Goal: Task Accomplishment & Management: Manage account settings

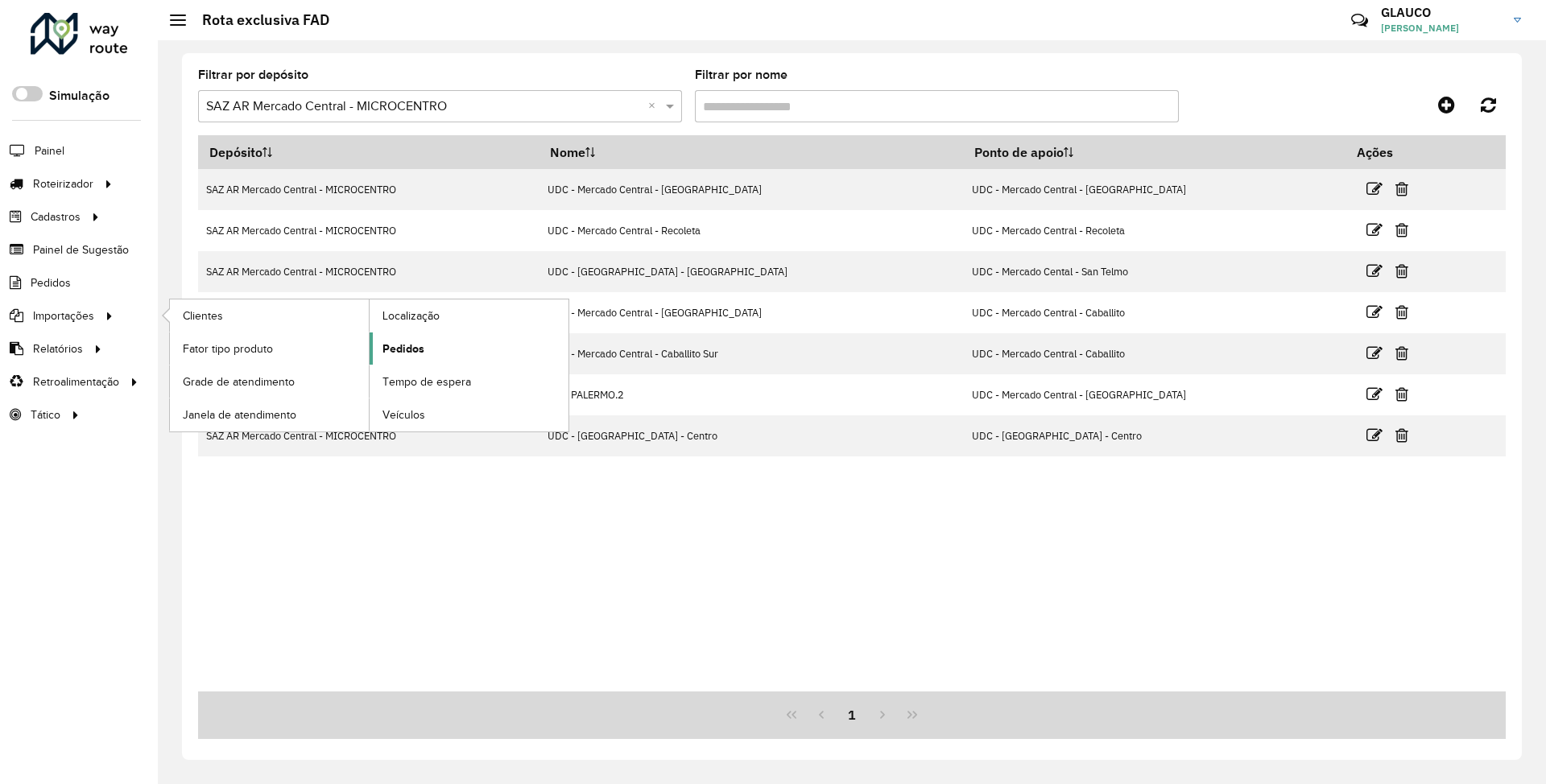
click at [400, 351] on span "Pedidos" at bounding box center [403, 350] width 42 height 17
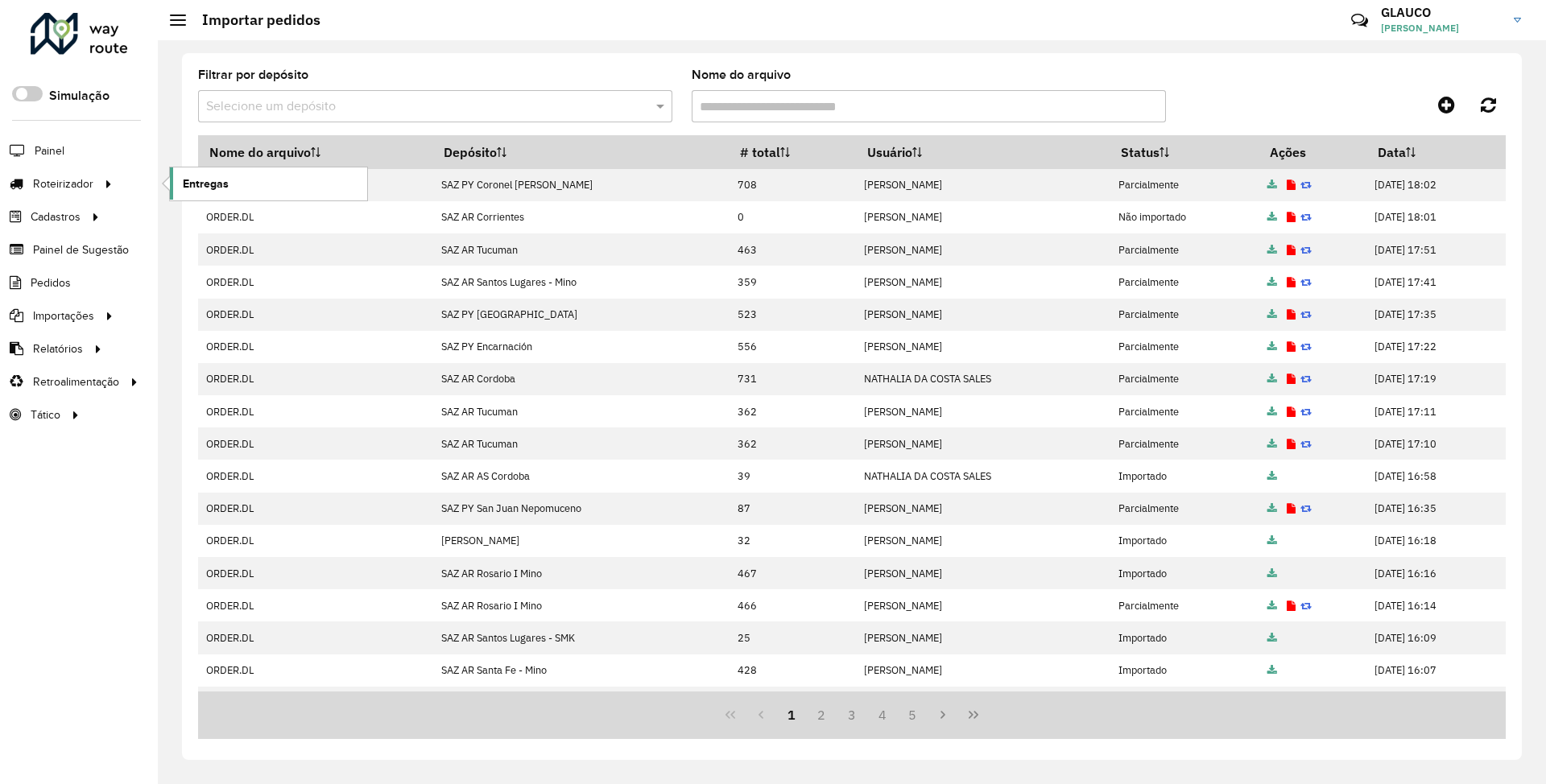
click at [224, 182] on span "Entregas" at bounding box center [206, 184] width 46 height 17
click at [236, 193] on link "Entregas" at bounding box center [268, 182] width 197 height 32
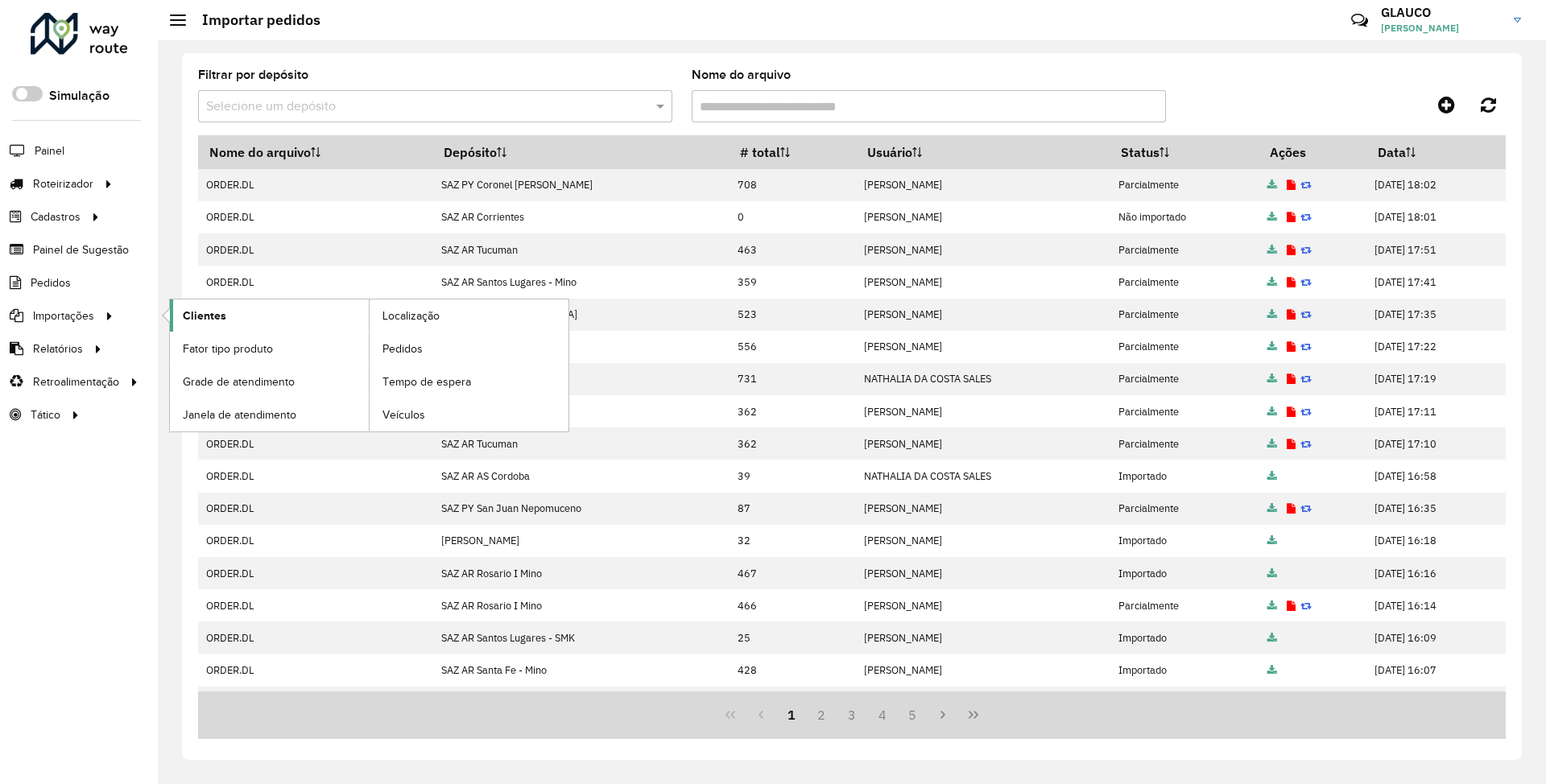
click at [198, 316] on span "Clientes" at bounding box center [204, 317] width 43 height 17
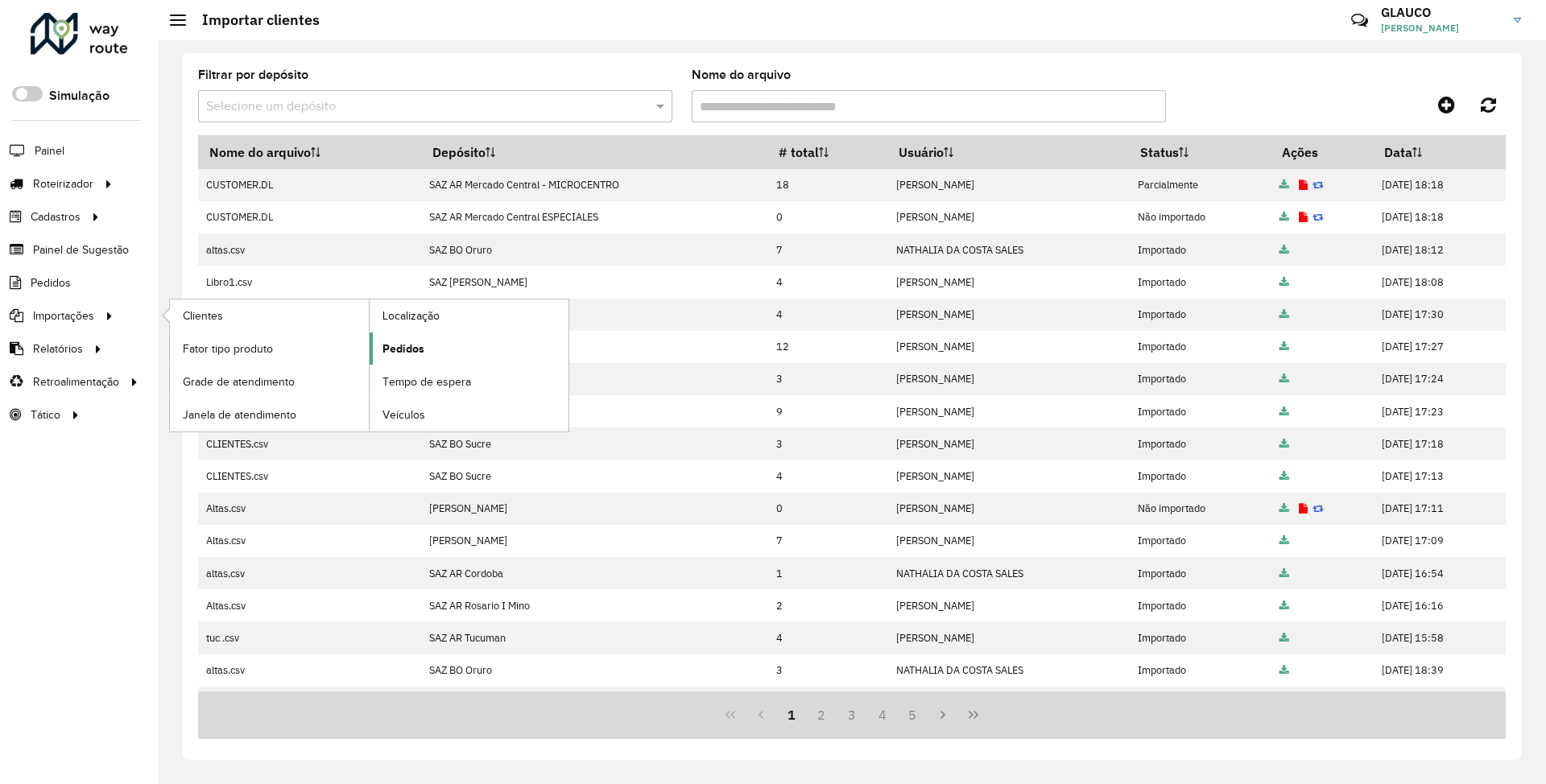
click at [405, 349] on span "Pedidos" at bounding box center [403, 350] width 42 height 17
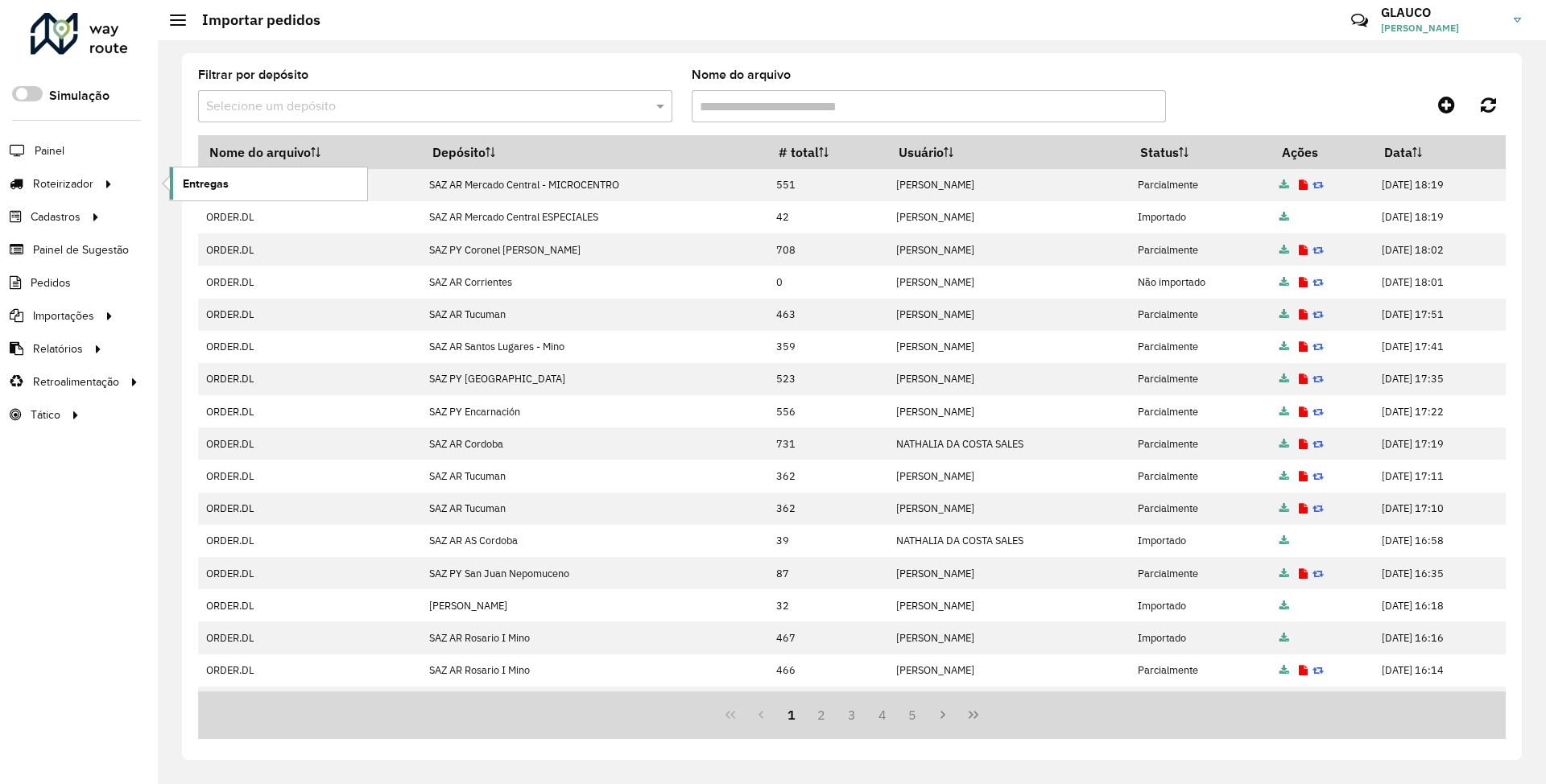
click at [211, 181] on span "Entregas" at bounding box center [206, 184] width 46 height 17
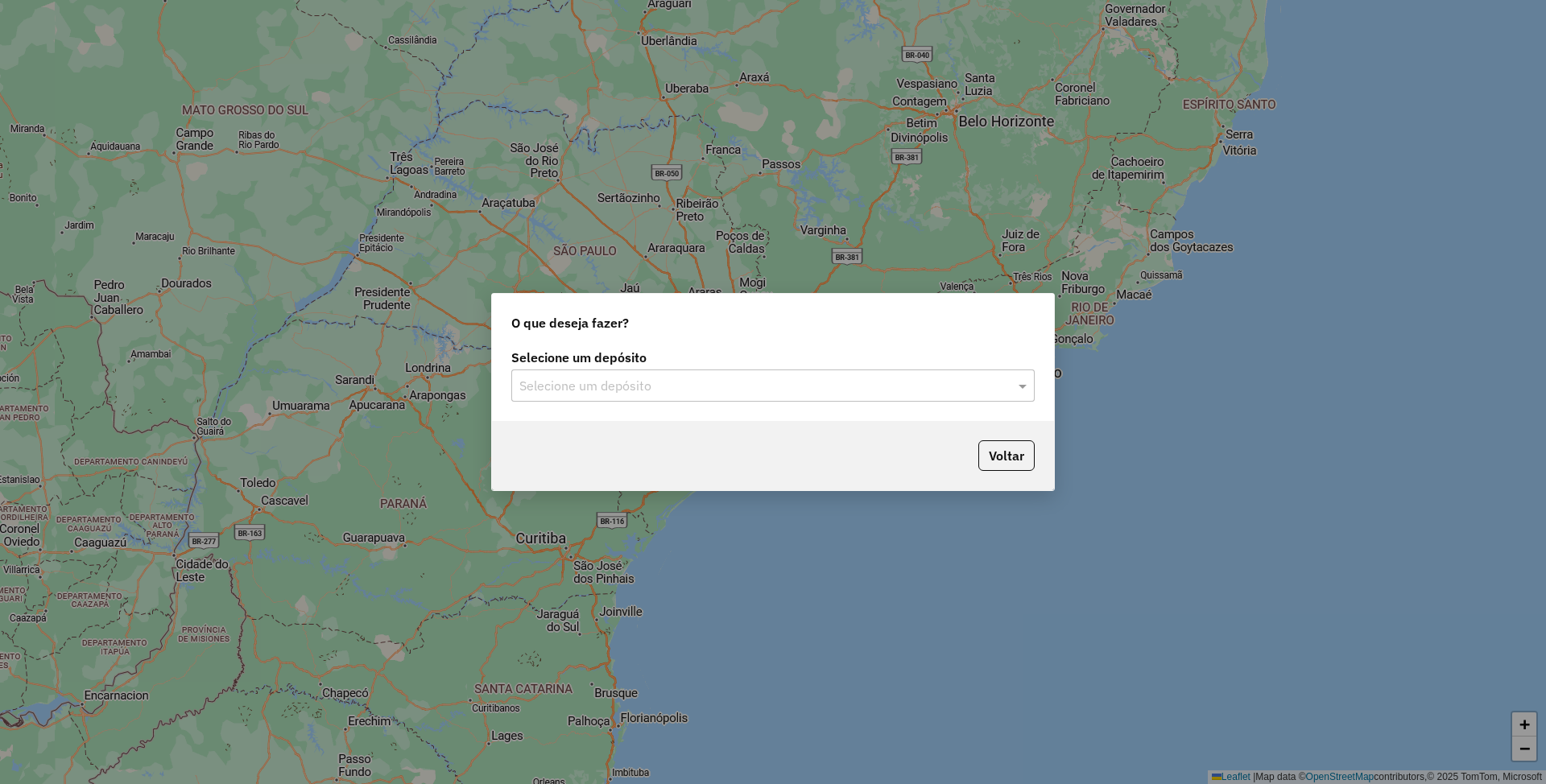
click at [758, 393] on input "text" at bounding box center [757, 386] width 475 height 19
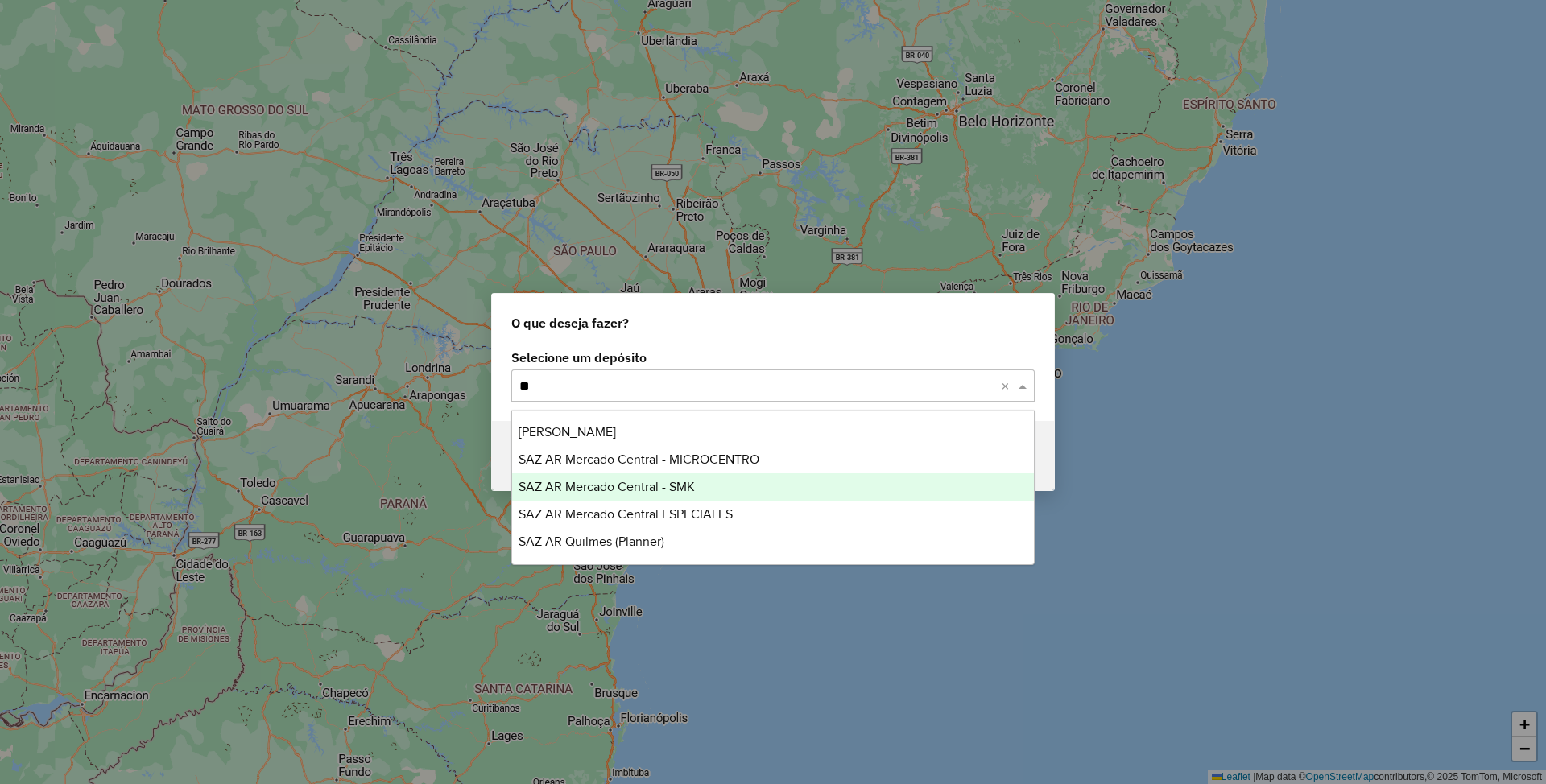
type input "*"
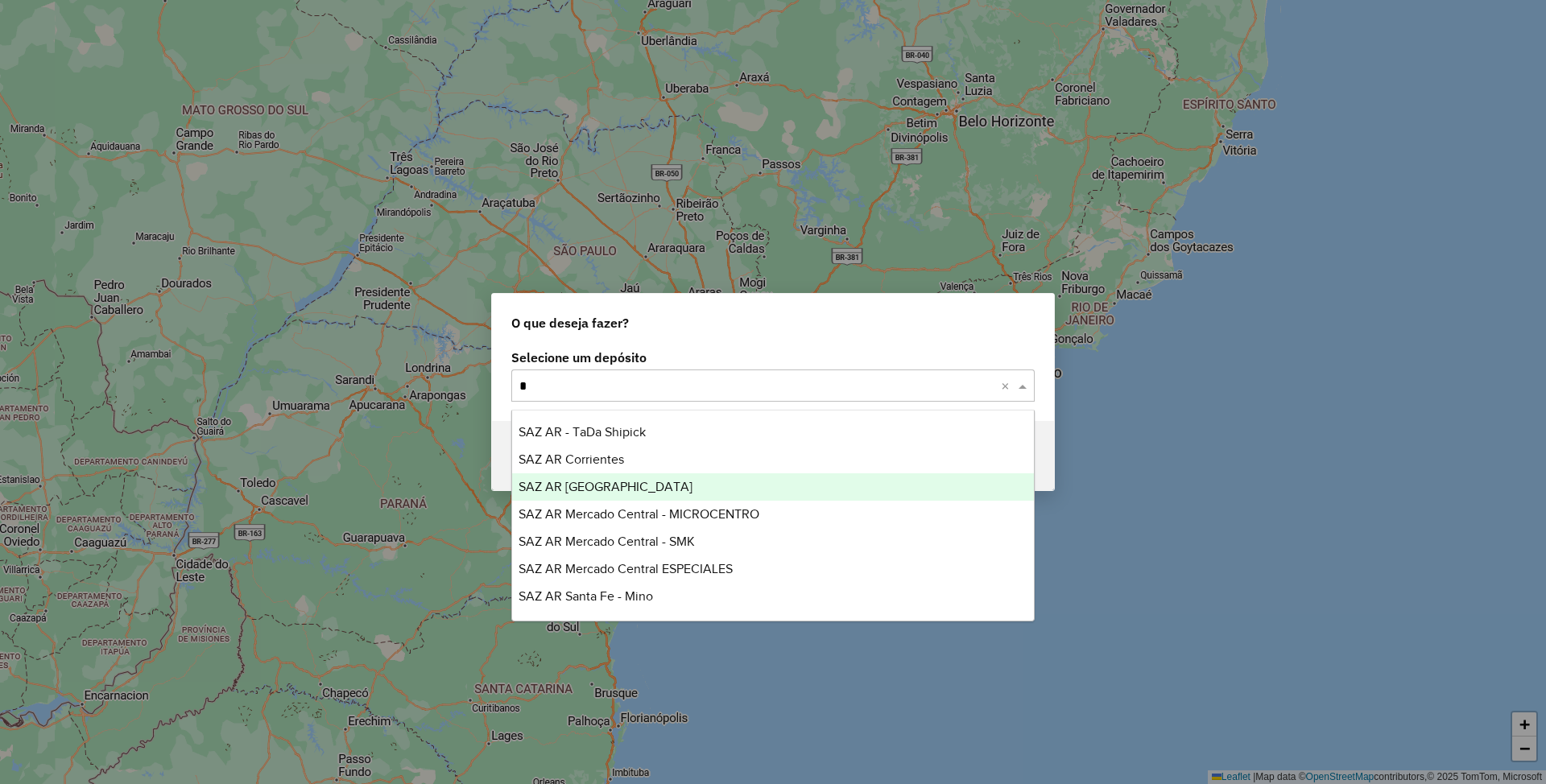
type input "**"
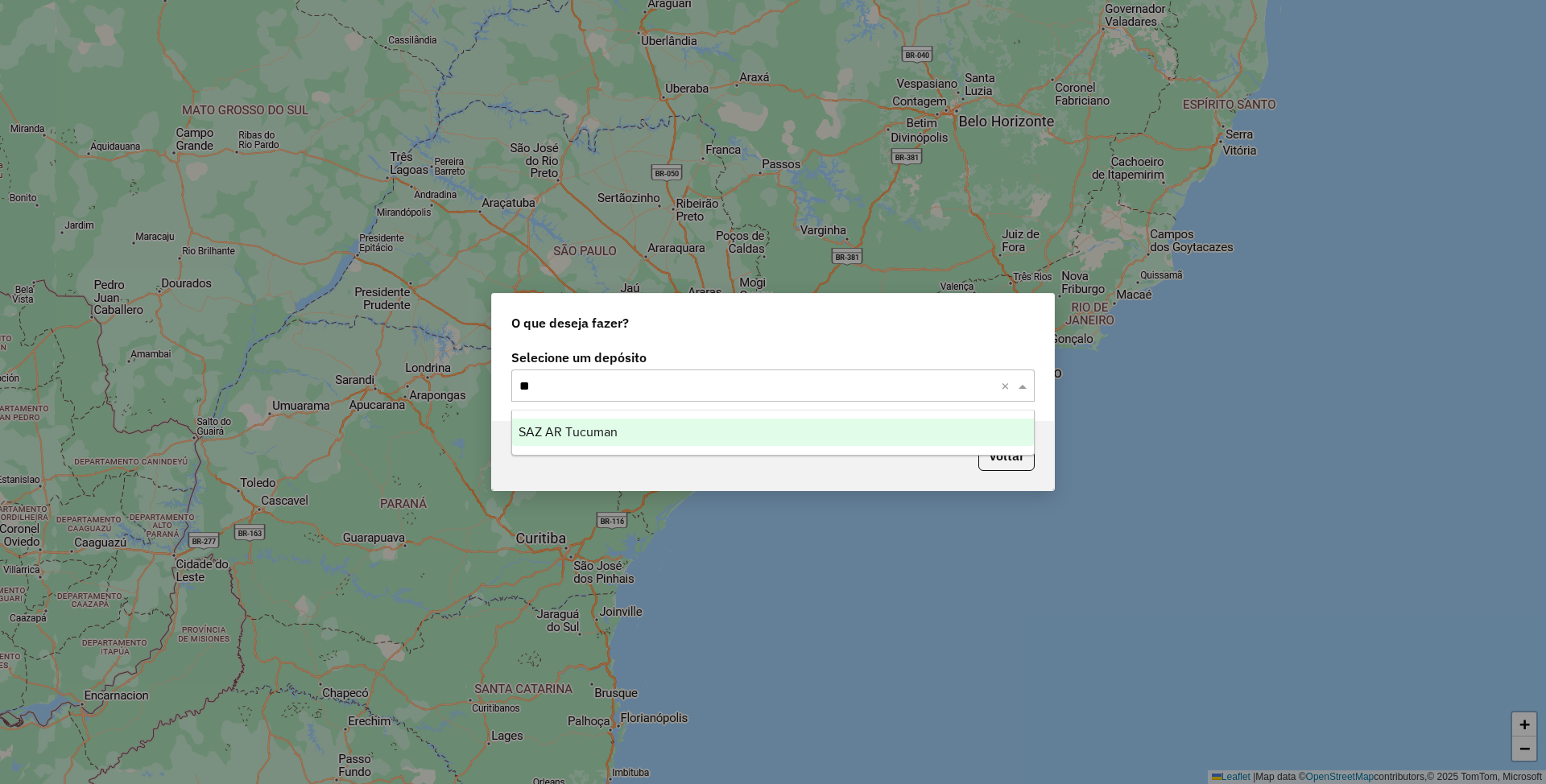
click at [583, 433] on span "SAZ AR Tucuman" at bounding box center [568, 432] width 99 height 14
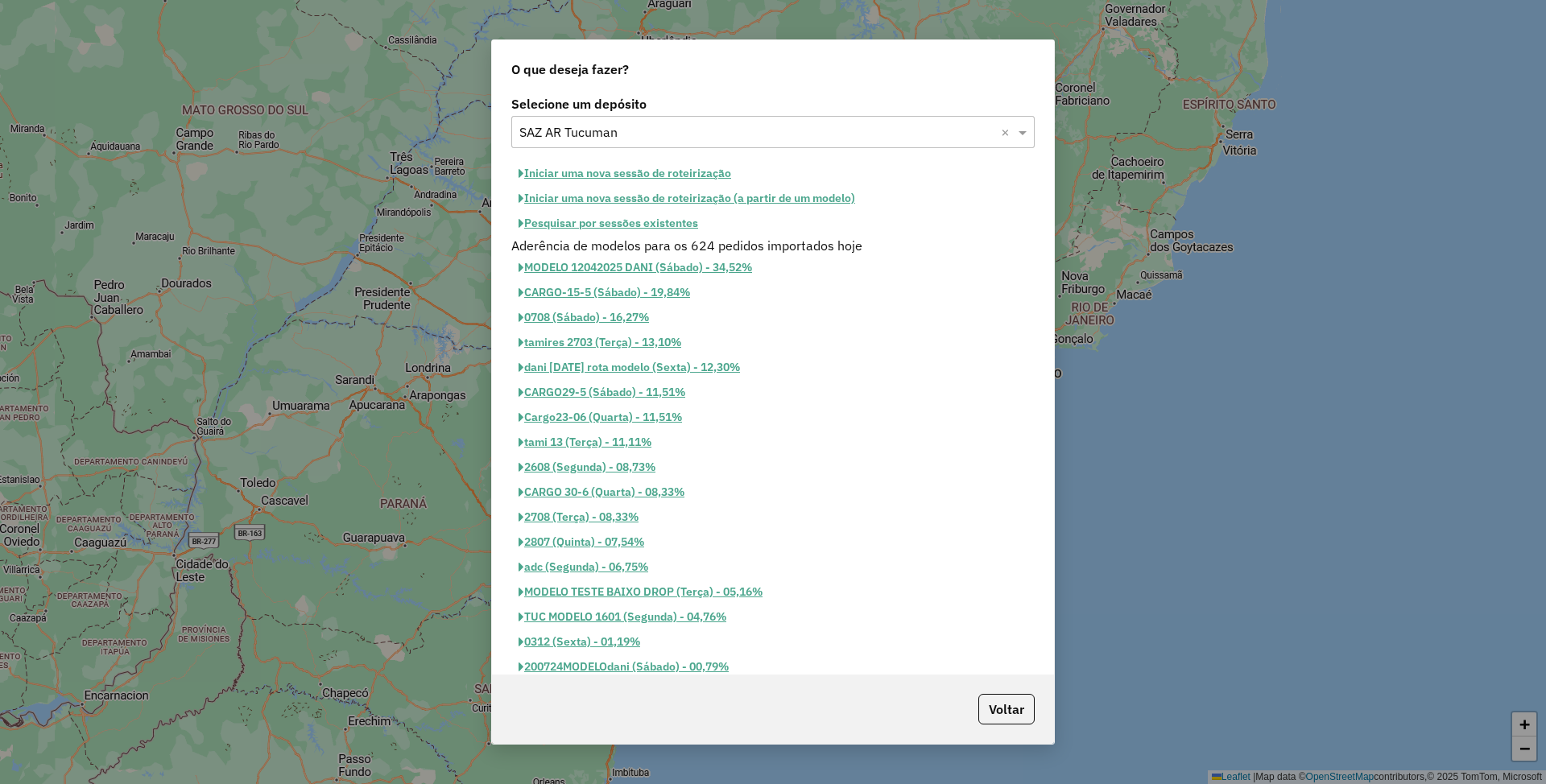
click at [601, 223] on button "Pesquisar por sessões existentes" at bounding box center [608, 224] width 194 height 25
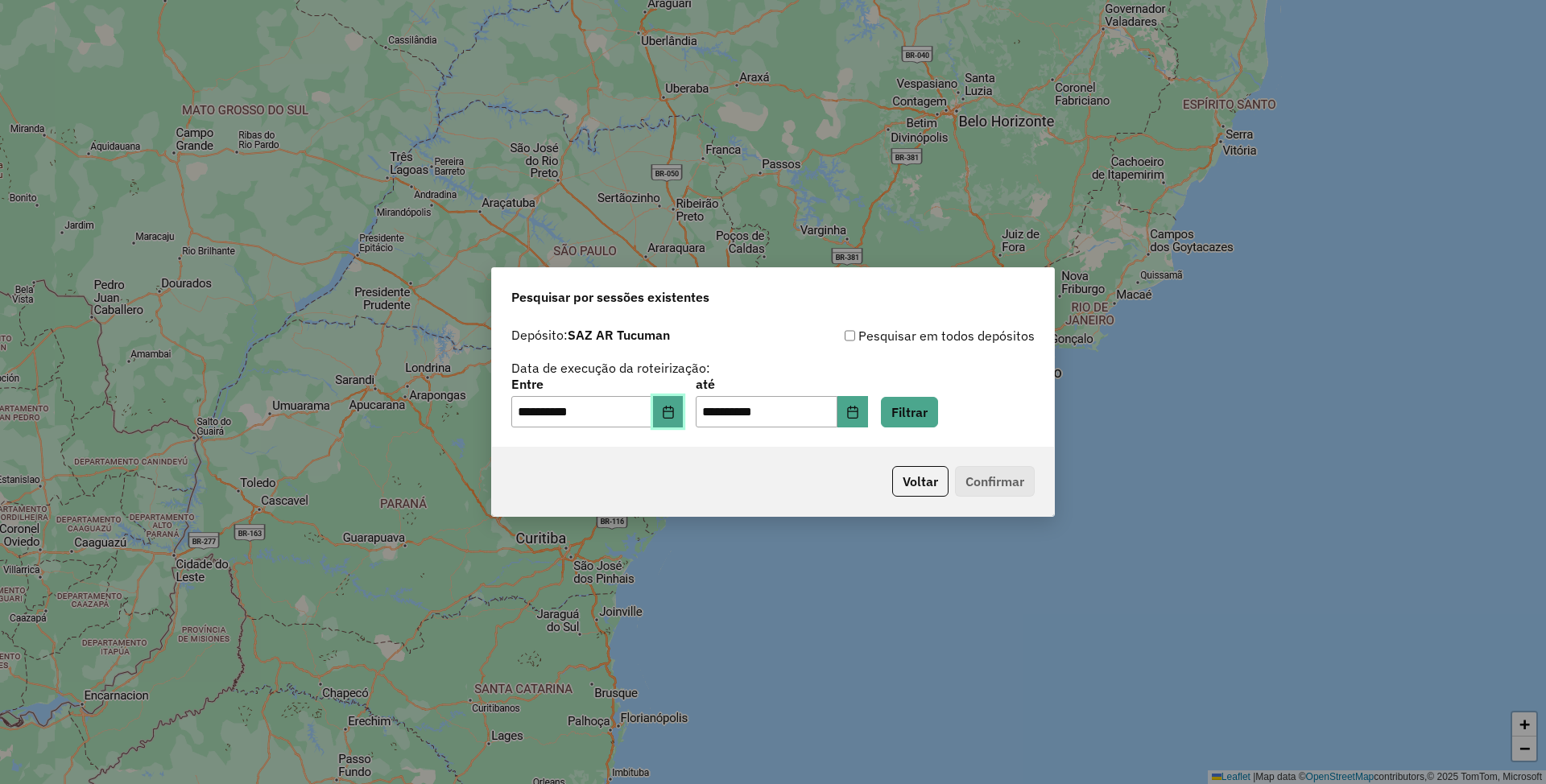
click at [675, 413] on icon "Choose Date" at bounding box center [668, 411] width 13 height 13
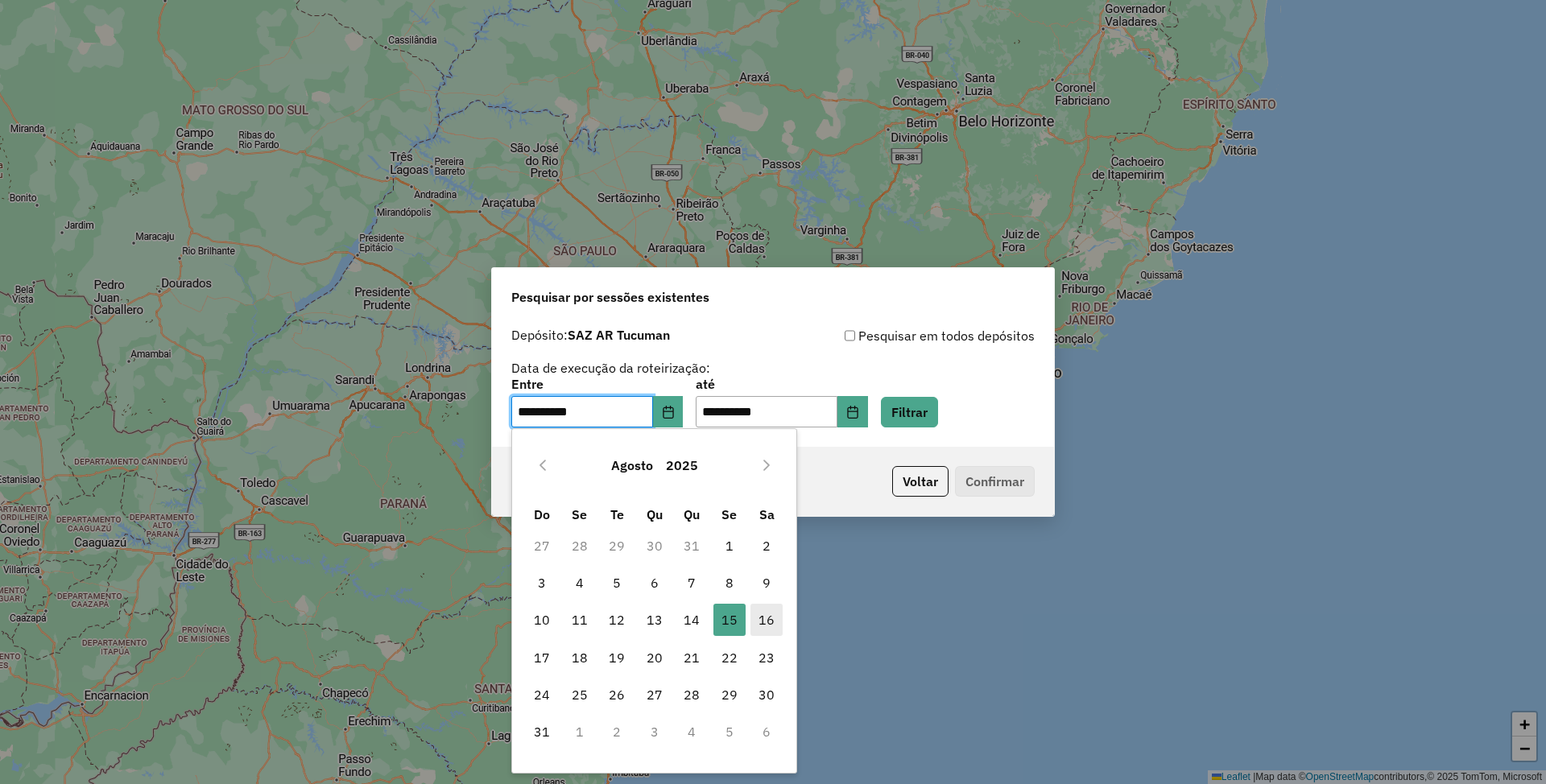
click at [770, 626] on span "16" at bounding box center [766, 620] width 32 height 32
type input "**********"
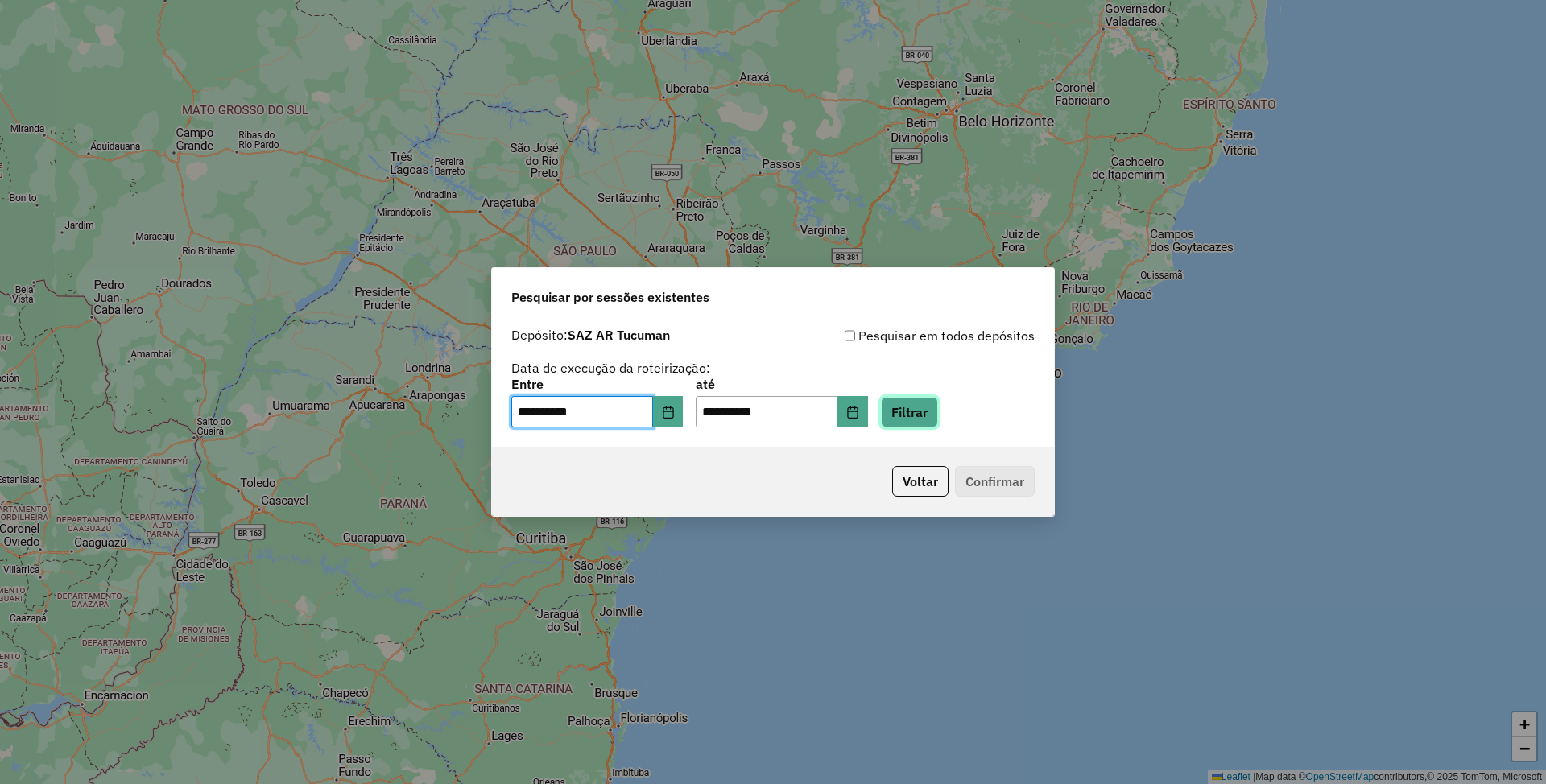
click at [939, 412] on button "Filtrar" at bounding box center [910, 412] width 57 height 31
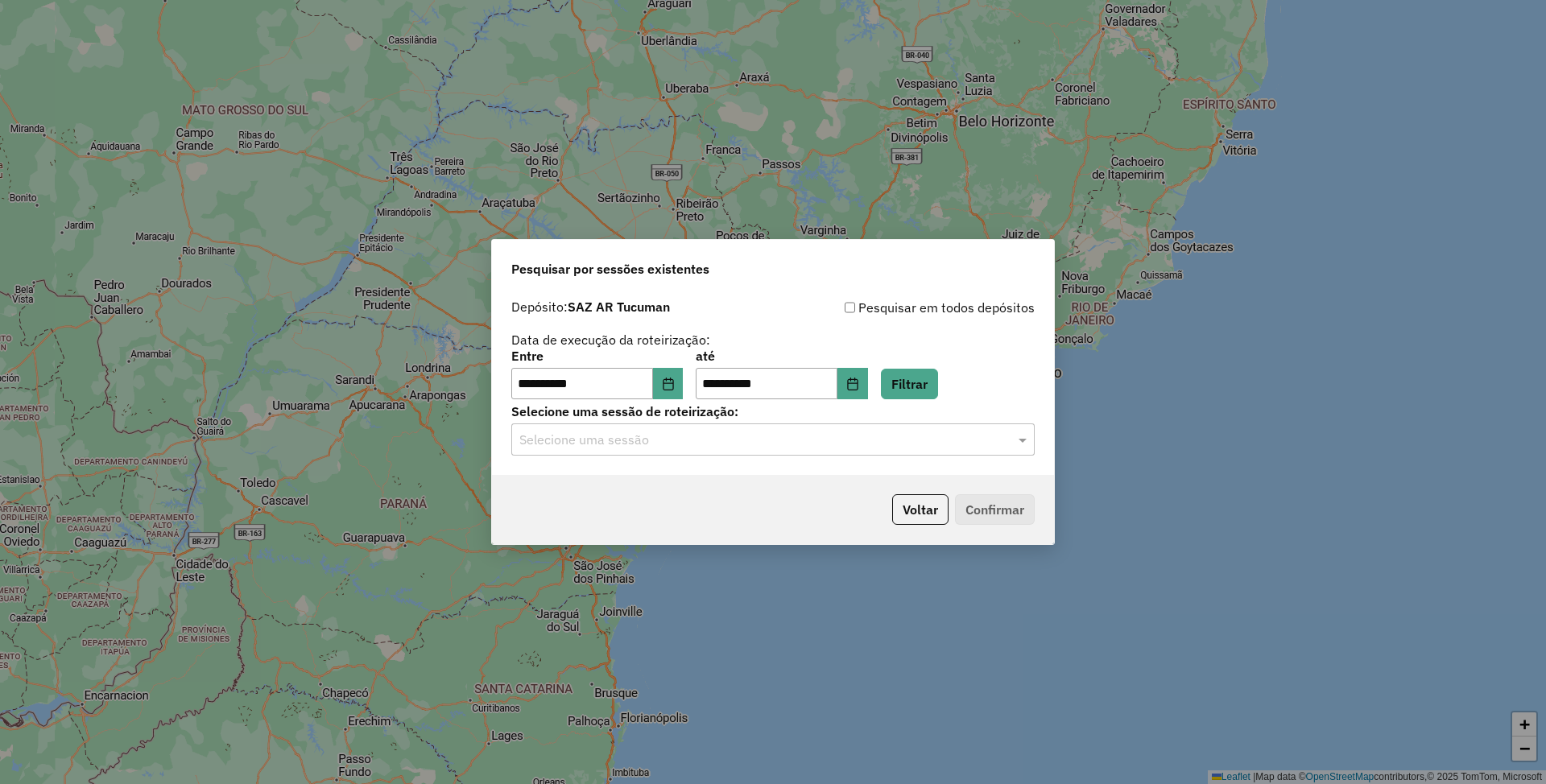
click at [711, 445] on input "text" at bounding box center [757, 440] width 475 height 19
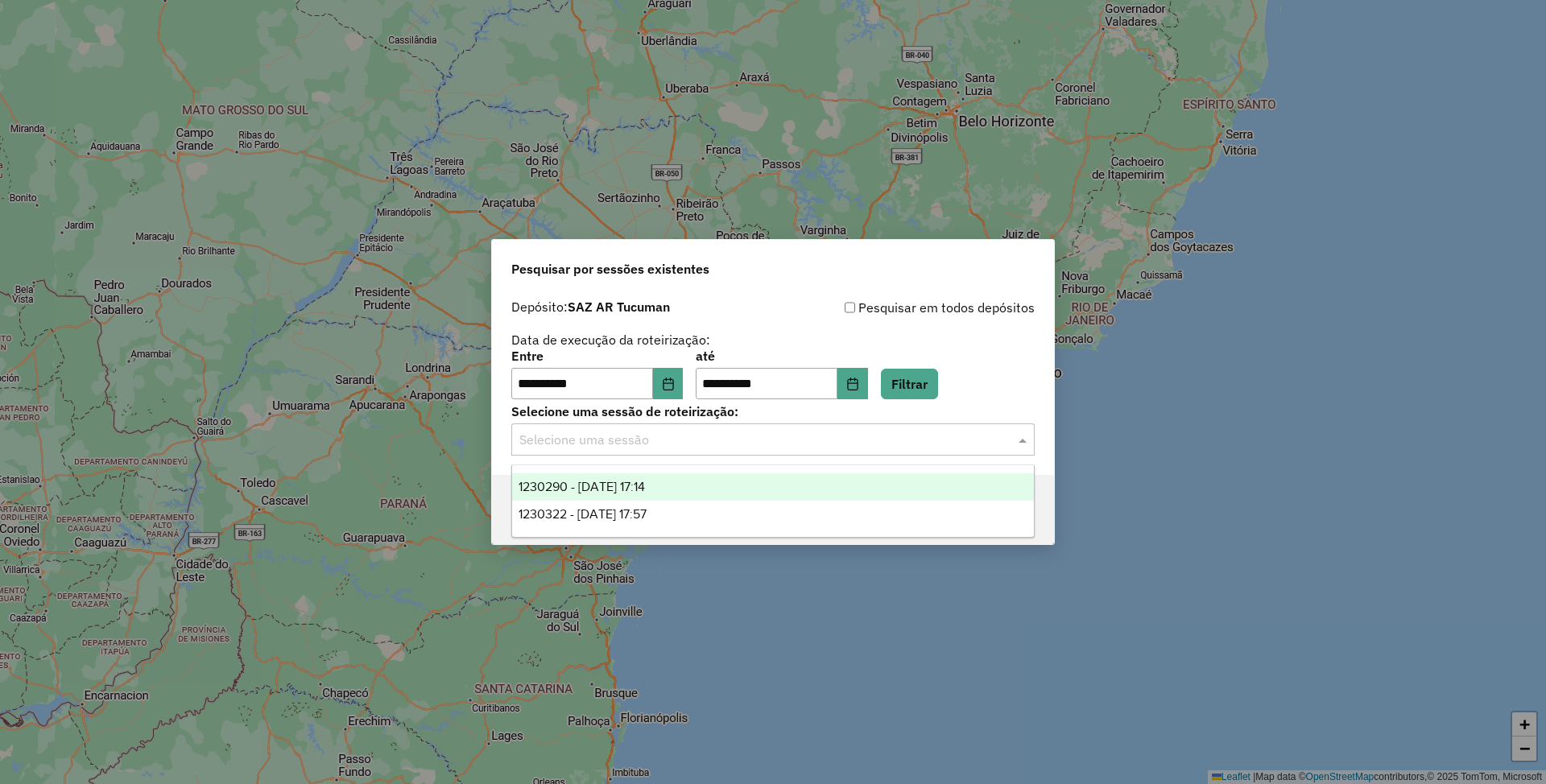
click at [685, 482] on div "1230290 - 16/08/2025 17:14" at bounding box center [773, 487] width 521 height 27
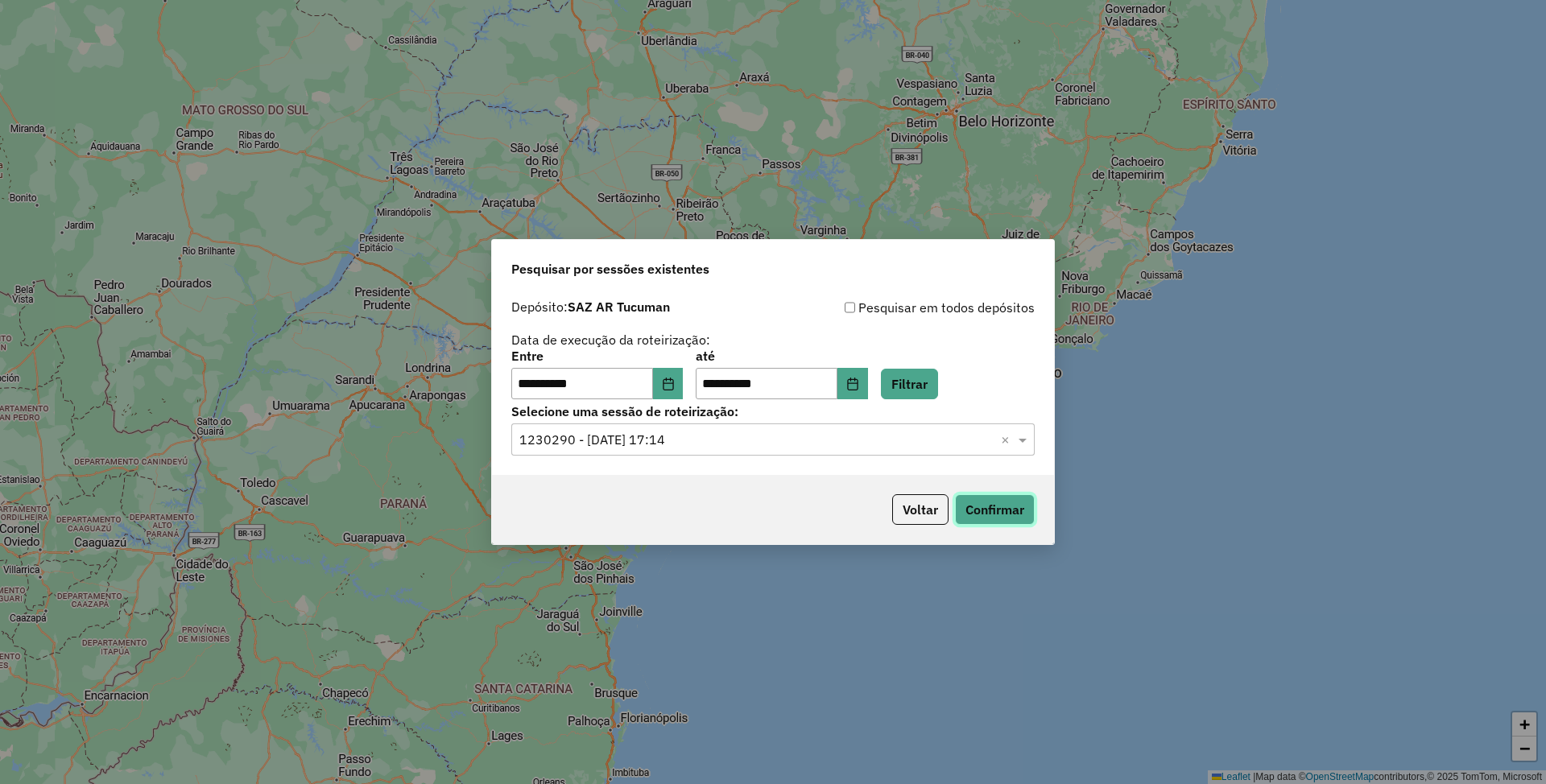
click at [1009, 510] on button "Confirmar" at bounding box center [995, 510] width 80 height 31
click at [740, 433] on input "text" at bounding box center [757, 440] width 475 height 19
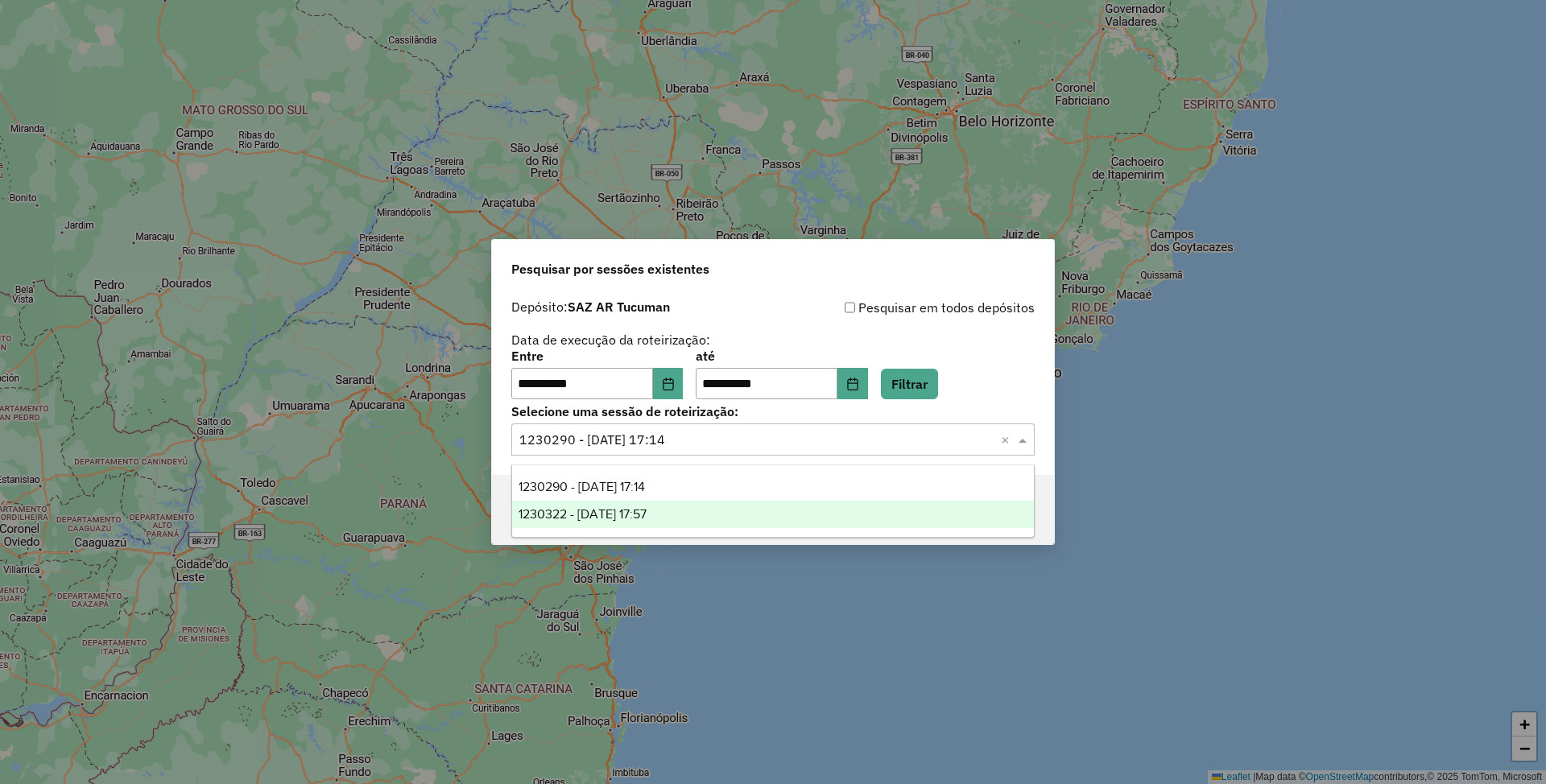
click at [678, 516] on div "1230322 - 16/08/2025 17:57" at bounding box center [773, 515] width 521 height 27
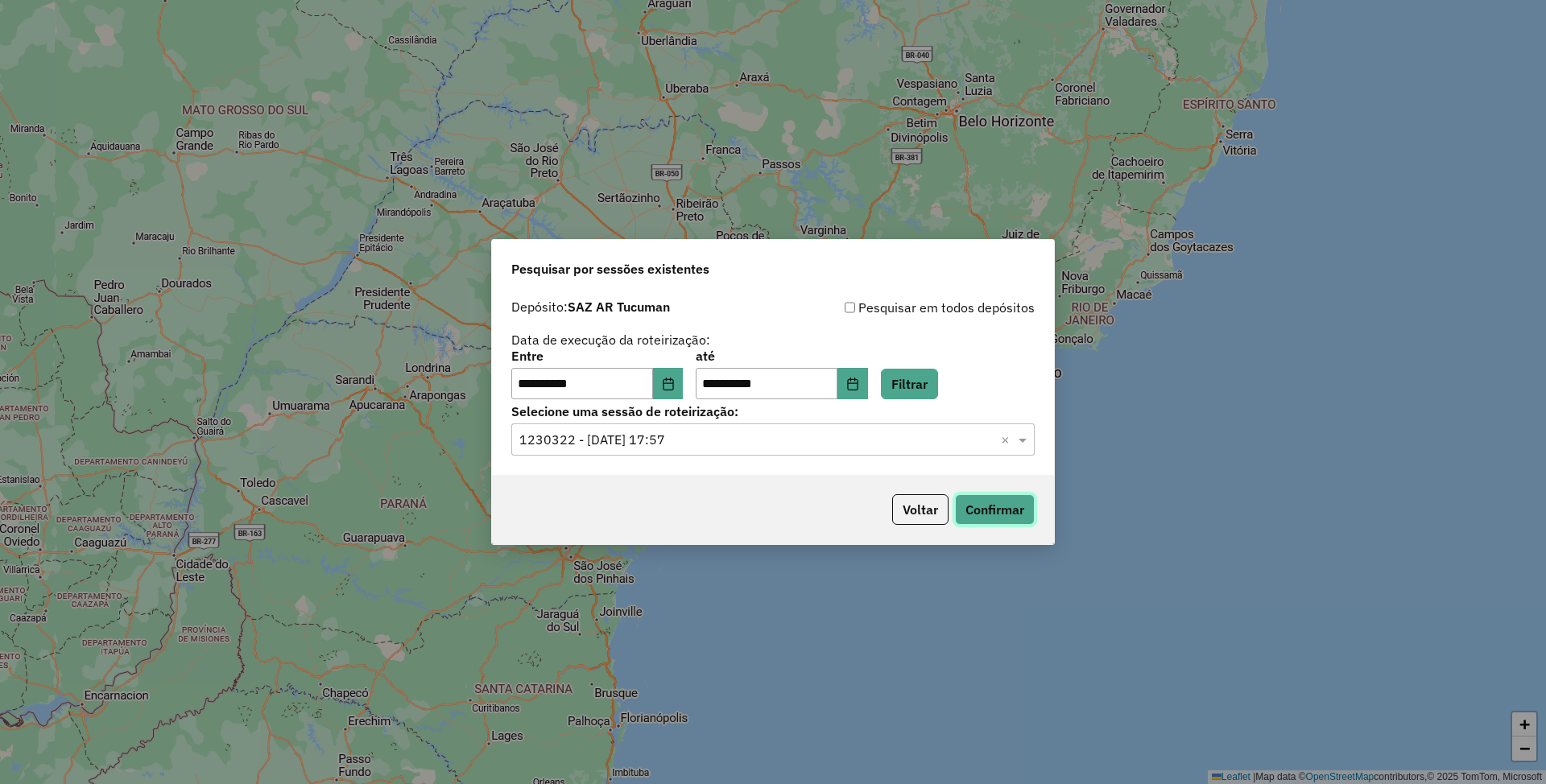
click at [991, 516] on button "Confirmar" at bounding box center [995, 510] width 80 height 31
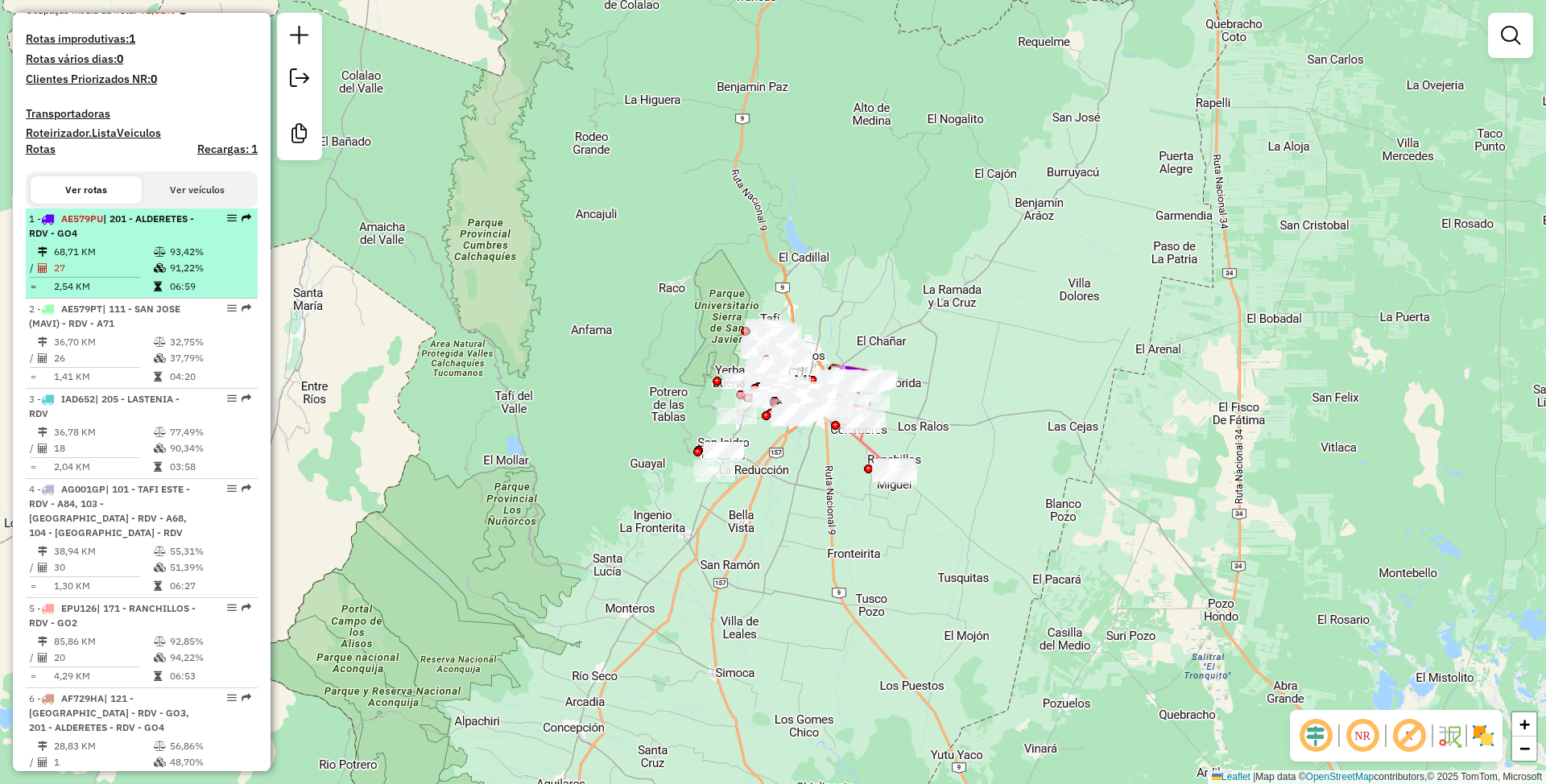
scroll to position [430, 0]
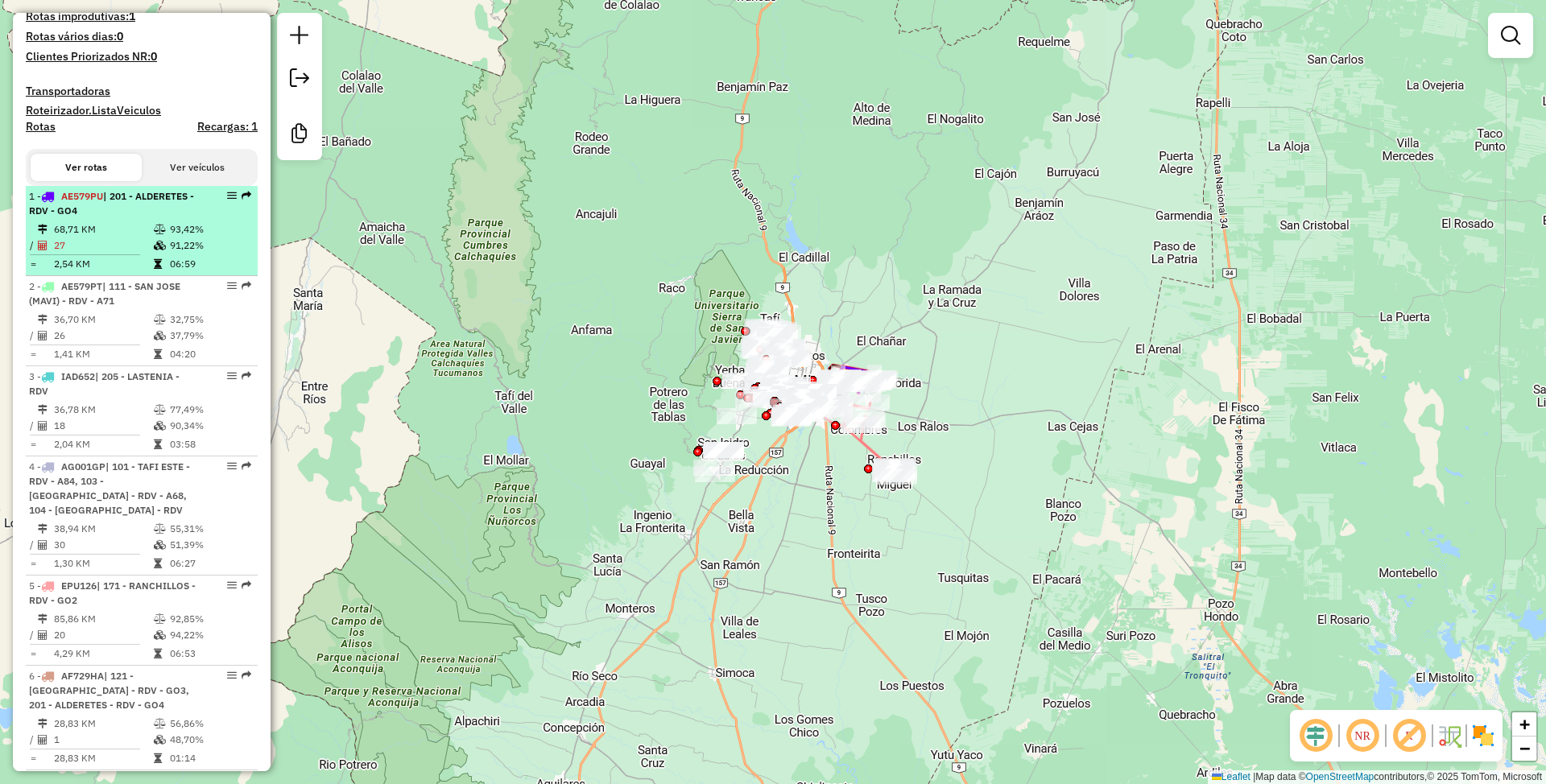
click at [114, 218] on div "1 - AE579PU | 201 - ALDERETES - RDV - GO4" at bounding box center [114, 204] width 171 height 29
select select "**********"
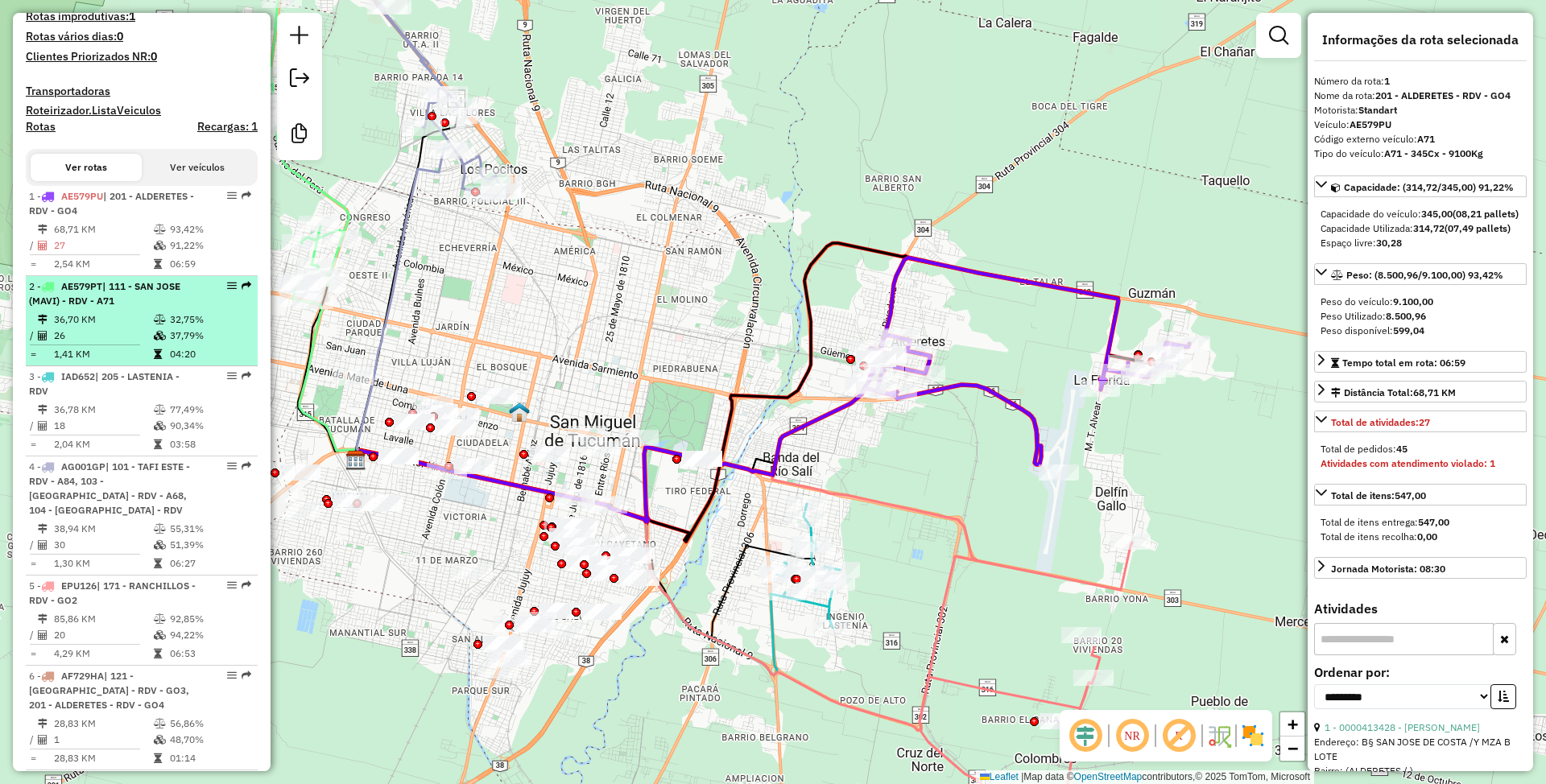
click at [106, 327] on td "36,70 KM" at bounding box center [102, 320] width 99 height 16
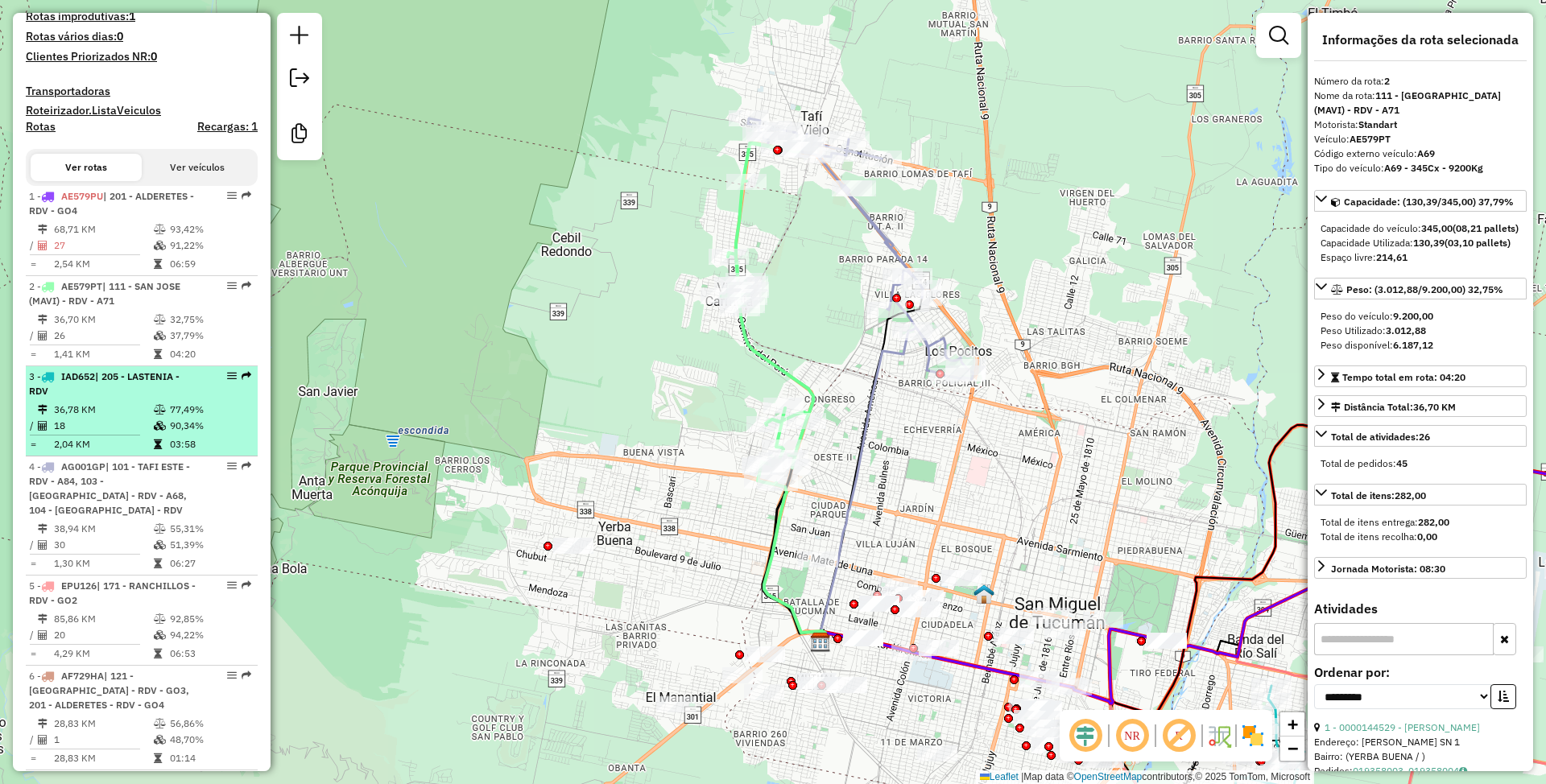
click at [110, 399] on div "3 - IAD652 | 205 - LASTENIA - RDV" at bounding box center [114, 384] width 171 height 29
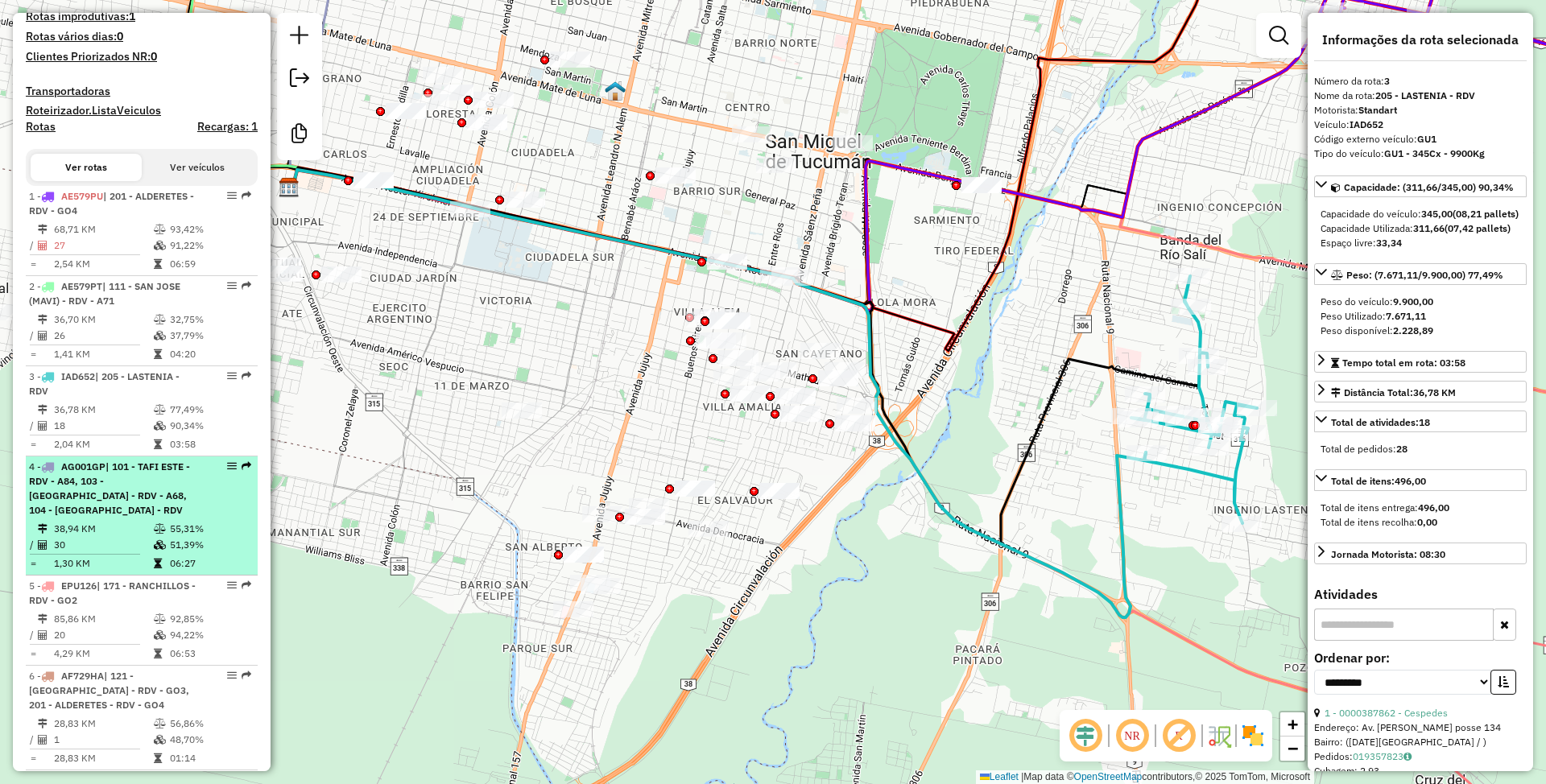
click at [123, 514] on span "| 101 - TAFI ESTE - RDV - A84, 103 - TAFI OESTE - RDV - A68, 104 - LOMAS DE TAF…" at bounding box center [109, 489] width 161 height 56
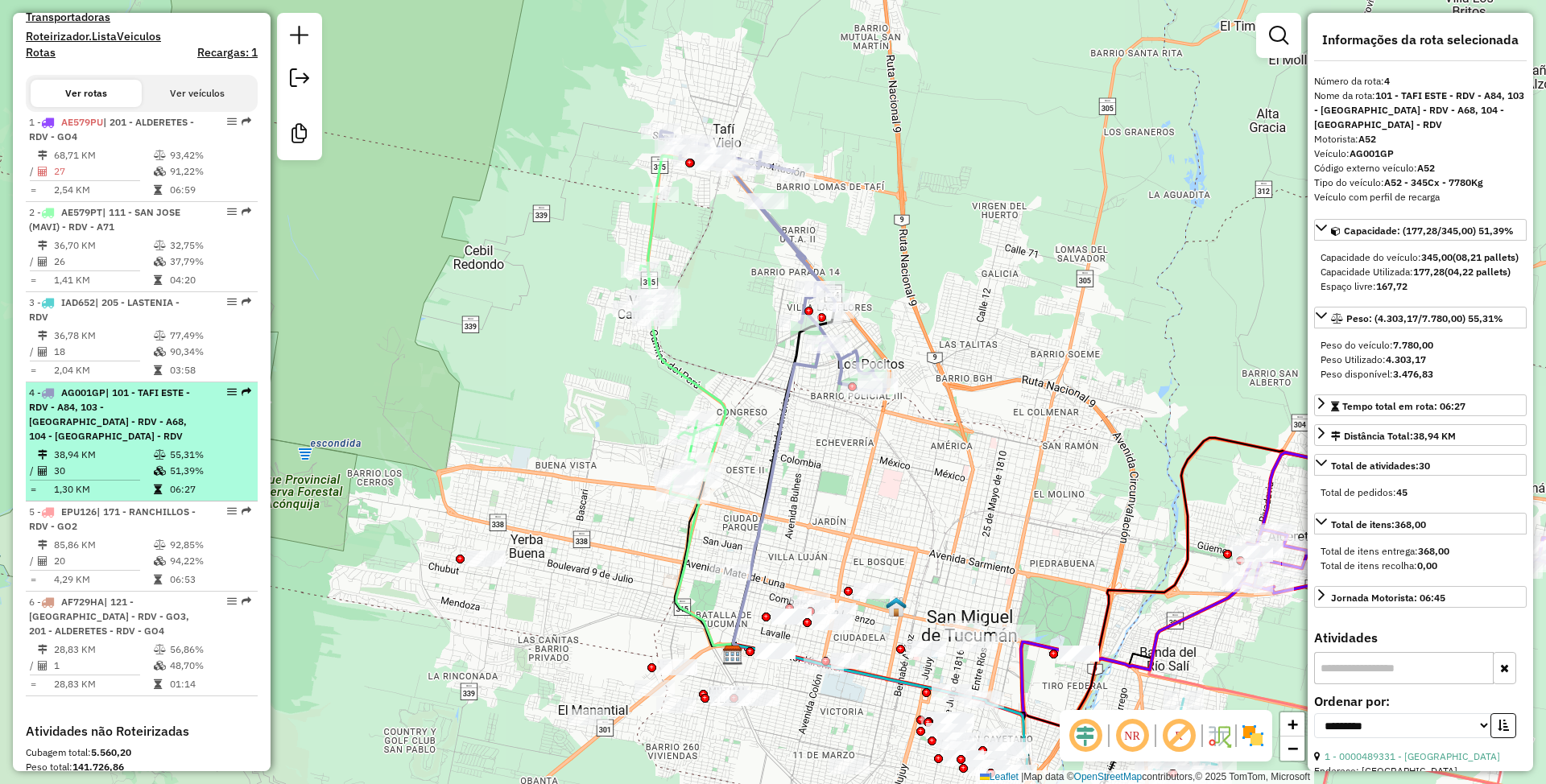
scroll to position [537, 0]
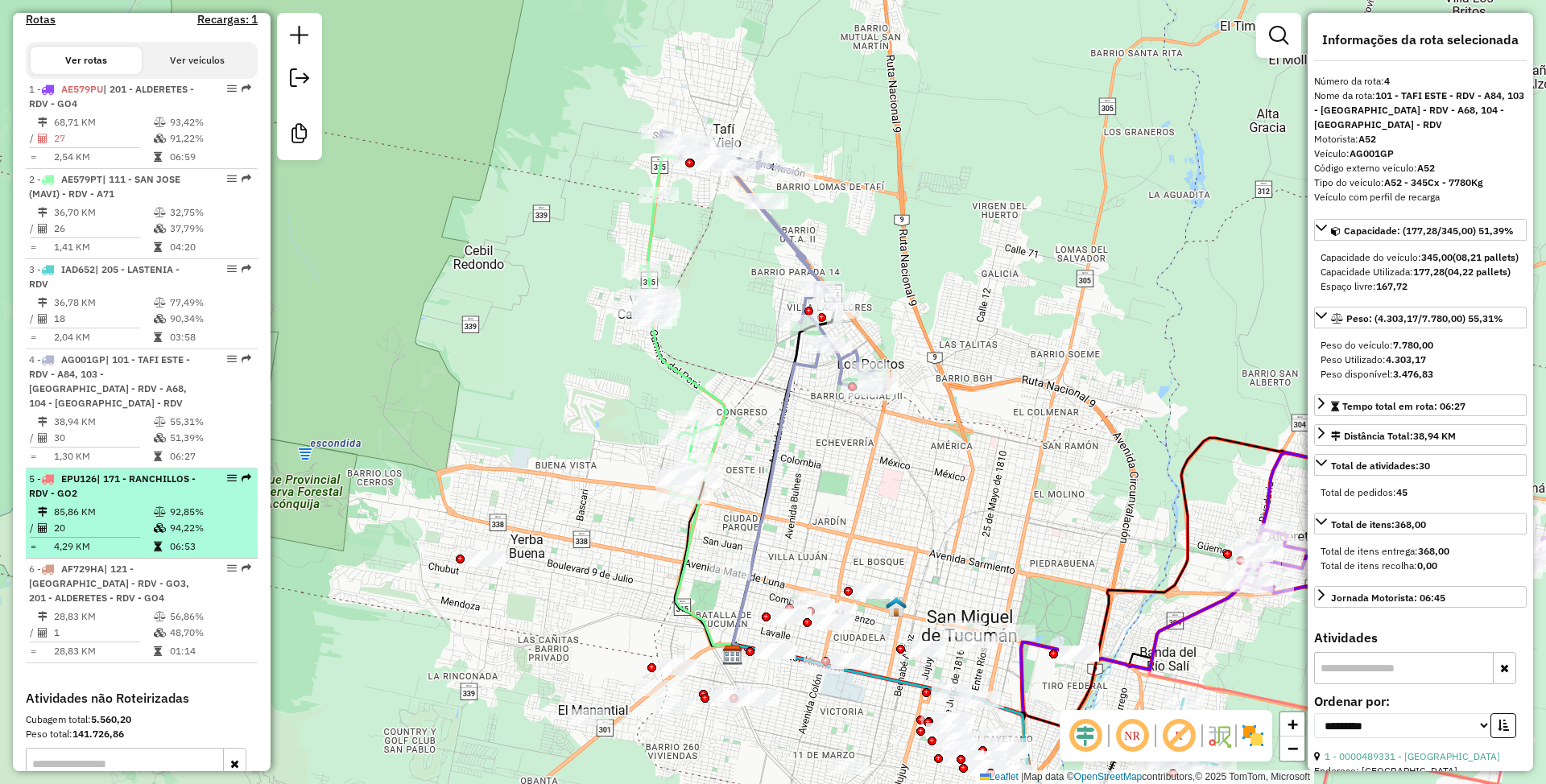
click at [127, 502] on li "5 - EPU126 | 171 - RANCHILLOS - RDV - GO2 85,86 KM 92,85% / 20 94,22% = 4,29 KM…" at bounding box center [142, 513] width 232 height 90
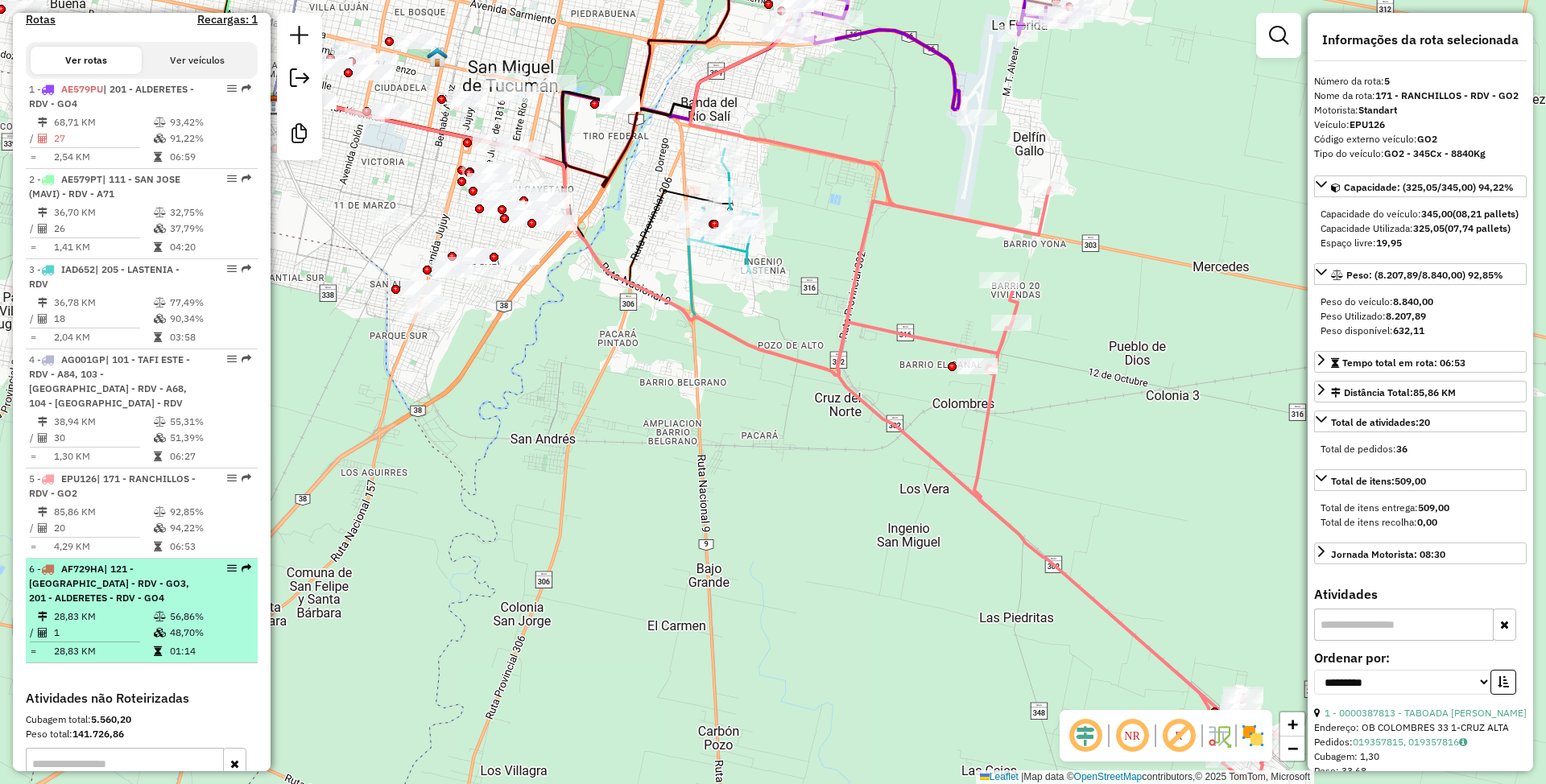
click at [113, 605] on div "6 - AF729HA | 121 - LULES CENTRO - RDV - GO3, 201 - ALDERETES - RDV - GO4" at bounding box center [114, 583] width 171 height 43
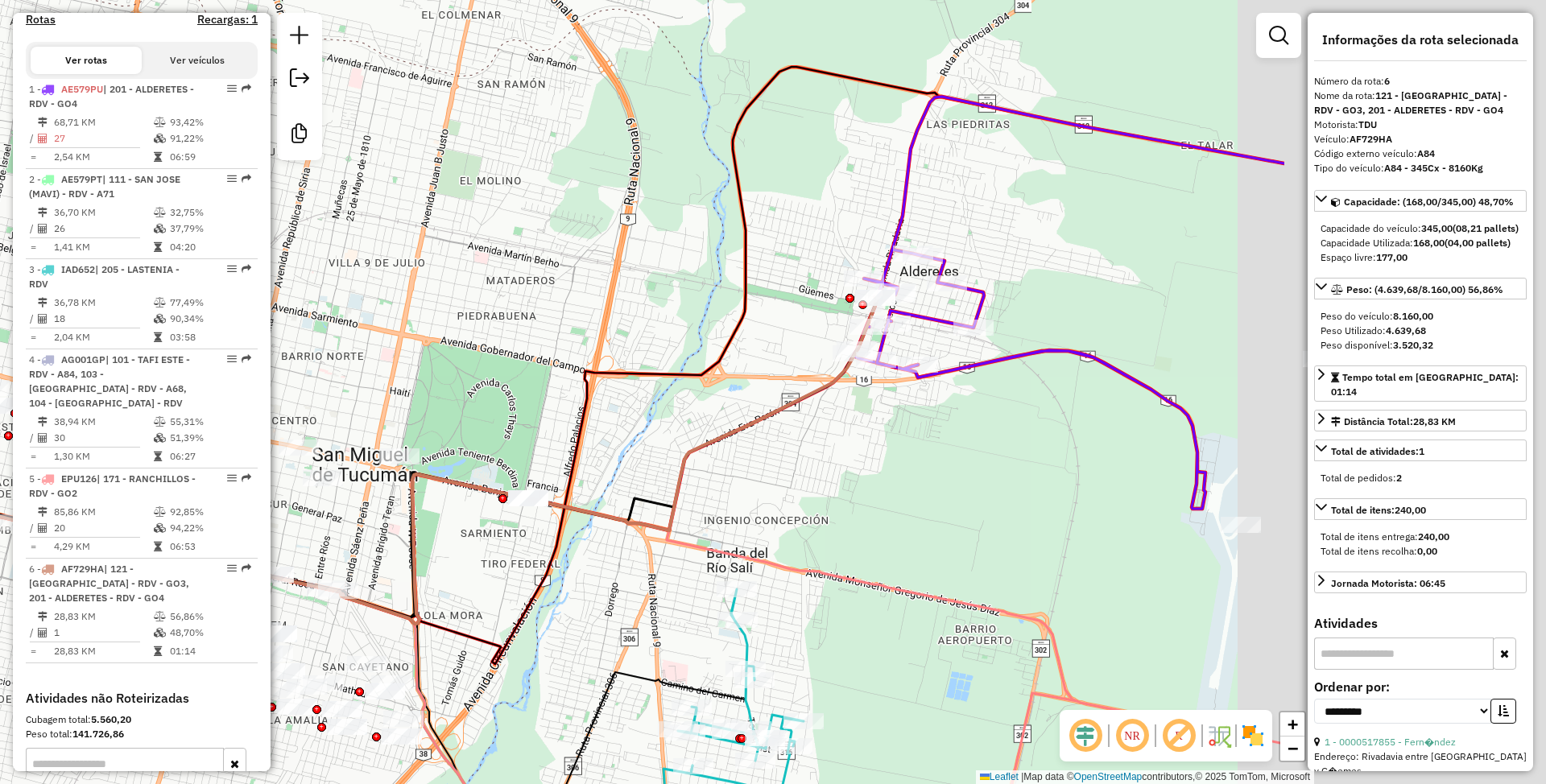
drag, startPoint x: 1268, startPoint y: 438, endPoint x: 826, endPoint y: 507, distance: 447.4
click at [826, 507] on div "Janela de atendimento Grade de atendimento Capacidade Transportadoras Veículos …" at bounding box center [773, 392] width 1546 height 784
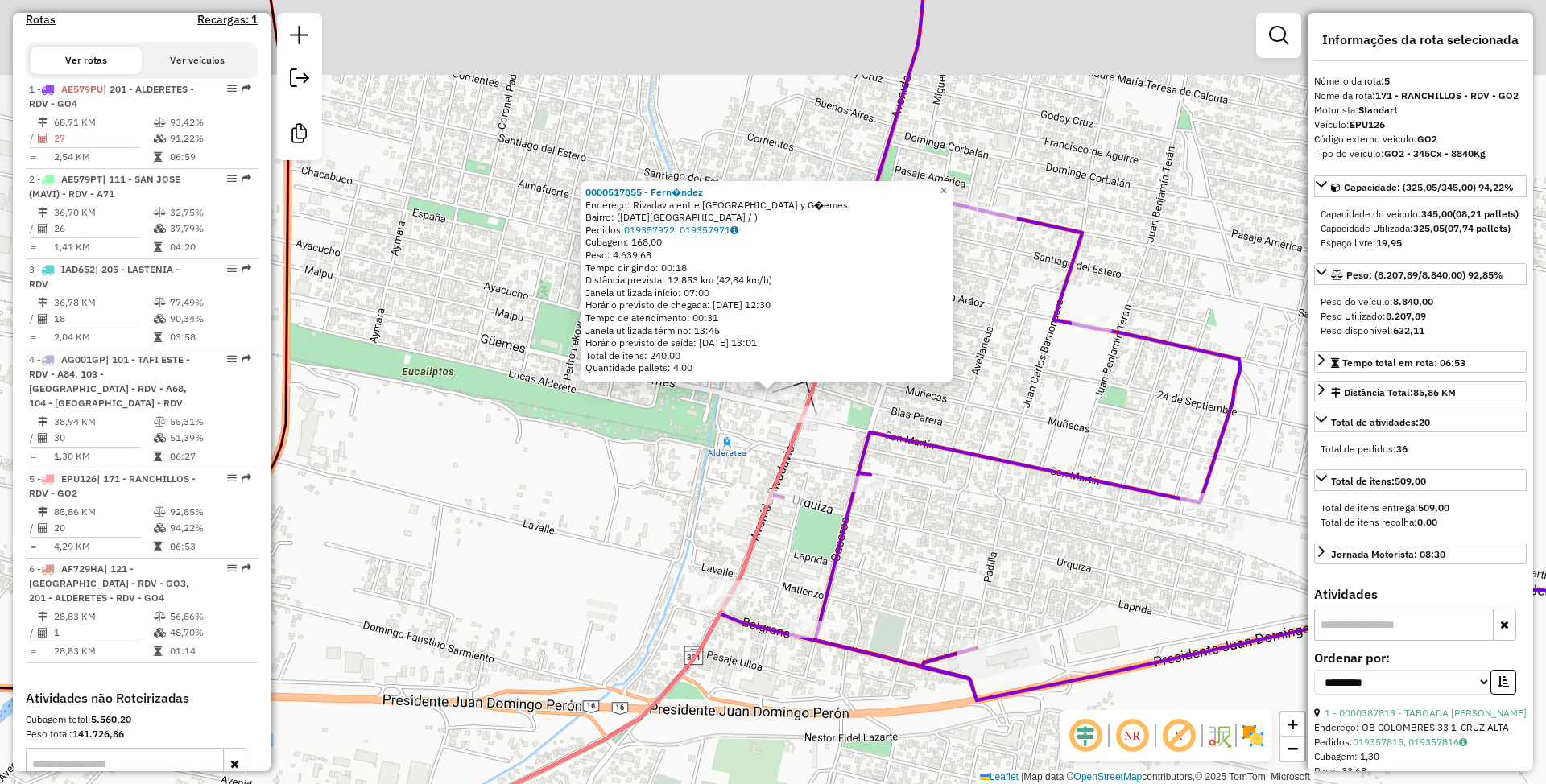
scroll to position [856, 0]
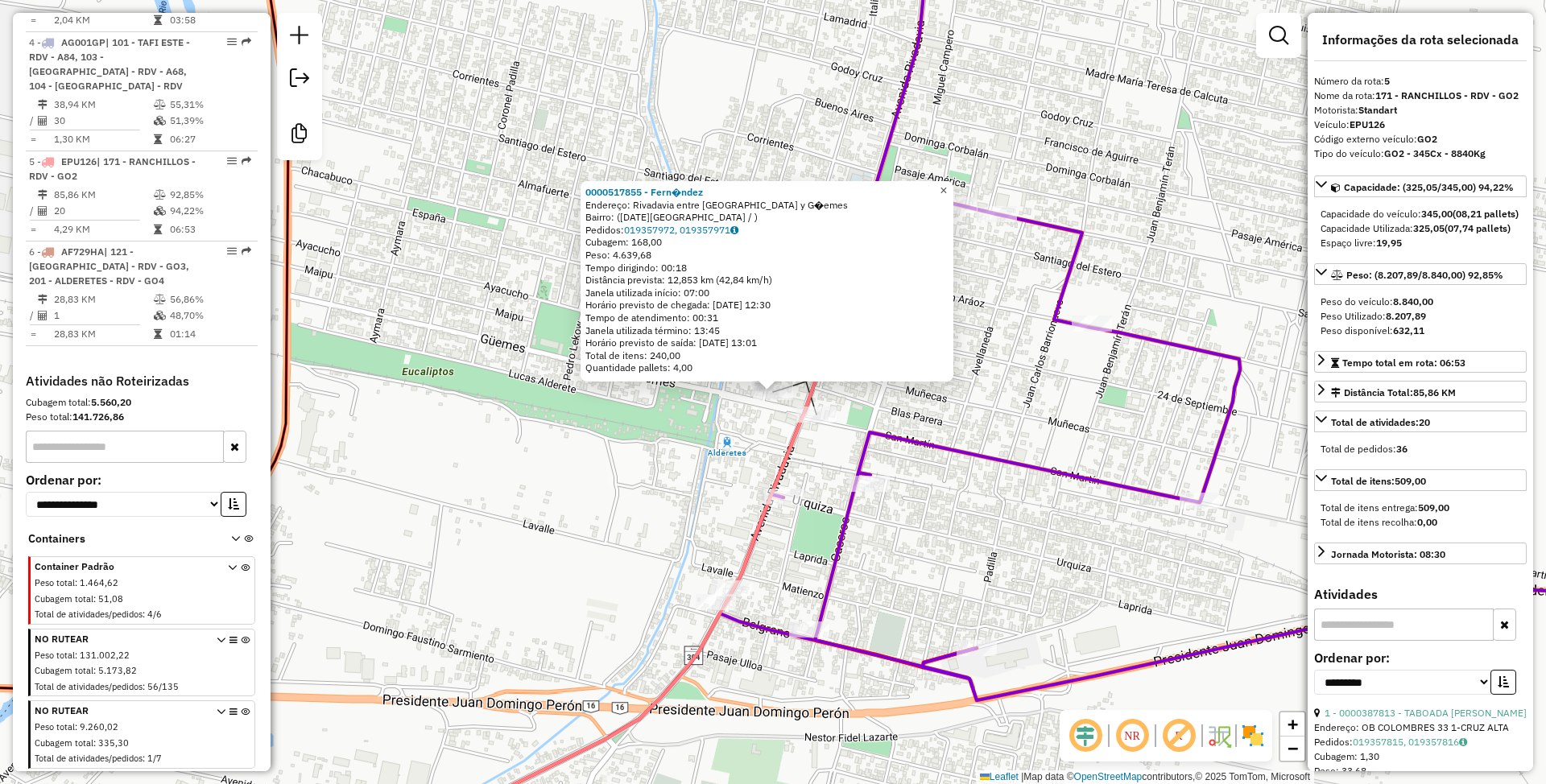
click at [947, 184] on span "×" at bounding box center [943, 190] width 8 height 14
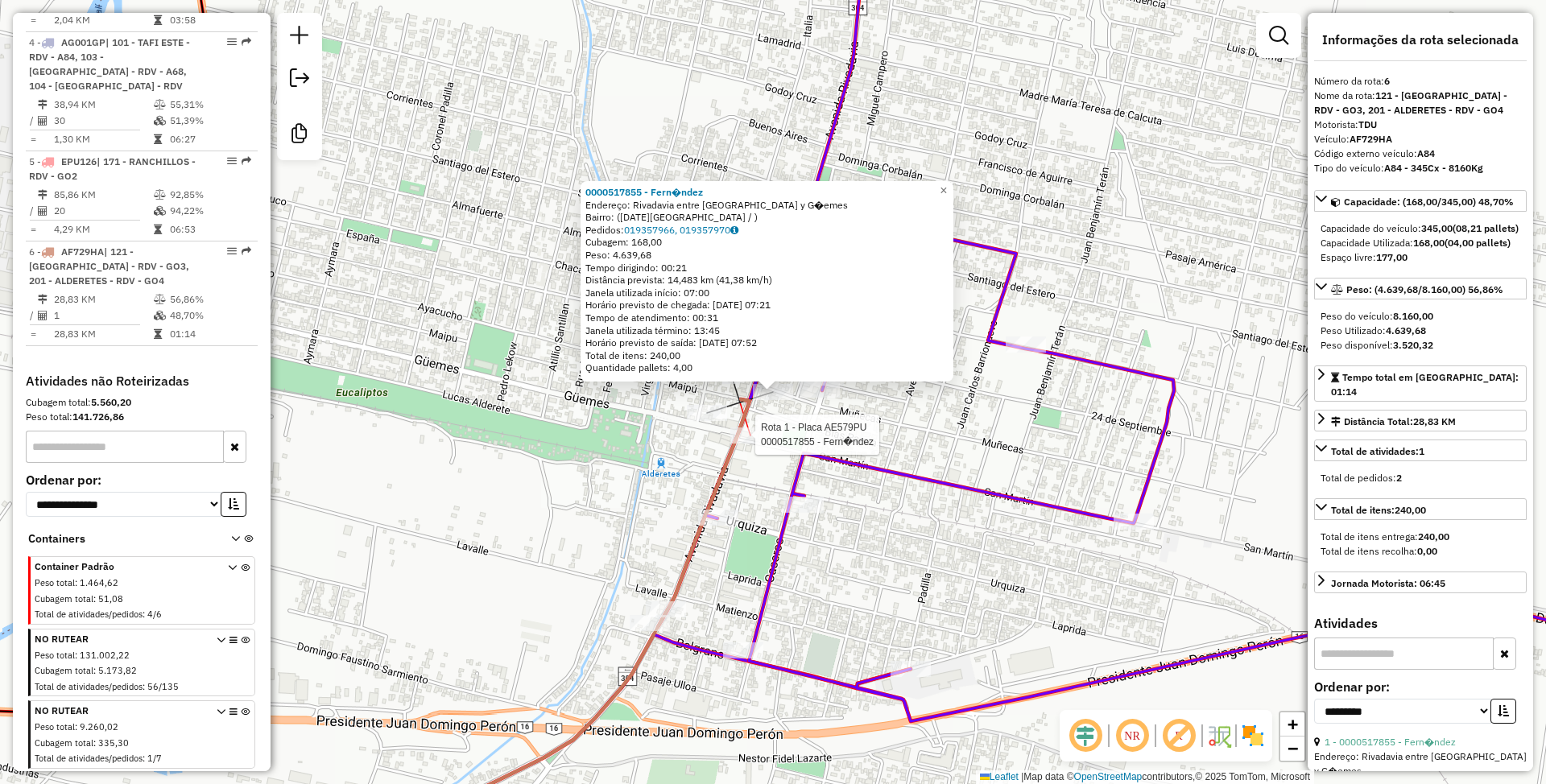
click at [749, 444] on div at bounding box center [751, 435] width 41 height 16
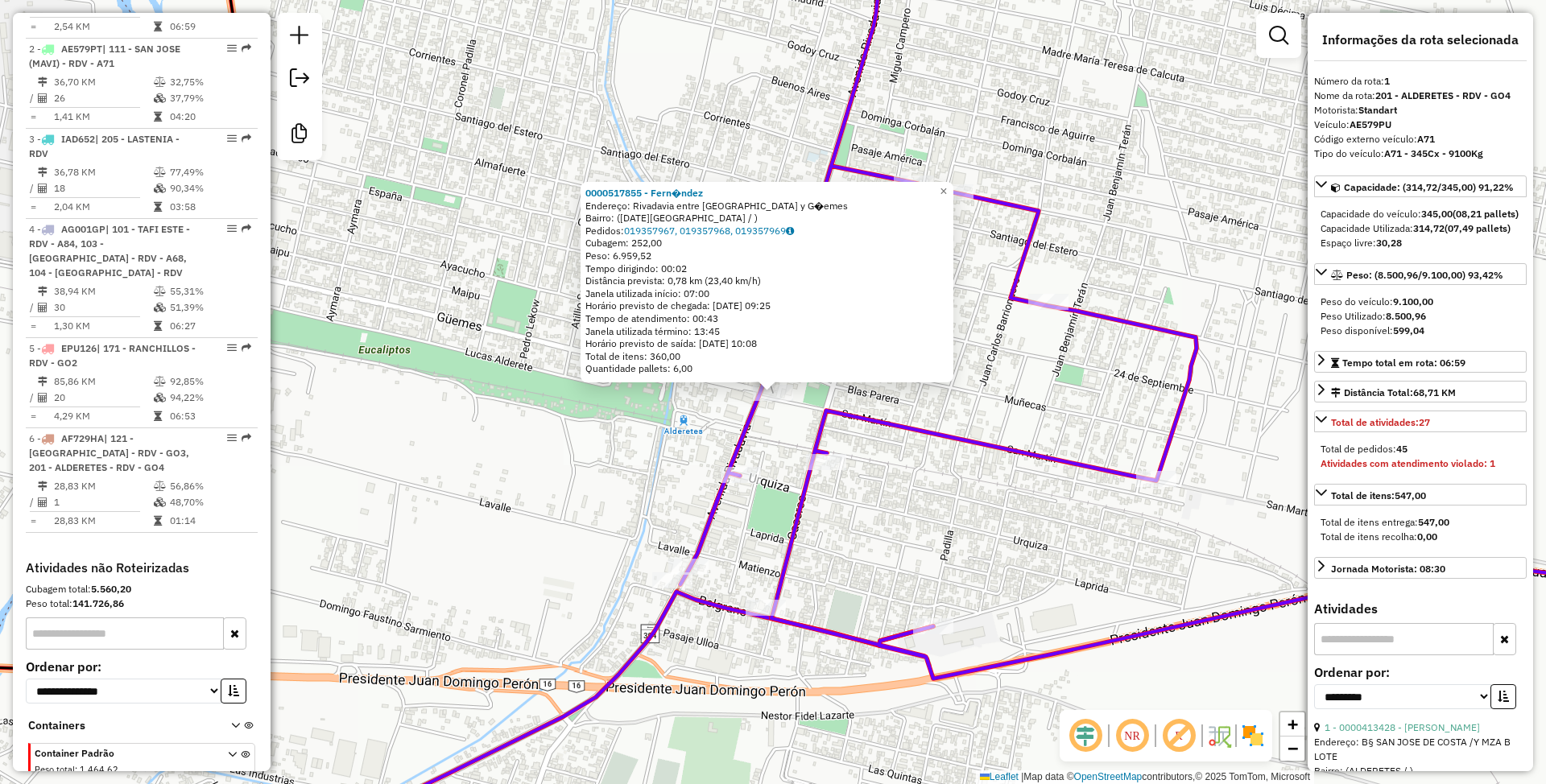
scroll to position [617, 0]
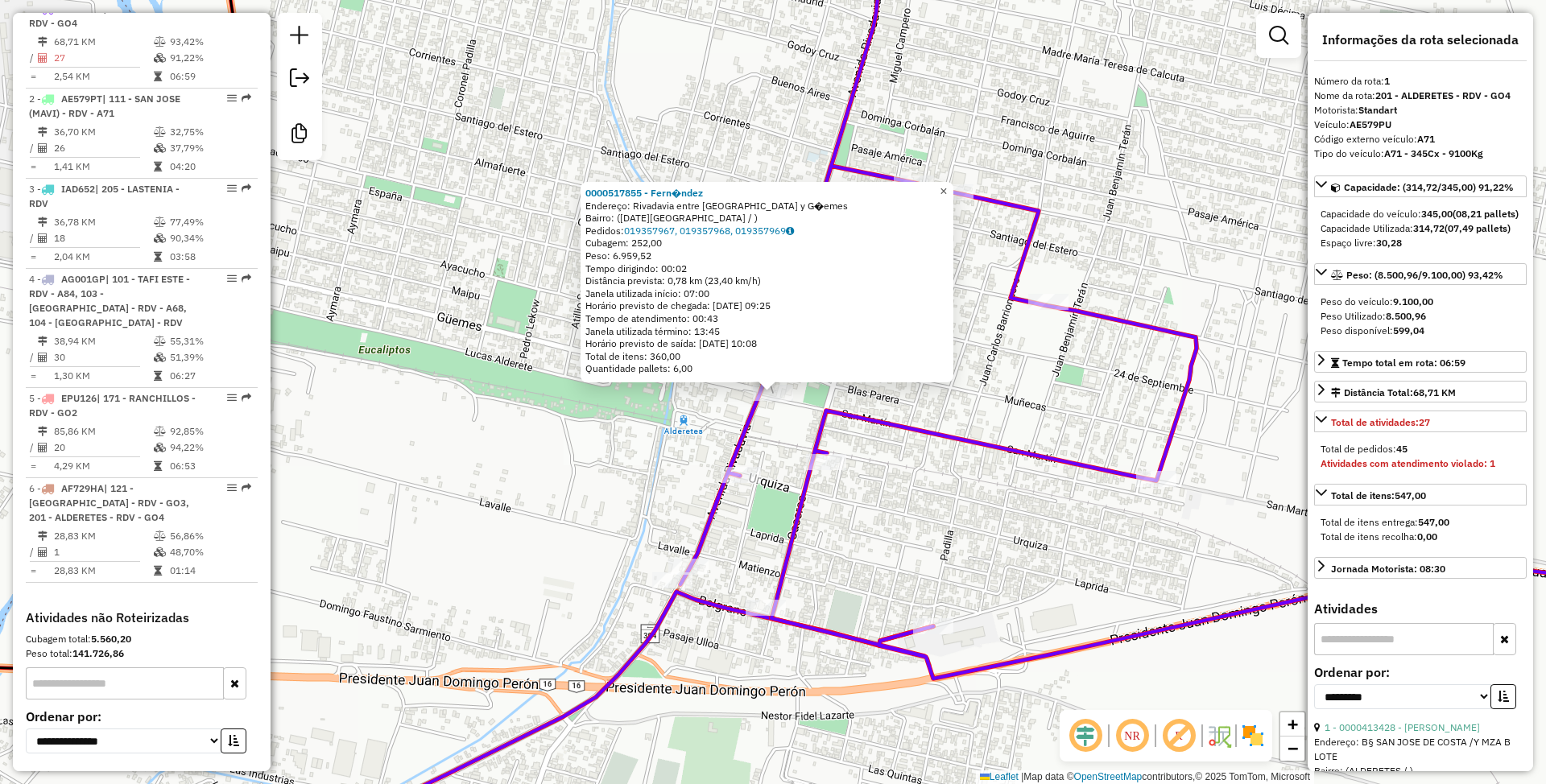
click at [947, 190] on span "×" at bounding box center [943, 191] width 8 height 14
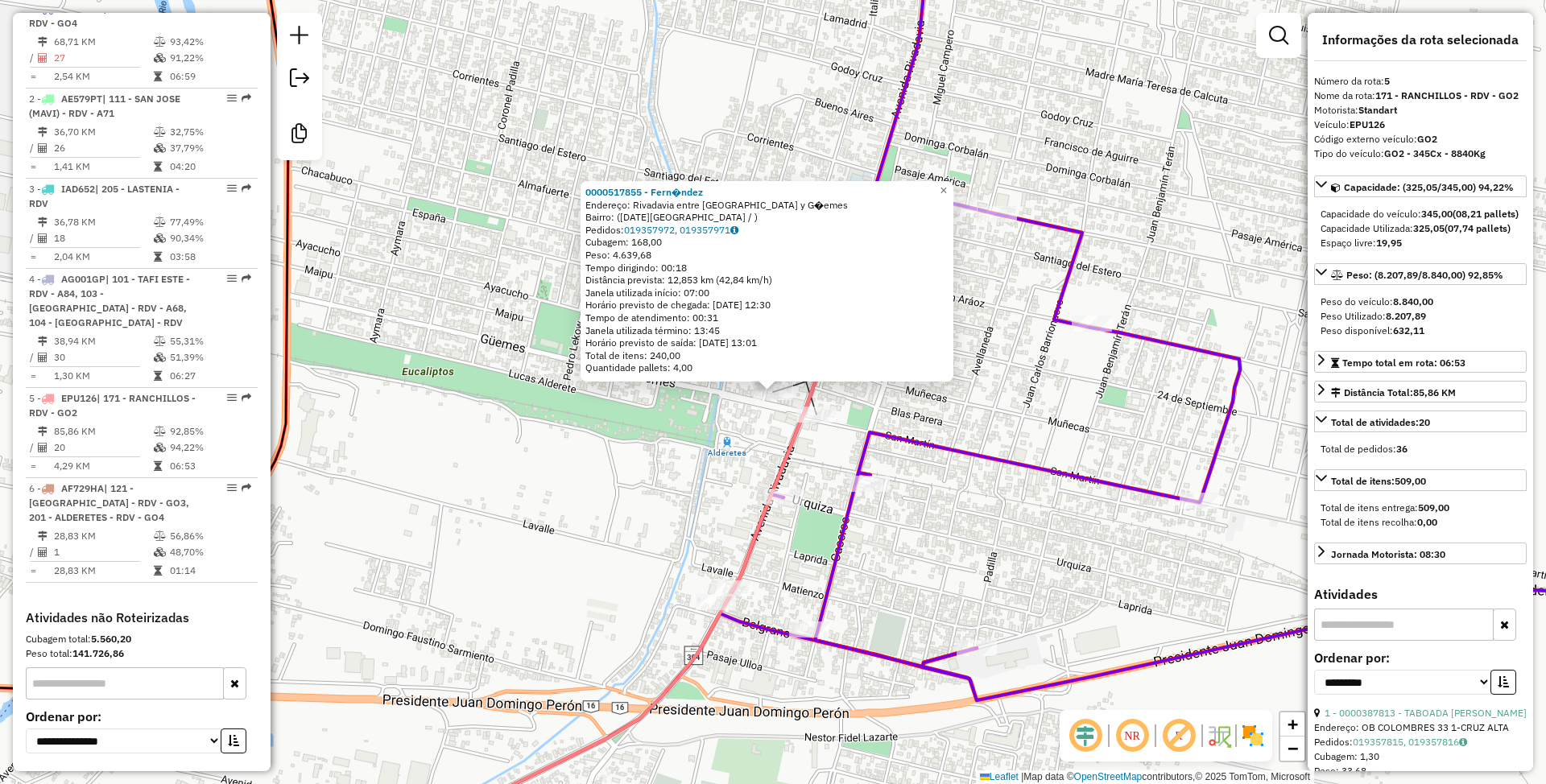
scroll to position [856, 0]
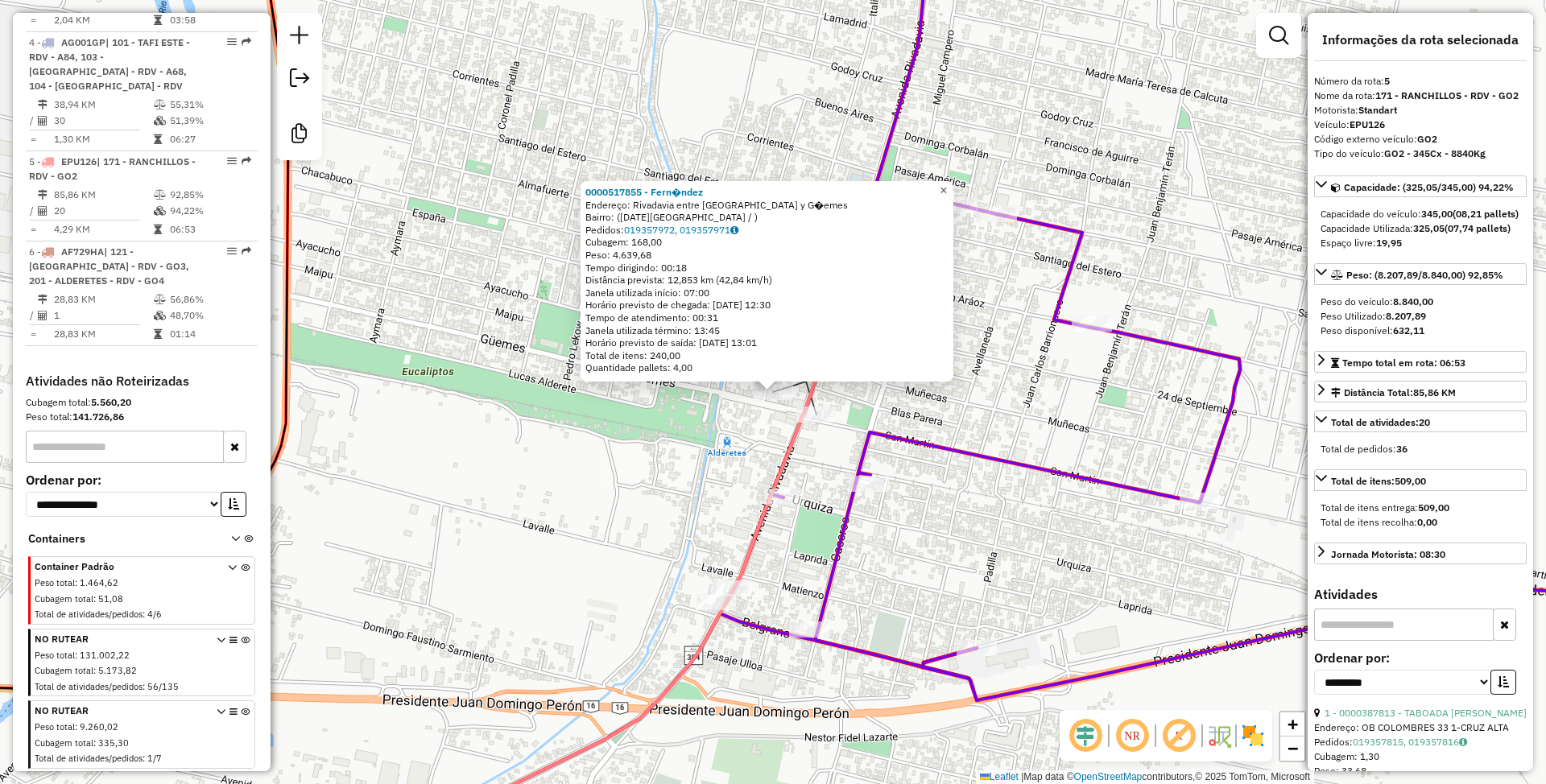
click at [947, 187] on span "×" at bounding box center [943, 190] width 8 height 14
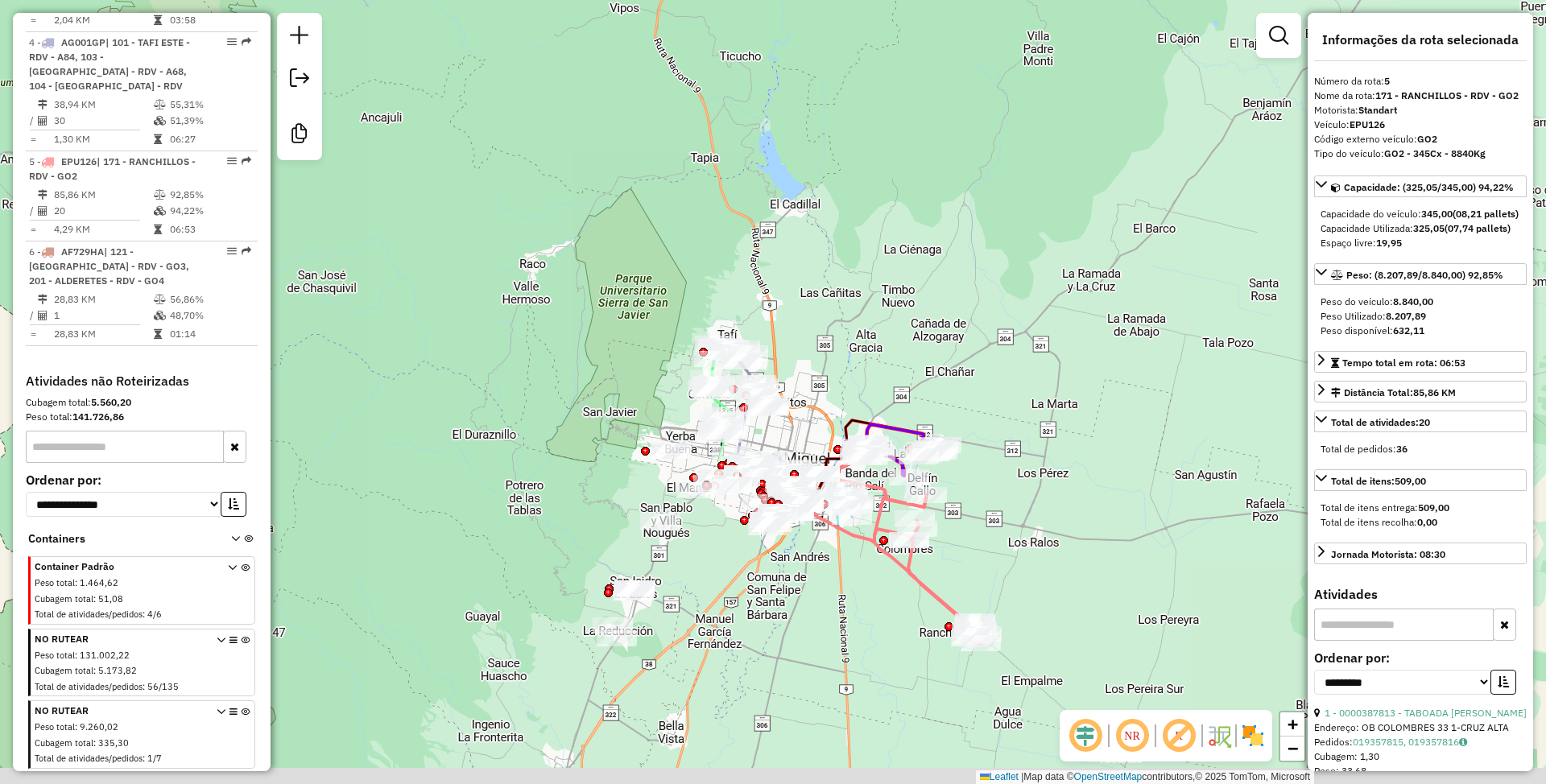
drag, startPoint x: 996, startPoint y: 610, endPoint x: 1049, endPoint y: 468, distance: 151.6
click at [1049, 468] on div "Janela de atendimento Grade de atendimento Capacidade Transportadoras Veículos …" at bounding box center [773, 392] width 1546 height 784
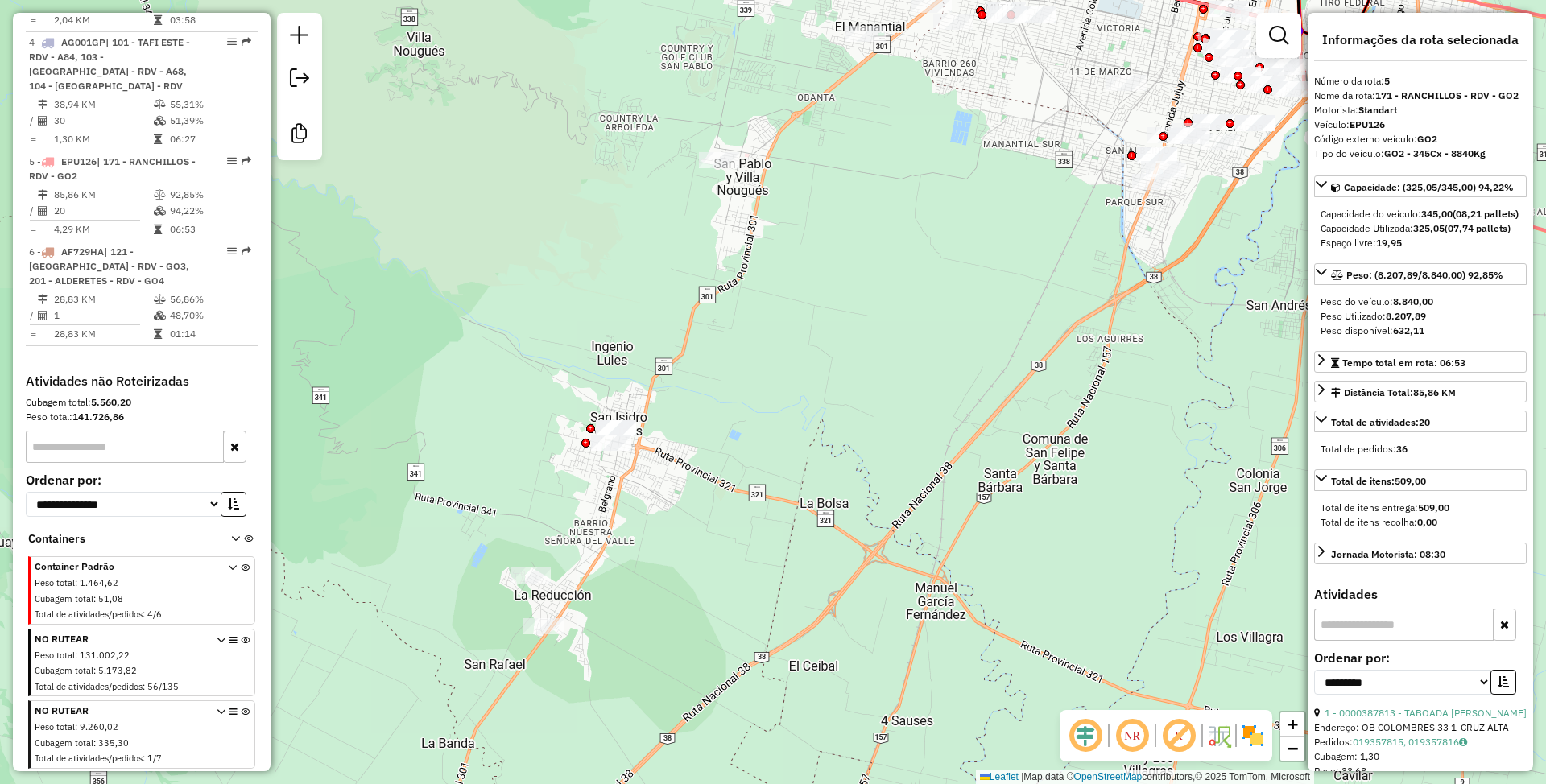
click at [1255, 731] on img at bounding box center [1253, 736] width 26 height 26
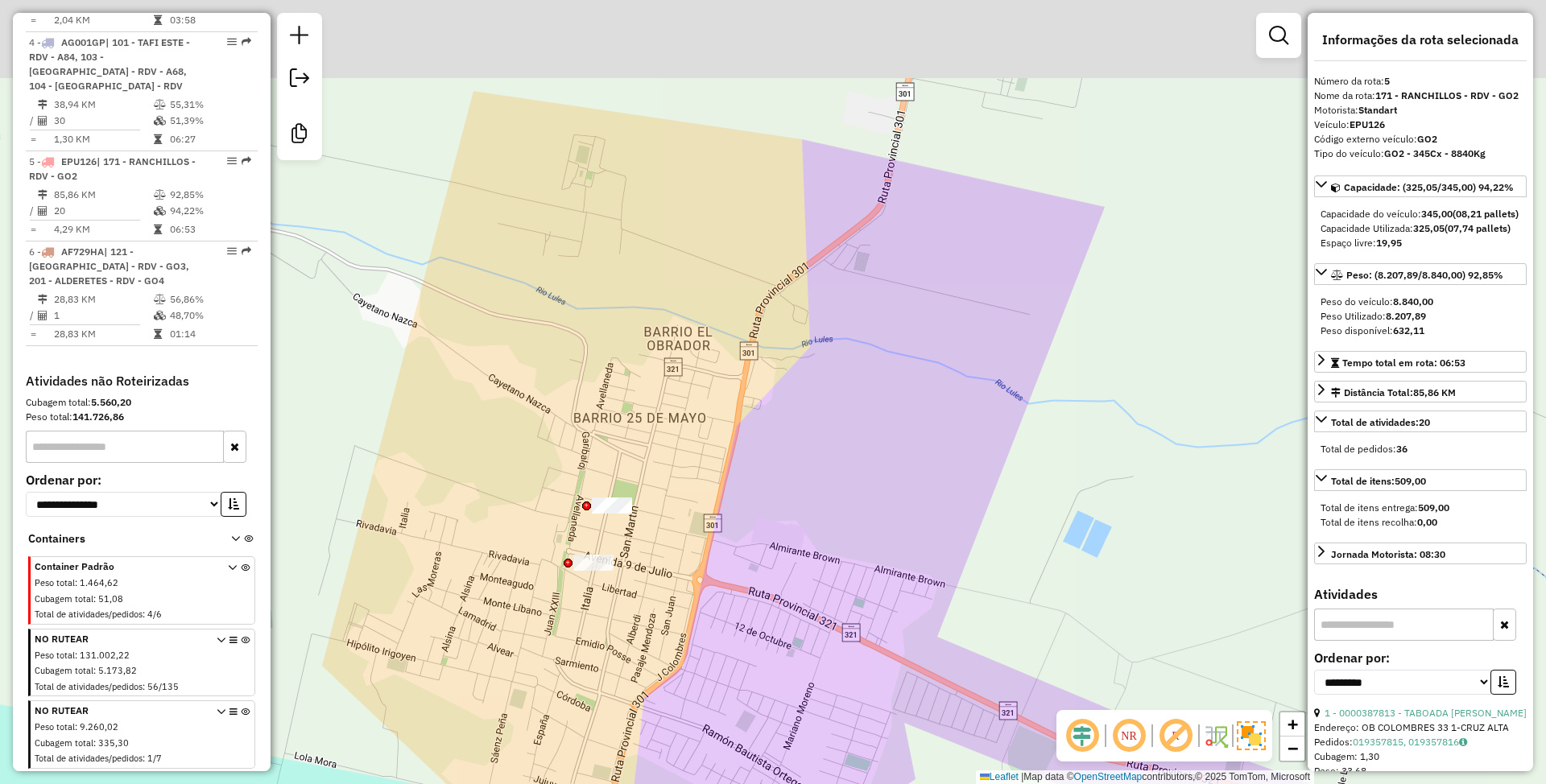
drag, startPoint x: 568, startPoint y: 376, endPoint x: 597, endPoint y: 459, distance: 87.9
click at [597, 463] on div "Janela de atendimento Grade de atendimento Capacidade Transportadoras Veículos …" at bounding box center [773, 392] width 1546 height 784
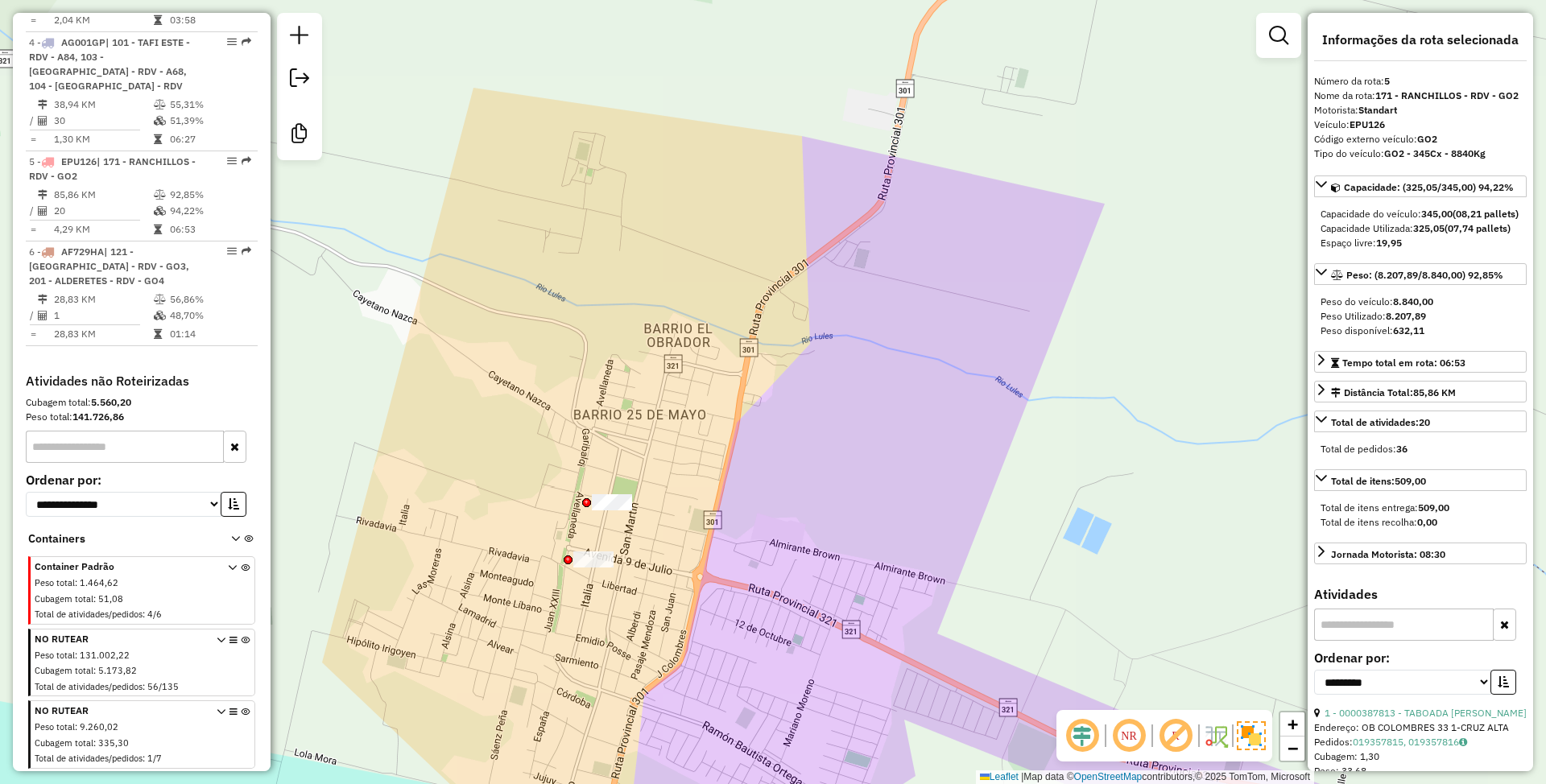
click at [619, 462] on div "Janela de atendimento Grade de atendimento Capacidade Transportadoras Veículos …" at bounding box center [773, 392] width 1546 height 784
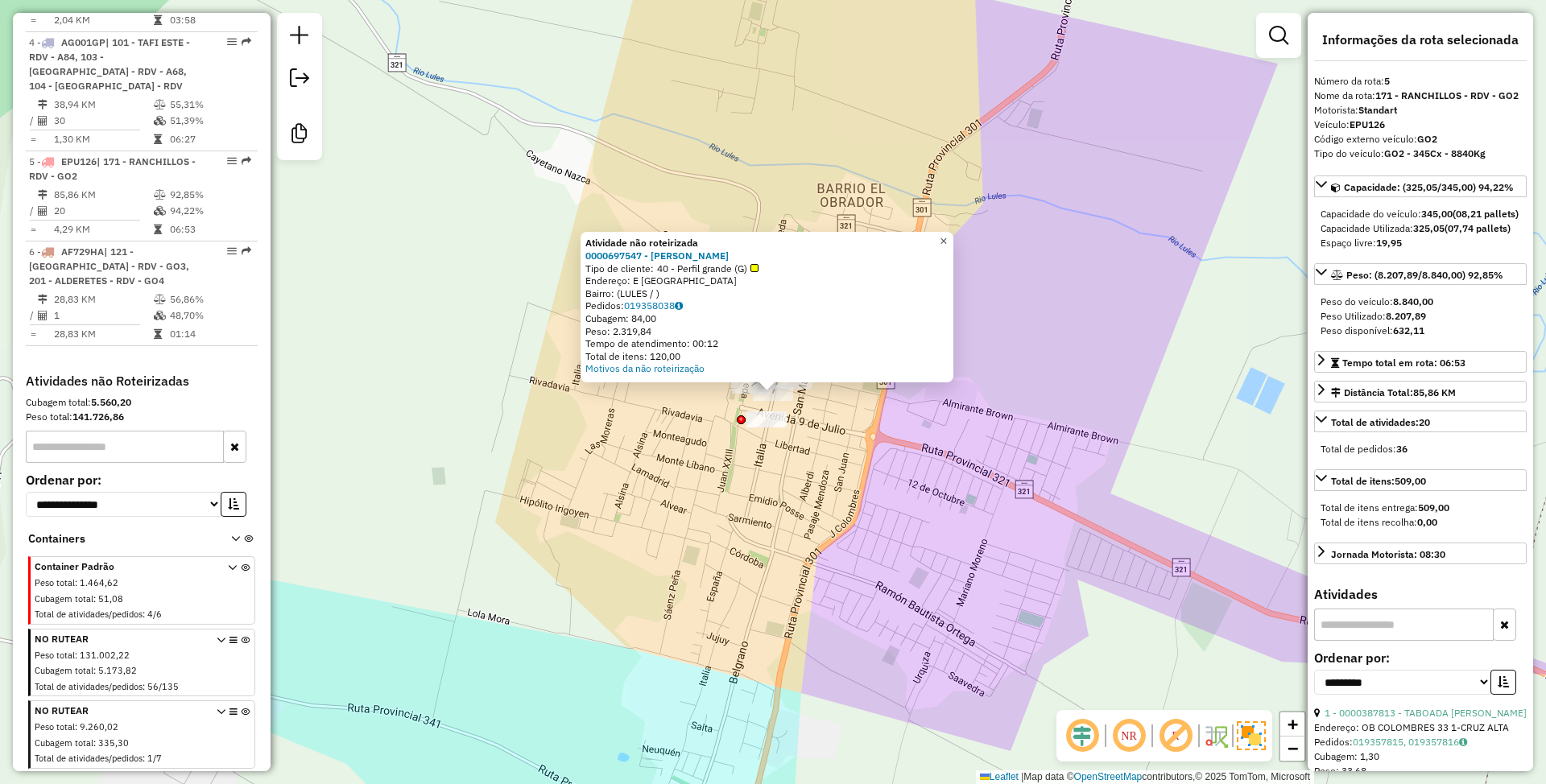
click at [947, 236] on span "×" at bounding box center [943, 241] width 8 height 14
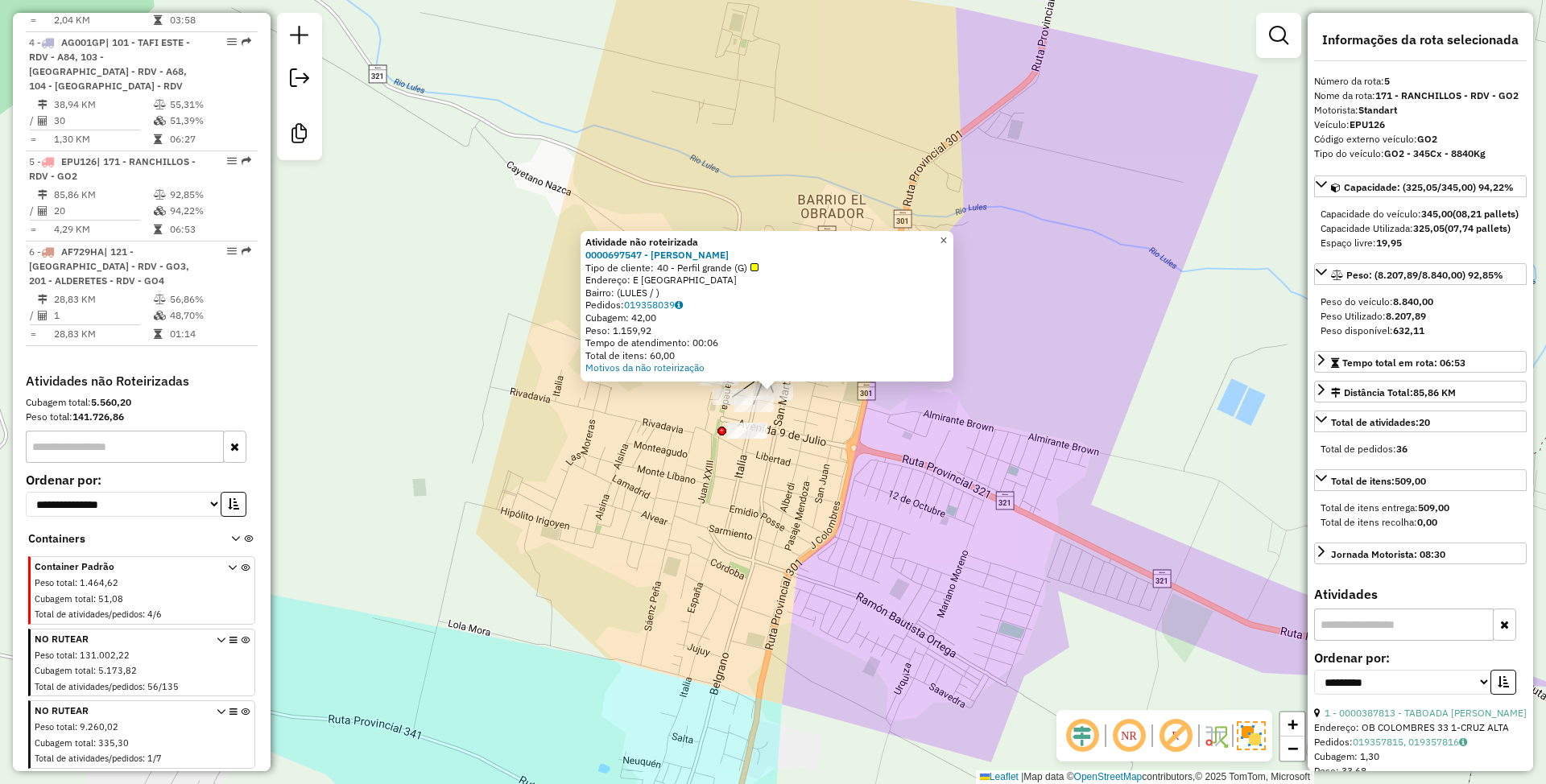
click at [947, 236] on span "×" at bounding box center [943, 240] width 8 height 14
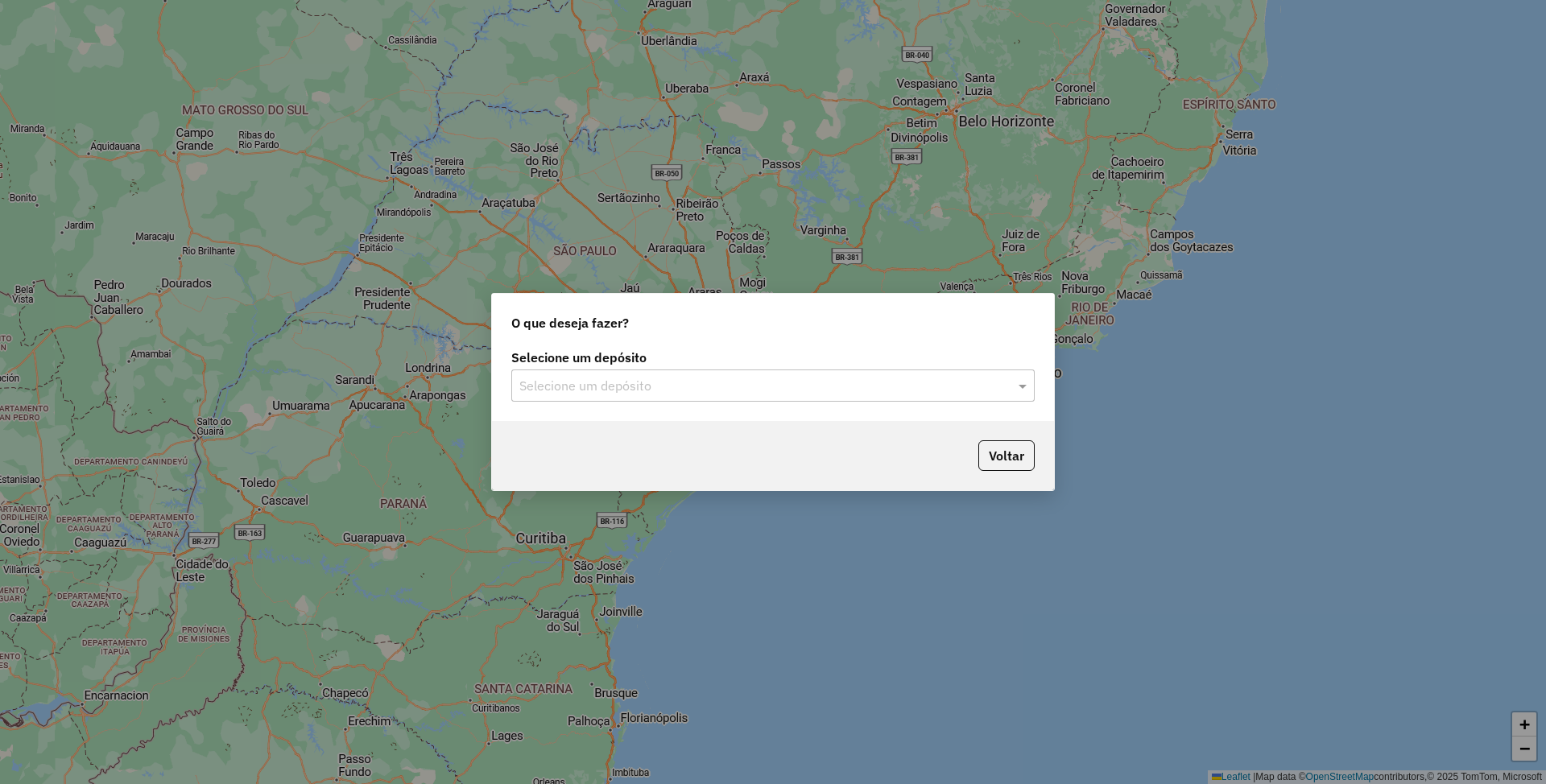
click at [651, 383] on input "text" at bounding box center [757, 386] width 475 height 19
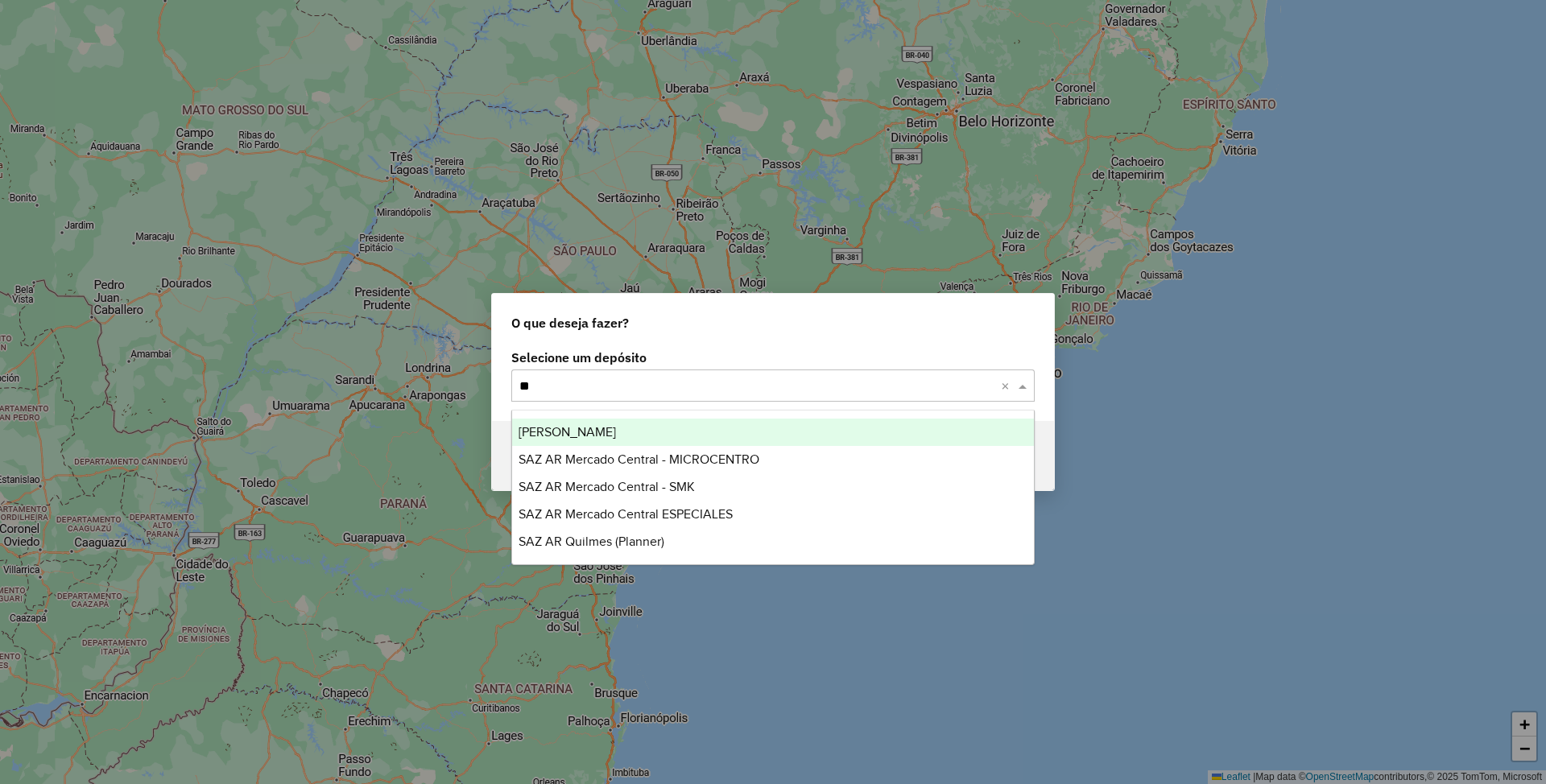
type input "***"
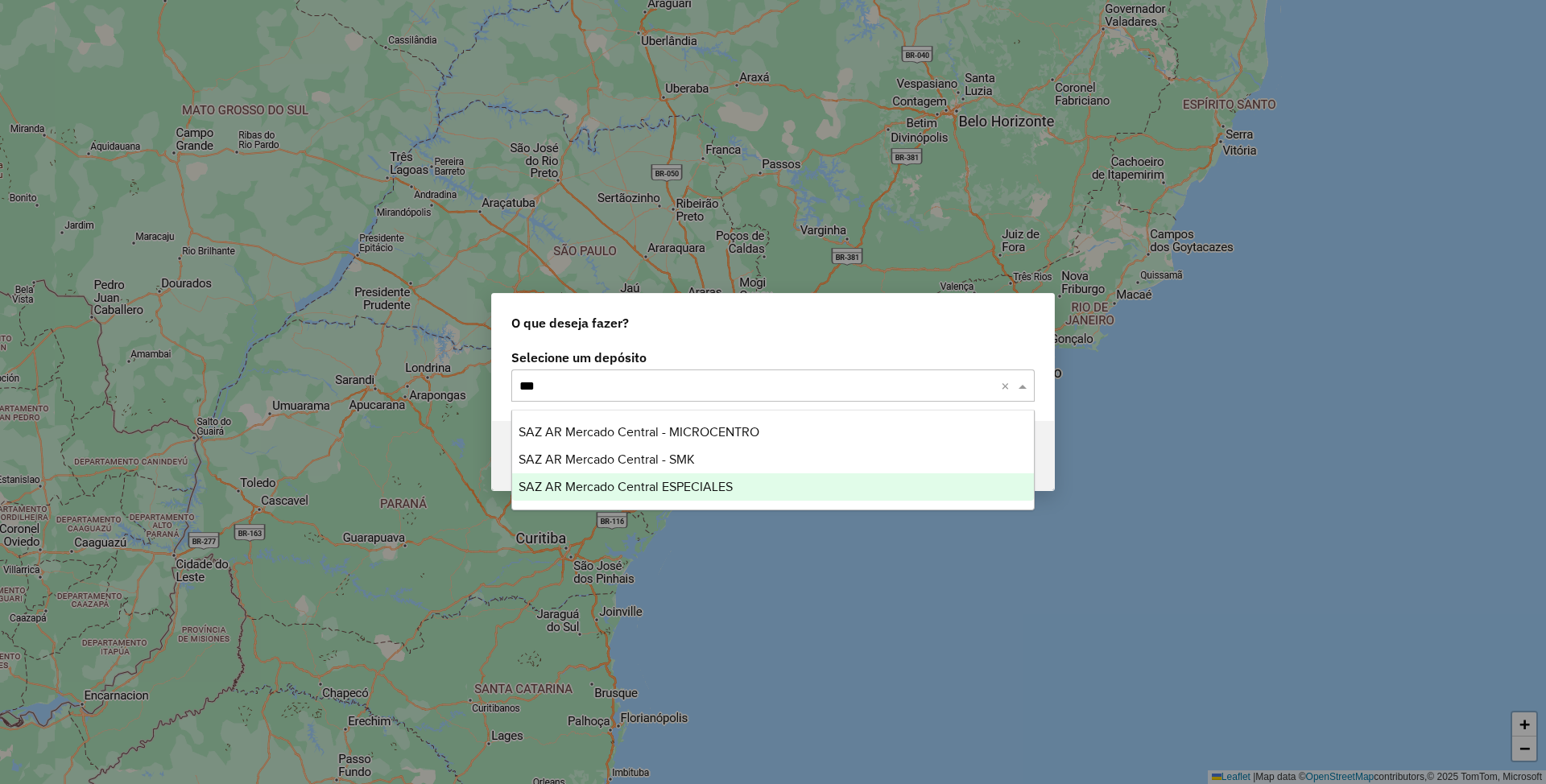
click at [673, 487] on span "SAZ AR Mercado Central ESPECIALES" at bounding box center [626, 487] width 214 height 14
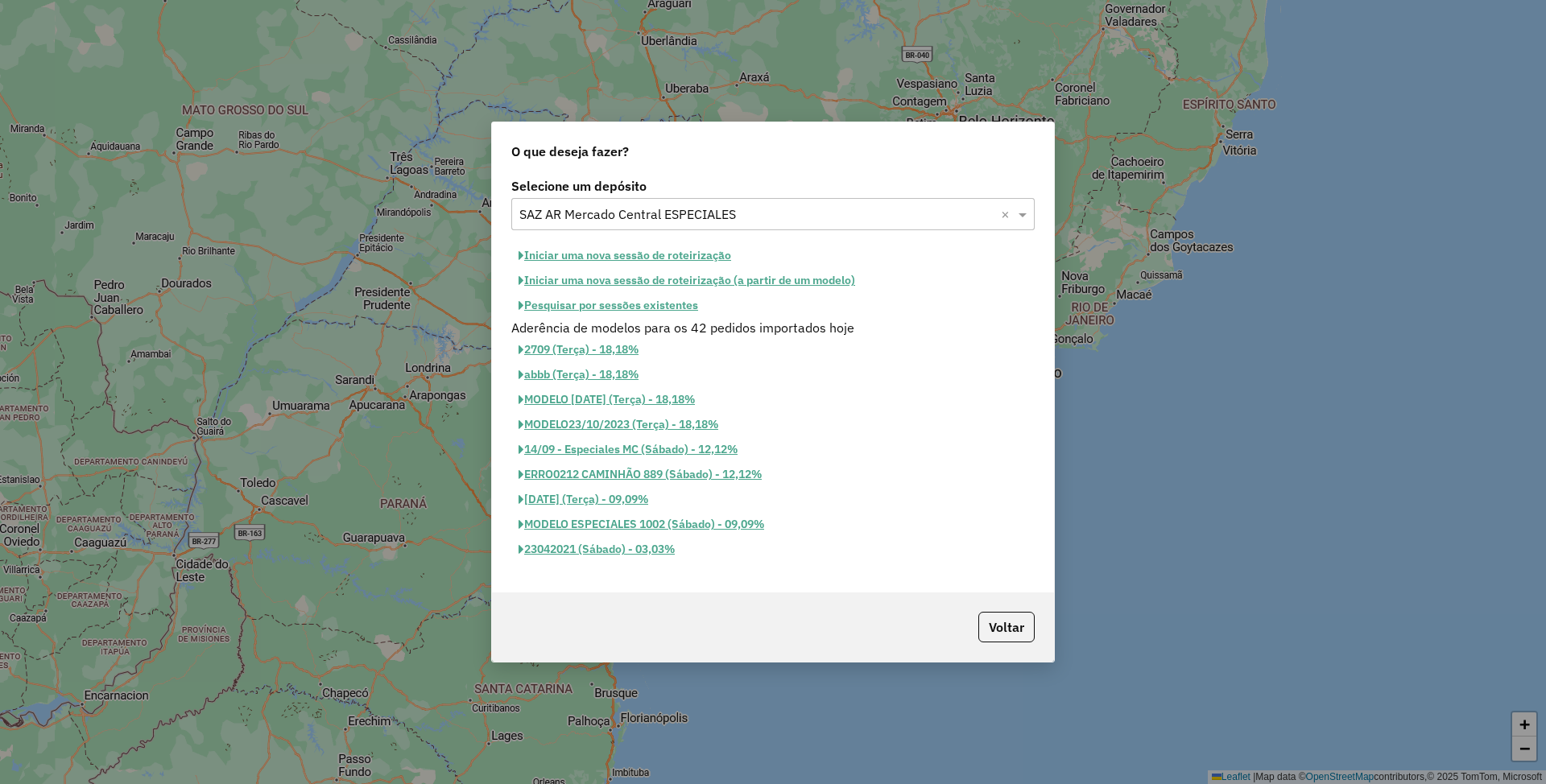
click at [619, 253] on button "Iniciar uma nova sessão de roteirização" at bounding box center [625, 256] width 227 height 25
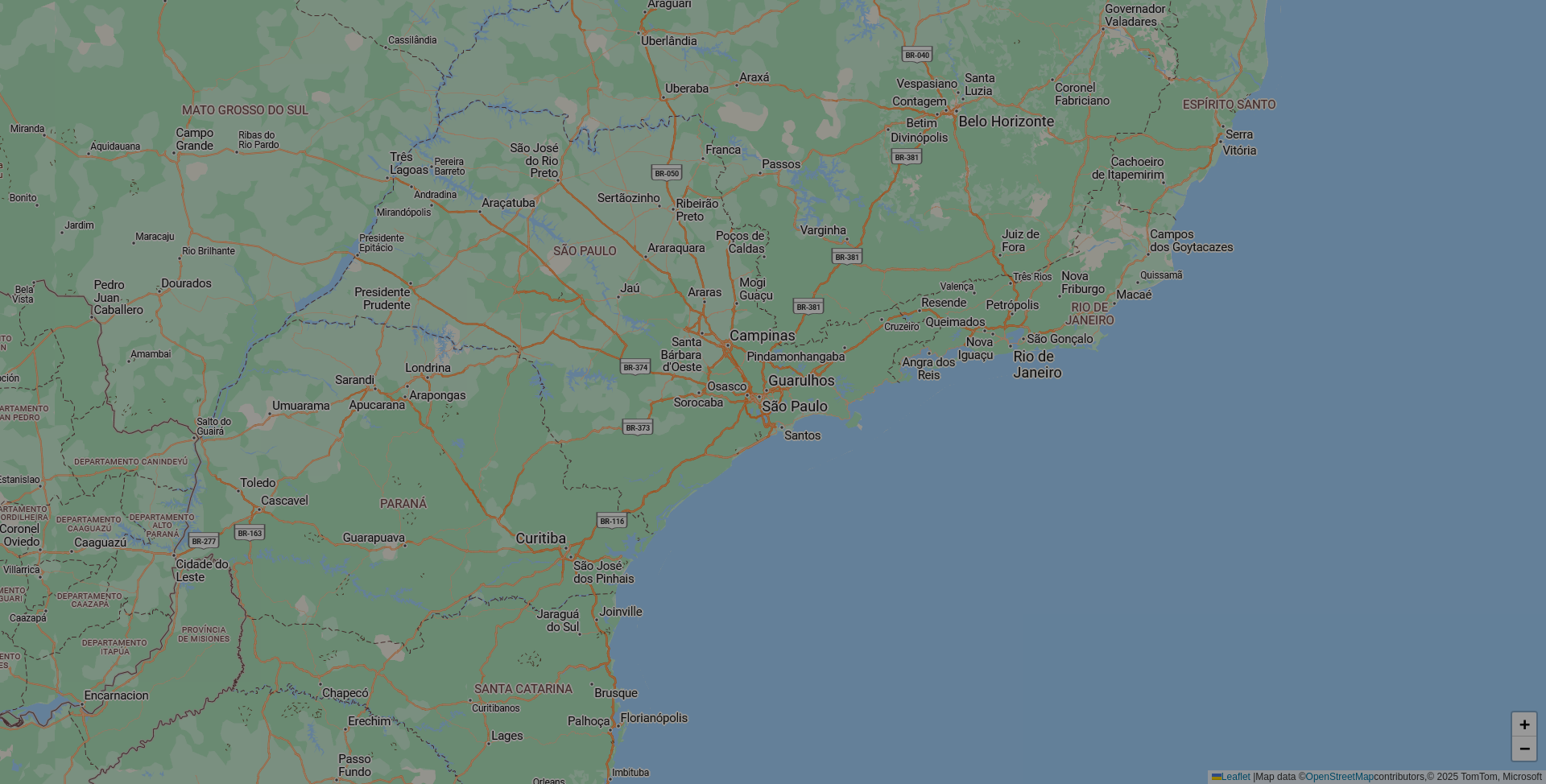
select select "*"
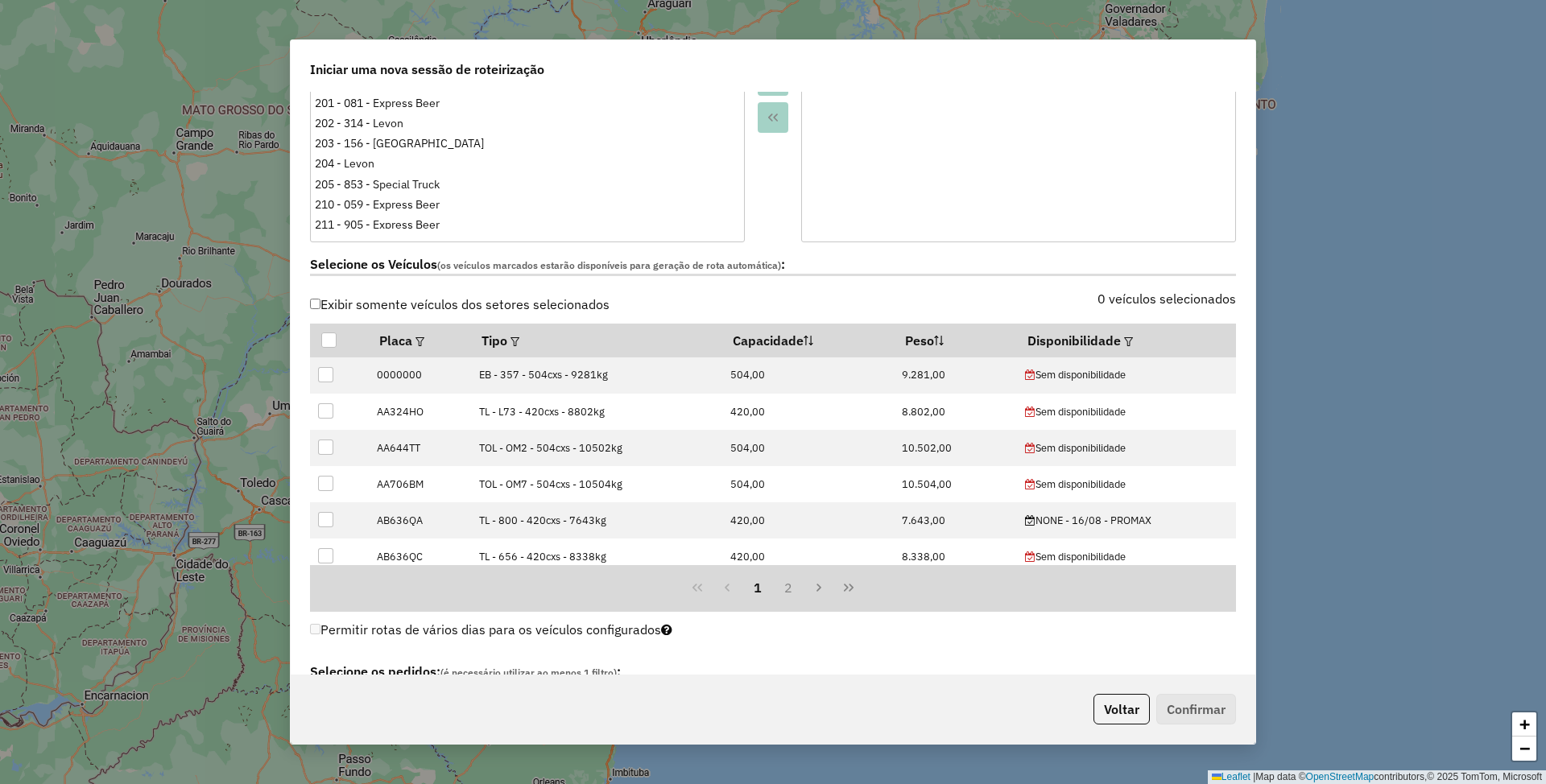
scroll to position [430, 0]
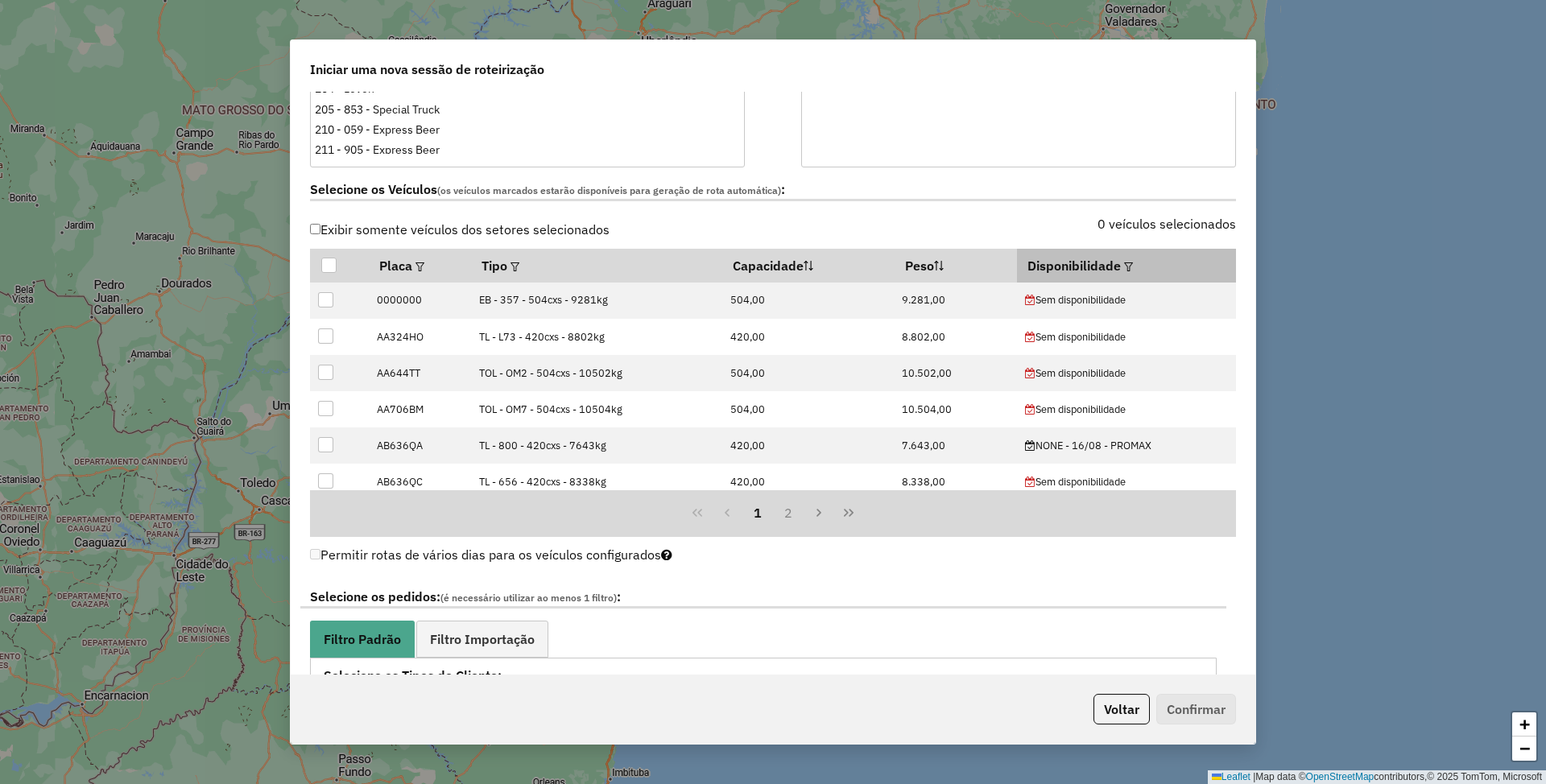
click at [1124, 266] on em at bounding box center [1128, 266] width 9 height 9
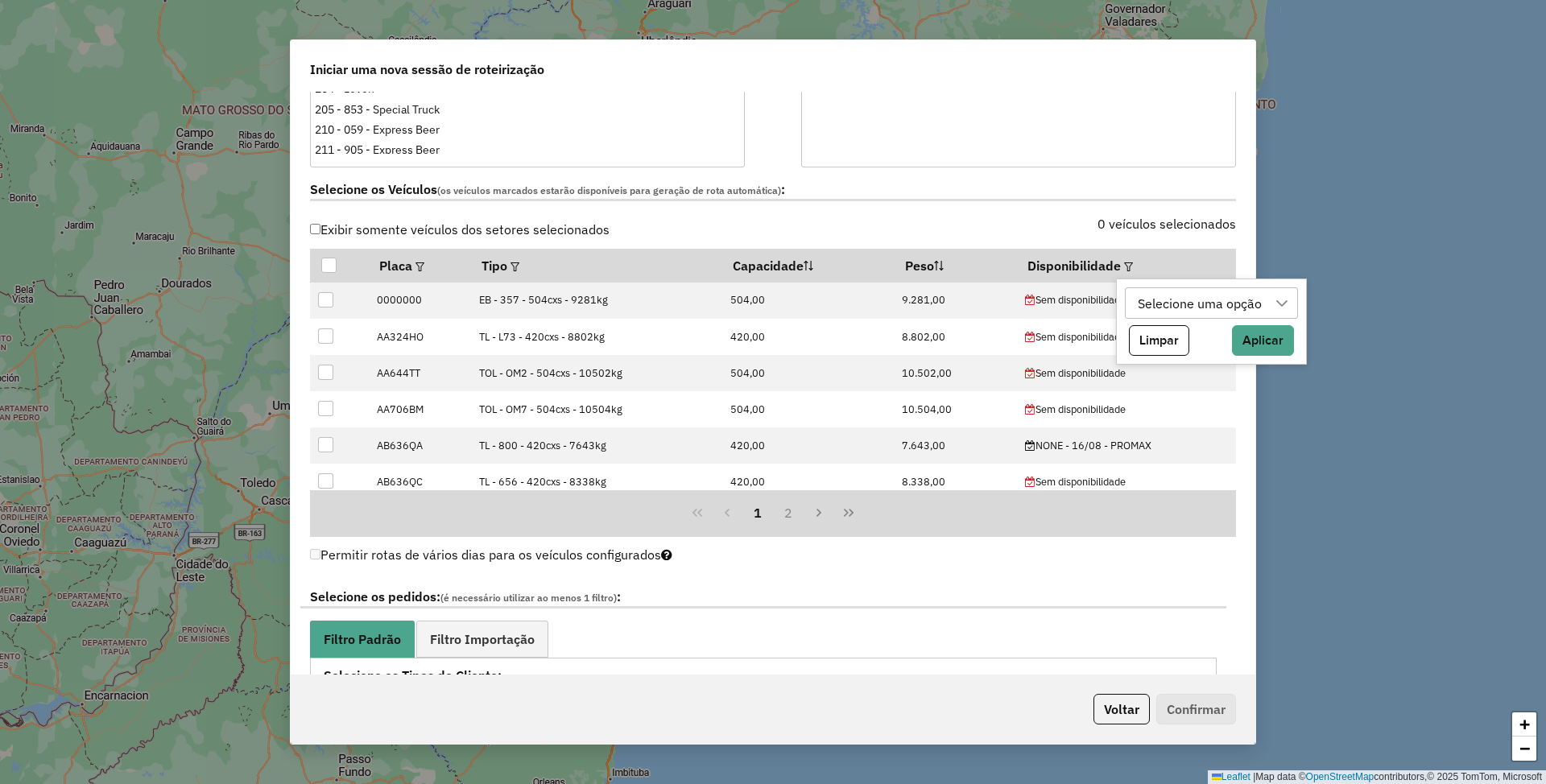
click at [1208, 303] on div "Selecione uma opção" at bounding box center [1200, 304] width 135 height 31
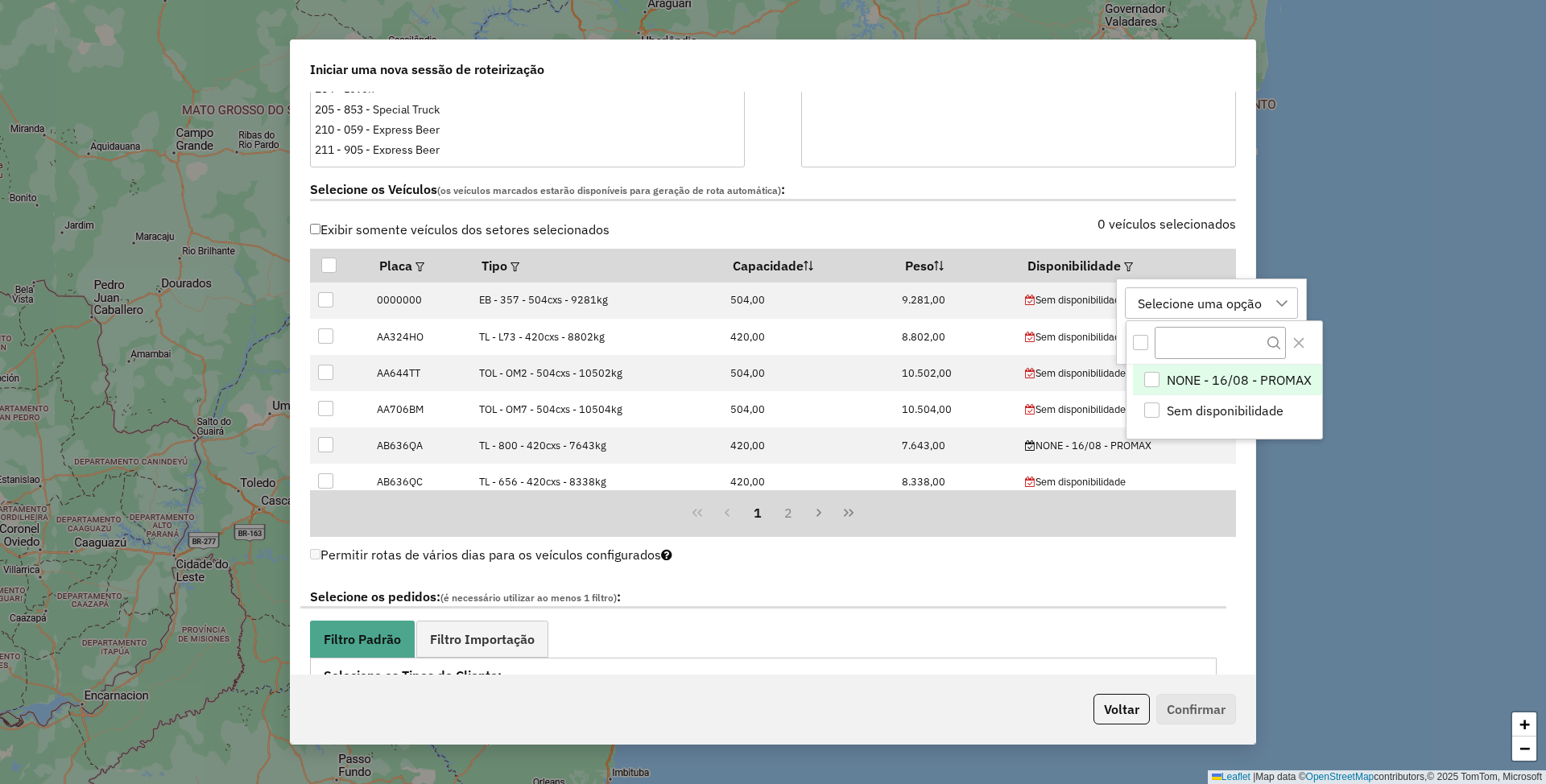
scroll to position [12, 72]
click at [1152, 376] on div "NONE - 16/08 - PROMAX" at bounding box center [1151, 379] width 15 height 15
click at [1247, 303] on div "NONE - 16/08 - PROMAX" at bounding box center [1211, 304] width 156 height 31
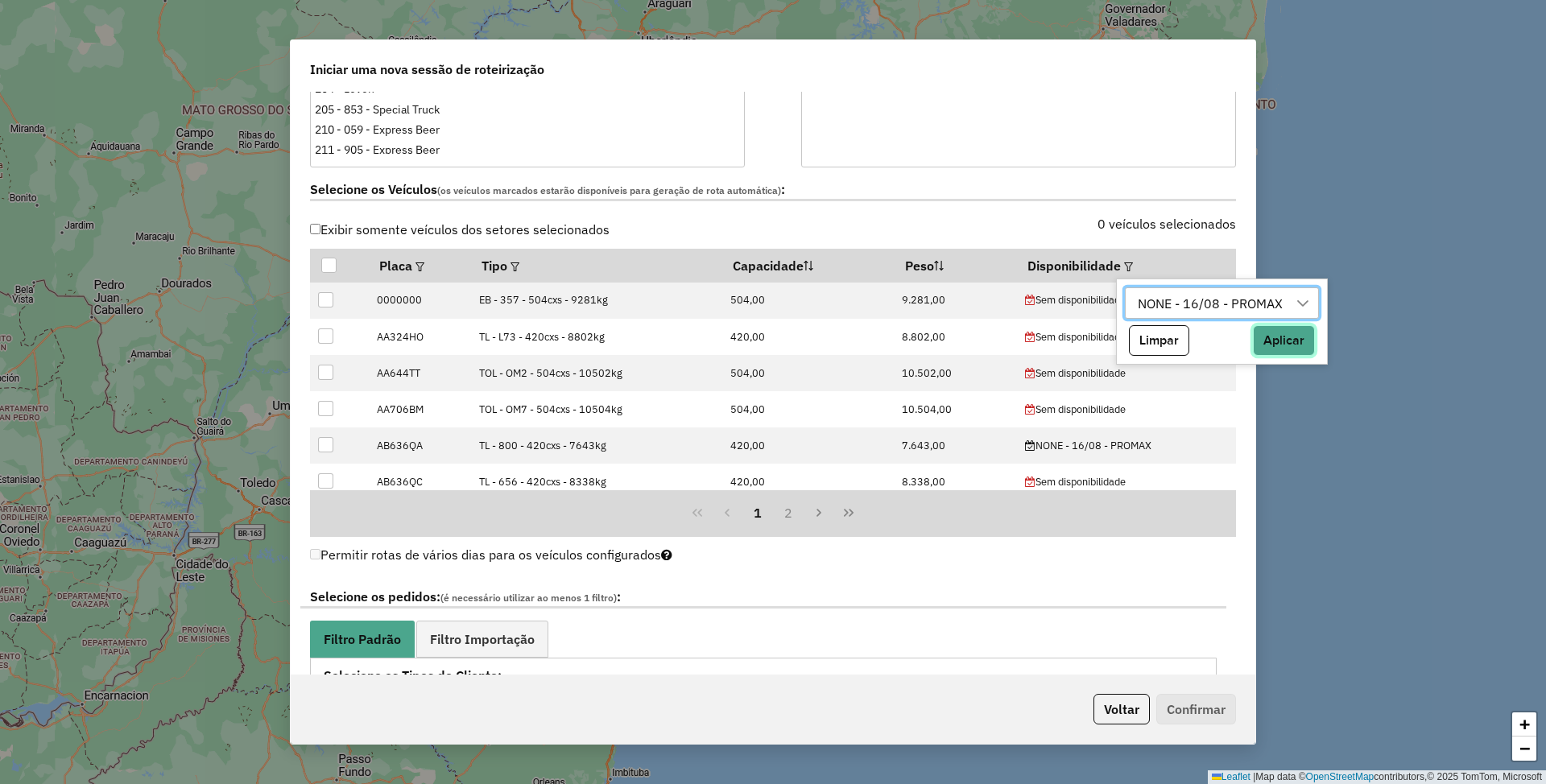
click at [1285, 342] on button "Aplicar" at bounding box center [1284, 341] width 62 height 31
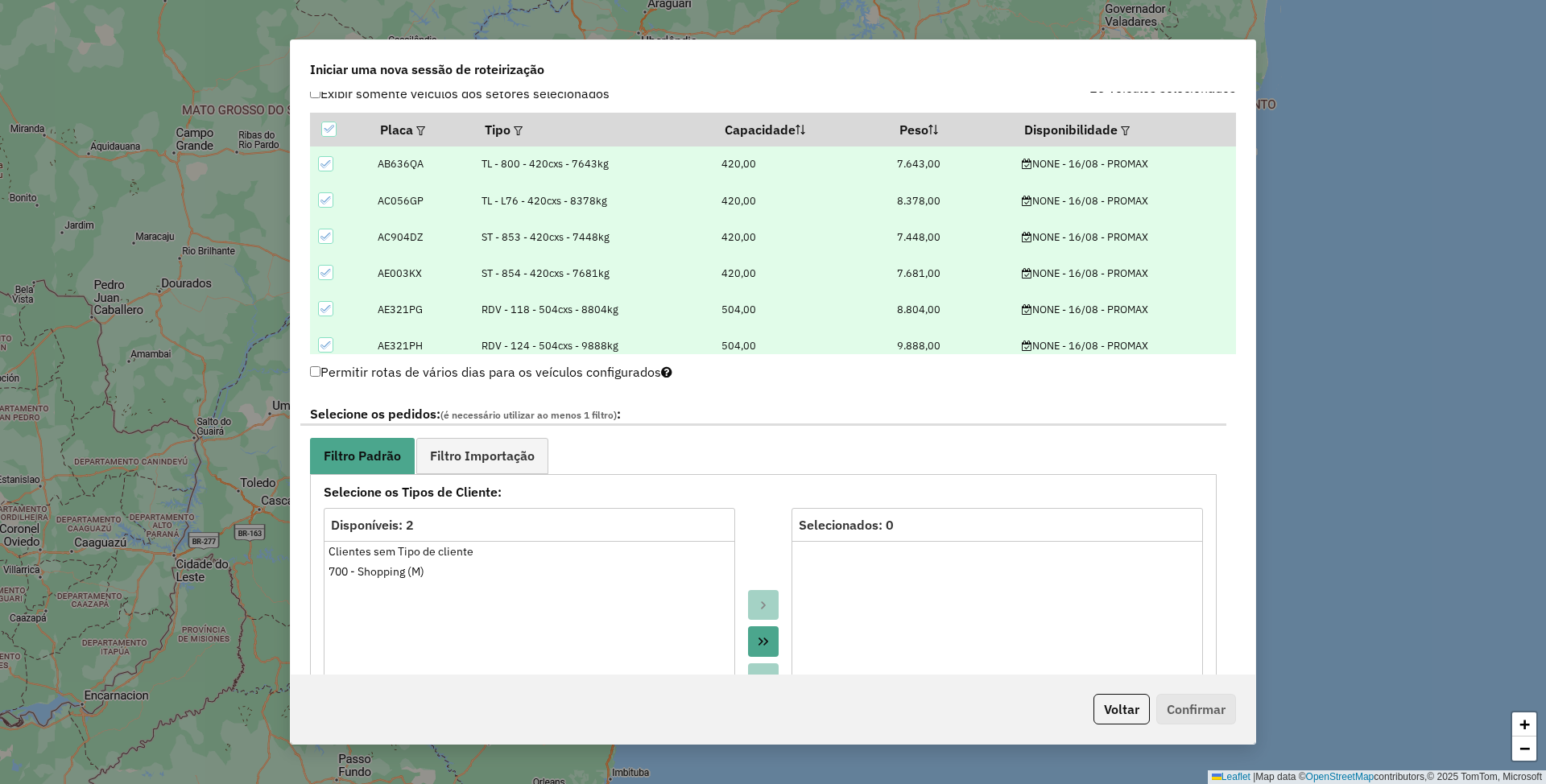
scroll to position [644, 0]
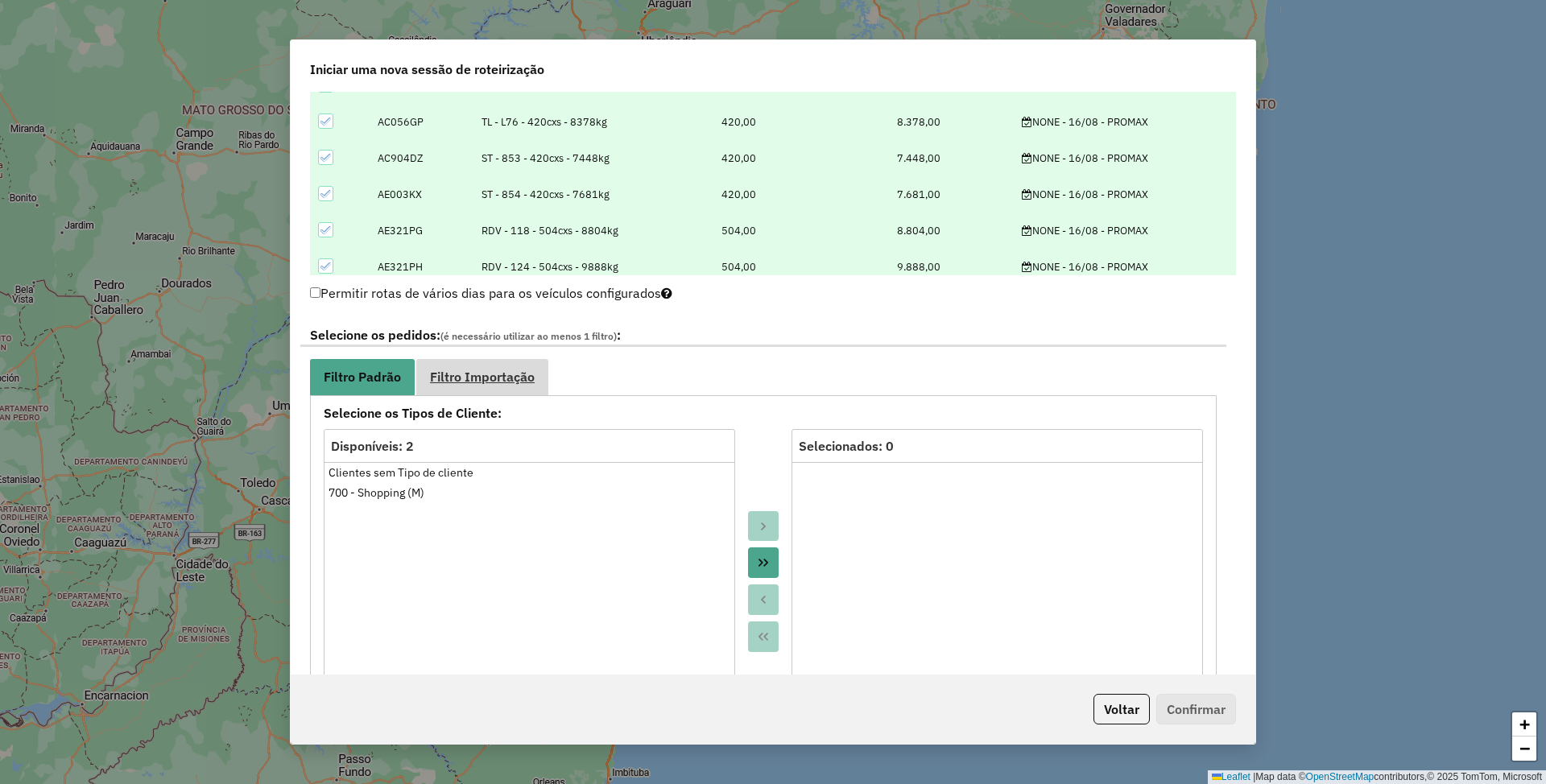
click at [482, 368] on link "Filtro Importação" at bounding box center [482, 378] width 132 height 37
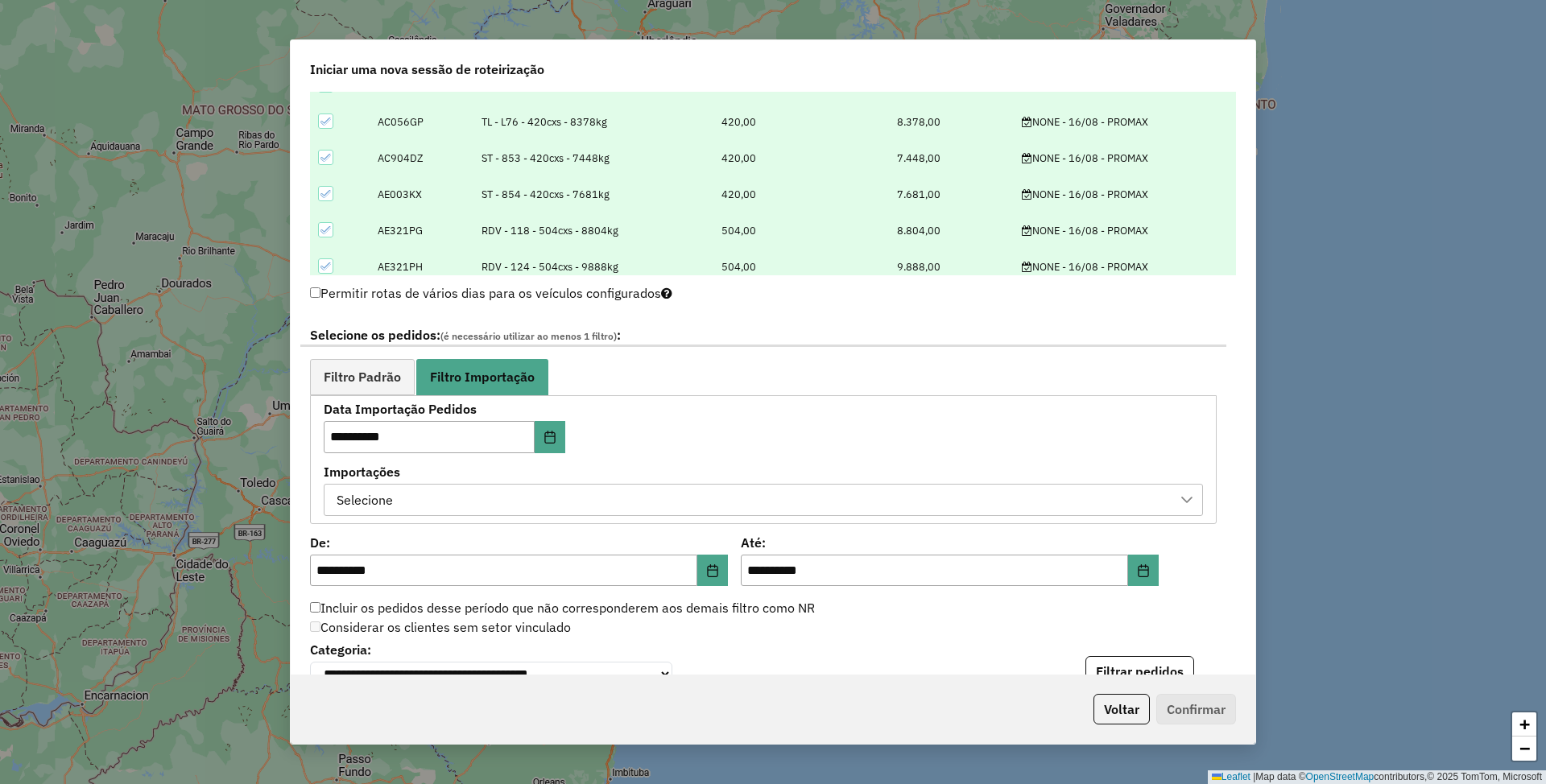
click at [499, 507] on div "Selecione" at bounding box center [751, 500] width 841 height 31
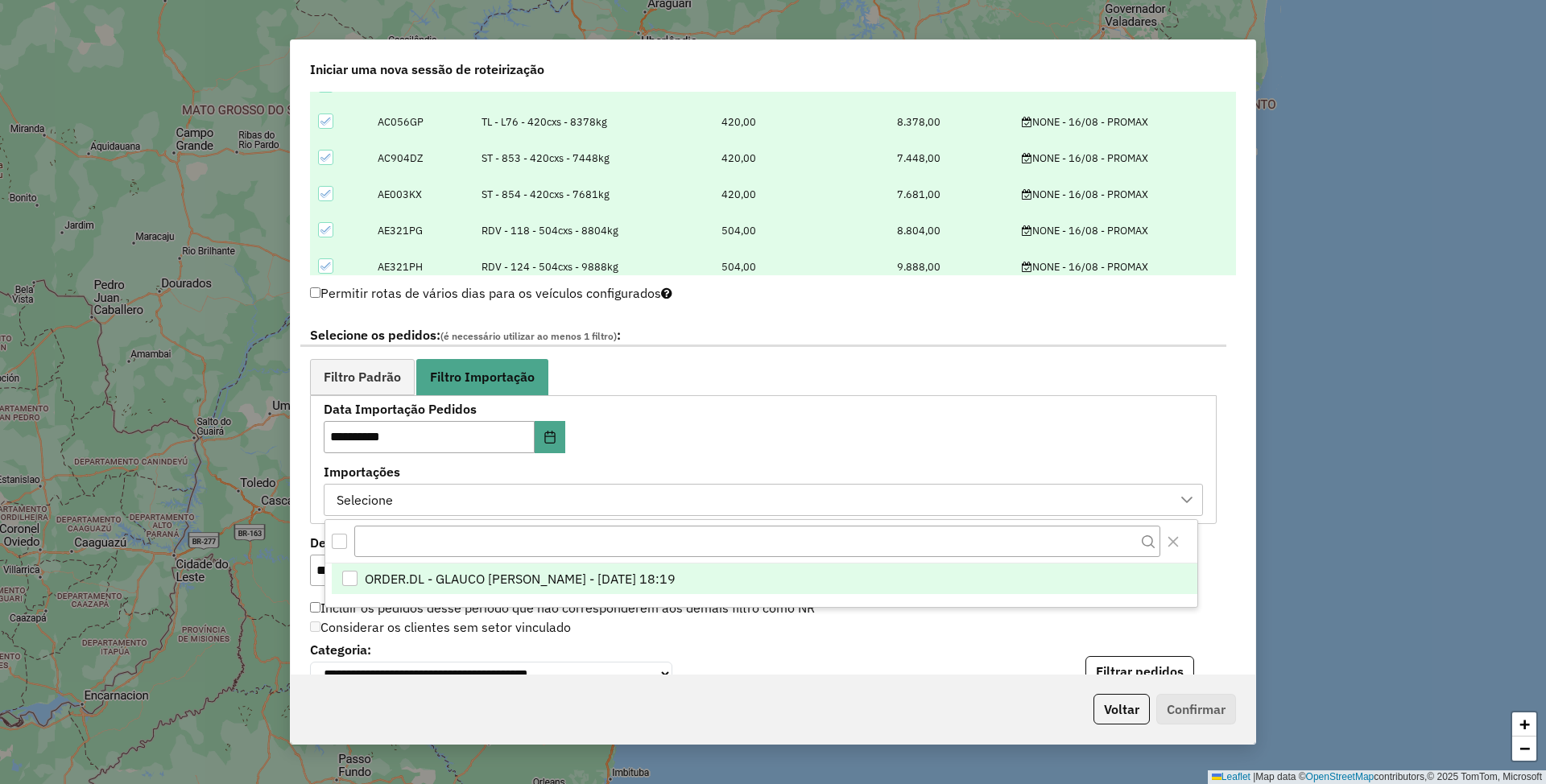
click at [502, 580] on span "ORDER.DL - GLAUCO RODRIGO VALENTINI - 15/08/2025 18:19" at bounding box center [520, 579] width 311 height 19
click at [352, 368] on link "Filtro Padrão" at bounding box center [362, 378] width 104 height 37
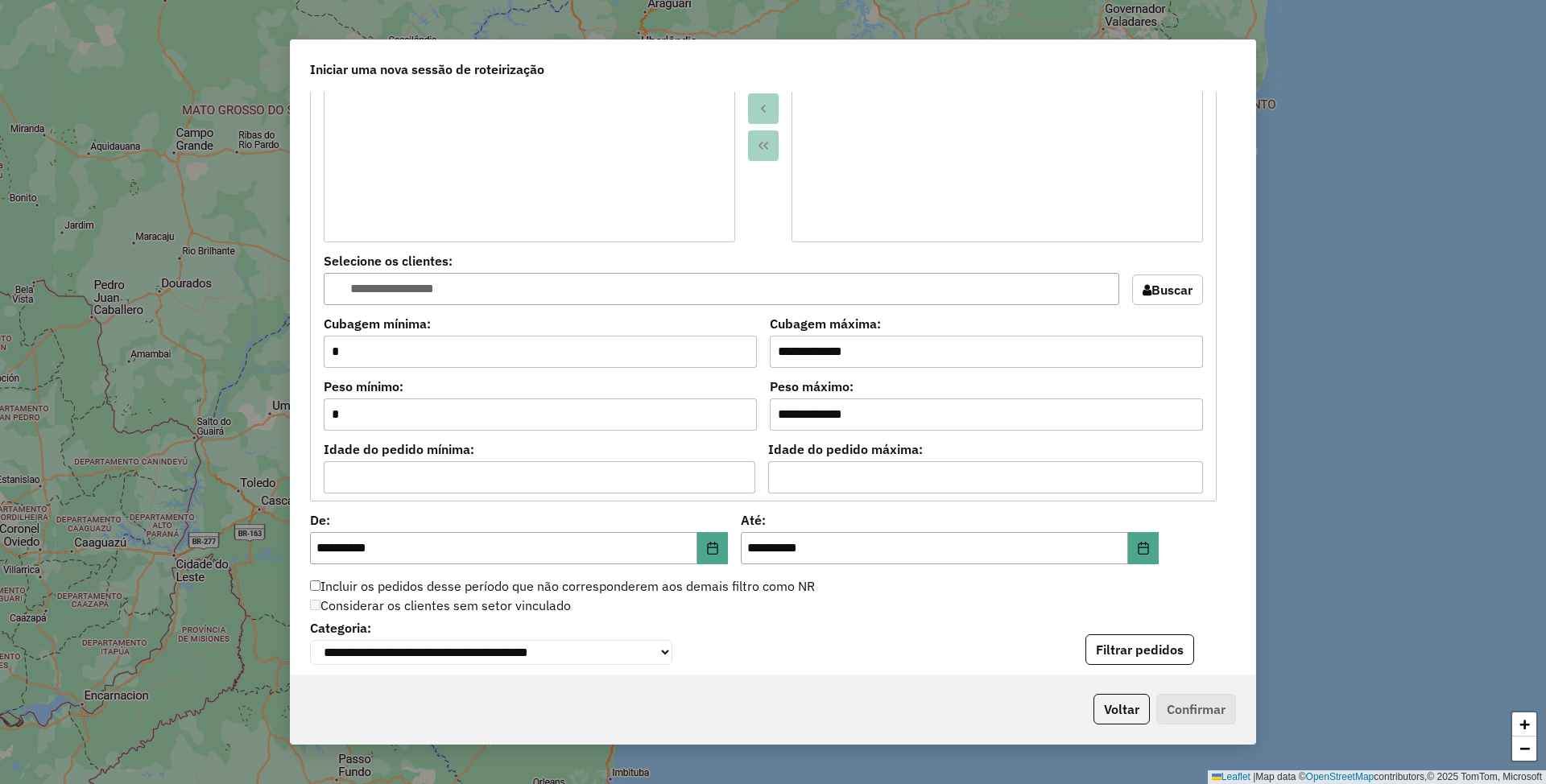
scroll to position [1181, 0]
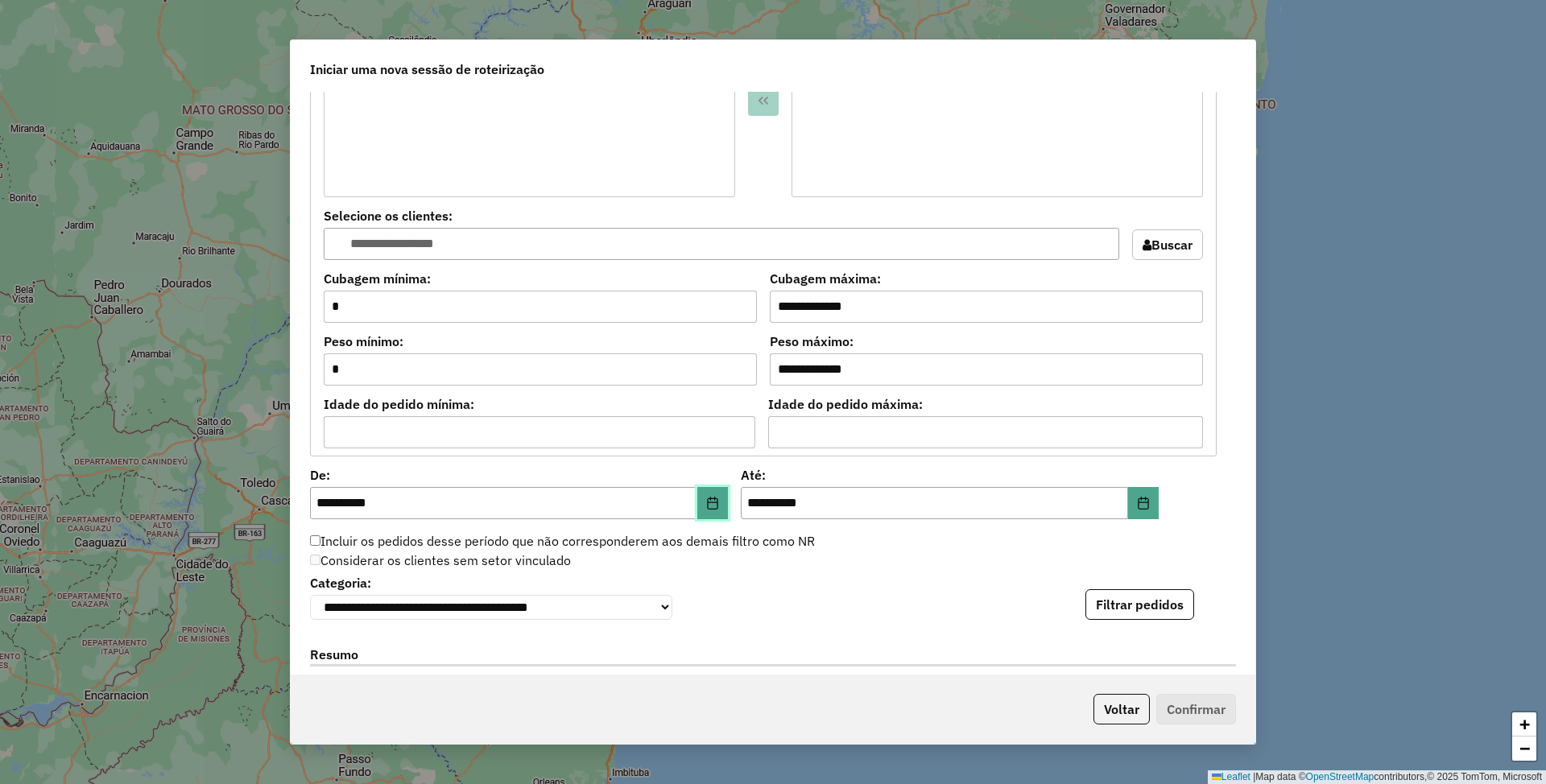
click at [713, 504] on icon "Choose Date" at bounding box center [713, 503] width 13 height 13
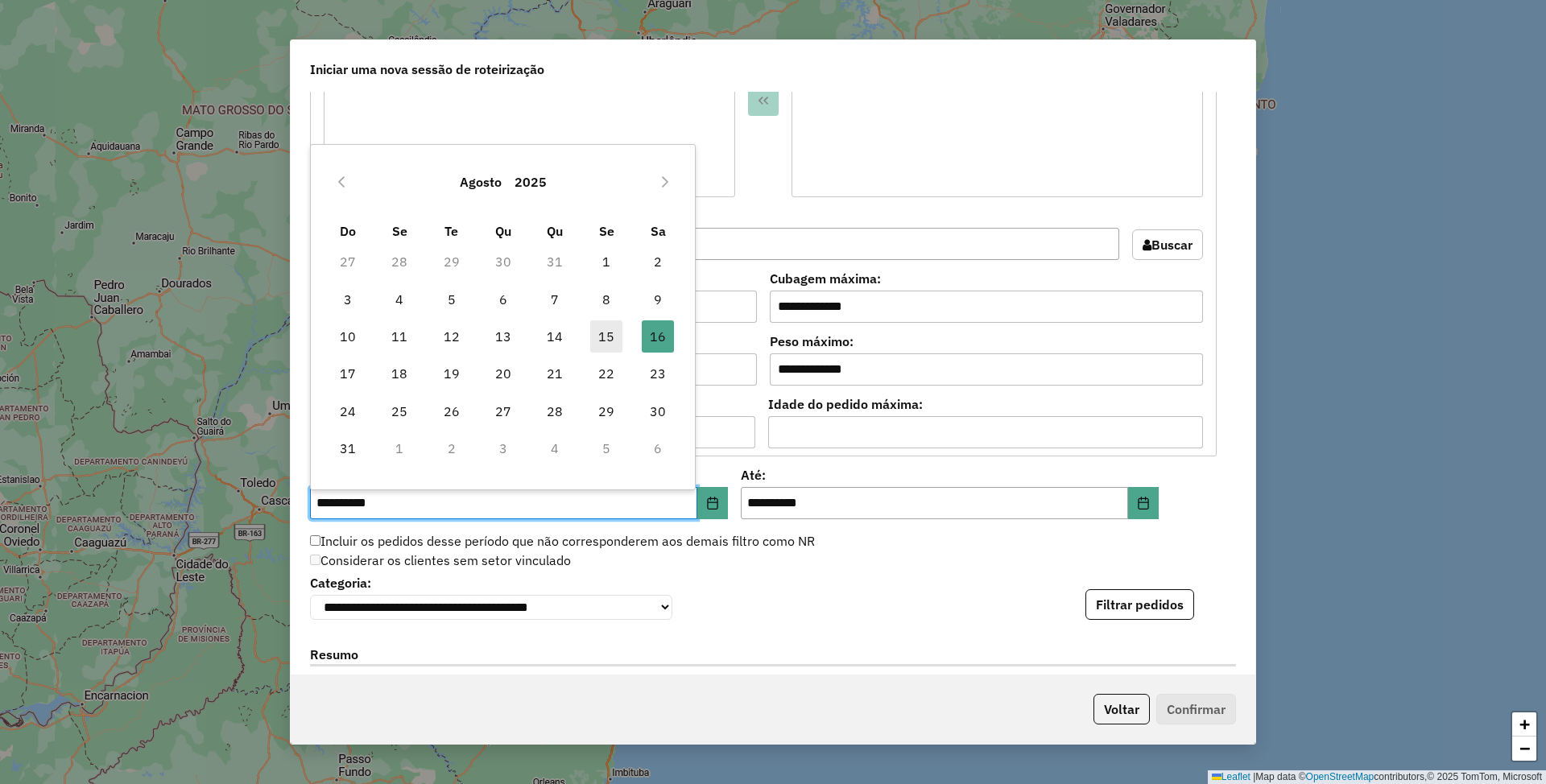
click at [609, 340] on span "15" at bounding box center [605, 336] width 32 height 32
type input "**********"
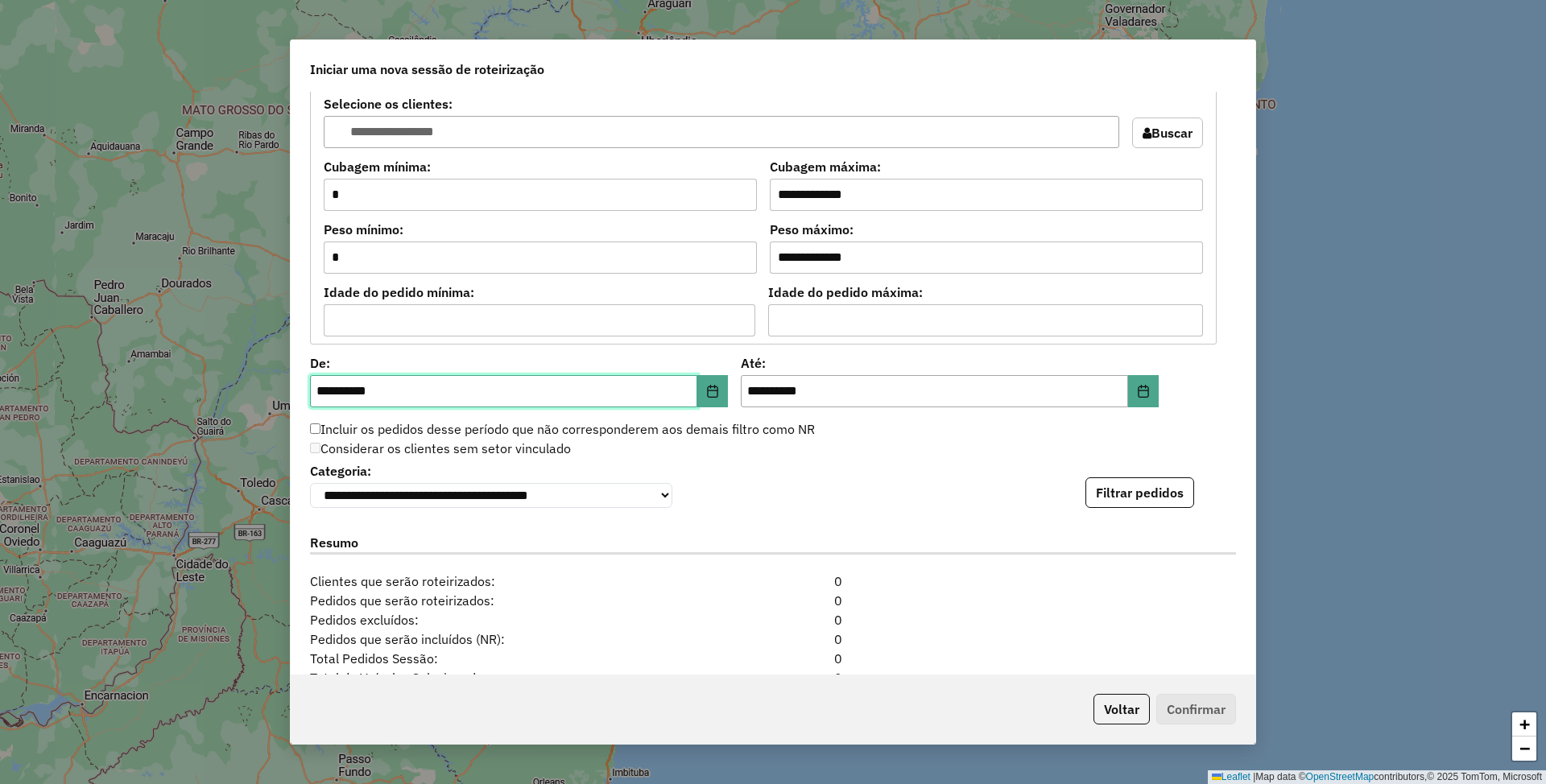
scroll to position [1396, 0]
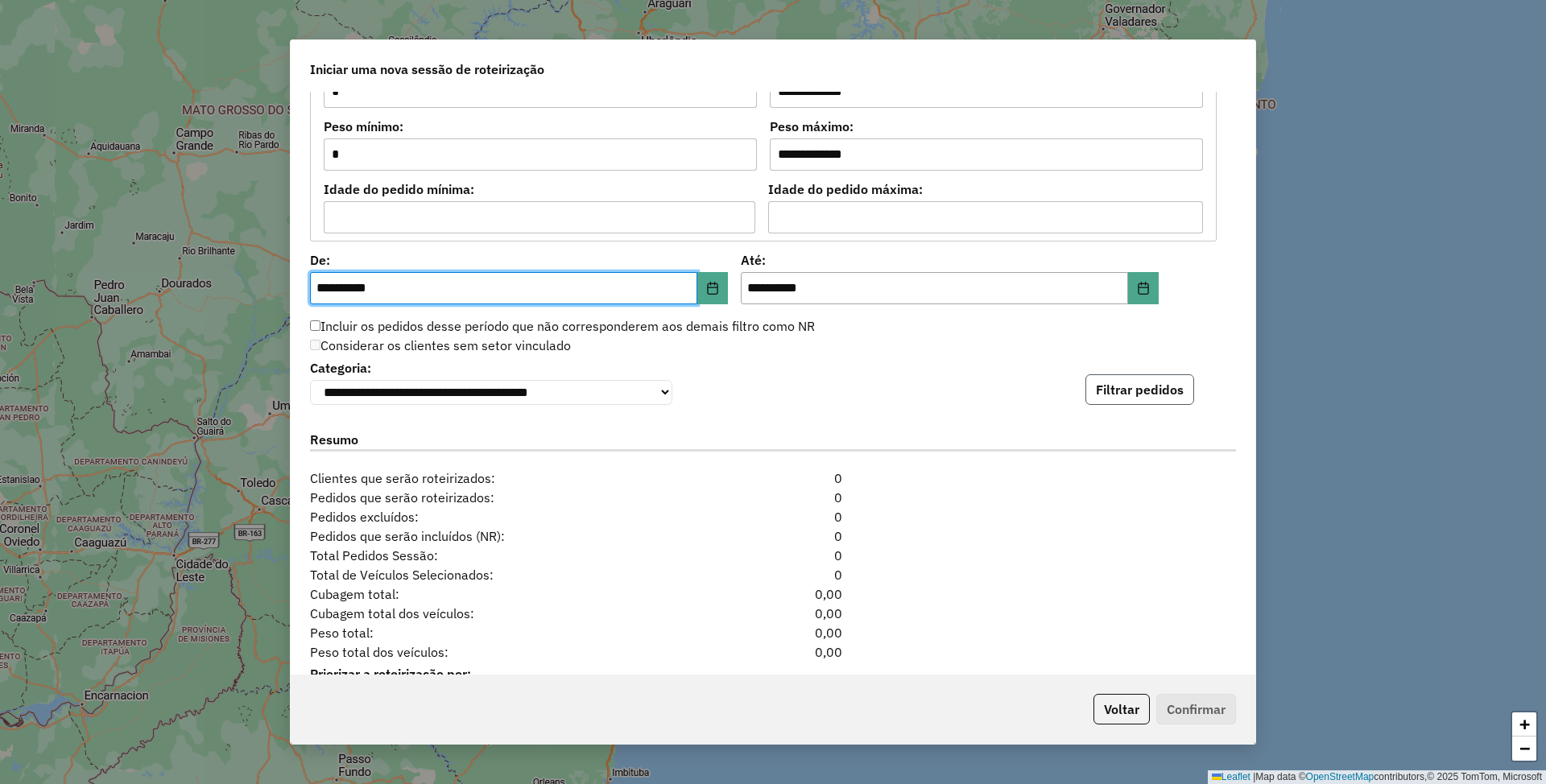
click at [1141, 393] on button "Filtrar pedidos" at bounding box center [1139, 390] width 109 height 31
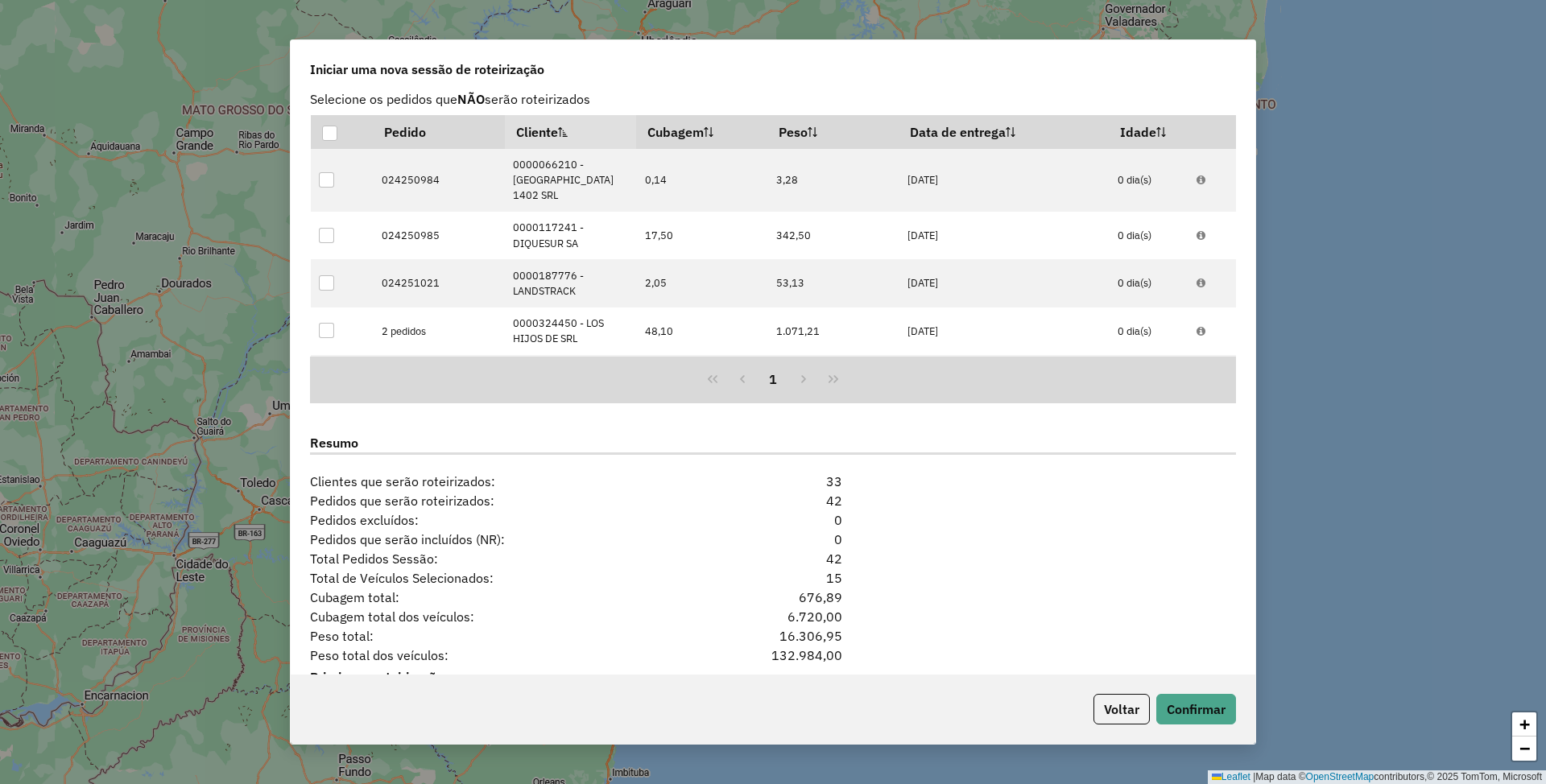
scroll to position [1830, 0]
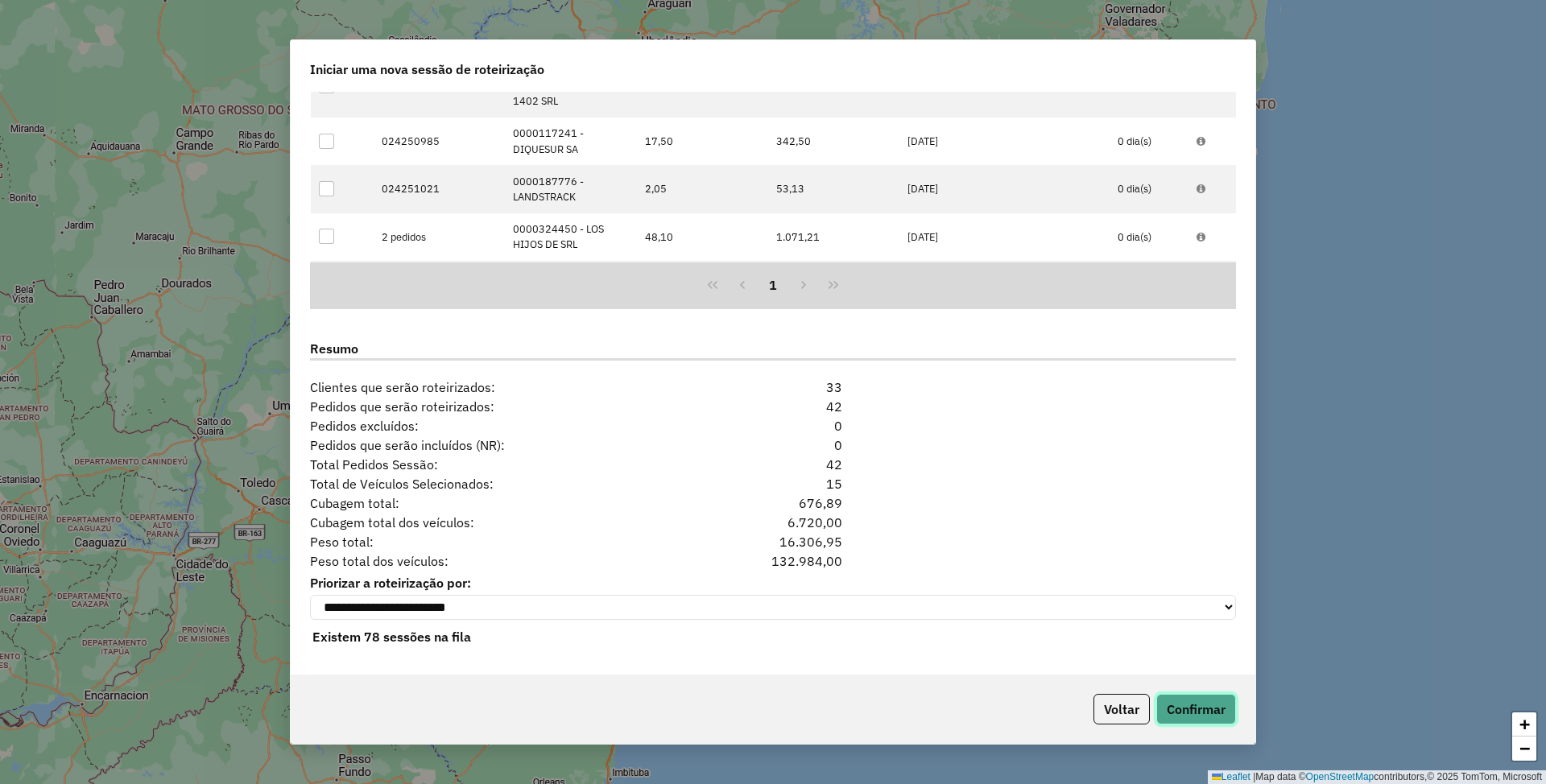
click at [1219, 707] on button "Confirmar" at bounding box center [1196, 710] width 80 height 31
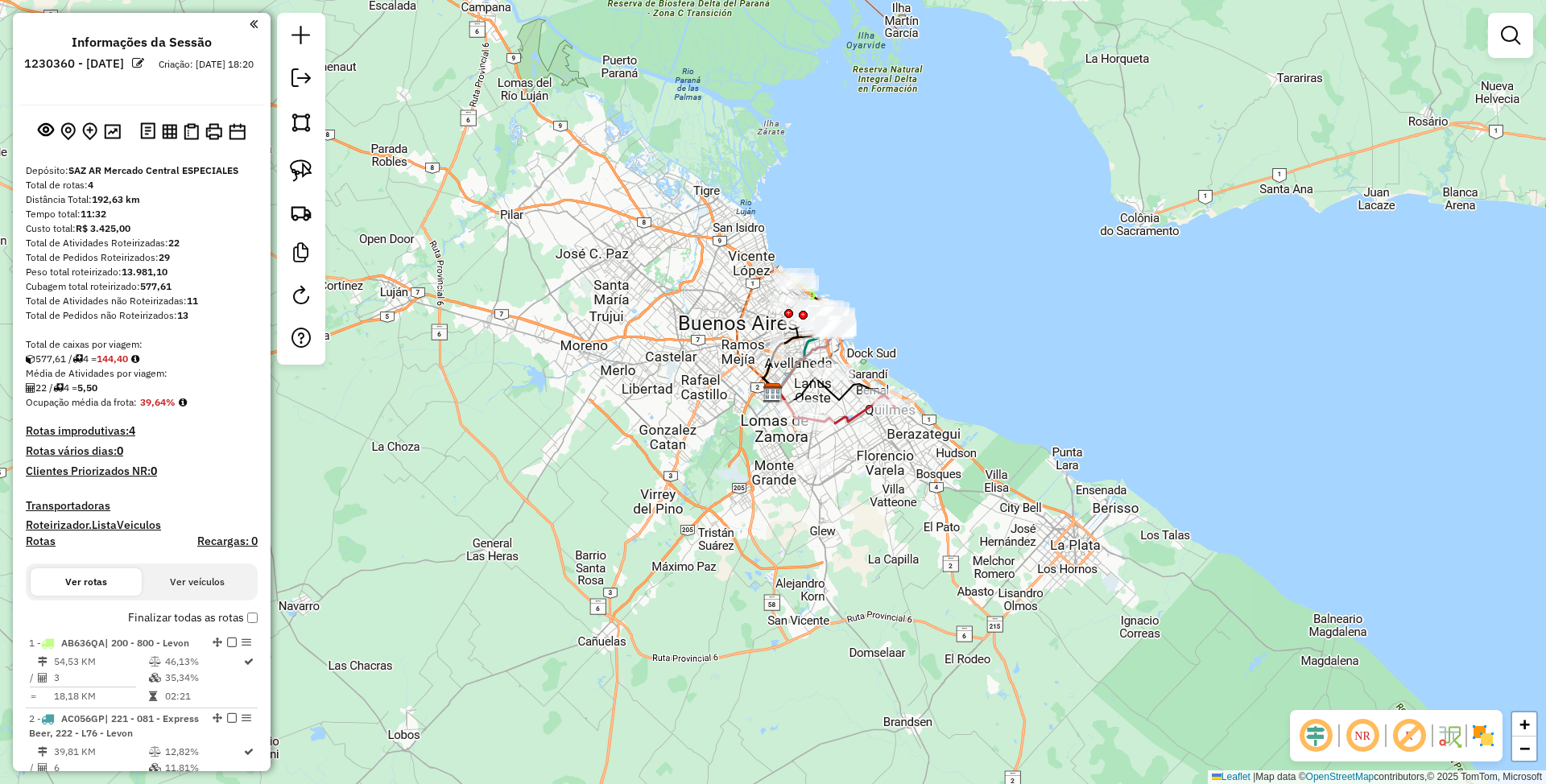
click at [1488, 739] on img at bounding box center [1483, 736] width 26 height 26
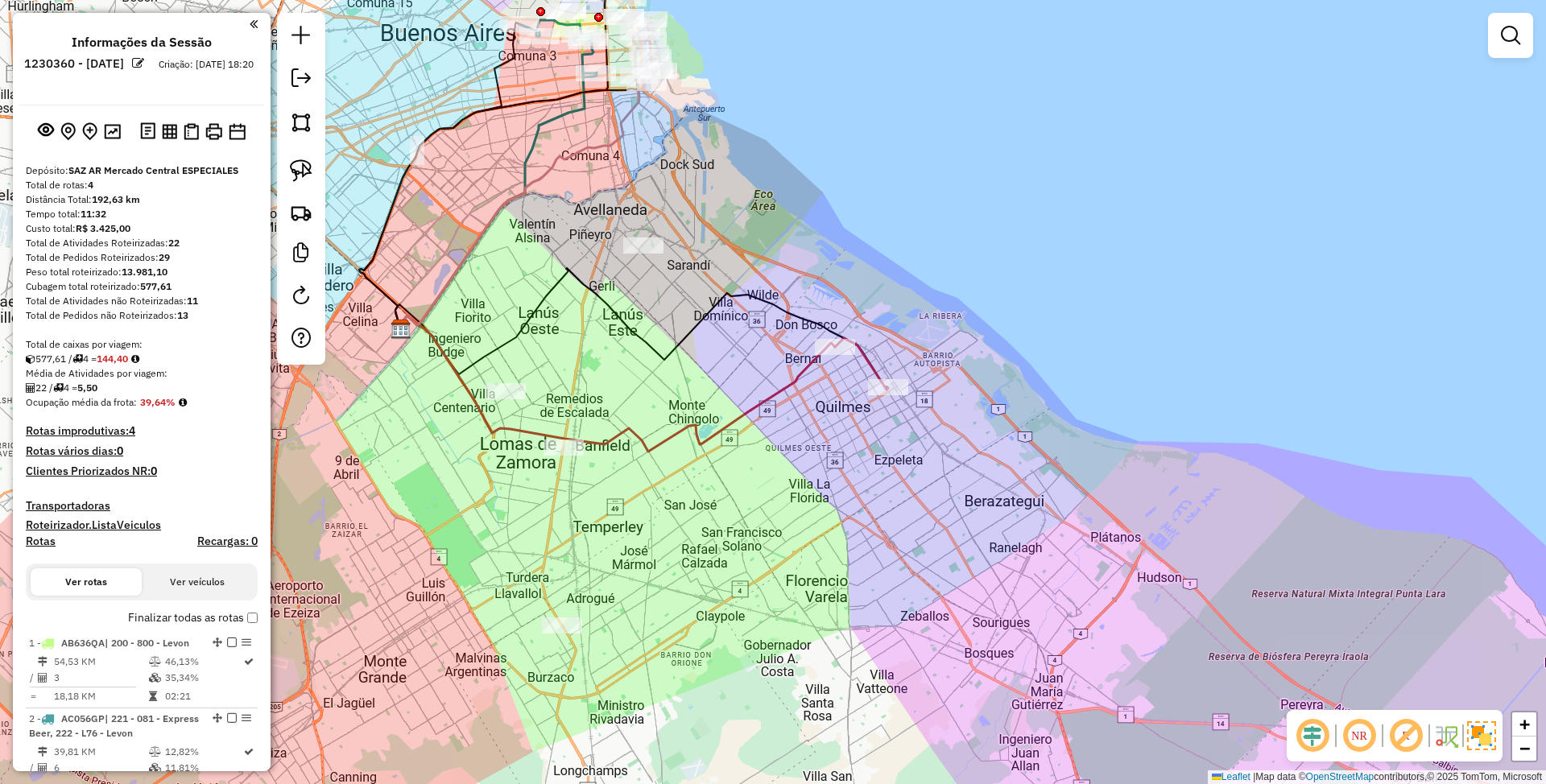
click at [807, 368] on icon at bounding box center [615, 383] width 439 height 136
select select "**********"
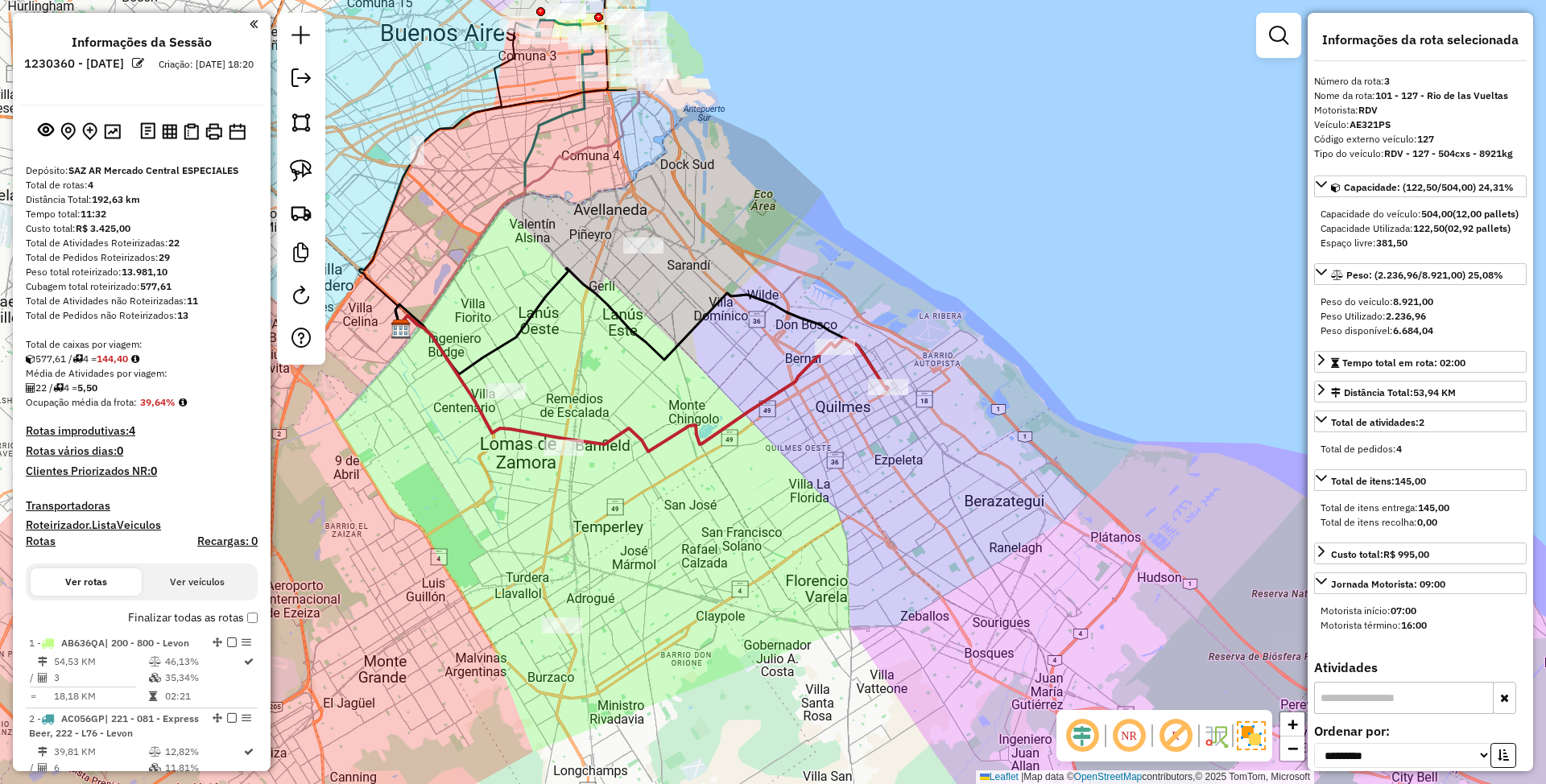
scroll to position [584, 0]
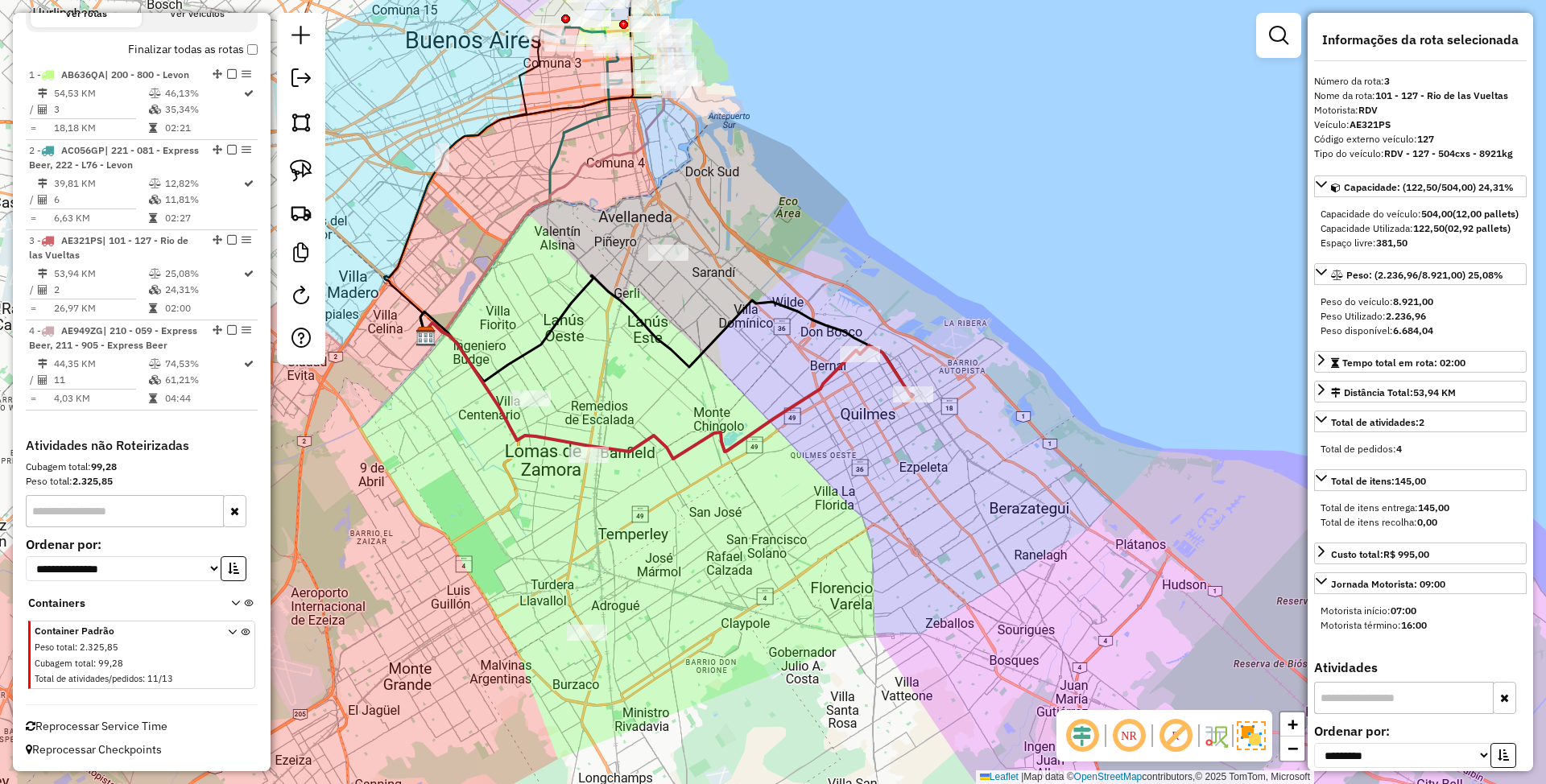
drag, startPoint x: 842, startPoint y: 492, endPoint x: 867, endPoint y: 500, distance: 26.2
click at [867, 500] on div "Janela de atendimento Grade de atendimento Capacidade Transportadoras Veículos …" at bounding box center [773, 392] width 1546 height 784
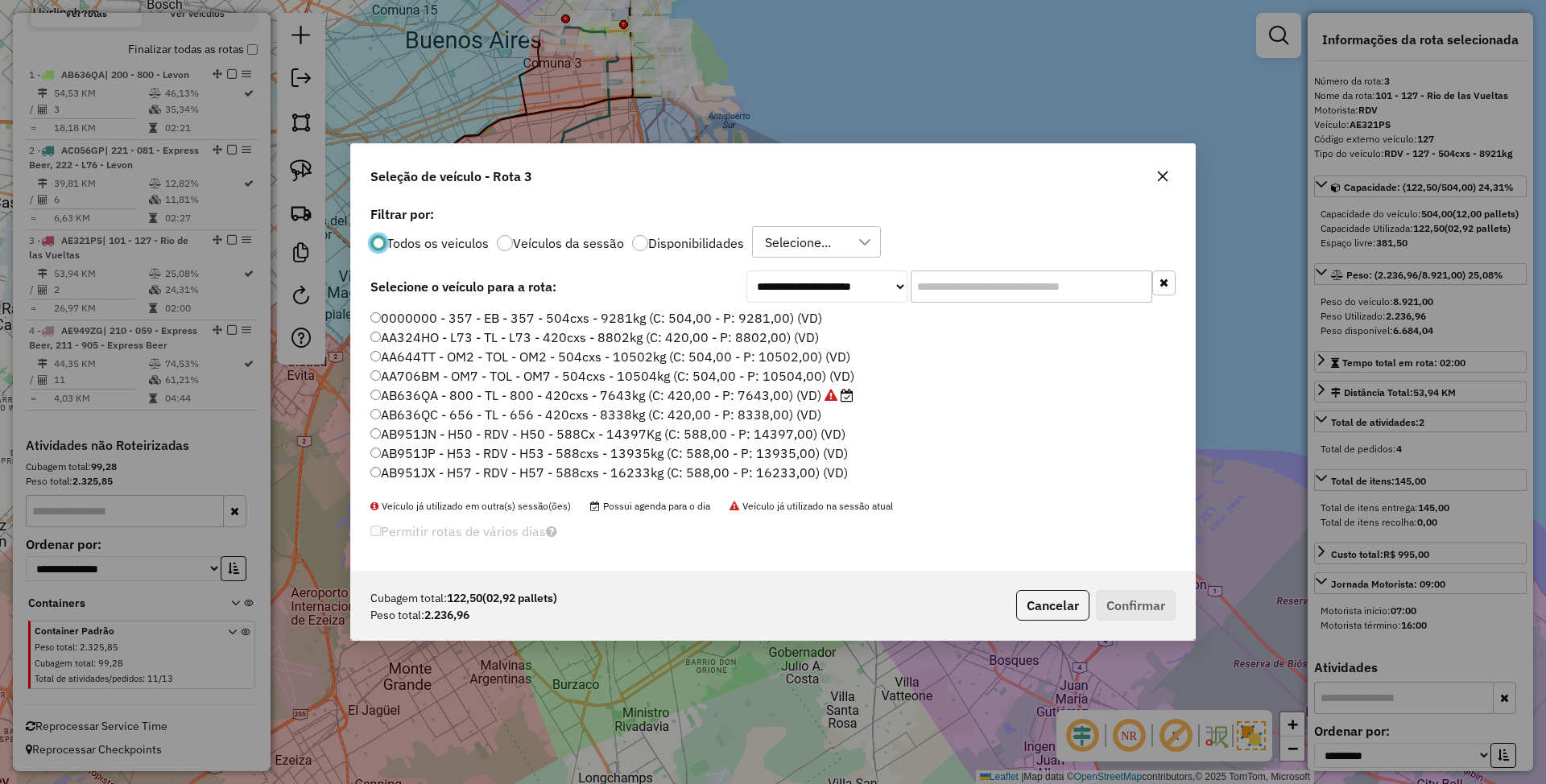
scroll to position [8, 5]
click at [1060, 605] on button "Cancelar" at bounding box center [1054, 605] width 73 height 31
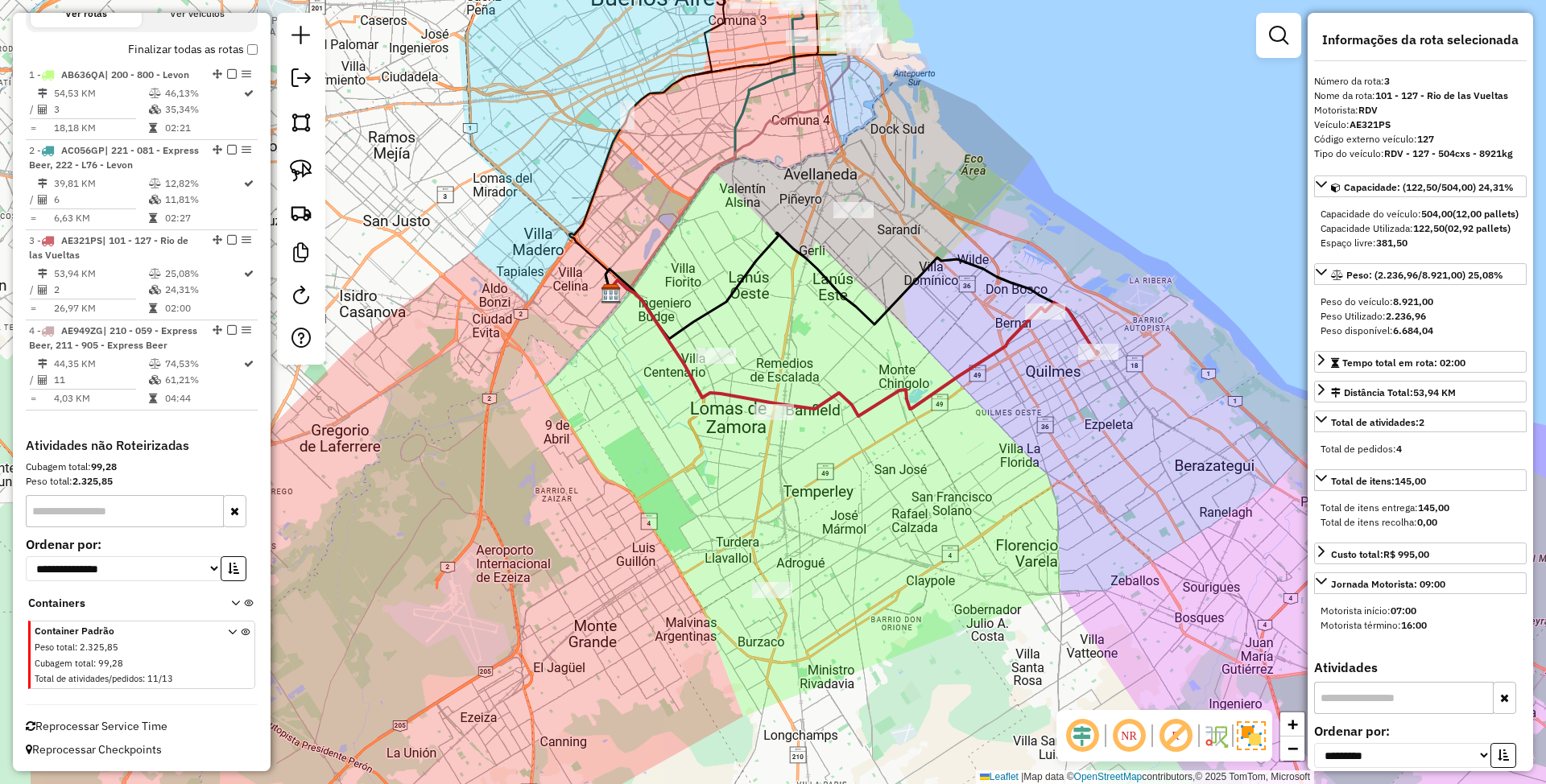
drag, startPoint x: 767, startPoint y: 400, endPoint x: 952, endPoint y: 357, distance: 189.9
click at [952, 357] on div "Janela de atendimento Grade de atendimento Capacidade Transportadoras Veículos …" at bounding box center [773, 392] width 1546 height 784
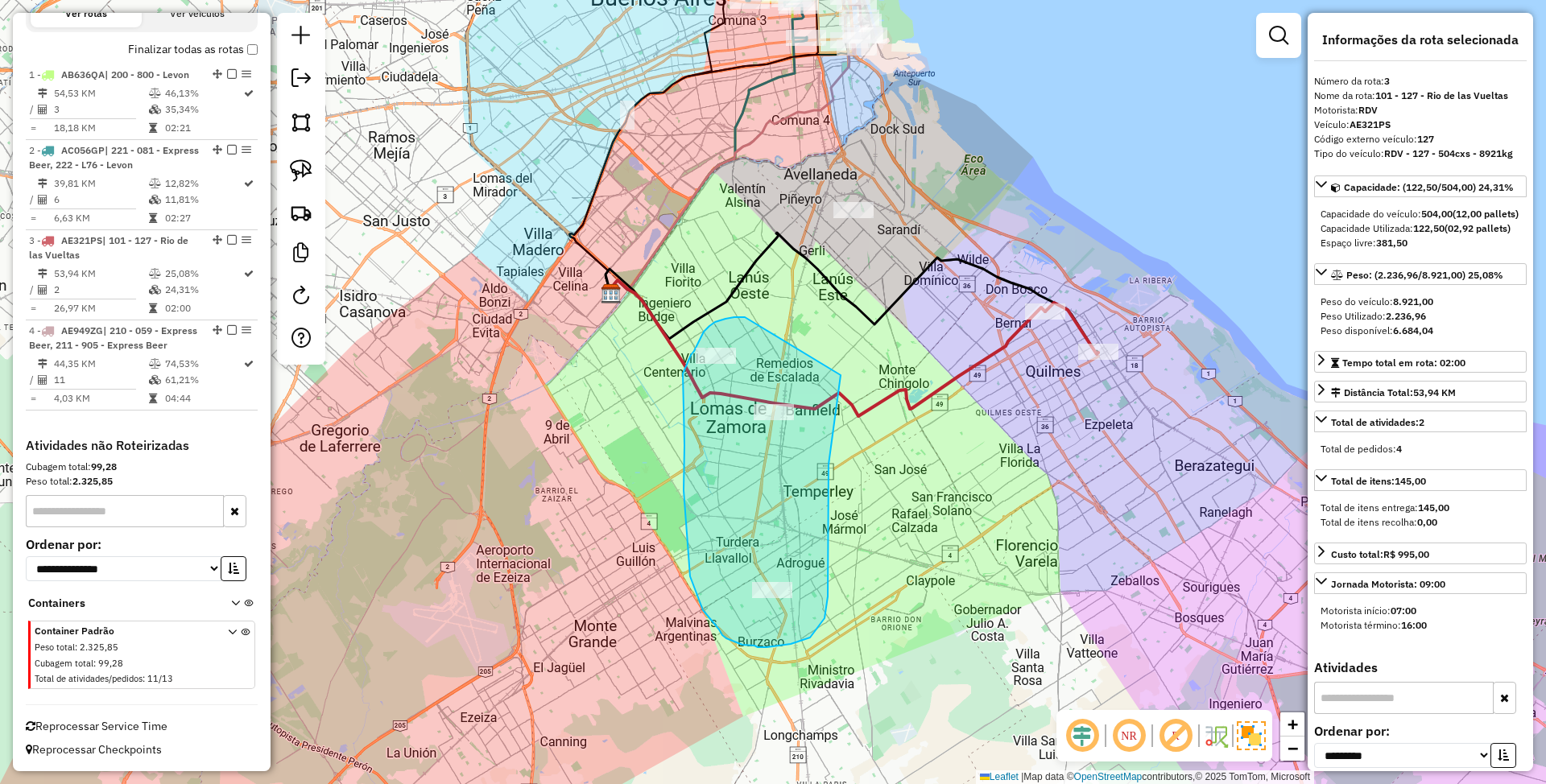
drag, startPoint x: 745, startPoint y: 318, endPoint x: 841, endPoint y: 376, distance: 112.2
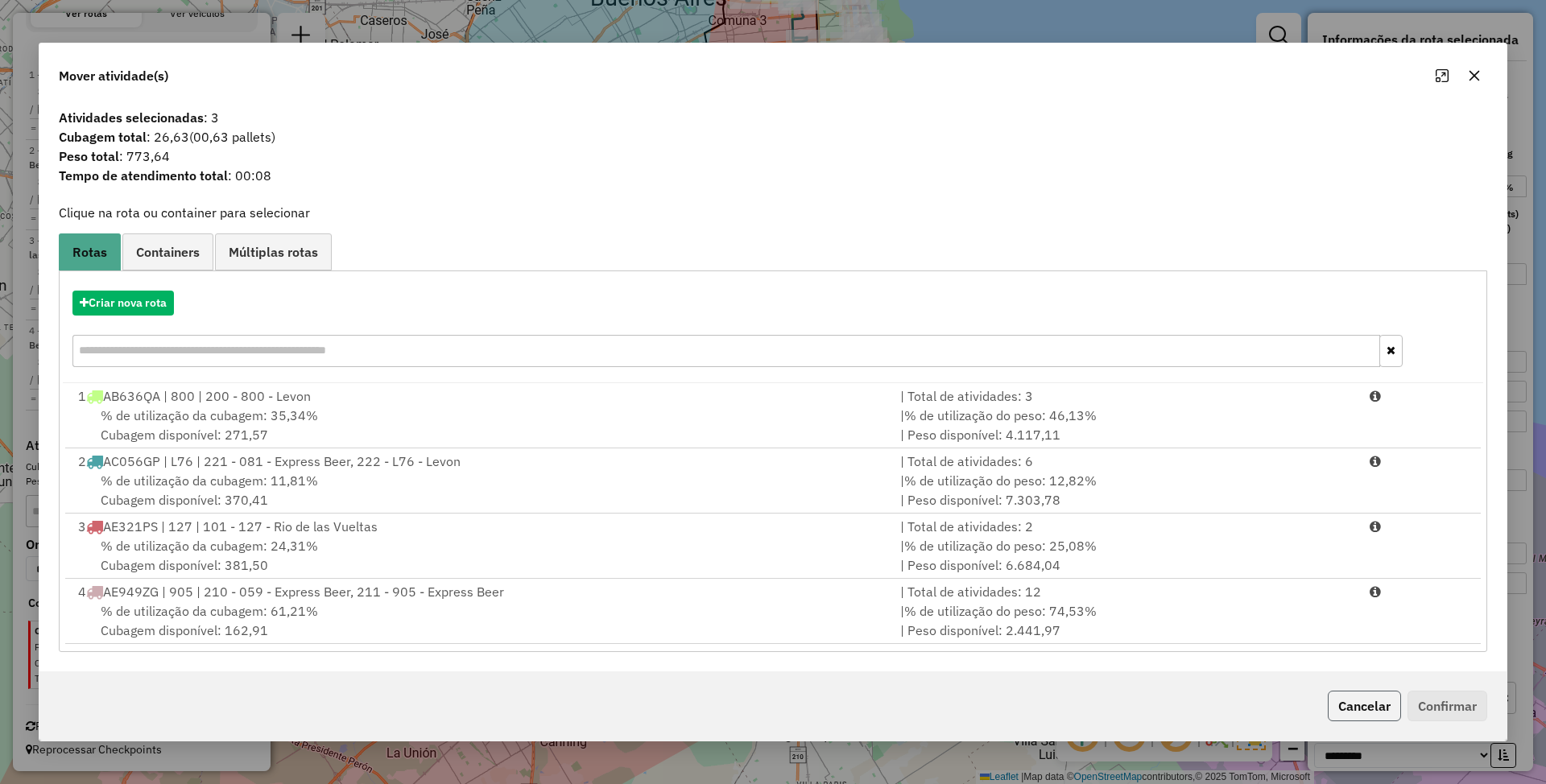
click at [1370, 712] on button "Cancelar" at bounding box center [1364, 707] width 73 height 31
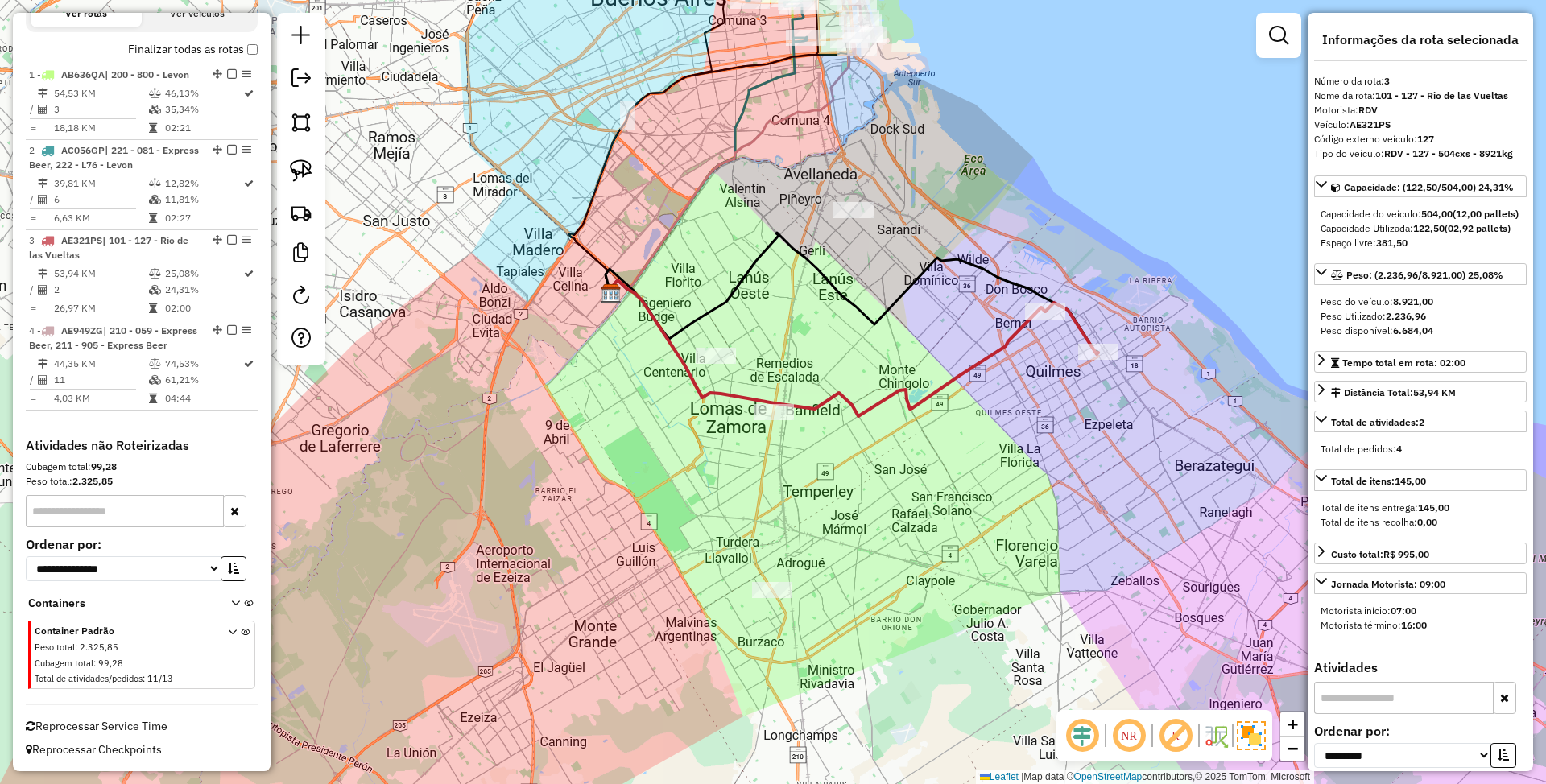
click at [1013, 337] on icon at bounding box center [825, 348] width 439 height 136
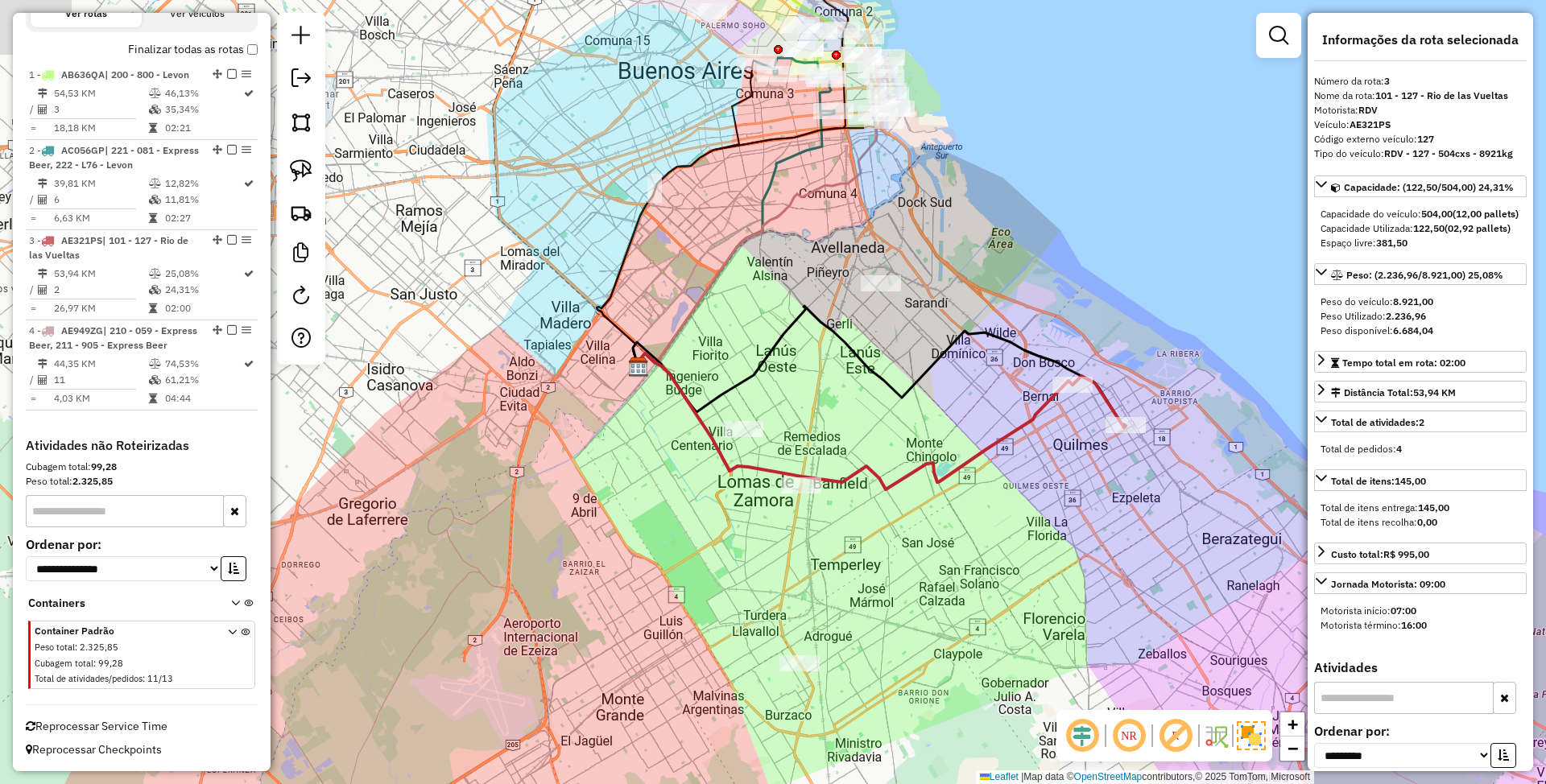
drag, startPoint x: 938, startPoint y: 310, endPoint x: 969, endPoint y: 394, distance: 89.5
click at [969, 394] on div "Janela de atendimento Grade de atendimento Capacidade Transportadoras Veículos …" at bounding box center [773, 392] width 1546 height 784
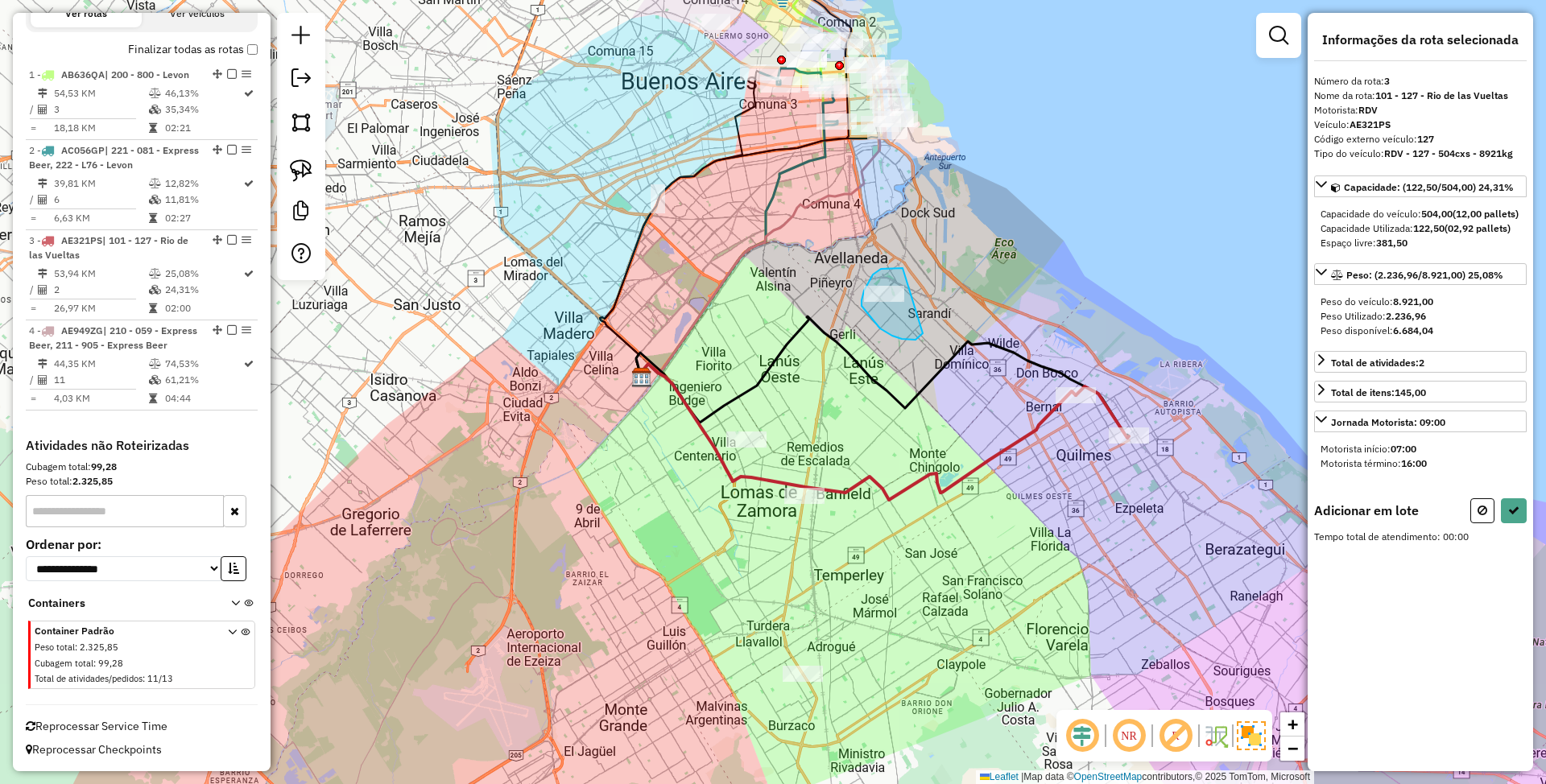
drag, startPoint x: 903, startPoint y: 268, endPoint x: 923, endPoint y: 333, distance: 68.0
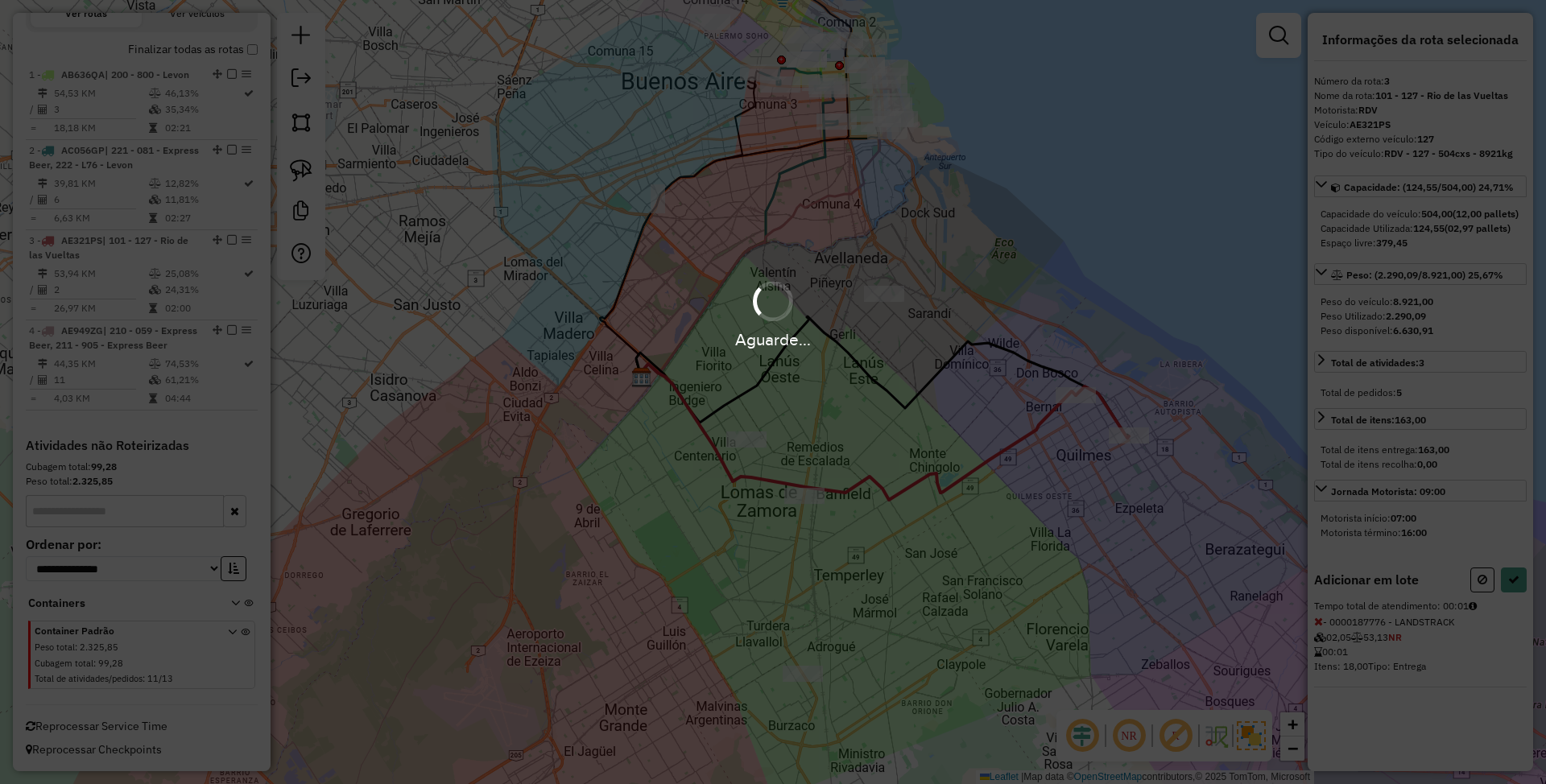
select select "**********"
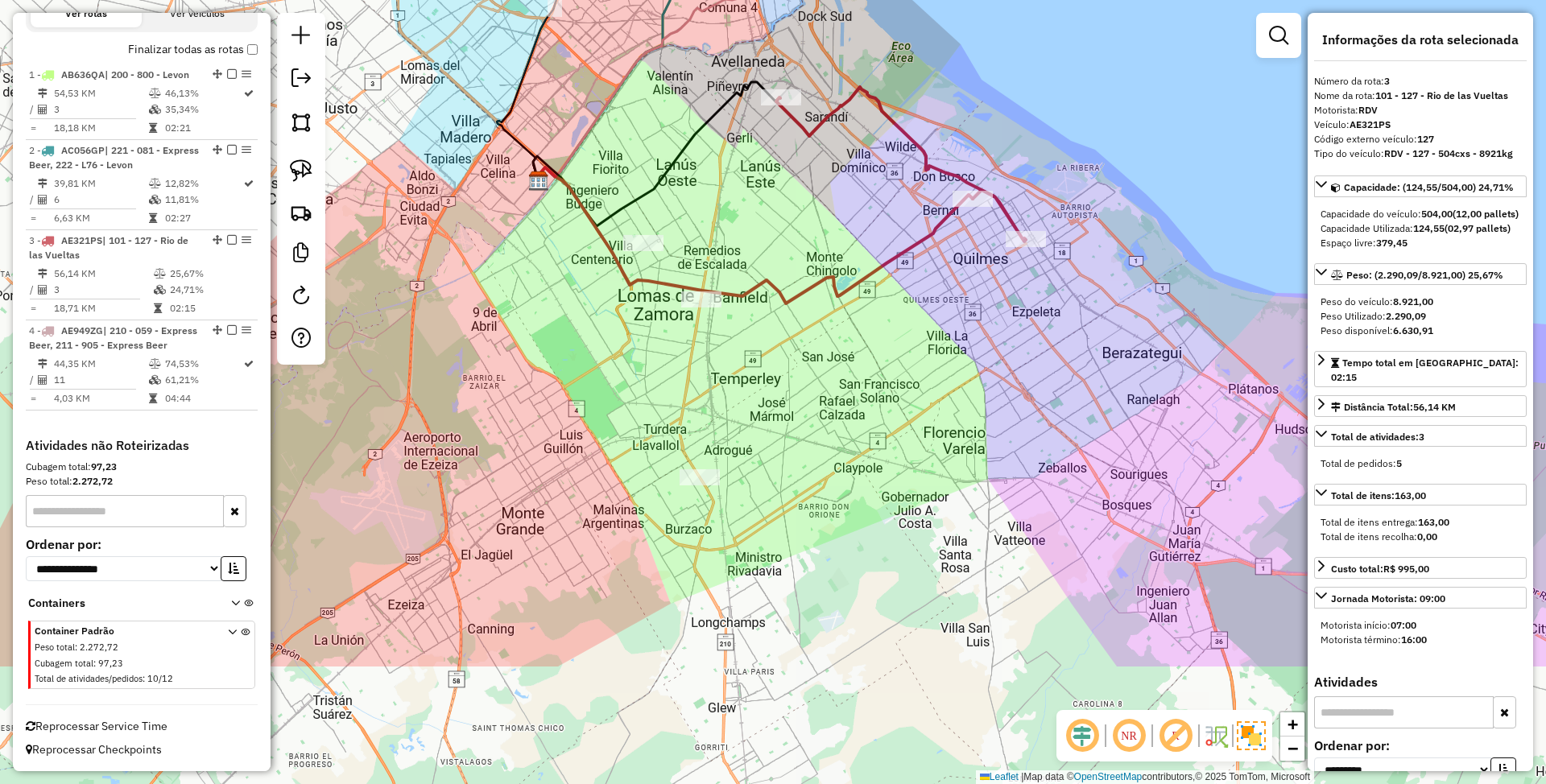
drag, startPoint x: 981, startPoint y: 597, endPoint x: 883, endPoint y: 406, distance: 214.7
click at [883, 406] on div "Janela de atendimento Grade de atendimento Capacidade Transportadoras Veículos …" at bounding box center [773, 392] width 1546 height 784
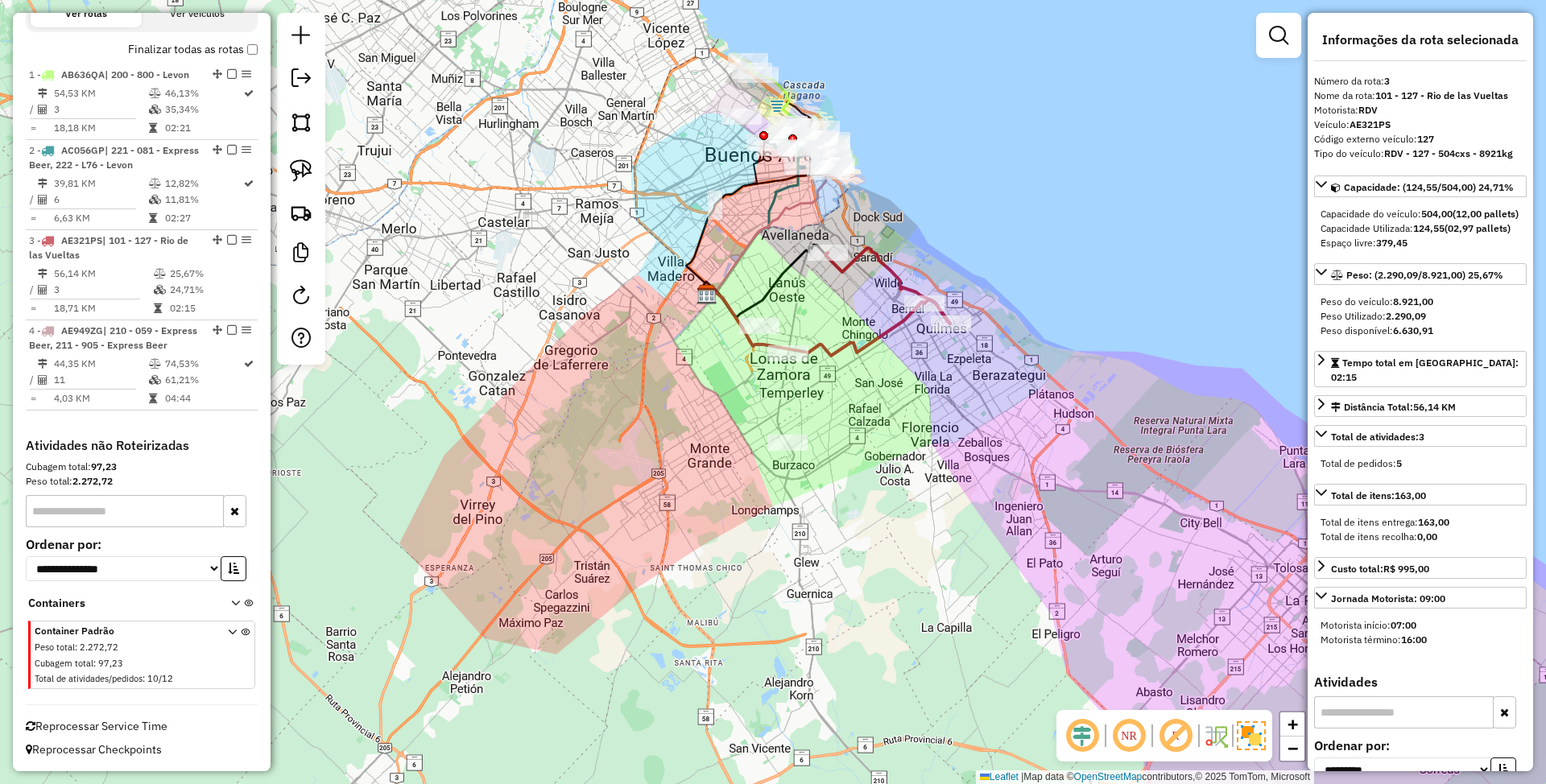
click at [806, 316] on div "Janela de atendimento Grade de atendimento Capacidade Transportadoras Veículos …" at bounding box center [773, 392] width 1546 height 784
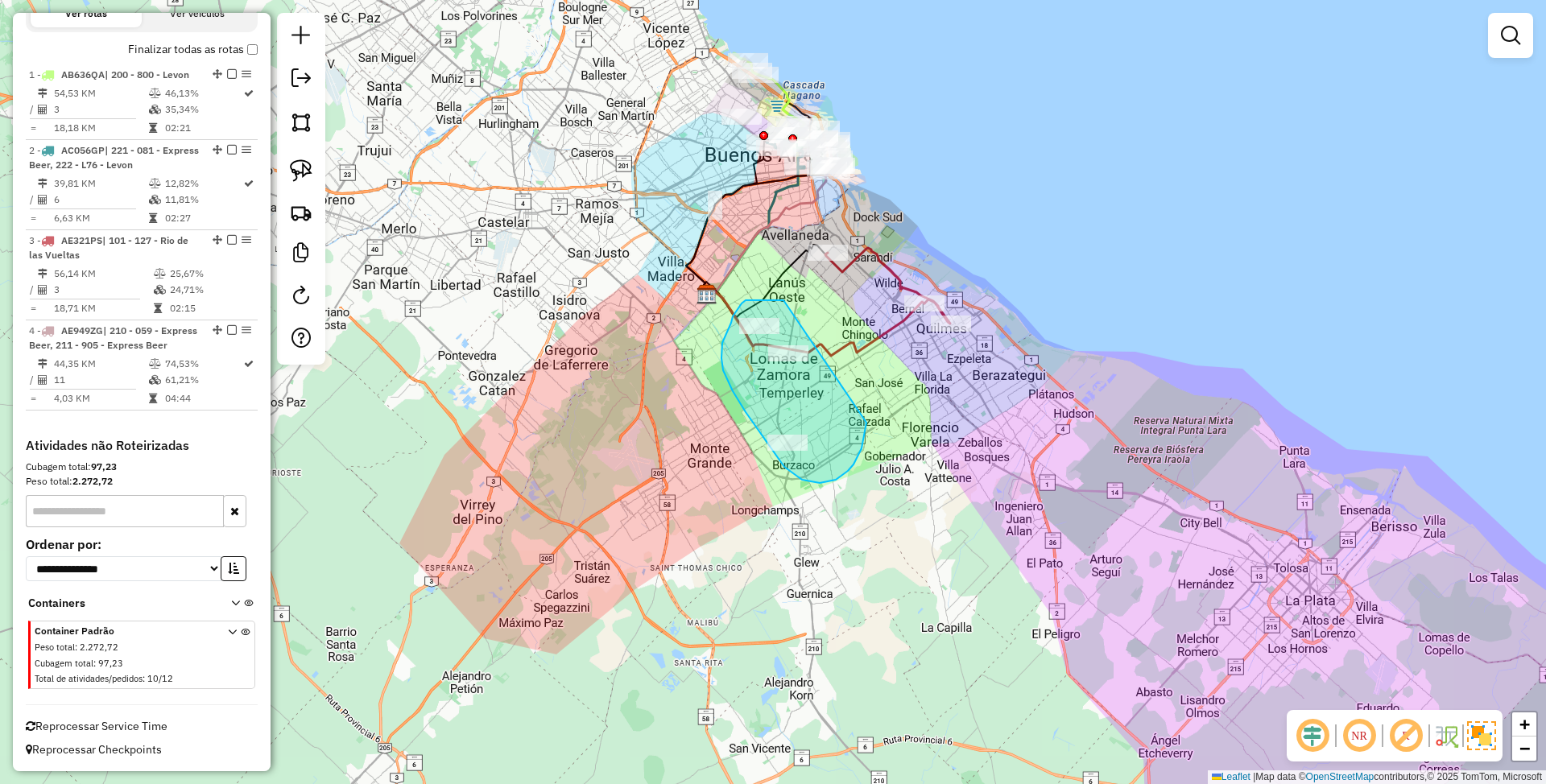
drag, startPoint x: 761, startPoint y: 300, endPoint x: 867, endPoint y: 423, distance: 162.4
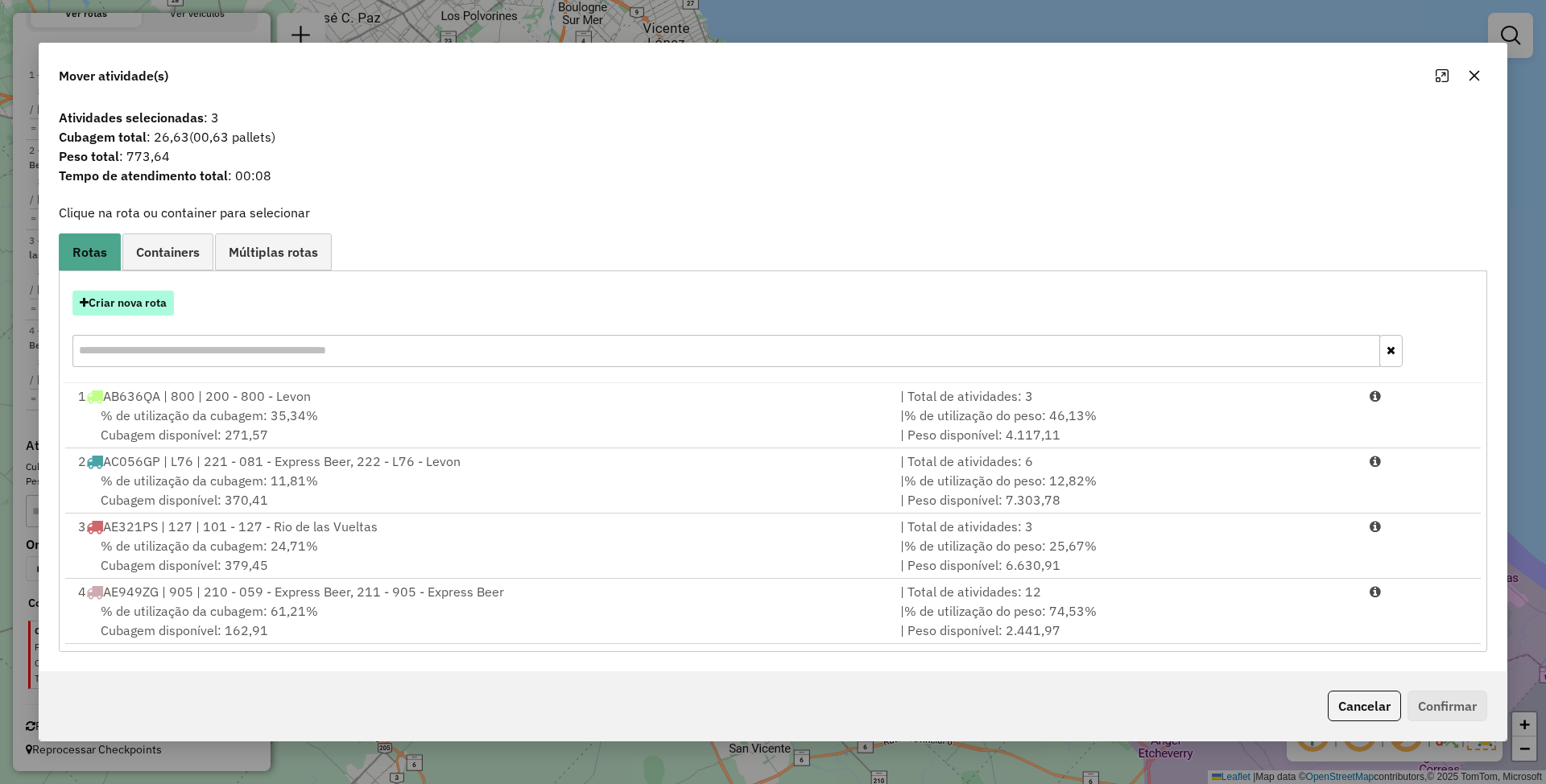
click at [123, 303] on button "Criar nova rota" at bounding box center [123, 303] width 101 height 25
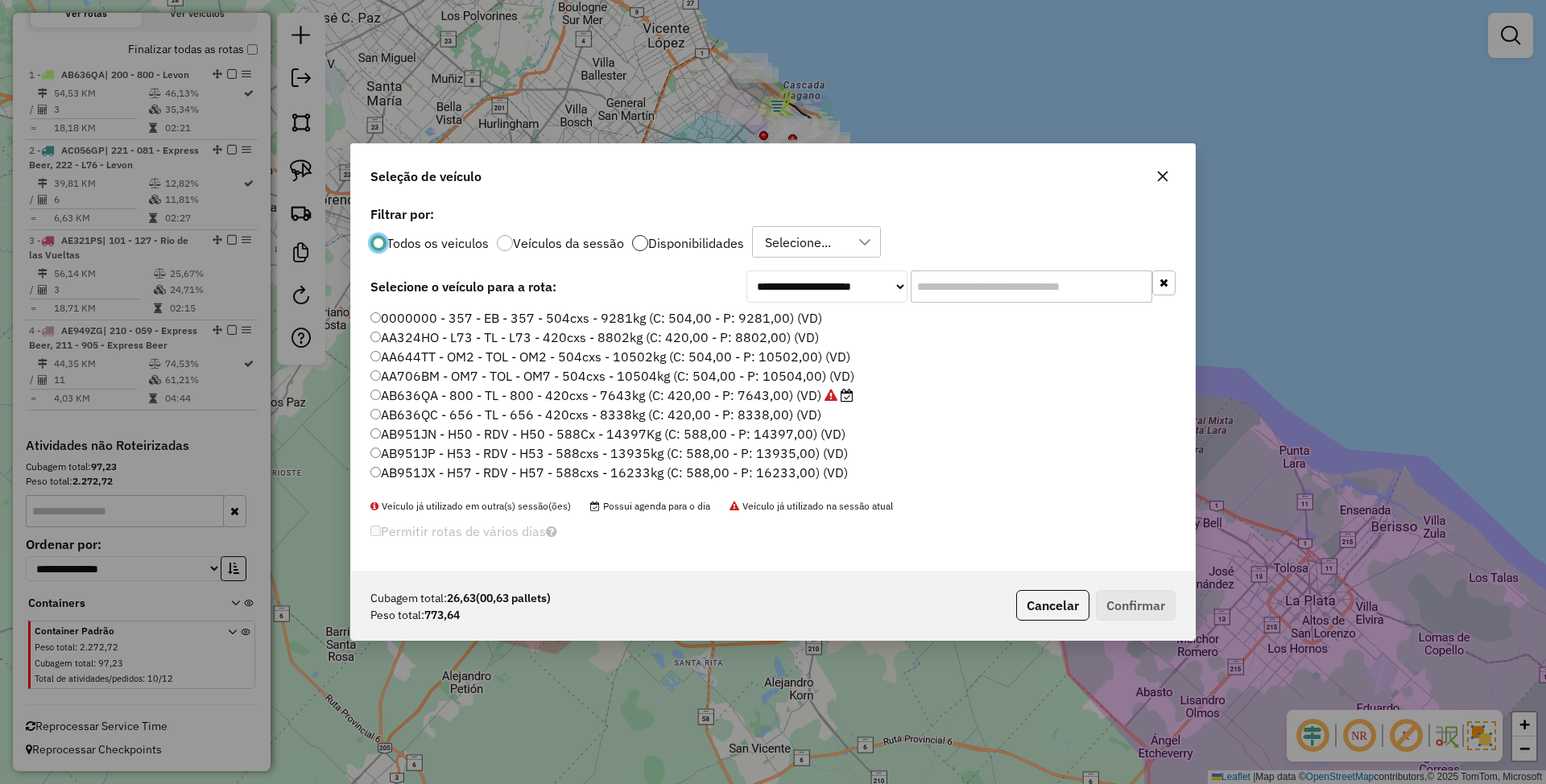
click at [635, 243] on div at bounding box center [640, 243] width 16 height 16
click at [609, 414] on label "AE321PH - 124 - RDV - 124 - 504cxs - 9888kg (C: 504,00 - P: 9888,00) (VD)" at bounding box center [609, 415] width 478 height 19
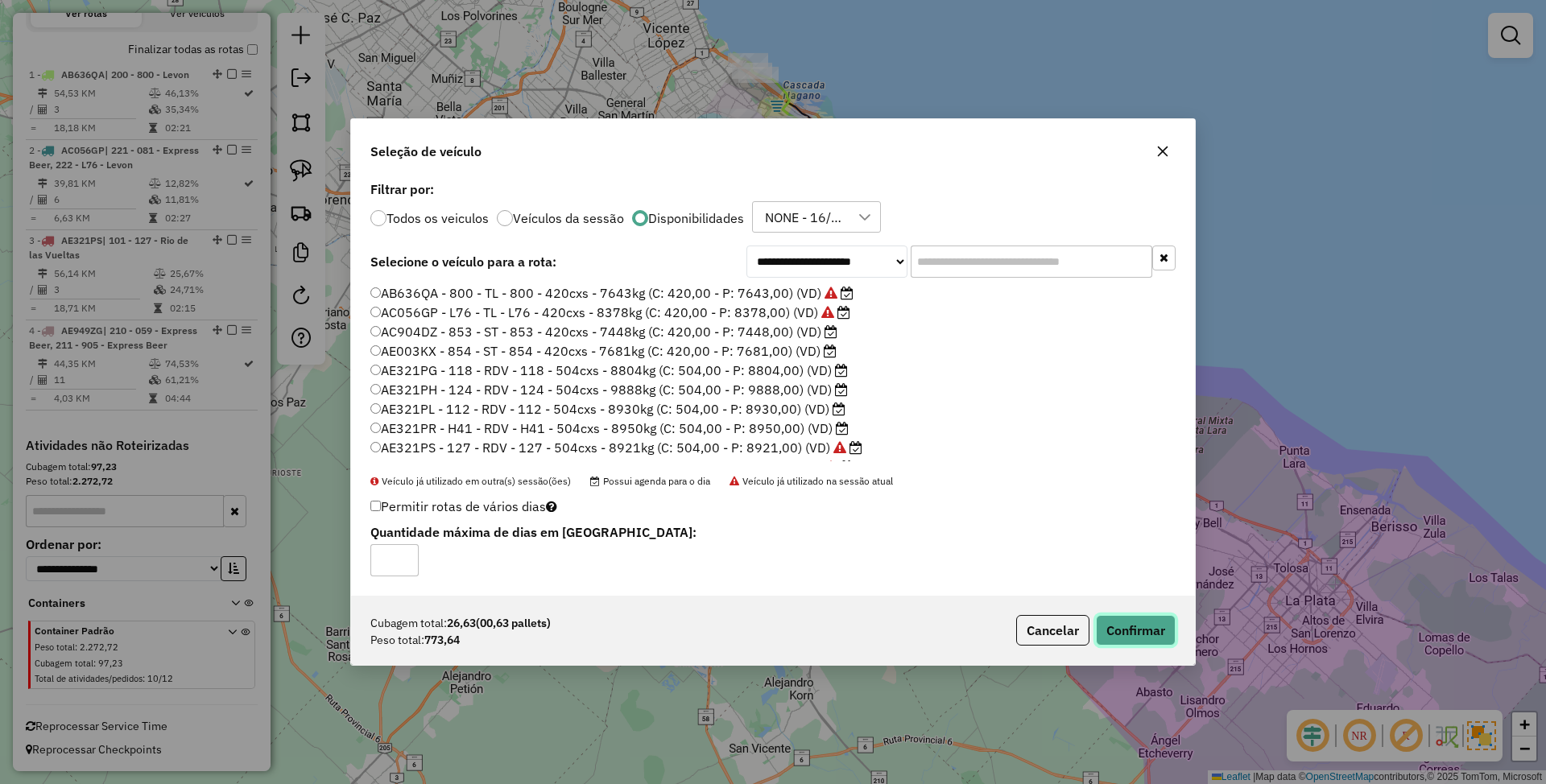
click at [1148, 629] on button "Confirmar" at bounding box center [1136, 630] width 80 height 31
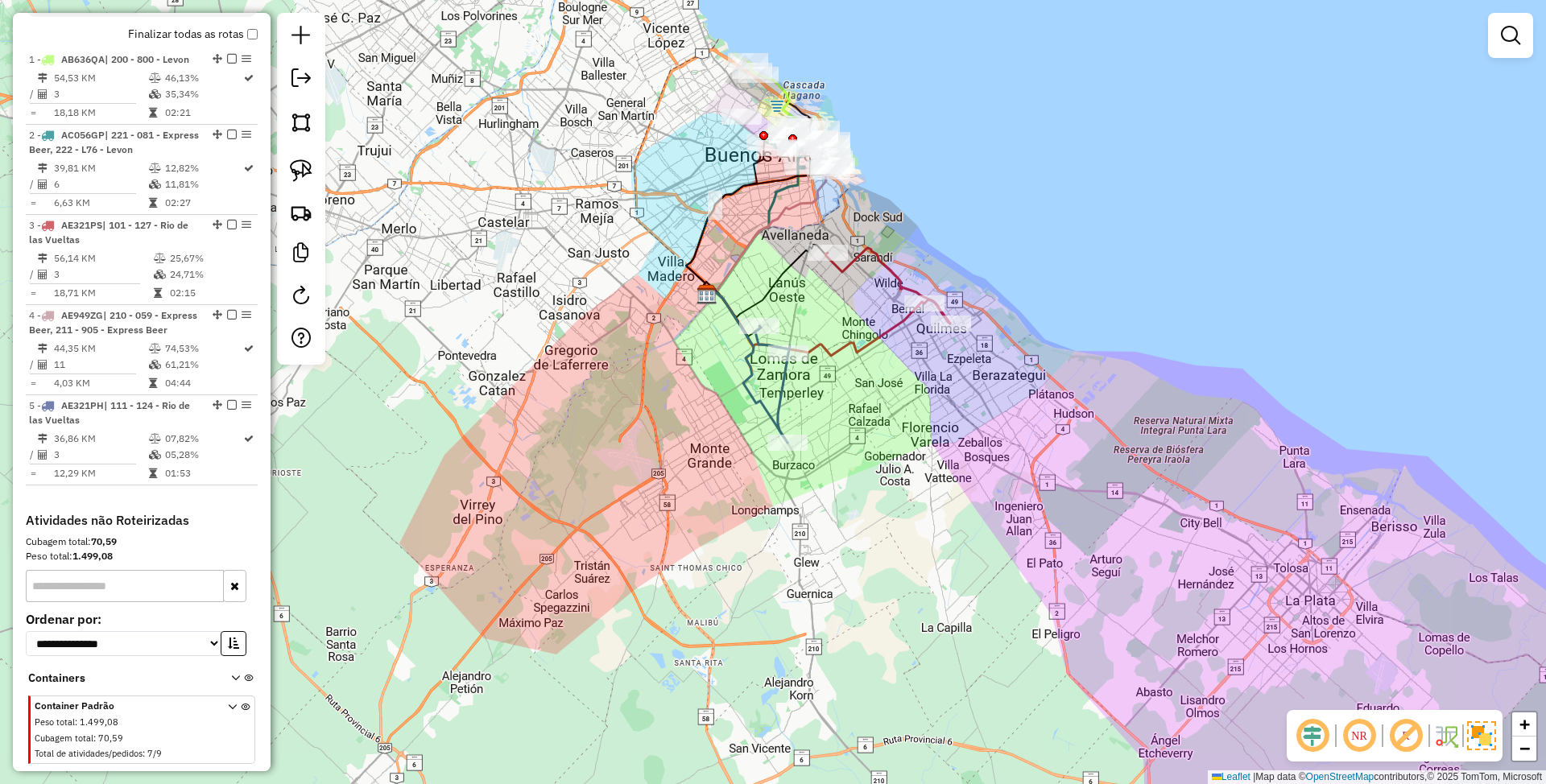
click at [906, 280] on icon at bounding box center [887, 286] width 125 height 75
select select "**********"
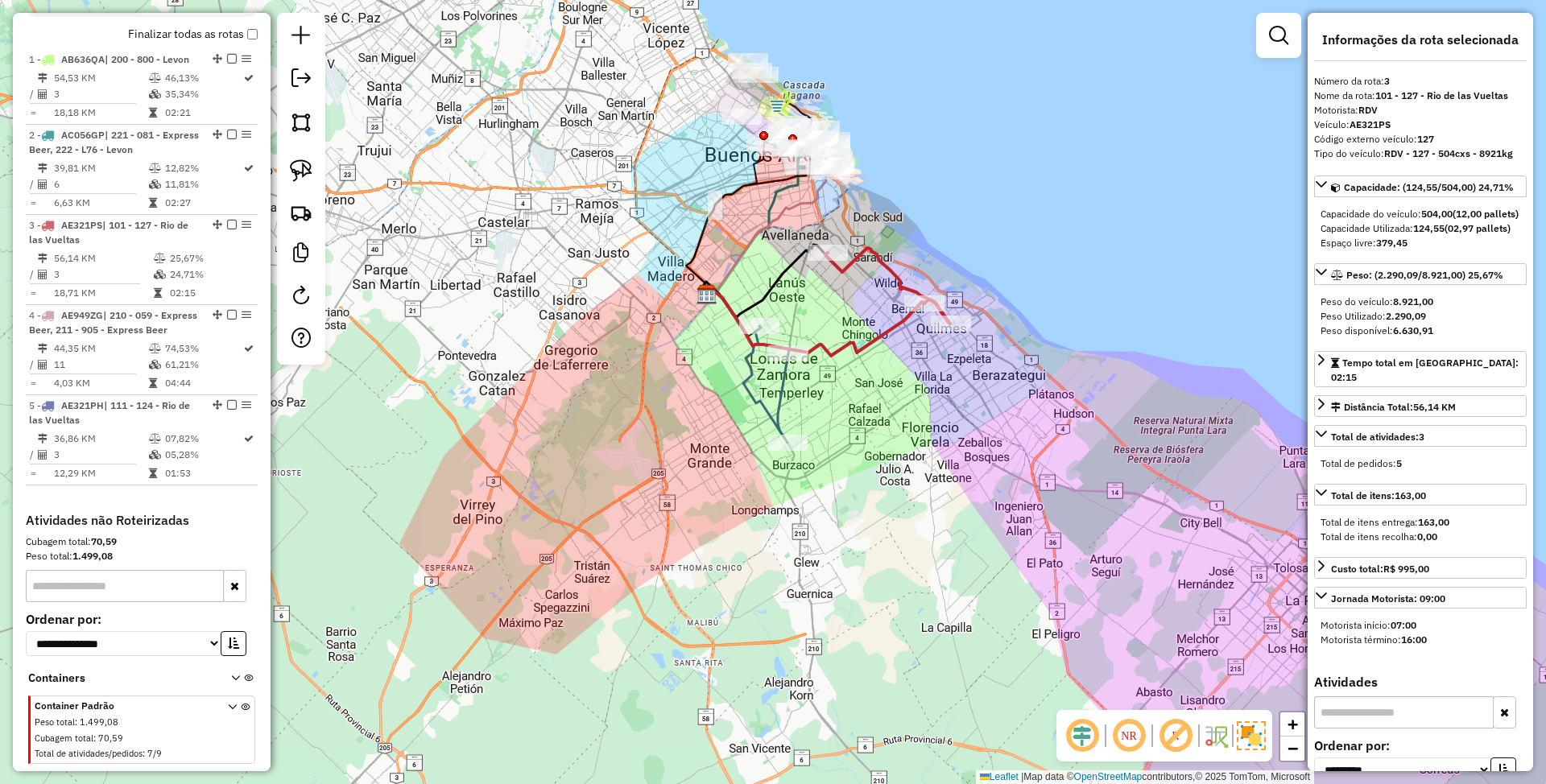
scroll to position [674, 0]
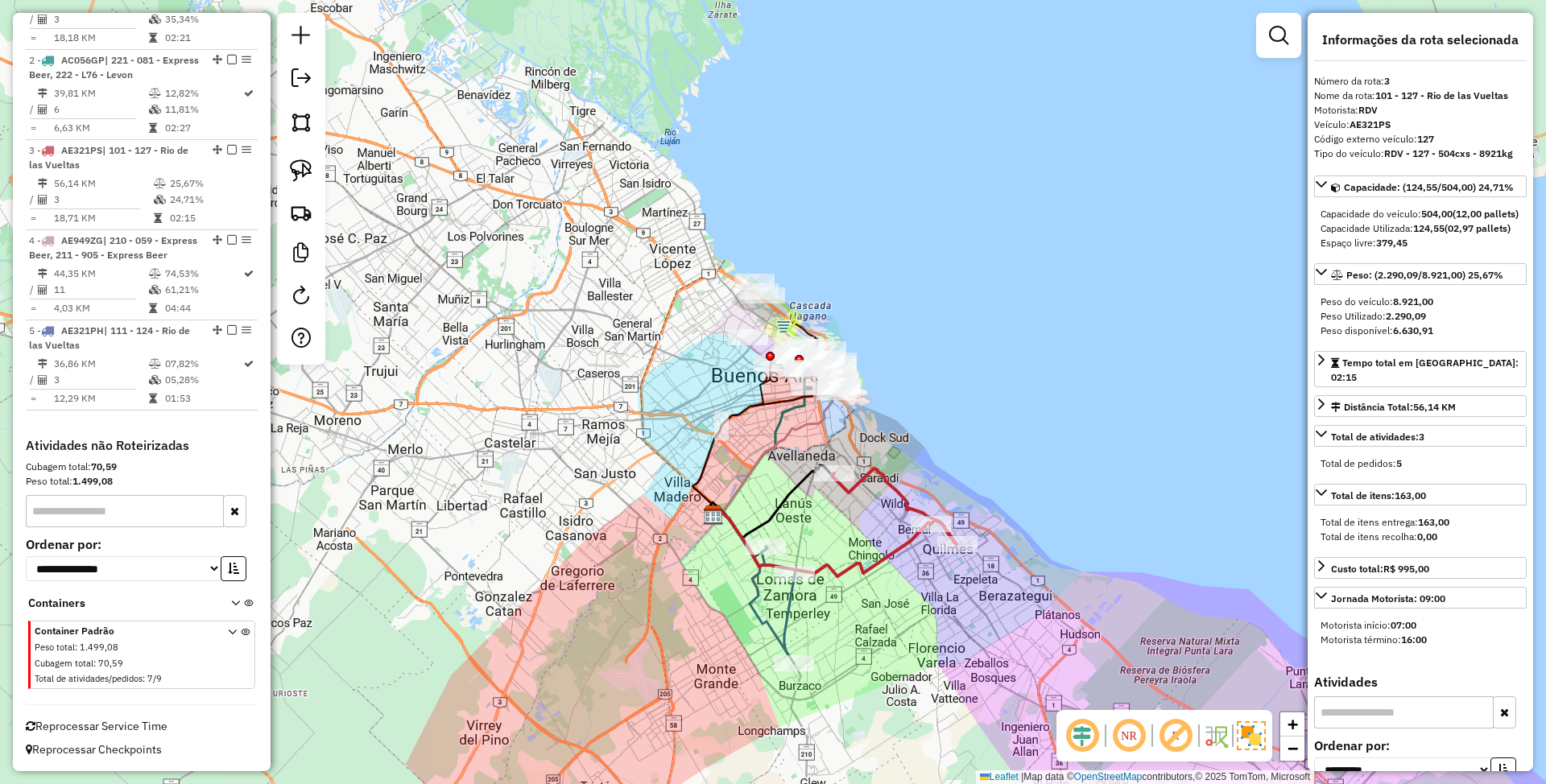
drag, startPoint x: 1086, startPoint y: 459, endPoint x: 1093, endPoint y: 680, distance: 221.1
click at [1093, 680] on div "Janela de atendimento Grade de atendimento Capacidade Transportadoras Veículos …" at bounding box center [773, 392] width 1546 height 784
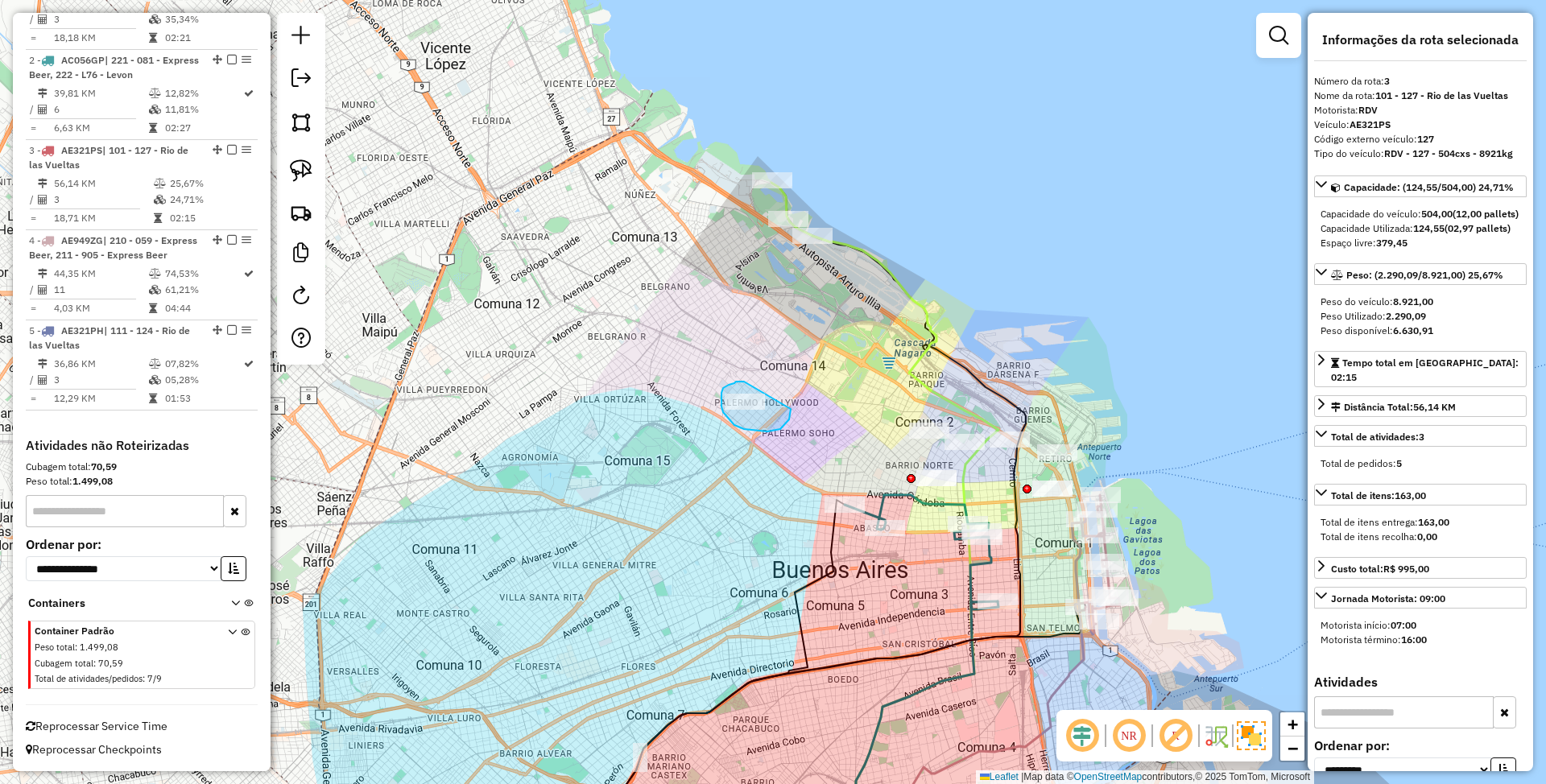
drag, startPoint x: 745, startPoint y: 381, endPoint x: 791, endPoint y: 409, distance: 53.9
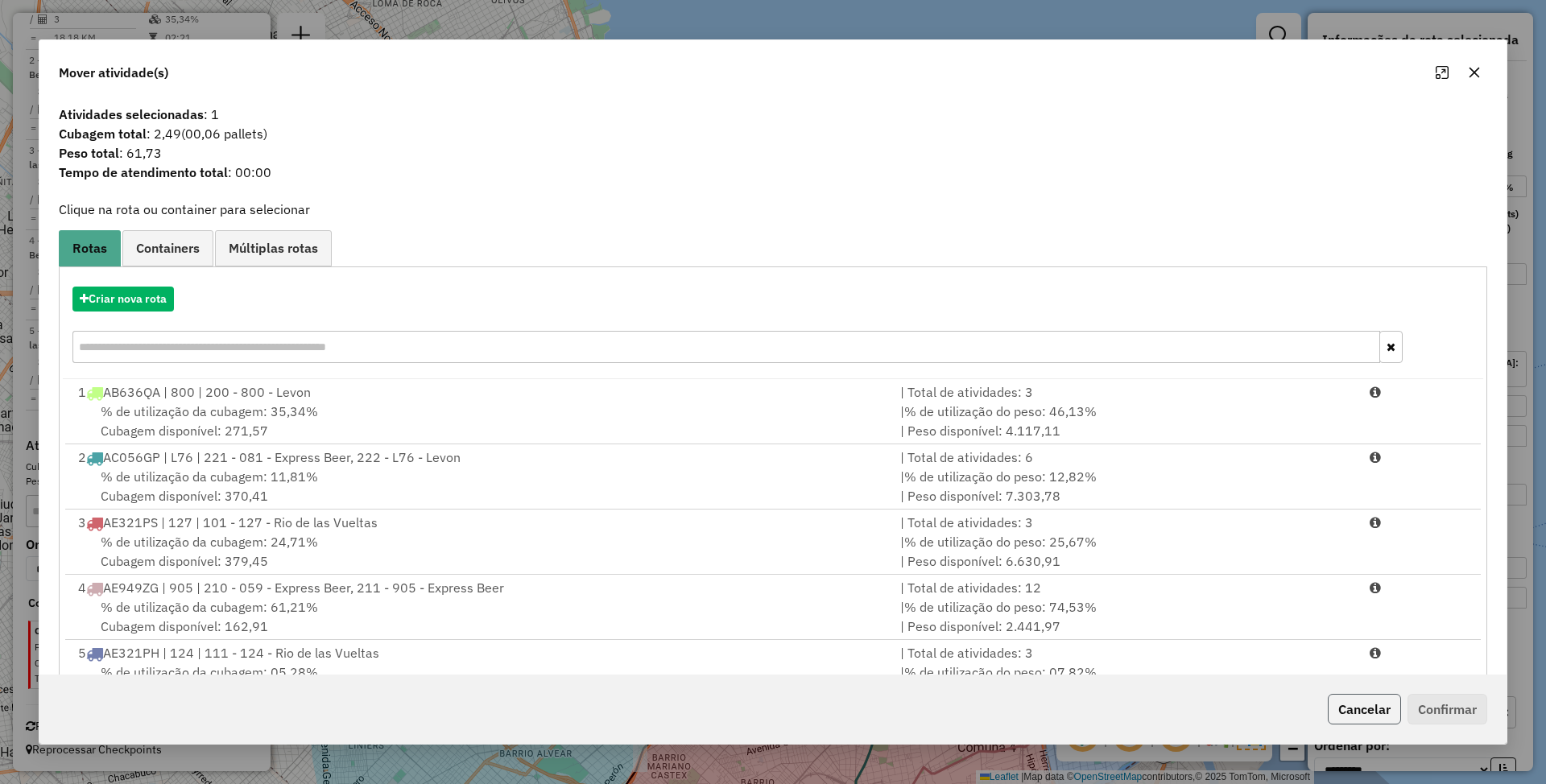
click at [1350, 715] on button "Cancelar" at bounding box center [1364, 710] width 73 height 31
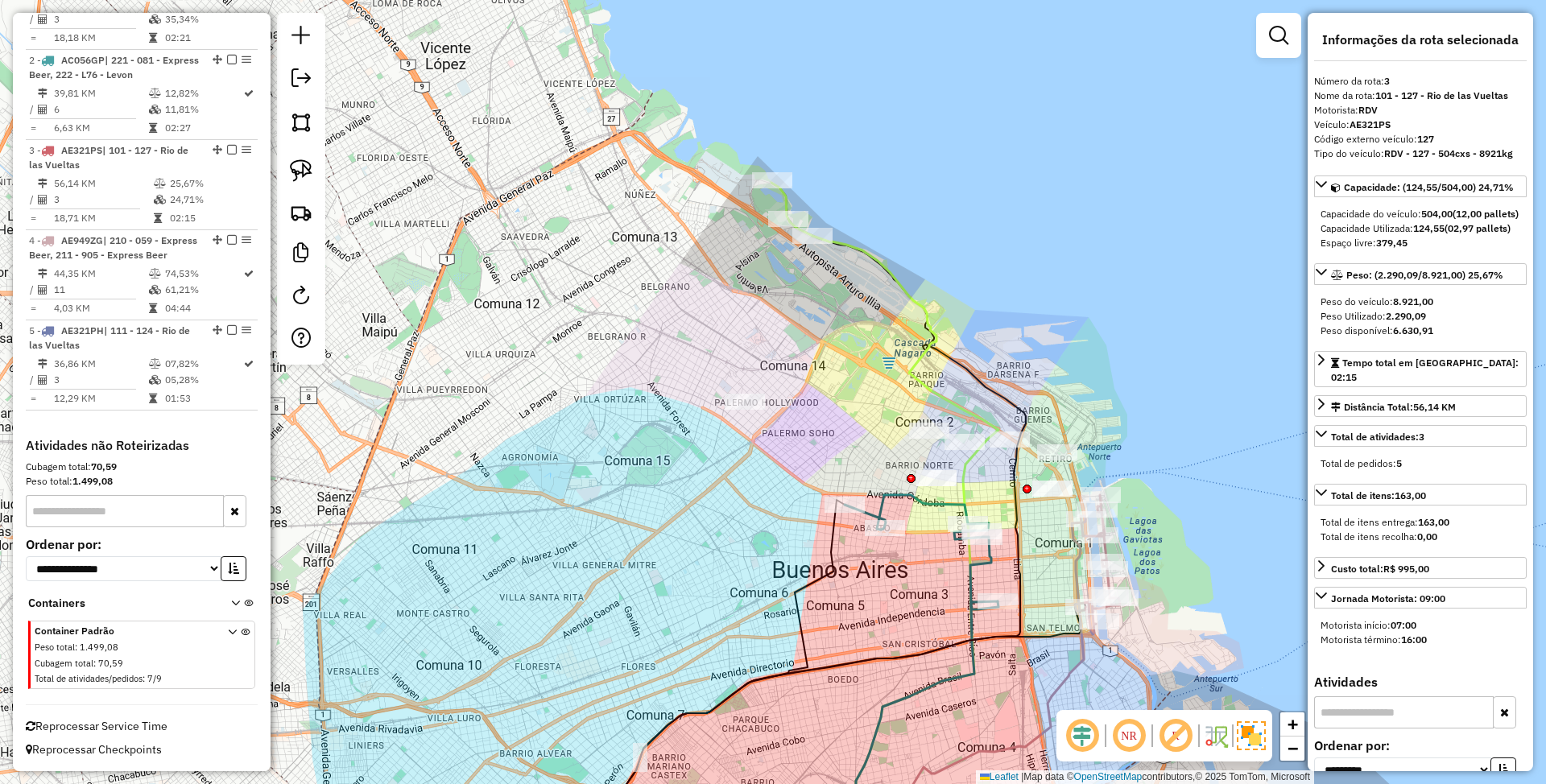
click at [794, 205] on icon at bounding box center [792, 209] width 42 height 53
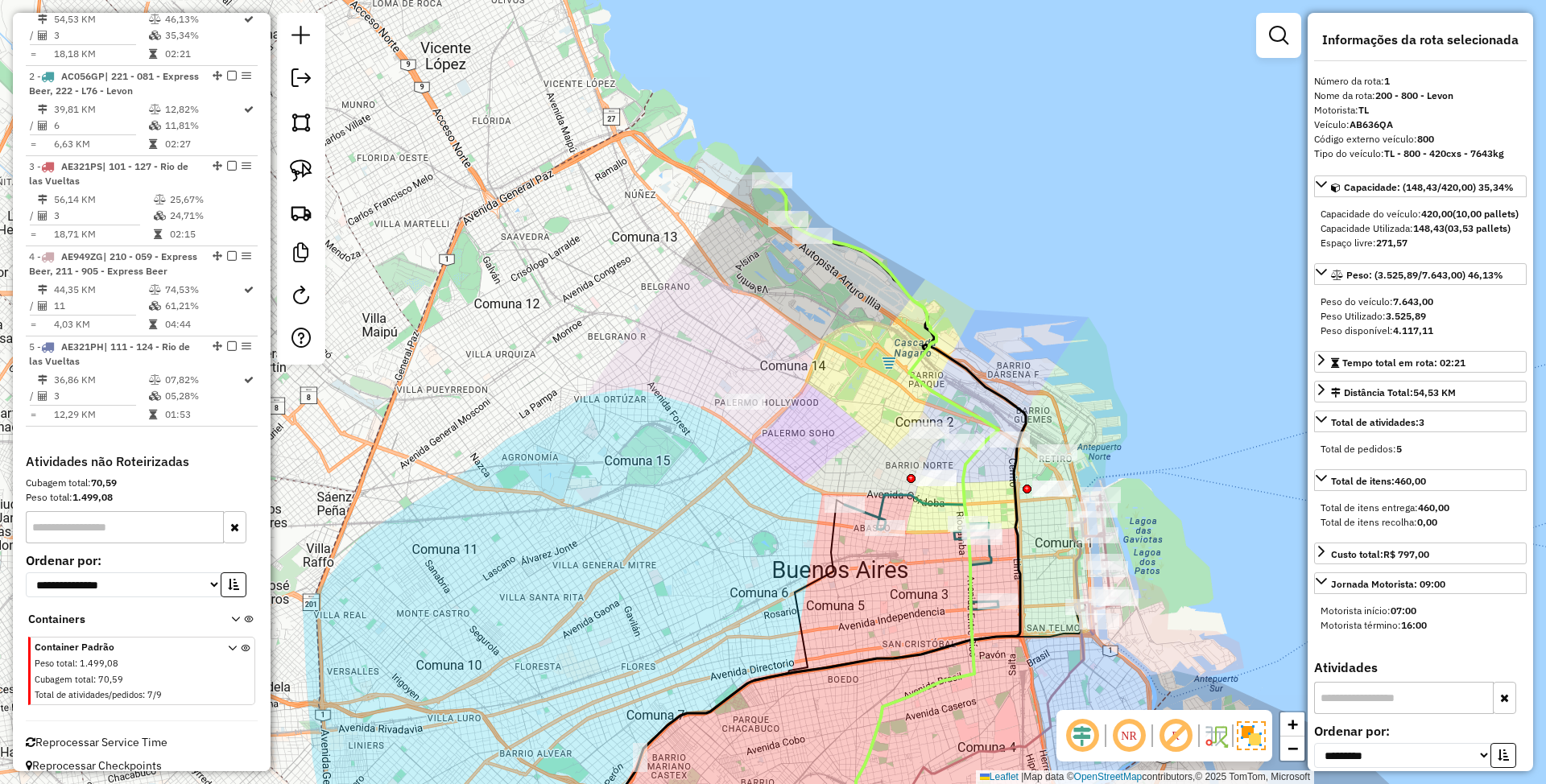
scroll to position [619, 0]
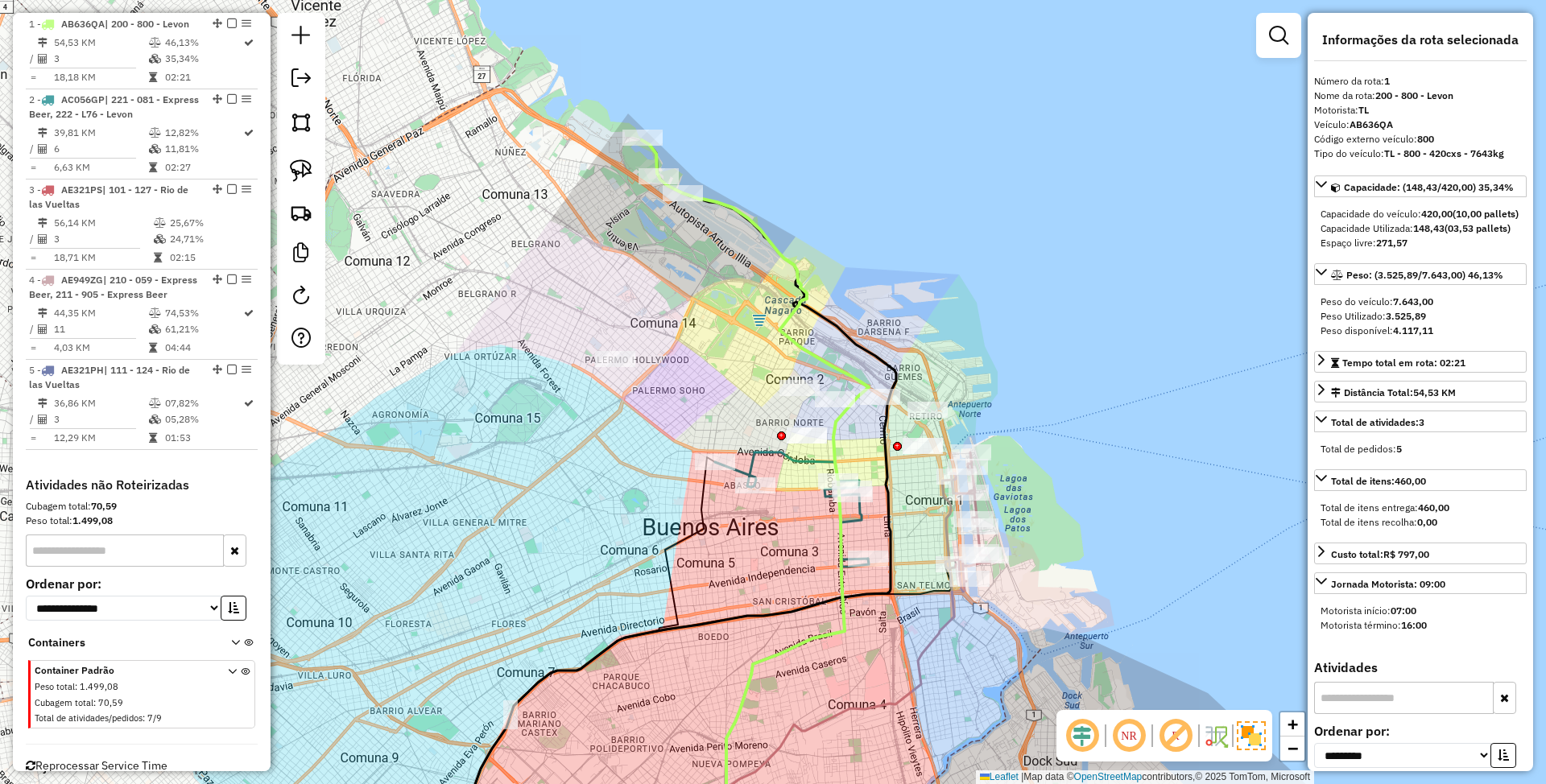
drag, startPoint x: 875, startPoint y: 368, endPoint x: 745, endPoint y: 325, distance: 136.9
click at [745, 325] on div "Janela de atendimento Grade de atendimento Capacidade Transportadoras Veículos …" at bounding box center [773, 392] width 1546 height 784
click at [745, 211] on icon at bounding box center [761, 528] width 216 height 670
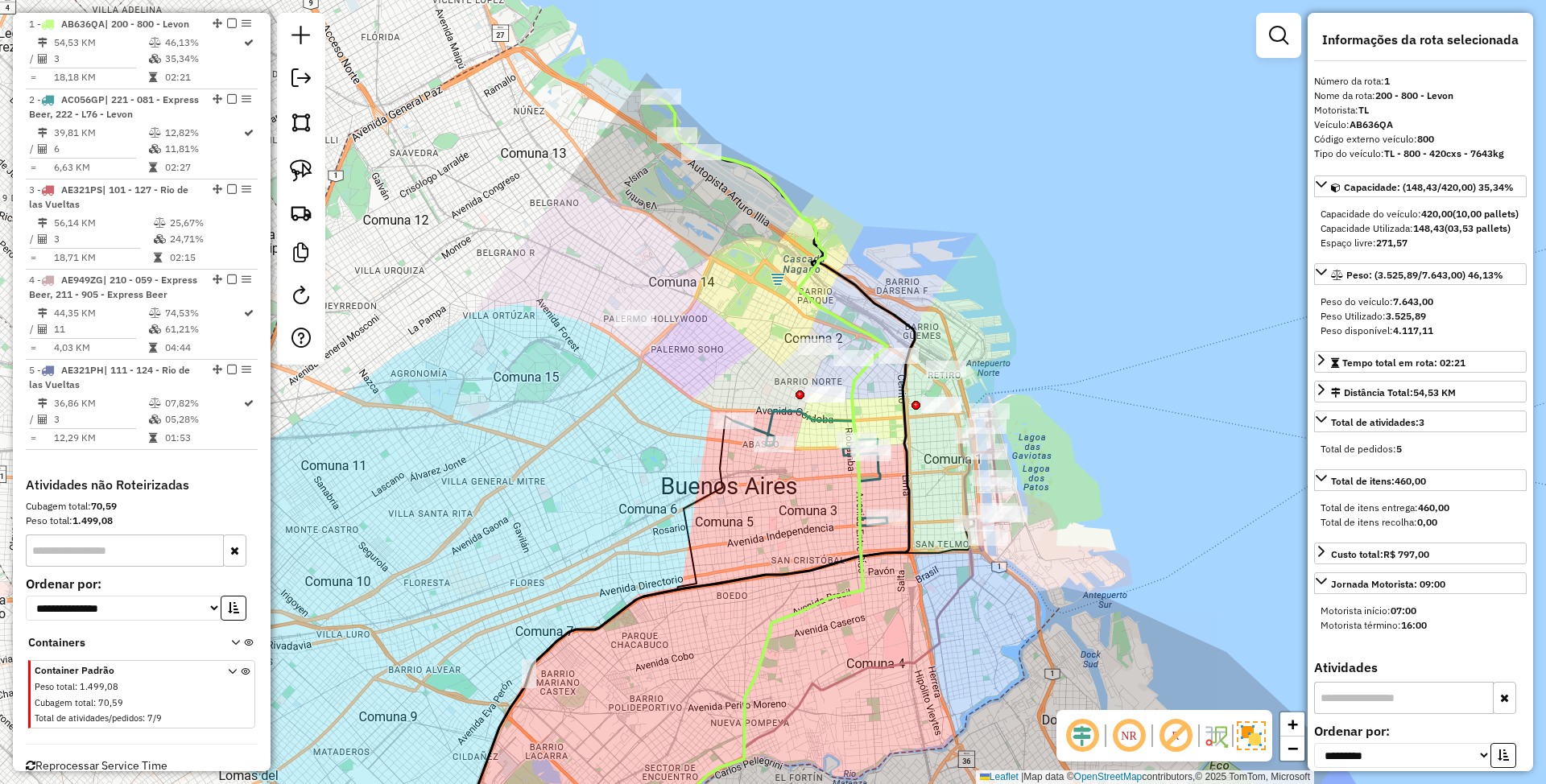
drag, startPoint x: 688, startPoint y: 336, endPoint x: 709, endPoint y: 287, distance: 53.3
click at [709, 287] on div "Janela de atendimento Grade de atendimento Capacidade Transportadoras Veículos …" at bounding box center [773, 392] width 1546 height 784
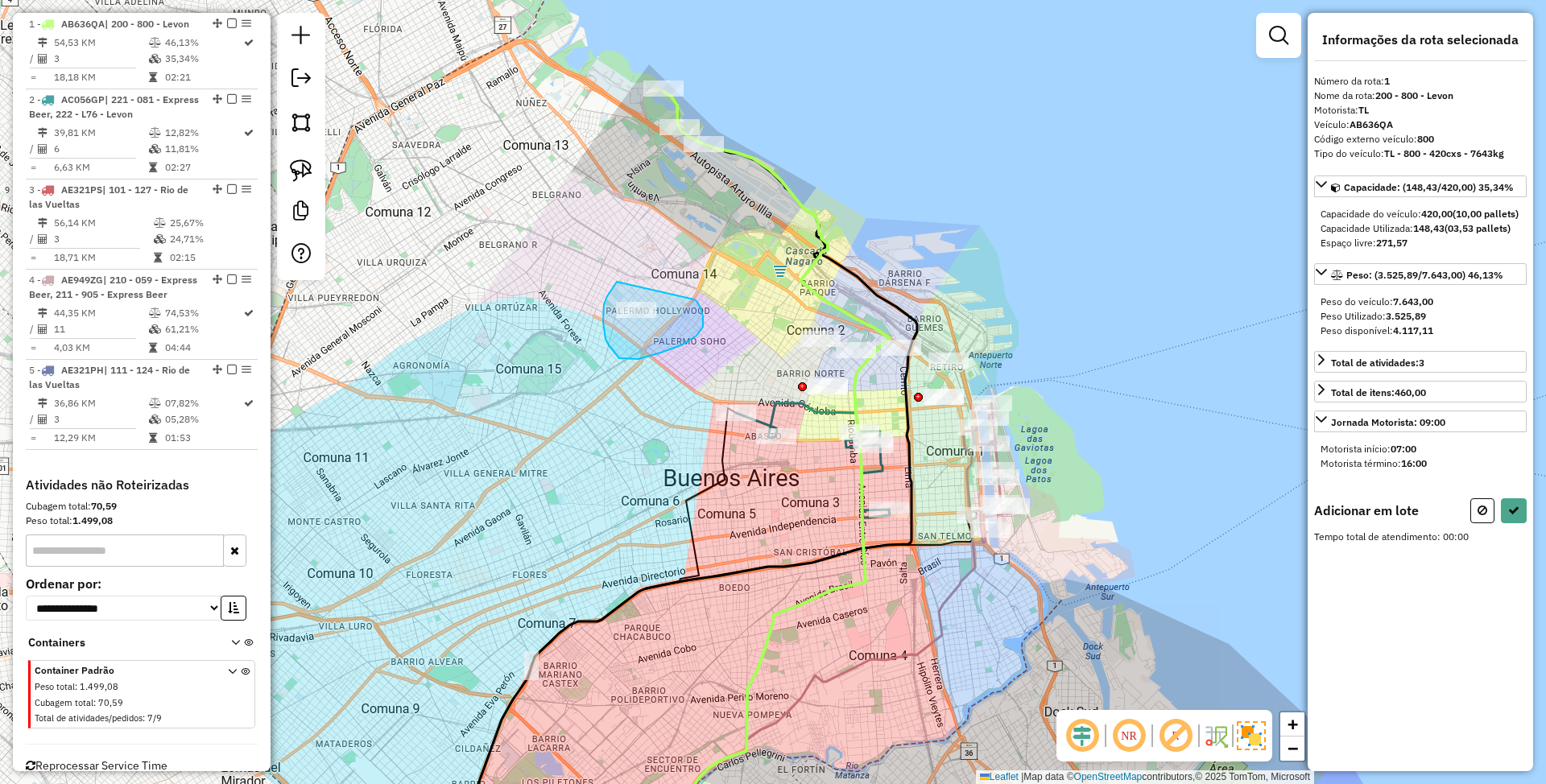
drag, startPoint x: 607, startPoint y: 296, endPoint x: 694, endPoint y: 299, distance: 87.1
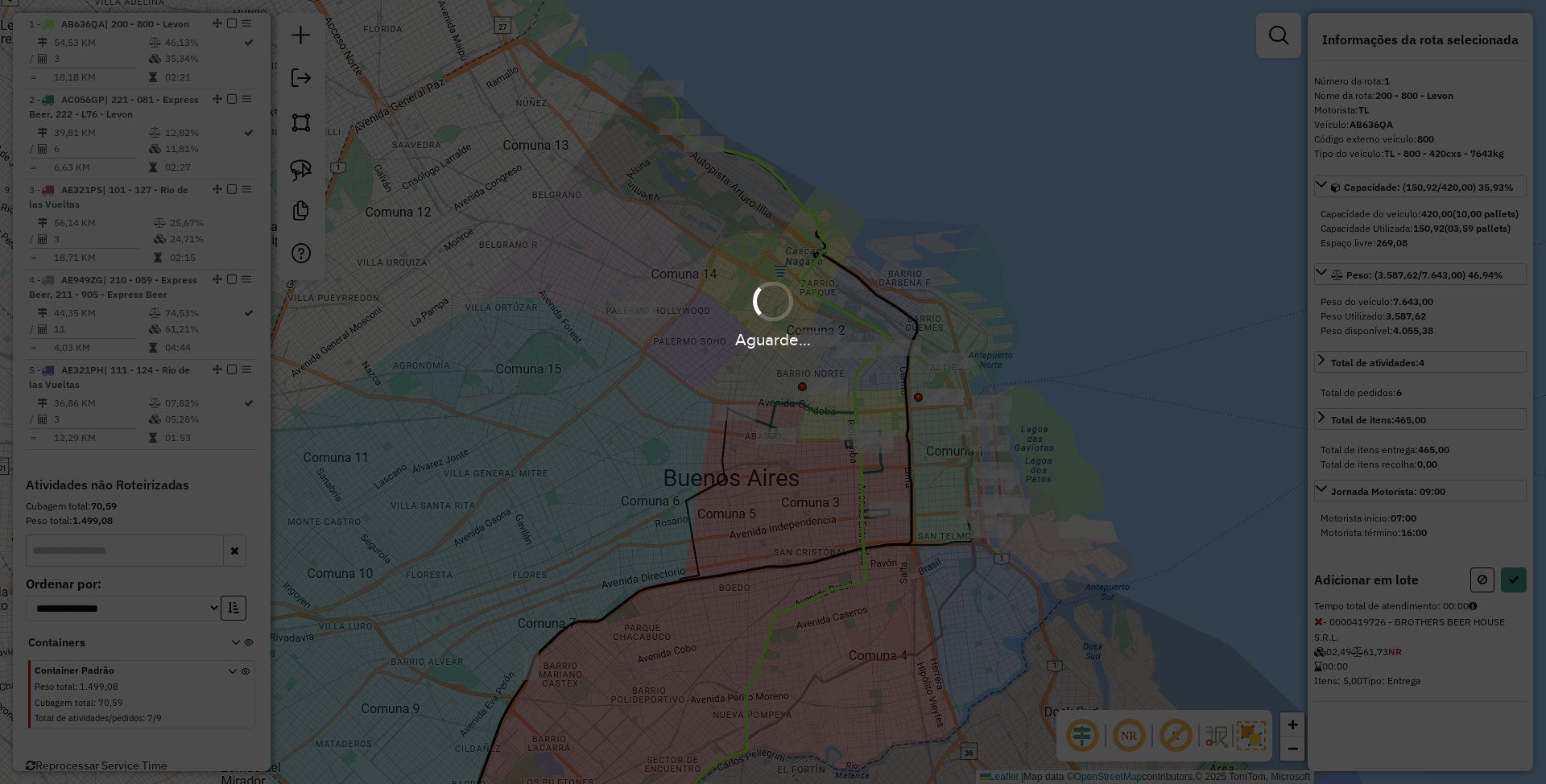
select select "**********"
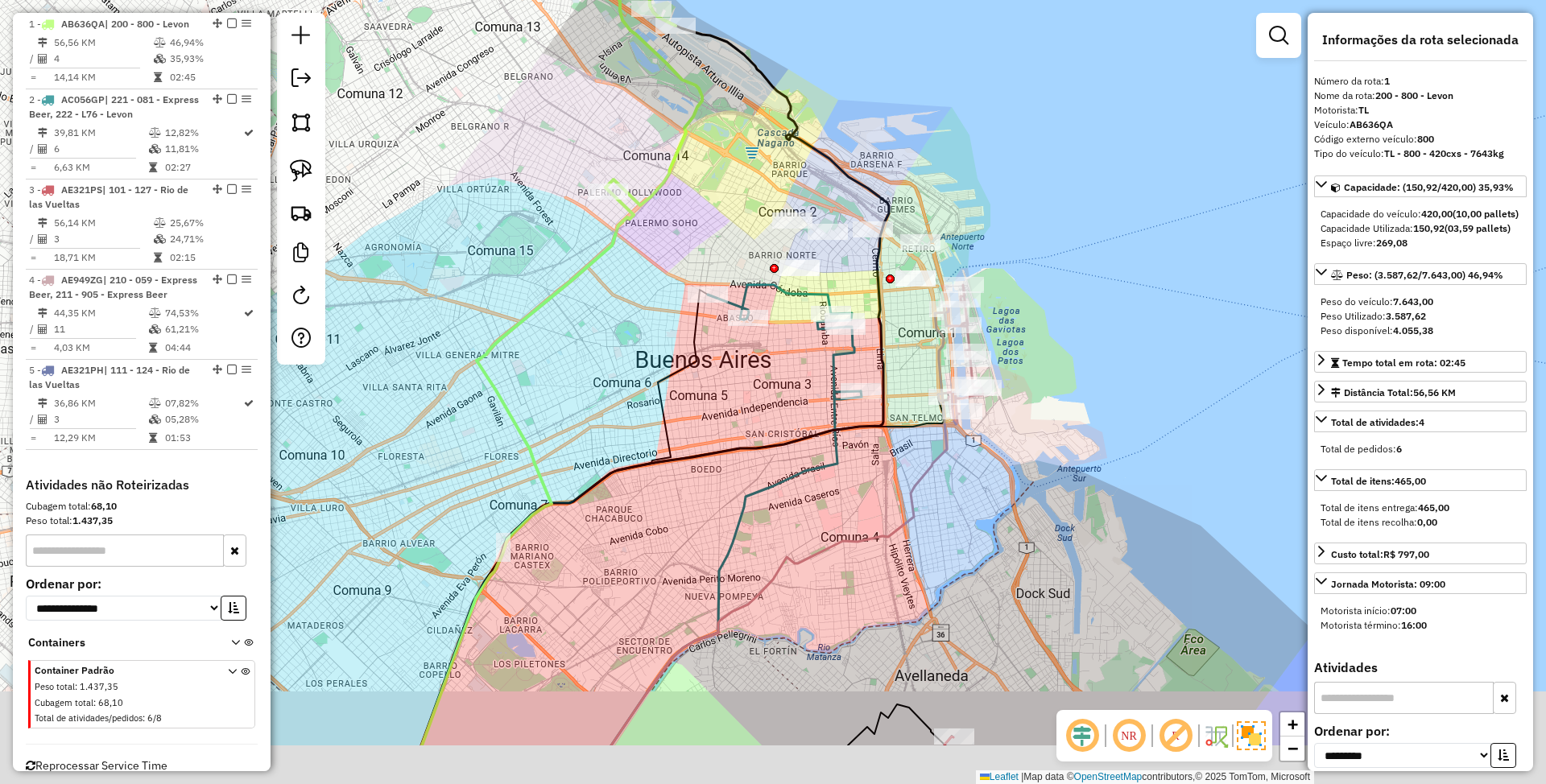
drag, startPoint x: 1086, startPoint y: 451, endPoint x: 1046, endPoint y: 323, distance: 134.1
click at [1055, 322] on div "Janela de atendimento Grade de atendimento Capacidade Transportadoras Veículos …" at bounding box center [773, 392] width 1546 height 784
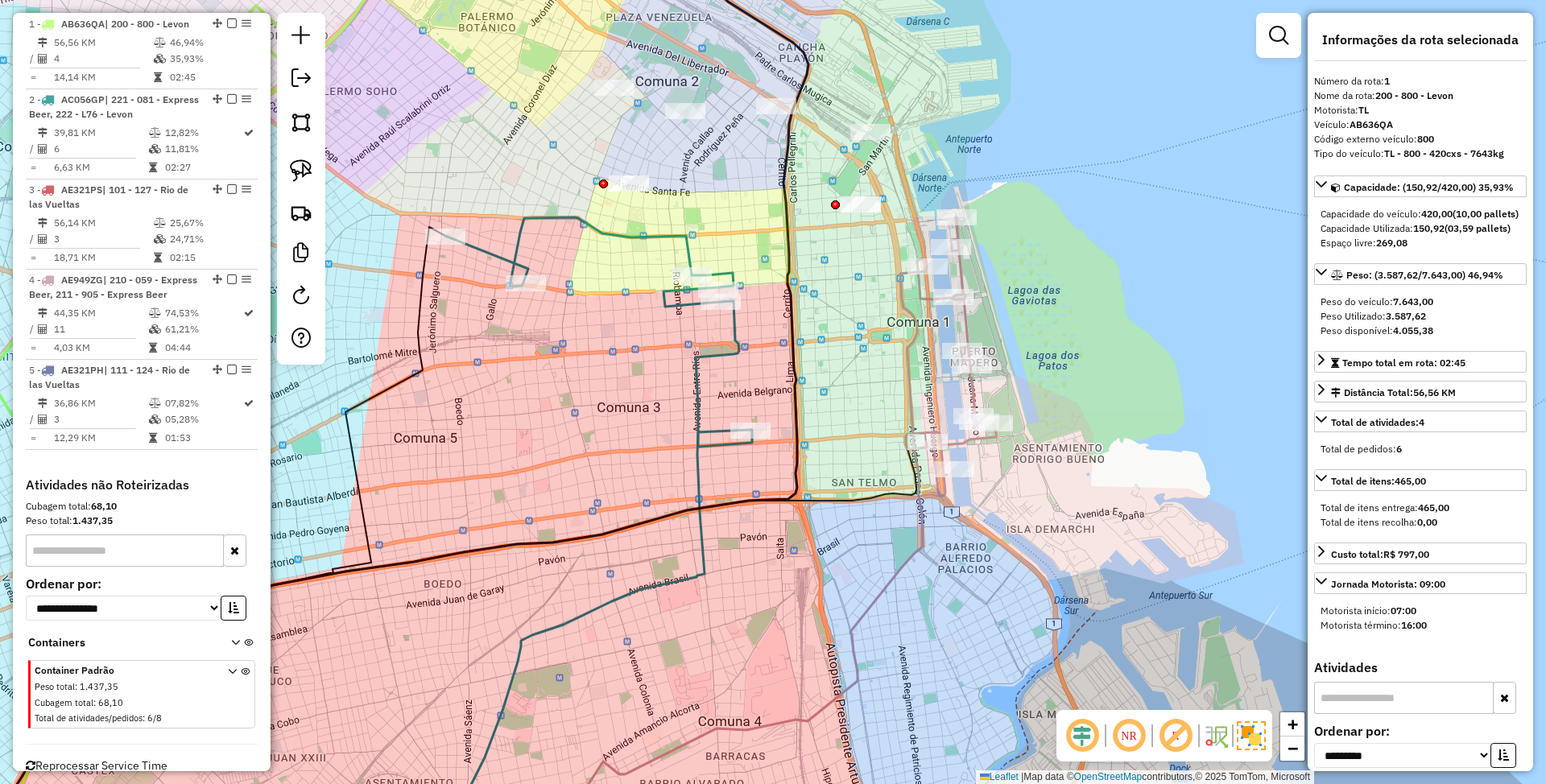
click at [965, 316] on icon at bounding box center [950, 355] width 90 height 279
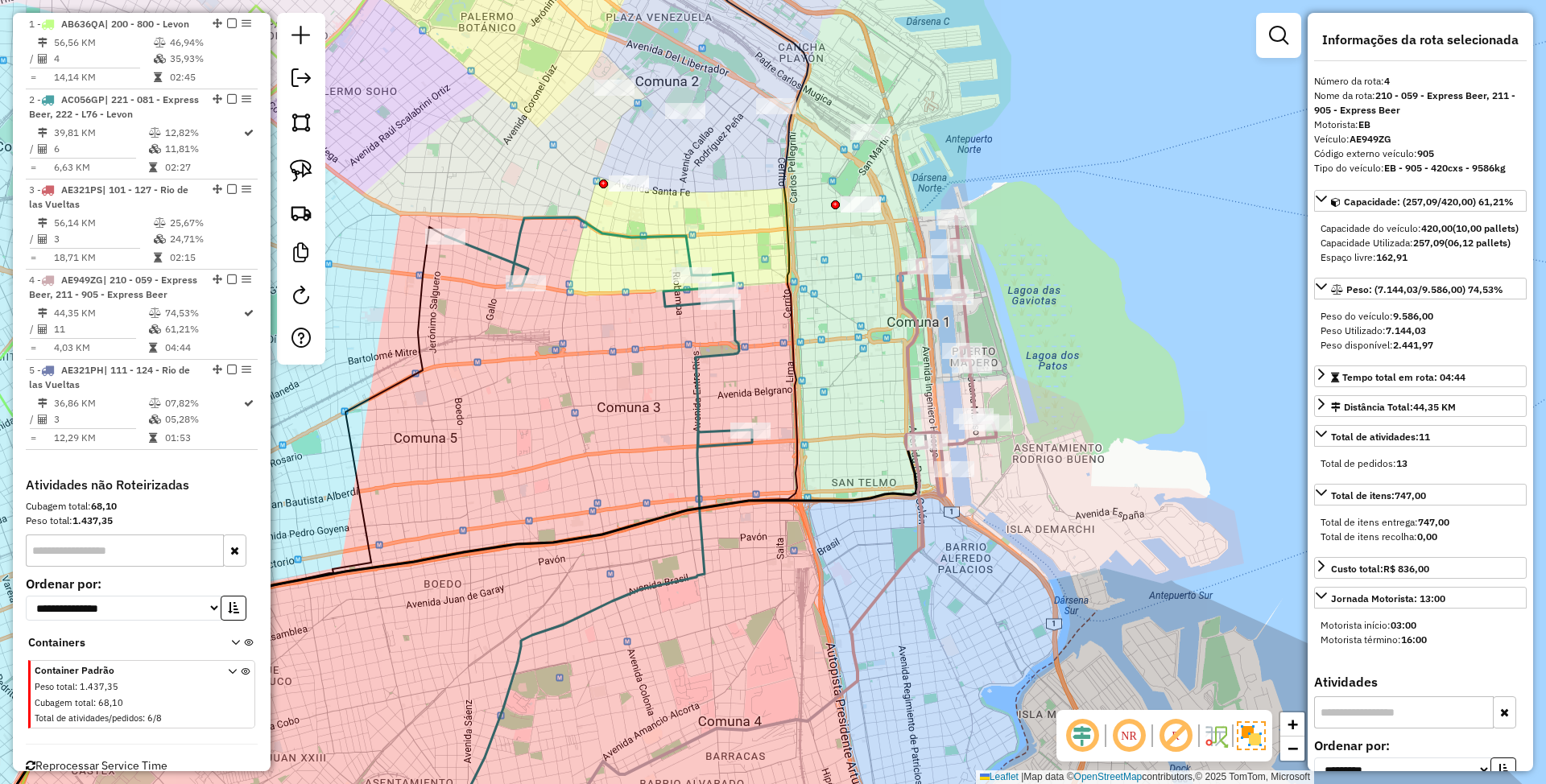
scroll to position [674, 0]
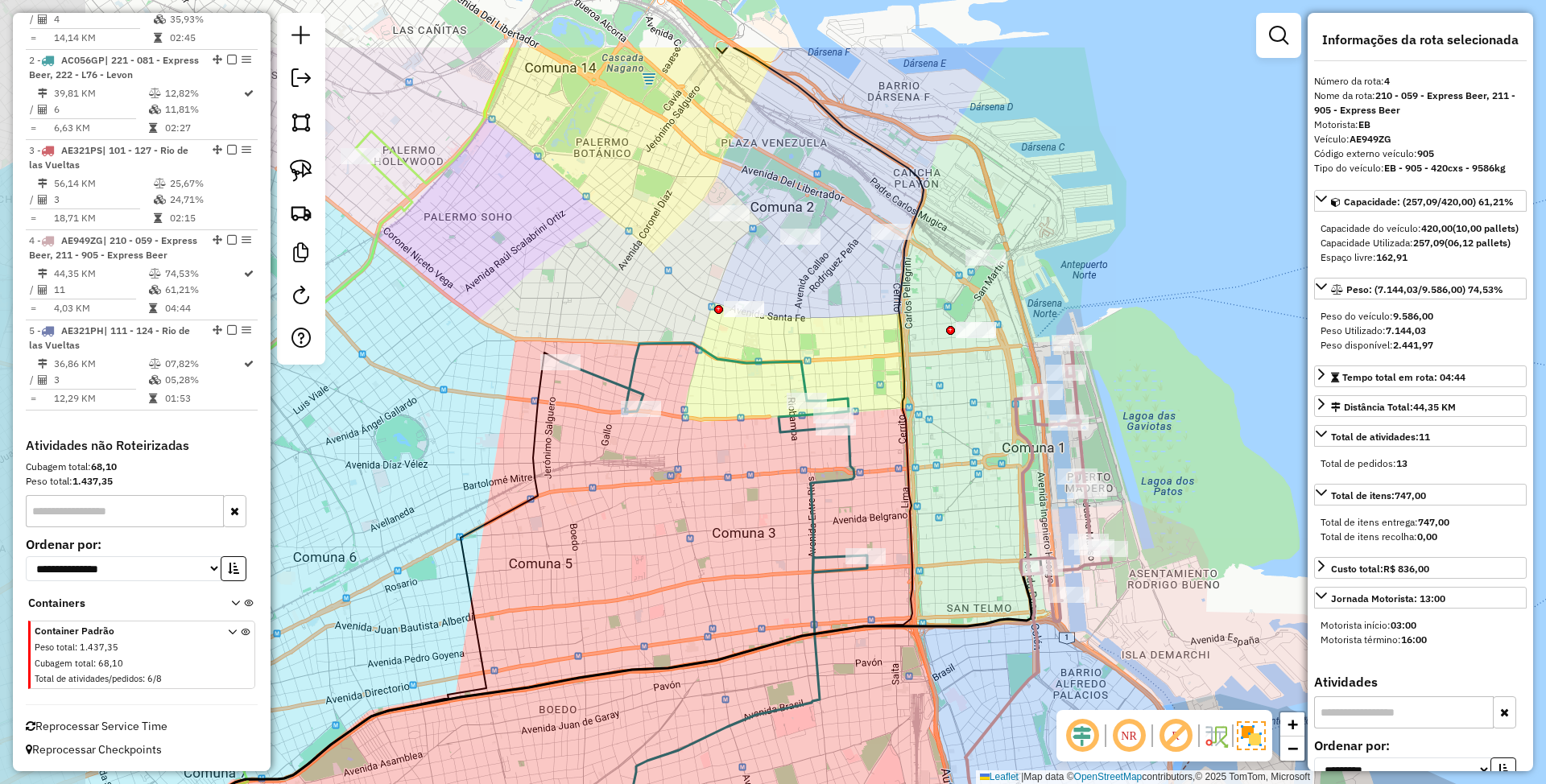
drag, startPoint x: 835, startPoint y: 352, endPoint x: 954, endPoint y: 503, distance: 192.3
click at [954, 507] on div "Janela de atendimento Grade de atendimento Capacidade Transportadoras Veículos …" at bounding box center [773, 392] width 1546 height 784
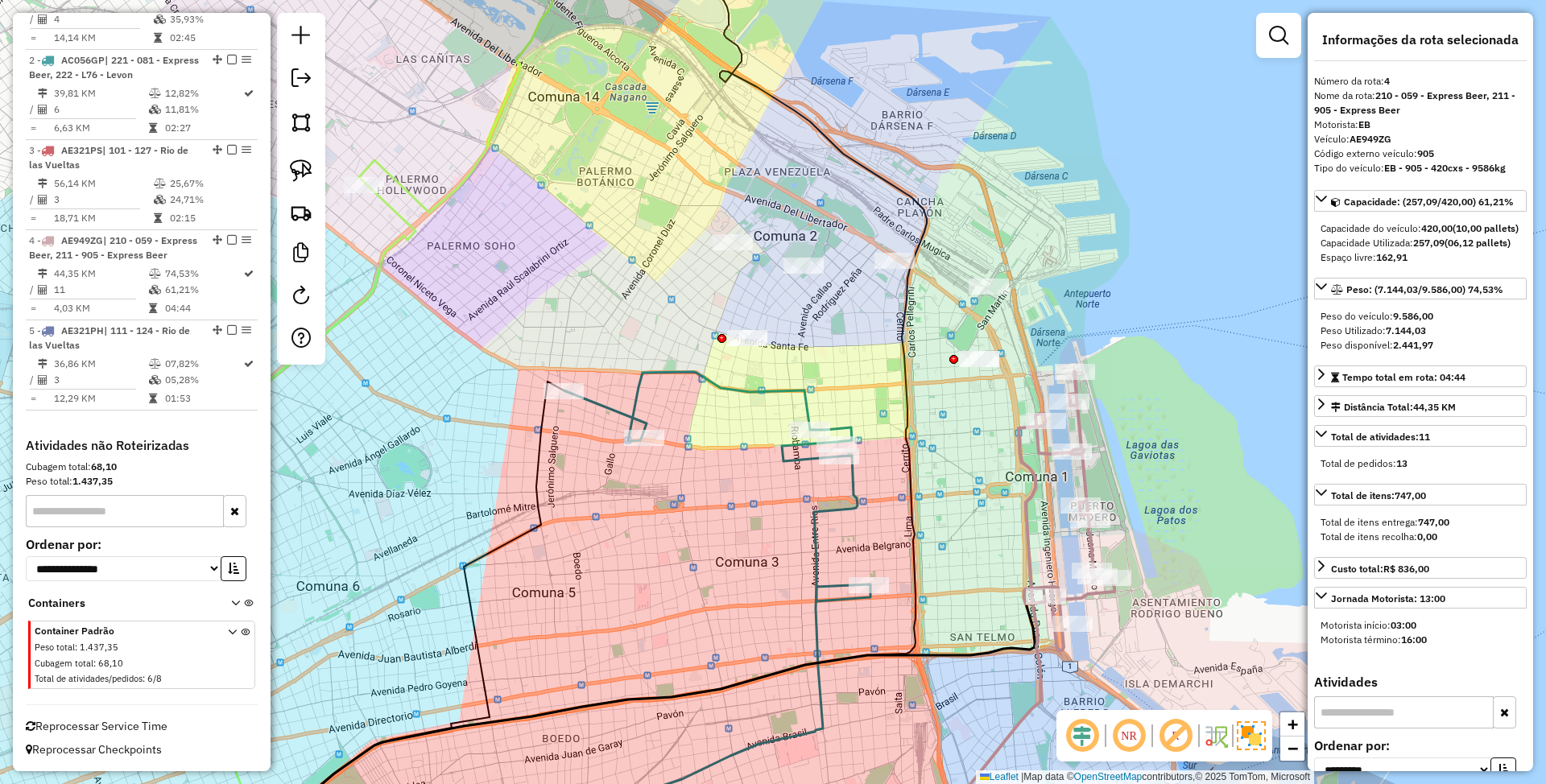
click at [851, 501] on icon at bounding box center [717, 487] width 307 height 230
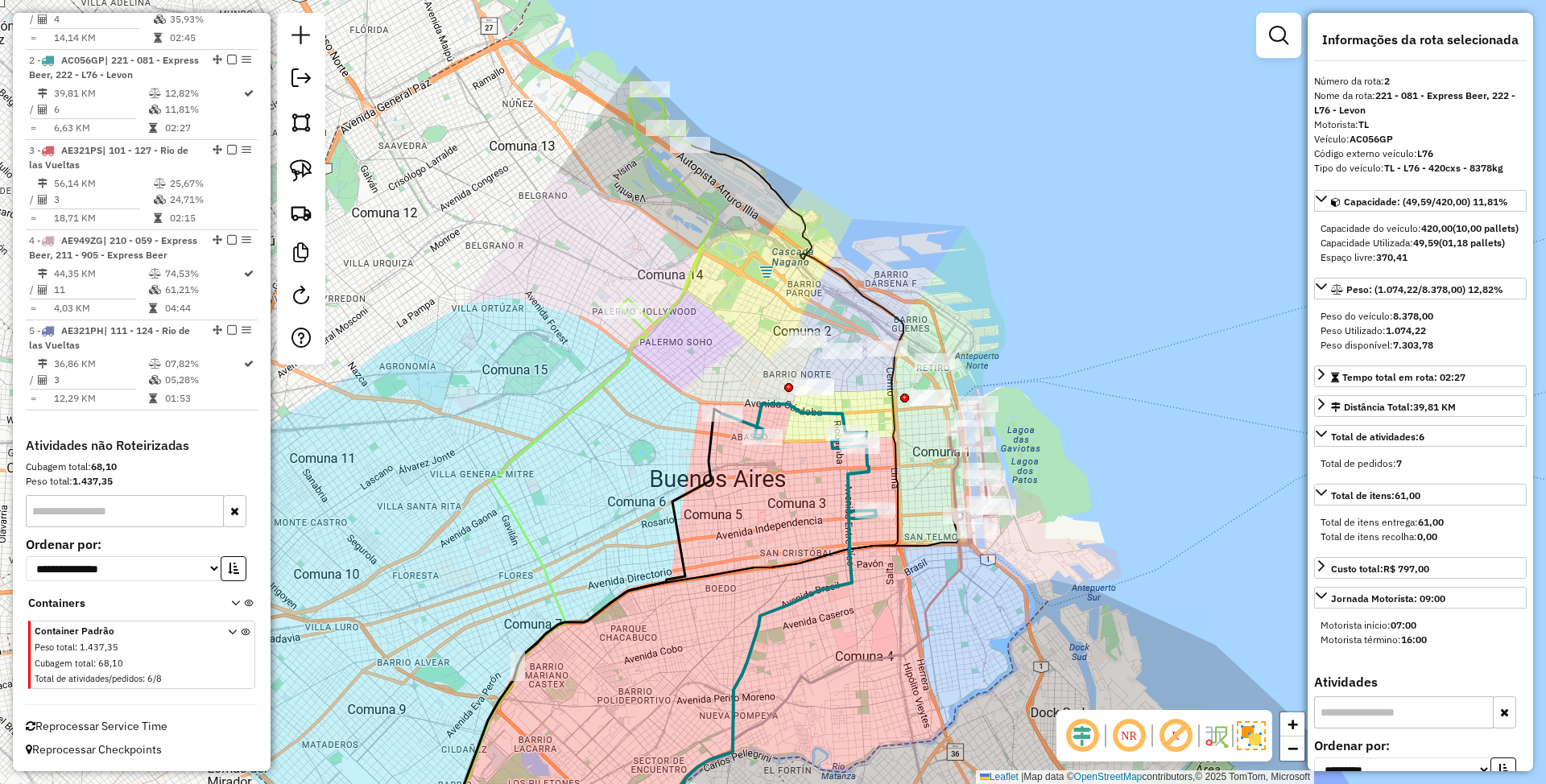
click at [848, 484] on icon at bounding box center [799, 462] width 154 height 114
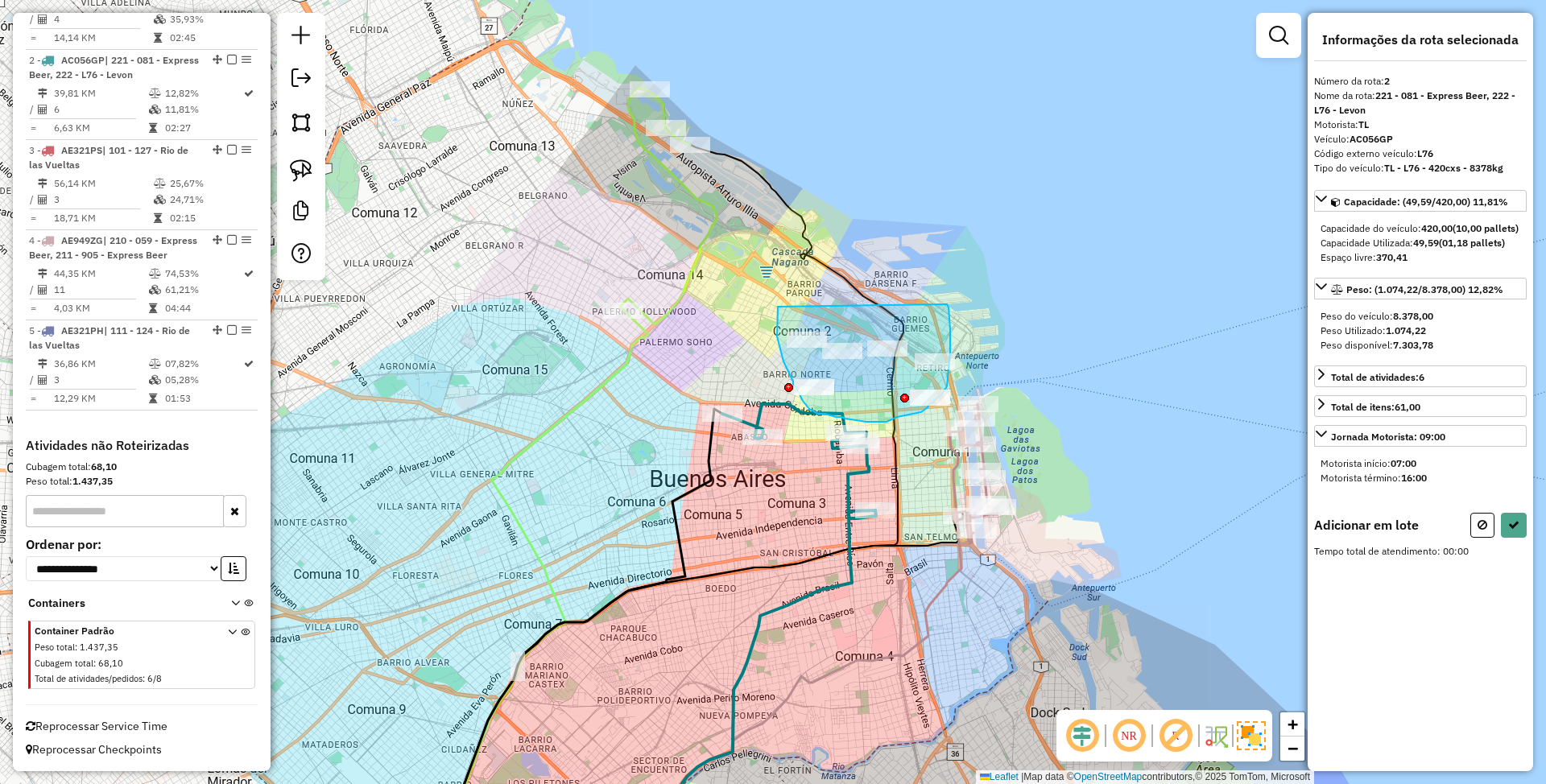
drag, startPoint x: 778, startPoint y: 307, endPoint x: 947, endPoint y: 304, distance: 169.0
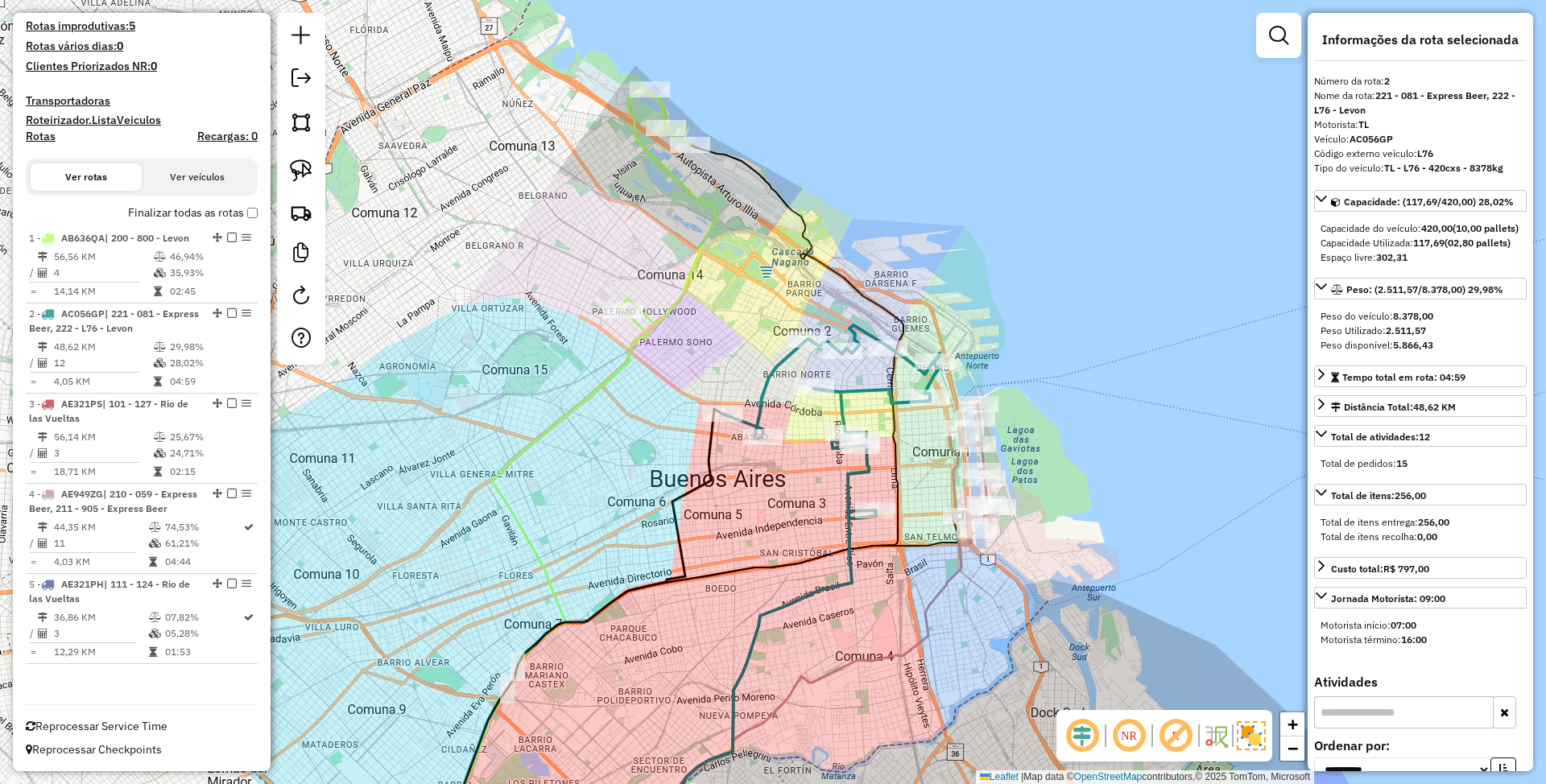
scroll to position [420, 0]
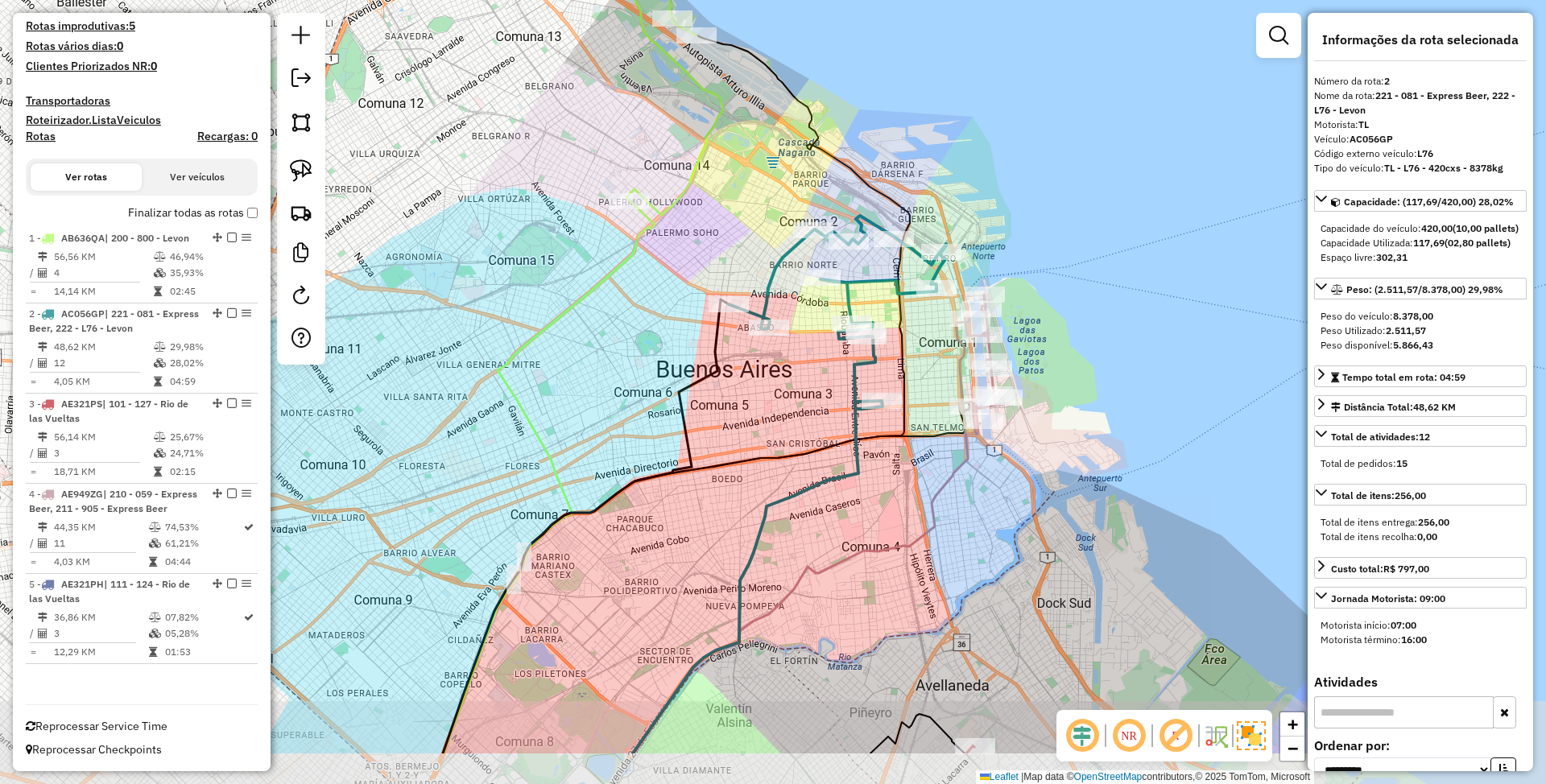
drag, startPoint x: 1056, startPoint y: 453, endPoint x: 1063, endPoint y: 343, distance: 110.2
click at [1063, 343] on div "Janela de atendimento Grade de atendimento Capacidade Transportadoras Veículos …" at bounding box center [773, 392] width 1546 height 784
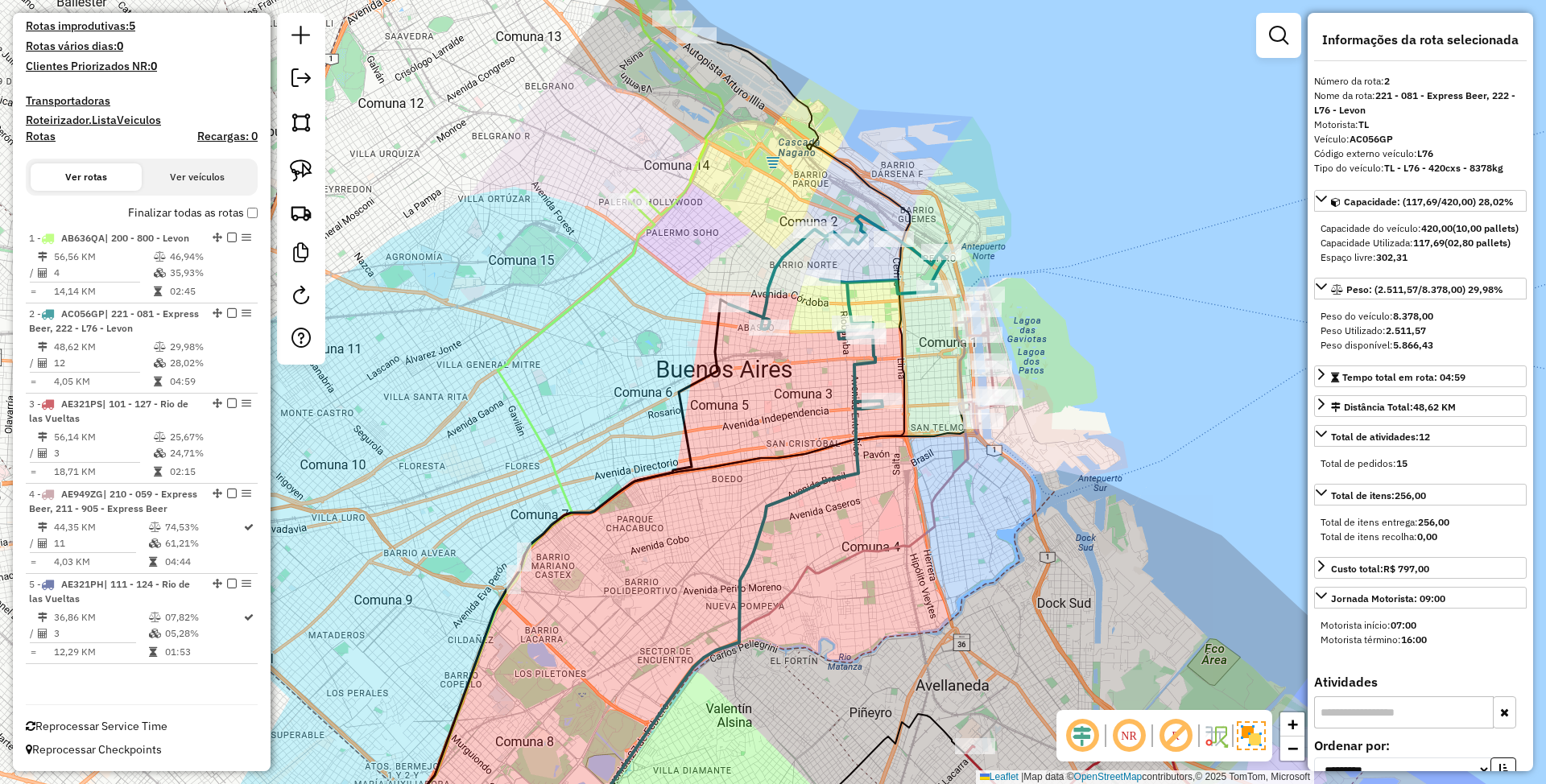
click at [863, 277] on icon at bounding box center [837, 313] width 217 height 193
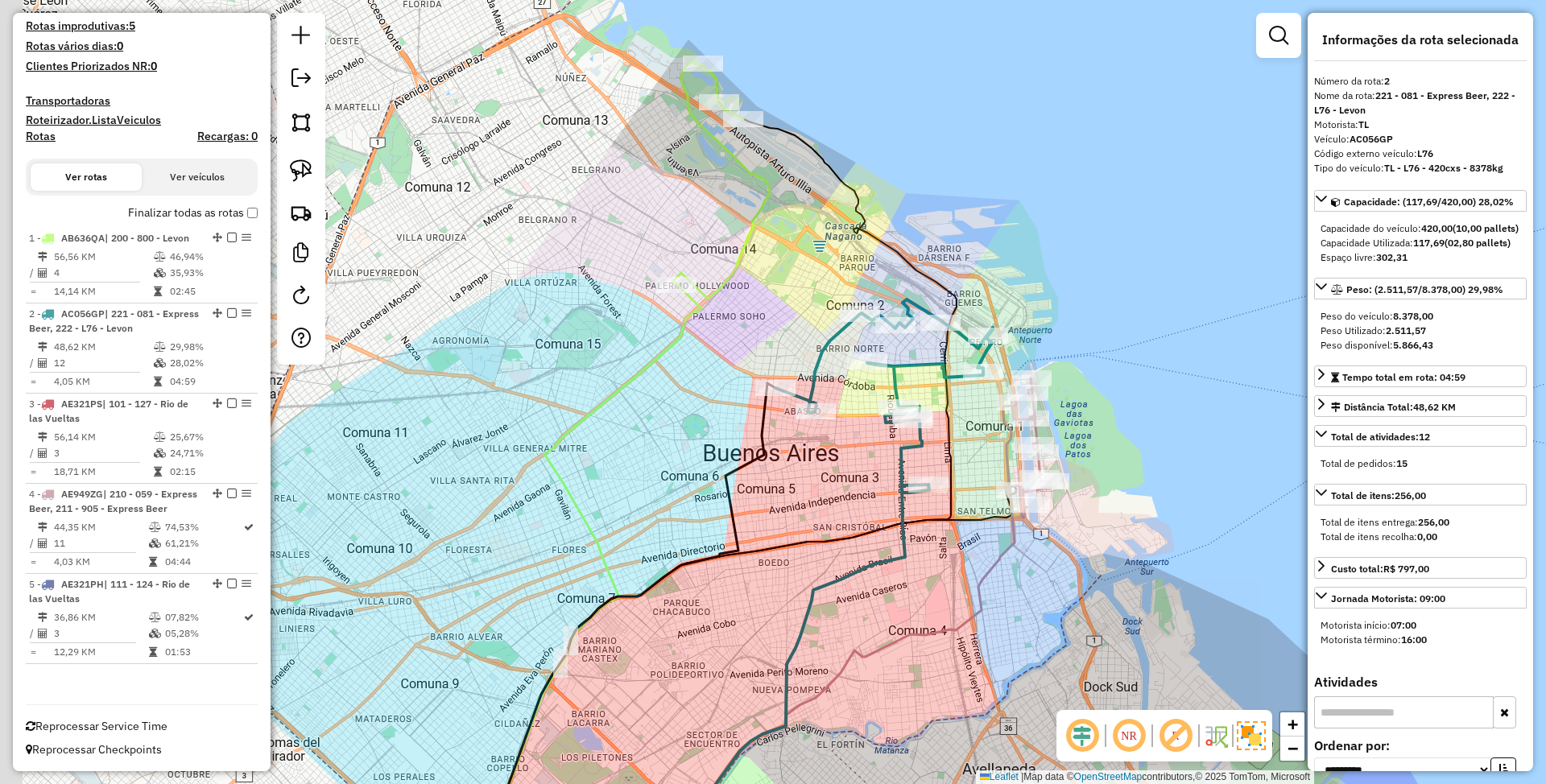
drag, startPoint x: 802, startPoint y: 416, endPoint x: 851, endPoint y: 502, distance: 99.0
click at [851, 502] on div "Janela de atendimento Grade de atendimento Capacidade Transportadoras Veículos …" at bounding box center [773, 392] width 1546 height 784
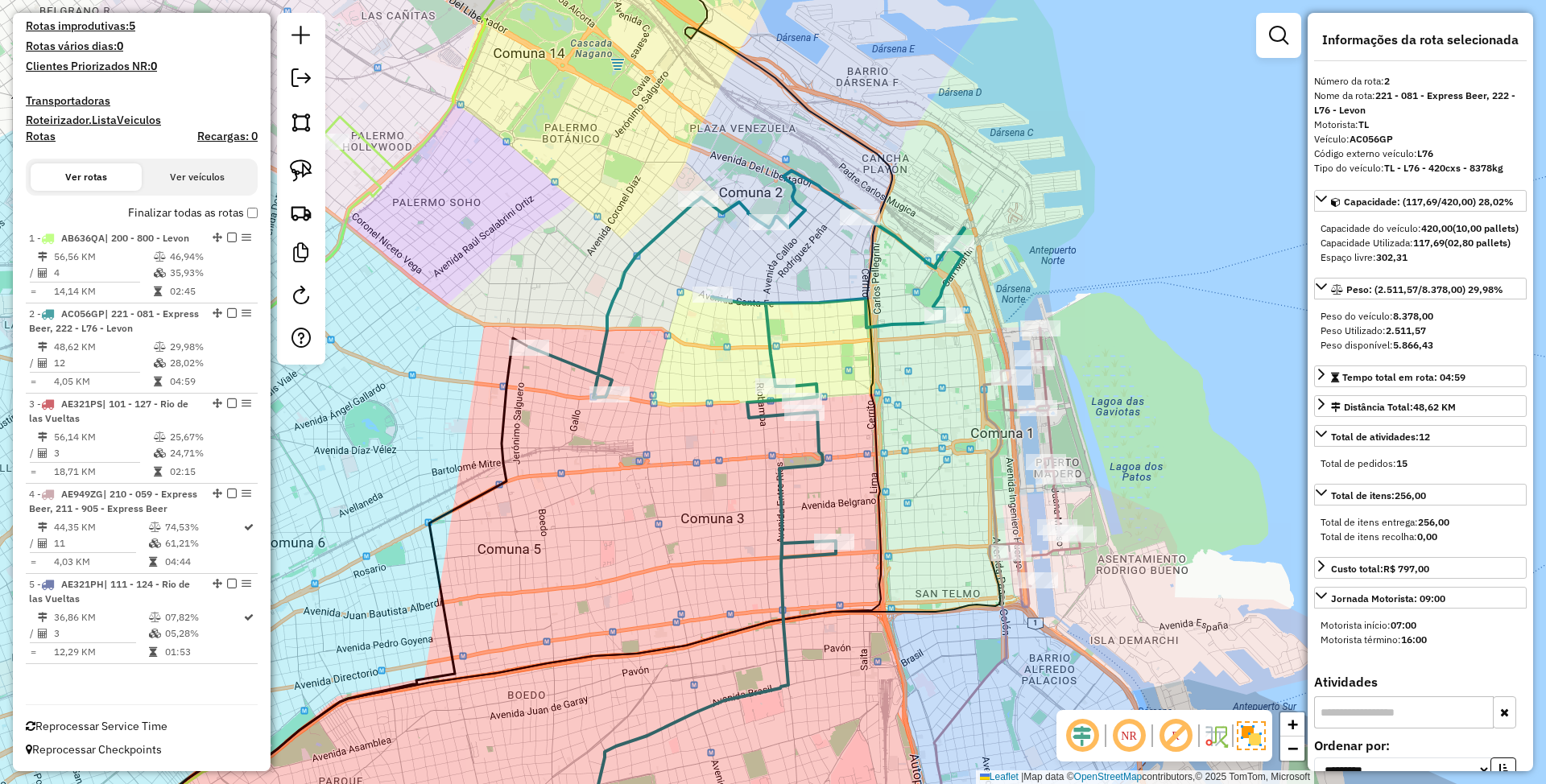
click at [1052, 430] on icon at bounding box center [1034, 466] width 90 height 279
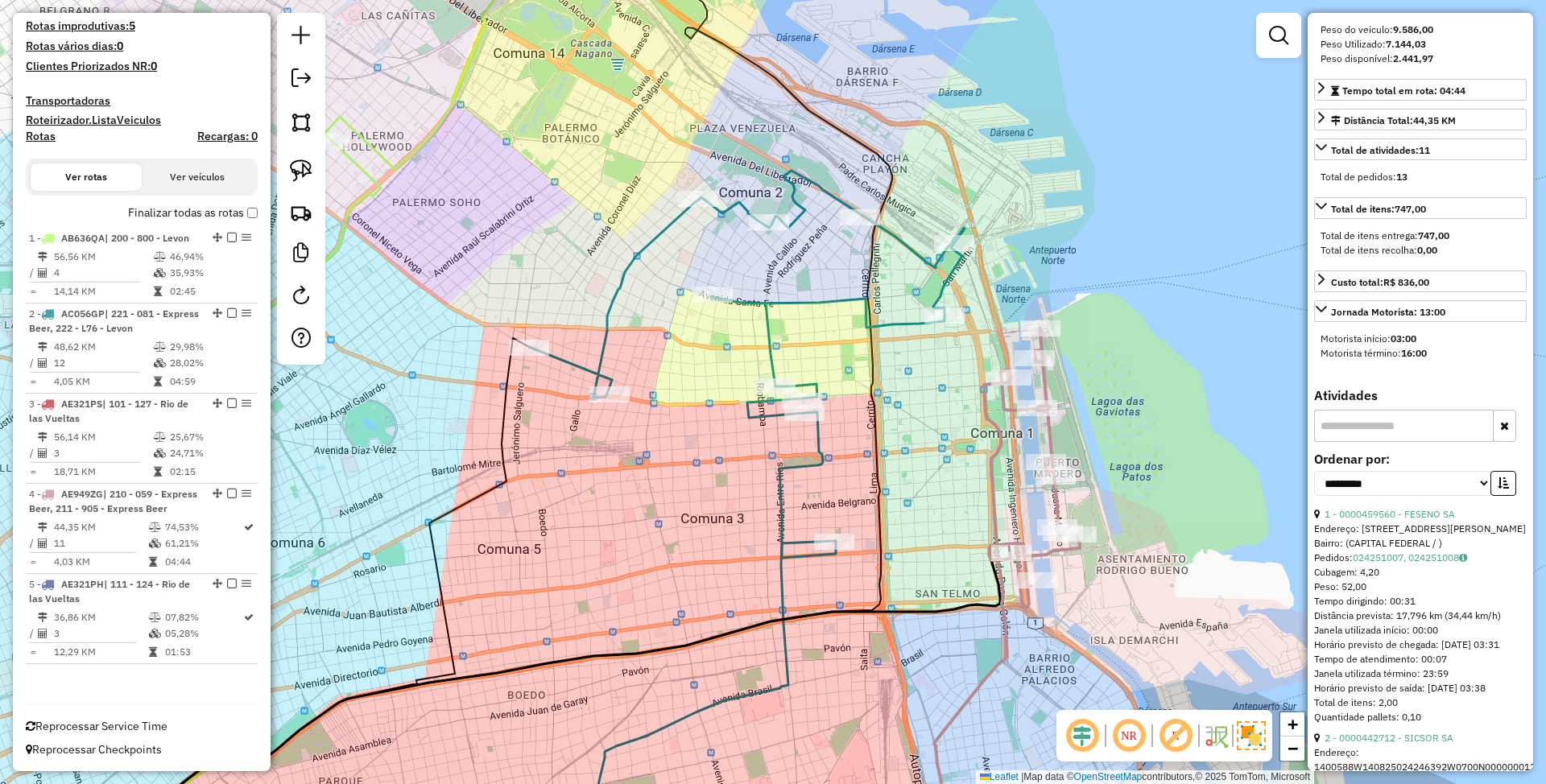
scroll to position [322, 0]
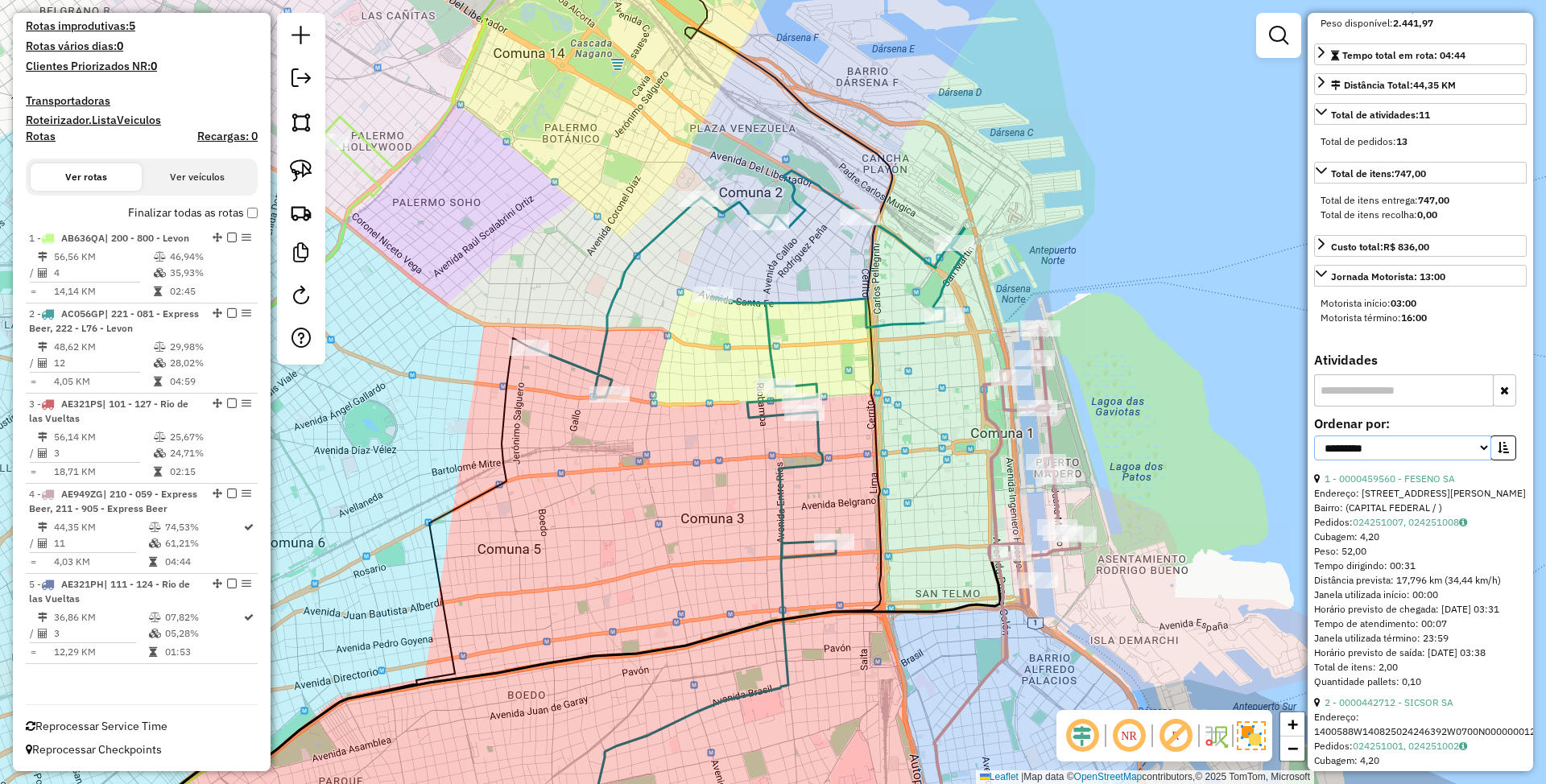
click at [1445, 461] on select "**********" at bounding box center [1403, 448] width 178 height 25
select select "*********"
click at [1314, 461] on select "**********" at bounding box center [1403, 448] width 178 height 25
click at [1498, 454] on icon "button" at bounding box center [1504, 448] width 12 height 12
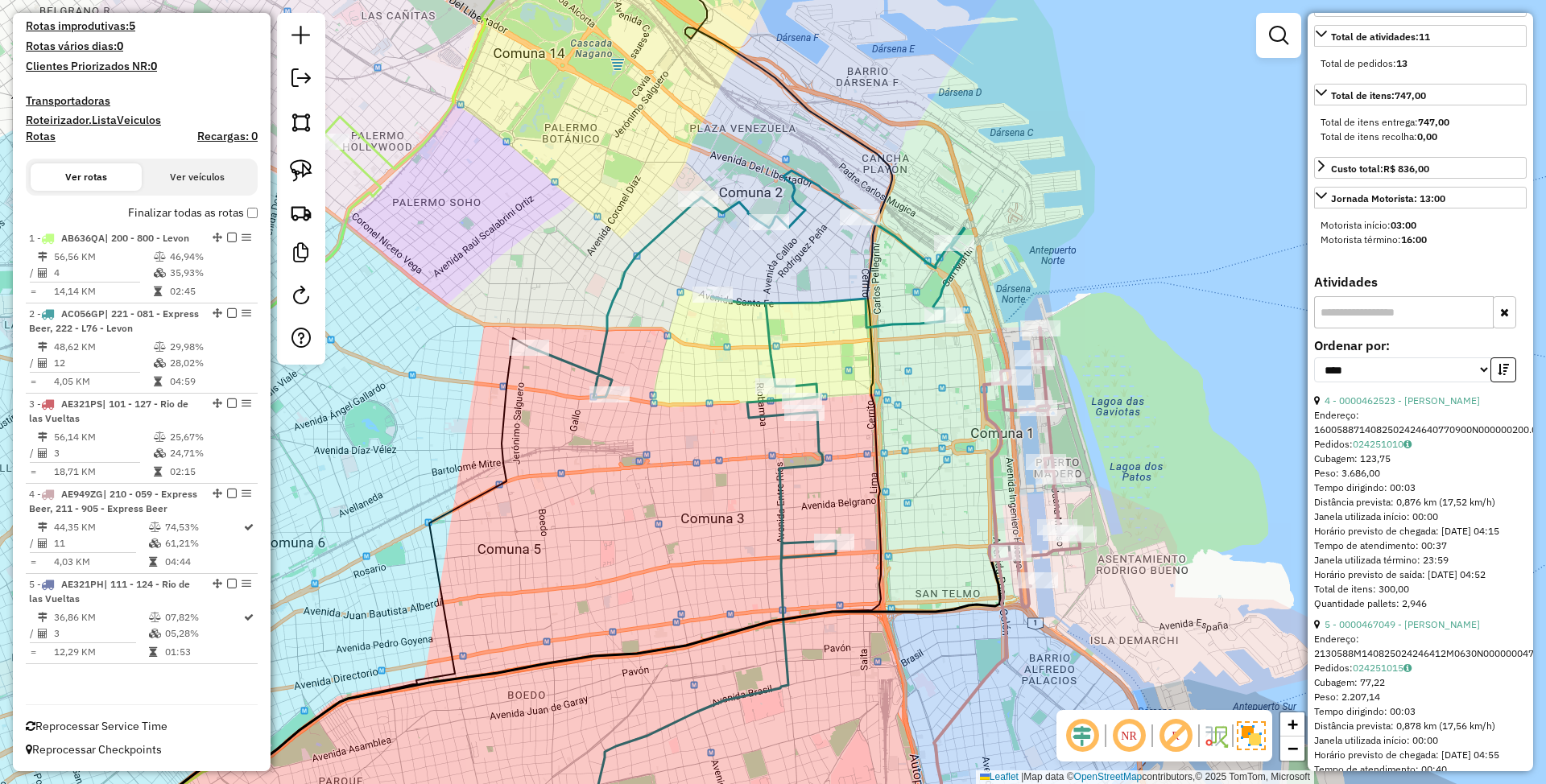
scroll to position [537, 0]
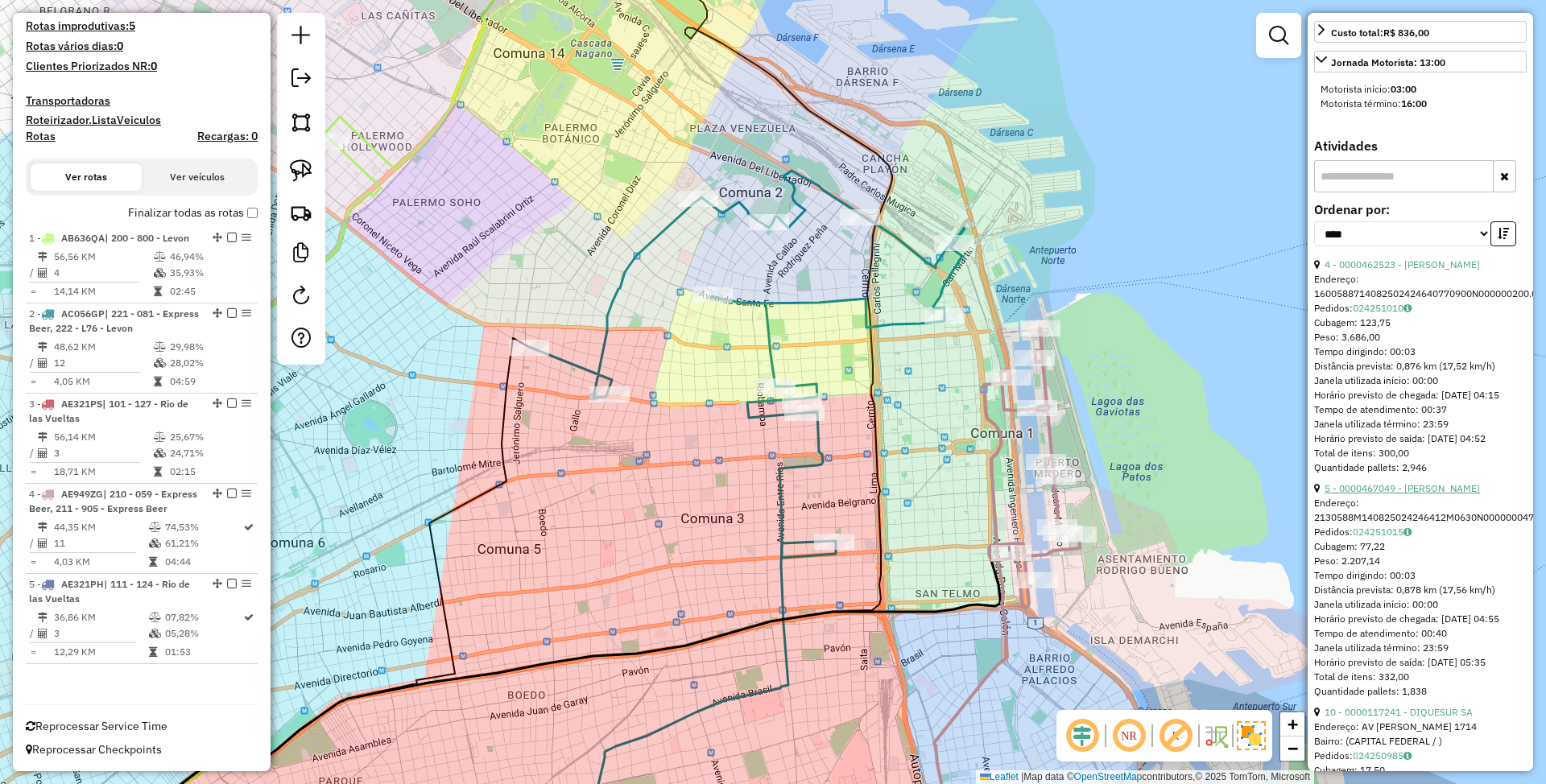
click at [1376, 494] on link "5 - 0000467049 - MARTINEZ VIVIANA VANESA" at bounding box center [1402, 489] width 155 height 13
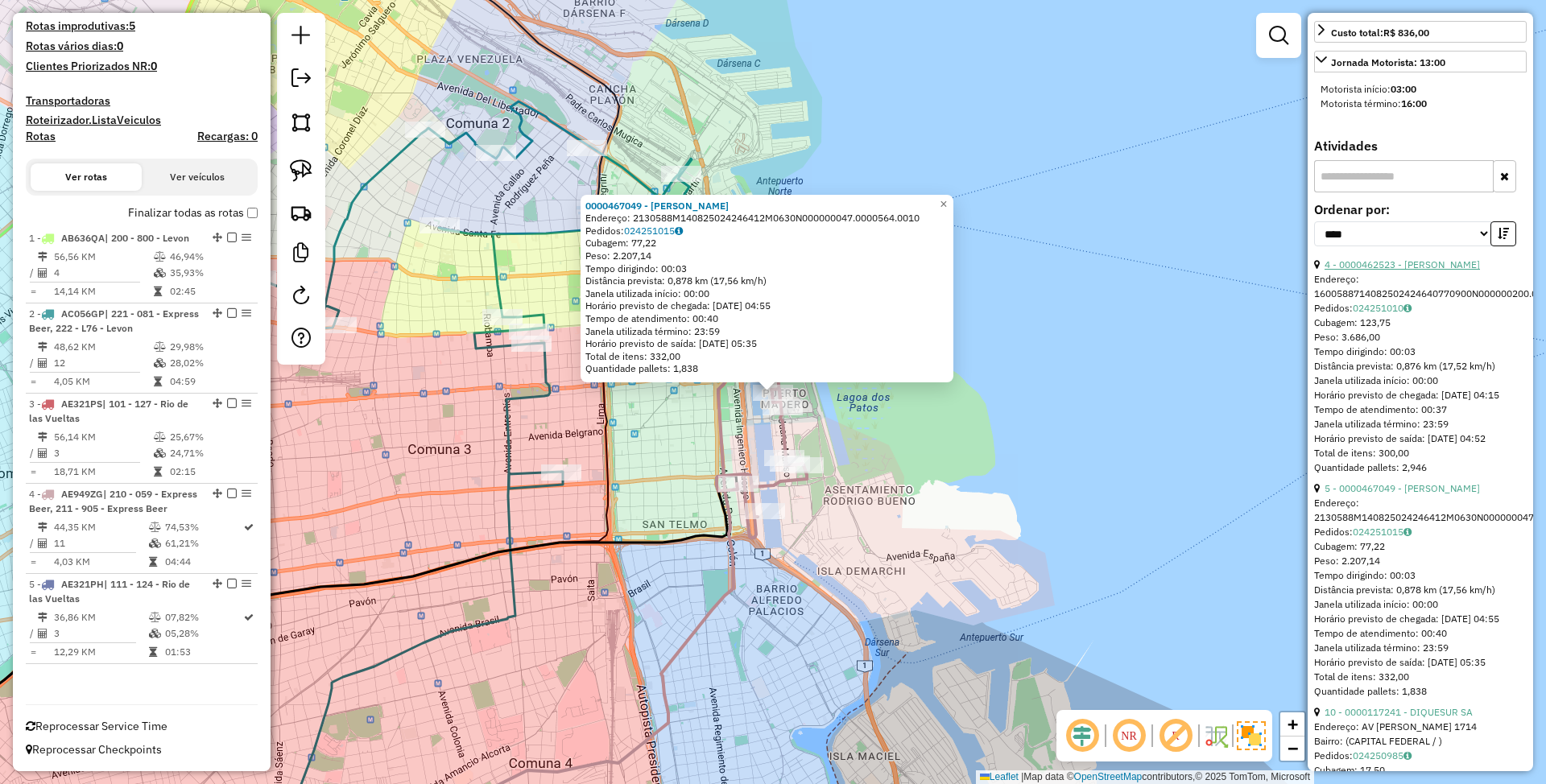
click at [1352, 270] on link "4 - 0000462523 - MARTINEZ VIVIANA VANESA" at bounding box center [1402, 265] width 155 height 13
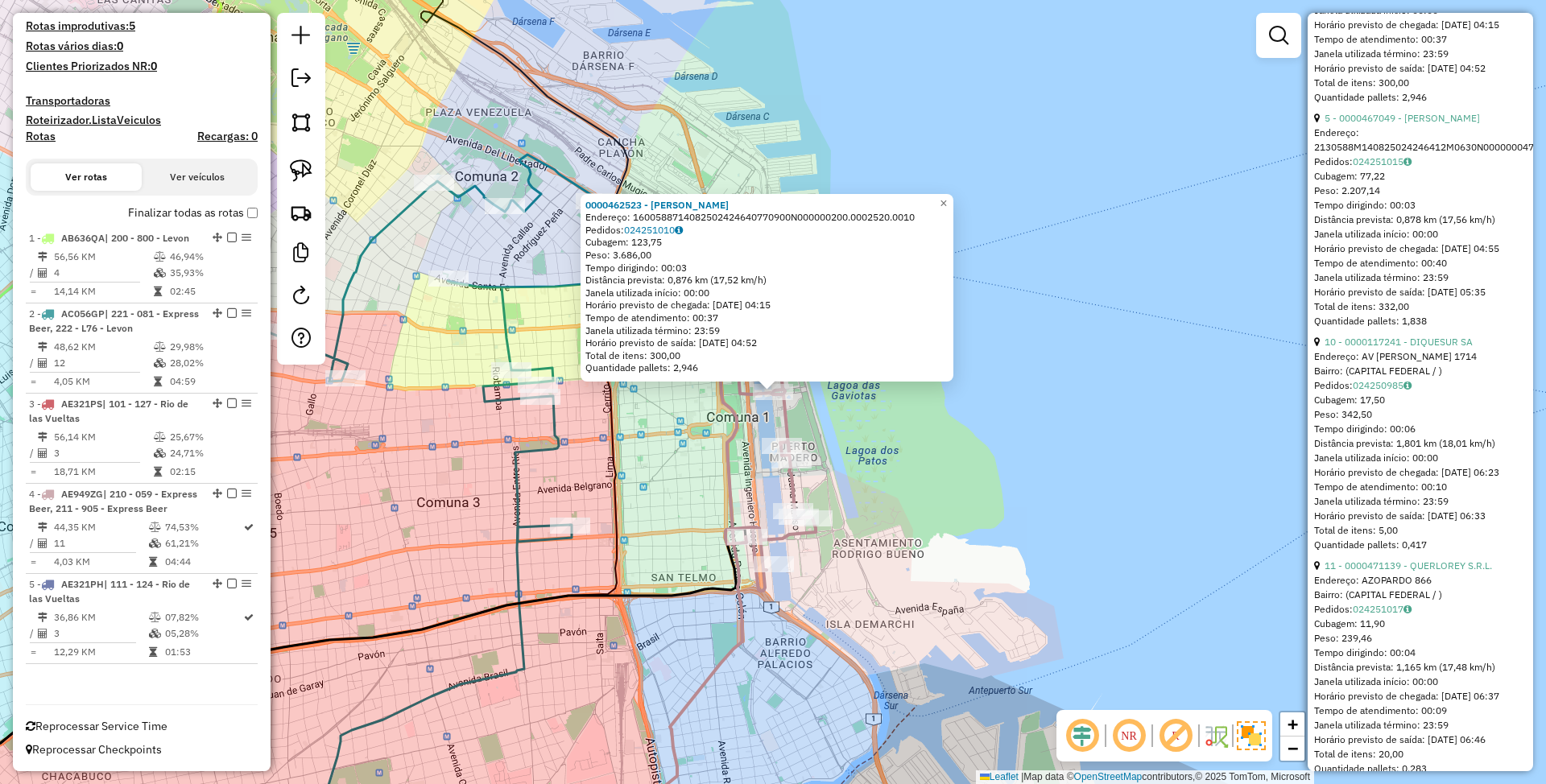
scroll to position [966, 0]
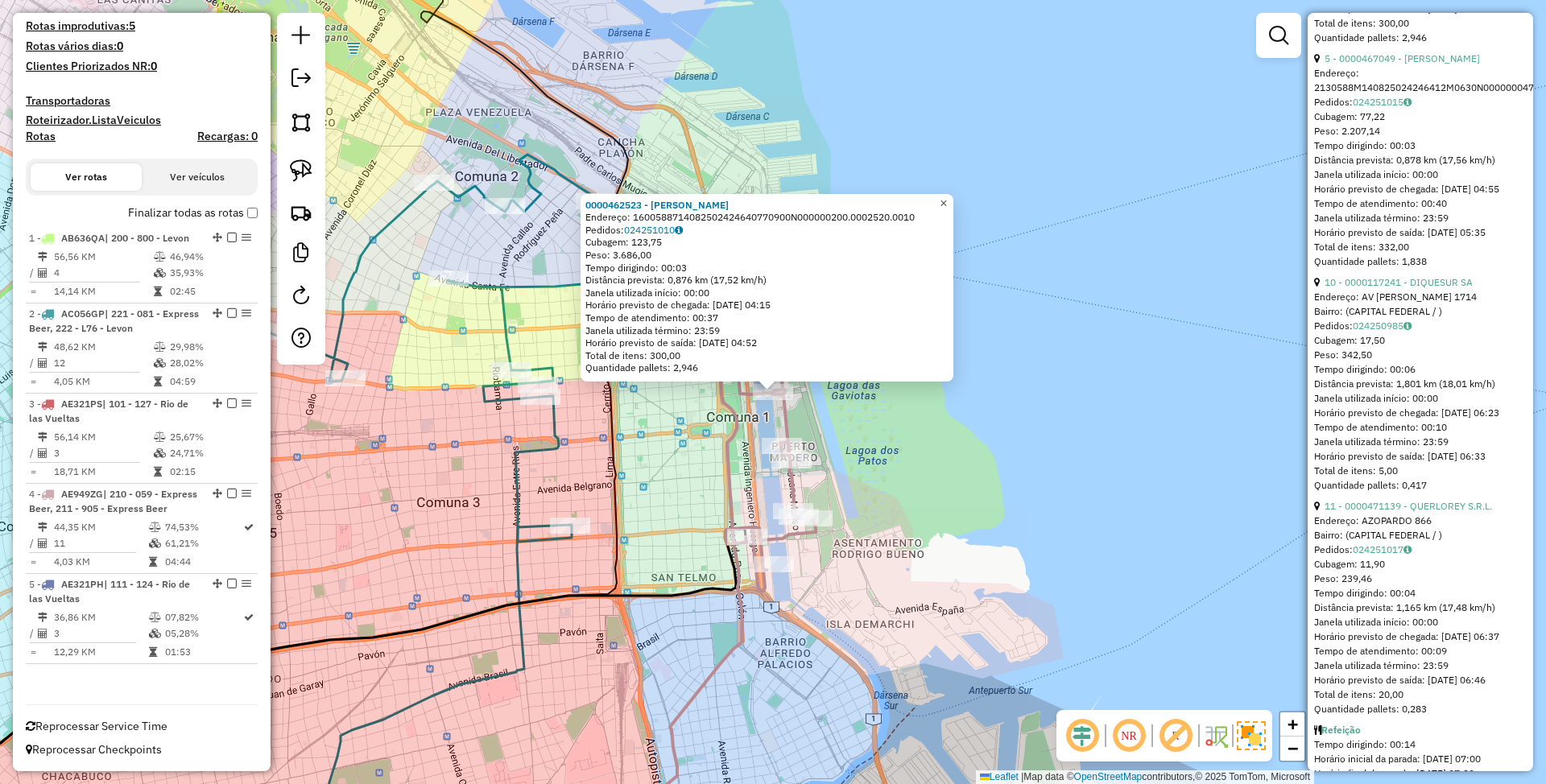
click at [947, 197] on span "×" at bounding box center [943, 204] width 8 height 14
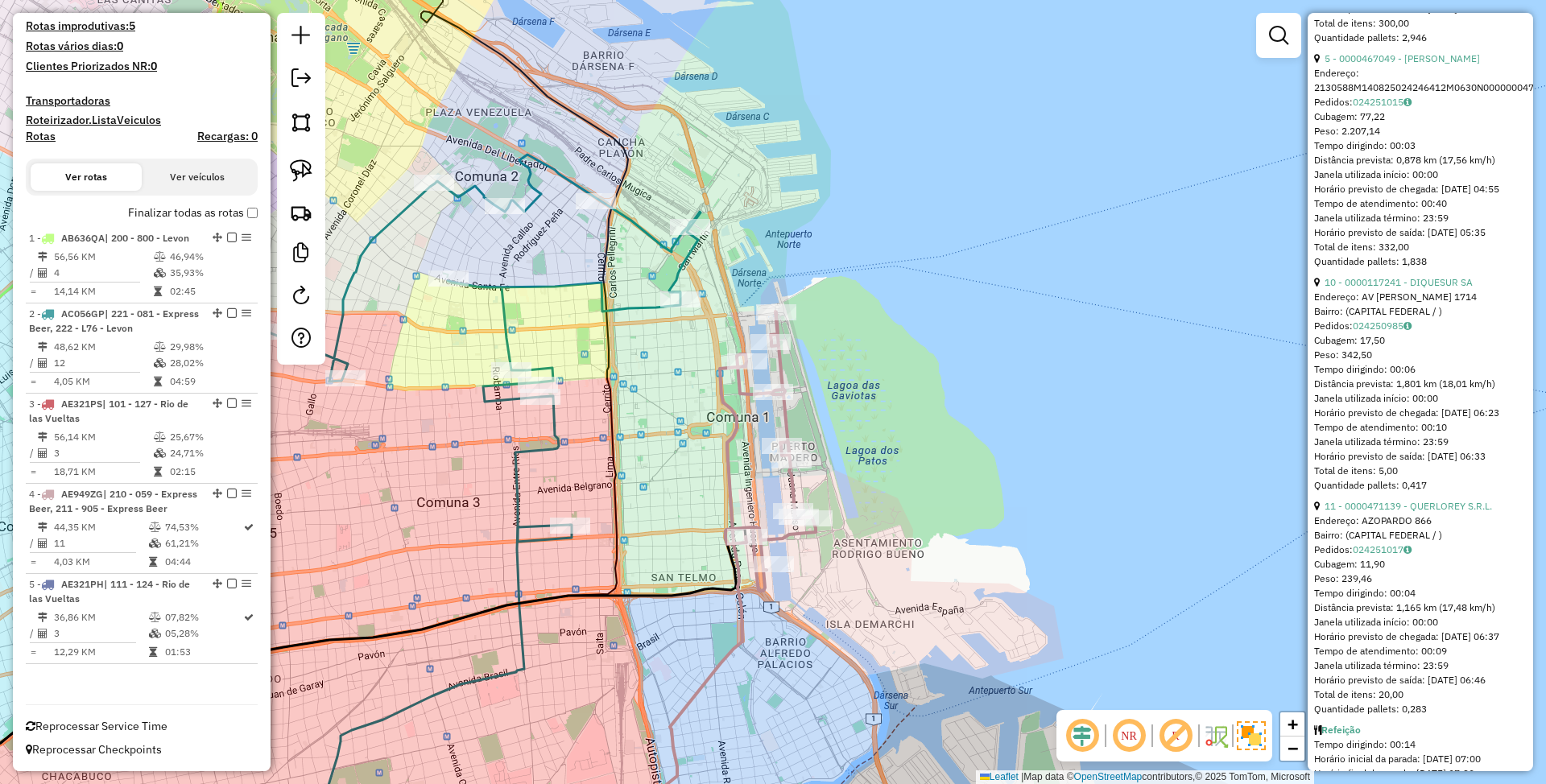
click at [683, 269] on icon at bounding box center [482, 348] width 436 height 387
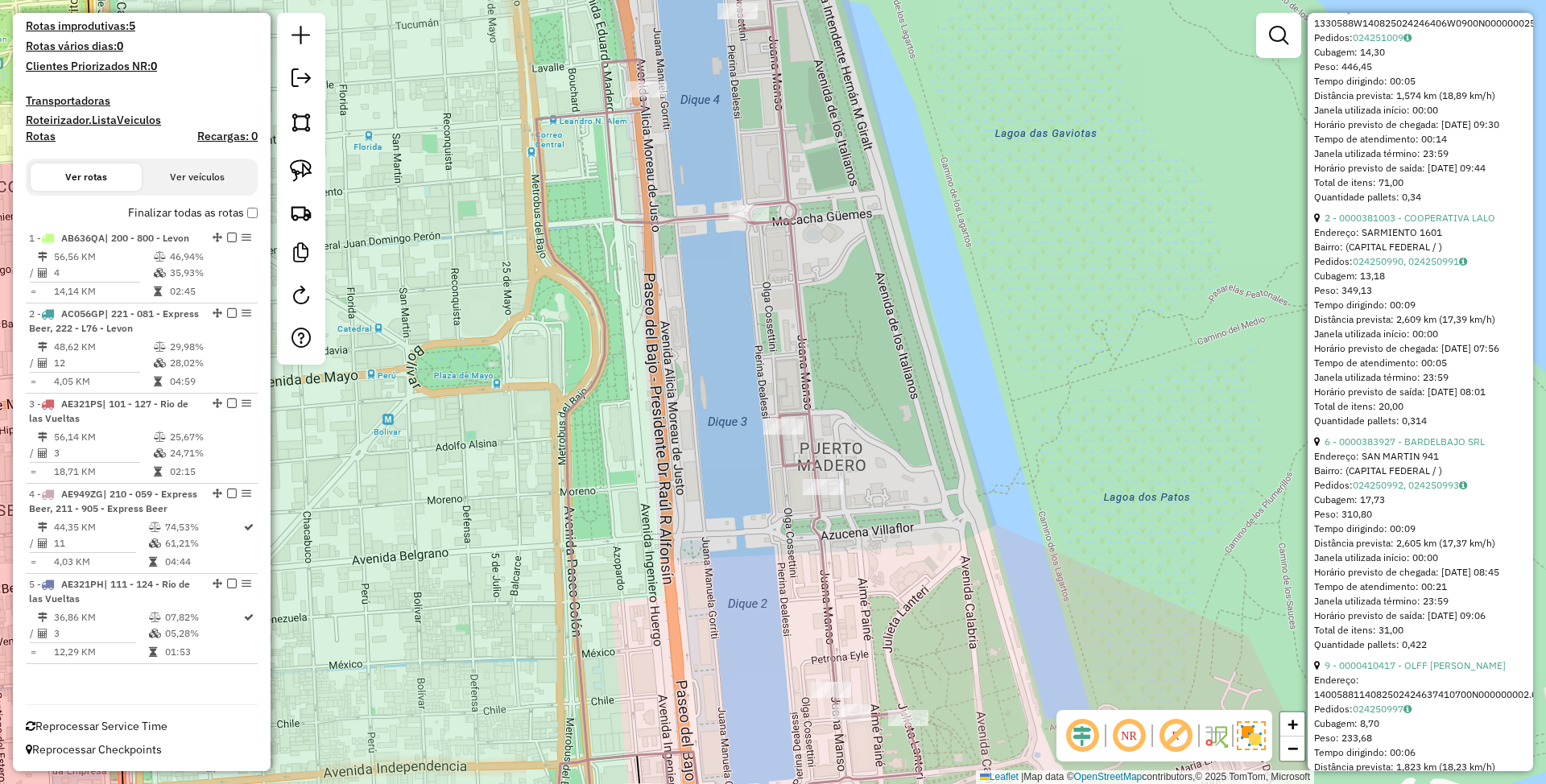
scroll to position [0, 0]
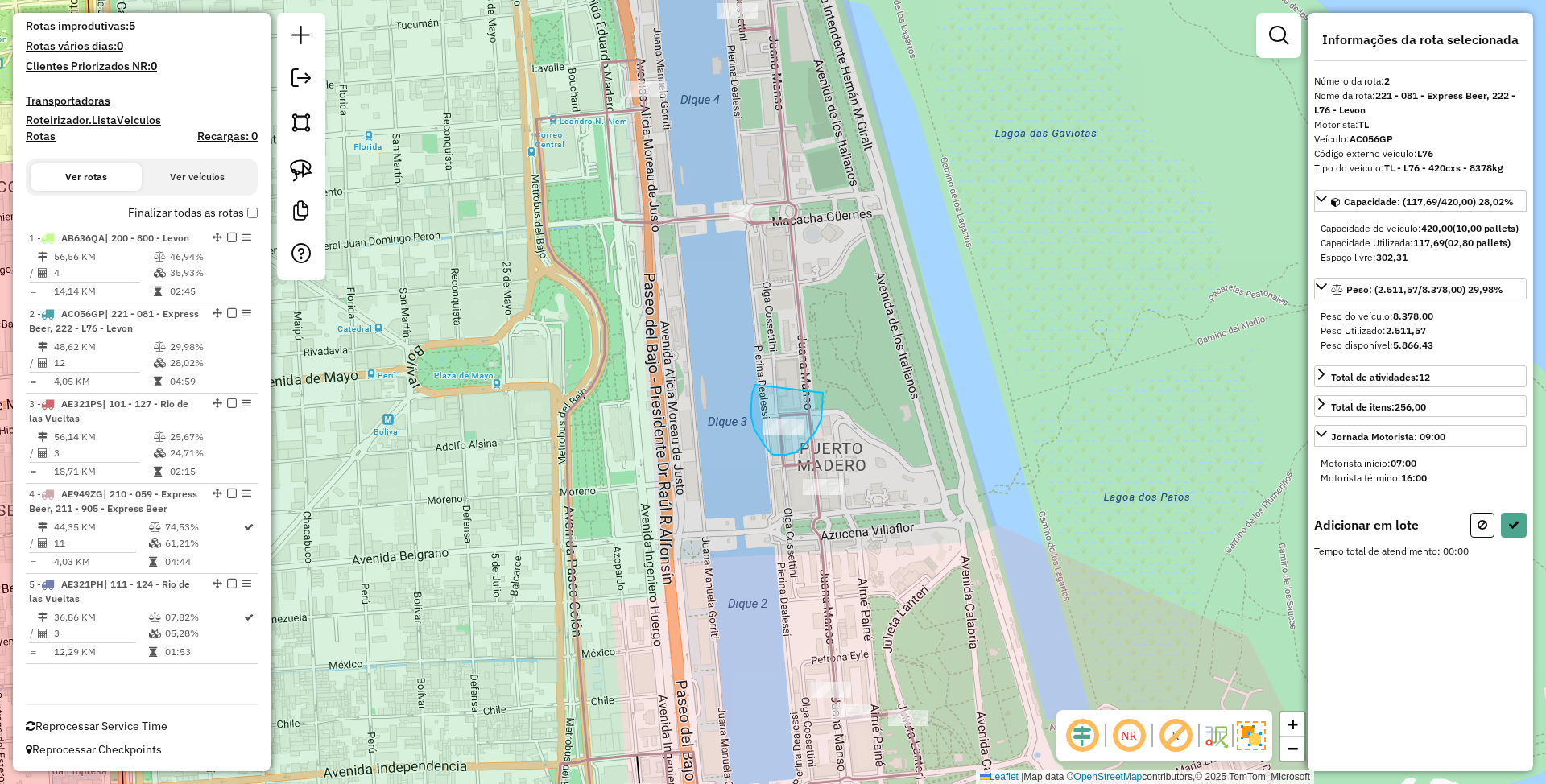
drag, startPoint x: 755, startPoint y: 385, endPoint x: 823, endPoint y: 393, distance: 68.5
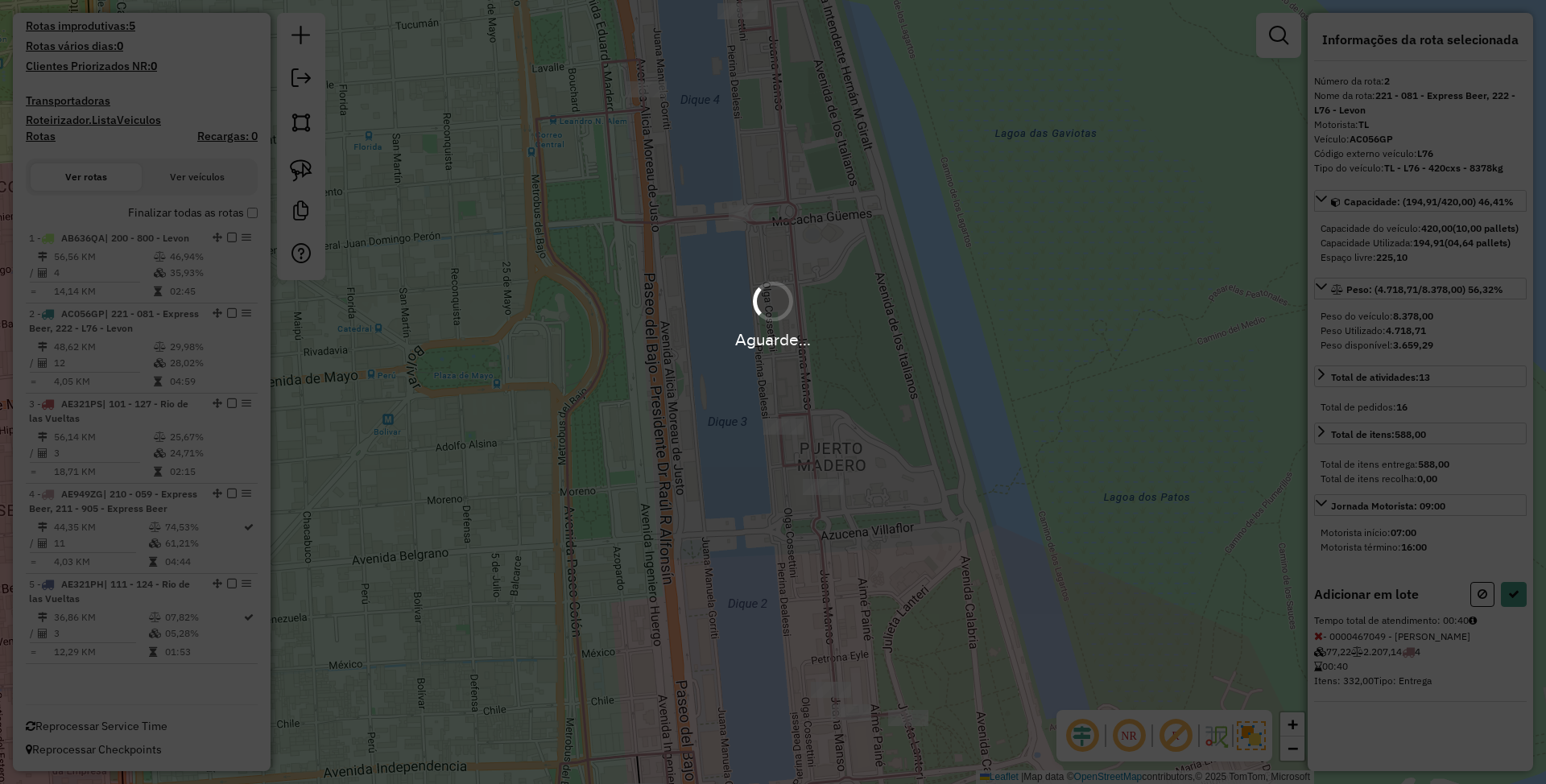
select select "*********"
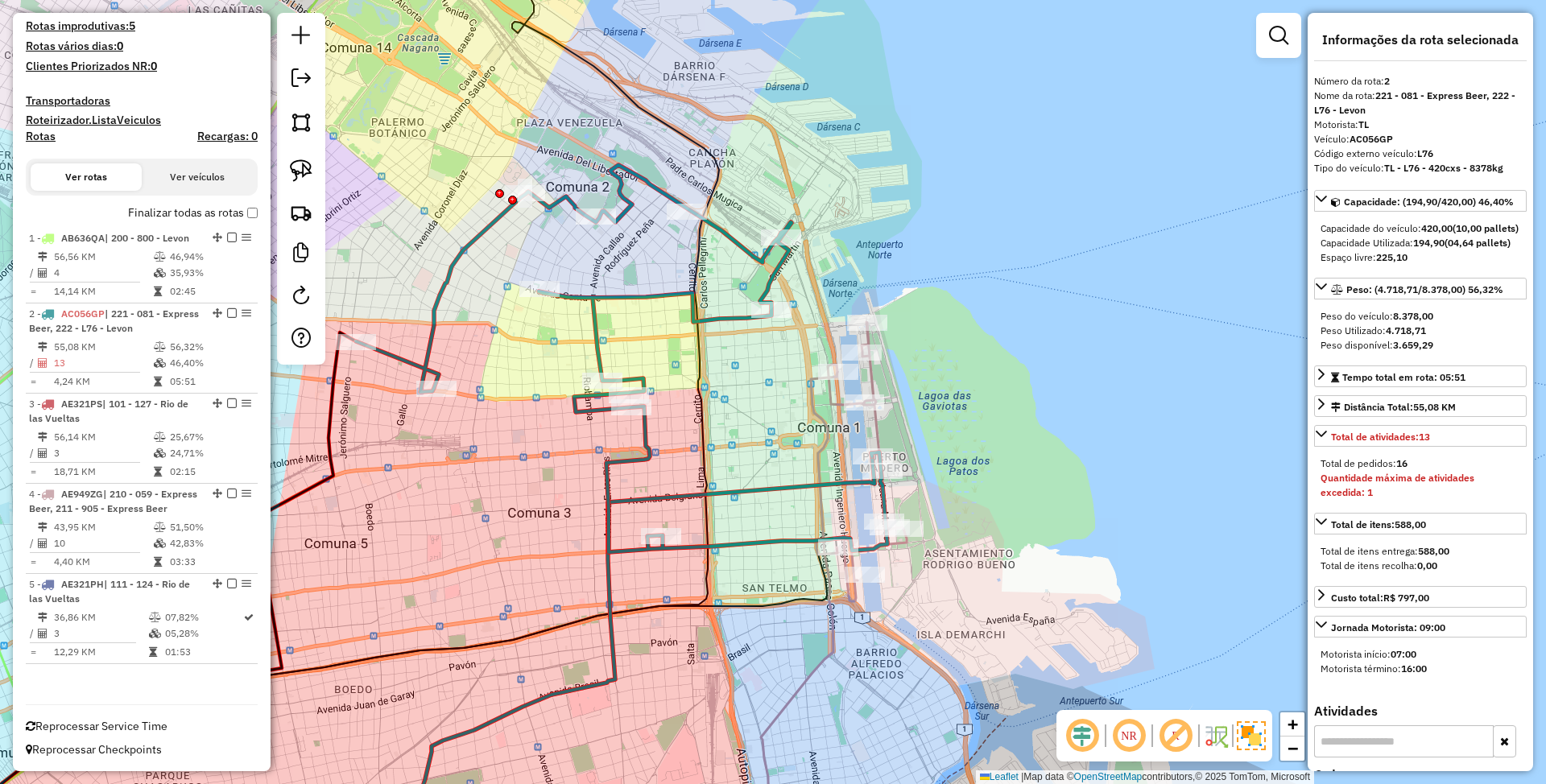
click at [873, 378] on icon at bounding box center [861, 462] width 90 height 279
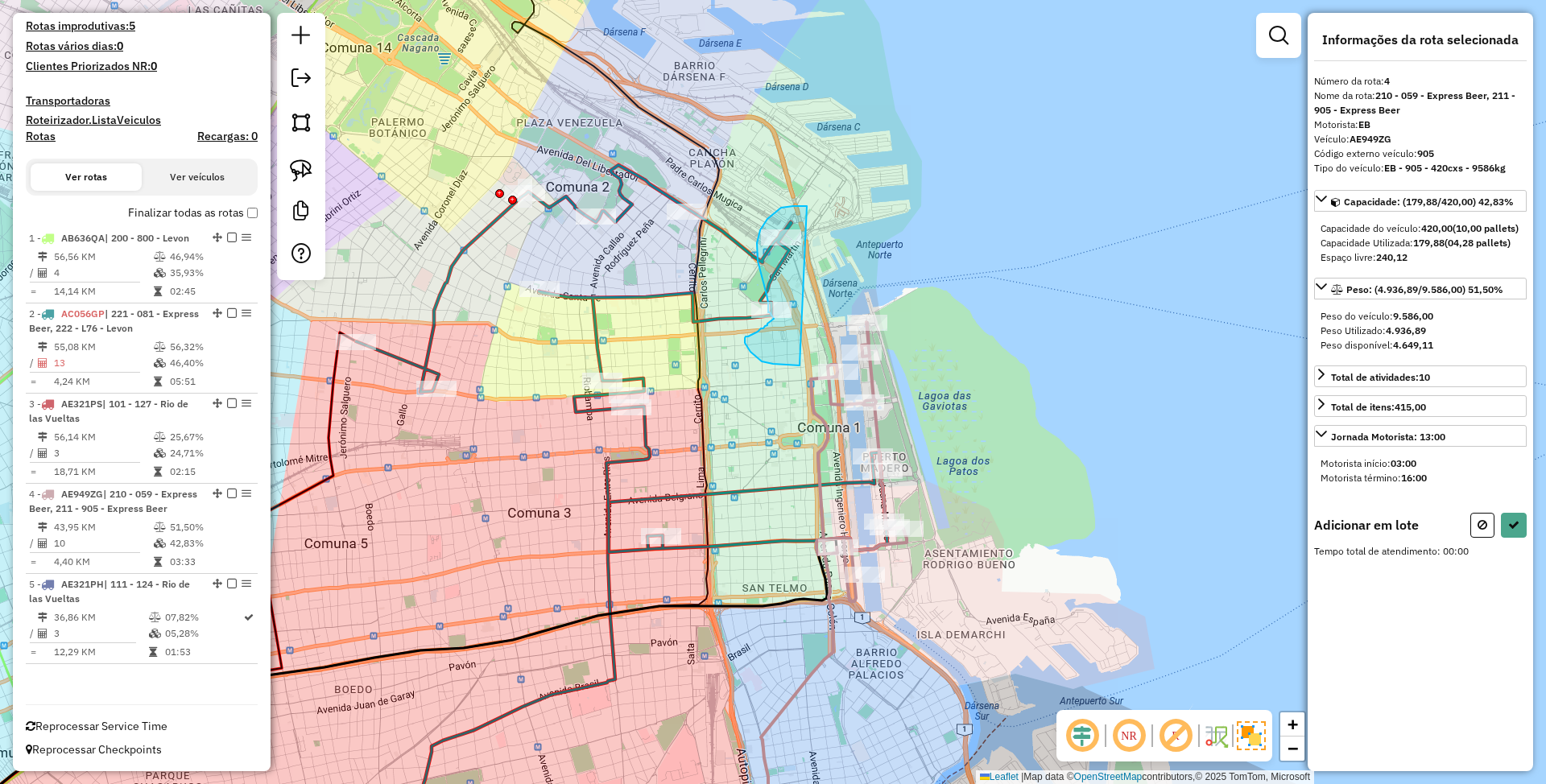
drag, startPoint x: 807, startPoint y: 207, endPoint x: 800, endPoint y: 366, distance: 159.2
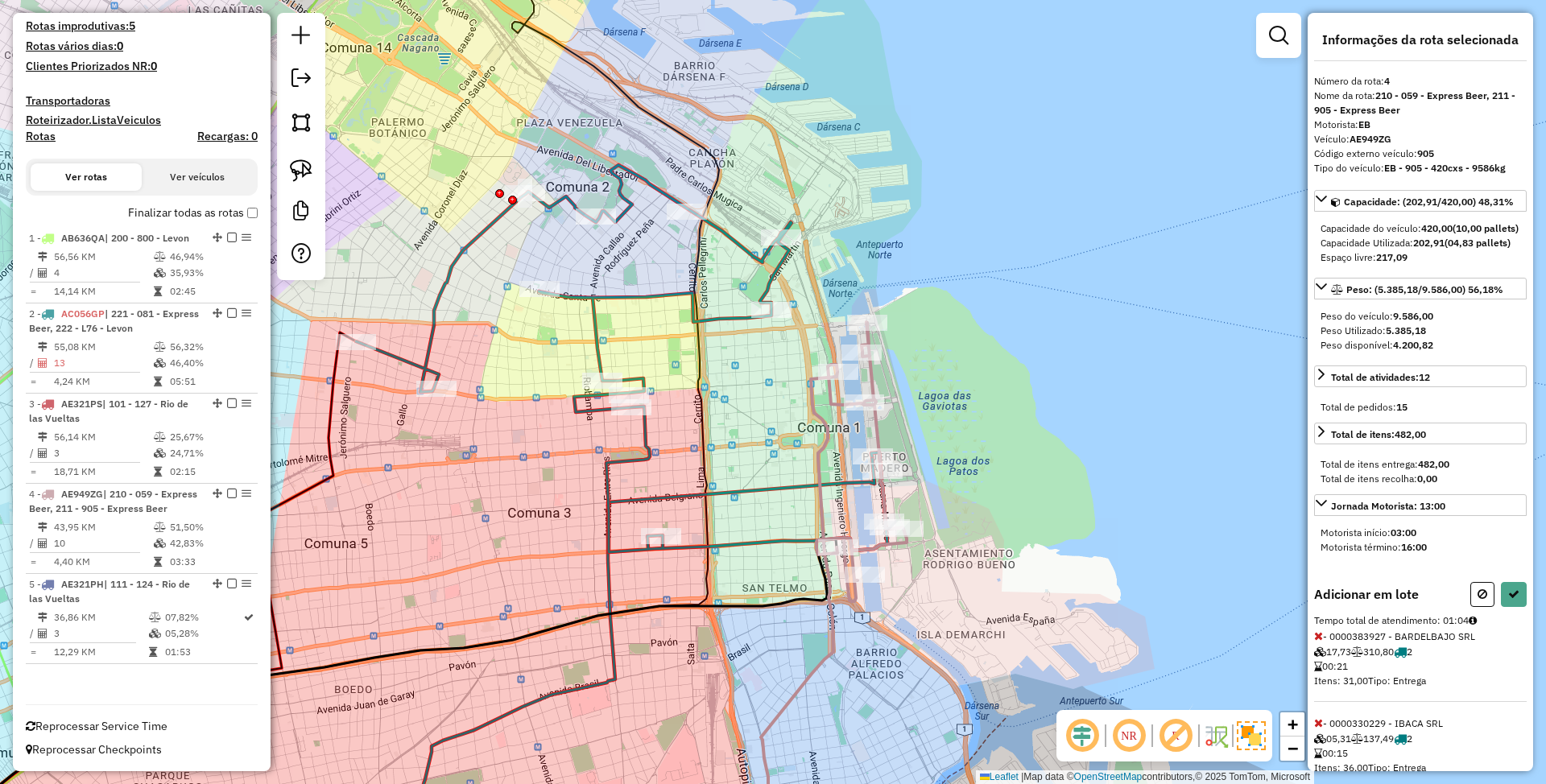
select select "*********"
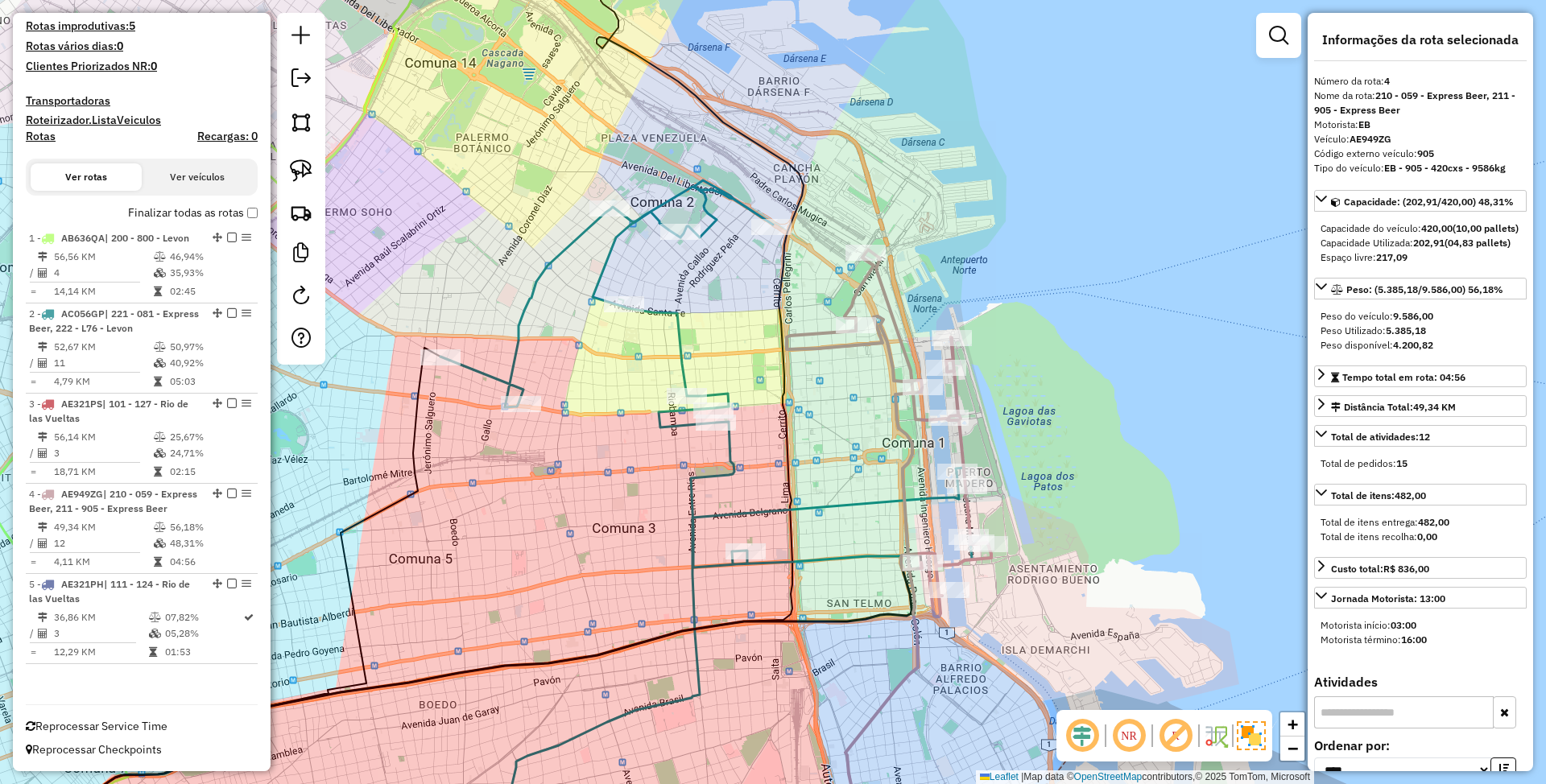
drag, startPoint x: 764, startPoint y: 404, endPoint x: 874, endPoint y: 430, distance: 113.0
click at [874, 430] on div "Janela de atendimento Grade de atendimento Capacidade Transportadoras Veículos …" at bounding box center [773, 392] width 1546 height 784
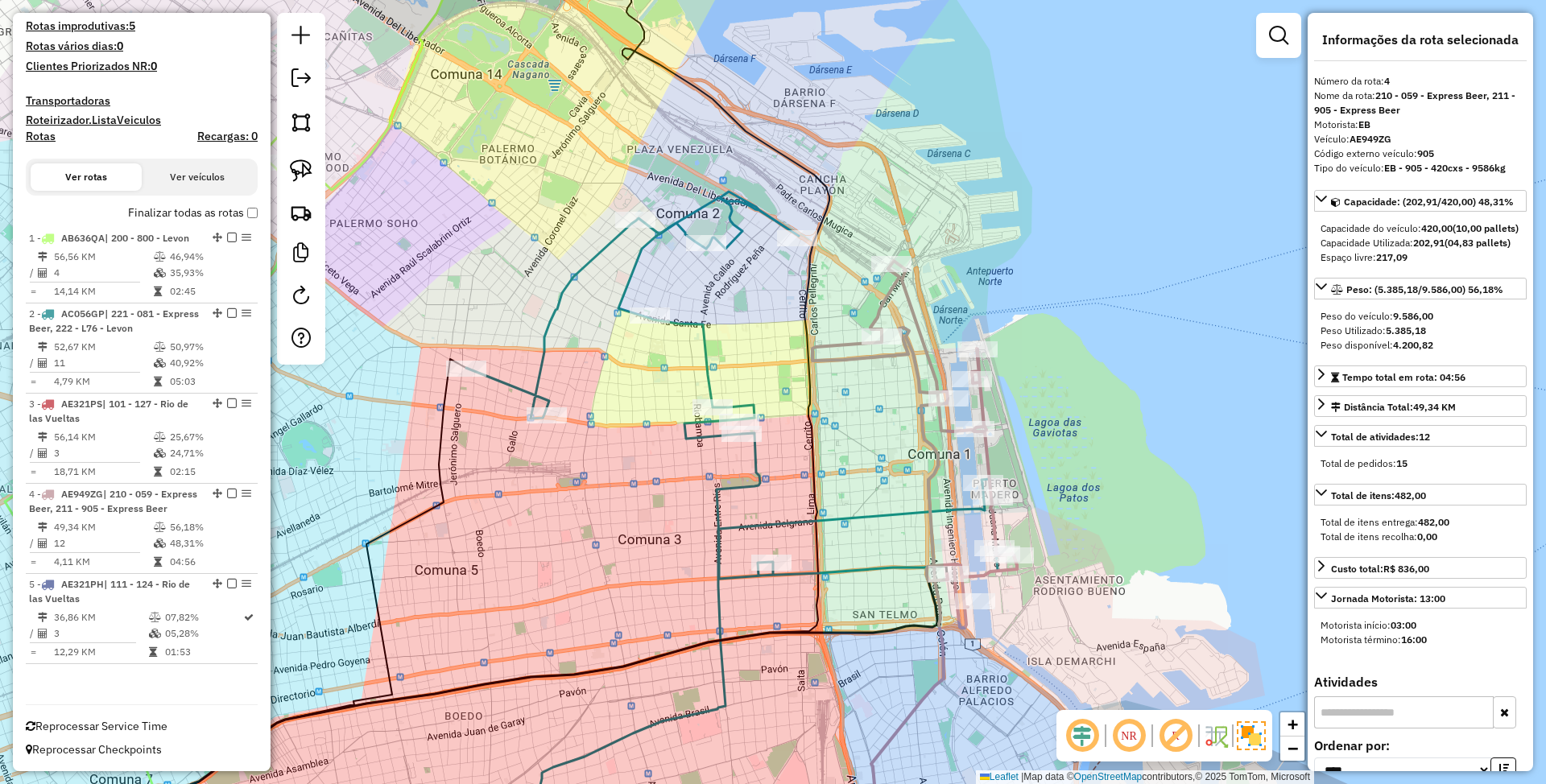
click at [707, 350] on icon at bounding box center [732, 385] width 532 height 387
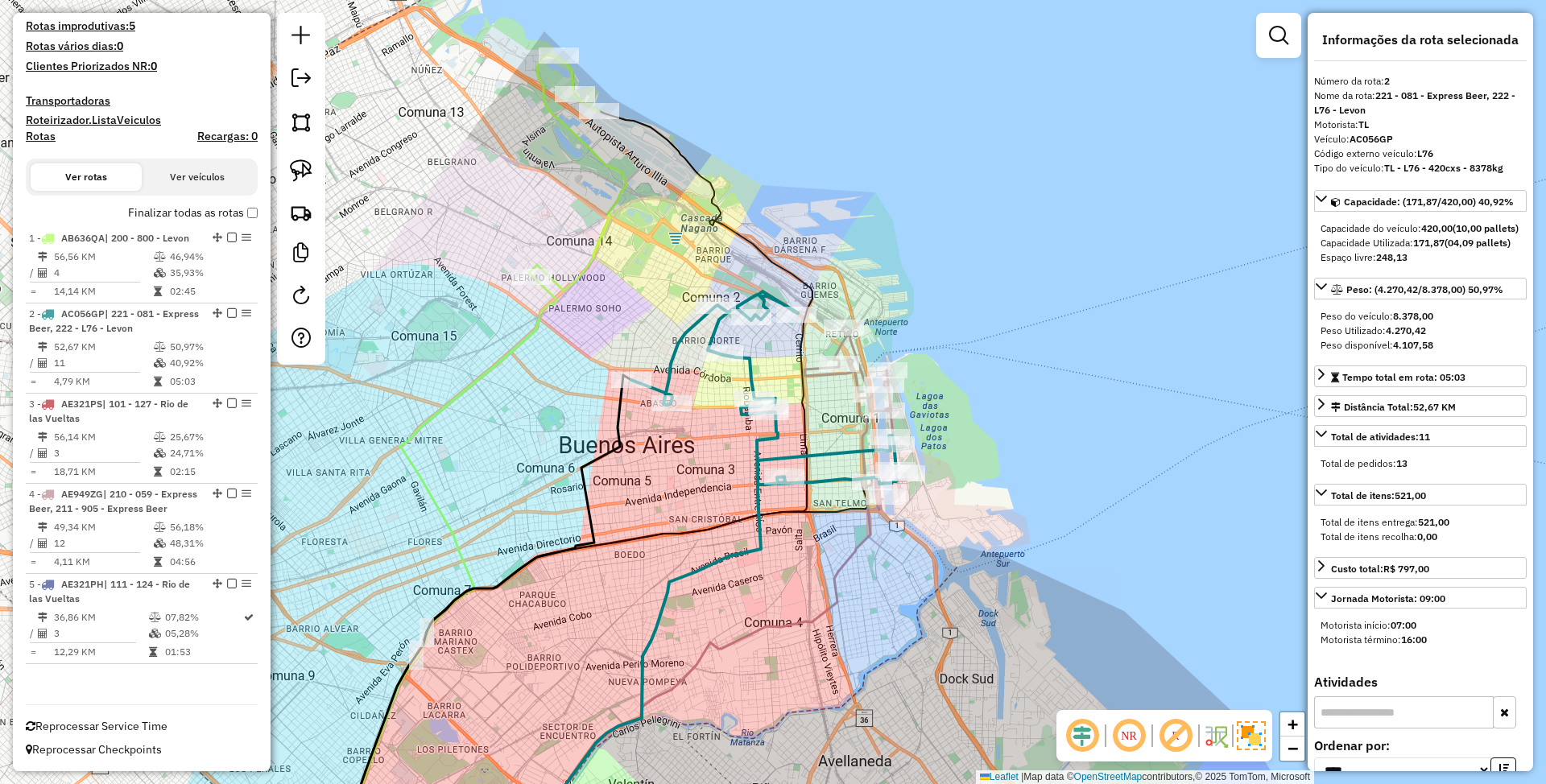
click at [601, 224] on icon at bounding box center [577, 173] width 97 height 236
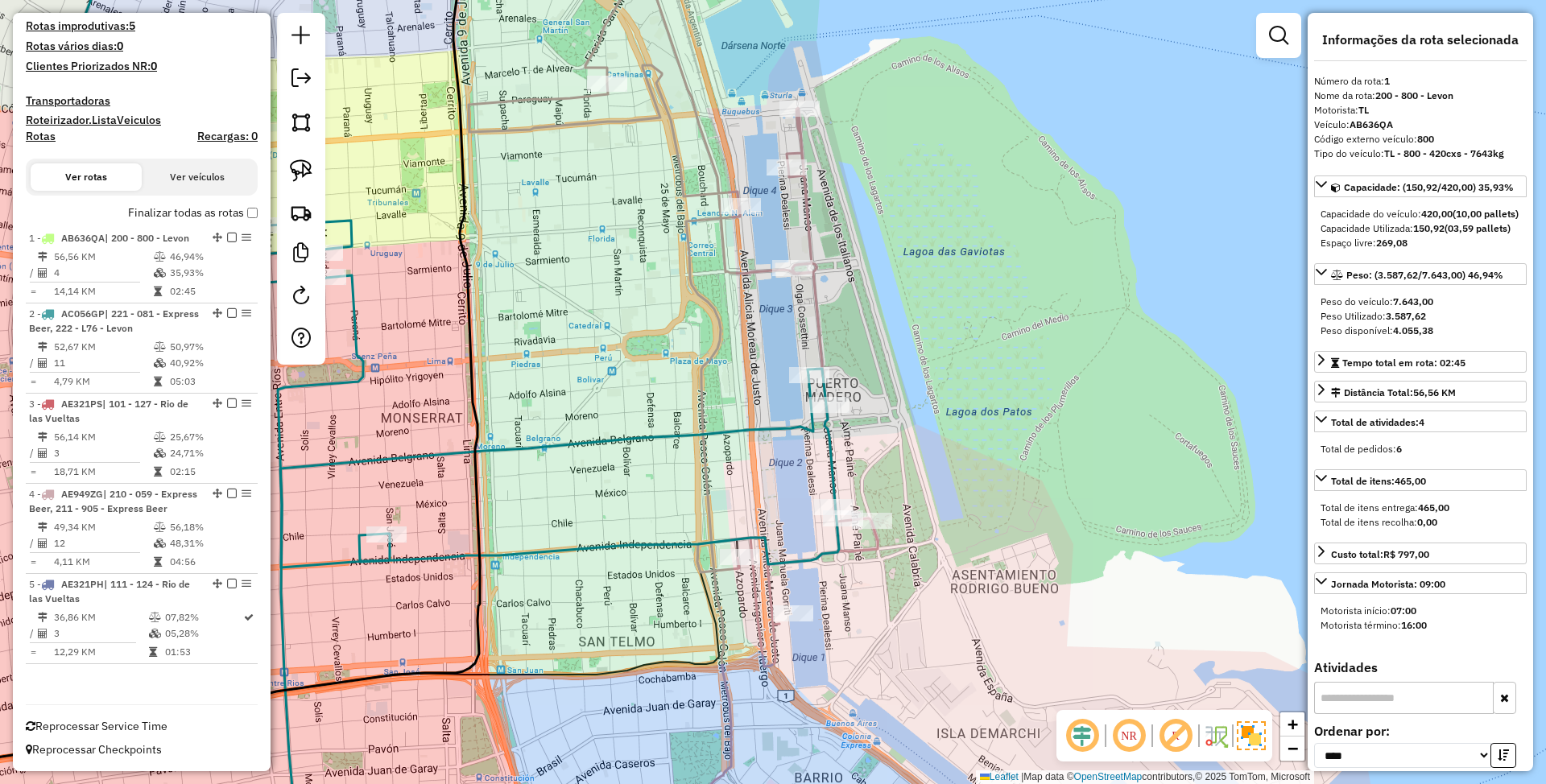
click at [868, 547] on icon at bounding box center [673, 299] width 409 height 736
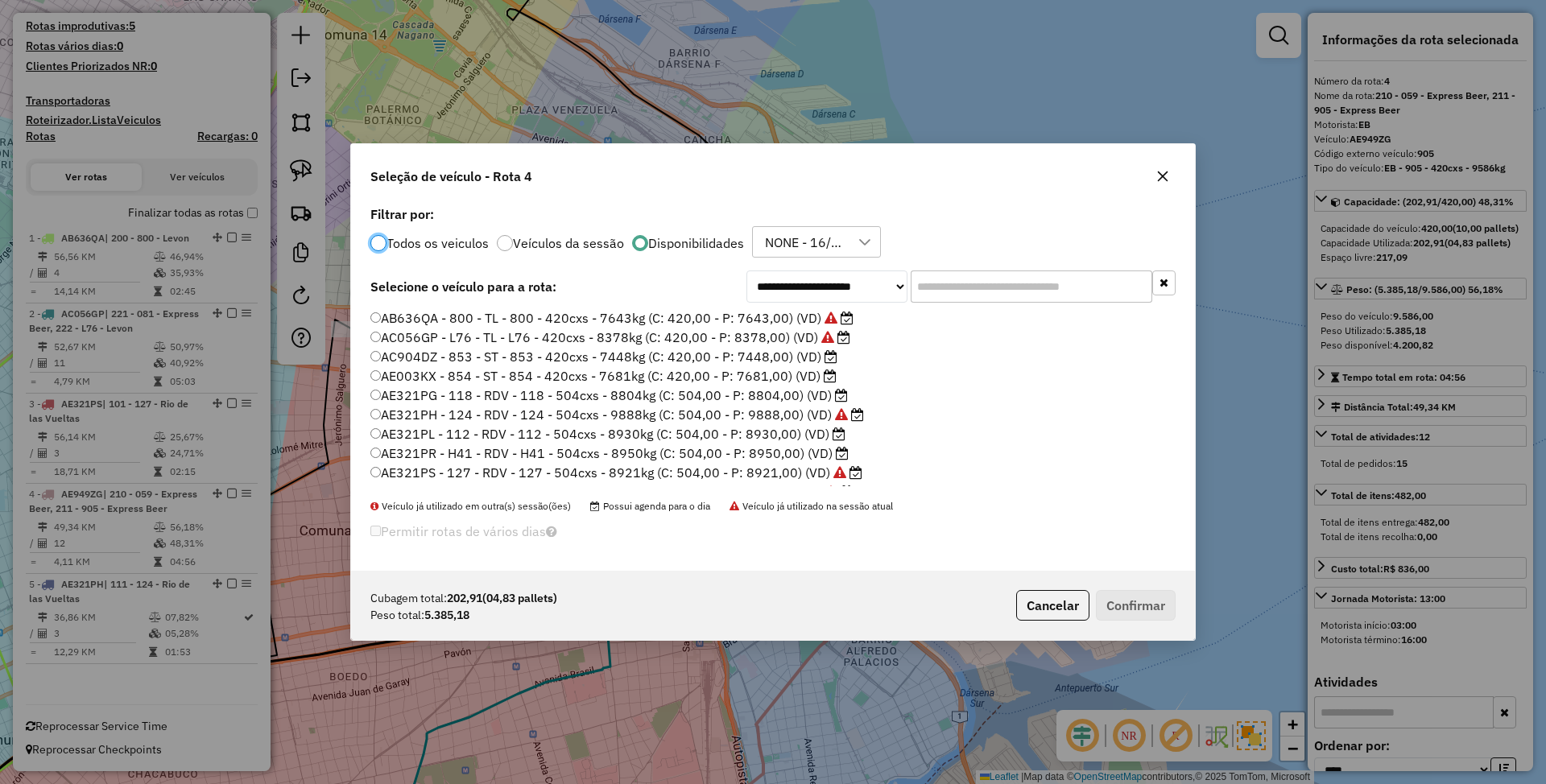
scroll to position [8, 5]
click at [555, 240] on label "Veículos da sessão" at bounding box center [568, 242] width 111 height 13
click at [680, 242] on label "Disponibilidades" at bounding box center [695, 242] width 96 height 13
click at [596, 403] on label "AF641RH - 059 - EB - 059 - 420Cx - 9919Kg (C: 420,00 - P: 9919,00) (VD)" at bounding box center [603, 399] width 464 height 19
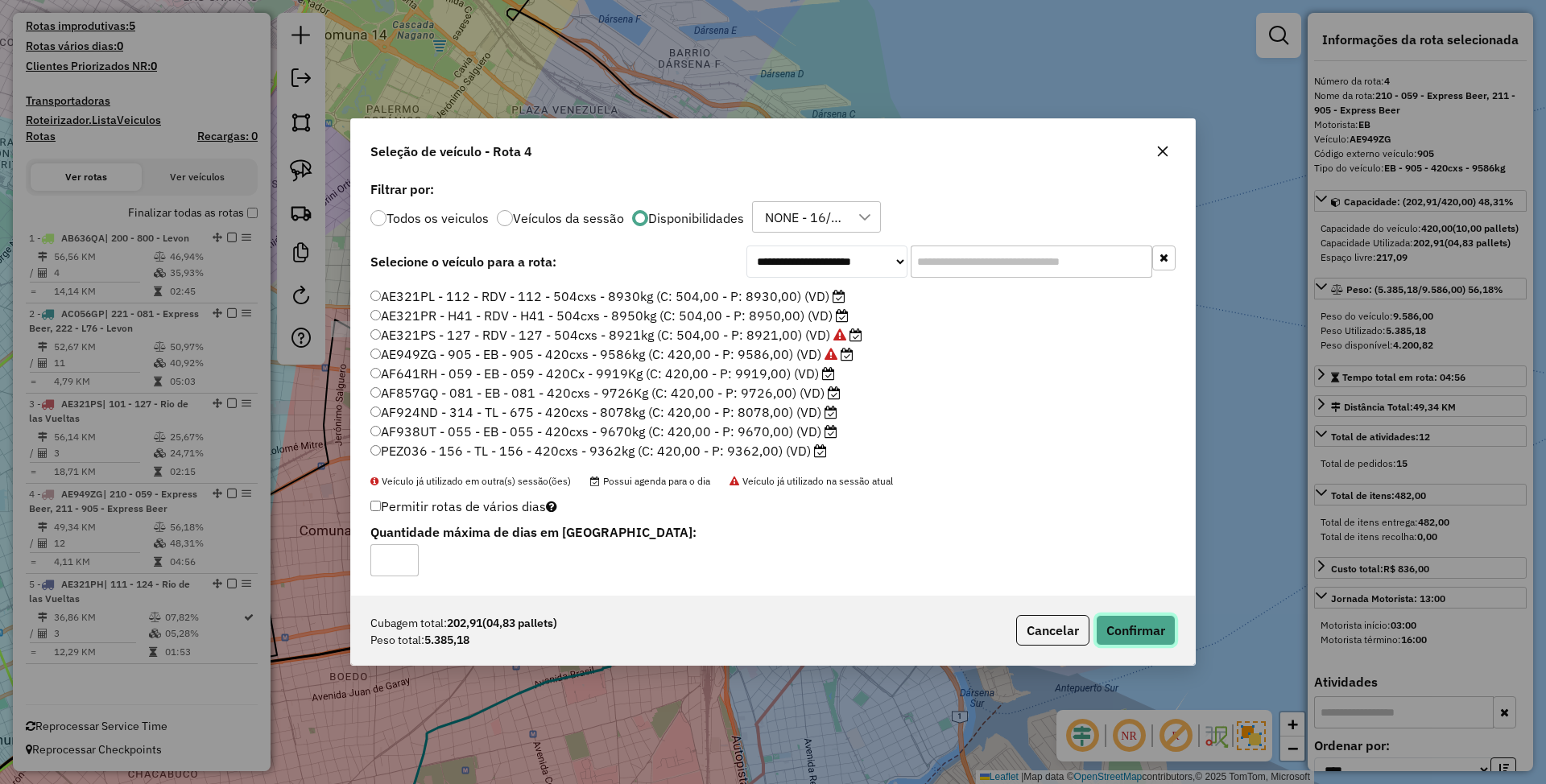
click at [1134, 630] on button "Confirmar" at bounding box center [1136, 630] width 80 height 31
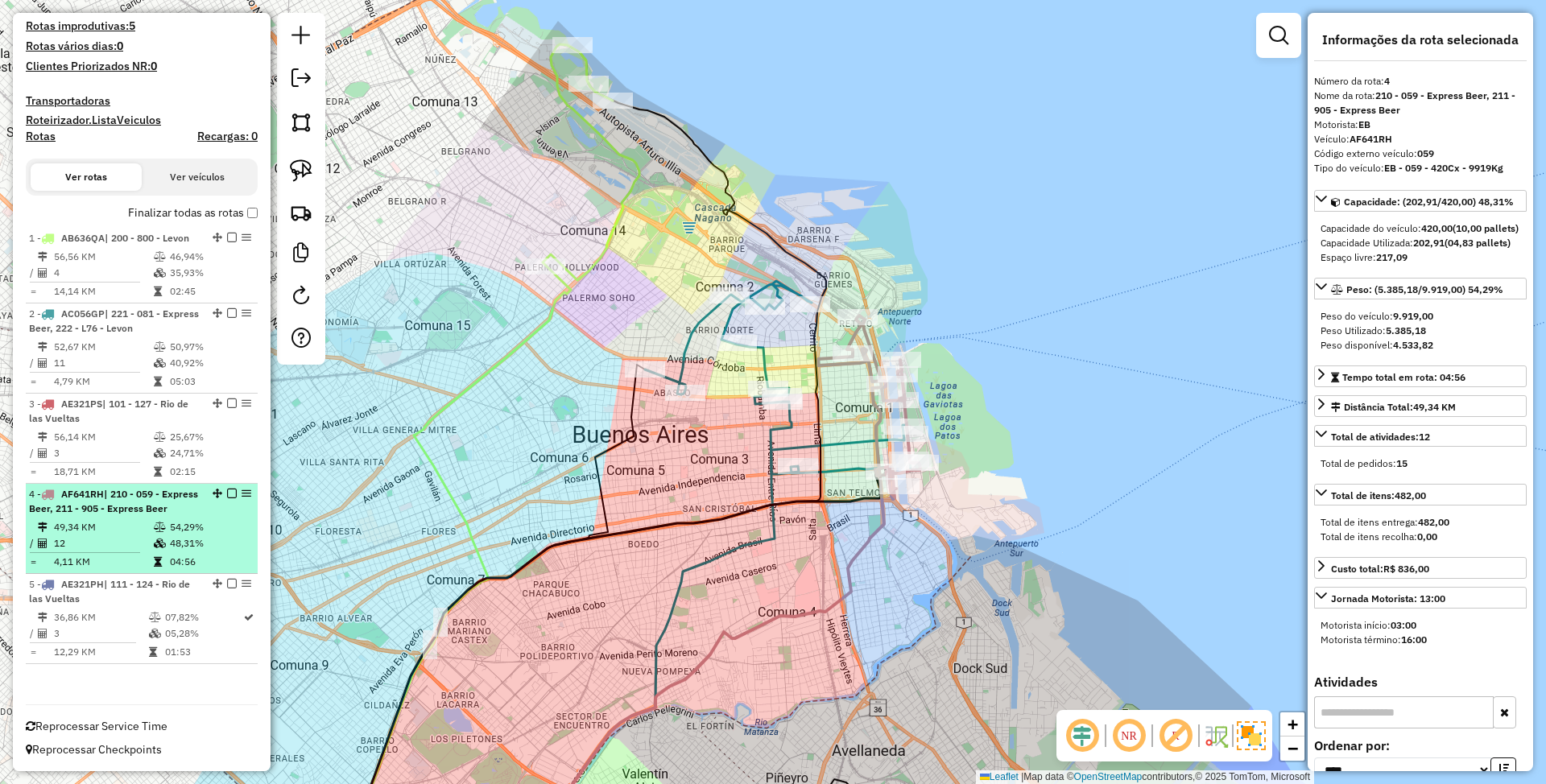
click at [227, 489] on em at bounding box center [232, 493] width 10 height 10
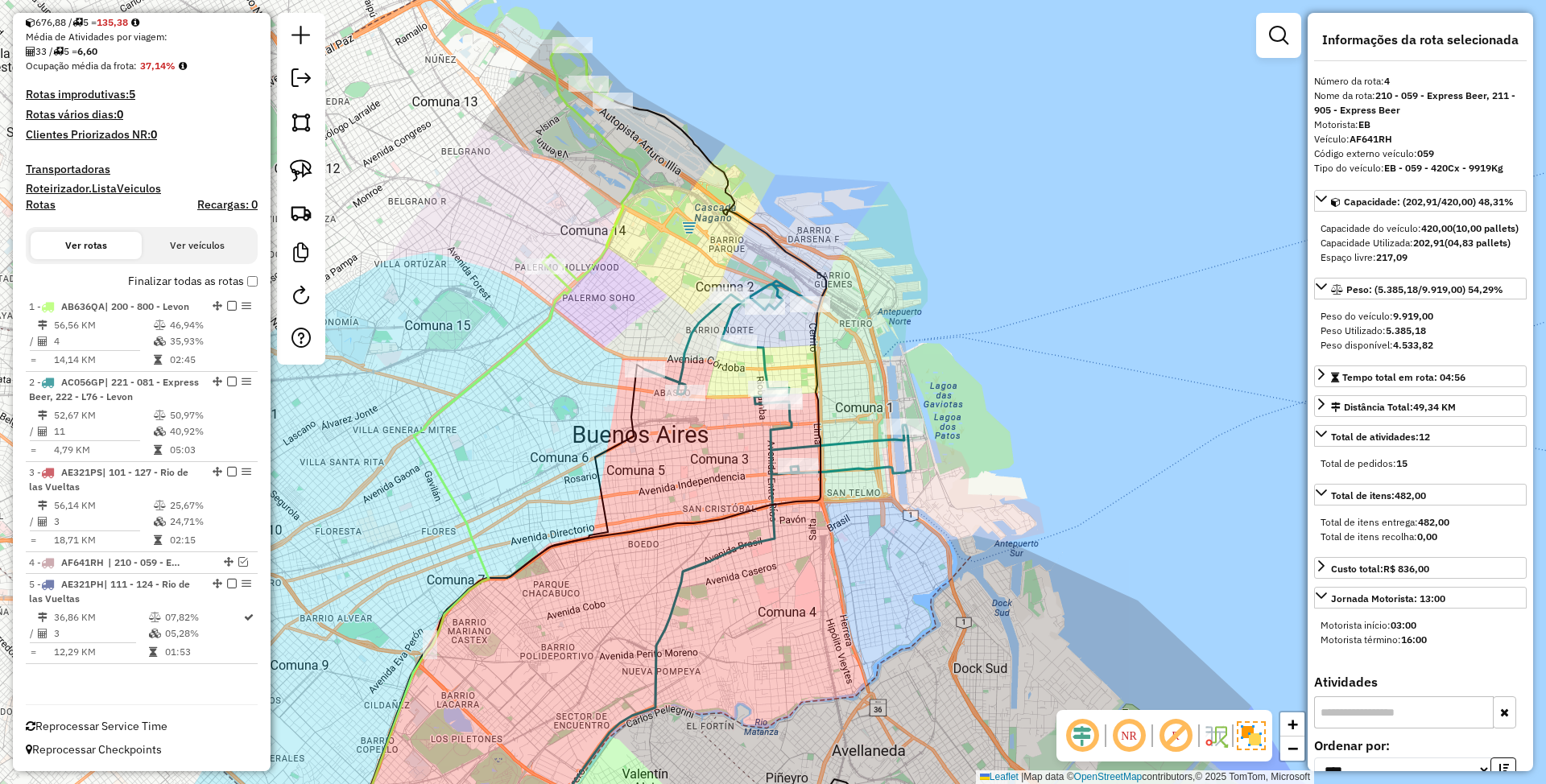
click at [860, 442] on icon at bounding box center [712, 645] width 386 height 436
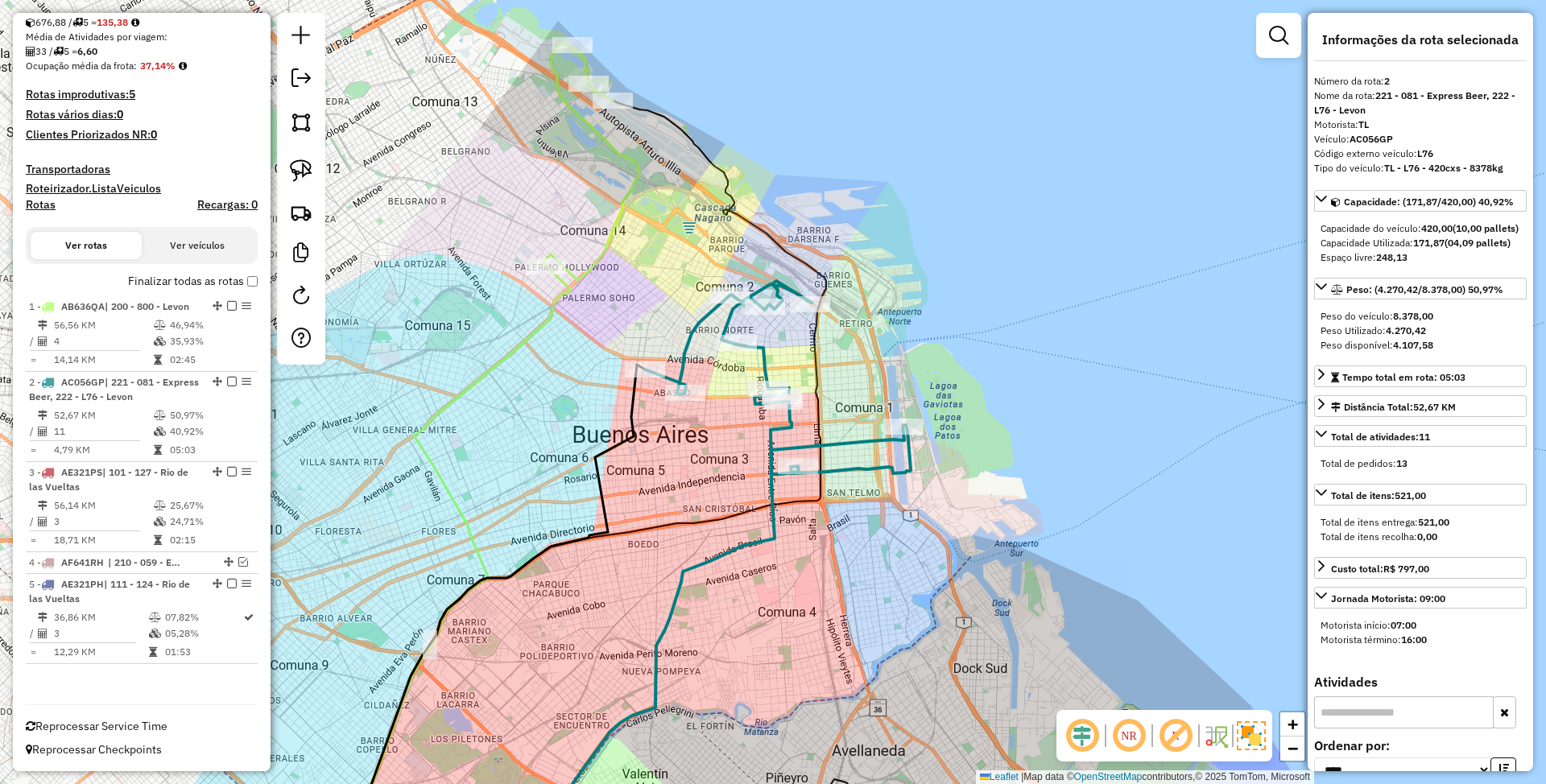
click at [864, 438] on icon at bounding box center [712, 645] width 386 height 436
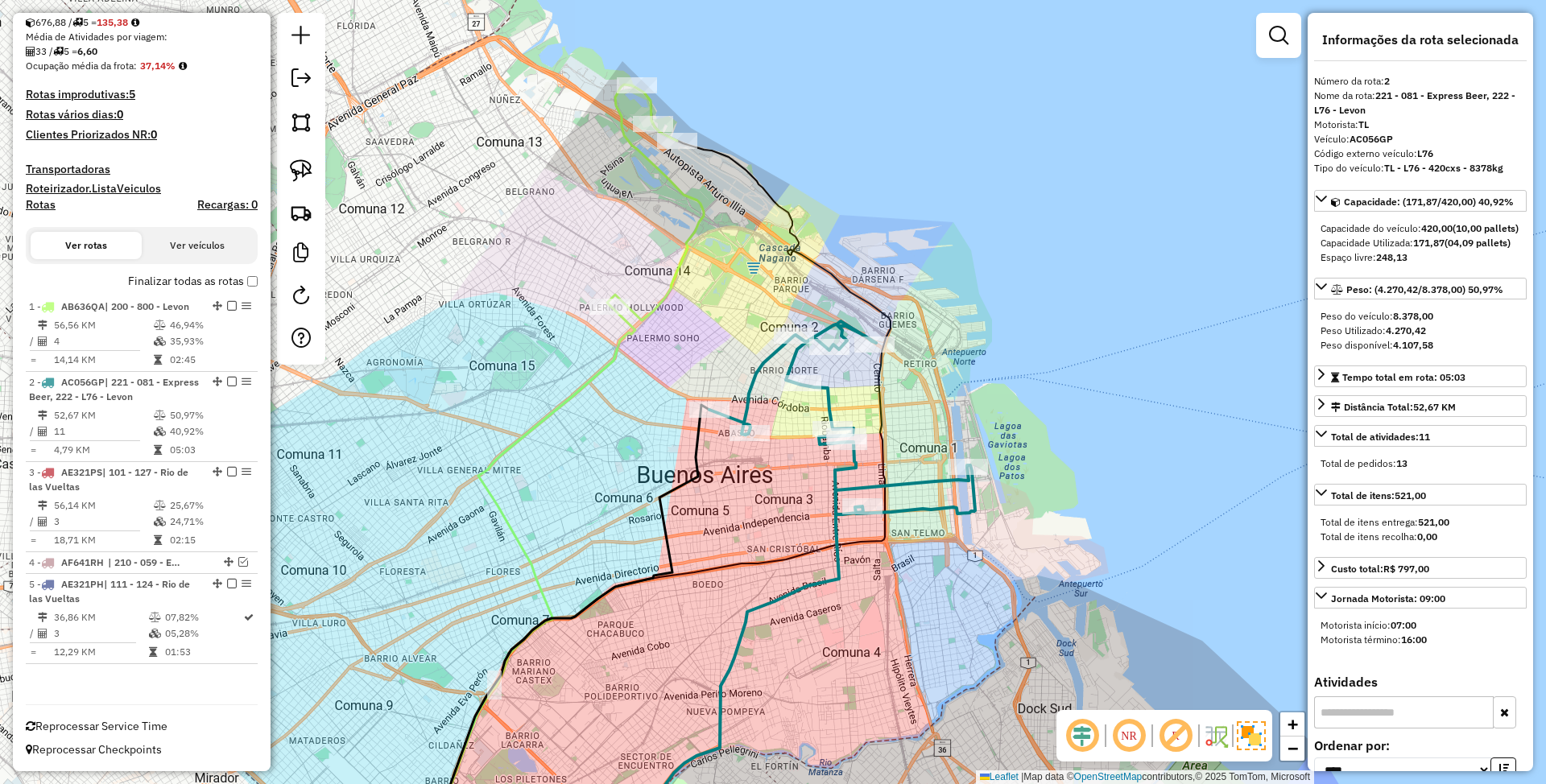
drag, startPoint x: 1026, startPoint y: 376, endPoint x: 1090, endPoint y: 415, distance: 74.9
click at [1090, 415] on div "Janela de atendimento Grade de atendimento Capacidade Transportadoras Veículos …" at bounding box center [773, 392] width 1546 height 784
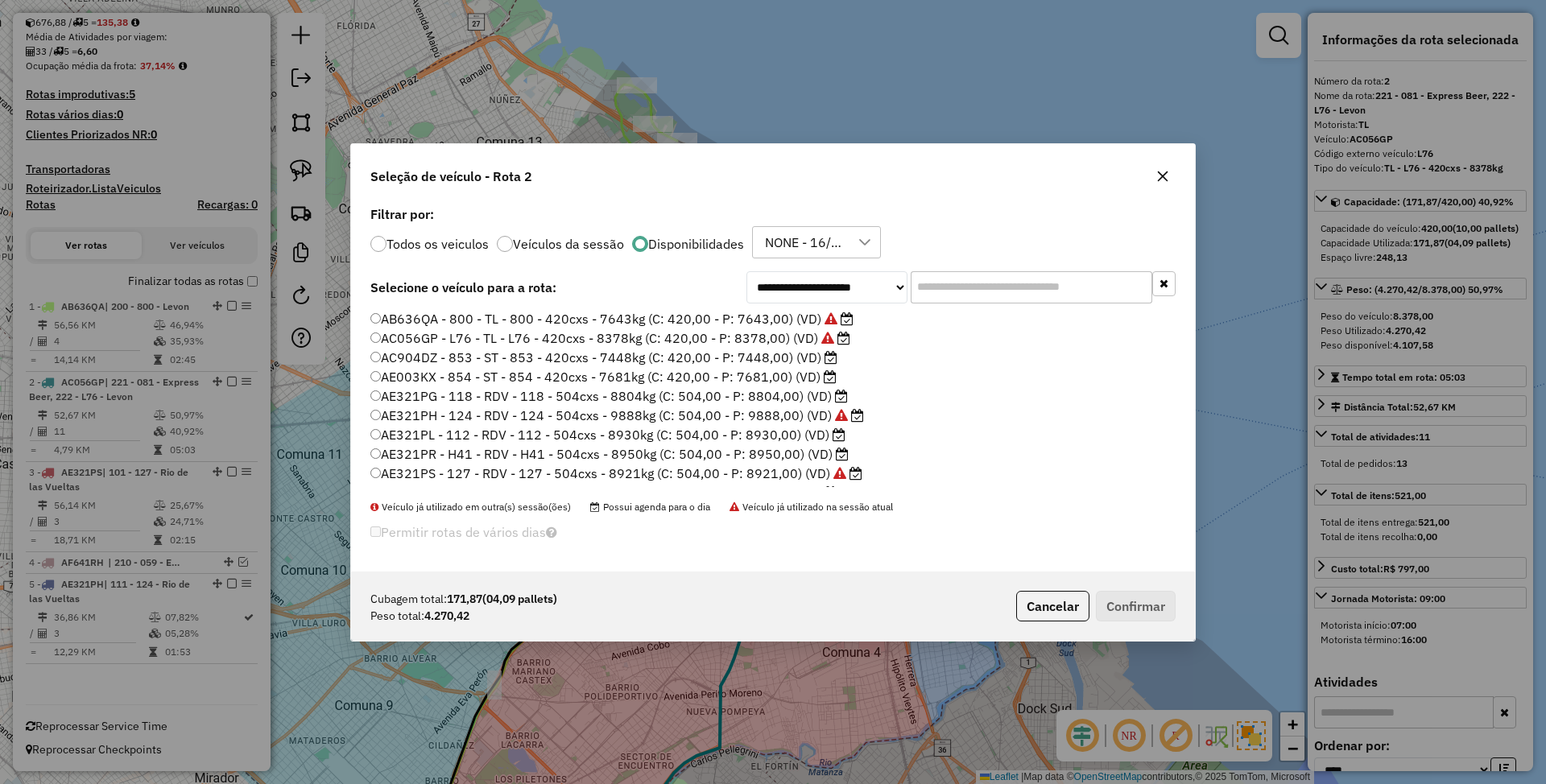
scroll to position [8, 5]
click at [983, 284] on input "text" at bounding box center [1031, 286] width 241 height 32
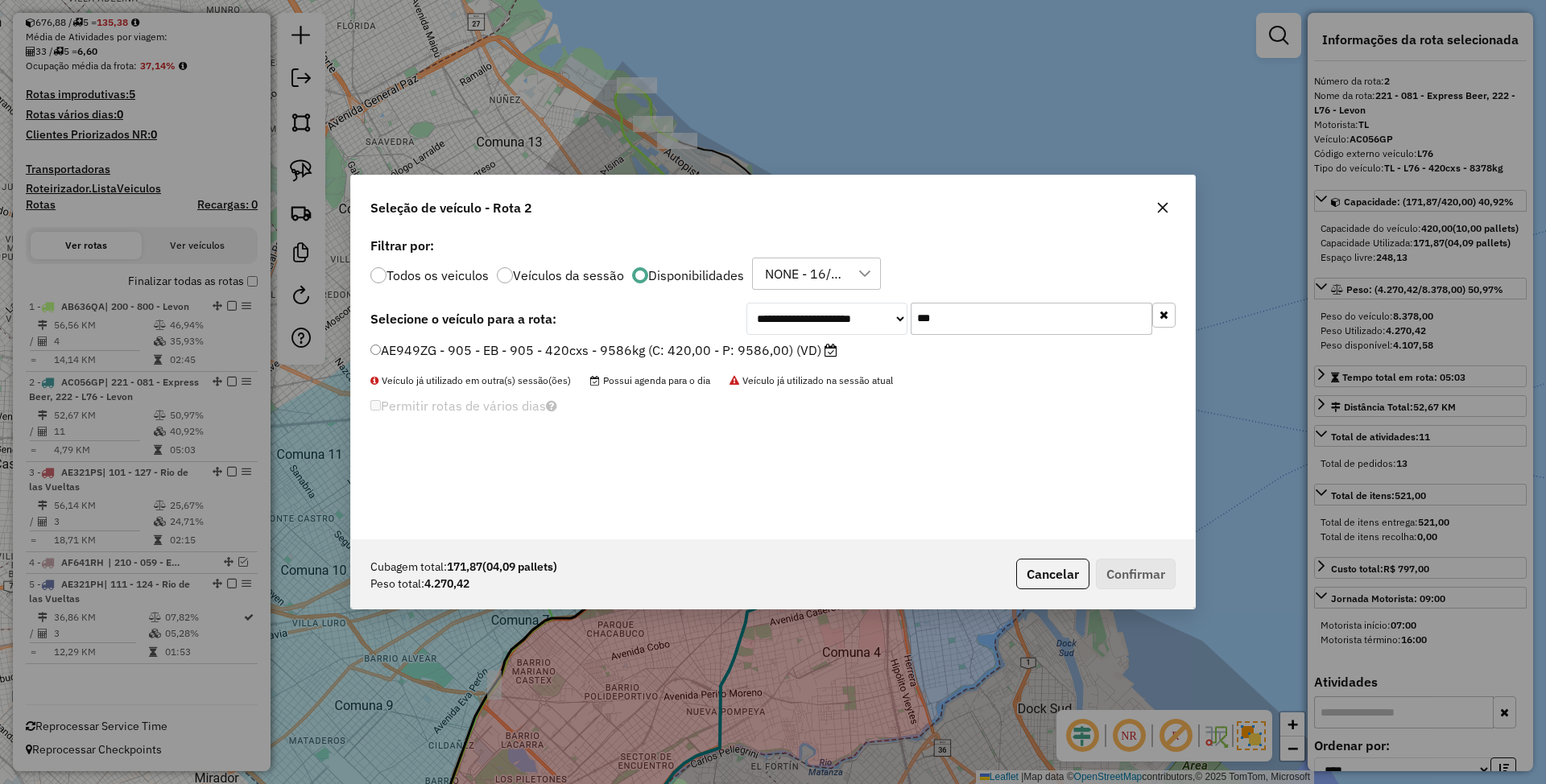
type input "***"
click at [590, 354] on label "AE949ZG - 905 - EB - 905 - 420cxs - 9586kg (C: 420,00 - P: 9586,00) (VD)" at bounding box center [604, 350] width 467 height 19
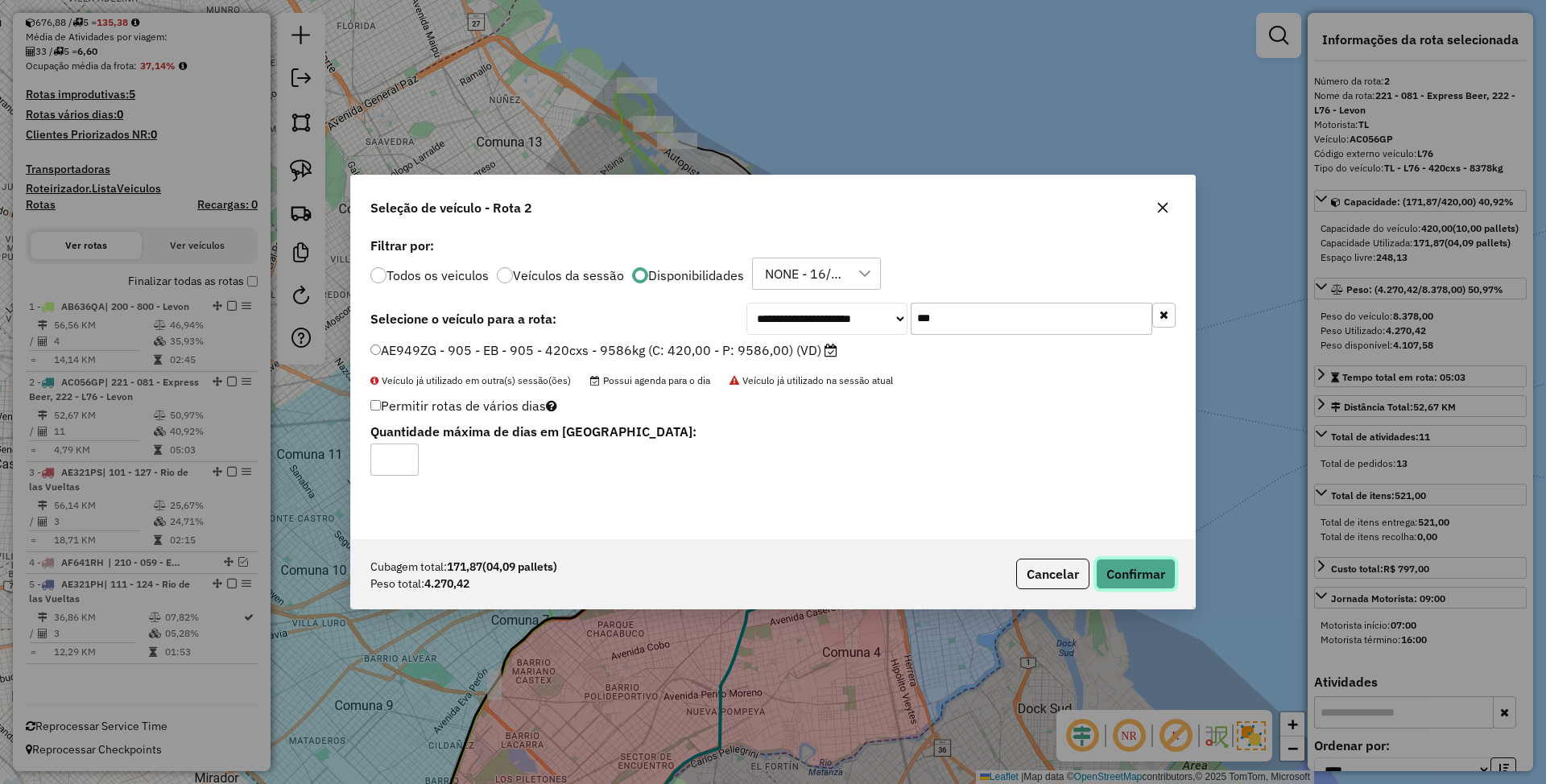
click at [1140, 574] on button "Confirmar" at bounding box center [1136, 574] width 80 height 31
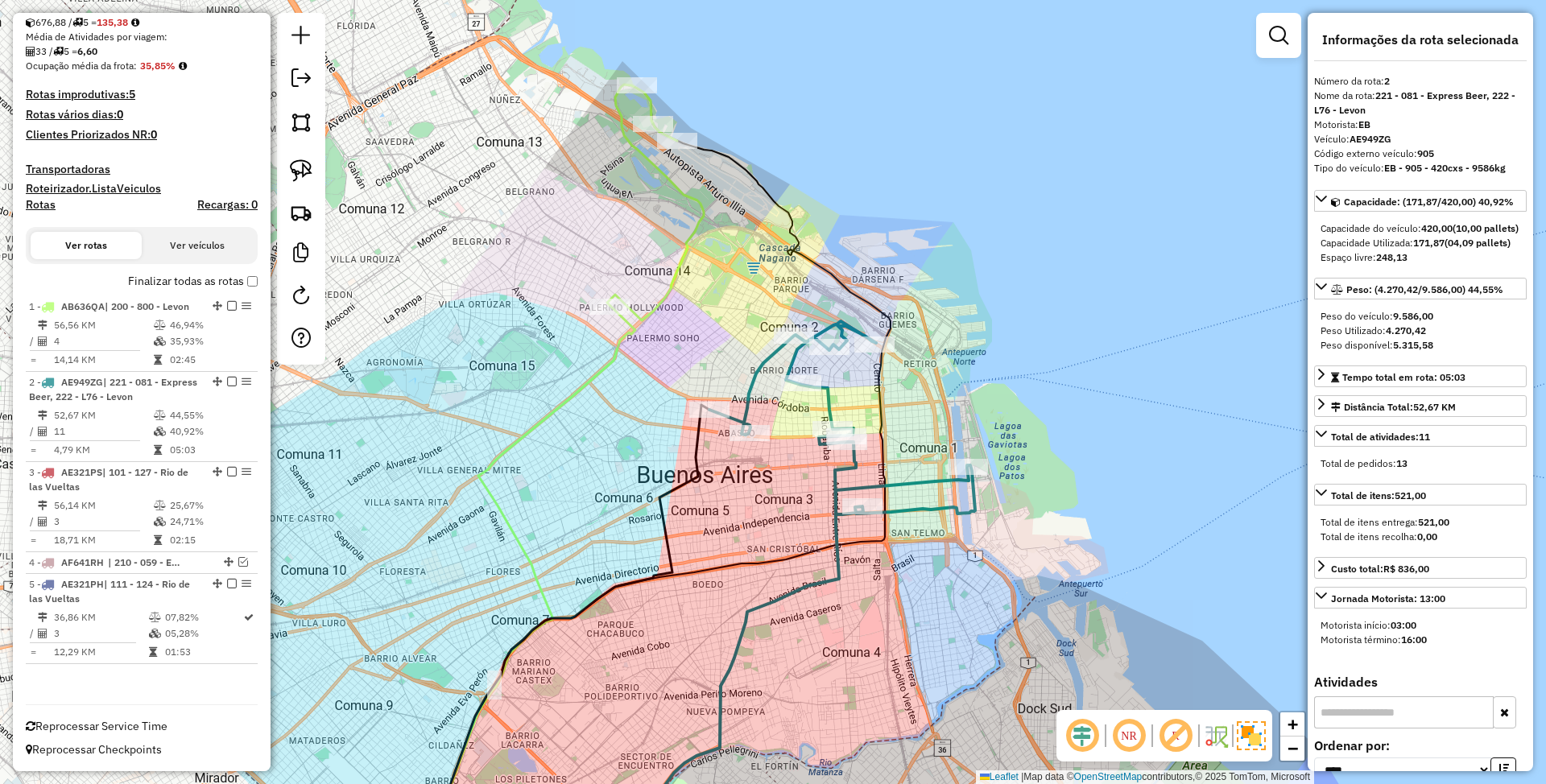
click at [826, 391] on icon at bounding box center [842, 418] width 266 height 193
click at [913, 483] on icon at bounding box center [790, 665] width 357 height 396
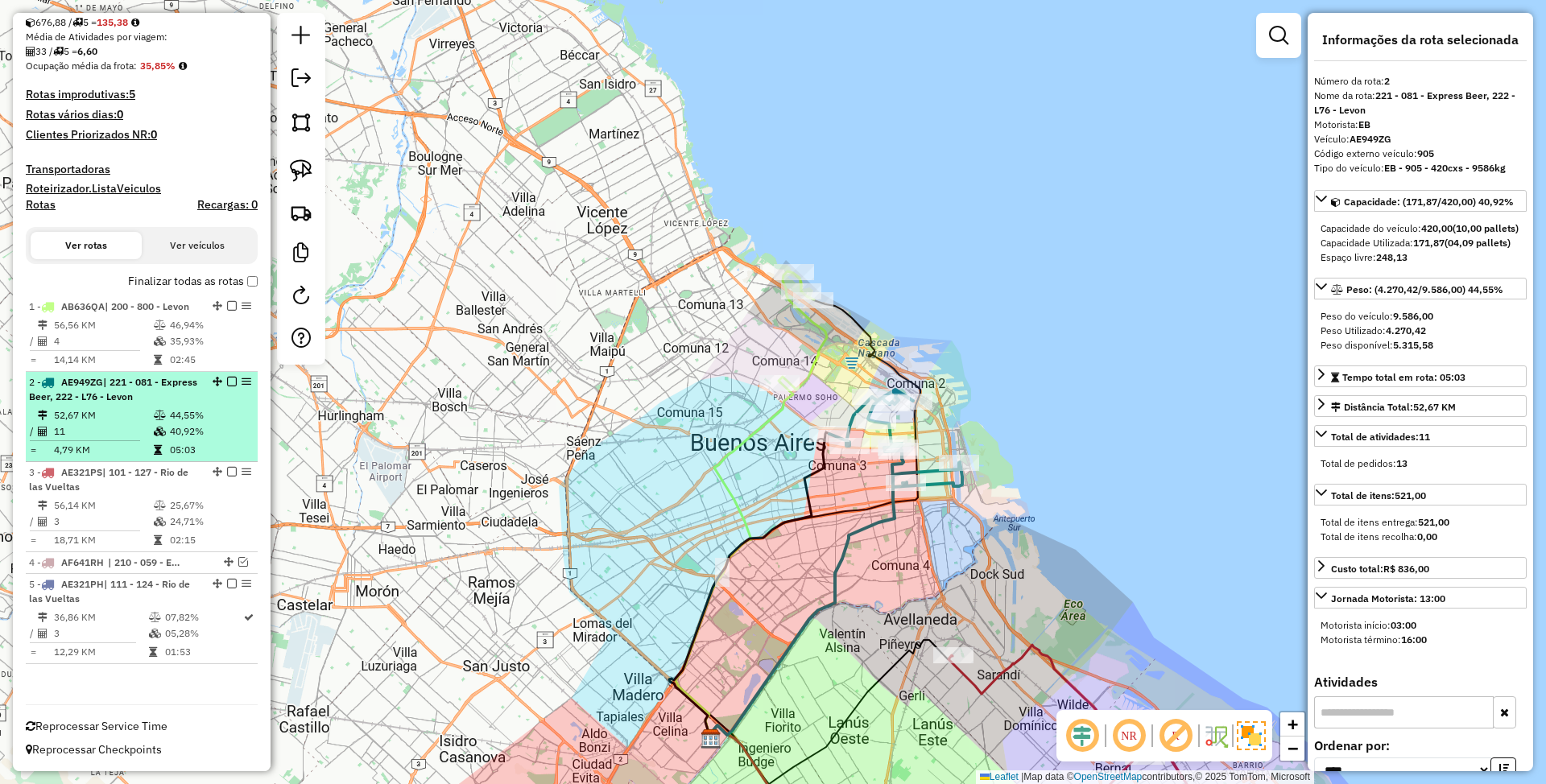
click at [230, 380] on em at bounding box center [232, 381] width 10 height 10
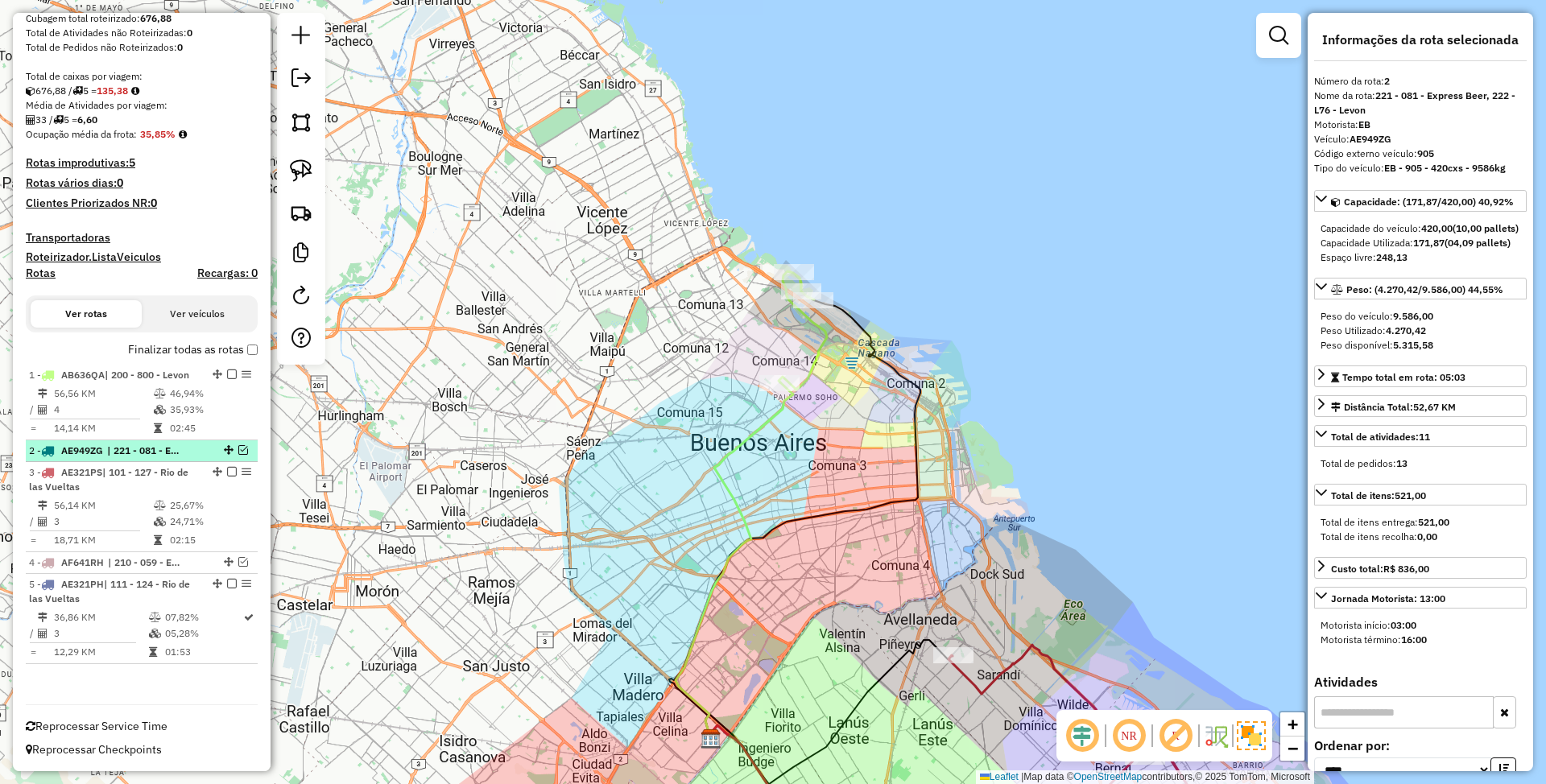
scroll to position [268, 0]
click at [816, 351] on icon at bounding box center [803, 330] width 48 height 119
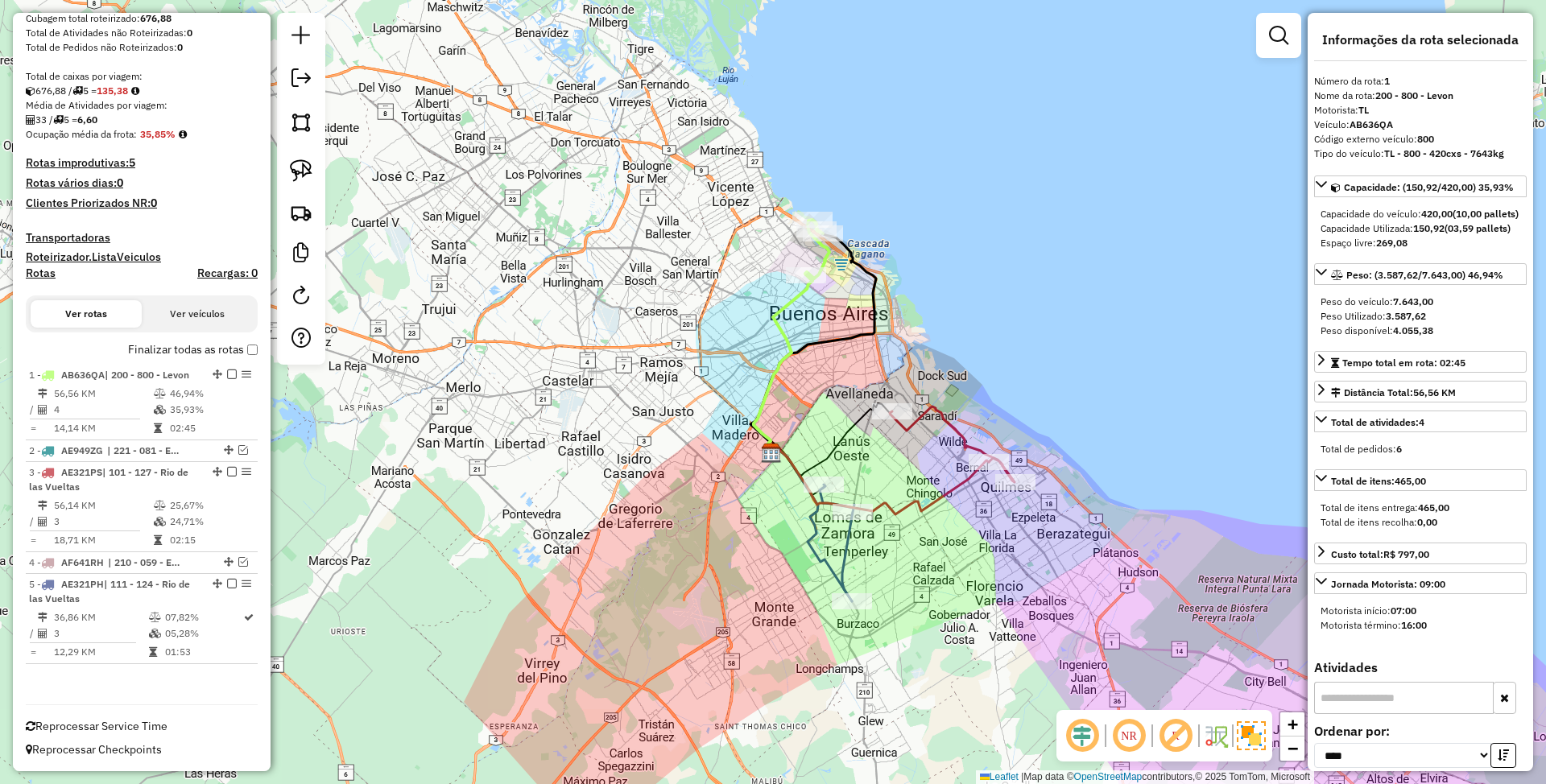
drag, startPoint x: 787, startPoint y: 475, endPoint x: 798, endPoint y: 417, distance: 59.0
click at [798, 417] on div "Janela de atendimento Grade de atendimento Capacidade Transportadoras Veículos …" at bounding box center [773, 392] width 1546 height 784
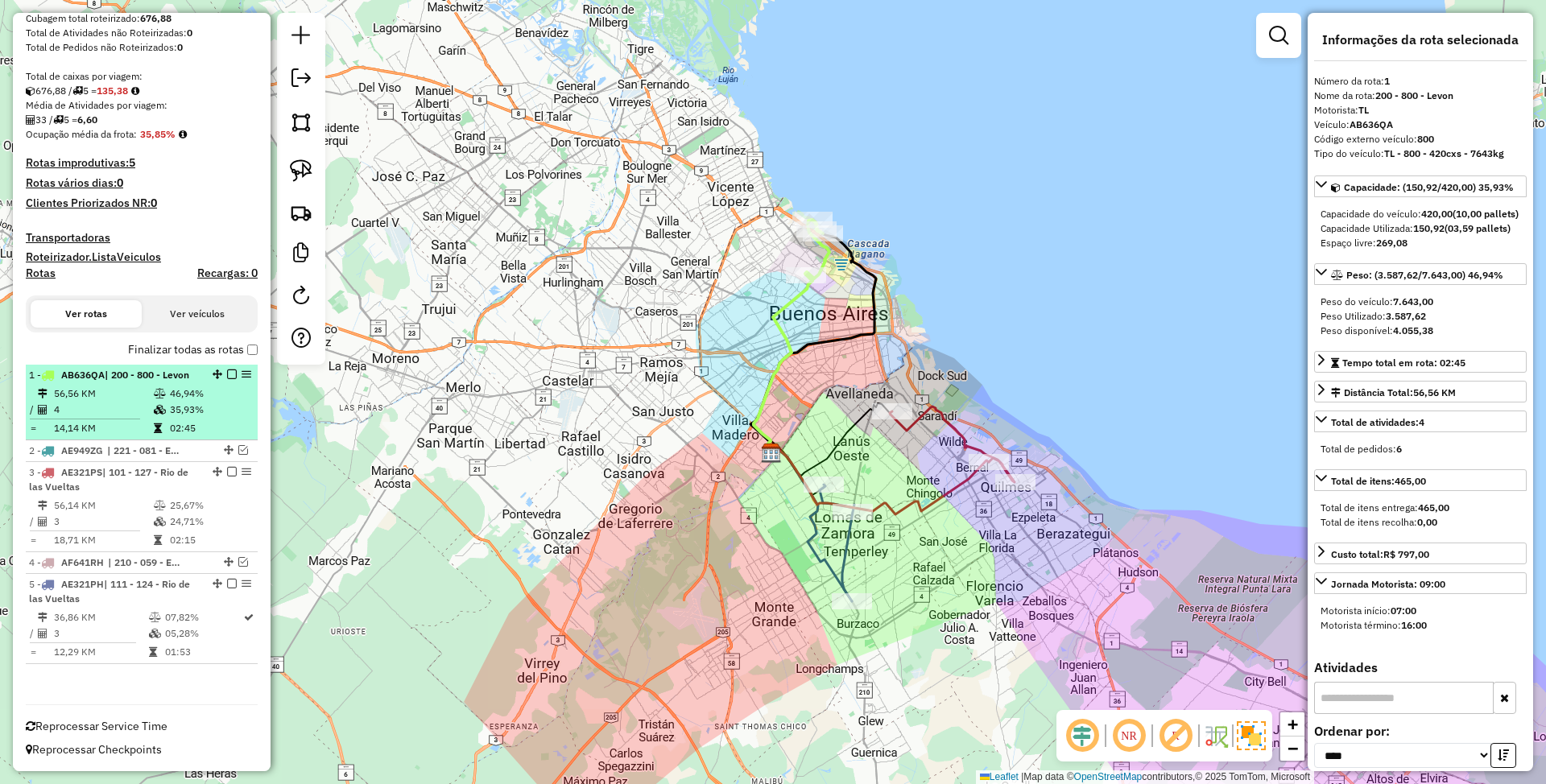
click at [227, 374] on em at bounding box center [232, 375] width 10 height 10
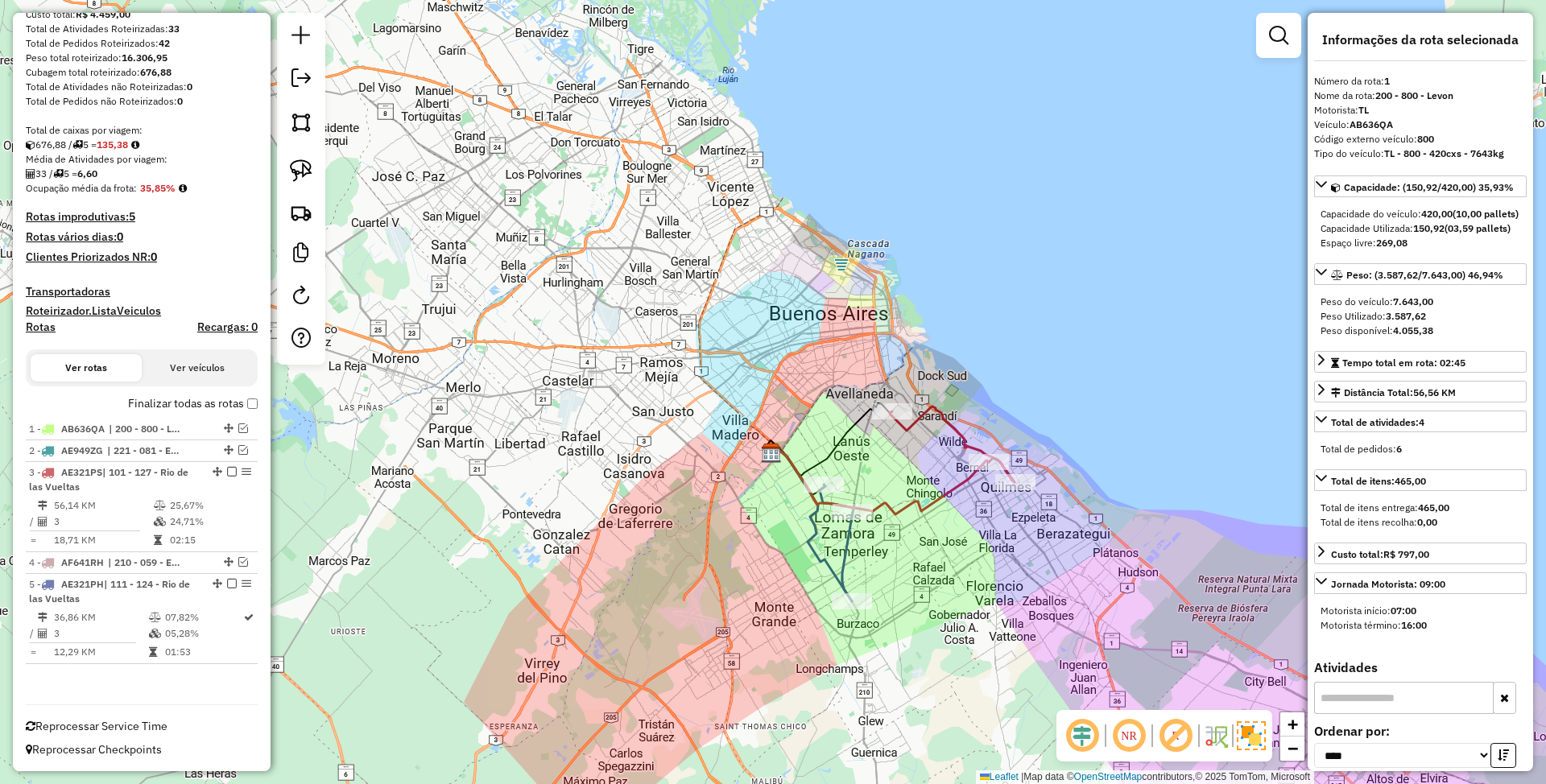
click at [950, 429] on icon at bounding box center [952, 444] width 125 height 75
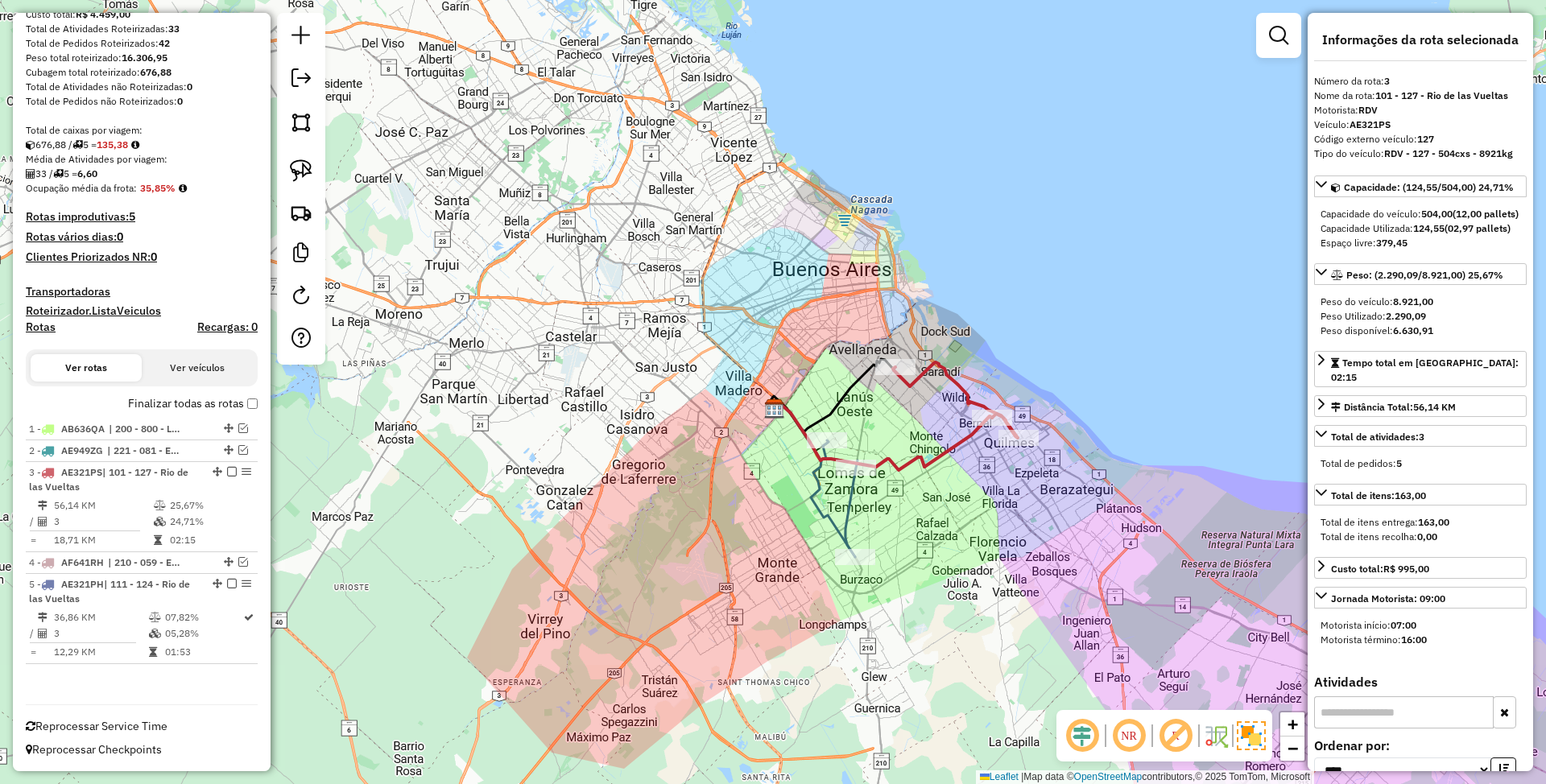
drag, startPoint x: 976, startPoint y: 546, endPoint x: 980, endPoint y: 503, distance: 43.2
click at [980, 503] on div "Janela de atendimento Grade de atendimento Capacidade Transportadoras Veículos …" at bounding box center [773, 392] width 1546 height 784
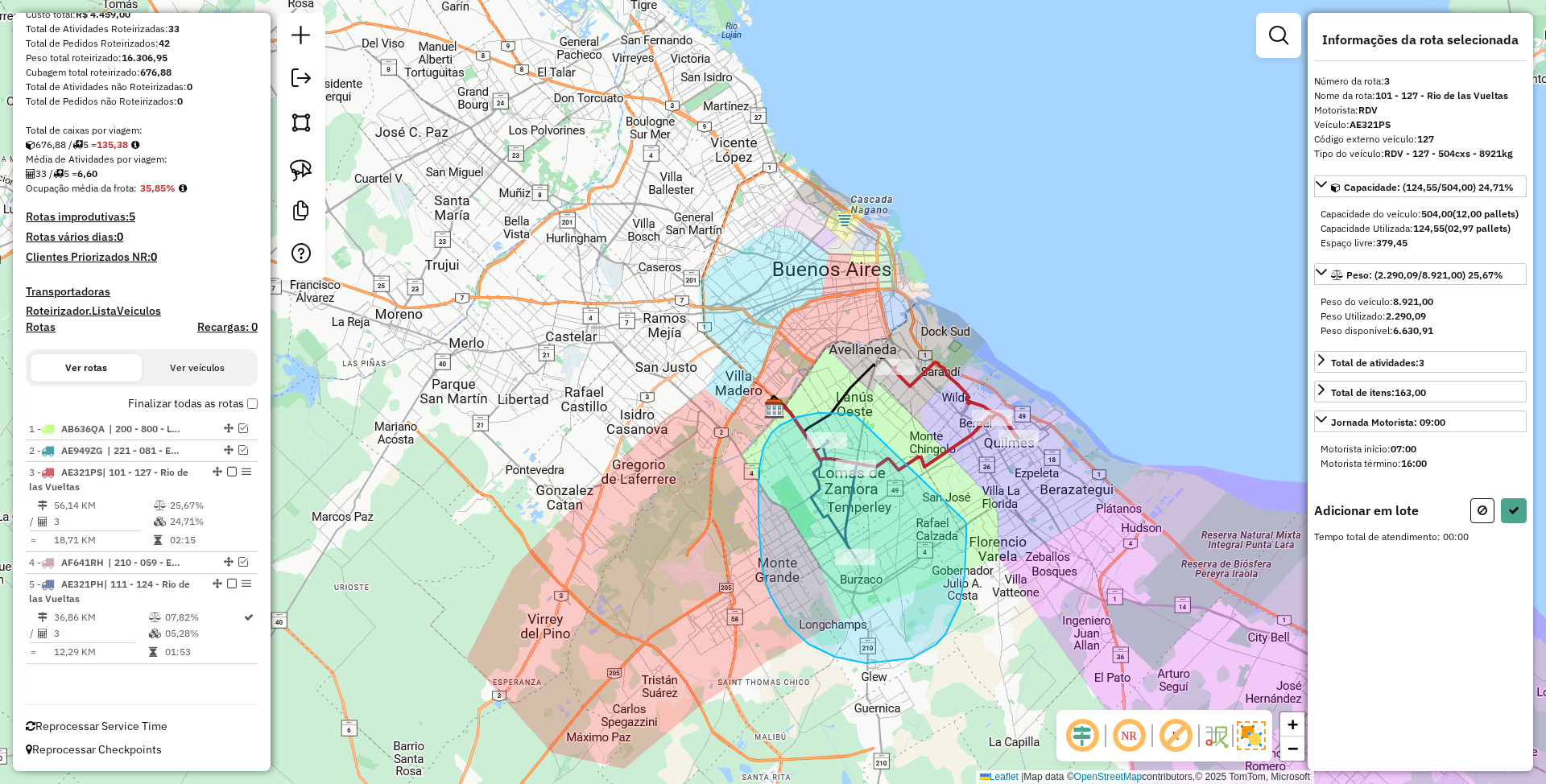
drag, startPoint x: 854, startPoint y: 414, endPoint x: 964, endPoint y: 519, distance: 152.1
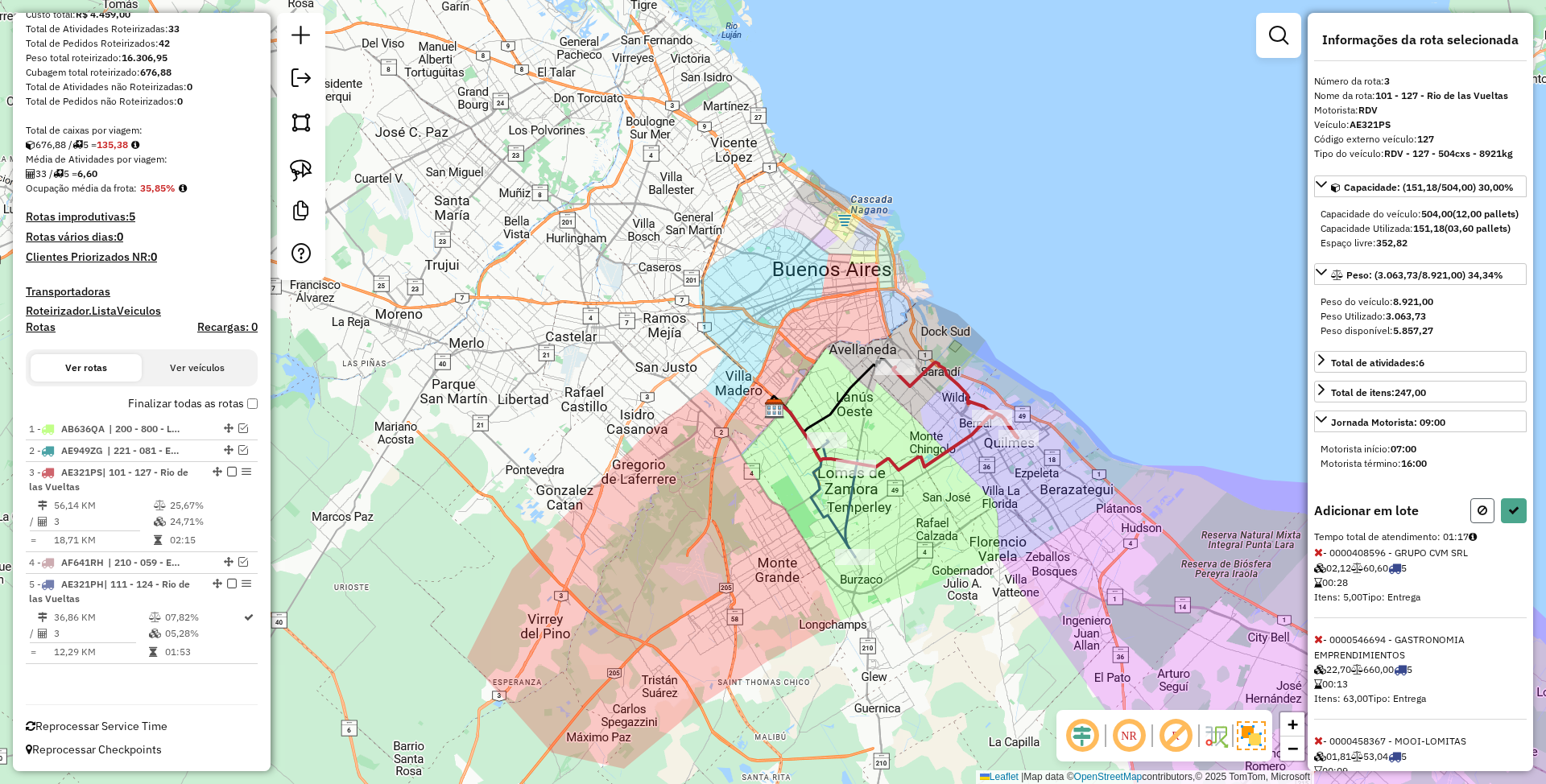
click at [1480, 517] on icon at bounding box center [1483, 511] width 10 height 12
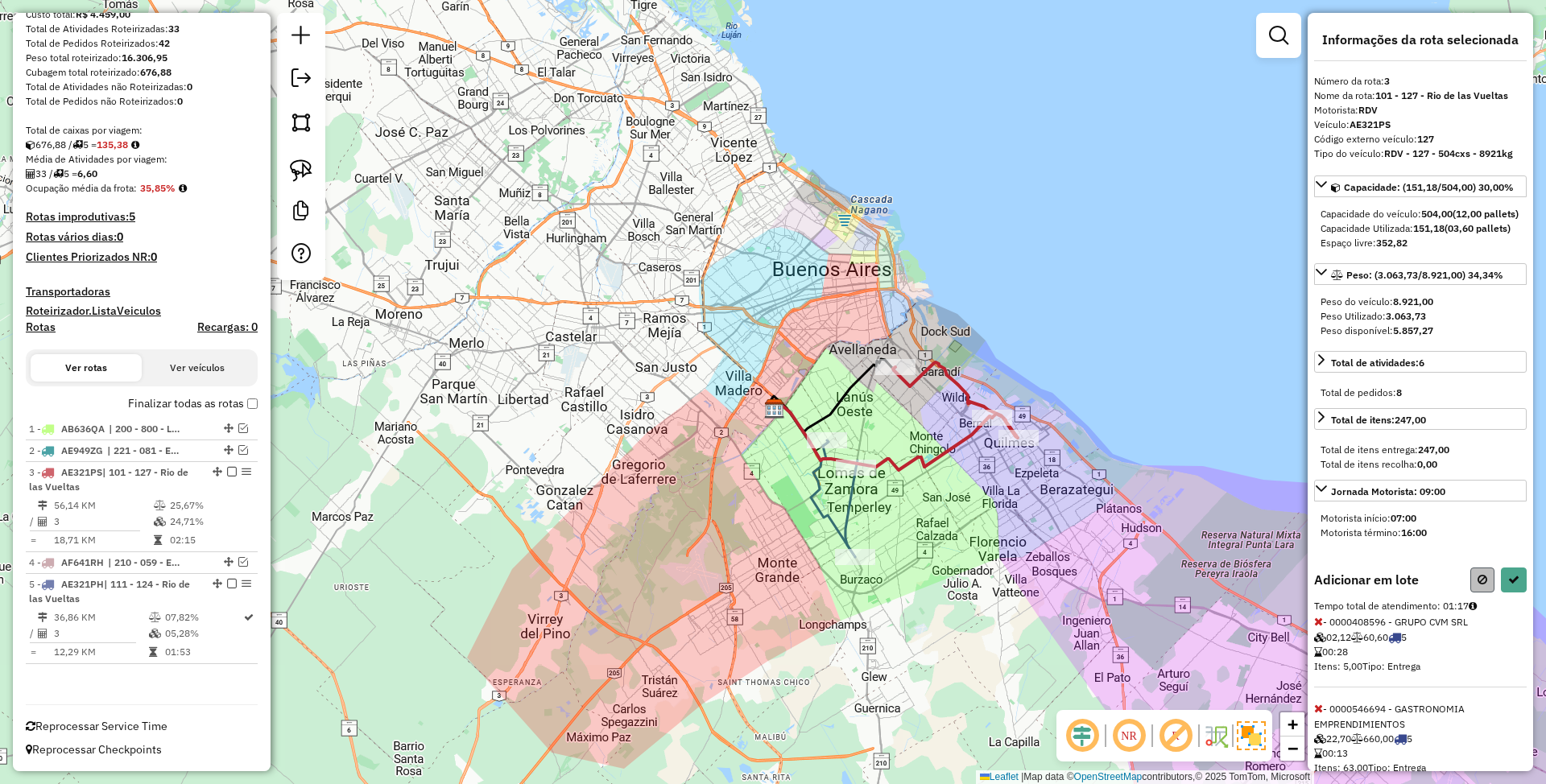
select select "*********"
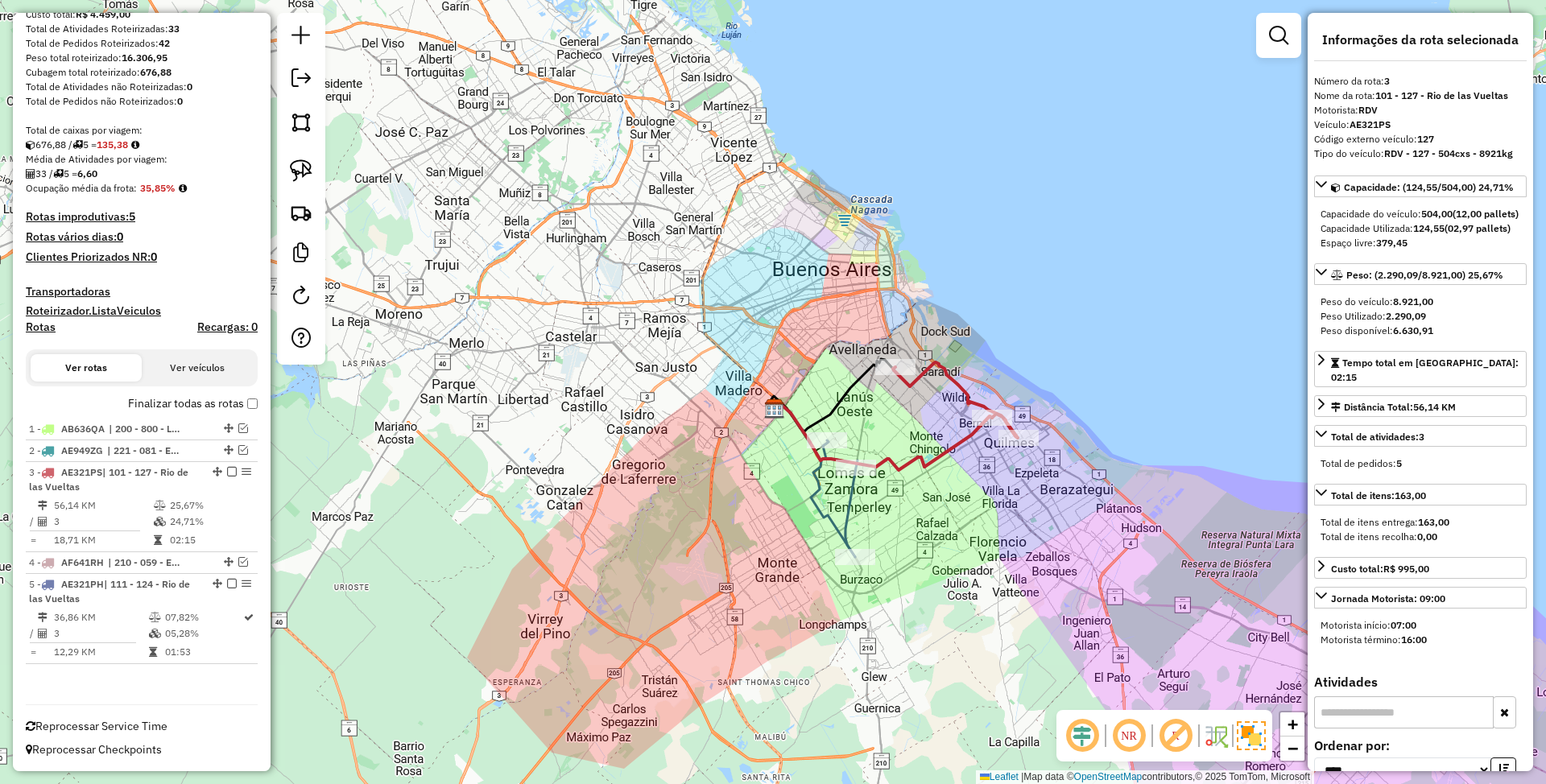
click at [968, 391] on icon at bounding box center [955, 400] width 125 height 75
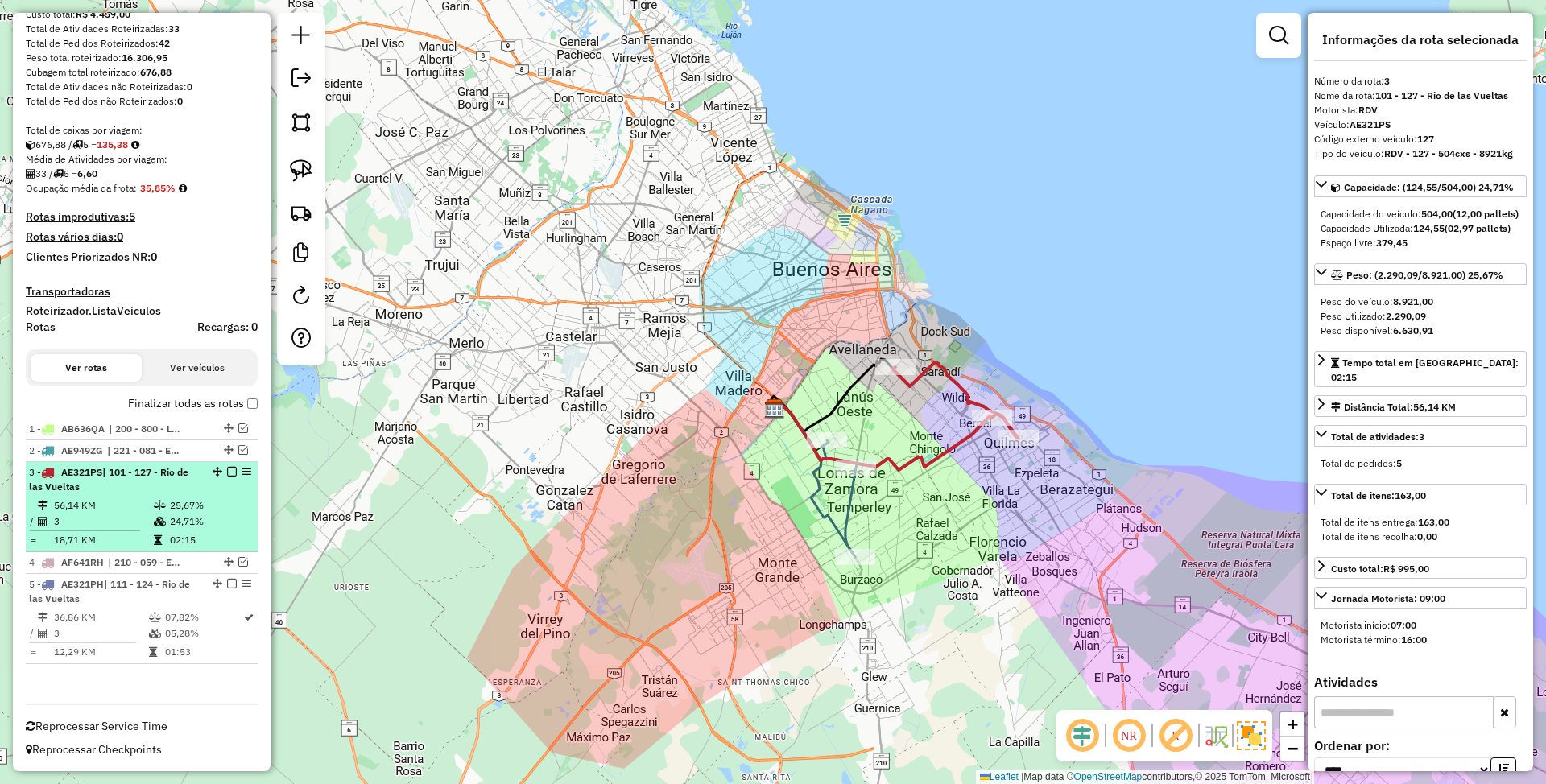
click at [227, 470] on em at bounding box center [232, 472] width 10 height 10
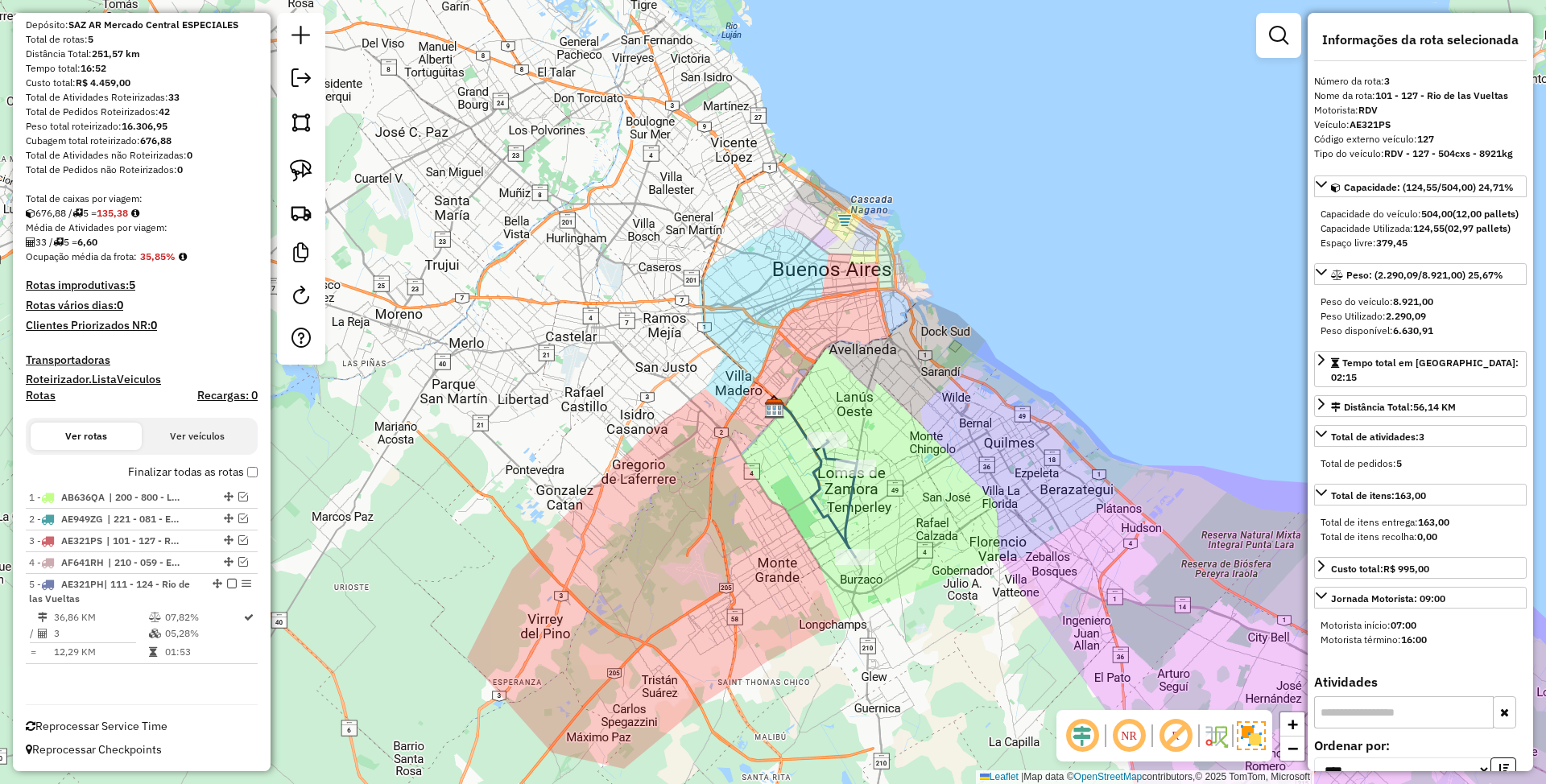
click at [847, 510] on icon at bounding box center [840, 498] width 35 height 117
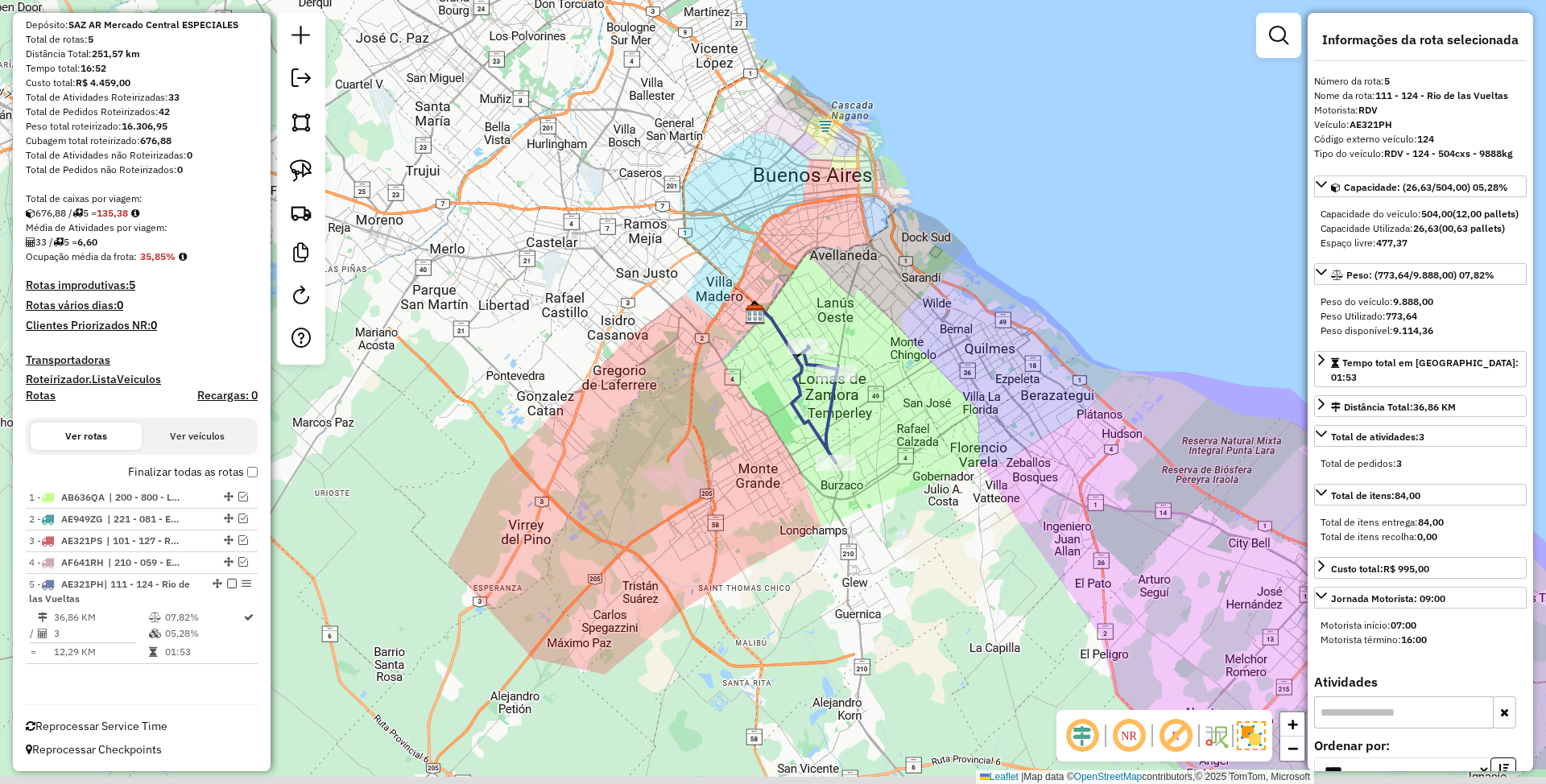
drag, startPoint x: 920, startPoint y: 520, endPoint x: 901, endPoint y: 426, distance: 95.9
click at [901, 426] on div "Janela de atendimento Grade de atendimento Capacidade Transportadoras Veículos …" at bounding box center [773, 392] width 1546 height 784
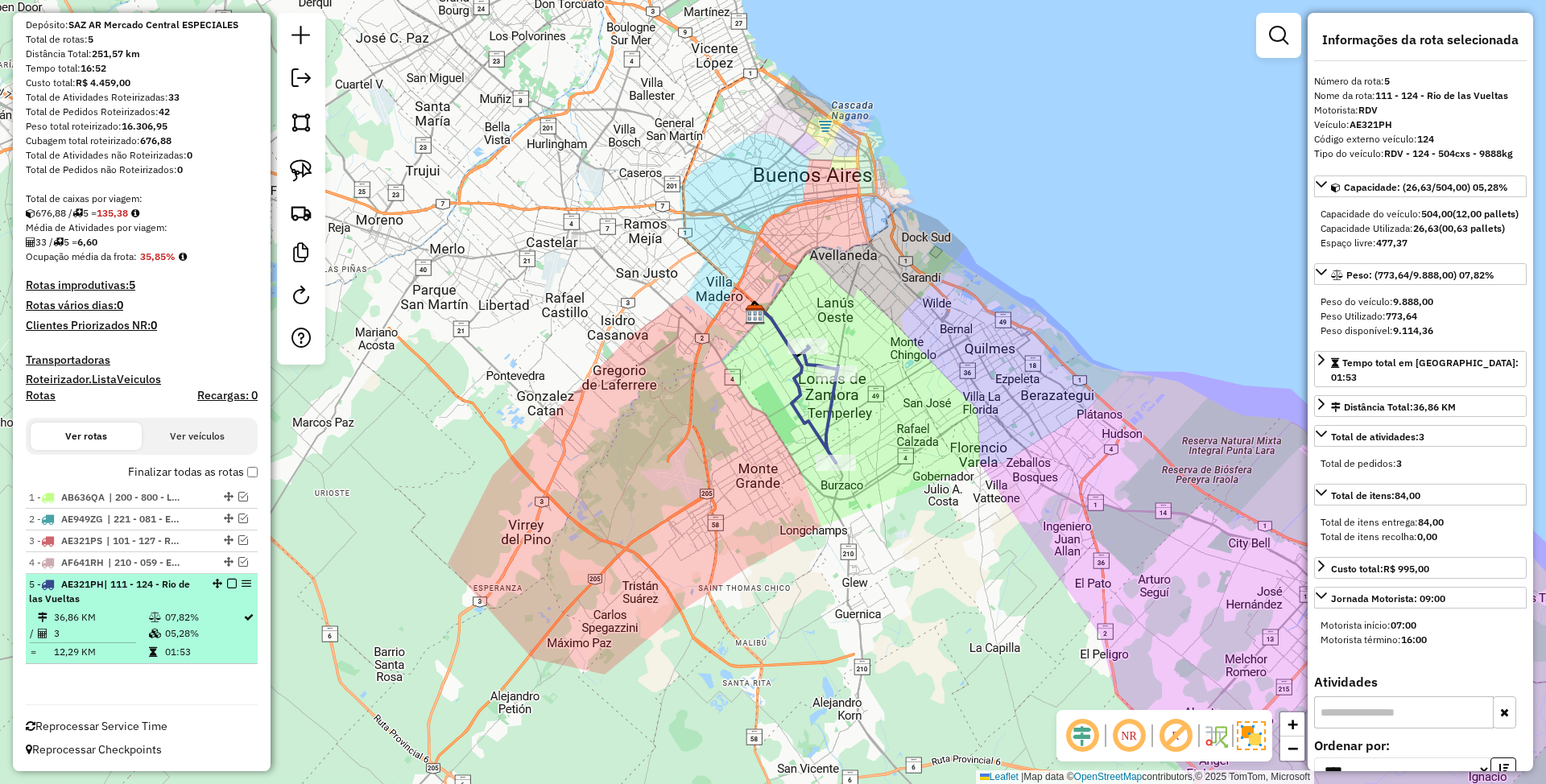
click at [227, 584] on em at bounding box center [232, 584] width 10 height 10
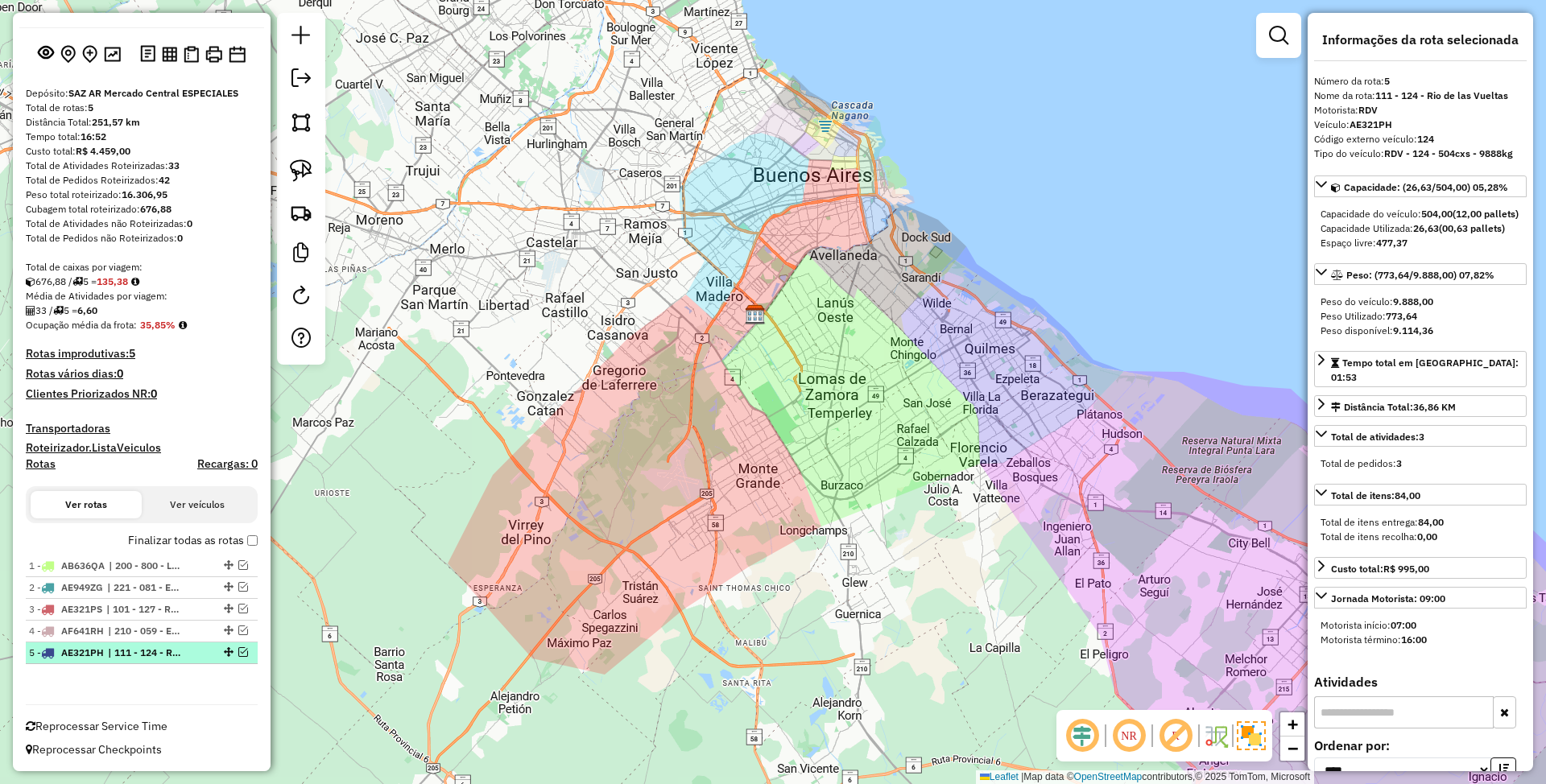
scroll to position [77, 0]
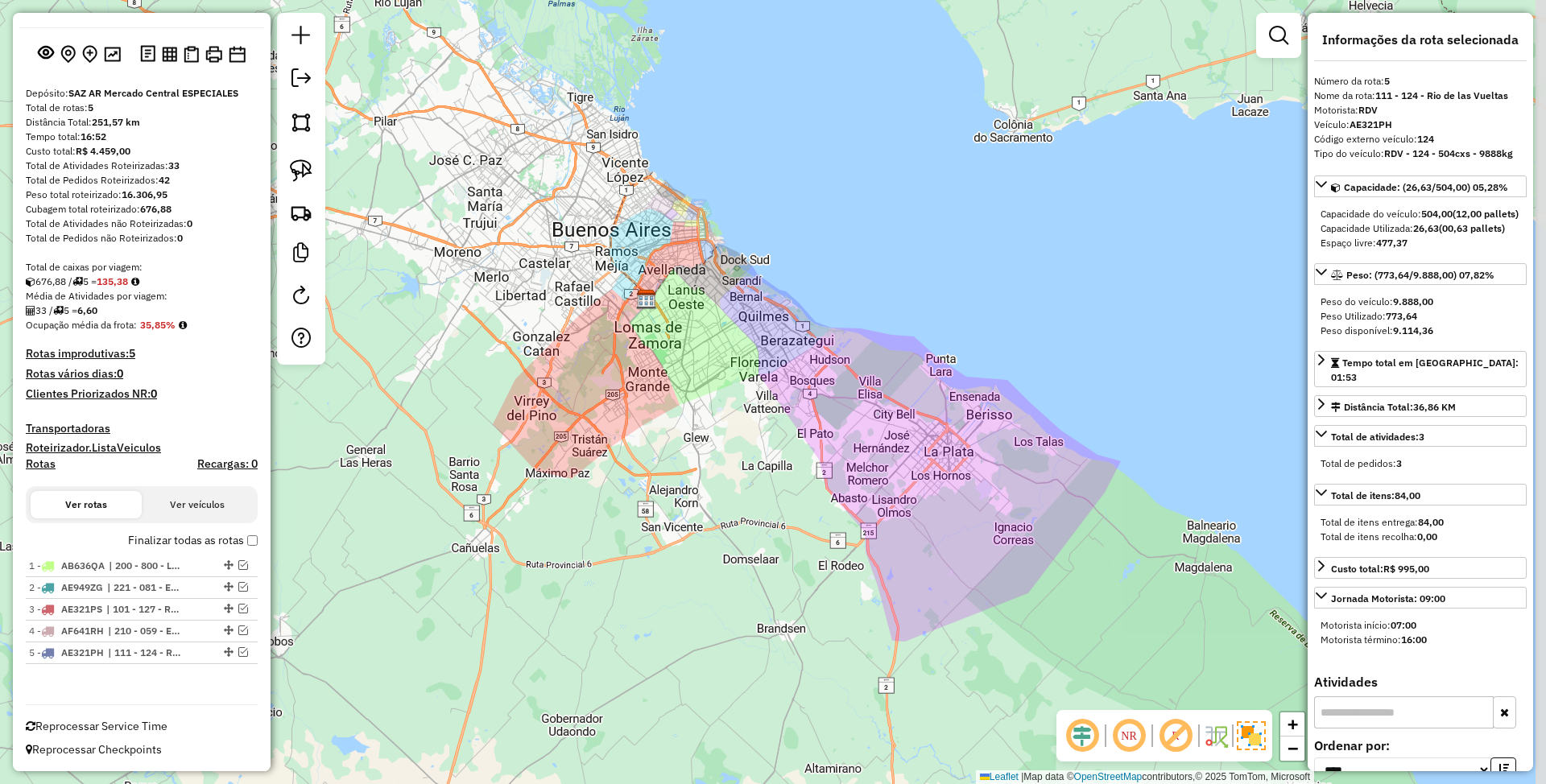
drag, startPoint x: 894, startPoint y: 562, endPoint x: 739, endPoint y: 506, distance: 164.8
click at [739, 506] on div "Janela de atendimento Grade de atendimento Capacidade Transportadoras Veículos …" at bounding box center [773, 392] width 1546 height 784
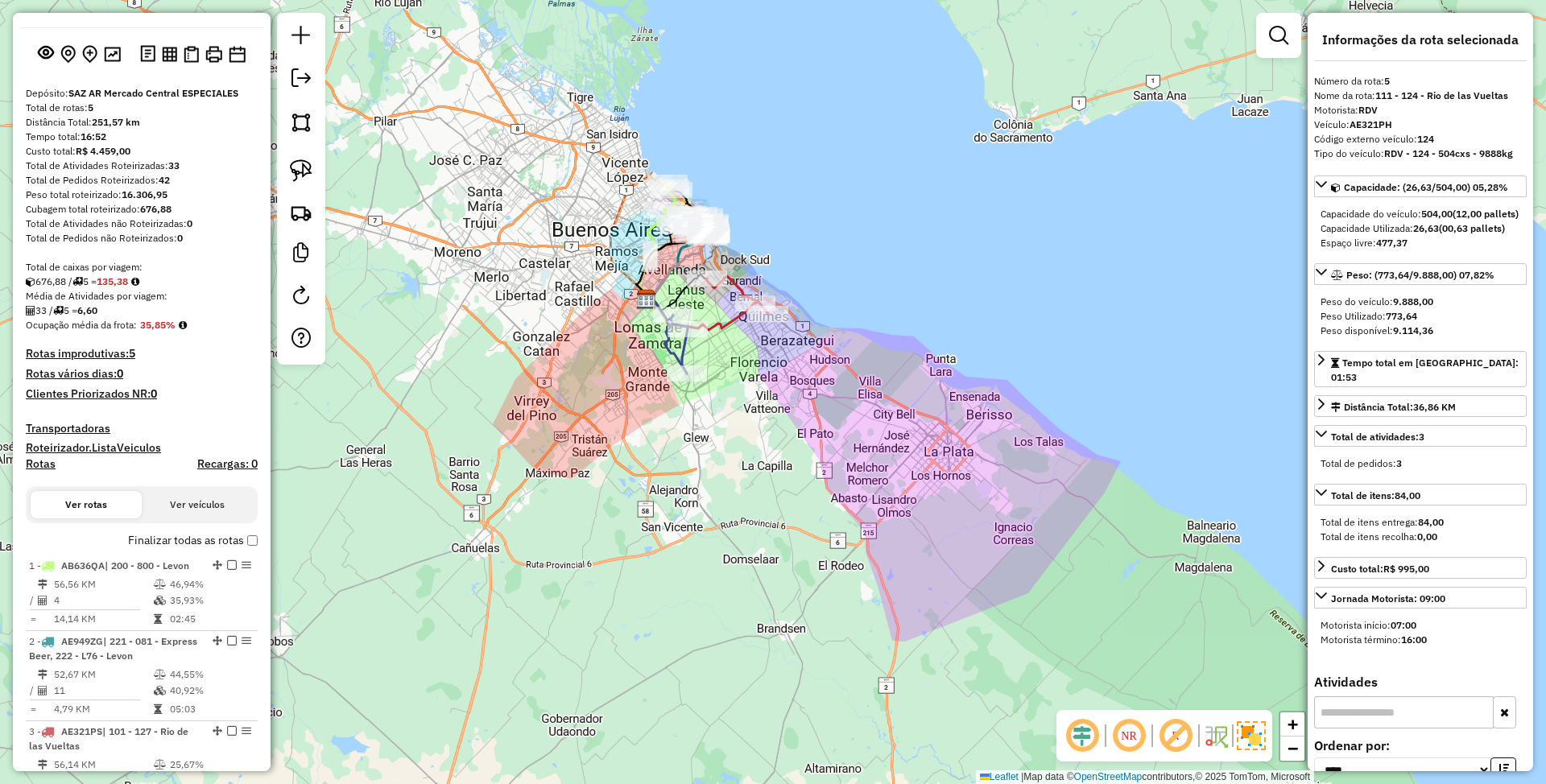
click at [36, 470] on h4 "Rotas" at bounding box center [41, 464] width 30 height 14
select select
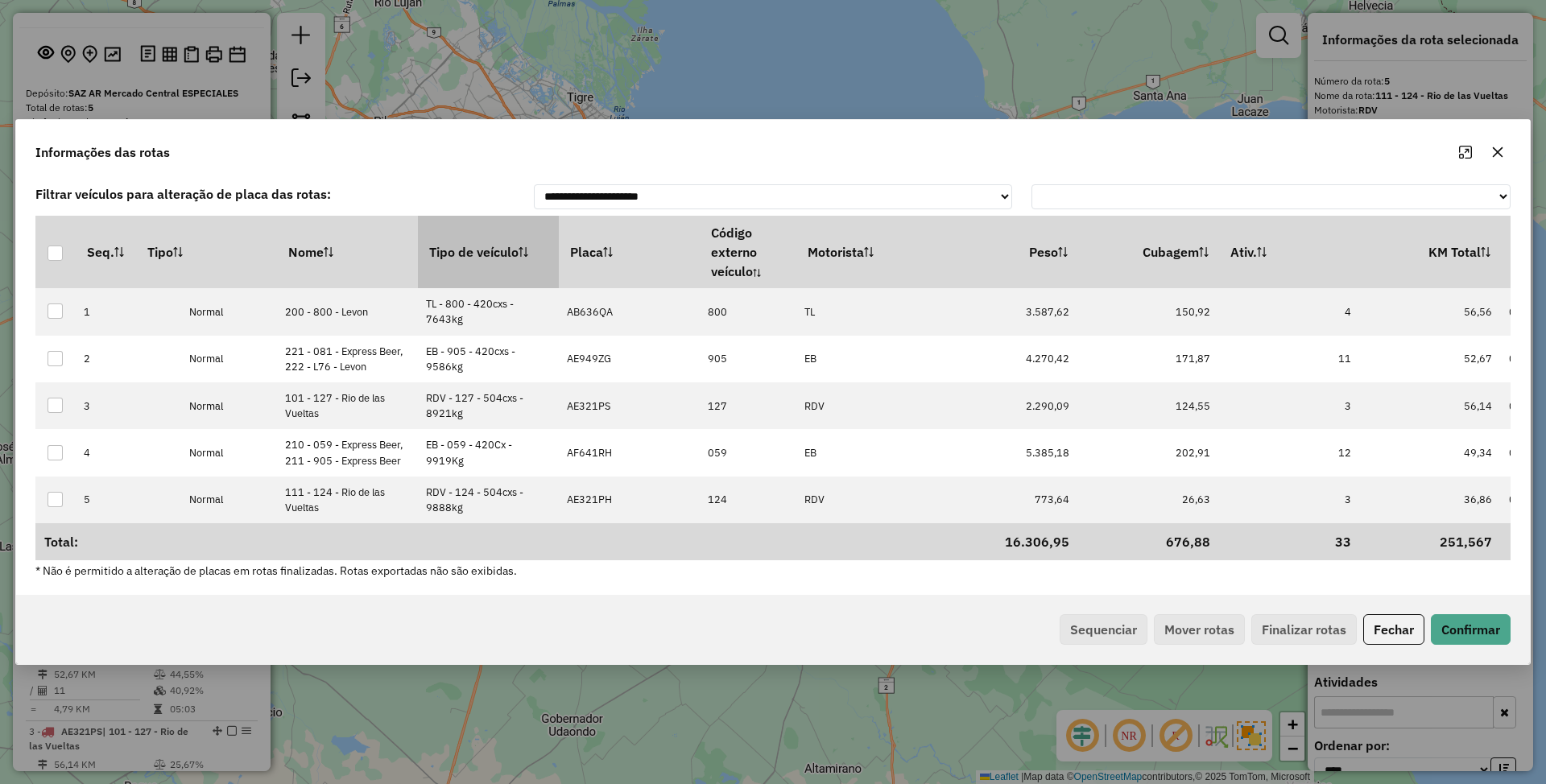
click at [482, 246] on th "Tipo de veículo" at bounding box center [489, 252] width 141 height 72
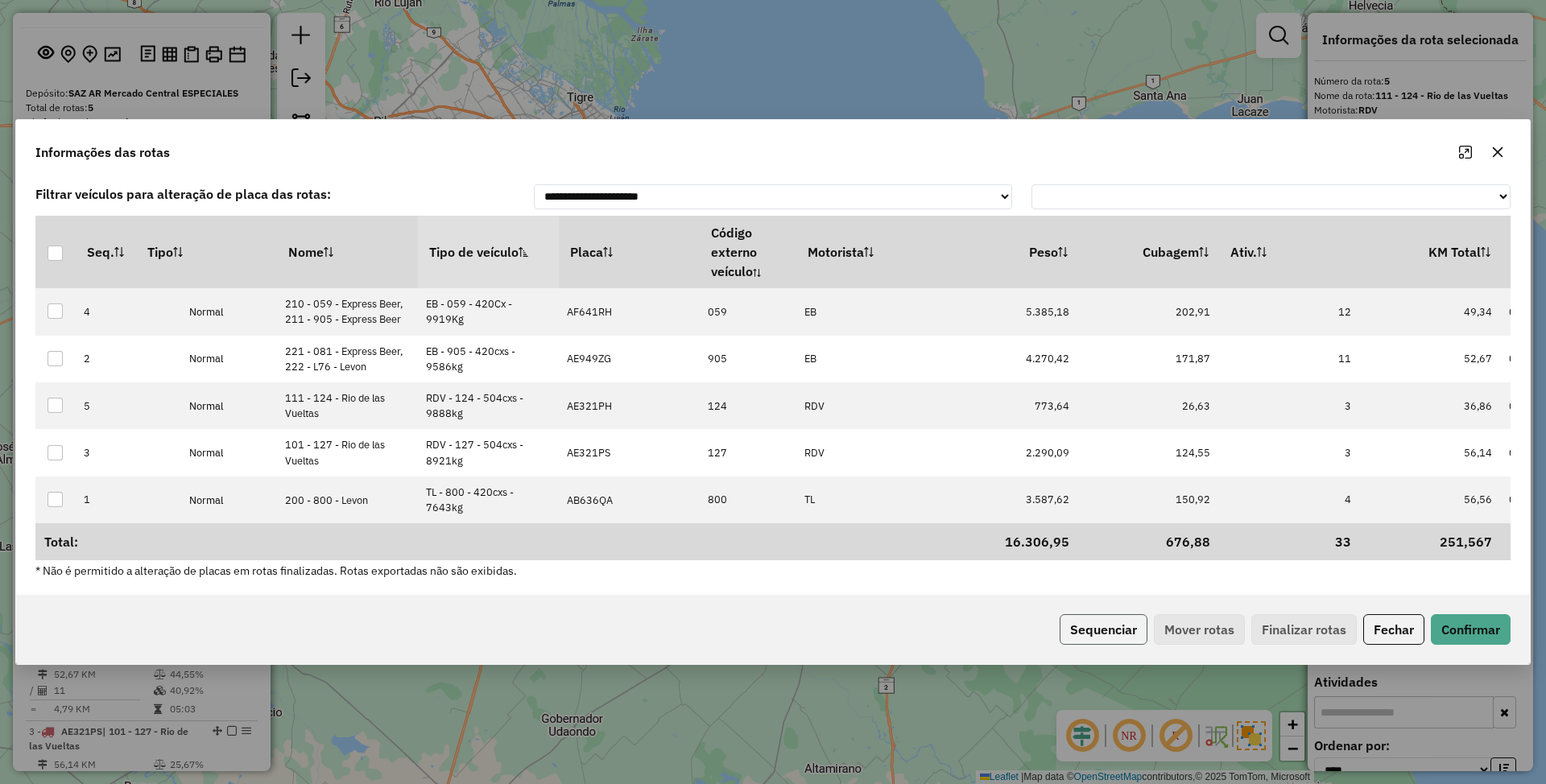
click at [1110, 634] on button "Sequenciar" at bounding box center [1104, 630] width 88 height 31
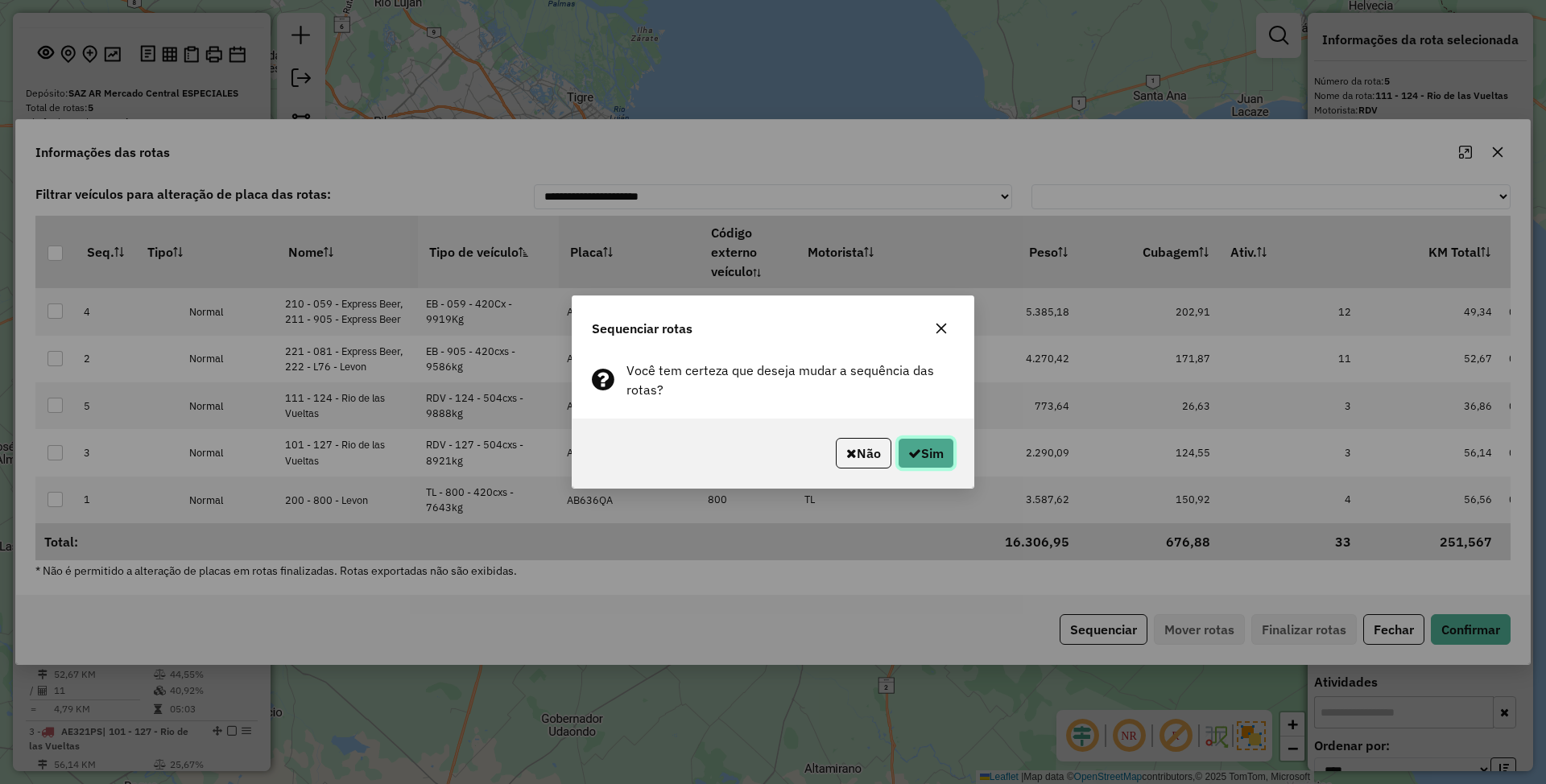
click at [938, 451] on button "Sim" at bounding box center [926, 454] width 56 height 31
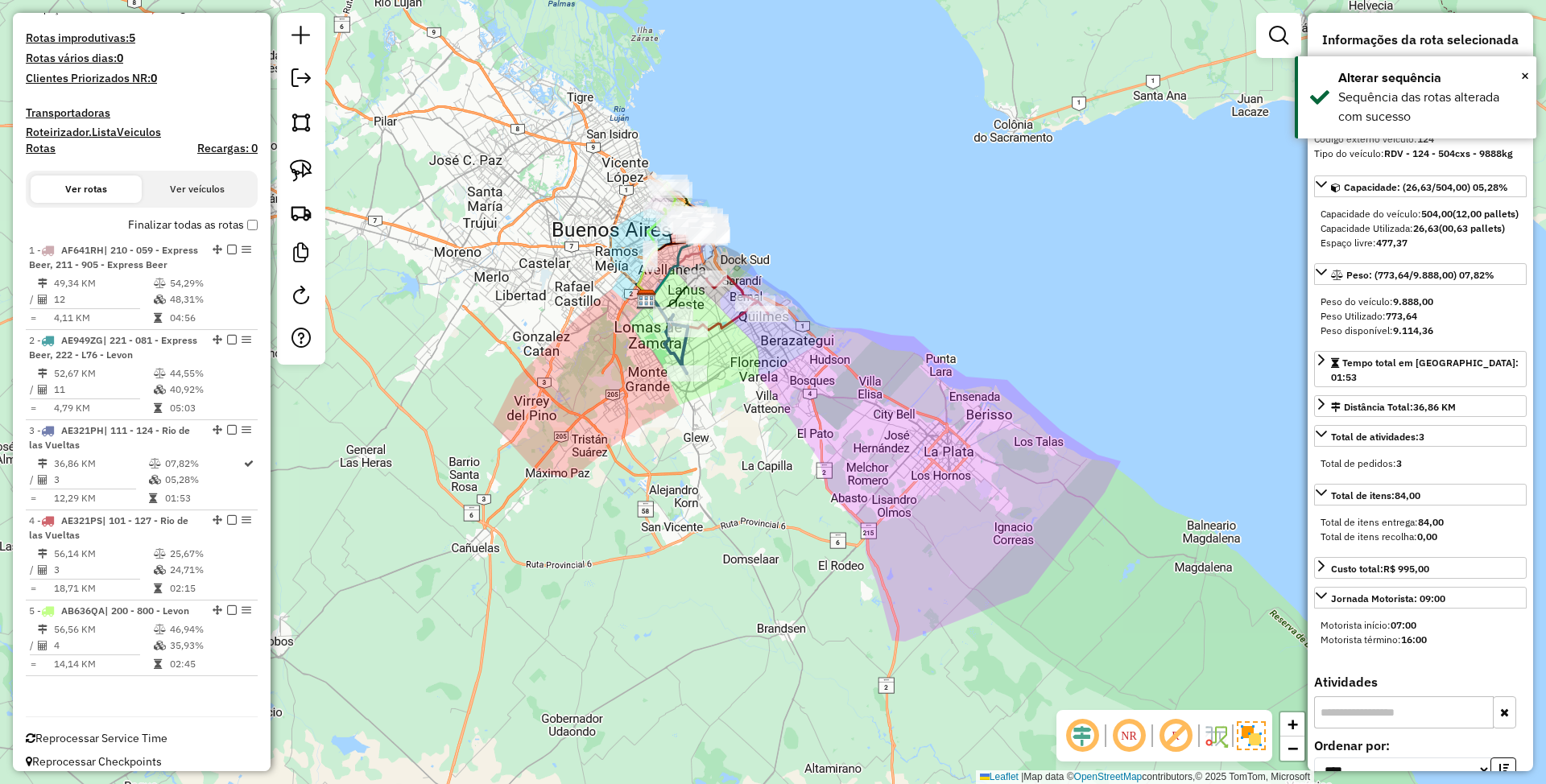
scroll to position [420, 0]
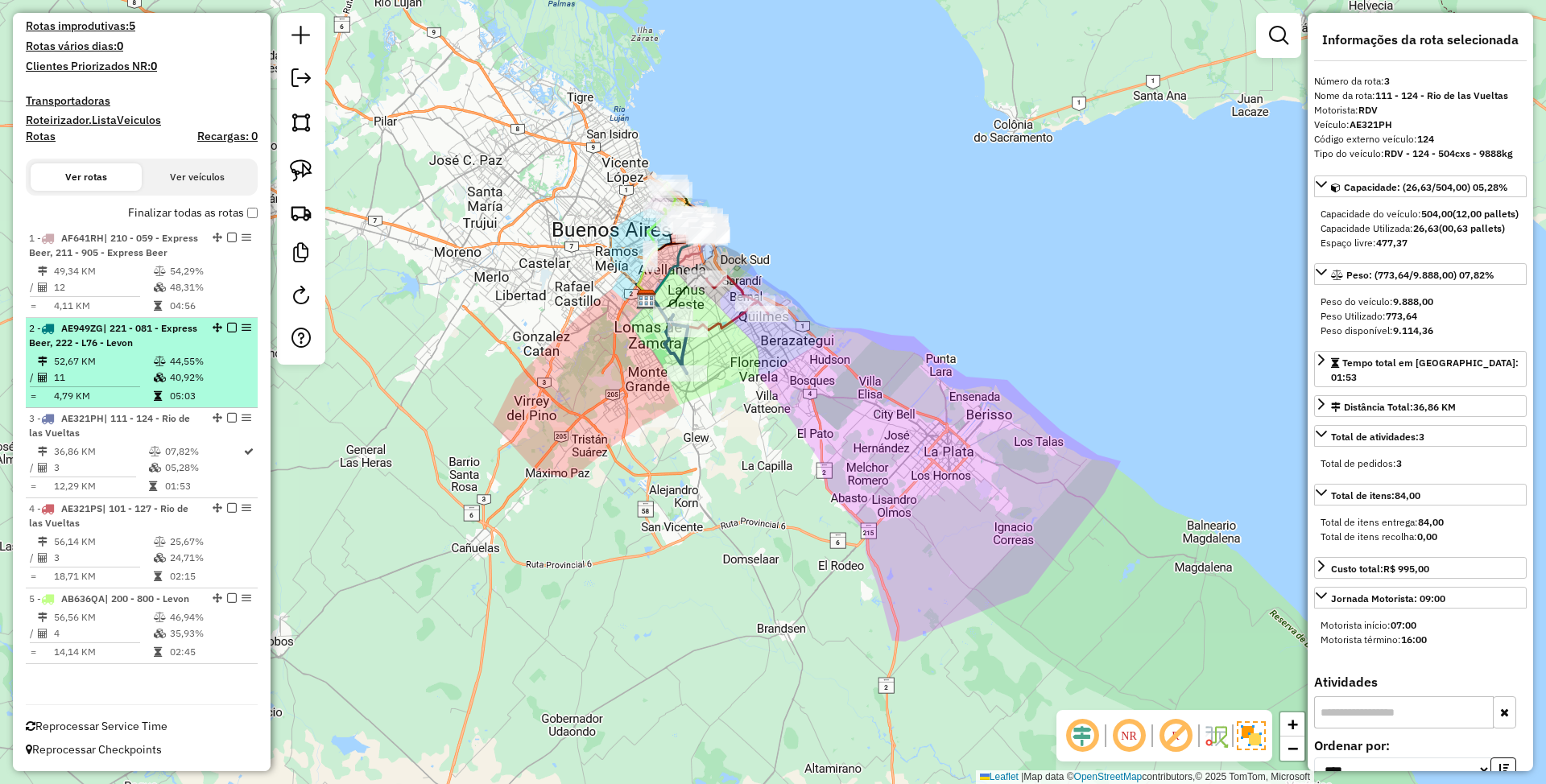
click at [153, 355] on td at bounding box center [160, 361] width 16 height 16
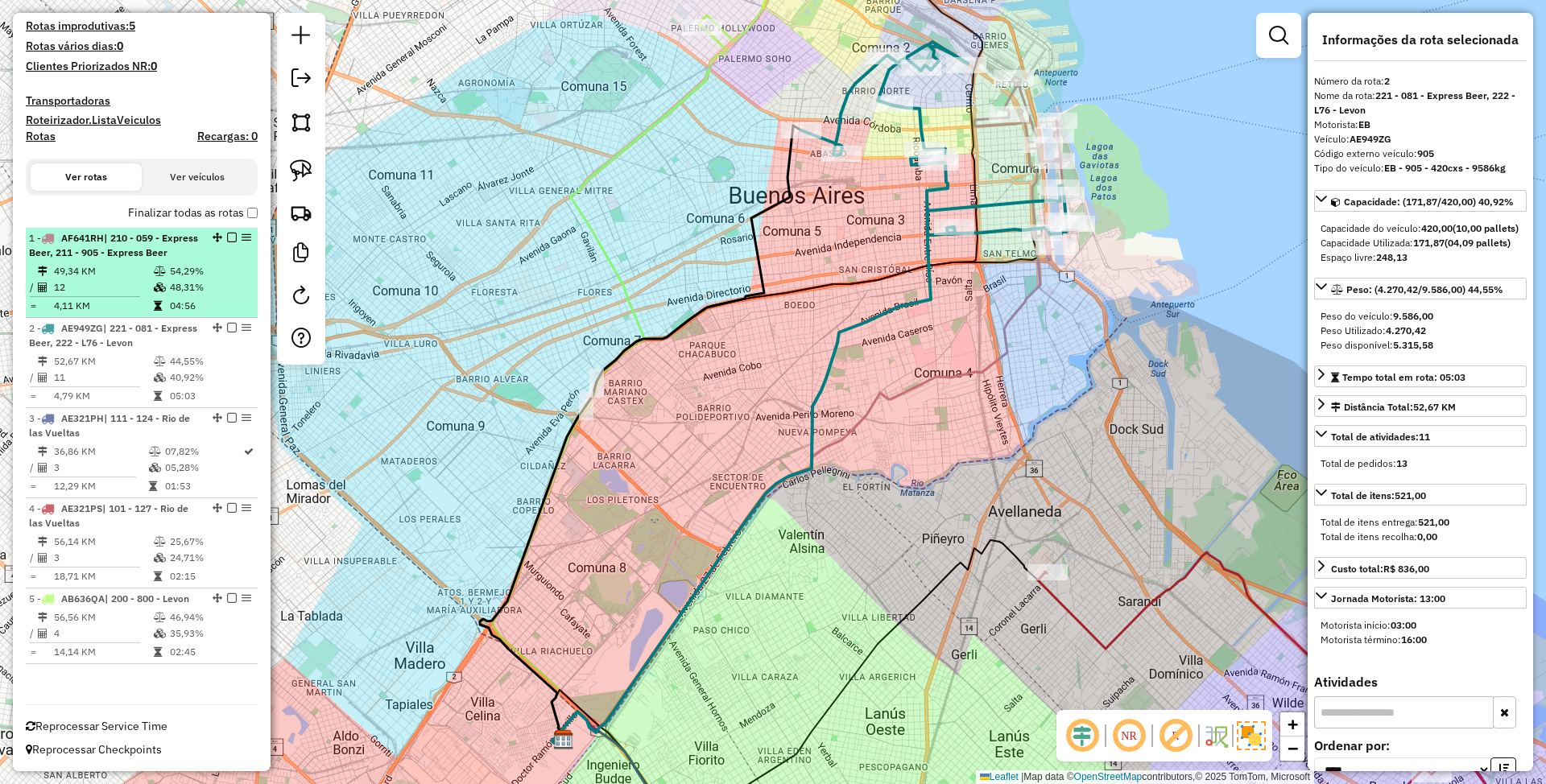
click at [145, 245] on div "1 - AF641RH | 210 - 059 - Express Beer, 211 - 905 - Express Beer" at bounding box center [114, 245] width 171 height 29
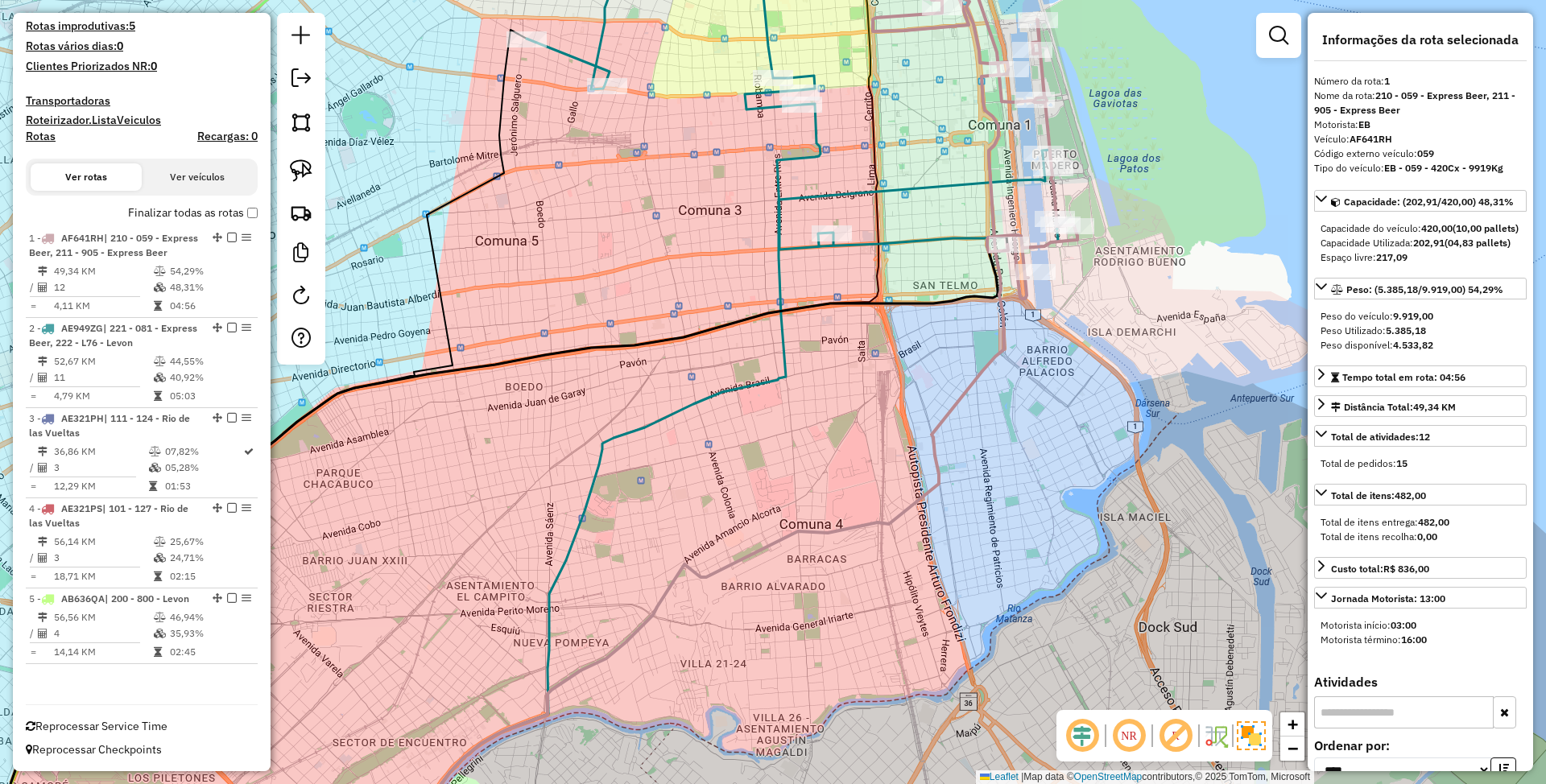
click at [1056, 197] on icon at bounding box center [975, 115] width 205 height 367
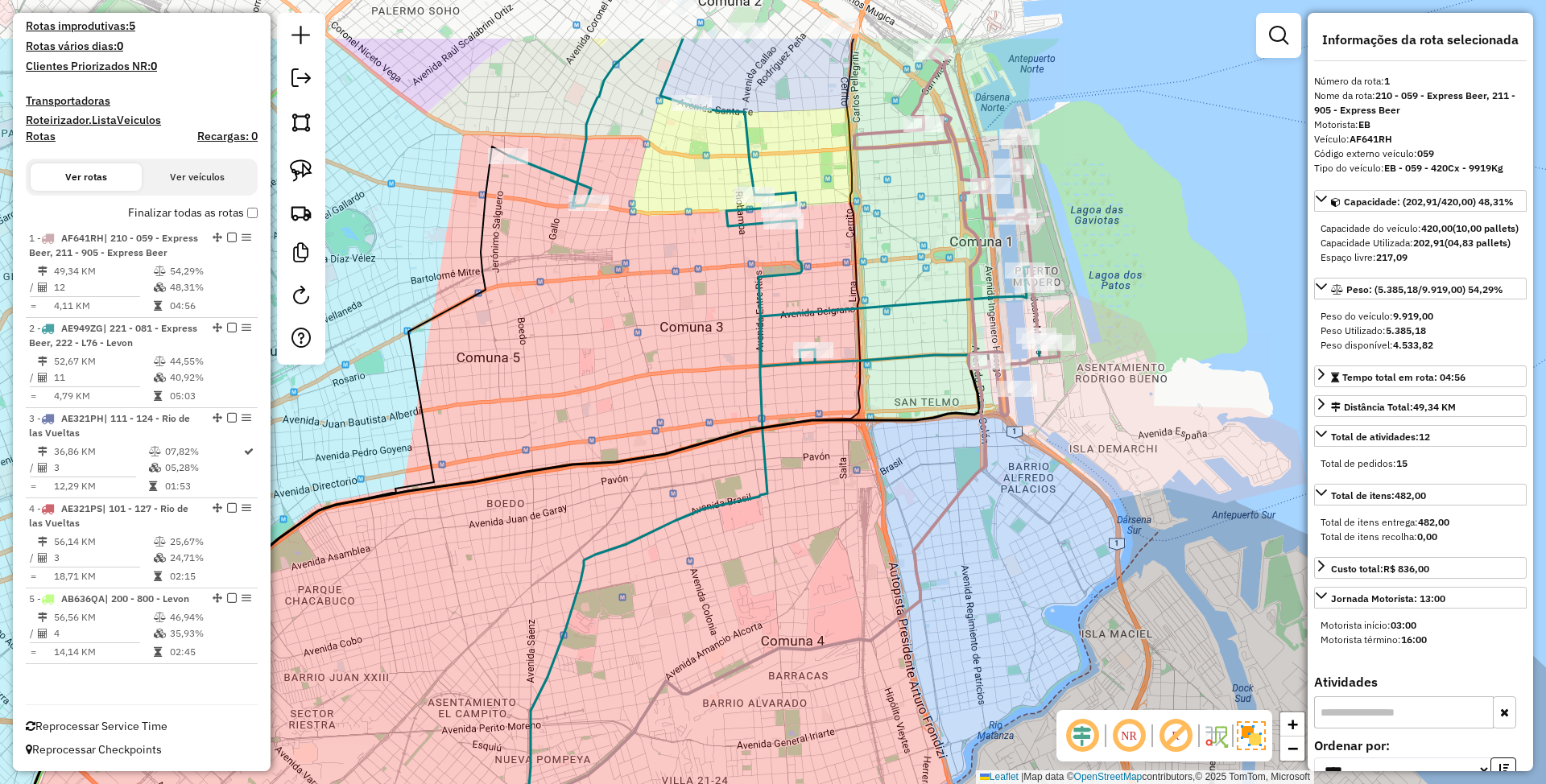
drag, startPoint x: 1104, startPoint y: 182, endPoint x: 1090, endPoint y: 294, distance: 112.9
click at [1090, 294] on div "Janela de atendimento Grade de atendimento Capacidade Transportadoras Veículos …" at bounding box center [773, 392] width 1546 height 784
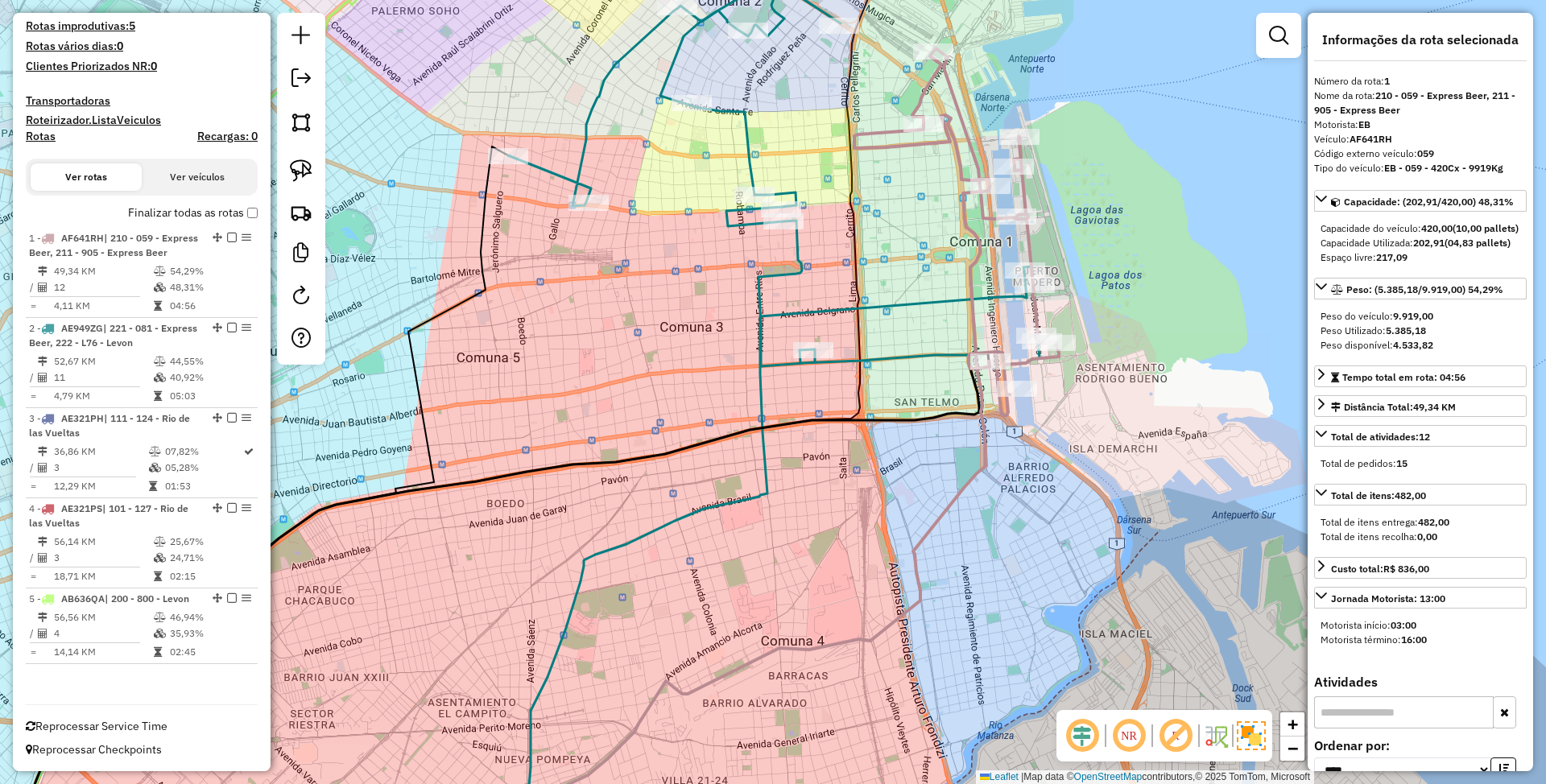
click at [994, 294] on icon at bounding box center [743, 567] width 568 height 593
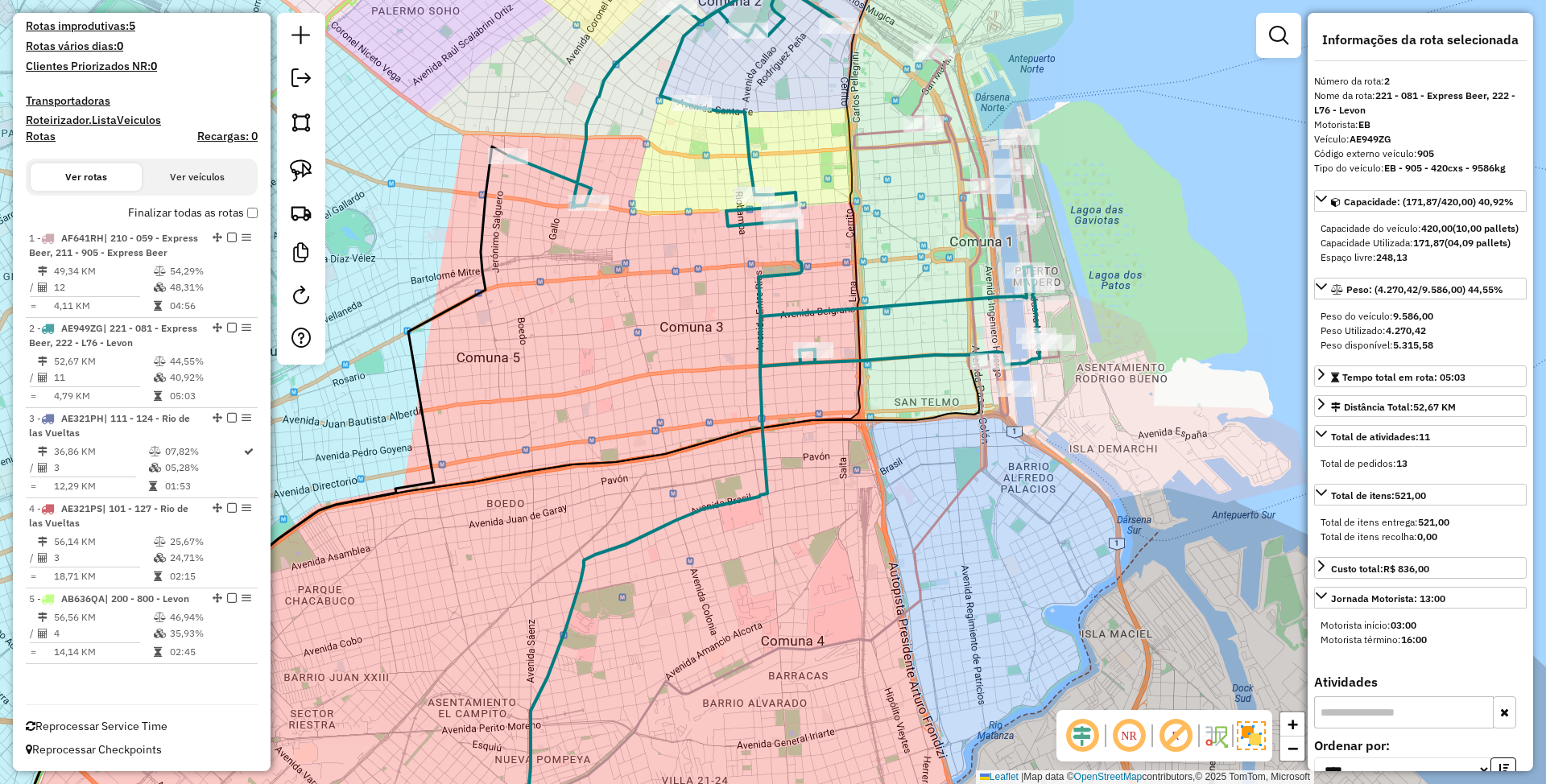
click at [983, 298] on icon at bounding box center [743, 567] width 568 height 593
click at [978, 294] on icon at bounding box center [743, 567] width 568 height 593
click at [1025, 236] on icon at bounding box center [957, 232] width 205 height 367
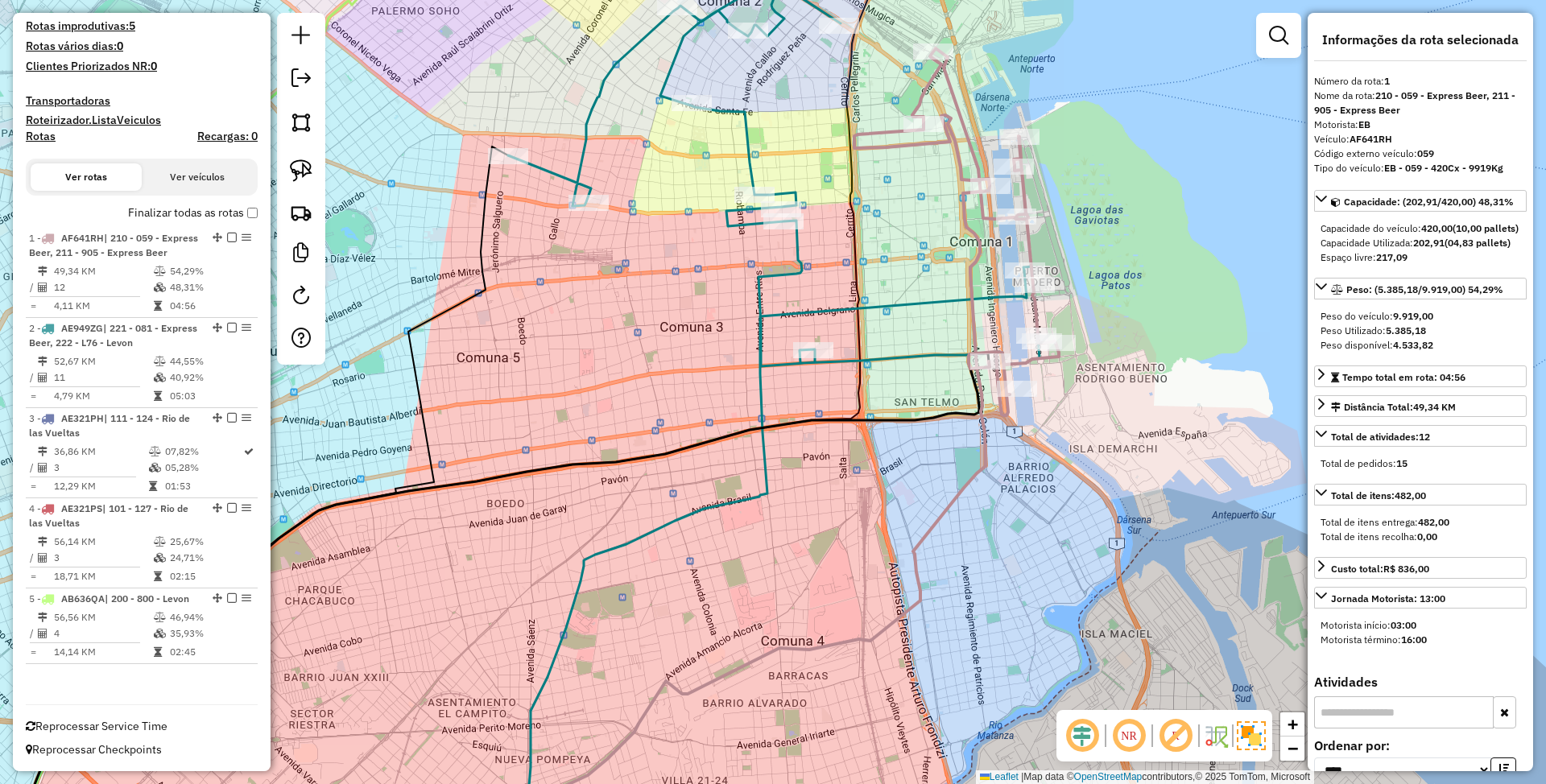
click at [923, 301] on icon at bounding box center [743, 567] width 568 height 593
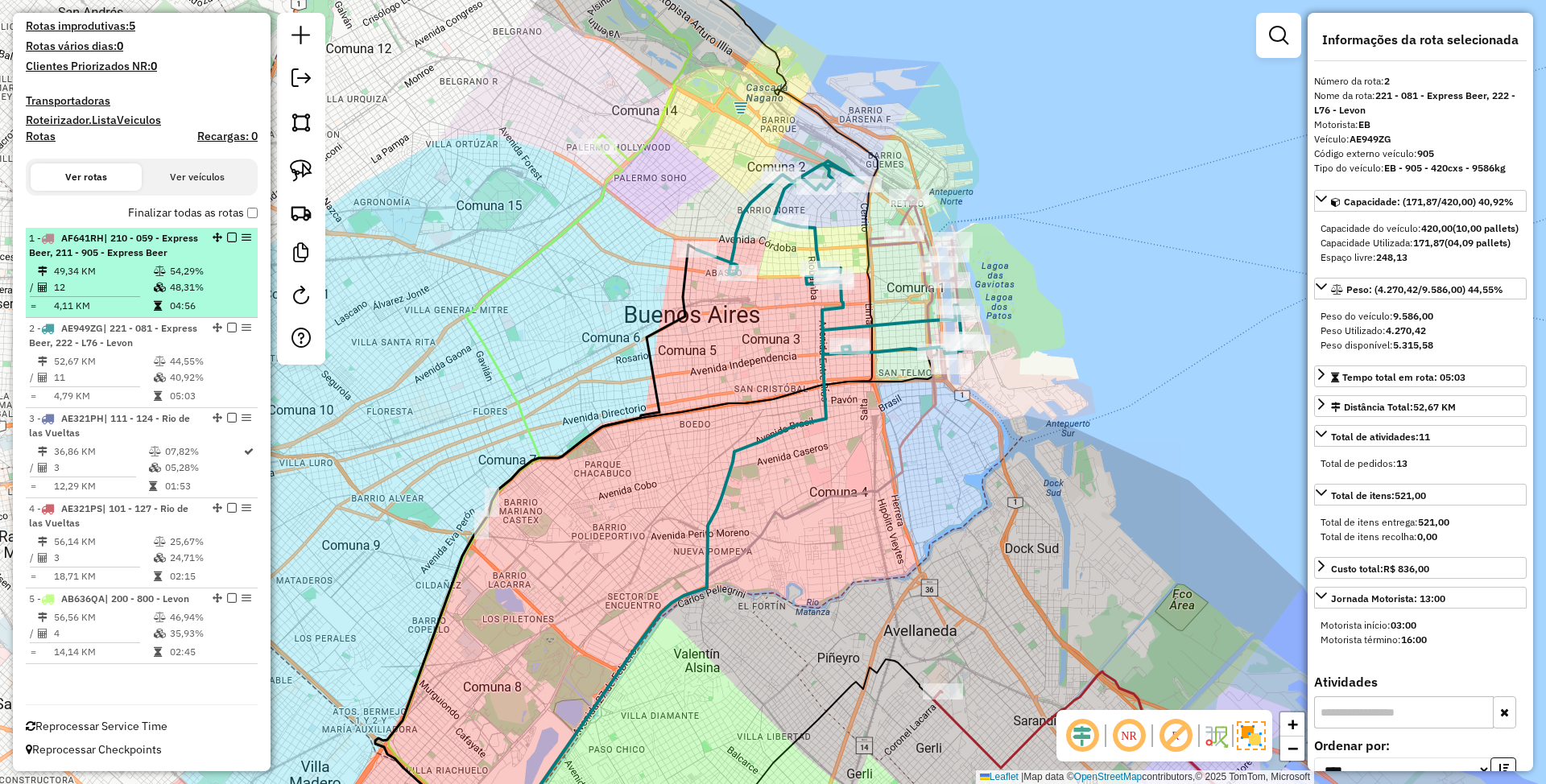
click at [231, 233] on em at bounding box center [232, 238] width 10 height 10
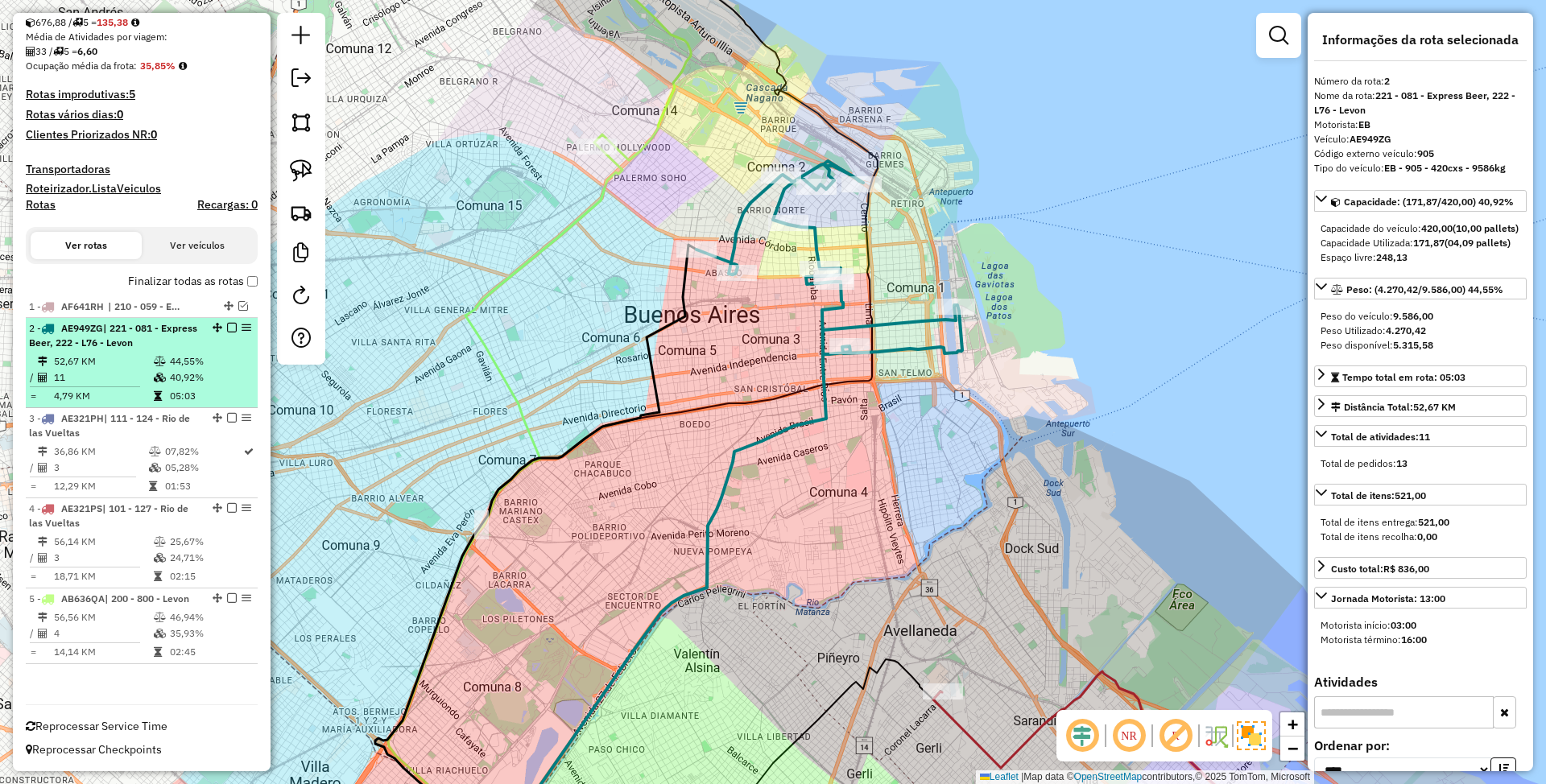
click at [150, 346] on span "| 221 - 081 - Express Beer, 222 - L76 - Levon" at bounding box center [113, 336] width 168 height 27
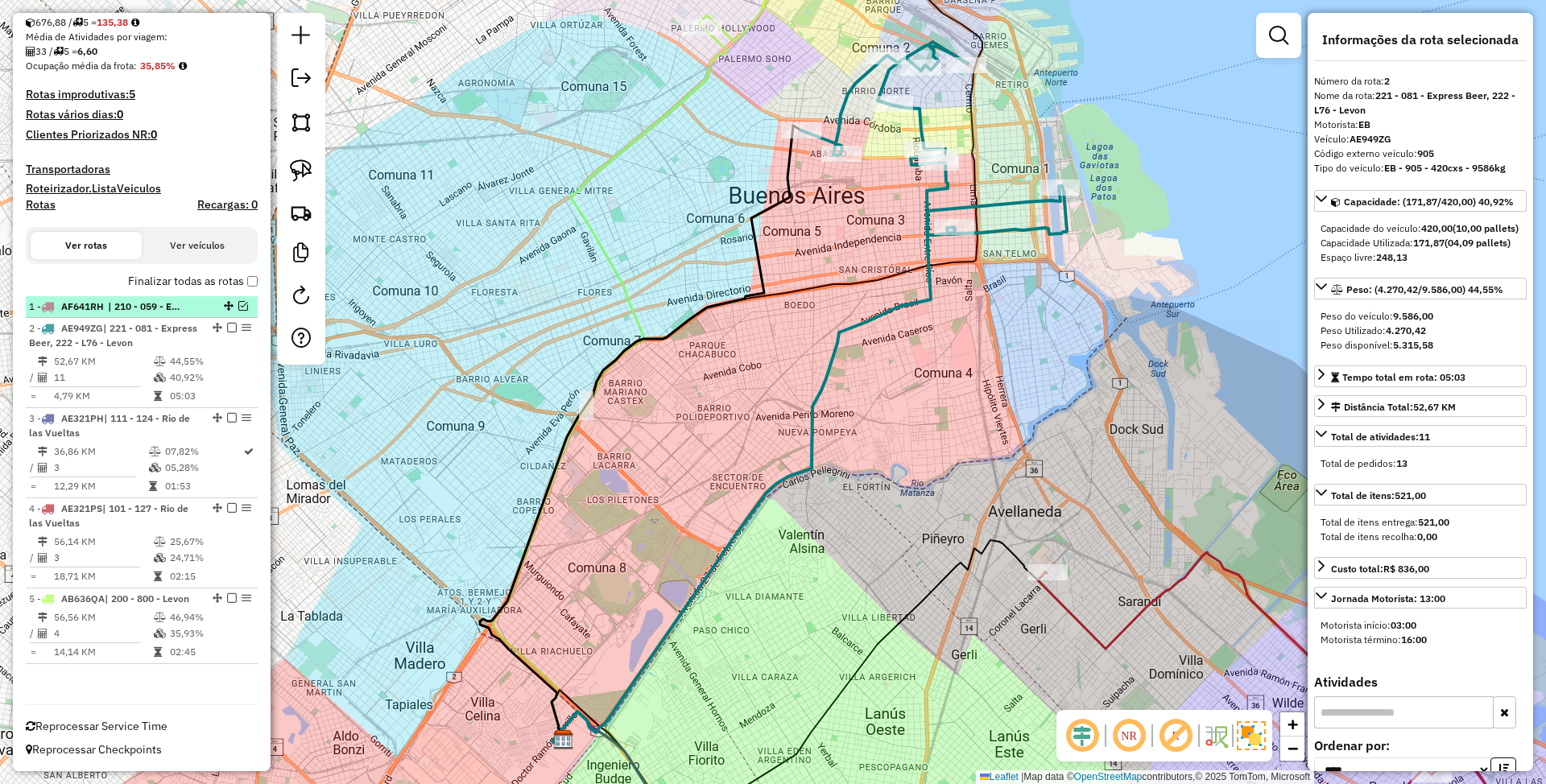
click at [167, 308] on span "| 210 - 059 - Express Beer, 211 - 905 - Express Beer" at bounding box center [145, 306] width 74 height 14
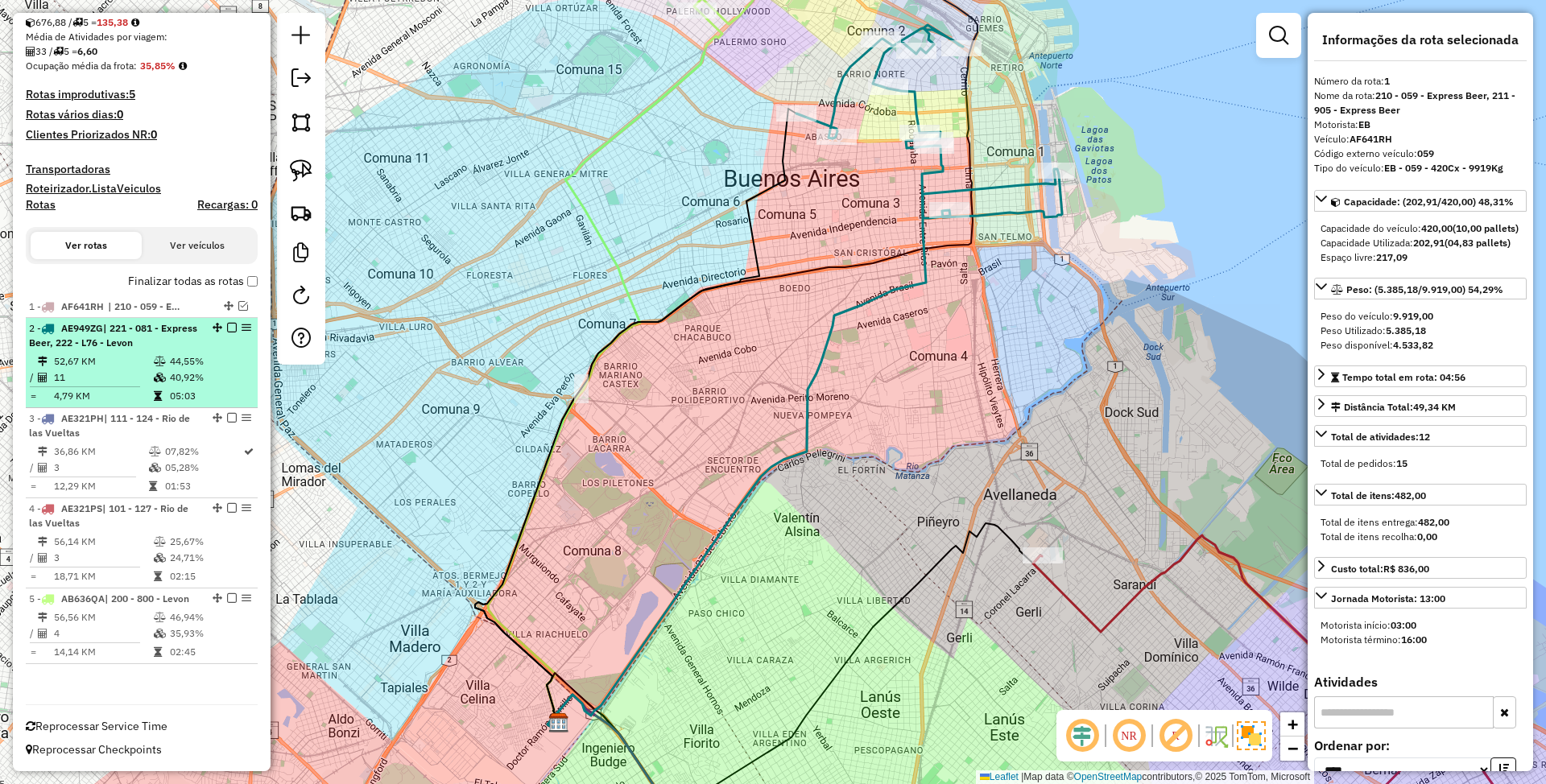
click at [149, 338] on span "| 221 - 081 - Express Beer, 222 - L76 - Levon" at bounding box center [113, 336] width 168 height 27
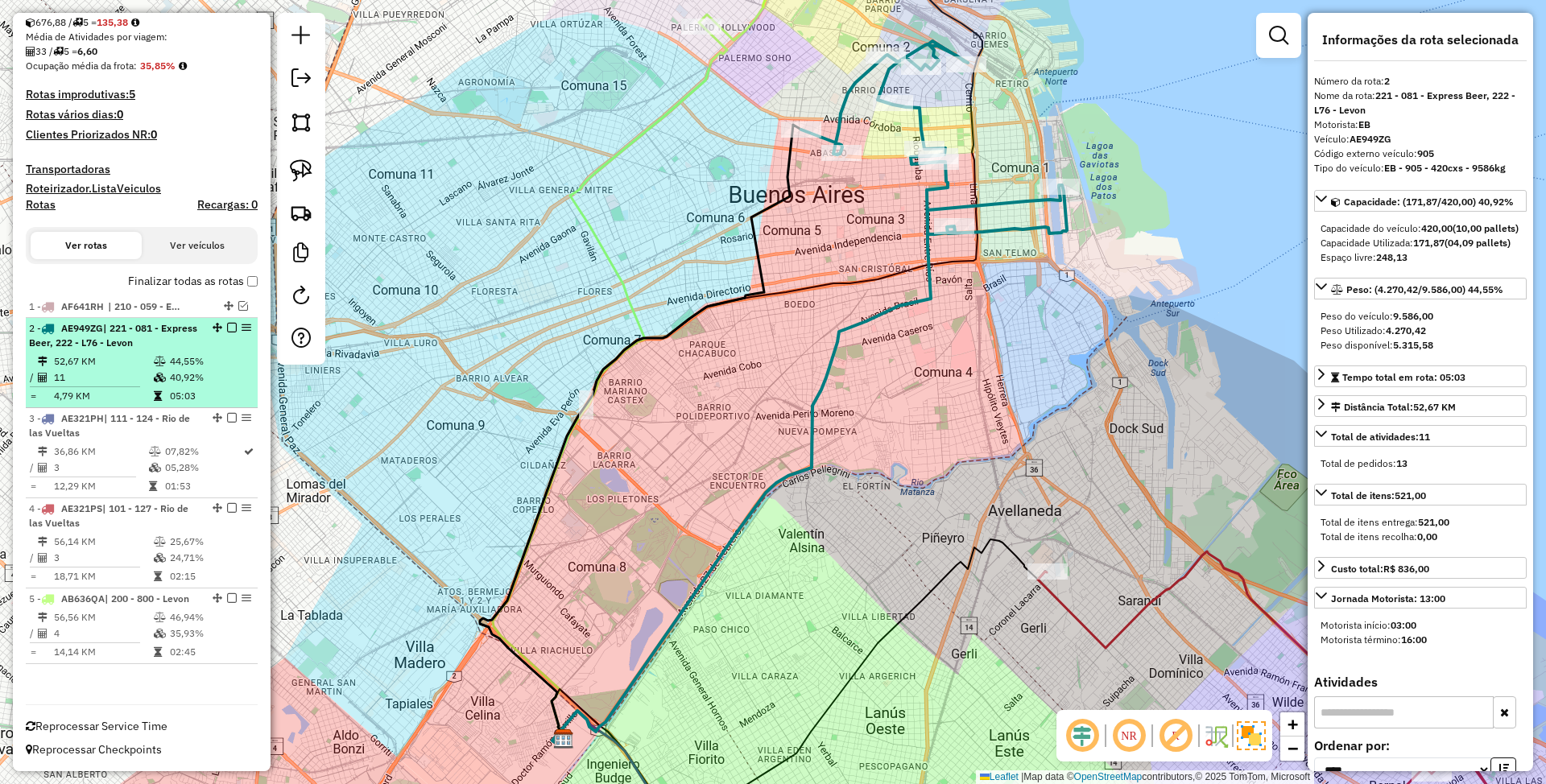
click at [227, 325] on em at bounding box center [232, 327] width 10 height 10
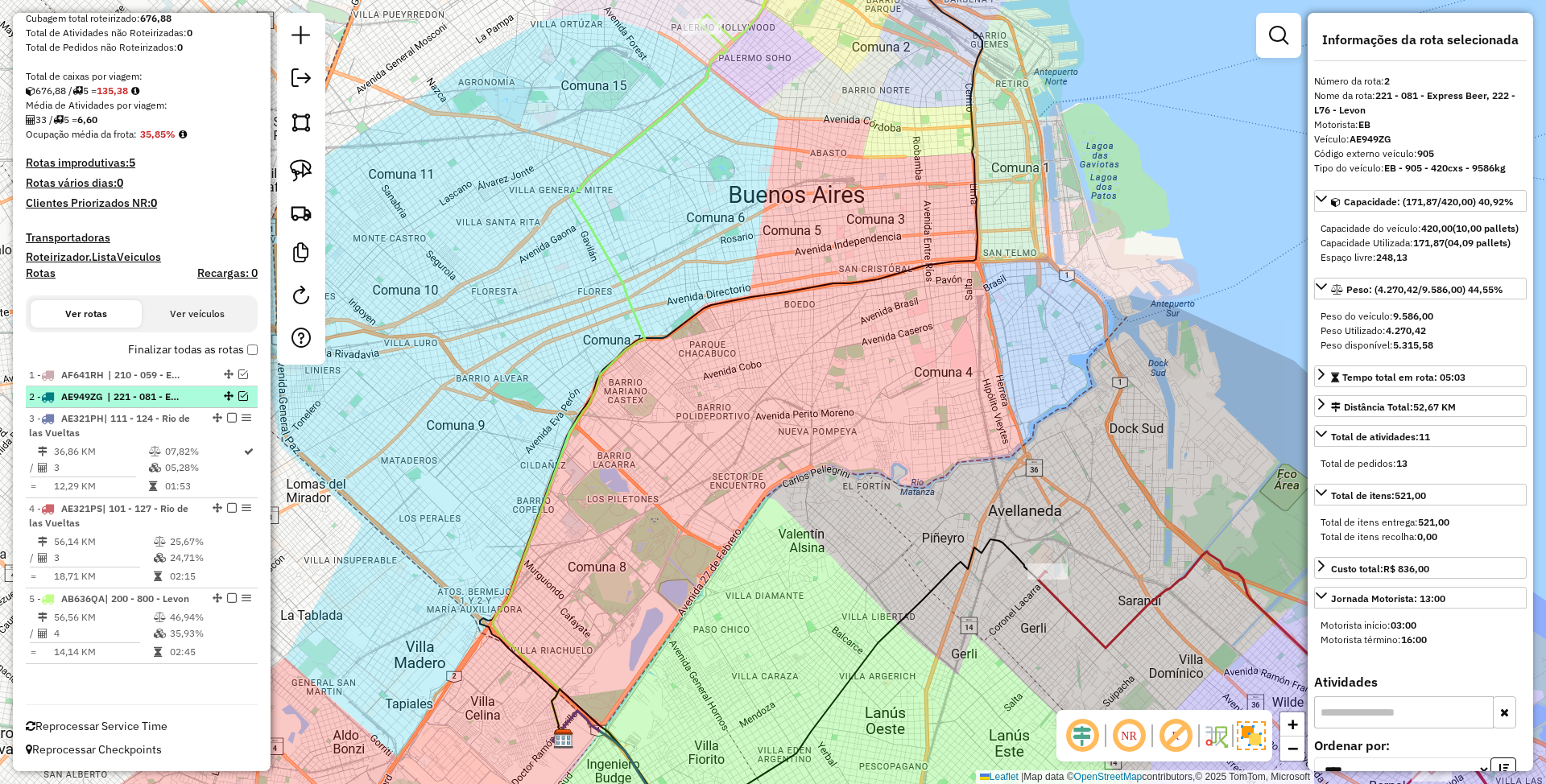
scroll to position [268, 0]
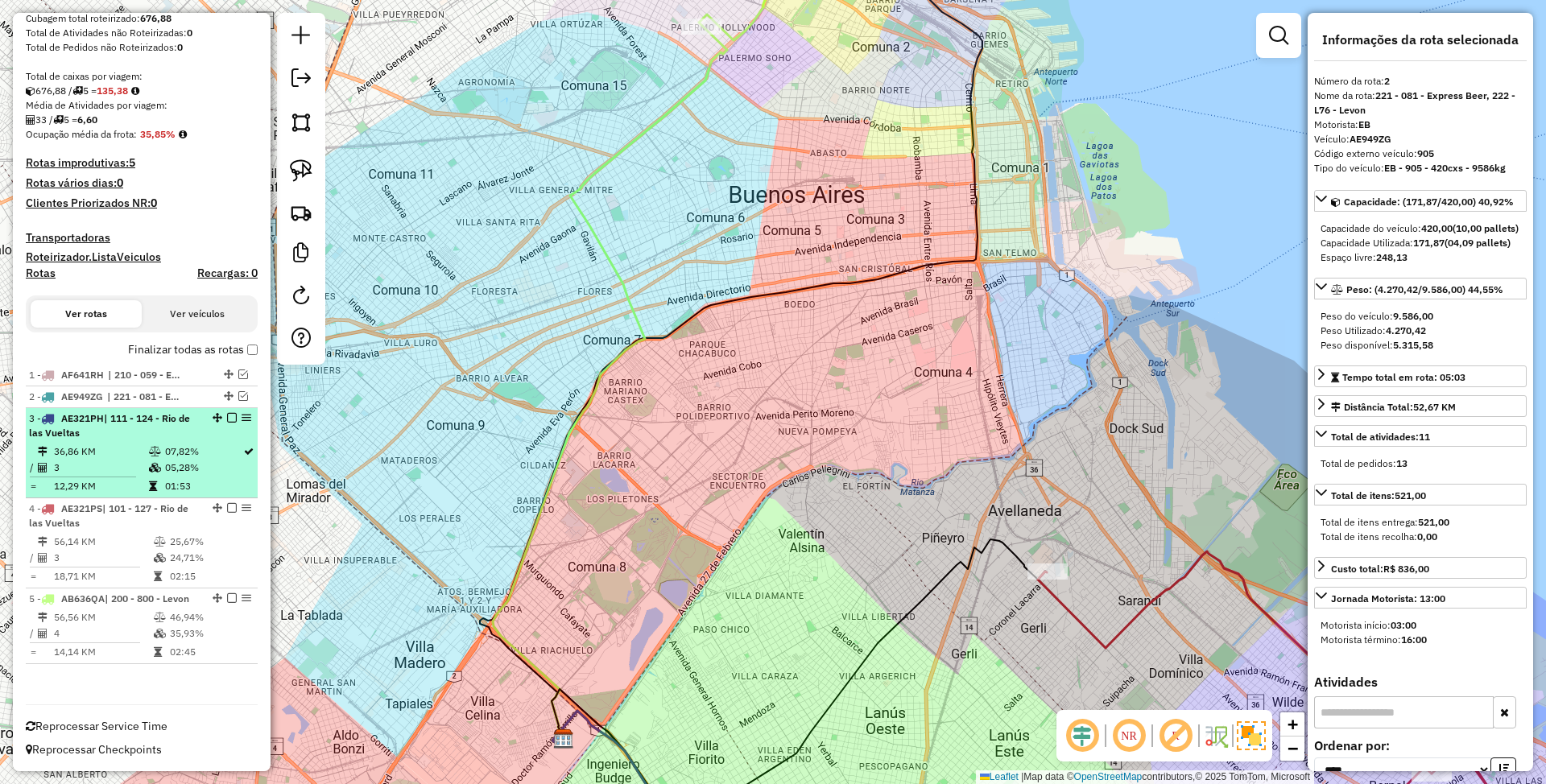
click at [172, 438] on div "3 - AE321PH | 111 - 124 - Rio de las Vueltas" at bounding box center [114, 426] width 171 height 29
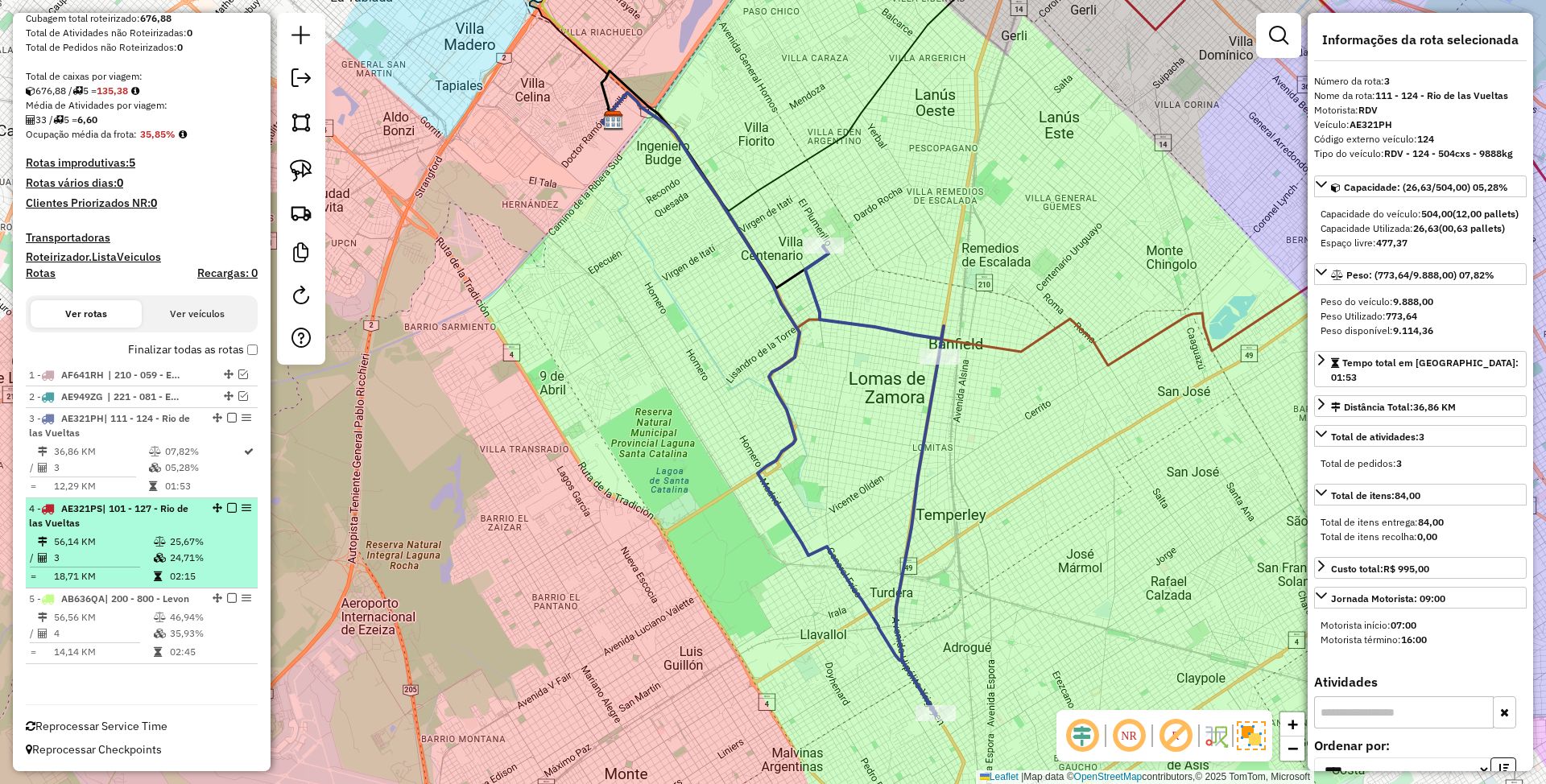
click at [153, 520] on div "4 - AE321PS | 101 - 127 - Rio de las Vueltas" at bounding box center [114, 517] width 171 height 29
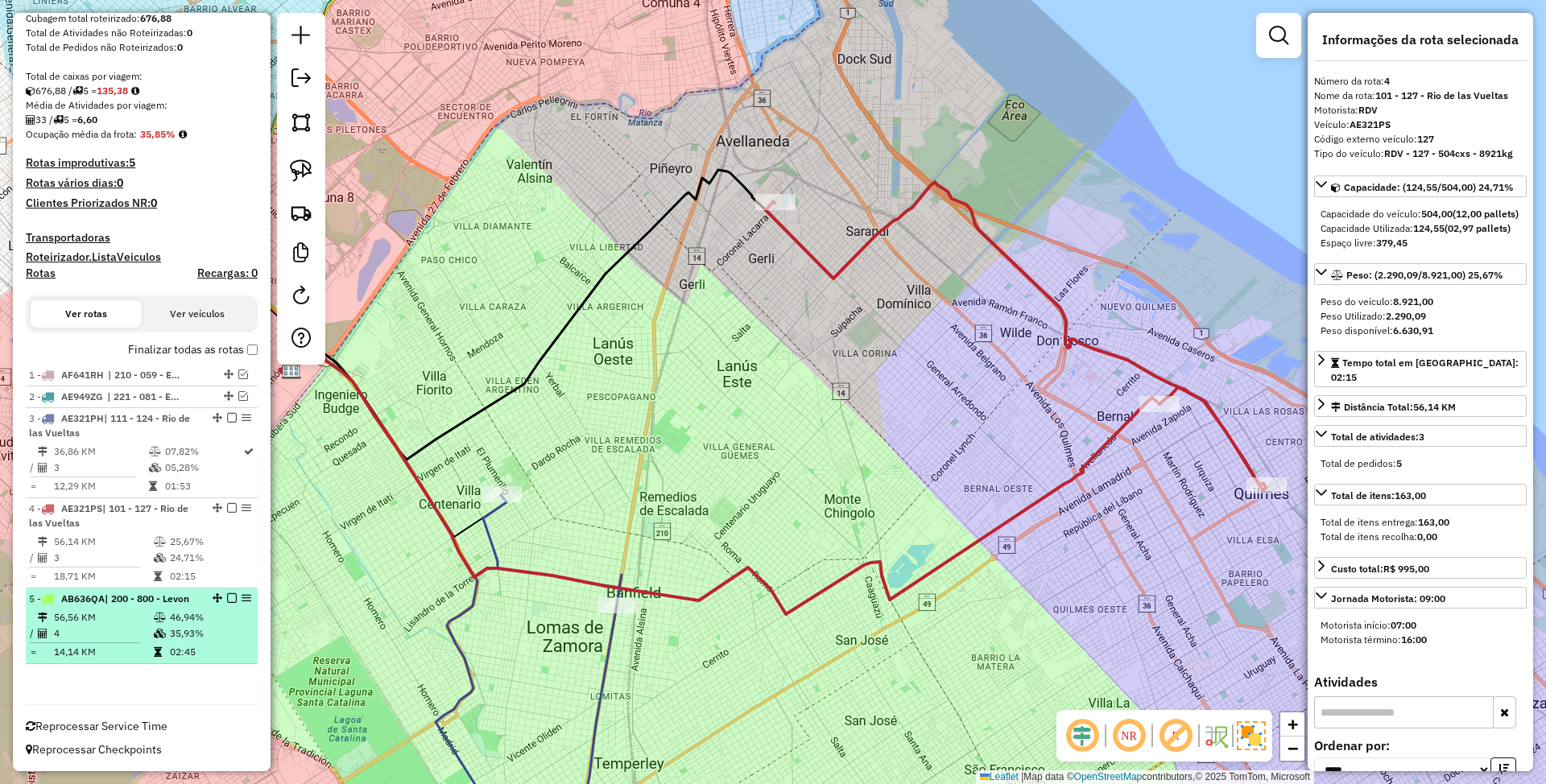
click at [155, 623] on td at bounding box center [160, 617] width 16 height 16
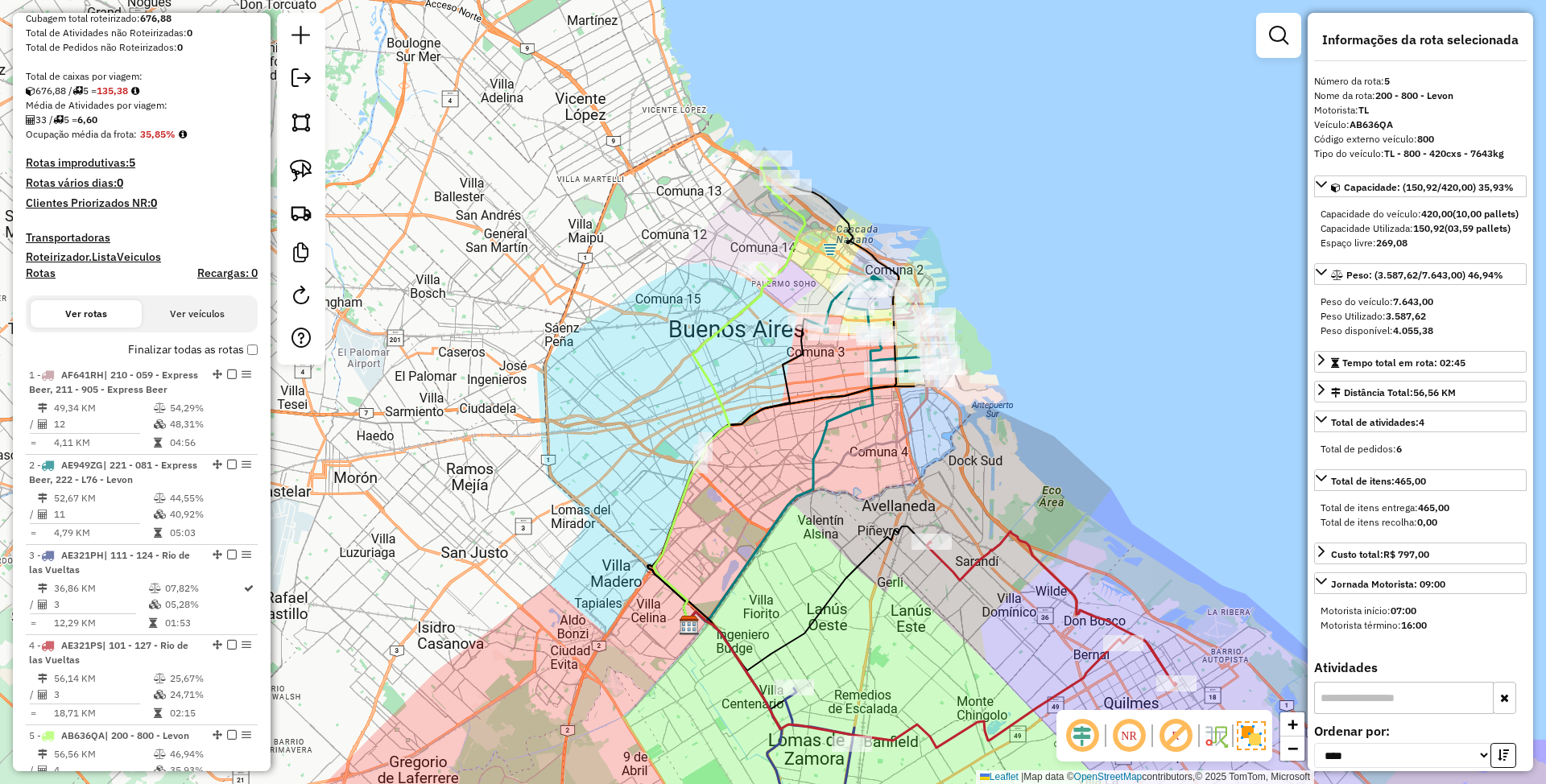
click at [987, 555] on icon at bounding box center [1052, 609] width 250 height 154
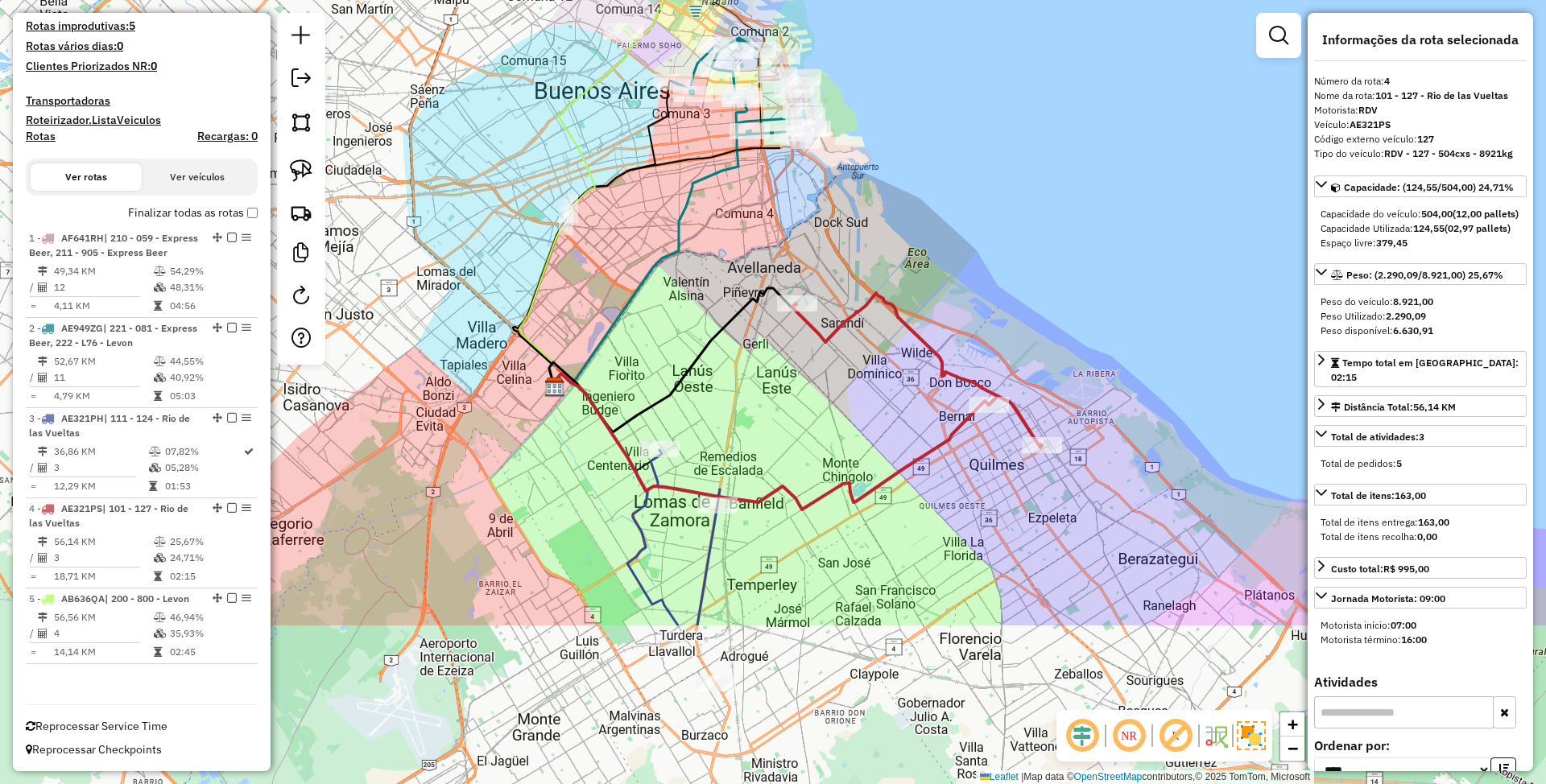
drag, startPoint x: 1022, startPoint y: 654, endPoint x: 887, endPoint y: 415, distance: 274.5
click at [887, 415] on div "Janela de atendimento Grade de atendimento Capacidade Transportadoras Veículos …" at bounding box center [773, 392] width 1546 height 784
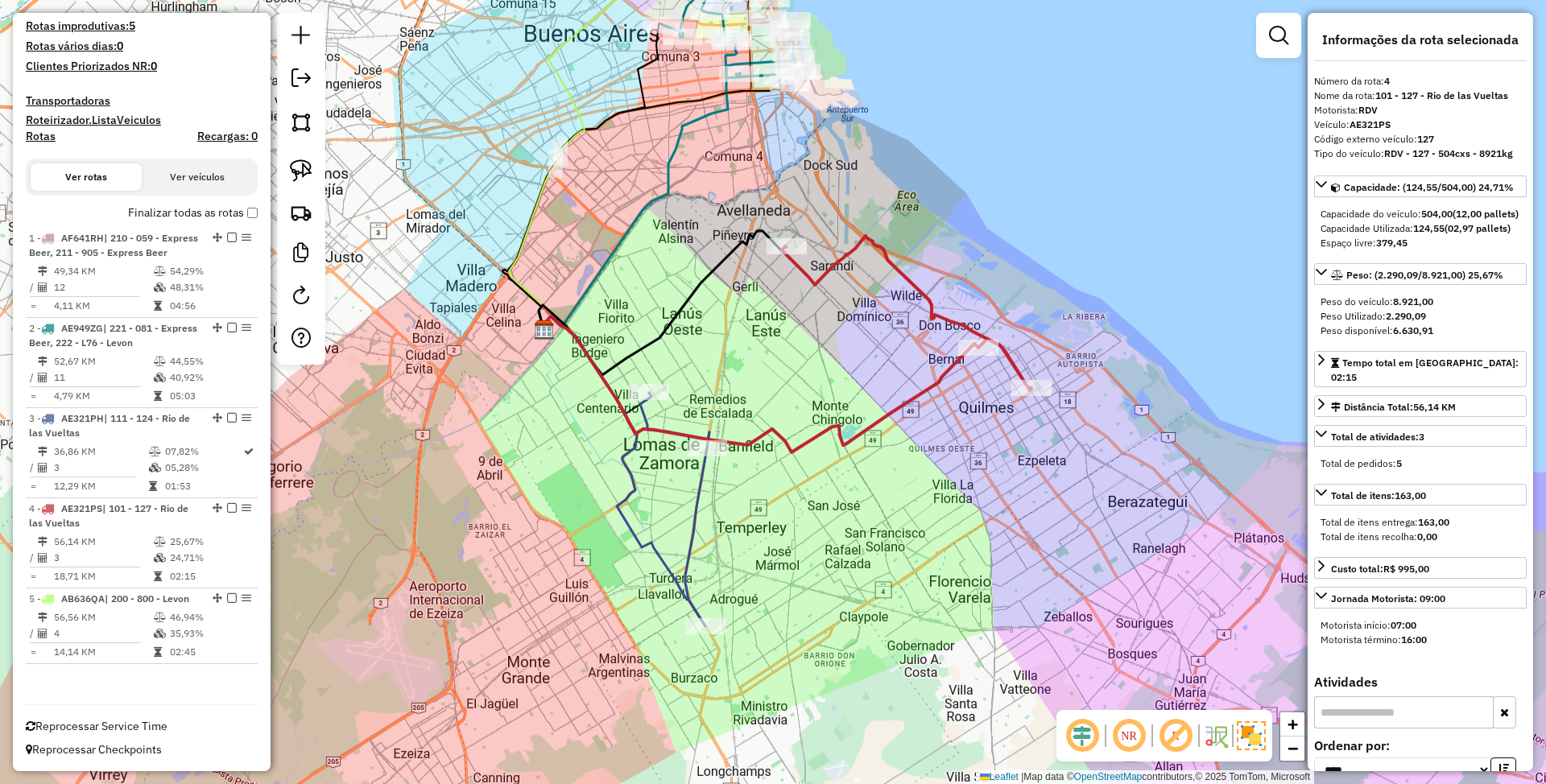
drag, startPoint x: 892, startPoint y: 539, endPoint x: 890, endPoint y: 517, distance: 22.1
click at [890, 517] on div "Janela de atendimento Grade de atendimento Capacidade Transportadoras Veículos …" at bounding box center [773, 392] width 1546 height 784
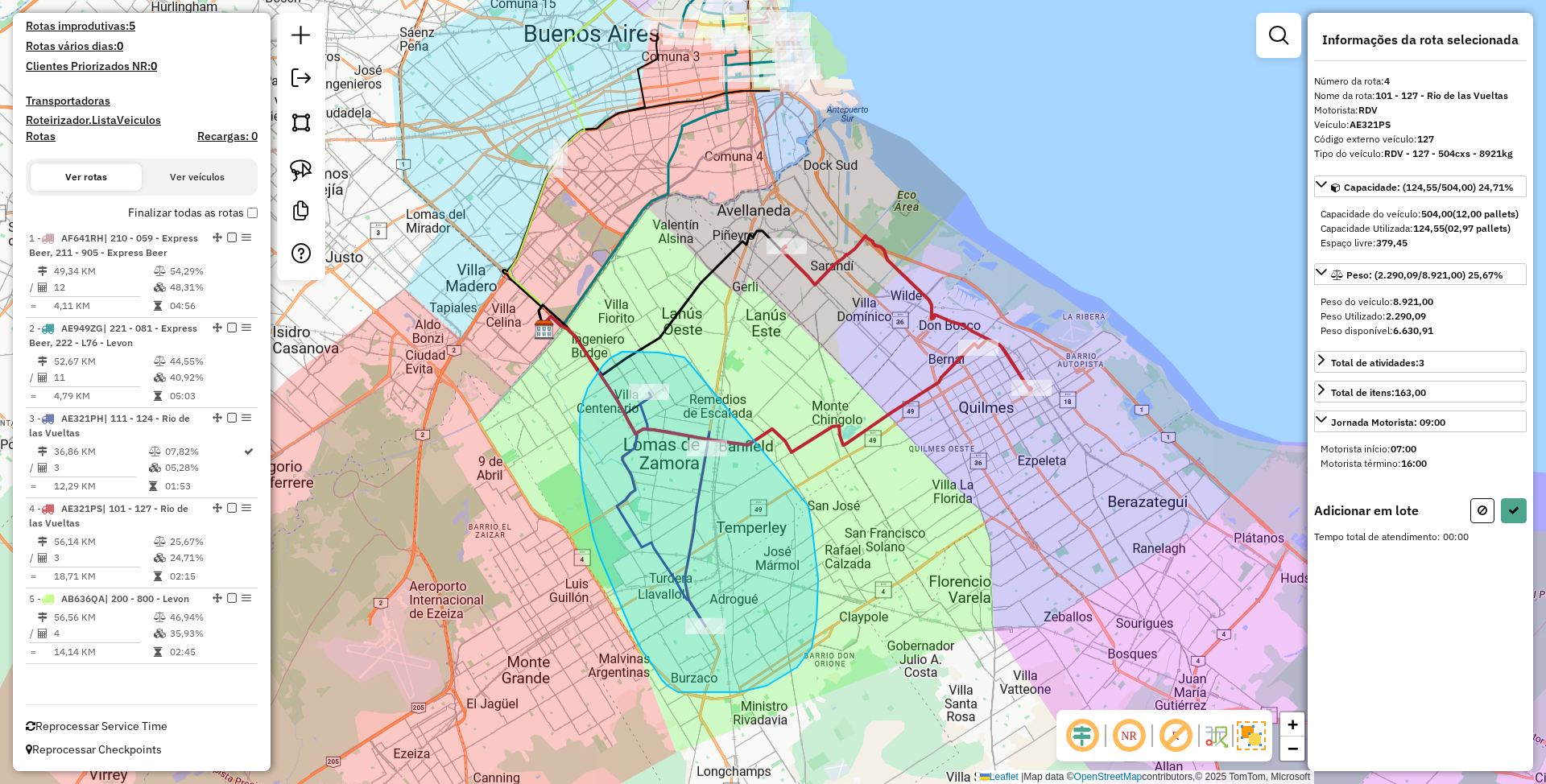
drag, startPoint x: 667, startPoint y: 354, endPoint x: 805, endPoint y: 502, distance: 202.4
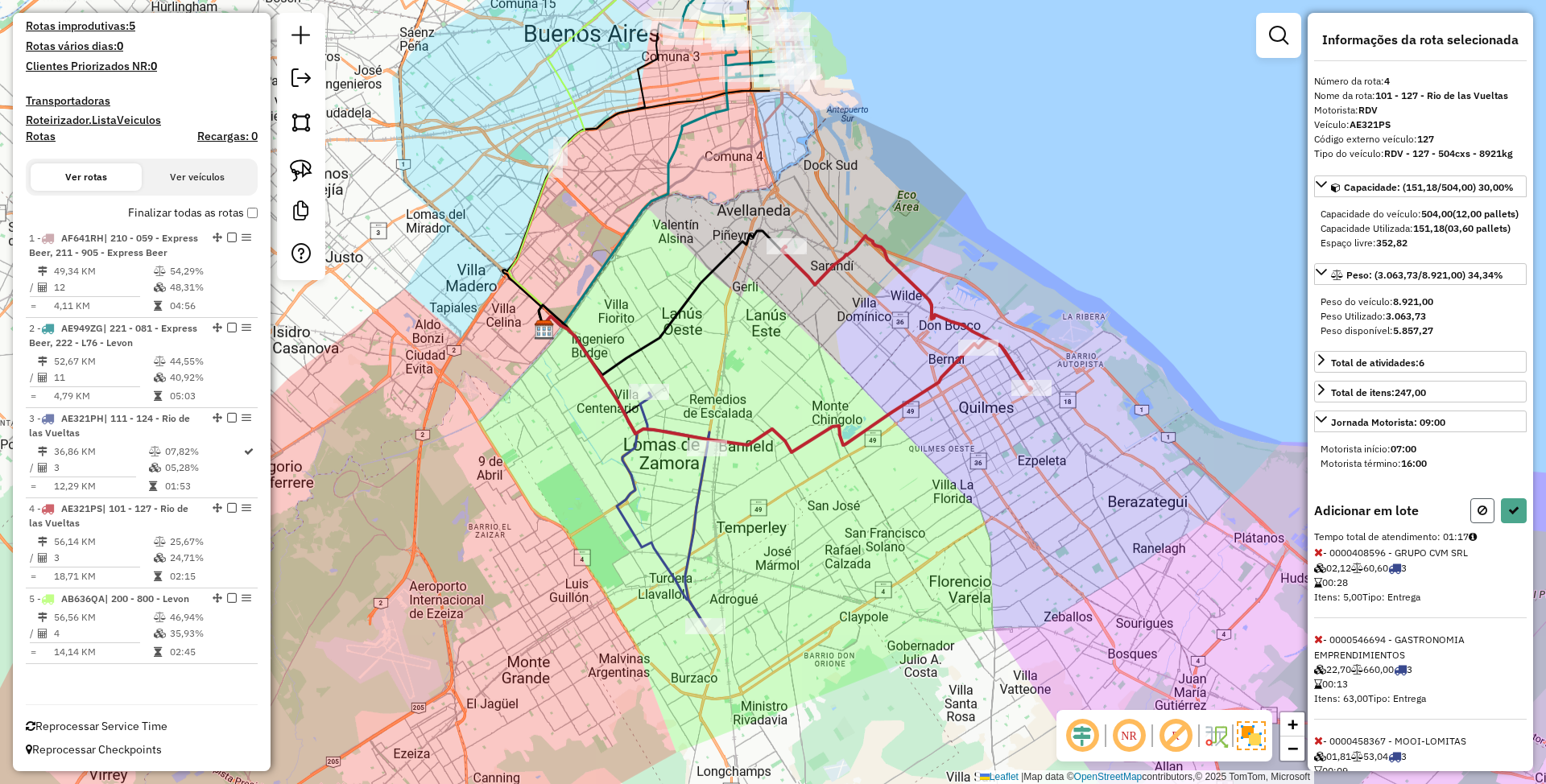
click at [1478, 517] on icon at bounding box center [1483, 511] width 10 height 12
select select "*********"
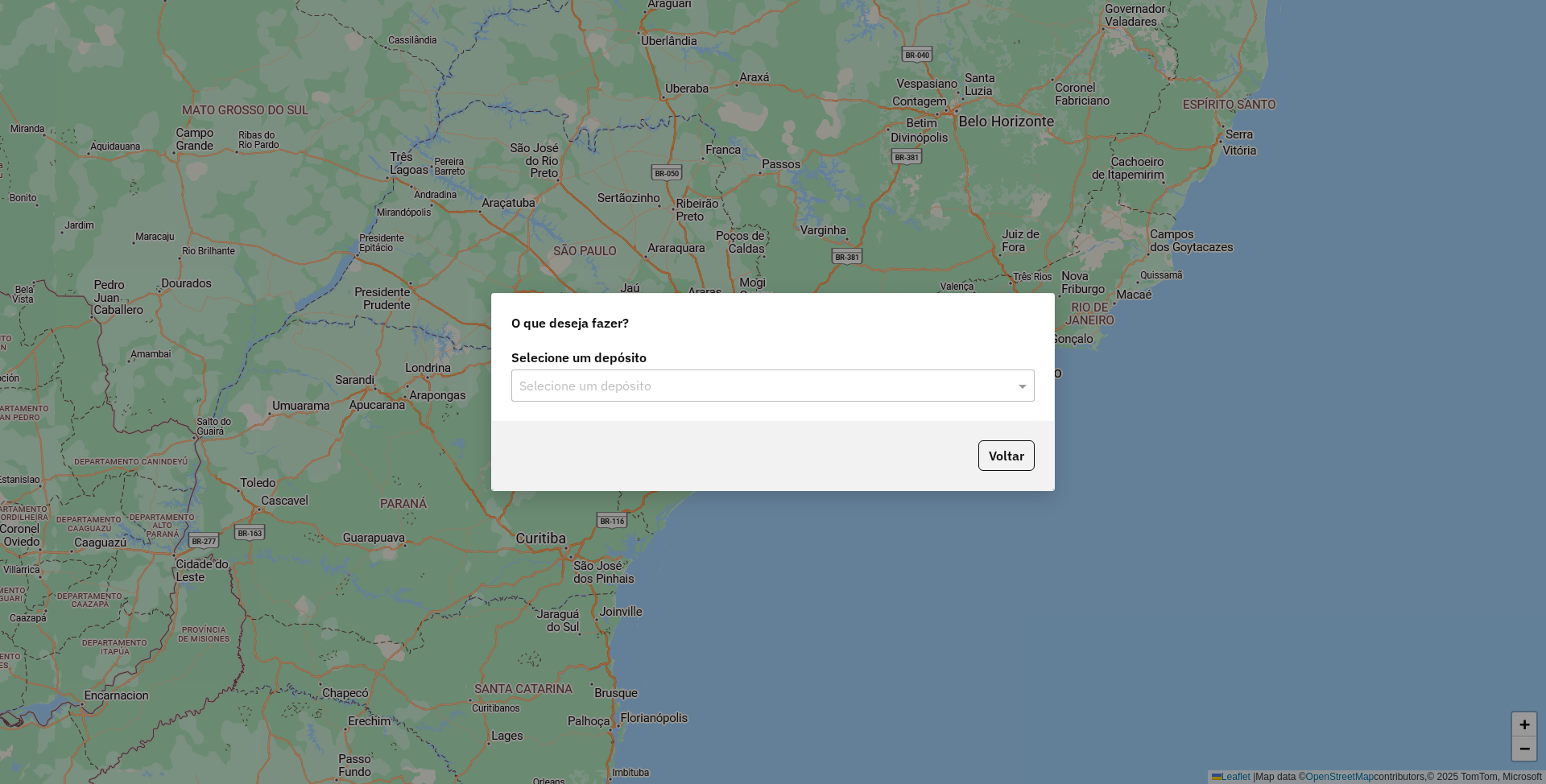
click at [735, 387] on input "text" at bounding box center [757, 386] width 475 height 19
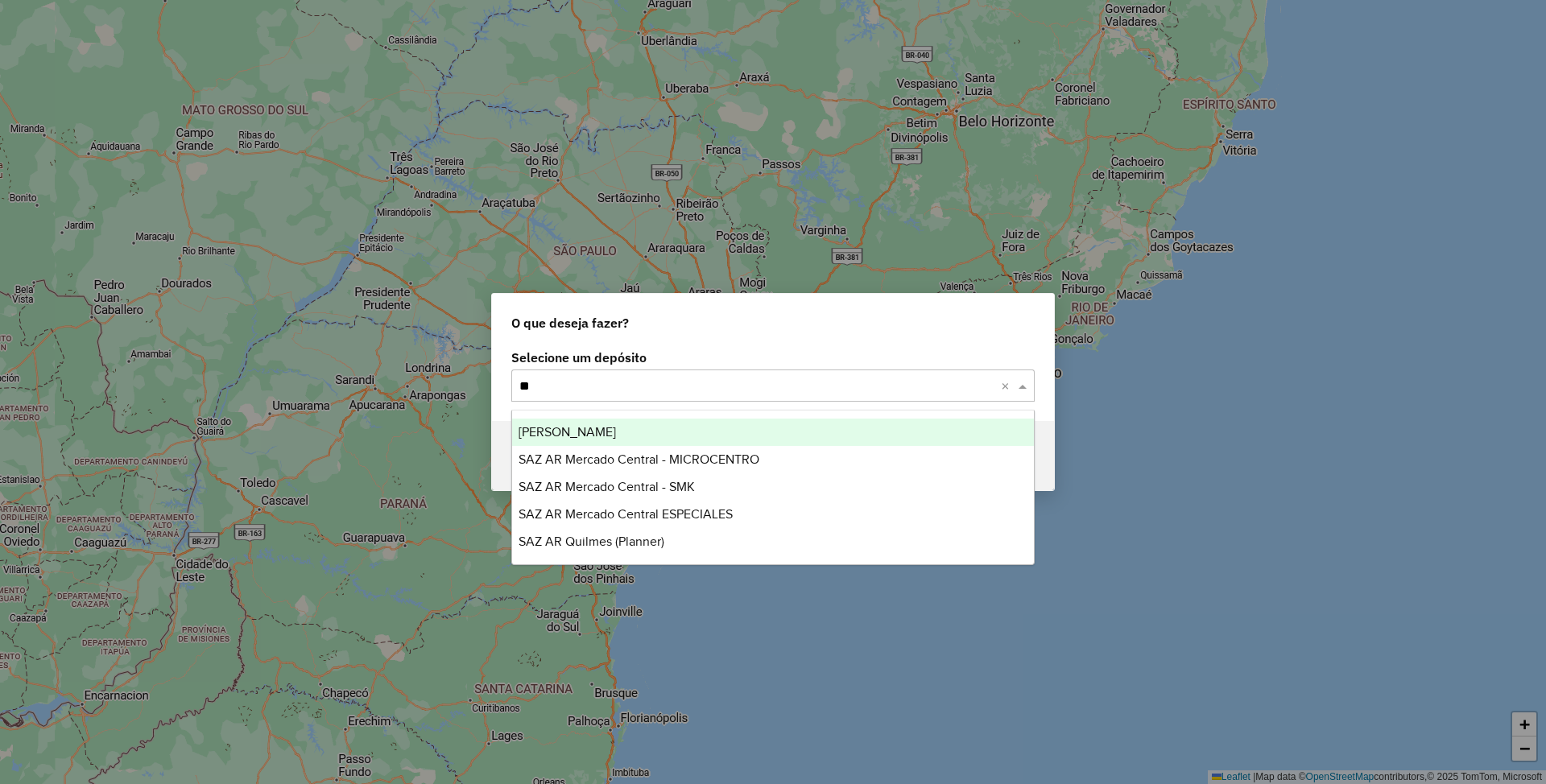
type input "***"
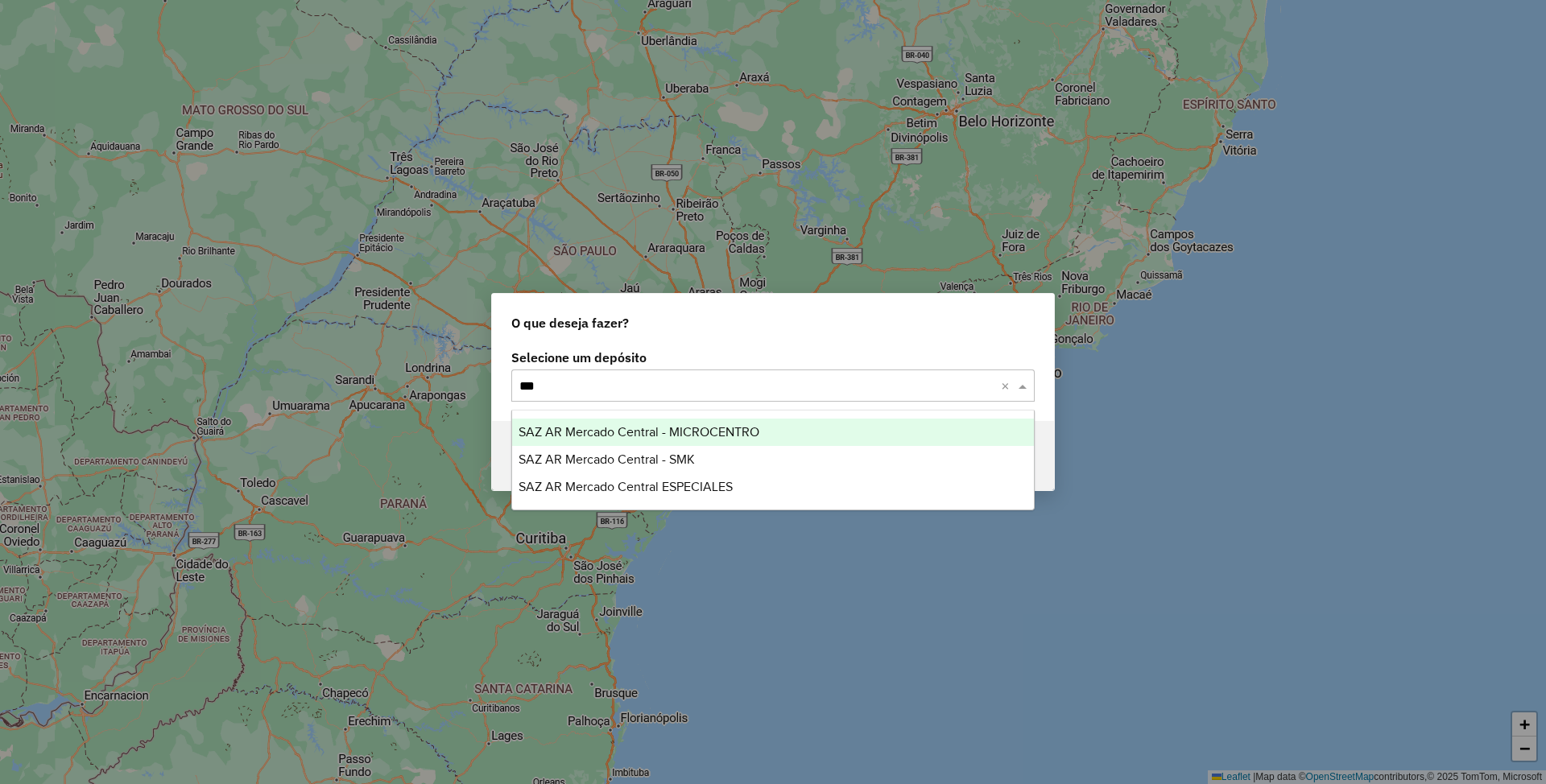
click at [706, 430] on span "SAZ AR Mercado Central - MICROCENTRO" at bounding box center [638, 432] width 240 height 14
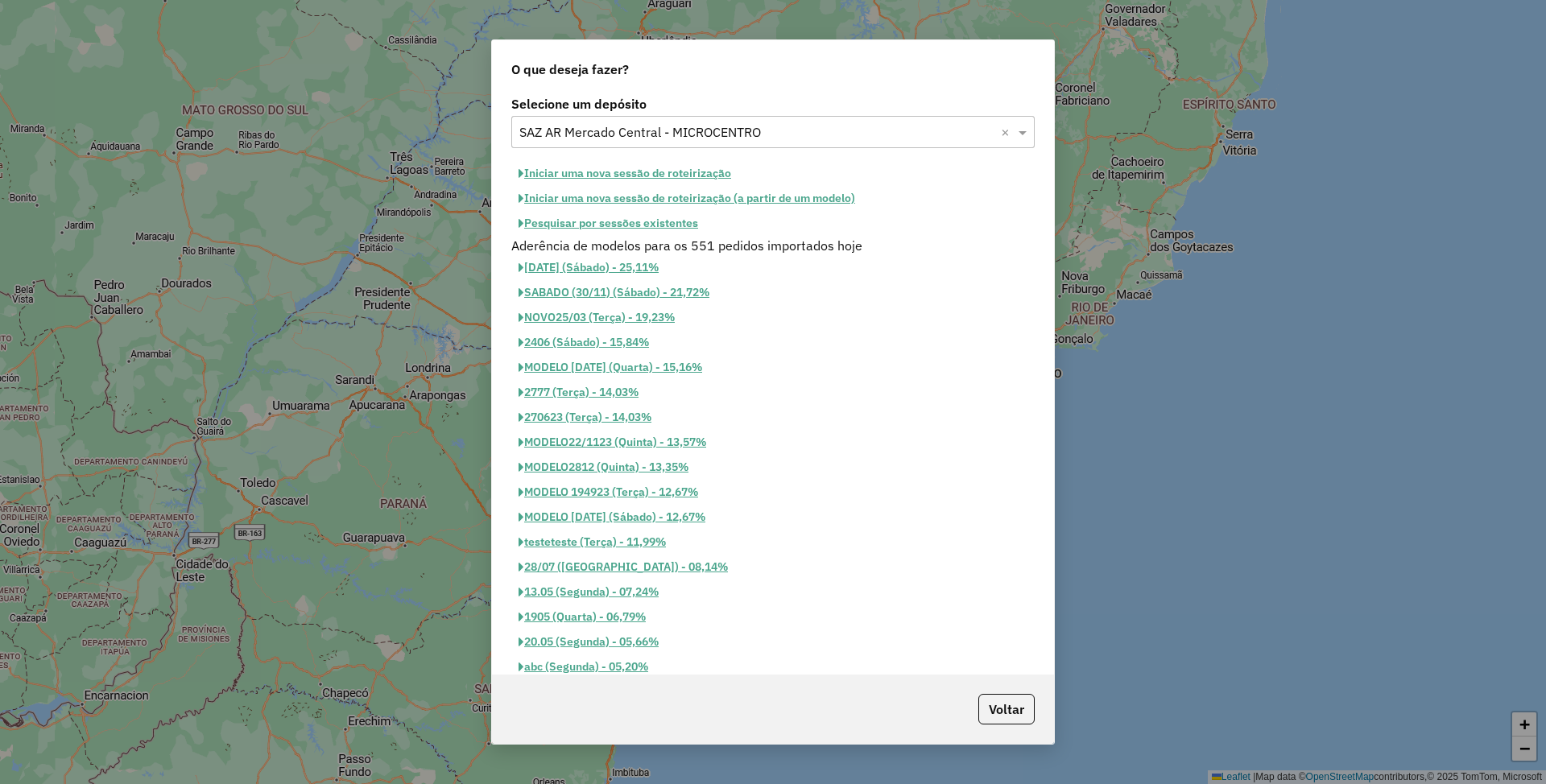
click at [576, 172] on button "Iniciar uma nova sessão de roteirização" at bounding box center [625, 174] width 227 height 25
select select "*"
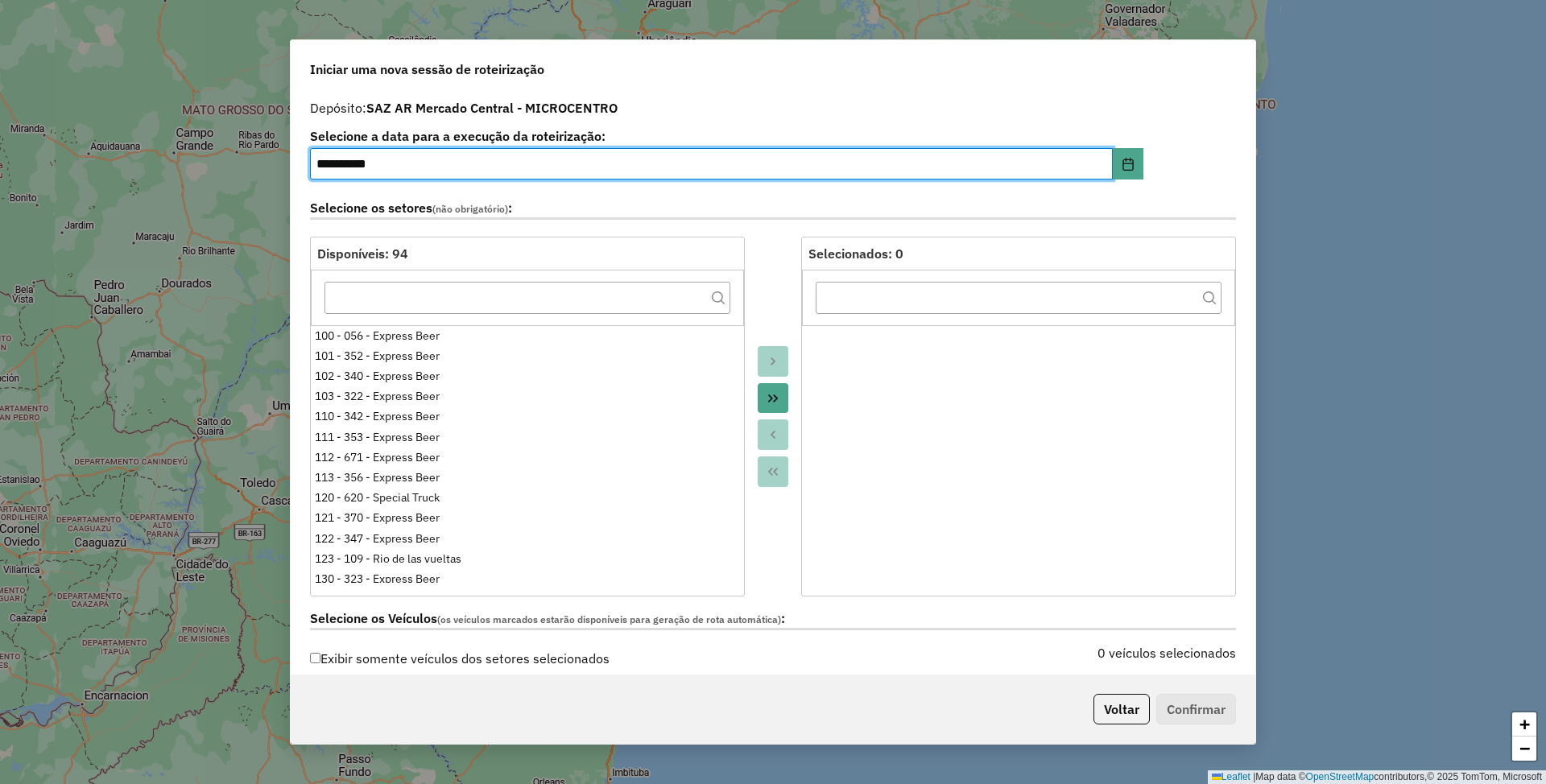
scroll to position [430, 0]
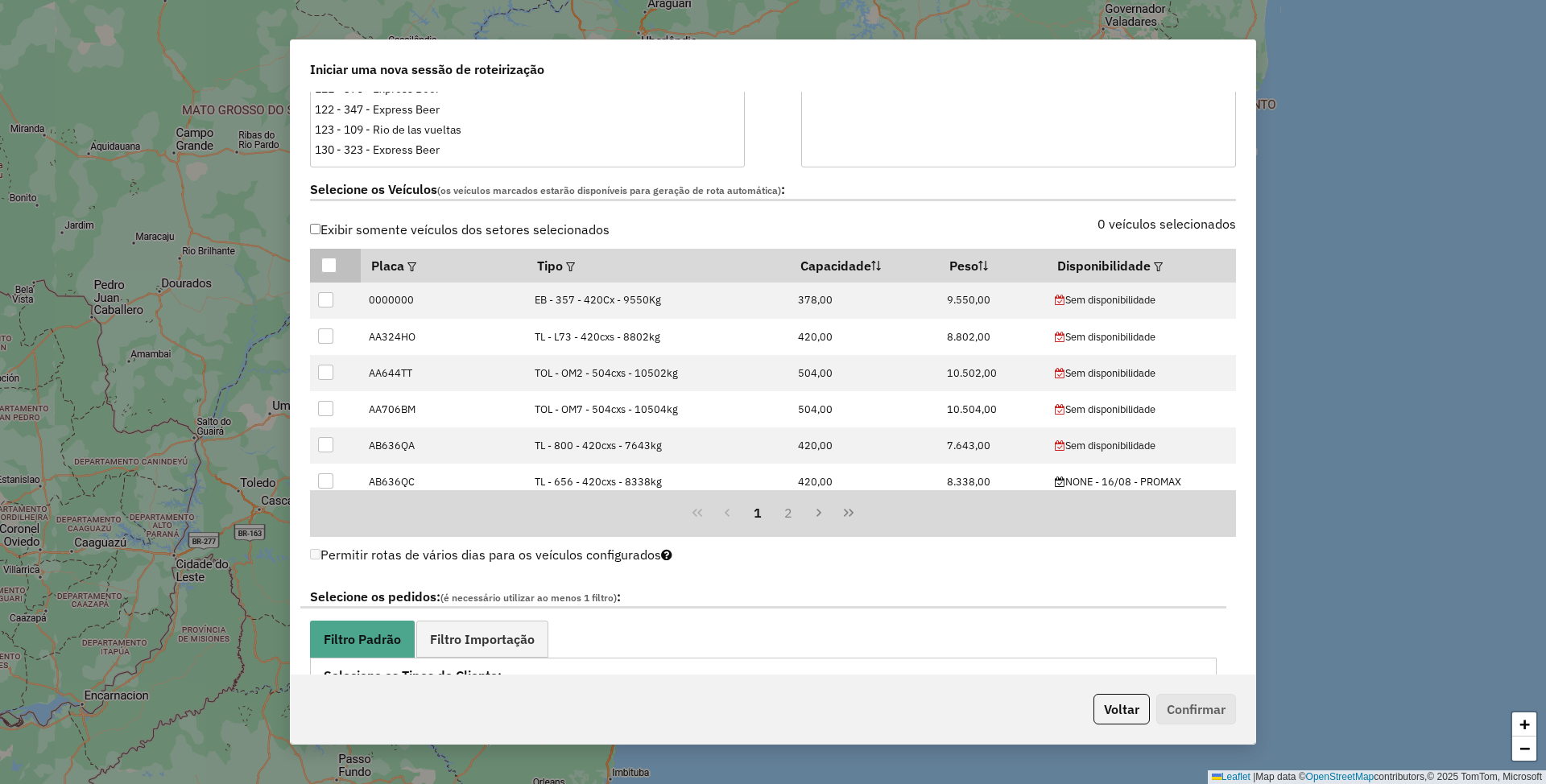
click at [328, 266] on div at bounding box center [329, 266] width 15 height 15
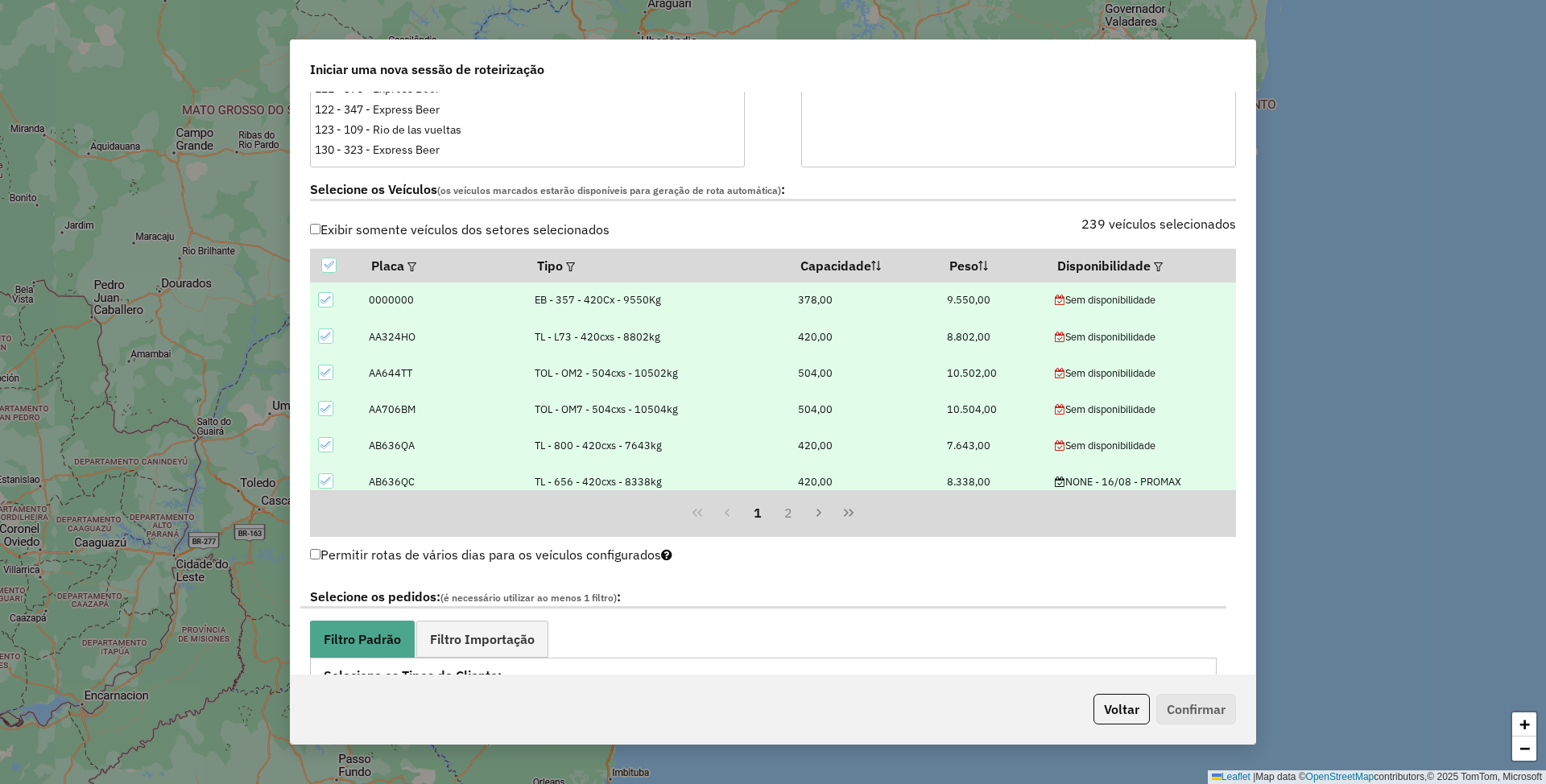
scroll to position [751, 0]
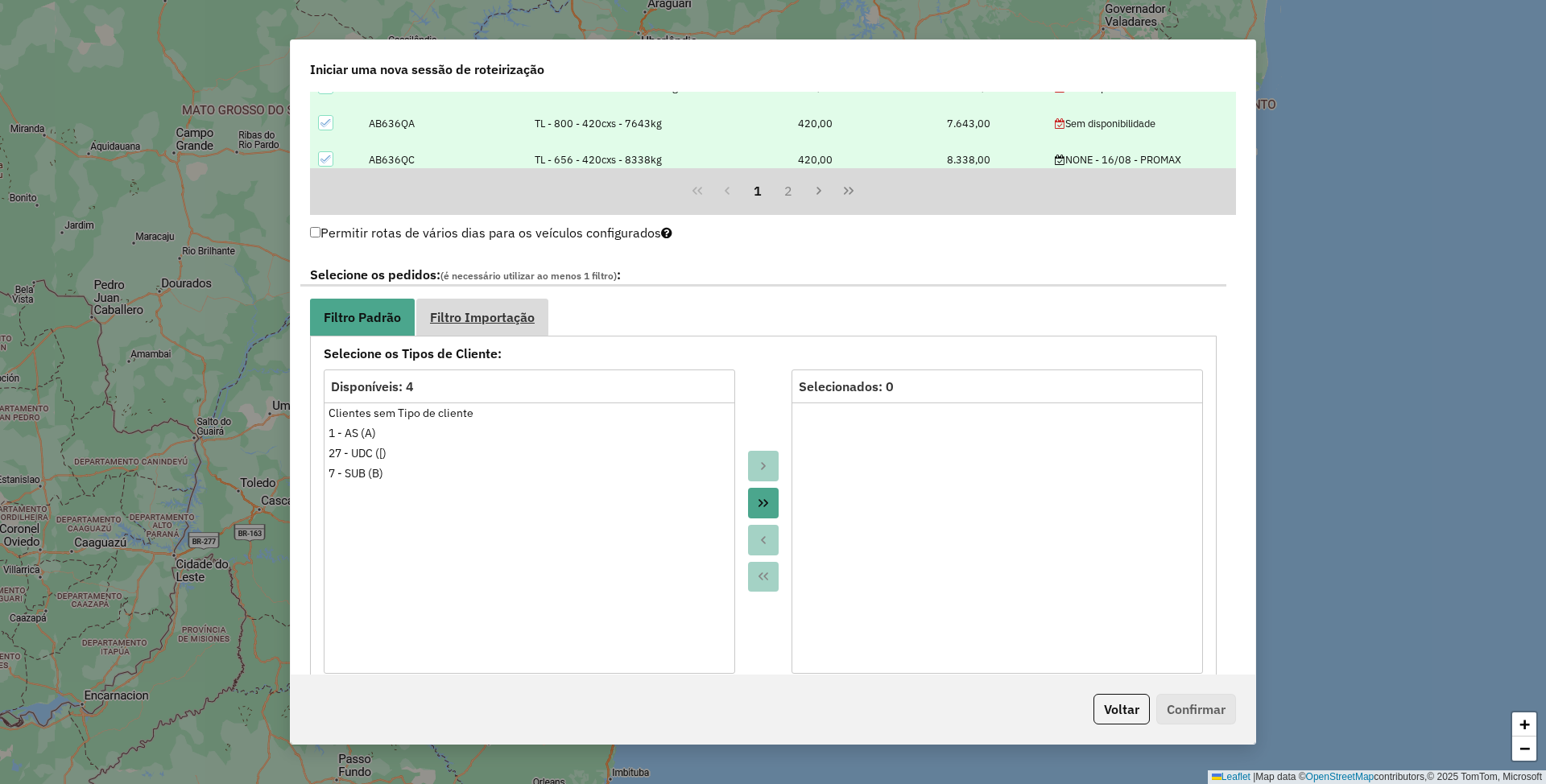
click at [481, 320] on span "Filtro Importação" at bounding box center [482, 317] width 104 height 13
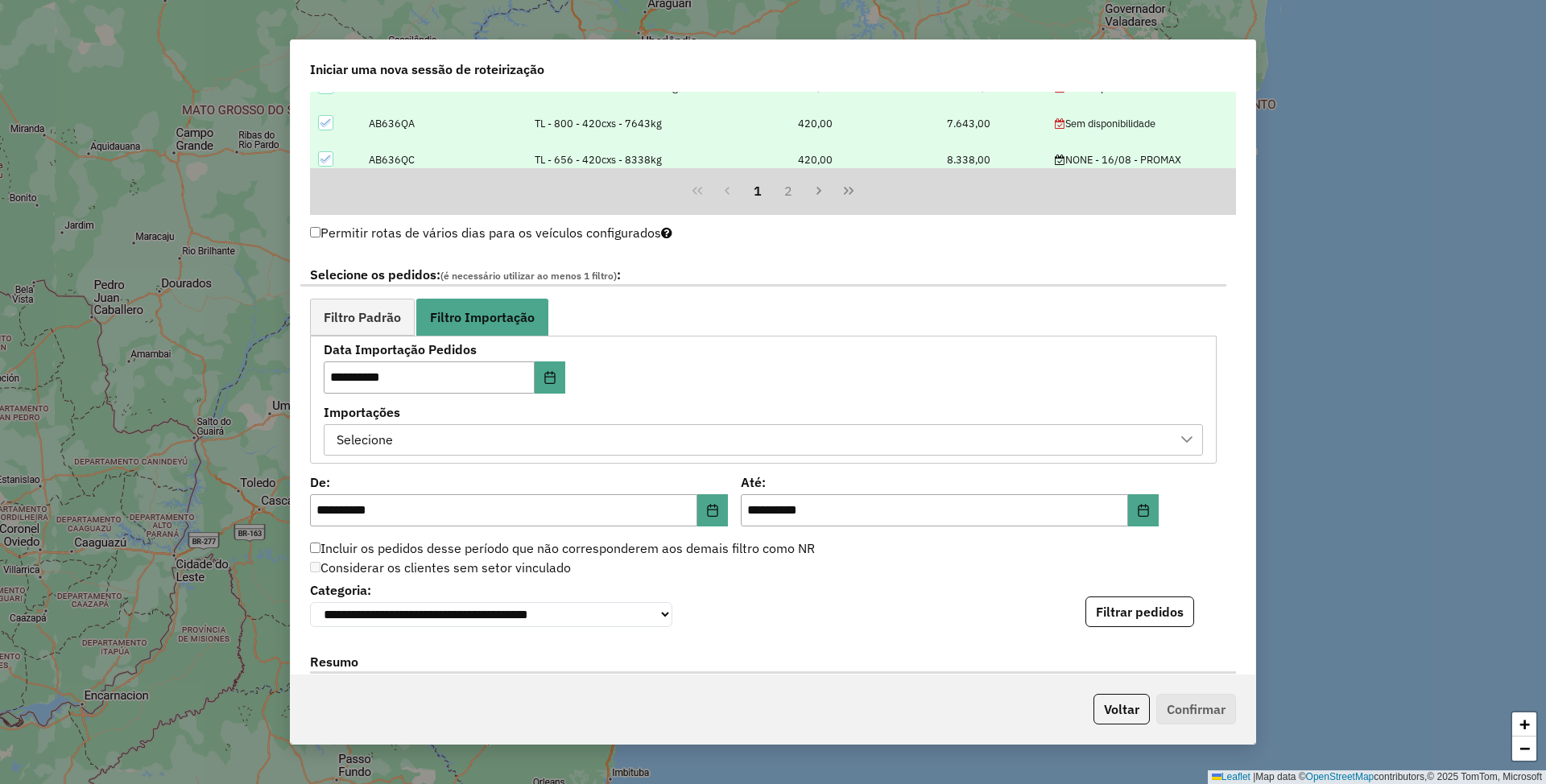
click at [494, 451] on div "Selecione" at bounding box center [751, 440] width 841 height 31
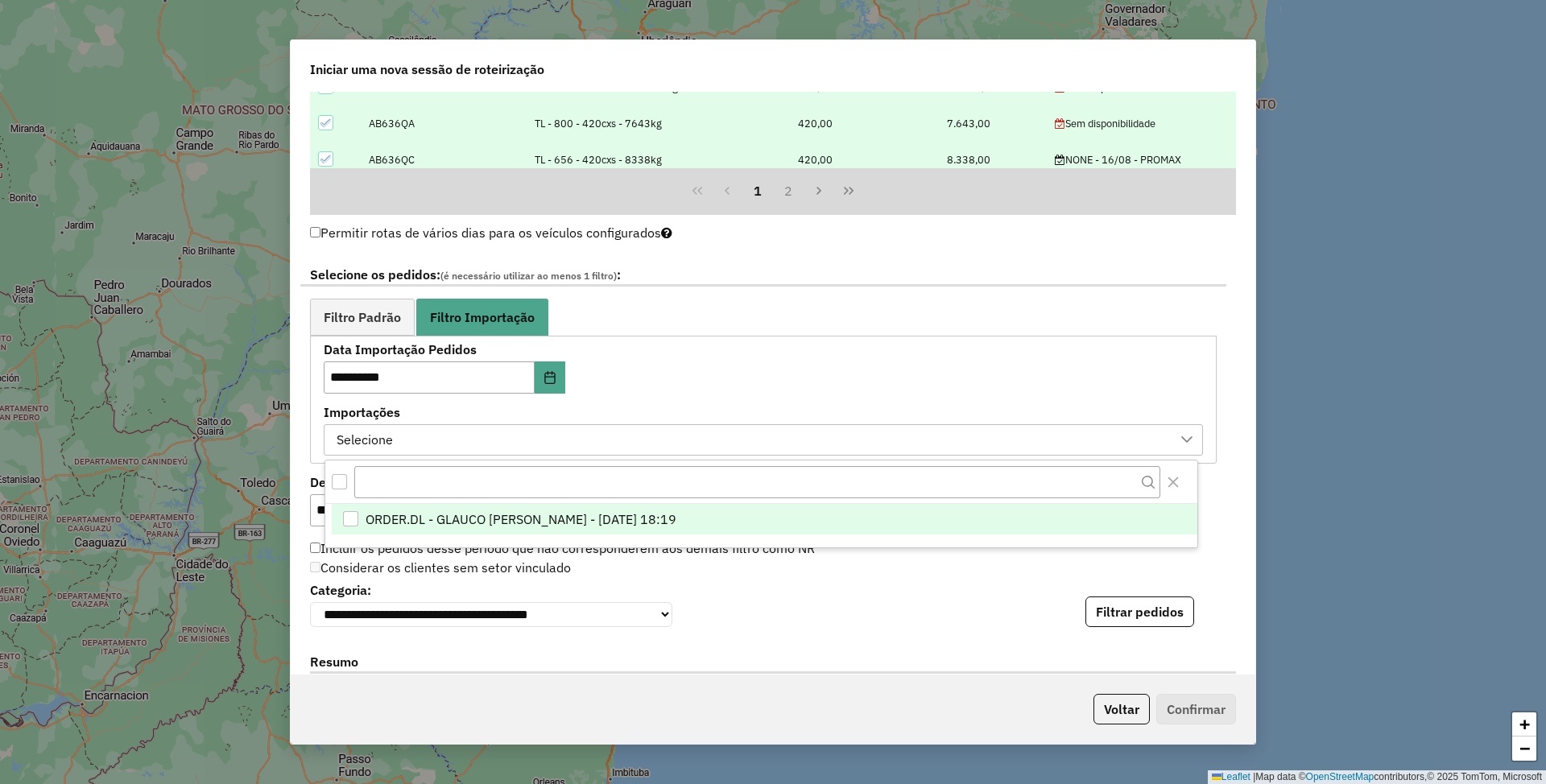
scroll to position [12, 72]
click at [487, 519] on span "ORDER.DL - GLAUCO RODRIGO VALENTINI - 15/08/2025 18:19" at bounding box center [520, 519] width 311 height 19
click at [352, 323] on span "Filtro Padrão" at bounding box center [362, 317] width 77 height 13
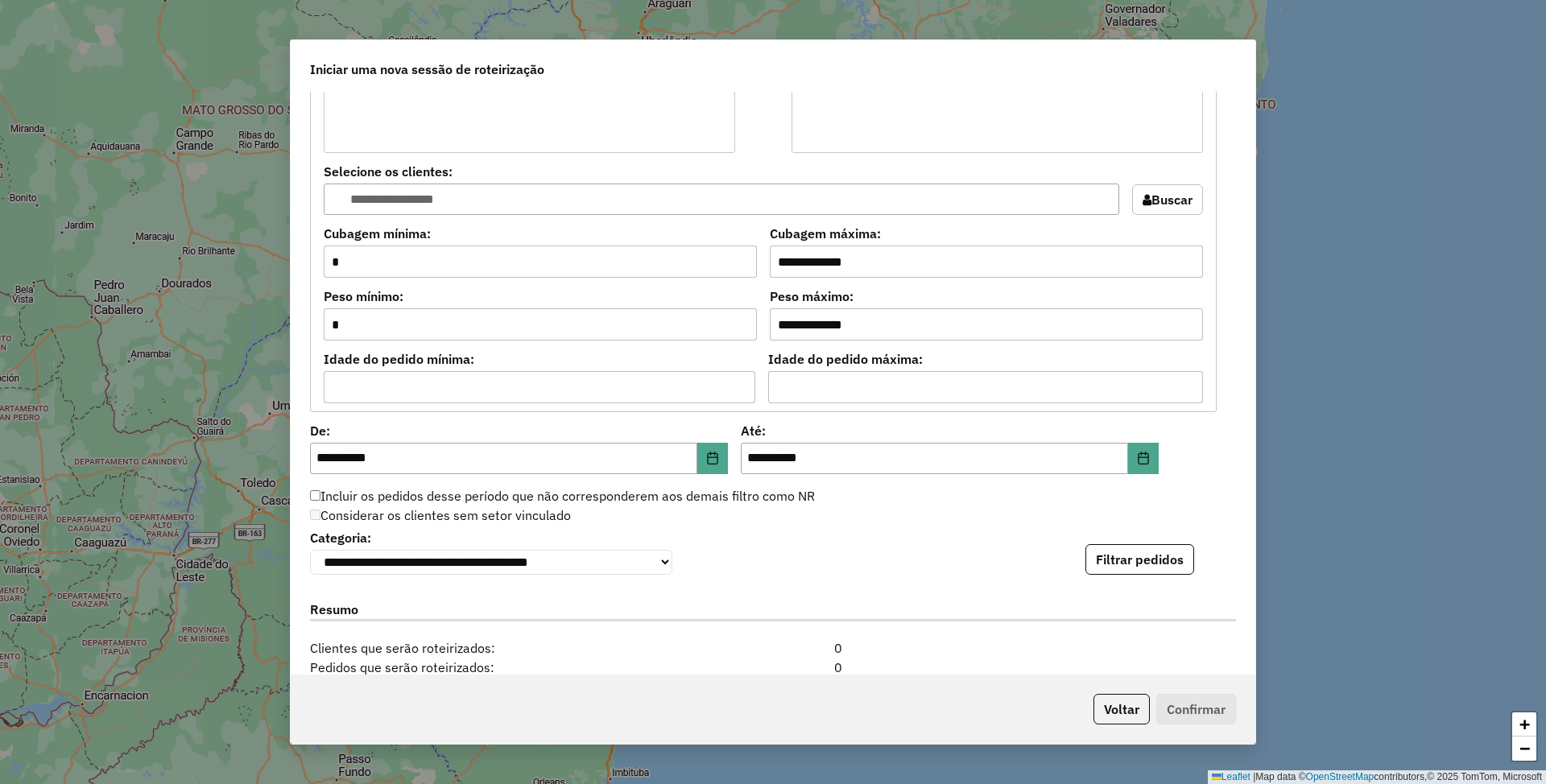
scroll to position [1289, 0]
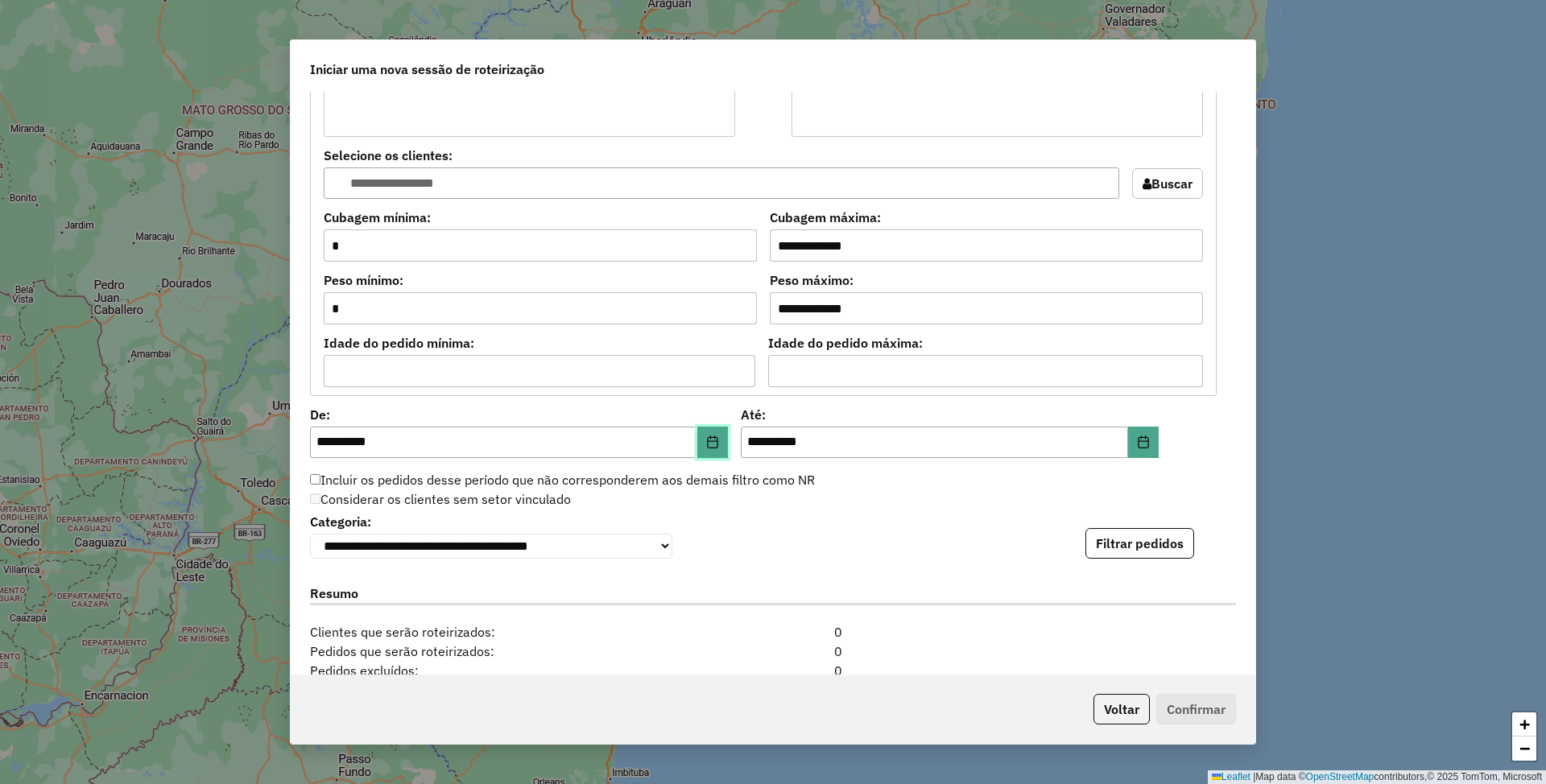
click at [707, 449] on icon "Choose Date" at bounding box center [713, 441] width 13 height 13
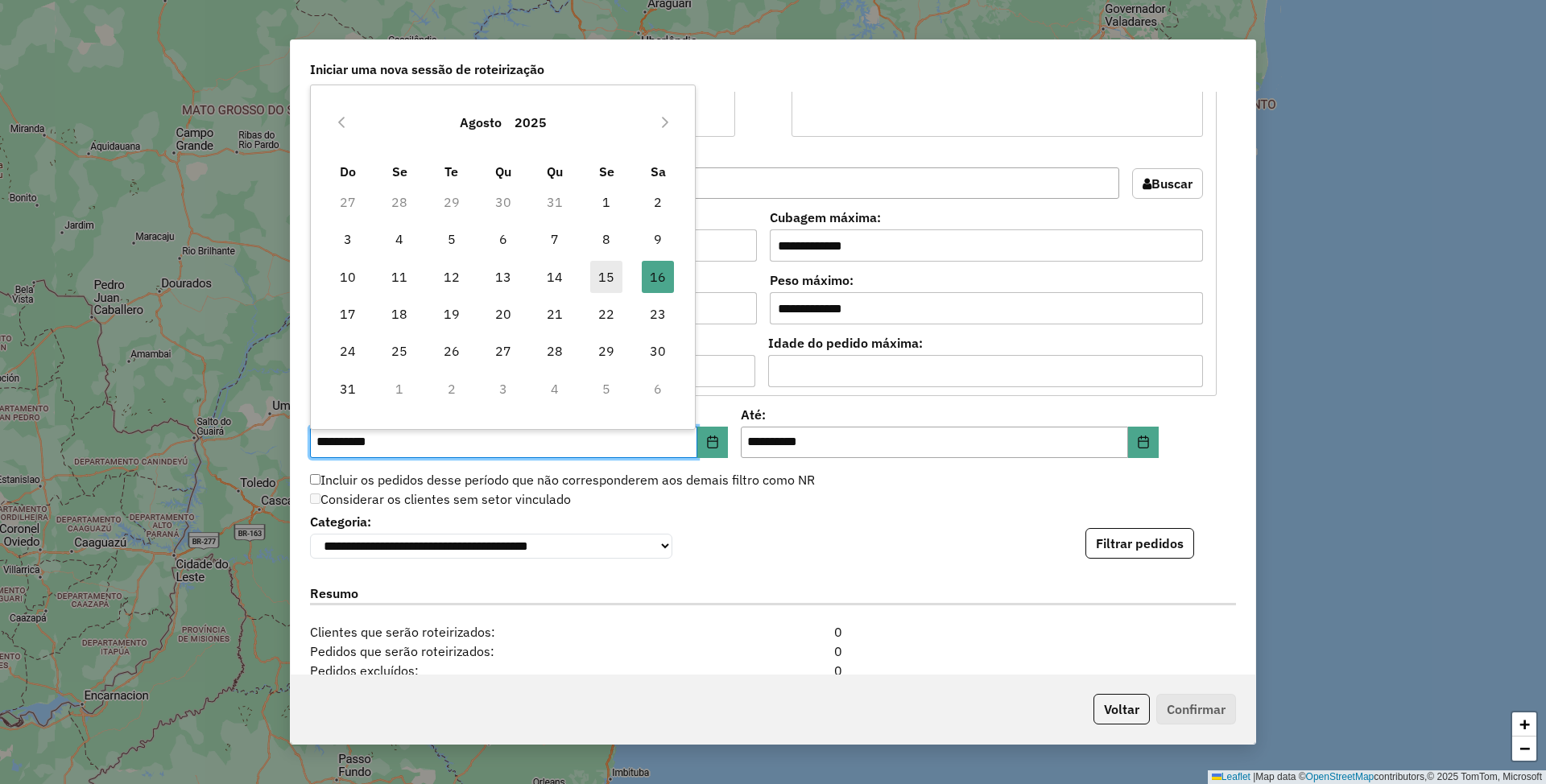
click at [604, 275] on span "15" at bounding box center [605, 276] width 32 height 32
type input "**********"
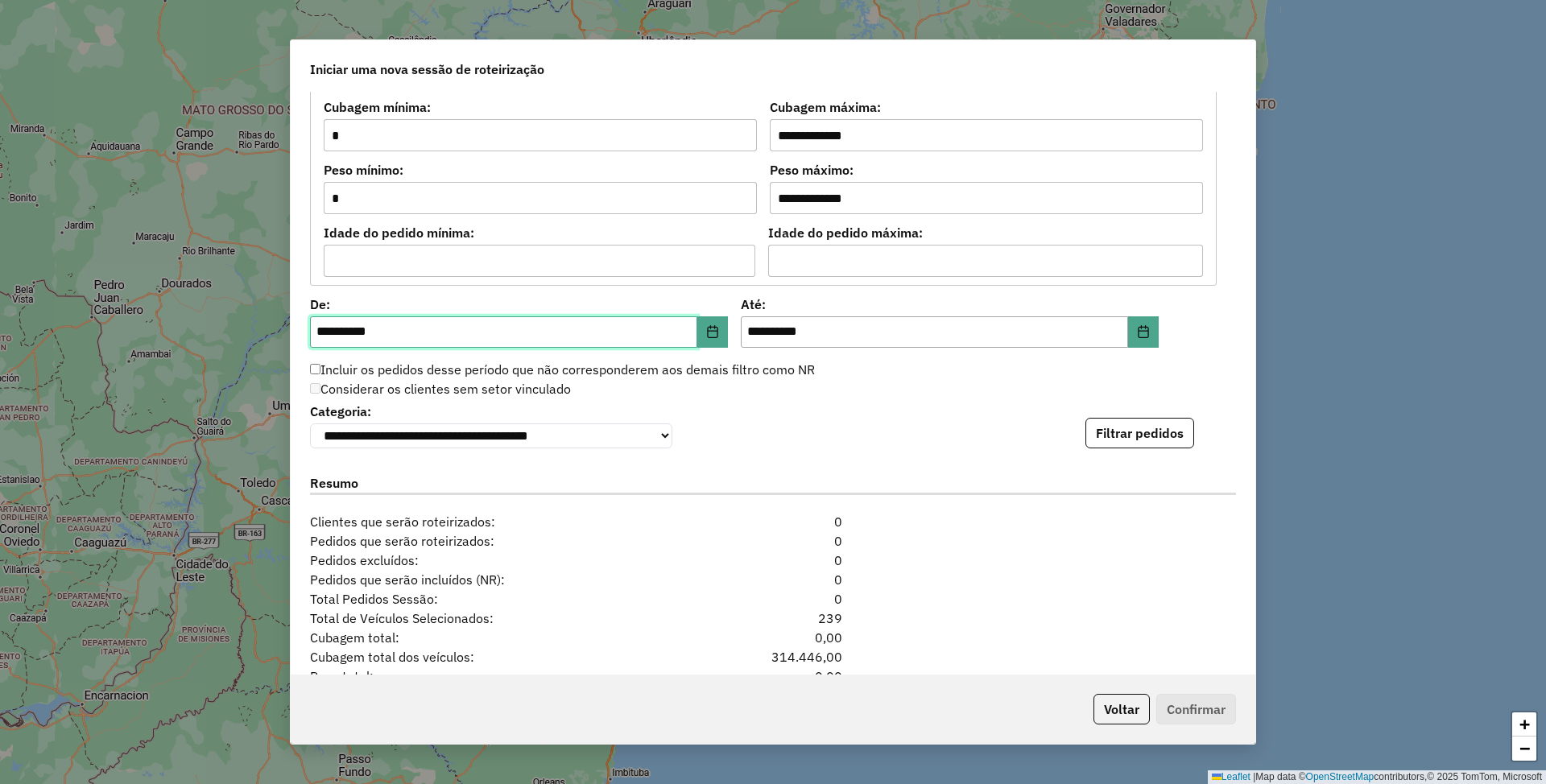
scroll to position [1502, 0]
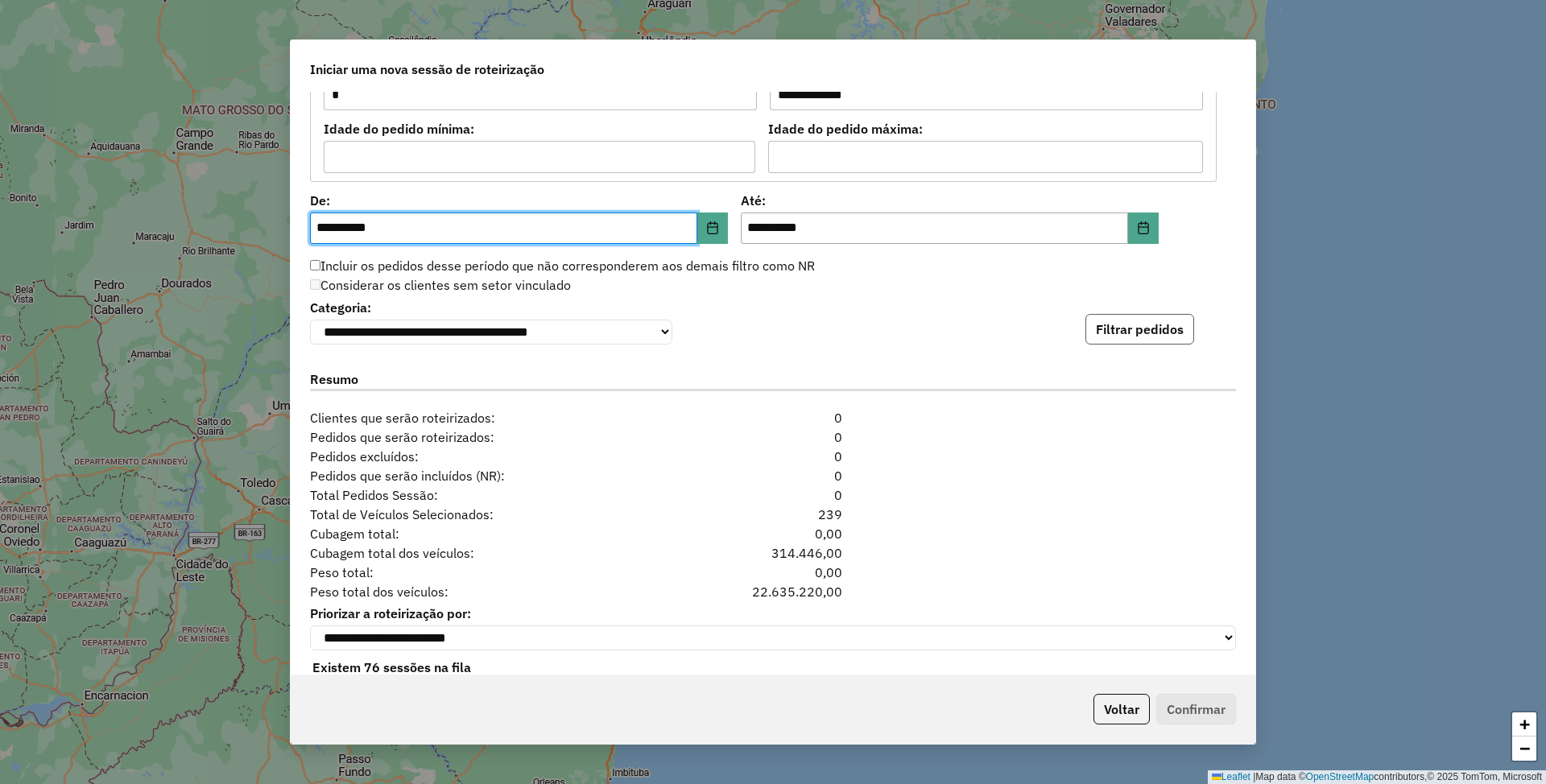
click at [1103, 340] on button "Filtrar pedidos" at bounding box center [1139, 329] width 109 height 31
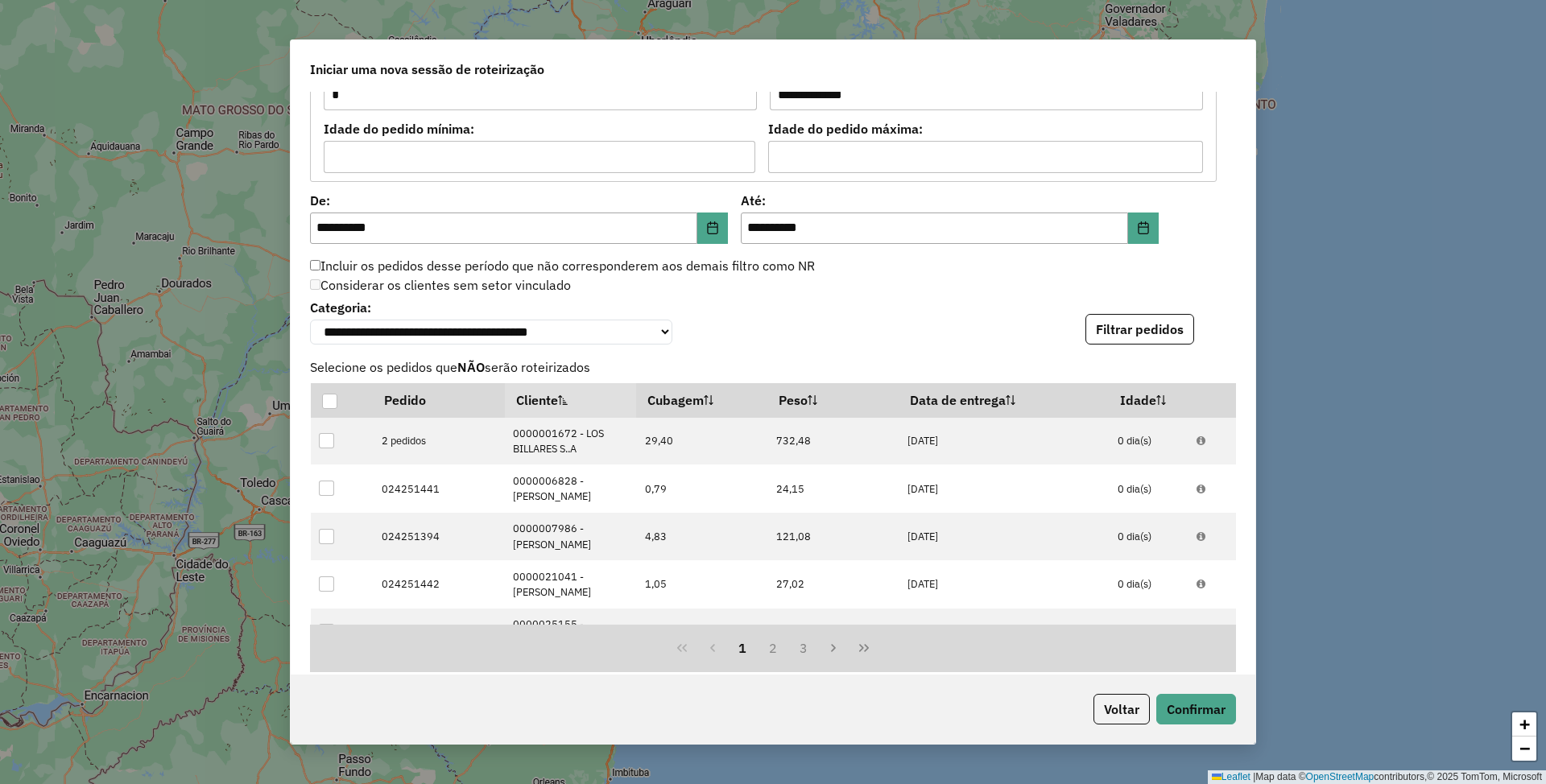
scroll to position [1876, 0]
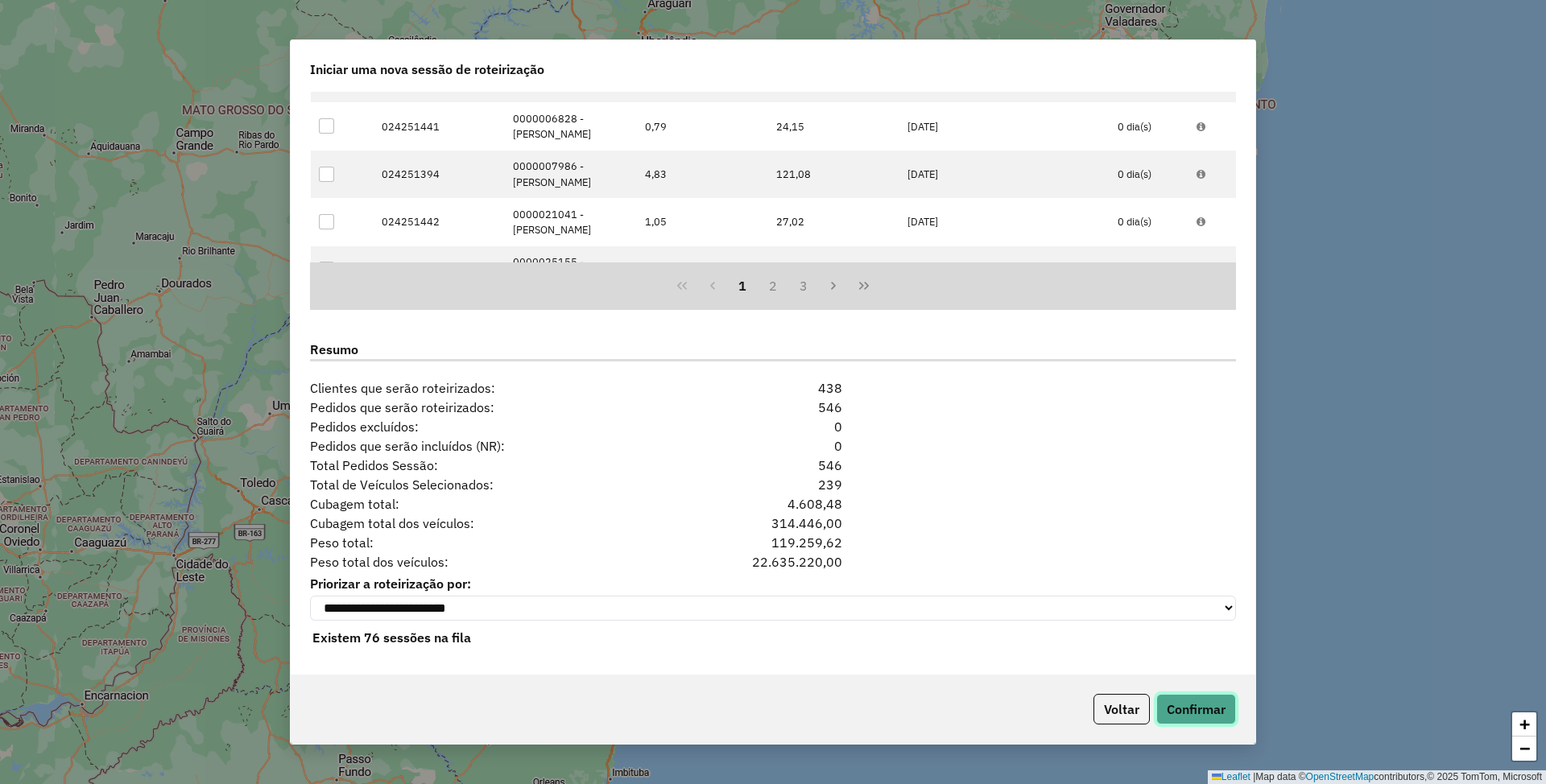
click at [1206, 710] on button "Confirmar" at bounding box center [1196, 710] width 80 height 31
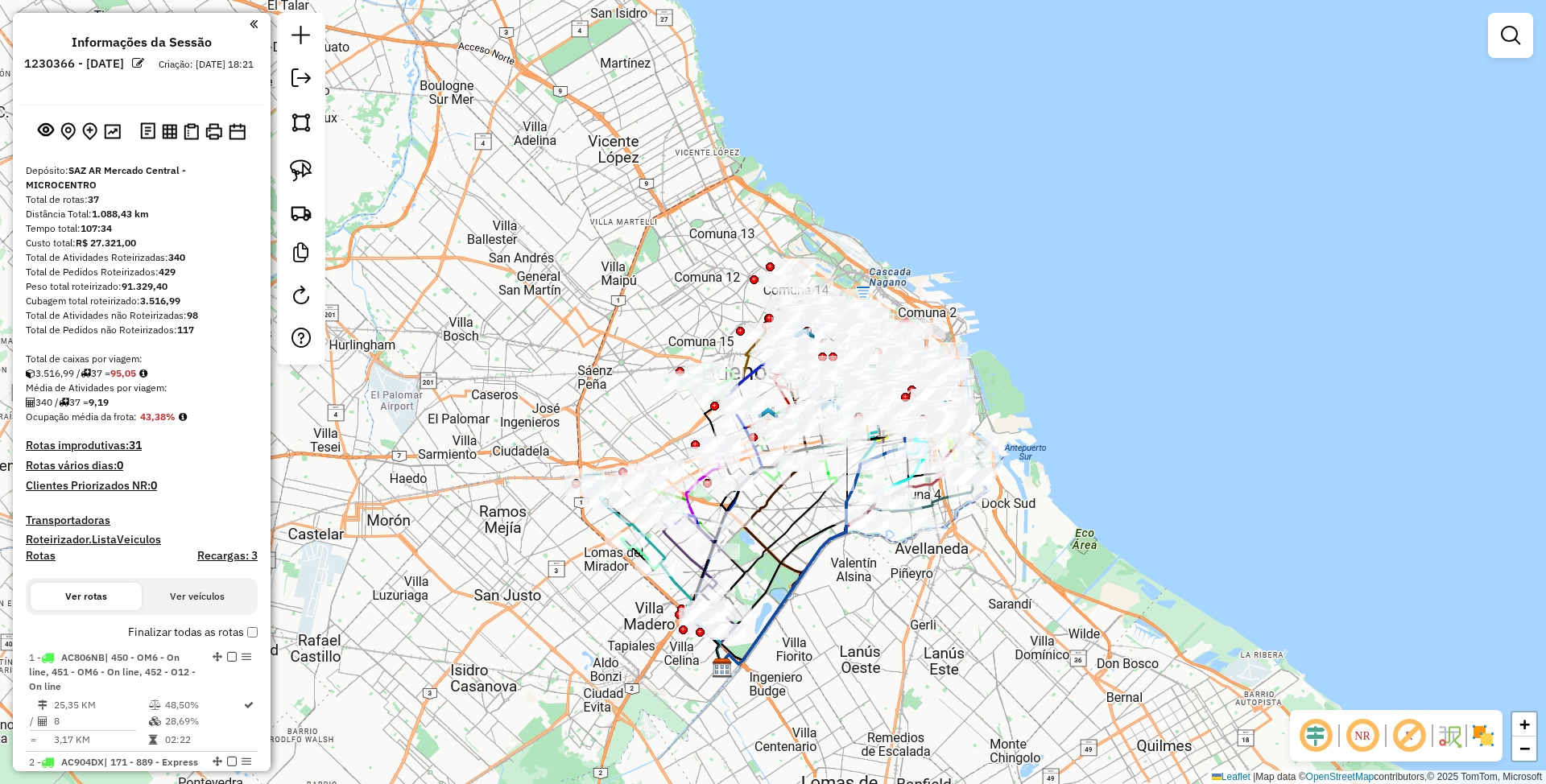
click at [1487, 732] on img at bounding box center [1483, 736] width 26 height 26
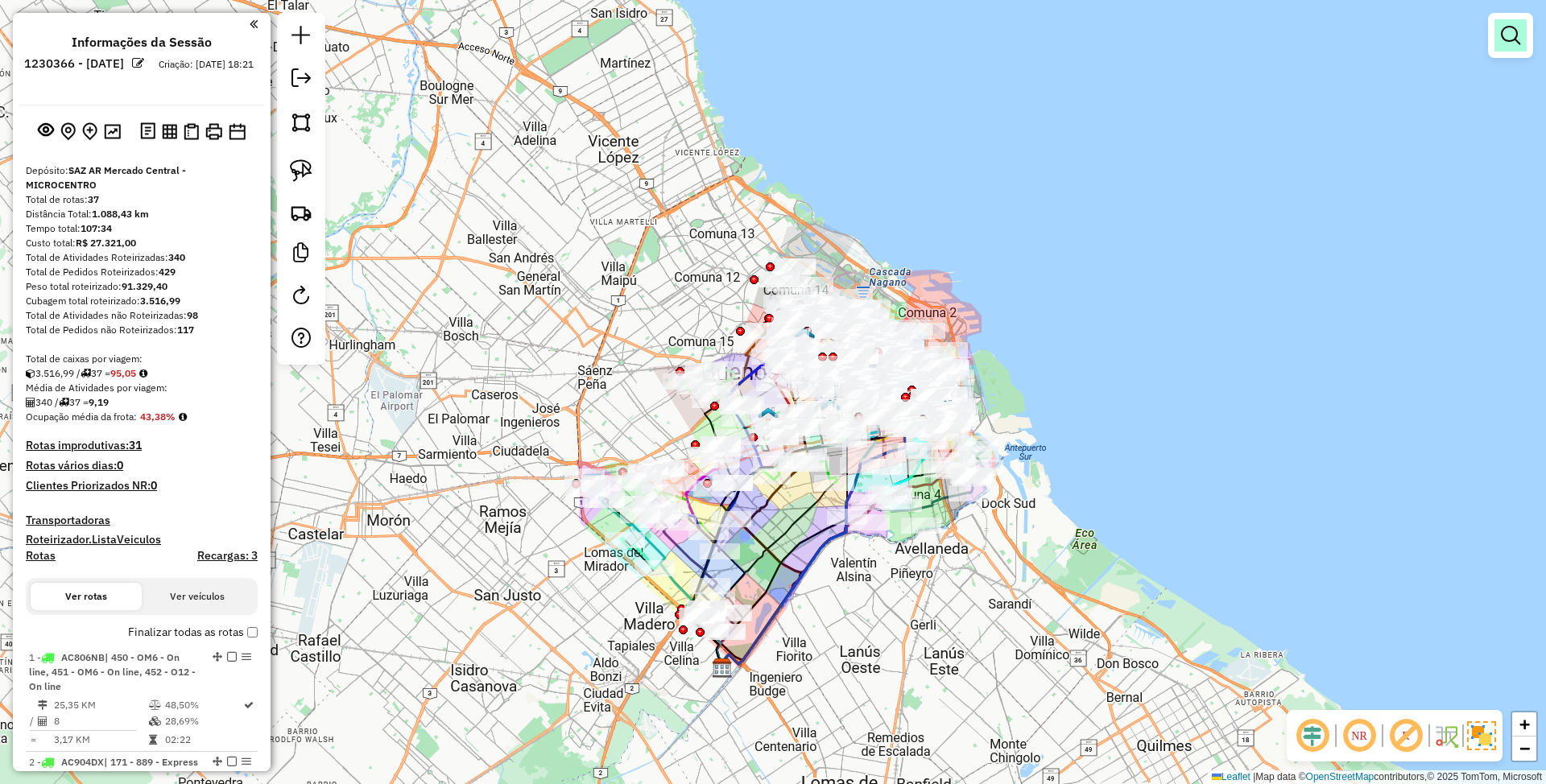
click at [1512, 37] on em at bounding box center [1511, 36] width 19 height 19
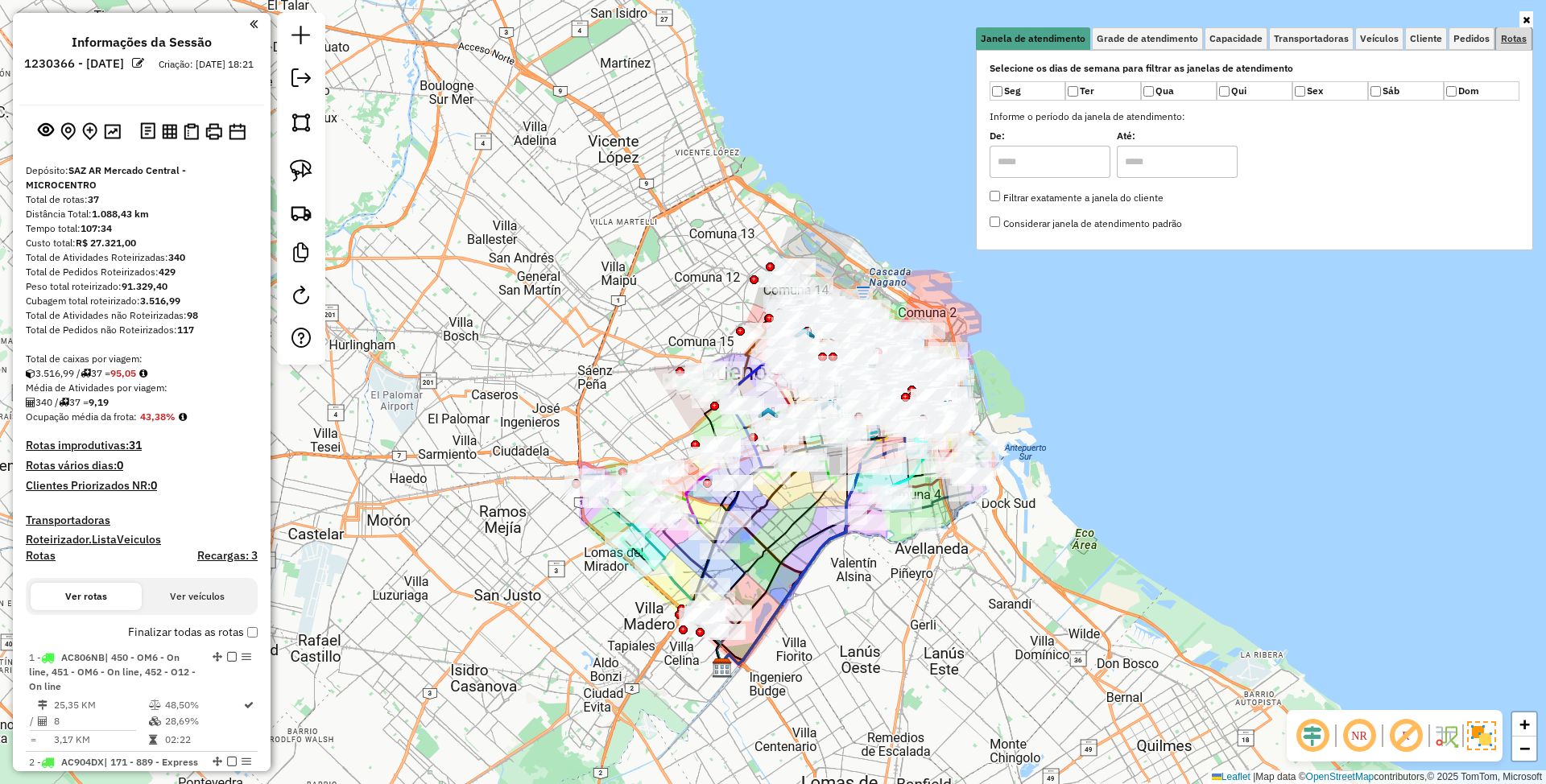
click at [1519, 37] on span "Rotas" at bounding box center [1514, 39] width 26 height 10
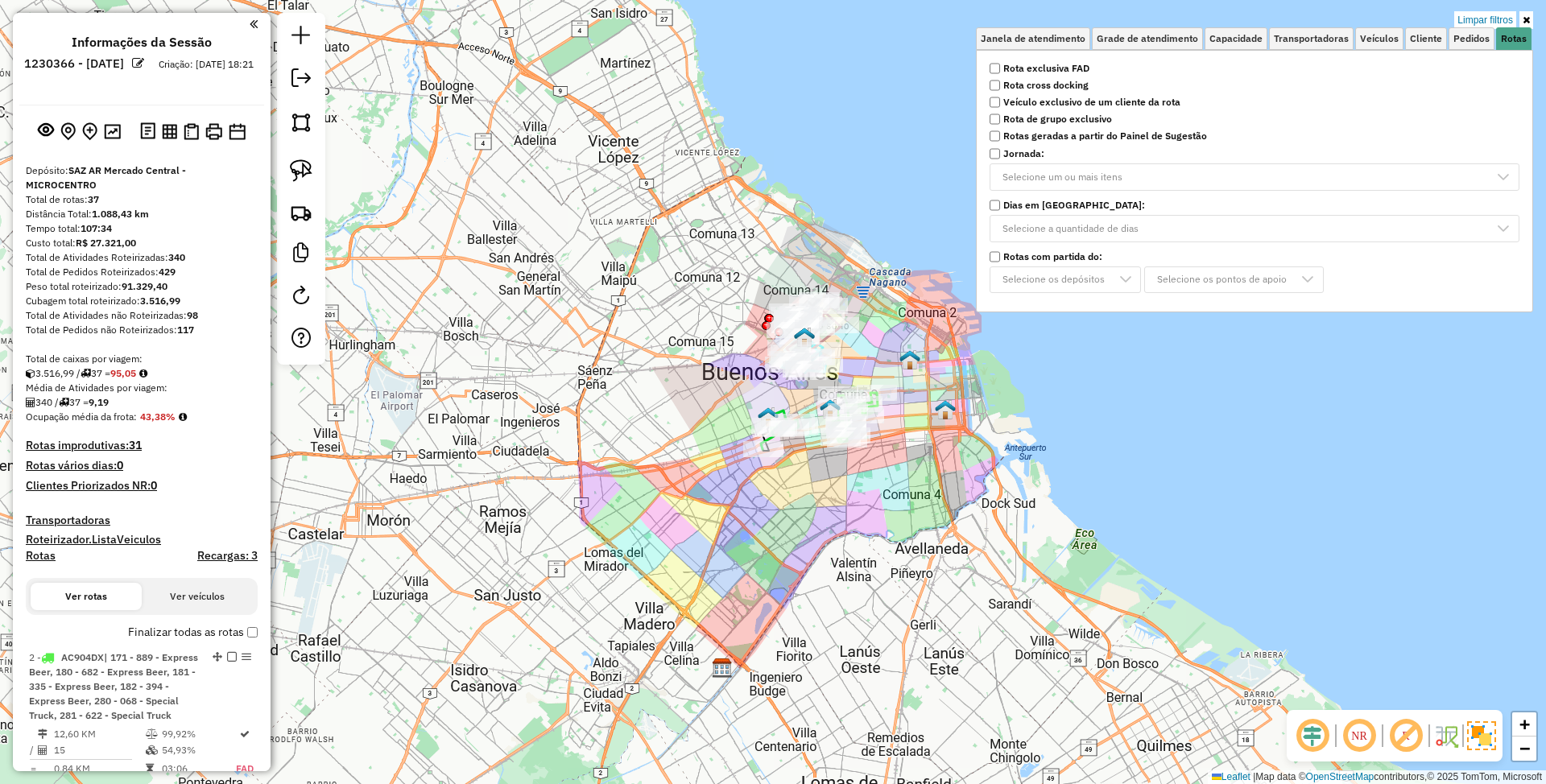
click at [1476, 730] on img at bounding box center [1482, 736] width 29 height 29
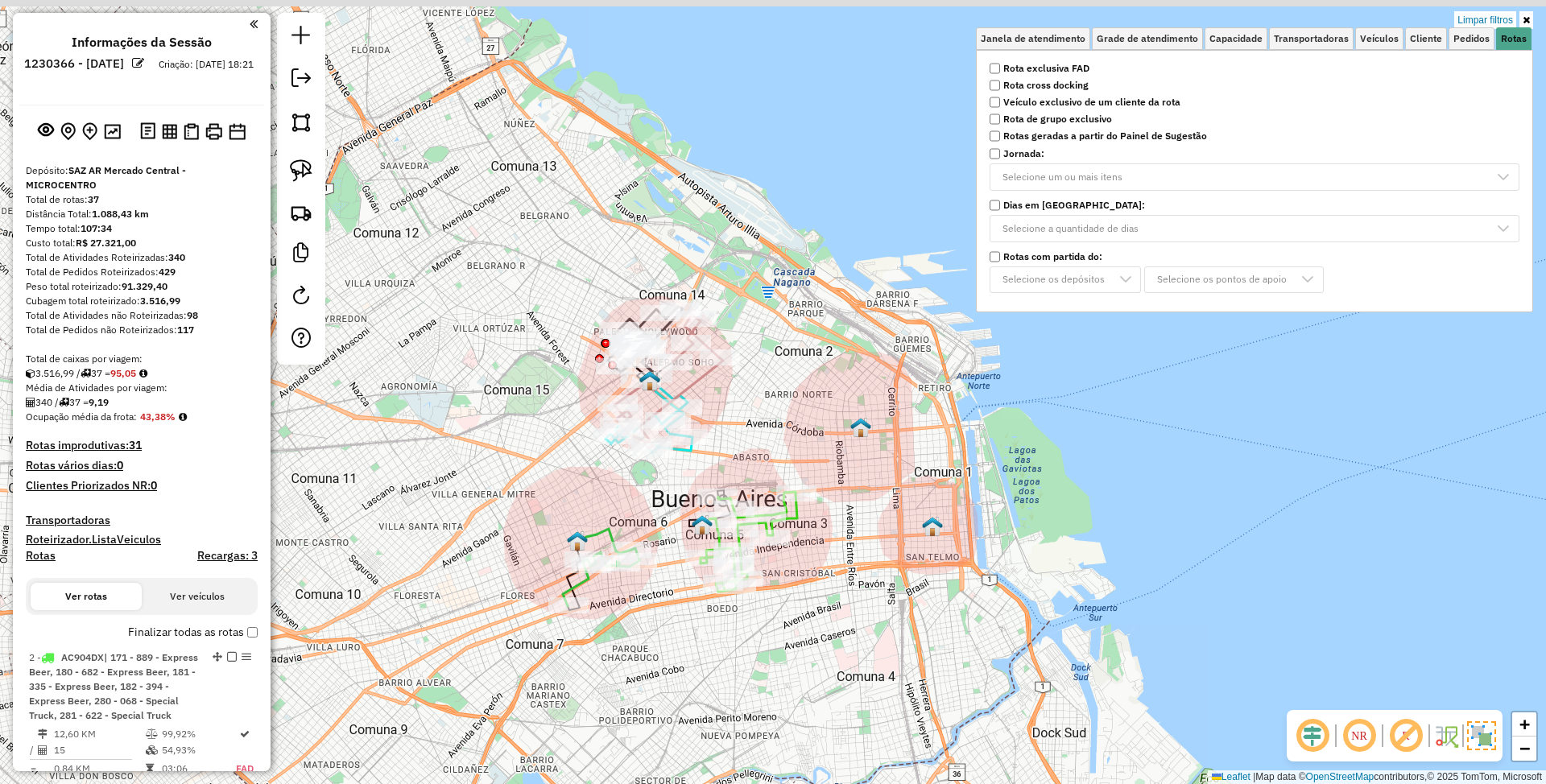
drag, startPoint x: 994, startPoint y: 540, endPoint x: 880, endPoint y: 658, distance: 164.1
click at [880, 658] on div "Limpar filtros Janela de atendimento Grade de atendimento Capacidade Transporta…" at bounding box center [773, 392] width 1546 height 784
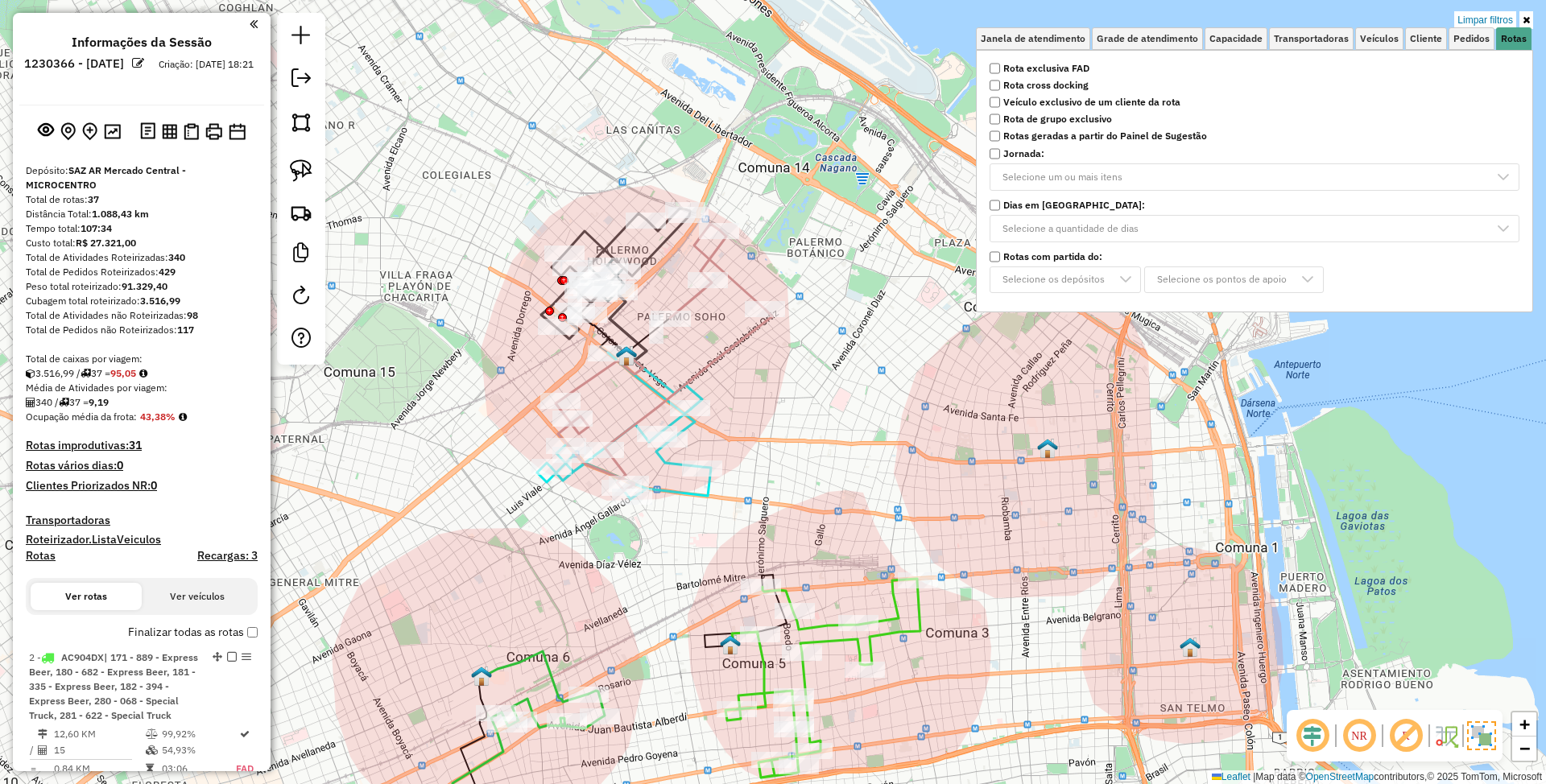
click at [697, 397] on icon at bounding box center [665, 382] width 75 height 54
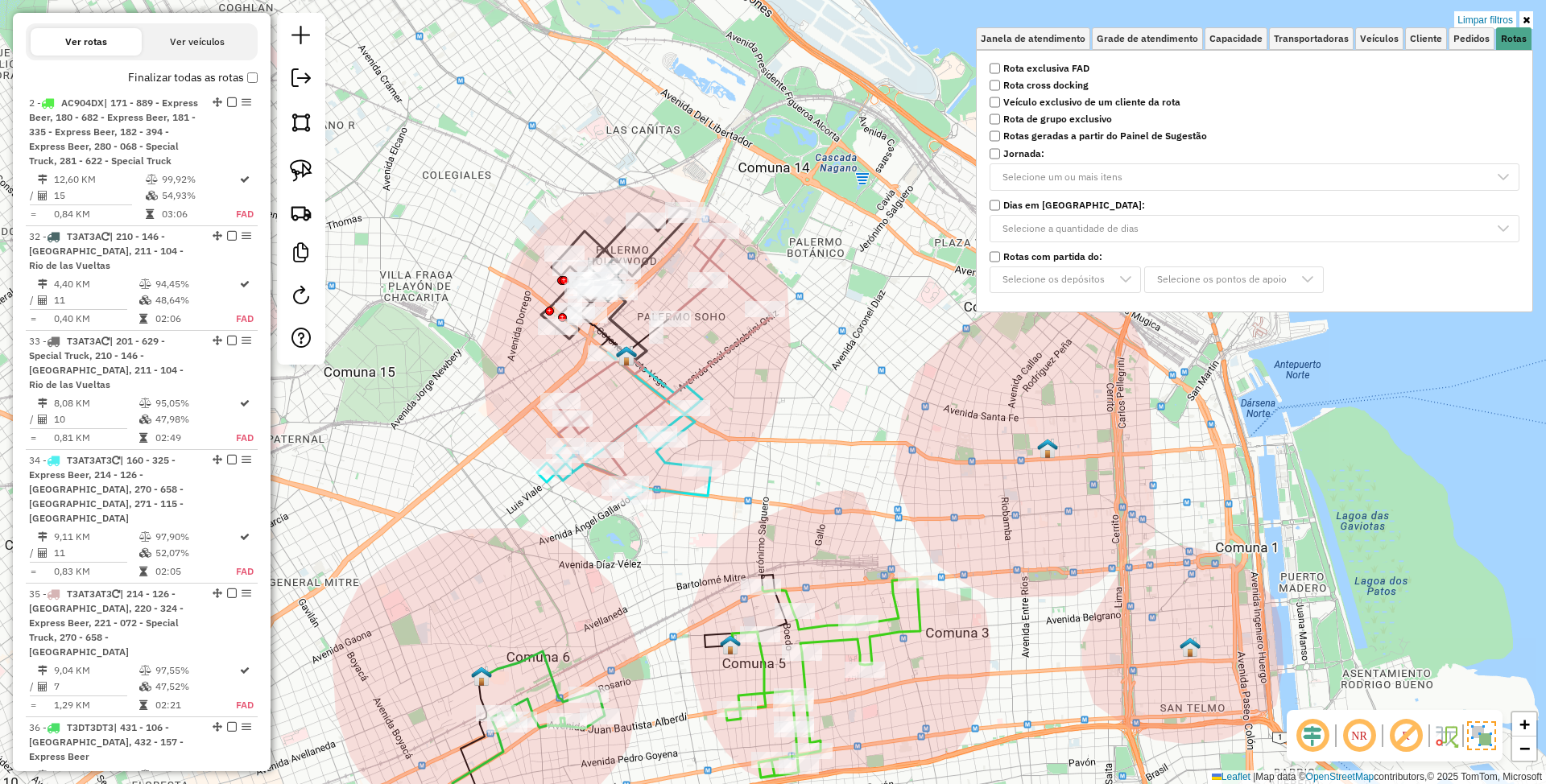
select select "**********"
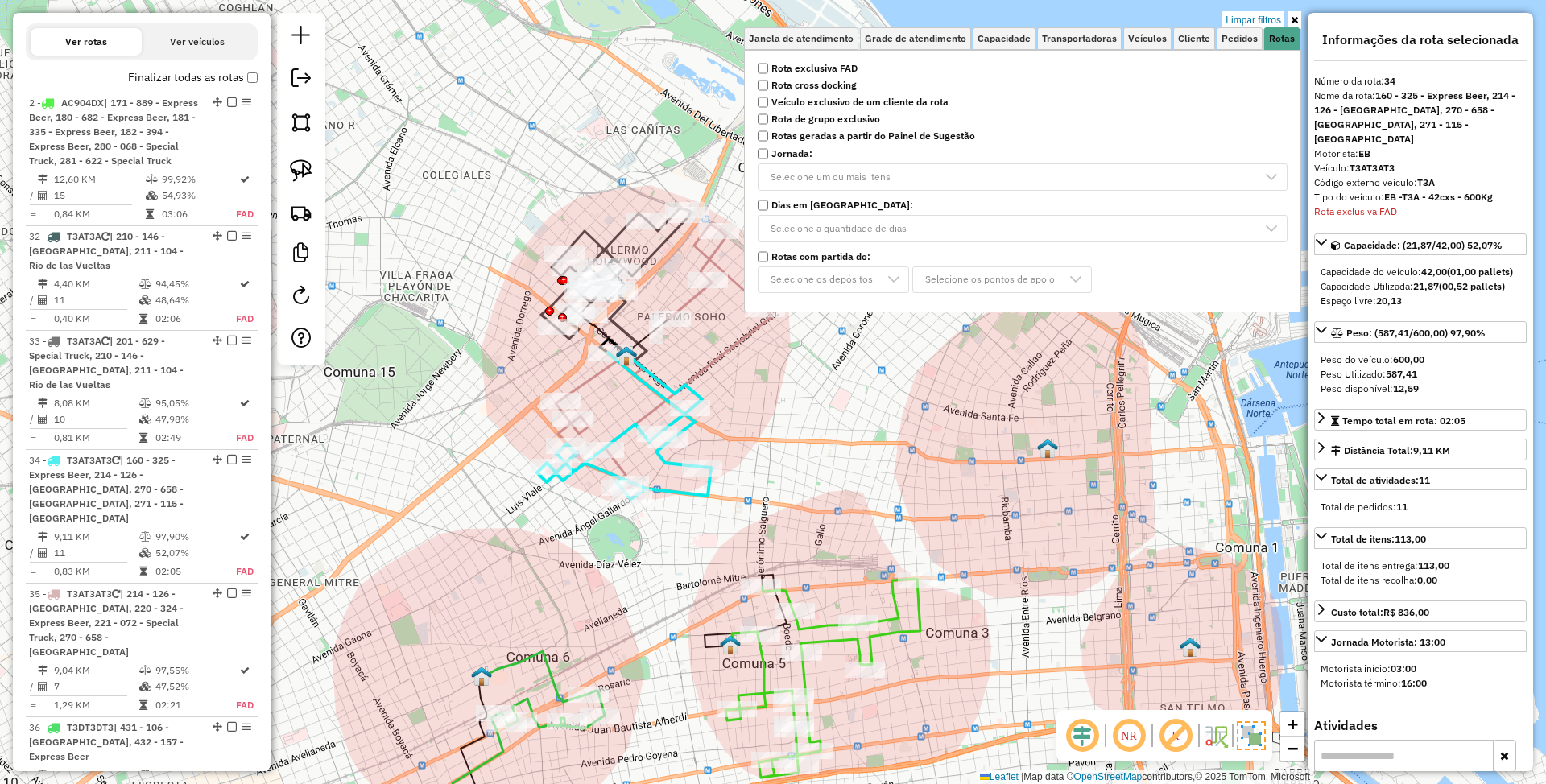
scroll to position [954, 0]
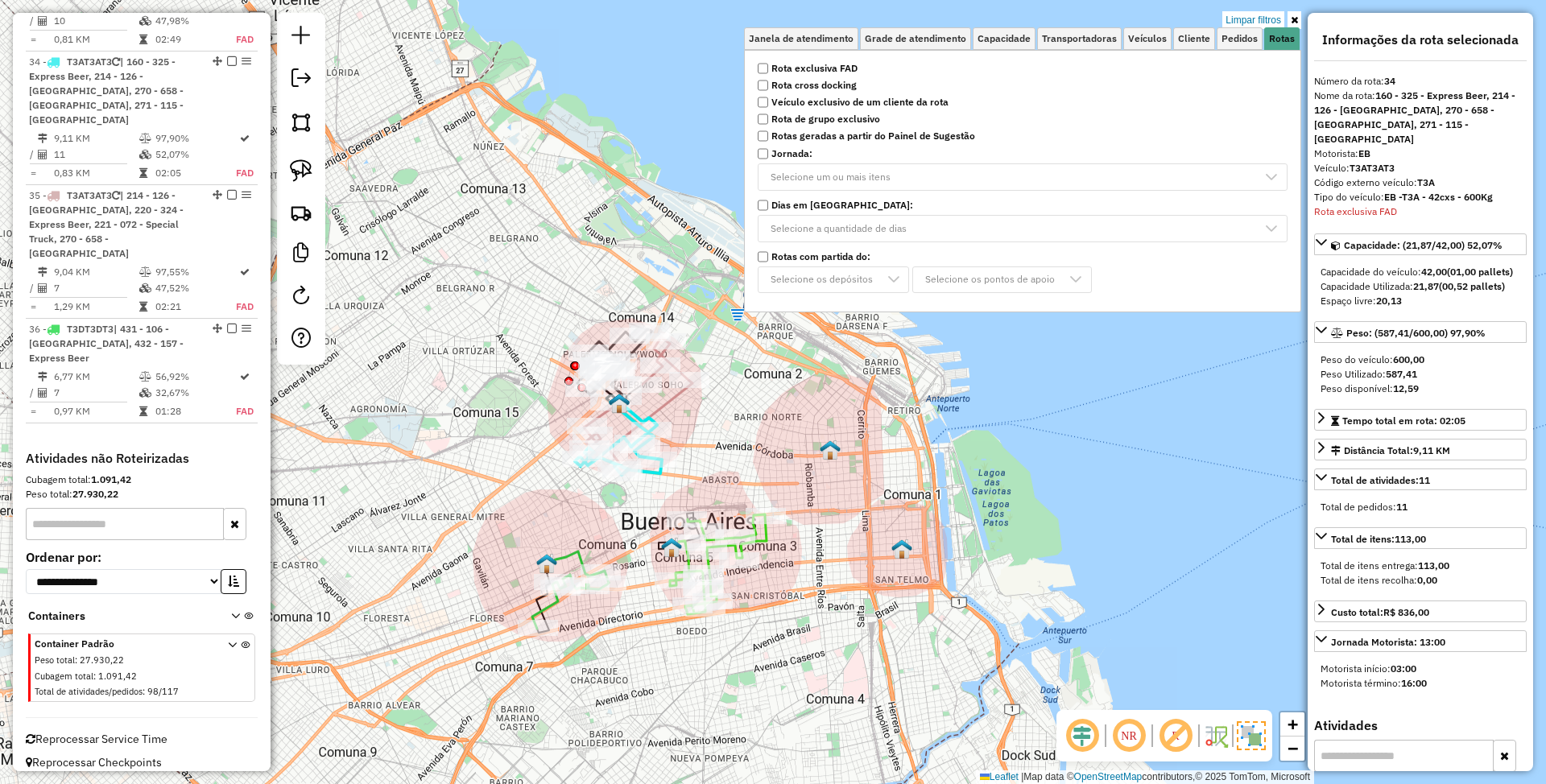
drag, startPoint x: 759, startPoint y: 393, endPoint x: 707, endPoint y: 426, distance: 61.6
click at [707, 426] on div "Limpar filtros Janela de atendimento Grade de atendimento Capacidade Transporta…" at bounding box center [773, 392] width 1546 height 784
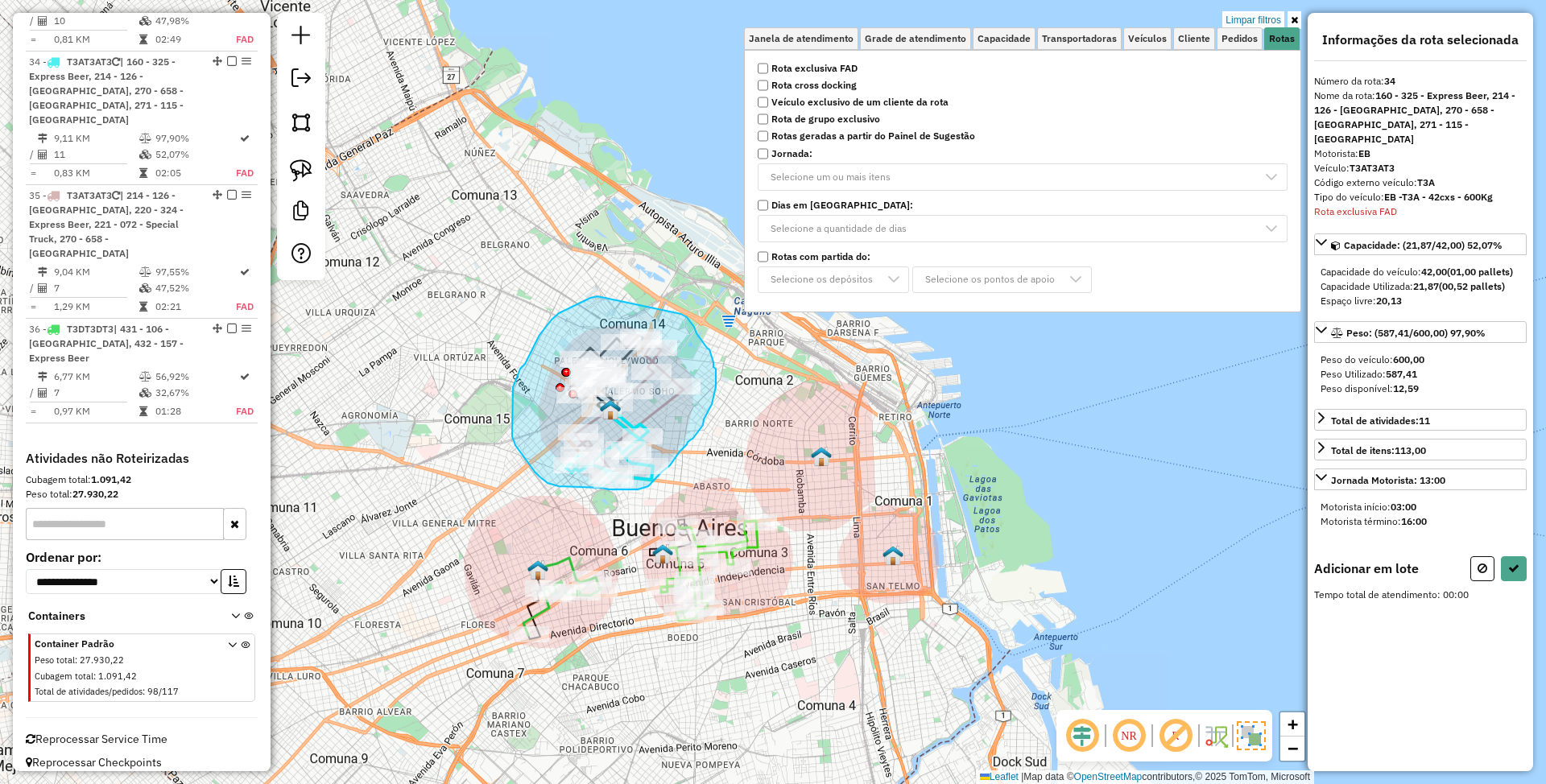
drag, startPoint x: 580, startPoint y: 303, endPoint x: 681, endPoint y: 314, distance: 101.6
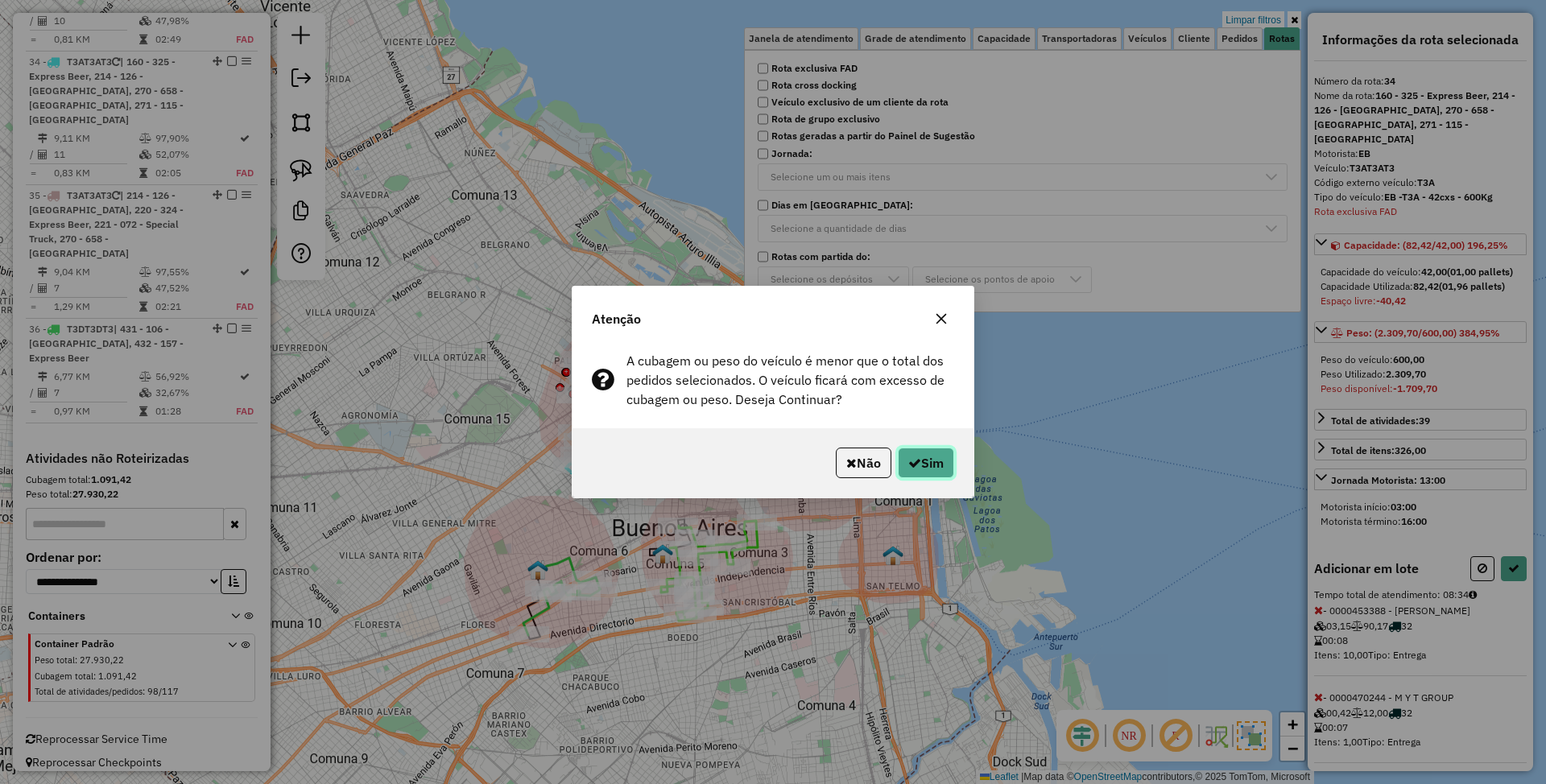
click at [939, 467] on button "Sim" at bounding box center [926, 463] width 56 height 31
select select "**********"
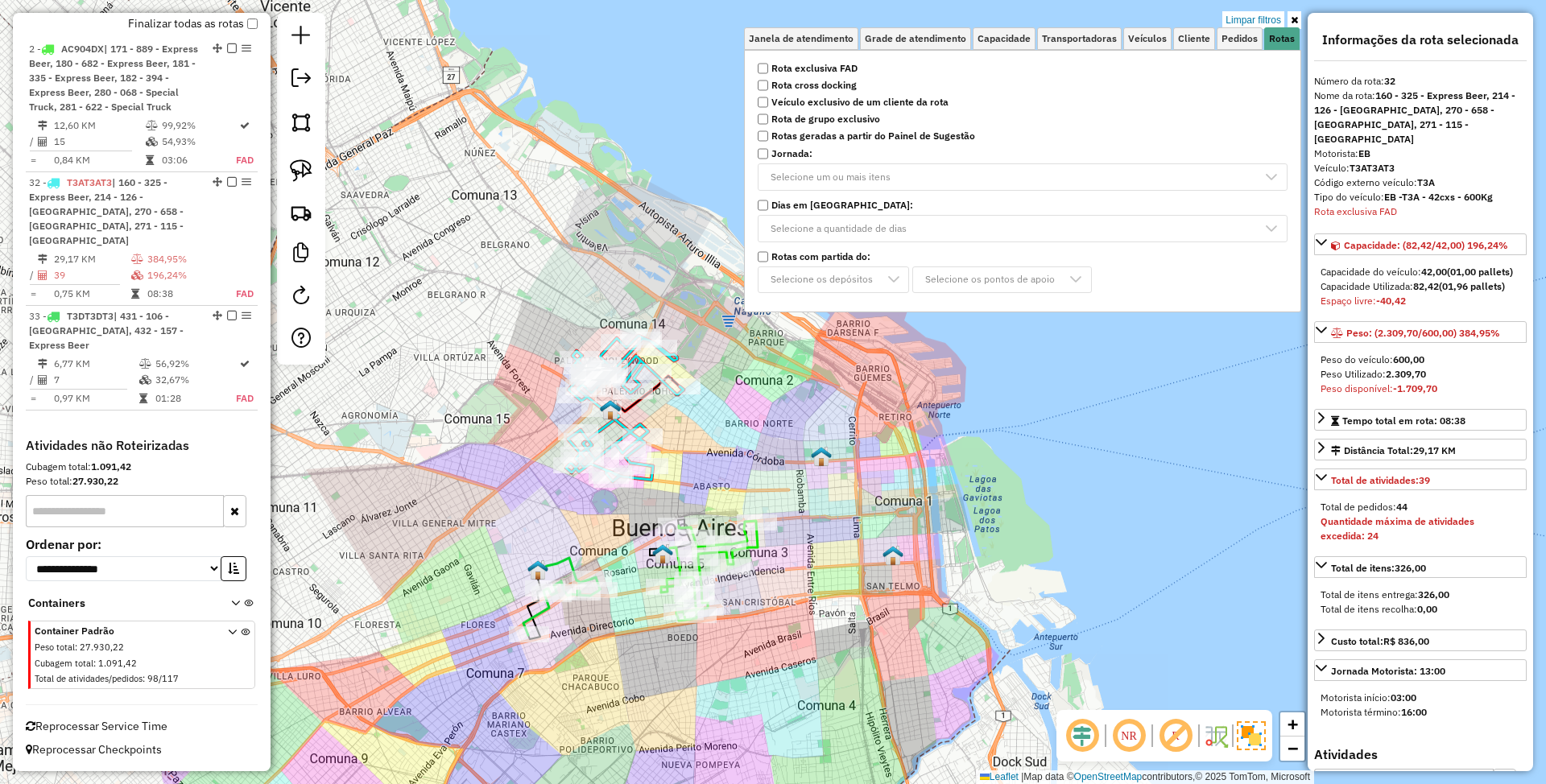
scroll to position [609, 0]
click at [619, 424] on icon at bounding box center [625, 408] width 118 height 146
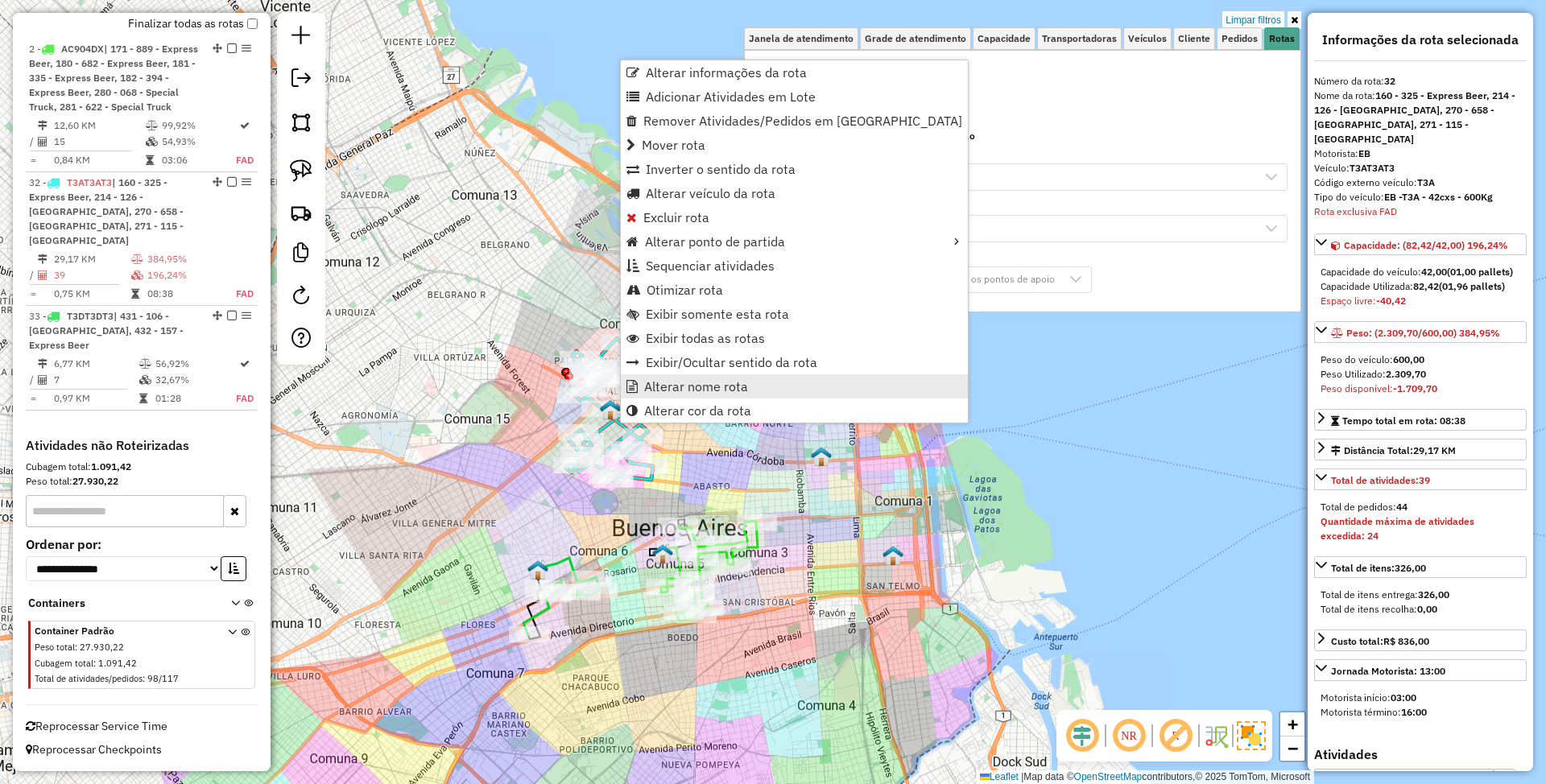
click at [741, 385] on span "Alterar nome rota" at bounding box center [696, 386] width 104 height 13
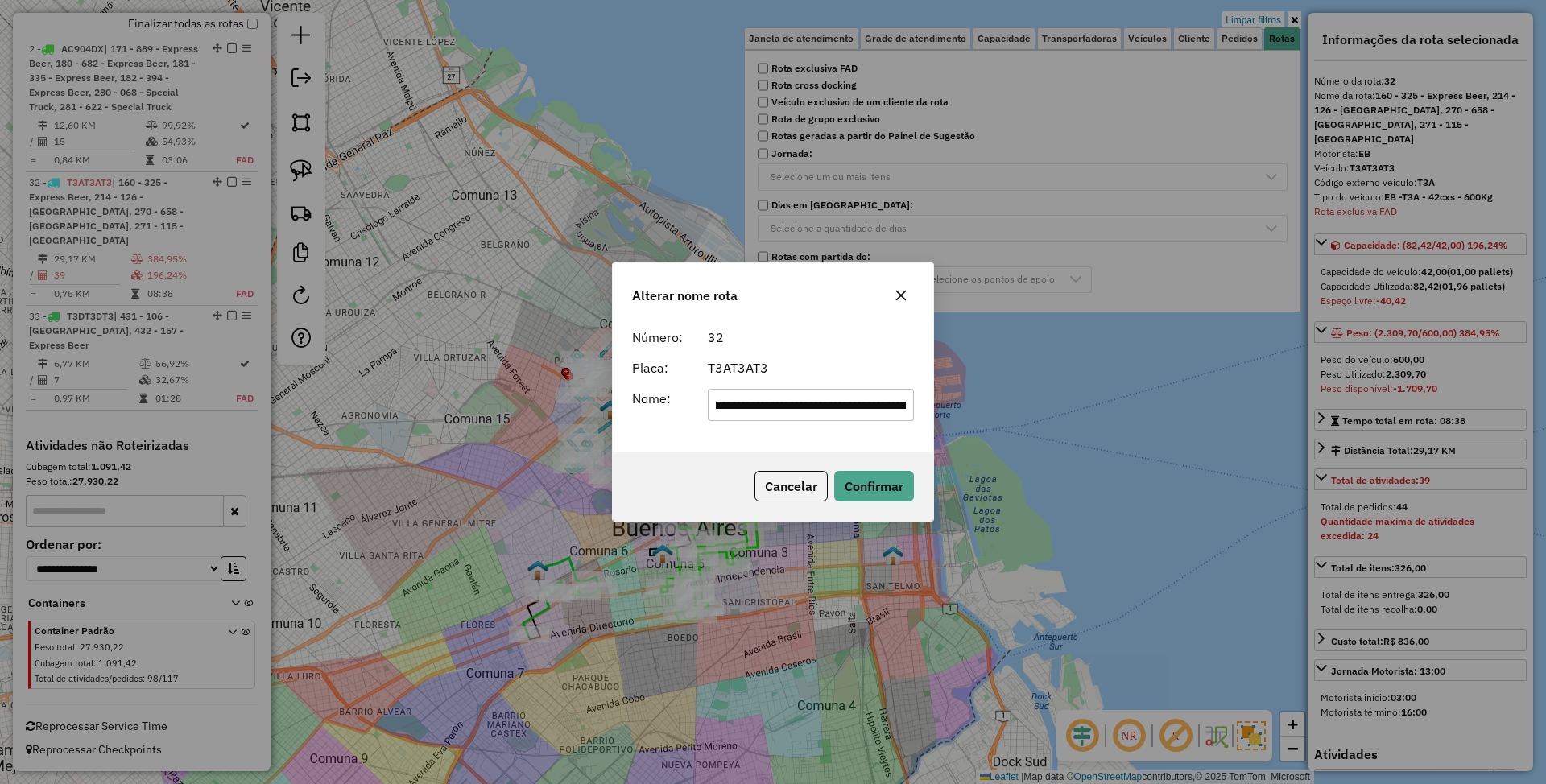
scroll to position [0, 0]
drag, startPoint x: 906, startPoint y: 404, endPoint x: 590, endPoint y: 413, distance: 316.1
click at [590, 413] on div "**********" at bounding box center [773, 392] width 1546 height 784
type input "***"
click at [868, 485] on button "Confirmar" at bounding box center [874, 487] width 80 height 31
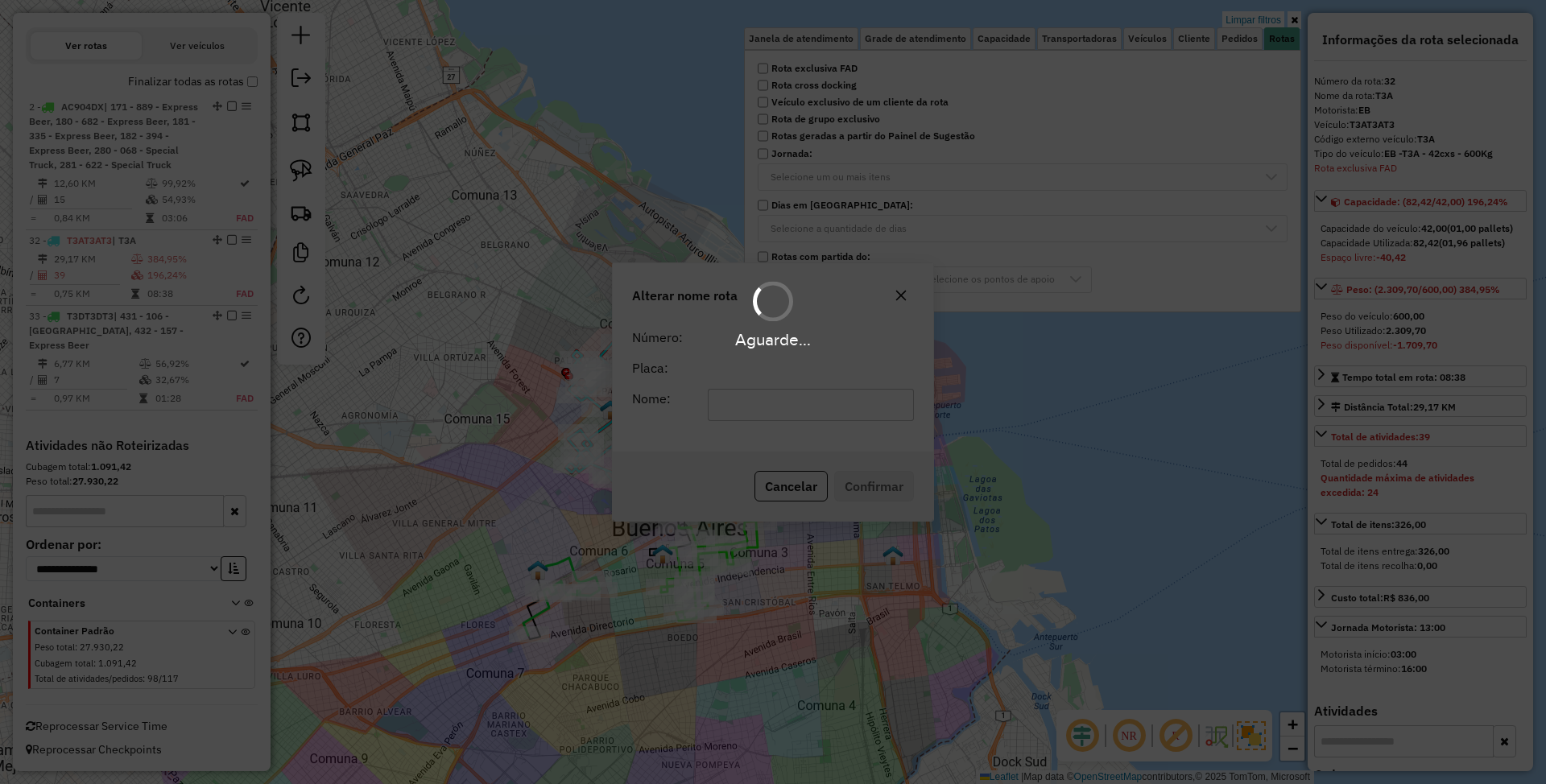
scroll to position [566, 0]
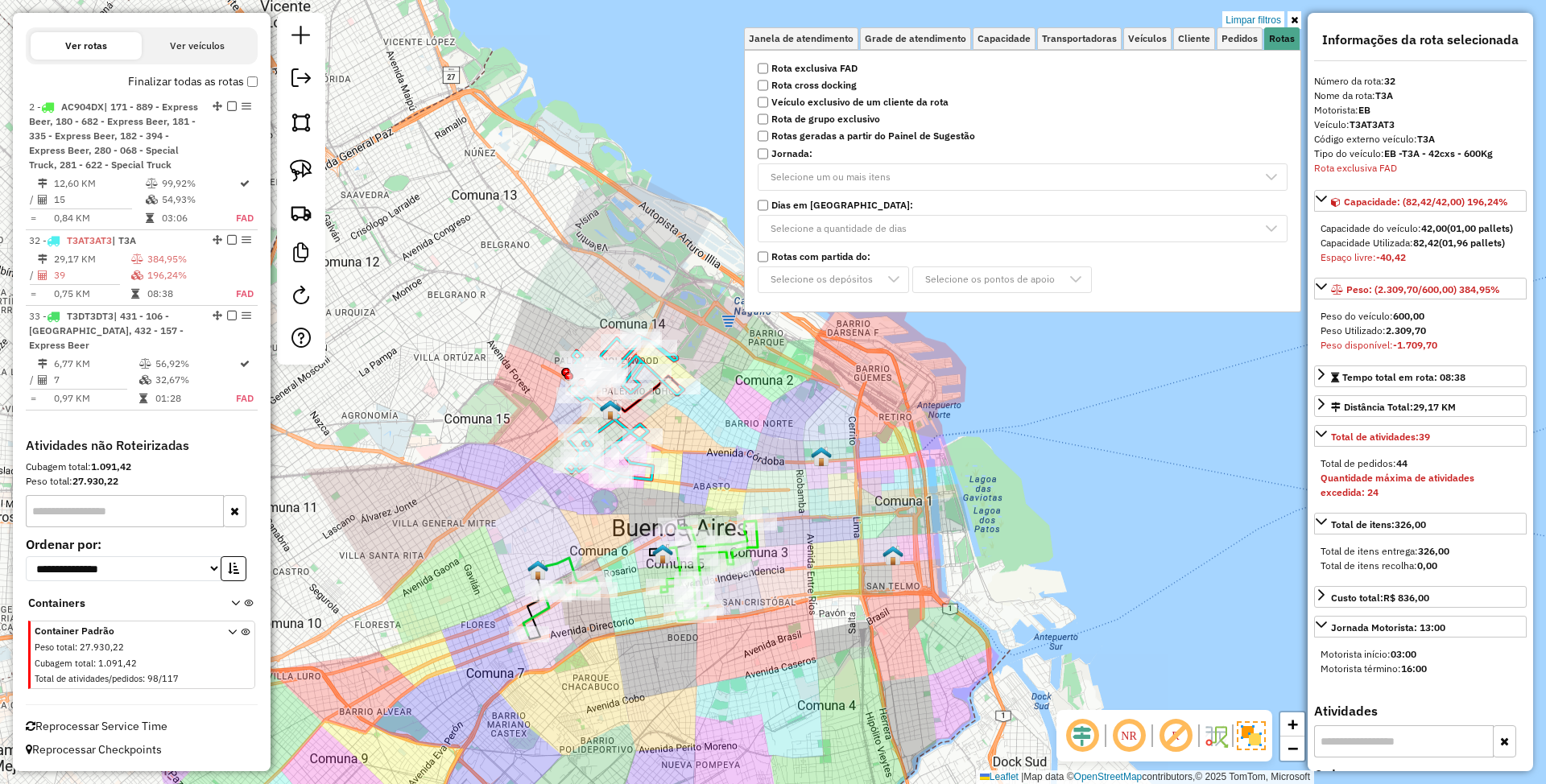
click at [620, 426] on icon at bounding box center [625, 408] width 118 height 146
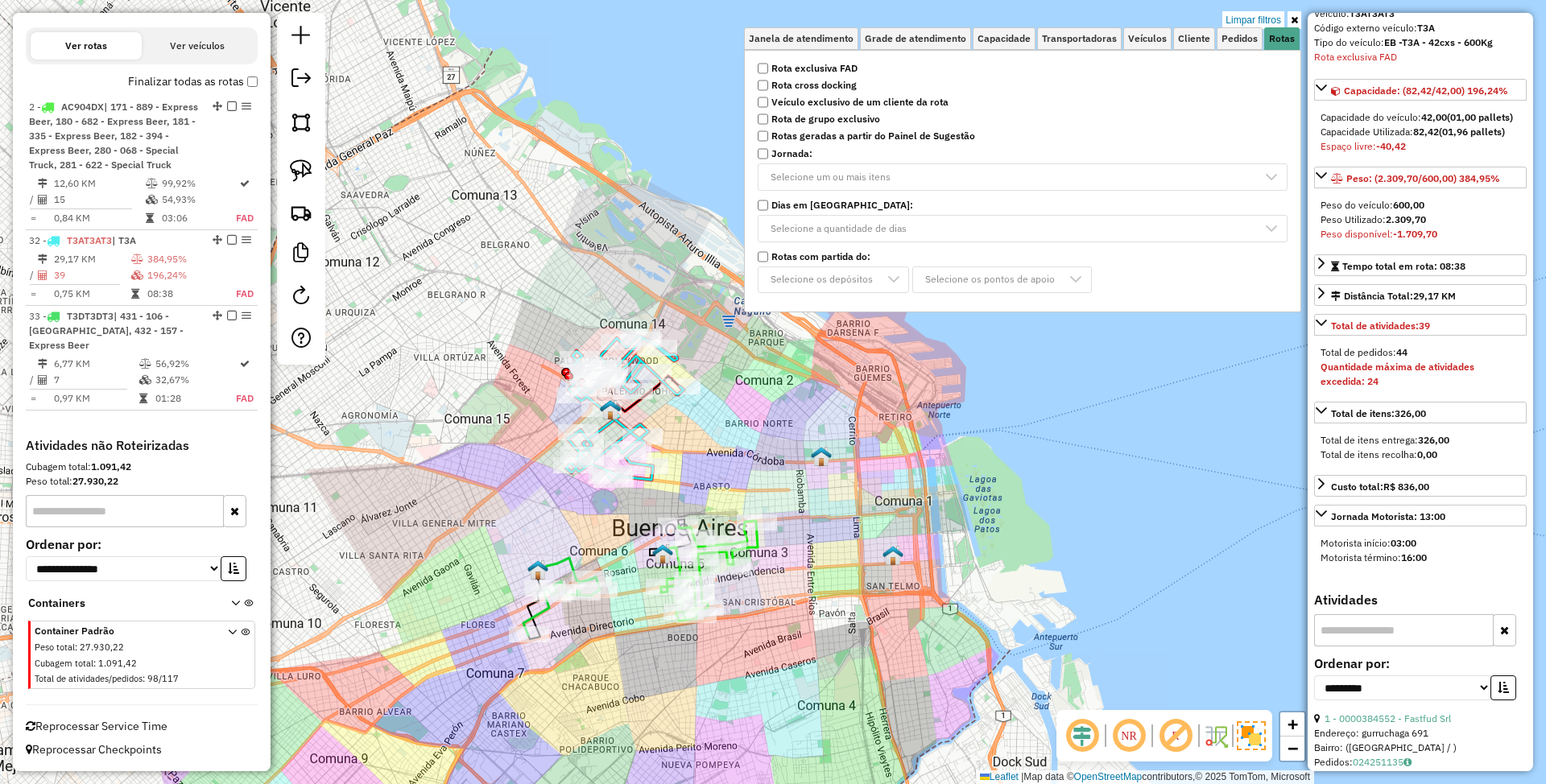
scroll to position [214, 0]
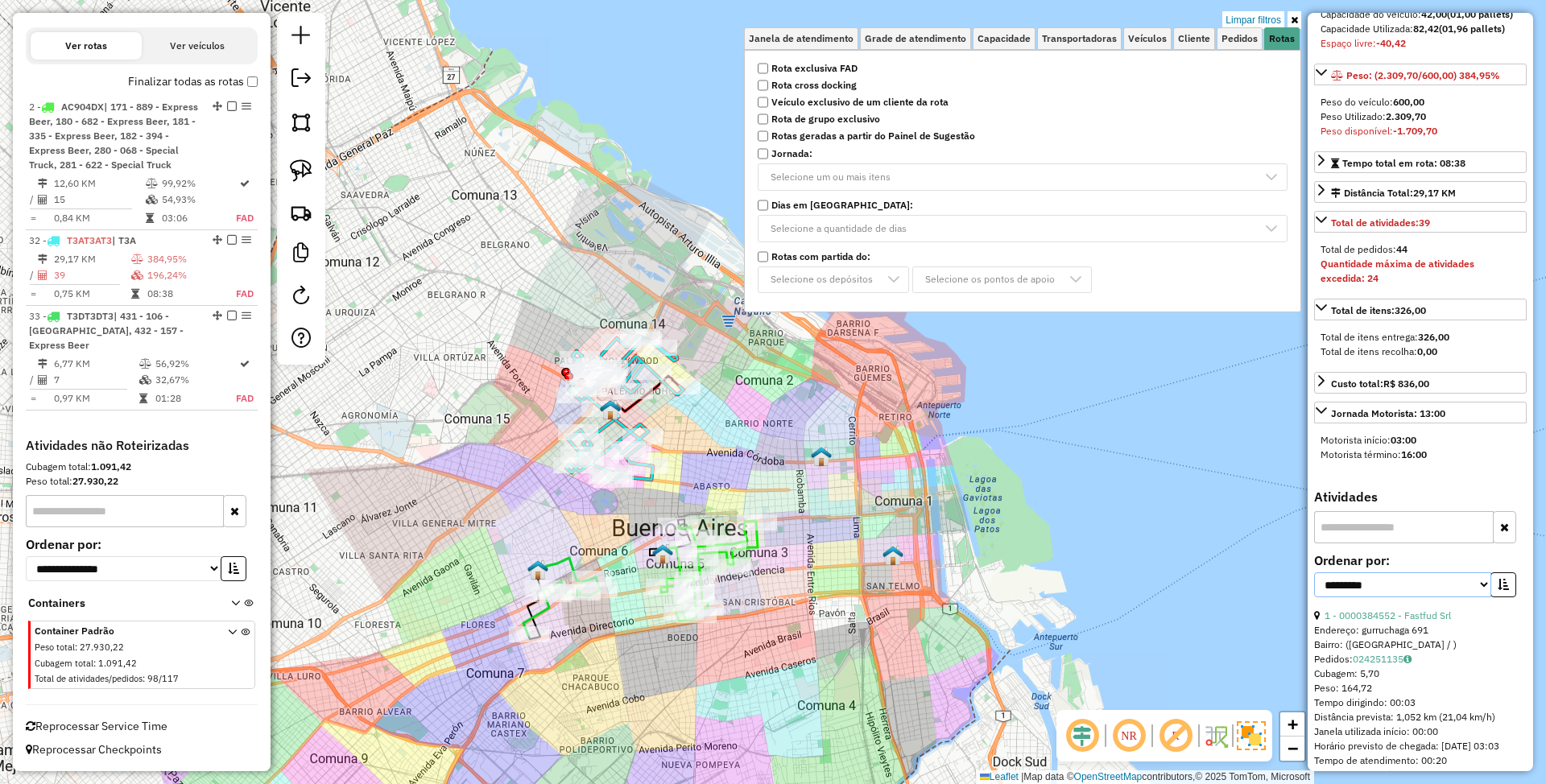
click at [1420, 598] on select "**********" at bounding box center [1403, 585] width 178 height 25
select select "*********"
click at [1314, 589] on select "**********" at bounding box center [1403, 585] width 178 height 25
click at [1498, 590] on icon "button" at bounding box center [1504, 585] width 12 height 12
click at [1376, 622] on link "1 - 0000384552 - Fastfud Srl" at bounding box center [1388, 615] width 126 height 13
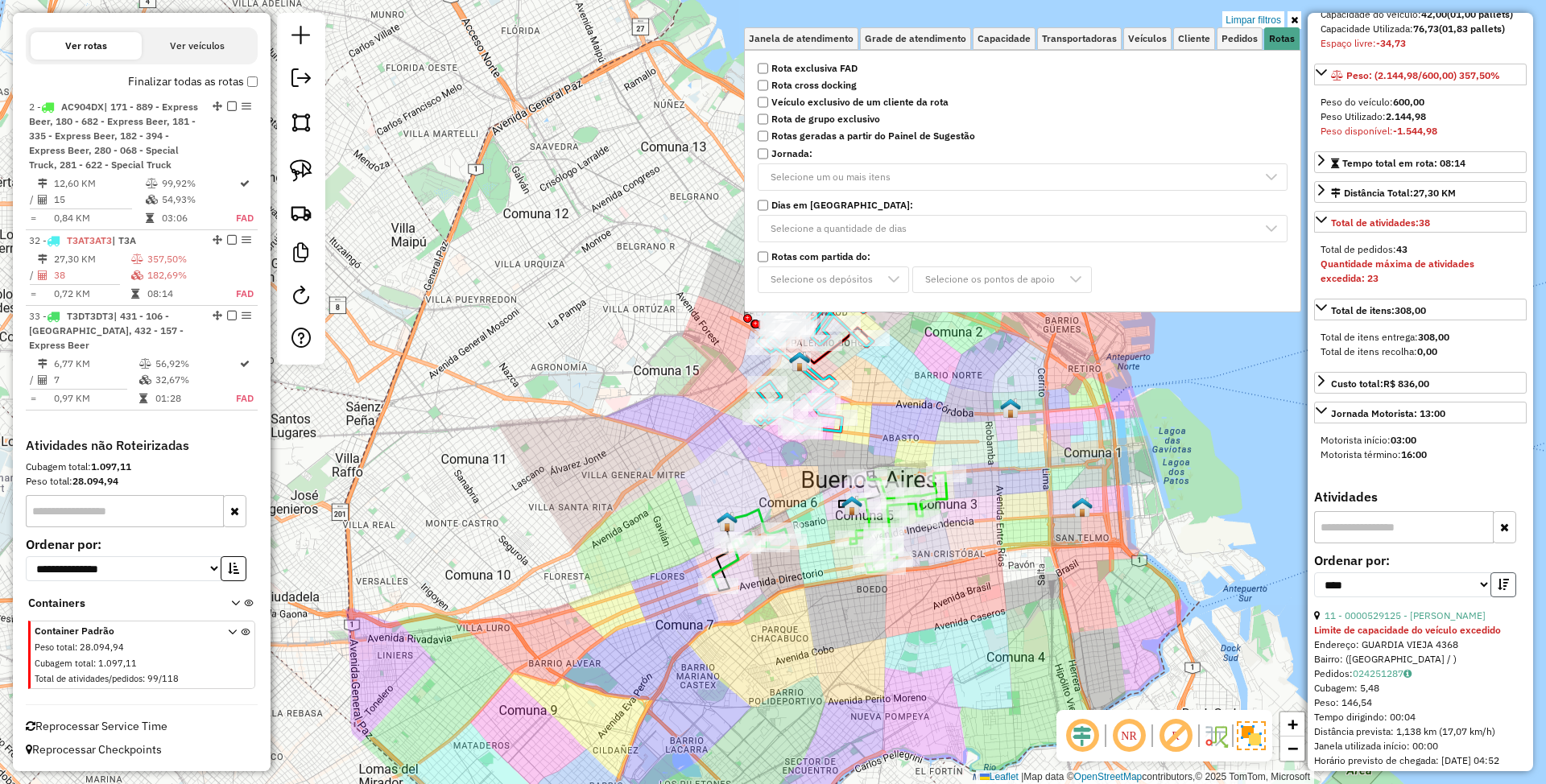
click at [1498, 590] on icon "button" at bounding box center [1504, 585] width 12 height 12
click at [1367, 622] on link "11 - 0000529125 - GUTIERREZ PABLO IGNACIO" at bounding box center [1405, 615] width 161 height 13
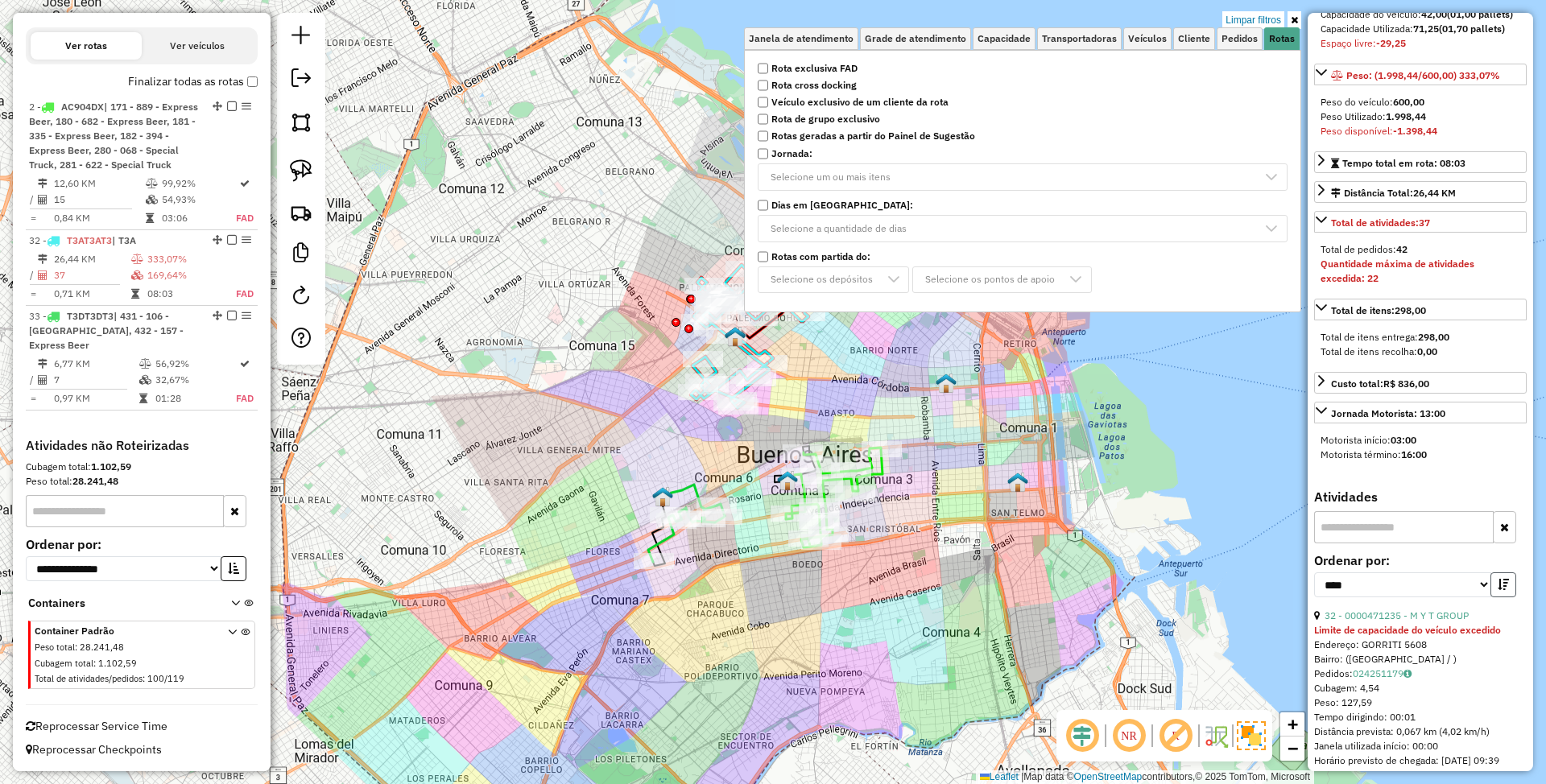
click at [1499, 590] on icon "button" at bounding box center [1504, 585] width 12 height 12
click at [1373, 622] on link "32 - 0000471235 - M Y T GROUP" at bounding box center [1396, 615] width 144 height 13
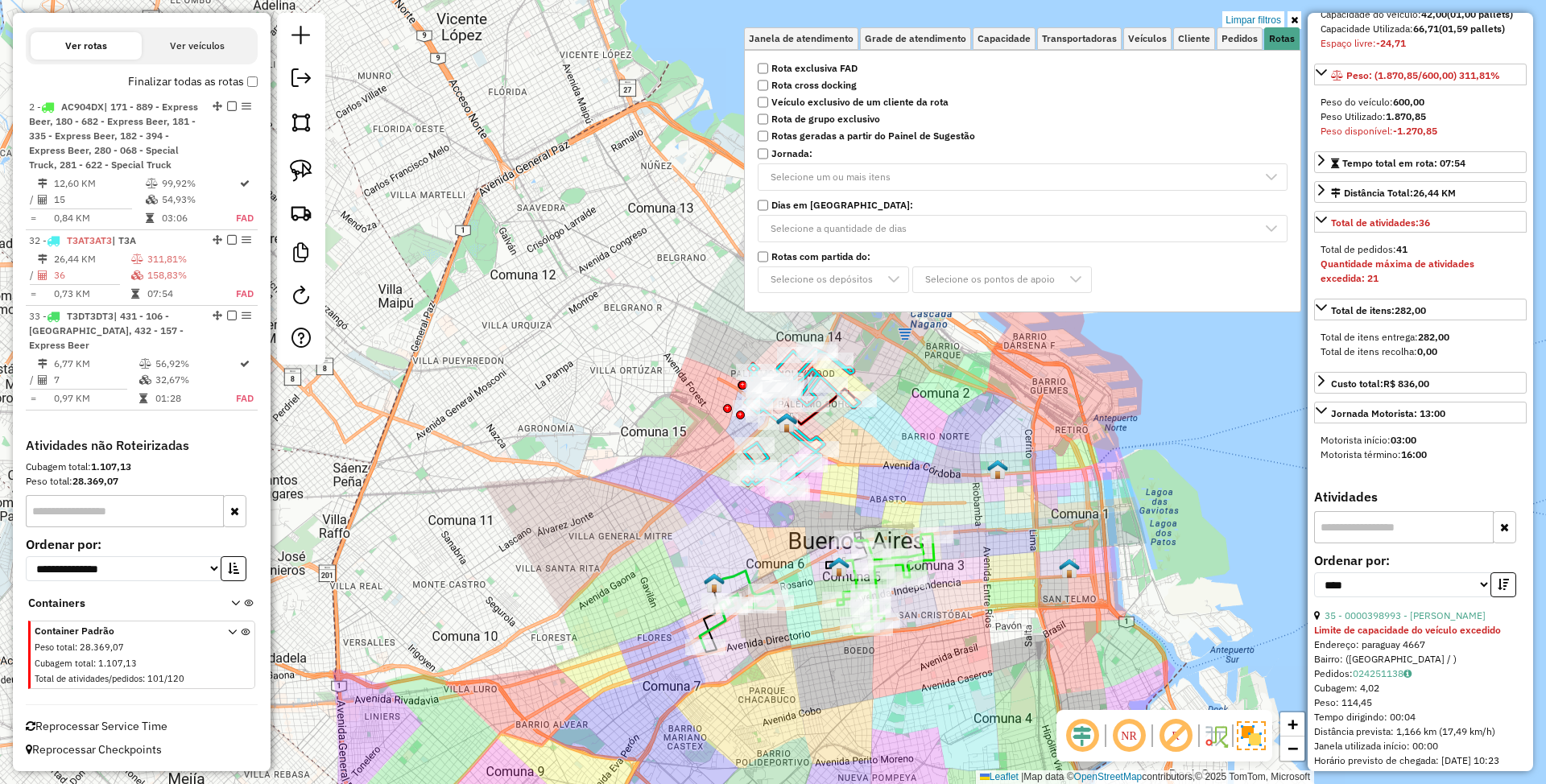
click at [1373, 622] on link "35 - 0000398993 - Manzur Ocampo Alejandro" at bounding box center [1405, 615] width 161 height 13
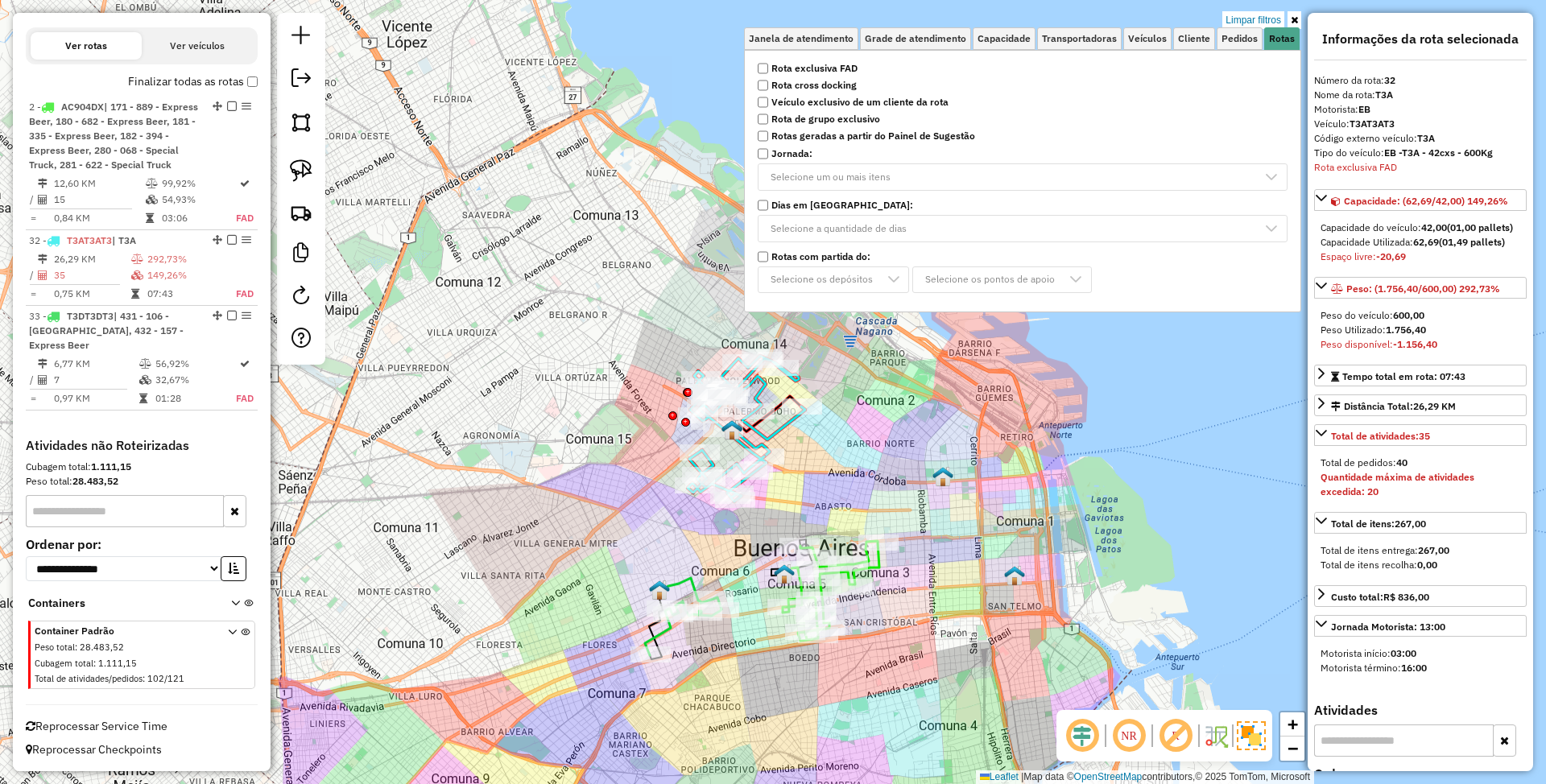
scroll to position [0, 0]
click at [1245, 742] on img at bounding box center [1251, 736] width 29 height 29
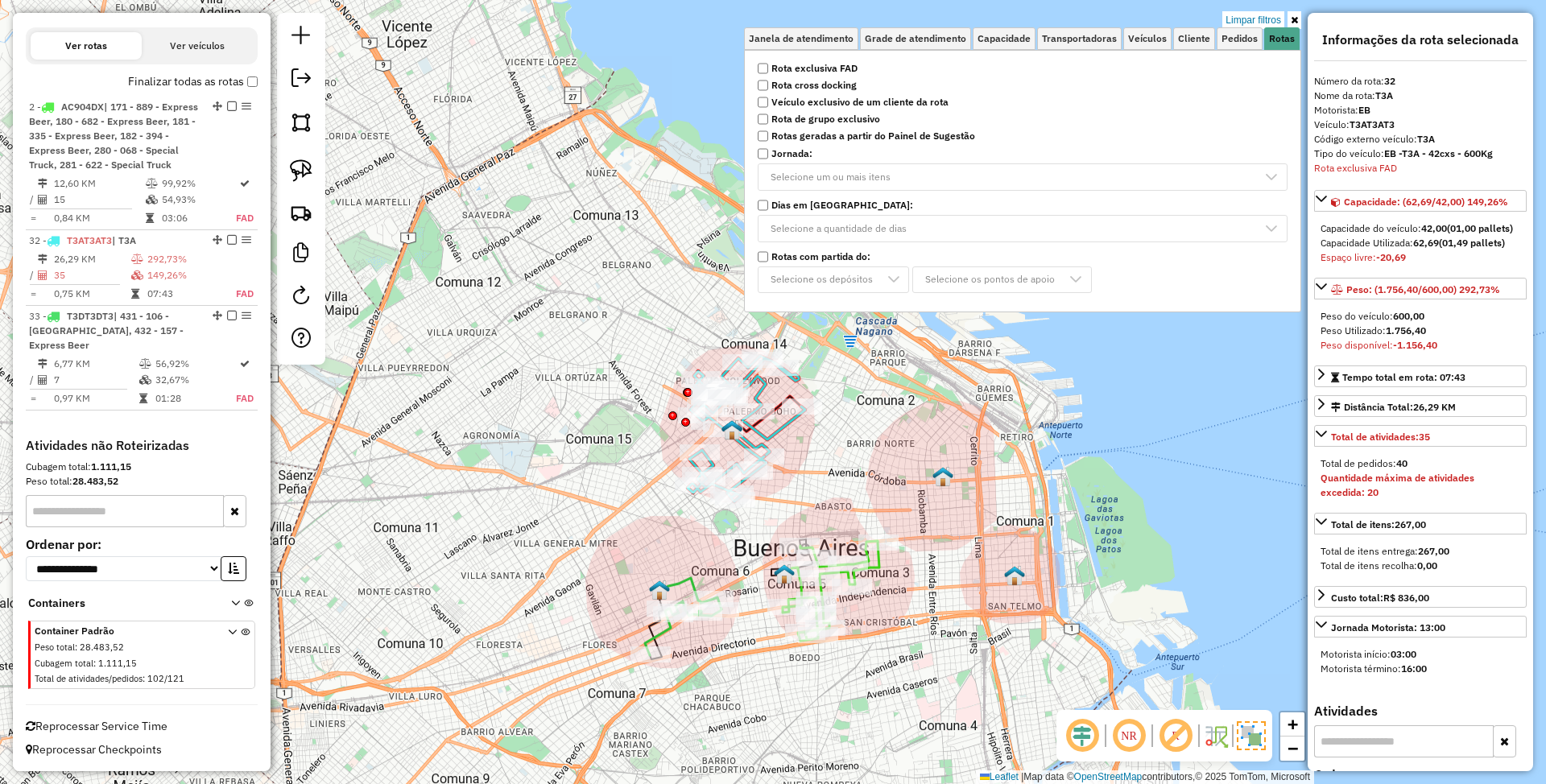
click at [878, 568] on icon at bounding box center [831, 591] width 97 height 99
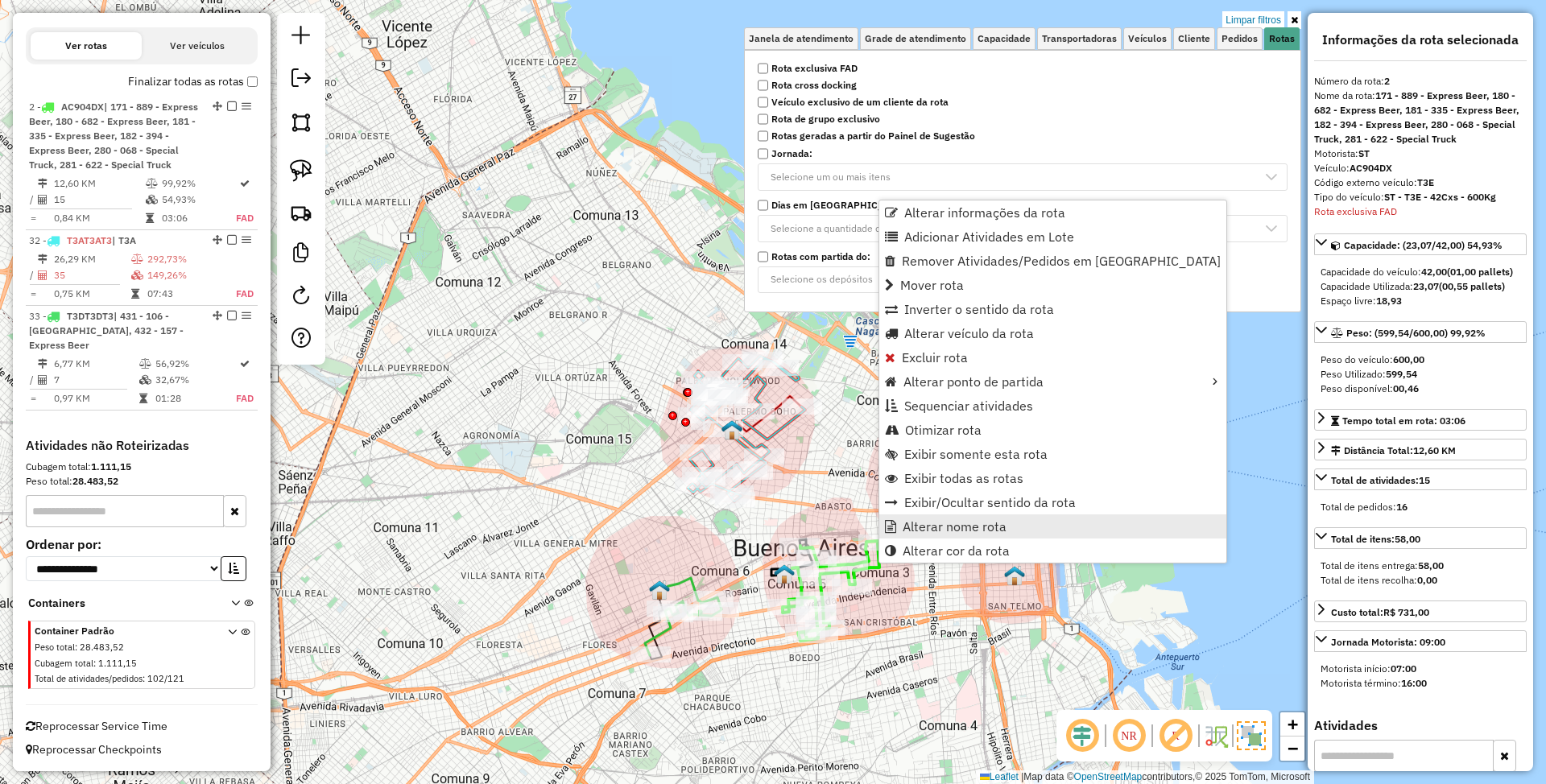
click at [978, 526] on span "Alterar nome rota" at bounding box center [955, 526] width 104 height 13
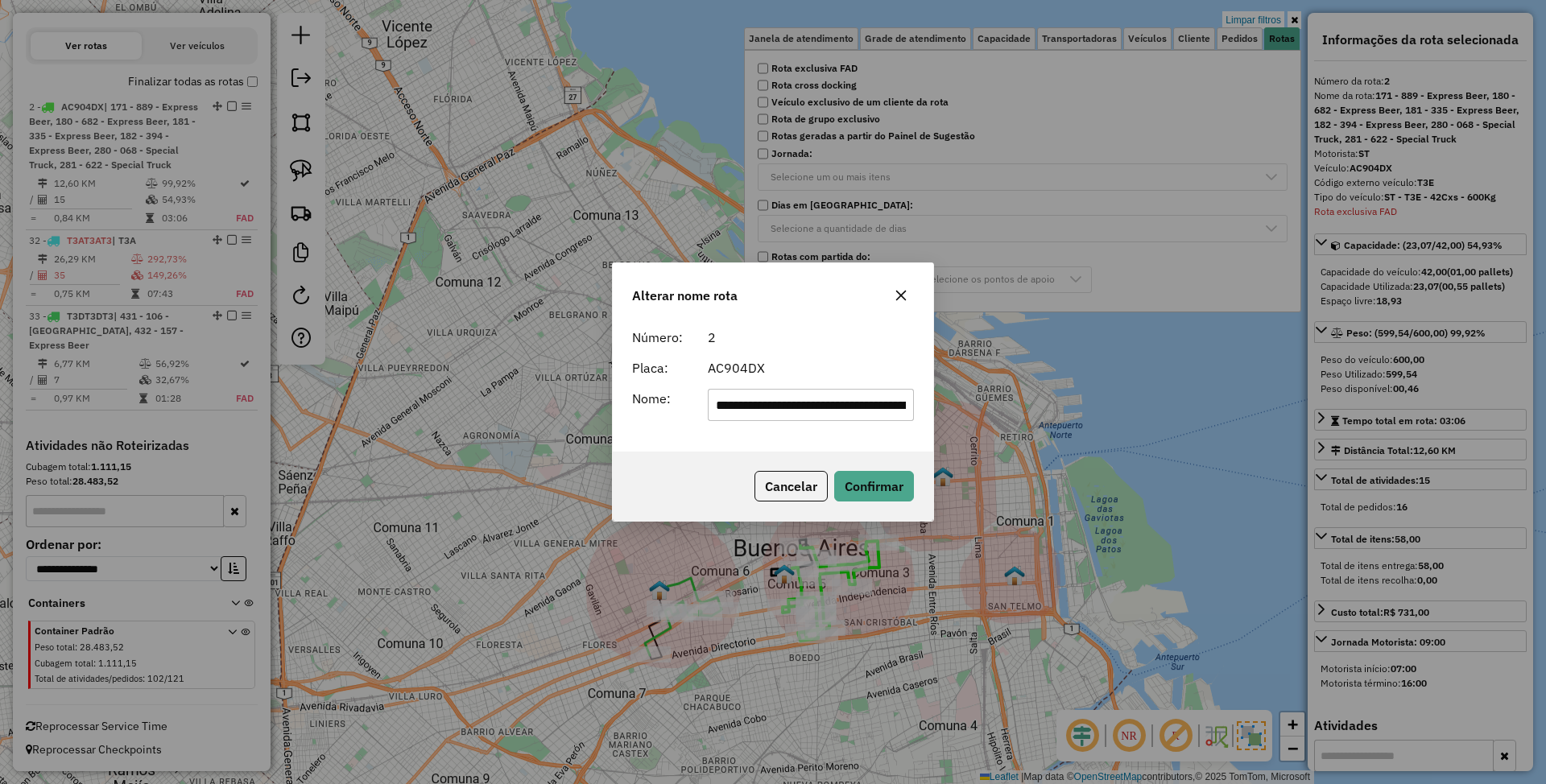
drag, startPoint x: 906, startPoint y: 401, endPoint x: 525, endPoint y: 398, distance: 381.0
click at [525, 398] on div "**********" at bounding box center [773, 392] width 1546 height 784
type input "***"
click at [884, 490] on button "Confirmar" at bounding box center [874, 487] width 80 height 31
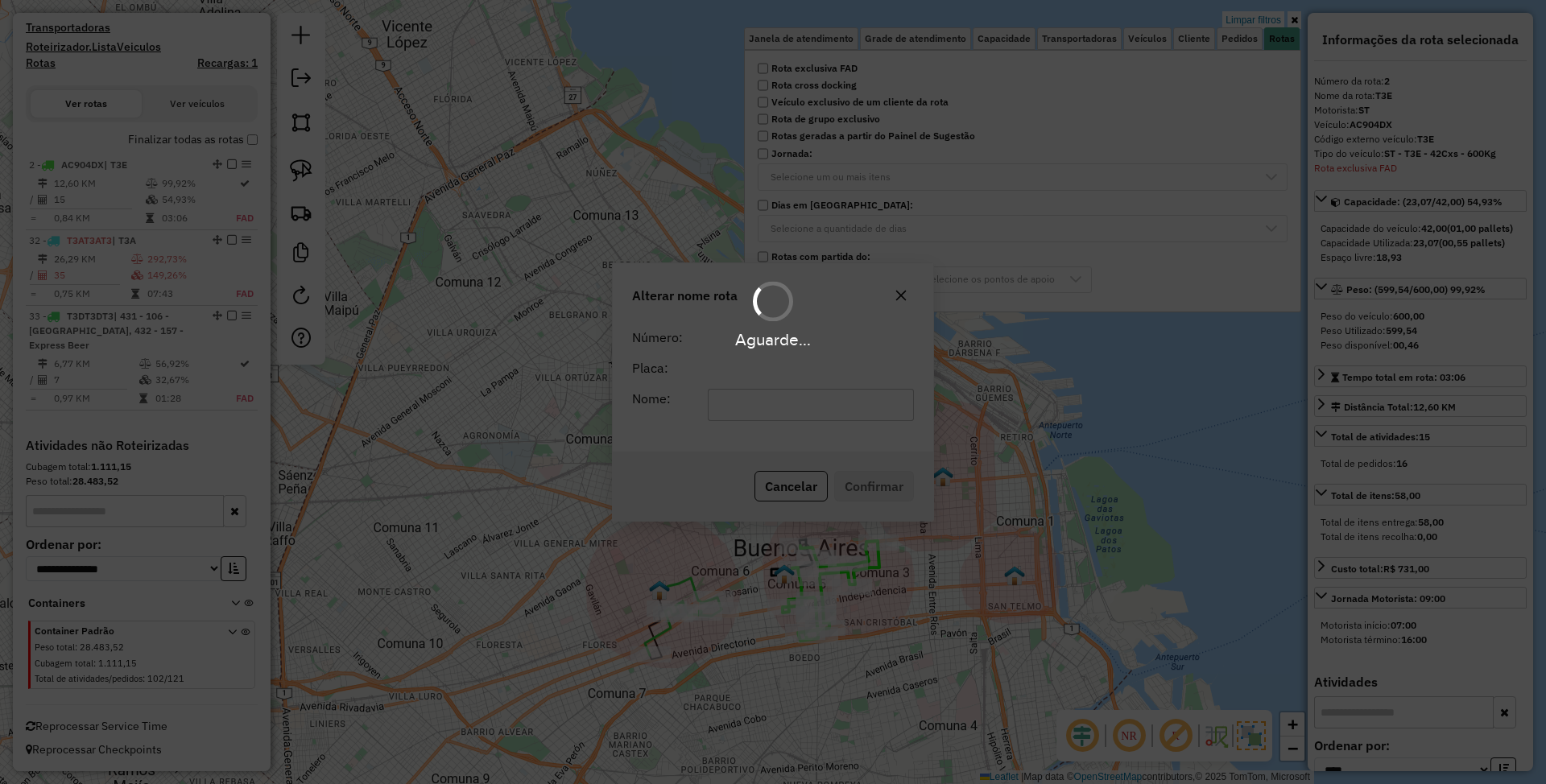
scroll to position [492, 0]
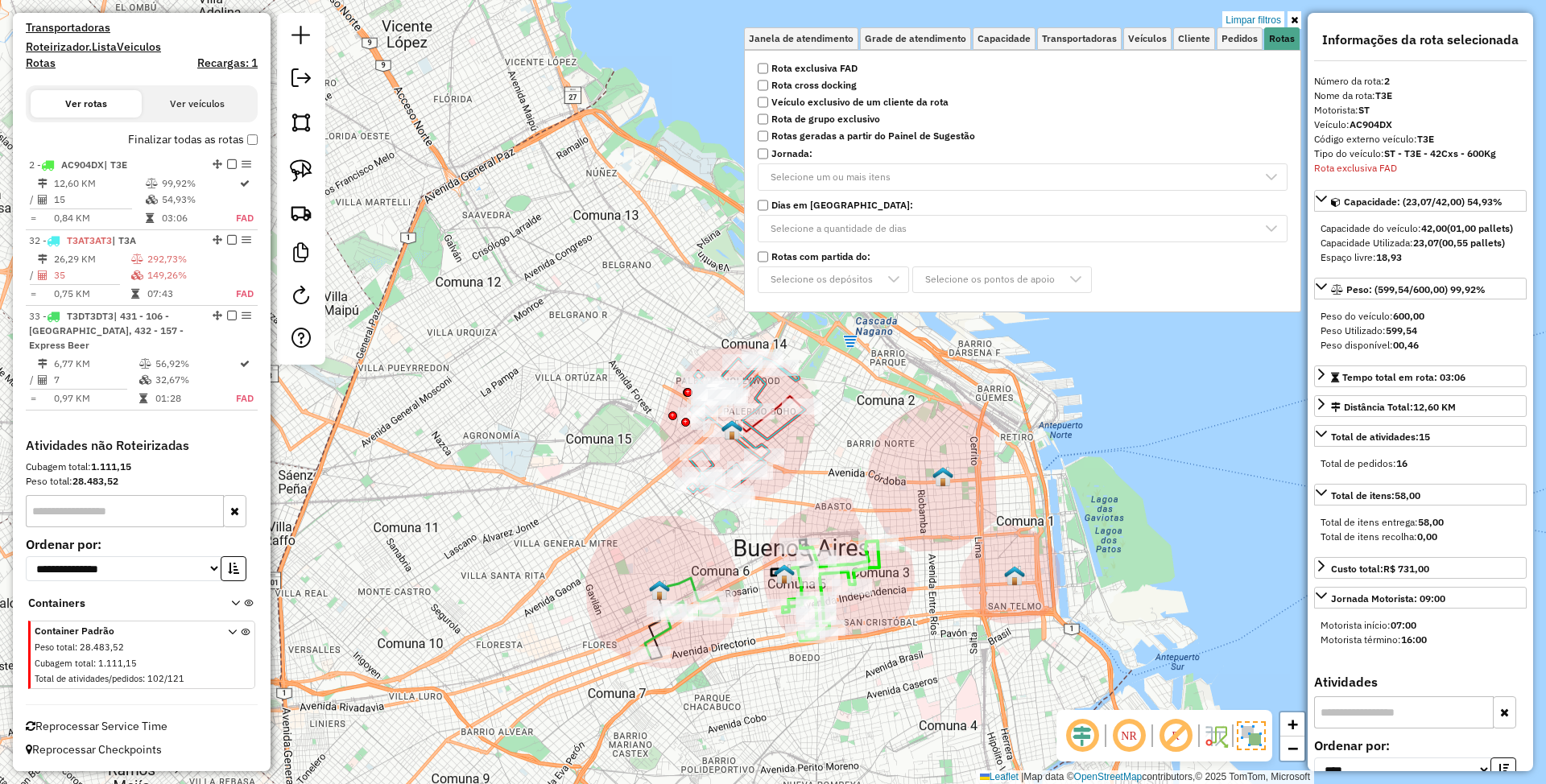
click at [778, 434] on icon at bounding box center [746, 429] width 118 height 146
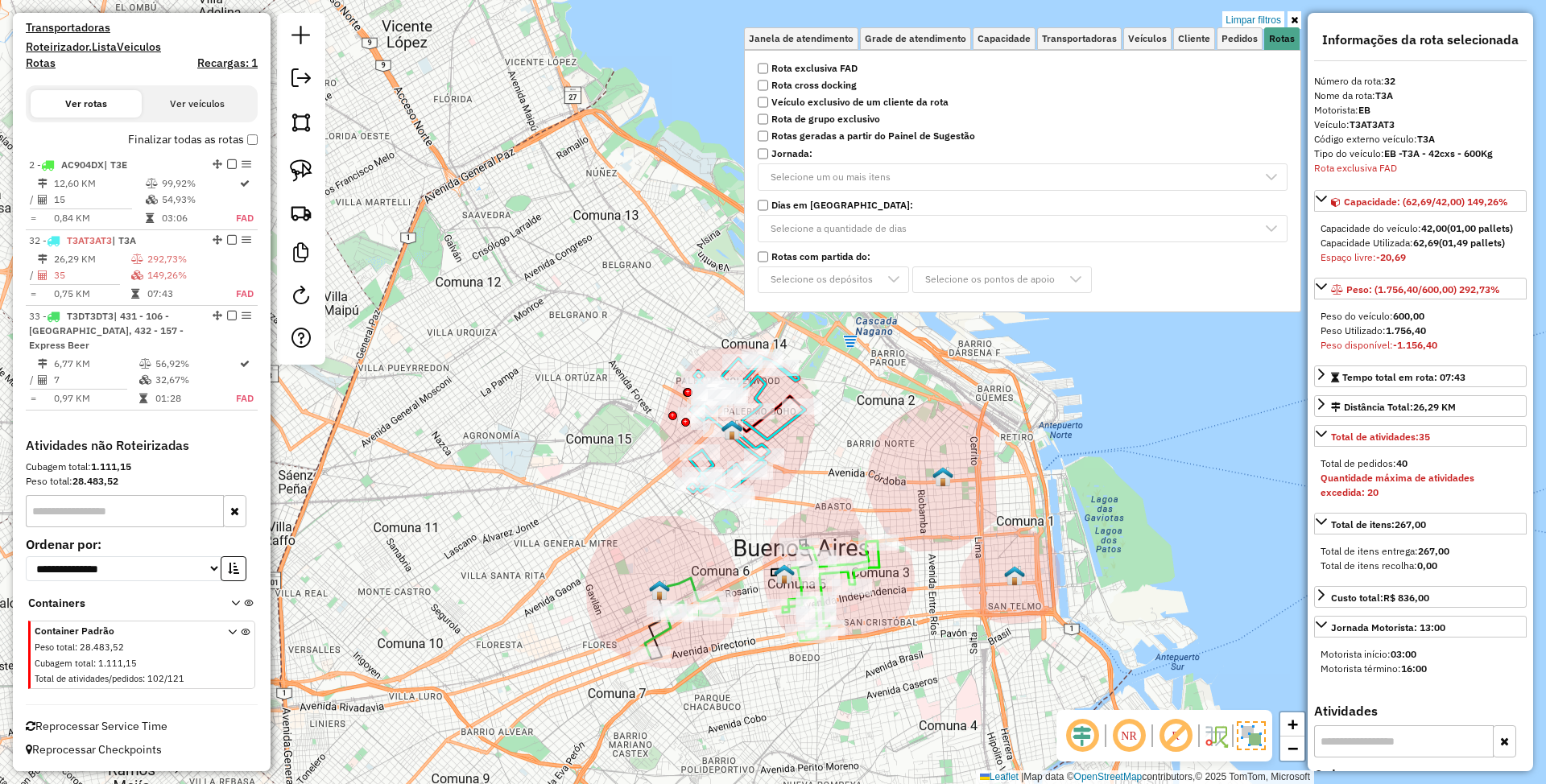
click at [687, 578] on icon at bounding box center [687, 591] width 53 height 25
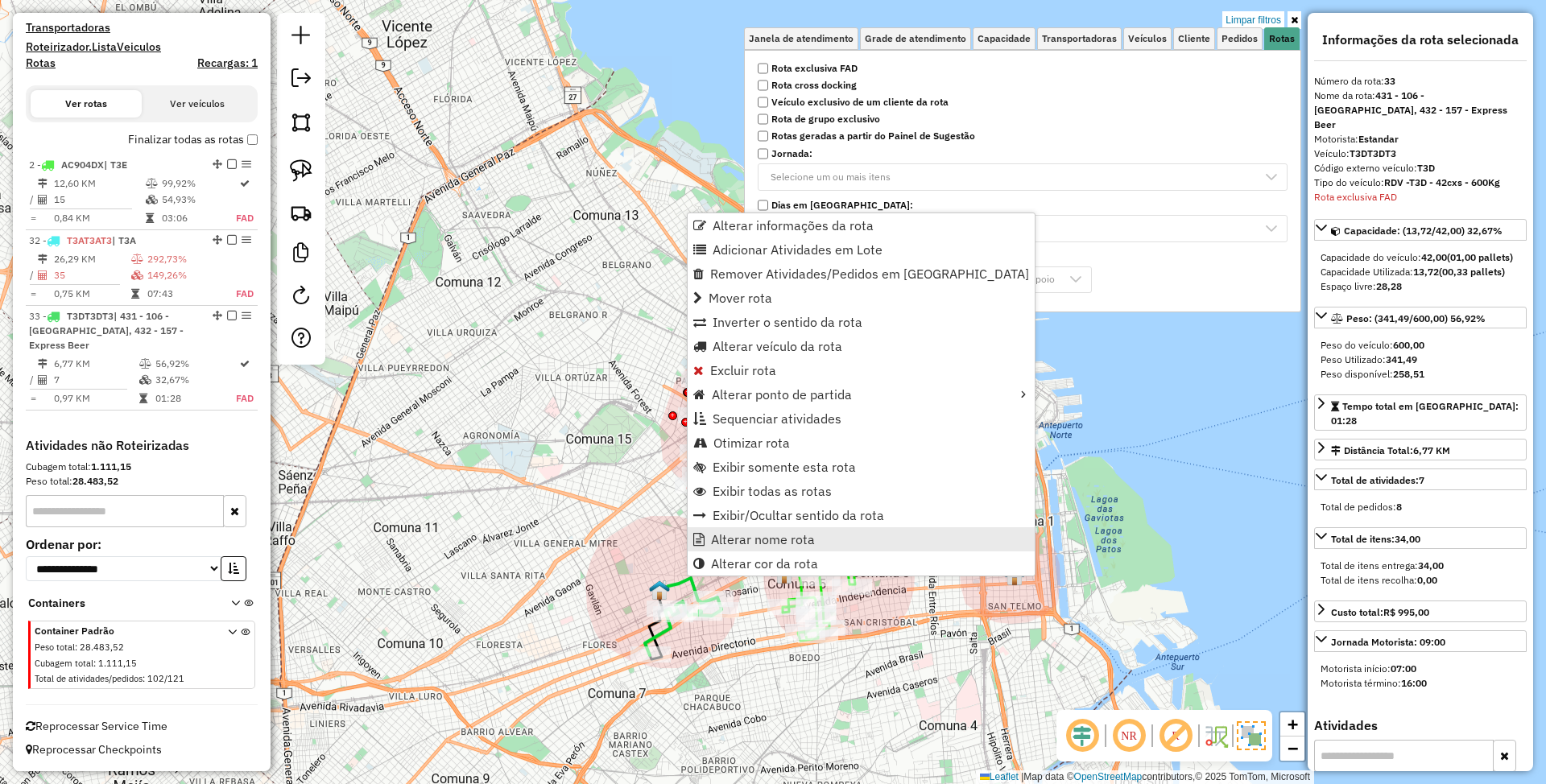
click at [812, 539] on span "Alterar nome rota" at bounding box center [764, 539] width 104 height 13
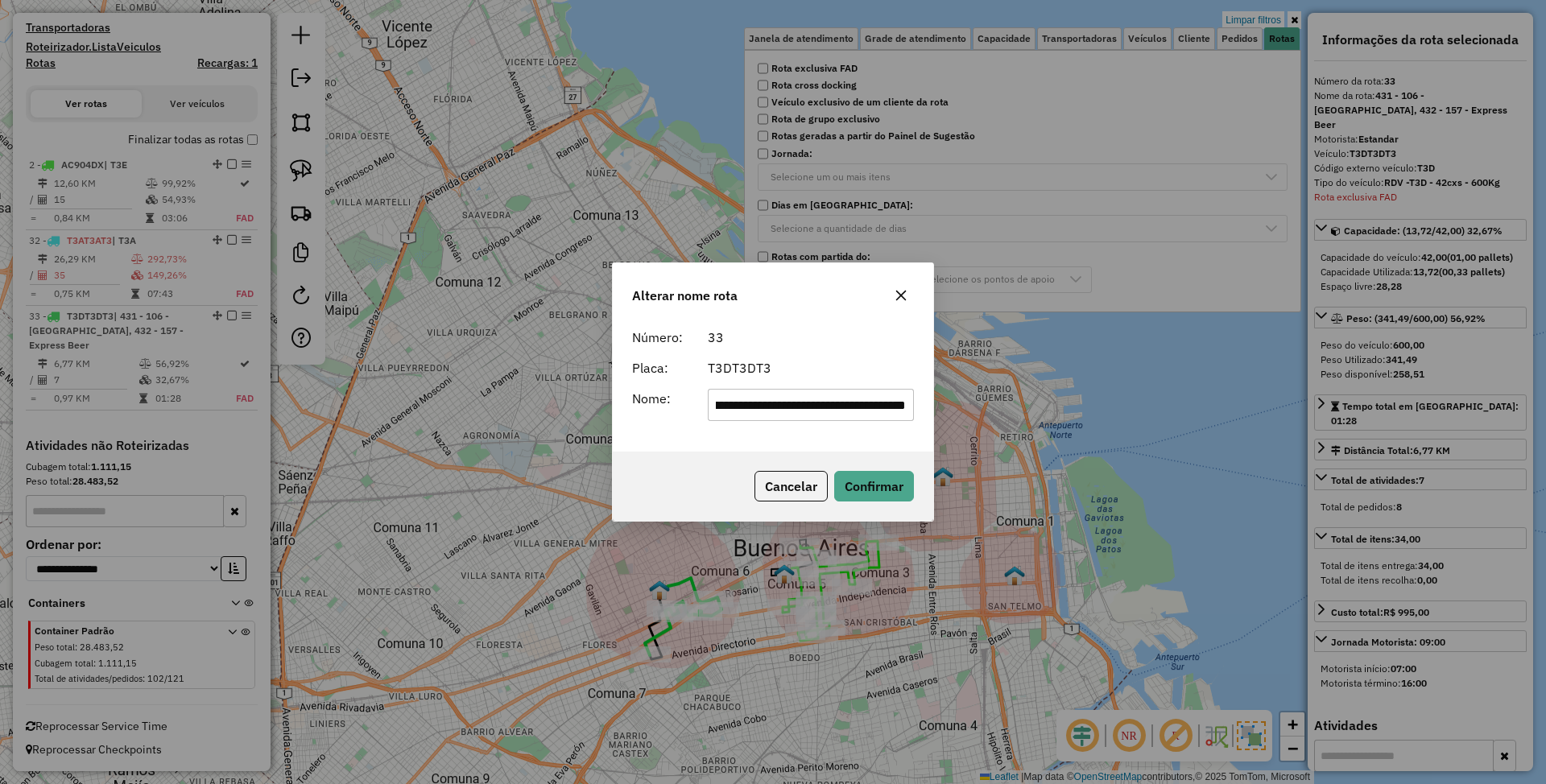
scroll to position [0, 0]
drag, startPoint x: 906, startPoint y: 406, endPoint x: 574, endPoint y: 414, distance: 332.1
click at [574, 414] on div "**********" at bounding box center [773, 392] width 1546 height 784
type input "***"
click at [882, 484] on button "Confirmar" at bounding box center [874, 487] width 80 height 31
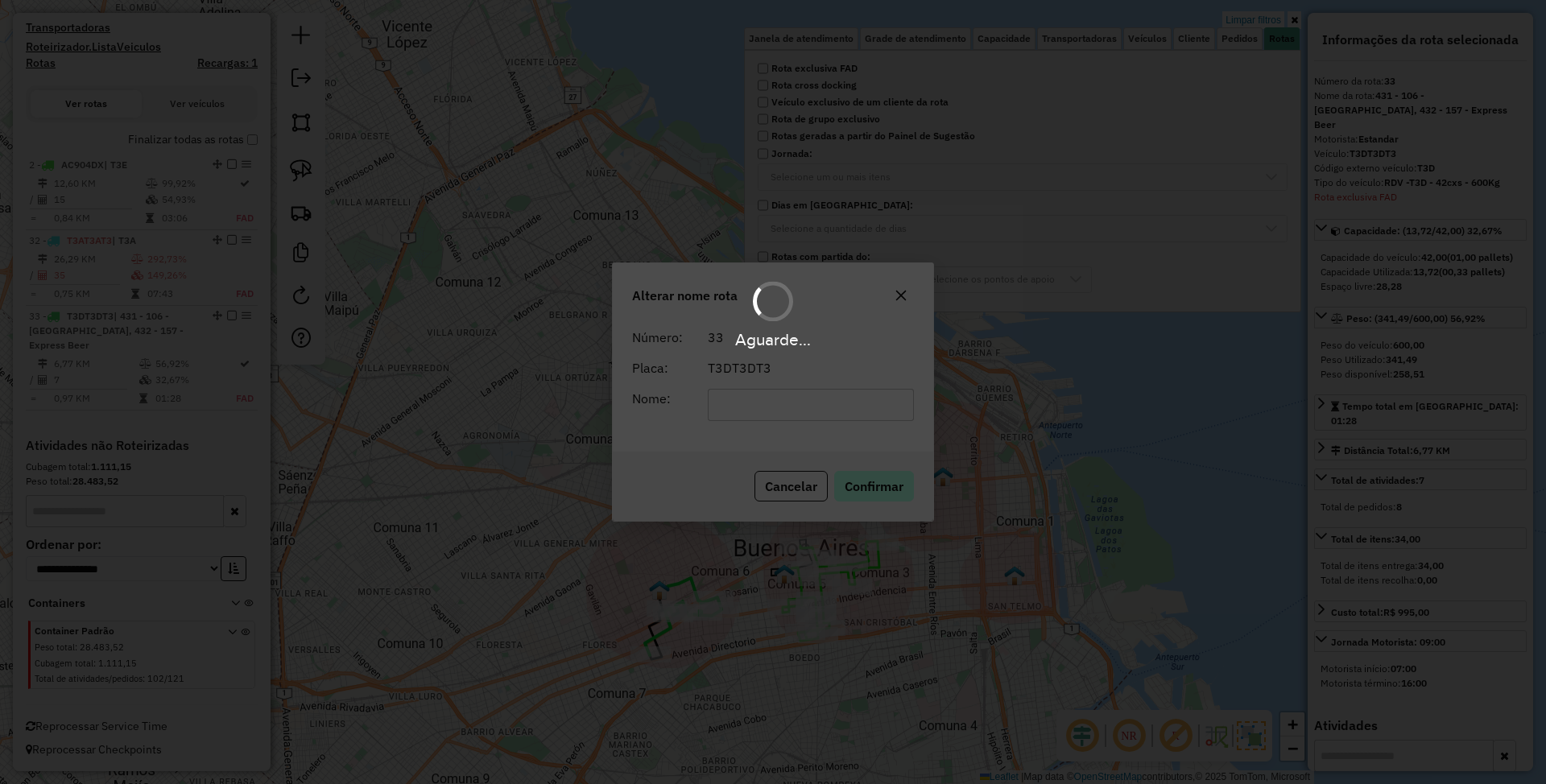
scroll to position [463, 0]
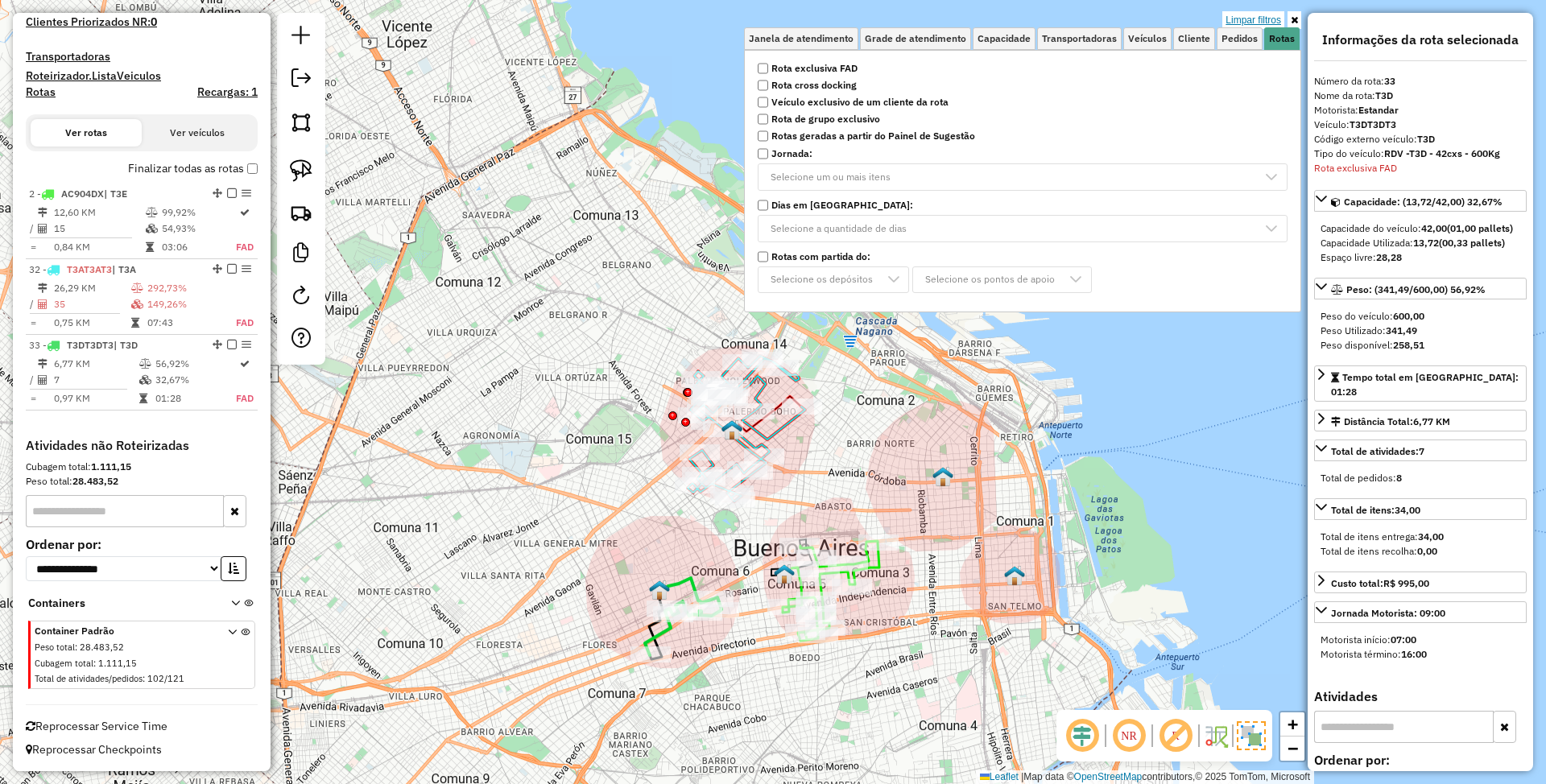
click at [1264, 22] on link "Limpar filtros" at bounding box center [1253, 20] width 62 height 17
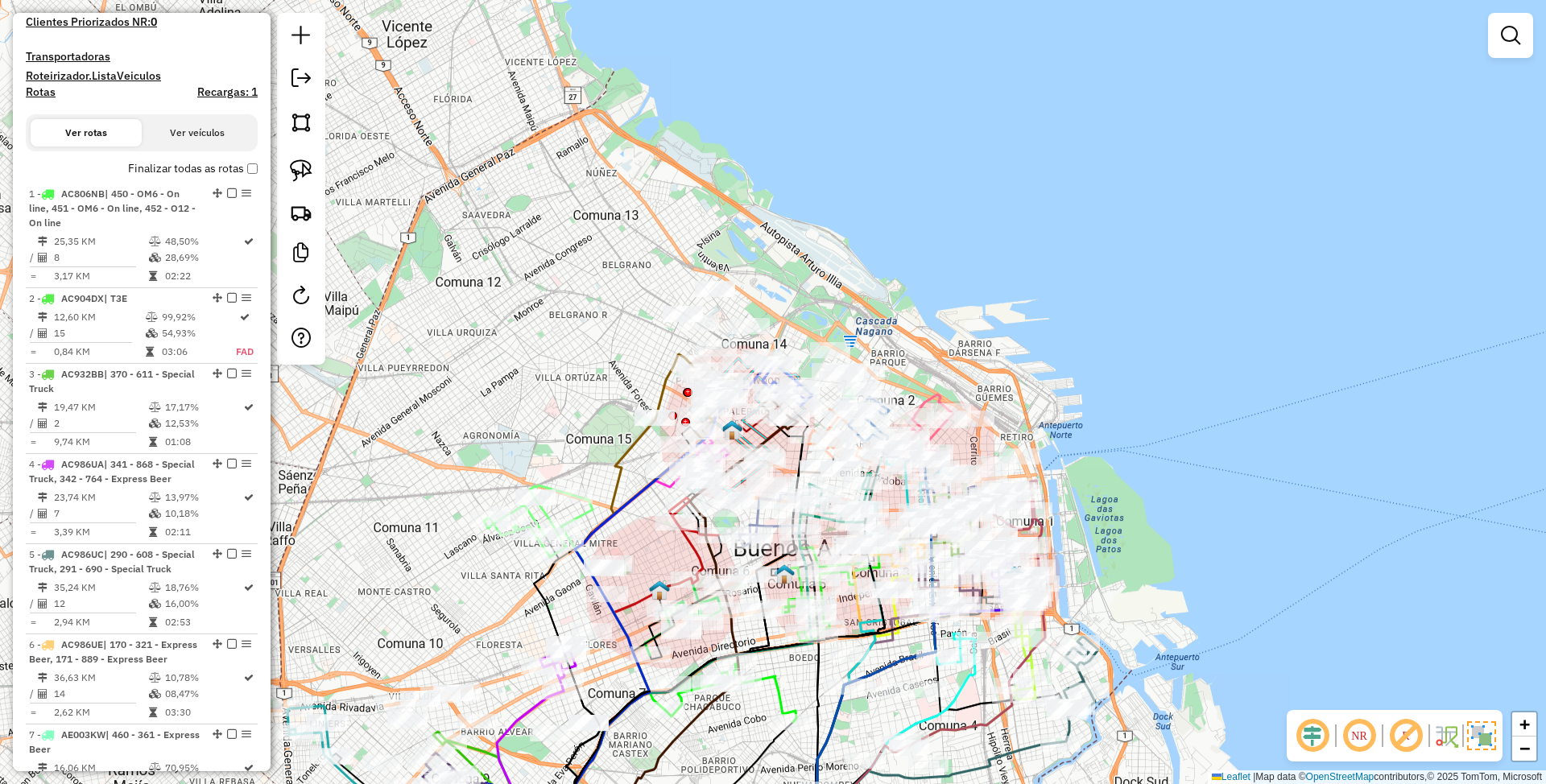
scroll to position [3454, 0]
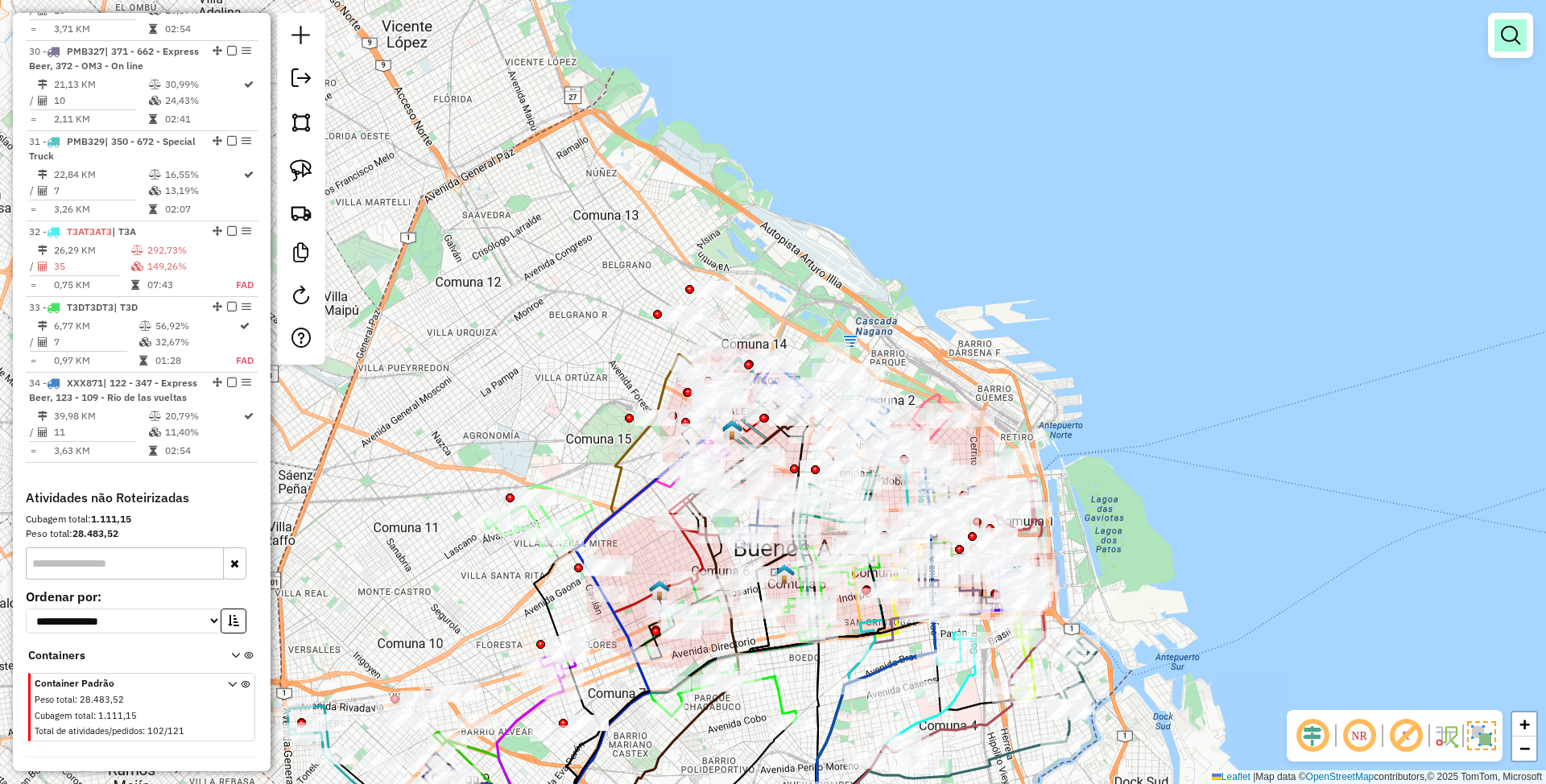
click at [1515, 42] on em at bounding box center [1511, 36] width 19 height 19
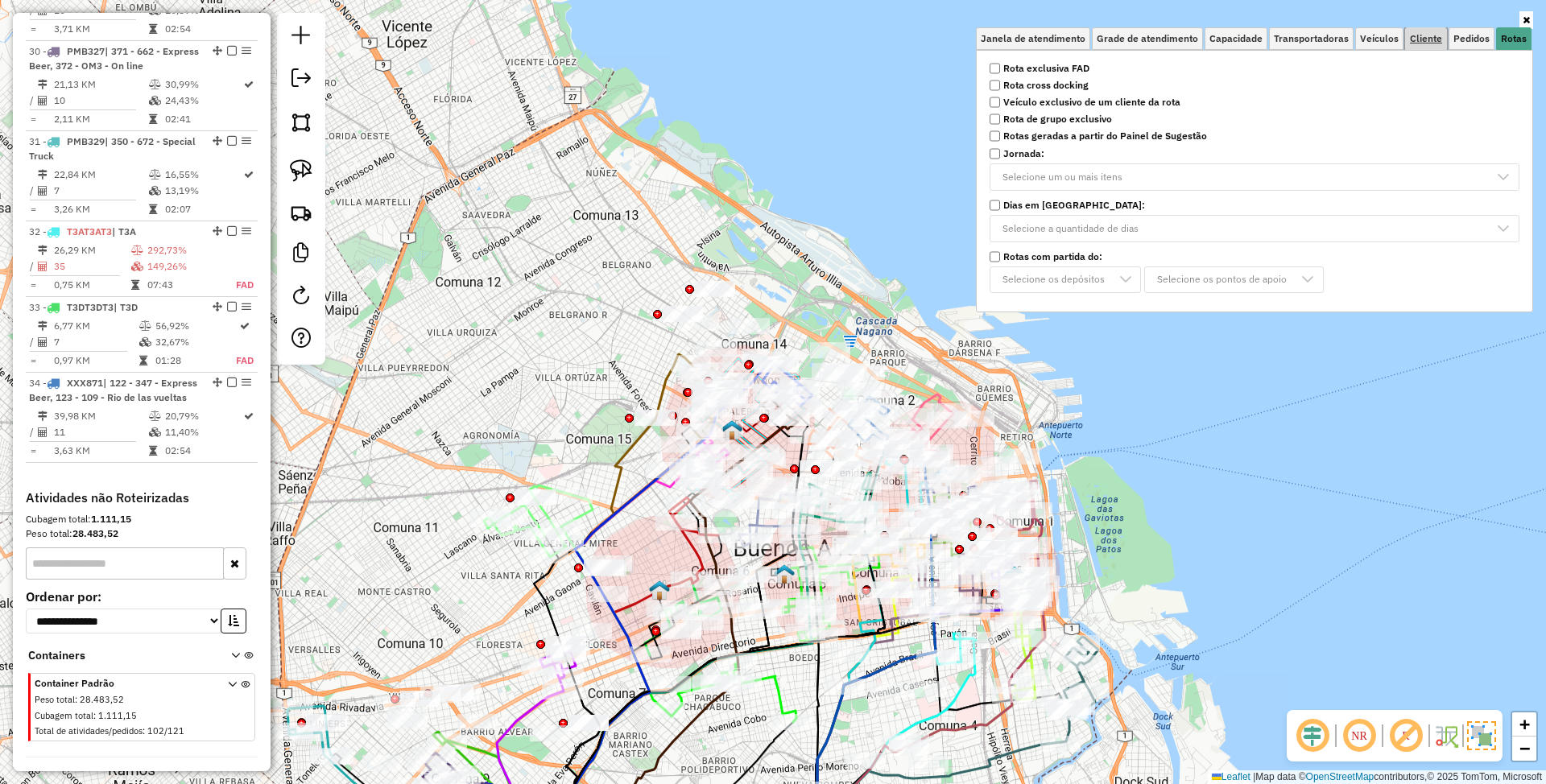
click at [1422, 37] on span "Cliente" at bounding box center [1426, 39] width 32 height 10
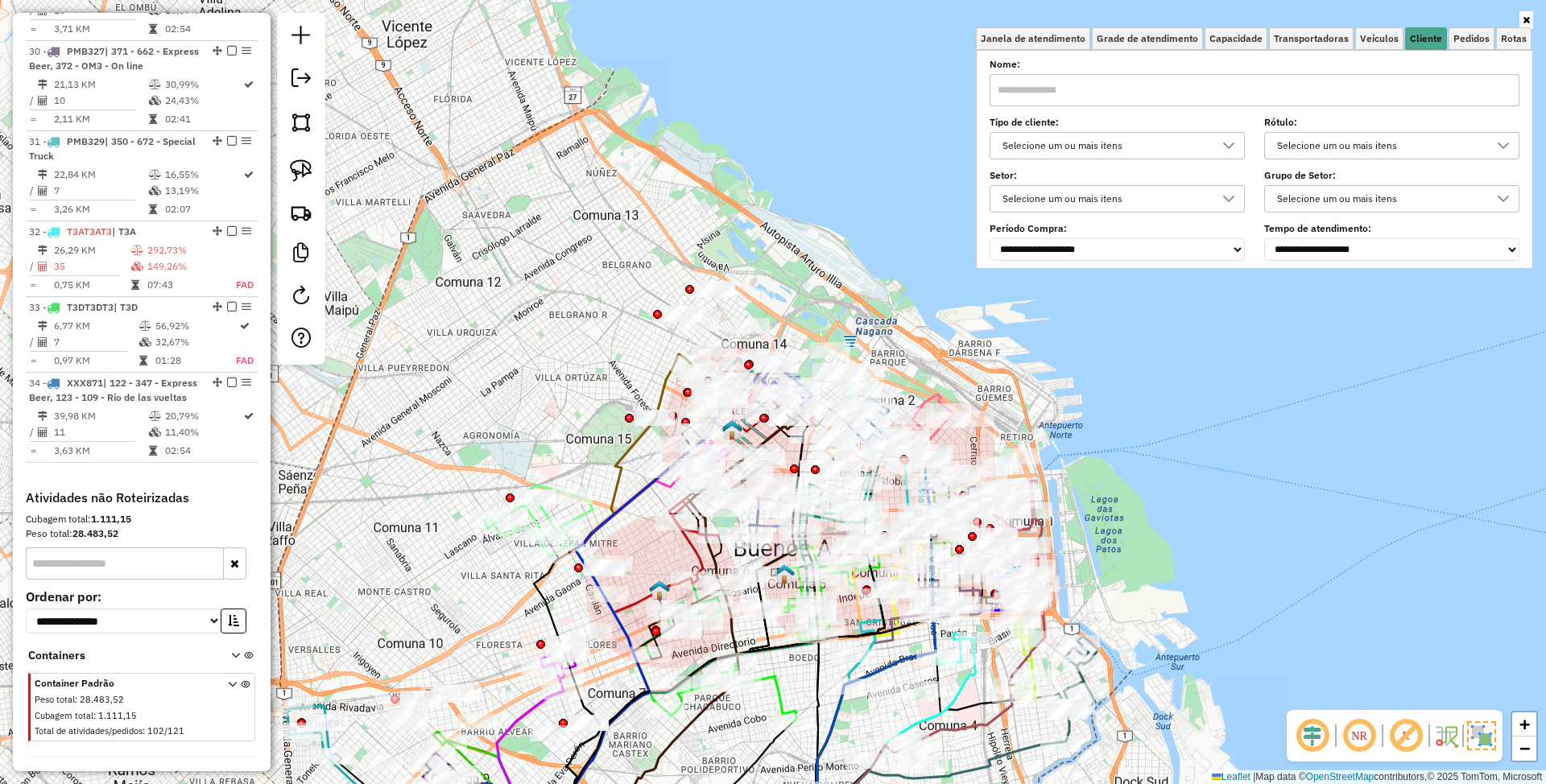
click at [1140, 143] on div "Selecione um ou mais itens" at bounding box center [1106, 146] width 216 height 26
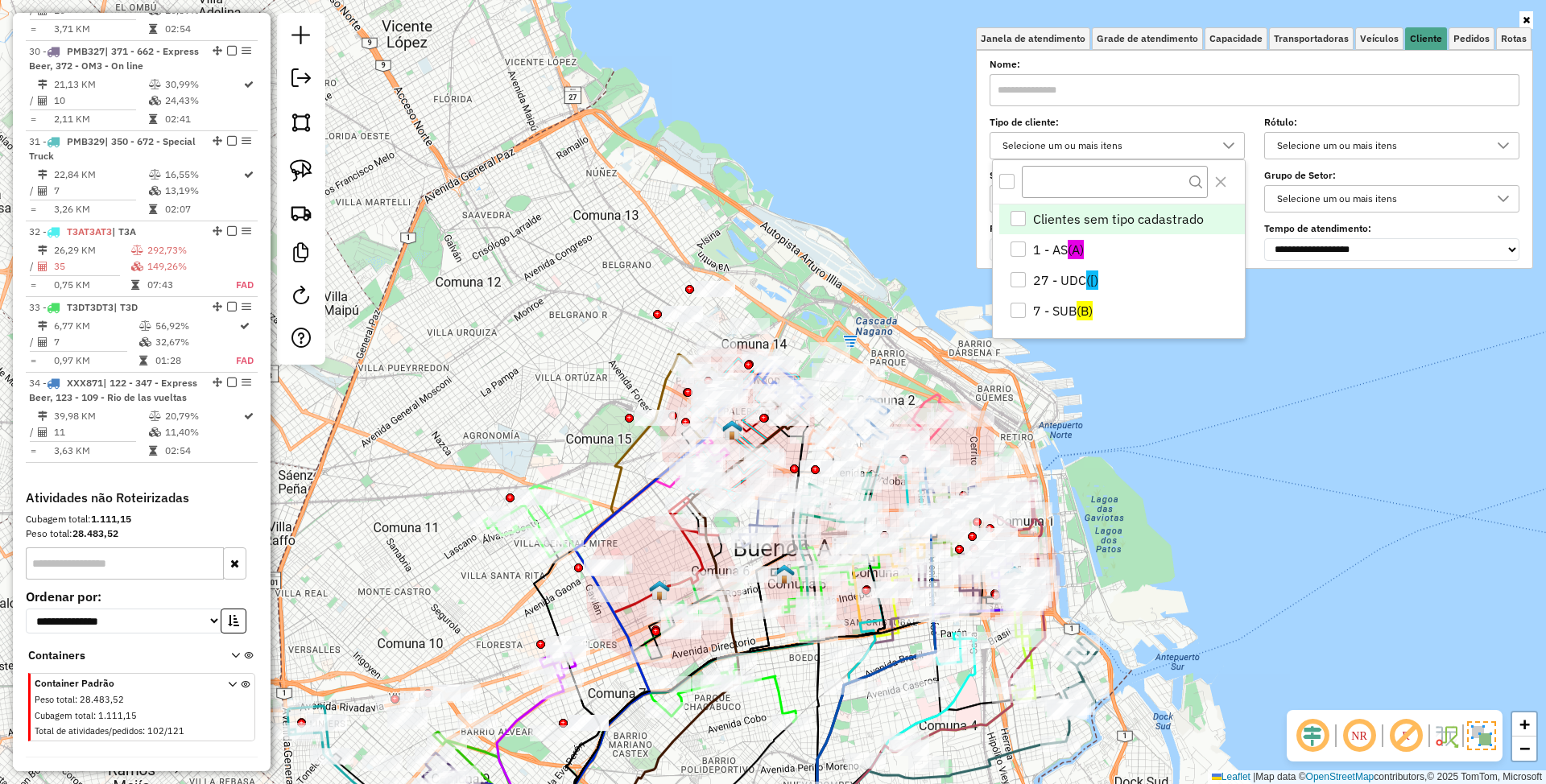
click at [1007, 179] on div "All items unselected" at bounding box center [1007, 182] width 15 height 15
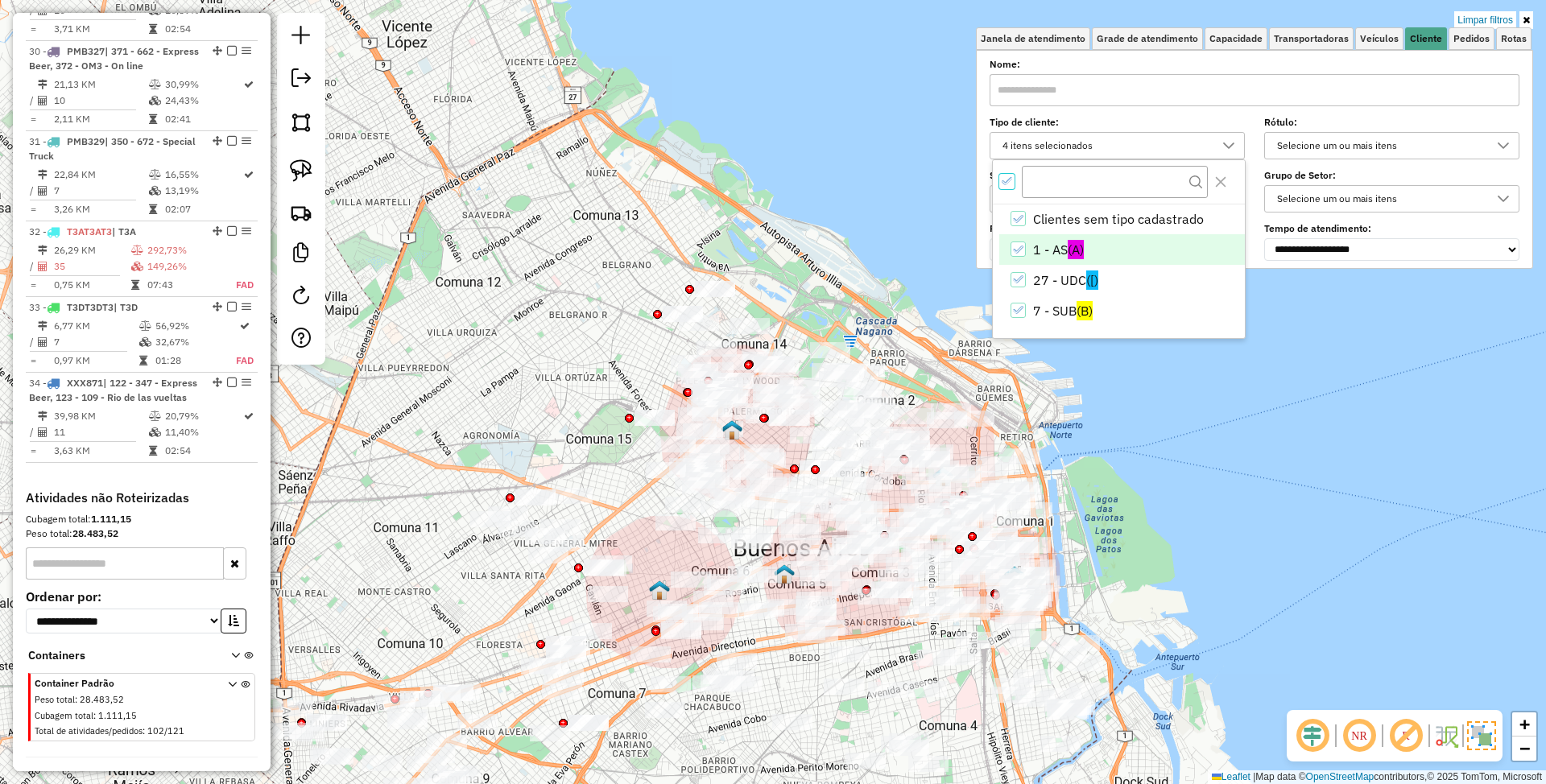
click at [1025, 252] on div "1 - AS" at bounding box center [1019, 249] width 15 height 15
click at [1227, 42] on span "Capacidade" at bounding box center [1236, 39] width 53 height 10
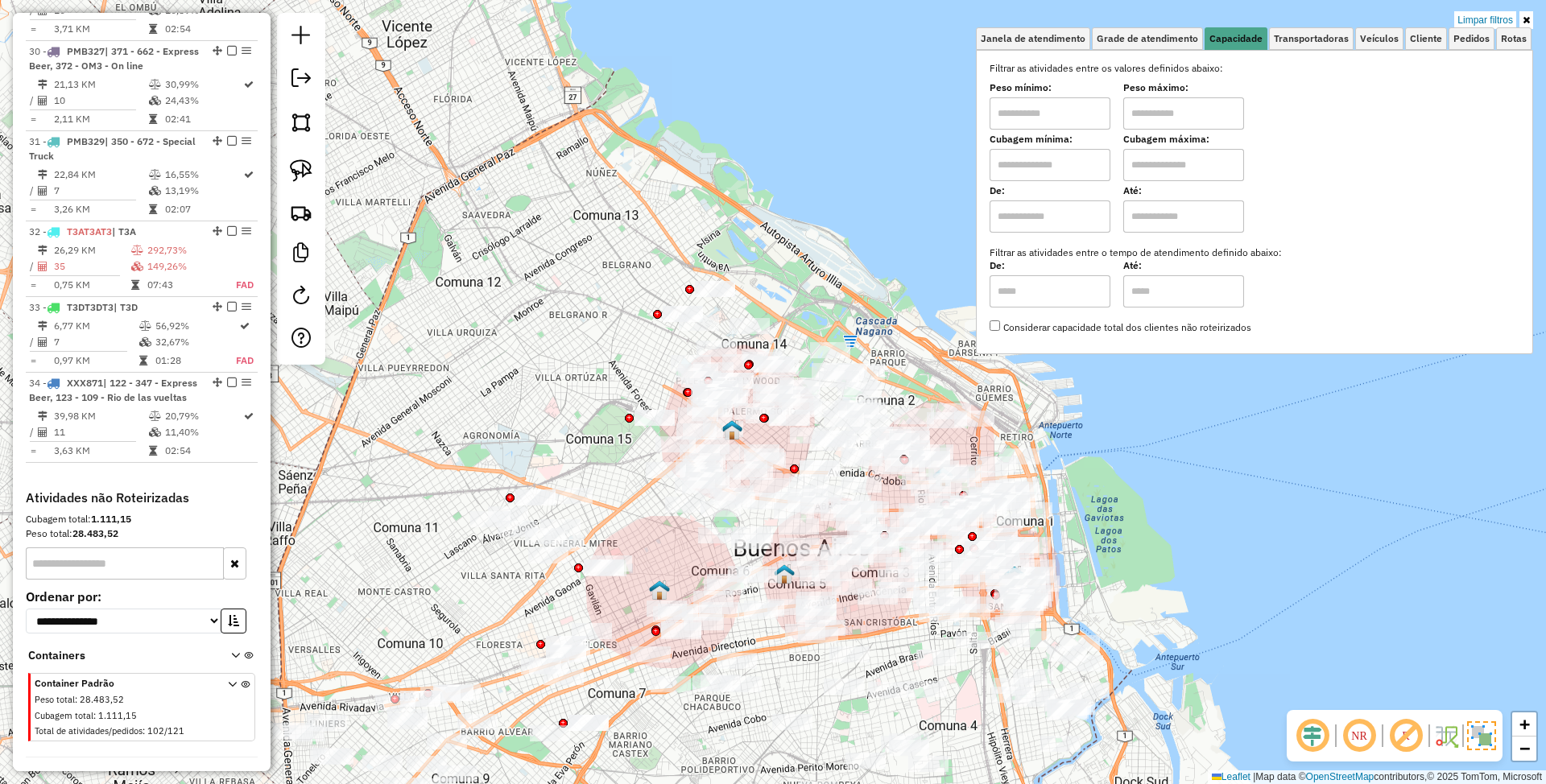
click at [1045, 221] on input "text" at bounding box center [1050, 216] width 121 height 32
type input "****"
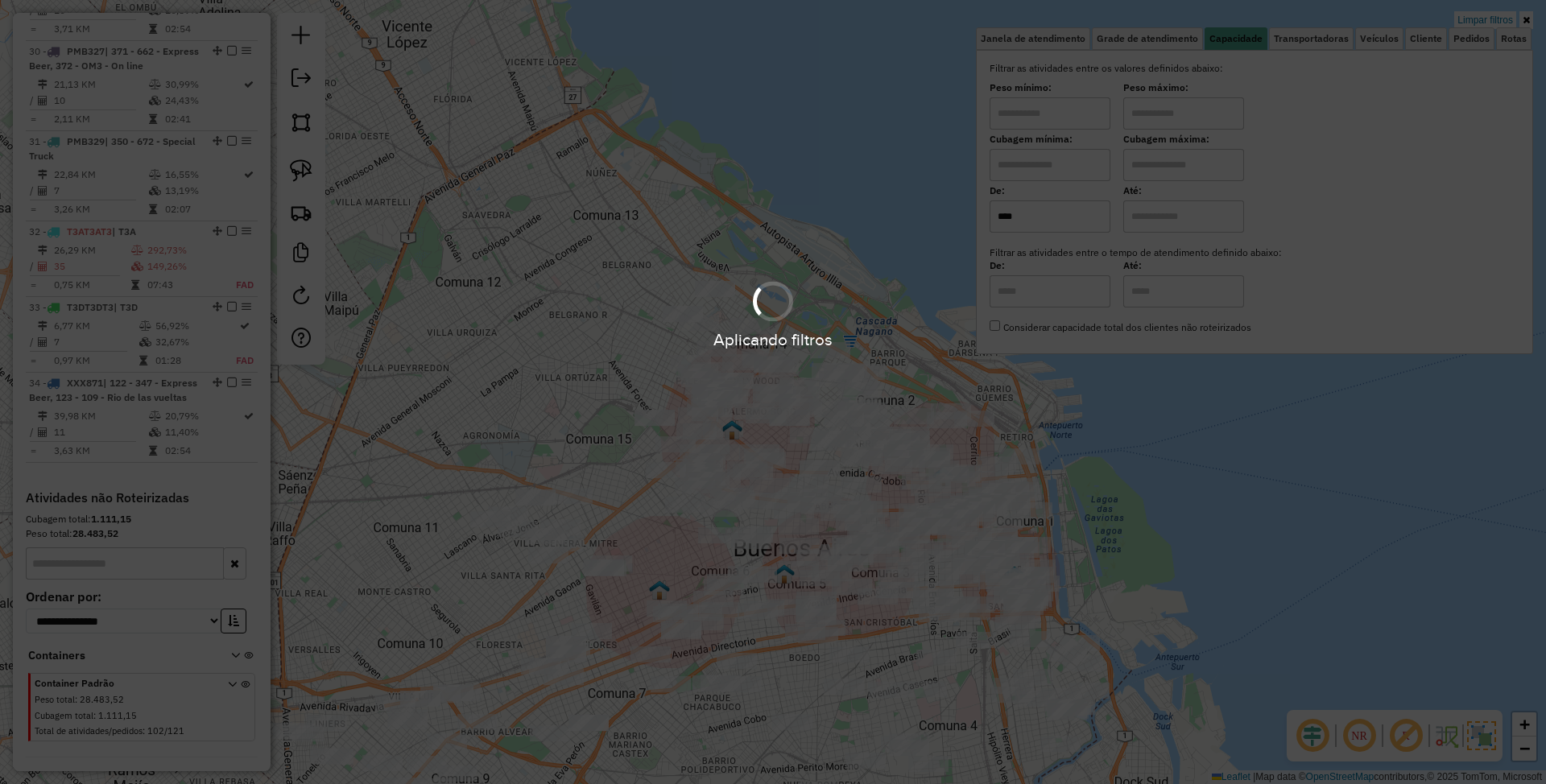
click at [1167, 212] on div "Aplicando filtros" at bounding box center [773, 392] width 1546 height 784
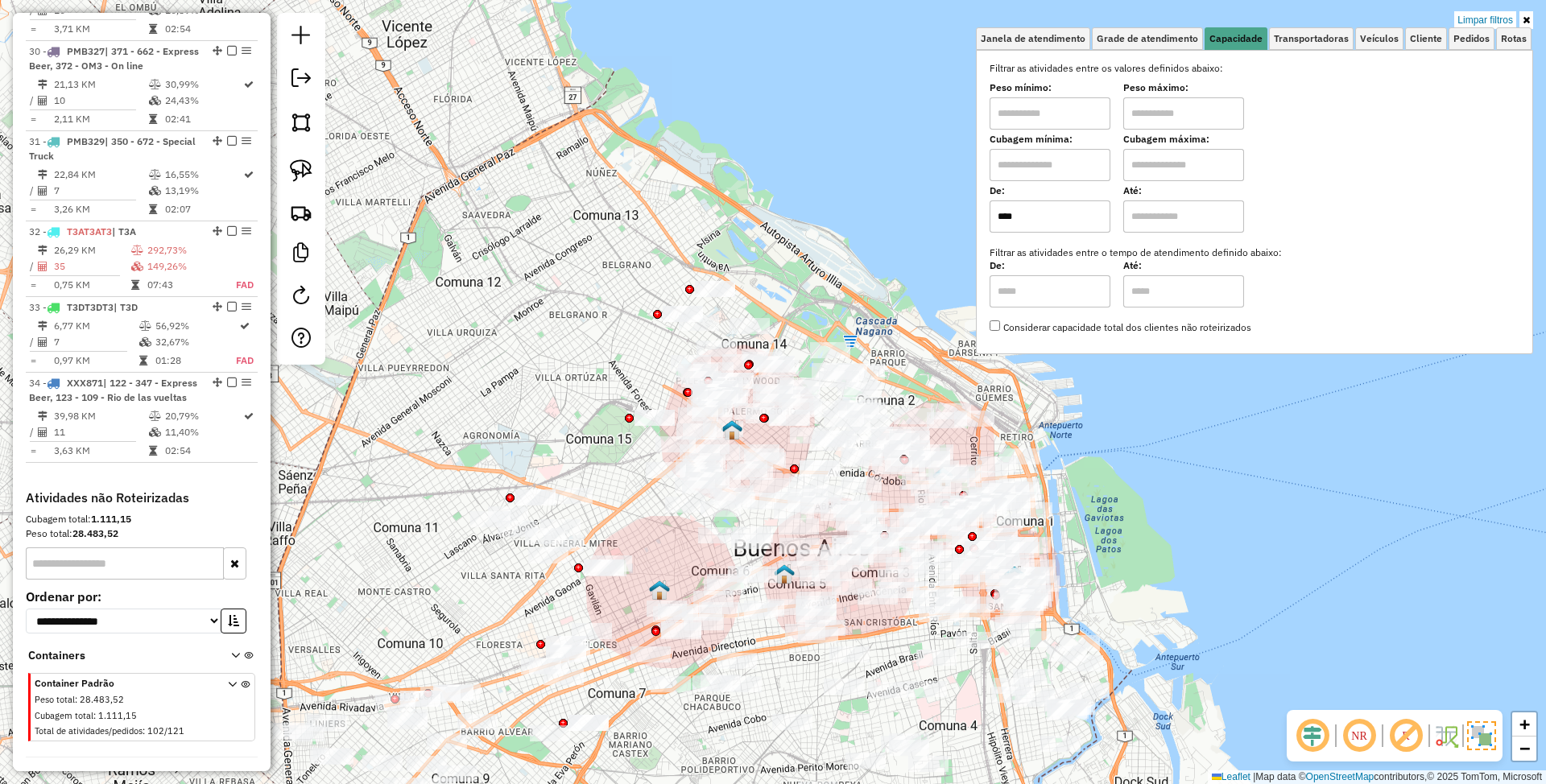
click at [1169, 212] on input "text" at bounding box center [1184, 216] width 121 height 32
type input "*****"
click at [1222, 456] on div "Limpar filtros Janela de atendimento Grade de atendimento Capacidade Transporta…" at bounding box center [773, 392] width 1546 height 784
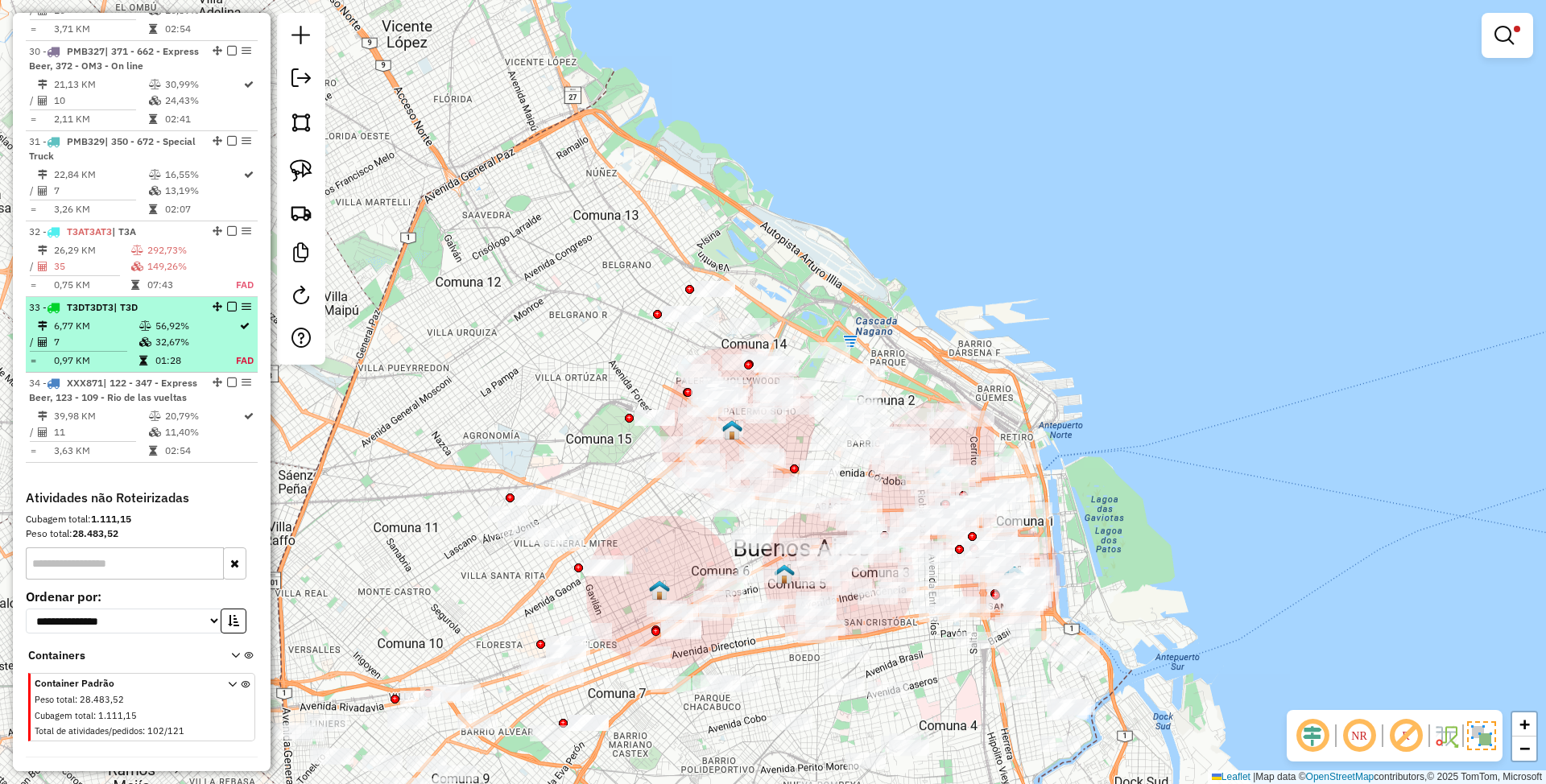
click at [107, 333] on td "6,77 KM" at bounding box center [96, 325] width 85 height 16
select select "*********"
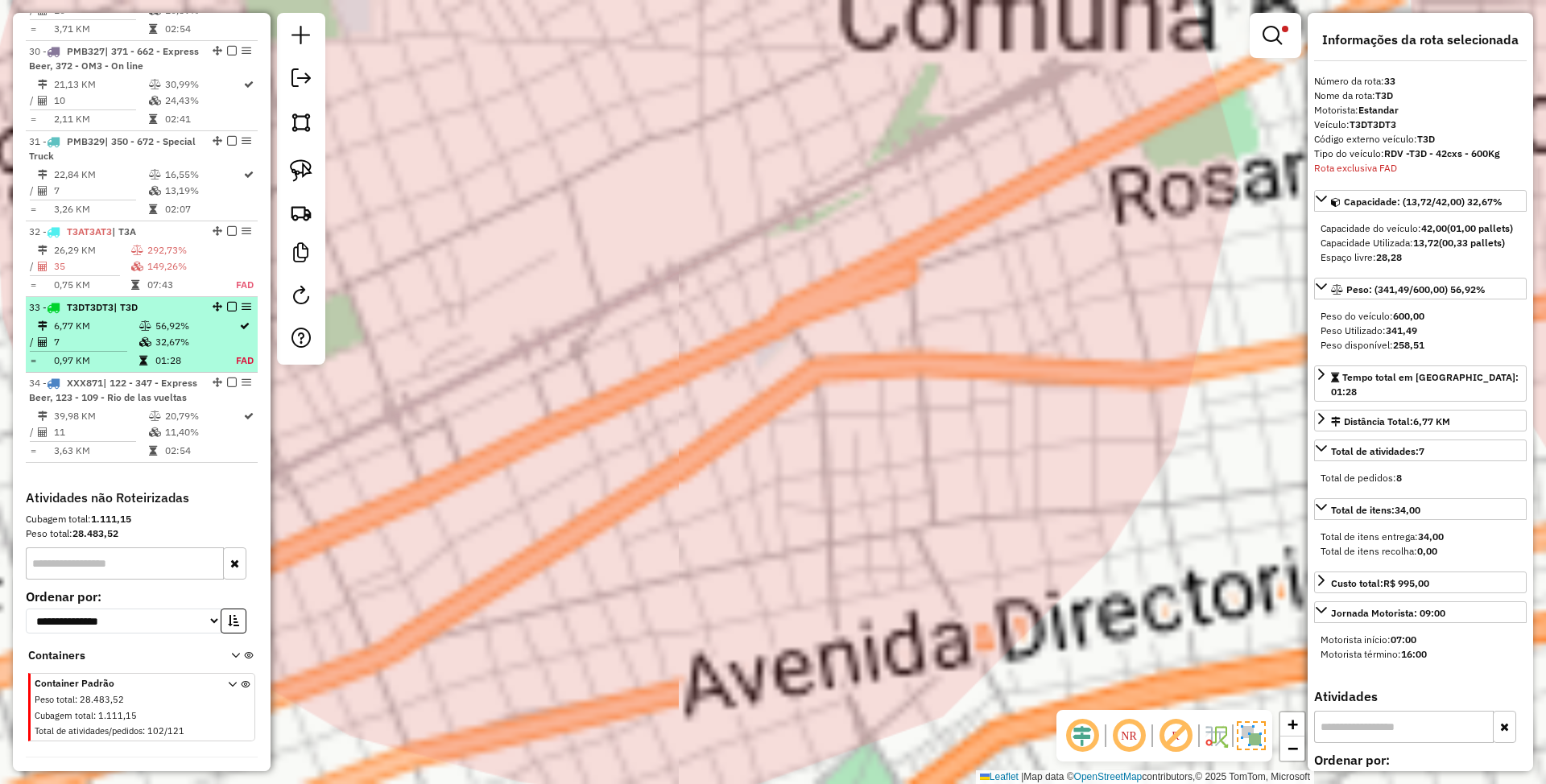
scroll to position [3529, 0]
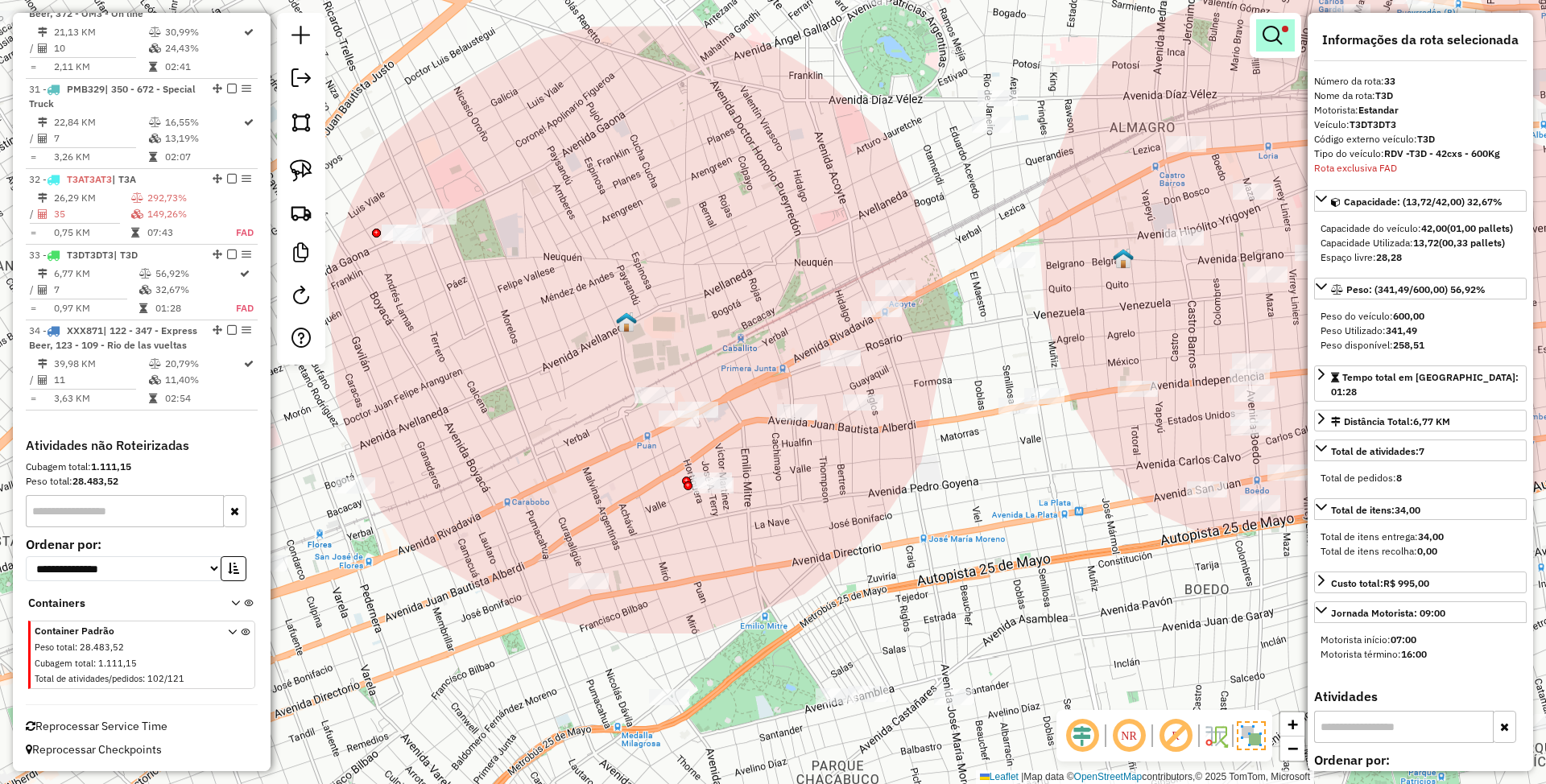
click at [1274, 42] on em at bounding box center [1273, 36] width 19 height 19
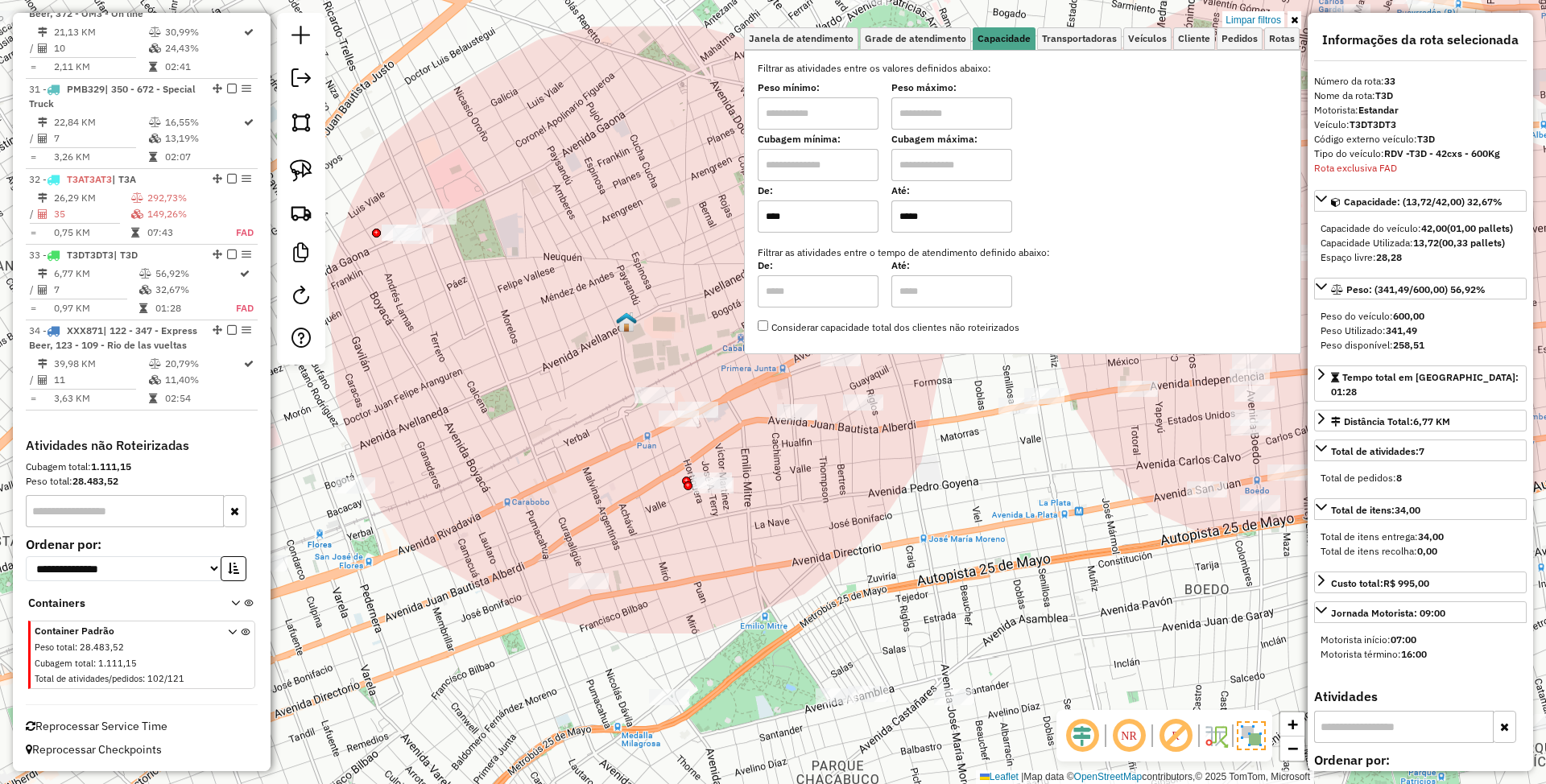
click at [930, 216] on input "*****" at bounding box center [951, 216] width 121 height 32
type input "*****"
click at [827, 513] on div "Limpar filtros Janela de atendimento Grade de atendimento Capacidade Transporta…" at bounding box center [773, 392] width 1546 height 784
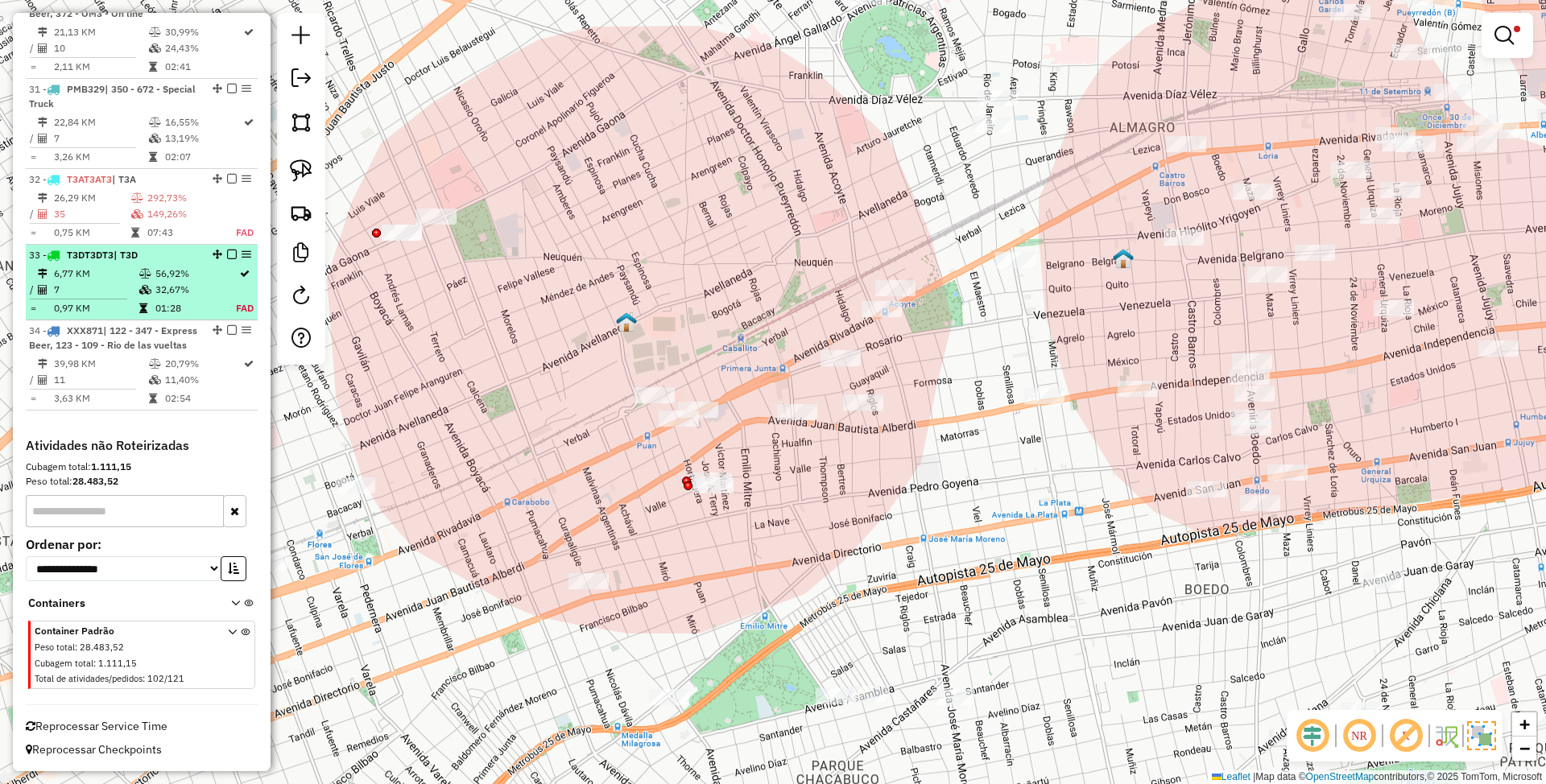
click at [172, 266] on td "56,92%" at bounding box center [194, 273] width 80 height 16
select select "*********"
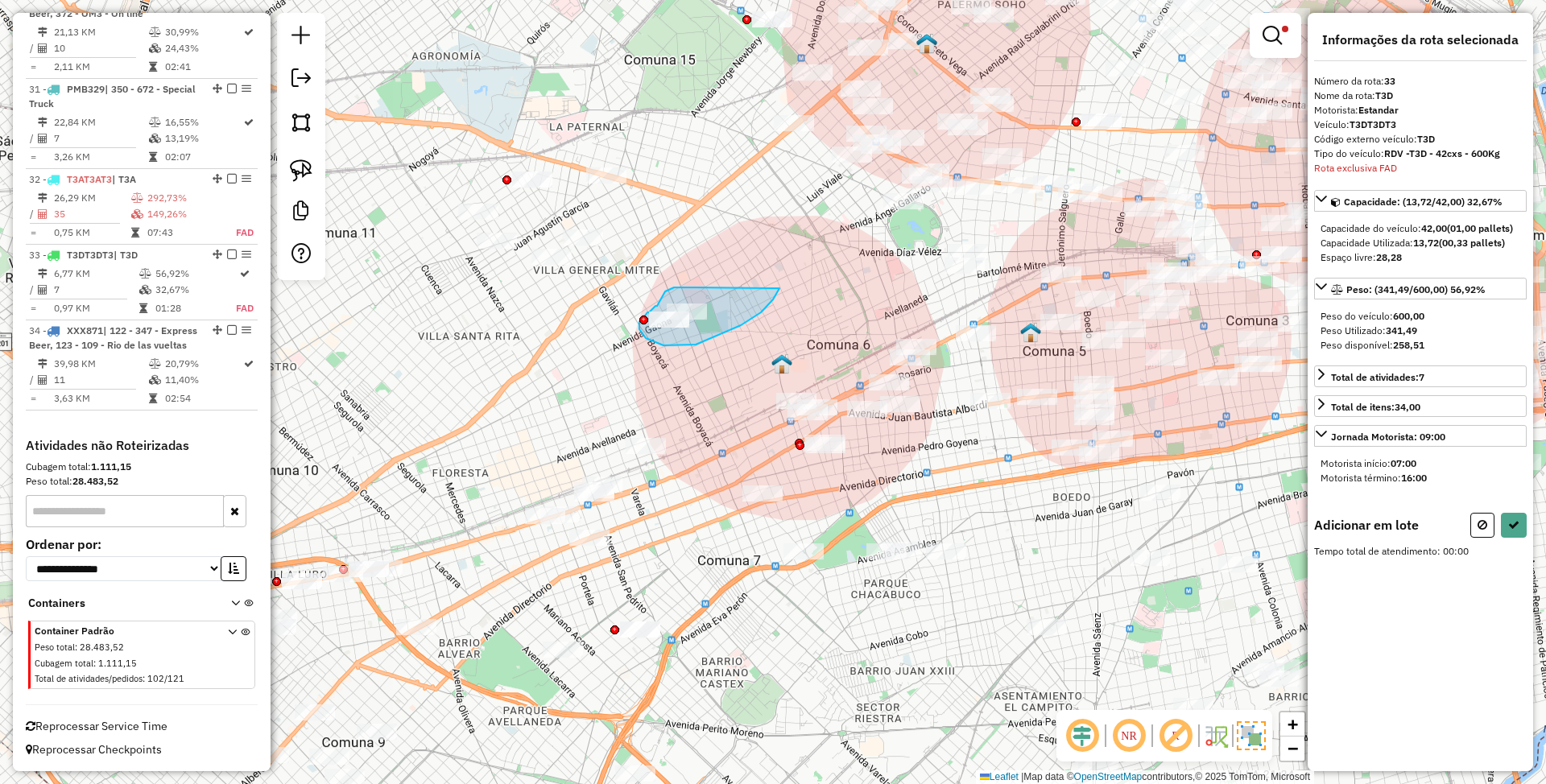
drag, startPoint x: 696, startPoint y: 288, endPoint x: 779, endPoint y: 289, distance: 83.0
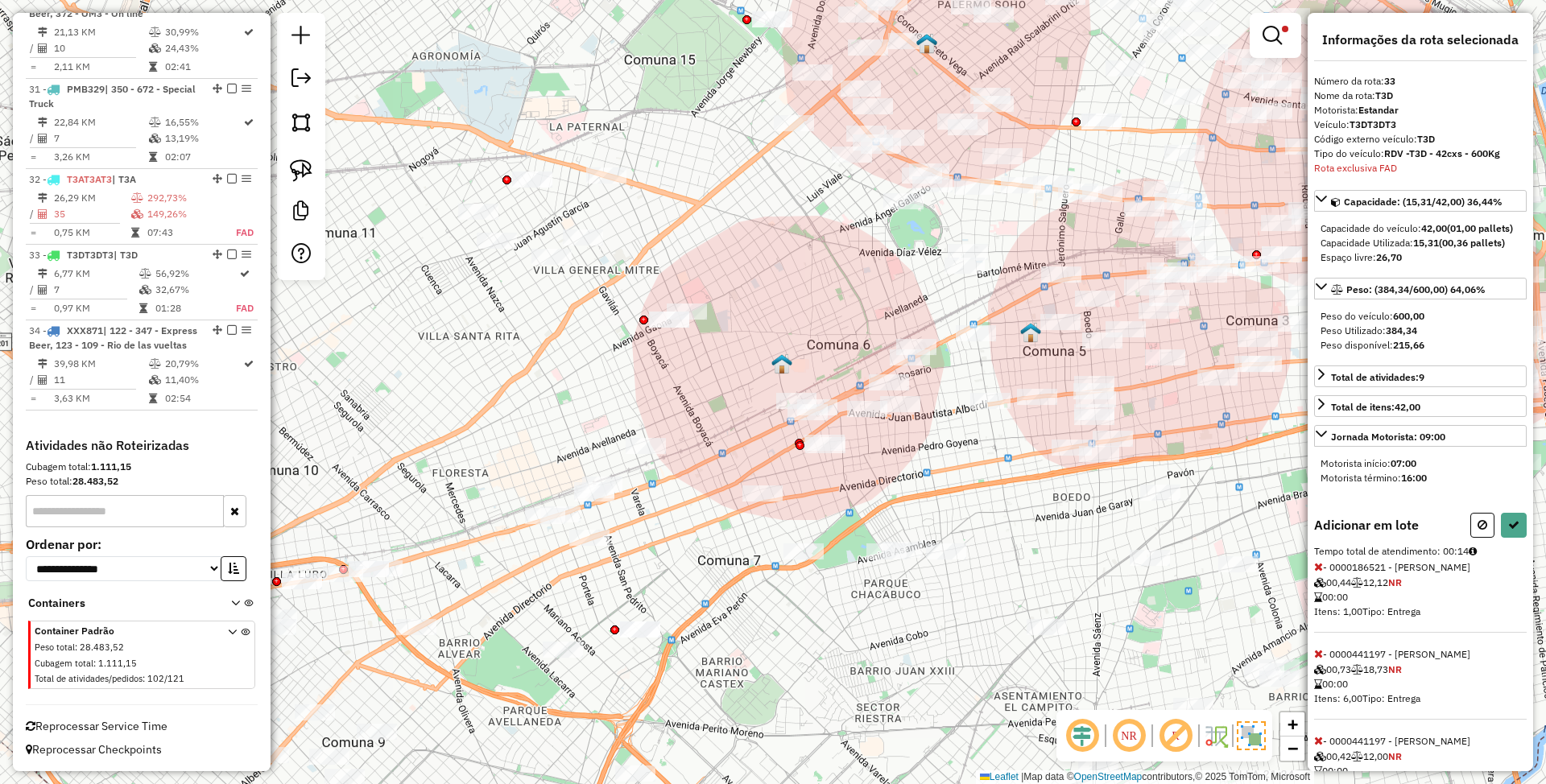
select select "*********"
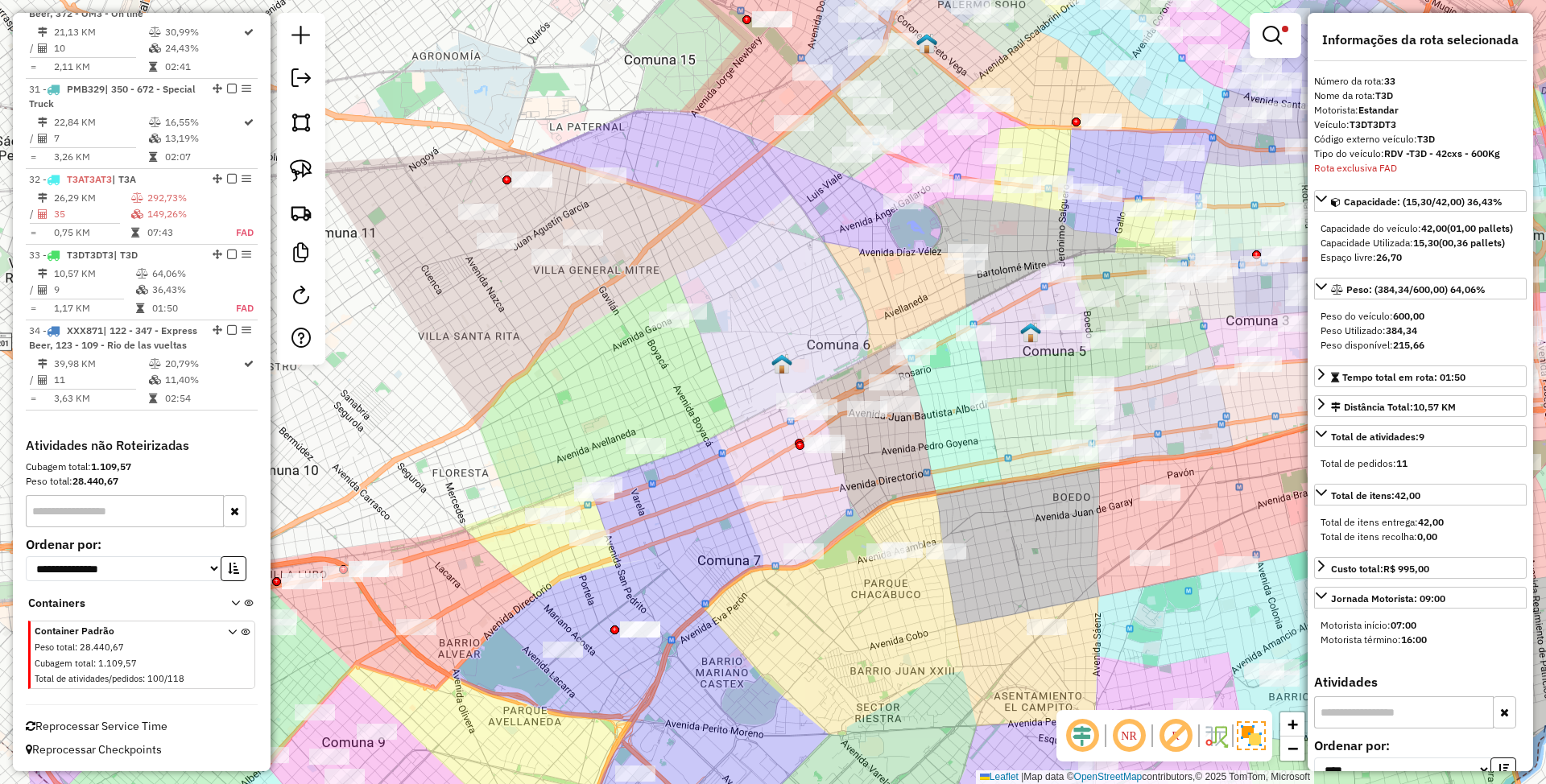
click at [1253, 745] on img at bounding box center [1251, 736] width 29 height 29
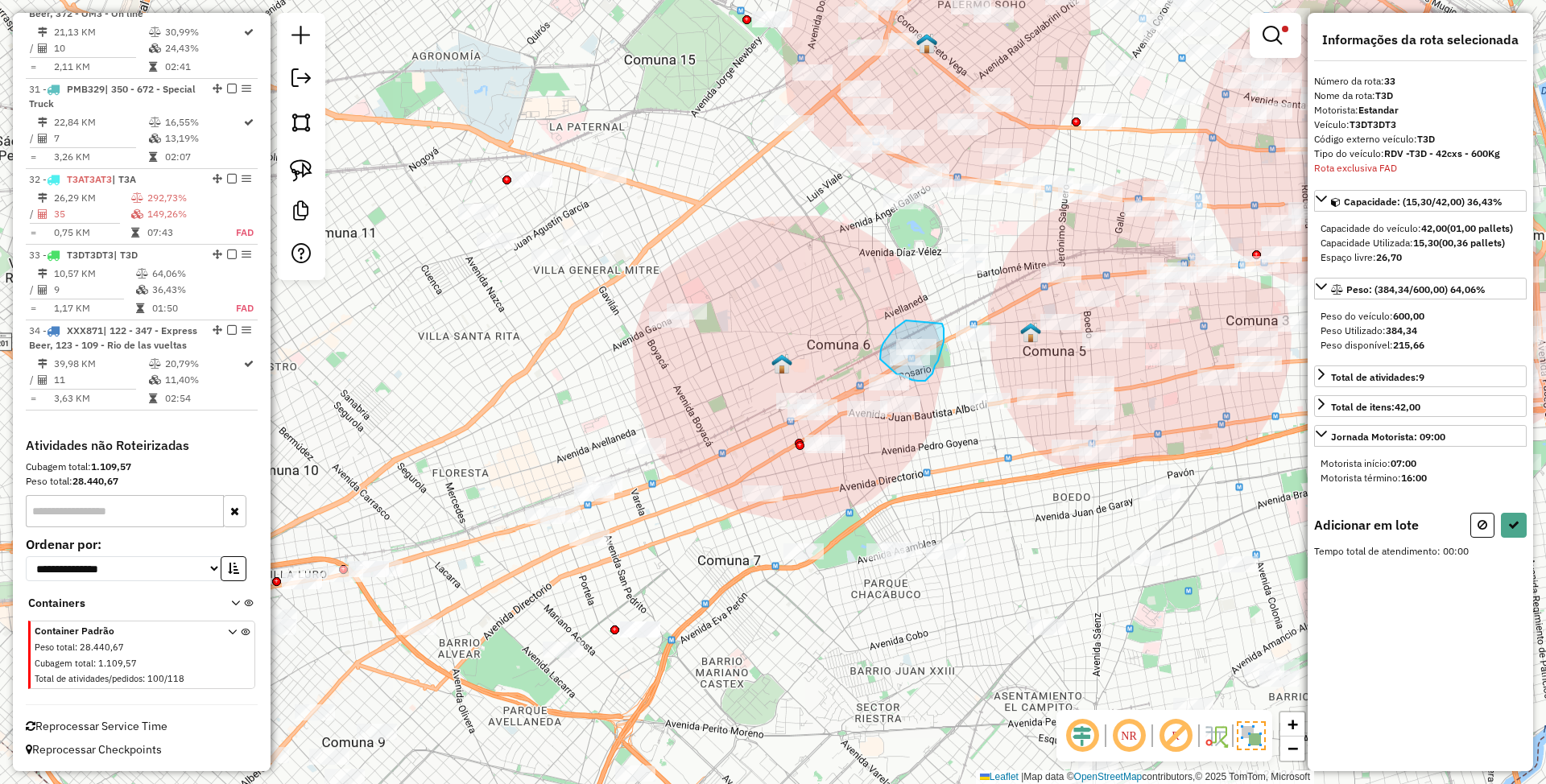
drag, startPoint x: 906, startPoint y: 321, endPoint x: 942, endPoint y: 323, distance: 36.1
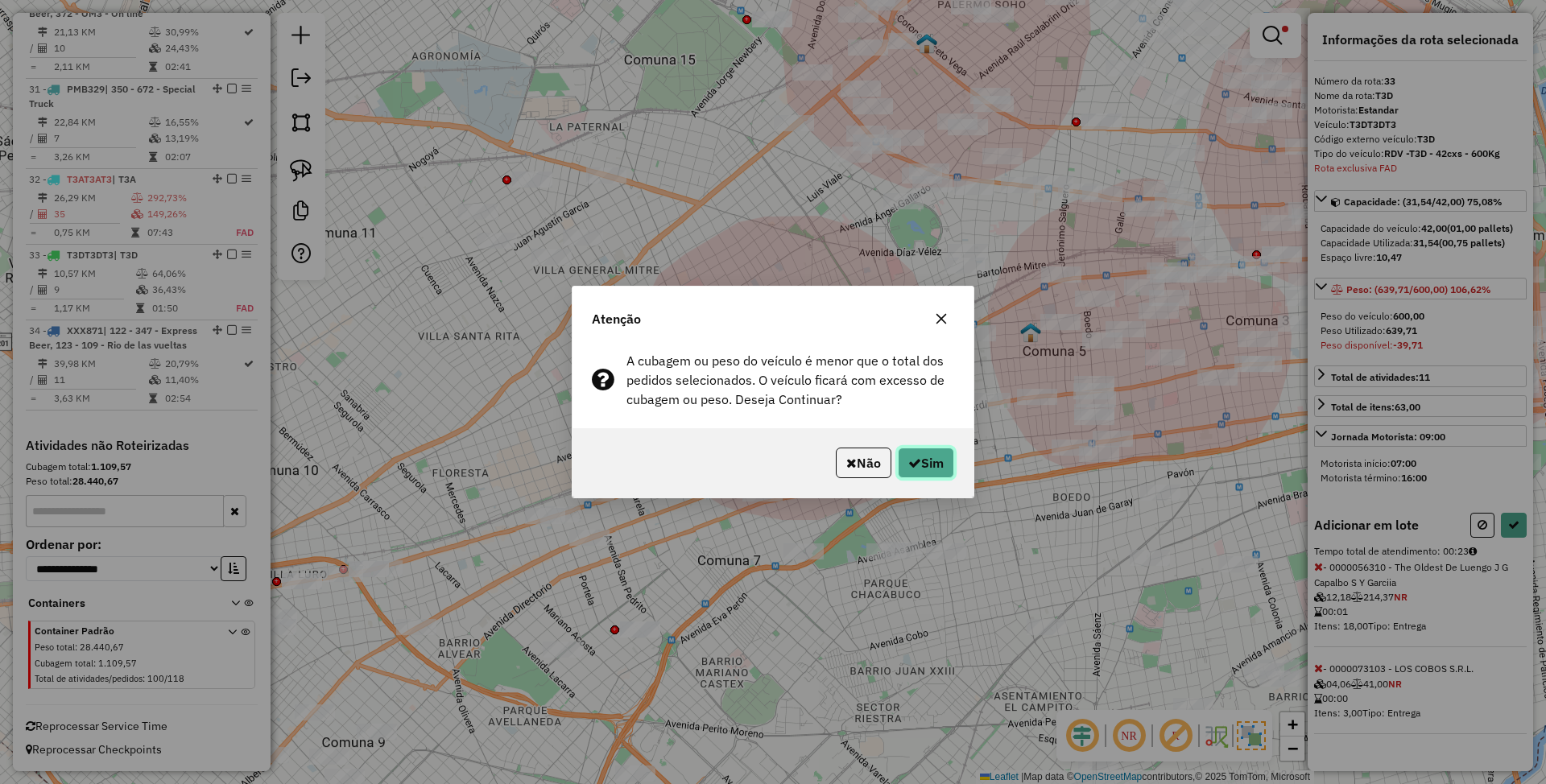
click at [928, 463] on button "Sim" at bounding box center [926, 463] width 56 height 31
select select "*********"
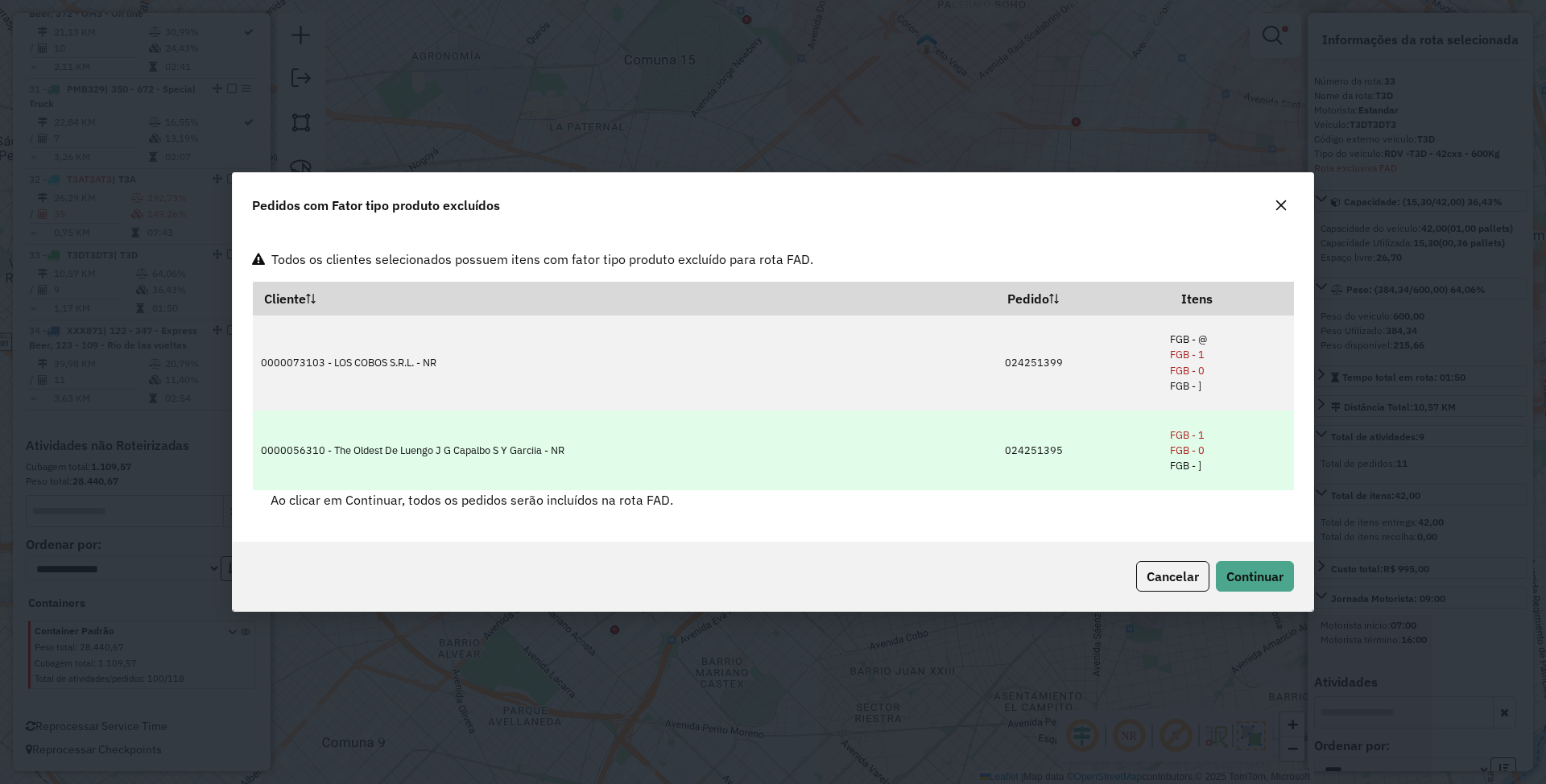
scroll to position [5, 0]
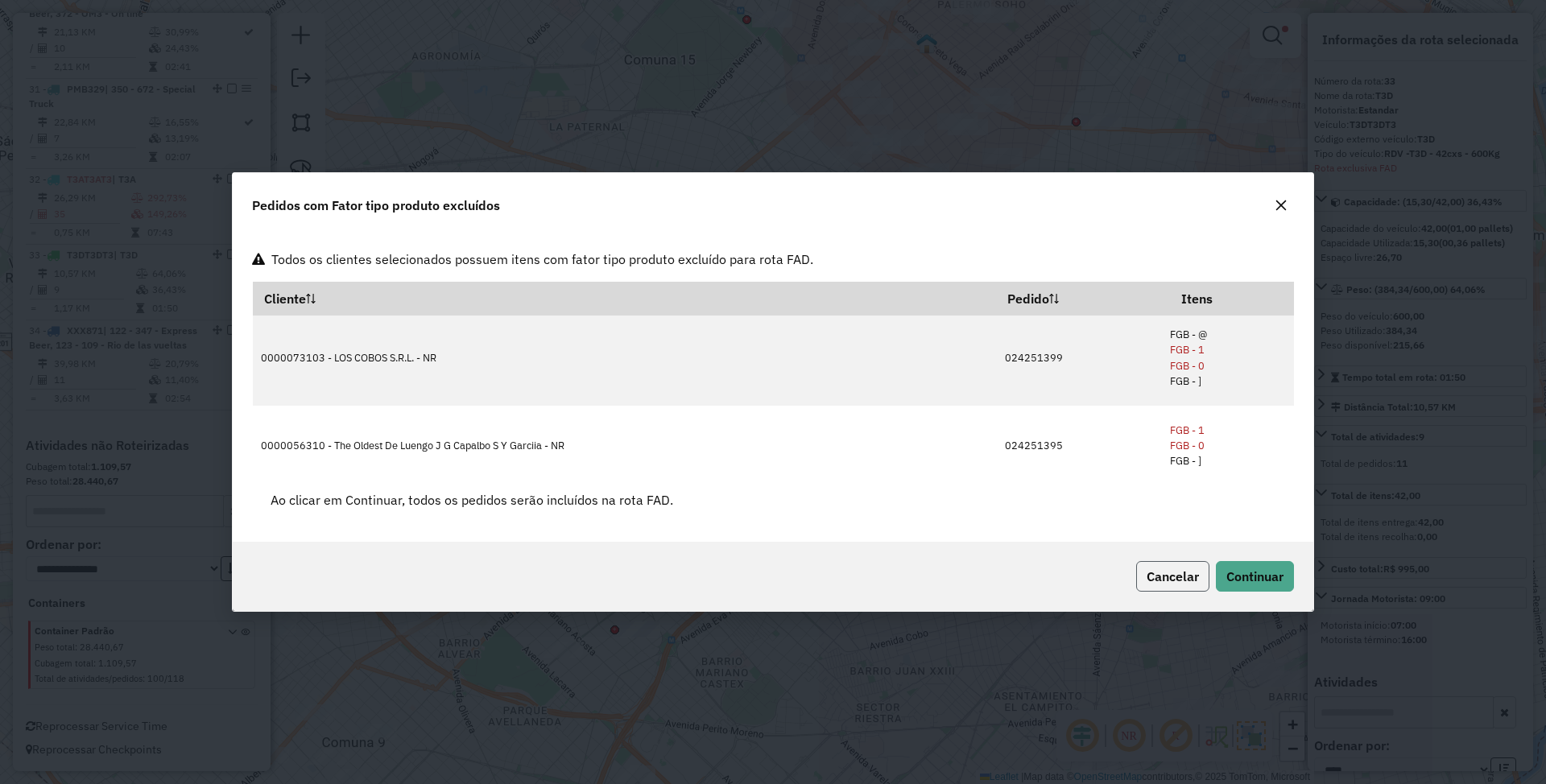
click at [1174, 583] on span "Cancelar" at bounding box center [1173, 576] width 52 height 16
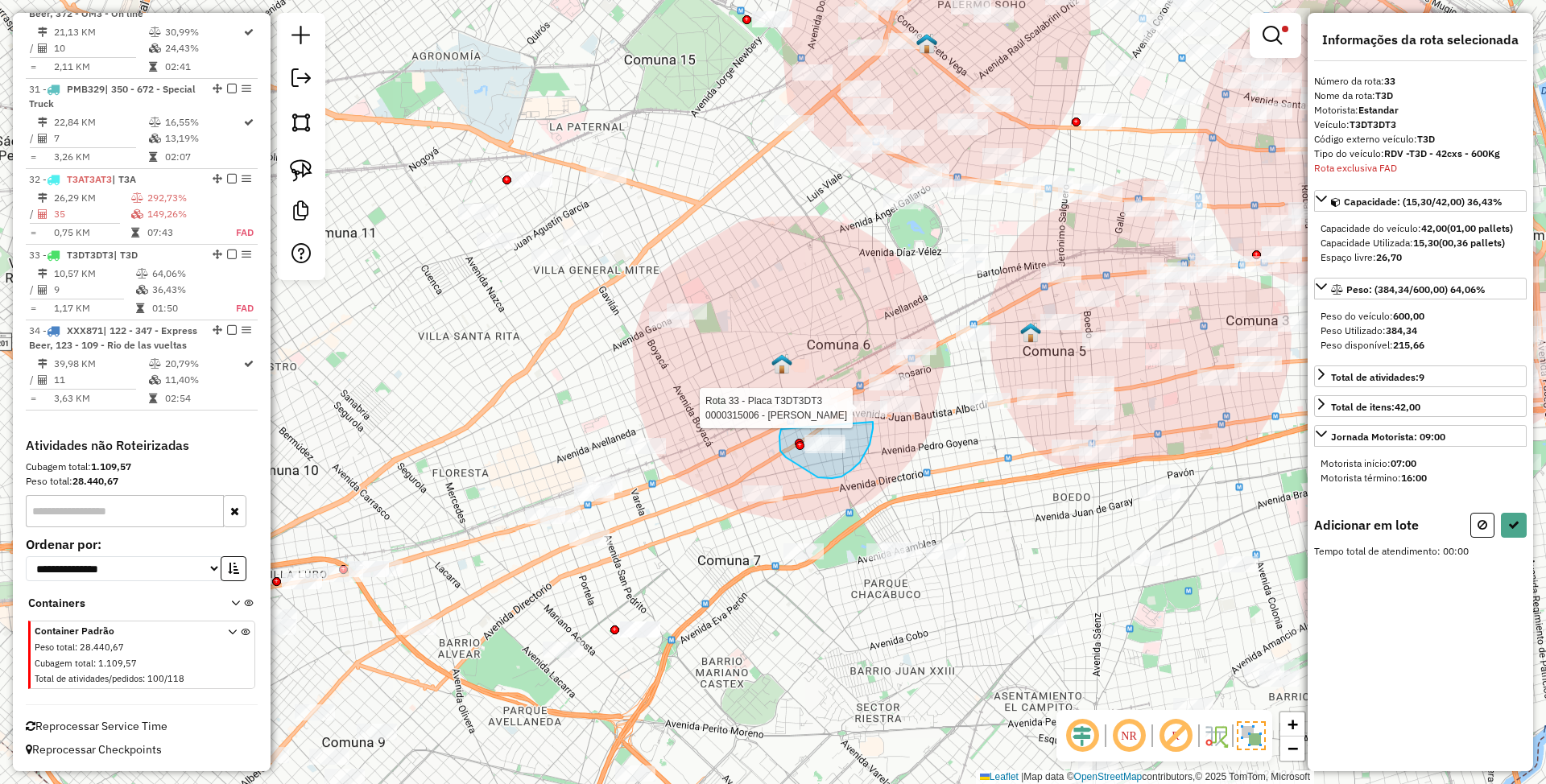
drag, startPoint x: 779, startPoint y: 441, endPoint x: 873, endPoint y: 422, distance: 95.9
click at [873, 422] on div "Rota 33 - Placa T3DT3DT3 0000315006 - Santos Zunilda Elina Limpar filtros Janel…" at bounding box center [773, 392] width 1546 height 784
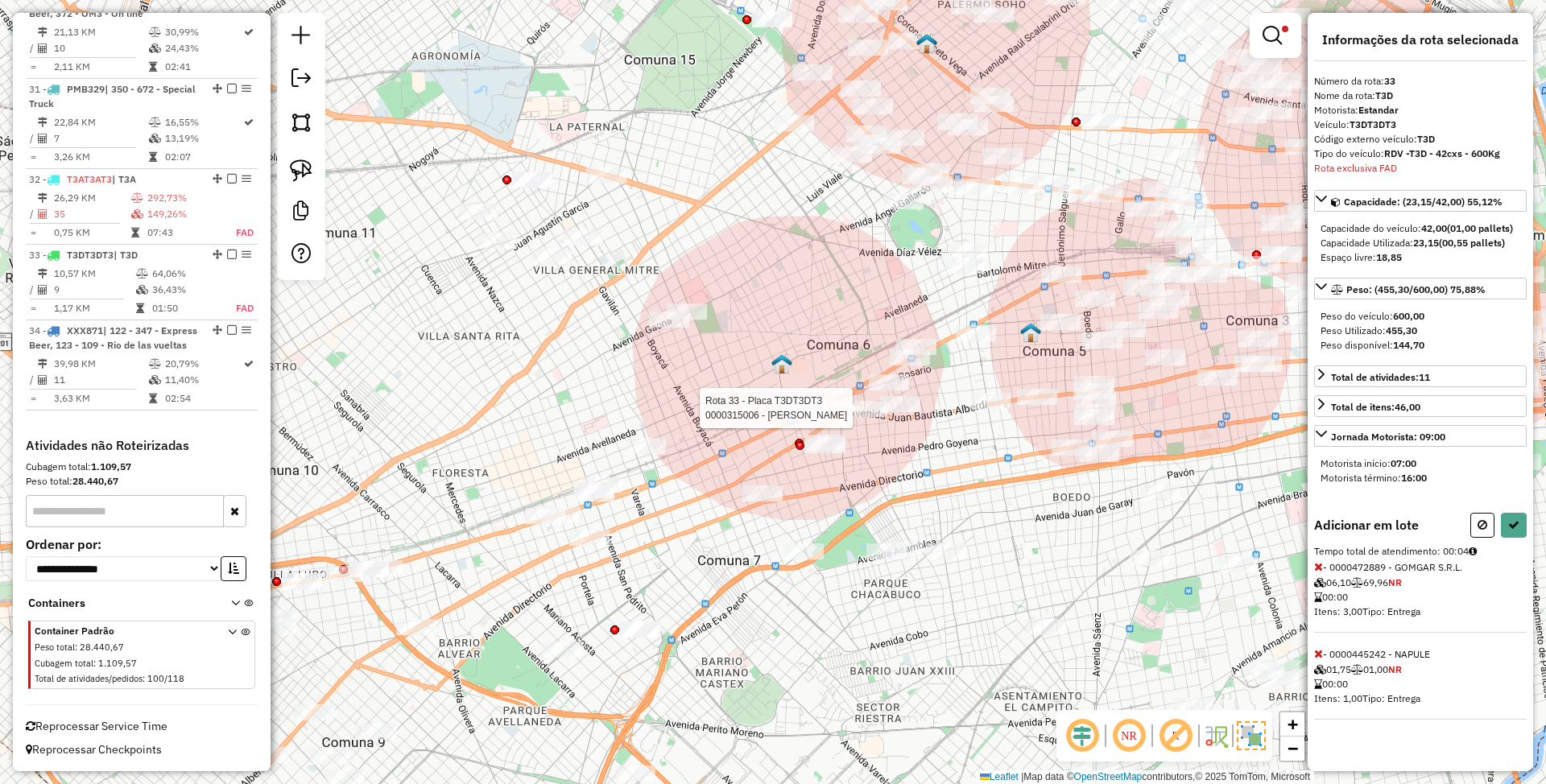
select select "*********"
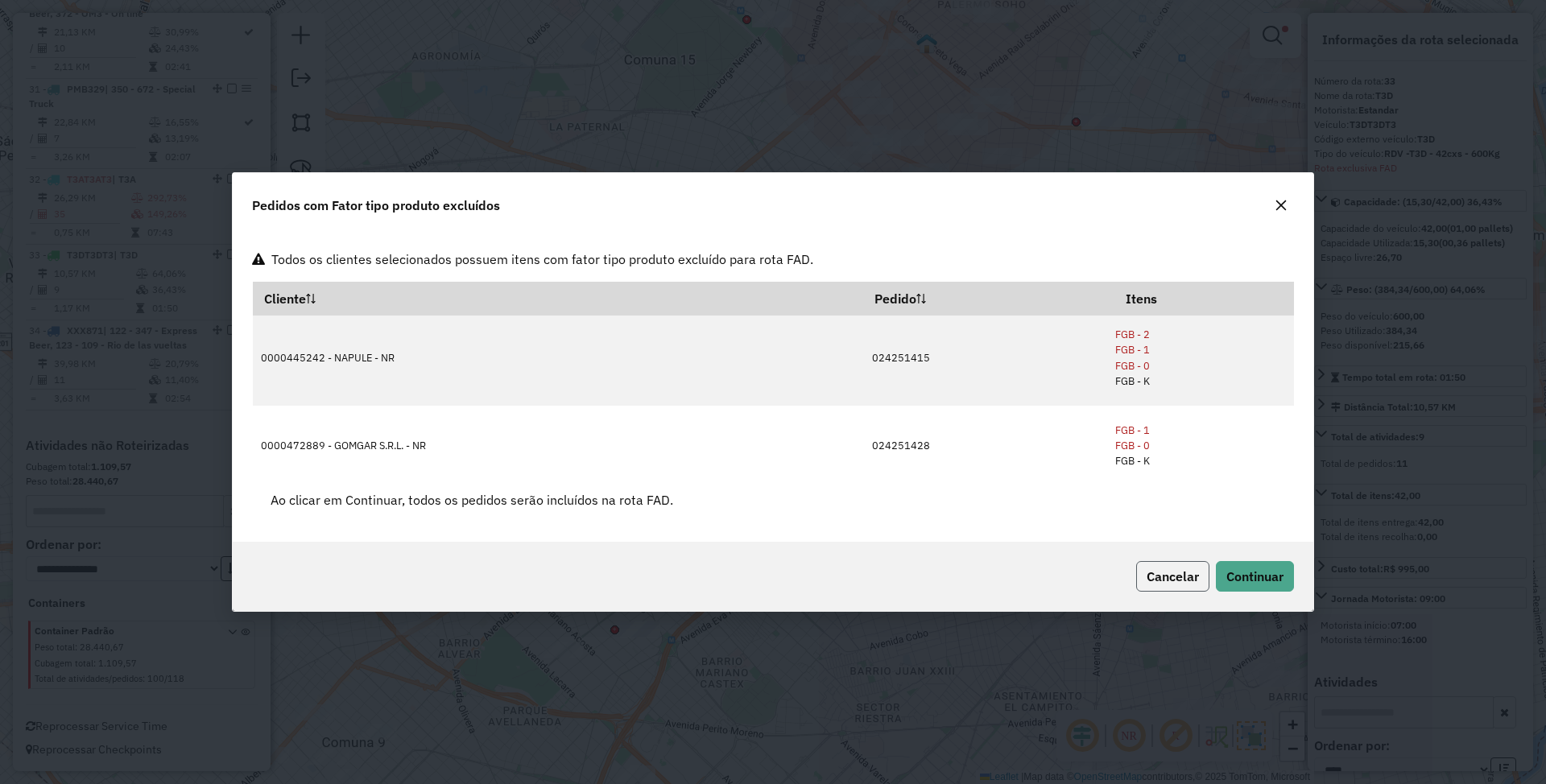
click at [1164, 580] on span "Cancelar" at bounding box center [1173, 576] width 52 height 16
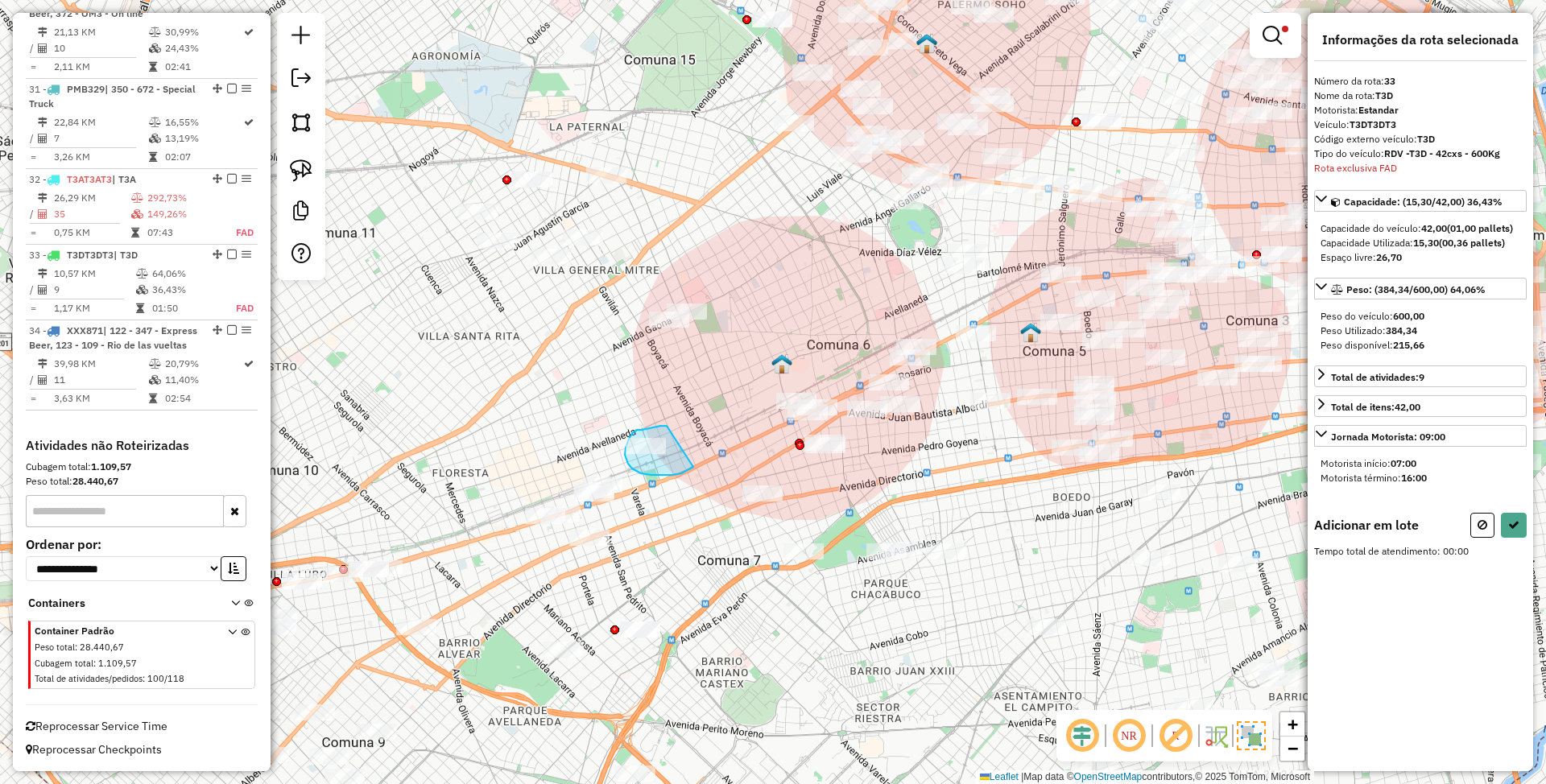
drag, startPoint x: 667, startPoint y: 426, endPoint x: 693, endPoint y: 467, distance: 48.5
select select "*********"
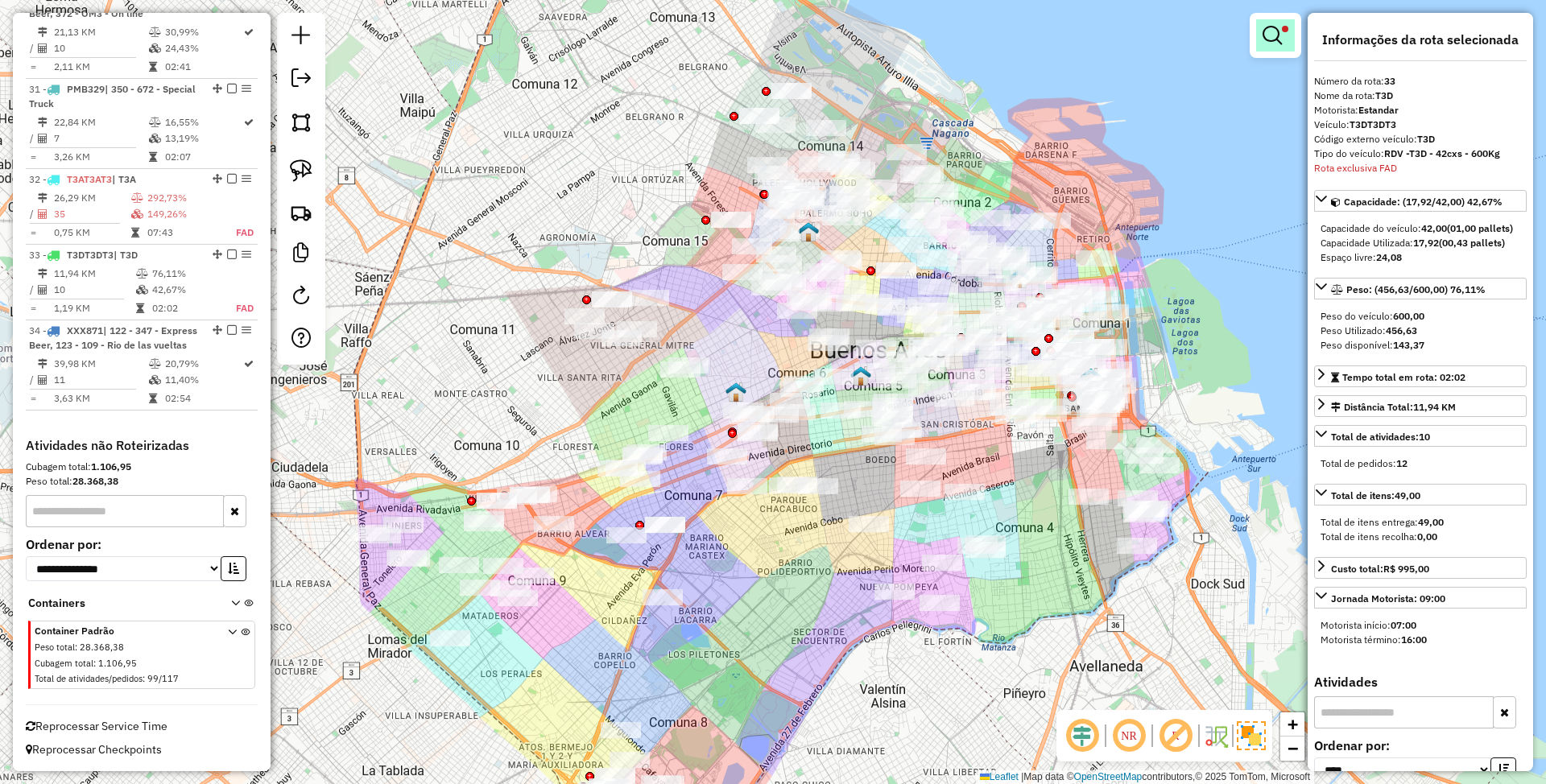
click at [1279, 31] on em at bounding box center [1273, 36] width 19 height 19
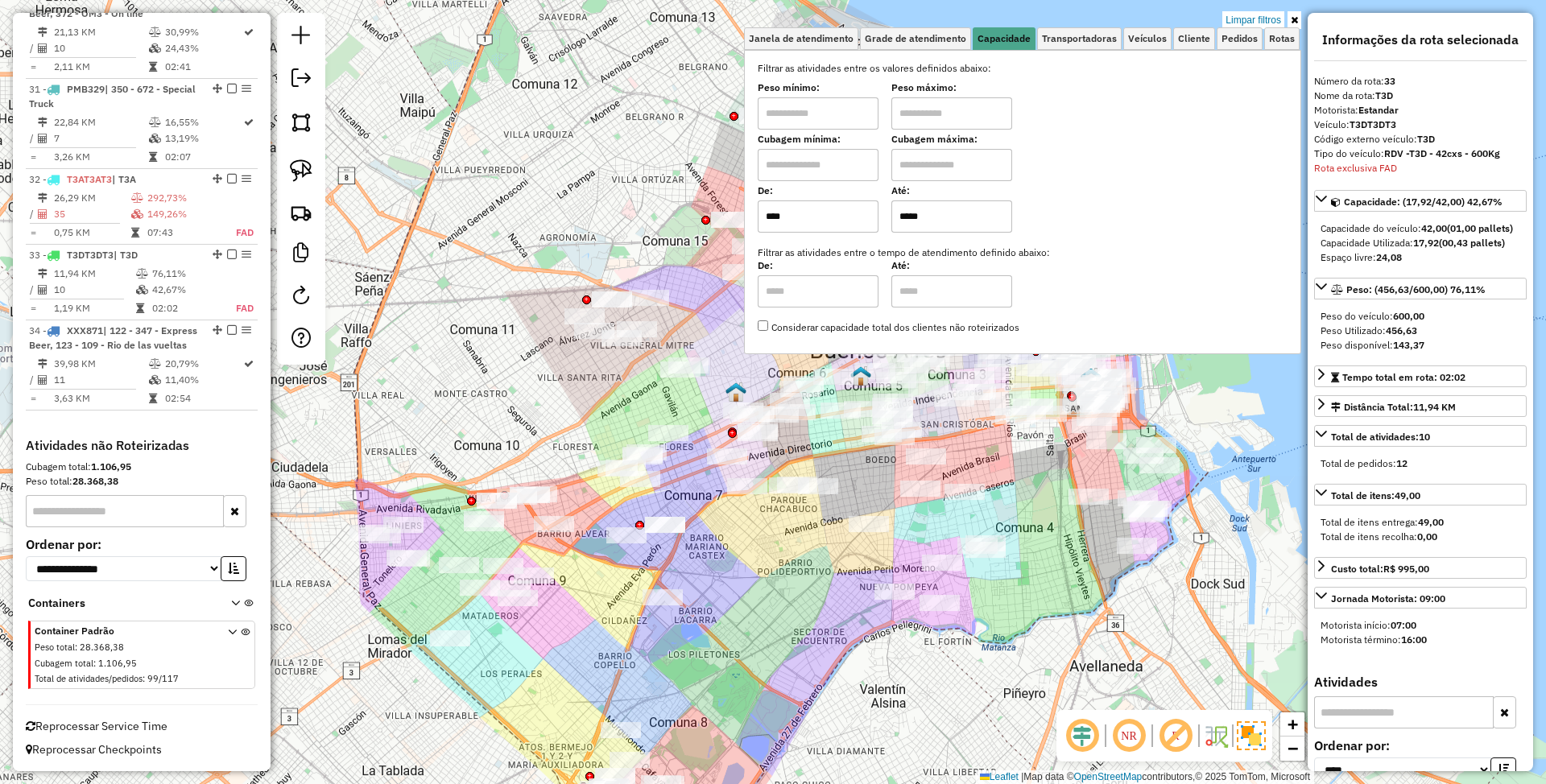
click at [971, 212] on input "*****" at bounding box center [951, 216] width 121 height 32
type input "*****"
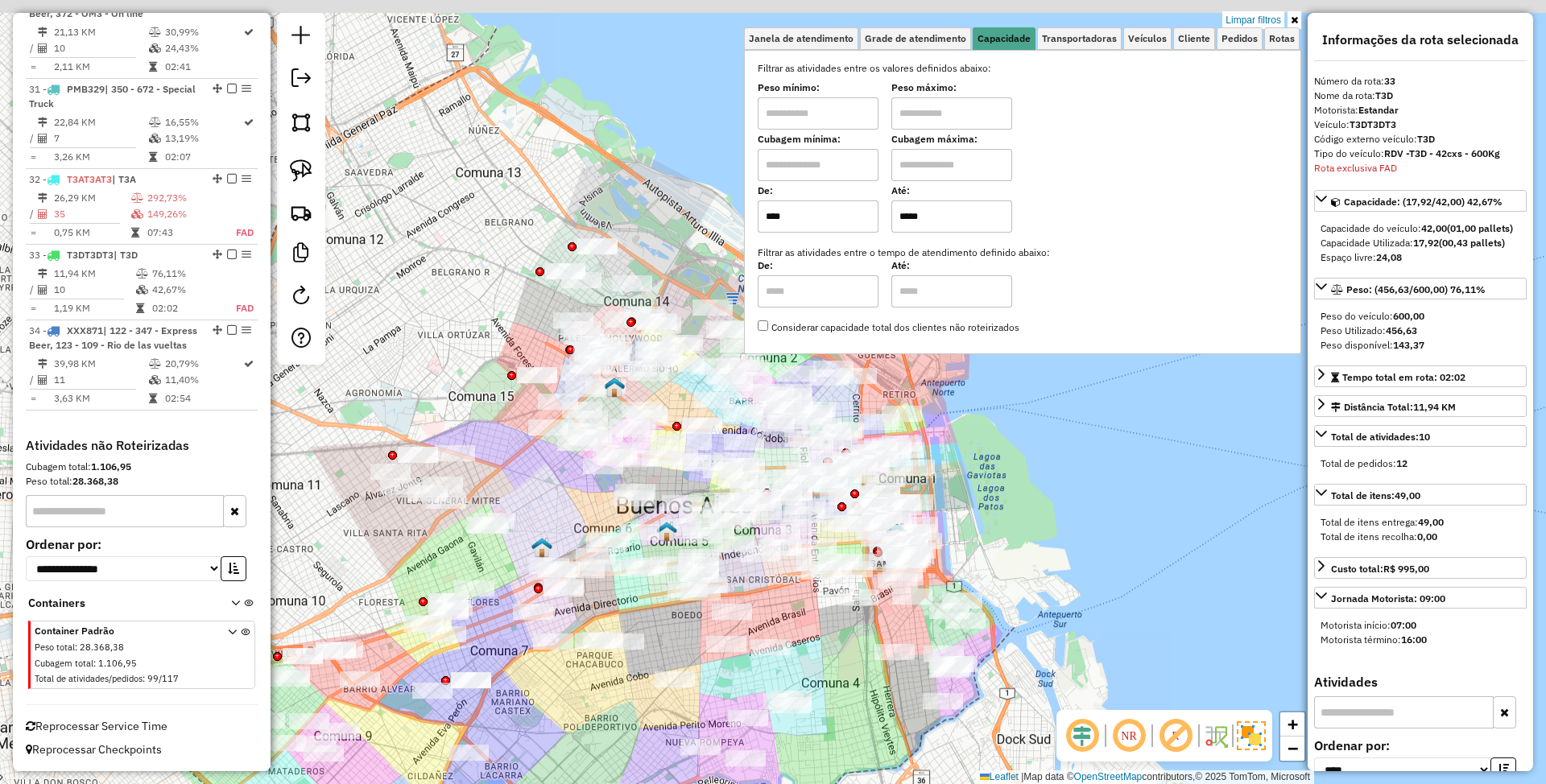
drag, startPoint x: 1035, startPoint y: 522, endPoint x: 841, endPoint y: 677, distance: 248.3
click at [841, 677] on div "Limpar filtros Janela de atendimento Grade de atendimento Capacidade Transporta…" at bounding box center [773, 392] width 1546 height 784
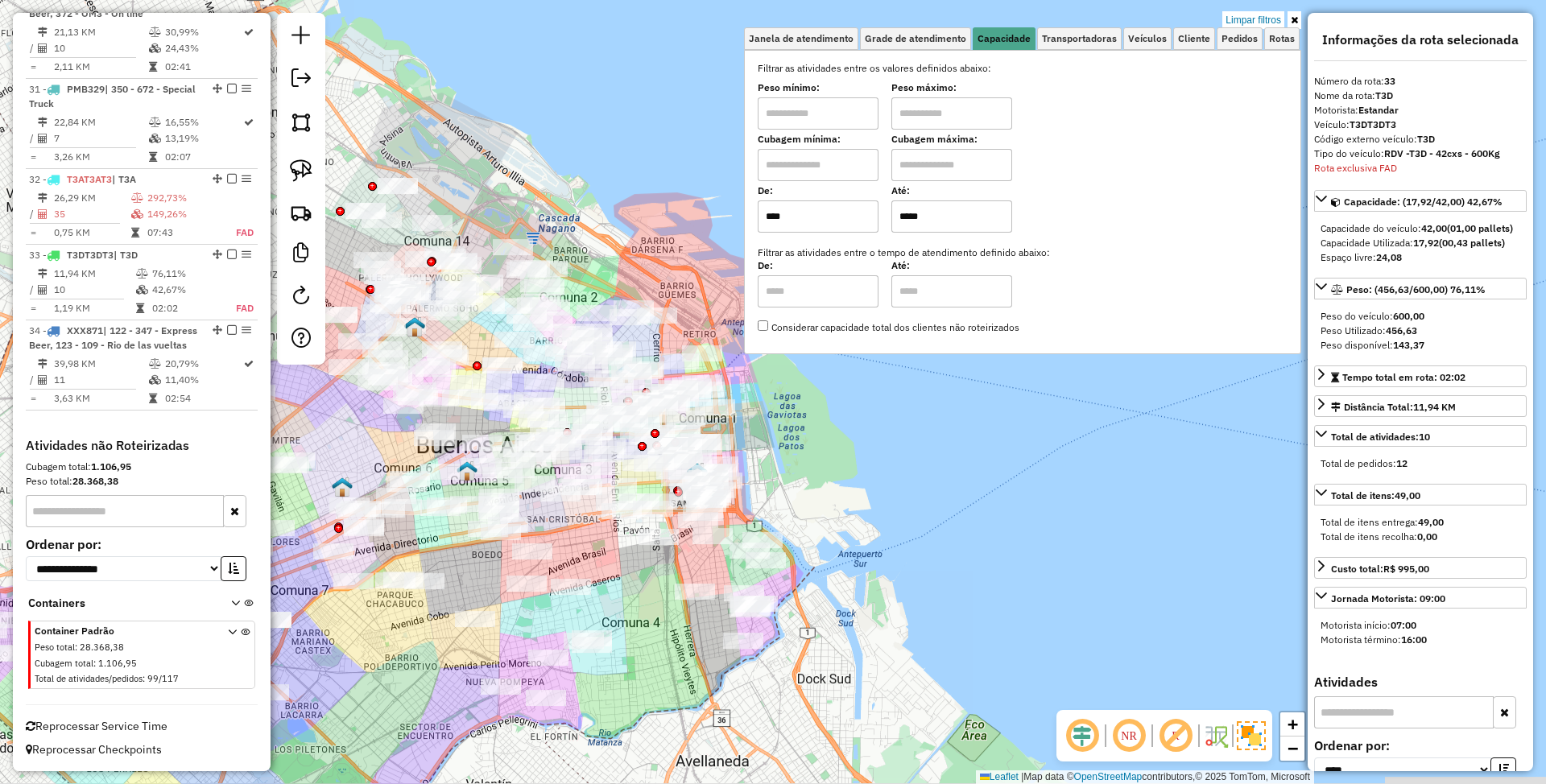
drag, startPoint x: 1078, startPoint y: 499, endPoint x: 878, endPoint y: 439, distance: 208.8
click at [878, 439] on div "Limpar filtros Janela de atendimento Grade de atendimento Capacidade Transporta…" at bounding box center [773, 392] width 1546 height 784
click at [1251, 736] on img at bounding box center [1251, 736] width 29 height 29
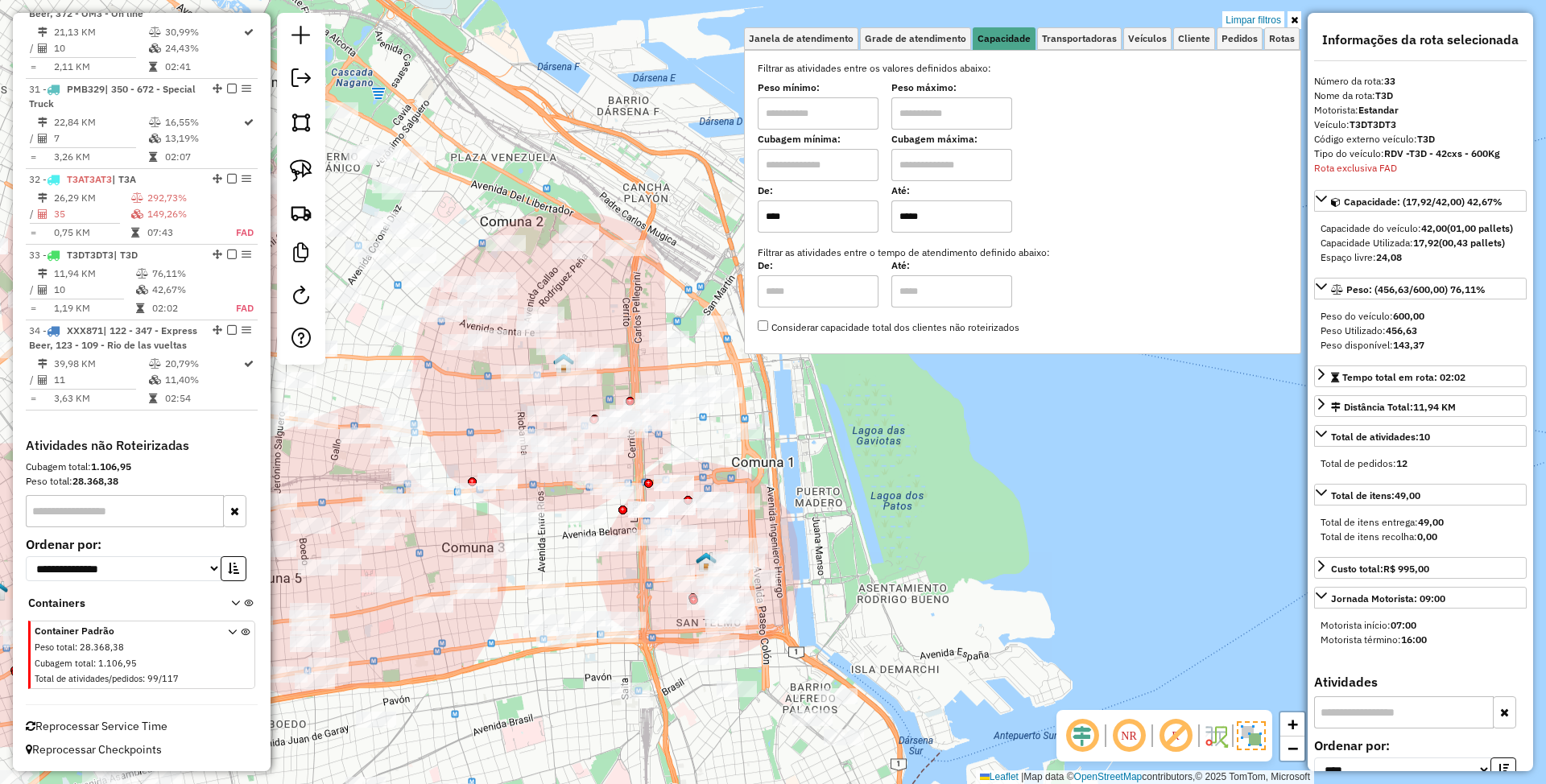
drag, startPoint x: 671, startPoint y: 340, endPoint x: 605, endPoint y: 311, distance: 72.1
click at [605, 311] on div "Limpar filtros Janela de atendimento Grade de atendimento Capacidade Transporta…" at bounding box center [773, 392] width 1546 height 784
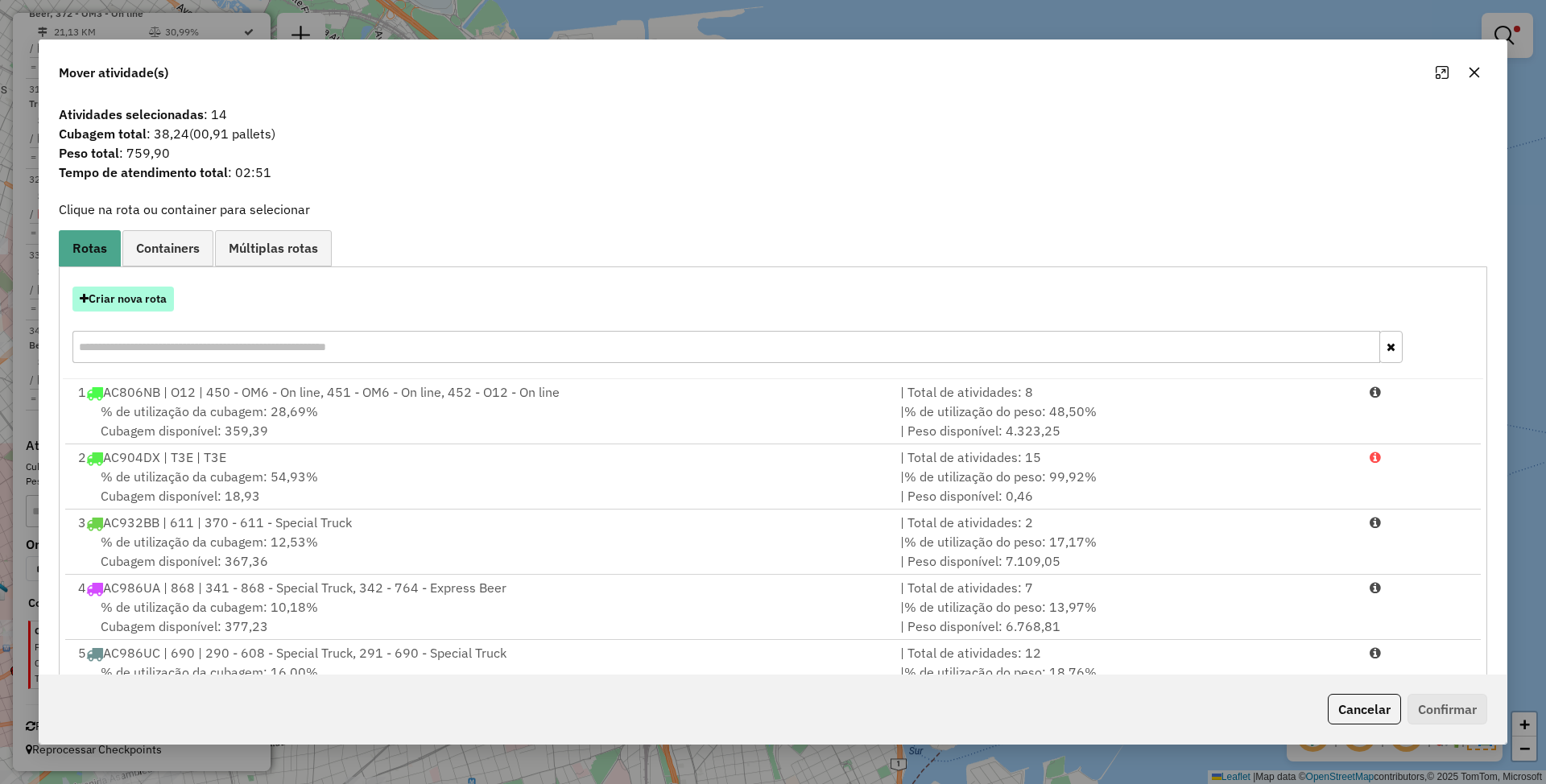
click at [143, 294] on button "Criar nova rota" at bounding box center [123, 299] width 101 height 25
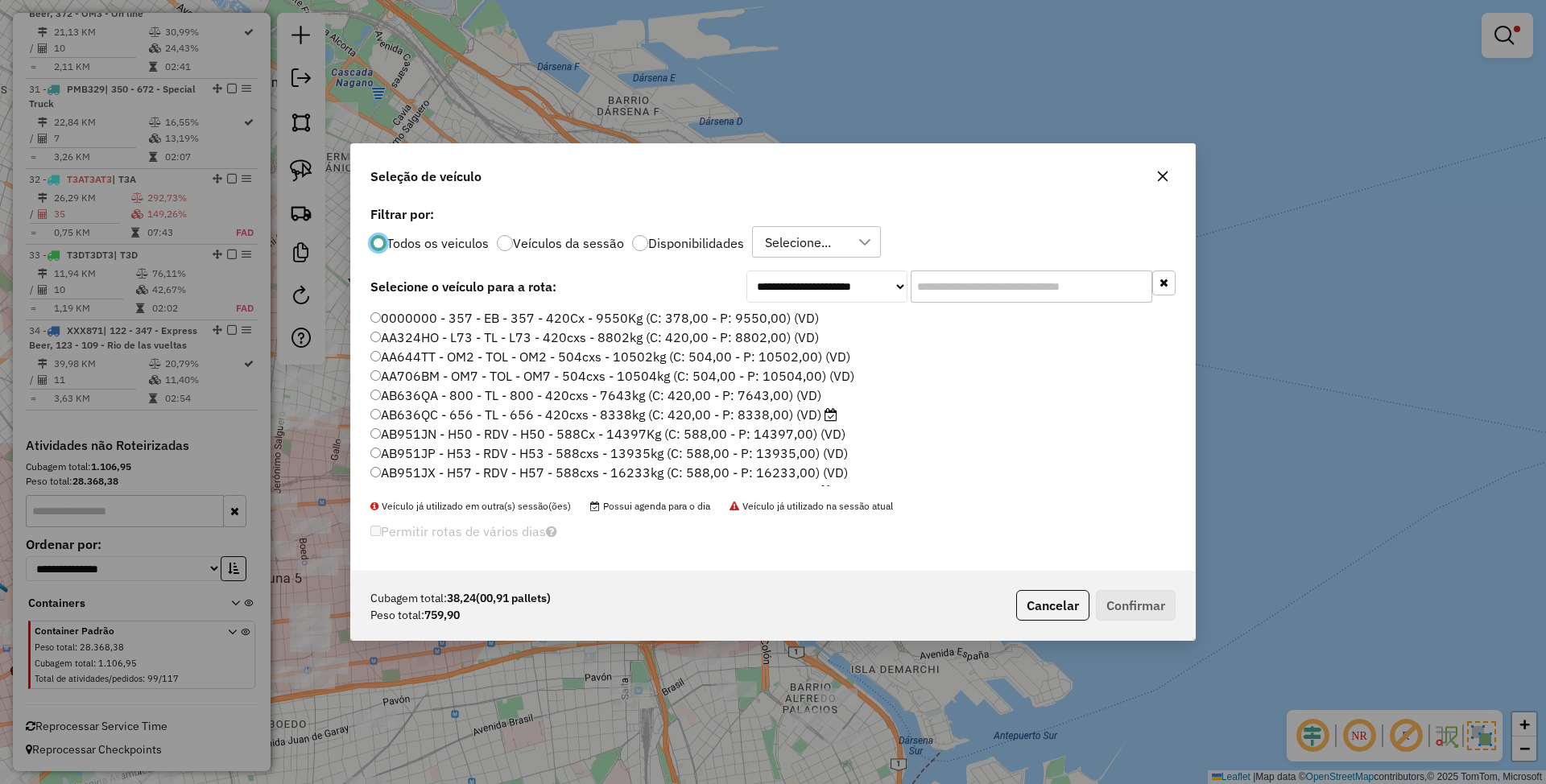
scroll to position [8, 5]
click at [948, 285] on input "text" at bounding box center [1031, 286] width 241 height 32
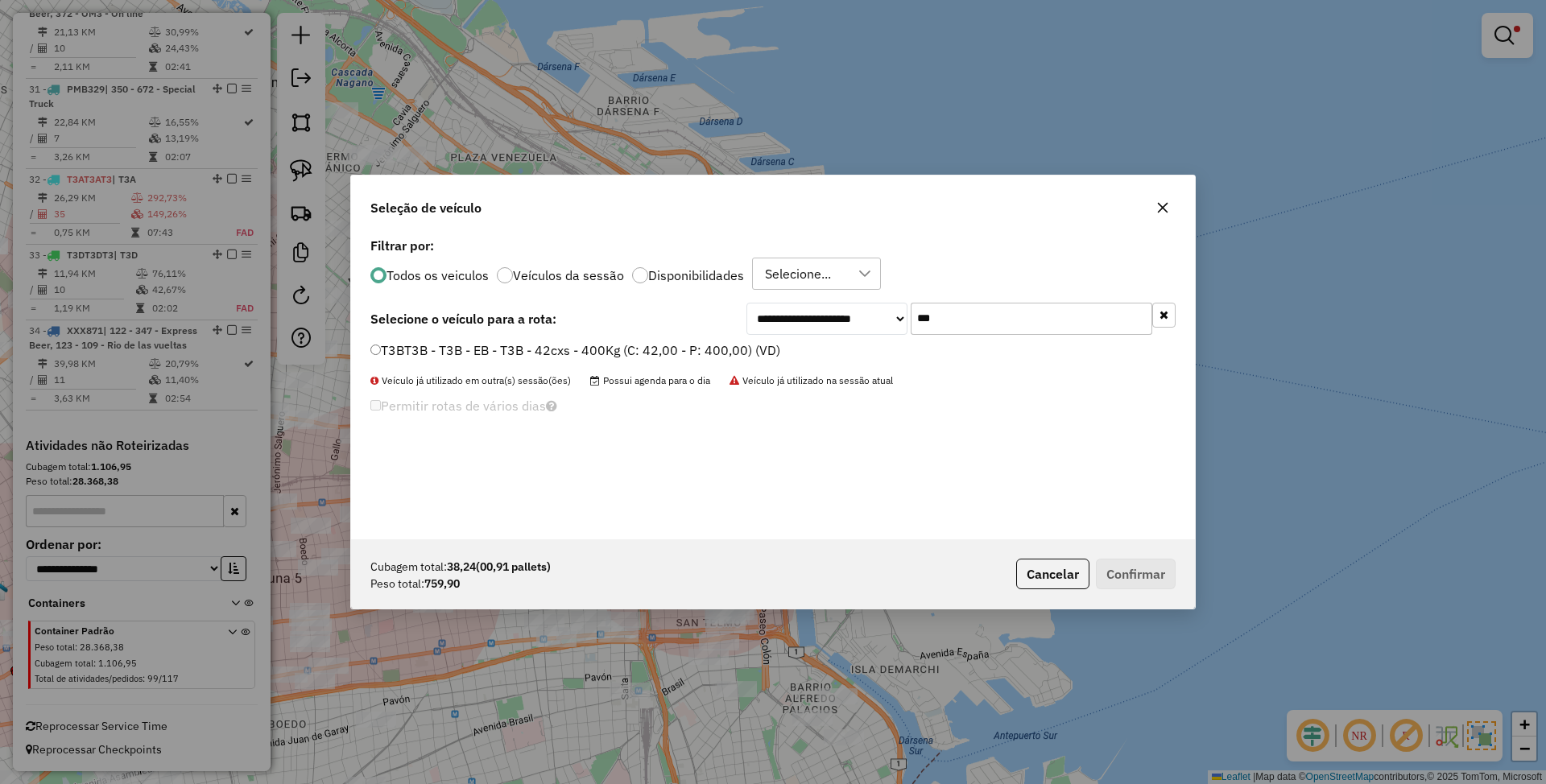
type input "***"
click at [576, 351] on label "T3BT3B - T3B - EB - T3B - 42cxs - 400Kg (C: 42,00 - P: 400,00) (VD)" at bounding box center [576, 350] width 410 height 19
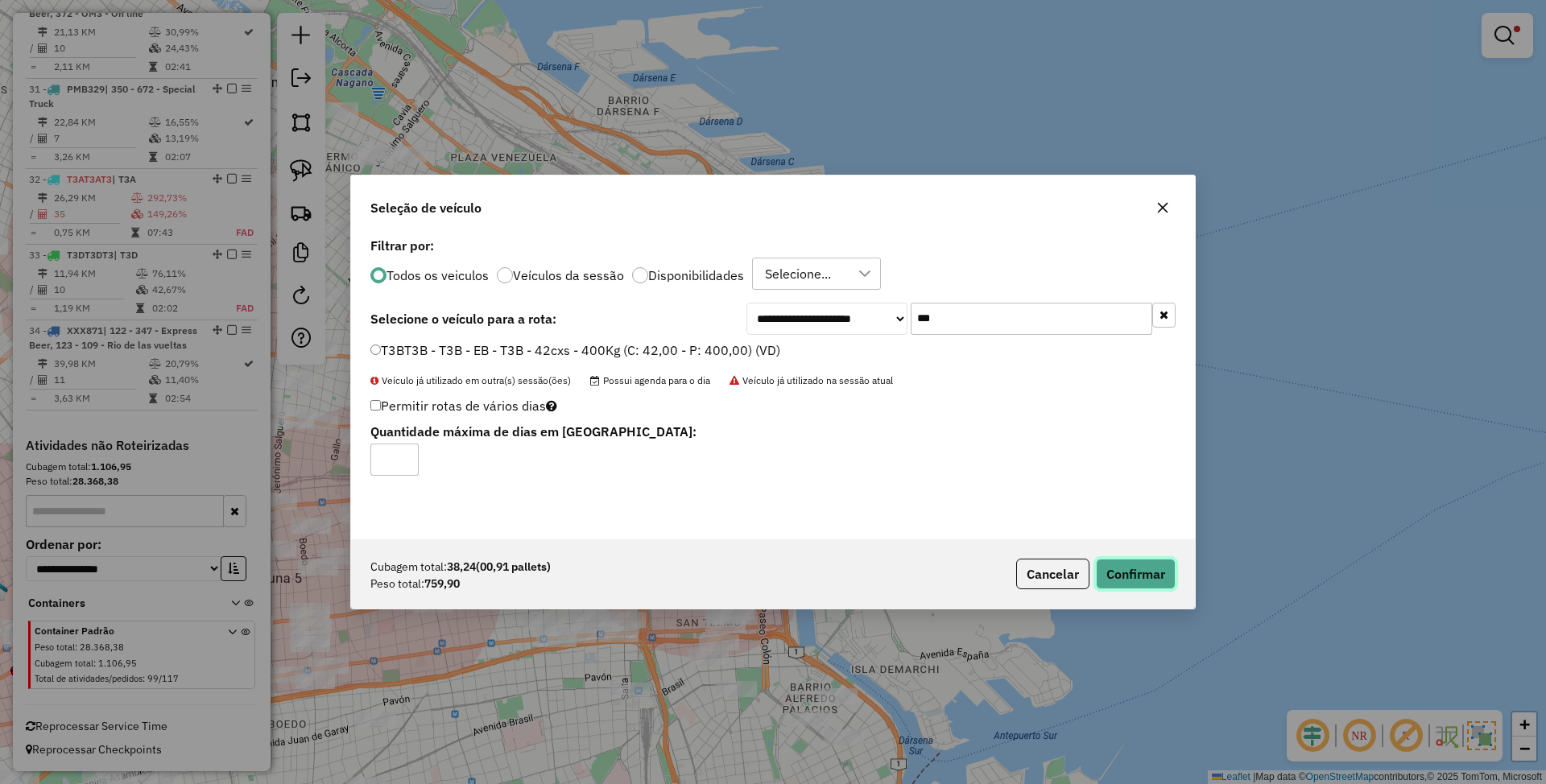
click at [1122, 572] on button "Confirmar" at bounding box center [1136, 574] width 80 height 31
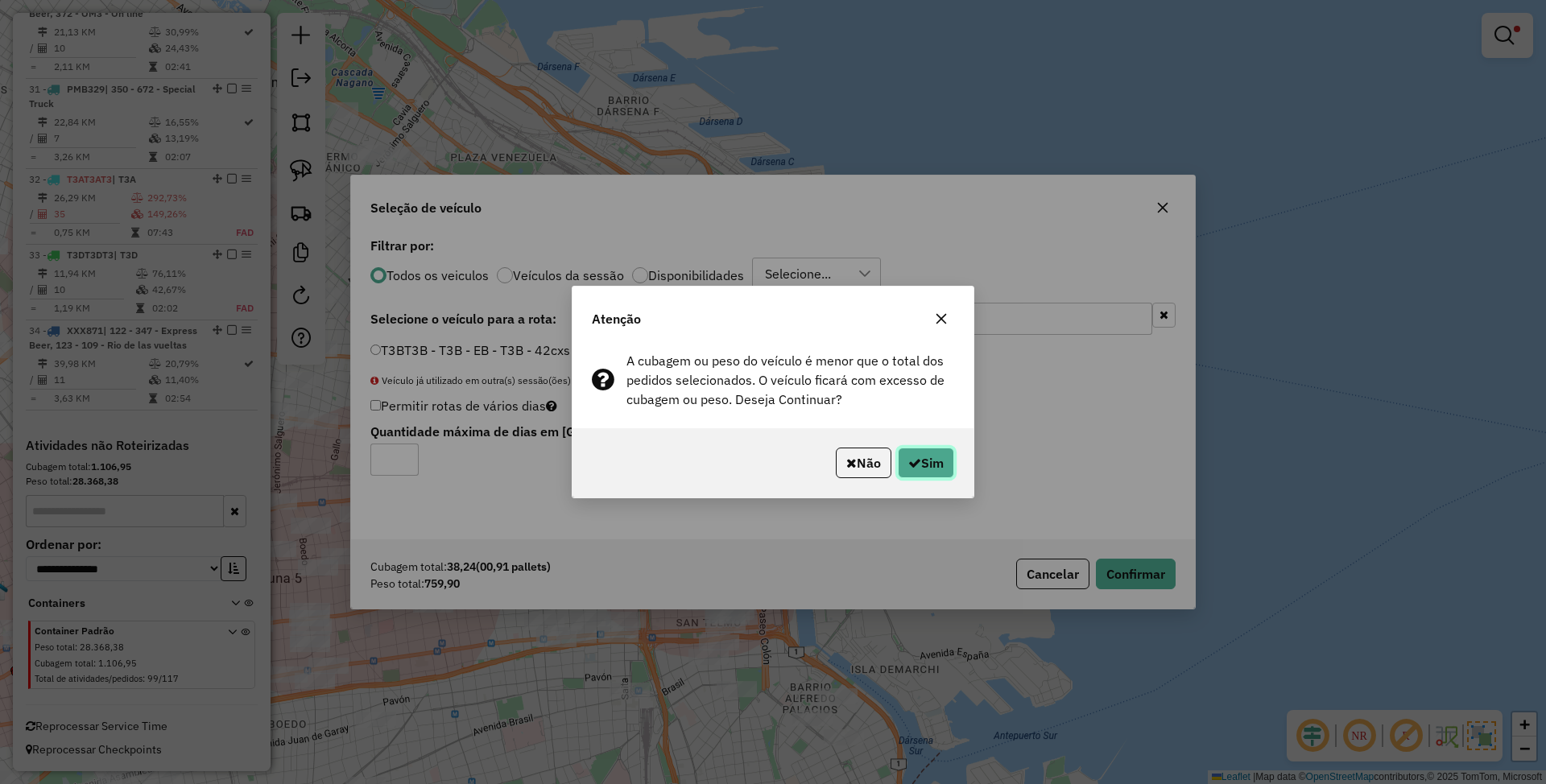
click at [920, 468] on button "Sim" at bounding box center [926, 463] width 56 height 31
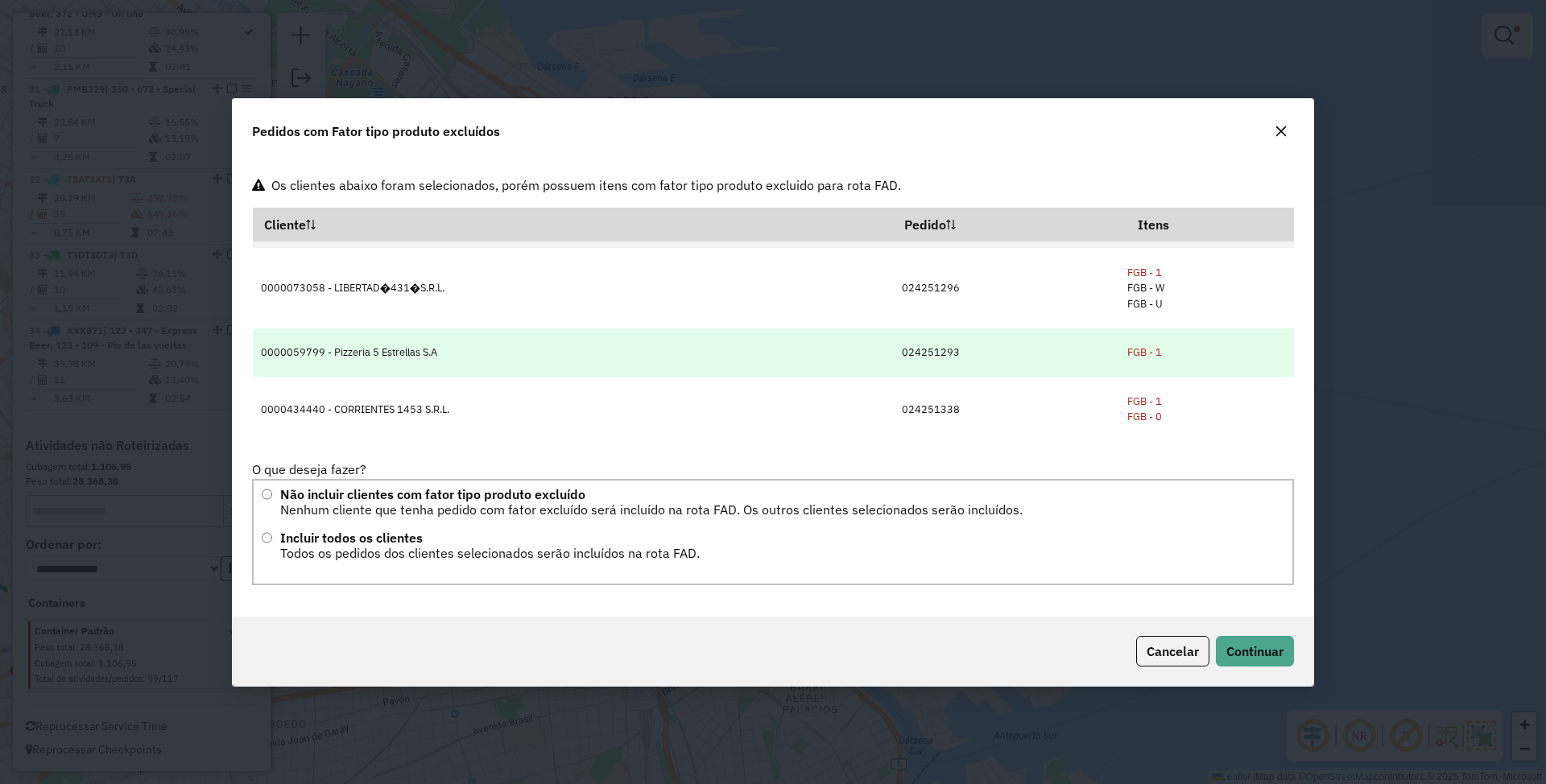
scroll to position [77, 0]
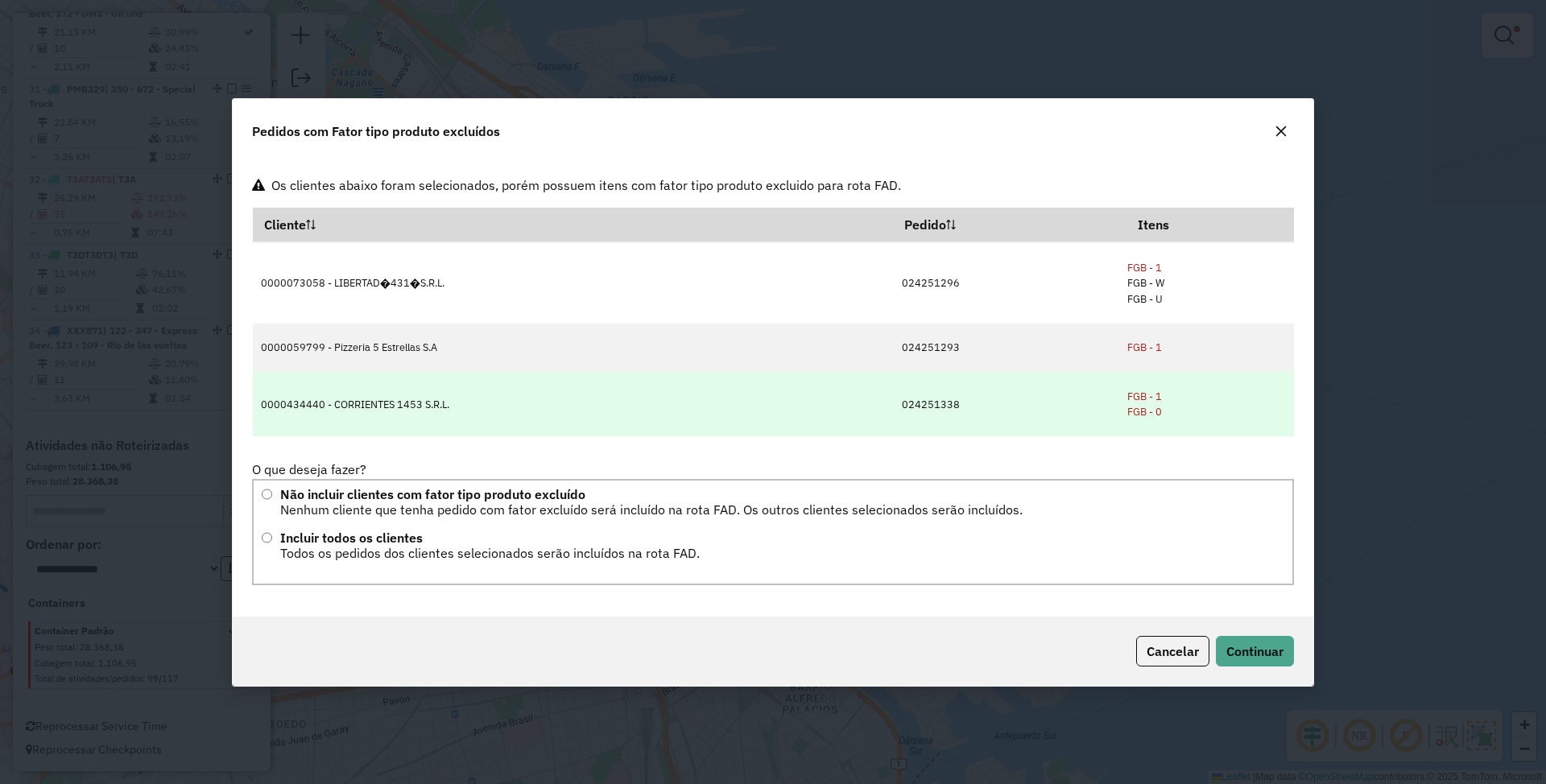
drag, startPoint x: 260, startPoint y: 280, endPoint x: 461, endPoint y: 407, distance: 237.8
click at [461, 407] on tbody "0000467101 - LU.ISA.OJE S.R.L. 024251354 FGB - 2 FGB - U FGB - K 0000073058 - L…" at bounding box center [773, 300] width 1042 height 273
copy tbody "0000467101 - LU.ISA.OJE S.R.L. 024251354 FGB - 2 FGB - U FGB - K 0000073058 - L…"
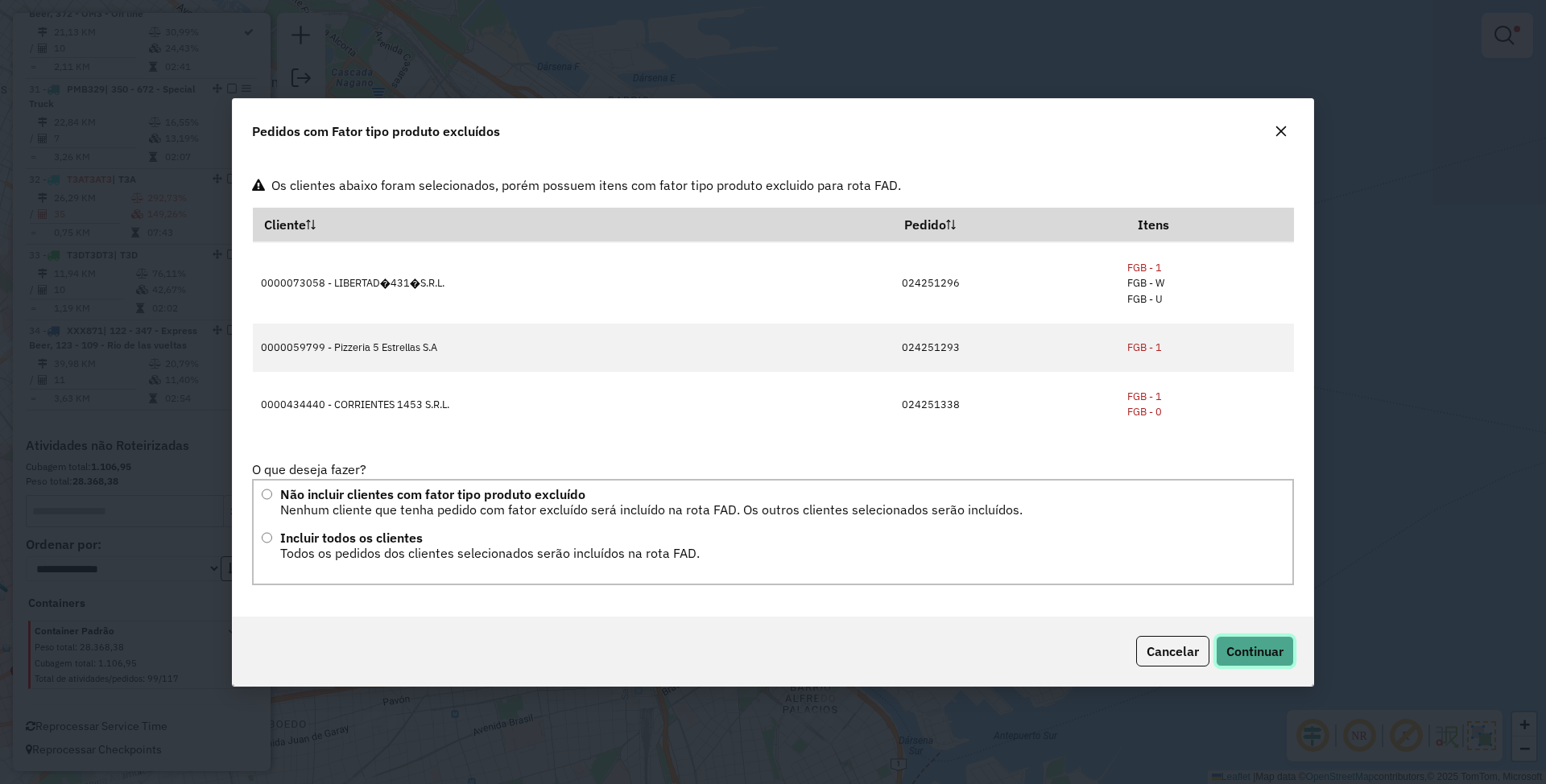
click at [1246, 658] on span "Continuar" at bounding box center [1254, 651] width 57 height 16
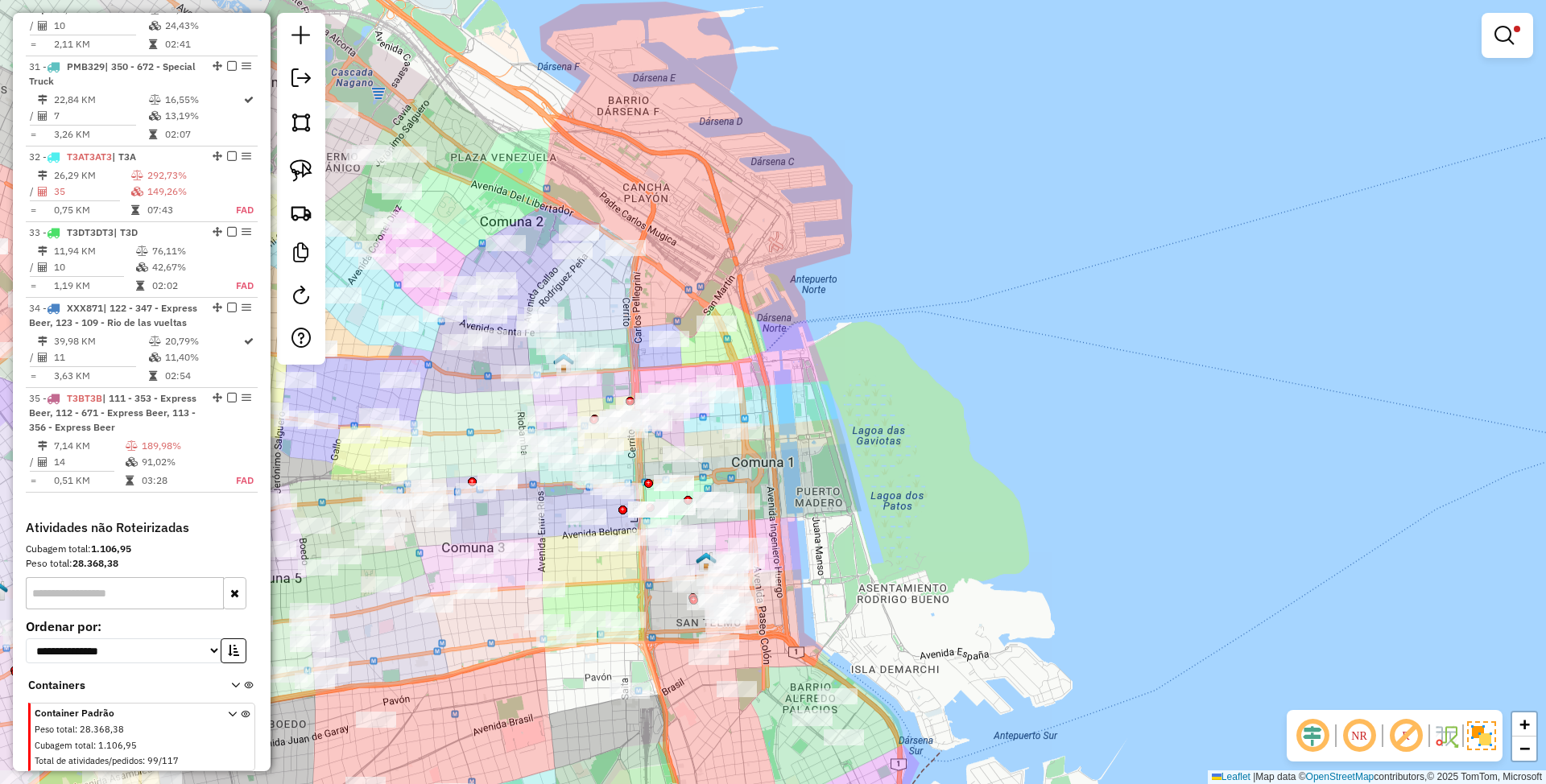
click at [1486, 733] on img at bounding box center [1482, 736] width 29 height 29
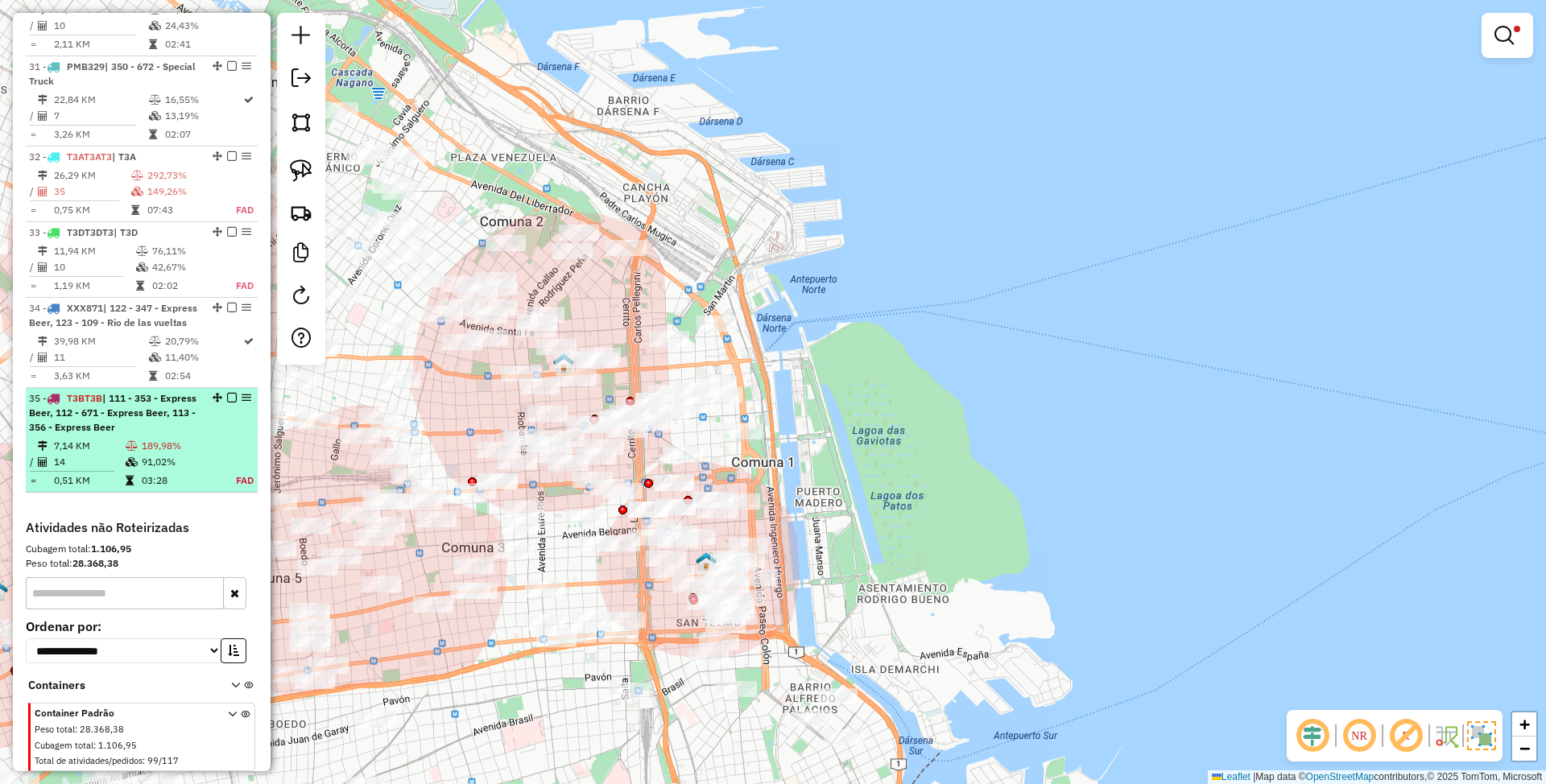
click at [120, 454] on td "7,14 KM" at bounding box center [89, 446] width 71 height 16
select select "*********"
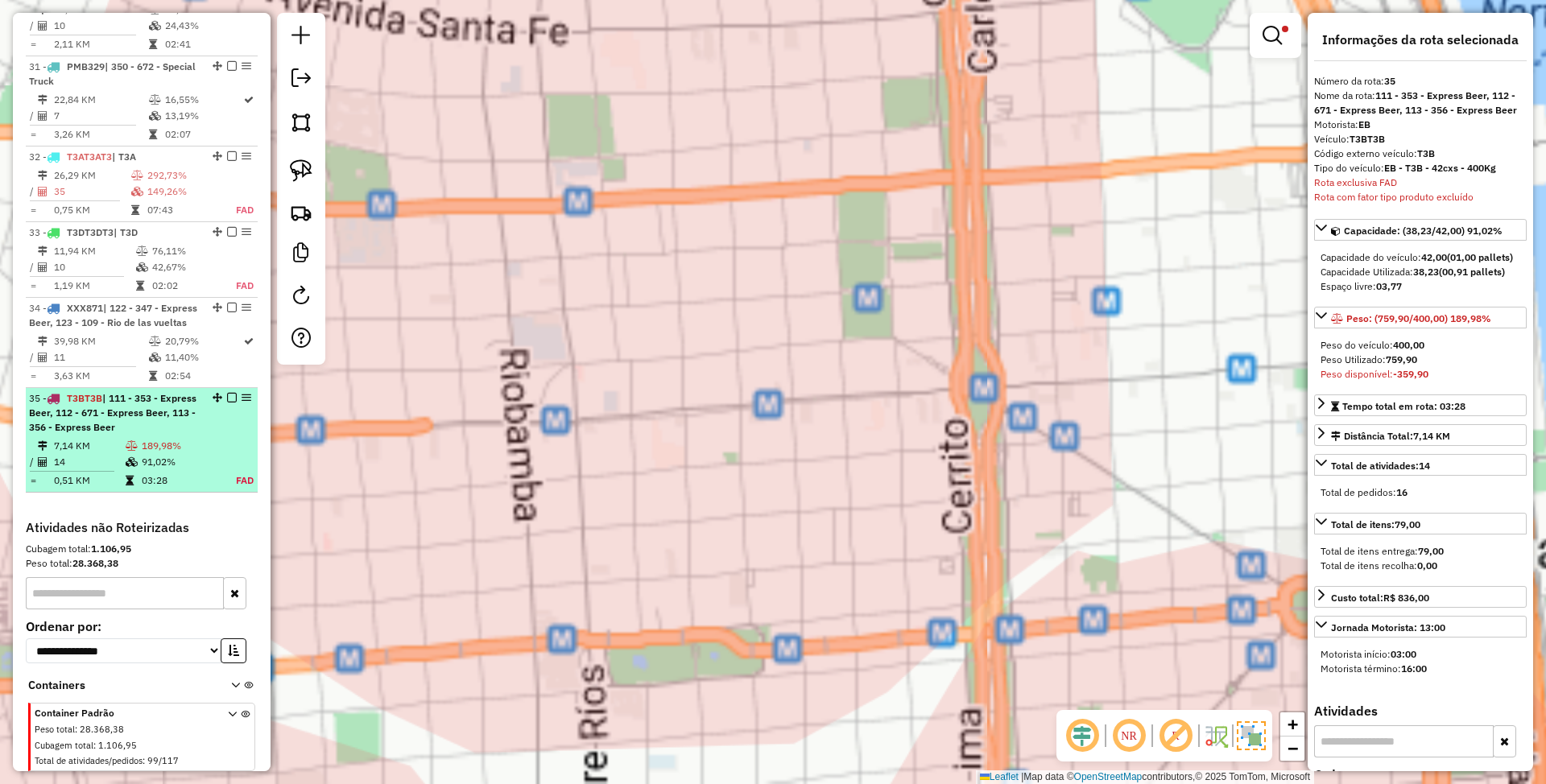
scroll to position [3634, 0]
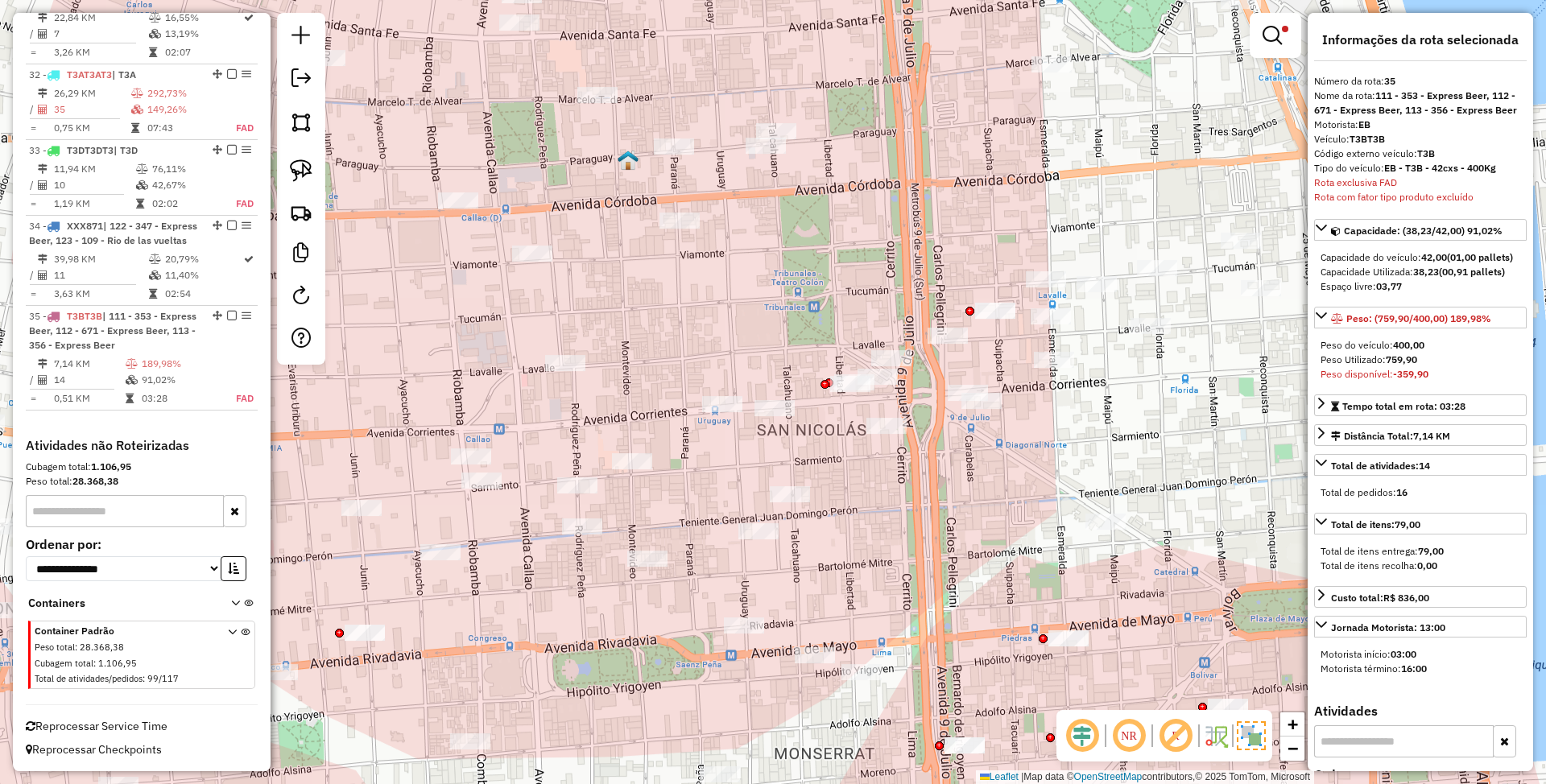
drag, startPoint x: 1022, startPoint y: 501, endPoint x: 983, endPoint y: 506, distance: 39.3
click at [983, 506] on div "Limpar filtros Janela de atendimento Grade de atendimento Capacidade Transporta…" at bounding box center [773, 392] width 1546 height 784
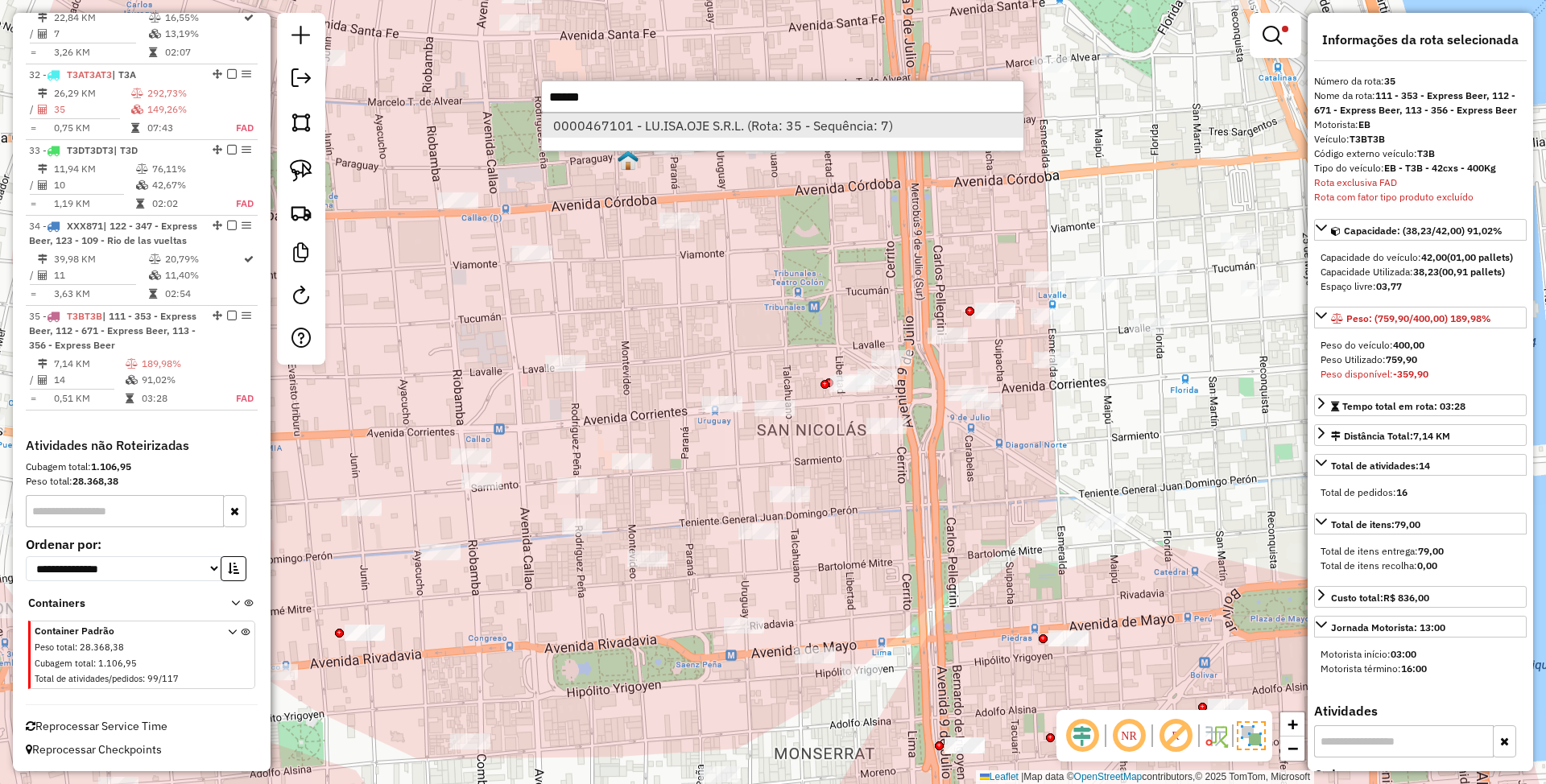
type input "******"
click at [642, 126] on li "0000467101 - LU.ISA.OJE S.R.L. (Rota: 35 - Sequência: 7)" at bounding box center [782, 126] width 482 height 24
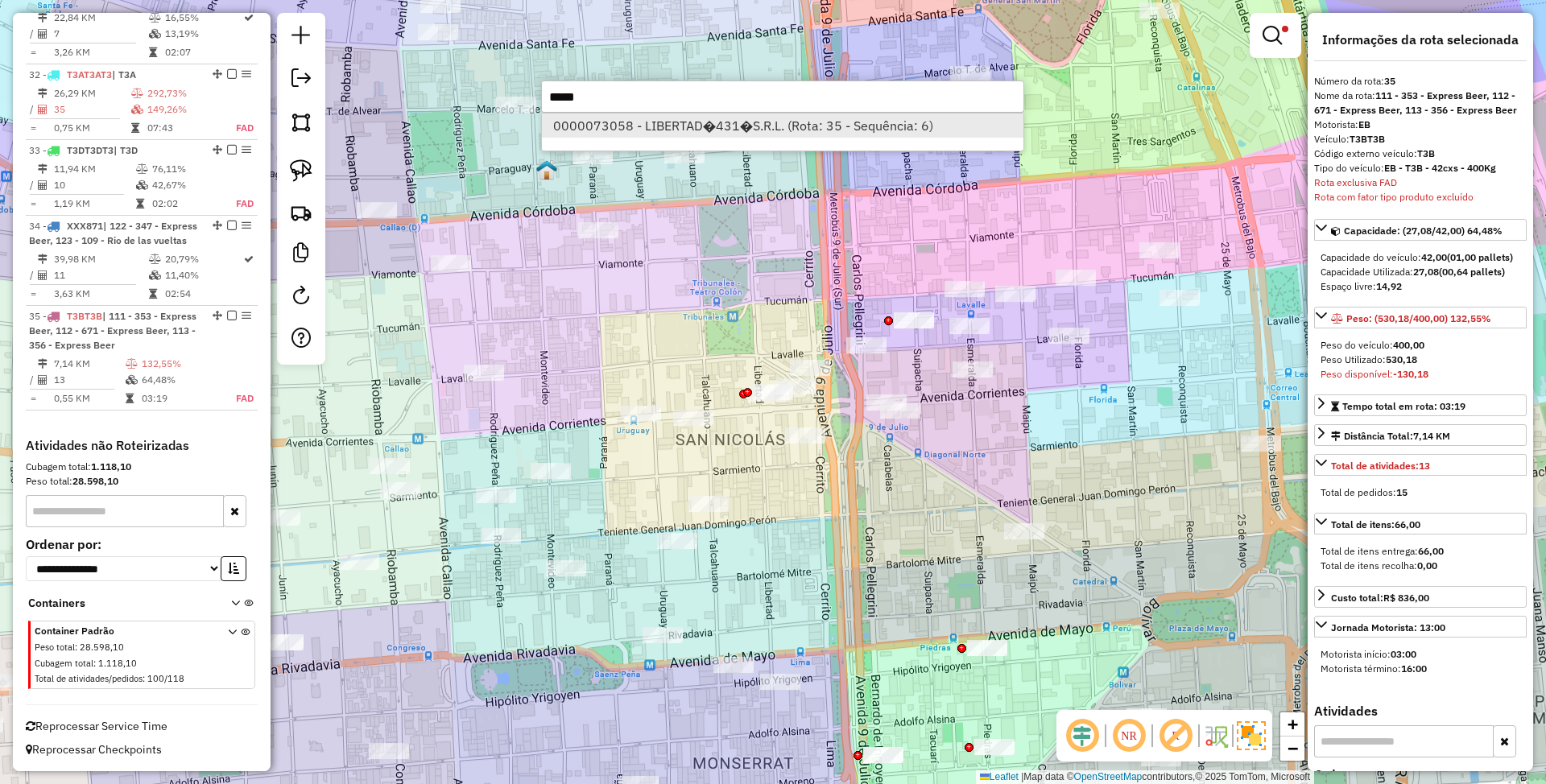
type input "*****"
click at [591, 118] on li "0000073058 - LIBERTAD�431�S.R.L. (Rota: 35 - Sequência: 6)" at bounding box center [782, 126] width 482 height 24
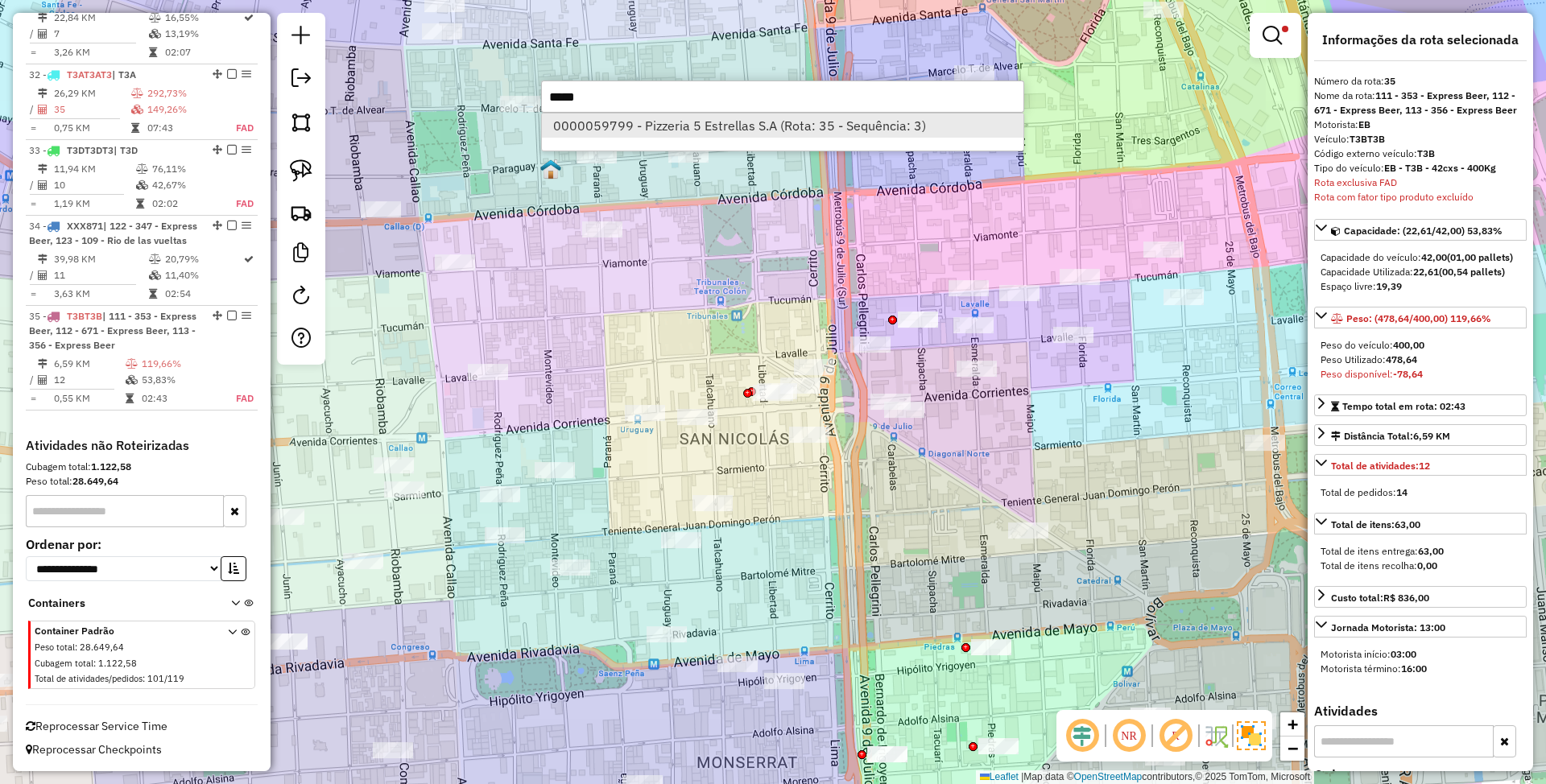
type input "*****"
click at [593, 124] on li "0000059799 - Pizzeria 5 Estrellas S.A (Rota: 35 - Sequência: 3)" at bounding box center [782, 126] width 482 height 24
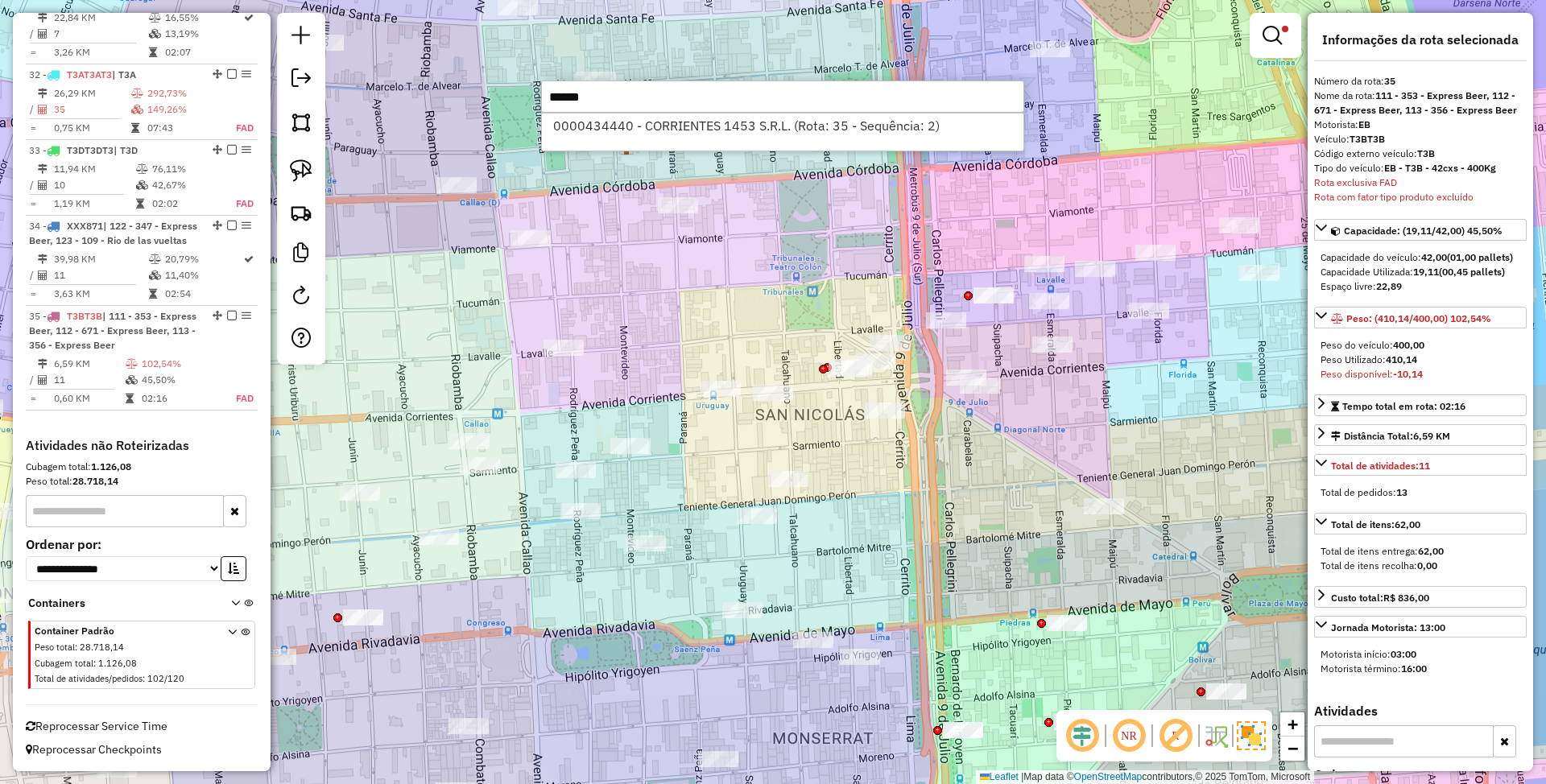
type input "******"
click at [595, 120] on li "0000434440 - CORRIENTES 1453 S.R.L. (Rota: 35 - Sequência: 2)" at bounding box center [782, 126] width 482 height 24
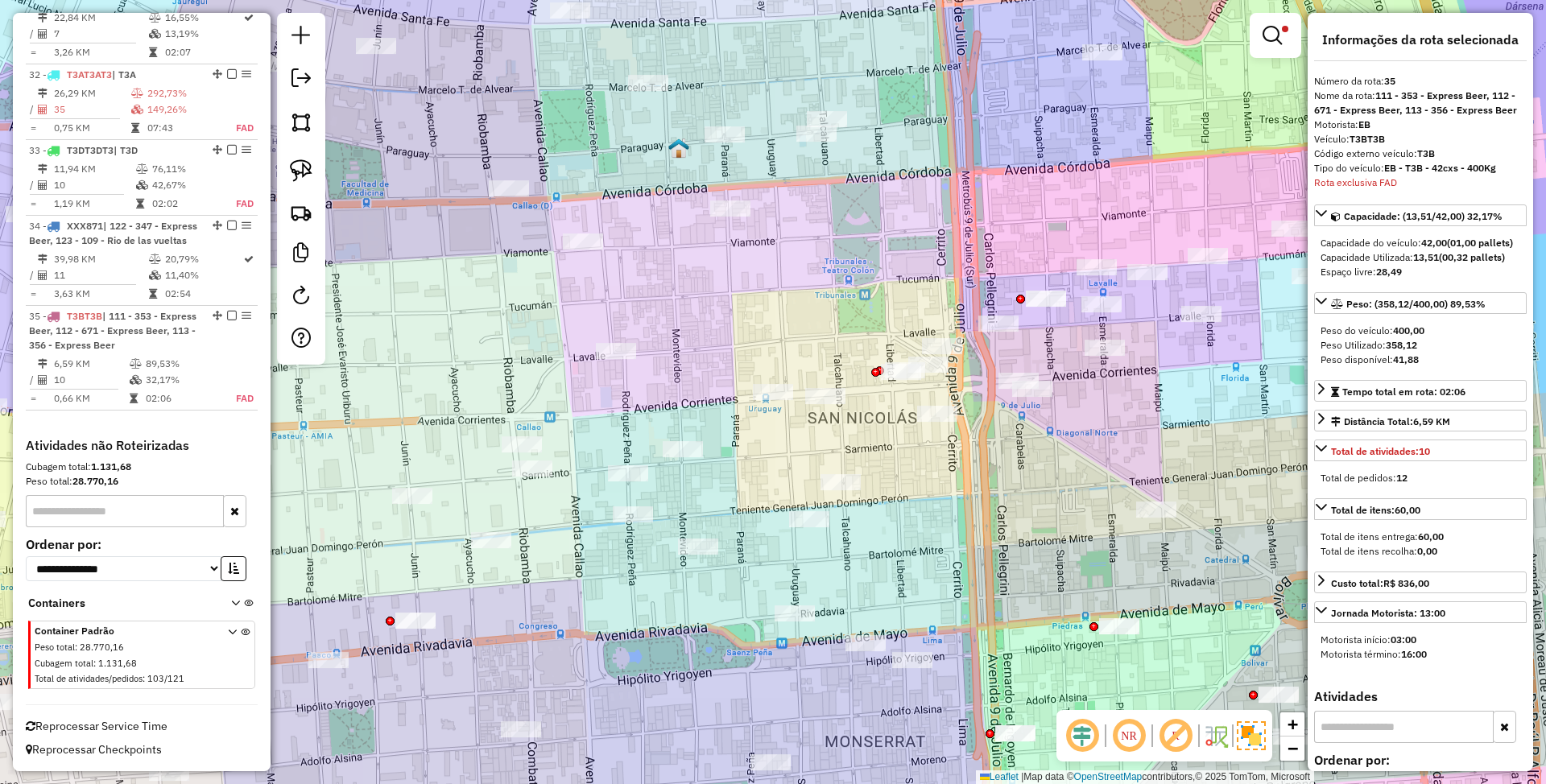
click at [1253, 741] on img at bounding box center [1251, 736] width 29 height 29
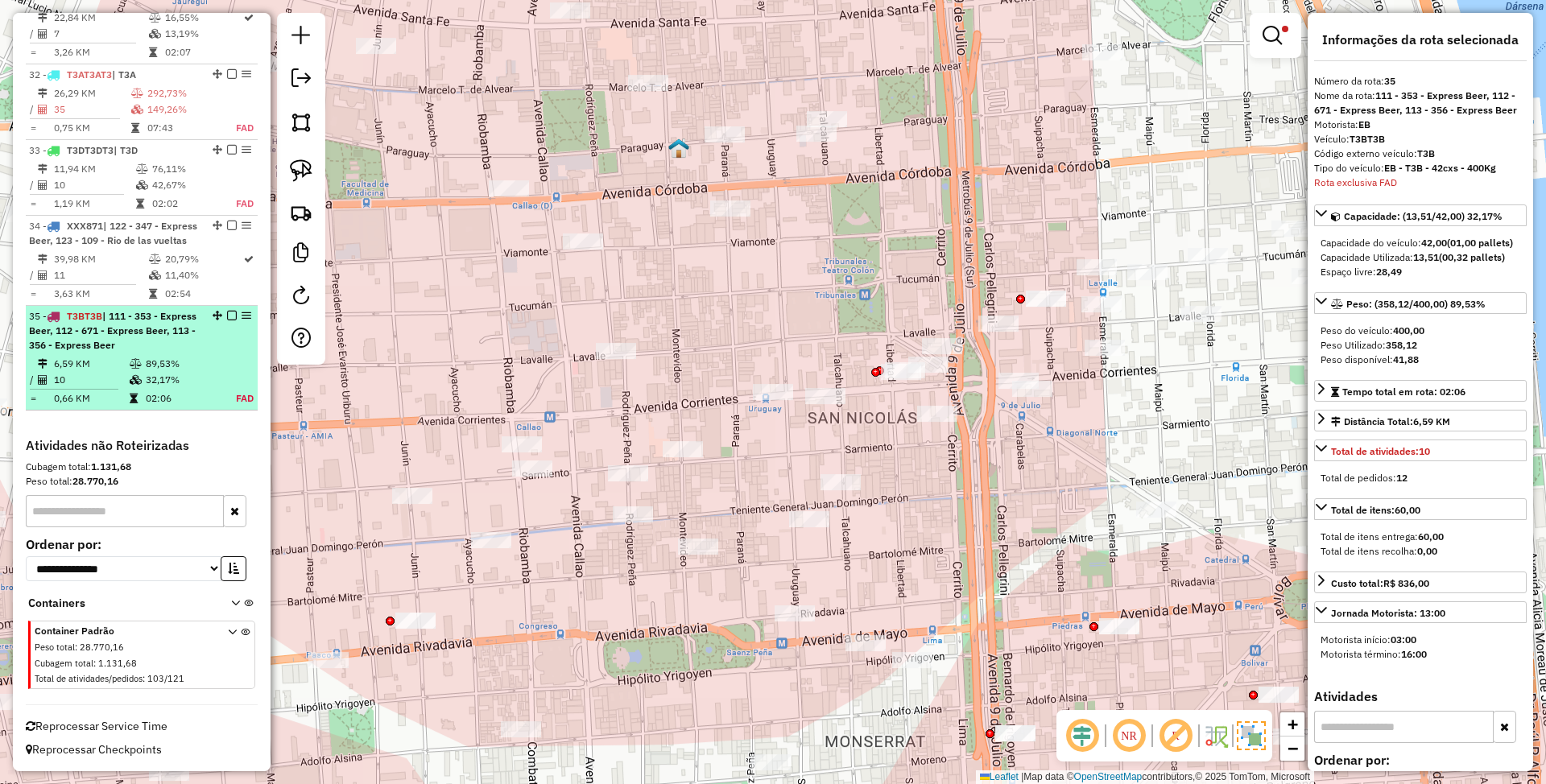
click at [124, 350] on span "| 111 - 353 - Express Beer, 112 - 671 - Express Beer, 113 - 356 - Express Beer" at bounding box center [112, 330] width 167 height 42
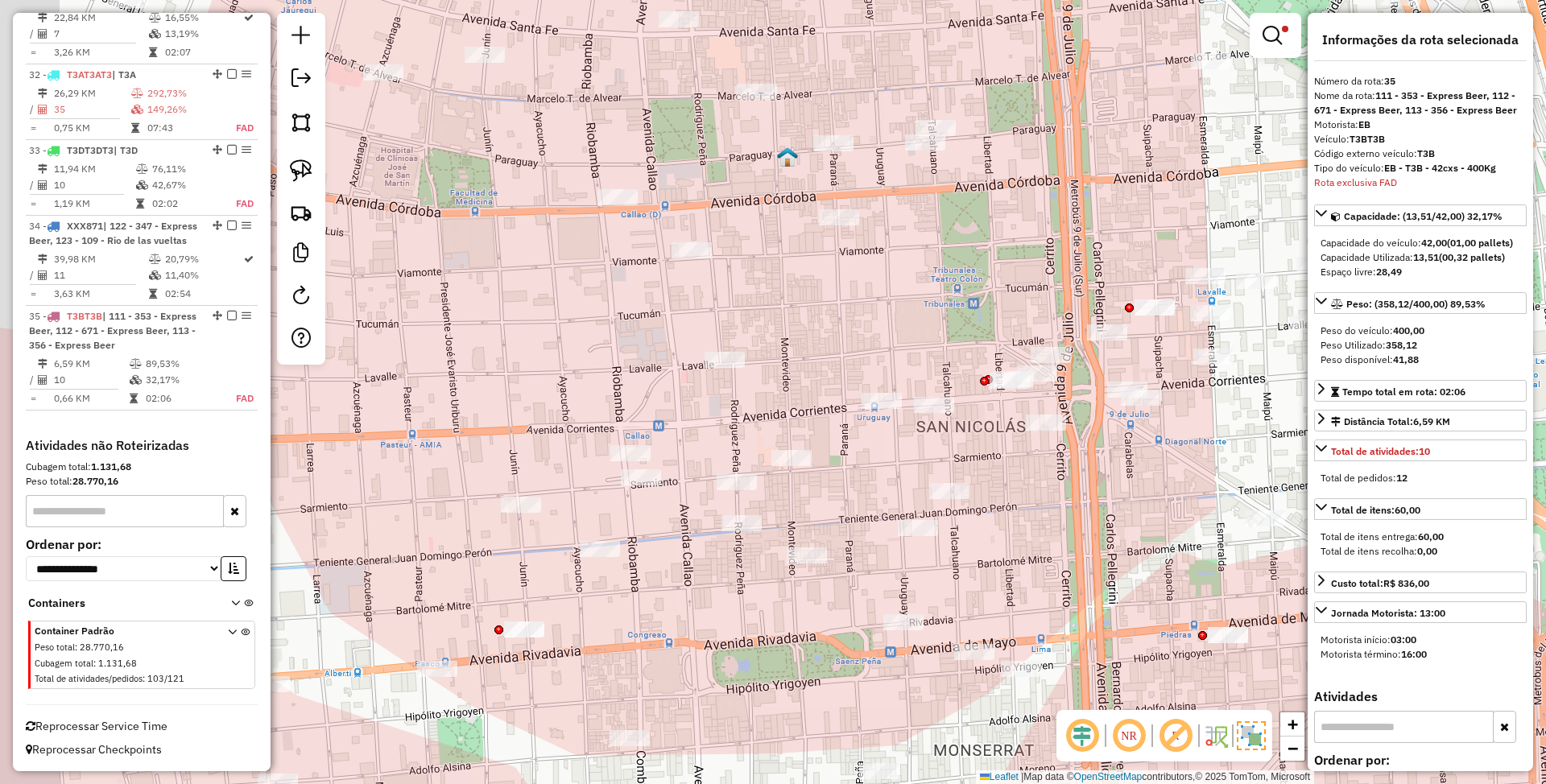
drag, startPoint x: 745, startPoint y: 325, endPoint x: 851, endPoint y: 328, distance: 106.0
click at [851, 328] on div "Limpar filtros Janela de atendimento Grade de atendimento Capacidade Transporta…" at bounding box center [773, 392] width 1546 height 784
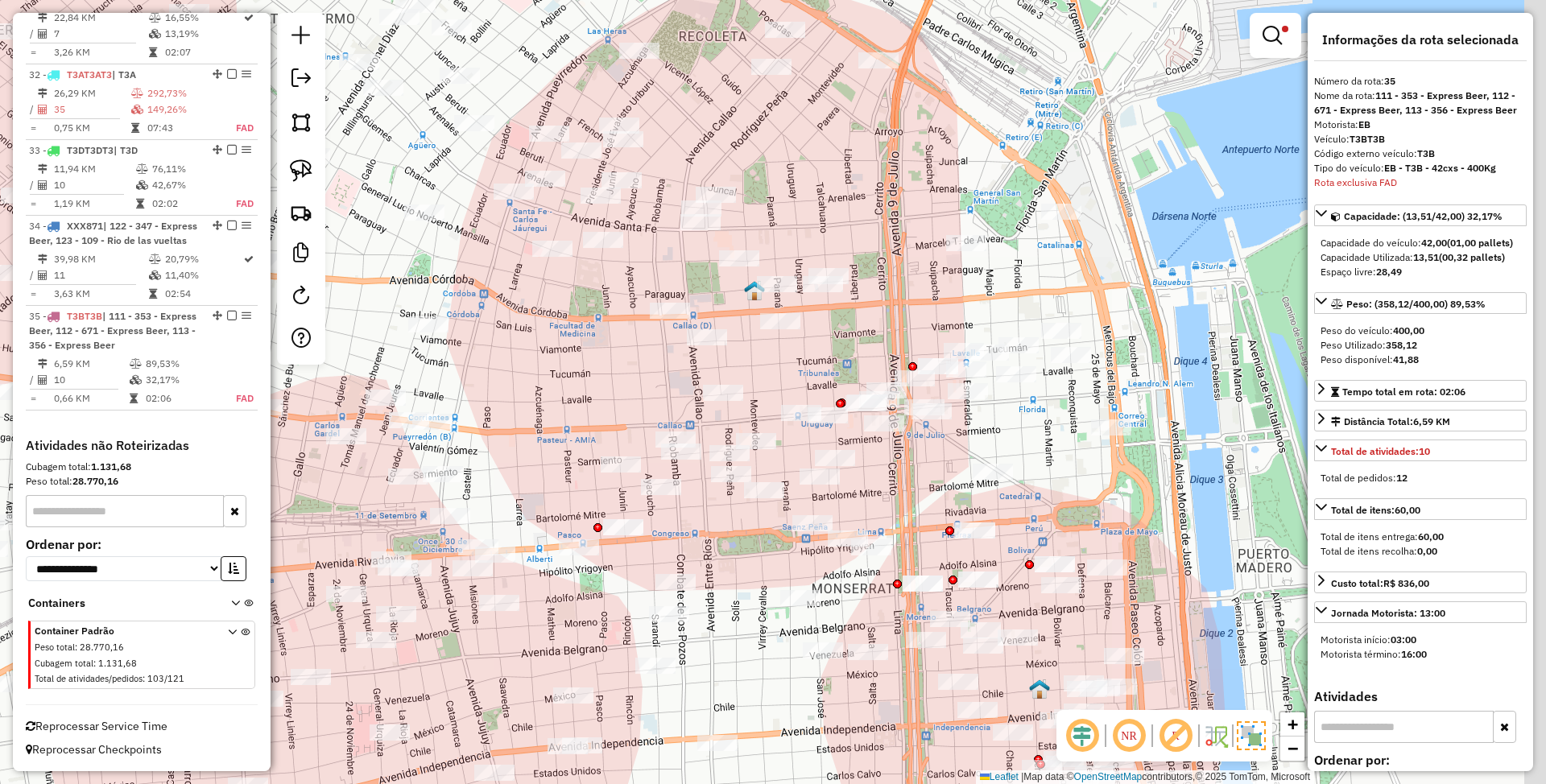
drag, startPoint x: 863, startPoint y: 364, endPoint x: 803, endPoint y: 376, distance: 61.2
click at [803, 376] on div "Limpar filtros Janela de atendimento Grade de atendimento Capacidade Transporta…" at bounding box center [773, 392] width 1546 height 784
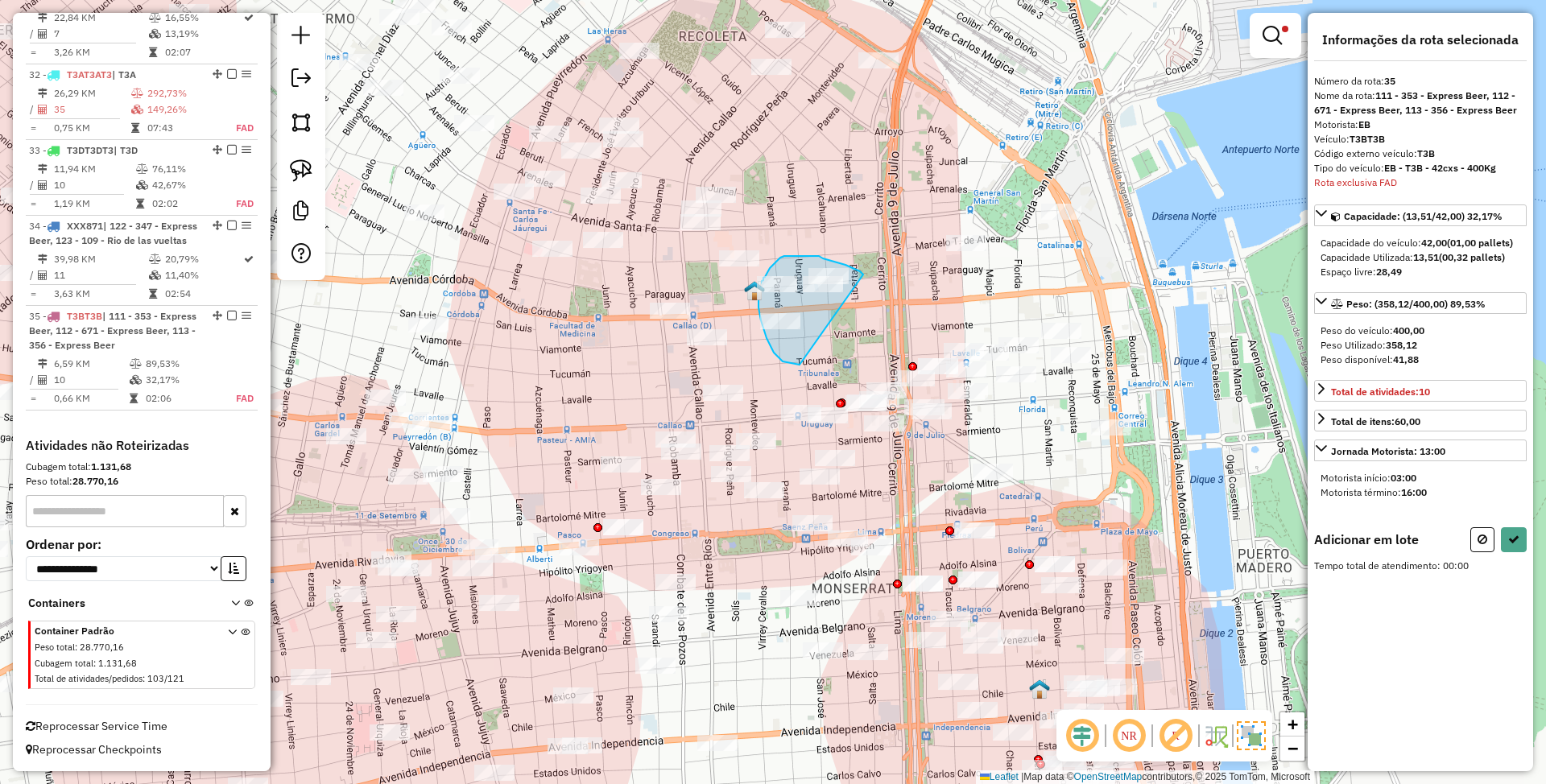
drag, startPoint x: 852, startPoint y: 268, endPoint x: 800, endPoint y: 365, distance: 110.1
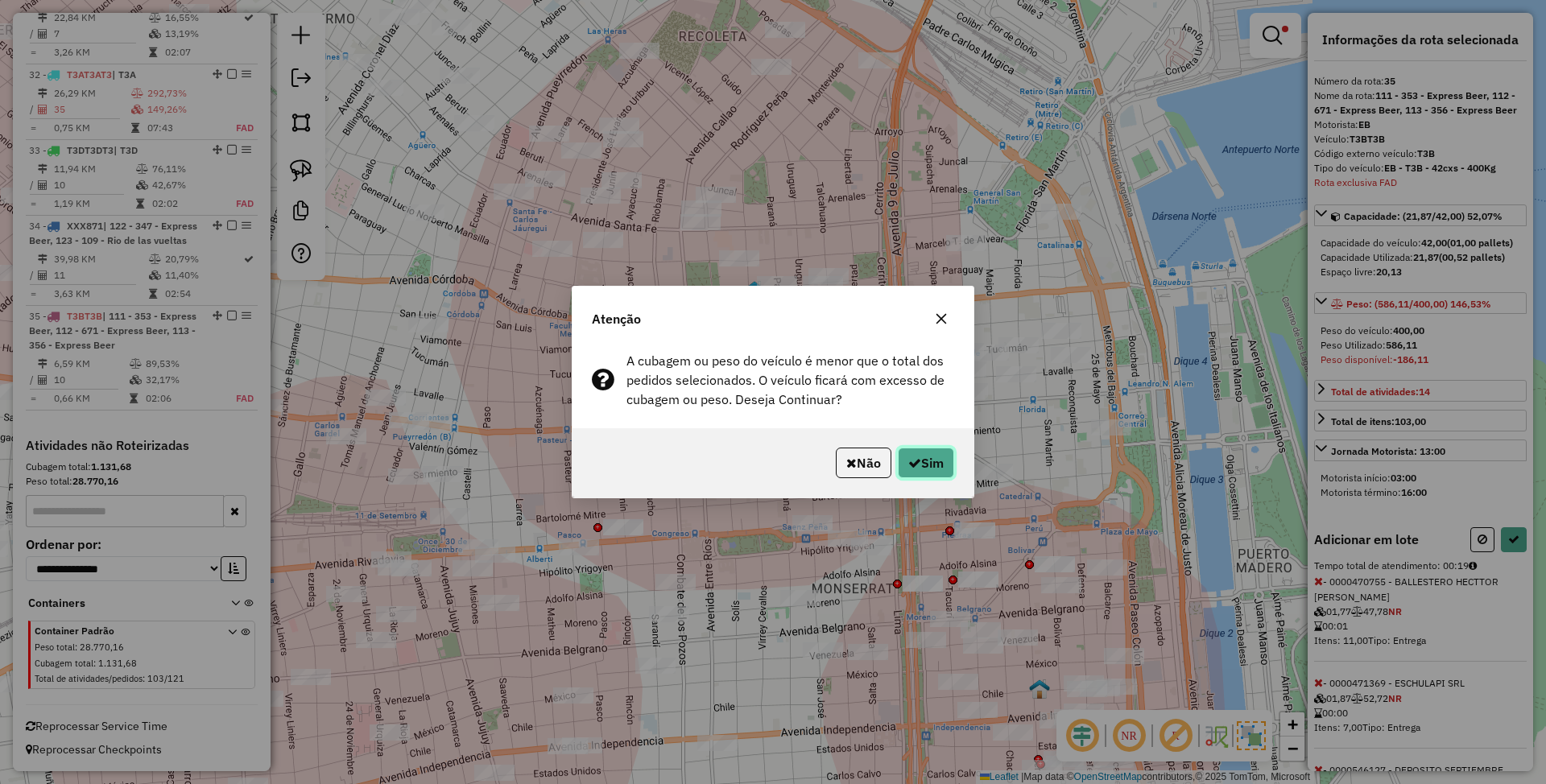
click at [925, 459] on button "Sim" at bounding box center [926, 463] width 56 height 31
select select "*********"
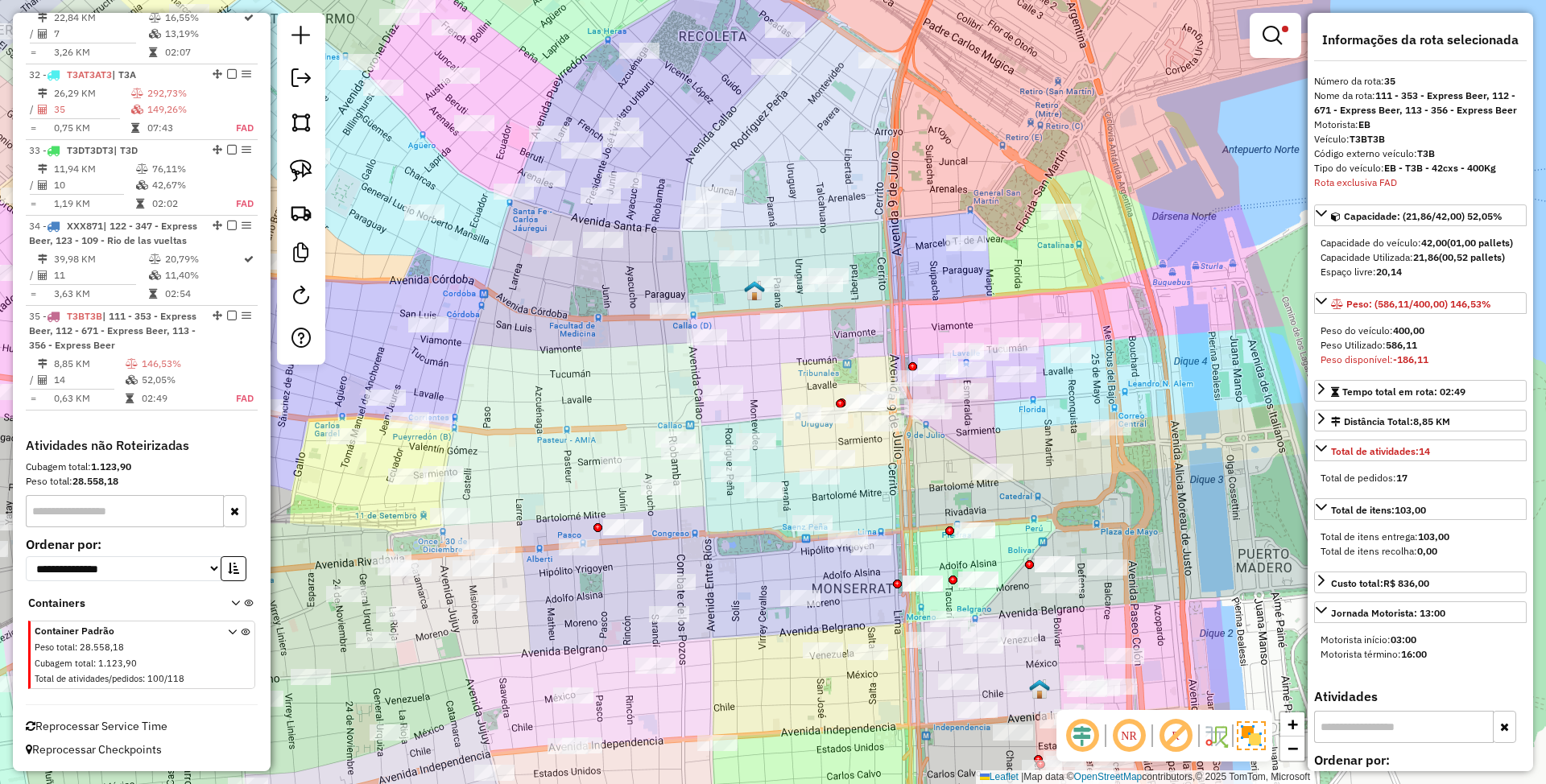
click at [1253, 738] on img at bounding box center [1251, 736] width 29 height 29
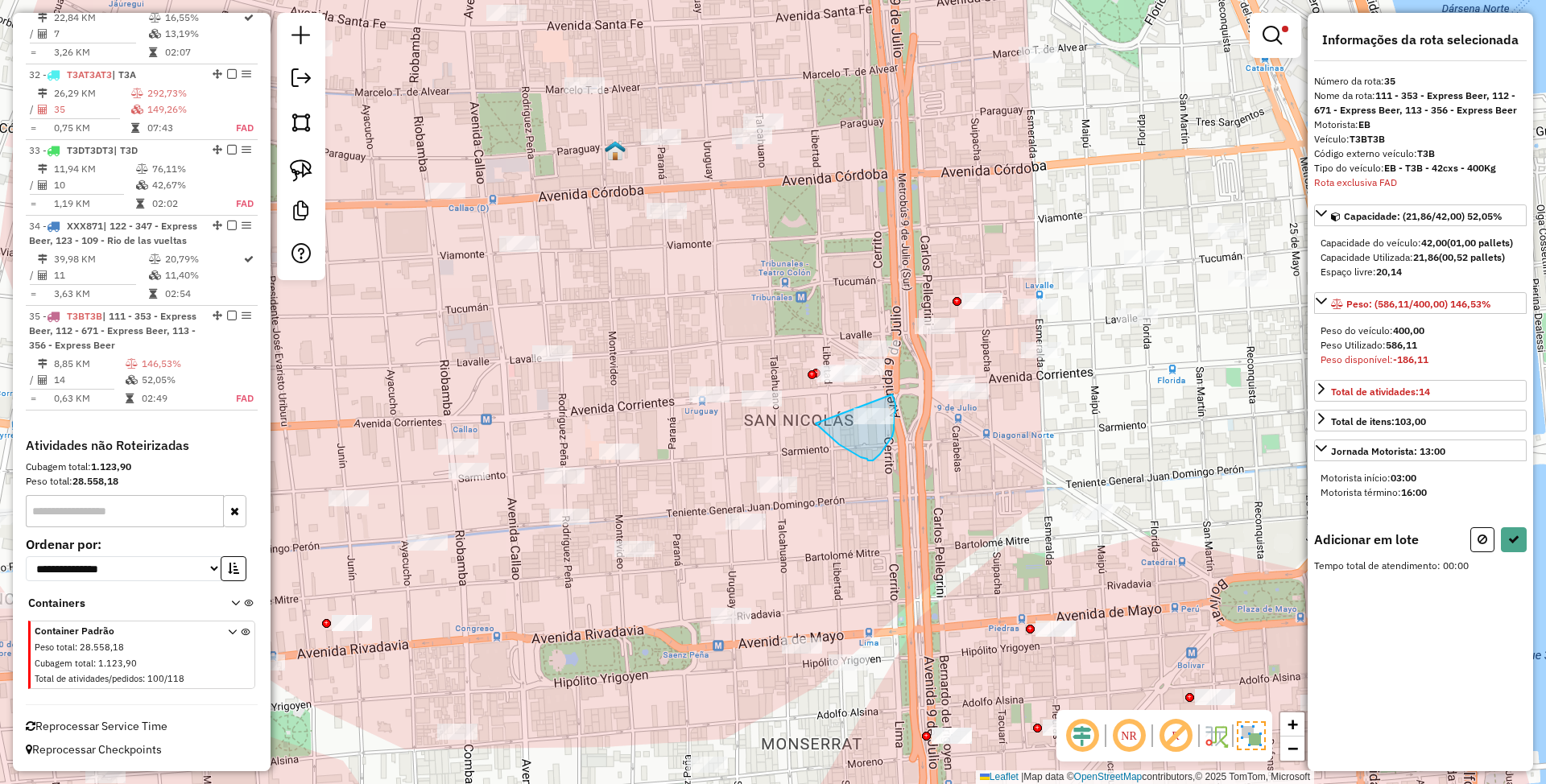
drag, startPoint x: 816, startPoint y: 424, endPoint x: 892, endPoint y: 395, distance: 81.3
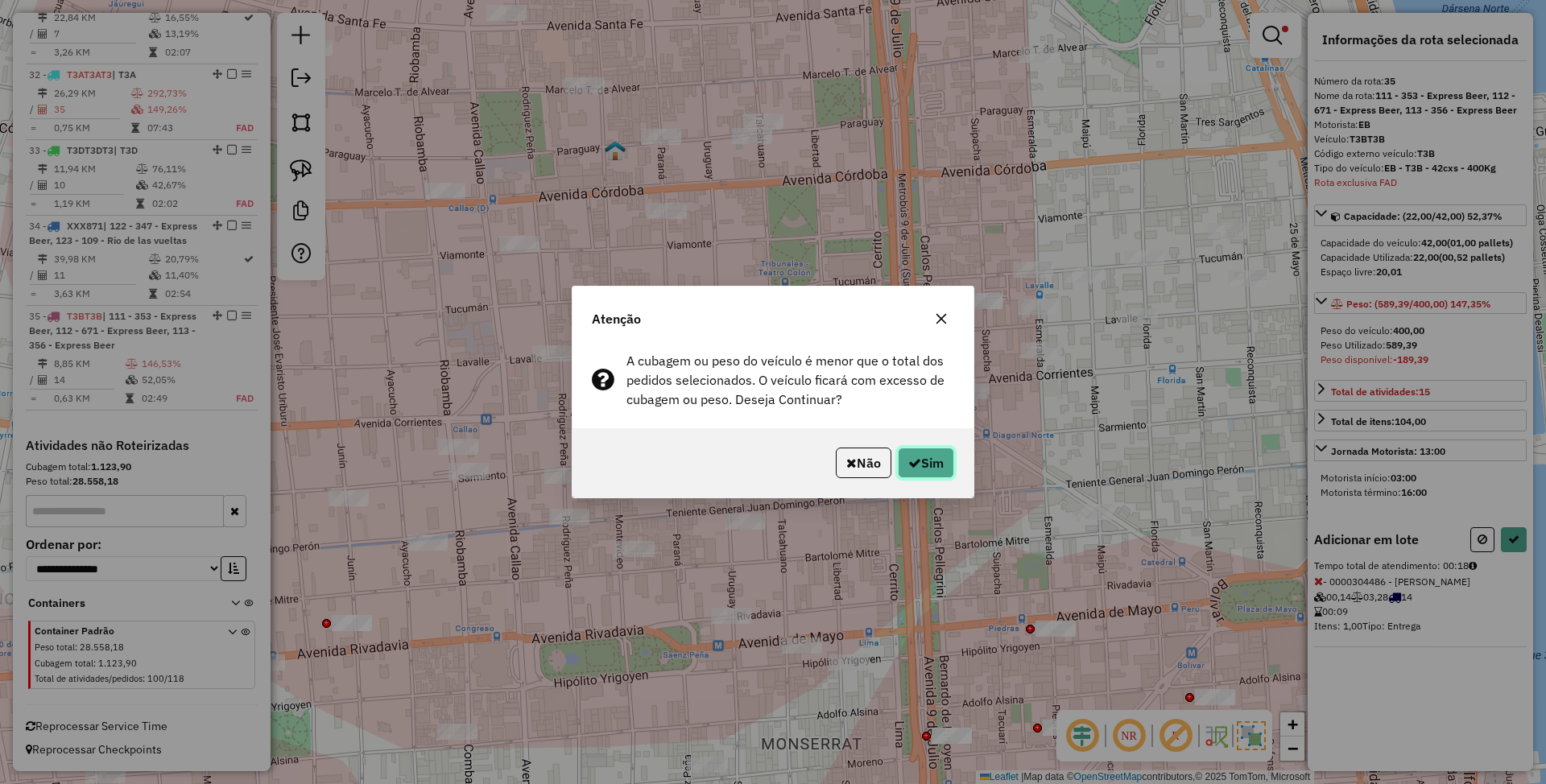
click at [935, 465] on button "Sim" at bounding box center [926, 463] width 56 height 31
select select "*********"
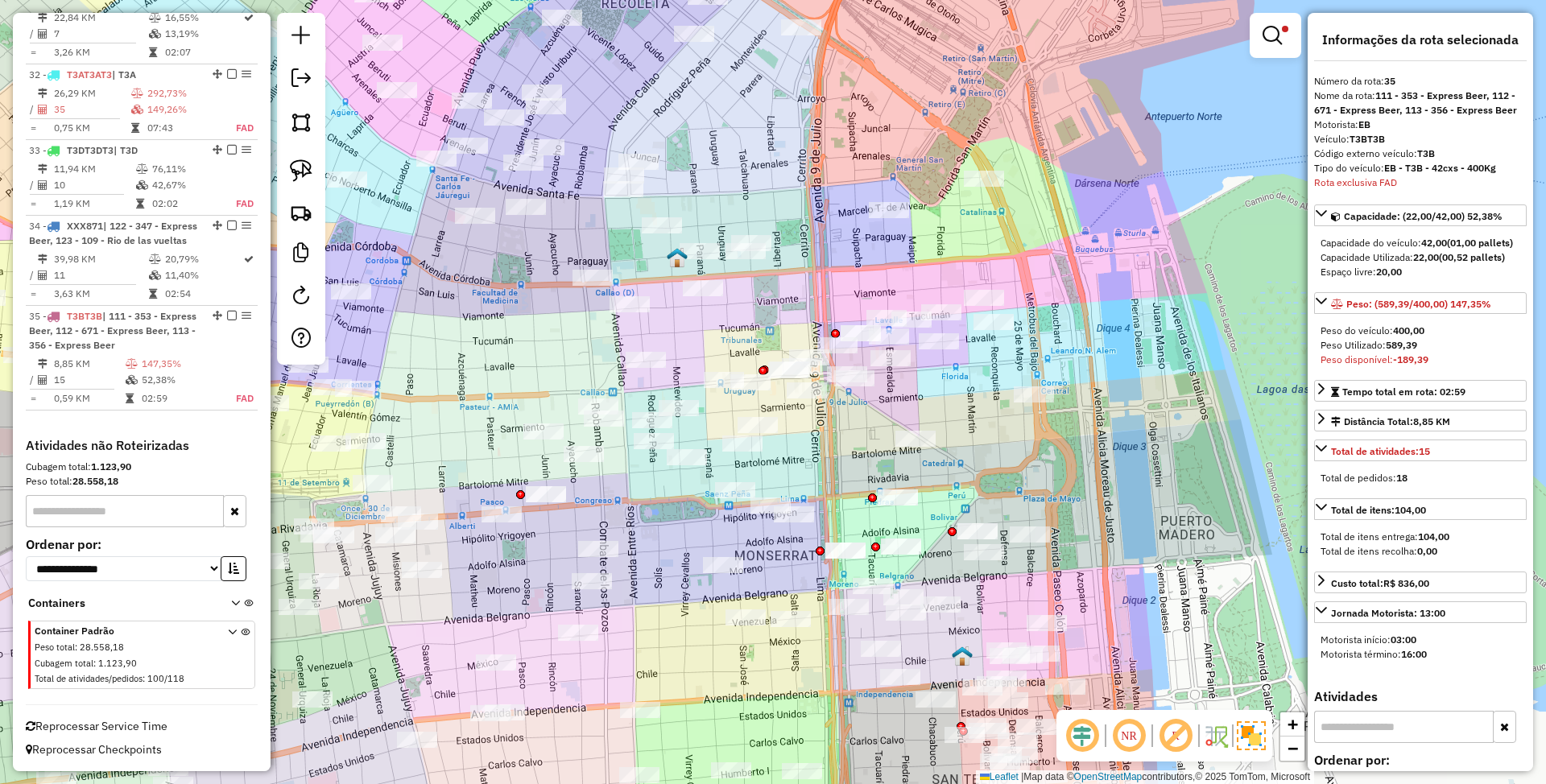
click at [1245, 725] on img at bounding box center [1251, 736] width 29 height 29
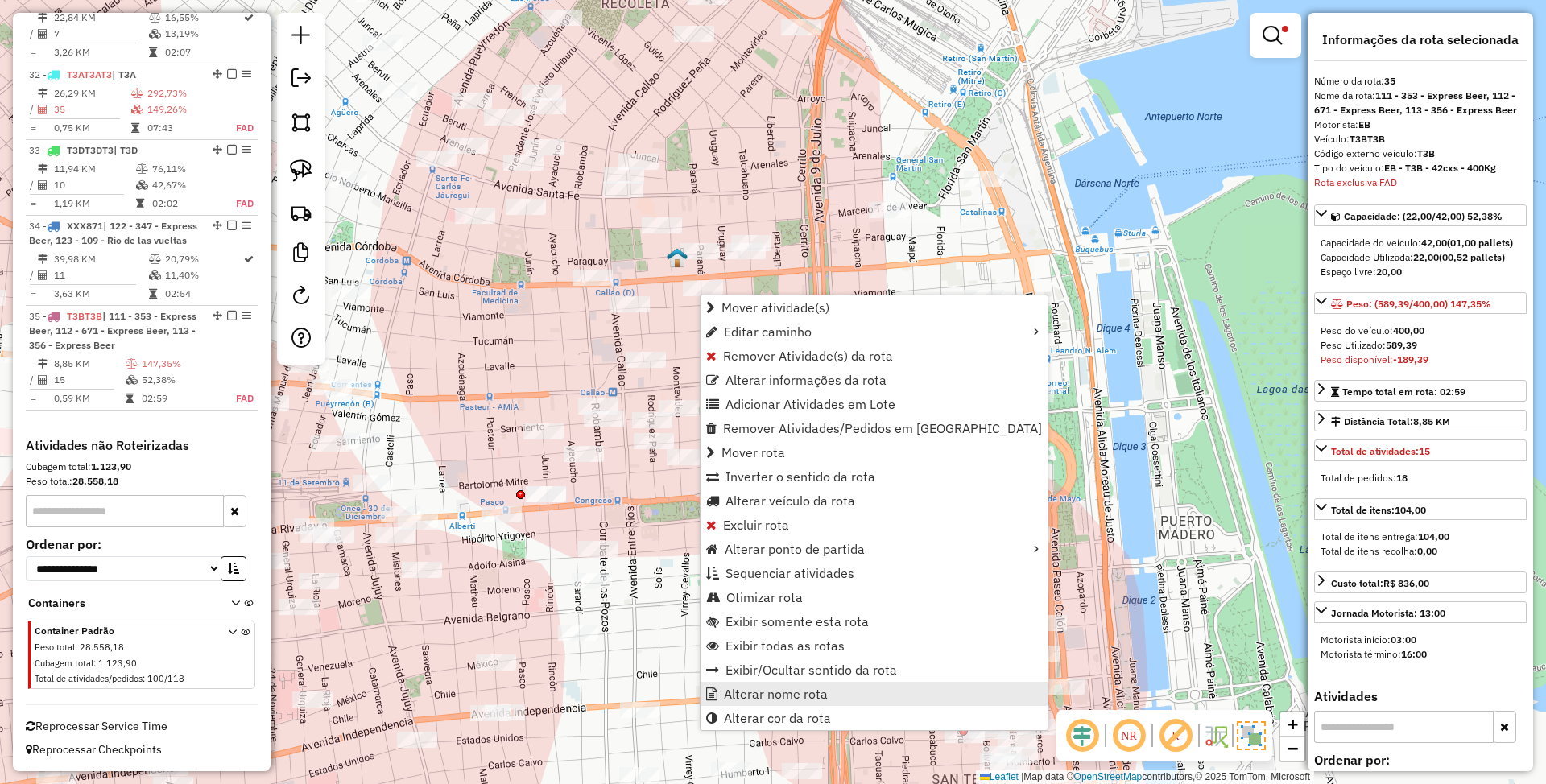
click at [820, 693] on span "Alterar nome rota" at bounding box center [776, 693] width 104 height 13
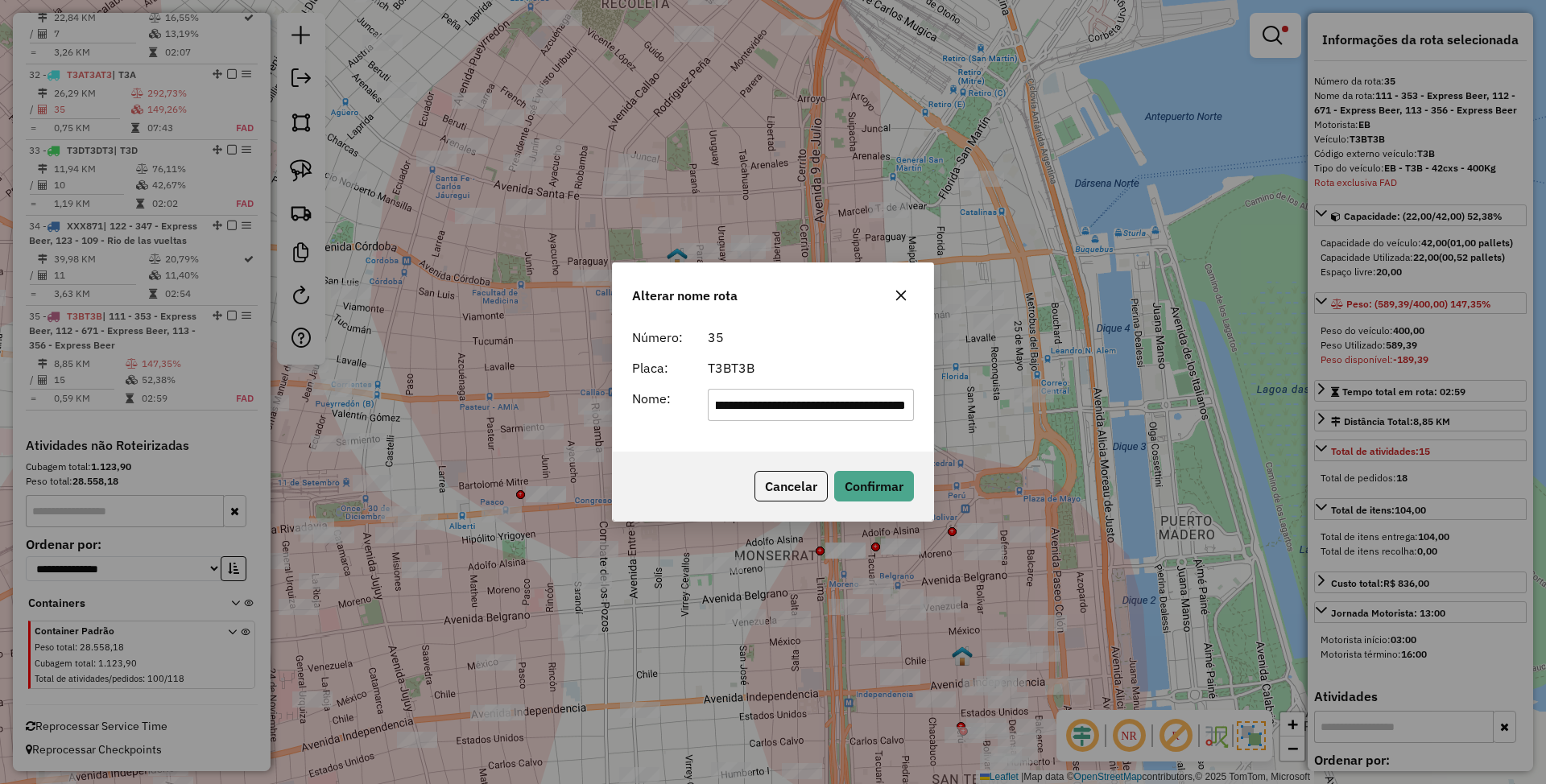
scroll to position [0, 0]
drag, startPoint x: 907, startPoint y: 401, endPoint x: 568, endPoint y: 401, distance: 339.0
click at [568, 401] on div "**********" at bounding box center [773, 392] width 1546 height 784
type input "***"
click at [872, 488] on button "Confirmar" at bounding box center [874, 487] width 80 height 31
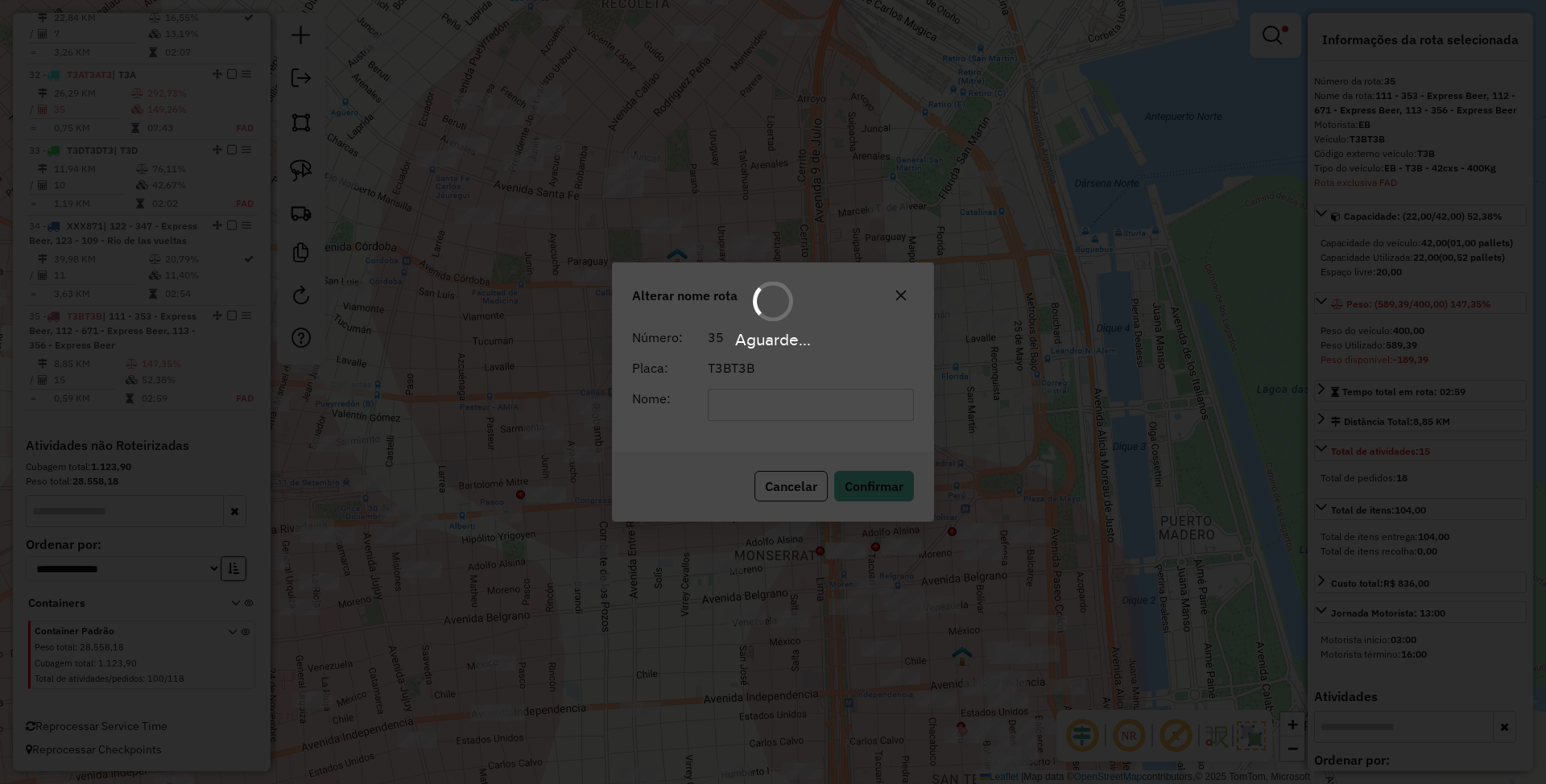
scroll to position [3605, 0]
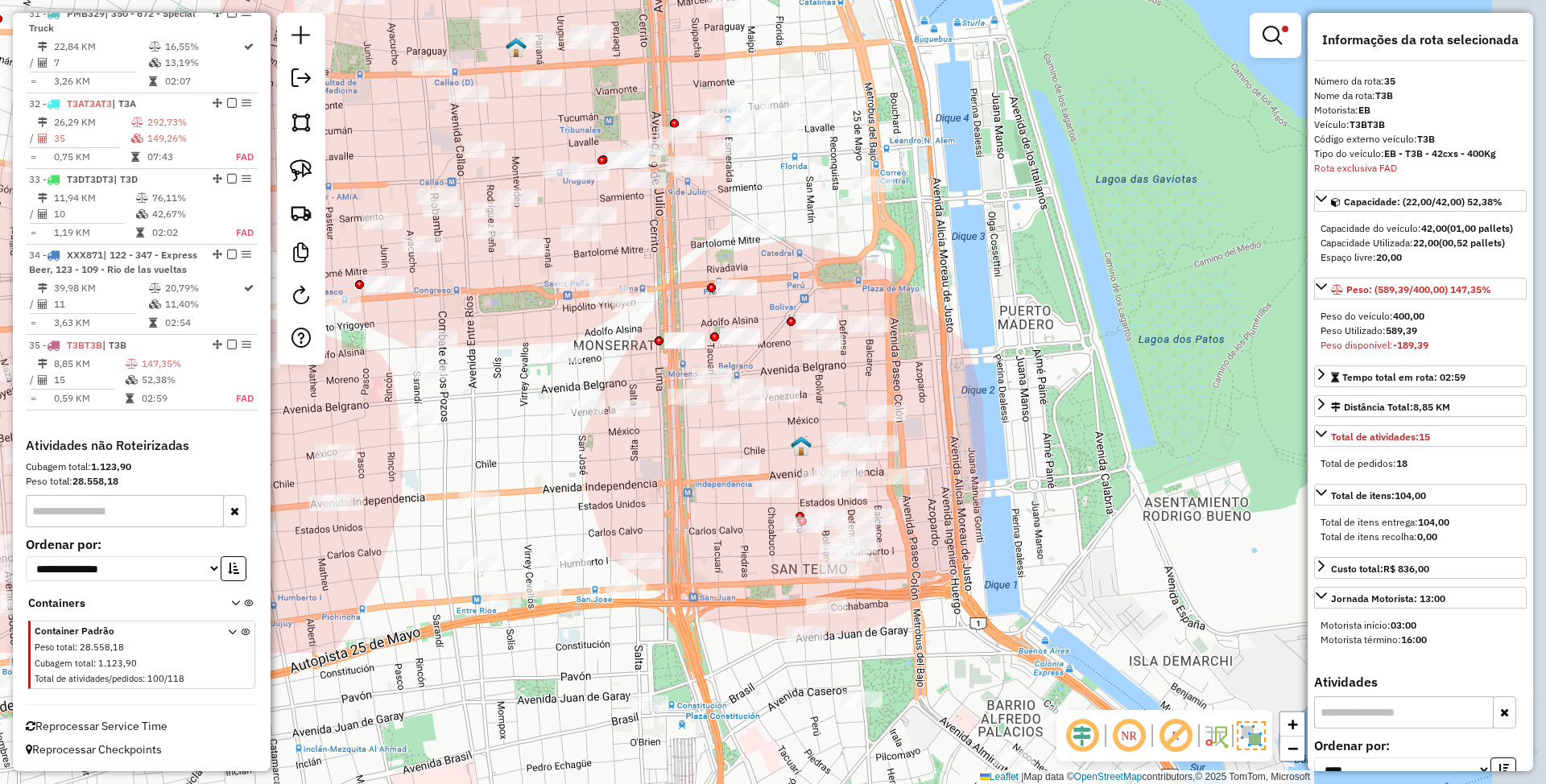
drag, startPoint x: 1103, startPoint y: 584, endPoint x: 940, endPoint y: 372, distance: 267.4
click at [940, 372] on div "Limpar filtros Janela de atendimento Grade de atendimento Capacidade Transporta…" at bounding box center [773, 392] width 1546 height 784
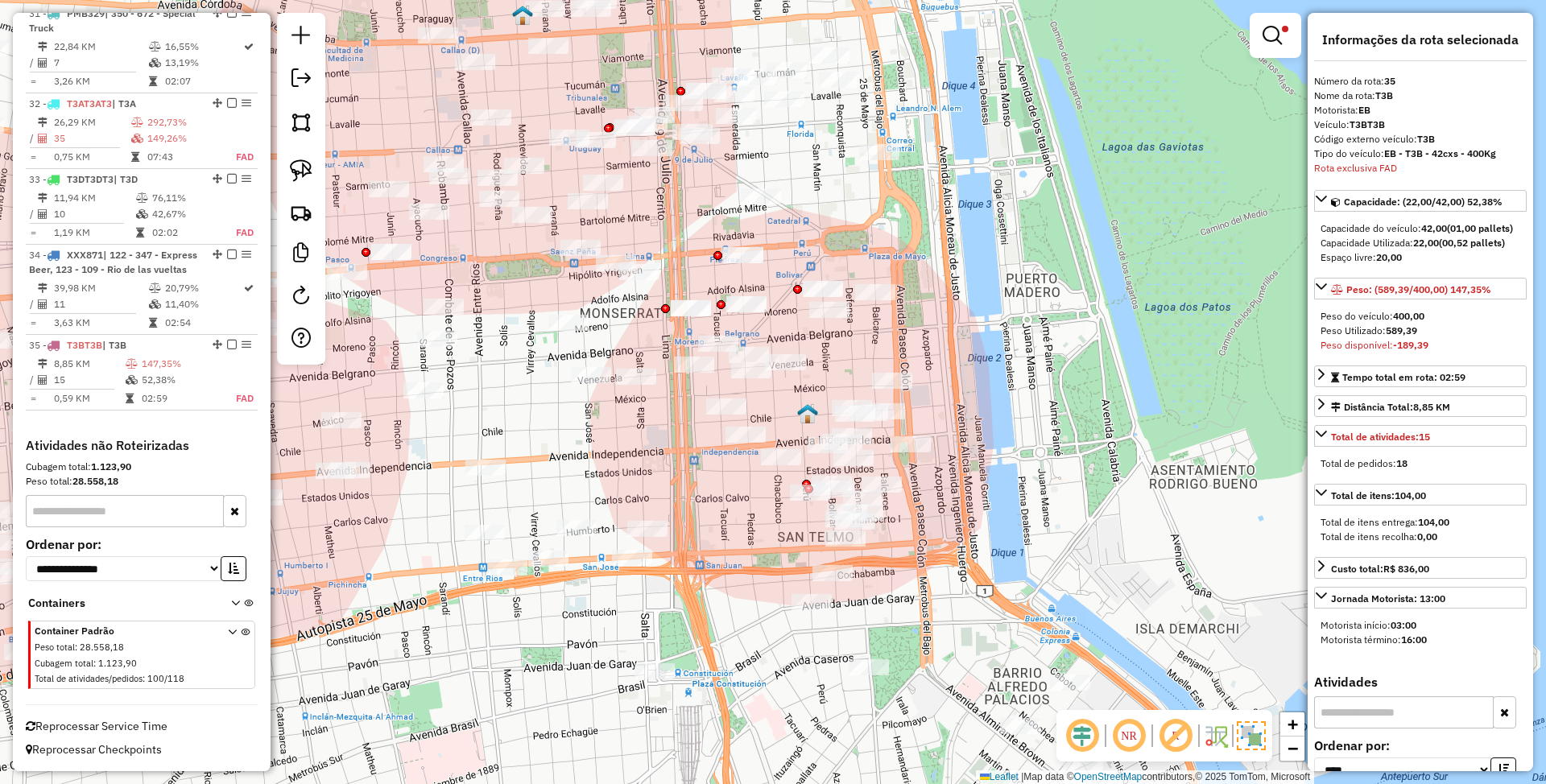
drag, startPoint x: 958, startPoint y: 445, endPoint x: 967, endPoint y: 415, distance: 31.3
click at [967, 415] on div "Limpar filtros Janela de atendimento Grade de atendimento Capacidade Transporta…" at bounding box center [773, 392] width 1546 height 784
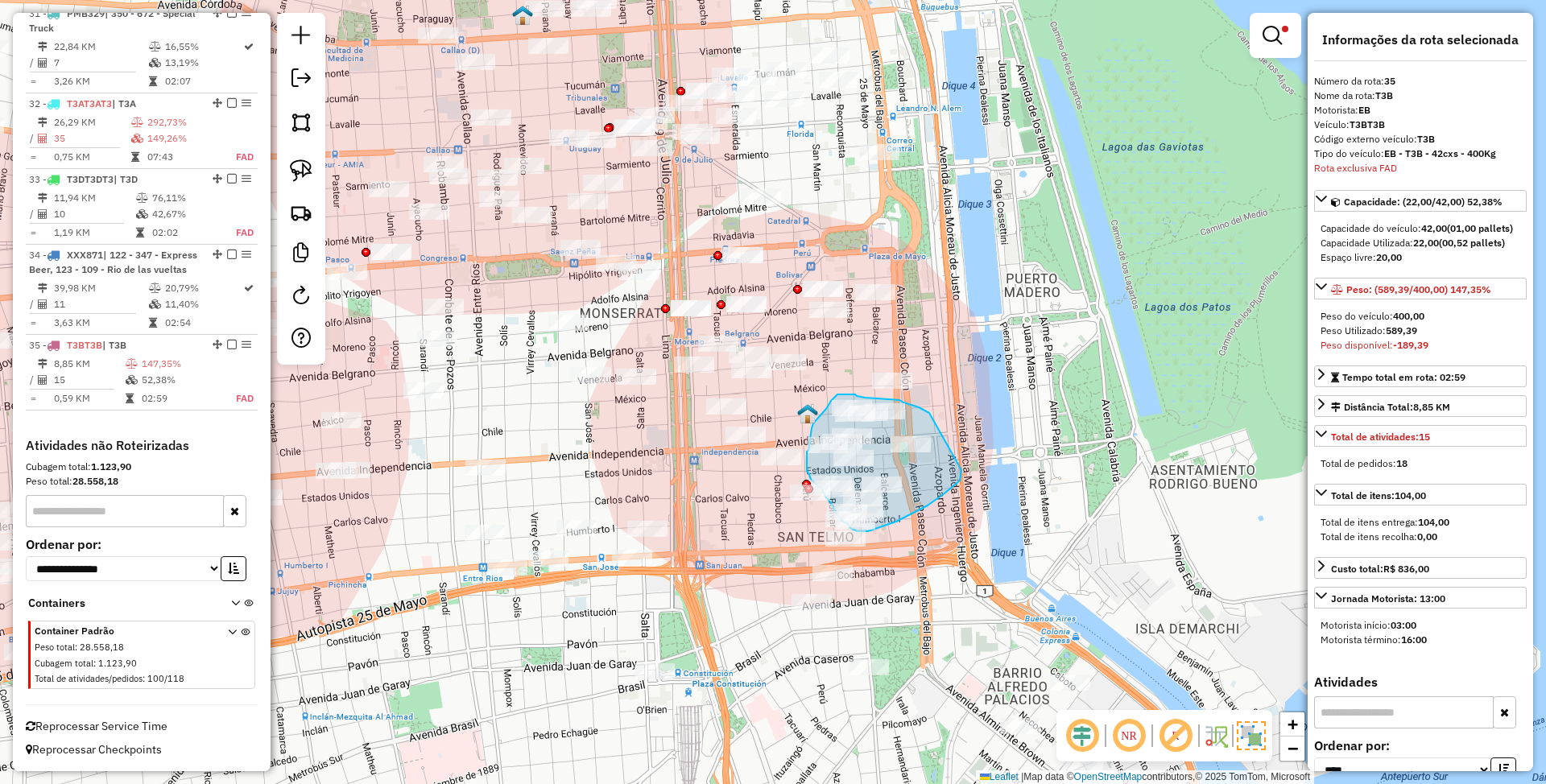
drag, startPoint x: 906, startPoint y: 403, endPoint x: 962, endPoint y: 470, distance: 87.3
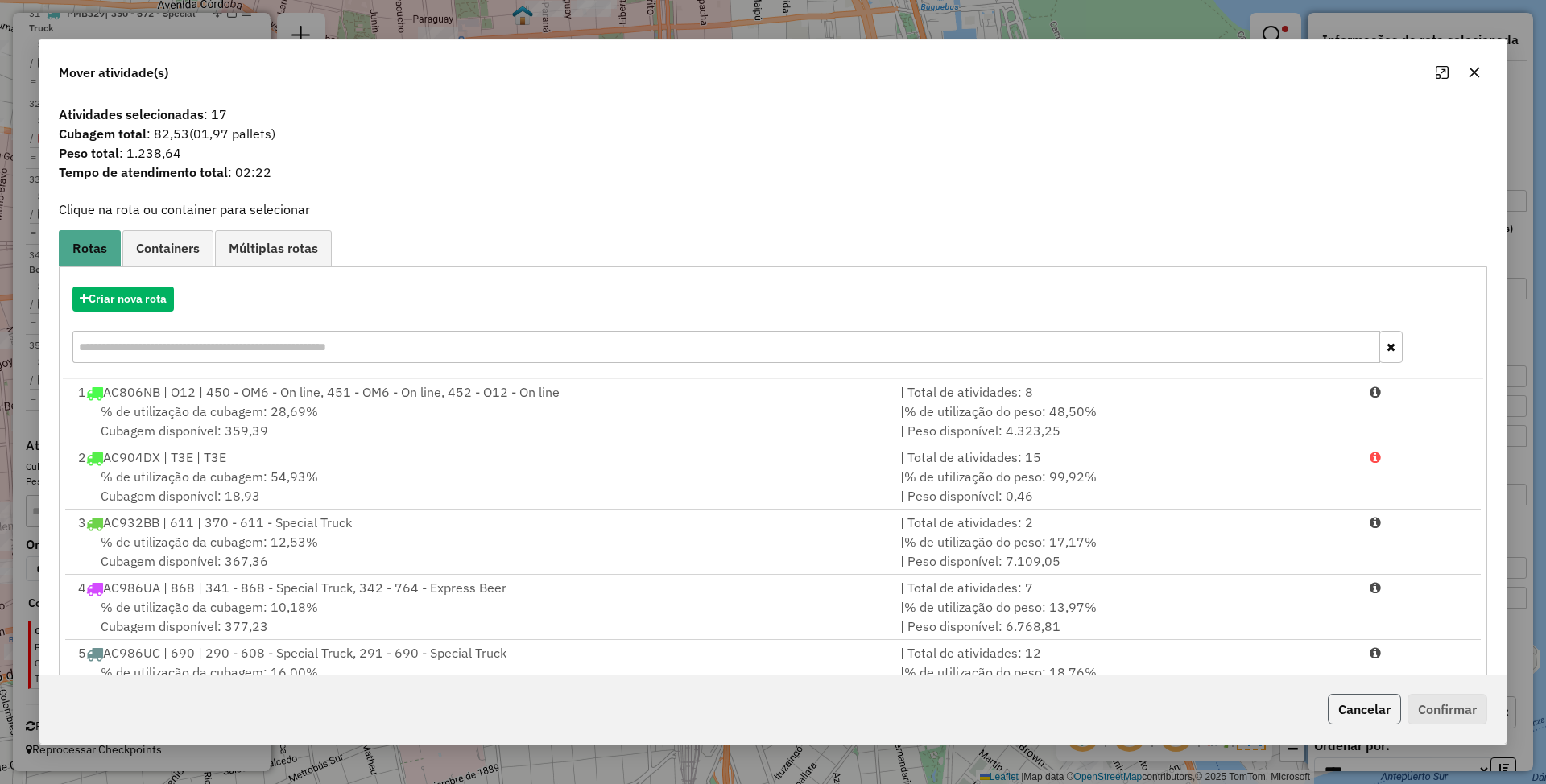
click at [1345, 710] on button "Cancelar" at bounding box center [1364, 710] width 73 height 31
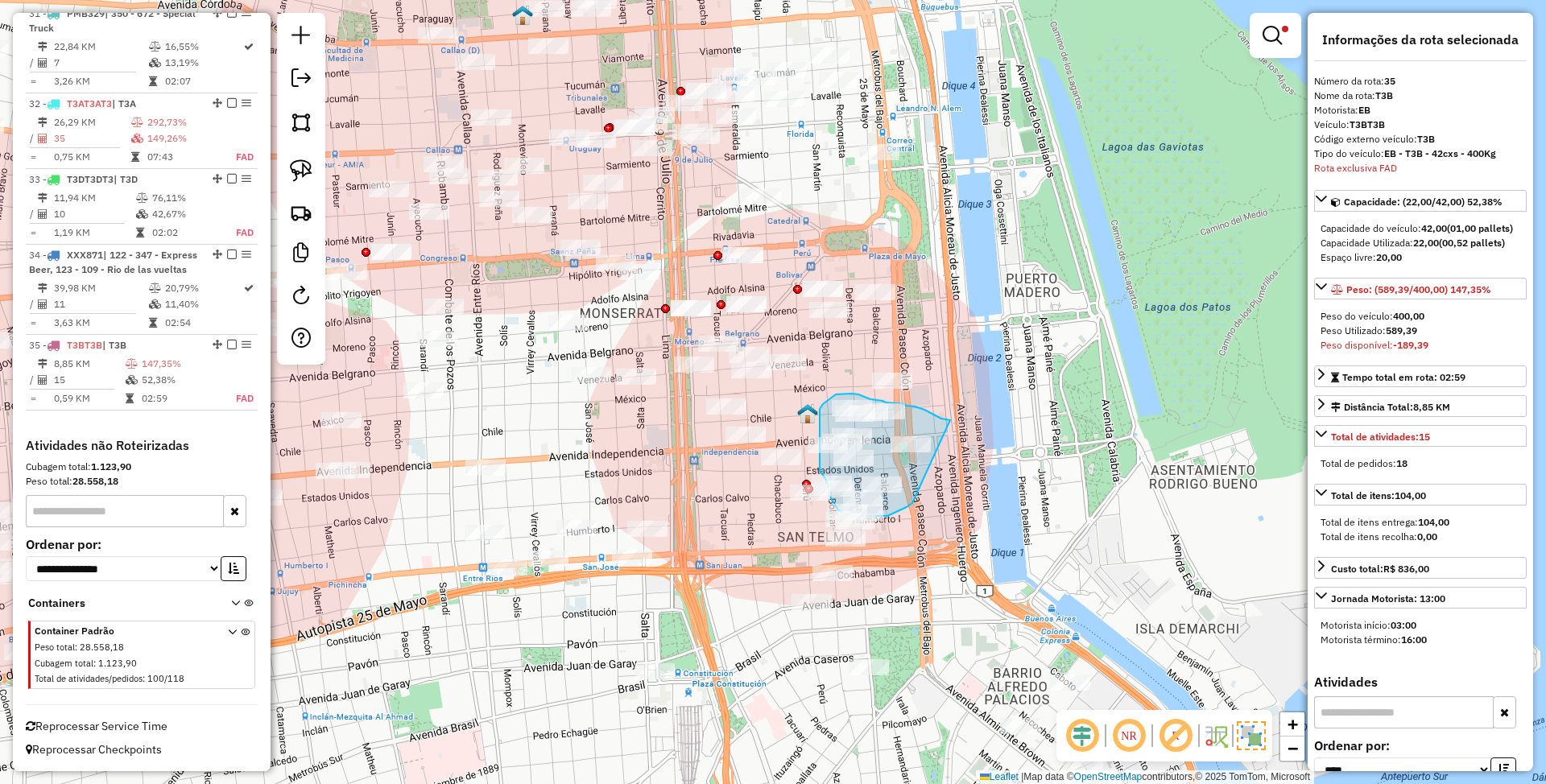
drag, startPoint x: 947, startPoint y: 420, endPoint x: 919, endPoint y: 497, distance: 81.9
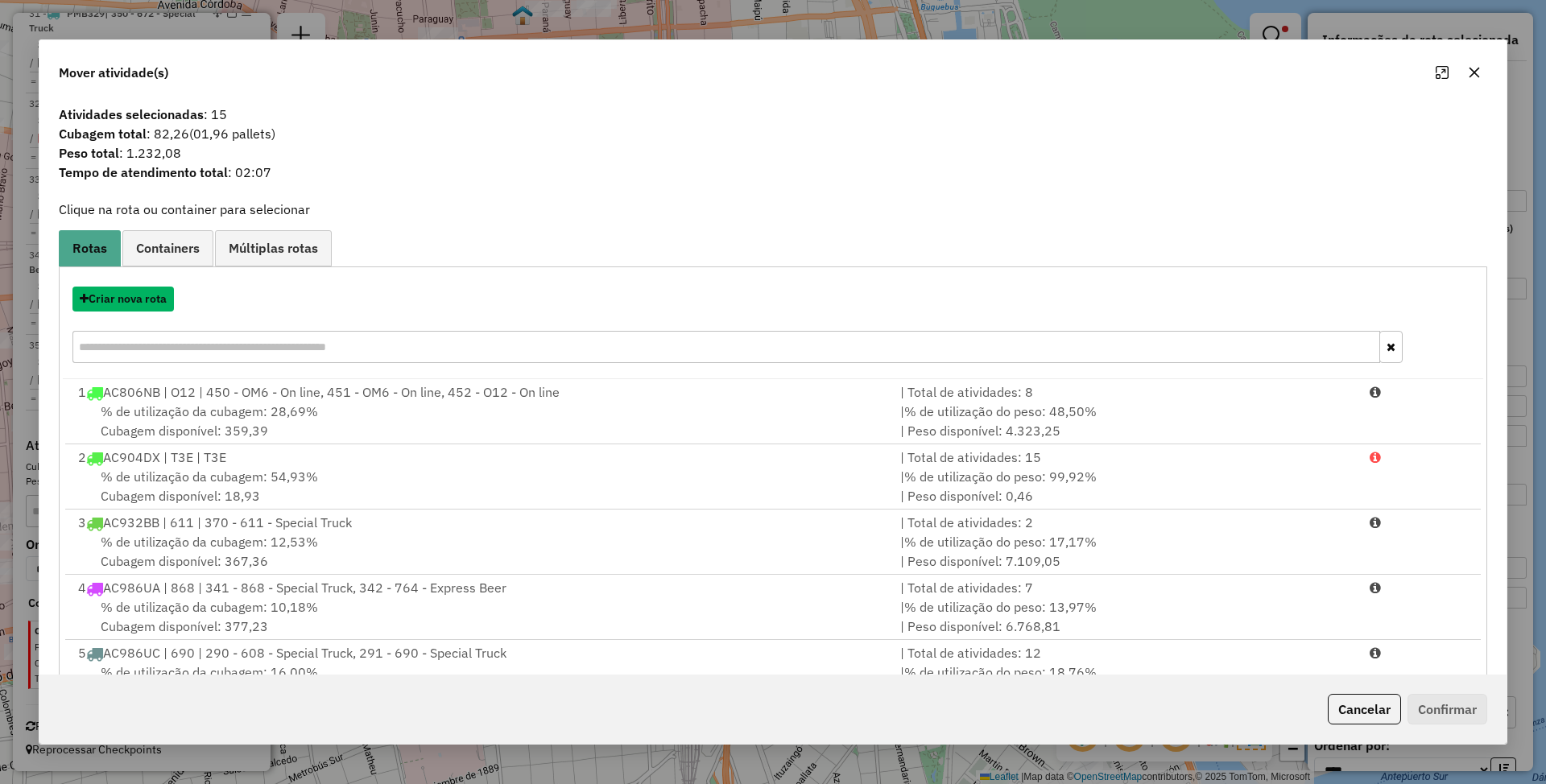
click at [128, 299] on button "Criar nova rota" at bounding box center [123, 299] width 101 height 25
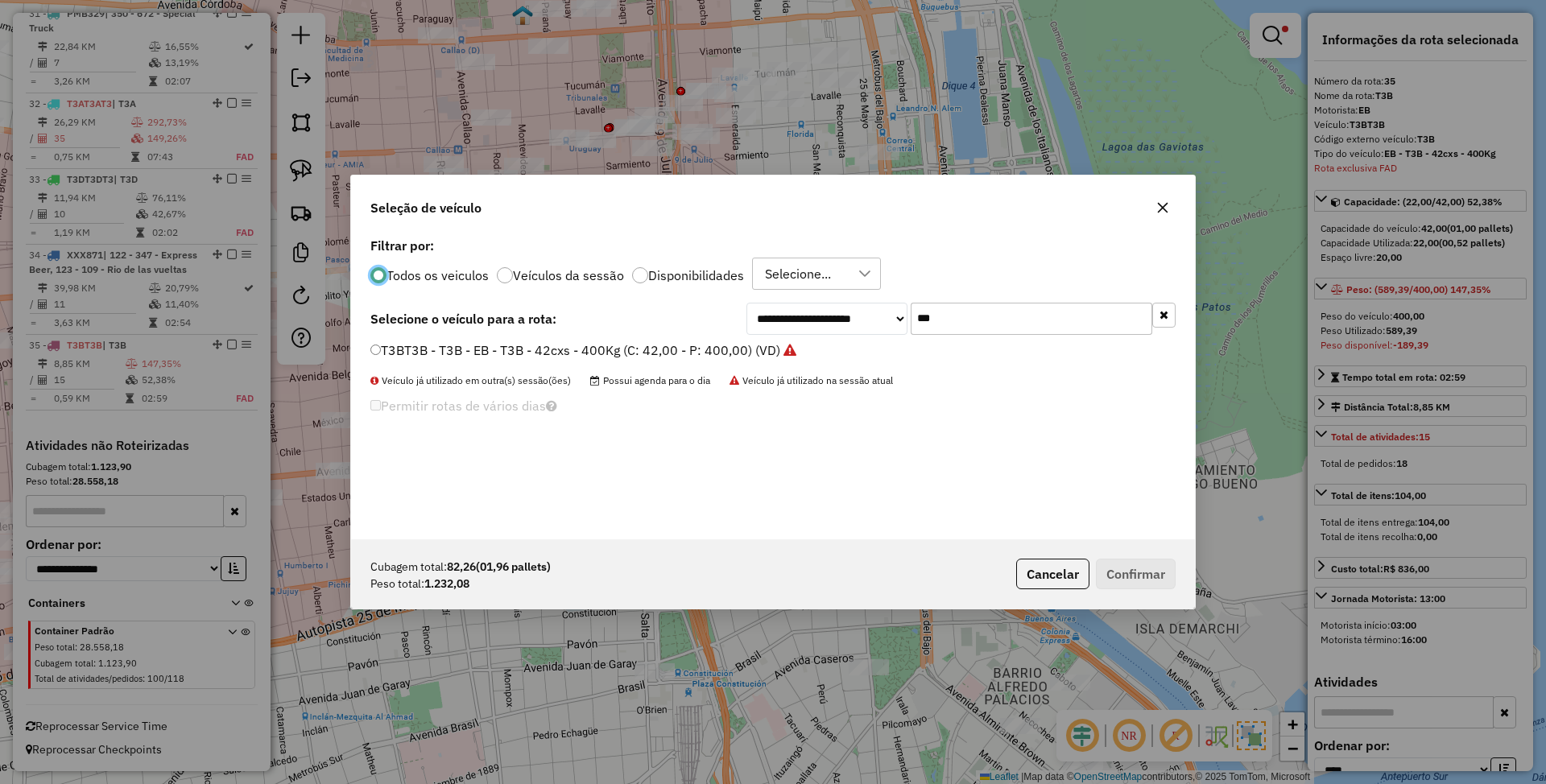
scroll to position [8, 5]
drag, startPoint x: 962, startPoint y: 319, endPoint x: 883, endPoint y: 313, distance: 79.2
click at [883, 313] on div "**********" at bounding box center [961, 319] width 430 height 32
type input "***"
click at [662, 348] on label "T3CT3C - T3C - LV - T3C - 42cxs - 500Kg (C: 42,00 - P: 500,00) (VD)" at bounding box center [575, 350] width 408 height 19
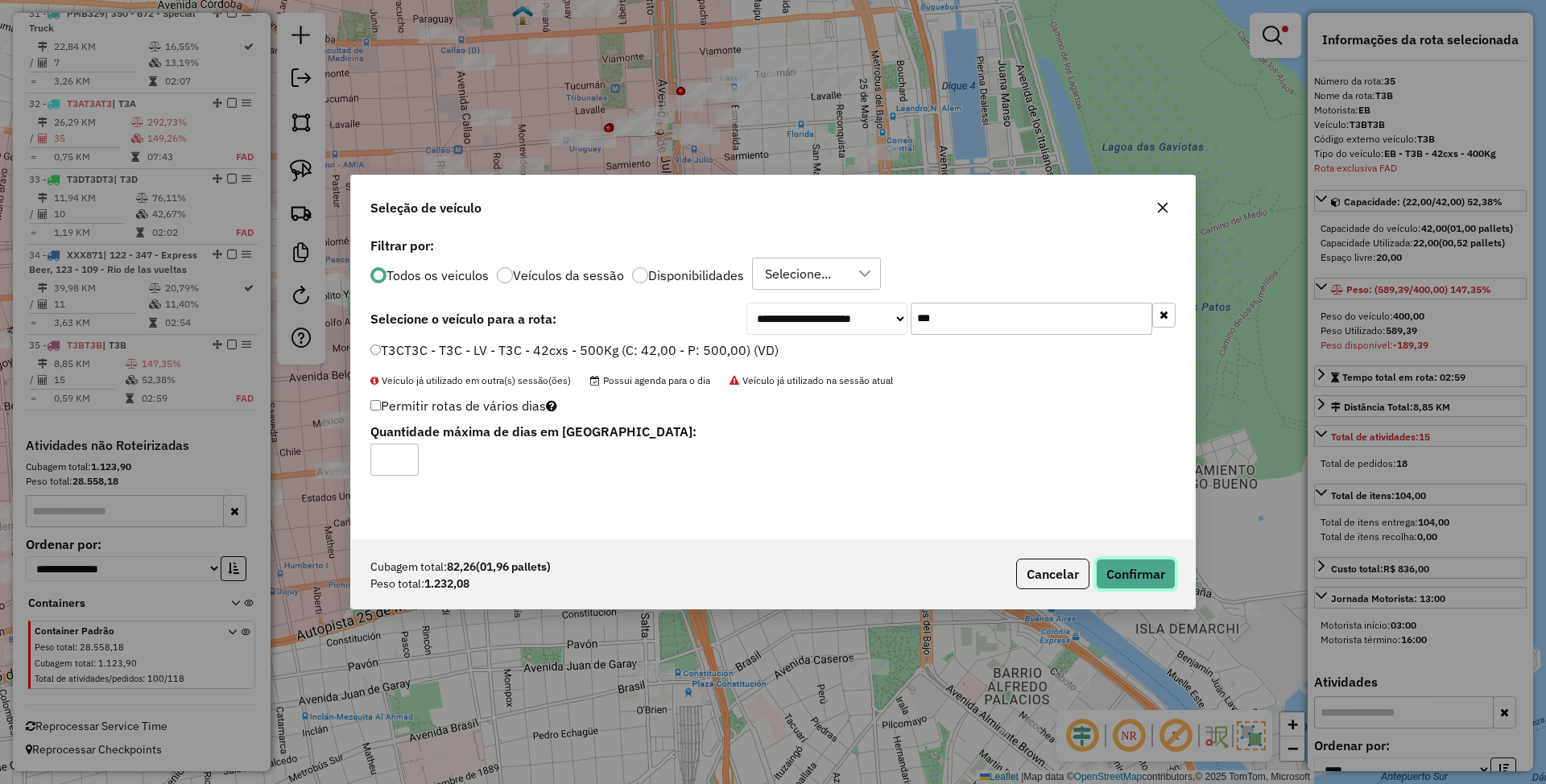
click at [1144, 576] on button "Confirmar" at bounding box center [1136, 574] width 80 height 31
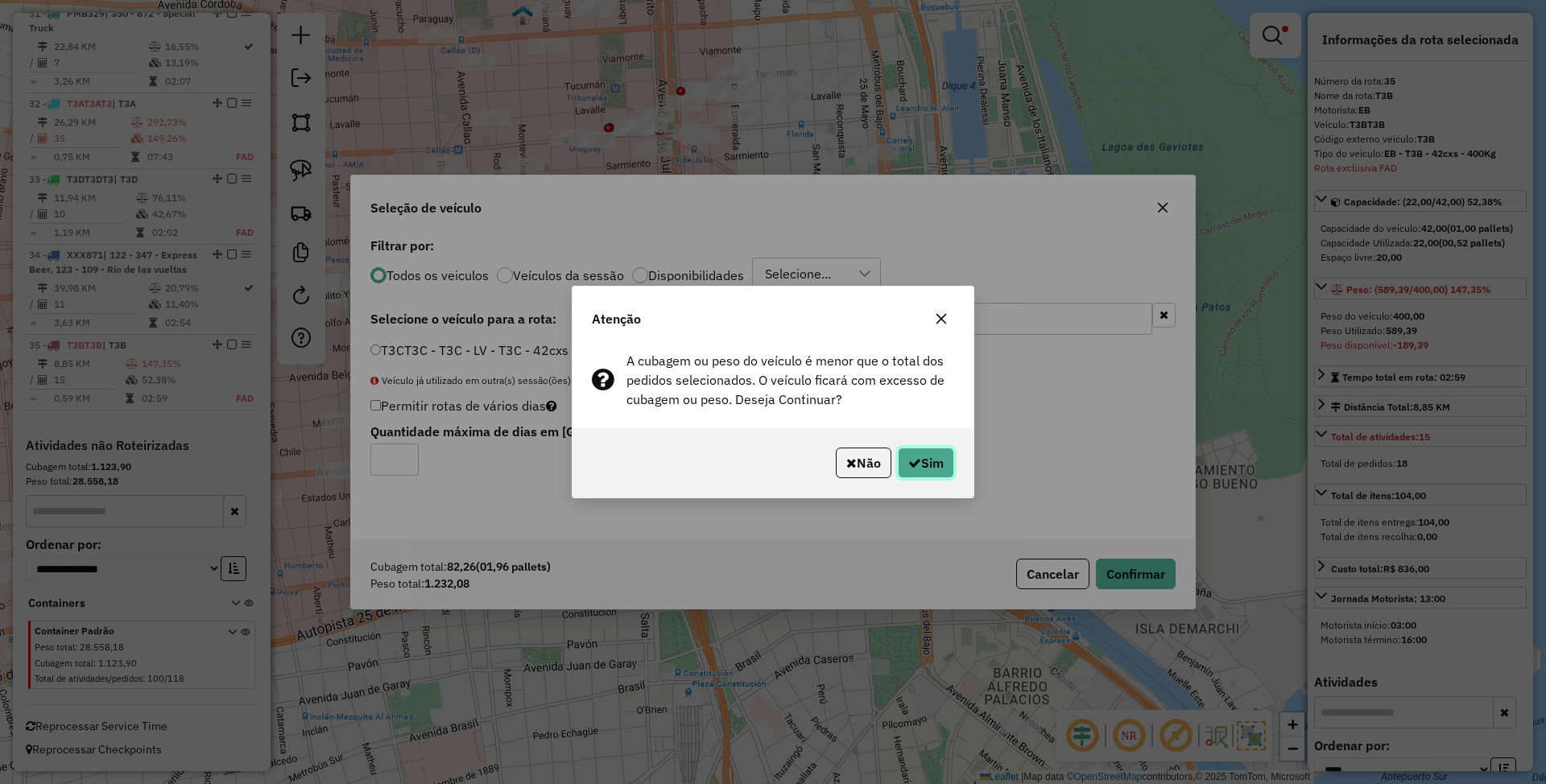
click at [928, 452] on button "Sim" at bounding box center [926, 463] width 56 height 31
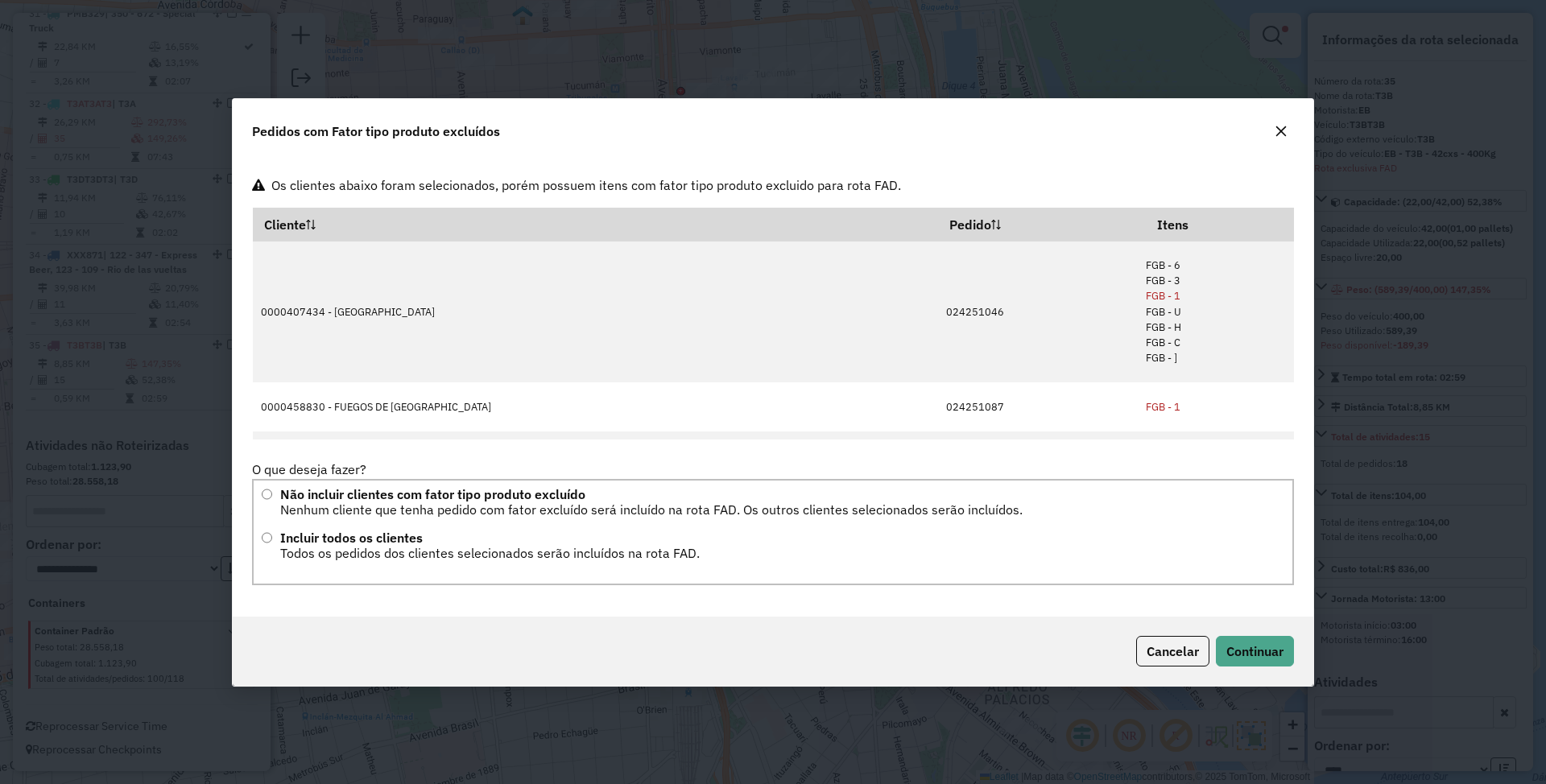
scroll to position [60, 0]
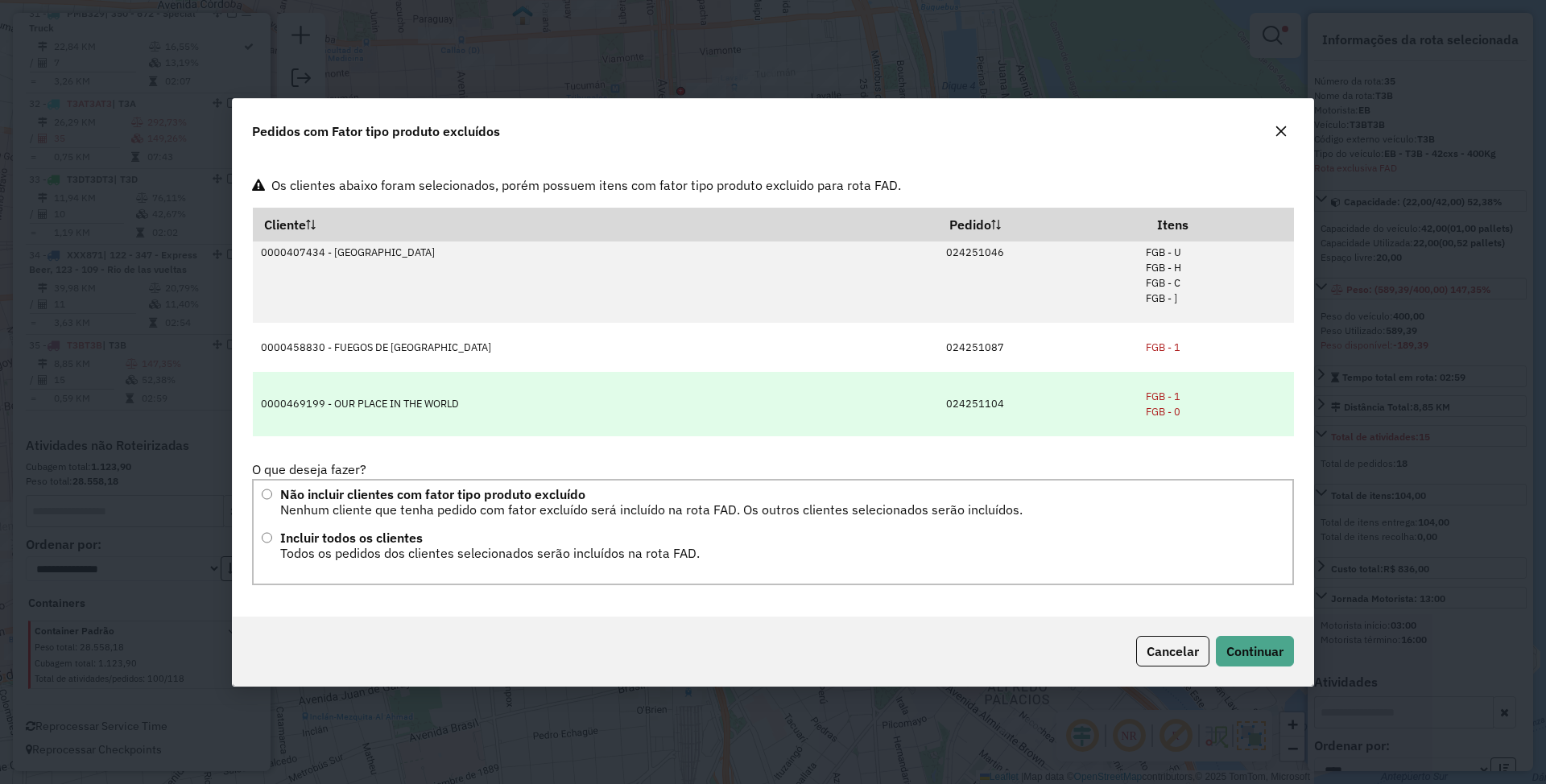
drag, startPoint x: 255, startPoint y: 304, endPoint x: 523, endPoint y: 388, distance: 280.9
click at [523, 388] on tbody "0000407434 - LA NUEVA PLAZA SRL 024251046 FGB - 6 FGB - 3 FGB - 1 FGB - U FGB -…" at bounding box center [773, 310] width 1042 height 255
copy tbody "0000407434 - LA NUEVA PLAZA SRL 024251046 FGB - 6 FGB - 3 FGB - 1 FGB - U FGB -…"
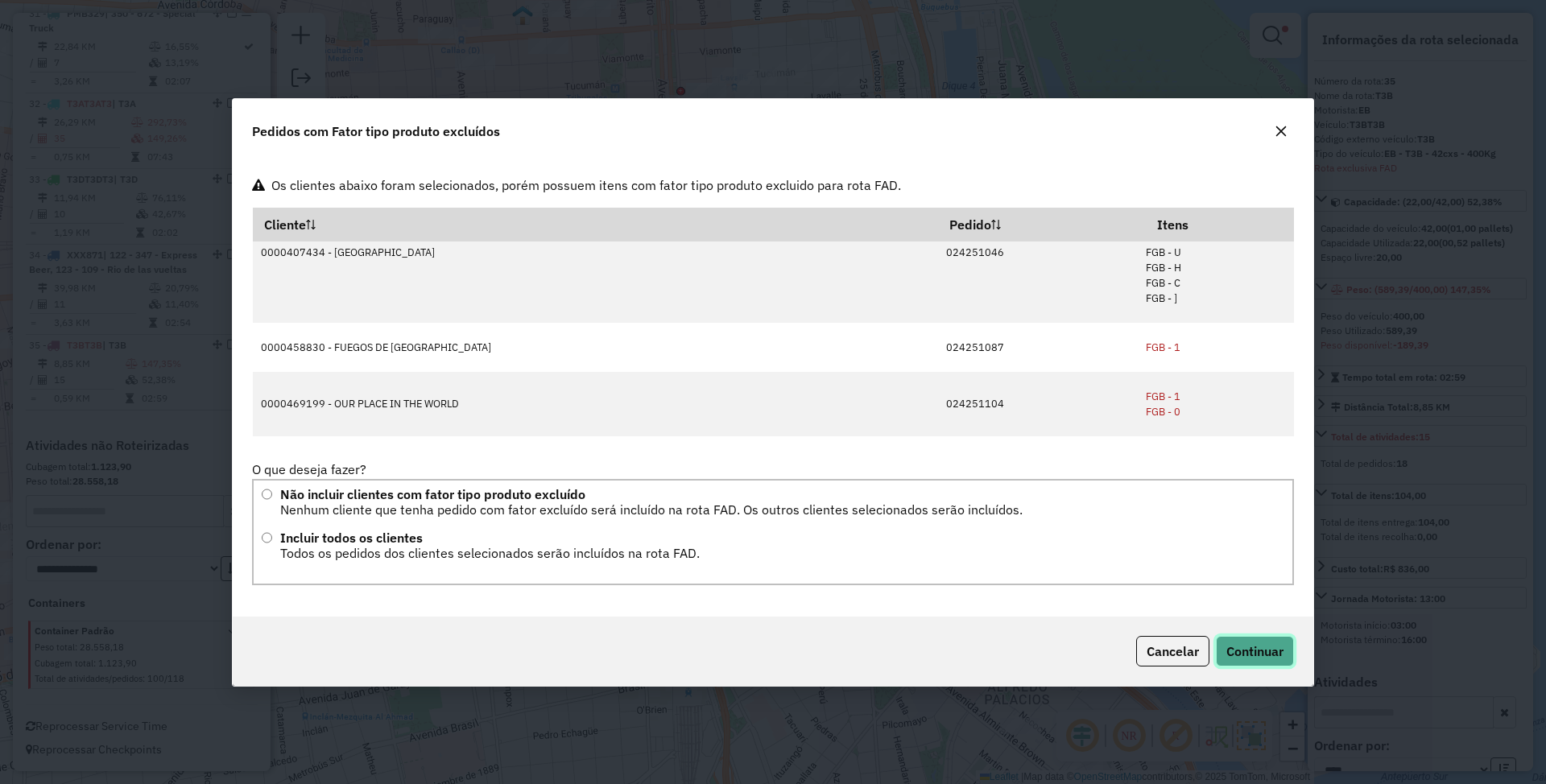
click at [1244, 662] on button "Continuar" at bounding box center [1255, 652] width 78 height 31
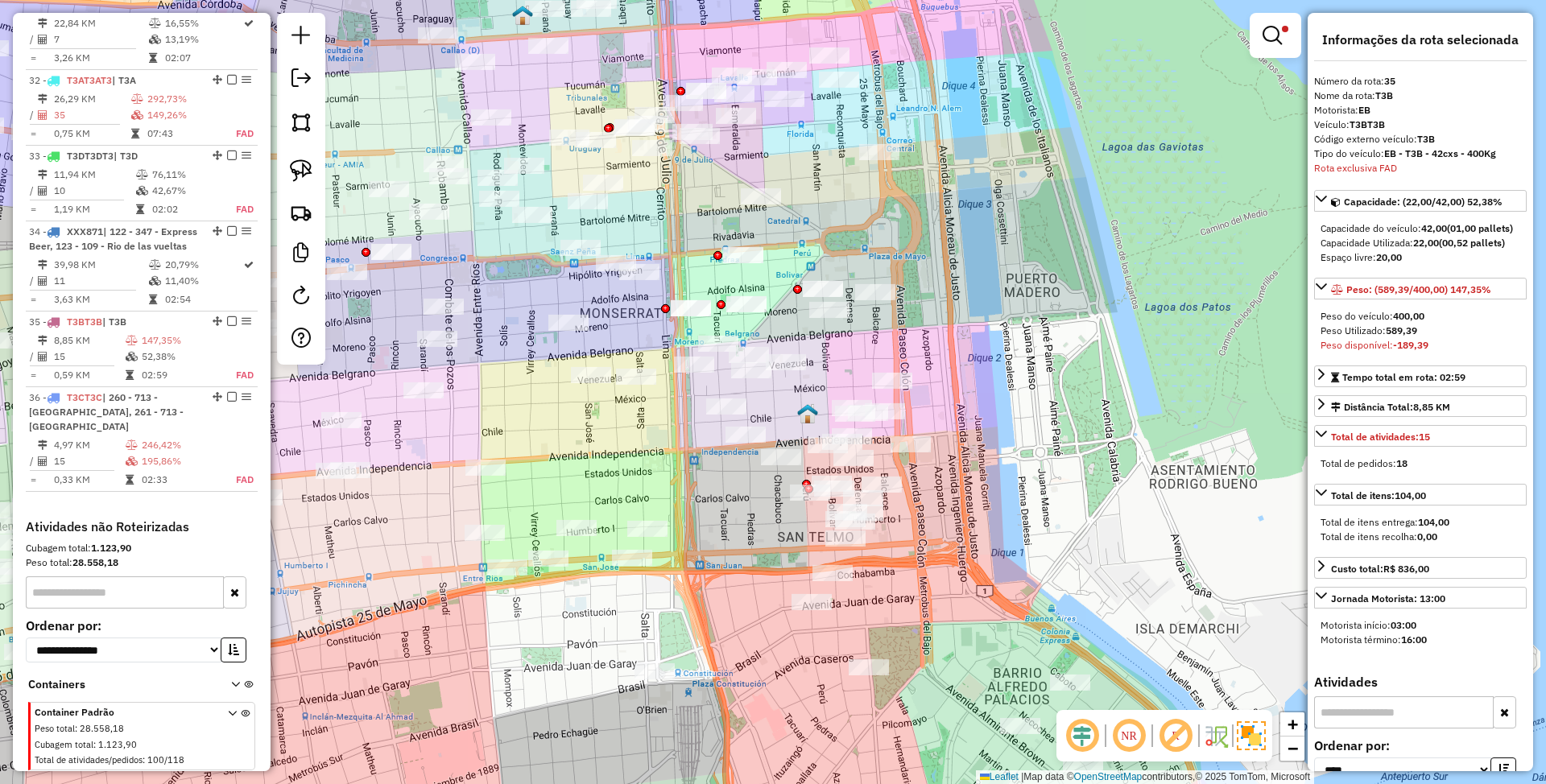
scroll to position [3696, 0]
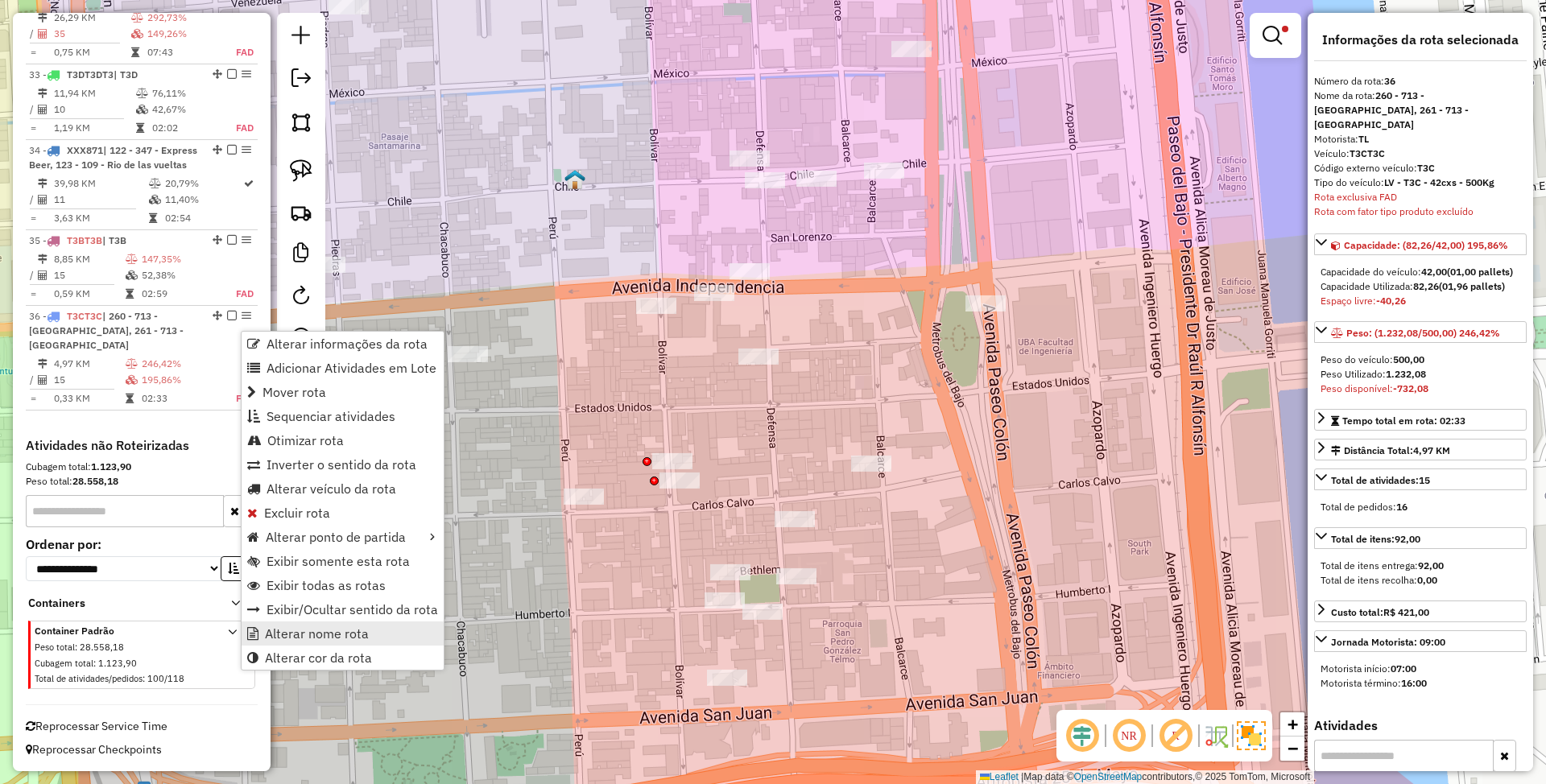
click at [356, 633] on span "Alterar nome rota" at bounding box center [317, 633] width 104 height 13
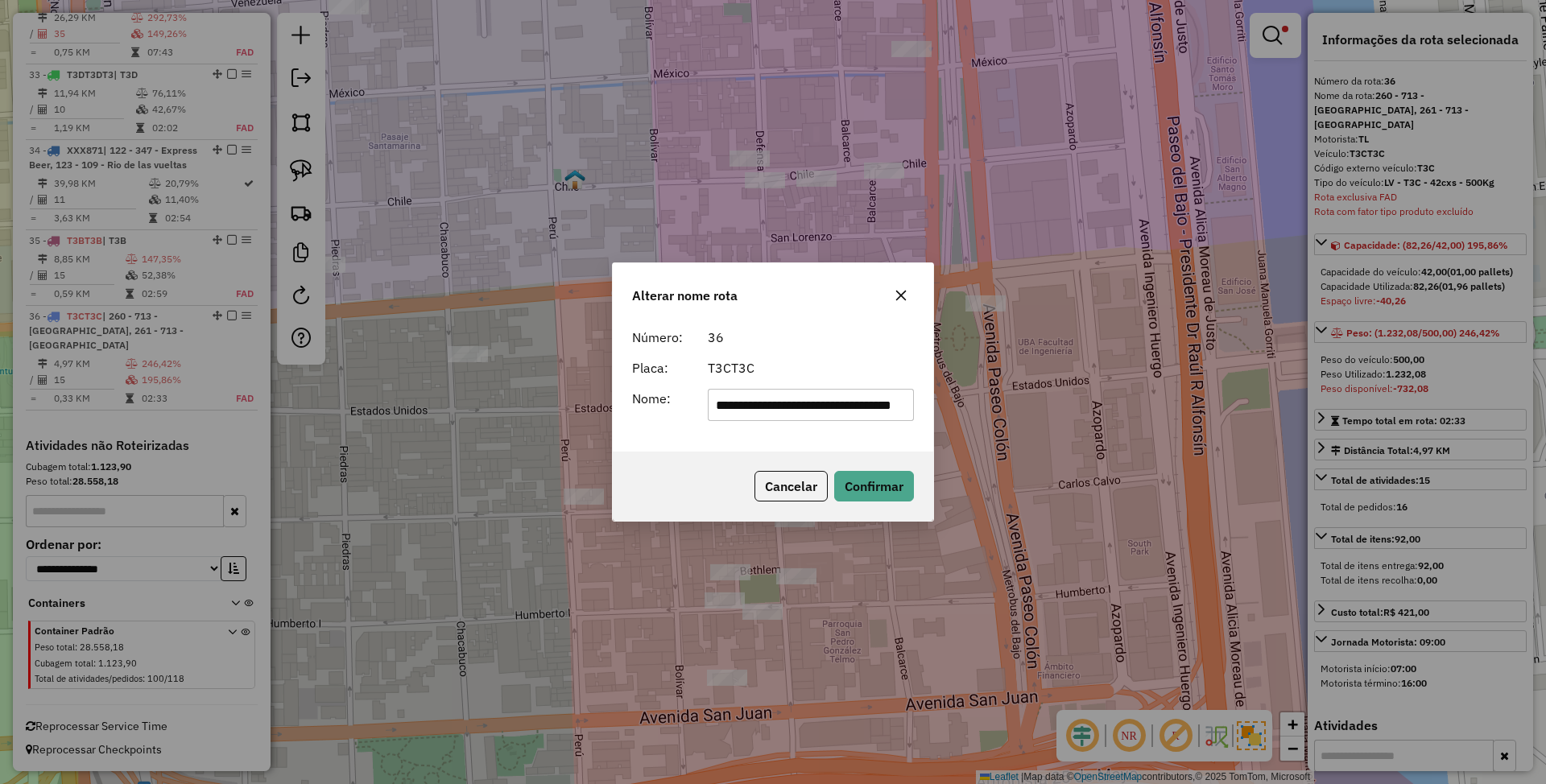
scroll to position [0, 0]
drag, startPoint x: 910, startPoint y: 401, endPoint x: 585, endPoint y: 397, distance: 325.0
click at [585, 397] on div "**********" at bounding box center [773, 392] width 1546 height 784
type input "***"
click at [893, 475] on button "Confirmar" at bounding box center [874, 487] width 80 height 31
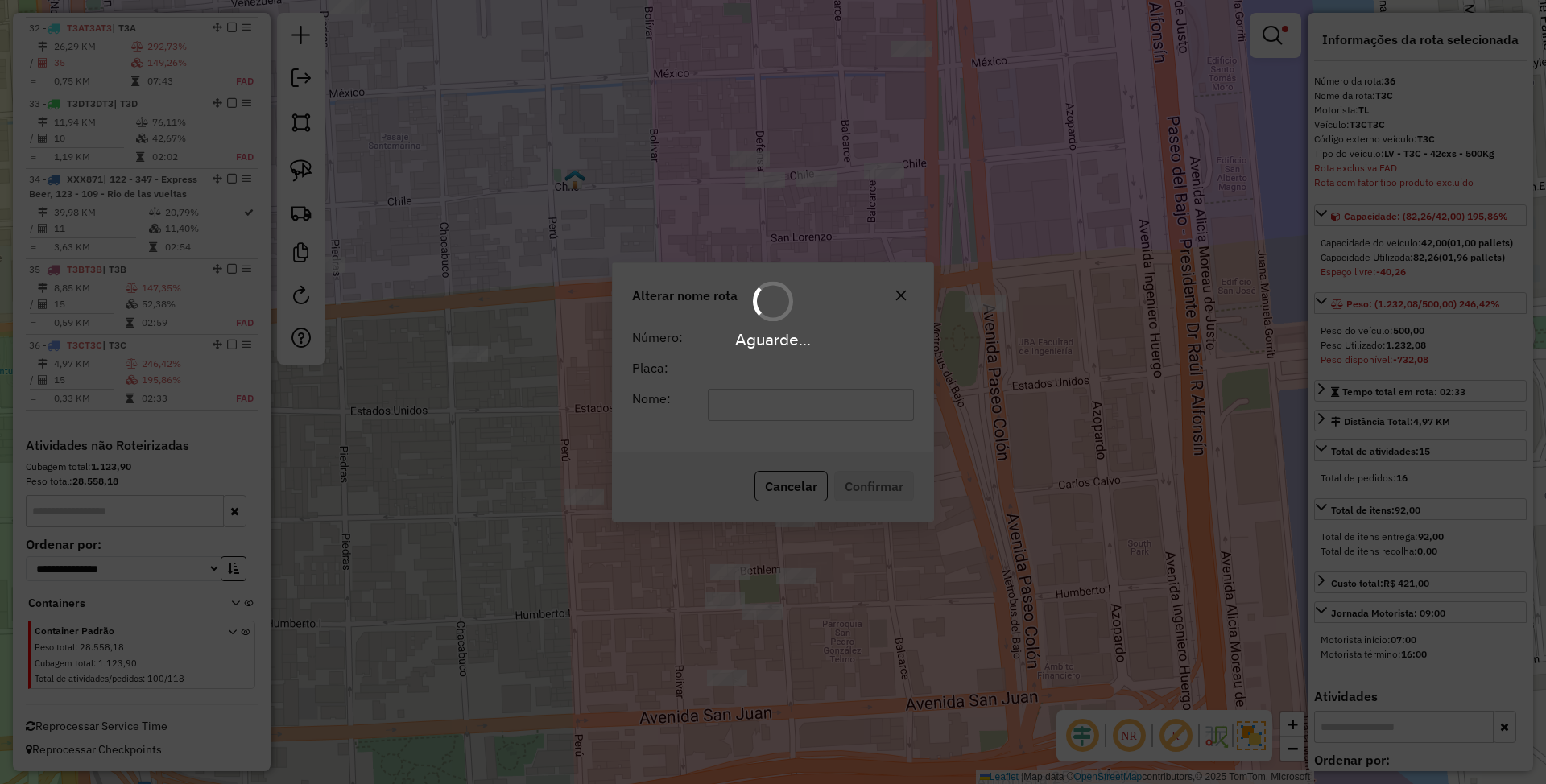
scroll to position [3682, 0]
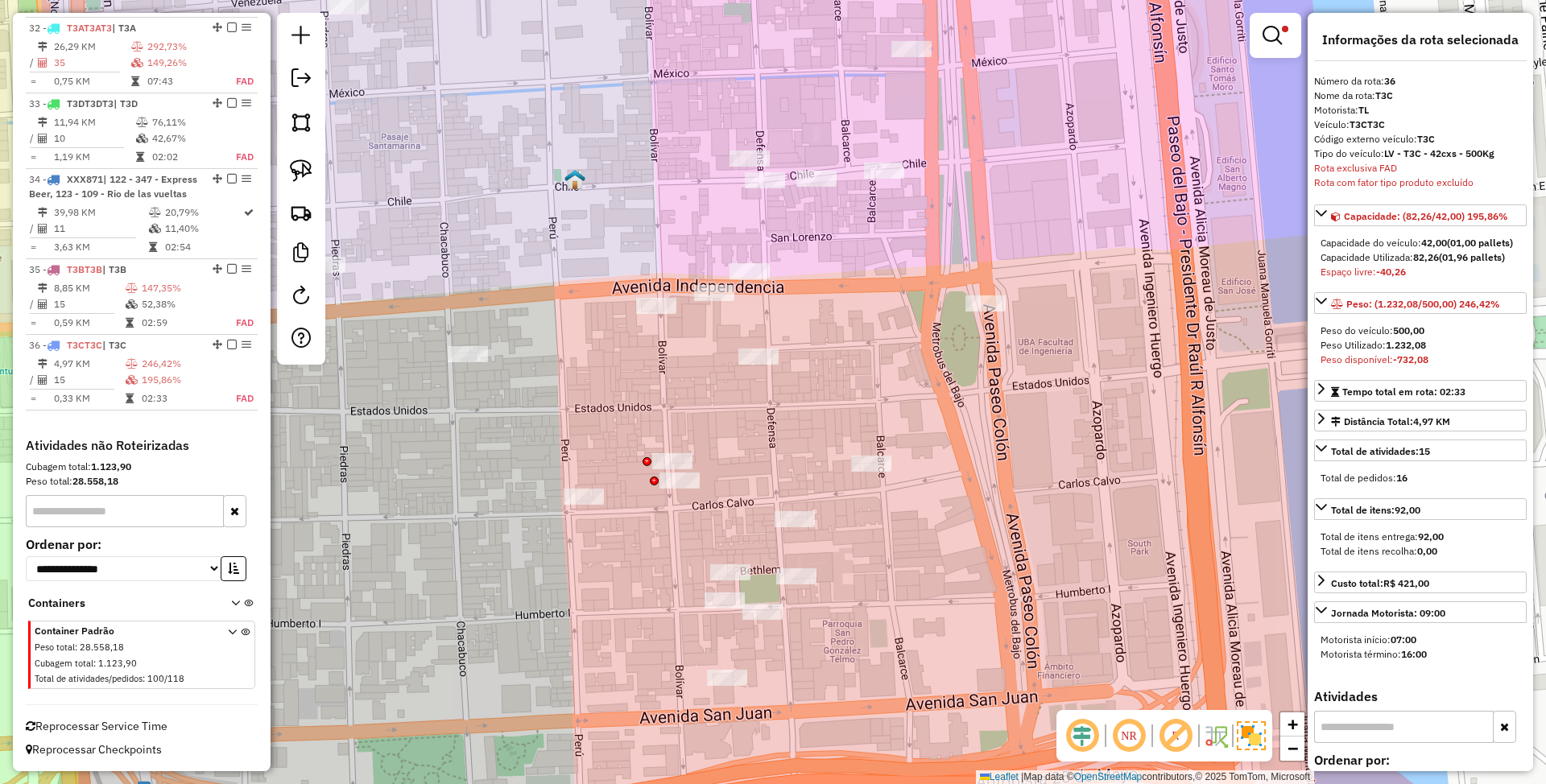
click at [848, 414] on div "Limpar filtros Janela de atendimento Grade de atendimento Capacidade Transporta…" at bounding box center [773, 392] width 1546 height 784
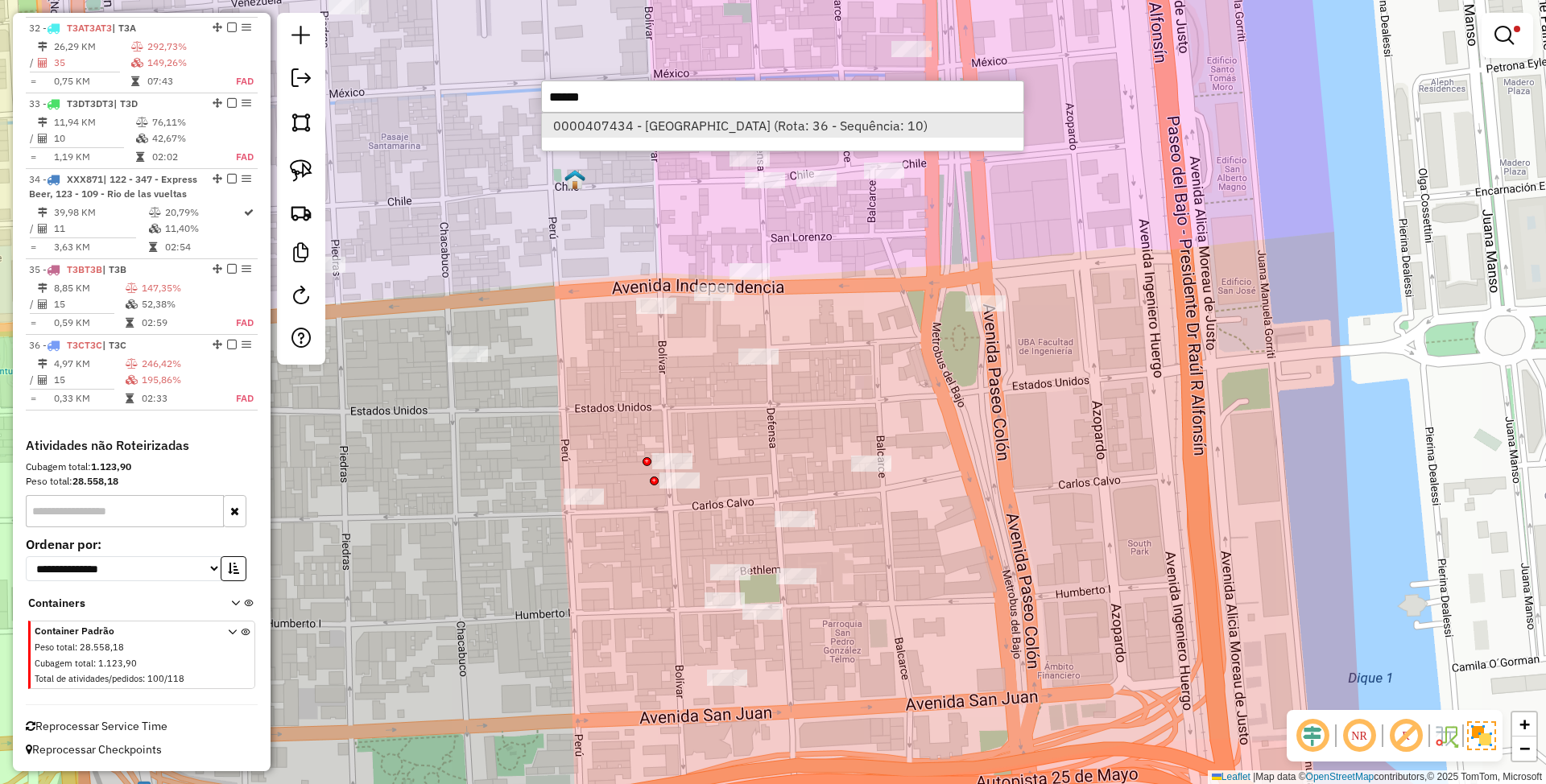
type input "******"
click at [681, 127] on li "0000407434 - LA NUEVA PLAZA SRL (Rota: 36 - Sequência: 10)" at bounding box center [782, 126] width 482 height 24
select select "*********"
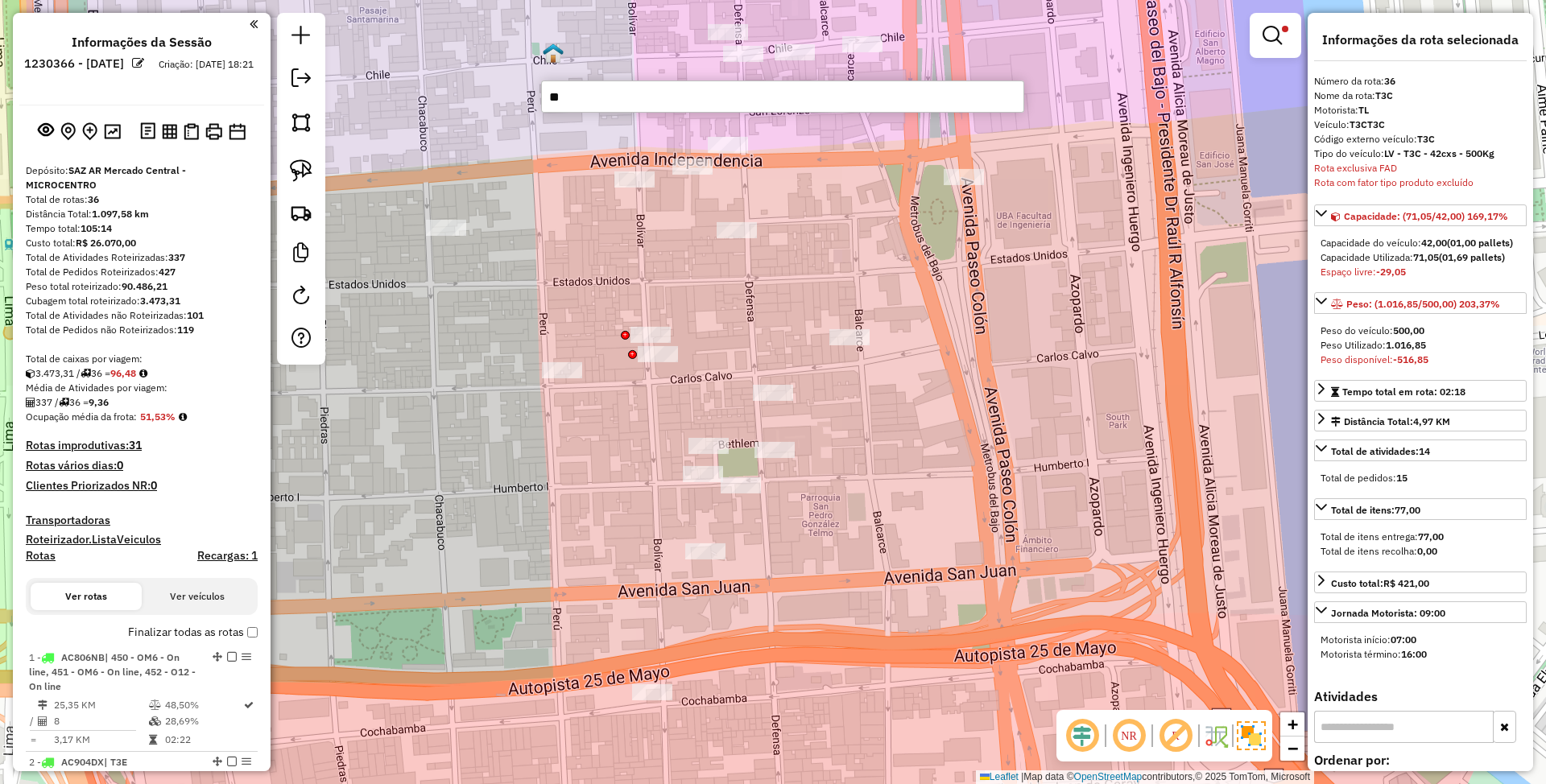
select select "*********"
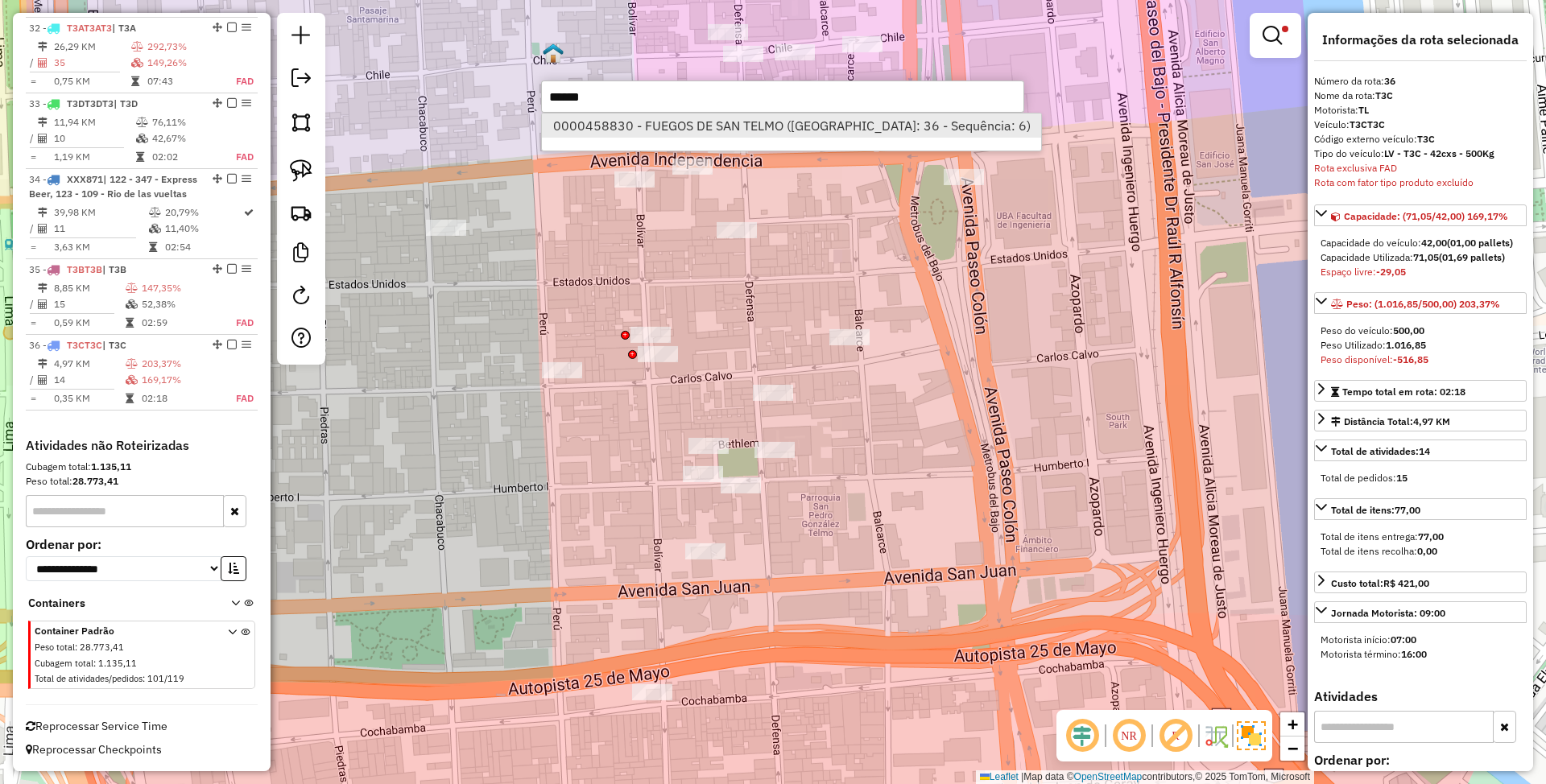
type input "******"
click at [646, 124] on li "0000458830 - FUEGOS DE SAN TELMO ([GEOGRAPHIC_DATA]: 36 - Sequência: 6)" at bounding box center [791, 126] width 499 height 24
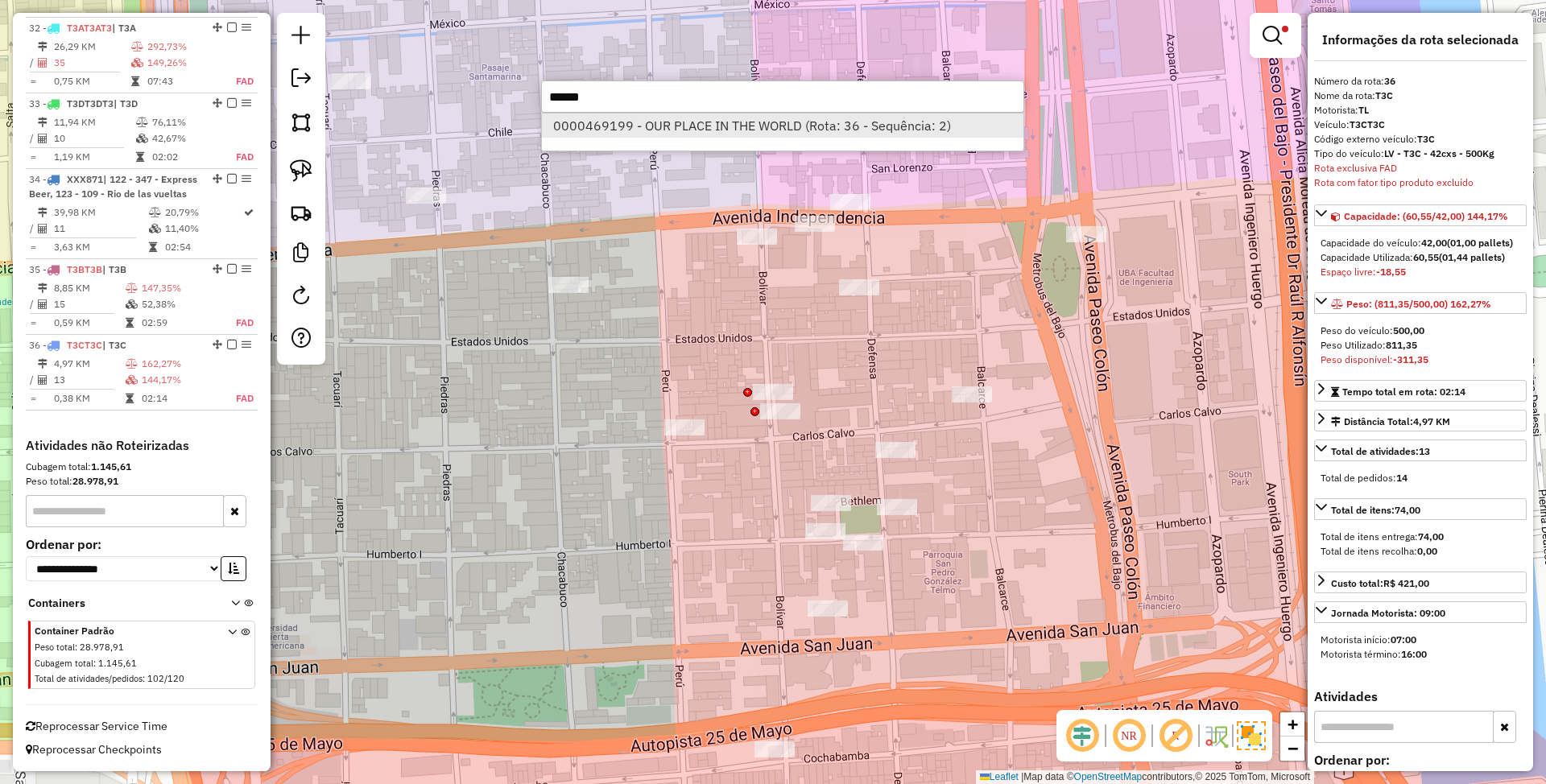
type input "******"
click at [707, 126] on li "0000469199 - OUR PLACE IN THE WORLD (Rota: 36 - Sequência: 2)" at bounding box center [782, 126] width 482 height 24
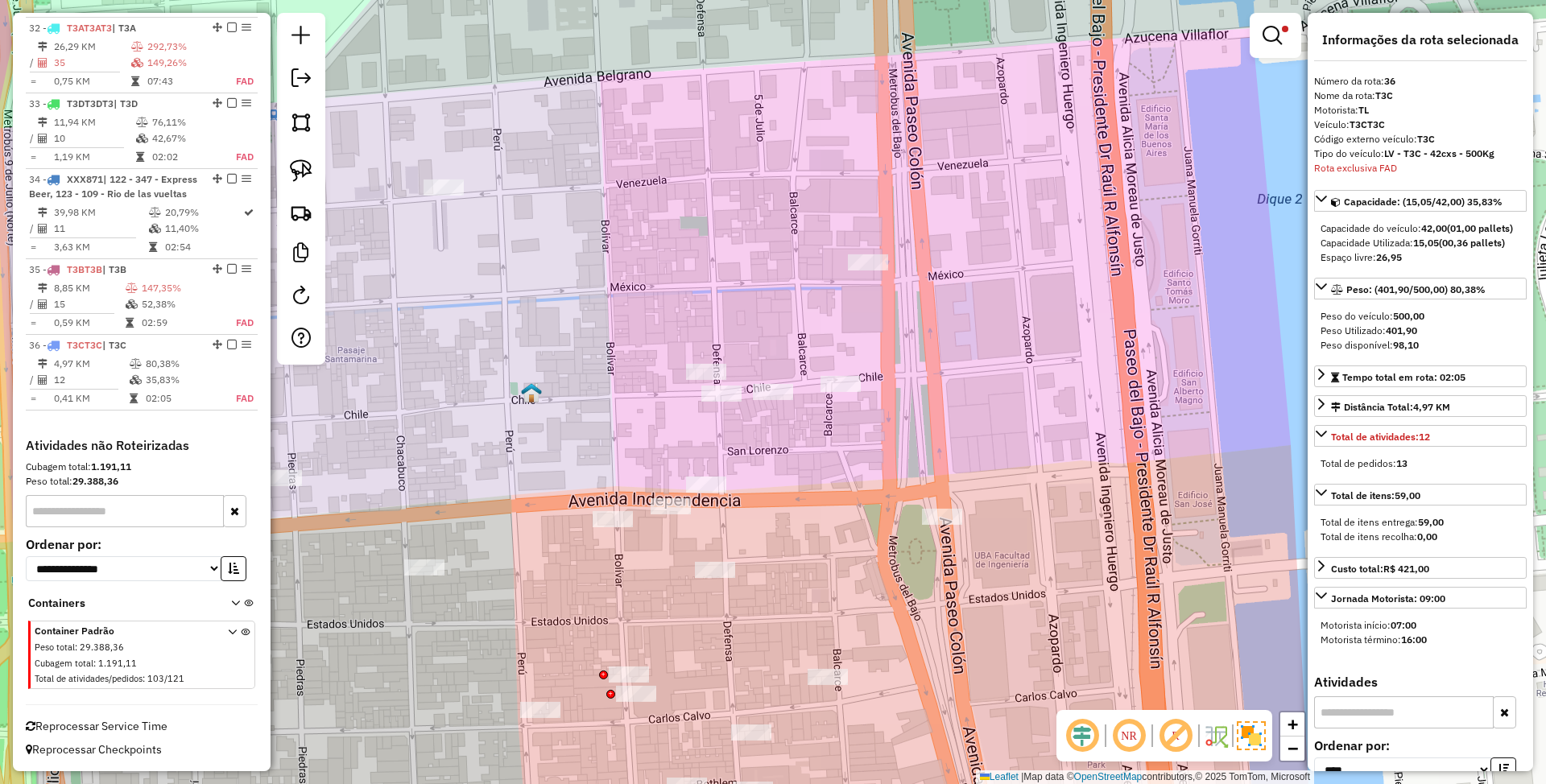
click at [1249, 739] on img at bounding box center [1251, 736] width 29 height 29
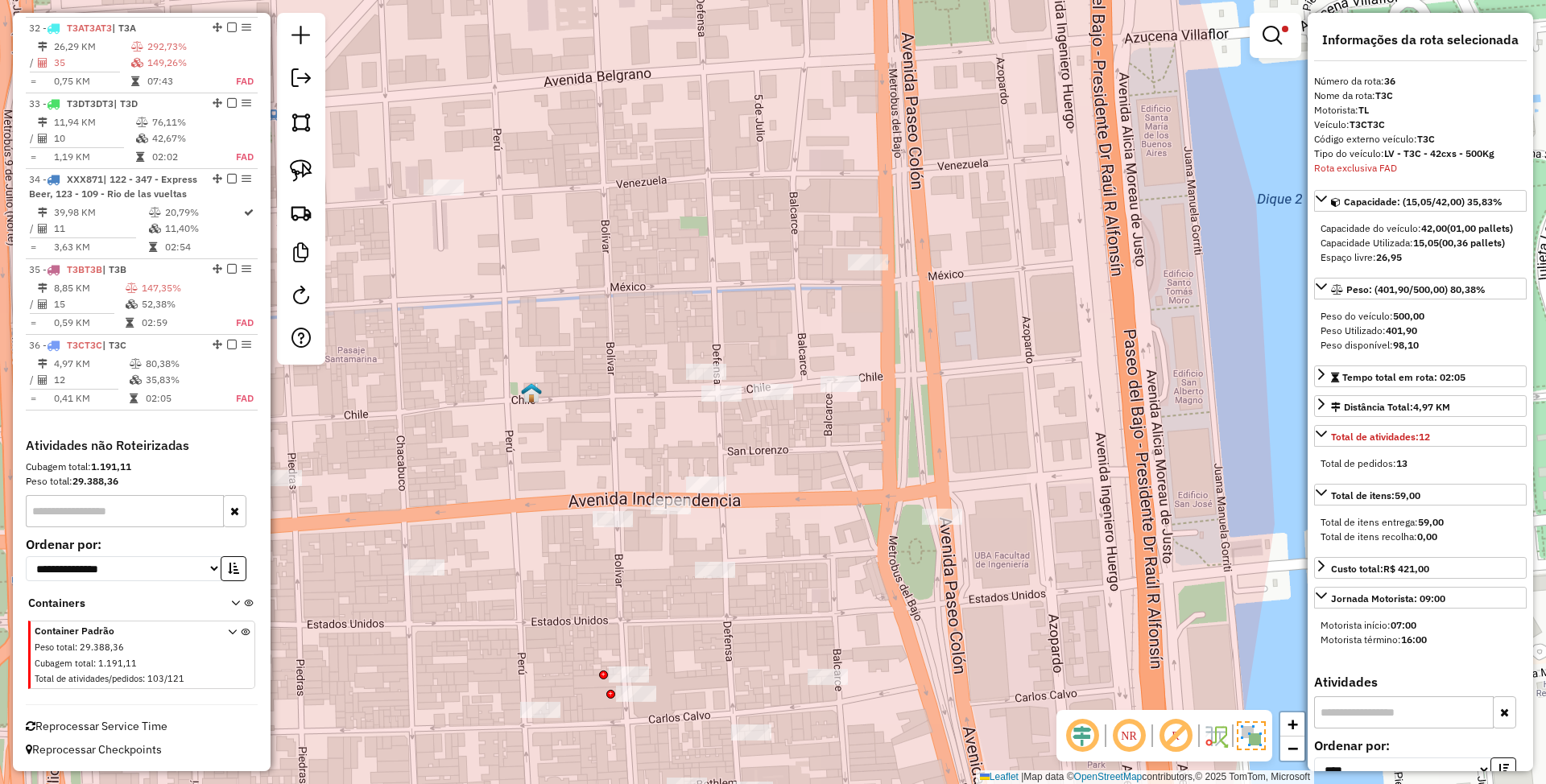
click at [1253, 731] on img at bounding box center [1251, 736] width 29 height 29
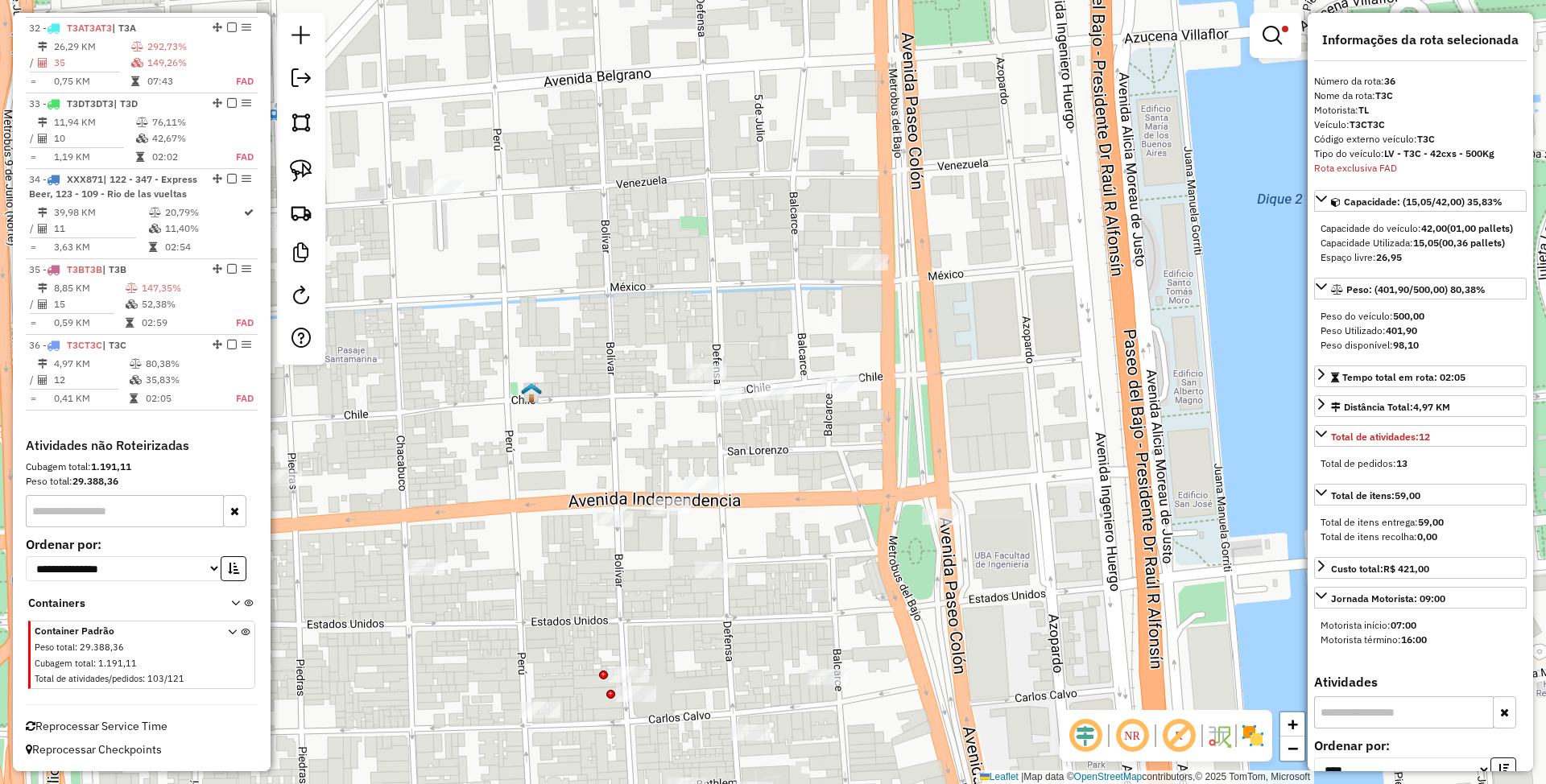
click at [1249, 736] on img at bounding box center [1253, 736] width 26 height 26
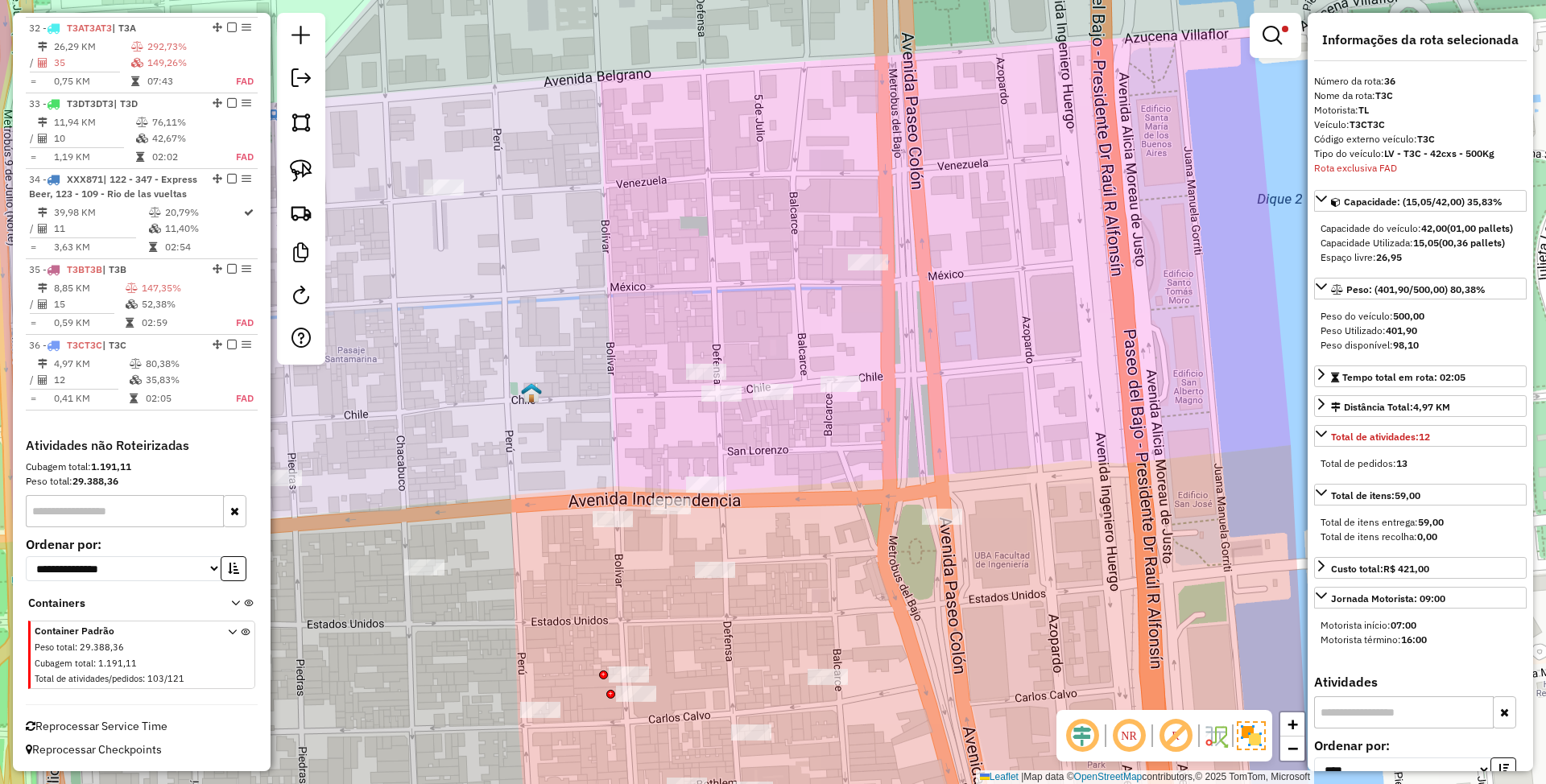
click at [1263, 748] on img at bounding box center [1251, 736] width 29 height 29
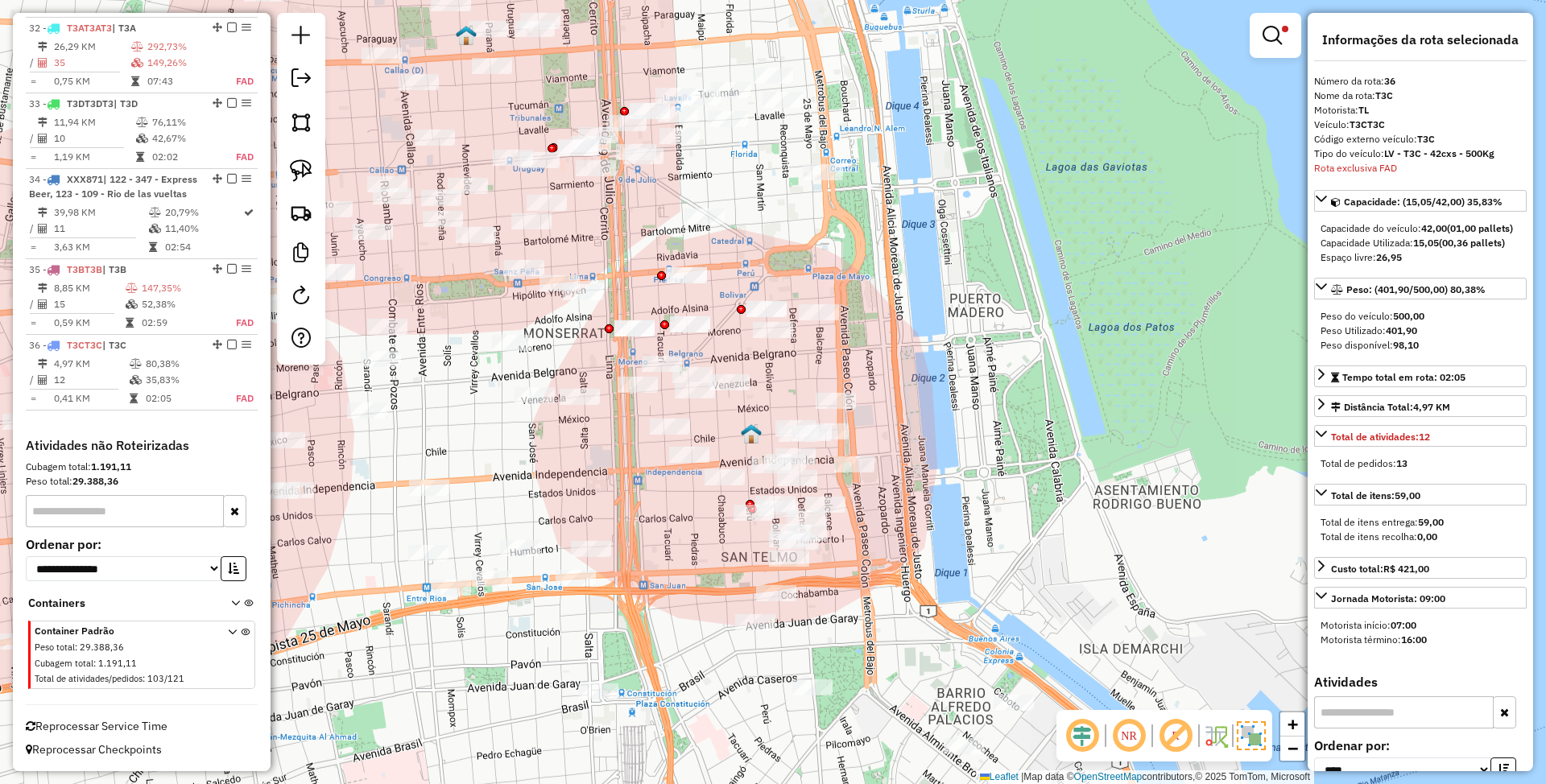
drag, startPoint x: 954, startPoint y: 606, endPoint x: 914, endPoint y: 536, distance: 80.6
click at [914, 536] on div "Limpar filtros Janela de atendimento Grade de atendimento Capacidade Transporta…" at bounding box center [773, 392] width 1546 height 784
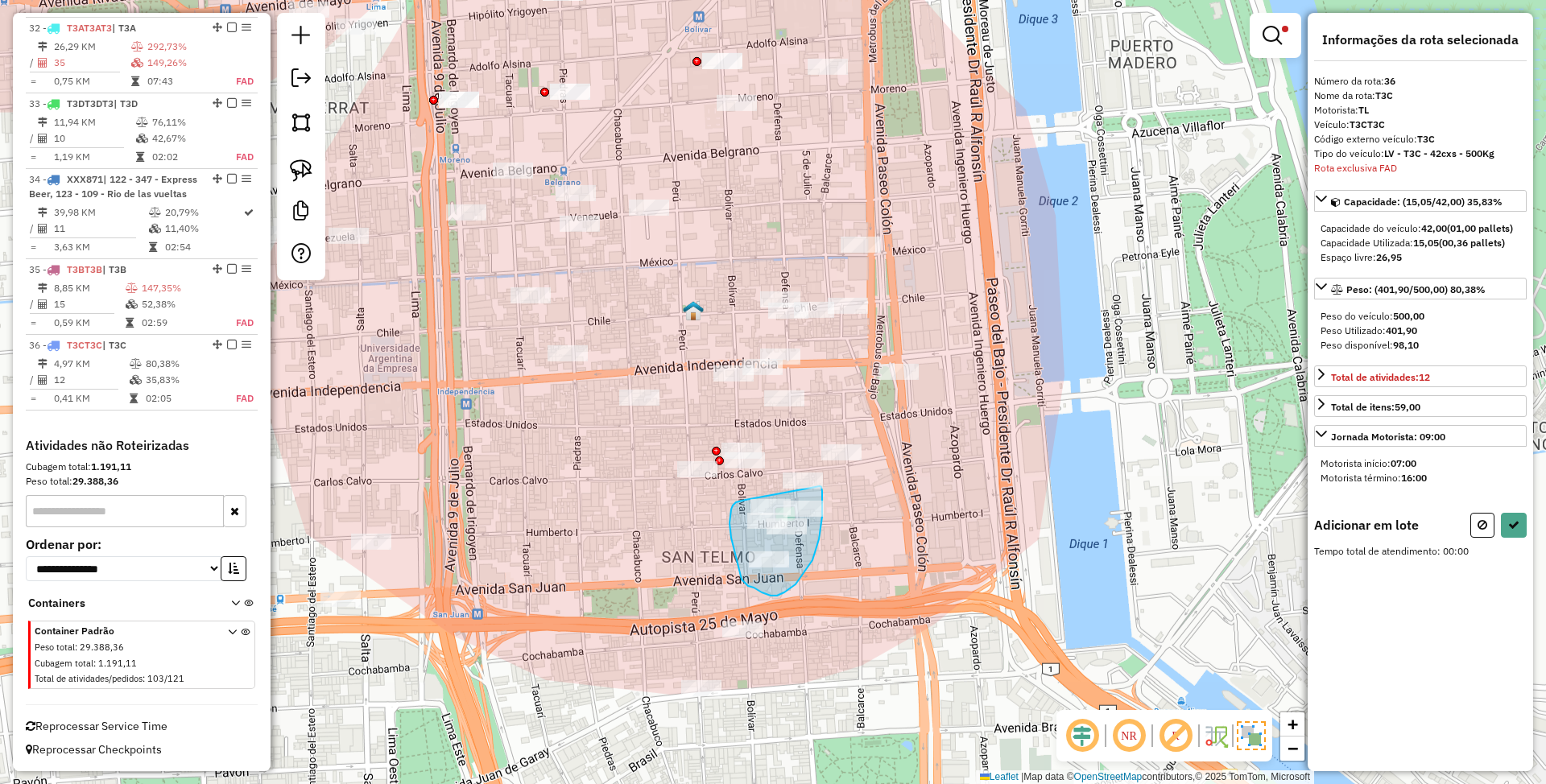
click at [820, 487] on div "Rota 36 - Placa T3CT3C 0000498753 - CHUTZPAH S.R.L.. Limpar filtros Janela de a…" at bounding box center [773, 392] width 1546 height 784
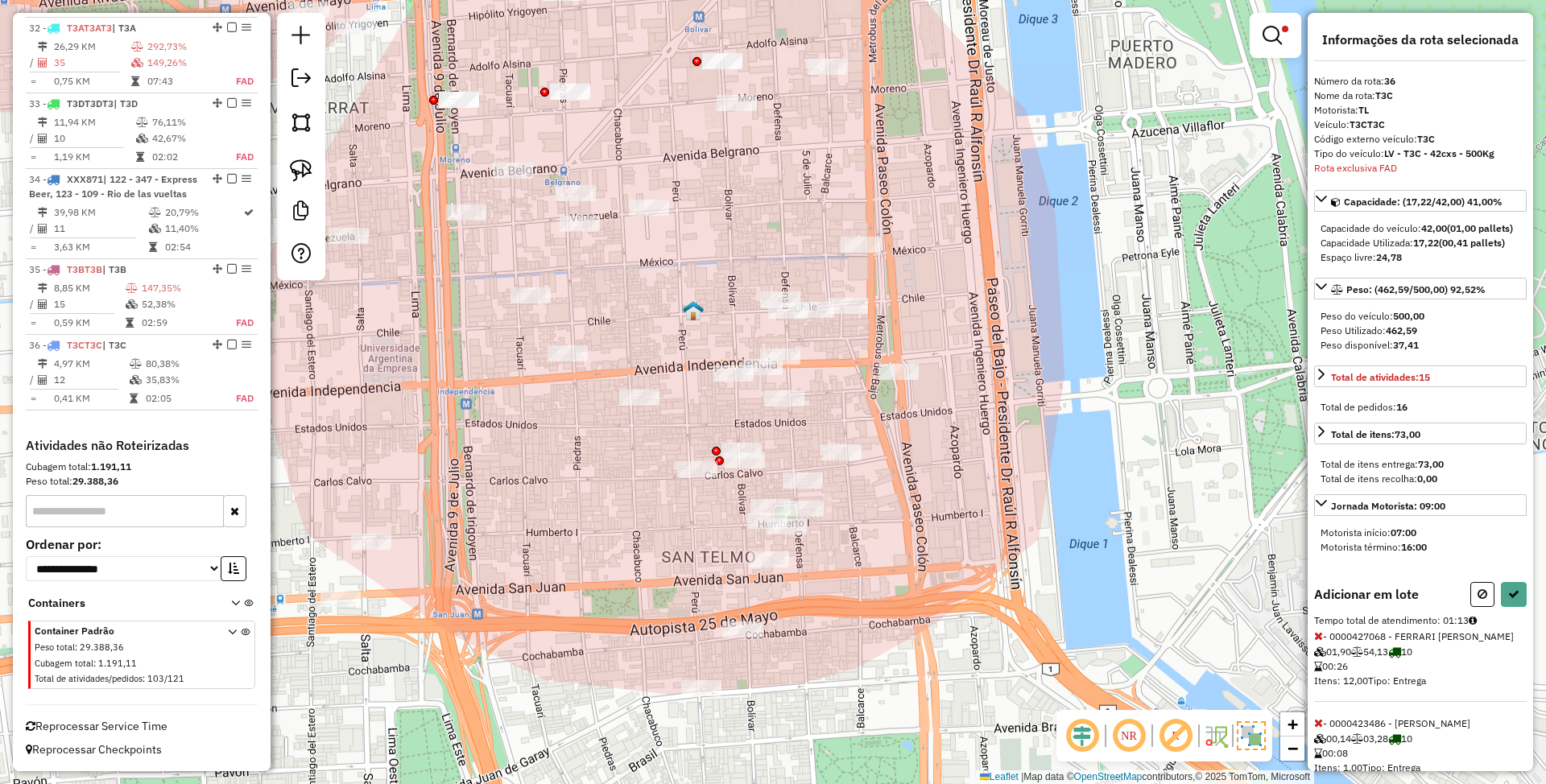
select select "*********"
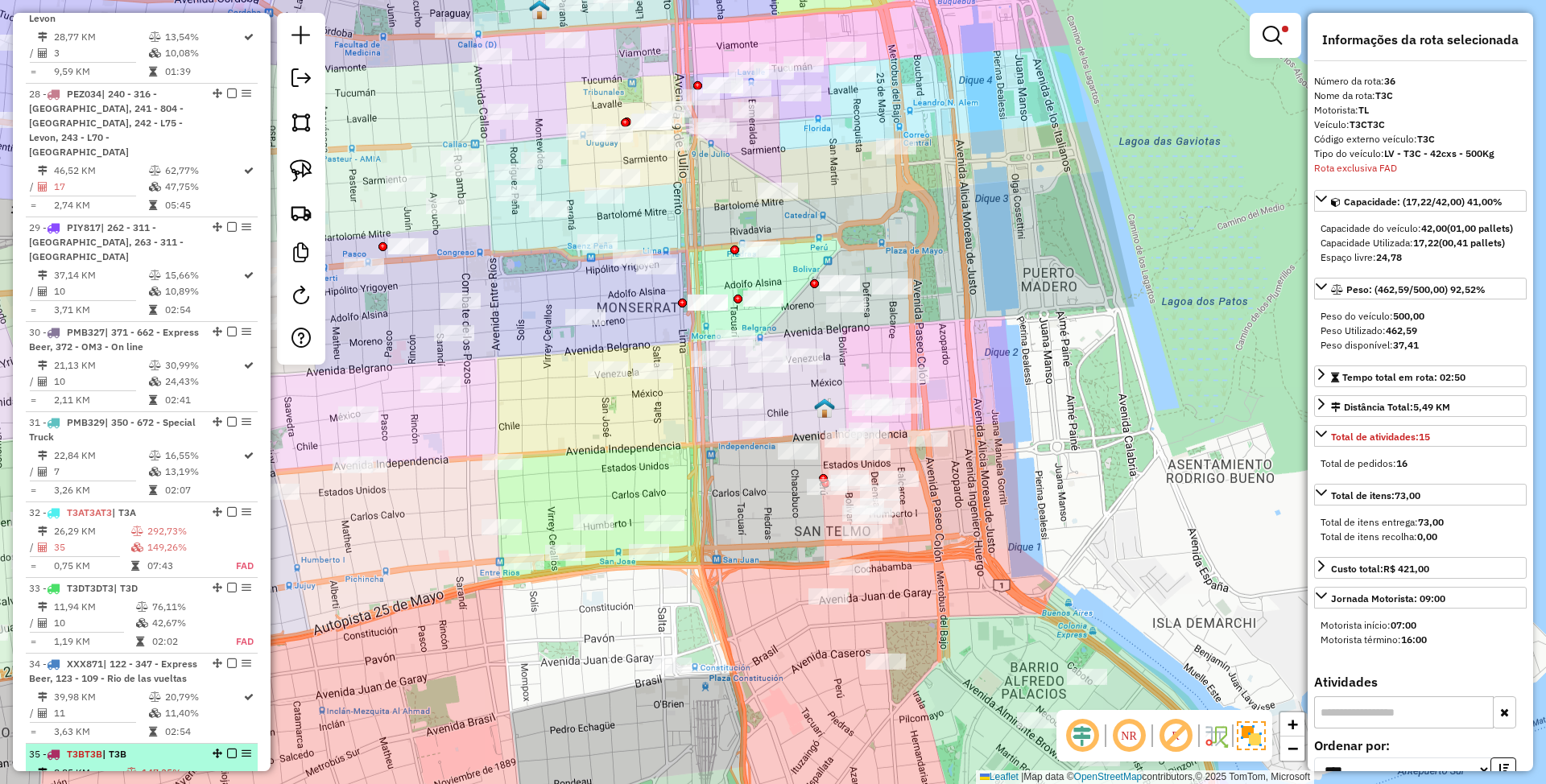
scroll to position [3145, 0]
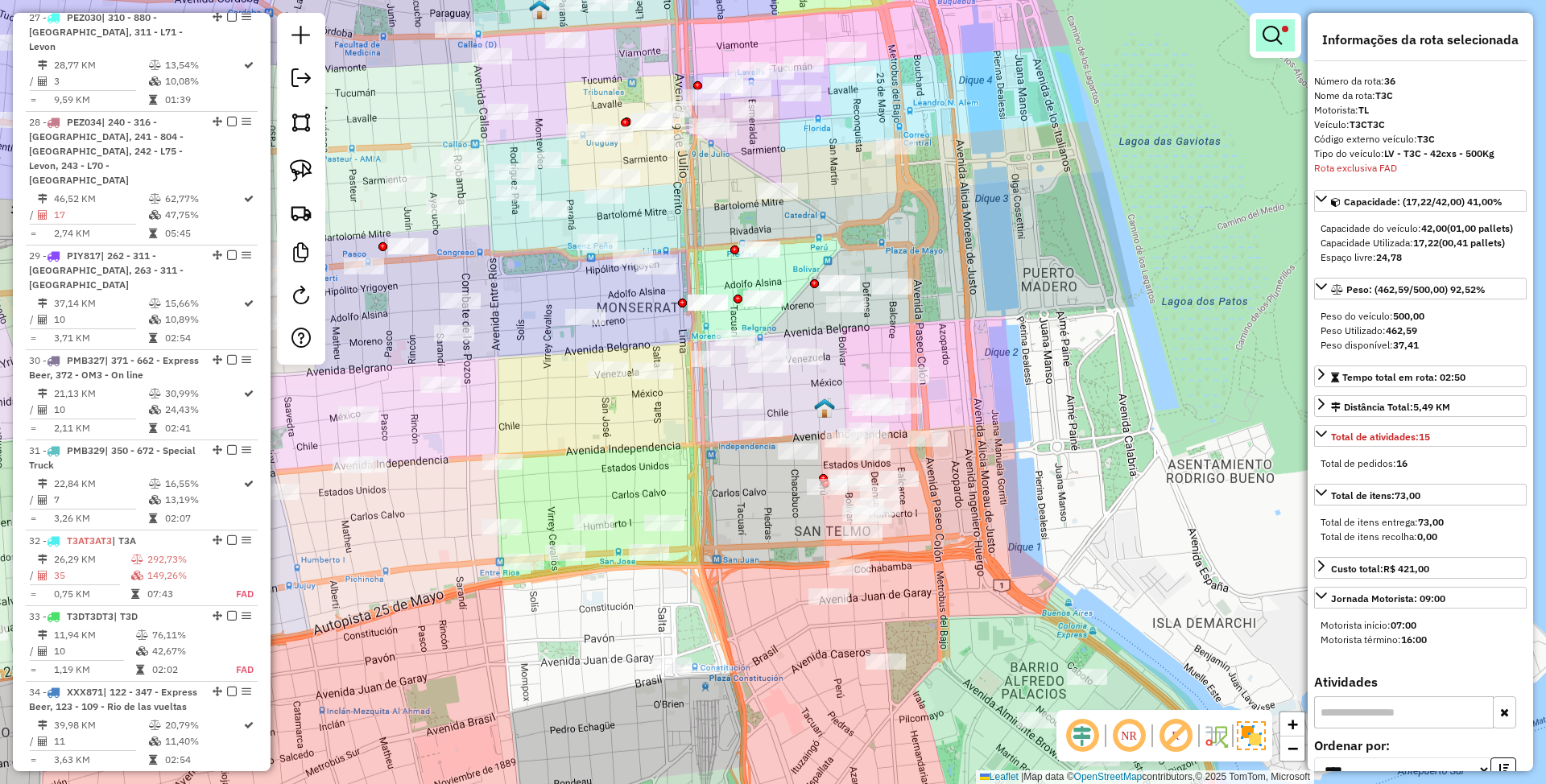
click at [1273, 39] on em at bounding box center [1273, 36] width 19 height 19
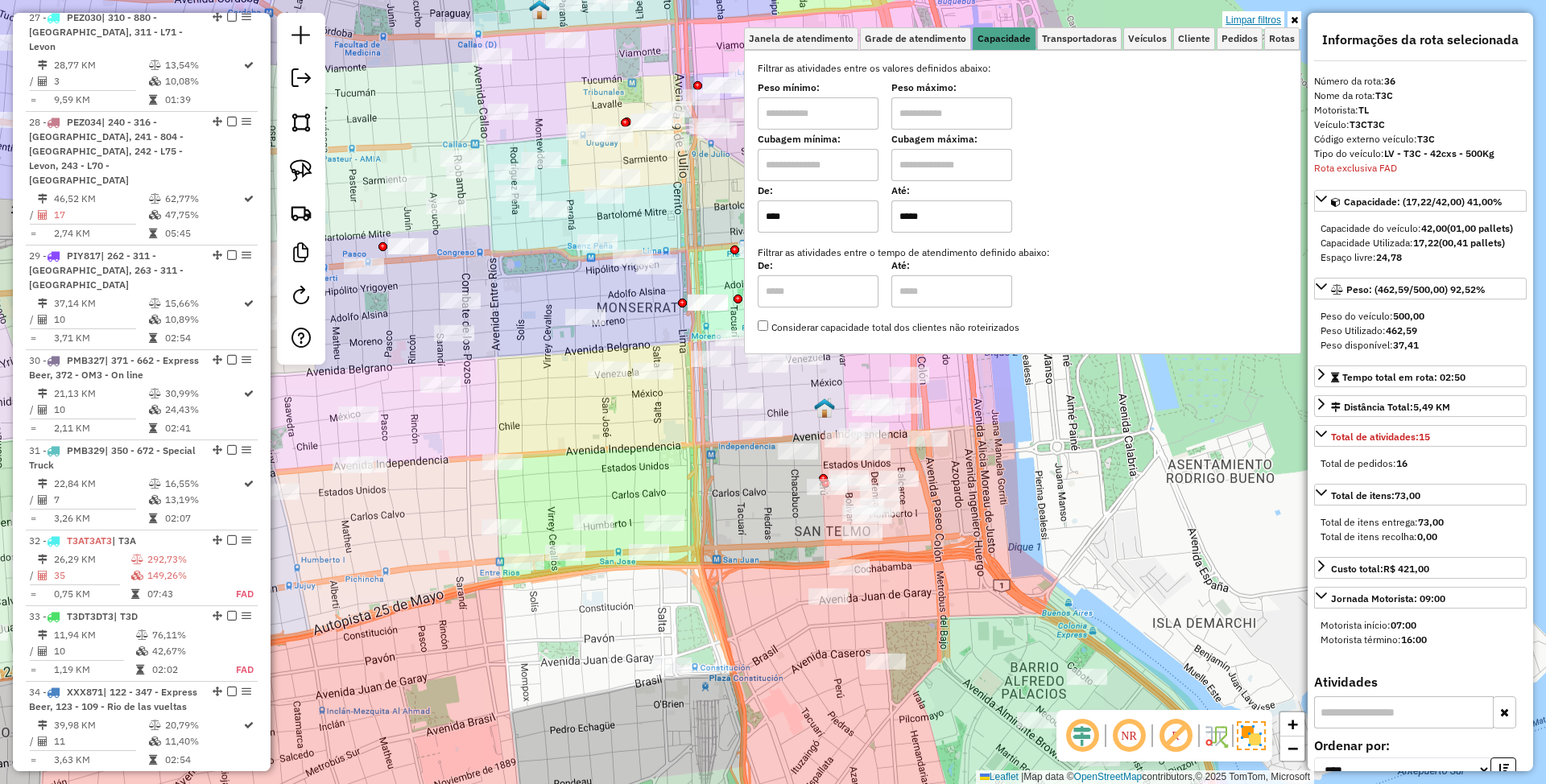
click at [1270, 17] on link "Limpar filtros" at bounding box center [1253, 20] width 62 height 17
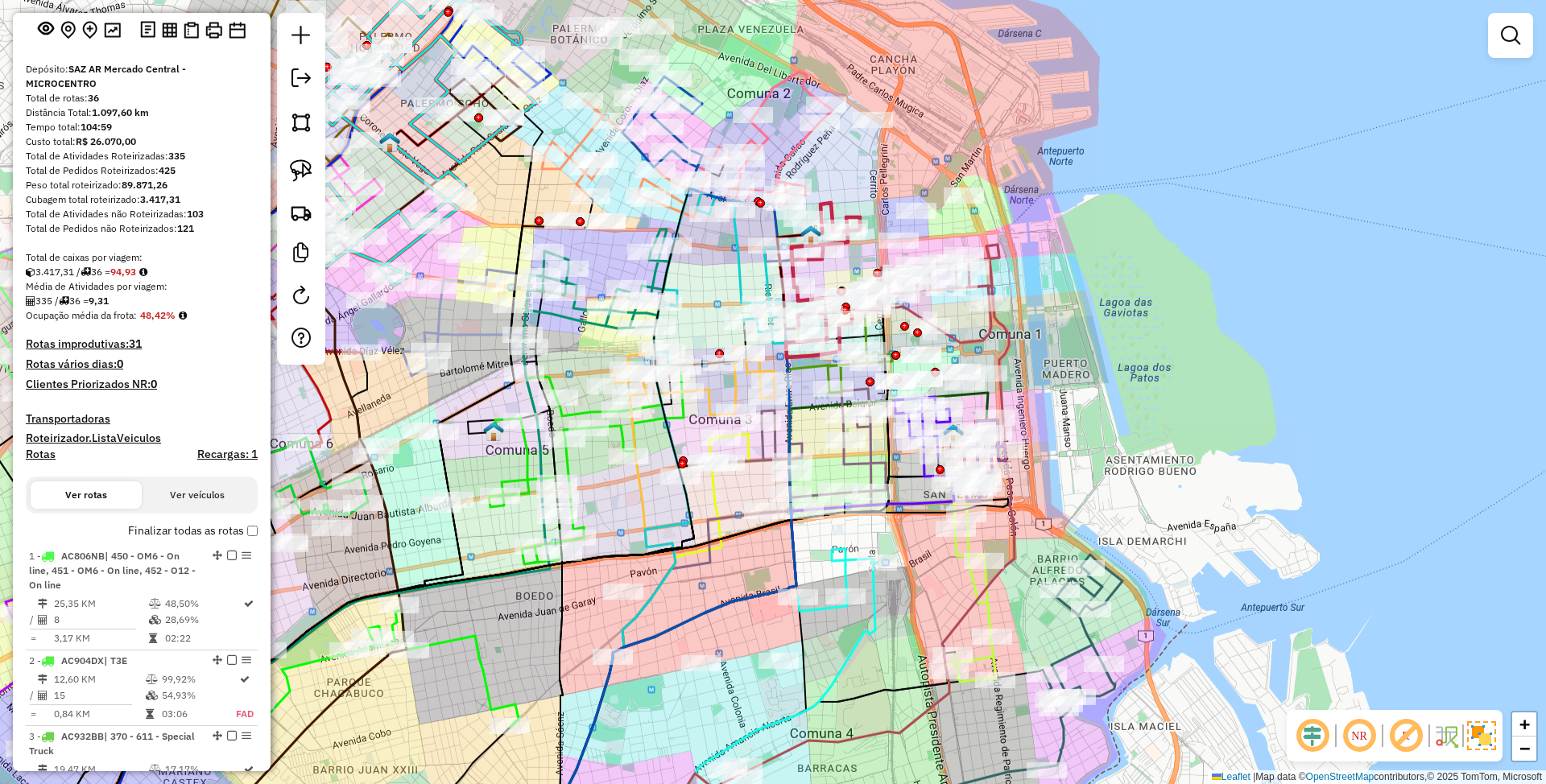
scroll to position [138, 0]
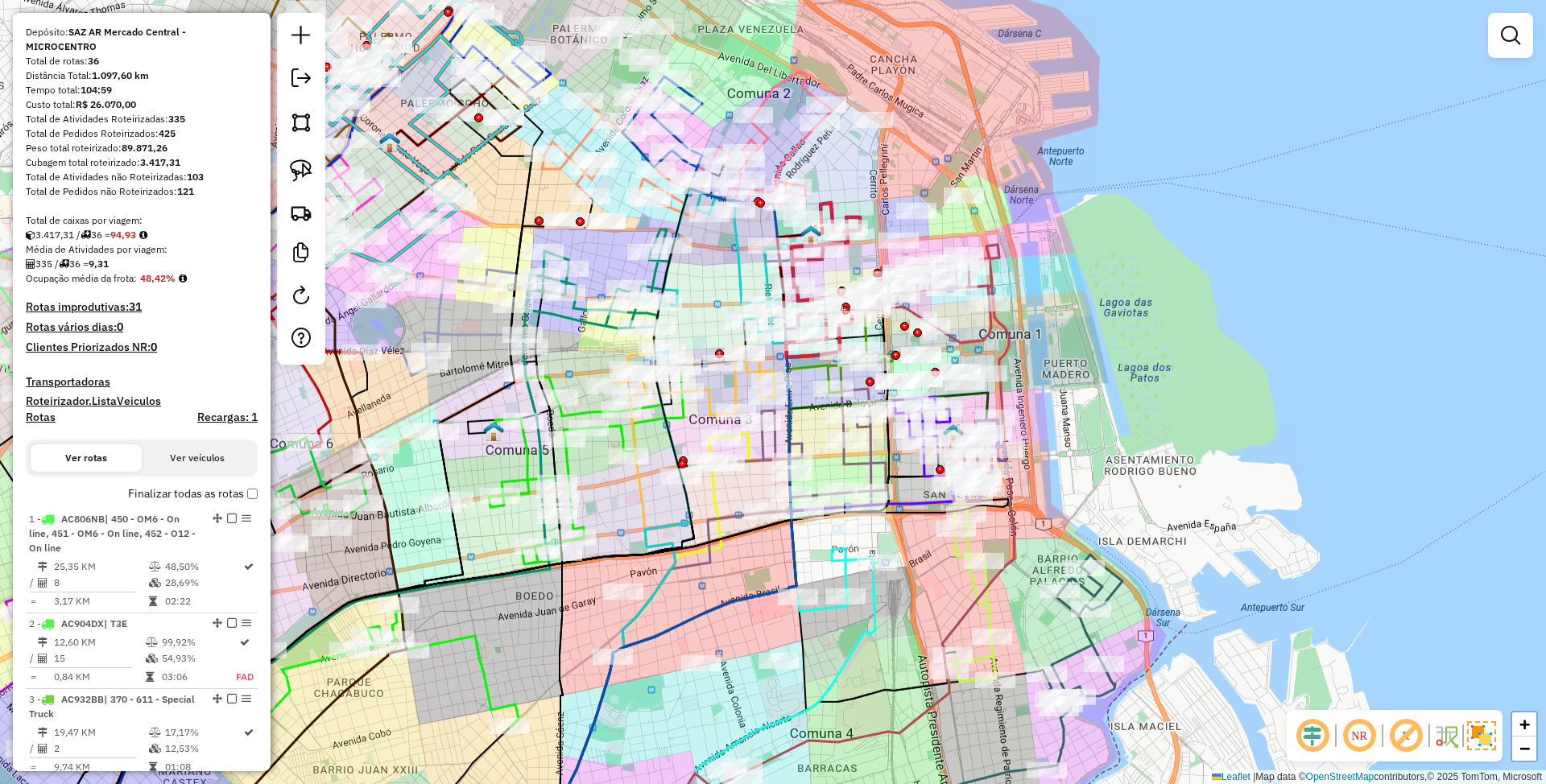
click at [42, 419] on h4 "Rotas" at bounding box center [41, 417] width 30 height 14
select select "*"
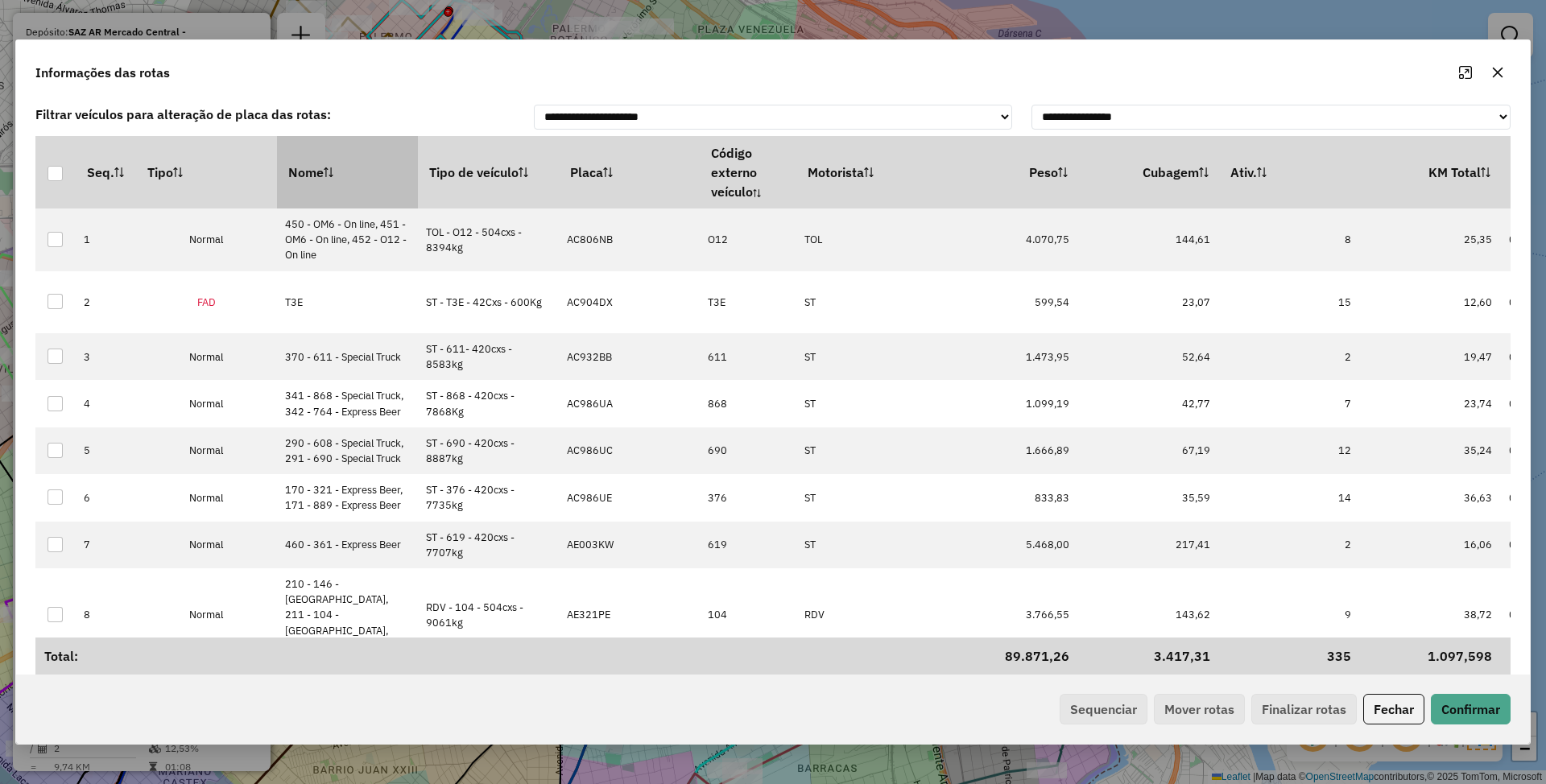
click at [314, 181] on th "Nome" at bounding box center [348, 172] width 141 height 72
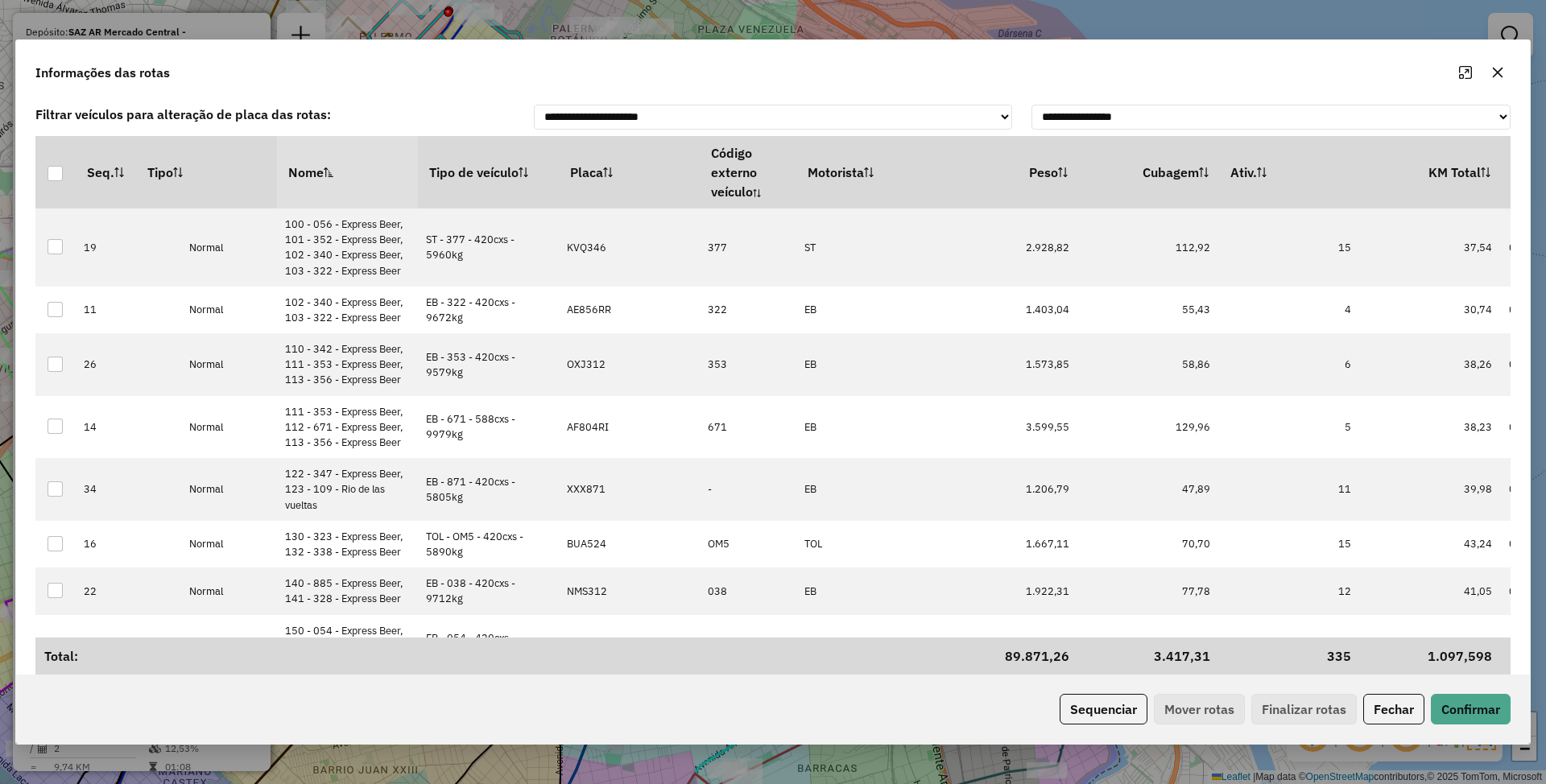
click at [314, 181] on th "Nome" at bounding box center [348, 172] width 141 height 72
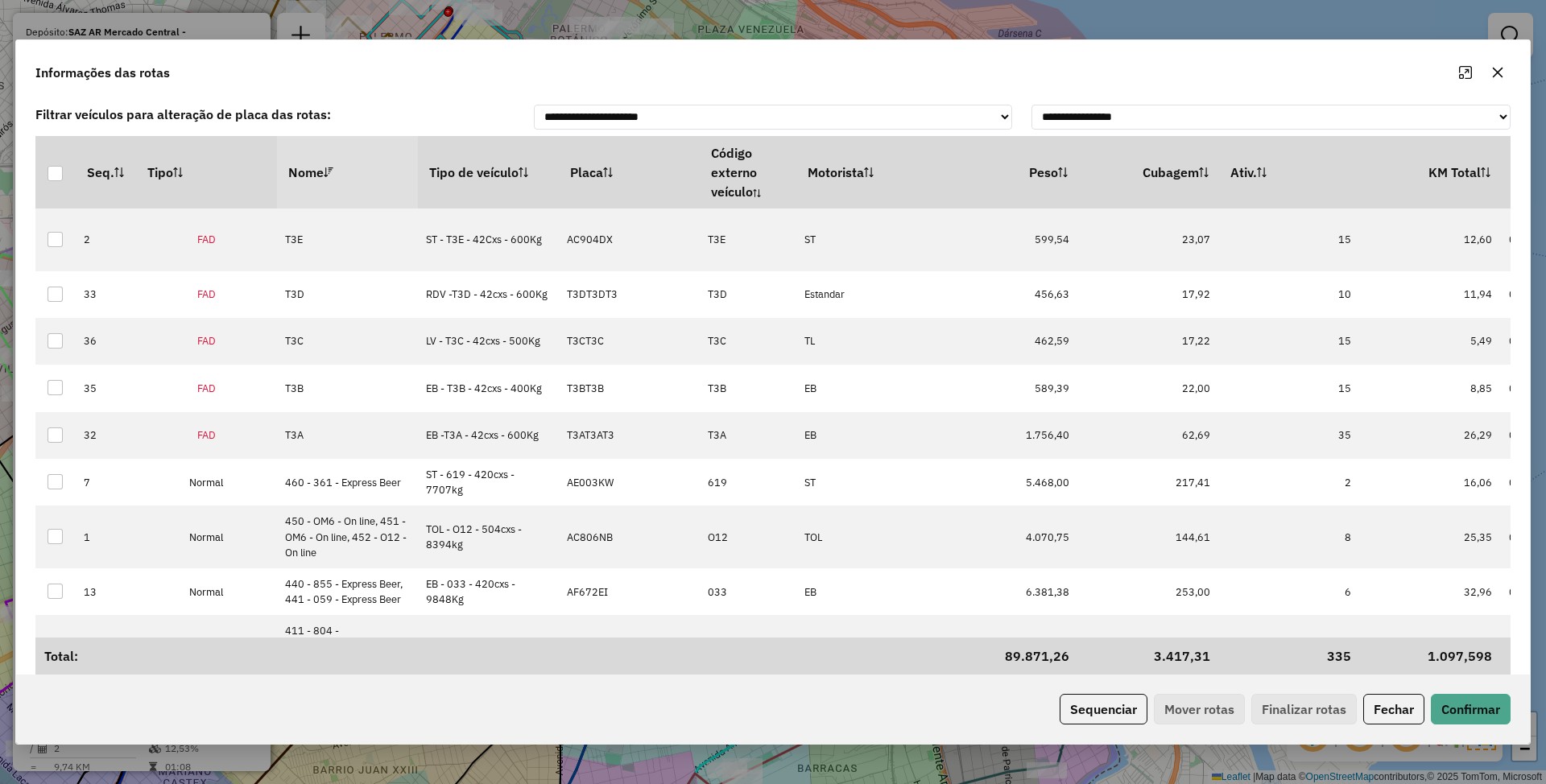
click at [318, 175] on th "Nome" at bounding box center [348, 172] width 141 height 72
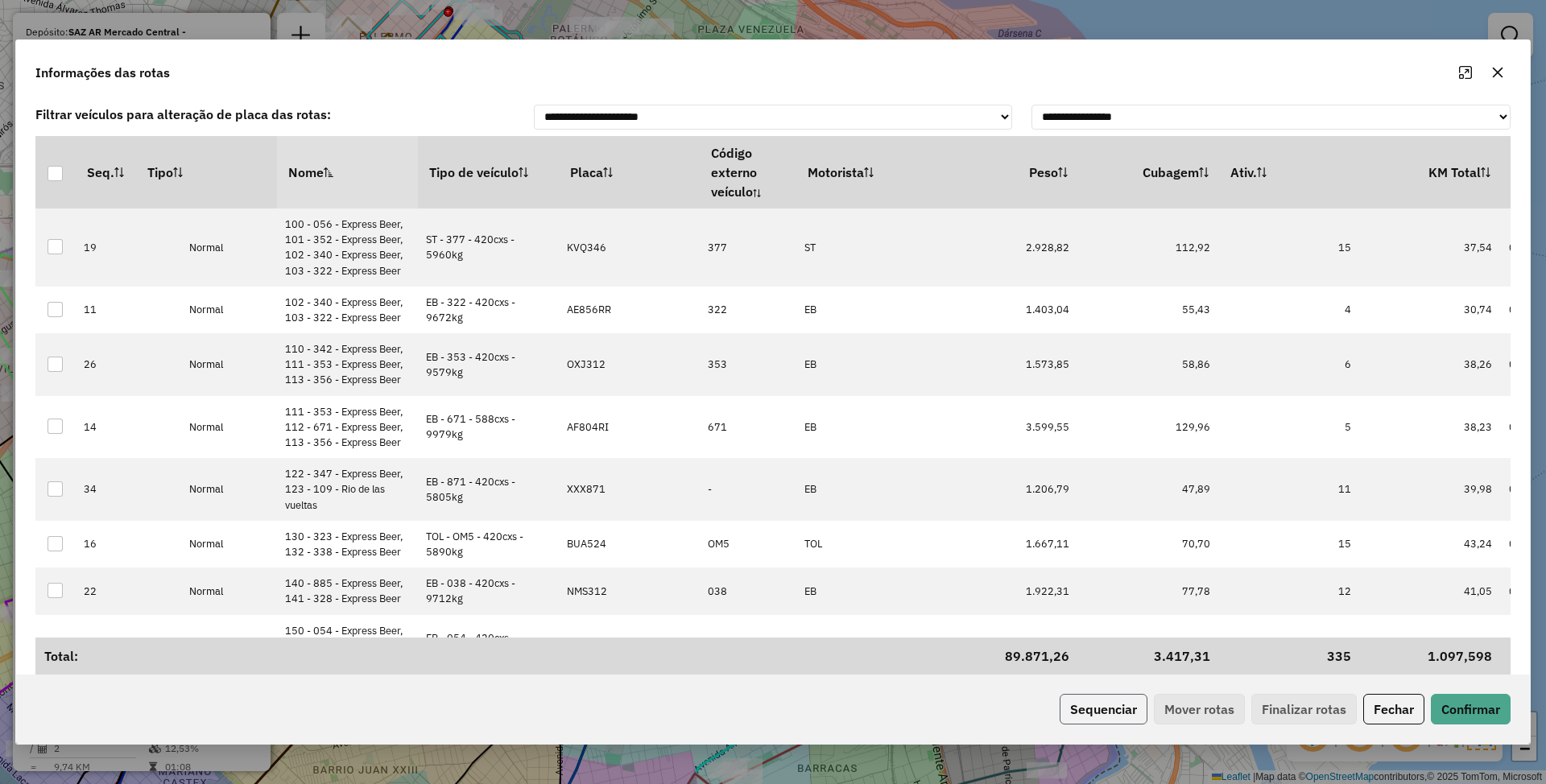
click at [1086, 710] on button "Sequenciar" at bounding box center [1104, 710] width 88 height 31
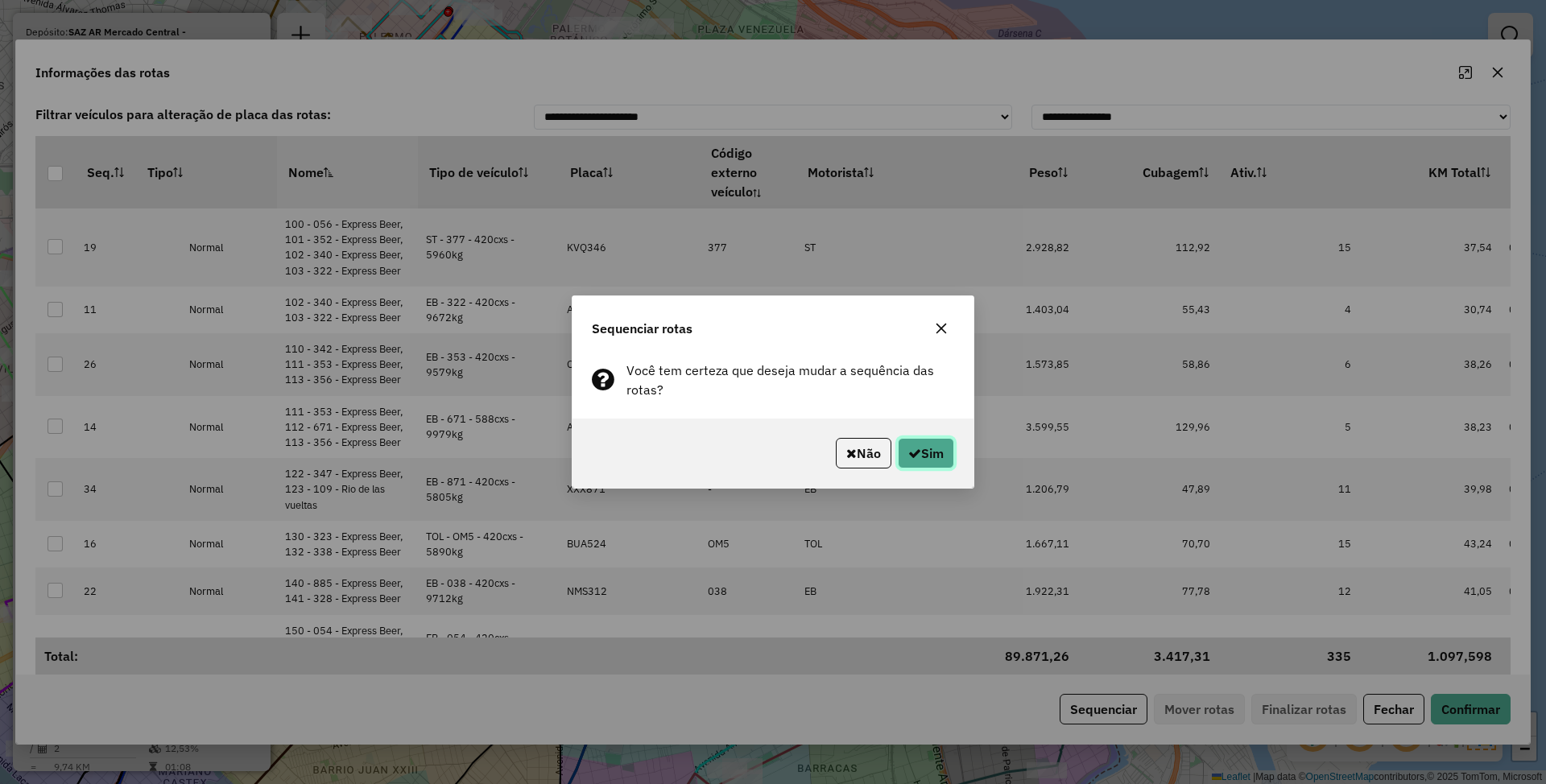
click at [909, 453] on icon "button" at bounding box center [914, 453] width 13 height 13
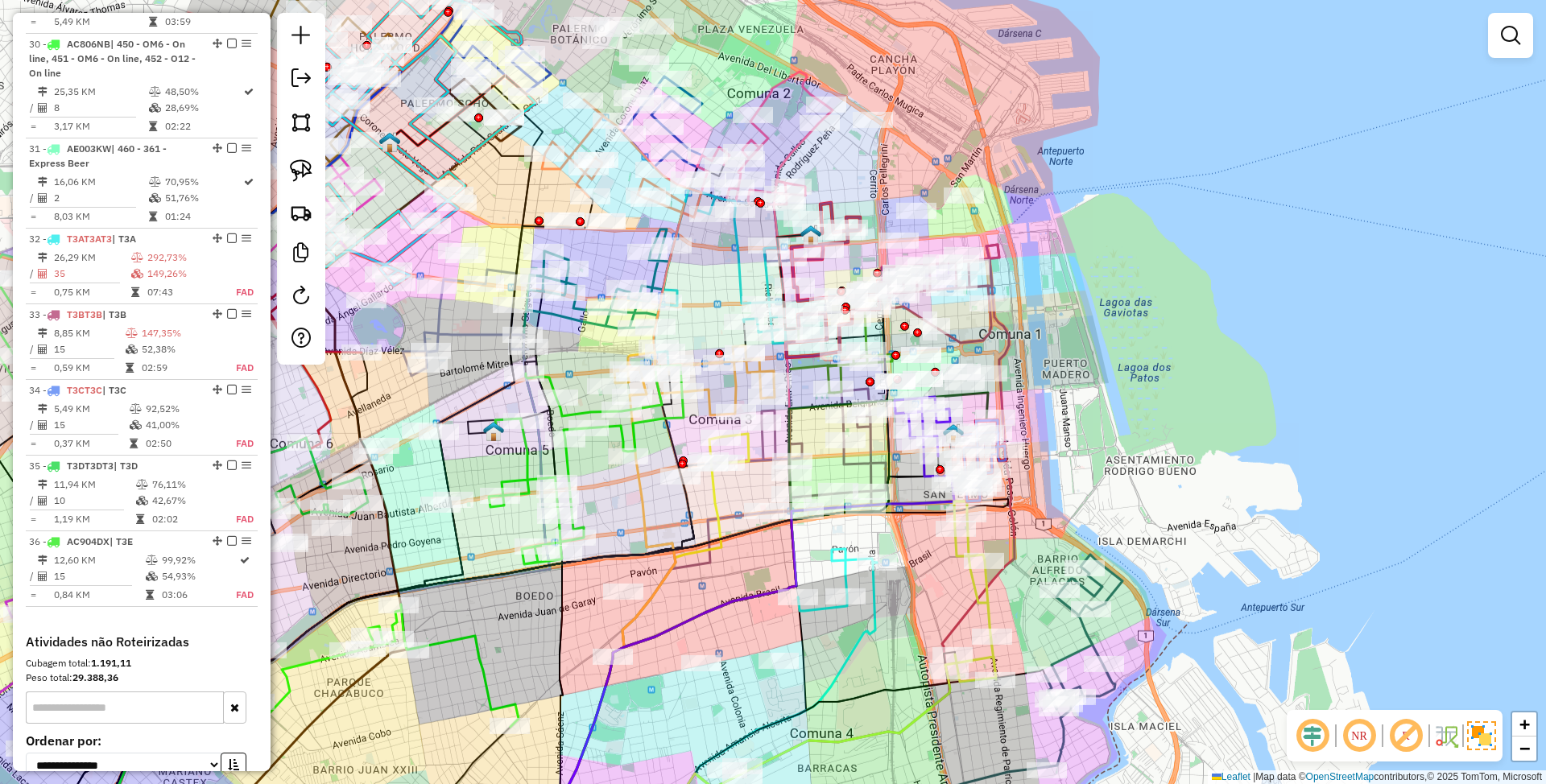
scroll to position [3223, 0]
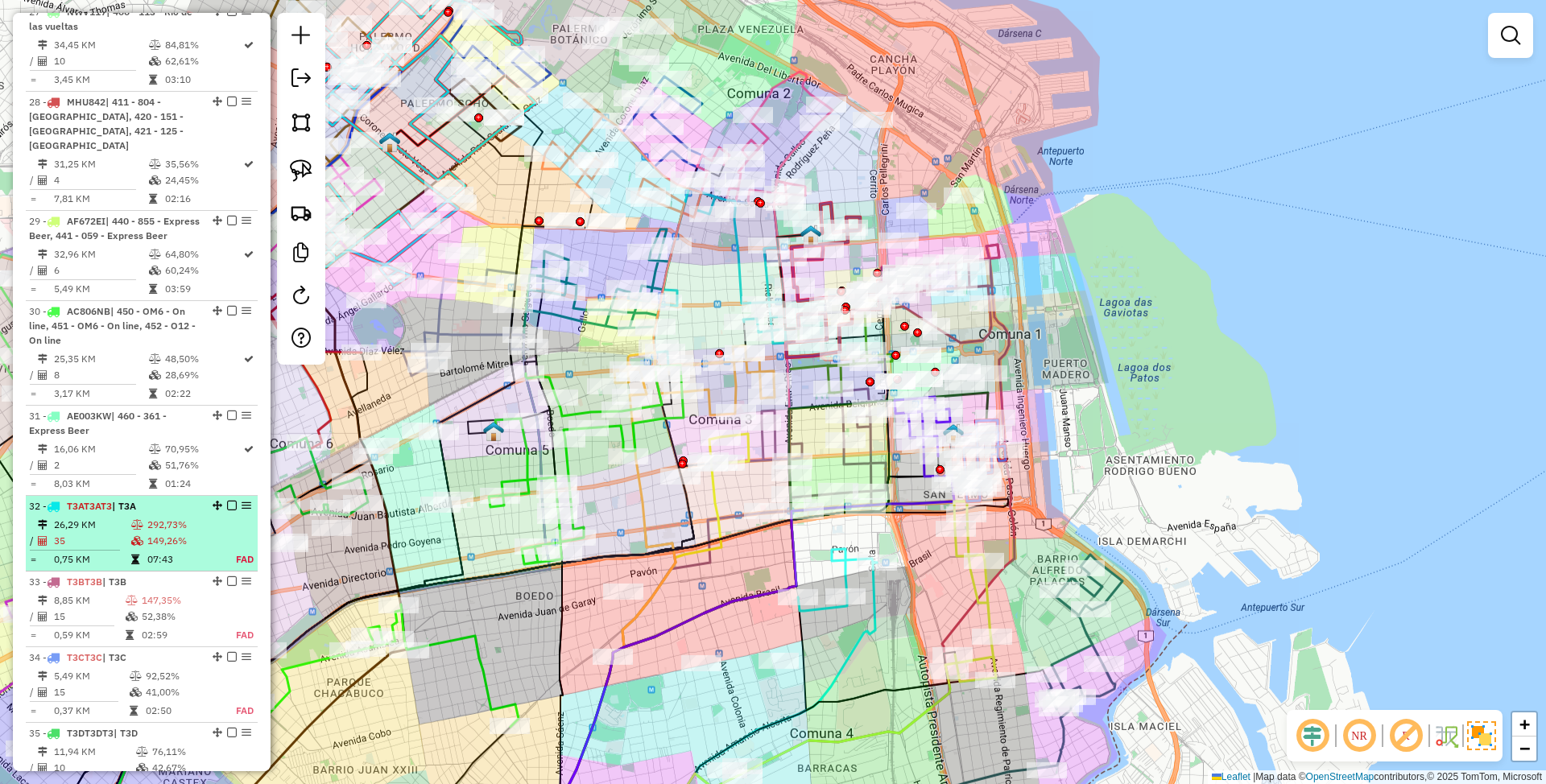
click at [153, 533] on td "149,26%" at bounding box center [183, 541] width 73 height 16
select select "*********"
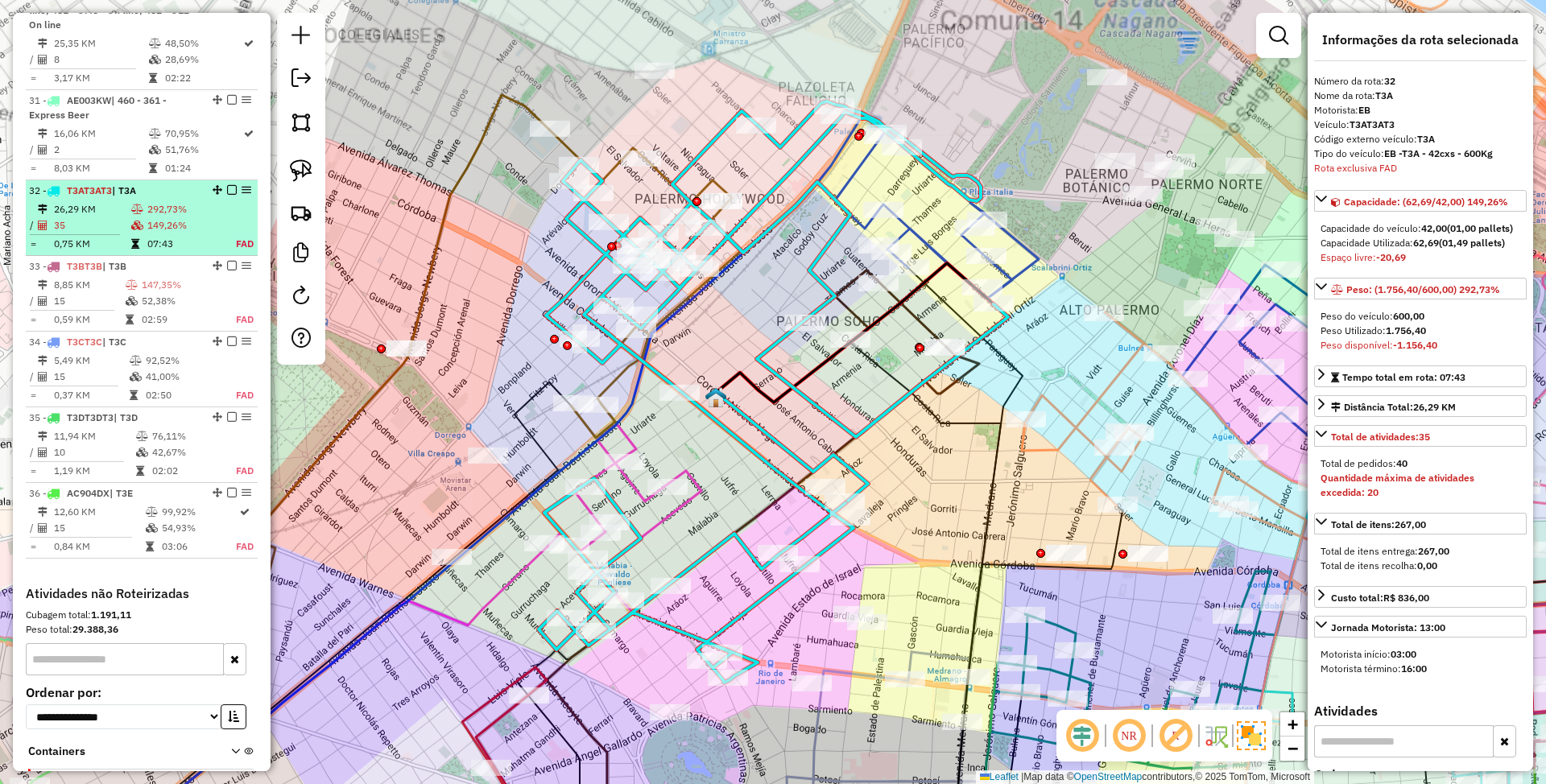
scroll to position [3654, 0]
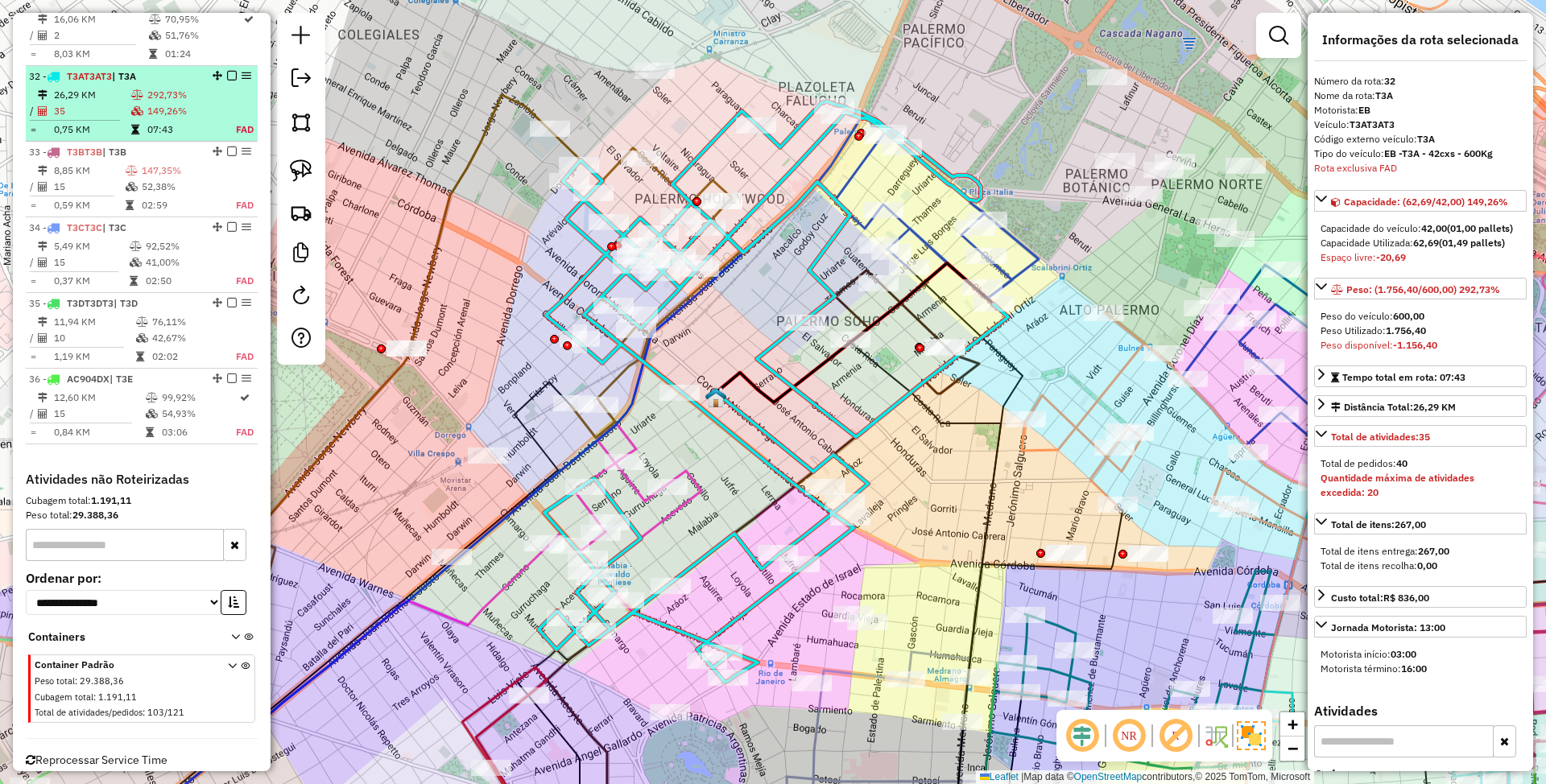
click at [227, 70] on em at bounding box center [232, 75] width 10 height 10
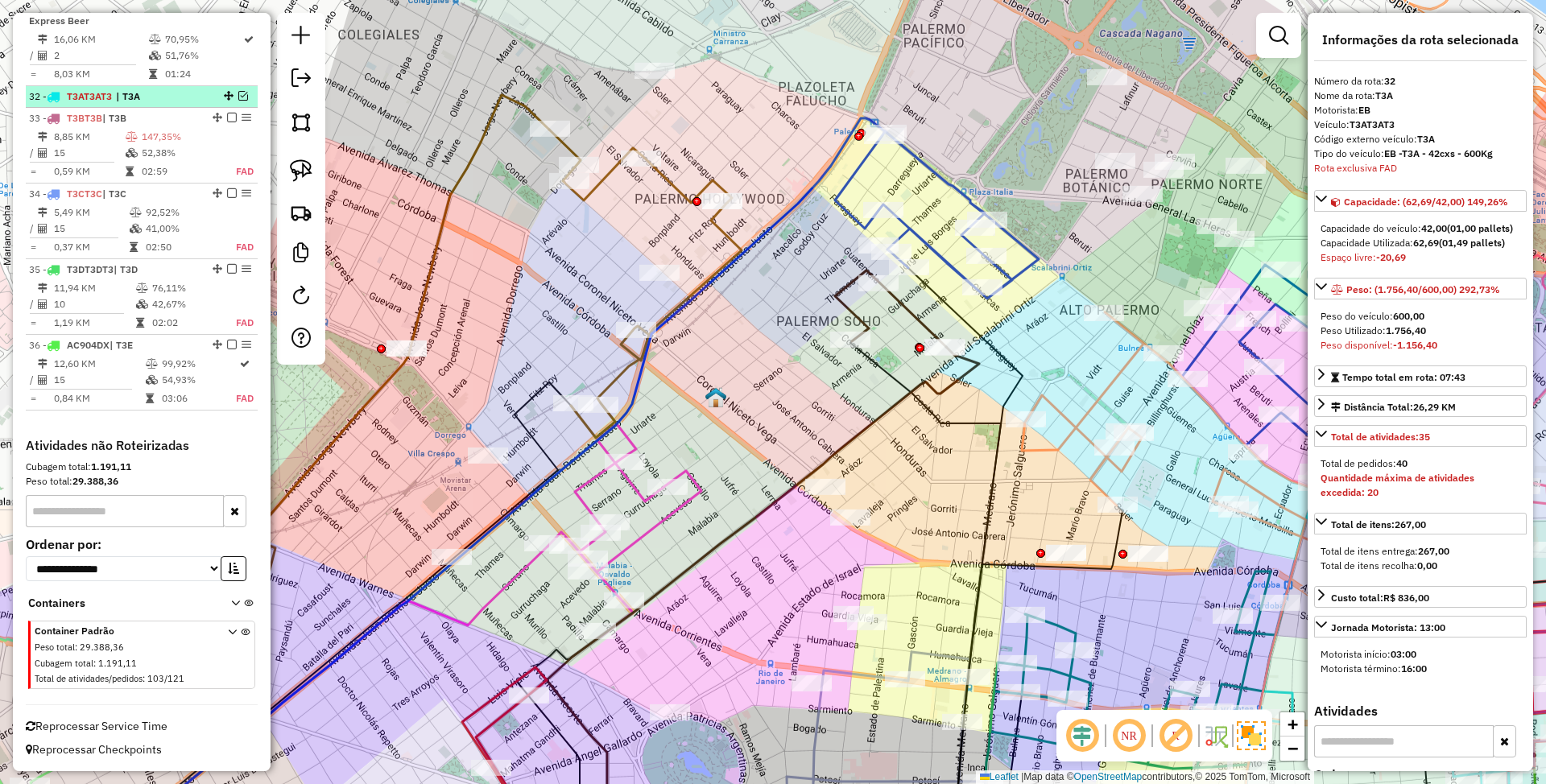
scroll to position [3598, 0]
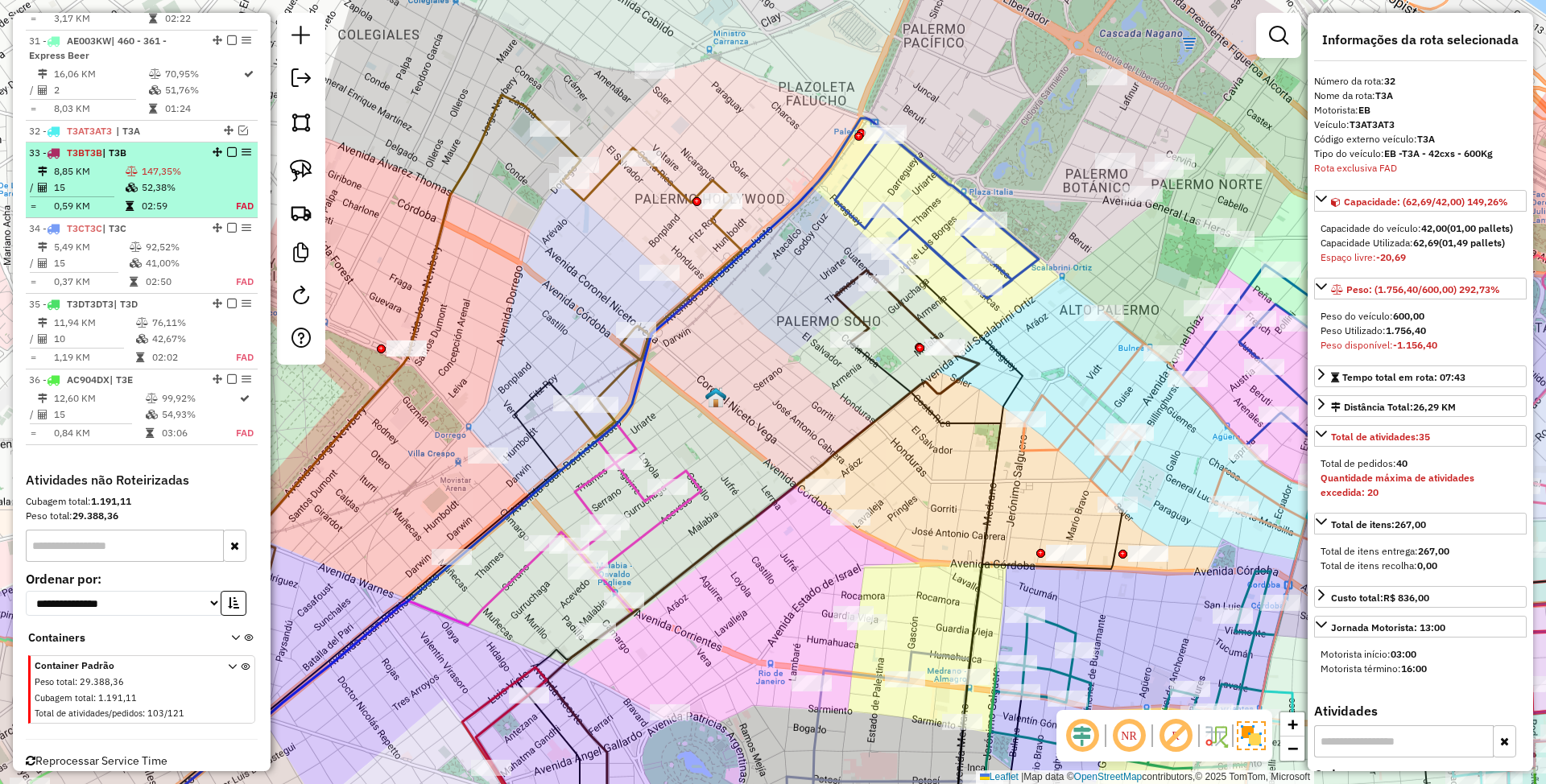
click at [128, 167] on icon at bounding box center [131, 172] width 13 height 10
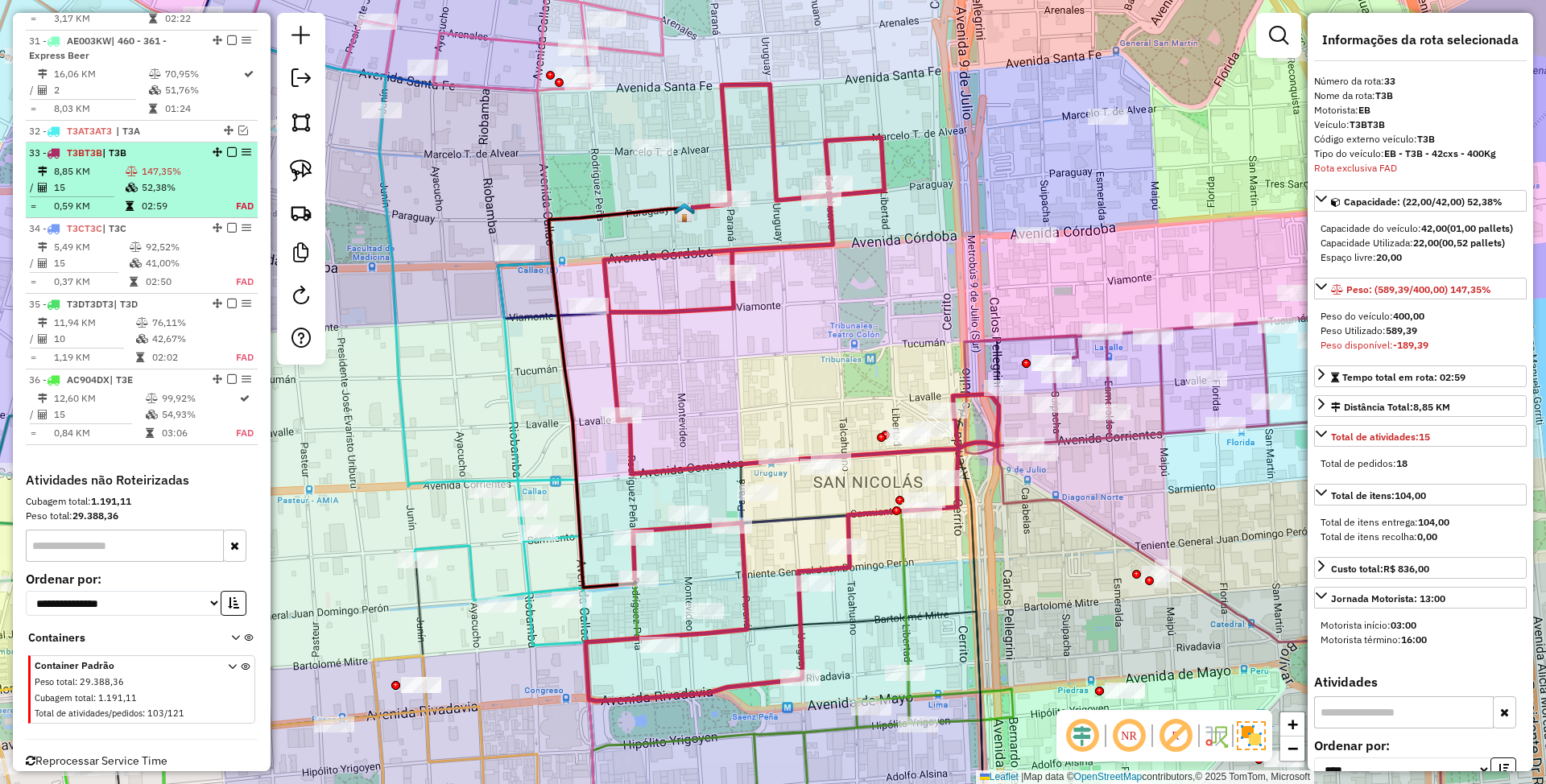
click at [227, 148] on em at bounding box center [232, 153] width 10 height 10
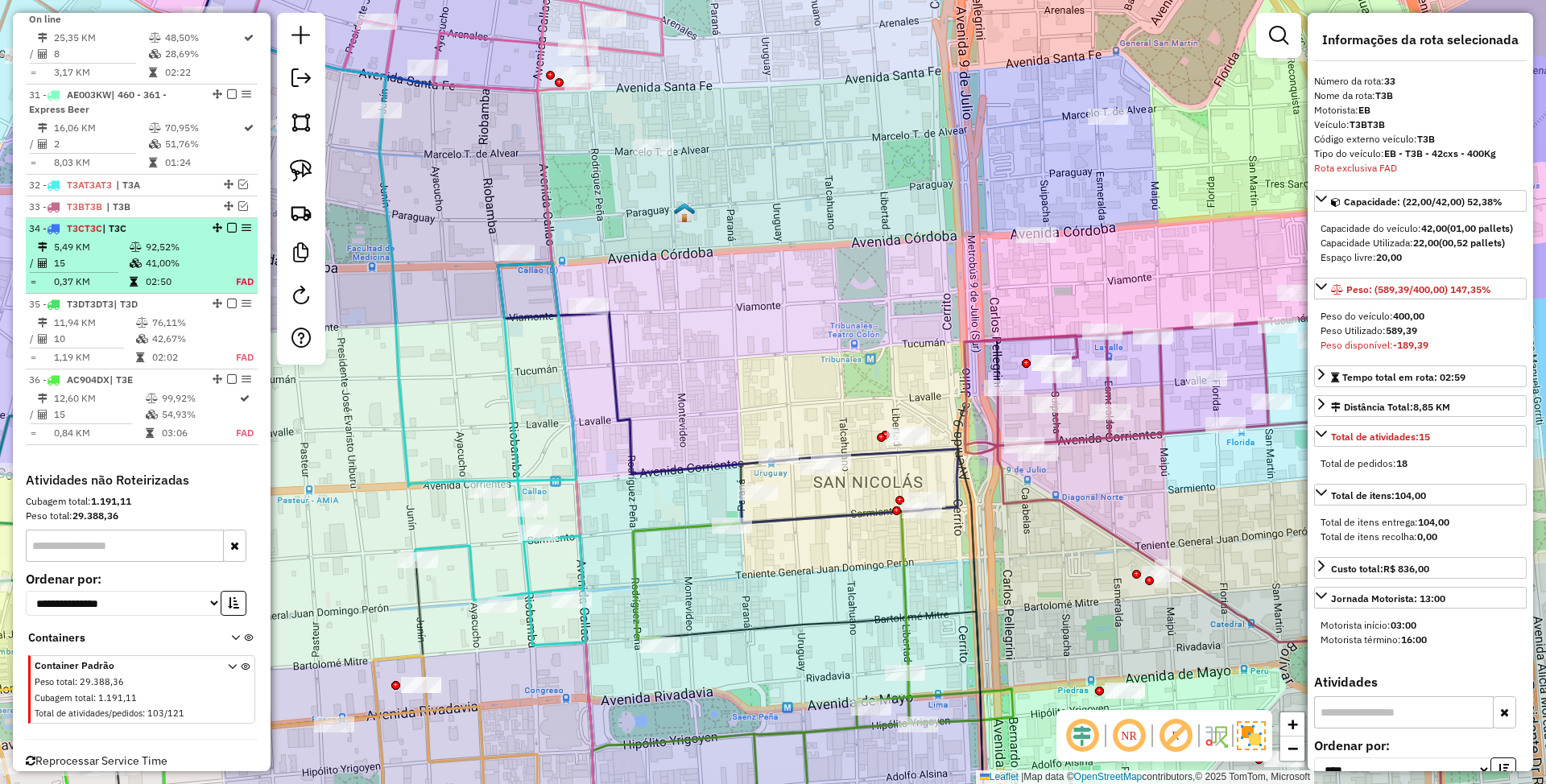
click at [137, 242] on icon at bounding box center [135, 247] width 13 height 10
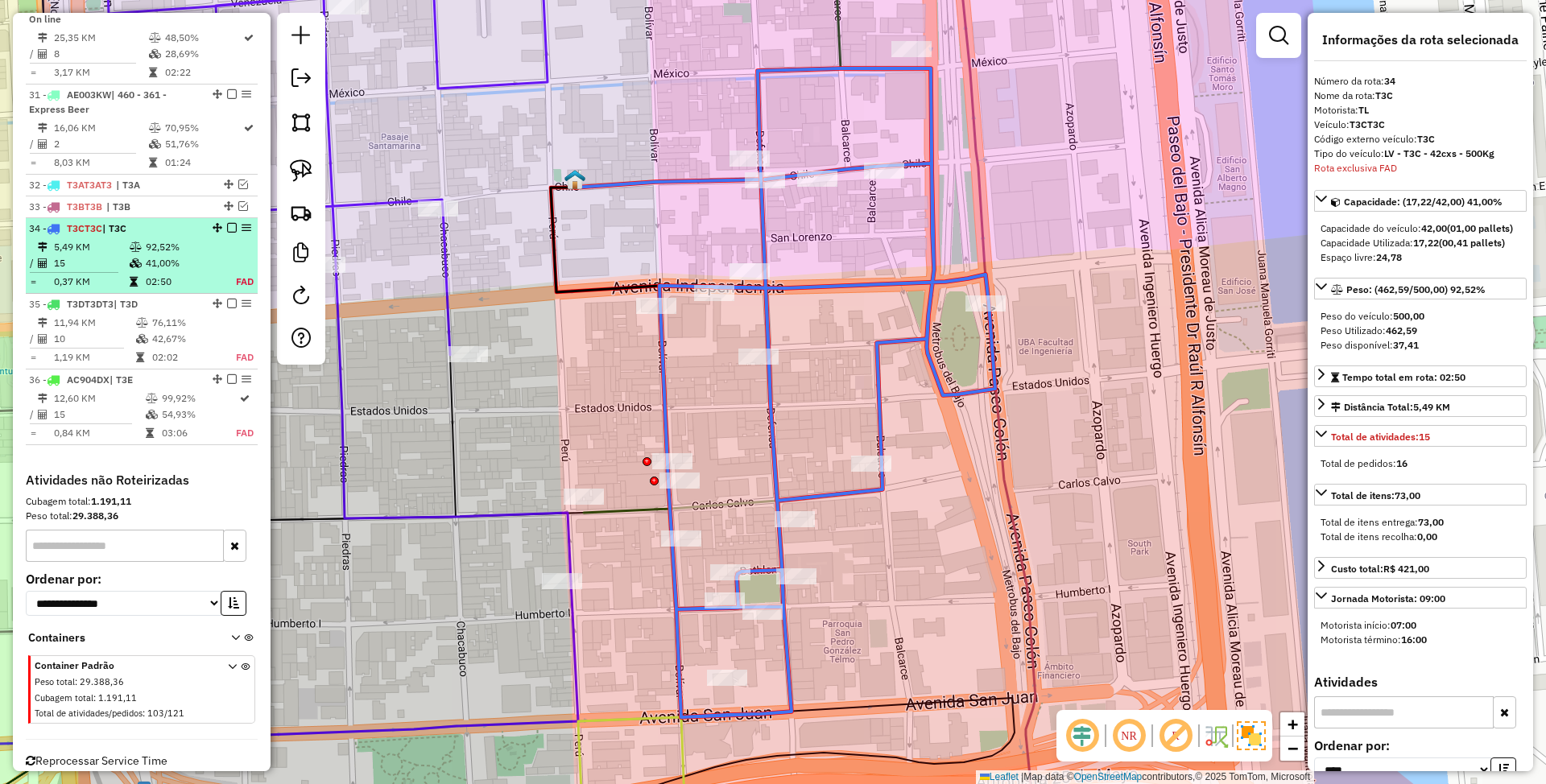
click at [227, 223] on em at bounding box center [232, 228] width 10 height 10
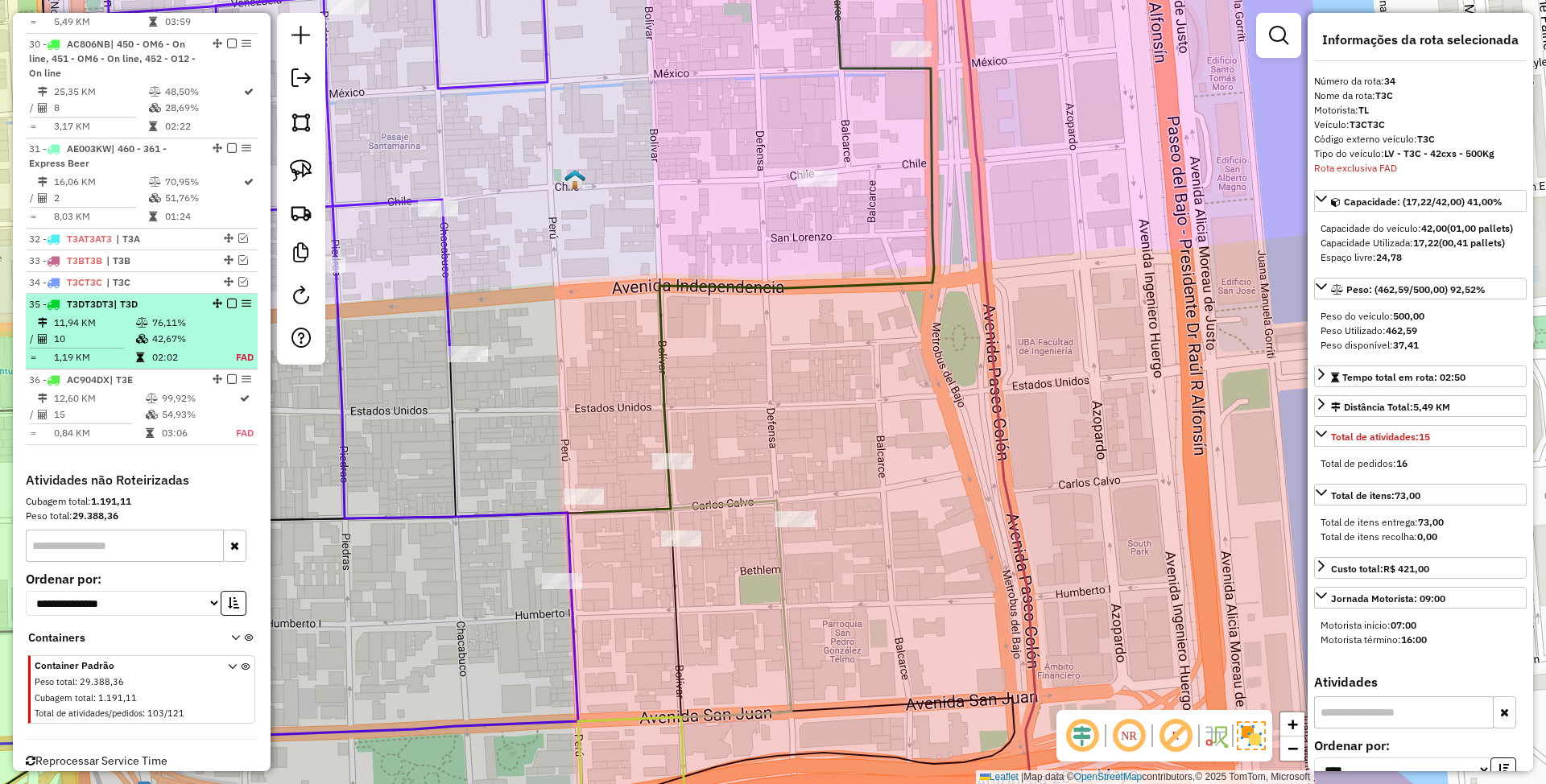
click at [140, 318] on icon at bounding box center [142, 322] width 13 height 10
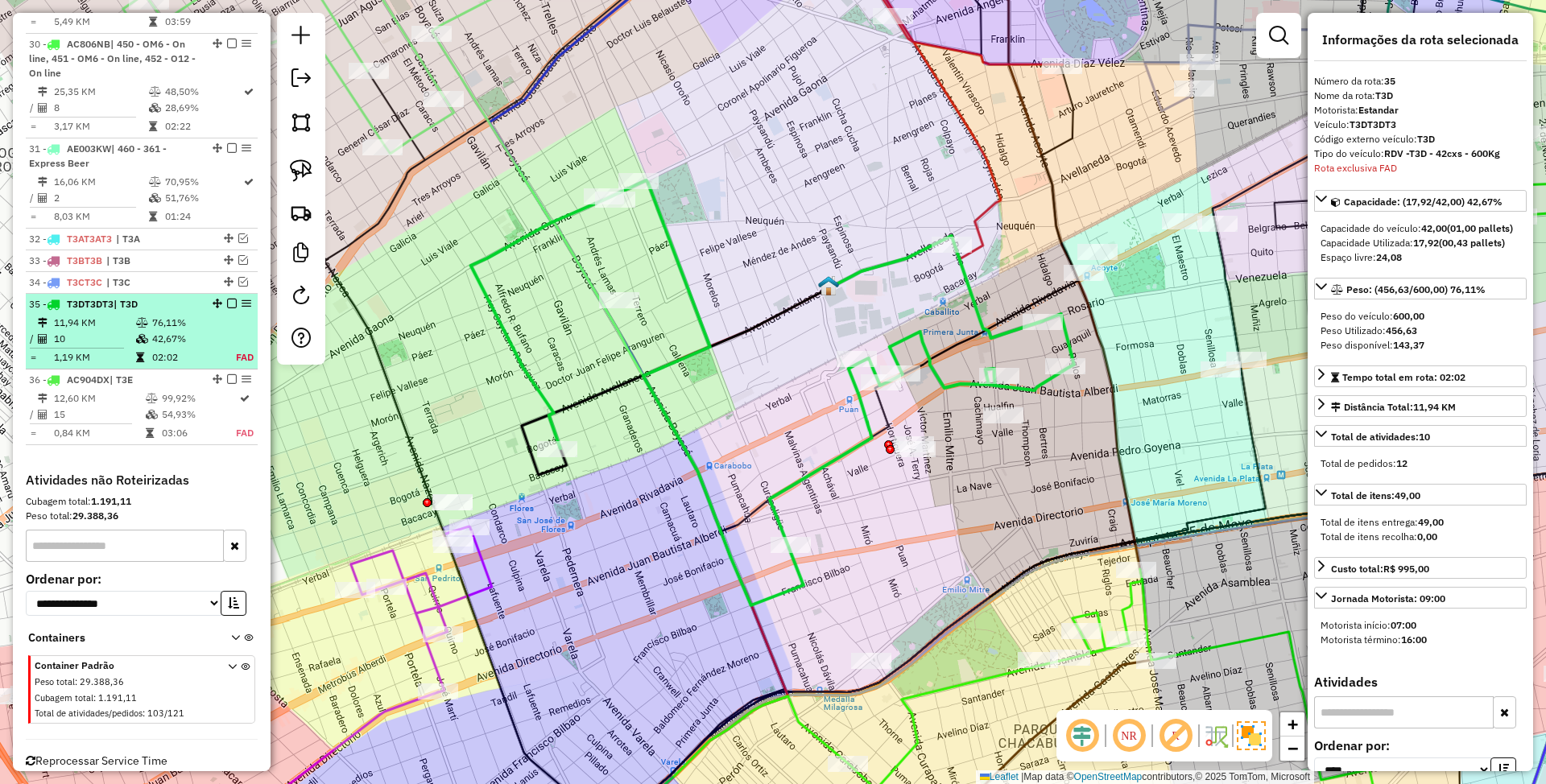
click at [227, 298] on em at bounding box center [232, 303] width 10 height 10
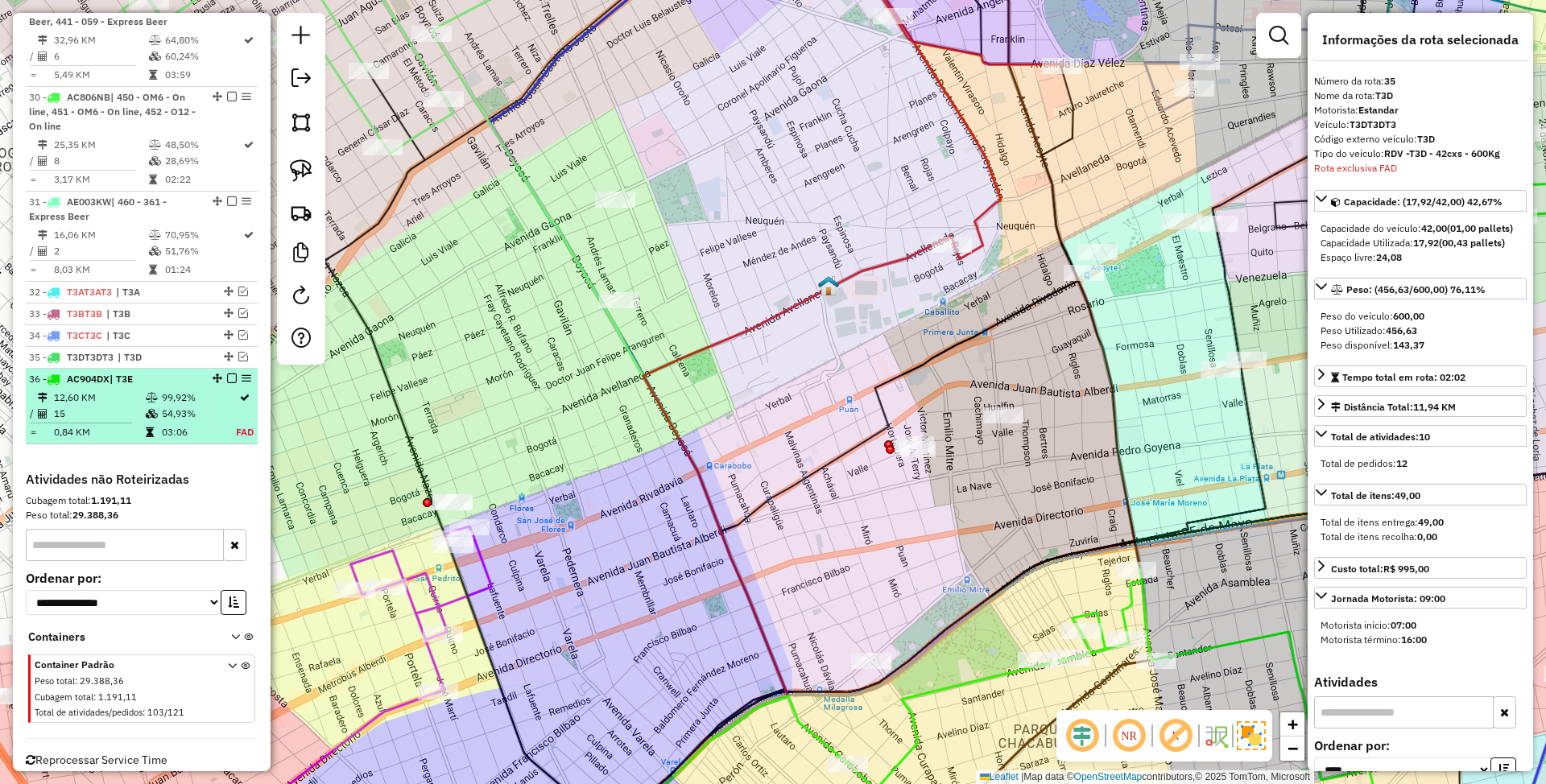
click at [147, 369] on li "36 - AC904DX | T3E 12,60 KM 99,92% / 15 54,93% = 0,84 KM 03:06 FAD" at bounding box center [142, 406] width 232 height 75
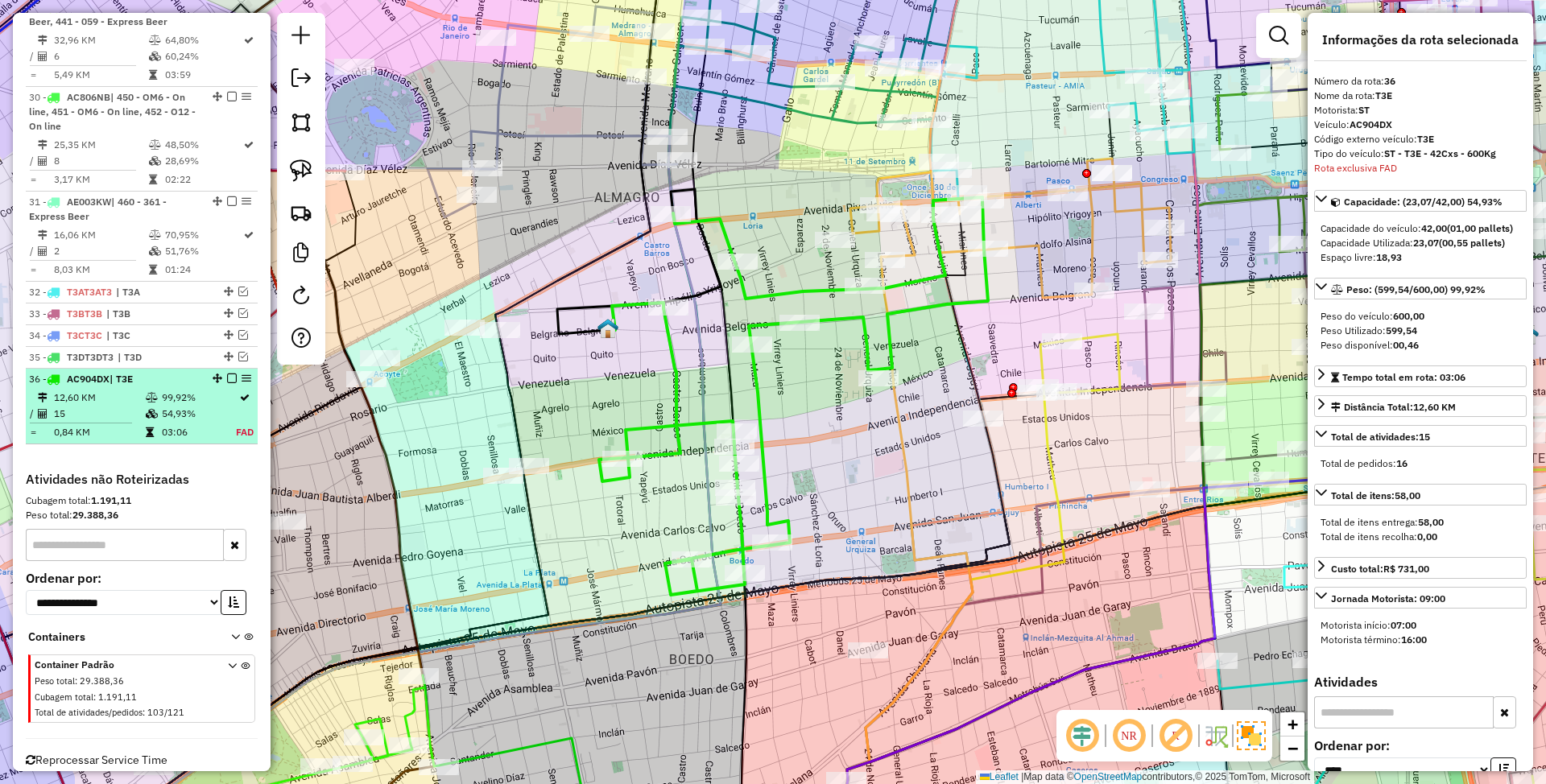
click at [227, 374] on em at bounding box center [232, 378] width 10 height 10
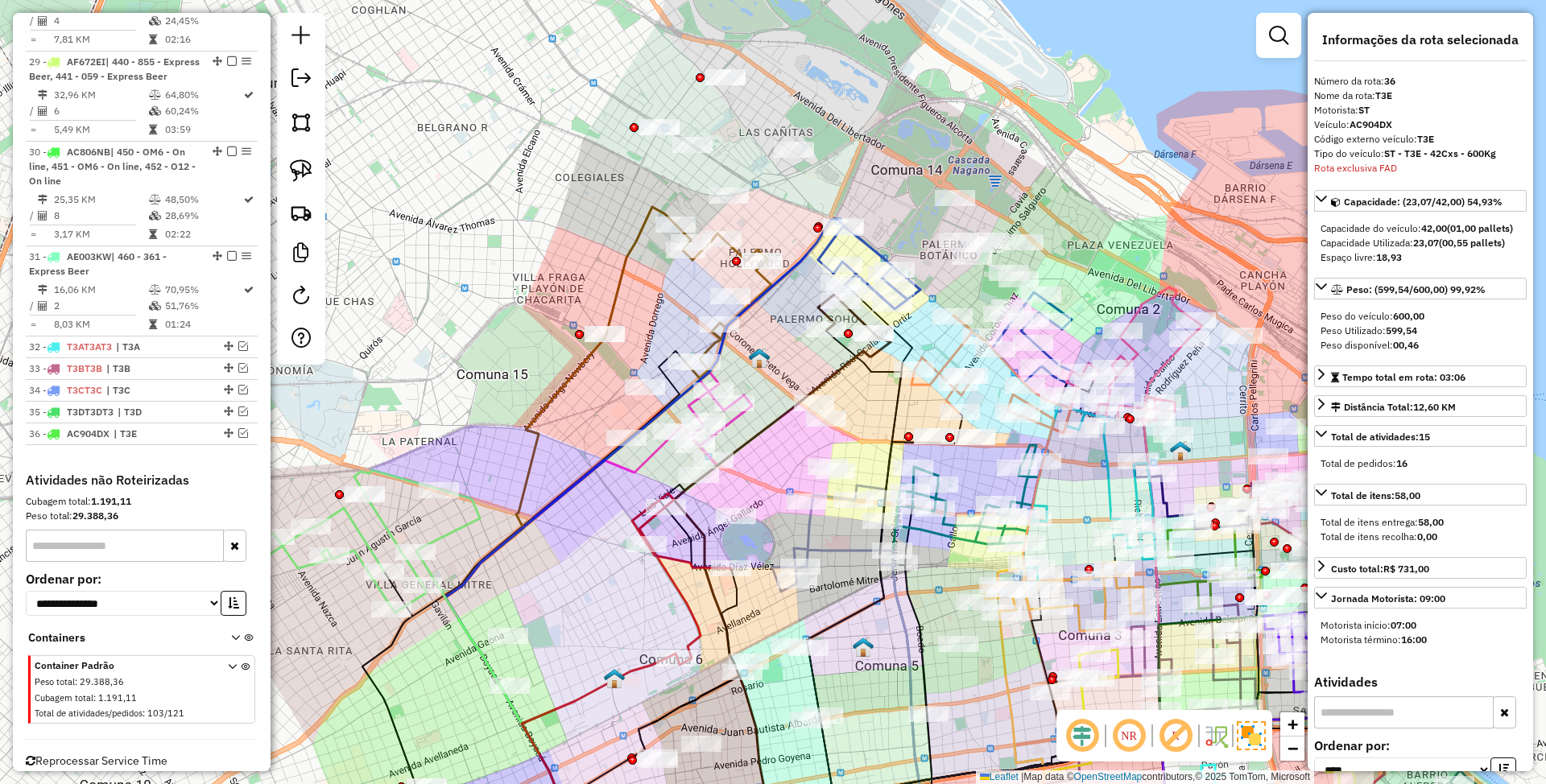
click at [629, 246] on icon at bounding box center [560, 535] width 231 height 658
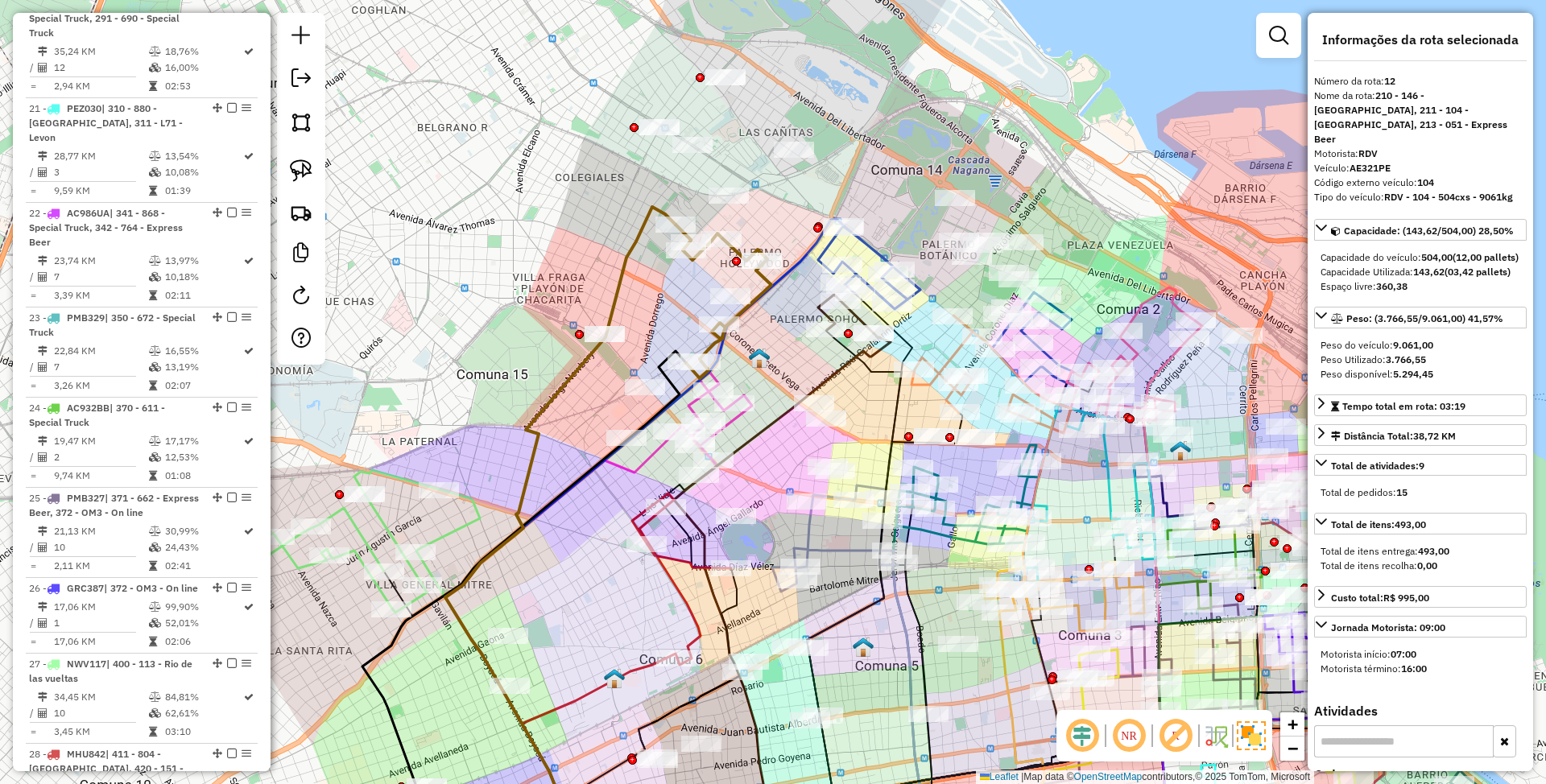
scroll to position [1760, 0]
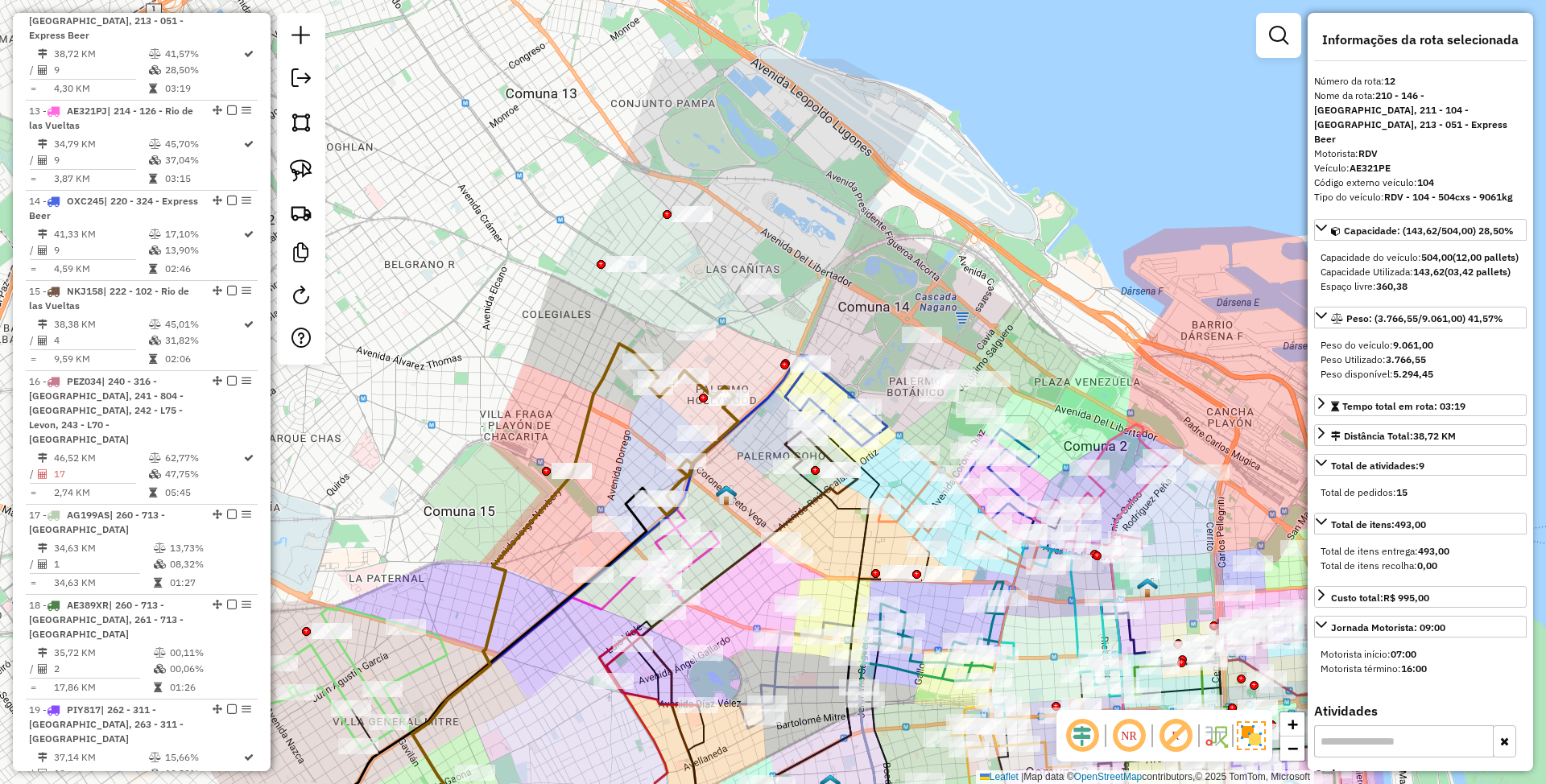
drag, startPoint x: 791, startPoint y: 198, endPoint x: 758, endPoint y: 335, distance: 140.9
click at [758, 335] on div "Janela de atendimento Grade de atendimento Capacidade Transportadoras Veículos …" at bounding box center [773, 392] width 1546 height 784
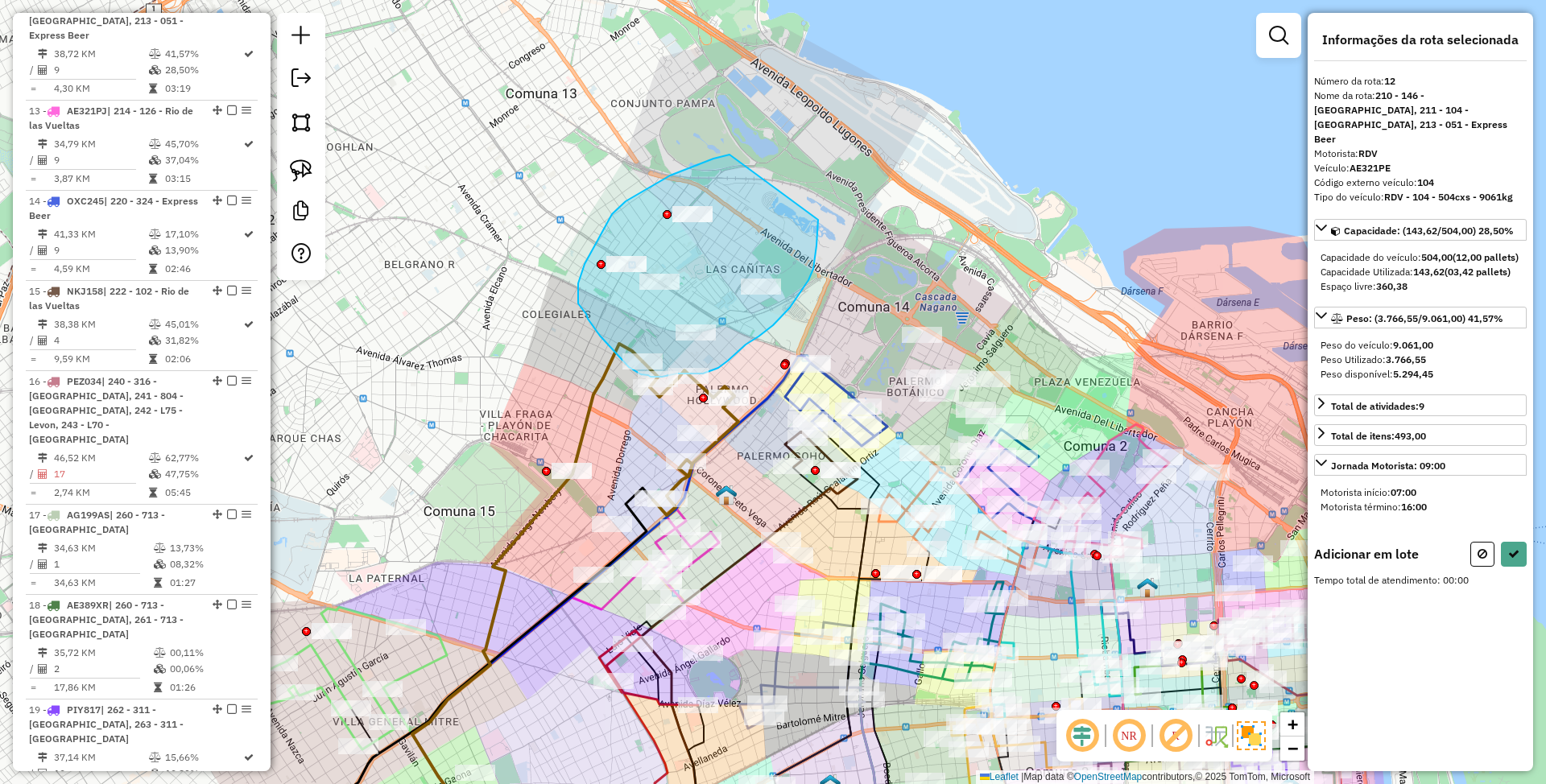
drag, startPoint x: 730, startPoint y: 154, endPoint x: 818, endPoint y: 220, distance: 110.0
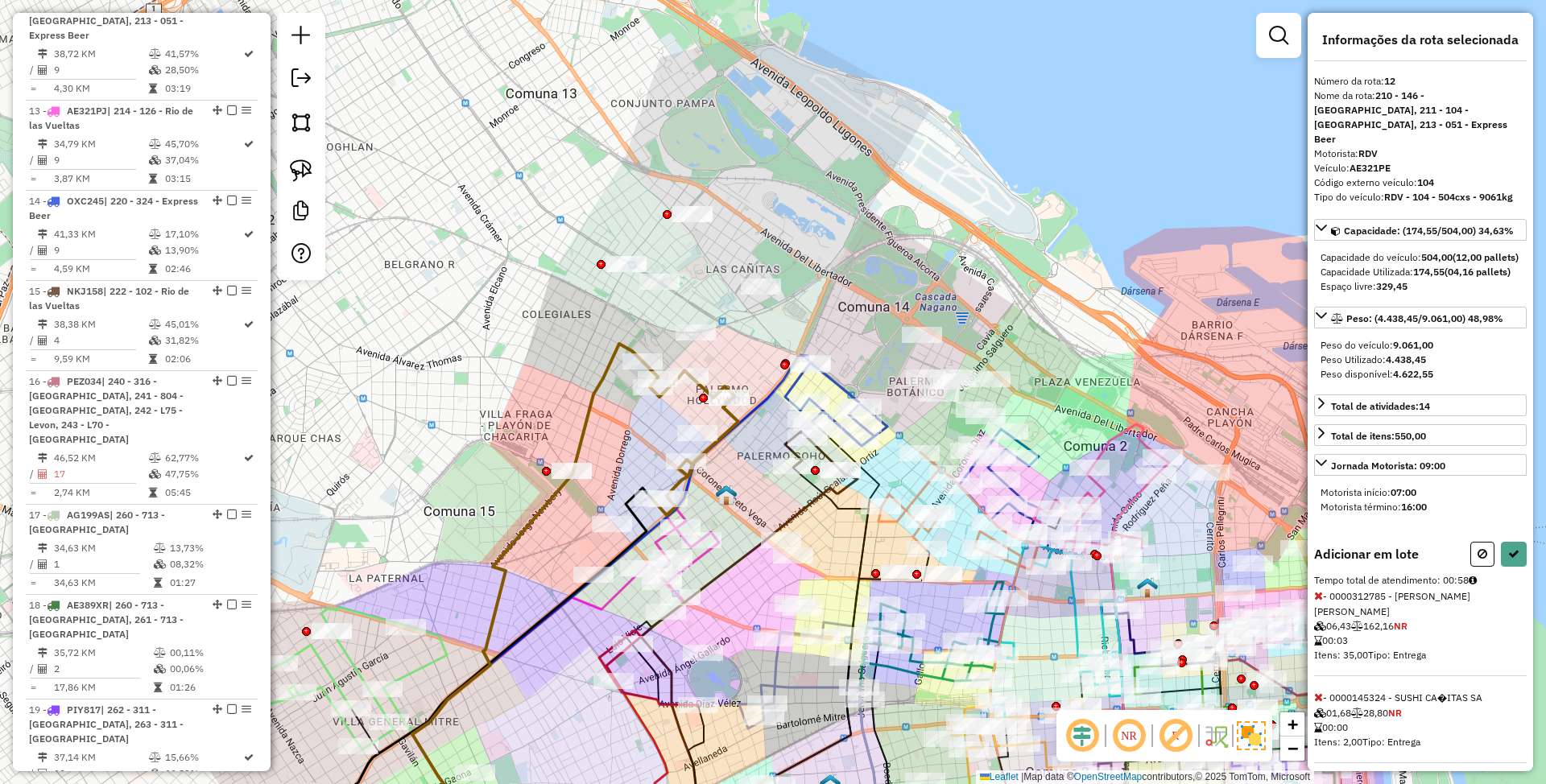
select select "*********"
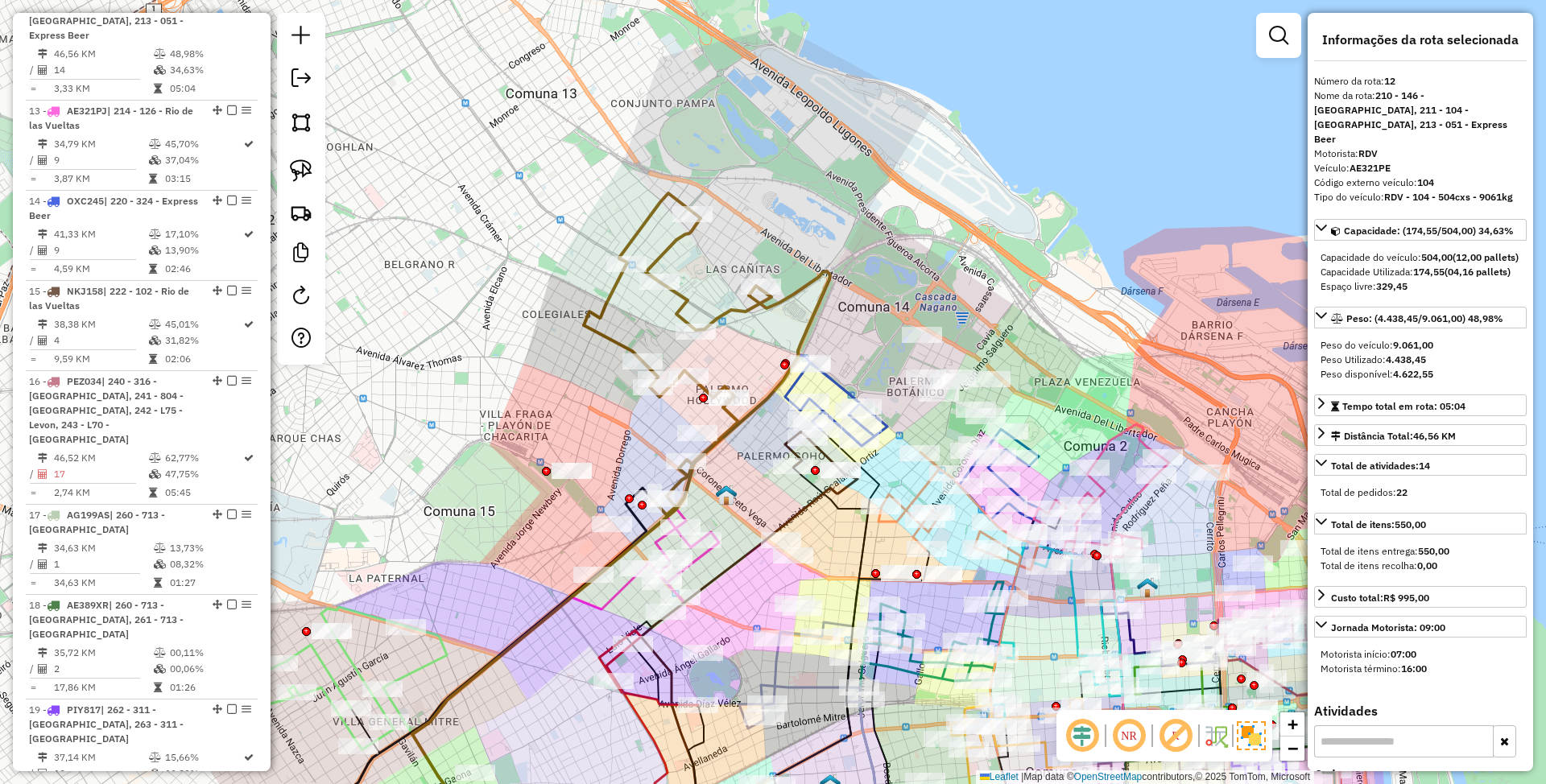
click at [674, 243] on icon at bounding box center [678, 354] width 187 height 322
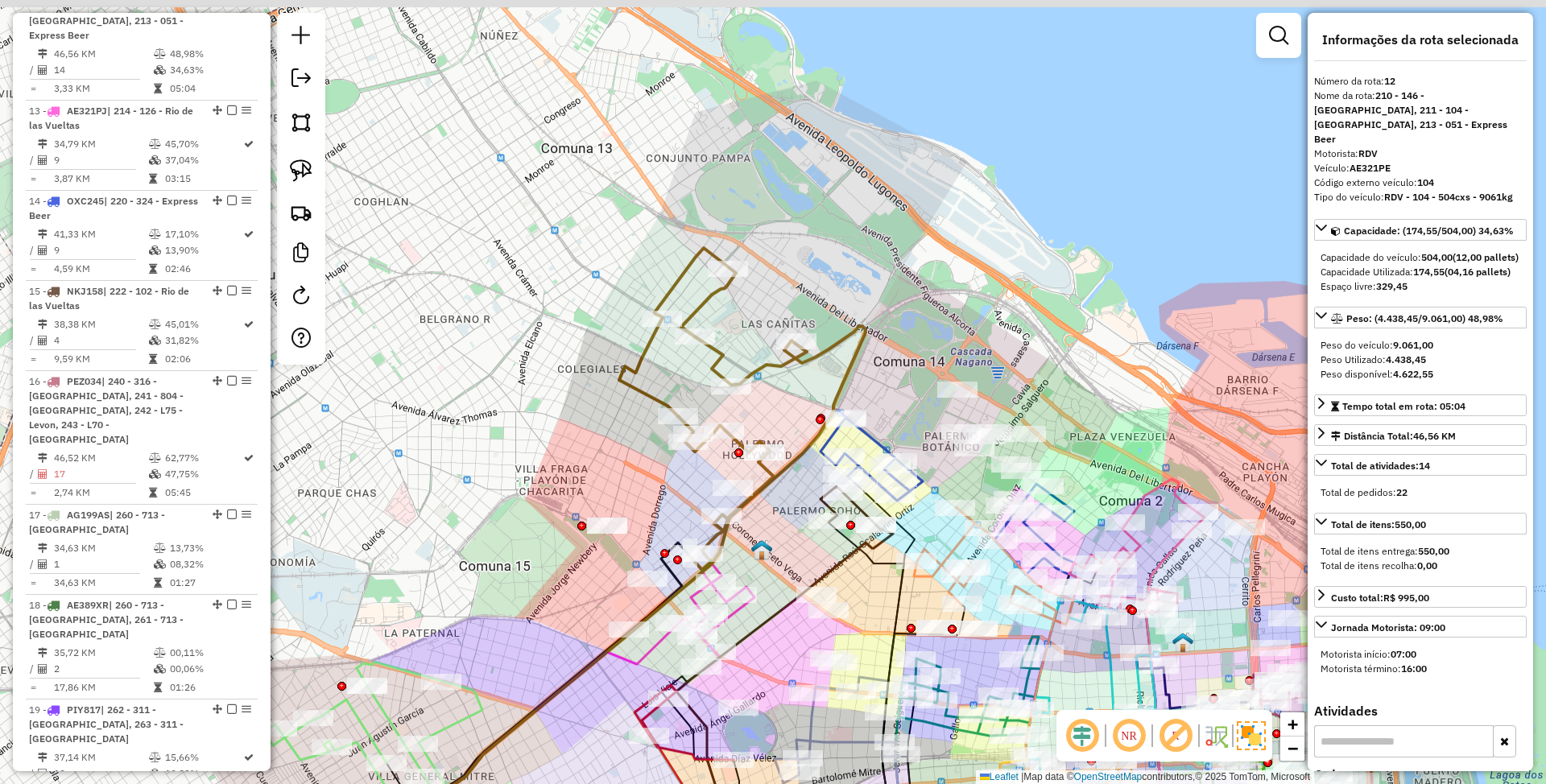
drag, startPoint x: 697, startPoint y: 261, endPoint x: 732, endPoint y: 316, distance: 65.2
click at [732, 316] on div "Janela de atendimento Grade de atendimento Capacidade Transportadoras Veículos …" at bounding box center [773, 392] width 1546 height 784
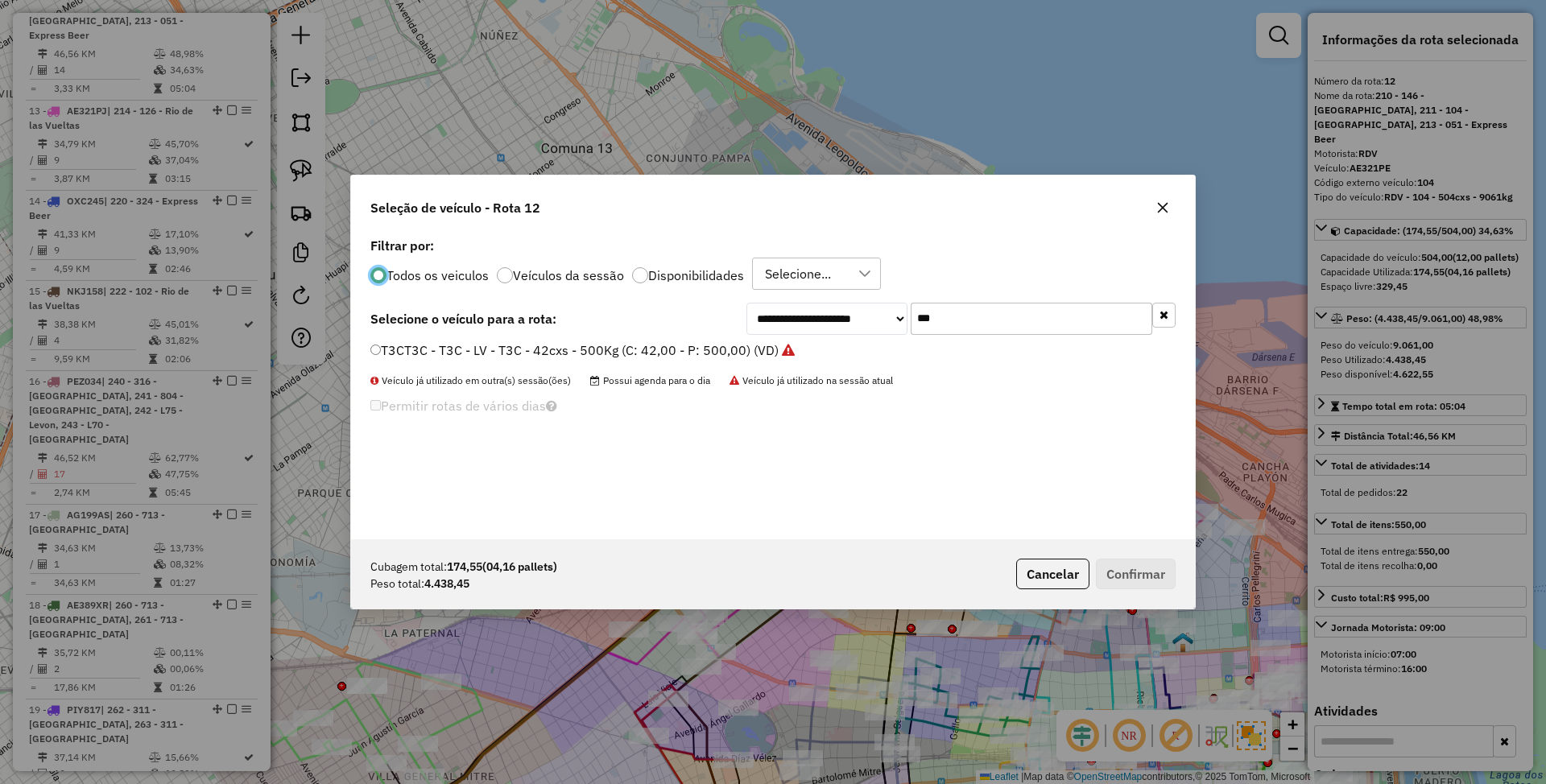
scroll to position [8, 5]
drag, startPoint x: 823, startPoint y: 290, endPoint x: 798, endPoint y: 288, distance: 25.1
click at [794, 287] on div "**********" at bounding box center [773, 386] width 844 height 306
type input "***"
click at [584, 347] on label "AC986TZ - 629 - ST - 629 - 420cxs - 8615kg (C: 420,00 - P: 8615,00) (VD)" at bounding box center [604, 350] width 465 height 19
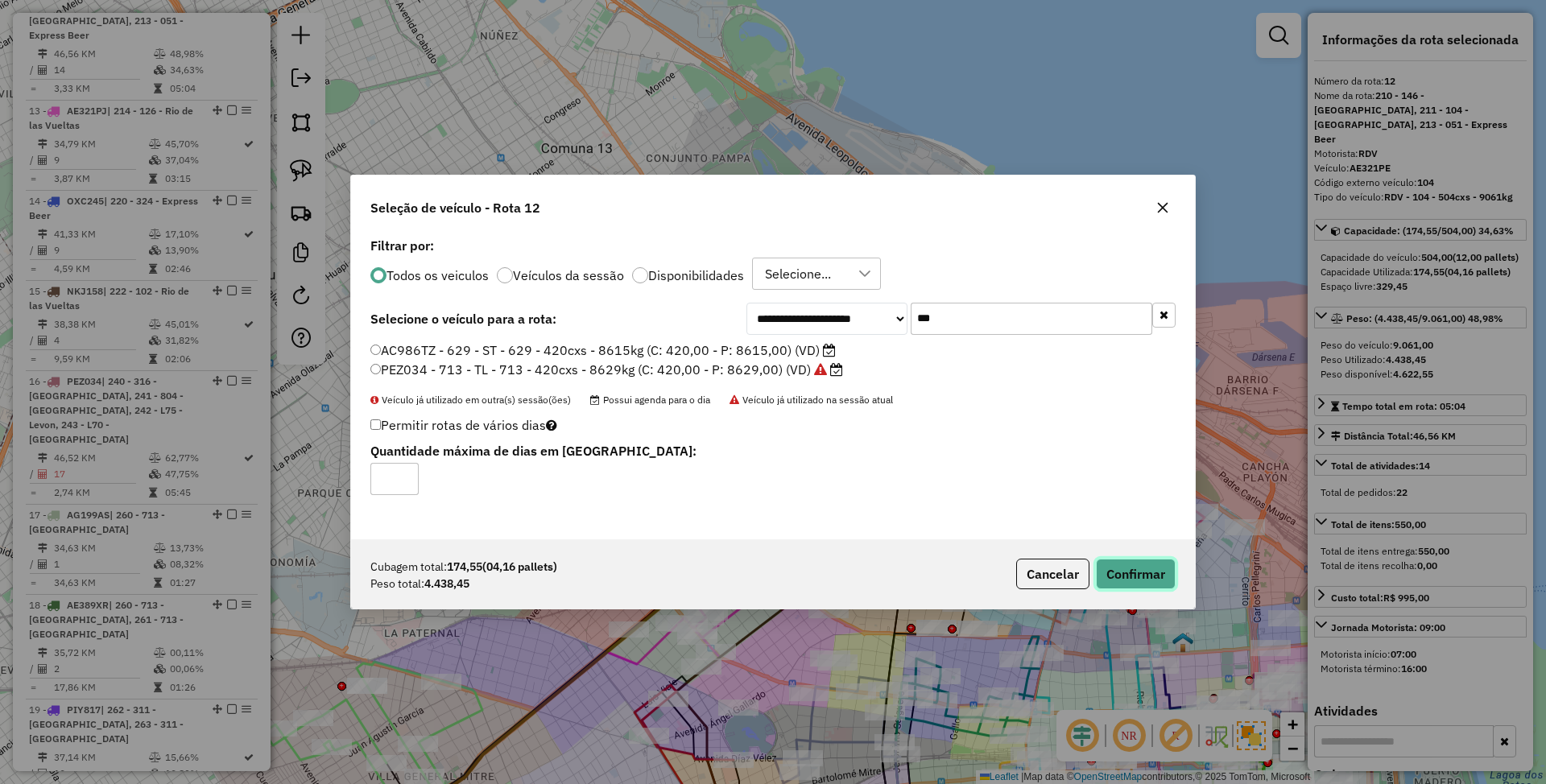
click at [1125, 571] on button "Confirmar" at bounding box center [1136, 574] width 80 height 31
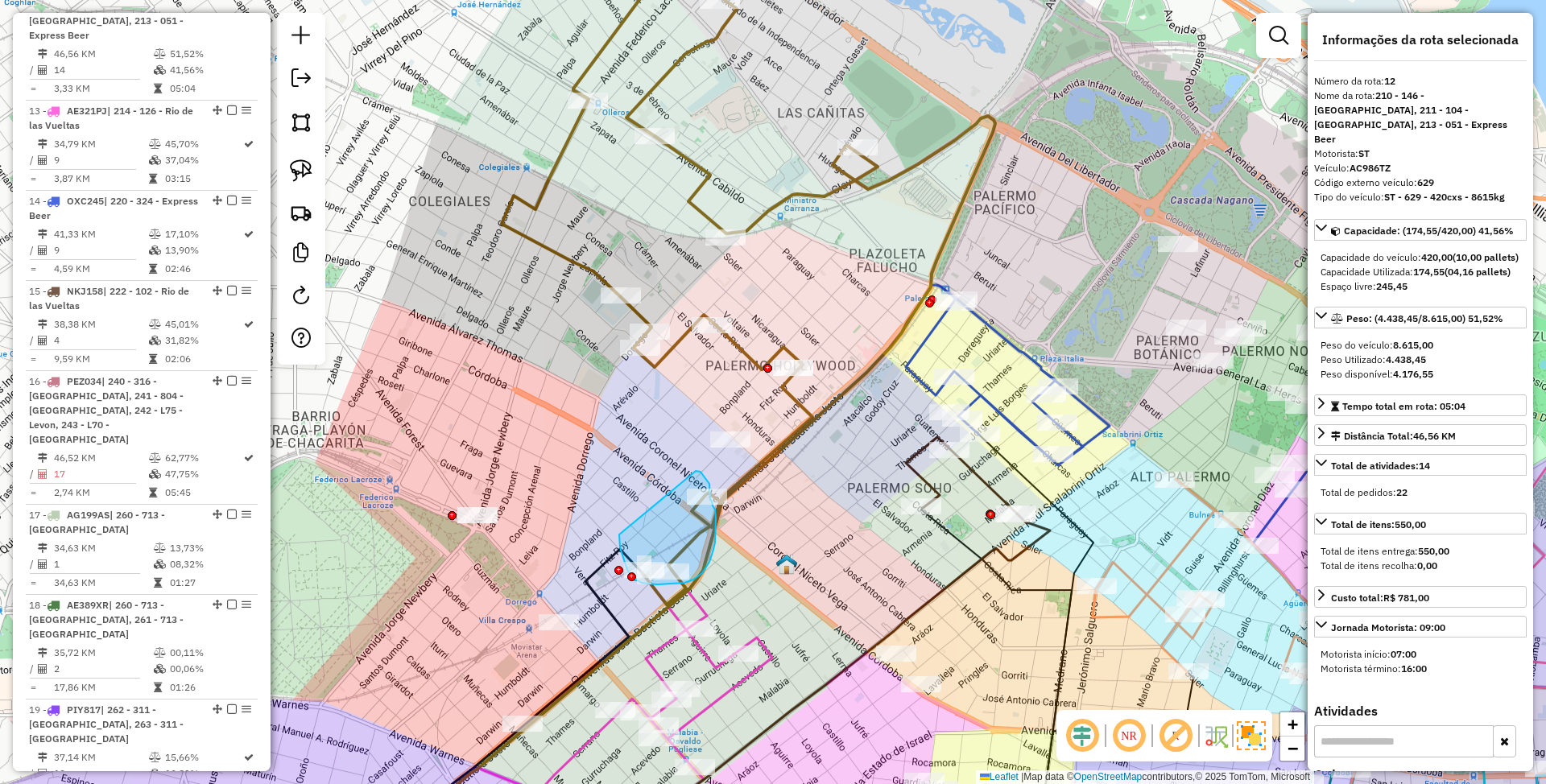
drag, startPoint x: 619, startPoint y: 536, endPoint x: 691, endPoint y: 471, distance: 97.0
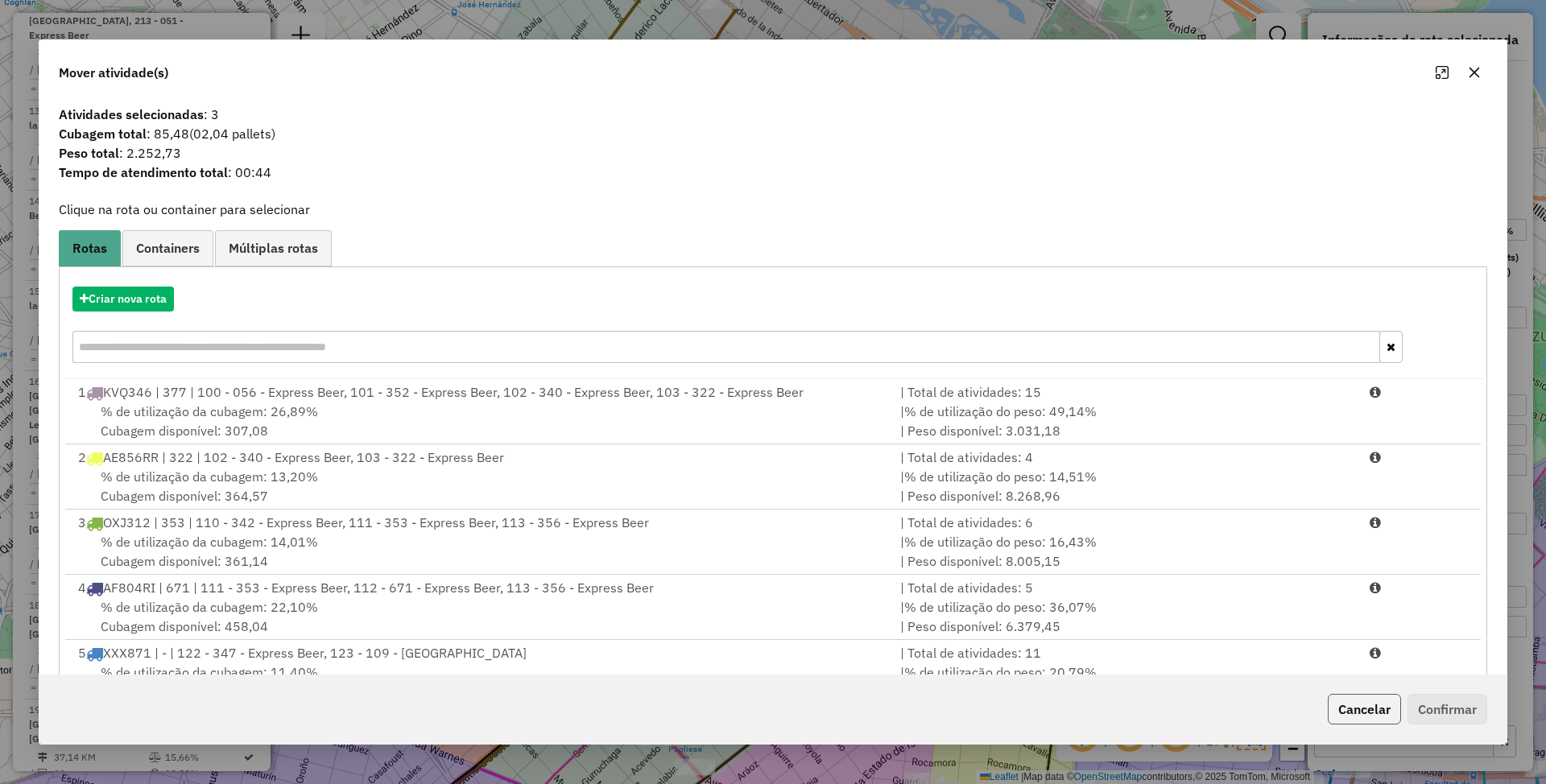
click at [1350, 707] on button "Cancelar" at bounding box center [1364, 710] width 73 height 31
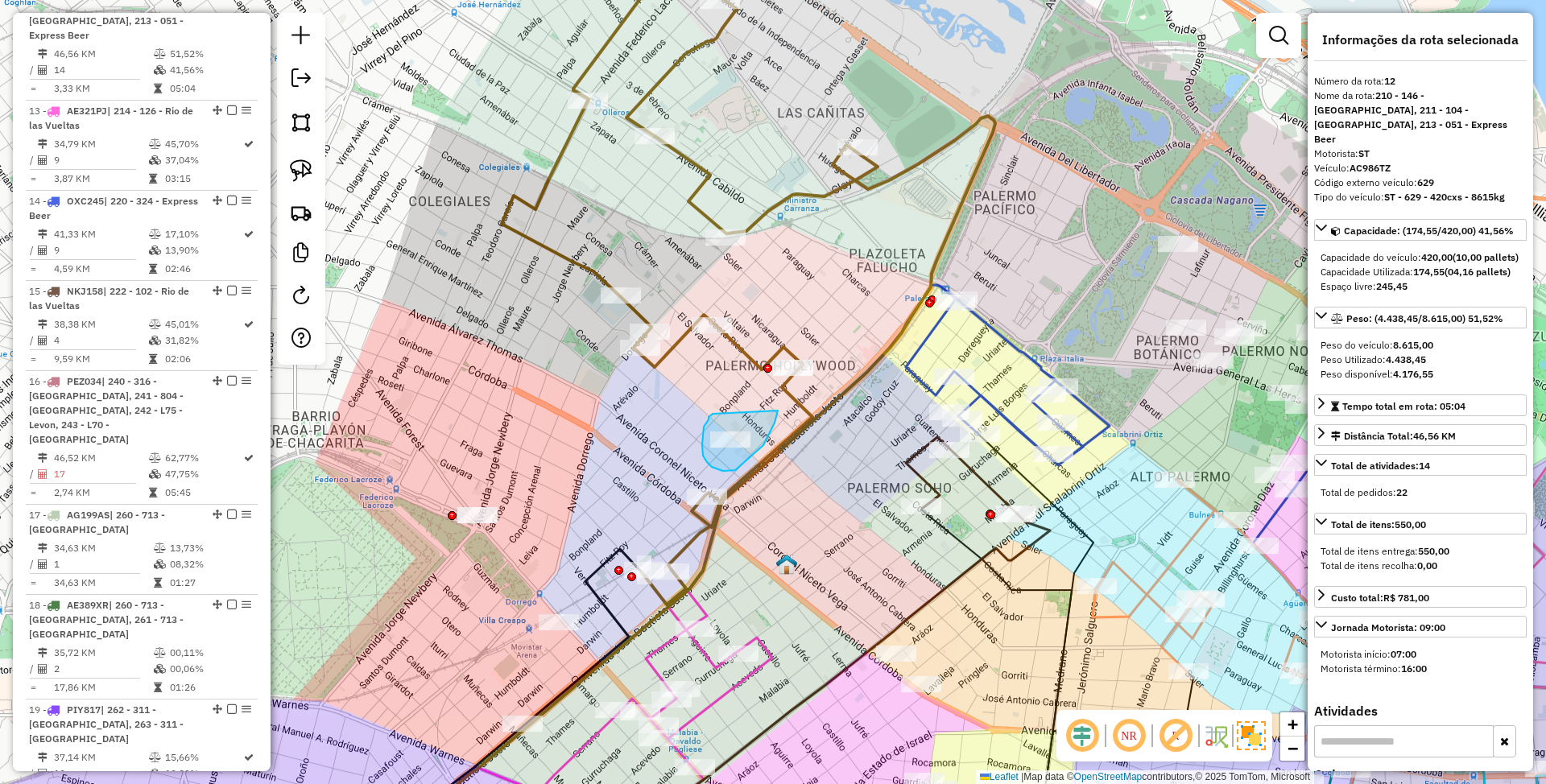
drag, startPoint x: 711, startPoint y: 416, endPoint x: 778, endPoint y: 410, distance: 67.3
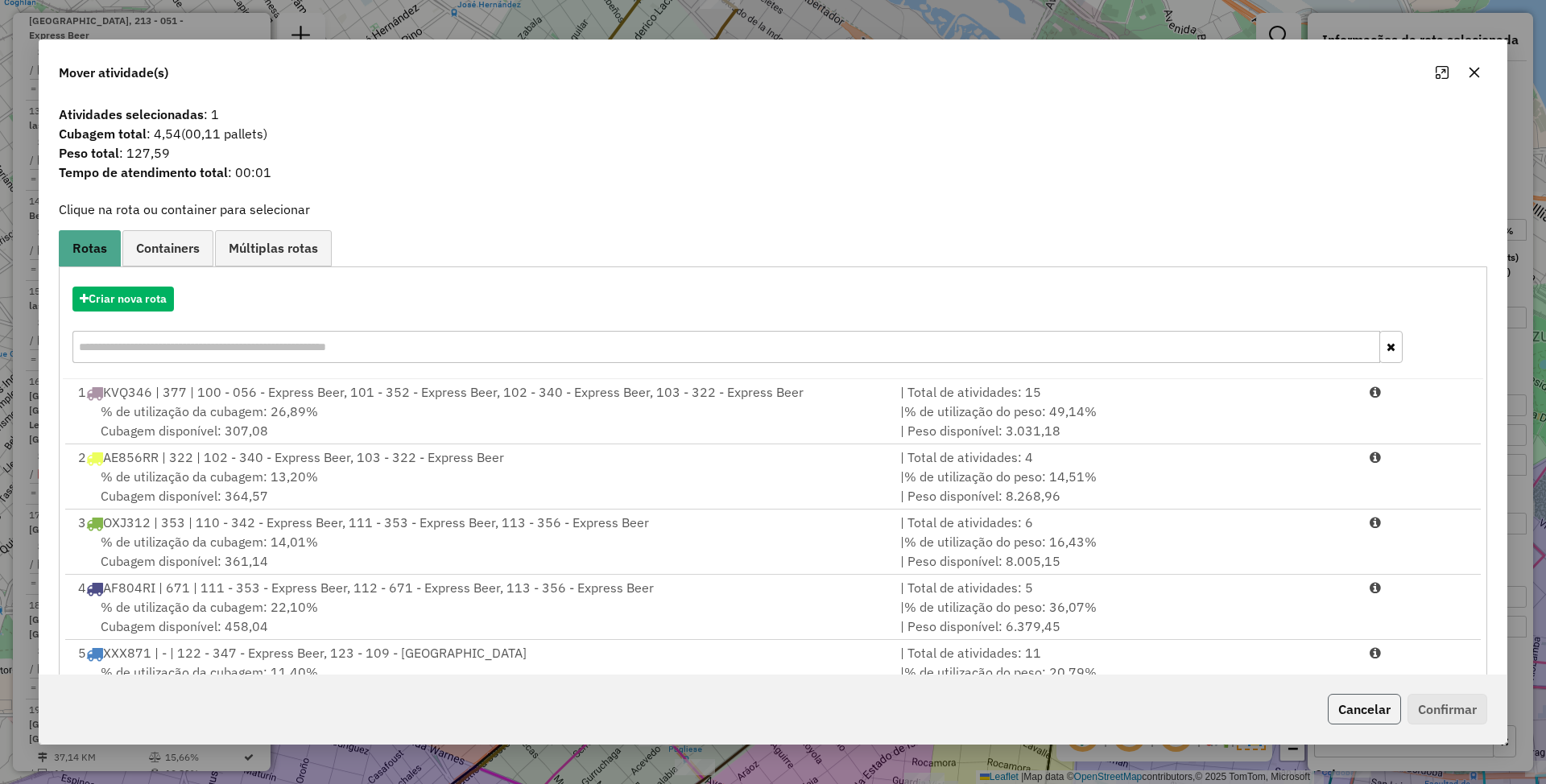
click at [1358, 700] on button "Cancelar" at bounding box center [1364, 710] width 73 height 31
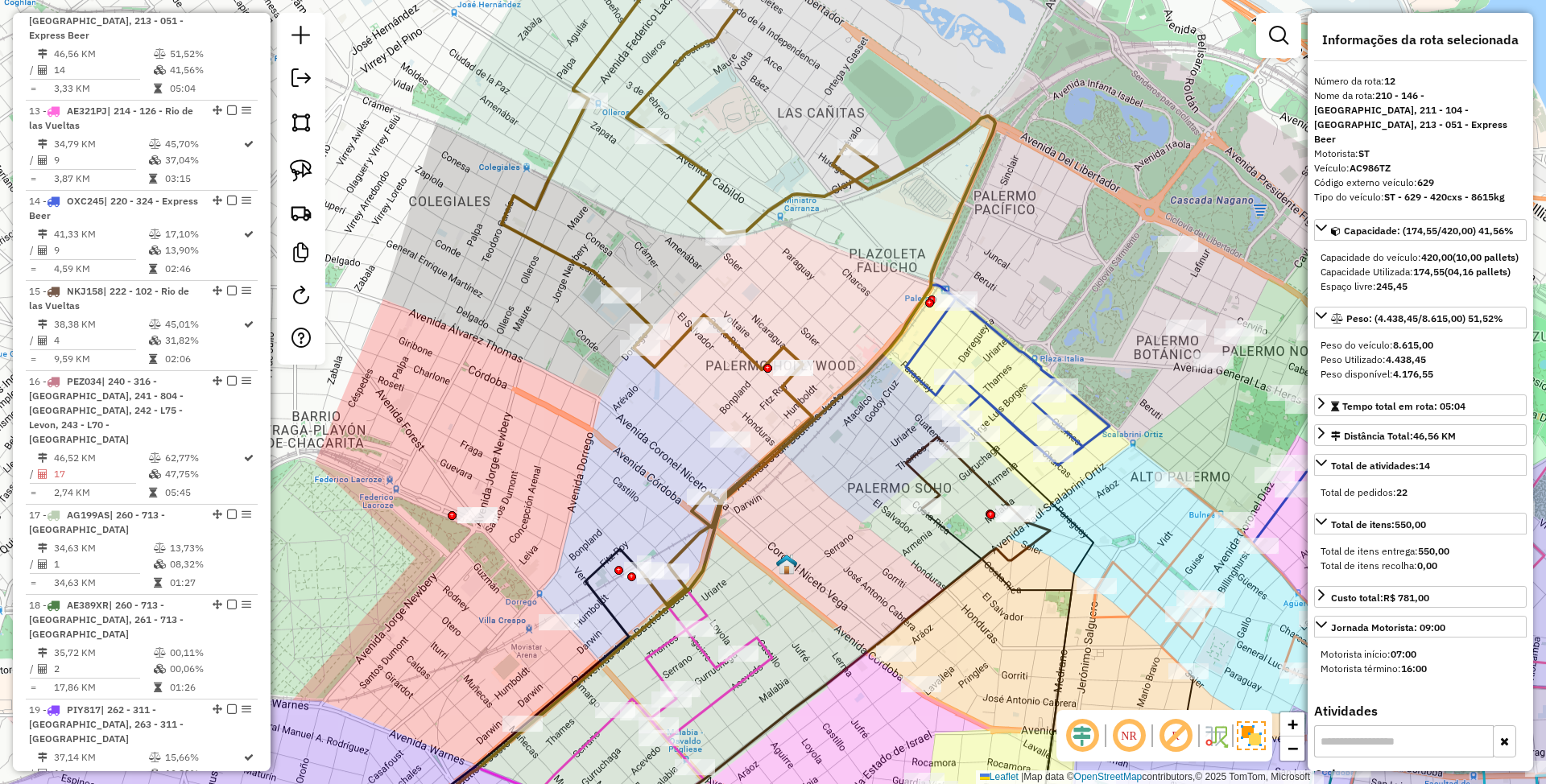
click at [803, 405] on icon at bounding box center [690, 282] width 377 height 645
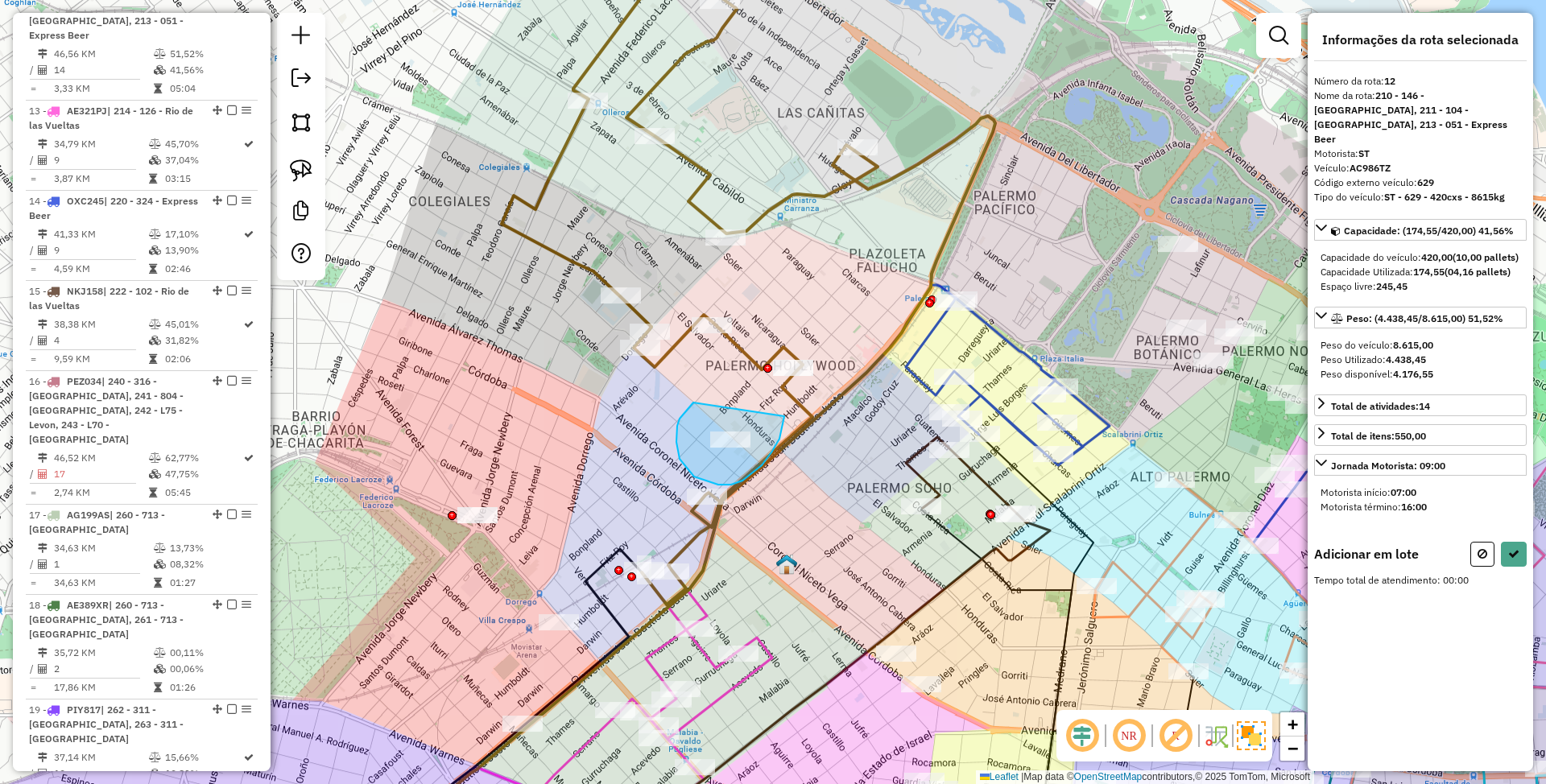
drag, startPoint x: 693, startPoint y: 403, endPoint x: 784, endPoint y: 416, distance: 91.9
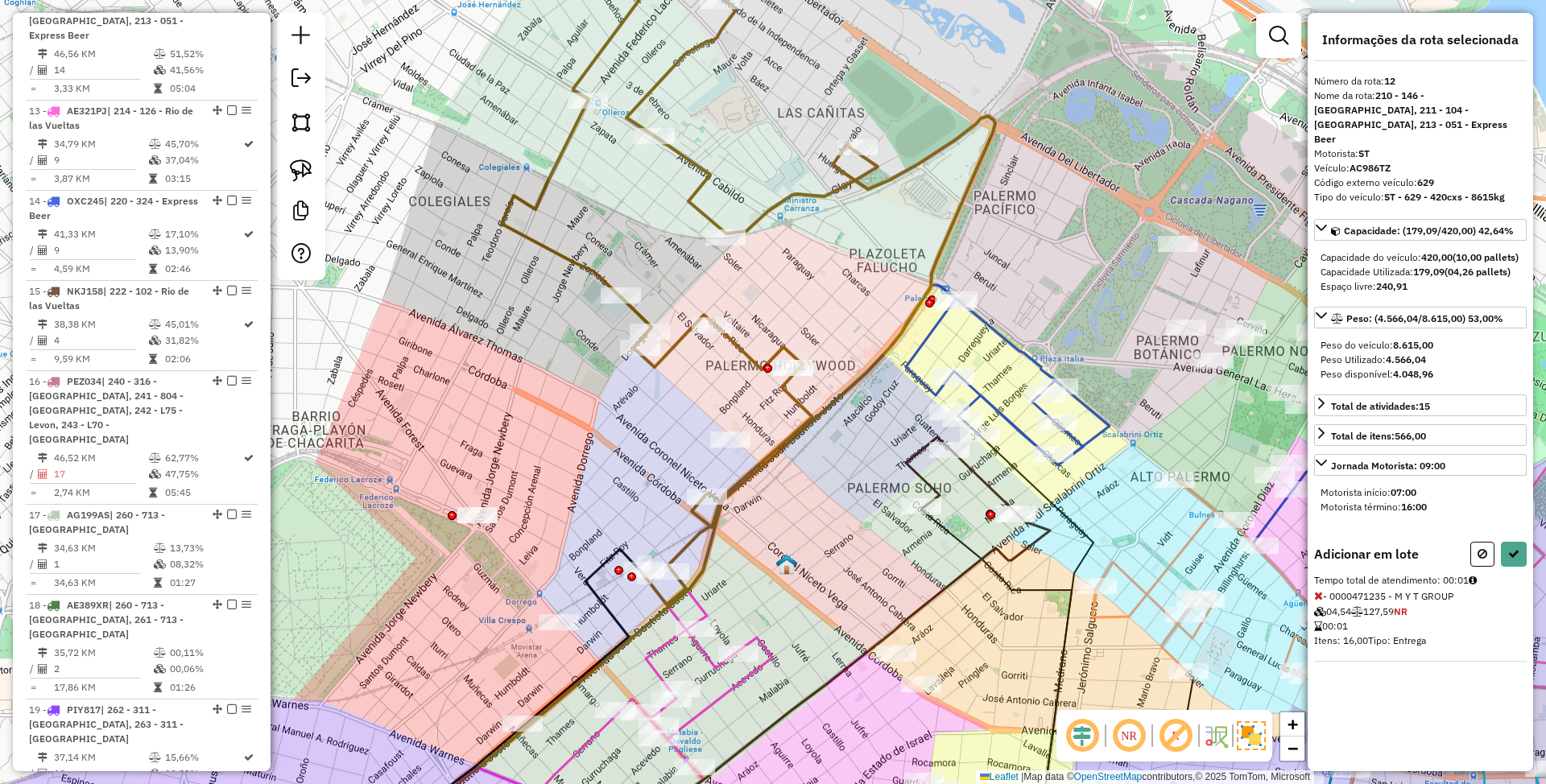
select select "*********"
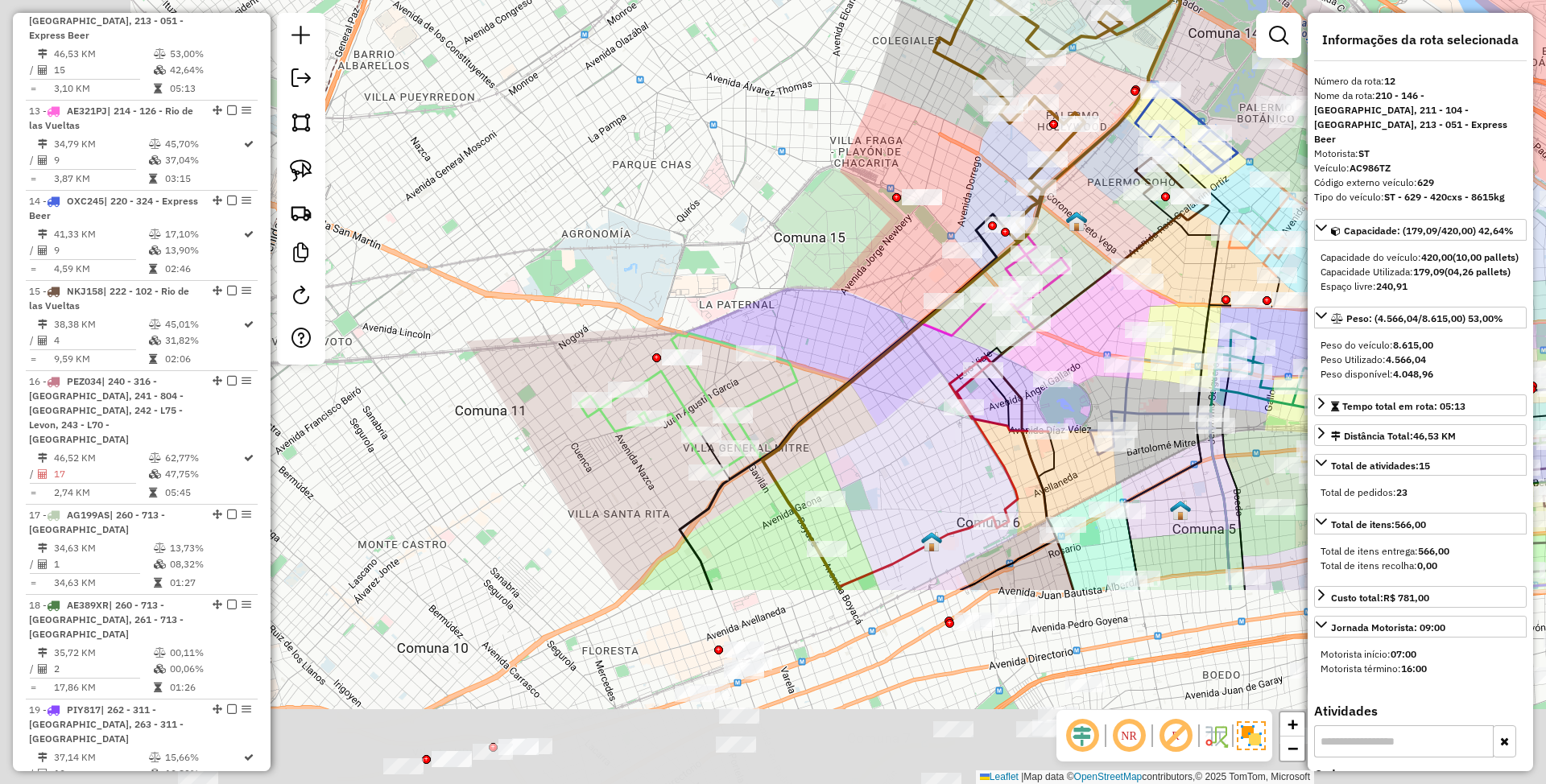
drag, startPoint x: 576, startPoint y: 602, endPoint x: 845, endPoint y: 329, distance: 383.3
click at [845, 329] on div "Janela de atendimento Grade de atendimento Capacidade Transportadoras Veículos …" at bounding box center [773, 392] width 1546 height 784
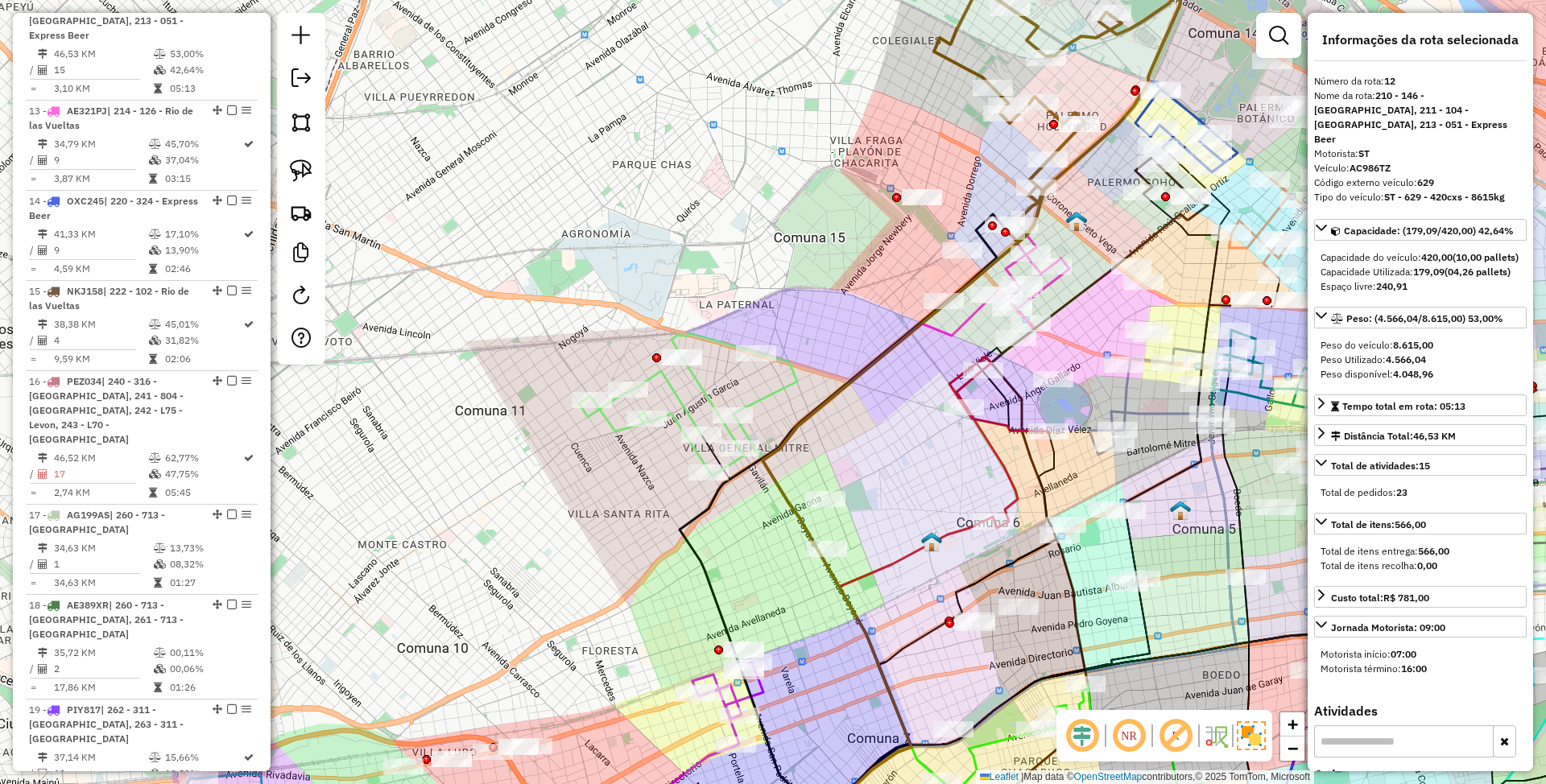
click at [697, 376] on icon at bounding box center [689, 405] width 218 height 143
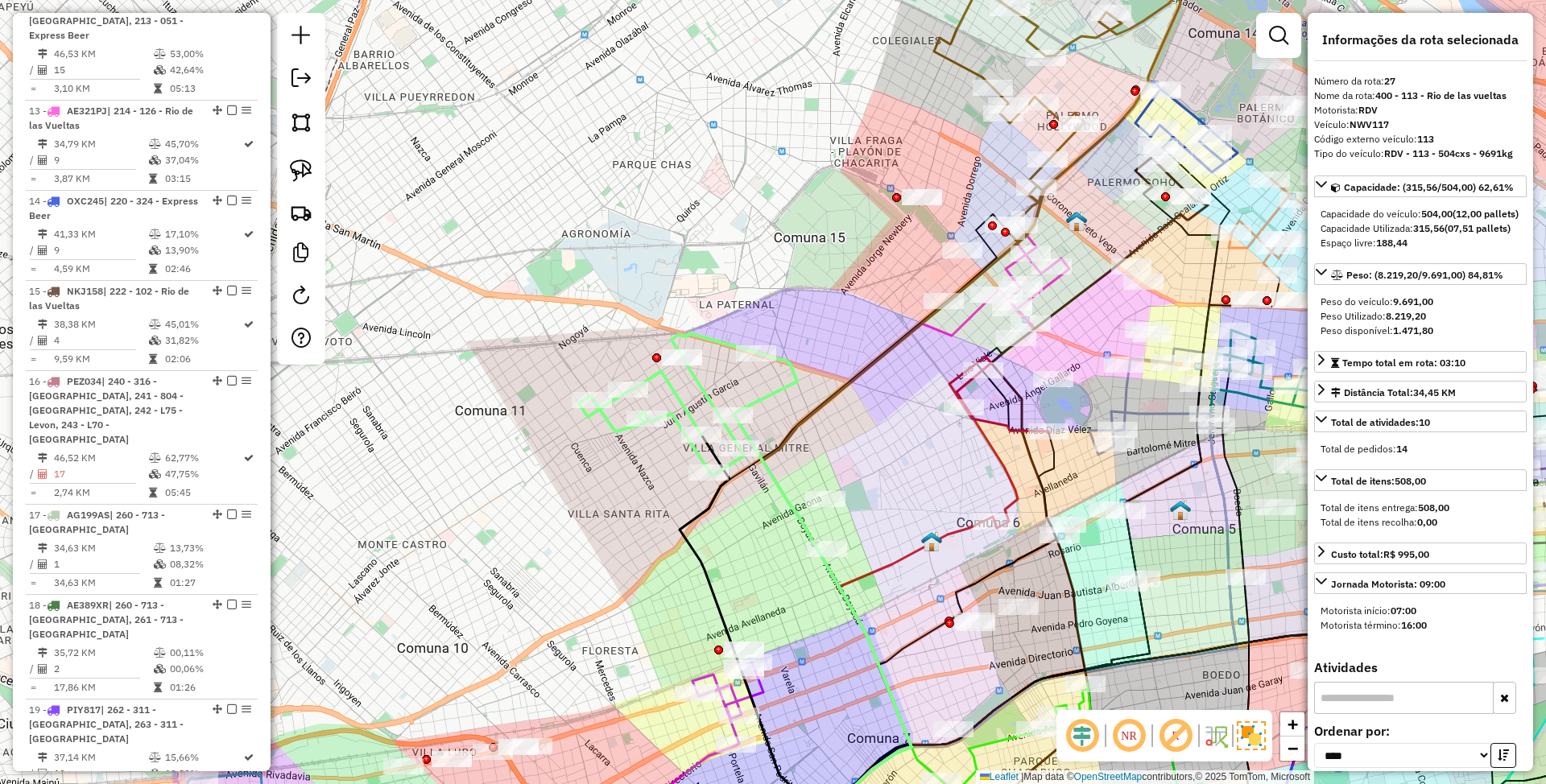
scroll to position [3175, 0]
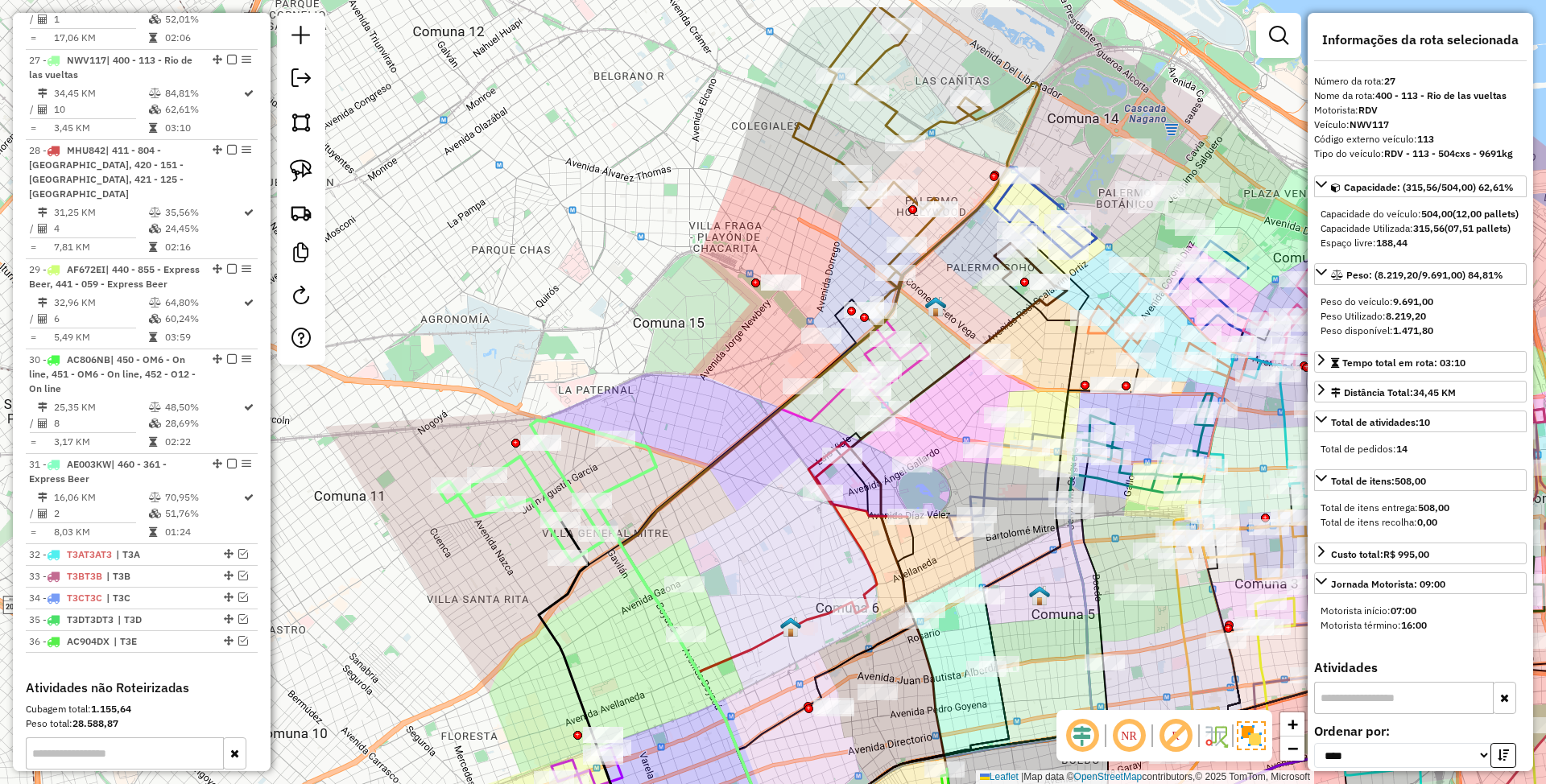
drag, startPoint x: 851, startPoint y: 321, endPoint x: 710, endPoint y: 406, distance: 164.6
click at [710, 406] on div "Janela de atendimento Grade de atendimento Capacidade Transportadoras Veículos …" at bounding box center [773, 392] width 1546 height 784
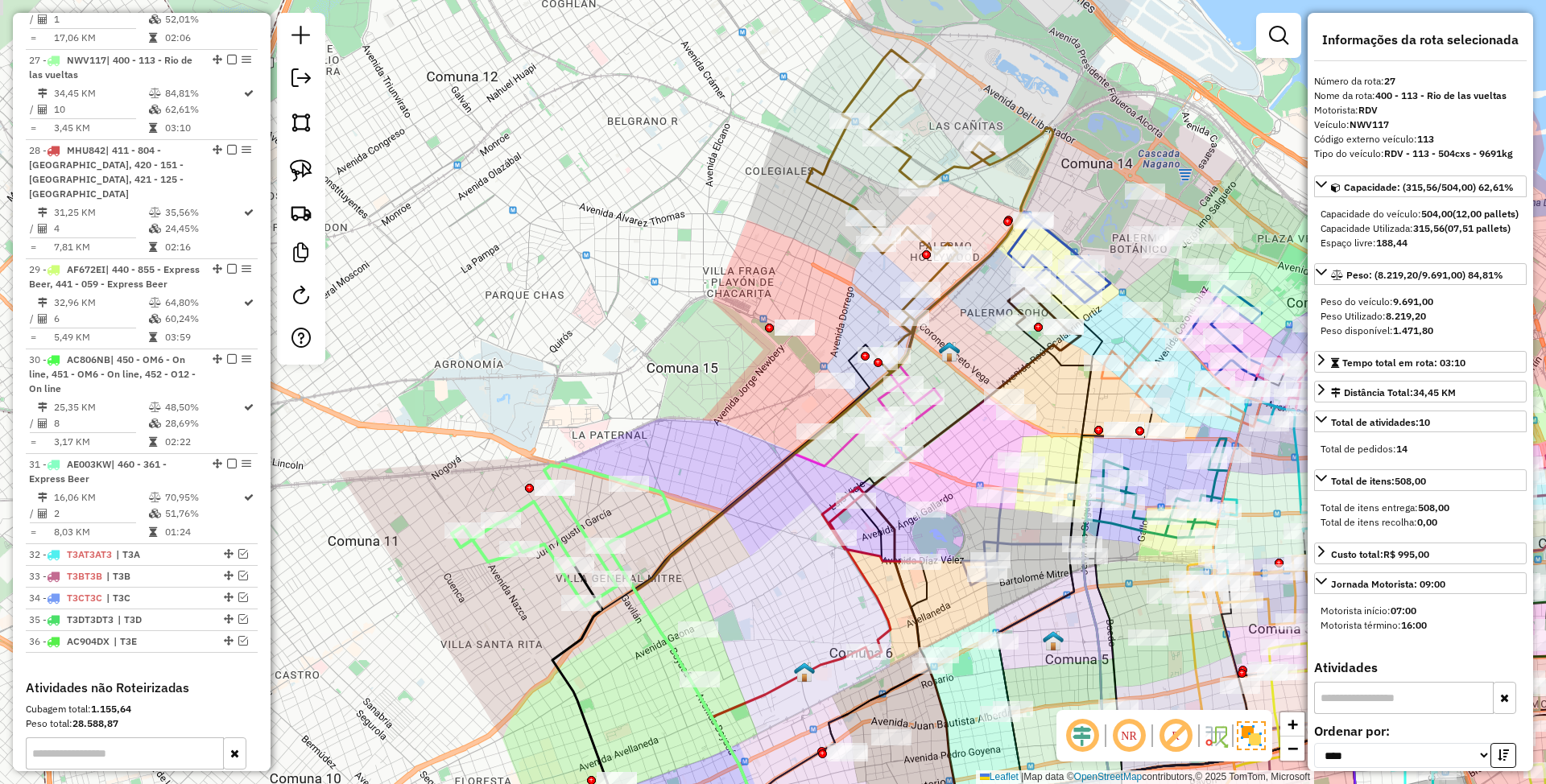
drag, startPoint x: 710, startPoint y: 424, endPoint x: 726, endPoint y: 474, distance: 52.5
click at [726, 474] on div "Janela de atendimento Grade de atendimento Capacidade Transportadoras Veículos …" at bounding box center [773, 392] width 1546 height 784
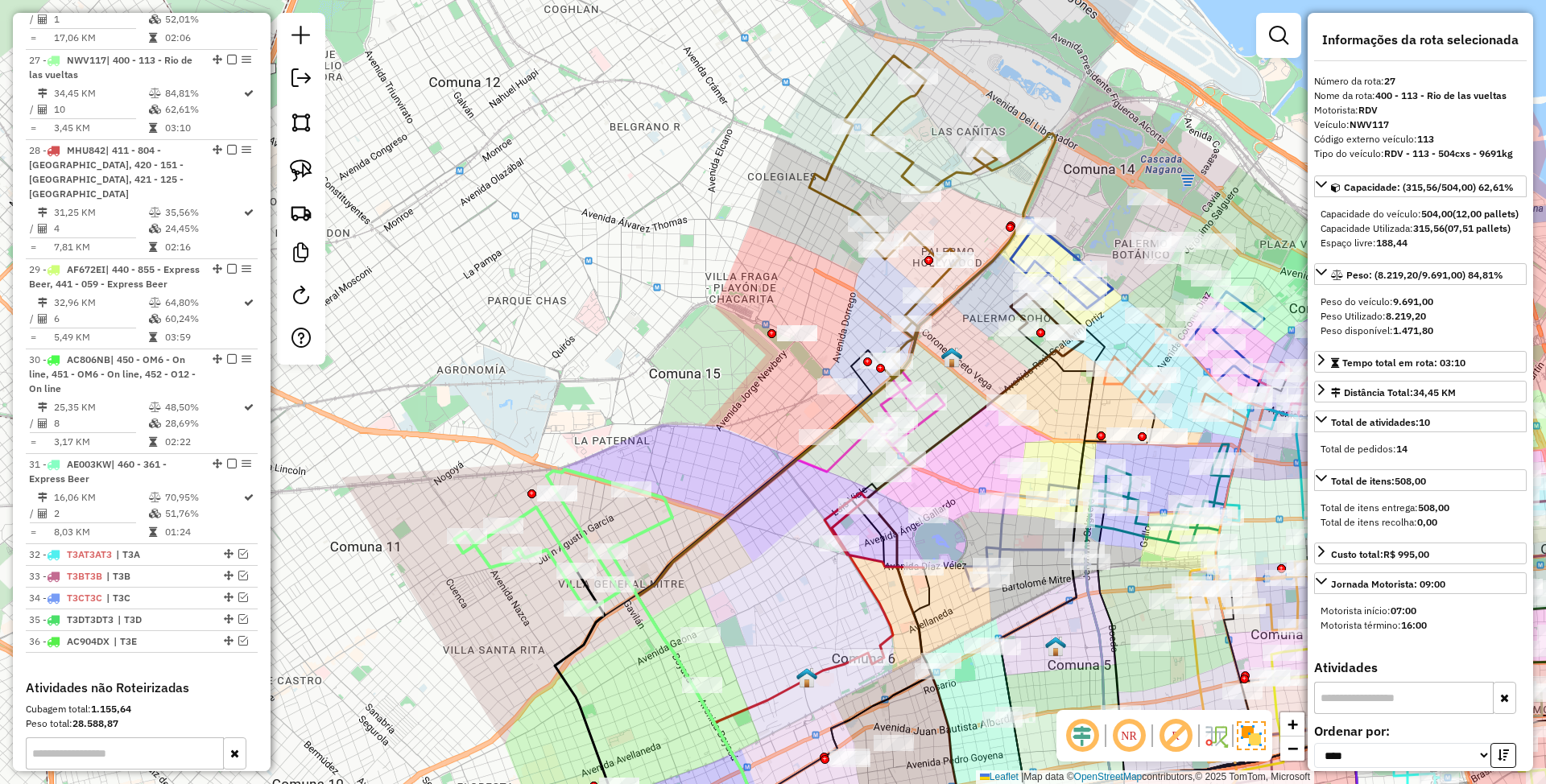
click at [644, 527] on icon at bounding box center [563, 541] width 218 height 143
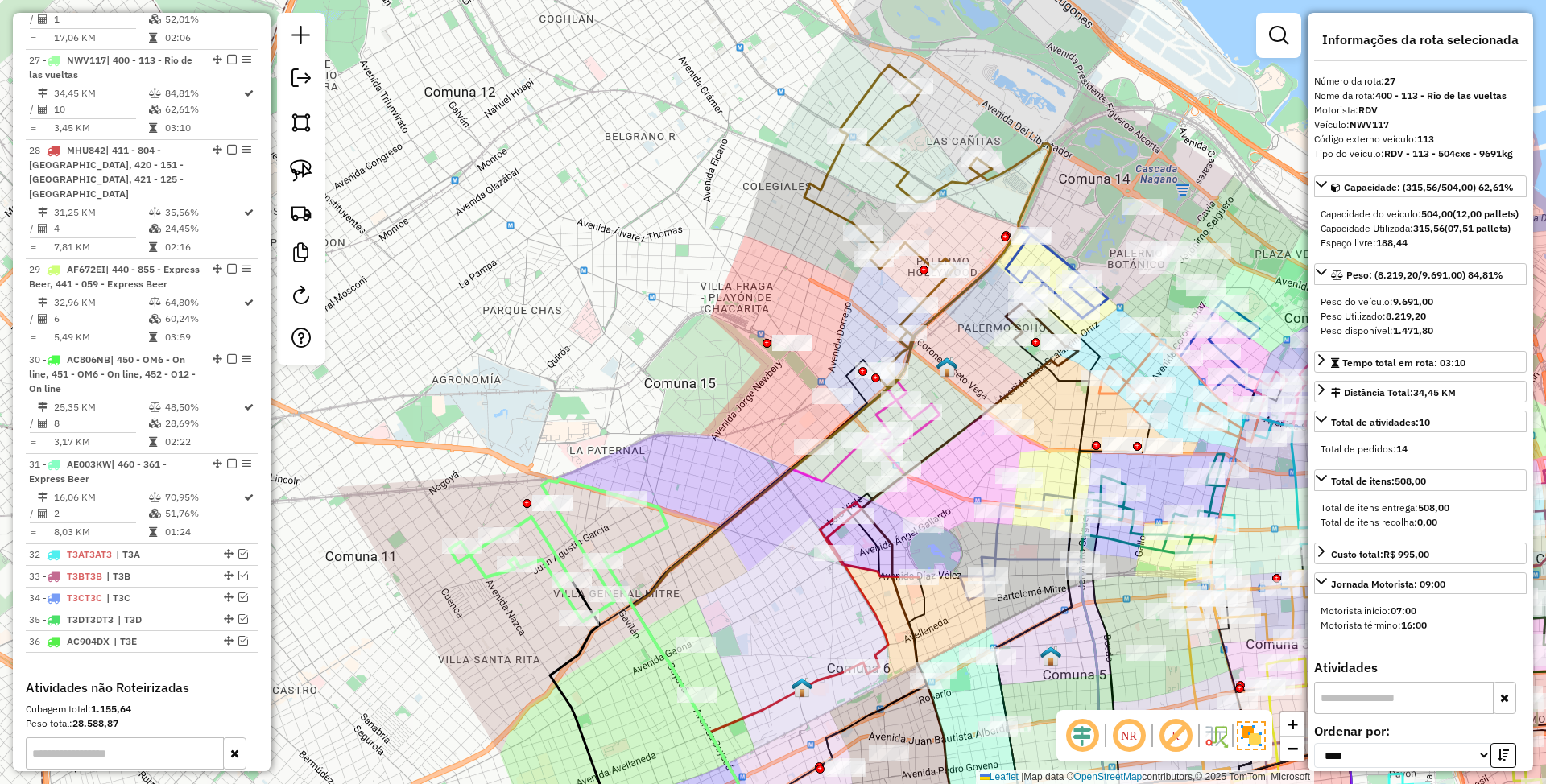
drag, startPoint x: 721, startPoint y: 470, endPoint x: 714, endPoint y: 493, distance: 24.0
click at [714, 493] on div "Janela de atendimento Grade de atendimento Capacidade Transportadoras Veículos …" at bounding box center [773, 392] width 1546 height 784
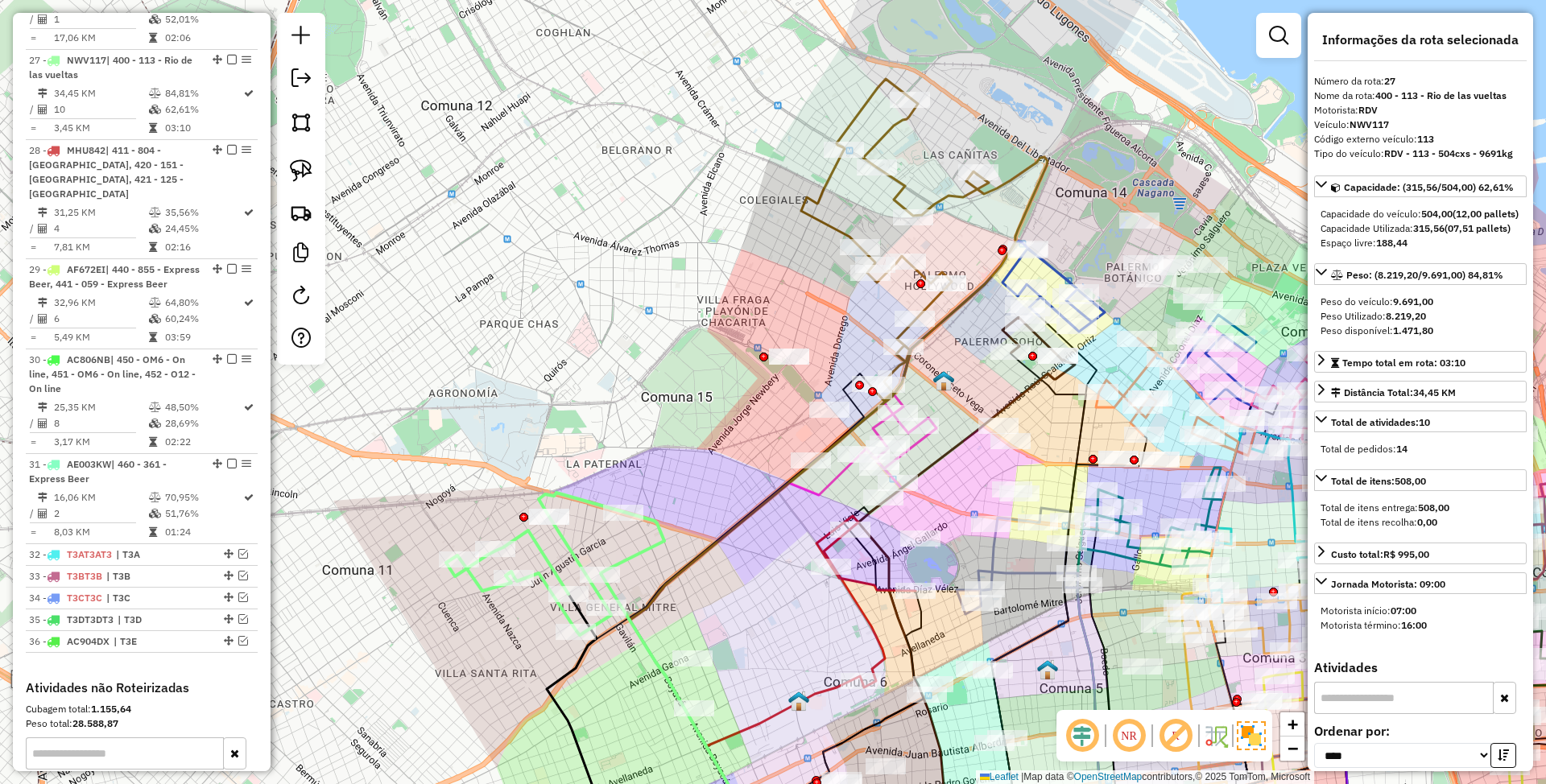
click at [954, 190] on icon at bounding box center [895, 240] width 187 height 322
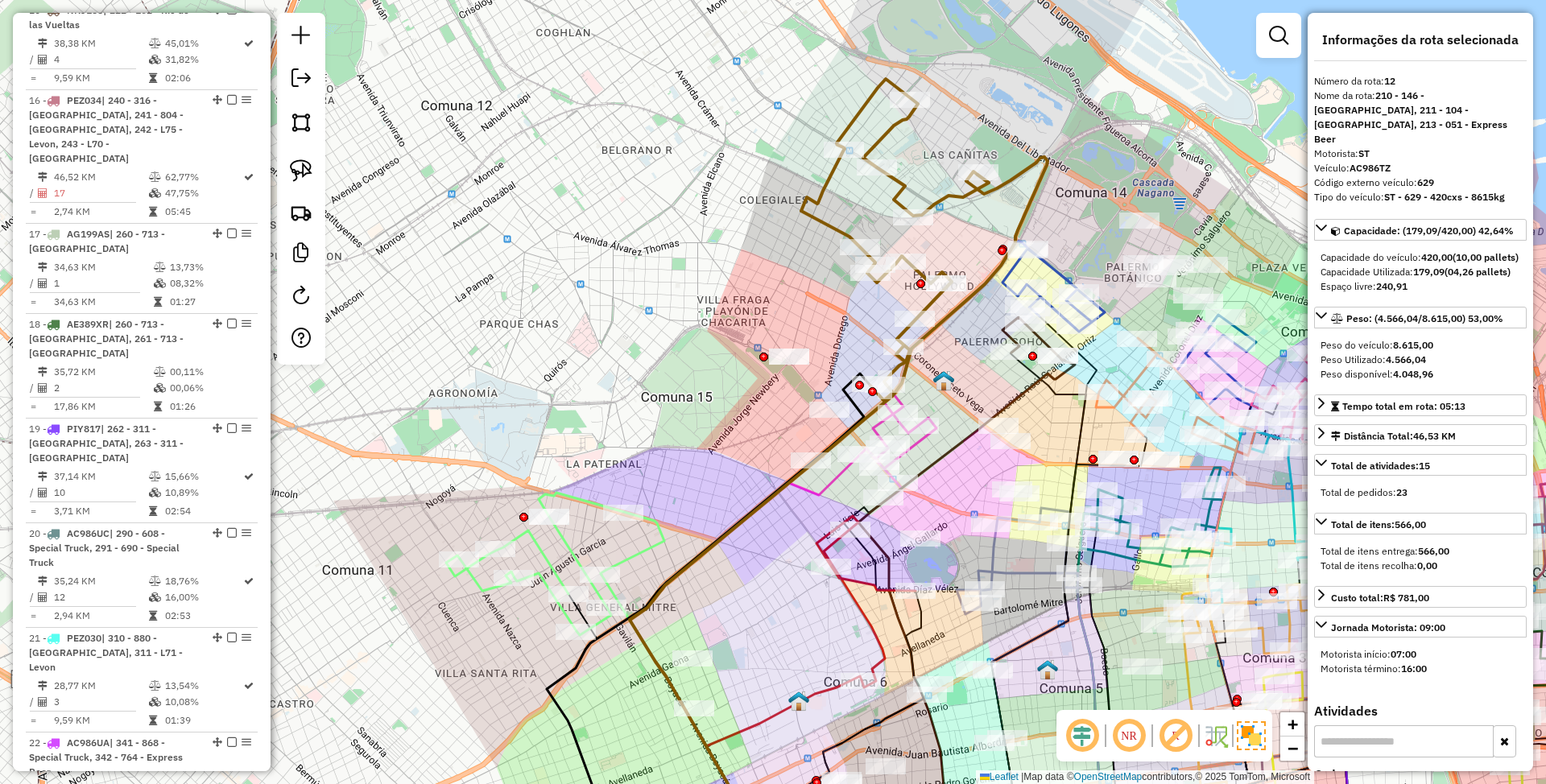
scroll to position [1760, 0]
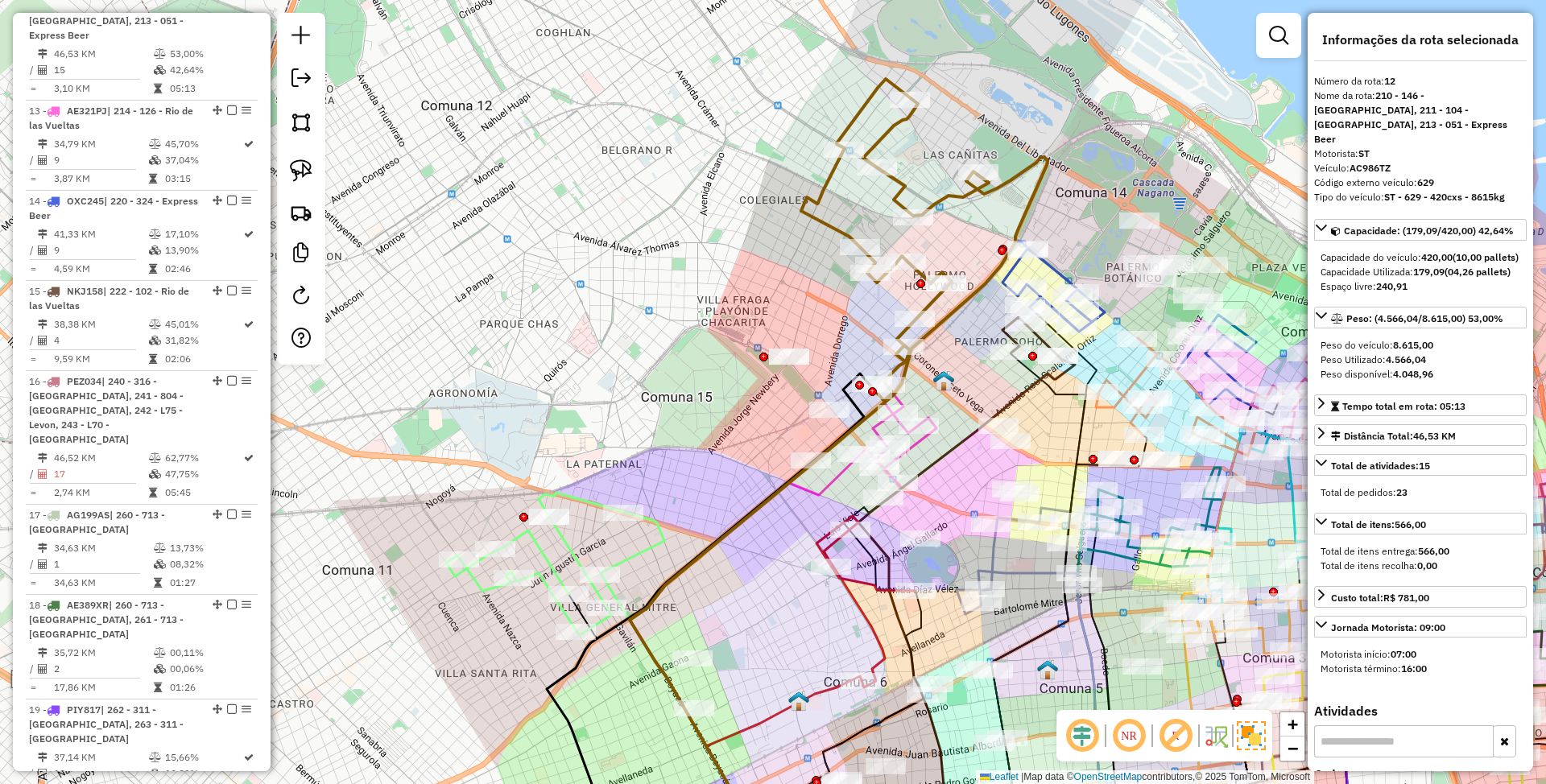
click at [655, 546] on icon at bounding box center [555, 564] width 218 height 143
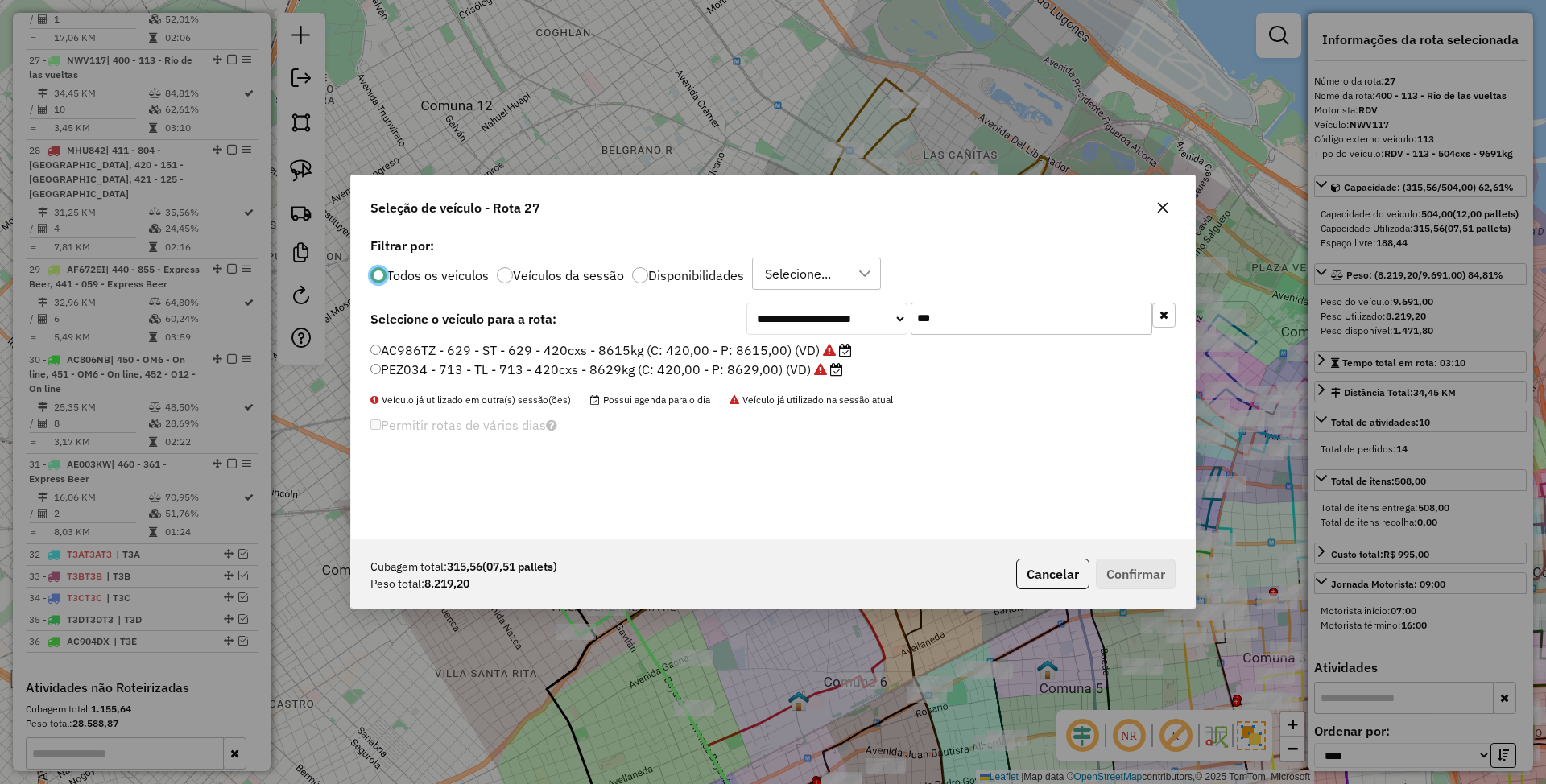
scroll to position [8, 5]
click at [636, 271] on div at bounding box center [640, 275] width 16 height 16
drag, startPoint x: 968, startPoint y: 318, endPoint x: 877, endPoint y: 290, distance: 95.2
click at [877, 290] on div "**********" at bounding box center [773, 386] width 844 height 306
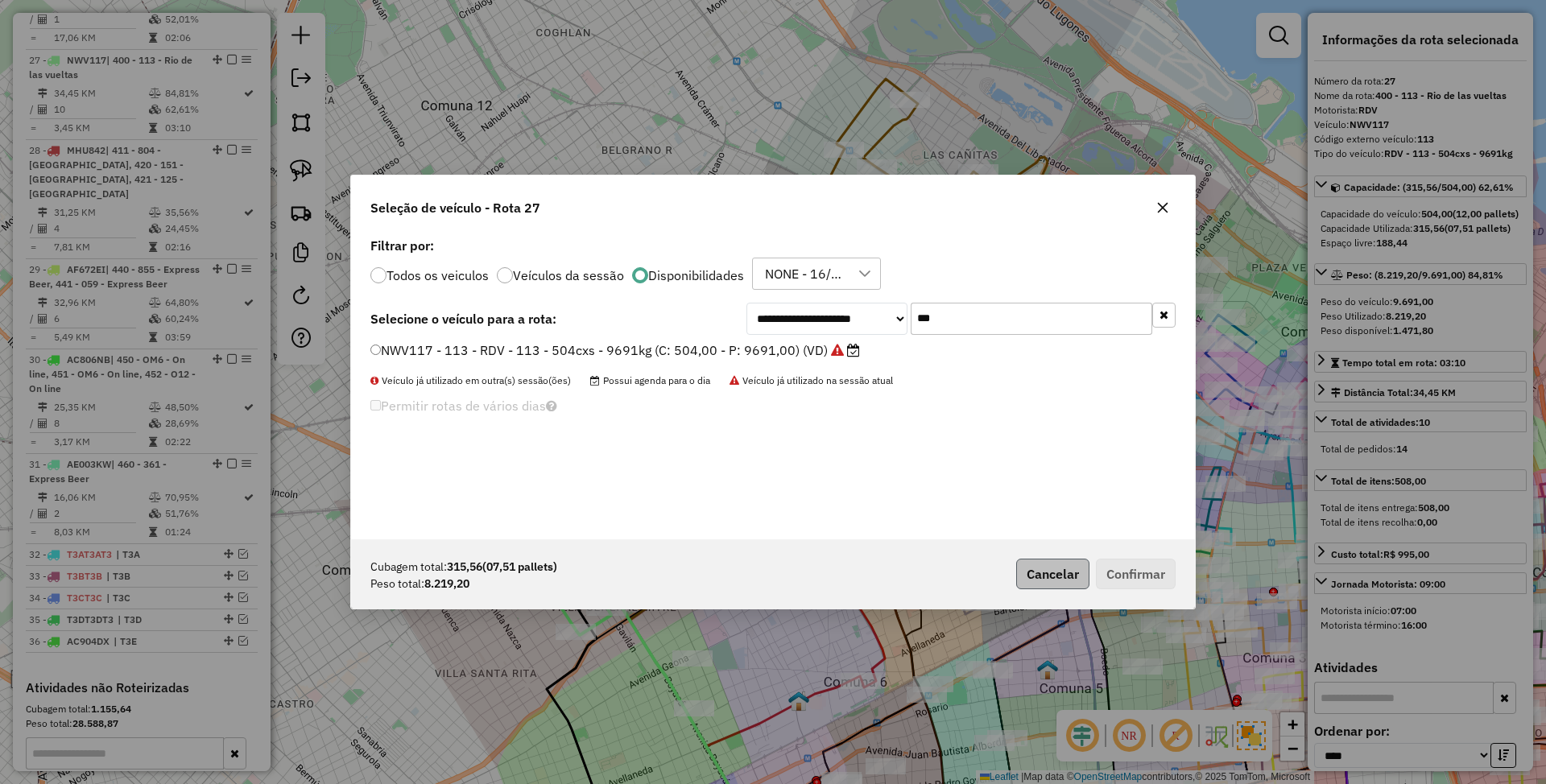
type input "***"
click at [1054, 564] on button "Cancelar" at bounding box center [1054, 574] width 73 height 31
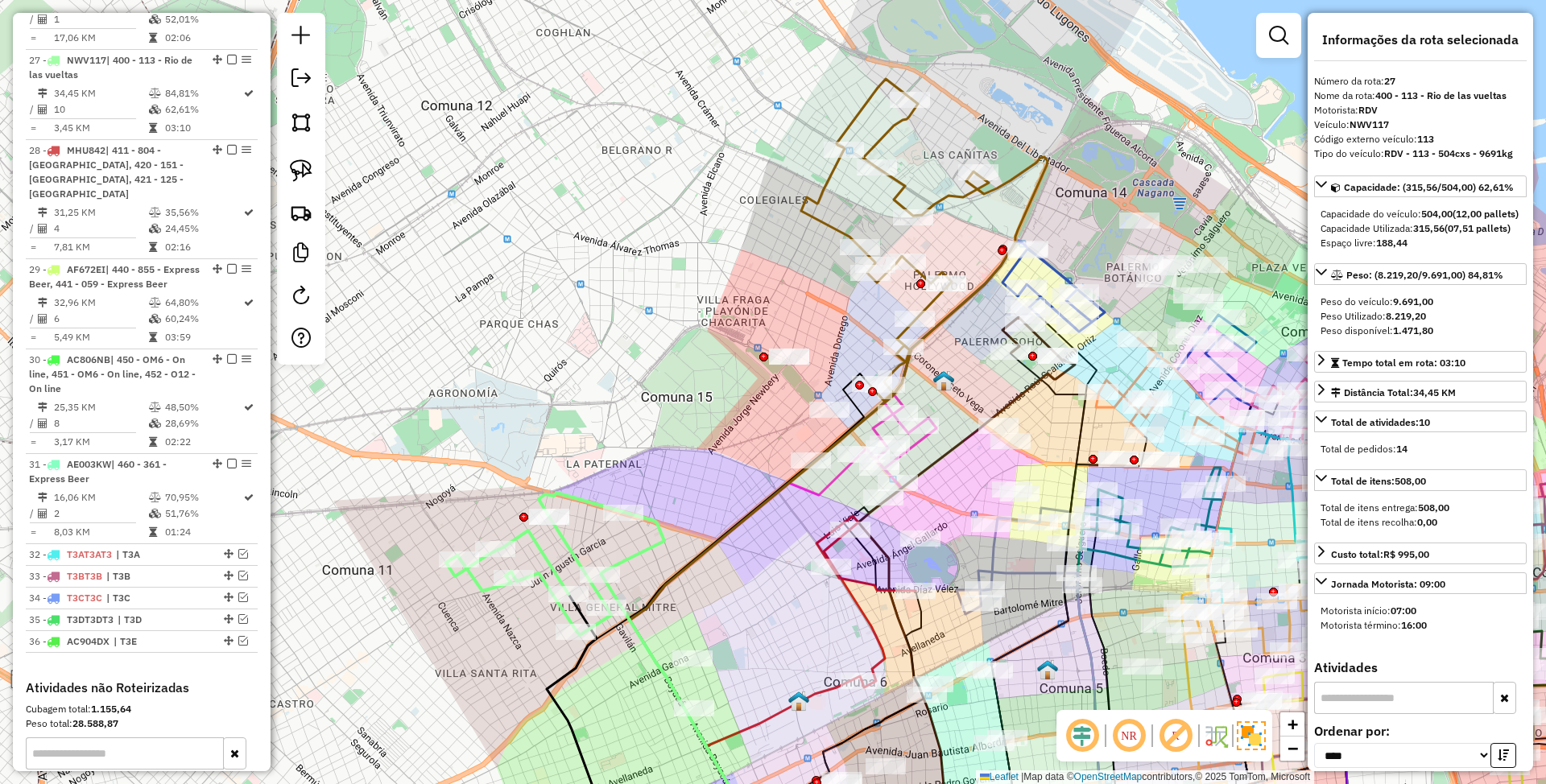
click at [659, 532] on icon at bounding box center [555, 564] width 218 height 143
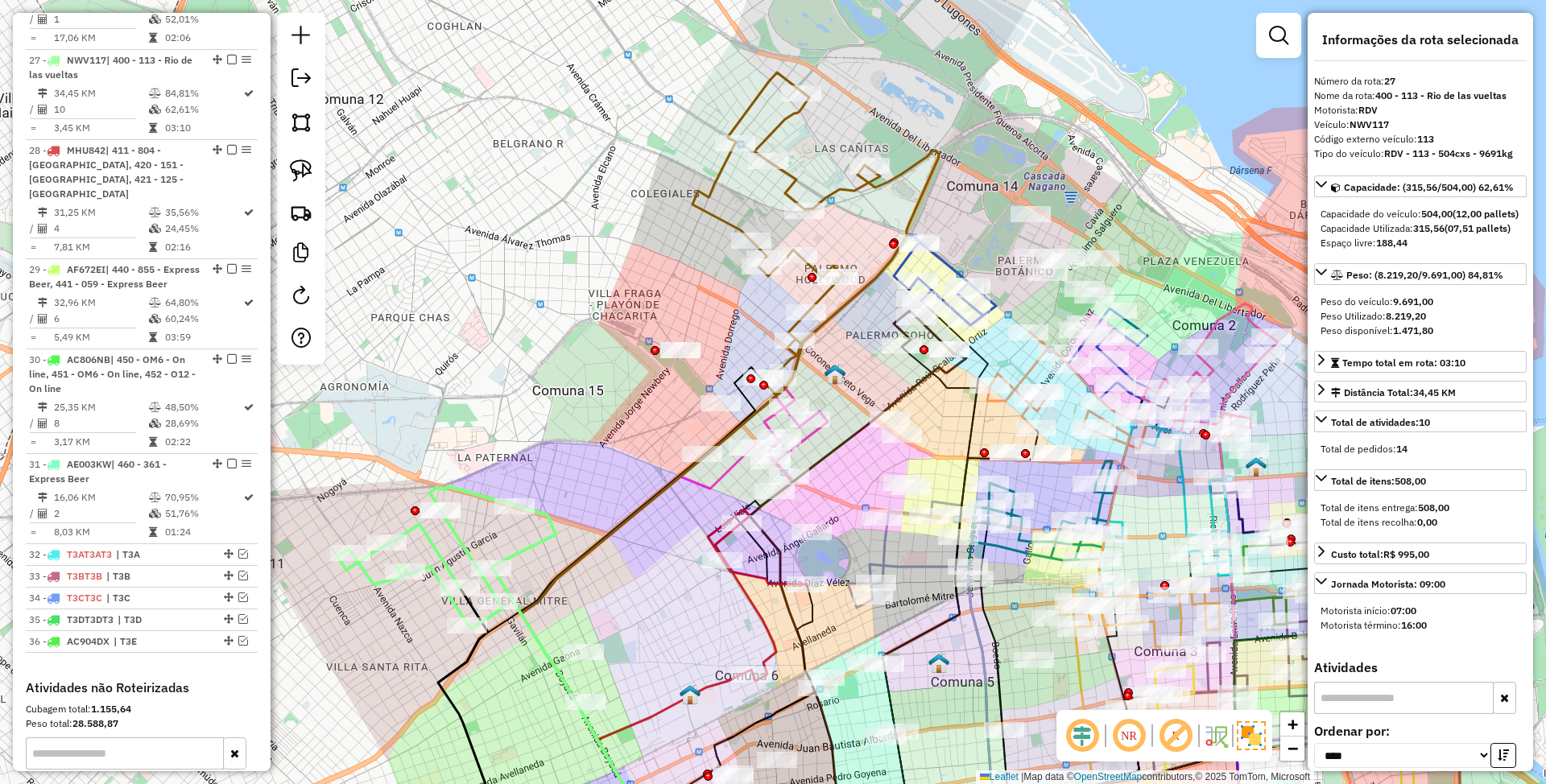
drag, startPoint x: 702, startPoint y: 493, endPoint x: 594, endPoint y: 488, distance: 108.1
click at [594, 488] on div "Janela de atendimento Grade de atendimento Capacidade Transportadoras Veículos …" at bounding box center [773, 392] width 1546 height 784
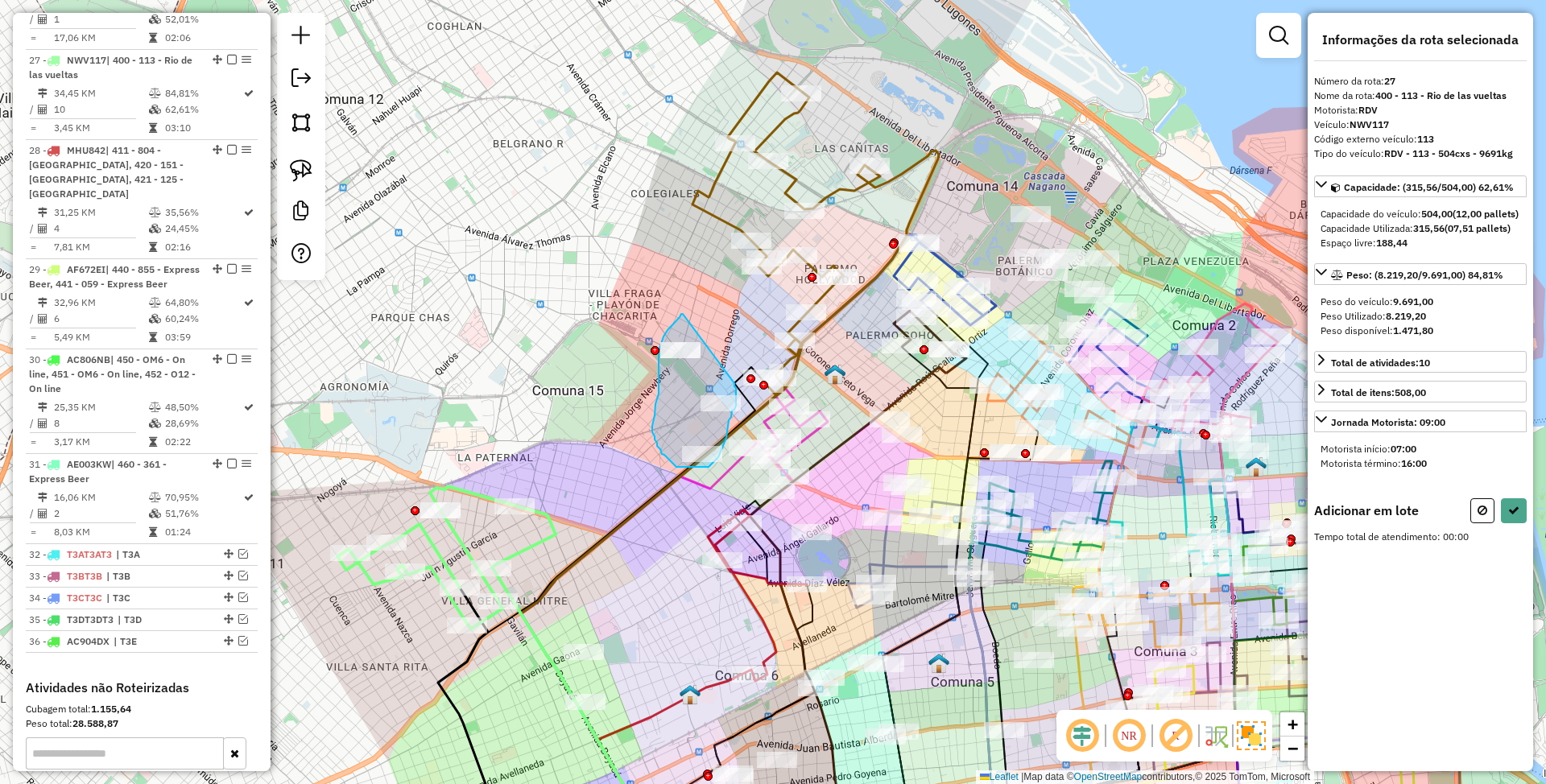
drag, startPoint x: 683, startPoint y: 314, endPoint x: 735, endPoint y: 383, distance: 86.4
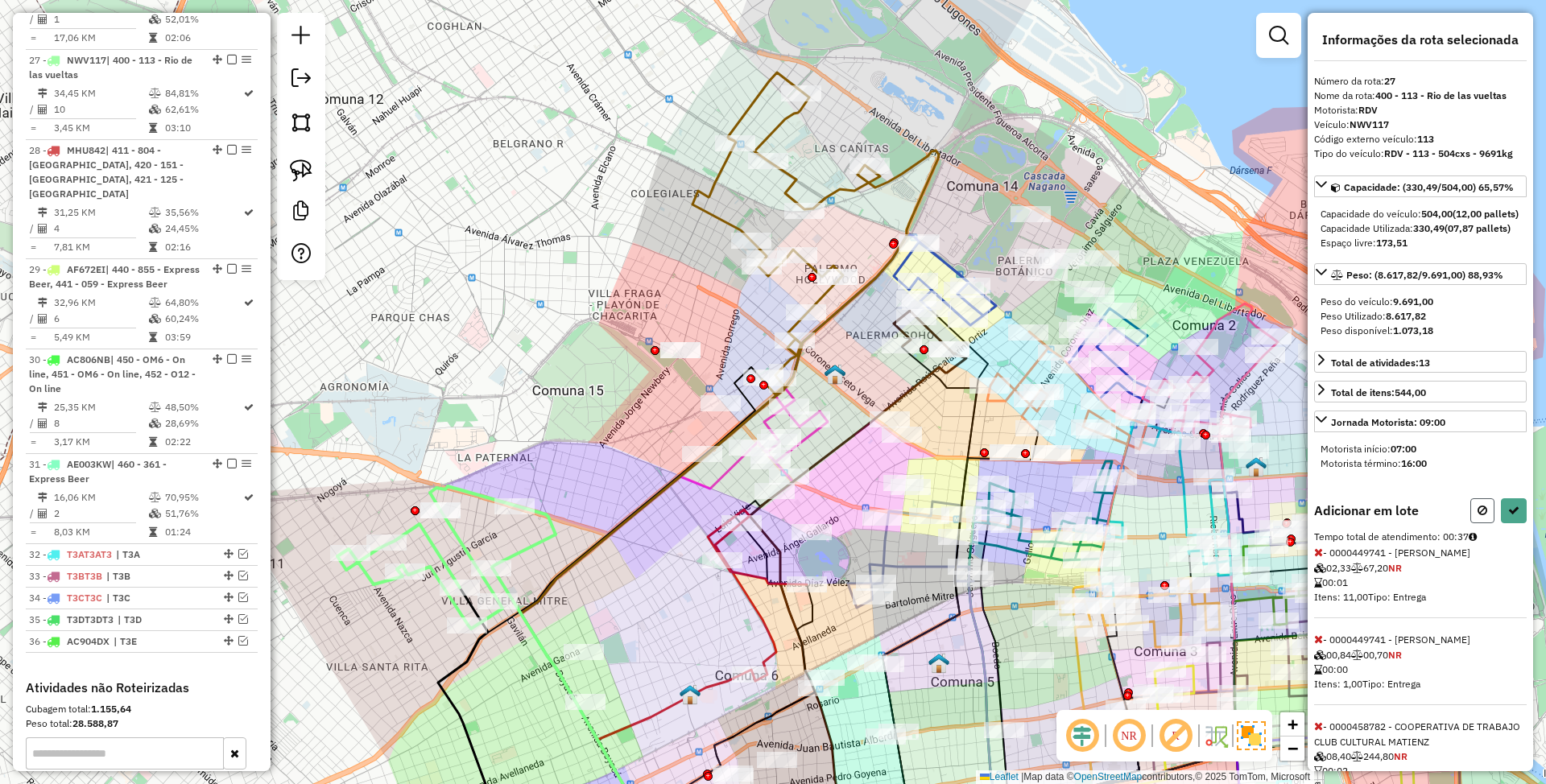
click at [1478, 517] on icon at bounding box center [1483, 511] width 10 height 12
select select "*********"
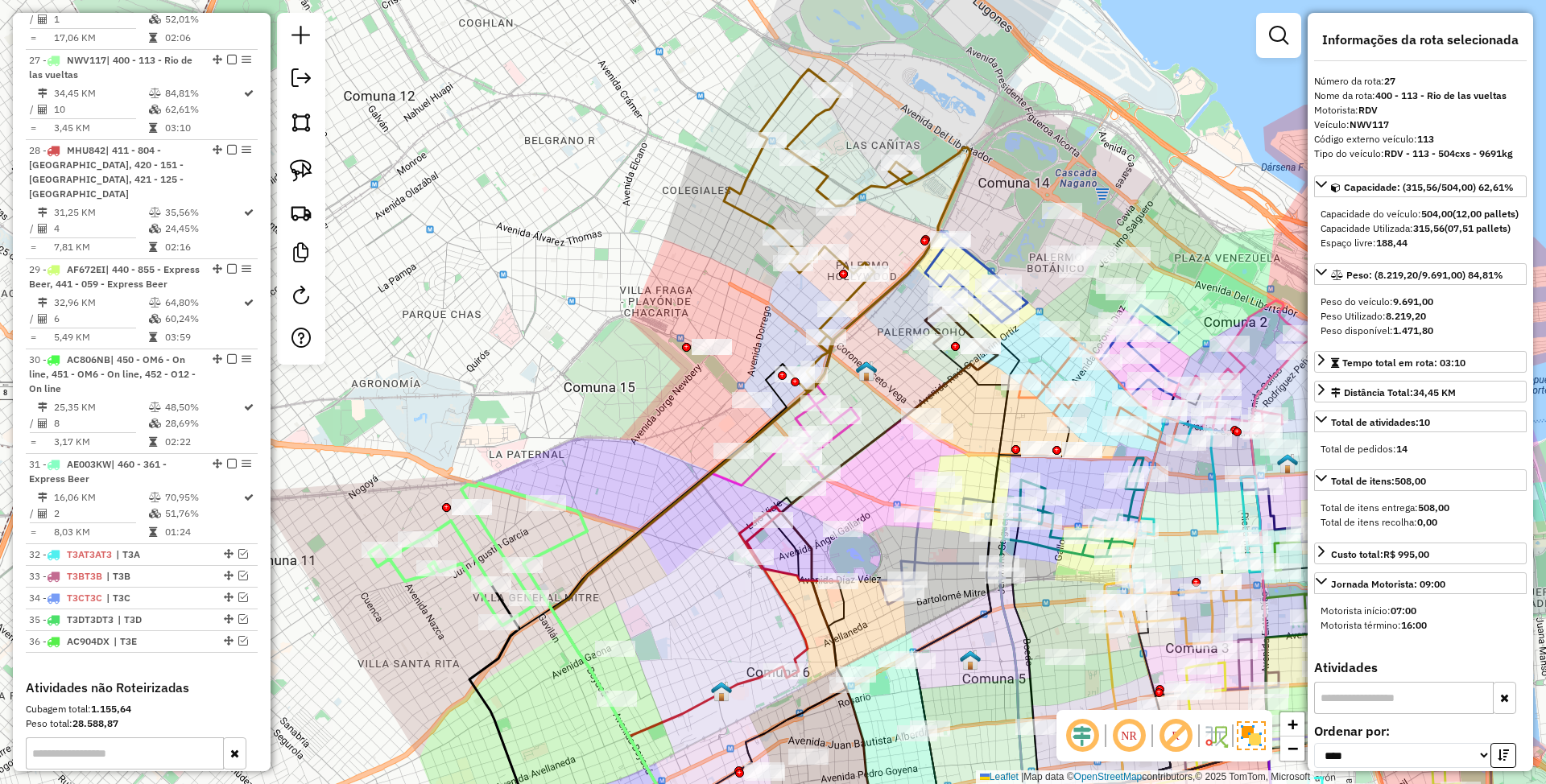
drag, startPoint x: 598, startPoint y: 470, endPoint x: 629, endPoint y: 467, distance: 31.1
click at [629, 467] on div "Janela de atendimento Grade de atendimento Capacidade Transportadoras Veículos …" at bounding box center [773, 392] width 1546 height 784
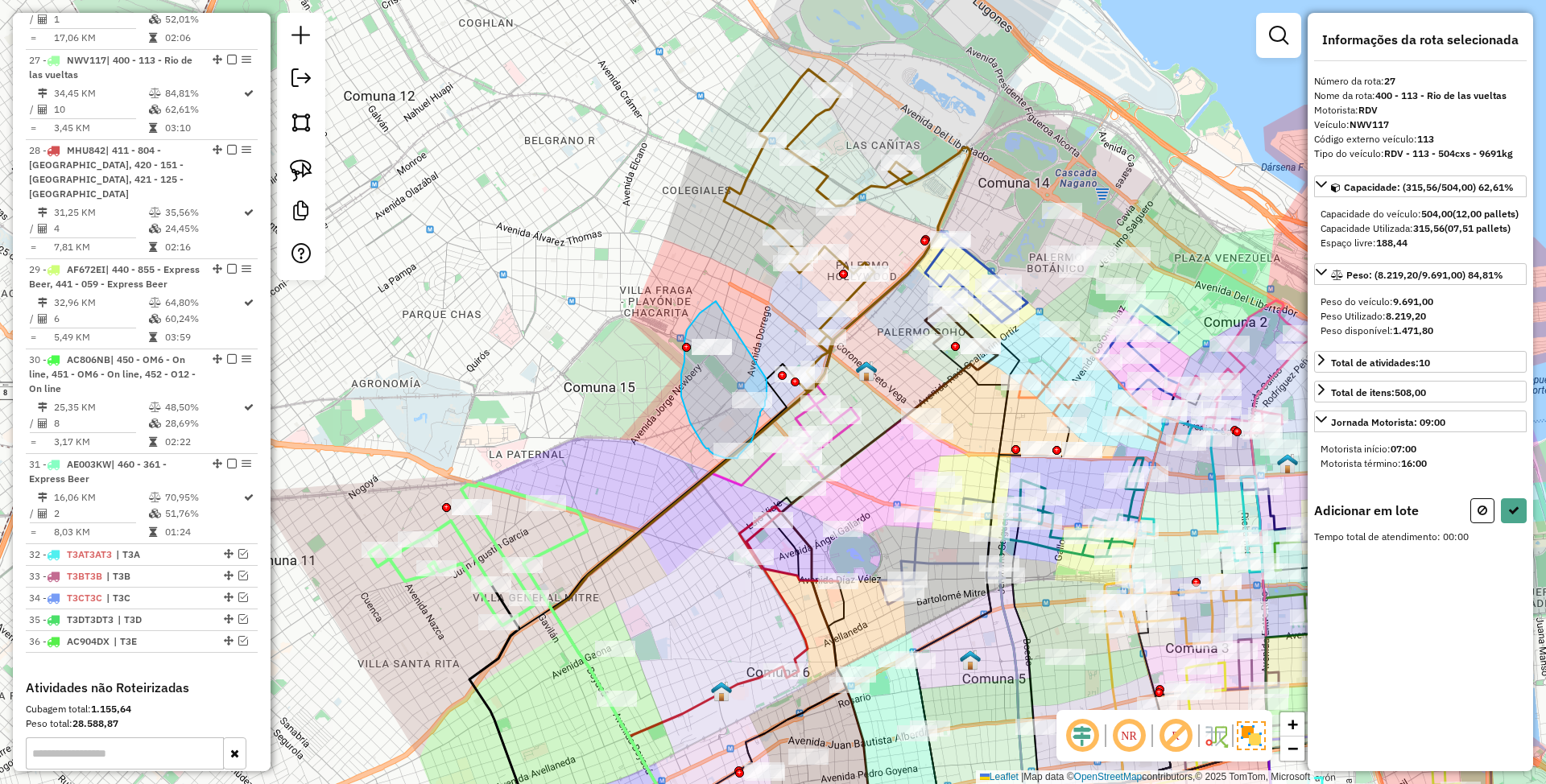
drag, startPoint x: 717, startPoint y: 301, endPoint x: 765, endPoint y: 376, distance: 89.0
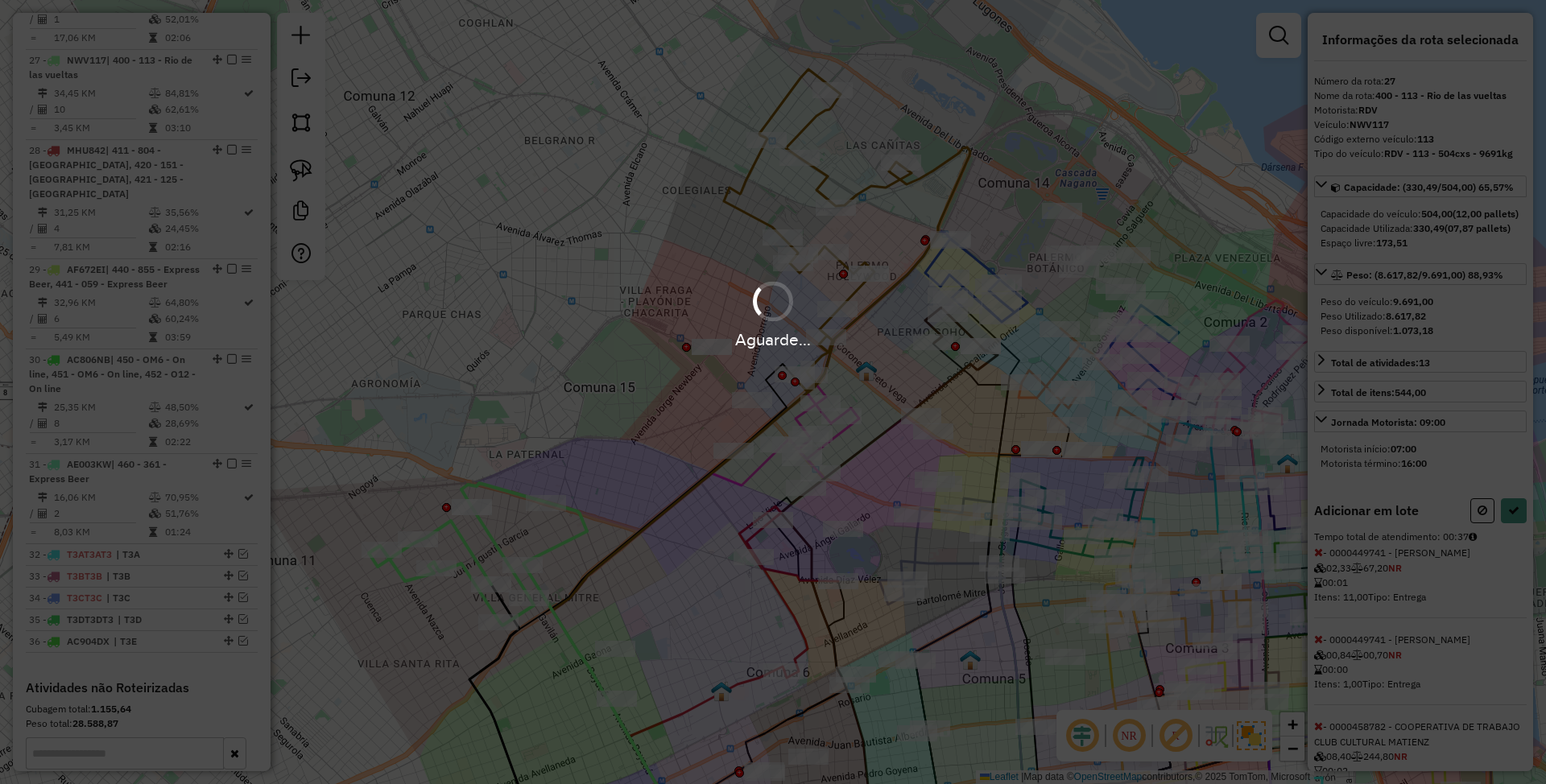
select select "*********"
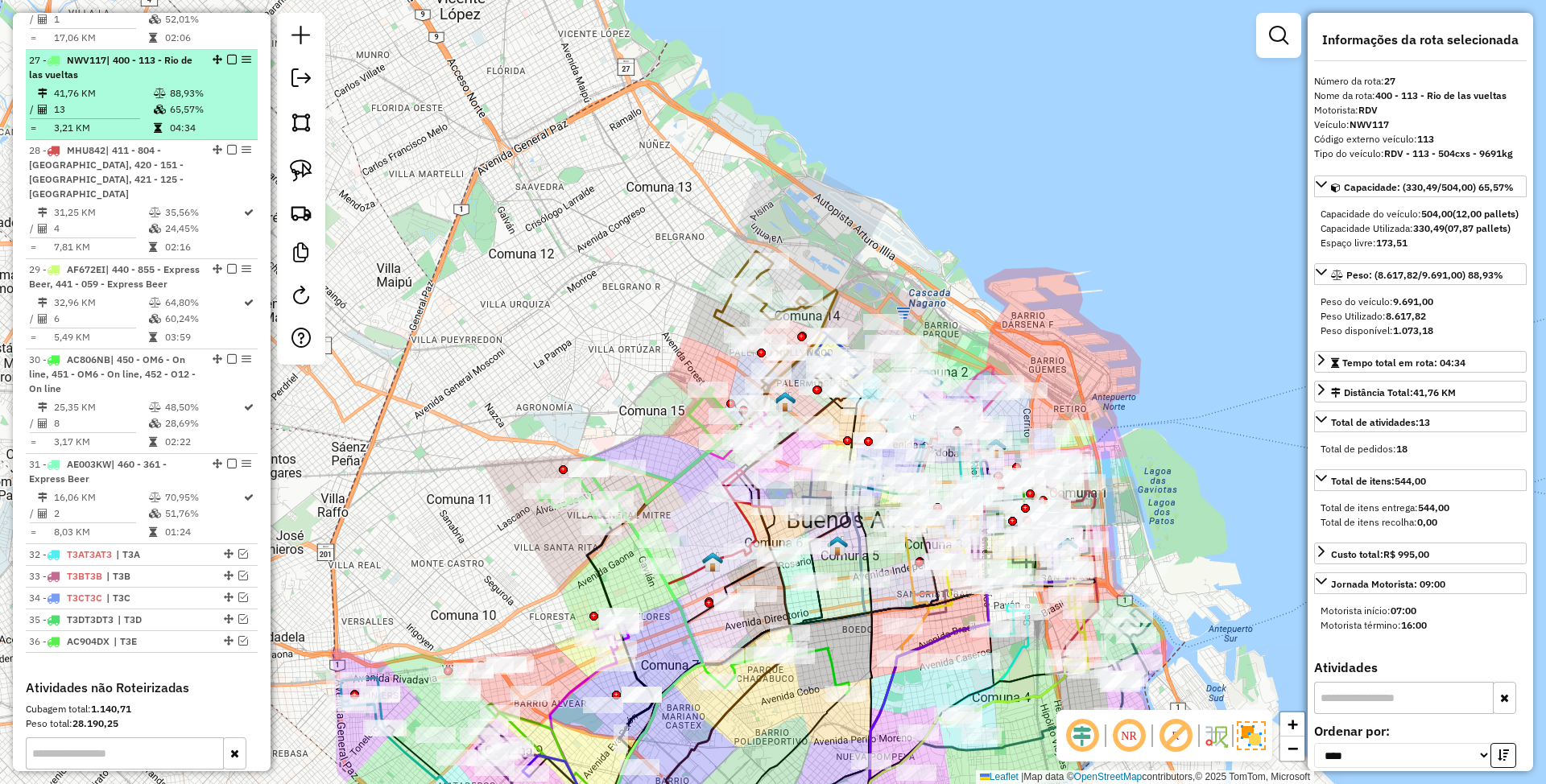
click at [230, 55] on em at bounding box center [232, 60] width 10 height 10
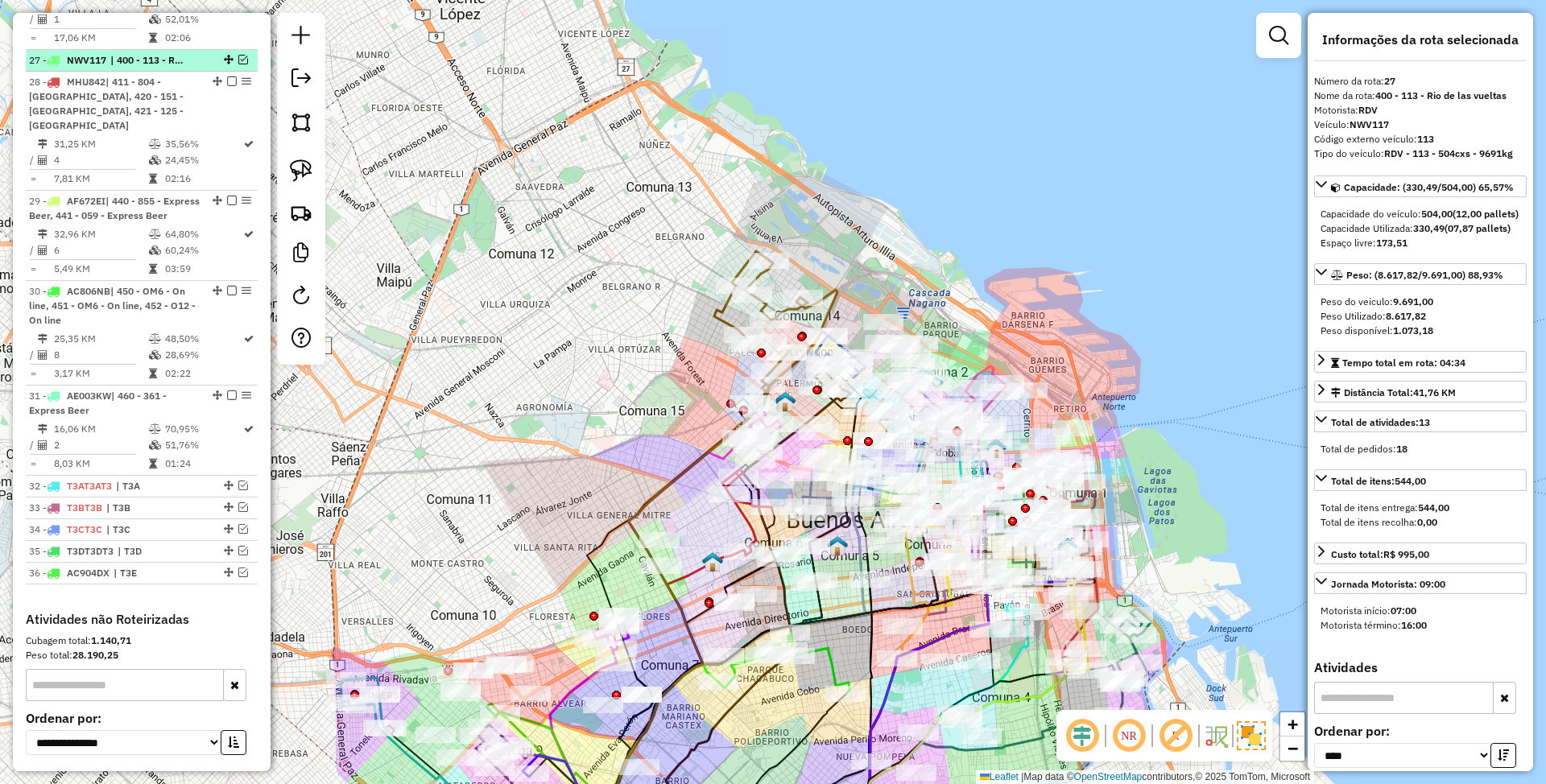
scroll to position [3106, 0]
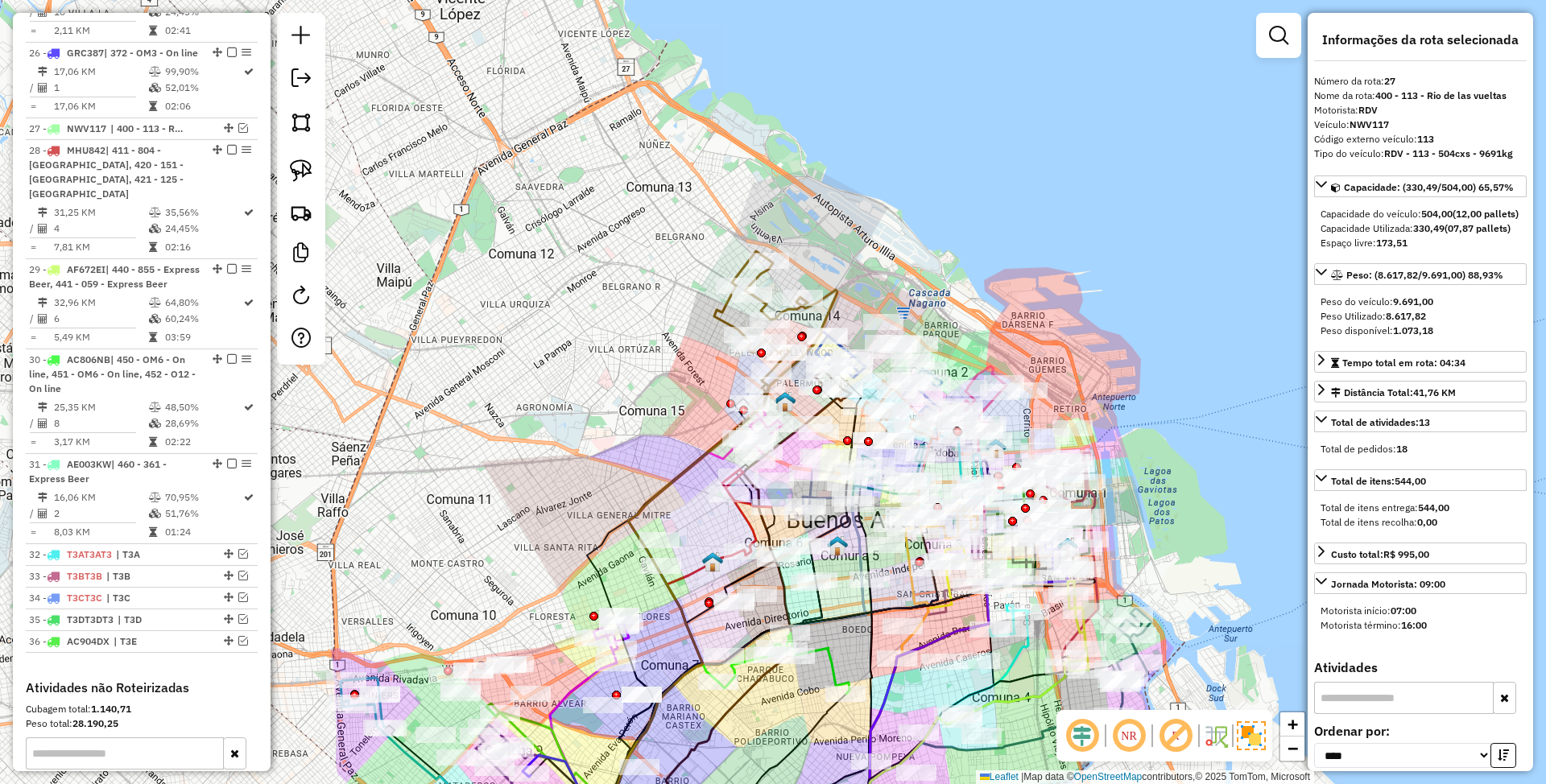
click at [827, 294] on icon at bounding box center [714, 576] width 249 height 574
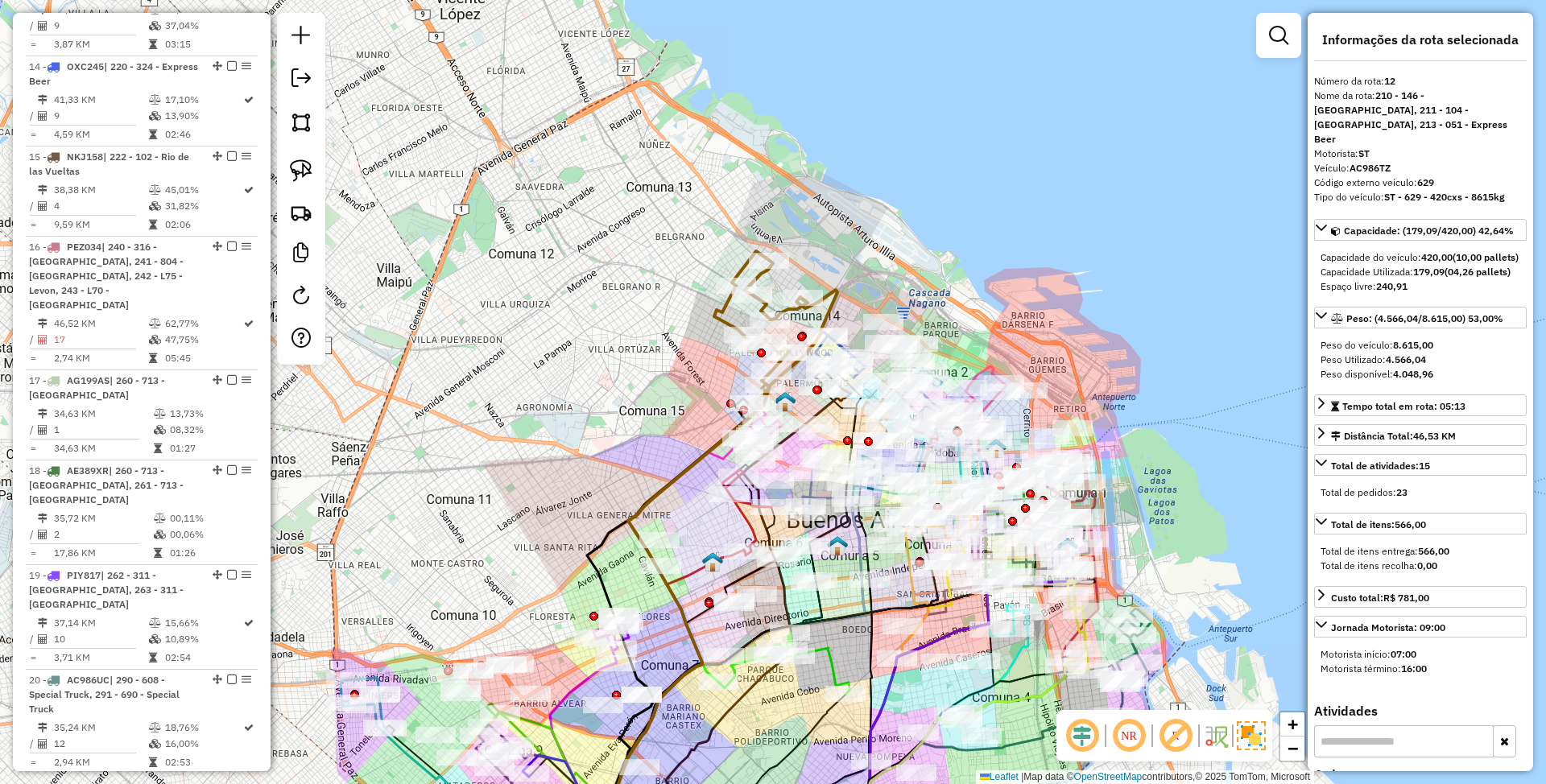
scroll to position [1760, 0]
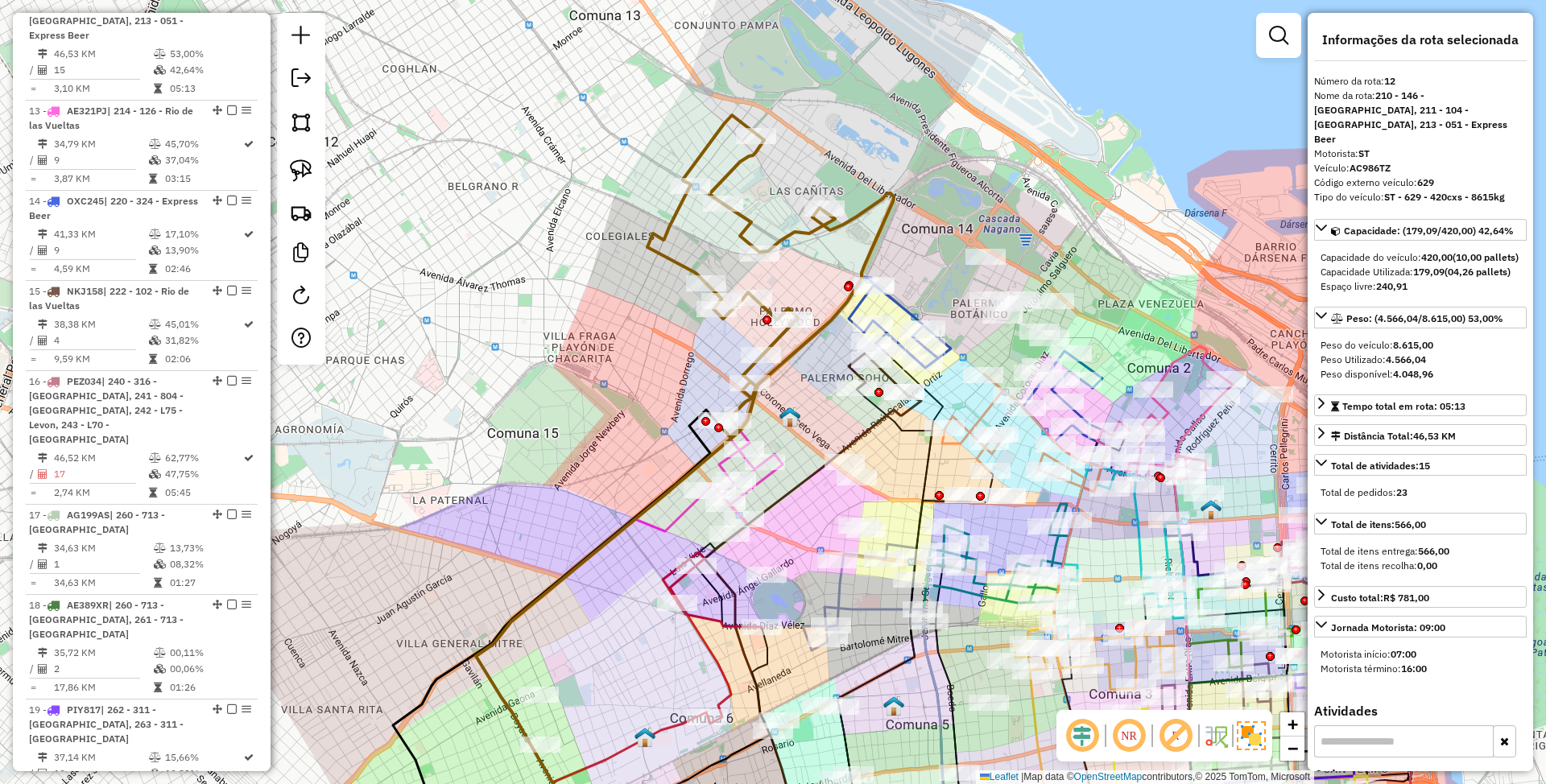
drag, startPoint x: 970, startPoint y: 267, endPoint x: 954, endPoint y: 205, distance: 64.0
click at [954, 205] on div "Janela de atendimento Grade de atendimento Capacidade Transportadoras Veículos …" at bounding box center [773, 392] width 1546 height 784
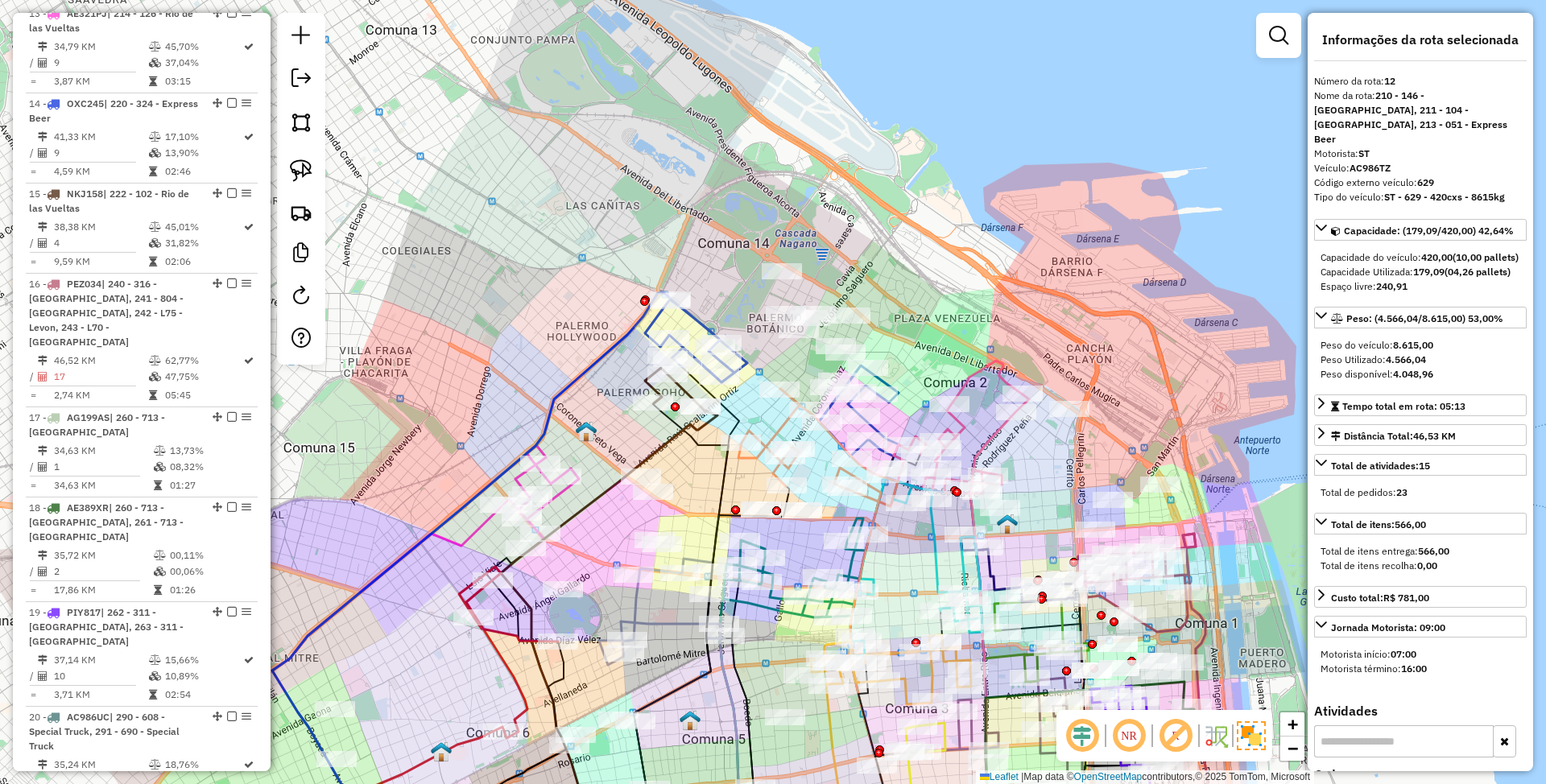
drag, startPoint x: 805, startPoint y: 245, endPoint x: 606, endPoint y: 269, distance: 200.4
click at [606, 269] on div "Janela de atendimento Grade de atendimento Capacidade Transportadoras Veículos …" at bounding box center [773, 392] width 1546 height 784
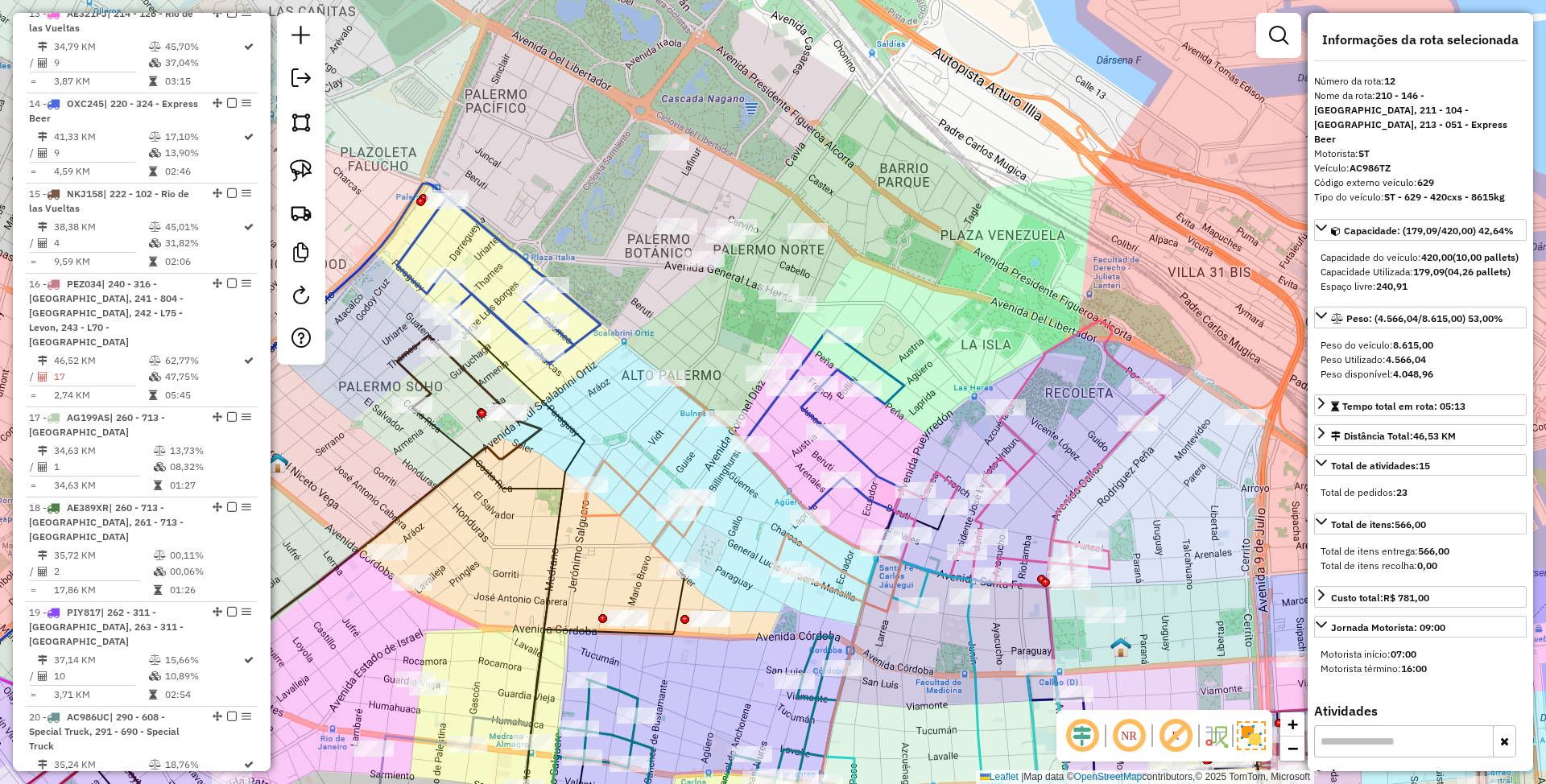
click at [881, 371] on icon at bounding box center [825, 439] width 160 height 218
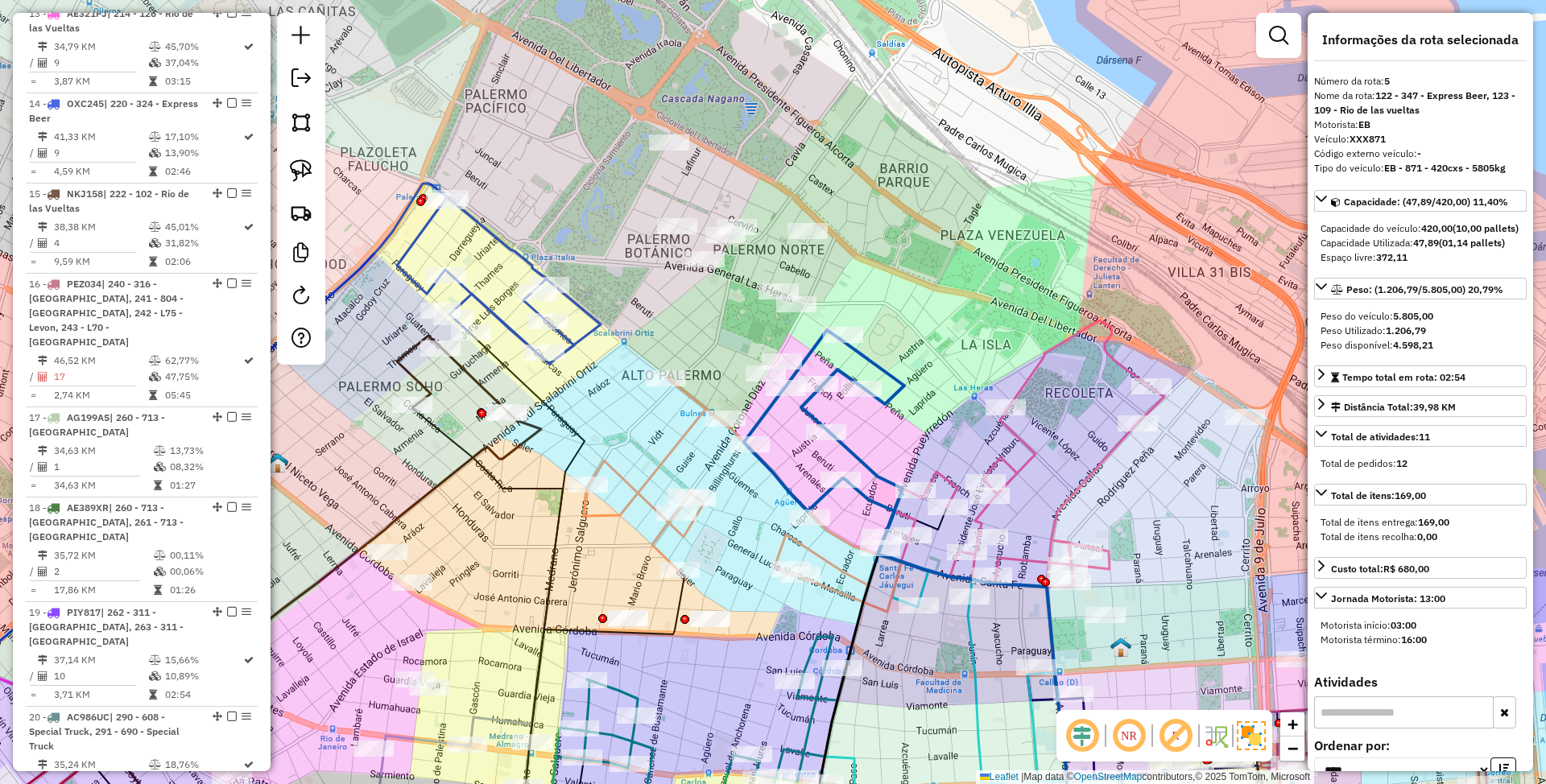
scroll to position [1068, 0]
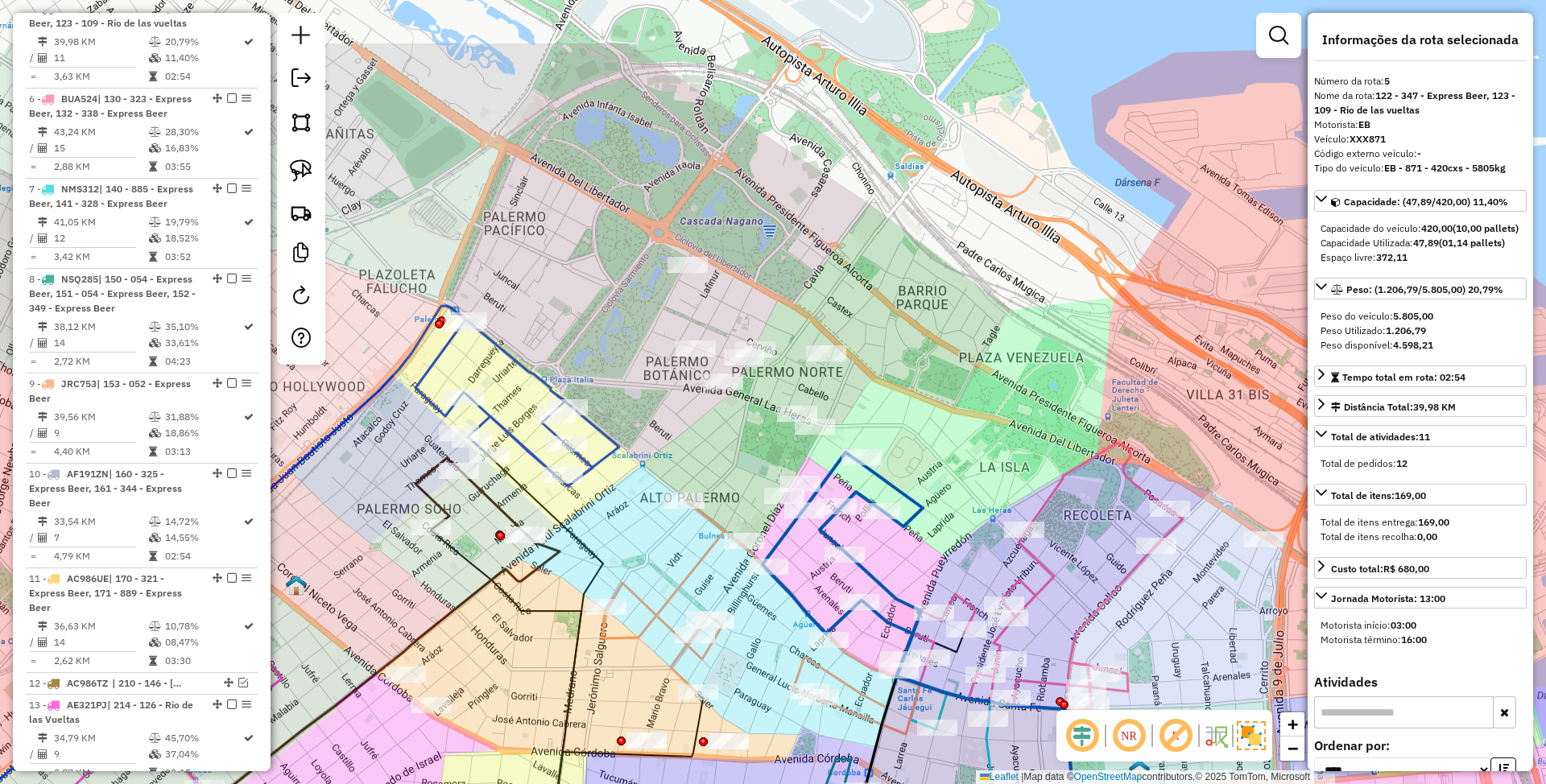
drag, startPoint x: 936, startPoint y: 340, endPoint x: 954, endPoint y: 464, distance: 125.3
click at [954, 464] on div "Janela de atendimento Grade de atendimento Capacidade Transportadoras Veículos …" at bounding box center [773, 392] width 1546 height 784
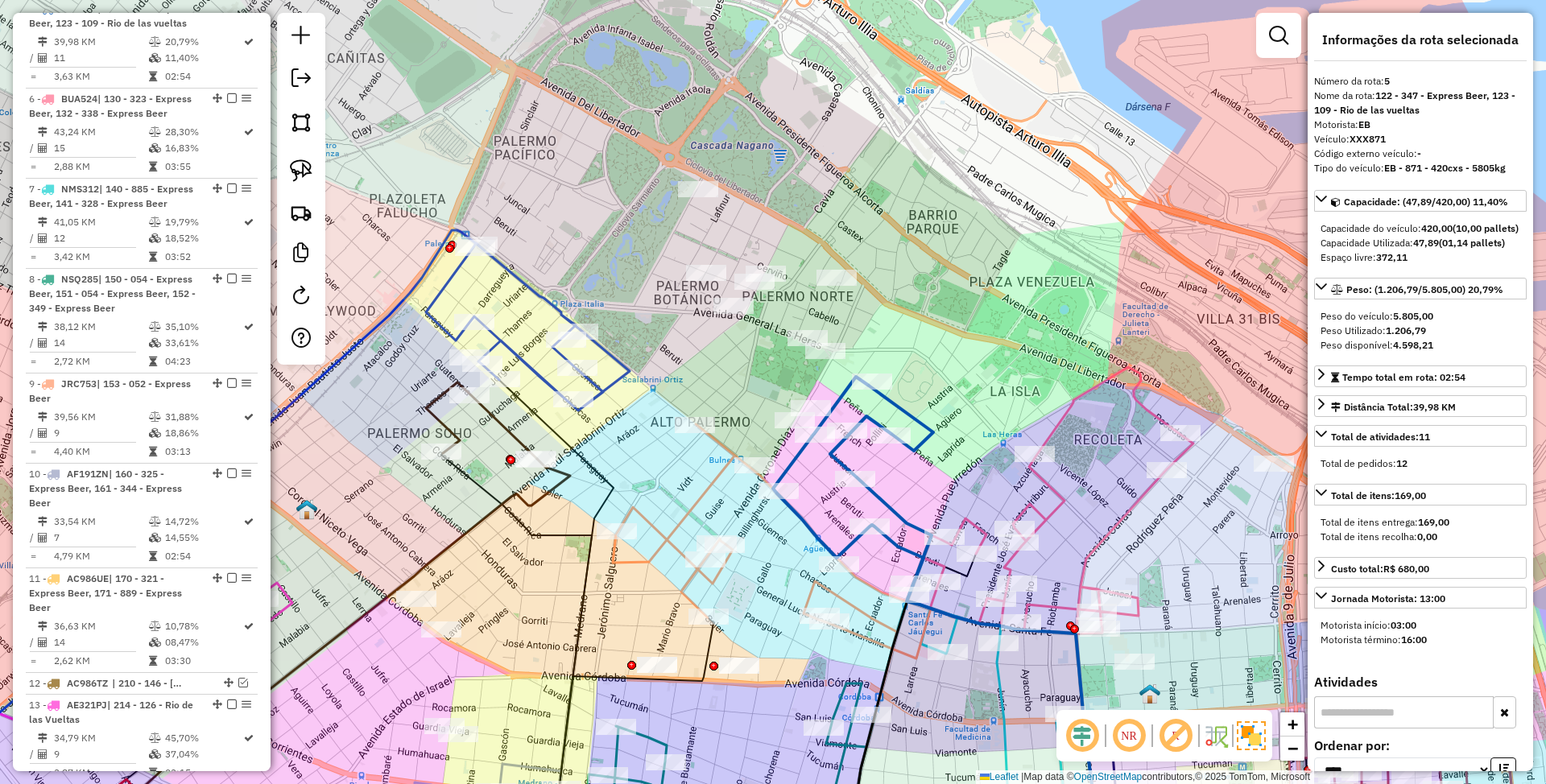
drag, startPoint x: 954, startPoint y: 464, endPoint x: 965, endPoint y: 386, distance: 78.8
click at [965, 386] on div "Janela de atendimento Grade de atendimento Capacidade Transportadoras Veículos …" at bounding box center [773, 392] width 1546 height 784
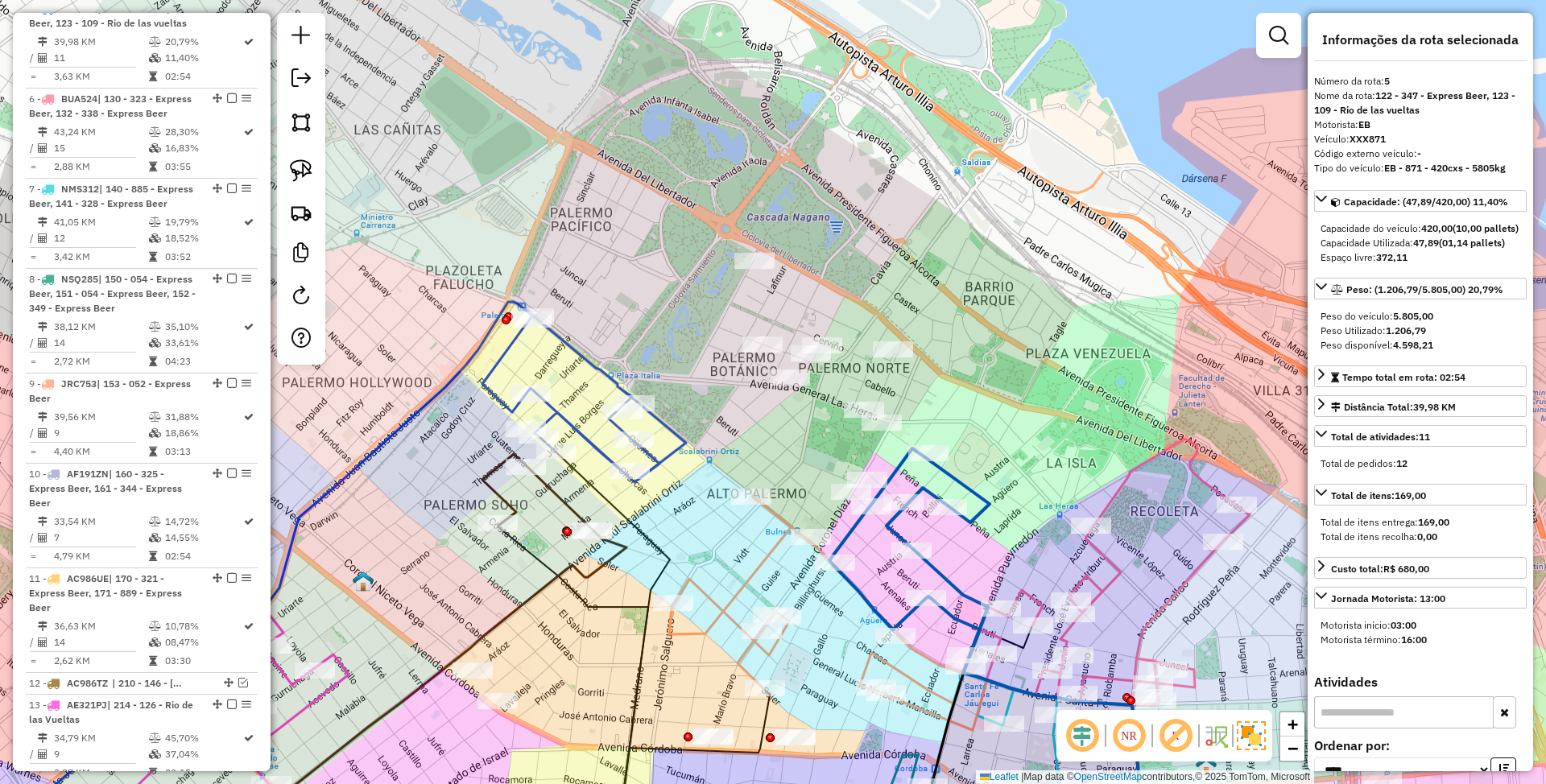
drag, startPoint x: 962, startPoint y: 381, endPoint x: 998, endPoint y: 452, distance: 79.6
click at [998, 452] on div "Janela de atendimento Grade de atendimento Capacidade Transportadoras Veículos …" at bounding box center [773, 392] width 1546 height 784
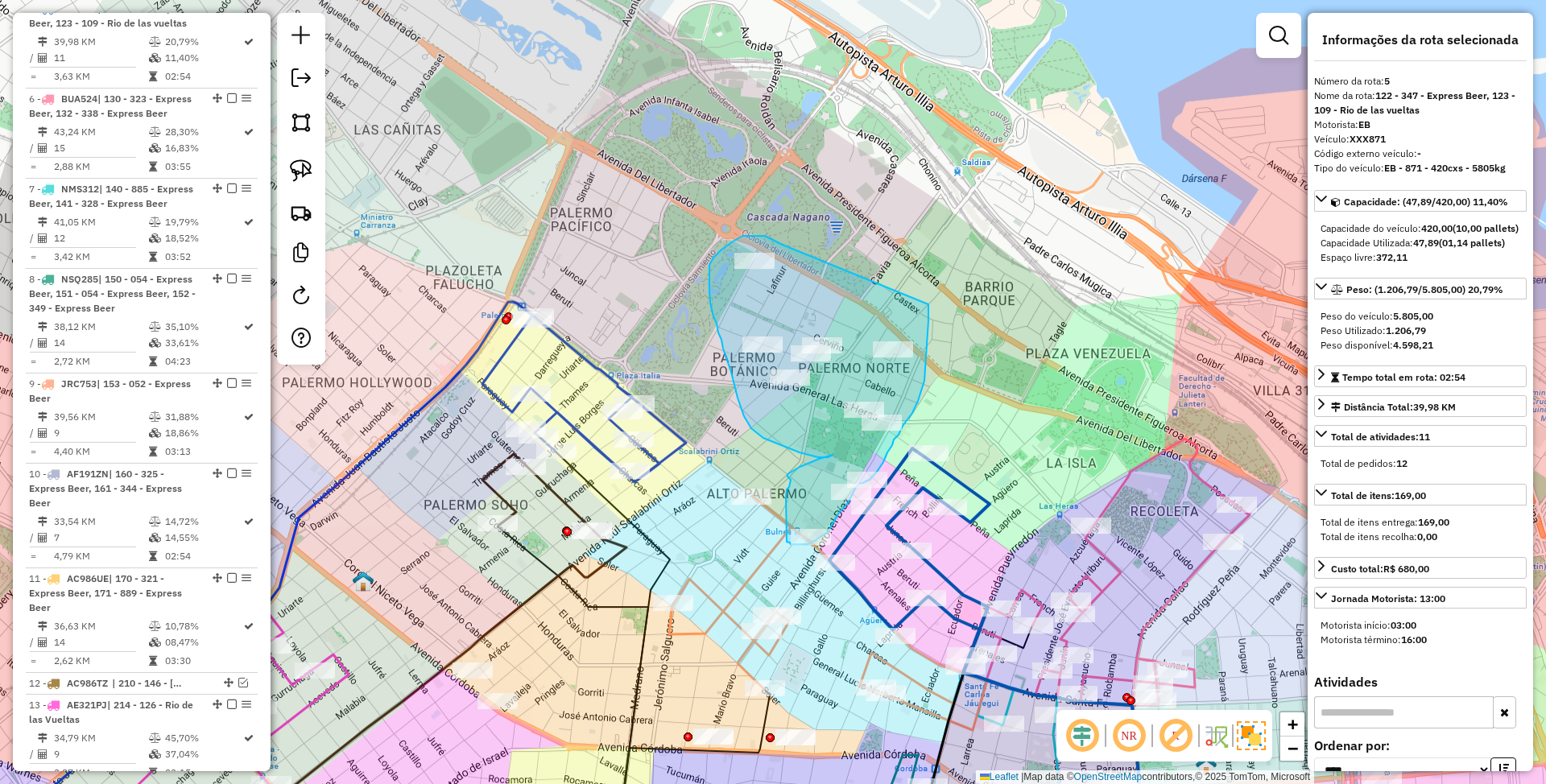
drag, startPoint x: 745, startPoint y: 236, endPoint x: 929, endPoint y: 304, distance: 196.2
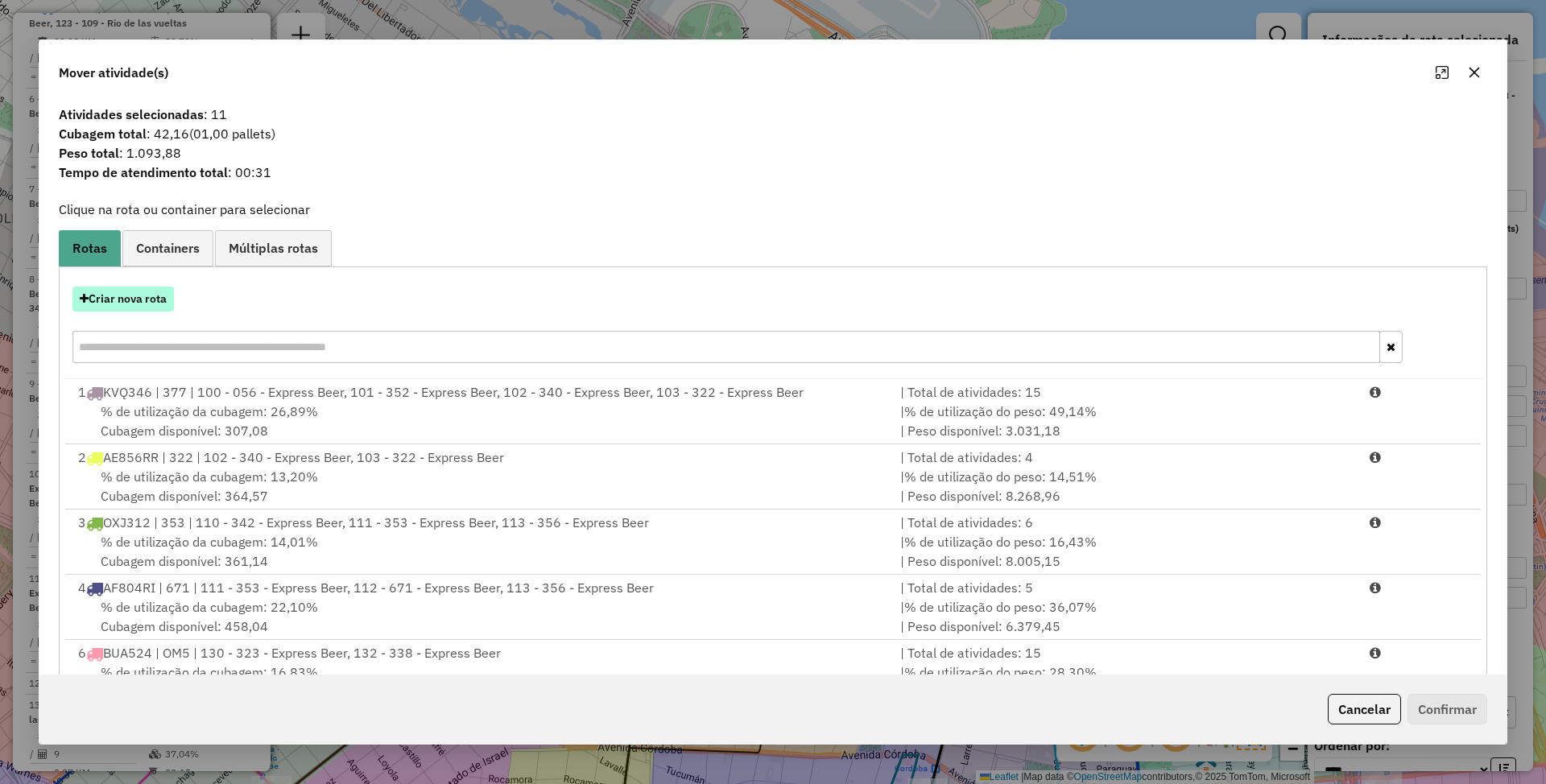
click at [133, 301] on button "Criar nova rota" at bounding box center [123, 299] width 101 height 25
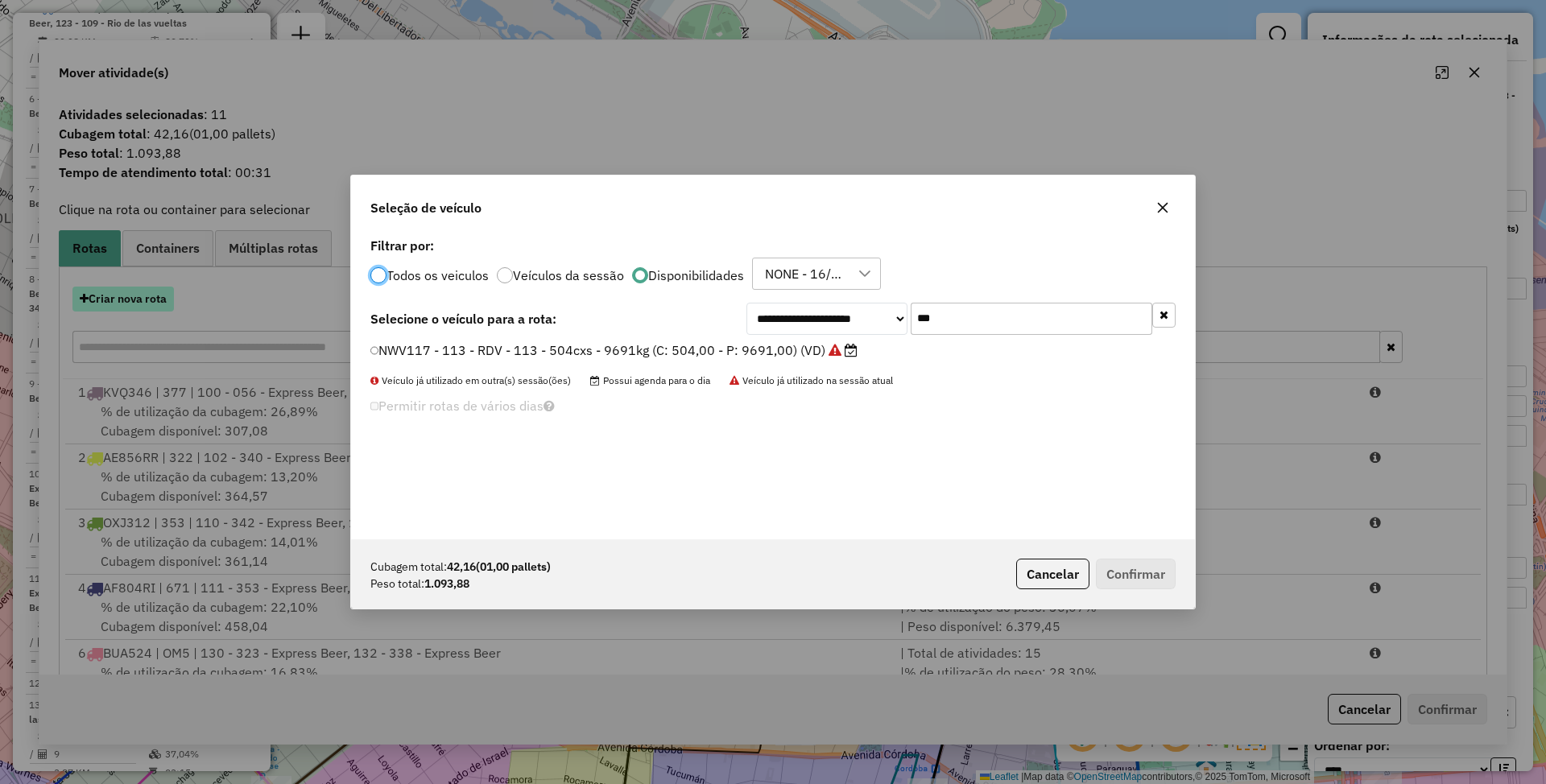
scroll to position [8, 5]
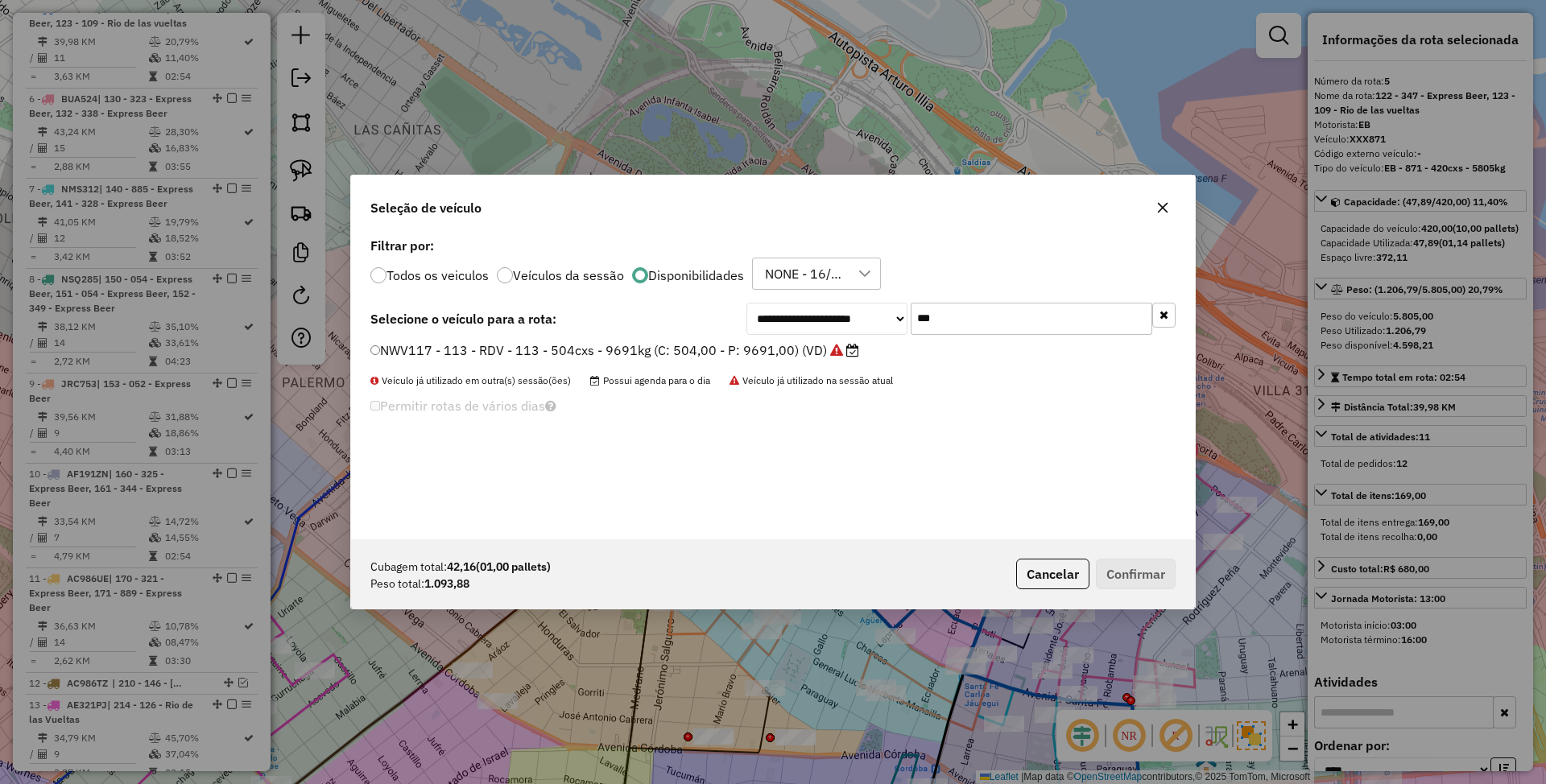
drag, startPoint x: 954, startPoint y: 322, endPoint x: 778, endPoint y: 303, distance: 177.0
click at [778, 303] on div "**********" at bounding box center [961, 319] width 430 height 32
type input "***"
click at [701, 343] on label "AC932BA - 620 - ST - 620 - 420cxs - 8561kg (C: 420,00 - P: 8561,00) (VD)" at bounding box center [604, 350] width 467 height 19
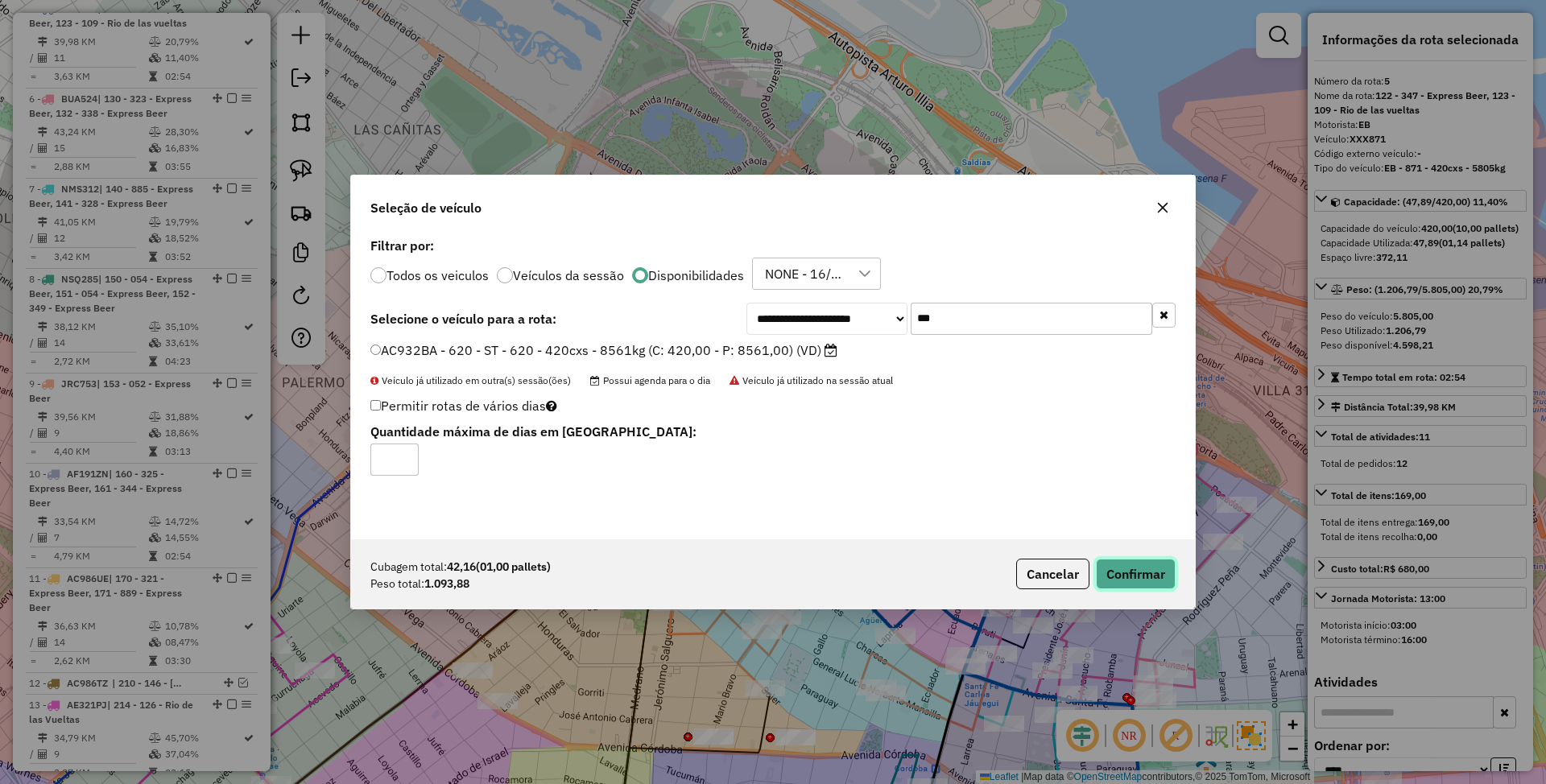
click at [1148, 574] on button "Confirmar" at bounding box center [1136, 574] width 80 height 31
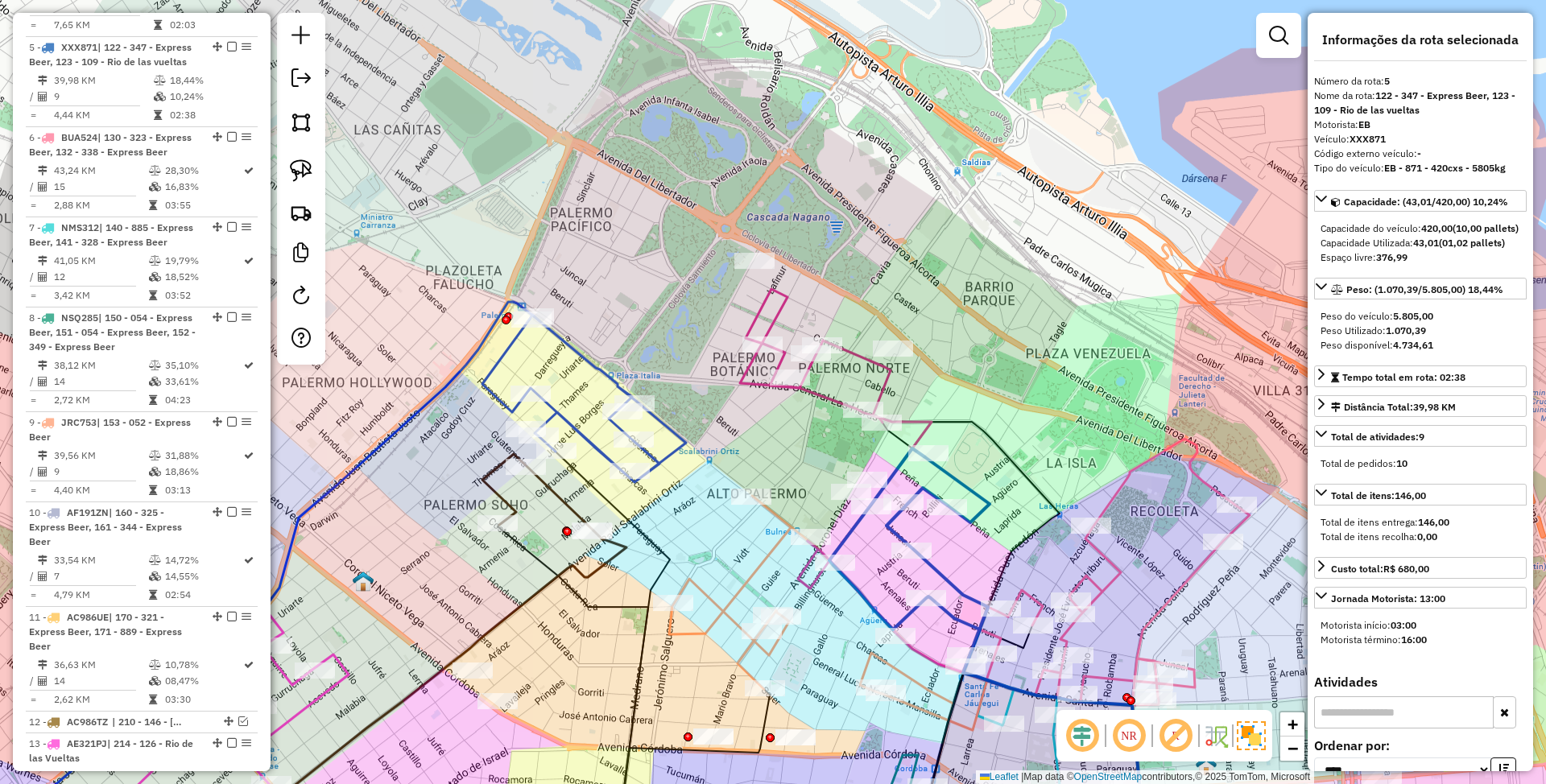
scroll to position [1068, 0]
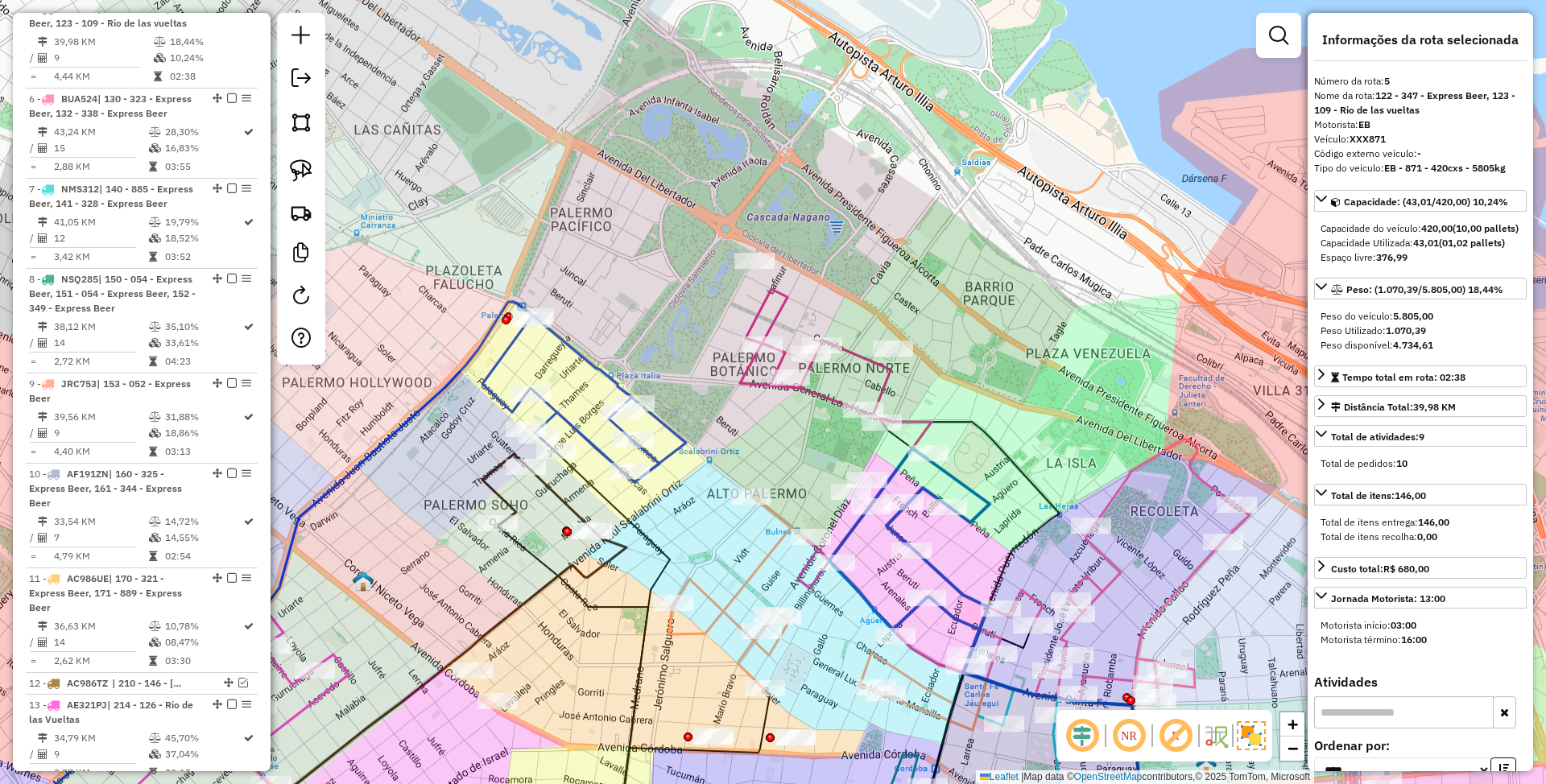
click at [882, 387] on icon at bounding box center [836, 438] width 192 height 299
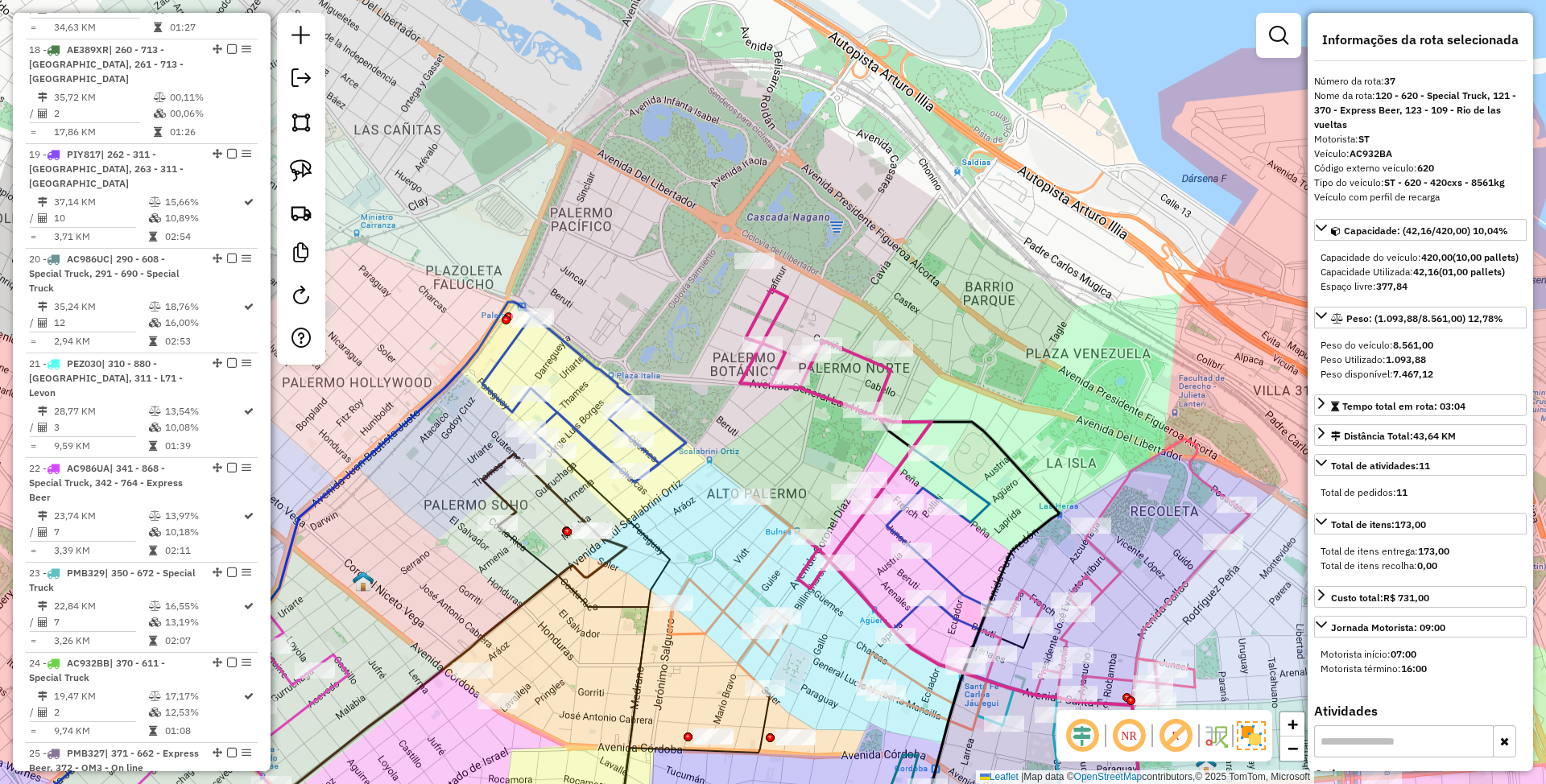
scroll to position [3336, 0]
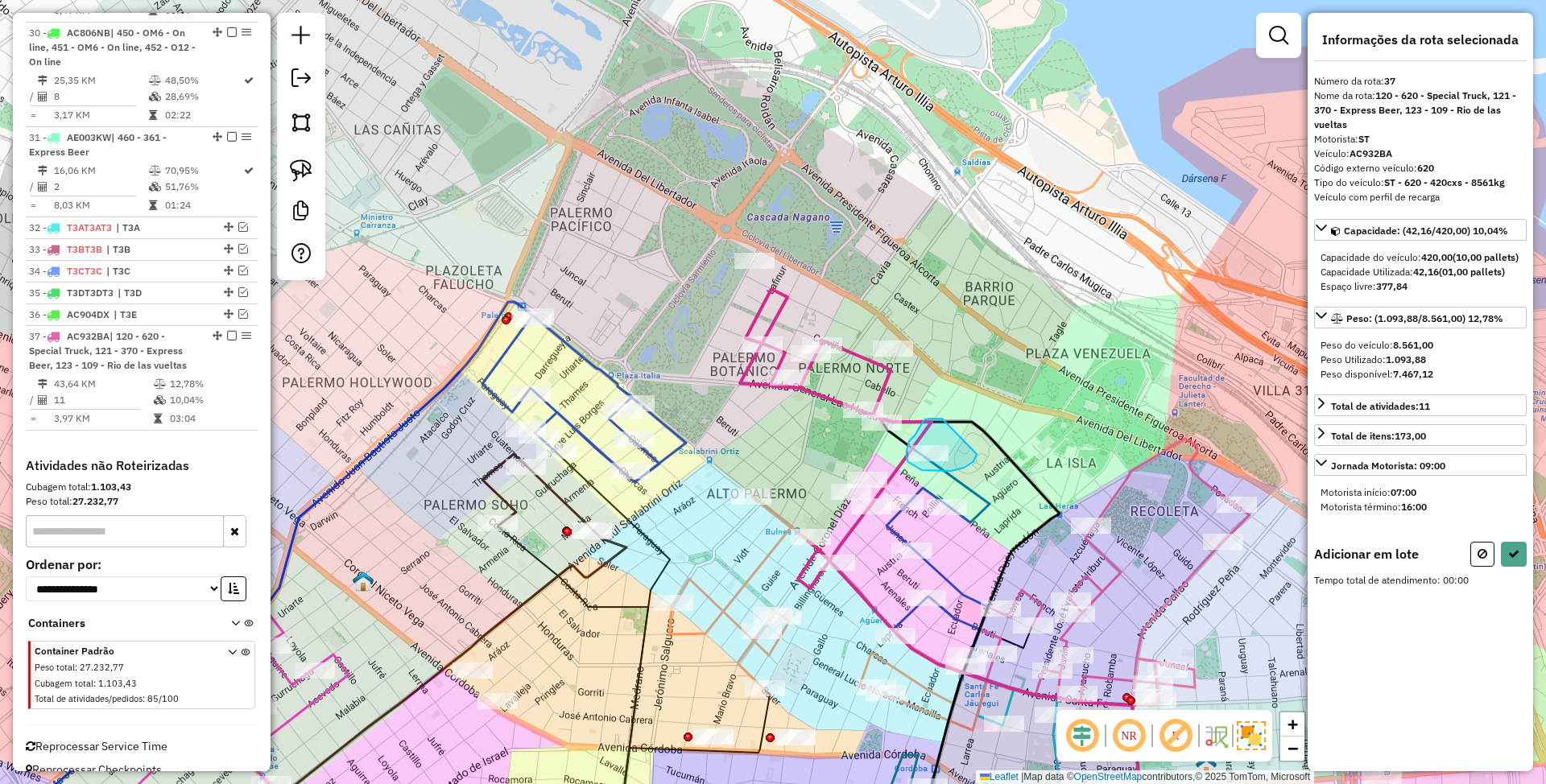
drag, startPoint x: 930, startPoint y: 419, endPoint x: 977, endPoint y: 454, distance: 58.6
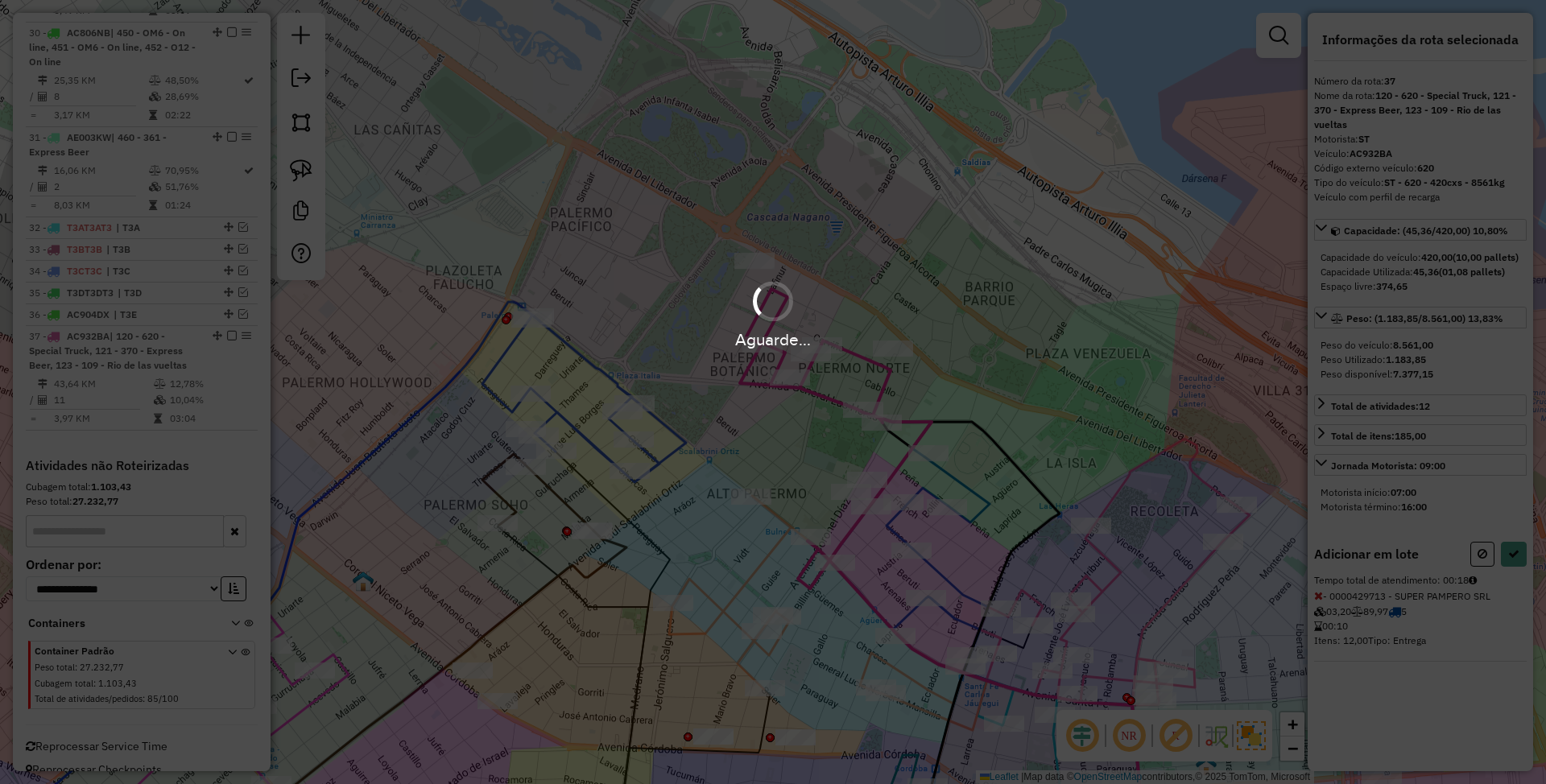
select select "*********"
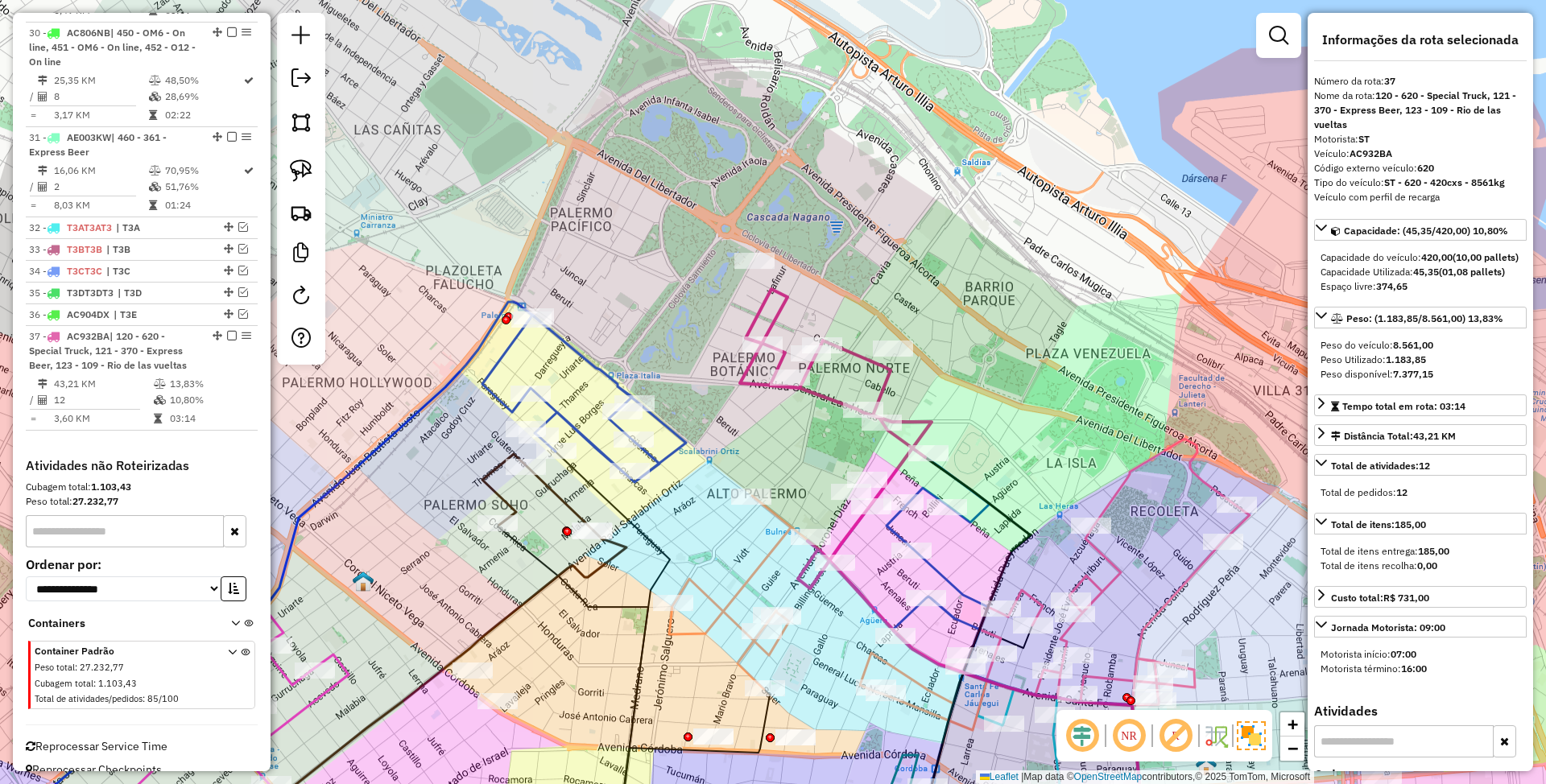
click at [901, 539] on icon at bounding box center [910, 558] width 160 height 218
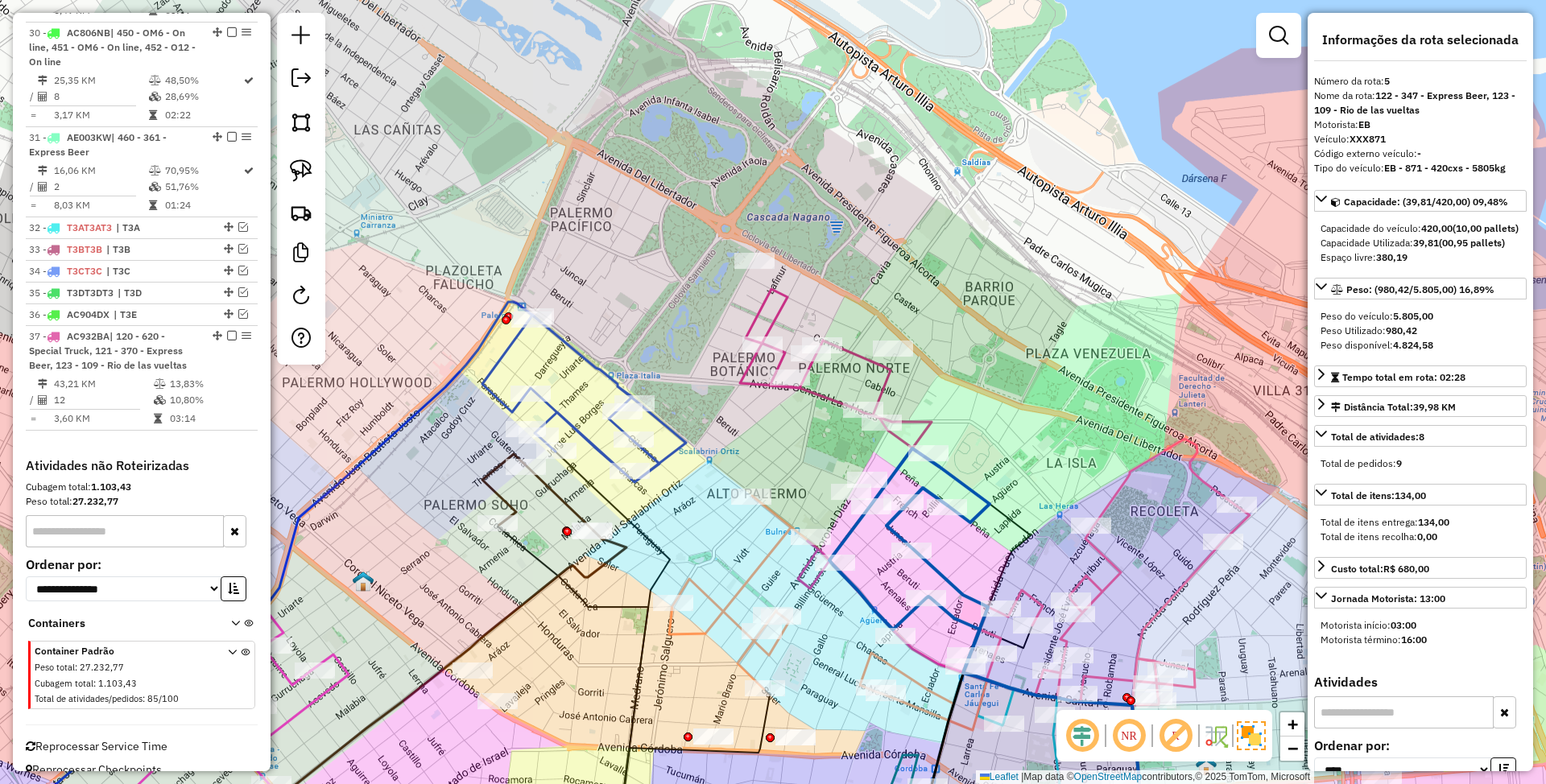
scroll to position [1068, 0]
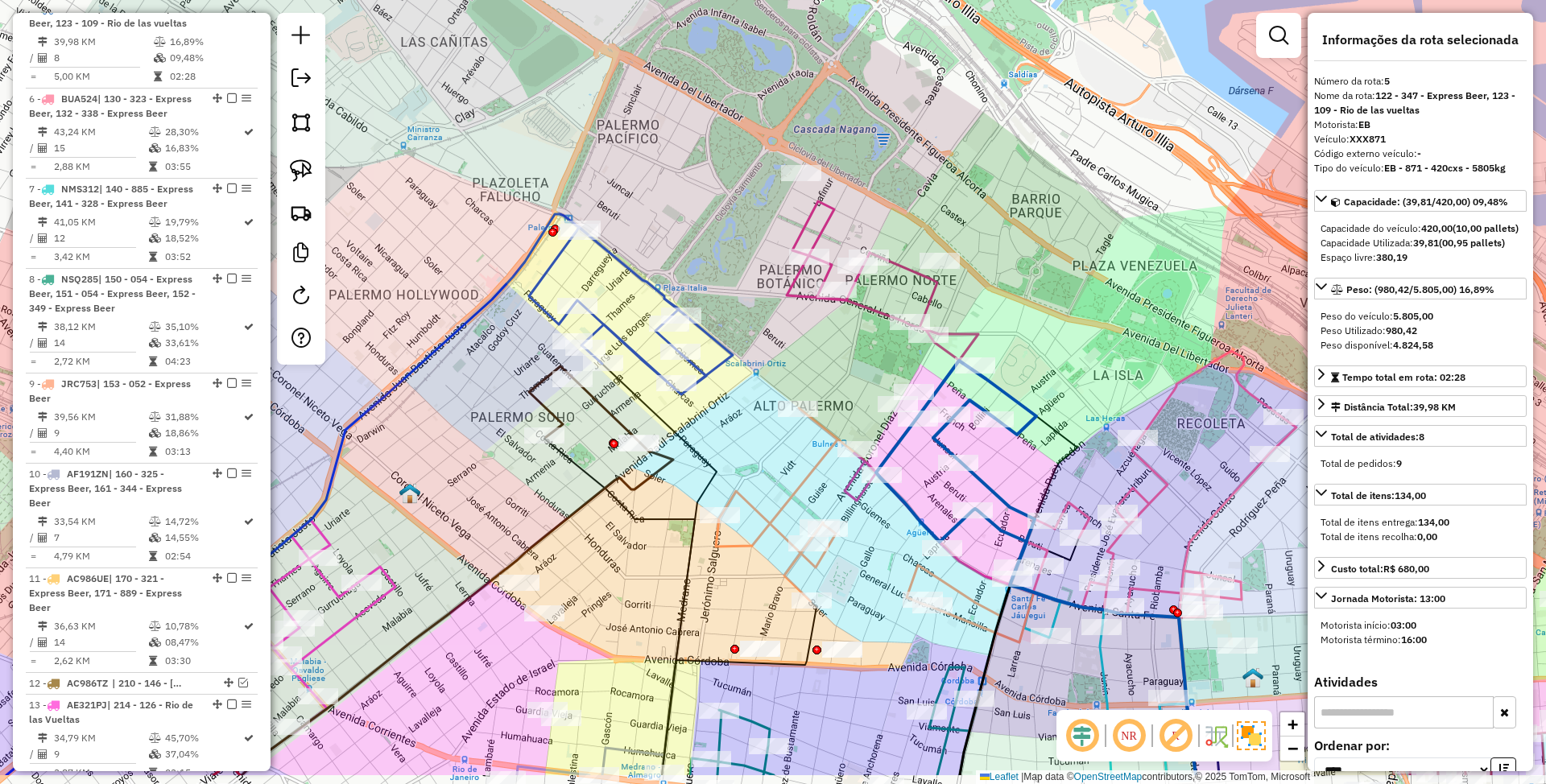
drag, startPoint x: 984, startPoint y: 549, endPoint x: 1031, endPoint y: 461, distance: 99.8
click at [1031, 461] on div "Janela de atendimento Grade de atendimento Capacidade Transportadoras Veículos …" at bounding box center [773, 392] width 1546 height 784
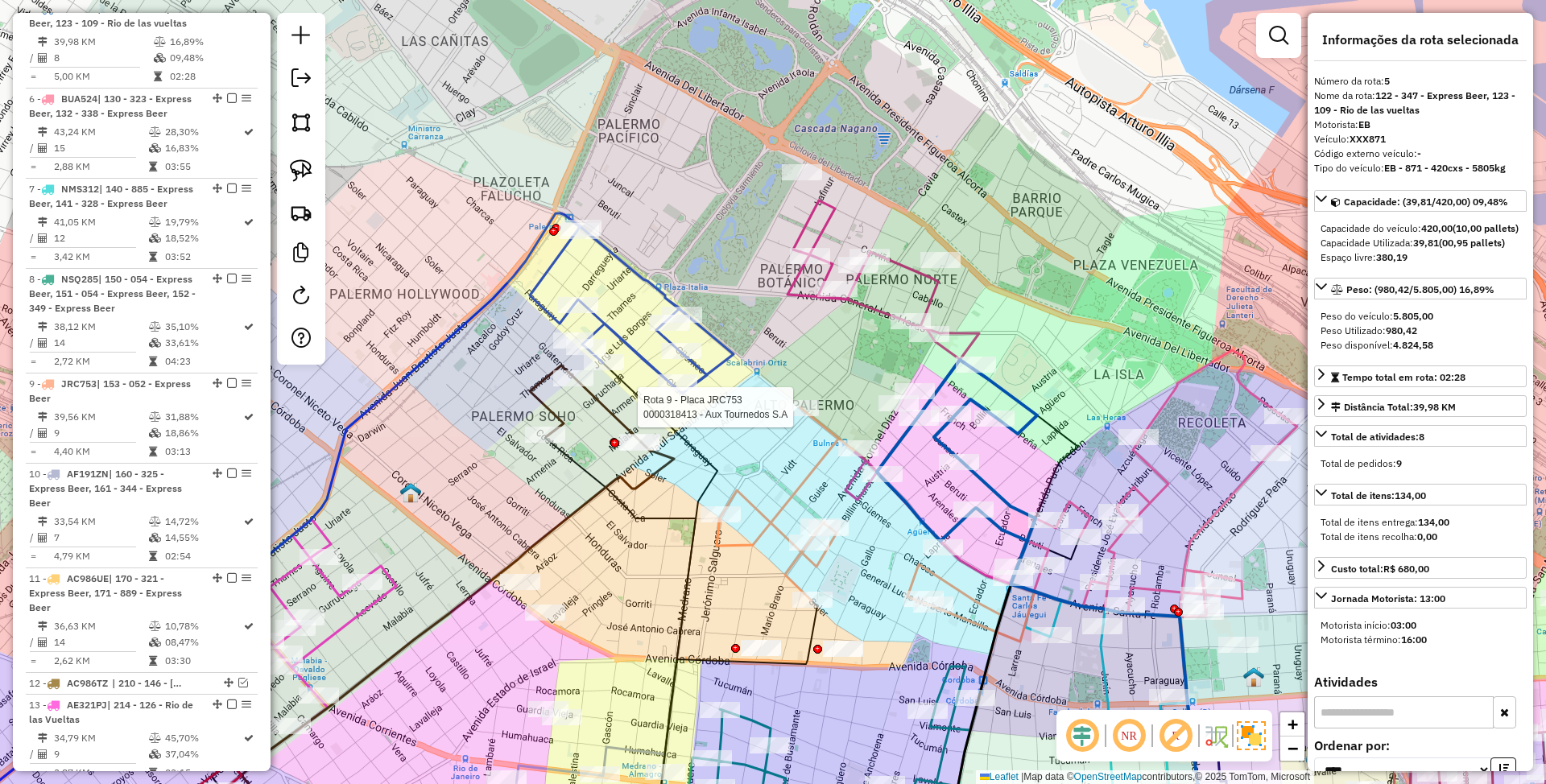
click at [800, 416] on div at bounding box center [800, 408] width 41 height 16
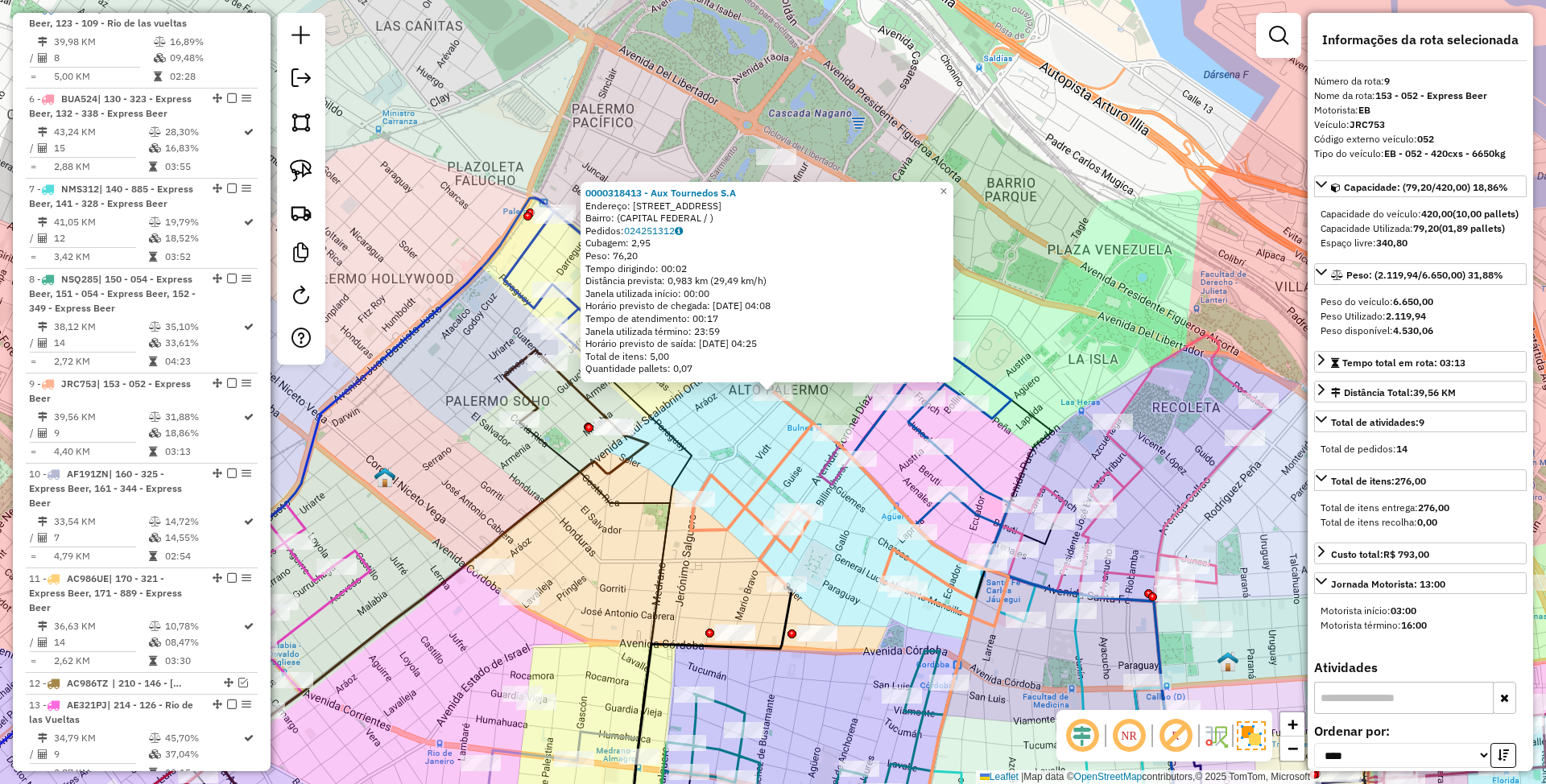
scroll to position [1459, 0]
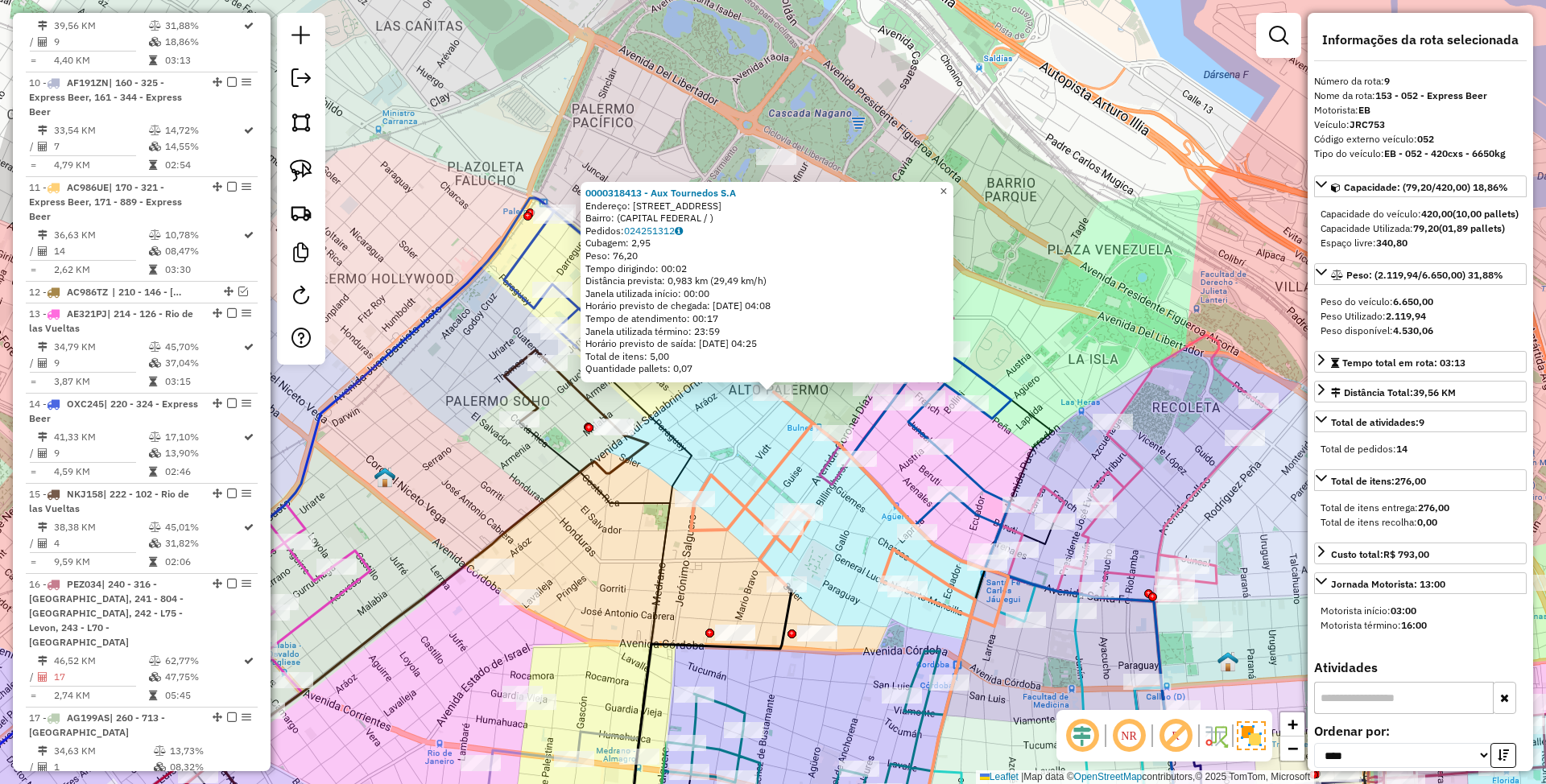
click at [947, 184] on span "×" at bounding box center [943, 191] width 8 height 14
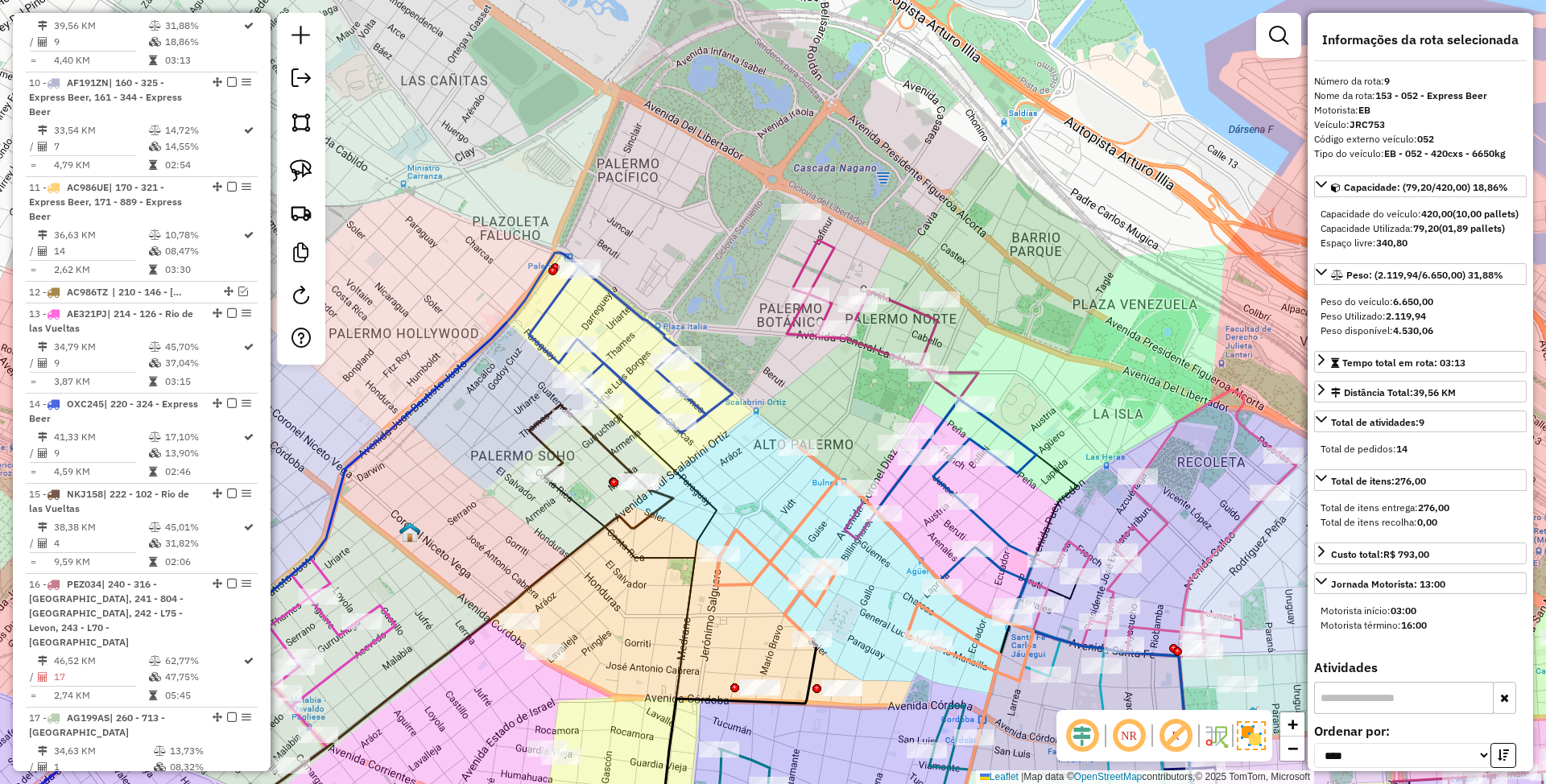
click at [933, 325] on icon at bounding box center [883, 390] width 192 height 299
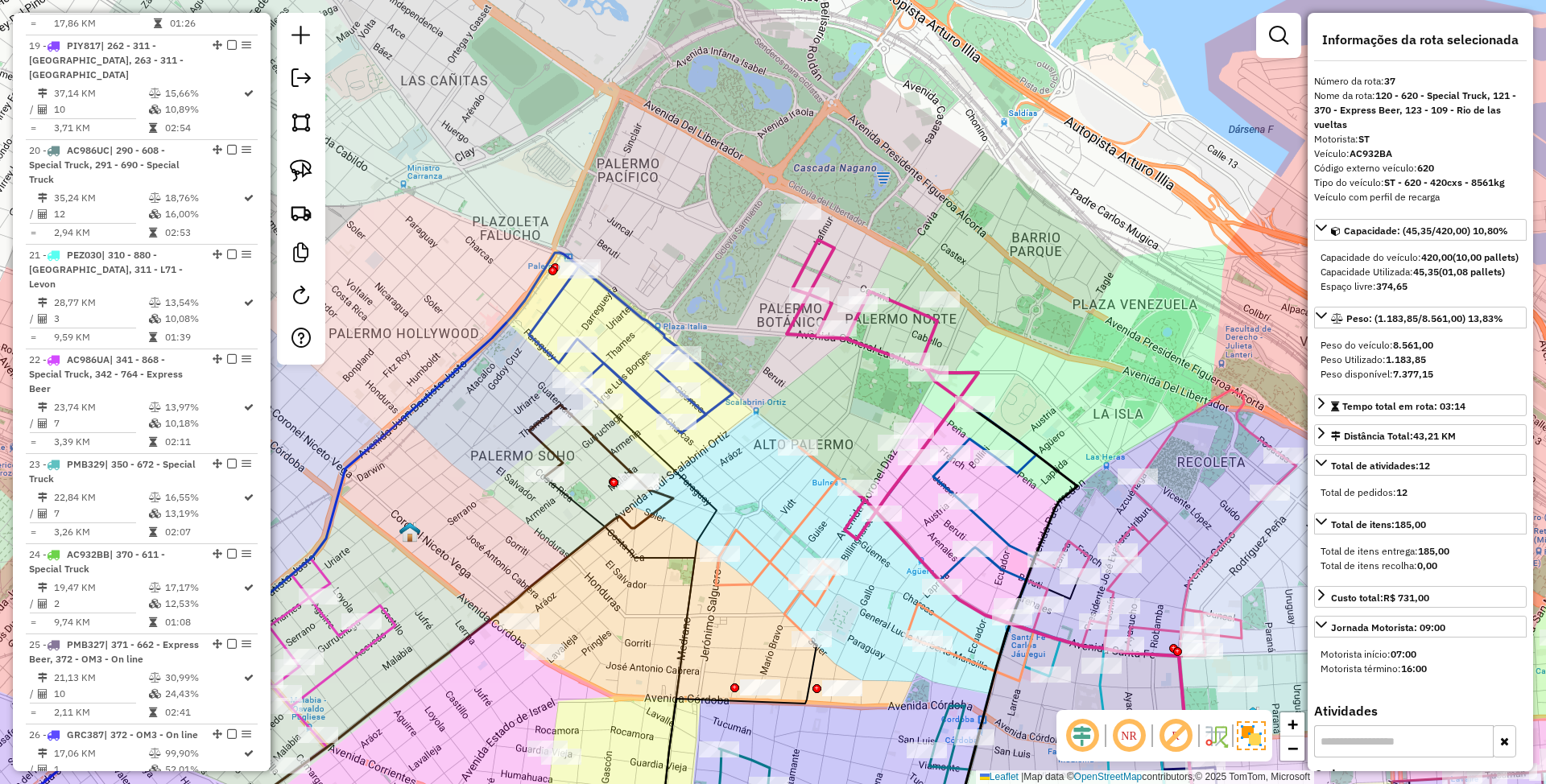
scroll to position [3336, 0]
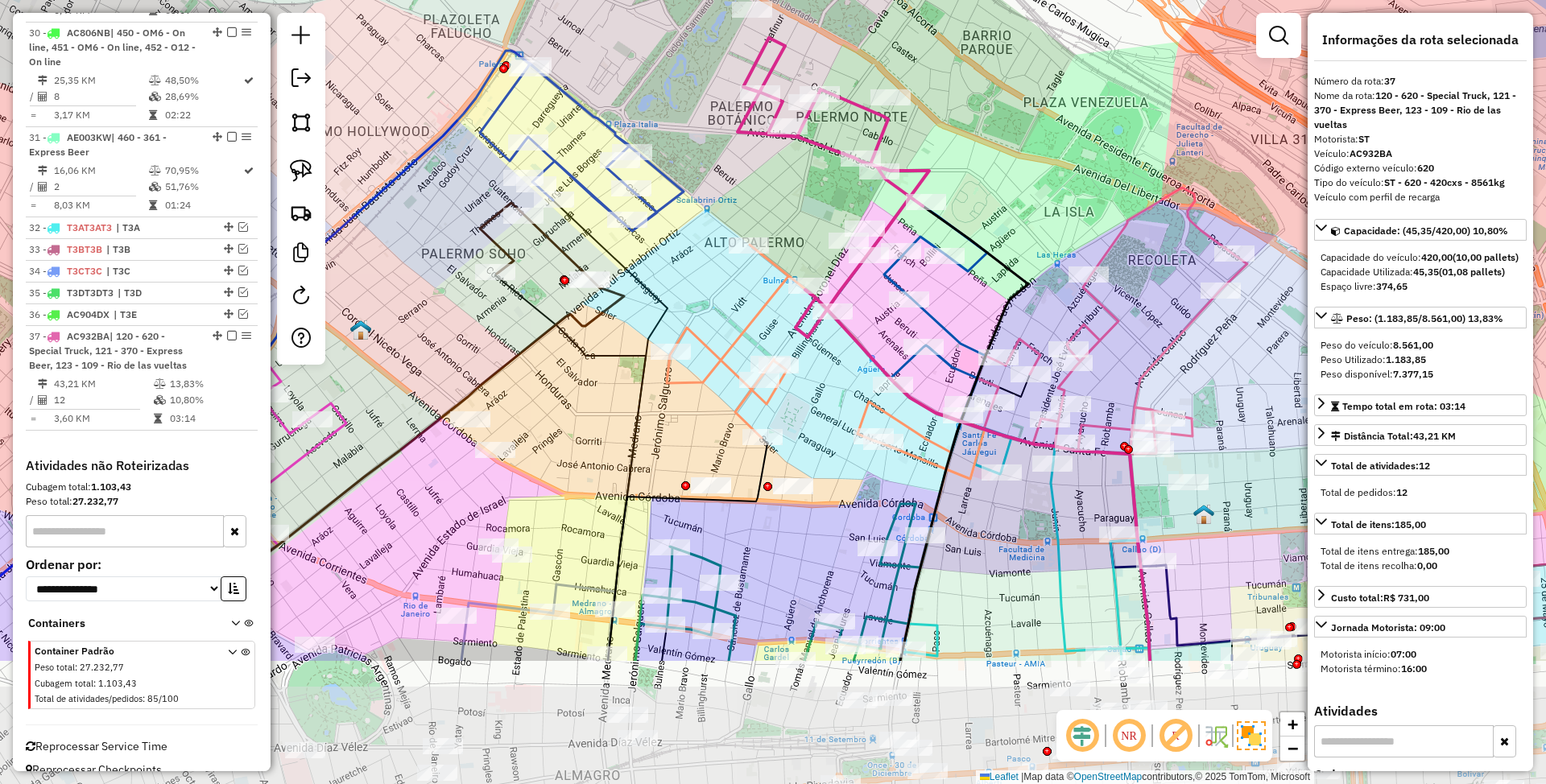
drag, startPoint x: 813, startPoint y: 409, endPoint x: 765, endPoint y: 207, distance: 207.6
click at [765, 207] on div "Janela de atendimento Grade de atendimento Capacidade Transportadoras Veículos …" at bounding box center [773, 392] width 1546 height 784
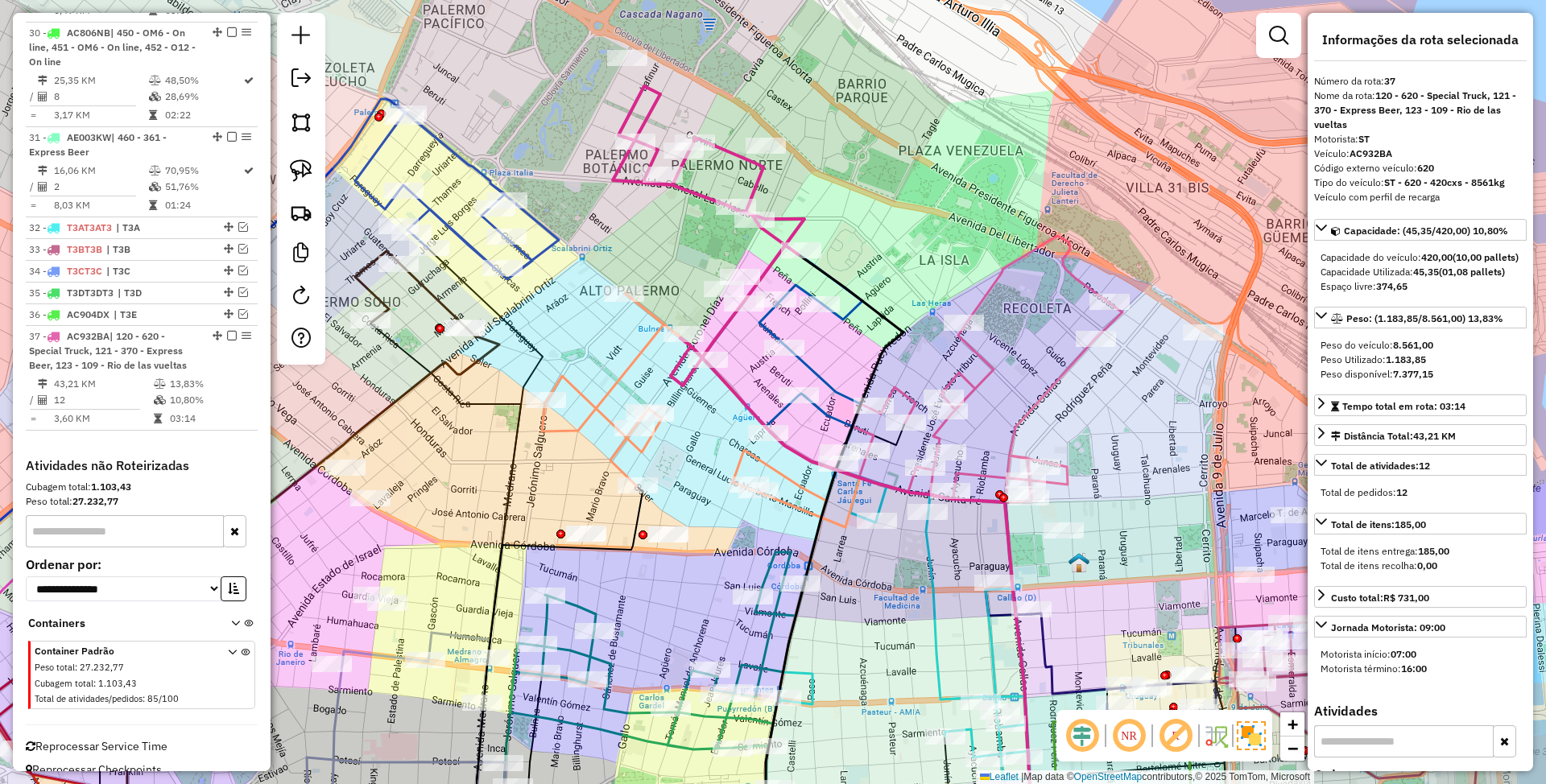
drag, startPoint x: 773, startPoint y: 197, endPoint x: 648, endPoint y: 245, distance: 133.9
click at [648, 245] on div "Janela de atendimento Grade de atendimento Capacidade Transportadoras Veículos …" at bounding box center [773, 392] width 1546 height 784
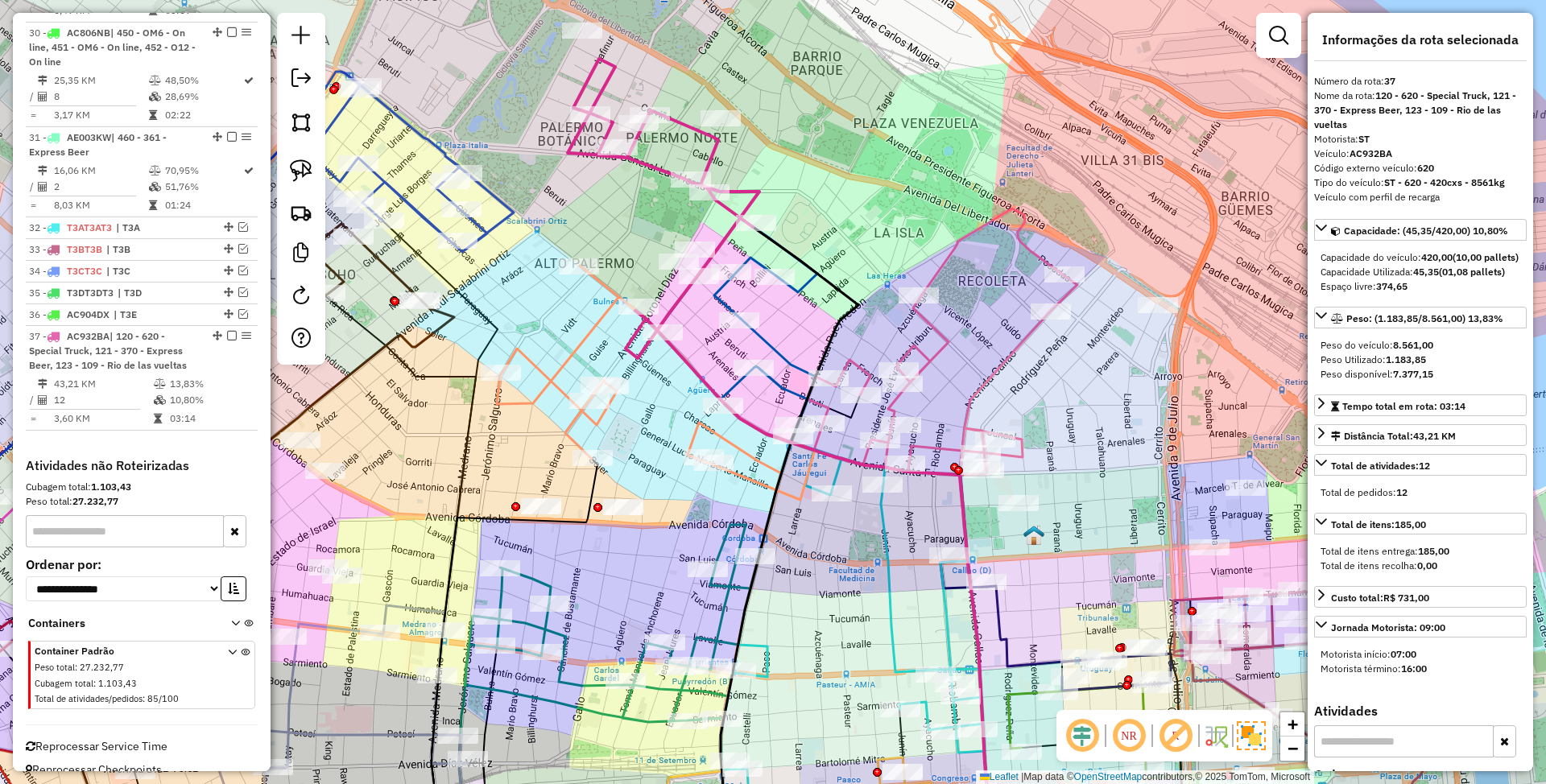
drag, startPoint x: 935, startPoint y: 368, endPoint x: 872, endPoint y: 326, distance: 75.7
click at [872, 326] on div "Janela de atendimento Grade de atendimento Capacidade Transportadoras Veículos …" at bounding box center [773, 392] width 1546 height 784
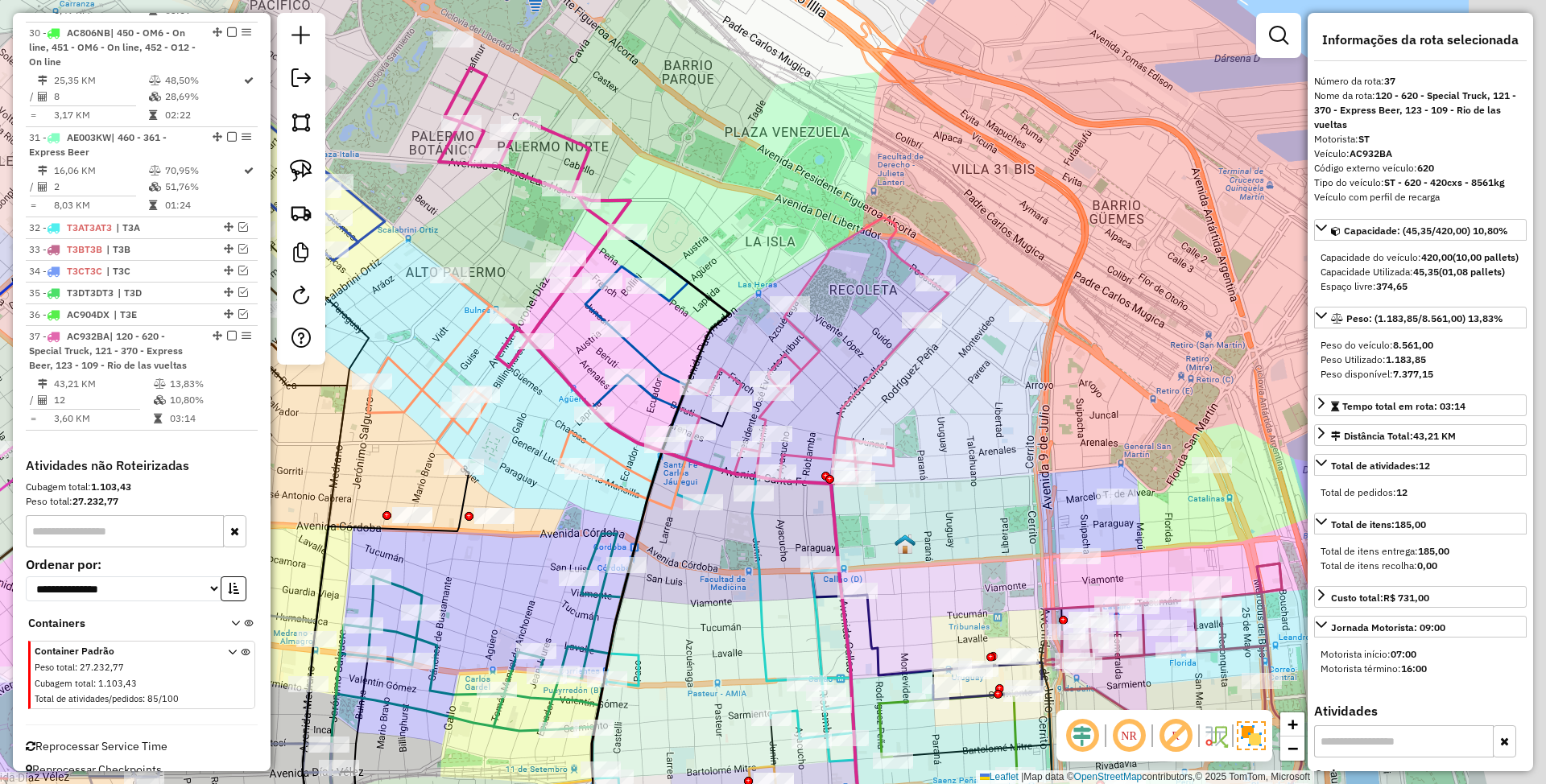
drag, startPoint x: 1077, startPoint y: 376, endPoint x: 918, endPoint y: 412, distance: 163.0
click at [919, 412] on div "Janela de atendimento Grade de atendimento Capacidade Transportadoras Veículos …" at bounding box center [773, 392] width 1546 height 784
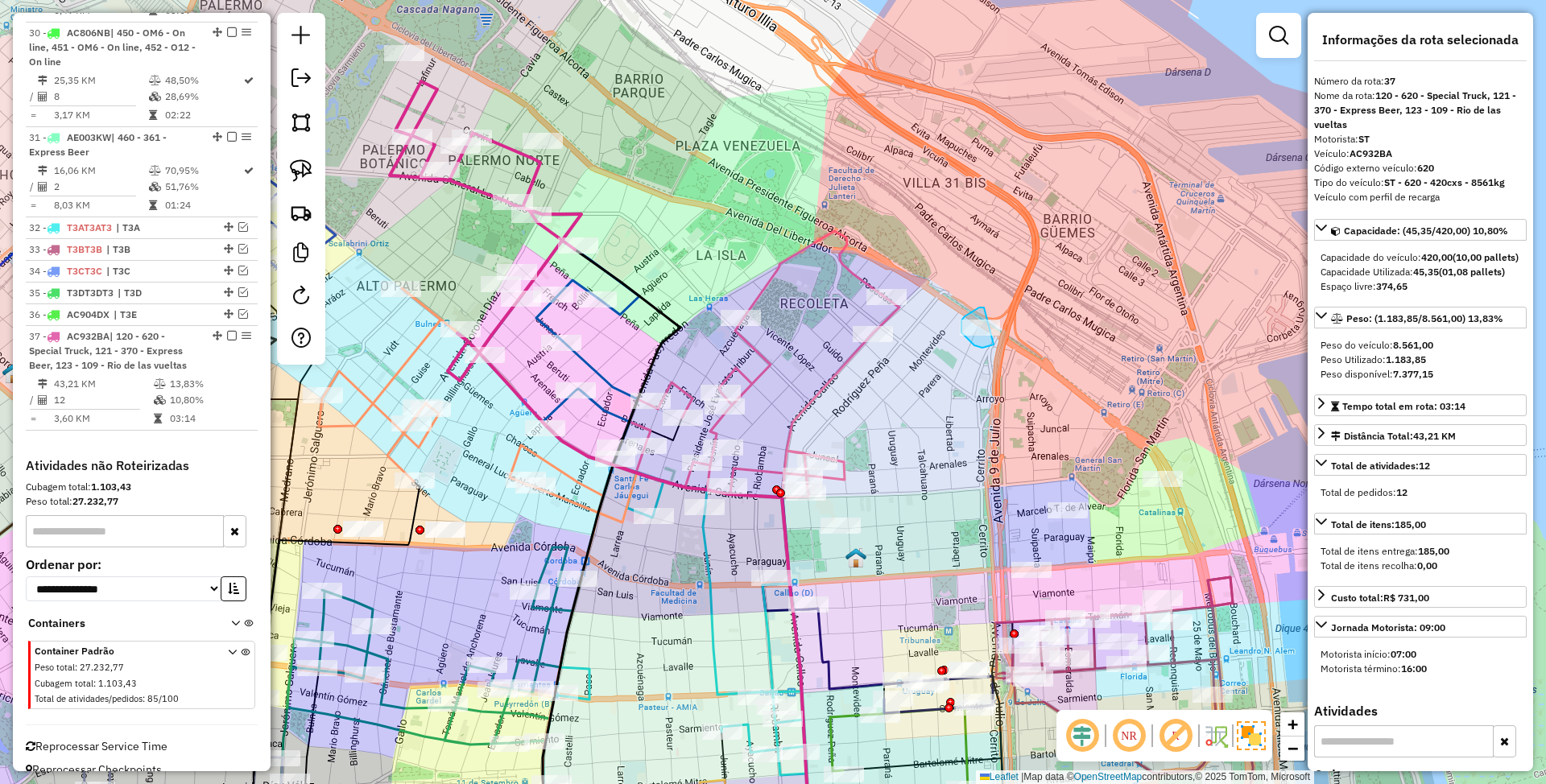
drag, startPoint x: 979, startPoint y: 308, endPoint x: 1012, endPoint y: 325, distance: 37.1
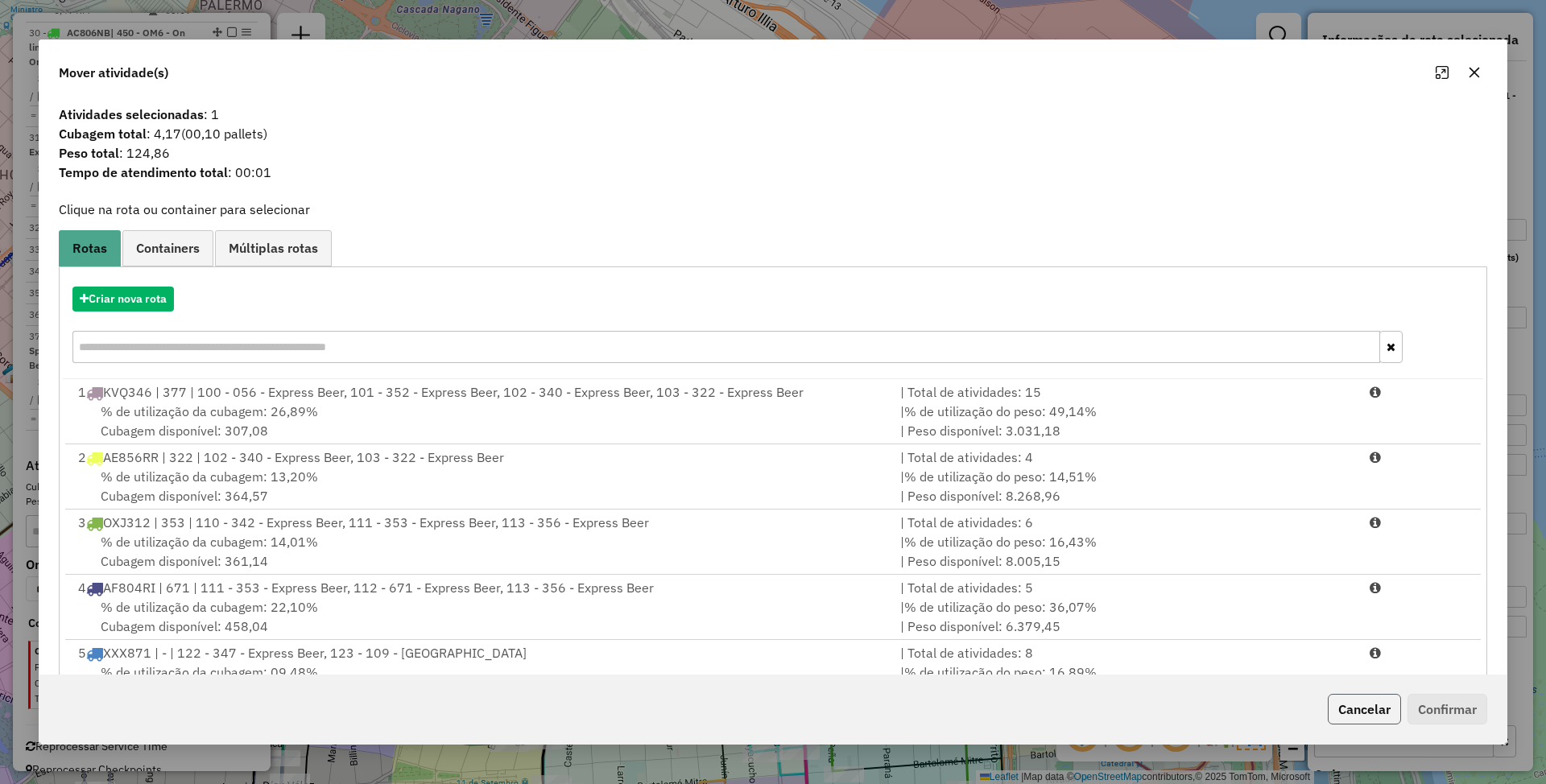
click at [1369, 711] on button "Cancelar" at bounding box center [1364, 710] width 73 height 31
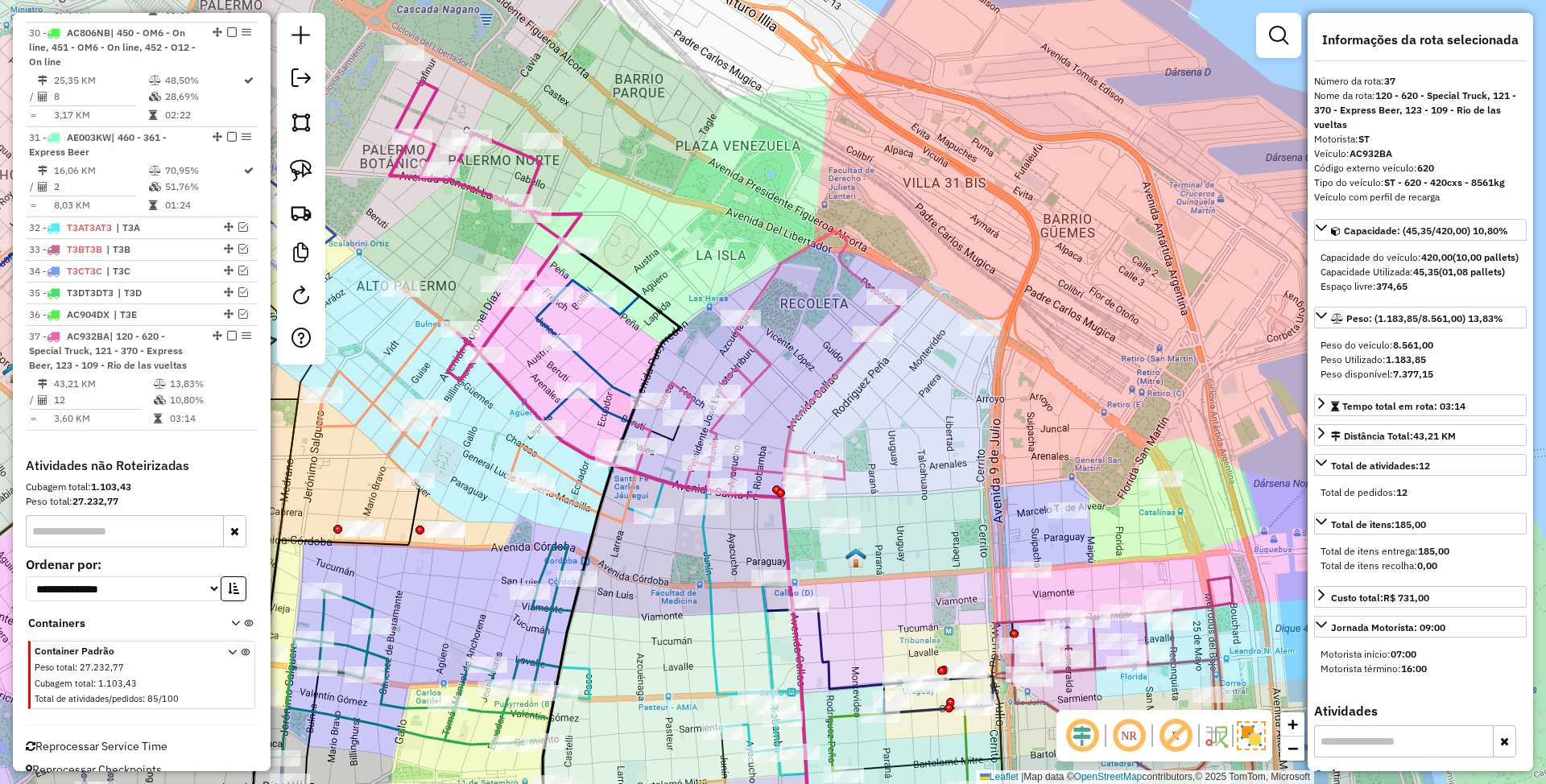
click at [839, 372] on icon at bounding box center [764, 364] width 269 height 266
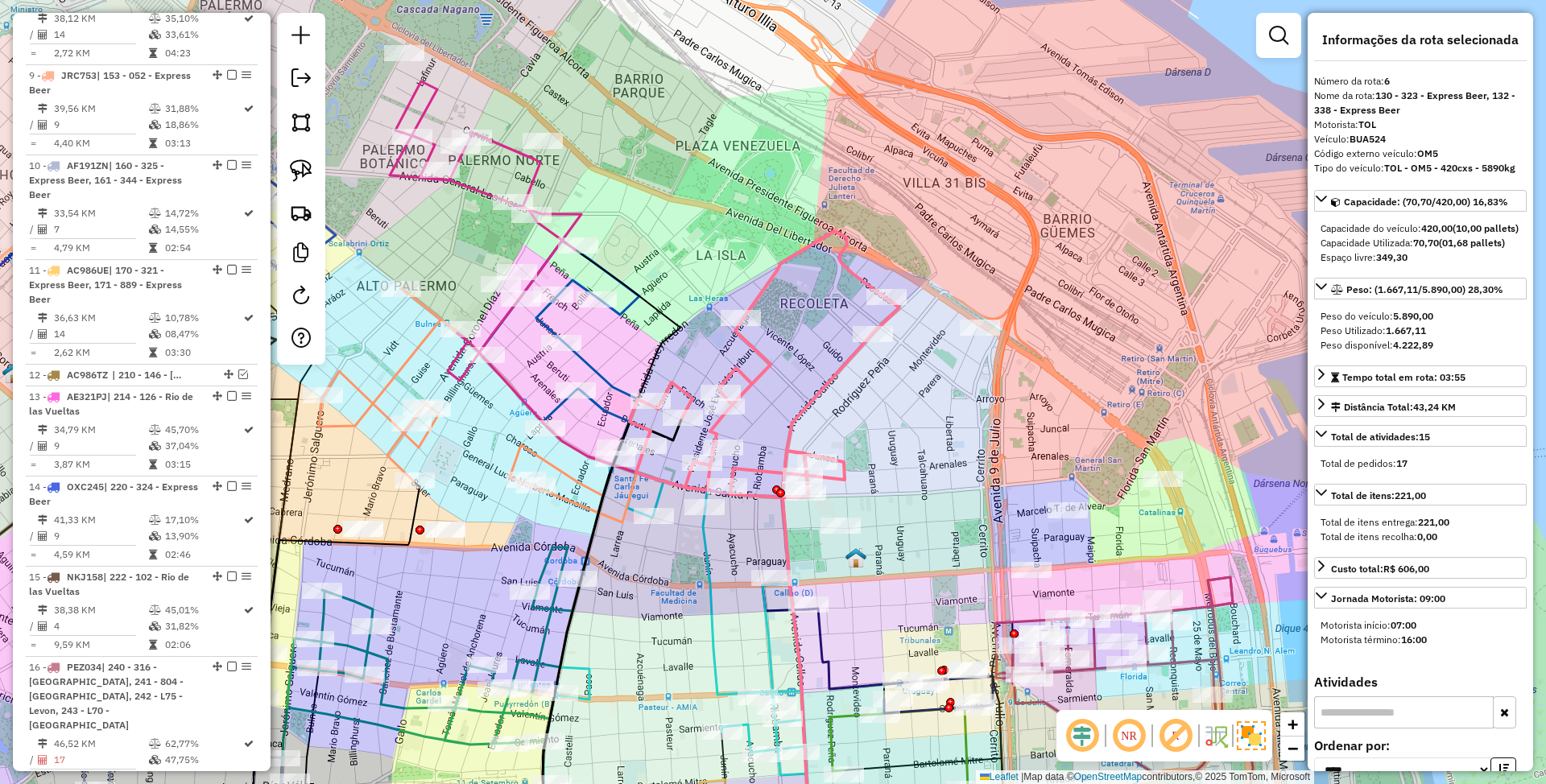
scroll to position [1158, 0]
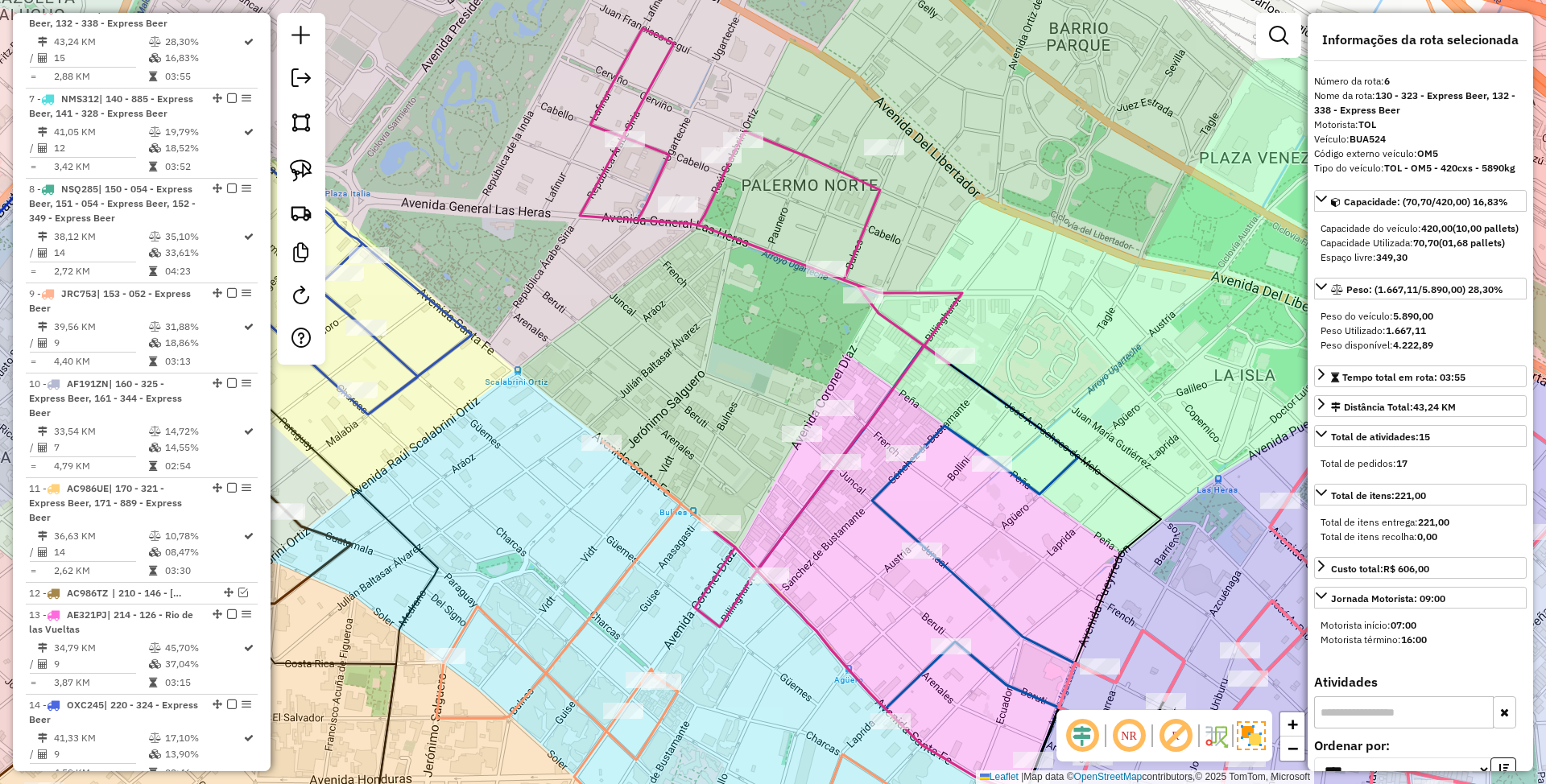
click at [936, 427] on icon at bounding box center [917, 565] width 322 height 438
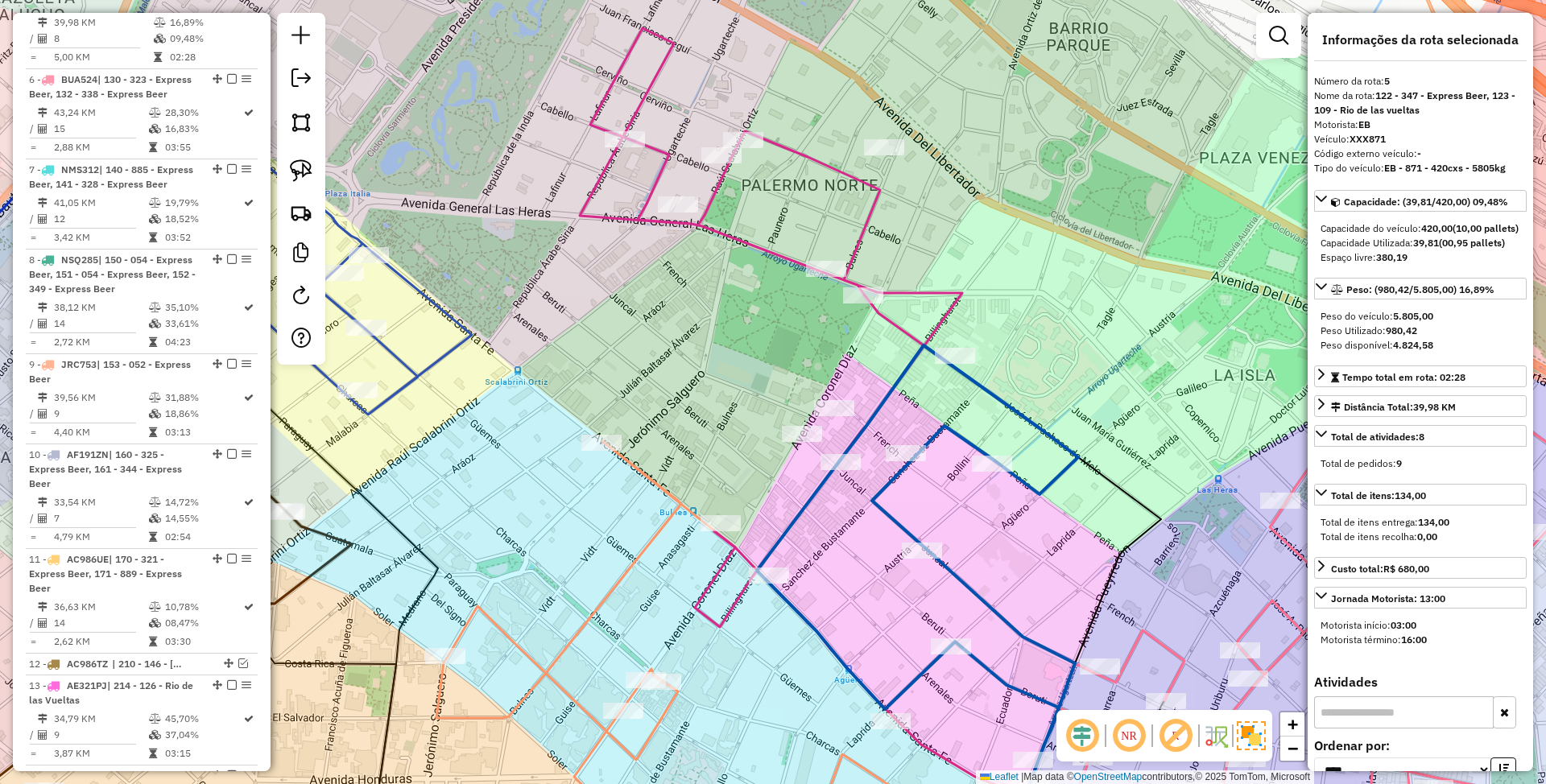
scroll to position [1068, 0]
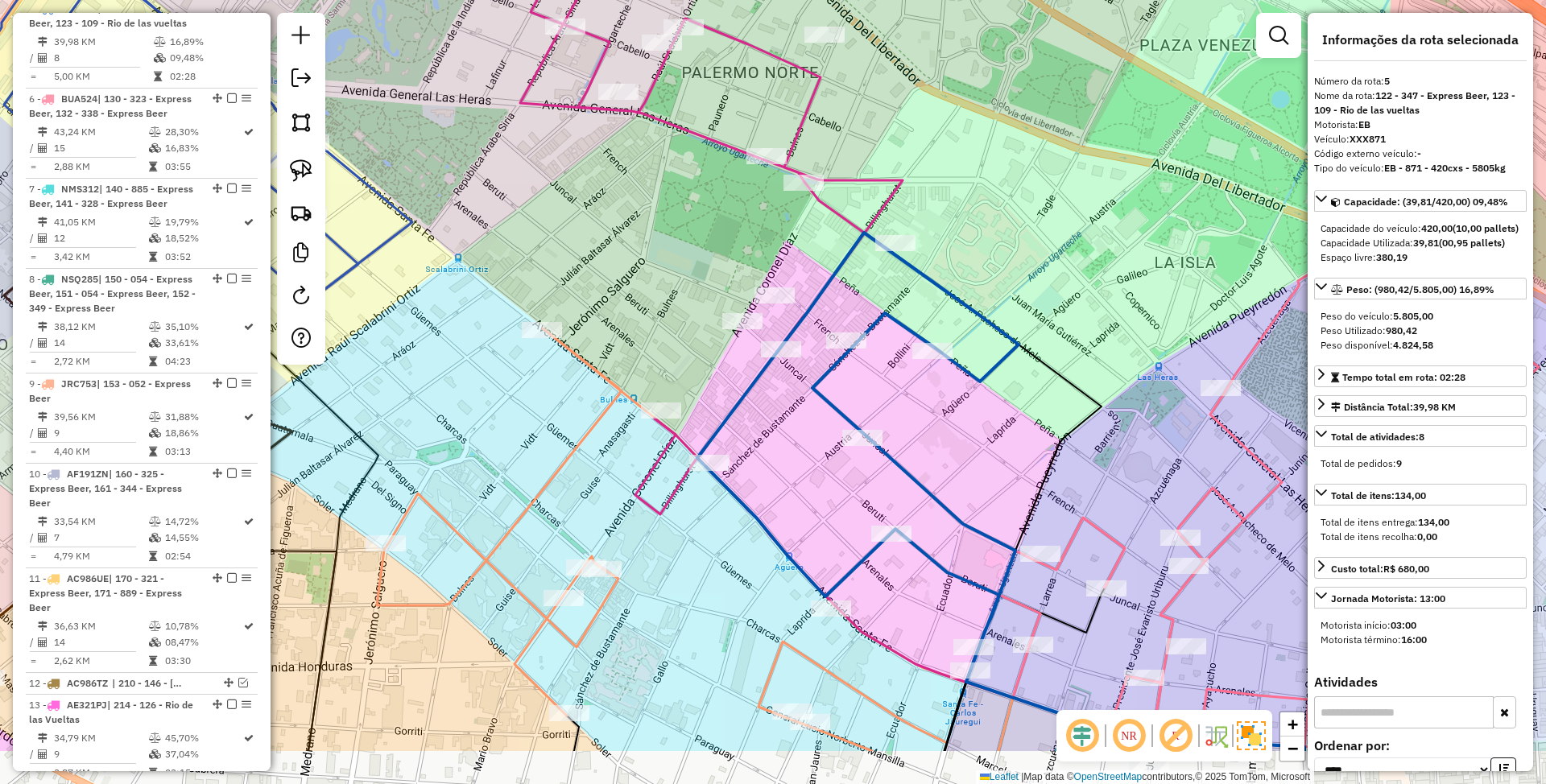
drag, startPoint x: 938, startPoint y: 406, endPoint x: 819, endPoint y: 208, distance: 231.0
click at [819, 208] on div "Janela de atendimento Grade de atendimento Capacidade Transportadoras Veículos …" at bounding box center [773, 392] width 1546 height 784
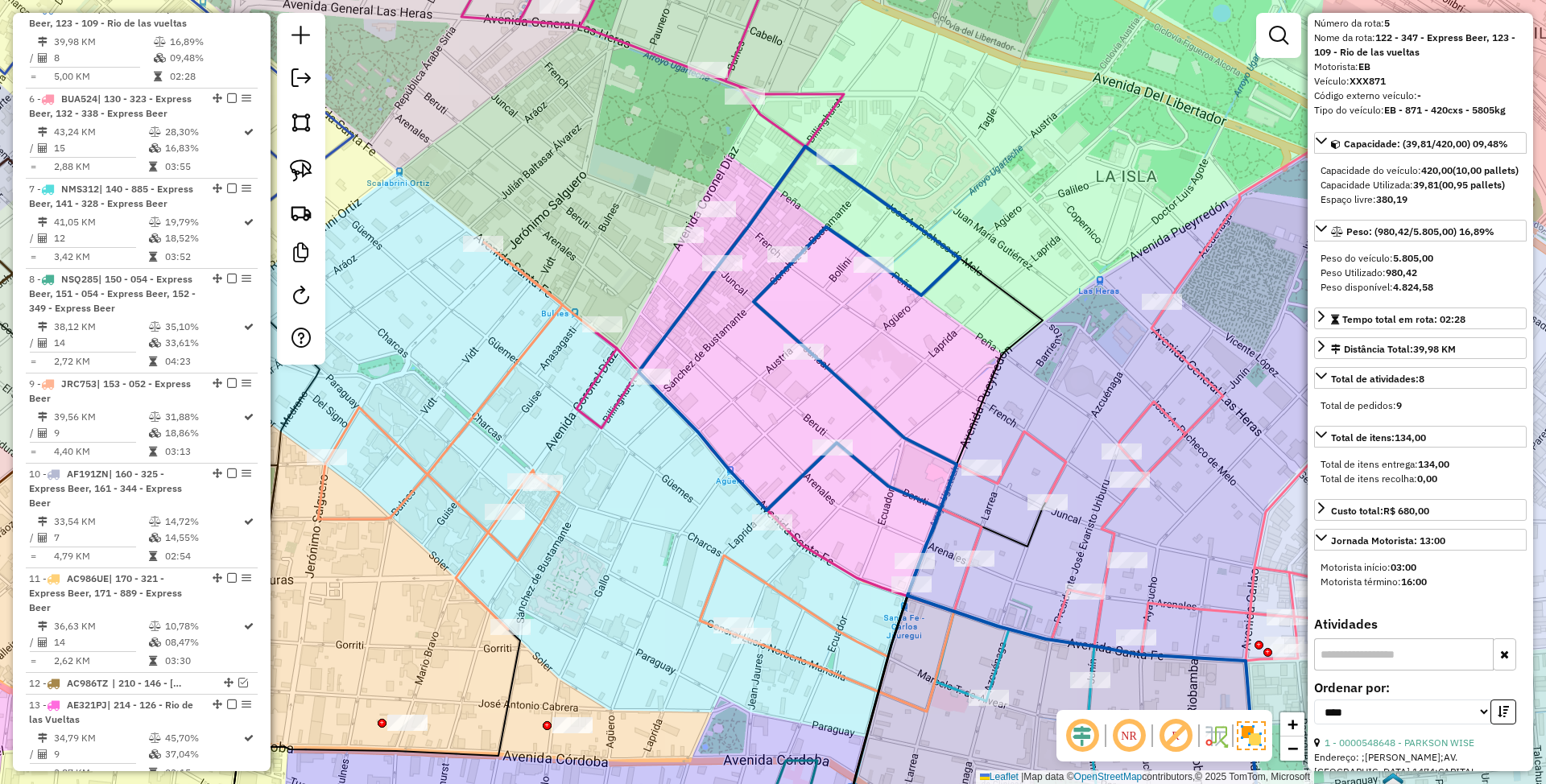
scroll to position [214, 0]
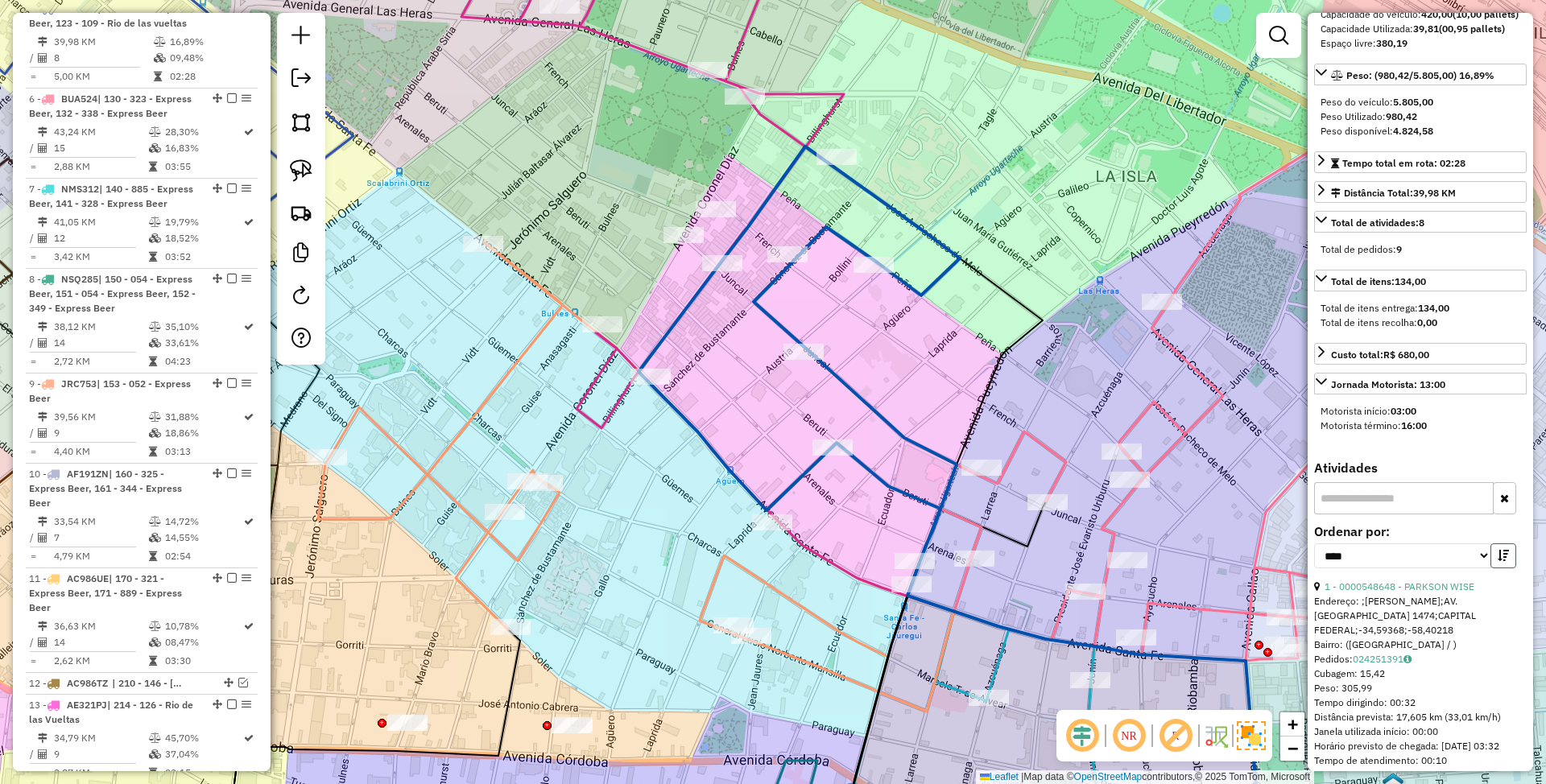
click at [1499, 561] on icon "button" at bounding box center [1504, 556] width 12 height 12
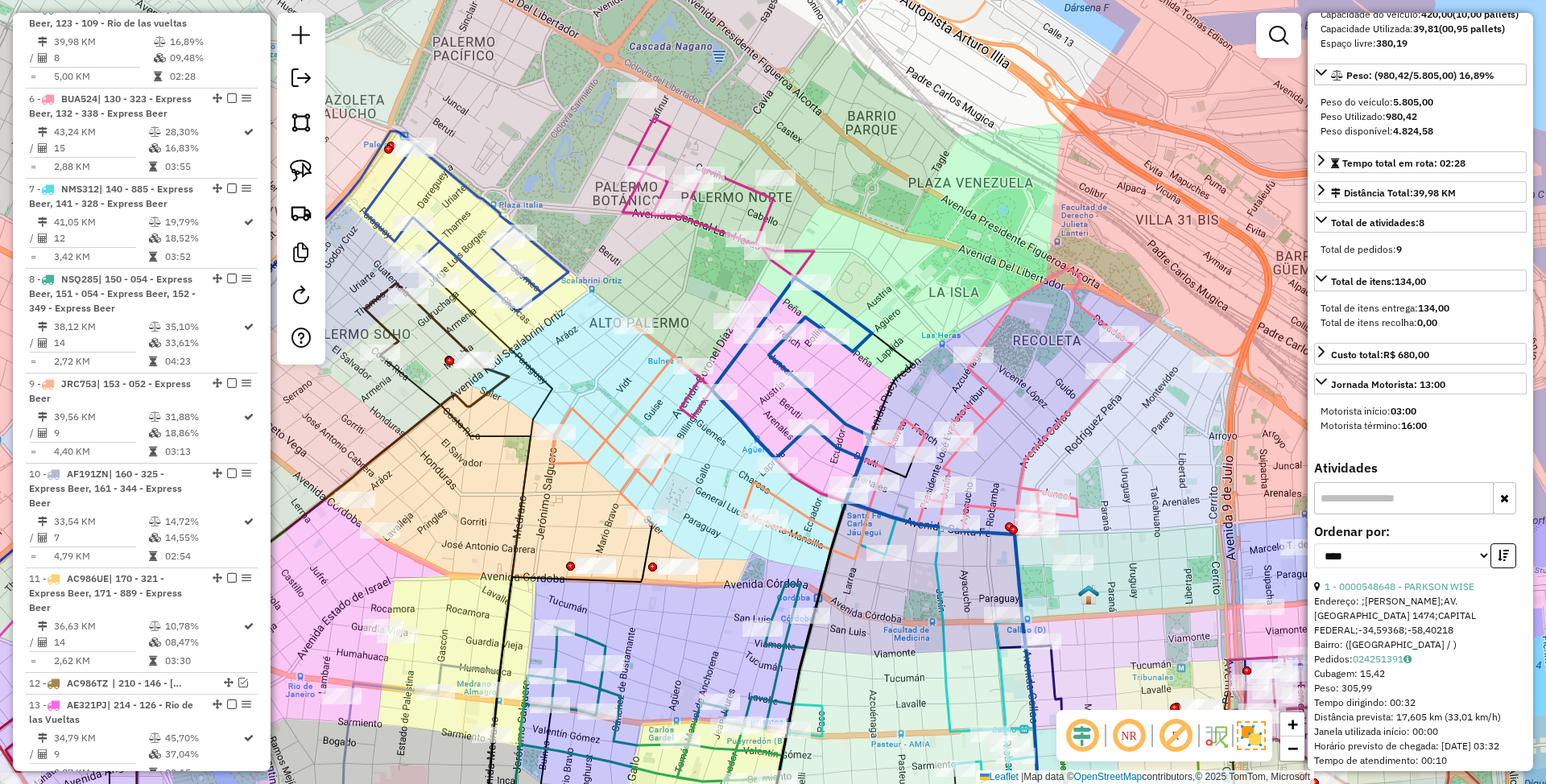
click at [764, 224] on icon at bounding box center [718, 268] width 192 height 299
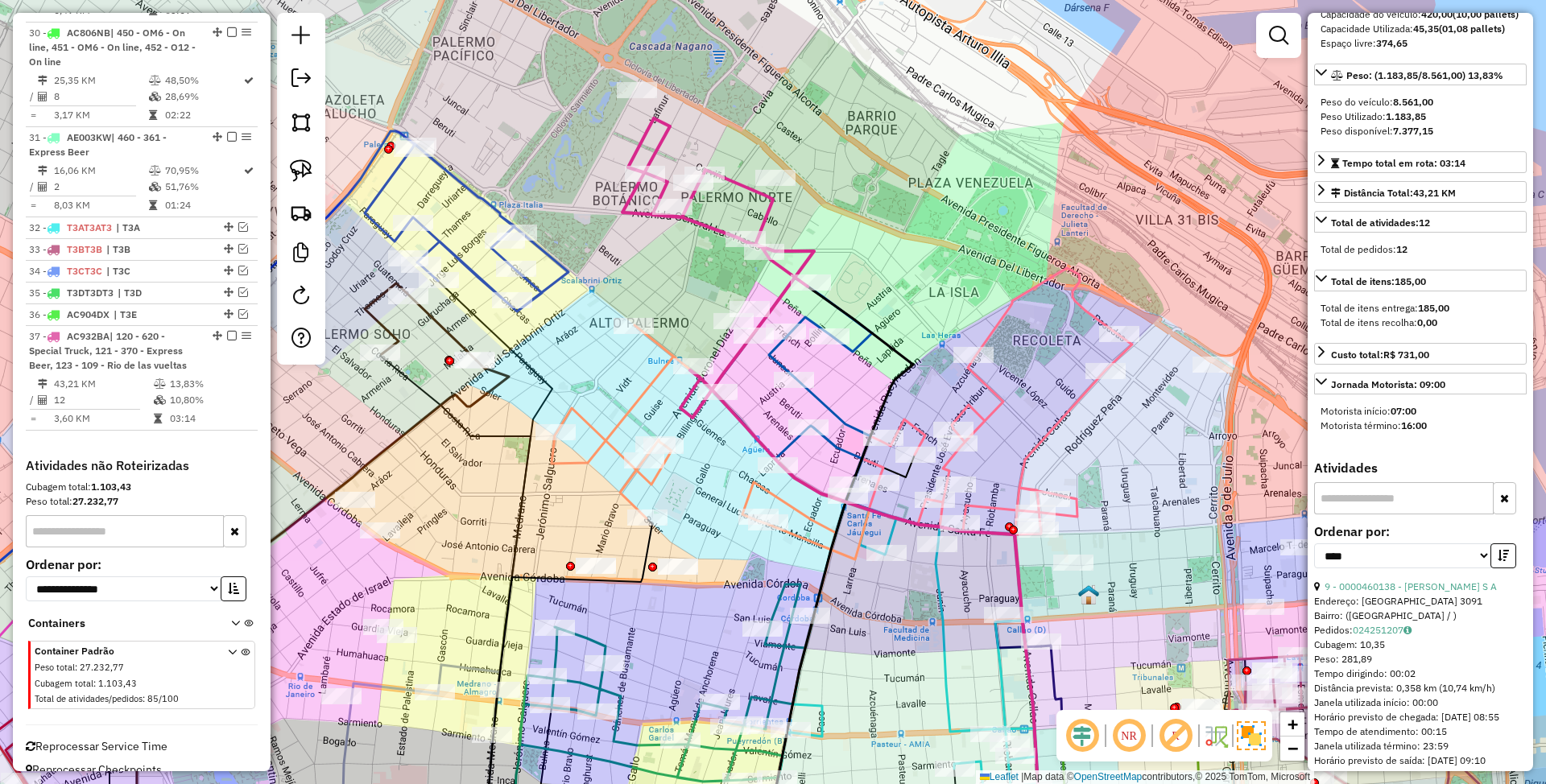
scroll to position [0, 0]
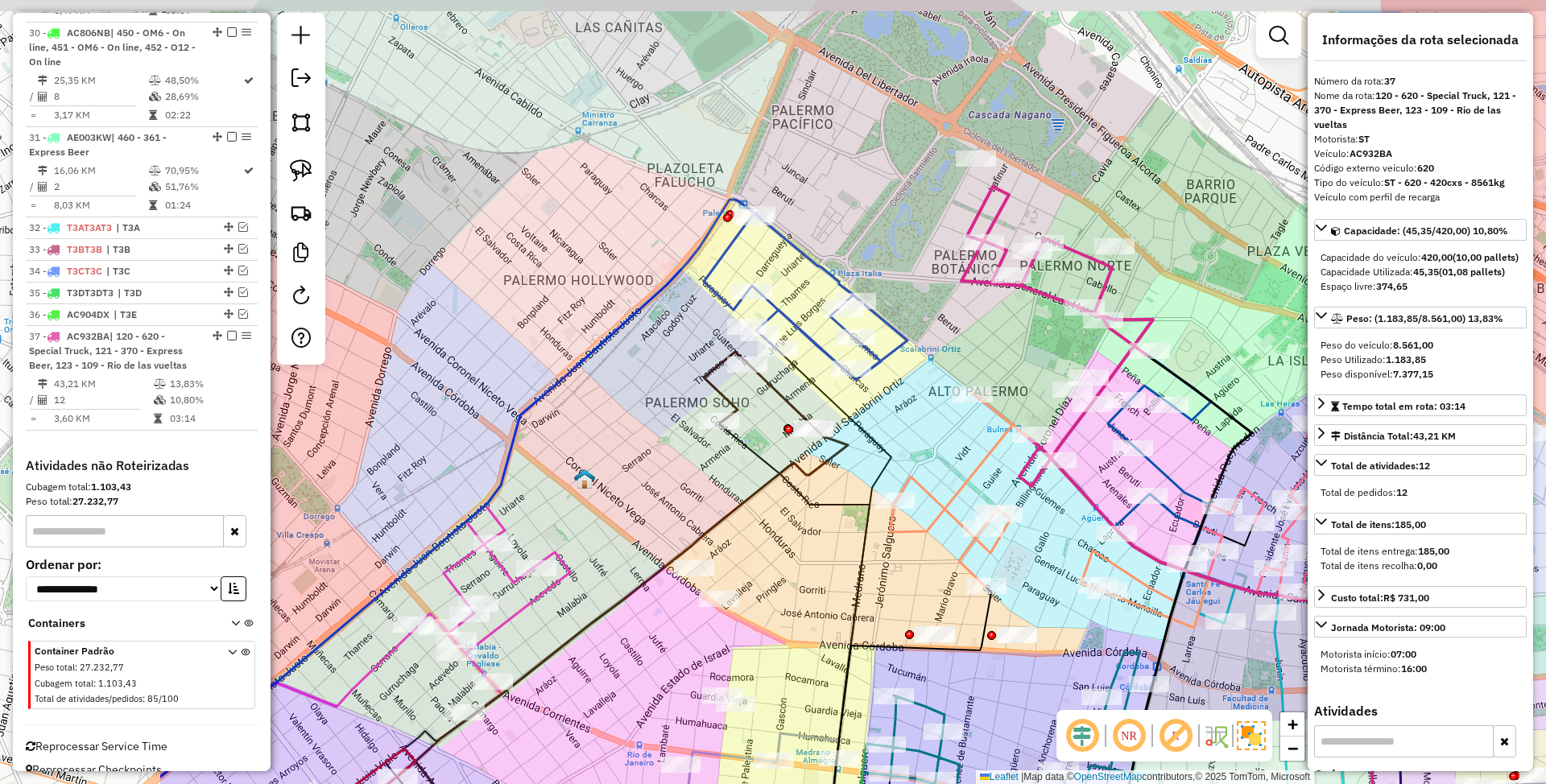
drag, startPoint x: 610, startPoint y: 381, endPoint x: 912, endPoint y: 443, distance: 308.3
click at [912, 443] on div "Janela de atendimento Grade de atendimento Capacidade Transportadoras Veículos …" at bounding box center [773, 392] width 1546 height 784
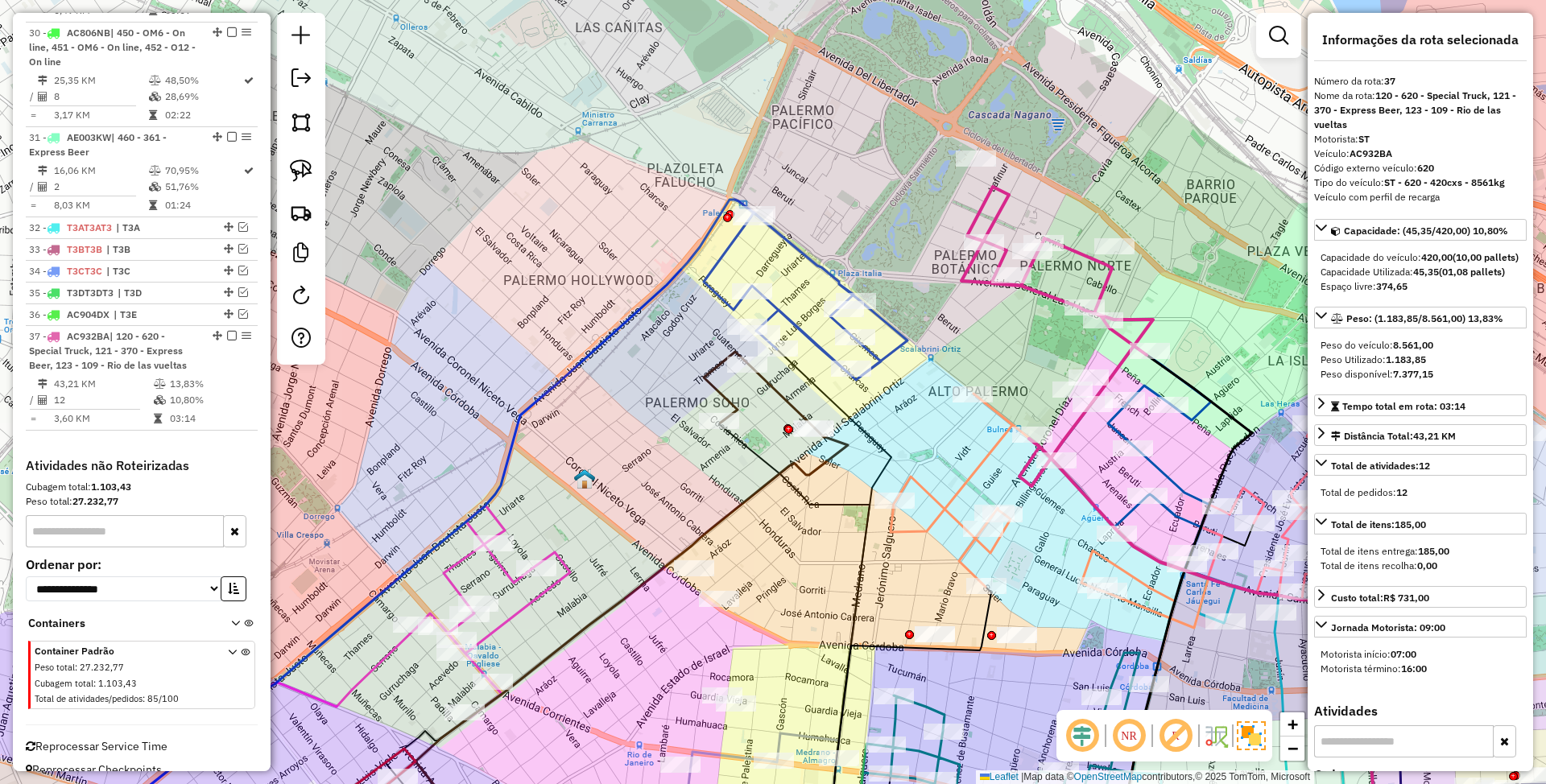
click at [818, 261] on icon at bounding box center [805, 295] width 204 height 167
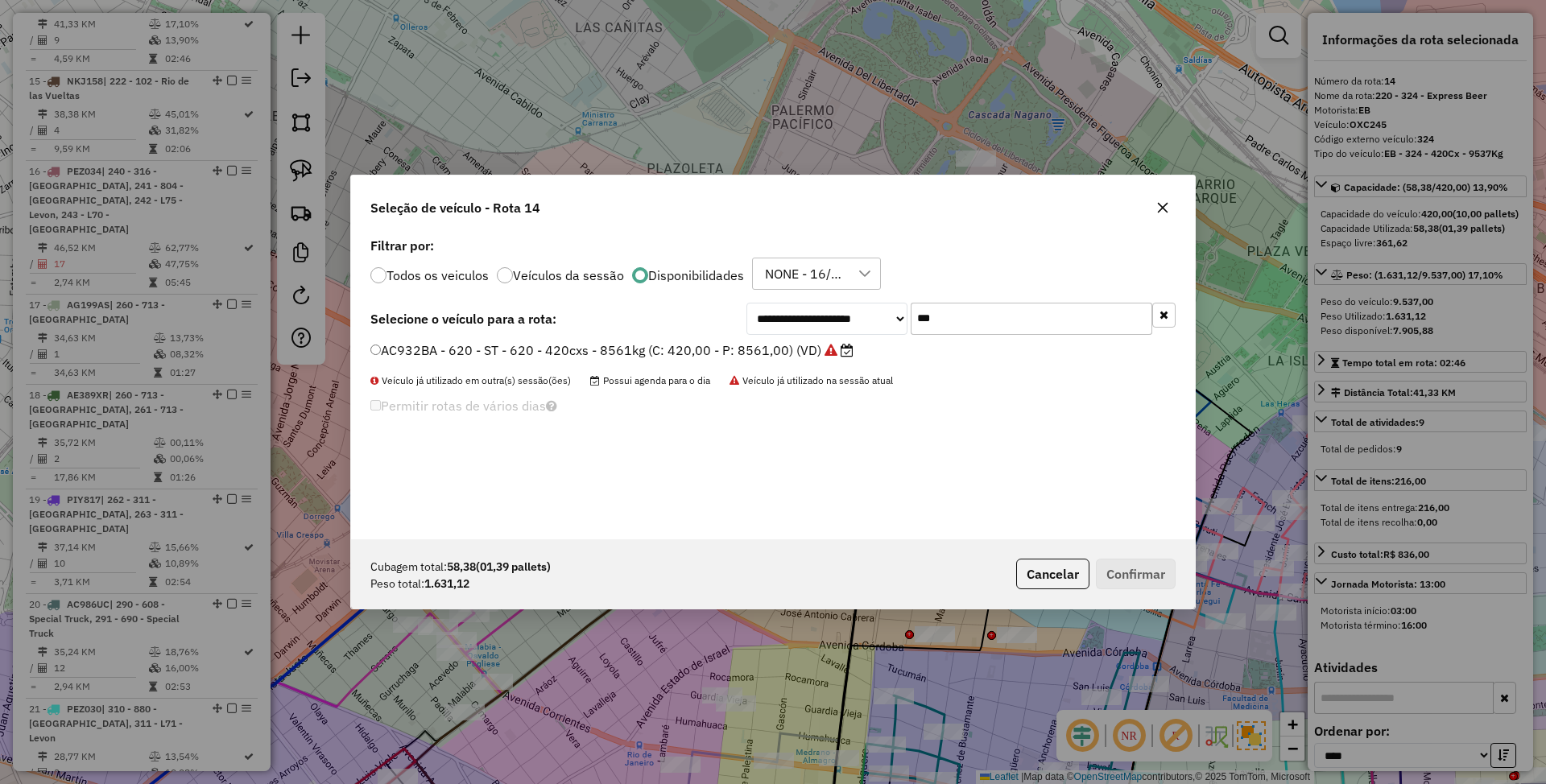
scroll to position [8, 5]
drag, startPoint x: 935, startPoint y: 319, endPoint x: 857, endPoint y: 294, distance: 81.9
click at [857, 294] on div "**********" at bounding box center [773, 386] width 844 height 306
type input "***"
click at [745, 347] on label "OXC245 - 324 - EB - 324 - 420Cx - 9537Kg (C: 420,00 - P: 9537,00) (VD)" at bounding box center [607, 350] width 473 height 19
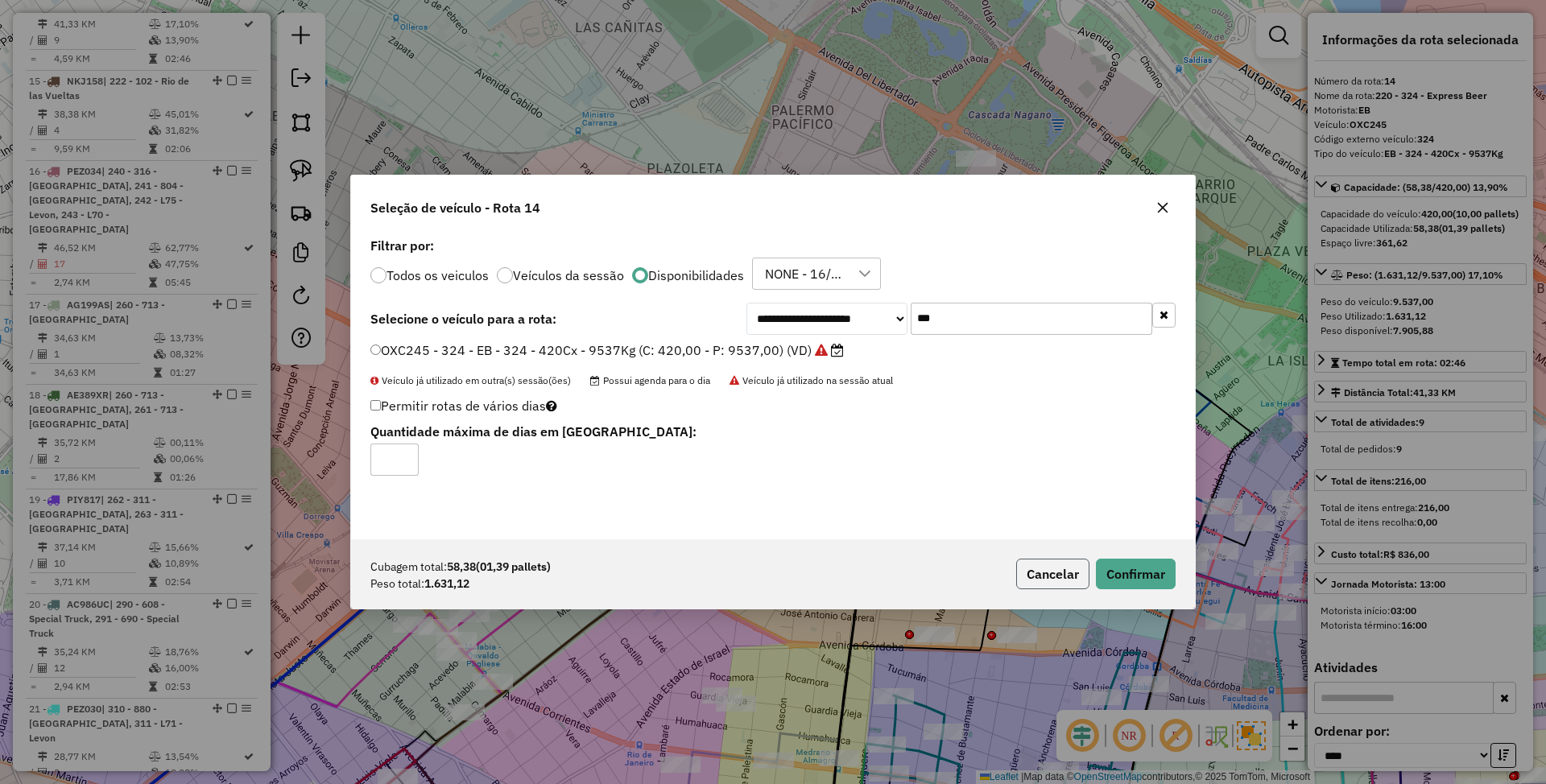
click at [1047, 572] on button "Cancelar" at bounding box center [1054, 574] width 73 height 31
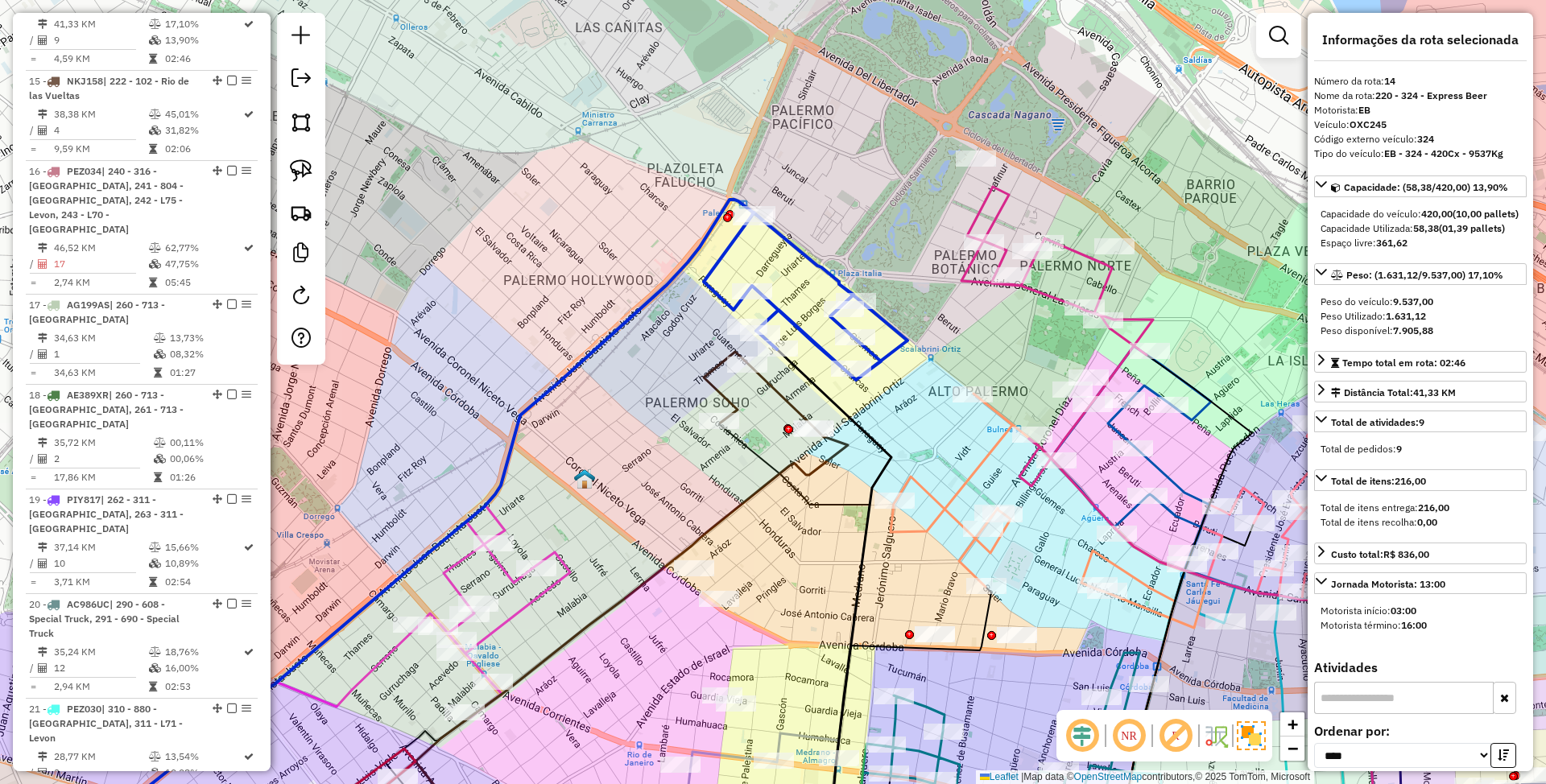
click at [805, 333] on icon at bounding box center [805, 295] width 204 height 167
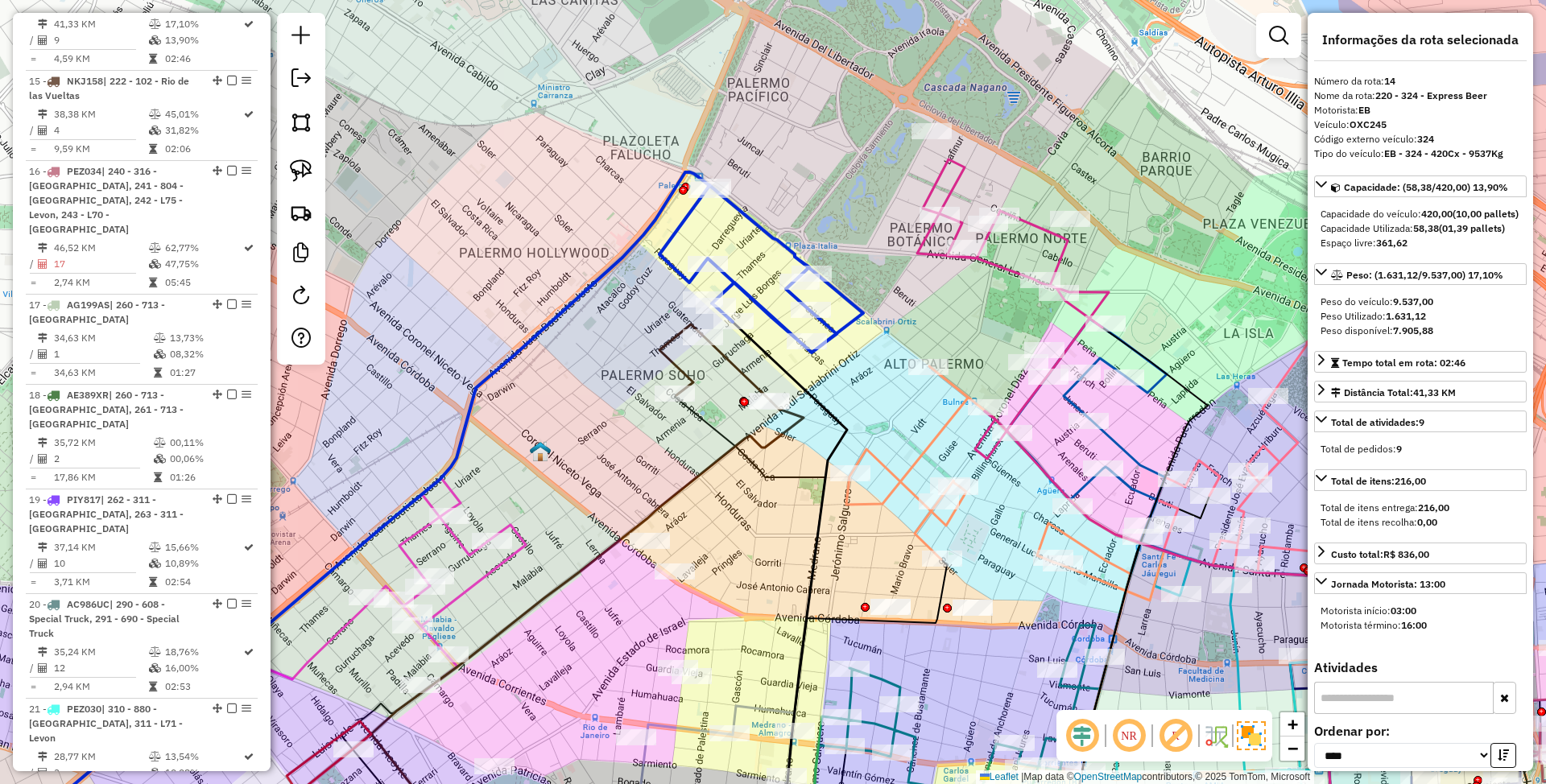
drag, startPoint x: 805, startPoint y: 289, endPoint x: 761, endPoint y: 261, distance: 52.2
click at [761, 261] on div "Janela de atendimento Grade de atendimento Capacidade Transportadoras Veículos …" at bounding box center [773, 392] width 1546 height 784
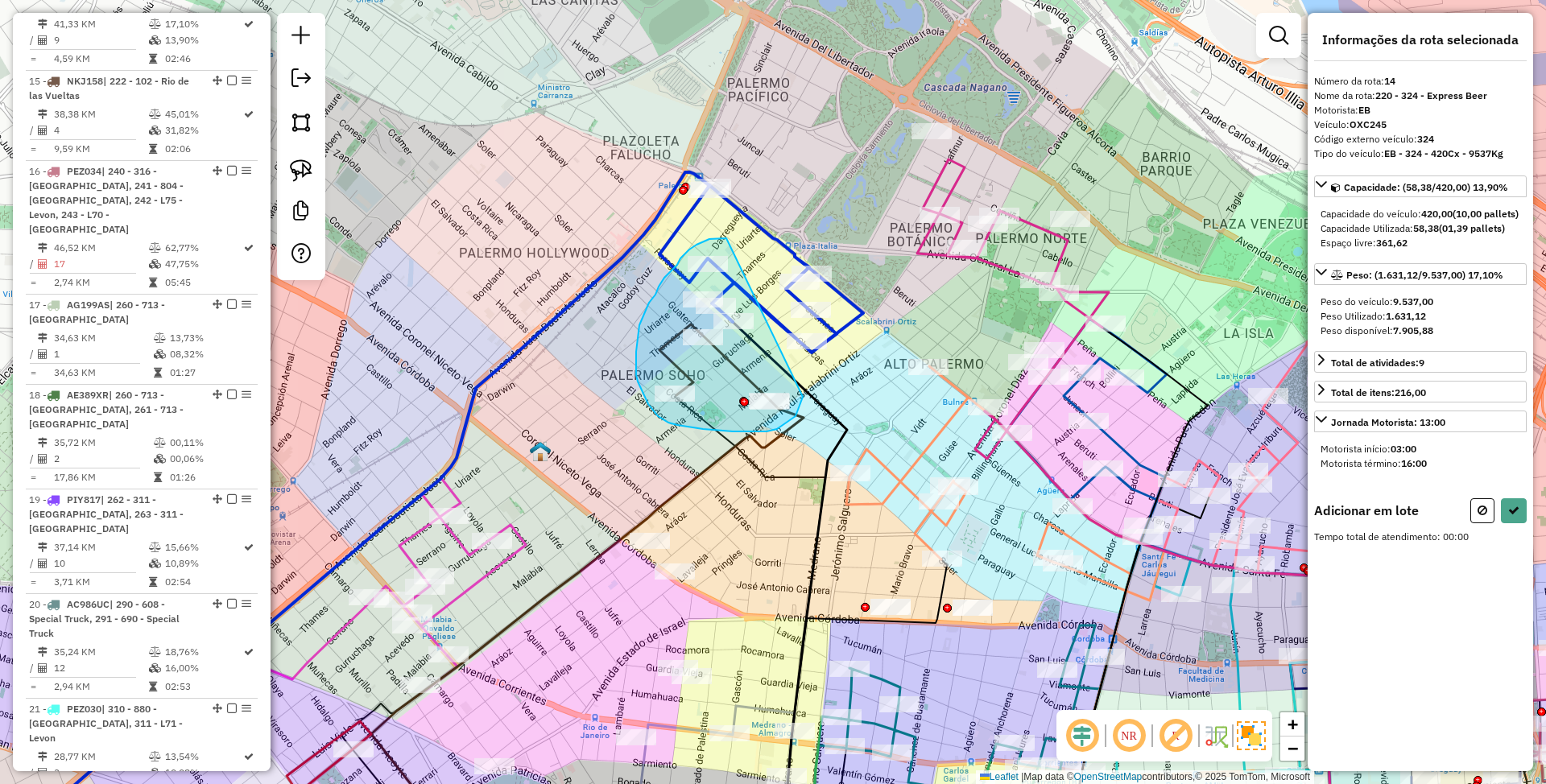
drag, startPoint x: 726, startPoint y: 238, endPoint x: 805, endPoint y: 378, distance: 160.8
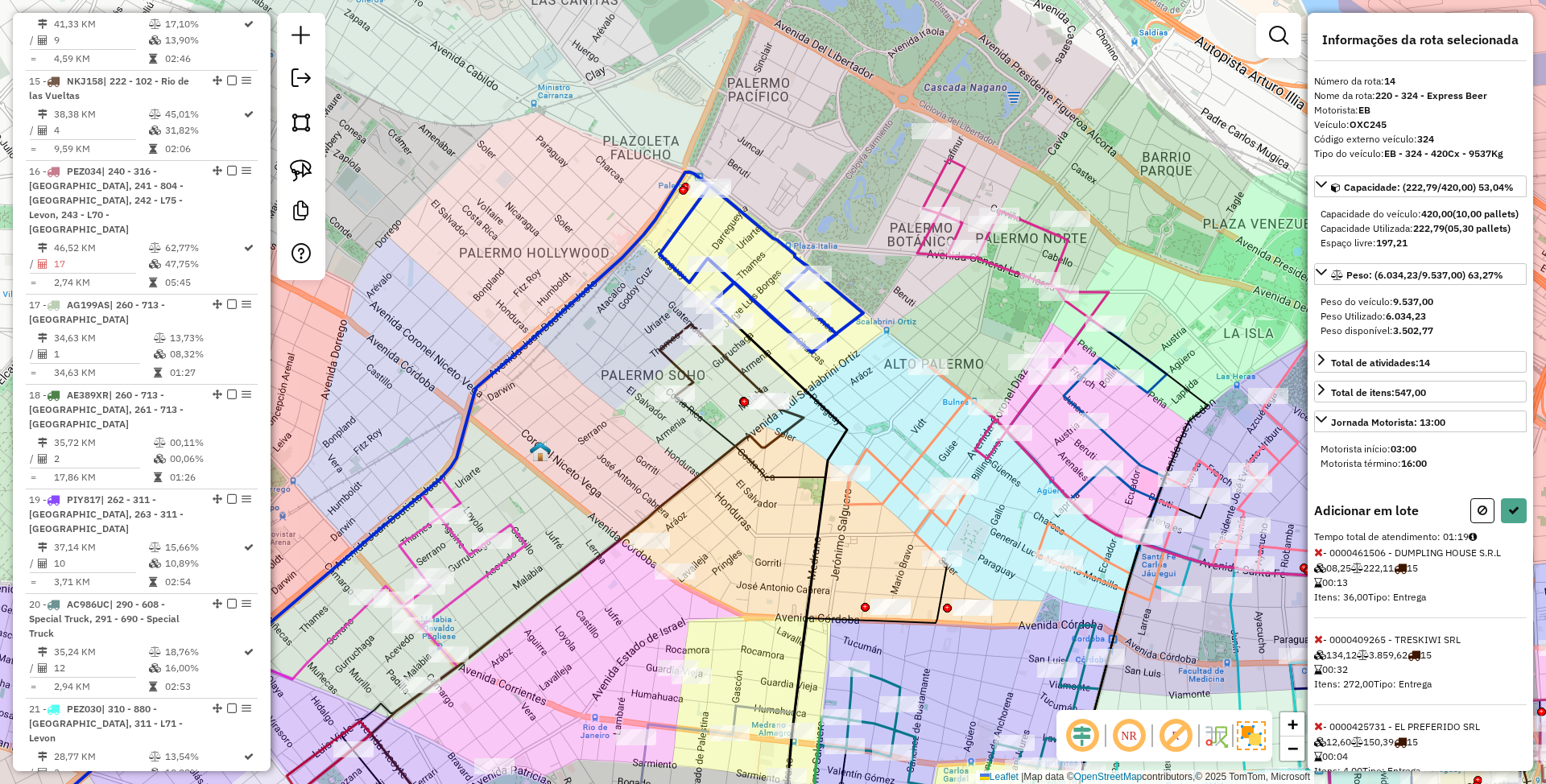
select select "*********"
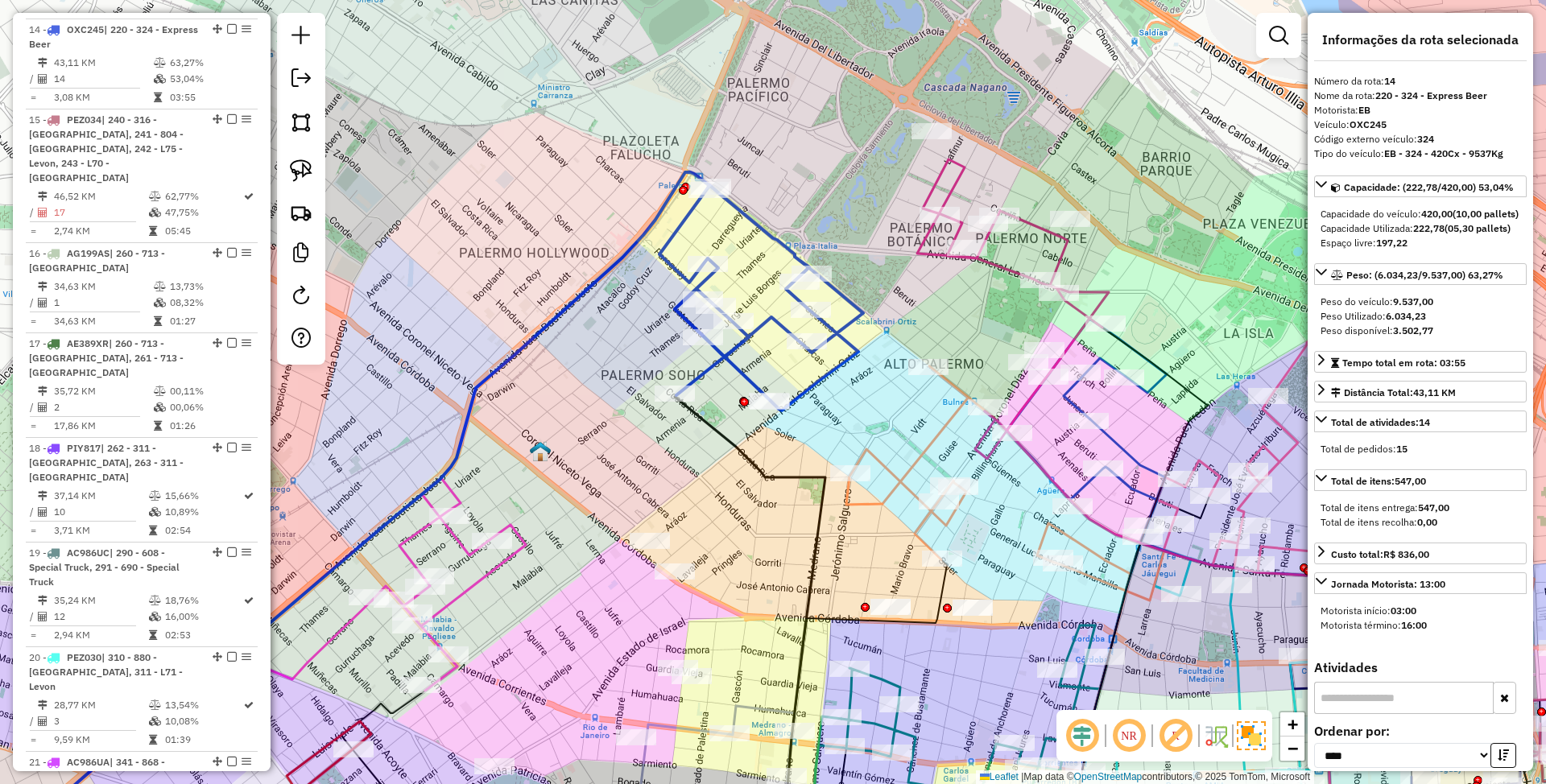
scroll to position [1872, 0]
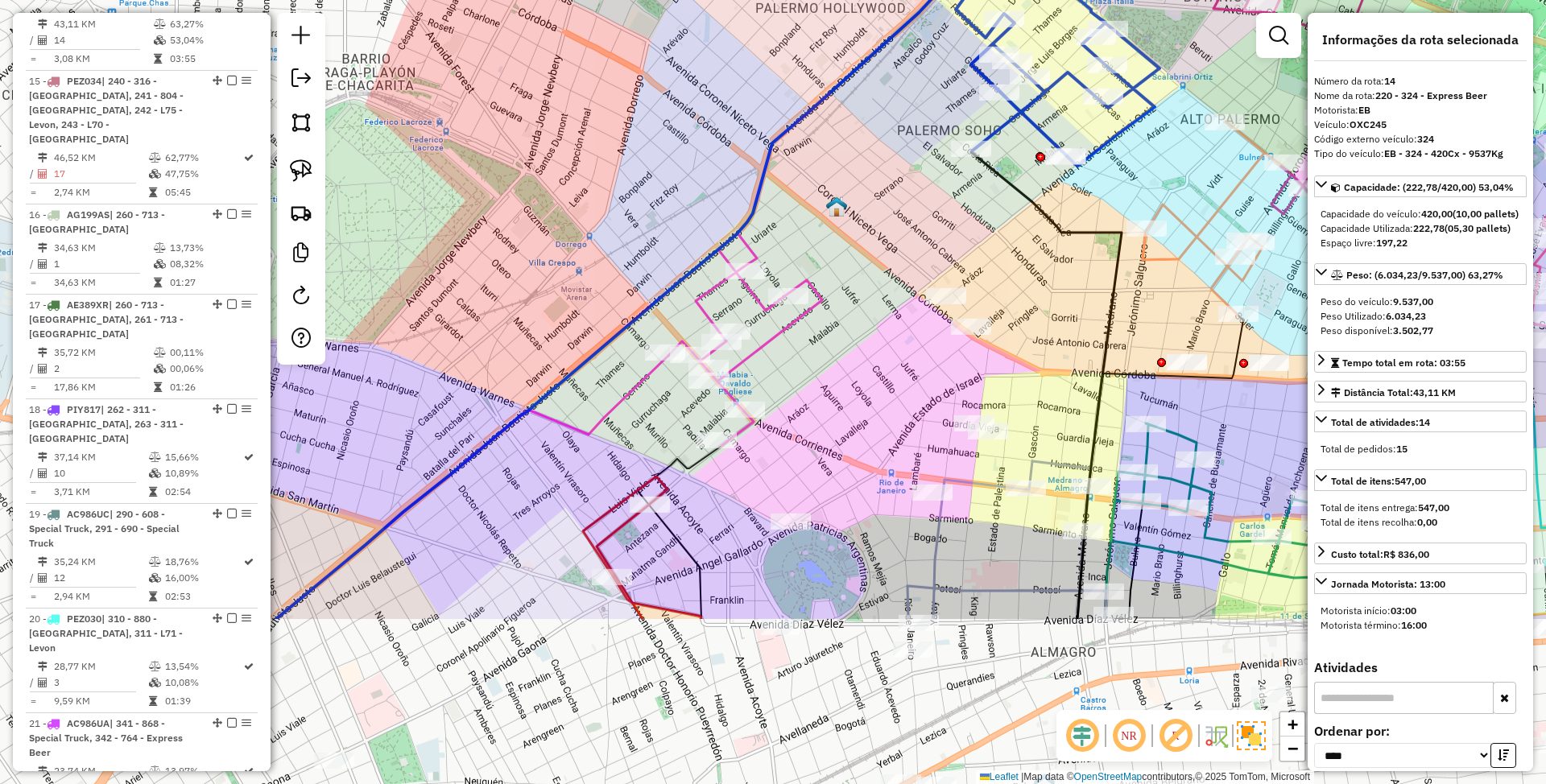
drag, startPoint x: 616, startPoint y: 477, endPoint x: 913, endPoint y: 232, distance: 385.0
click at [913, 232] on div "Janela de atendimento Grade de atendimento Capacidade Transportadoras Veículos …" at bounding box center [773, 392] width 1546 height 784
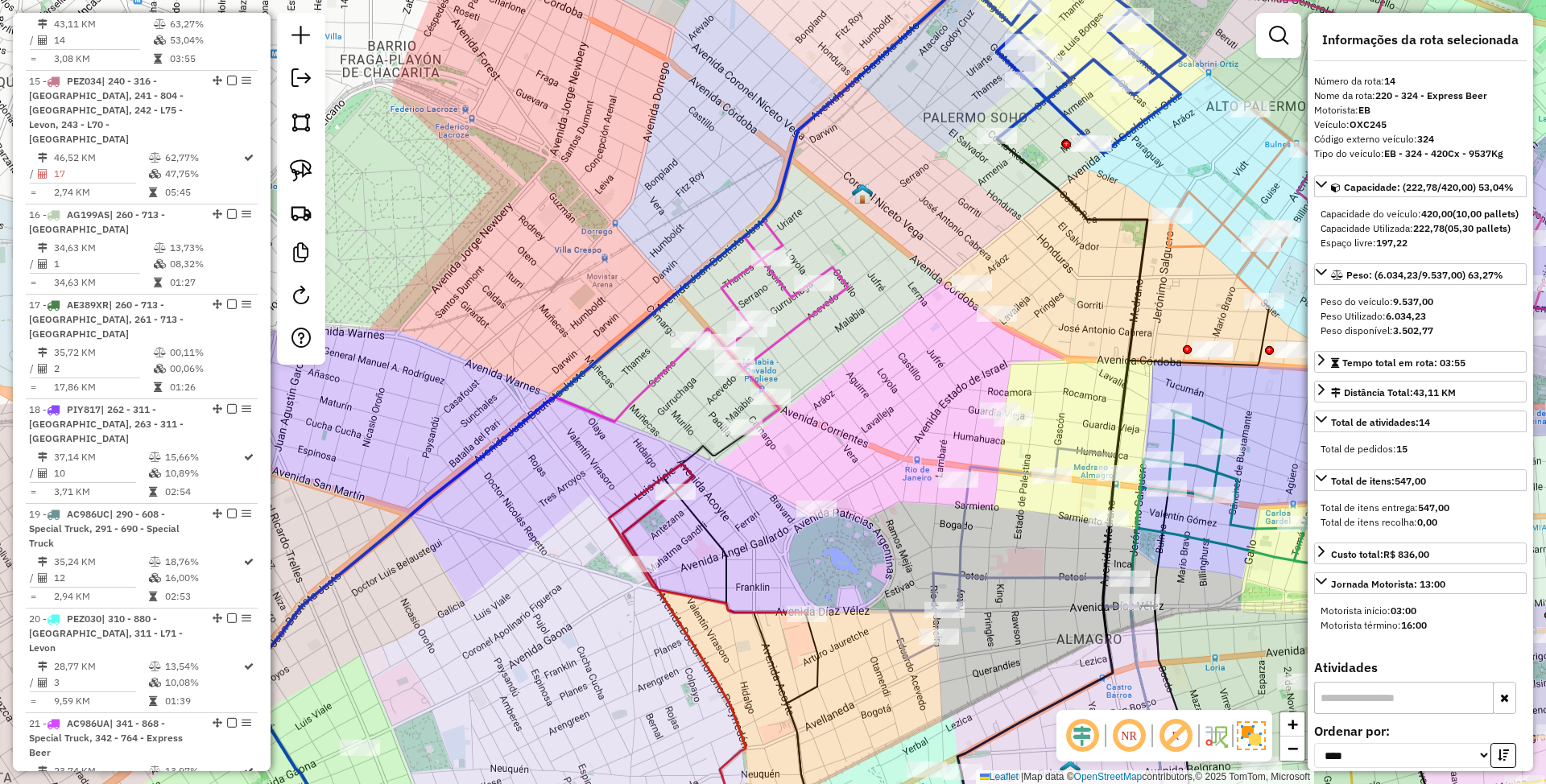
drag, startPoint x: 774, startPoint y: 377, endPoint x: 800, endPoint y: 364, distance: 29.1
click at [800, 364] on div "Janela de atendimento Grade de atendimento Capacidade Transportadoras Veículos …" at bounding box center [773, 392] width 1546 height 784
click at [786, 330] on icon at bounding box center [771, 327] width 154 height 212
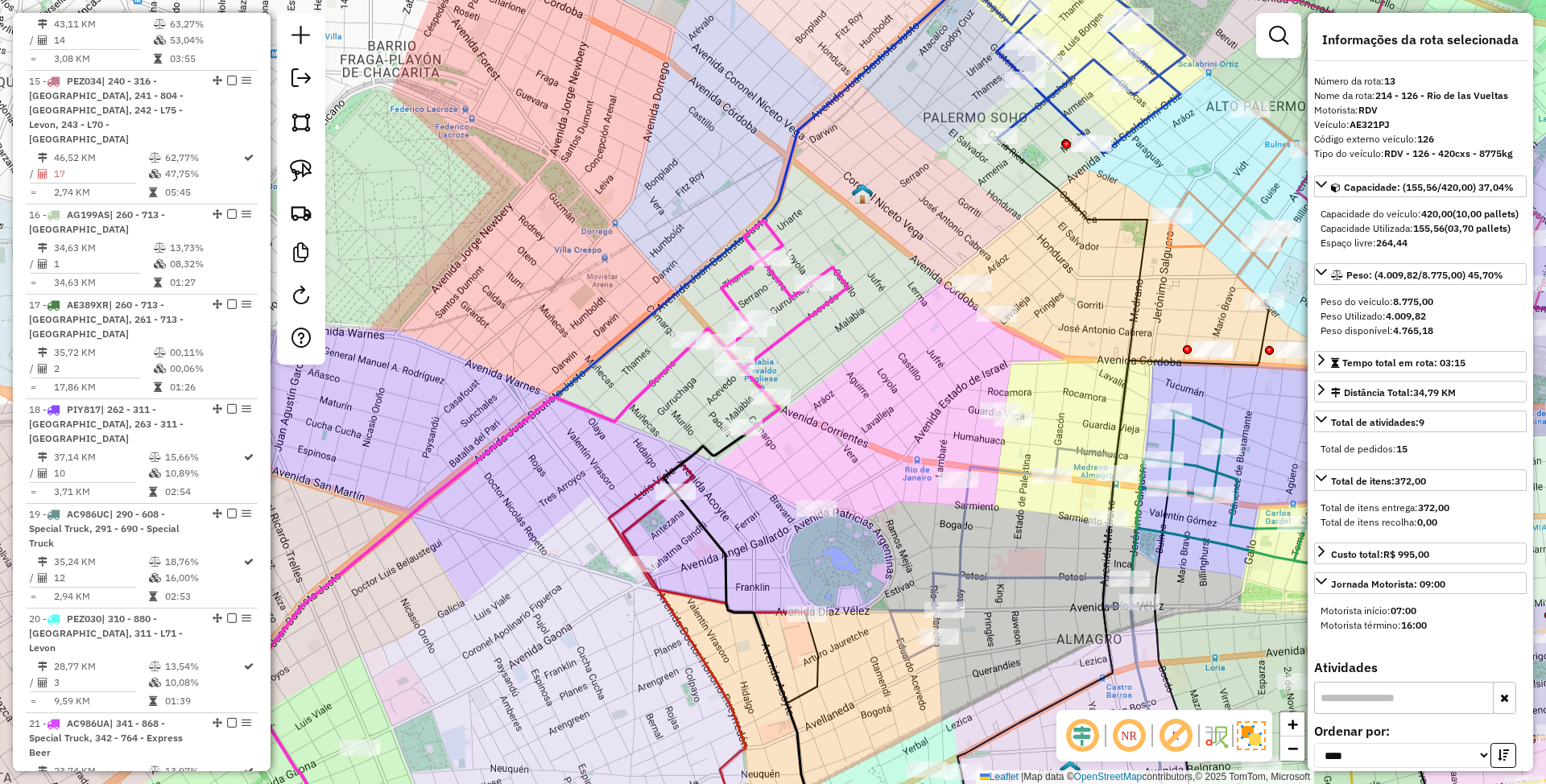
scroll to position [1781, 0]
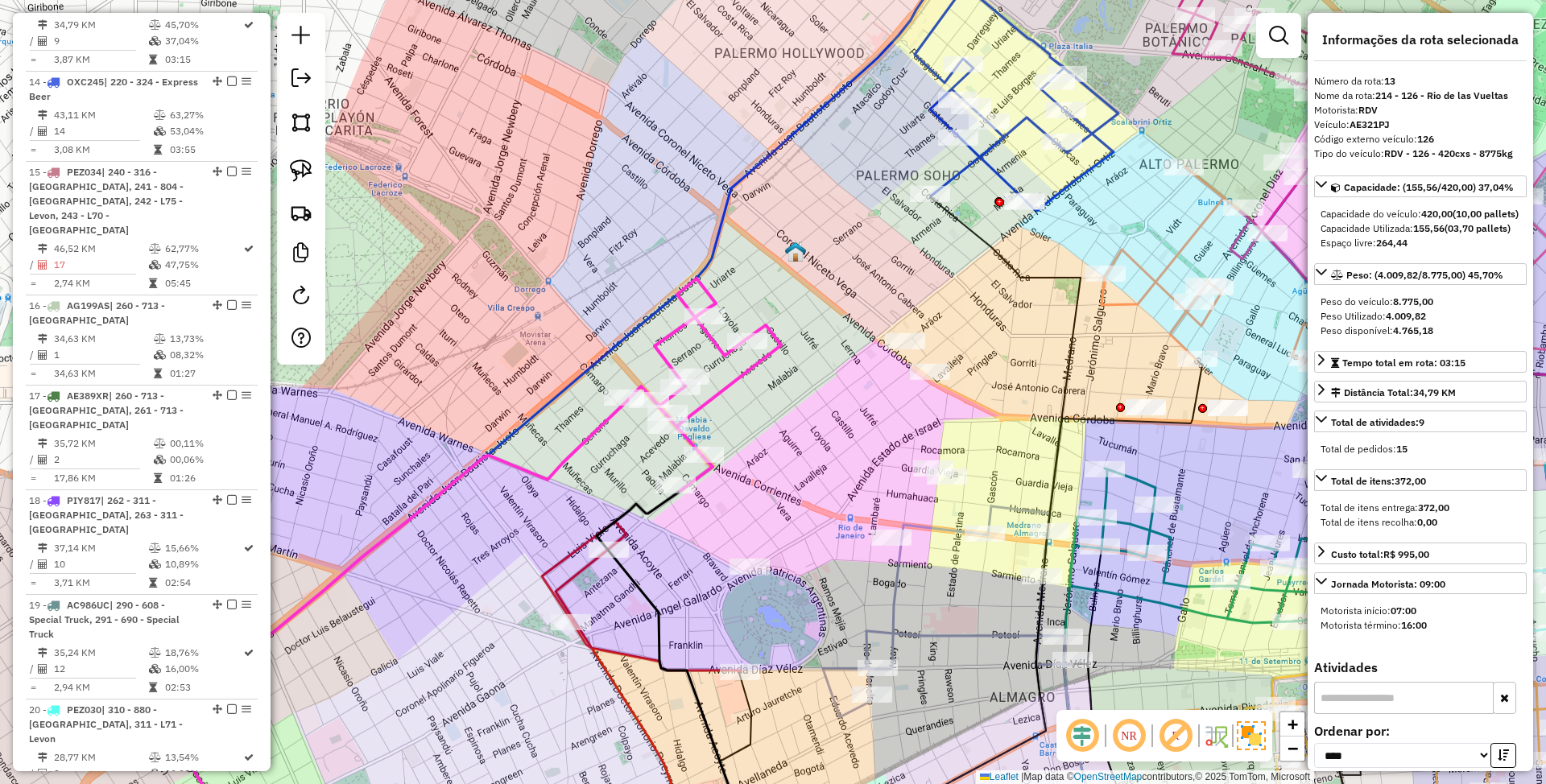
drag, startPoint x: 819, startPoint y: 347, endPoint x: 752, endPoint y: 406, distance: 89.3
click at [752, 406] on div "Janela de atendimento Grade de atendimento Capacidade Transportadoras Veículos …" at bounding box center [773, 392] width 1546 height 784
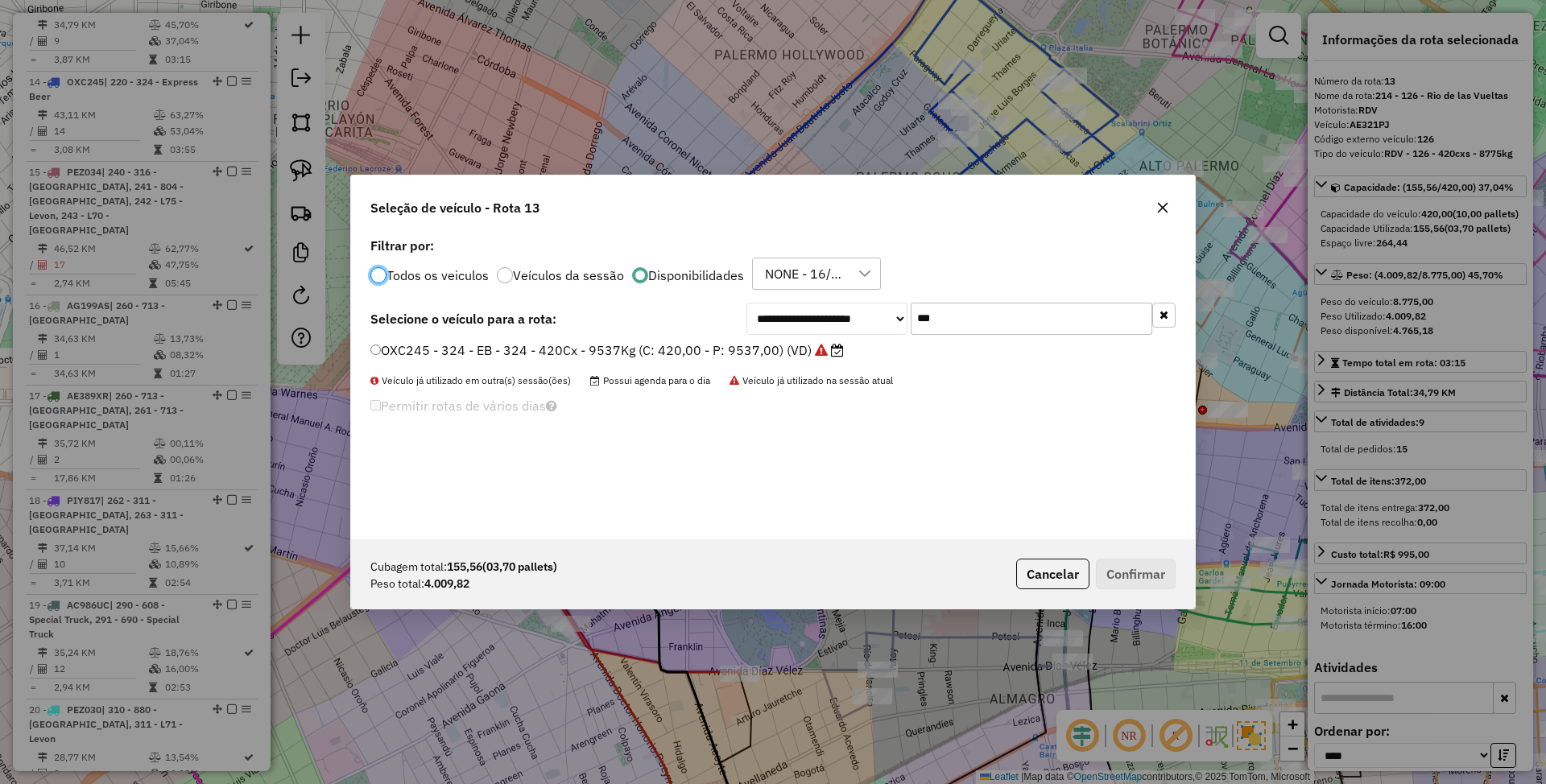
scroll to position [8, 5]
drag, startPoint x: 959, startPoint y: 313, endPoint x: 807, endPoint y: 281, distance: 155.3
click at [807, 281] on div "**********" at bounding box center [773, 386] width 844 height 306
type input "***"
click at [1071, 572] on button "Cancelar" at bounding box center [1054, 574] width 73 height 31
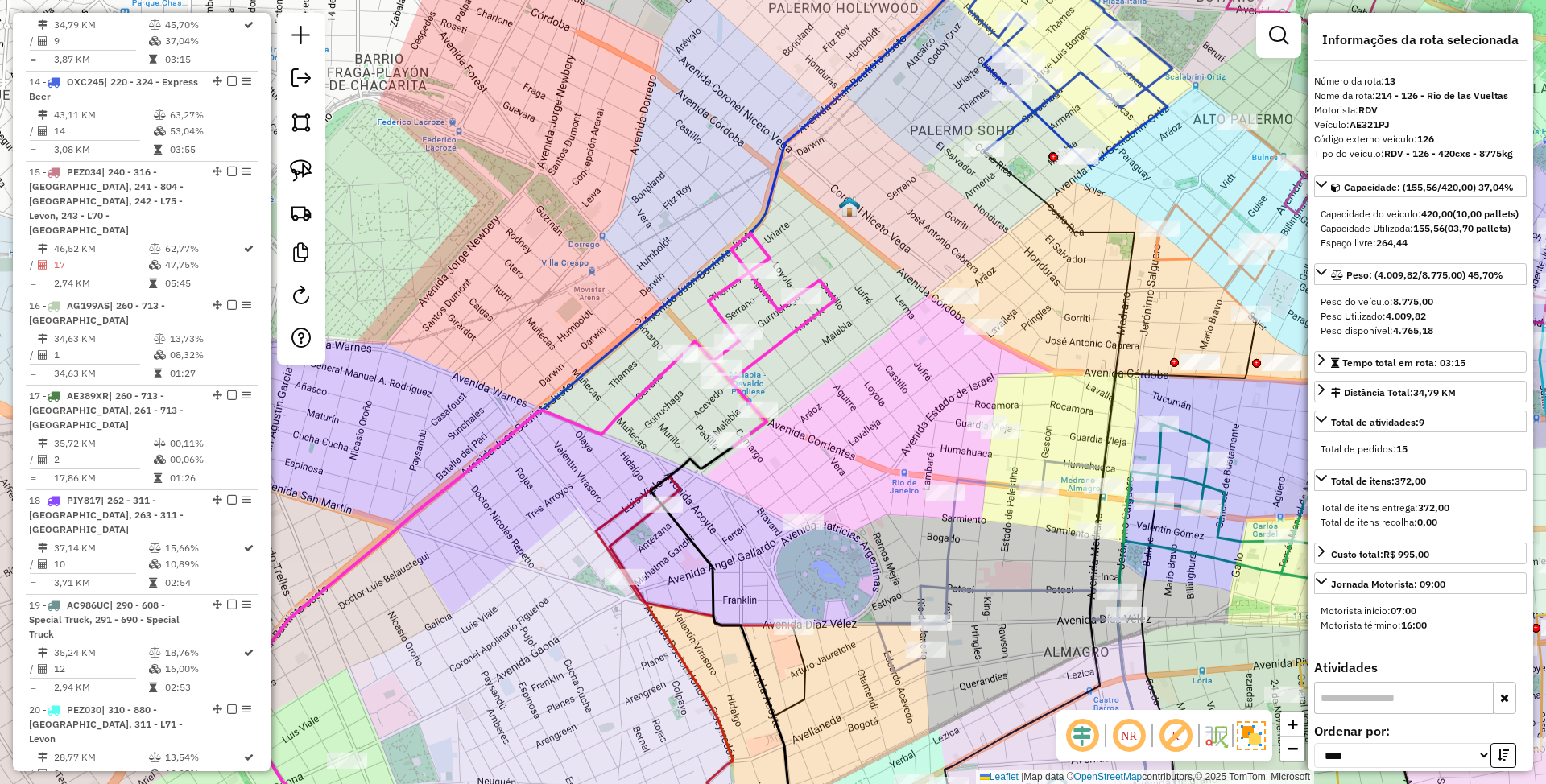
drag, startPoint x: 796, startPoint y: 429, endPoint x: 851, endPoint y: 381, distance: 73.0
click at [851, 381] on div "Janela de atendimento Grade de atendimento Capacidade Transportadoras Veículos …" at bounding box center [773, 392] width 1546 height 784
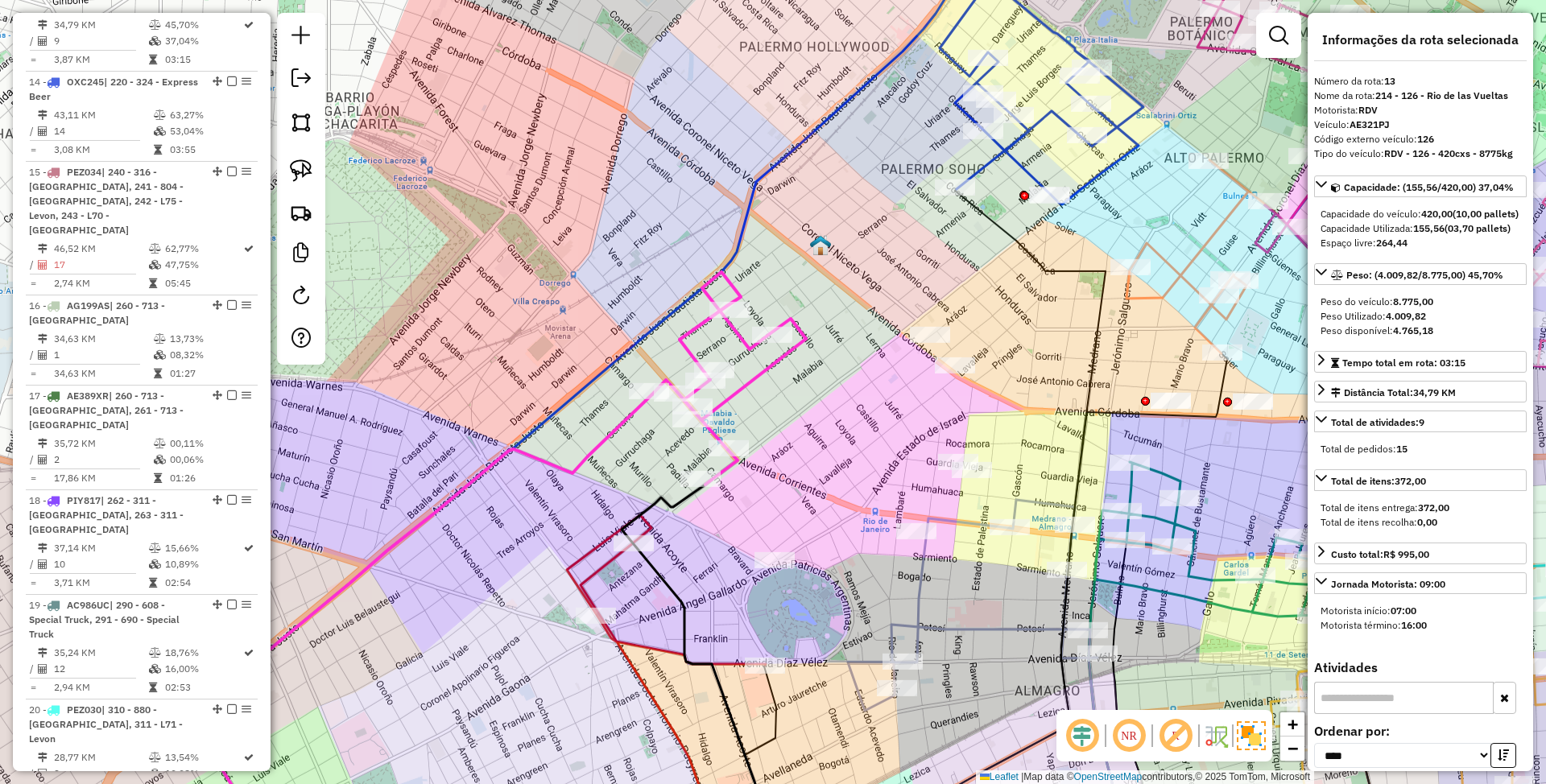
drag, startPoint x: 852, startPoint y: 403, endPoint x: 823, endPoint y: 441, distance: 47.8
click at [823, 441] on div "Janela de atendimento Grade de atendimento Capacidade Transportadoras Veículos …" at bounding box center [773, 392] width 1546 height 784
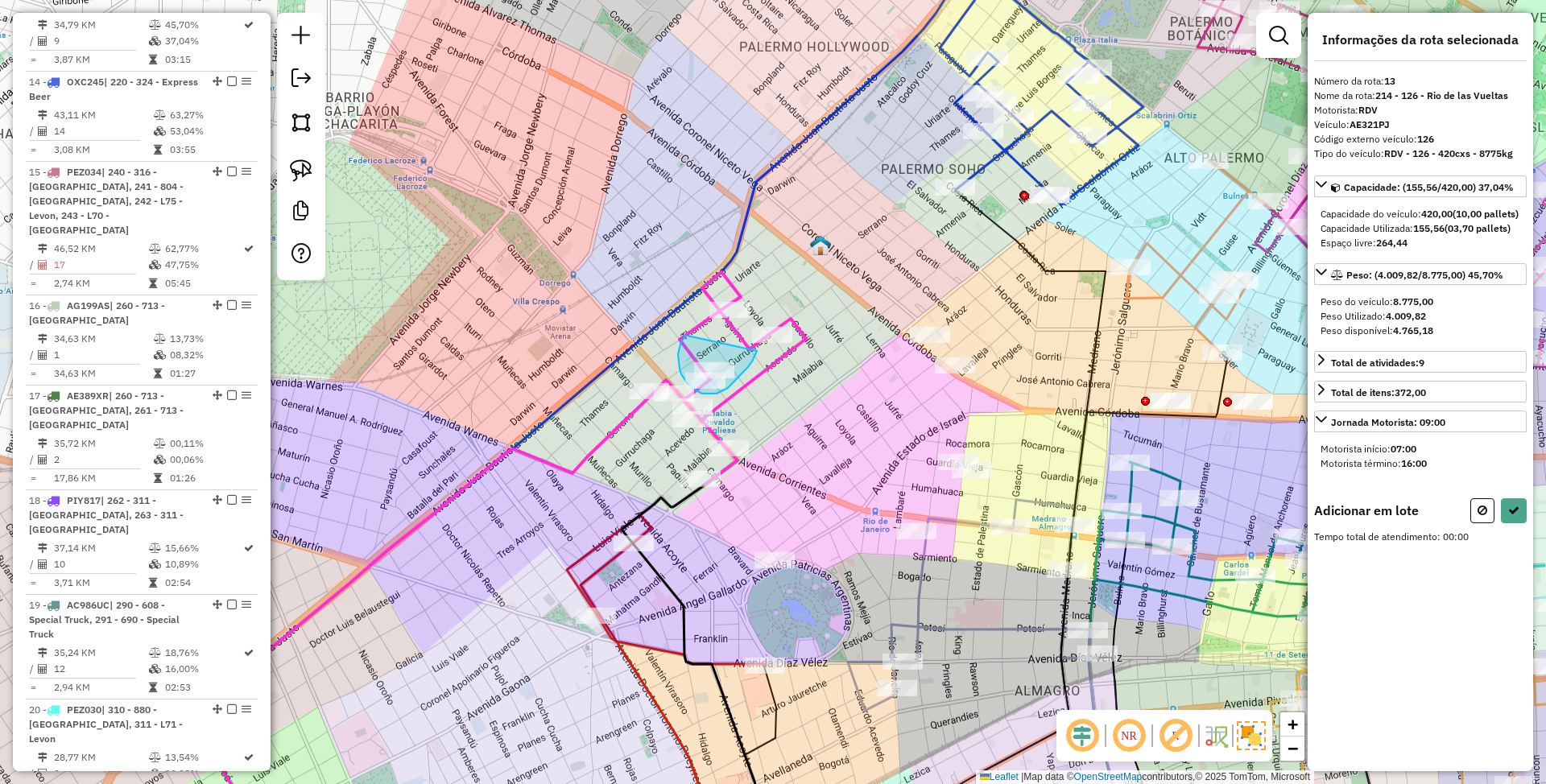
drag, startPoint x: 687, startPoint y: 336, endPoint x: 757, endPoint y: 351, distance: 71.6
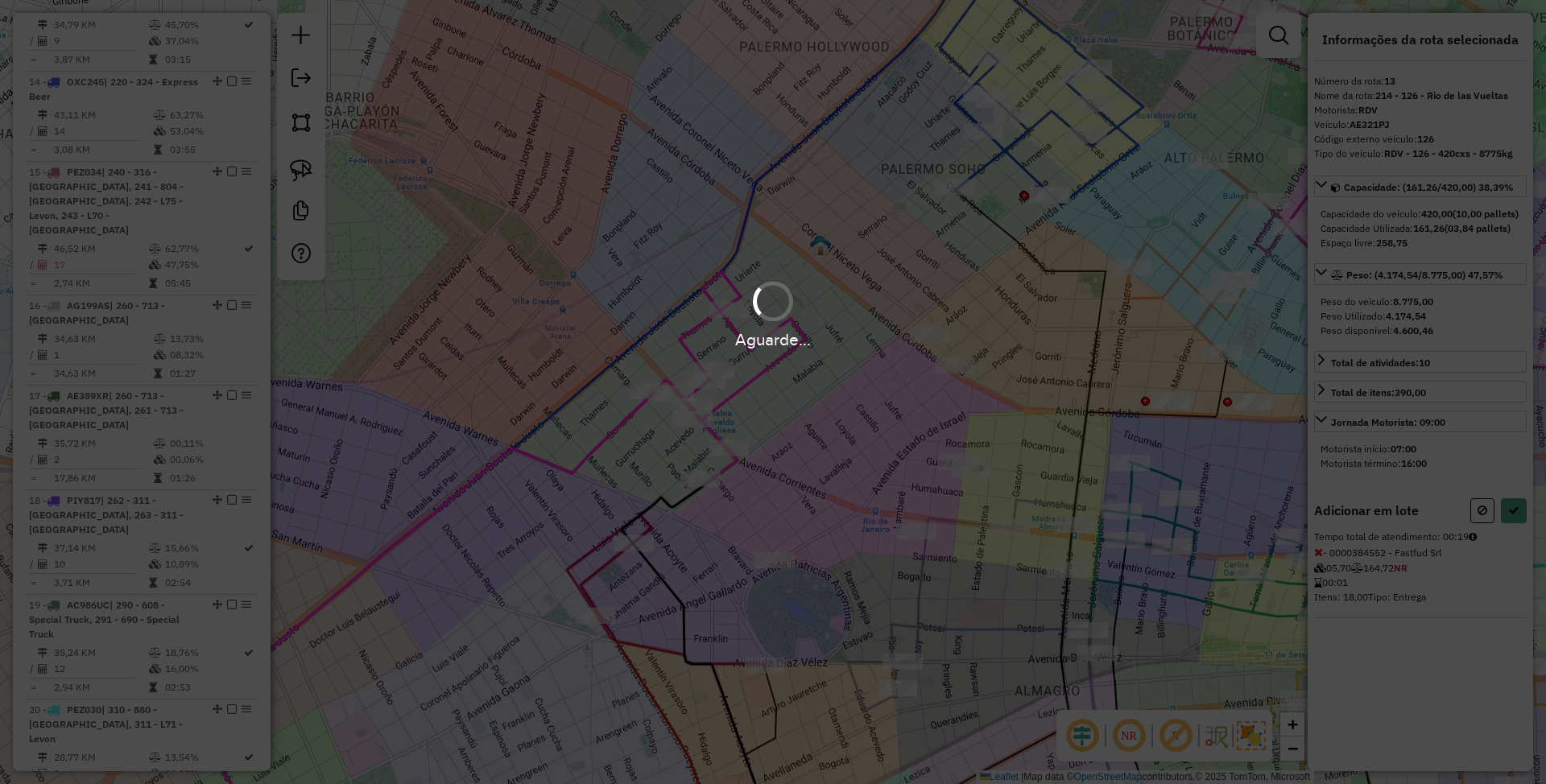
select select "*********"
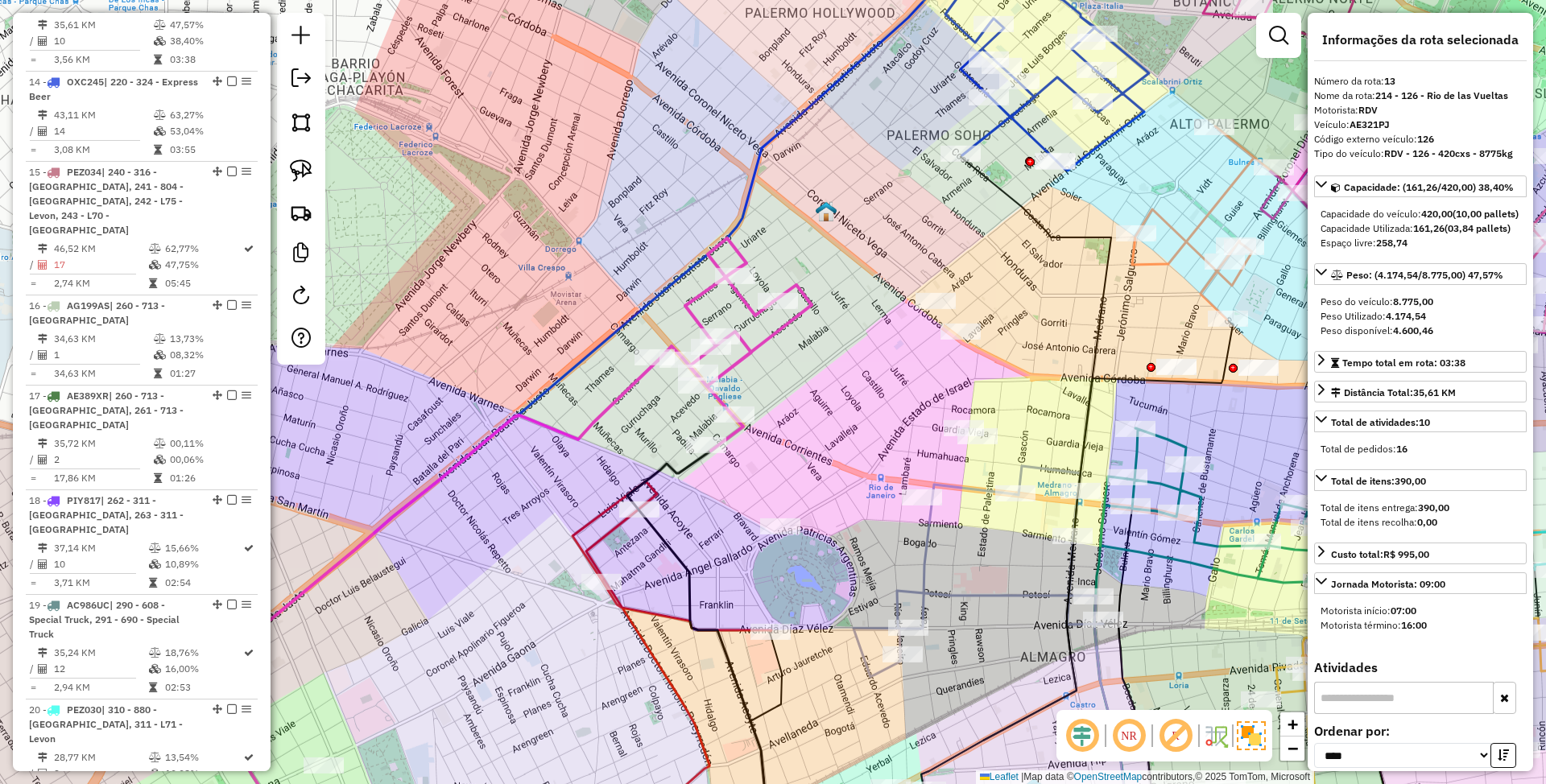
drag, startPoint x: 845, startPoint y: 459, endPoint x: 851, endPoint y: 425, distance: 34.5
click at [851, 425] on div "Janela de atendimento Grade de atendimento Capacidade Transportadoras Veículos …" at bounding box center [773, 392] width 1546 height 784
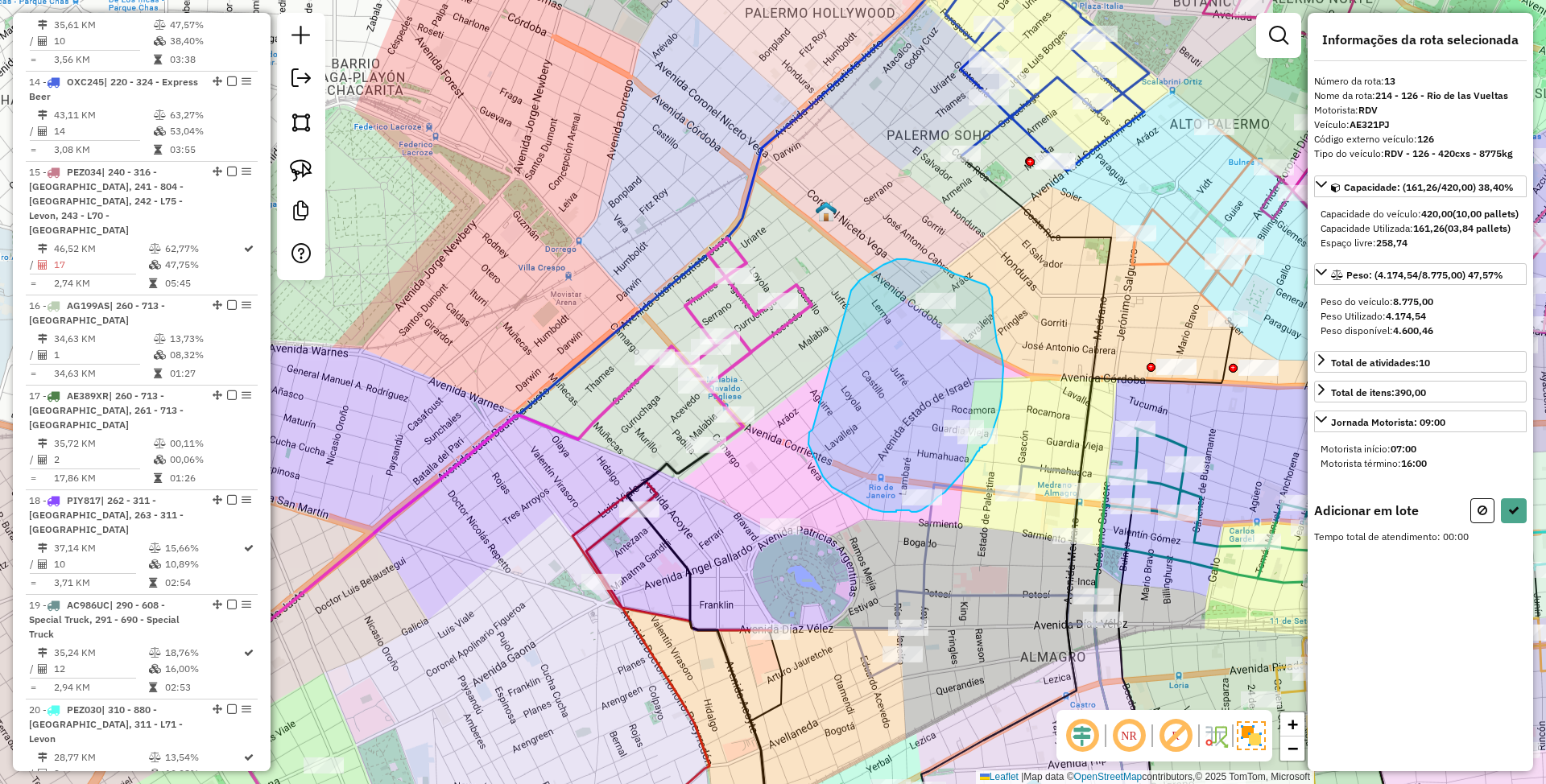
drag, startPoint x: 808, startPoint y: 444, endPoint x: 851, endPoint y: 294, distance: 156.0
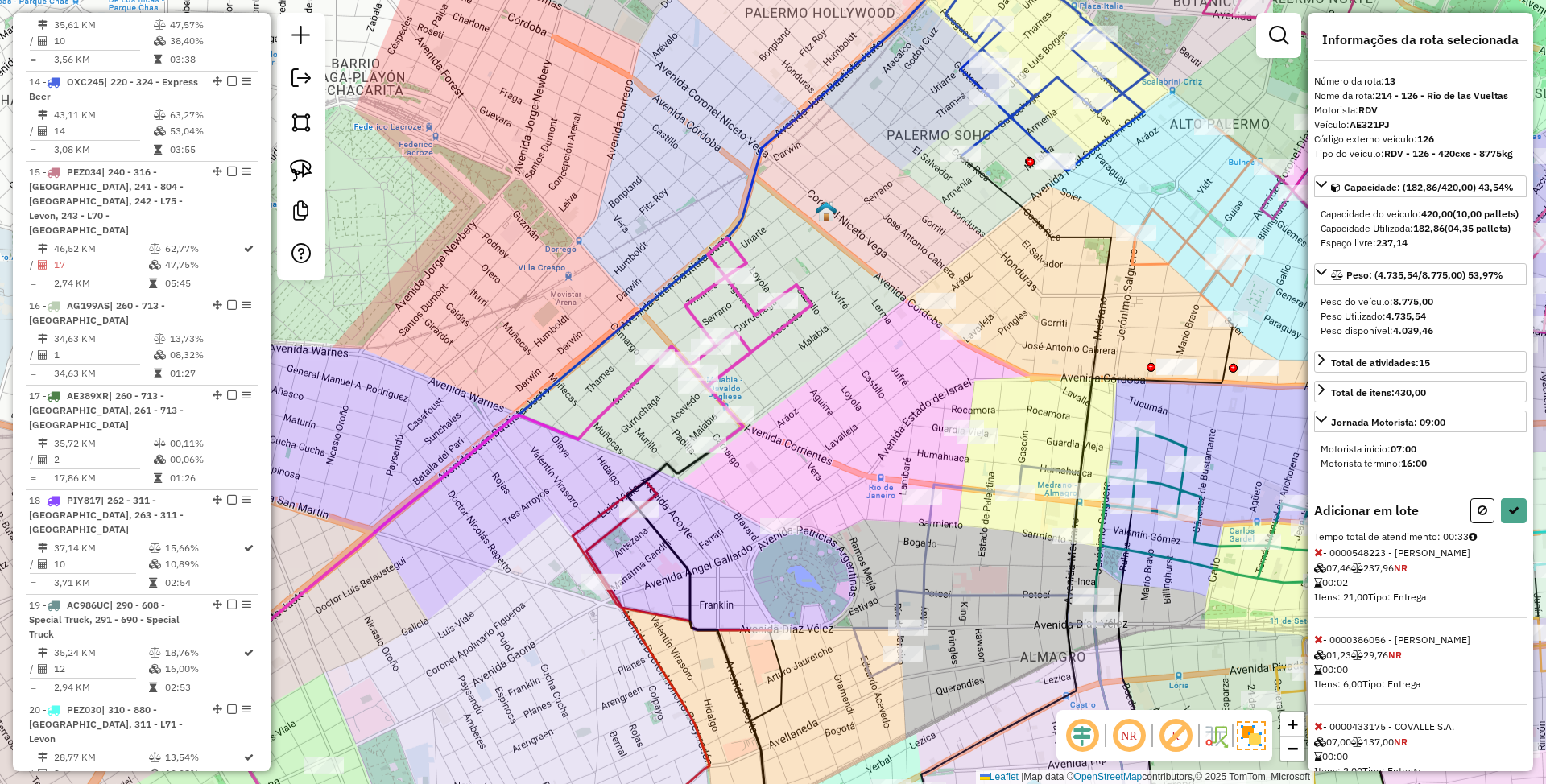
select select "*********"
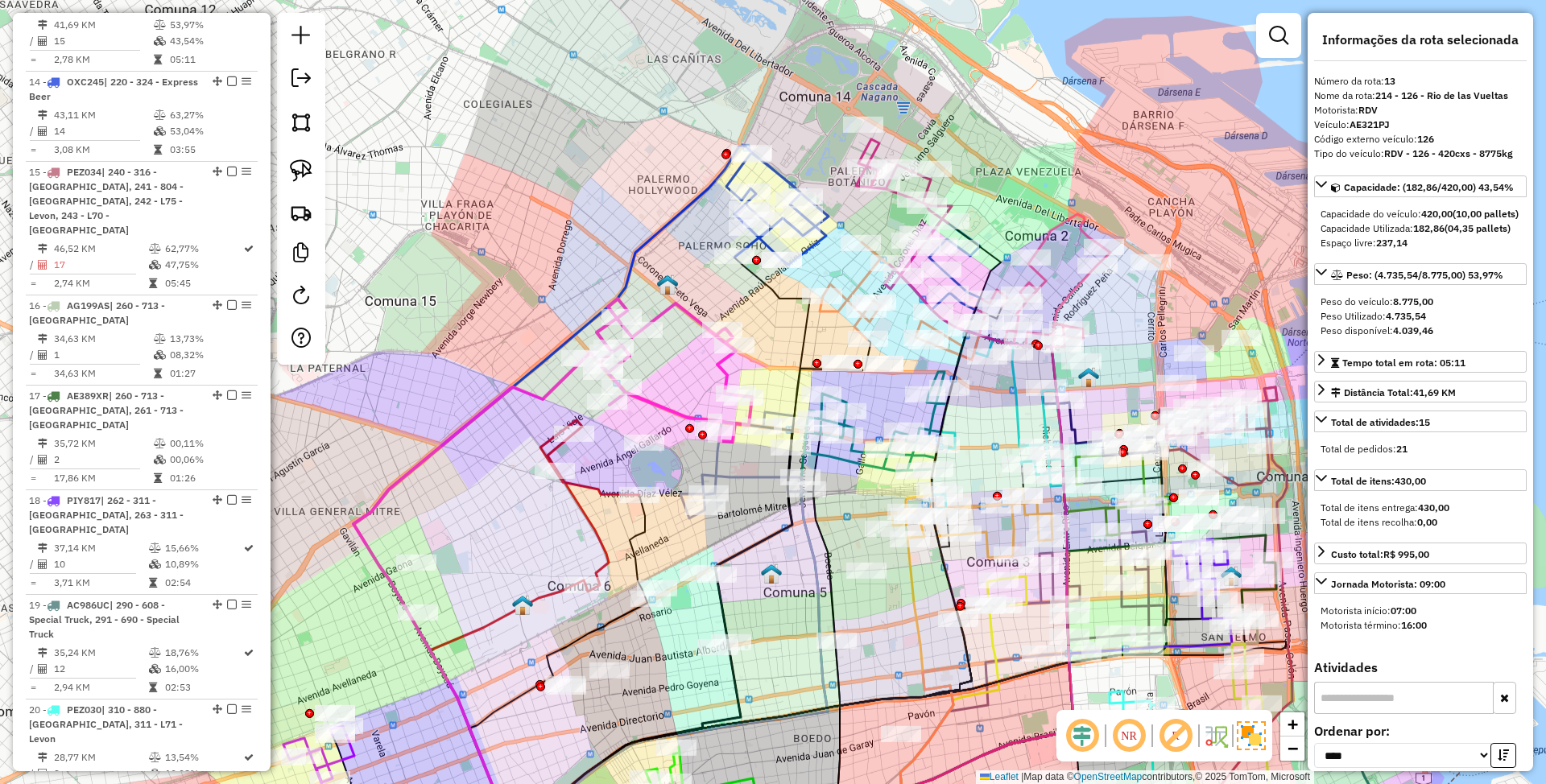
drag, startPoint x: 1164, startPoint y: 226, endPoint x: 1002, endPoint y: 216, distance: 162.3
click at [1002, 216] on div "Janela de atendimento Grade de atendimento Capacidade Transportadoras Veículos …" at bounding box center [773, 392] width 1546 height 784
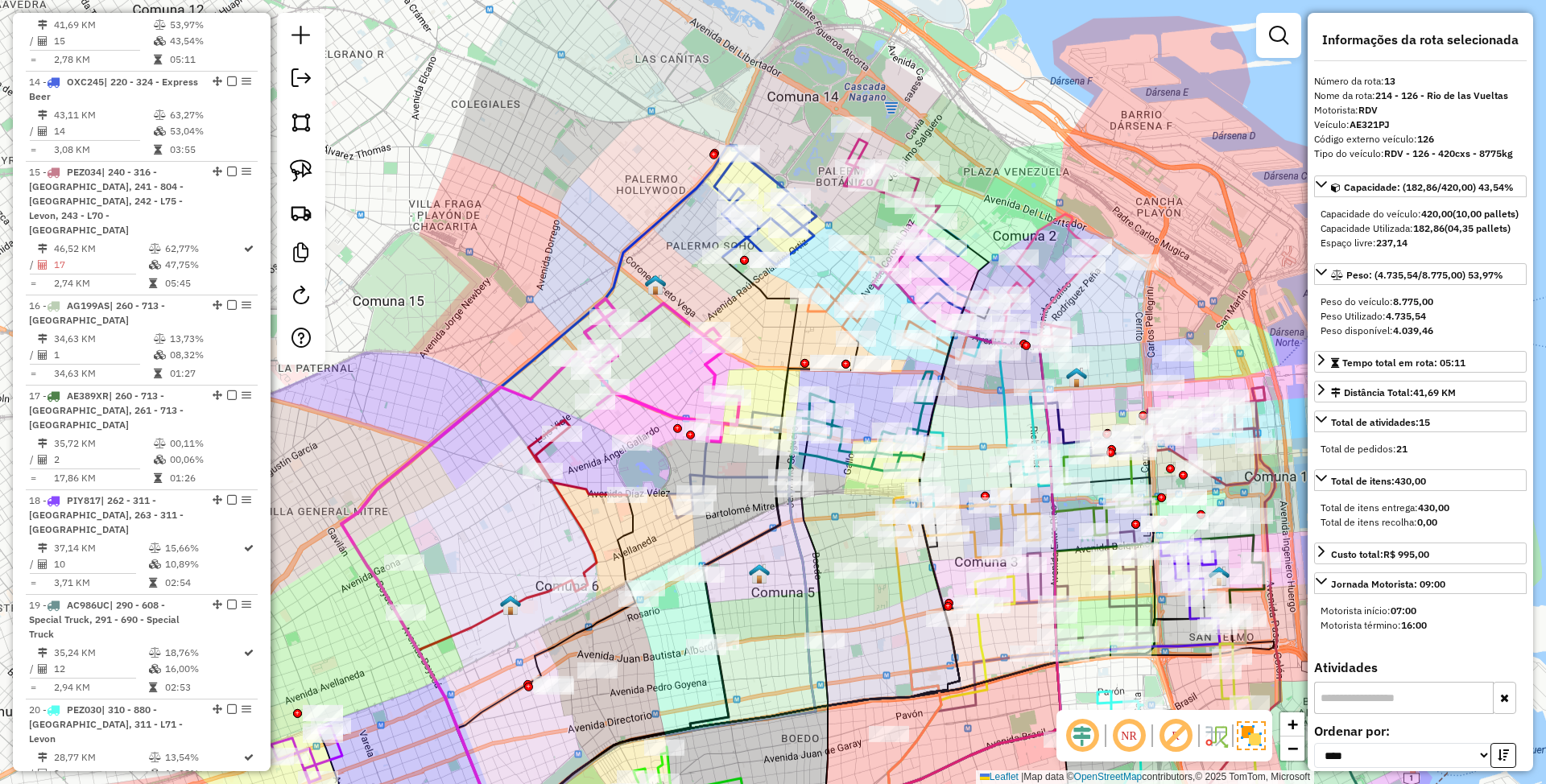
click at [644, 403] on icon at bounding box center [655, 370] width 169 height 143
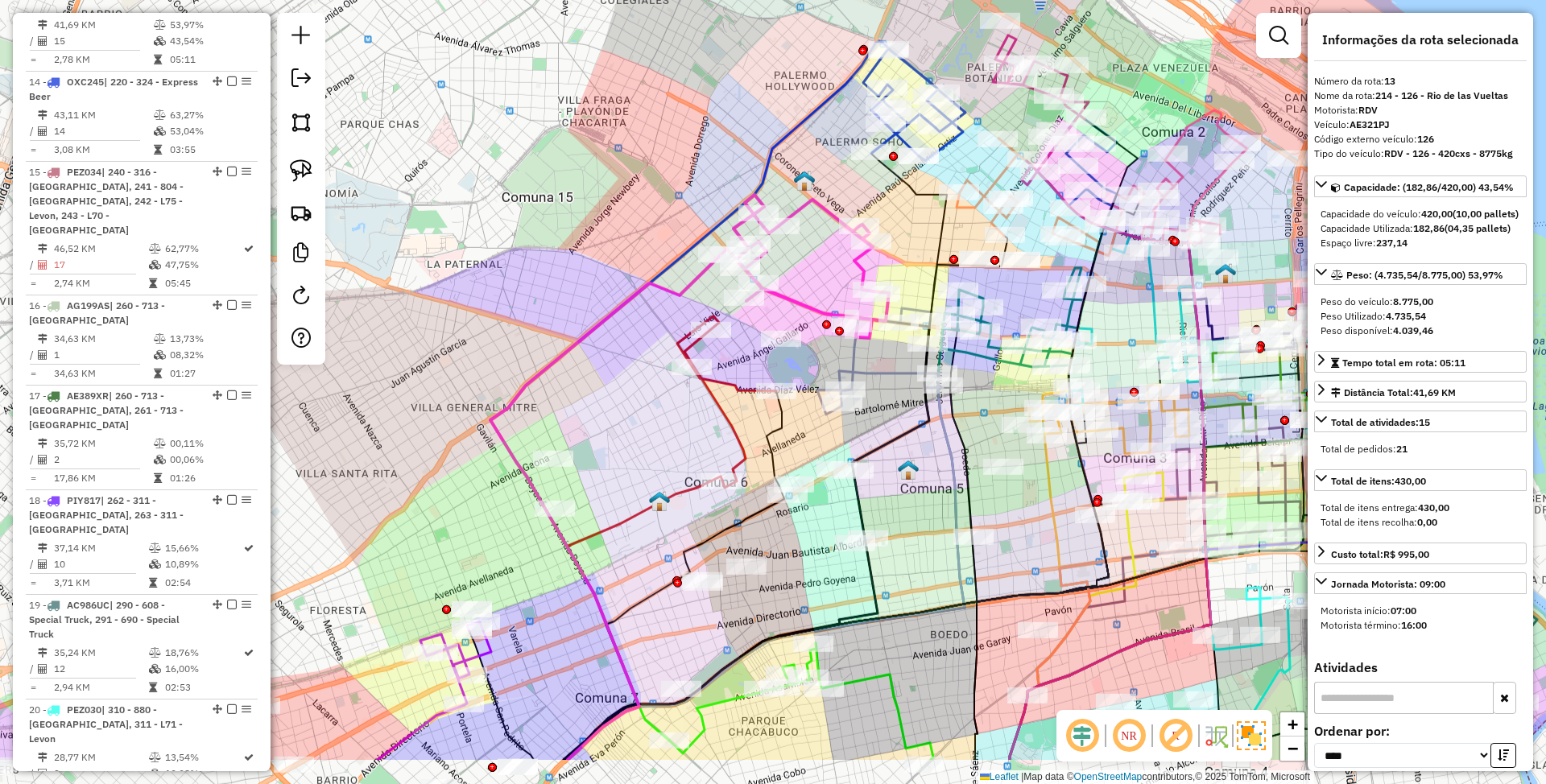
drag, startPoint x: 681, startPoint y: 368, endPoint x: 829, endPoint y: 265, distance: 180.3
click at [829, 265] on div "Janela de atendimento Grade de atendimento Capacidade Transportadoras Veículos …" at bounding box center [773, 392] width 1546 height 784
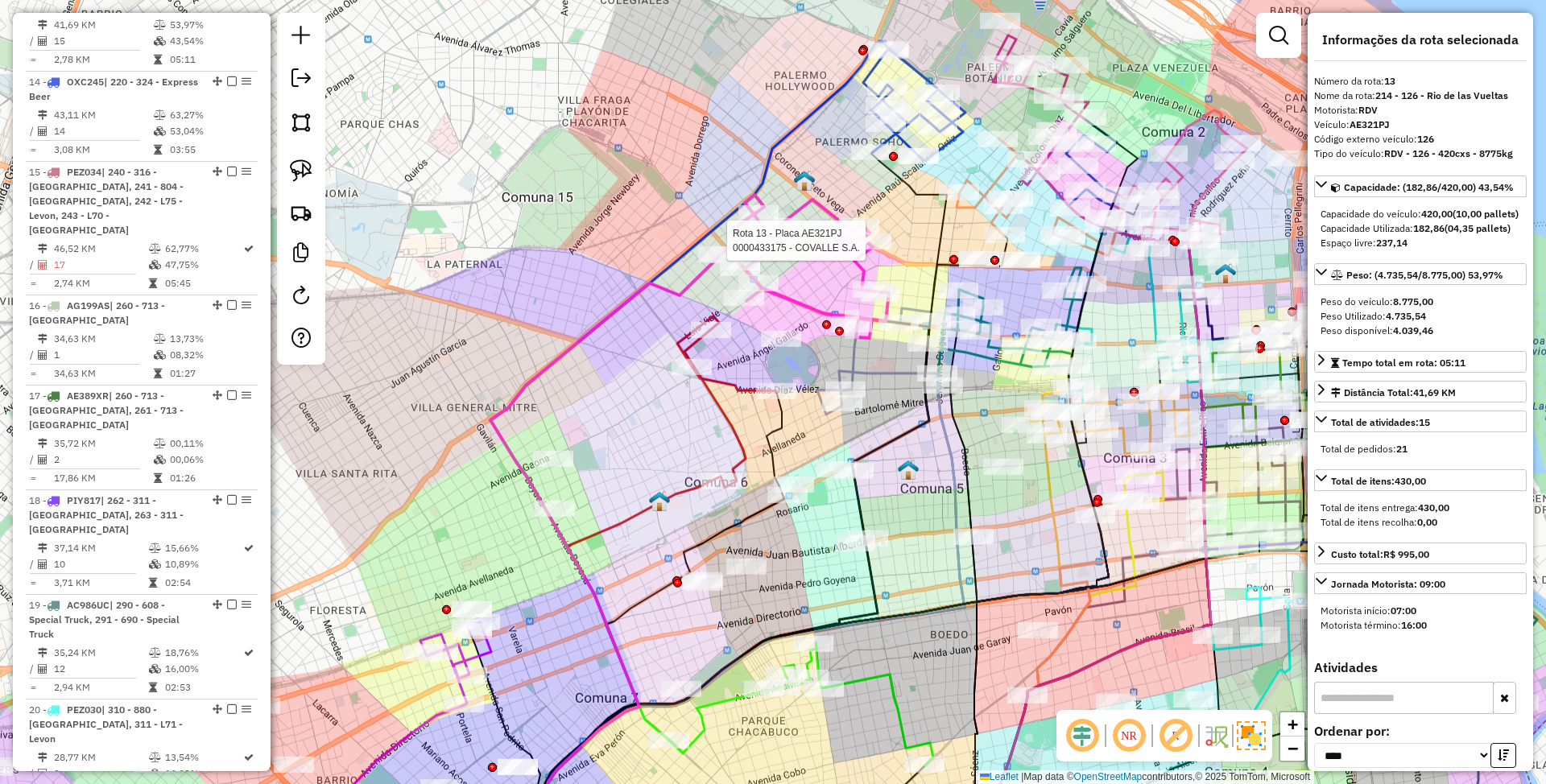
click at [731, 424] on icon at bounding box center [726, 403] width 99 height 172
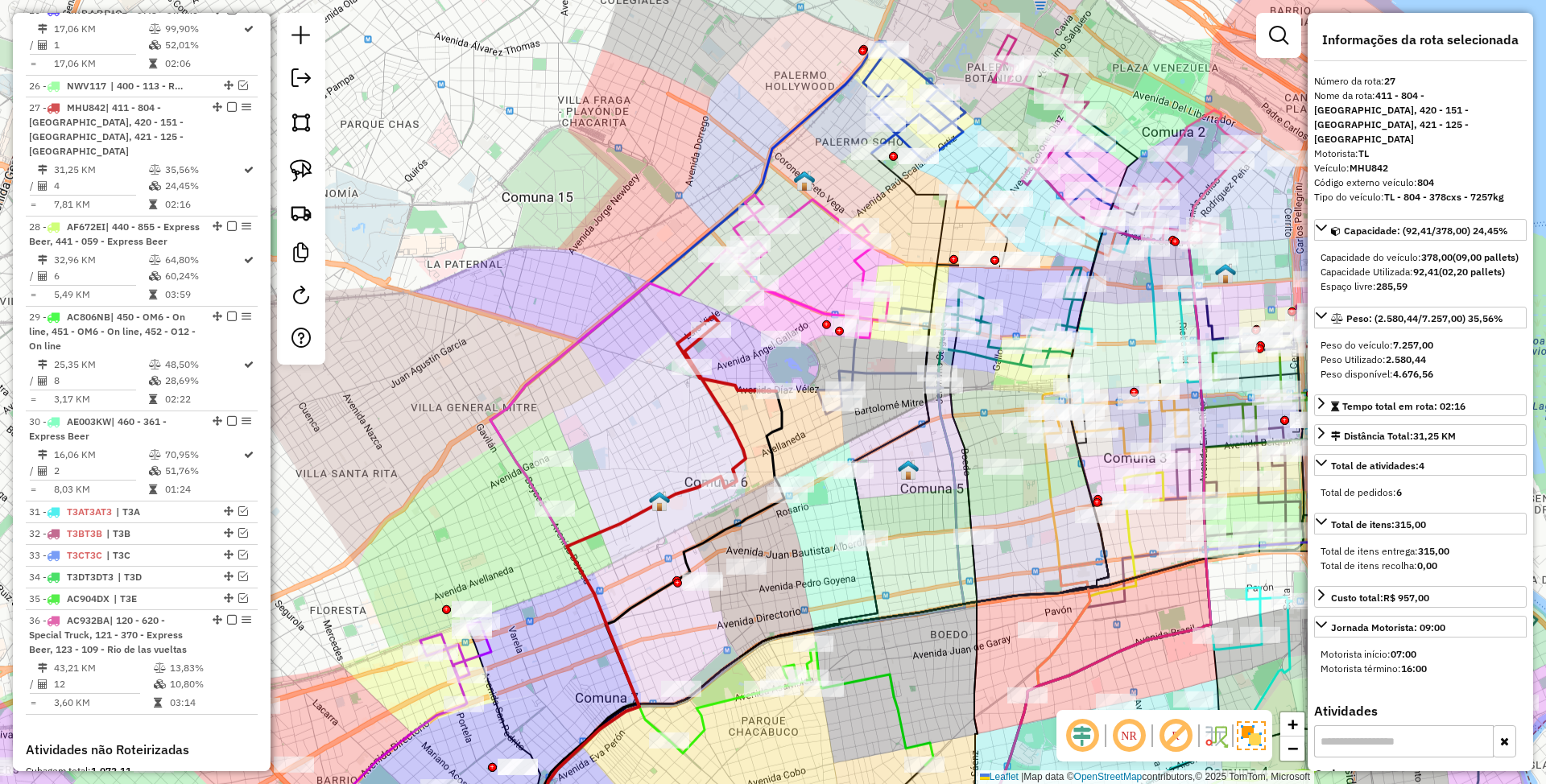
scroll to position [3023, 0]
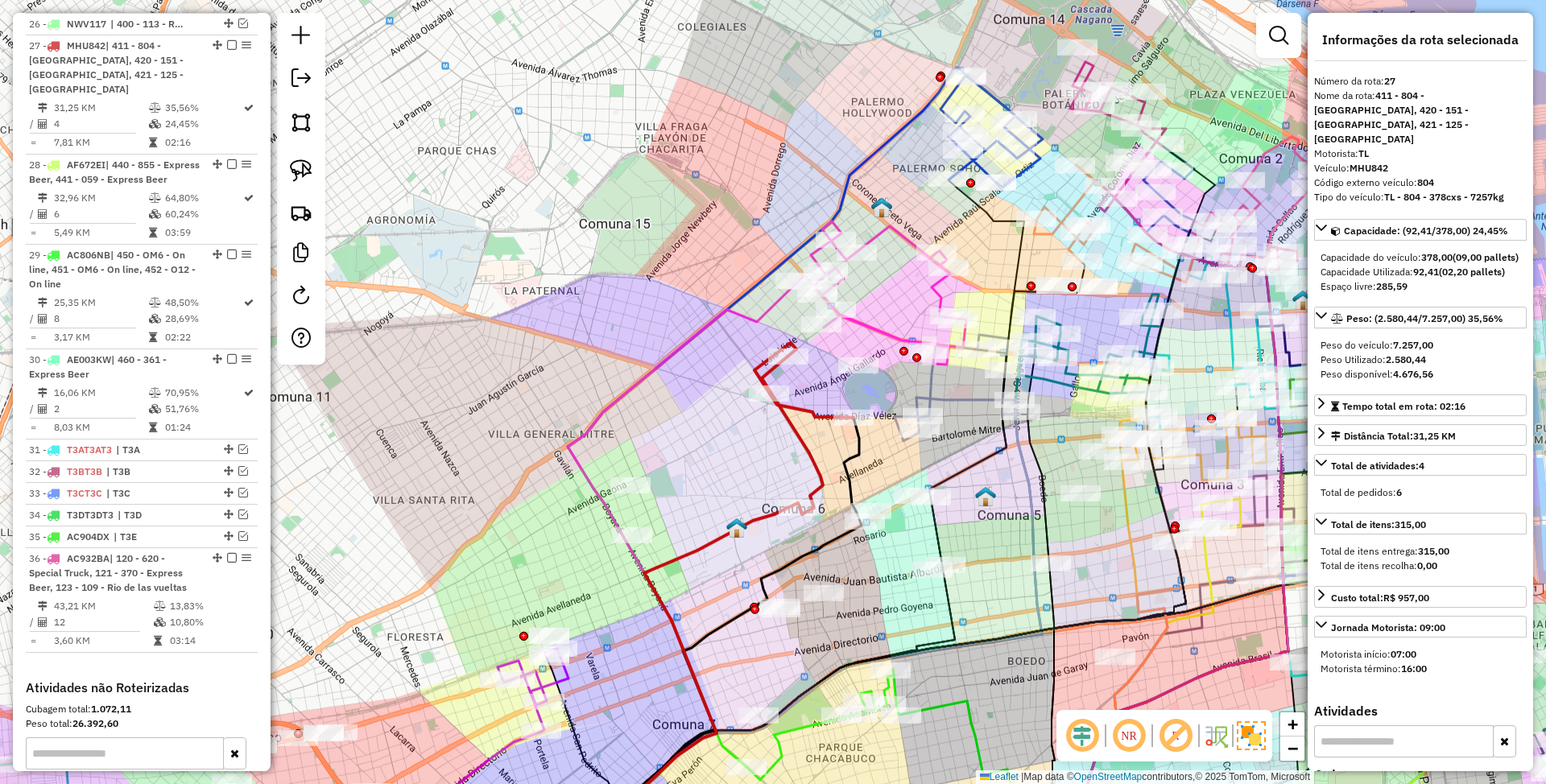
drag, startPoint x: 677, startPoint y: 434, endPoint x: 754, endPoint y: 462, distance: 81.9
click at [754, 462] on div "Janela de atendimento Grade de atendimento Capacidade Transportadoras Veículos …" at bounding box center [773, 392] width 1546 height 784
click at [798, 438] on icon at bounding box center [804, 429] width 99 height 172
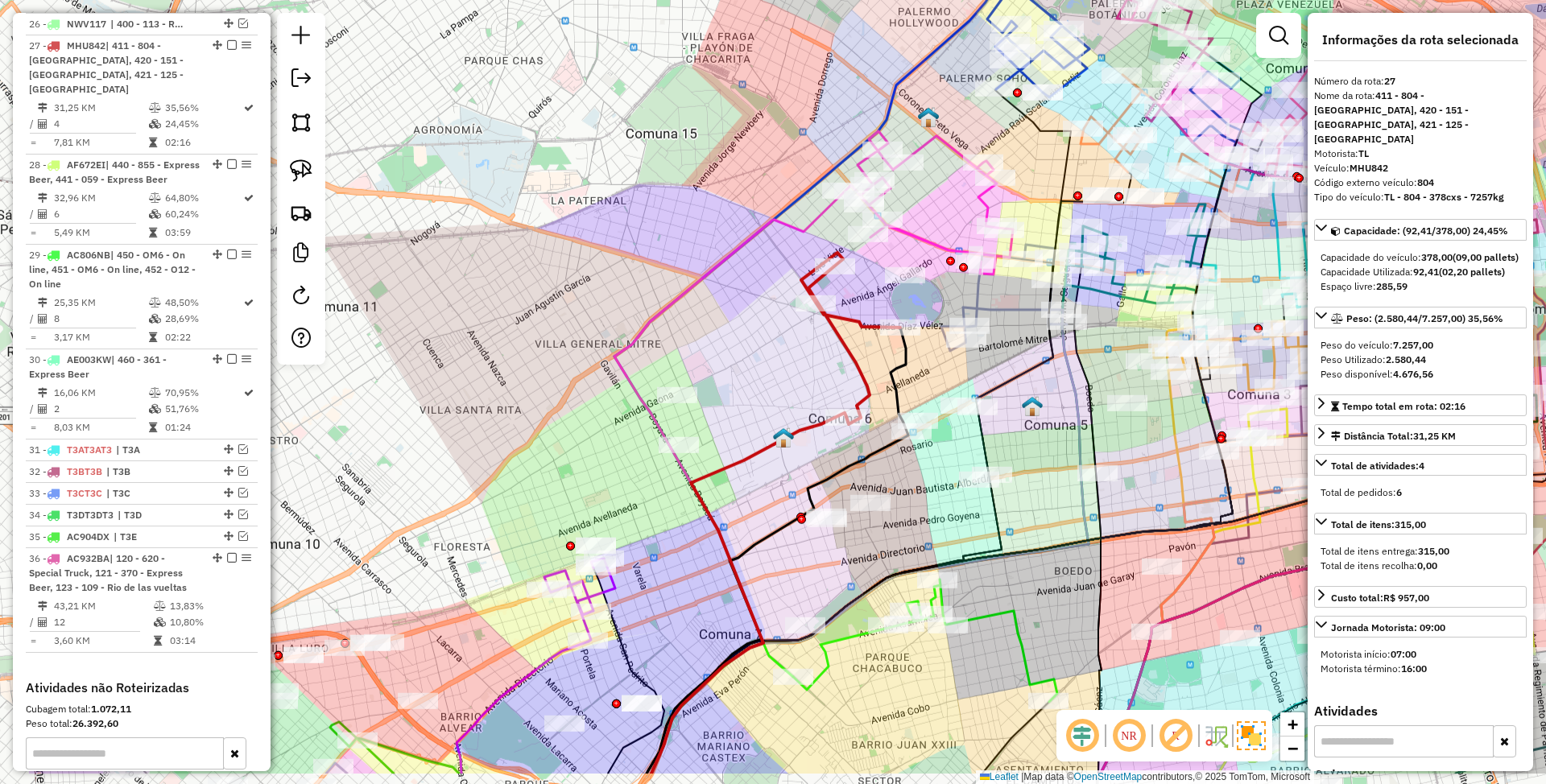
drag, startPoint x: 749, startPoint y: 467, endPoint x: 796, endPoint y: 377, distance: 101.5
click at [796, 377] on div "Janela de atendimento Grade de atendimento Capacidade Transportadoras Veículos …" at bounding box center [773, 392] width 1546 height 784
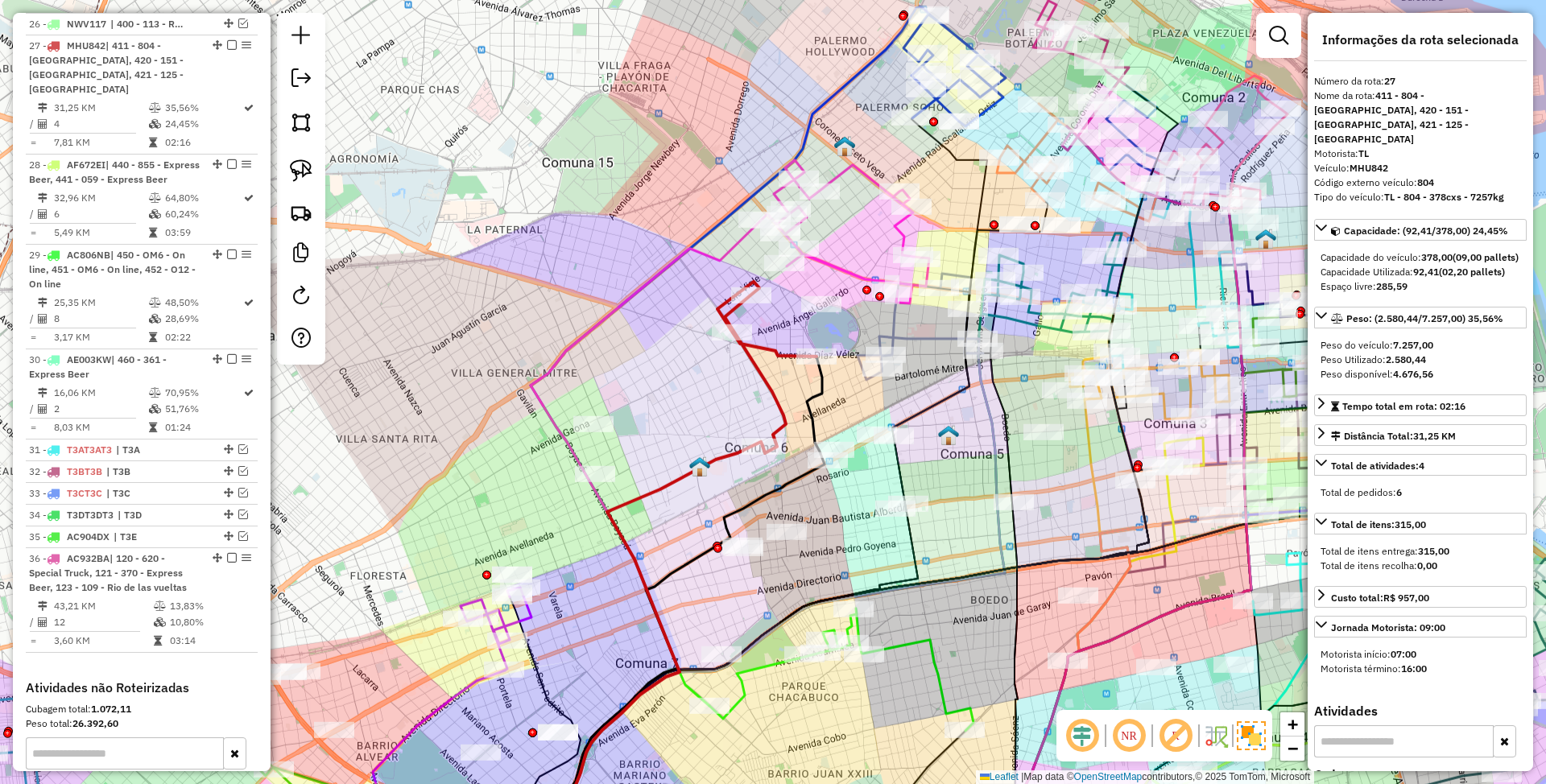
drag, startPoint x: 783, startPoint y: 378, endPoint x: 712, endPoint y: 405, distance: 76.0
click at [712, 405] on div "Janela de atendimento Grade de atendimento Capacidade Transportadoras Veículos …" at bounding box center [773, 392] width 1546 height 784
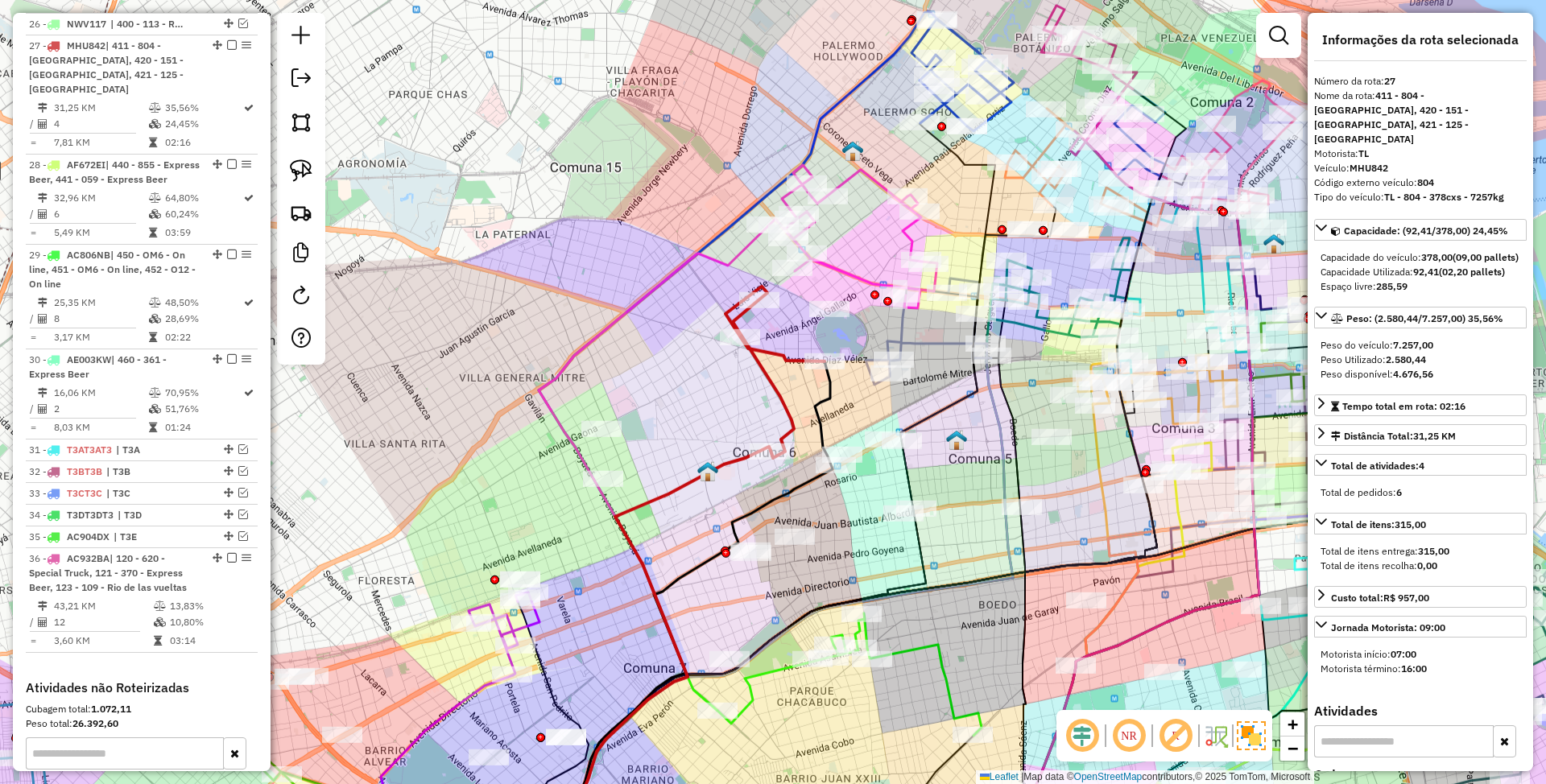
click at [768, 376] on icon at bounding box center [775, 373] width 99 height 172
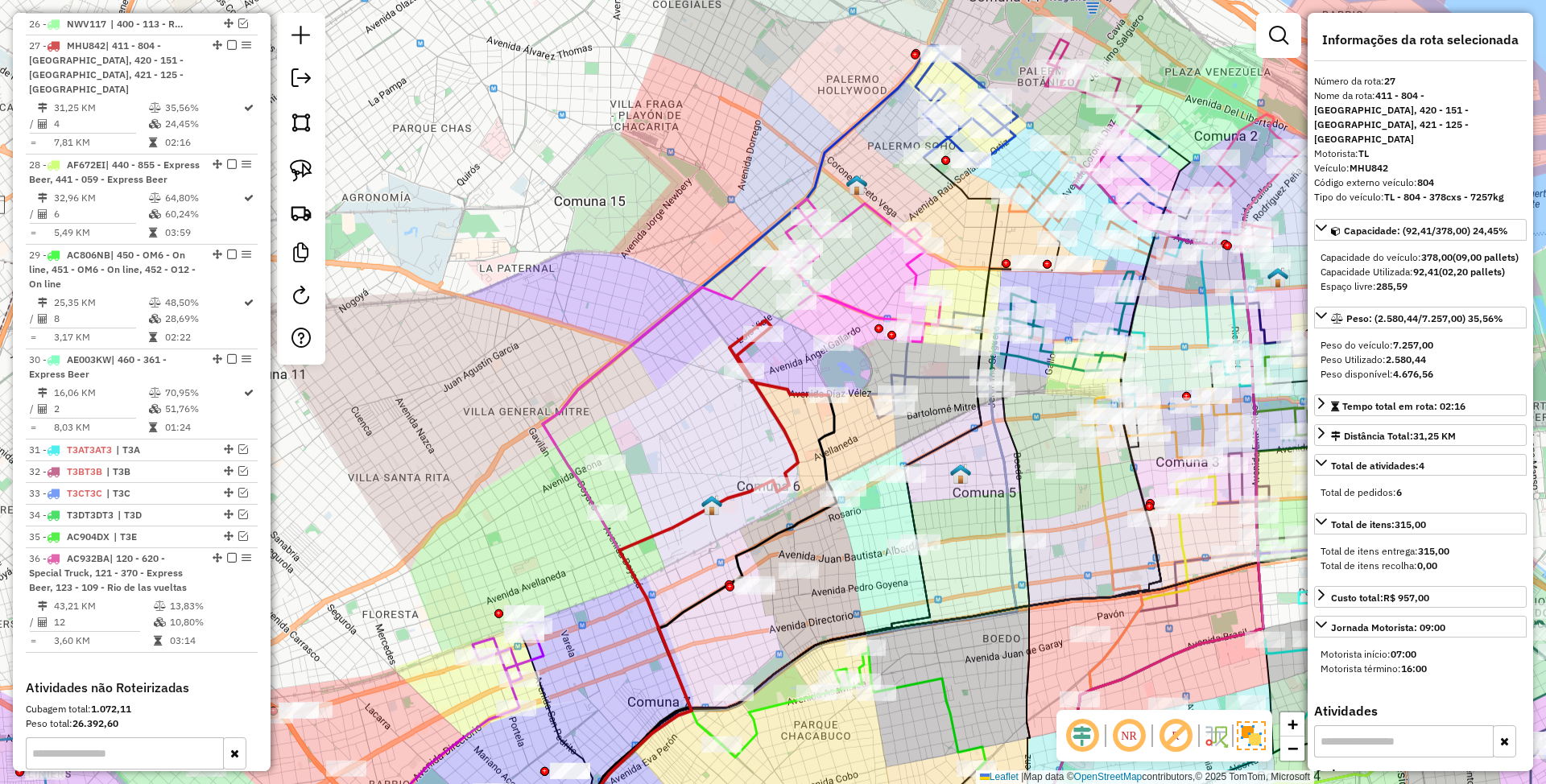
drag, startPoint x: 700, startPoint y: 391, endPoint x: 704, endPoint y: 425, distance: 34.2
click at [704, 425] on div "Janela de atendimento Grade de atendimento Capacidade Transportadoras Veículos …" at bounding box center [773, 392] width 1546 height 784
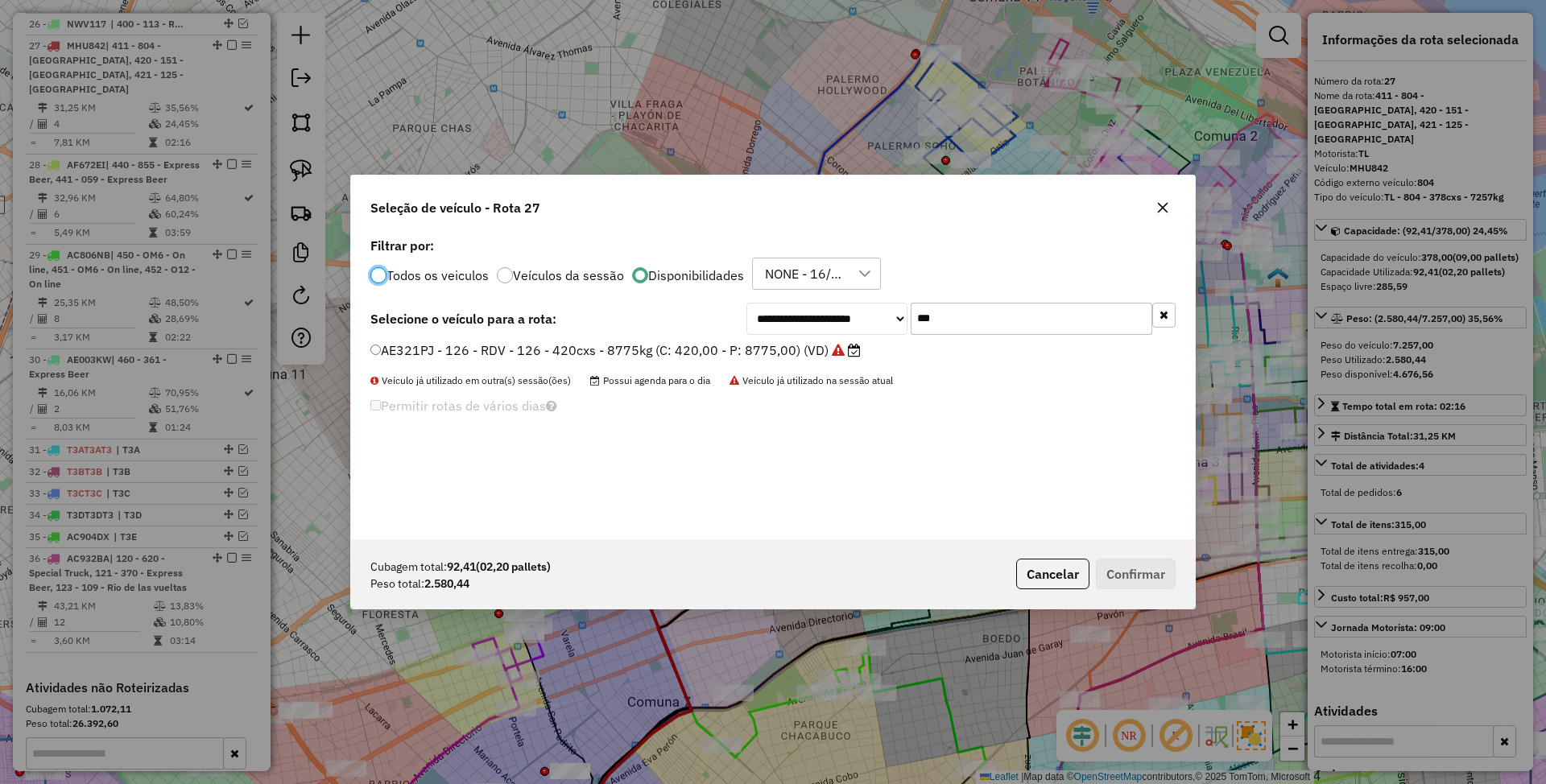
scroll to position [8, 5]
click at [955, 325] on input "***" at bounding box center [1031, 319] width 241 height 32
type input "***"
click at [658, 372] on label "NWV102 - 121 - RDV - 121 - 504cxs - 9296kg (C: 504,00 - P: 9296,00) (VD)" at bounding box center [607, 370] width 473 height 19
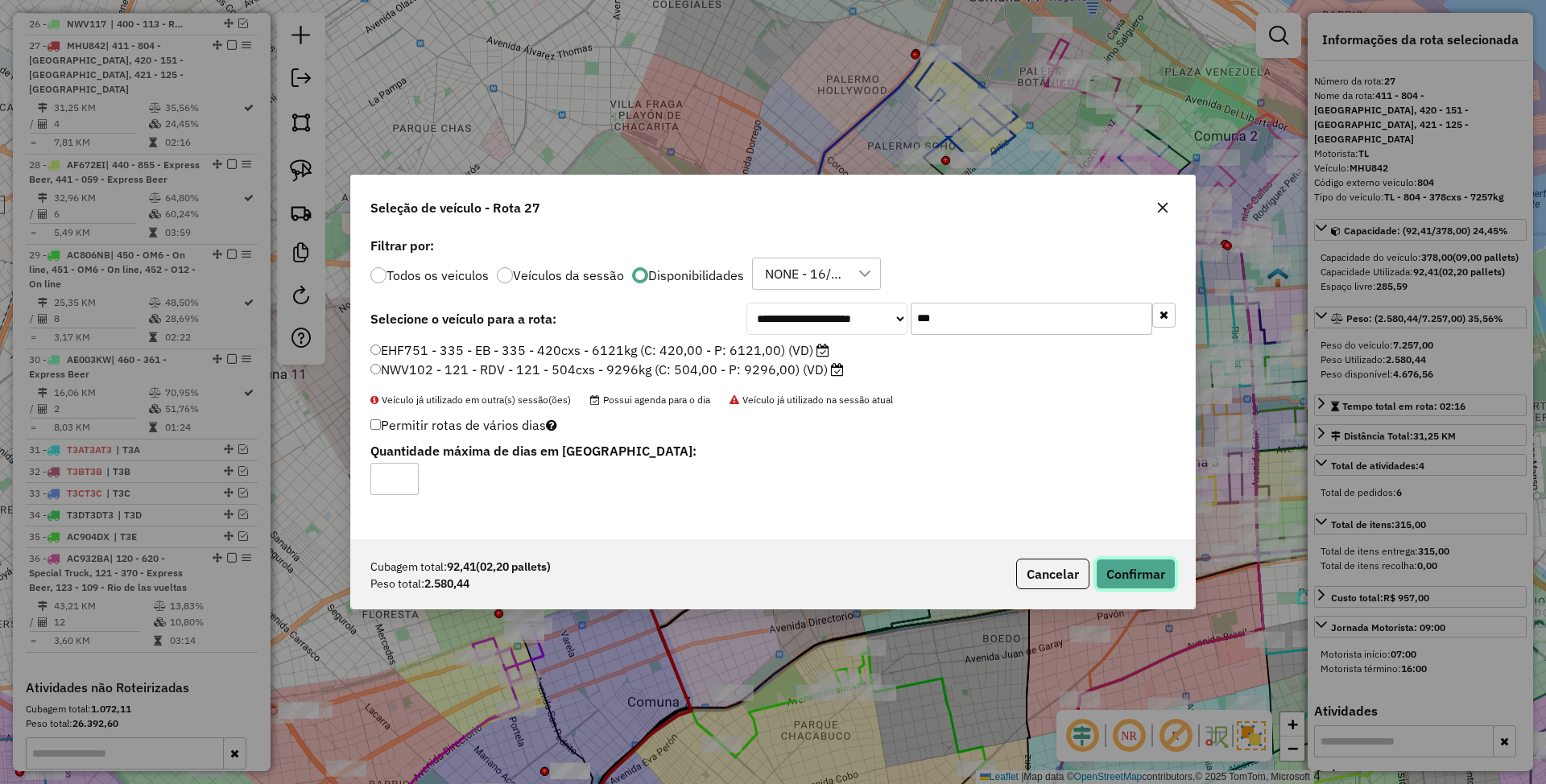
click at [1158, 580] on button "Confirmar" at bounding box center [1136, 574] width 80 height 31
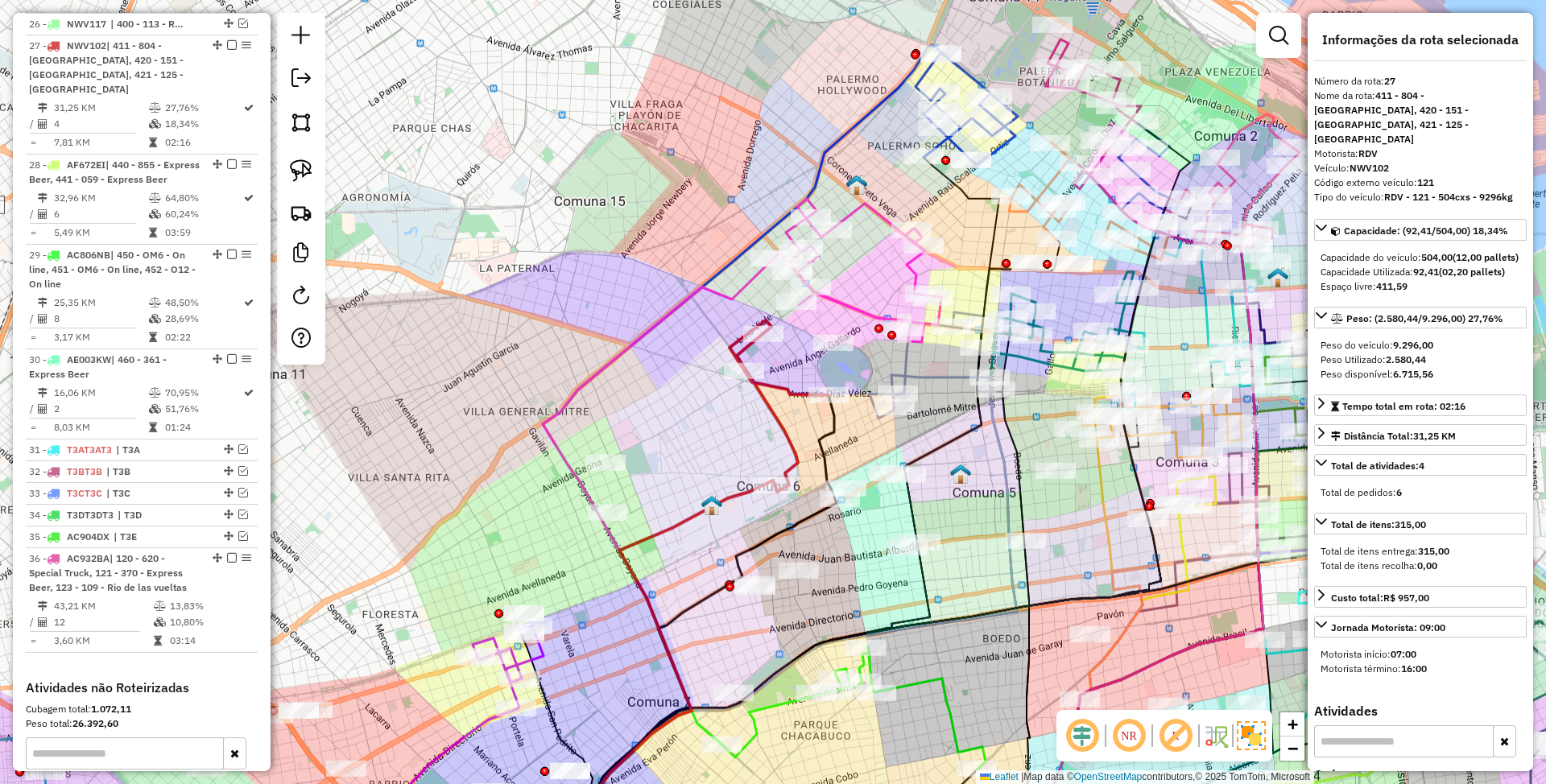
click at [783, 423] on icon at bounding box center [779, 406] width 99 height 172
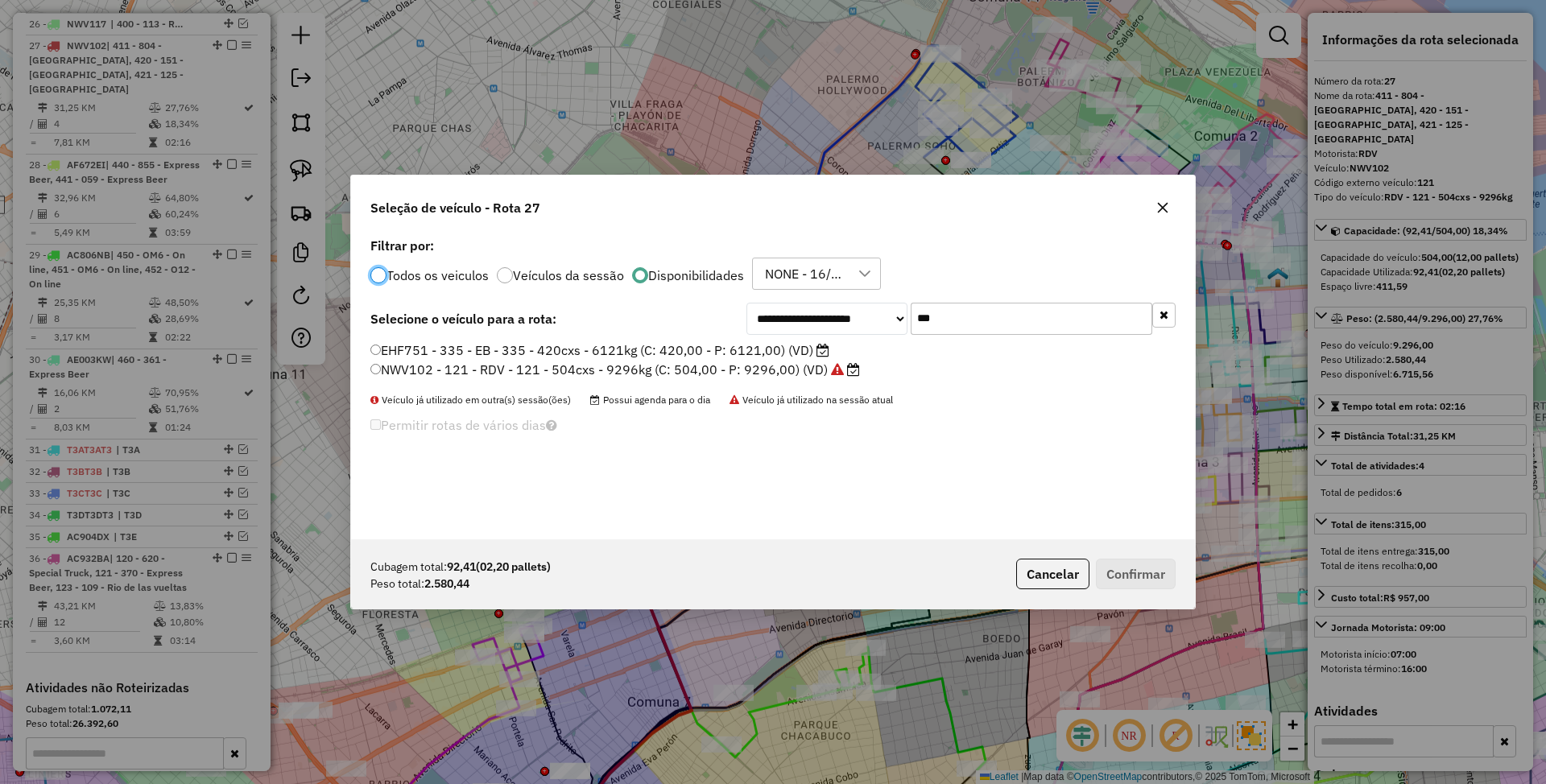
click at [970, 317] on input "***" at bounding box center [1031, 319] width 241 height 32
type input "***"
click at [736, 366] on label "NKJ155 - 151 - RDV - 151 - 504cxs - 9328kg (C: 504,00 - P: 9328,00) (VD)" at bounding box center [604, 370] width 468 height 19
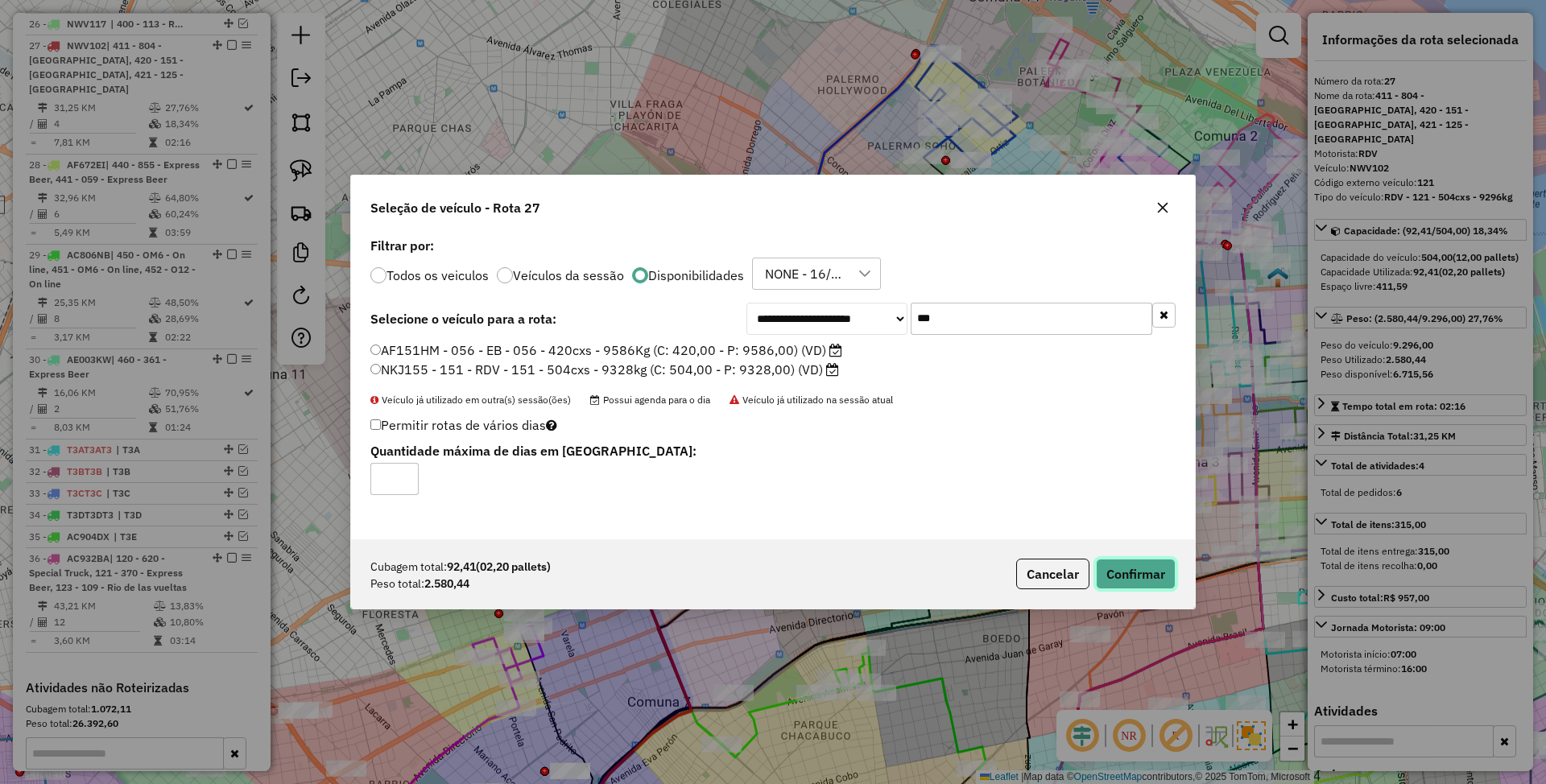
click at [1161, 574] on button "Confirmar" at bounding box center [1136, 574] width 80 height 31
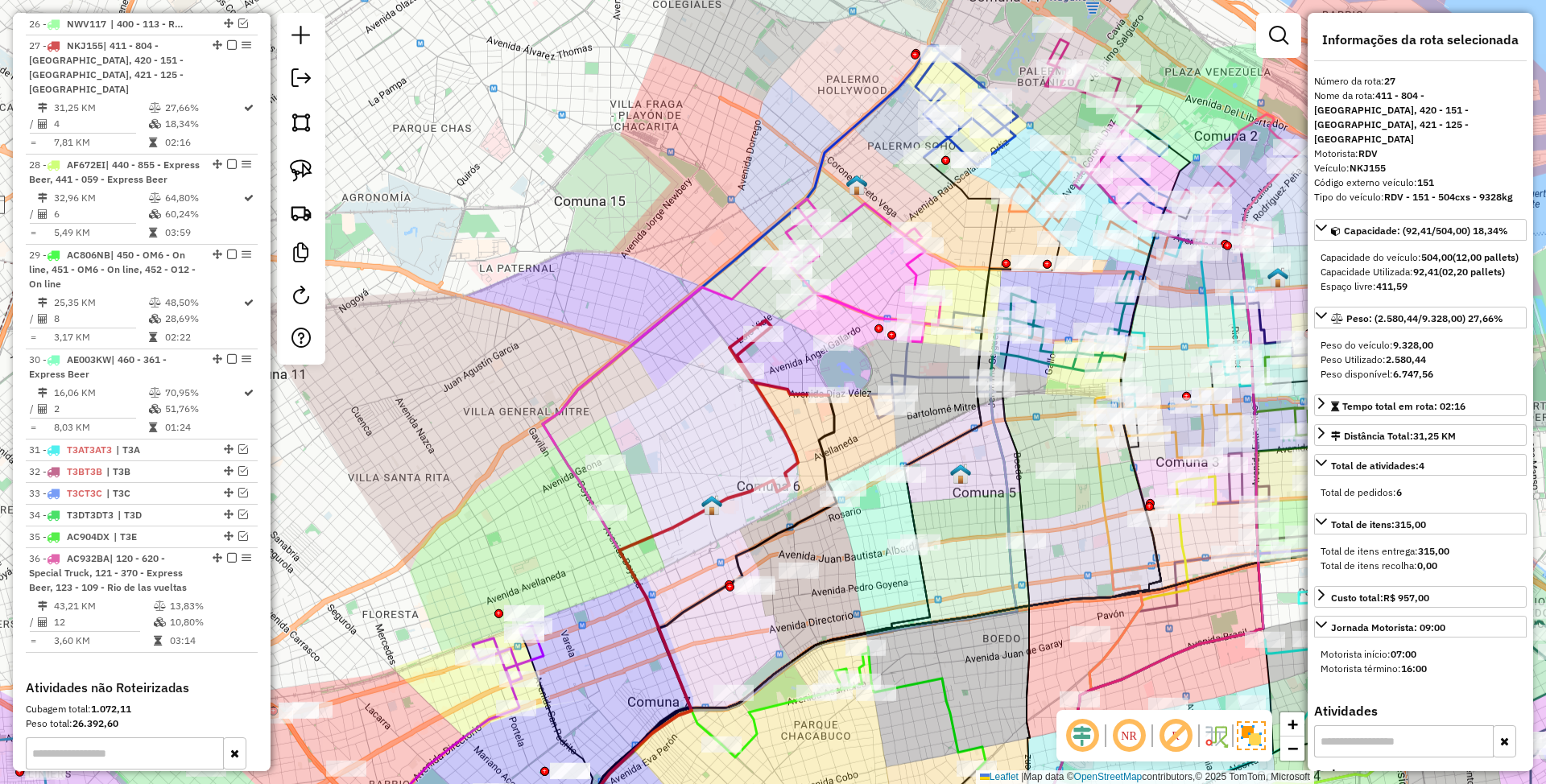
click at [780, 432] on icon at bounding box center [779, 406] width 99 height 172
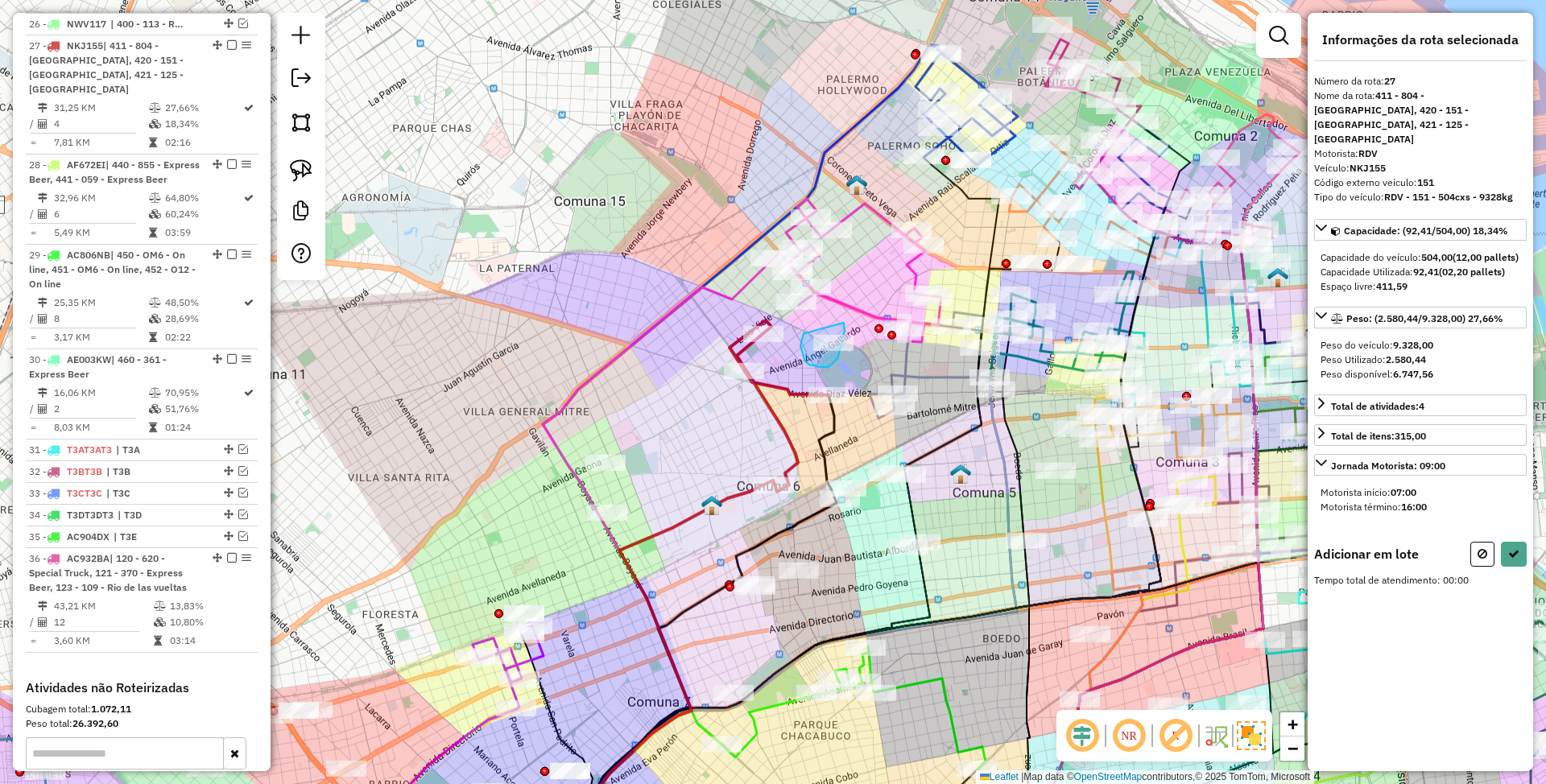
drag, startPoint x: 801, startPoint y: 347, endPoint x: 844, endPoint y: 322, distance: 49.7
select select "*********"
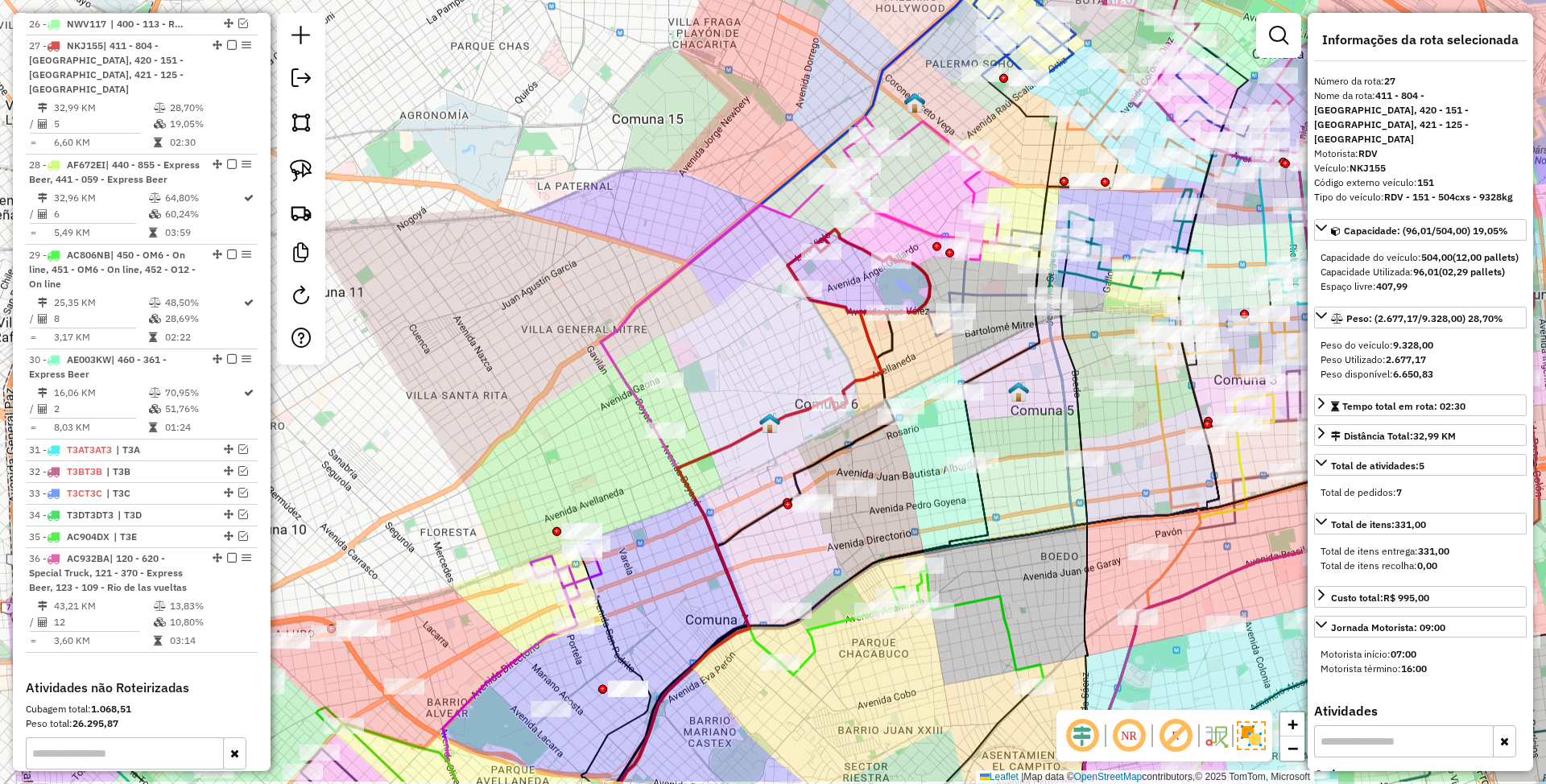
drag, startPoint x: 707, startPoint y: 459, endPoint x: 762, endPoint y: 378, distance: 97.9
click at [762, 378] on div "Janela de atendimento Grade de atendimento Capacidade Transportadoras Veículos …" at bounding box center [773, 392] width 1546 height 784
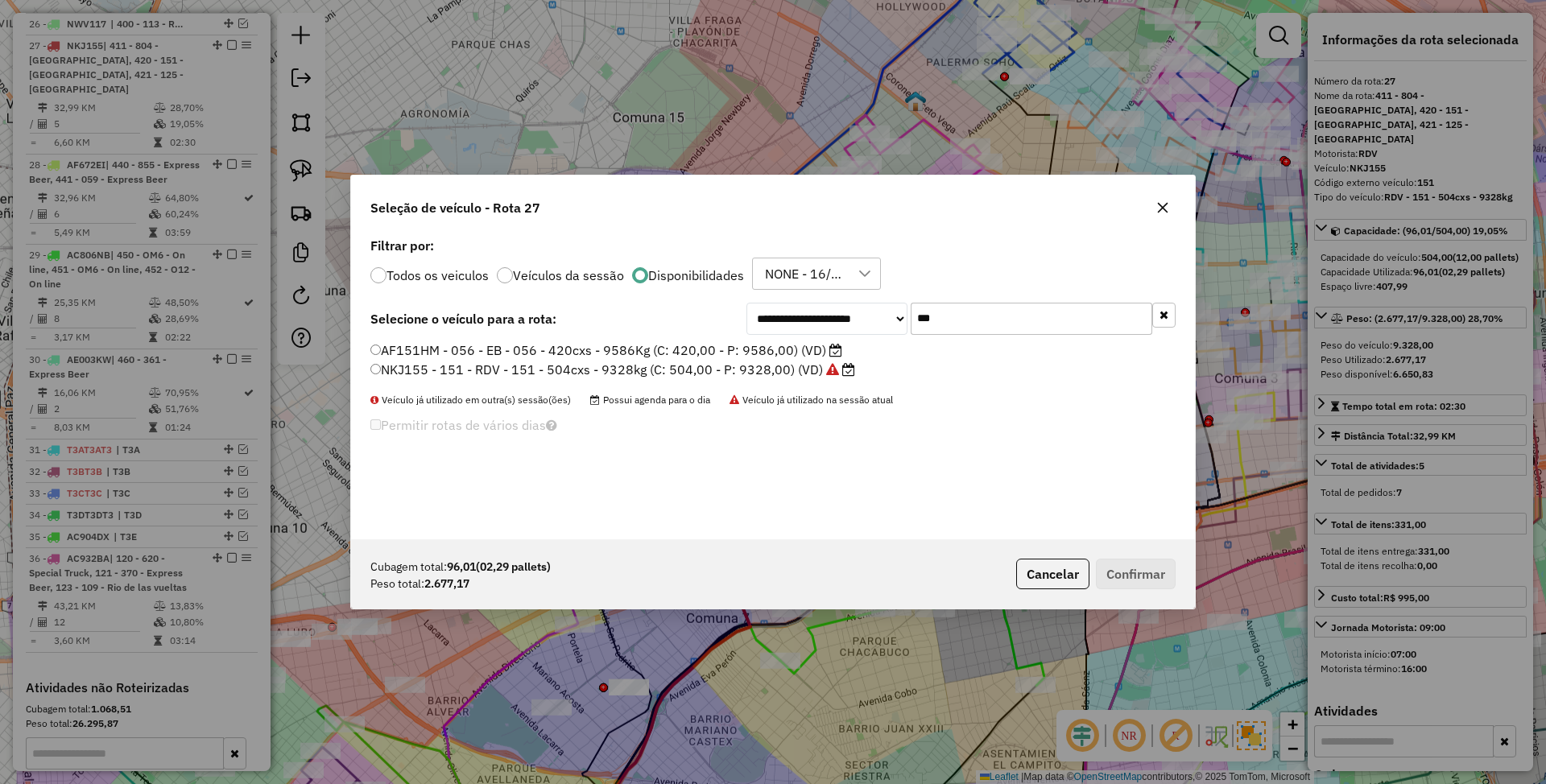
drag, startPoint x: 960, startPoint y: 318, endPoint x: 863, endPoint y: 292, distance: 100.4
click at [863, 292] on div "**********" at bounding box center [773, 386] width 844 height 306
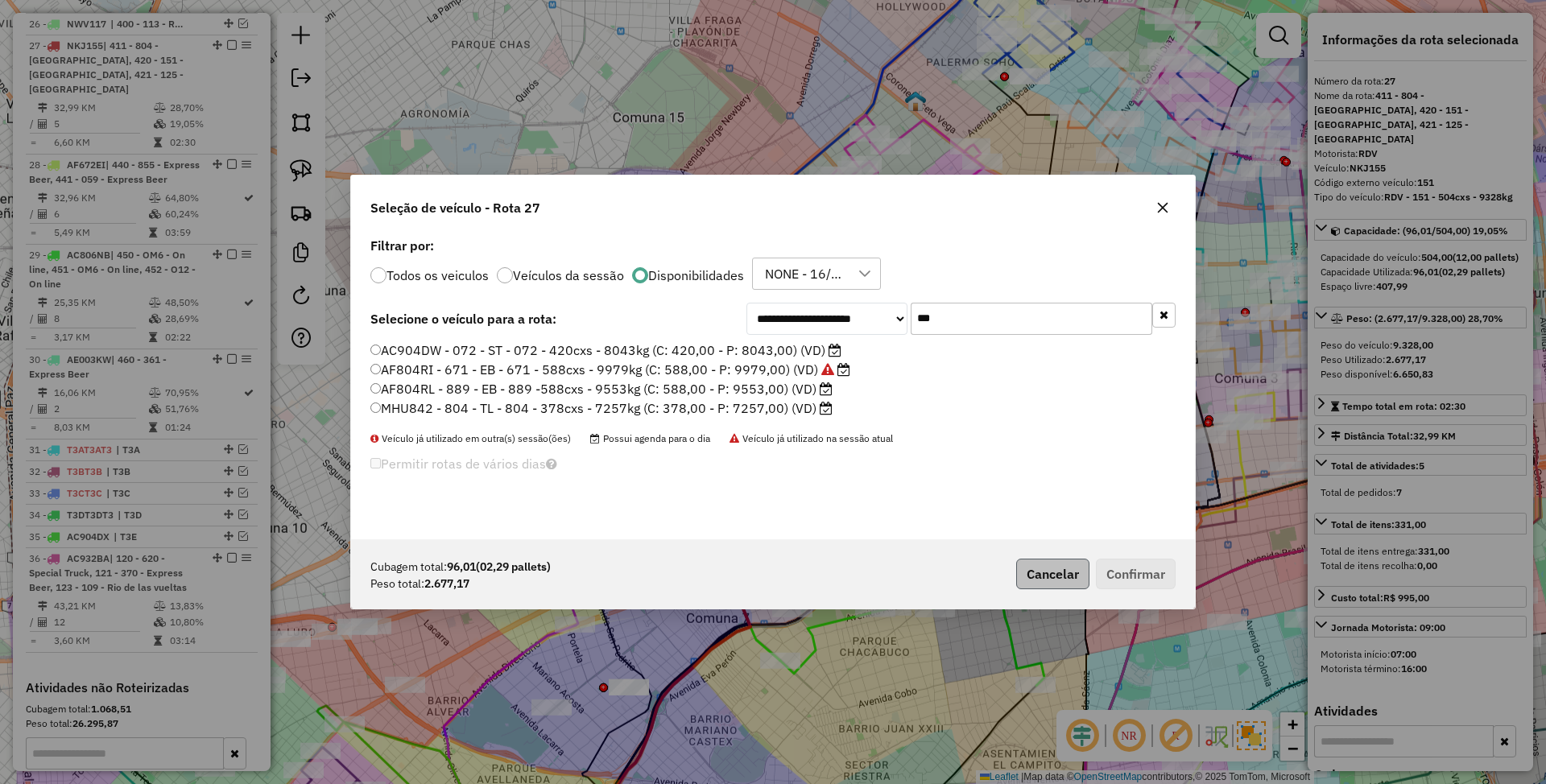
type input "***"
click at [1047, 581] on button "Cancelar" at bounding box center [1054, 574] width 73 height 31
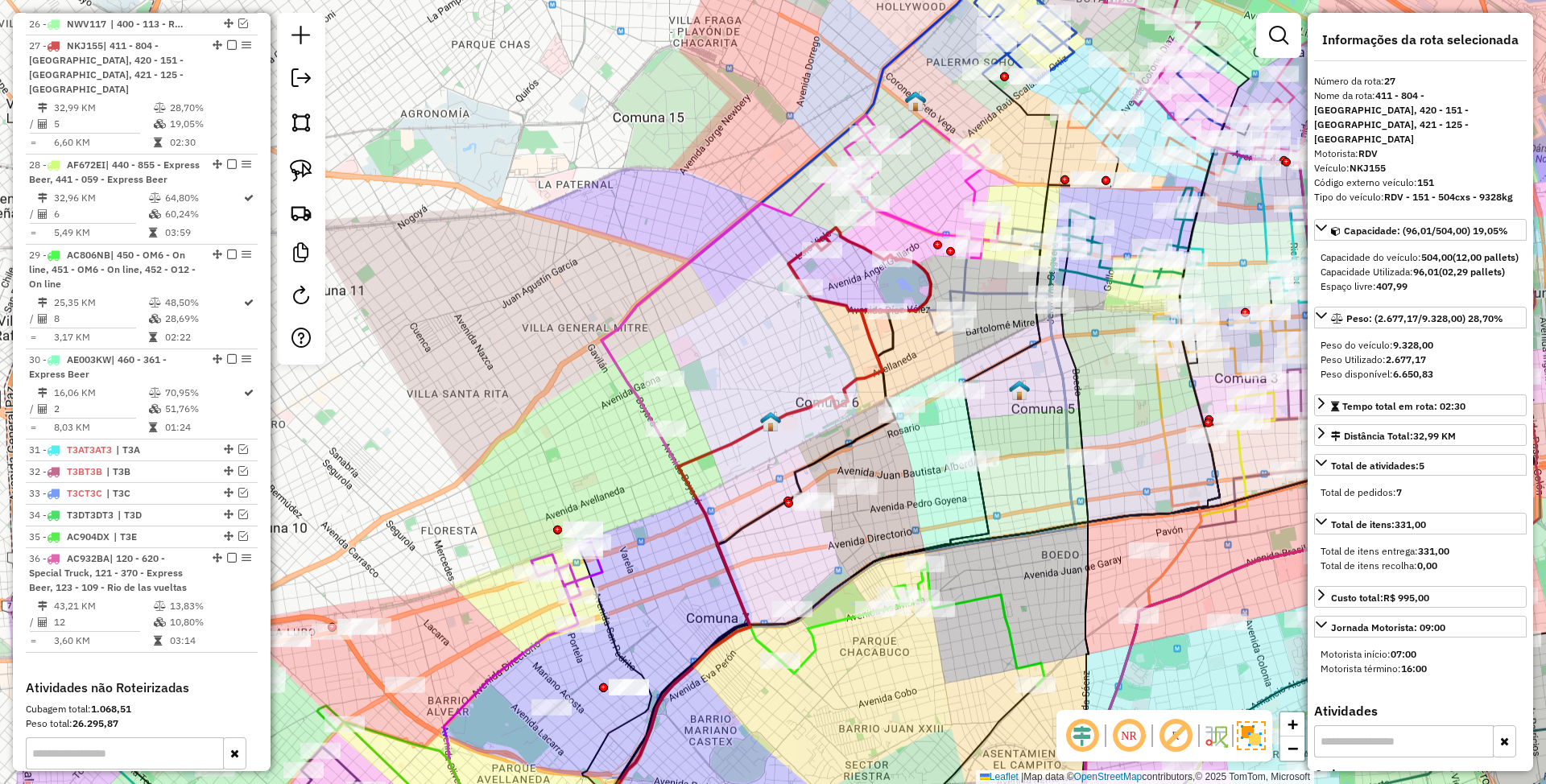
click at [851, 303] on icon at bounding box center [860, 318] width 143 height 181
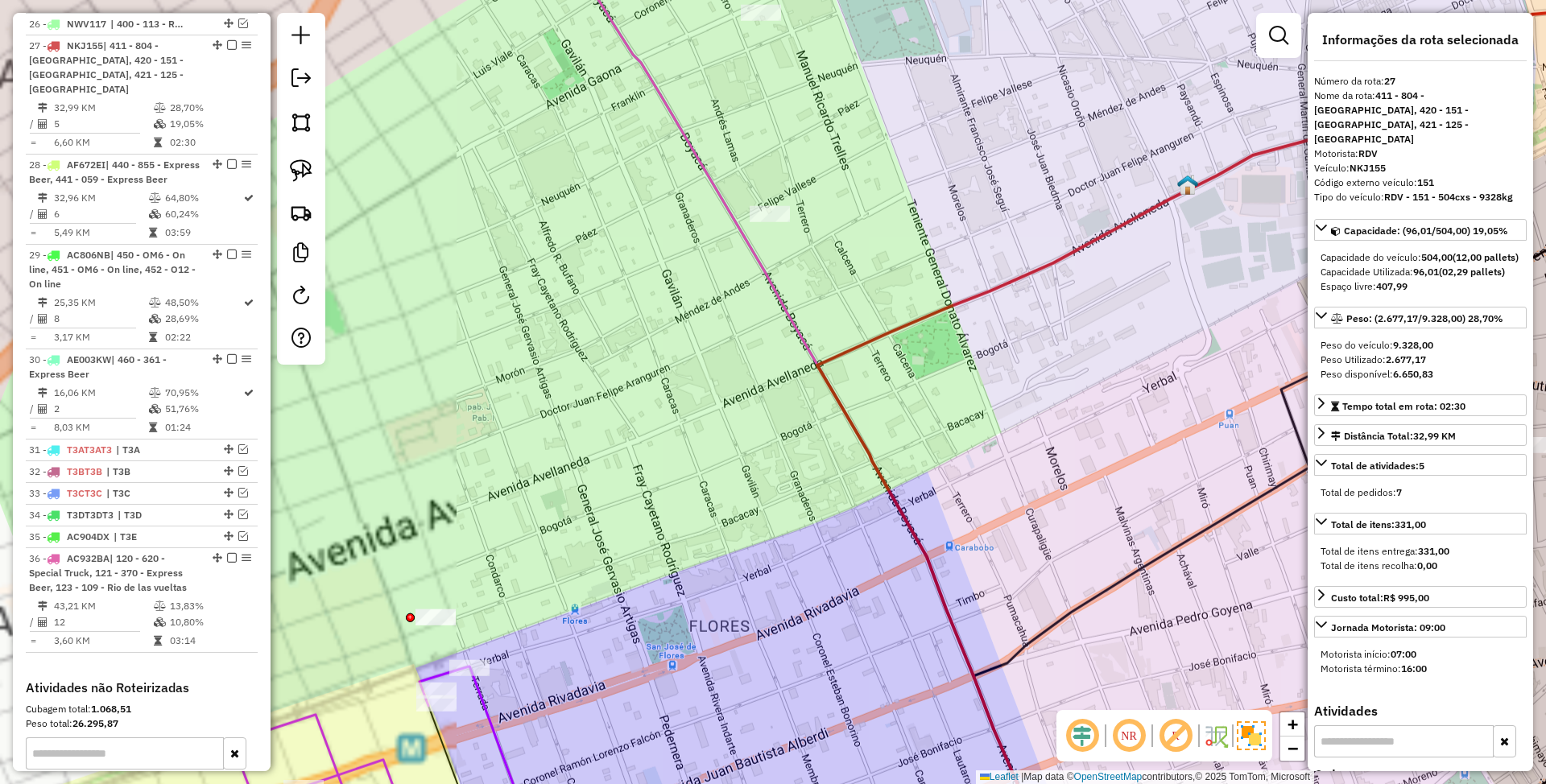
drag, startPoint x: 665, startPoint y: 482, endPoint x: 787, endPoint y: 423, distance: 135.5
click at [787, 423] on div "Janela de atendimento Grade de atendimento Capacidade Transportadoras Veículos …" at bounding box center [773, 392] width 1546 height 784
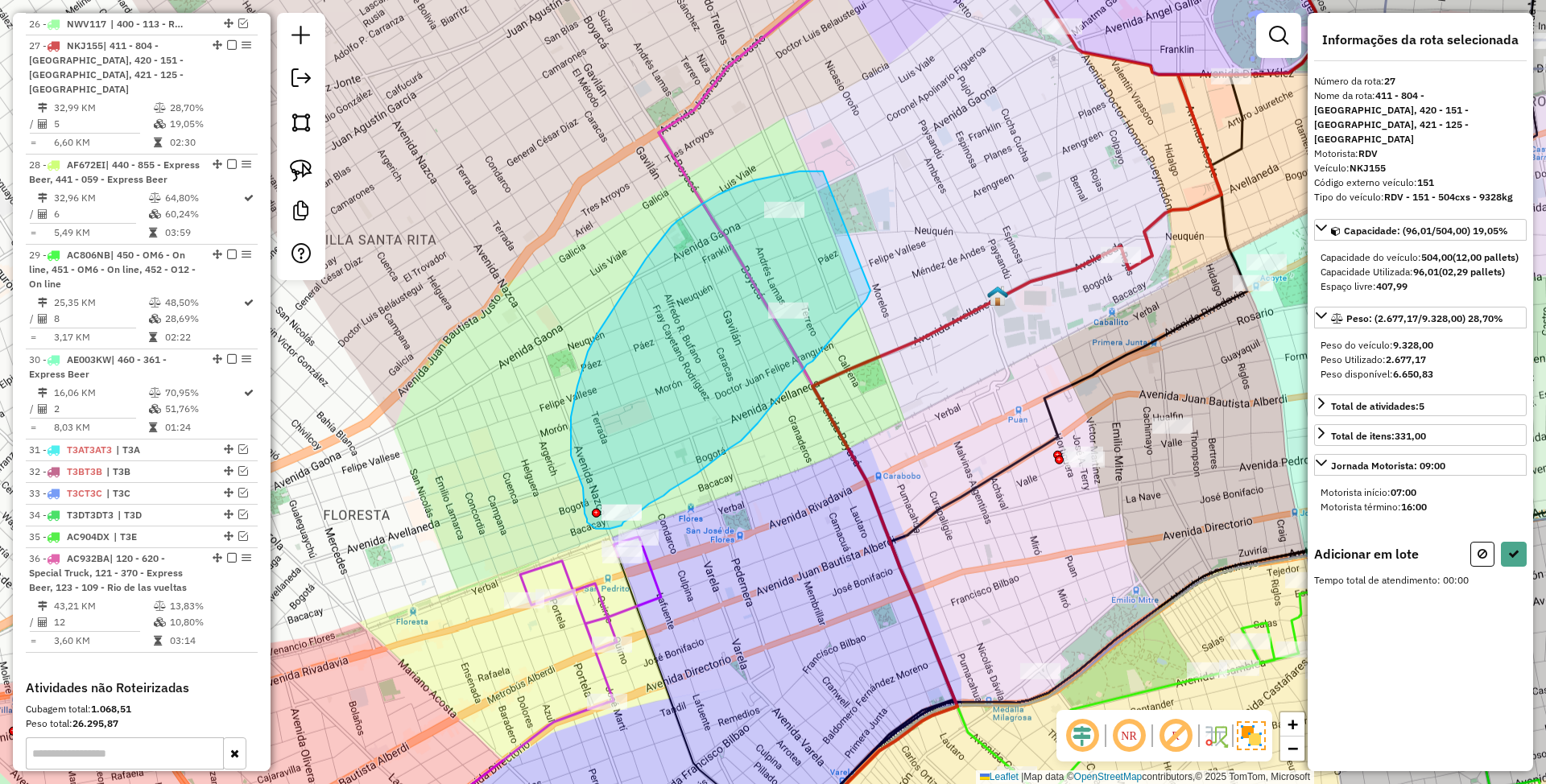
drag, startPoint x: 755, startPoint y: 181, endPoint x: 871, endPoint y: 291, distance: 159.9
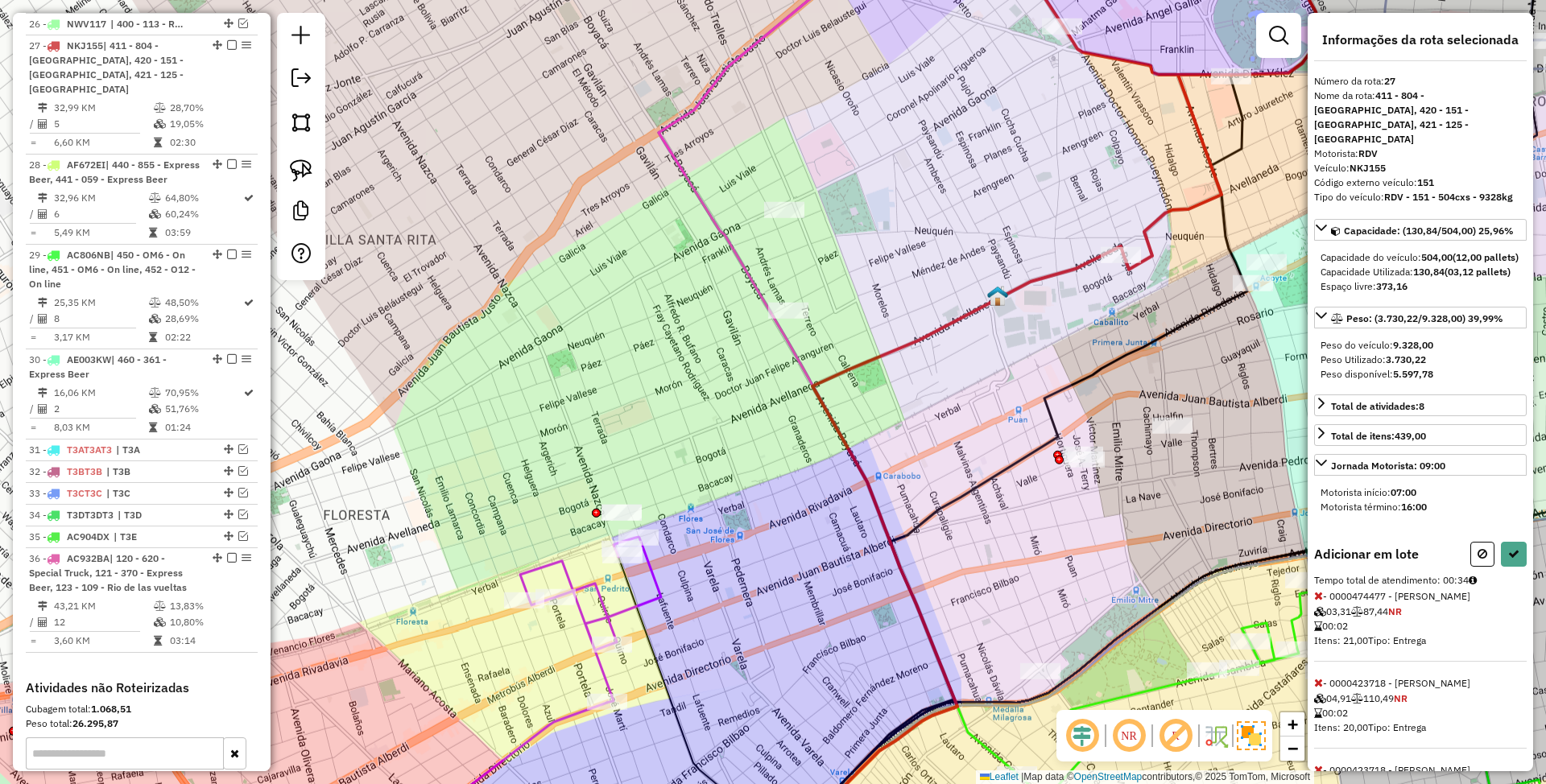
select select "*********"
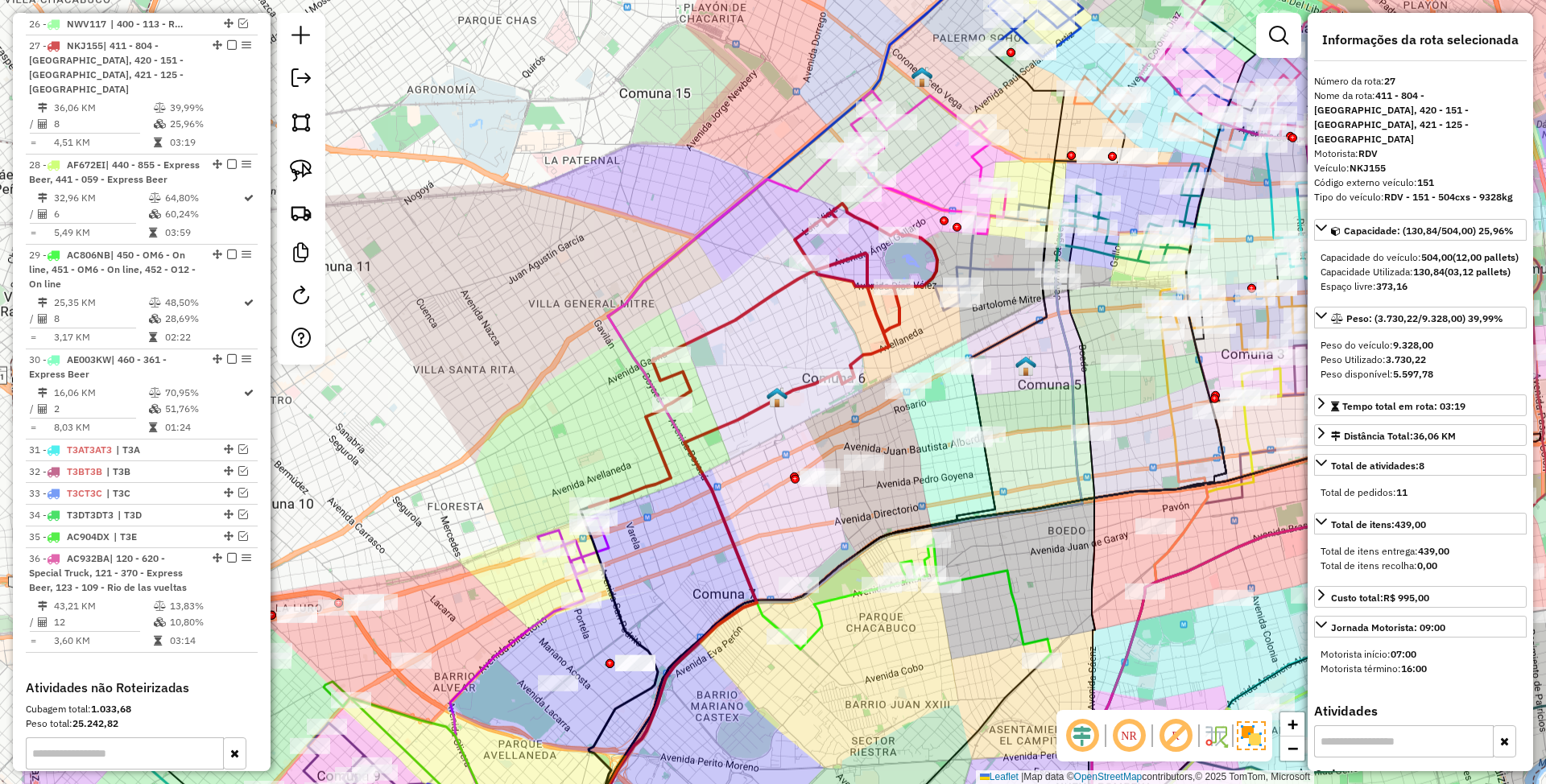
drag, startPoint x: 1055, startPoint y: 262, endPoint x: 935, endPoint y: 323, distance: 134.6
click at [935, 323] on div "Janela de atendimento Grade de atendimento Capacidade Transportadoras Veículos …" at bounding box center [773, 392] width 1546 height 784
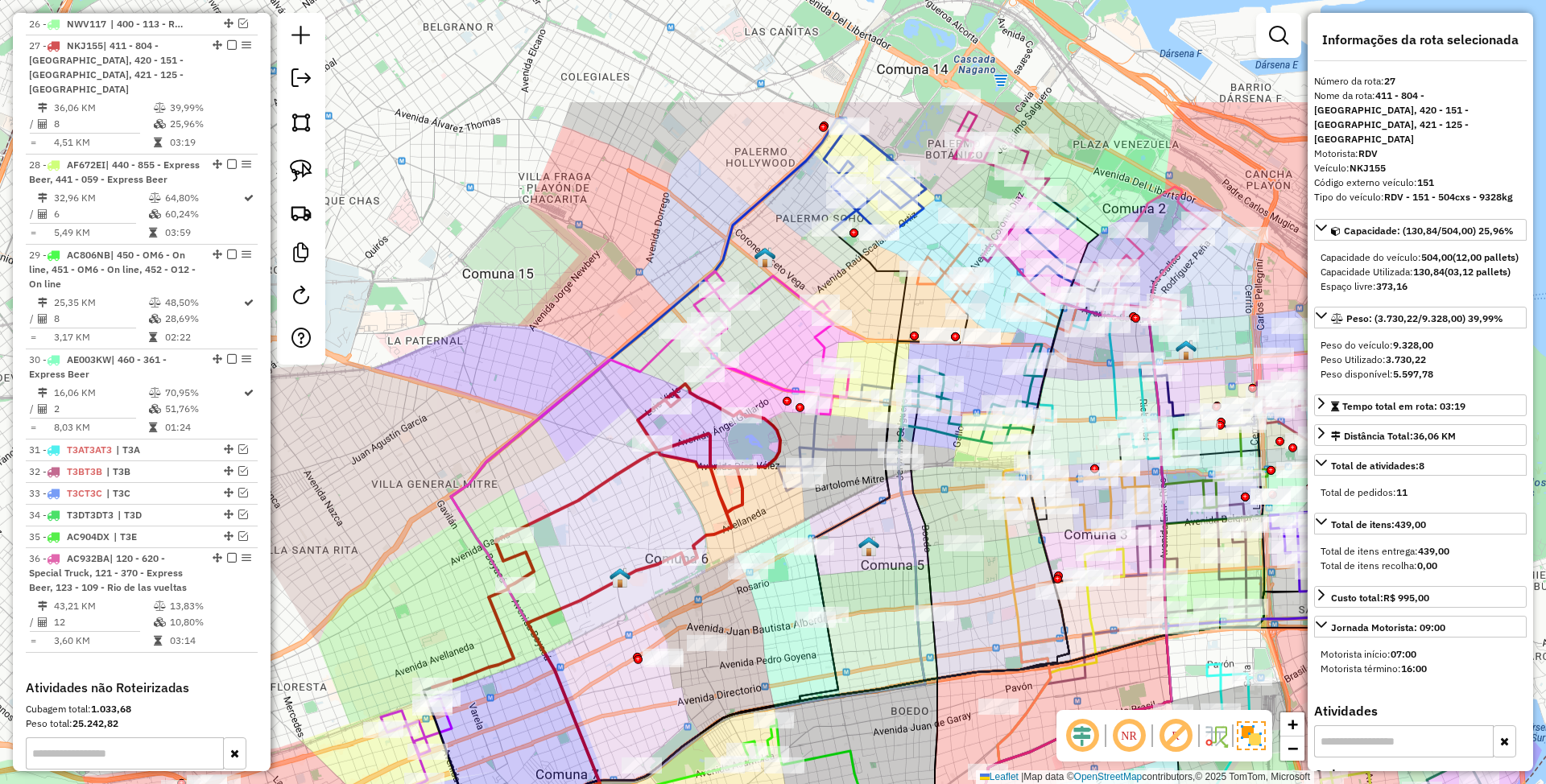
drag, startPoint x: 1013, startPoint y: 289, endPoint x: 857, endPoint y: 468, distance: 237.4
click at [857, 468] on div "Janela de atendimento Grade de atendimento Capacidade Transportadoras Veículos …" at bounding box center [773, 392] width 1546 height 784
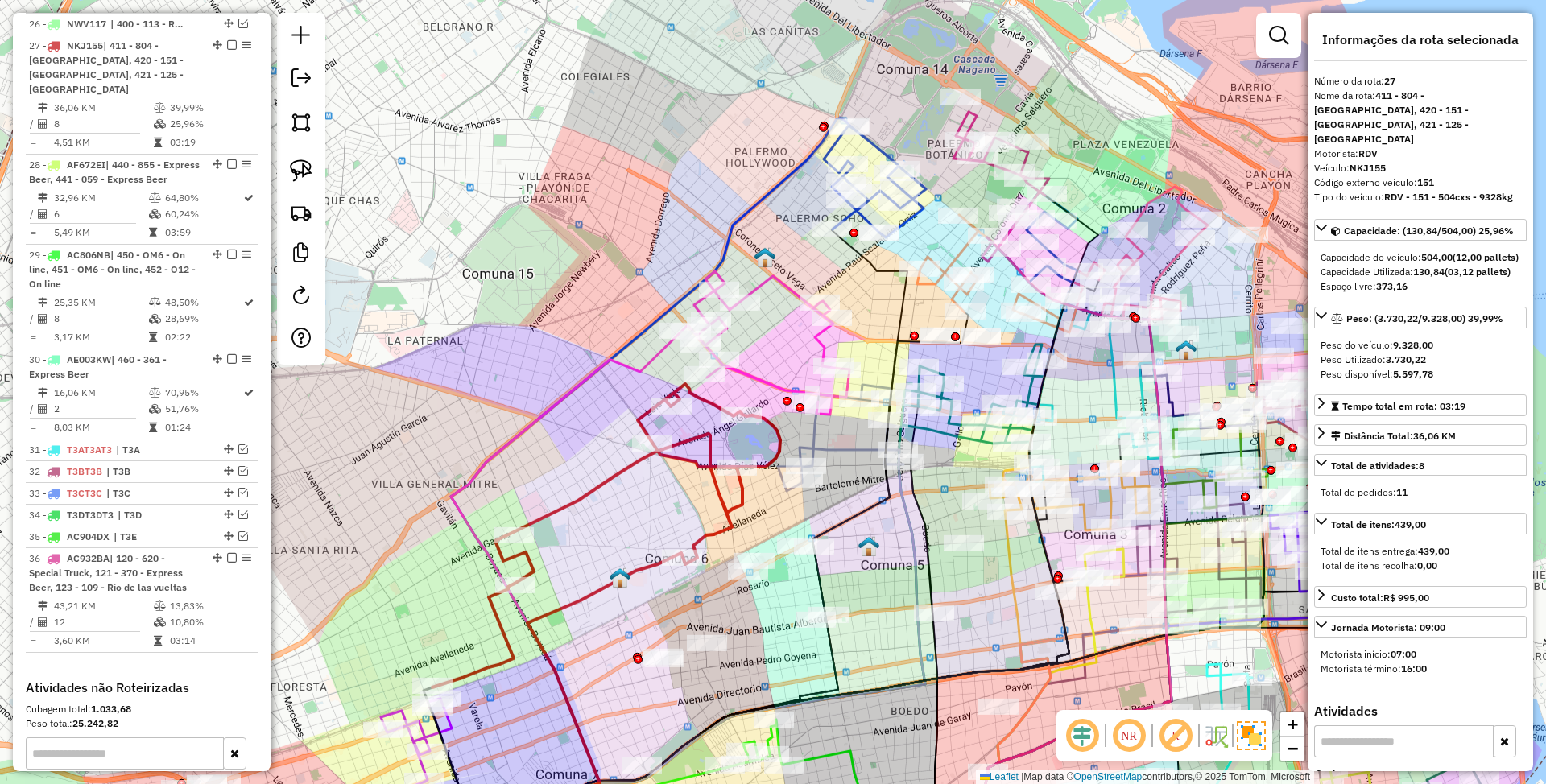
click at [817, 343] on icon at bounding box center [765, 343] width 169 height 143
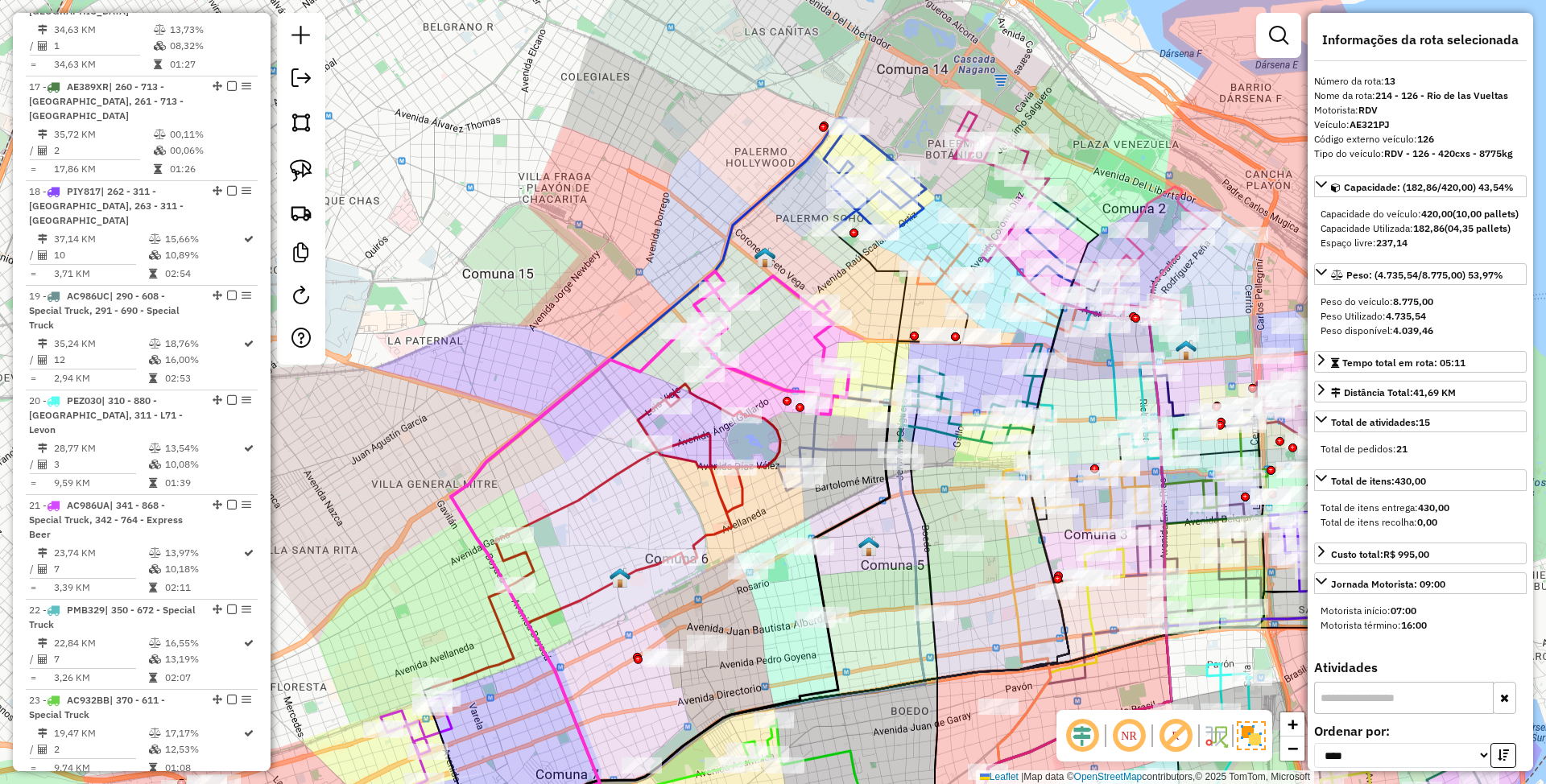
scroll to position [1781, 0]
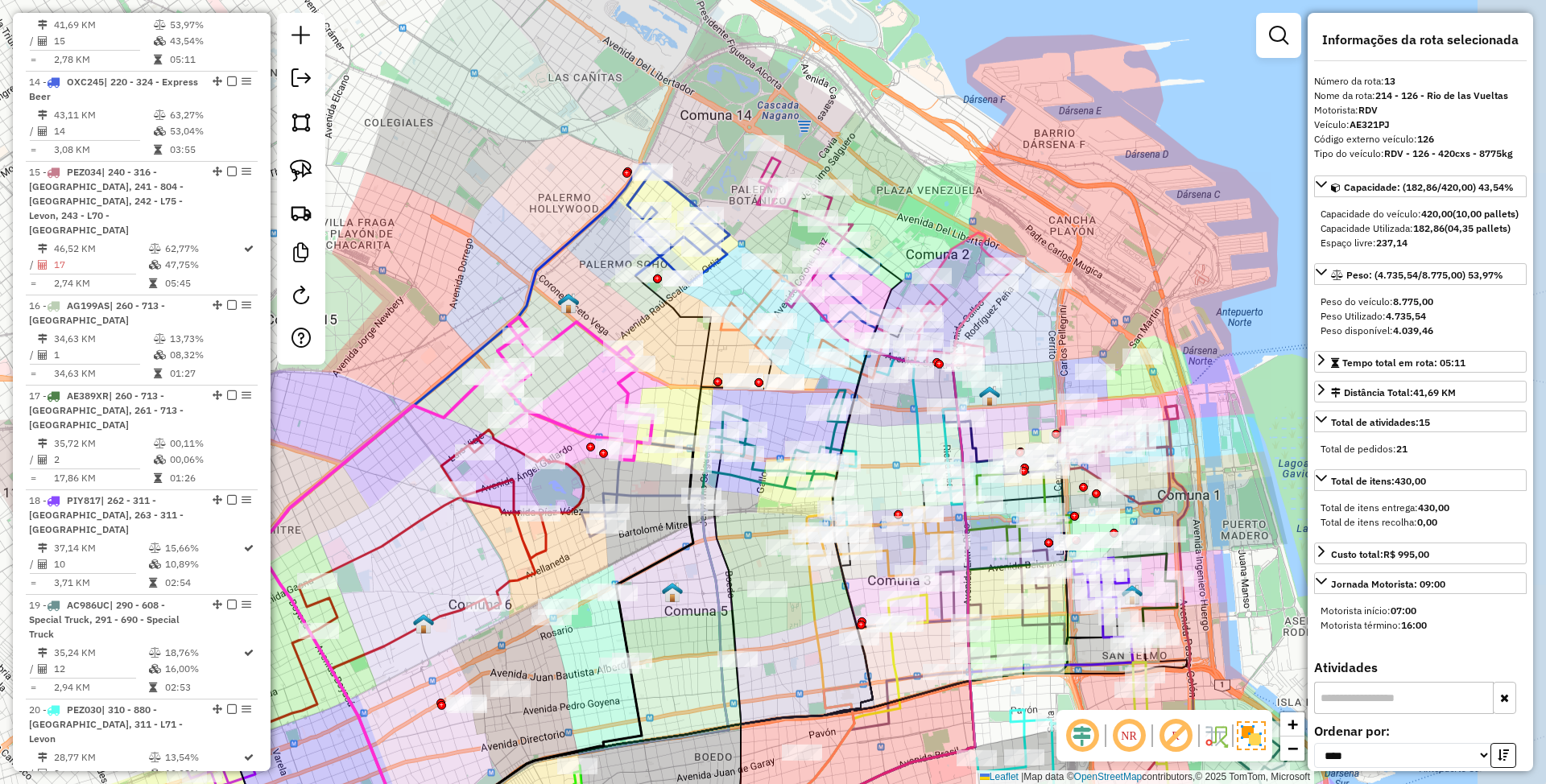
drag, startPoint x: 568, startPoint y: 444, endPoint x: 364, endPoint y: 504, distance: 212.6
click at [364, 504] on div "Janela de atendimento Grade de atendimento Capacidade Transportadoras Veículos …" at bounding box center [773, 392] width 1546 height 784
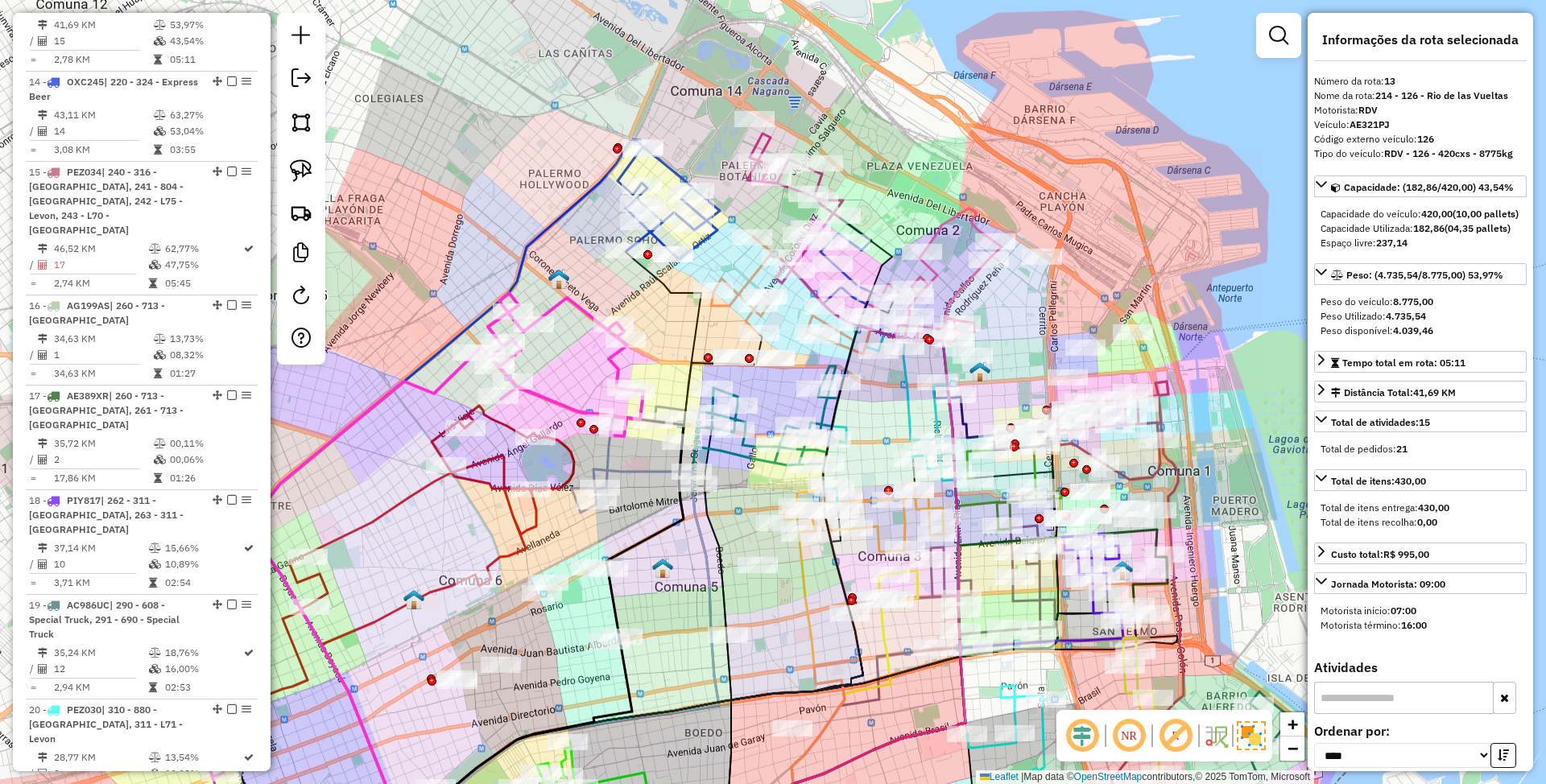
drag, startPoint x: 1022, startPoint y: 361, endPoint x: 1020, endPoint y: 322, distance: 39.1
click at [1020, 322] on div "Janela de atendimento Grade de atendimento Capacidade Transportadoras Veículos …" at bounding box center [773, 392] width 1546 height 784
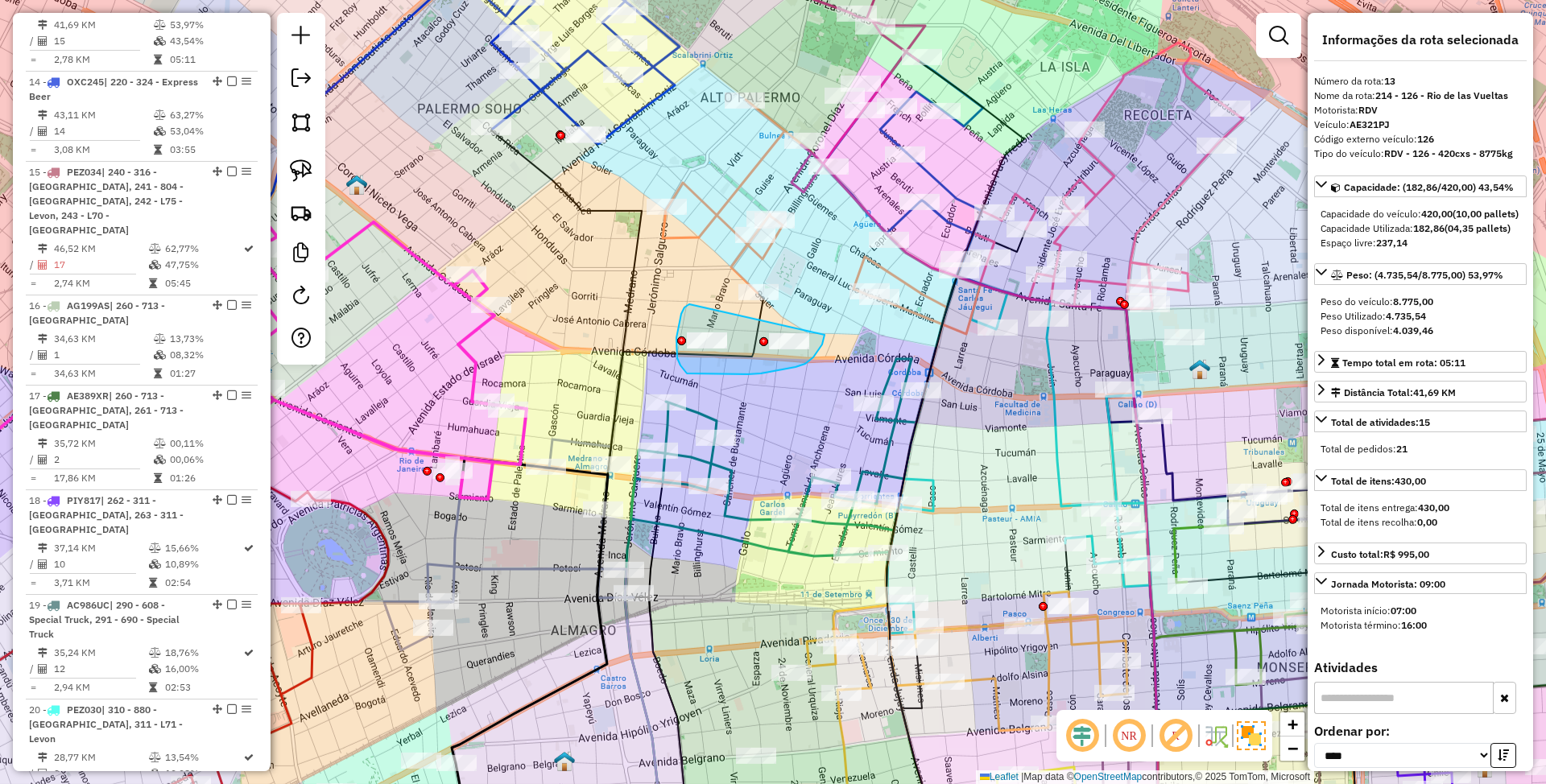
drag, startPoint x: 677, startPoint y: 338, endPoint x: 825, endPoint y: 332, distance: 148.1
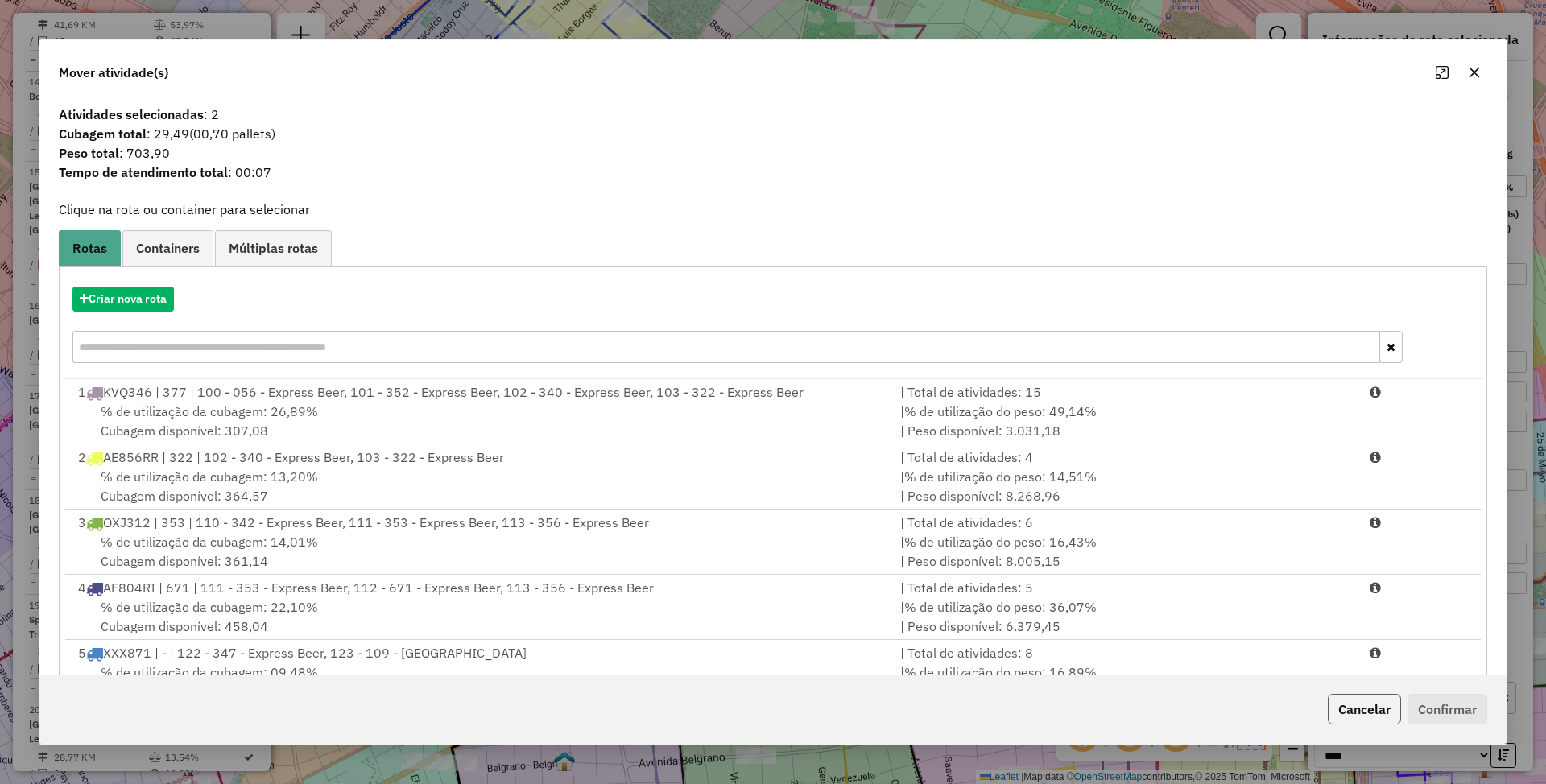
click at [1360, 712] on button "Cancelar" at bounding box center [1364, 710] width 73 height 31
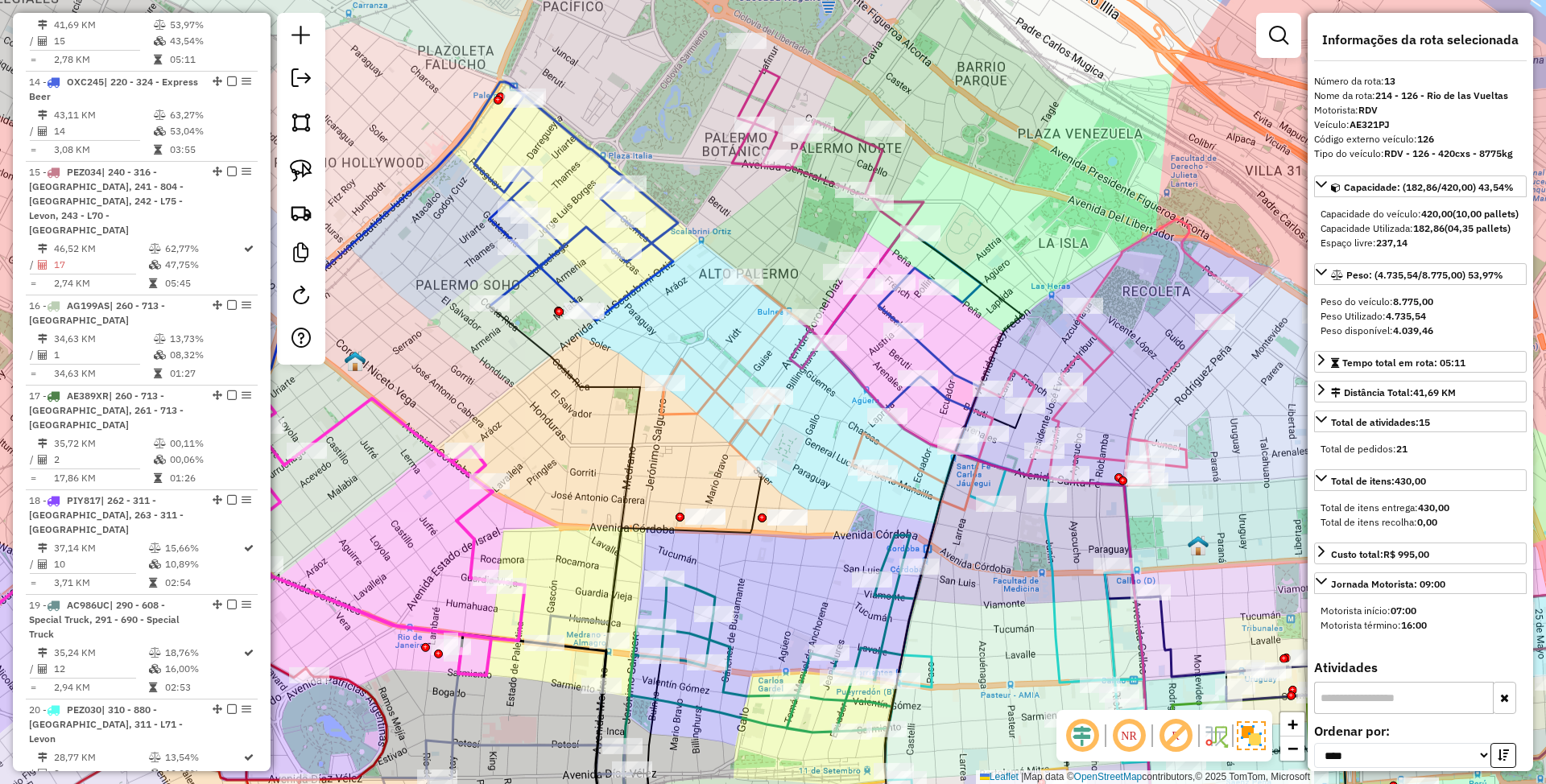
click at [891, 242] on icon at bounding box center [828, 219] width 192 height 299
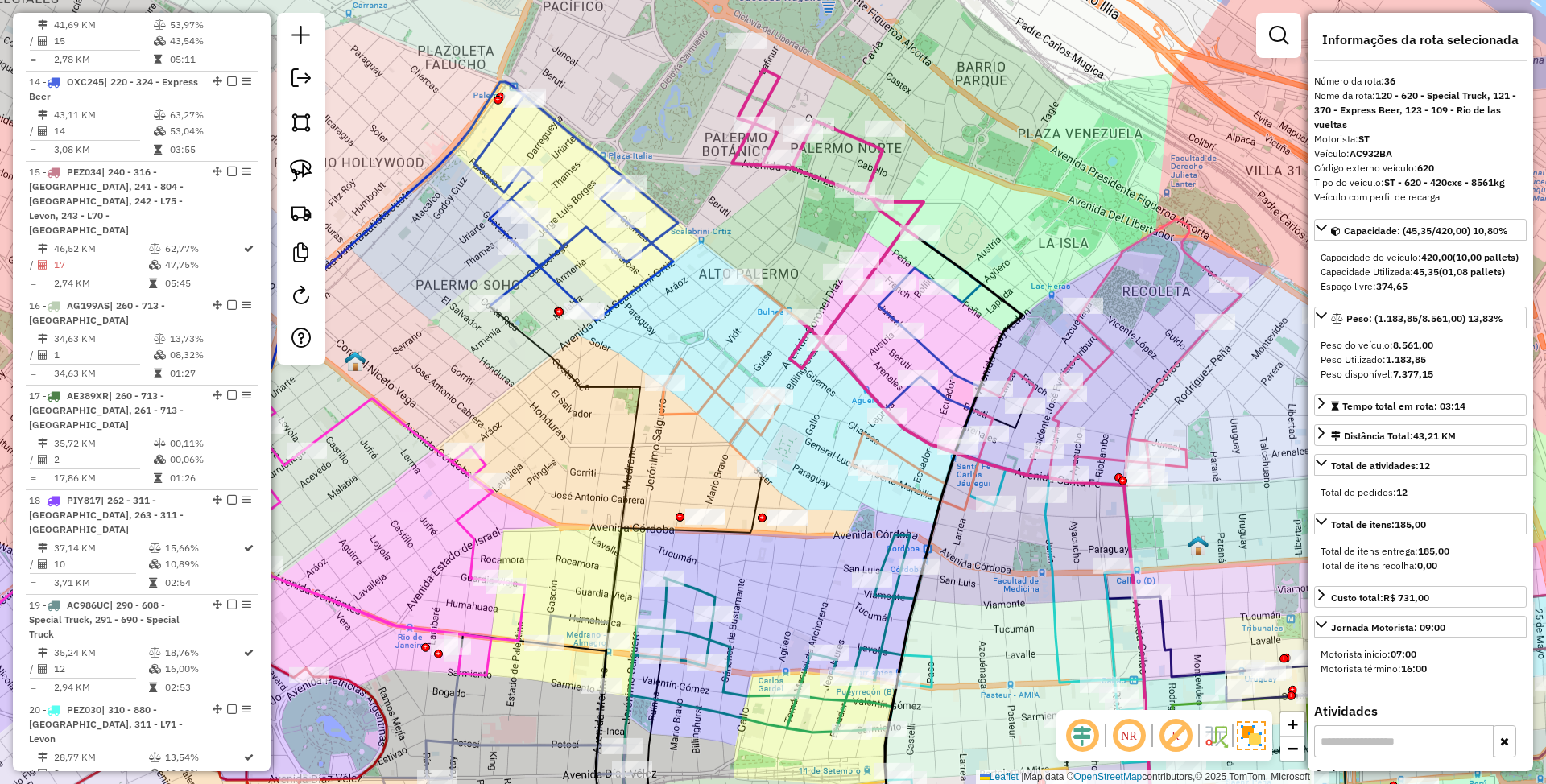
scroll to position [3245, 0]
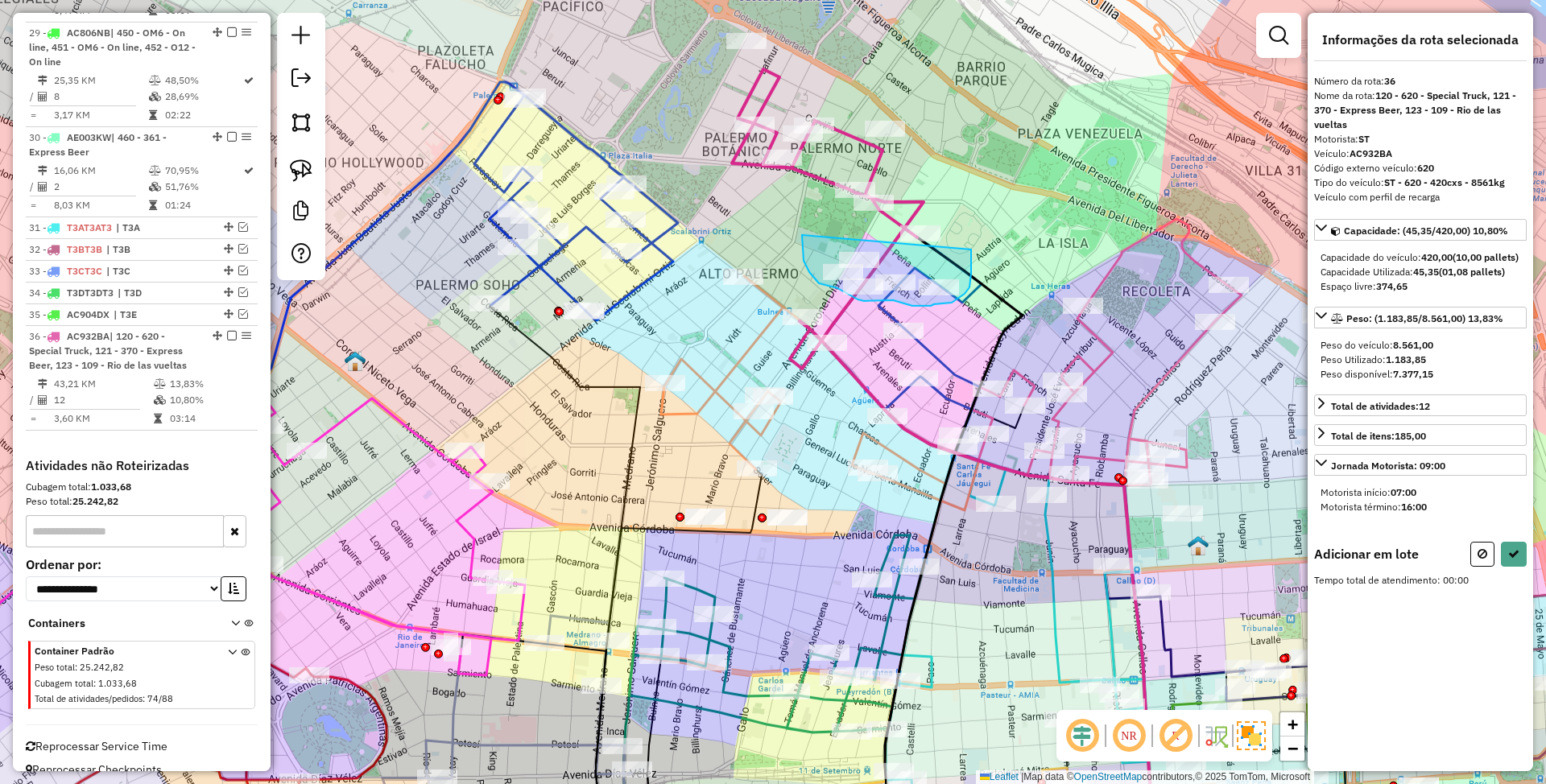
drag, startPoint x: 803, startPoint y: 255, endPoint x: 971, endPoint y: 250, distance: 168.1
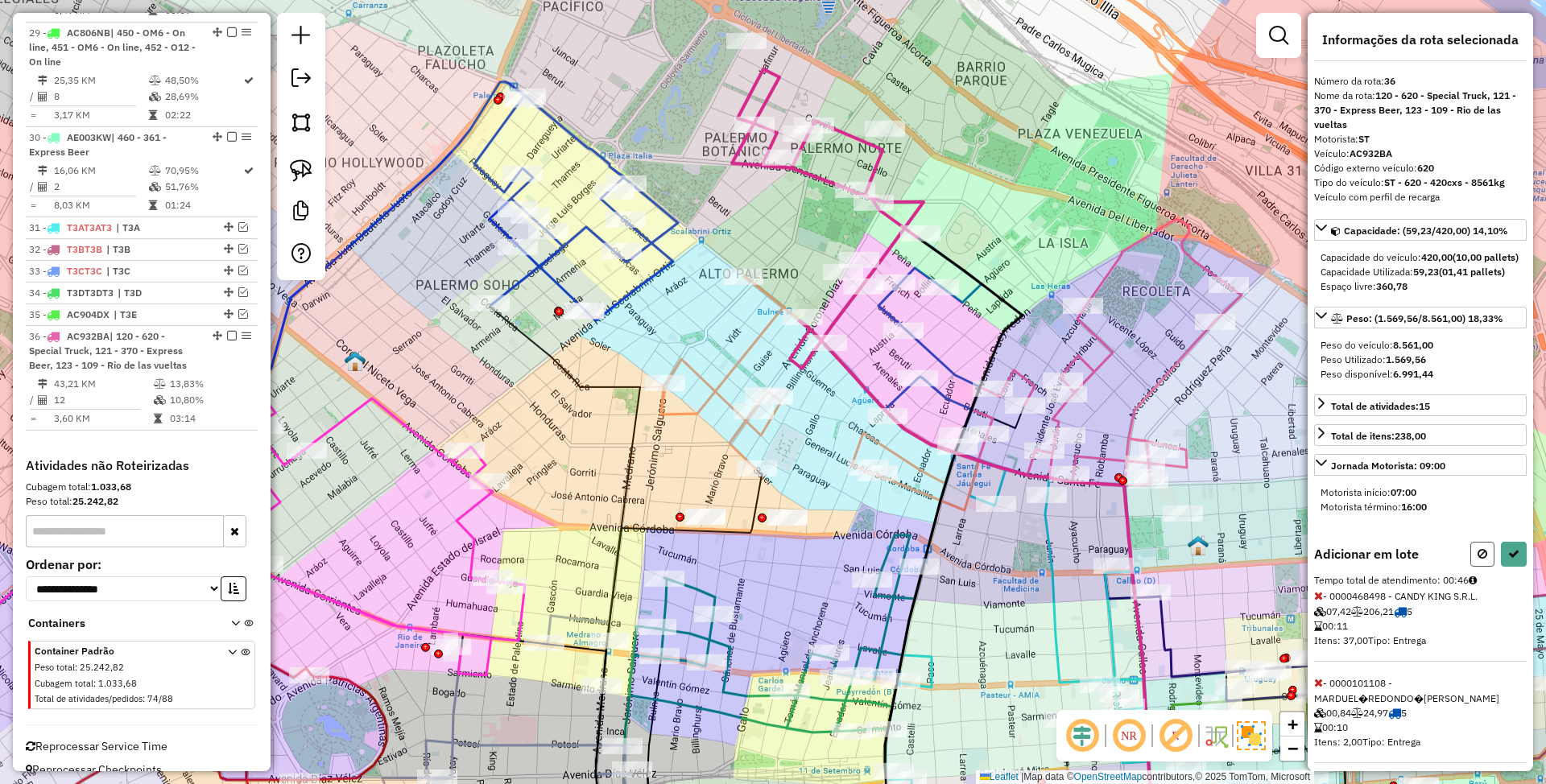
click at [1478, 560] on icon at bounding box center [1483, 554] width 10 height 12
select select "*********"
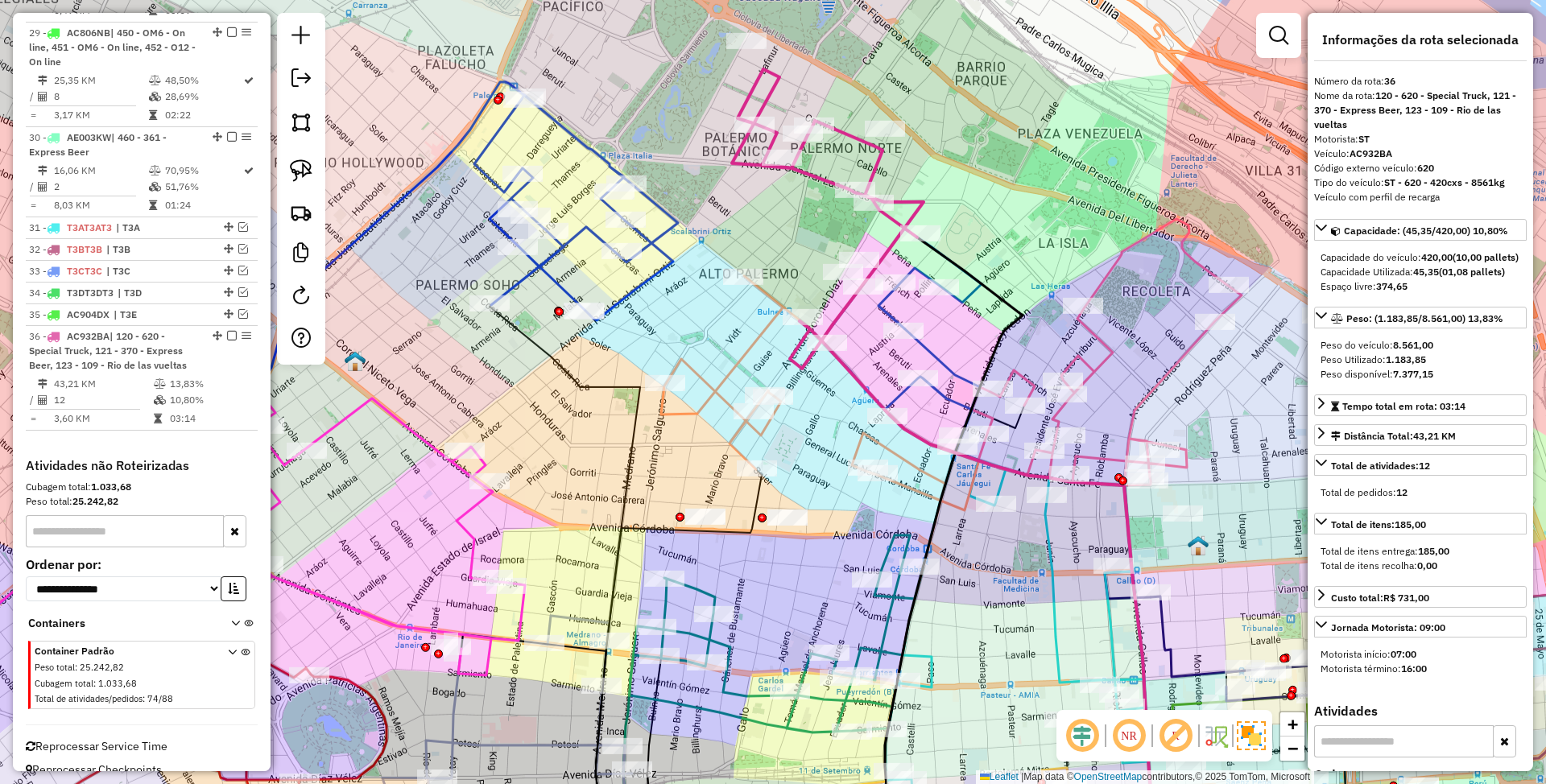
click at [929, 350] on icon at bounding box center [902, 338] width 160 height 218
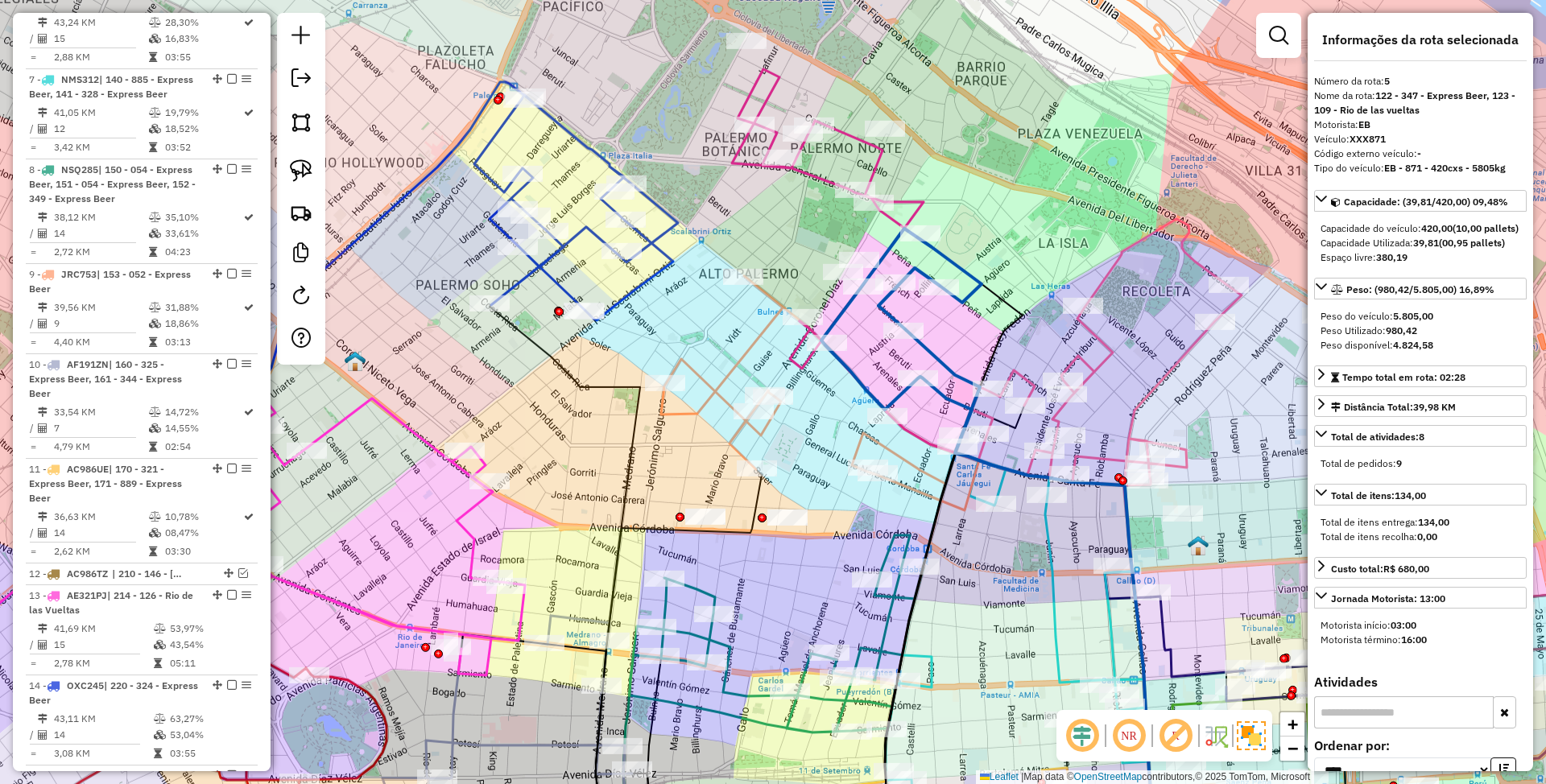
scroll to position [1068, 0]
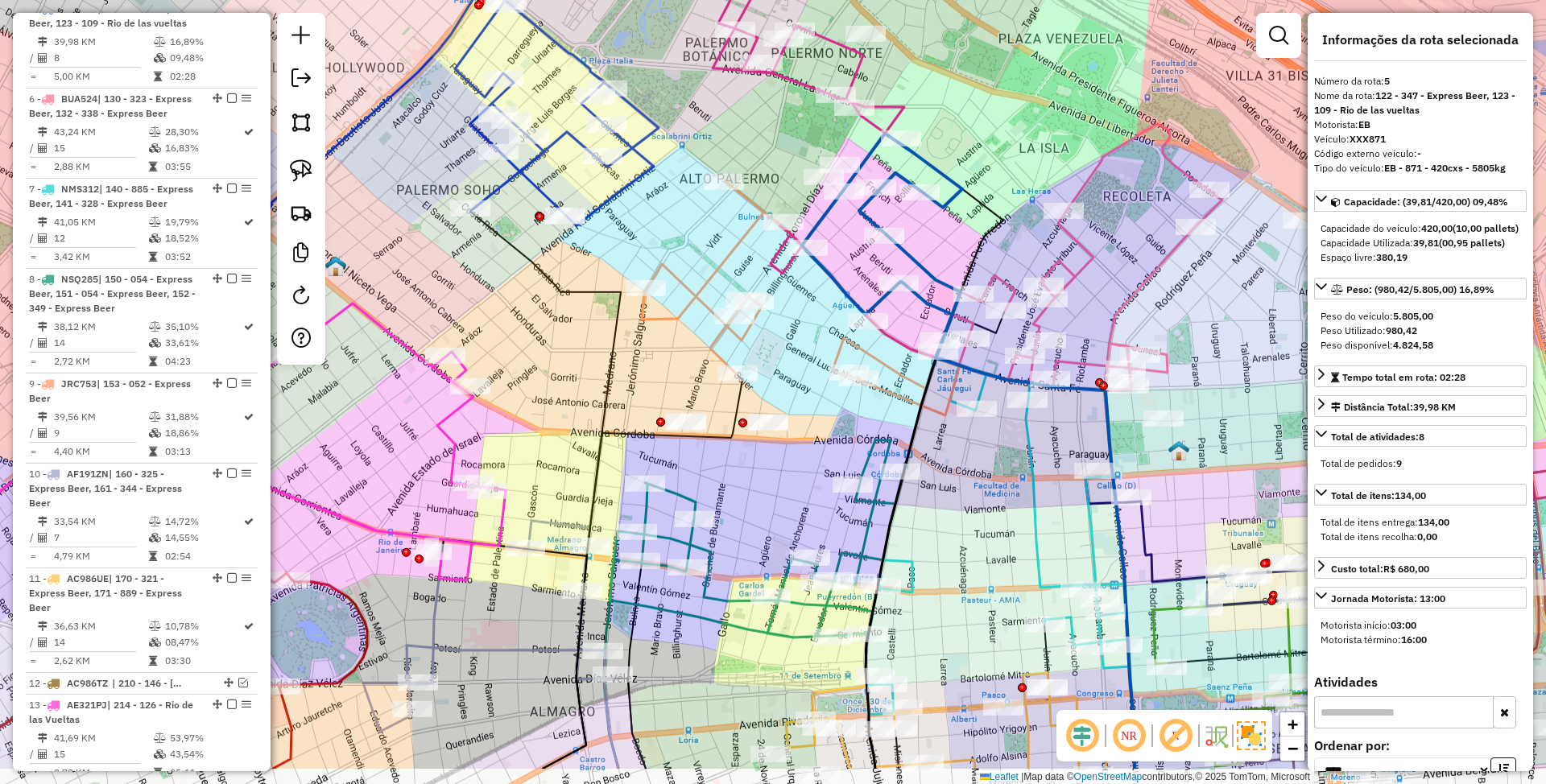
drag, startPoint x: 954, startPoint y: 335, endPoint x: 935, endPoint y: 240, distance: 96.9
click at [935, 240] on div "Janela de atendimento Grade de atendimento Capacidade Transportadoras Veículos …" at bounding box center [773, 392] width 1546 height 784
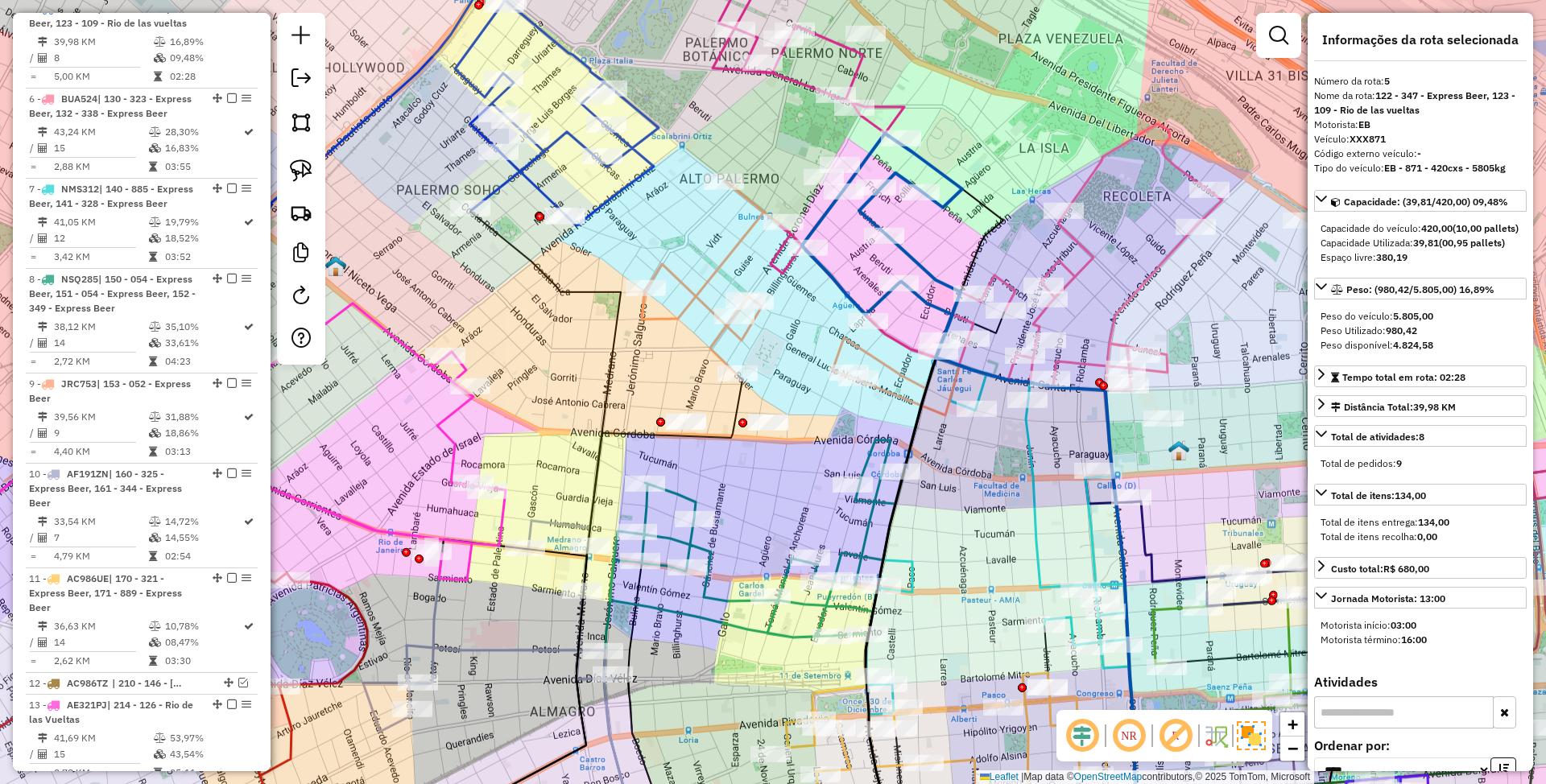
click at [725, 267] on icon at bounding box center [801, 298] width 318 height 235
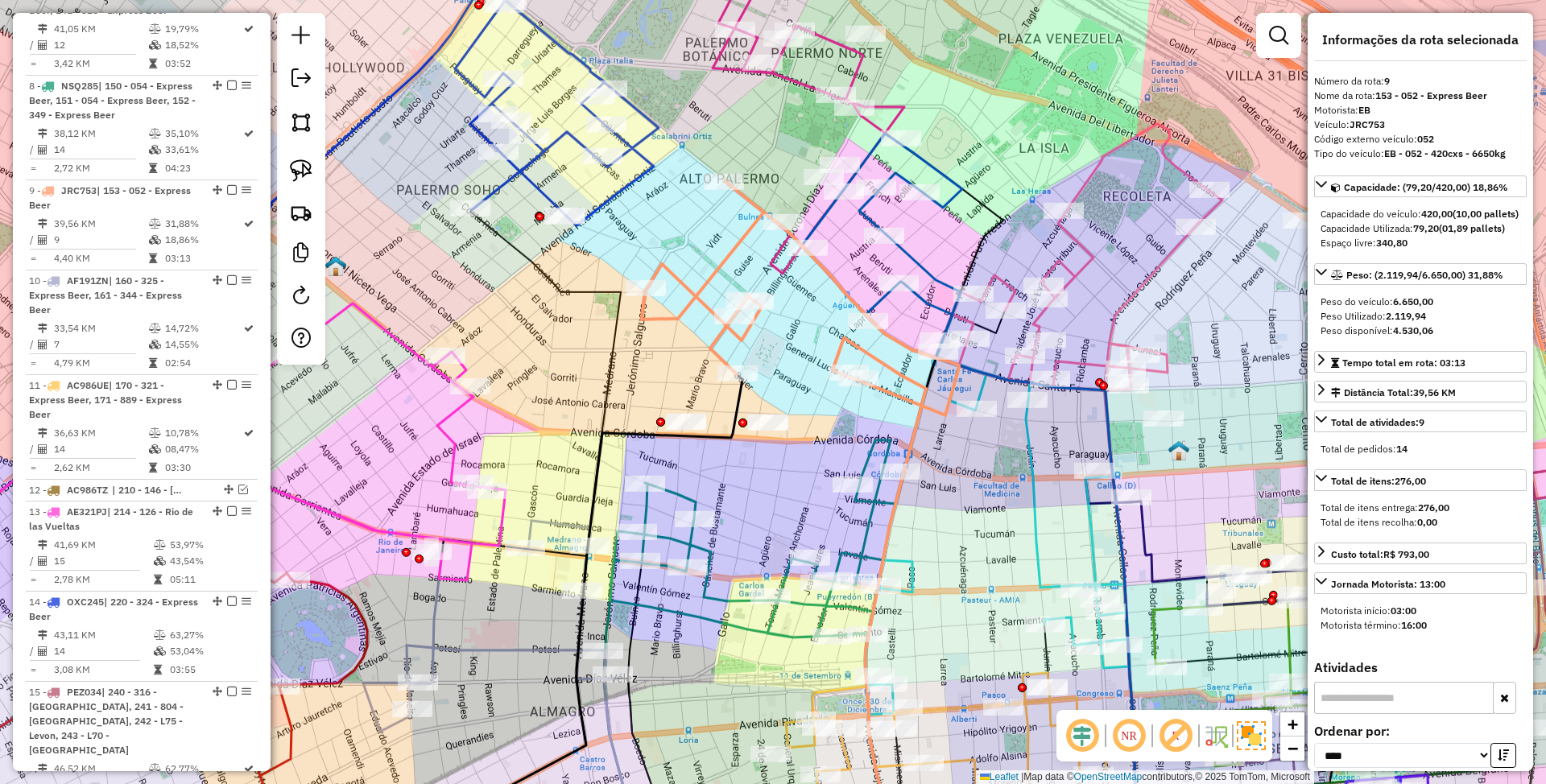
scroll to position [1459, 0]
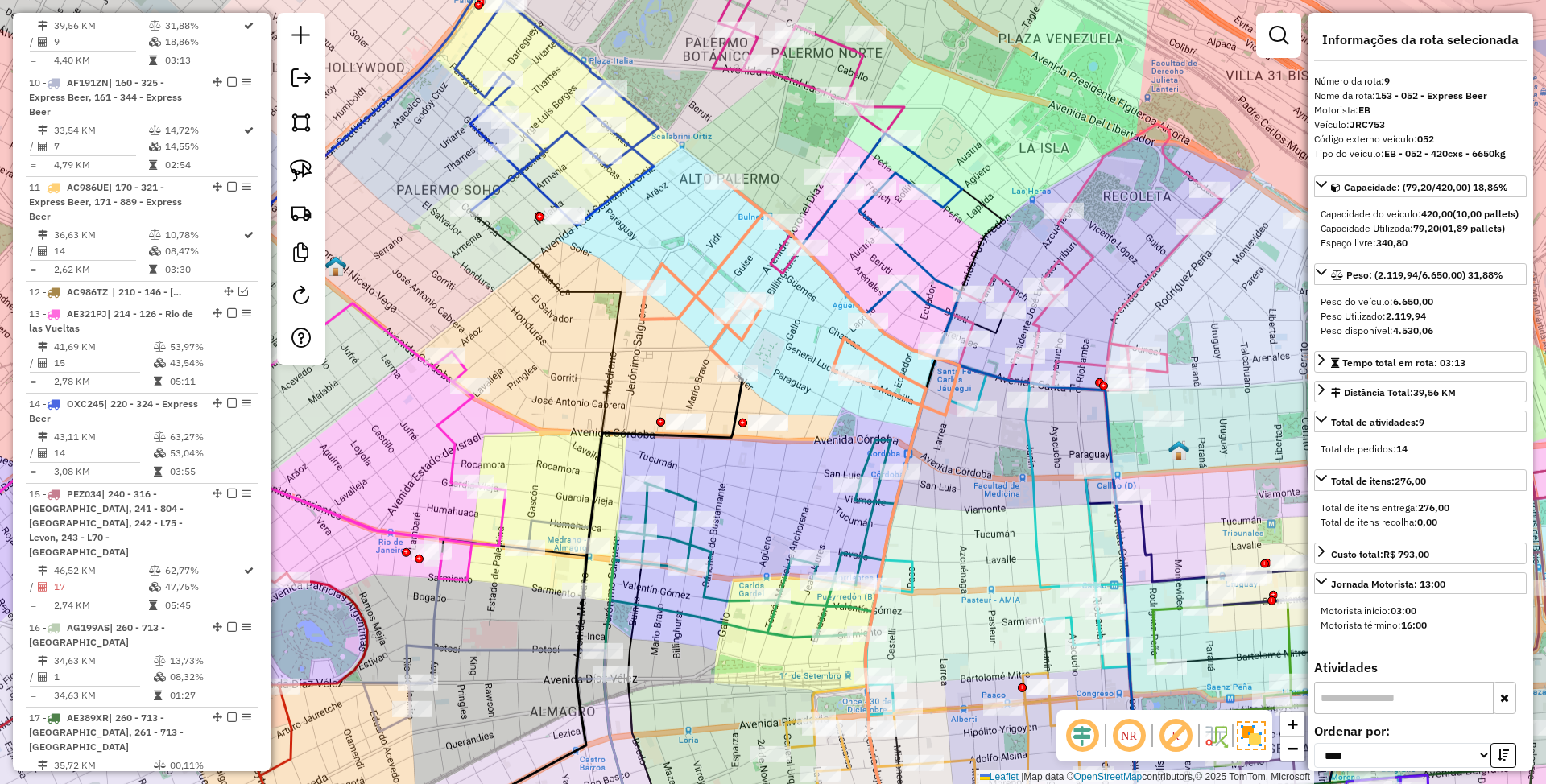
click at [722, 255] on icon at bounding box center [801, 298] width 318 height 235
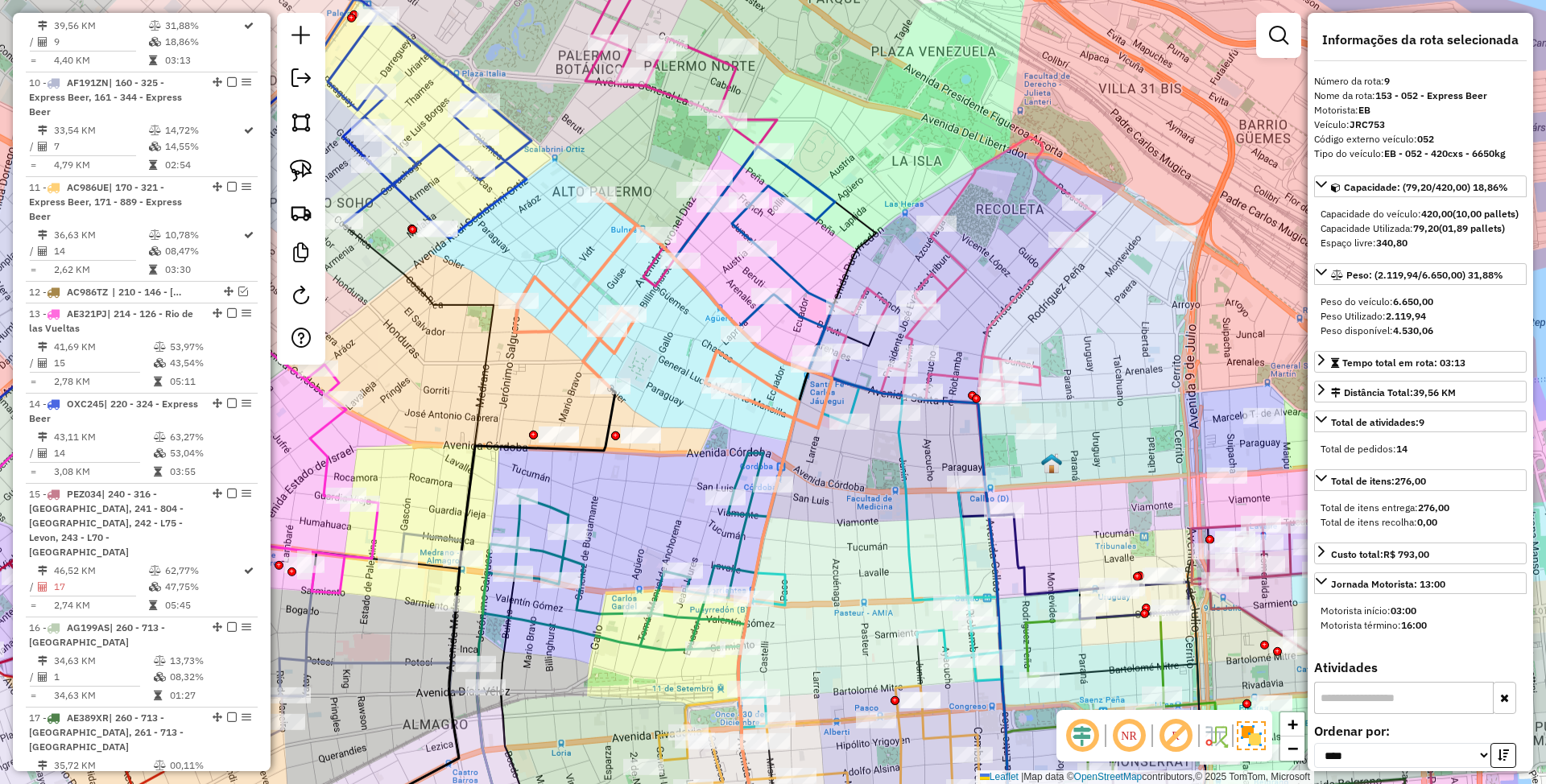
drag, startPoint x: 801, startPoint y: 296, endPoint x: 673, endPoint y: 309, distance: 128.7
click at [673, 309] on div "Janela de atendimento Grade de atendimento Capacidade Transportadoras Veículos …" at bounding box center [773, 392] width 1546 height 784
click at [613, 252] on icon at bounding box center [673, 311] width 318 height 235
click at [760, 120] on icon at bounding box center [681, 137] width 192 height 299
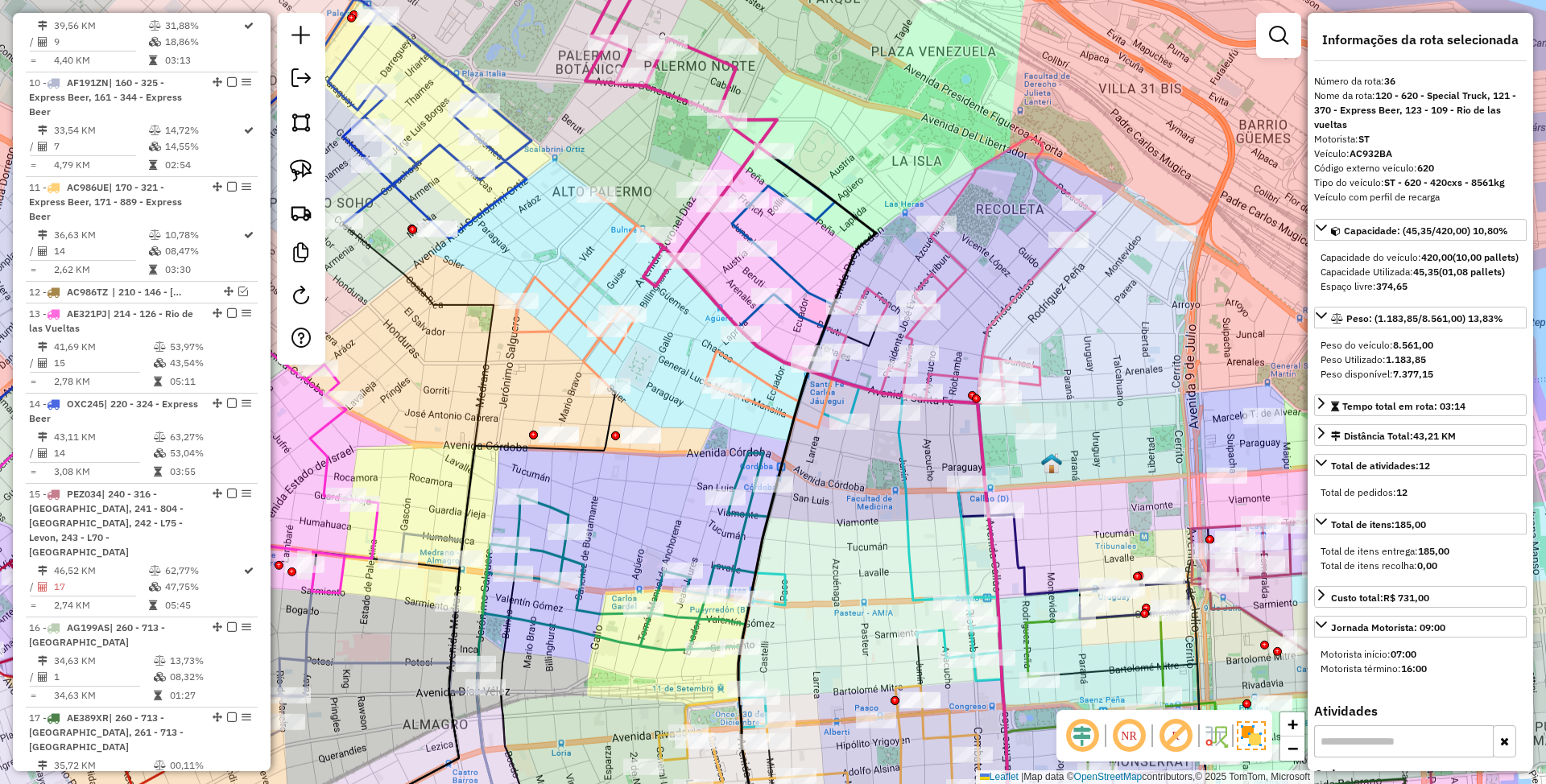
scroll to position [3245, 0]
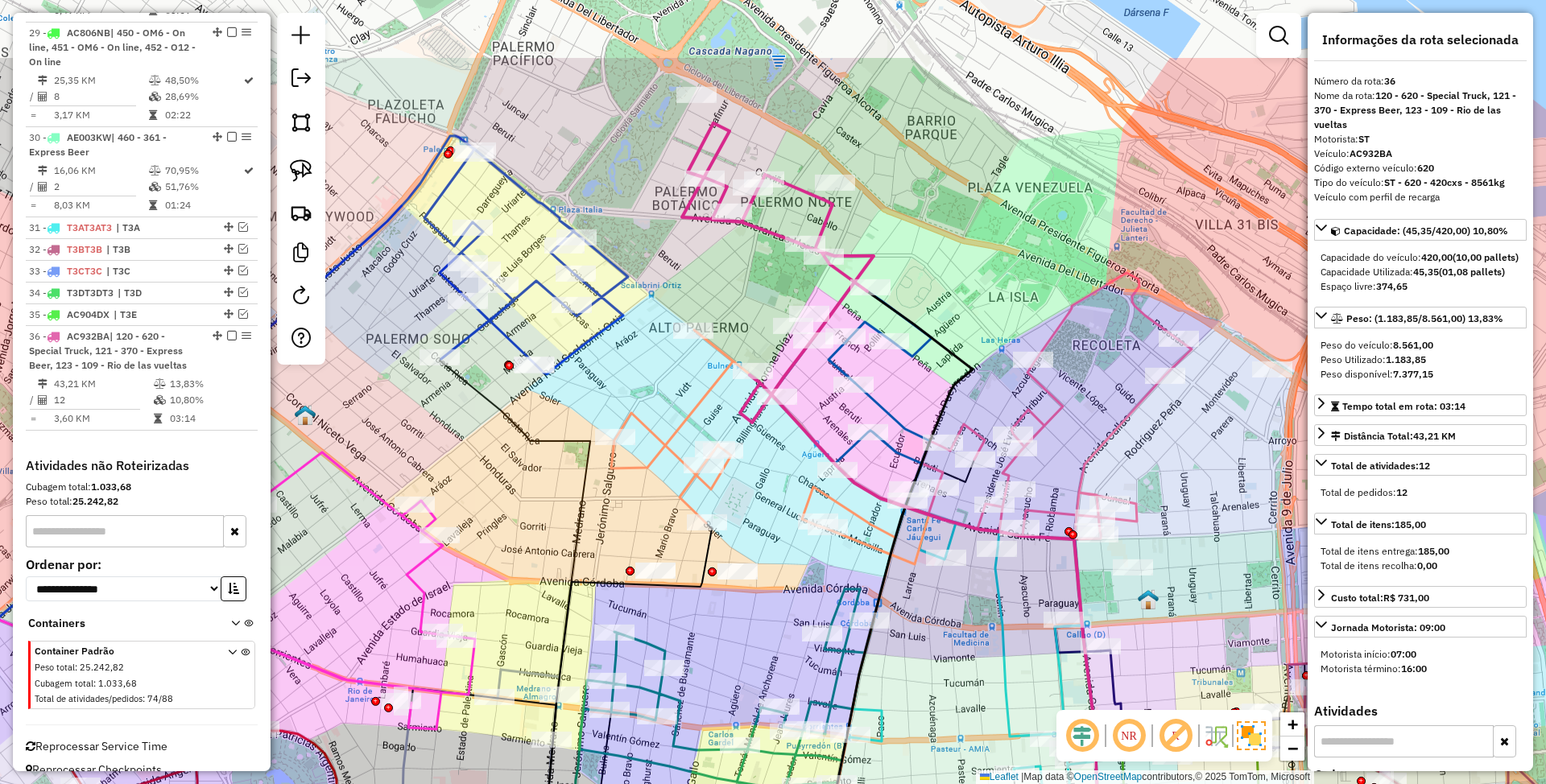
drag, startPoint x: 810, startPoint y: 245, endPoint x: 907, endPoint y: 381, distance: 167.0
click at [907, 381] on div "Janela de atendimento Grade de atendimento Capacidade Transportadoras Veículos …" at bounding box center [773, 392] width 1546 height 784
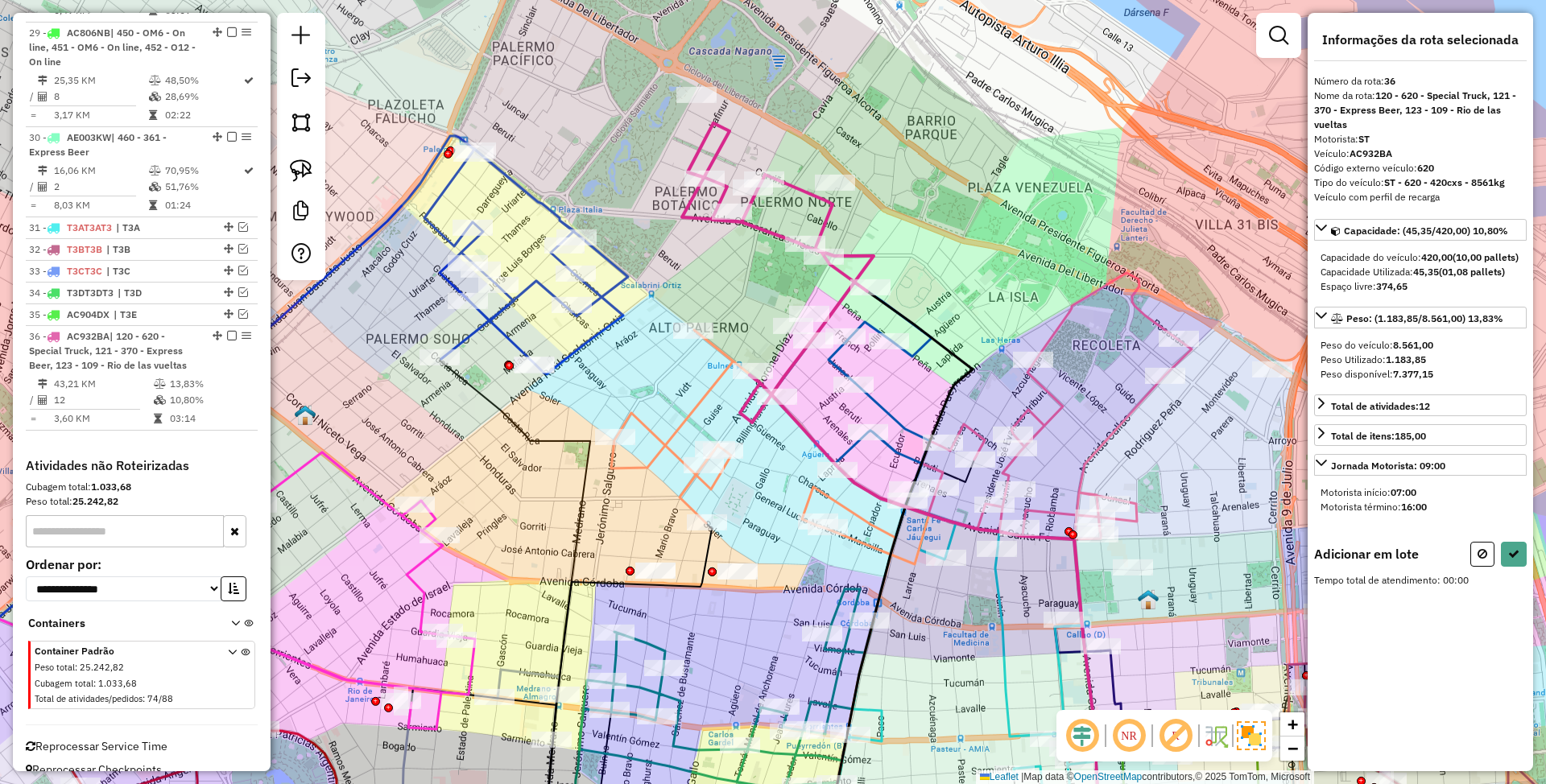
click at [881, 404] on icon at bounding box center [852, 392] width 160 height 218
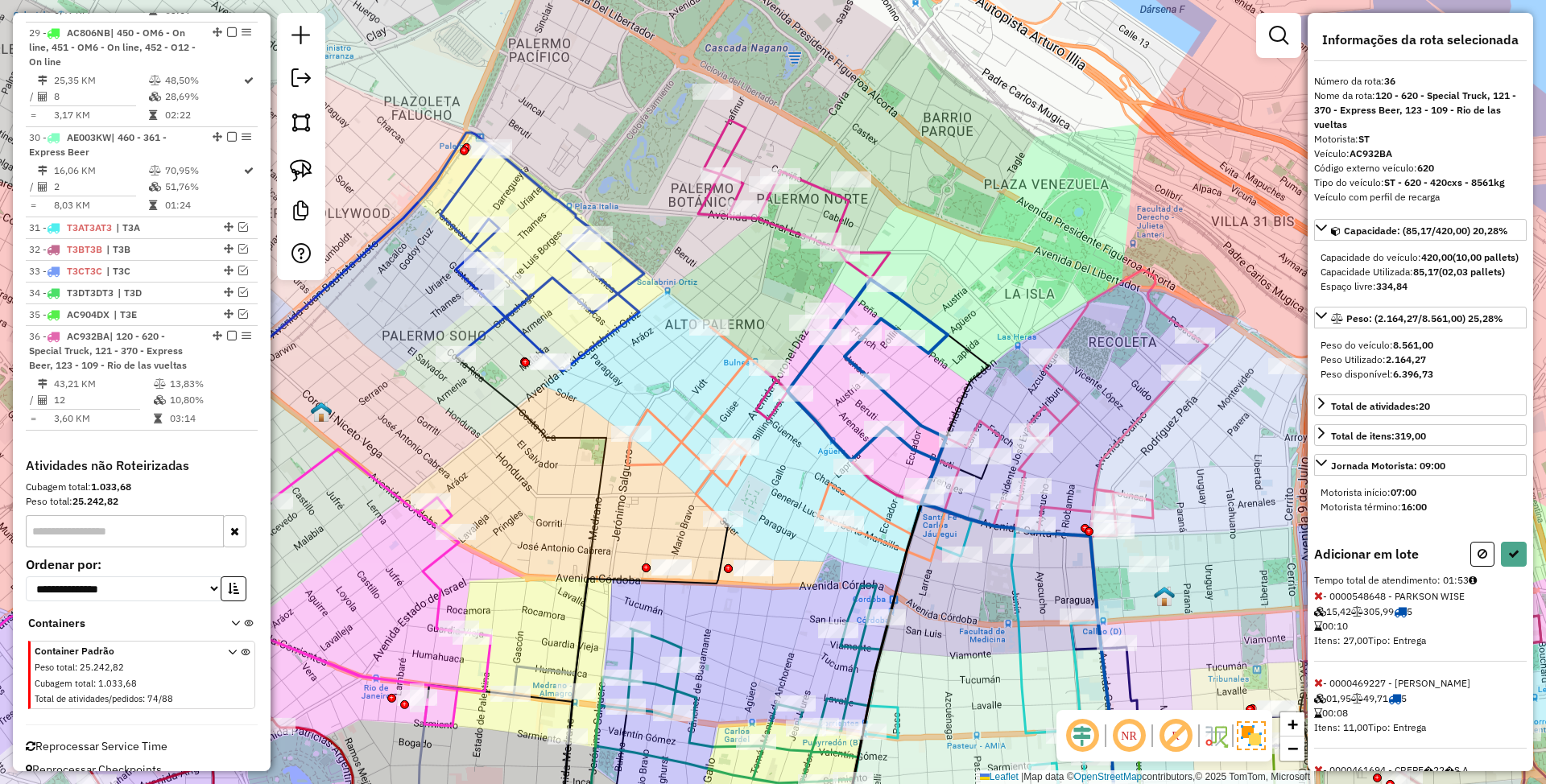
select select "*********"
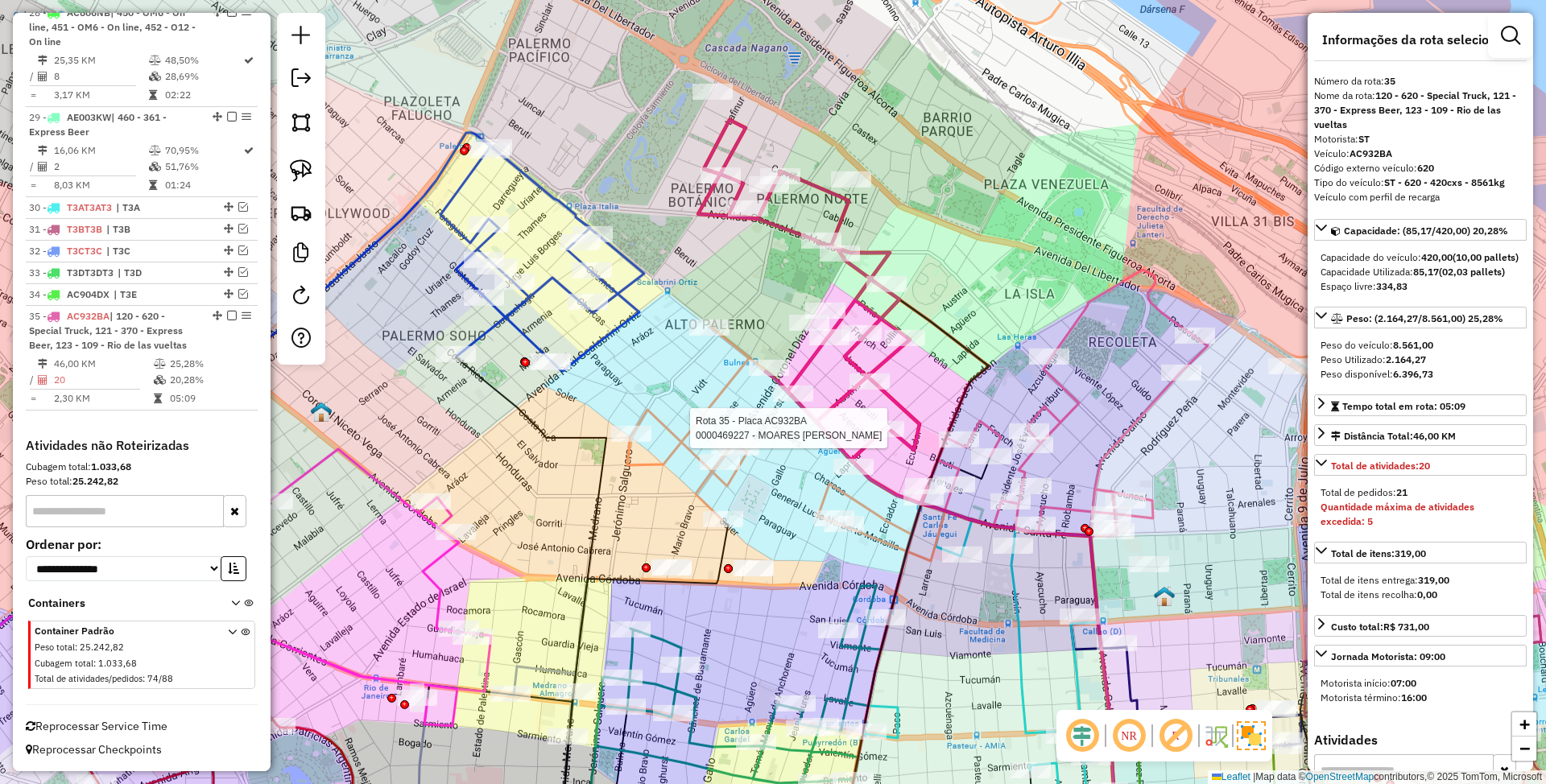
scroll to position [3155, 0]
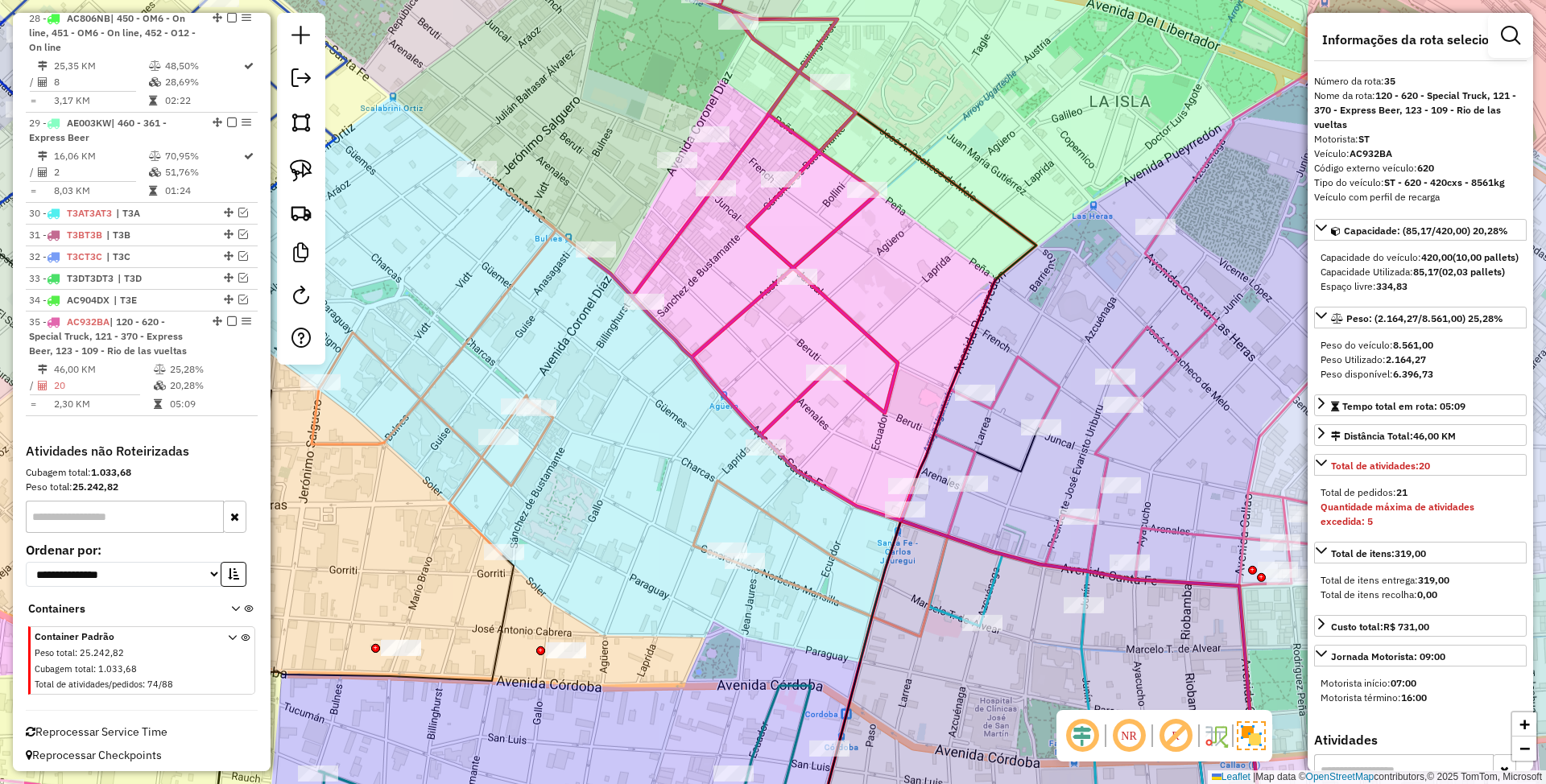
click at [958, 510] on icon at bounding box center [1204, 319] width 540 height 534
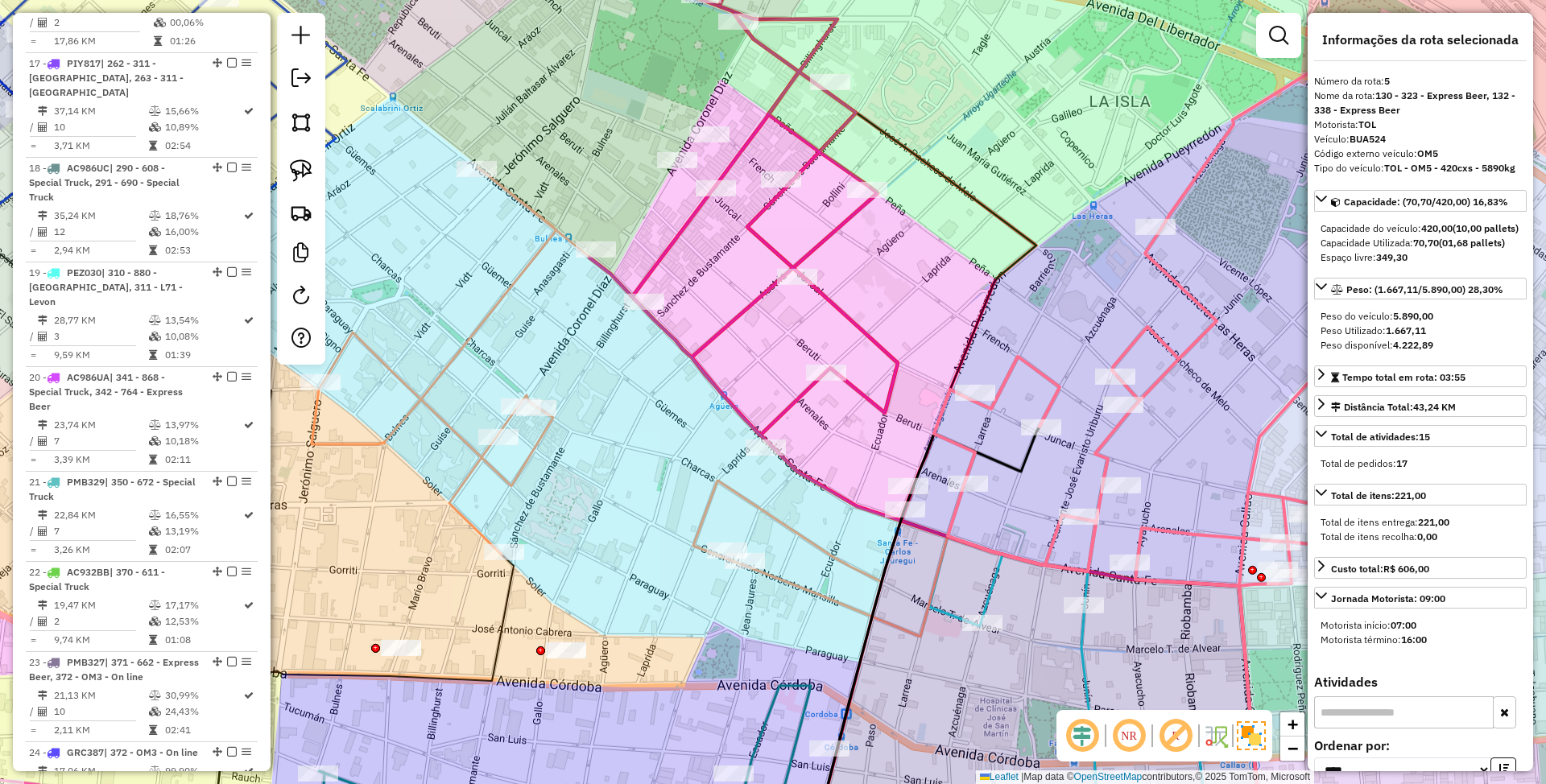
scroll to position [1068, 0]
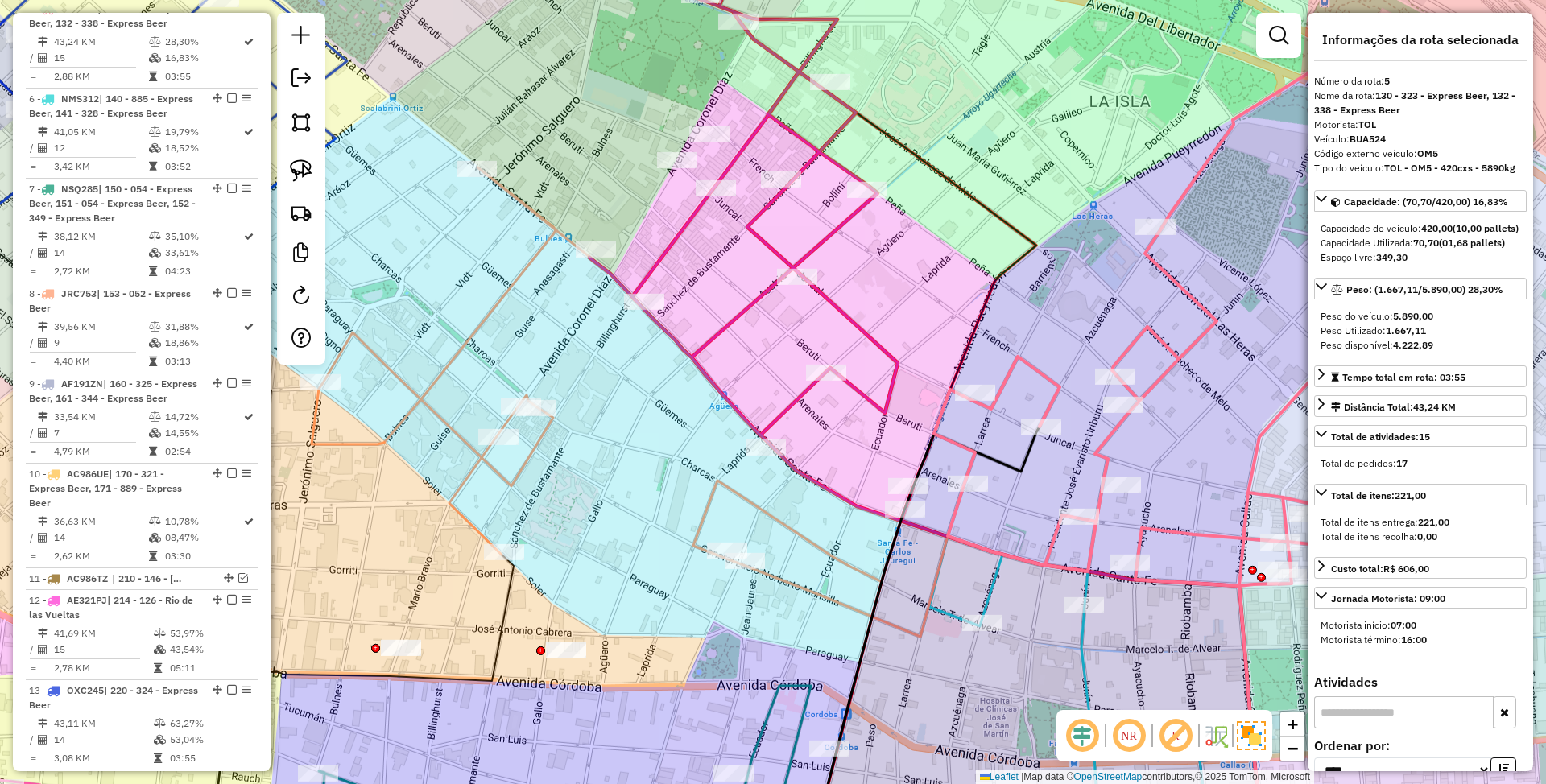
drag, startPoint x: 1009, startPoint y: 516, endPoint x: 990, endPoint y: 488, distance: 33.8
click at [990, 488] on div "Janela de atendimento Grade de atendimento Capacidade Transportadoras Veículos …" at bounding box center [773, 392] width 1546 height 784
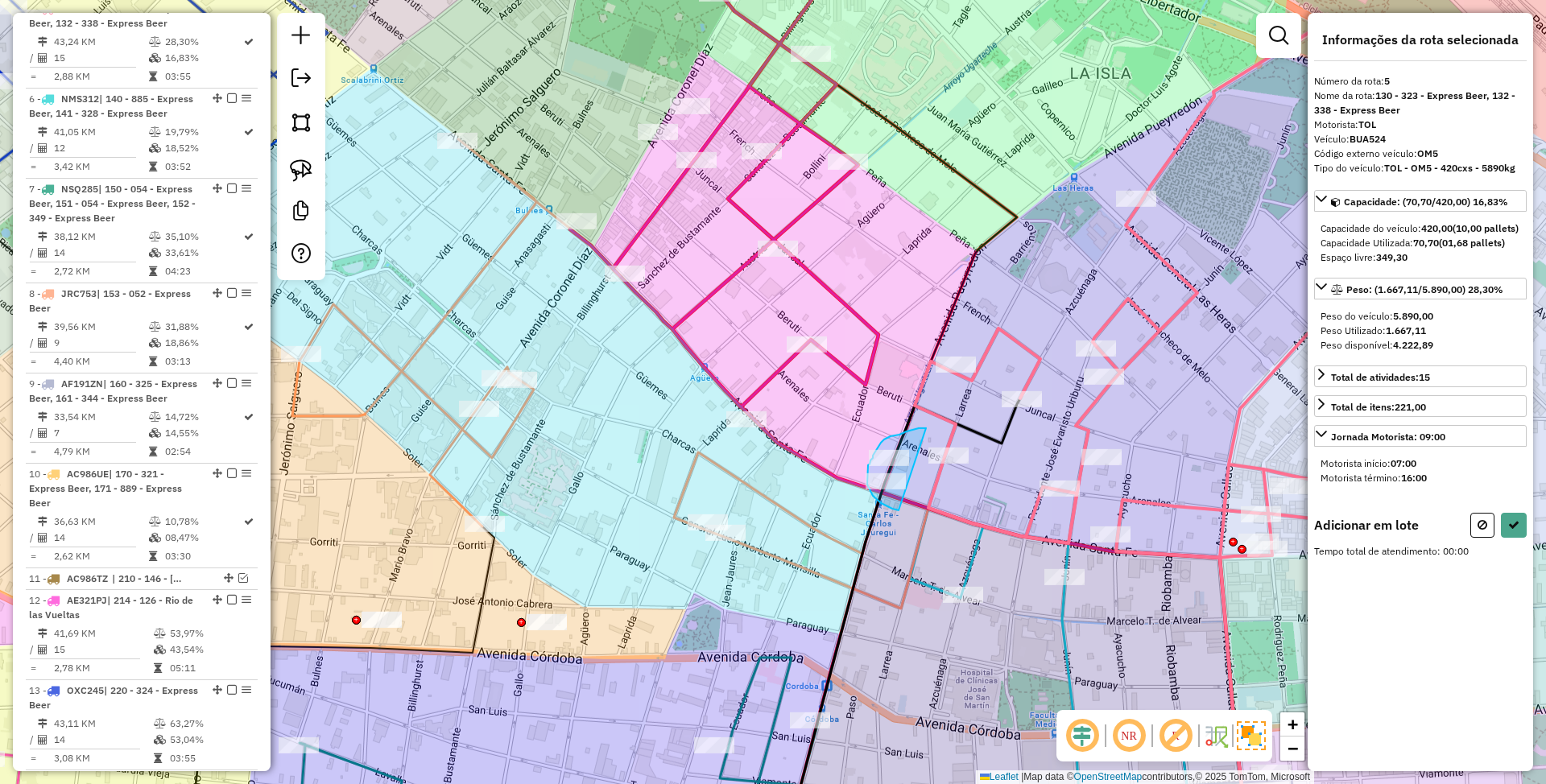
drag, startPoint x: 923, startPoint y: 429, endPoint x: 899, endPoint y: 511, distance: 85.4
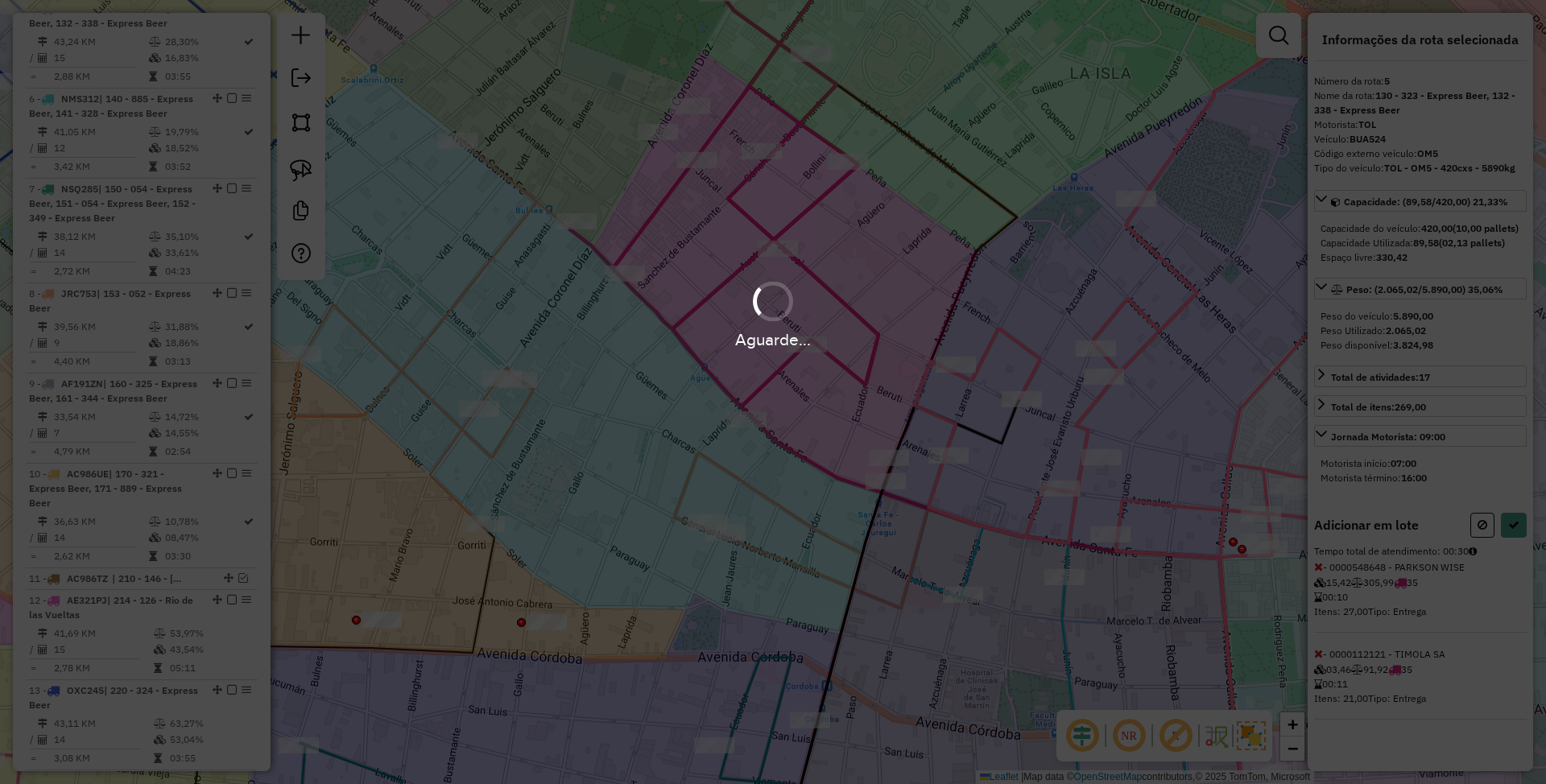
select select "*********"
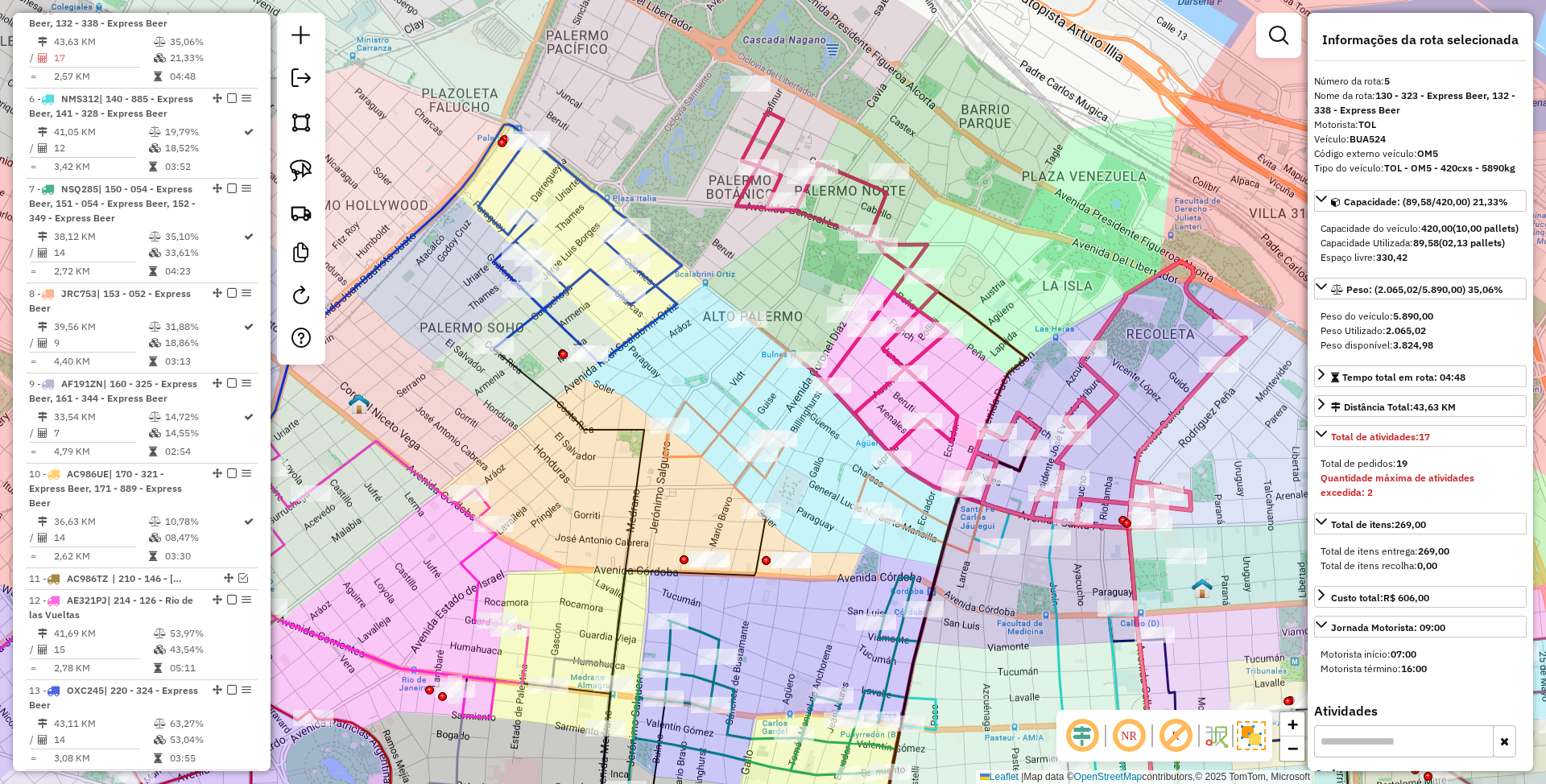
click at [931, 384] on icon at bounding box center [846, 282] width 221 height 341
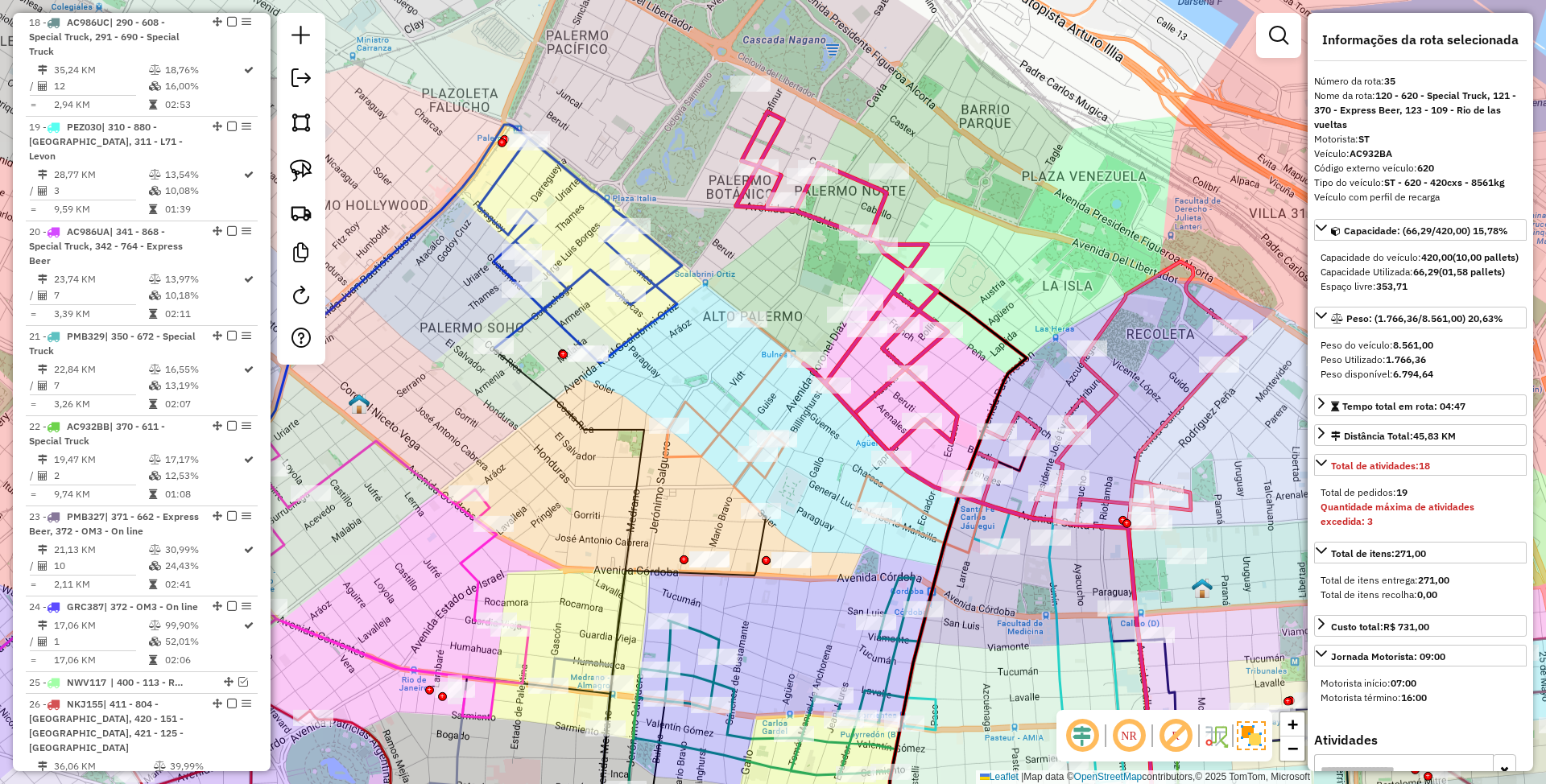
scroll to position [3155, 0]
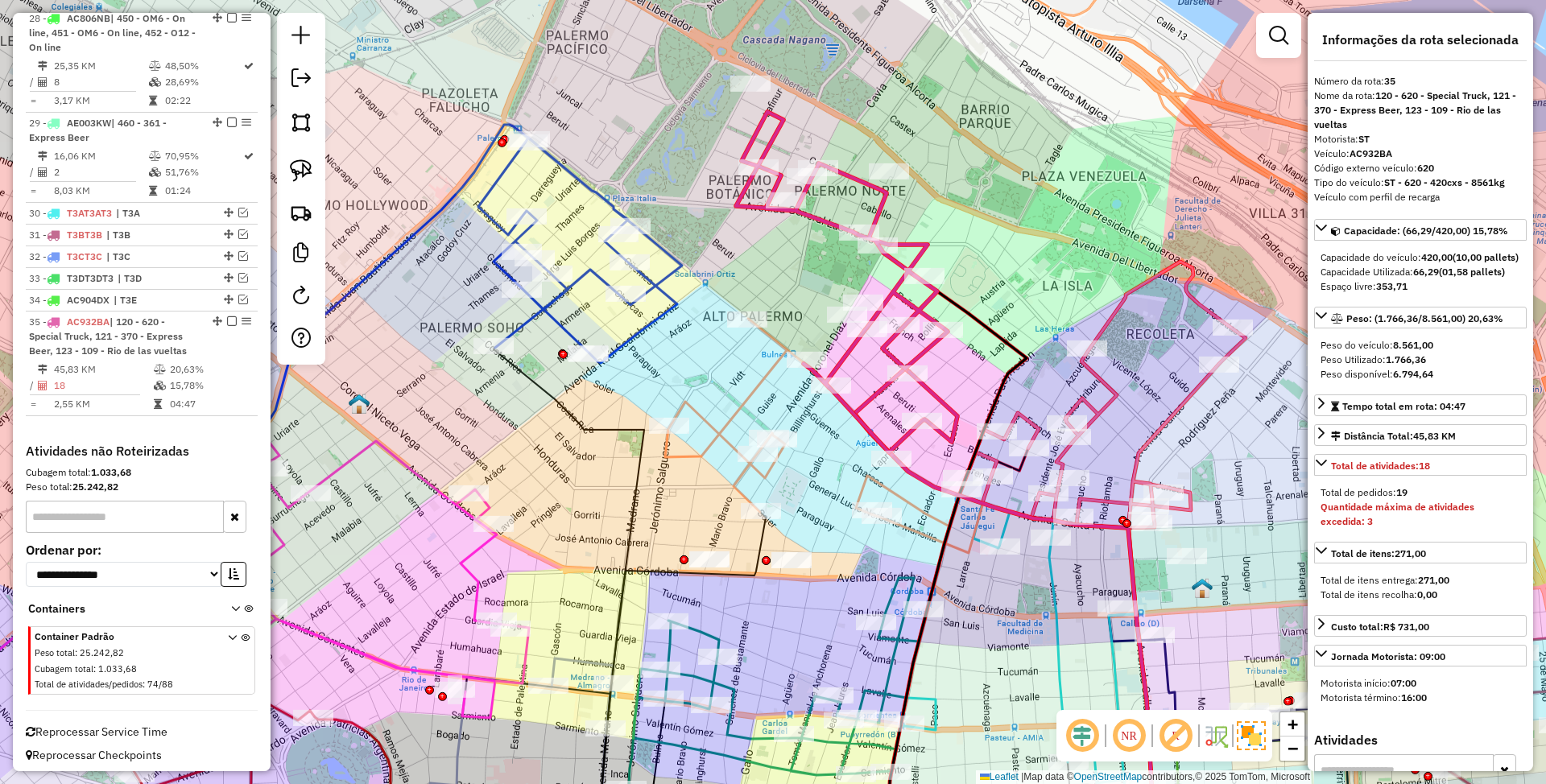
click at [758, 388] on icon at bounding box center [824, 435] width 318 height 235
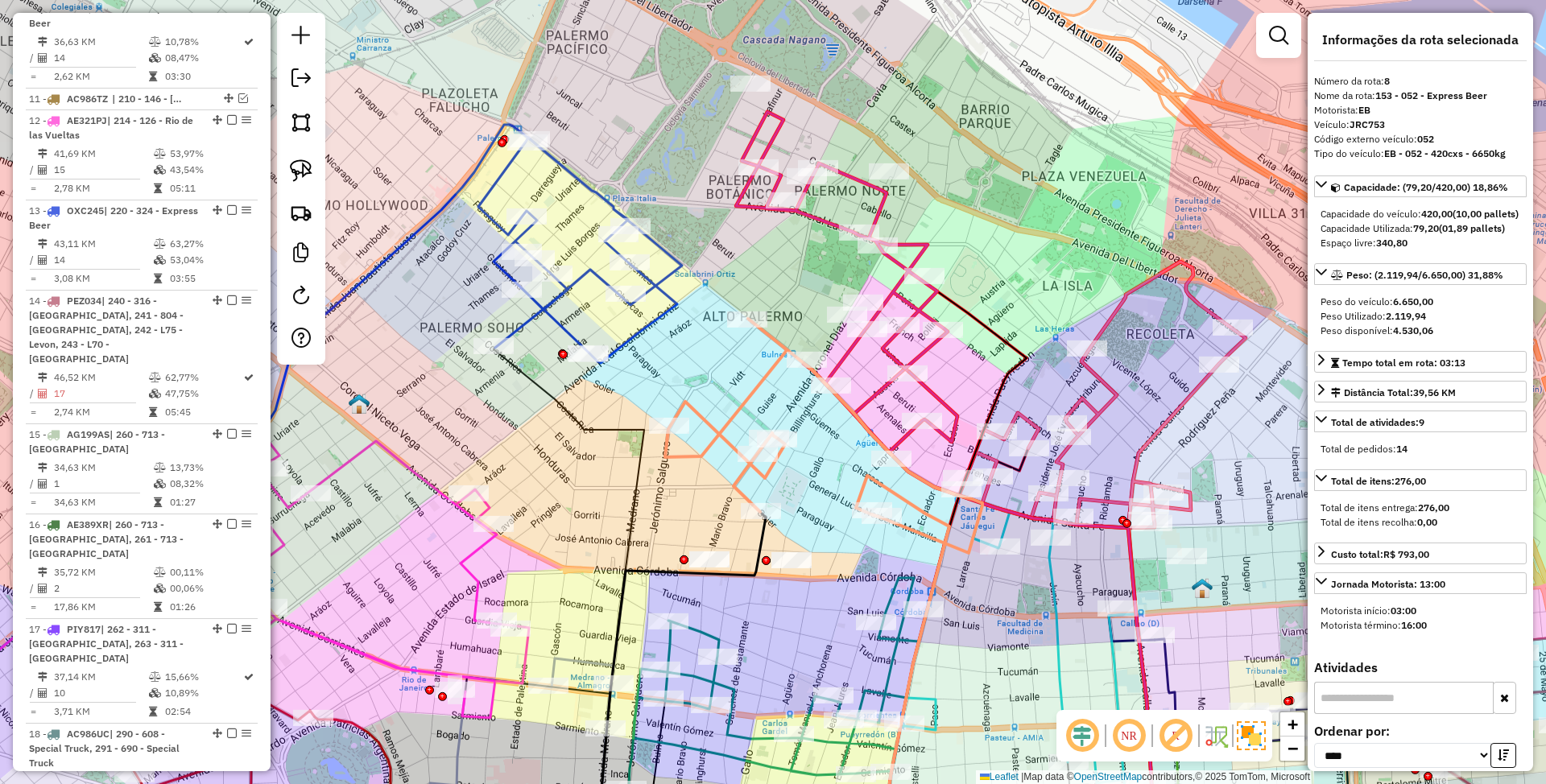
scroll to position [1369, 0]
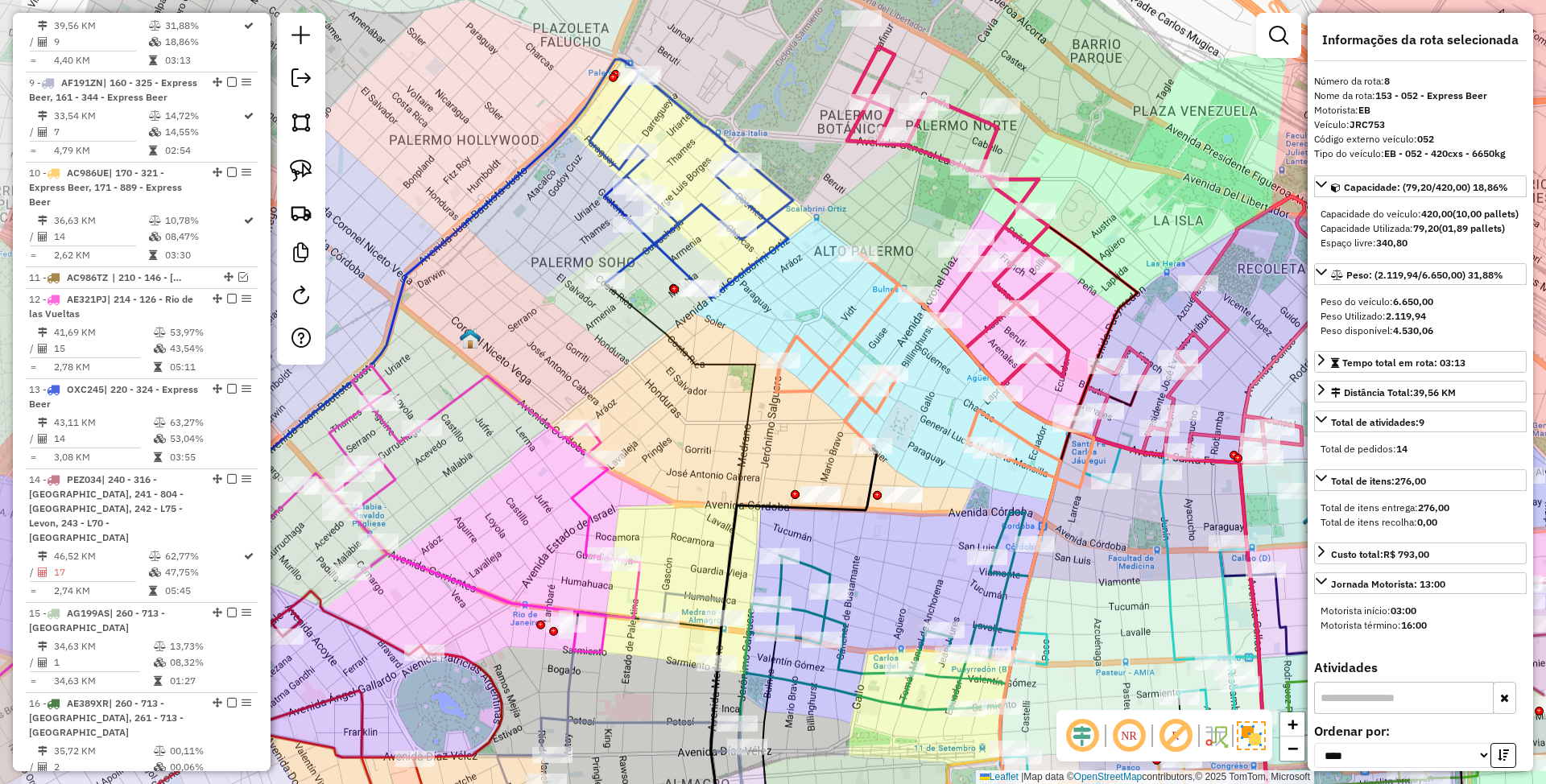
drag, startPoint x: 720, startPoint y: 387, endPoint x: 832, endPoint y: 322, distance: 129.5
click at [832, 322] on div "Janela de atendimento Grade de atendimento Capacidade Transportadoras Veículos …" at bounding box center [773, 392] width 1546 height 784
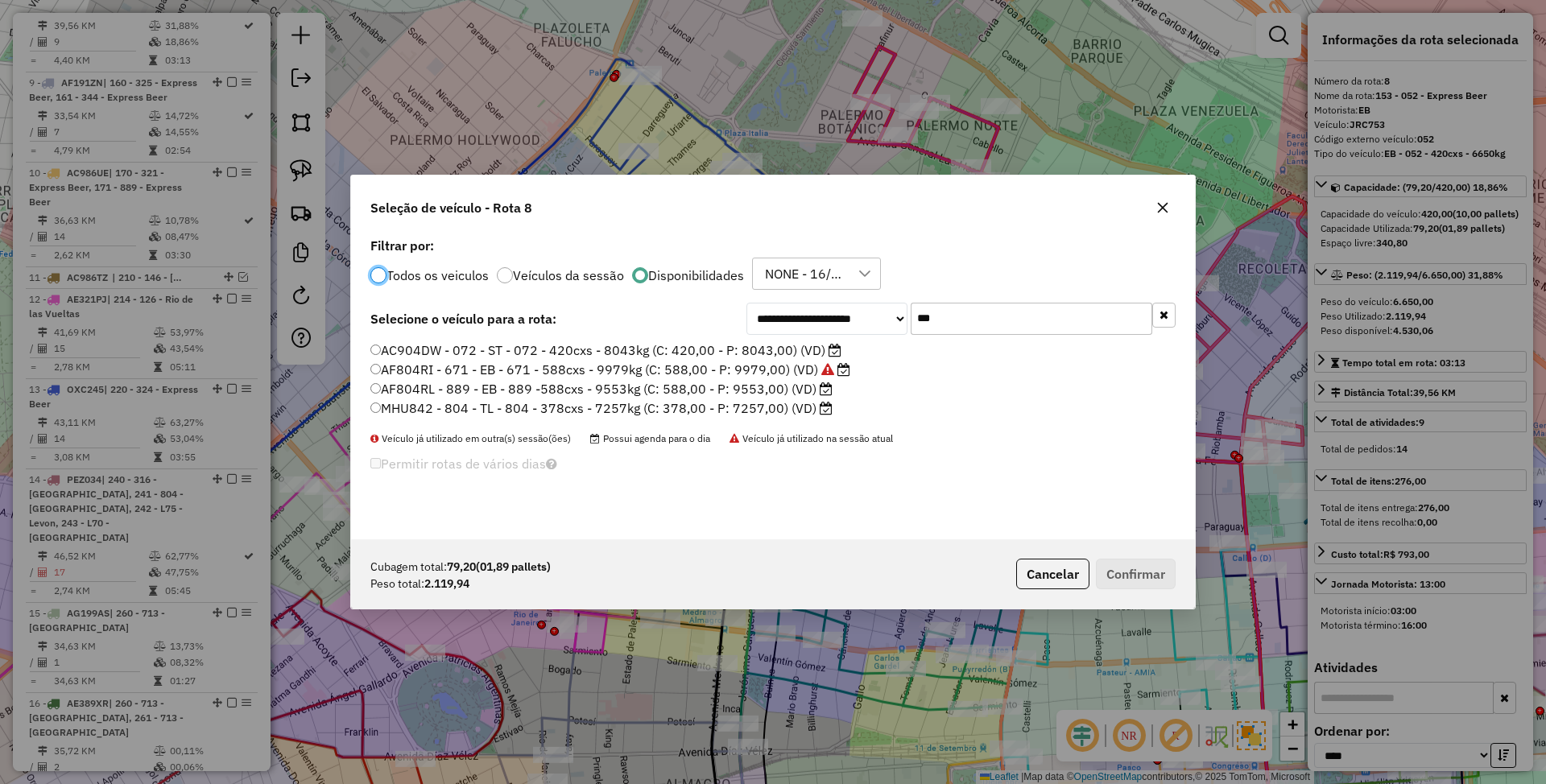
scroll to position [8, 5]
drag, startPoint x: 973, startPoint y: 318, endPoint x: 832, endPoint y: 303, distance: 141.8
click at [832, 303] on div "**********" at bounding box center [961, 319] width 430 height 32
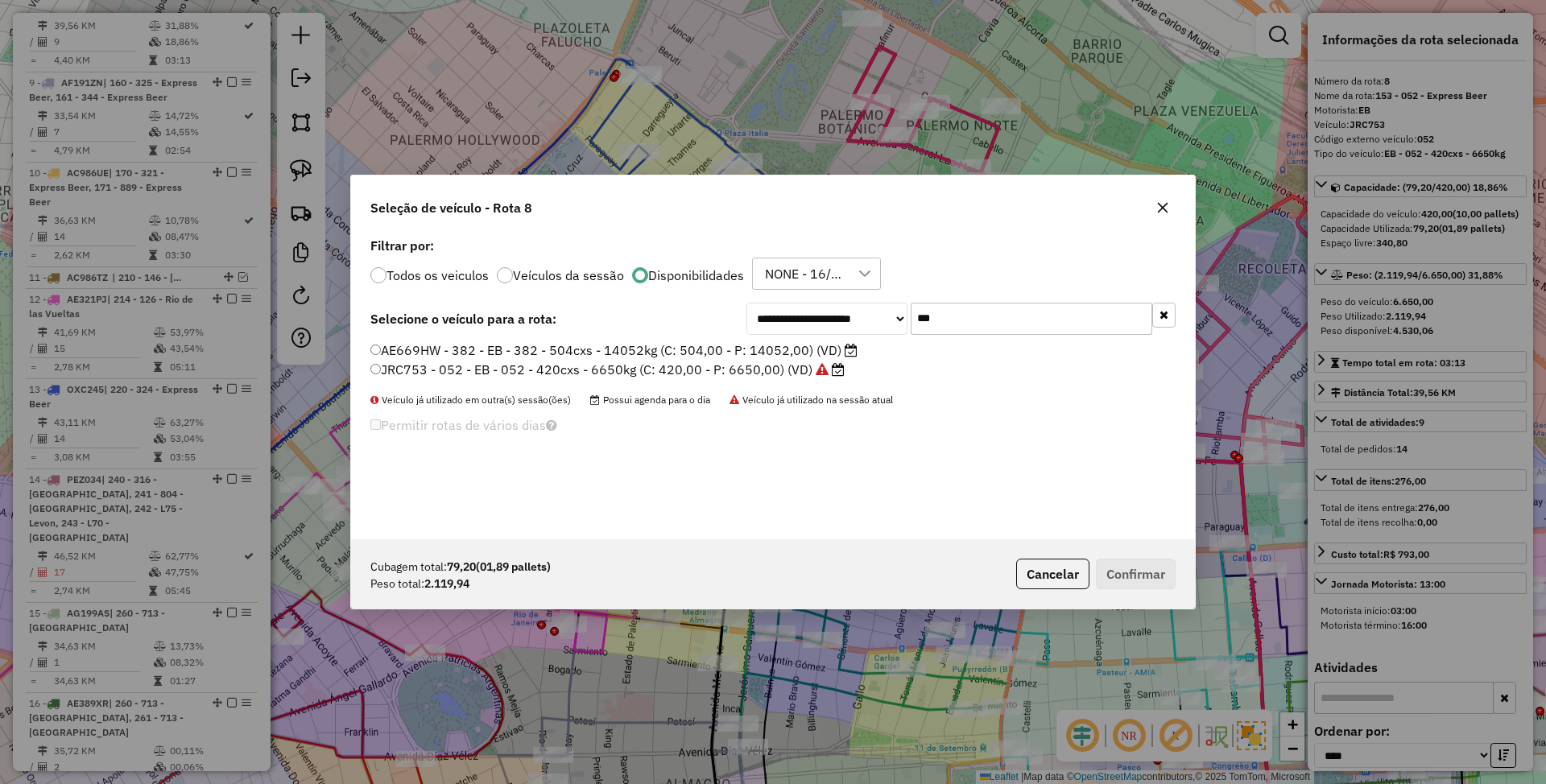
type input "***"
click at [694, 372] on label "JRC753 - 052 - EB - 052 - 420cxs - 6650kg (C: 420,00 - P: 6650,00) (VD)" at bounding box center [607, 370] width 474 height 19
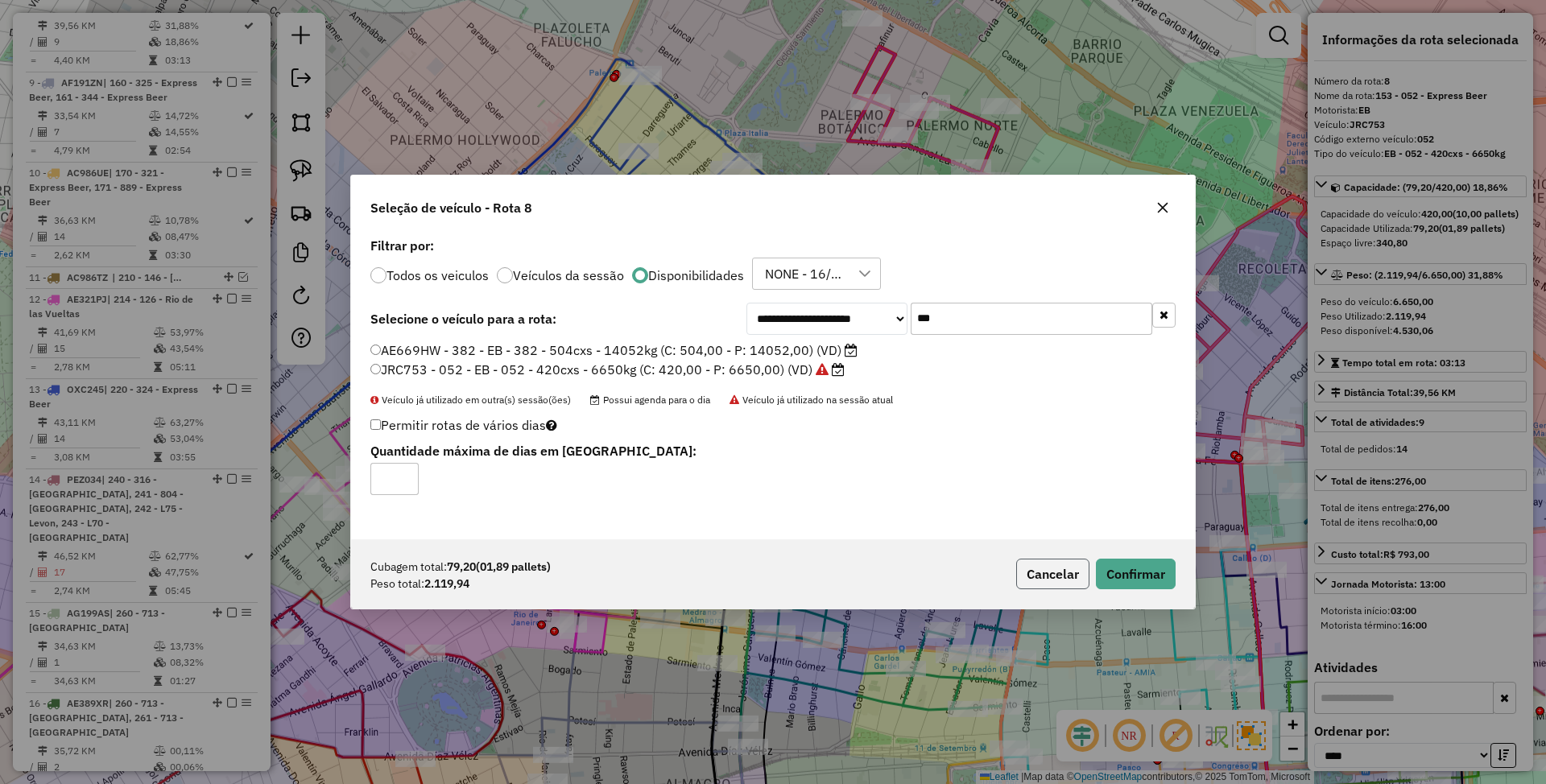
click at [1058, 580] on button "Cancelar" at bounding box center [1054, 574] width 73 height 31
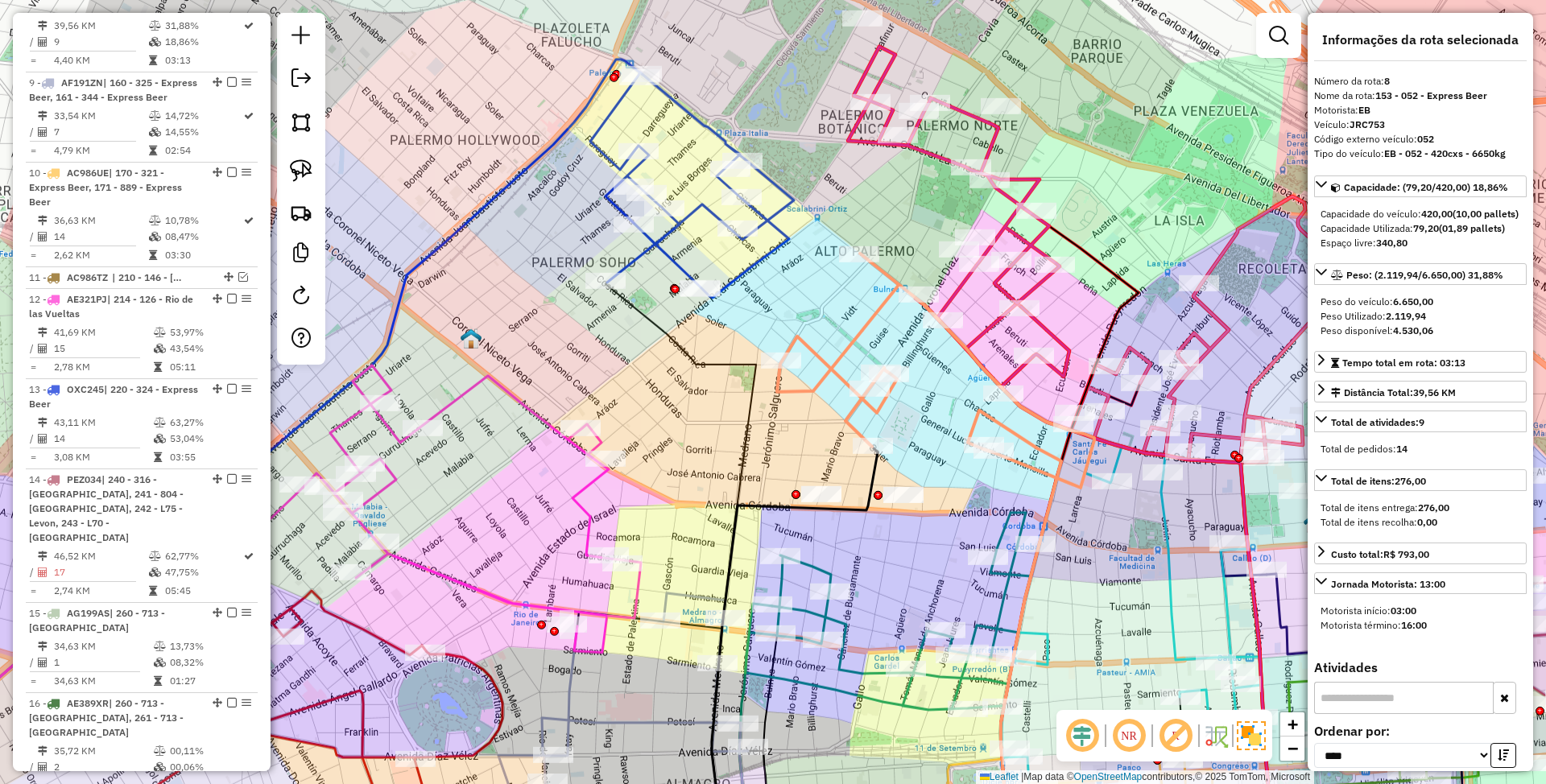
click at [860, 322] on icon at bounding box center [936, 371] width 318 height 235
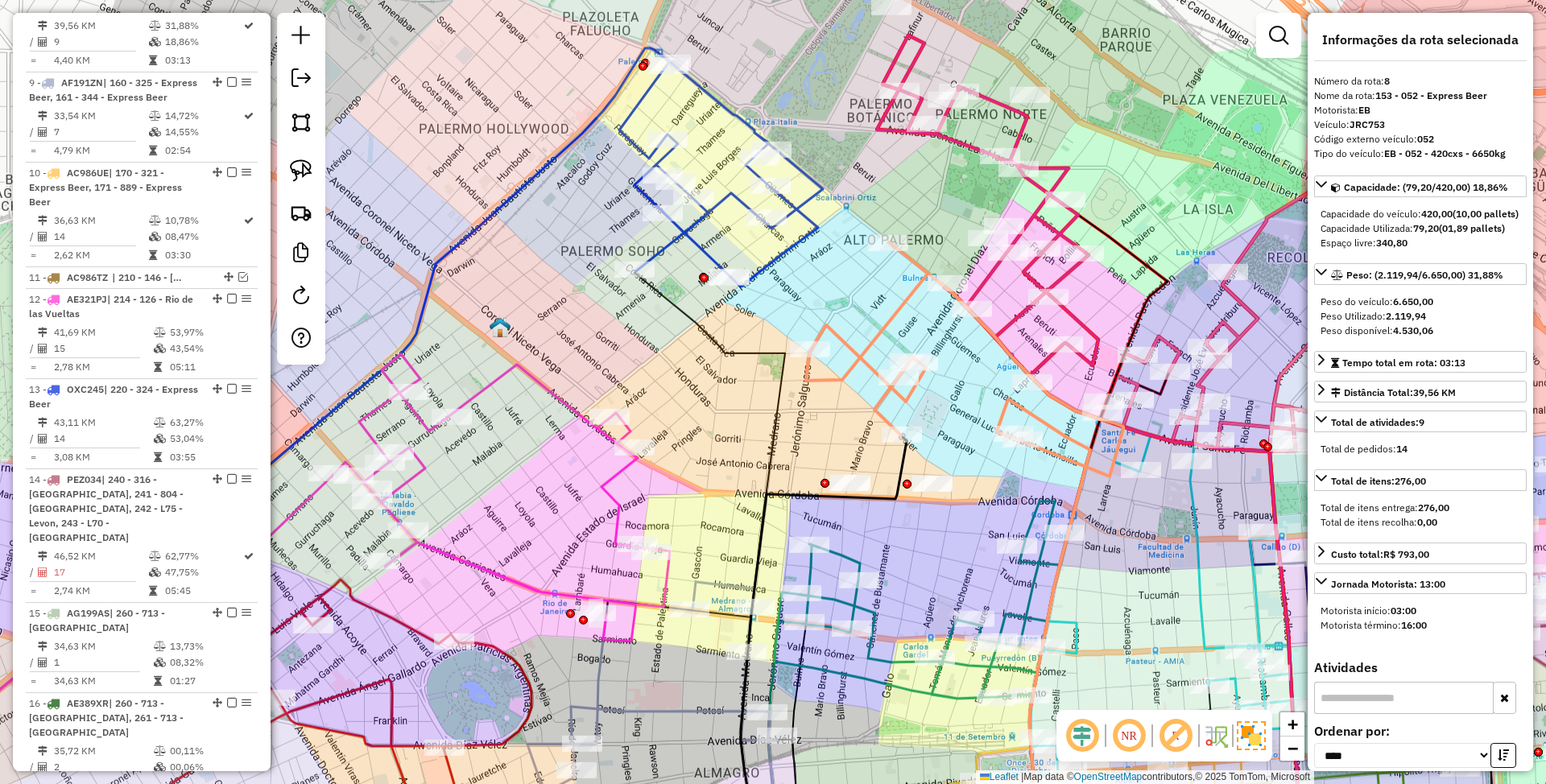
drag, startPoint x: 938, startPoint y: 451, endPoint x: 967, endPoint y: 439, distance: 31.4
click at [967, 439] on div "Janela de atendimento Grade de atendimento Capacidade Transportadoras Veículos …" at bounding box center [773, 392] width 1546 height 784
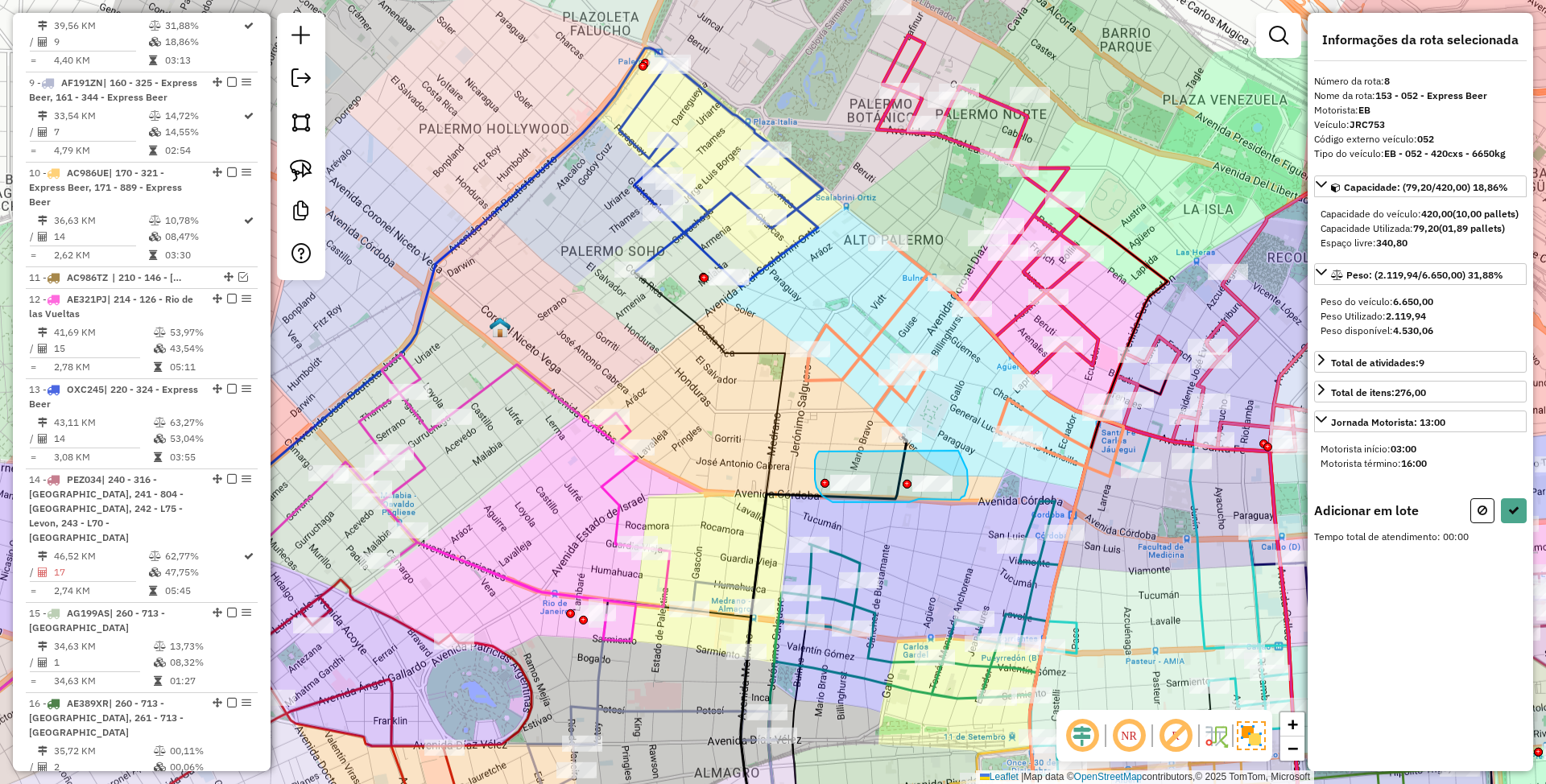
drag, startPoint x: 819, startPoint y: 452, endPoint x: 957, endPoint y: 449, distance: 138.0
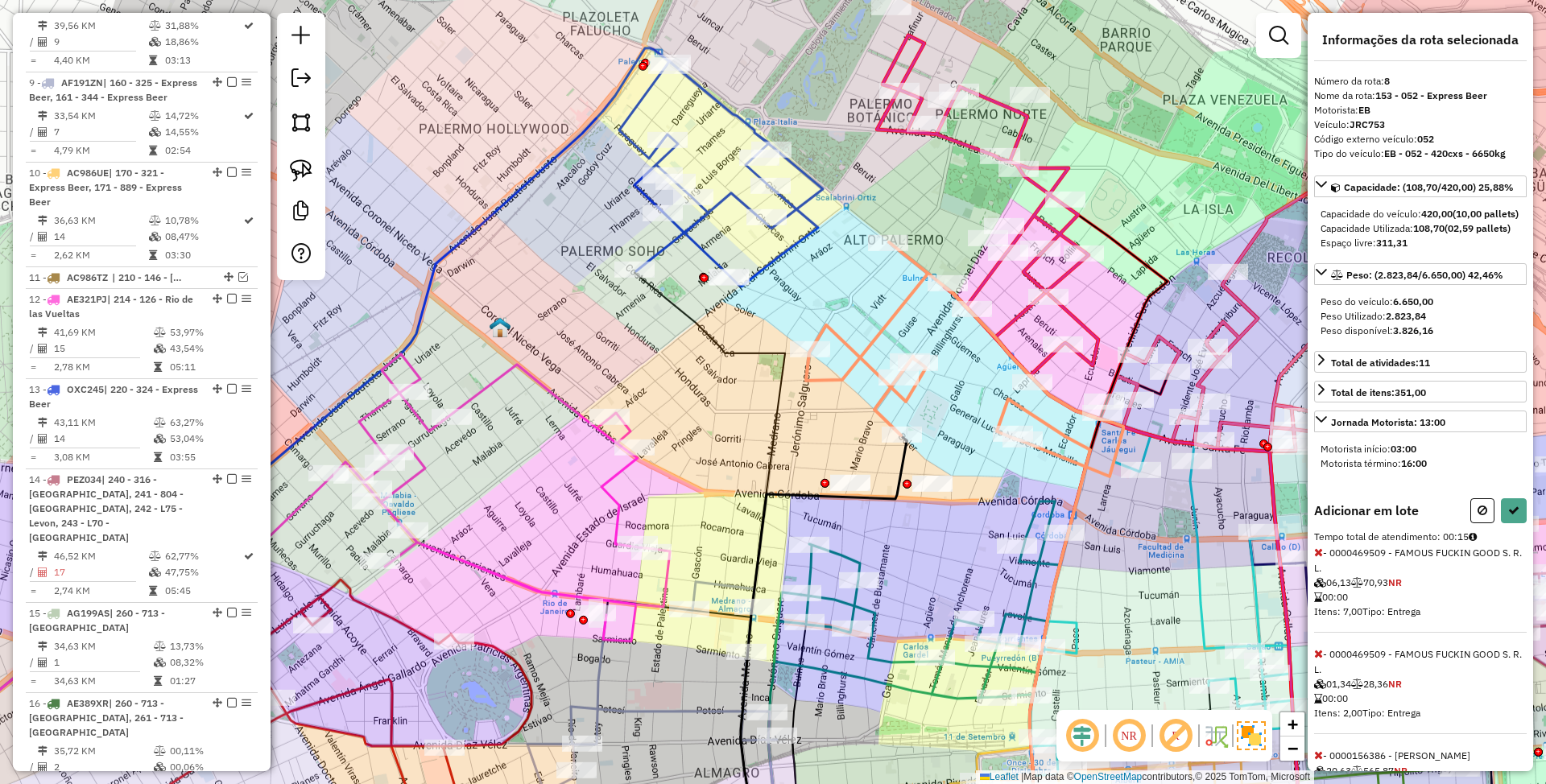
select select "*********"
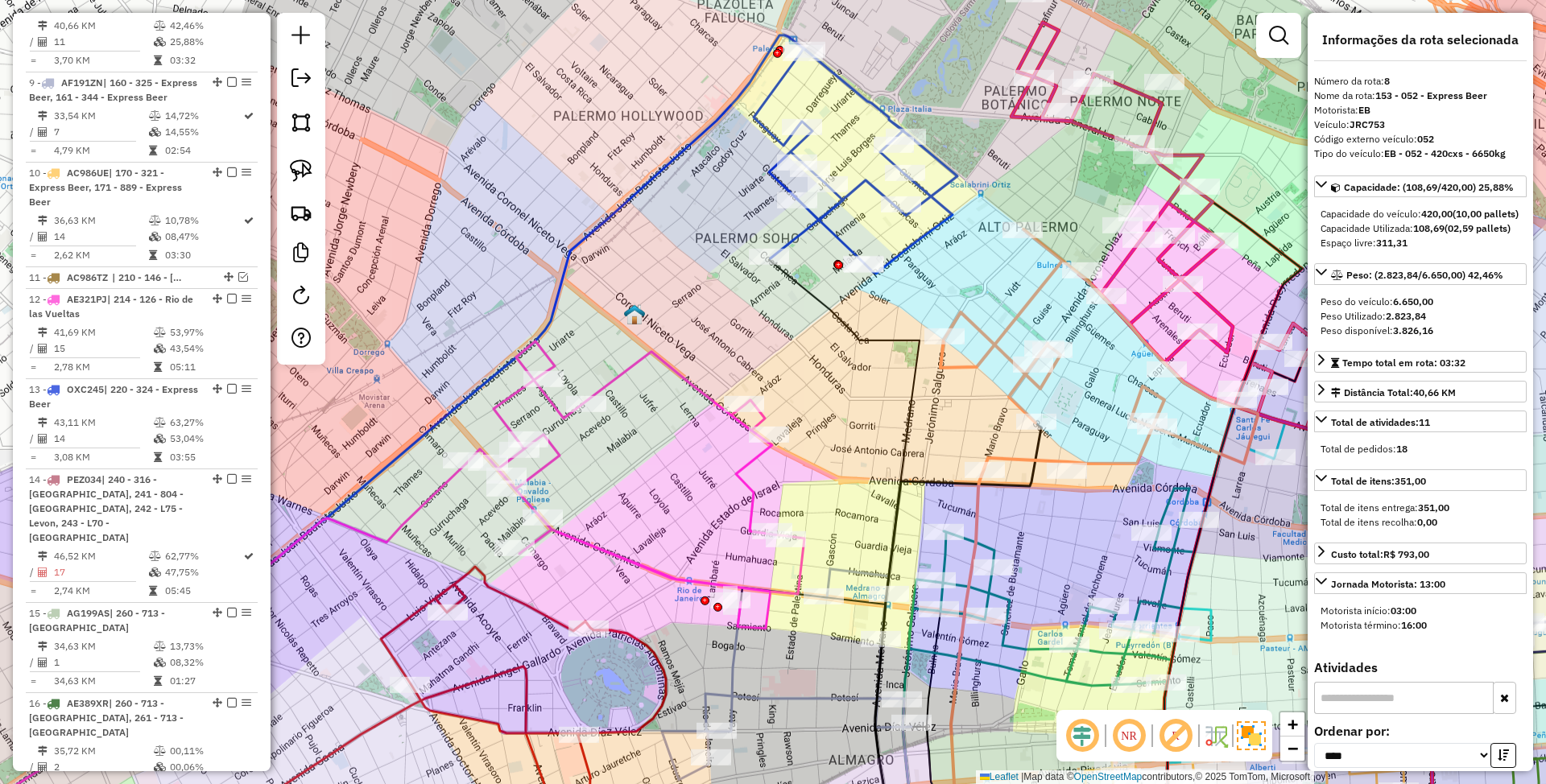
drag, startPoint x: 710, startPoint y: 412, endPoint x: 938, endPoint y: 385, distance: 229.6
click at [938, 385] on div "Janela de atendimento Grade de atendimento Capacidade Transportadoras Veículos …" at bounding box center [773, 392] width 1546 height 784
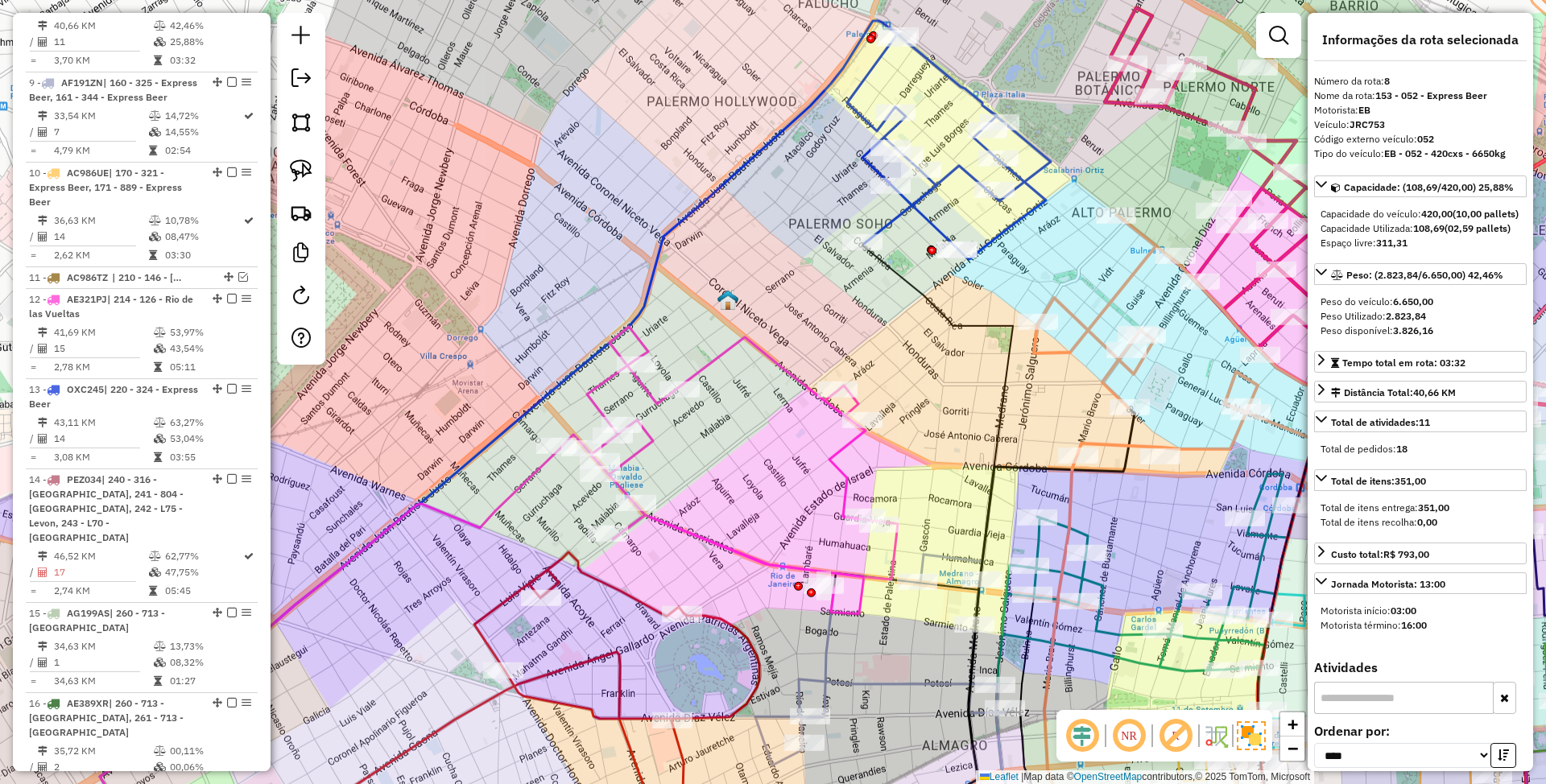
click at [839, 462] on icon at bounding box center [729, 471] width 338 height 288
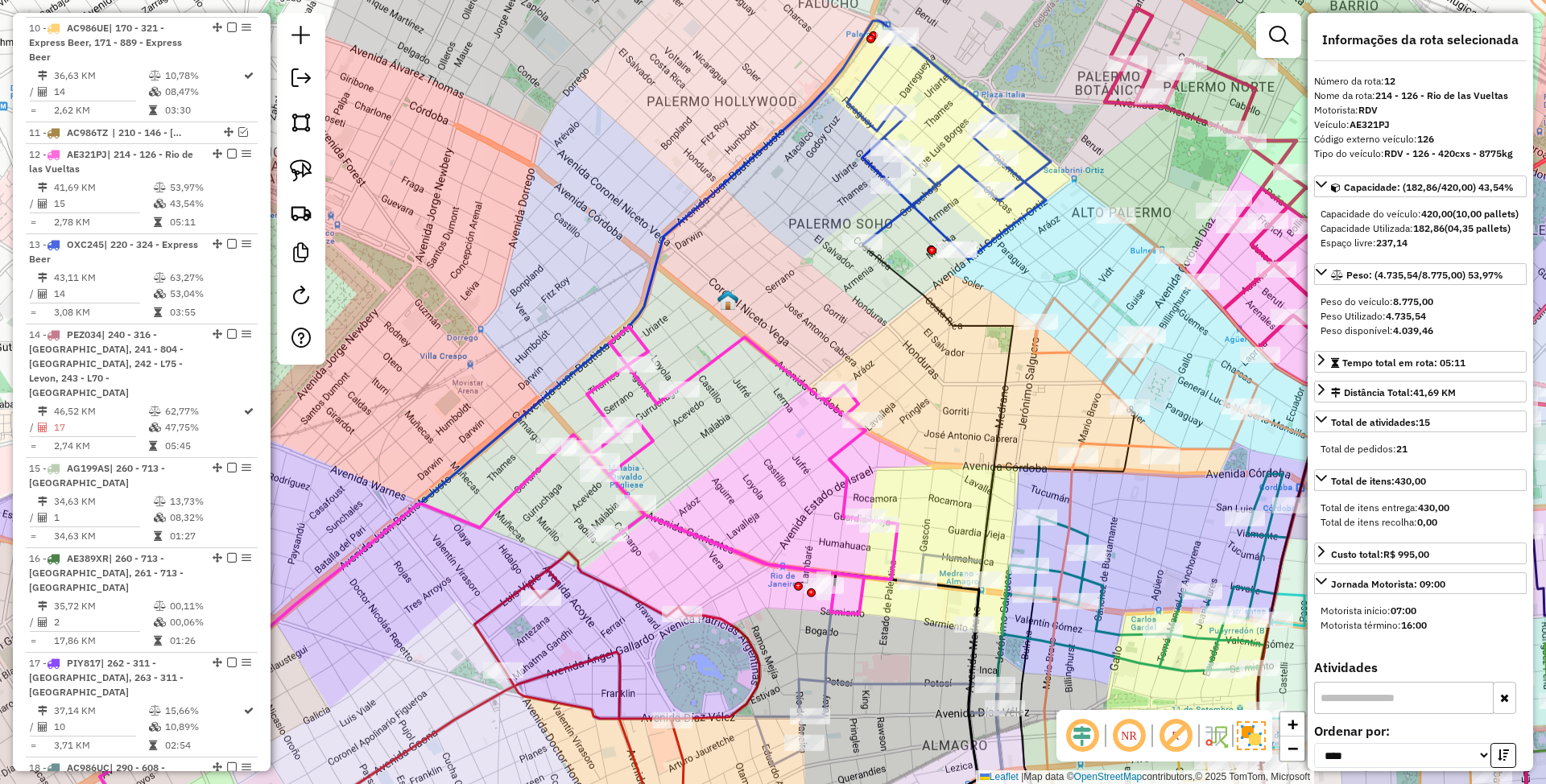
scroll to position [1692, 0]
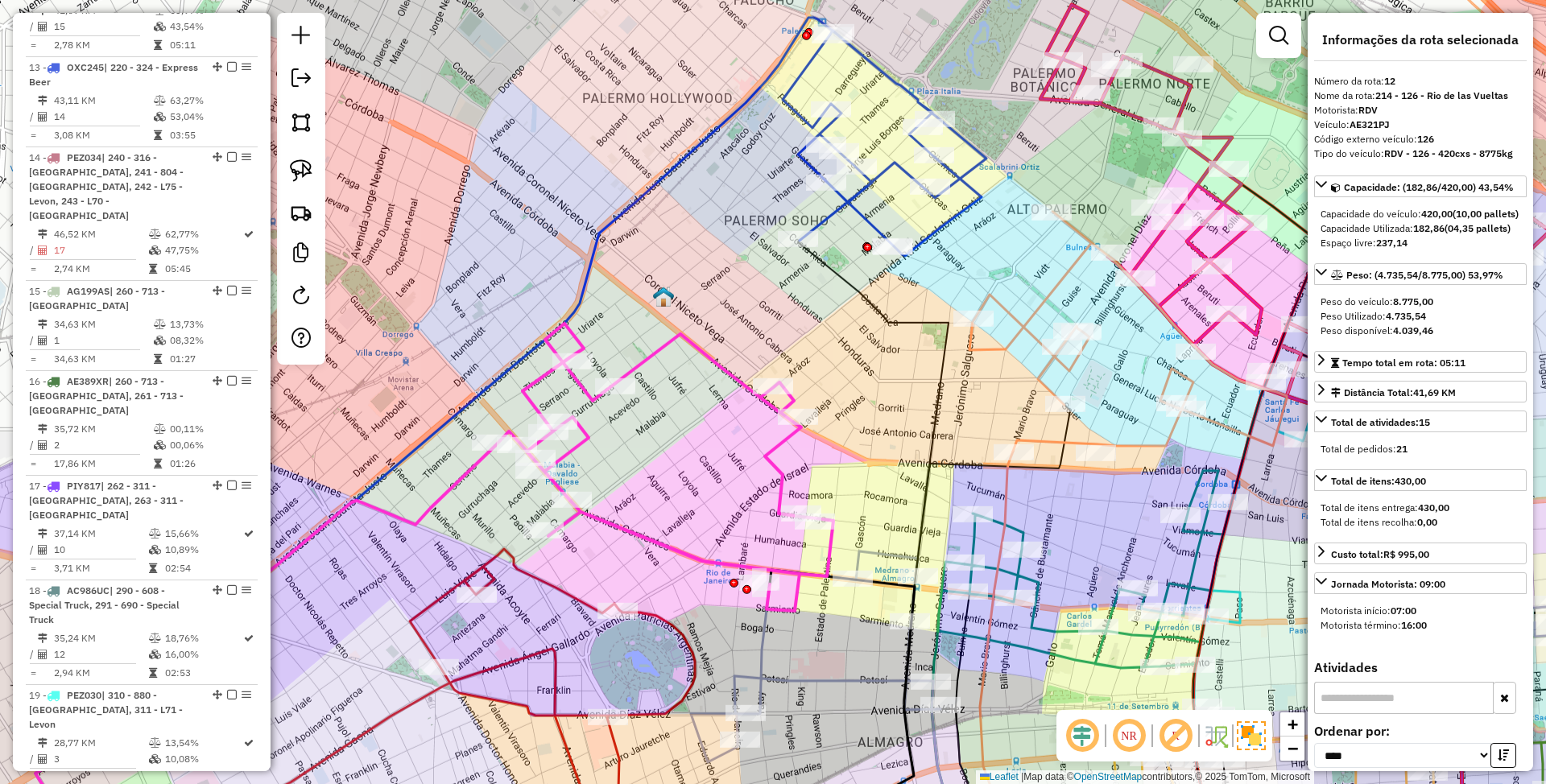
drag, startPoint x: 928, startPoint y: 384, endPoint x: 774, endPoint y: 381, distance: 154.0
click at [774, 381] on div "Janela de atendimento Grade de atendimento Capacidade Transportadoras Veículos …" at bounding box center [773, 392] width 1546 height 784
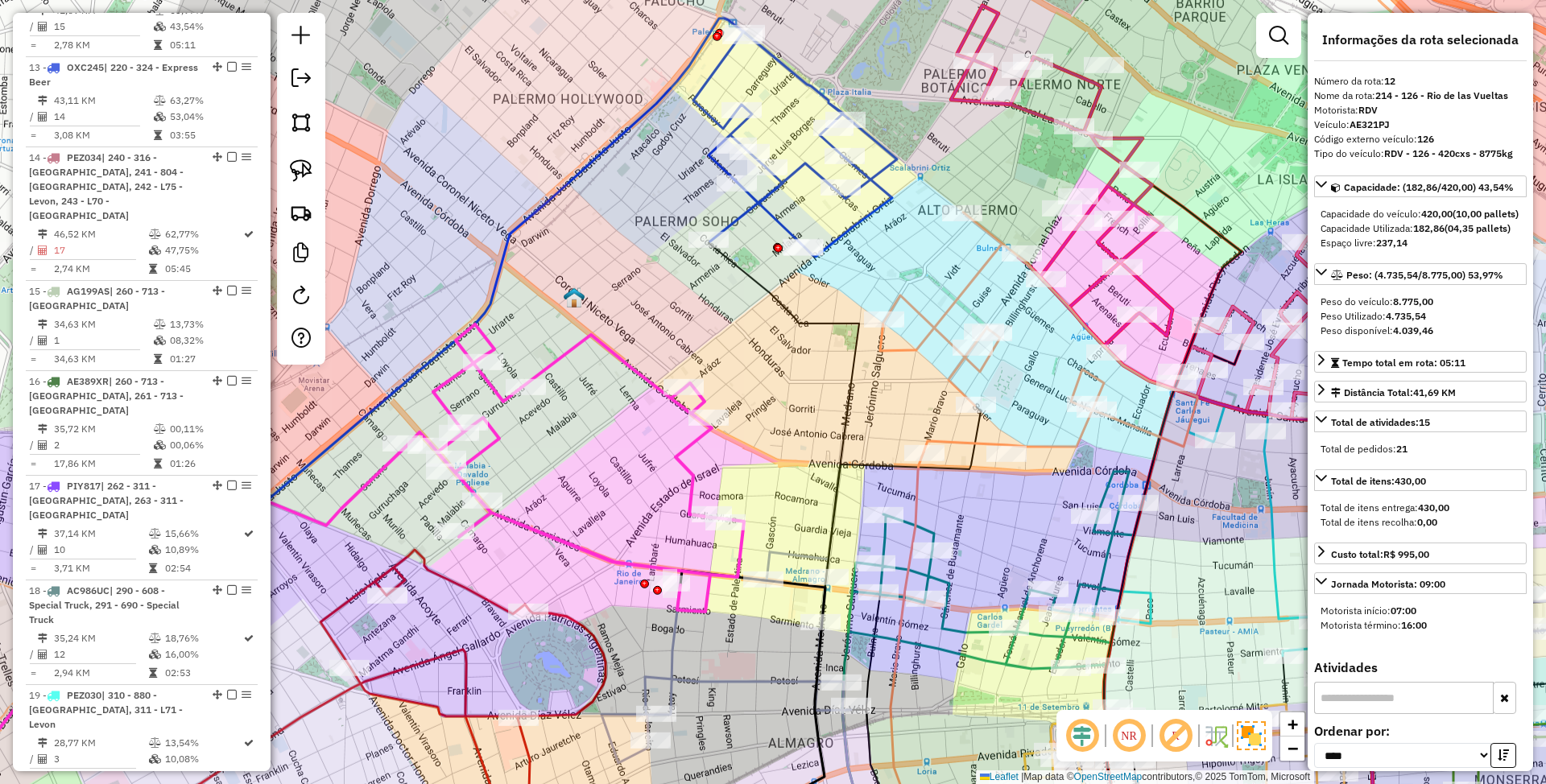
click at [558, 368] on icon at bounding box center [575, 468] width 338 height 288
click at [559, 362] on icon at bounding box center [575, 468] width 338 height 288
click at [903, 349] on icon at bounding box center [1039, 332] width 318 height 240
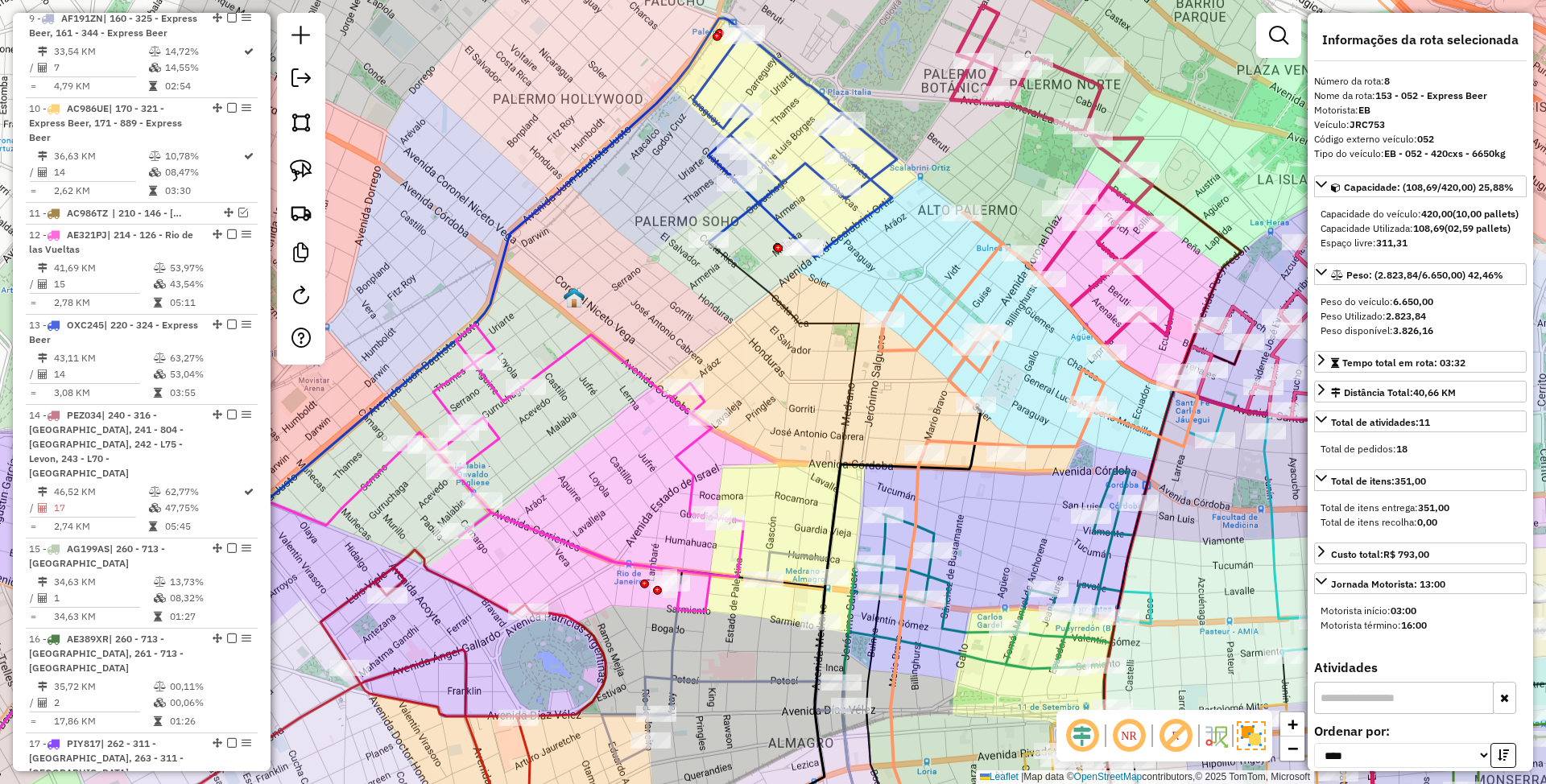
scroll to position [1369, 0]
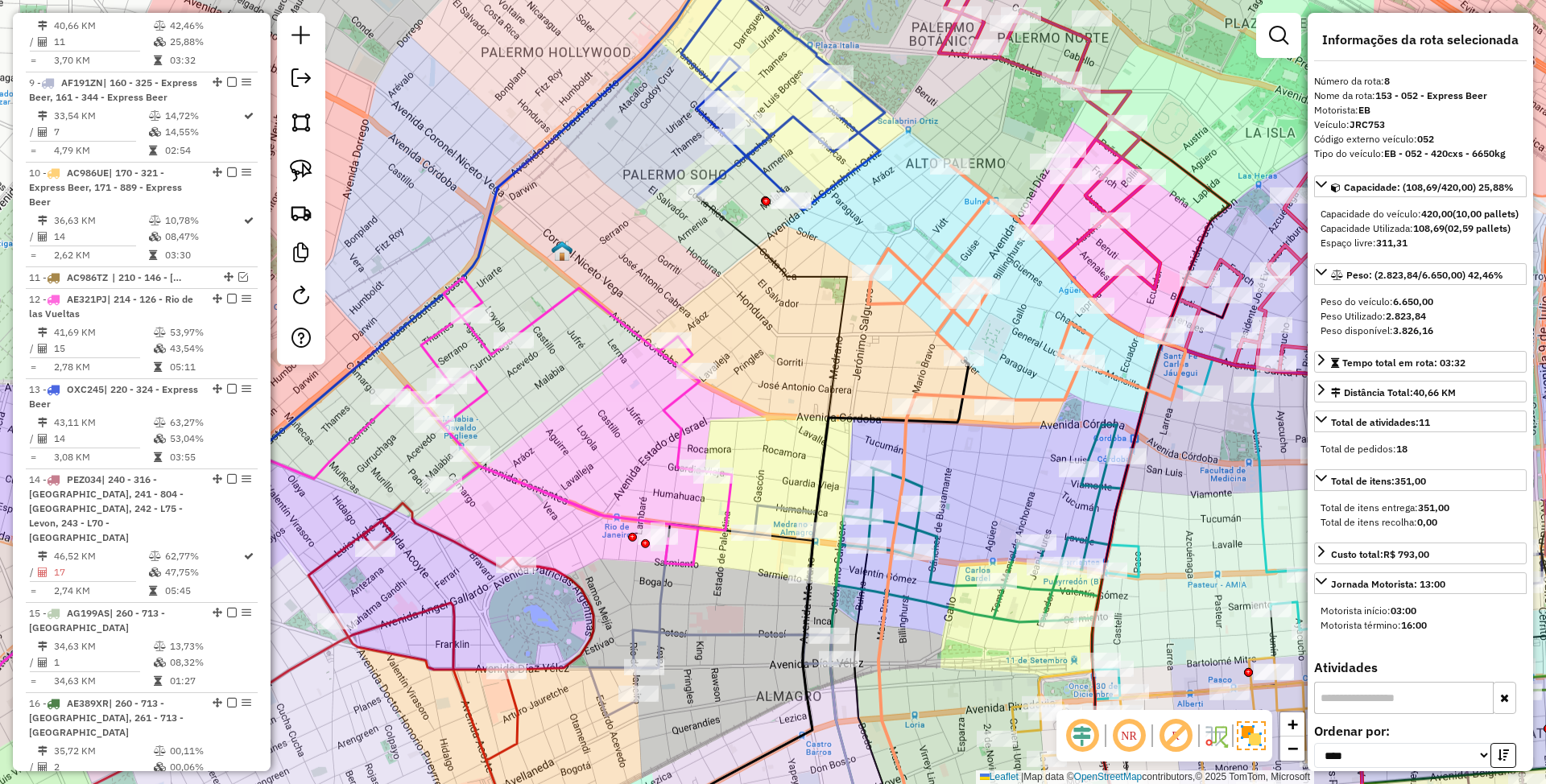
drag, startPoint x: 893, startPoint y: 390, endPoint x: 882, endPoint y: 343, distance: 48.3
click at [882, 343] on div "Janela de atendimento Grade de atendimento Capacidade Transportadoras Veículos …" at bounding box center [773, 392] width 1546 height 784
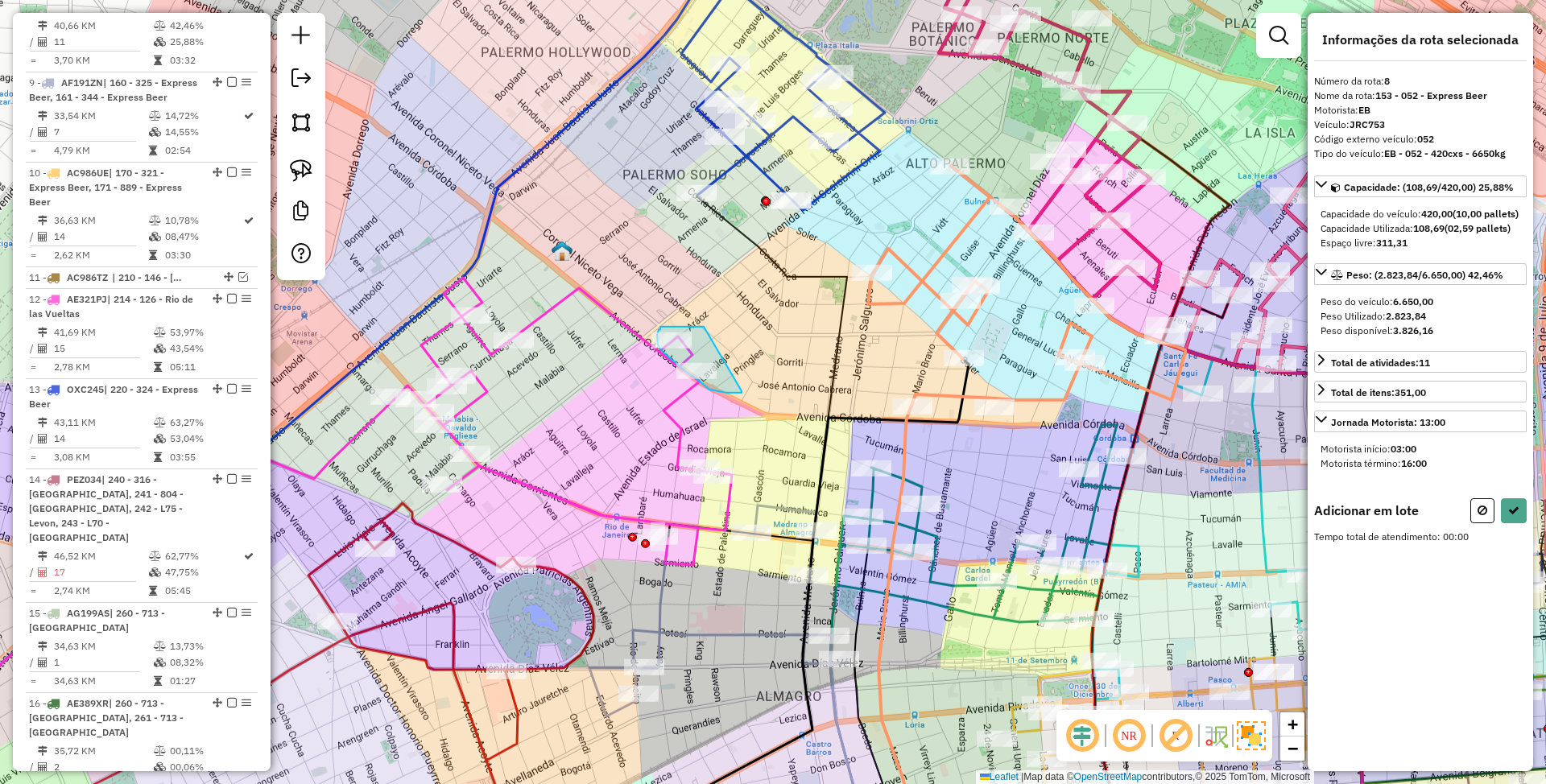
drag, startPoint x: 704, startPoint y: 327, endPoint x: 742, endPoint y: 391, distance: 74.4
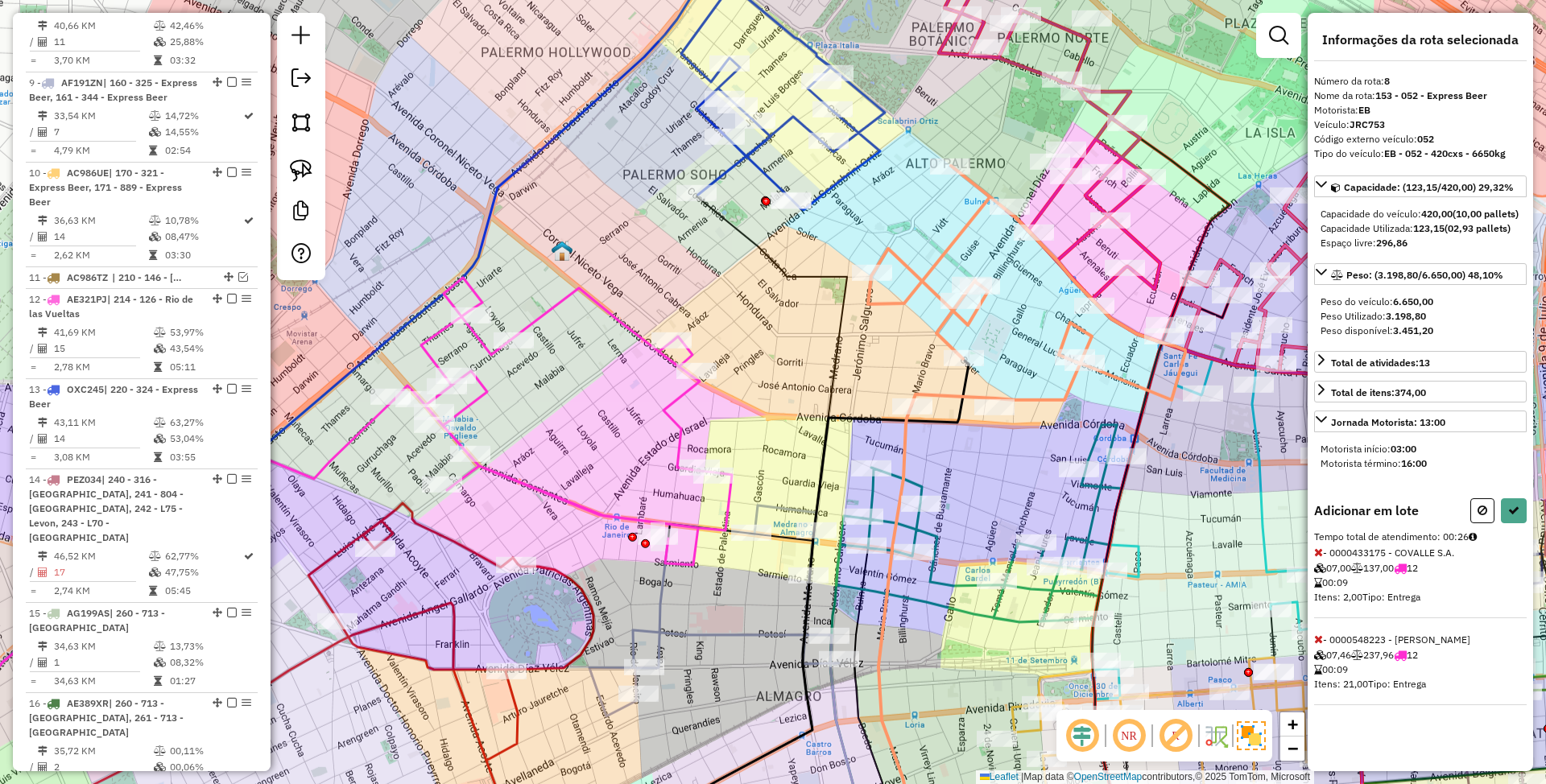
select select "*********"
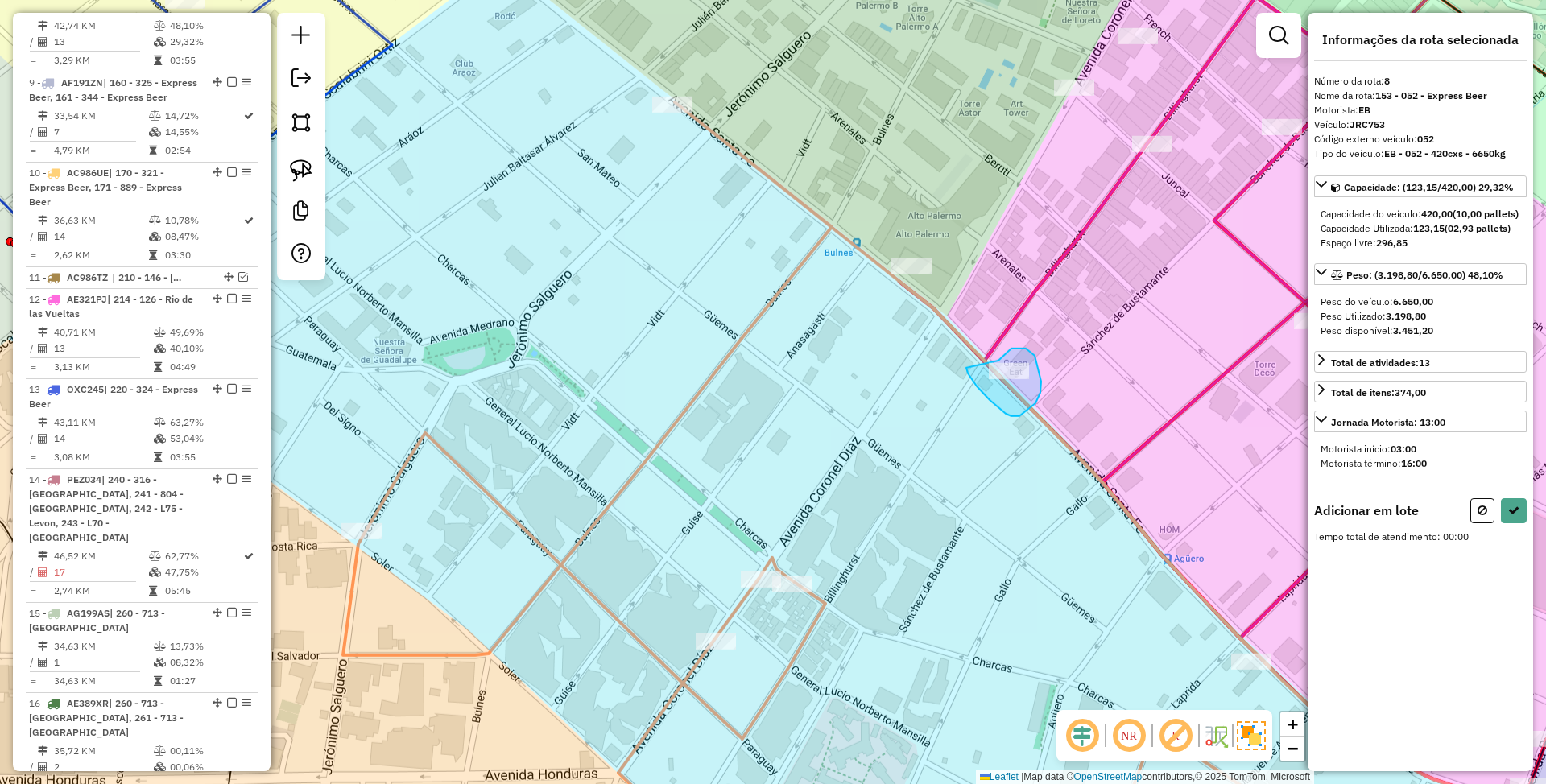
drag, startPoint x: 967, startPoint y: 368, endPoint x: 987, endPoint y: 367, distance: 20.0
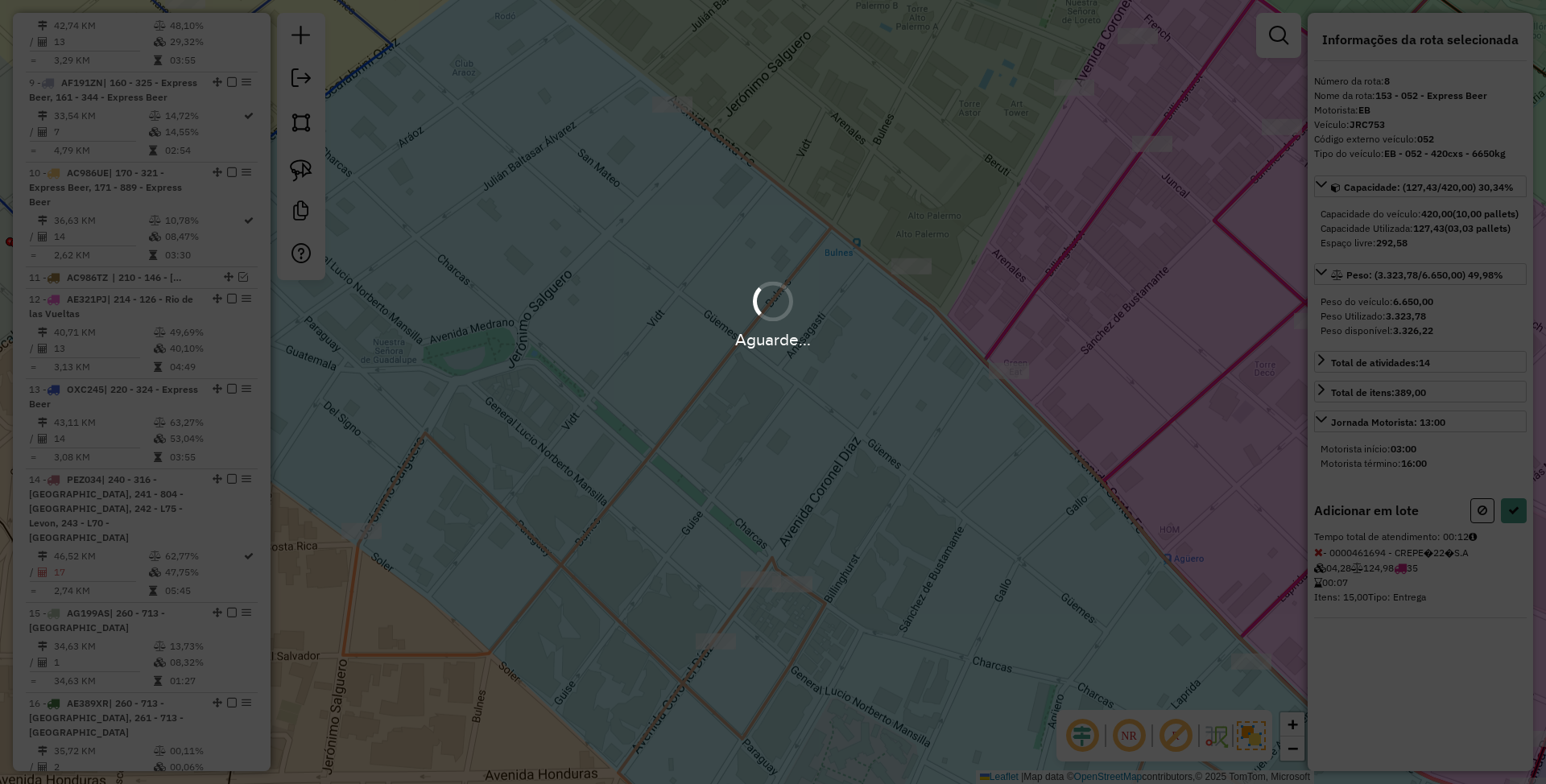
select select "*********"
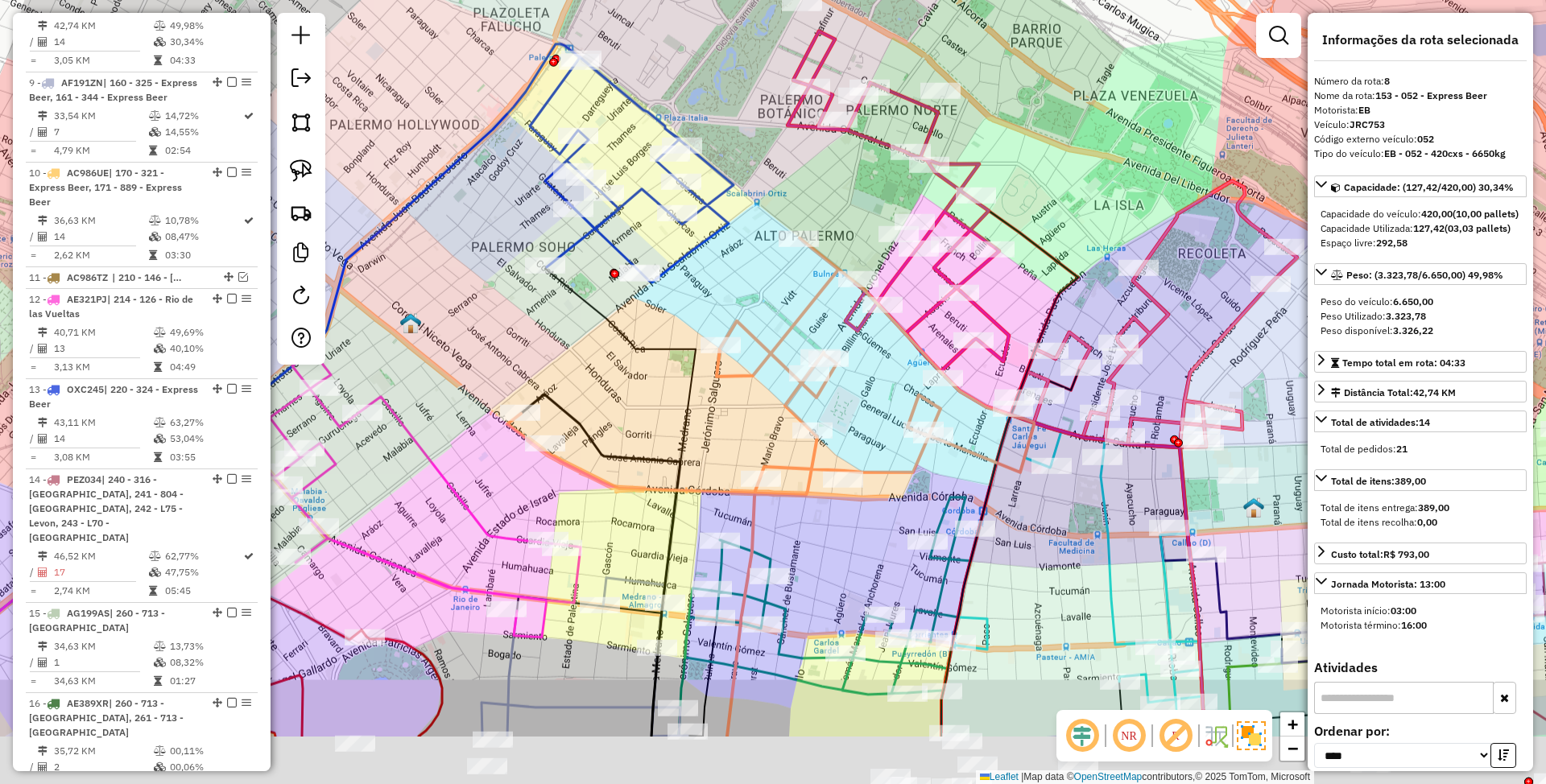
drag, startPoint x: 964, startPoint y: 415, endPoint x: 1082, endPoint y: 181, distance: 262.1
click at [1082, 181] on div "Janela de atendimento Grade de atendimento Capacidade Transportadoras Veículos …" at bounding box center [773, 392] width 1546 height 784
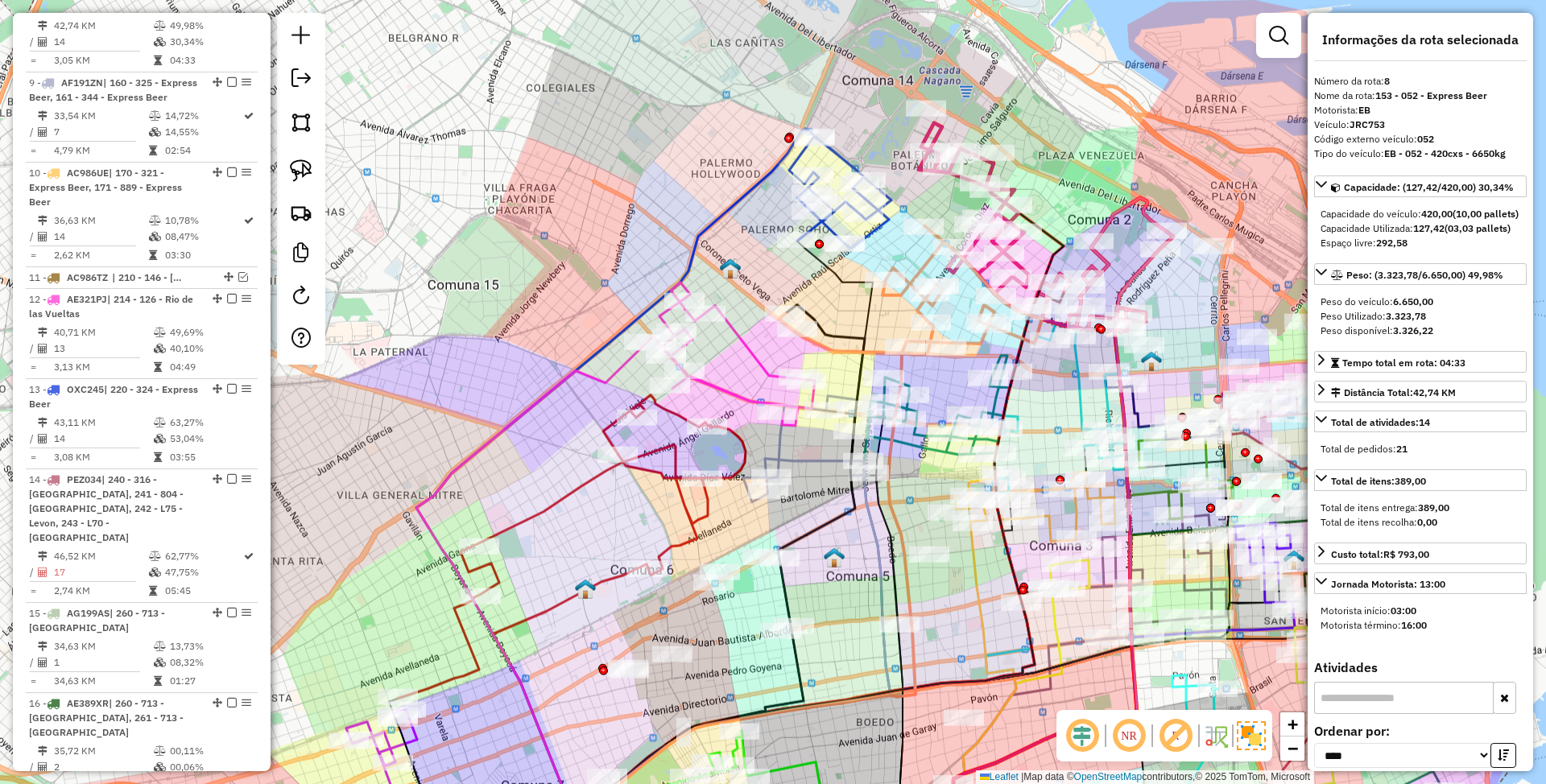
click at [738, 390] on icon at bounding box center [730, 354] width 169 height 143
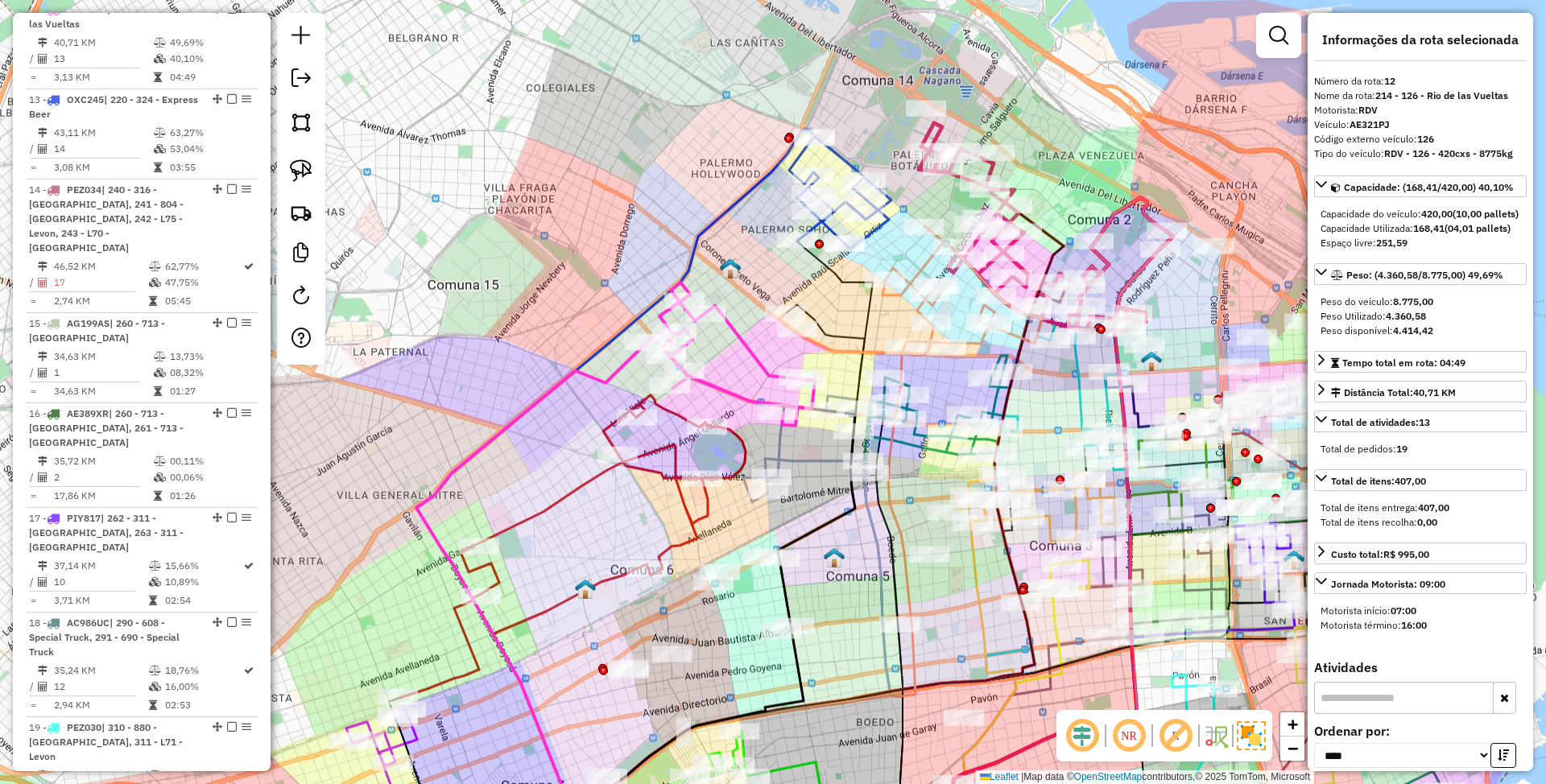
scroll to position [1692, 0]
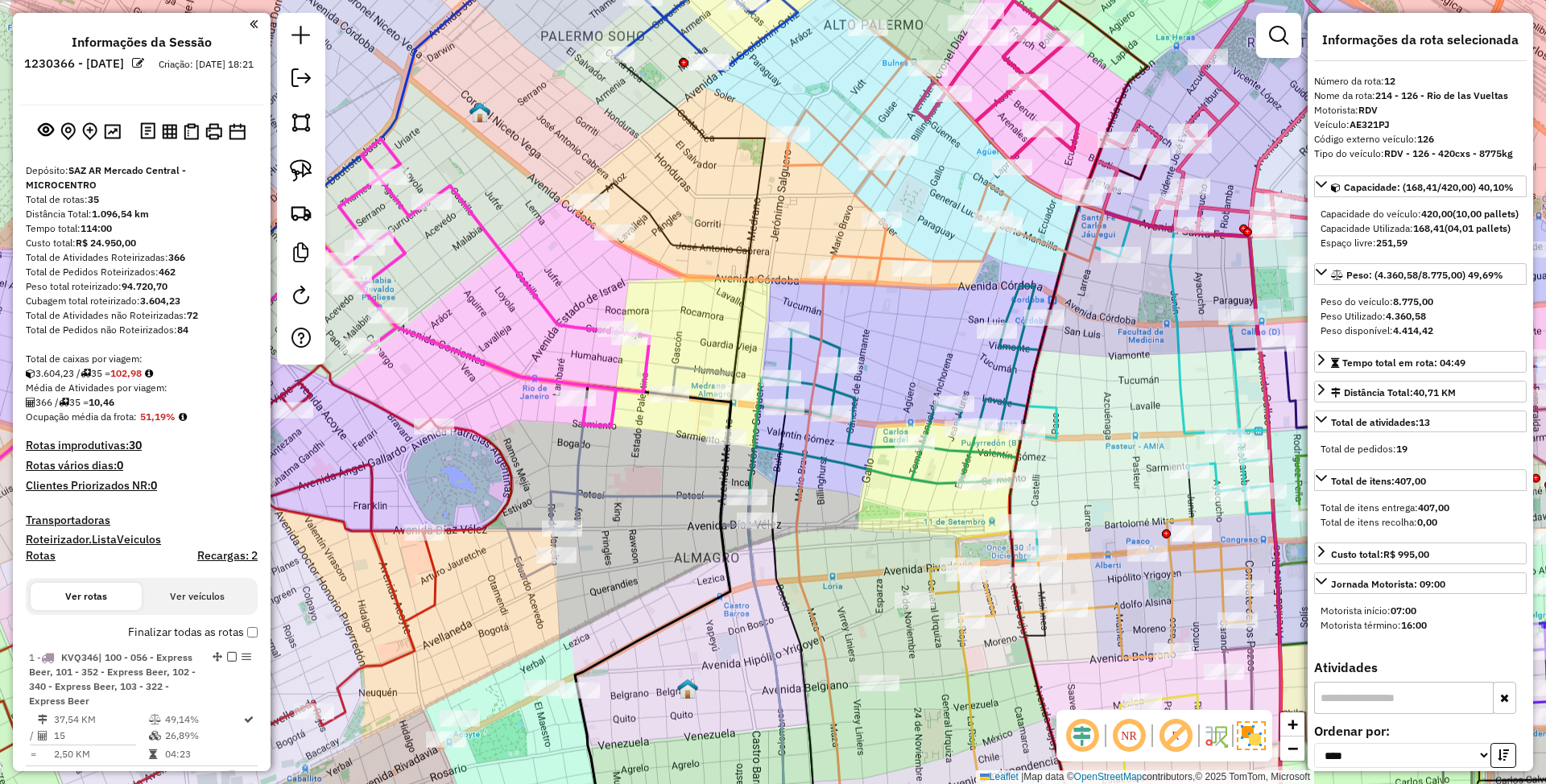
select select "*********"
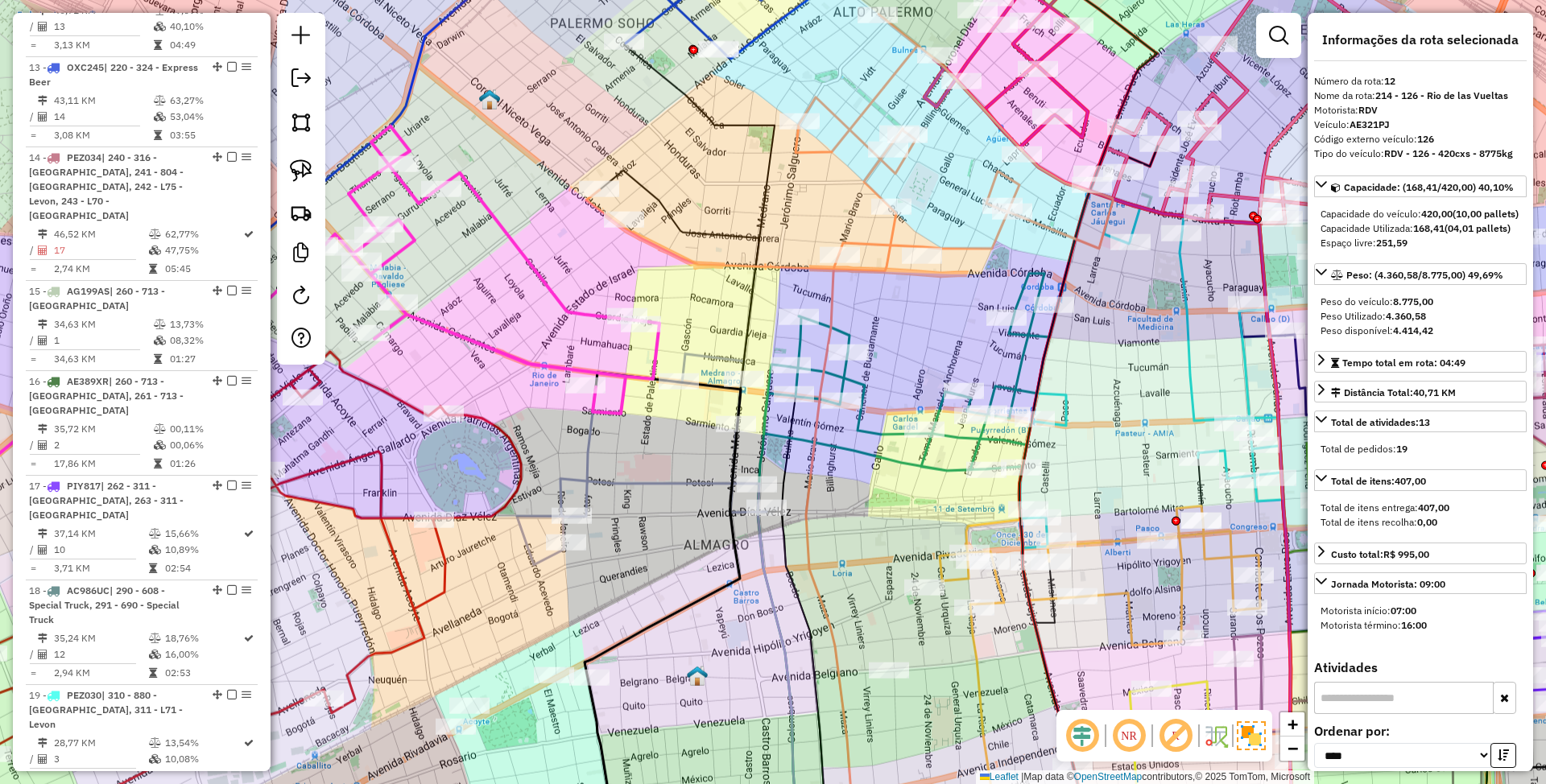
click at [942, 332] on div "Janela de atendimento Grade de atendimento Capacidade Transportadoras Veículos …" at bounding box center [773, 392] width 1546 height 784
click at [1026, 342] on icon at bounding box center [912, 373] width 294 height 197
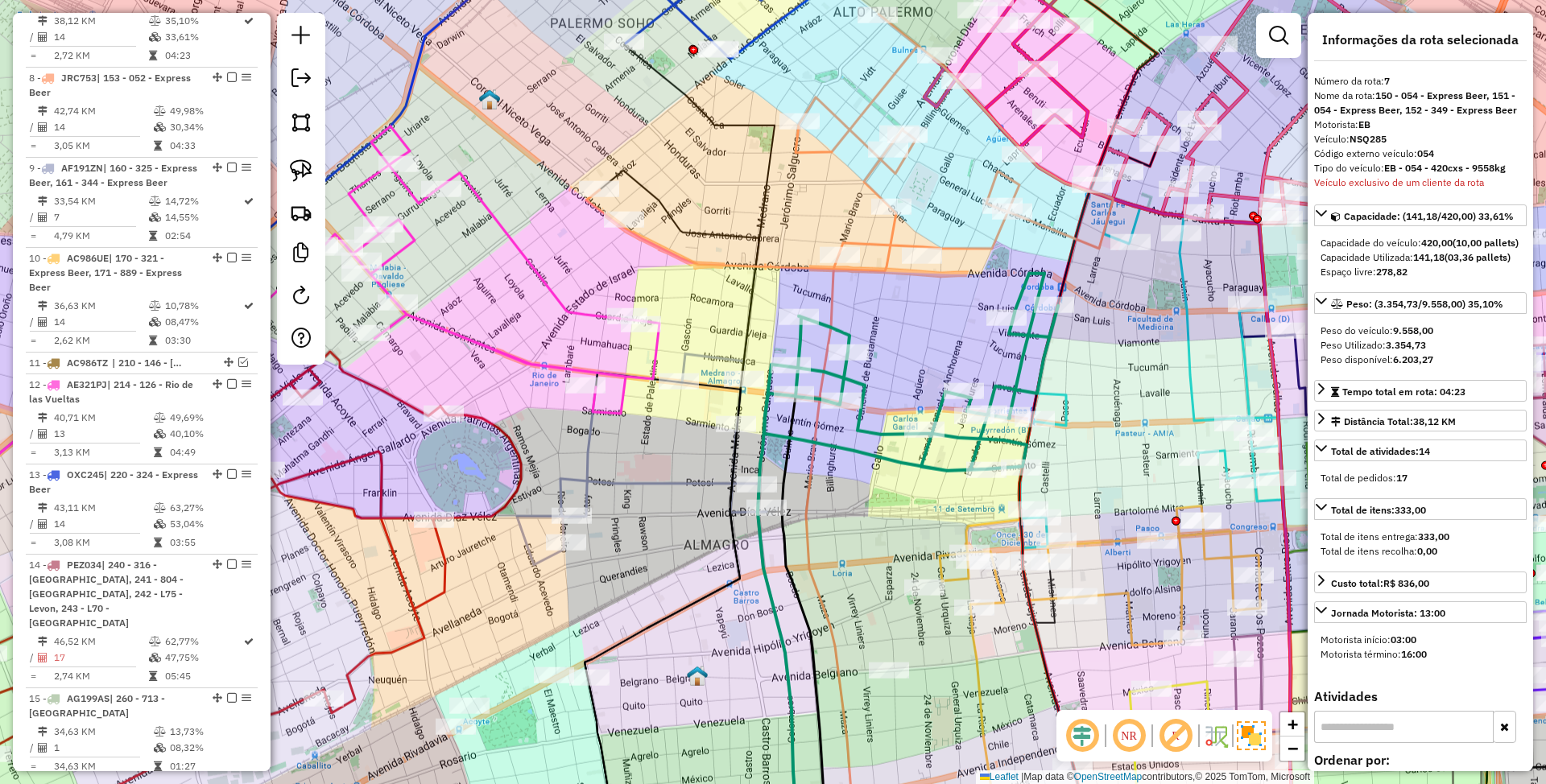
scroll to position [1264, 0]
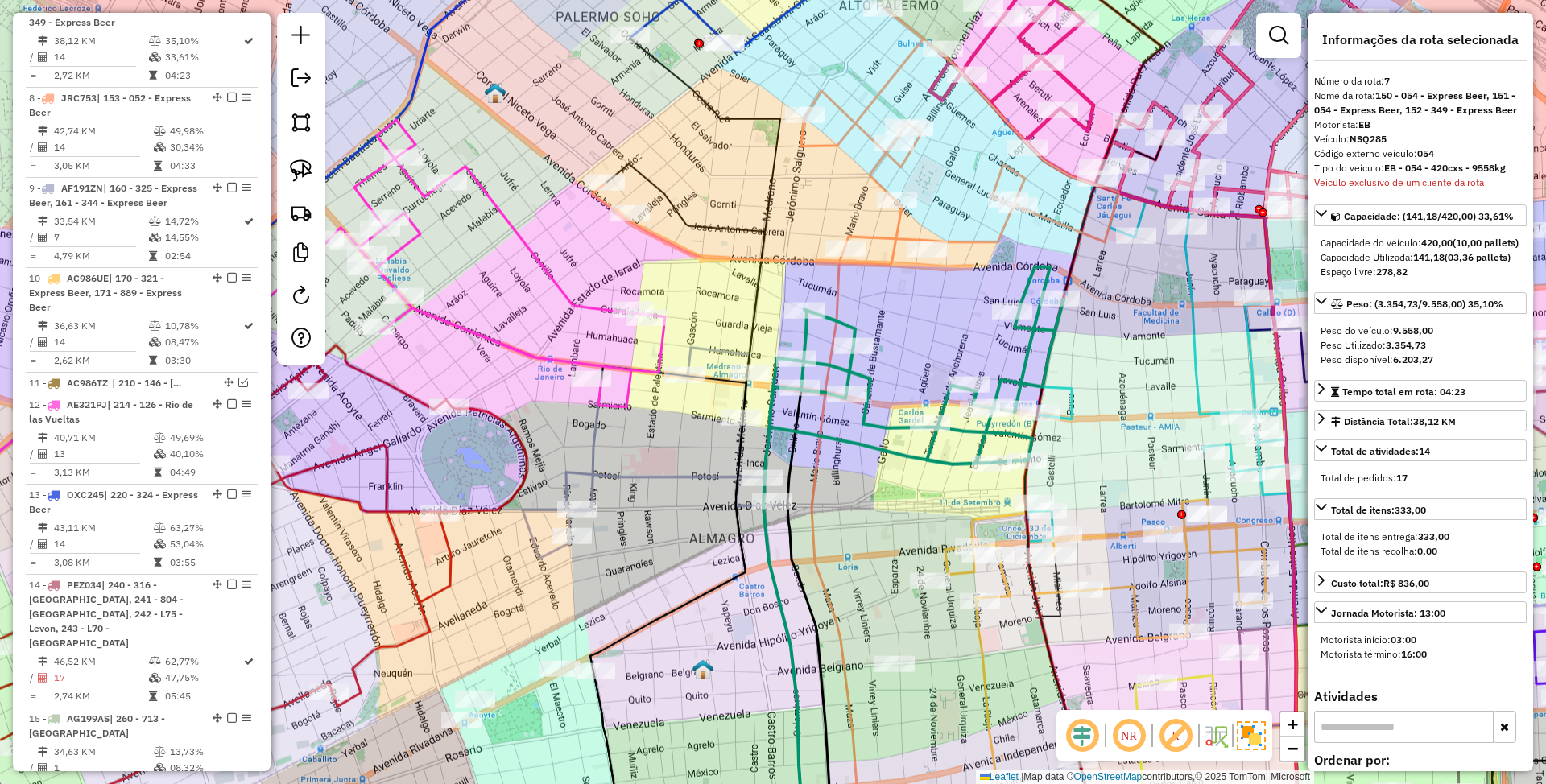
drag, startPoint x: 970, startPoint y: 343, endPoint x: 976, endPoint y: 337, distance: 8.5
click at [976, 337] on div "Janela de atendimento Grade de atendimento Capacidade Transportadoras Veículos …" at bounding box center [773, 392] width 1546 height 784
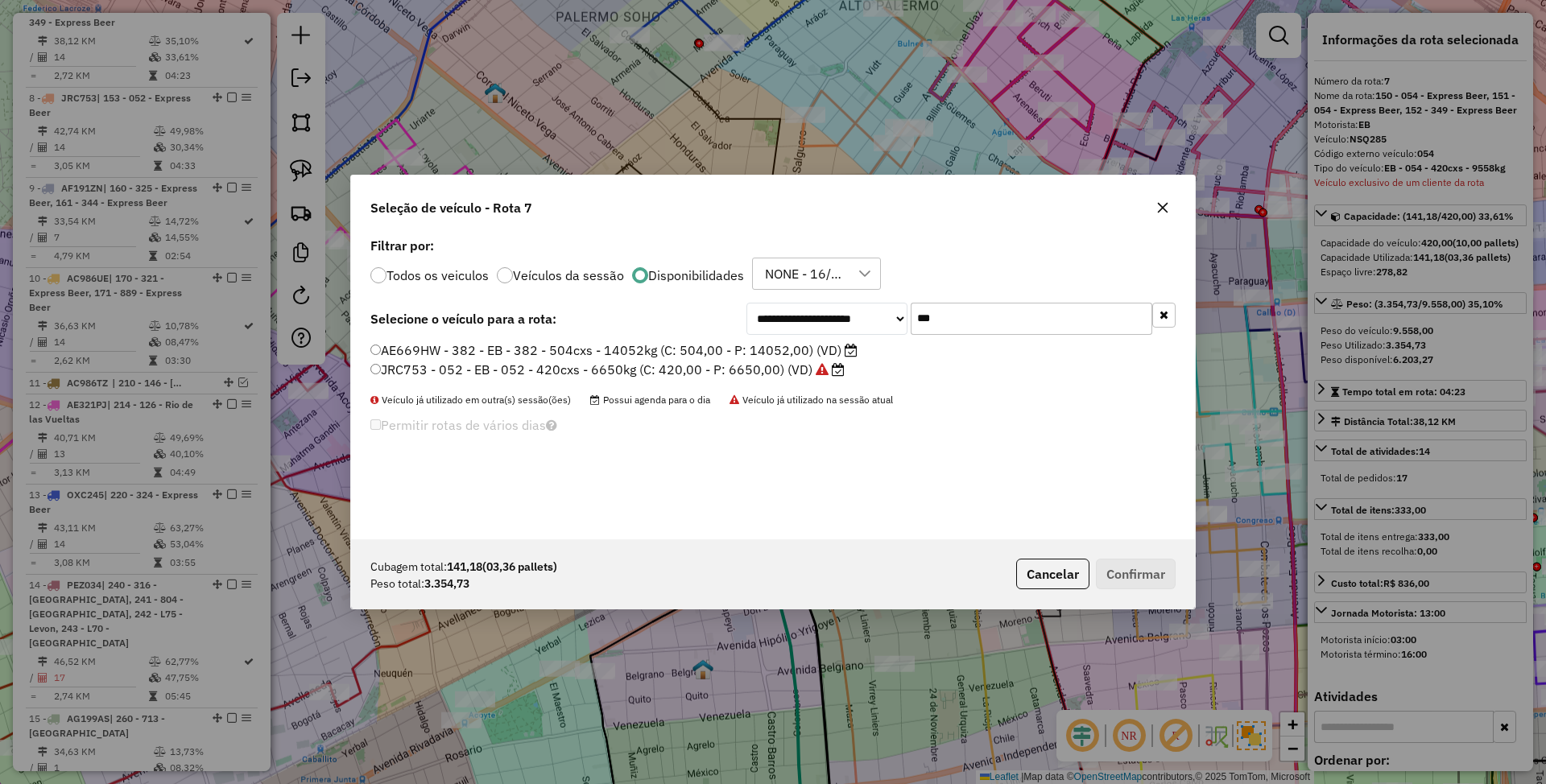
scroll to position [8, 5]
drag, startPoint x: 970, startPoint y: 322, endPoint x: 868, endPoint y: 303, distance: 103.8
click at [868, 303] on div "**********" at bounding box center [961, 319] width 430 height 32
type input "***"
click at [711, 355] on label "NPL096 - 325 - EB - 325 - 420cxs - 9859kg (C: 420,00 - P: 9859,00) (VD)" at bounding box center [600, 350] width 459 height 19
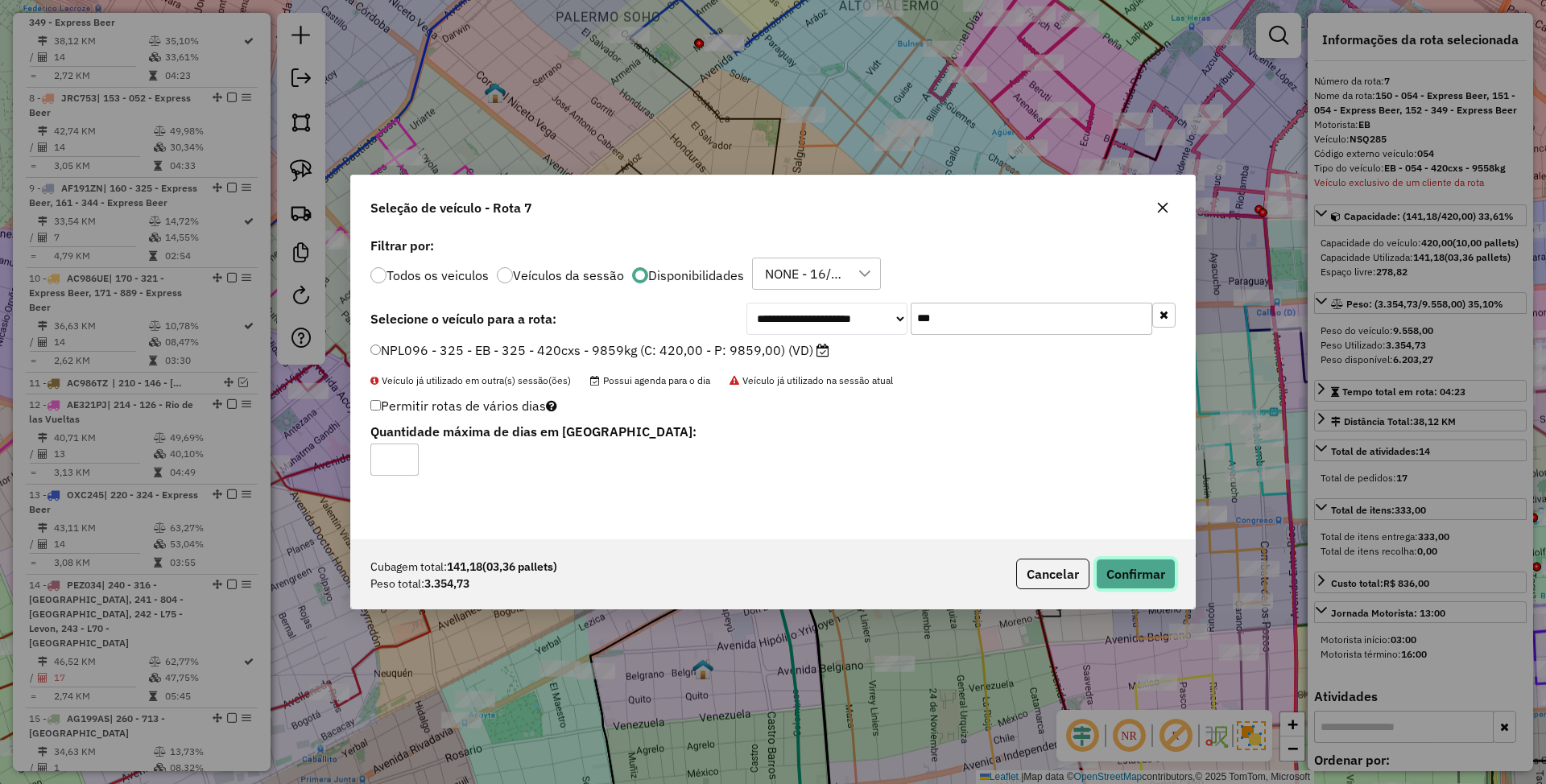
click at [1143, 571] on button "Confirmar" at bounding box center [1136, 574] width 80 height 31
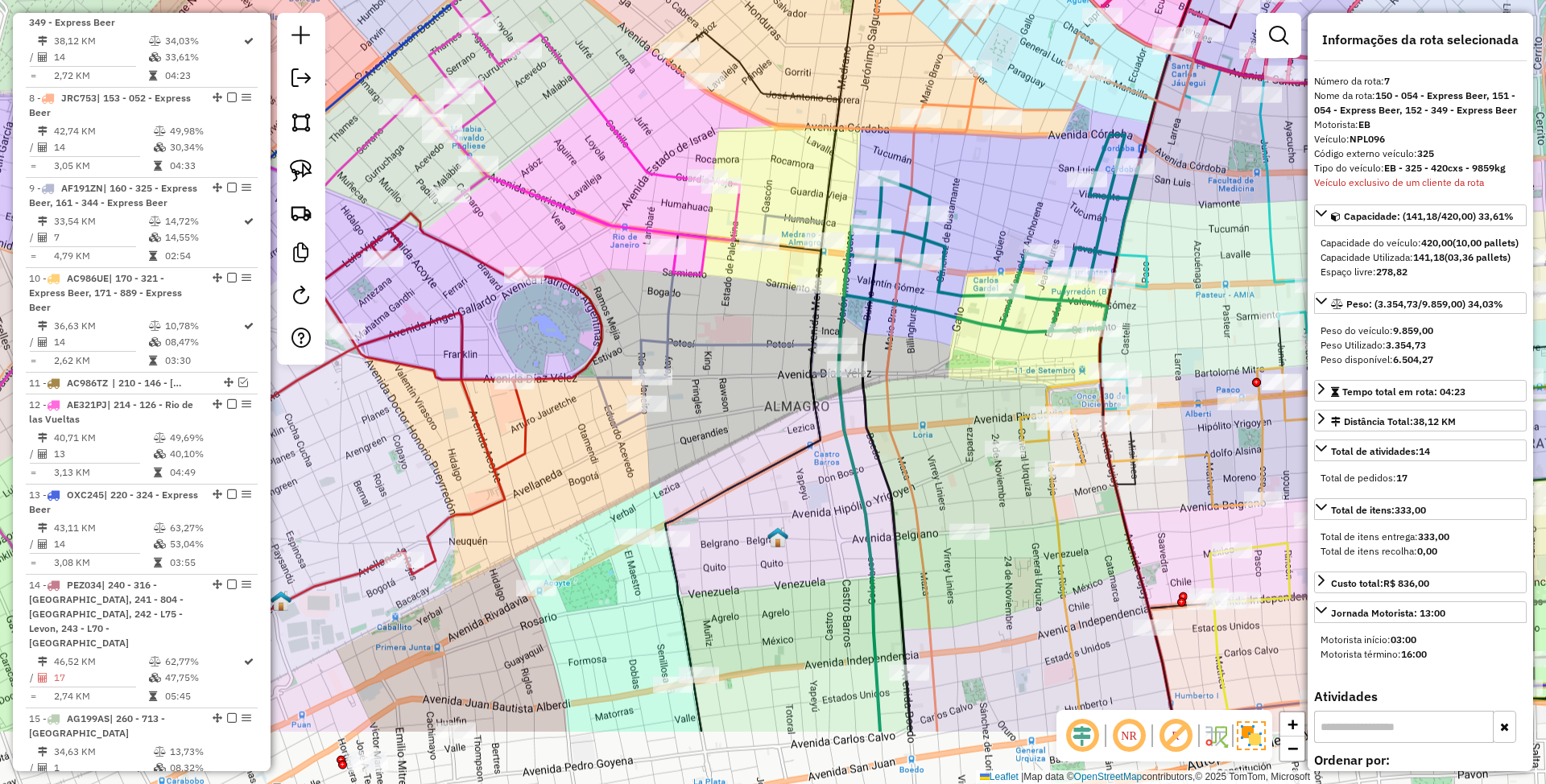
drag, startPoint x: 929, startPoint y: 351, endPoint x: 1003, endPoint y: 219, distance: 151.3
click at [1003, 219] on div "Janela de atendimento Grade de atendimento Capacidade Transportadoras Veículos …" at bounding box center [773, 392] width 1546 height 784
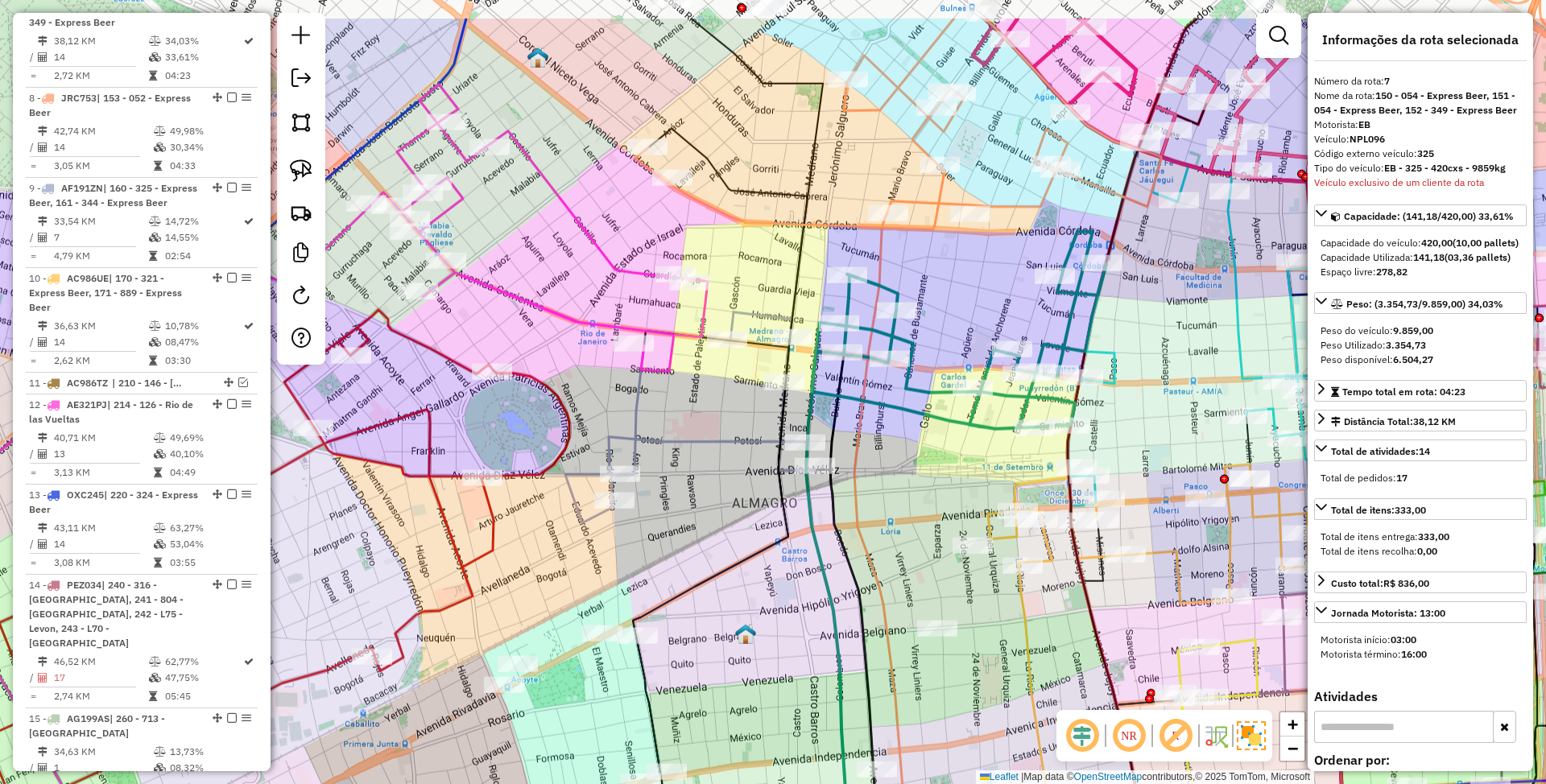
drag, startPoint x: 991, startPoint y: 261, endPoint x: 1148, endPoint y: 338, distance: 174.9
click at [1148, 338] on div "Janela de atendimento Grade de atendimento Capacidade Transportadoras Veículos …" at bounding box center [773, 392] width 1546 height 784
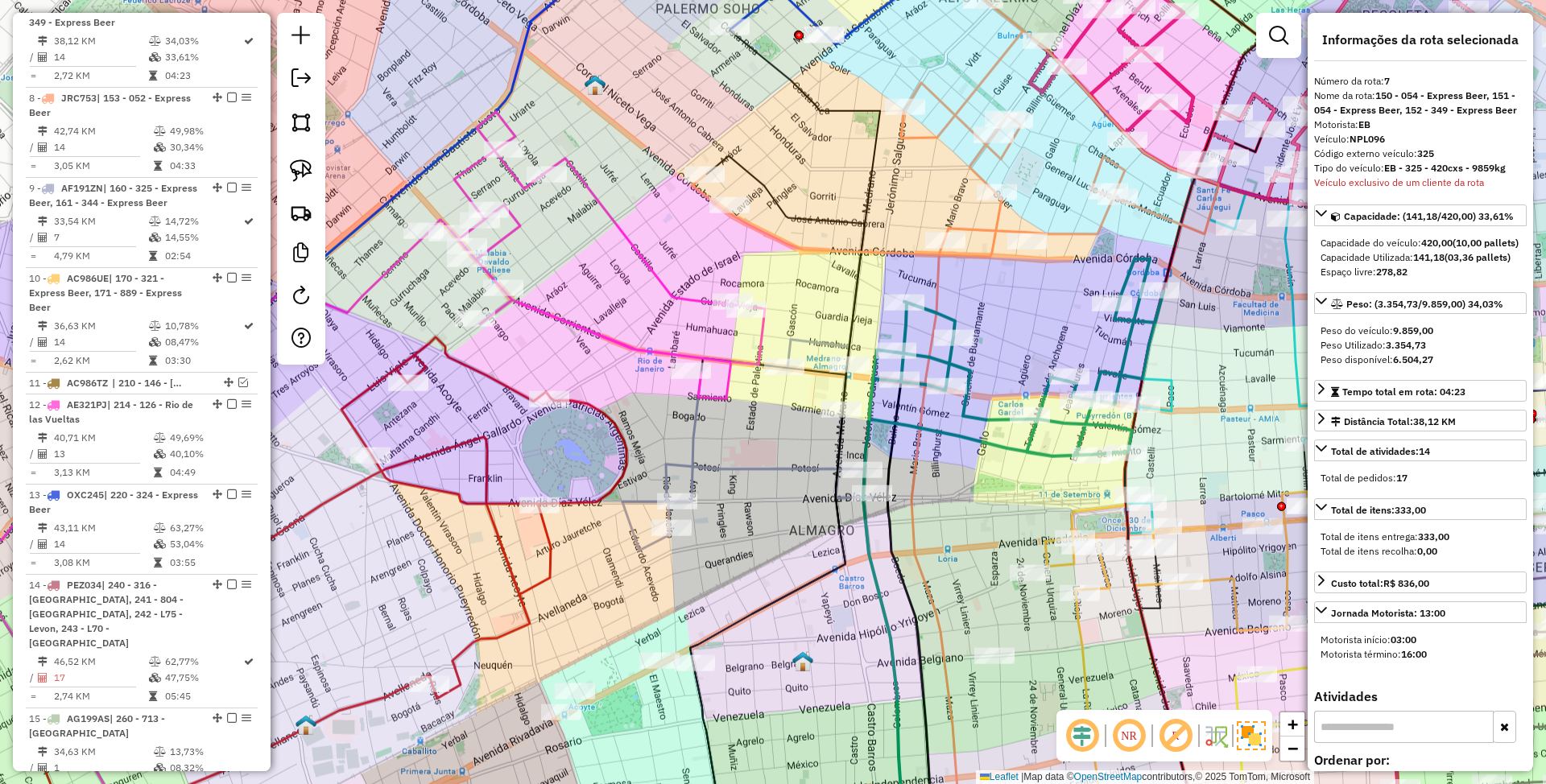
click at [758, 346] on icon at bounding box center [596, 256] width 338 height 288
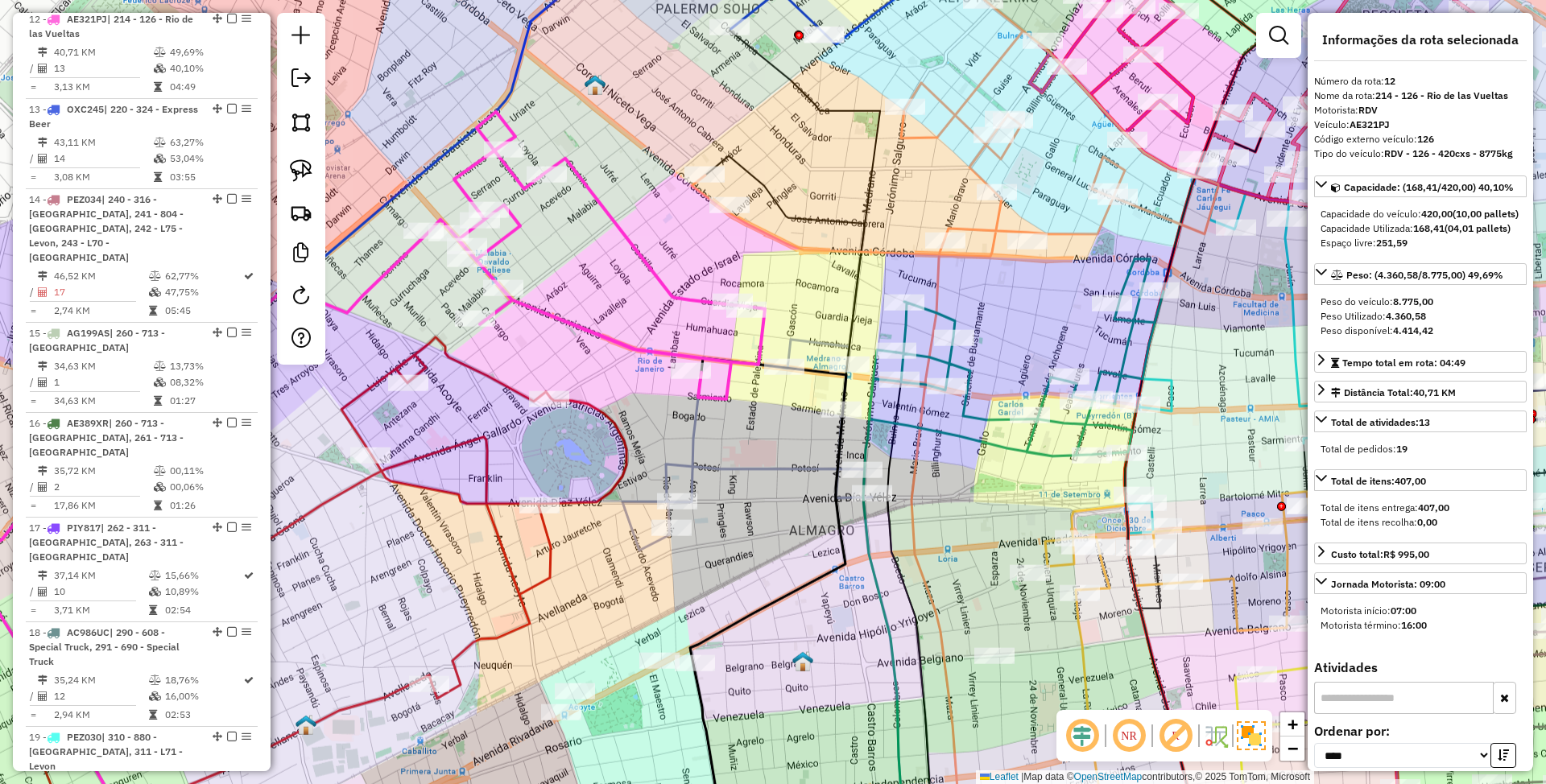
scroll to position [1692, 0]
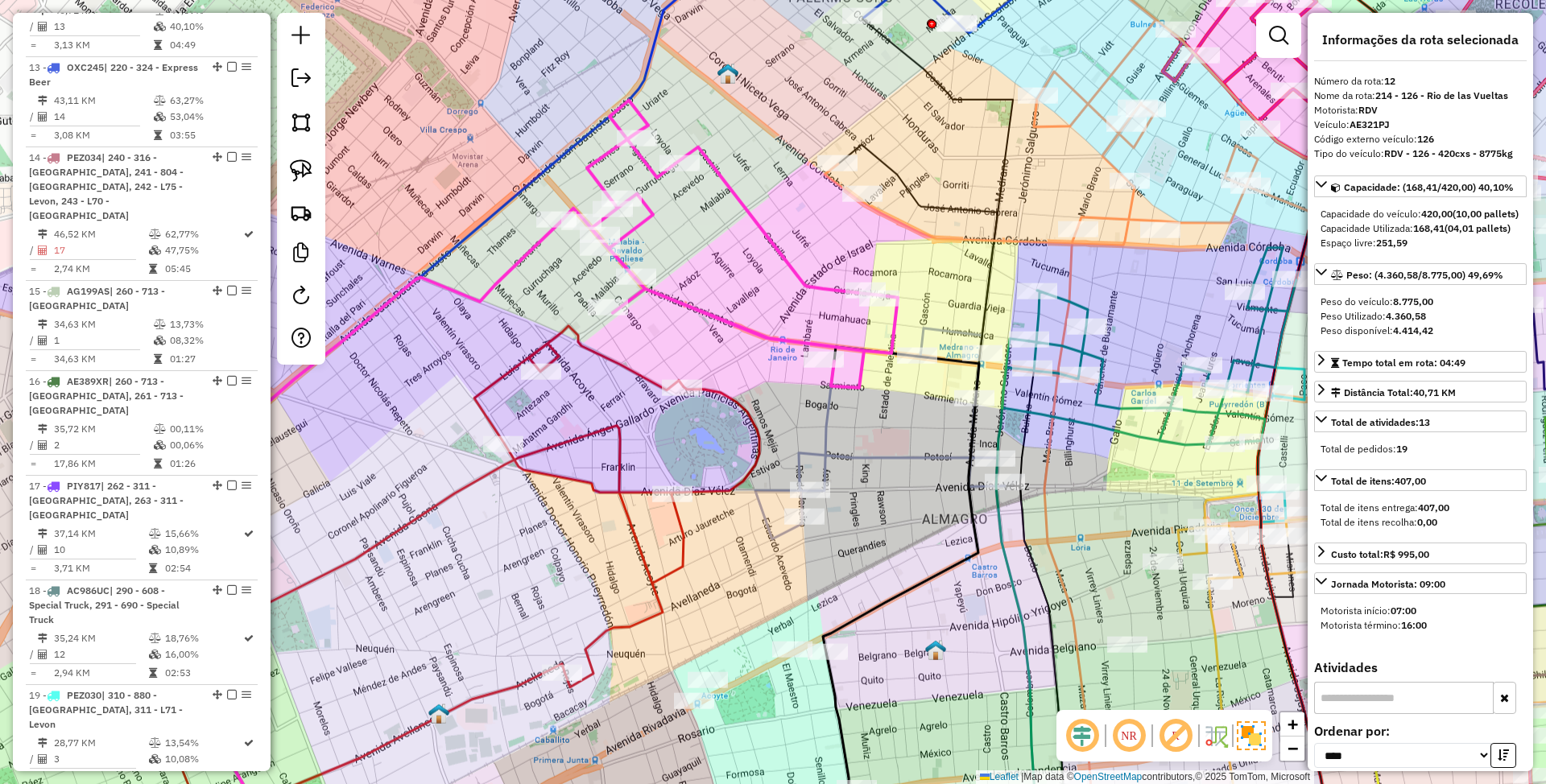
drag, startPoint x: 770, startPoint y: 417, endPoint x: 903, endPoint y: 406, distance: 133.5
click at [903, 406] on div "Janela de atendimento Grade de atendimento Capacidade Transportadoras Veículos …" at bounding box center [773, 392] width 1546 height 784
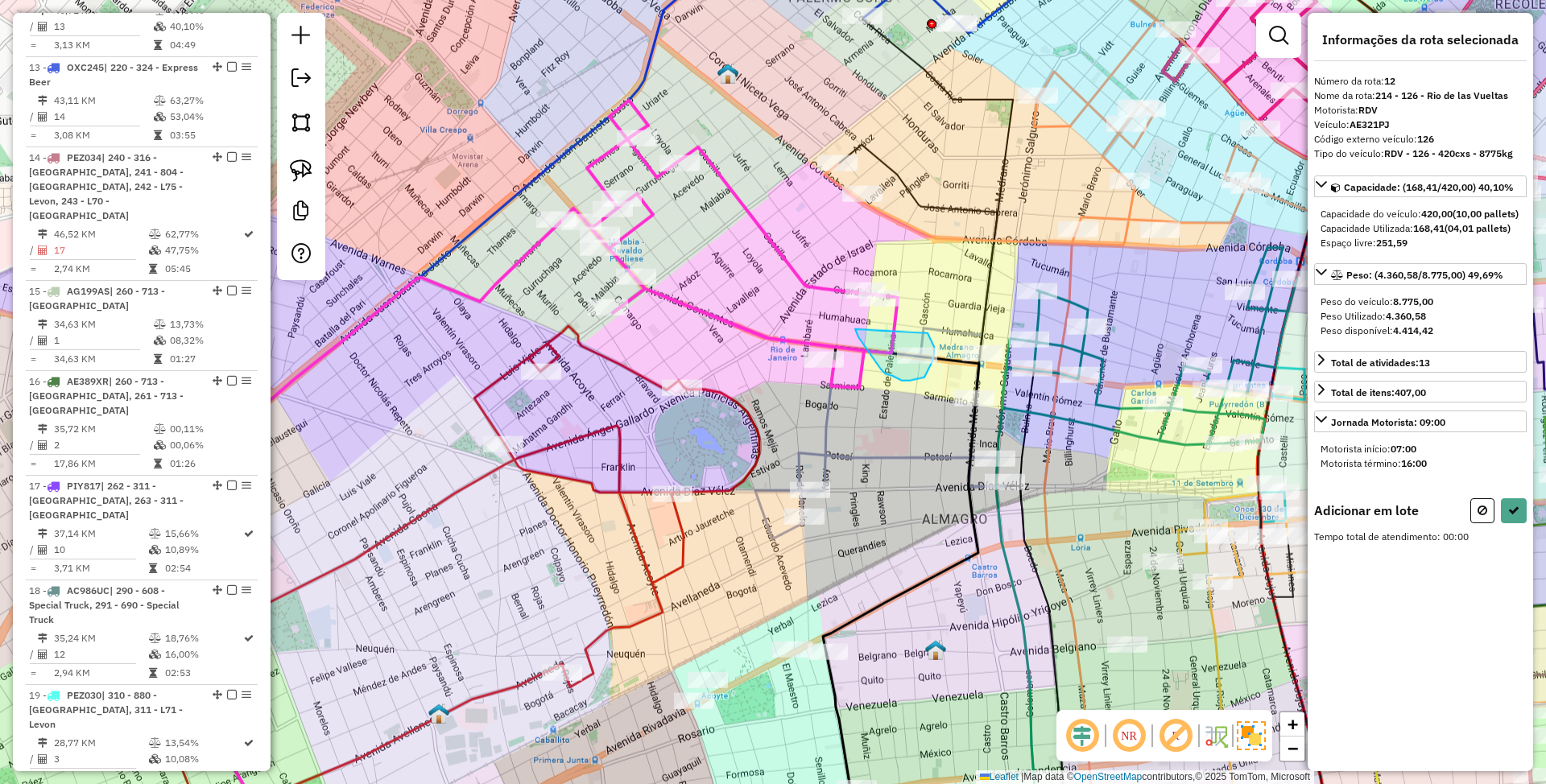
drag, startPoint x: 856, startPoint y: 328, endPoint x: 928, endPoint y: 332, distance: 72.1
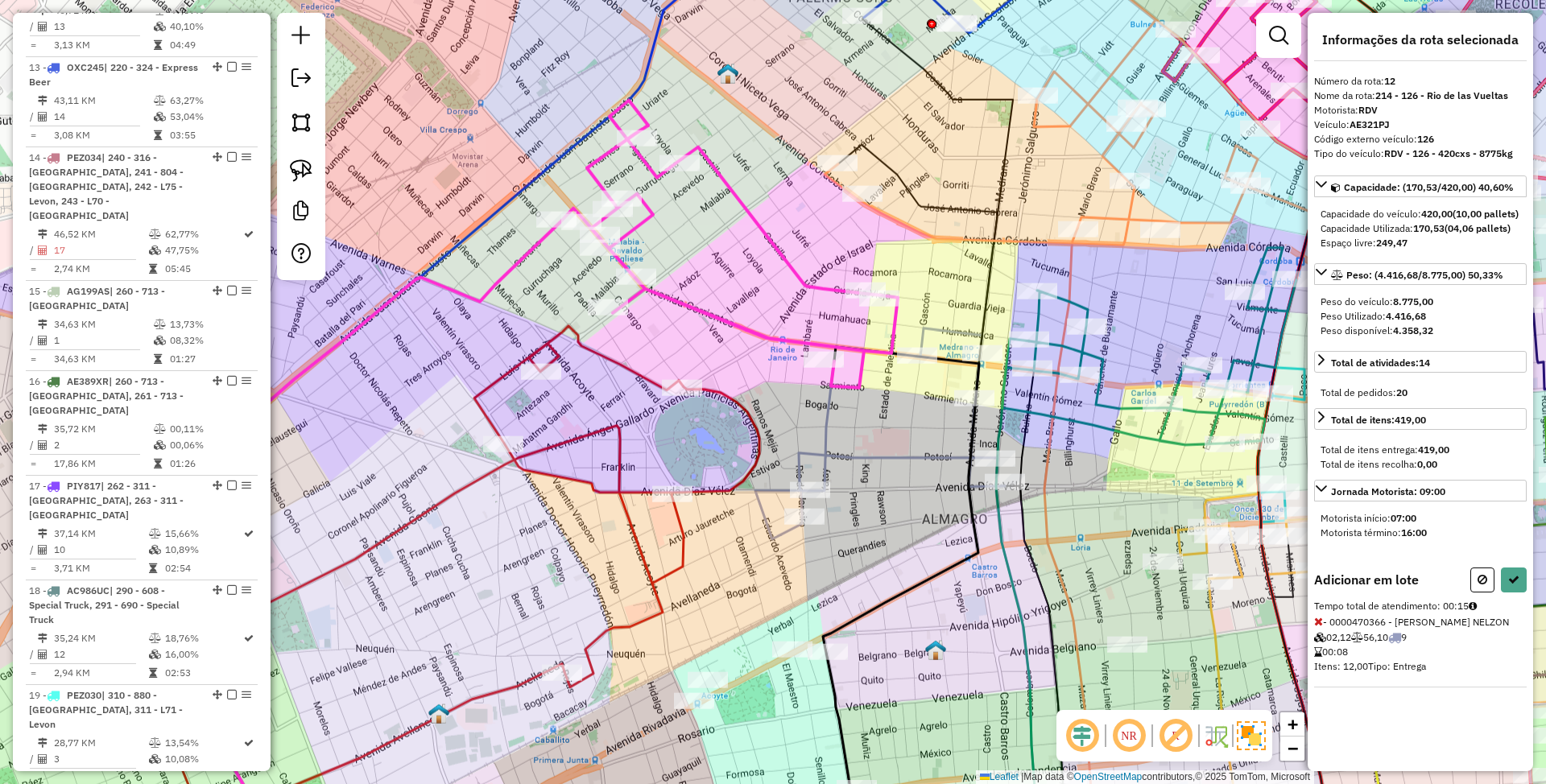
select select "*********"
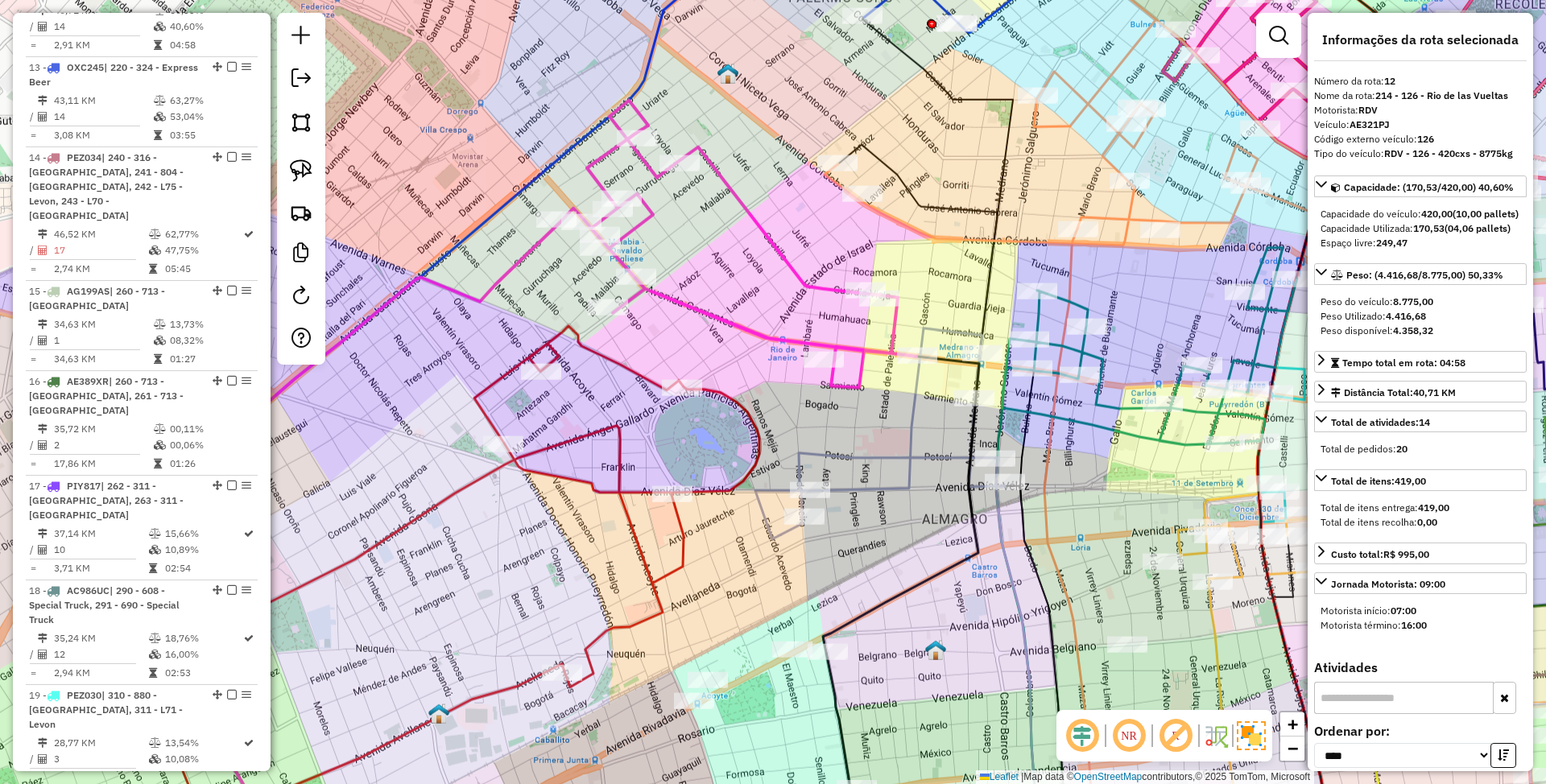
click at [745, 477] on icon at bounding box center [467, 595] width 584 height 538
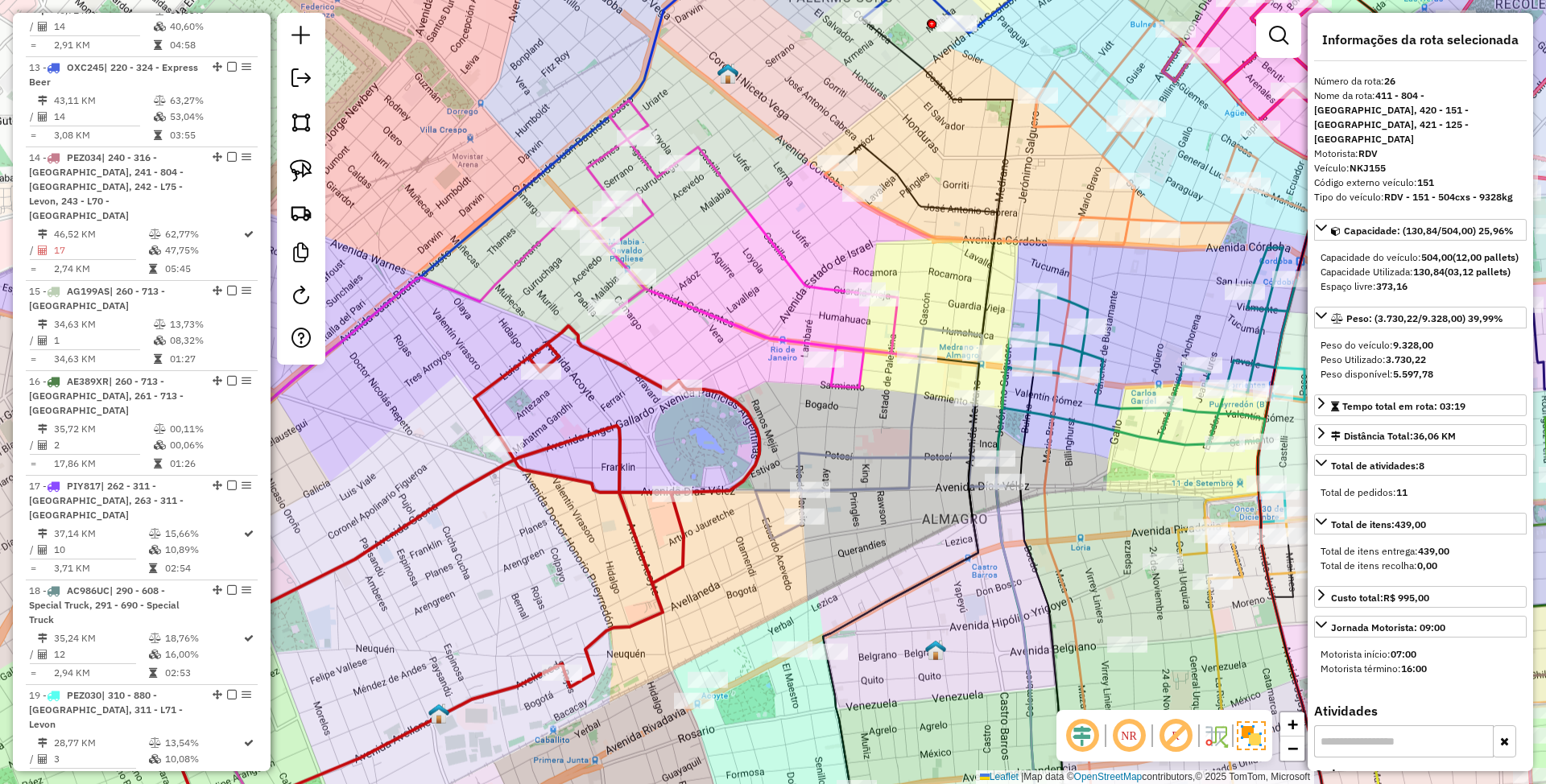
scroll to position [2933, 0]
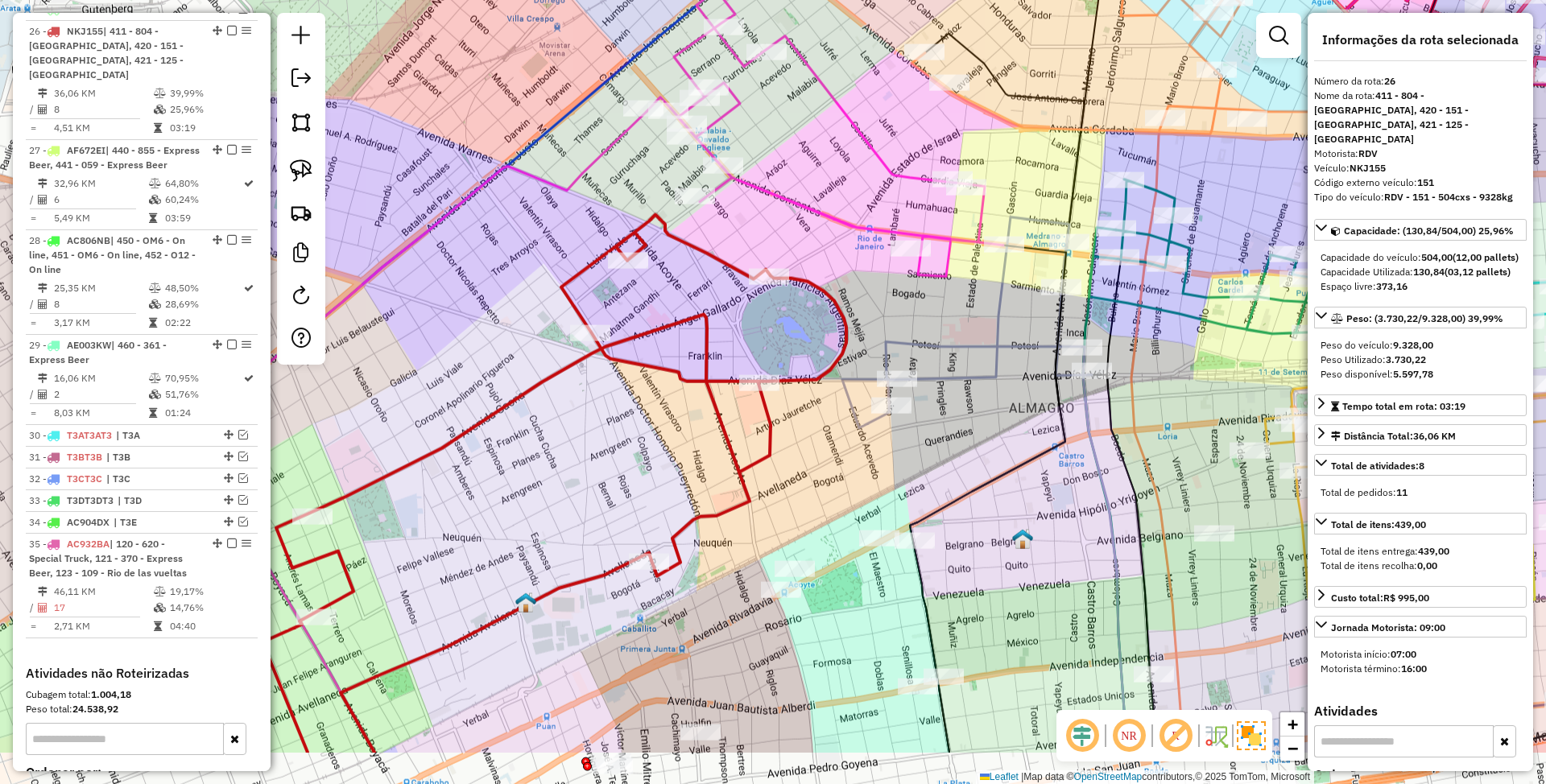
drag, startPoint x: 774, startPoint y: 552, endPoint x: 842, endPoint y: 474, distance: 103.5
click at [842, 474] on div "Janela de atendimento Grade de atendimento Capacidade Transportadoras Veículos …" at bounding box center [773, 392] width 1546 height 784
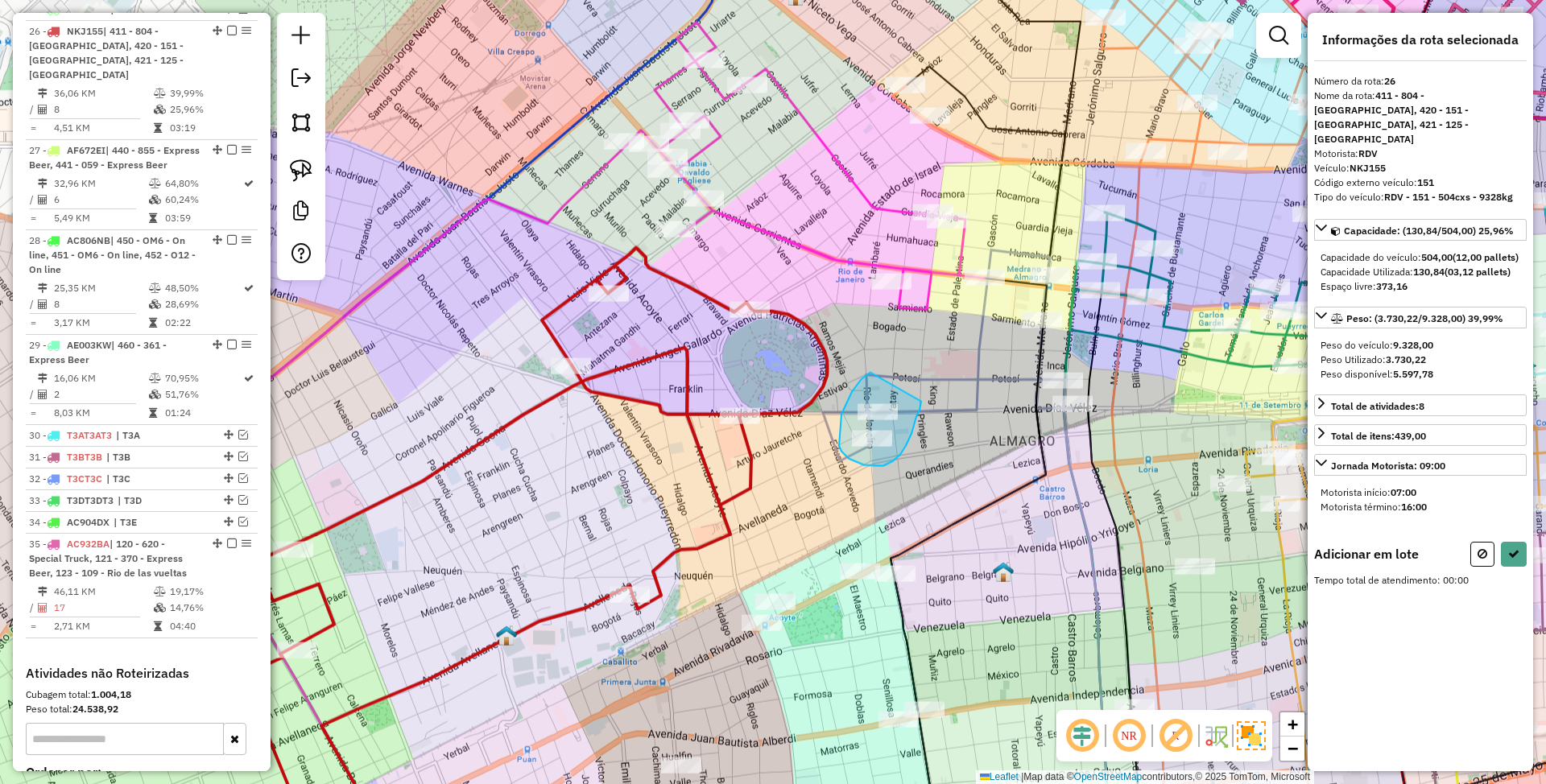
drag, startPoint x: 871, startPoint y: 372, endPoint x: 921, endPoint y: 401, distance: 57.8
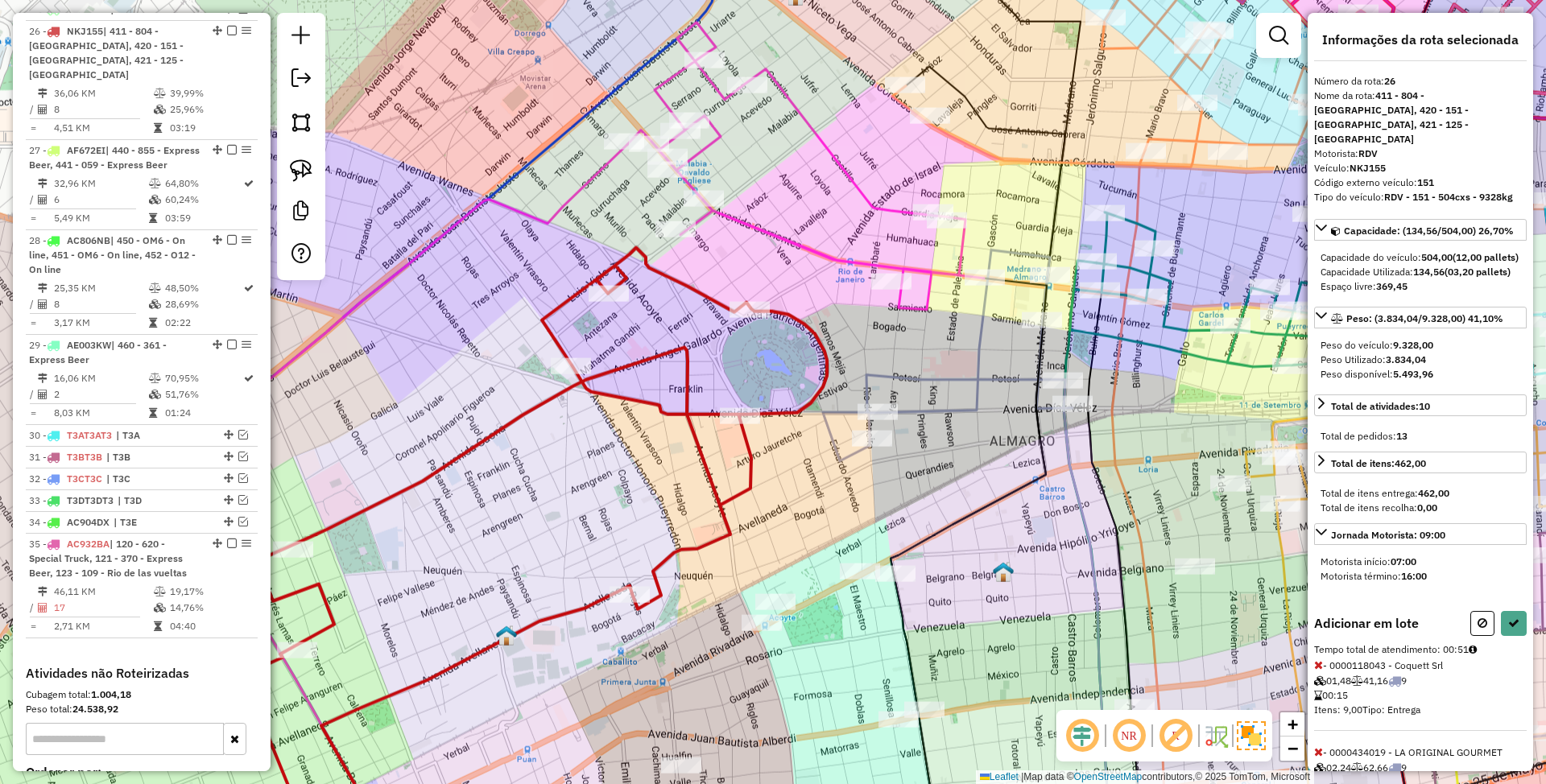
select select "*********"
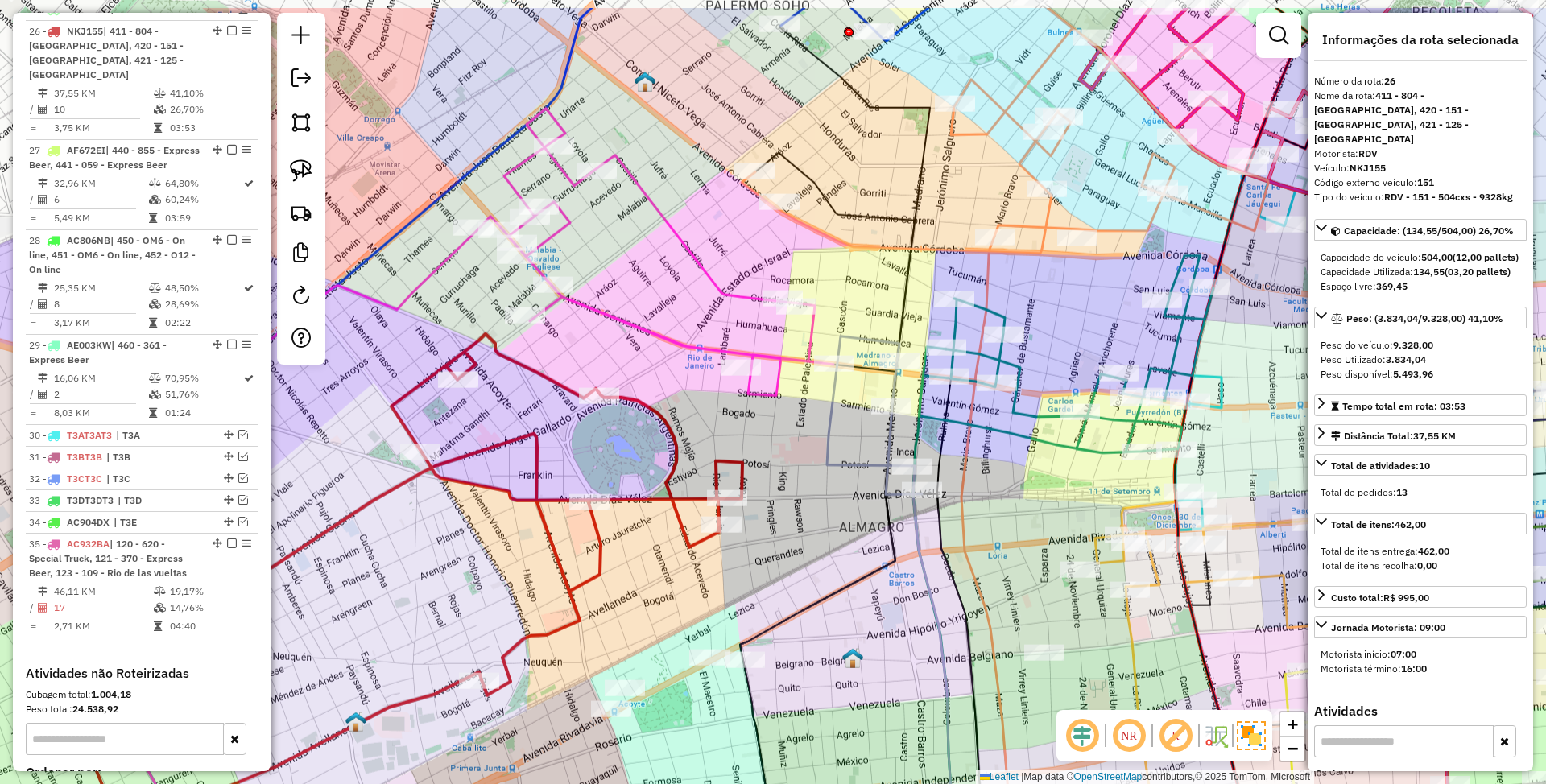
drag, startPoint x: 970, startPoint y: 449, endPoint x: 786, endPoint y: 586, distance: 229.4
click at [786, 586] on div "Janela de atendimento Grade de atendimento Capacidade Transportadoras Veículos …" at bounding box center [773, 392] width 1546 height 784
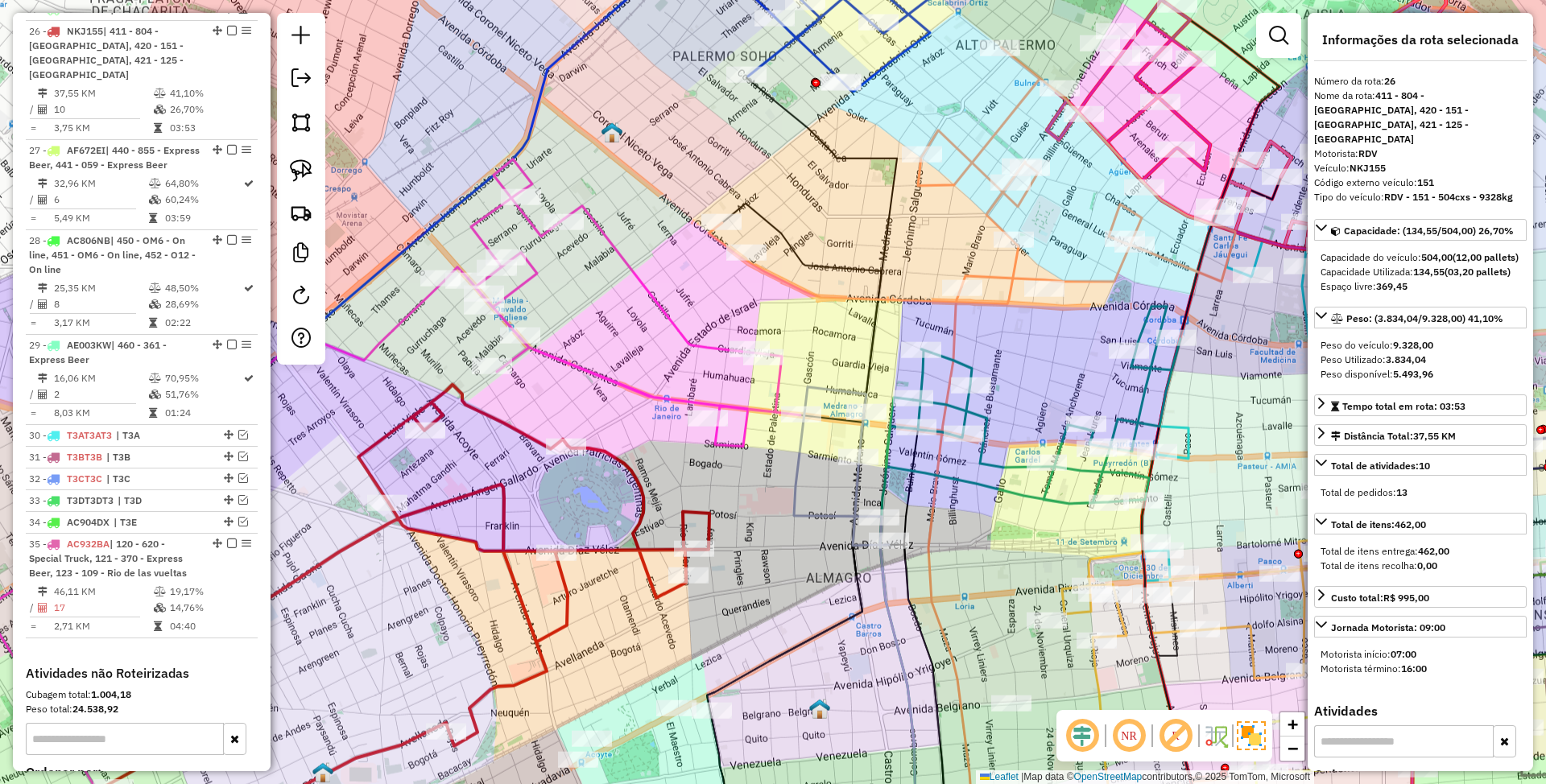
click at [962, 364] on icon at bounding box center [1033, 406] width 294 height 197
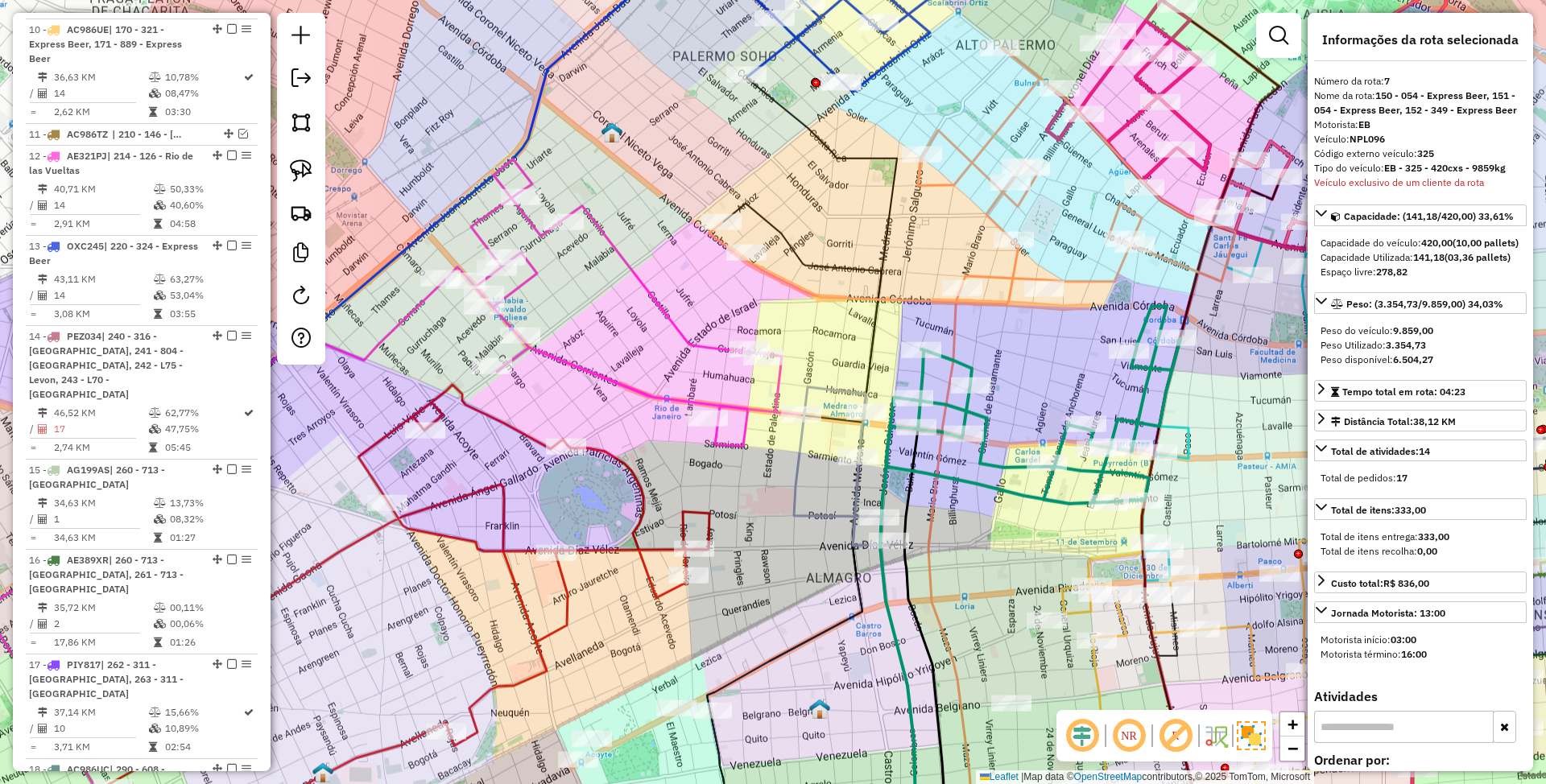
scroll to position [1264, 0]
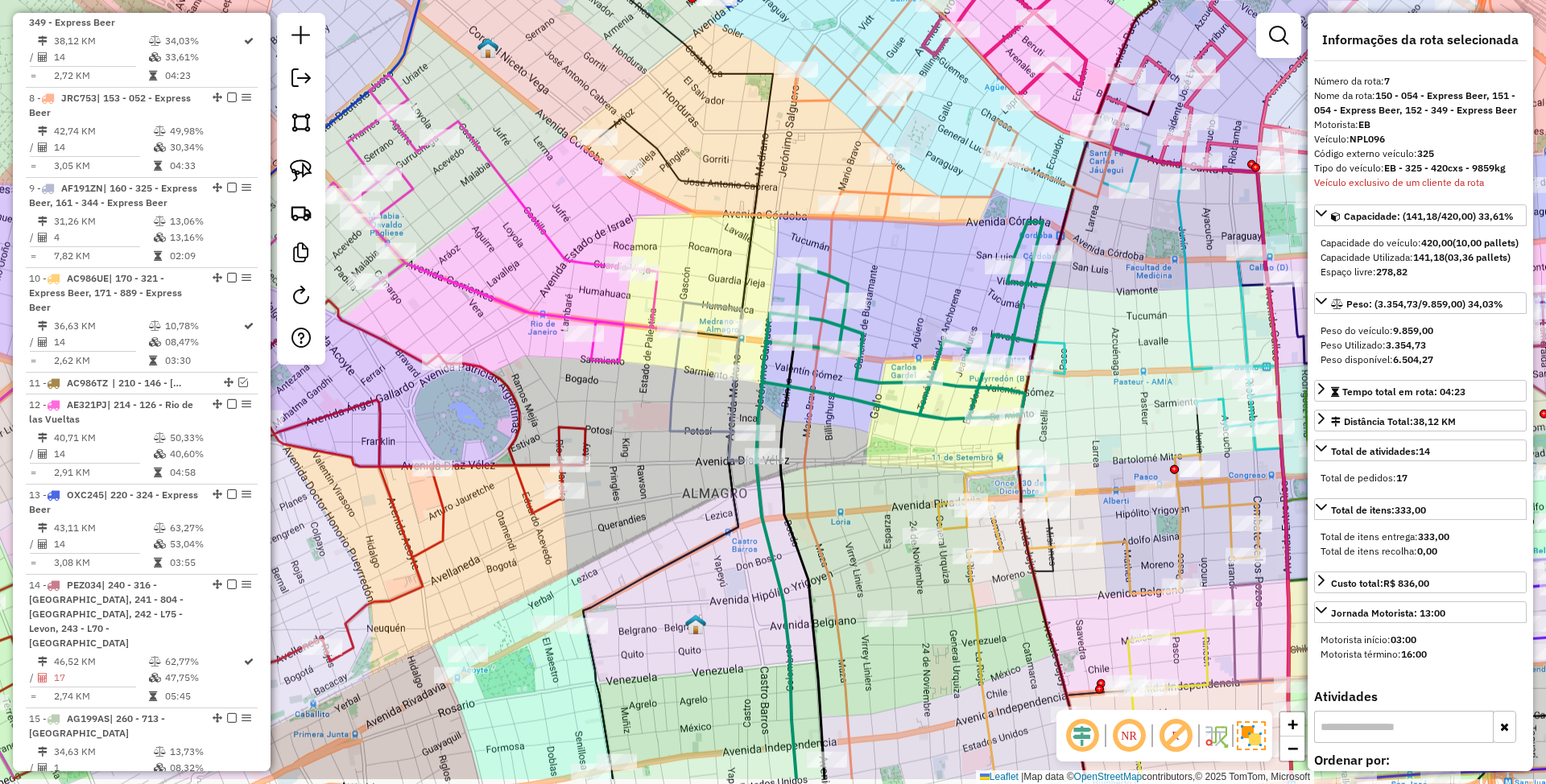
drag, startPoint x: 1047, startPoint y: 378, endPoint x: 923, endPoint y: 294, distance: 149.8
click at [923, 294] on div "Janela de atendimento Grade de atendimento Capacidade Transportadoras Veículos …" at bounding box center [773, 392] width 1546 height 784
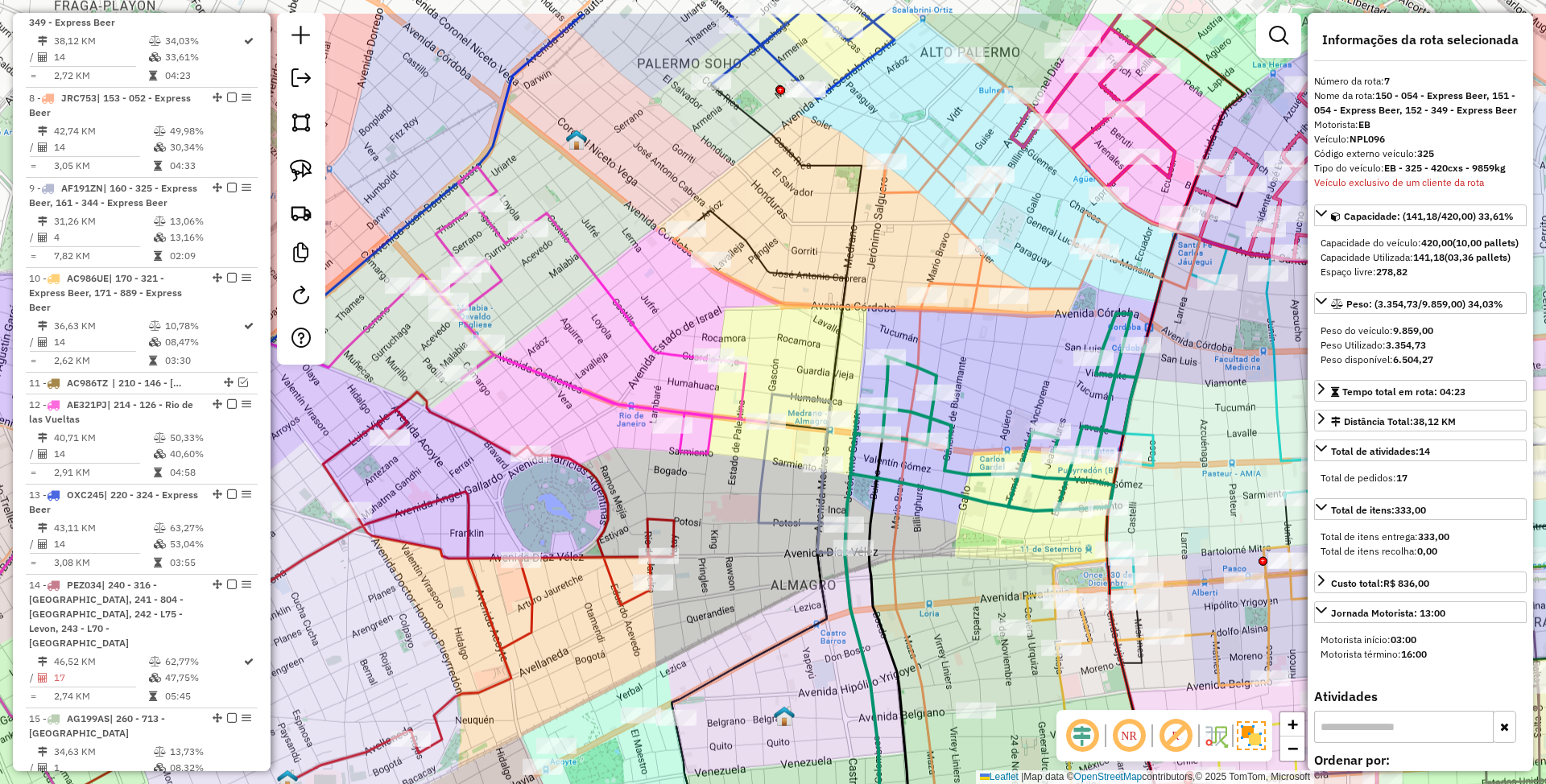
drag, startPoint x: 919, startPoint y: 451, endPoint x: 981, endPoint y: 542, distance: 110.1
click at [983, 542] on div "Janela de atendimento Grade de atendimento Capacidade Transportadoras Veículos …" at bounding box center [773, 392] width 1546 height 784
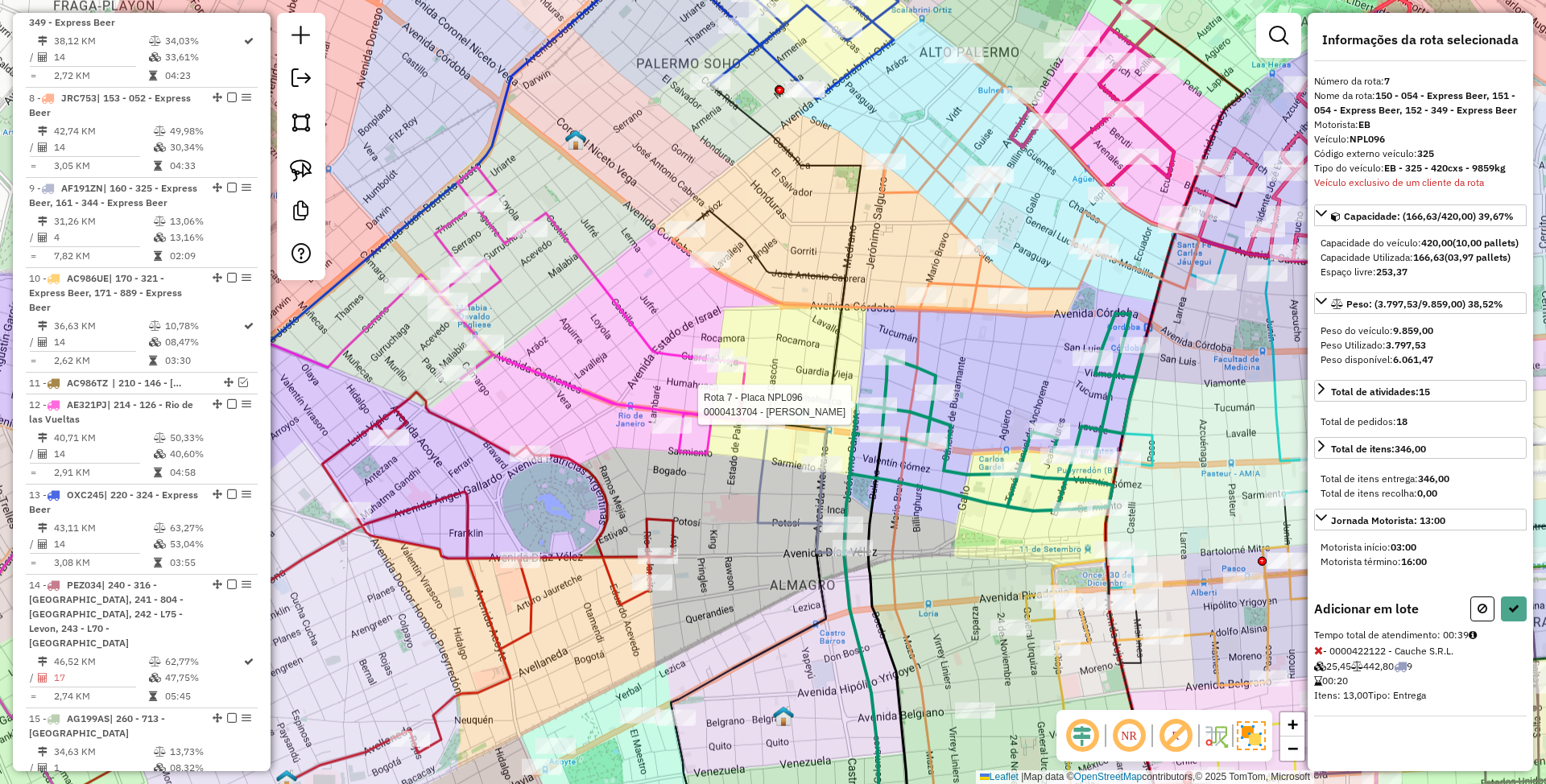
select select "*********"
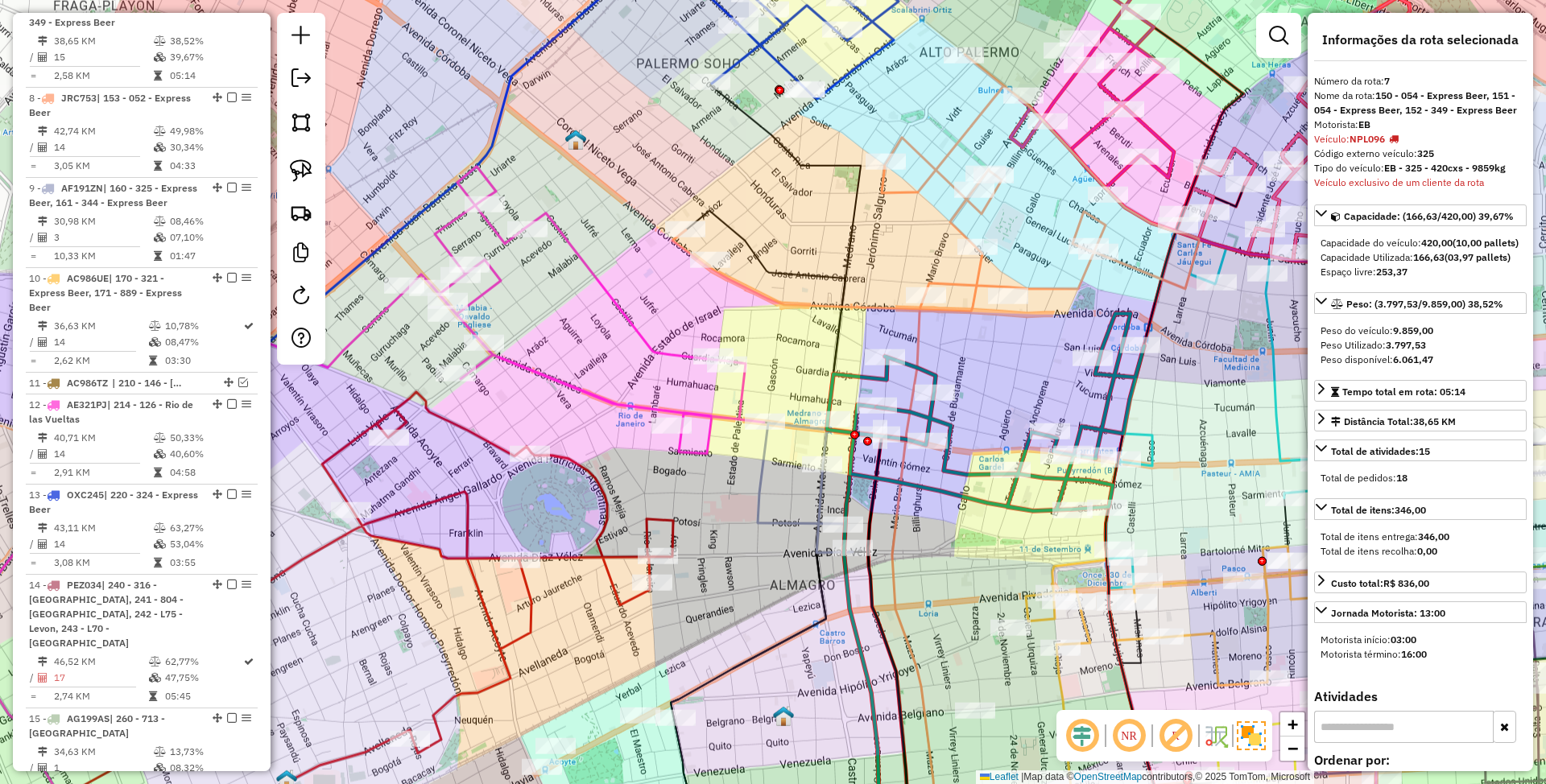
click at [818, 500] on icon at bounding box center [805, 489] width 95 height 129
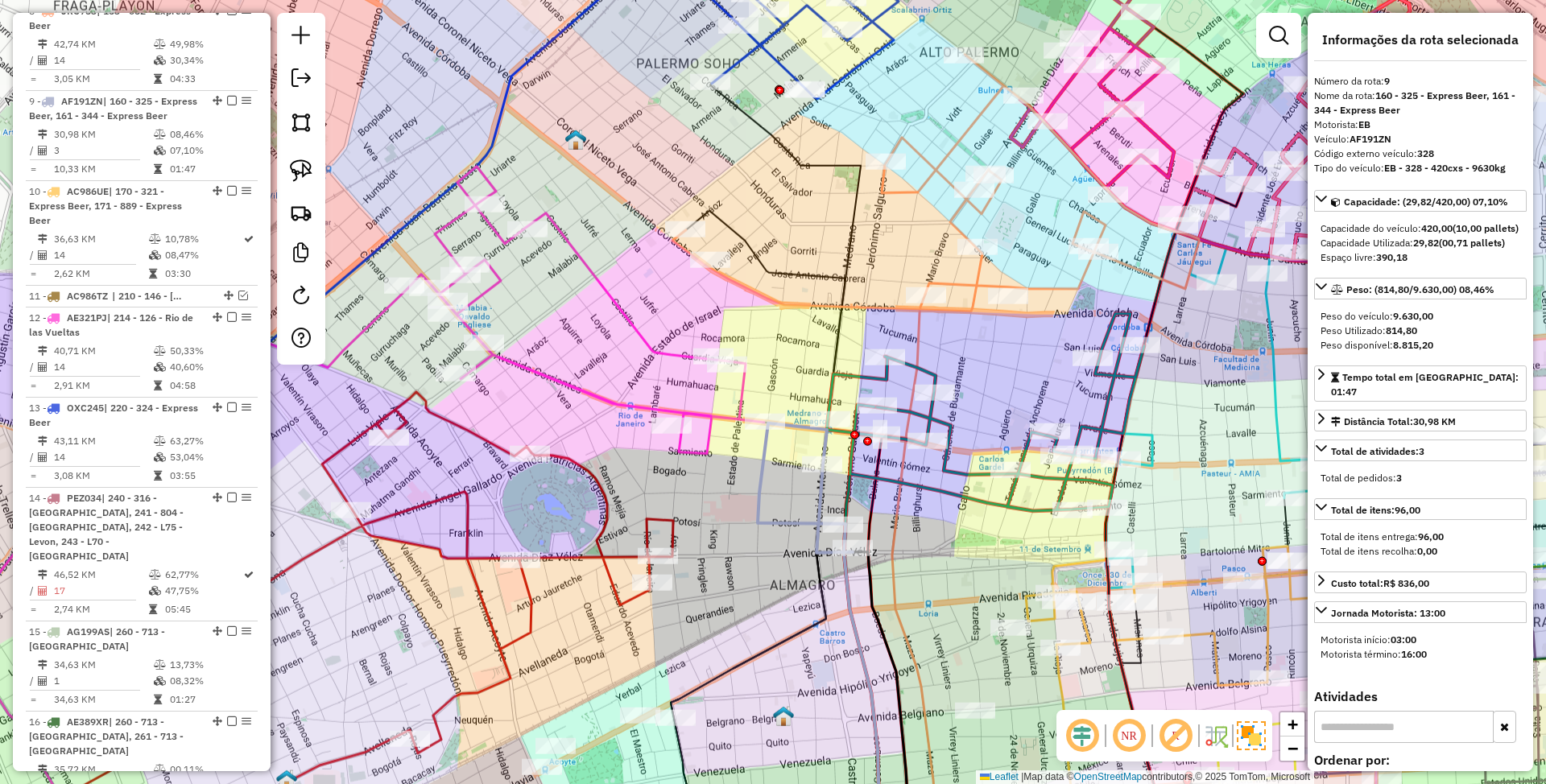
scroll to position [1459, 0]
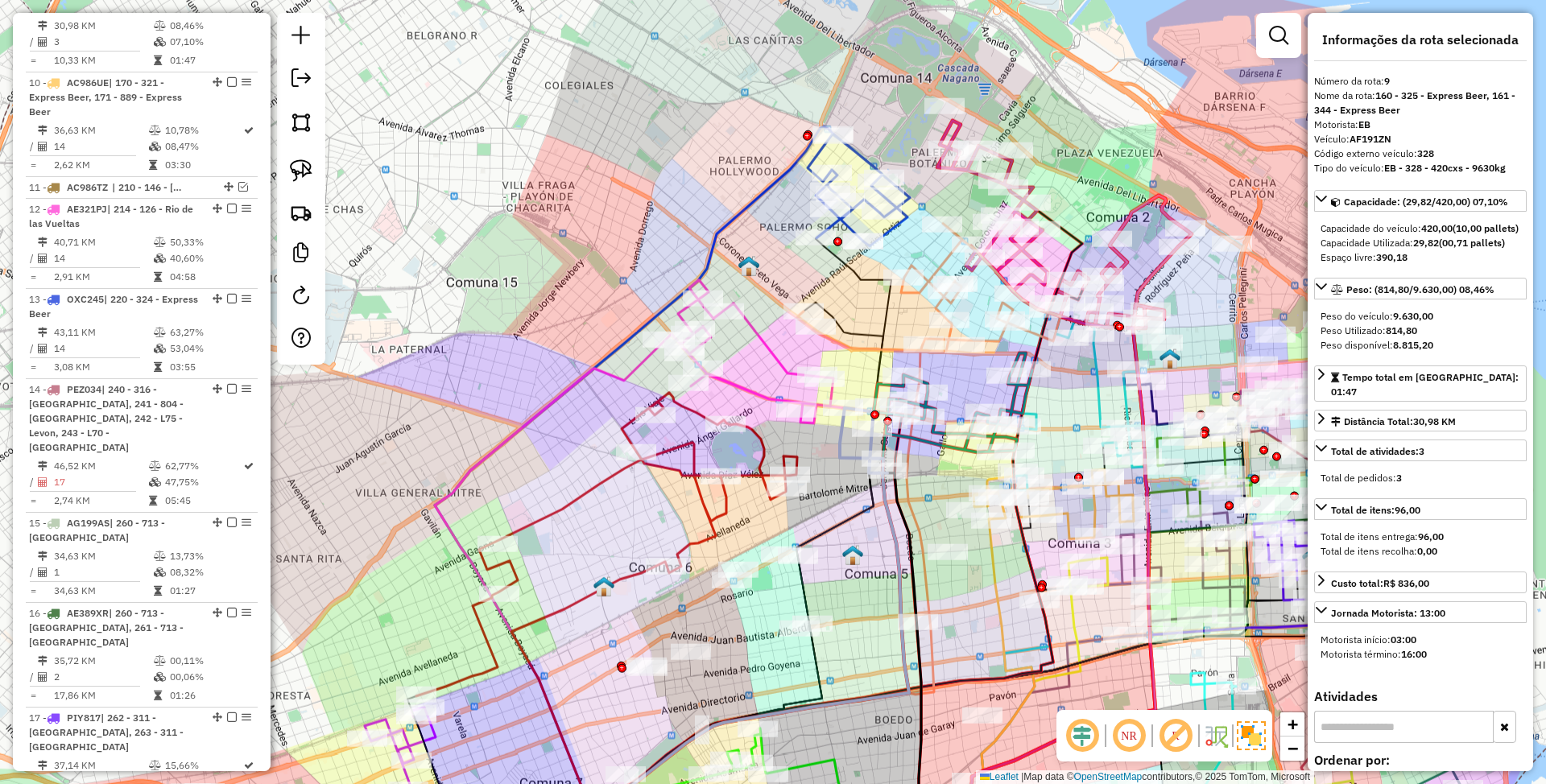
click at [1145, 272] on icon at bounding box center [1121, 263] width 143 height 133
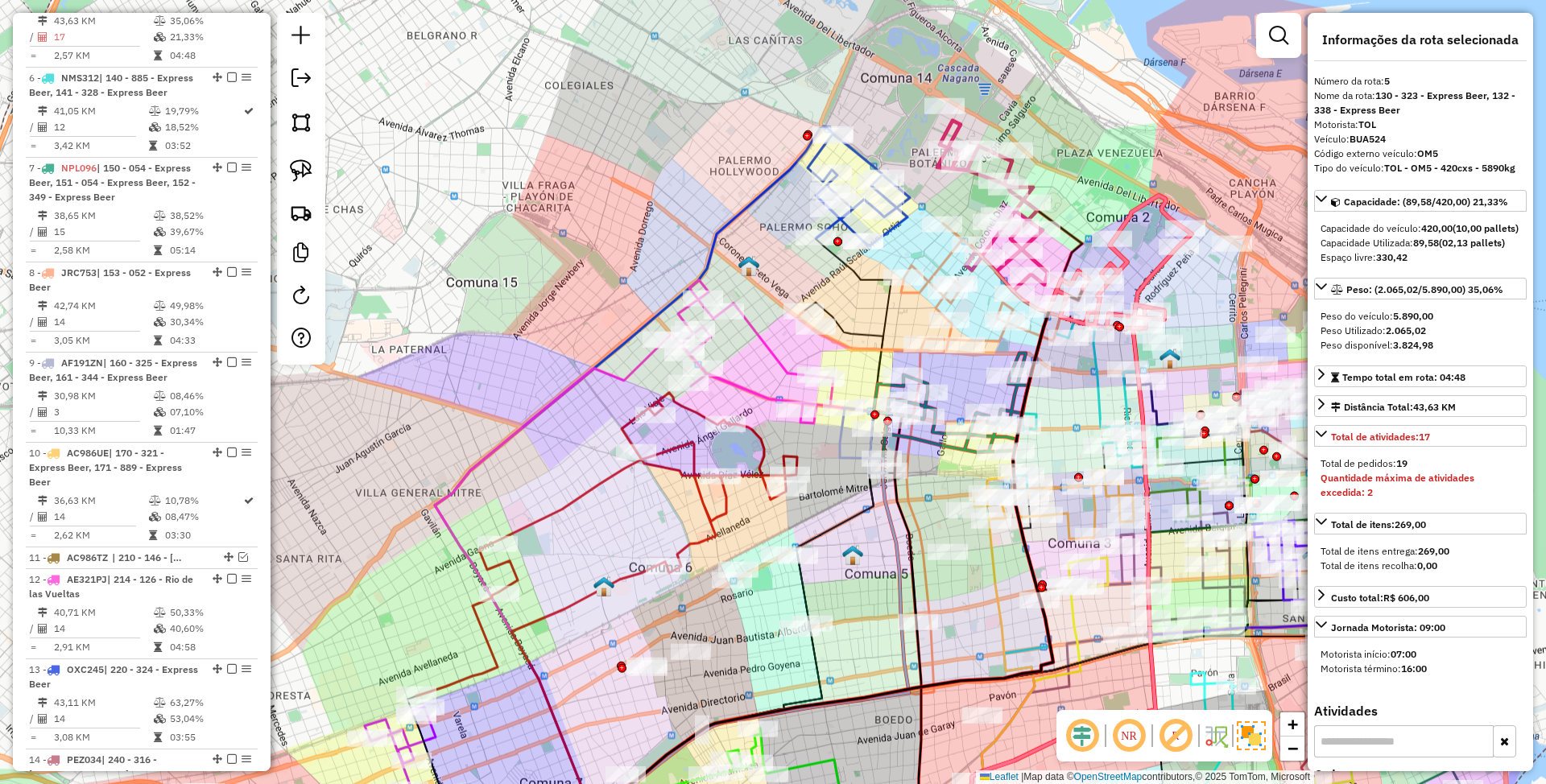
scroll to position [1068, 0]
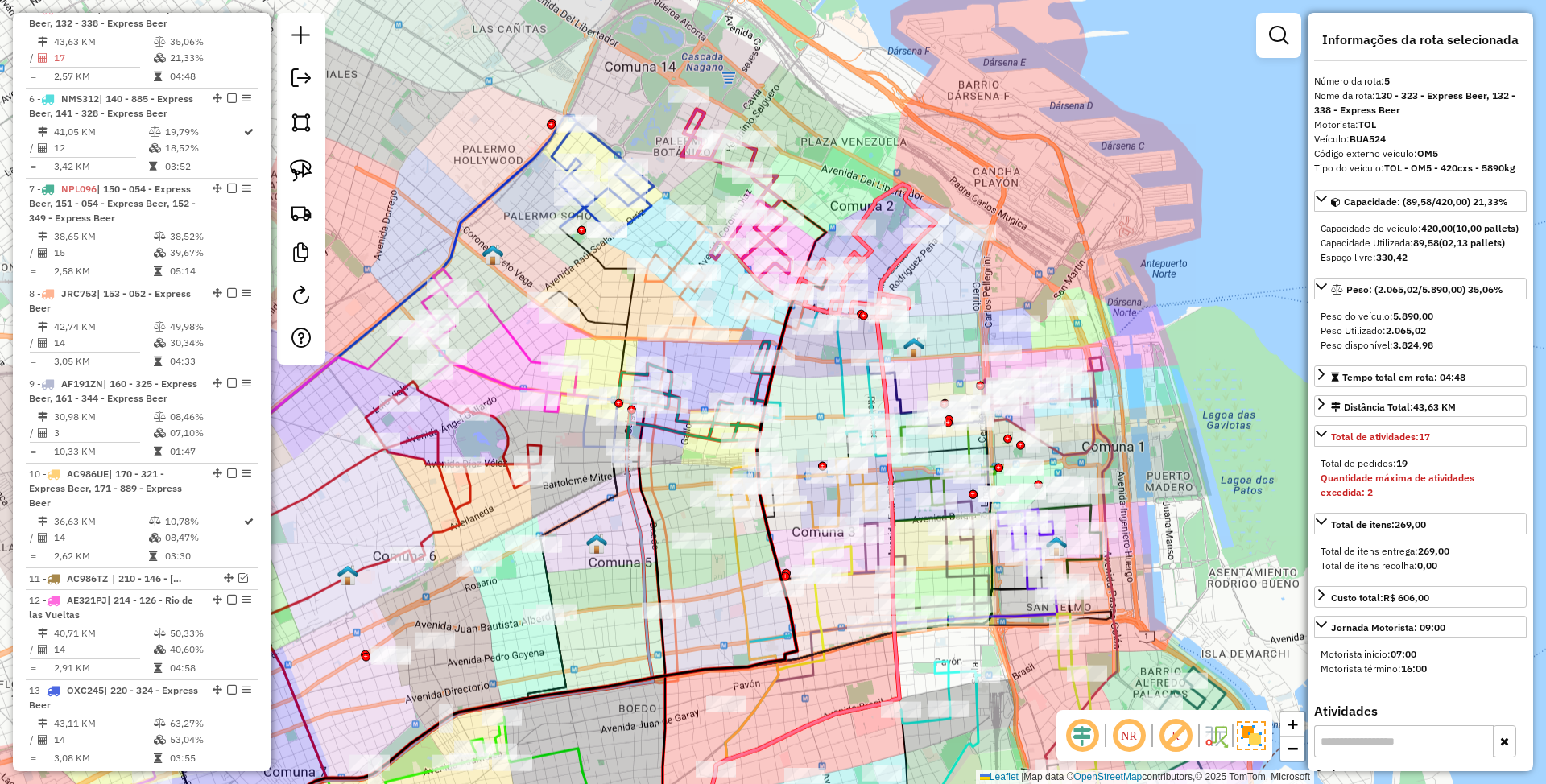
drag, startPoint x: 1119, startPoint y: 294, endPoint x: 942, endPoint y: 292, distance: 177.0
click at [942, 292] on div "Janela de atendimento Grade de atendimento Capacidade Transportadoras Veículos …" at bounding box center [773, 392] width 1546 height 784
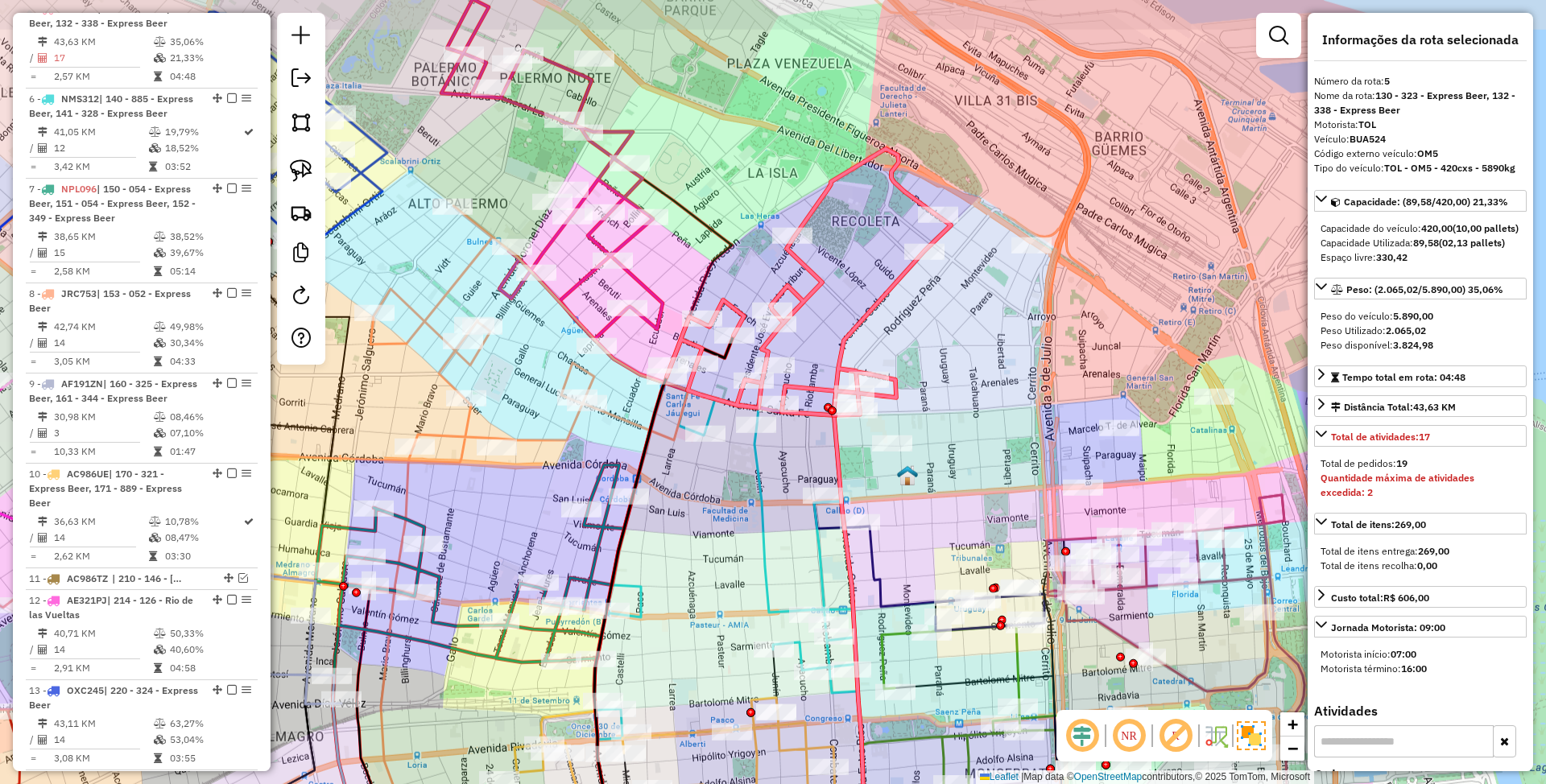
drag, startPoint x: 1017, startPoint y: 263, endPoint x: 944, endPoint y: 329, distance: 98.4
click at [944, 329] on div "Janela de atendimento Grade de atendimento Capacidade Transportadoras Veículos …" at bounding box center [773, 392] width 1546 height 784
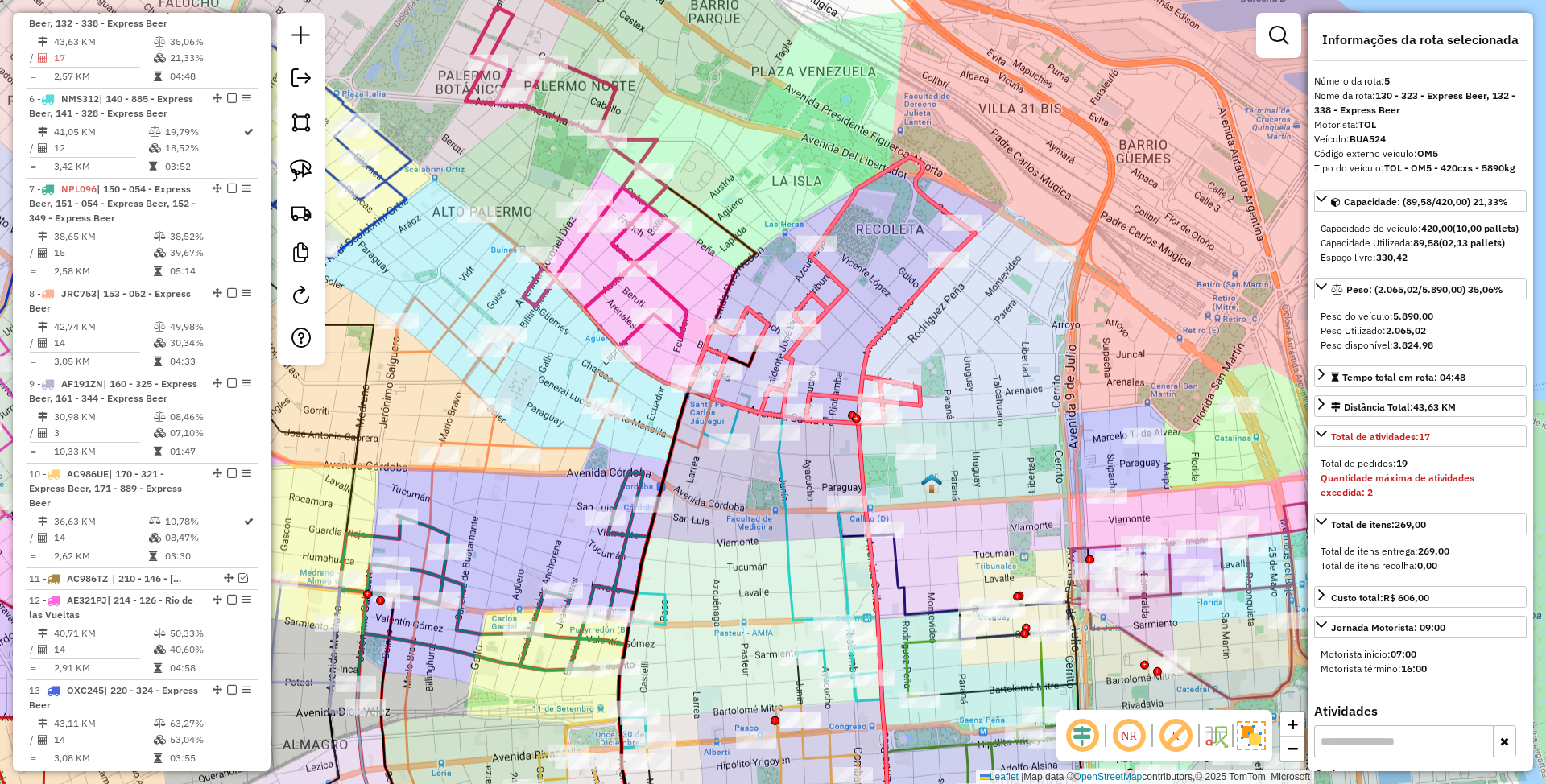
drag, startPoint x: 960, startPoint y: 356, endPoint x: 984, endPoint y: 364, distance: 25.3
click at [984, 364] on div "Janela de atendimento Grade de atendimento Capacidade Transportadoras Veículos …" at bounding box center [773, 392] width 1546 height 784
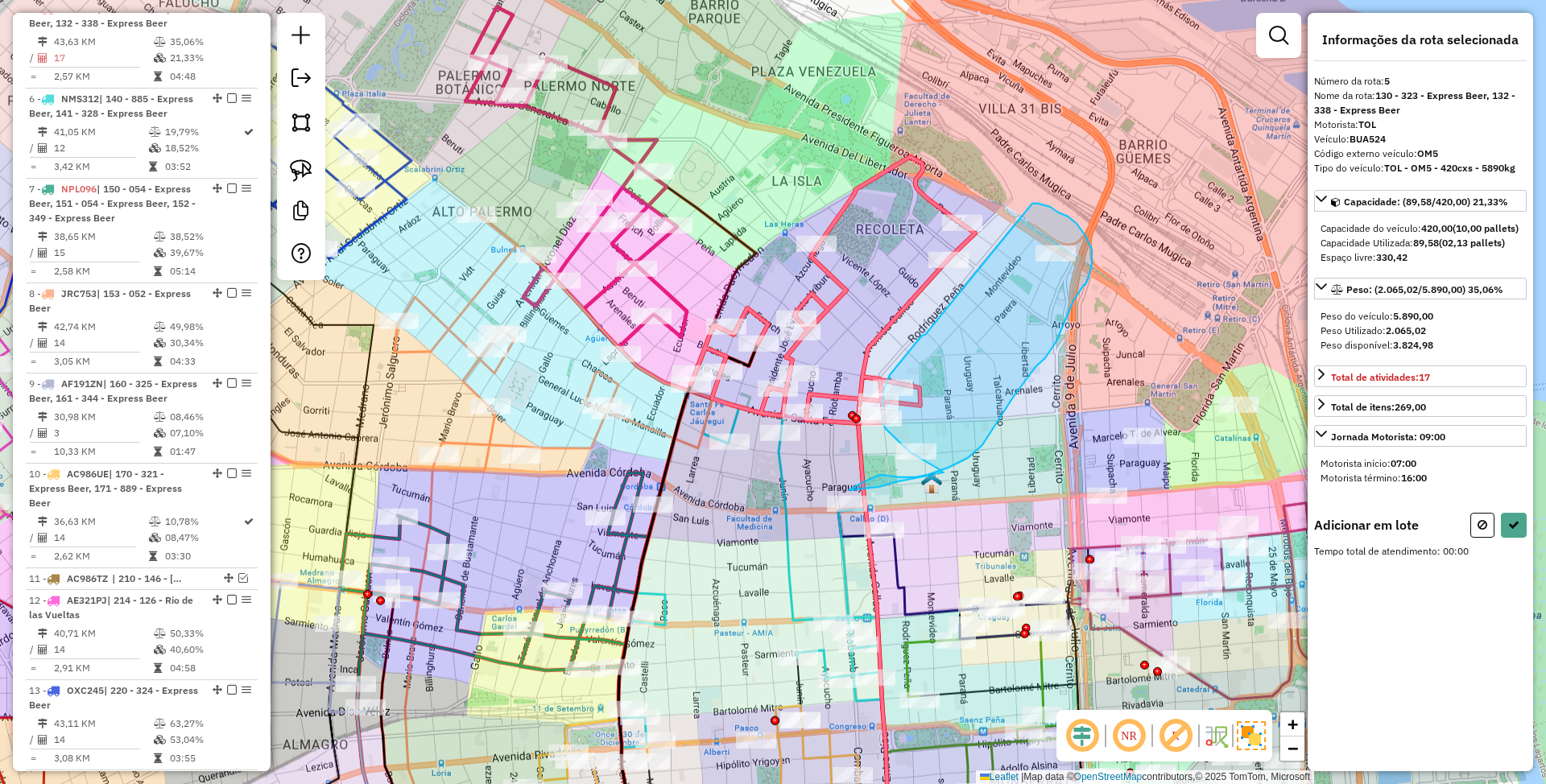
drag, startPoint x: 922, startPoint y: 336, endPoint x: 1032, endPoint y: 204, distance: 171.8
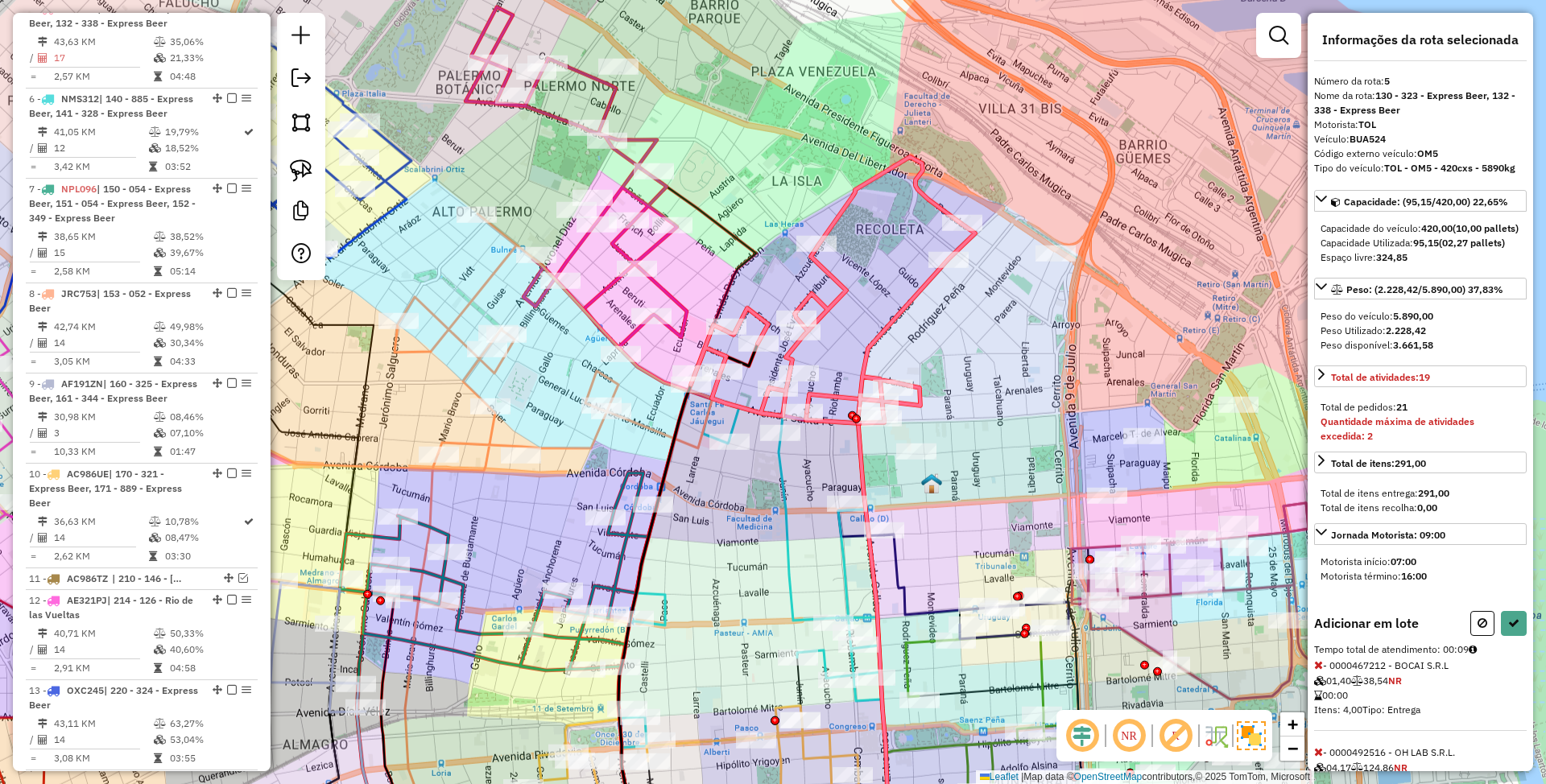
select select "*********"
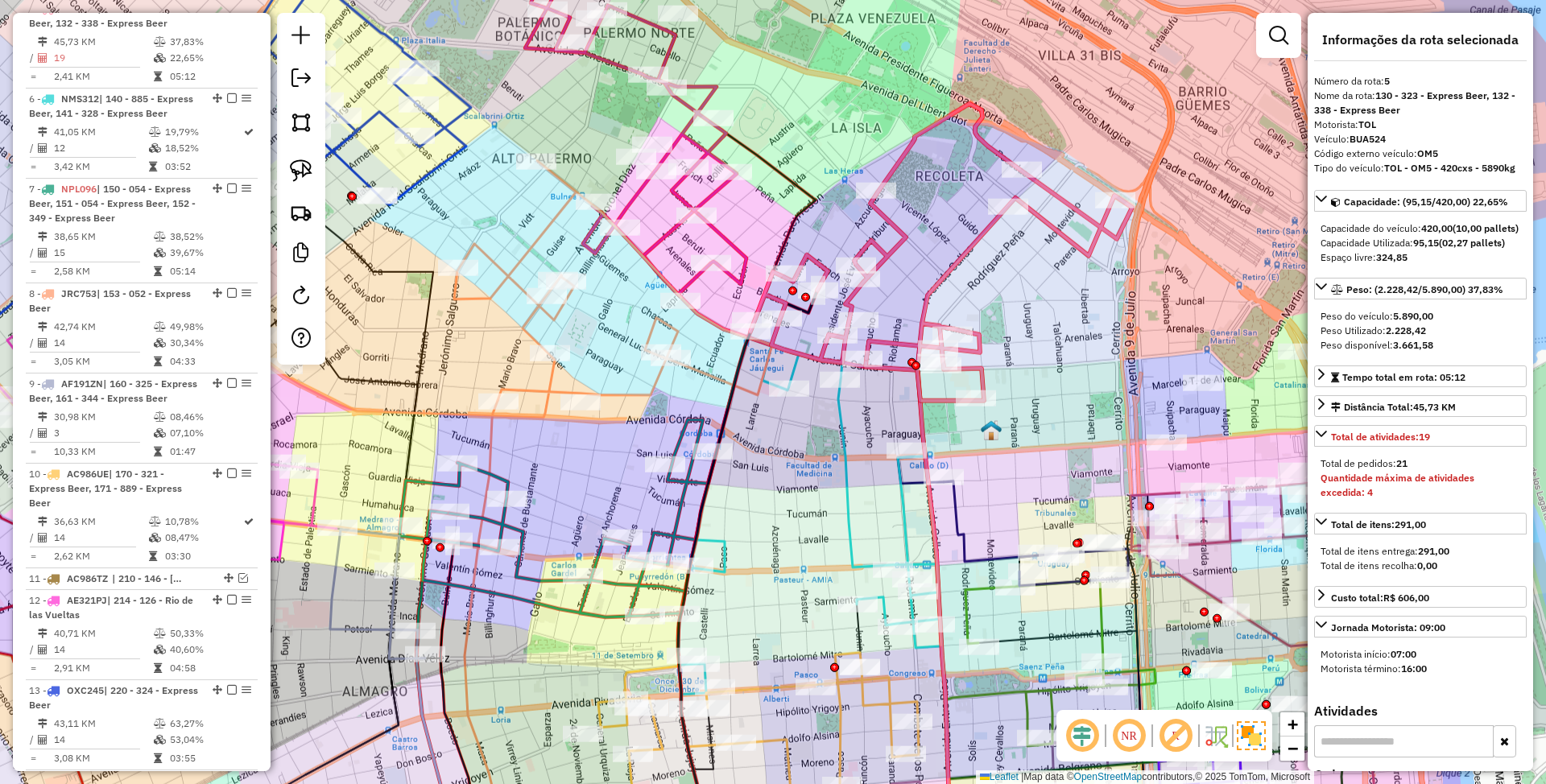
drag, startPoint x: 970, startPoint y: 336, endPoint x: 1012, endPoint y: 298, distance: 56.6
click at [1012, 298] on div "Janela de atendimento Grade de atendimento Capacidade Transportadoras Veículos …" at bounding box center [773, 392] width 1546 height 784
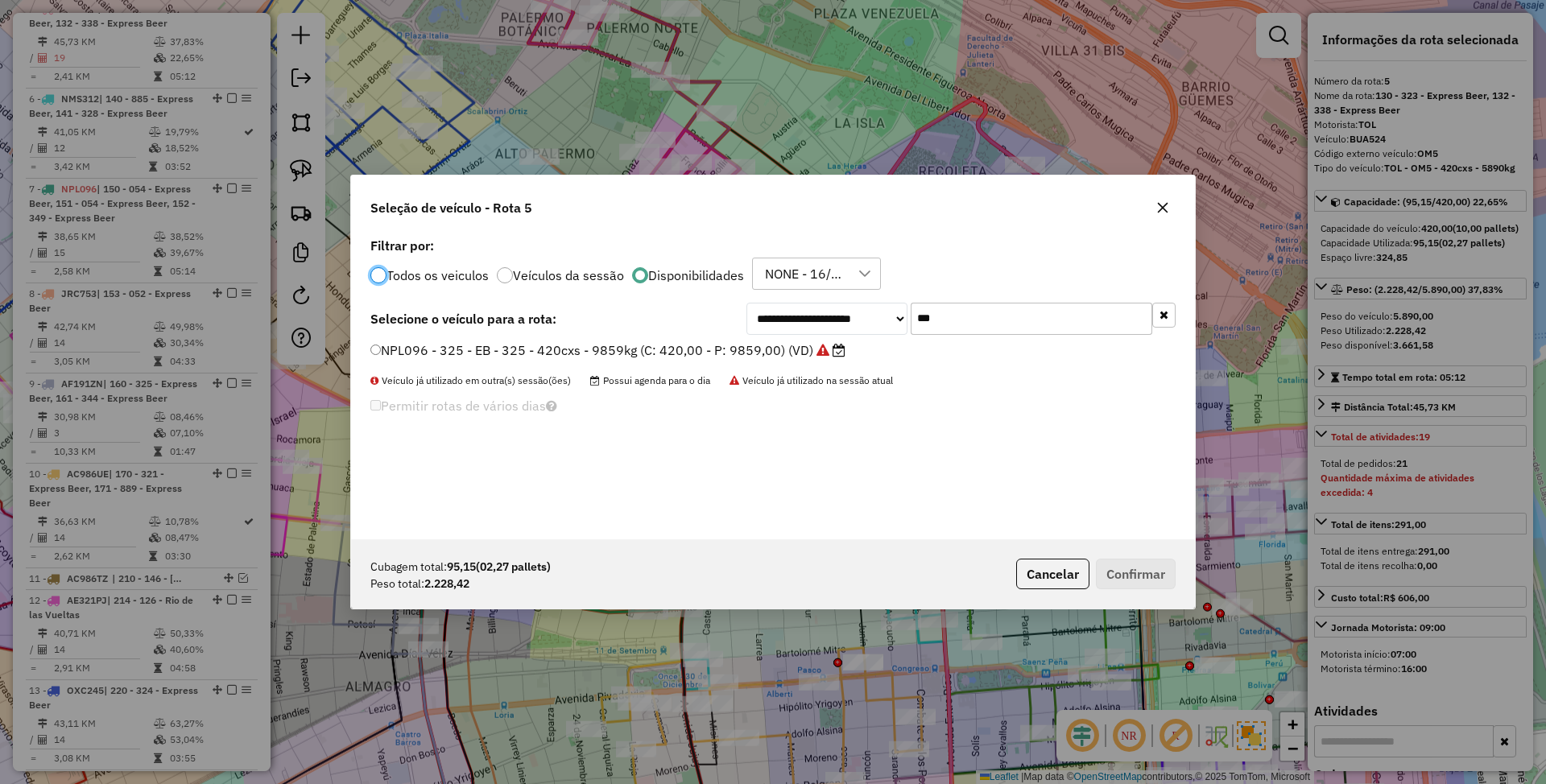
scroll to position [8, 5]
drag, startPoint x: 970, startPoint y: 314, endPoint x: 861, endPoint y: 300, distance: 109.9
click at [861, 300] on div "**********" at bounding box center [773, 386] width 844 height 306
type input "***"
click at [653, 350] on label "AF035KZ - 057 - EB - 57 - 420cxs - 9616kg (C: 420,00 - P: 9616,00) (VD)" at bounding box center [600, 350] width 459 height 19
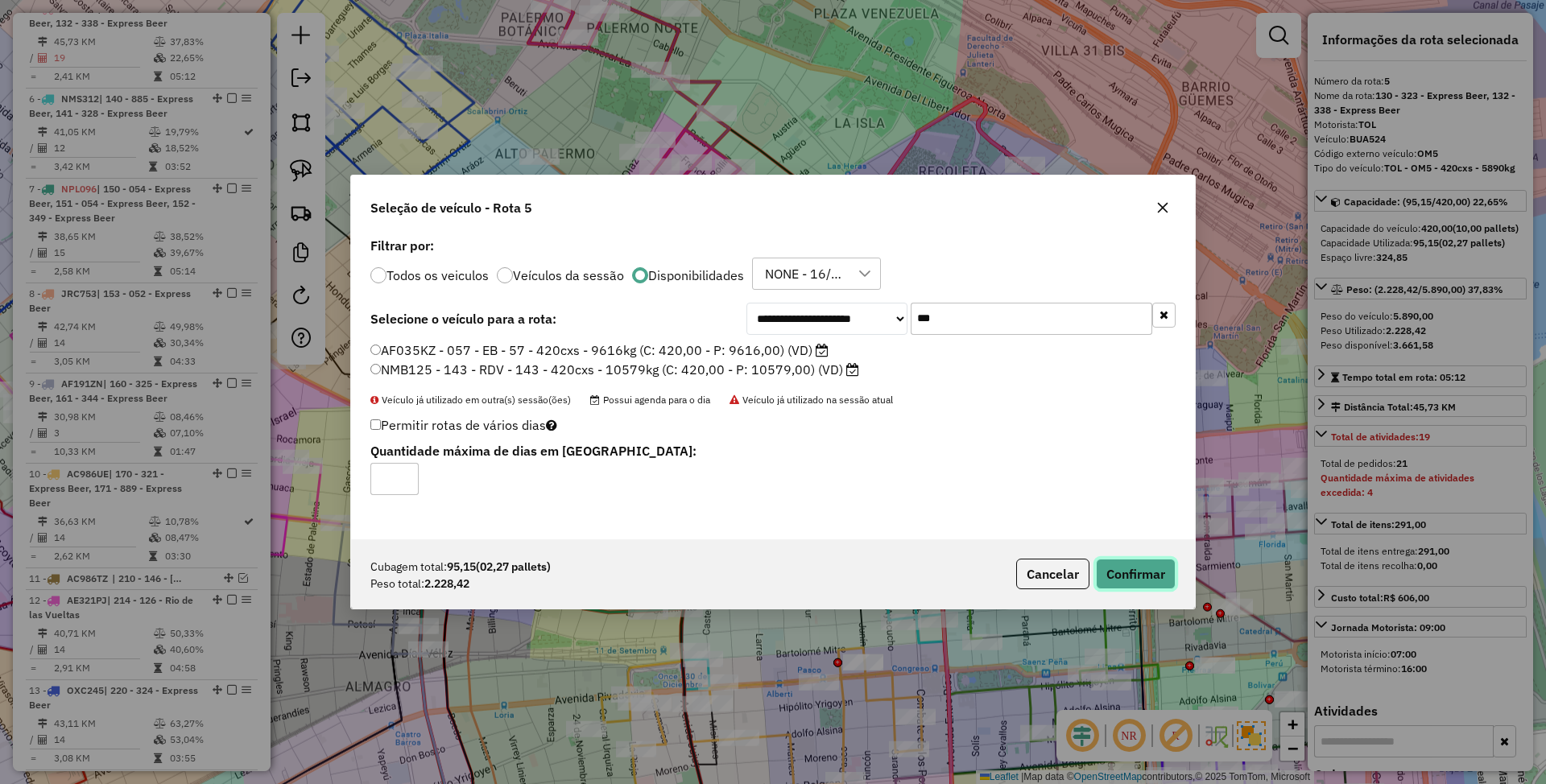
click at [1129, 567] on button "Confirmar" at bounding box center [1136, 574] width 80 height 31
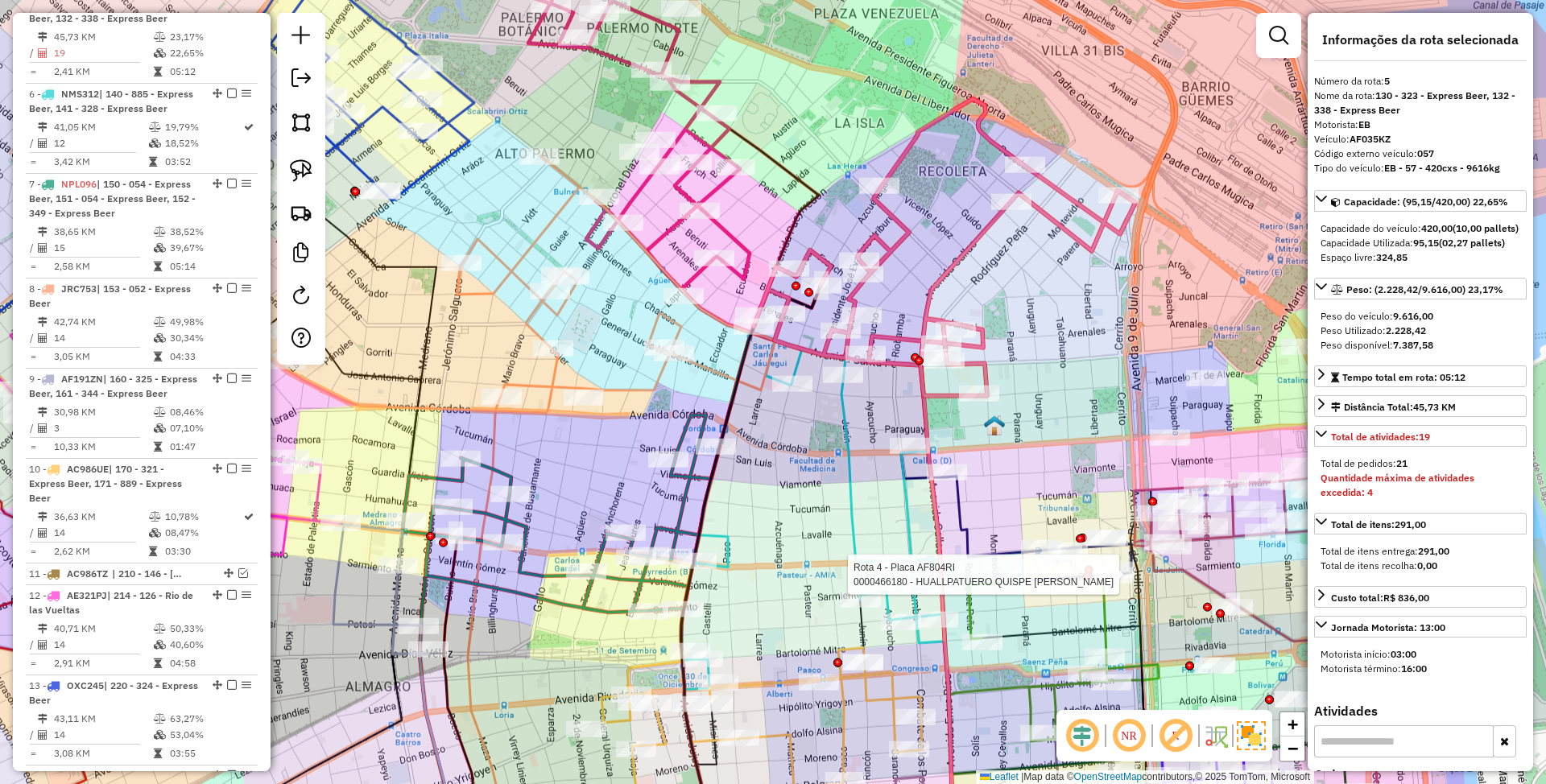
scroll to position [1068, 0]
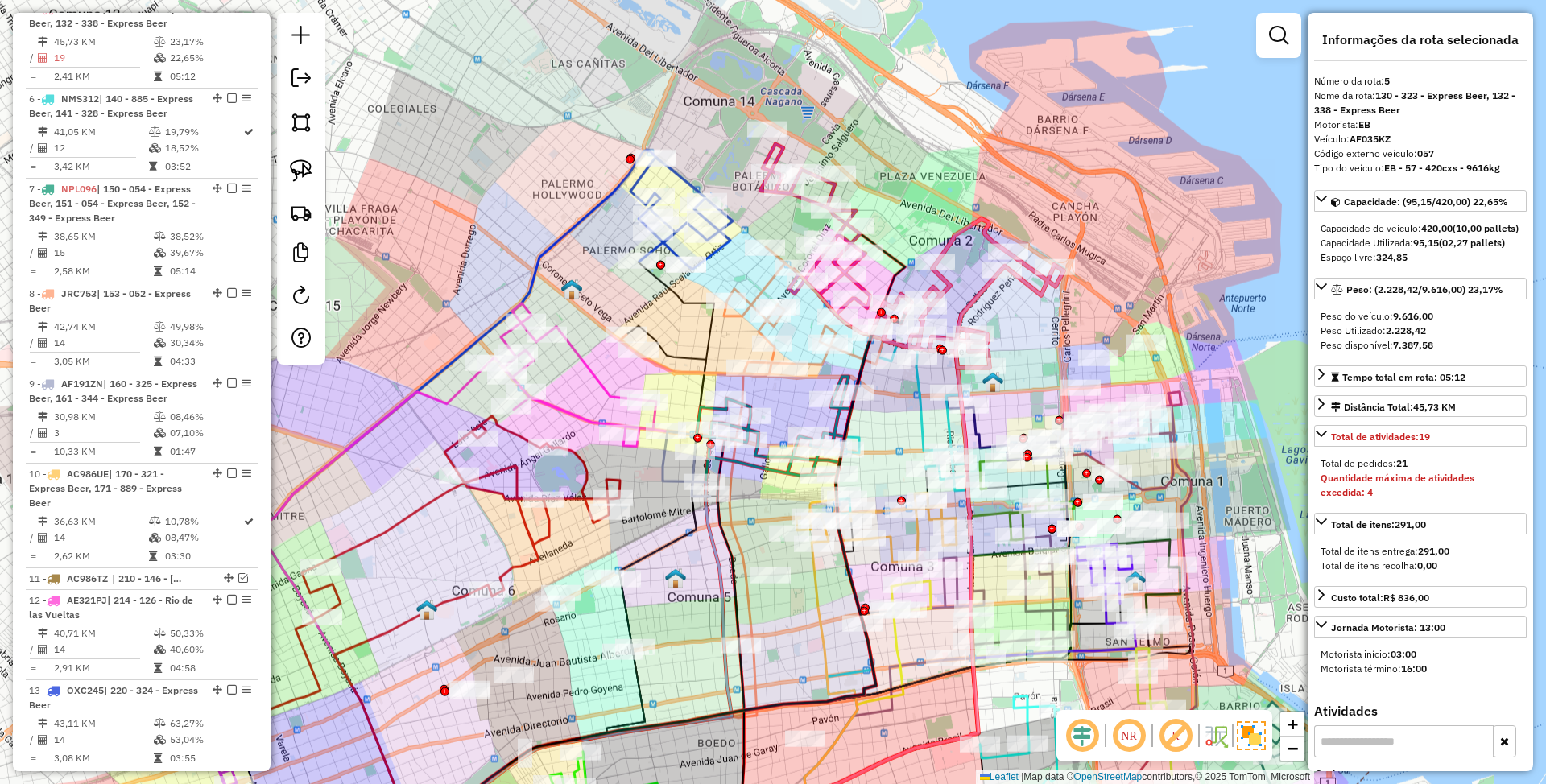
click at [919, 381] on icon at bounding box center [902, 425] width 132 height 179
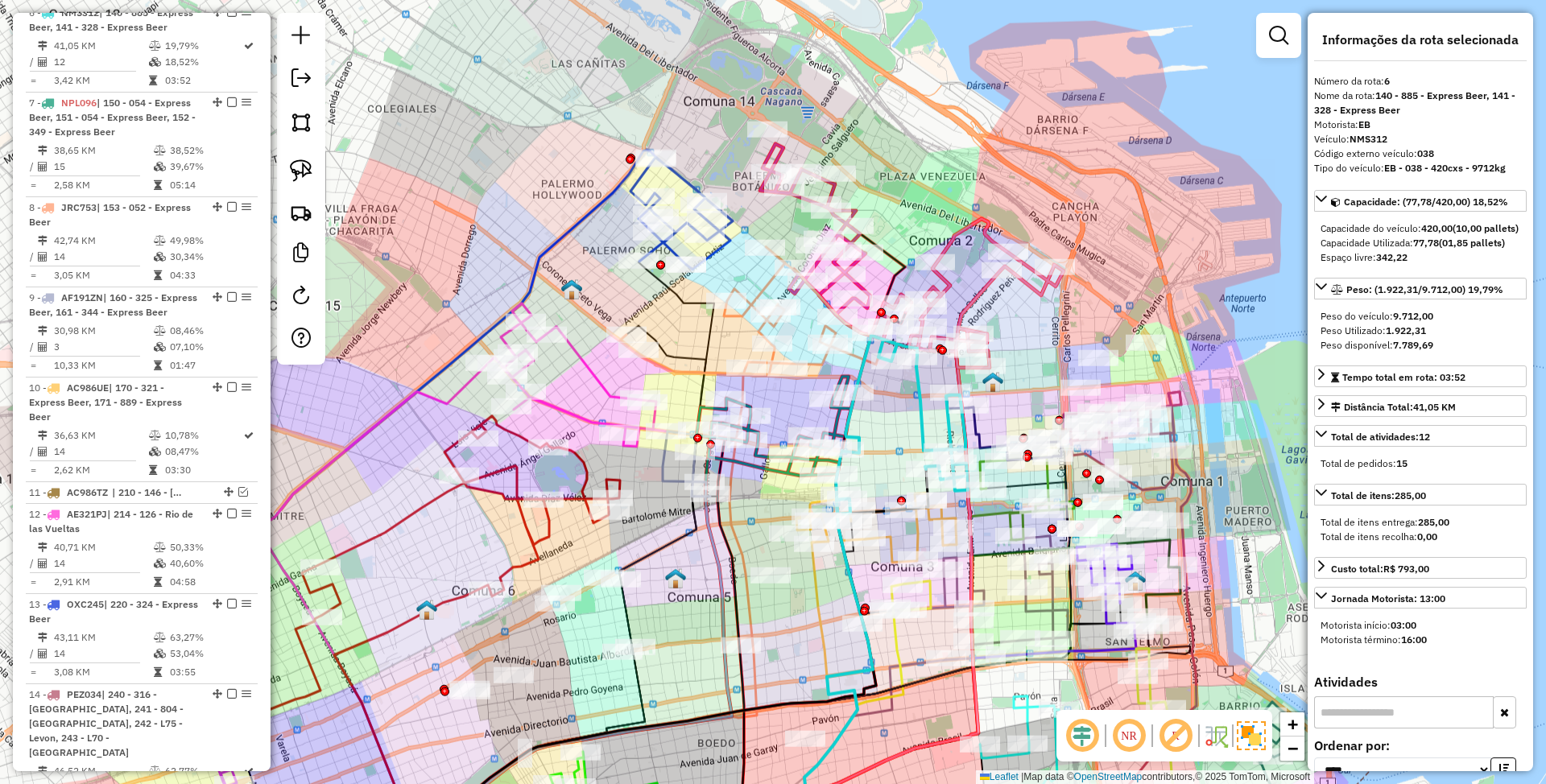
scroll to position [1173, 0]
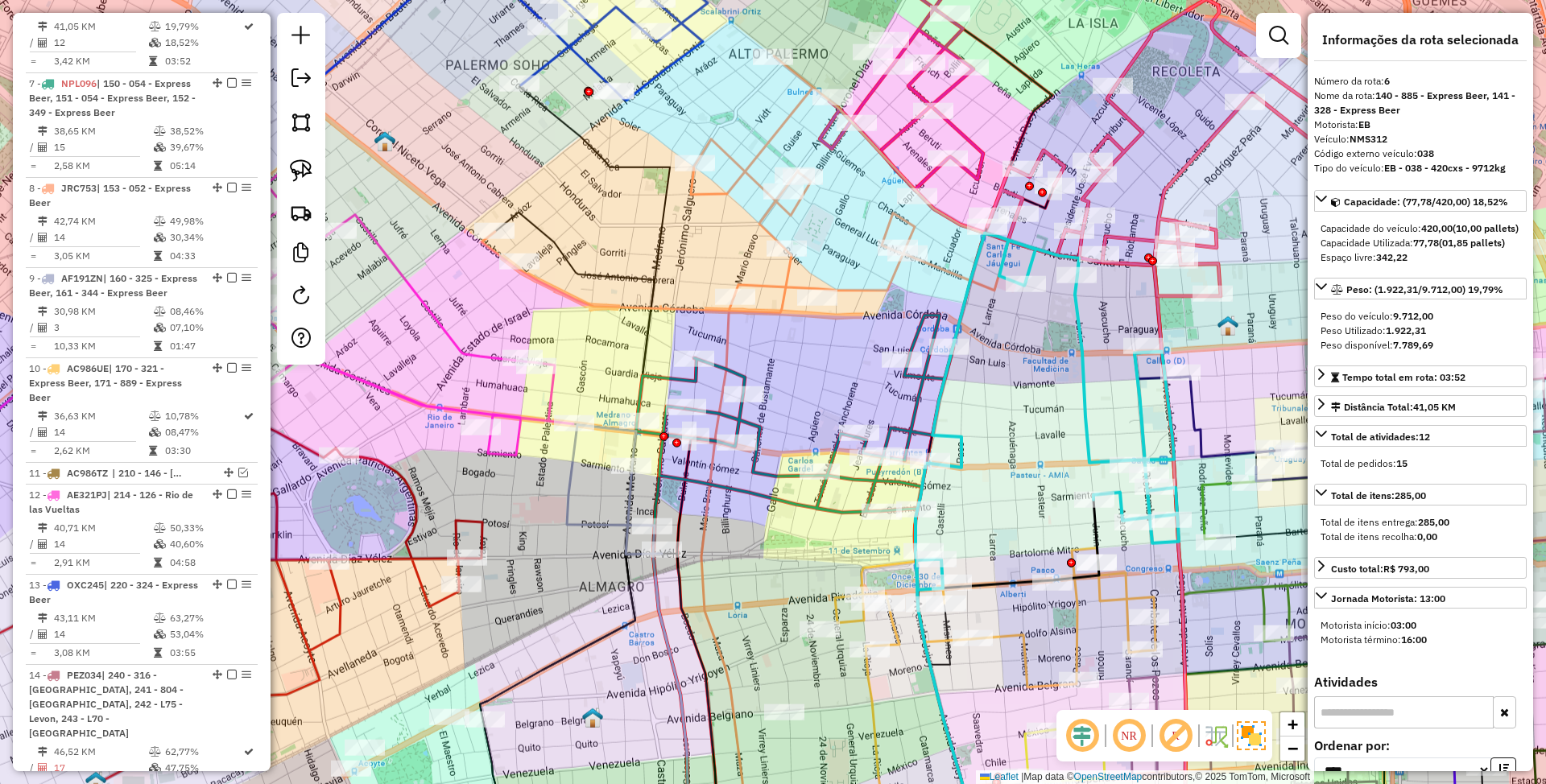
click at [736, 375] on icon at bounding box center [795, 414] width 318 height 197
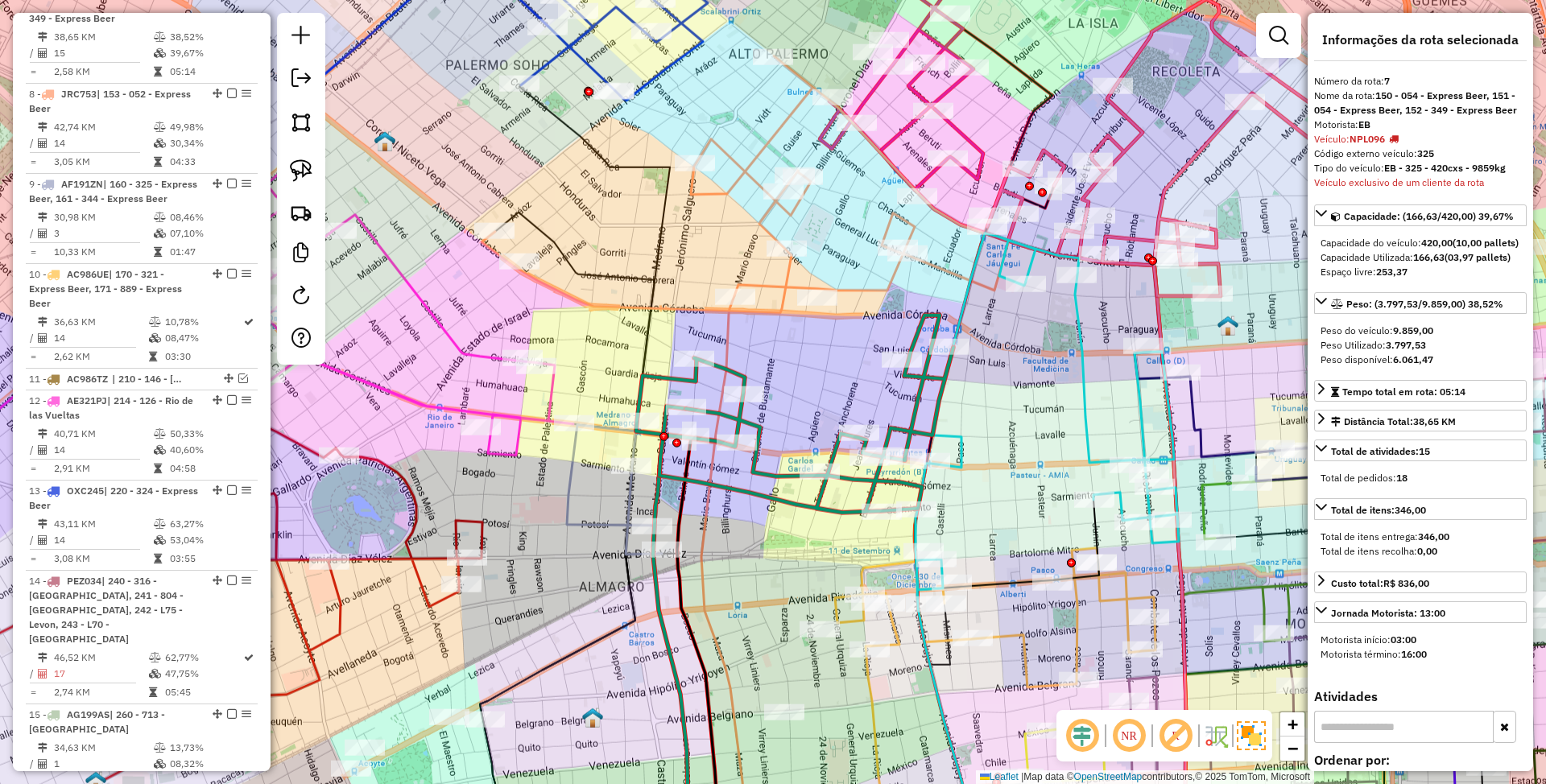
scroll to position [1277, 0]
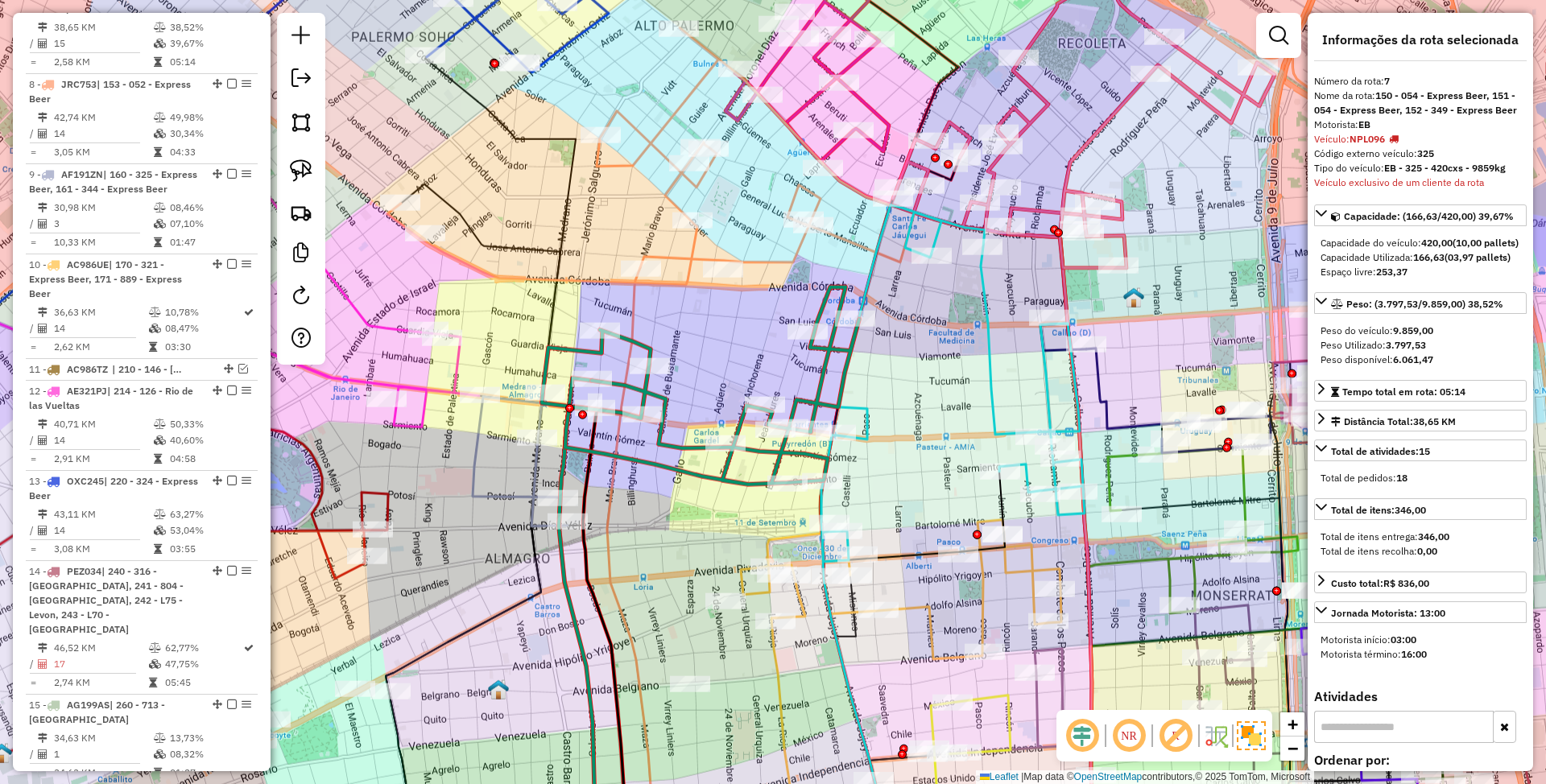
drag, startPoint x: 861, startPoint y: 419, endPoint x: 896, endPoint y: 393, distance: 43.6
click at [896, 393] on div "Janela de atendimento Grade de atendimento Capacidade Transportadoras Veículos …" at bounding box center [773, 392] width 1546 height 784
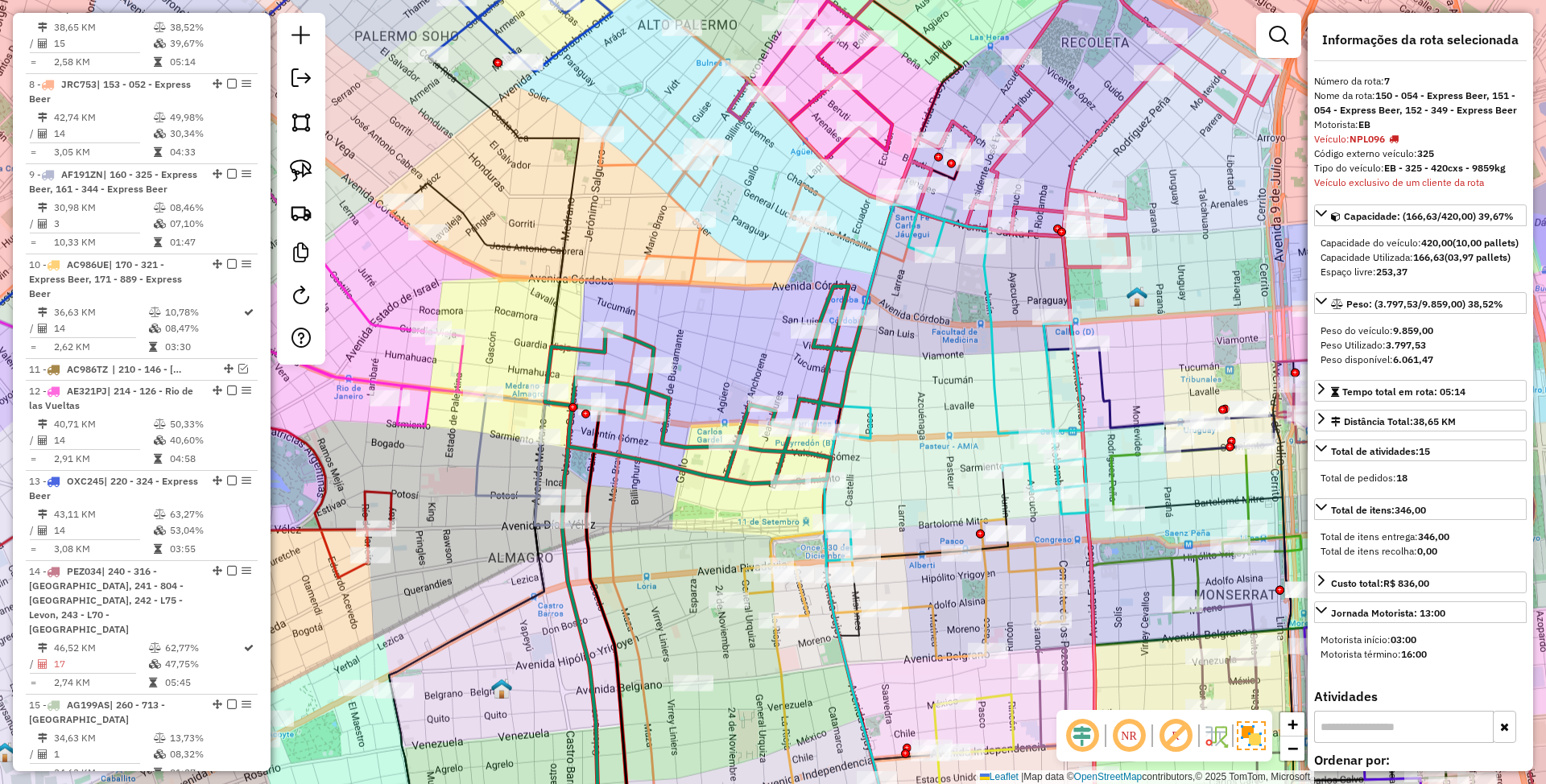
click at [983, 303] on icon at bounding box center [956, 383] width 264 height 357
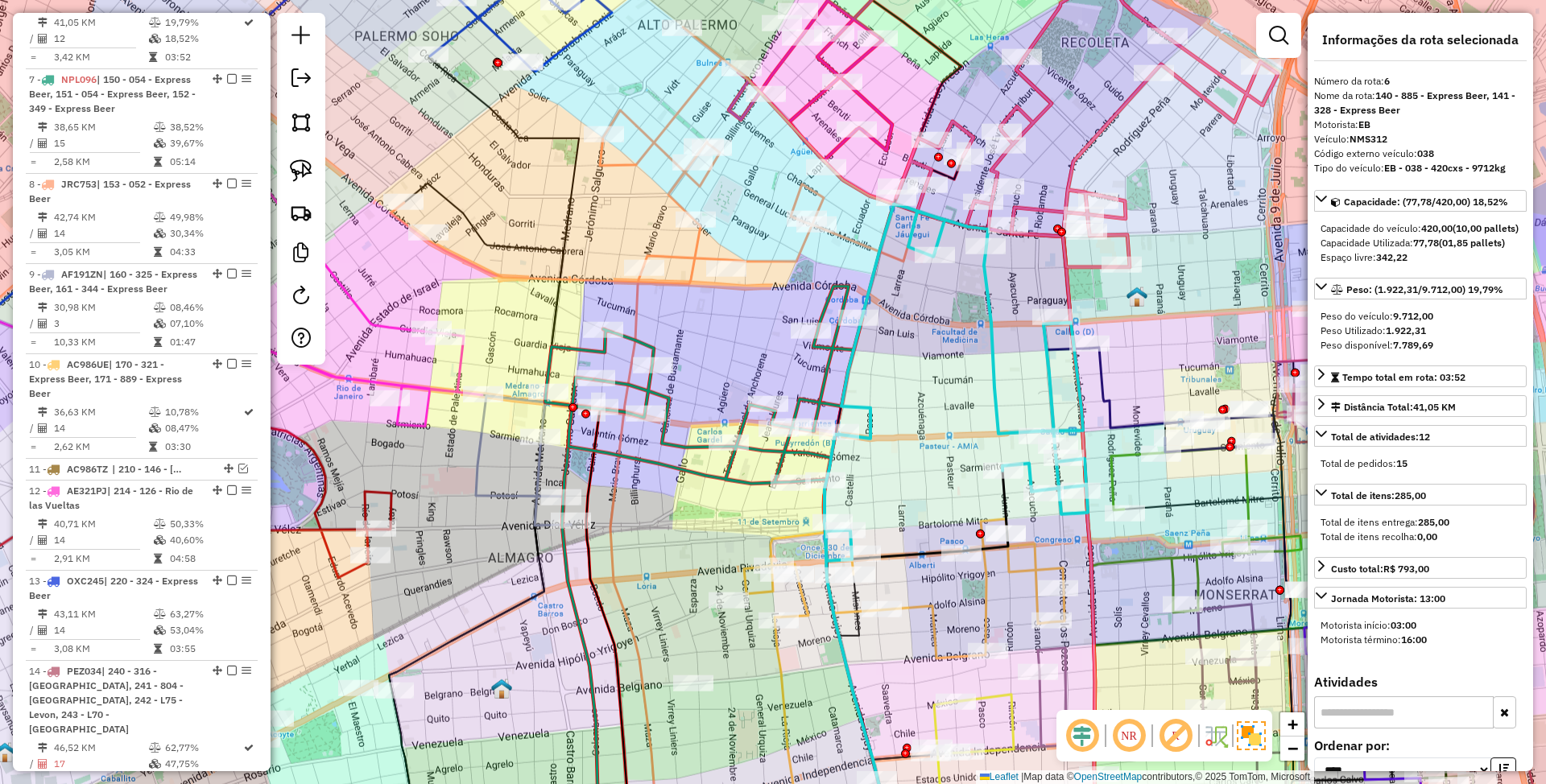
scroll to position [1173, 0]
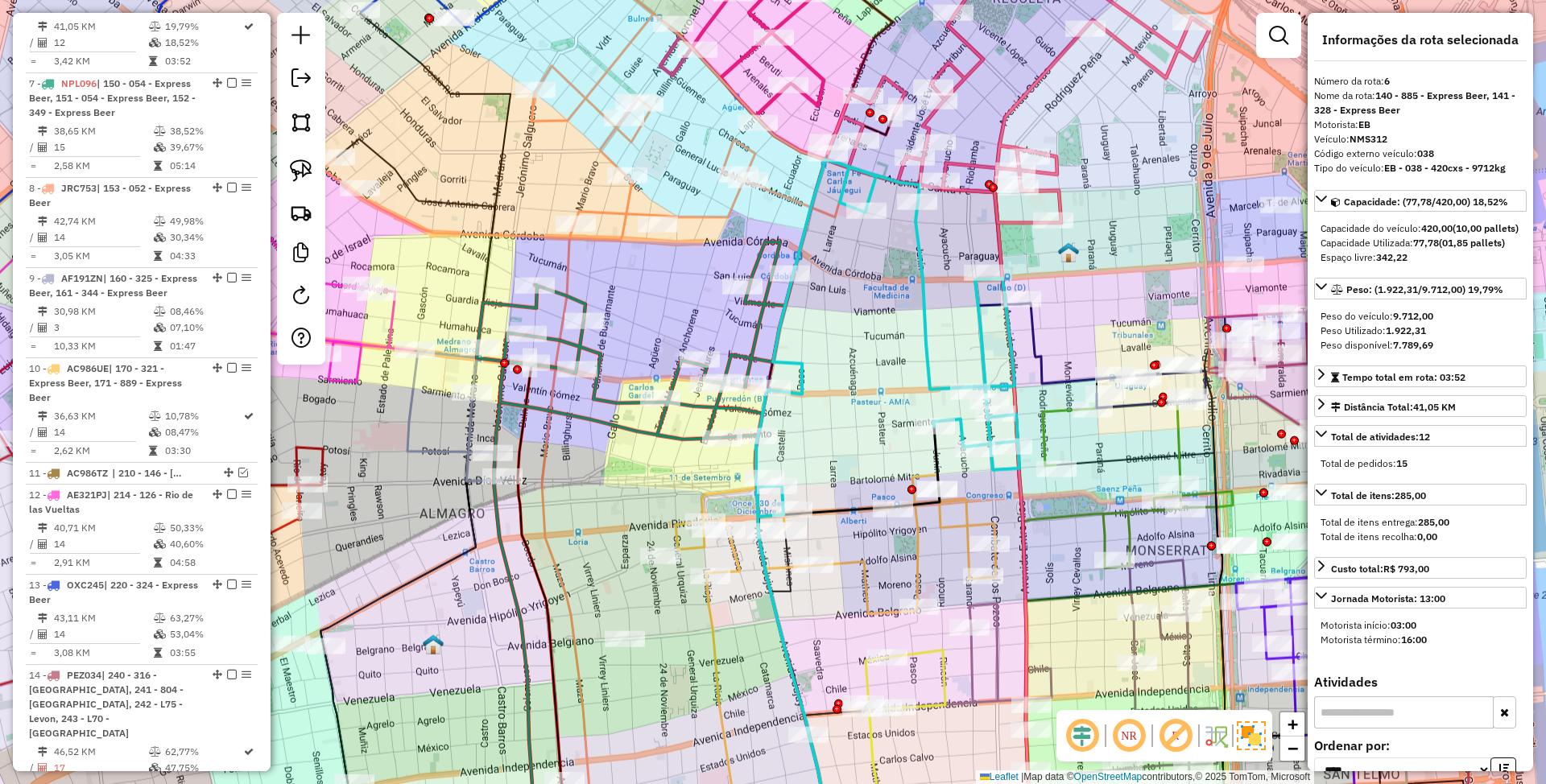
drag, startPoint x: 915, startPoint y: 346, endPoint x: 841, endPoint y: 297, distance: 88.8
click at [841, 297] on div "Janela de atendimento Grade de atendimento Capacidade Transportadoras Veículos …" at bounding box center [773, 392] width 1546 height 784
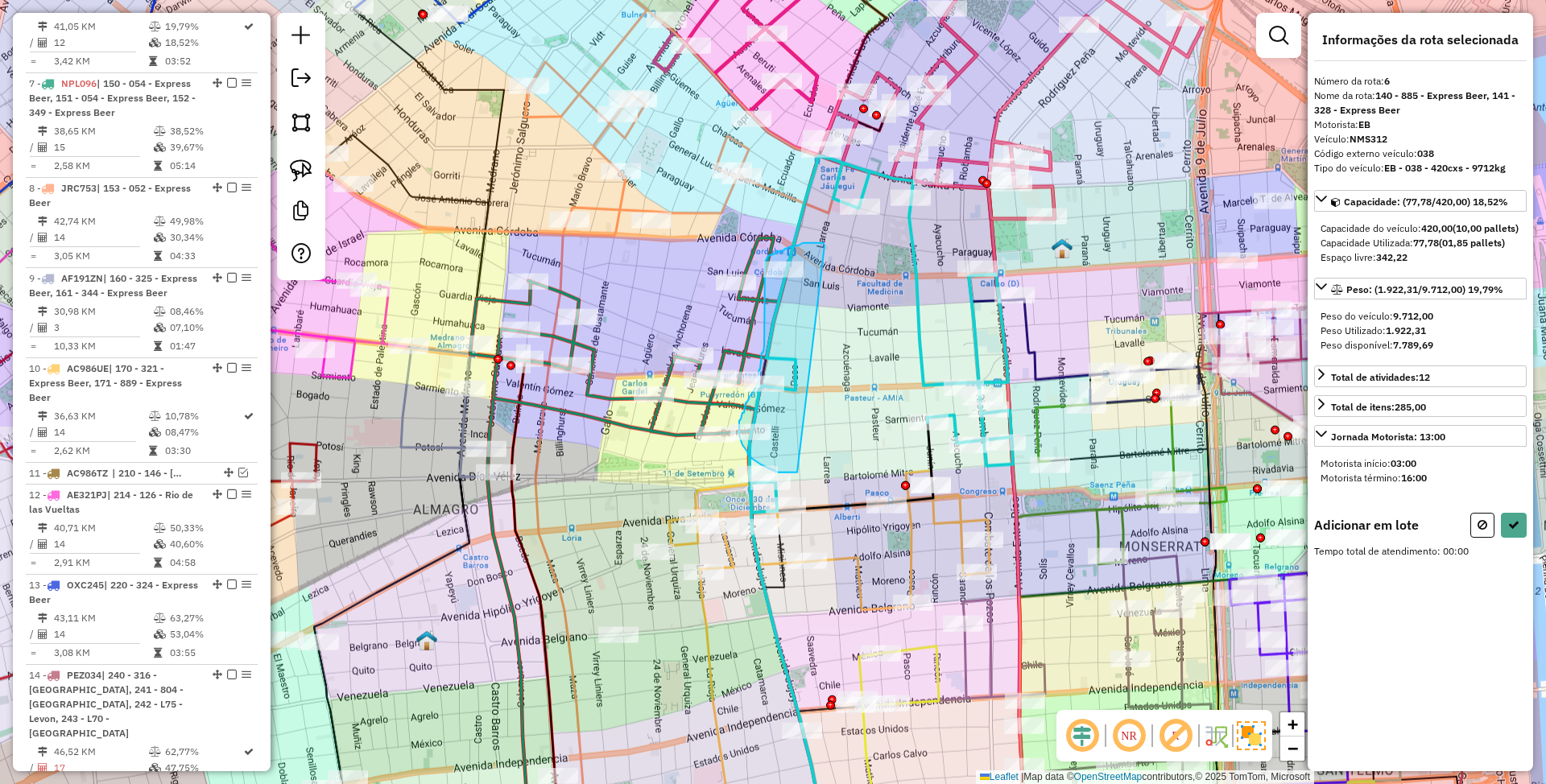
drag, startPoint x: 810, startPoint y: 243, endPoint x: 798, endPoint y: 472, distance: 229.3
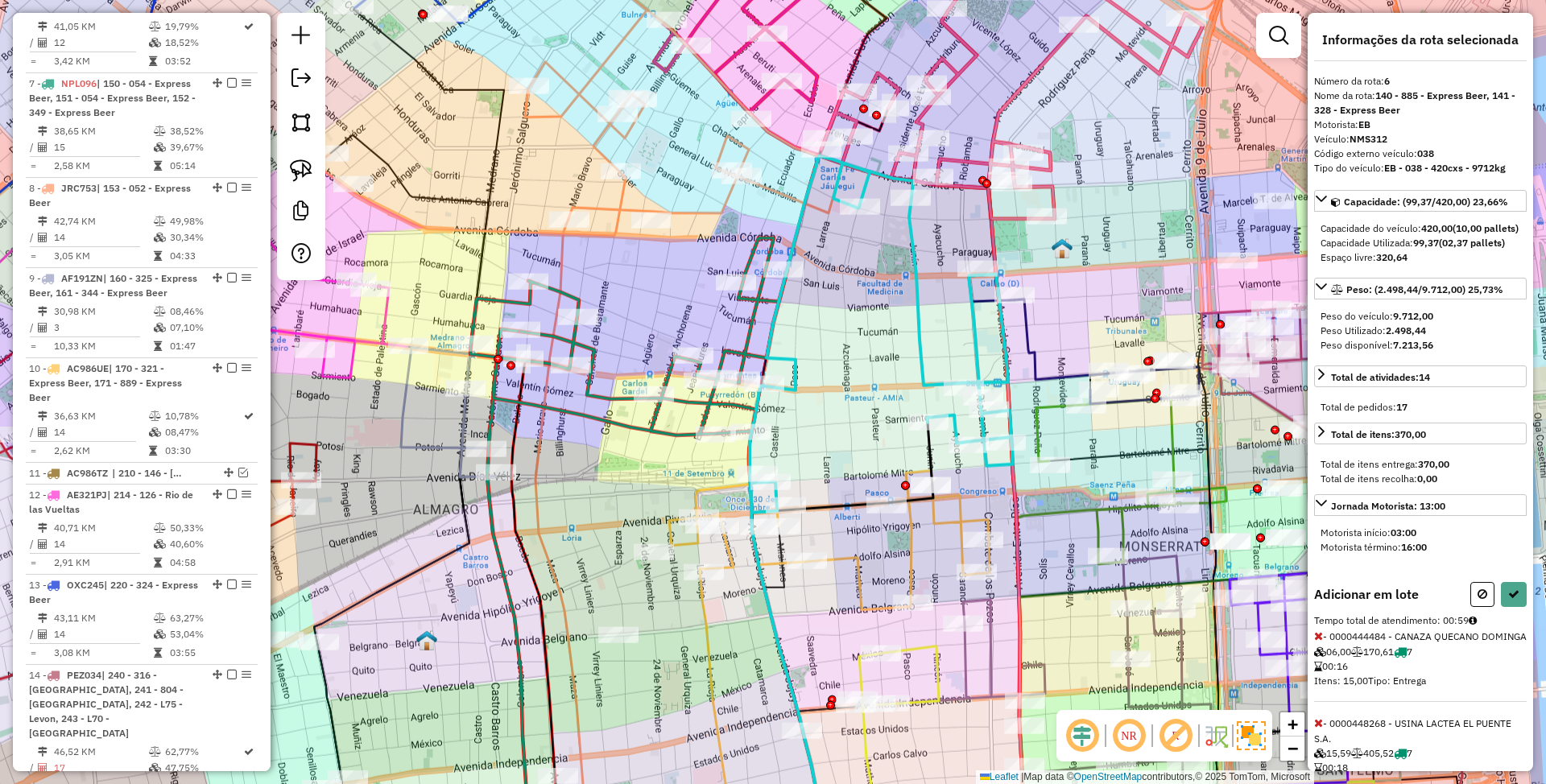
select select "*********"
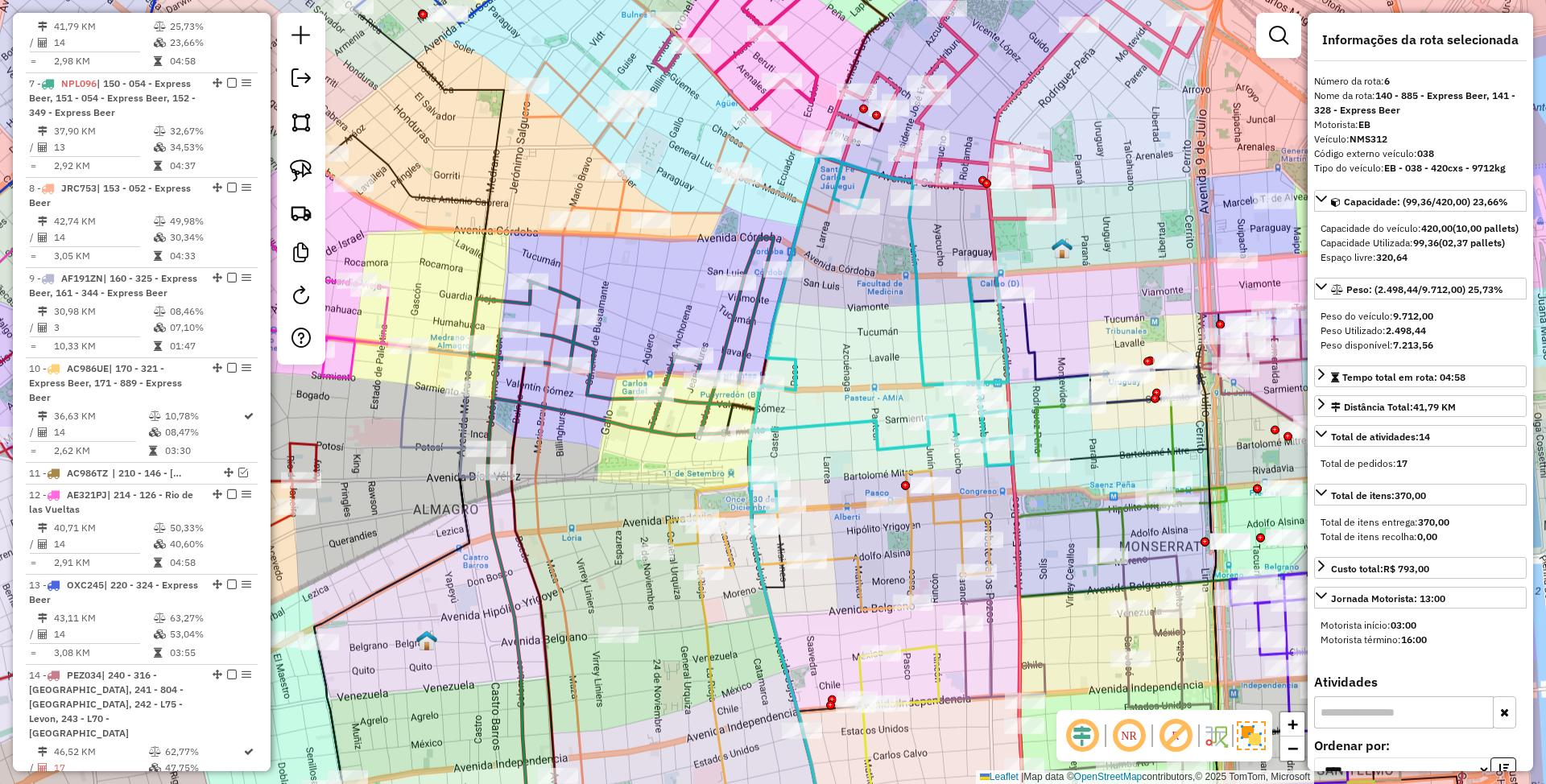
click at [492, 298] on icon at bounding box center [622, 337] width 303 height 197
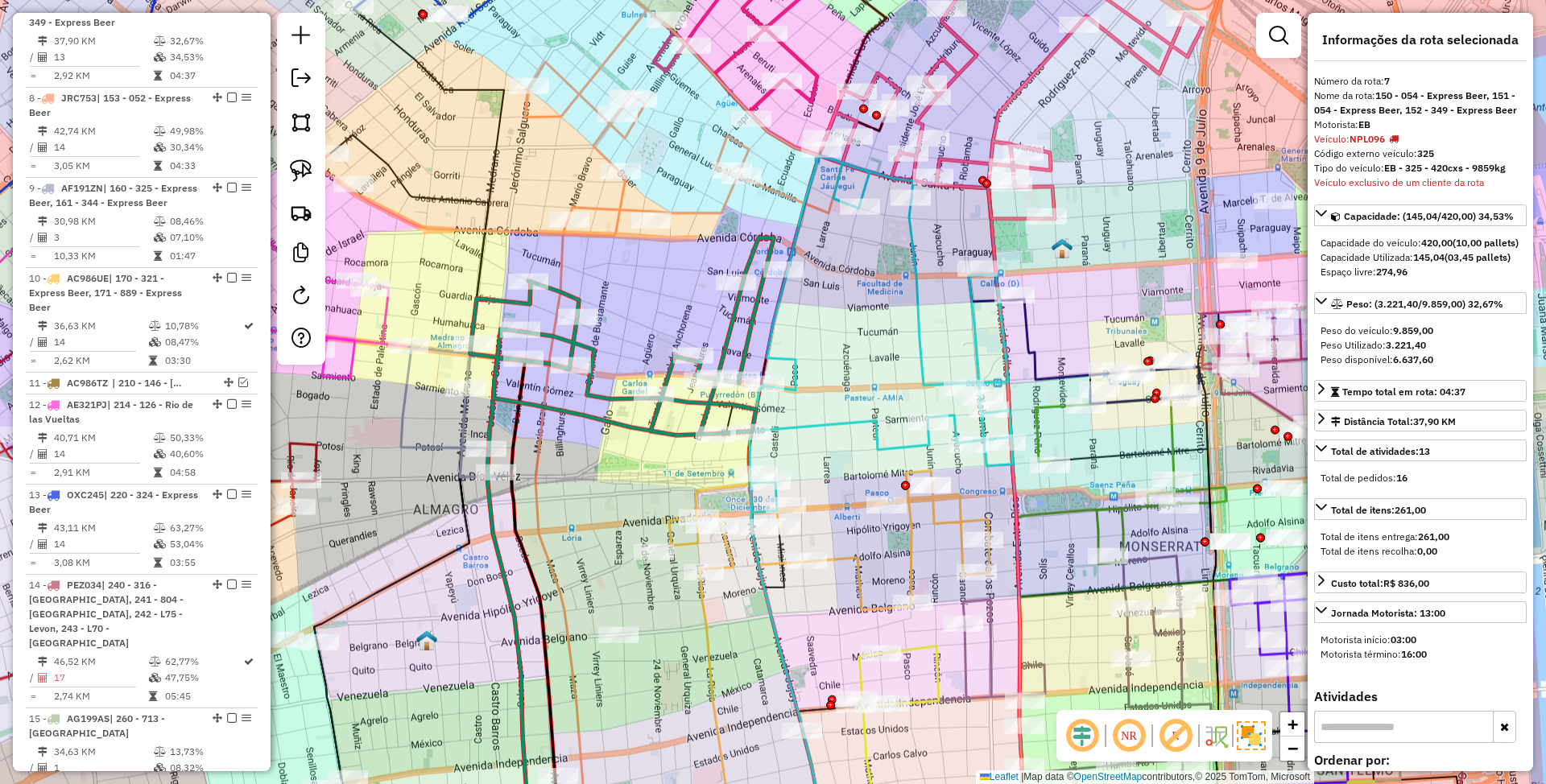
scroll to position [1277, 0]
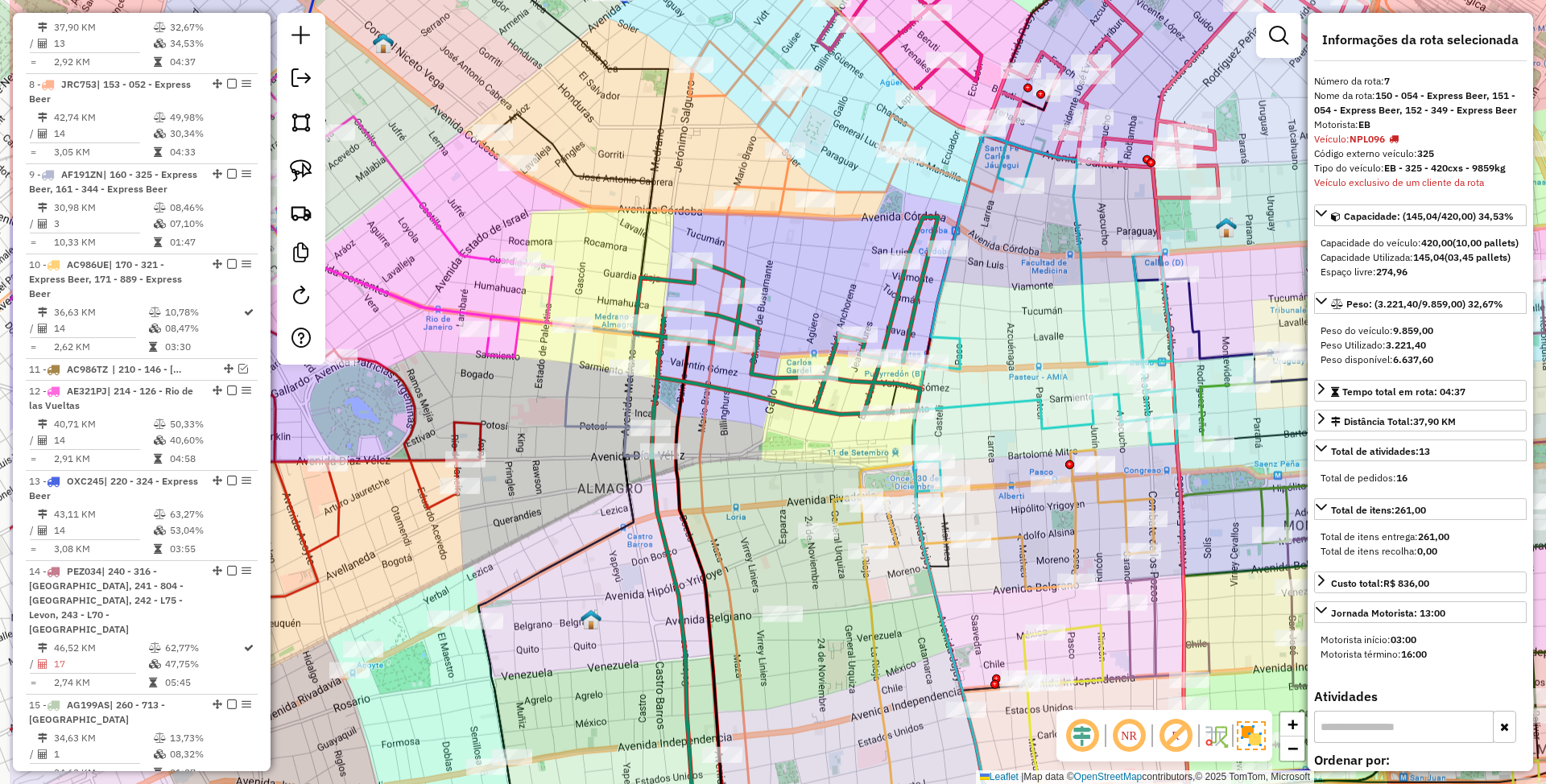
drag, startPoint x: 564, startPoint y: 475, endPoint x: 726, endPoint y: 454, distance: 163.4
click at [726, 454] on div "Janela de atendimento Grade de atendimento Capacidade Transportadoras Veículos …" at bounding box center [773, 392] width 1546 height 784
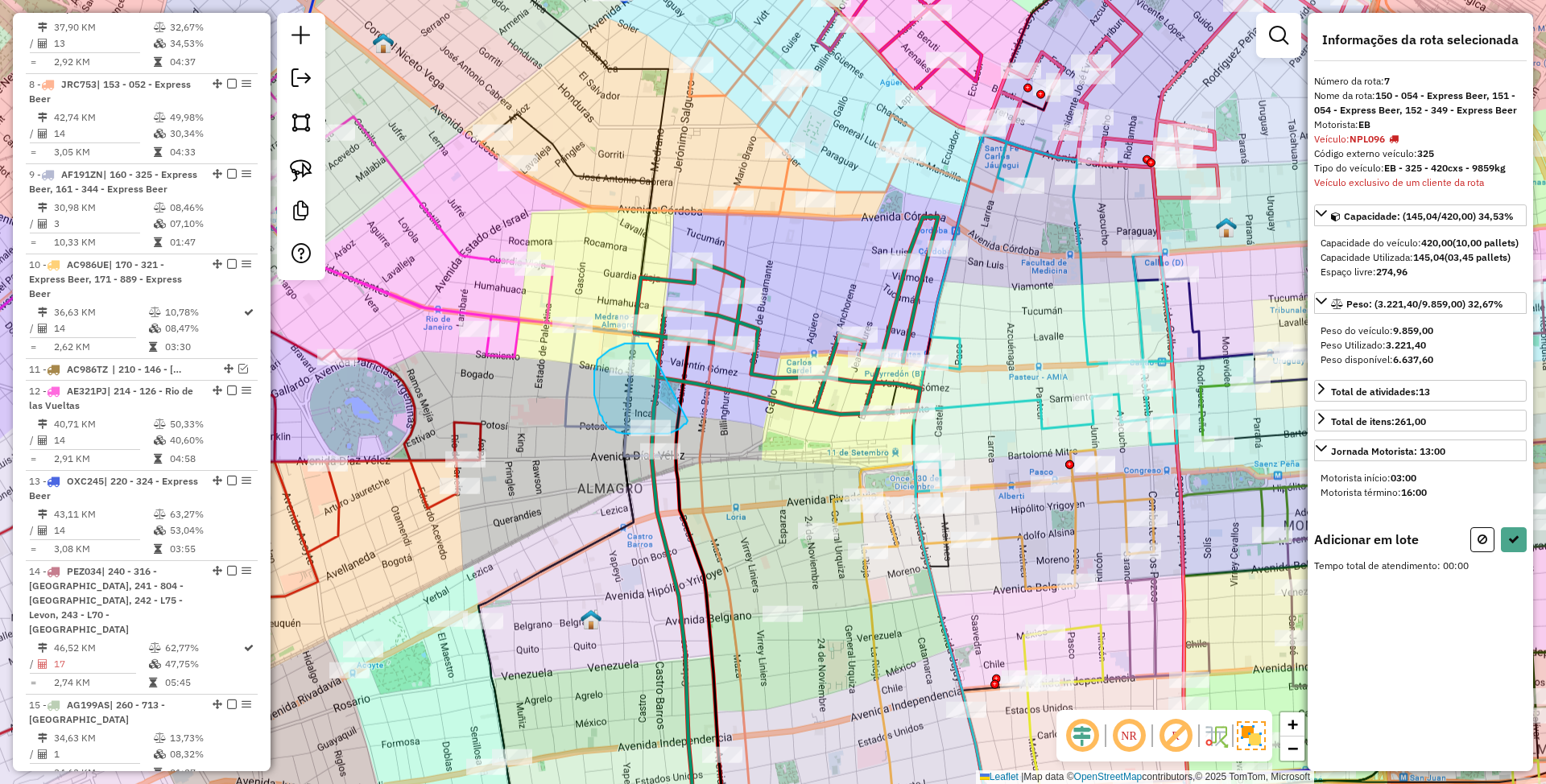
drag, startPoint x: 648, startPoint y: 345, endPoint x: 688, endPoint y: 420, distance: 85.0
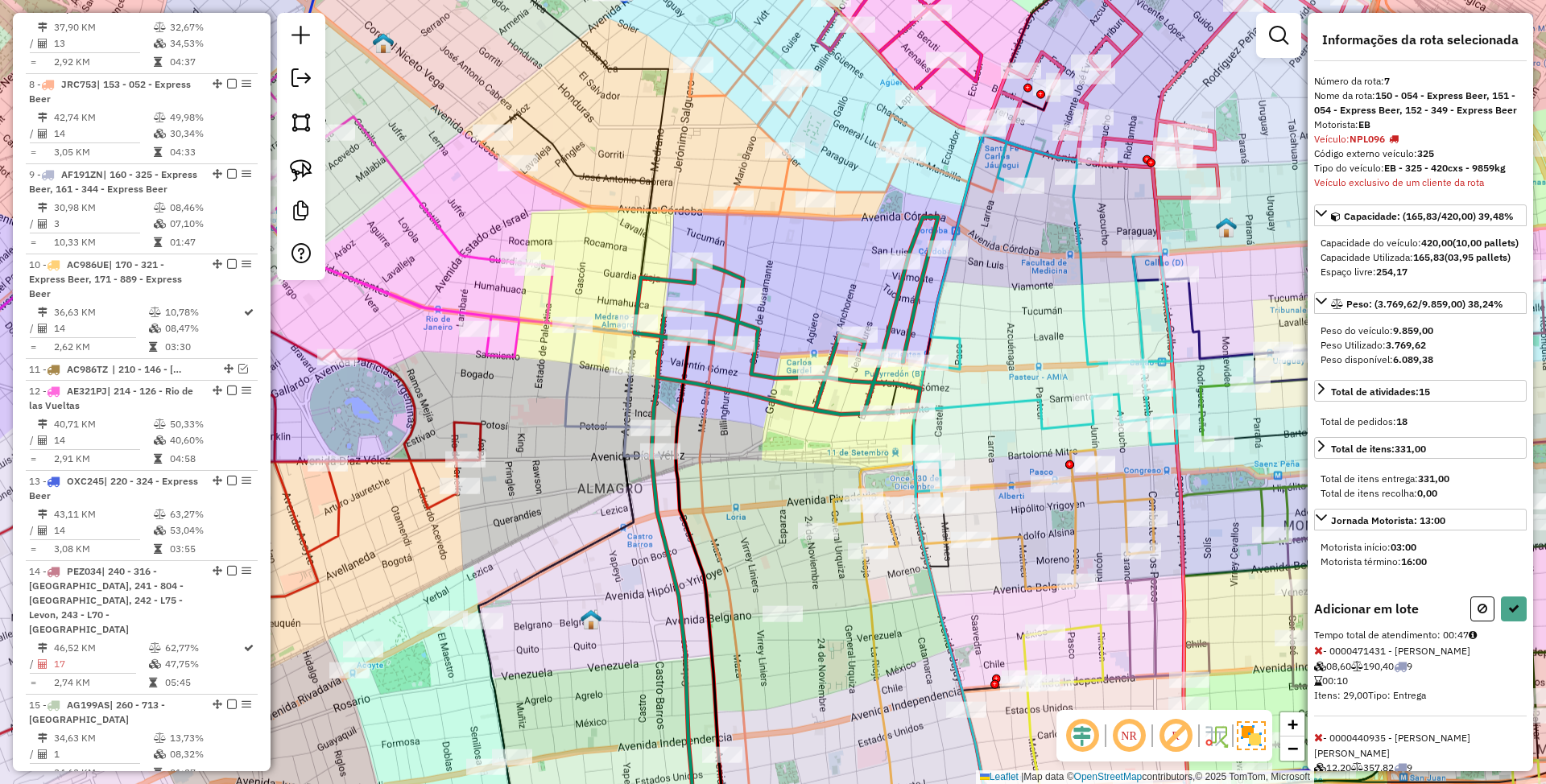
select select "*********"
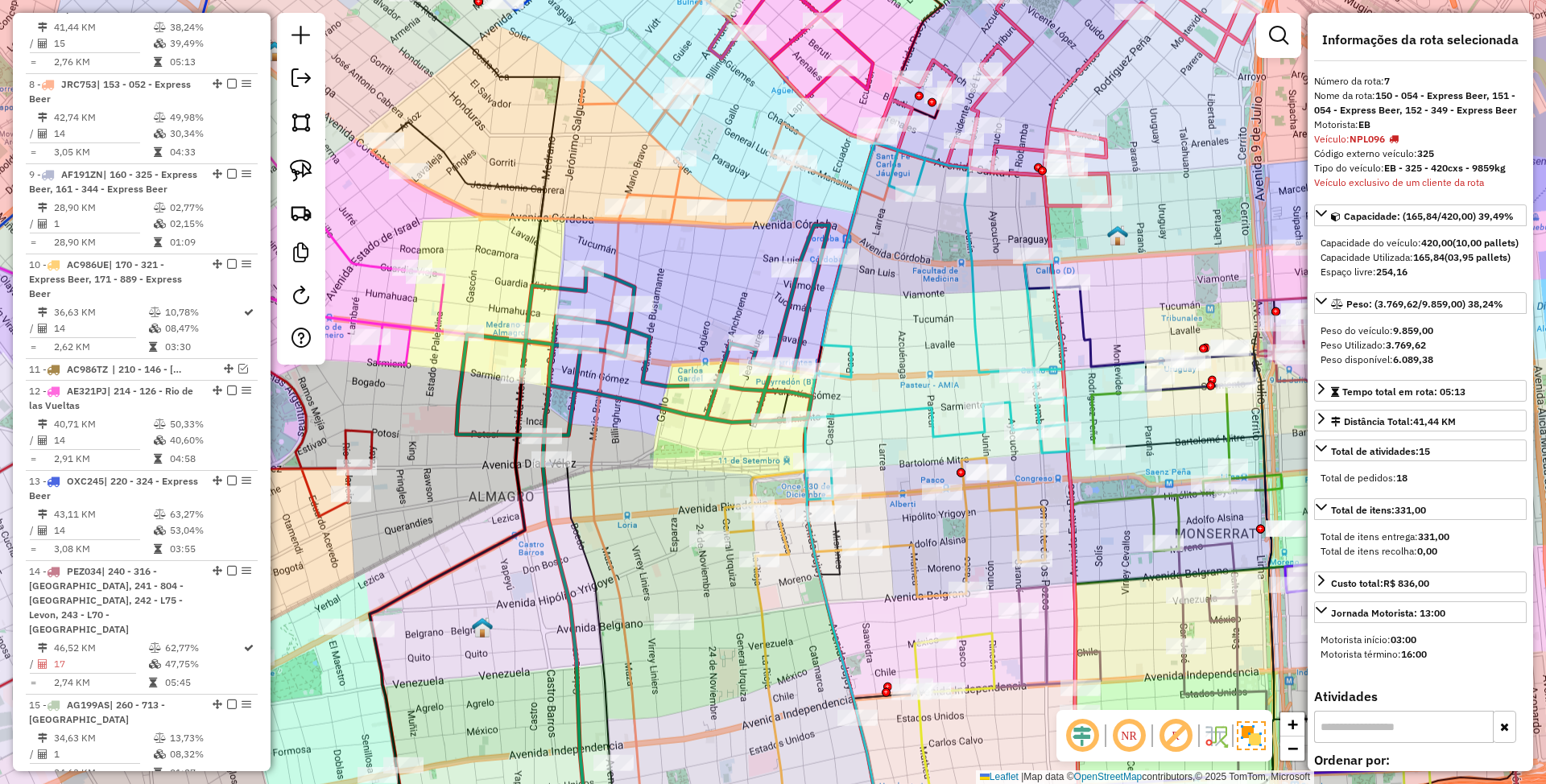
drag, startPoint x: 999, startPoint y: 306, endPoint x: 880, endPoint y: 368, distance: 134.2
click at [877, 365] on div "Janela de atendimento Grade de atendimento Capacidade Transportadoras Veículos …" at bounding box center [773, 392] width 1546 height 784
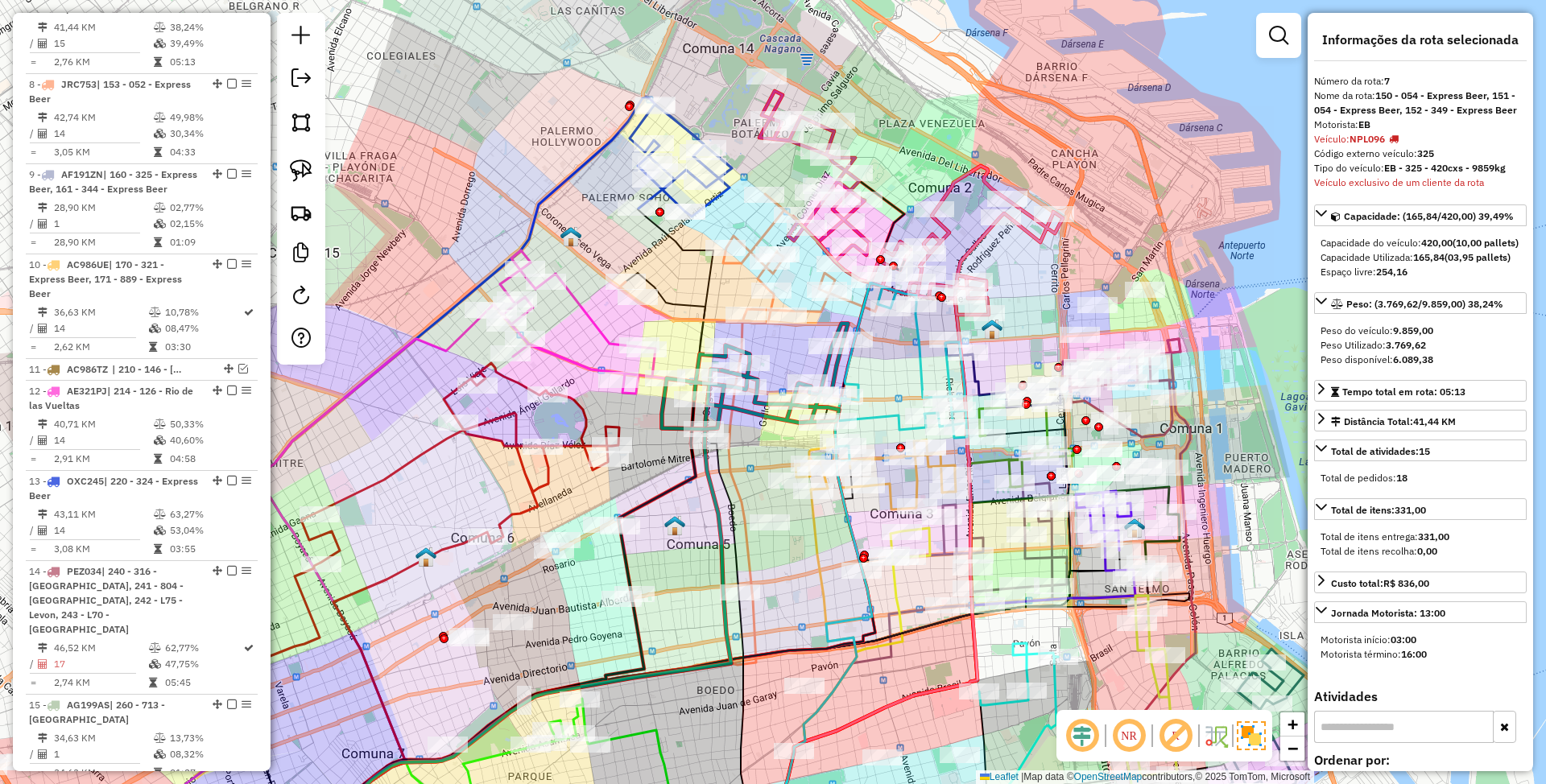
click at [920, 367] on icon at bounding box center [901, 372] width 132 height 179
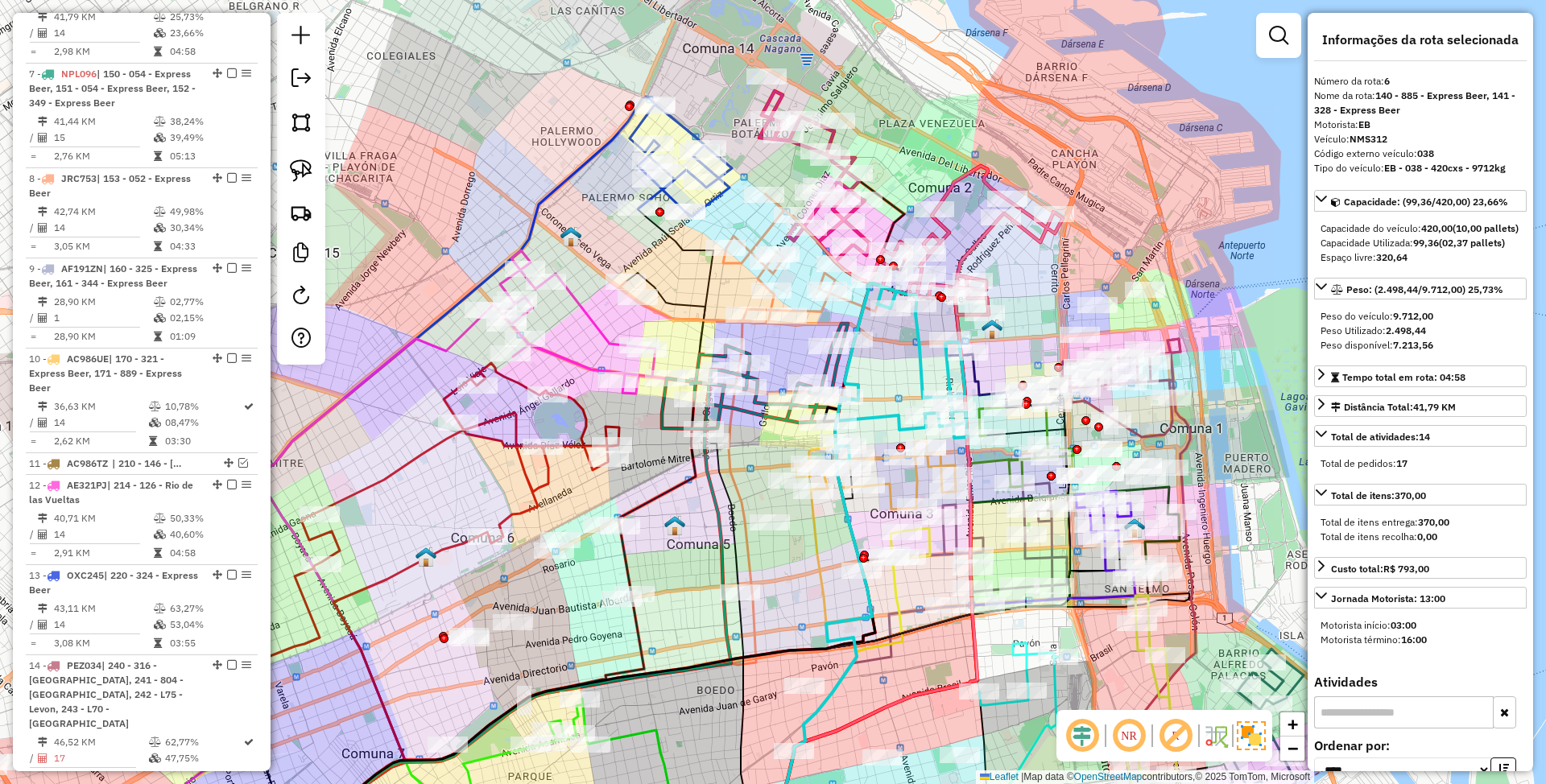
scroll to position [1173, 0]
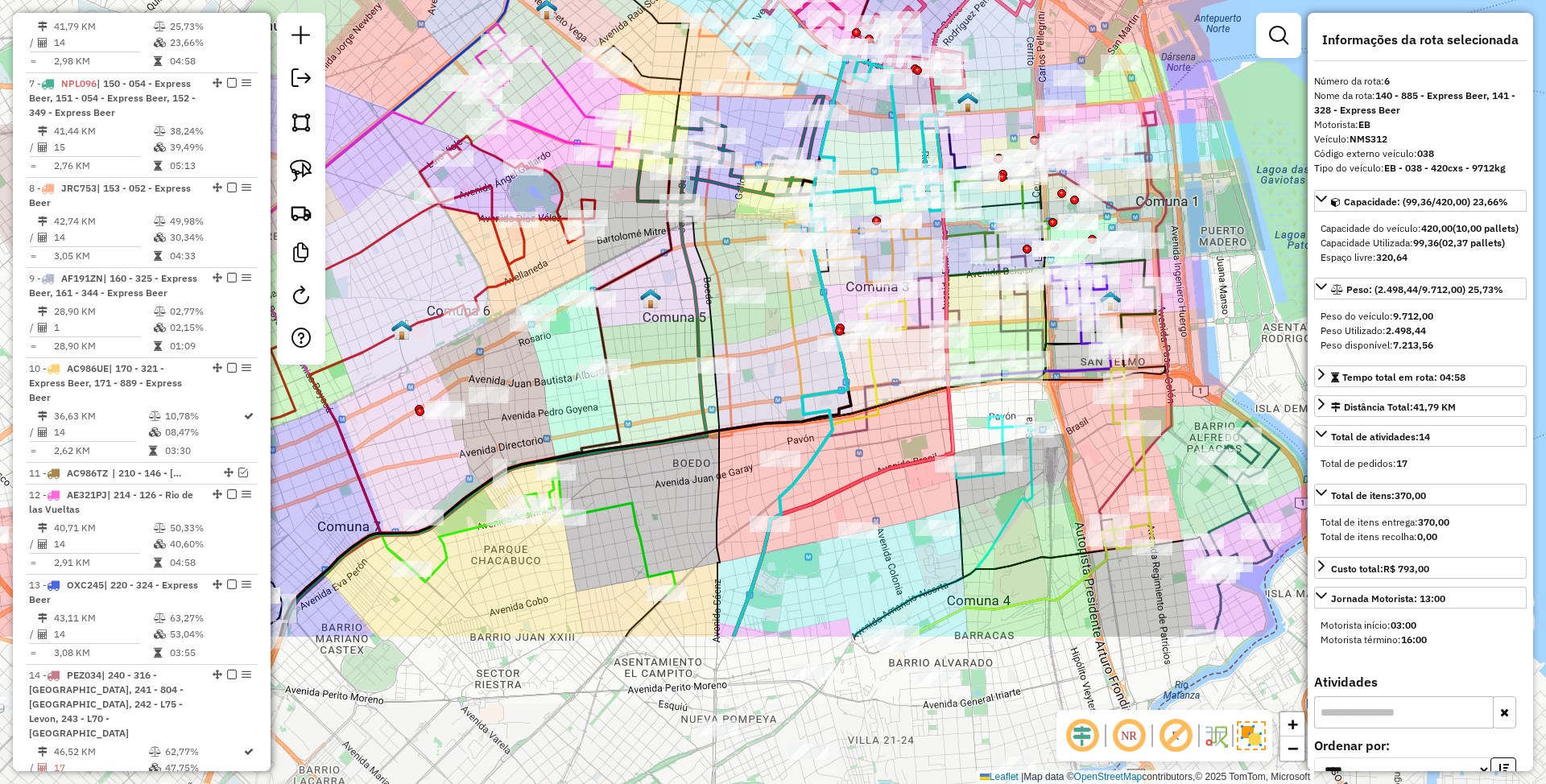
drag, startPoint x: 896, startPoint y: 385, endPoint x: 872, endPoint y: 157, distance: 229.3
click at [872, 157] on div "Janela de atendimento Grade de atendimento Capacidade Transportadoras Veículos …" at bounding box center [773, 392] width 1546 height 784
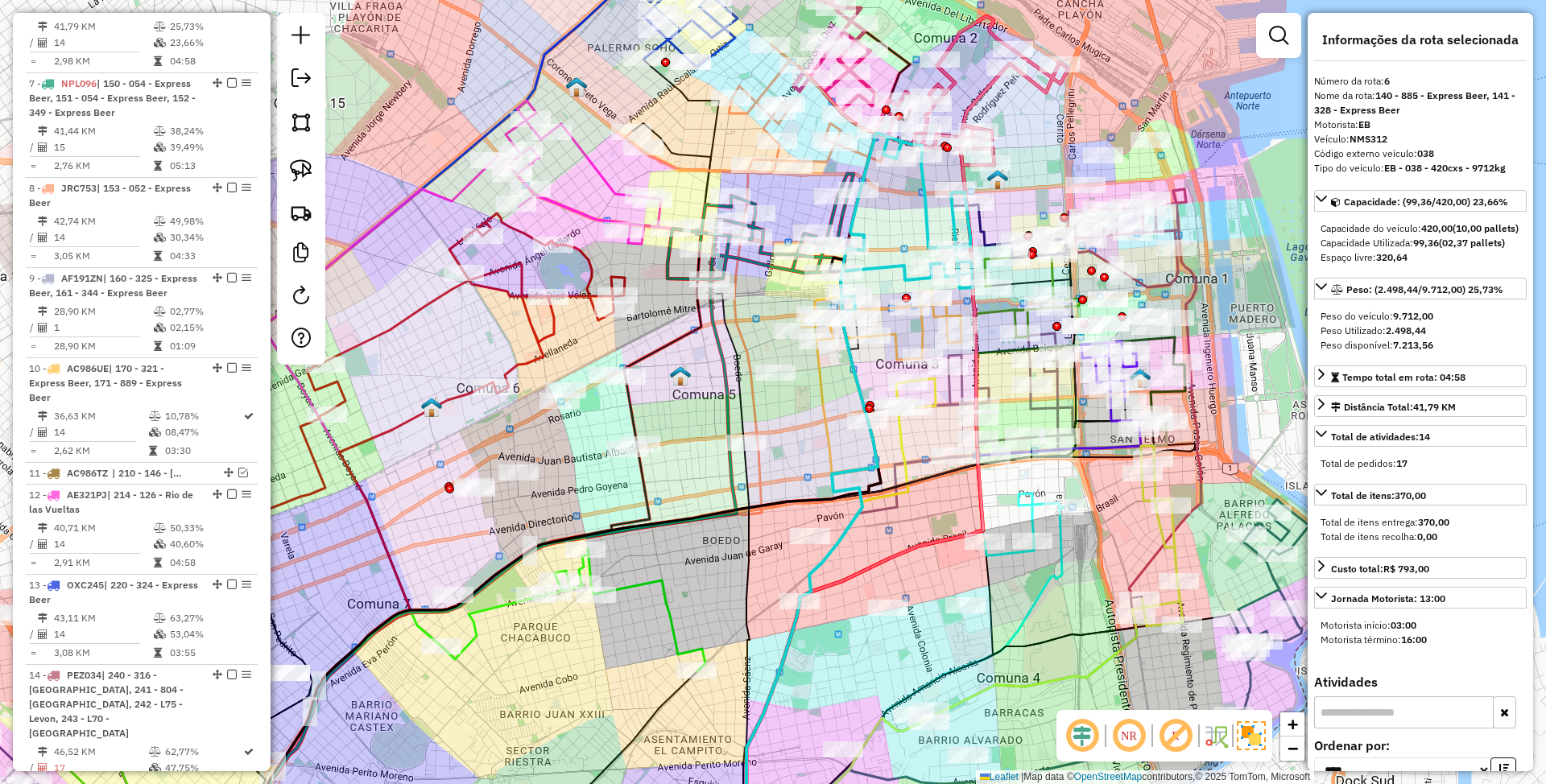
drag, startPoint x: 889, startPoint y: 367, endPoint x: 921, endPoint y: 451, distance: 89.9
click at [921, 451] on div "Janela de atendimento Grade de atendimento Capacidade Transportadoras Veículos …" at bounding box center [773, 392] width 1546 height 784
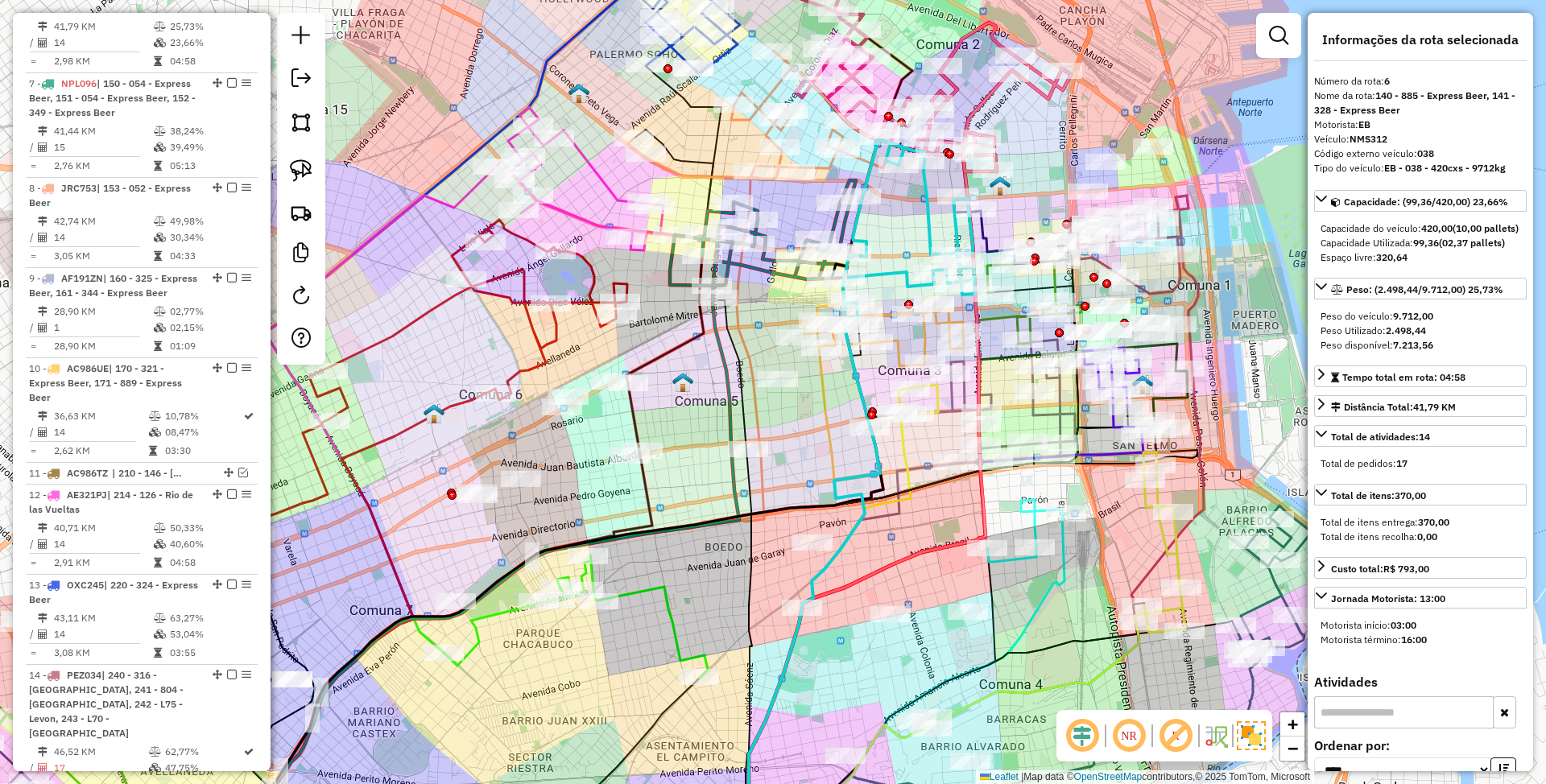
click at [926, 224] on icon at bounding box center [909, 228] width 132 height 179
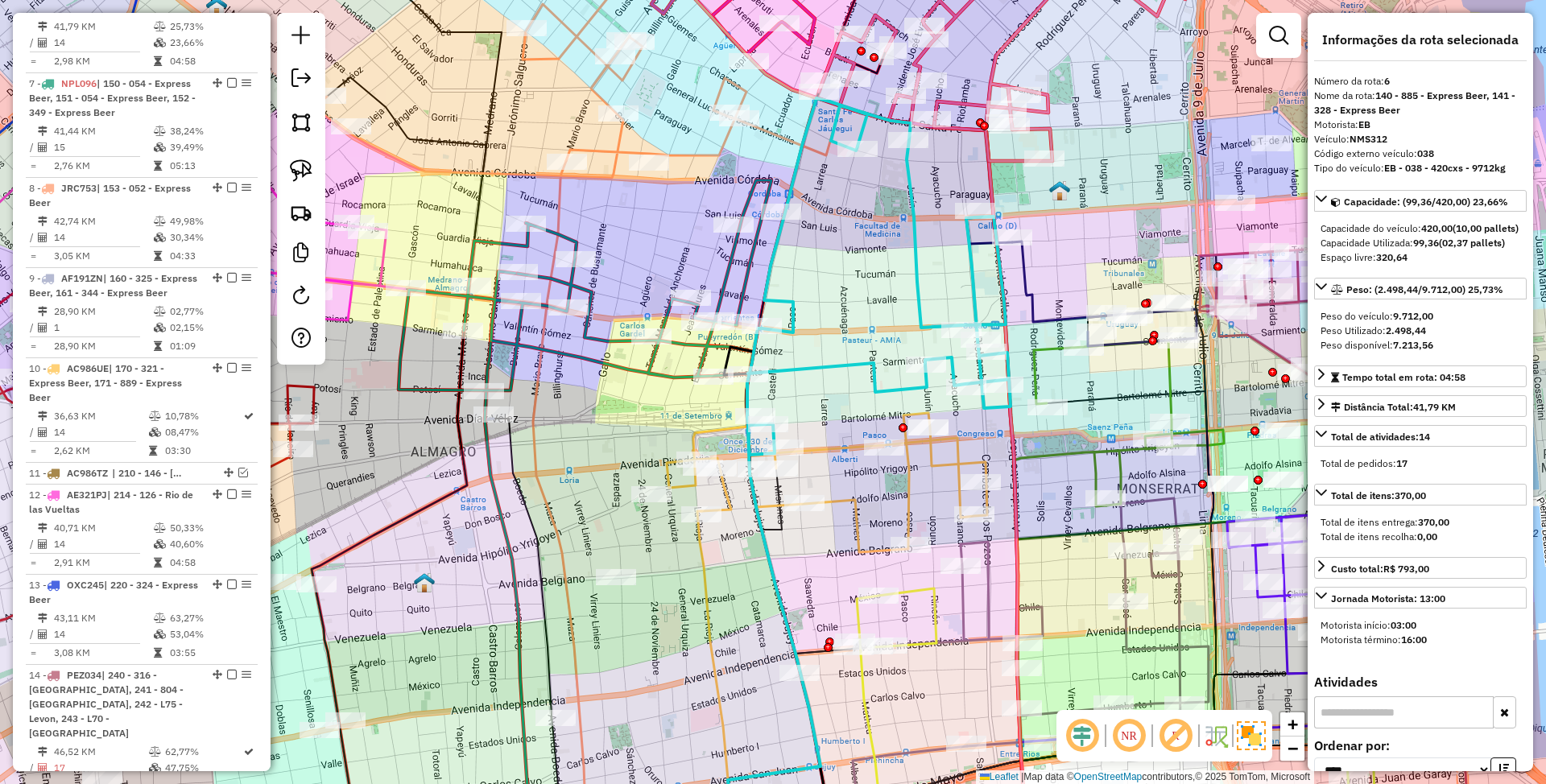
click at [1026, 275] on icon at bounding box center [1104, 294] width 184 height 104
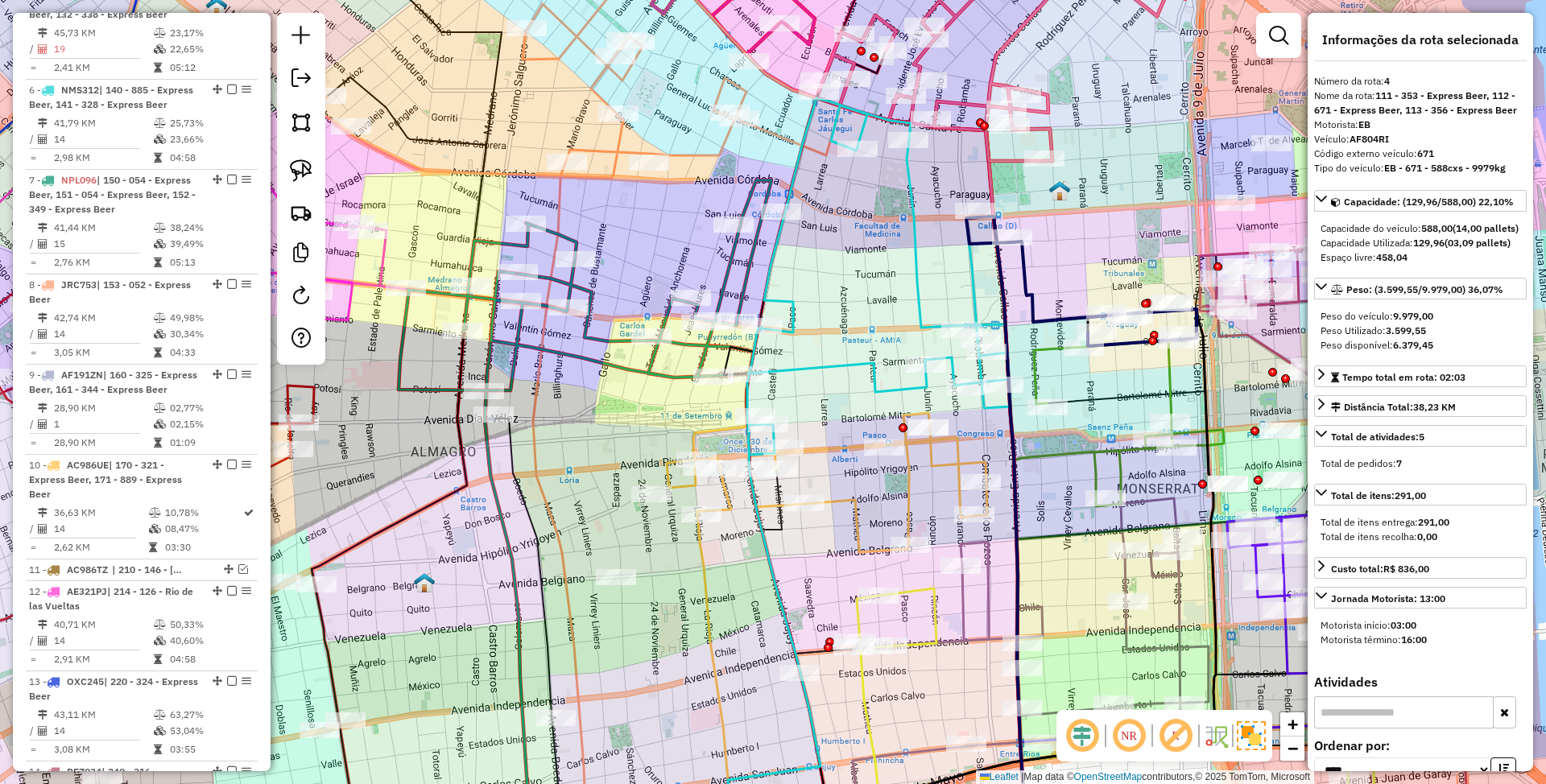
scroll to position [964, 0]
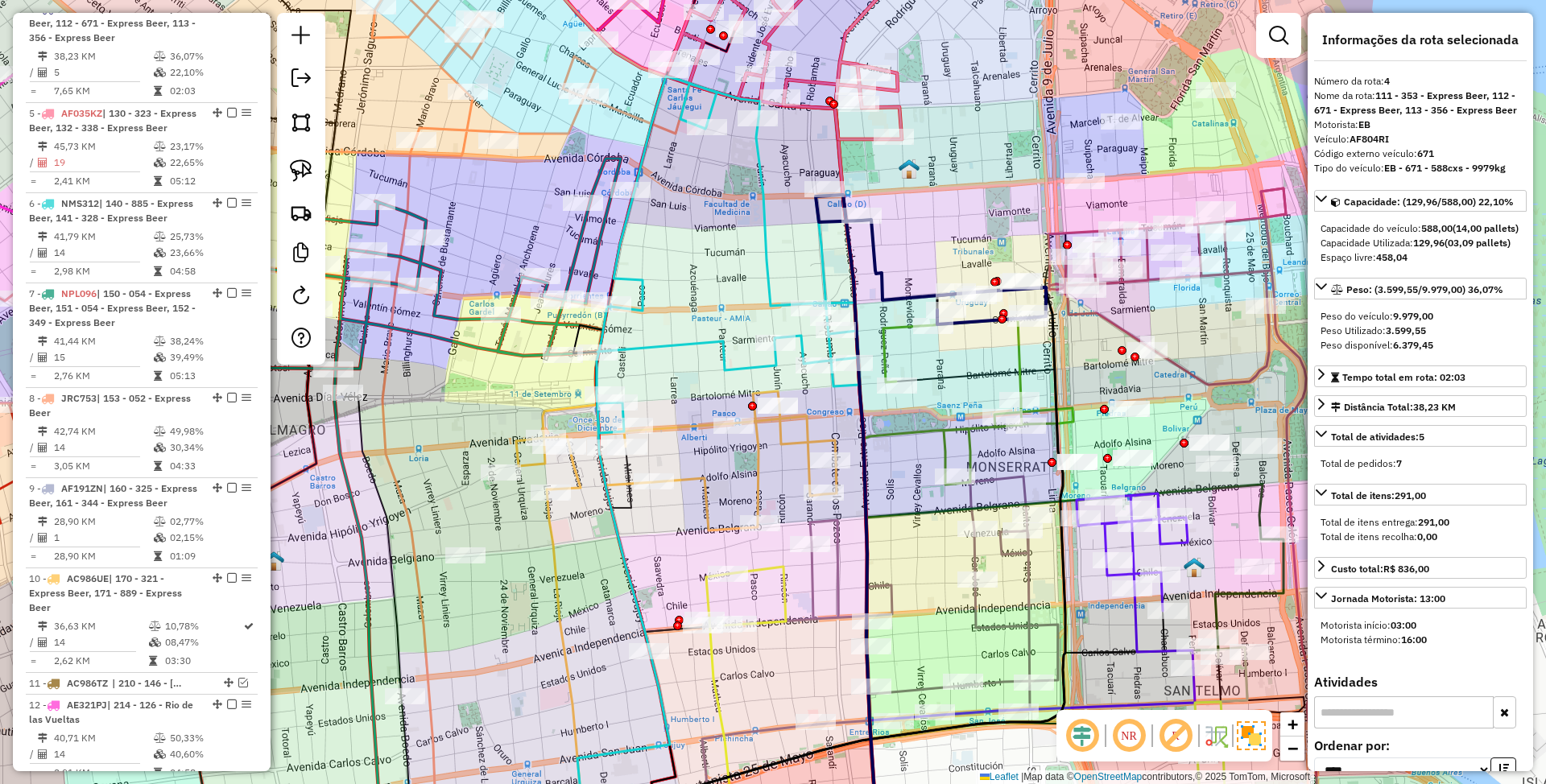
drag, startPoint x: 1081, startPoint y: 256, endPoint x: 944, endPoint y: 239, distance: 138.1
click at [944, 239] on div "Janela de atendimento Grade de atendimento Capacidade Transportadoras Veículos …" at bounding box center [773, 392] width 1546 height 784
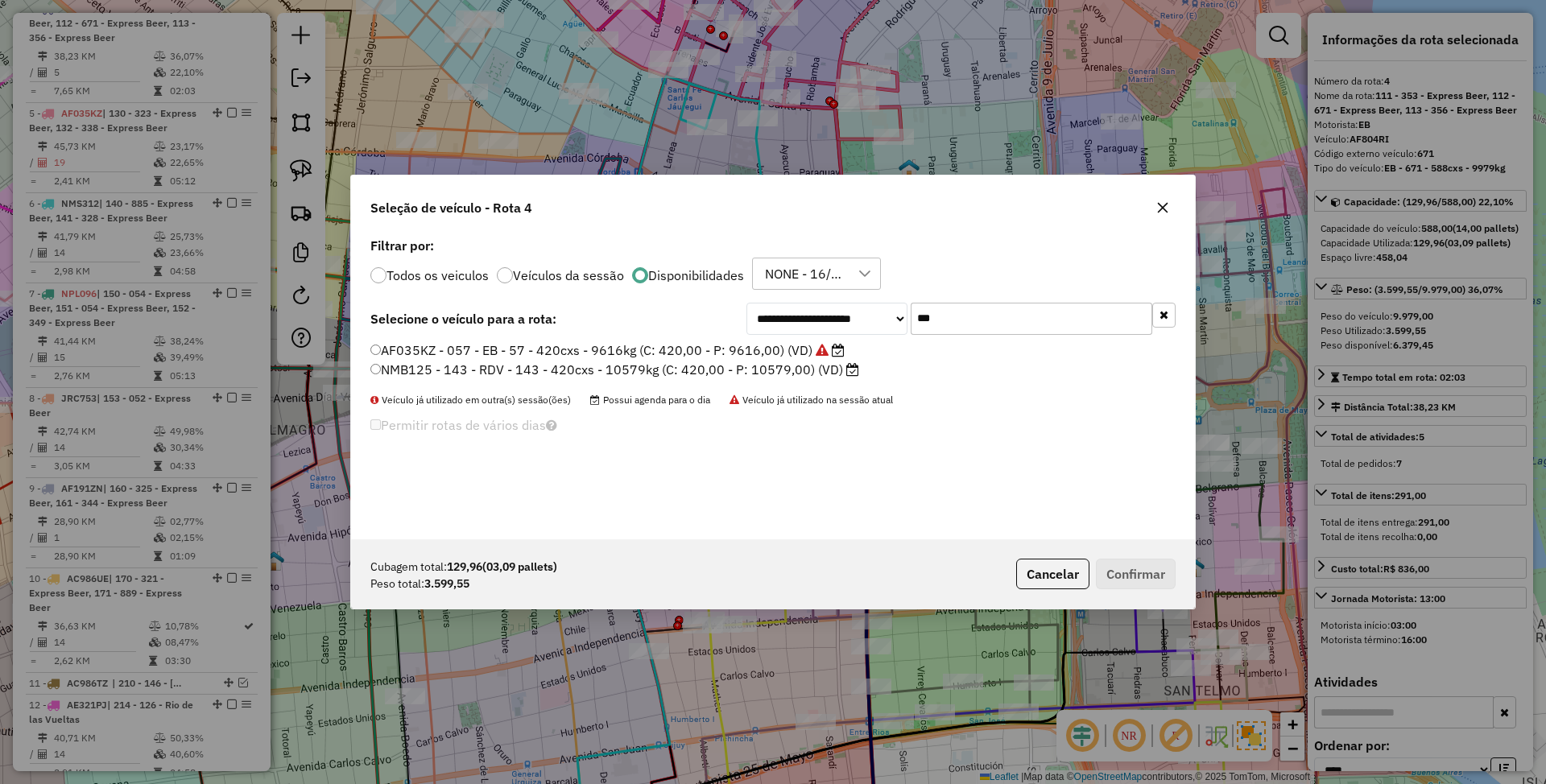
scroll to position [8, 5]
drag, startPoint x: 944, startPoint y: 311, endPoint x: 835, endPoint y: 287, distance: 111.6
click at [835, 287] on div "**********" at bounding box center [773, 386] width 844 height 306
type input "***"
click at [767, 350] on label "AF804RI - 671 - EB - 671 - 588cxs - 9979kg (C: 588,00 - P: 9979,00) (VD)" at bounding box center [610, 350] width 480 height 19
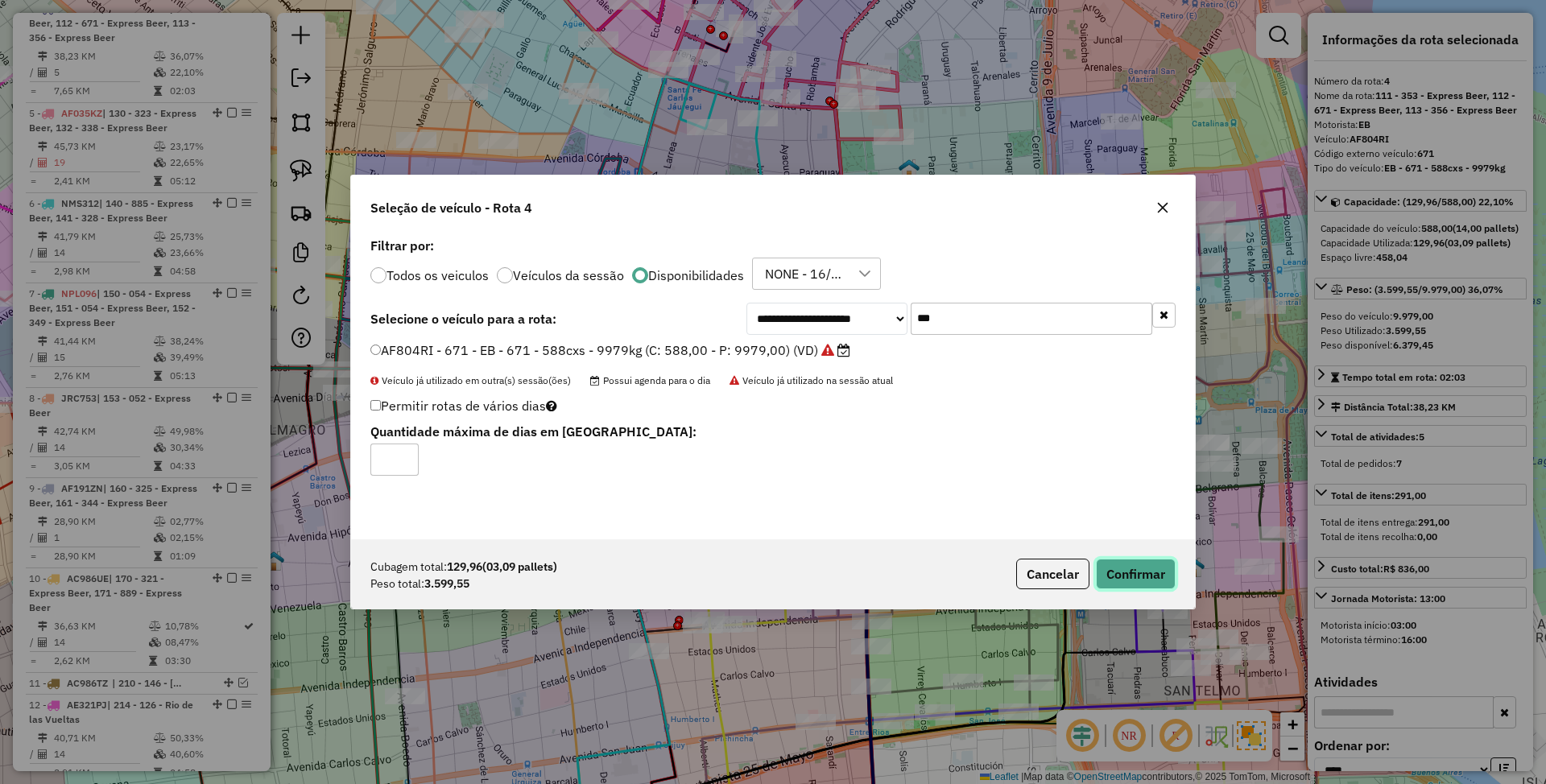
click at [1142, 566] on button "Confirmar" at bounding box center [1136, 574] width 80 height 31
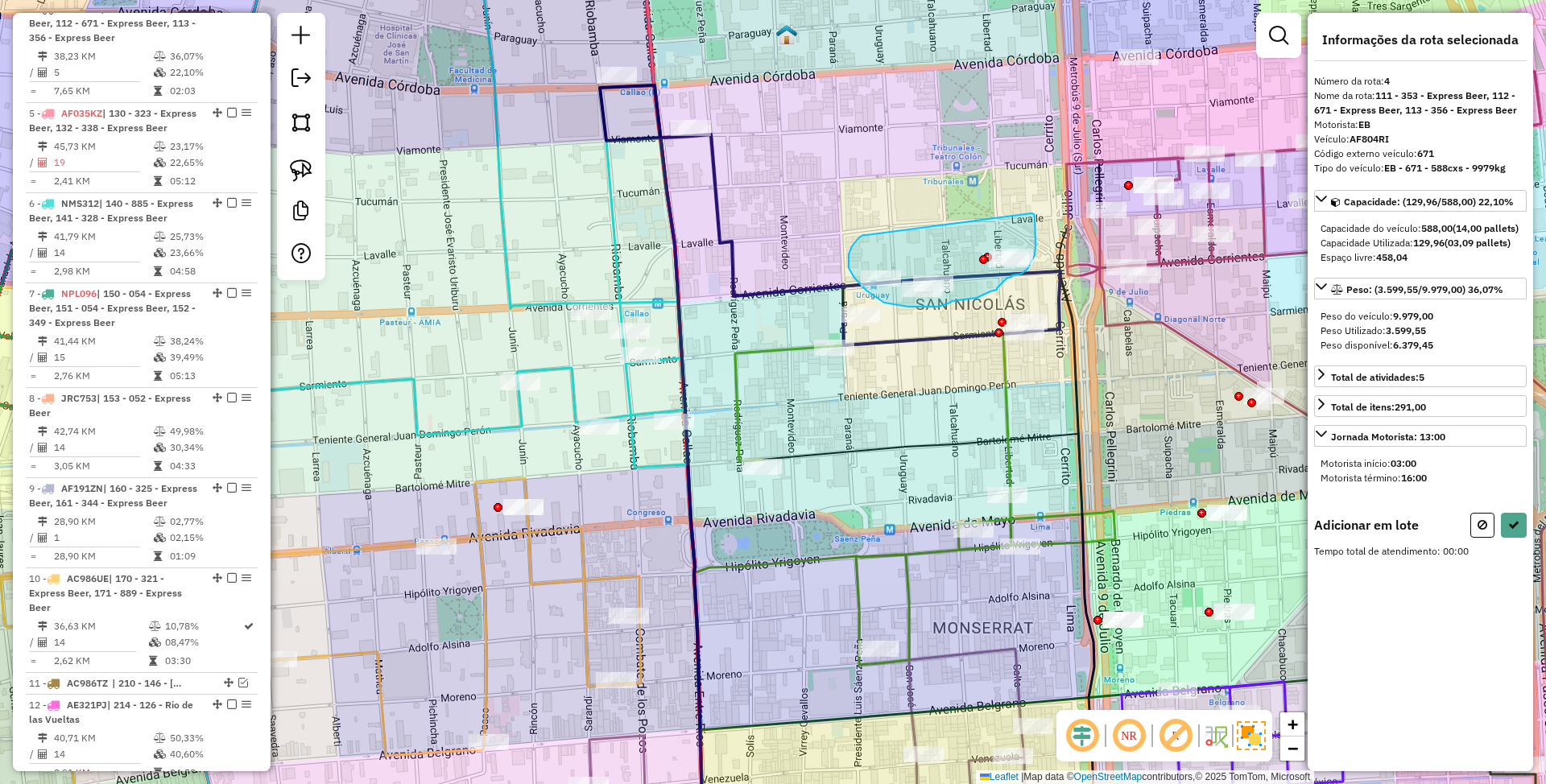
drag, startPoint x: 849, startPoint y: 268, endPoint x: 1031, endPoint y: 213, distance: 190.1
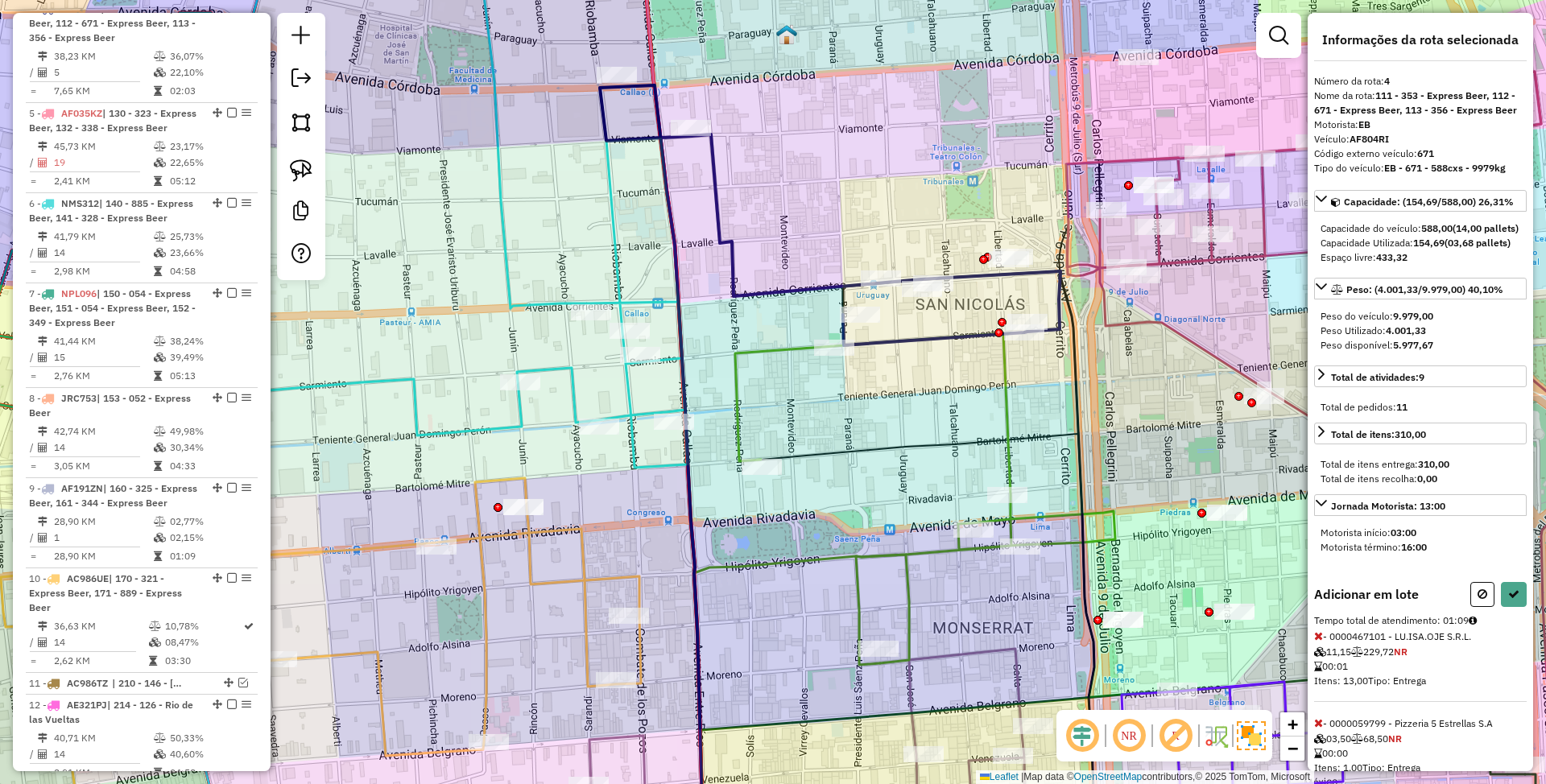
select select "*********"
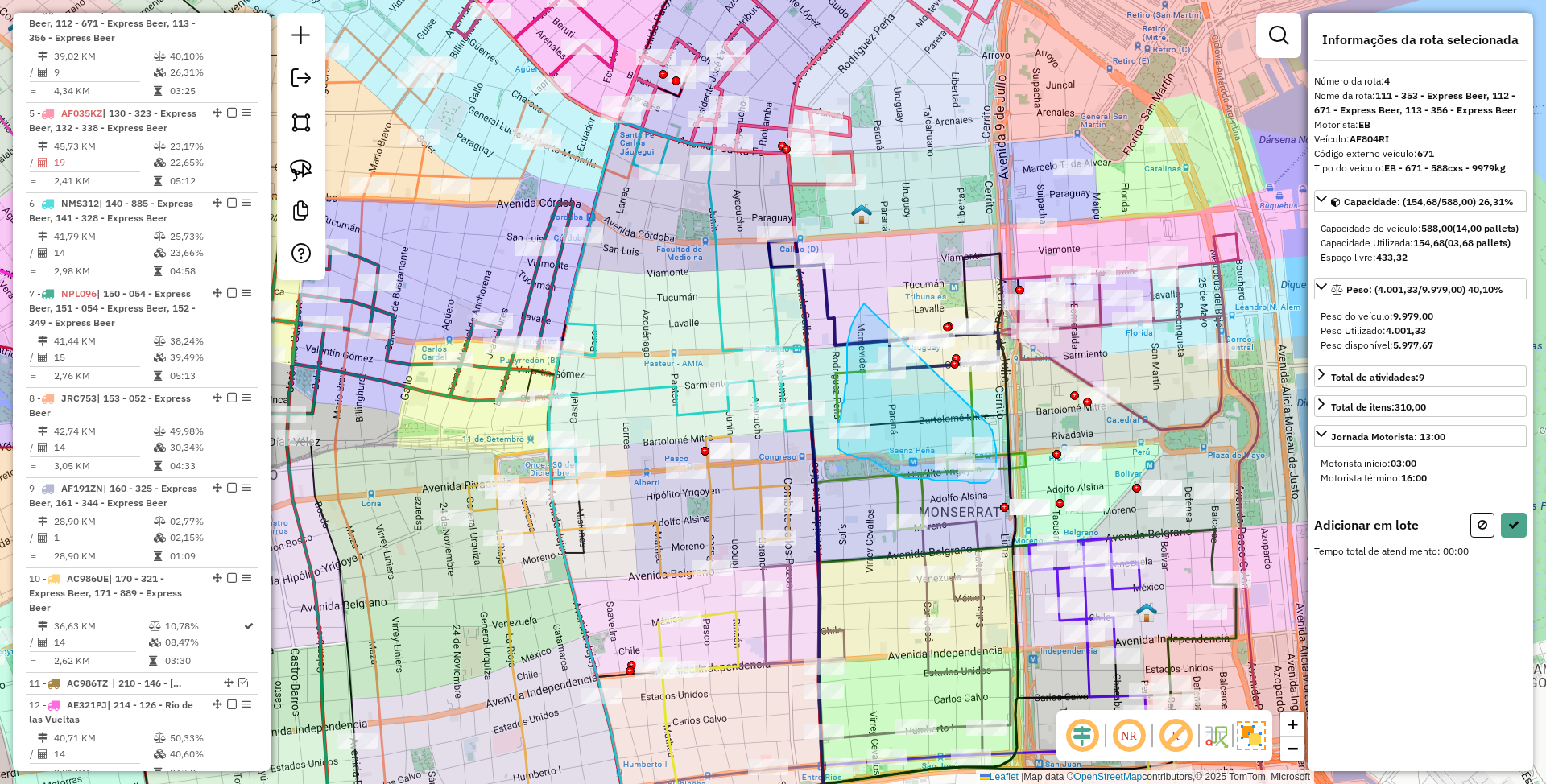
drag, startPoint x: 864, startPoint y: 303, endPoint x: 988, endPoint y: 424, distance: 173.3
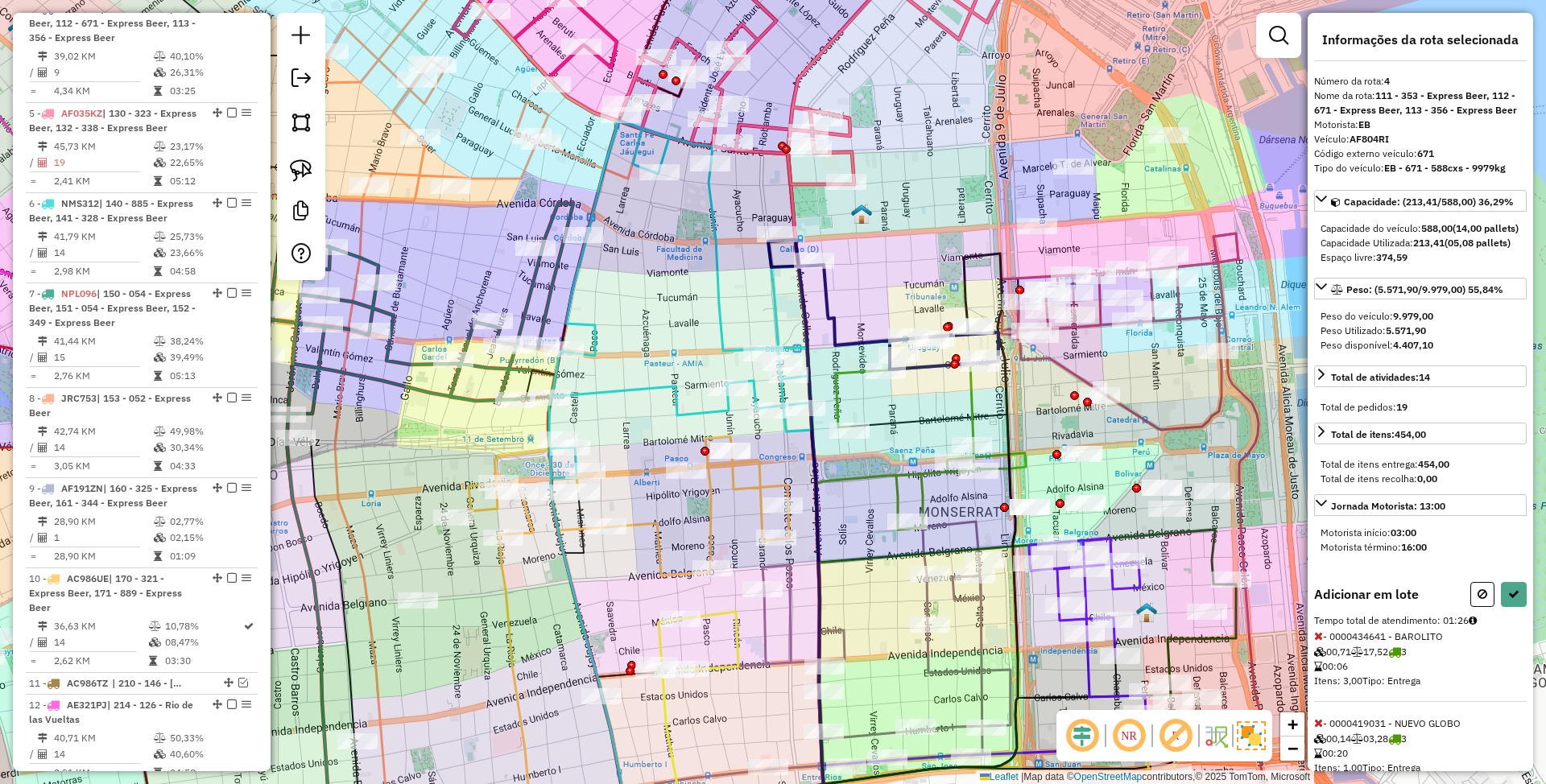
select select "*********"
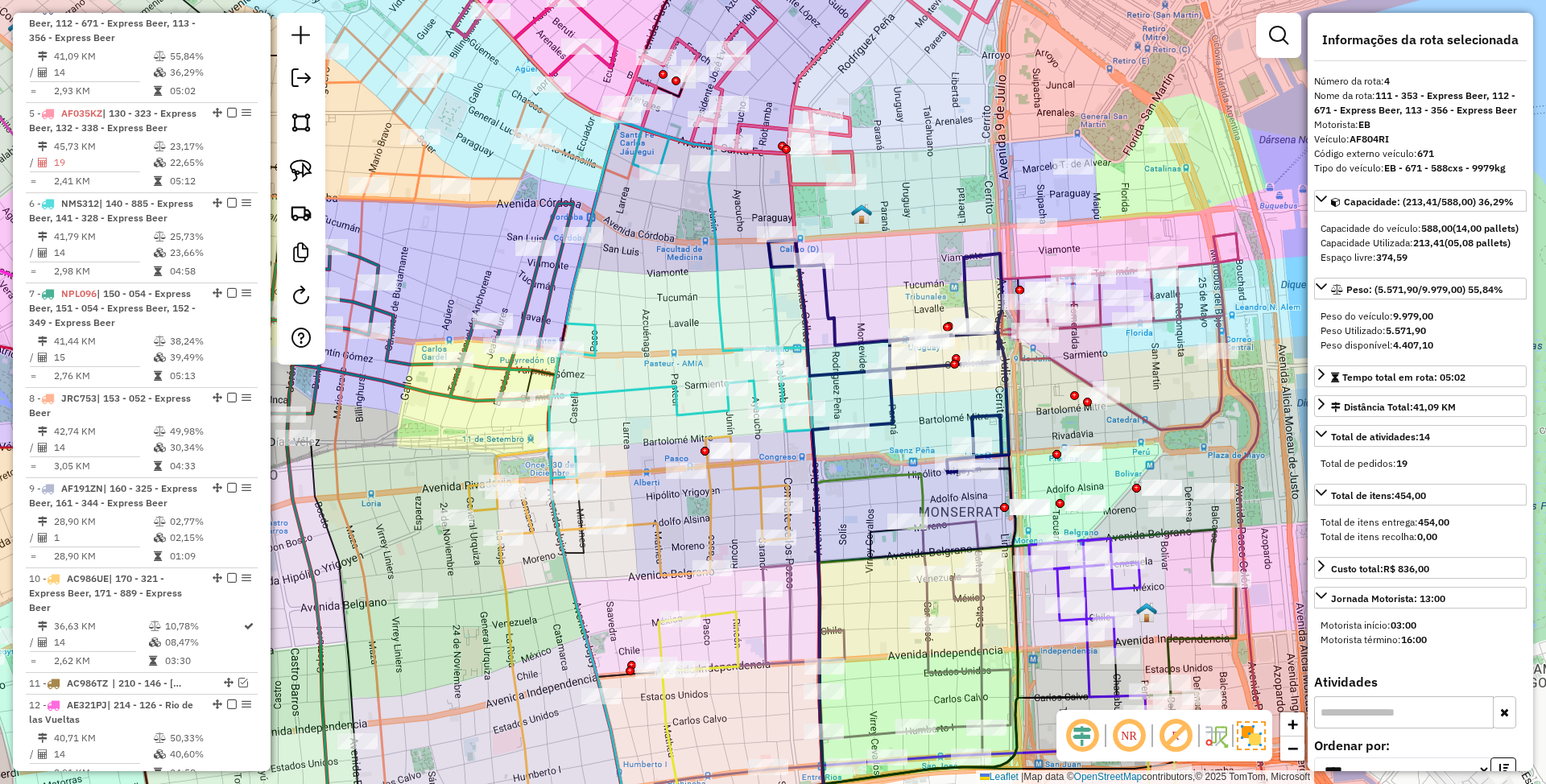
click at [831, 313] on icon at bounding box center [888, 356] width 240 height 233
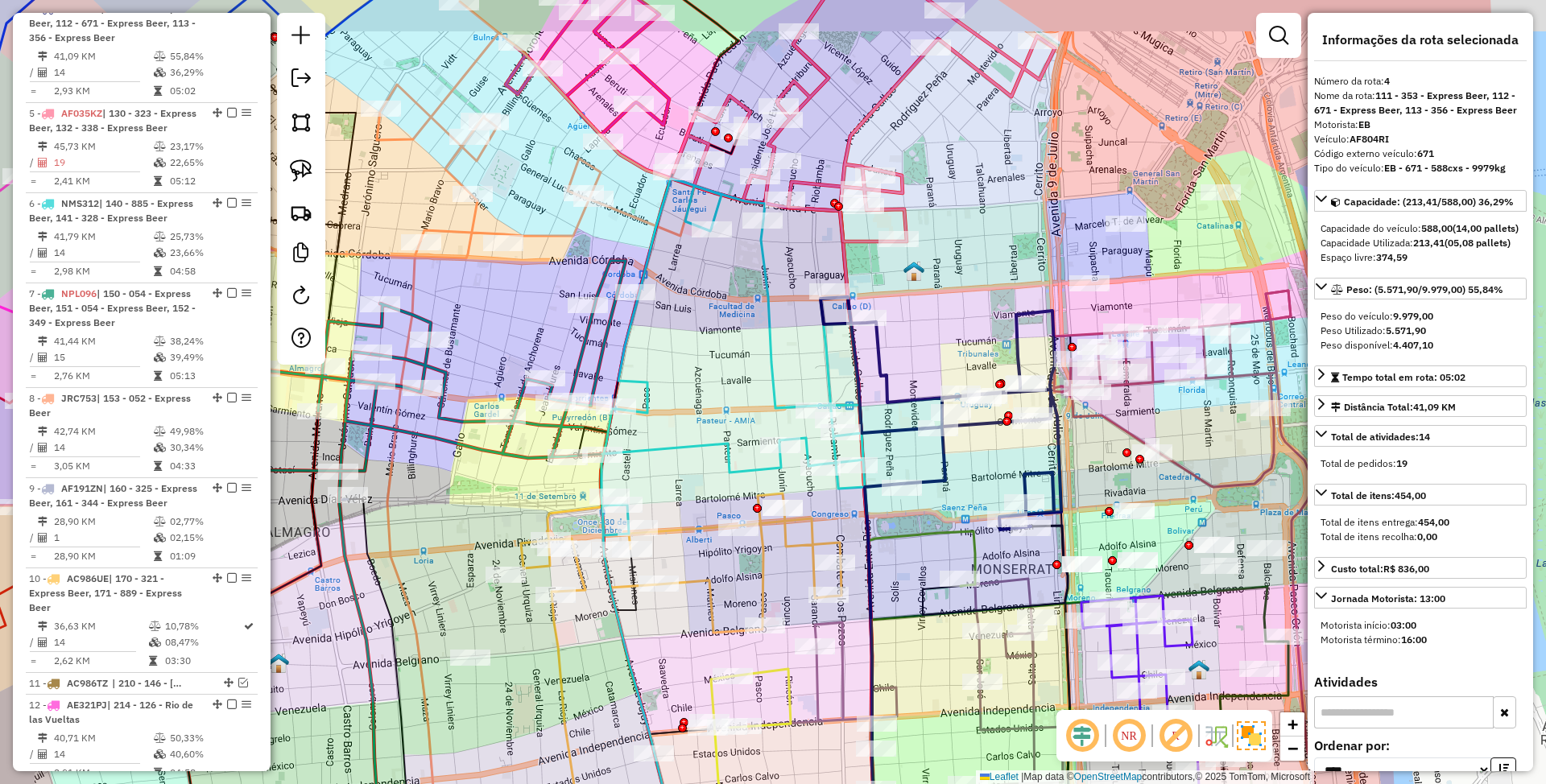
drag, startPoint x: 874, startPoint y: 294, endPoint x: 921, endPoint y: 349, distance: 72.3
click at [921, 349] on div "Janela de atendimento Grade de atendimento Capacidade Transportadoras Veículos …" at bounding box center [773, 392] width 1546 height 784
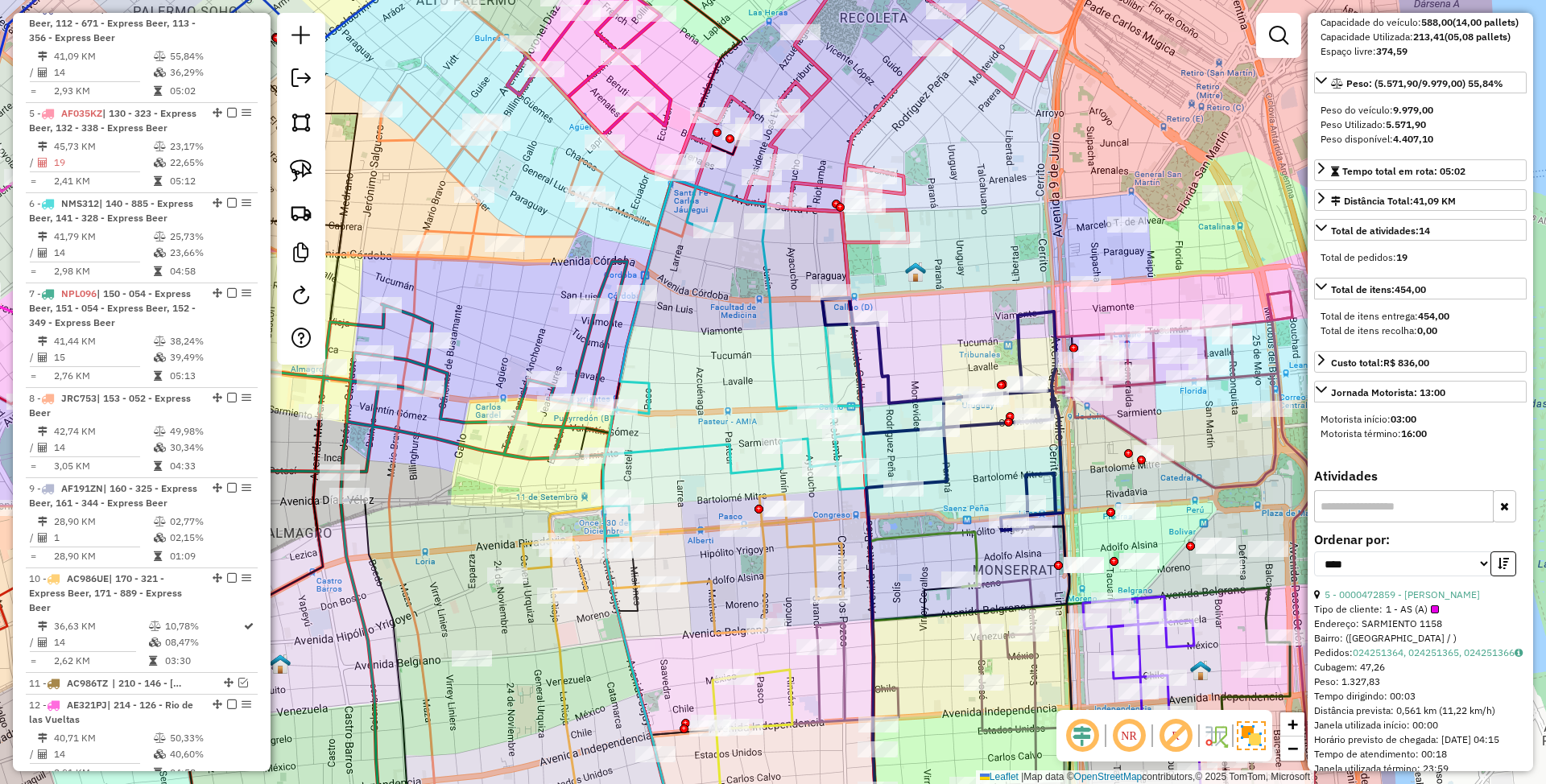
scroll to position [214, 0]
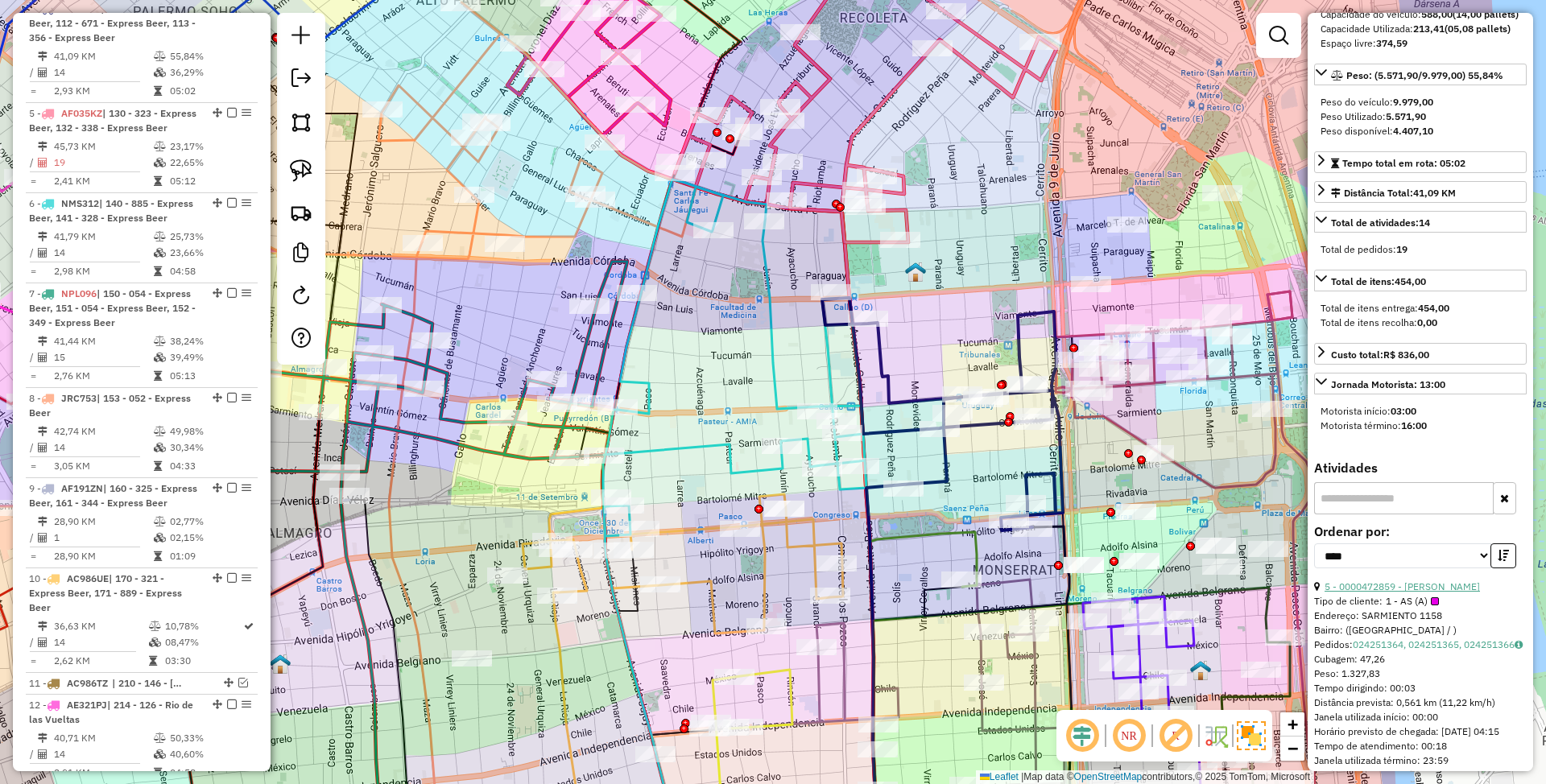
click at [1399, 593] on link "5 - 0000472859 - [PERSON_NAME]" at bounding box center [1402, 586] width 155 height 13
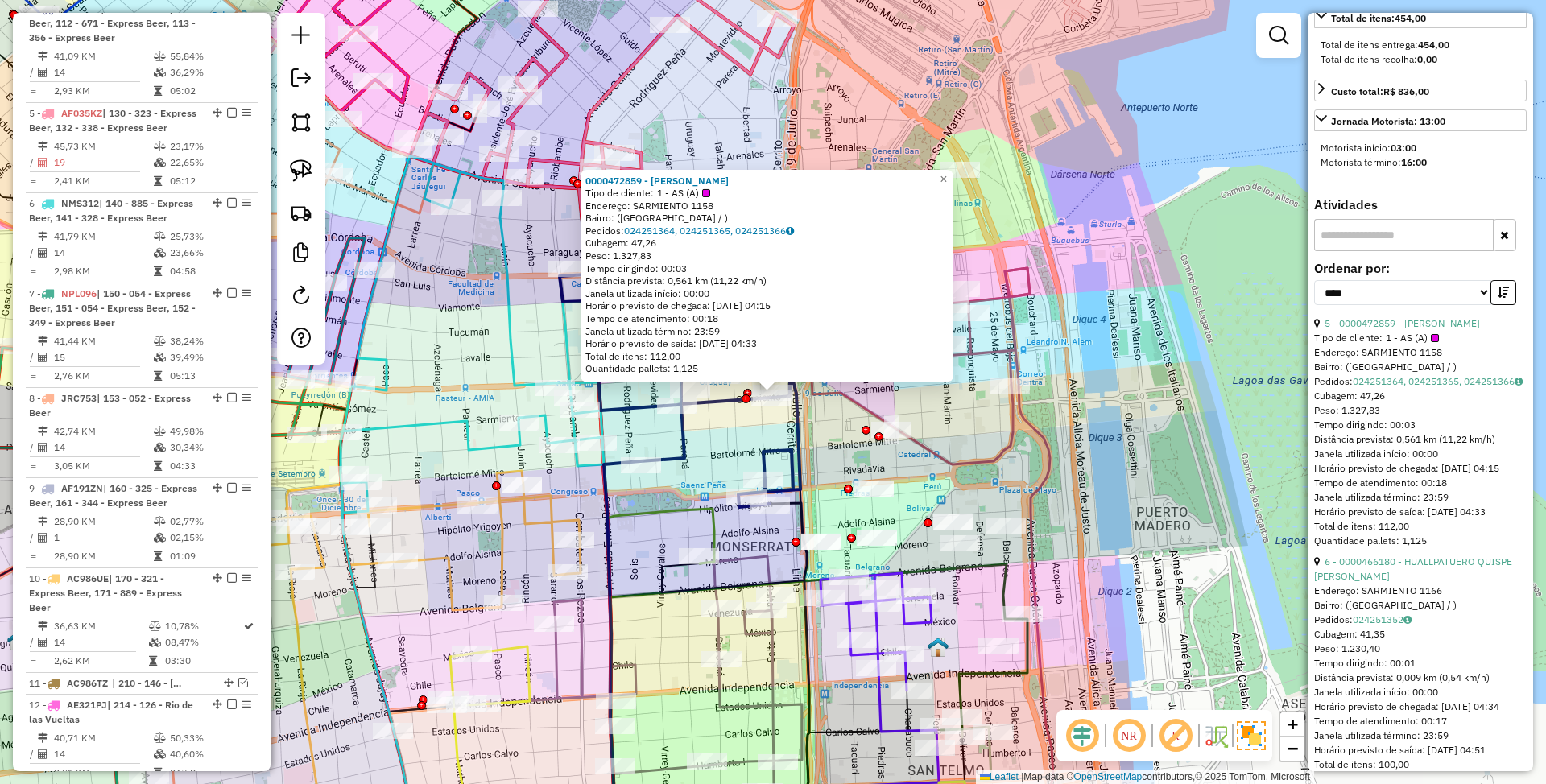
scroll to position [537, 0]
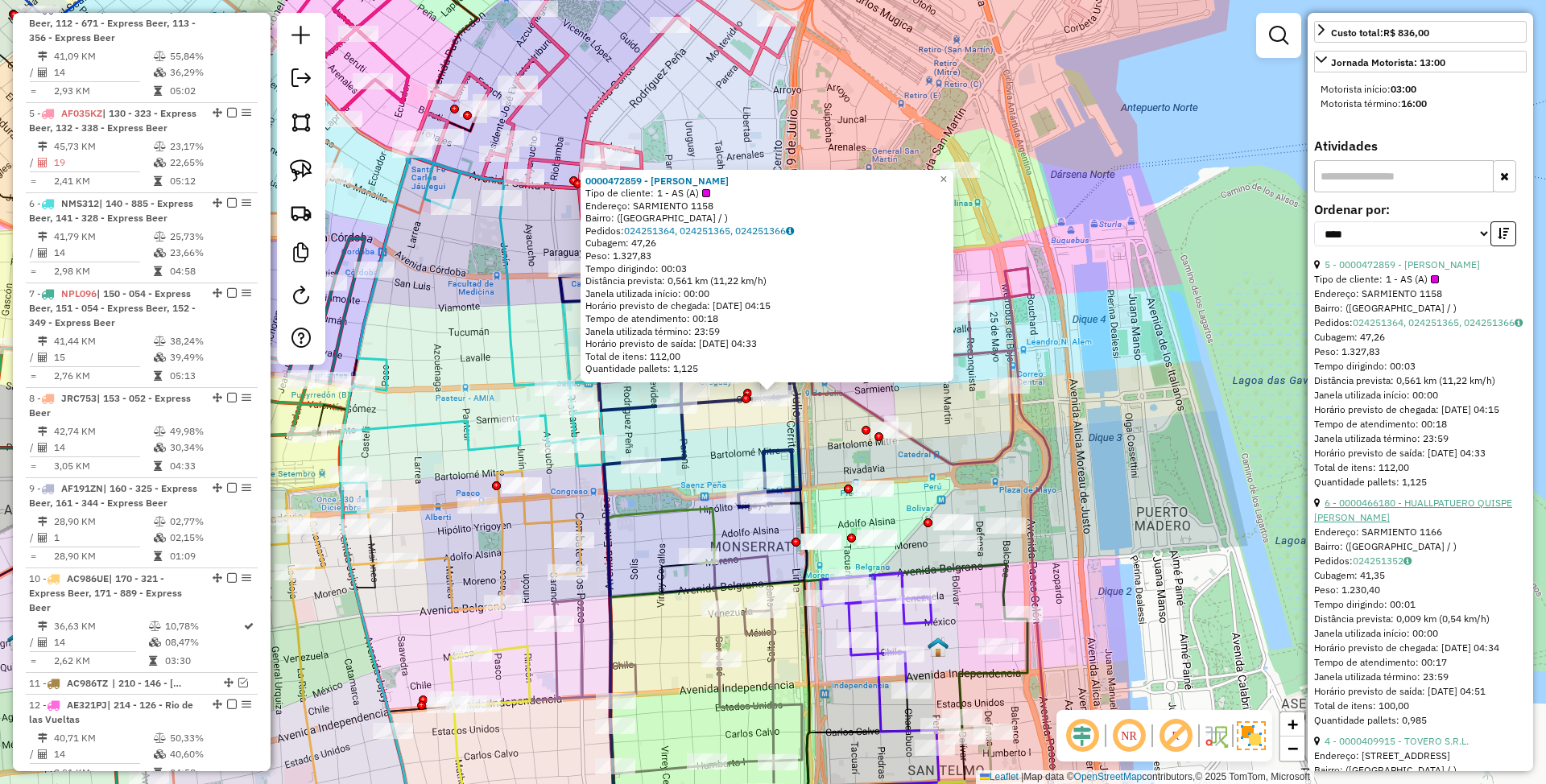
click at [1376, 523] on link "6 - 0000466180 - HUALLPATUERO QUISPE [PERSON_NAME]" at bounding box center [1413, 511] width 198 height 27
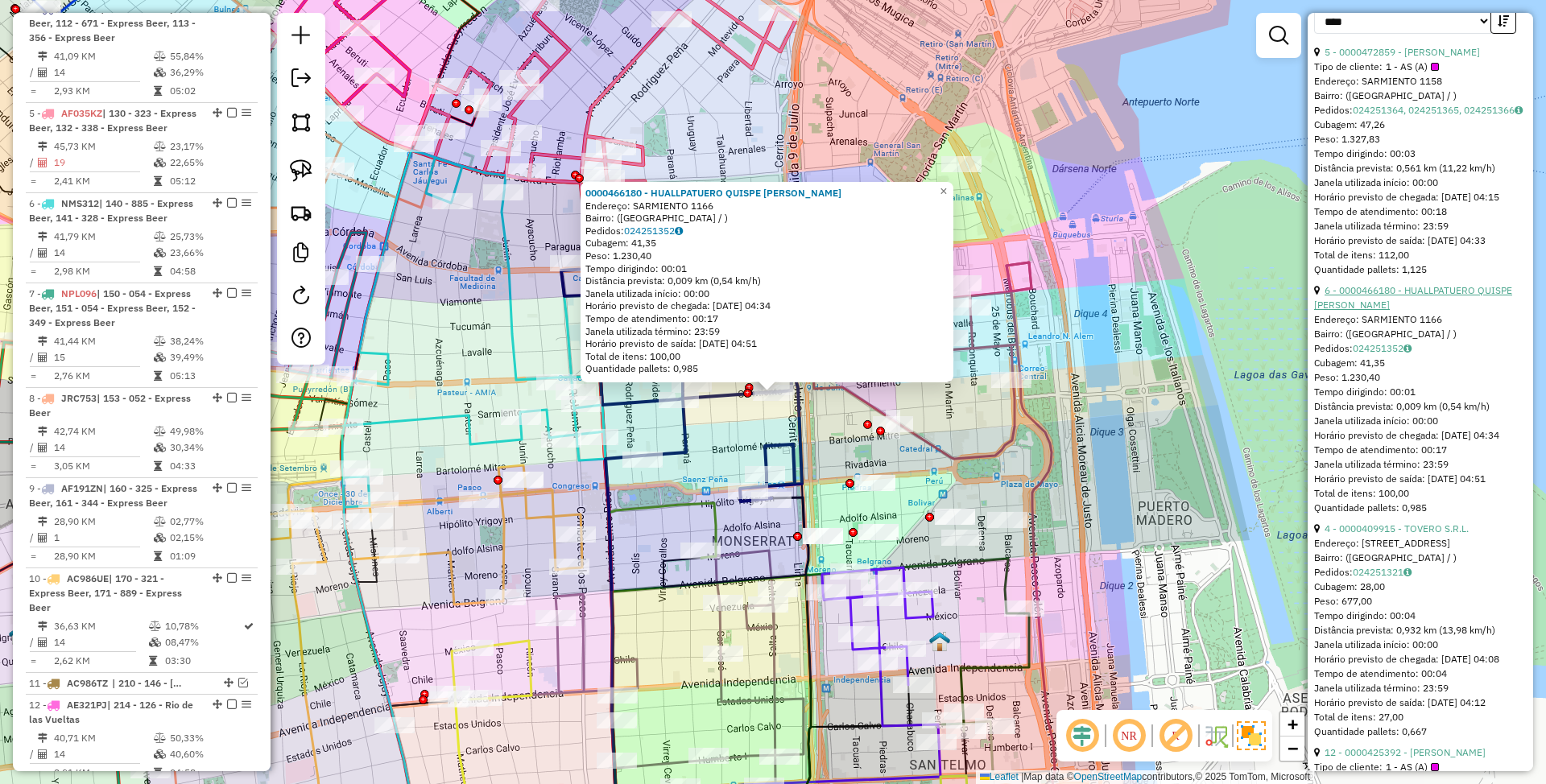
scroll to position [751, 0]
click at [1372, 532] on link "4 - 0000409915 - TOVERO S.R.L." at bounding box center [1396, 526] width 144 height 13
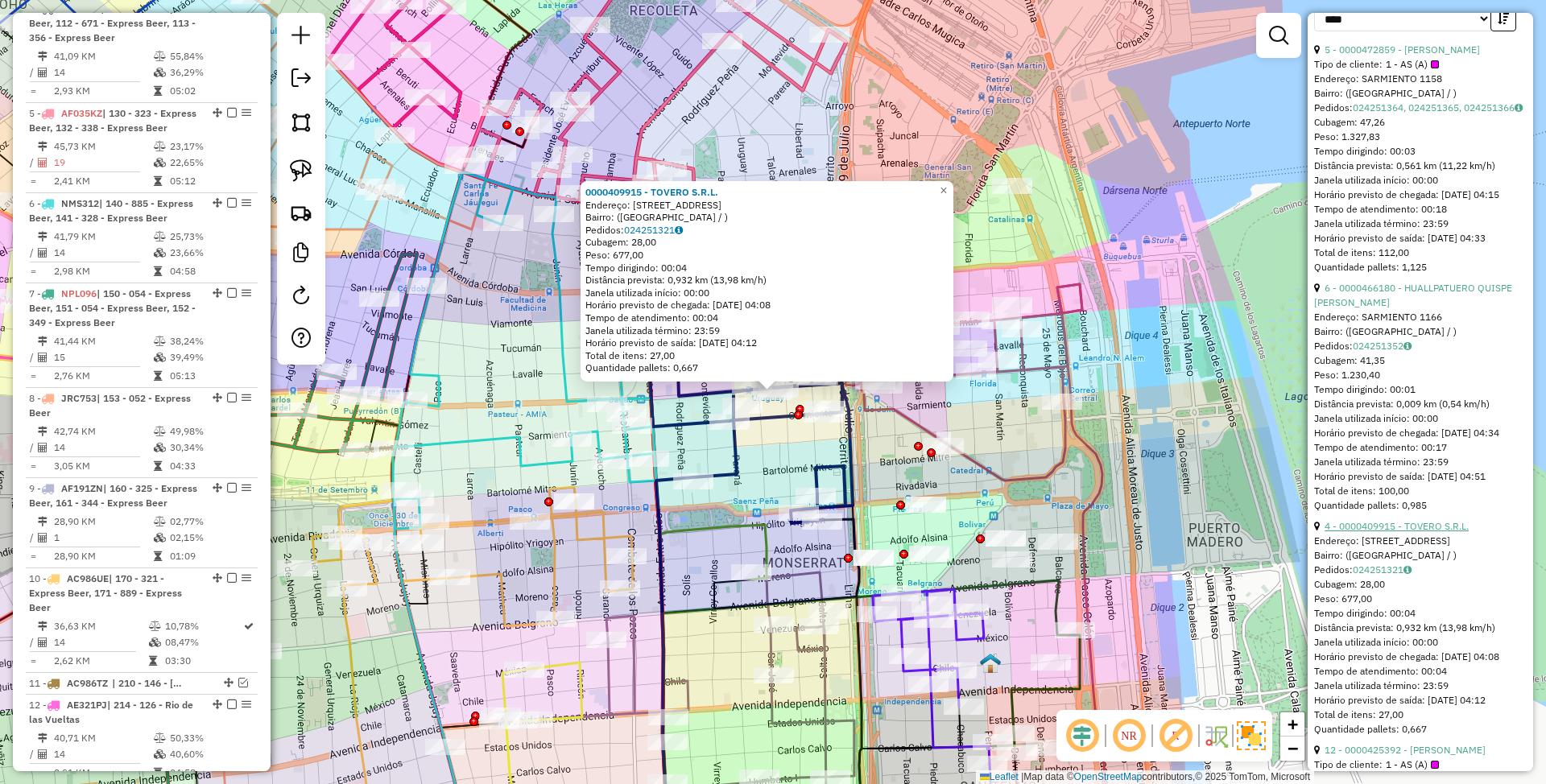
scroll to position [966, 0]
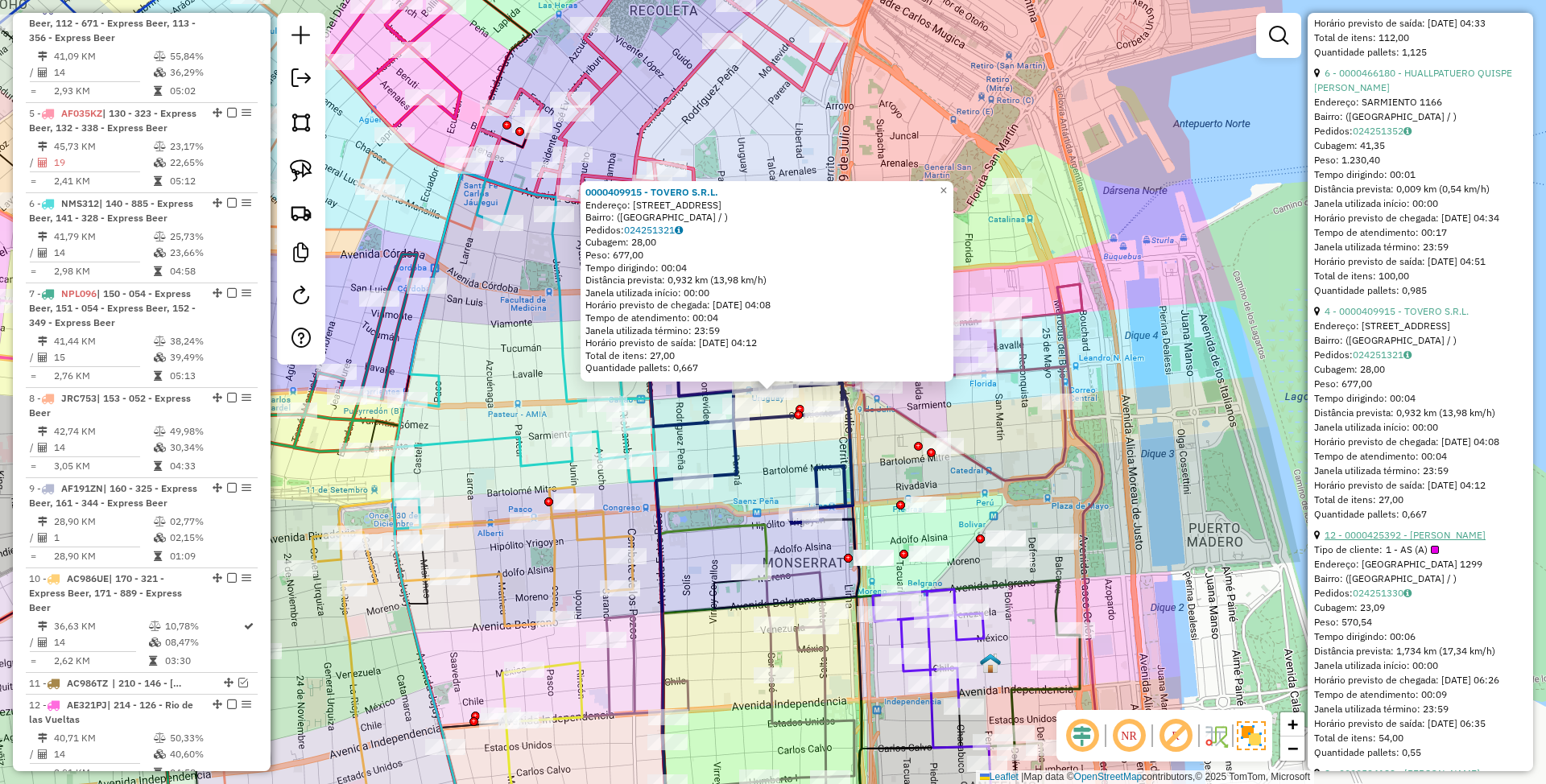
click at [1363, 542] on link "12 - 0000425392 - [PERSON_NAME]" at bounding box center [1405, 535] width 161 height 13
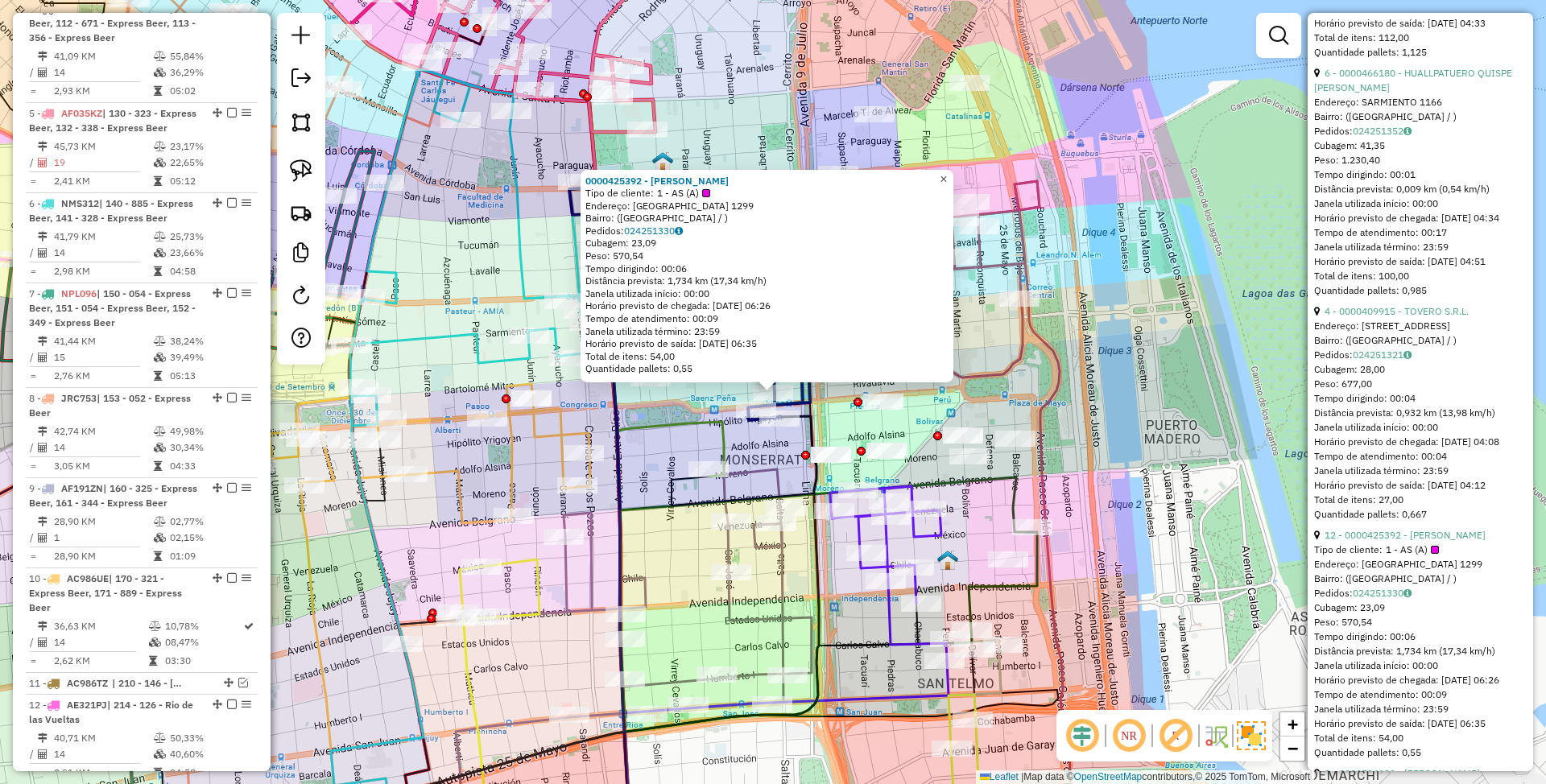
click at [947, 174] on span "×" at bounding box center [943, 179] width 8 height 14
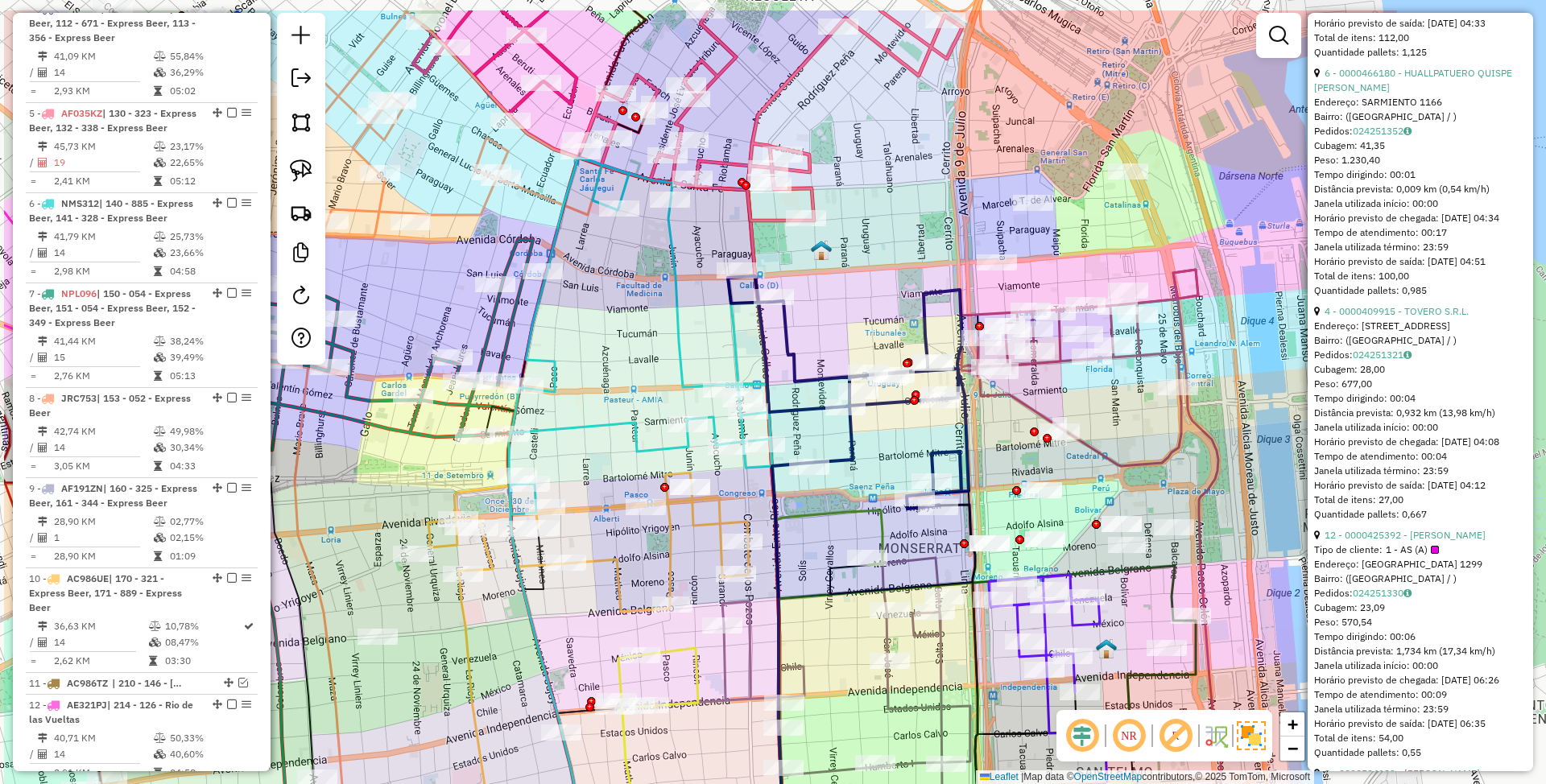
drag, startPoint x: 467, startPoint y: 234, endPoint x: 626, endPoint y: 322, distance: 181.7
click at [626, 322] on div "Janela de atendimento Grade de atendimento Capacidade Transportadoras Veículos …" at bounding box center [773, 392] width 1546 height 784
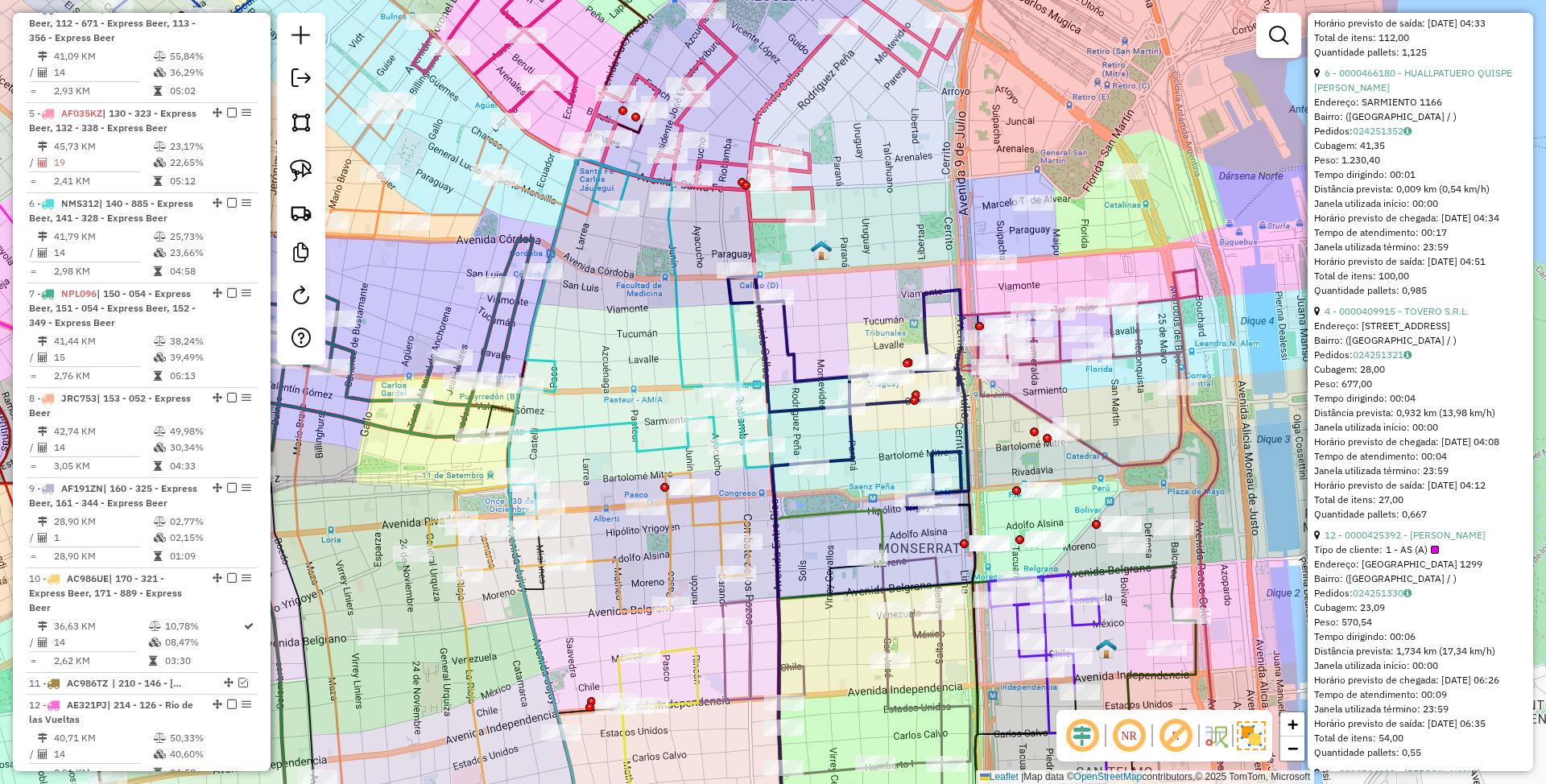
click at [675, 313] on icon at bounding box center [640, 336] width 264 height 357
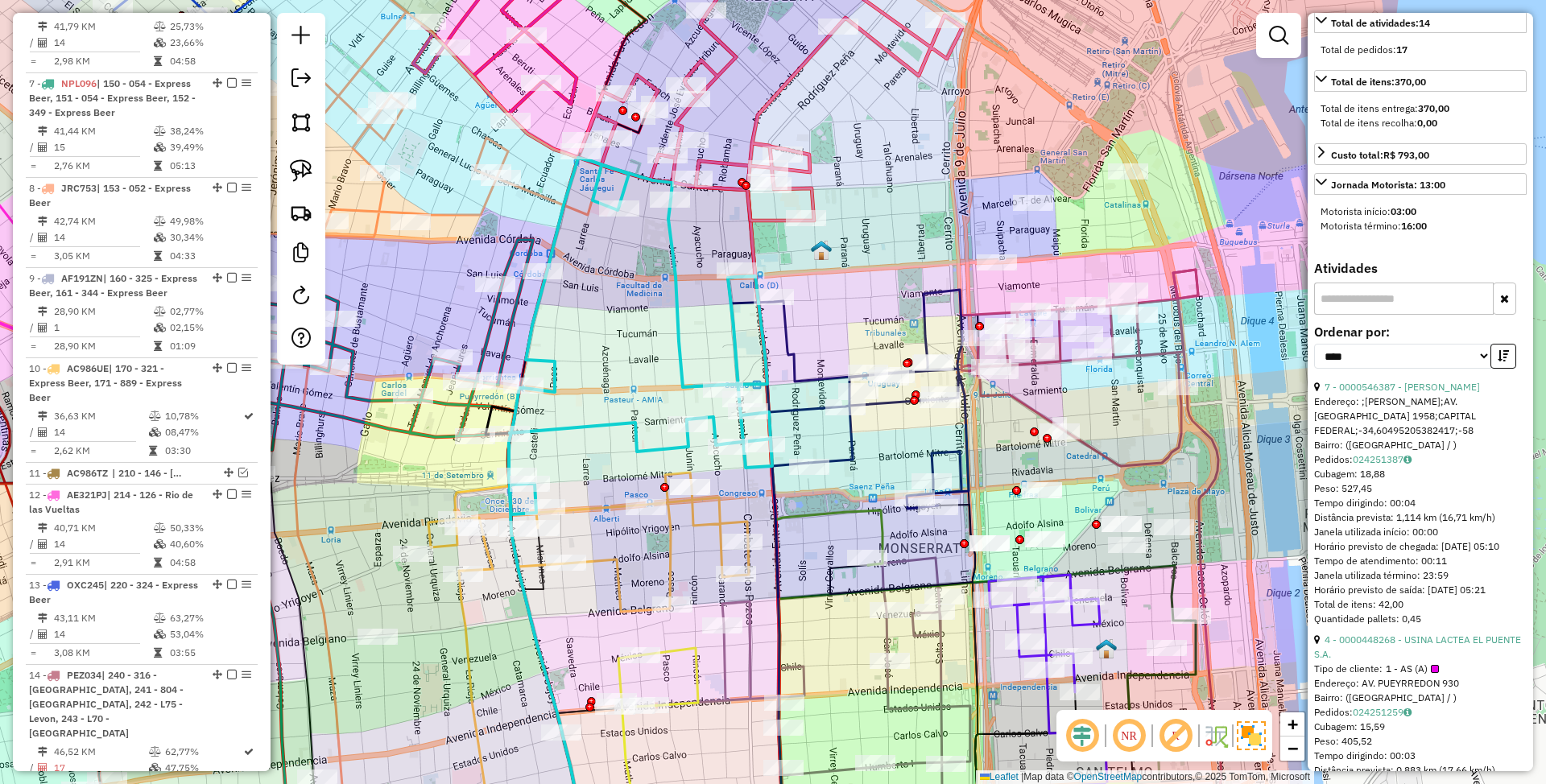
scroll to position [0, 0]
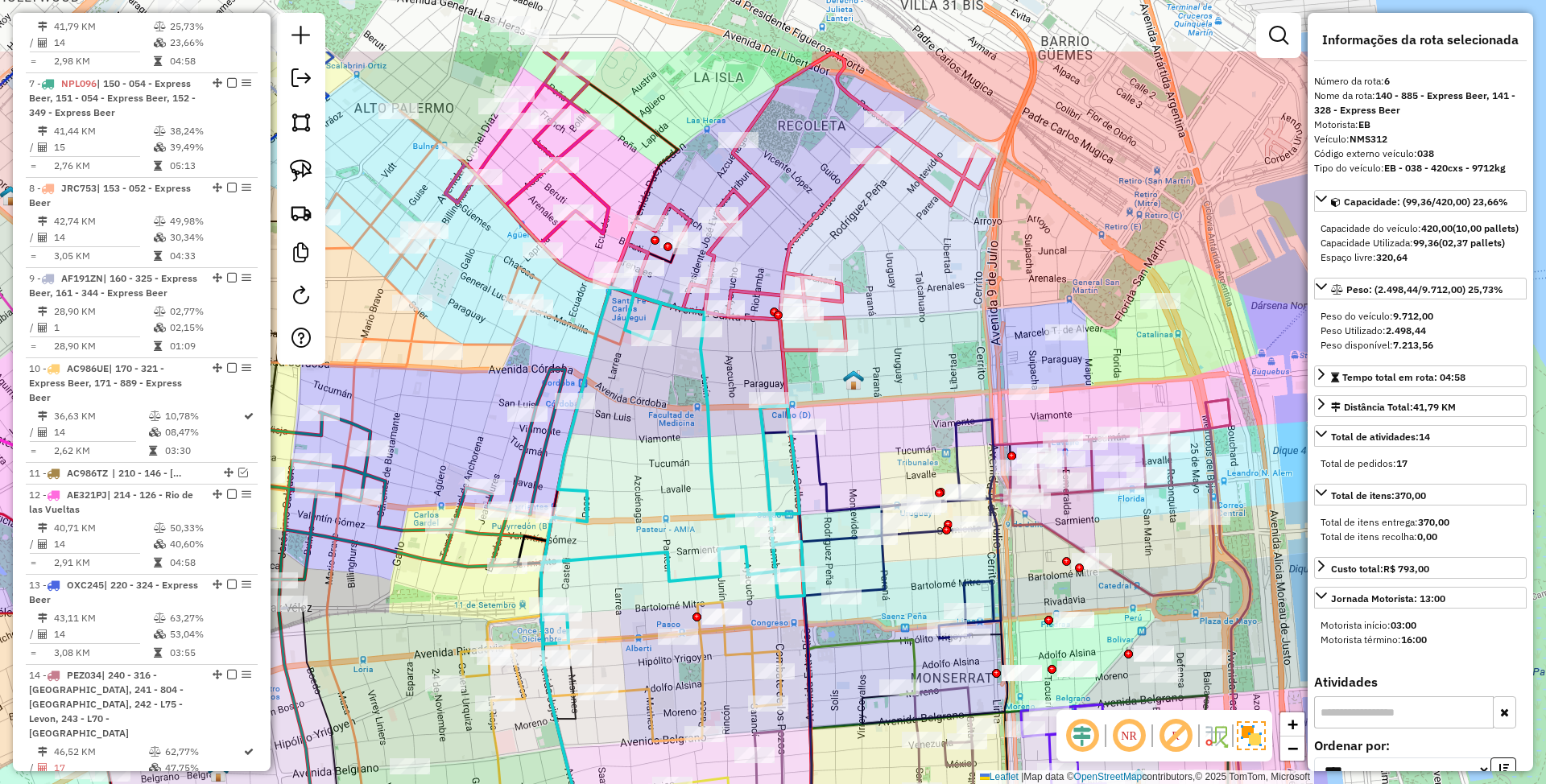
drag, startPoint x: 852, startPoint y: 300, endPoint x: 884, endPoint y: 432, distance: 135.8
click at [884, 432] on div "Janela de atendimento Grade de atendimento Capacidade Transportadoras Veículos …" at bounding box center [773, 392] width 1546 height 784
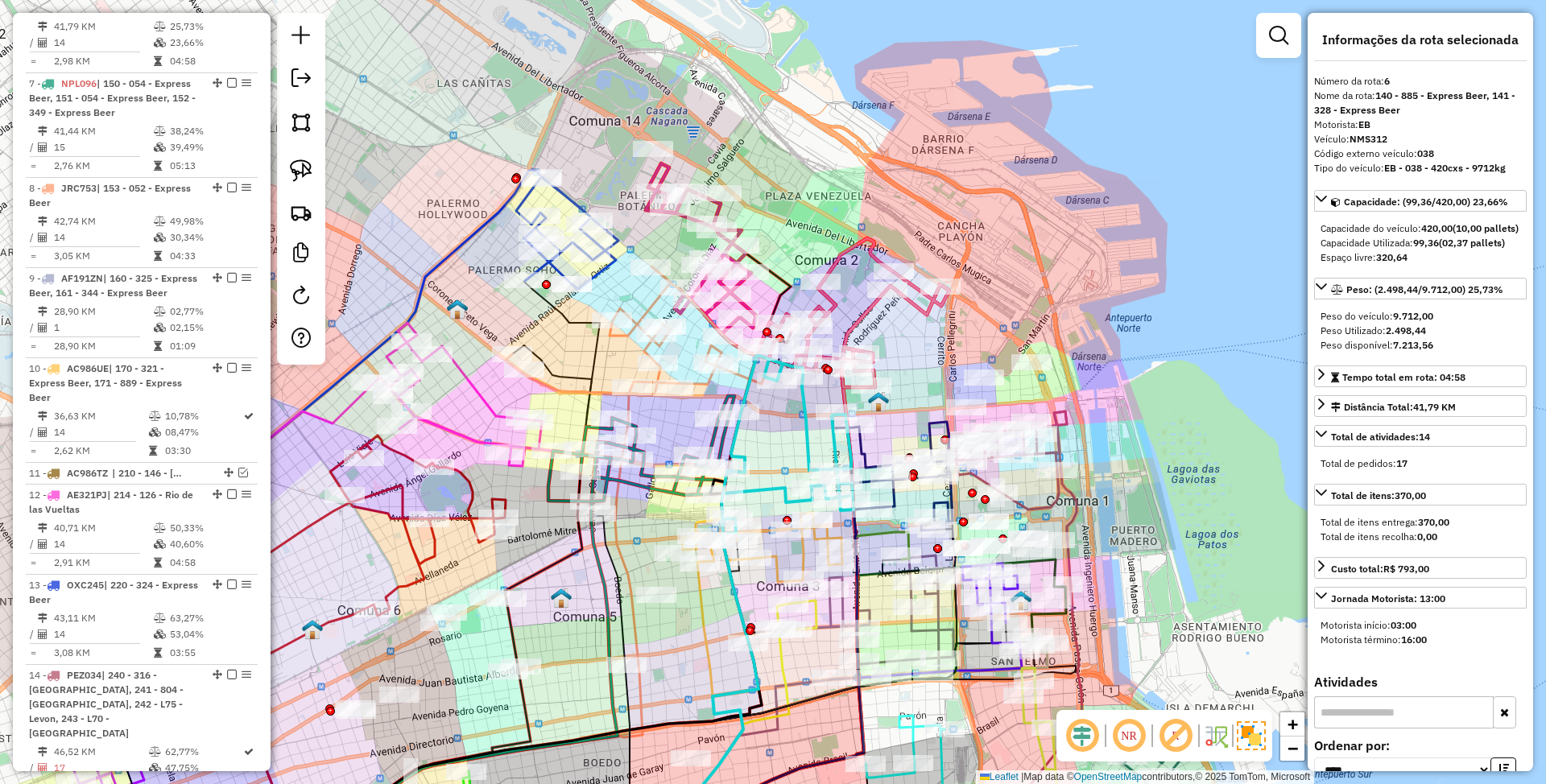
click at [651, 303] on icon at bounding box center [637, 330] width 264 height 128
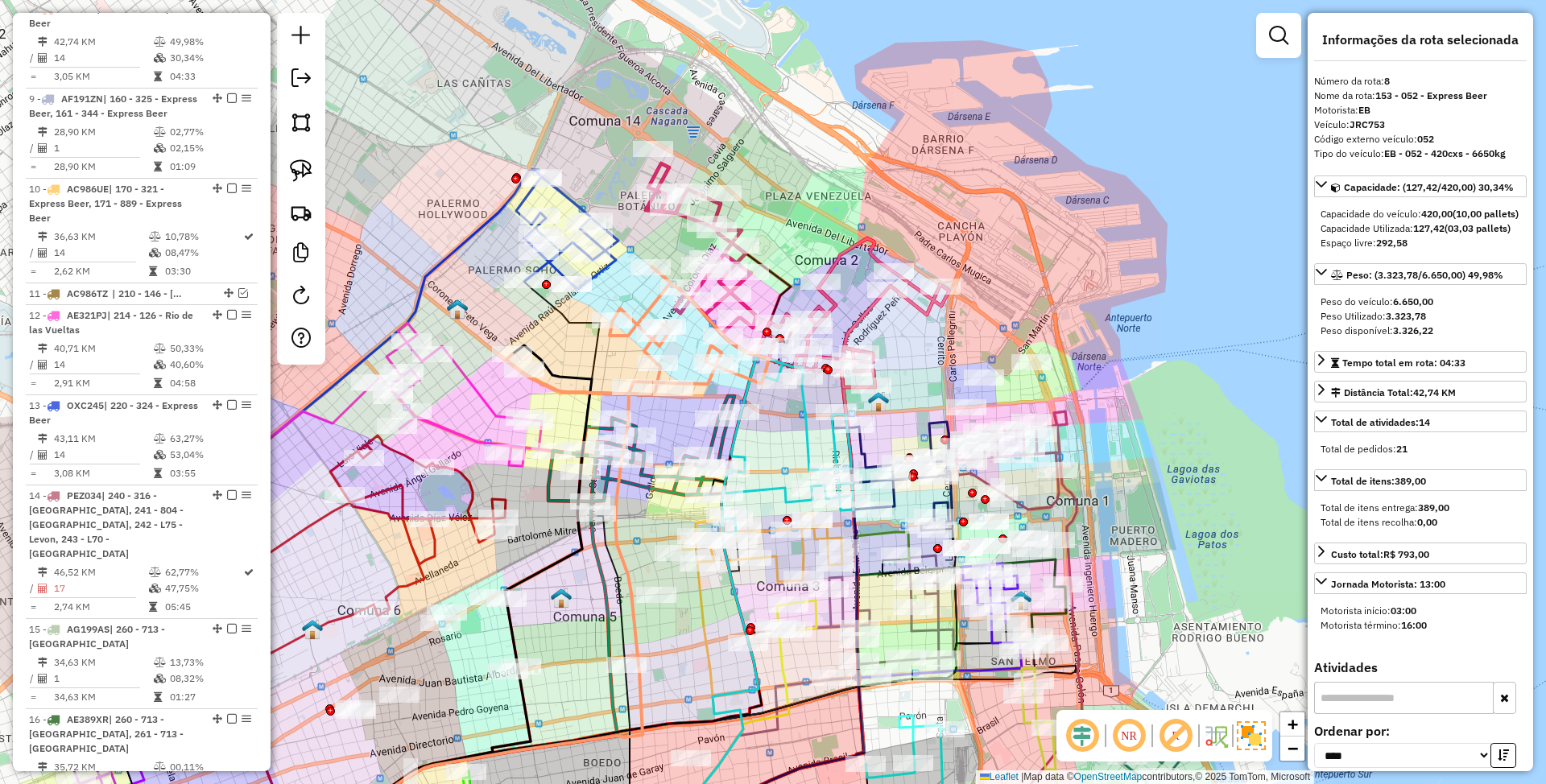
scroll to position [1384, 0]
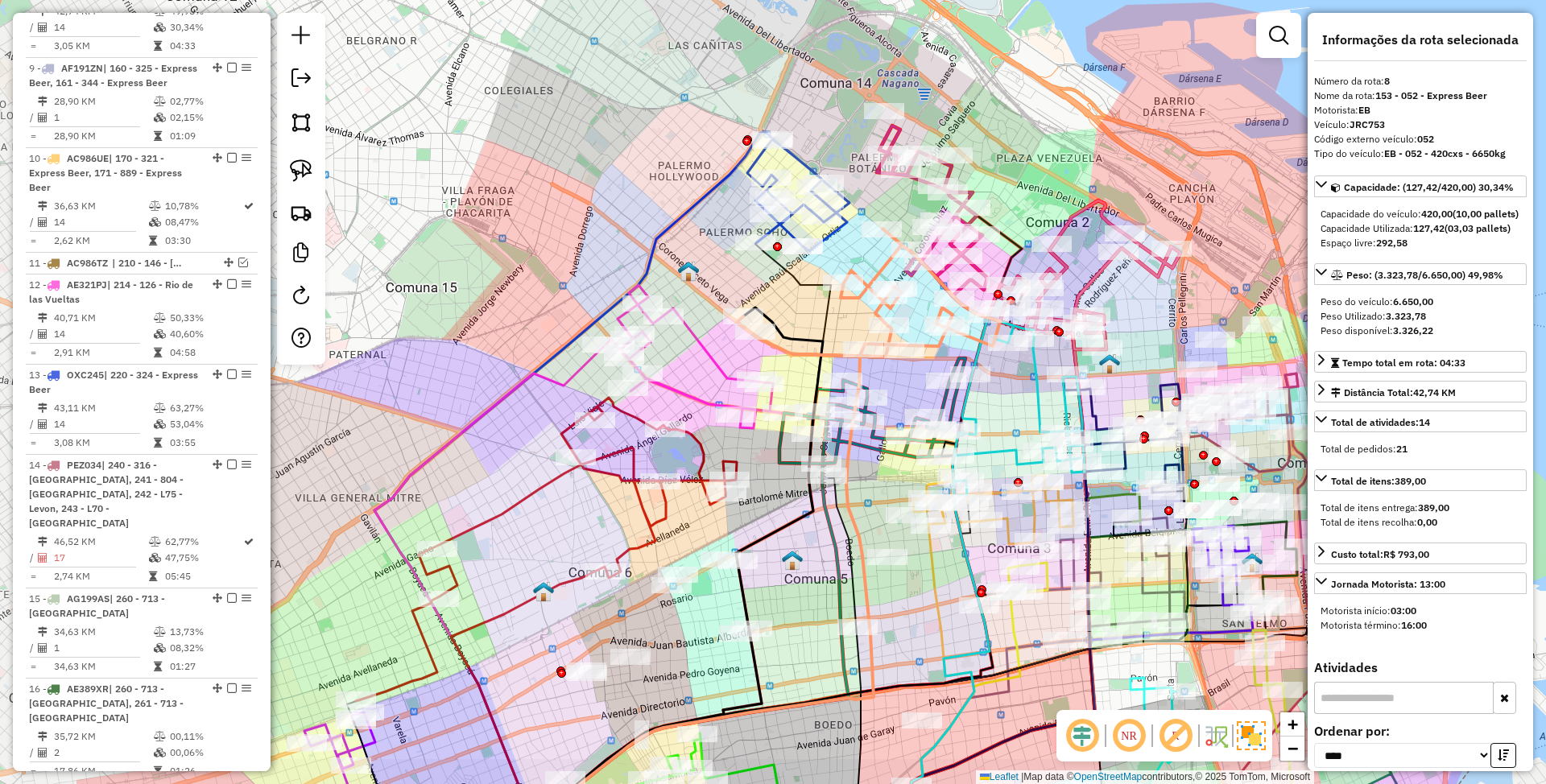
drag, startPoint x: 777, startPoint y: 178, endPoint x: 1008, endPoint y: 140, distance: 234.1
click at [1008, 140] on div "Janela de atendimento Grade de atendimento Capacidade Transportadoras Veículos …" at bounding box center [773, 392] width 1546 height 784
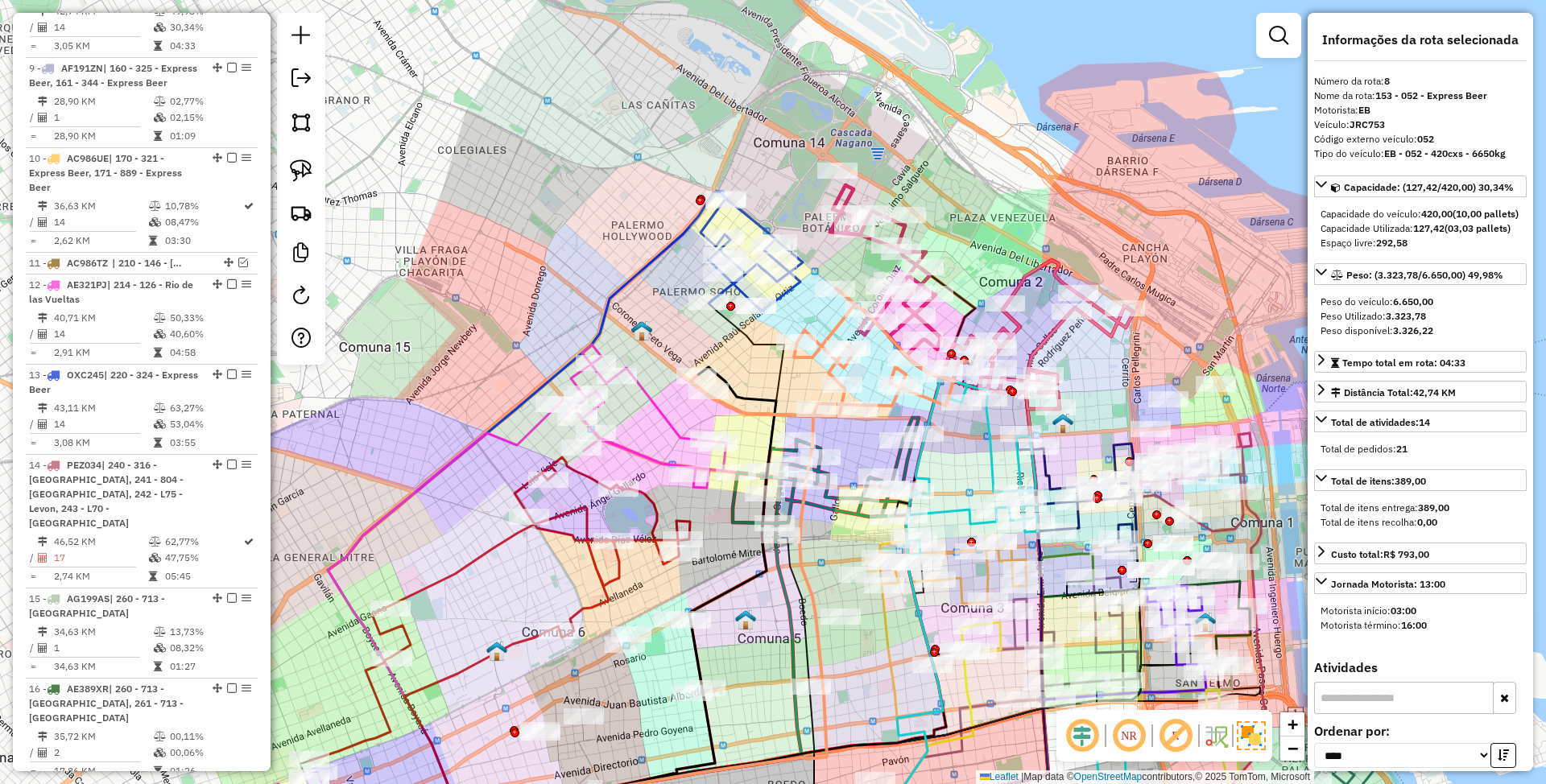
drag, startPoint x: 996, startPoint y: 183, endPoint x: 948, endPoint y: 250, distance: 82.4
click at [950, 248] on div "Janela de atendimento Grade de atendimento Capacidade Transportadoras Veículos …" at bounding box center [773, 392] width 1546 height 784
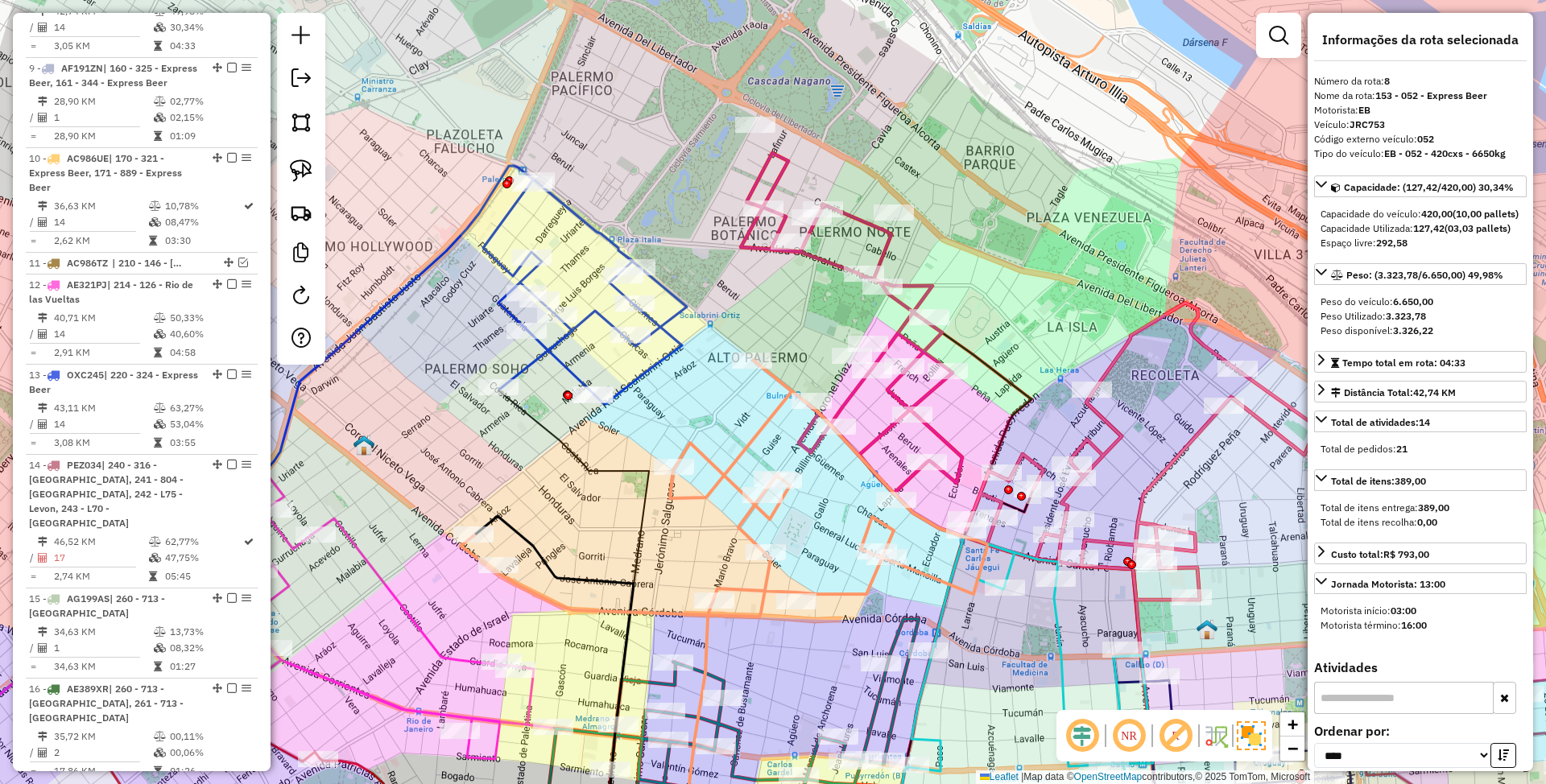
click at [883, 255] on icon at bounding box center [851, 322] width 221 height 341
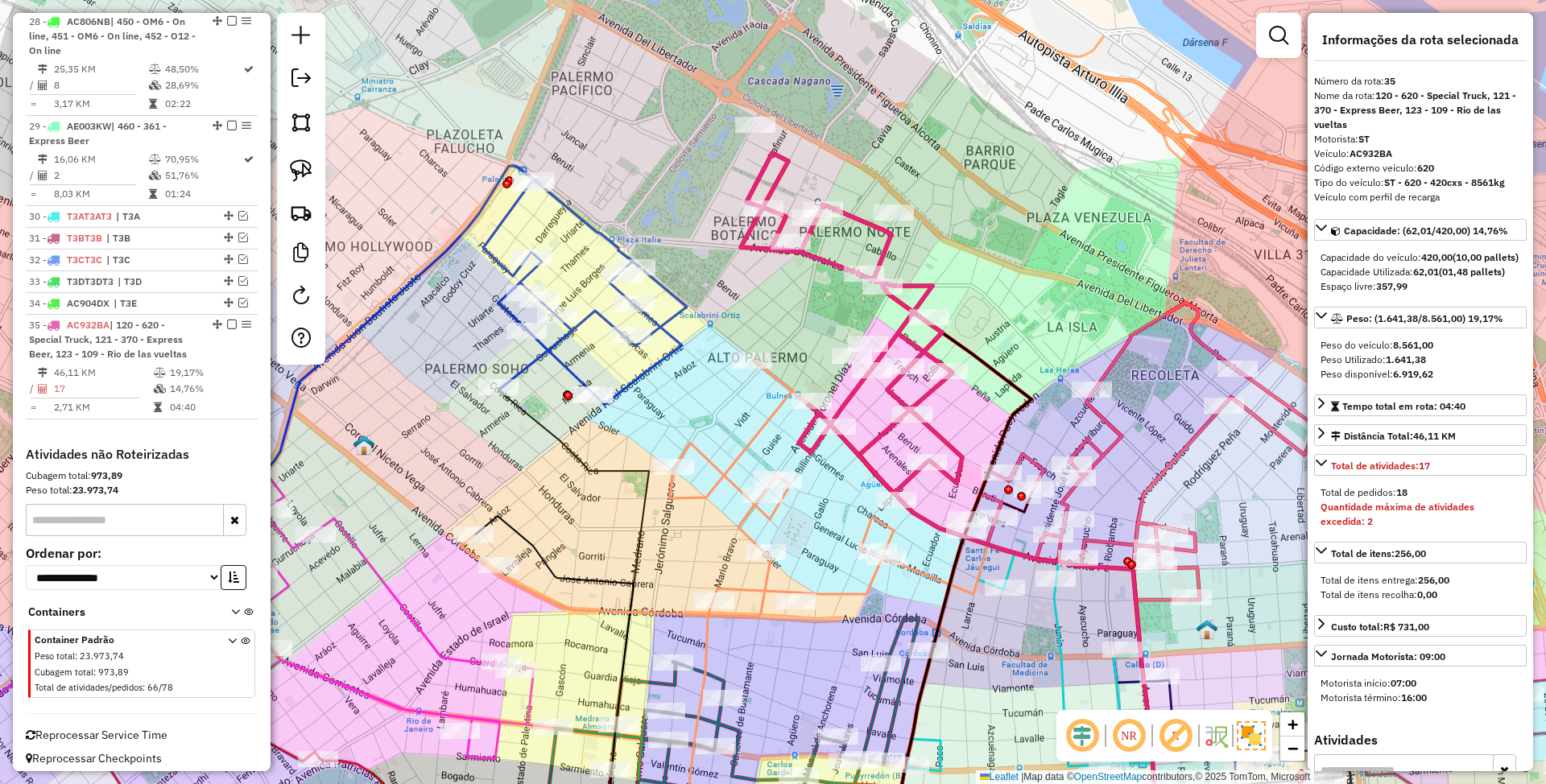
scroll to position [3170, 0]
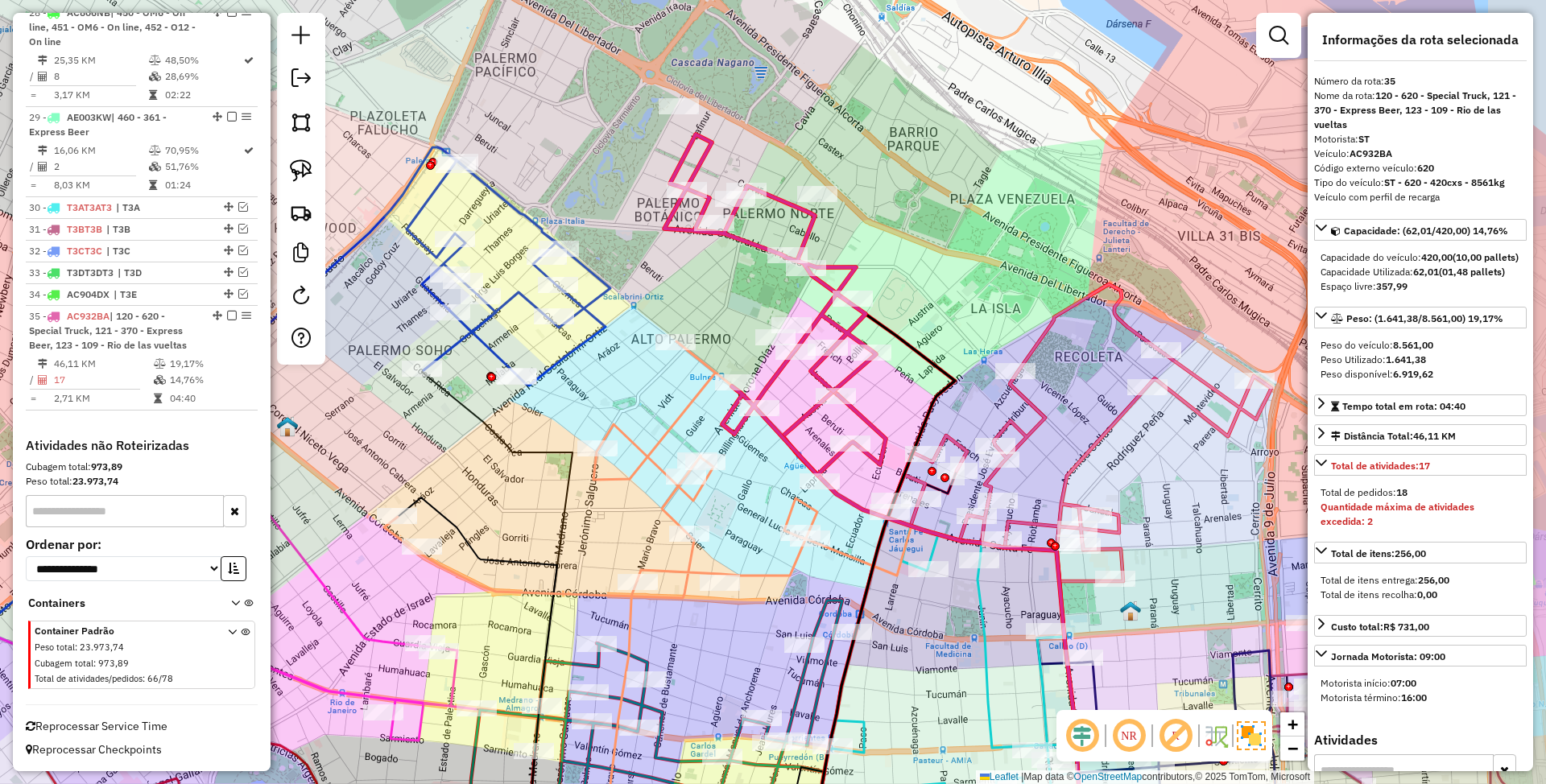
drag, startPoint x: 1002, startPoint y: 258, endPoint x: 918, endPoint y: 236, distance: 86.8
click at [918, 236] on div "Janela de atendimento Grade de atendimento Capacidade Transportadoras Veículos …" at bounding box center [773, 392] width 1546 height 784
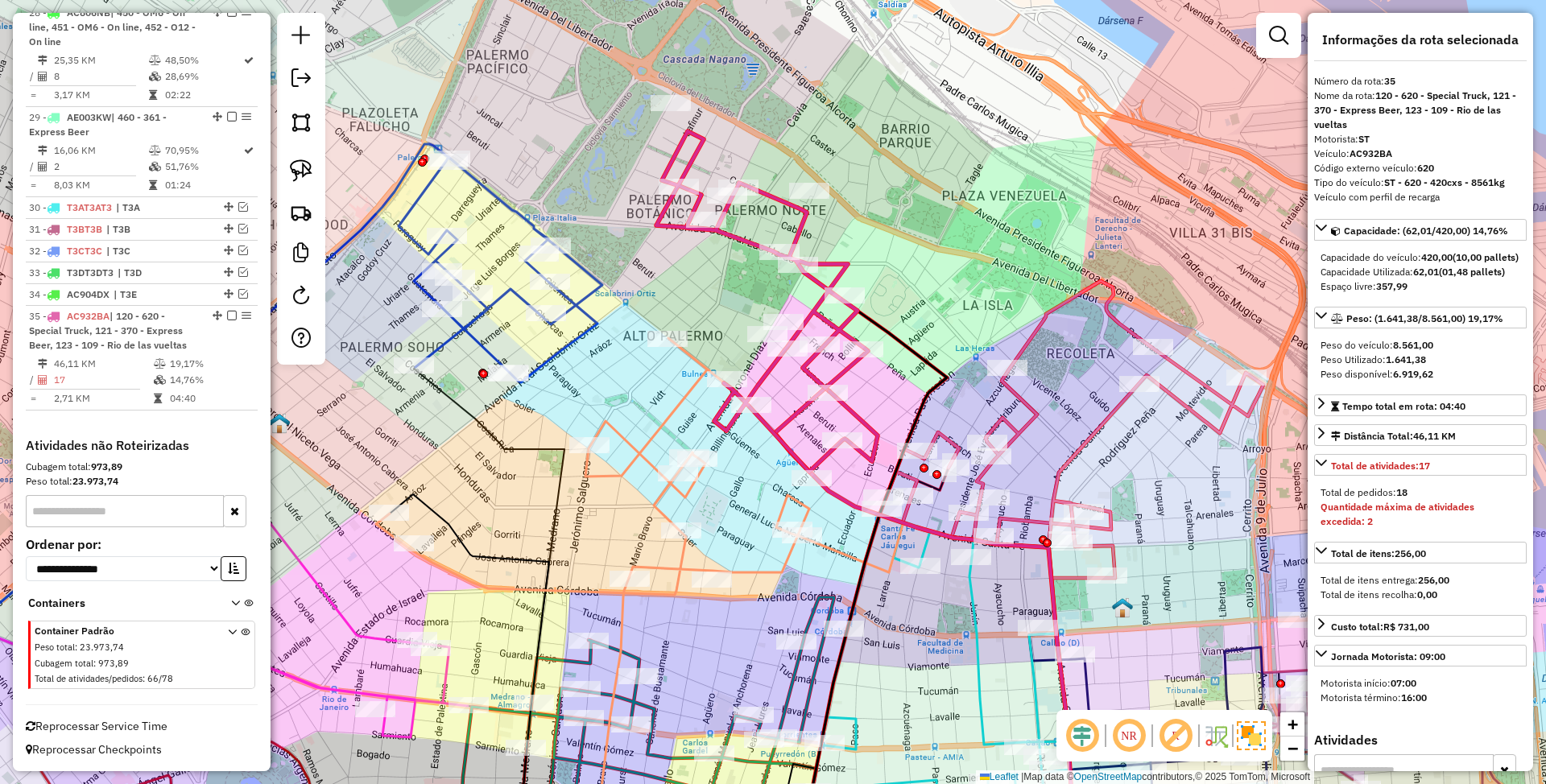
click at [683, 395] on icon at bounding box center [640, 466] width 527 height 257
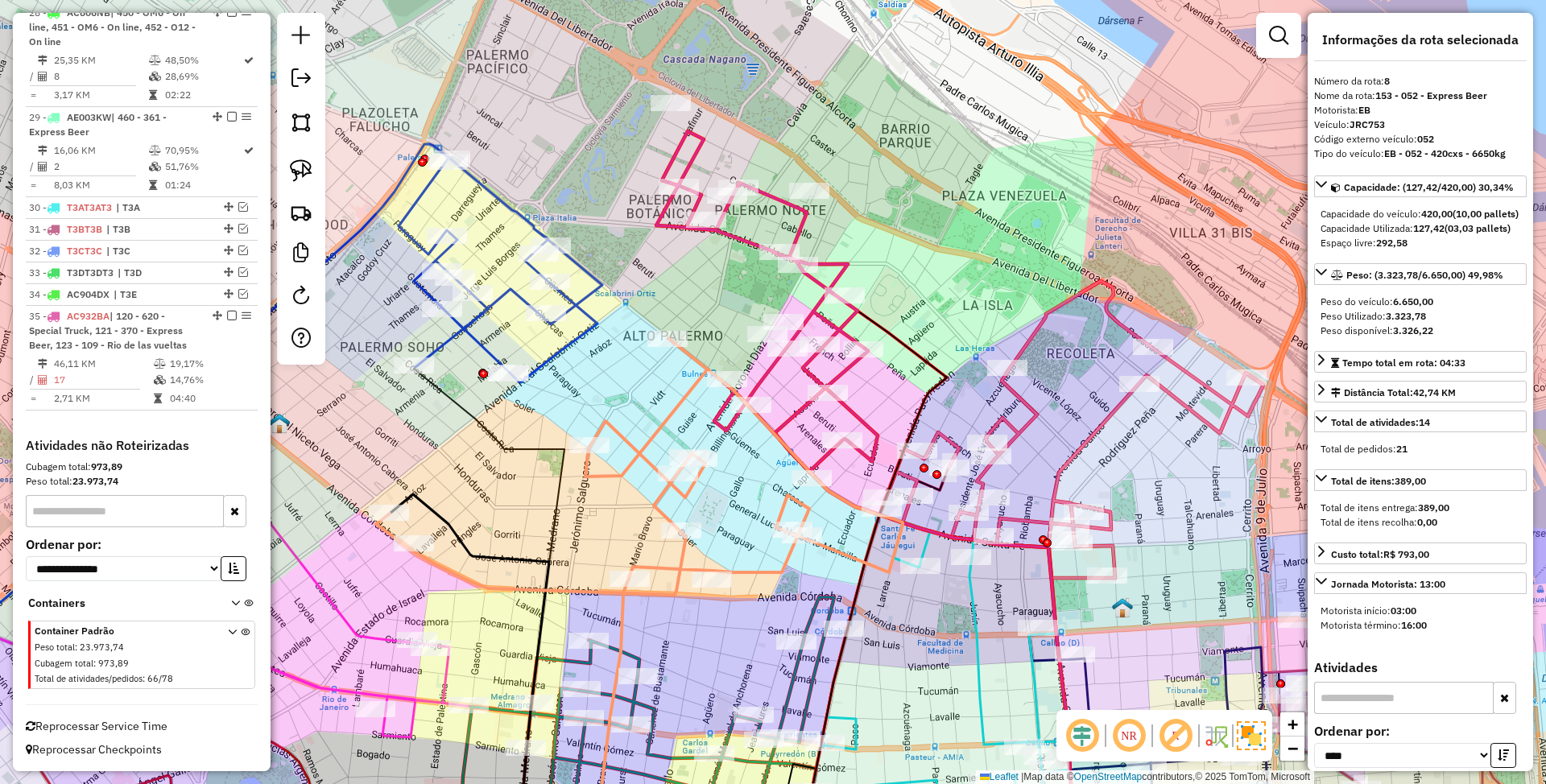
scroll to position [1384, 0]
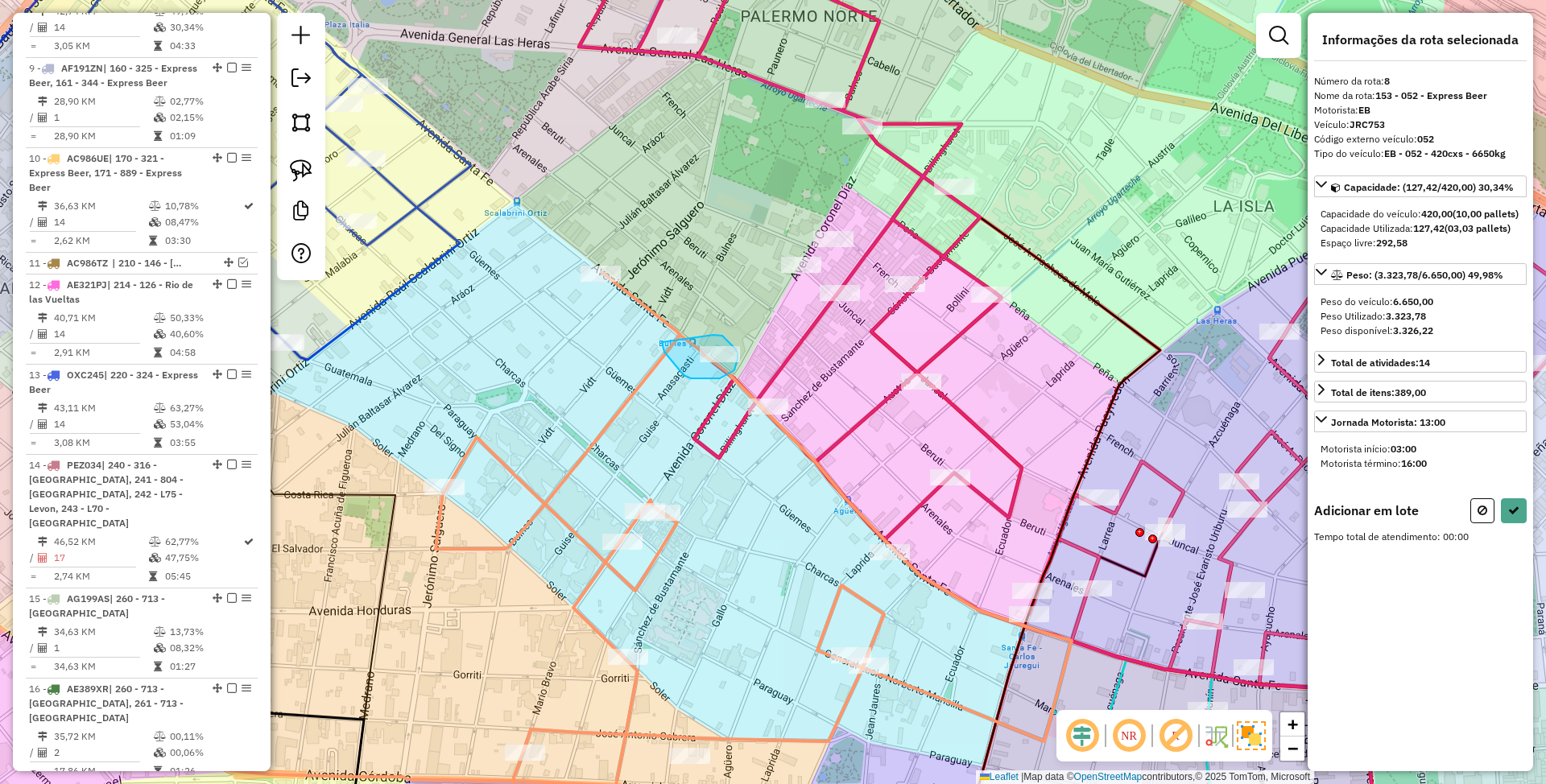
drag, startPoint x: 662, startPoint y: 342, endPoint x: 714, endPoint y: 335, distance: 52.5
click at [1509, 517] on icon at bounding box center [1514, 511] width 12 height 12
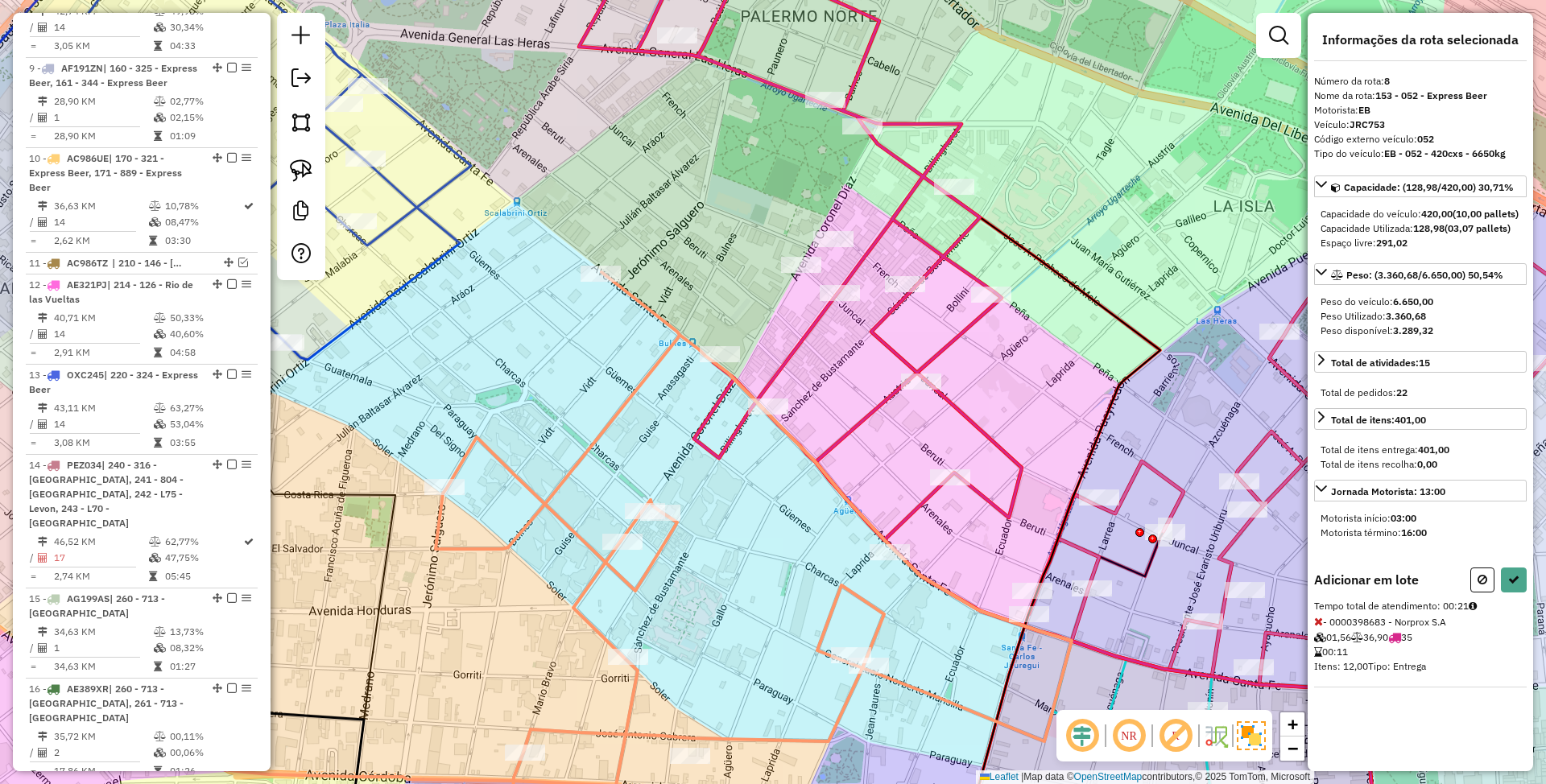
select select "*********"
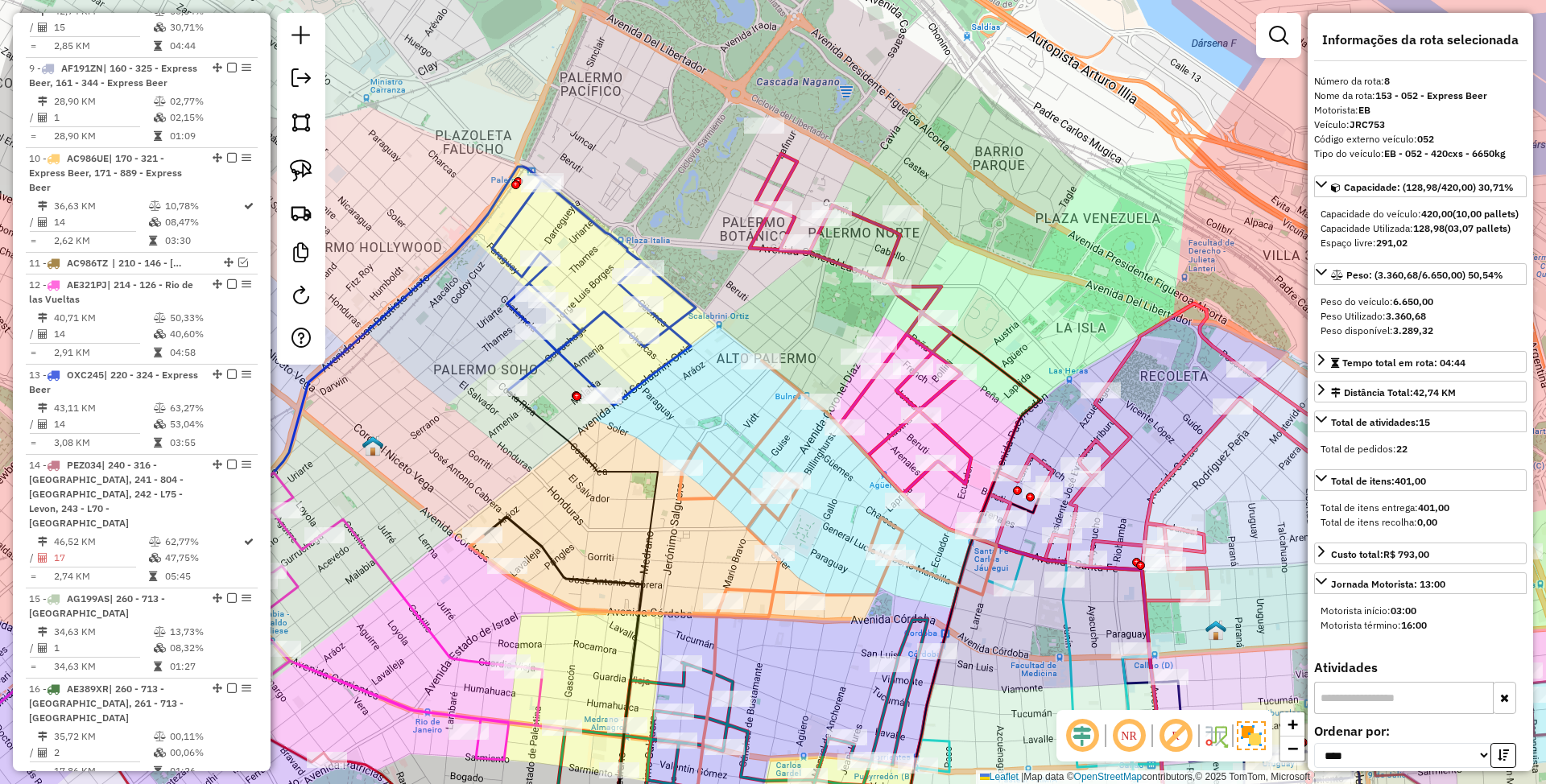
click at [932, 282] on icon at bounding box center [860, 323] width 221 height 341
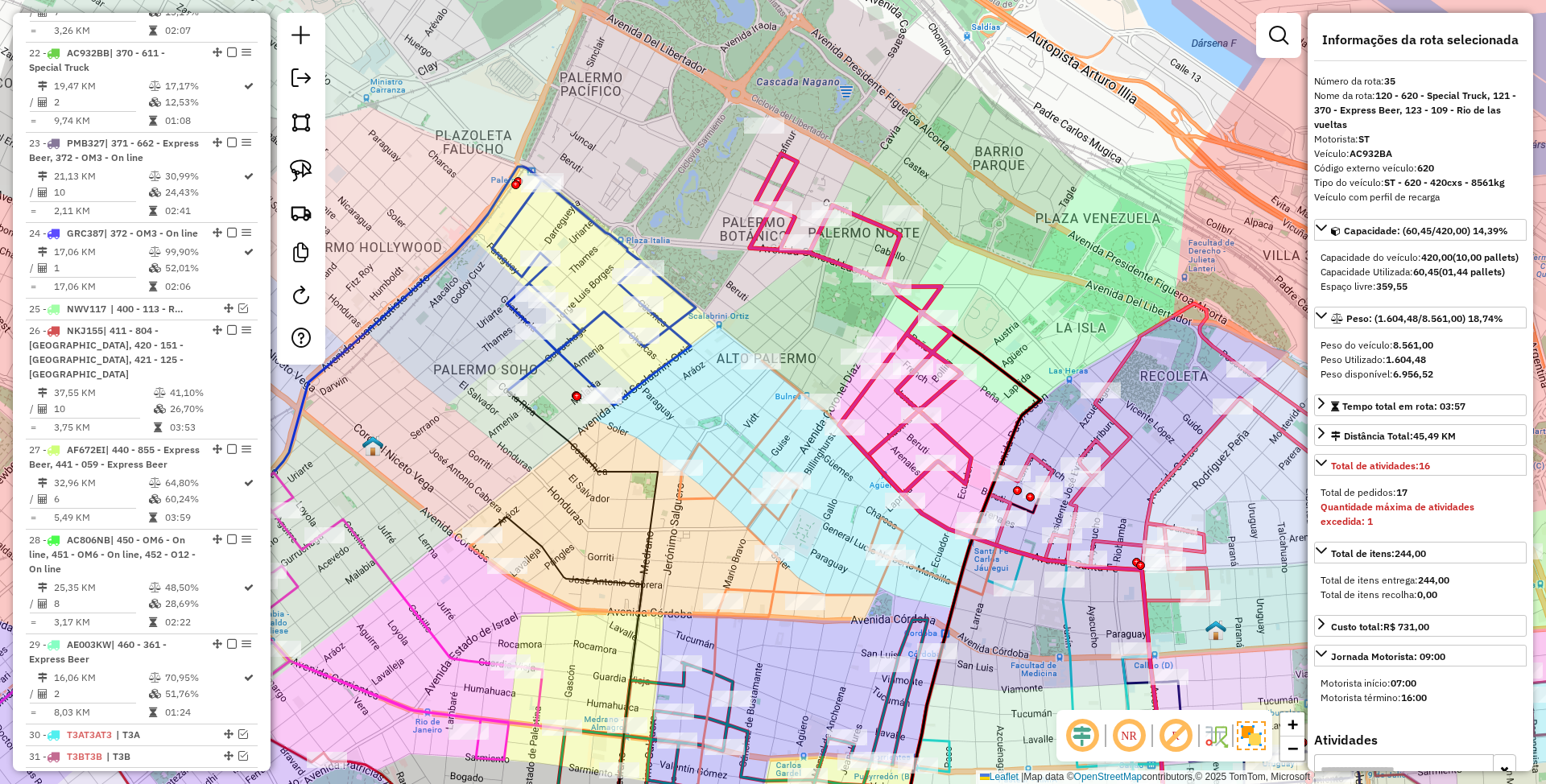
scroll to position [3170, 0]
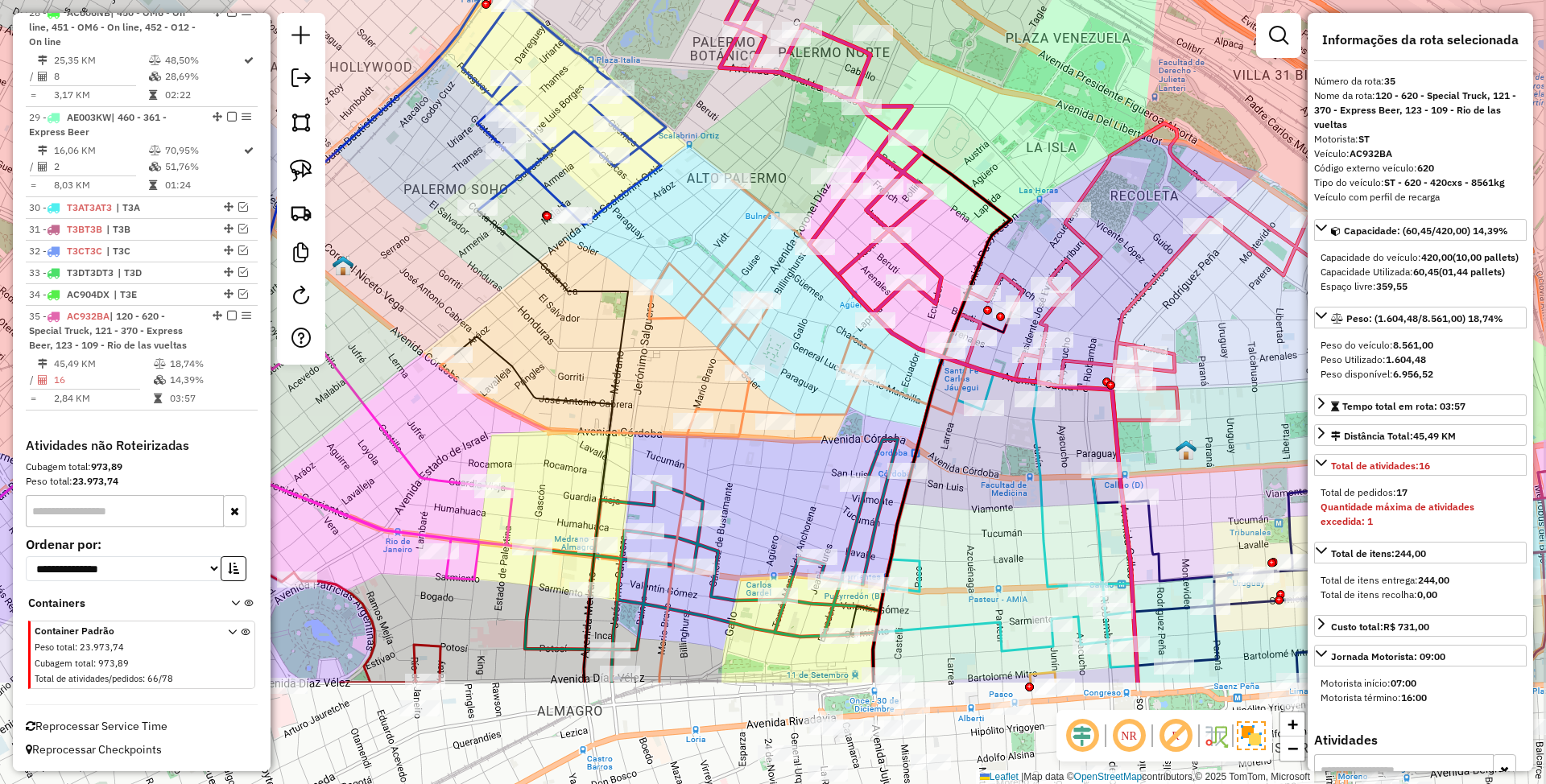
drag, startPoint x: 1064, startPoint y: 318, endPoint x: 1034, endPoint y: 137, distance: 183.5
click at [1034, 137] on div "Janela de atendimento Grade de atendimento Capacidade Transportadoras Veículos …" at bounding box center [773, 392] width 1546 height 784
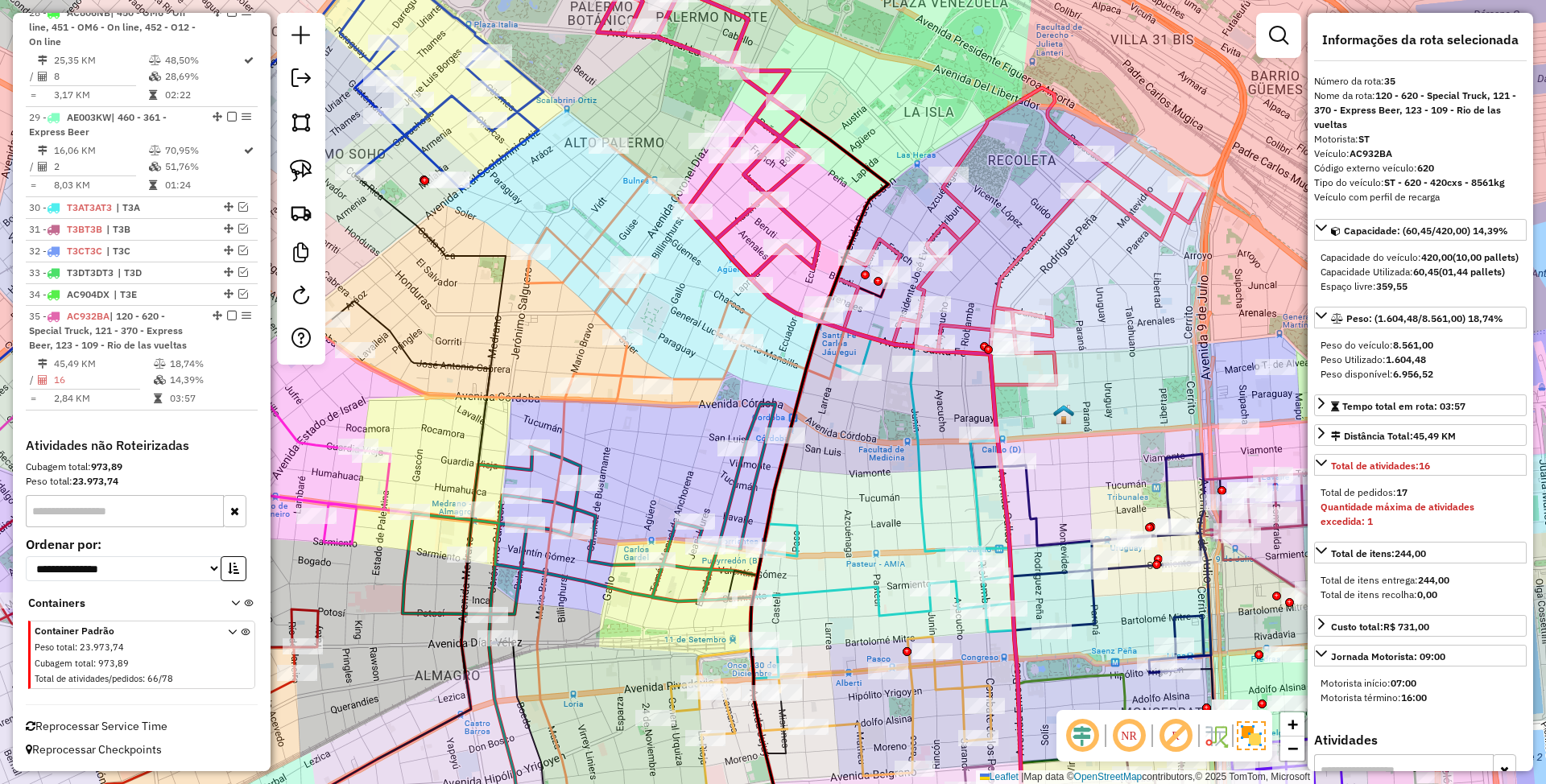
drag, startPoint x: 1082, startPoint y: 449, endPoint x: 925, endPoint y: 415, distance: 160.6
click at [925, 415] on div "Janela de atendimento Grade de atendimento Capacidade Transportadoras Veículos …" at bounding box center [773, 392] width 1546 height 784
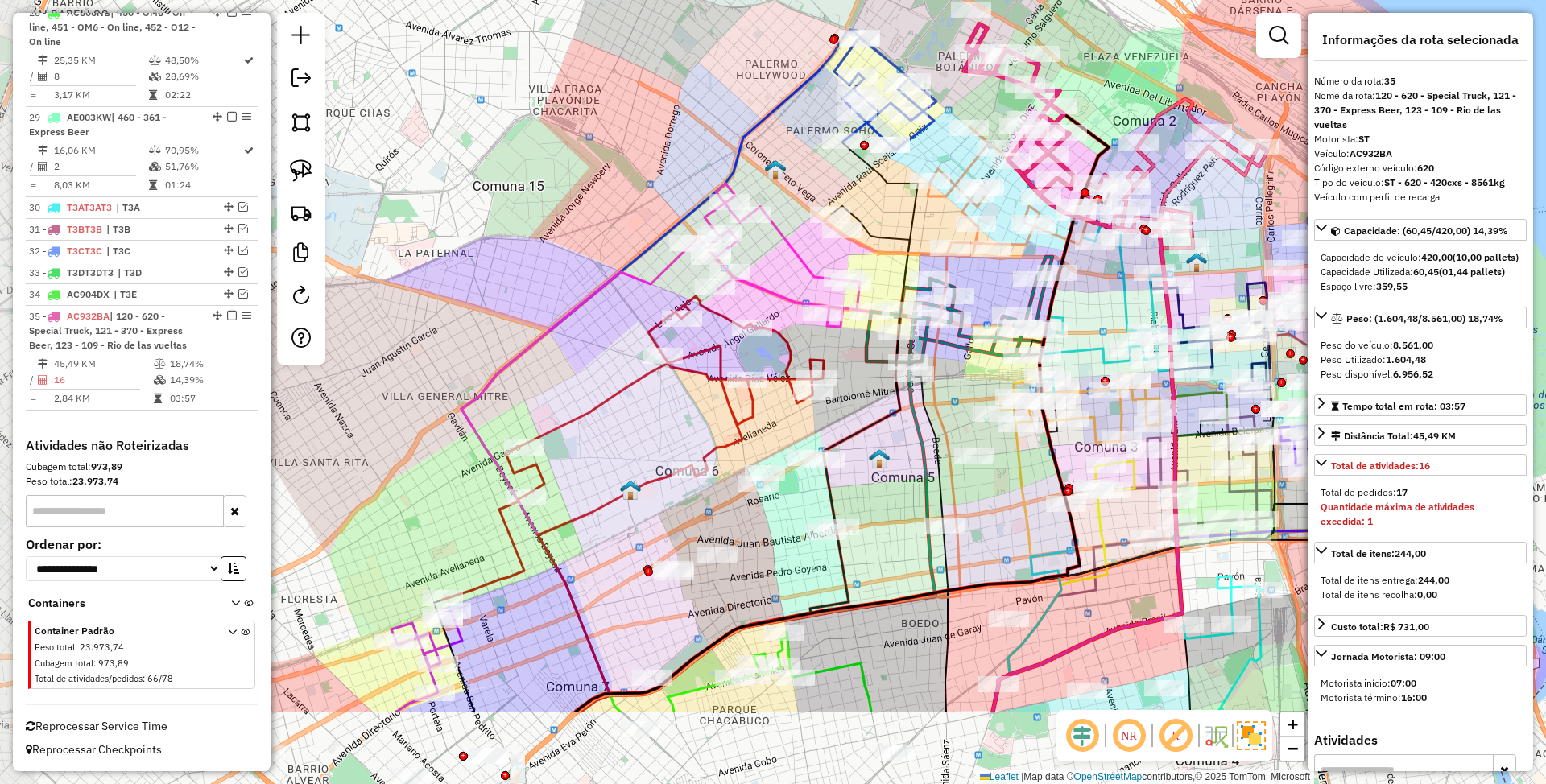
drag, startPoint x: 648, startPoint y: 423, endPoint x: 871, endPoint y: 270, distance: 270.4
click at [871, 270] on div "Janela de atendimento Grade de atendimento Capacidade Transportadoras Veículos …" at bounding box center [773, 392] width 1546 height 784
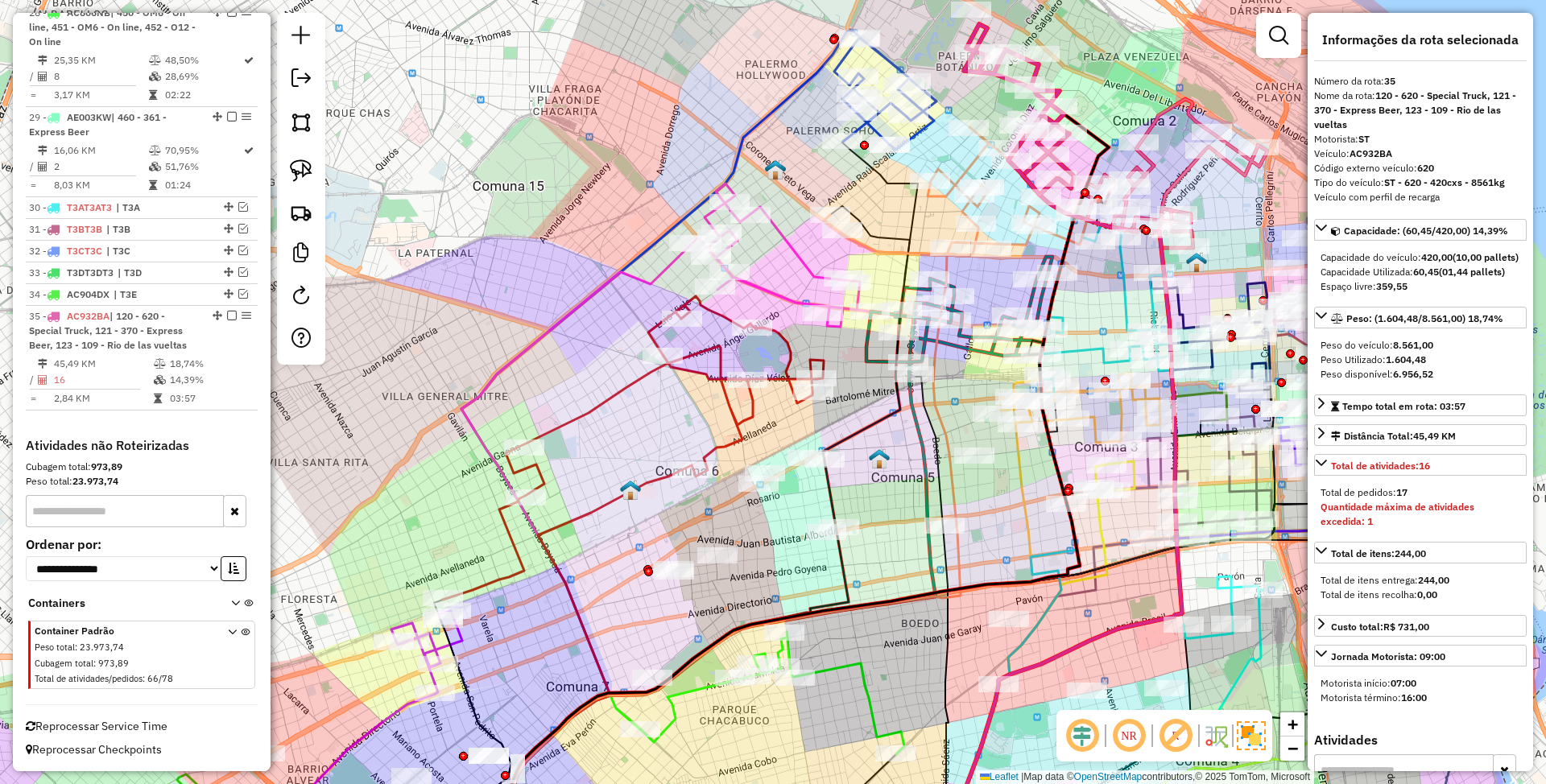
click at [736, 420] on icon at bounding box center [633, 448] width 381 height 303
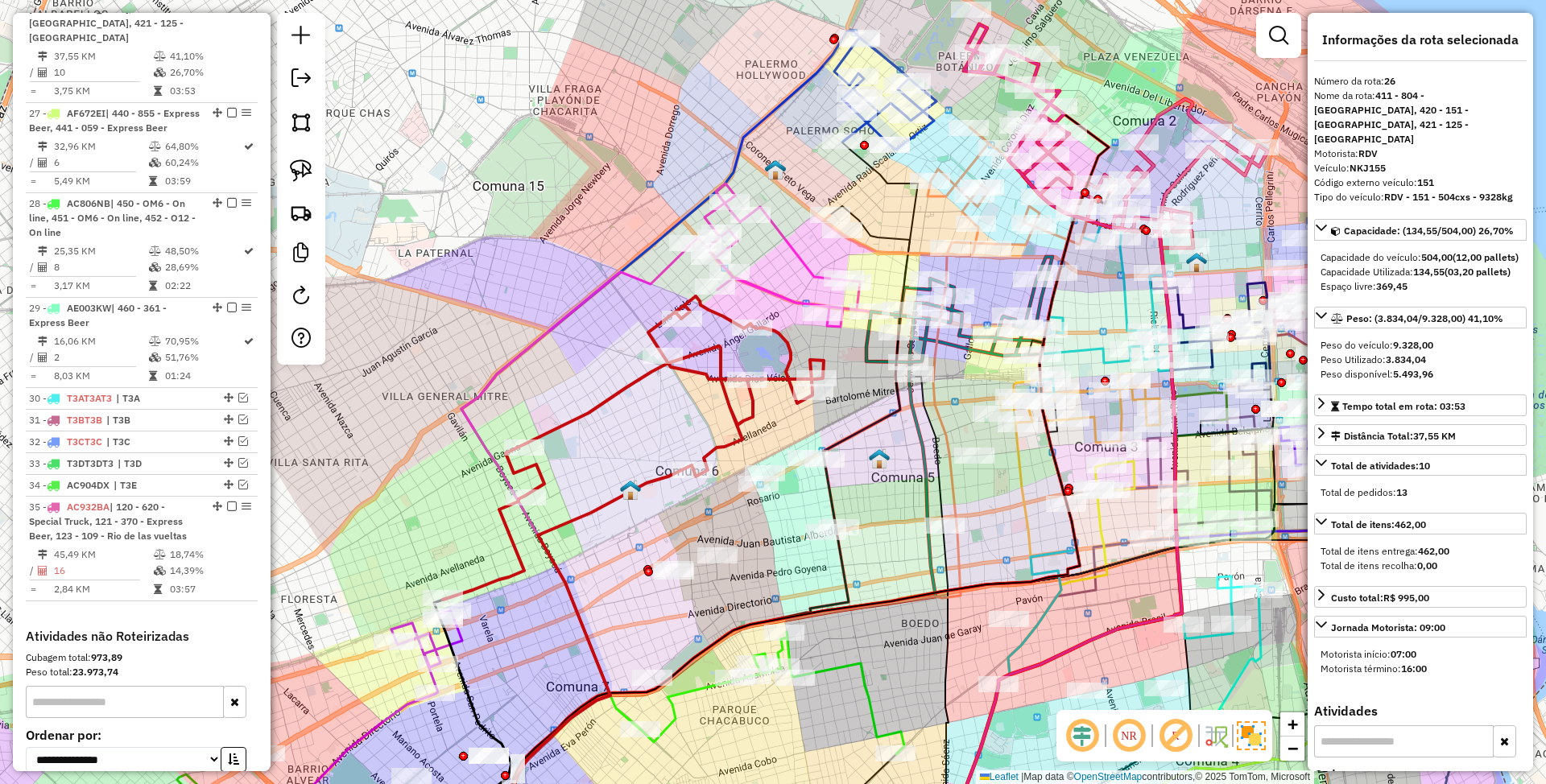
scroll to position [2948, 0]
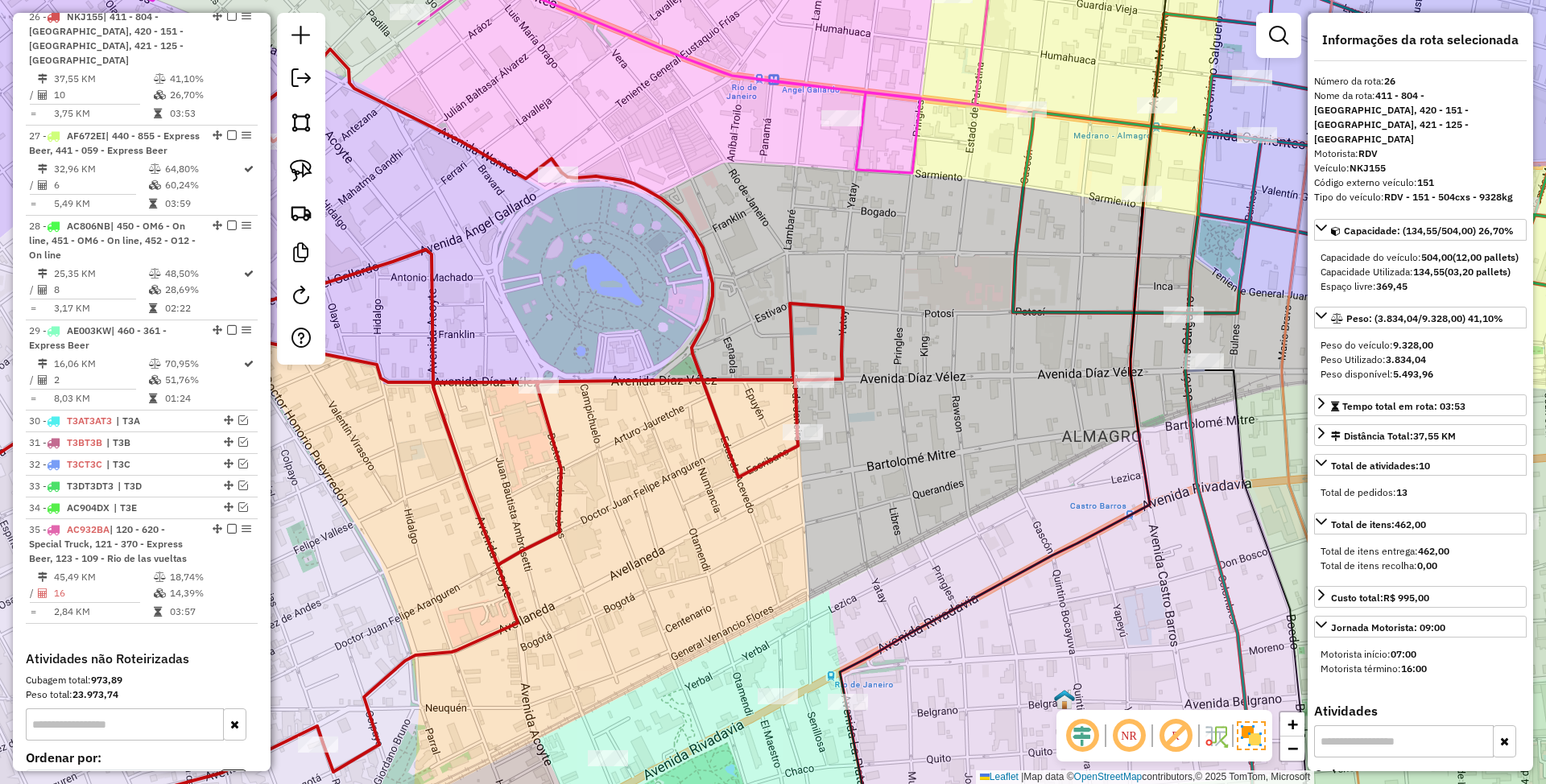
click at [977, 396] on div "Janela de atendimento Grade de atendimento Capacidade Transportadoras Veículos …" at bounding box center [773, 392] width 1546 height 784
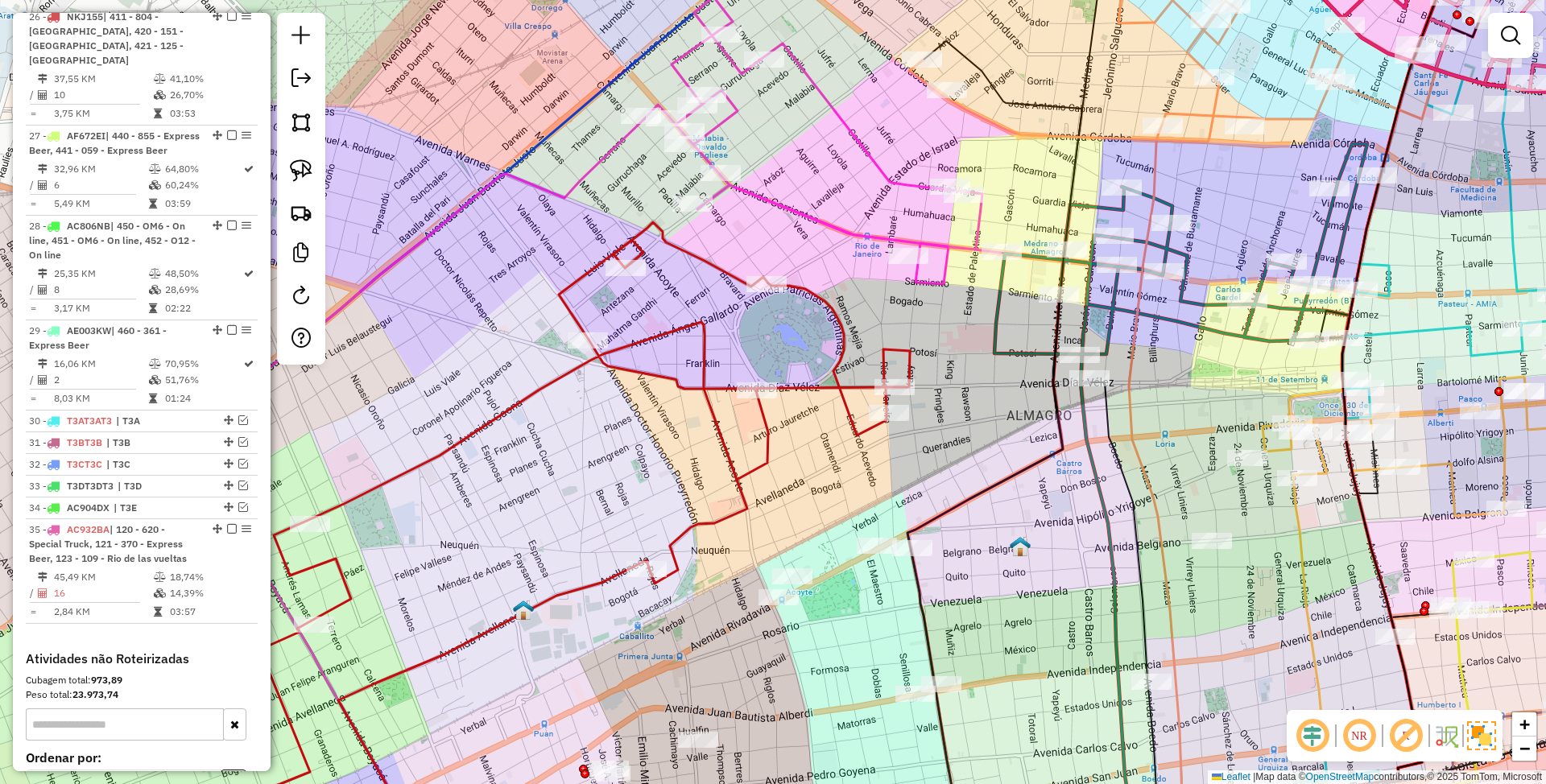
click at [856, 385] on icon at bounding box center [529, 526] width 761 height 608
select select "*********"
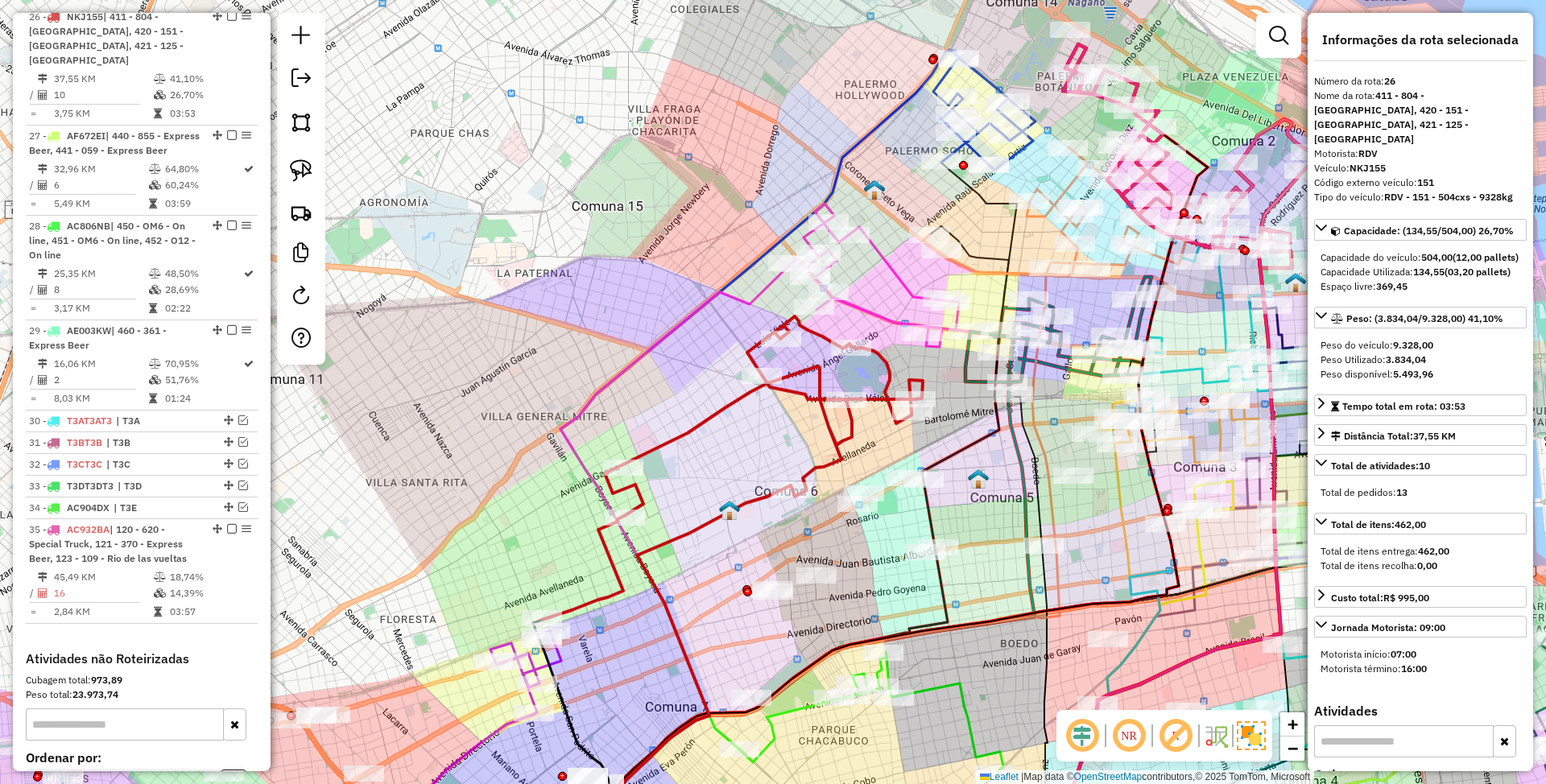
click at [896, 278] on icon at bounding box center [879, 275] width 179 height 143
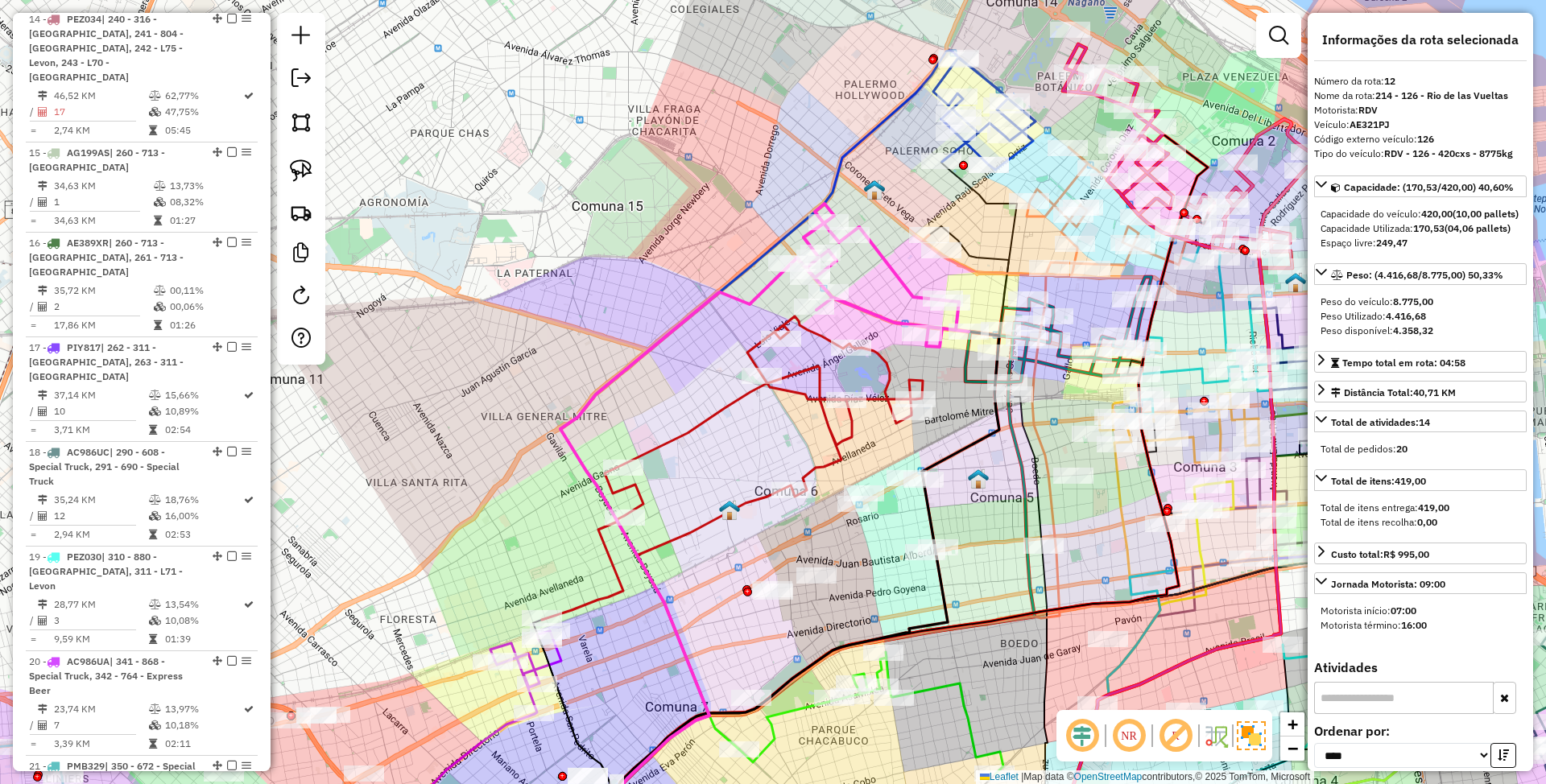
scroll to position [1706, 0]
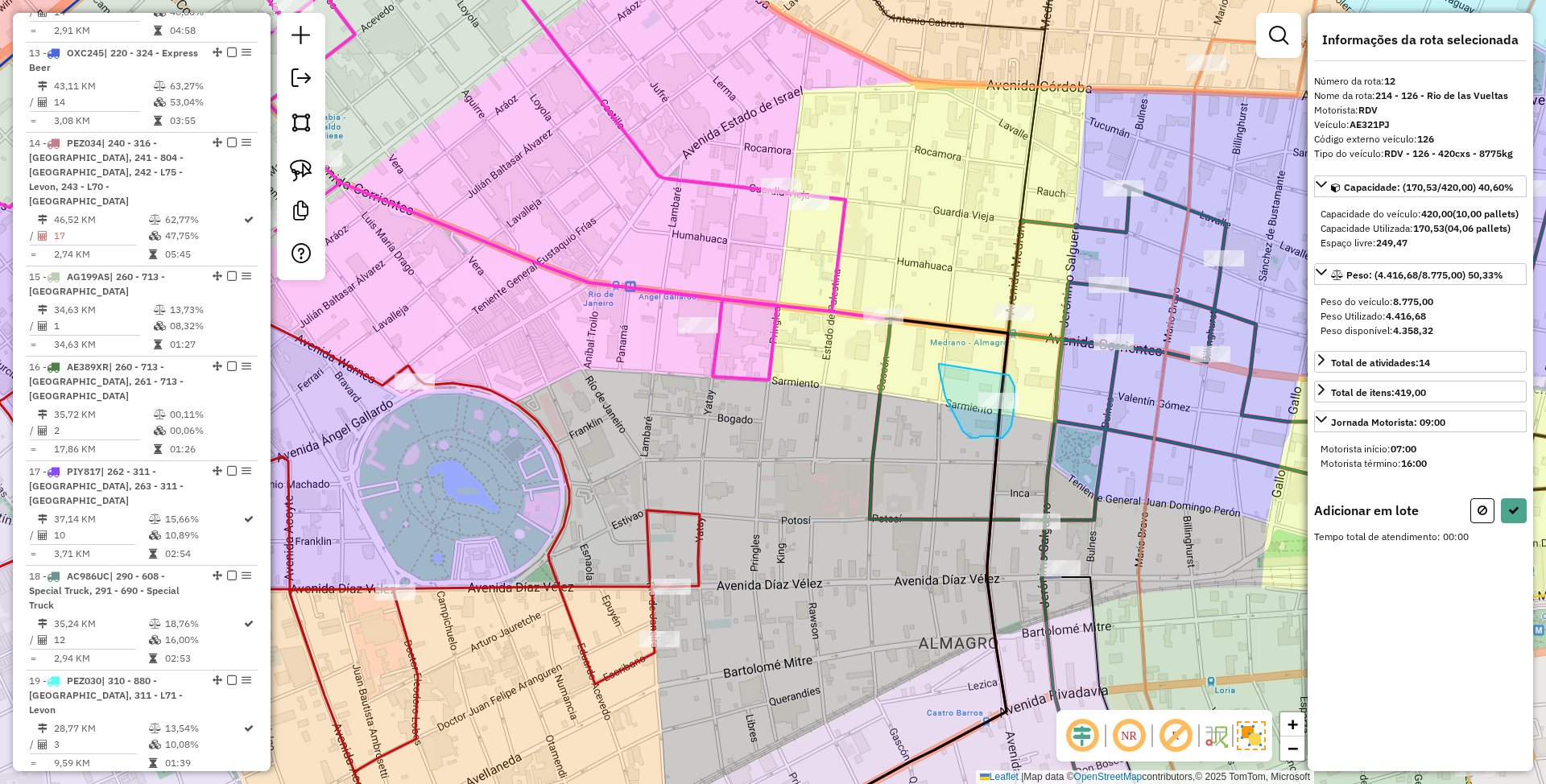
drag, startPoint x: 940, startPoint y: 364, endPoint x: 1009, endPoint y: 376, distance: 70.0
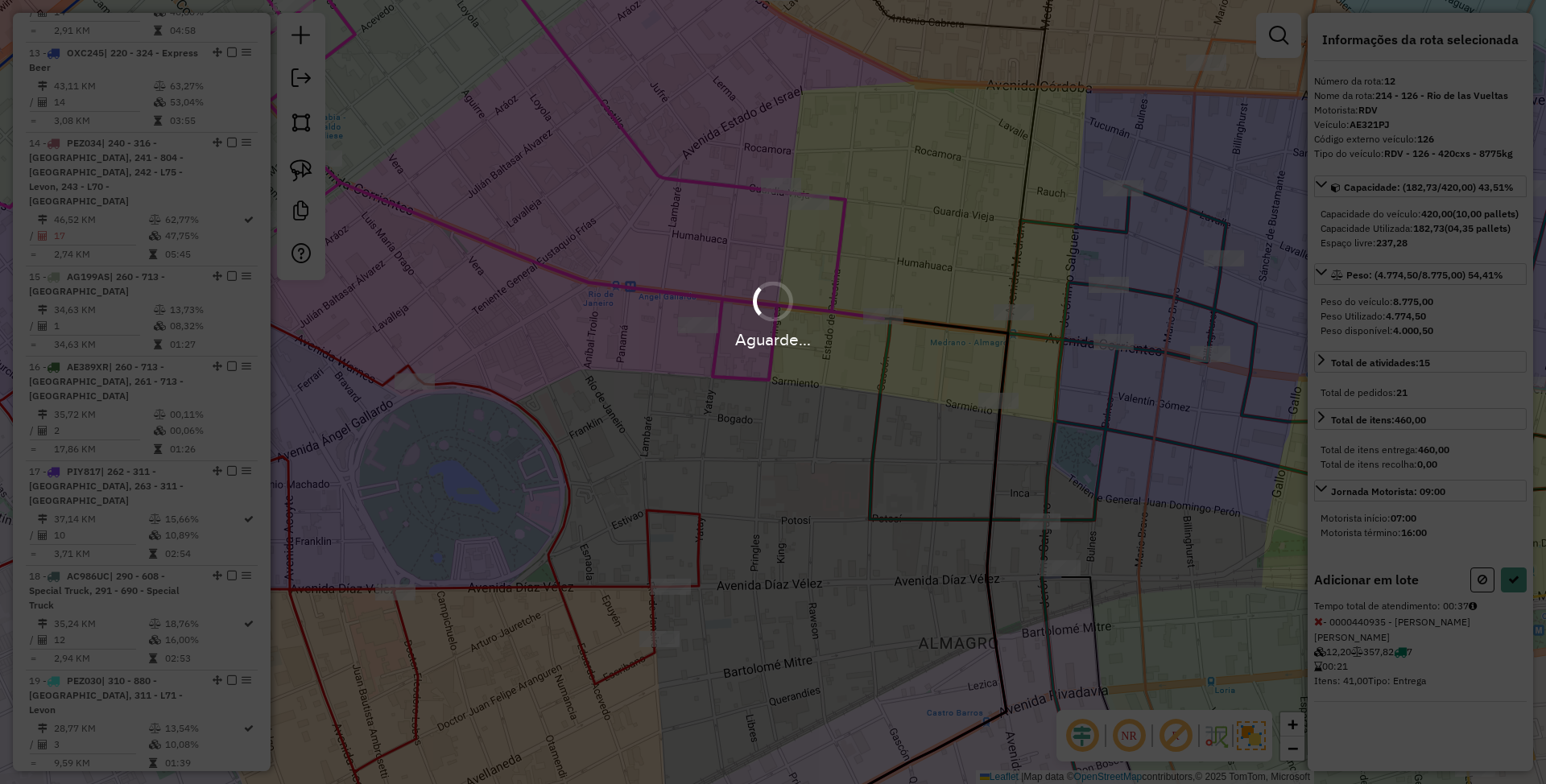
select select "*********"
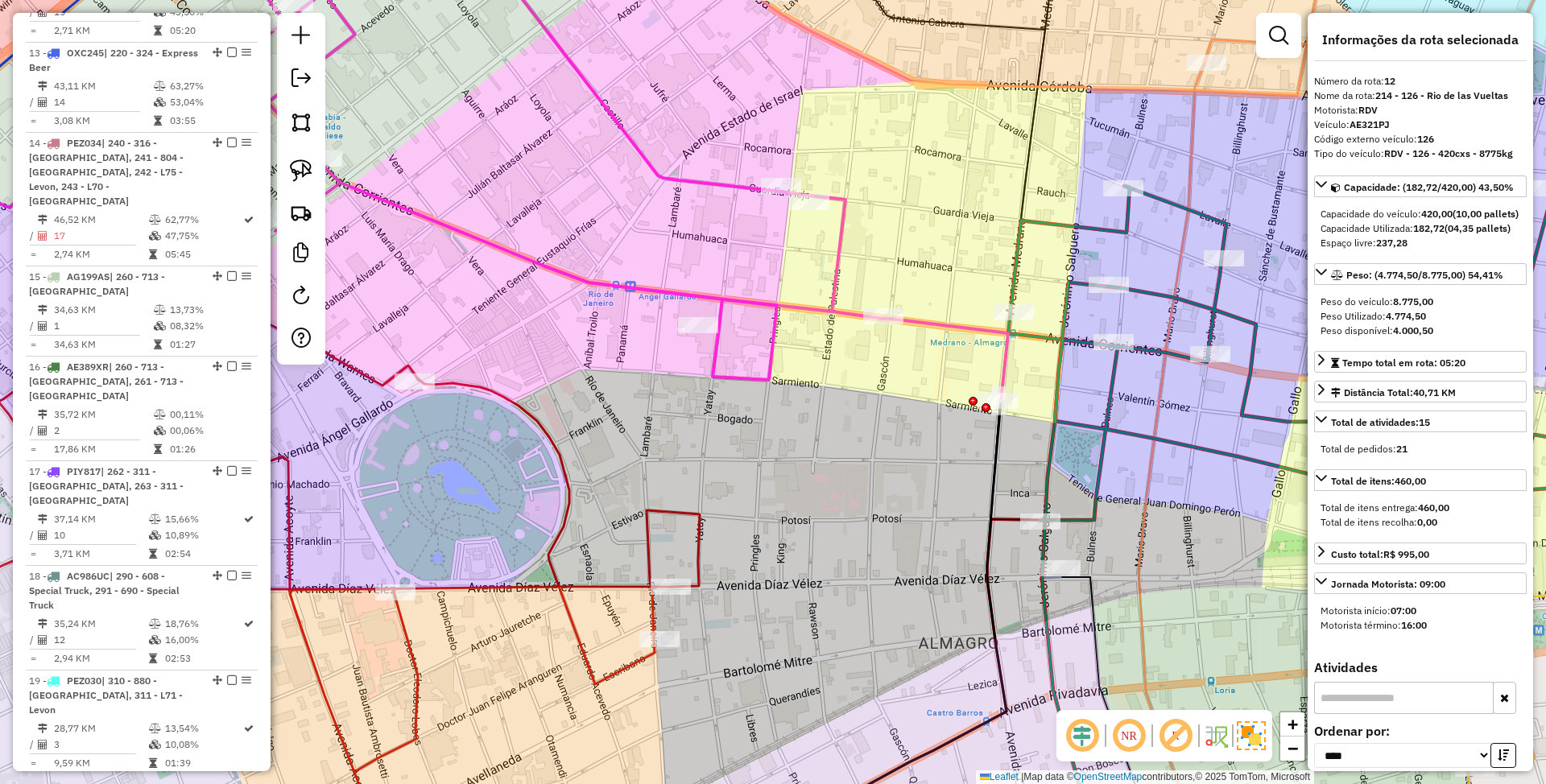
click at [1112, 395] on icon at bounding box center [1312, 310] width 608 height 420
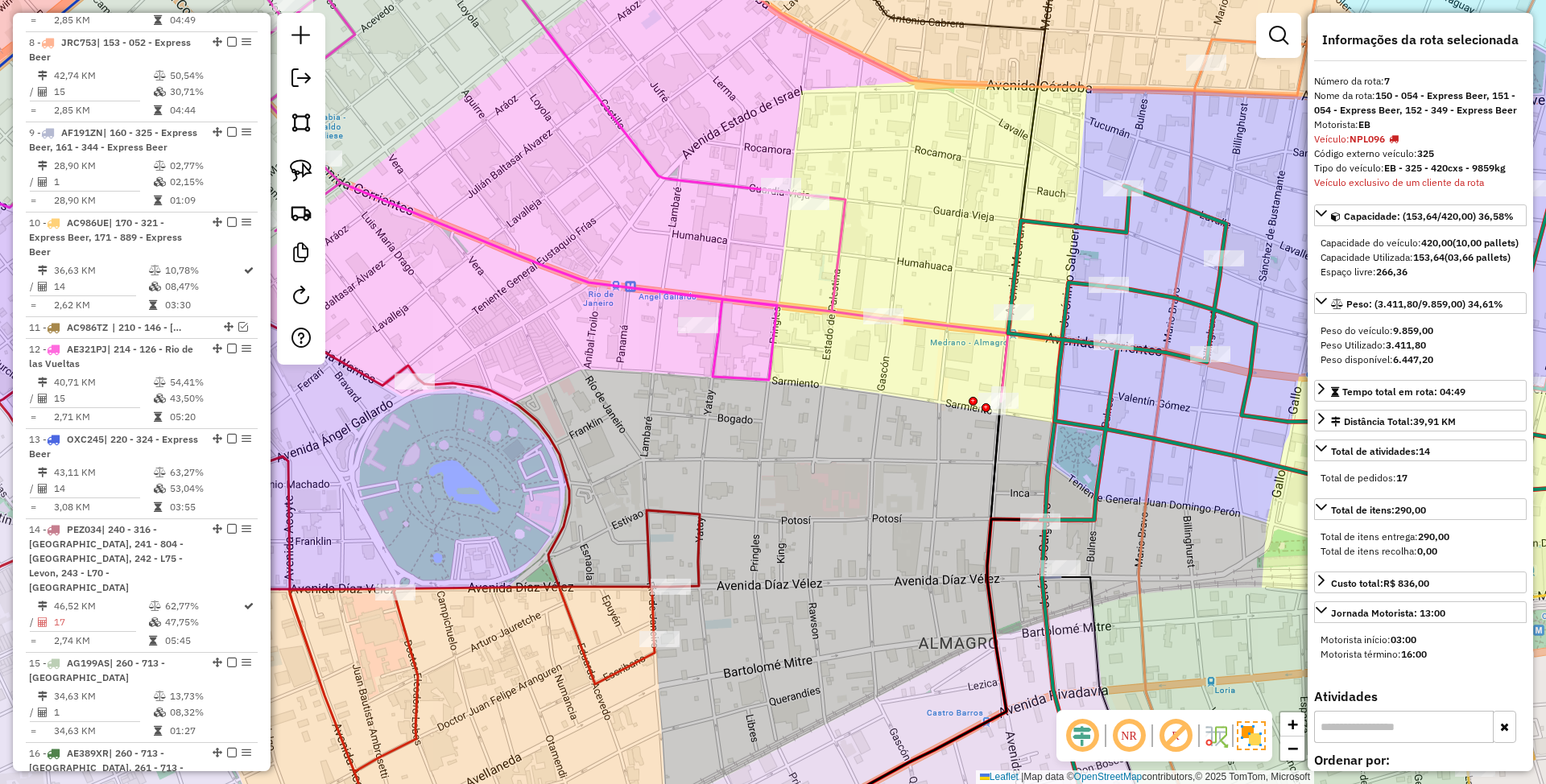
scroll to position [1277, 0]
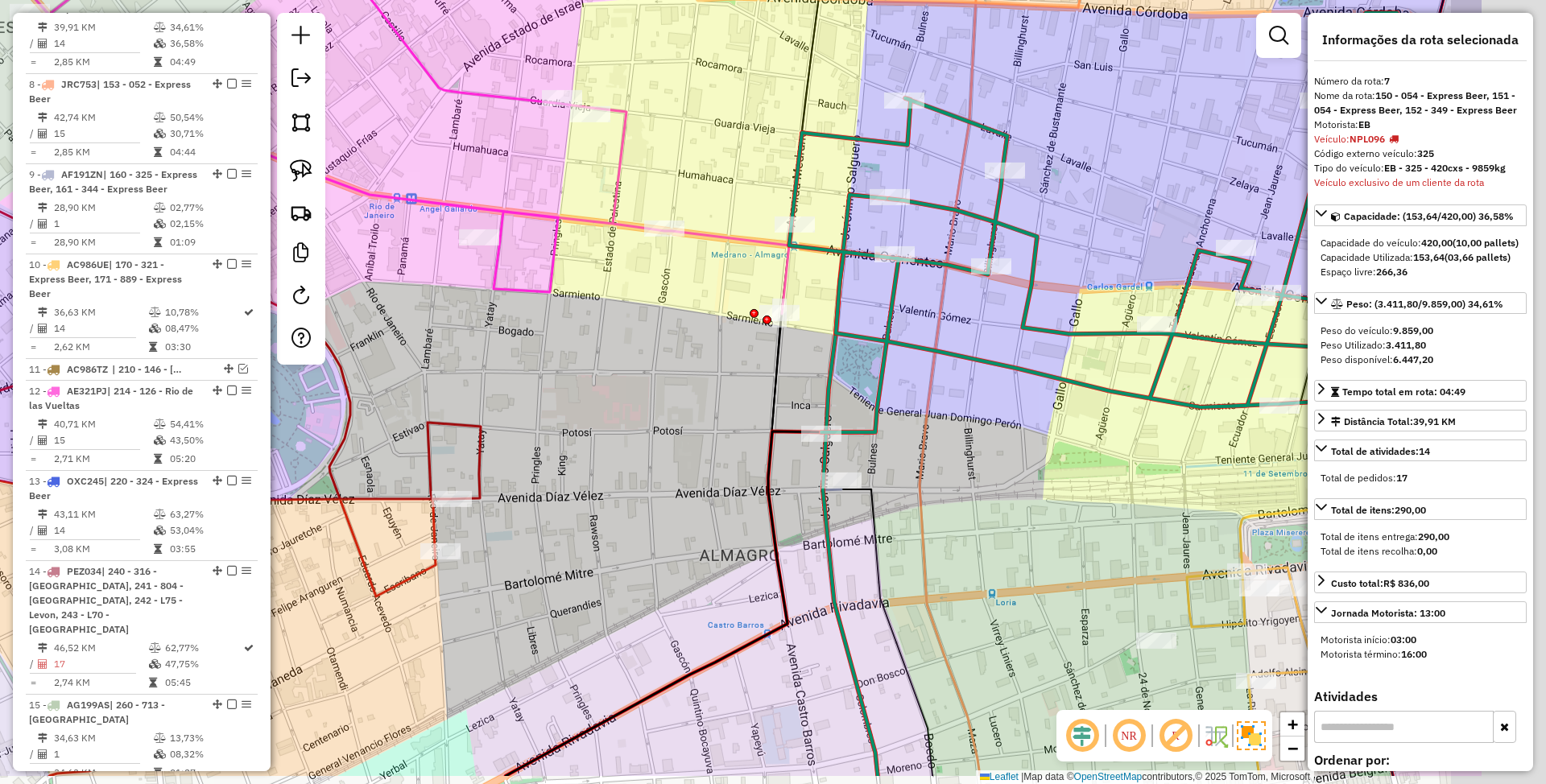
drag, startPoint x: 1128, startPoint y: 503, endPoint x: 909, endPoint y: 415, distance: 236.0
click at [909, 415] on div "Janela de atendimento Grade de atendimento Capacidade Transportadoras Veículos …" at bounding box center [773, 392] width 1546 height 784
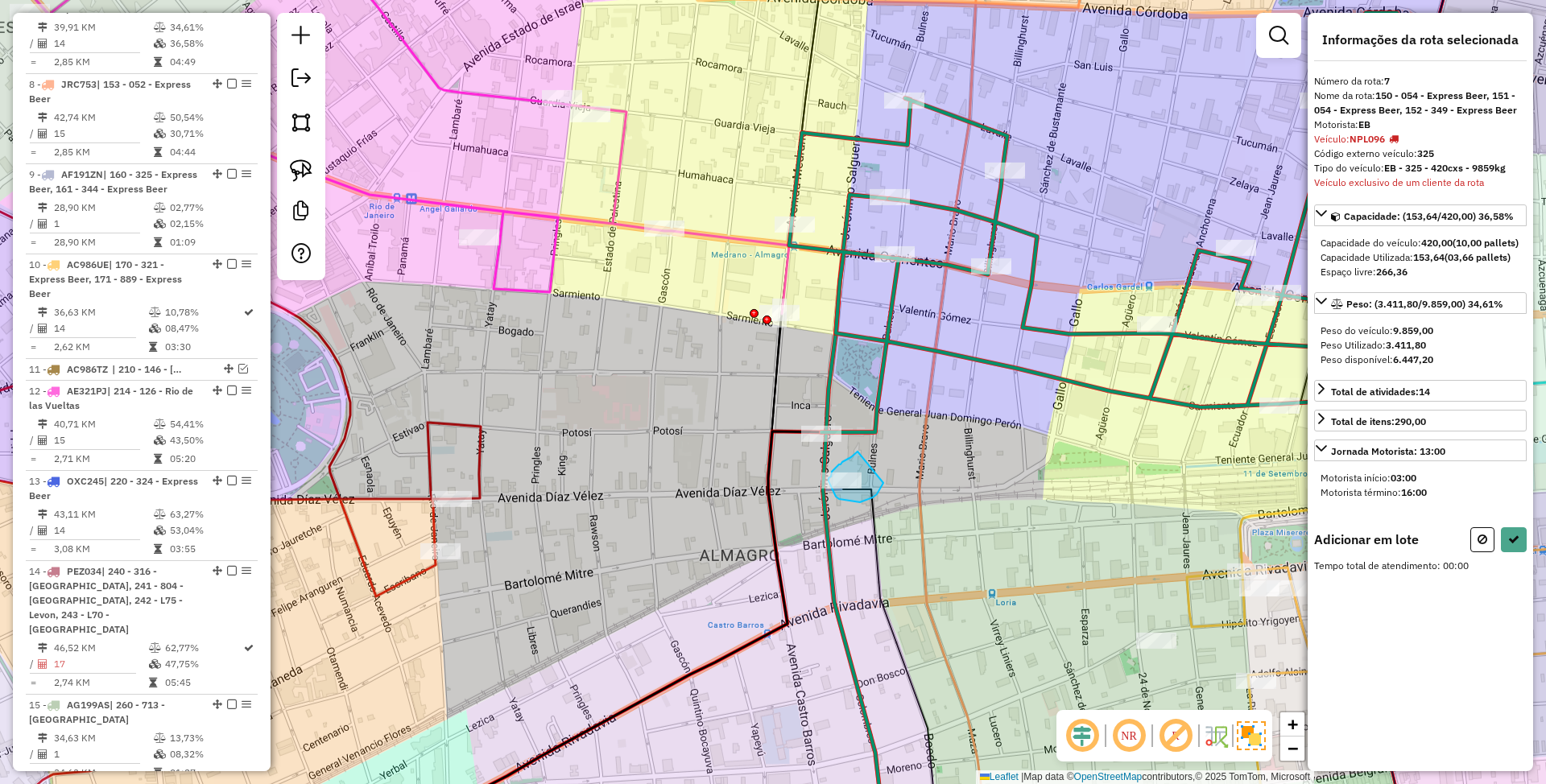
drag, startPoint x: 857, startPoint y: 452, endPoint x: 884, endPoint y: 483, distance: 41.1
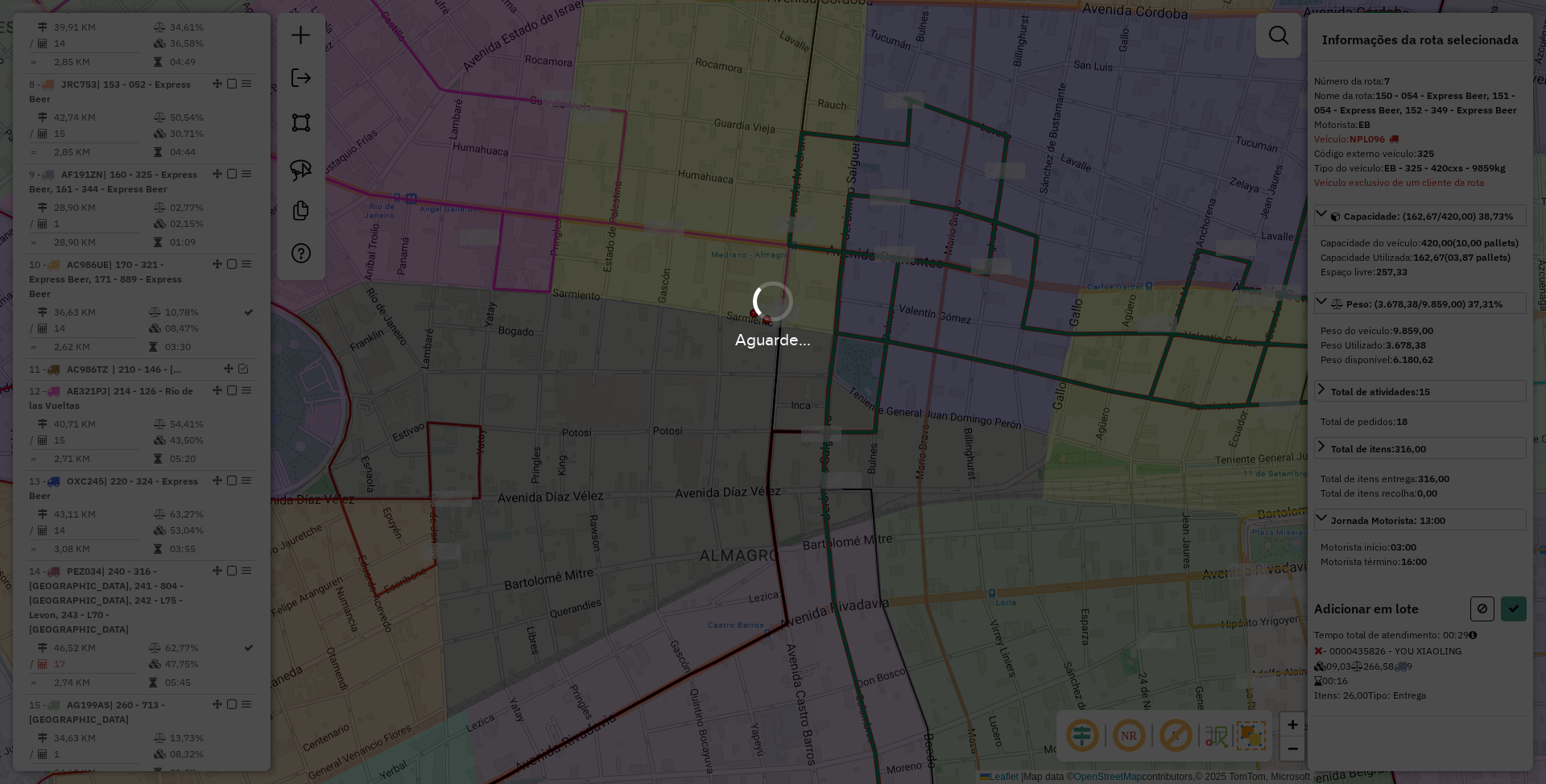
select select "*********"
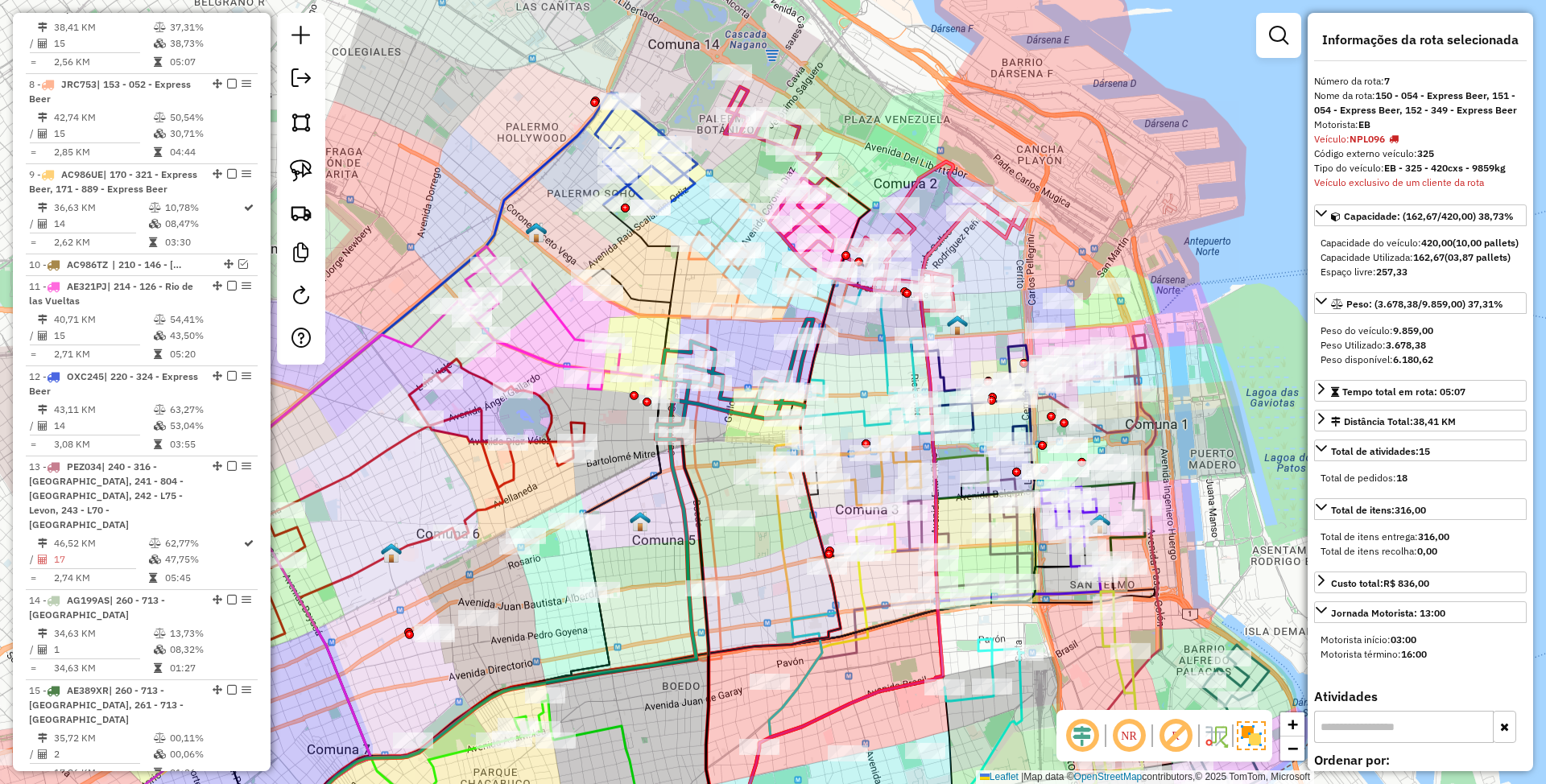
drag, startPoint x: 1143, startPoint y: 256, endPoint x: 988, endPoint y: 267, distance: 155.4
click at [988, 267] on div "Janela de atendimento Grade de atendimento Capacidade Transportadoras Veículos …" at bounding box center [773, 392] width 1546 height 784
click at [945, 237] on icon at bounding box center [933, 237] width 192 height 149
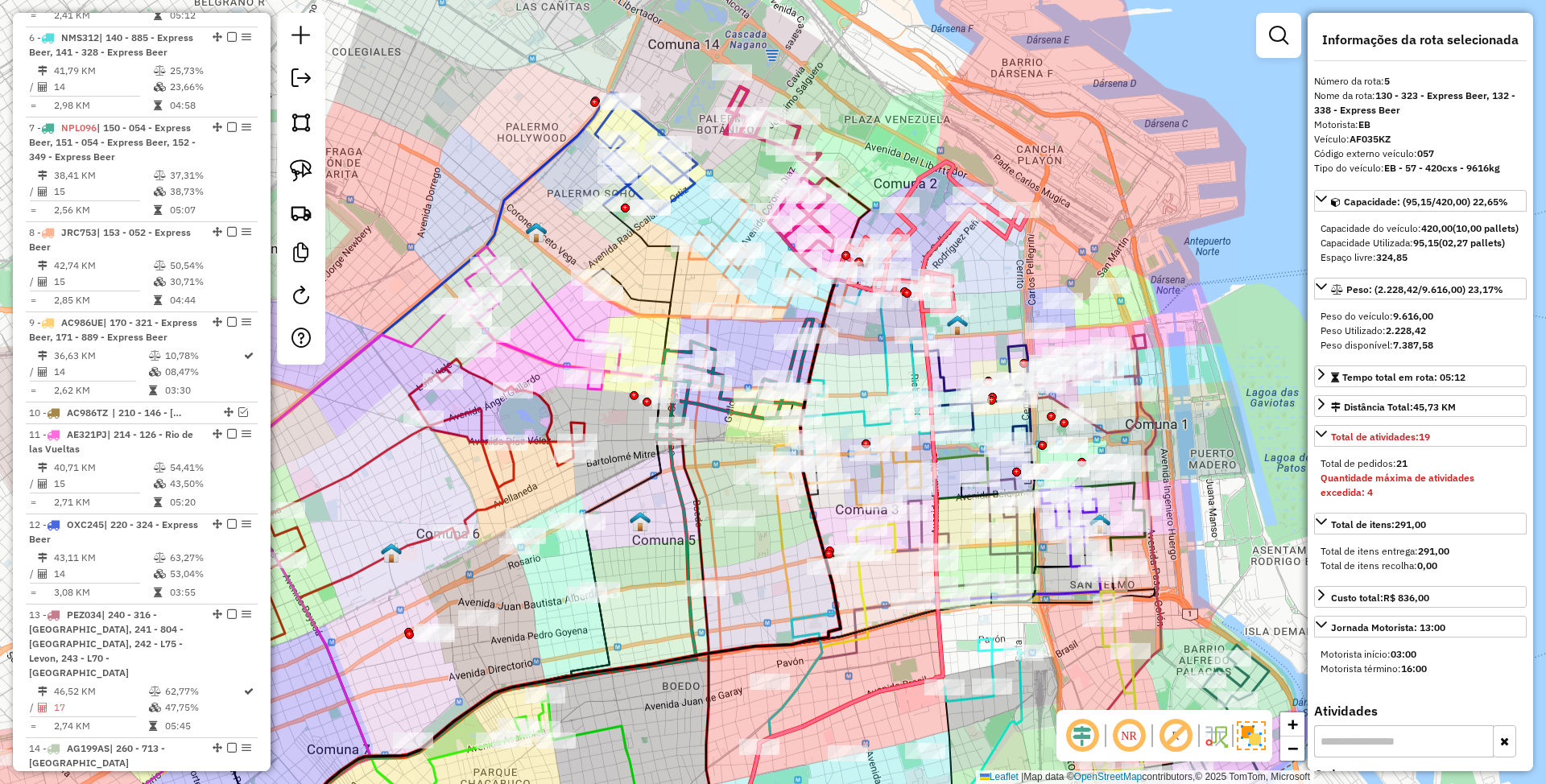
scroll to position [1068, 0]
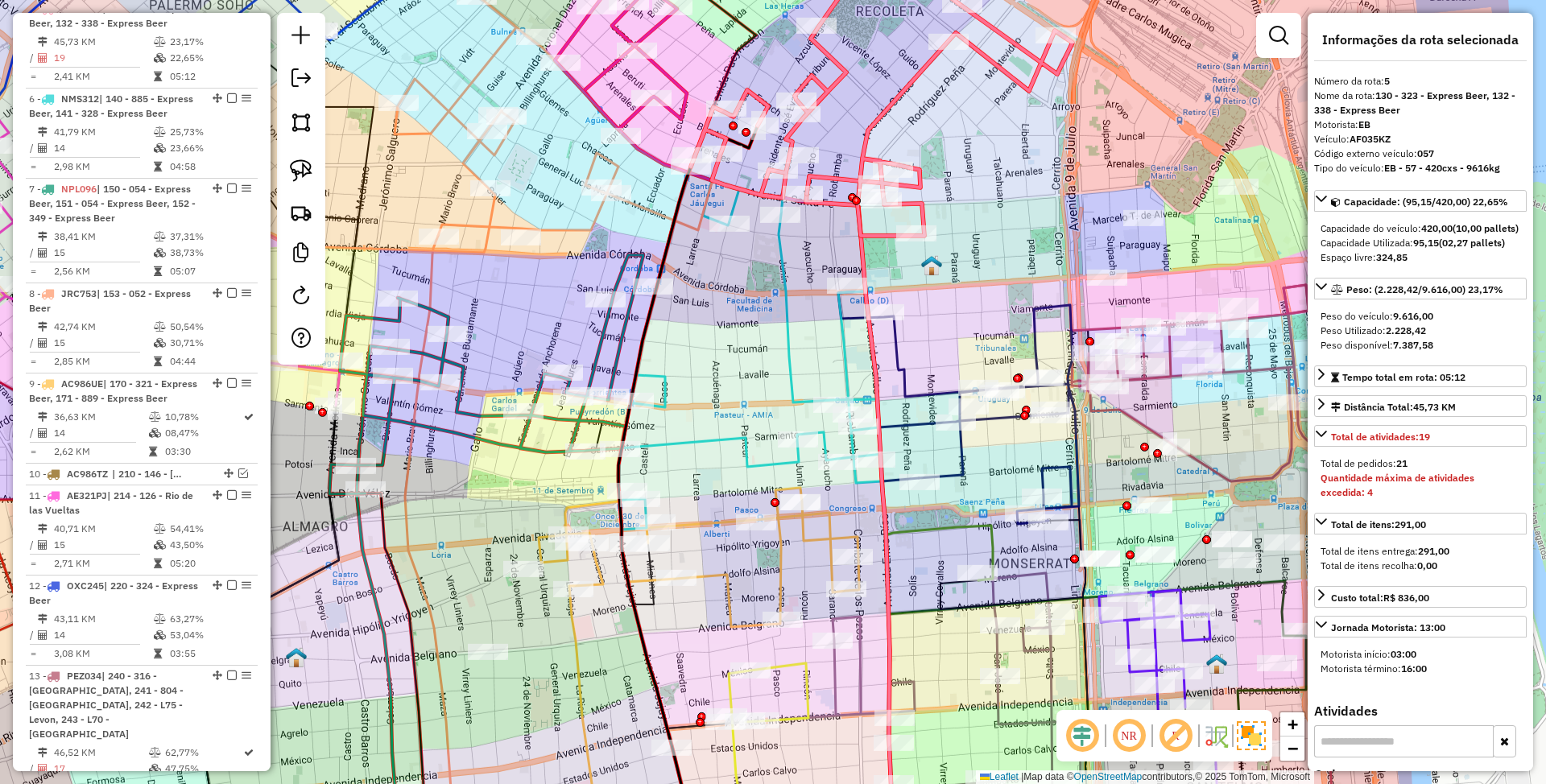
drag, startPoint x: 984, startPoint y: 200, endPoint x: 922, endPoint y: 133, distance: 91.3
click at [922, 135] on div "Janela de atendimento Grade de atendimento Capacidade Transportadoras Veículos …" at bounding box center [773, 392] width 1546 height 784
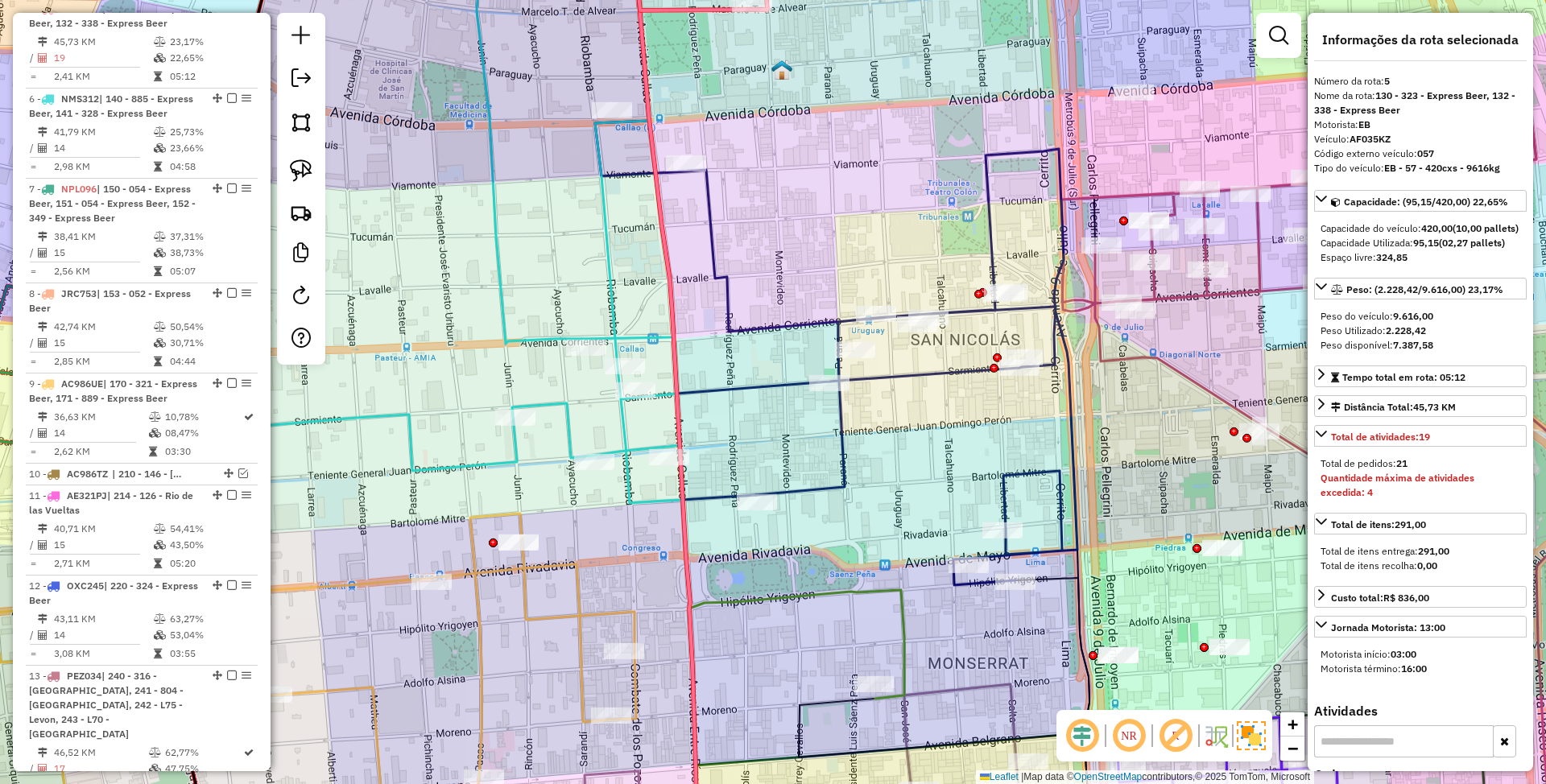
click at [959, 369] on icon at bounding box center [836, 352] width 483 height 464
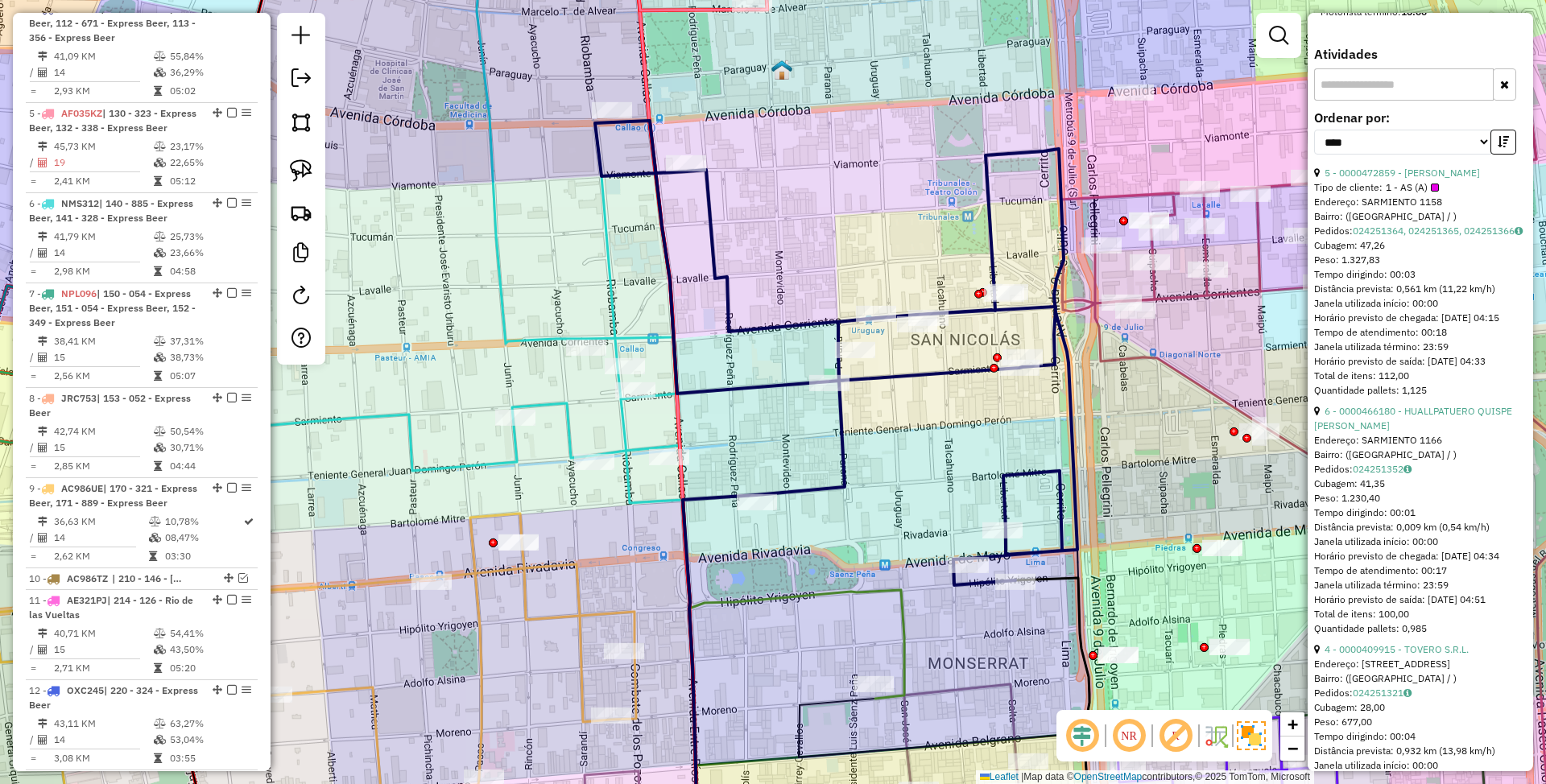
scroll to position [644, 0]
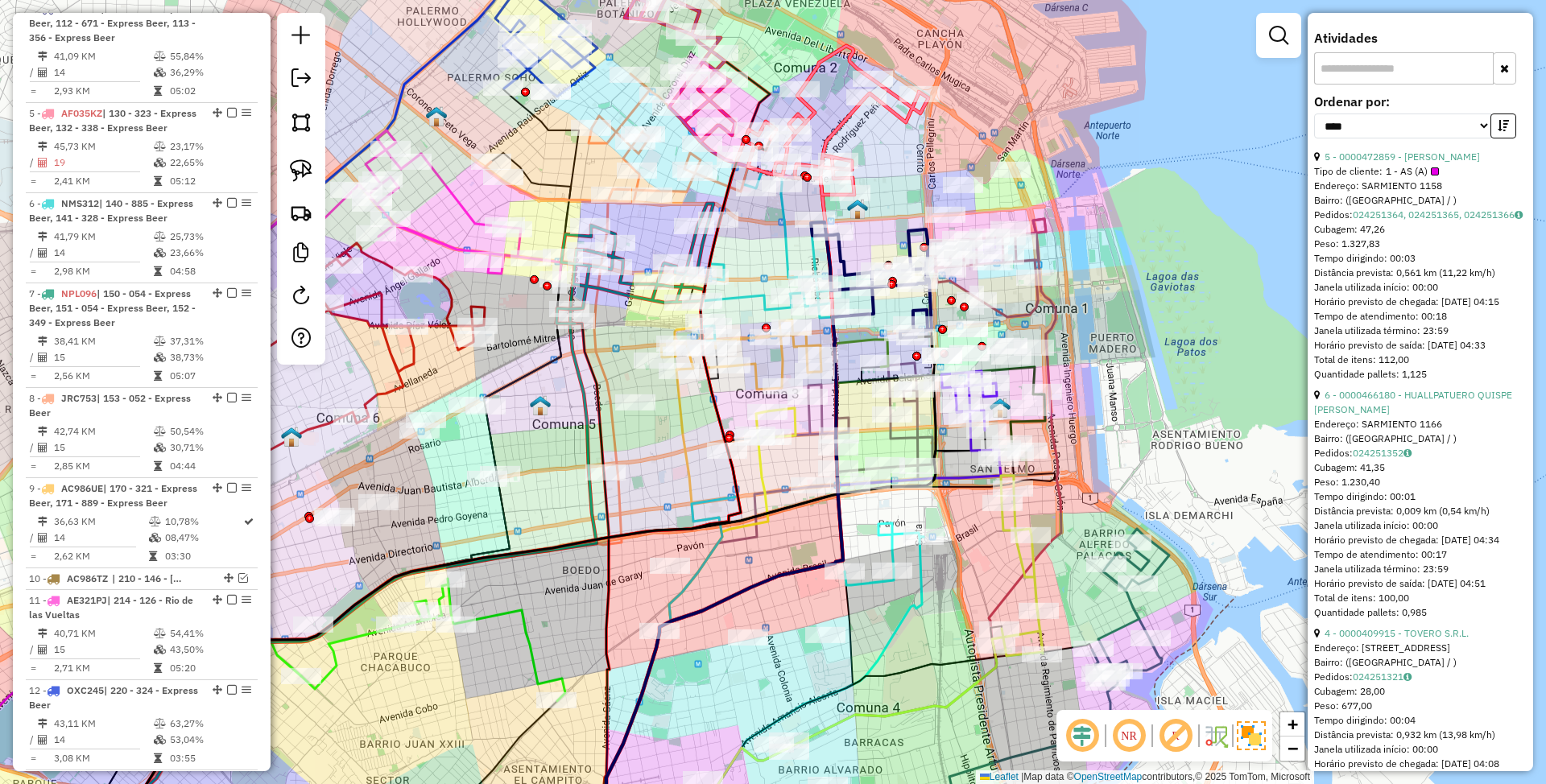
click at [783, 230] on icon at bounding box center [767, 251] width 132 height 179
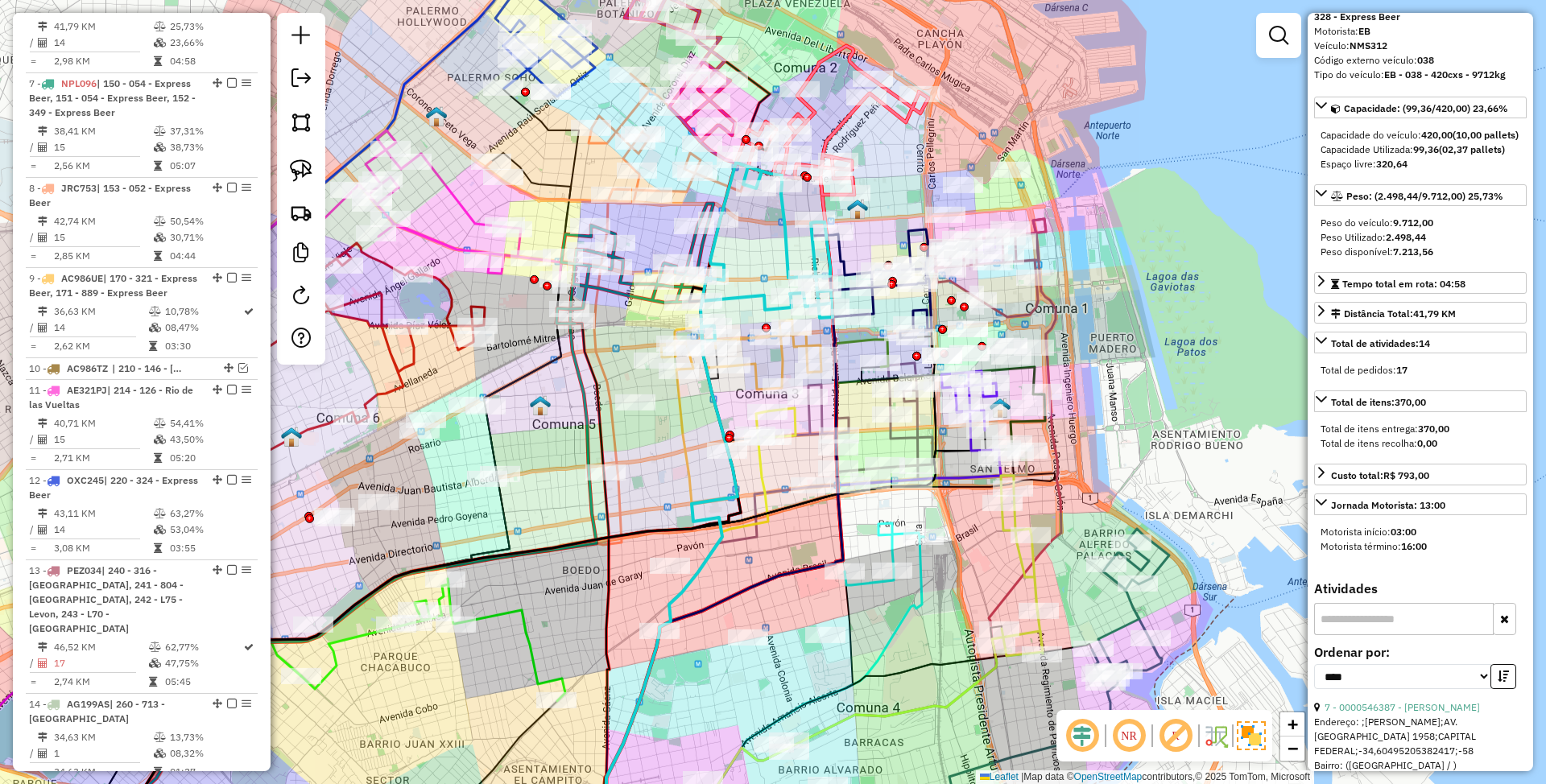
scroll to position [0, 0]
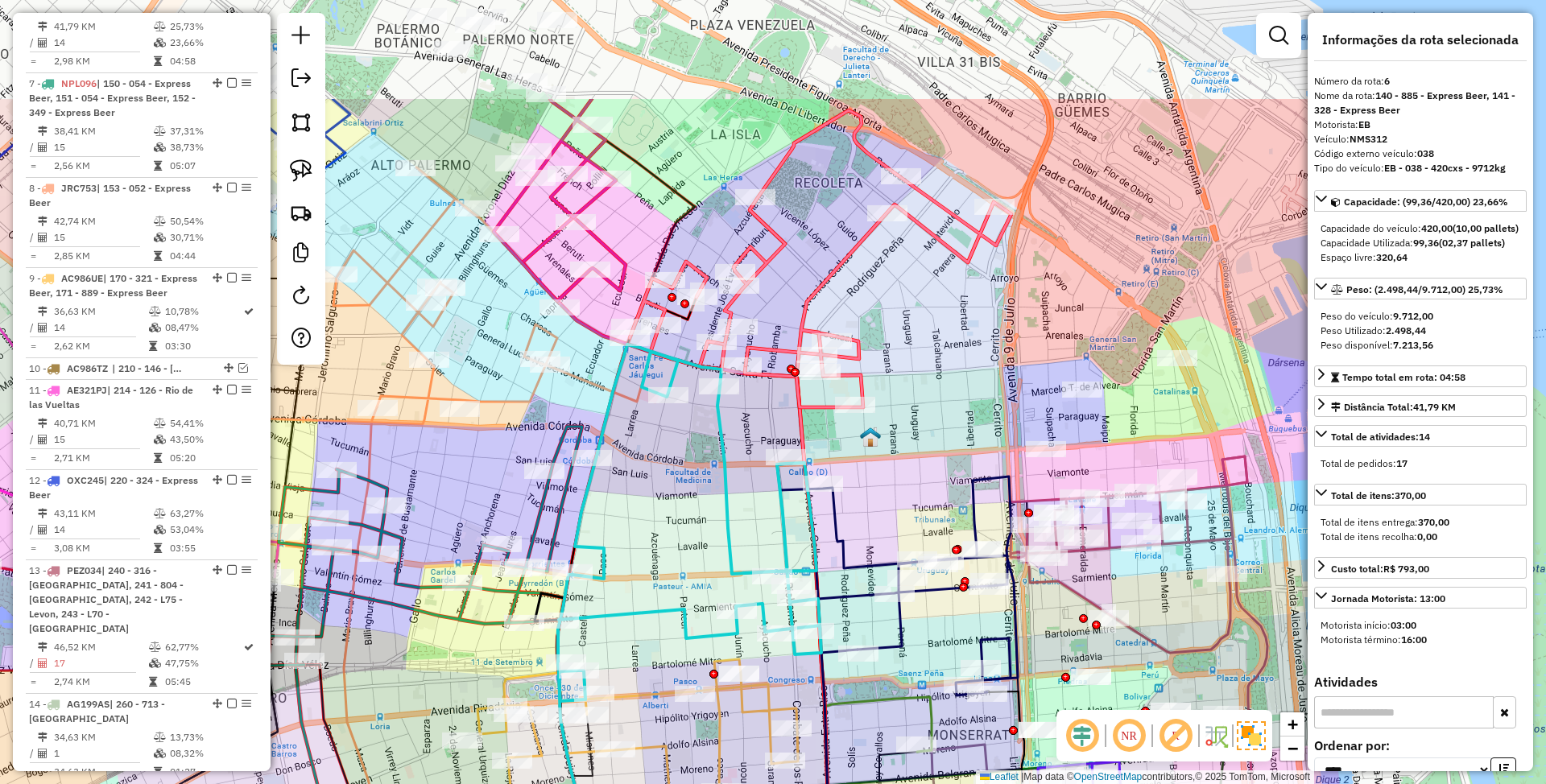
drag, startPoint x: 826, startPoint y: 82, endPoint x: 803, endPoint y: 260, distance: 179.5
click at [803, 260] on div "Janela de atendimento Grade de atendimento Capacidade Transportadoras Veículos …" at bounding box center [773, 392] width 1546 height 784
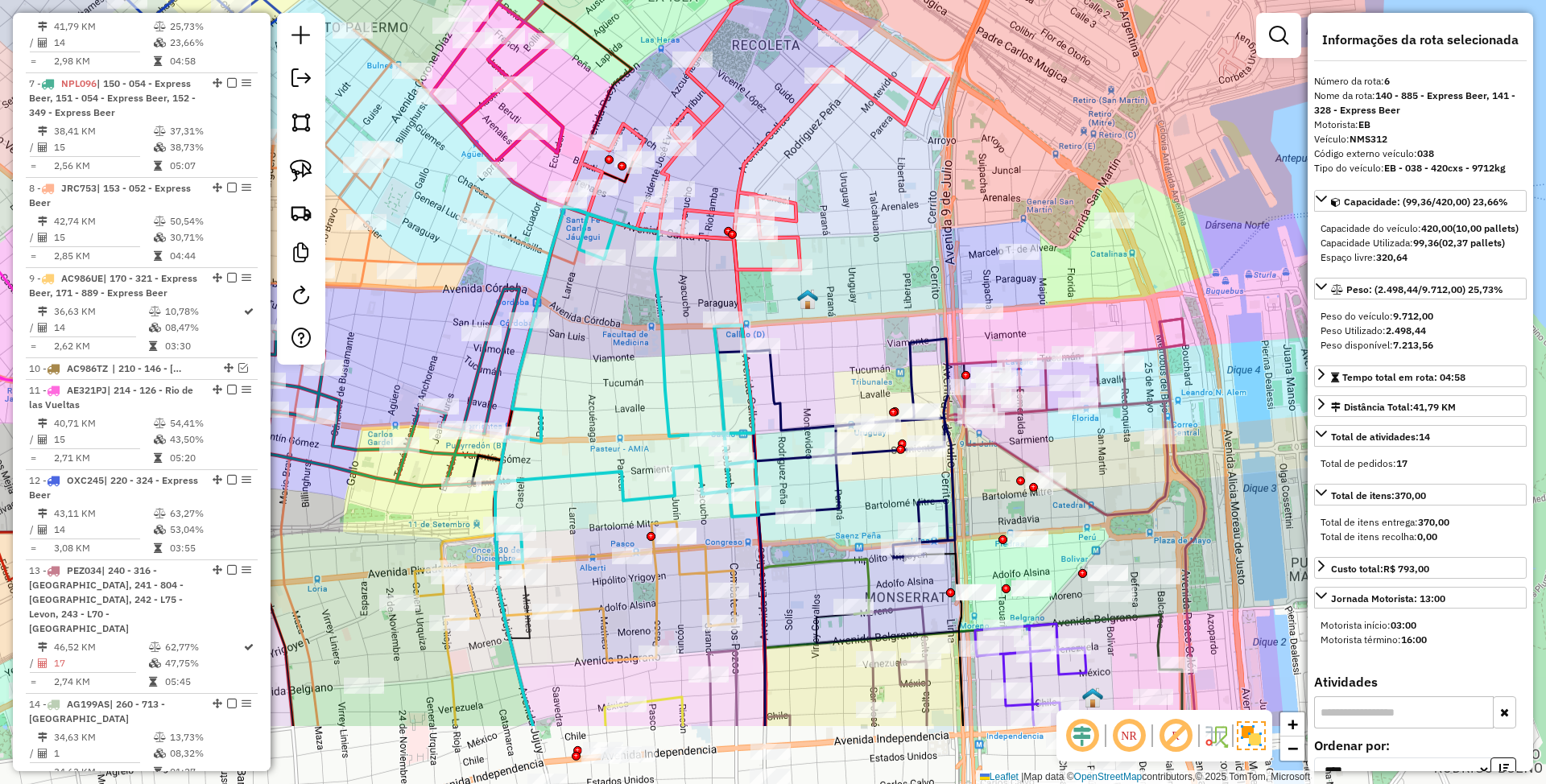
drag, startPoint x: 931, startPoint y: 349, endPoint x: 864, endPoint y: 190, distance: 172.5
click at [864, 190] on div "Janela de atendimento Grade de atendimento Capacidade Transportadoras Veículos …" at bounding box center [773, 392] width 1546 height 784
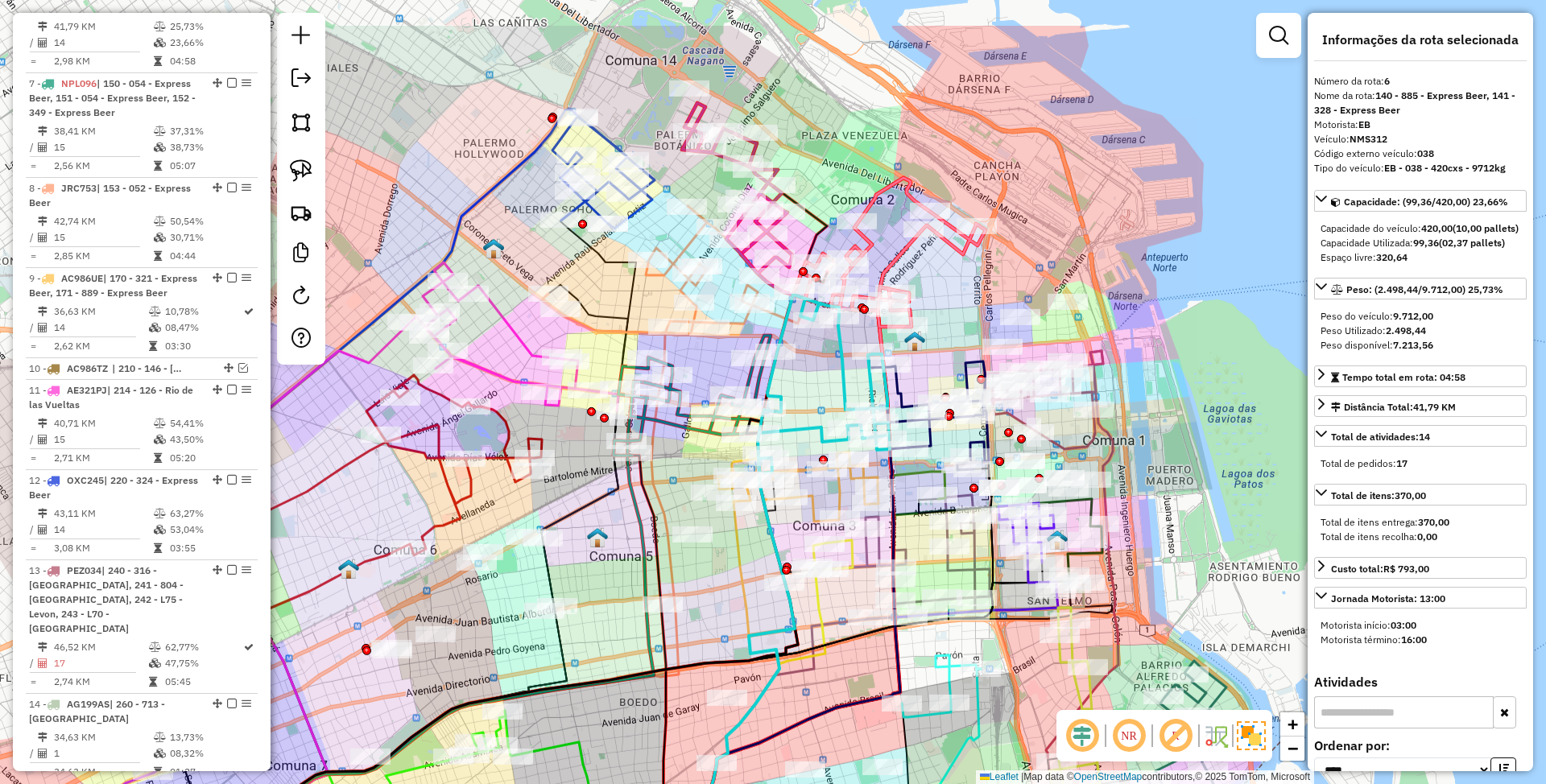
drag, startPoint x: 770, startPoint y: 56, endPoint x: 867, endPoint y: 204, distance: 177.0
click at [867, 204] on div "Janela de atendimento Grade de atendimento Capacidade Transportadoras Veículos …" at bounding box center [773, 392] width 1546 height 784
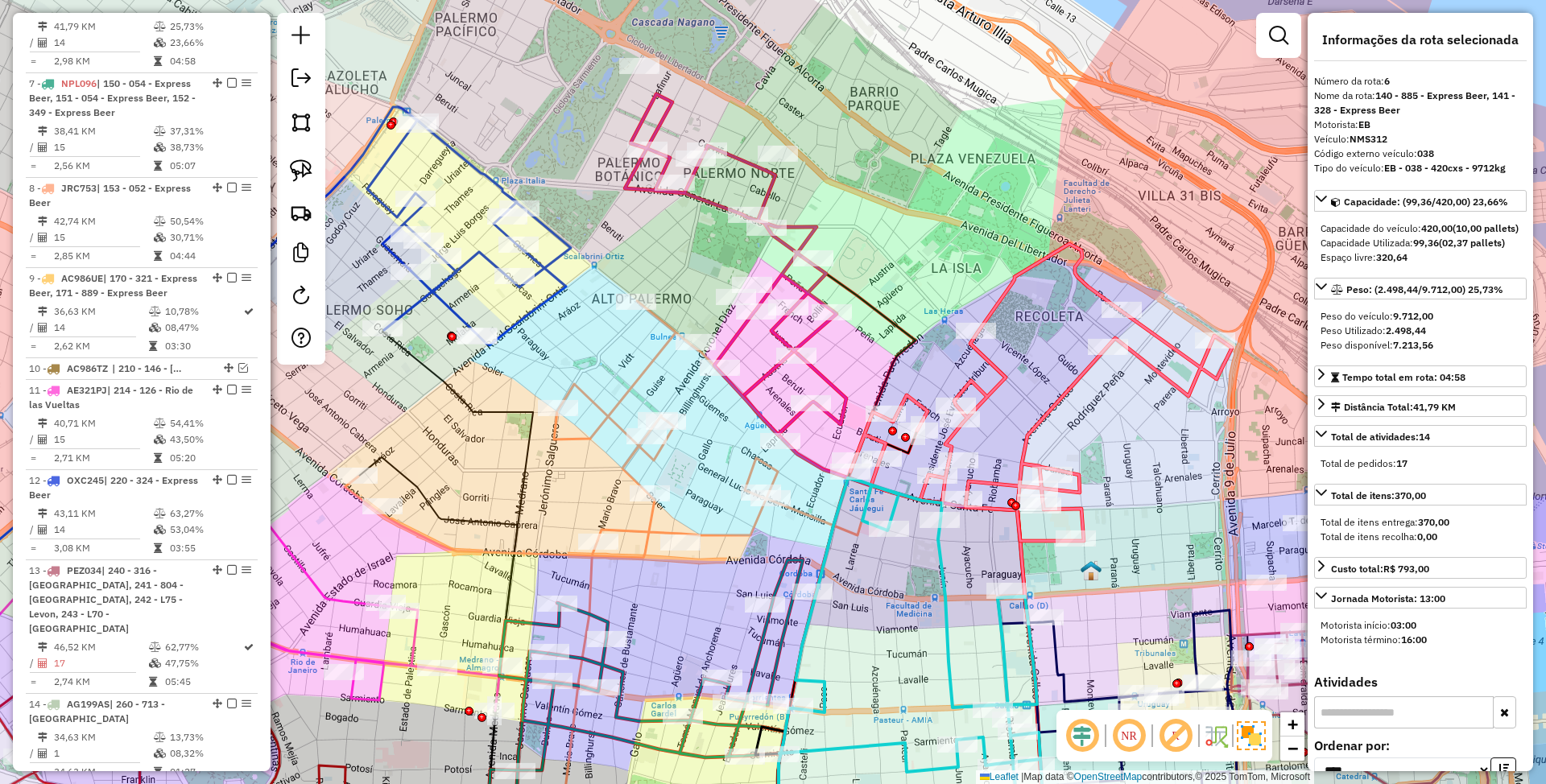
click at [765, 187] on icon at bounding box center [735, 265] width 221 height 341
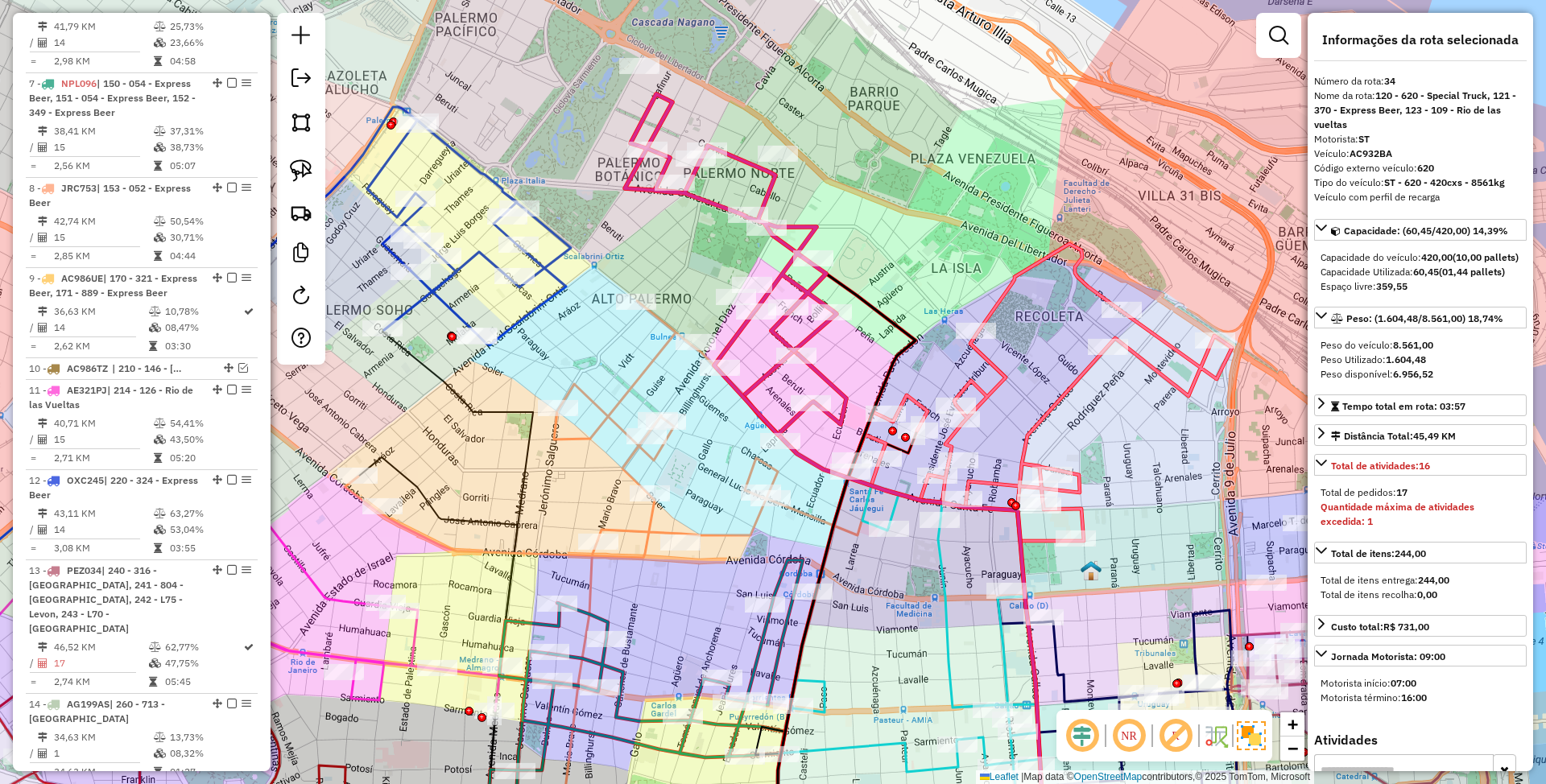
scroll to position [3065, 0]
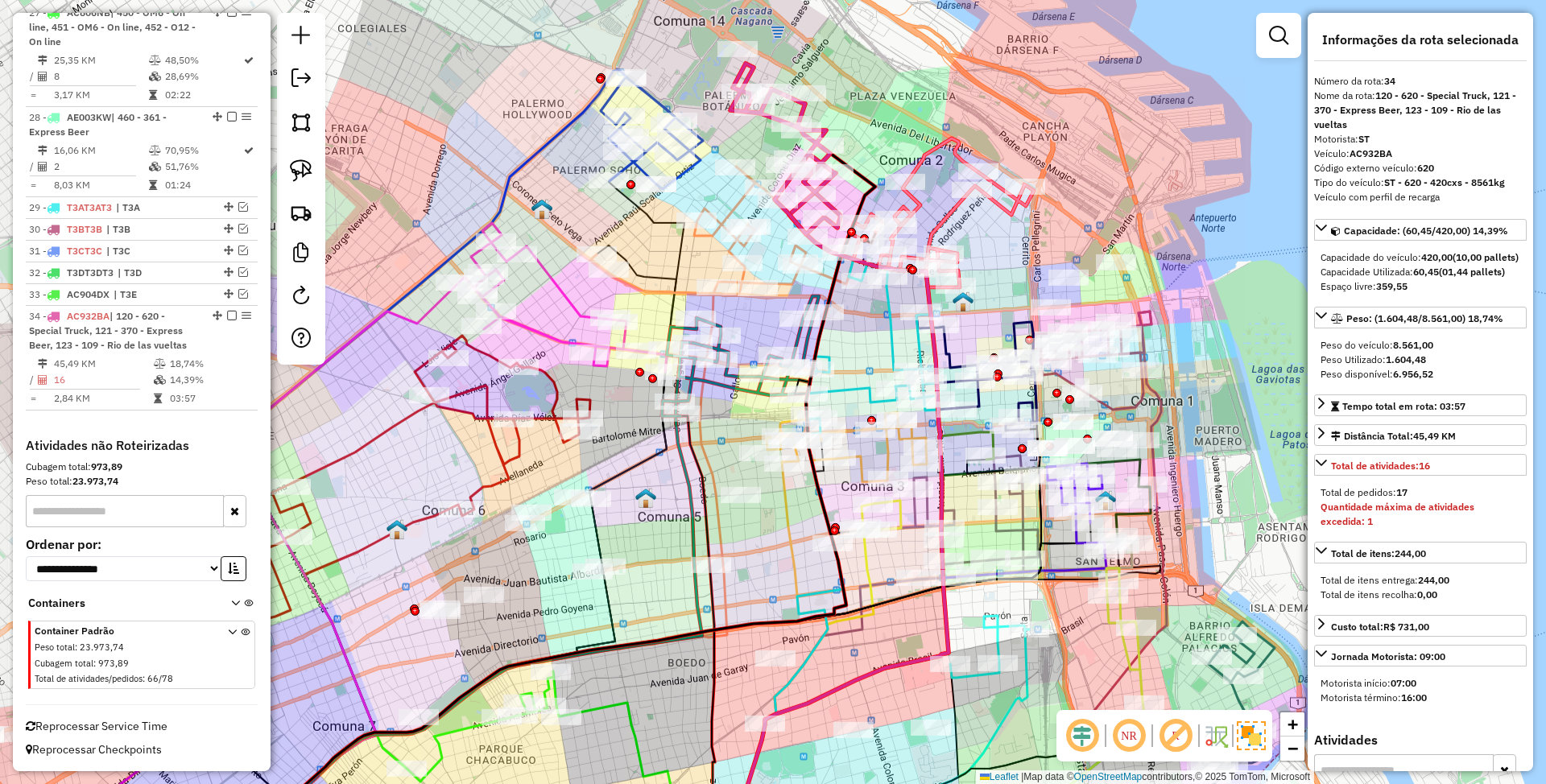
drag, startPoint x: 868, startPoint y: 187, endPoint x: 904, endPoint y: 110, distance: 85.0
click at [904, 110] on div "Janela de atendimento Grade de atendimento Capacidade Transportadoras Veículos …" at bounding box center [773, 392] width 1546 height 784
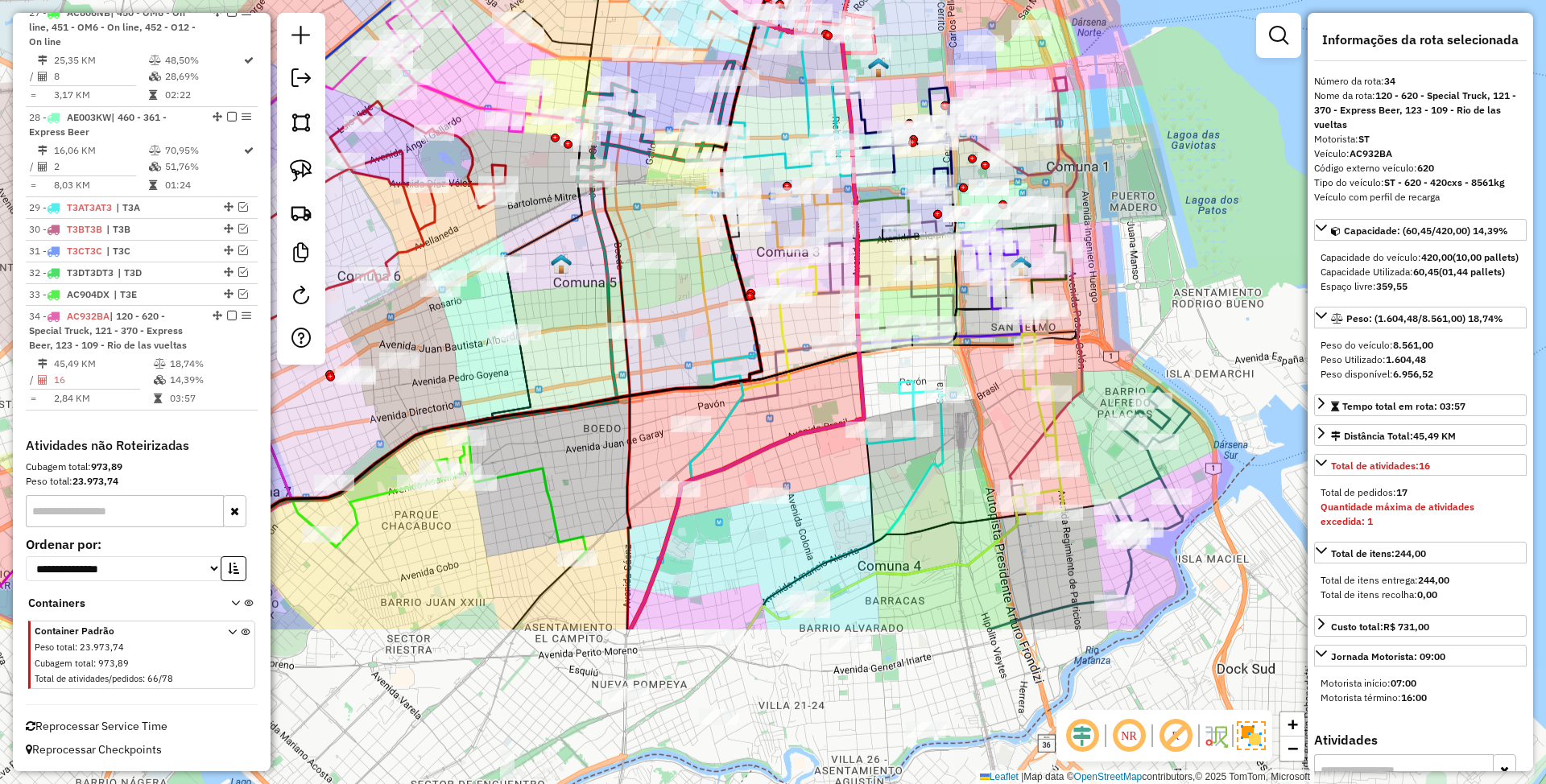
drag, startPoint x: 1224, startPoint y: 303, endPoint x: 1138, endPoint y: 70, distance: 248.4
click at [1138, 70] on div "Janela de atendimento Grade de atendimento Capacidade Transportadoras Veículos …" at bounding box center [773, 392] width 1546 height 784
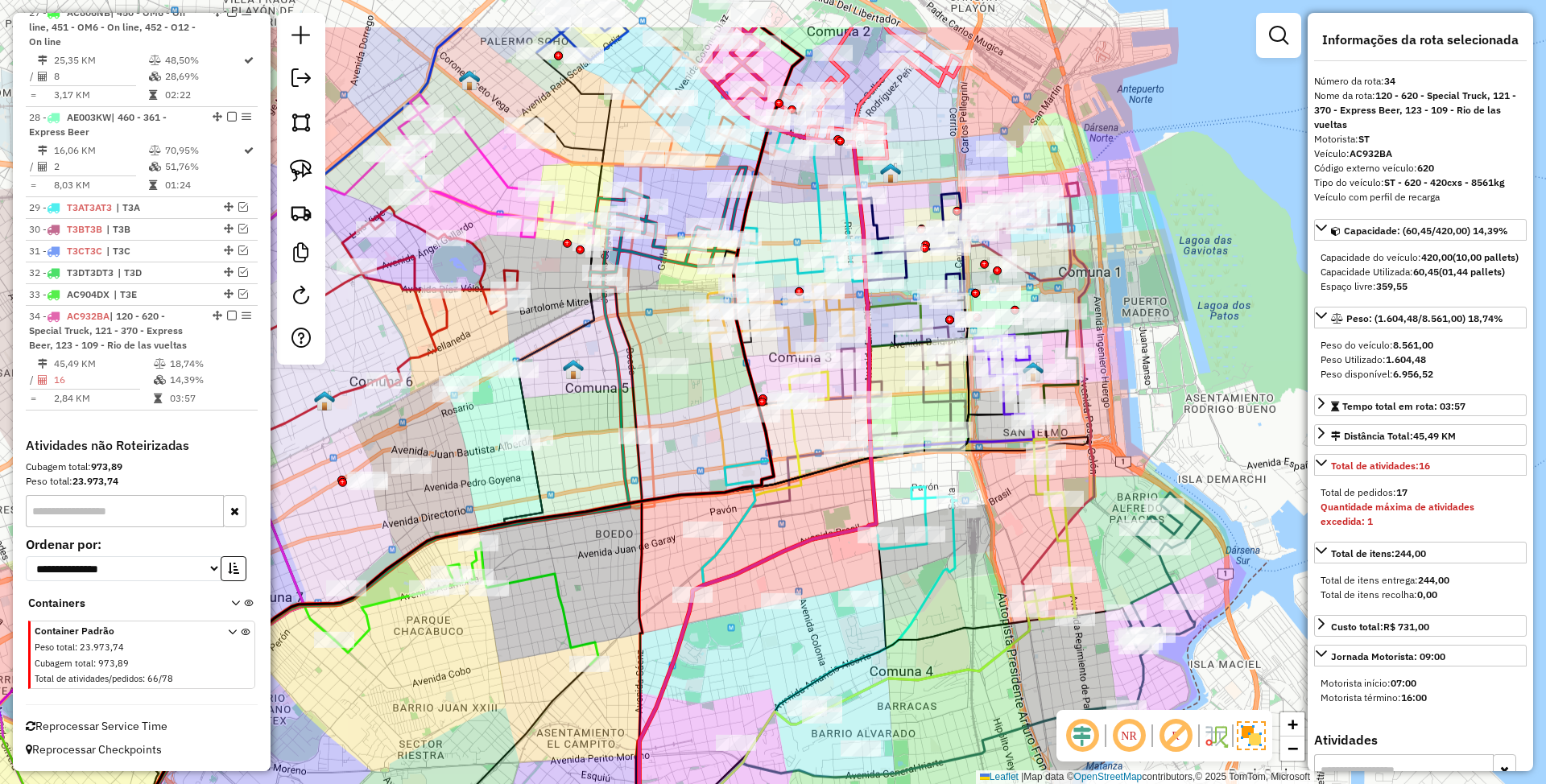
drag, startPoint x: 678, startPoint y: 291, endPoint x: 703, endPoint y: 436, distance: 147.1
click at [703, 436] on div "Janela de atendimento Grade de atendimento Capacidade Transportadoras Veículos …" at bounding box center [773, 392] width 1546 height 784
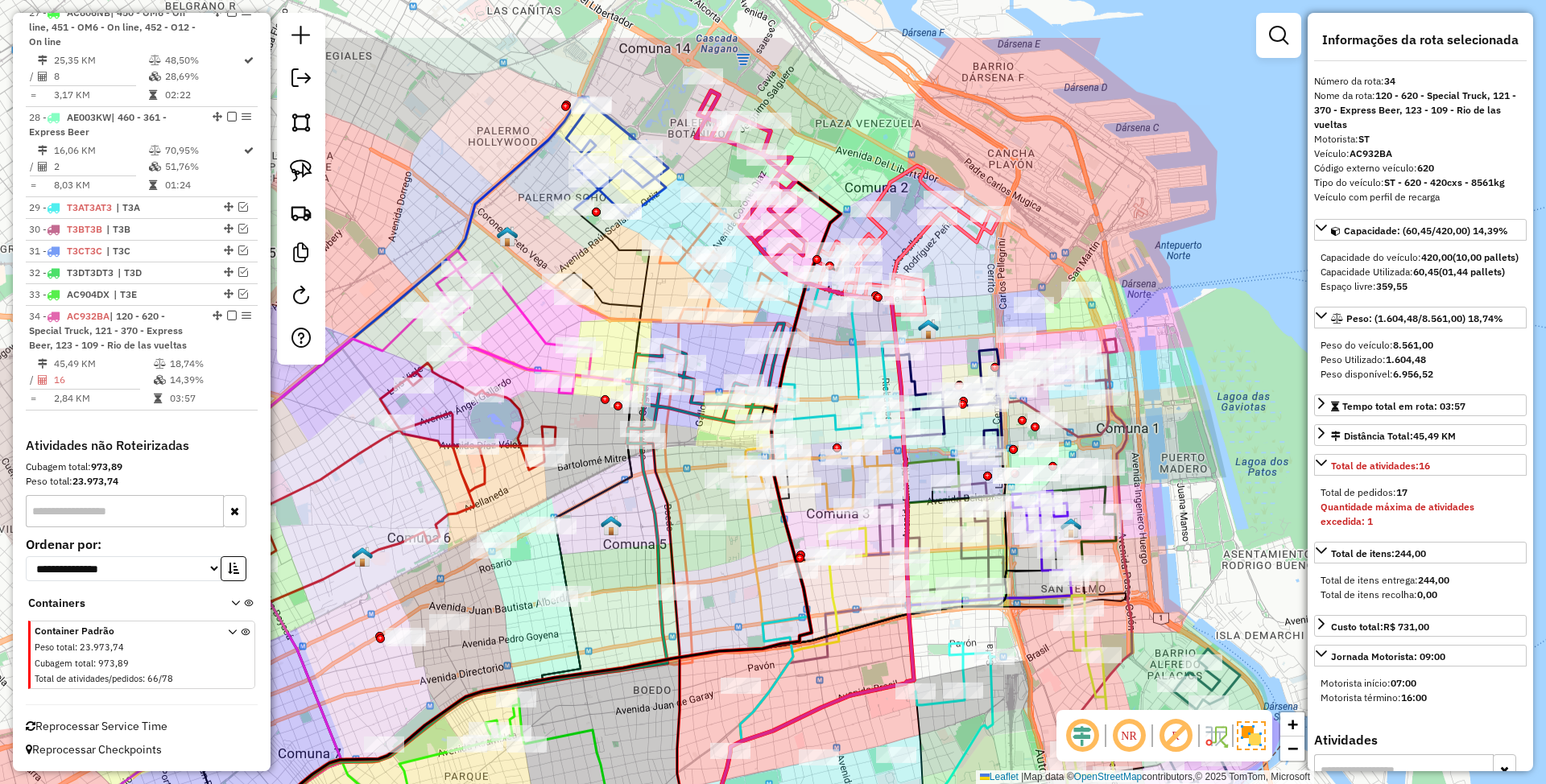
drag, startPoint x: 813, startPoint y: 59, endPoint x: 838, endPoint y: 210, distance: 153.1
click at [838, 210] on div "Janela de atendimento Grade de atendimento Capacidade Transportadoras Veículos …" at bounding box center [773, 392] width 1546 height 784
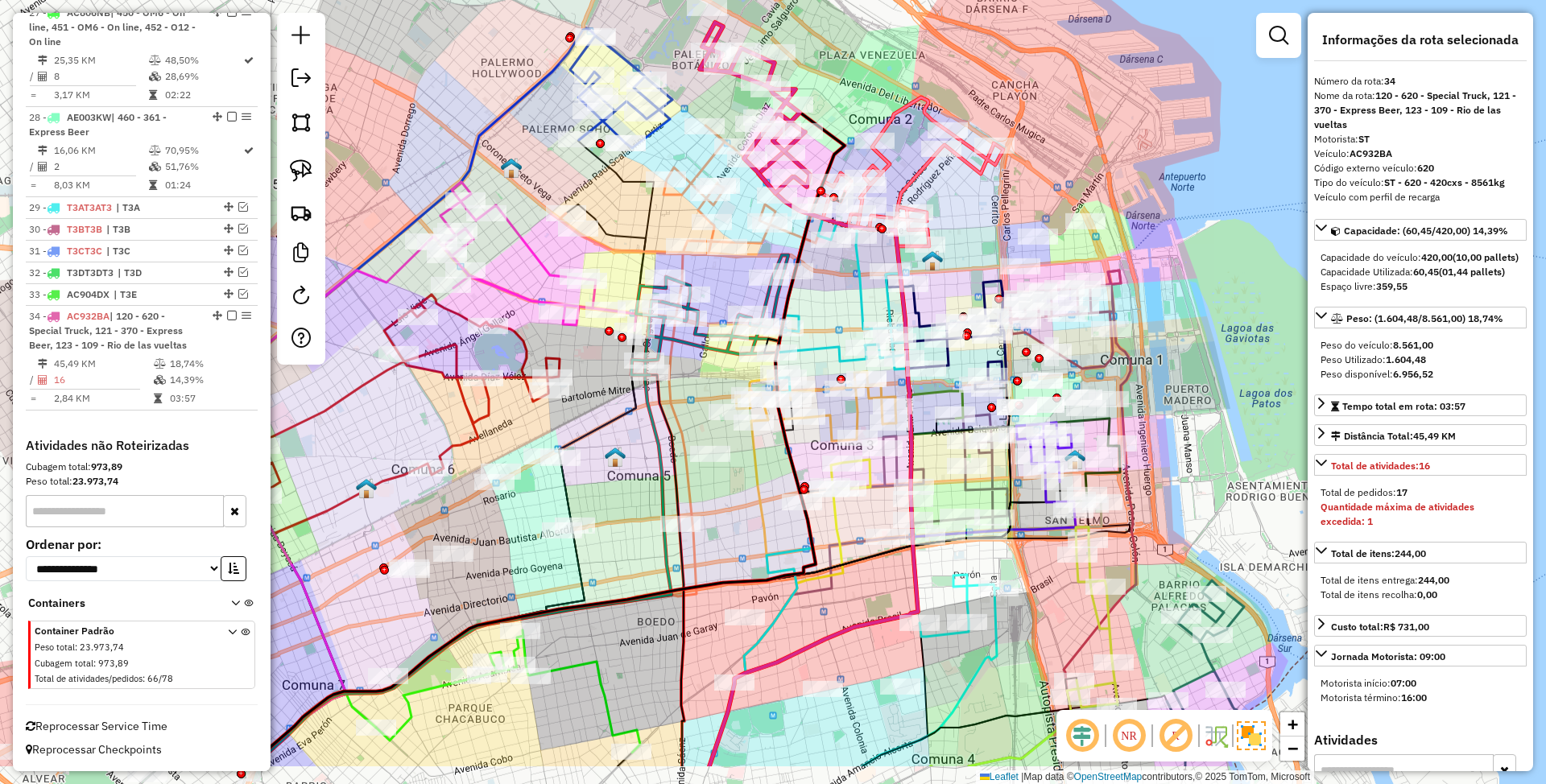
drag, startPoint x: 1066, startPoint y: 268, endPoint x: 1048, endPoint y: 169, distance: 100.6
click at [1048, 169] on div "Janela de atendimento Grade de atendimento Capacidade Transportadoras Veículos …" at bounding box center [773, 392] width 1546 height 784
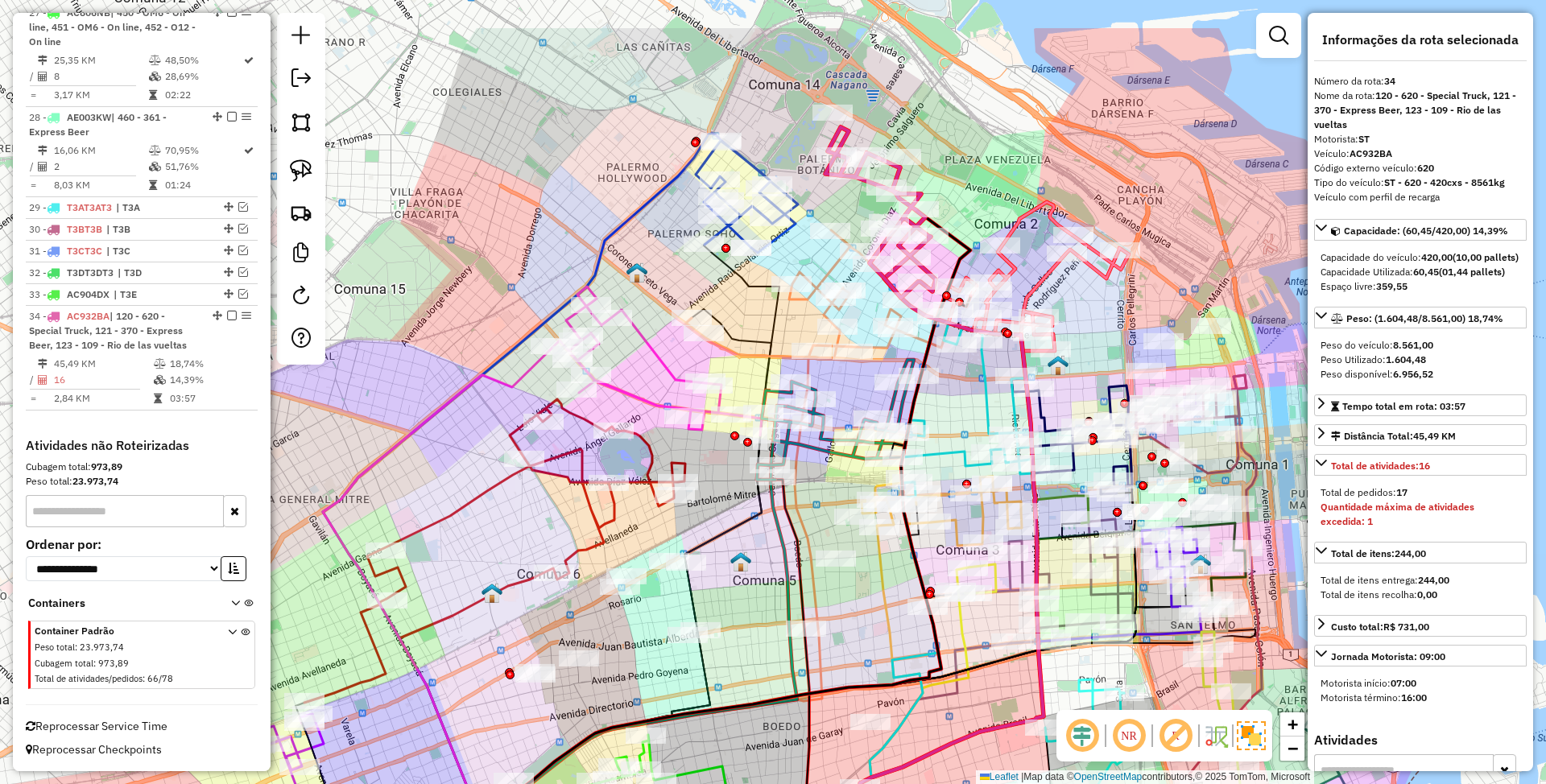
drag, startPoint x: 988, startPoint y: 230, endPoint x: 1114, endPoint y: 338, distance: 166.0
click at [1114, 338] on div "Janela de atendimento Grade de atendimento Capacidade Transportadoras Veículos …" at bounding box center [773, 392] width 1546 height 784
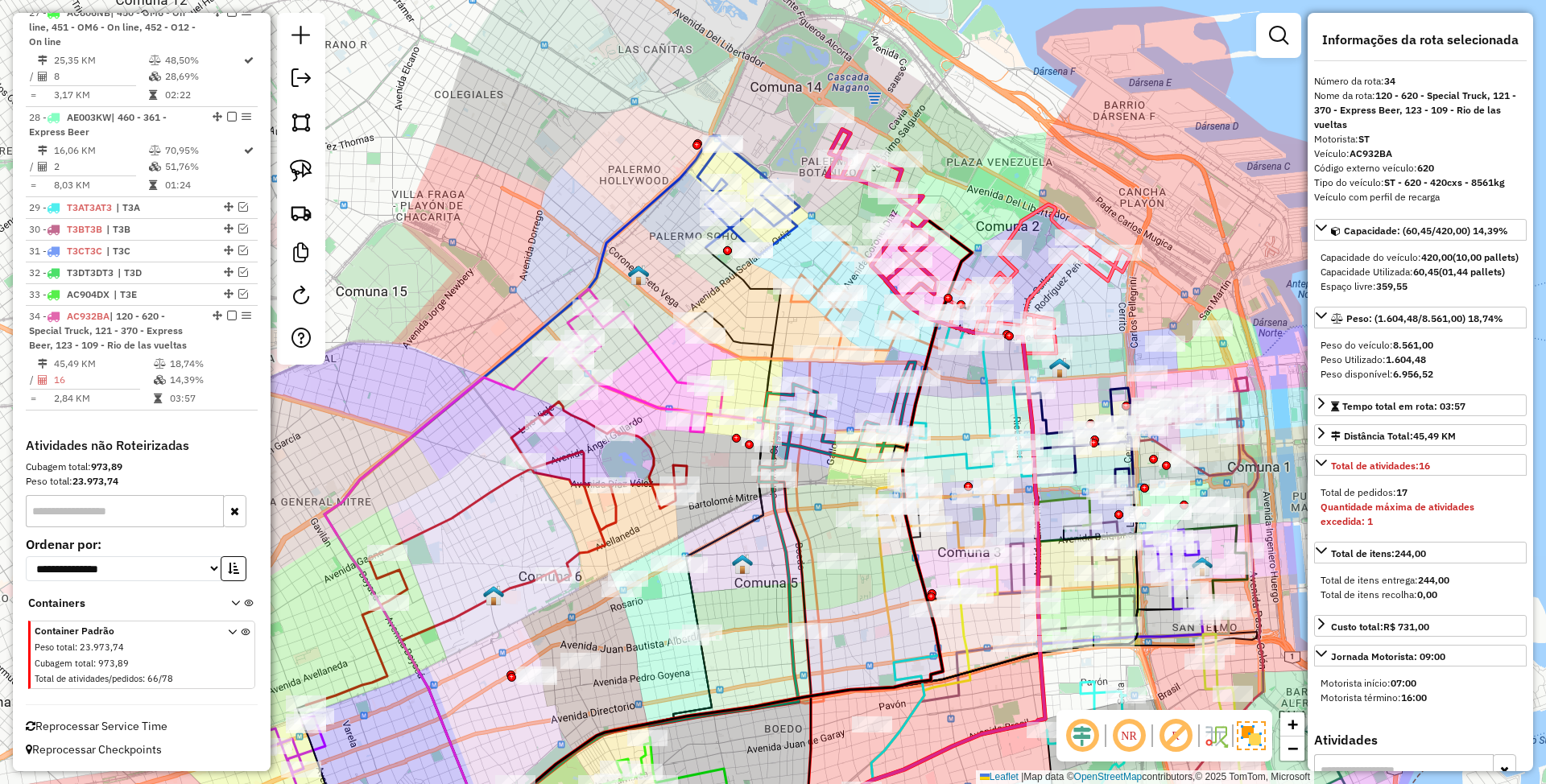
click at [755, 169] on icon at bounding box center [748, 199] width 102 height 112
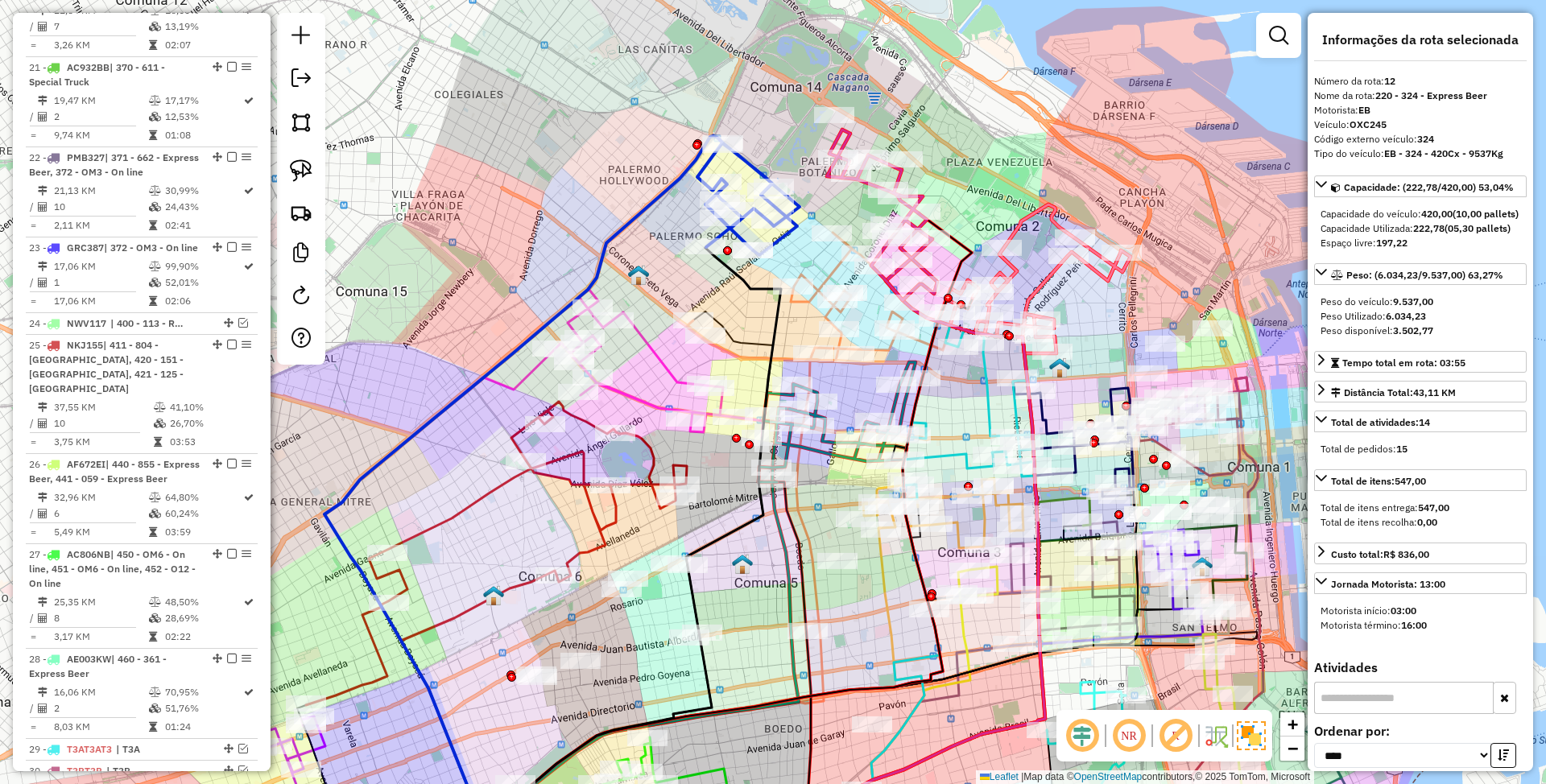
scroll to position [1692, 0]
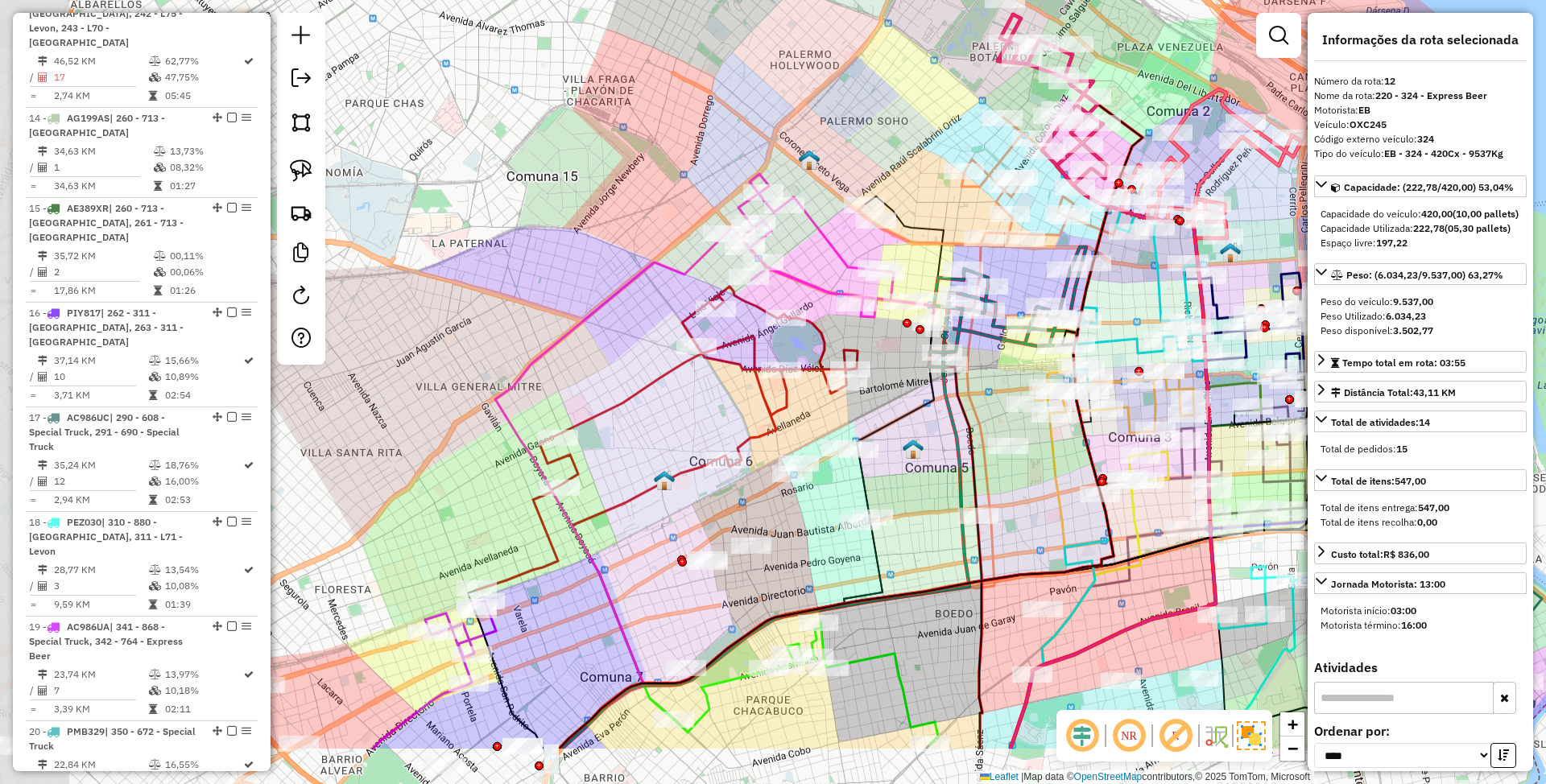
drag, startPoint x: 690, startPoint y: 230, endPoint x: 861, endPoint y: 114, distance: 206.6
click at [861, 114] on div "Janela de atendimento Grade de atendimento Capacidade Transportadoras Veículos …" at bounding box center [773, 392] width 1546 height 784
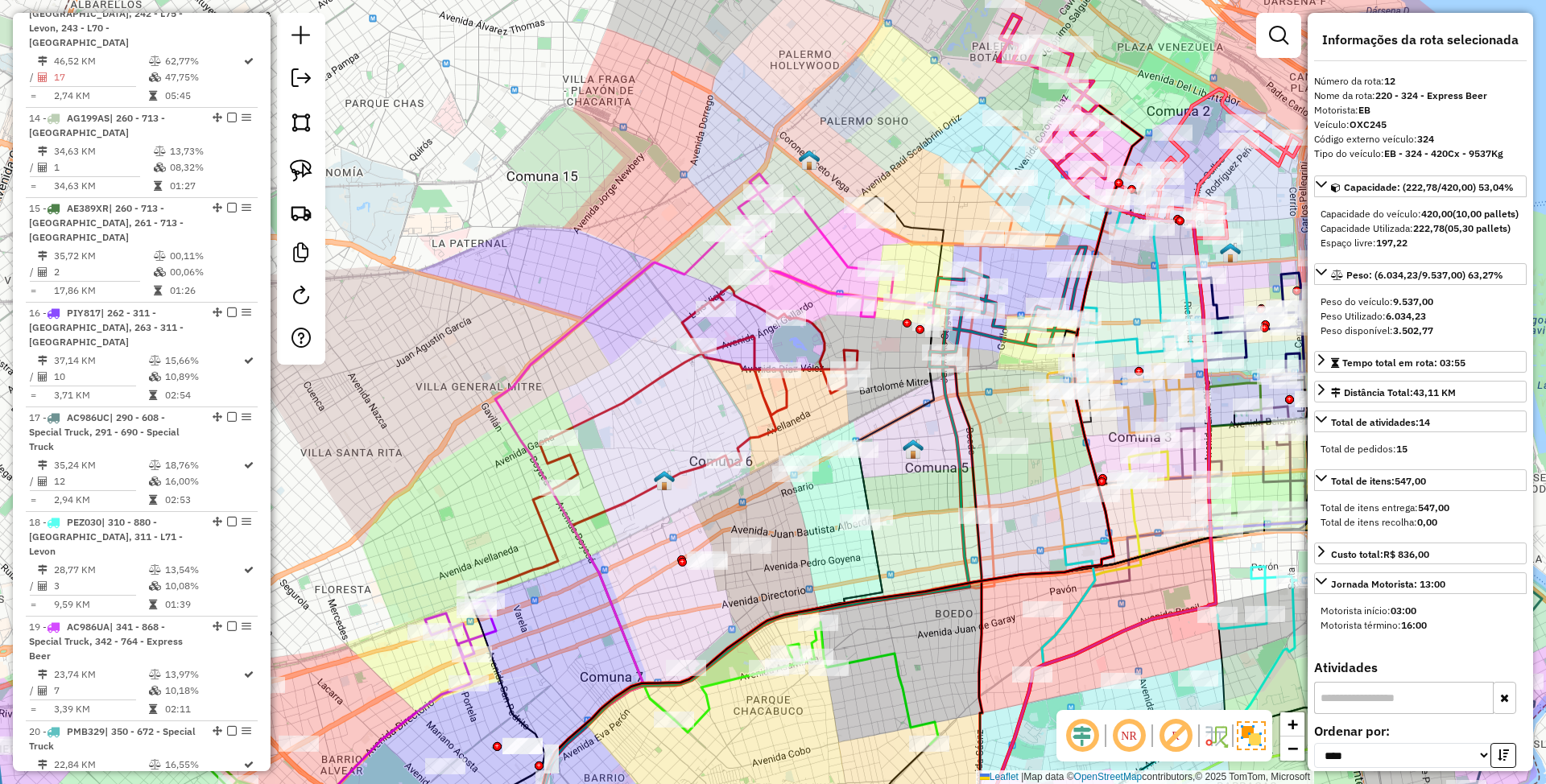
click at [808, 222] on icon at bounding box center [829, 248] width 210 height 149
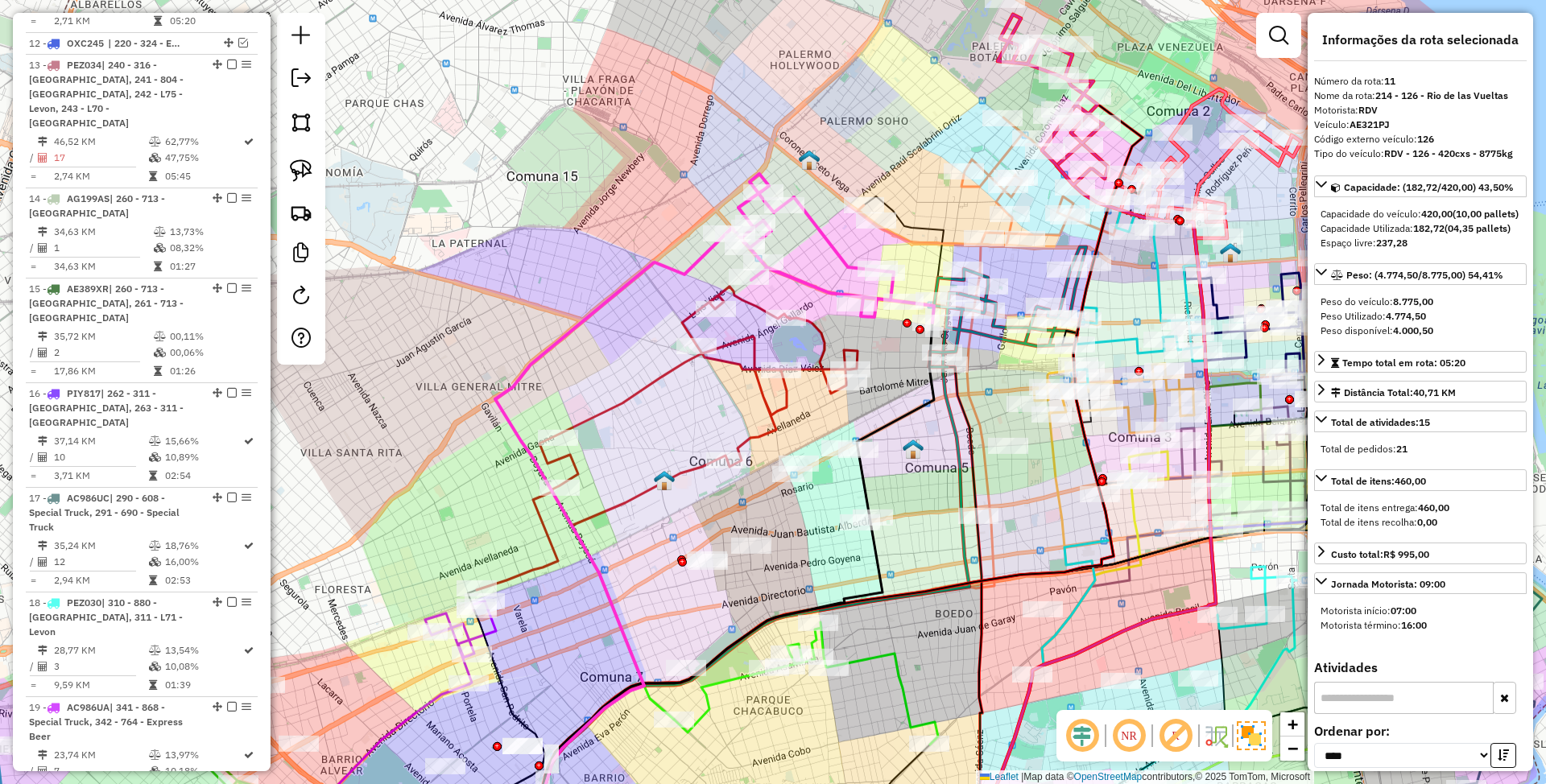
scroll to position [1601, 0]
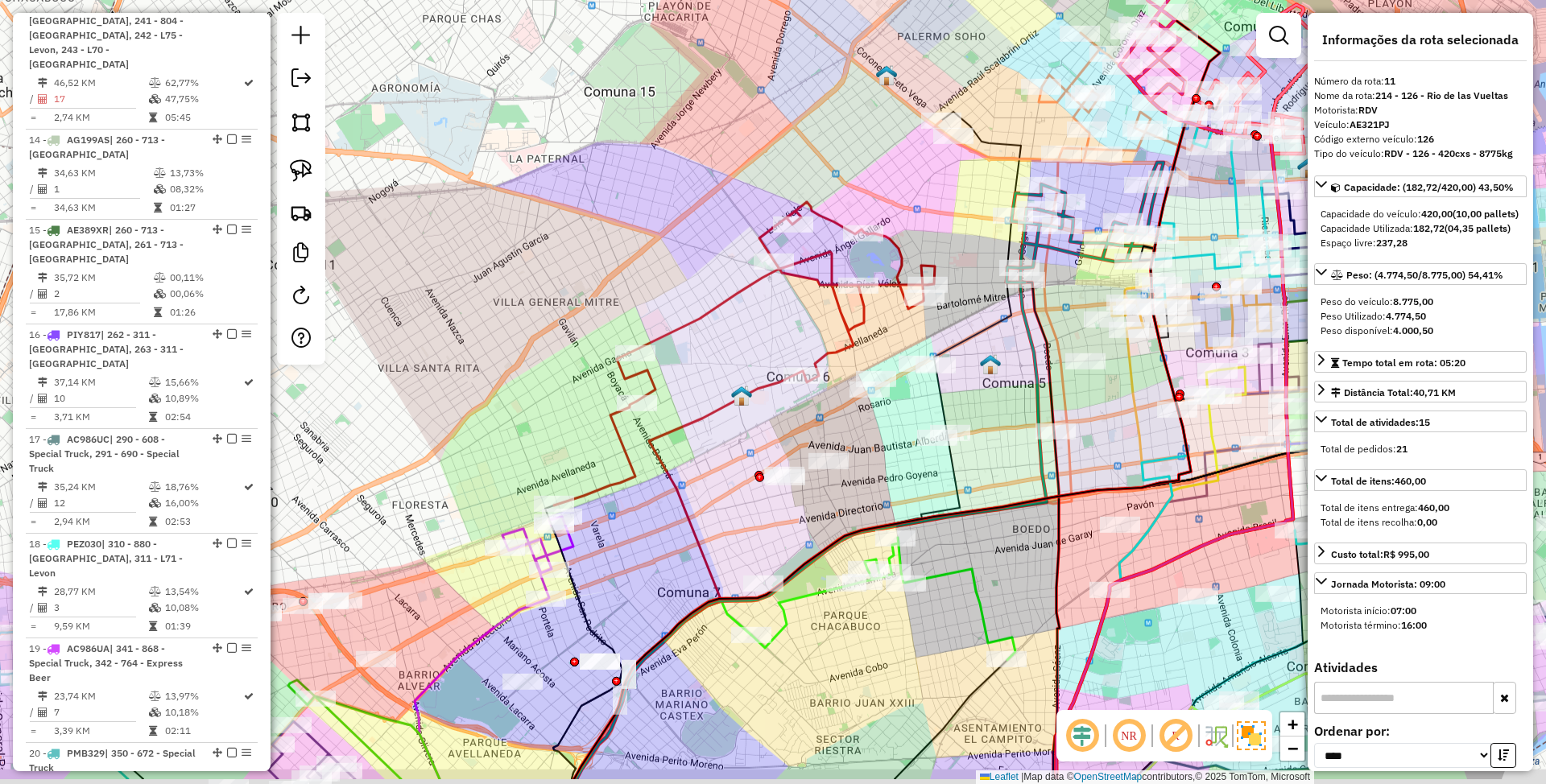
drag, startPoint x: 600, startPoint y: 336, endPoint x: 677, endPoint y: 241, distance: 122.3
click at [677, 241] on div "Janela de atendimento Grade de atendimento Capacidade Transportadoras Veículos …" at bounding box center [773, 392] width 1546 height 784
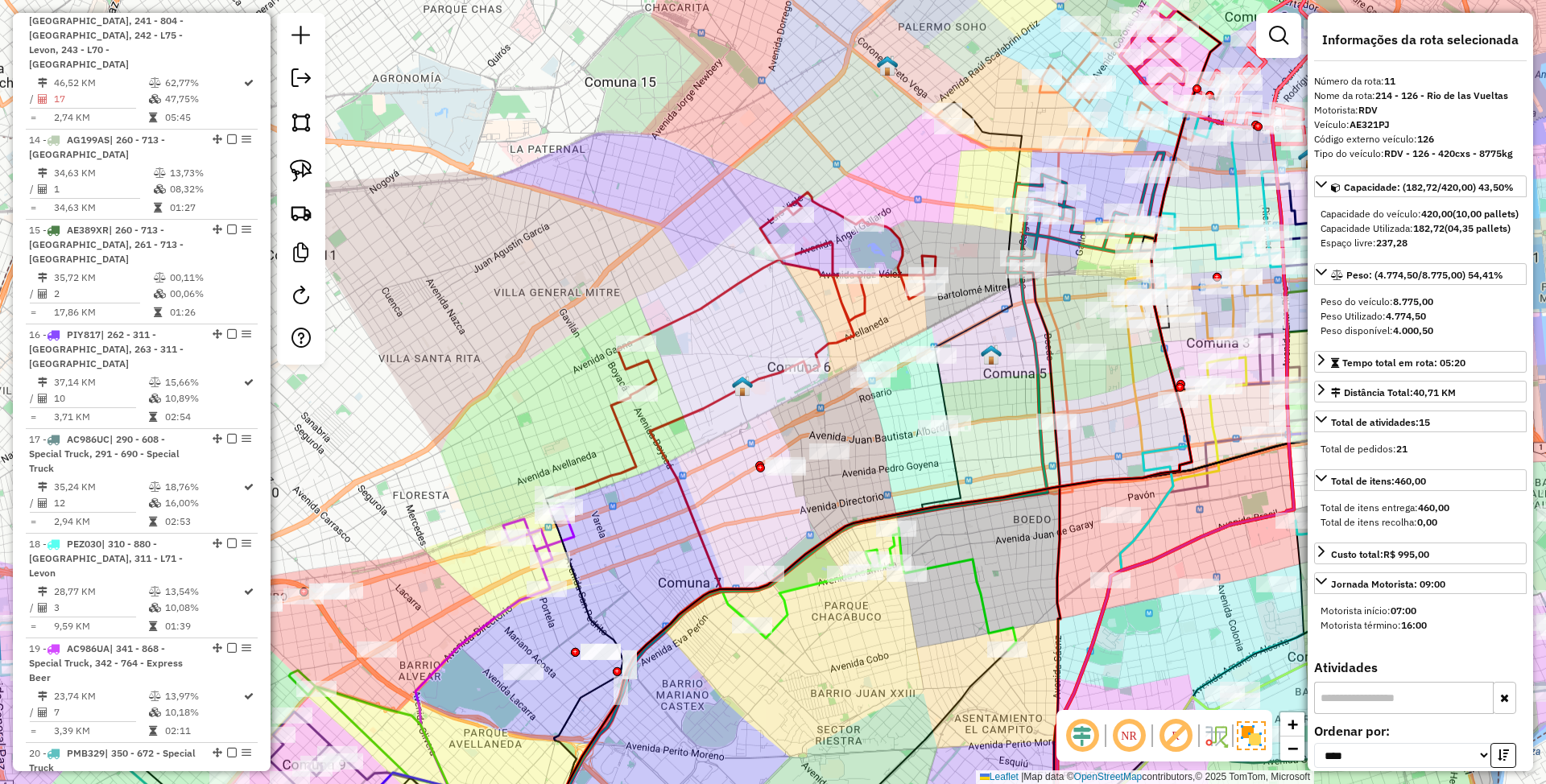
click at [713, 294] on icon at bounding box center [745, 344] width 381 height 303
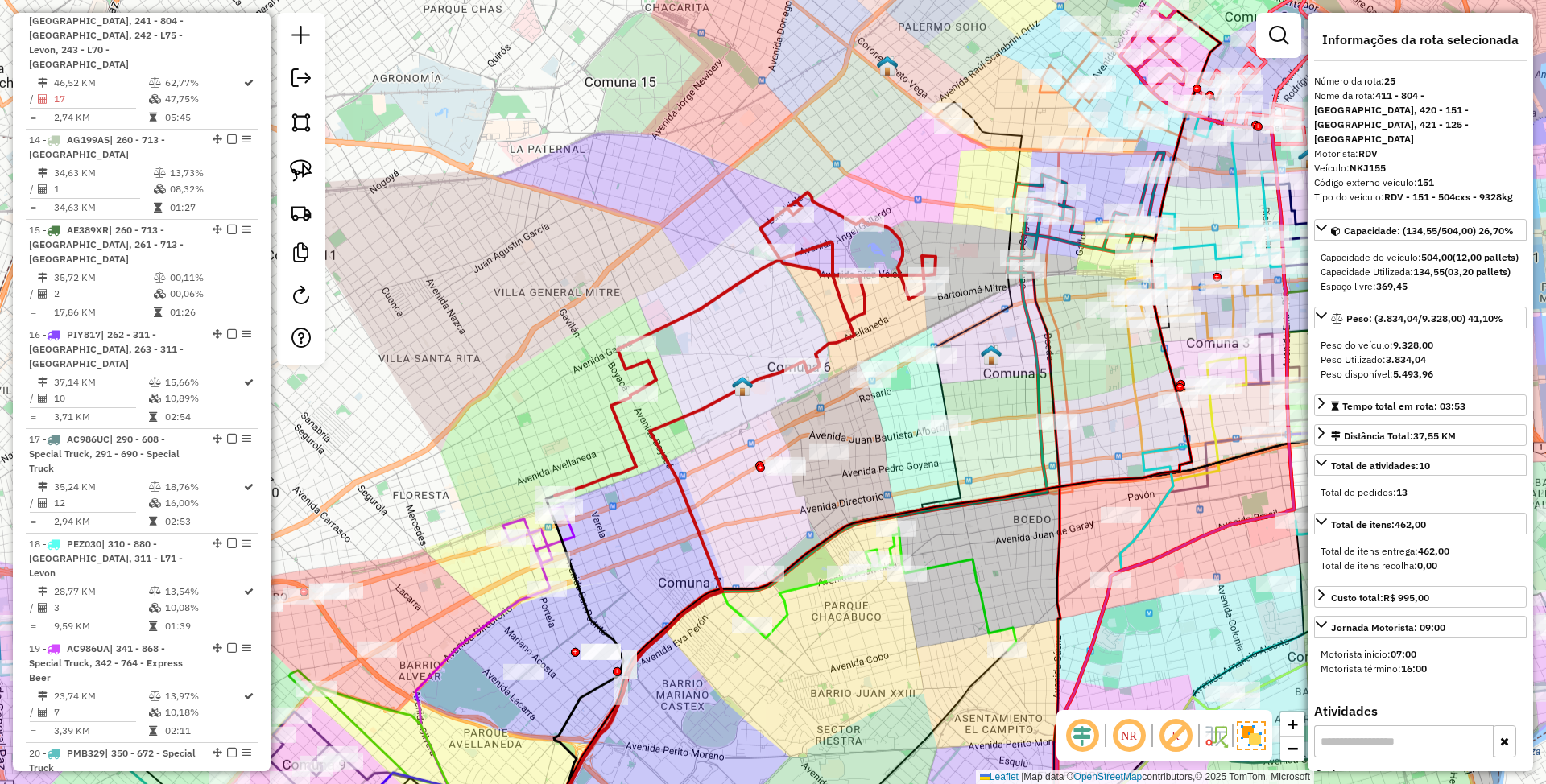
scroll to position [2704, 0]
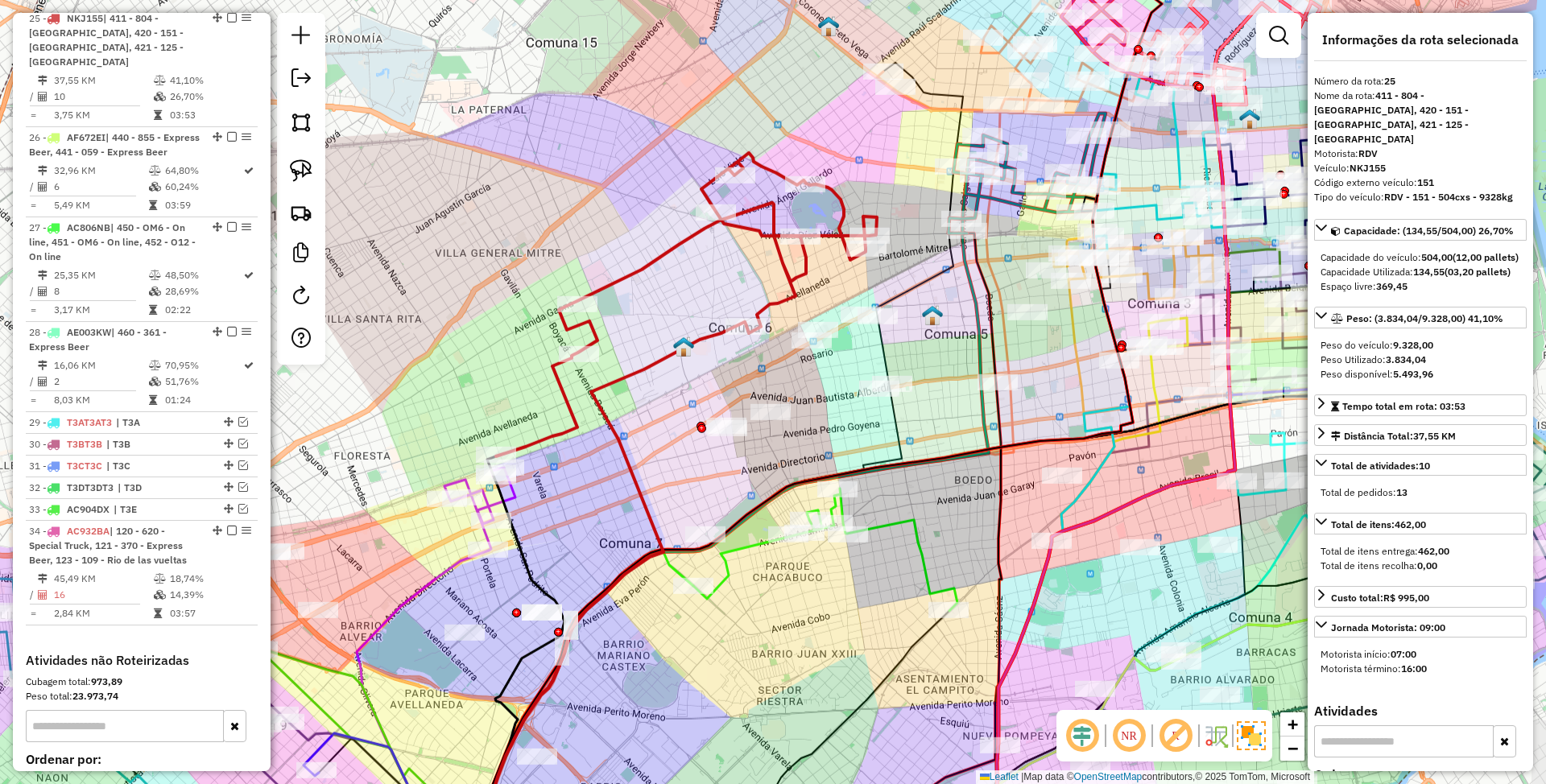
drag, startPoint x: 713, startPoint y: 274, endPoint x: 654, endPoint y: 236, distance: 70.2
click at [654, 236] on div "Janela de atendimento Grade de atendimento Capacidade Transportadoras Veículos …" at bounding box center [773, 392] width 1546 height 784
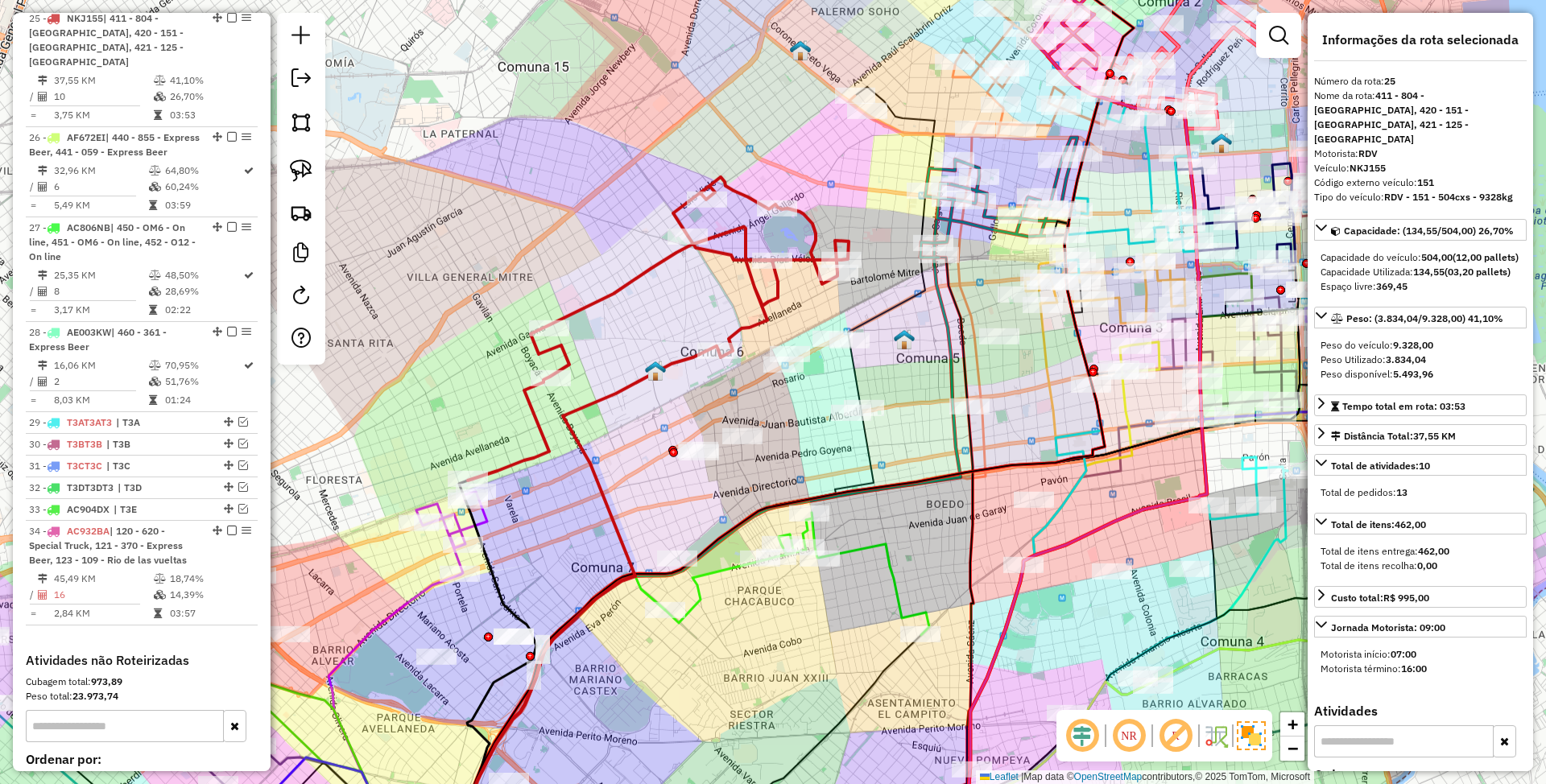
drag, startPoint x: 699, startPoint y: 296, endPoint x: 671, endPoint y: 319, distance: 36.2
click at [671, 319] on div "Janela de atendimento Grade de atendimento Capacidade Transportadoras Veículos …" at bounding box center [773, 392] width 1546 height 784
click at [639, 277] on icon at bounding box center [659, 329] width 381 height 303
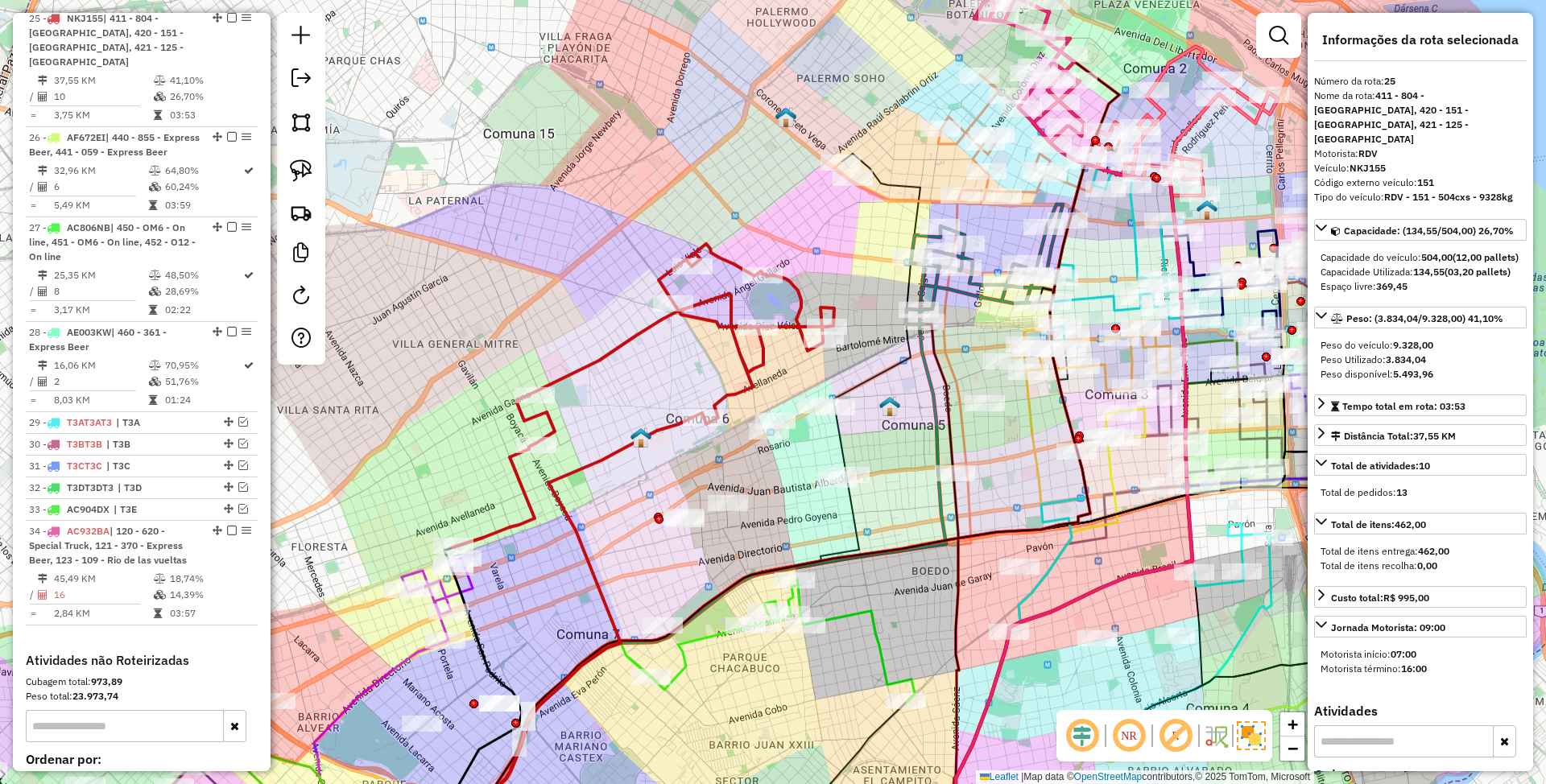
drag, startPoint x: 659, startPoint y: 285, endPoint x: 644, endPoint y: 352, distance: 68.7
click at [644, 352] on div "Janela de atendimento Grade de atendimento Capacidade Transportadoras Veículos …" at bounding box center [773, 392] width 1546 height 784
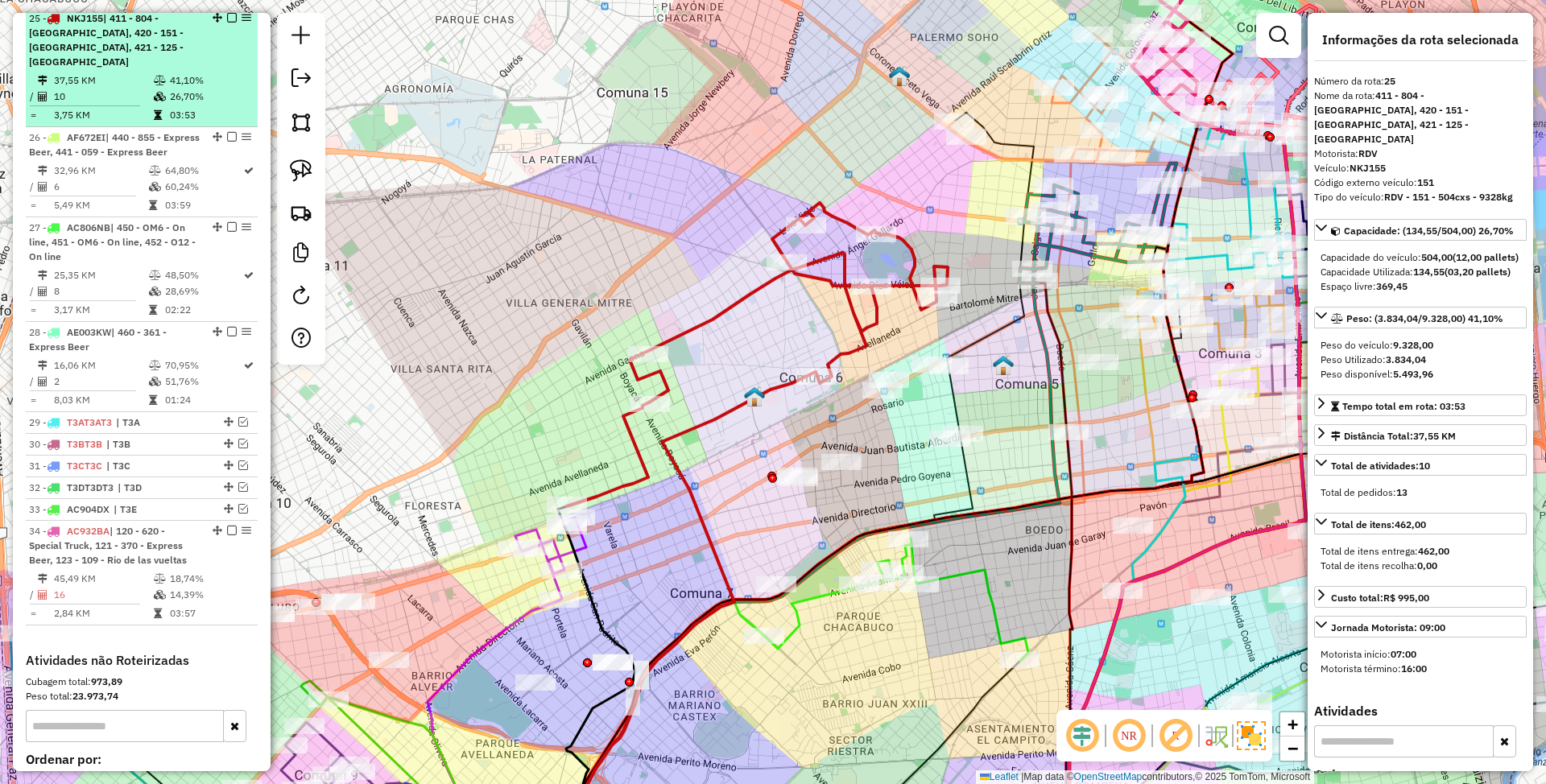
click at [227, 22] on em at bounding box center [232, 17] width 10 height 10
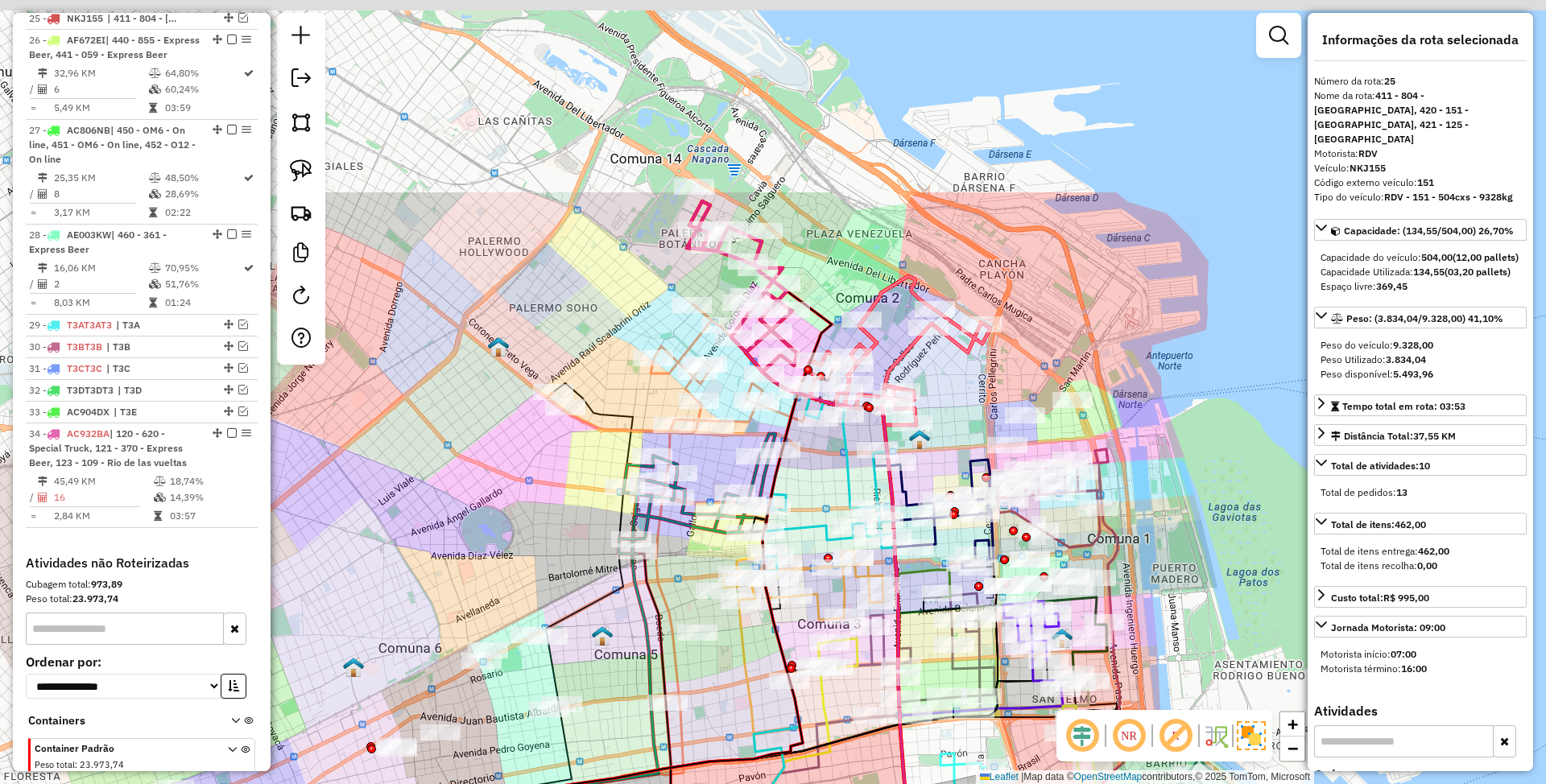
drag, startPoint x: 896, startPoint y: 216, endPoint x: 494, endPoint y: 487, distance: 484.8
click at [494, 487] on div "Janela de atendimento Grade de atendimento Capacidade Transportadoras Veículos …" at bounding box center [773, 392] width 1546 height 784
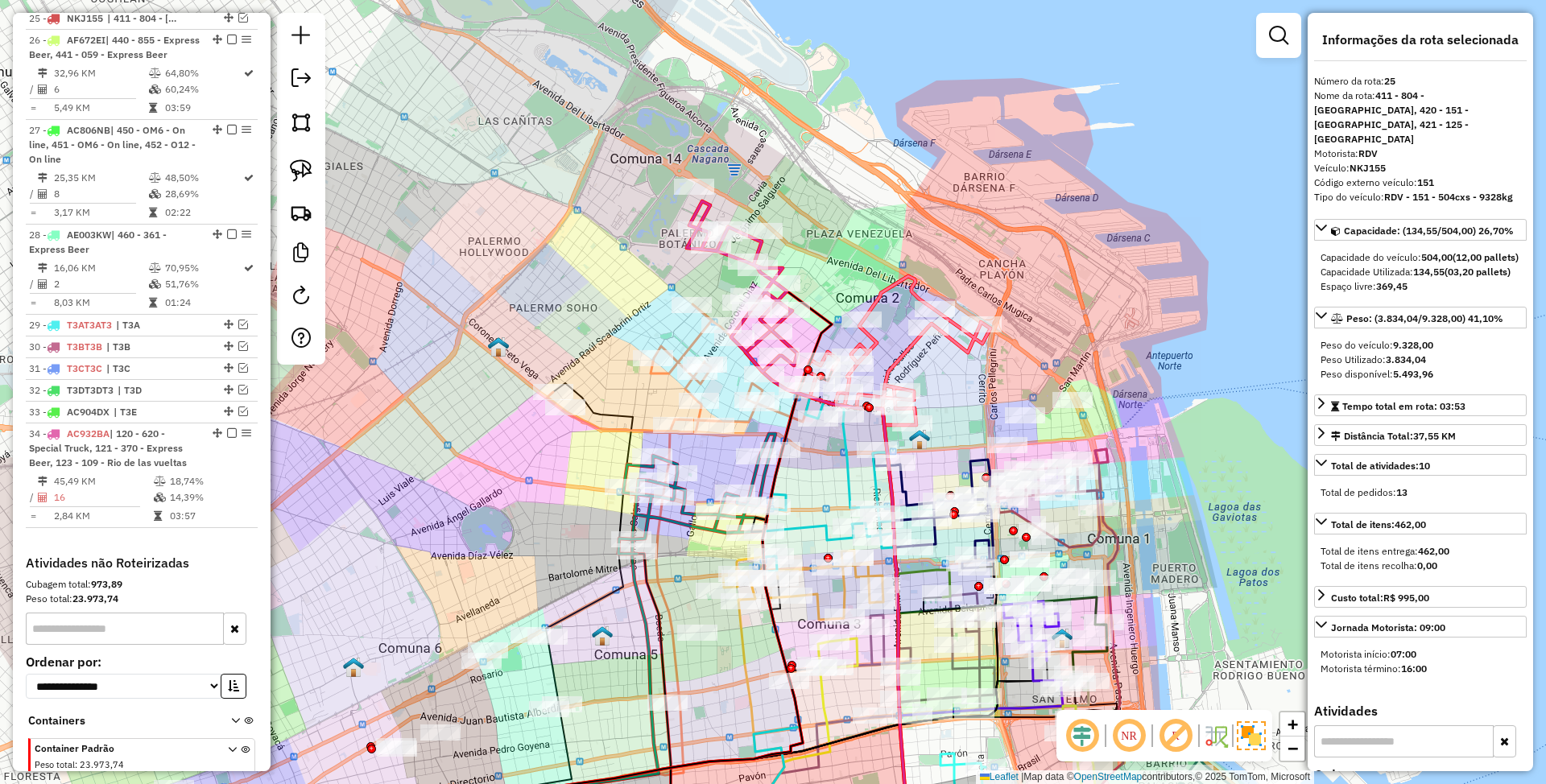
click at [687, 346] on icon at bounding box center [678, 368] width 264 height 128
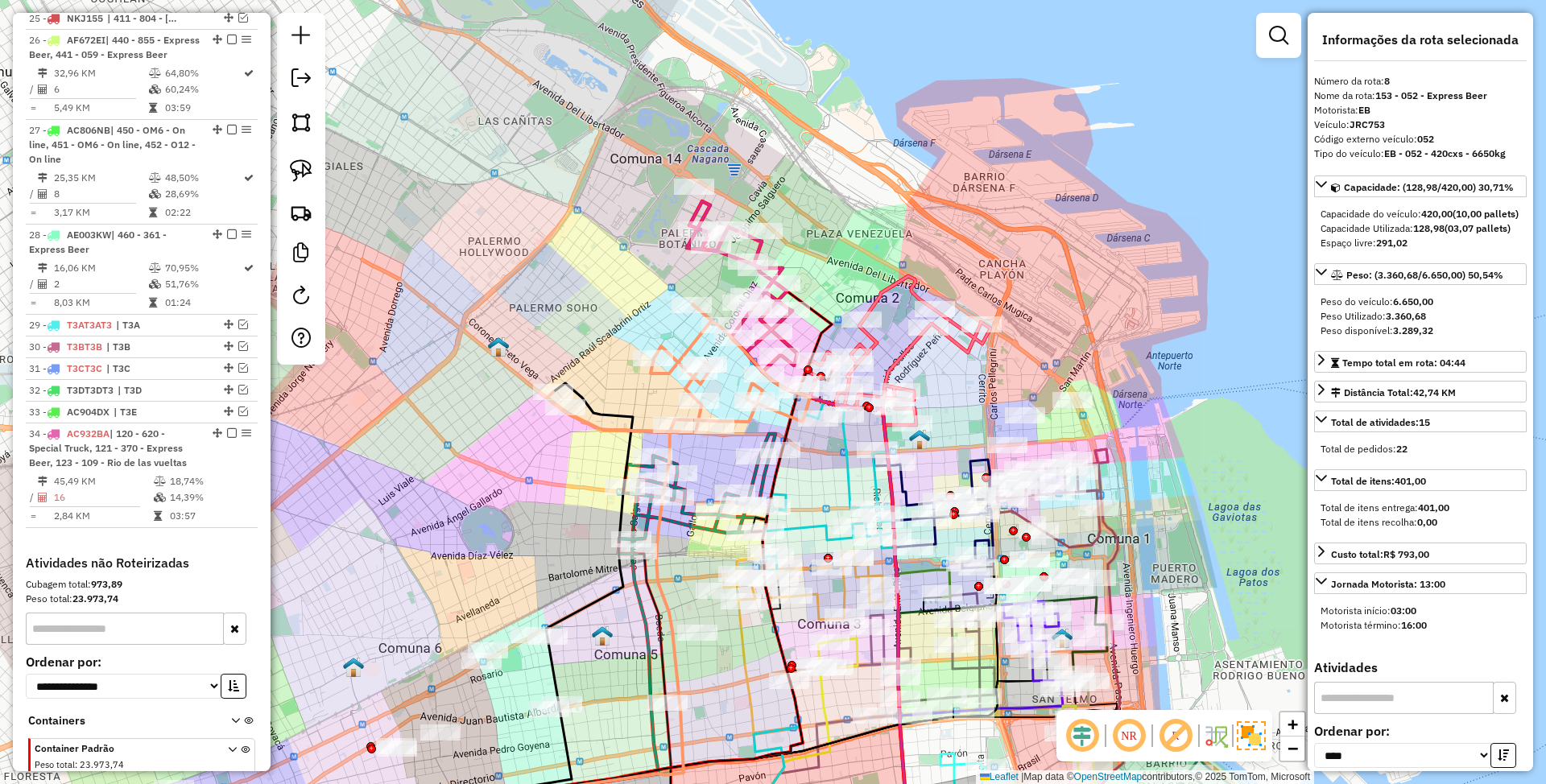
scroll to position [1384, 0]
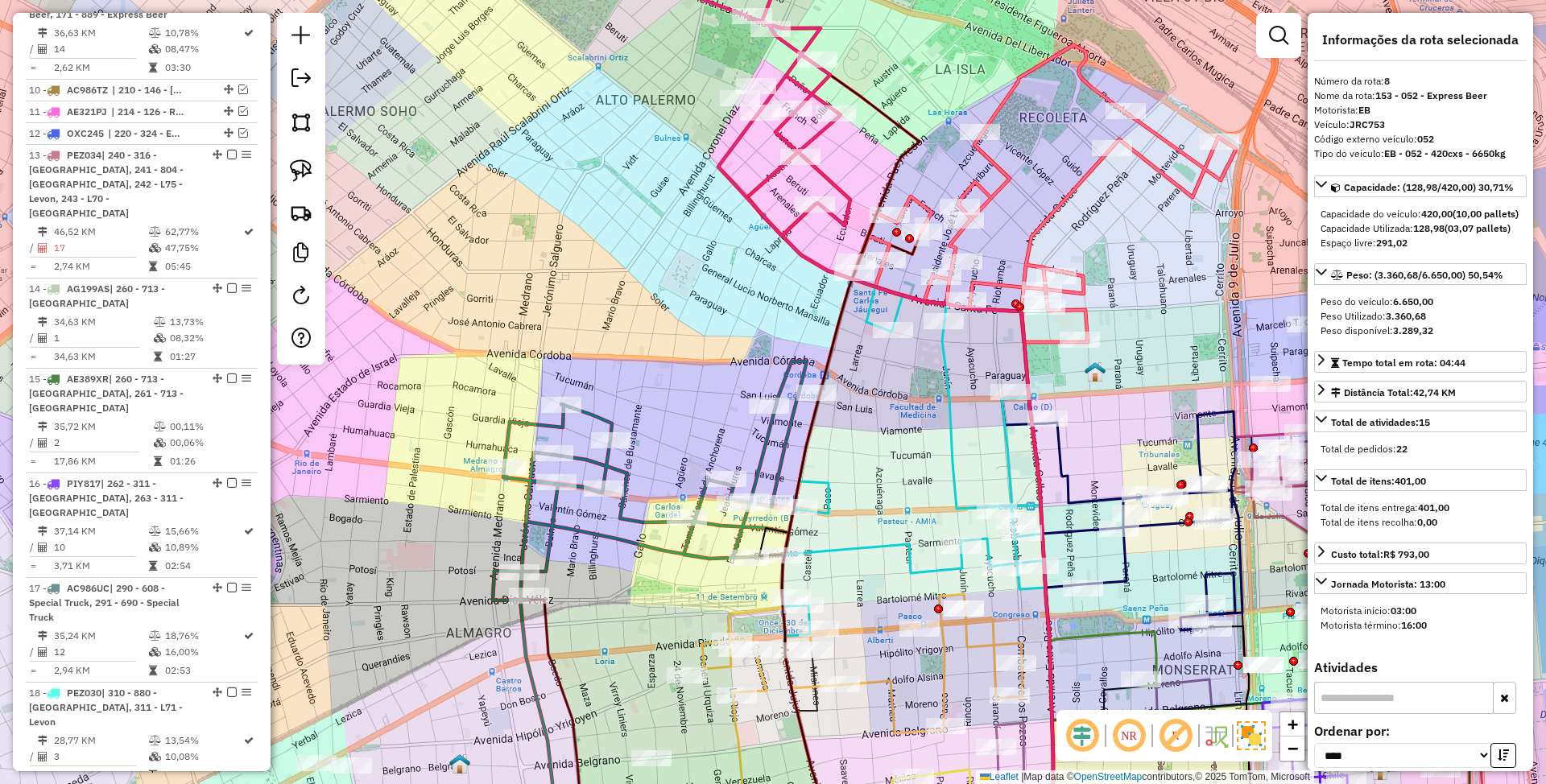
click at [762, 439] on icon at bounding box center [649, 482] width 314 height 239
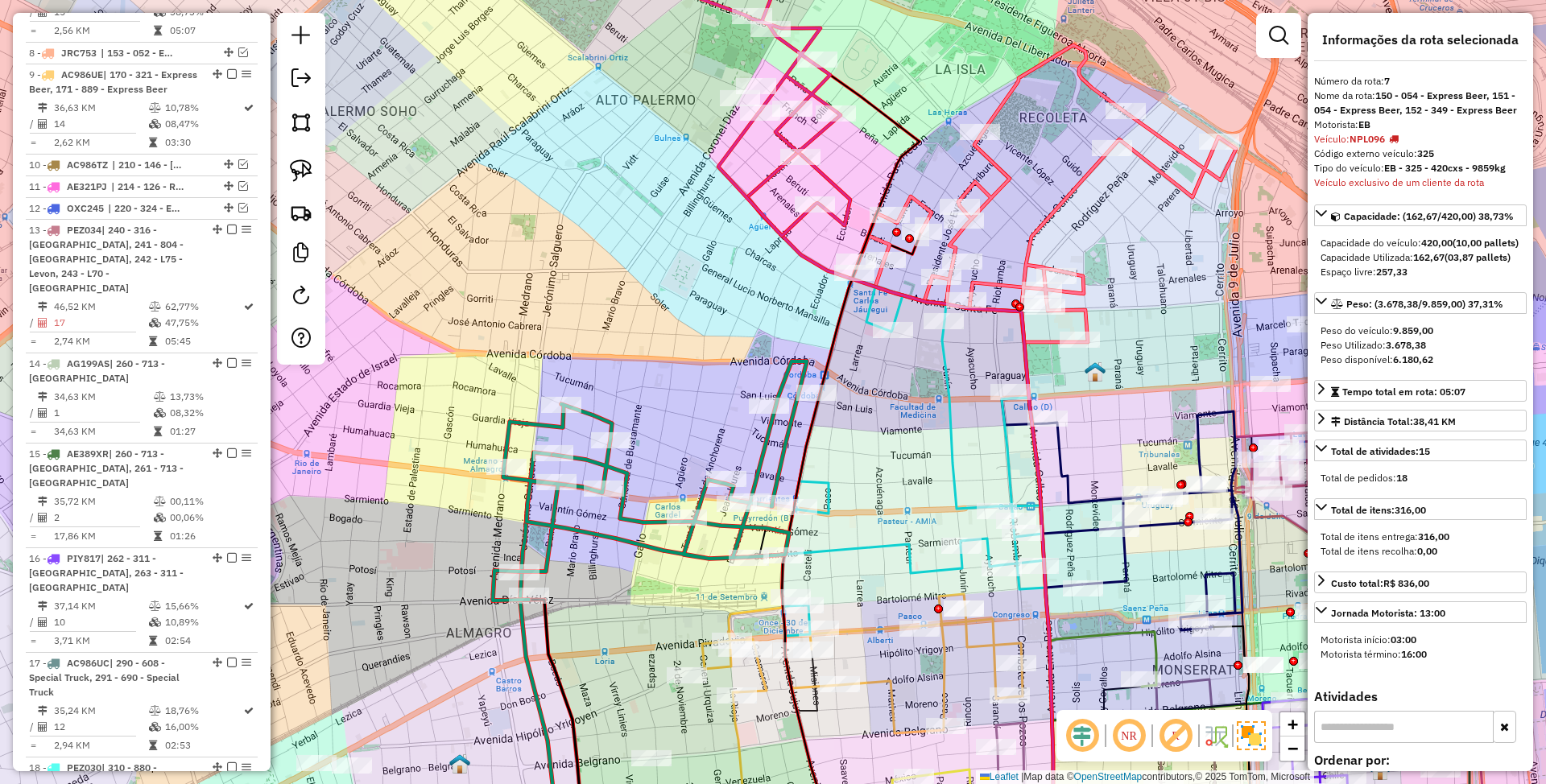
scroll to position [1277, 0]
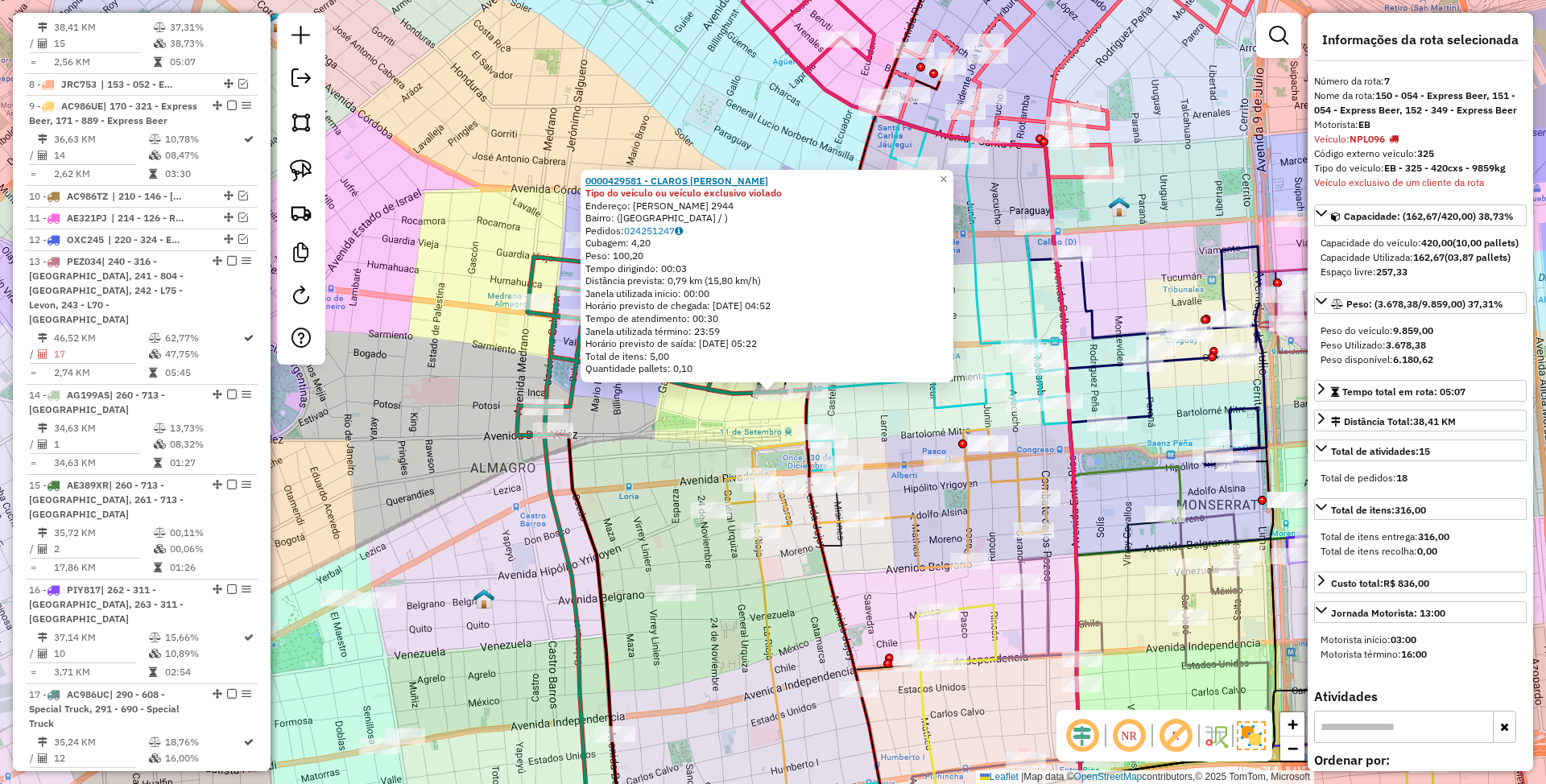
click at [722, 182] on strong "0000429581 - CLAROS [PERSON_NAME]" at bounding box center [676, 180] width 183 height 13
click at [947, 172] on span "×" at bounding box center [943, 179] width 8 height 14
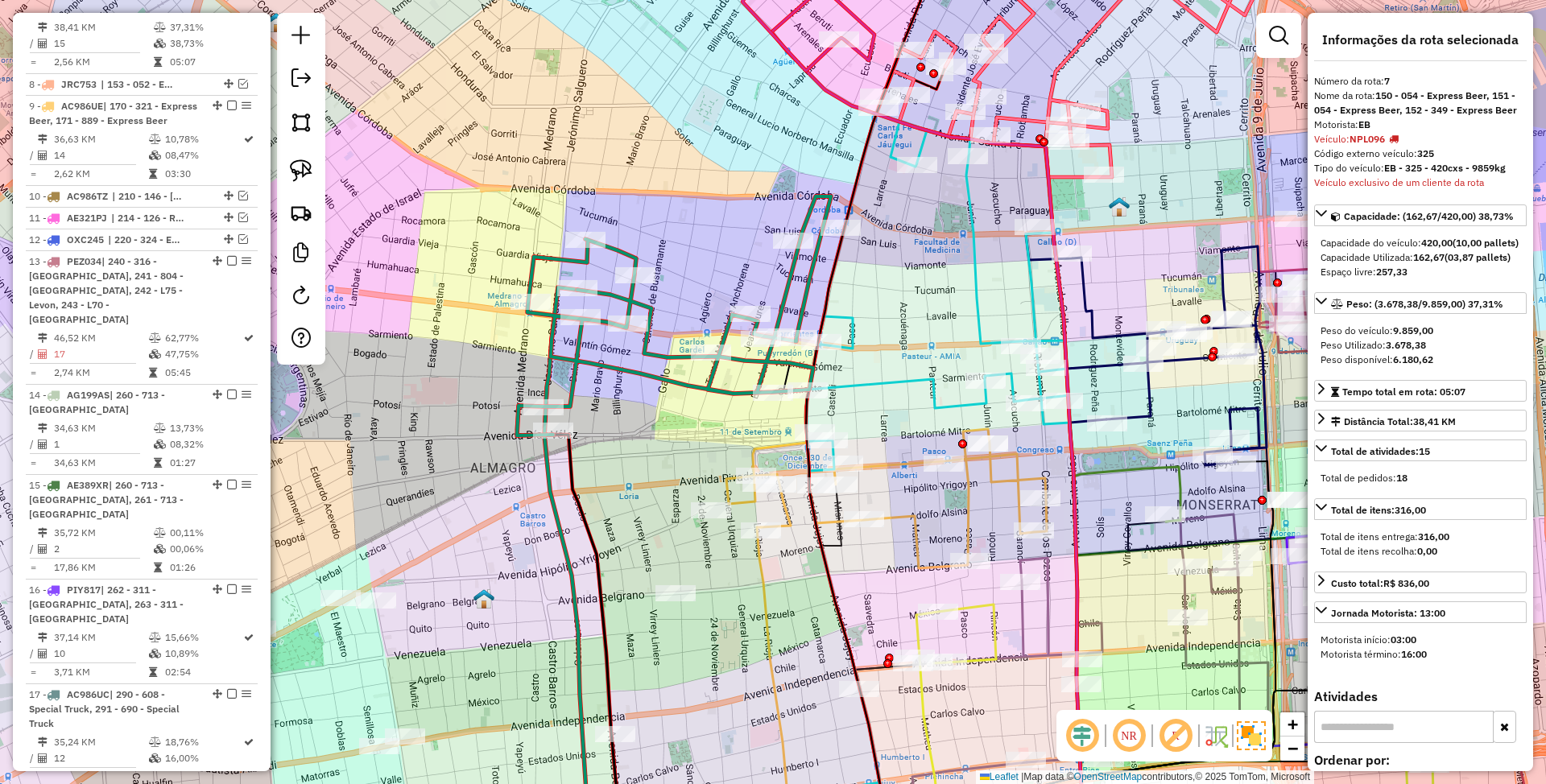
click at [663, 352] on icon at bounding box center [673, 317] width 314 height 239
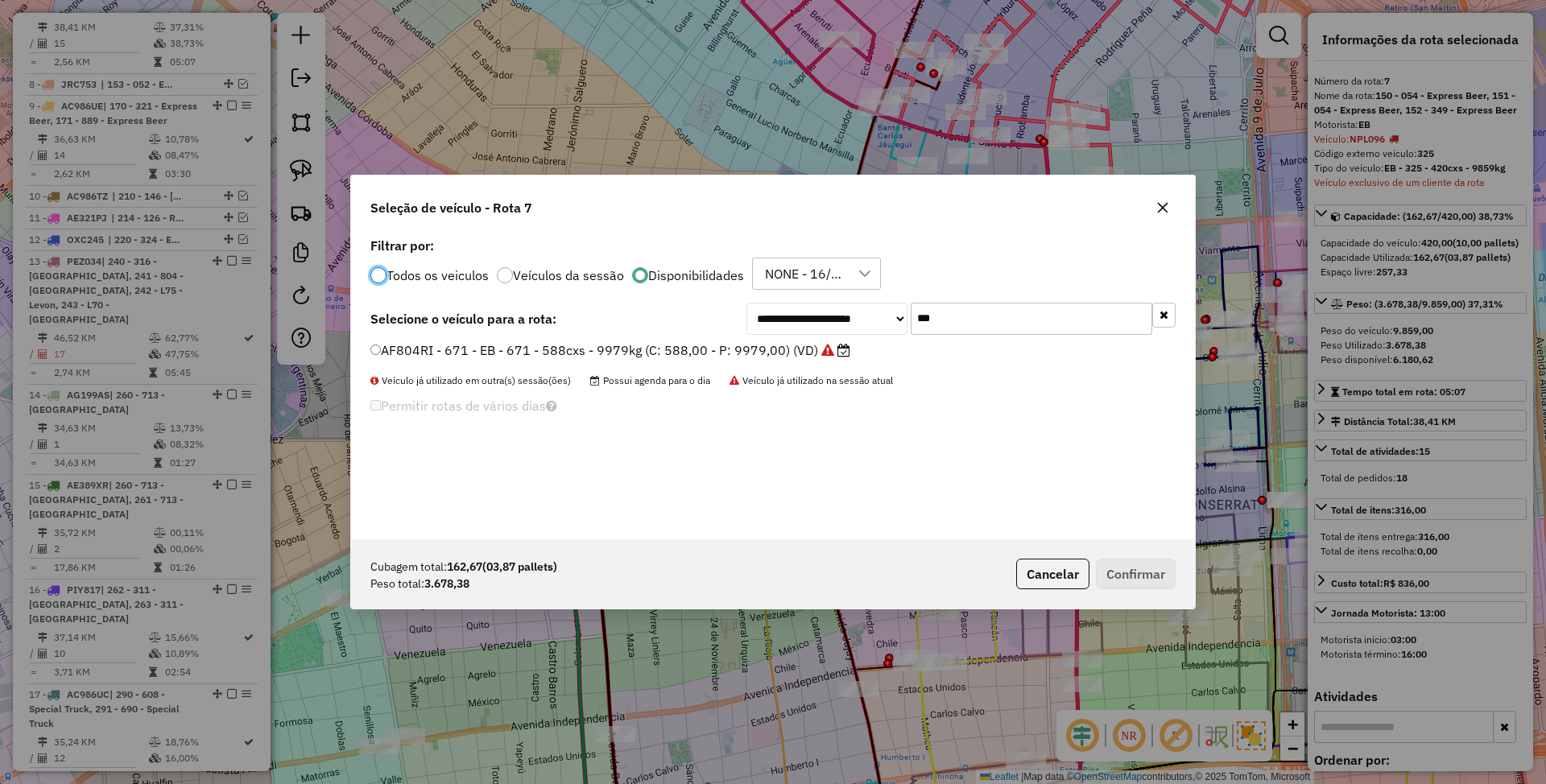
scroll to position [8, 5]
drag, startPoint x: 967, startPoint y: 322, endPoint x: 831, endPoint y: 297, distance: 138.3
click at [831, 297] on div "**********" at bounding box center [773, 386] width 844 height 306
type input "***"
click at [733, 371] on label "NSQ285 - 054 - EB - 054 - 420cxs - 9558kg (C: 420,00 - P: 9558,00) (VD)" at bounding box center [601, 370] width 461 height 19
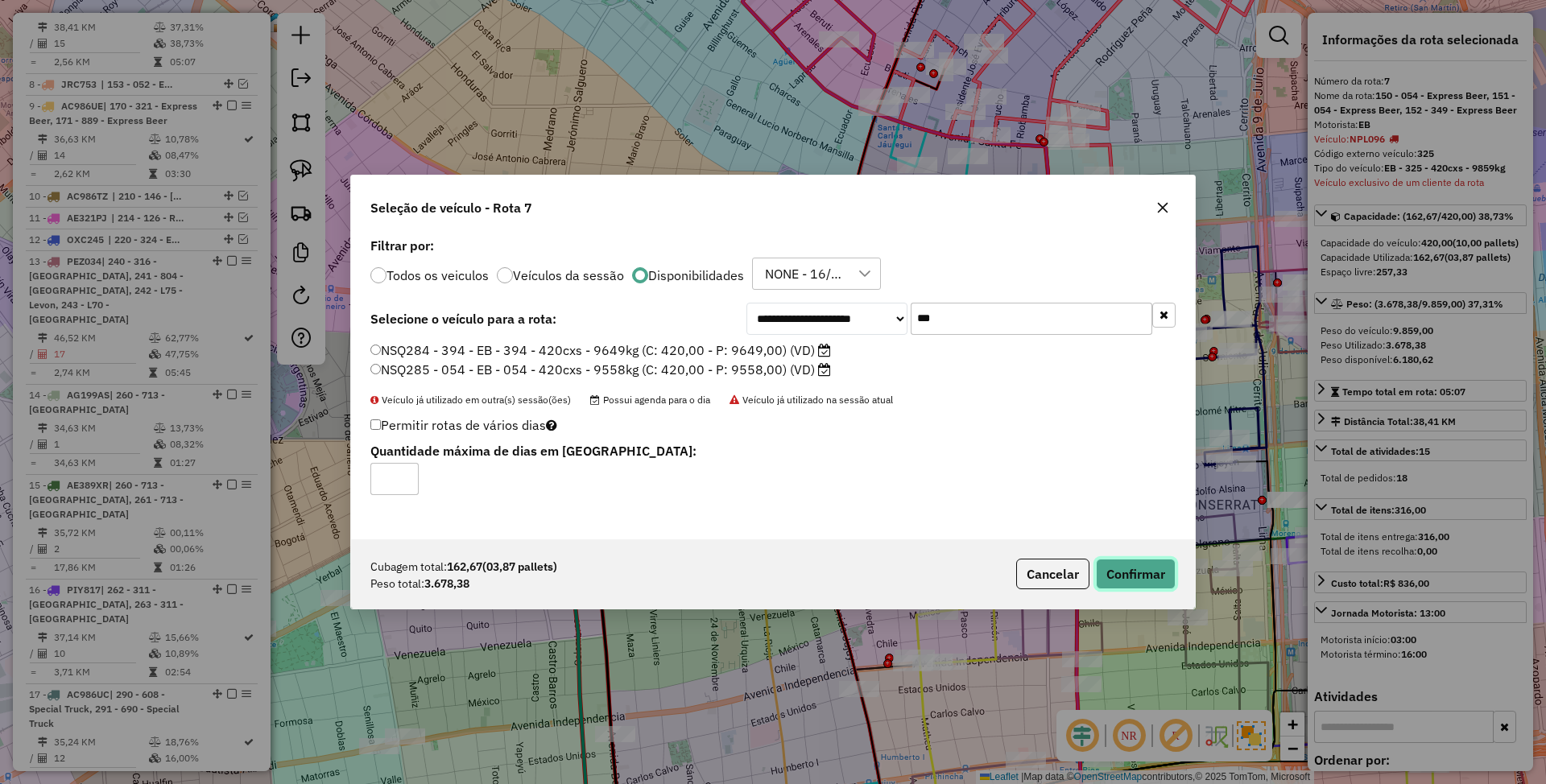
click at [1138, 578] on button "Confirmar" at bounding box center [1136, 574] width 80 height 31
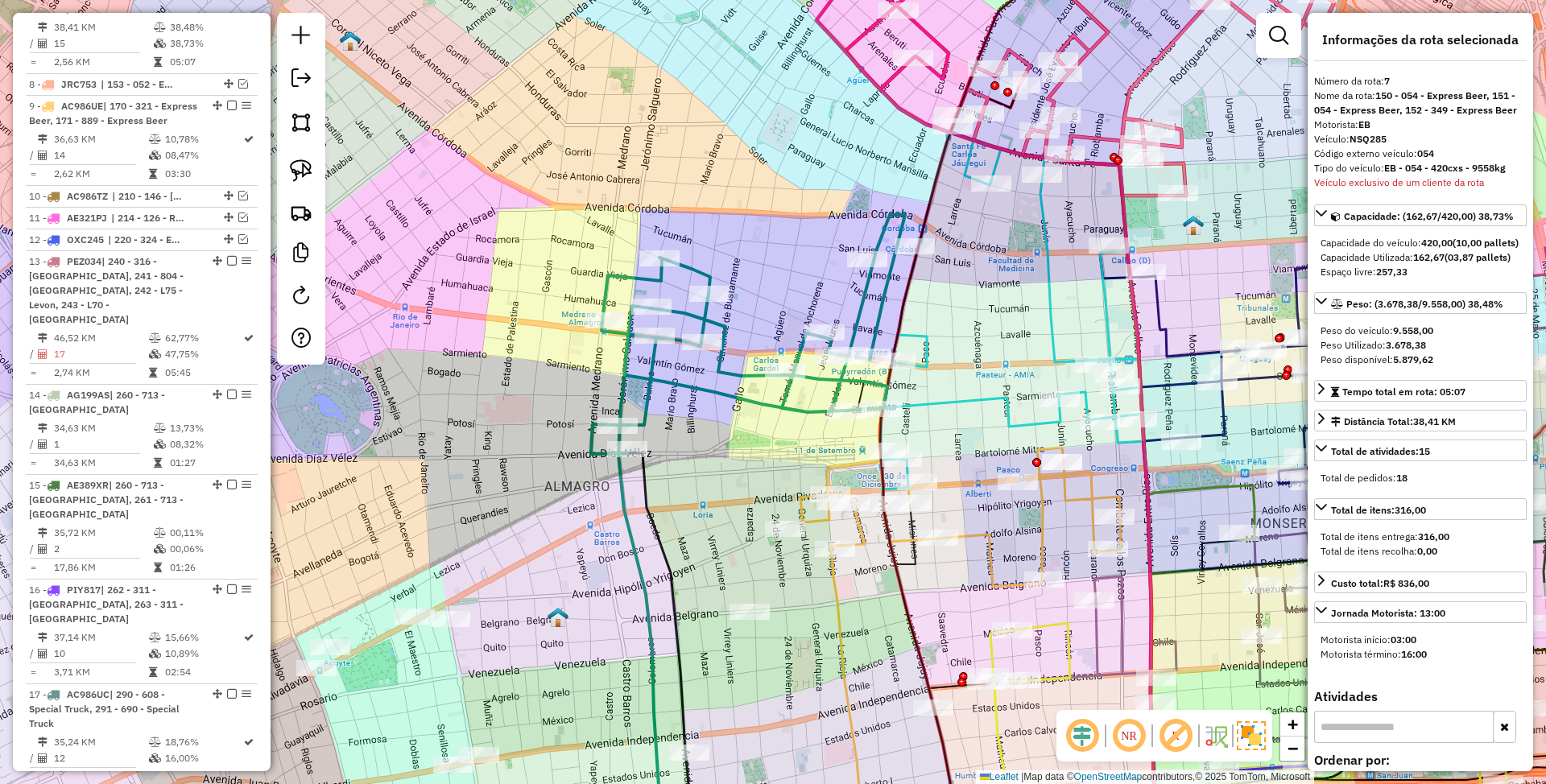
drag, startPoint x: 719, startPoint y: 242, endPoint x: 794, endPoint y: 262, distance: 77.6
click at [794, 262] on div "Janela de atendimento Grade de atendimento Capacidade Transportadoras Veículos …" at bounding box center [773, 392] width 1546 height 784
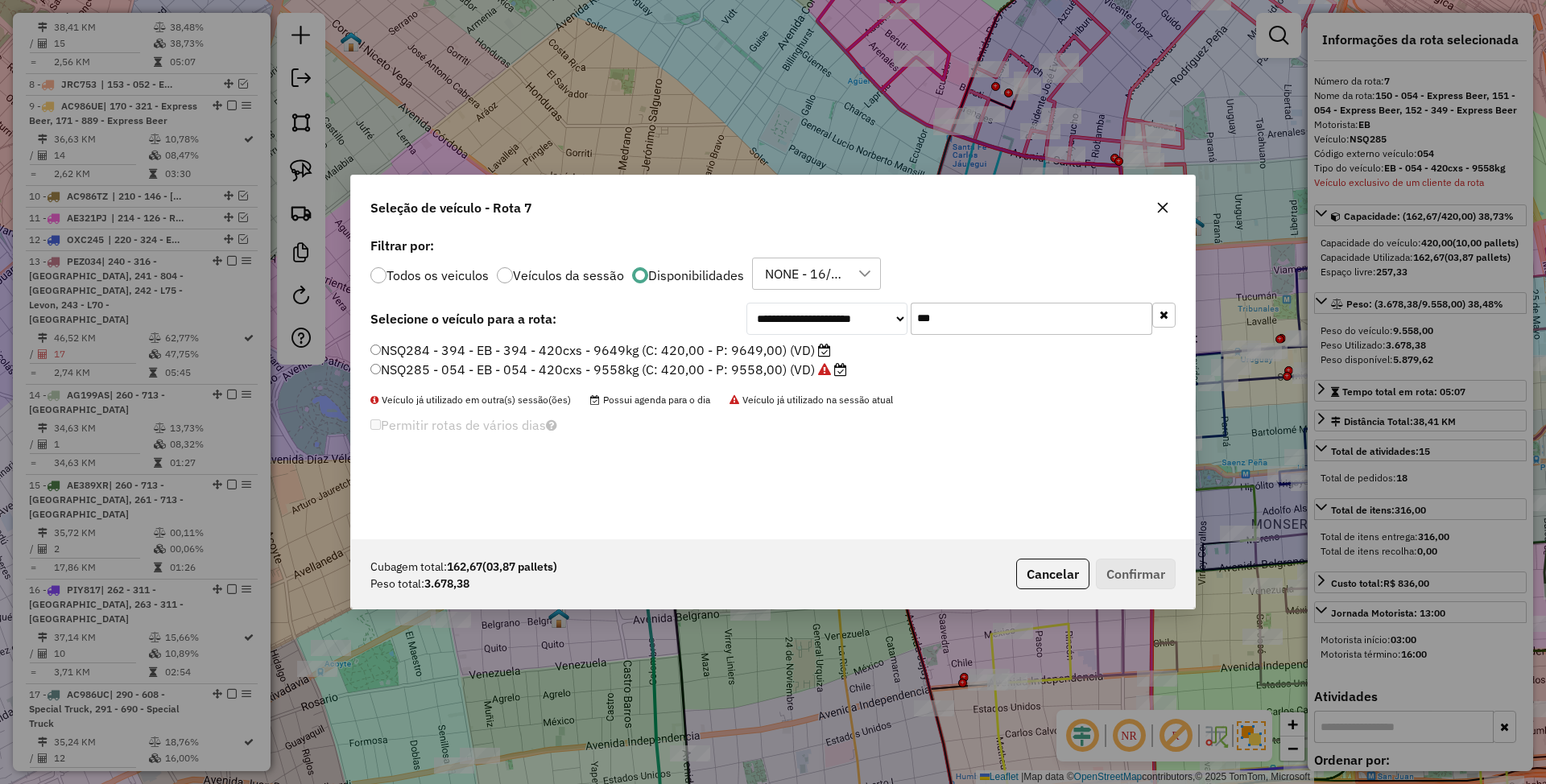
drag, startPoint x: 954, startPoint y: 322, endPoint x: 841, endPoint y: 294, distance: 116.4
click at [841, 294] on div "**********" at bounding box center [773, 386] width 844 height 306
type input "***"
click at [1042, 575] on button "Cancelar" at bounding box center [1054, 574] width 73 height 31
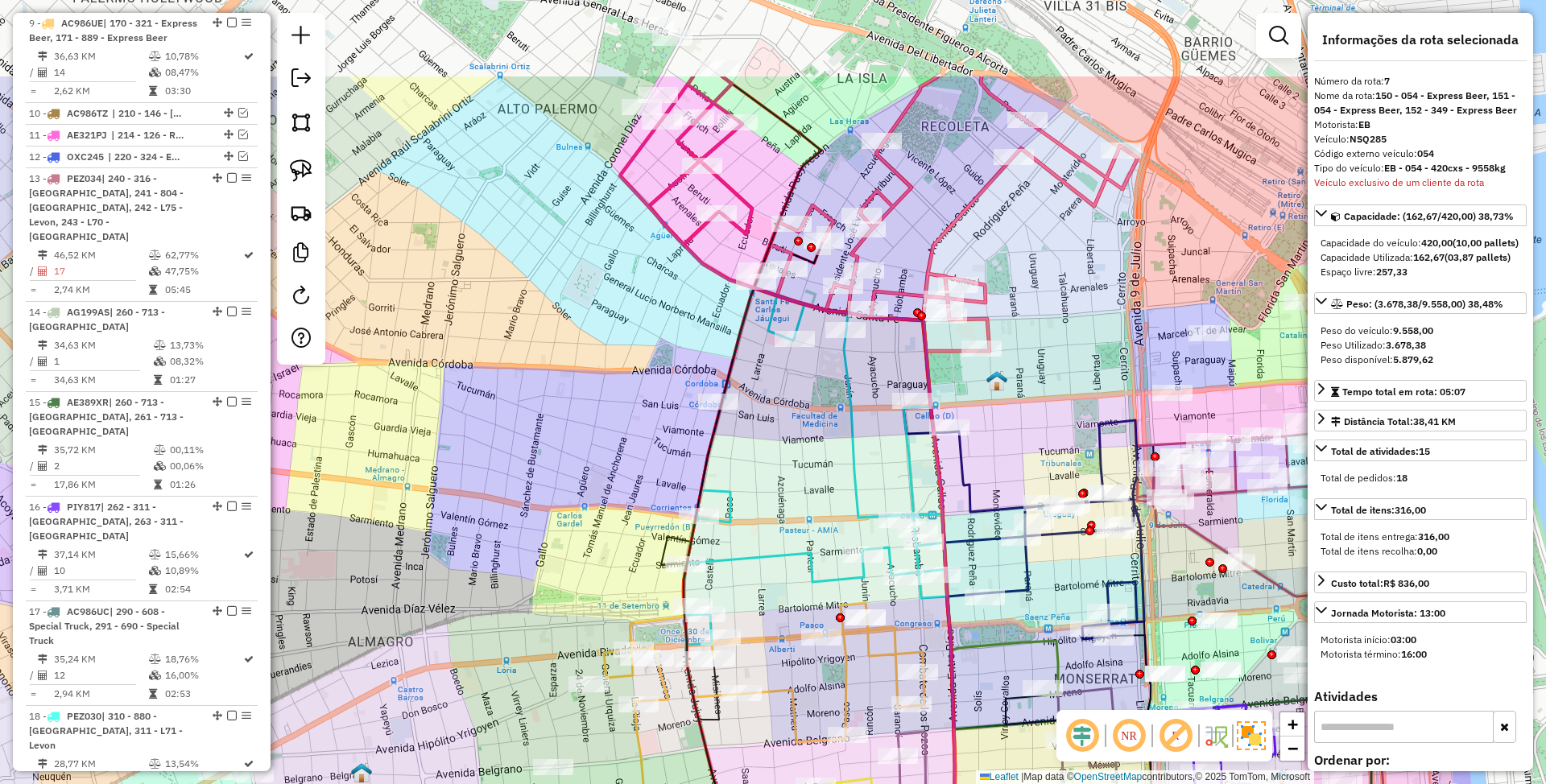
drag, startPoint x: 968, startPoint y: 321, endPoint x: 745, endPoint y: 554, distance: 322.5
click at [745, 559] on div "Janela de atendimento Grade de atendimento Capacidade Transportadoras Veículos …" at bounding box center [773, 392] width 1546 height 784
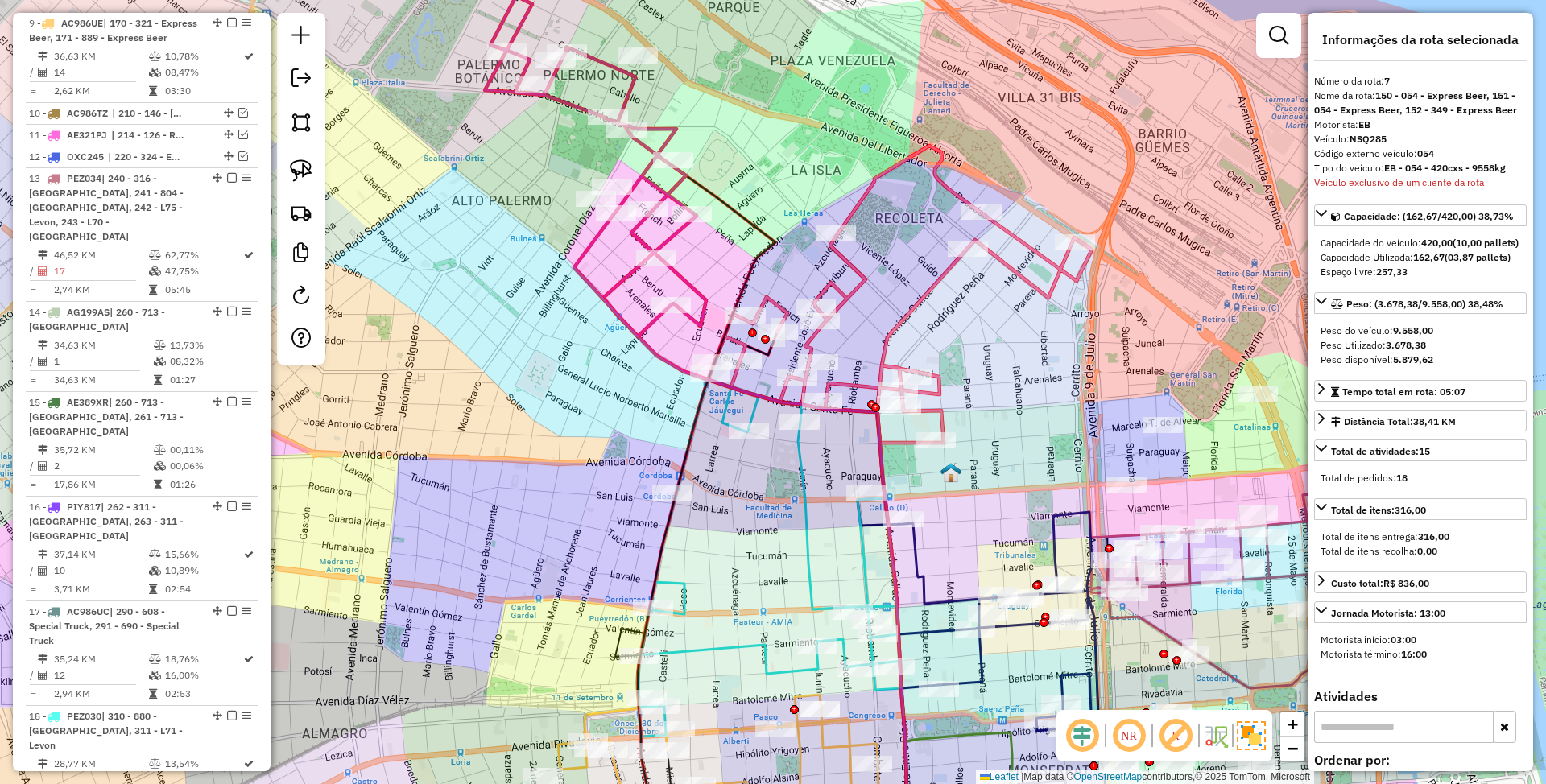
click at [915, 301] on icon at bounding box center [901, 294] width 381 height 297
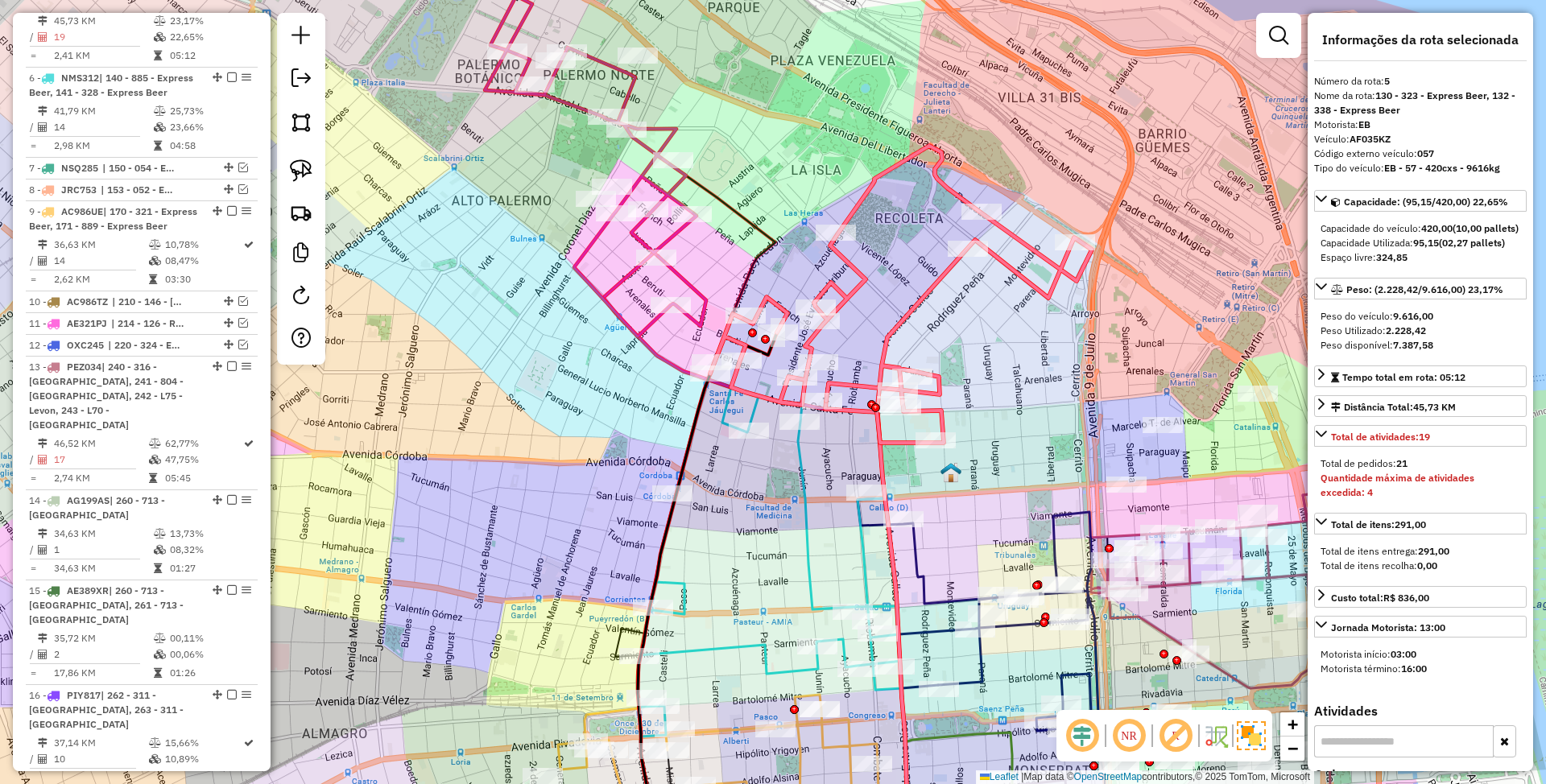
scroll to position [1068, 0]
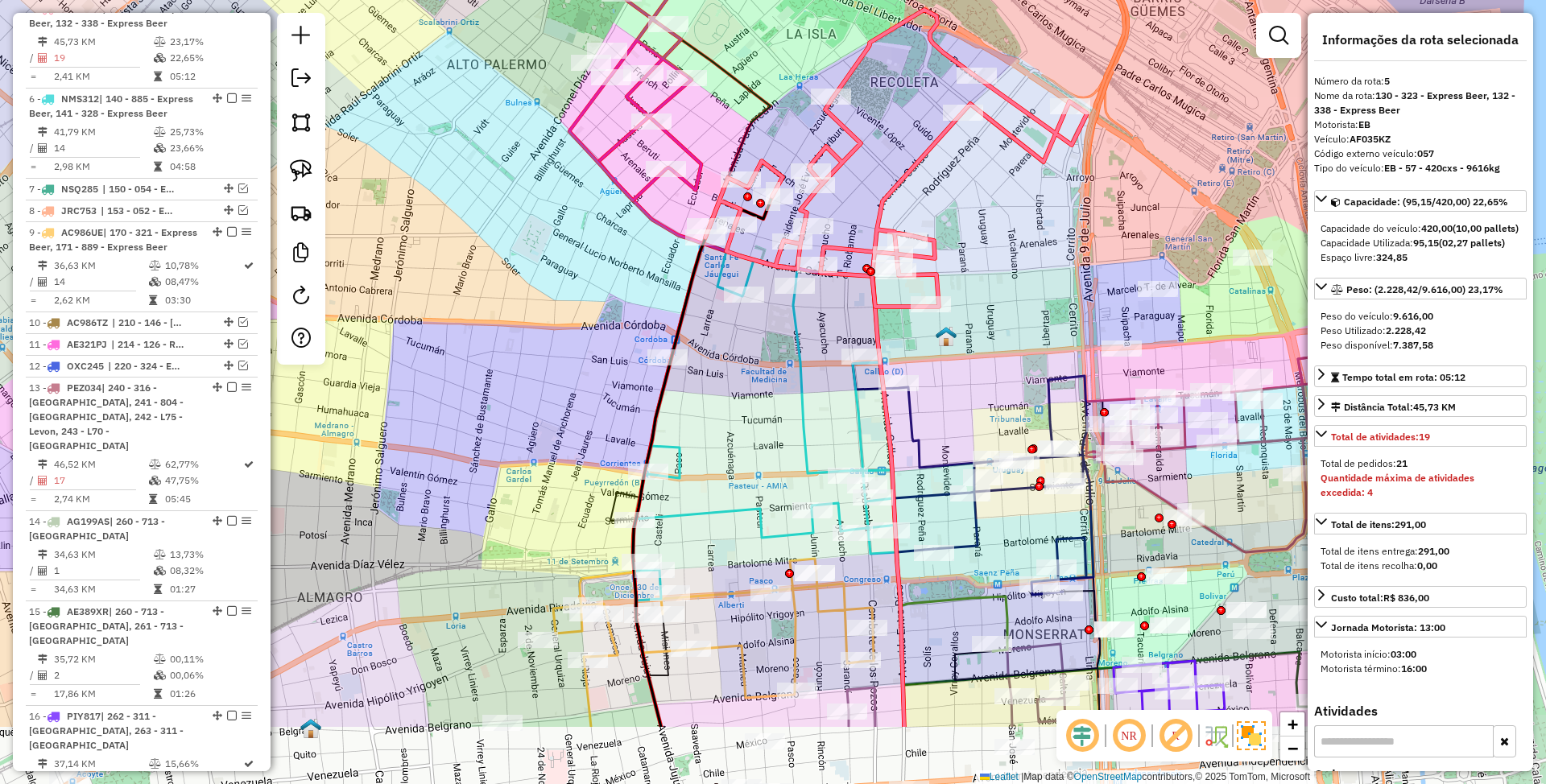
drag, startPoint x: 964, startPoint y: 376, endPoint x: 959, endPoint y: 239, distance: 137.1
click at [959, 239] on div "Janela de atendimento Grade de atendimento Capacidade Transportadoras Veículos …" at bounding box center [773, 392] width 1546 height 784
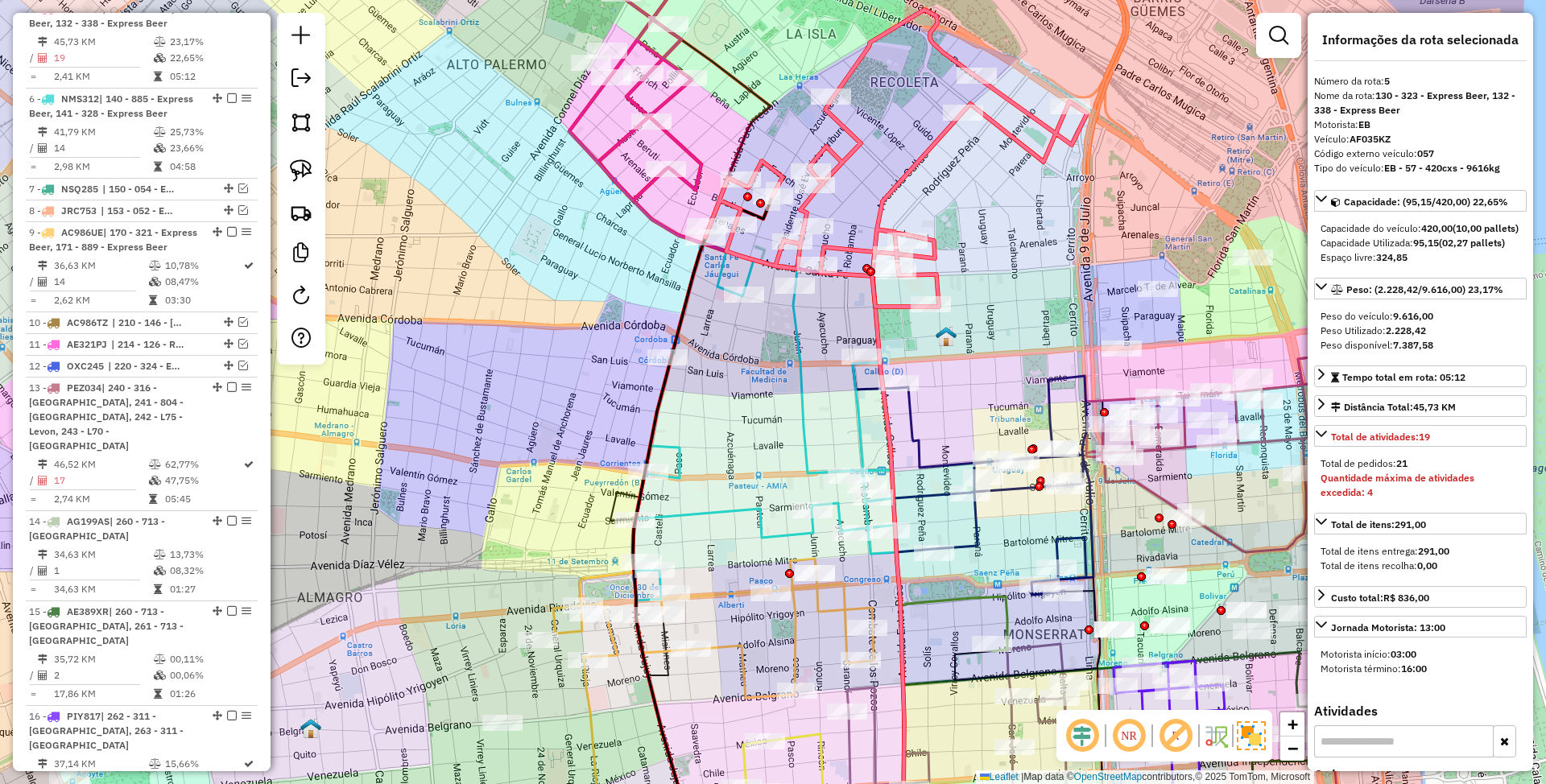
click at [799, 346] on icon at bounding box center [765, 423] width 264 height 357
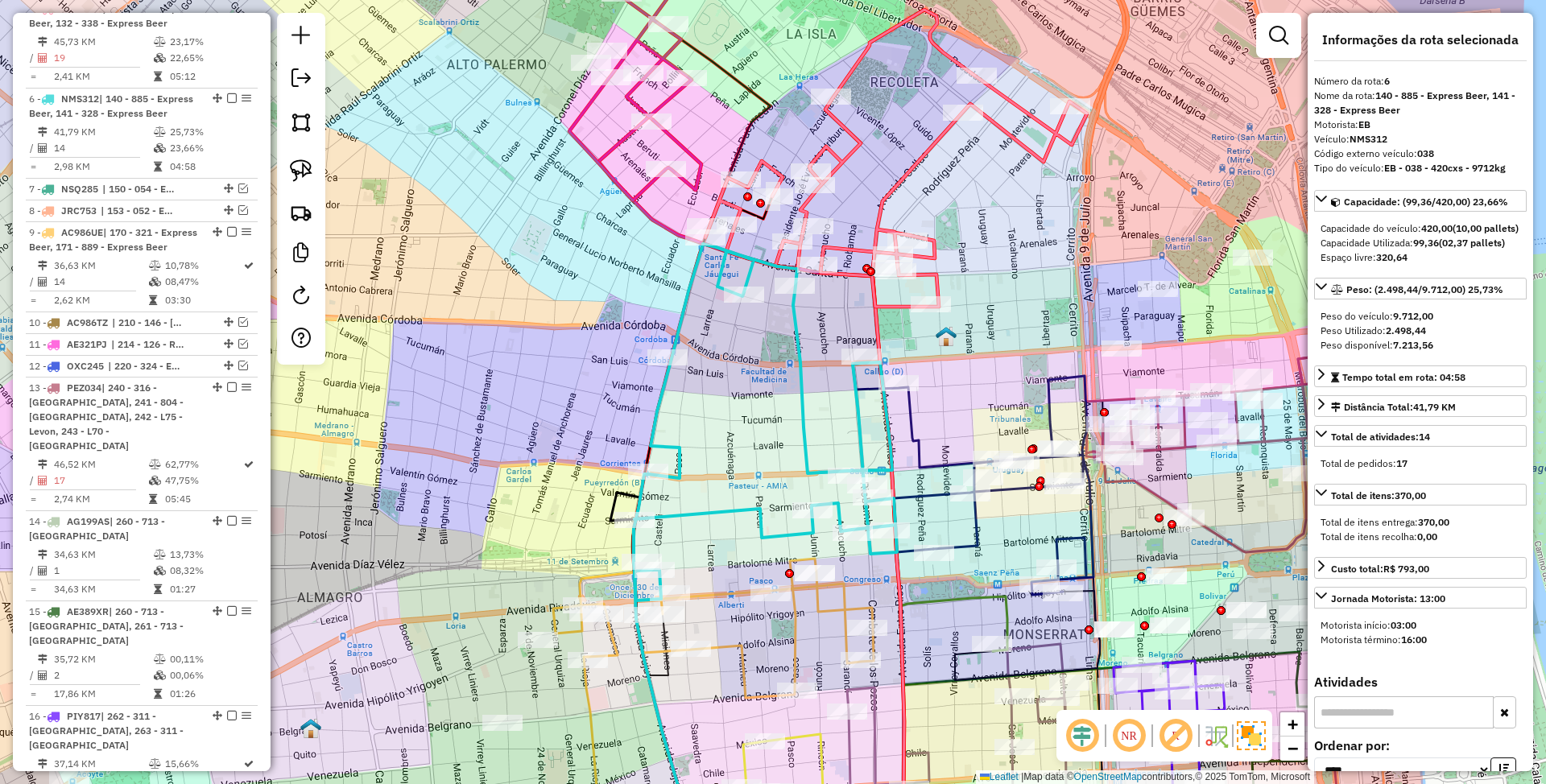
scroll to position [1173, 0]
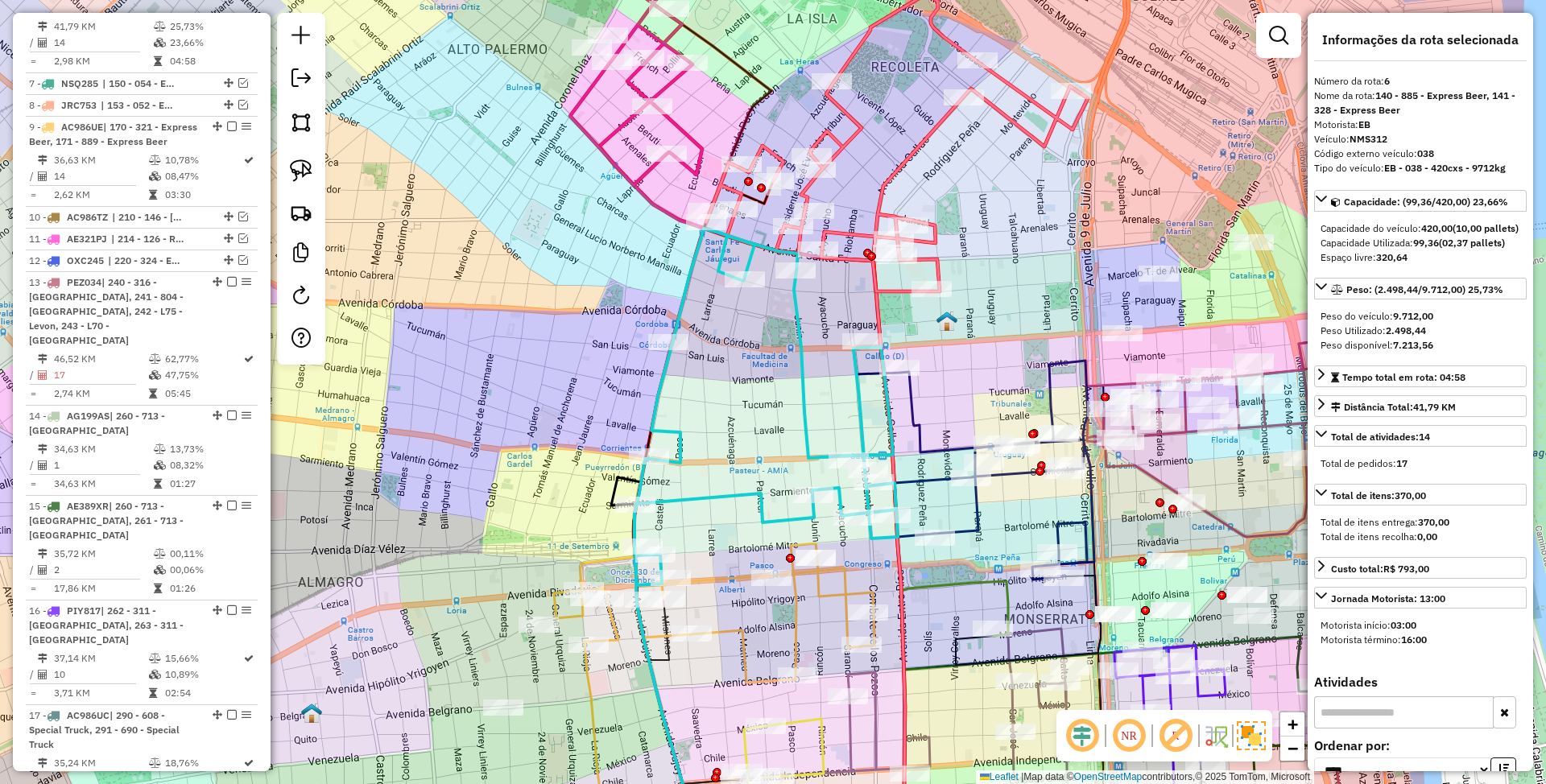
drag, startPoint x: 999, startPoint y: 319, endPoint x: 1000, endPoint y: 303, distance: 16.0
click at [1000, 303] on div "Janela de atendimento Grade de atendimento Capacidade Transportadoras Veículos …" at bounding box center [773, 392] width 1546 height 784
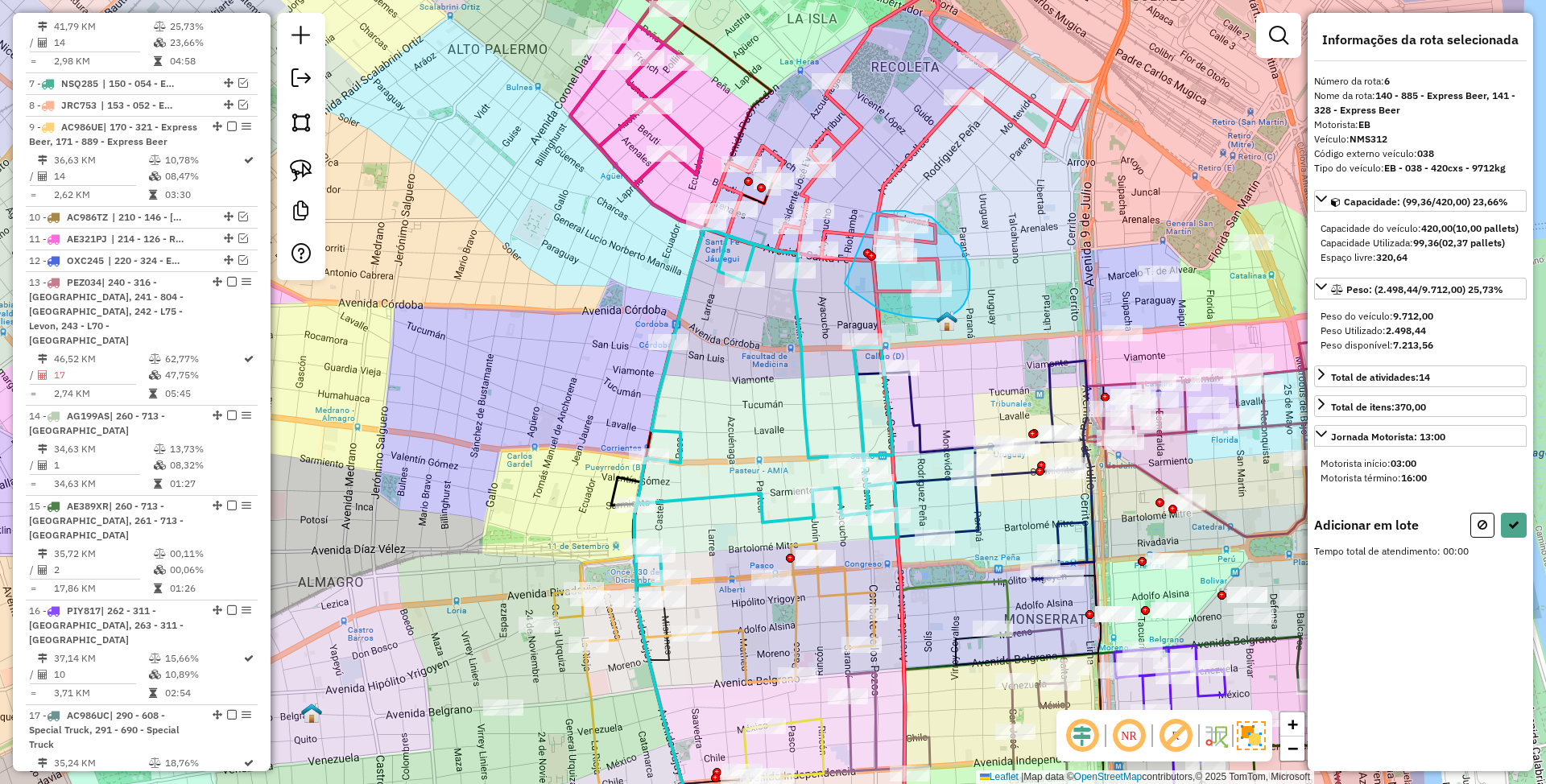
drag, startPoint x: 845, startPoint y: 284, endPoint x: 873, endPoint y: 214, distance: 75.4
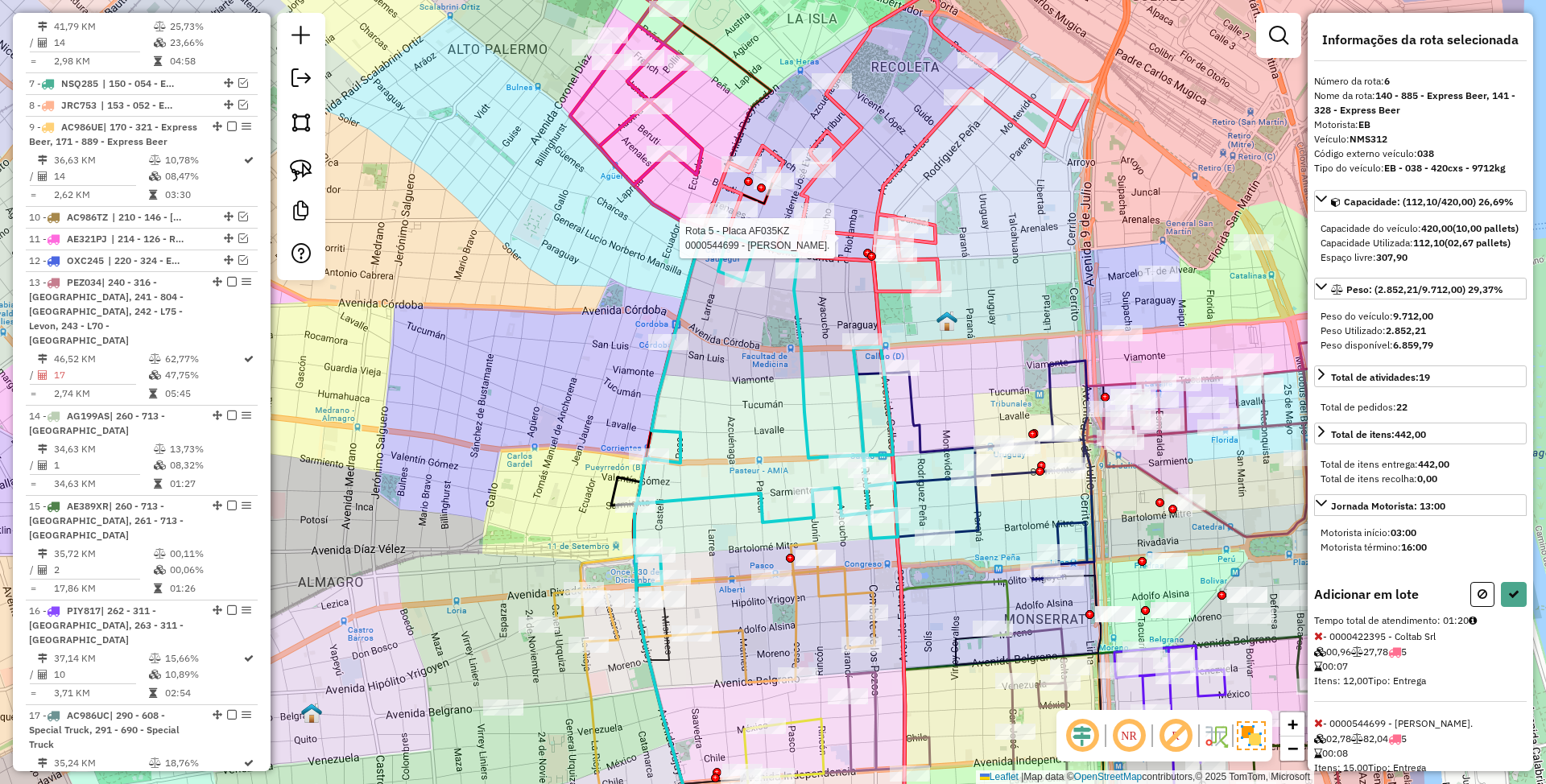
select select "*********"
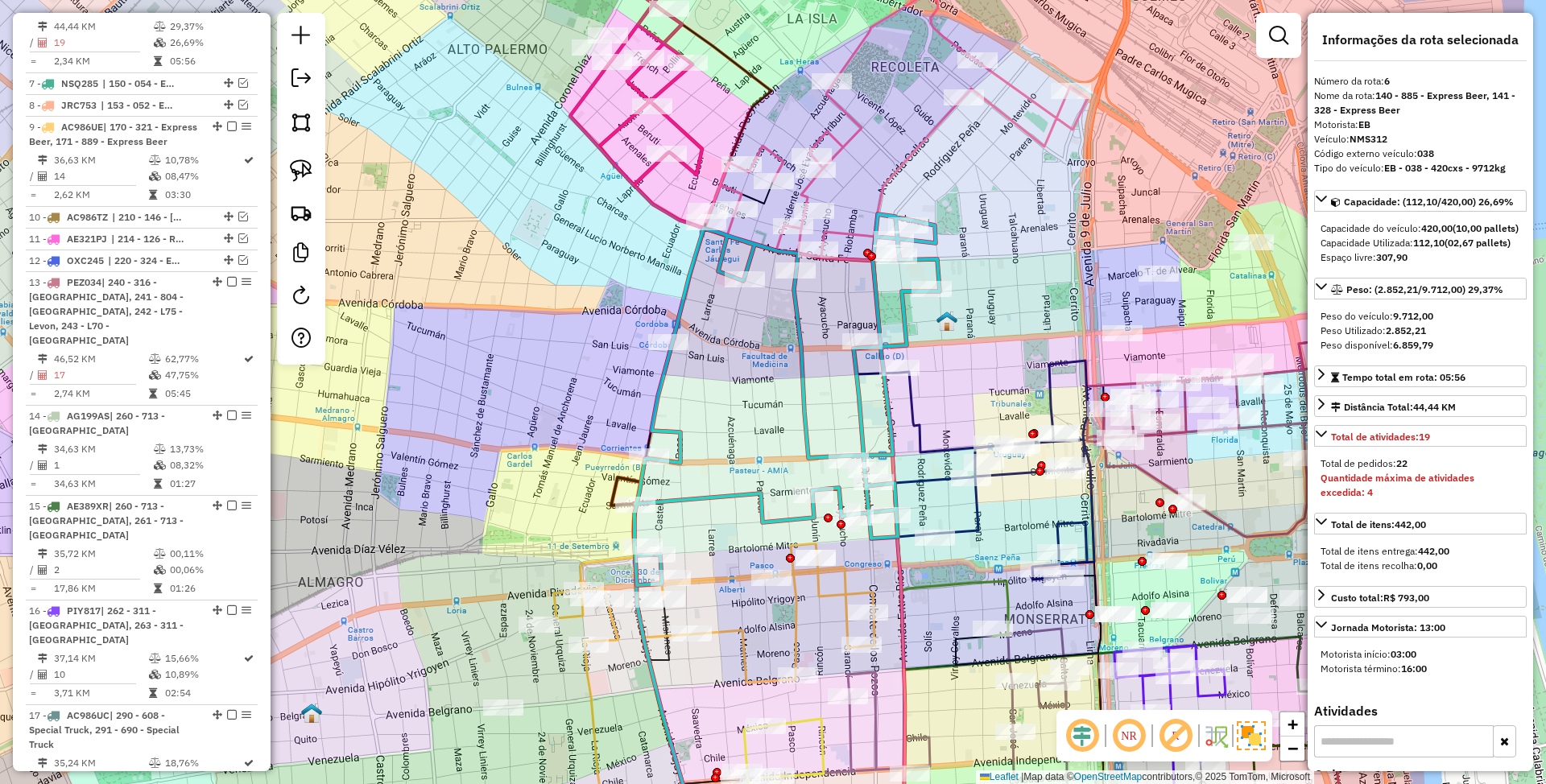
click at [852, 136] on icon at bounding box center [897, 124] width 381 height 260
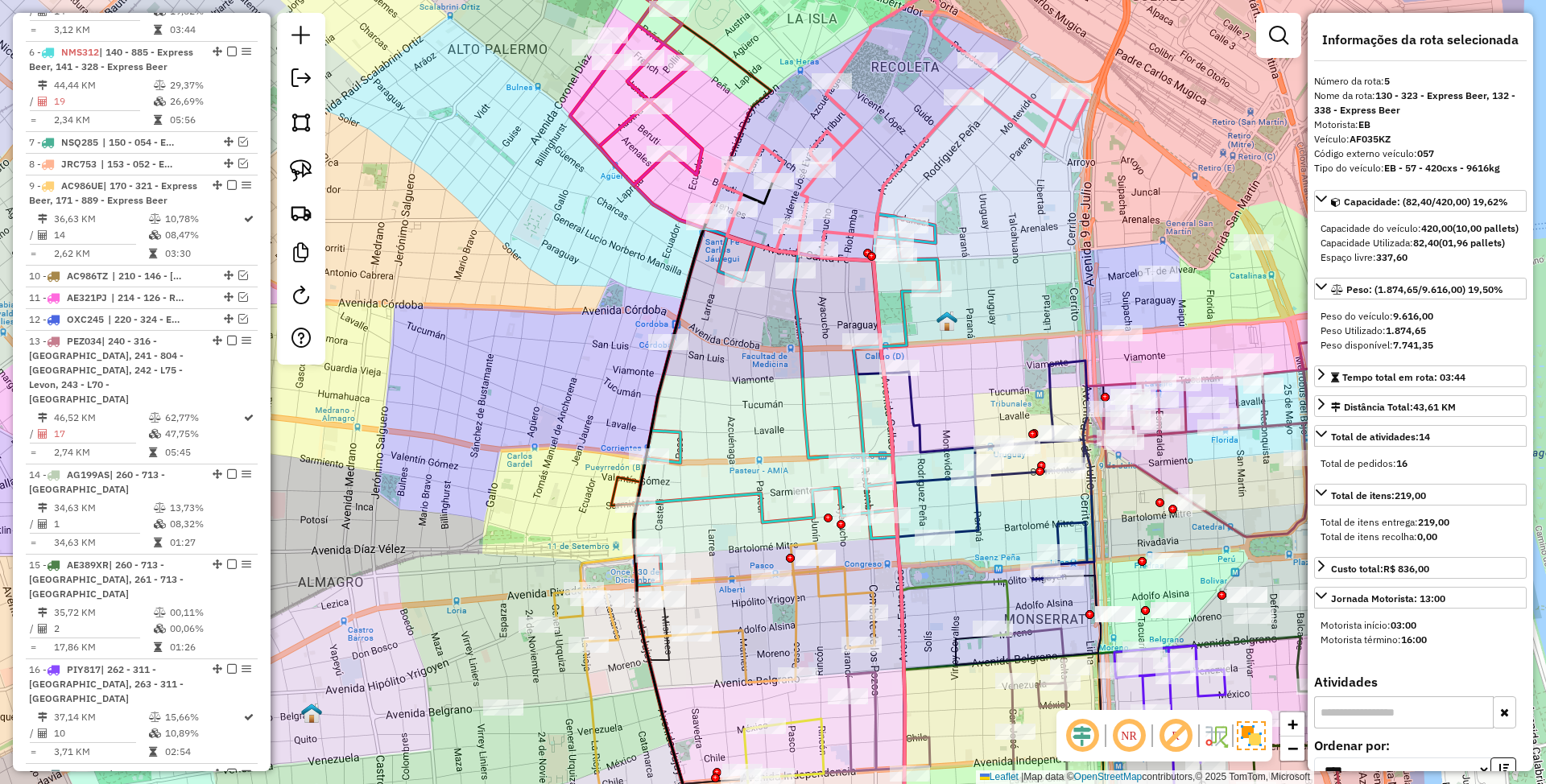
scroll to position [1068, 0]
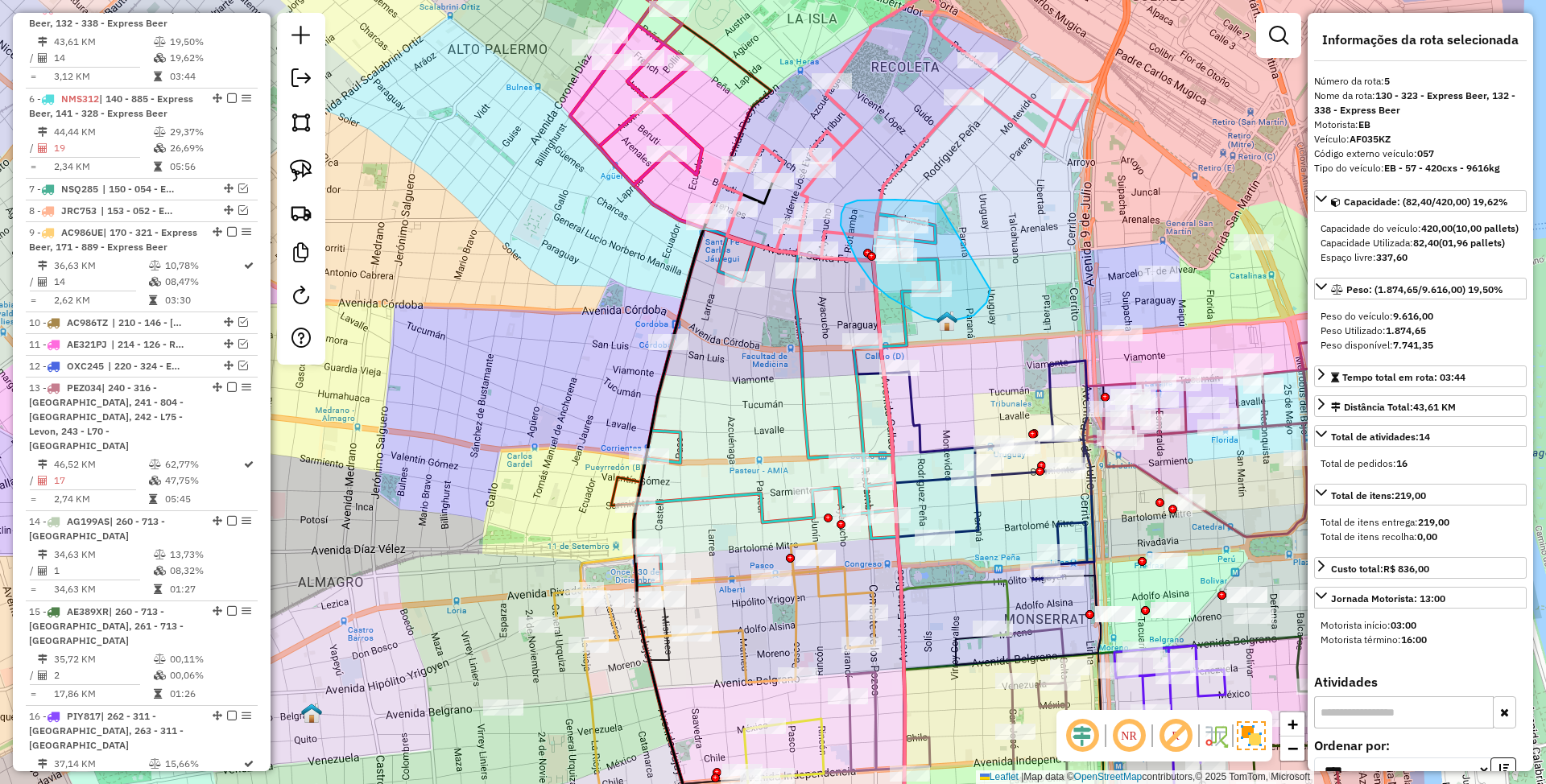
drag, startPoint x: 940, startPoint y: 204, endPoint x: 991, endPoint y: 290, distance: 100.0
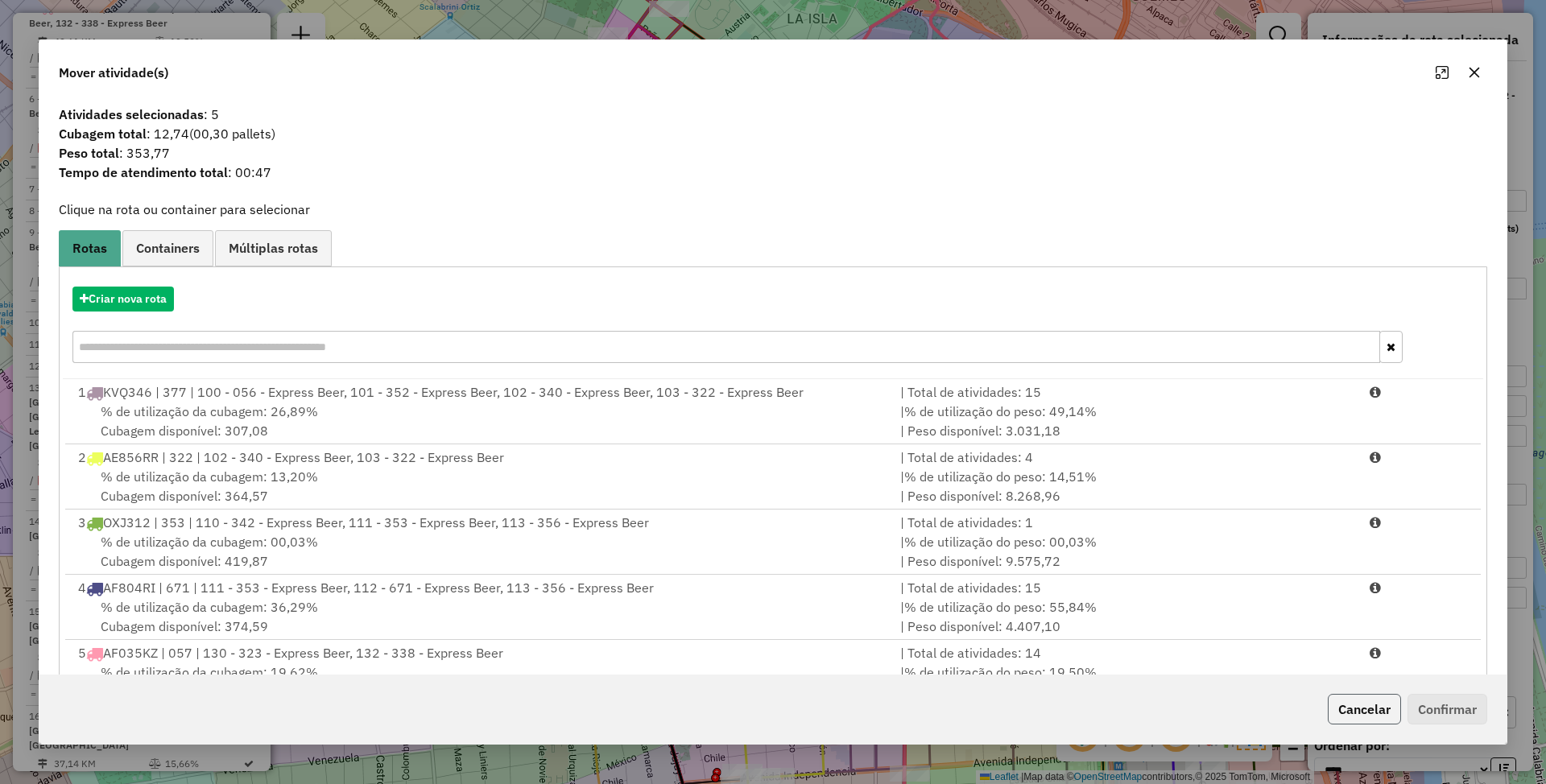
click at [1369, 703] on button "Cancelar" at bounding box center [1364, 710] width 73 height 31
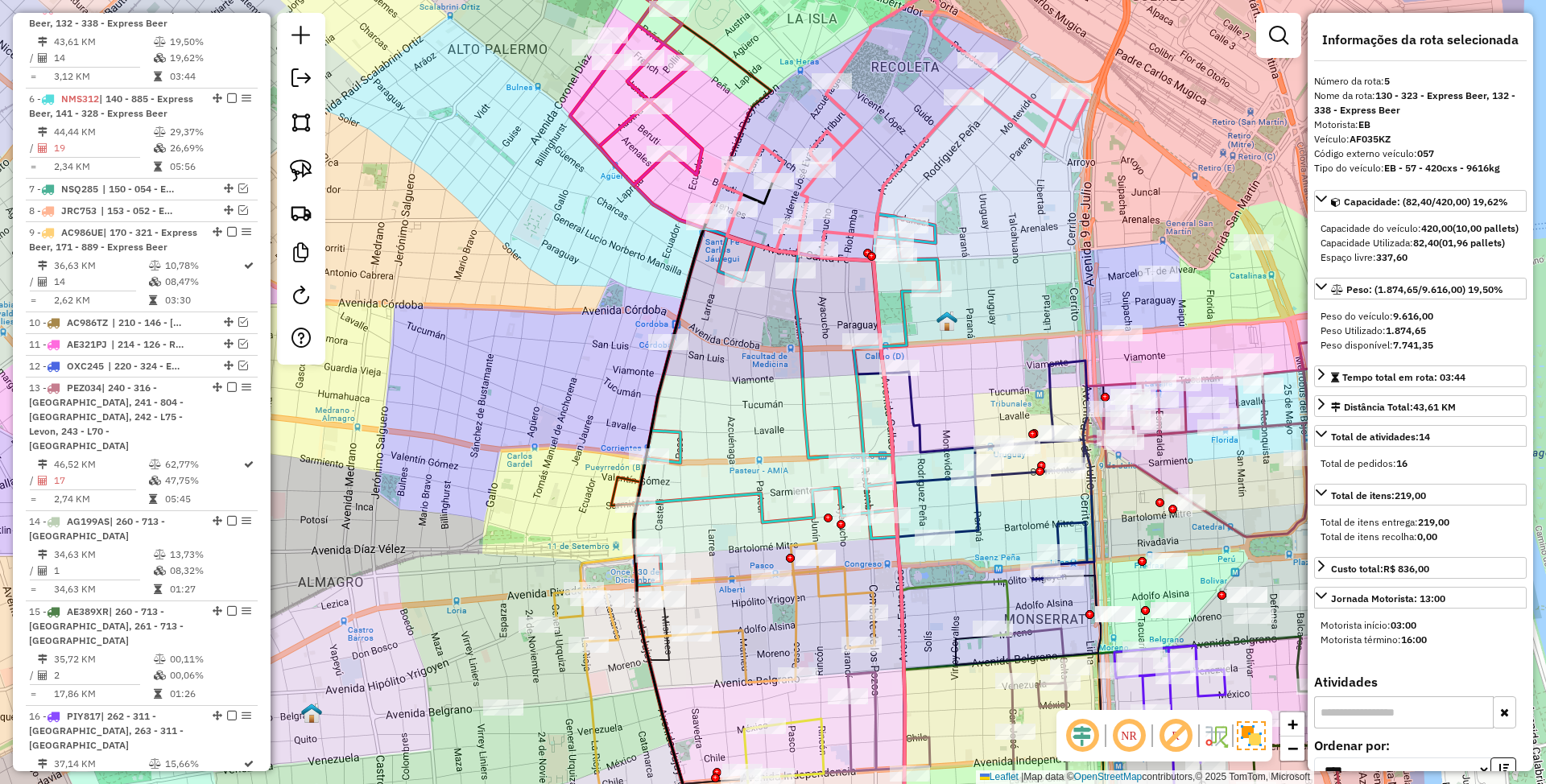
click at [837, 139] on icon at bounding box center [897, 124] width 381 height 260
click at [1052, 401] on icon at bounding box center [973, 463] width 240 height 233
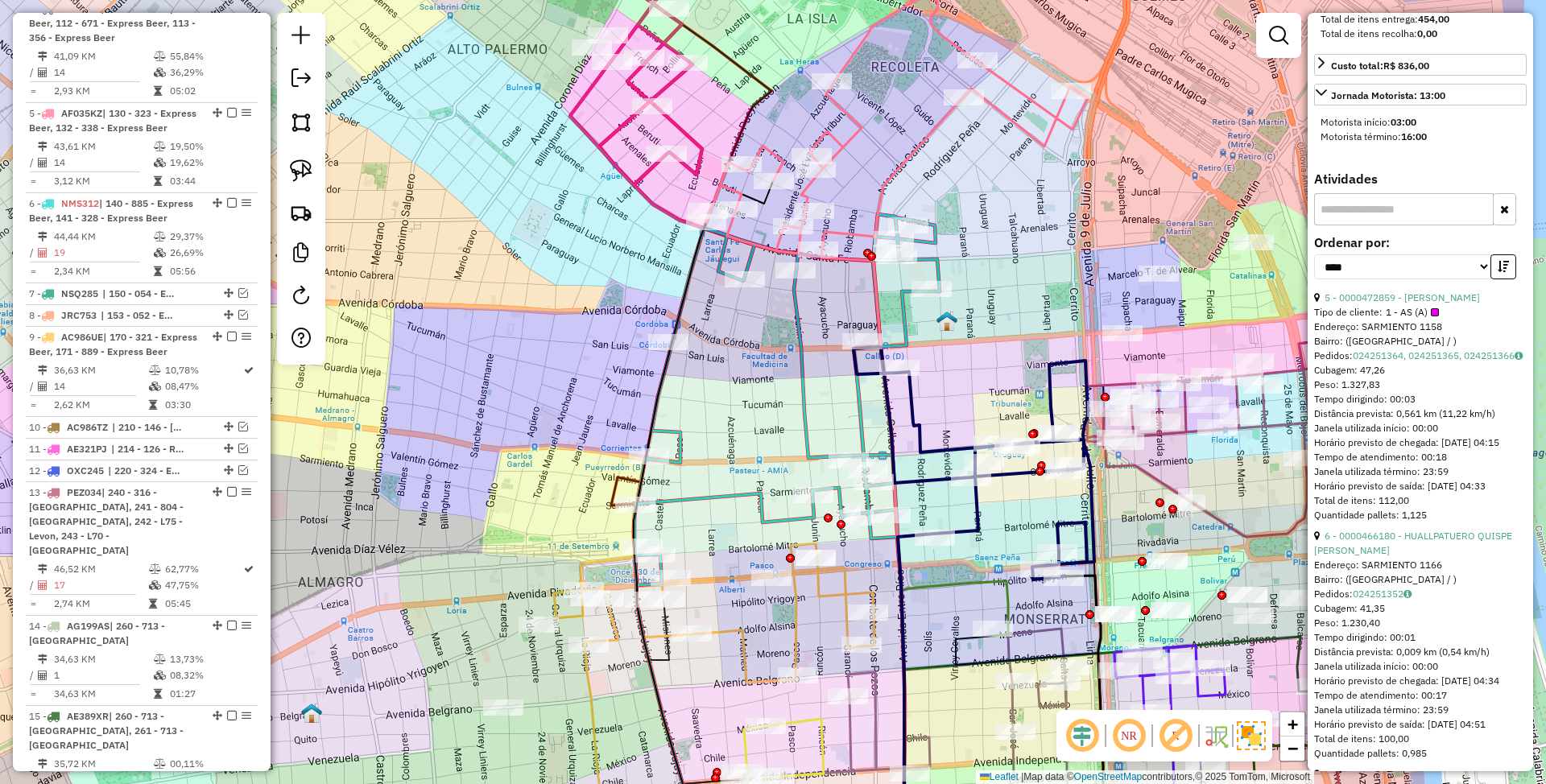
scroll to position [537, 0]
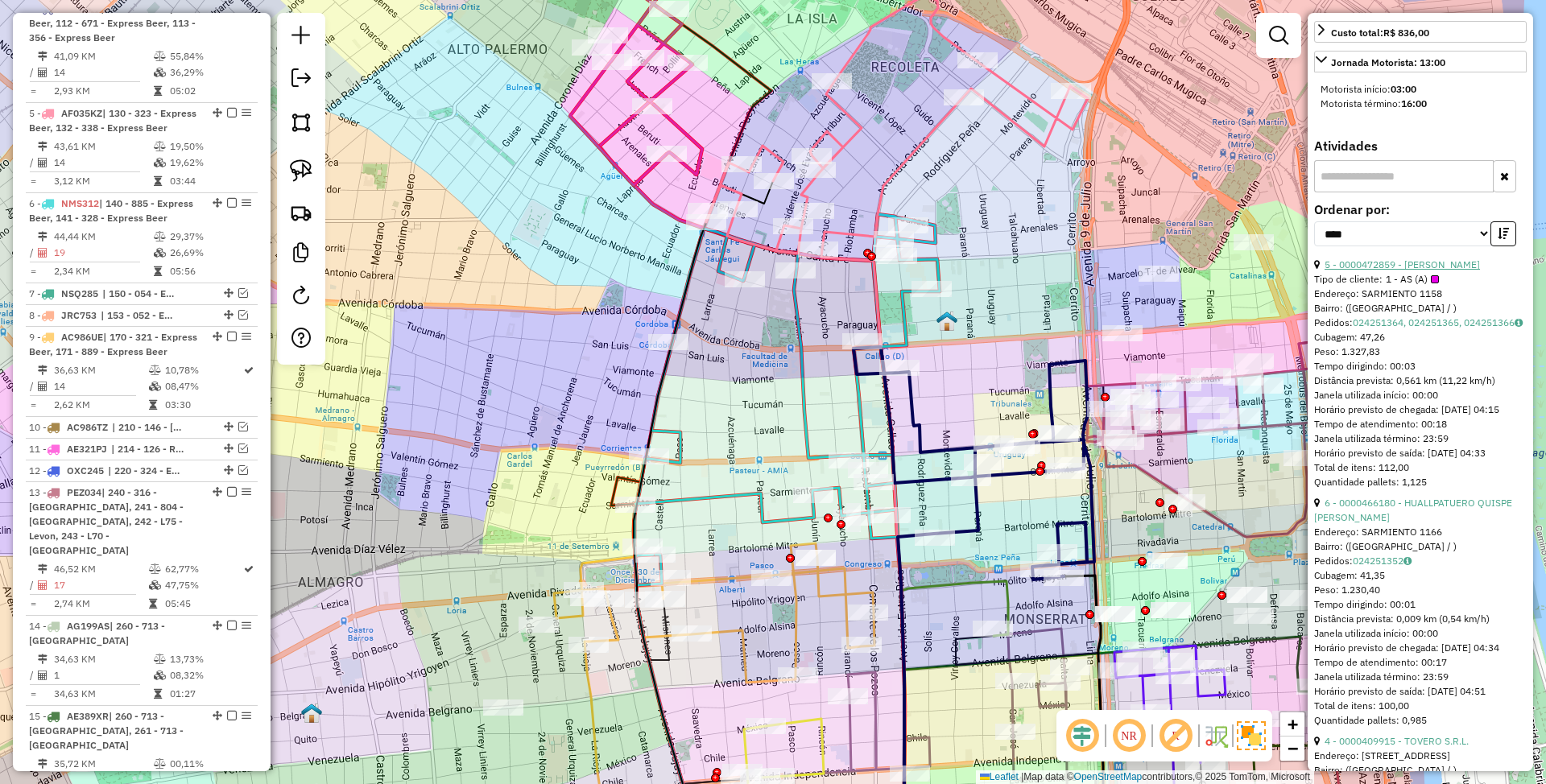
click at [1374, 270] on link "5 - 0000472859 - [PERSON_NAME]" at bounding box center [1402, 265] width 155 height 13
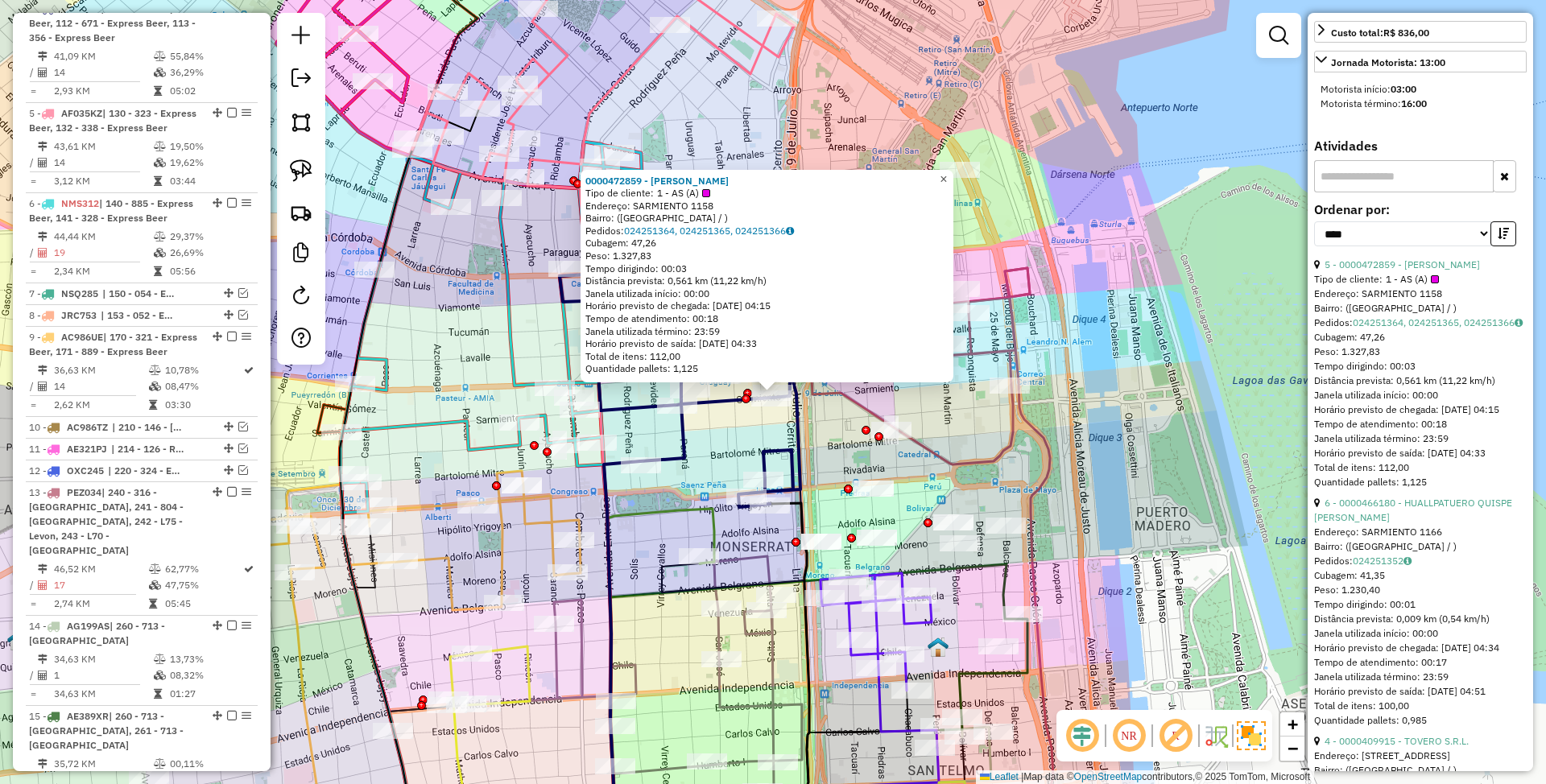
click at [947, 175] on span "×" at bounding box center [943, 179] width 8 height 14
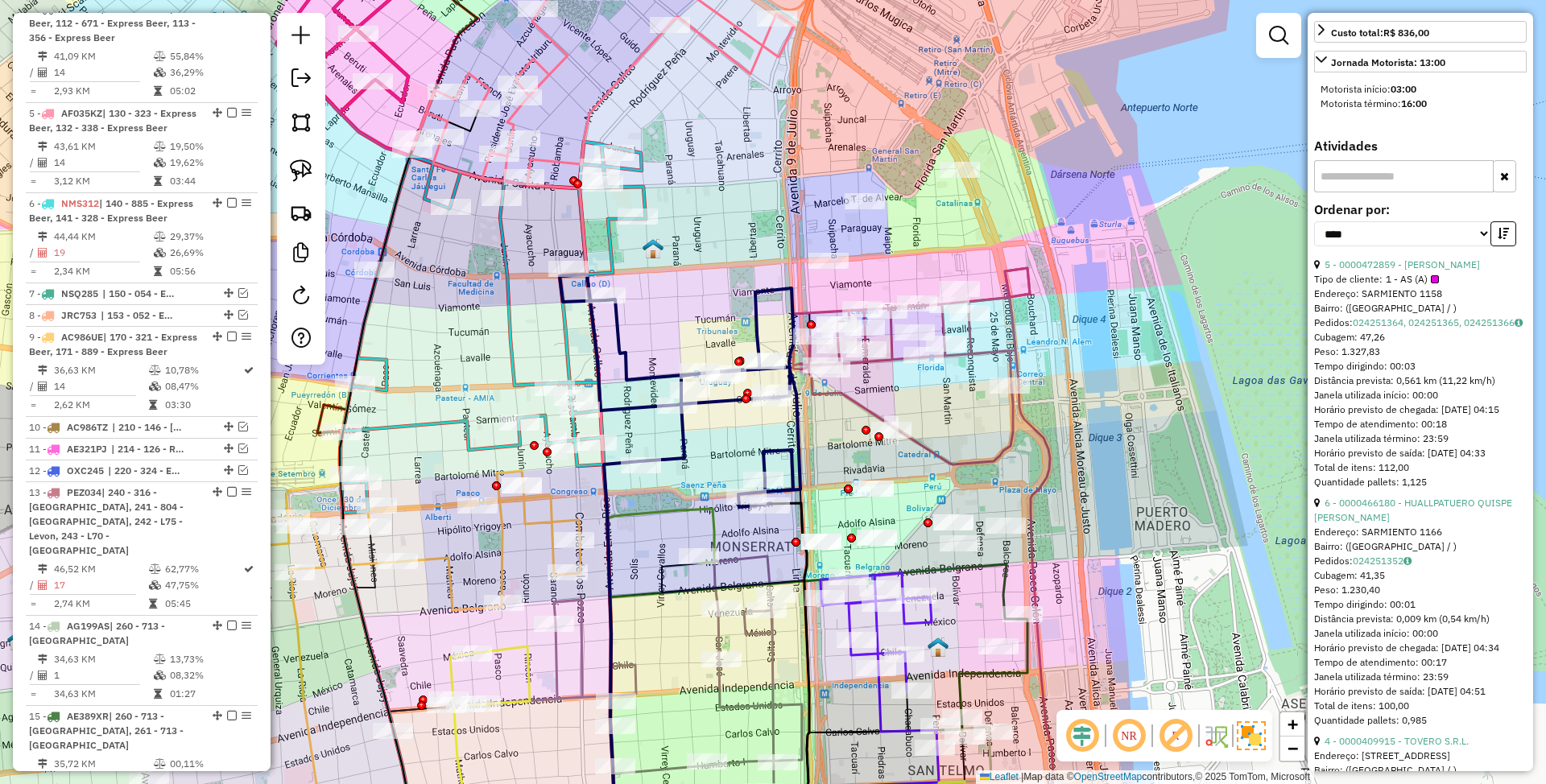
click at [606, 84] on icon at bounding box center [603, 51] width 381 height 260
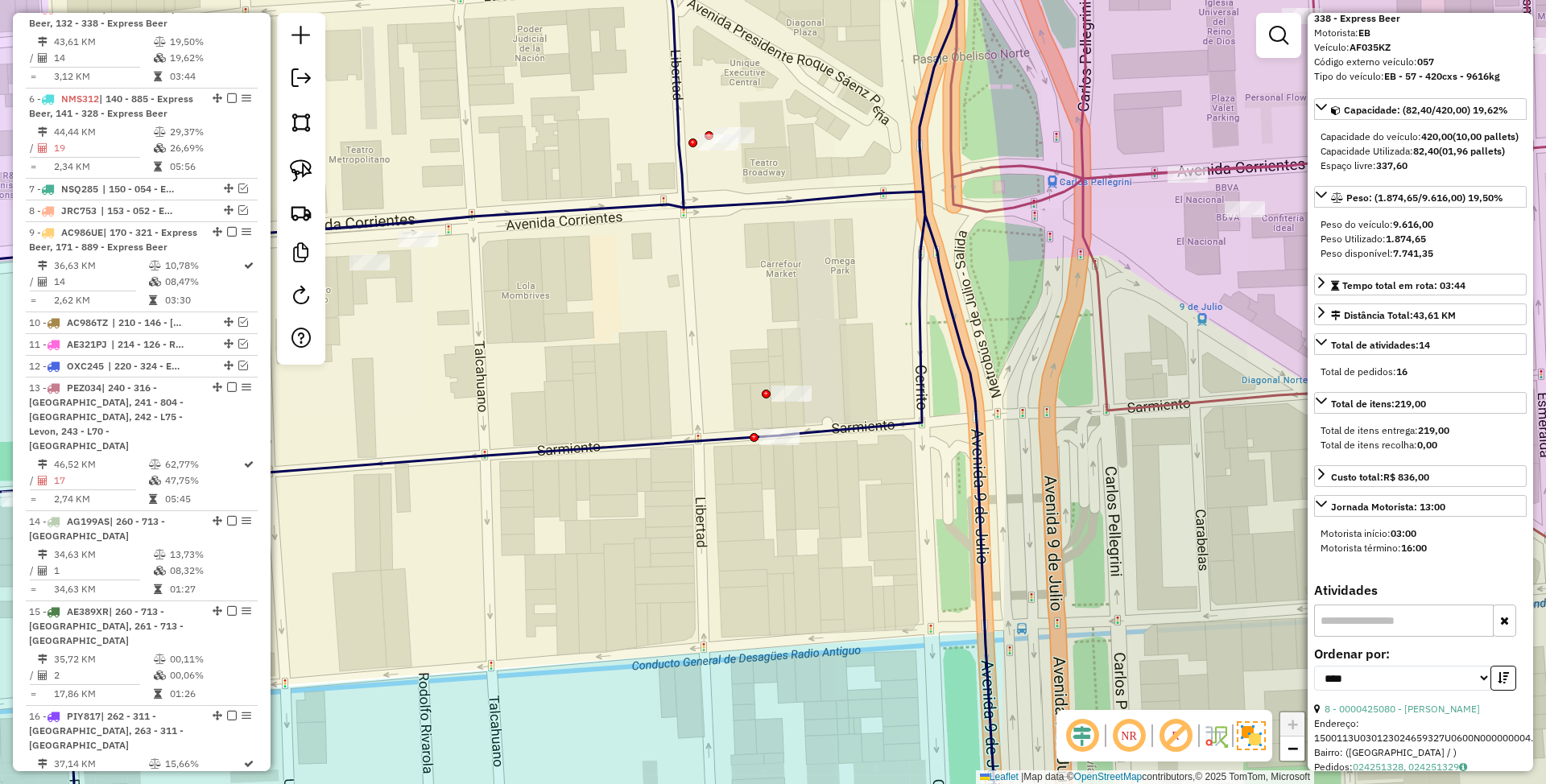
scroll to position [0, 0]
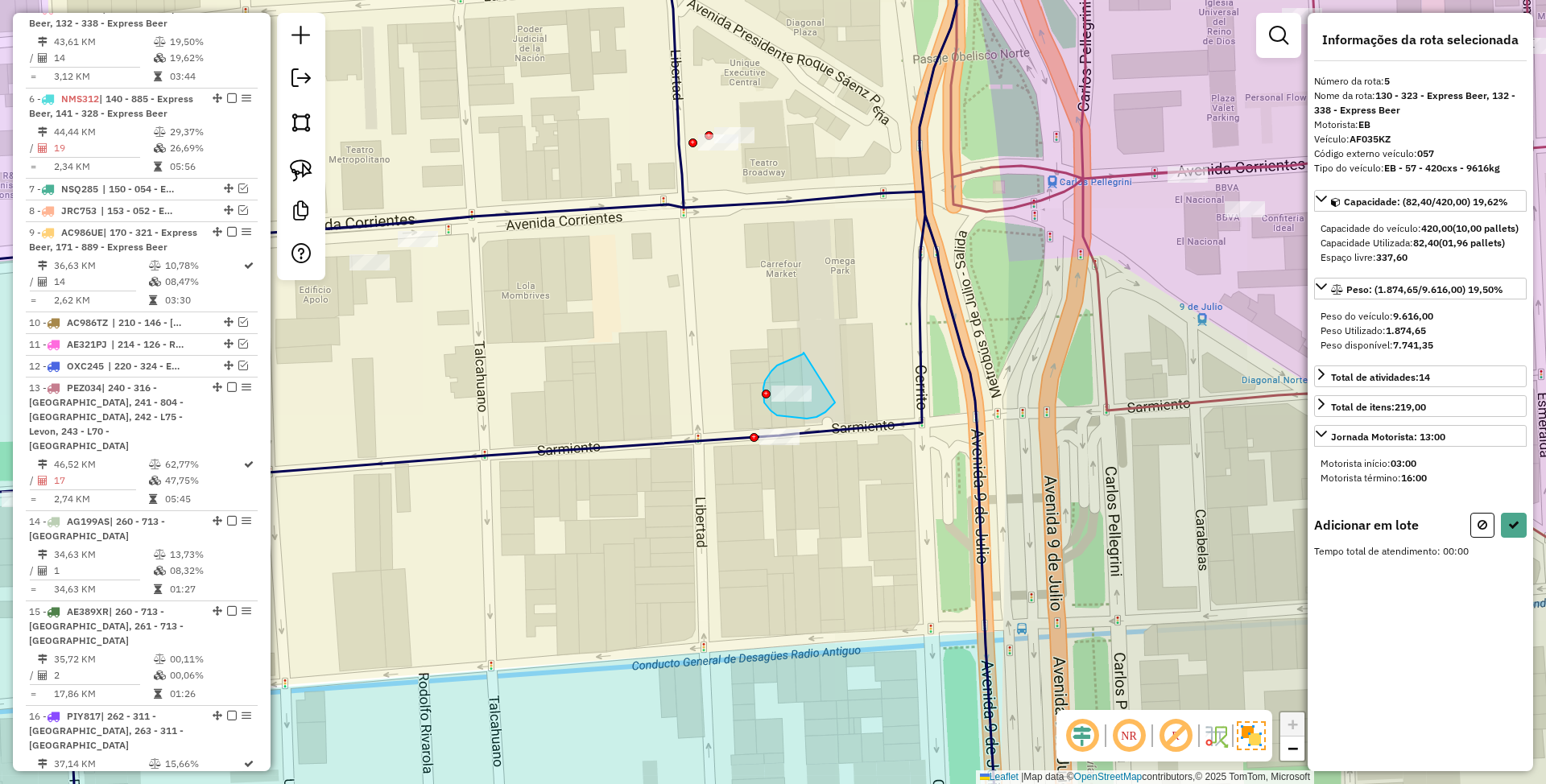
drag, startPoint x: 803, startPoint y: 354, endPoint x: 835, endPoint y: 403, distance: 58.5
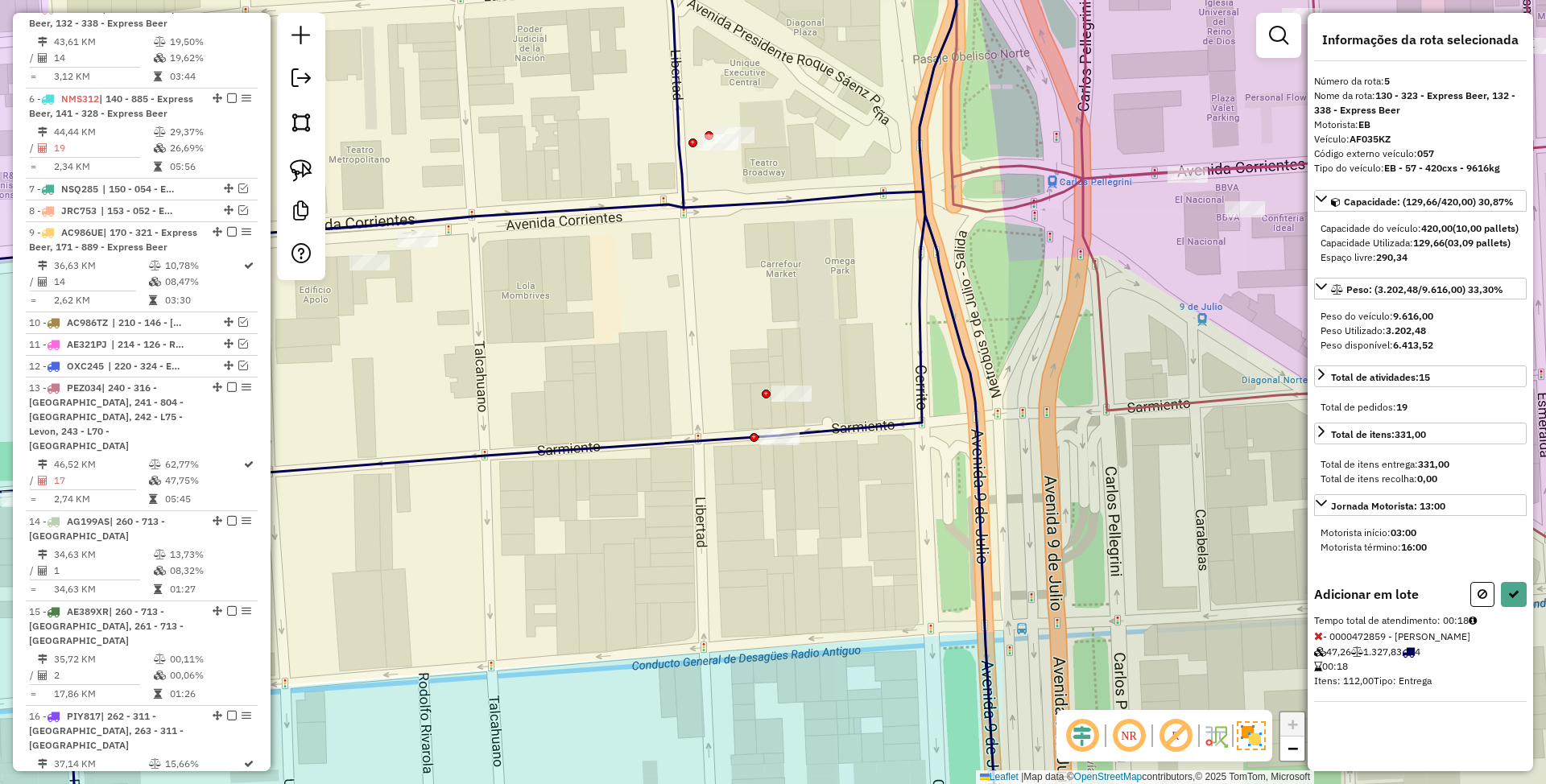
select select "*********"
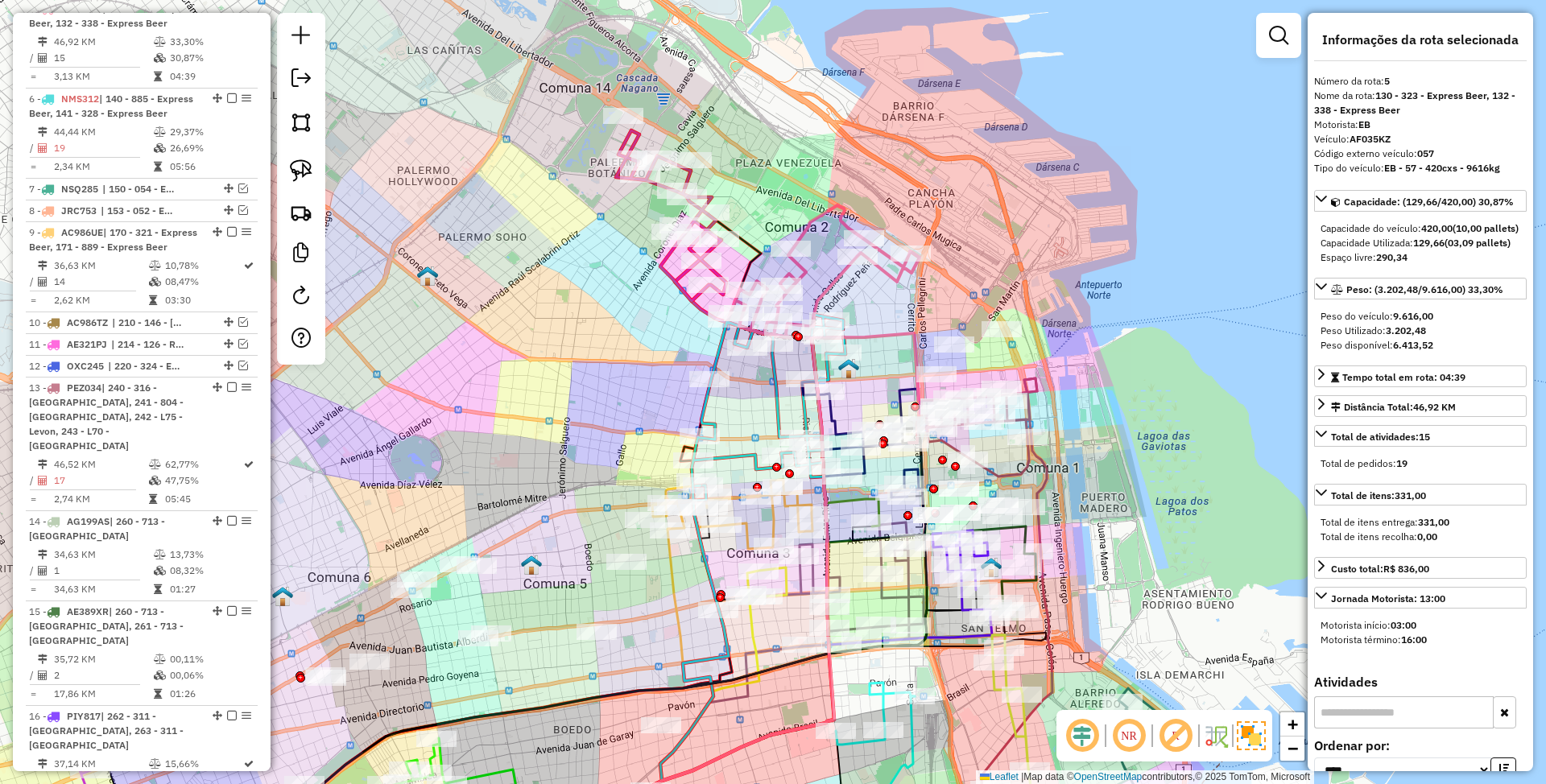
drag, startPoint x: 831, startPoint y: 367, endPoint x: 915, endPoint y: 309, distance: 102.1
click at [915, 309] on div "Janela de atendimento Grade de atendimento Capacidade Transportadoras Veículos …" at bounding box center [773, 392] width 1546 height 784
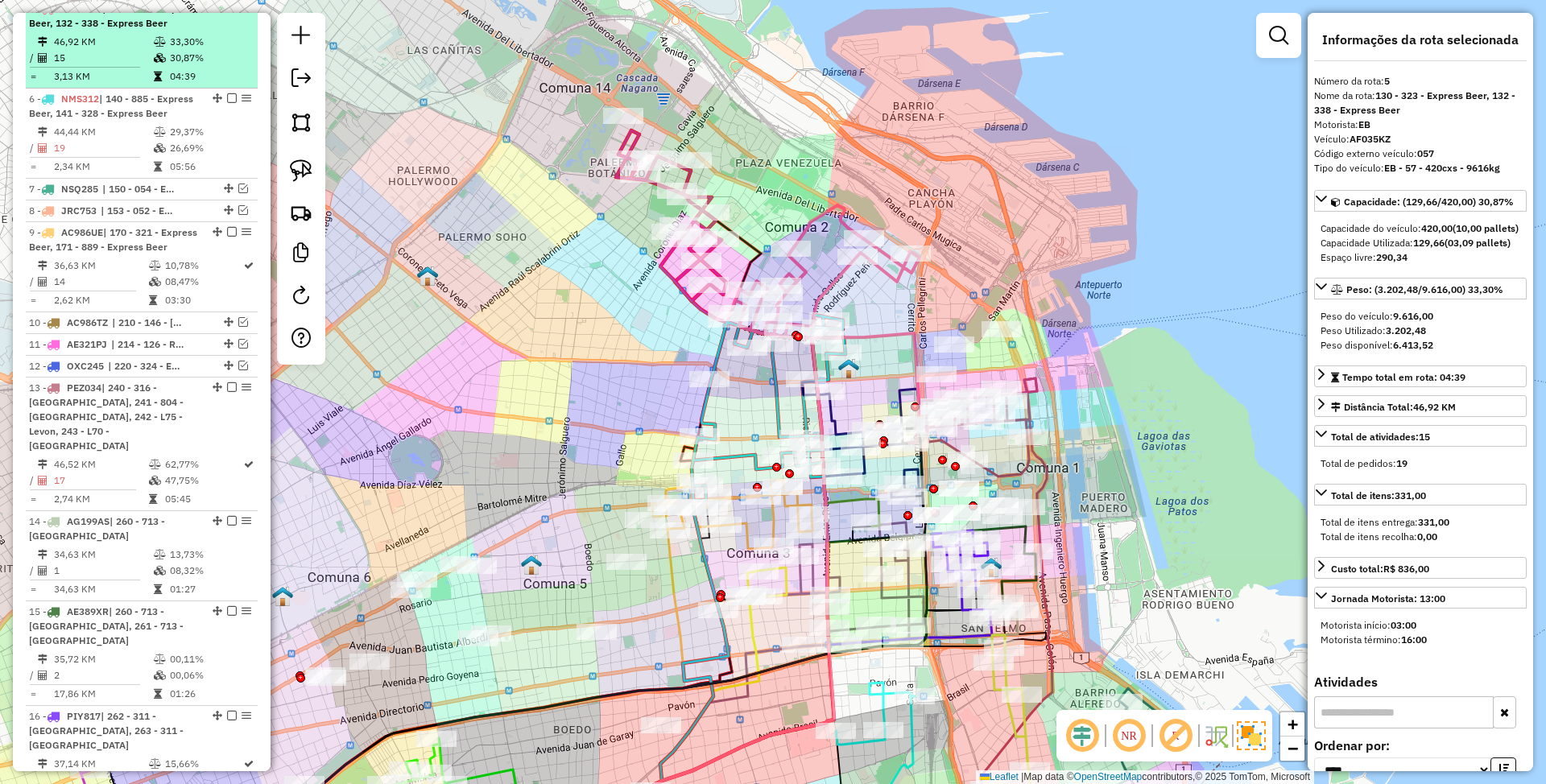
click at [227, 13] on em at bounding box center [232, 8] width 10 height 10
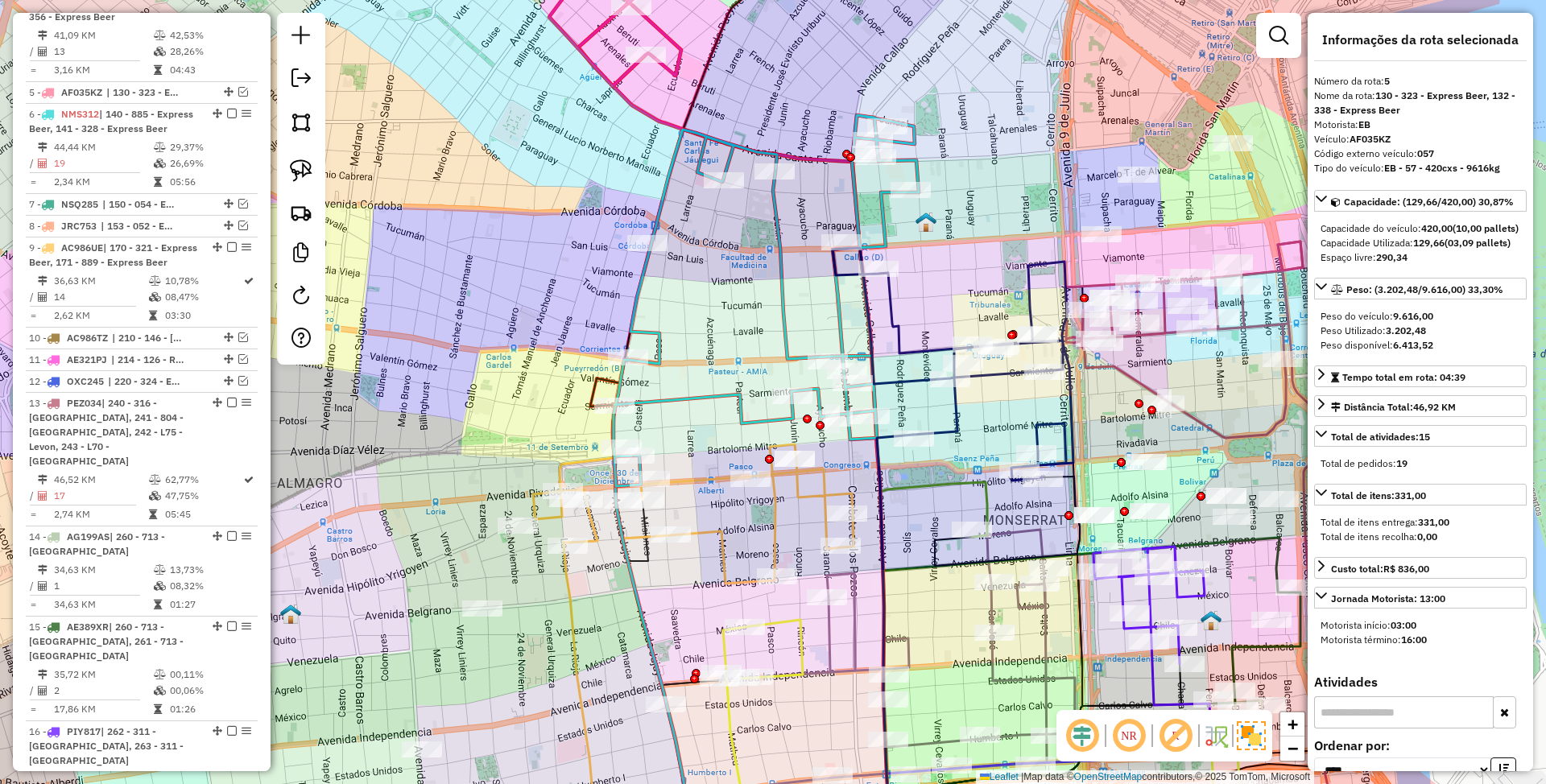
click at [774, 517] on icon at bounding box center [693, 514] width 321 height 139
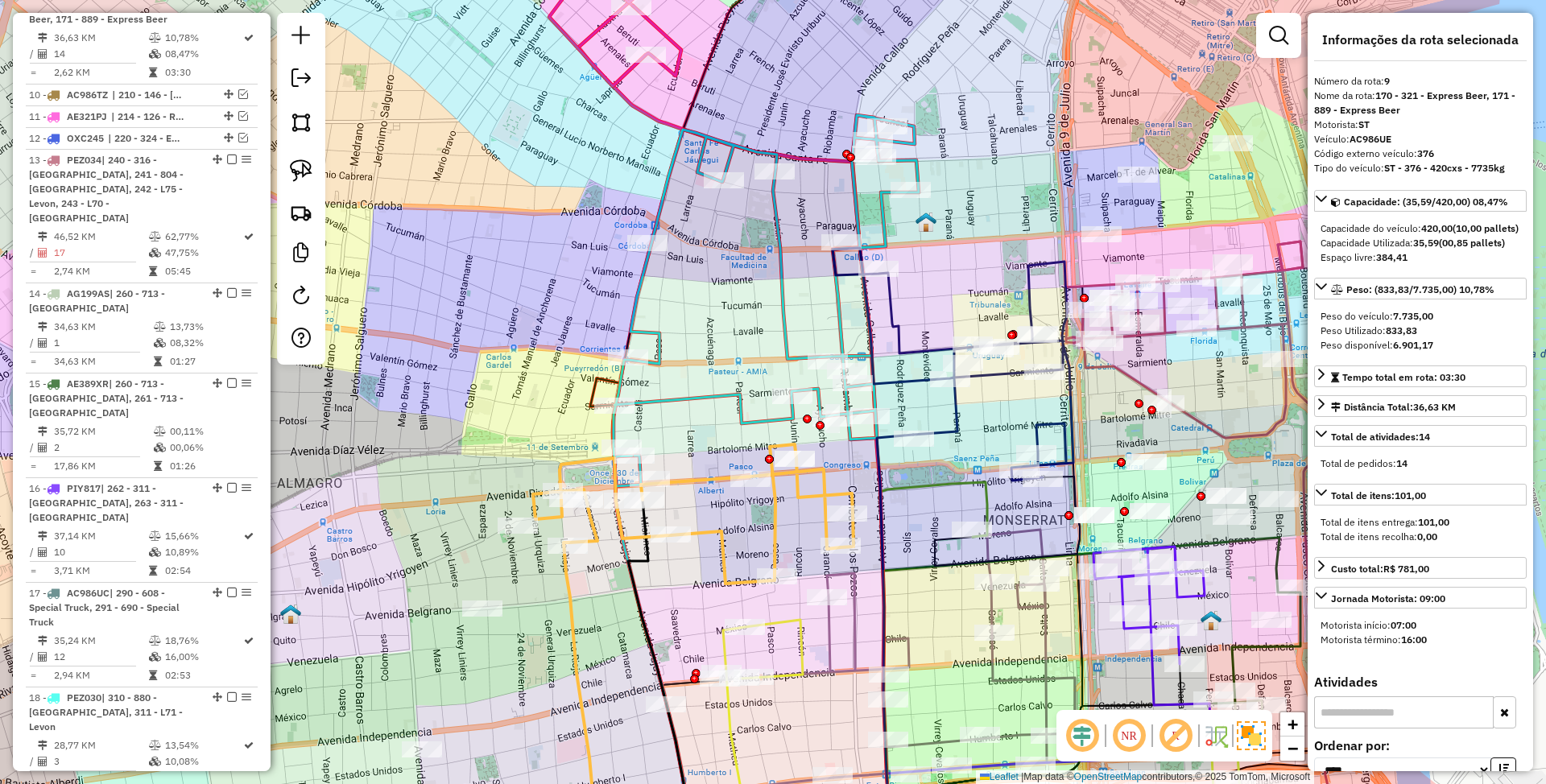
scroll to position [1239, 0]
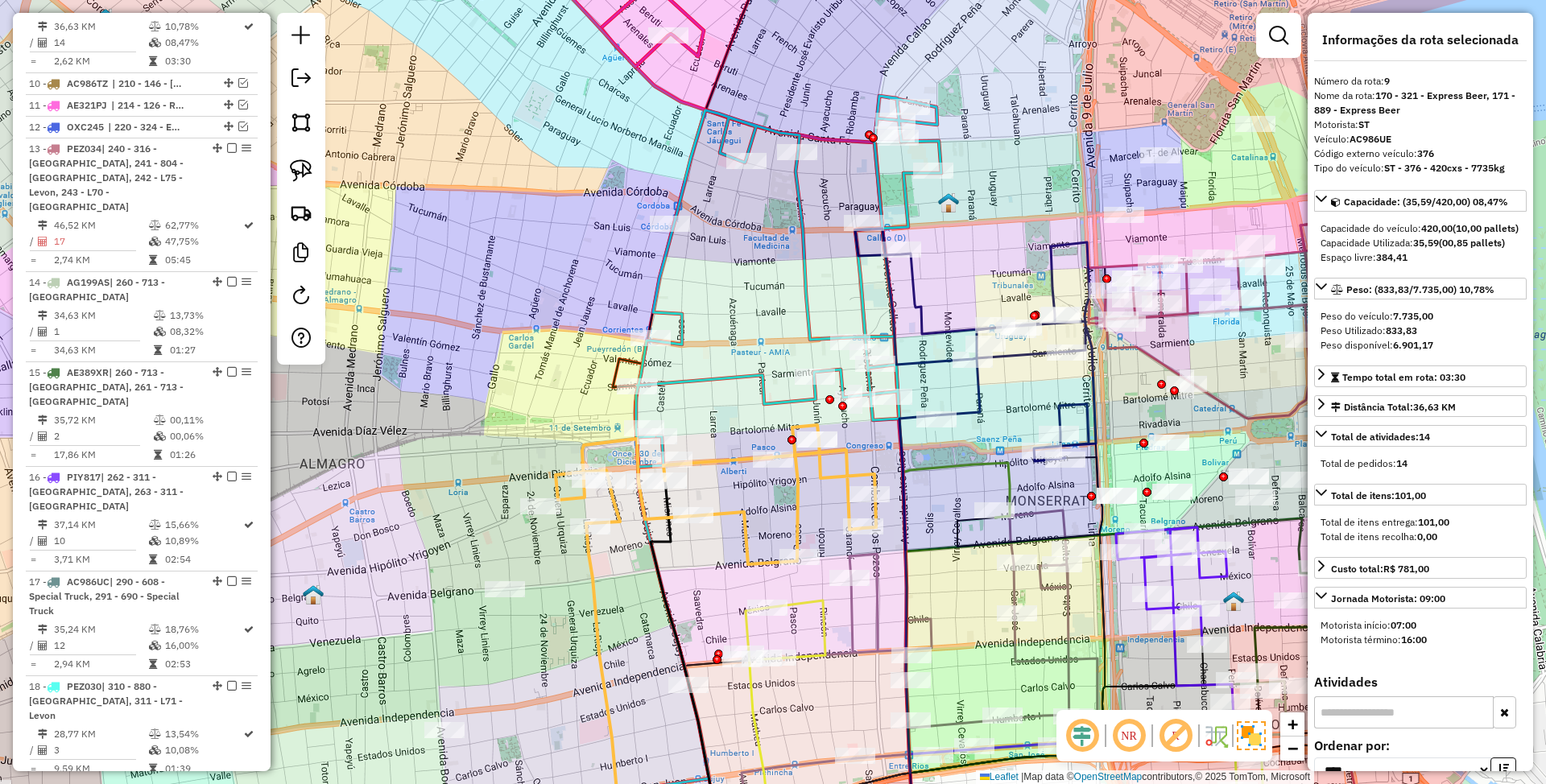
drag, startPoint x: 692, startPoint y: 439, endPoint x: 706, endPoint y: 420, distance: 23.6
click at [706, 420] on div "Janela de atendimento Grade de atendimento Capacidade Transportadoras Veículos …" at bounding box center [773, 392] width 1546 height 784
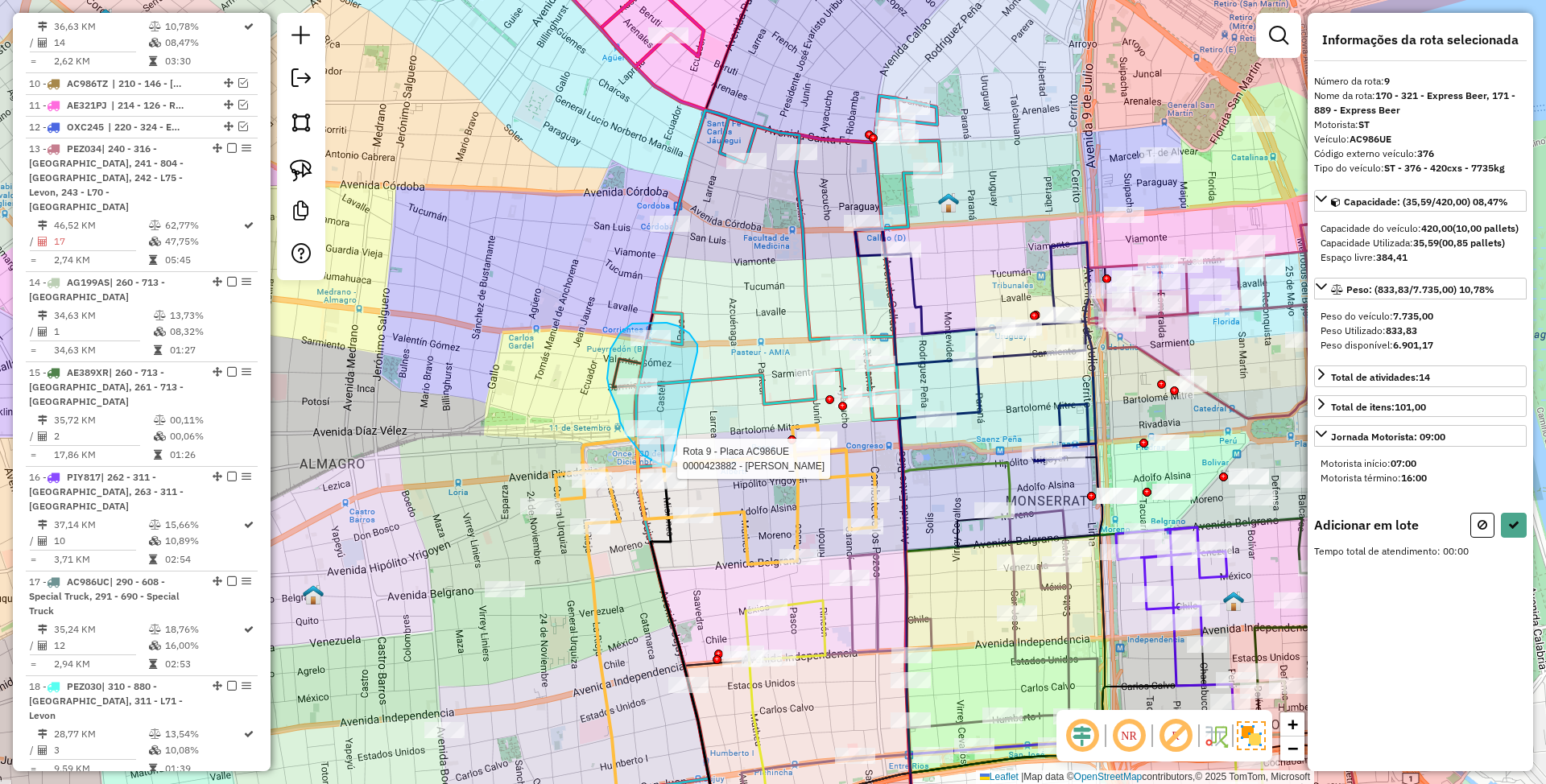
click at [670, 467] on div "Rota 9 - Placa AC986UE 0000423882 - [PERSON_NAME] de atendimento Grade de atend…" at bounding box center [773, 392] width 1546 height 784
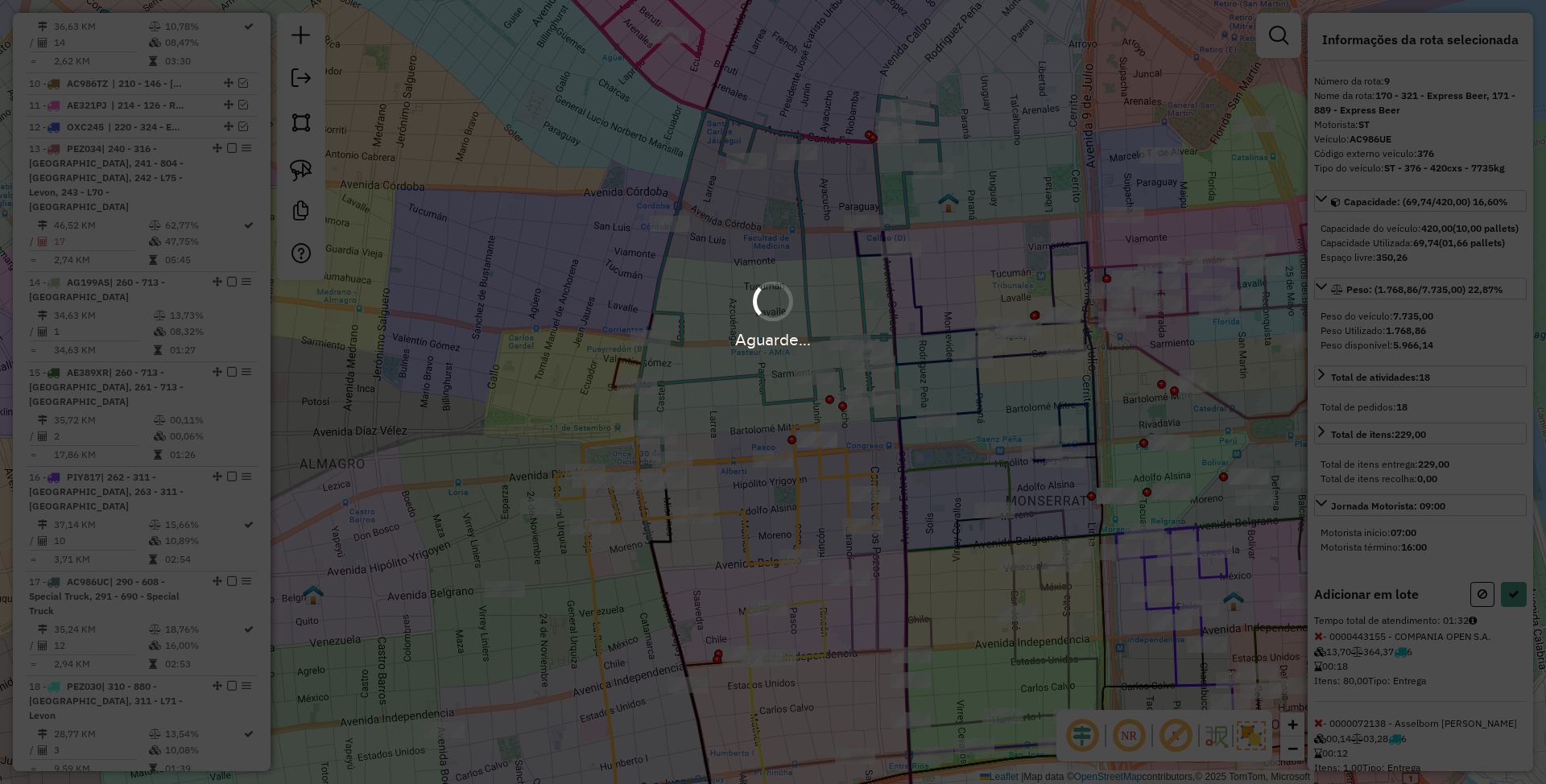
select select "*********"
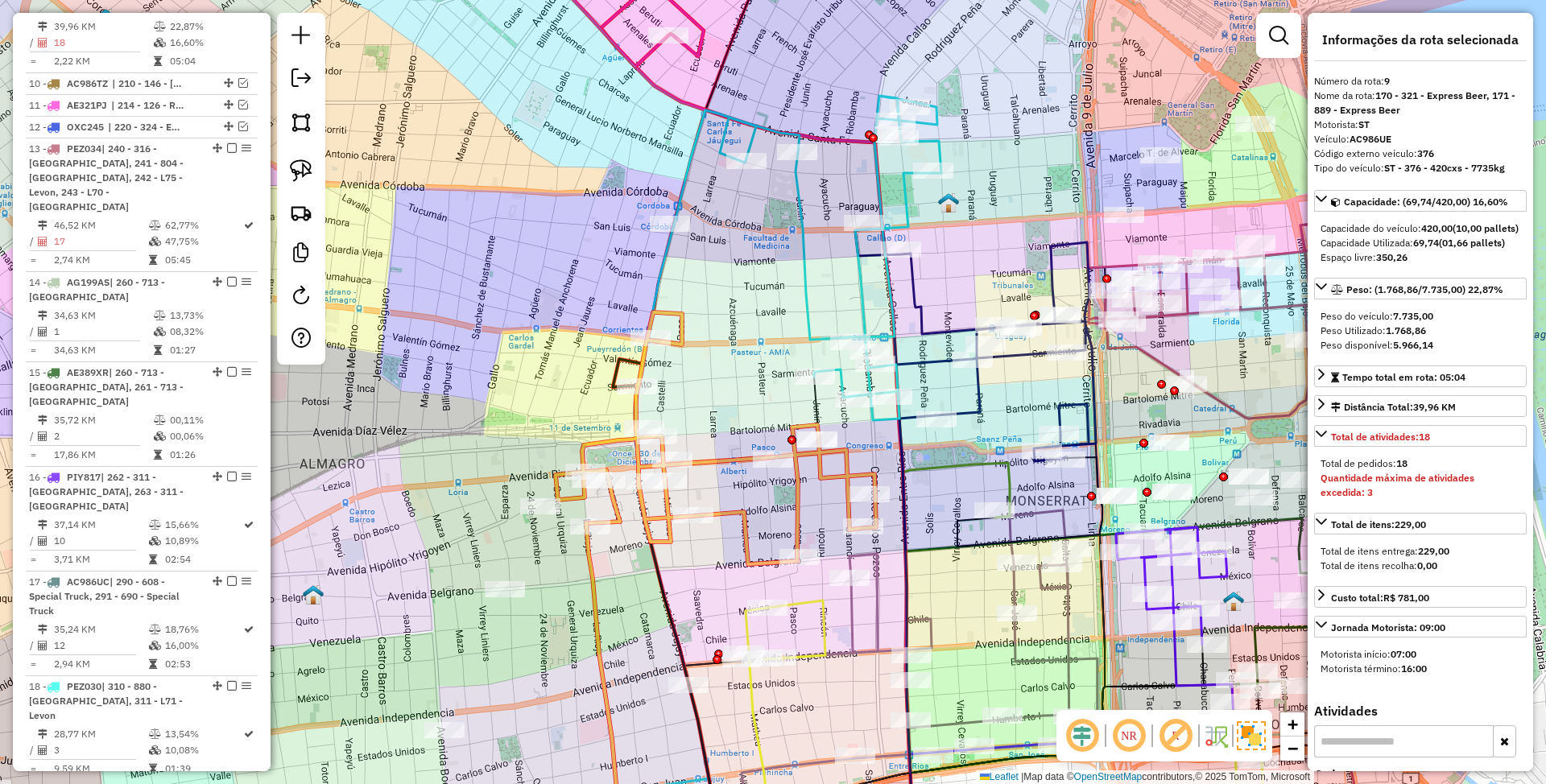
click at [806, 284] on icon at bounding box center [807, 258] width 267 height 324
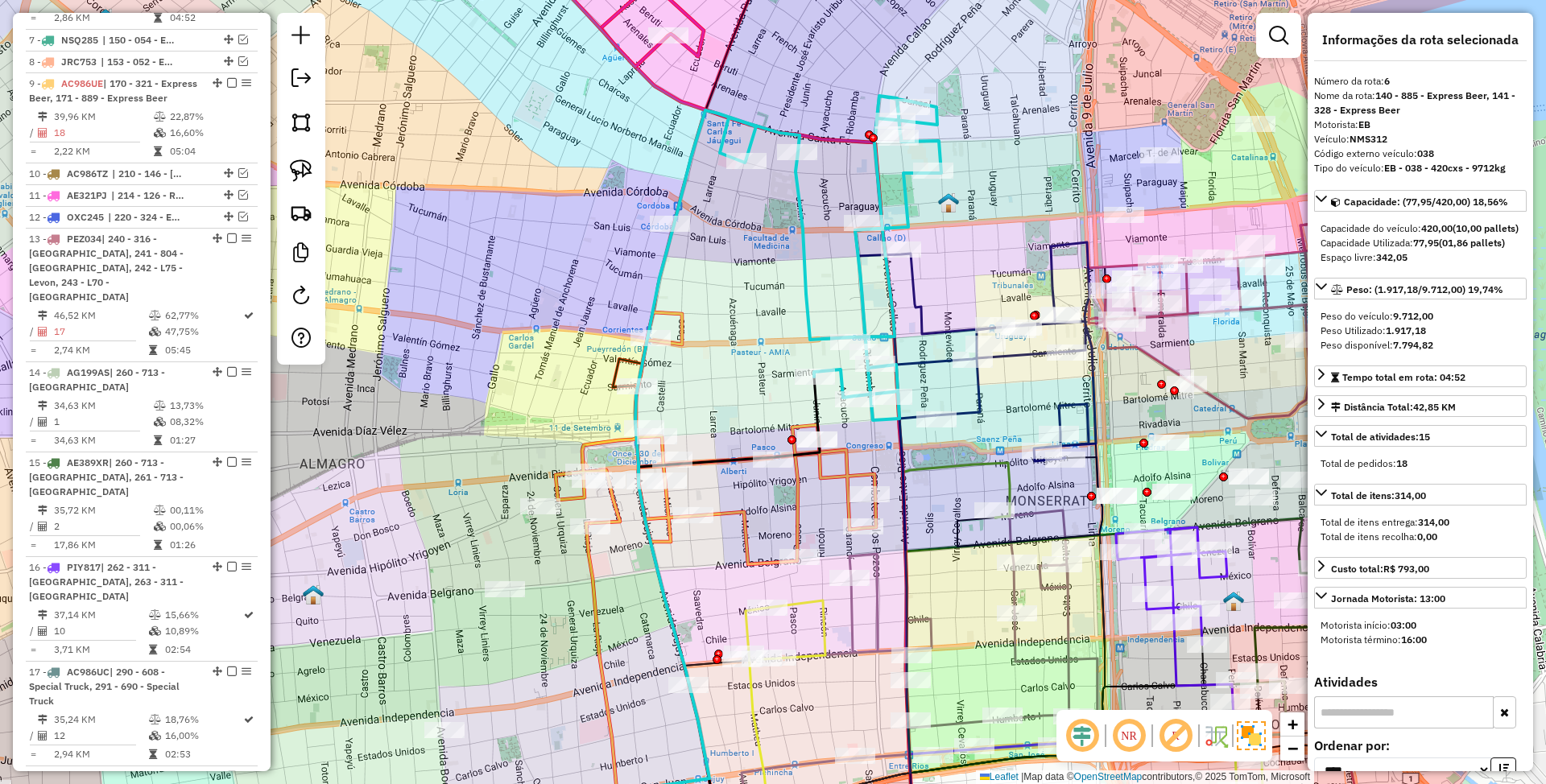
scroll to position [1090, 0]
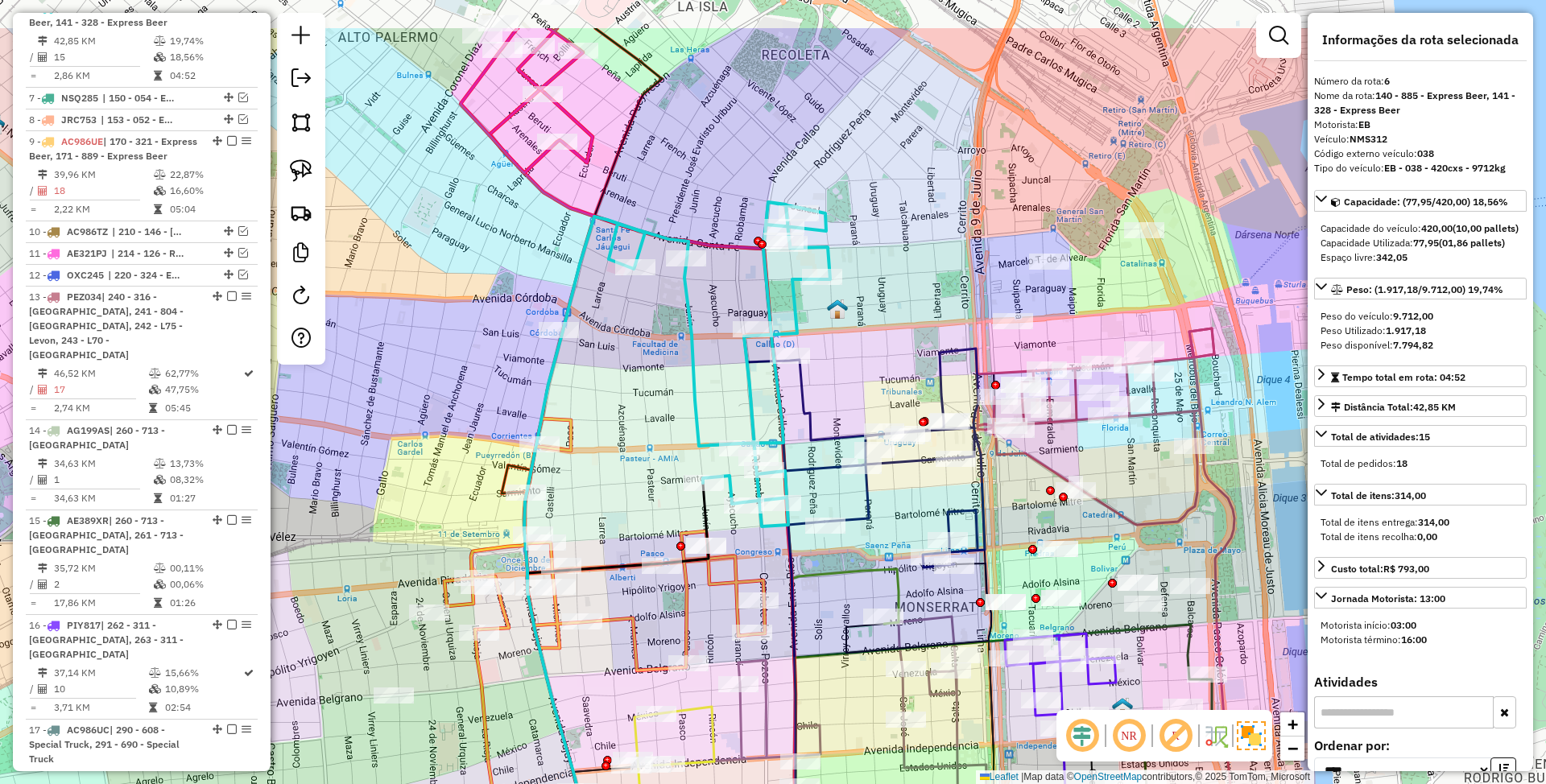
drag, startPoint x: 856, startPoint y: 287, endPoint x: 745, endPoint y: 393, distance: 153.5
click at [745, 393] on icon at bounding box center [696, 364] width 267 height 324
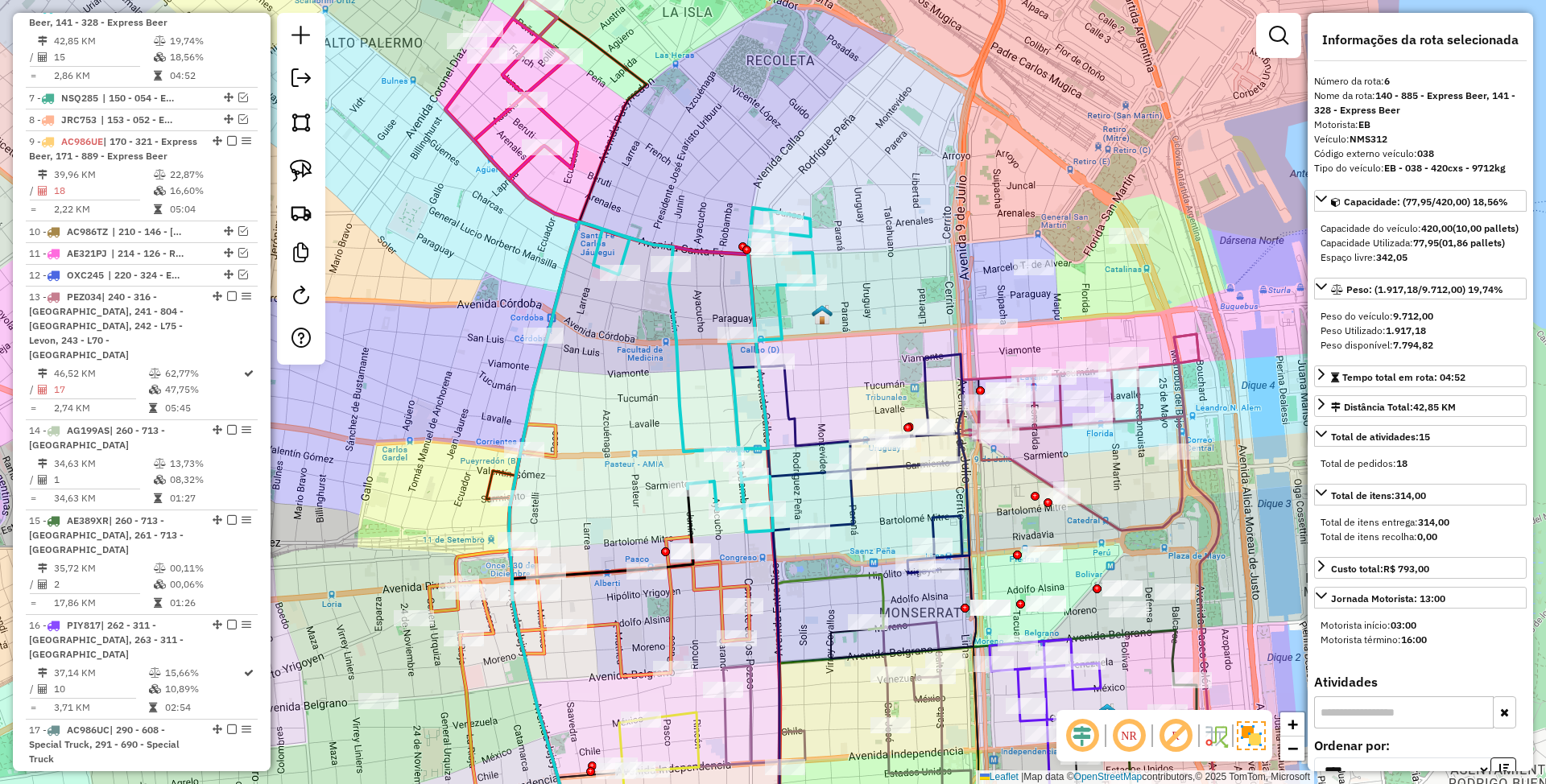
drag, startPoint x: 735, startPoint y: 395, endPoint x: 719, endPoint y: 401, distance: 17.1
click at [719, 401] on div "Janela de atendimento Grade de atendimento Capacidade Transportadoras Veículos …" at bounding box center [773, 392] width 1546 height 784
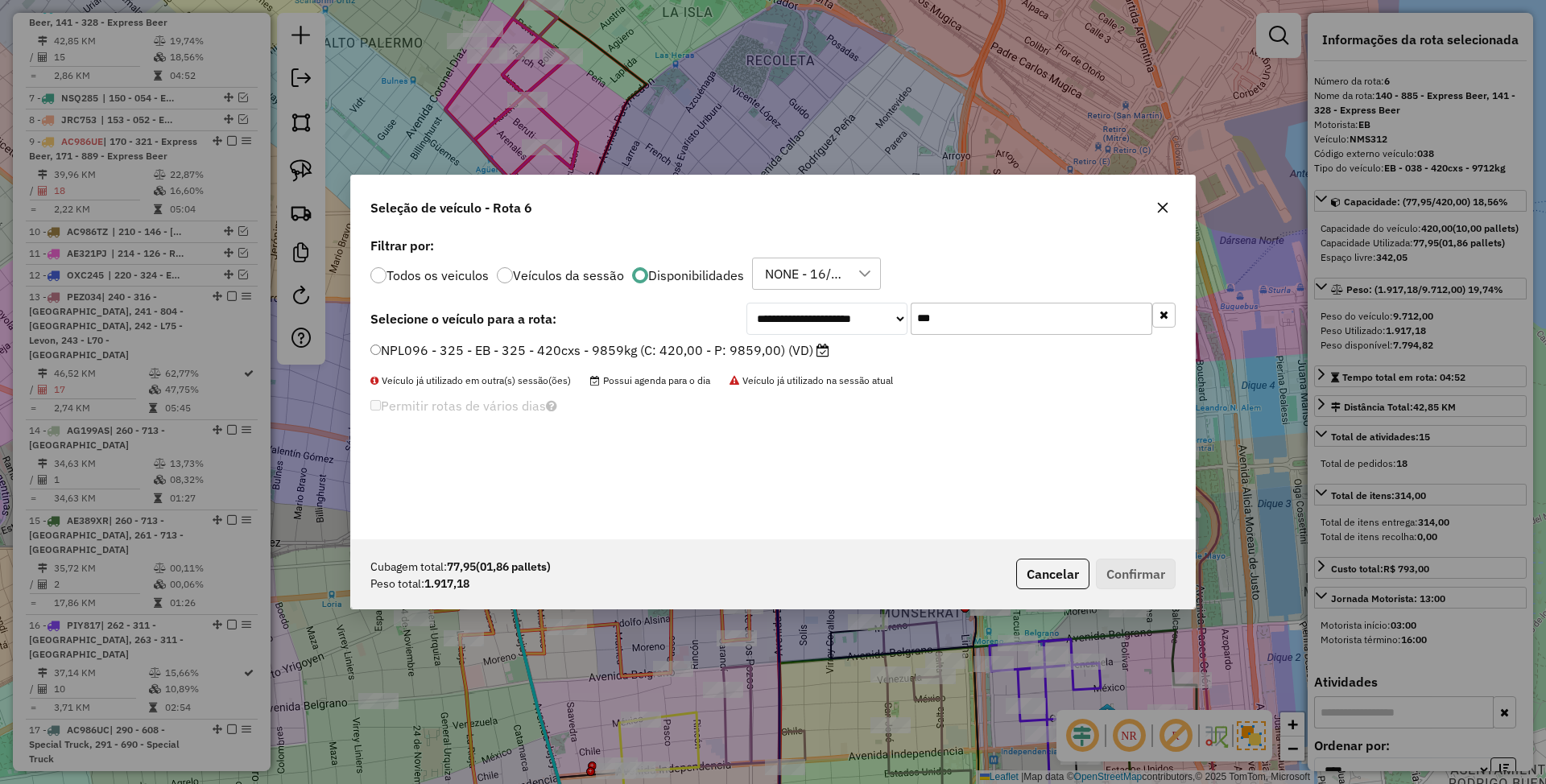
scroll to position [8, 5]
drag, startPoint x: 954, startPoint y: 316, endPoint x: 826, endPoint y: 298, distance: 129.3
click at [826, 298] on div "**********" at bounding box center [773, 386] width 844 height 306
type input "***"
click at [722, 349] on label "AF255NI - 885 - EB - 885 - 420cxs - 9835kg (C: 420,00 - P: 9835,00) (VD)" at bounding box center [603, 350] width 464 height 19
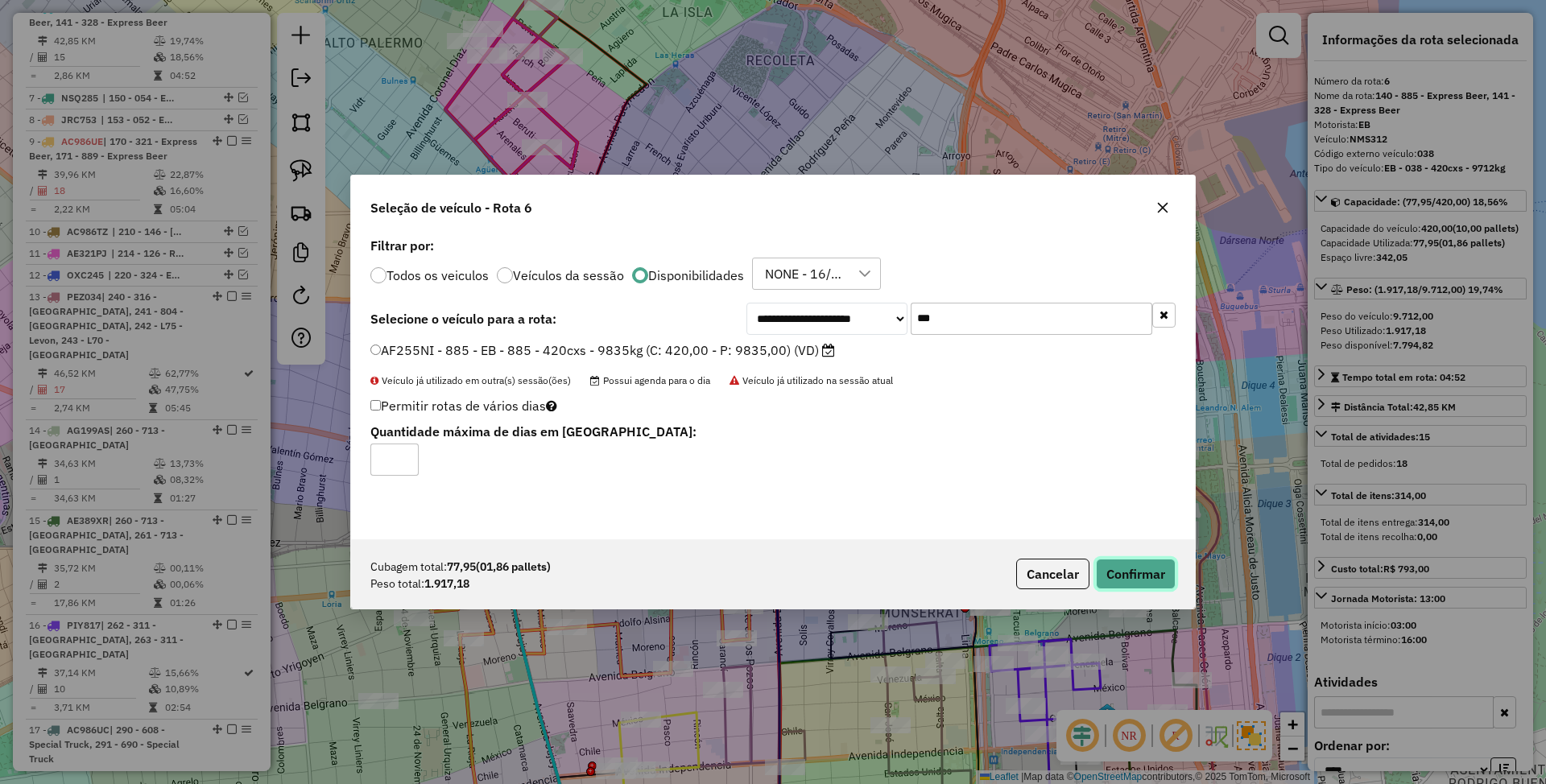
click at [1126, 583] on button "Confirmar" at bounding box center [1136, 574] width 80 height 31
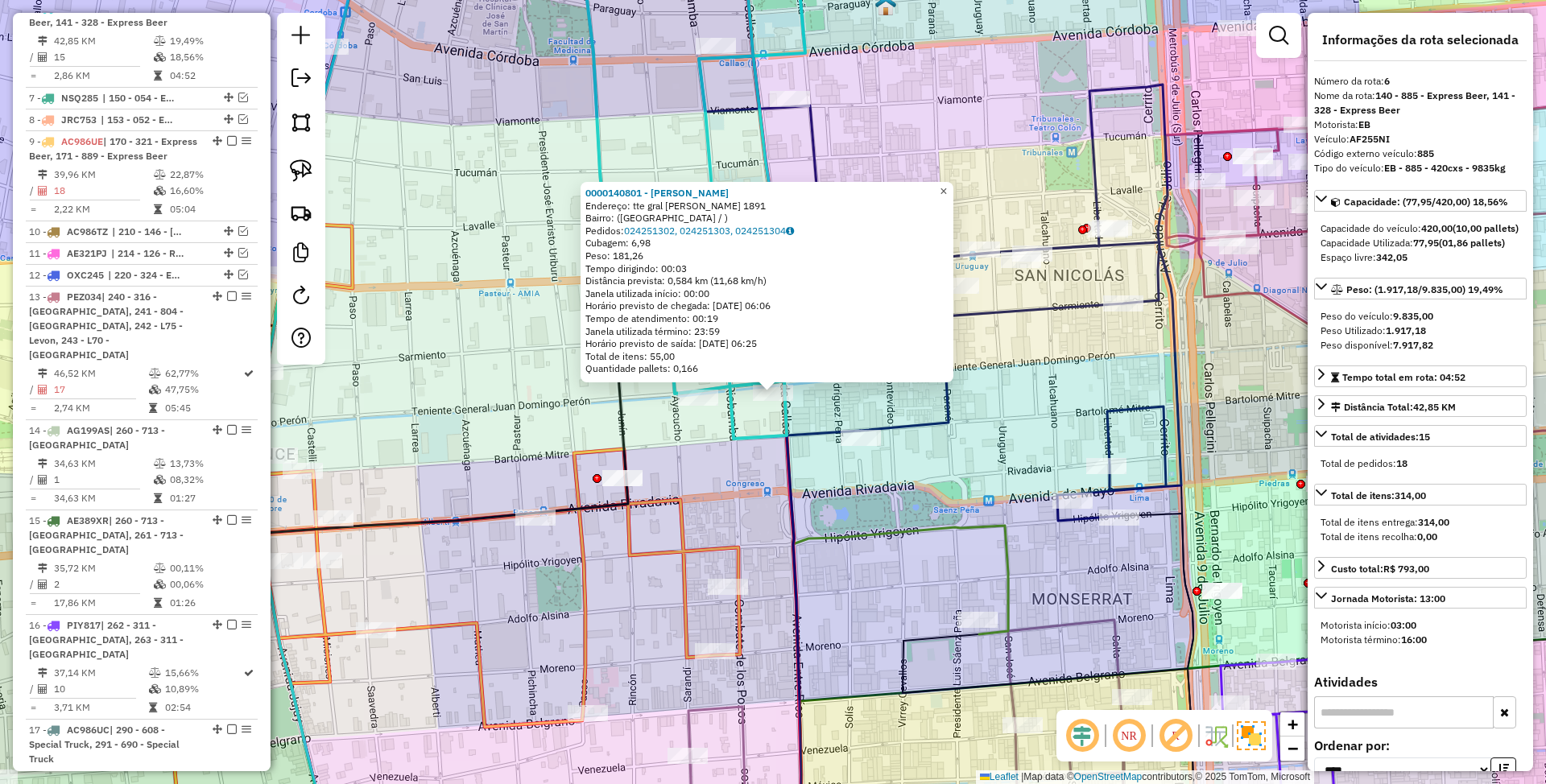
click at [947, 184] on span "×" at bounding box center [943, 191] width 8 height 14
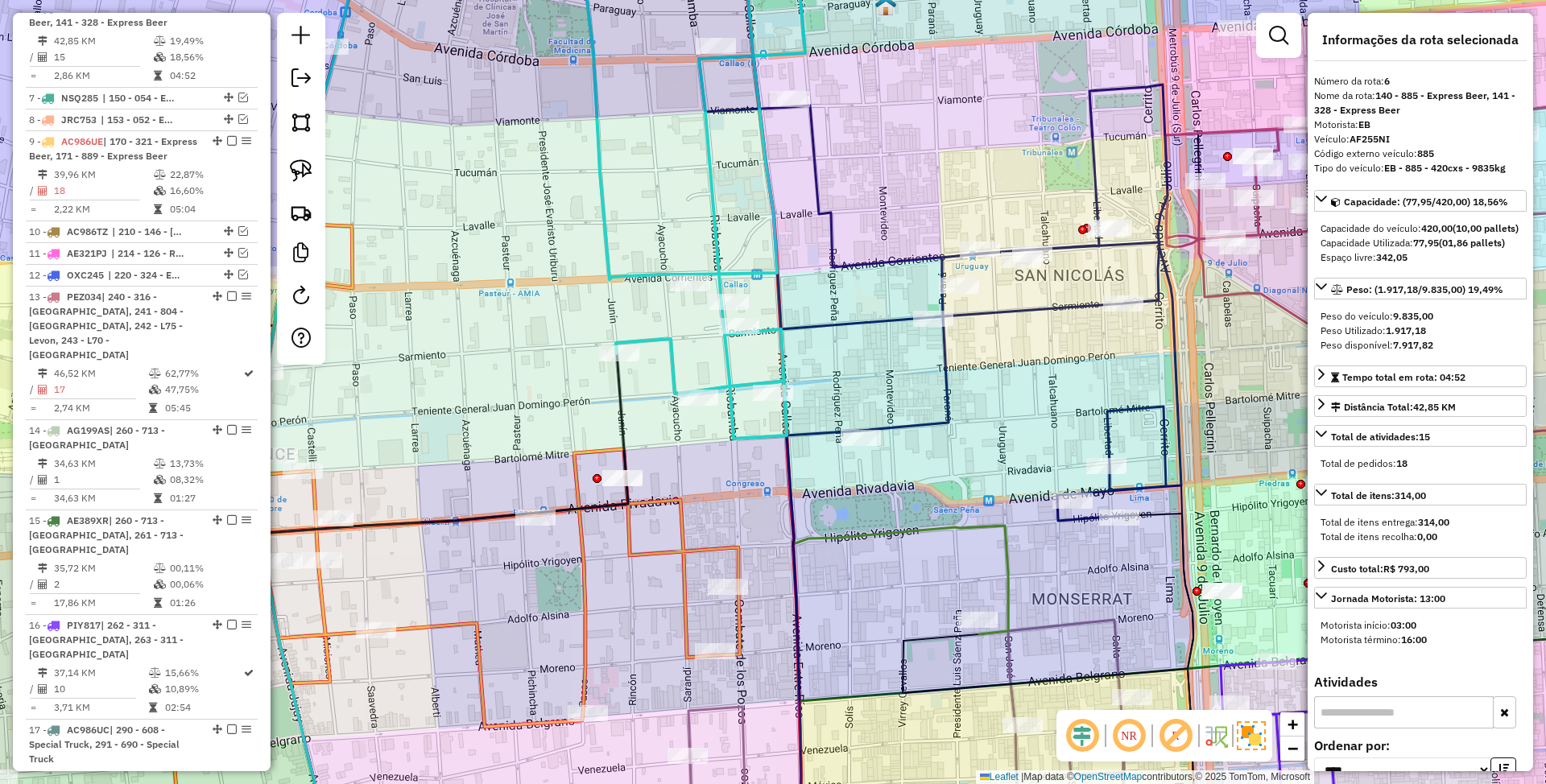
scroll to position [322, 0]
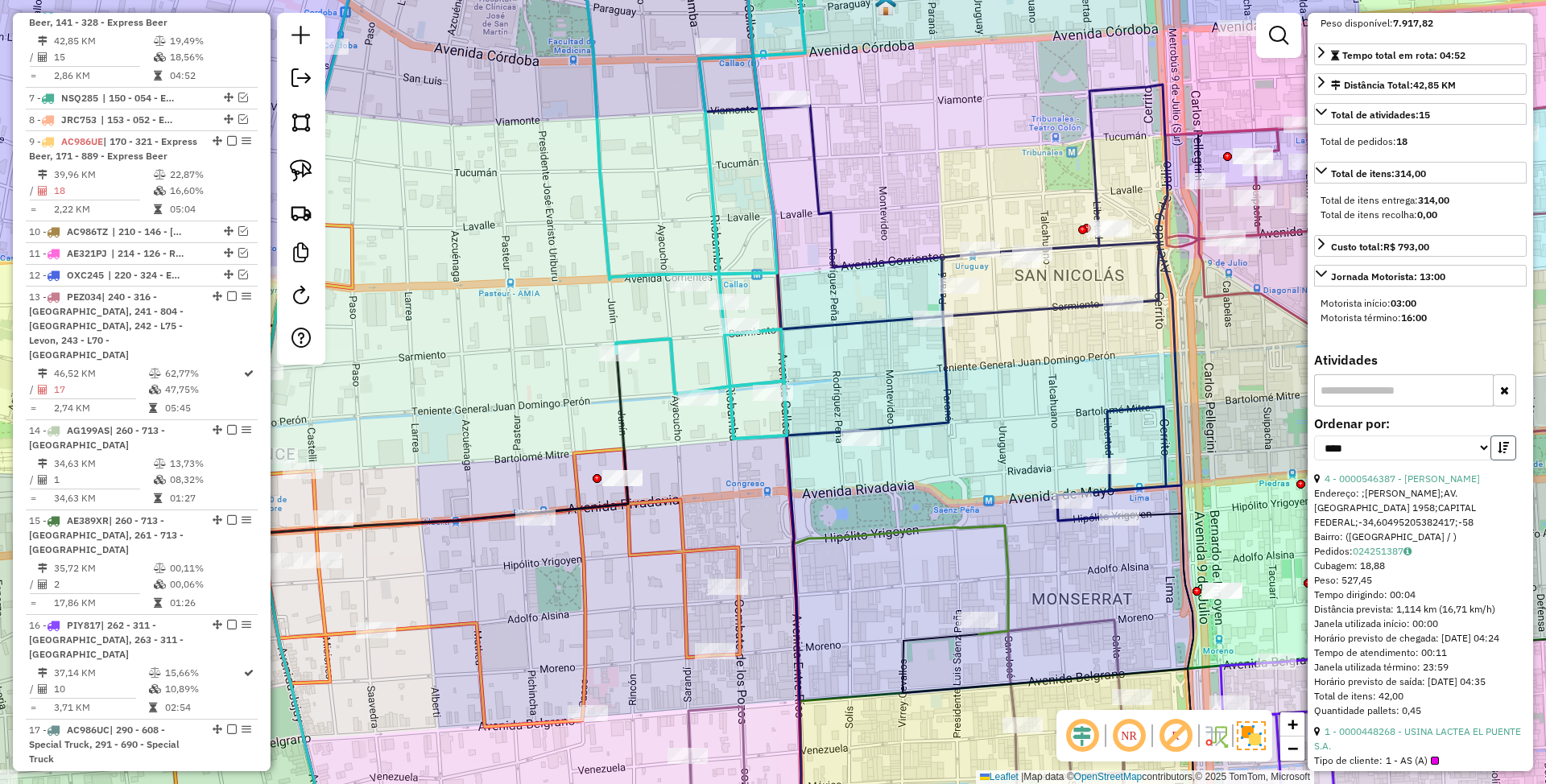
click at [1498, 454] on icon "button" at bounding box center [1504, 448] width 12 height 12
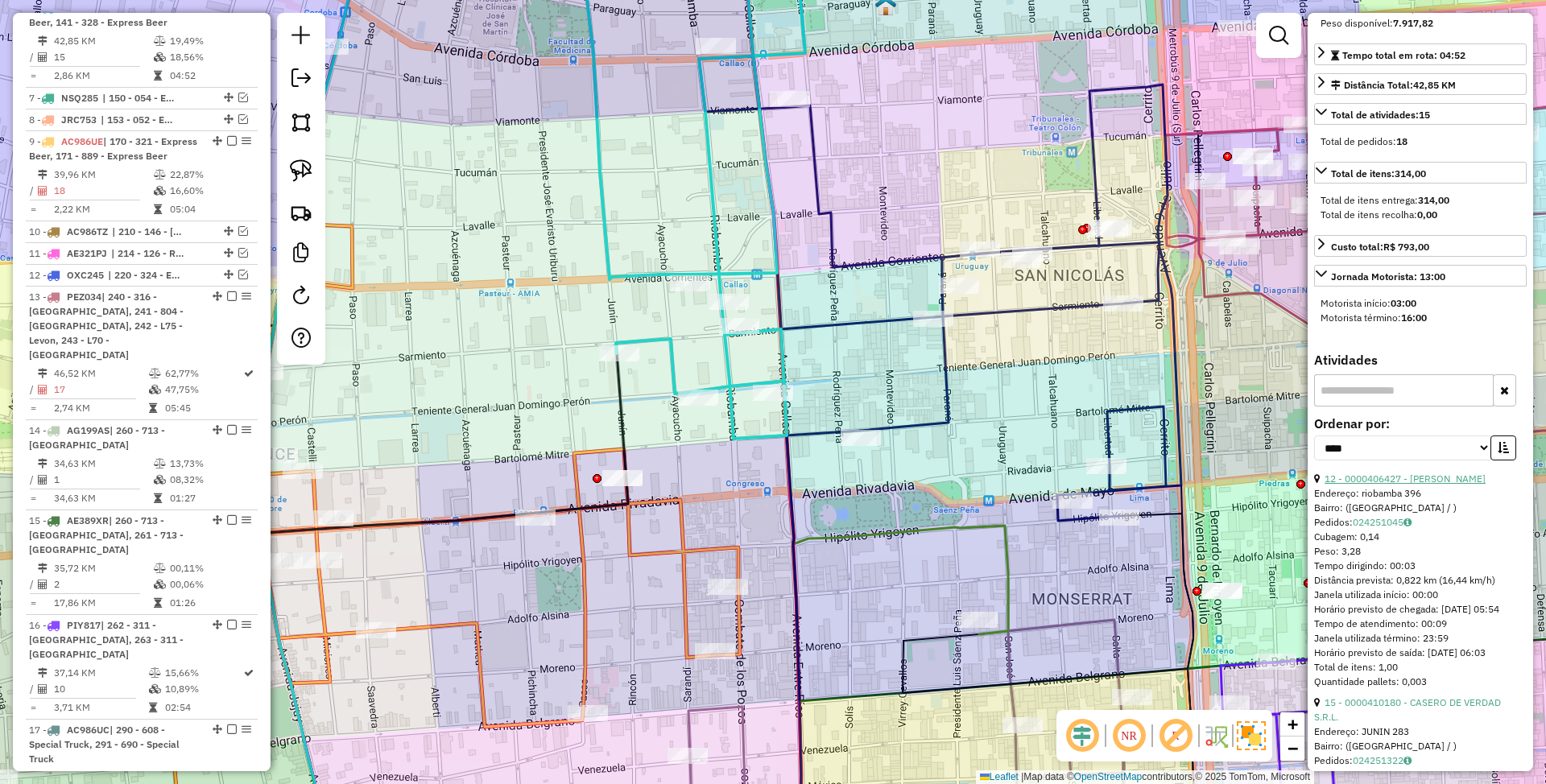
click at [1372, 485] on link "12 - 0000406427 - [PERSON_NAME]" at bounding box center [1405, 479] width 161 height 13
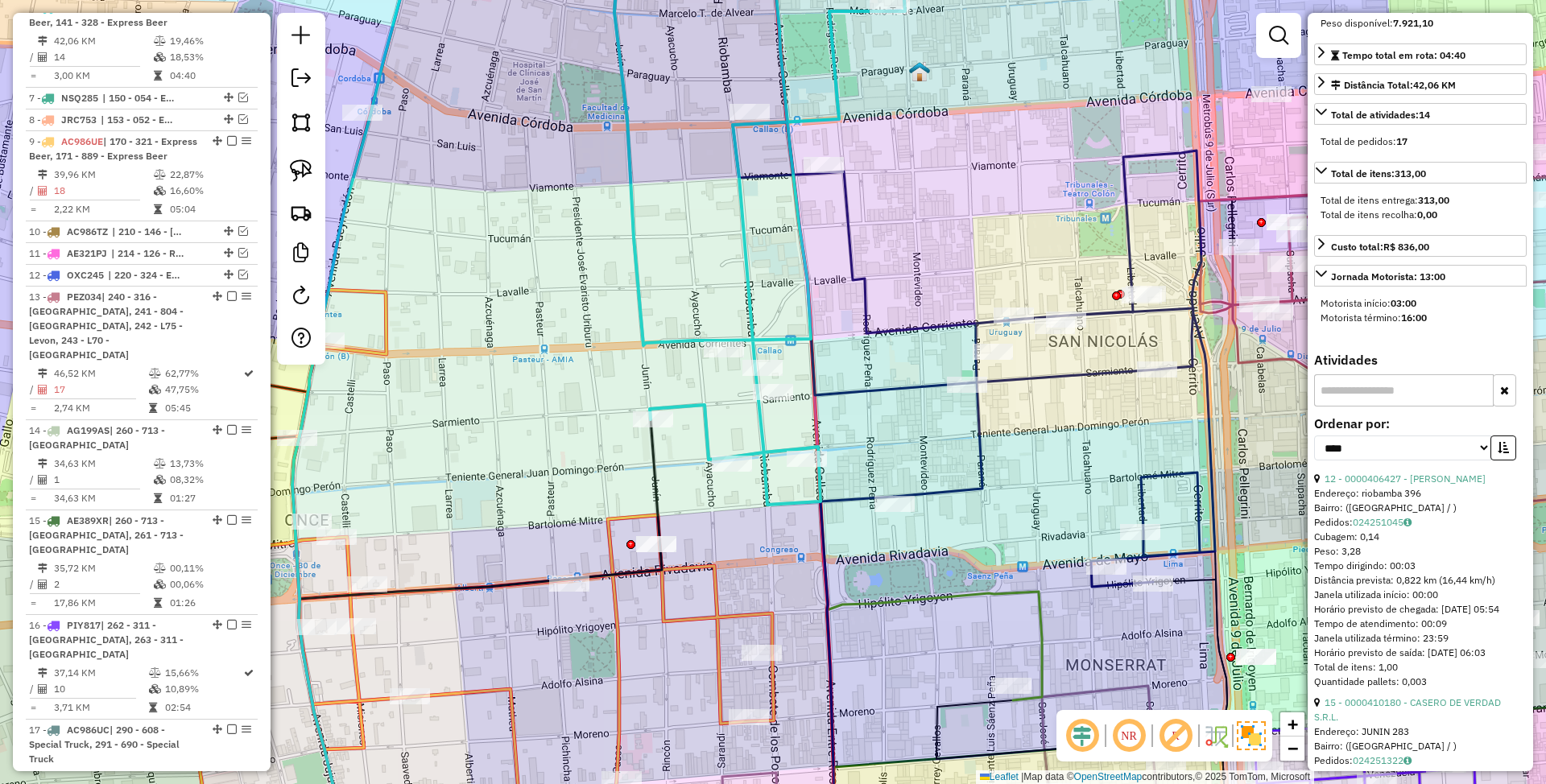
scroll to position [0, 0]
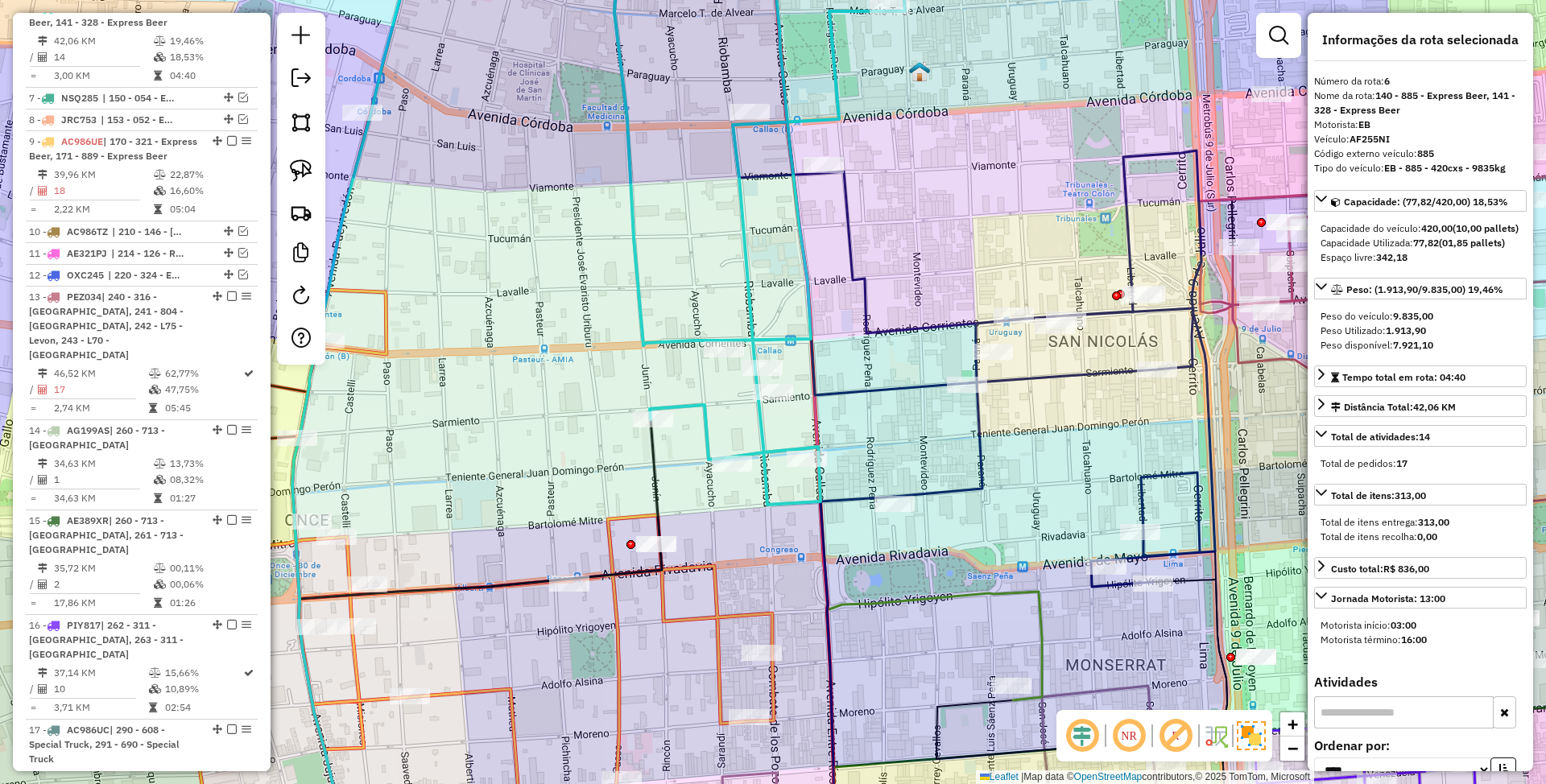
click at [912, 328] on icon at bounding box center [974, 354] width 483 height 464
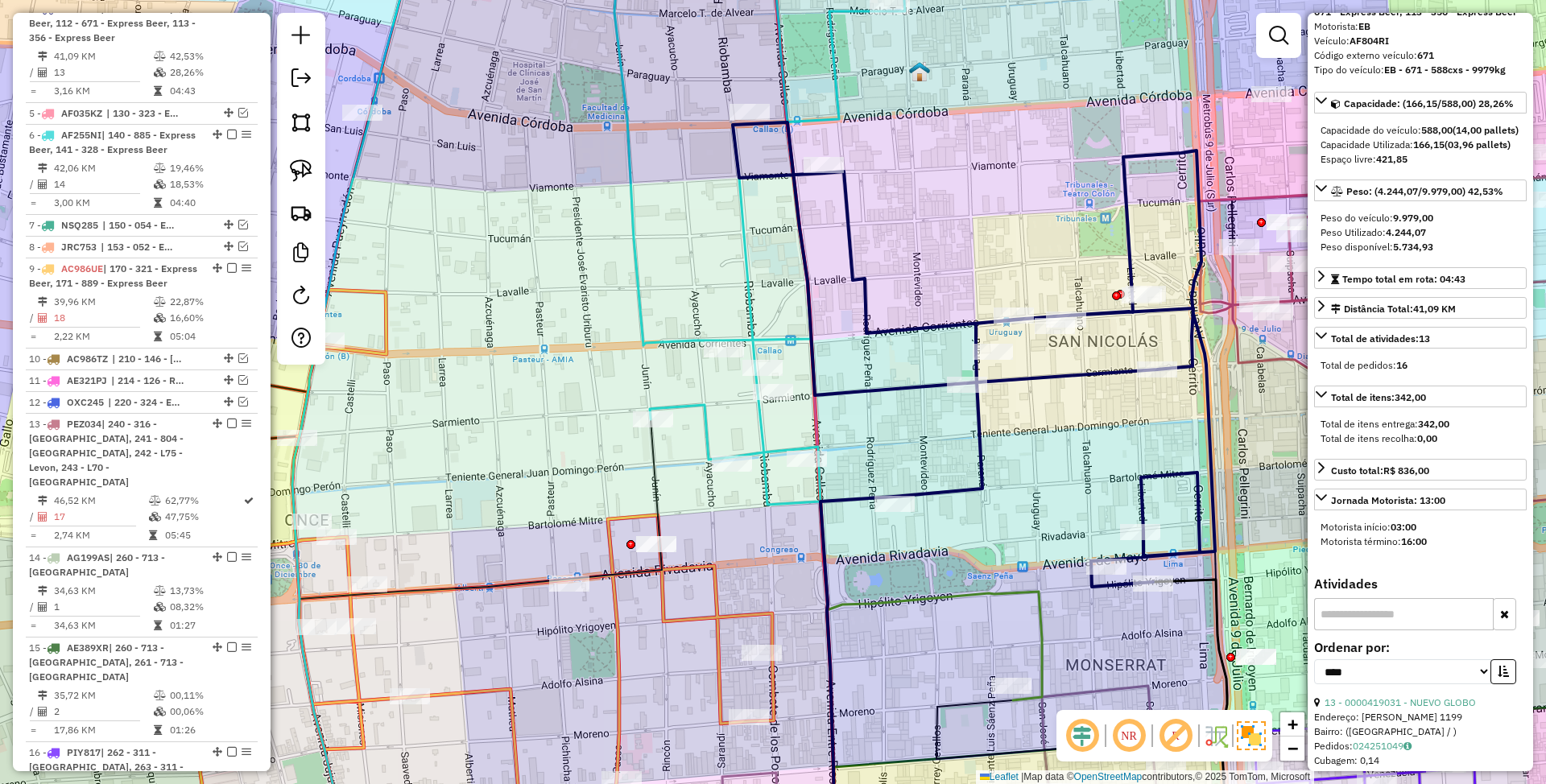
scroll to position [322, 0]
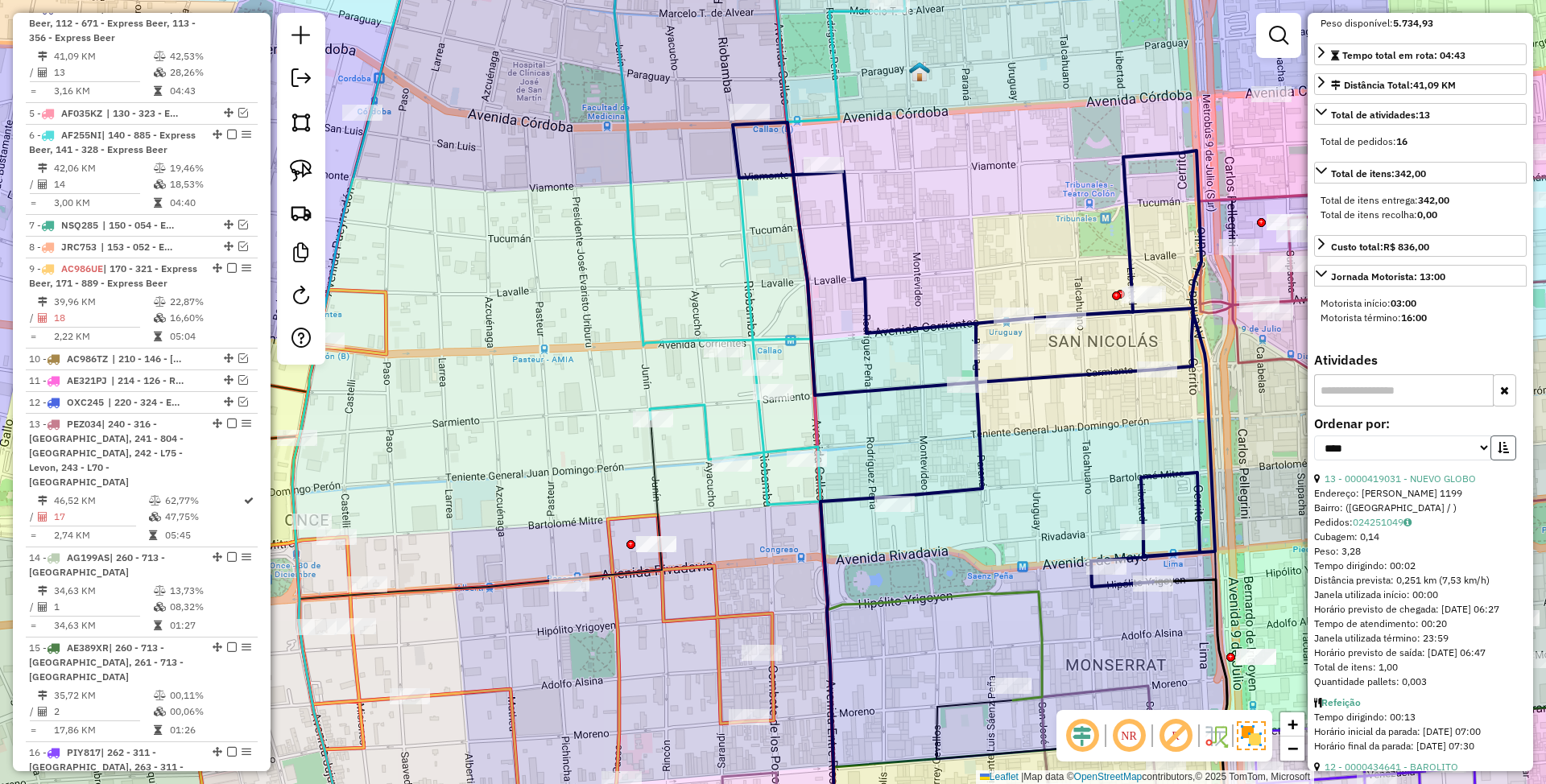
click at [1502, 454] on icon "button" at bounding box center [1504, 448] width 12 height 12
click at [1358, 499] on link "5 - 0000466180 - HUALLPATUERO QUISPE [PERSON_NAME]" at bounding box center [1413, 487] width 198 height 27
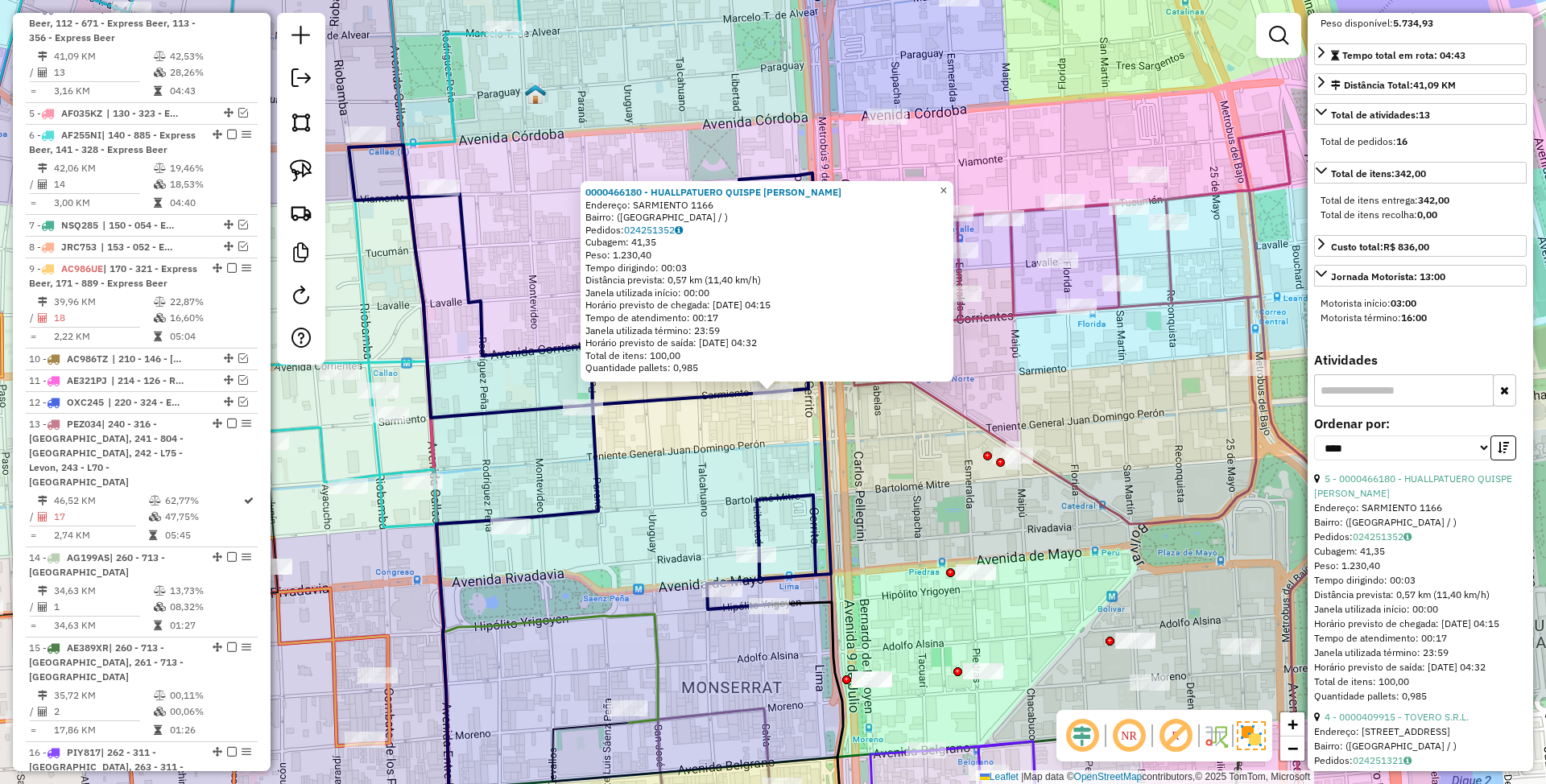
click at [947, 185] on span "×" at bounding box center [943, 190] width 8 height 14
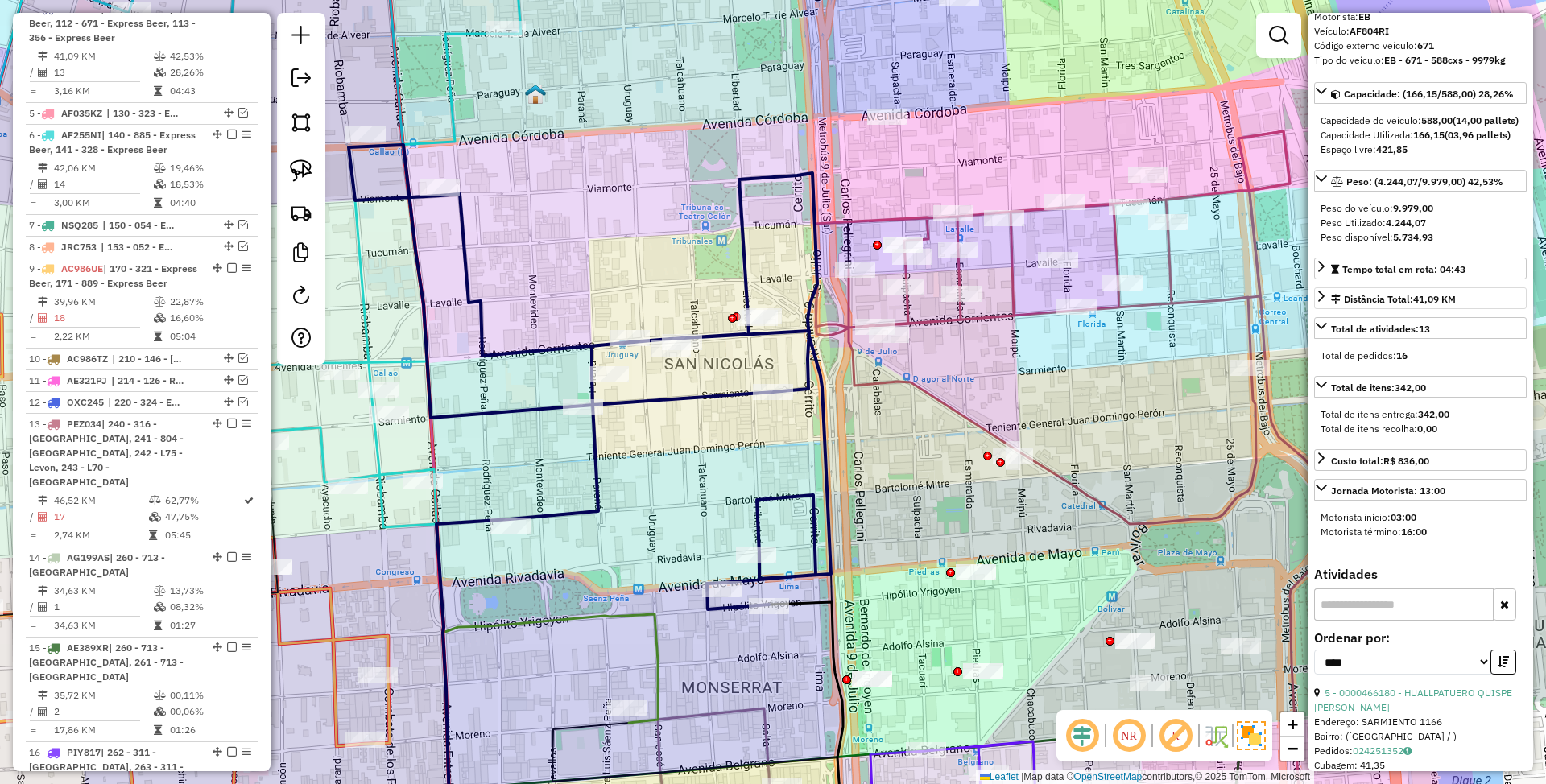
scroll to position [0, 0]
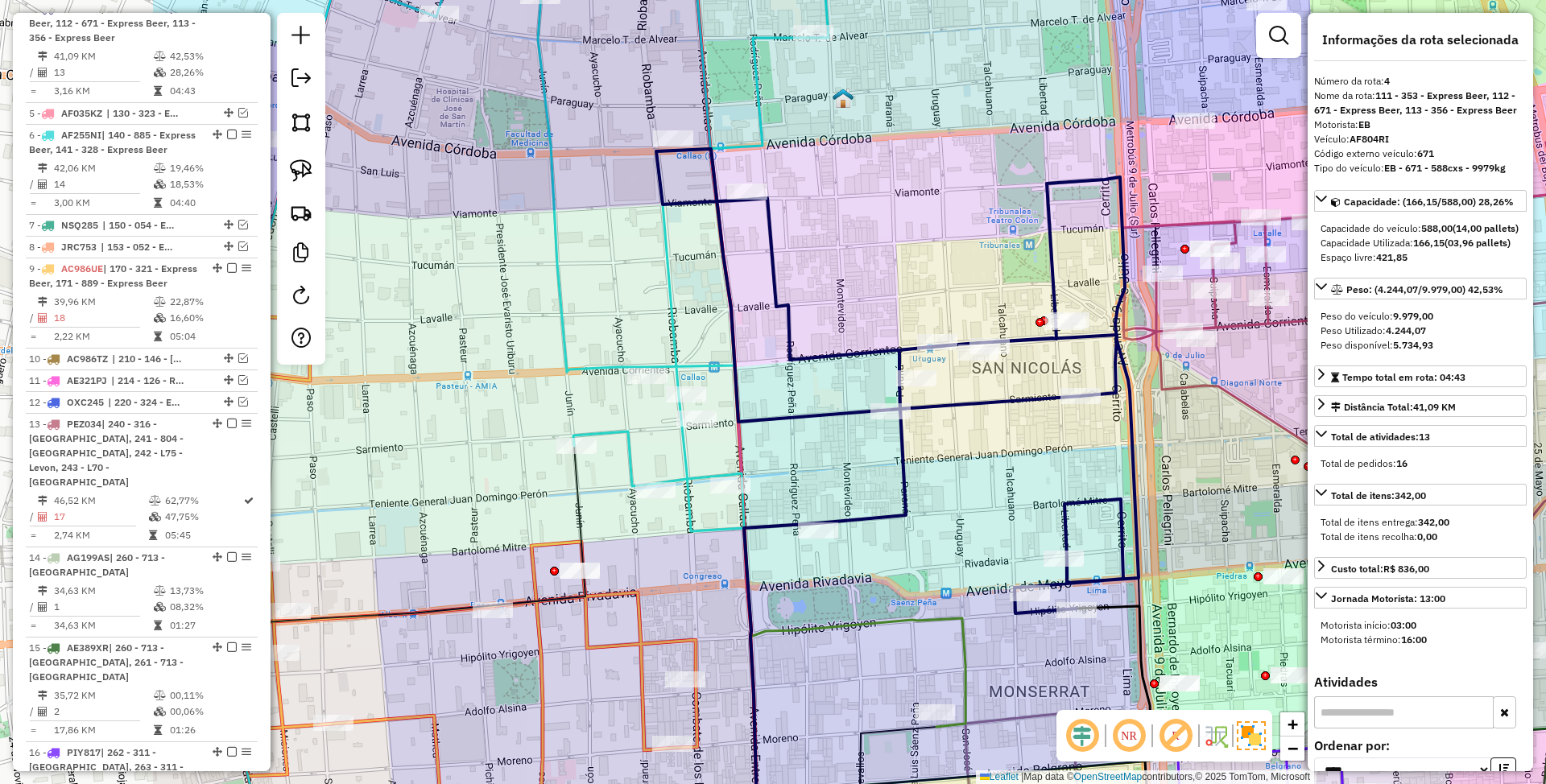
drag, startPoint x: 610, startPoint y: 203, endPoint x: 954, endPoint y: 207, distance: 344.0
click at [954, 207] on div "Janela de atendimento Grade de atendimento Capacidade Transportadoras Veículos …" at bounding box center [773, 392] width 1546 height 784
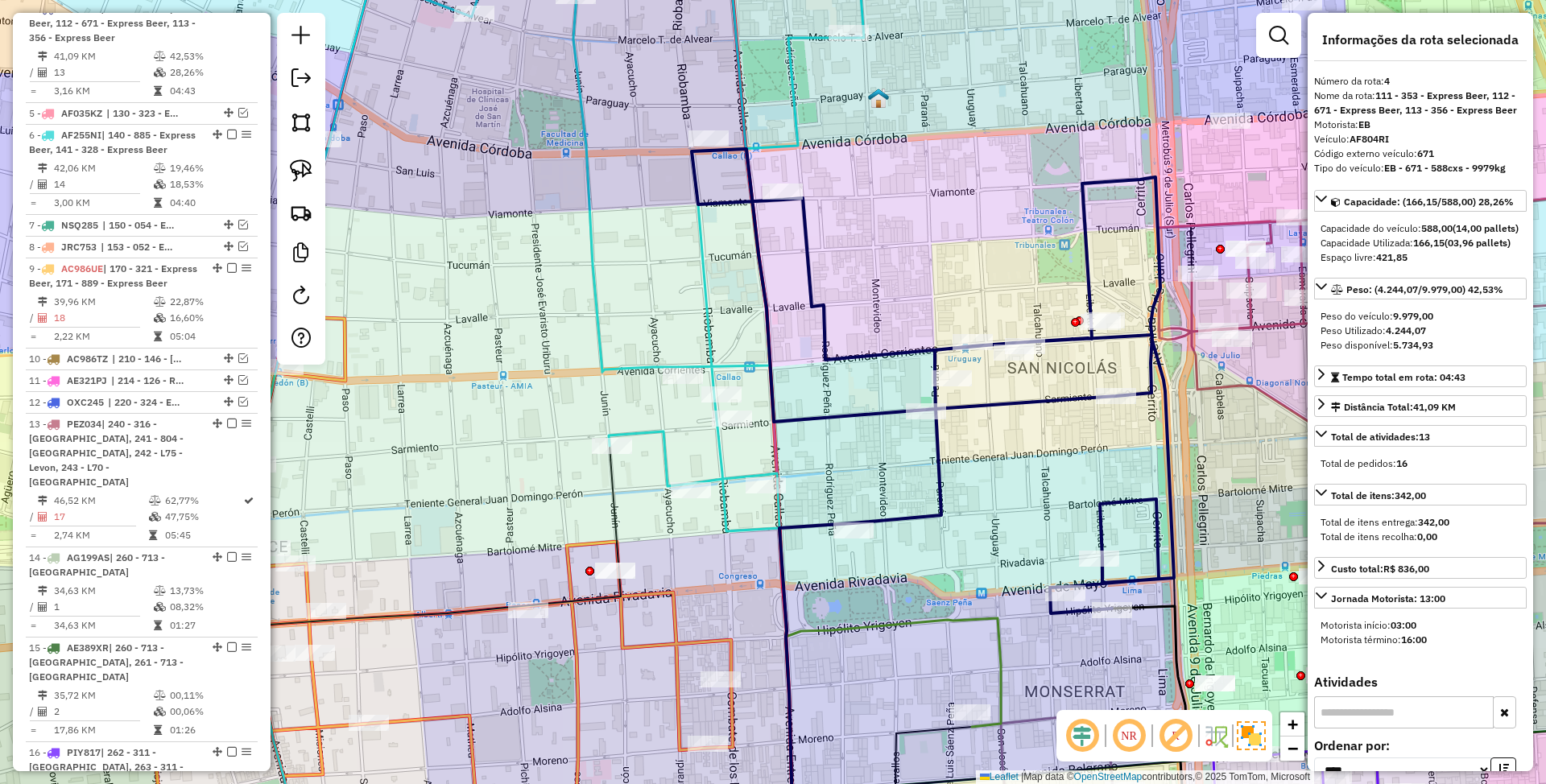
click at [699, 303] on icon at bounding box center [597, 226] width 535 height 610
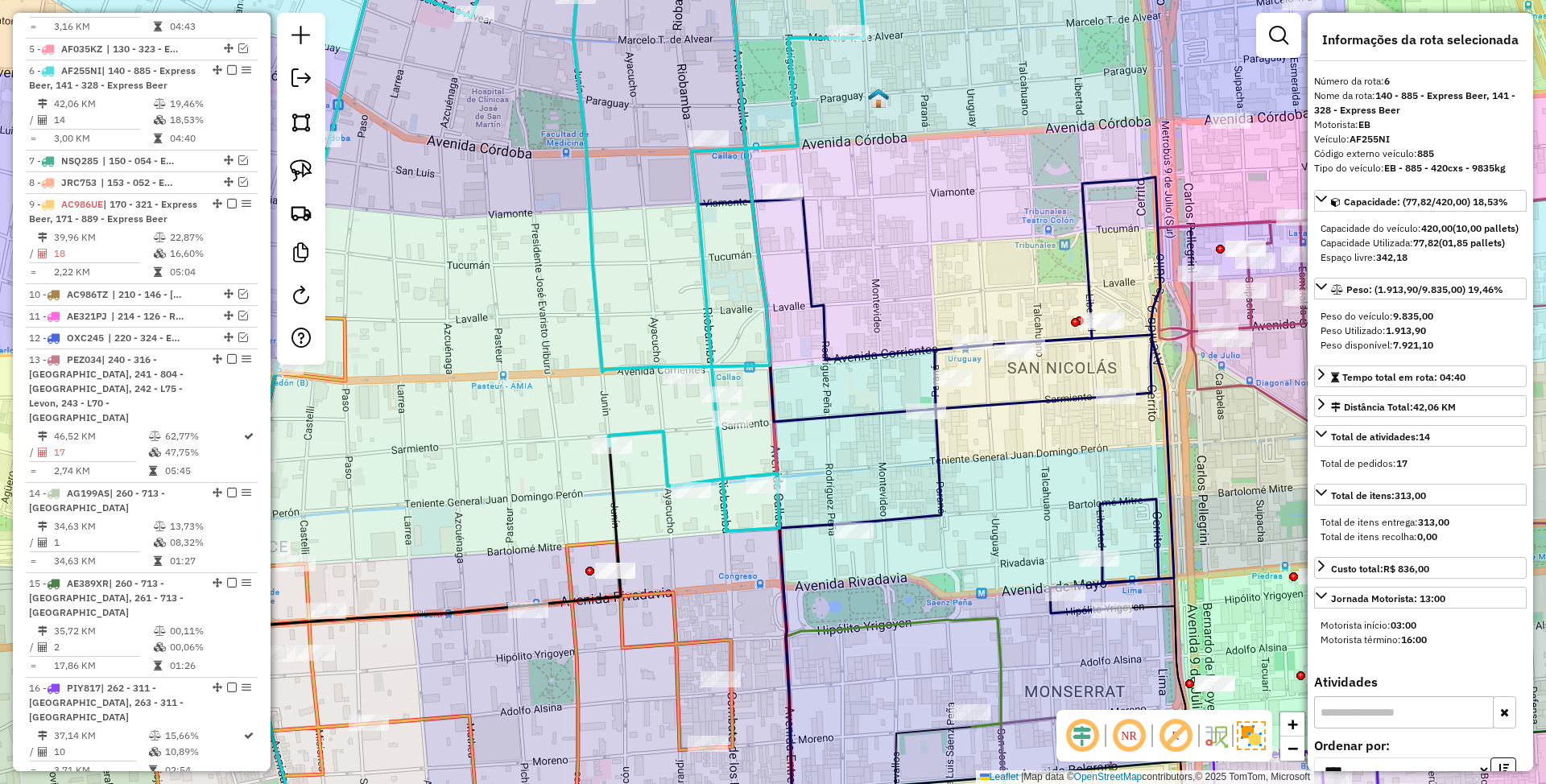
scroll to position [1090, 0]
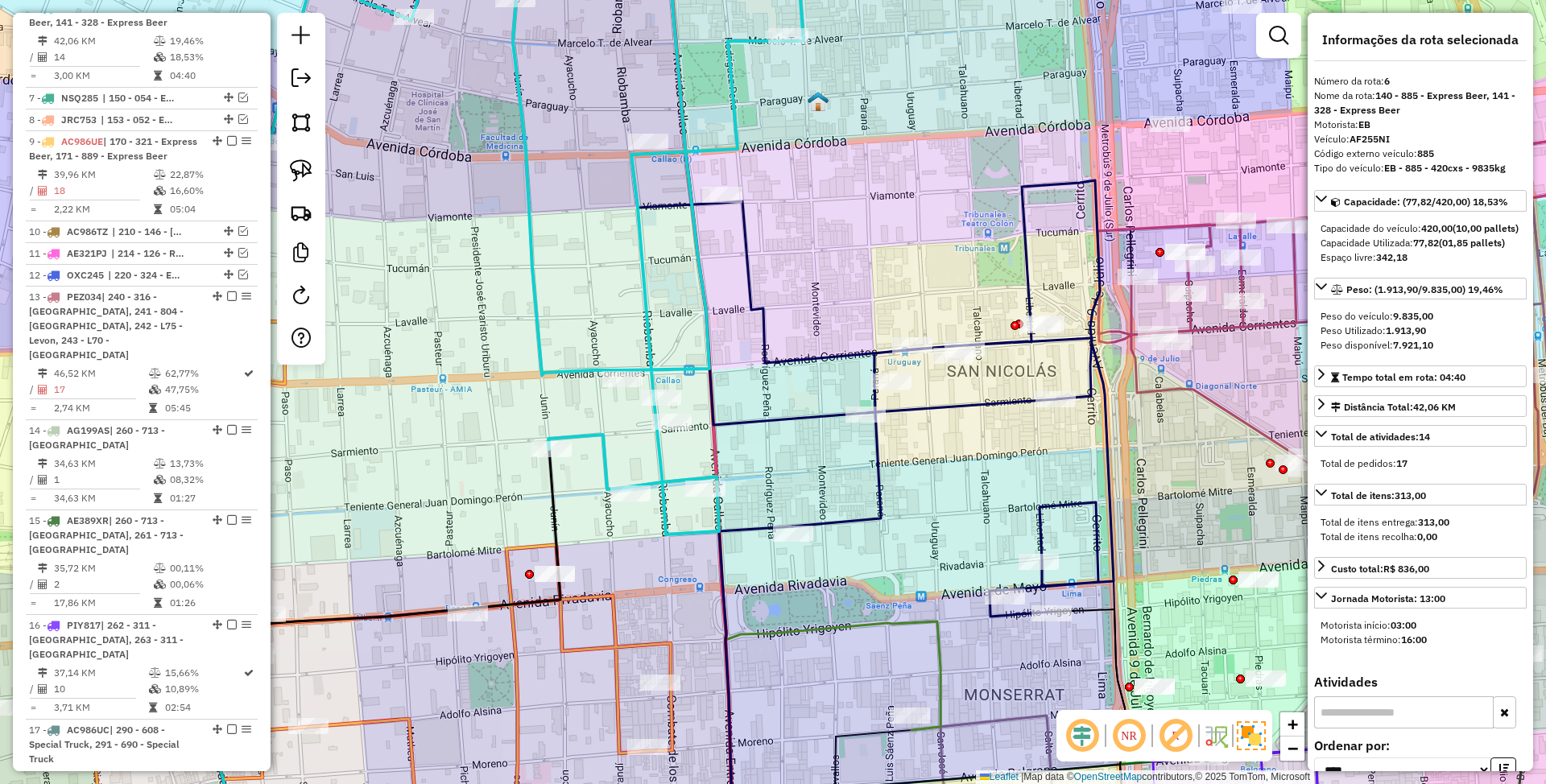
drag, startPoint x: 1096, startPoint y: 471, endPoint x: 994, endPoint y: 474, distance: 102.0
click at [994, 474] on div "Janela de atendimento Grade de atendimento Capacidade Transportadoras Veículos …" at bounding box center [773, 392] width 1546 height 784
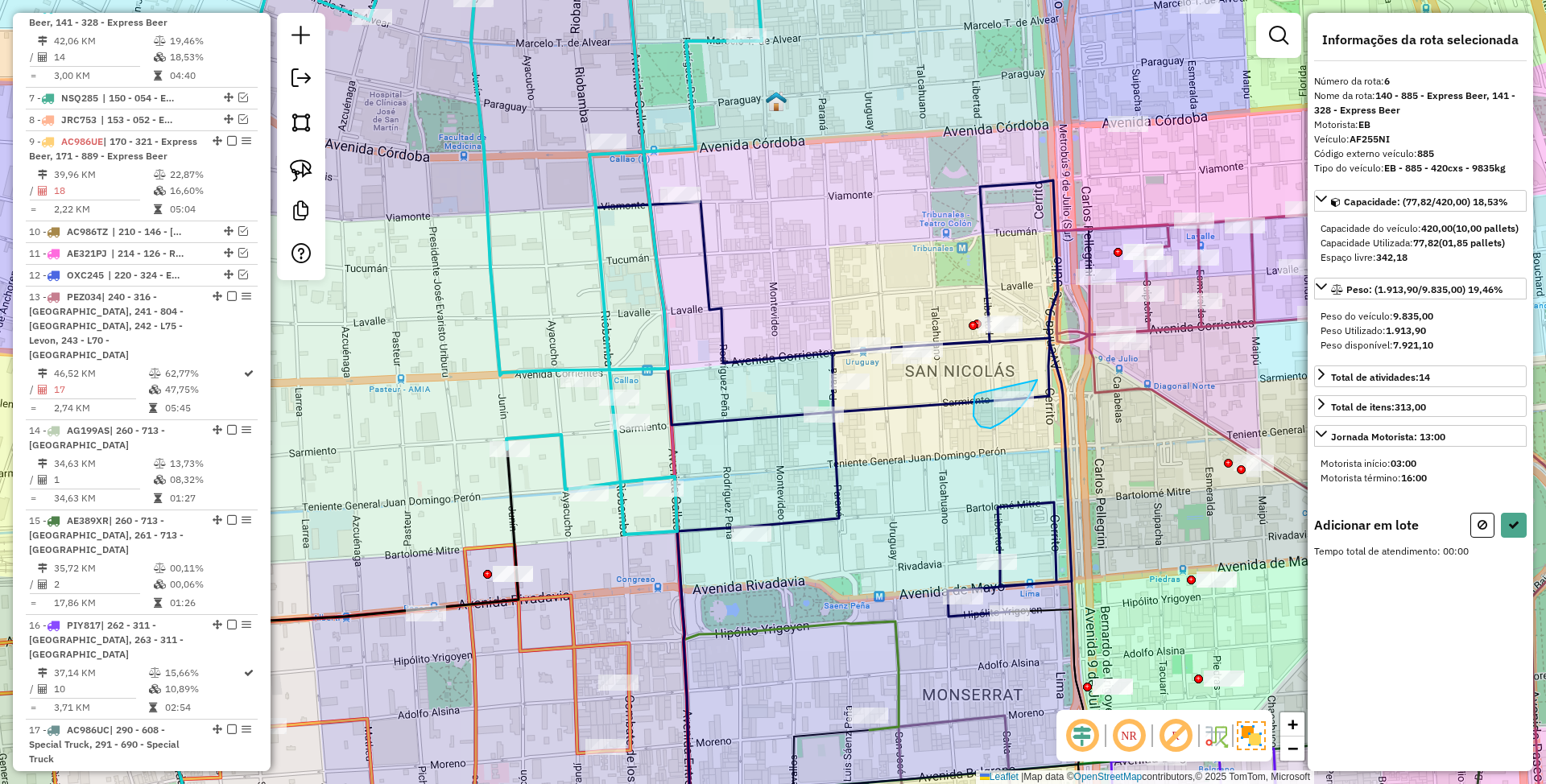
drag, startPoint x: 977, startPoint y: 394, endPoint x: 1037, endPoint y: 380, distance: 61.6
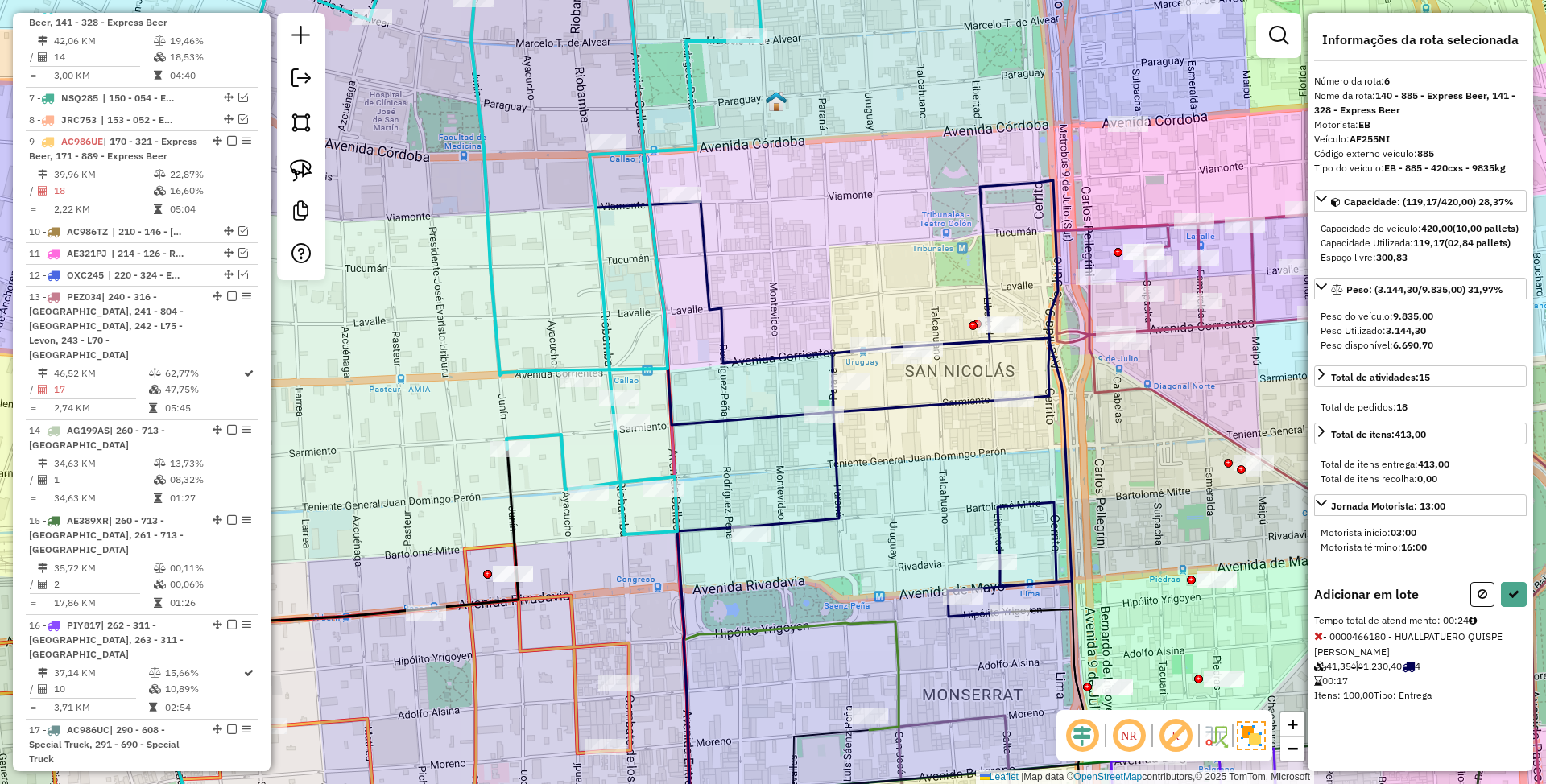
select select "*********"
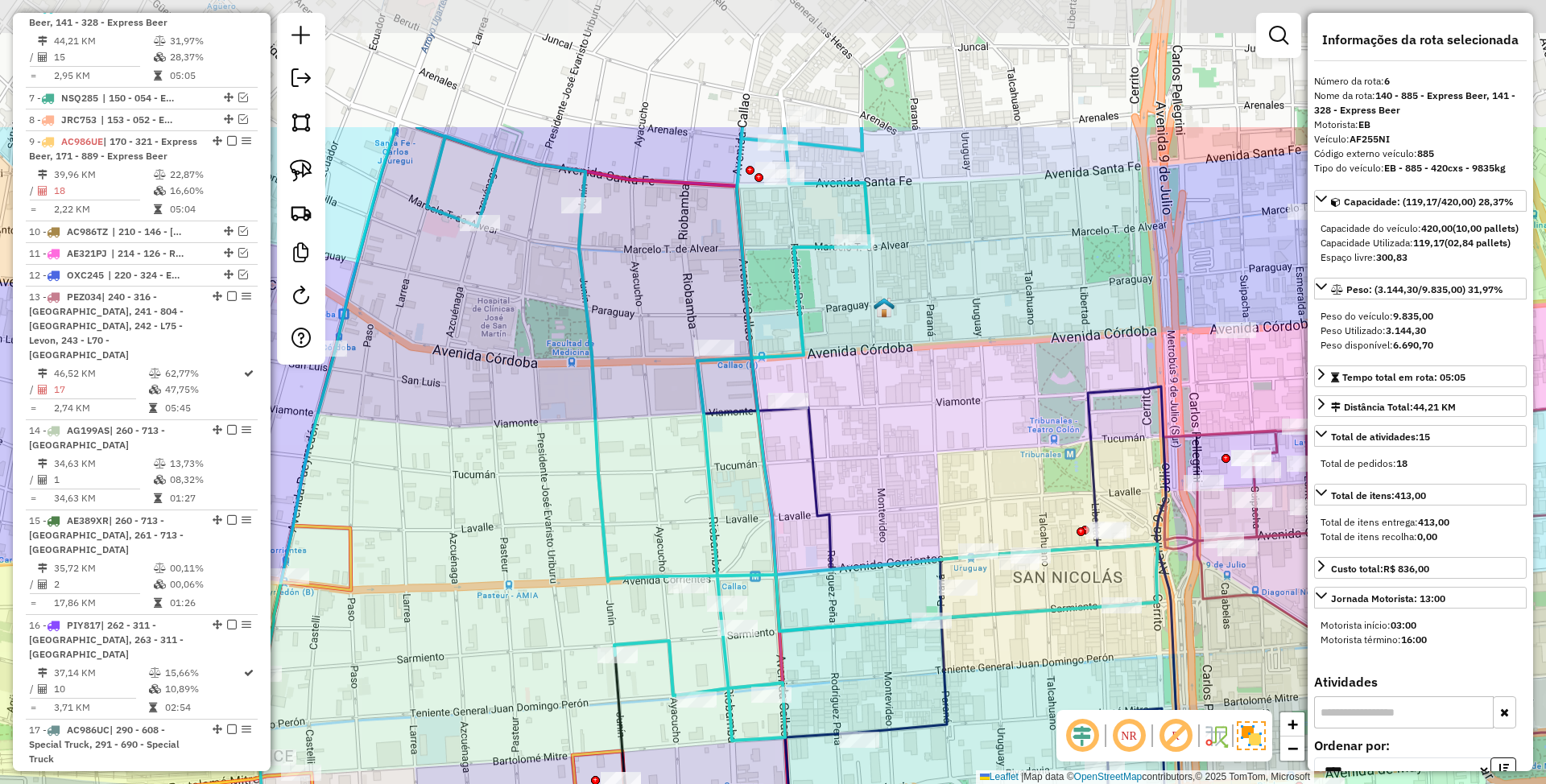
drag, startPoint x: 820, startPoint y: 303, endPoint x: 901, endPoint y: 473, distance: 188.3
click at [901, 473] on div "Janela de atendimento Grade de atendimento Capacidade Transportadoras Veículos …" at bounding box center [773, 392] width 1546 height 784
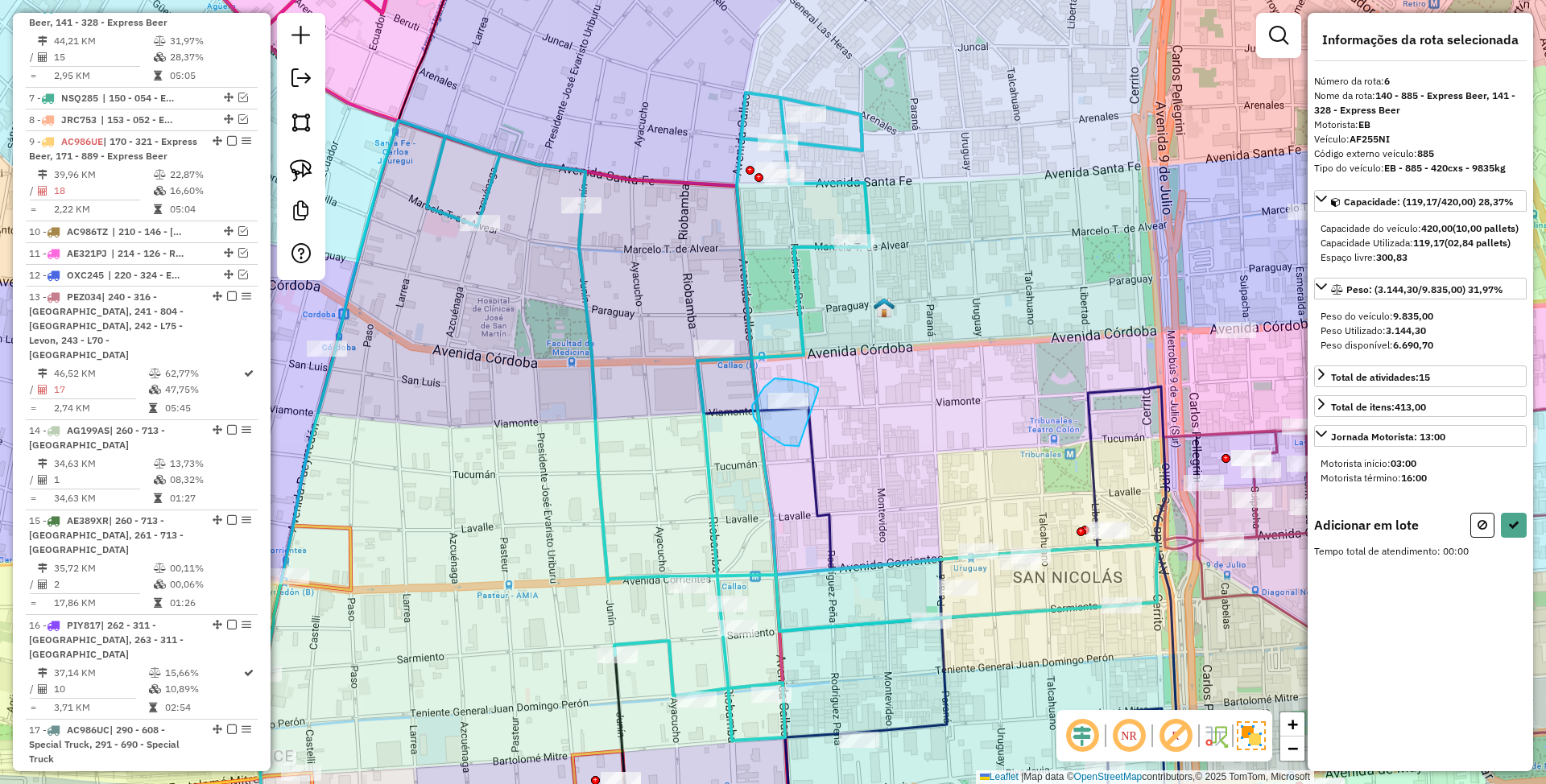
drag, startPoint x: 818, startPoint y: 388, endPoint x: 799, endPoint y: 446, distance: 61.0
click at [1487, 538] on button at bounding box center [1482, 525] width 24 height 25
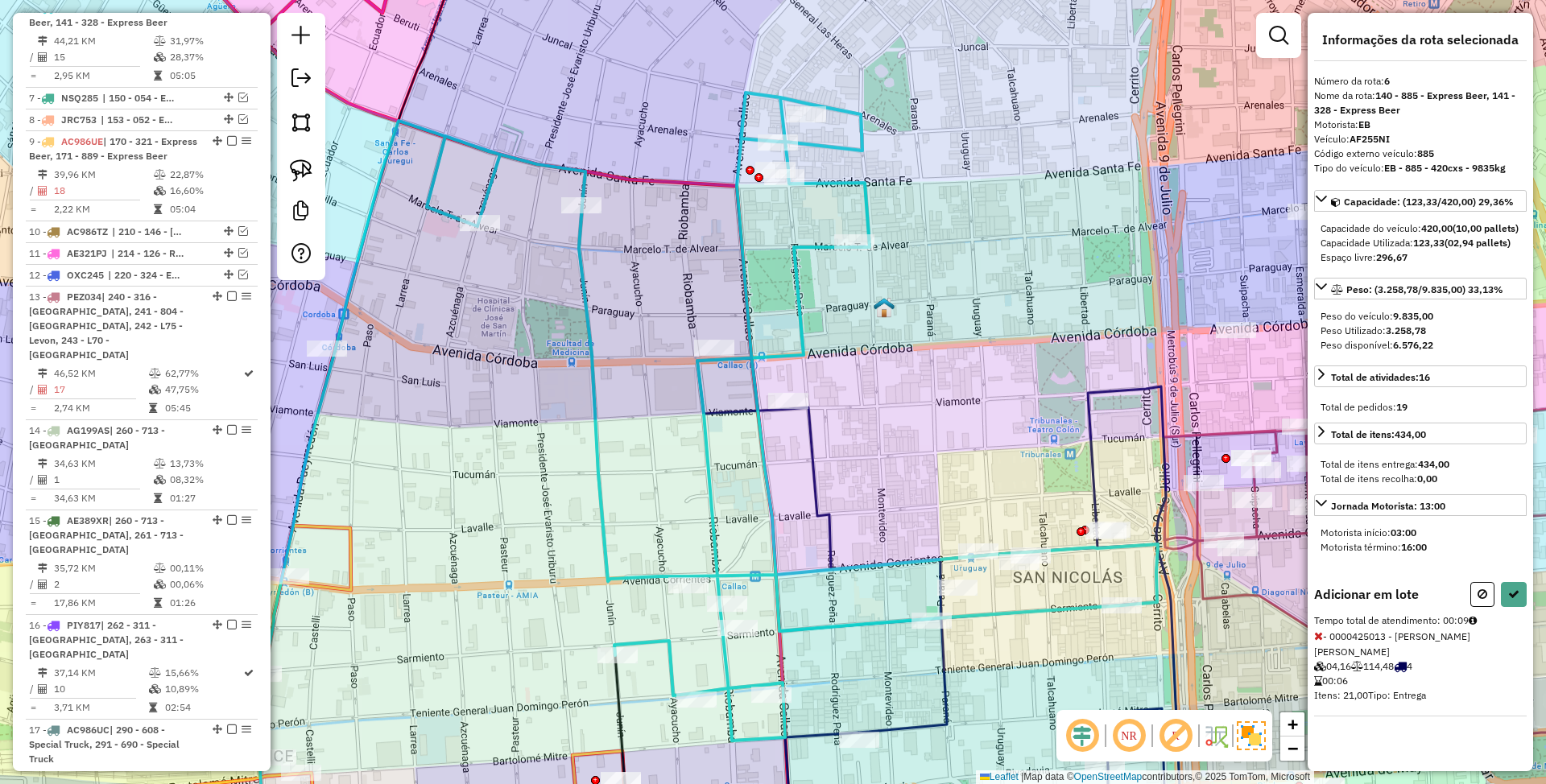
select select "*********"
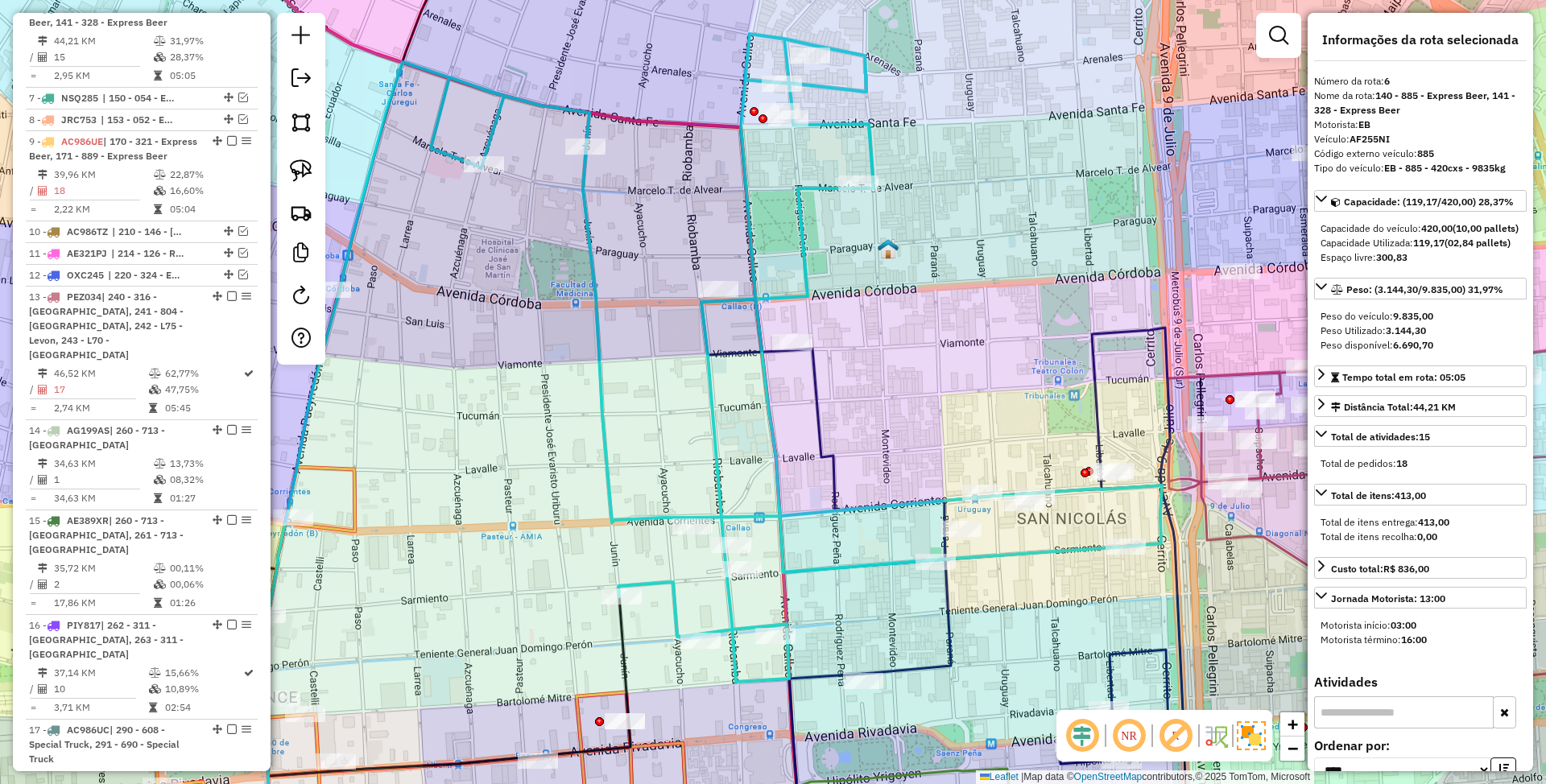
drag, startPoint x: 852, startPoint y: 603, endPoint x: 857, endPoint y: 394, distance: 209.1
click at [857, 394] on div "Janela de atendimento Grade de atendimento Capacidade Transportadoras Veículos …" at bounding box center [773, 392] width 1546 height 784
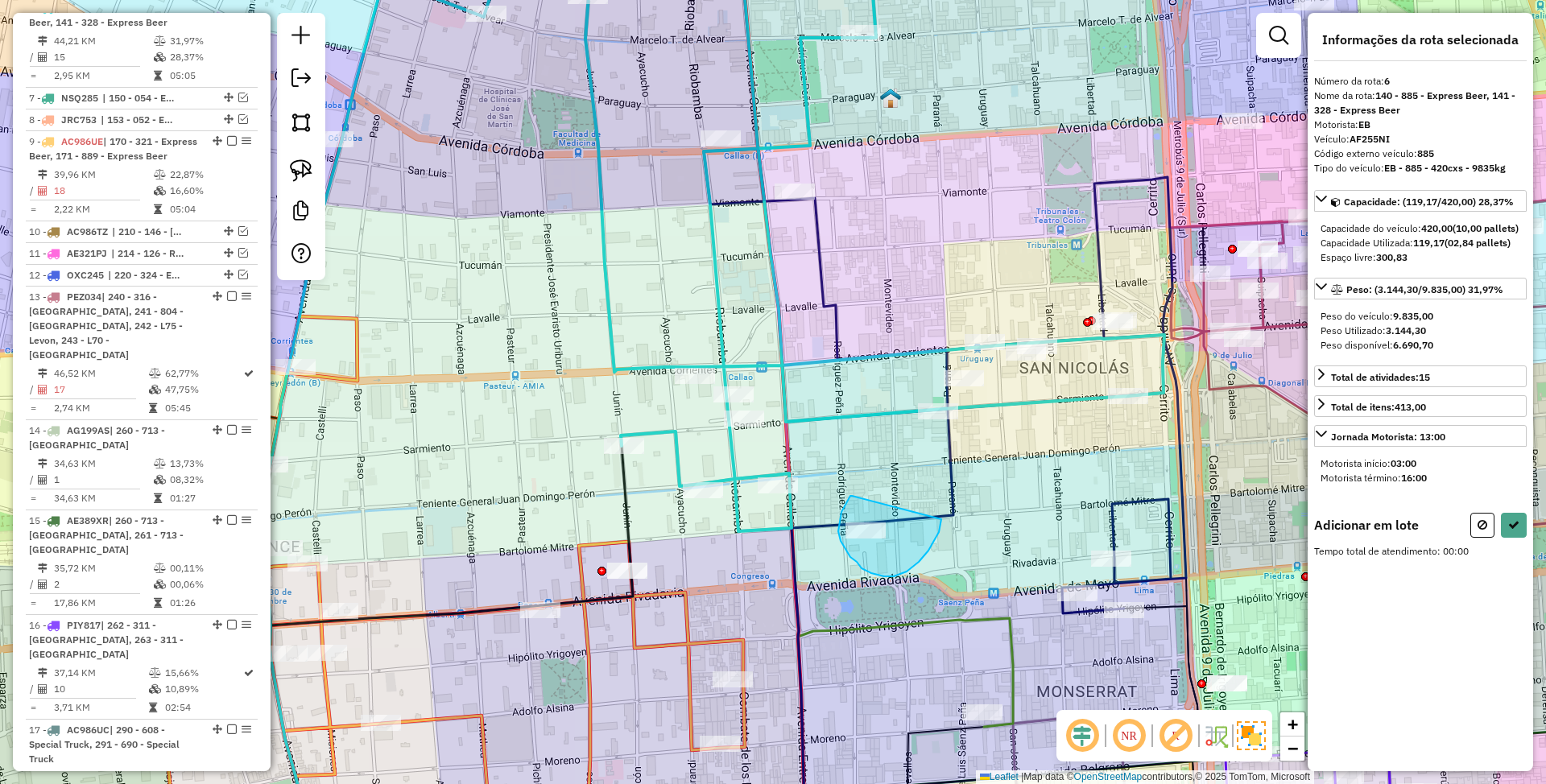
drag, startPoint x: 845, startPoint y: 507, endPoint x: 942, endPoint y: 519, distance: 97.7
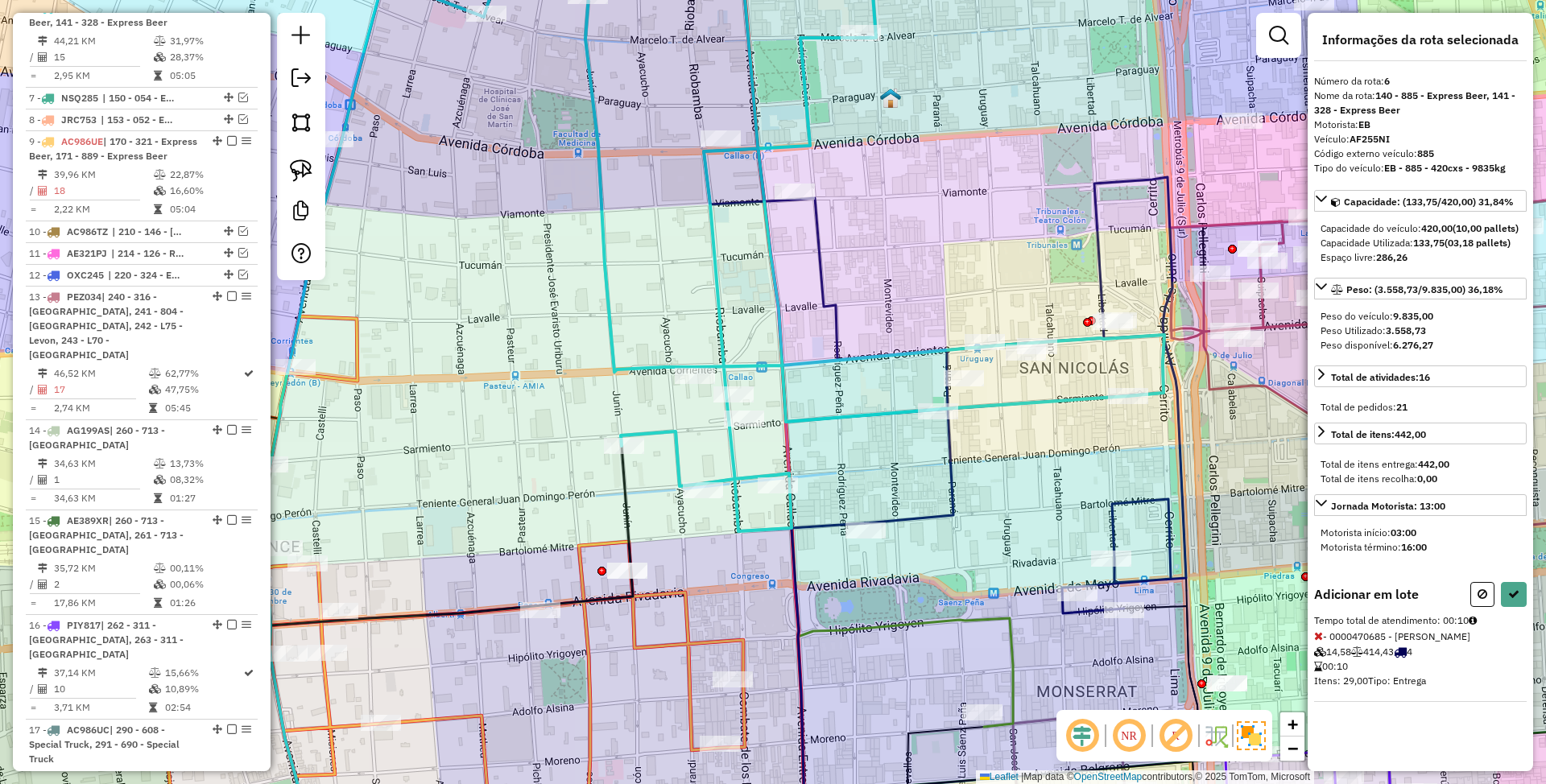
select select "*********"
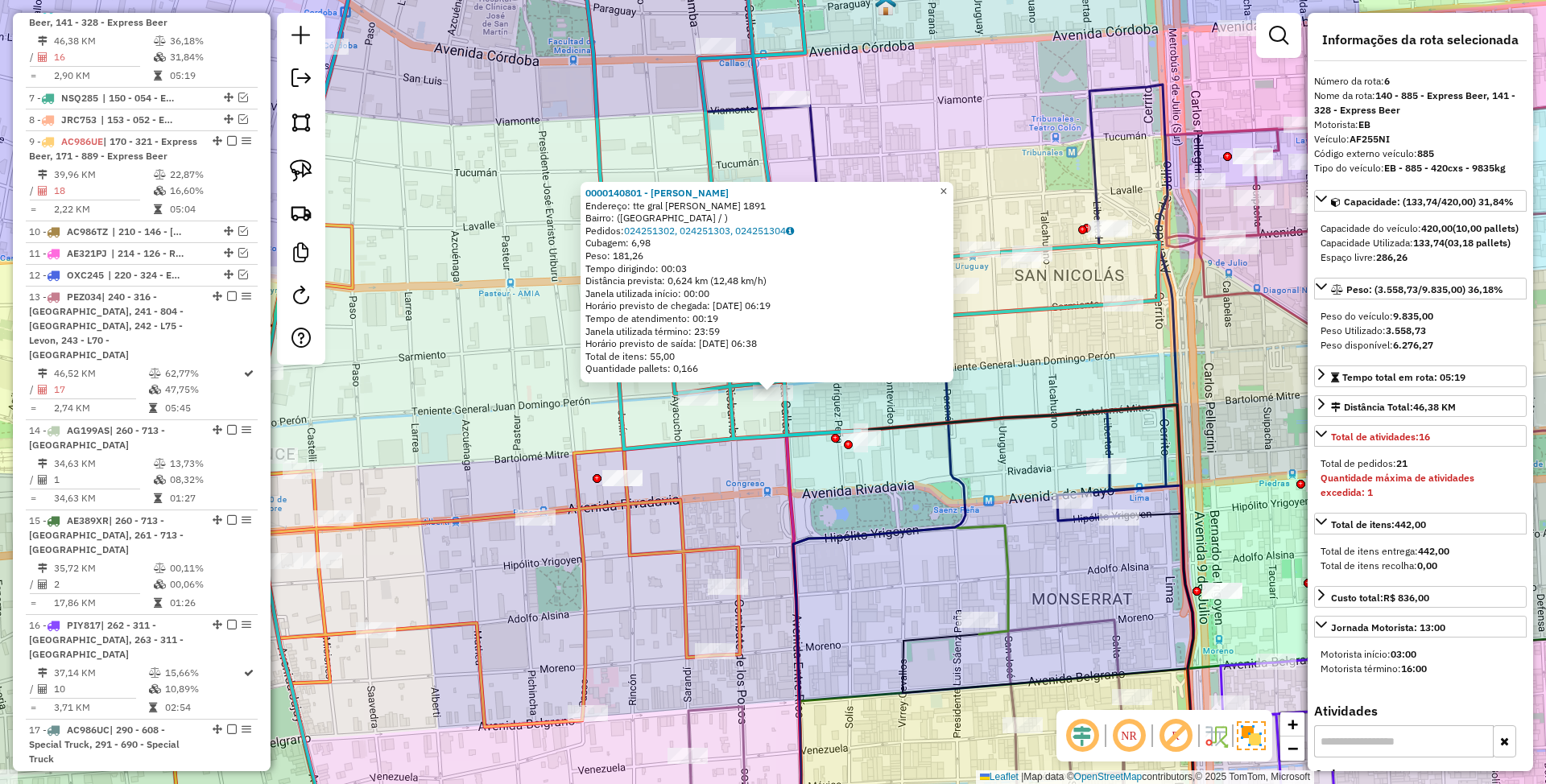
click at [947, 192] on span "×" at bounding box center [943, 191] width 8 height 14
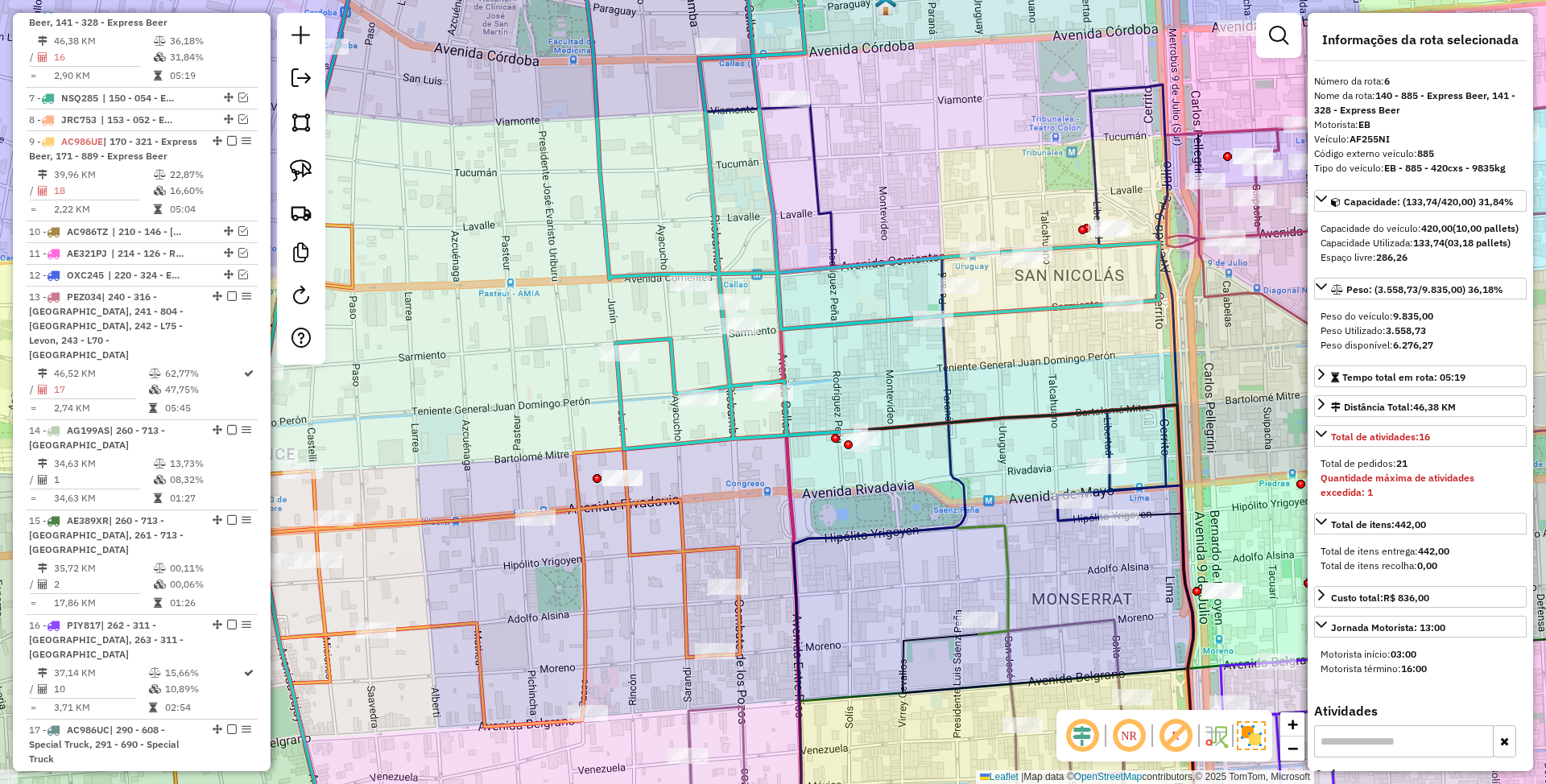
click at [774, 289] on icon at bounding box center [748, 184] width 823 height 528
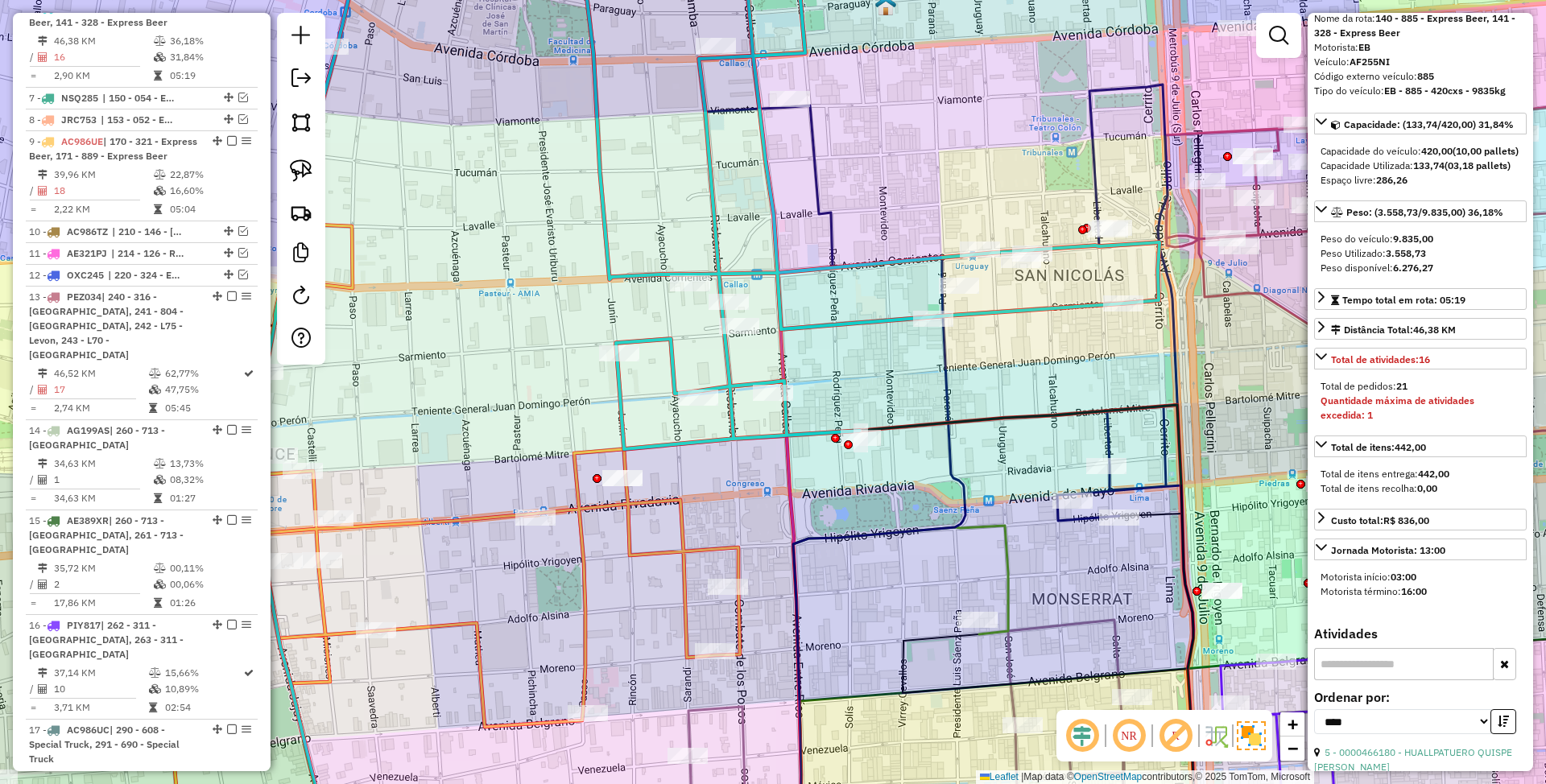
scroll to position [214, 0]
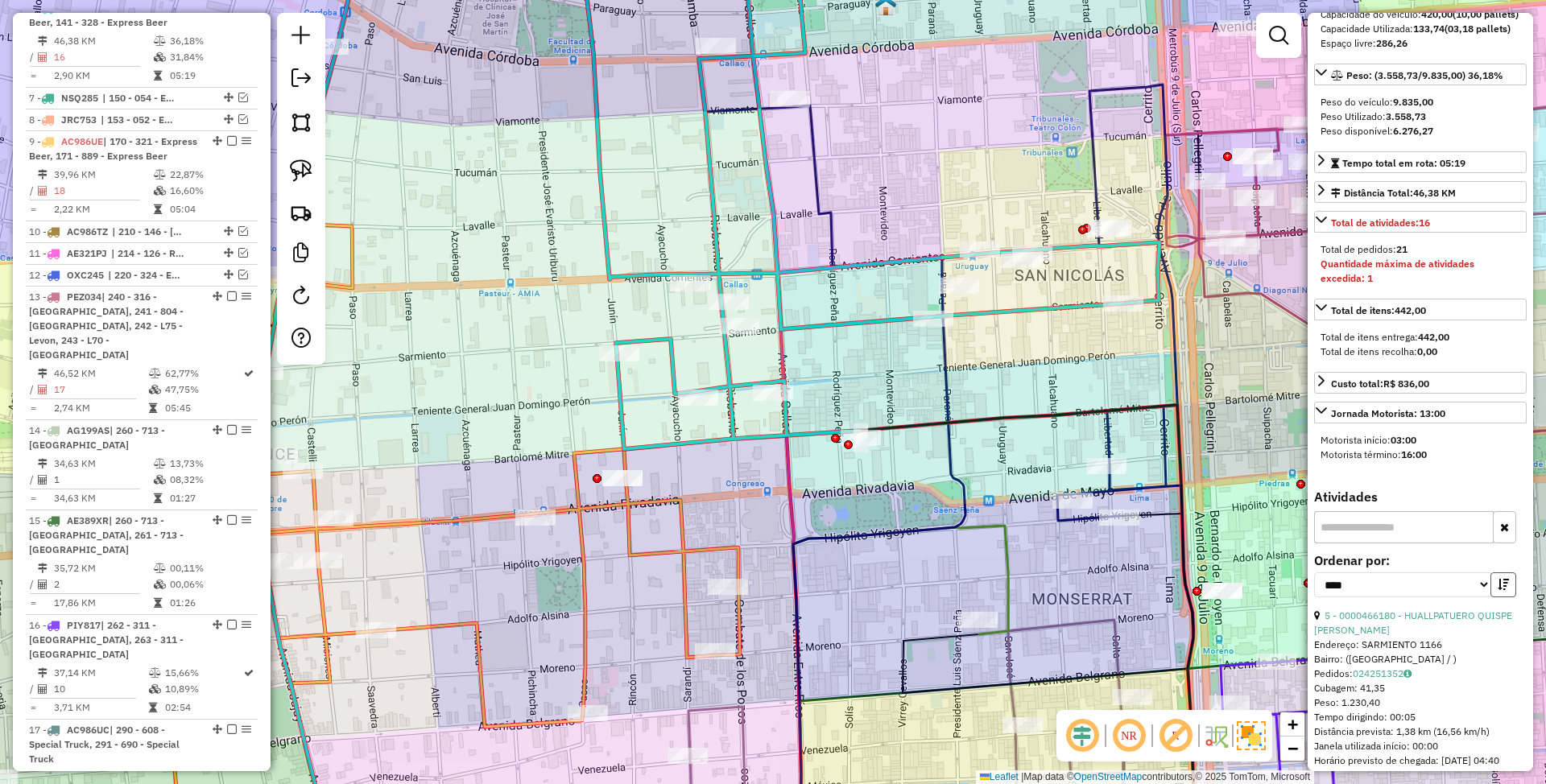
click at [1498, 590] on icon "button" at bounding box center [1504, 585] width 12 height 12
click at [1387, 636] on link "15 - 0000410180 - CASERO DE VERDAD S.R.L." at bounding box center [1408, 623] width 187 height 27
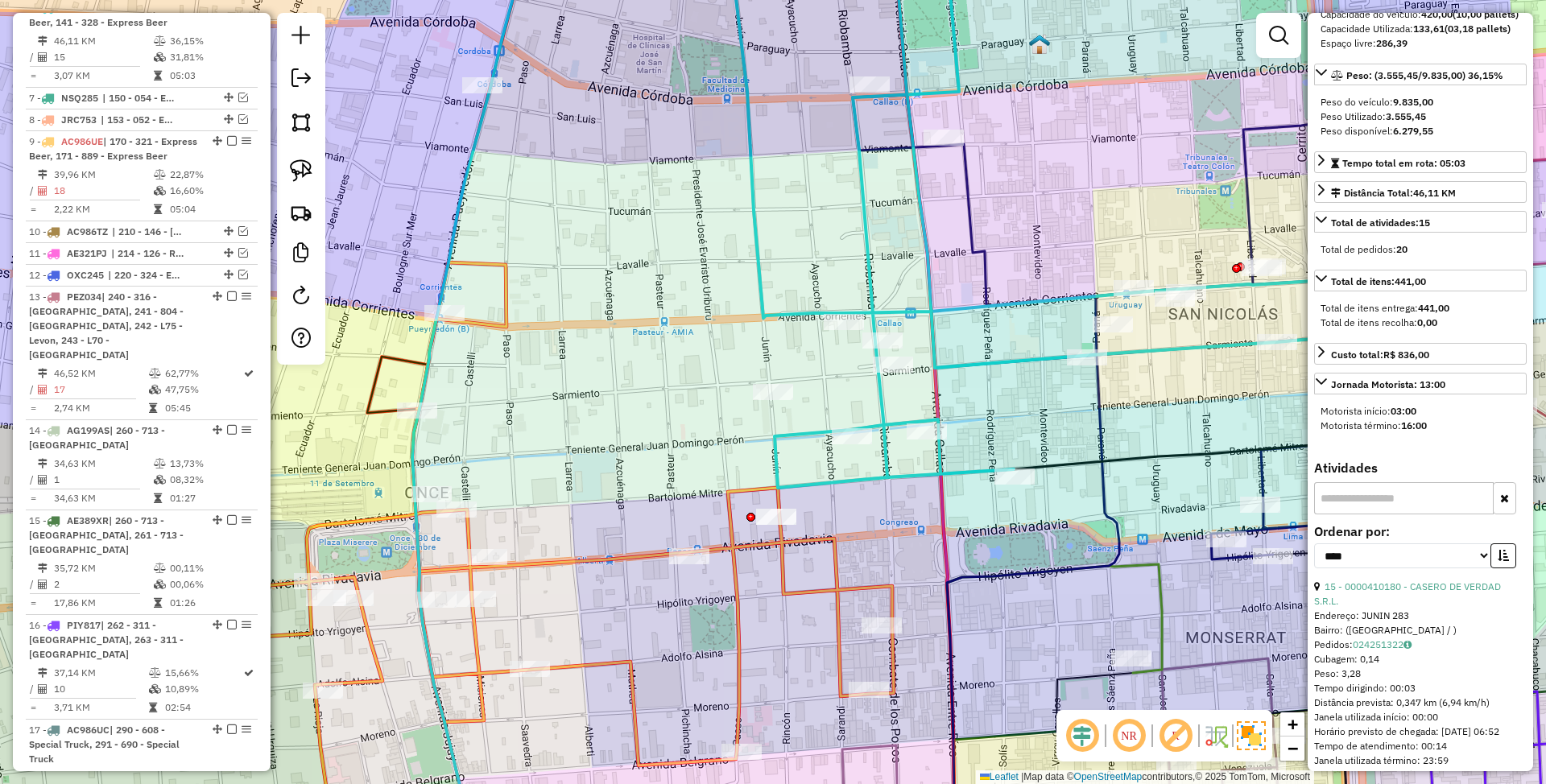
scroll to position [0, 0]
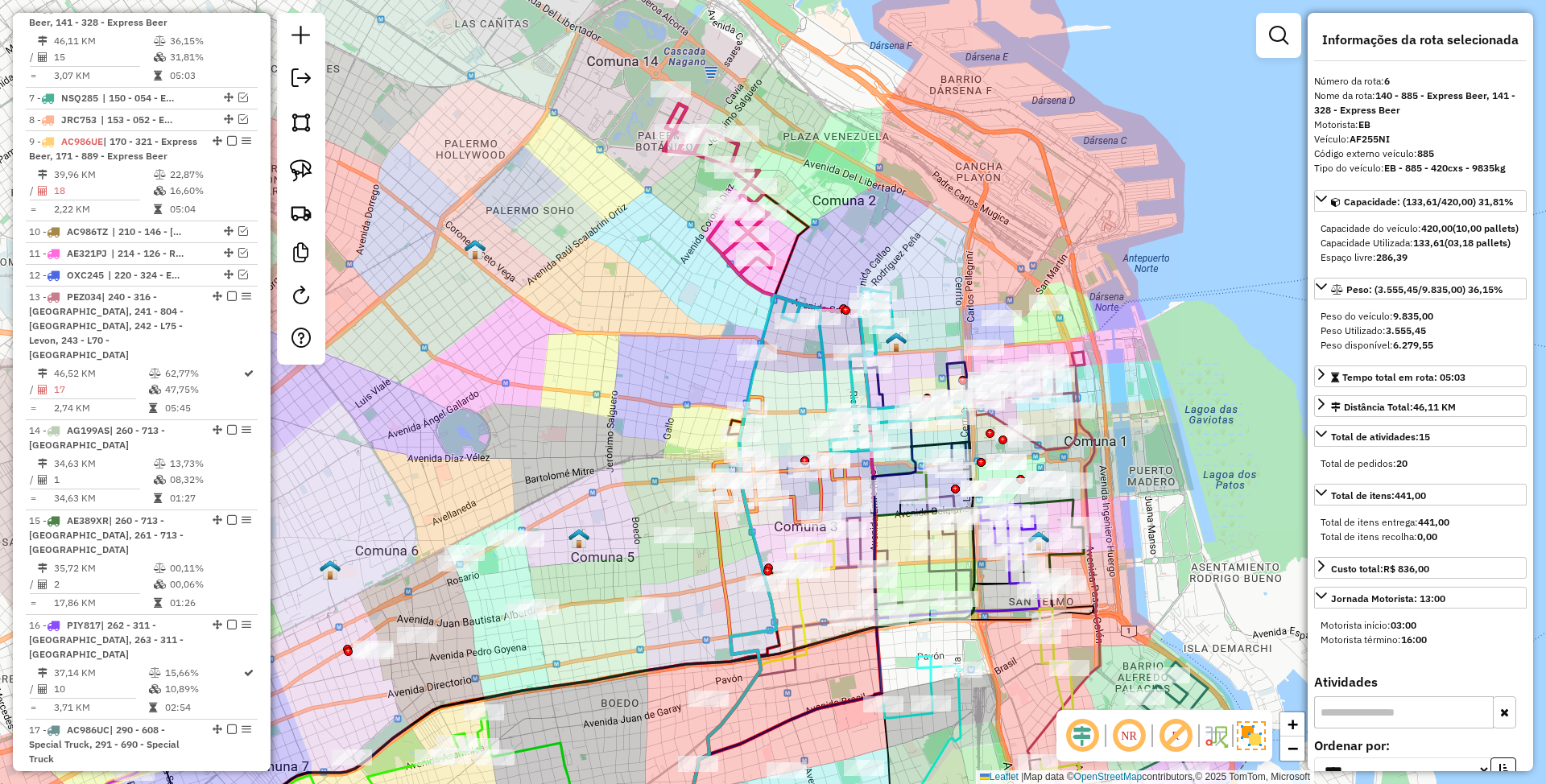
click at [817, 364] on icon at bounding box center [862, 371] width 207 height 165
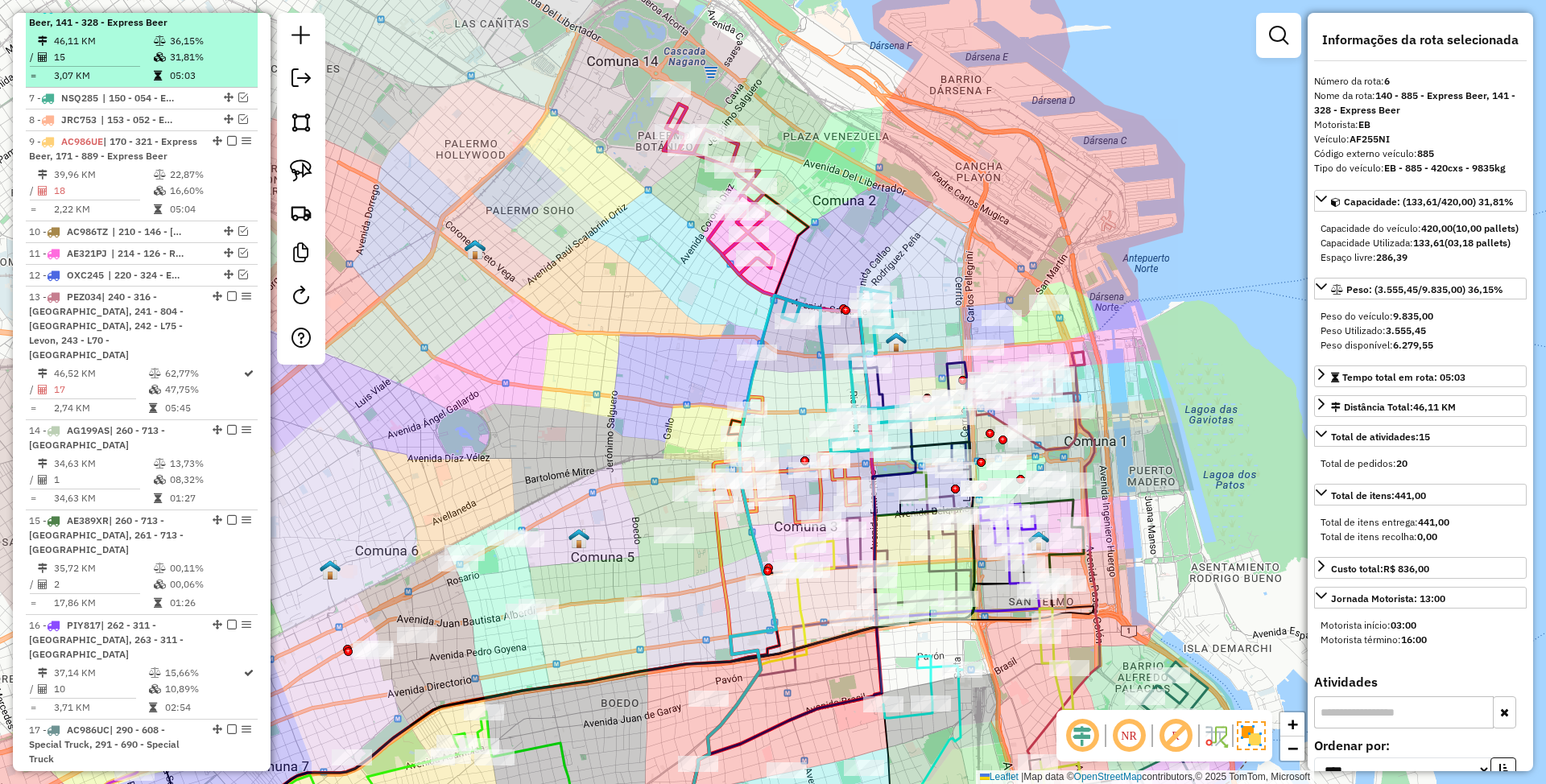
click at [229, 13] on em at bounding box center [232, 8] width 10 height 10
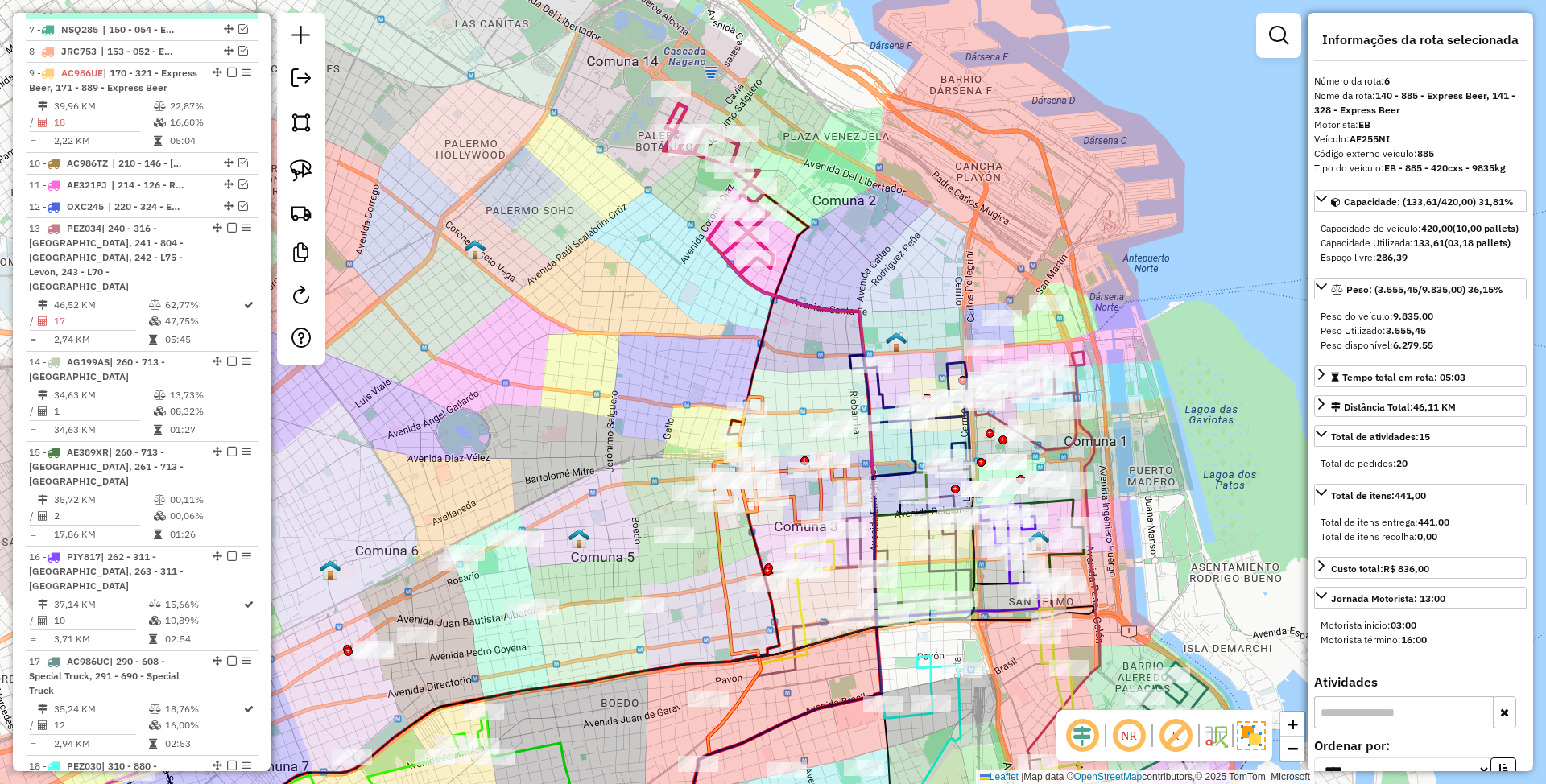
scroll to position [1008, 0]
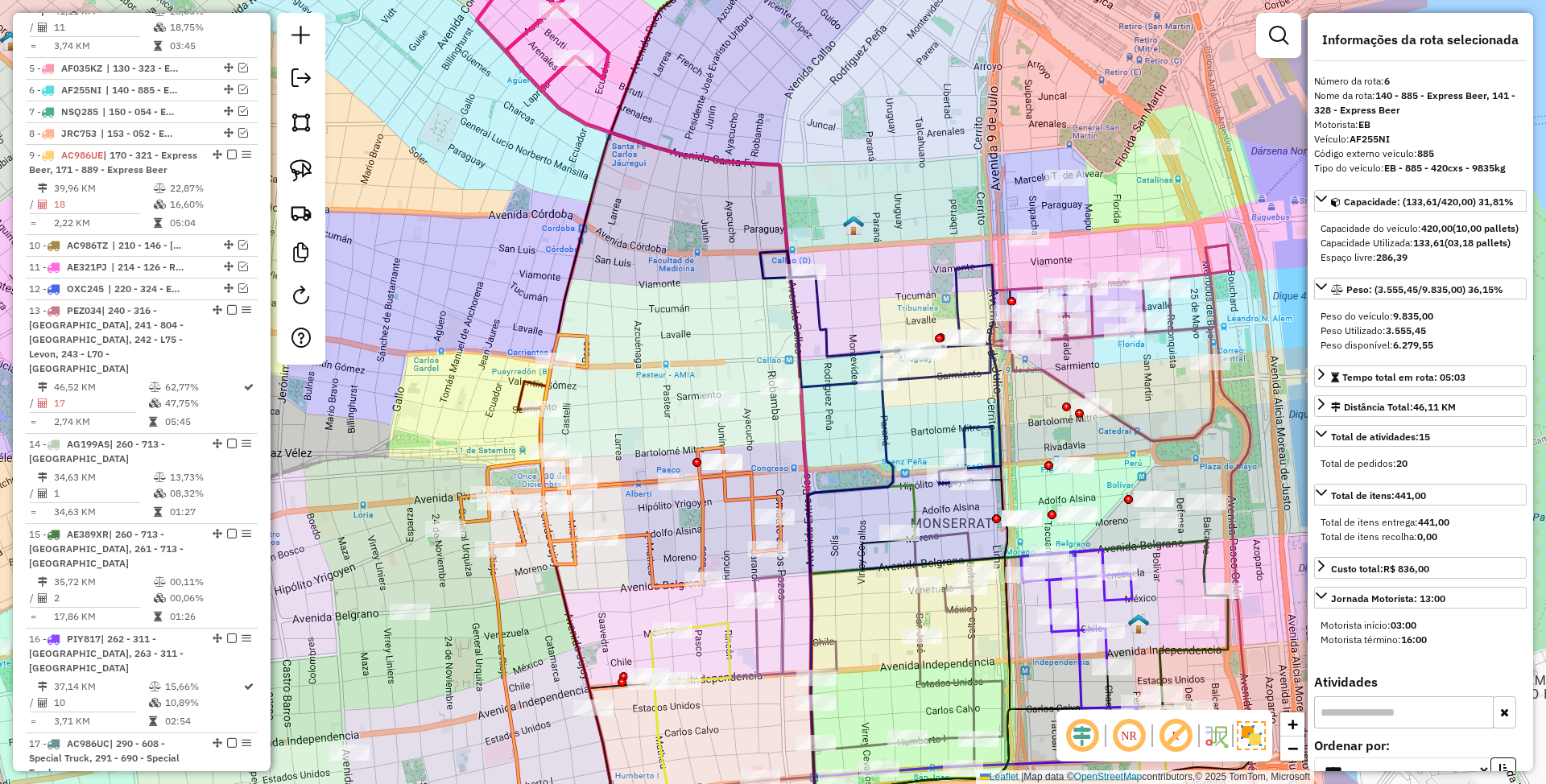
click at [887, 417] on icon at bounding box center [851, 623] width 85 height 483
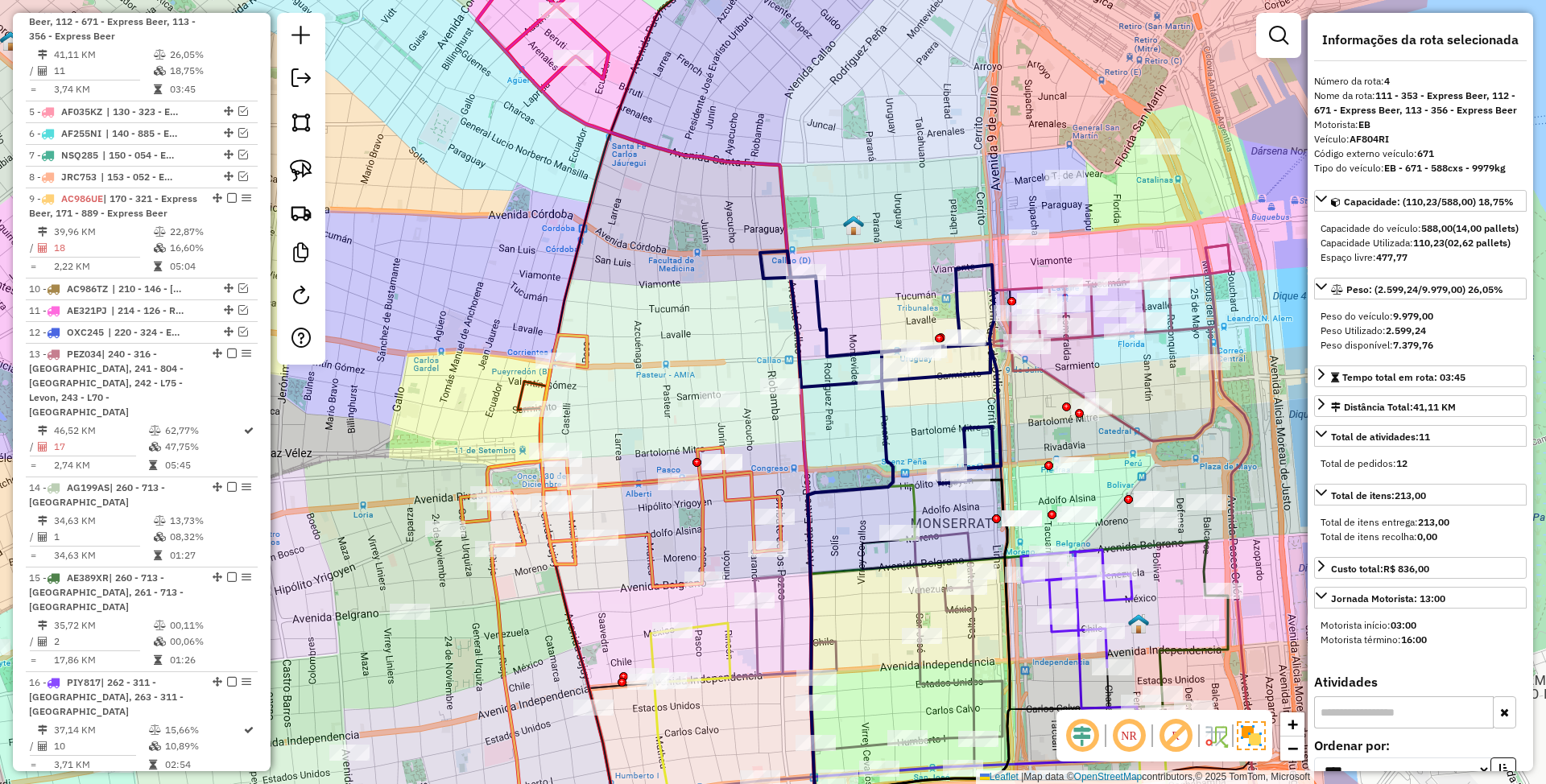
scroll to position [964, 0]
click at [915, 512] on icon at bounding box center [861, 674] width 107 height 378
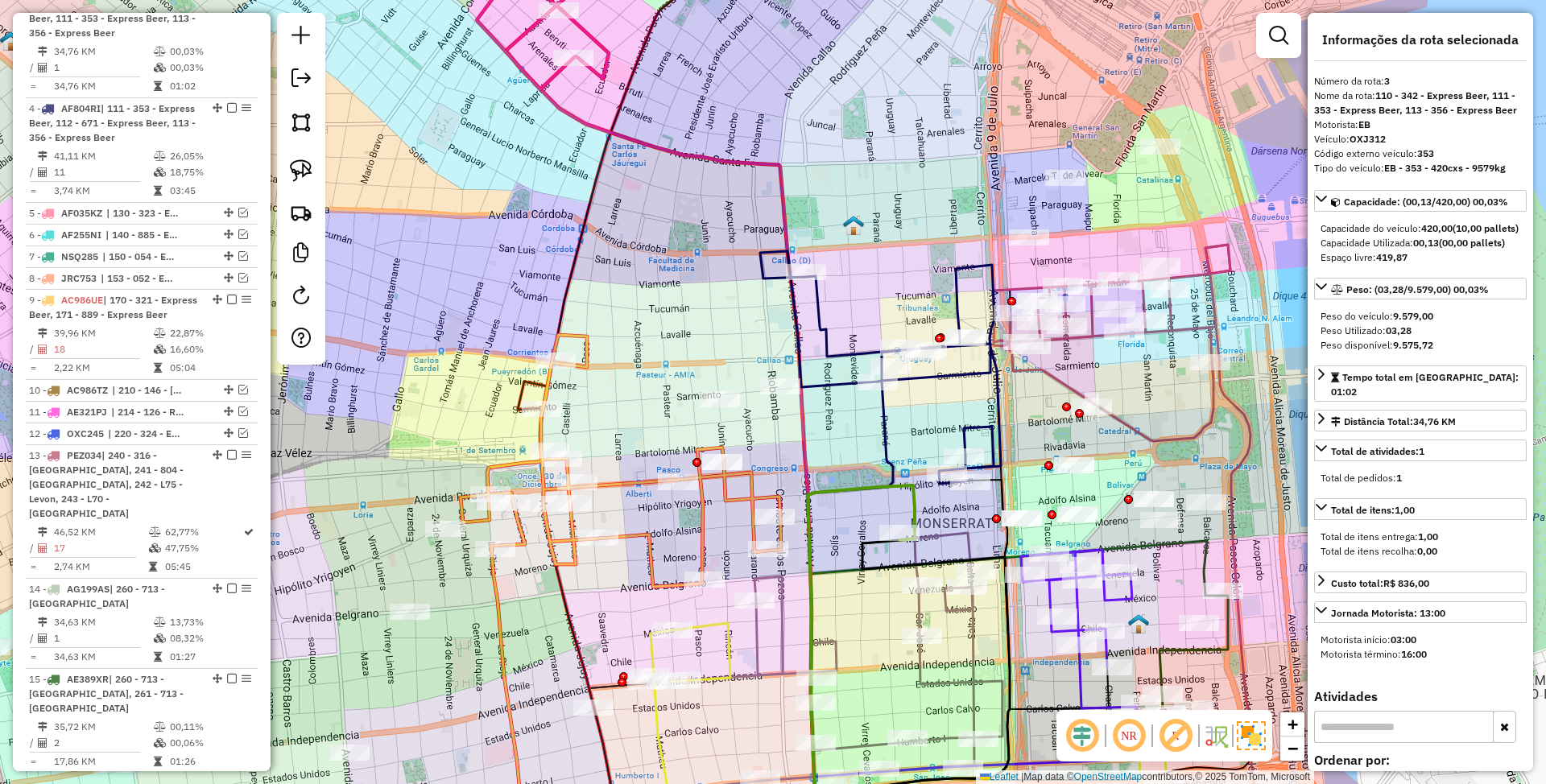
scroll to position [858, 0]
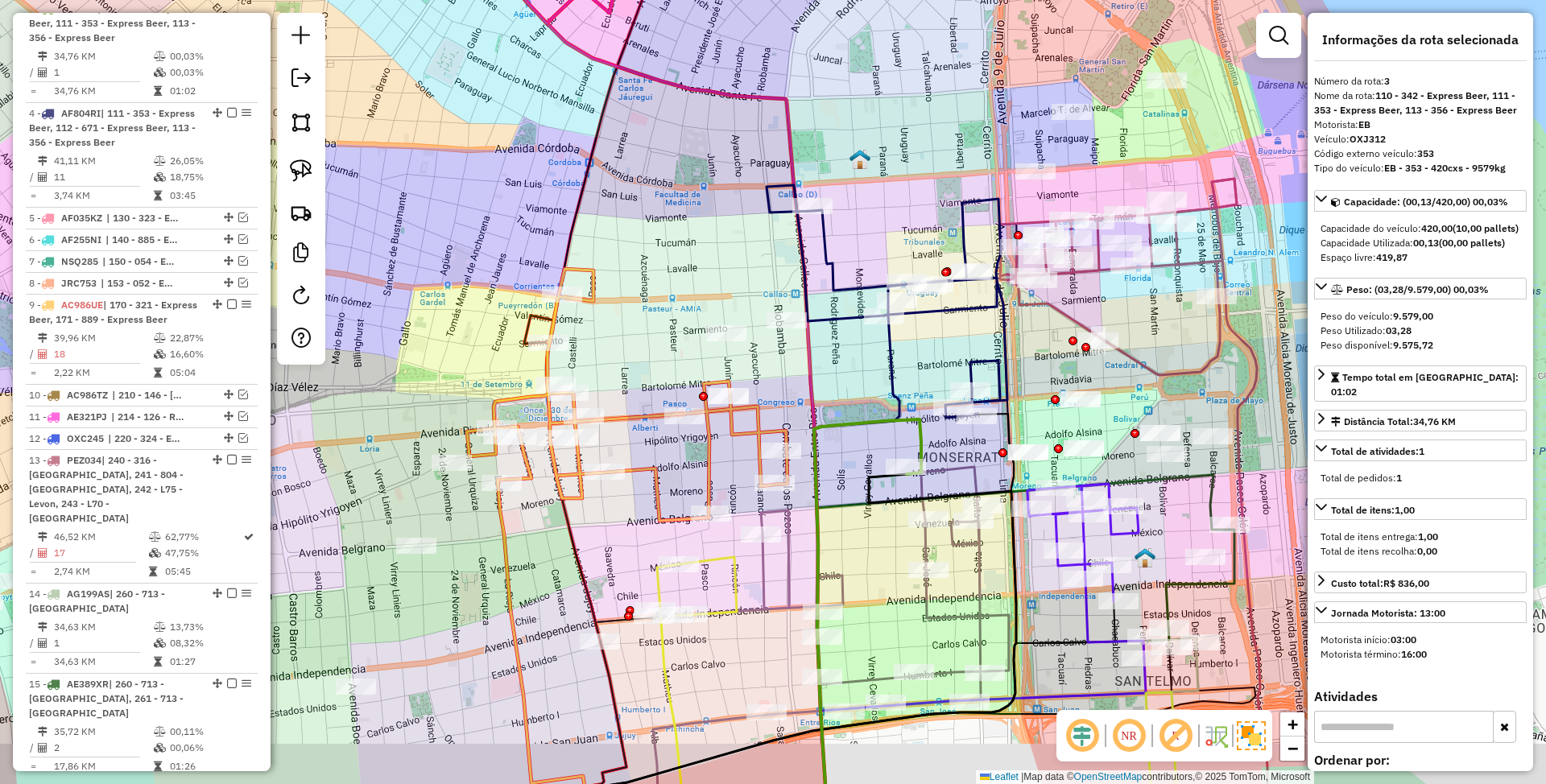
drag, startPoint x: 929, startPoint y: 525, endPoint x: 925, endPoint y: 405, distance: 120.1
click at [925, 405] on div "Janela de atendimento Grade de atendimento Capacidade Transportadoras Veículos …" at bounding box center [773, 392] width 1546 height 784
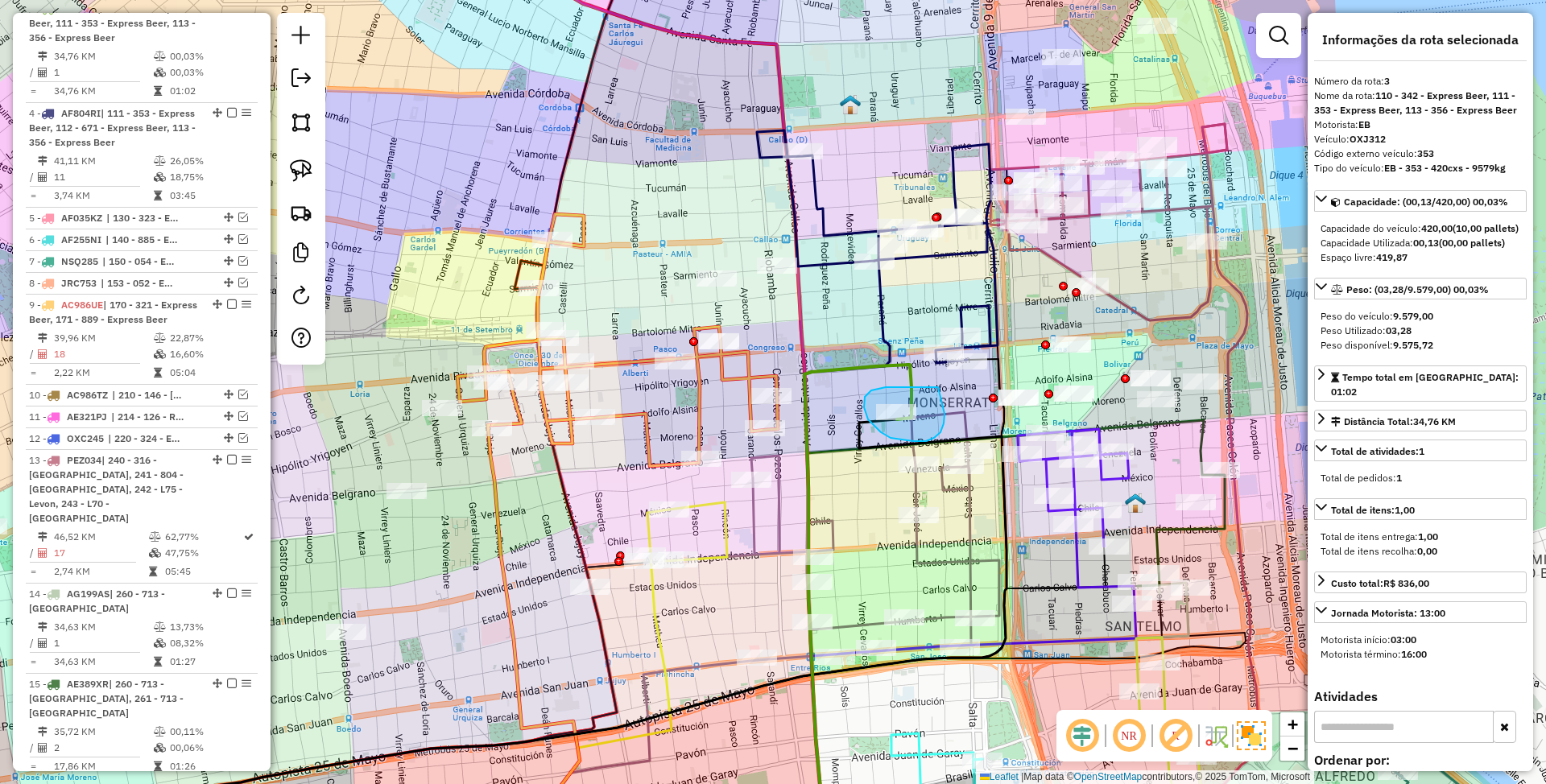
drag, startPoint x: 939, startPoint y: 387, endPoint x: 944, endPoint y: 414, distance: 27.5
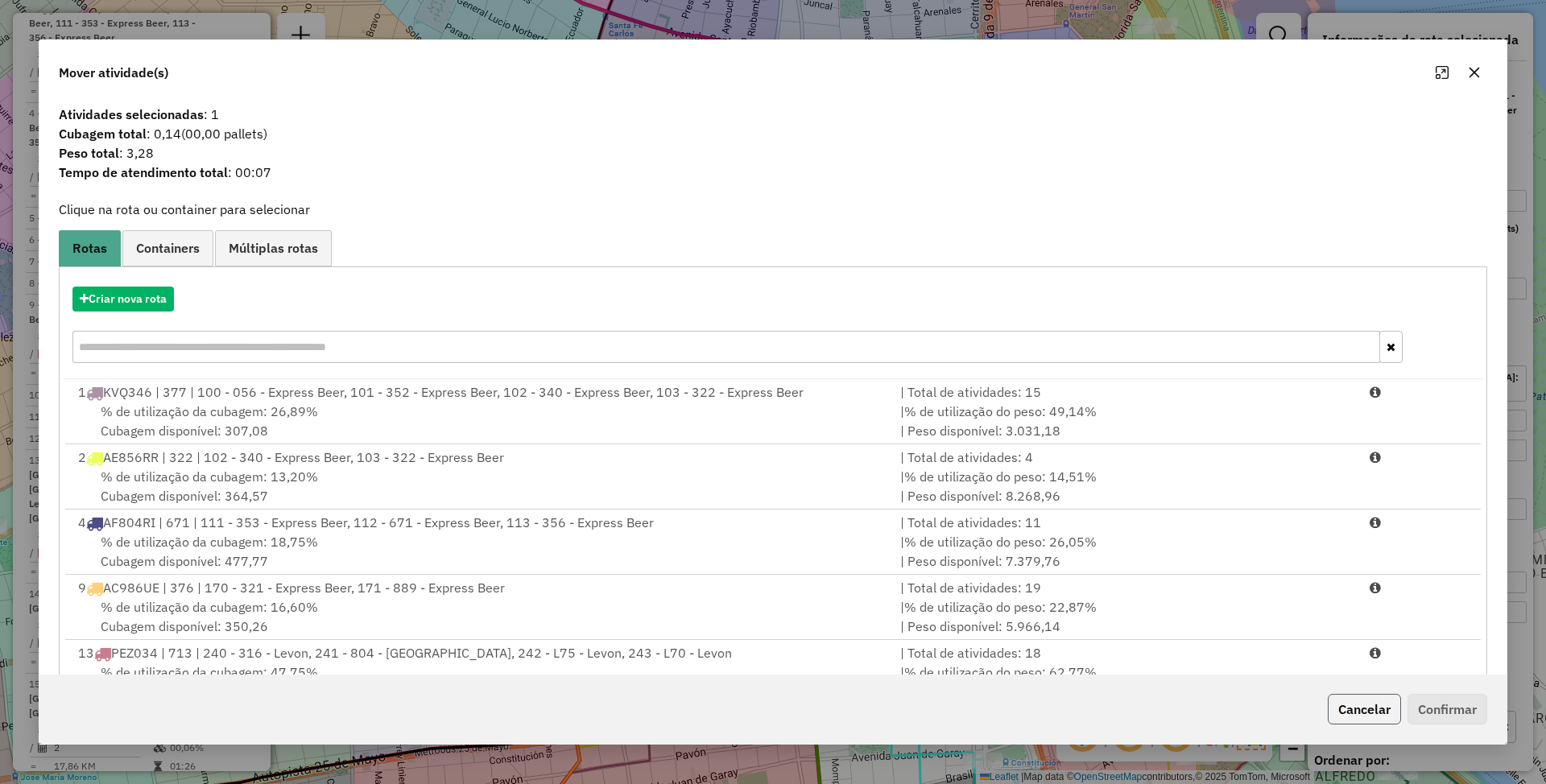
click at [1380, 713] on button "Cancelar" at bounding box center [1364, 710] width 73 height 31
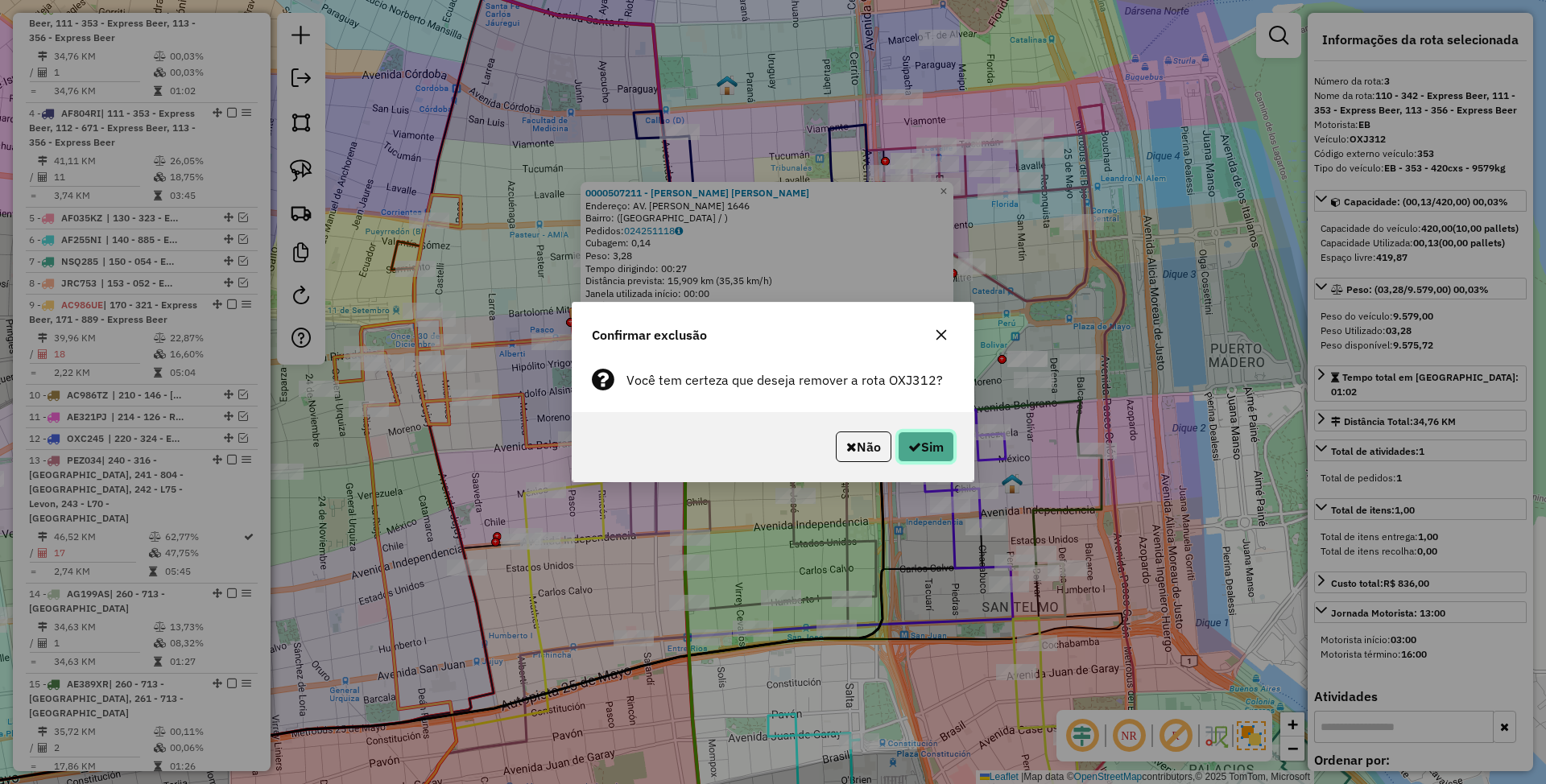
click at [926, 443] on button "Sim" at bounding box center [926, 447] width 56 height 31
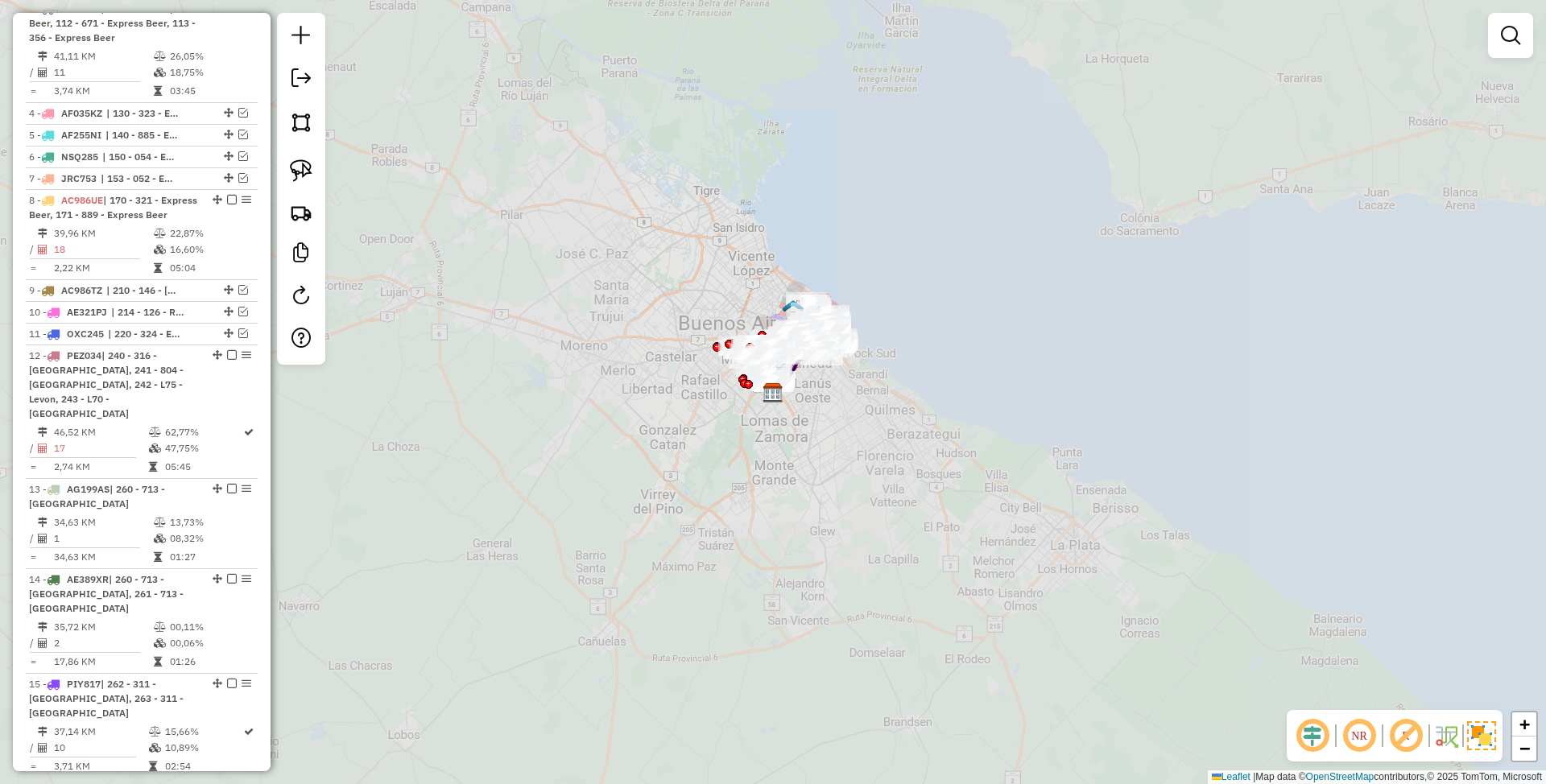
scroll to position [754, 0]
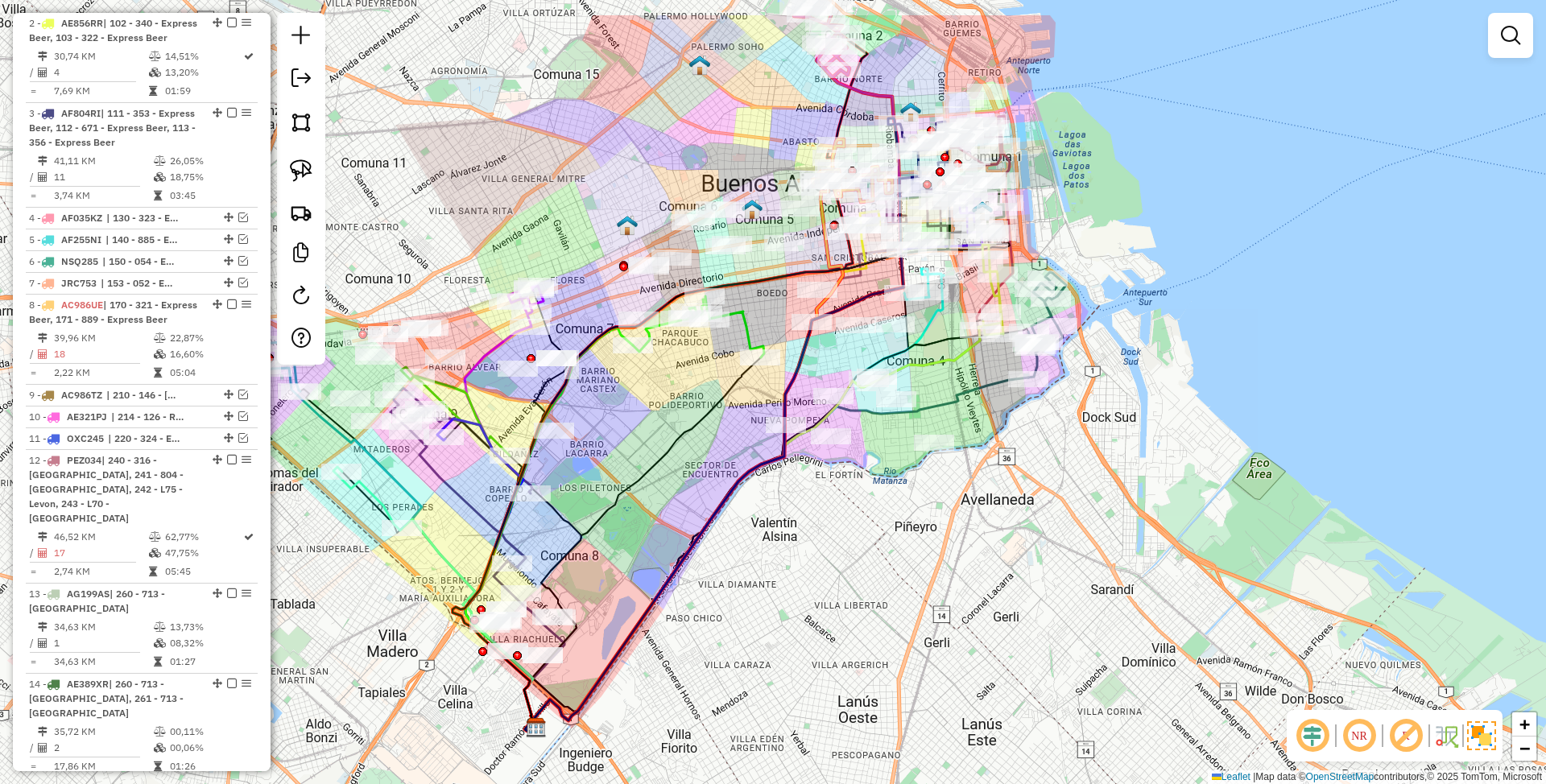
drag, startPoint x: 1029, startPoint y: 429, endPoint x: 978, endPoint y: 662, distance: 238.5
click at [978, 662] on div "Janela de atendimento Grade de atendimento Capacidade Transportadoras Veículos …" at bounding box center [773, 392] width 1546 height 784
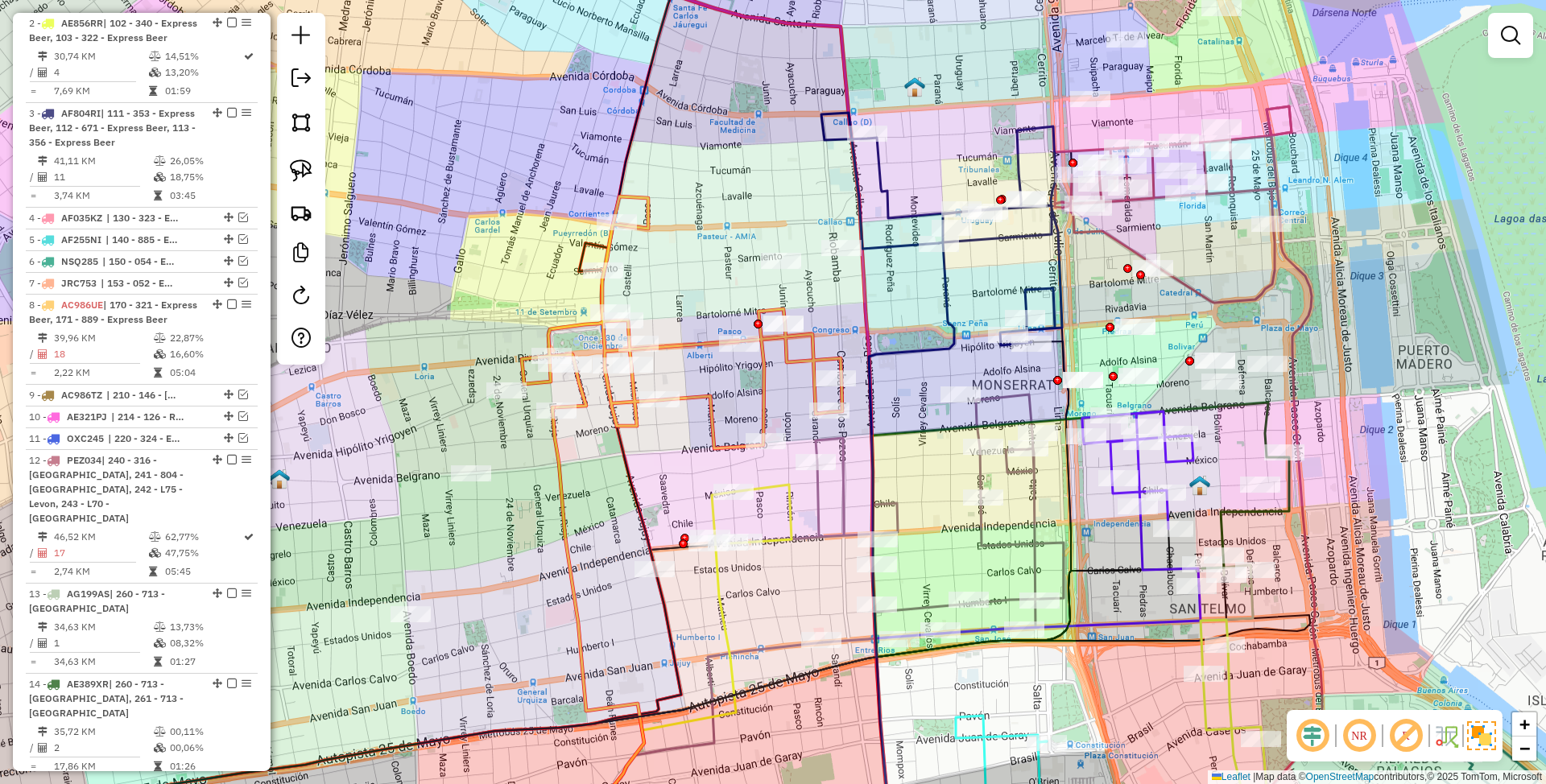
click at [1006, 238] on icon at bounding box center [942, 229] width 240 height 233
select select "*********"
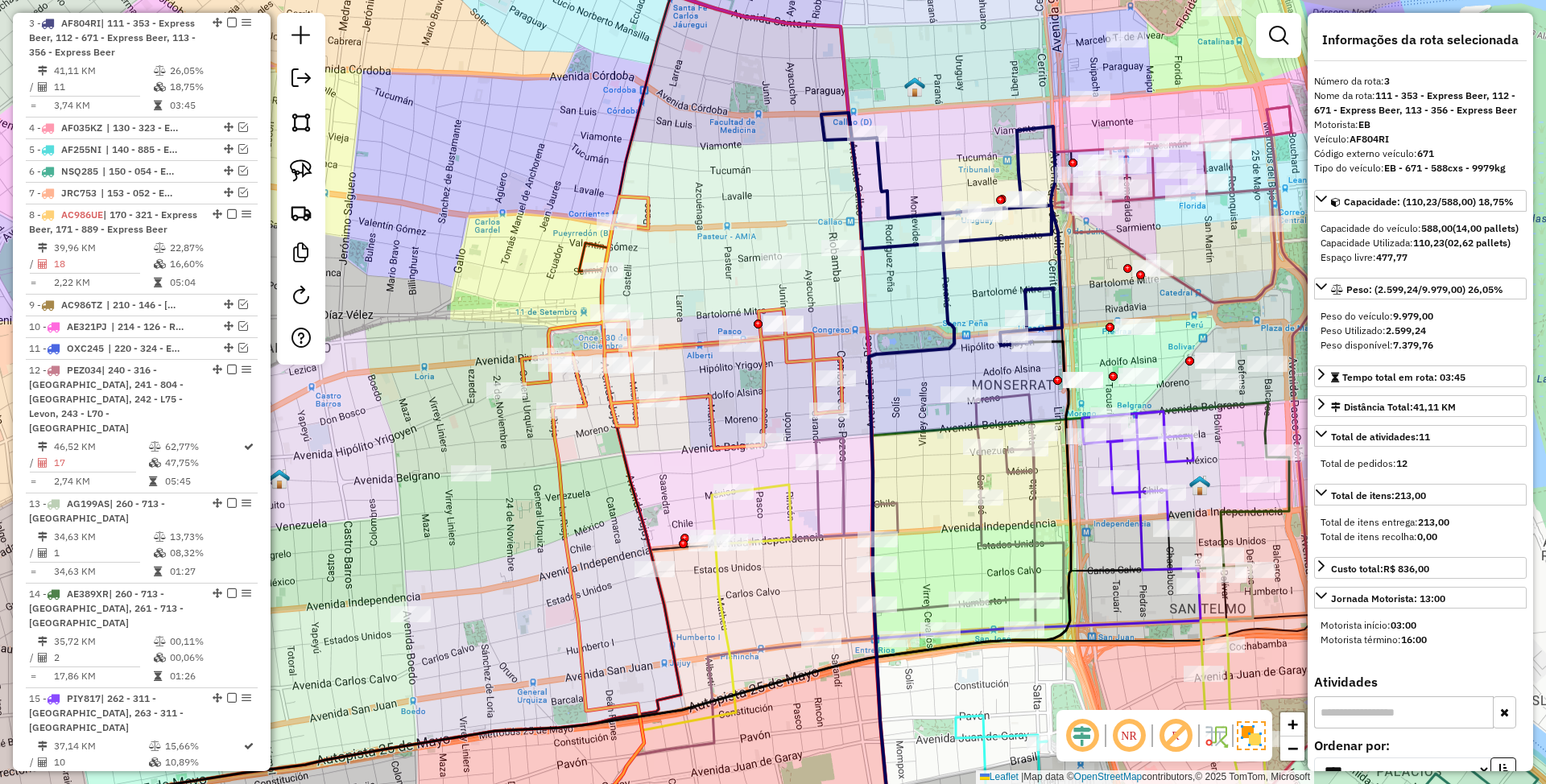
scroll to position [858, 0]
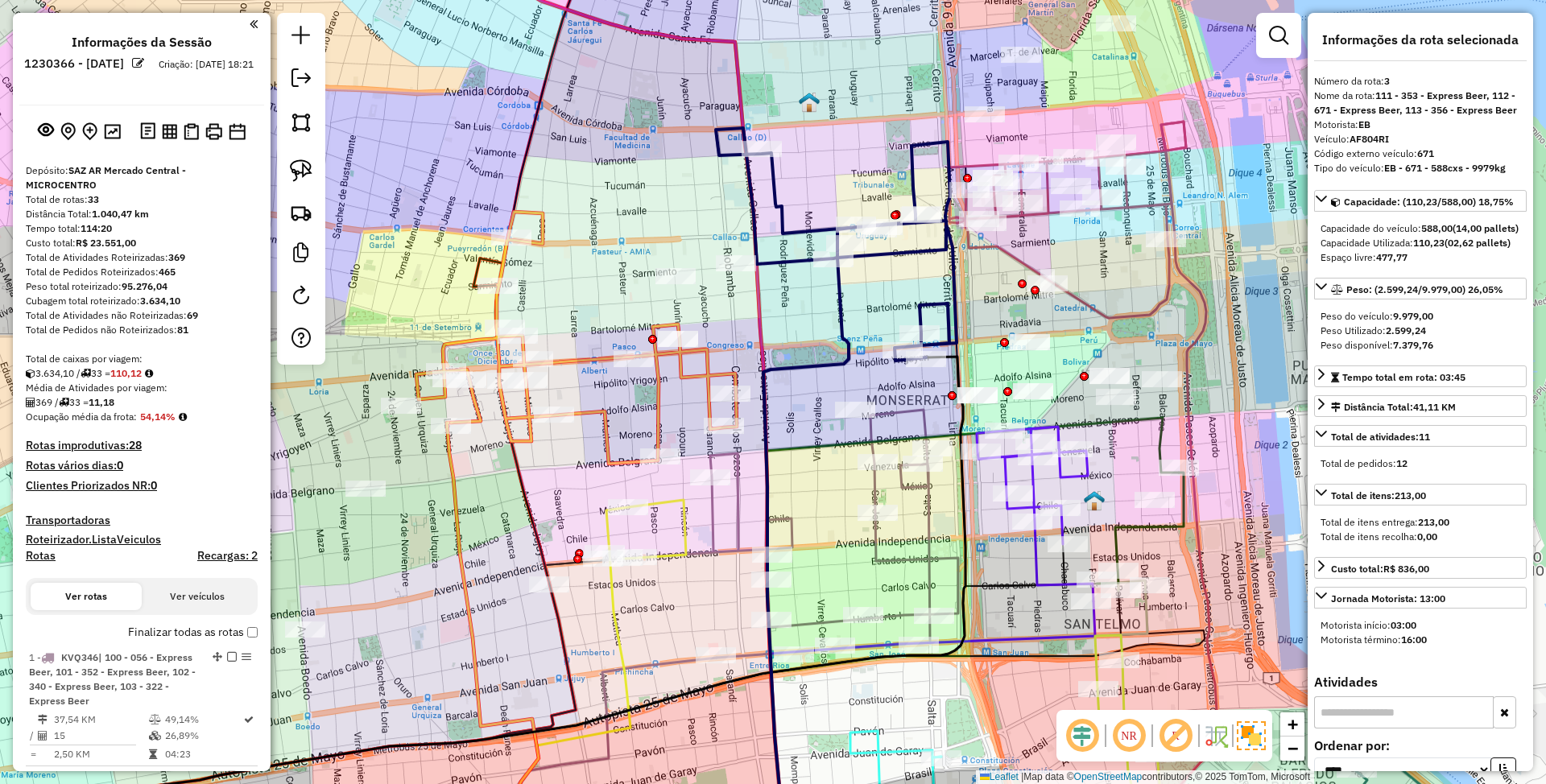
select select "*********"
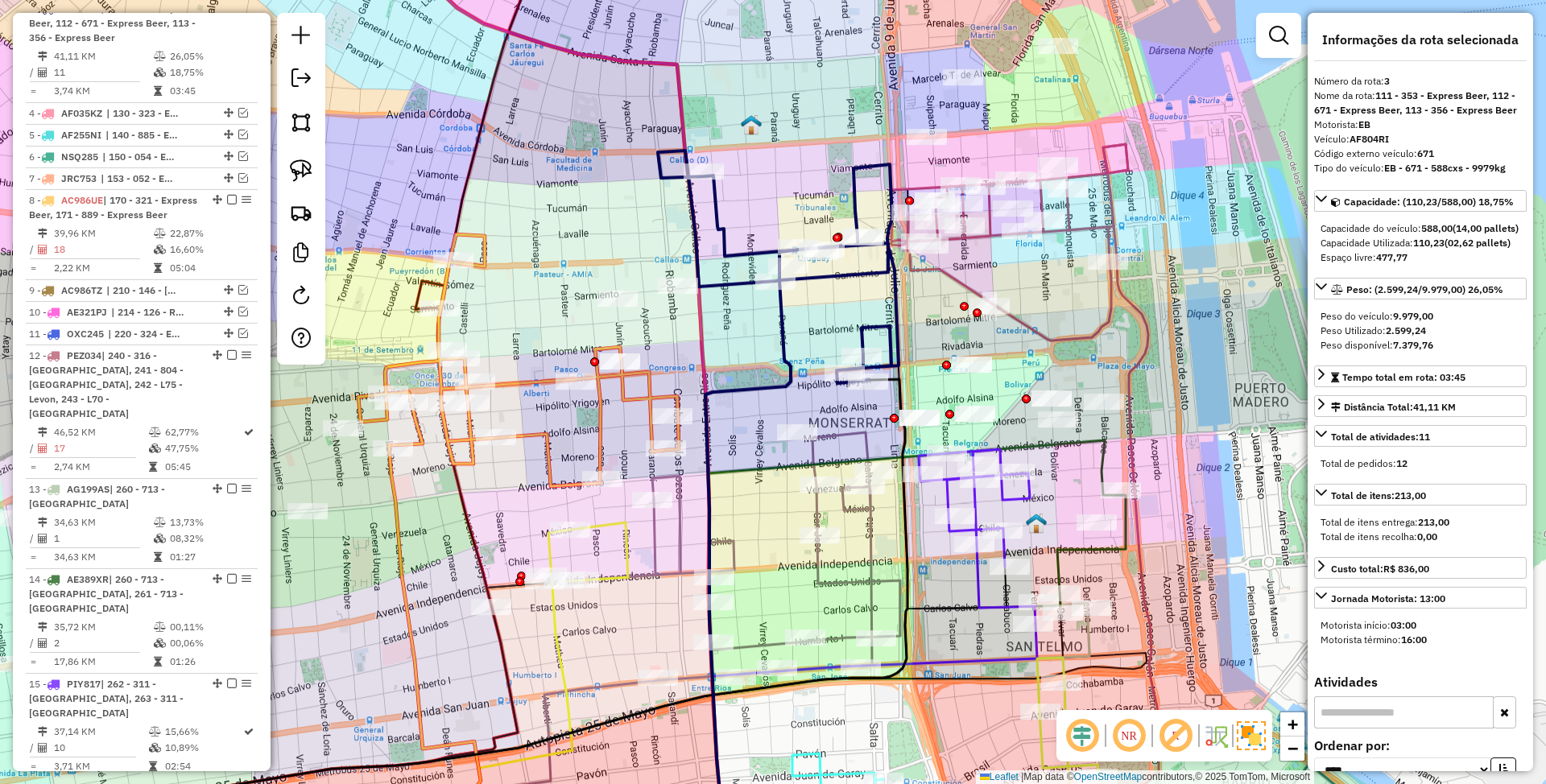
click at [832, 325] on div "Janela de atendimento Grade de atendimento Capacidade Transportadoras Veículos …" at bounding box center [773, 392] width 1546 height 784
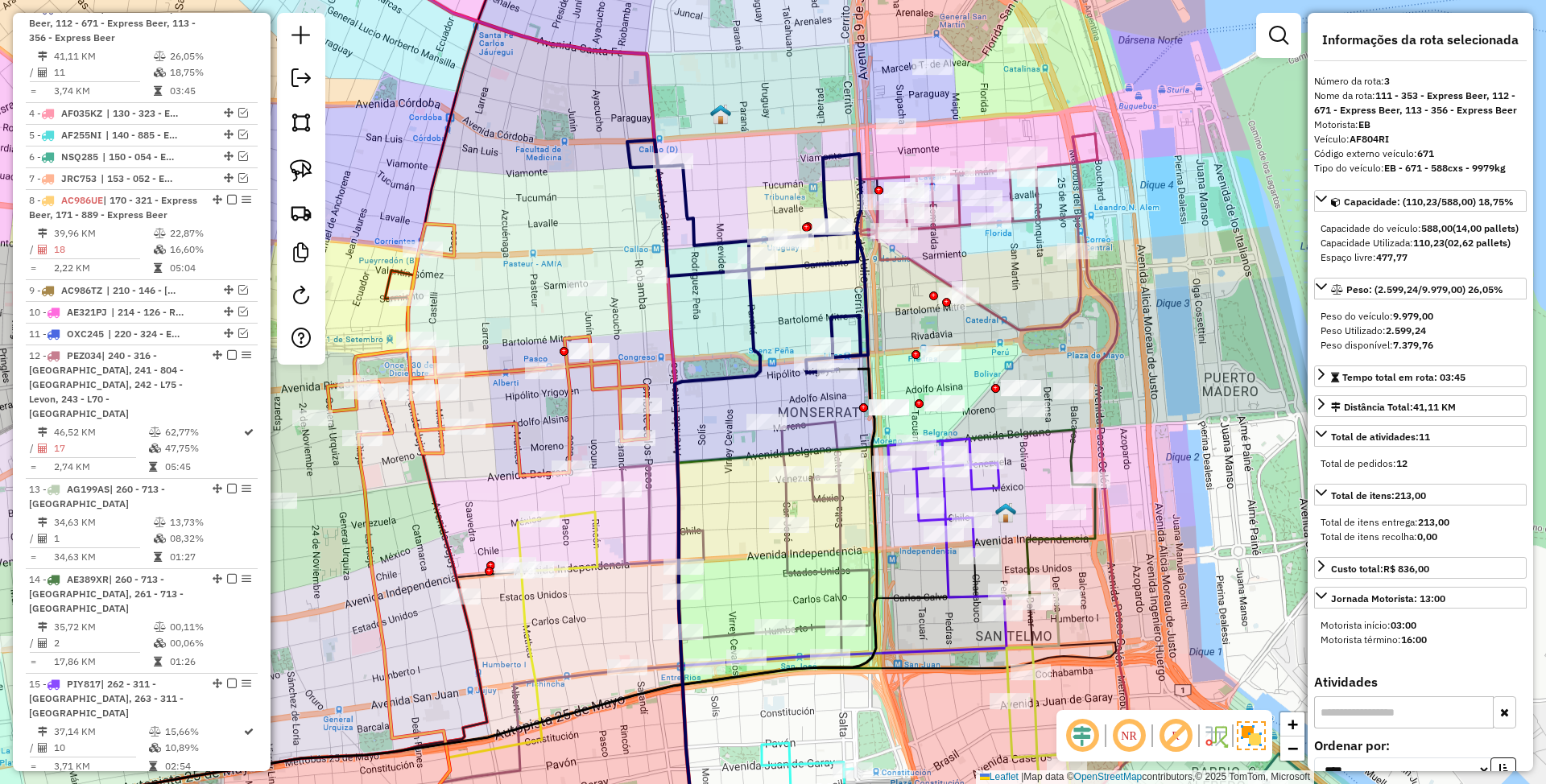
drag, startPoint x: 875, startPoint y: 549, endPoint x: 842, endPoint y: 539, distance: 34.5
click at [842, 539] on icon at bounding box center [692, 546] width 355 height 248
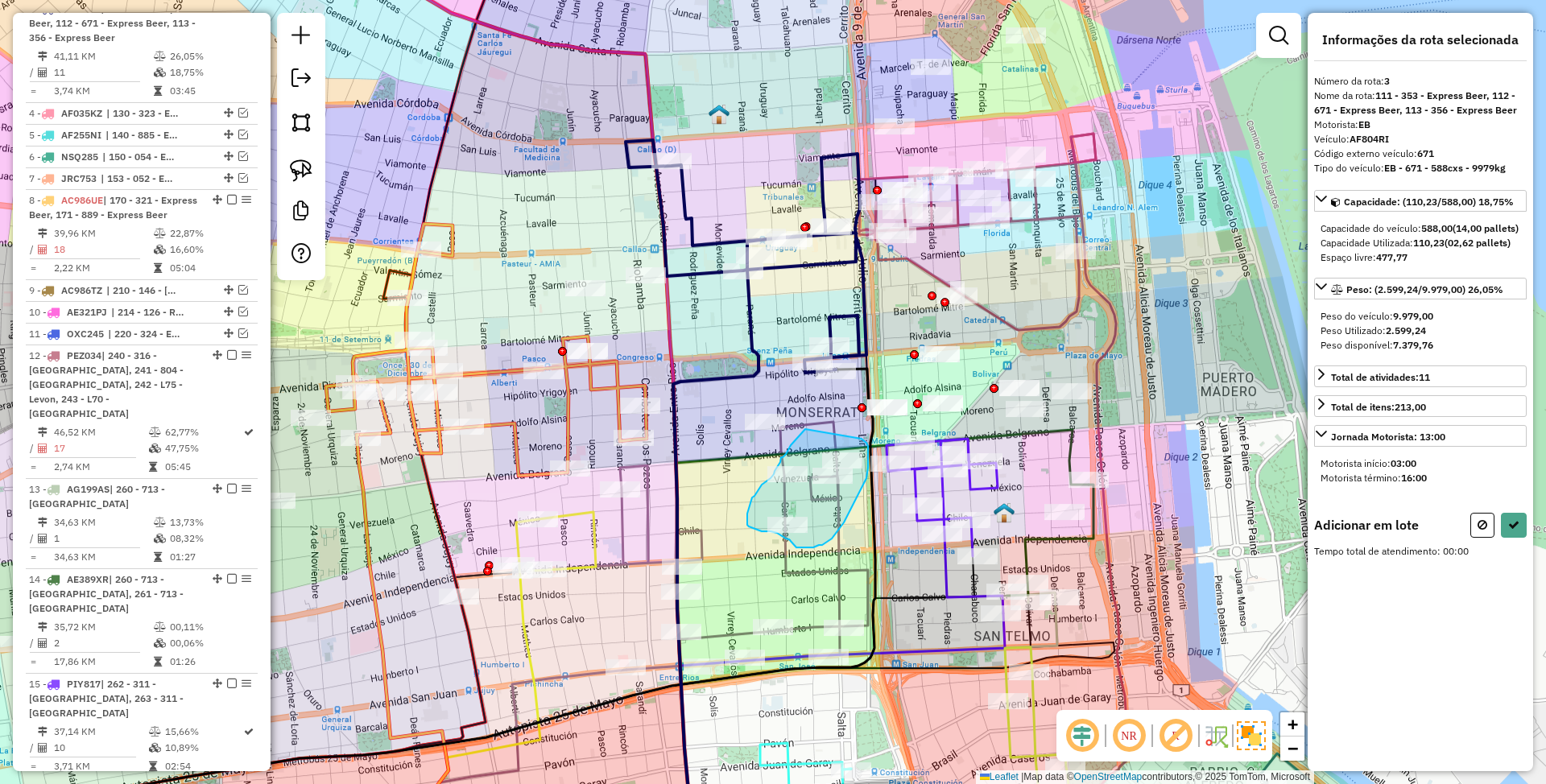
drag, startPoint x: 805, startPoint y: 430, endPoint x: 861, endPoint y: 439, distance: 56.7
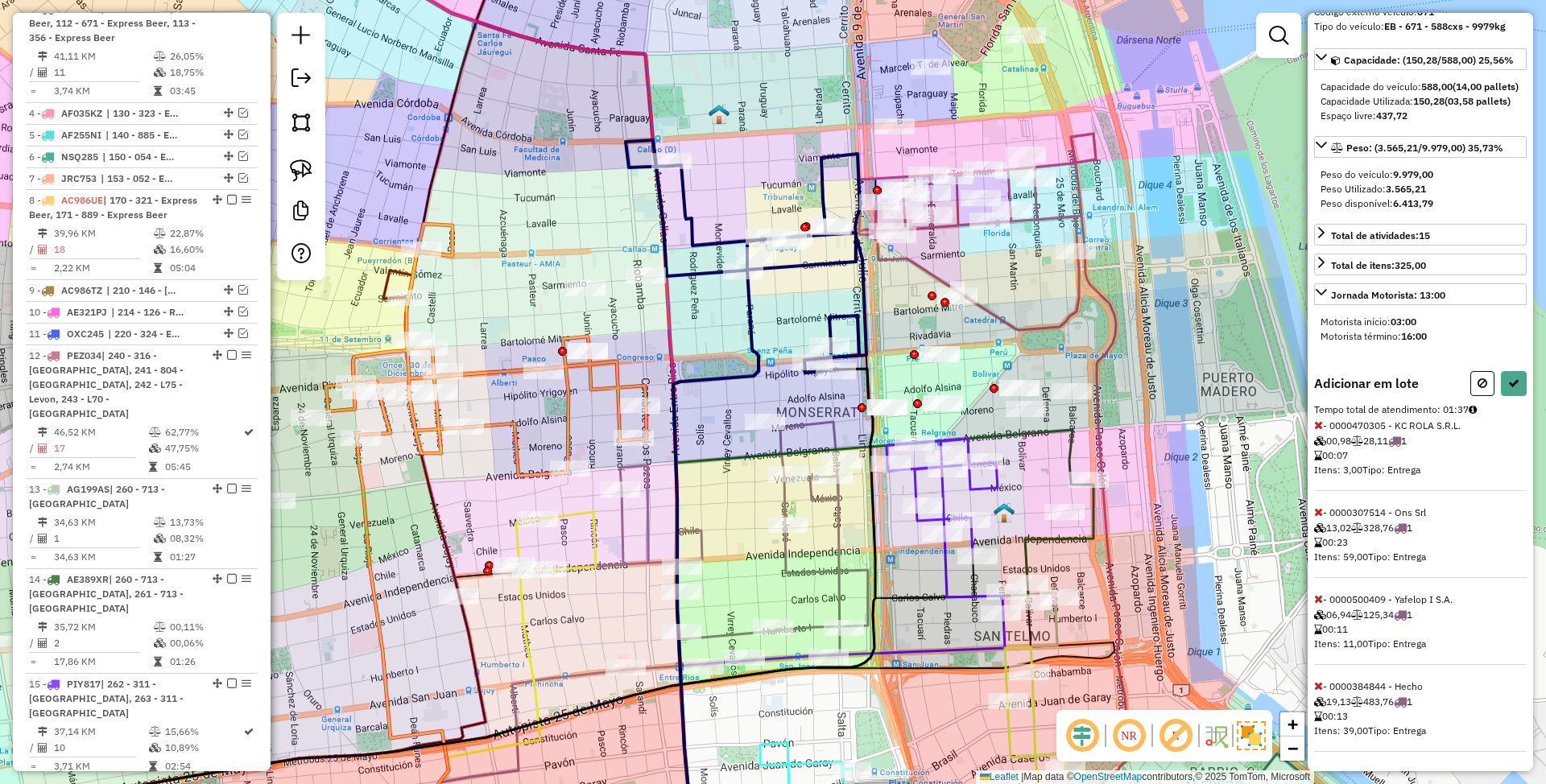
scroll to position [174, 0]
click at [1316, 685] on icon at bounding box center [1318, 686] width 9 height 12
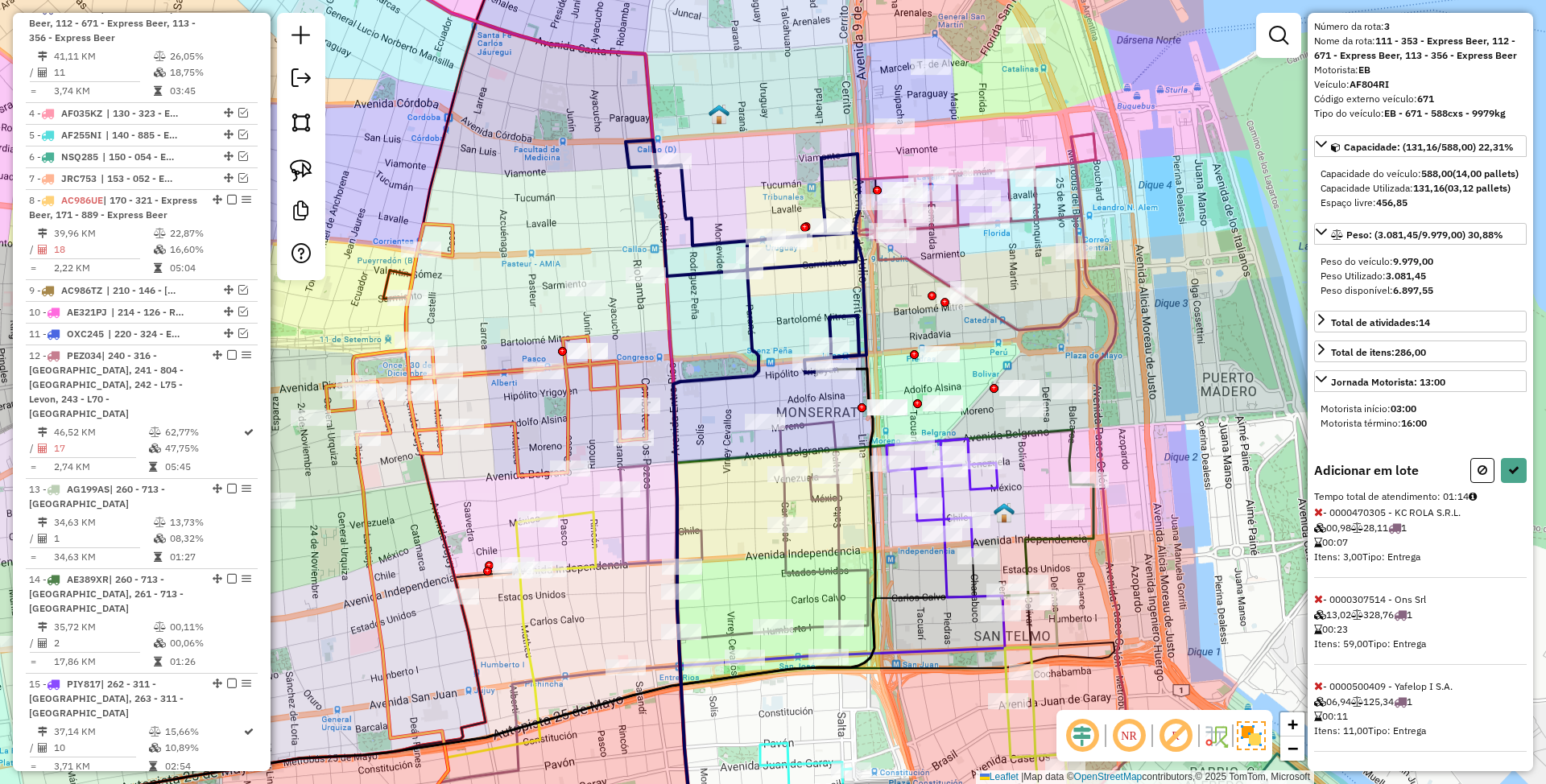
scroll to position [85, 0]
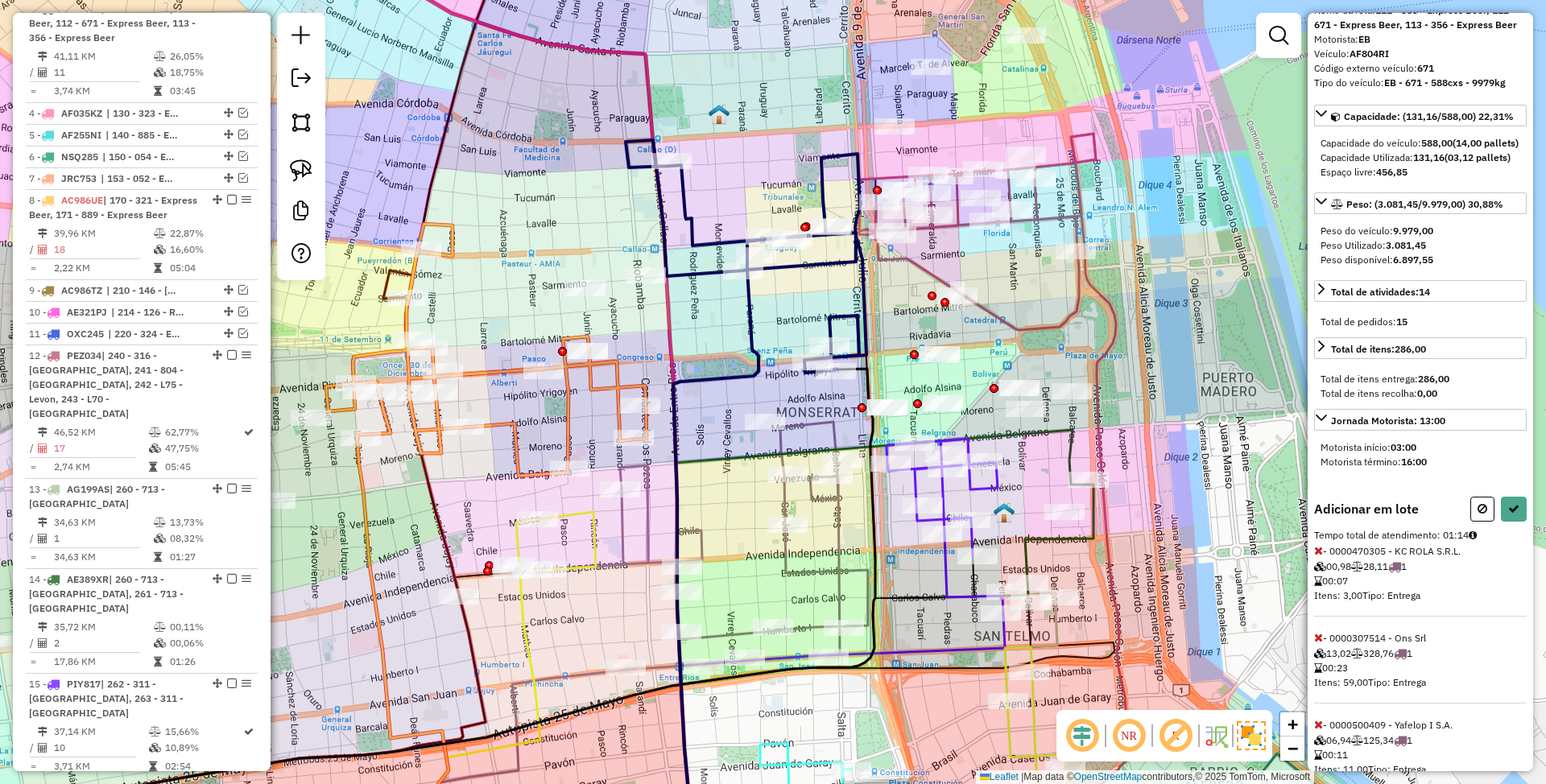
select select "*********"
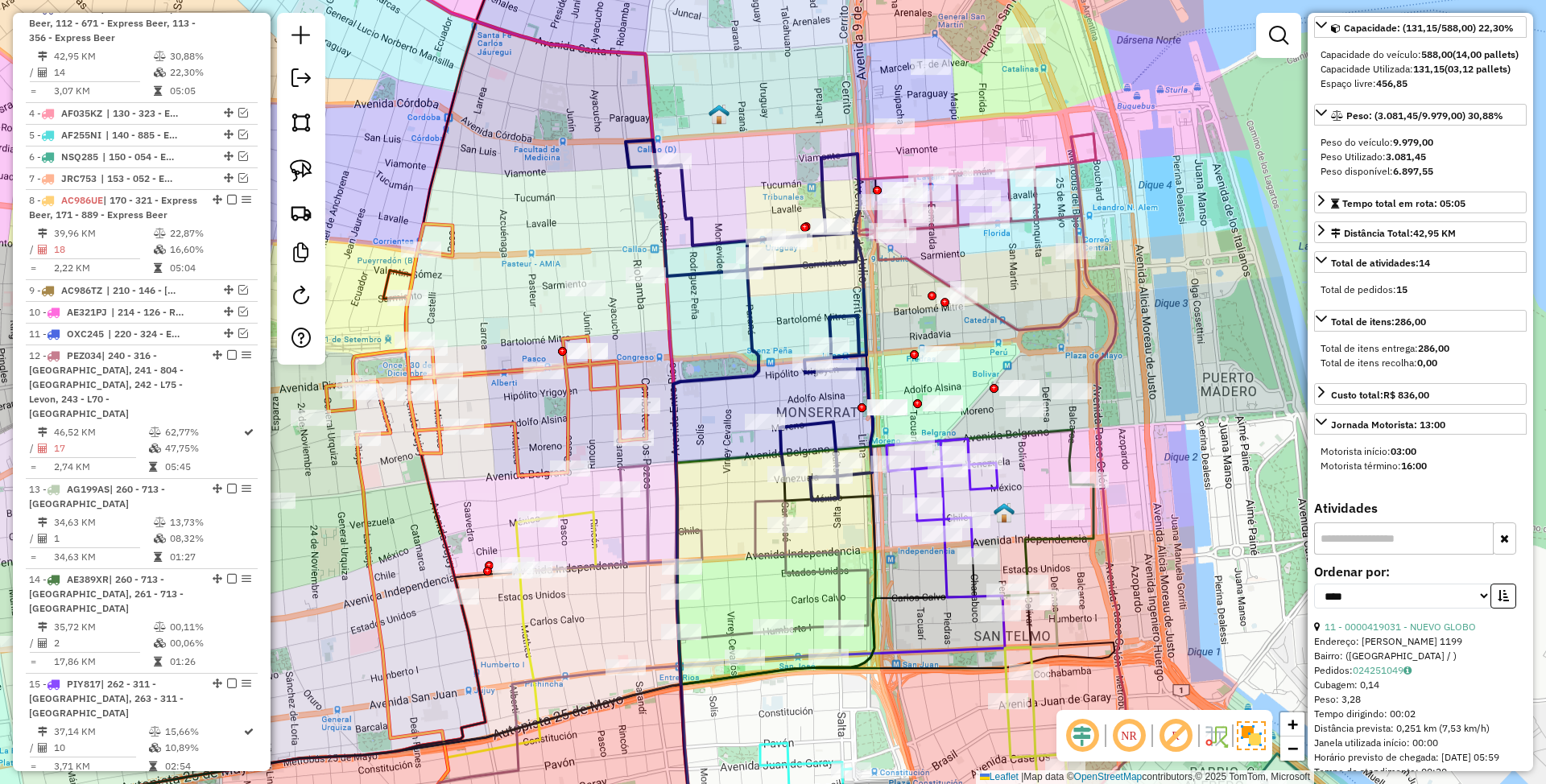
scroll to position [0, 0]
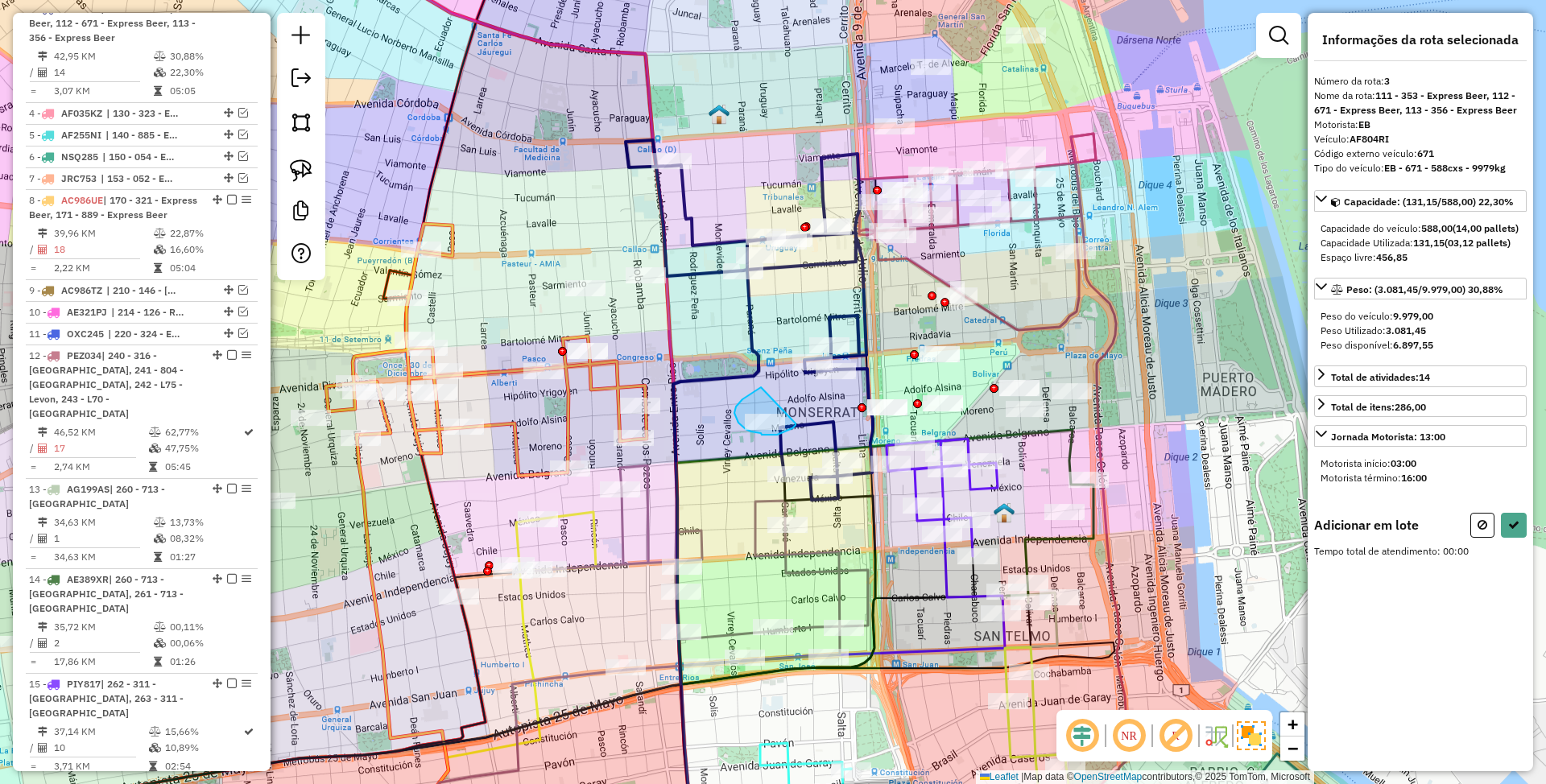
drag, startPoint x: 759, startPoint y: 390, endPoint x: 796, endPoint y: 424, distance: 50.2
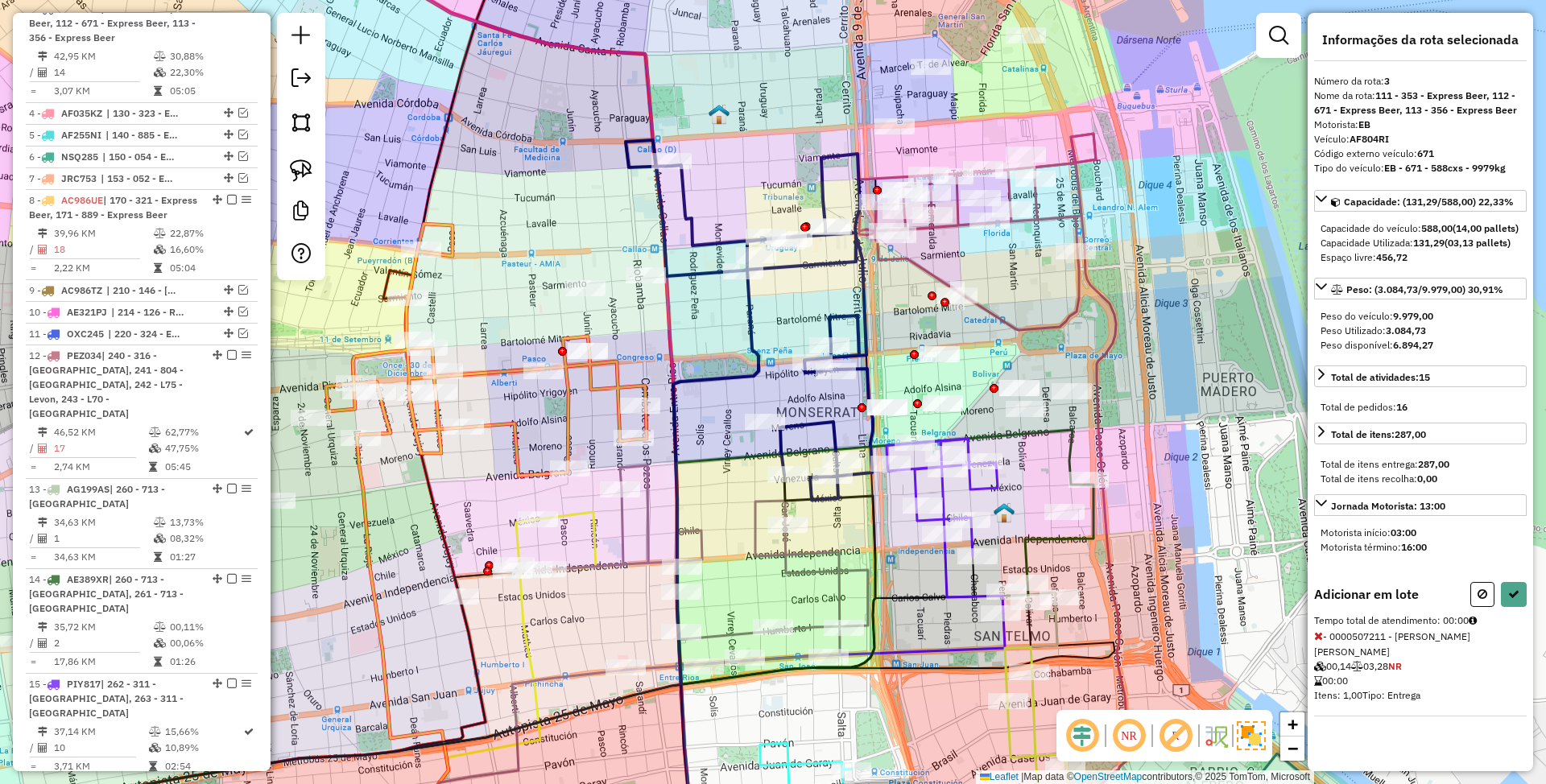
select select "*********"
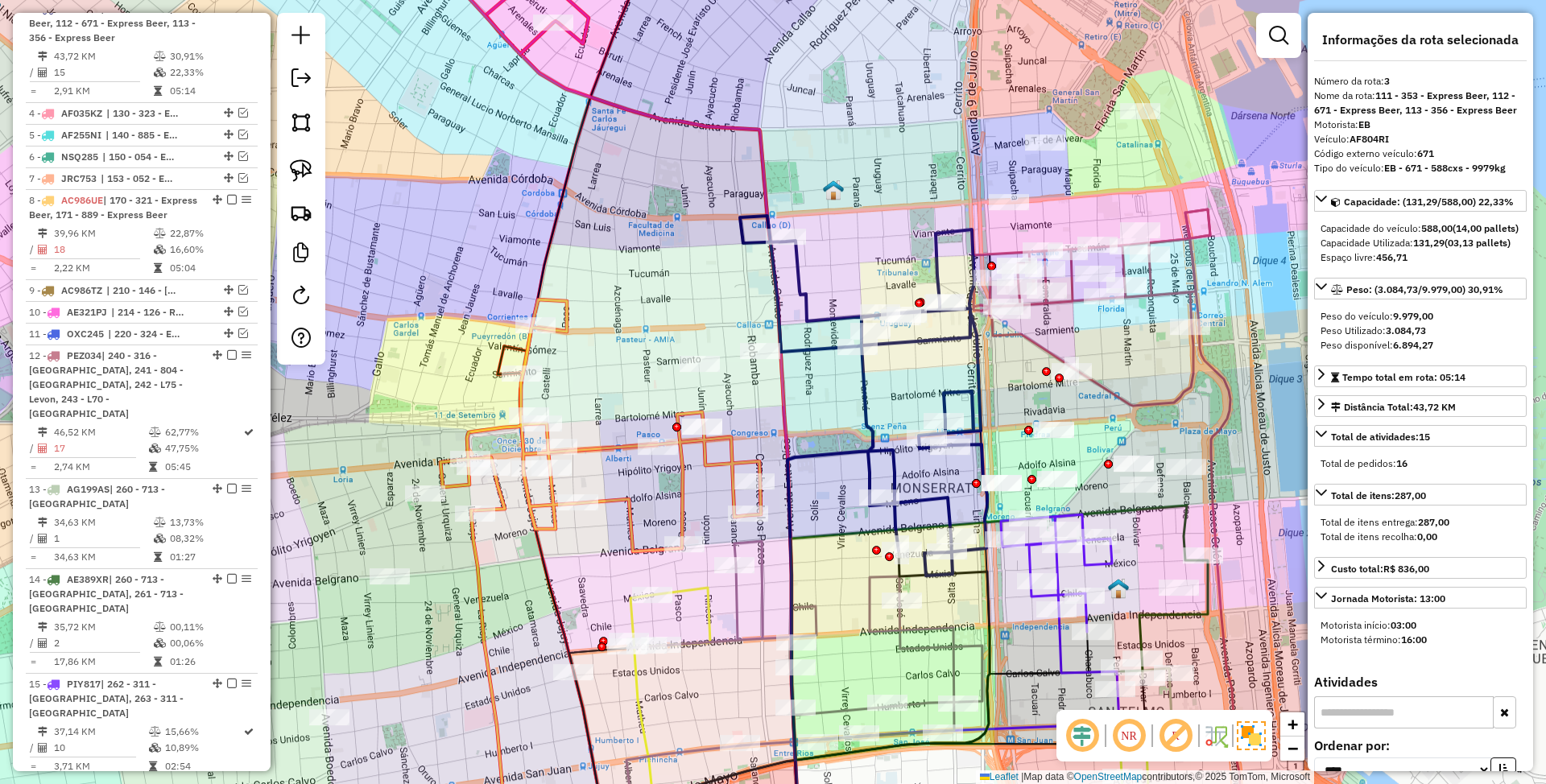
drag, startPoint x: 717, startPoint y: 318, endPoint x: 832, endPoint y: 394, distance: 137.8
click at [832, 394] on div "Janela de atendimento Grade de atendimento Capacidade Transportadoras Veículos …" at bounding box center [773, 392] width 1546 height 784
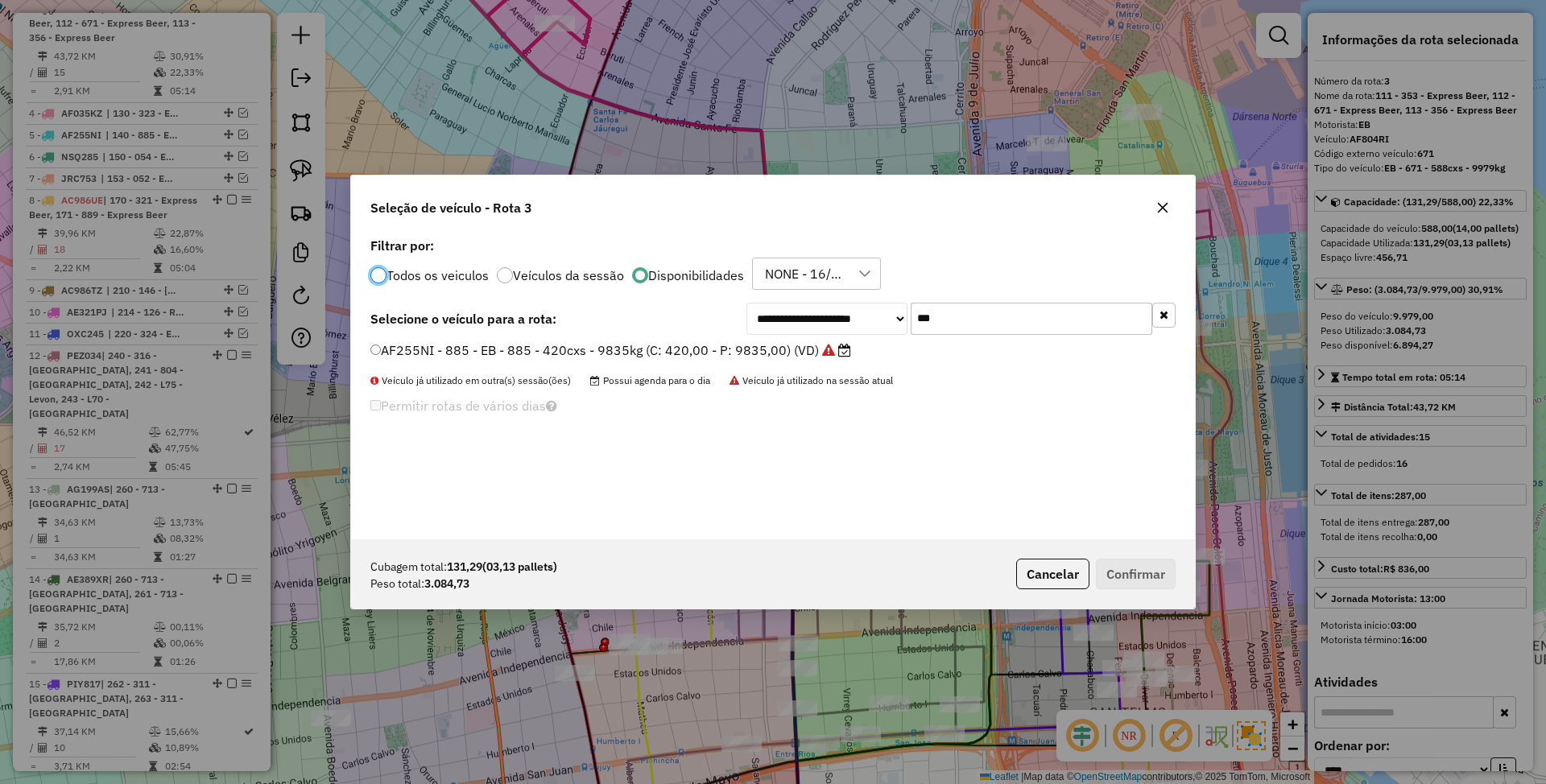
scroll to position [8, 5]
drag, startPoint x: 960, startPoint y: 320, endPoint x: 872, endPoint y: 299, distance: 90.5
click at [872, 299] on div "**********" at bounding box center [773, 386] width 844 height 306
type input "***"
click at [1042, 574] on button "Cancelar" at bounding box center [1054, 574] width 73 height 31
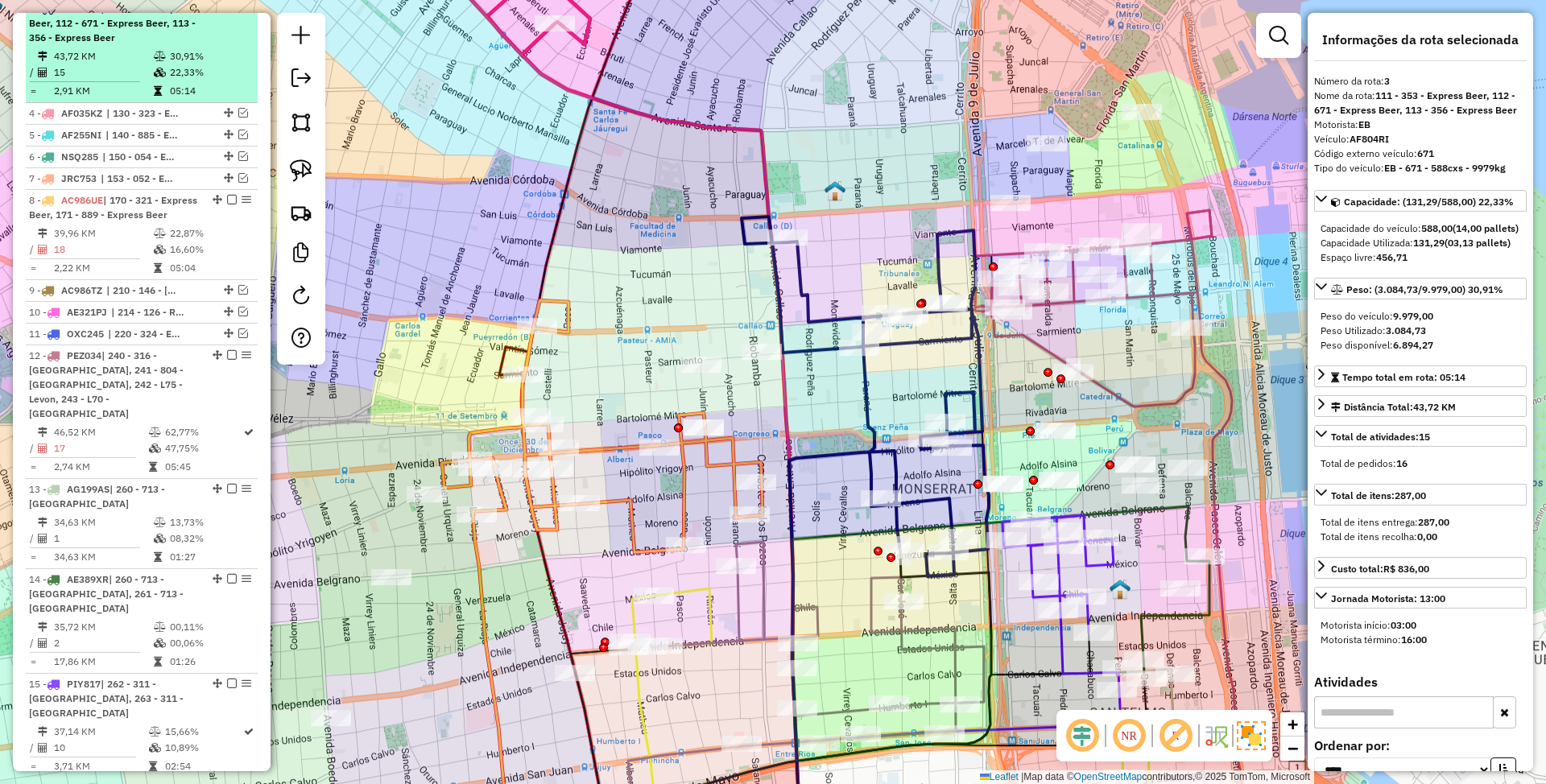
click at [227, 13] on em at bounding box center [232, 8] width 10 height 10
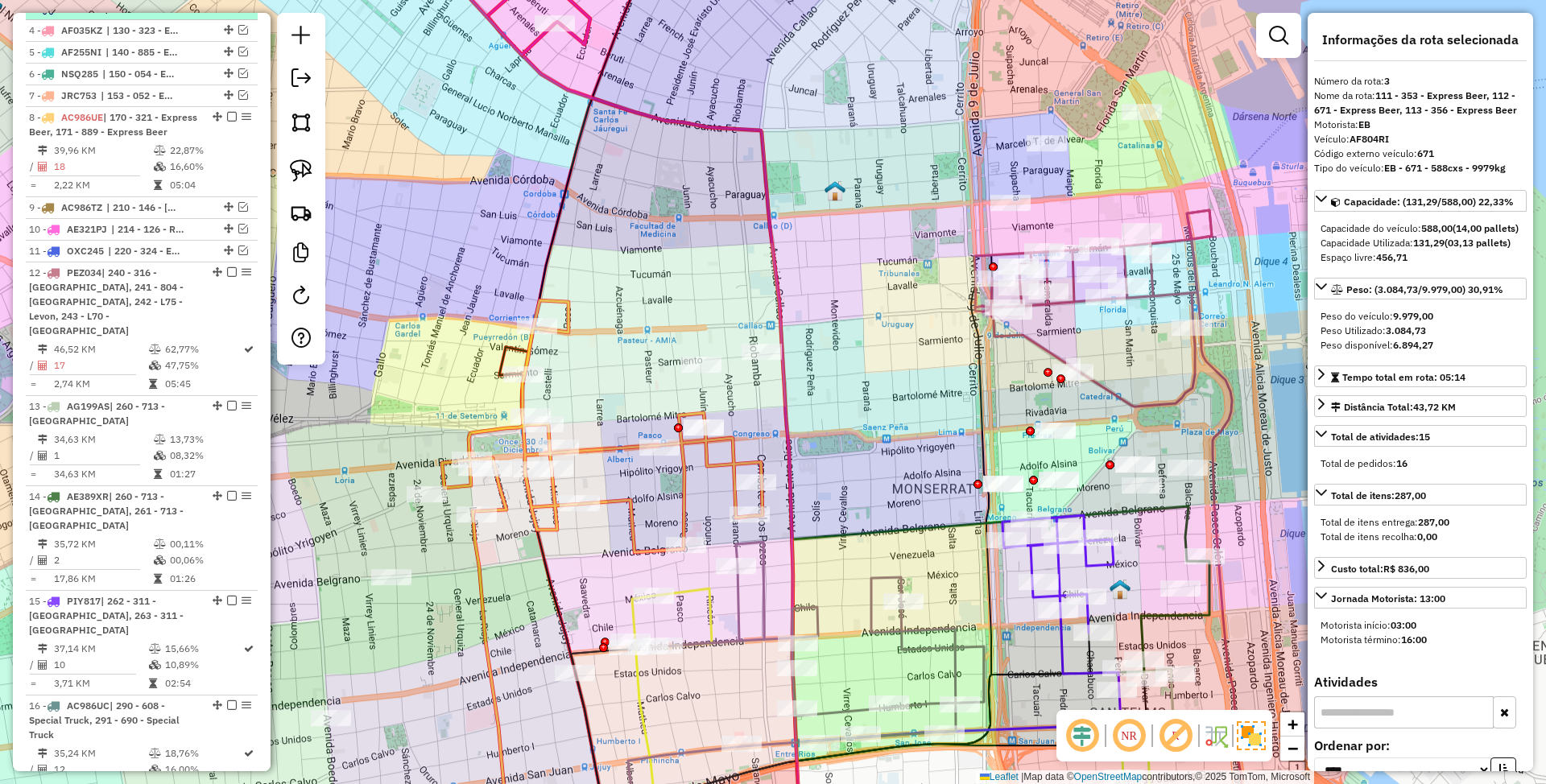
scroll to position [776, 0]
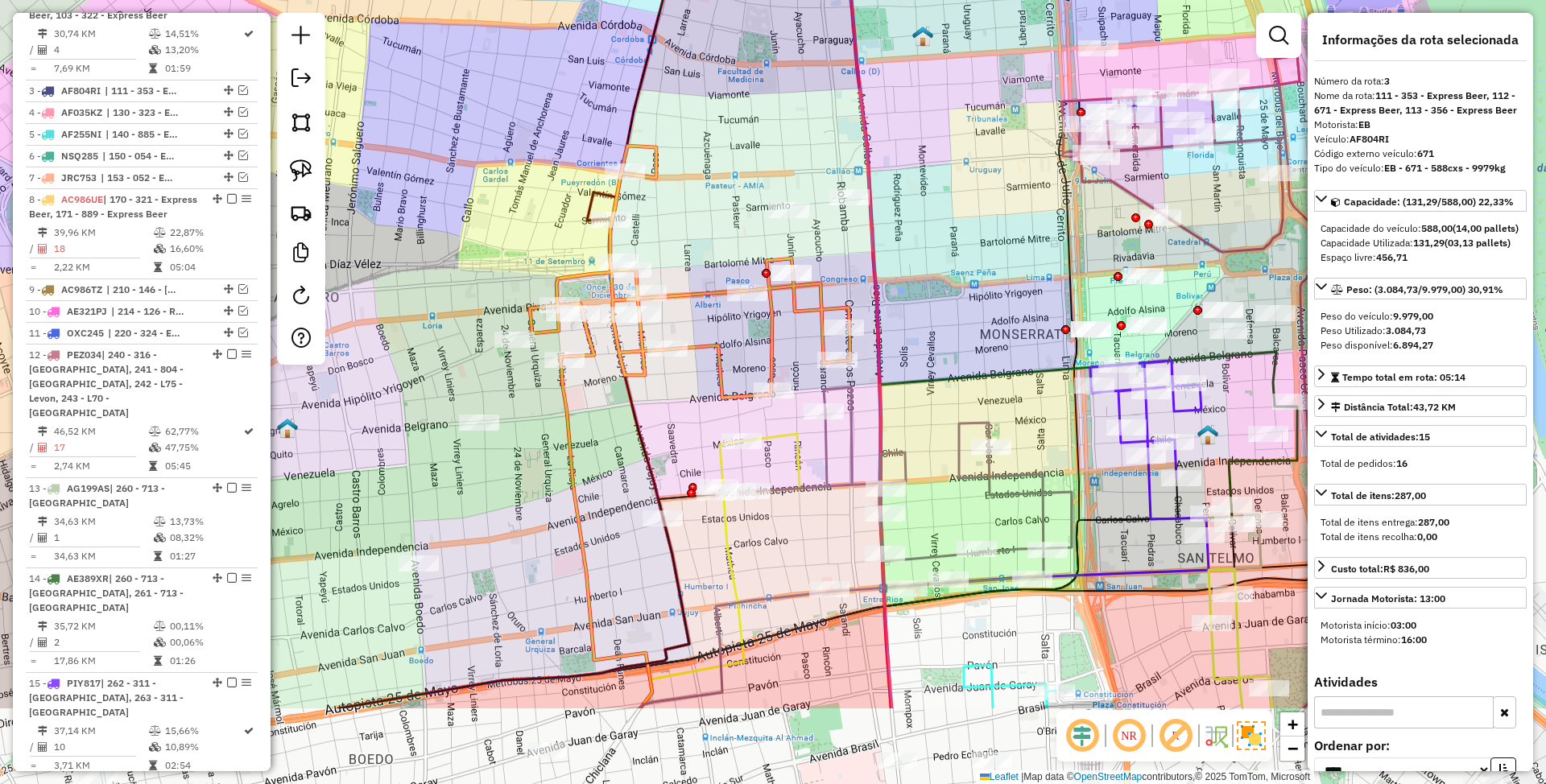
drag, startPoint x: 878, startPoint y: 371, endPoint x: 942, endPoint y: 253, distance: 134.2
click at [942, 253] on div "Janela de atendimento Grade de atendimento Capacidade Transportadoras Veículos …" at bounding box center [773, 392] width 1546 height 784
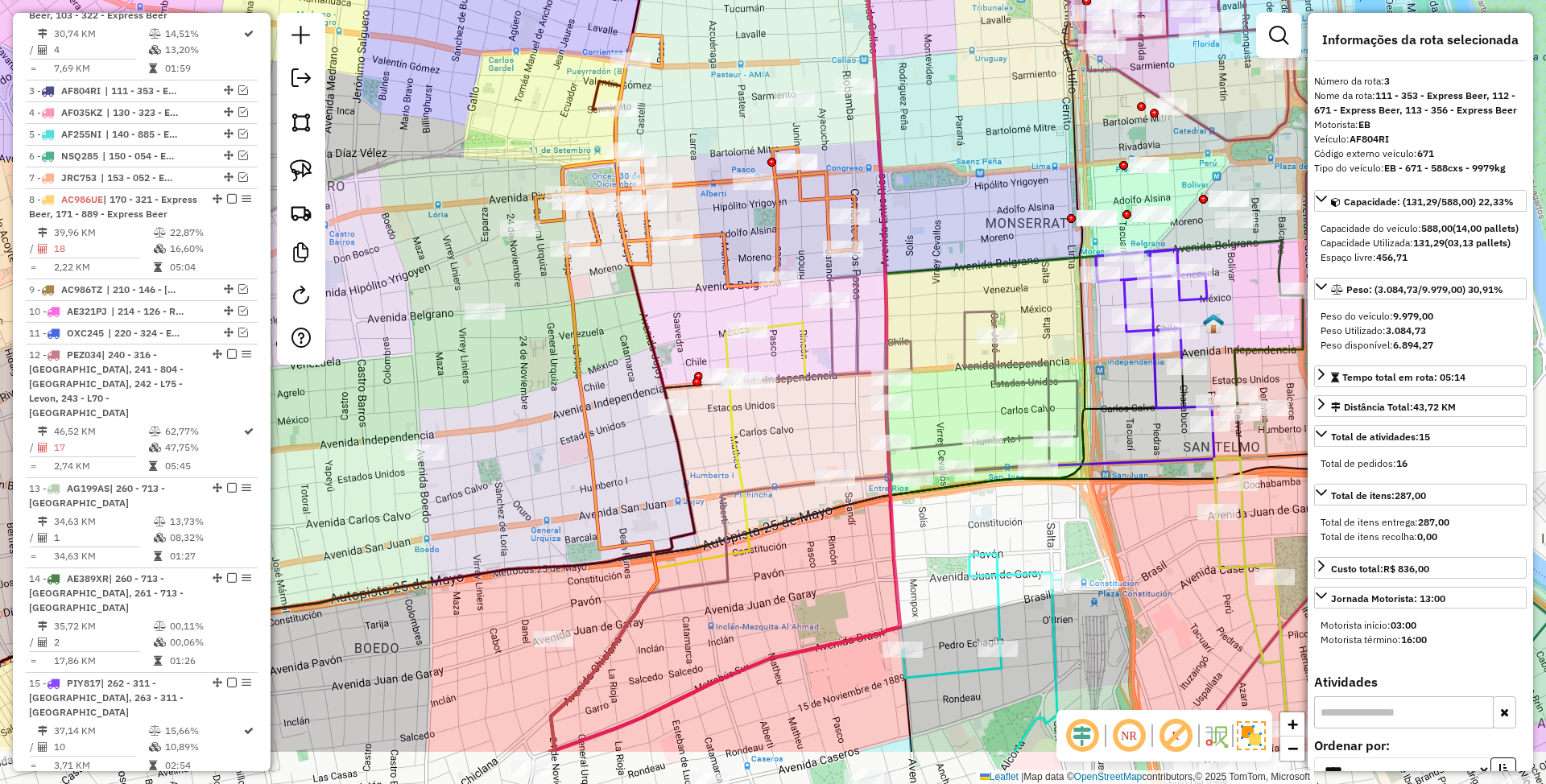
drag, startPoint x: 836, startPoint y: 462, endPoint x: 842, endPoint y: 351, distance: 111.2
click at [842, 351] on icon at bounding box center [900, 378] width 355 height 205
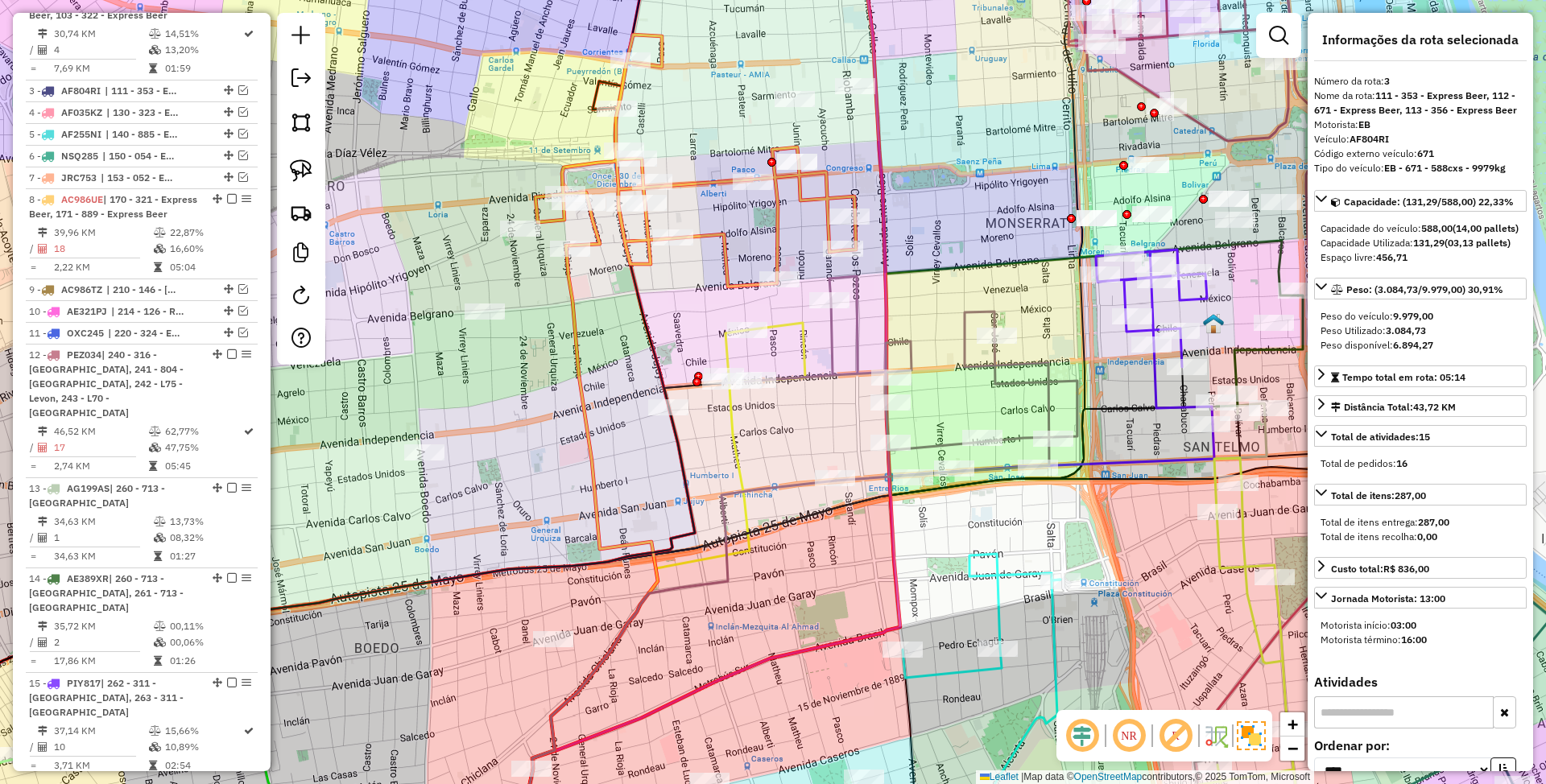
click at [803, 361] on icon at bounding box center [766, 351] width 80 height 59
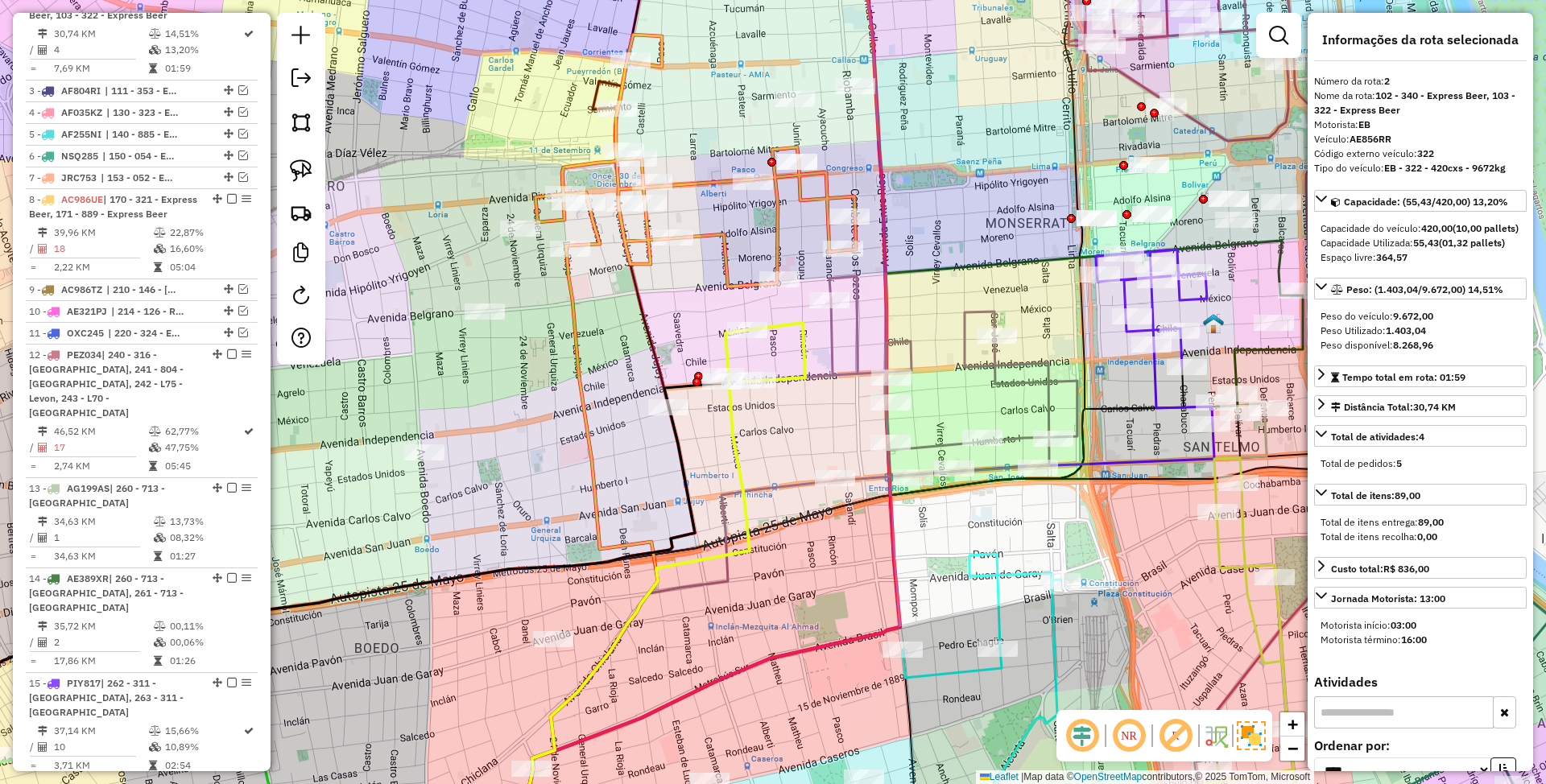
scroll to position [754, 0]
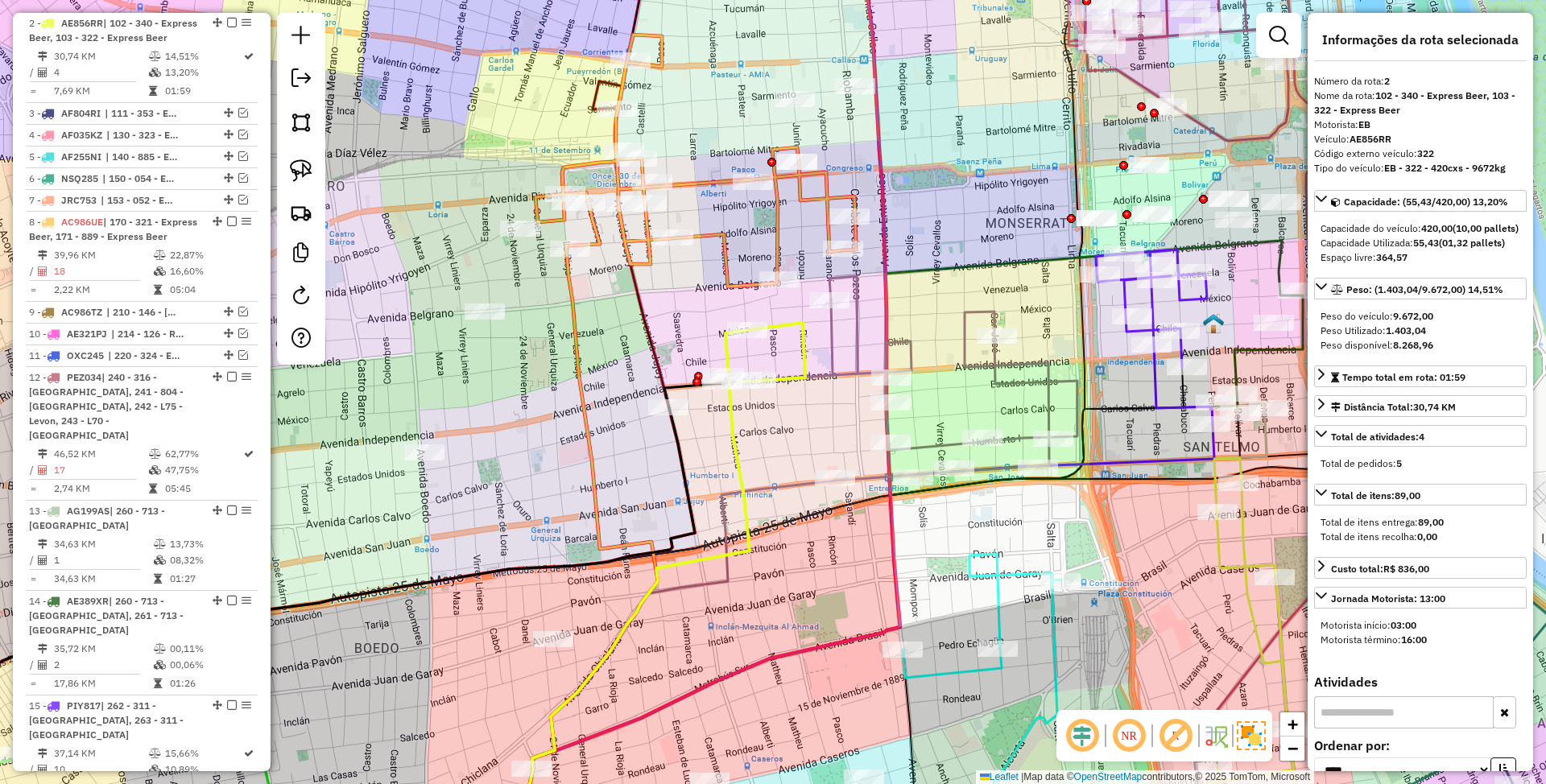
click at [774, 226] on icon at bounding box center [696, 160] width 321 height 252
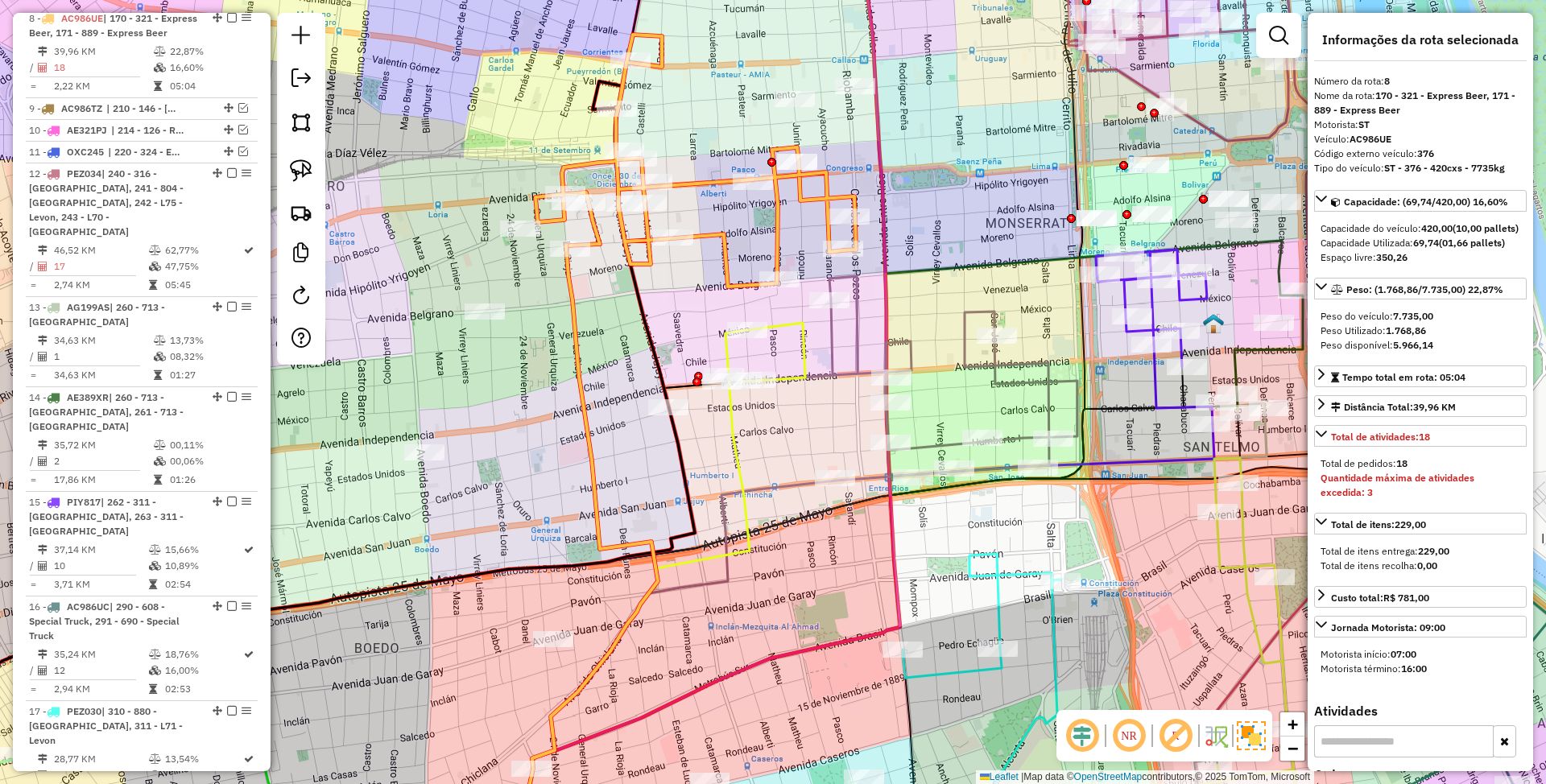
scroll to position [968, 0]
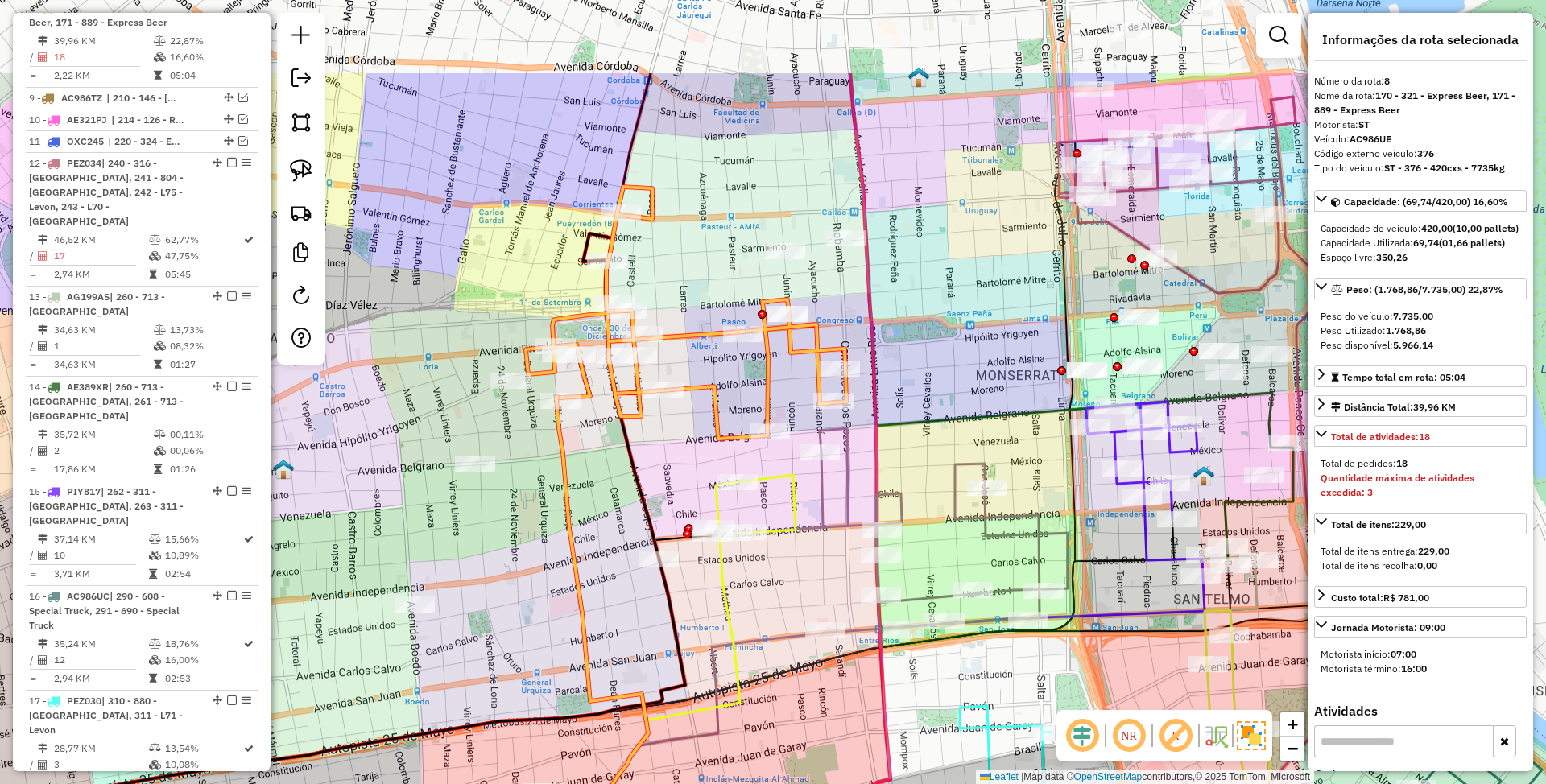
drag, startPoint x: 803, startPoint y: 229, endPoint x: 794, endPoint y: 381, distance: 152.3
click at [794, 381] on div "Janela de atendimento Grade de atendimento Capacidade Transportadoras Veículos …" at bounding box center [773, 392] width 1546 height 784
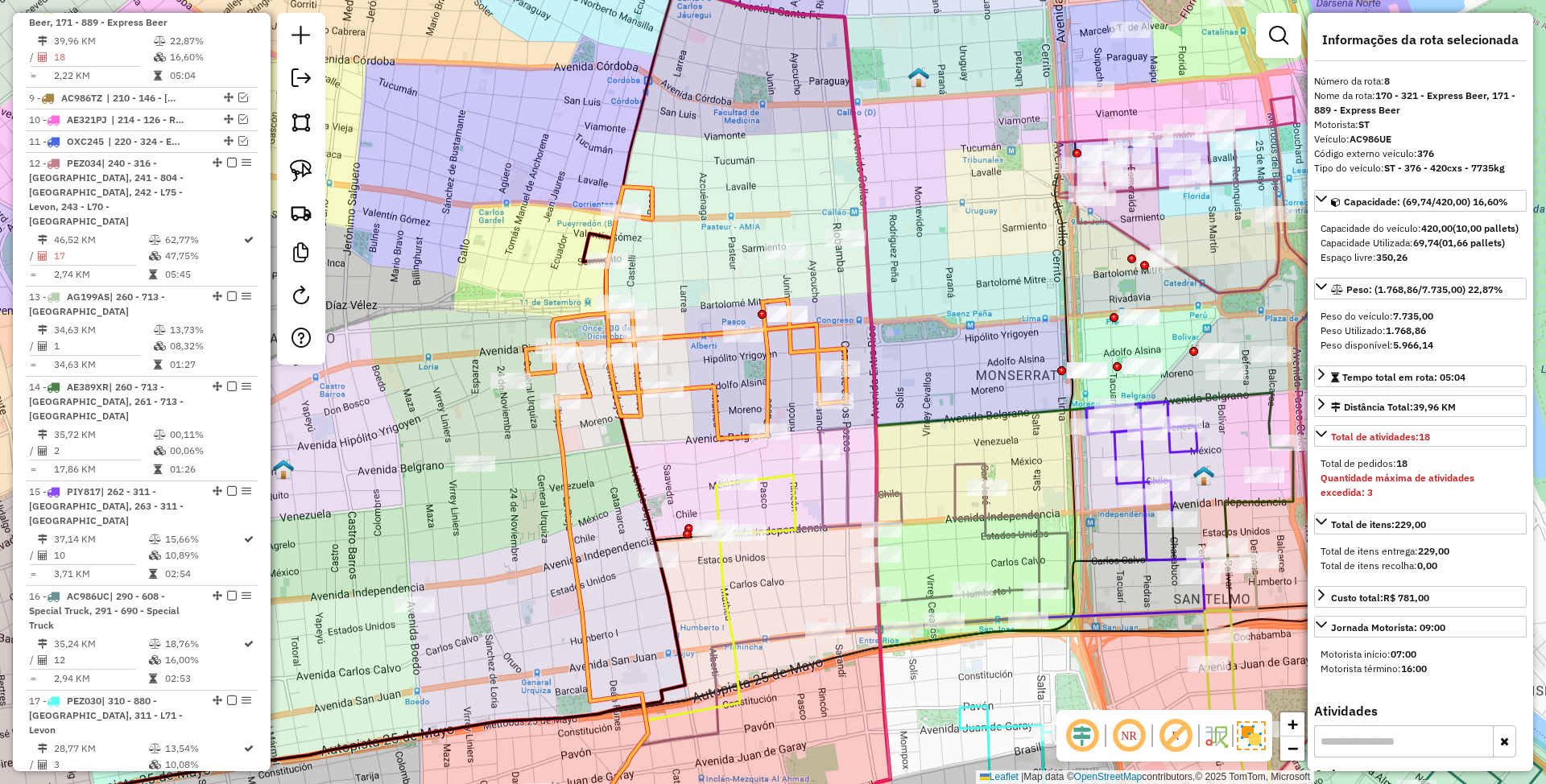
click at [1044, 542] on icon at bounding box center [890, 531] width 355 height 205
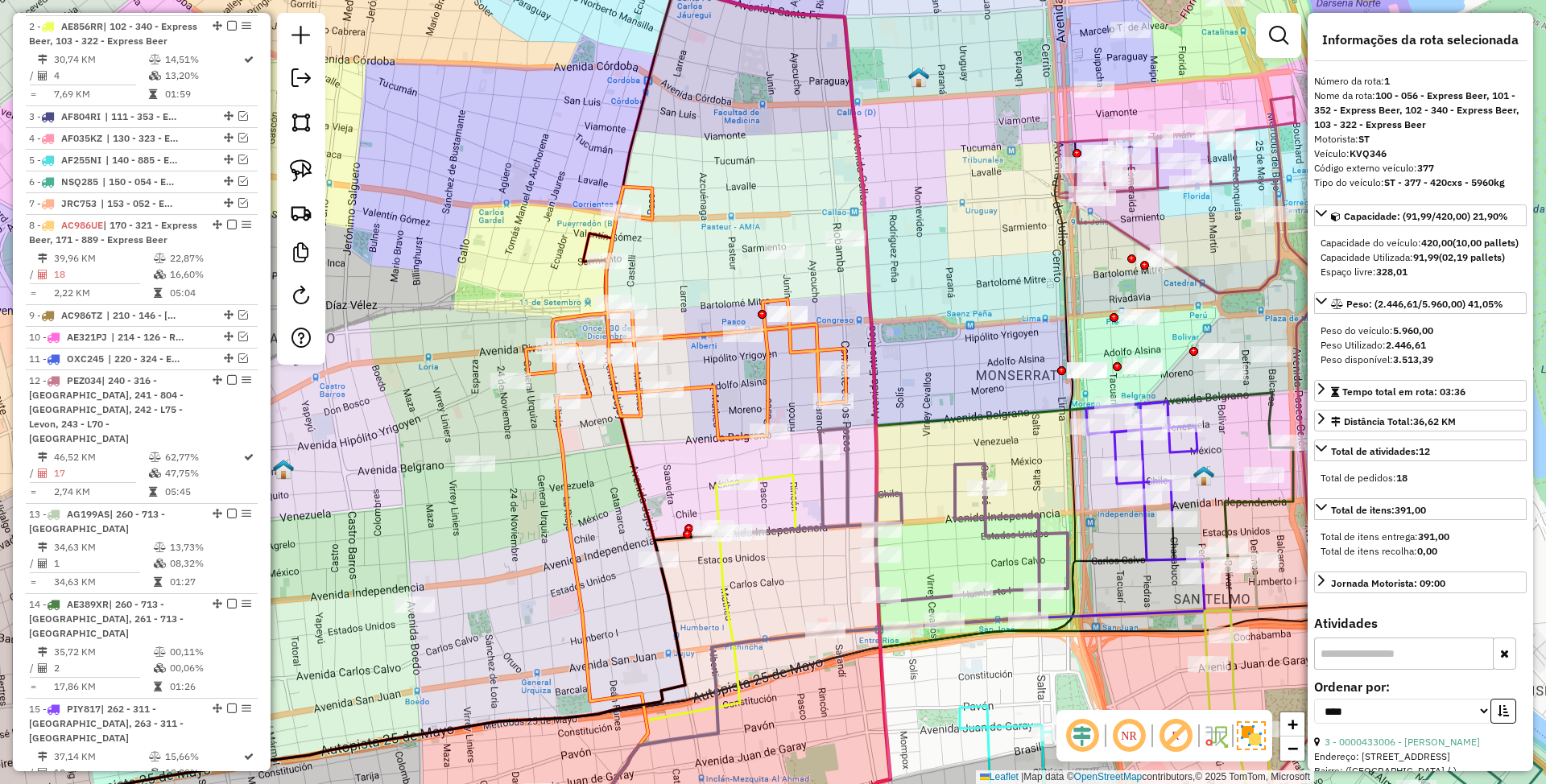
scroll to position [633, 0]
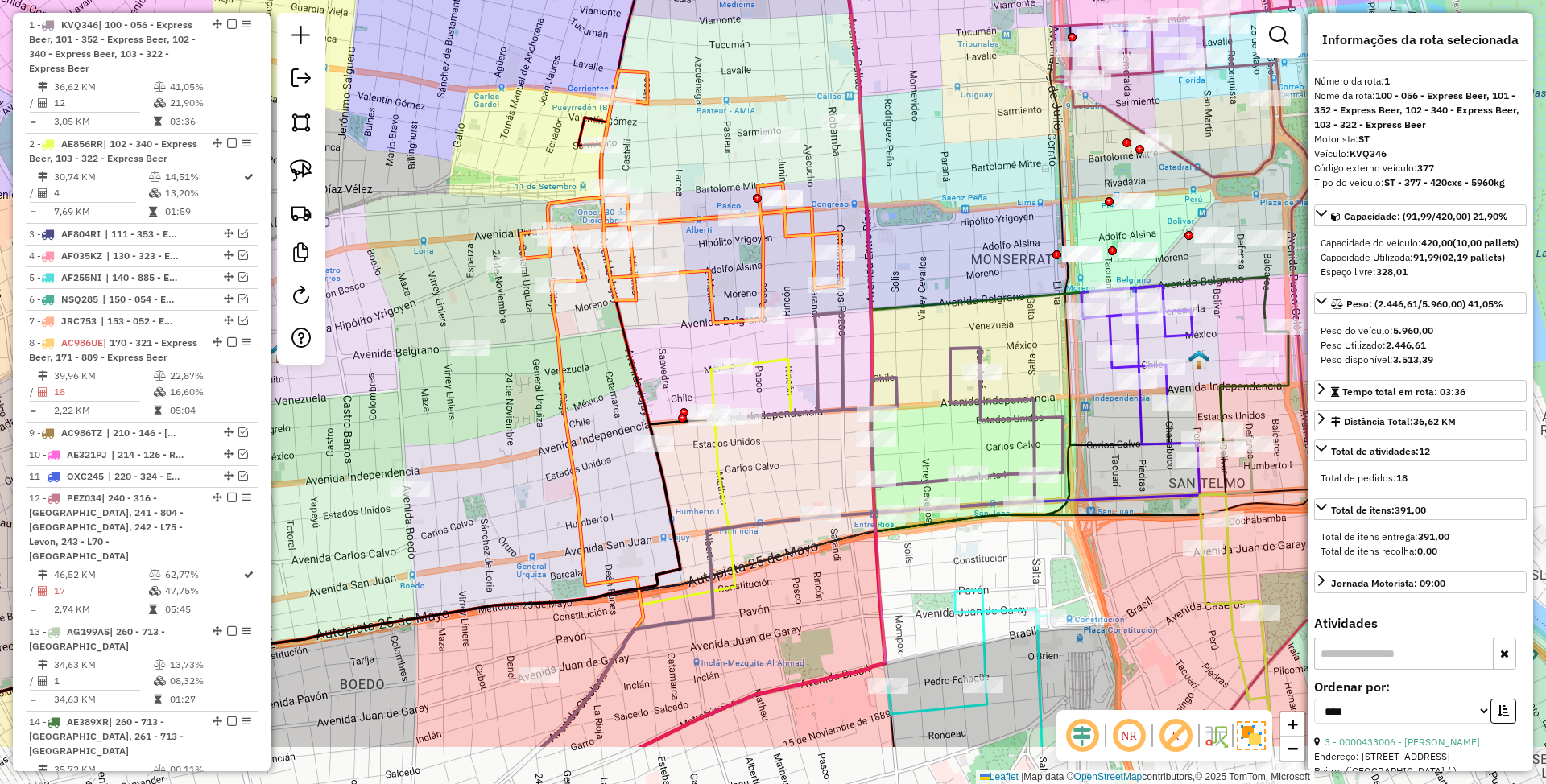
drag, startPoint x: 960, startPoint y: 559, endPoint x: 955, endPoint y: 443, distance: 116.1
click at [955, 443] on div "Janela de atendimento Grade de atendimento Capacidade Transportadoras Veículos …" at bounding box center [773, 392] width 1546 height 784
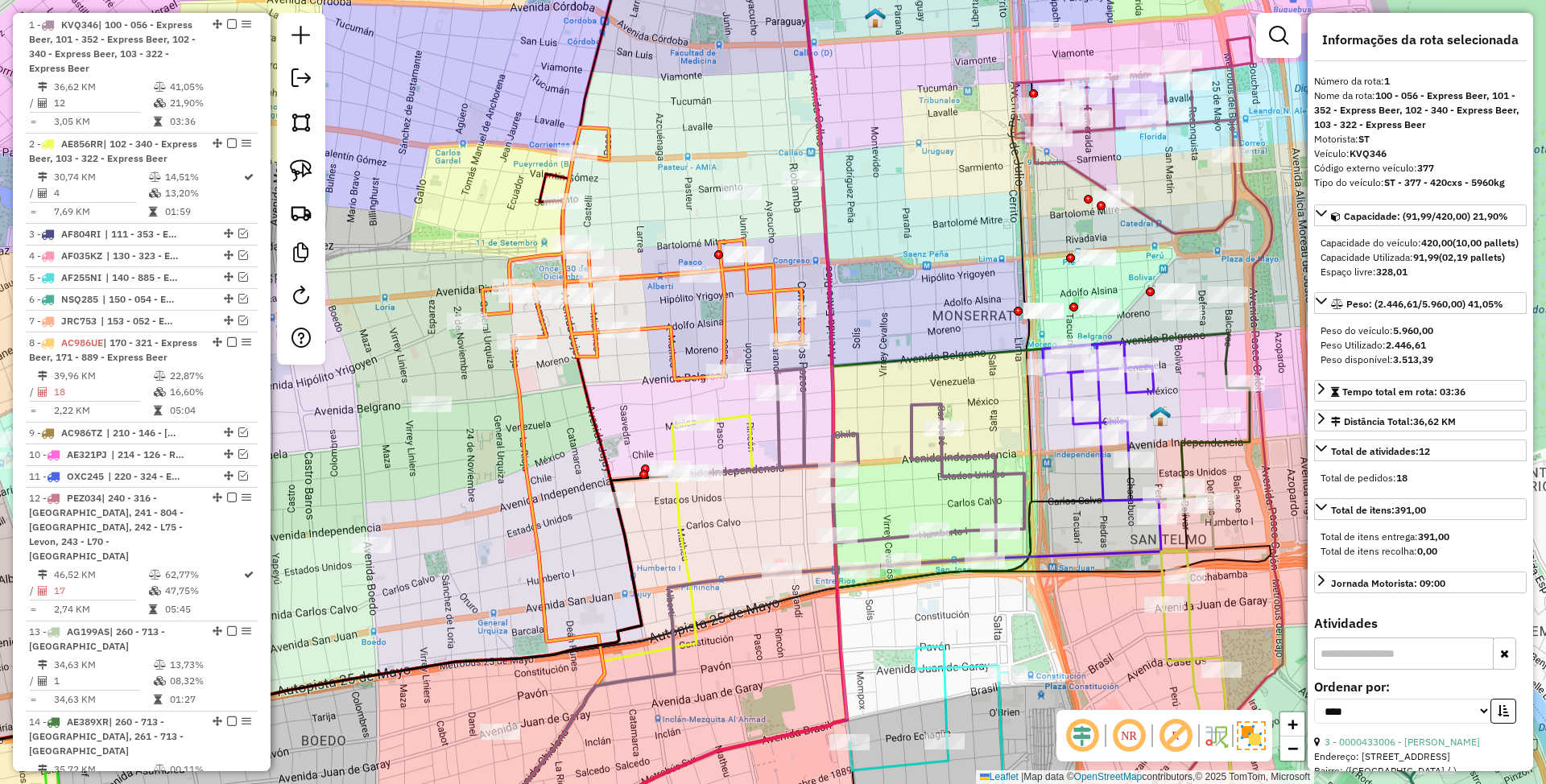
drag, startPoint x: 784, startPoint y: 463, endPoint x: 745, endPoint y: 520, distance: 69.1
click at [745, 520] on div "Janela de atendimento Grade de atendimento Capacidade Transportadoras Veículos …" at bounding box center [773, 392] width 1546 height 784
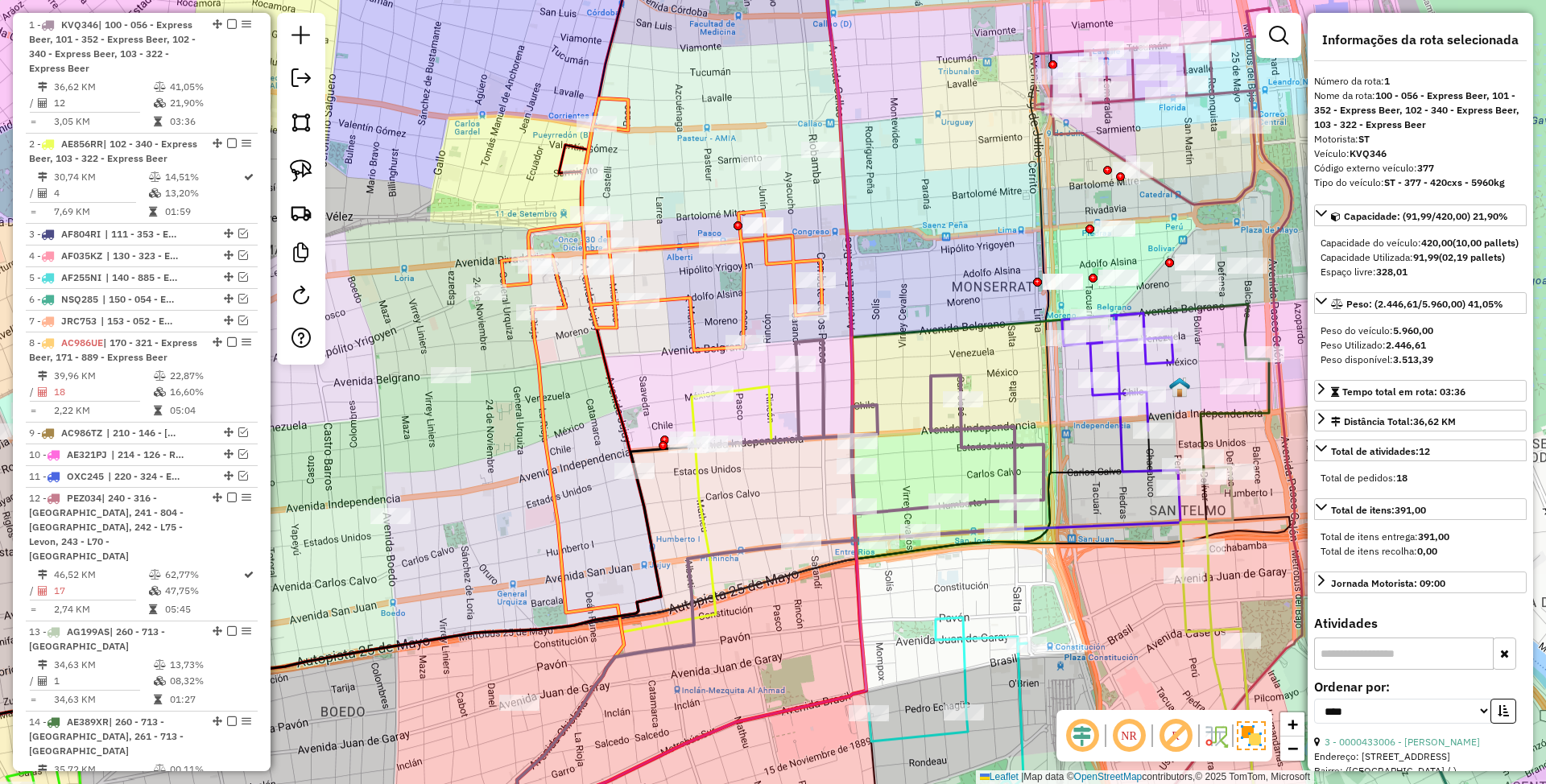
drag, startPoint x: 757, startPoint y: 507, endPoint x: 779, endPoint y: 468, distance: 44.8
click at [779, 468] on div "Janela de atendimento Grade de atendimento Capacidade Transportadoras Veículos …" at bounding box center [773, 392] width 1546 height 784
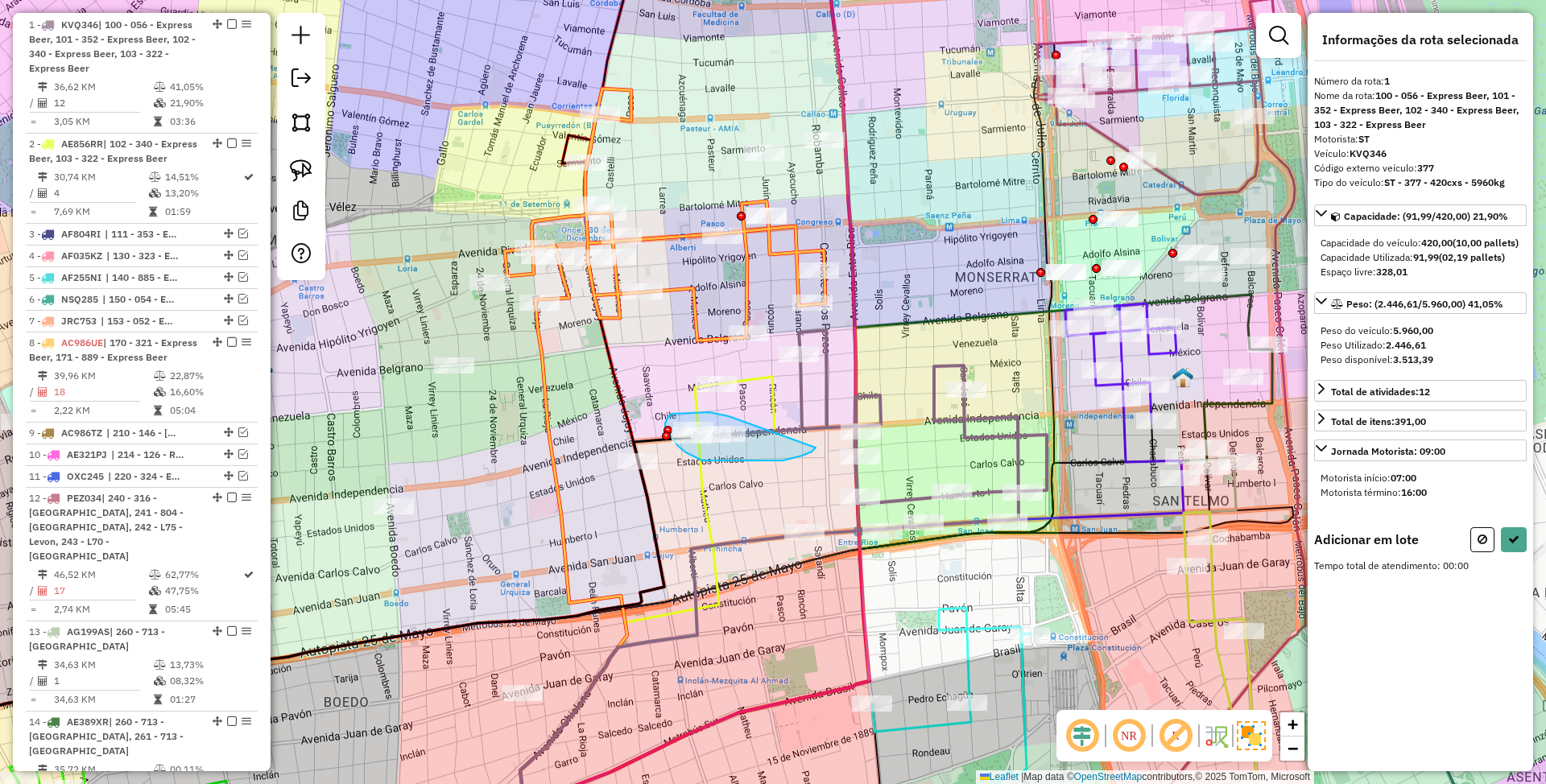
drag, startPoint x: 710, startPoint y: 412, endPoint x: 816, endPoint y: 448, distance: 111.9
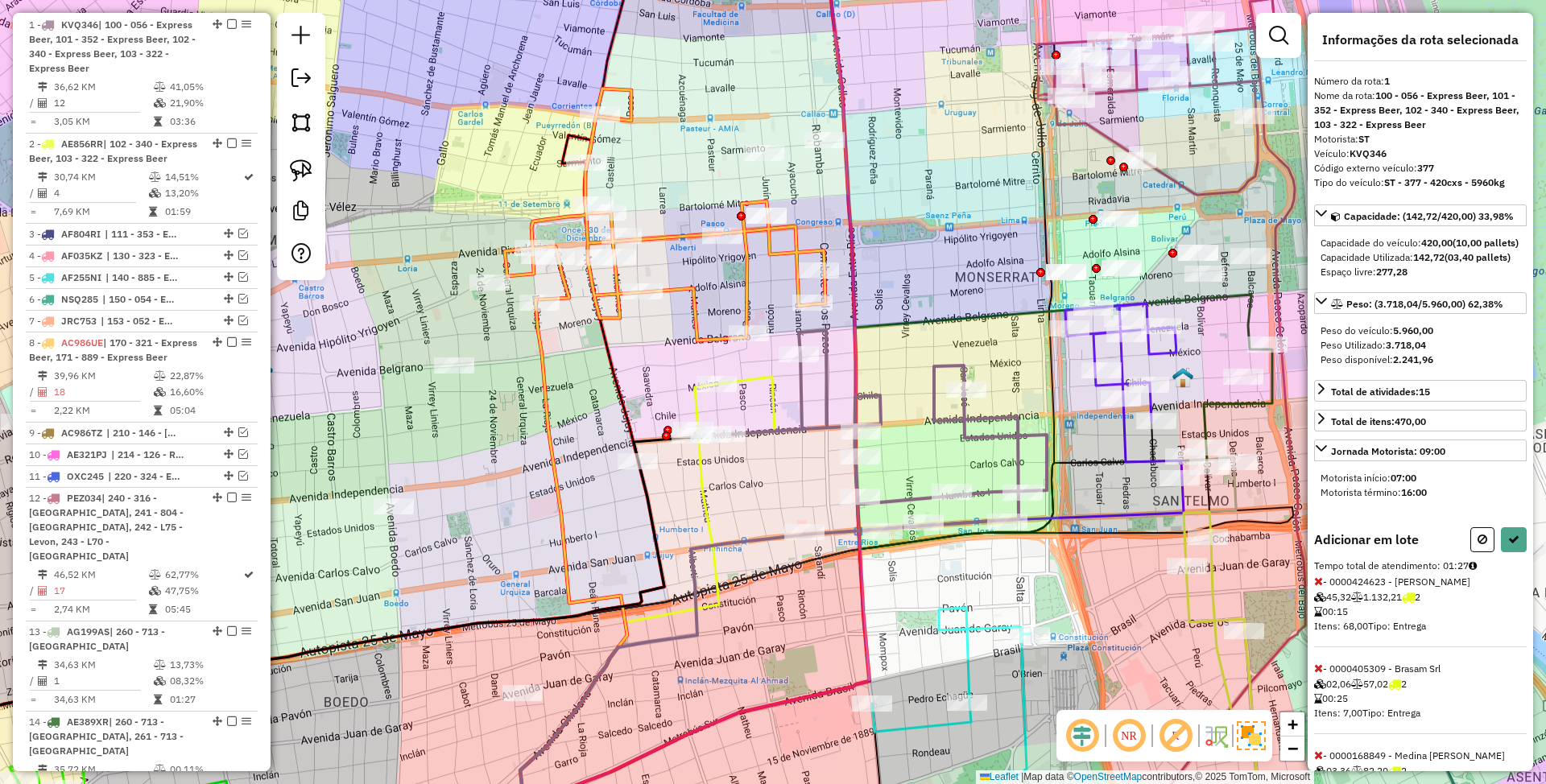
click at [1319, 587] on icon at bounding box center [1318, 581] width 9 height 12
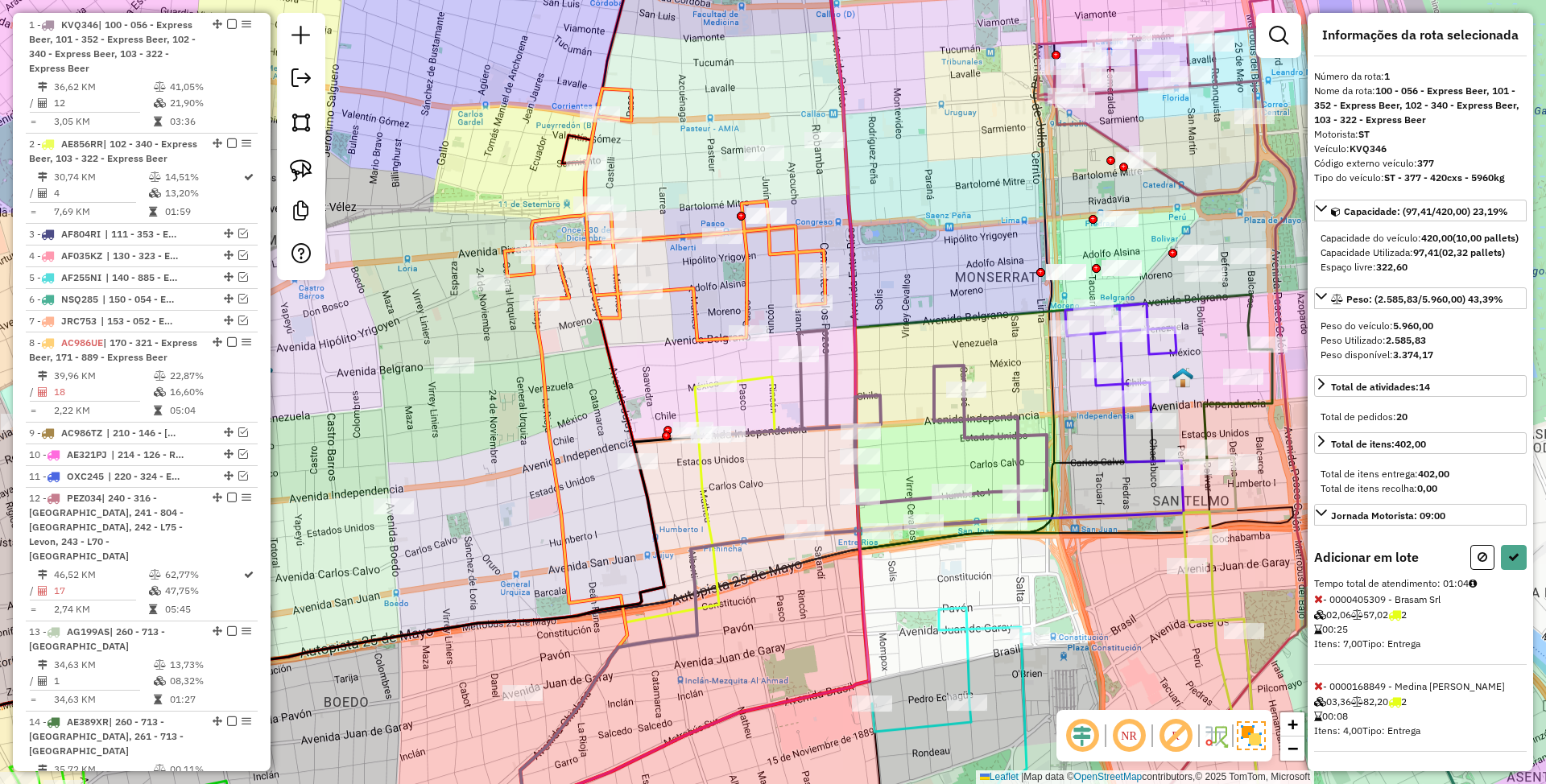
select select "*********"
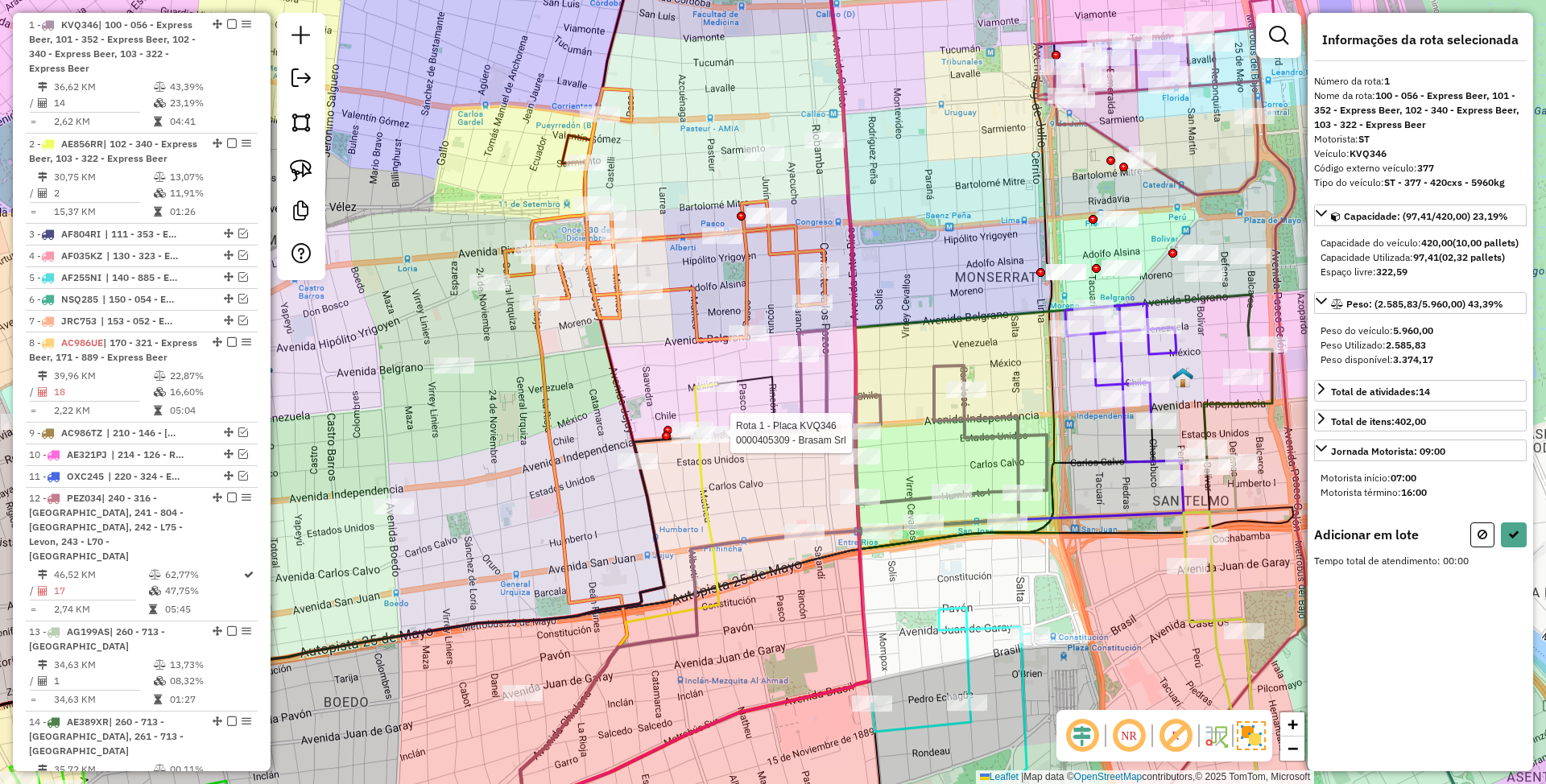
scroll to position [0, 0]
drag, startPoint x: 696, startPoint y: 365, endPoint x: 752, endPoint y: 388, distance: 60.5
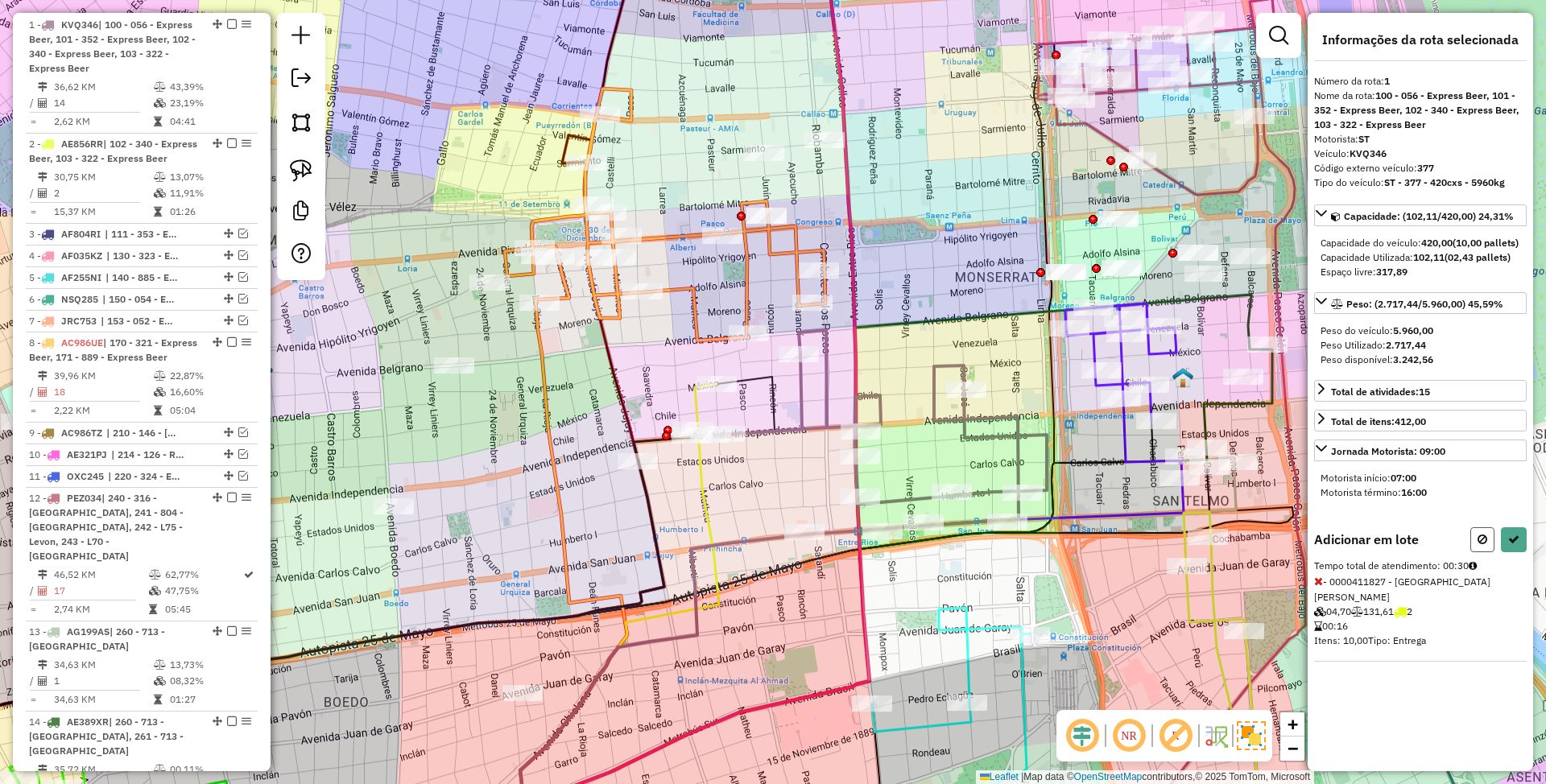
click at [1485, 546] on icon at bounding box center [1483, 540] width 10 height 12
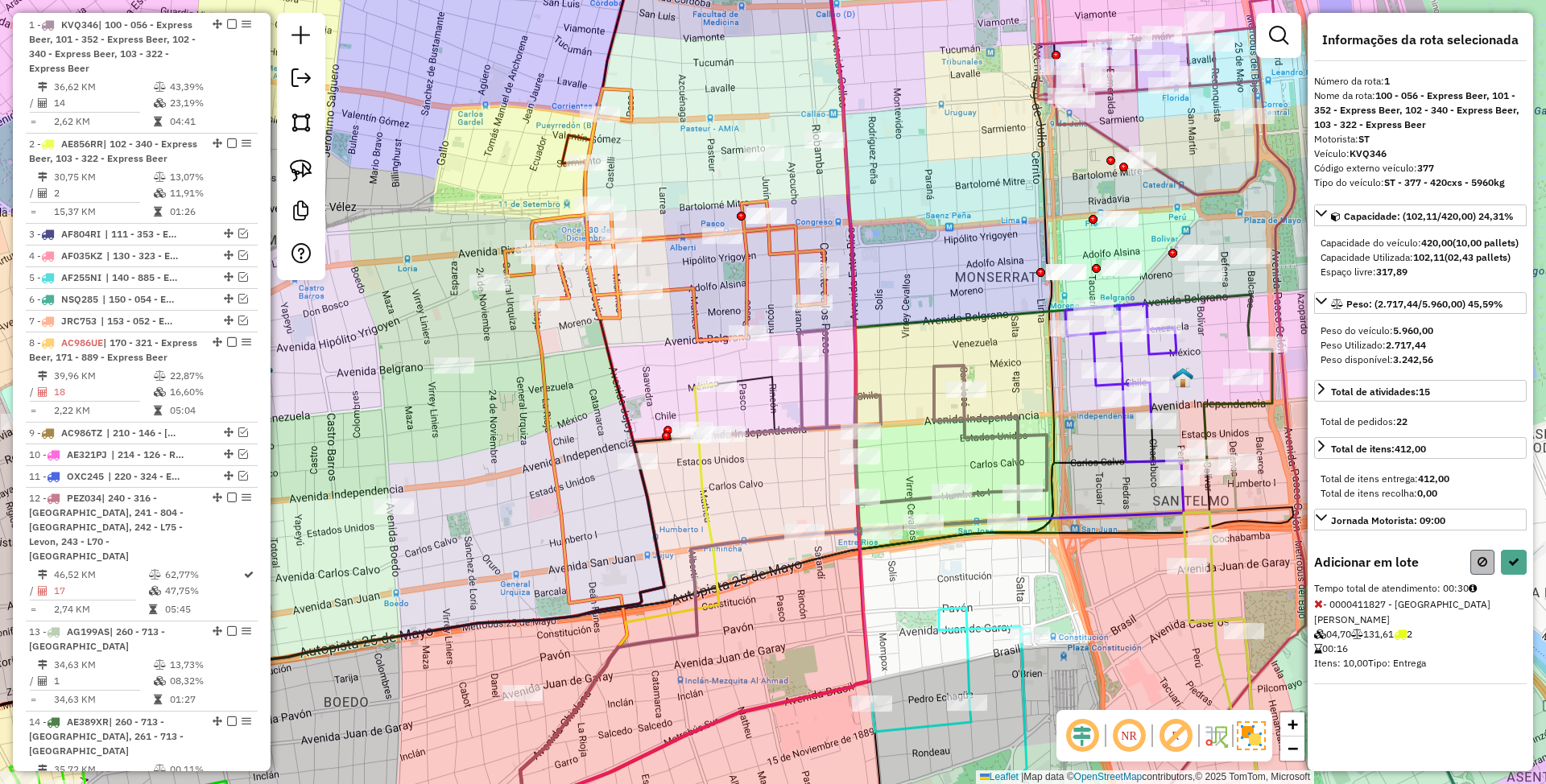
select select "*********"
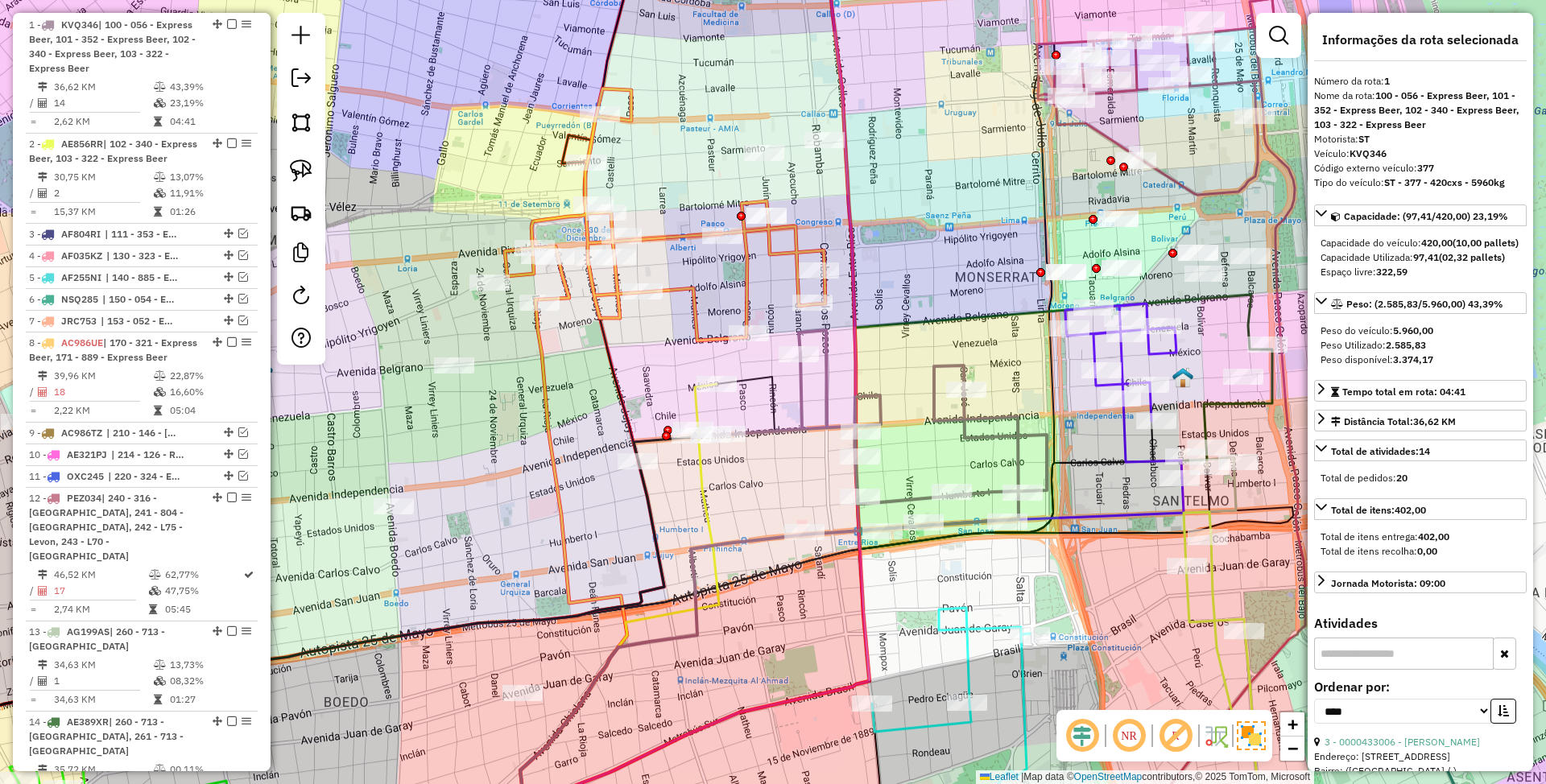
click at [749, 279] on icon at bounding box center [665, 214] width 321 height 252
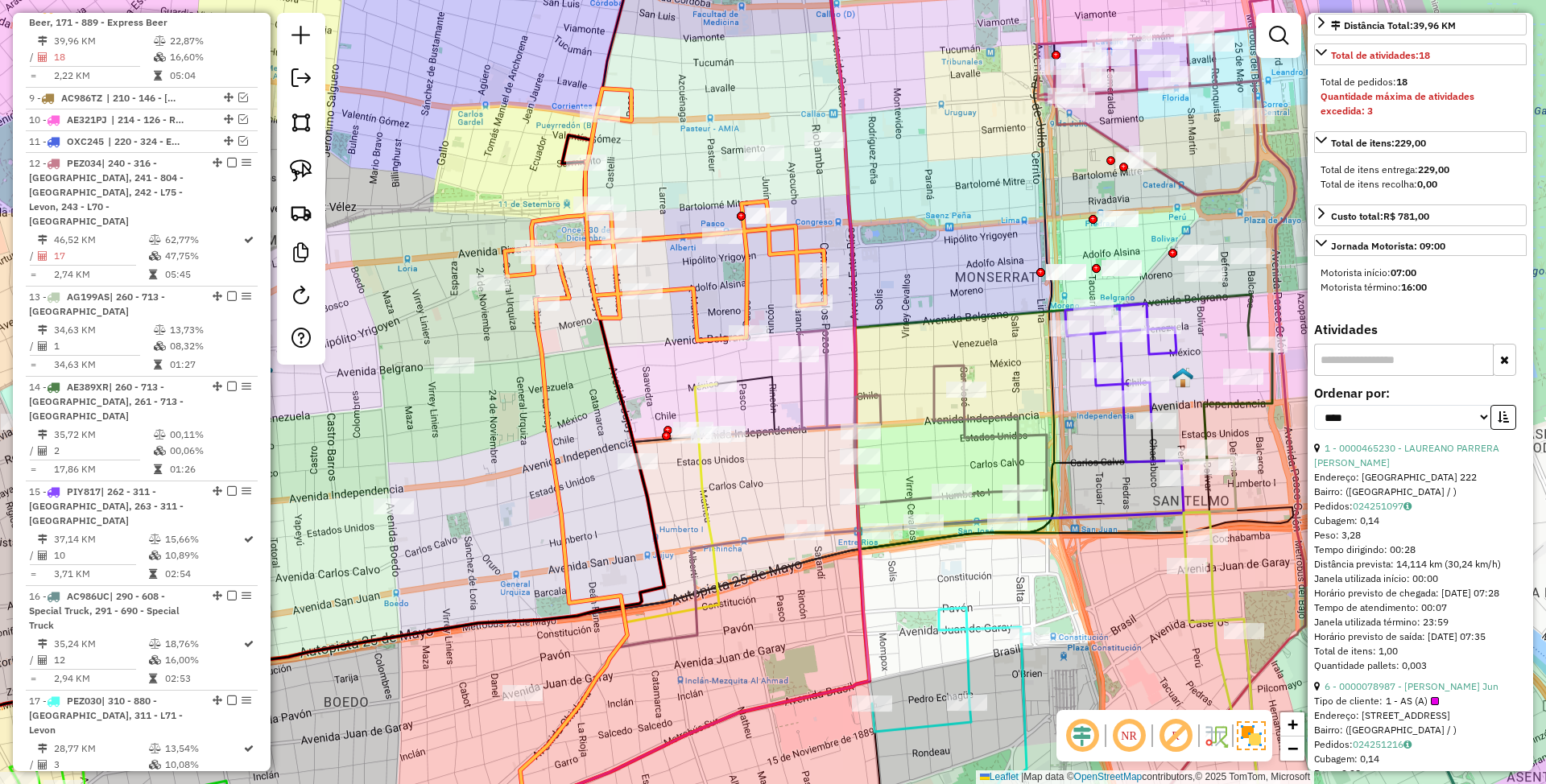
scroll to position [430, 0]
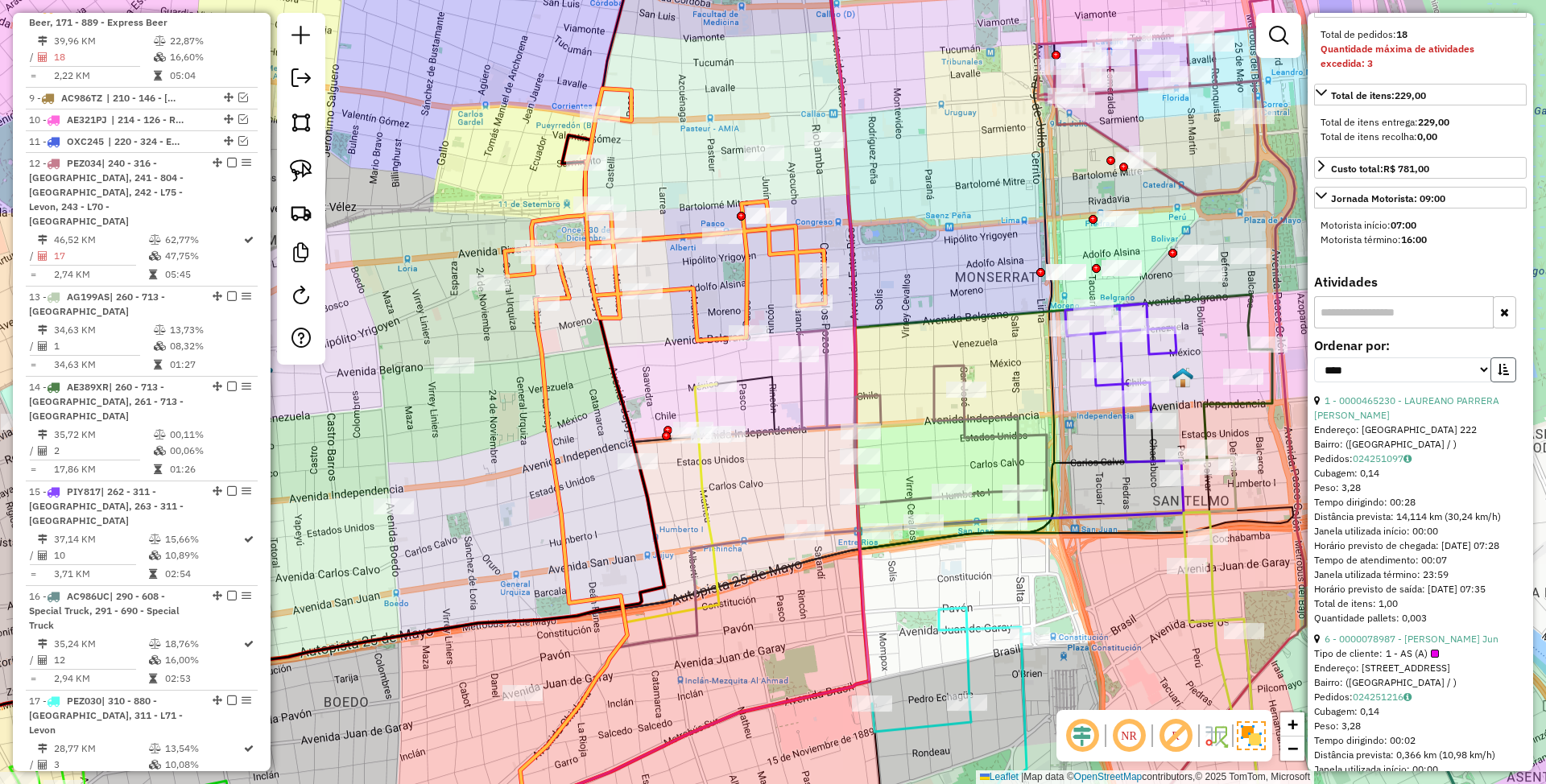
click at [1498, 376] on icon "button" at bounding box center [1504, 370] width 12 height 12
click at [1386, 406] on link "17 - 0000507249 - DURREES S.A." at bounding box center [1398, 401] width 148 height 13
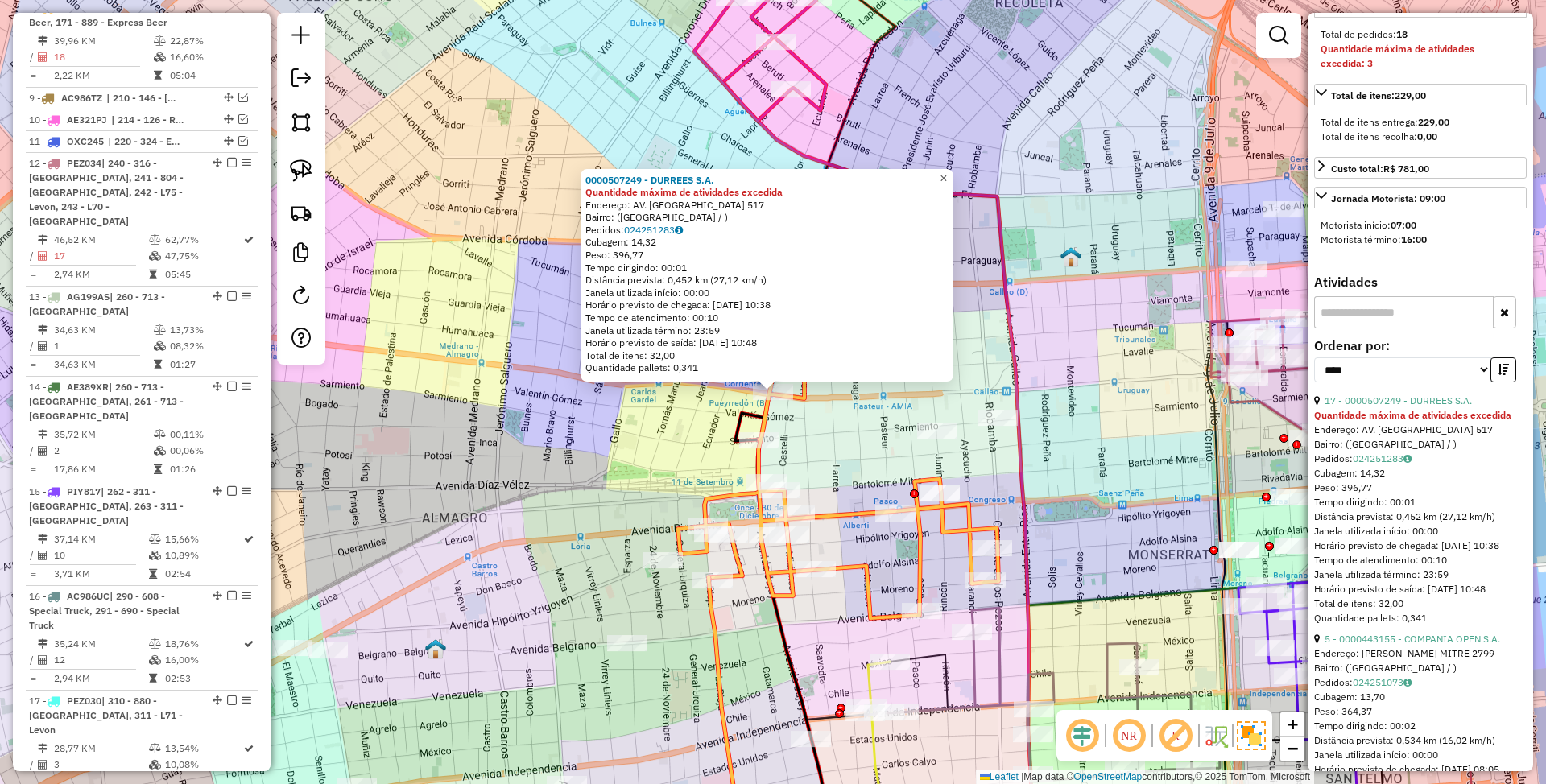
click at [947, 172] on span "×" at bounding box center [943, 179] width 8 height 14
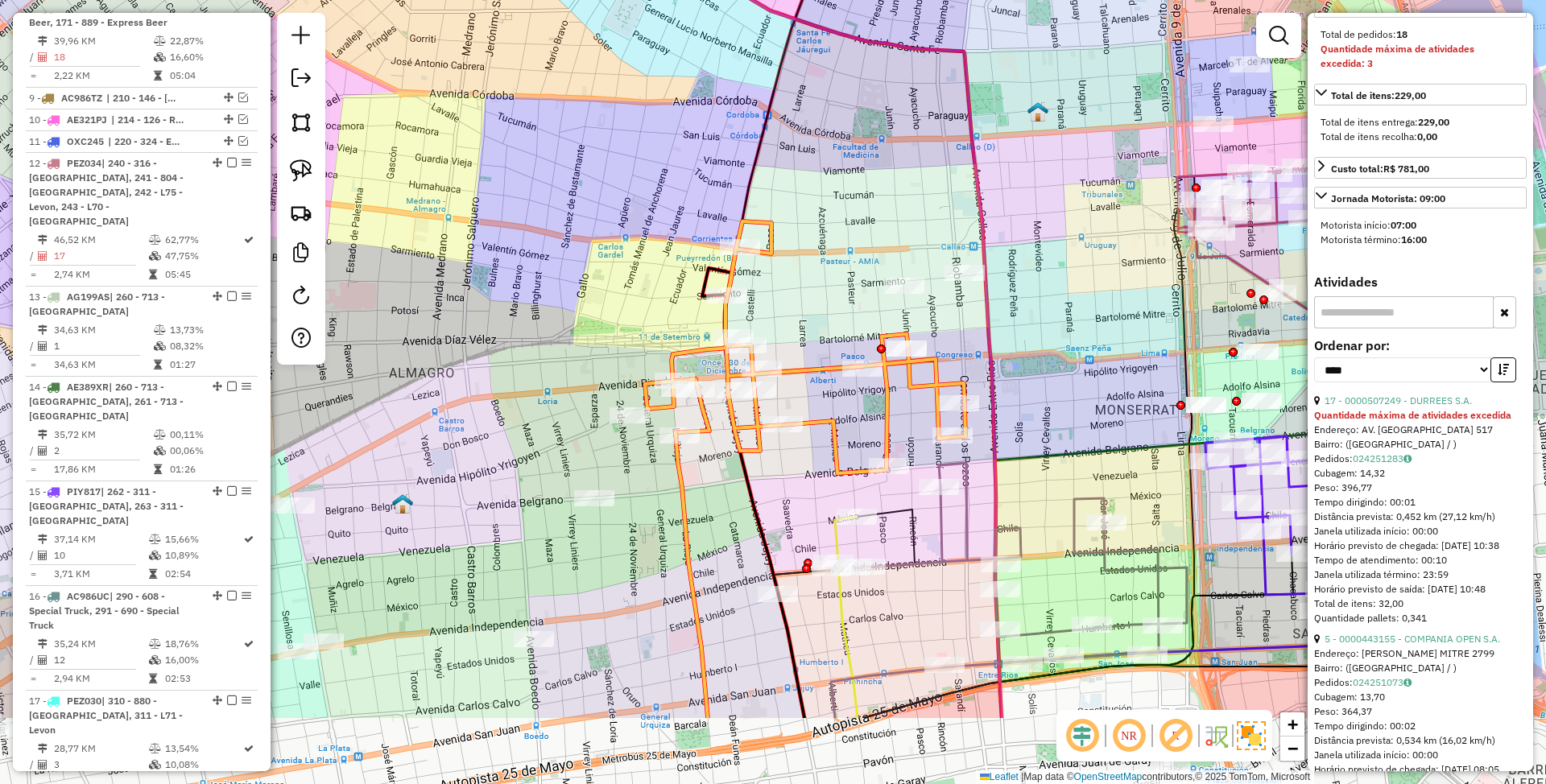
drag, startPoint x: 1122, startPoint y: 481, endPoint x: 1071, endPoint y: 270, distance: 217.1
click at [1071, 270] on div "Janela de atendimento Grade de atendimento Capacidade Transportadoras Veículos …" at bounding box center [773, 392] width 1546 height 784
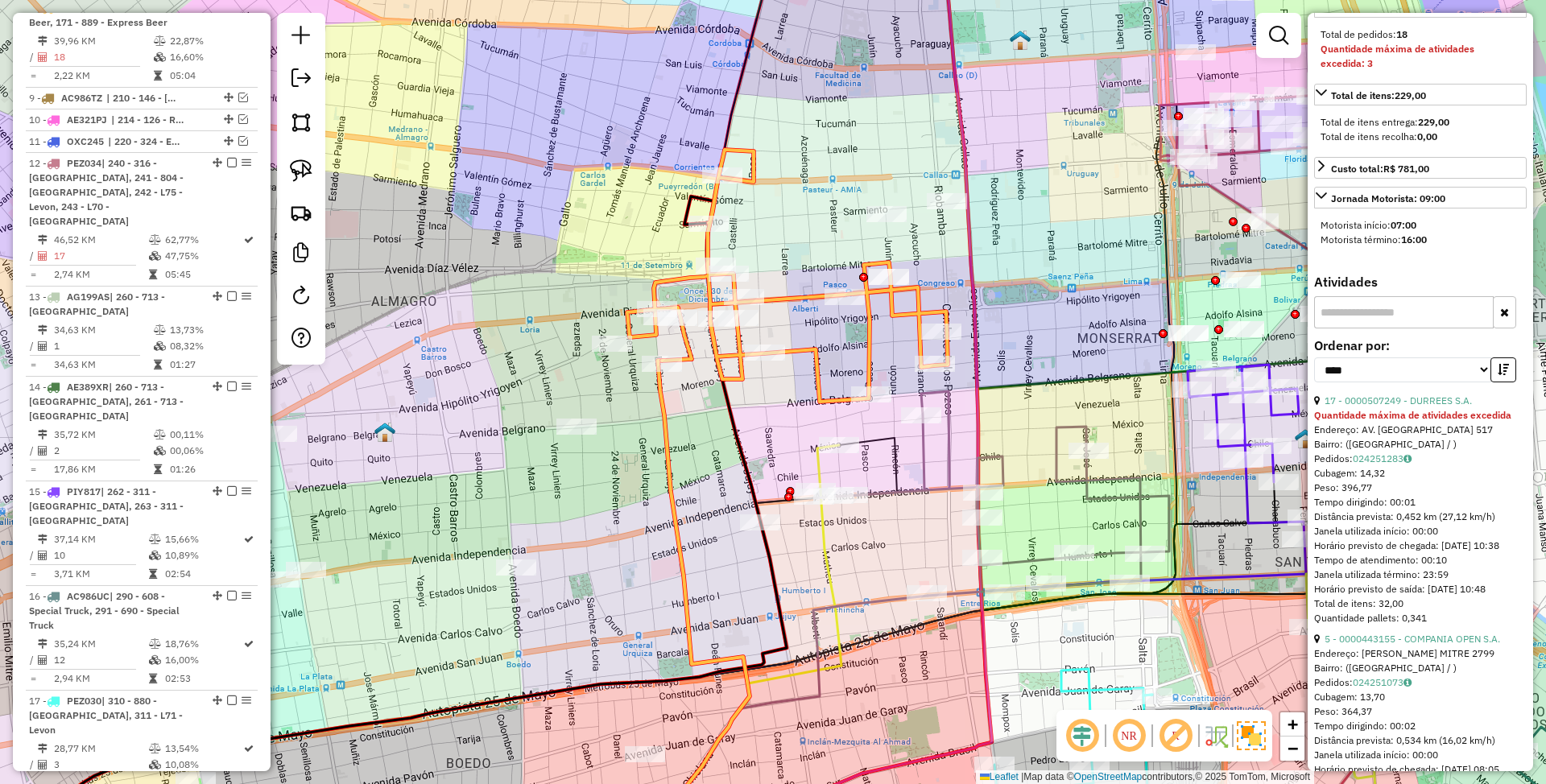
click at [921, 456] on icon at bounding box center [992, 493] width 355 height 205
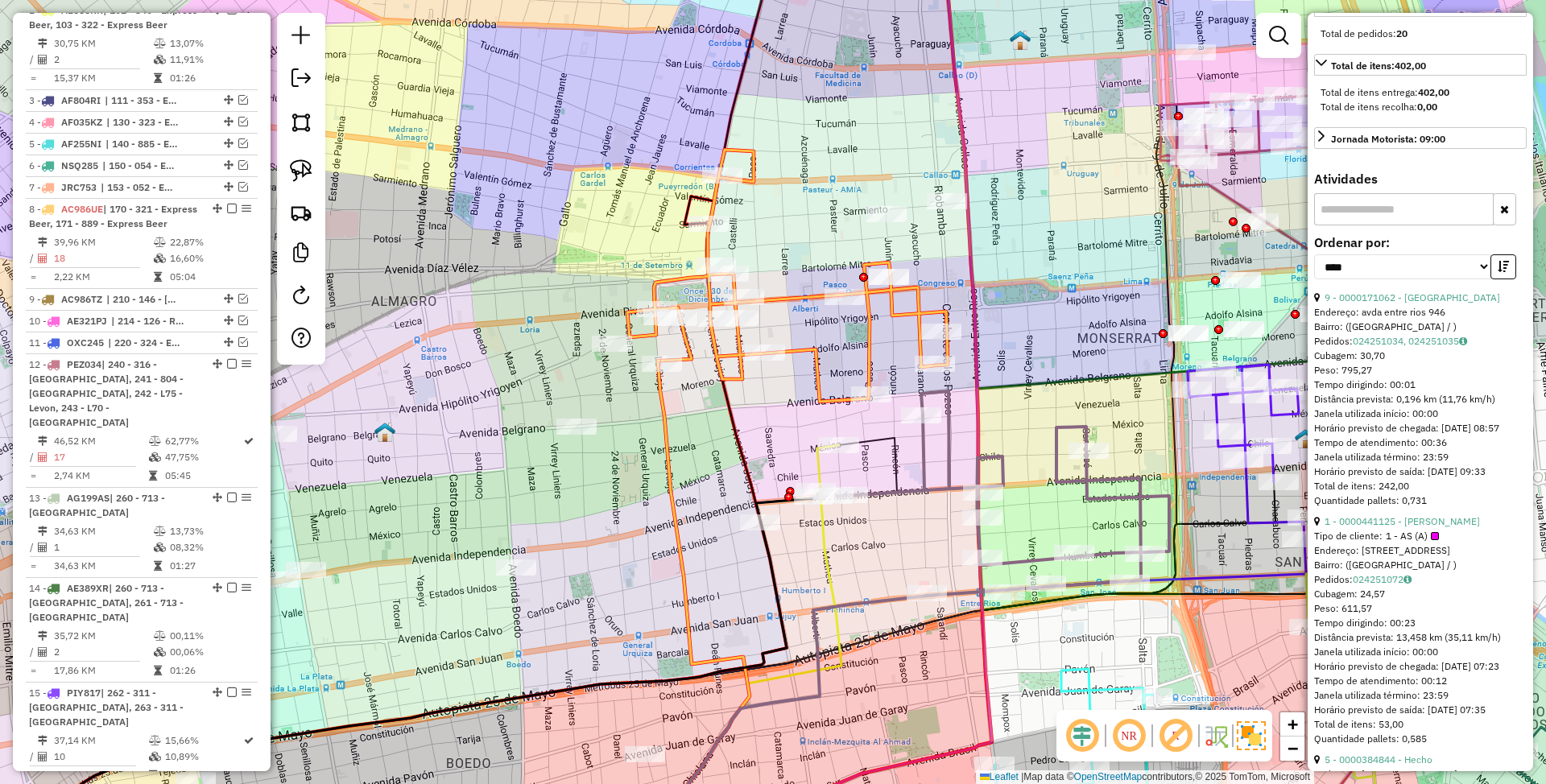
scroll to position [633, 0]
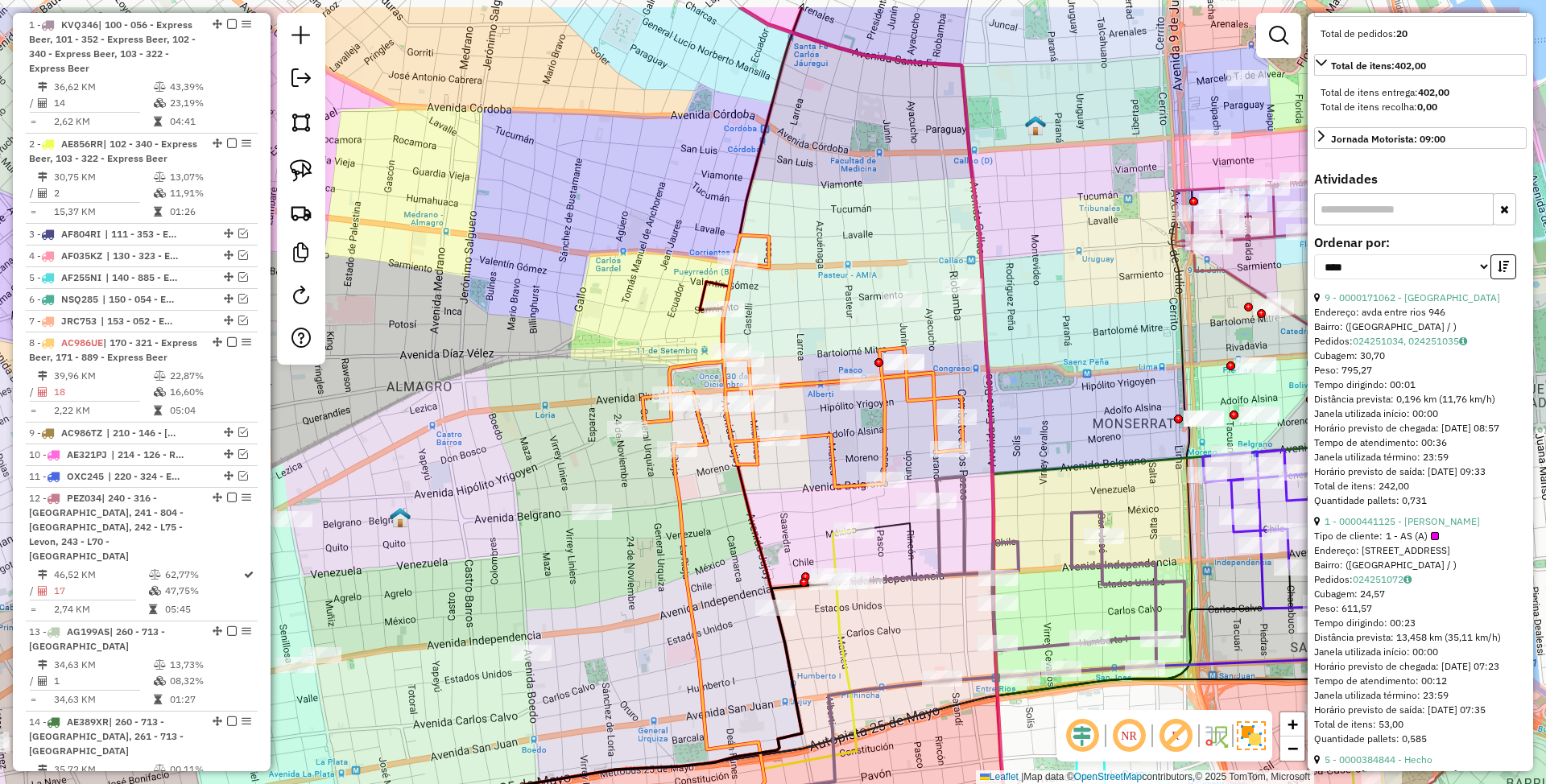
drag, startPoint x: 813, startPoint y: 219, endPoint x: 828, endPoint y: 306, distance: 88.3
click at [828, 306] on div "Janela de atendimento Grade de atendimento Capacidade Transportadoras Veículos …" at bounding box center [773, 392] width 1546 height 784
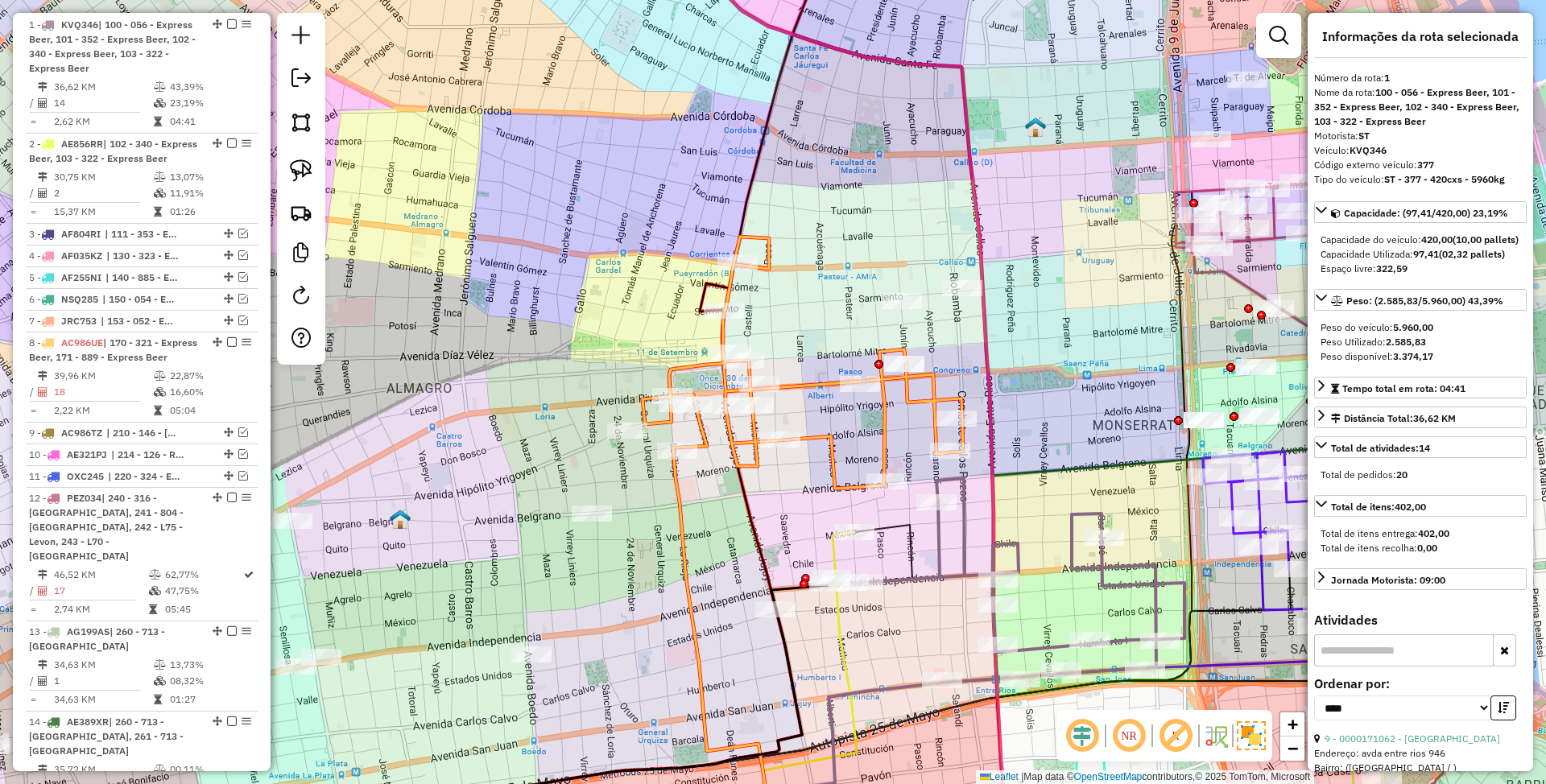
scroll to position [0, 0]
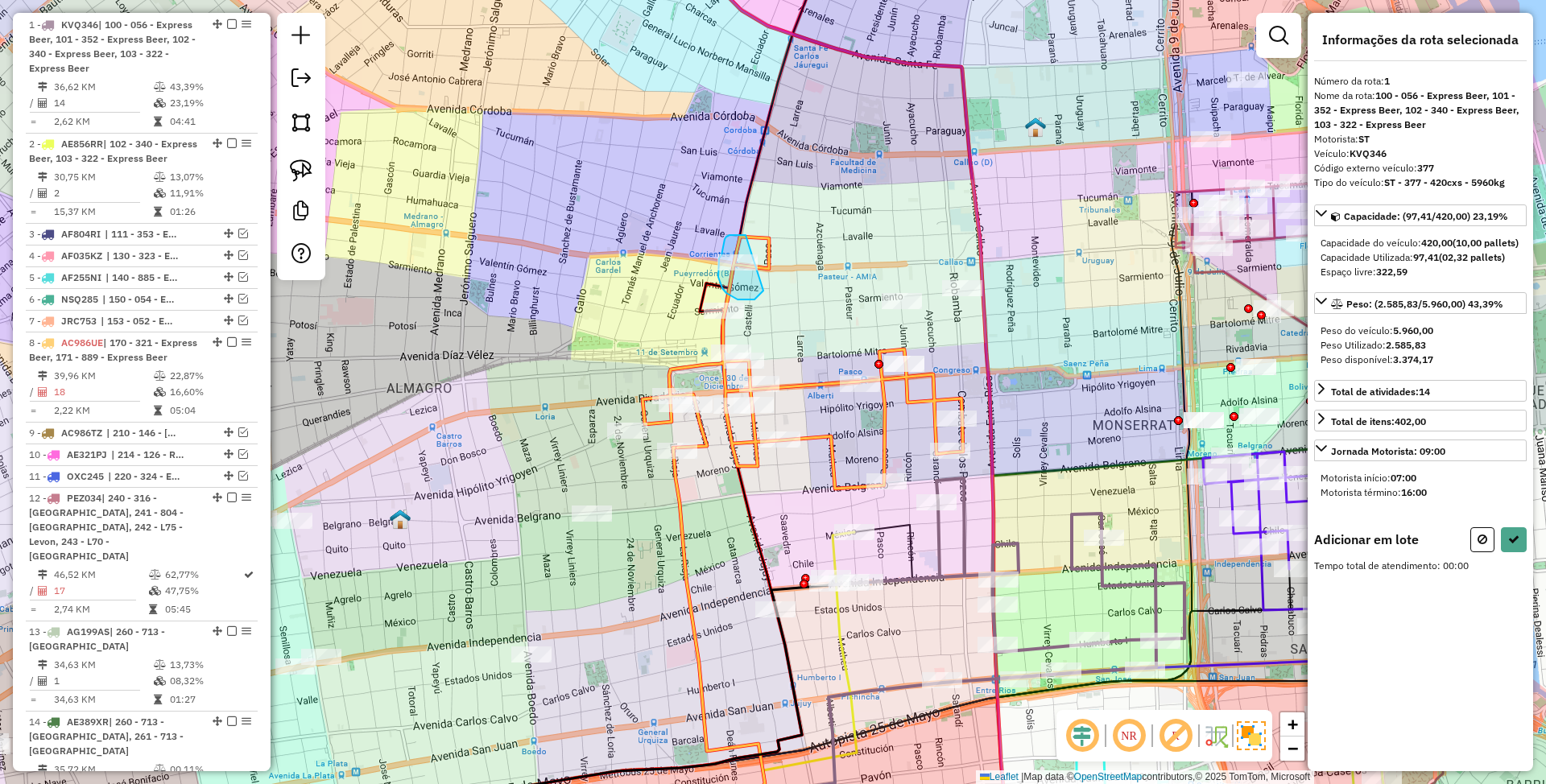
drag, startPoint x: 745, startPoint y: 236, endPoint x: 764, endPoint y: 291, distance: 58.2
click at [1493, 552] on button at bounding box center [1482, 540] width 24 height 25
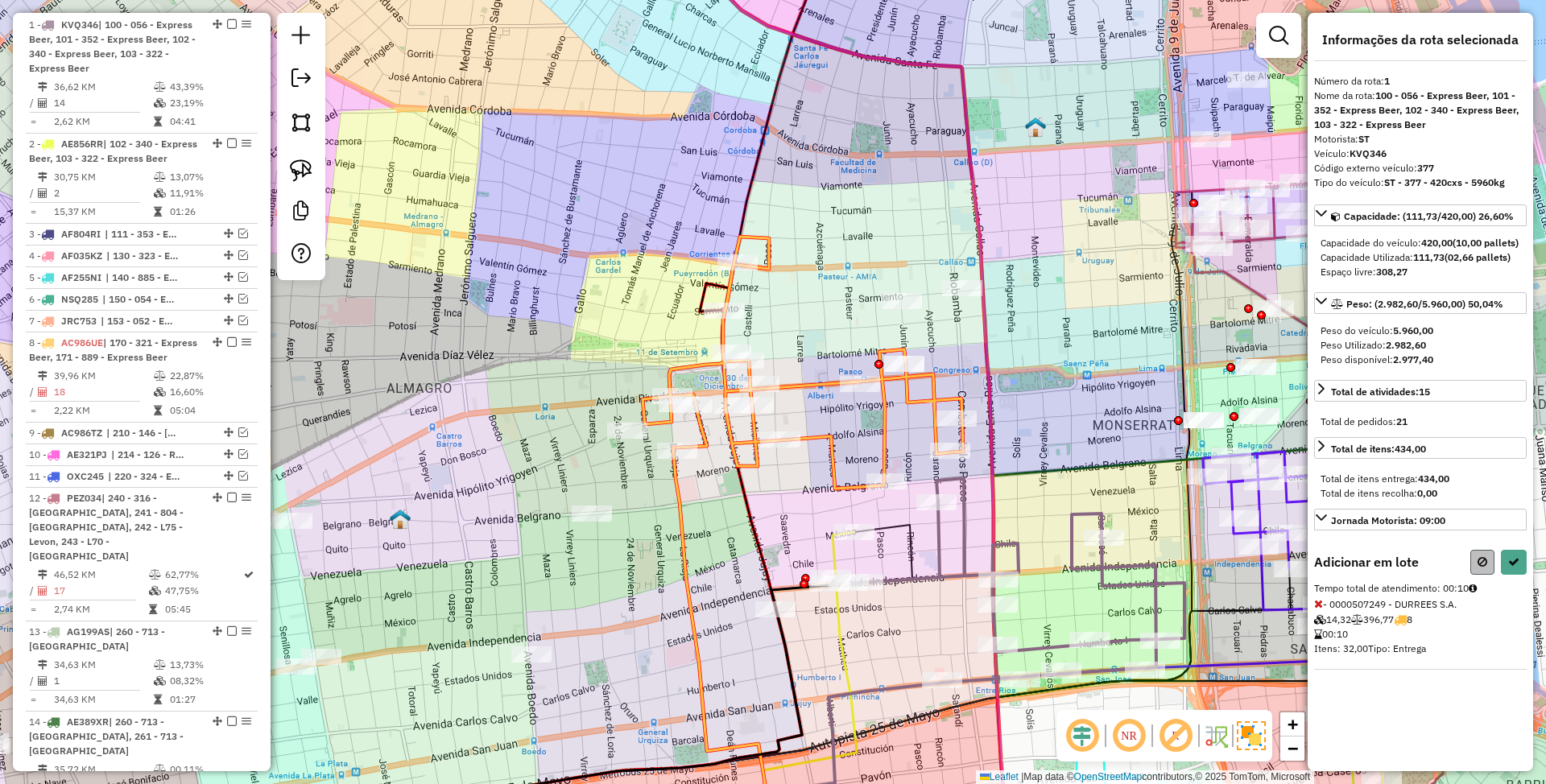
select select "*********"
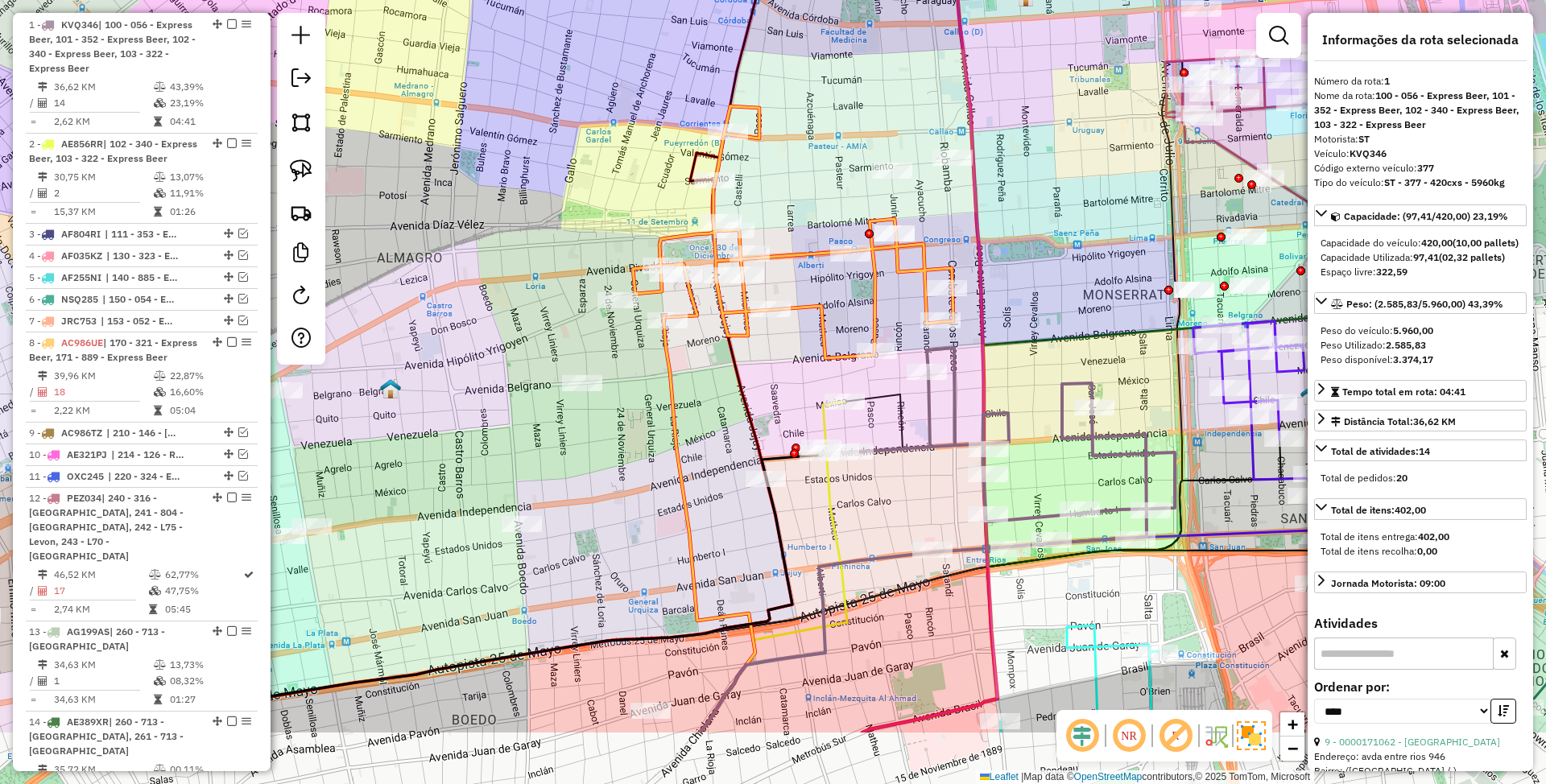
drag, startPoint x: 1035, startPoint y: 520, endPoint x: 1025, endPoint y: 385, distance: 135.4
click at [1025, 385] on div "Janela de atendimento Grade de atendimento Capacidade Transportadoras Veículos …" at bounding box center [773, 392] width 1546 height 784
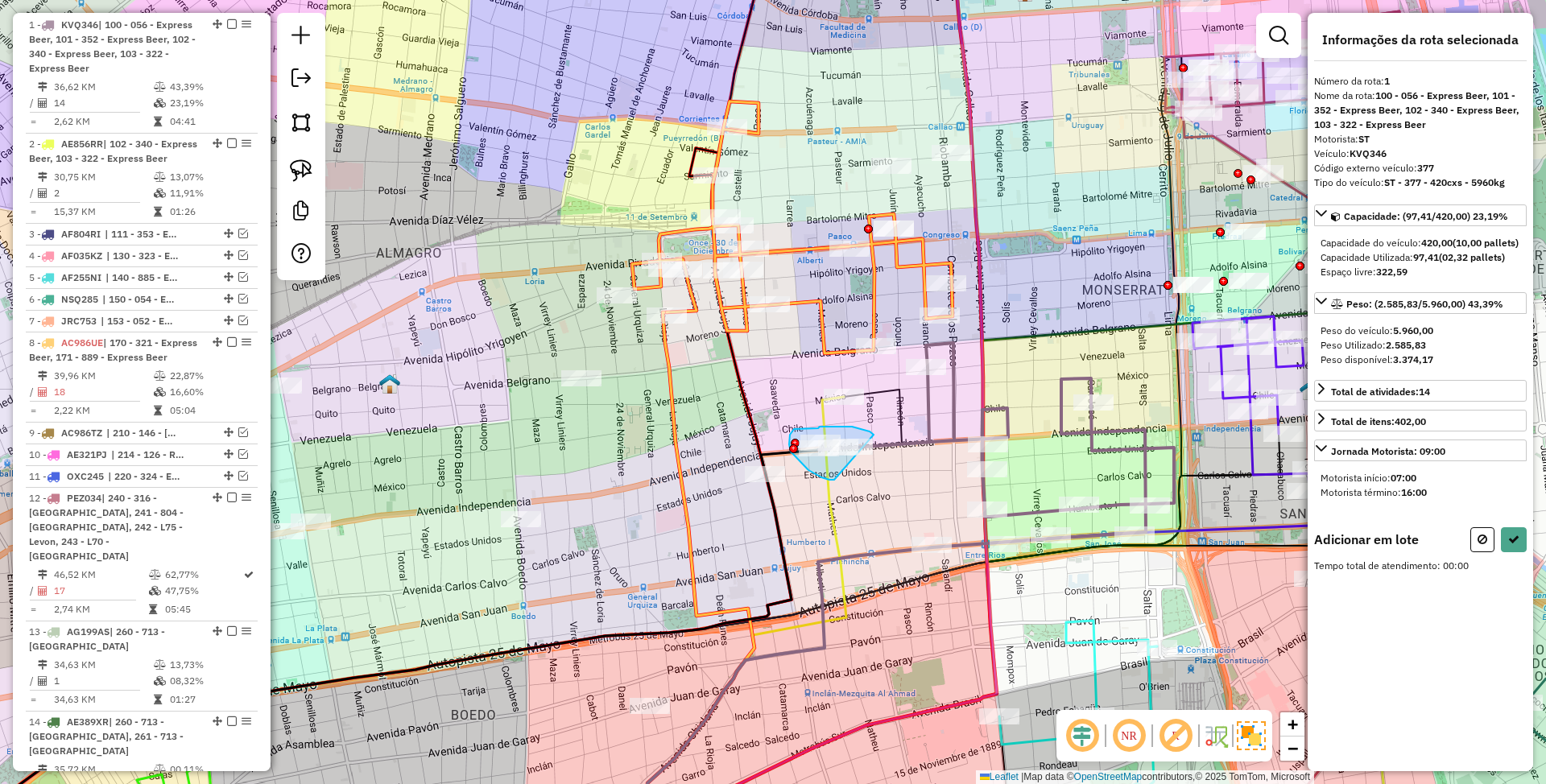
drag, startPoint x: 874, startPoint y: 434, endPoint x: 834, endPoint y: 480, distance: 61.0
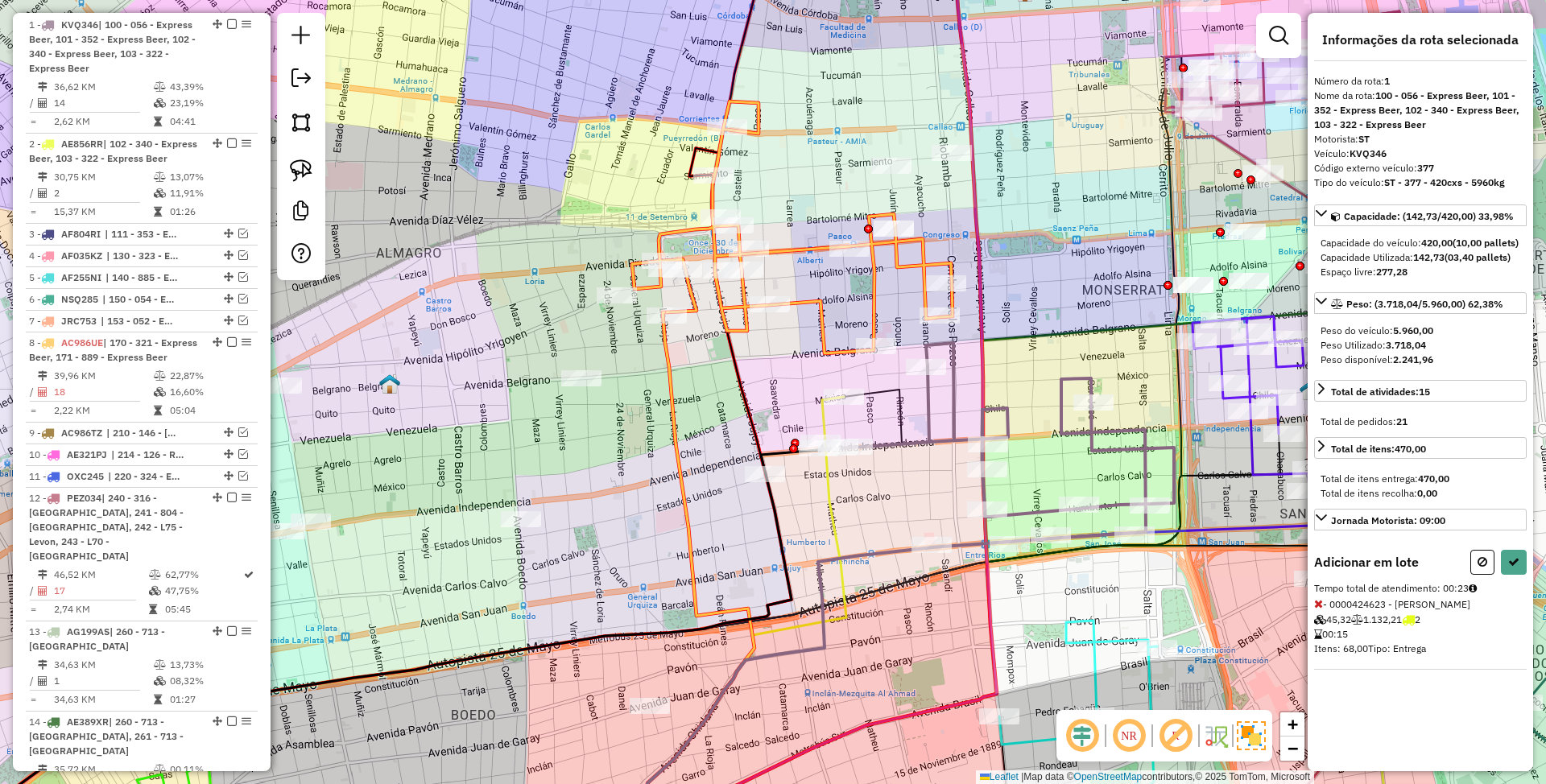
select select "*********"
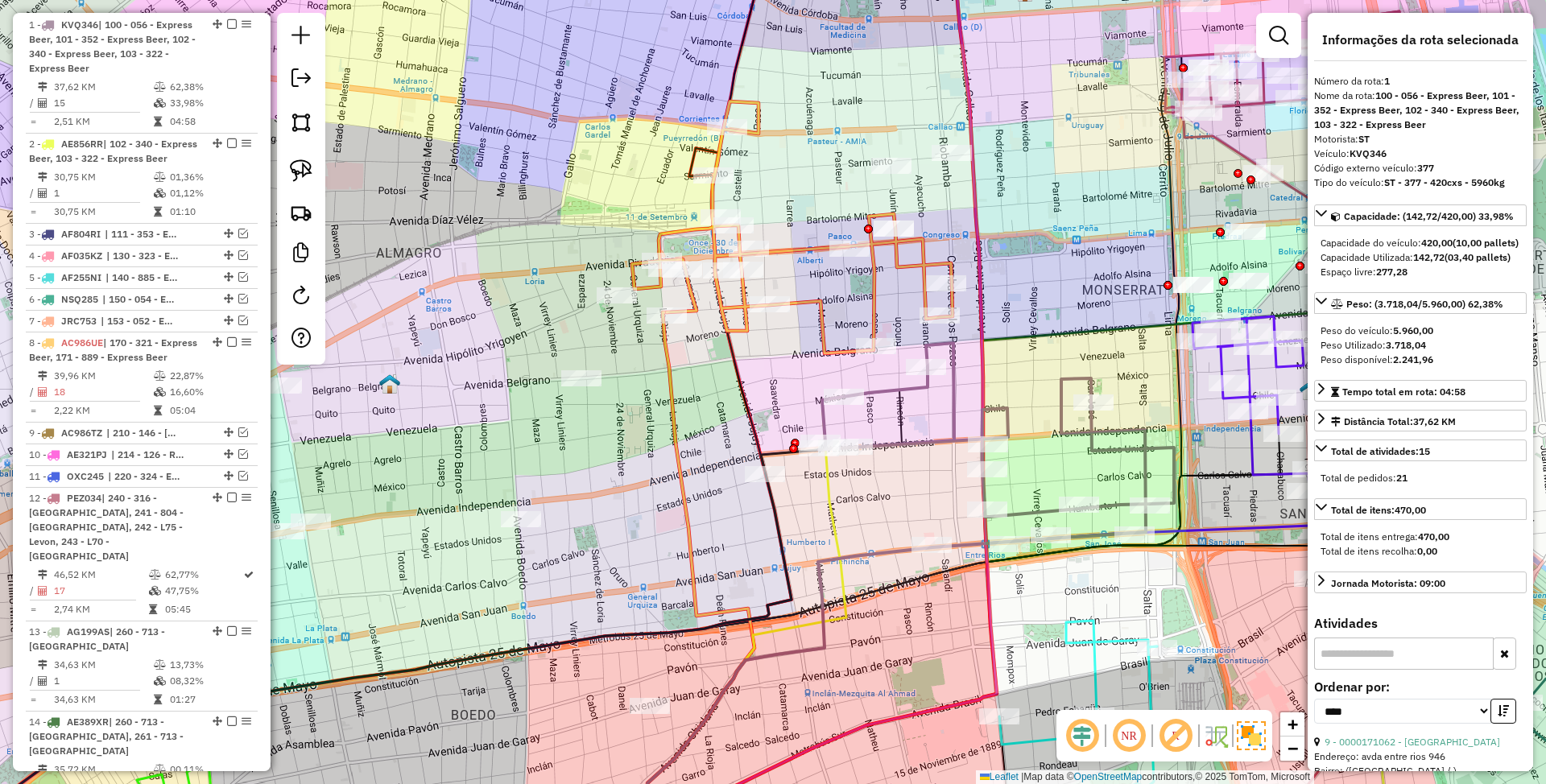
click at [1106, 446] on icon at bounding box center [997, 445] width 355 height 205
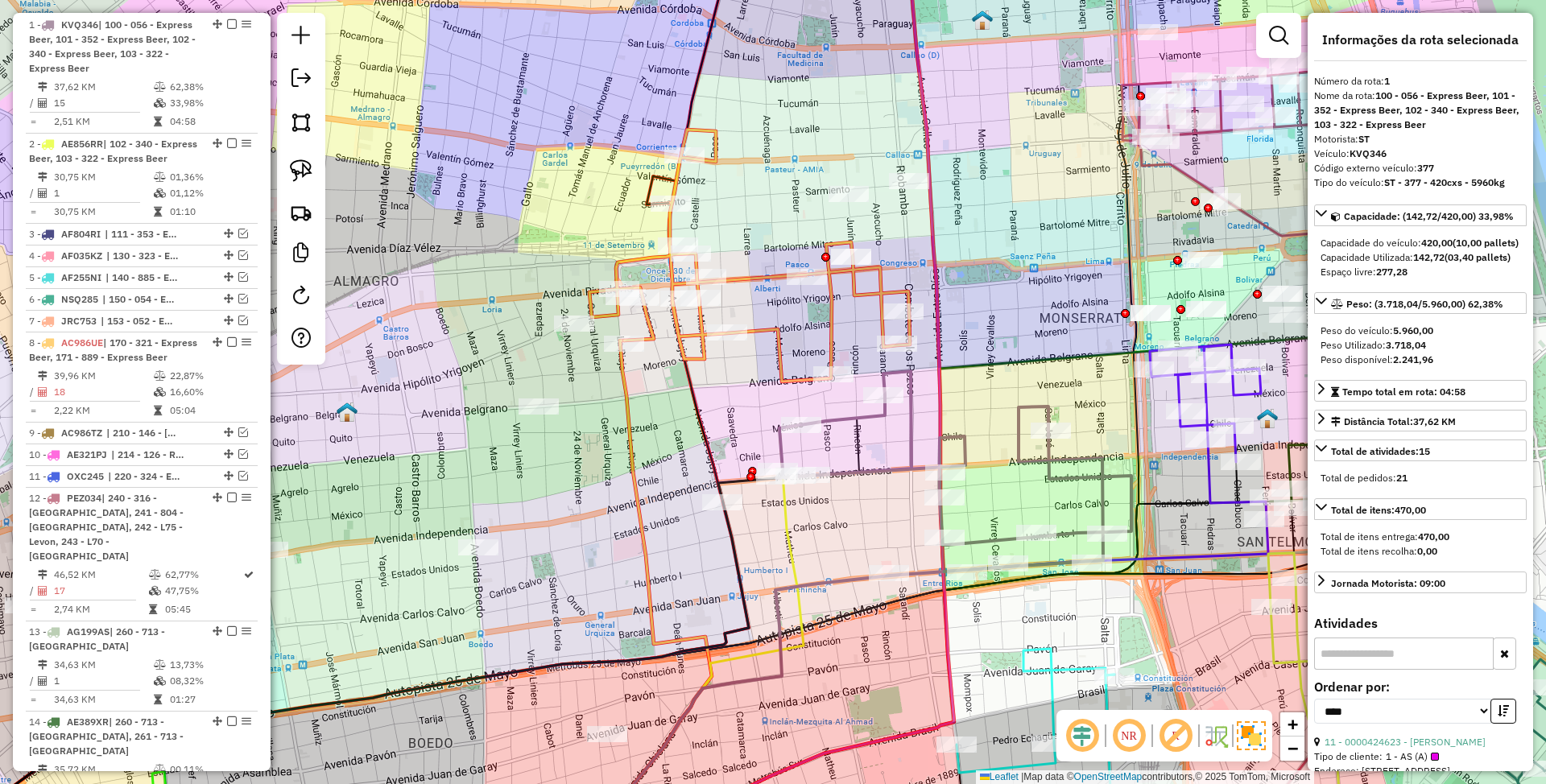
drag, startPoint x: 1034, startPoint y: 458, endPoint x: 1010, endPoint y: 482, distance: 33.9
click at [1010, 482] on div "Janela de atendimento Grade de atendimento Capacidade Transportadoras Veículos …" at bounding box center [773, 392] width 1546 height 784
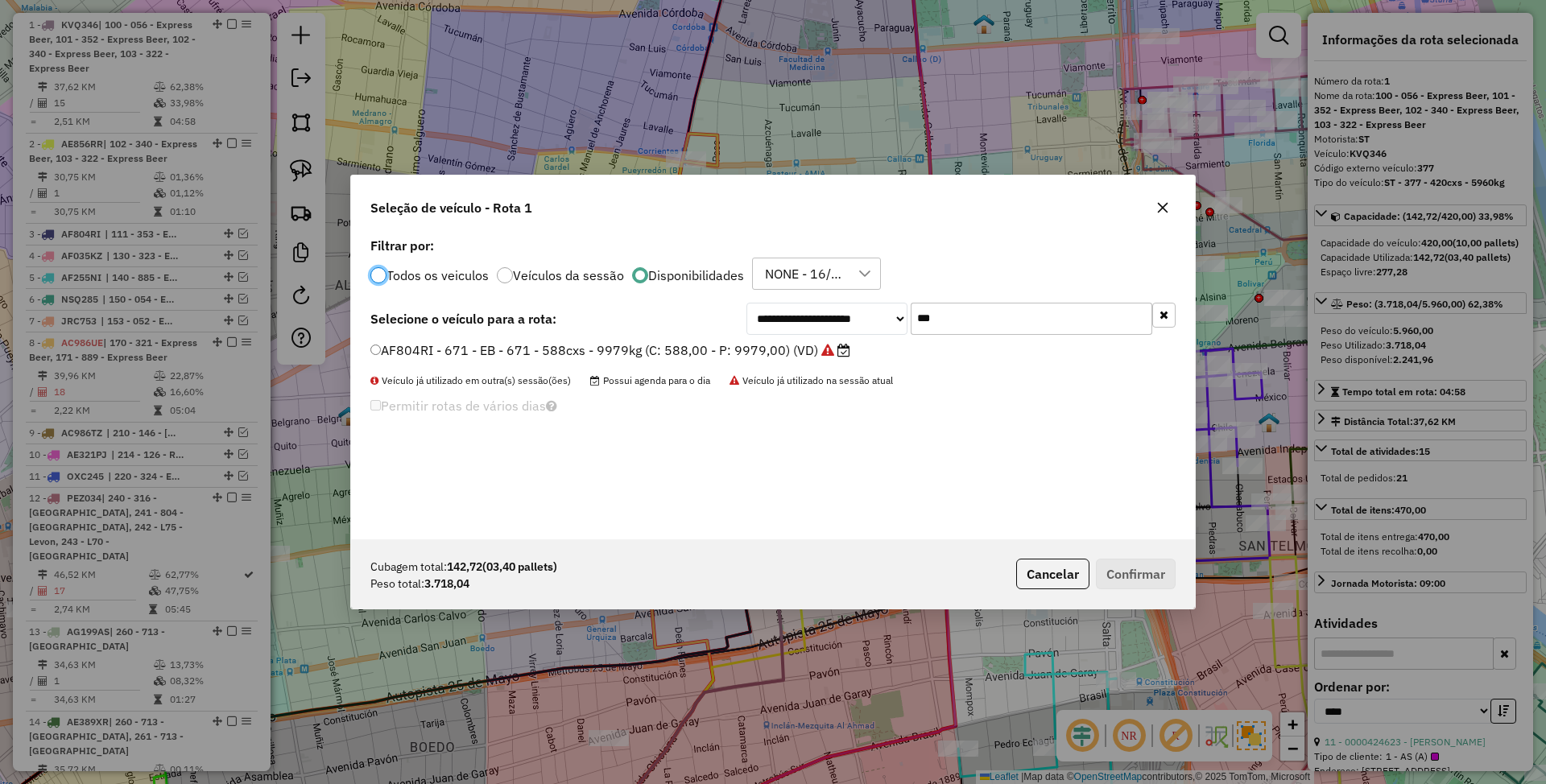
scroll to position [8, 5]
drag, startPoint x: 973, startPoint y: 319, endPoint x: 856, endPoint y: 303, distance: 118.1
click at [856, 303] on div "**********" at bounding box center [961, 319] width 430 height 32
type input "***"
click at [704, 350] on label "AF151HM - 056 - EB - 056 - 420cxs - 9586Kg (C: 420,00 - P: 9586,00) (VD)" at bounding box center [606, 350] width 472 height 19
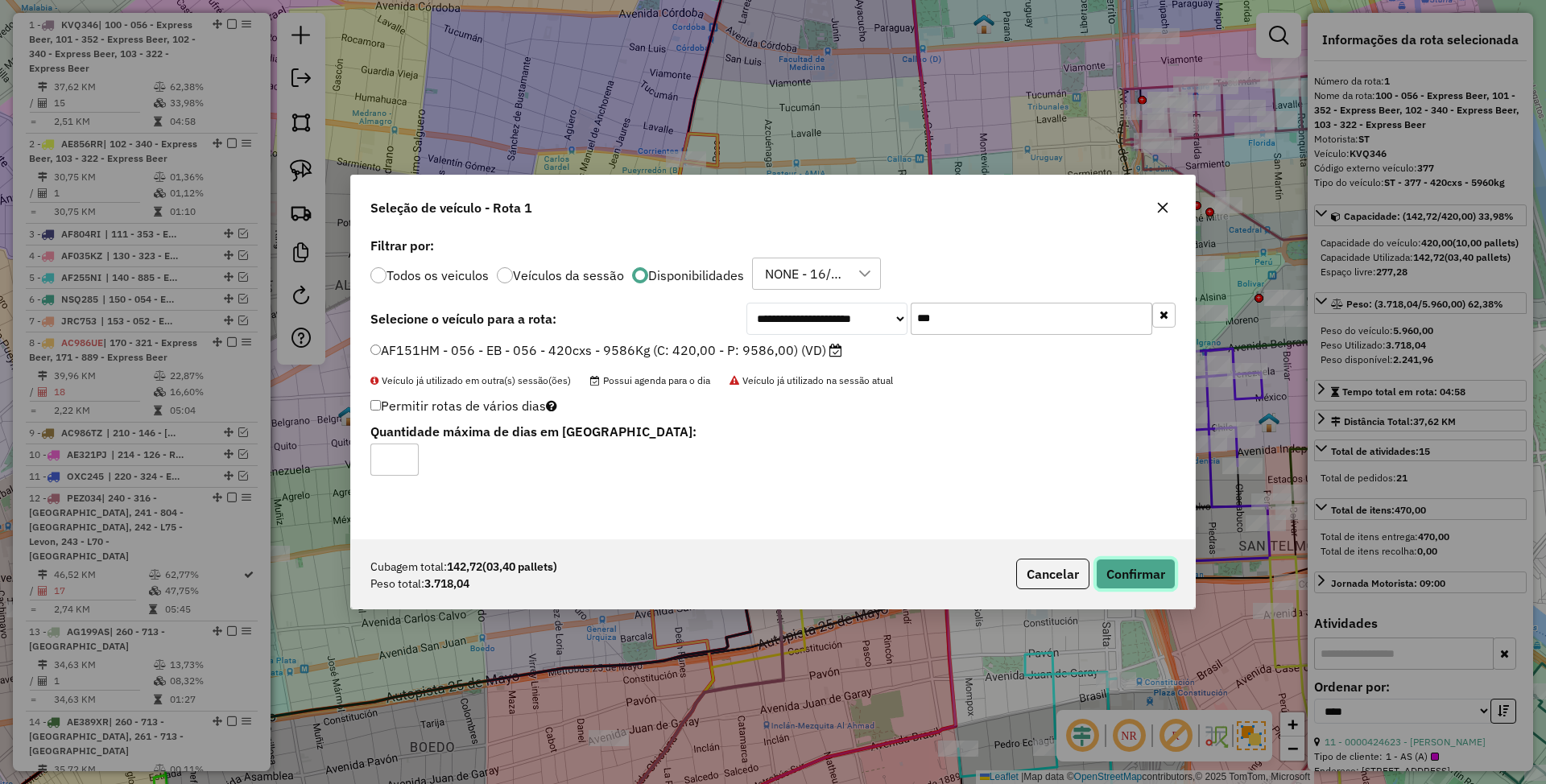
click at [1125, 572] on button "Confirmar" at bounding box center [1136, 574] width 80 height 31
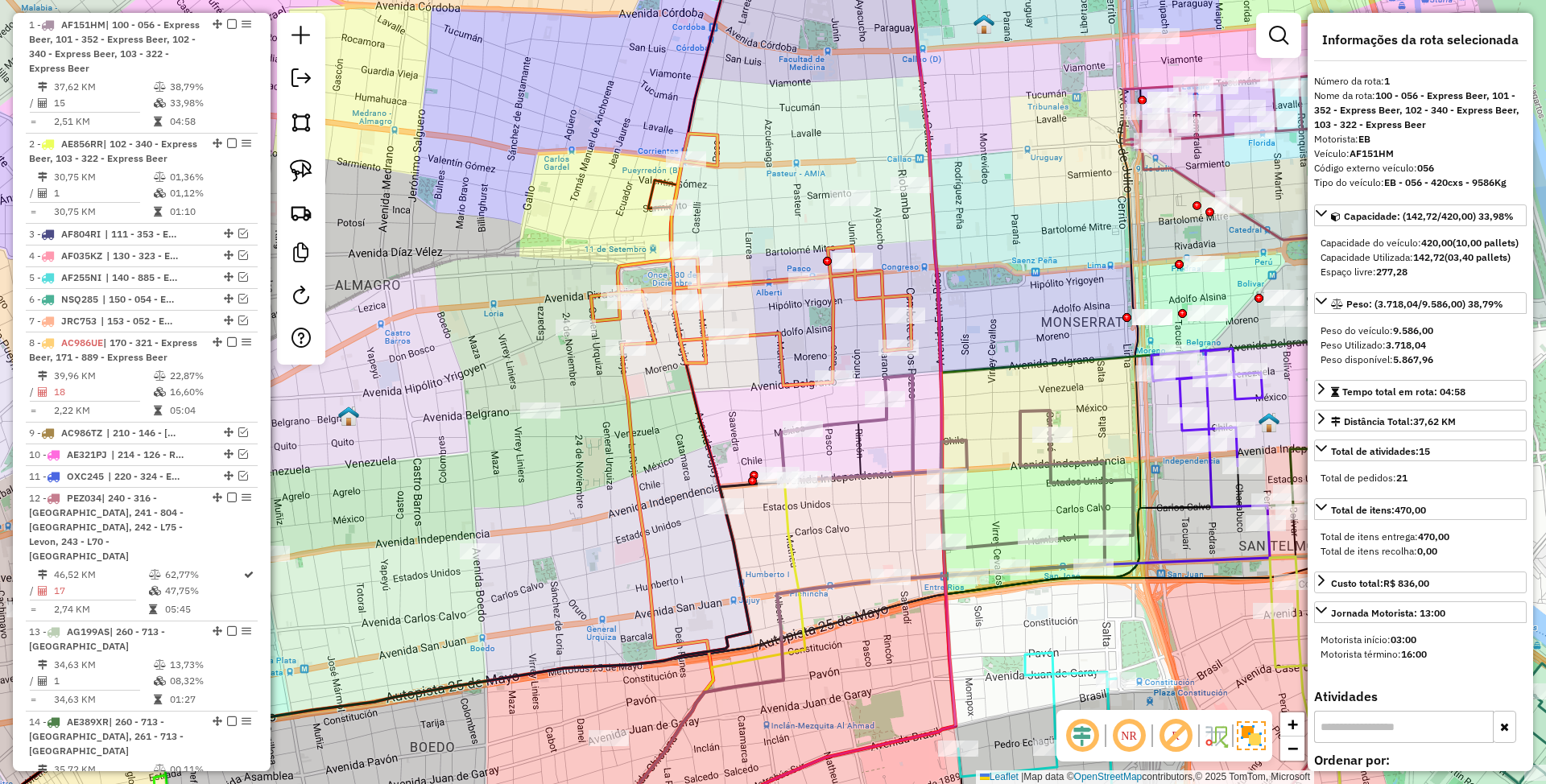
click at [832, 329] on icon at bounding box center [751, 259] width 321 height 252
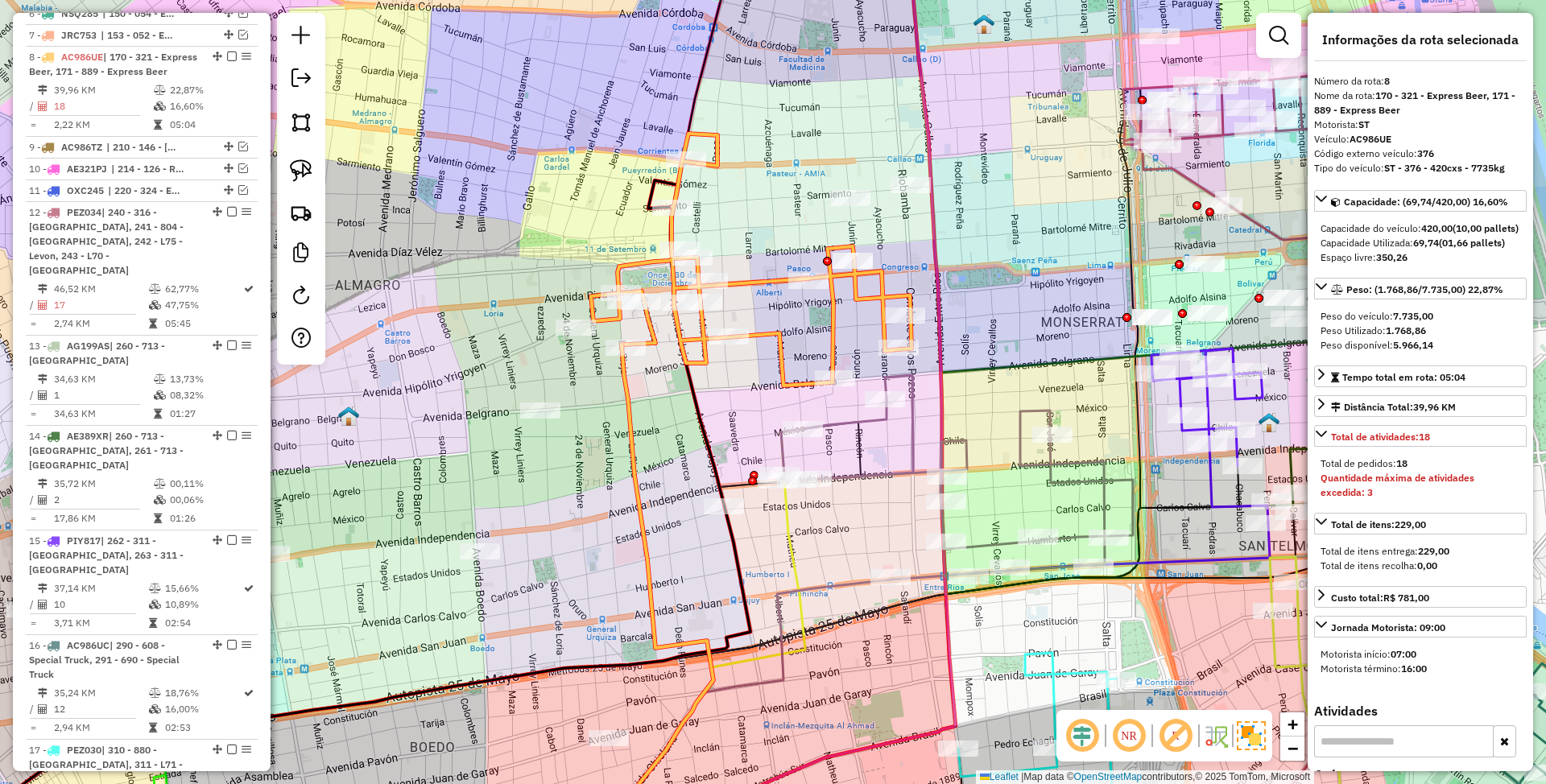
scroll to position [968, 0]
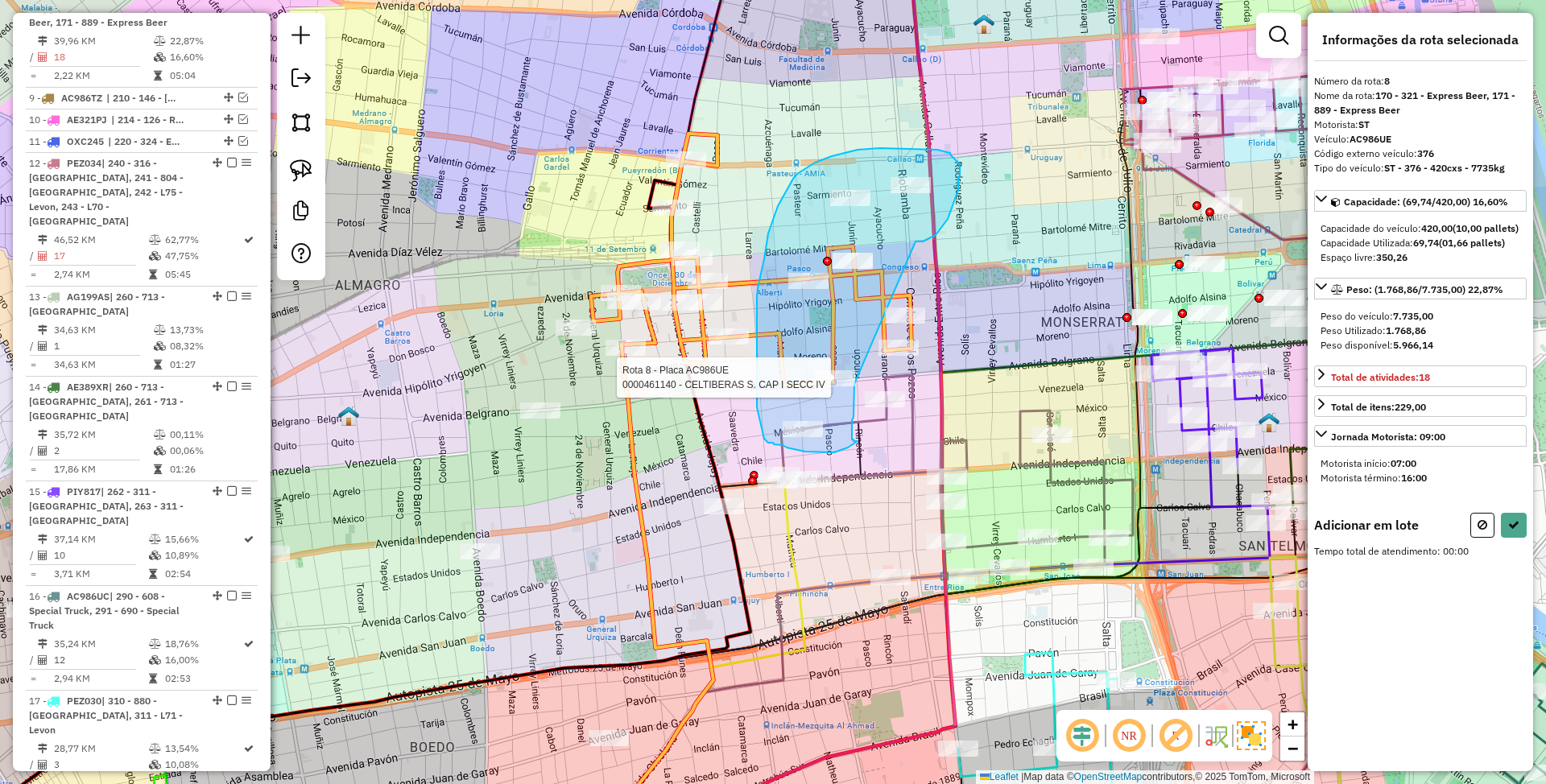
click at [855, 384] on div "Rota 8 - Placa AC986UE 0000461140 - CELTIBERAS S. CAP I SECC IV Janela de atend…" at bounding box center [773, 392] width 1546 height 784
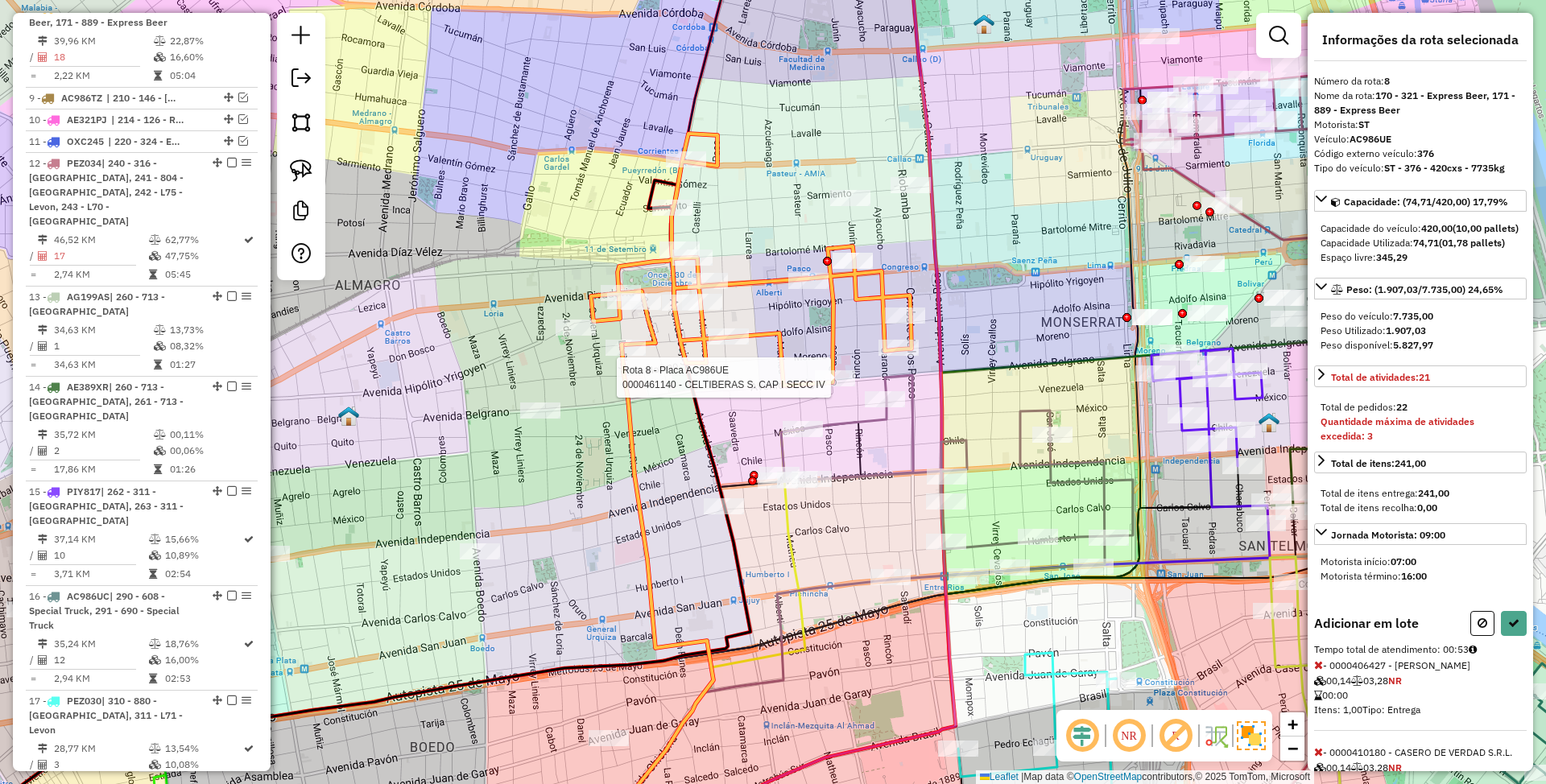
select select "*********"
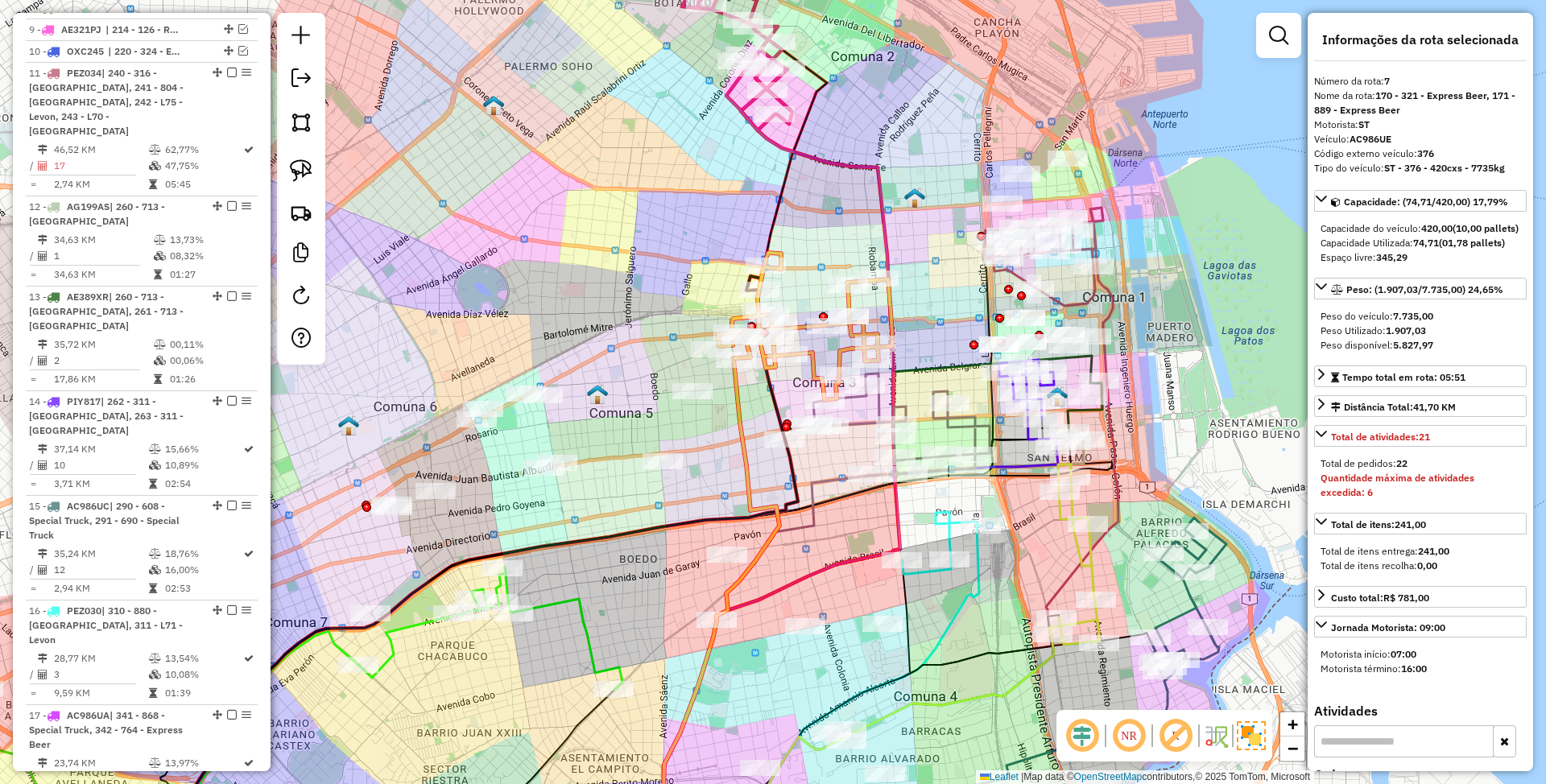
click at [864, 430] on icon at bounding box center [901, 425] width 178 height 102
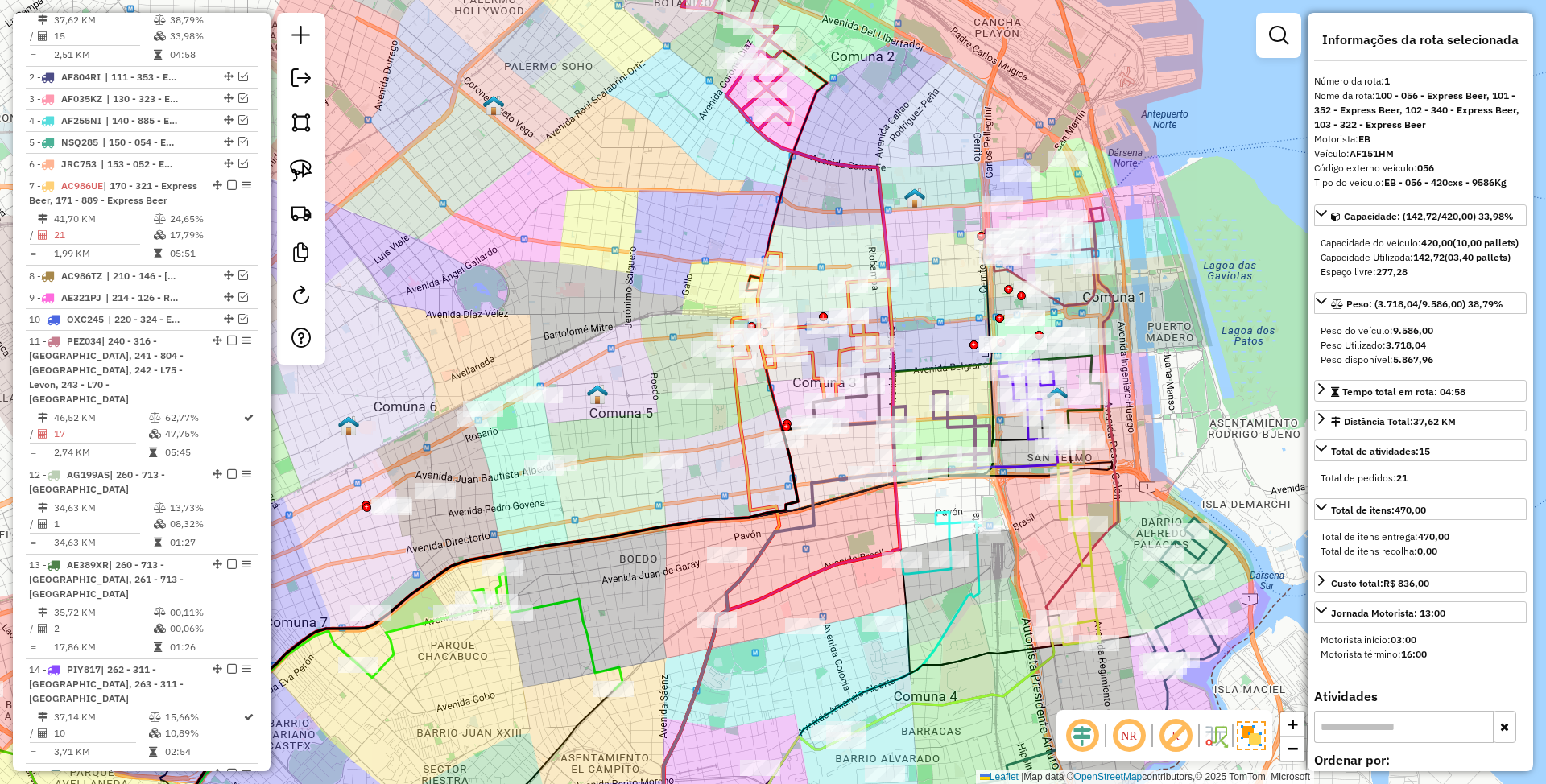
scroll to position [633, 0]
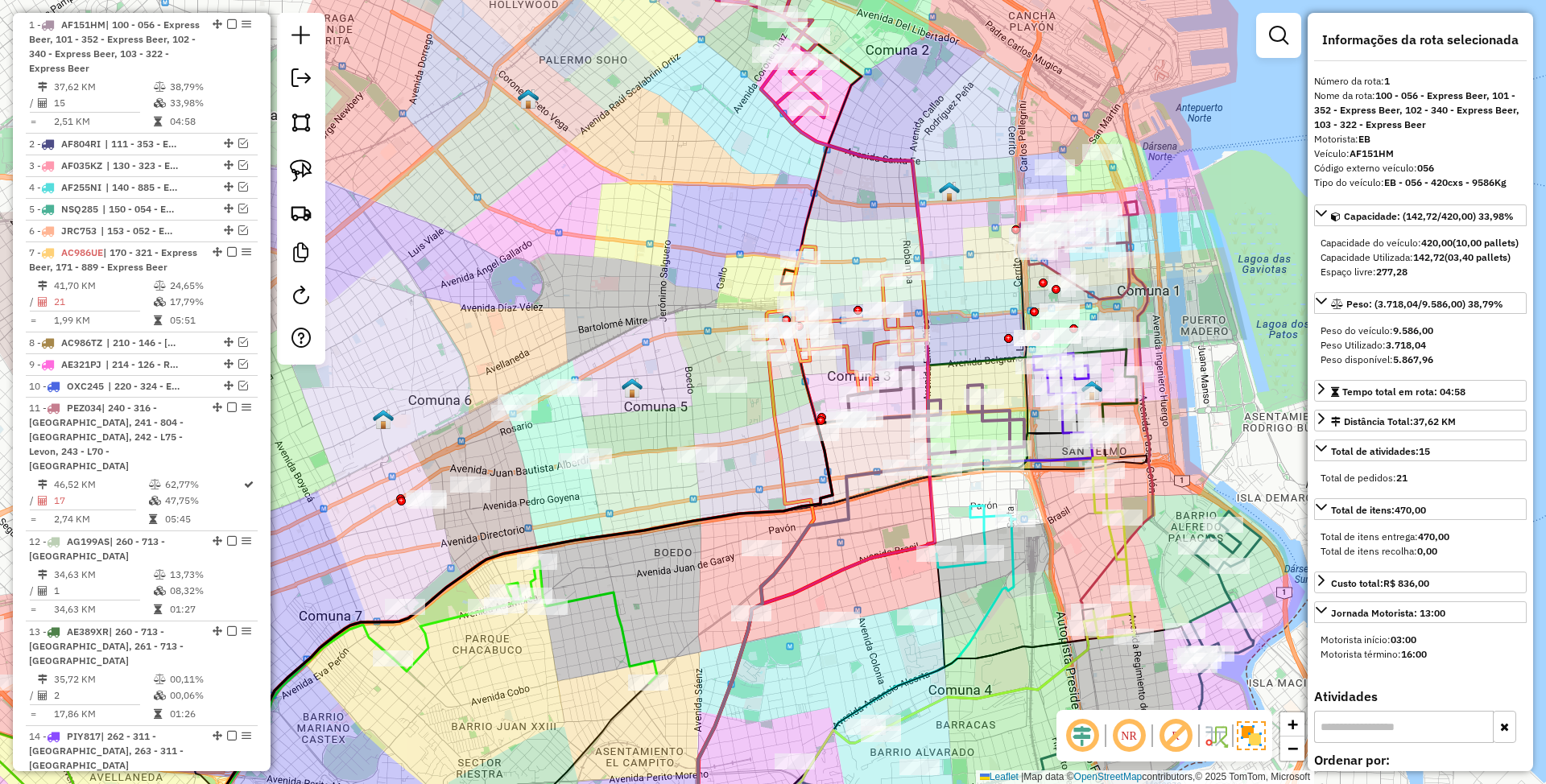
drag, startPoint x: 932, startPoint y: 301, endPoint x: 967, endPoint y: 294, distance: 35.7
click at [967, 294] on div "Janela de atendimento Grade de atendimento Capacidade Transportadoras Veículos …" at bounding box center [773, 392] width 1546 height 784
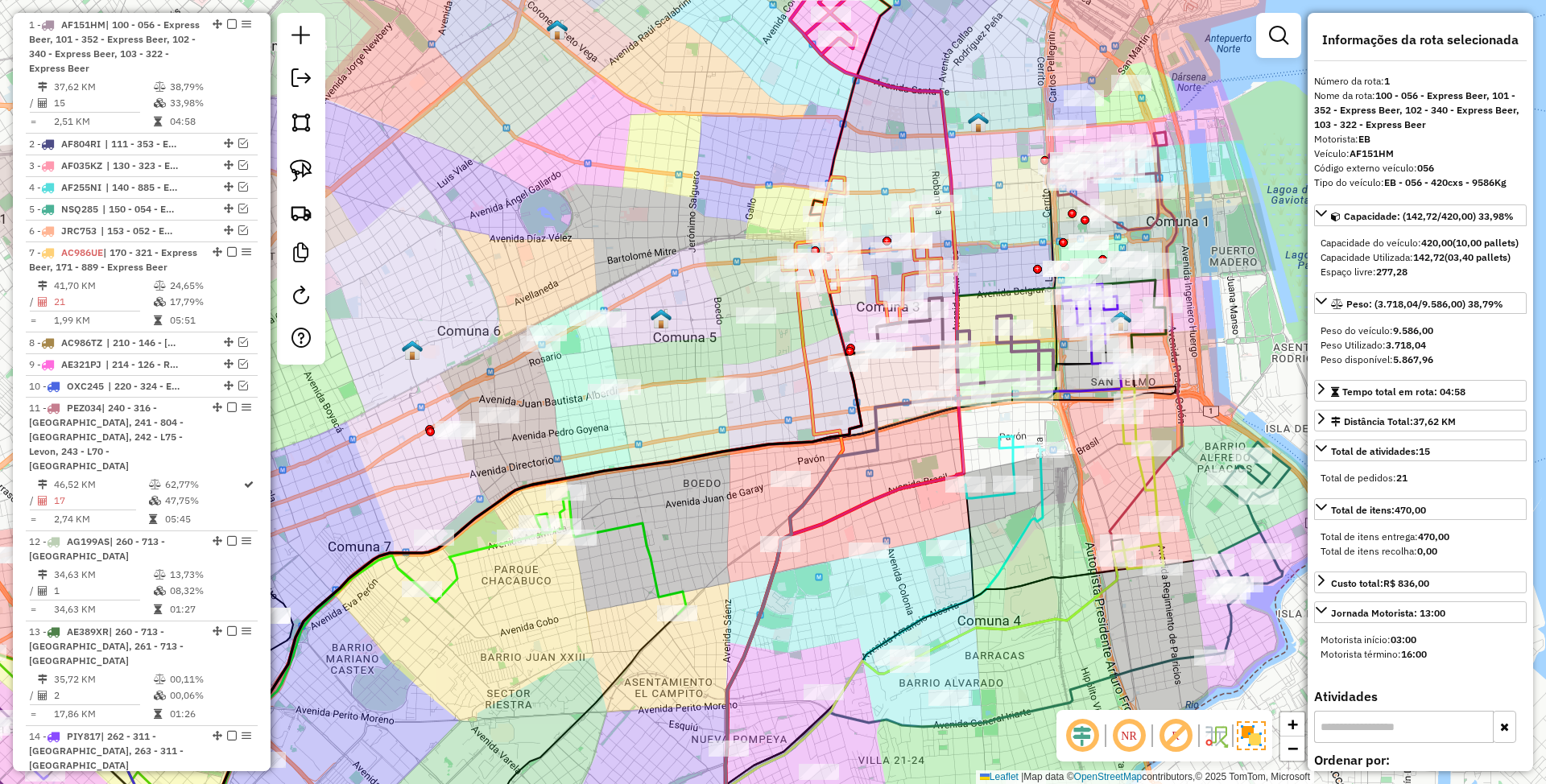
drag, startPoint x: 964, startPoint y: 294, endPoint x: 993, endPoint y: 226, distance: 73.9
click at [993, 226] on div "Janela de atendimento Grade de atendimento Capacidade Transportadoras Veículos …" at bounding box center [773, 392] width 1546 height 784
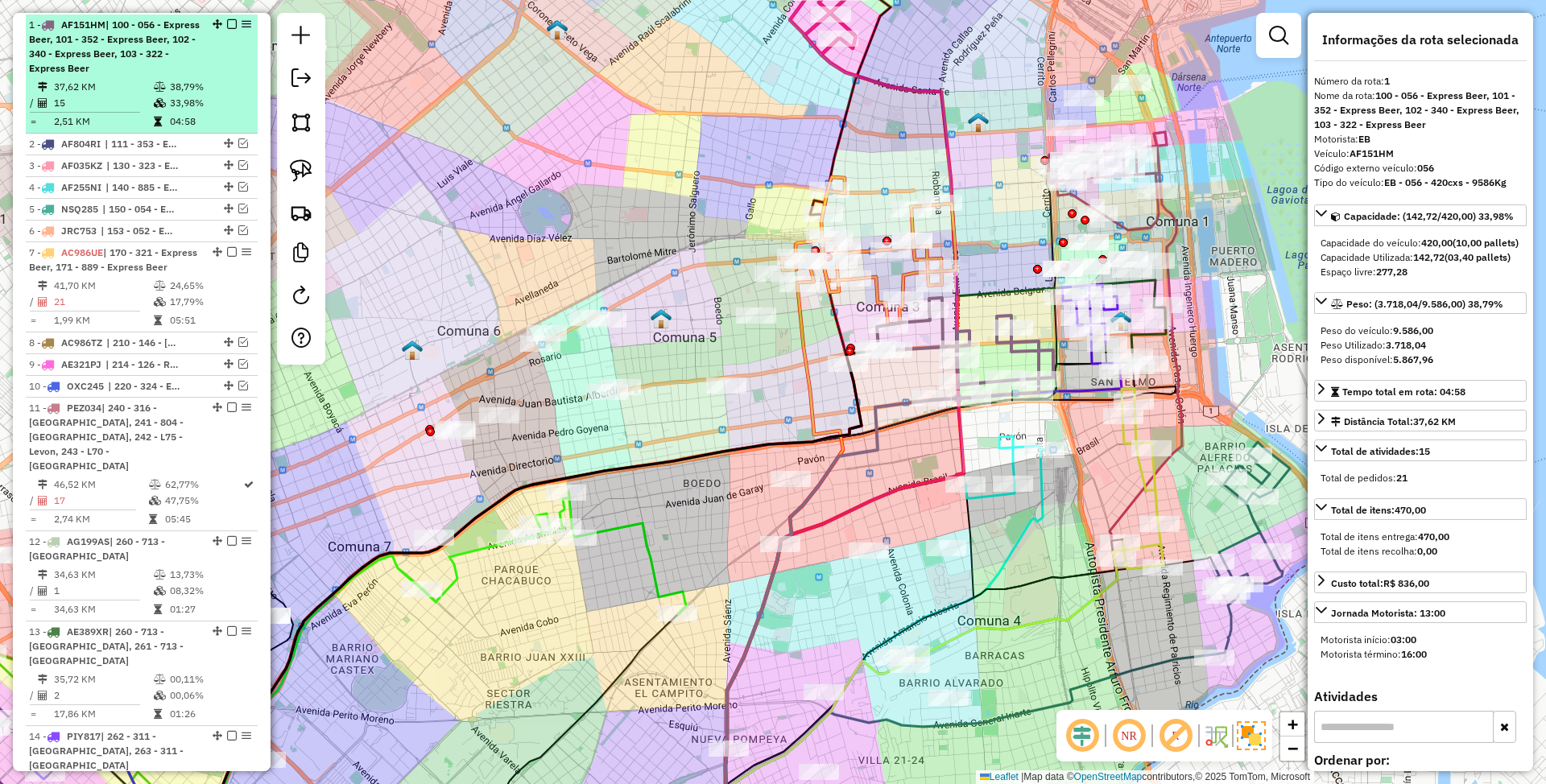
click at [227, 21] on em at bounding box center [232, 24] width 10 height 10
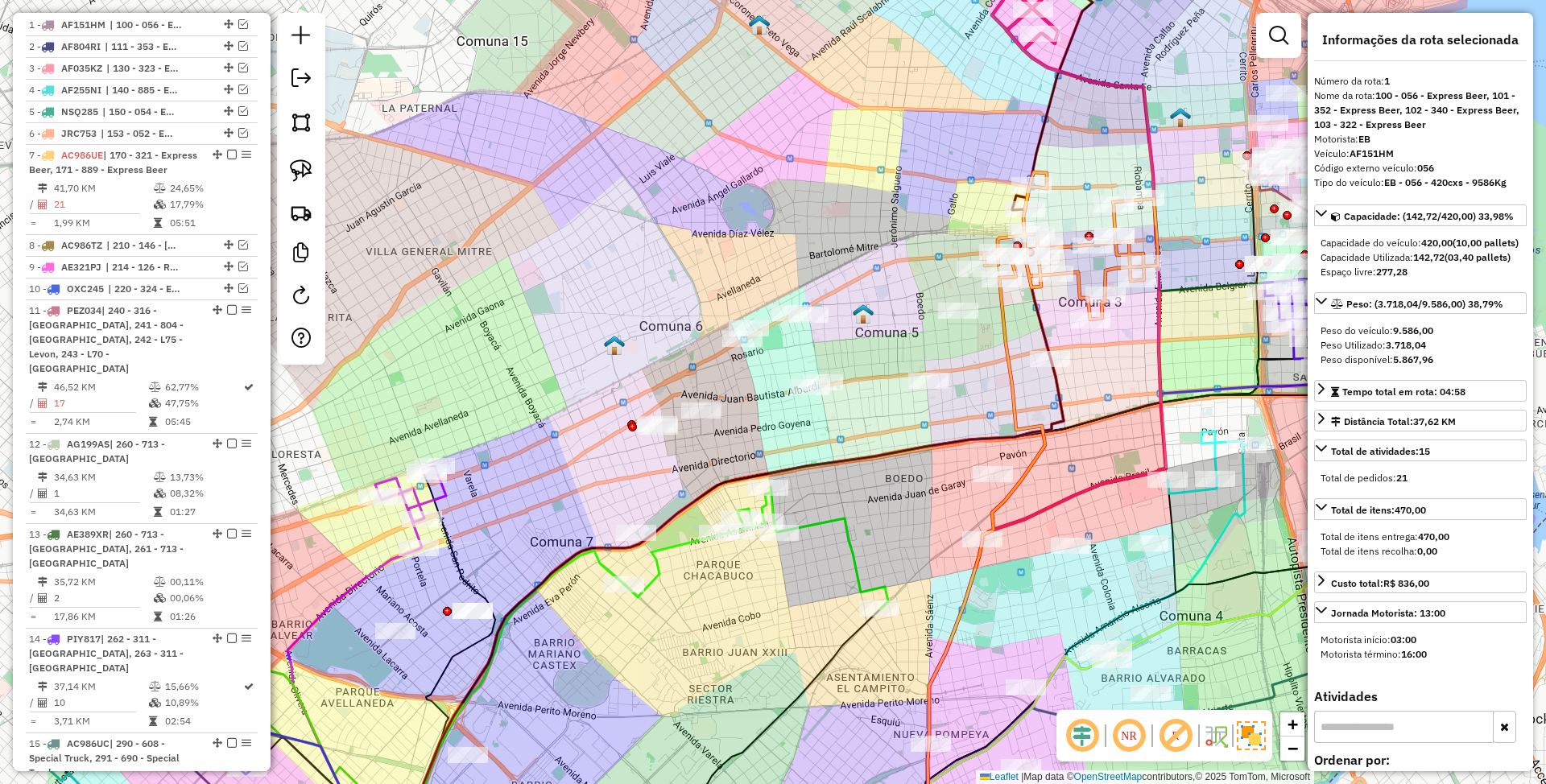
drag, startPoint x: 794, startPoint y: 414, endPoint x: 994, endPoint y: 410, distance: 200.0
click at [994, 410] on div "Janela de atendimento Grade de atendimento Capacidade Transportadoras Veículos …" at bounding box center [773, 392] width 1546 height 784
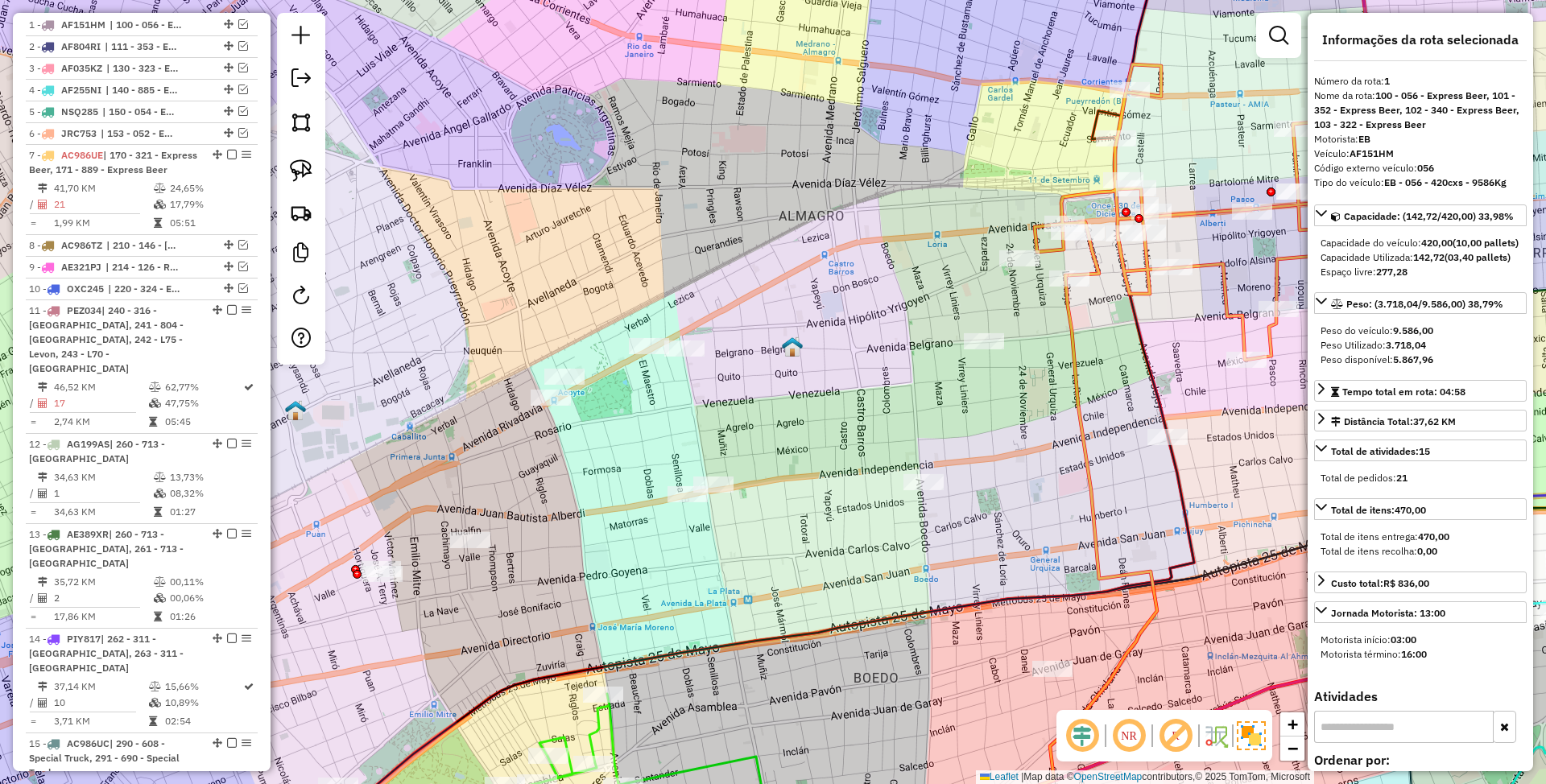
drag, startPoint x: 751, startPoint y: 451, endPoint x: 834, endPoint y: 426, distance: 86.7
click at [834, 426] on div "Janela de atendimento Grade de atendimento Capacidade Transportadoras Veículos …" at bounding box center [773, 392] width 1546 height 784
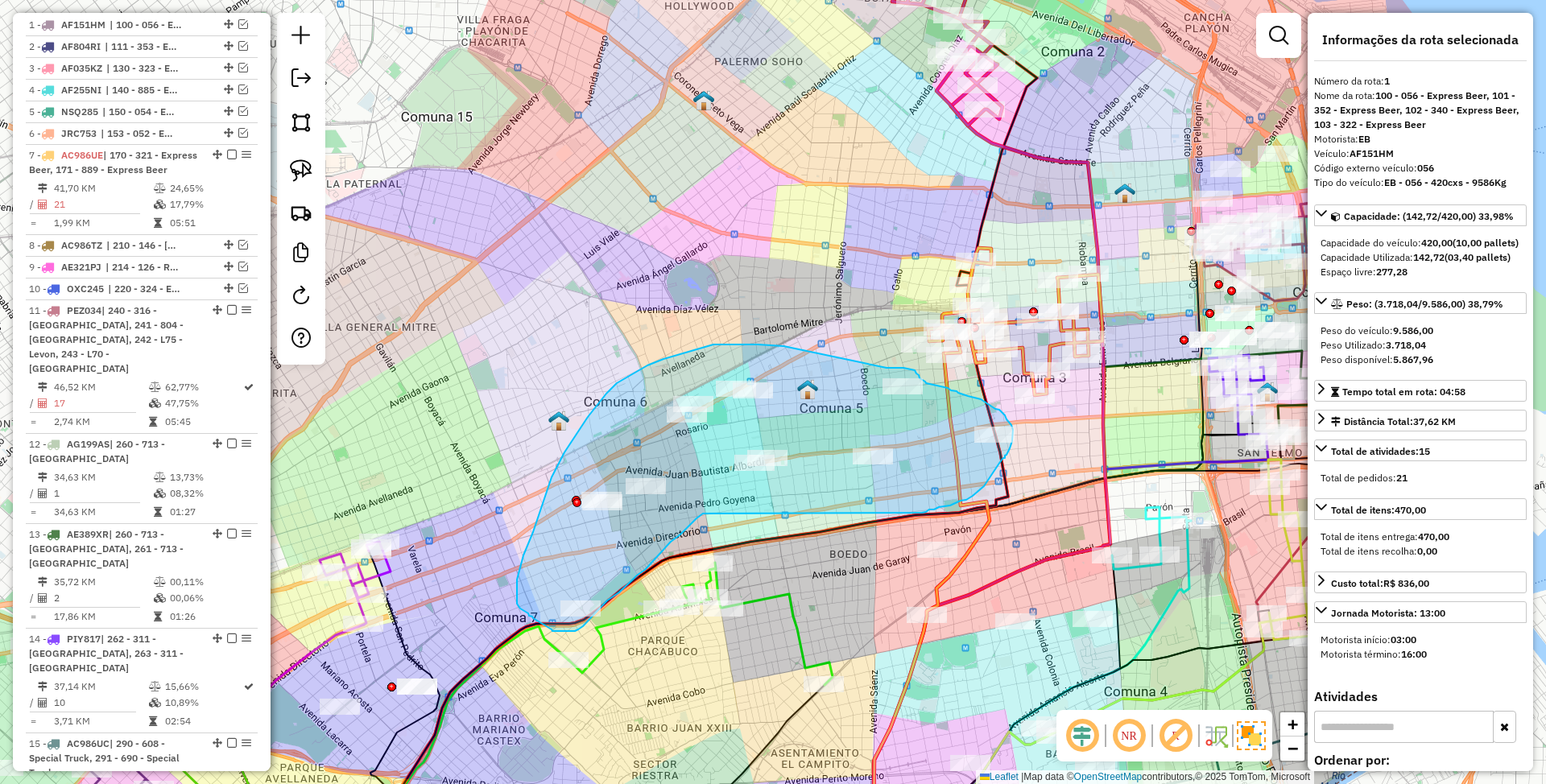
drag, startPoint x: 784, startPoint y: 347, endPoint x: 886, endPoint y: 368, distance: 104.1
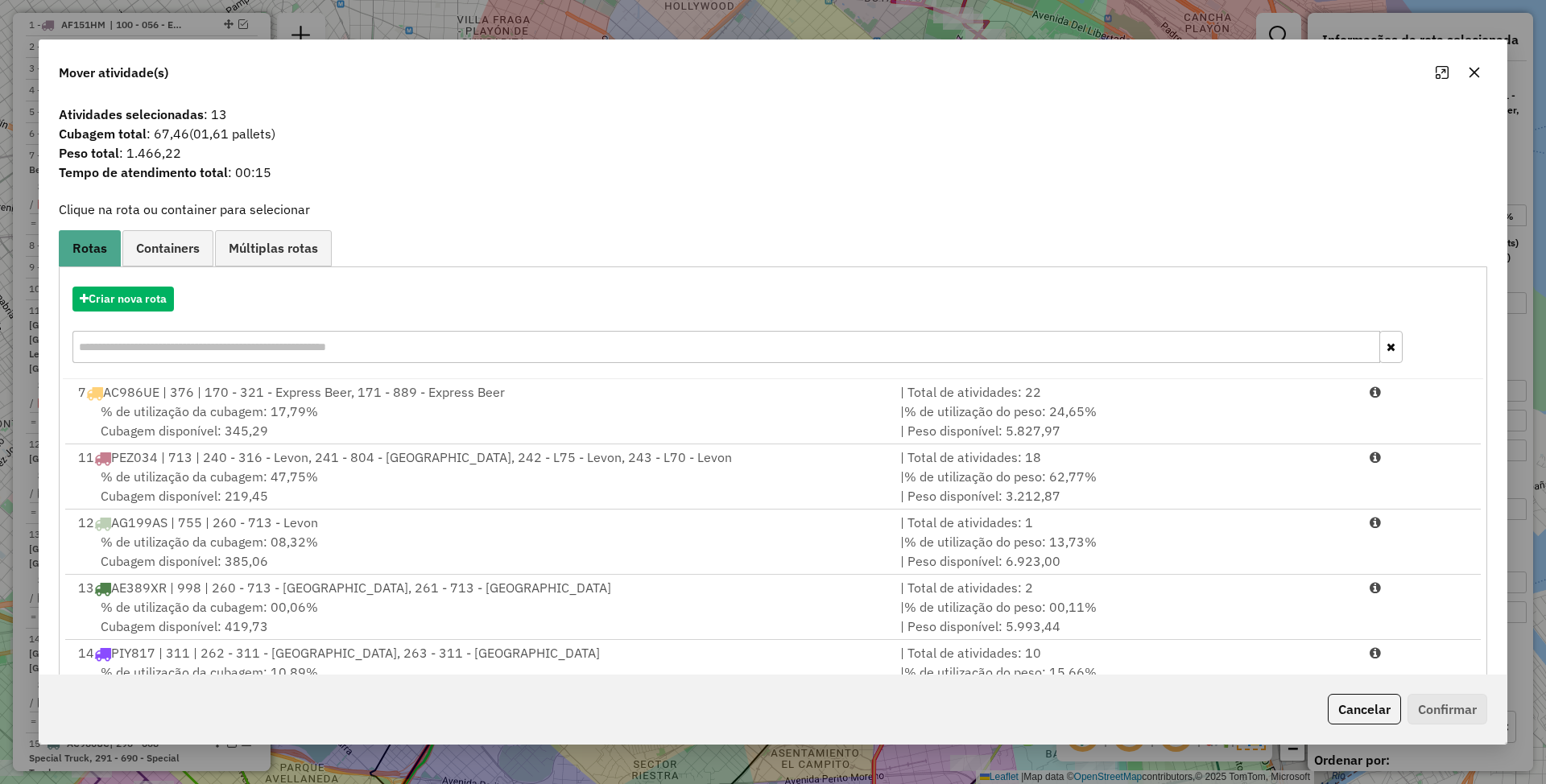
click at [1370, 711] on button "Cancelar" at bounding box center [1364, 710] width 73 height 31
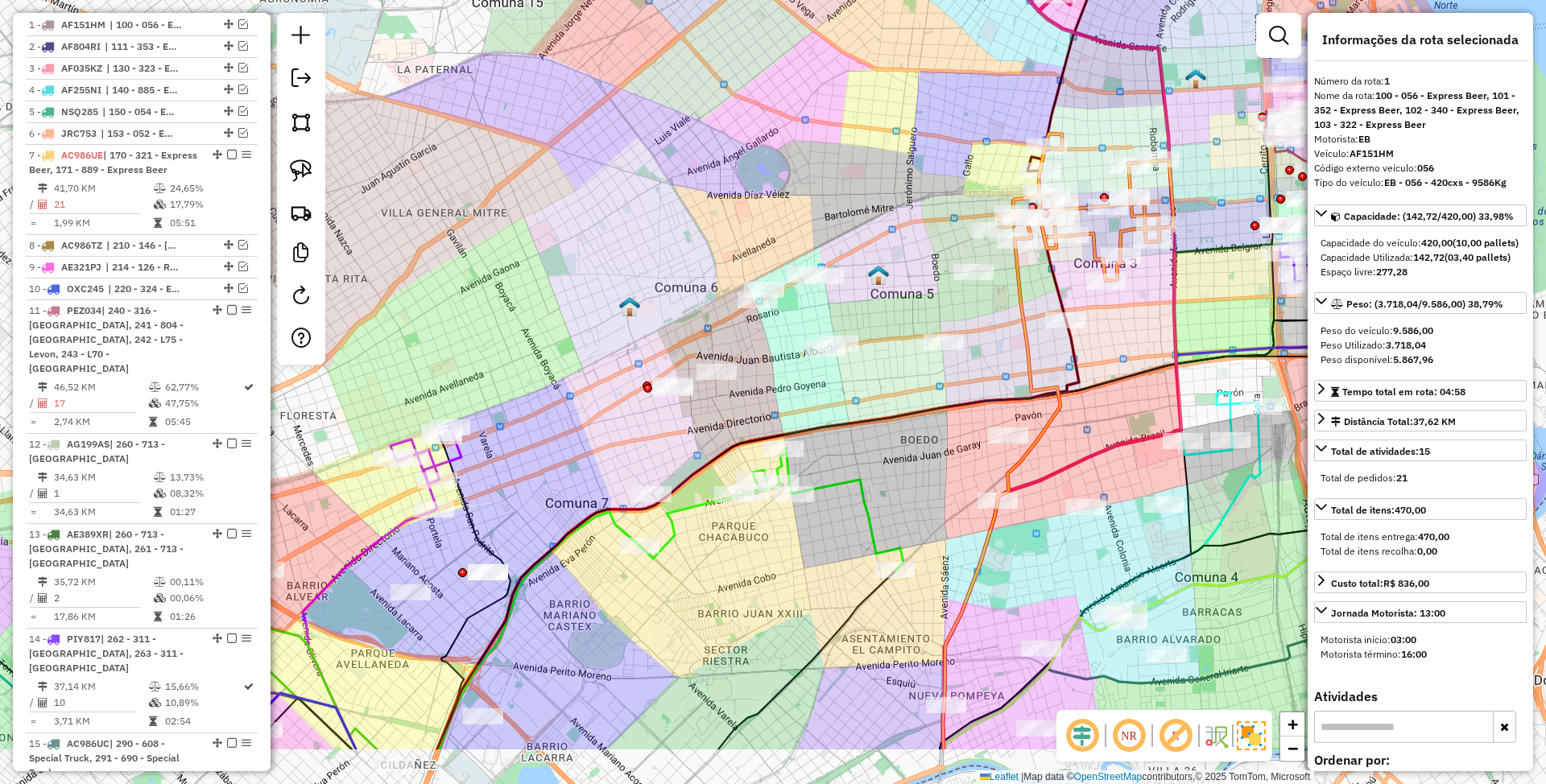
drag, startPoint x: 848, startPoint y: 381, endPoint x: 919, endPoint y: 267, distance: 134.3
click at [919, 267] on div "Janela de atendimento Grade de atendimento Capacidade Transportadoras Veículos …" at bounding box center [773, 392] width 1546 height 784
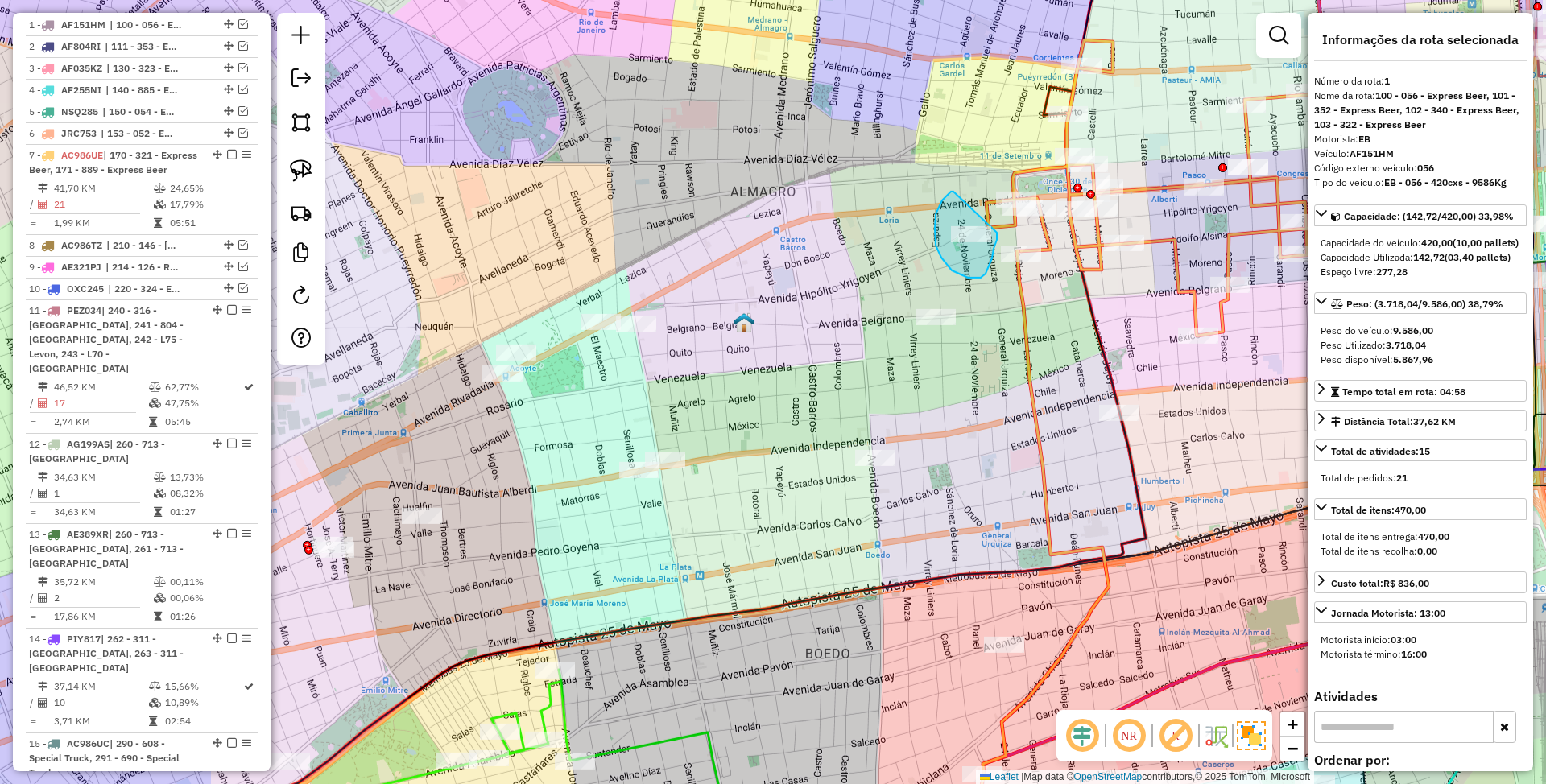
drag, startPoint x: 954, startPoint y: 192, endPoint x: 997, endPoint y: 231, distance: 58.1
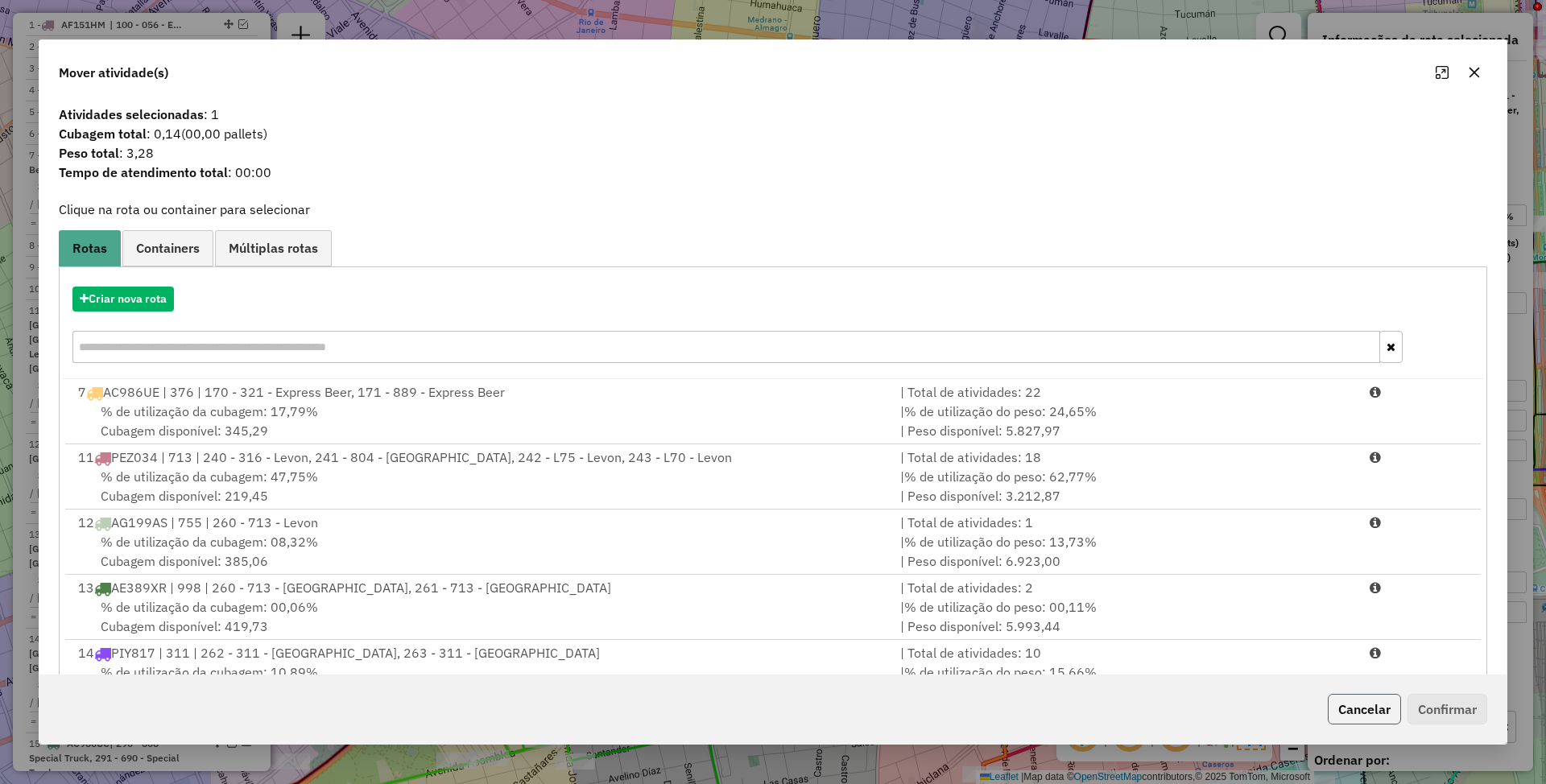
click at [1341, 697] on button "Cancelar" at bounding box center [1364, 710] width 73 height 31
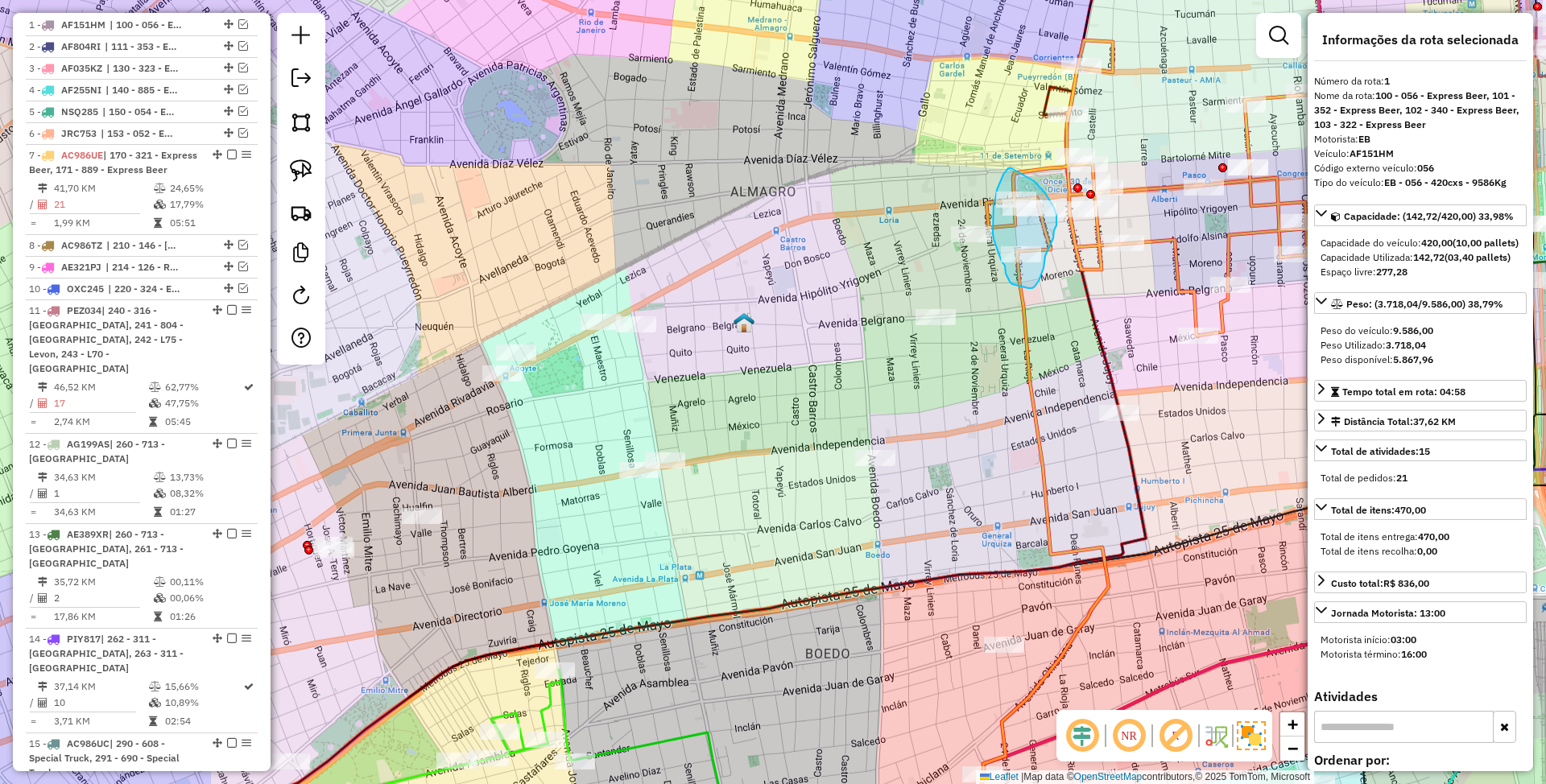
drag, startPoint x: 1007, startPoint y: 171, endPoint x: 1034, endPoint y: 182, distance: 29.2
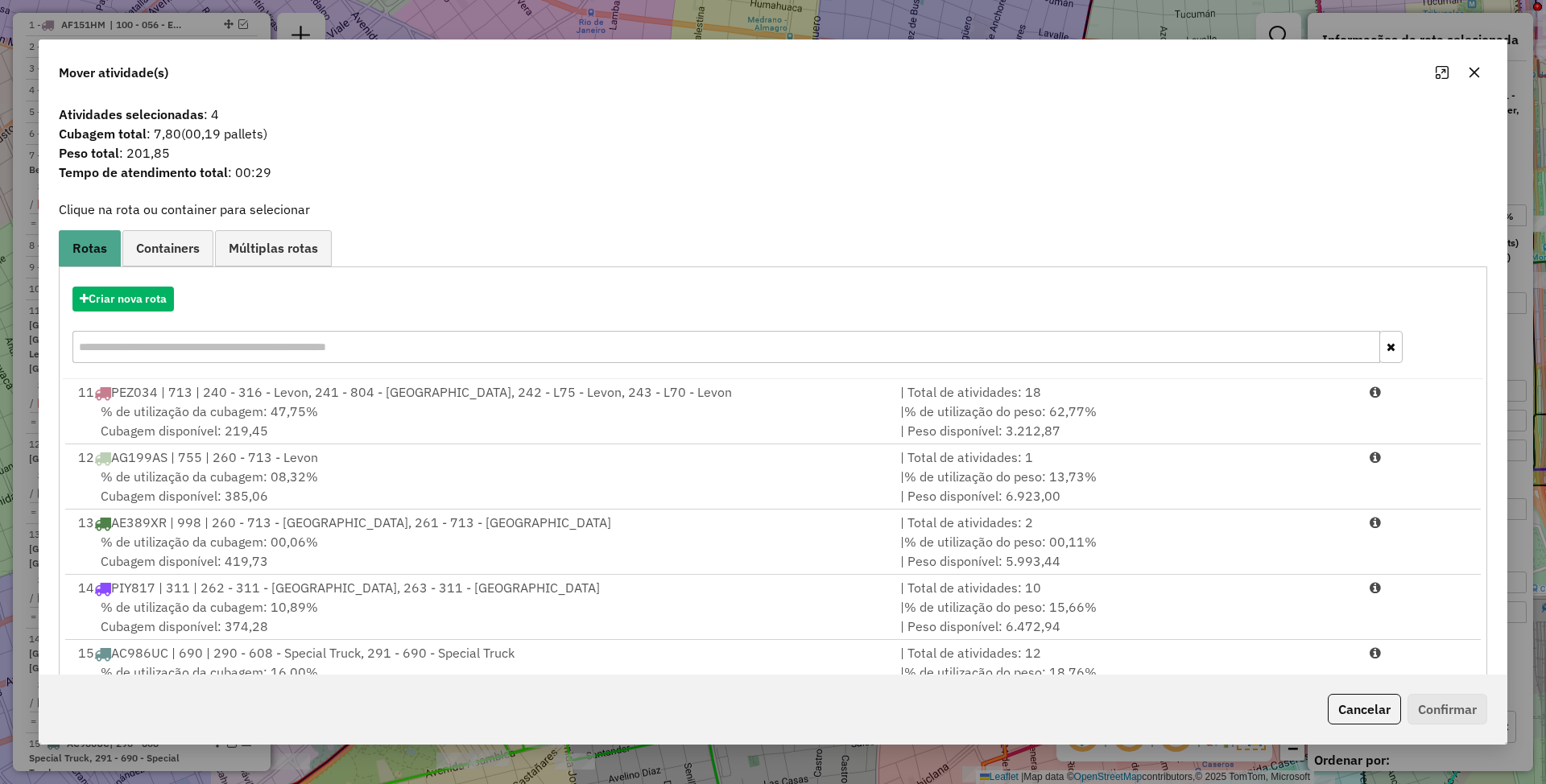
click at [1373, 711] on button "Cancelar" at bounding box center [1364, 710] width 73 height 31
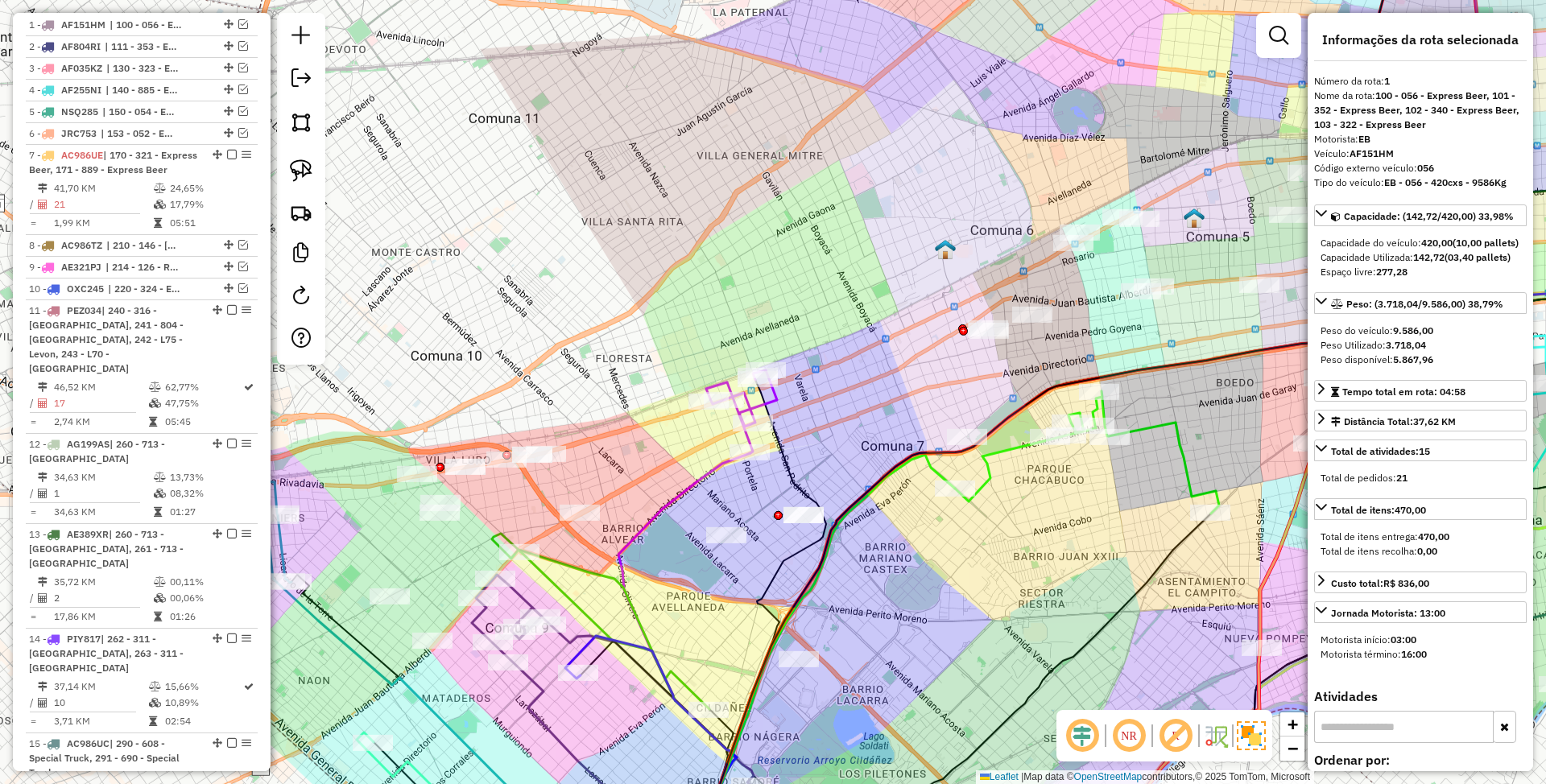
drag, startPoint x: 680, startPoint y: 487, endPoint x: 844, endPoint y: 448, distance: 168.6
click at [844, 448] on div "Janela de atendimento Grade de atendimento Capacidade Transportadoras Veículos …" at bounding box center [773, 392] width 1546 height 784
click at [754, 401] on icon at bounding box center [742, 412] width 70 height 83
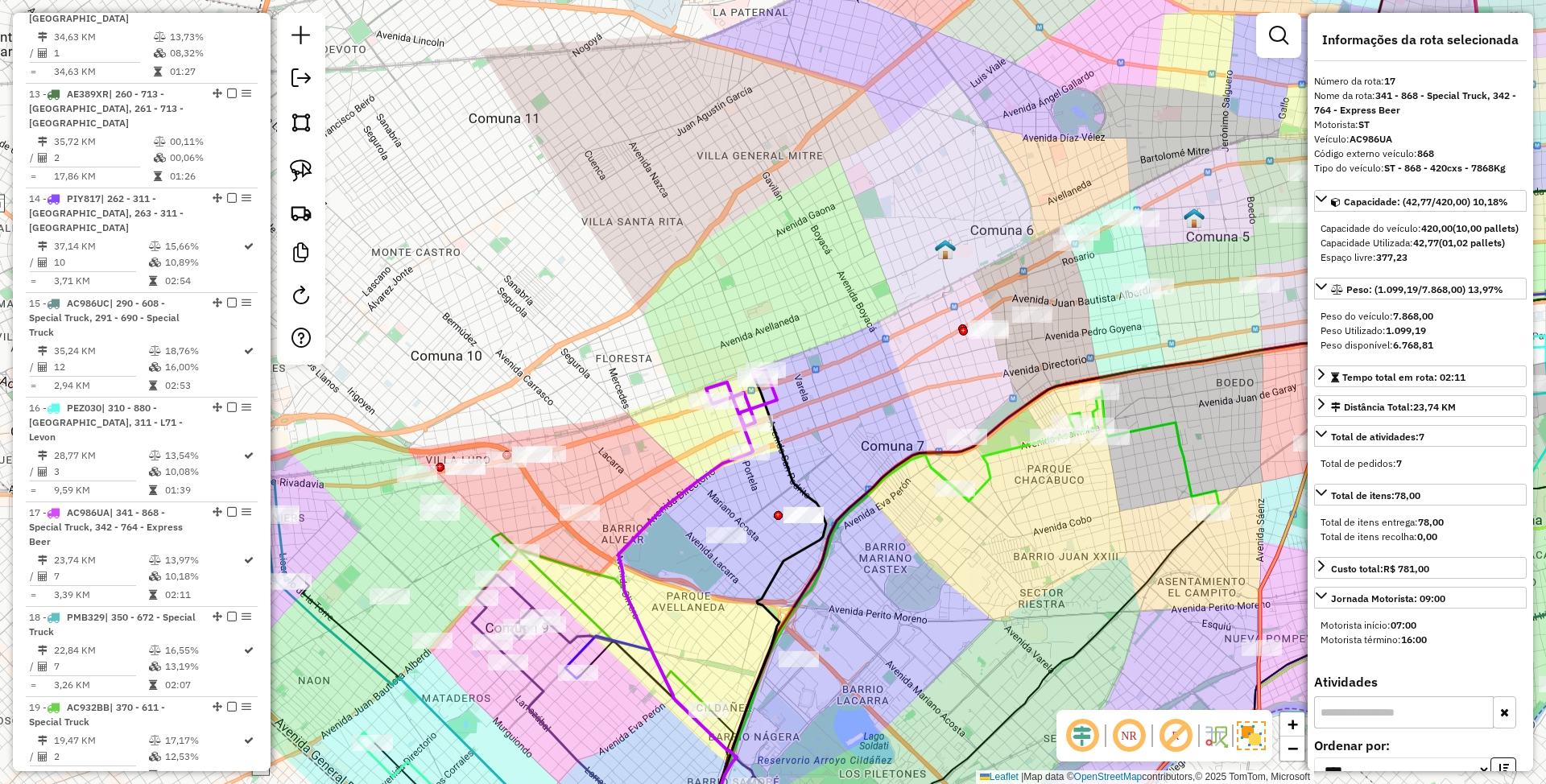
scroll to position [1509, 0]
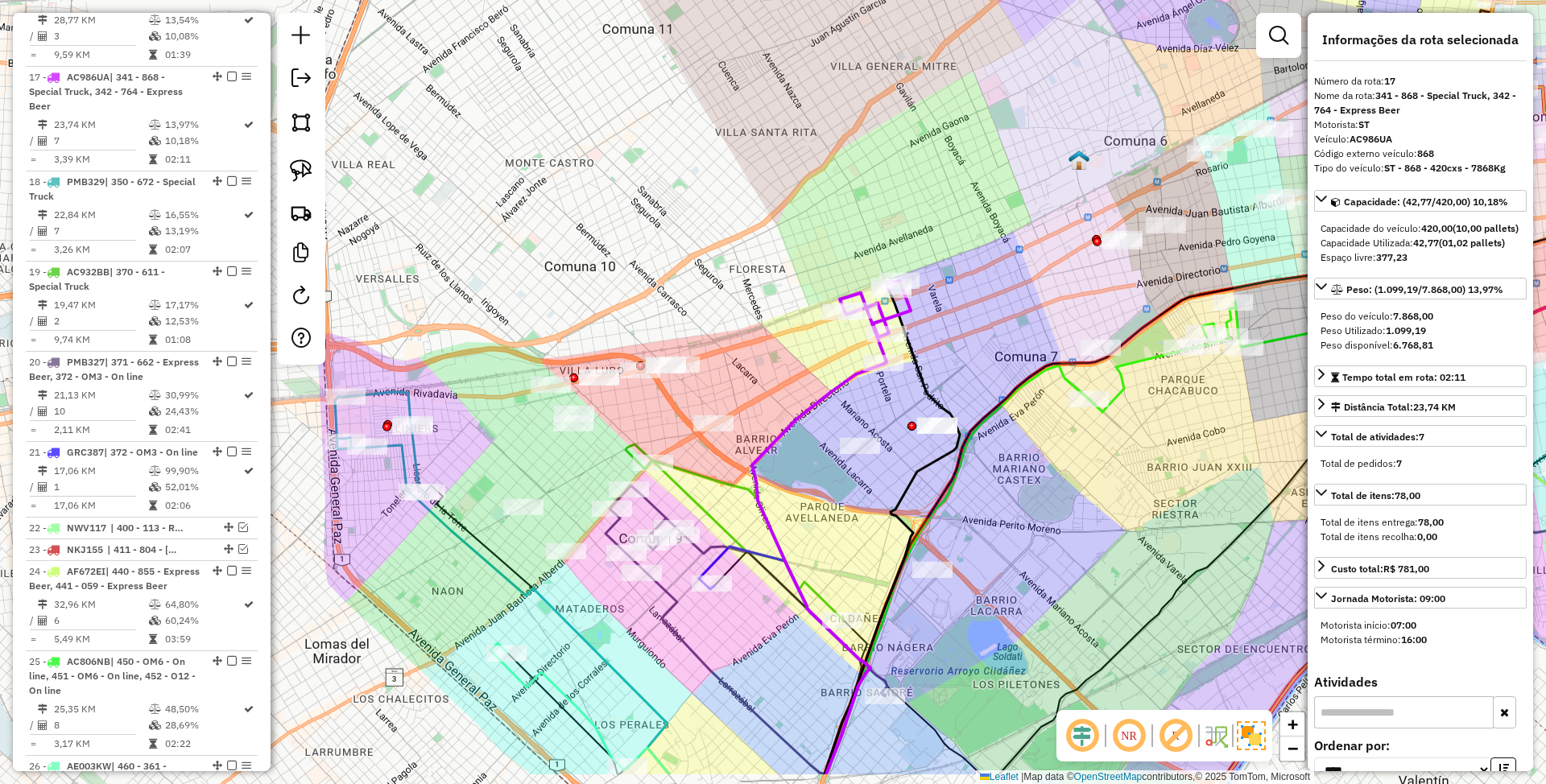
drag, startPoint x: 836, startPoint y: 430, endPoint x: 970, endPoint y: 340, distance: 161.4
click at [970, 340] on div "Janela de atendimento Grade de atendimento Capacidade Transportadoras Veículos …" at bounding box center [773, 392] width 1546 height 784
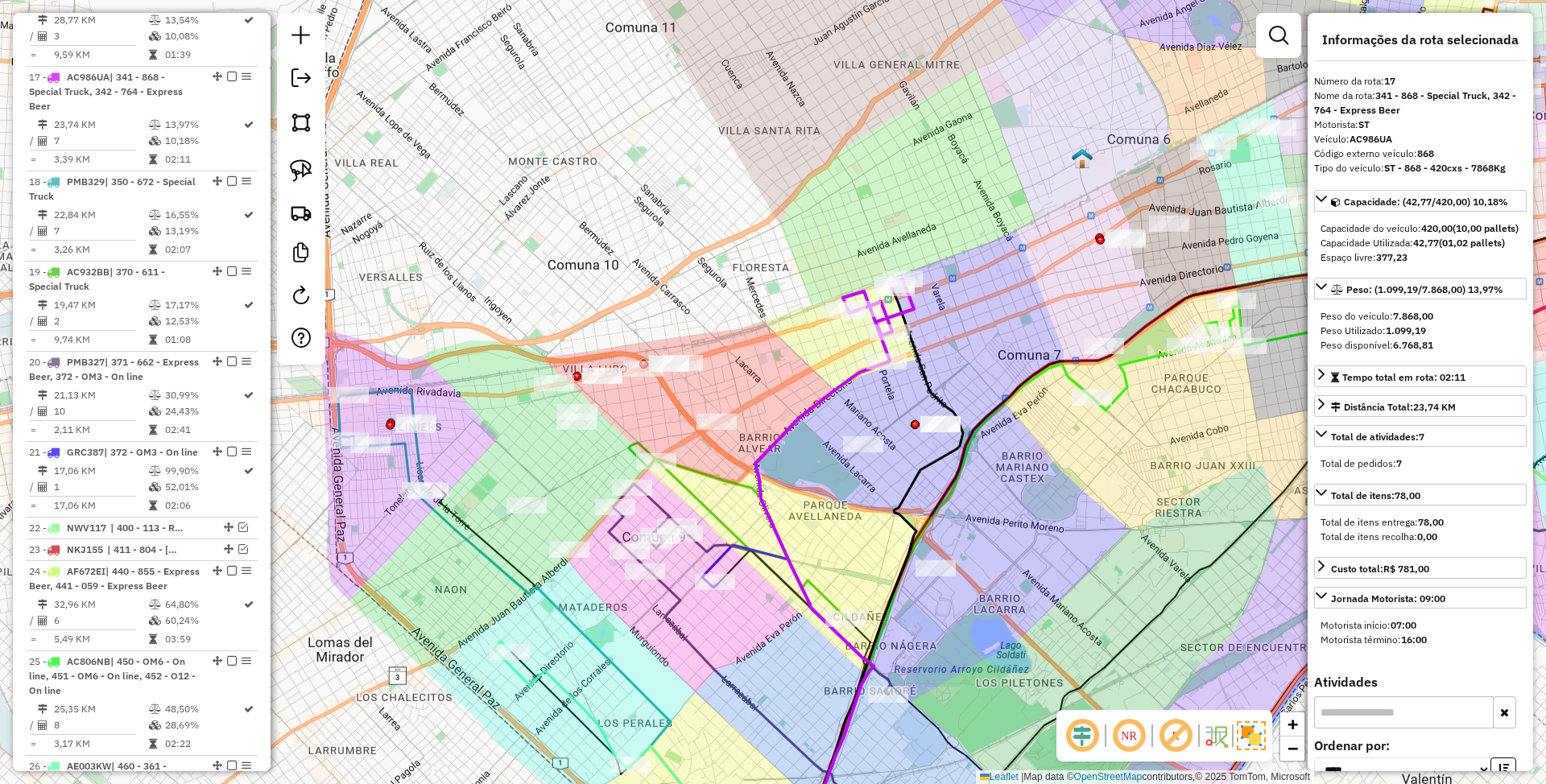
drag, startPoint x: 803, startPoint y: 369, endPoint x: 823, endPoint y: 365, distance: 20.4
click at [823, 365] on div "Janela de atendimento Grade de atendimento Capacidade Transportadoras Veículos …" at bounding box center [773, 392] width 1546 height 784
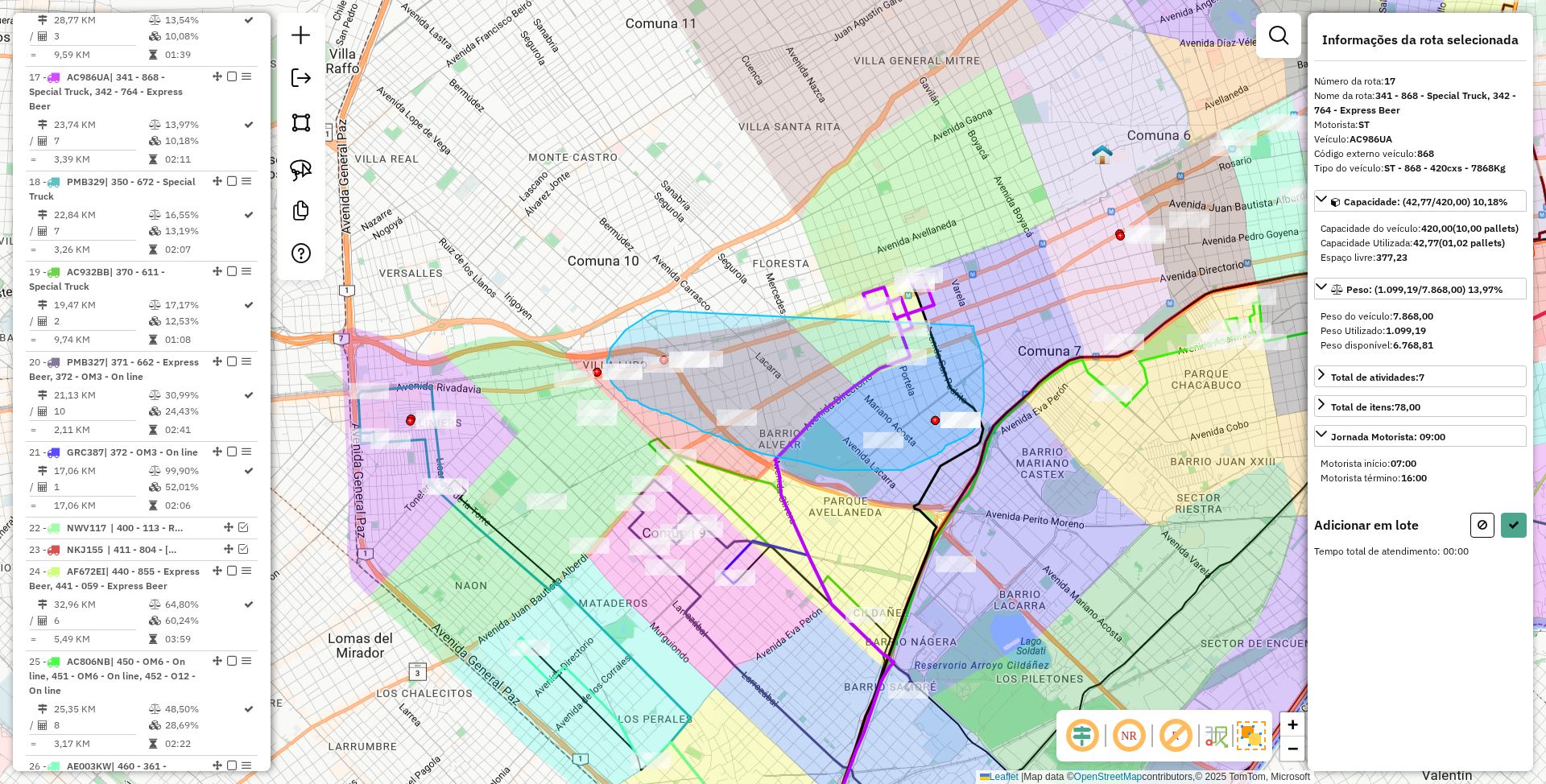
drag, startPoint x: 659, startPoint y: 311, endPoint x: 973, endPoint y: 326, distance: 314.4
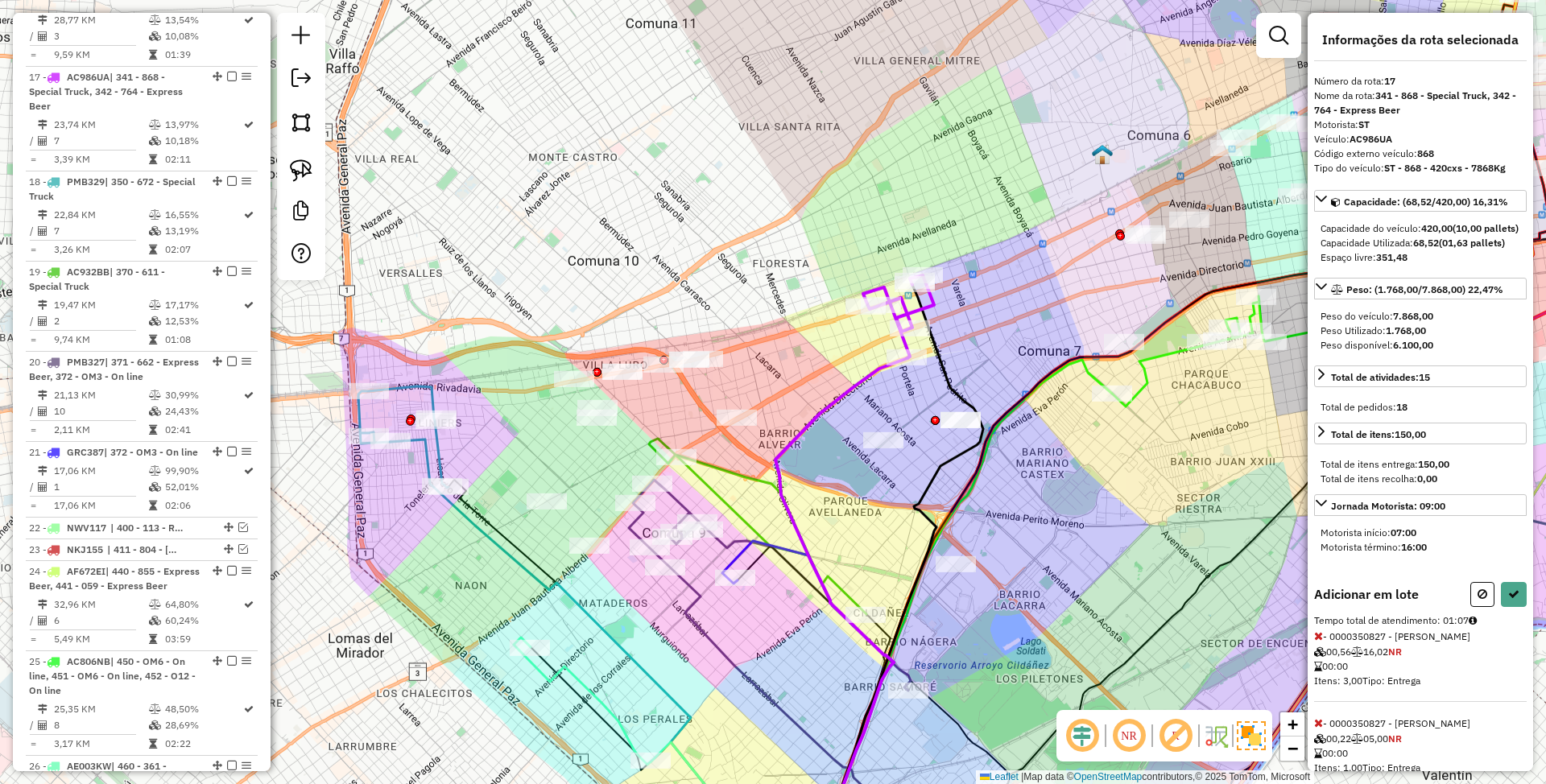
select select "*********"
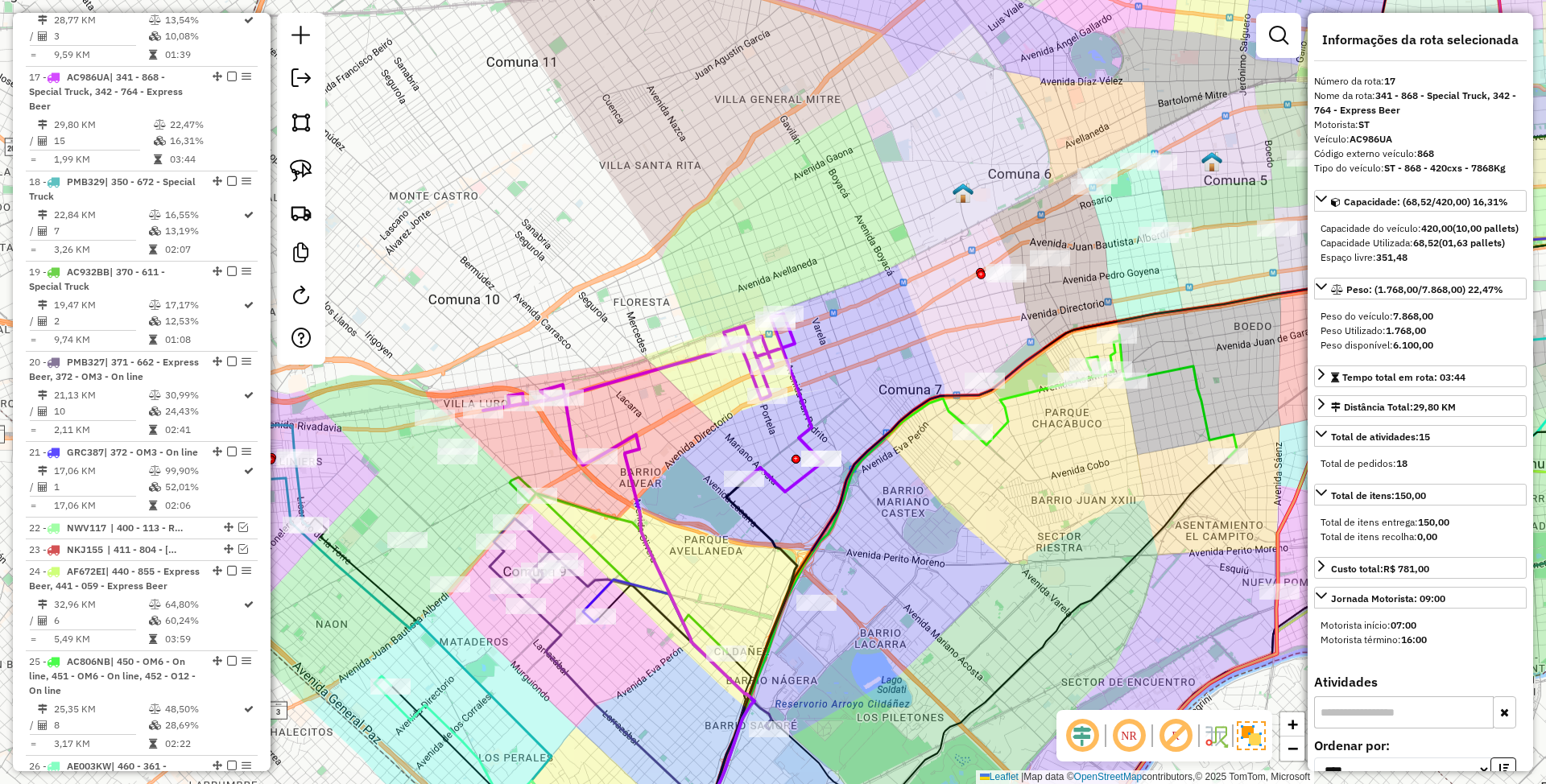
drag, startPoint x: 1013, startPoint y: 311, endPoint x: 846, endPoint y: 364, distance: 175.2
click at [846, 364] on div "Janela de atendimento Grade de atendimento Capacidade Transportadoras Veículos …" at bounding box center [773, 392] width 1546 height 784
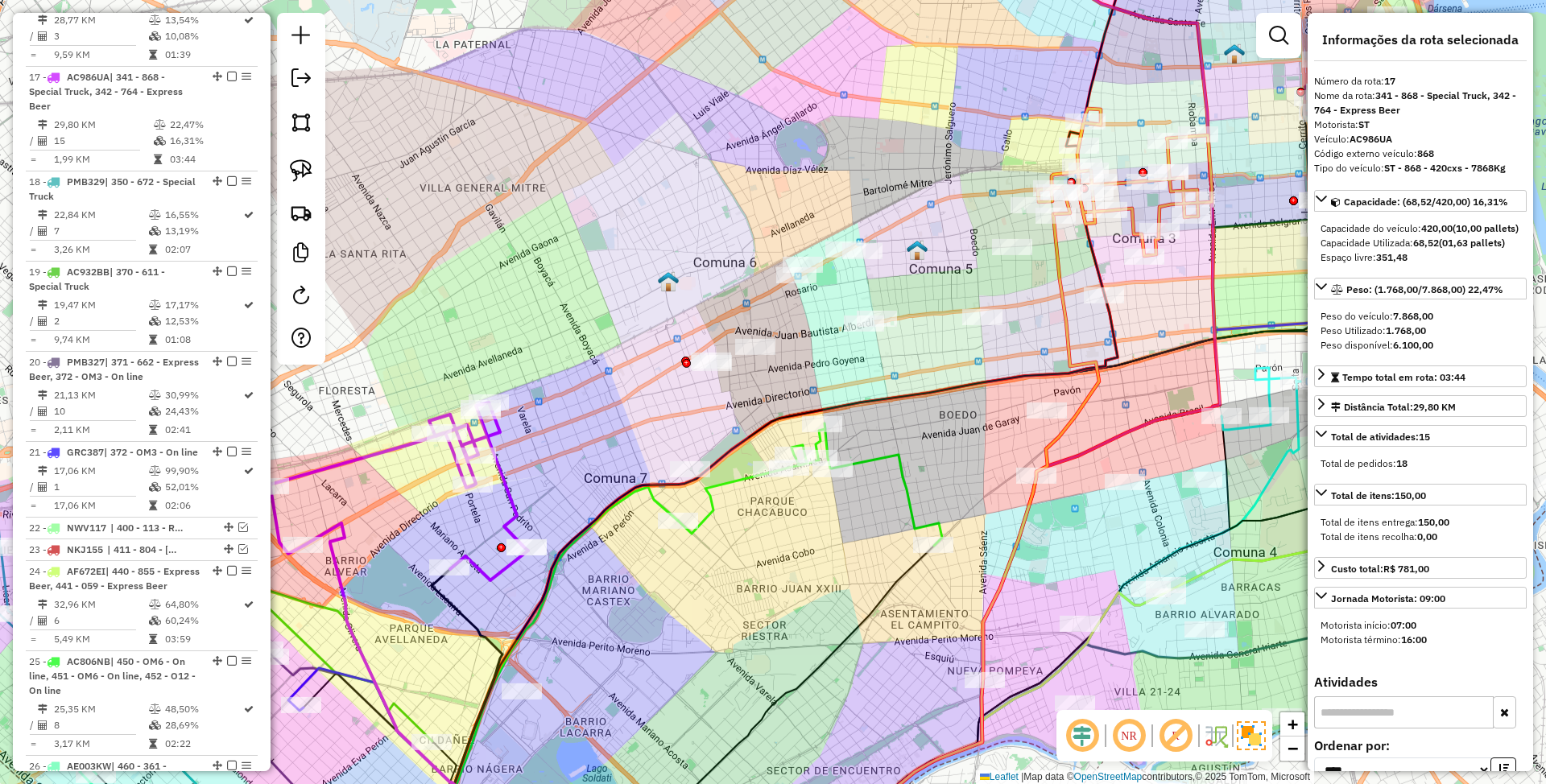
drag, startPoint x: 845, startPoint y: 364, endPoint x: 574, endPoint y: 439, distance: 281.2
click at [574, 439] on div "Janela de atendimento Grade de atendimento Capacidade Transportadoras Veículos …" at bounding box center [773, 392] width 1546 height 784
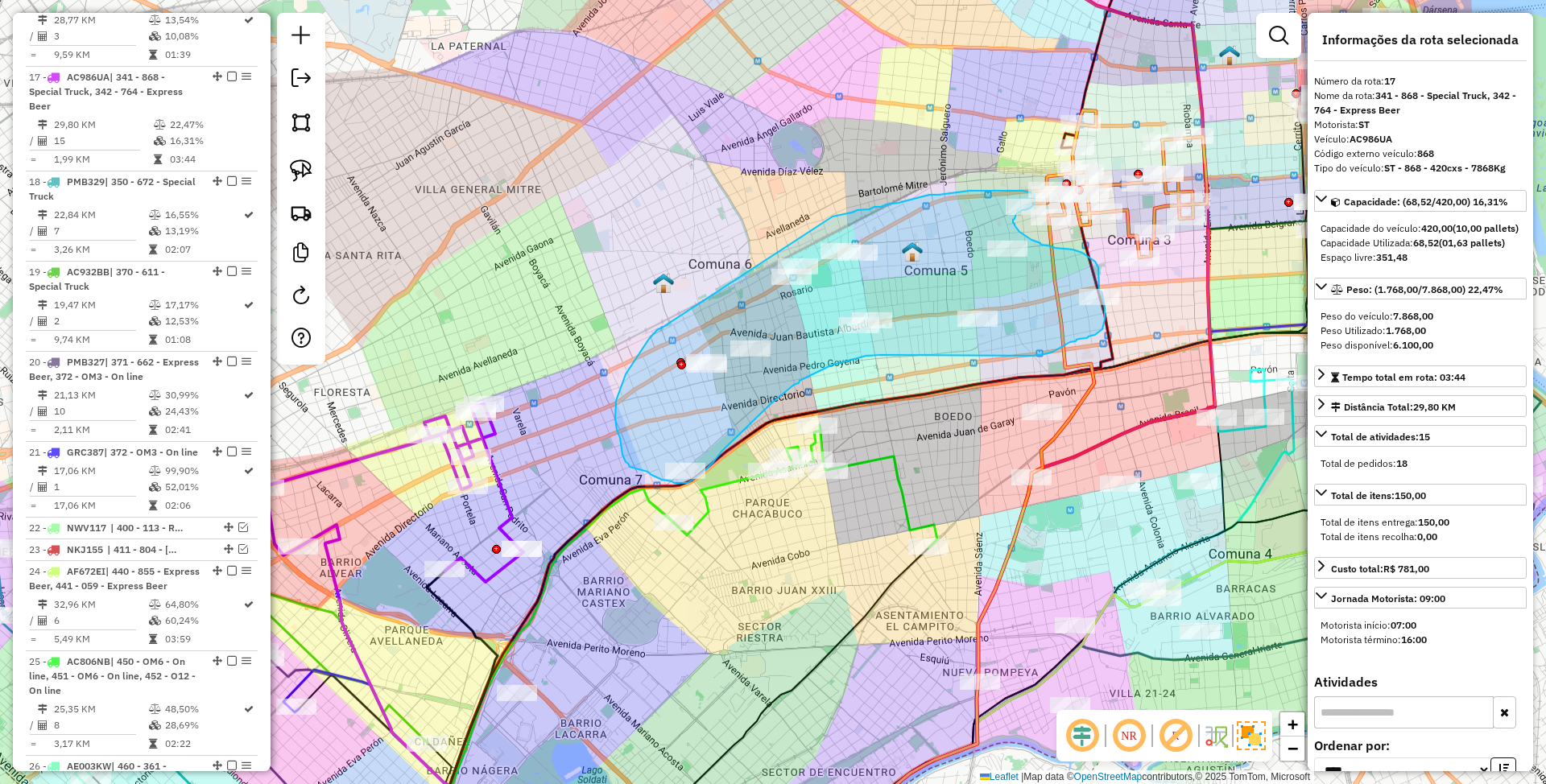
drag, startPoint x: 663, startPoint y: 327, endPoint x: 832, endPoint y: 216, distance: 202.2
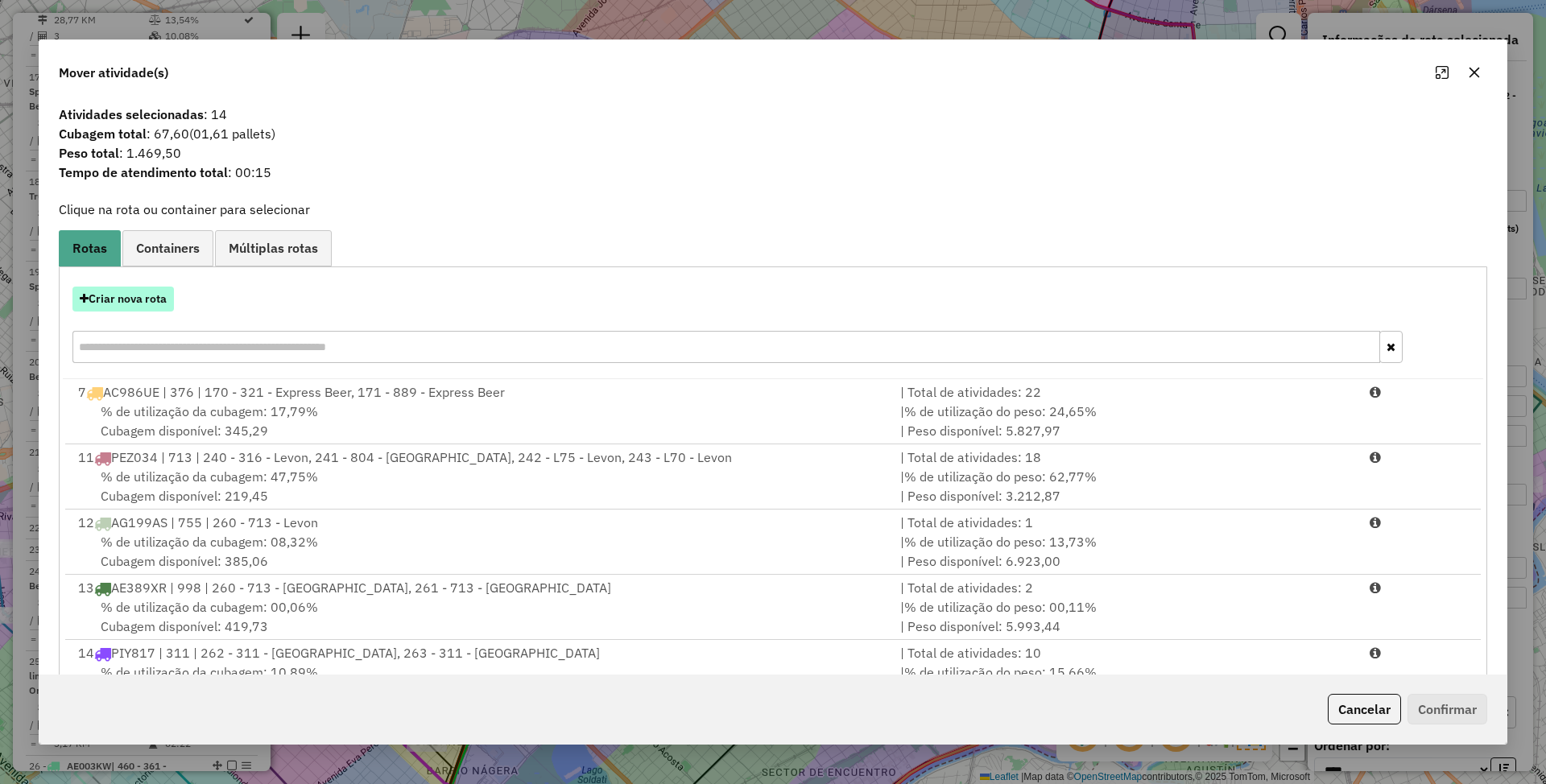
click at [119, 297] on button "Criar nova rota" at bounding box center [123, 299] width 101 height 25
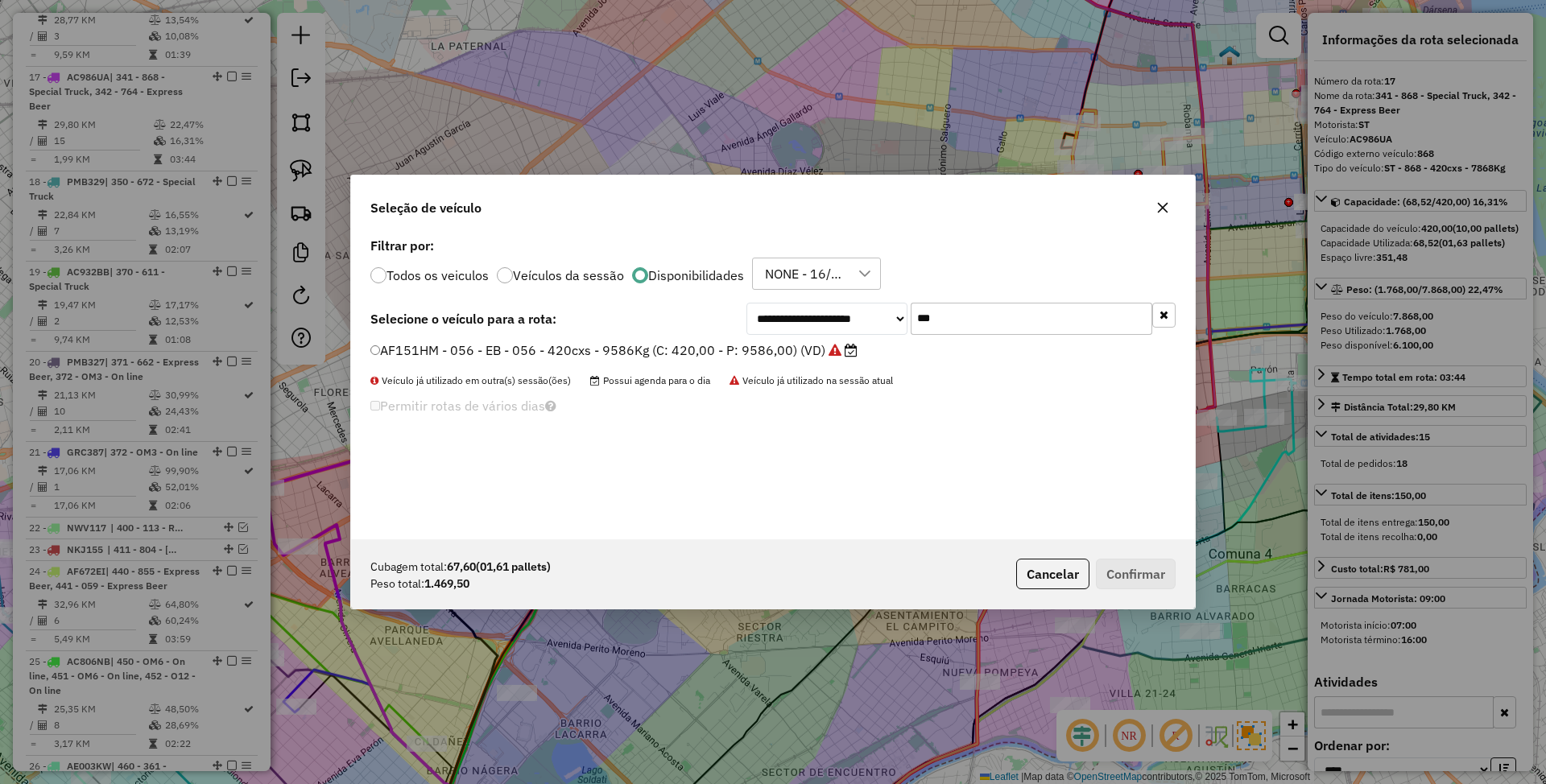
scroll to position [8, 5]
drag, startPoint x: 955, startPoint y: 322, endPoint x: 813, endPoint y: 290, distance: 145.6
click at [813, 290] on div "**********" at bounding box center [773, 386] width 844 height 306
type input "***"
click at [714, 352] on label "PMB326 - 622 - ST - 622 - 420cxs - 8773kg (C: 420,00 - P: 8773,00) (VD)" at bounding box center [602, 350] width 462 height 19
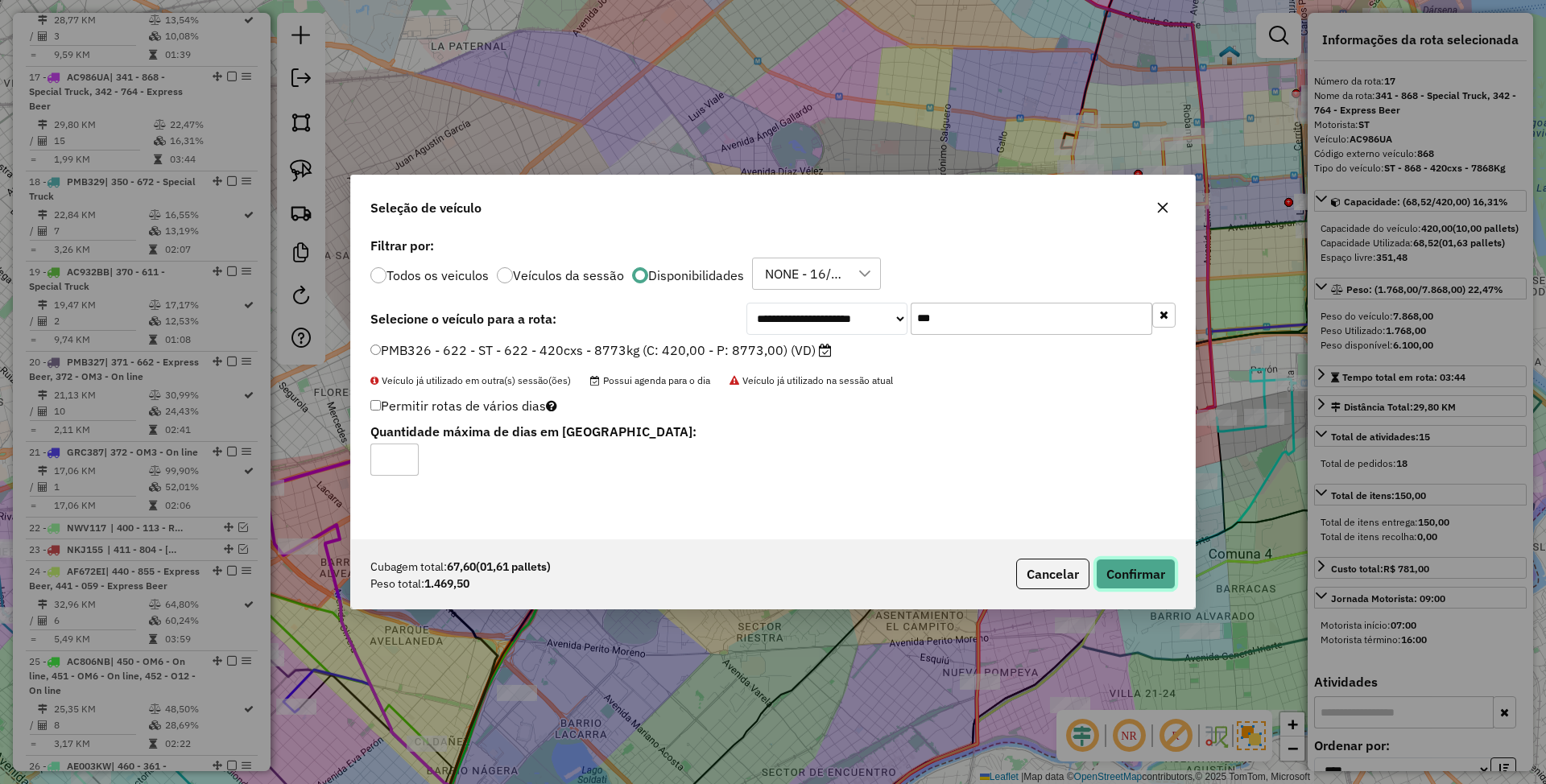
click at [1138, 571] on button "Confirmar" at bounding box center [1136, 574] width 80 height 31
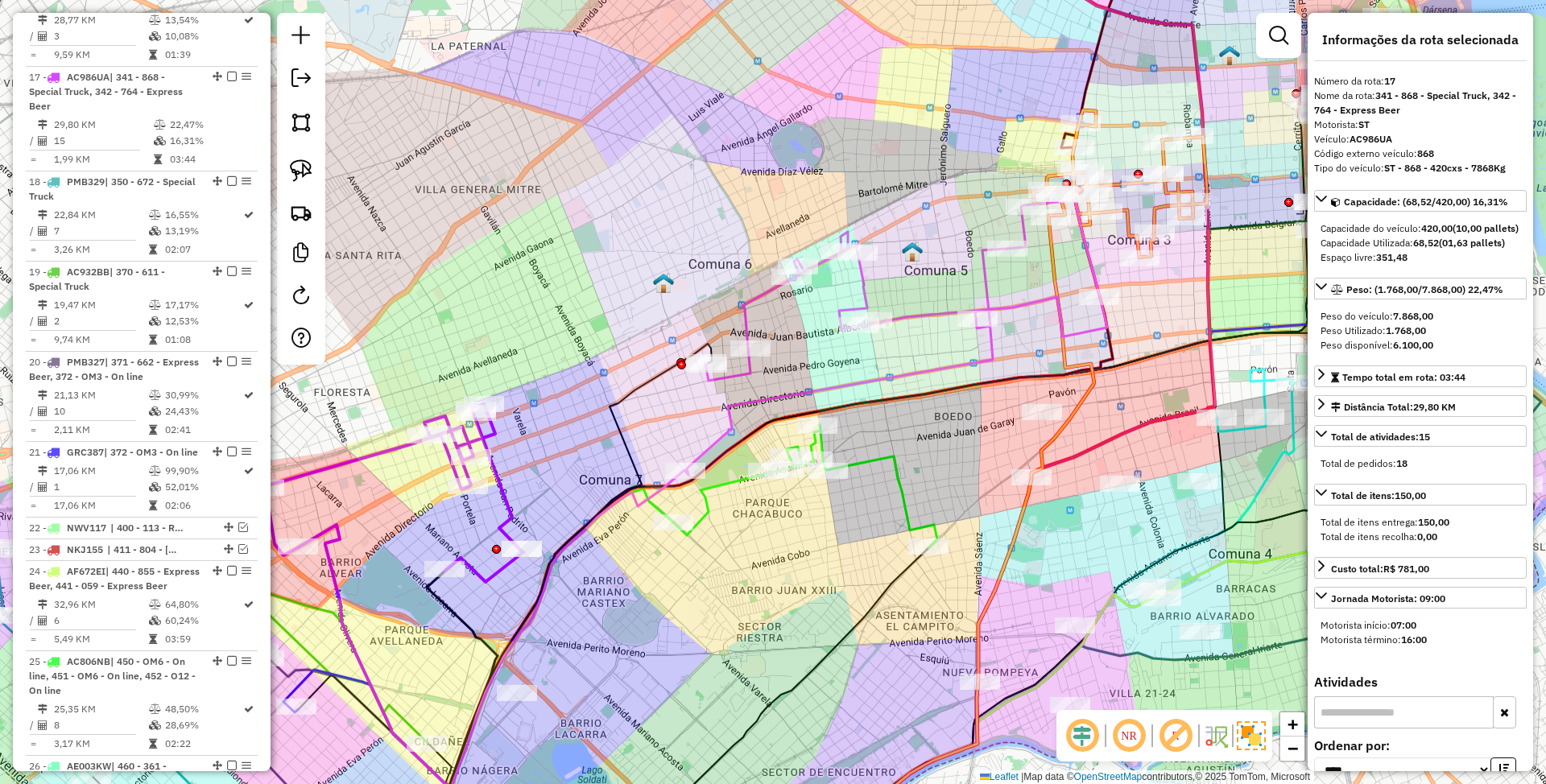
click at [861, 284] on icon at bounding box center [896, 338] width 422 height 274
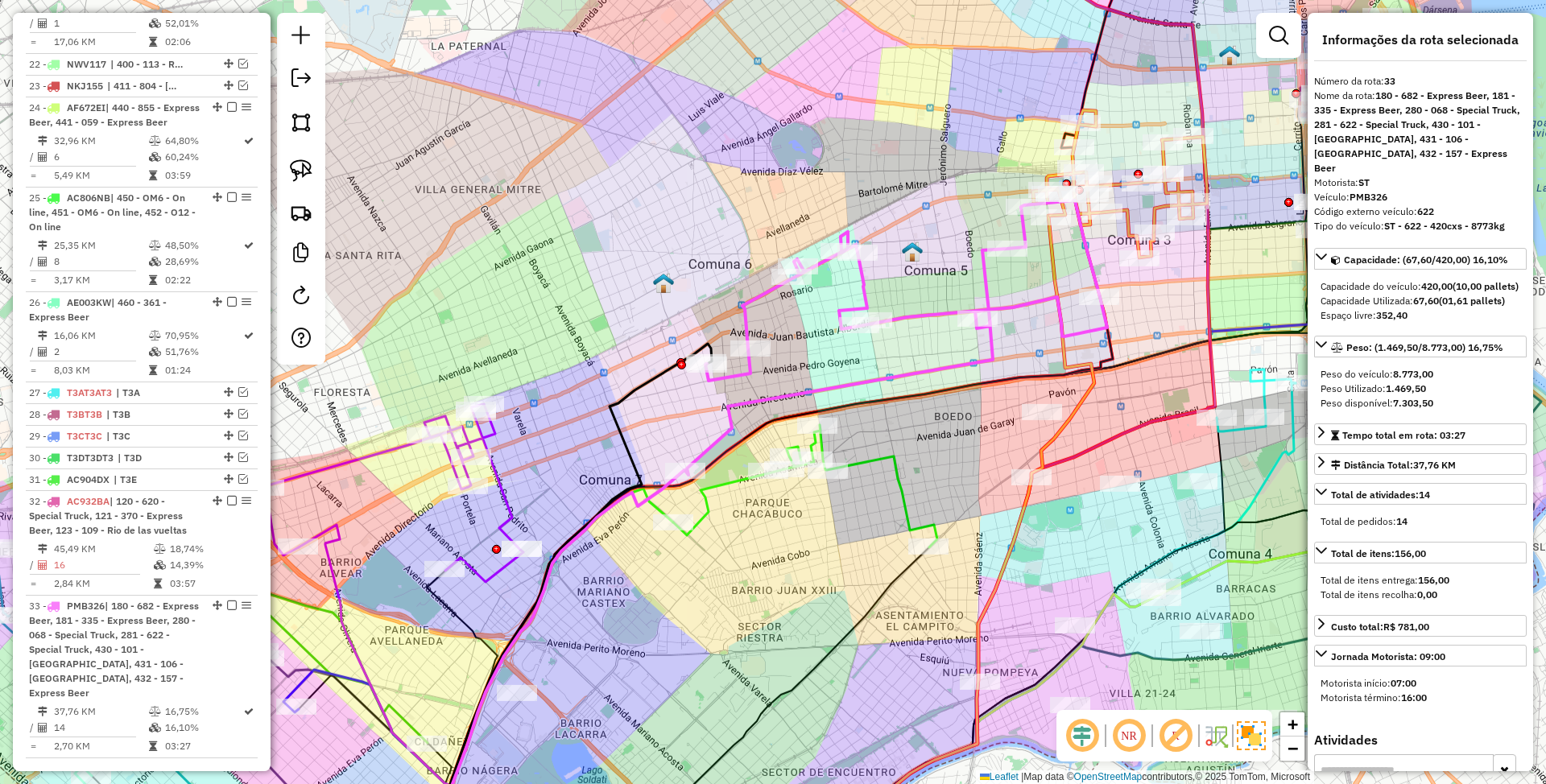
scroll to position [2285, 0]
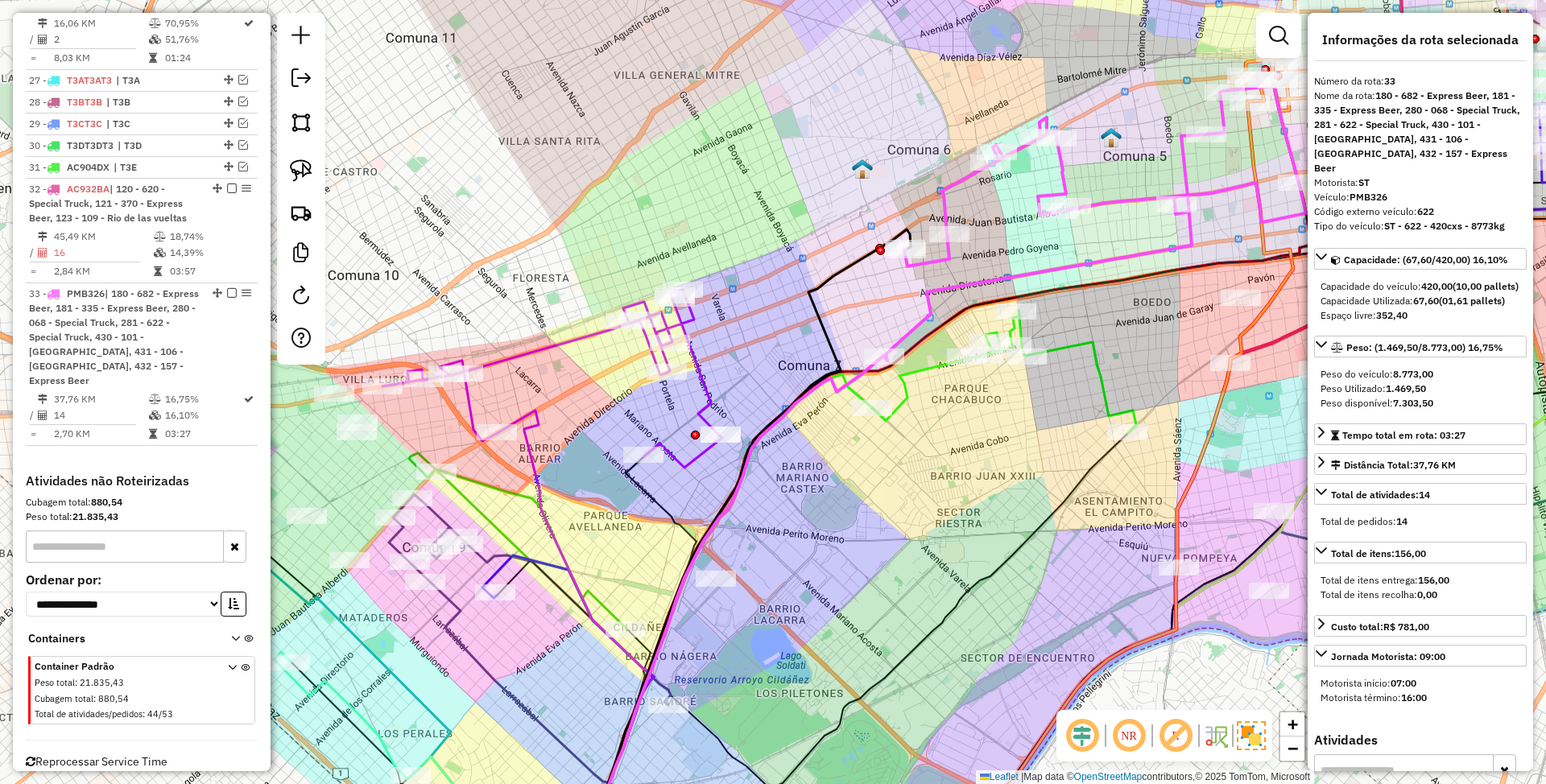
click at [702, 393] on icon at bounding box center [552, 378] width 340 height 178
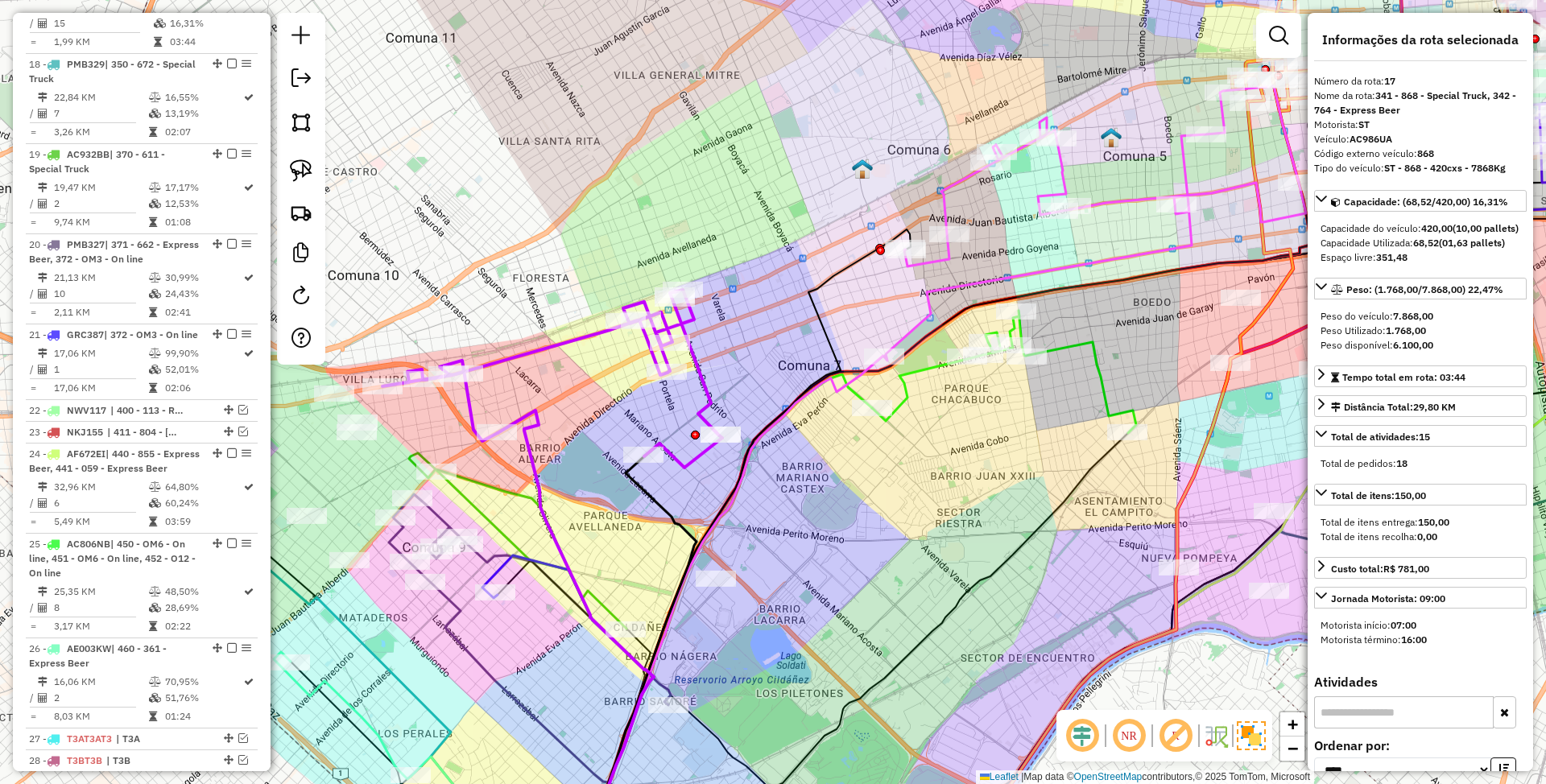
scroll to position [1509, 0]
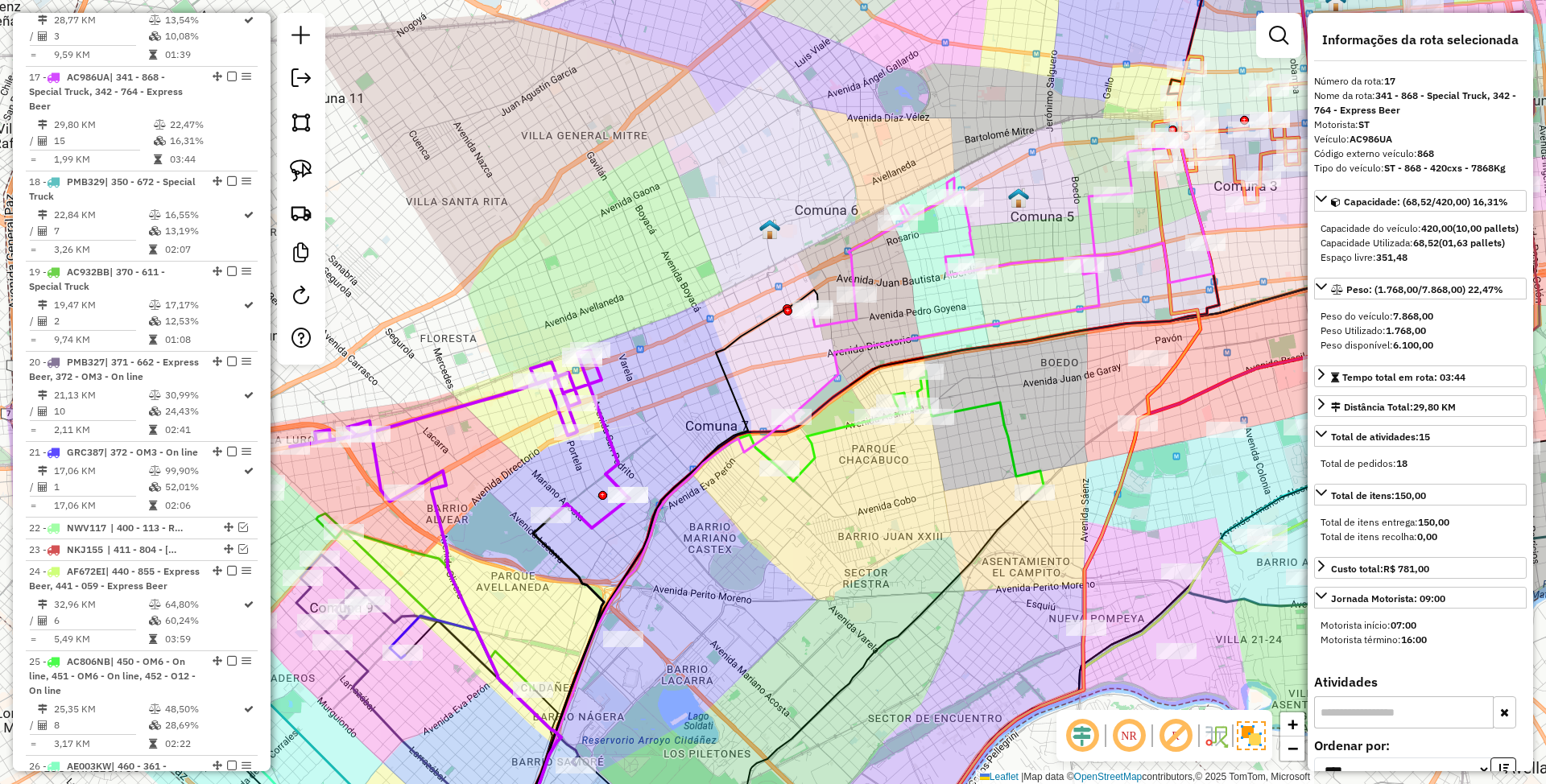
drag, startPoint x: 986, startPoint y: 272, endPoint x: 922, endPoint y: 323, distance: 81.8
click at [922, 323] on div "Janela de atendimento Grade de atendimento Capacidade Transportadoras Veículos …" at bounding box center [773, 392] width 1546 height 784
click at [609, 436] on icon at bounding box center [459, 440] width 340 height 178
click at [969, 236] on icon at bounding box center [1001, 285] width 422 height 274
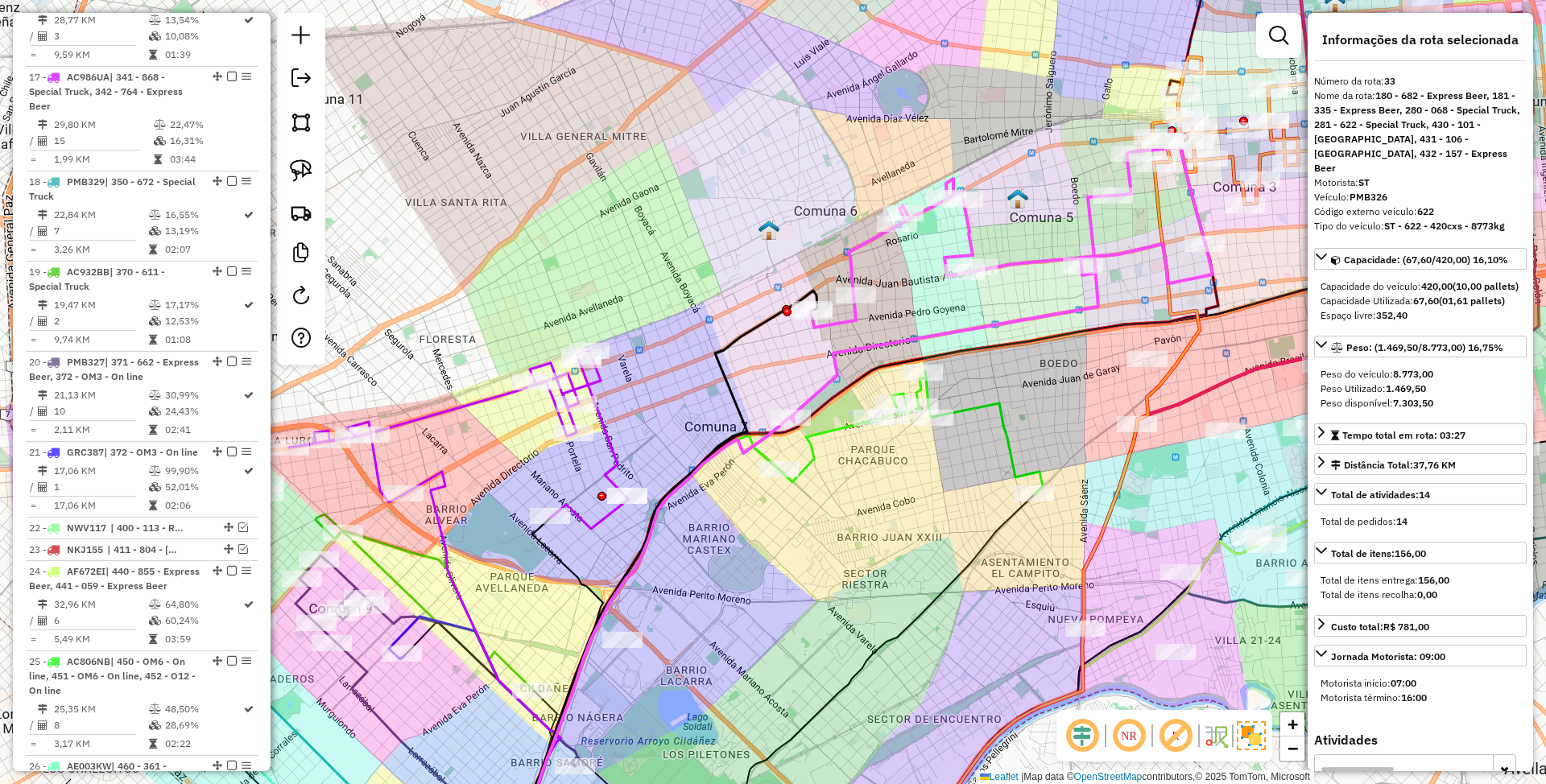
scroll to position [2285, 0]
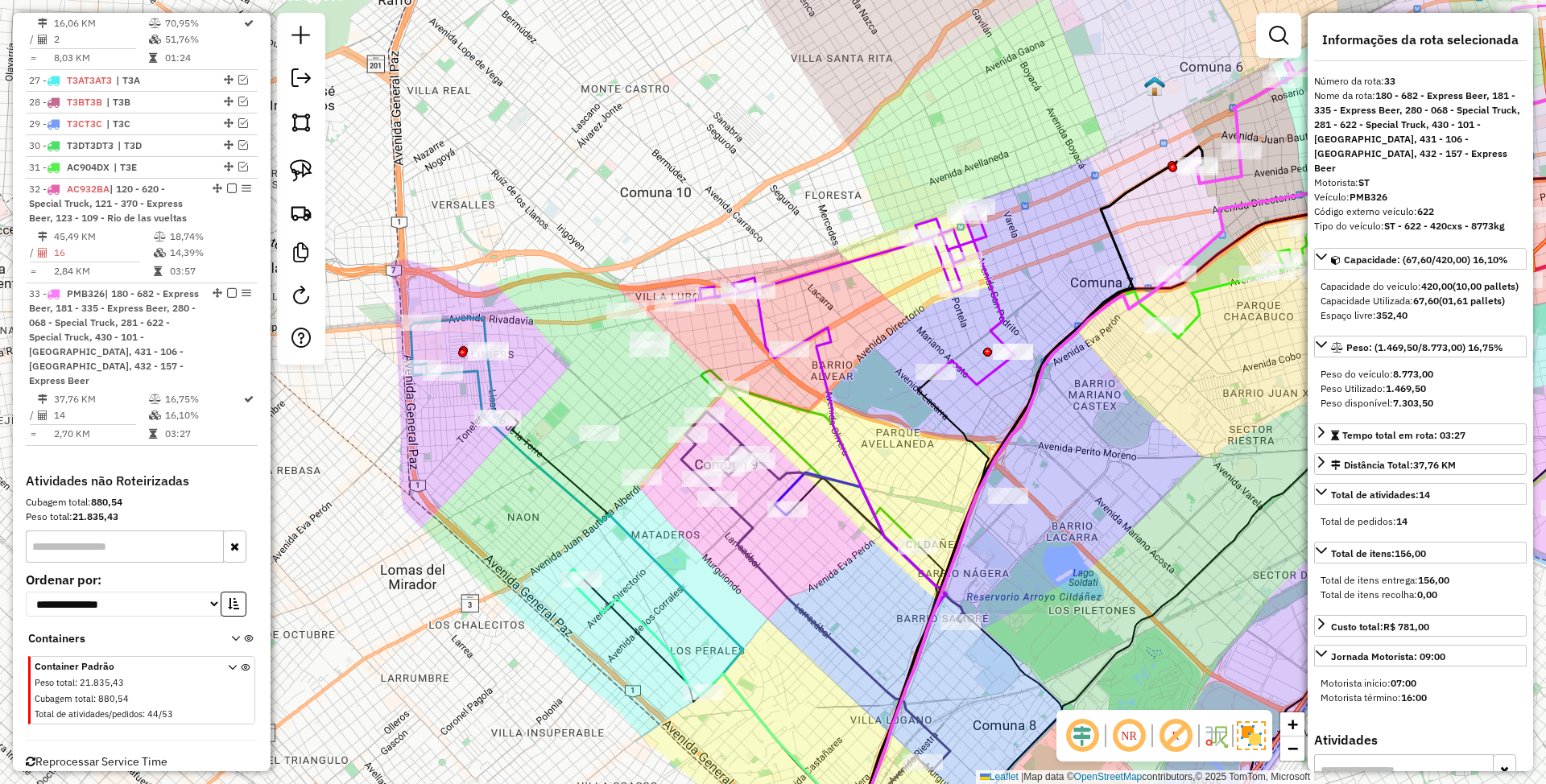
drag, startPoint x: 609, startPoint y: 395, endPoint x: 723, endPoint y: 416, distance: 115.9
click at [723, 416] on div "Janela de atendimento Grade de atendimento Capacidade Transportadoras Veículos …" at bounding box center [773, 392] width 1546 height 784
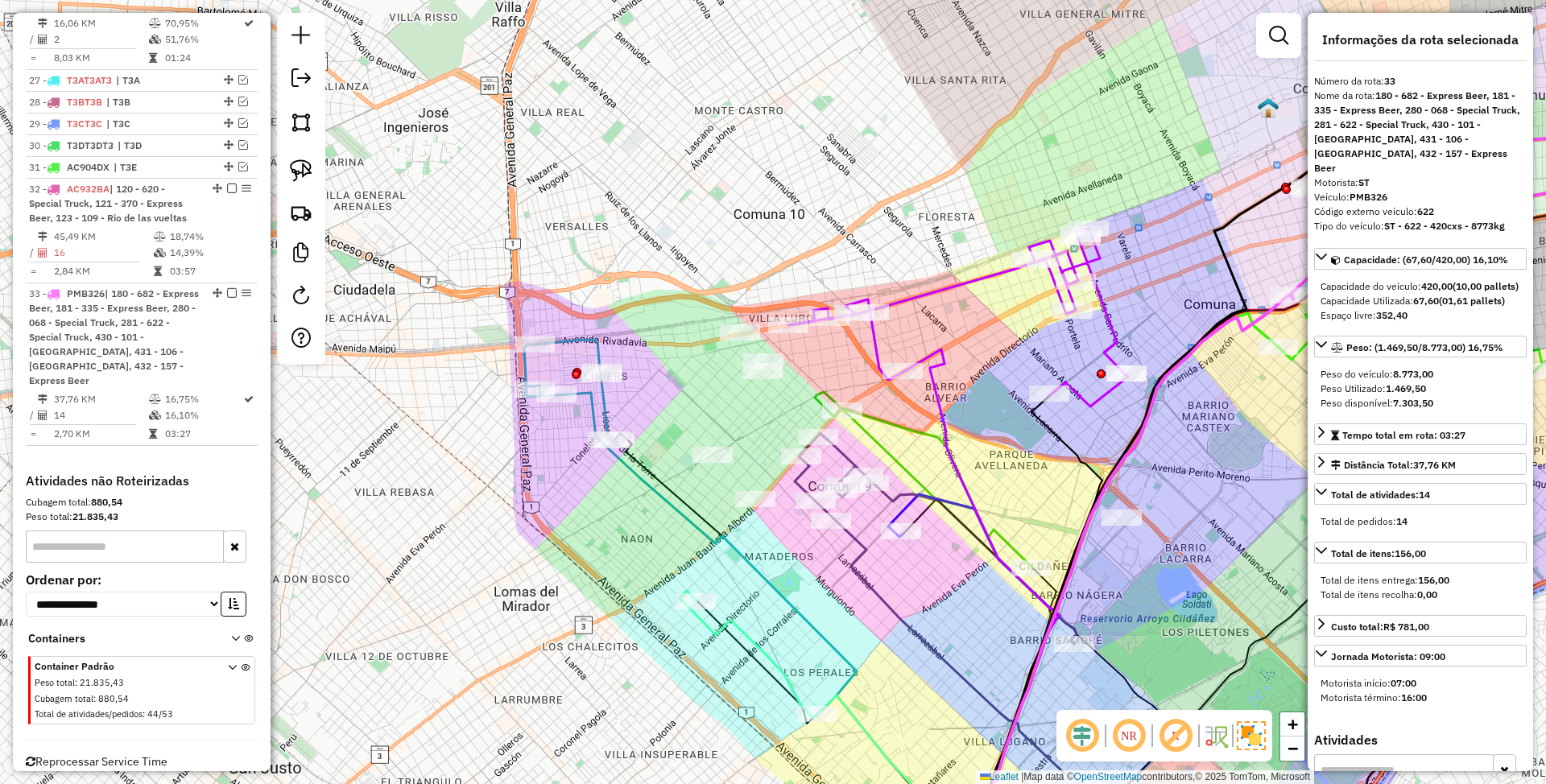
click at [580, 340] on icon at bounding box center [569, 390] width 90 height 101
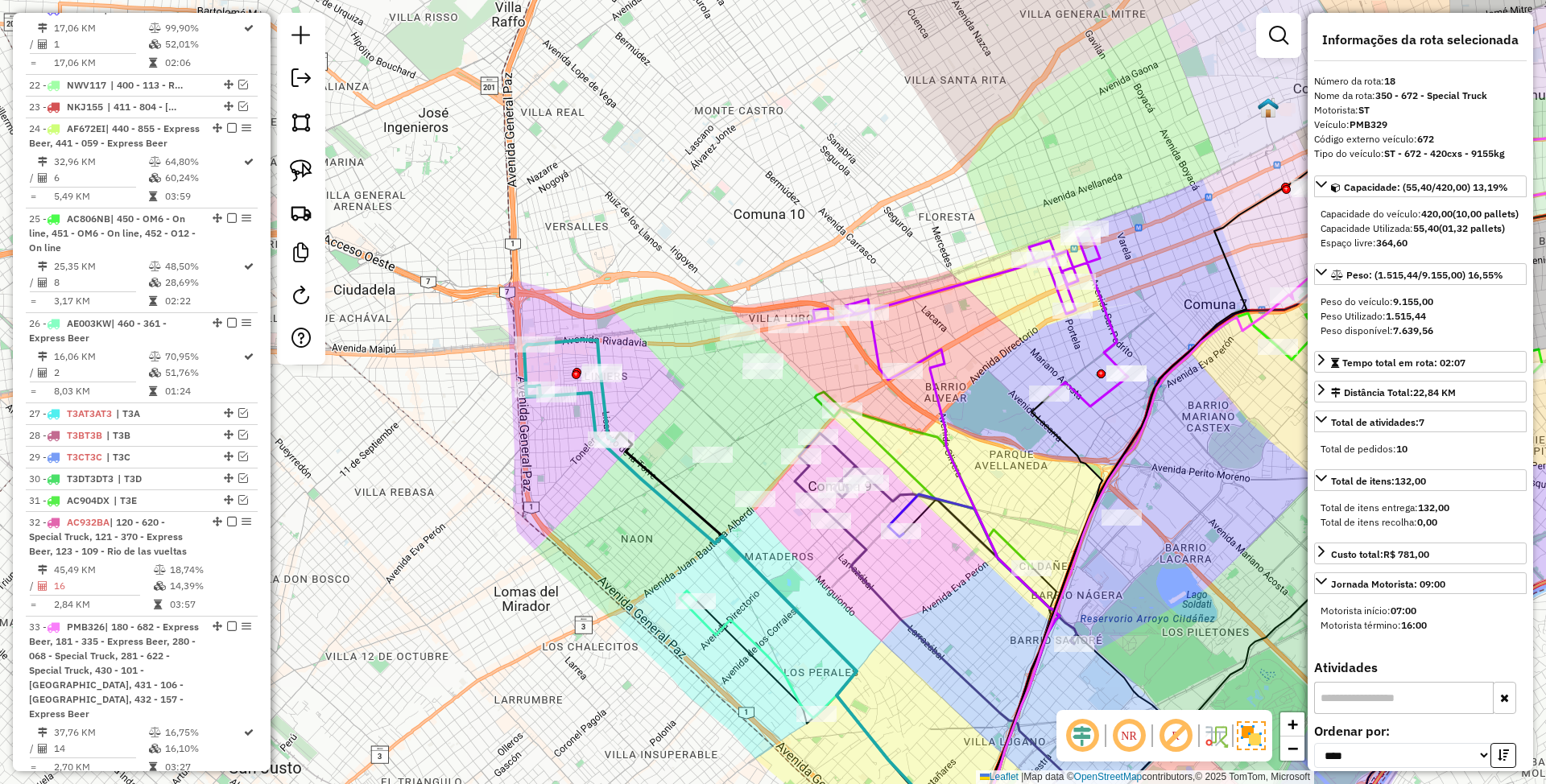
scroll to position [1614, 0]
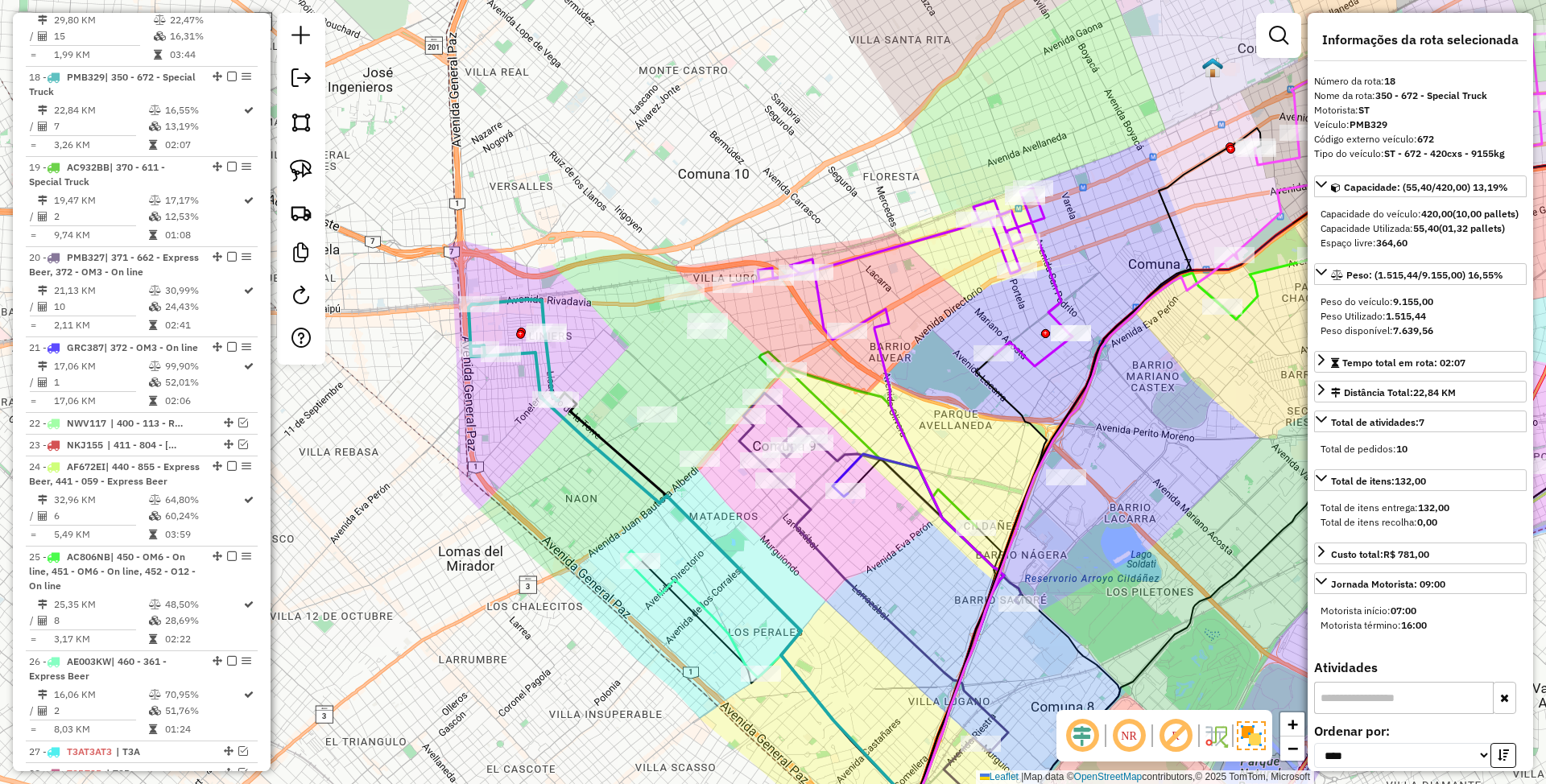
drag, startPoint x: 691, startPoint y: 401, endPoint x: 635, endPoint y: 361, distance: 68.8
click at [635, 361] on div "Janela de atendimento Grade de atendimento Capacidade Transportadoras Veículos …" at bounding box center [773, 392] width 1546 height 784
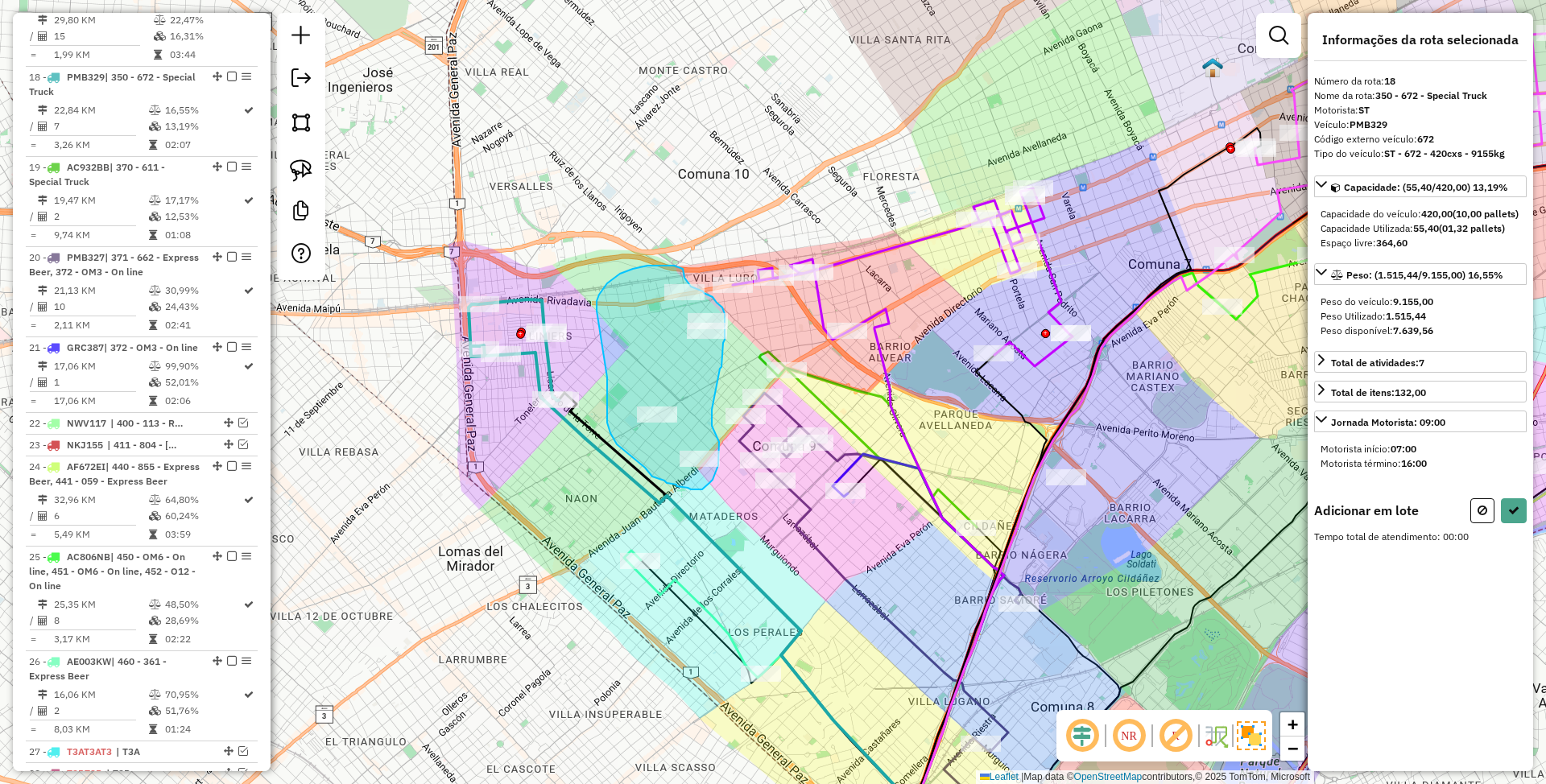
drag, startPoint x: 606, startPoint y: 397, endPoint x: 597, endPoint y: 313, distance: 84.5
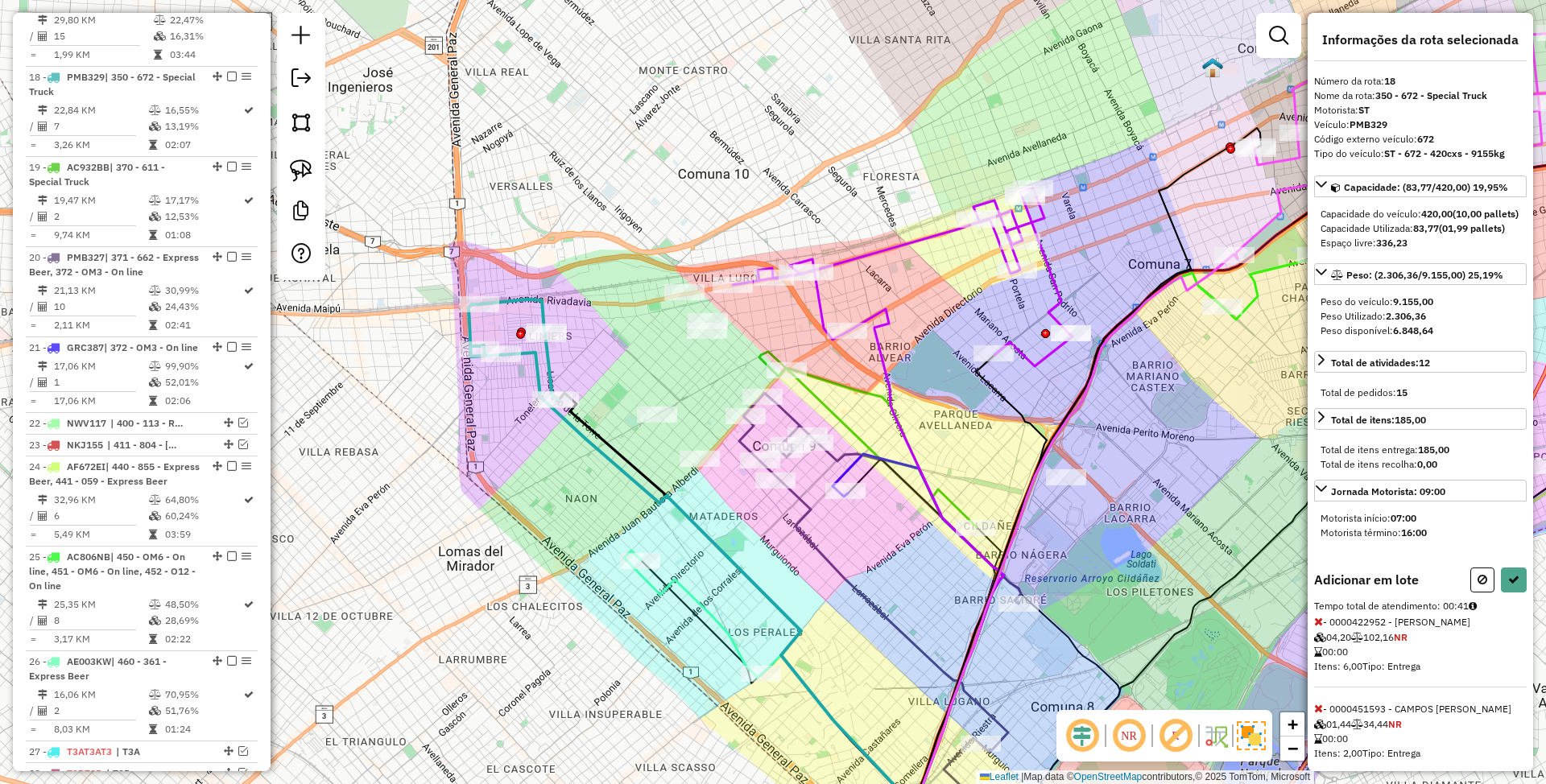
select select "*********"
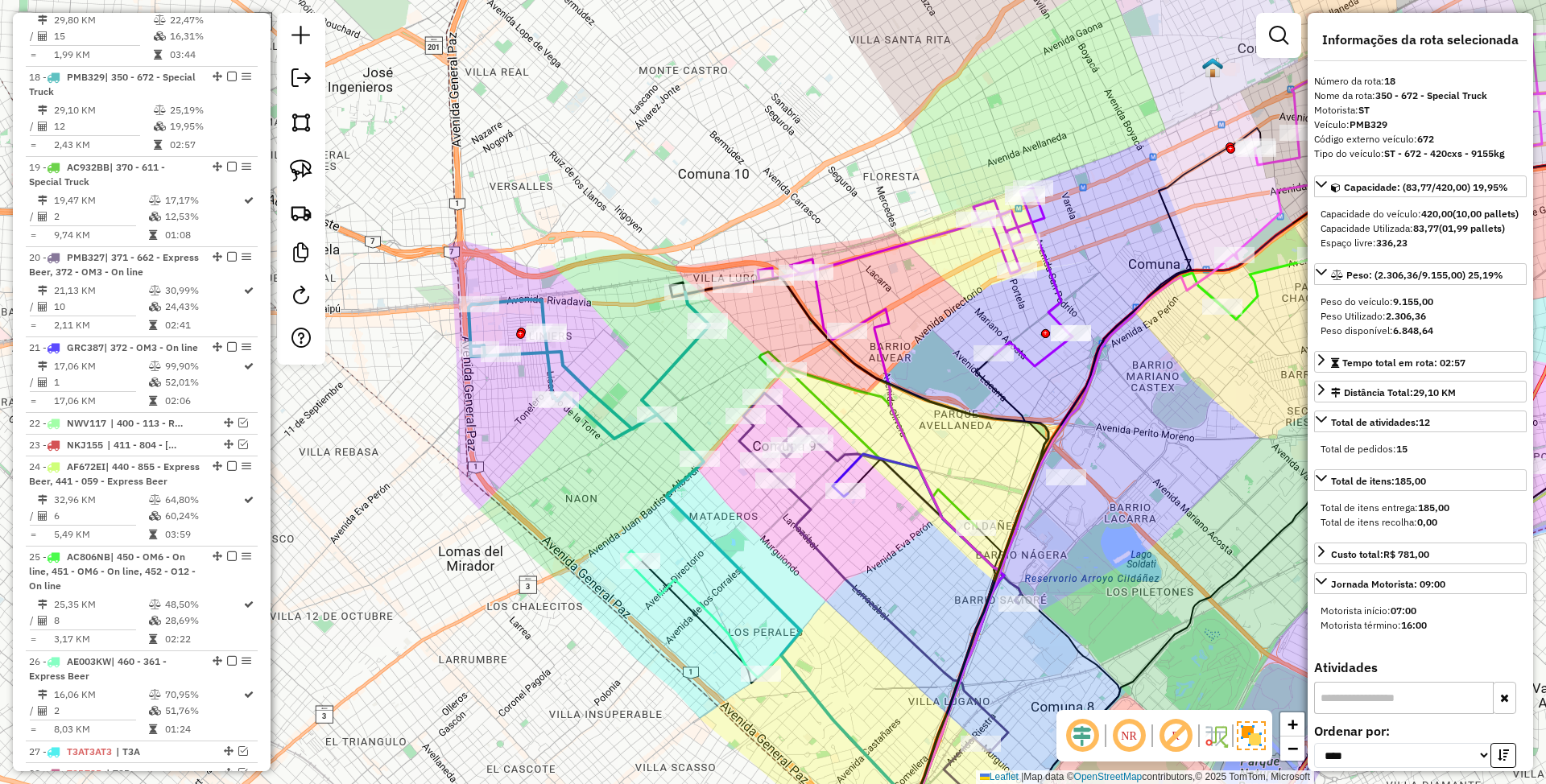
click at [818, 299] on icon at bounding box center [903, 277] width 340 height 178
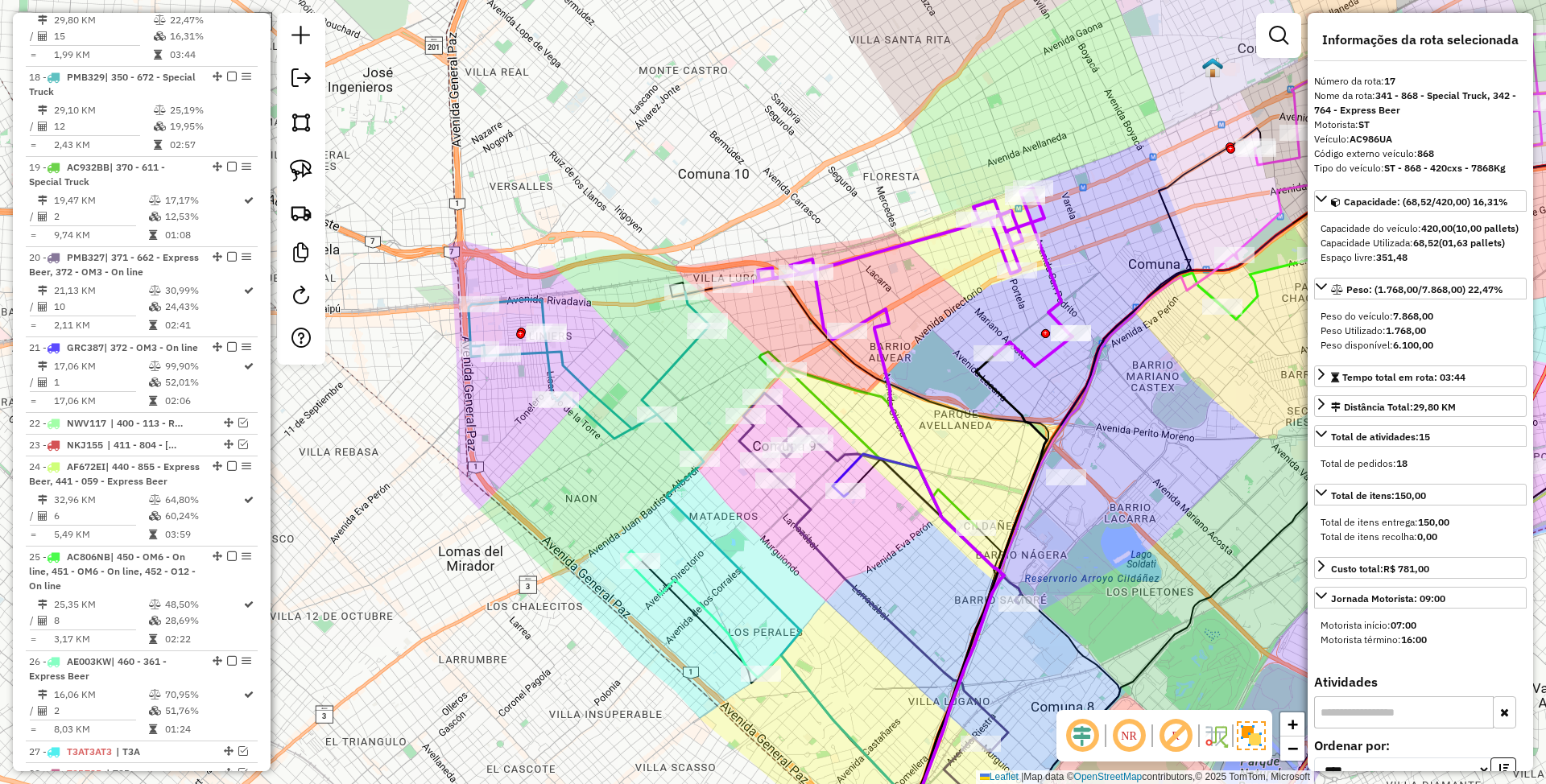
scroll to position [1509, 0]
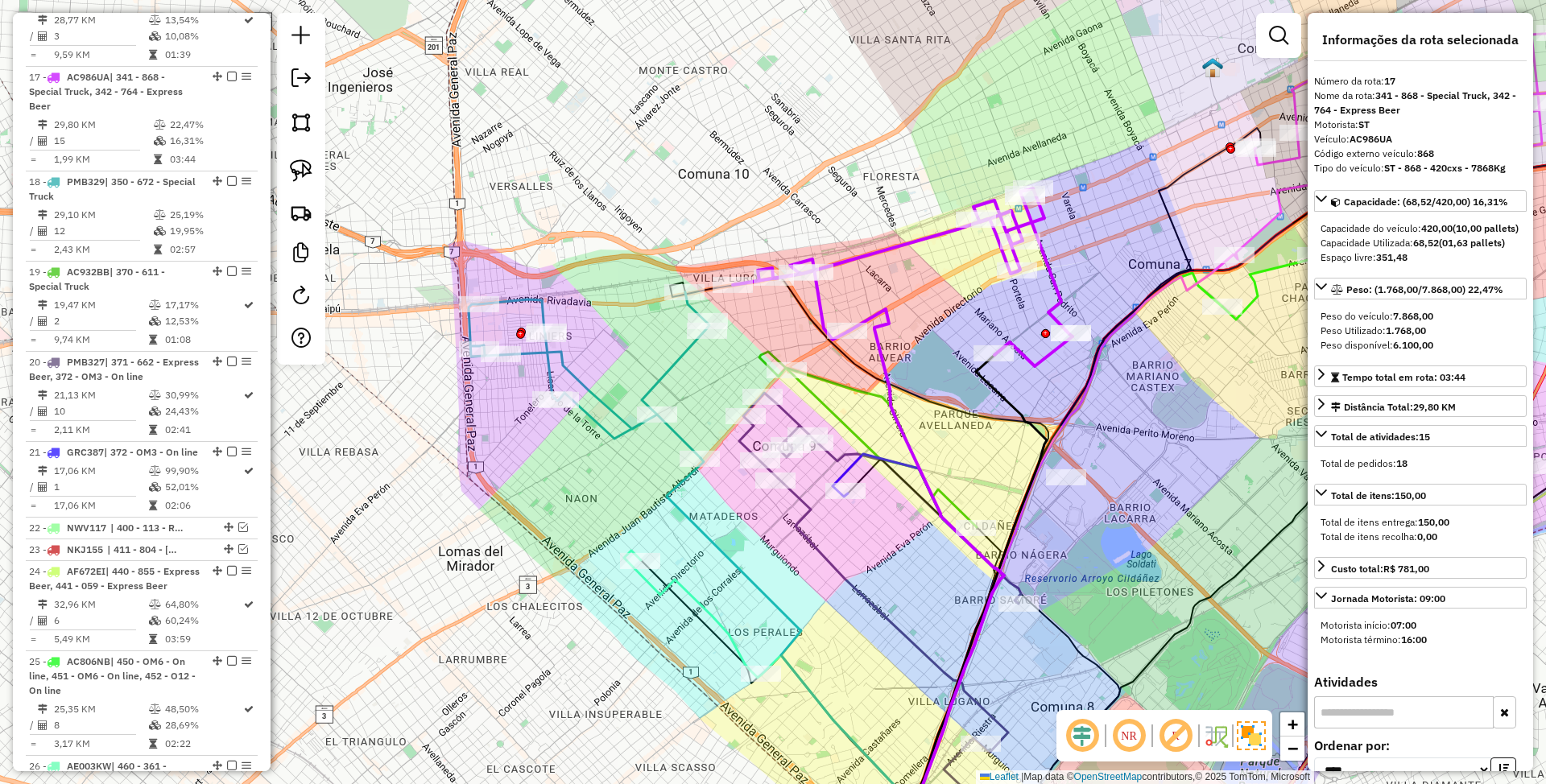
click at [849, 425] on icon at bounding box center [896, 617] width 216 height 494
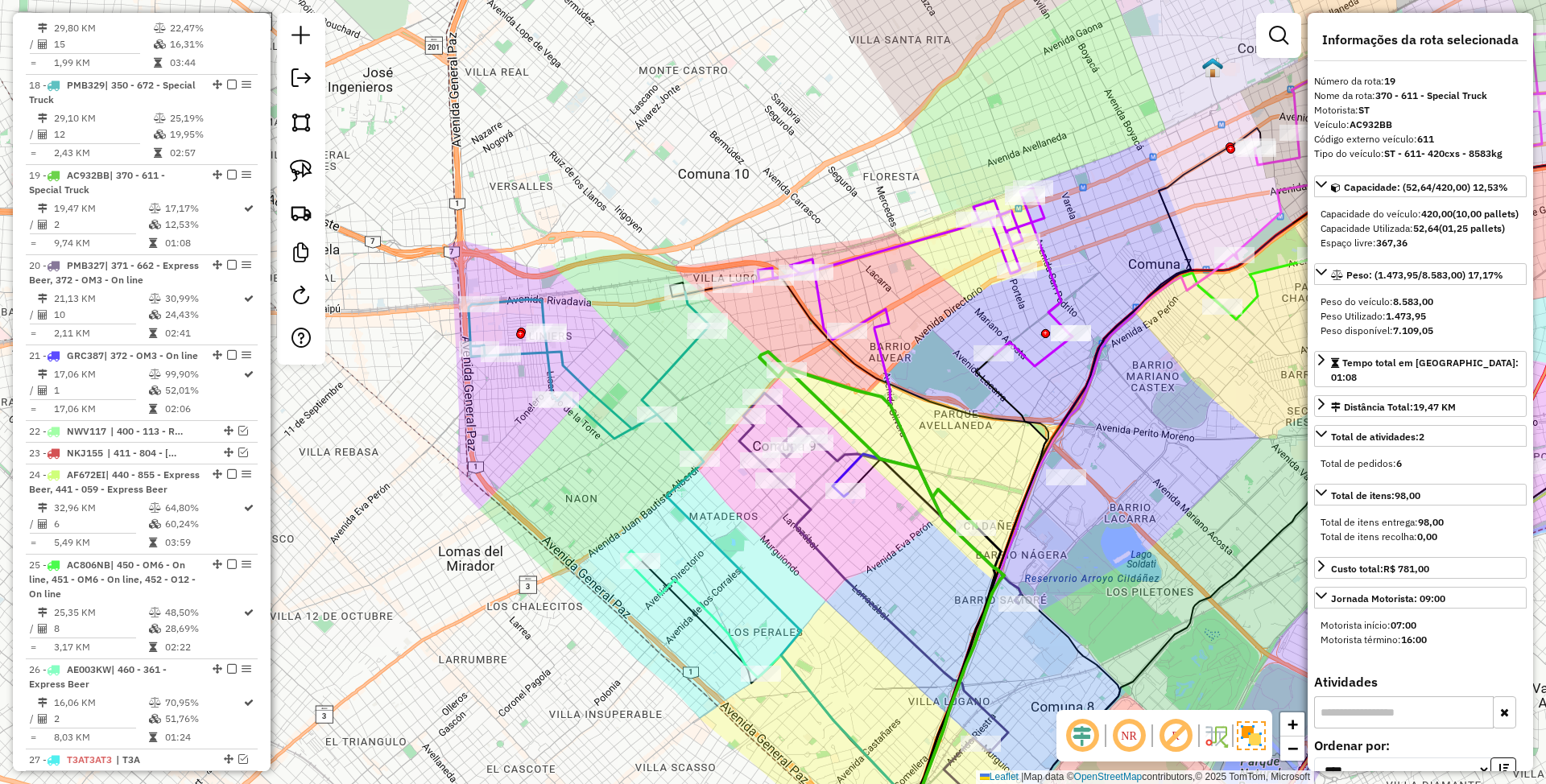
scroll to position [1704, 0]
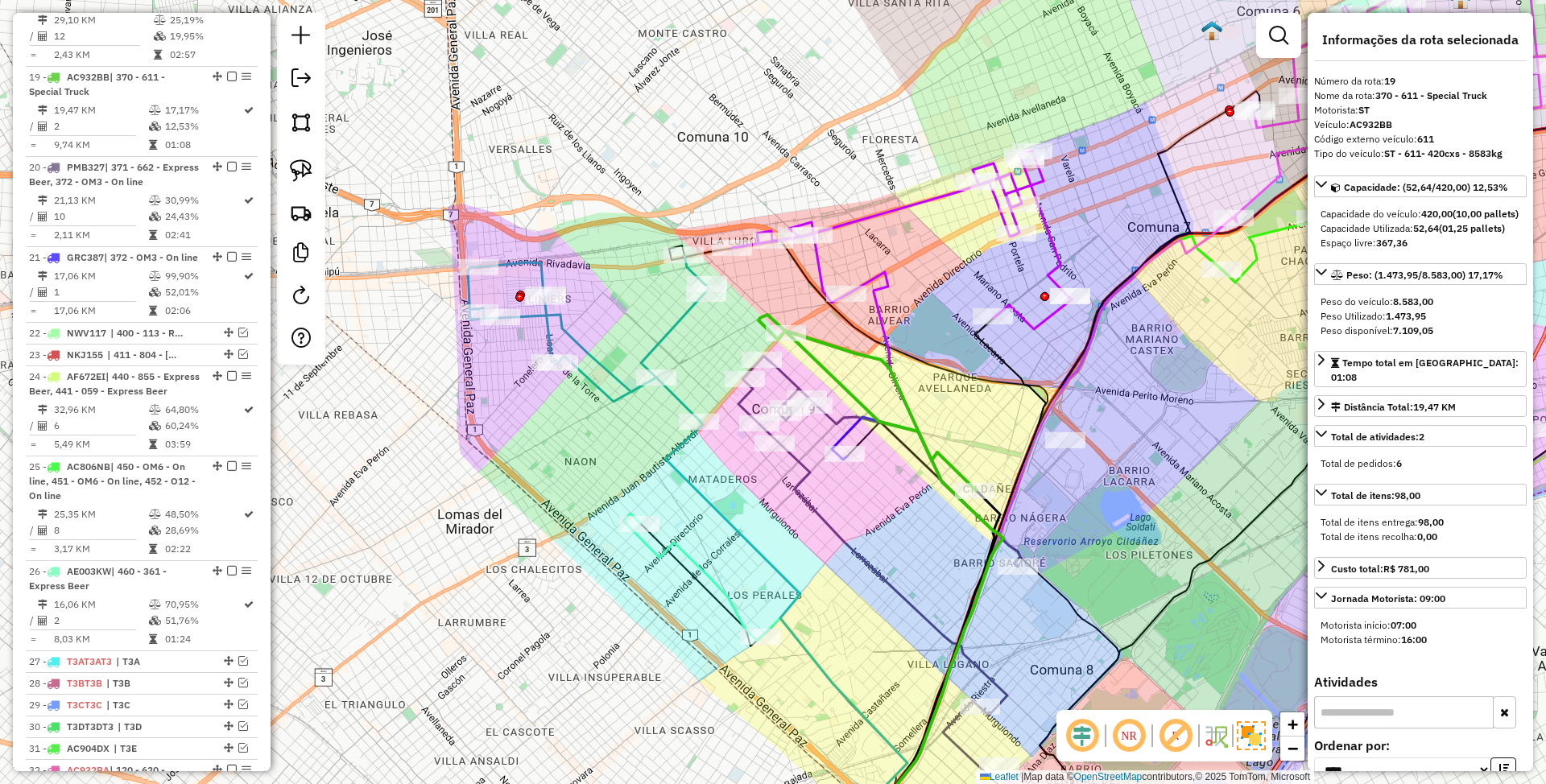
drag, startPoint x: 959, startPoint y: 470, endPoint x: 958, endPoint y: 426, distance: 44.0
click at [958, 426] on div "Janela de atendimento Grade de atendimento Capacidade Transportadoras Veículos …" at bounding box center [773, 392] width 1546 height 784
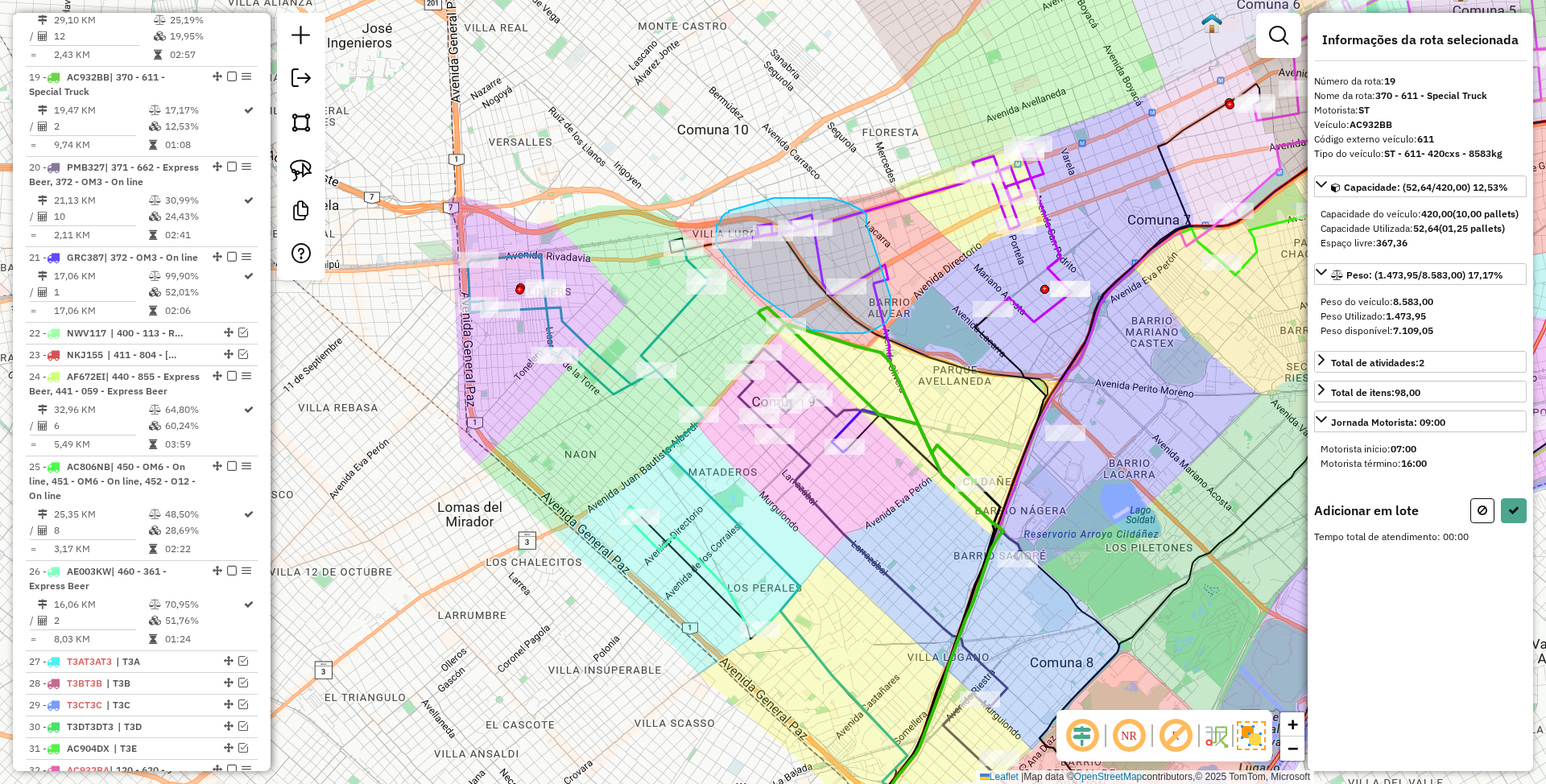
drag, startPoint x: 867, startPoint y: 216, endPoint x: 891, endPoint y: 297, distance: 84.5
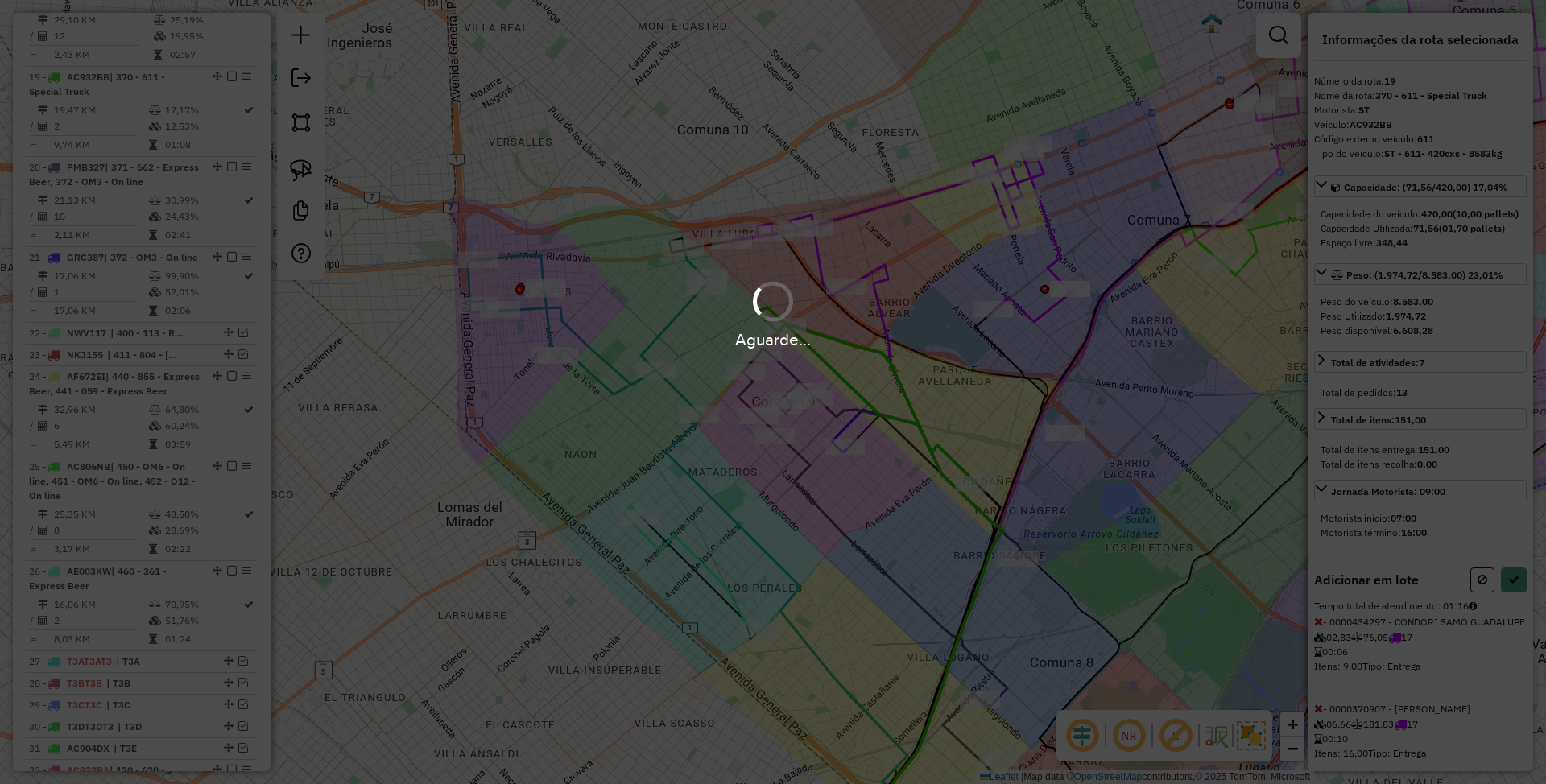
select select "*********"
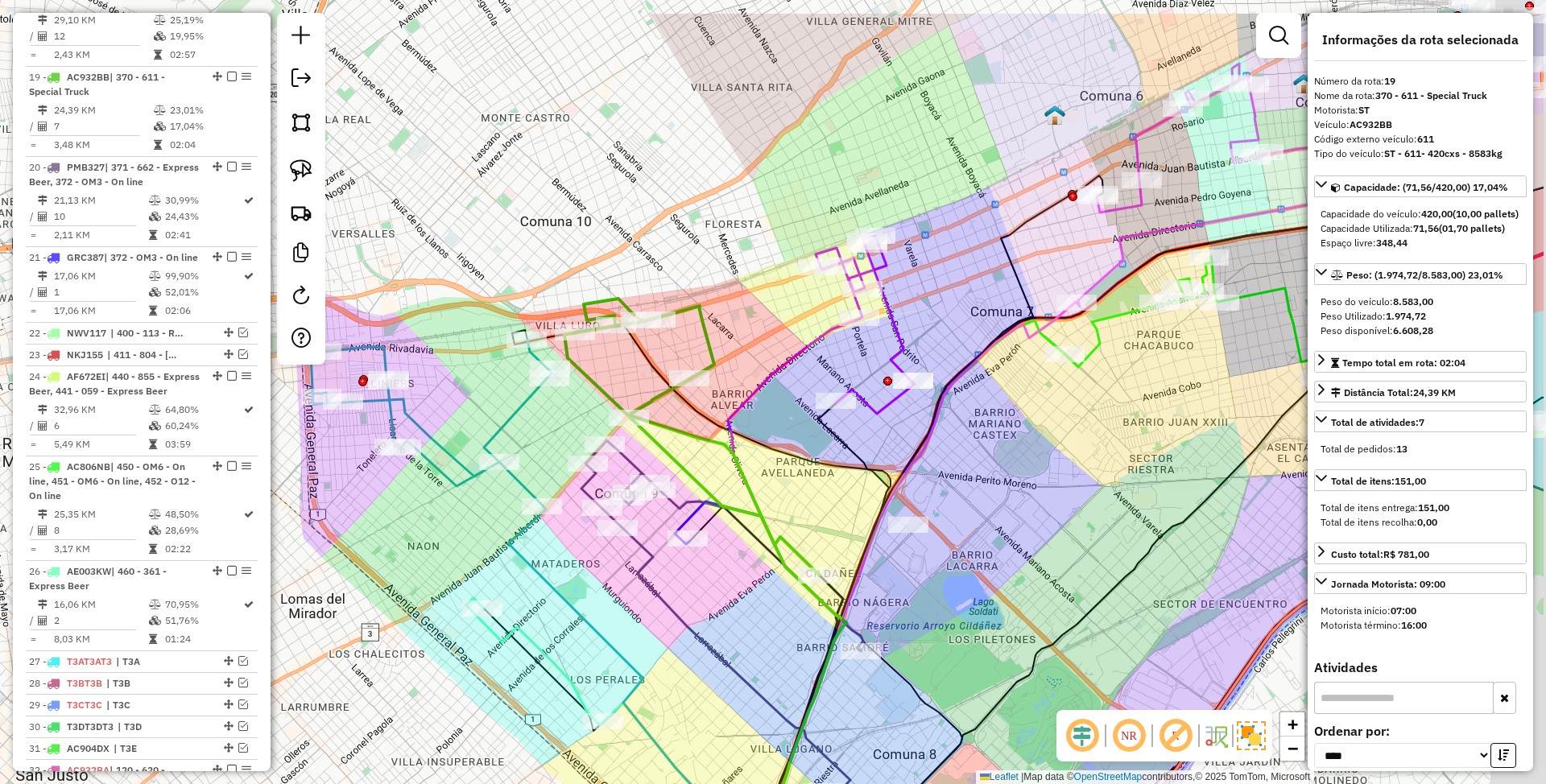
drag, startPoint x: 1157, startPoint y: 378, endPoint x: 1017, endPoint y: 485, distance: 176.2
click at [1017, 483] on div "Janela de atendimento Grade de atendimento Capacidade Transportadoras Veículos …" at bounding box center [773, 392] width 1546 height 784
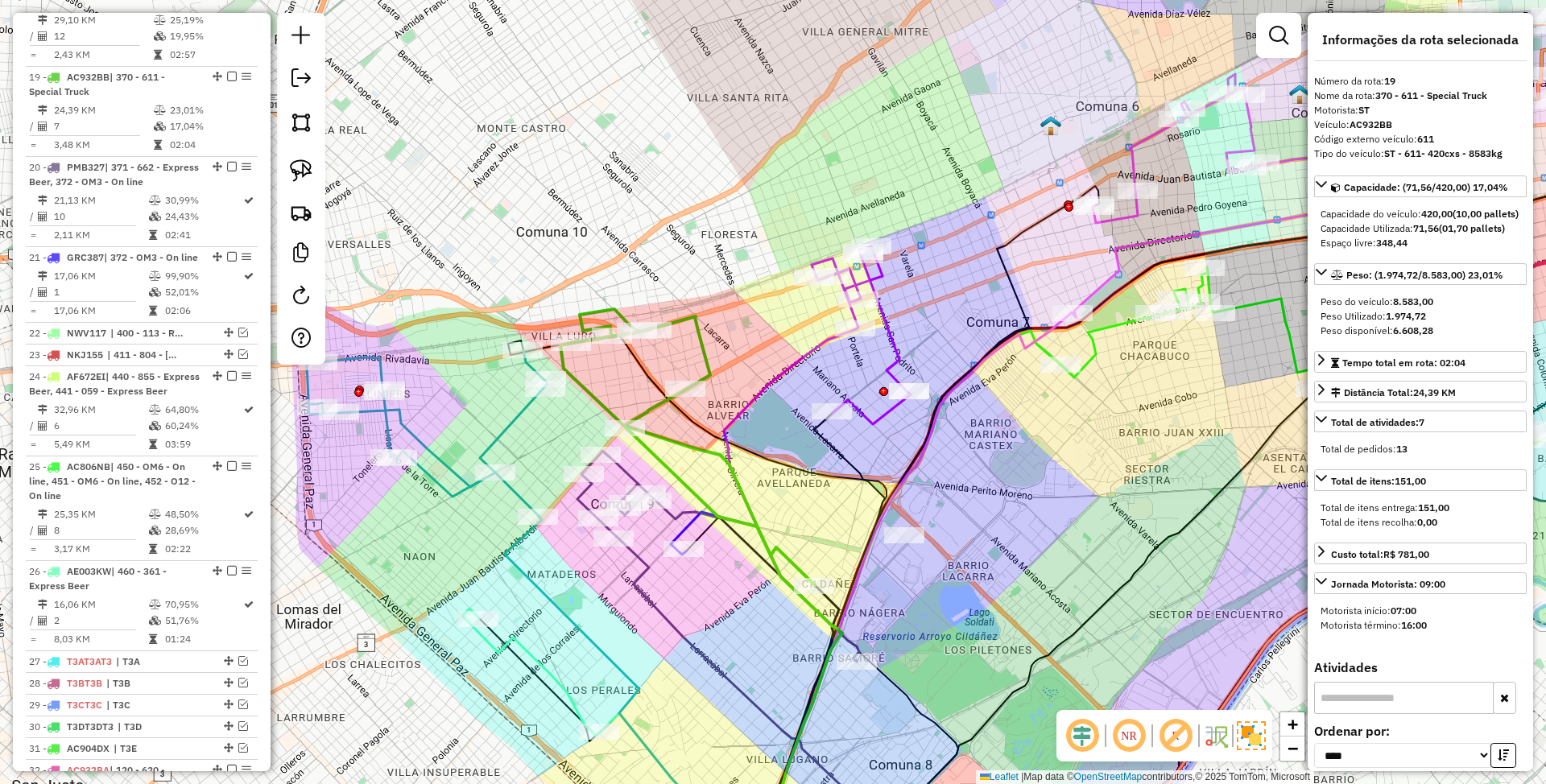
click at [892, 337] on icon at bounding box center [861, 335] width 99 height 178
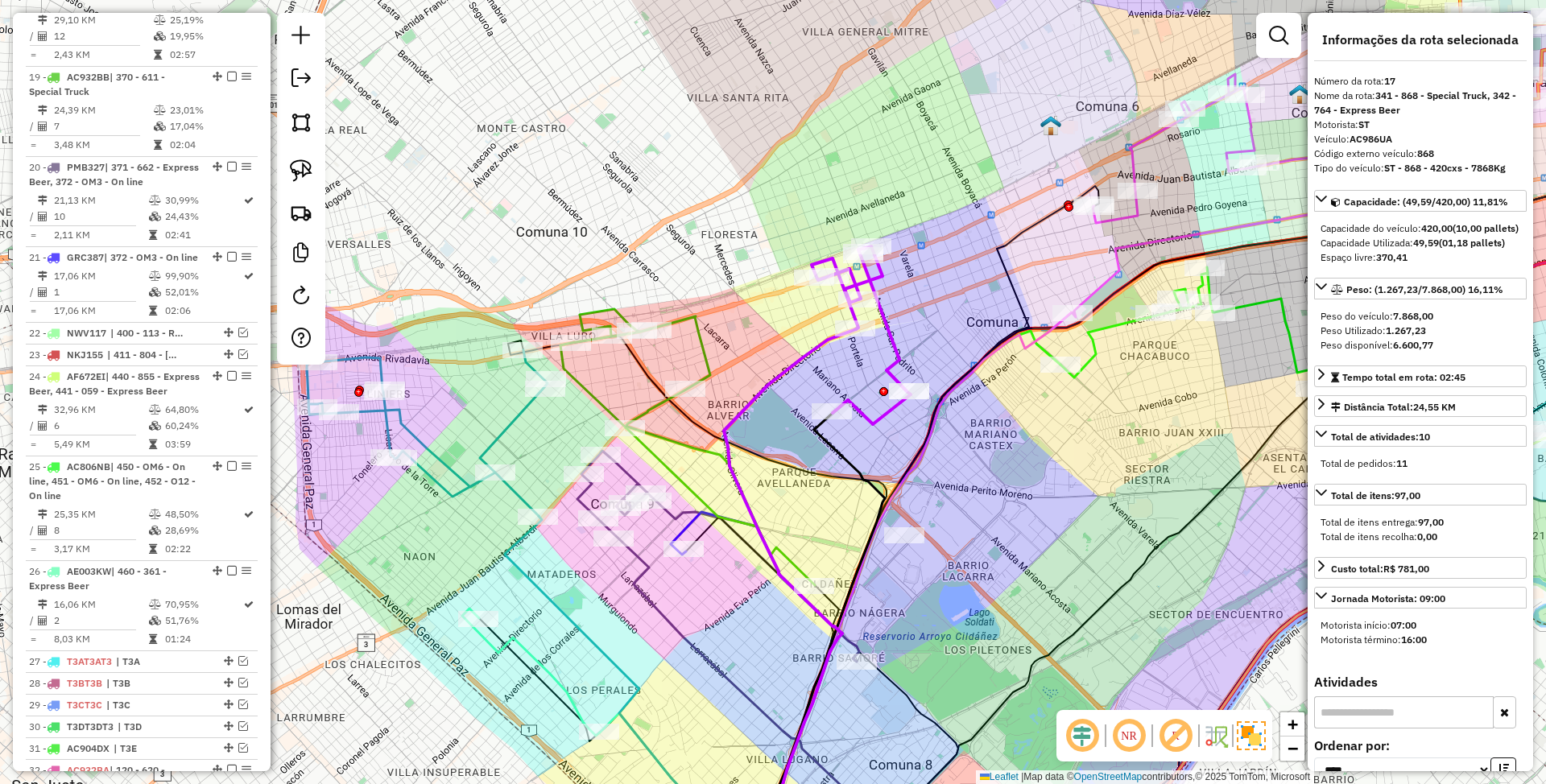
scroll to position [1509, 0]
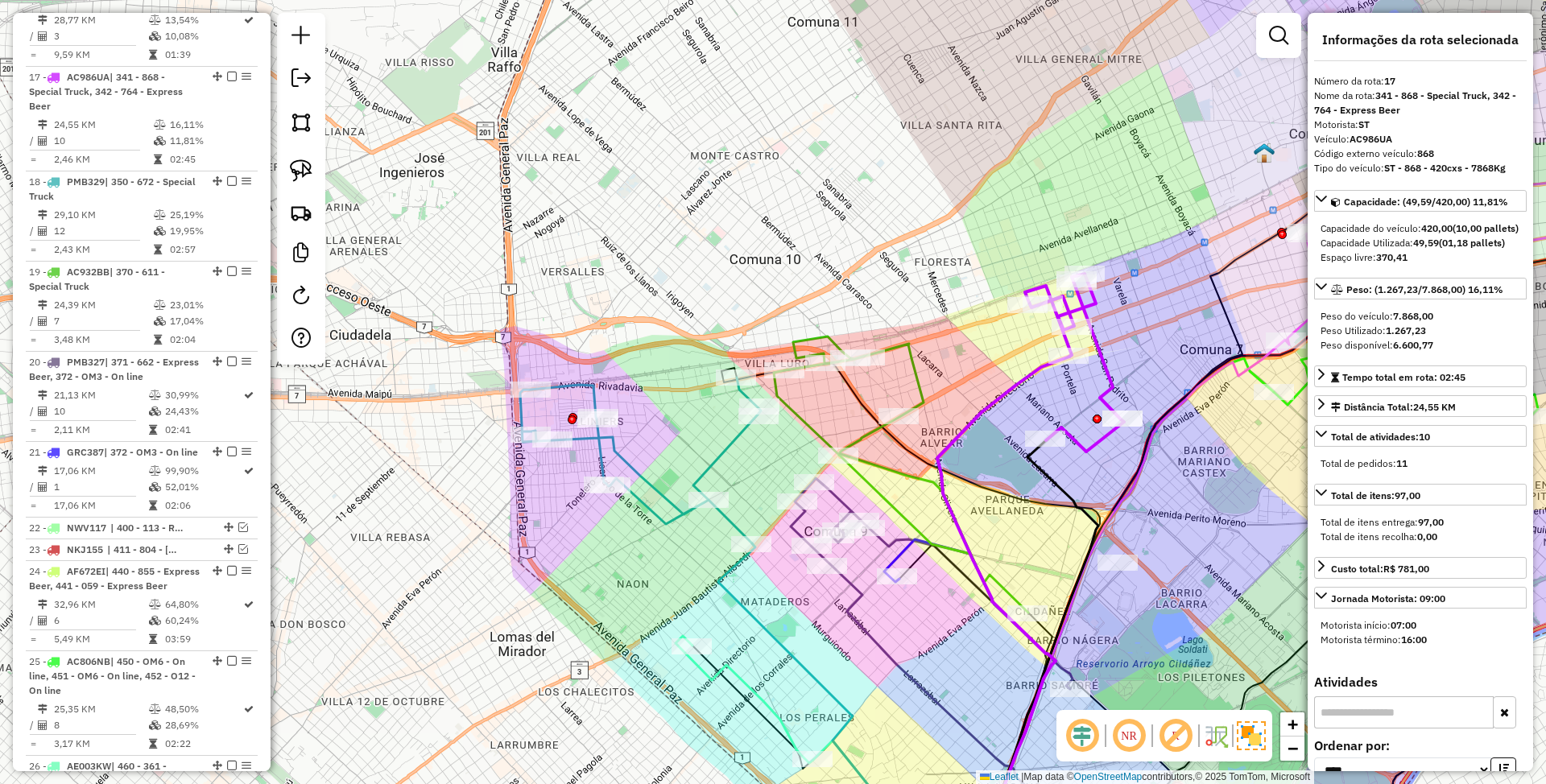
drag, startPoint x: 750, startPoint y: 366, endPoint x: 964, endPoint y: 393, distance: 215.7
click at [964, 393] on div "Janela de atendimento Grade de atendimento Capacidade Transportadoras Veículos …" at bounding box center [773, 392] width 1546 height 784
click at [726, 446] on icon at bounding box center [640, 461] width 240 height 166
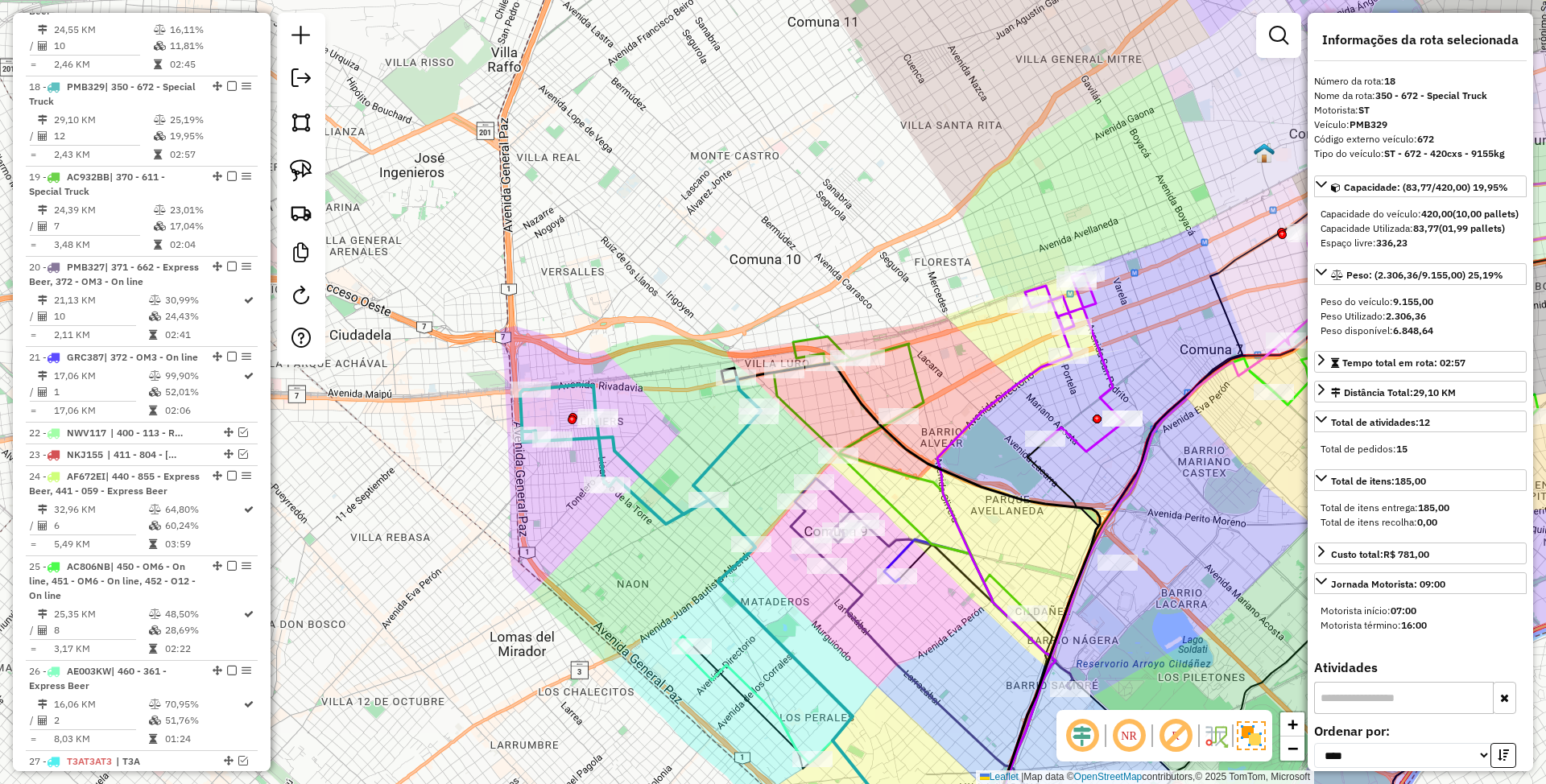
scroll to position [1614, 0]
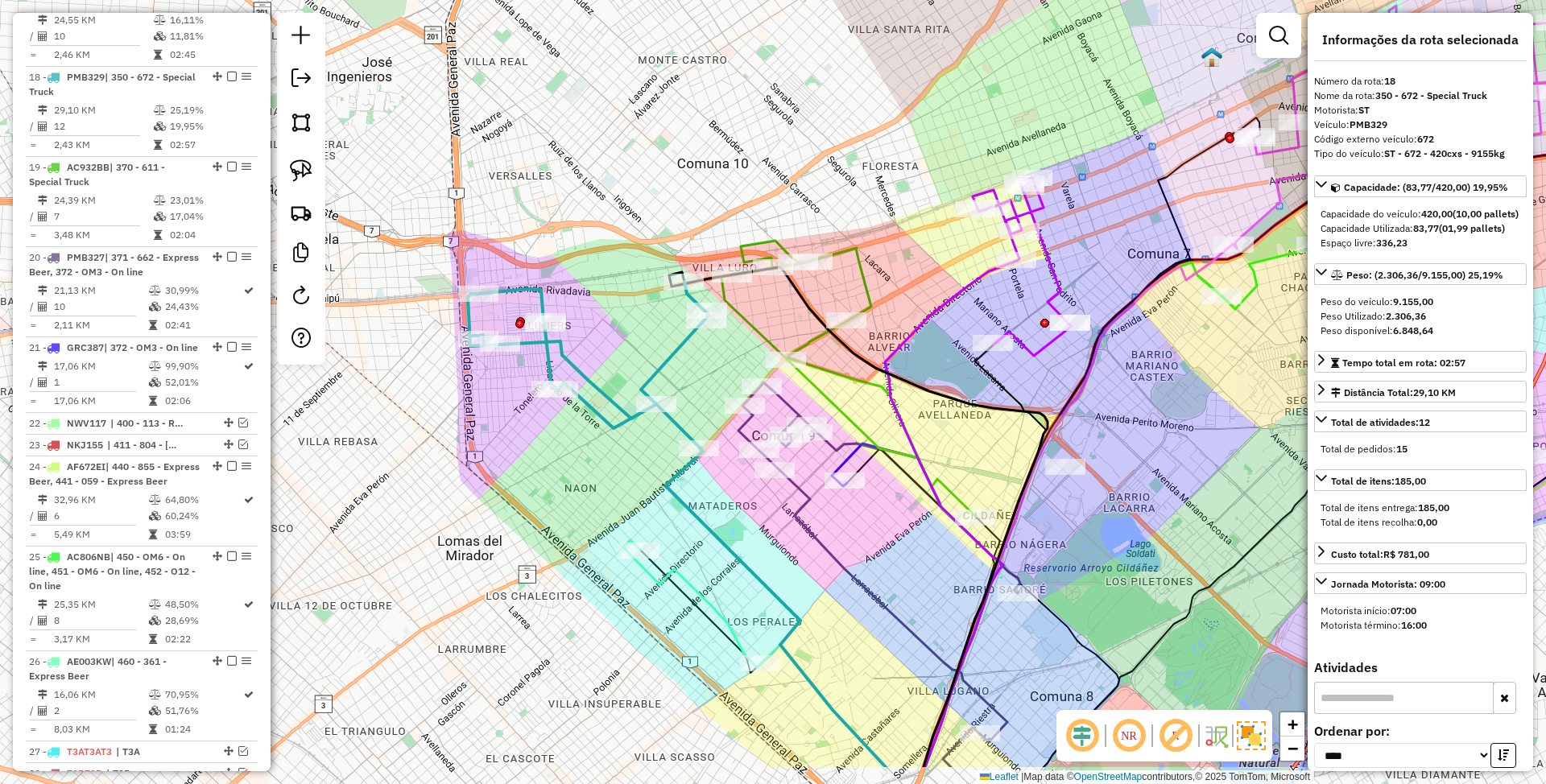
drag, startPoint x: 900, startPoint y: 634, endPoint x: 839, endPoint y: 523, distance: 126.7
click at [839, 523] on div "Janela de atendimento Grade de atendimento Capacidade Transportadoras Veículos …" at bounding box center [773, 392] width 1546 height 784
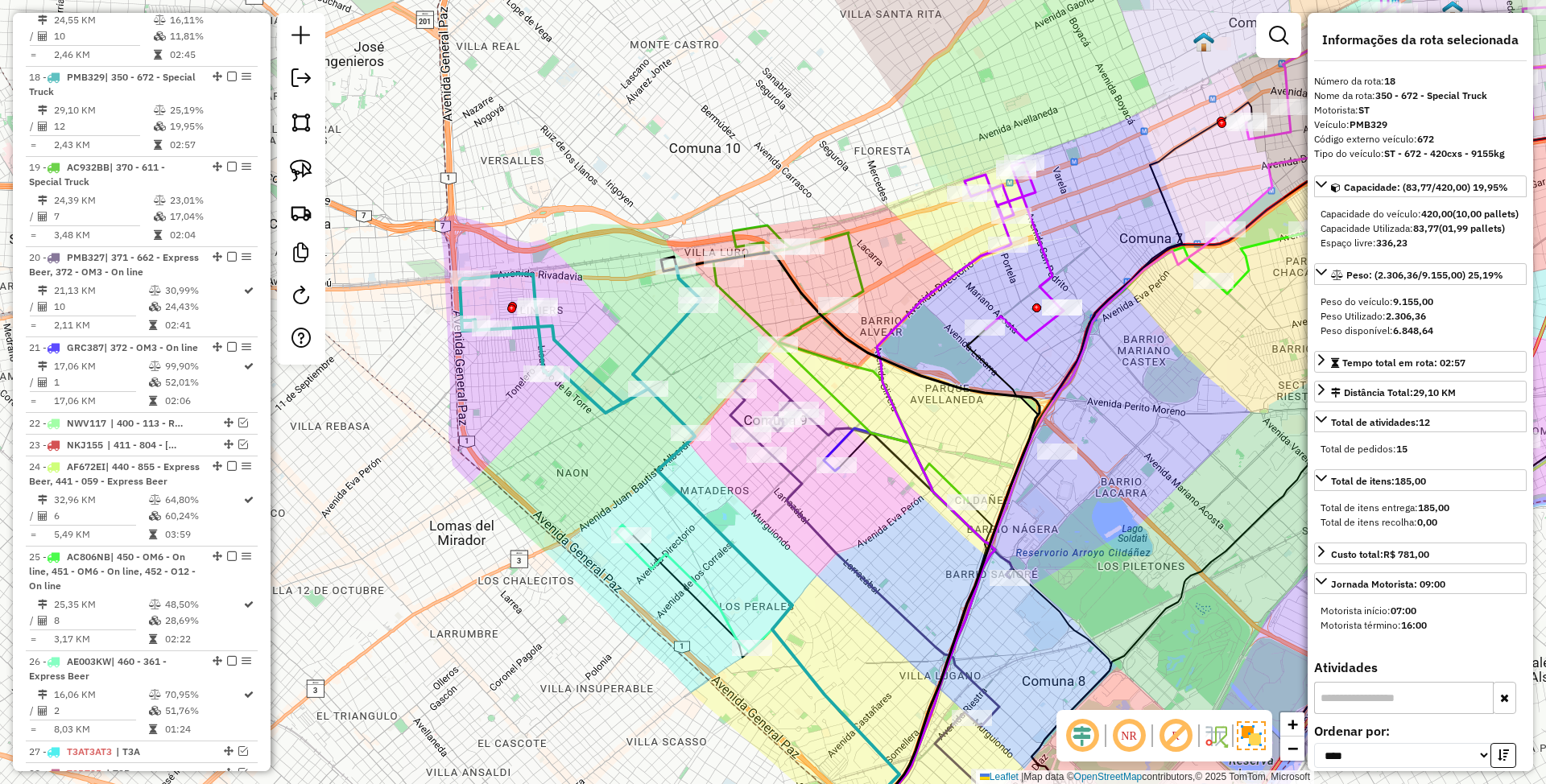
click at [838, 444] on icon at bounding box center [910, 646] width 172 height 435
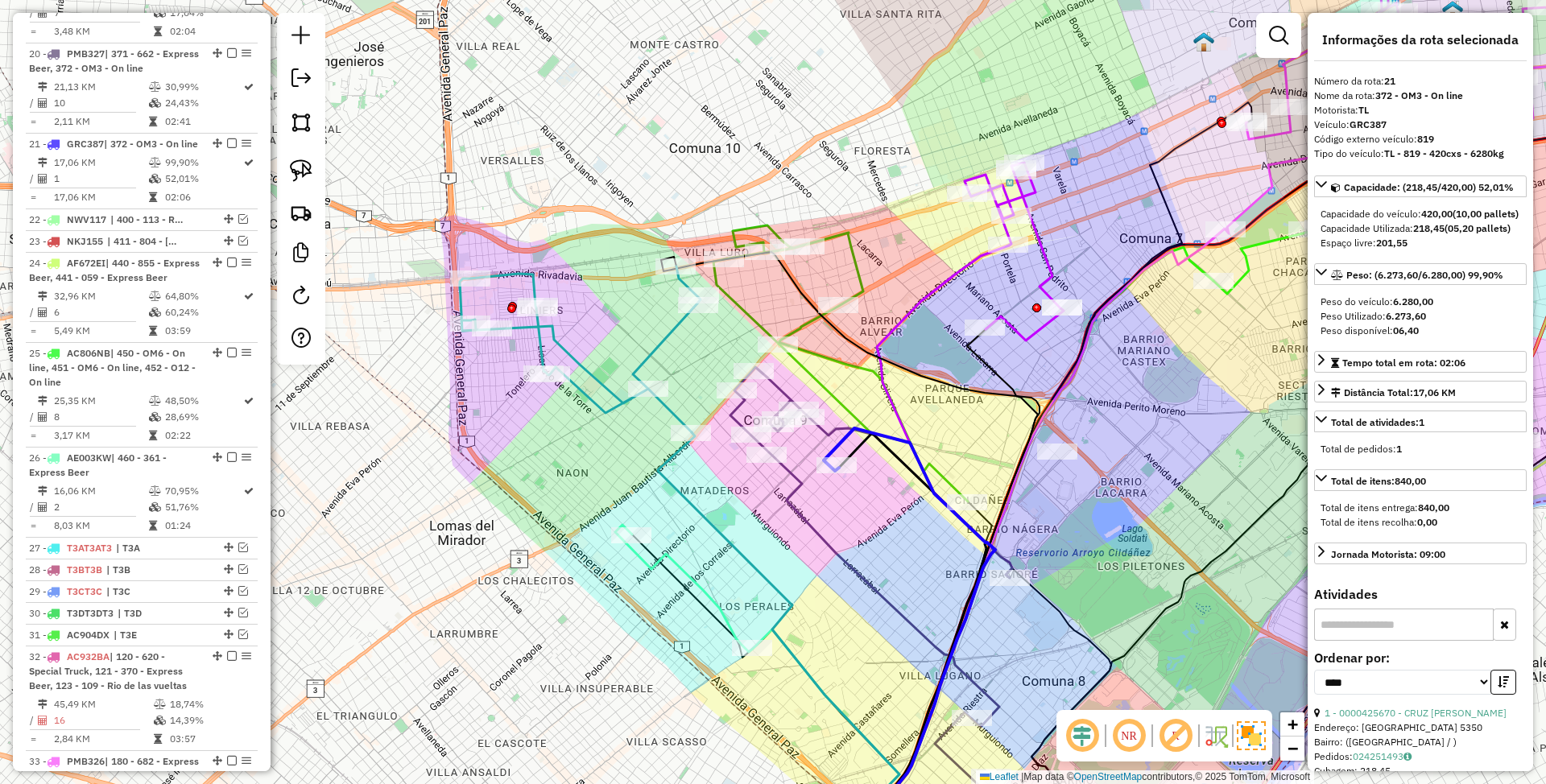
scroll to position [1886, 0]
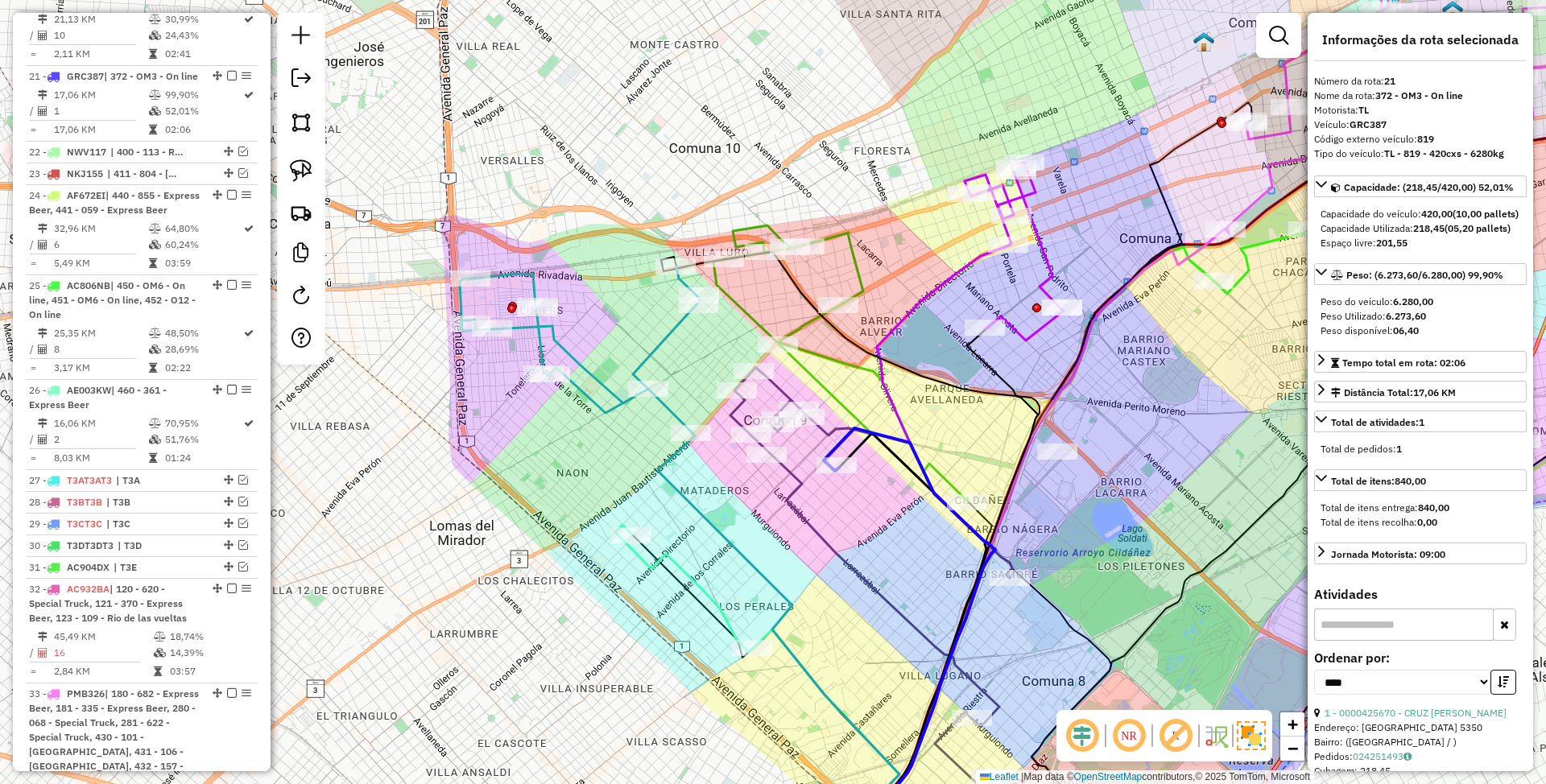
click at [778, 386] on icon at bounding box center [872, 546] width 282 height 360
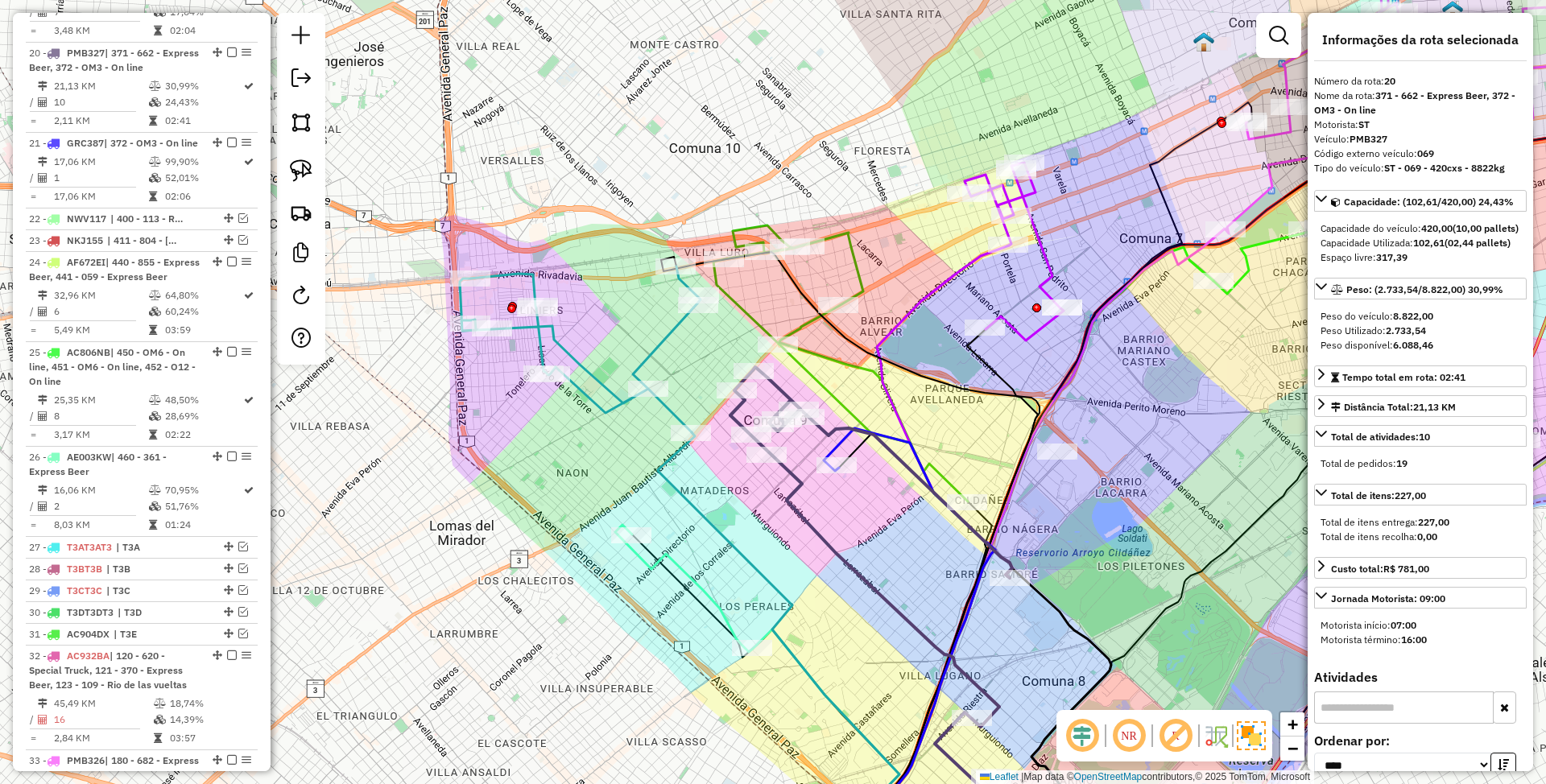
scroll to position [1795, 0]
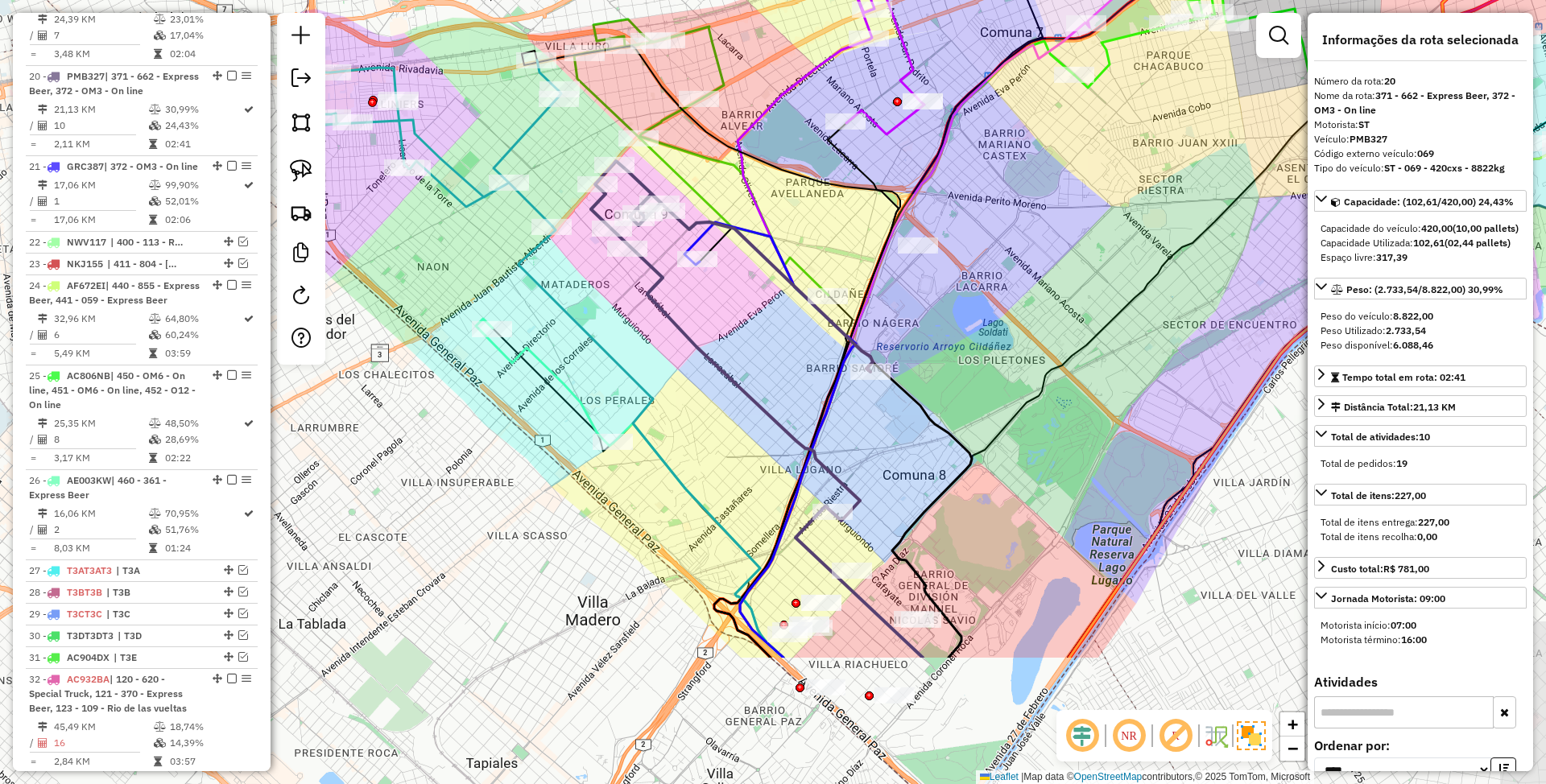
drag, startPoint x: 771, startPoint y: 545, endPoint x: 638, endPoint y: 348, distance: 237.7
click at [638, 348] on div "Janela de atendimento Grade de atendimento Capacidade Transportadoras Veículos …" at bounding box center [773, 392] width 1546 height 784
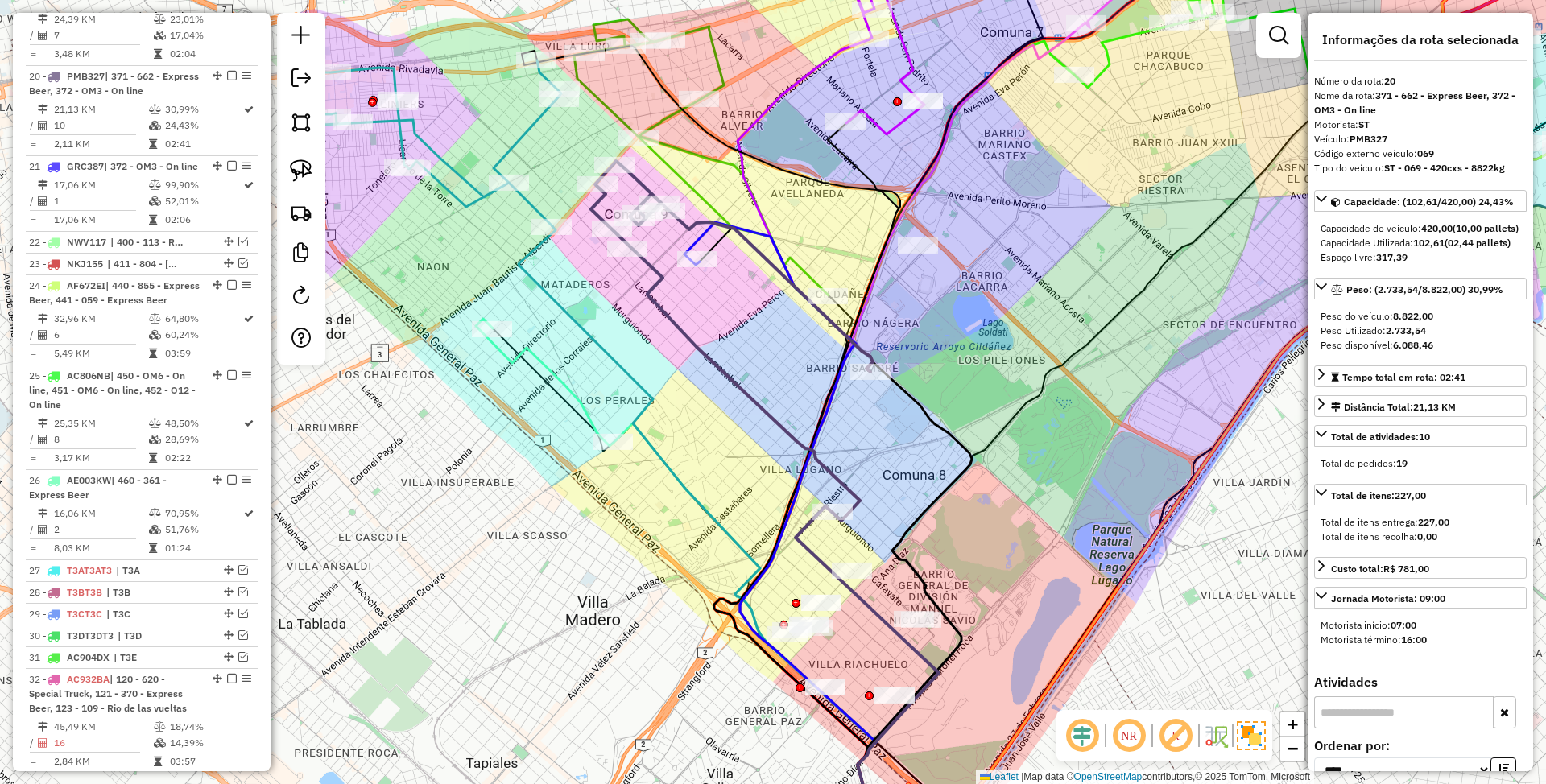
click at [574, 398] on icon at bounding box center [545, 382] width 138 height 127
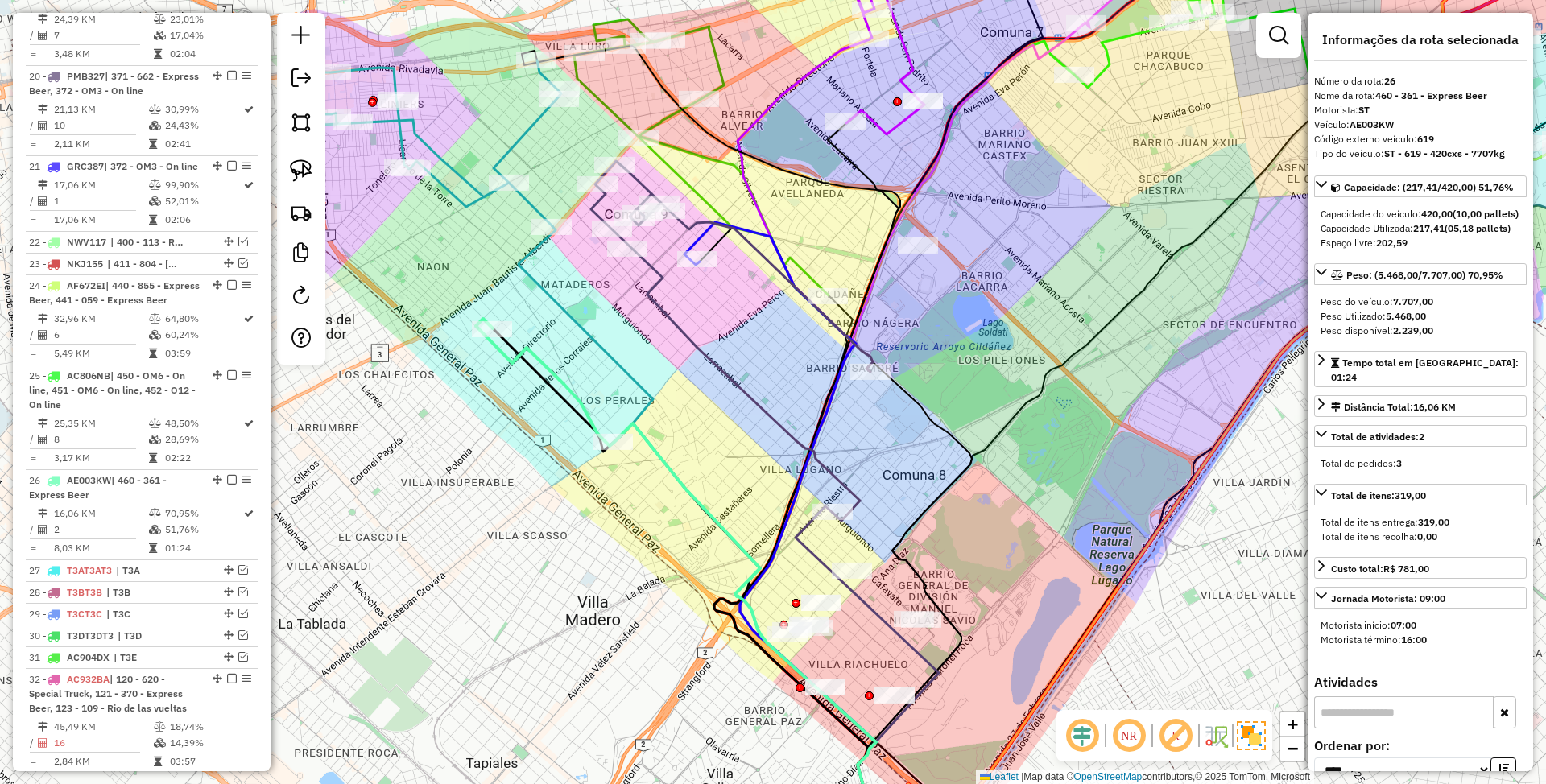
scroll to position [2230, 0]
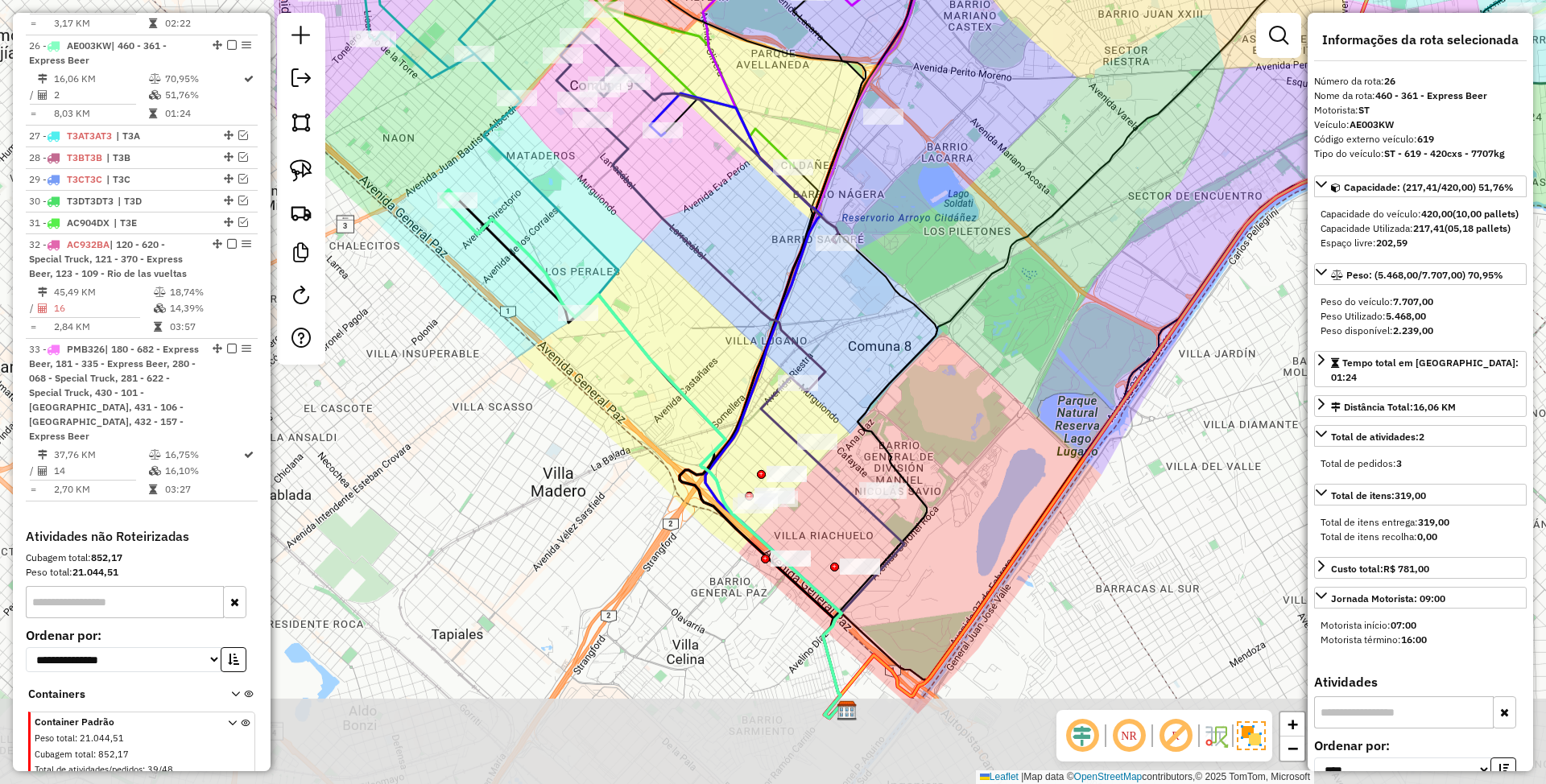
drag, startPoint x: 889, startPoint y: 516, endPoint x: 854, endPoint y: 387, distance: 133.7
click at [854, 387] on div "Janela de atendimento Grade de atendimento Capacidade Transportadoras Veículos …" at bounding box center [773, 392] width 1546 height 784
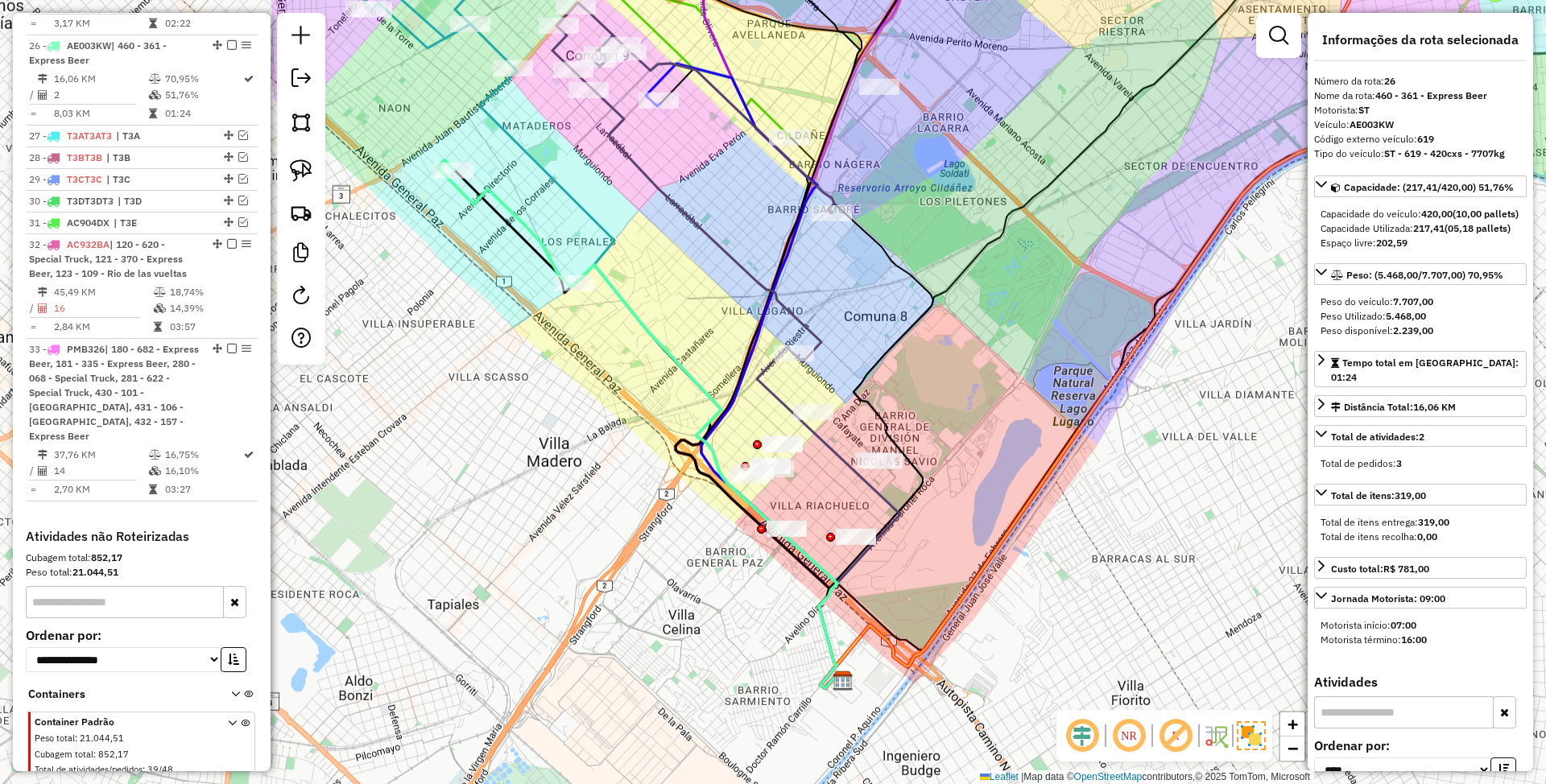
drag, startPoint x: 904, startPoint y: 574, endPoint x: 901, endPoint y: 547, distance: 27.2
click at [901, 547] on div "Janela de atendimento Grade de atendimento Capacidade Transportadoras Veículos …" at bounding box center [773, 392] width 1546 height 784
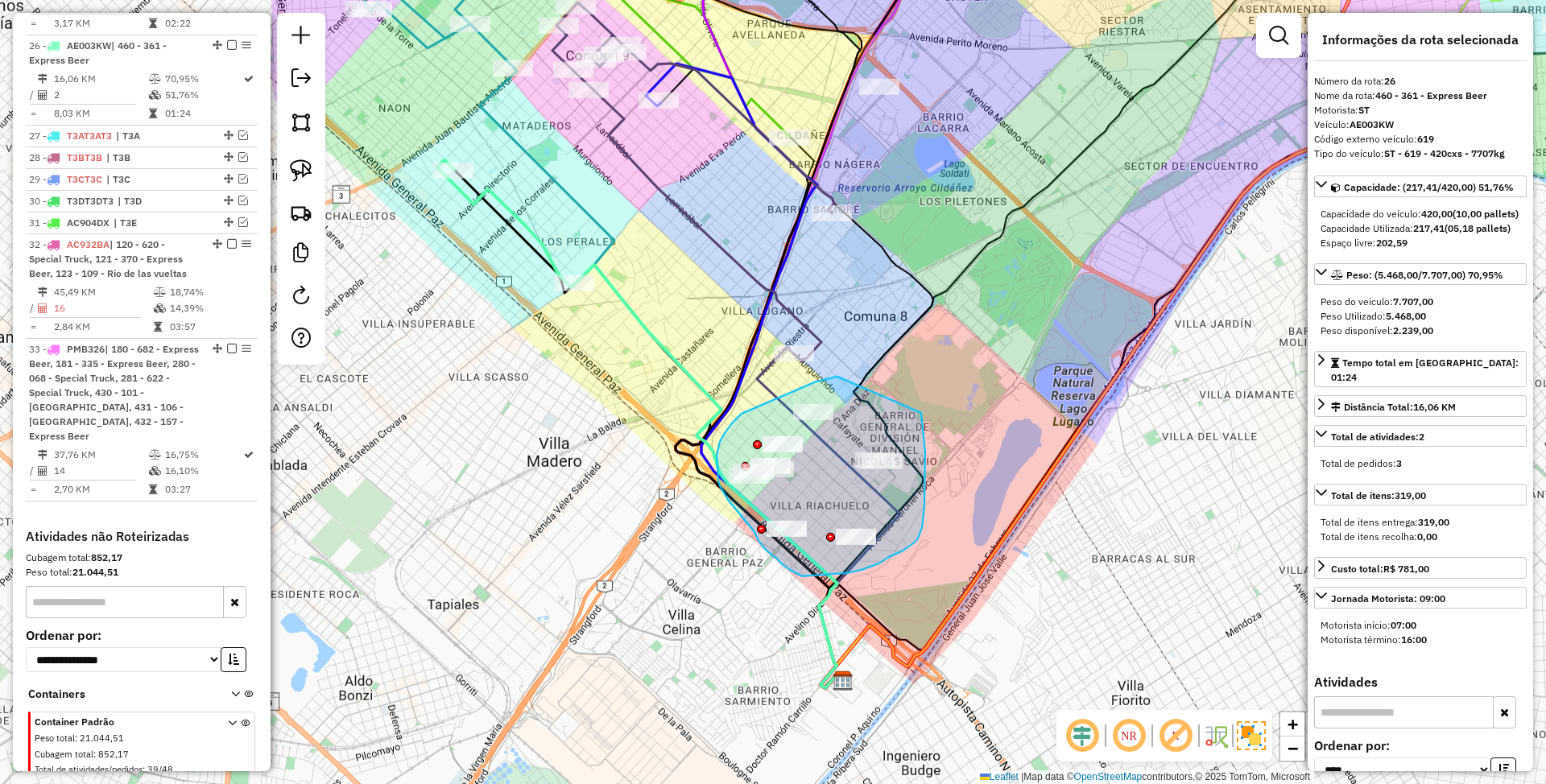
drag, startPoint x: 837, startPoint y: 377, endPoint x: 921, endPoint y: 412, distance: 91.0
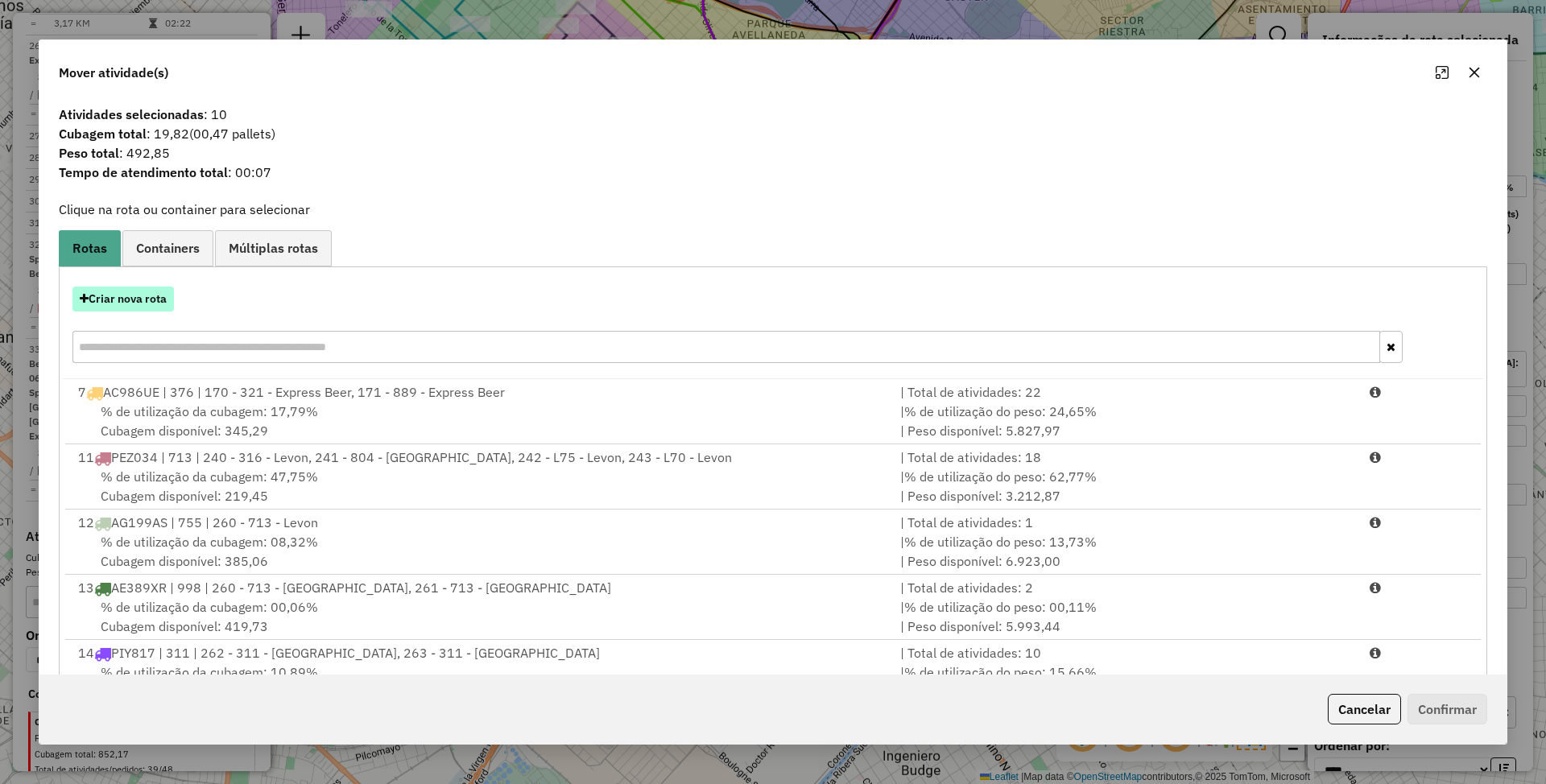
click at [143, 294] on button "Criar nova rota" at bounding box center [123, 299] width 101 height 25
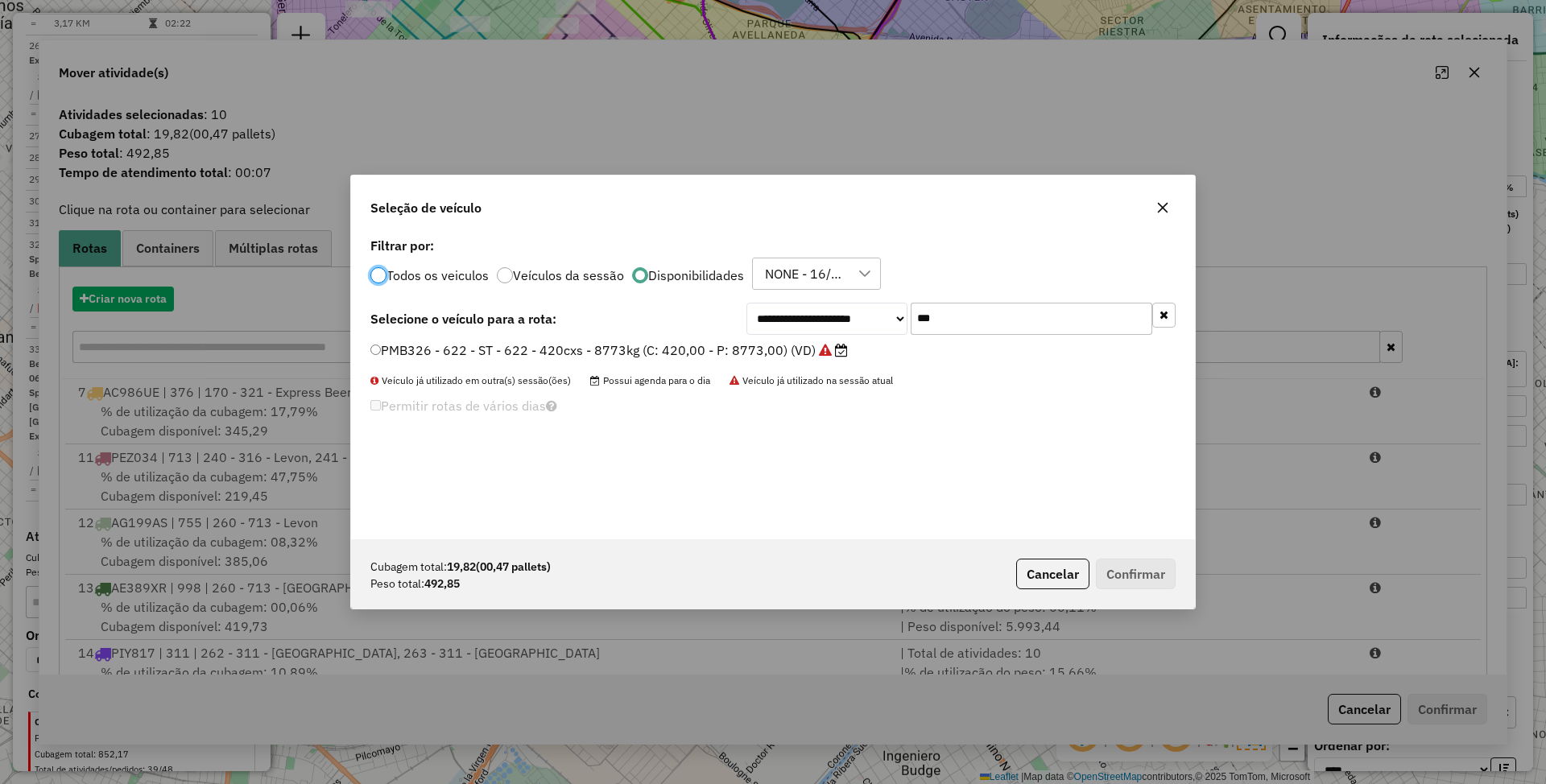
scroll to position [8, 5]
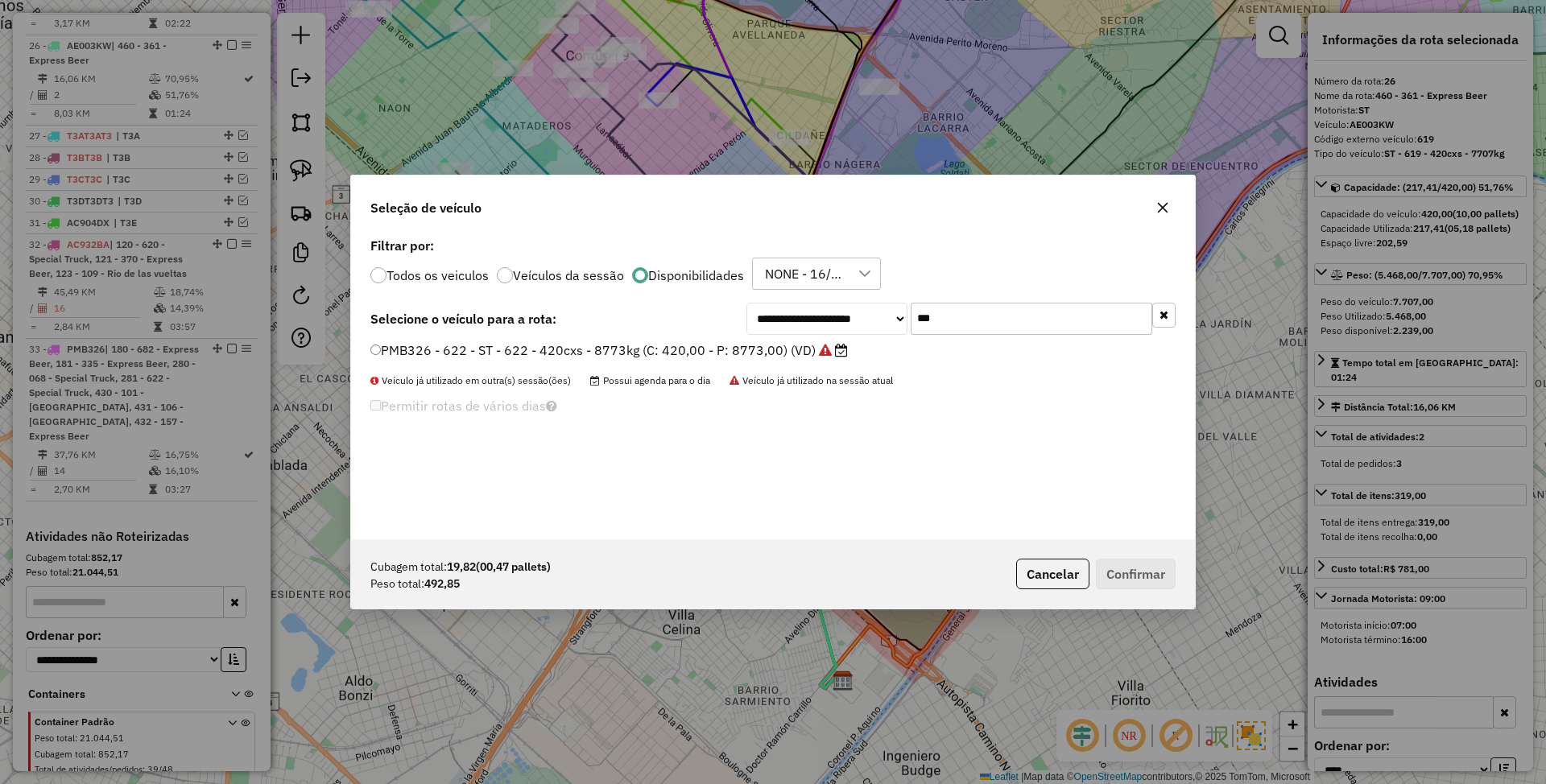
drag, startPoint x: 948, startPoint y: 320, endPoint x: 832, endPoint y: 294, distance: 118.9
click at [832, 294] on div "**********" at bounding box center [773, 386] width 844 height 306
type input "***"
click at [629, 348] on label "AE321PX - 107 - RDV - 107 - 504cxs - 9189kg (C: 504,00 - P: 9189,00) (VD)" at bounding box center [609, 350] width 477 height 19
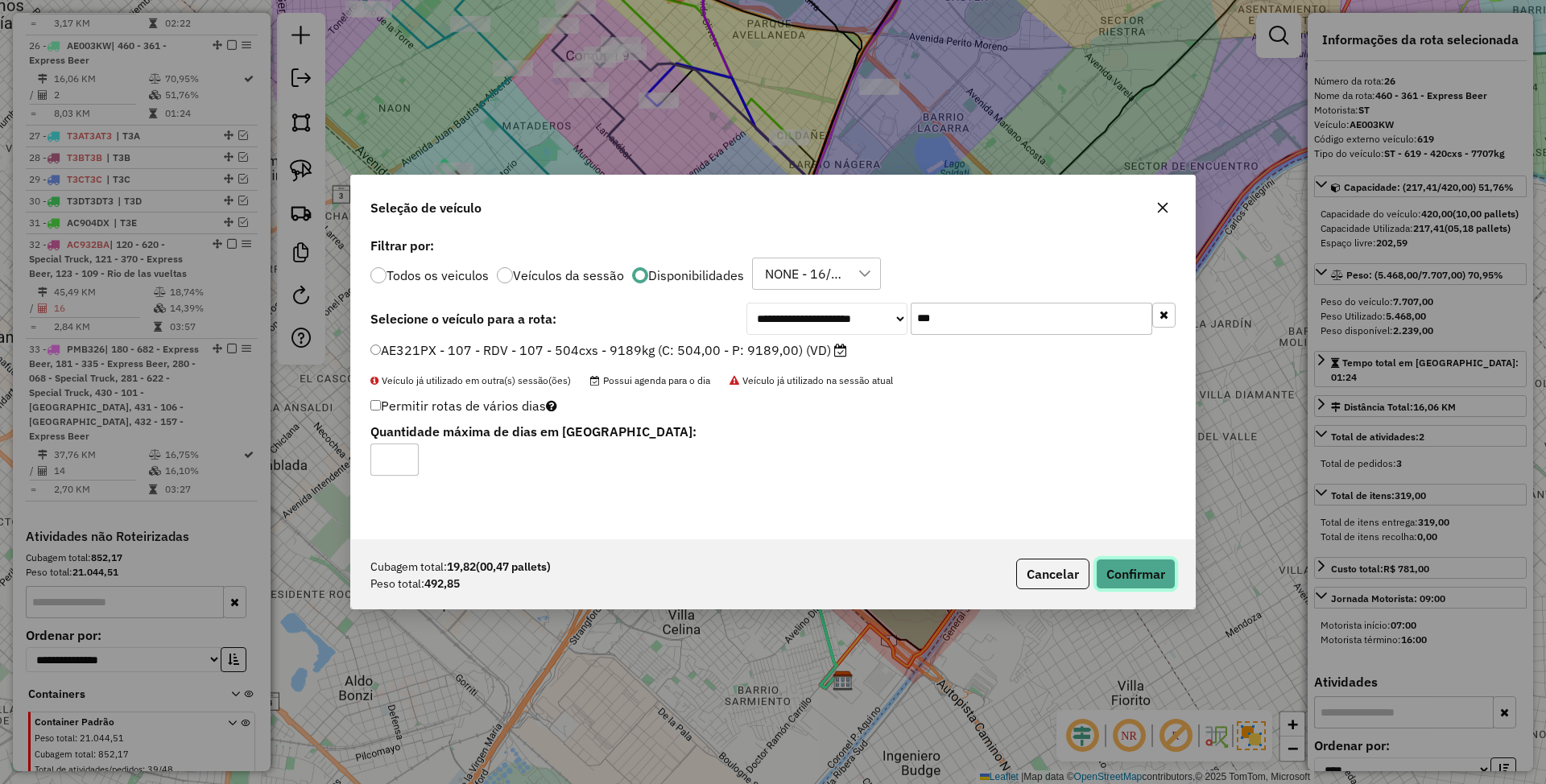
click at [1131, 577] on button "Confirmar" at bounding box center [1136, 574] width 80 height 31
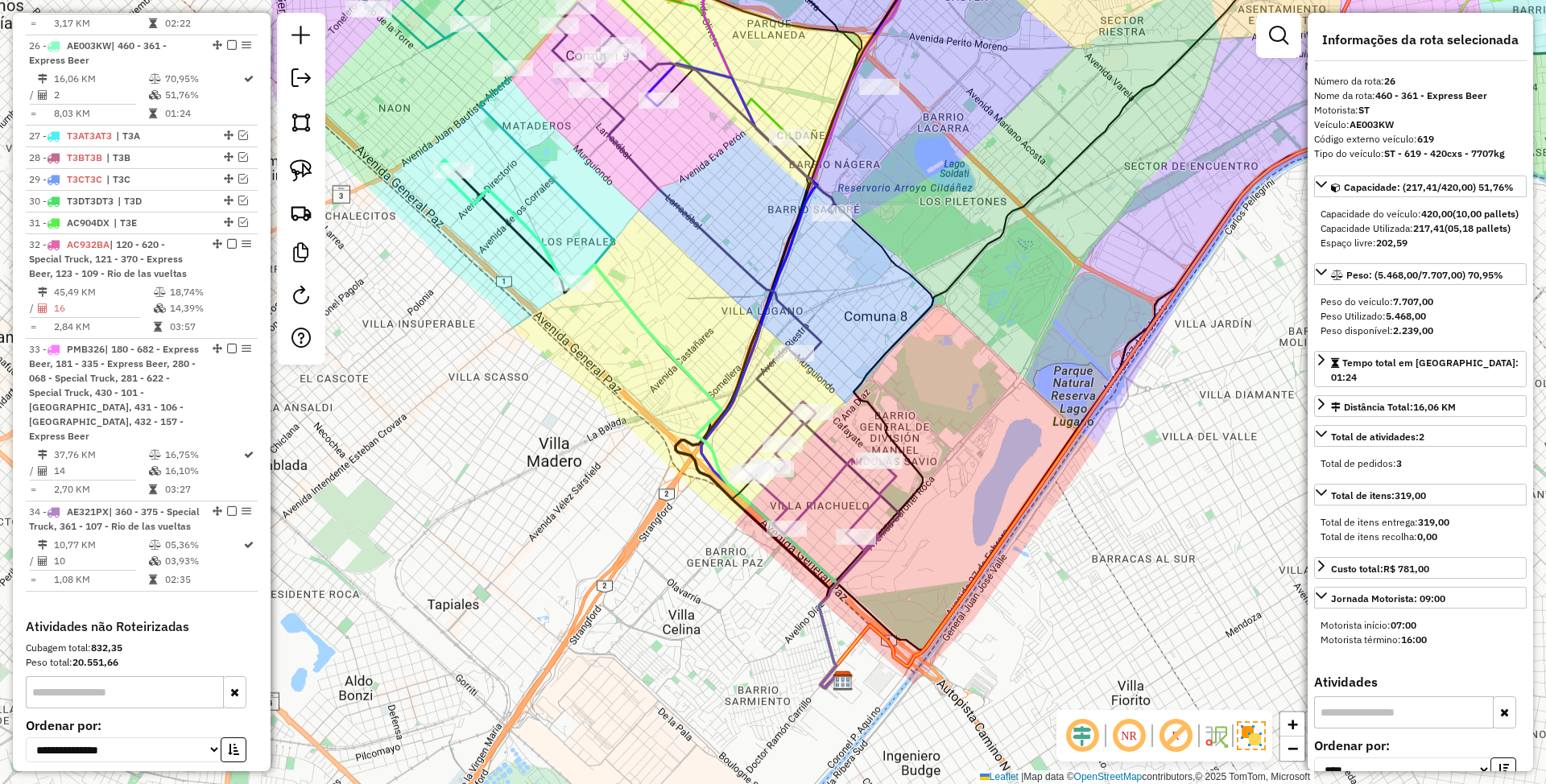
click at [863, 503] on icon at bounding box center [819, 470] width 154 height 138
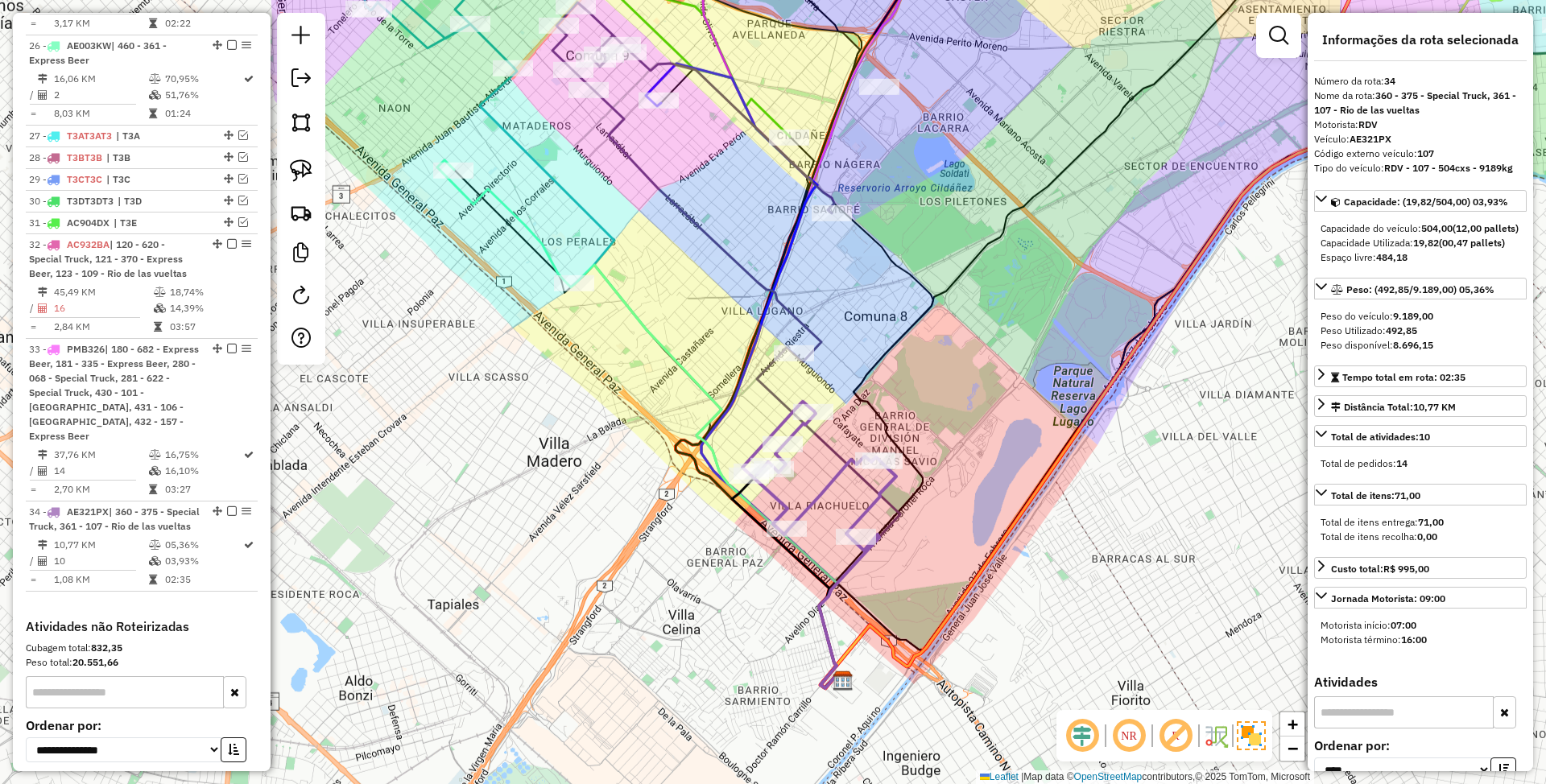
scroll to position [2391, 0]
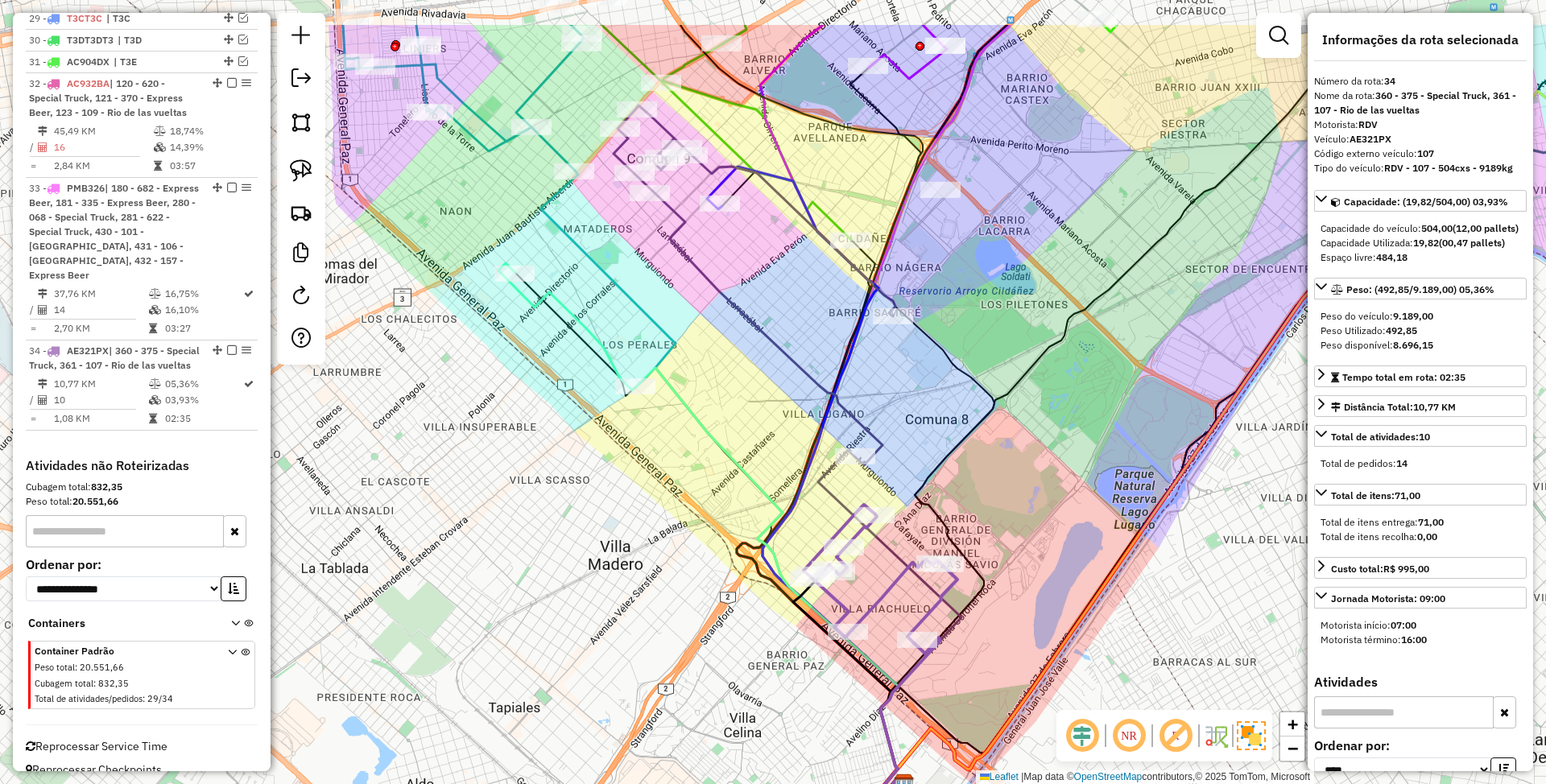
drag, startPoint x: 845, startPoint y: 485, endPoint x: 906, endPoint y: 588, distance: 119.7
click at [906, 588] on div "Janela de atendimento Grade de atendimento Capacidade Transportadoras Veículos …" at bounding box center [773, 392] width 1546 height 784
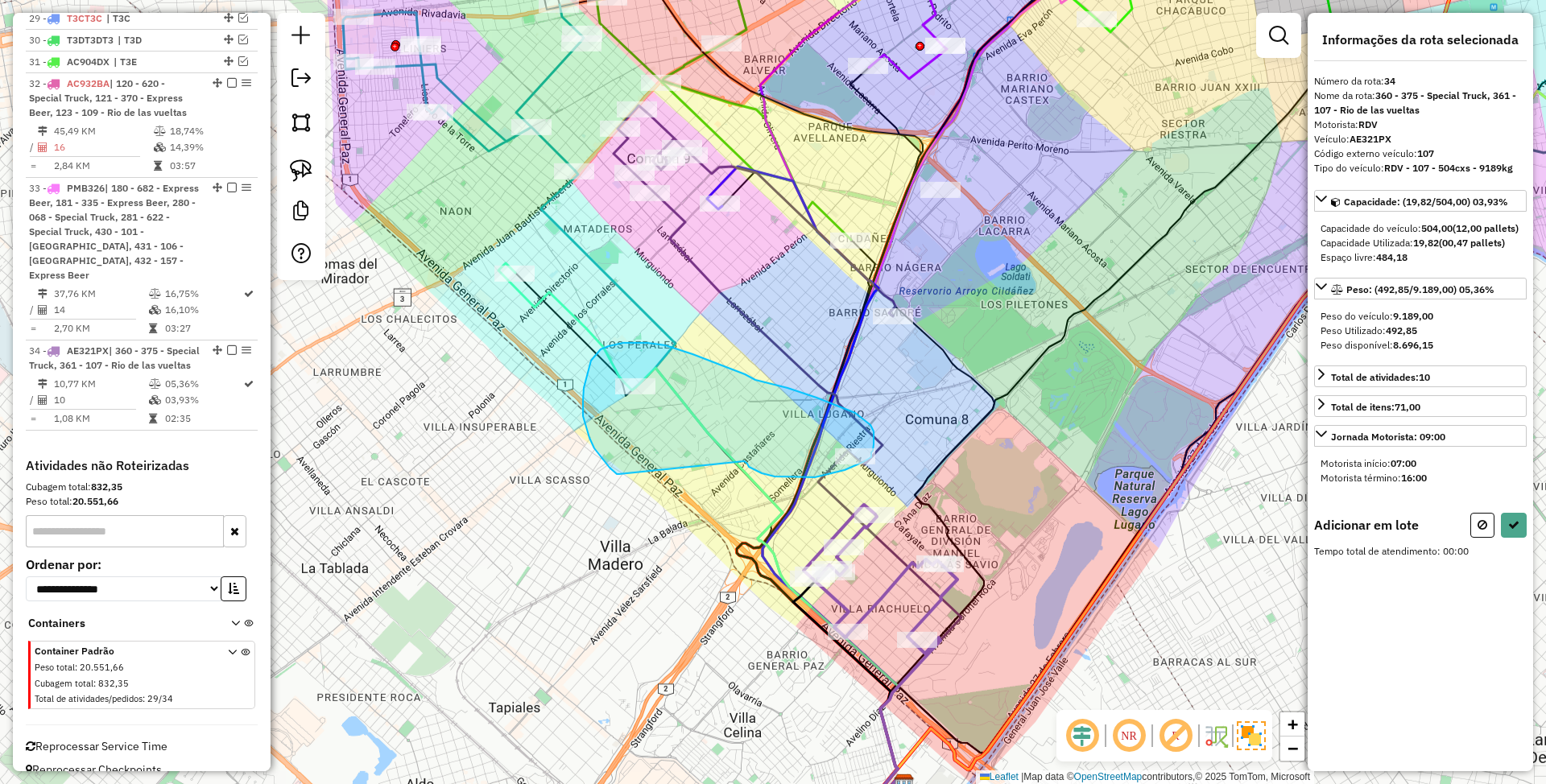
drag, startPoint x: 747, startPoint y: 463, endPoint x: 619, endPoint y: 474, distance: 128.5
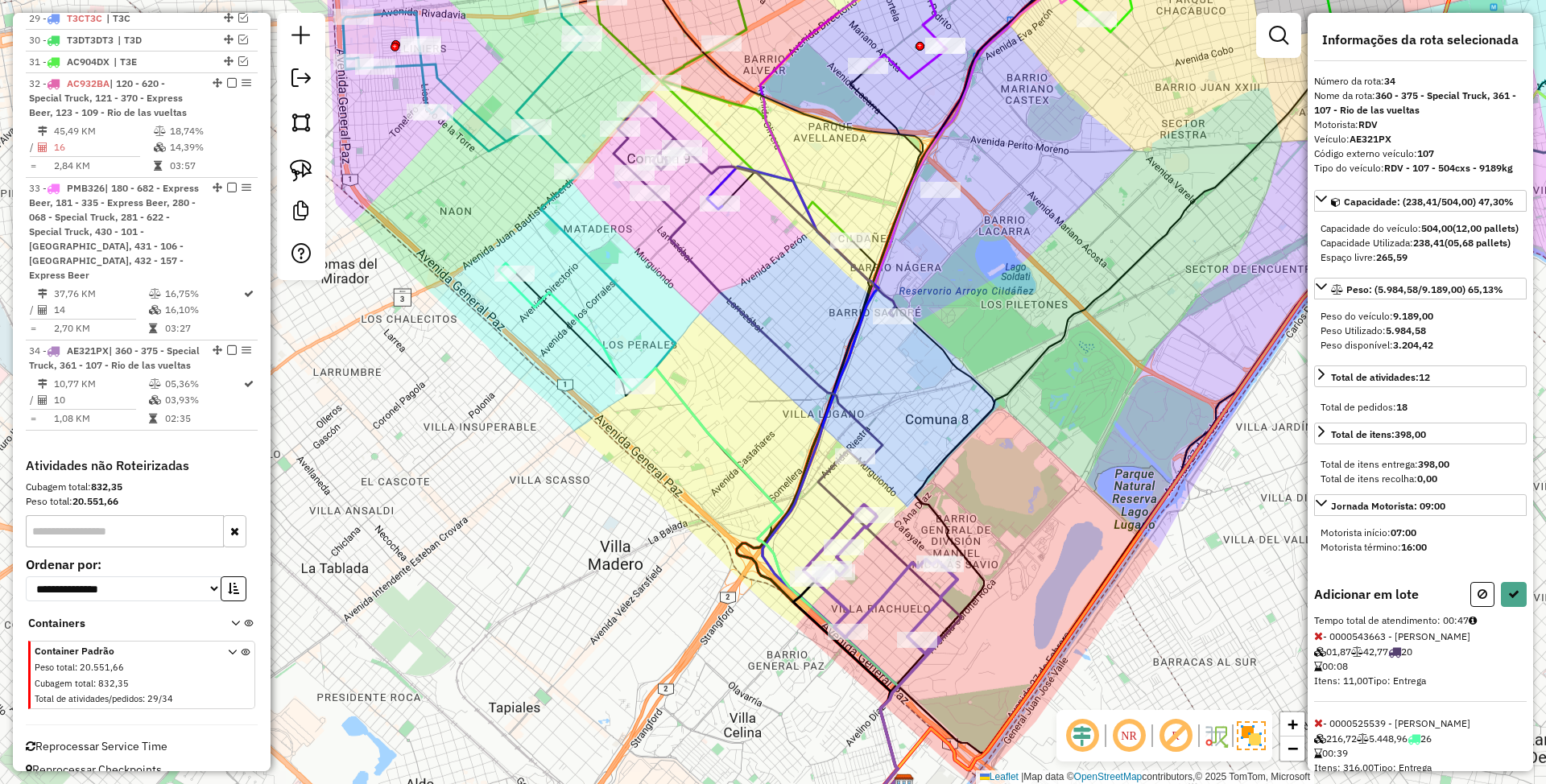
select select "*********"
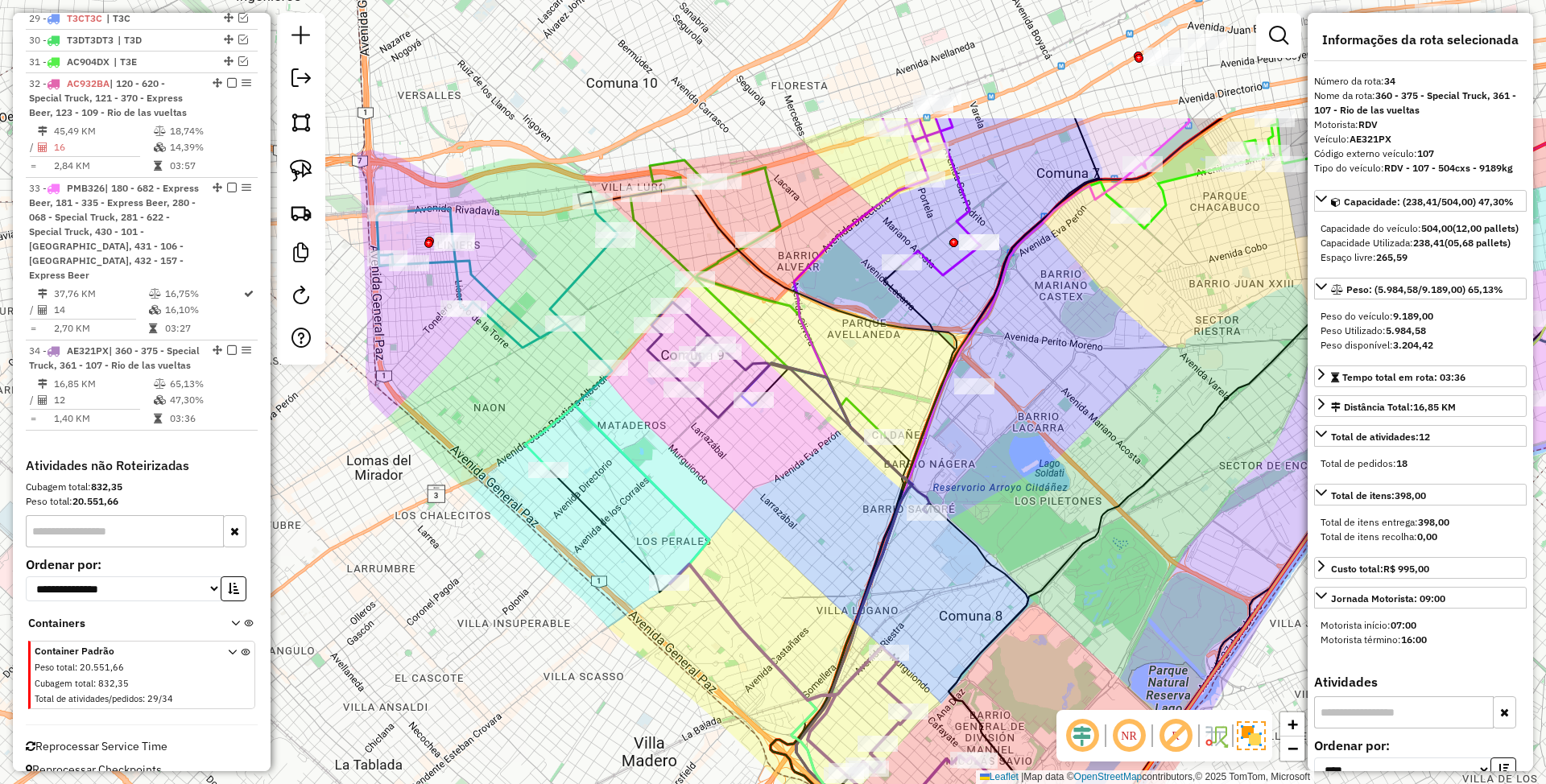
drag, startPoint x: 755, startPoint y: 429, endPoint x: 789, endPoint y: 625, distance: 198.9
click at [789, 625] on div "Janela de atendimento Grade de atendimento Capacidade Transportadoras Veículos …" at bounding box center [773, 392] width 1546 height 784
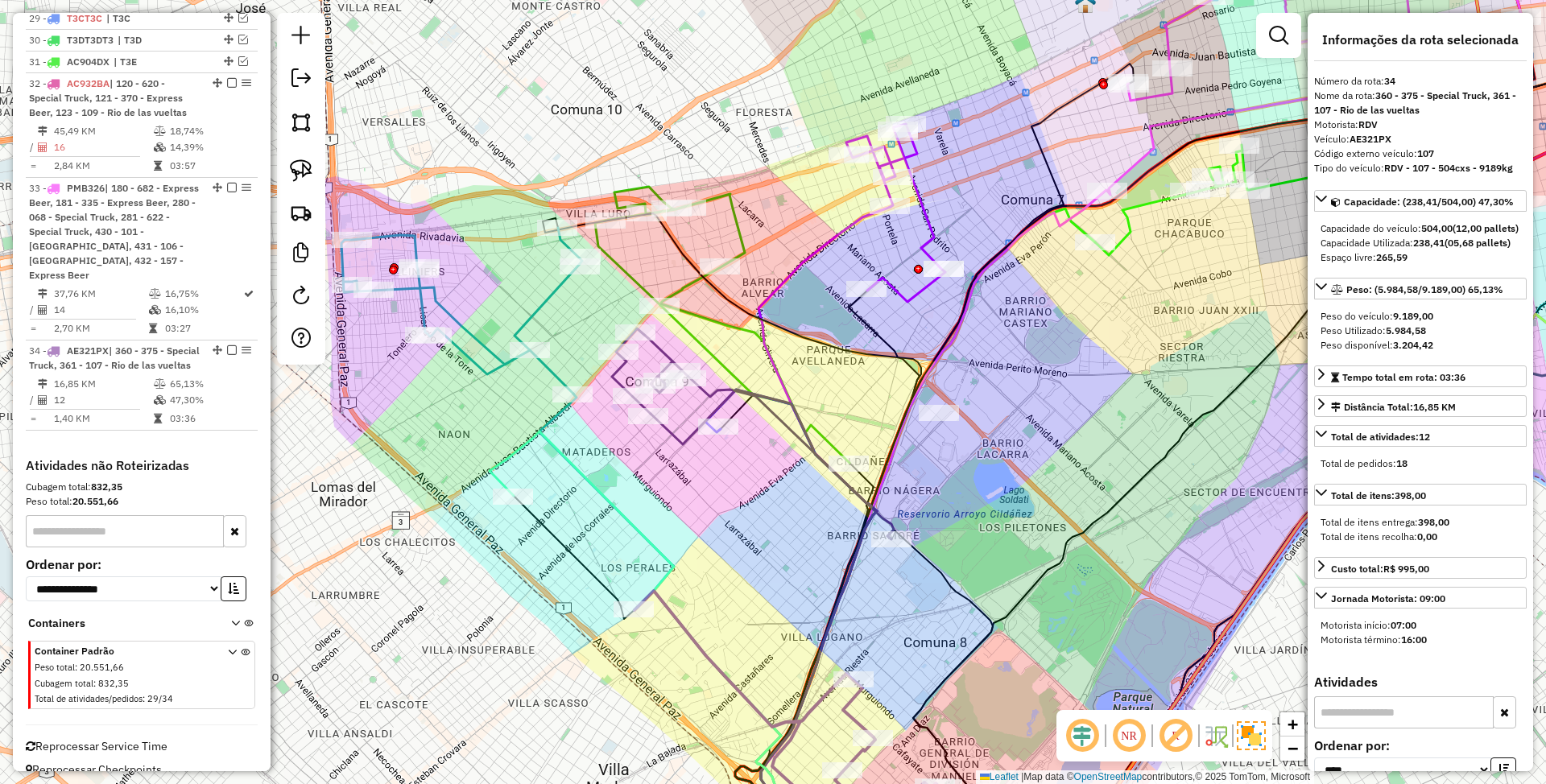
drag, startPoint x: 941, startPoint y: 595, endPoint x: 902, endPoint y: 622, distance: 47.4
click at [902, 622] on div "Janela de atendimento Grade de atendimento Capacidade Transportadoras Veículos …" at bounding box center [773, 392] width 1546 height 784
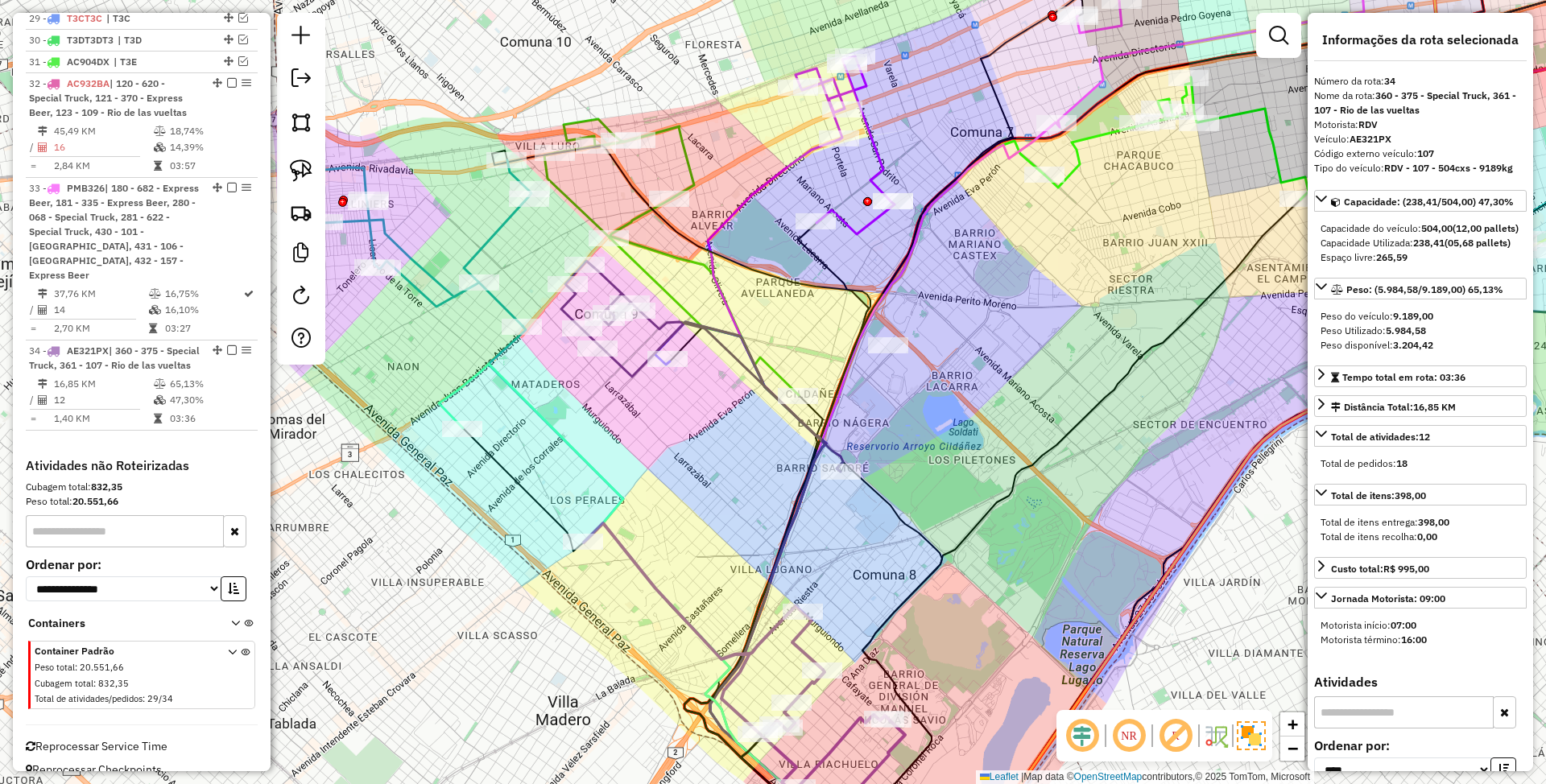
drag, startPoint x: 865, startPoint y: 580, endPoint x: 838, endPoint y: 530, distance: 56.8
click at [838, 530] on div "Janela de atendimento Grade de atendimento Capacidade Transportadoras Veículos …" at bounding box center [773, 392] width 1546 height 784
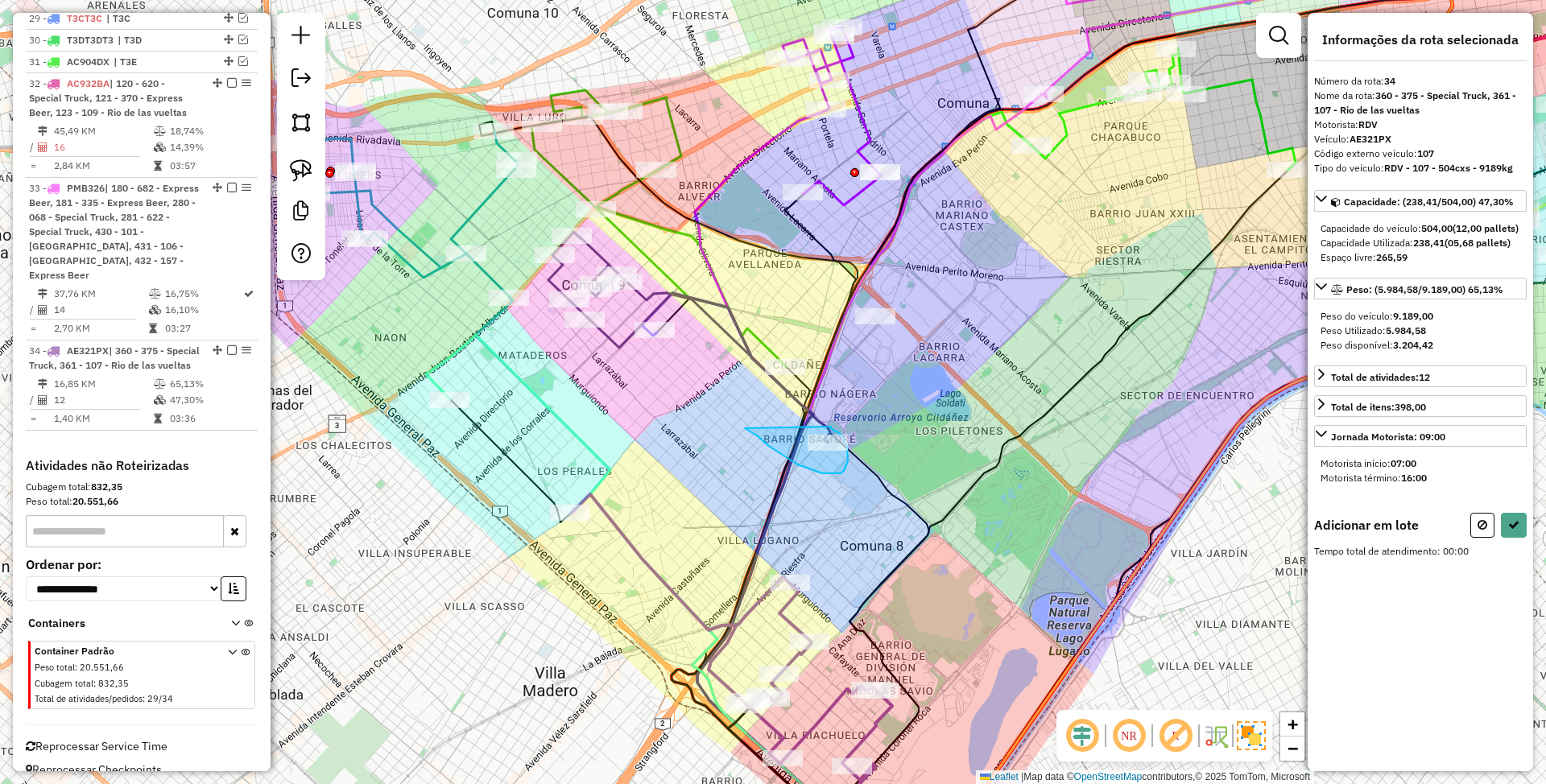
drag, startPoint x: 745, startPoint y: 429, endPoint x: 829, endPoint y: 427, distance: 84.0
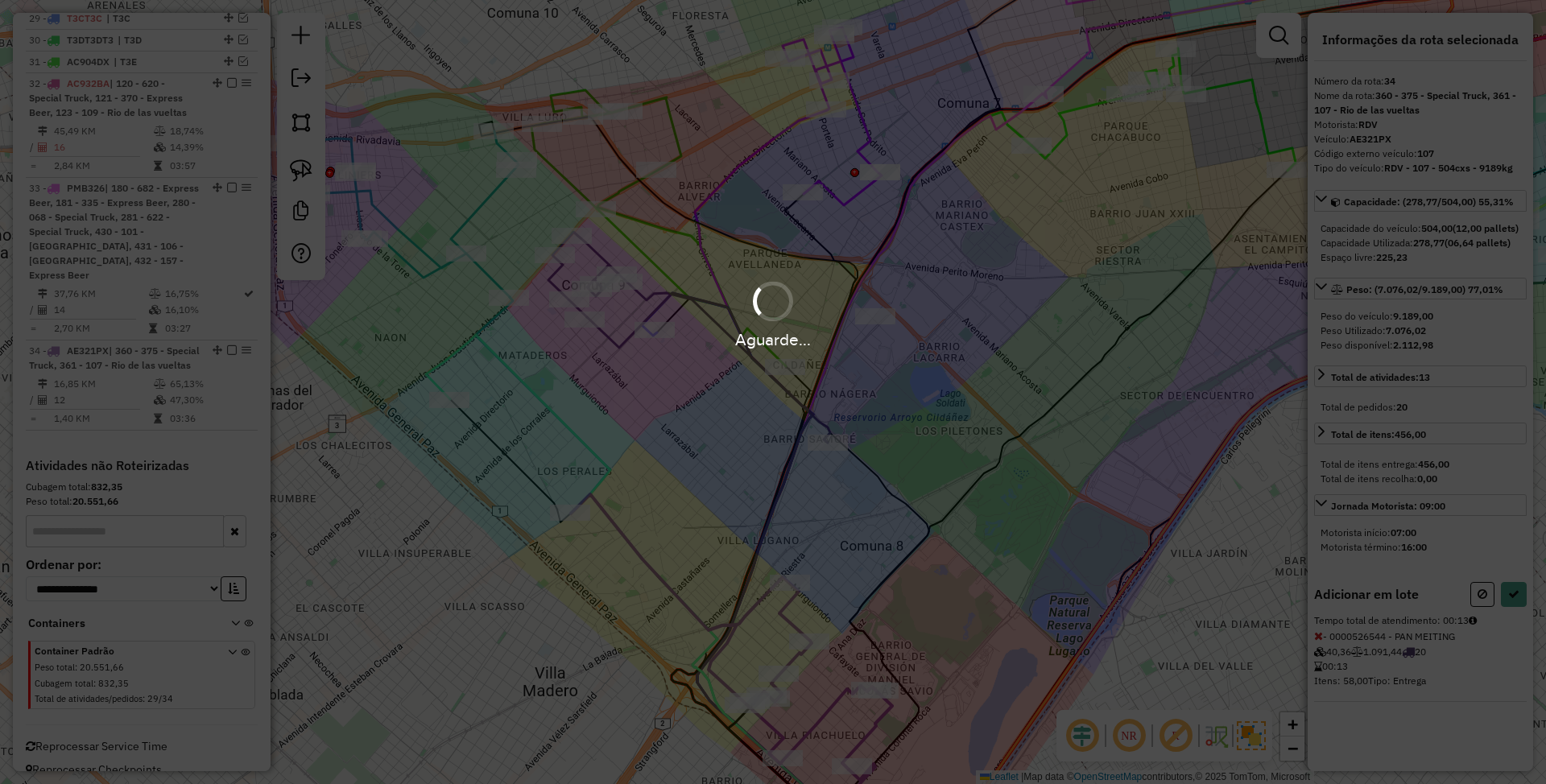
select select "*********"
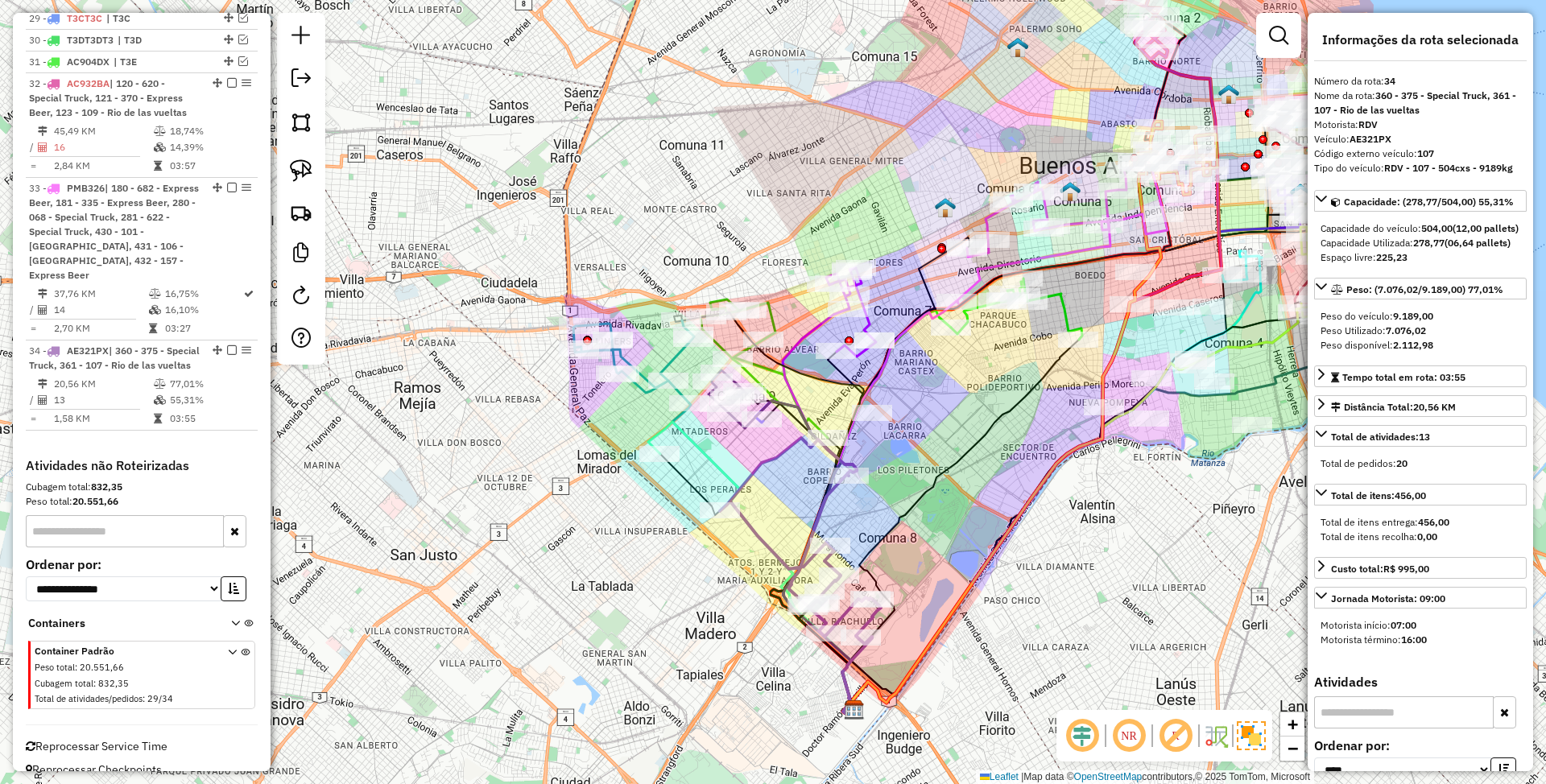
drag, startPoint x: 851, startPoint y: 525, endPoint x: 873, endPoint y: 528, distance: 22.2
click at [873, 528] on div "Janela de atendimento Grade de atendimento Capacidade Transportadoras Veículos …" at bounding box center [773, 392] width 1546 height 784
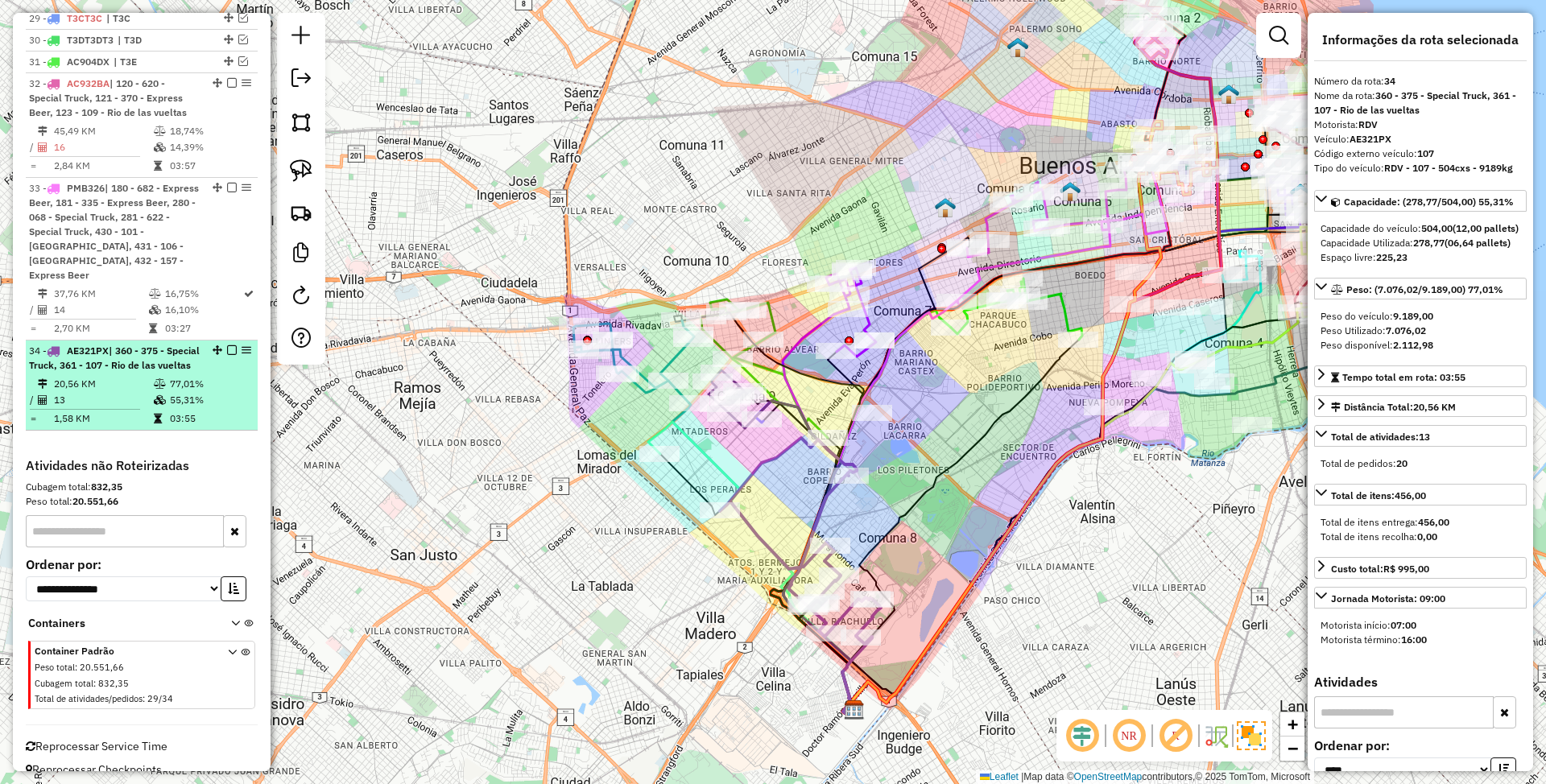
click at [229, 346] on em at bounding box center [232, 350] width 10 height 10
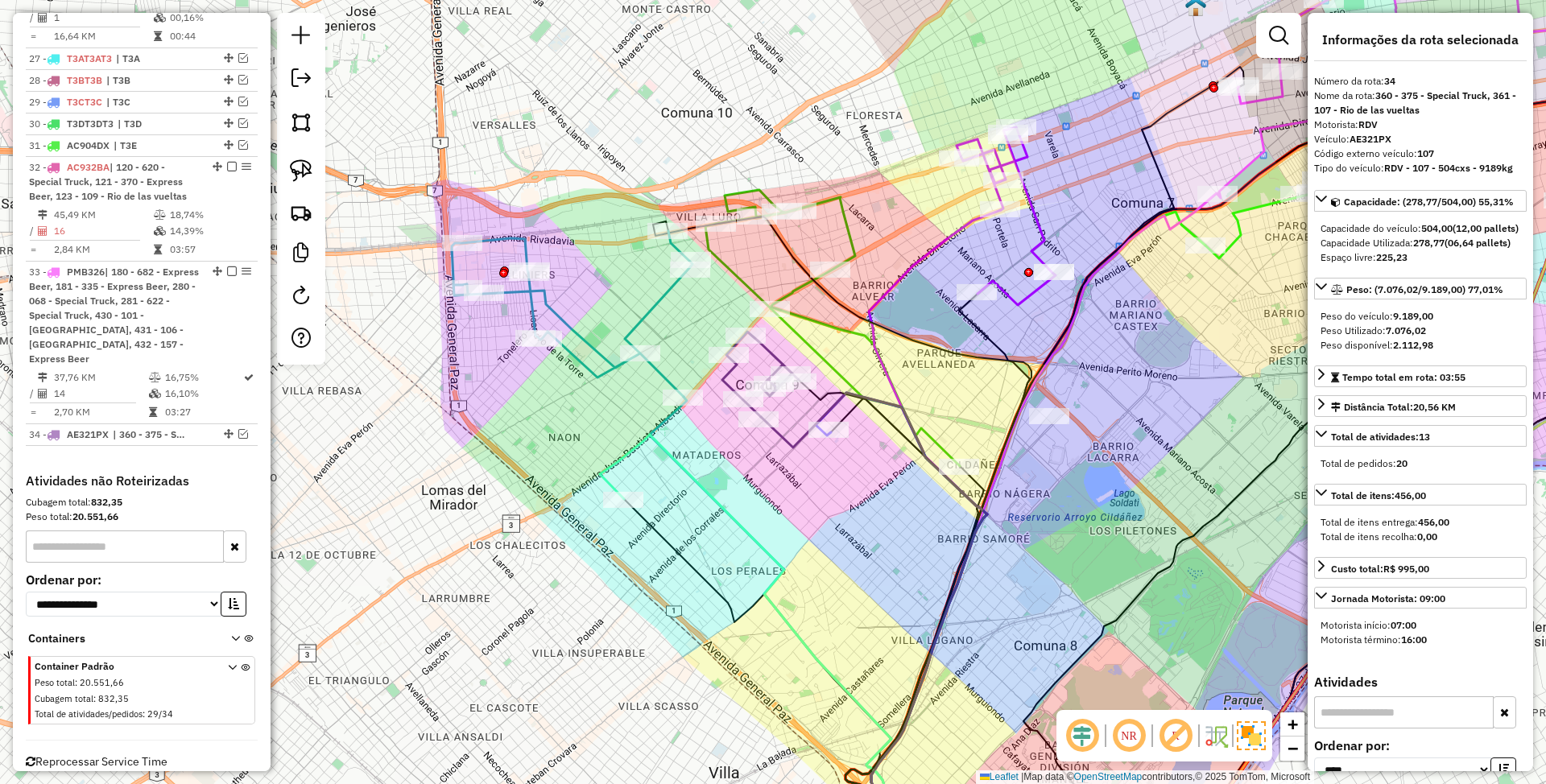
click at [664, 381] on icon at bounding box center [572, 314] width 240 height 166
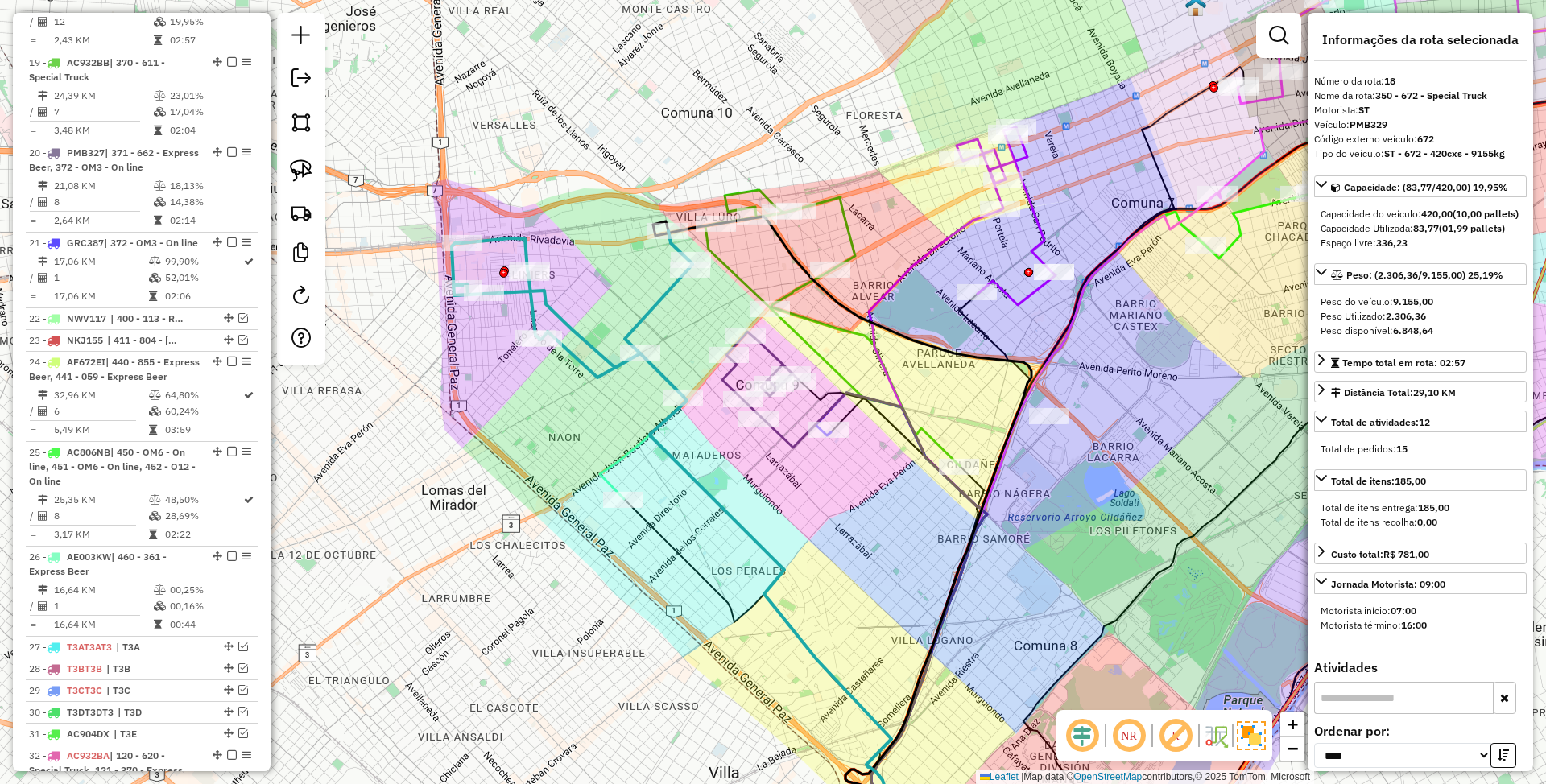
scroll to position [1614, 0]
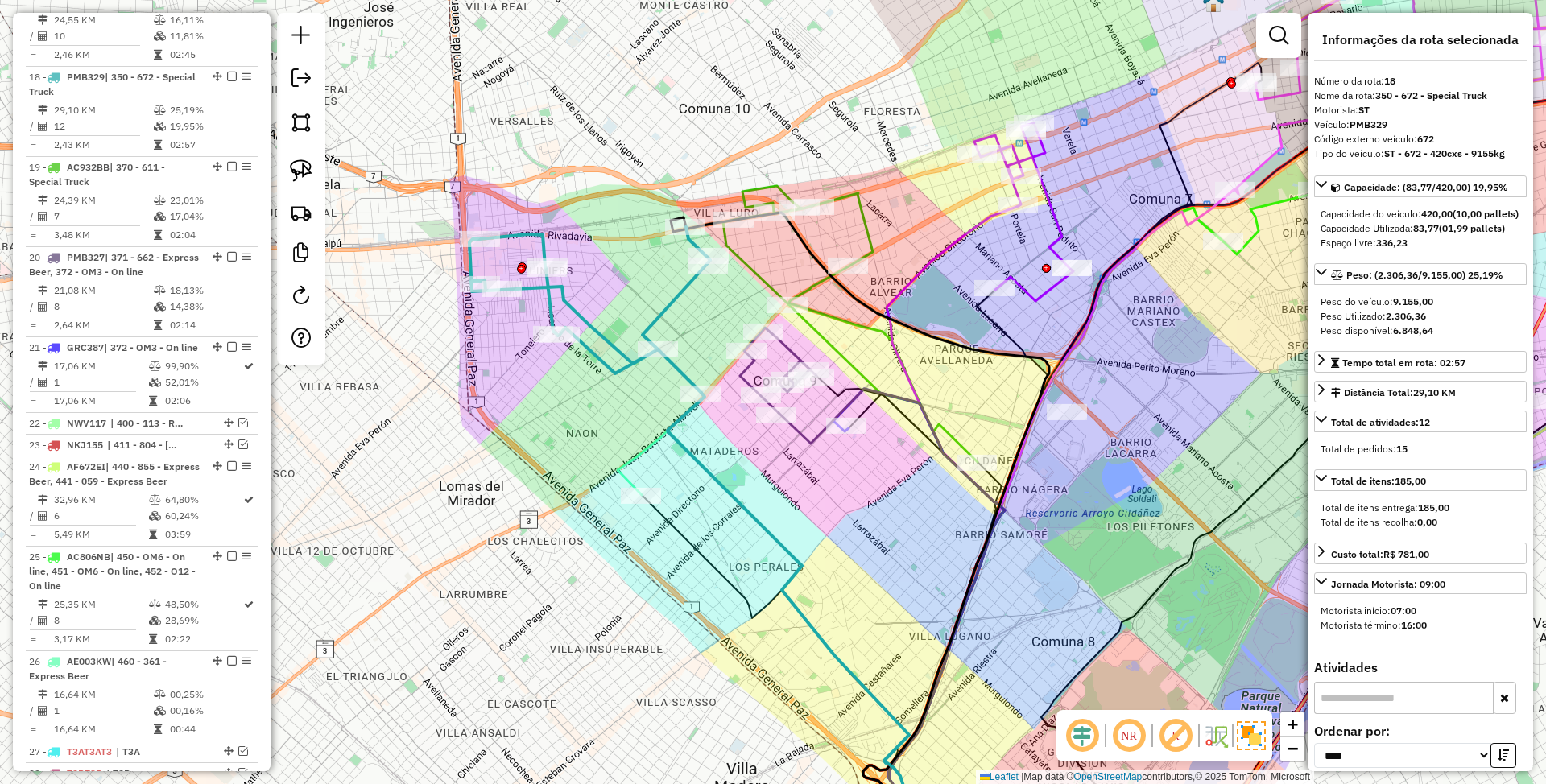
drag, startPoint x: 743, startPoint y: 468, endPoint x: 752, endPoint y: 477, distance: 12.7
click at [752, 477] on div "Janela de atendimento Grade de atendimento Capacidade Transportadoras Veículos …" at bounding box center [773, 392] width 1546 height 784
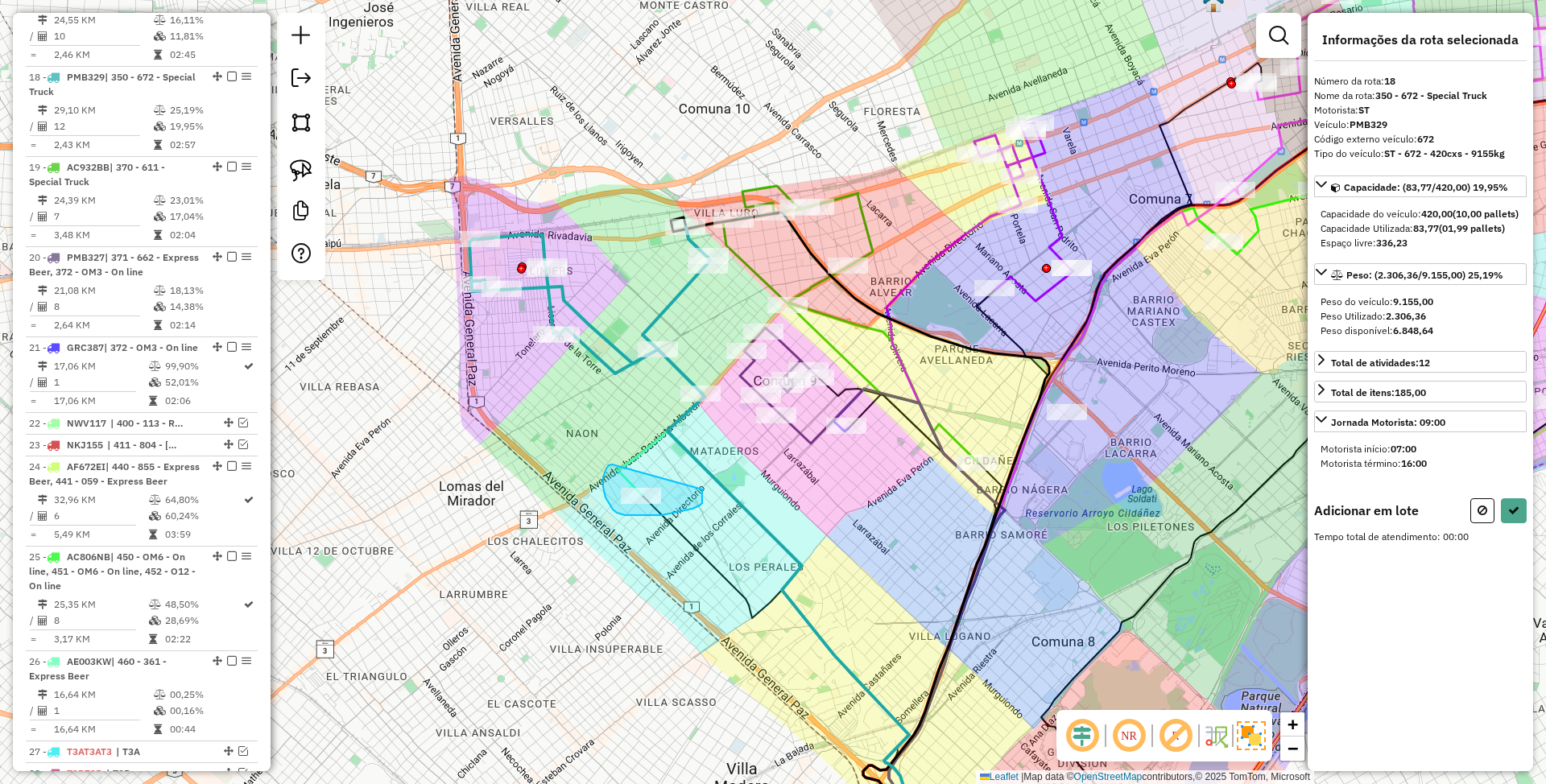
drag, startPoint x: 605, startPoint y: 497, endPoint x: 702, endPoint y: 490, distance: 97.3
click at [1515, 517] on icon at bounding box center [1514, 511] width 12 height 12
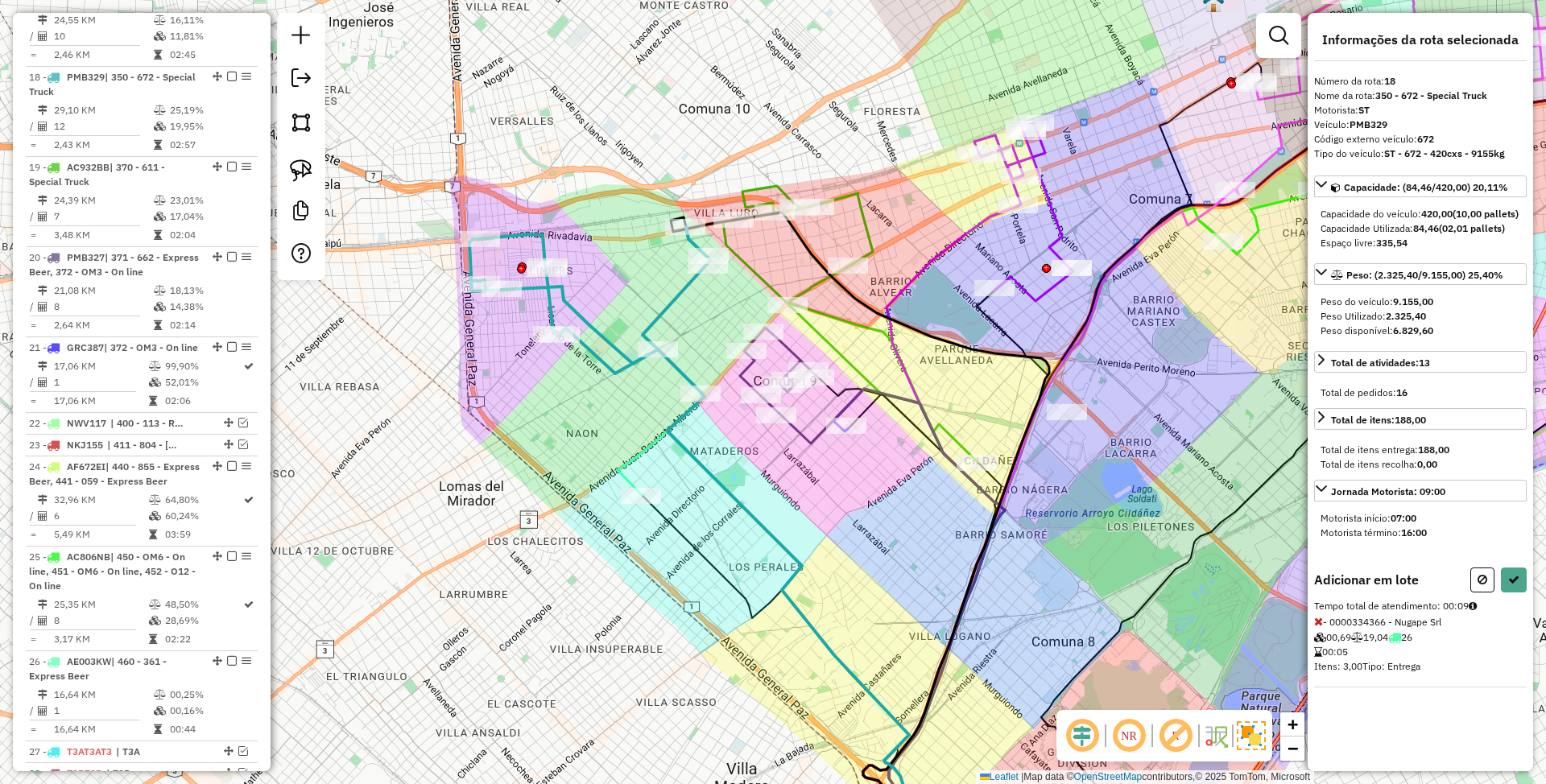
select select "*********"
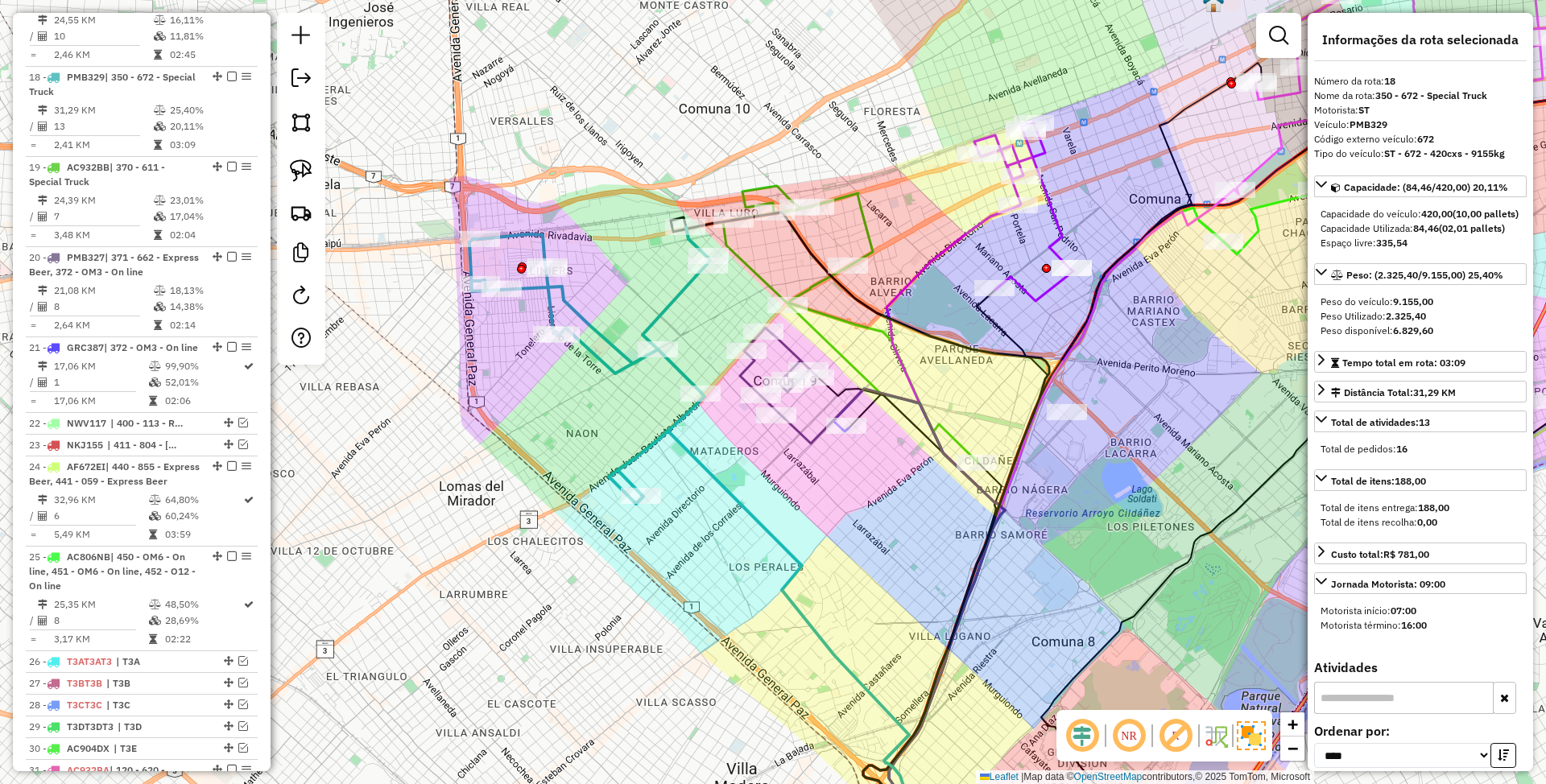
click at [667, 309] on icon at bounding box center [589, 365] width 240 height 277
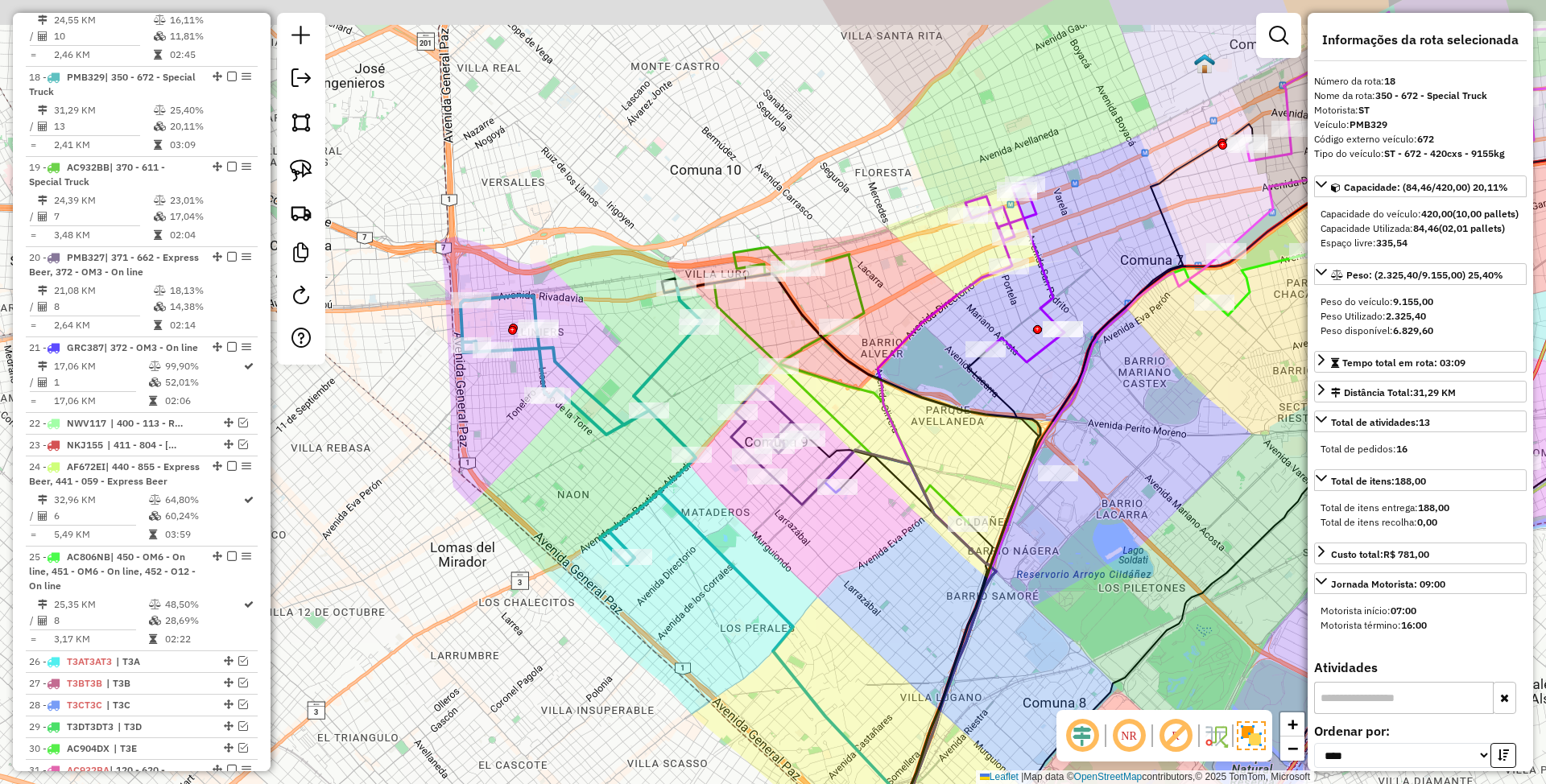
drag, startPoint x: 690, startPoint y: 311, endPoint x: 682, endPoint y: 372, distance: 61.5
click at [682, 372] on div "Janela de atendimento Grade de atendimento Capacidade Transportadoras Veículos …" at bounding box center [773, 392] width 1546 height 784
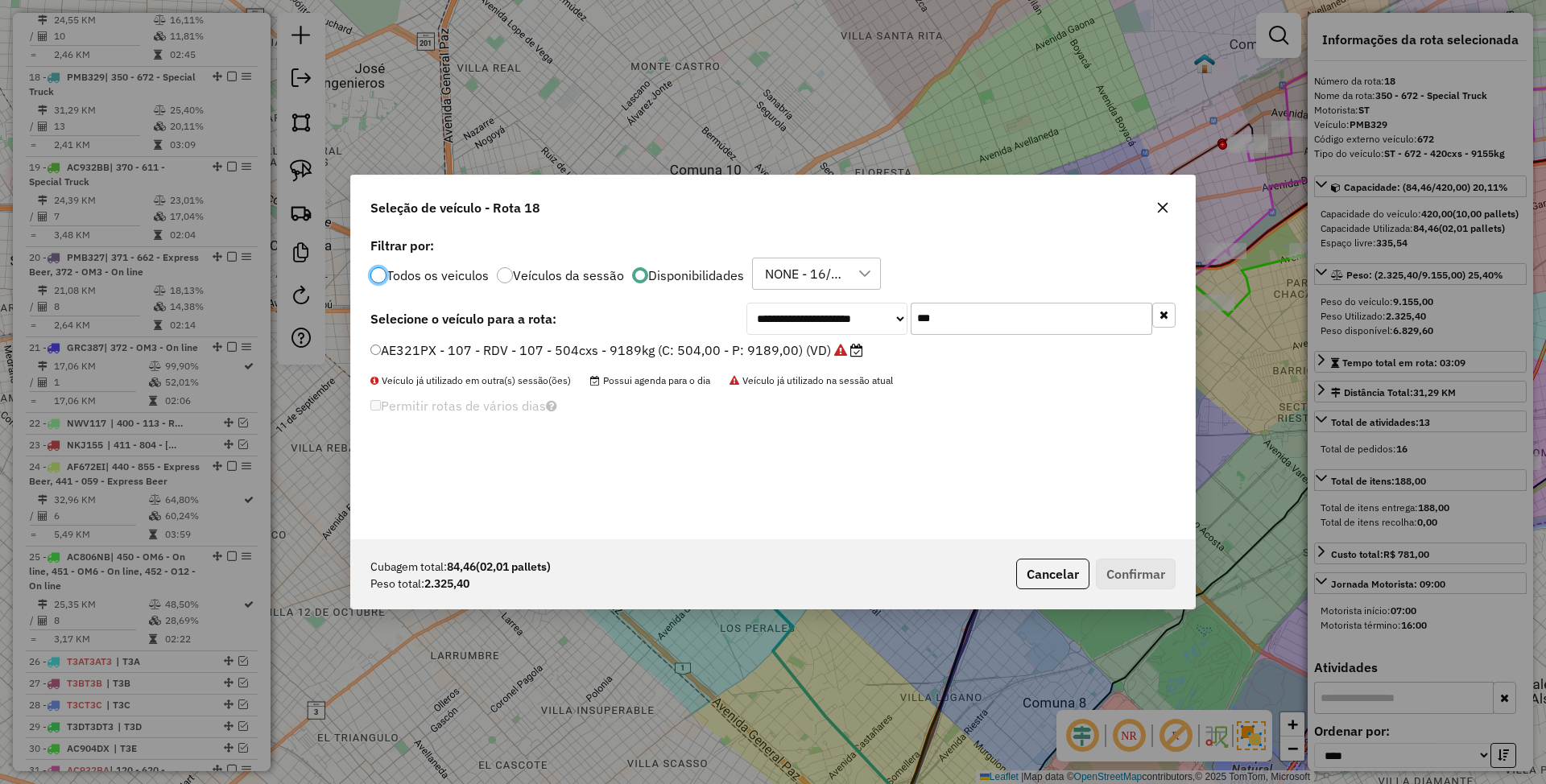
scroll to position [8, 5]
drag, startPoint x: 970, startPoint y: 322, endPoint x: 846, endPoint y: 288, distance: 128.6
click at [846, 288] on div "**********" at bounding box center [773, 386] width 844 height 306
type input "***"
click at [1070, 580] on button "Cancelar" at bounding box center [1054, 574] width 73 height 31
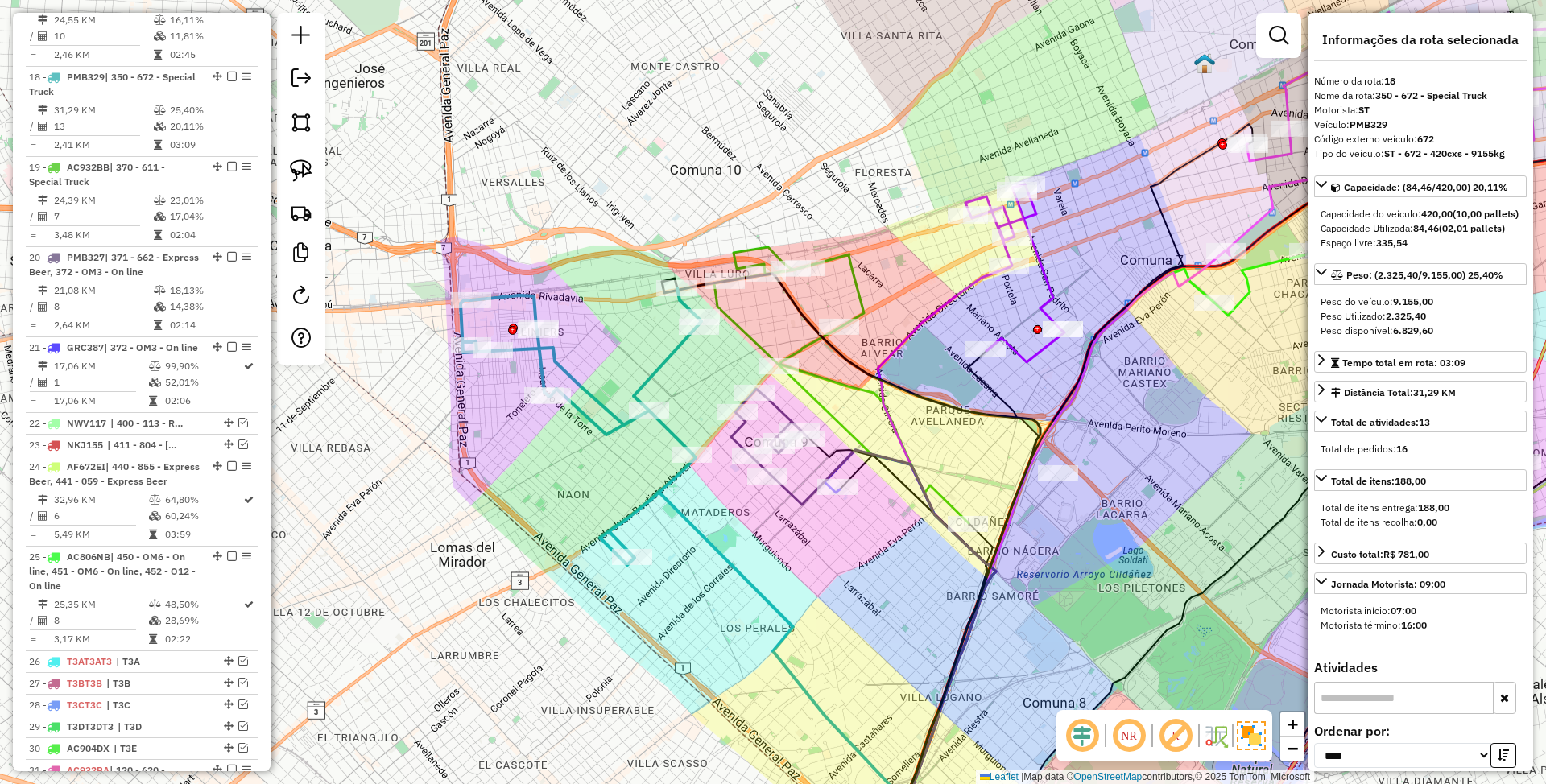
click at [740, 435] on icon at bounding box center [769, 432] width 76 height 85
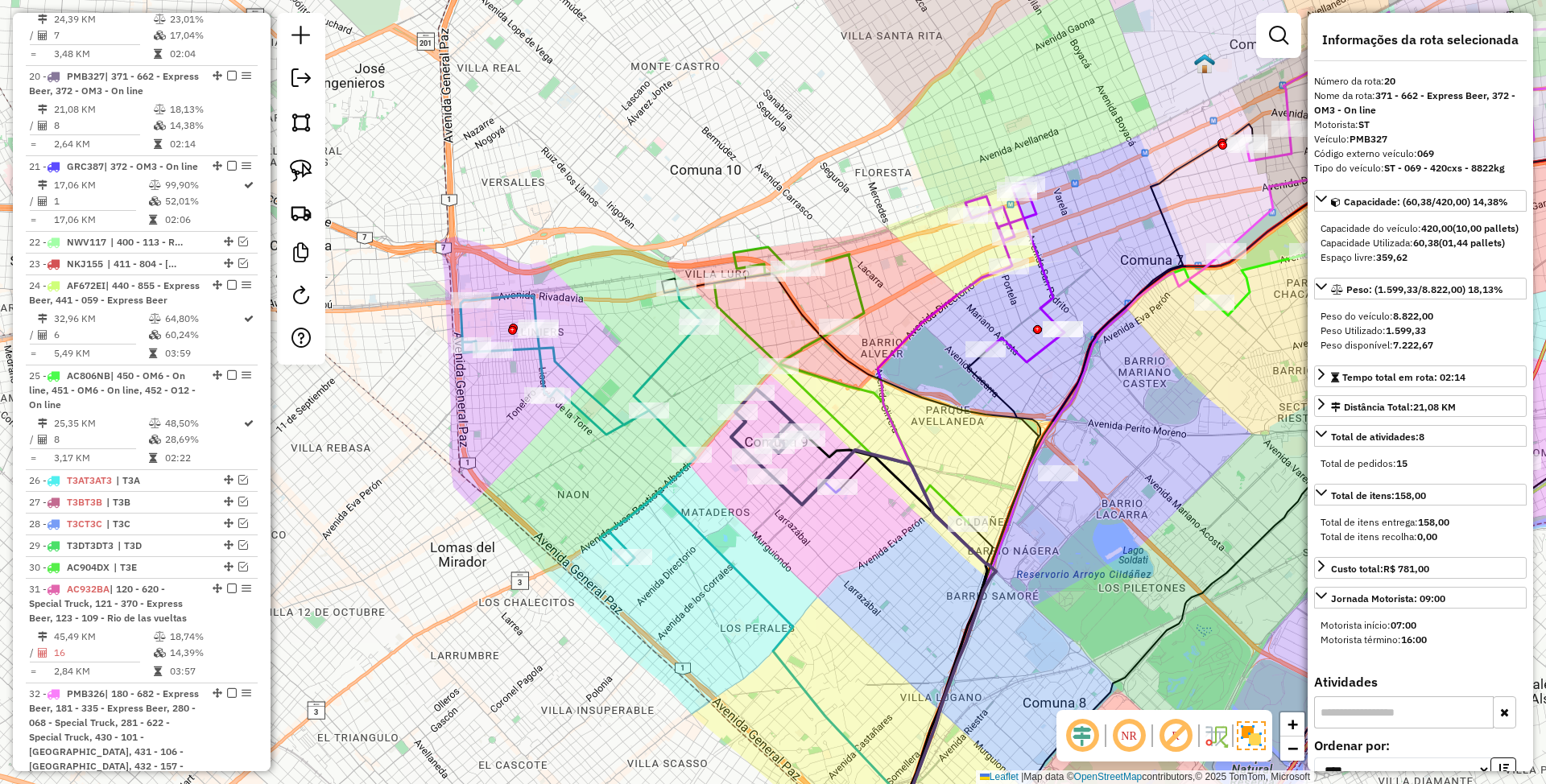
scroll to position [214, 0]
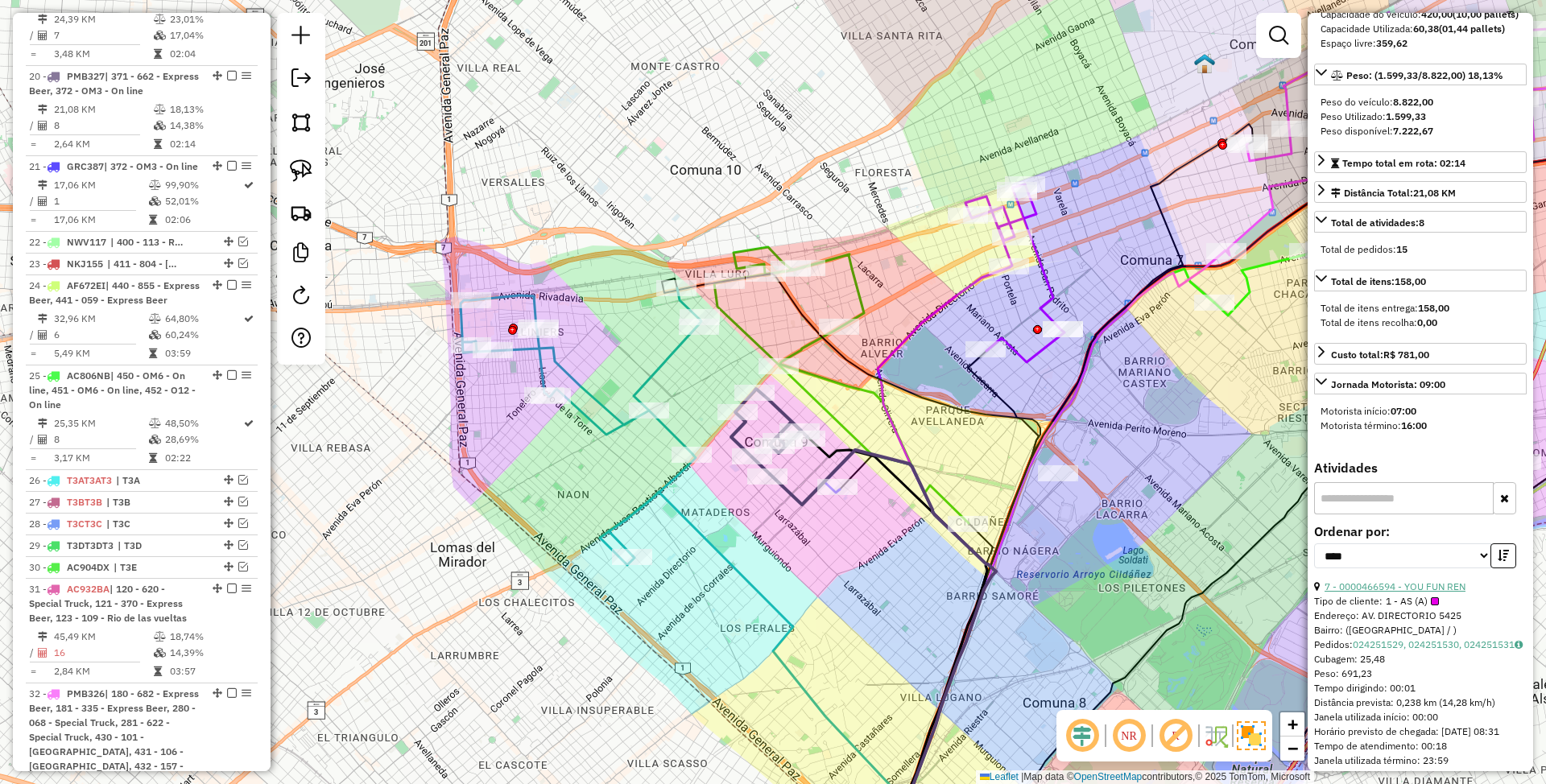
click at [1379, 593] on link "7 - 0000466594 - YOU FUN REN" at bounding box center [1395, 586] width 141 height 13
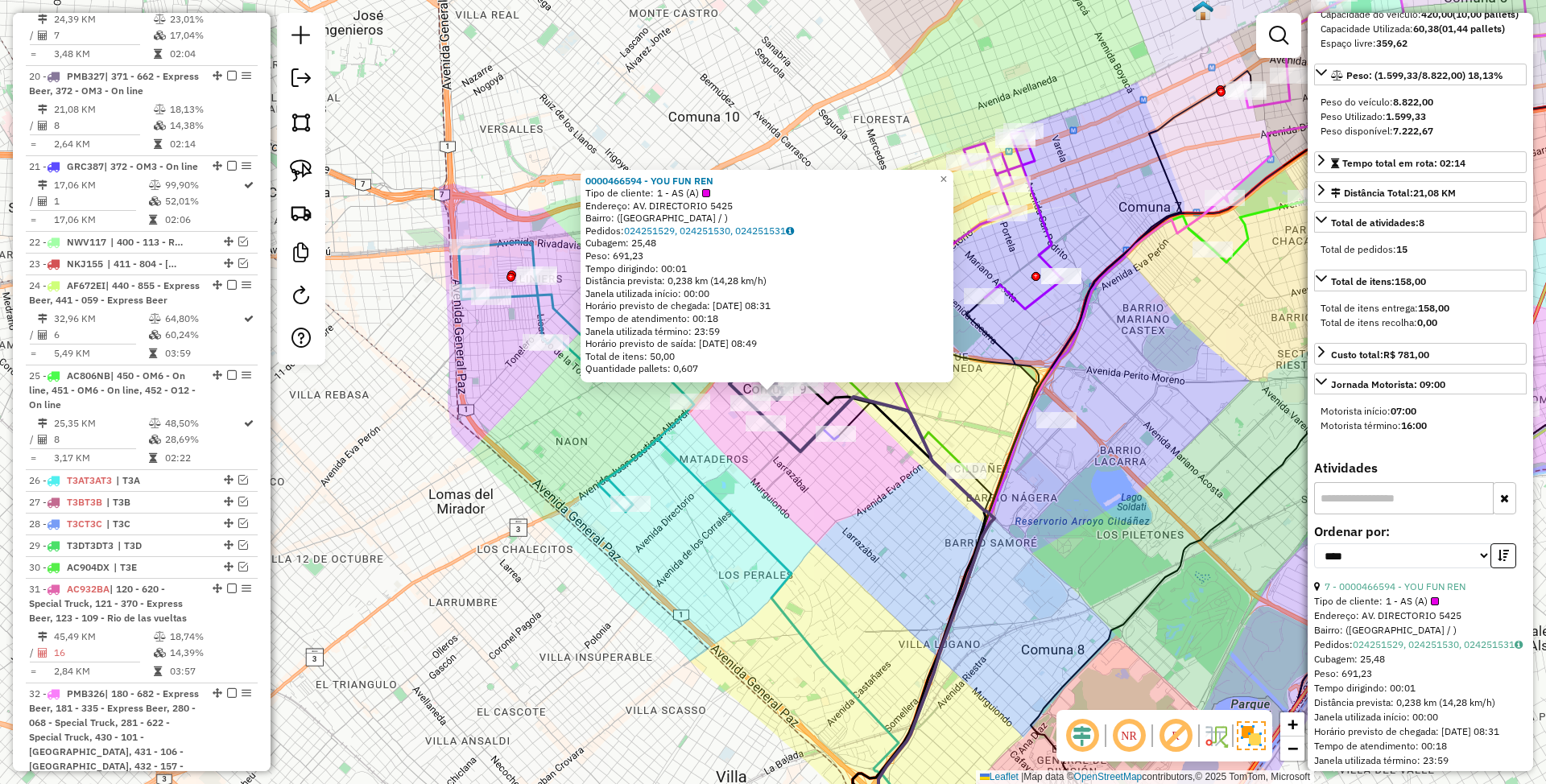
click at [954, 183] on div "0000466594 - YOU FUN REN Tipo de cliente: 1 - AS (A) Endereço: AV. DIRECTORIO 5…" at bounding box center [767, 275] width 373 height 213
click at [947, 175] on span "×" at bounding box center [943, 179] width 8 height 14
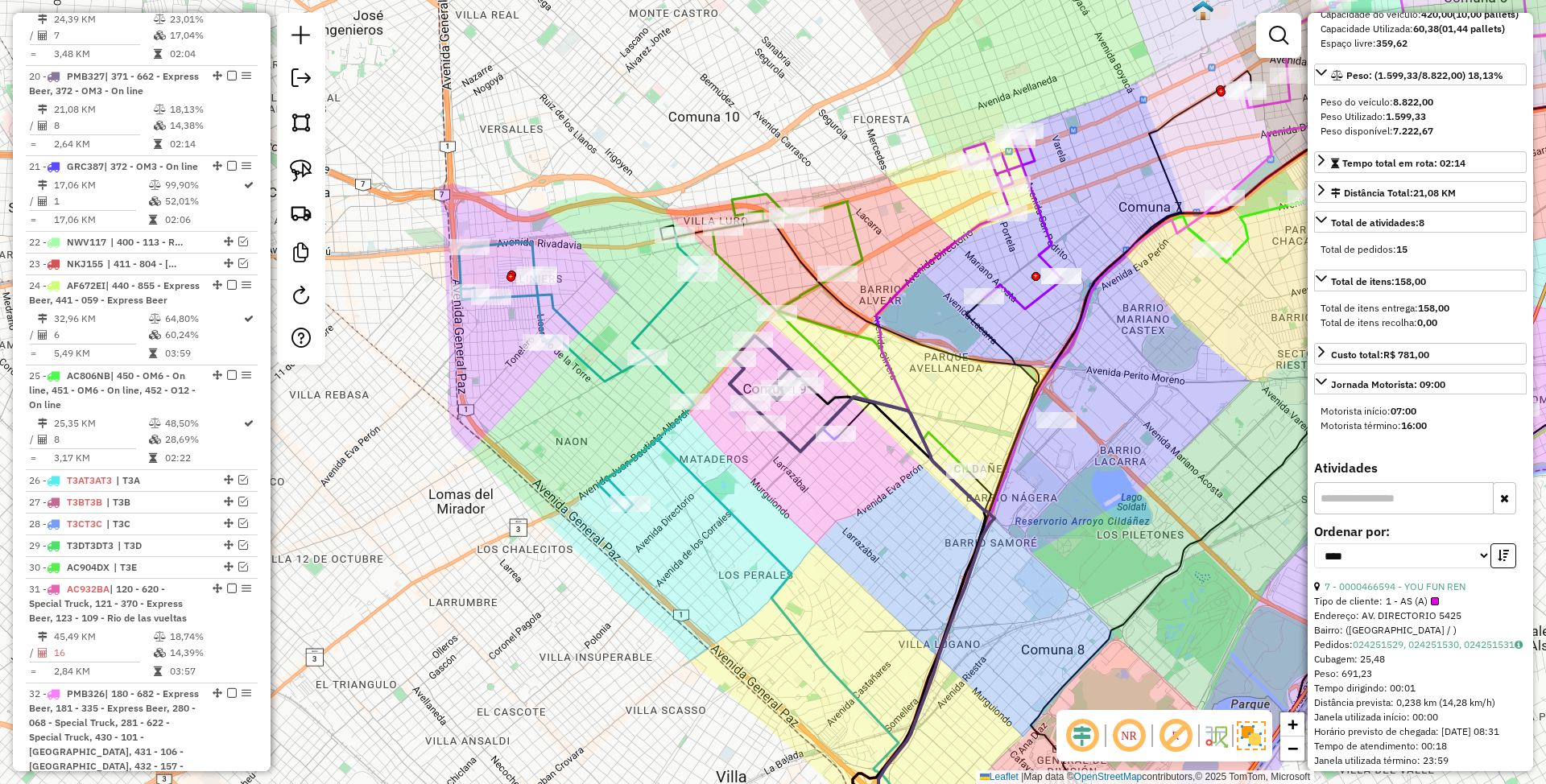
click at [672, 381] on icon at bounding box center [578, 374] width 240 height 277
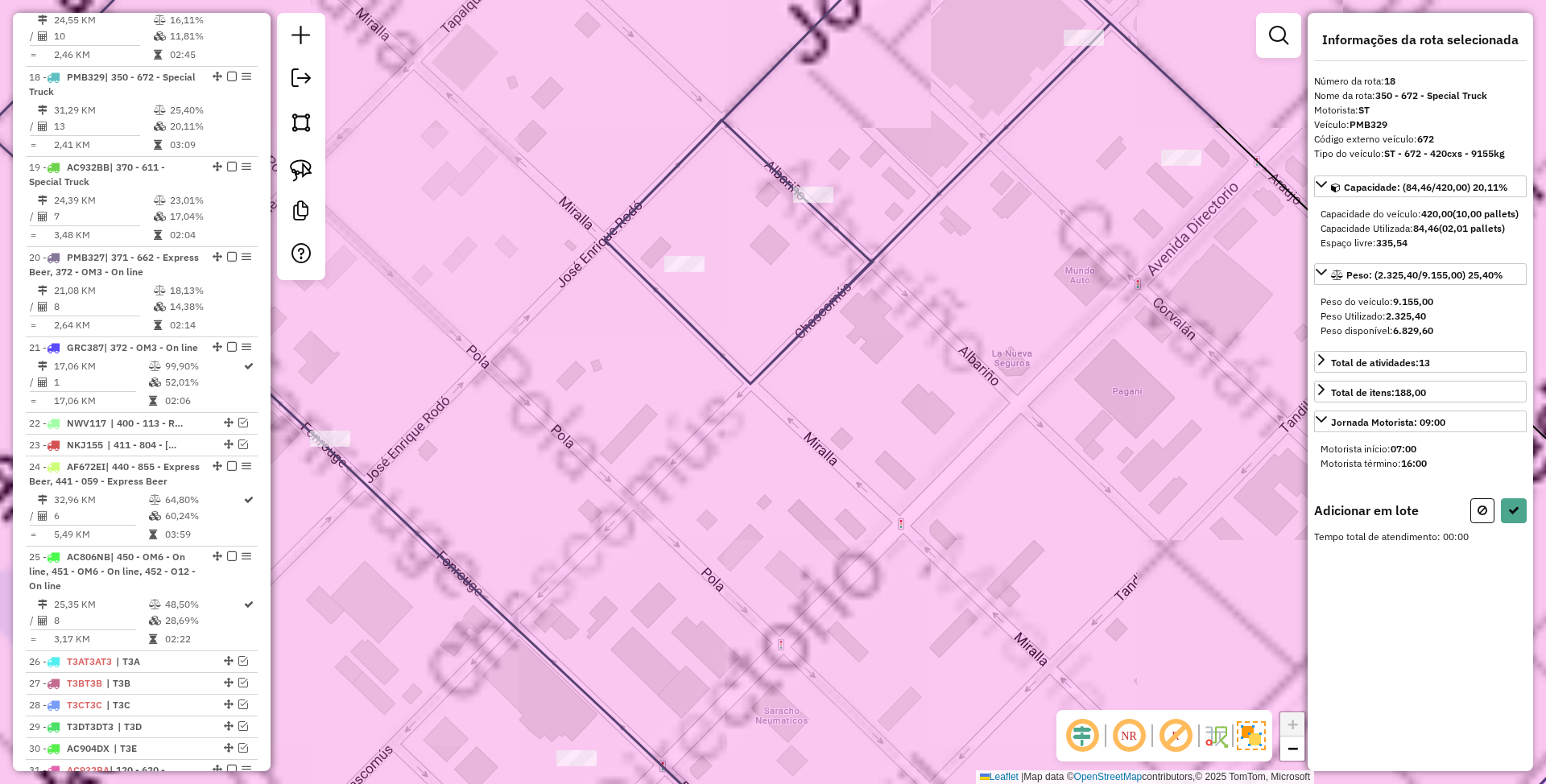
scroll to position [0, 0]
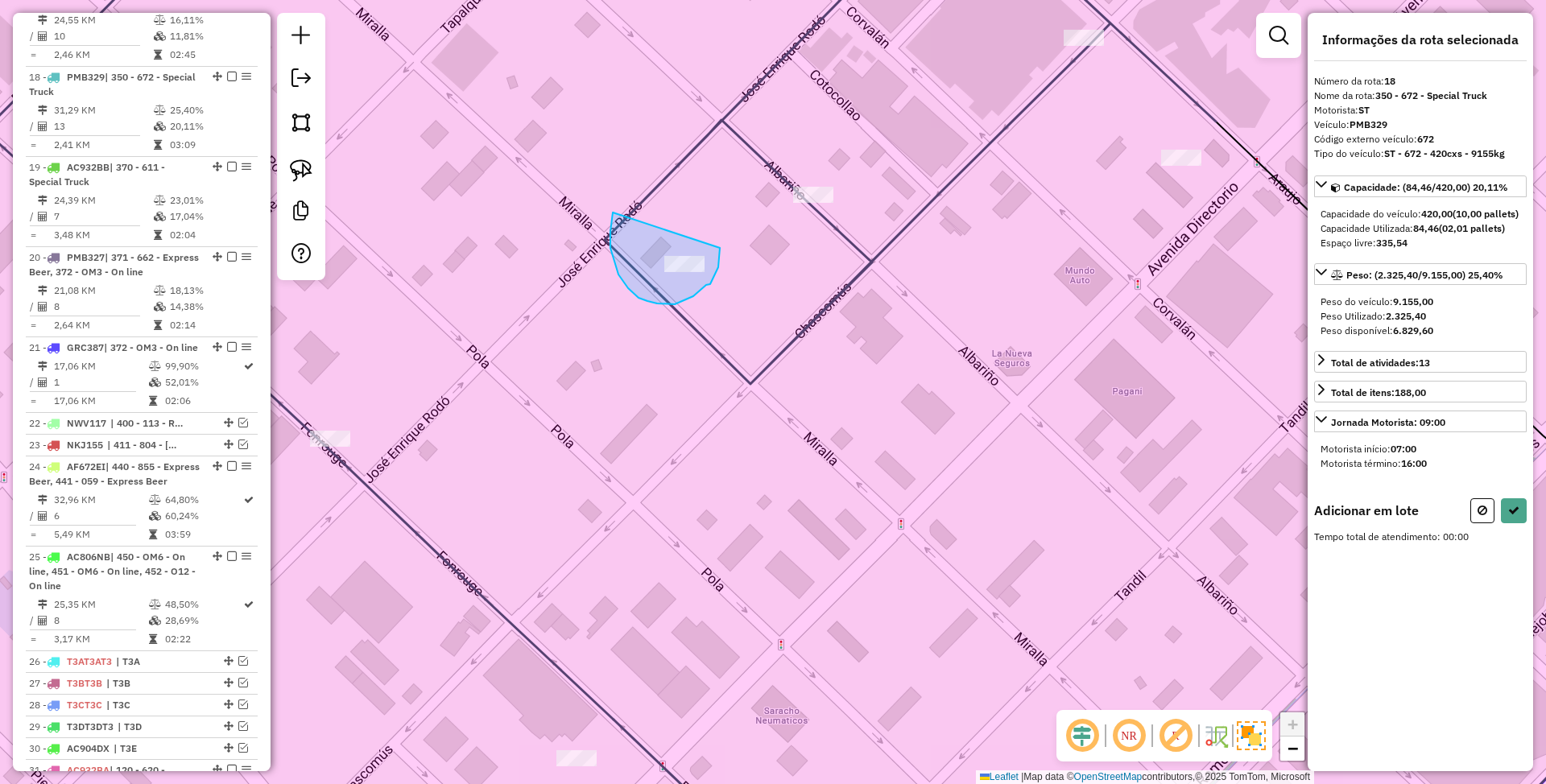
drag, startPoint x: 613, startPoint y: 212, endPoint x: 720, endPoint y: 248, distance: 112.9
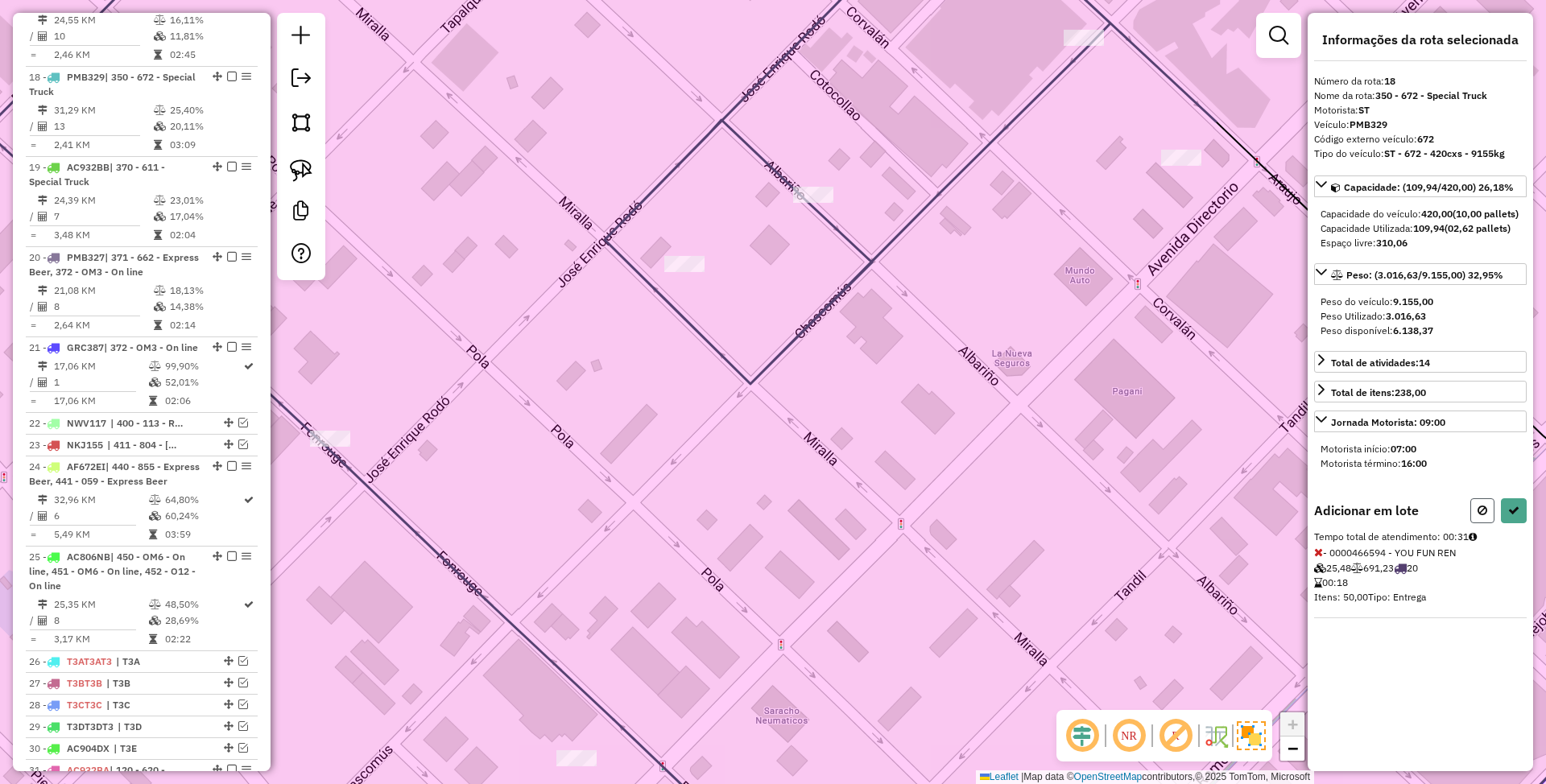
click at [1483, 517] on icon at bounding box center [1483, 511] width 10 height 12
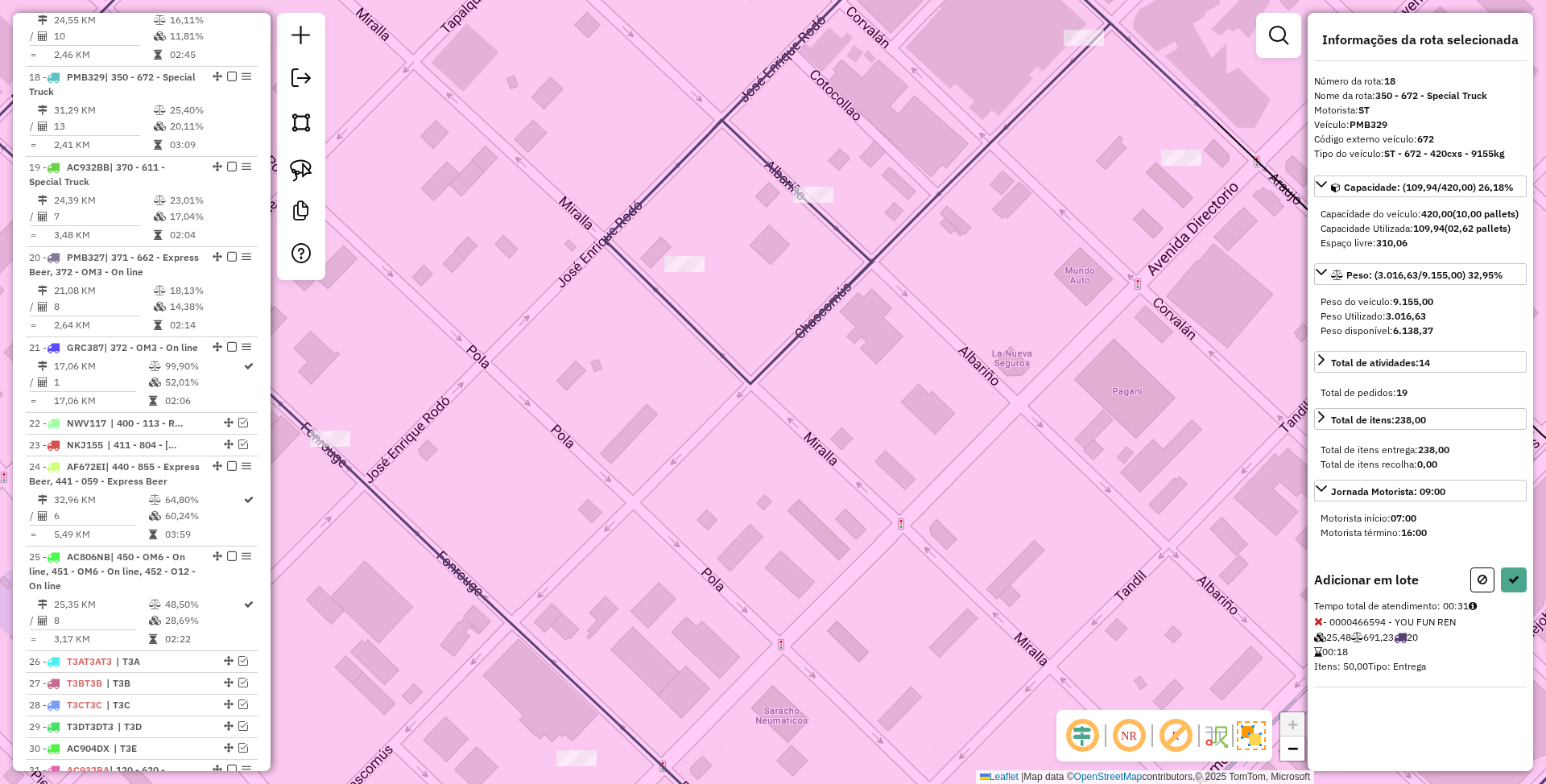
select select "*********"
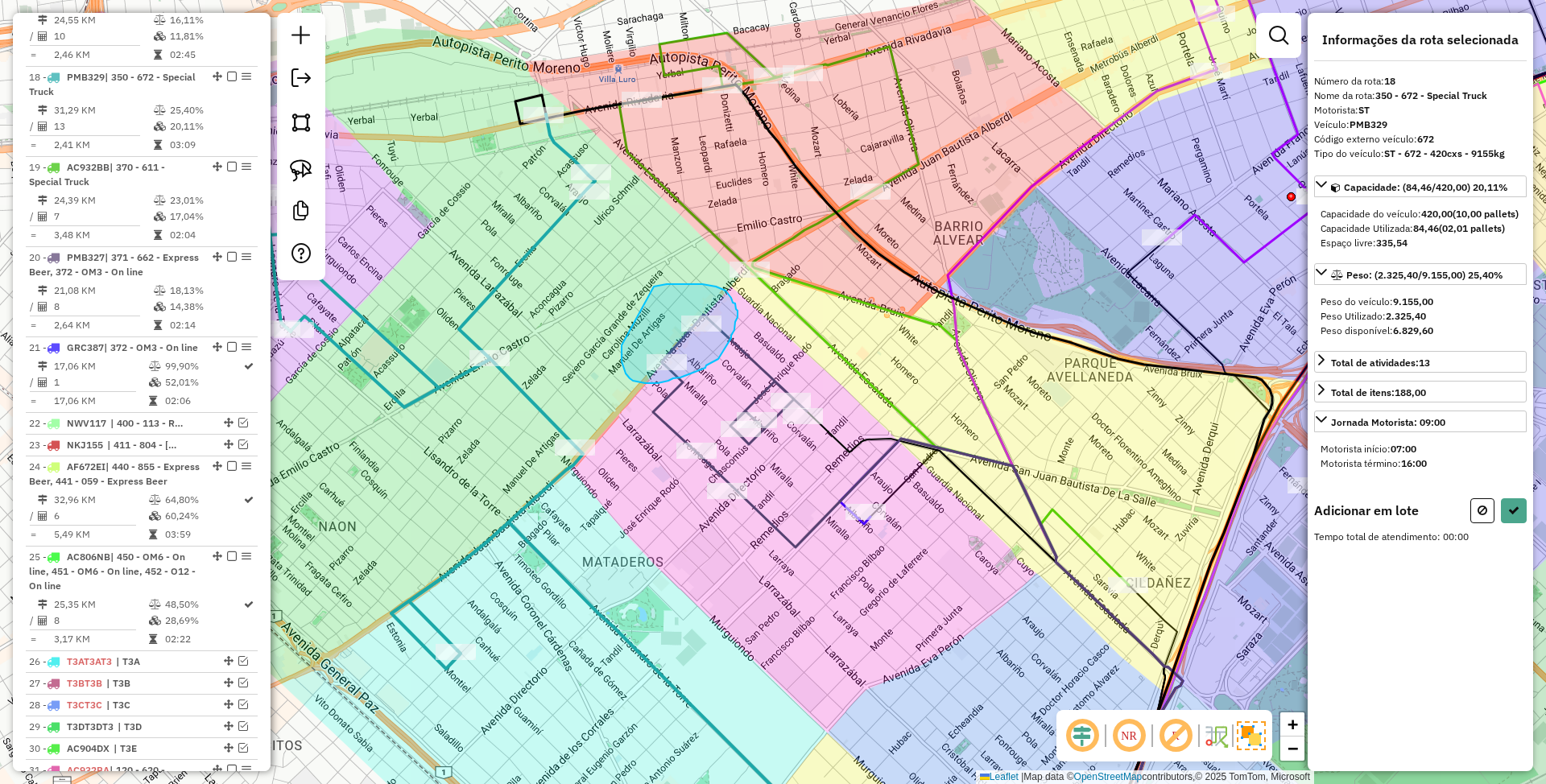
drag, startPoint x: 622, startPoint y: 346, endPoint x: 654, endPoint y: 287, distance: 67.1
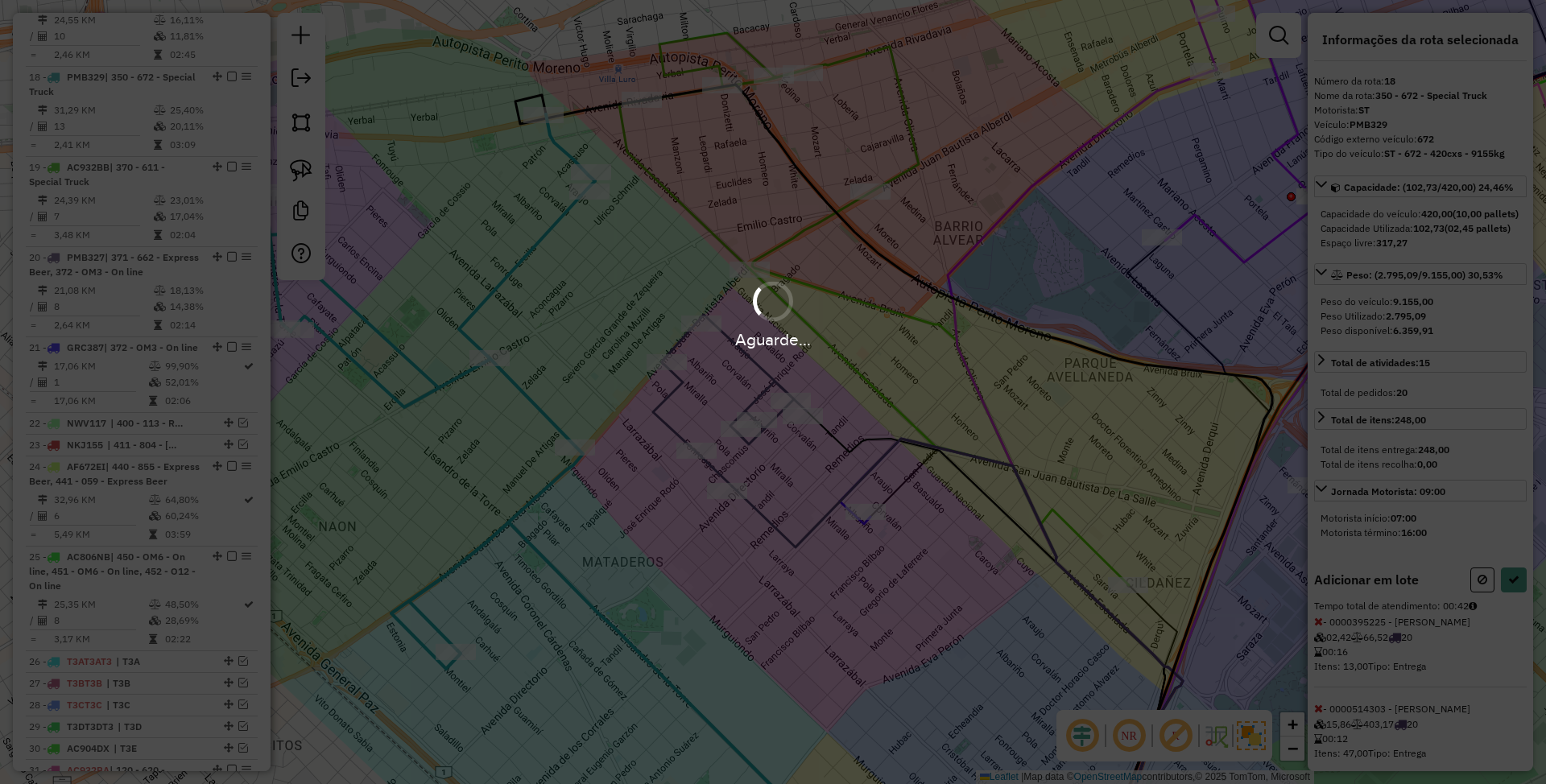
select select "*********"
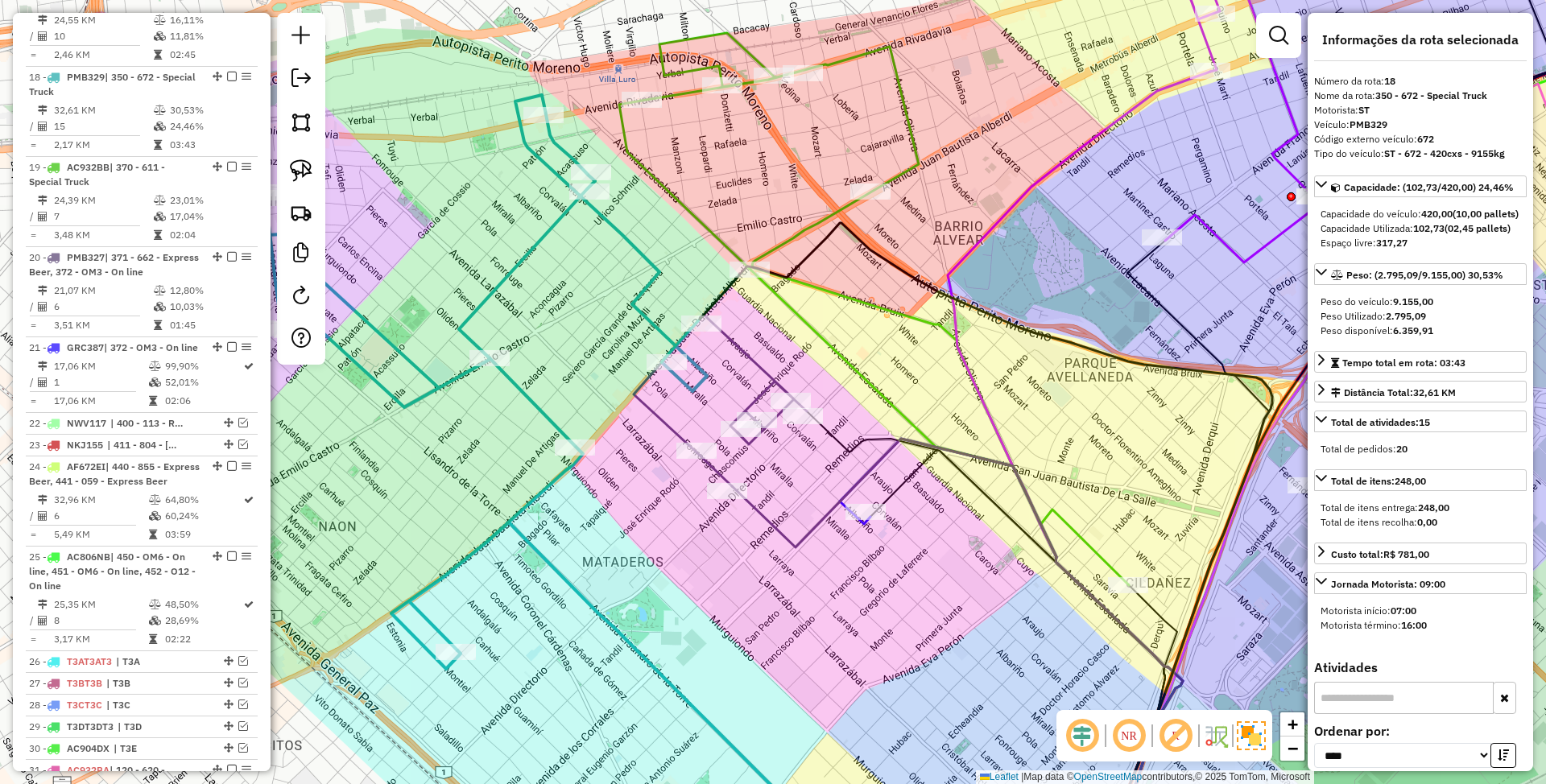
click at [829, 434] on icon at bounding box center [986, 637] width 358 height 453
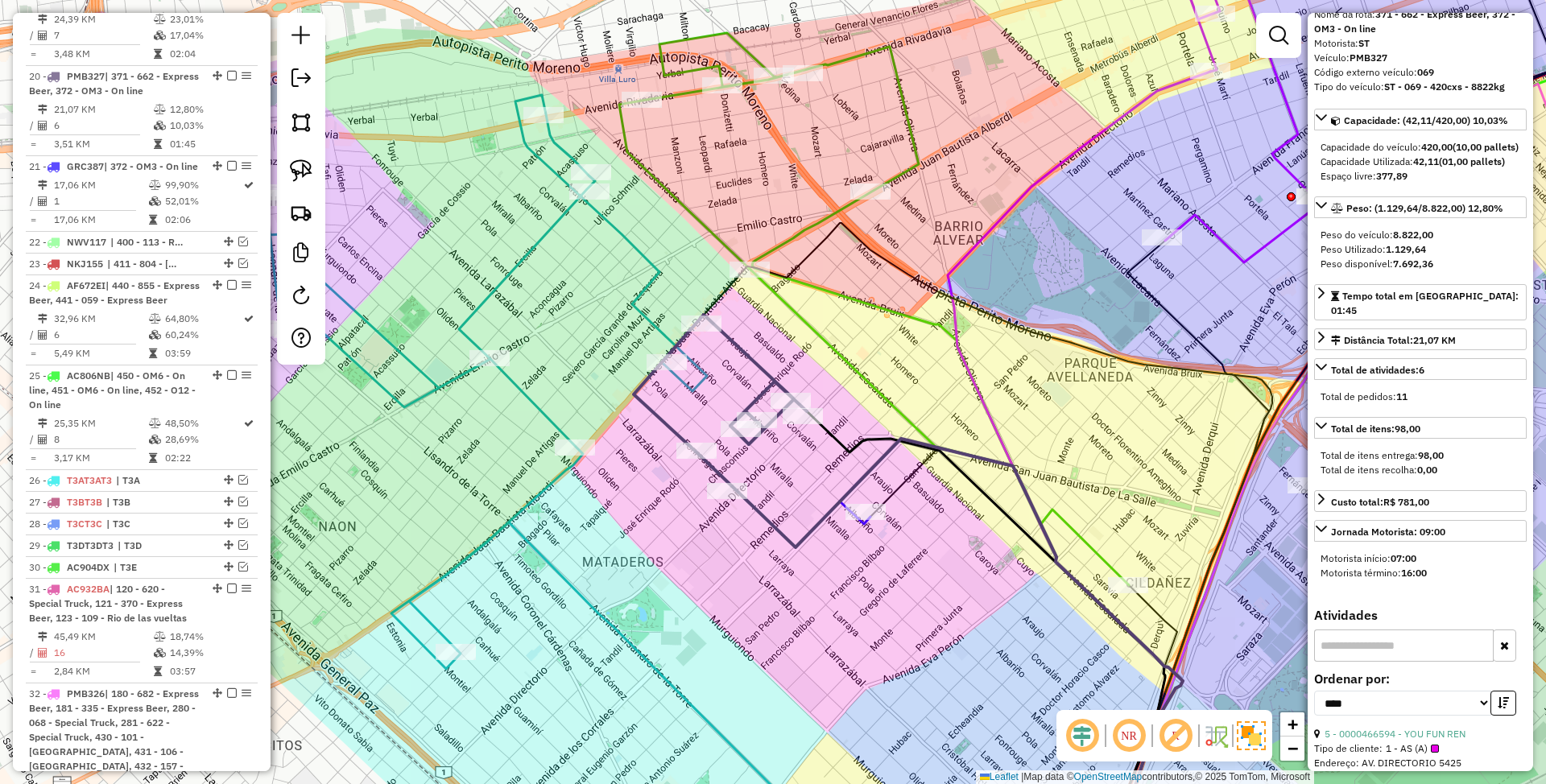
scroll to position [214, 0]
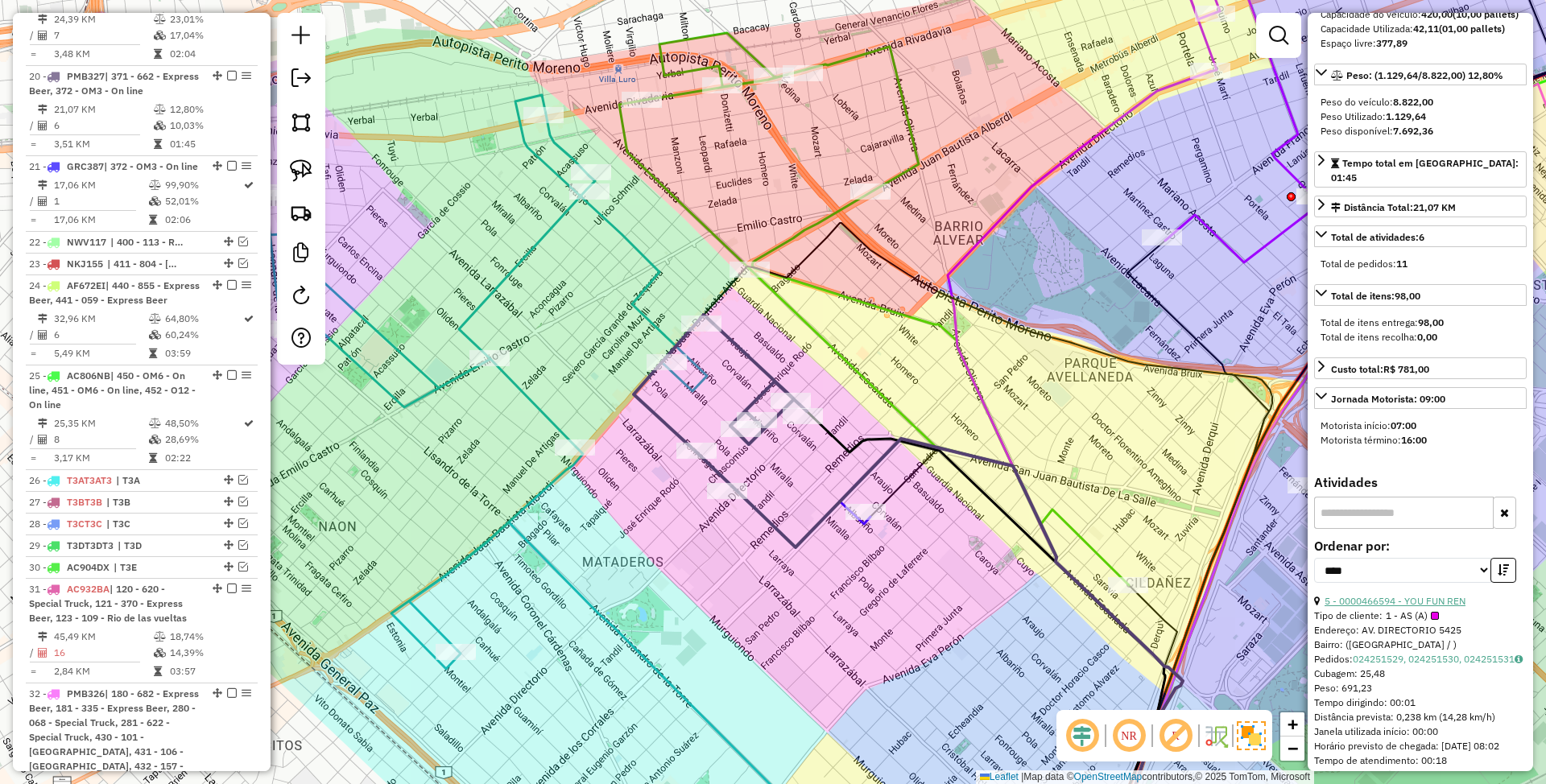
click at [1396, 607] on link "5 - 0000466594 - YOU FUN REN" at bounding box center [1395, 601] width 141 height 13
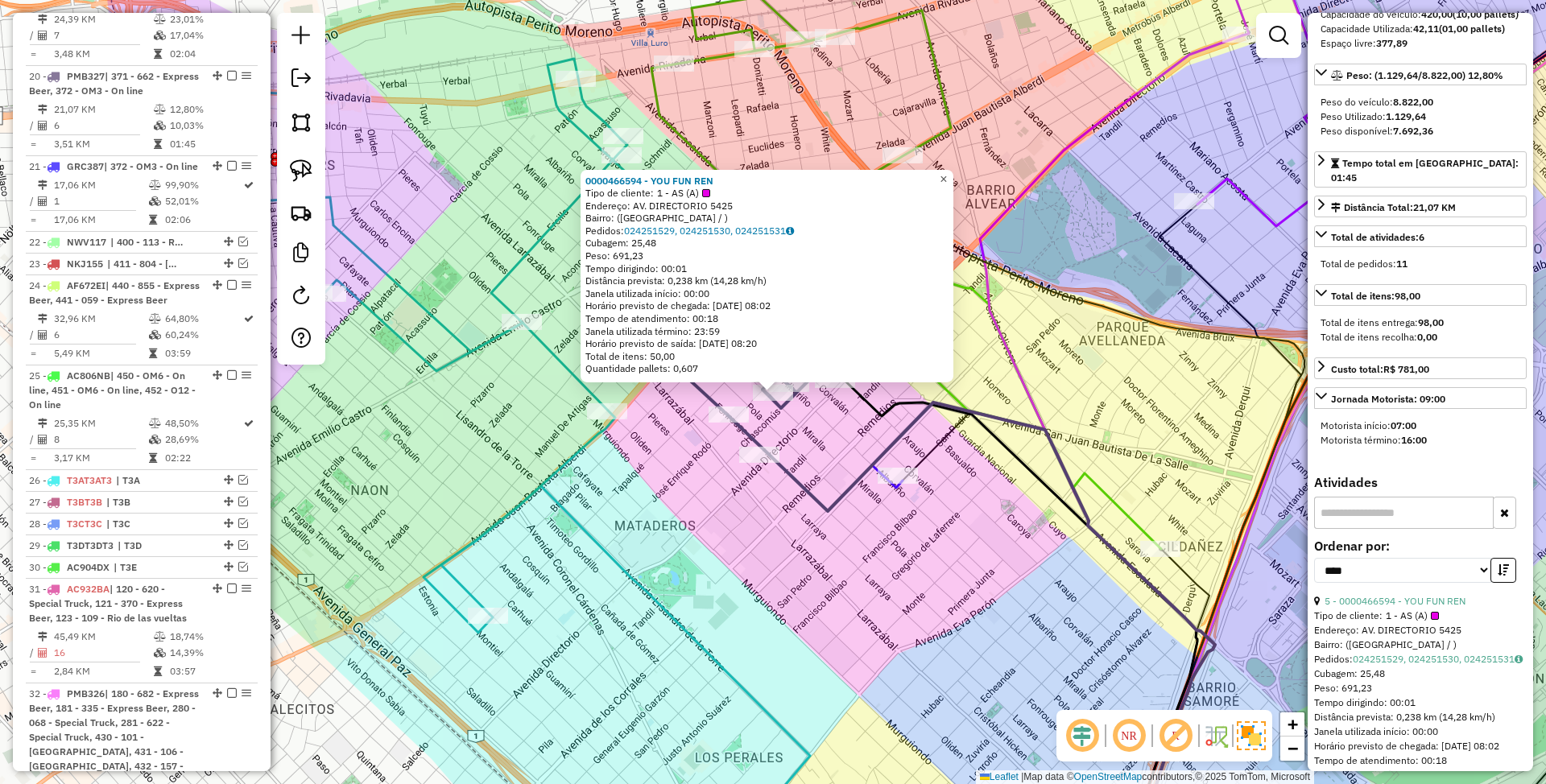
click at [954, 175] on link "×" at bounding box center [944, 179] width 19 height 19
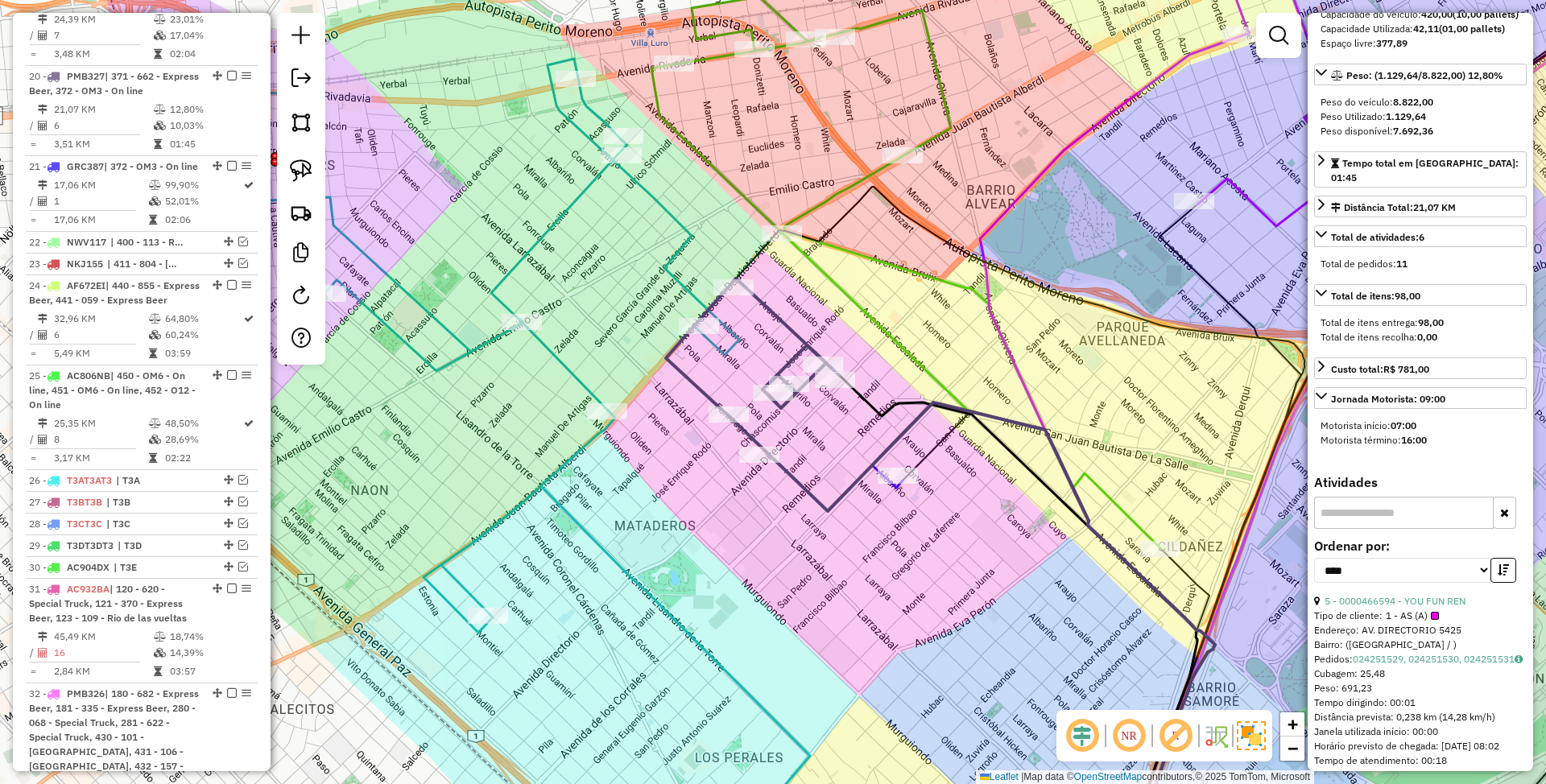
click at [552, 348] on icon at bounding box center [442, 346] width 595 height 574
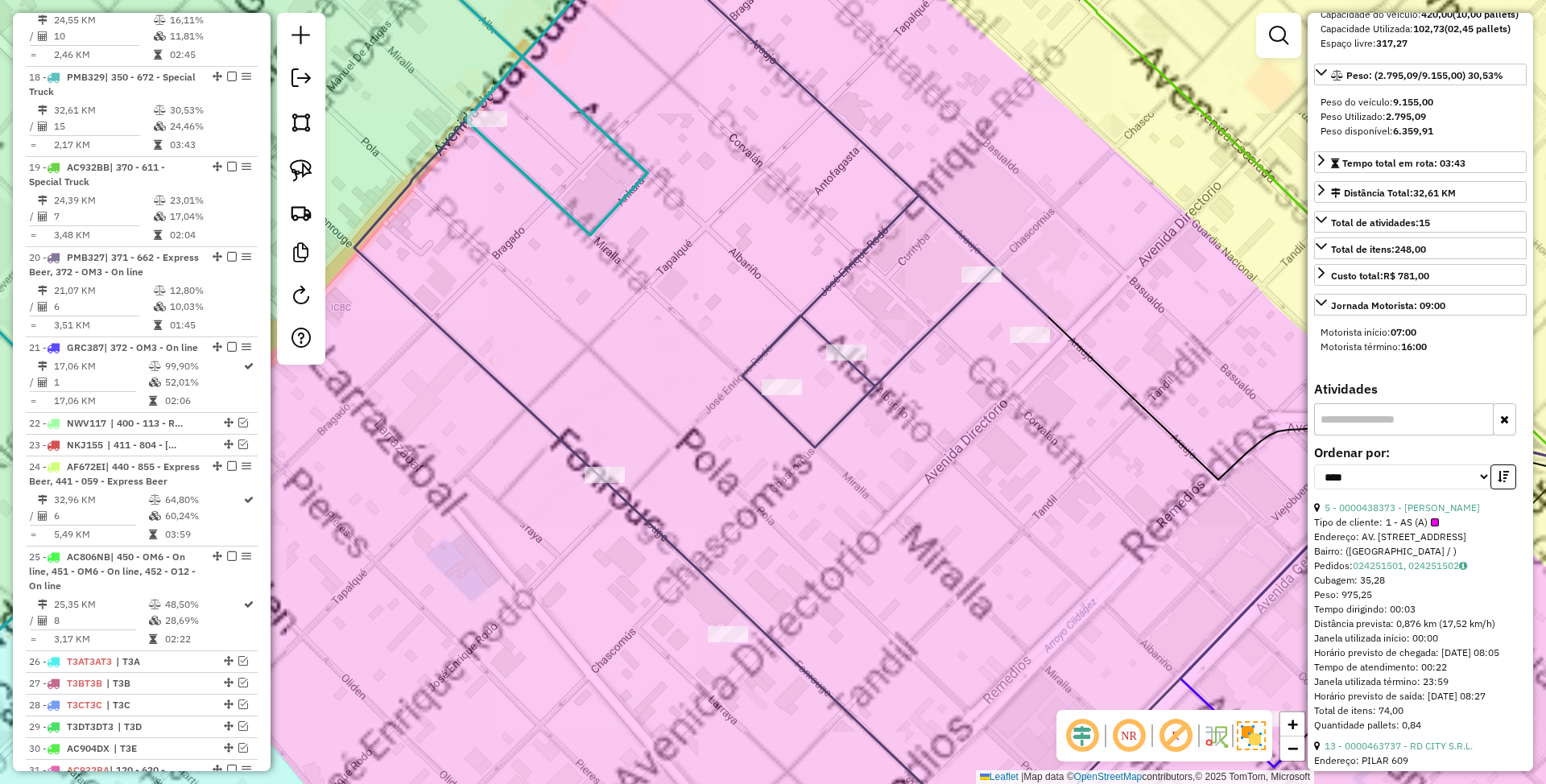
scroll to position [0, 0]
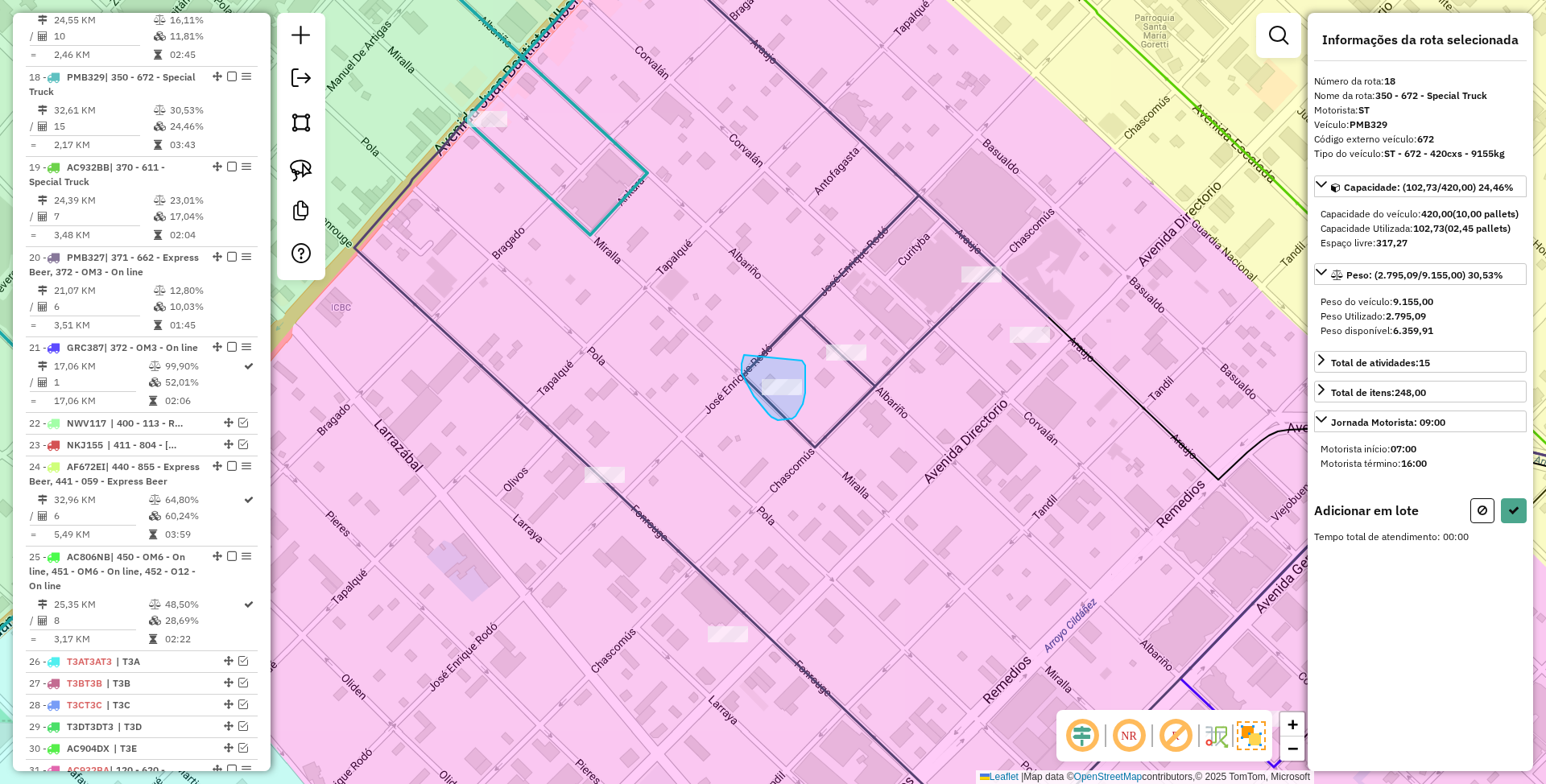
drag, startPoint x: 742, startPoint y: 374, endPoint x: 802, endPoint y: 361, distance: 61.4
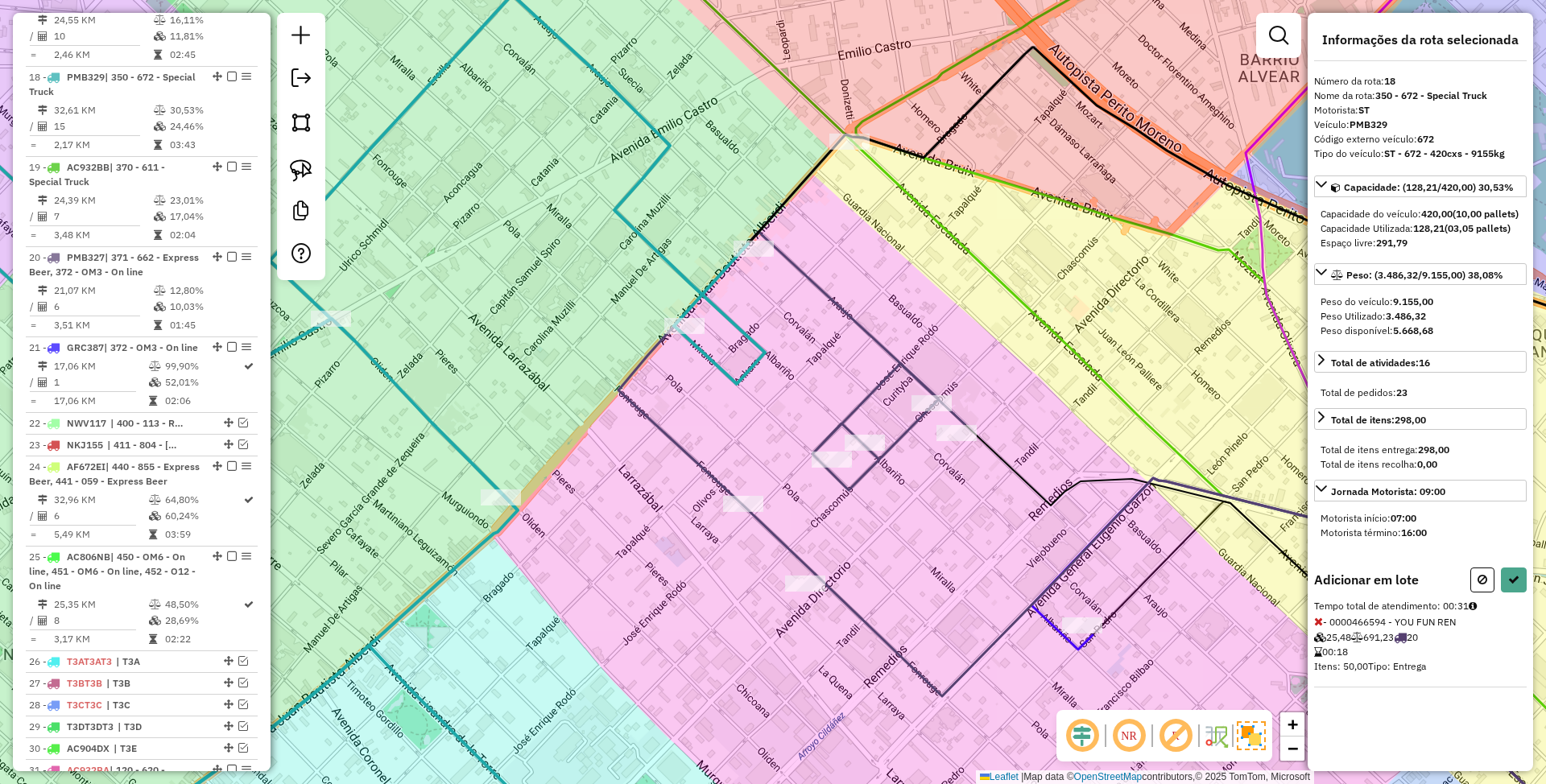
select select "*********"
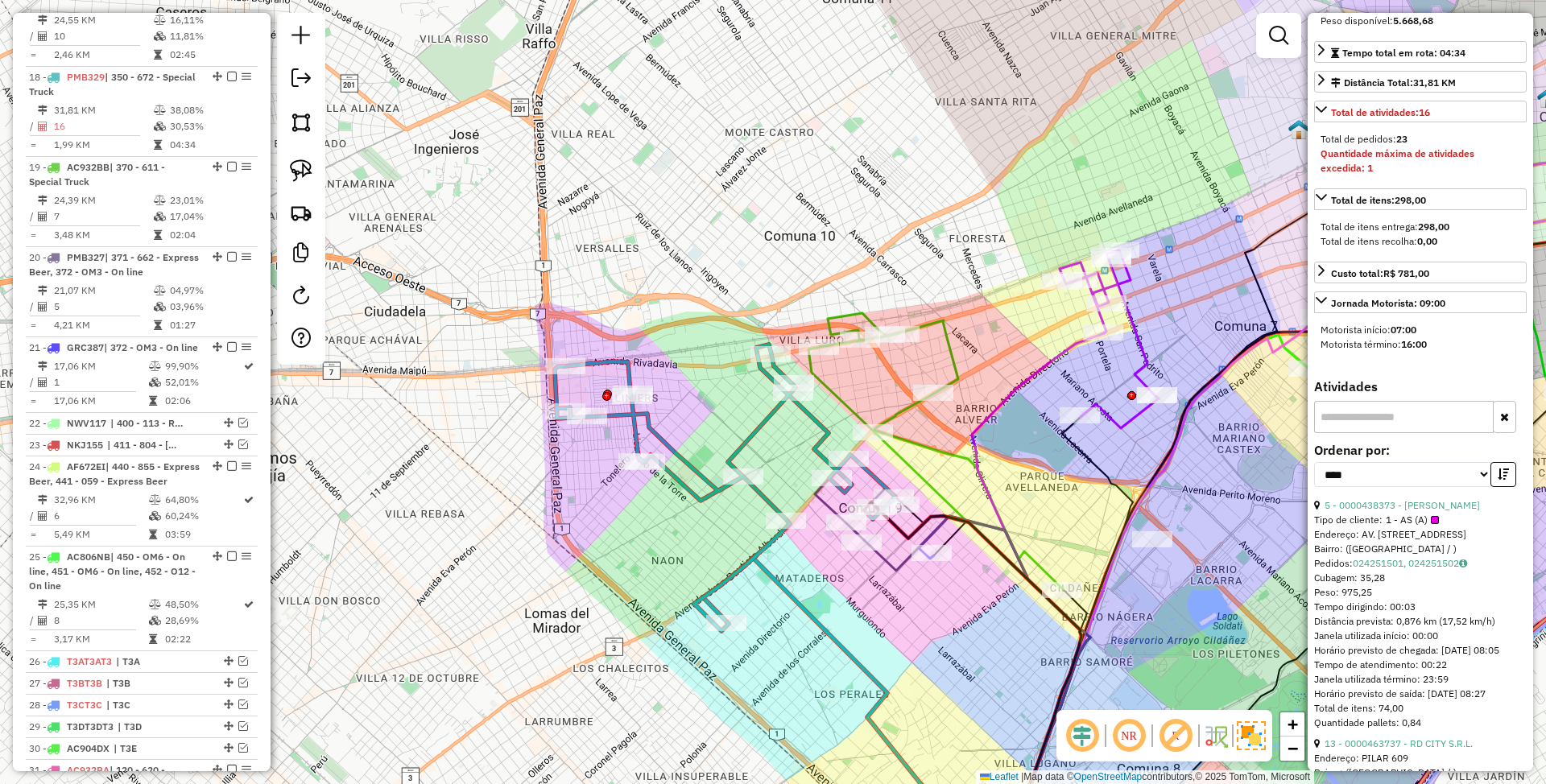
scroll to position [322, 0]
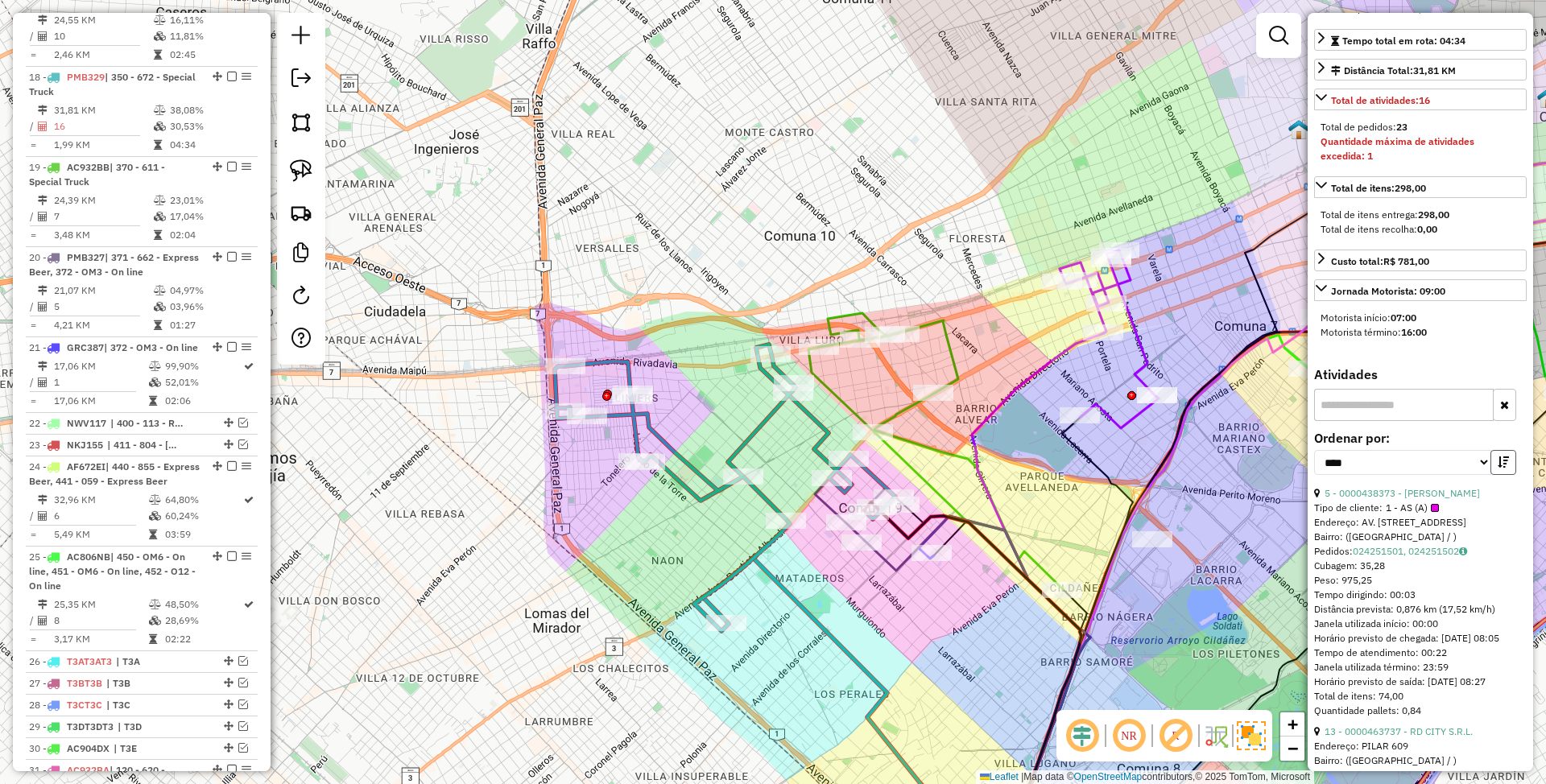
click at [1498, 468] on icon "button" at bounding box center [1504, 462] width 12 height 12
click at [1363, 499] on link "10 - 0000467007 - ROGITO S.R.L." at bounding box center [1399, 493] width 149 height 13
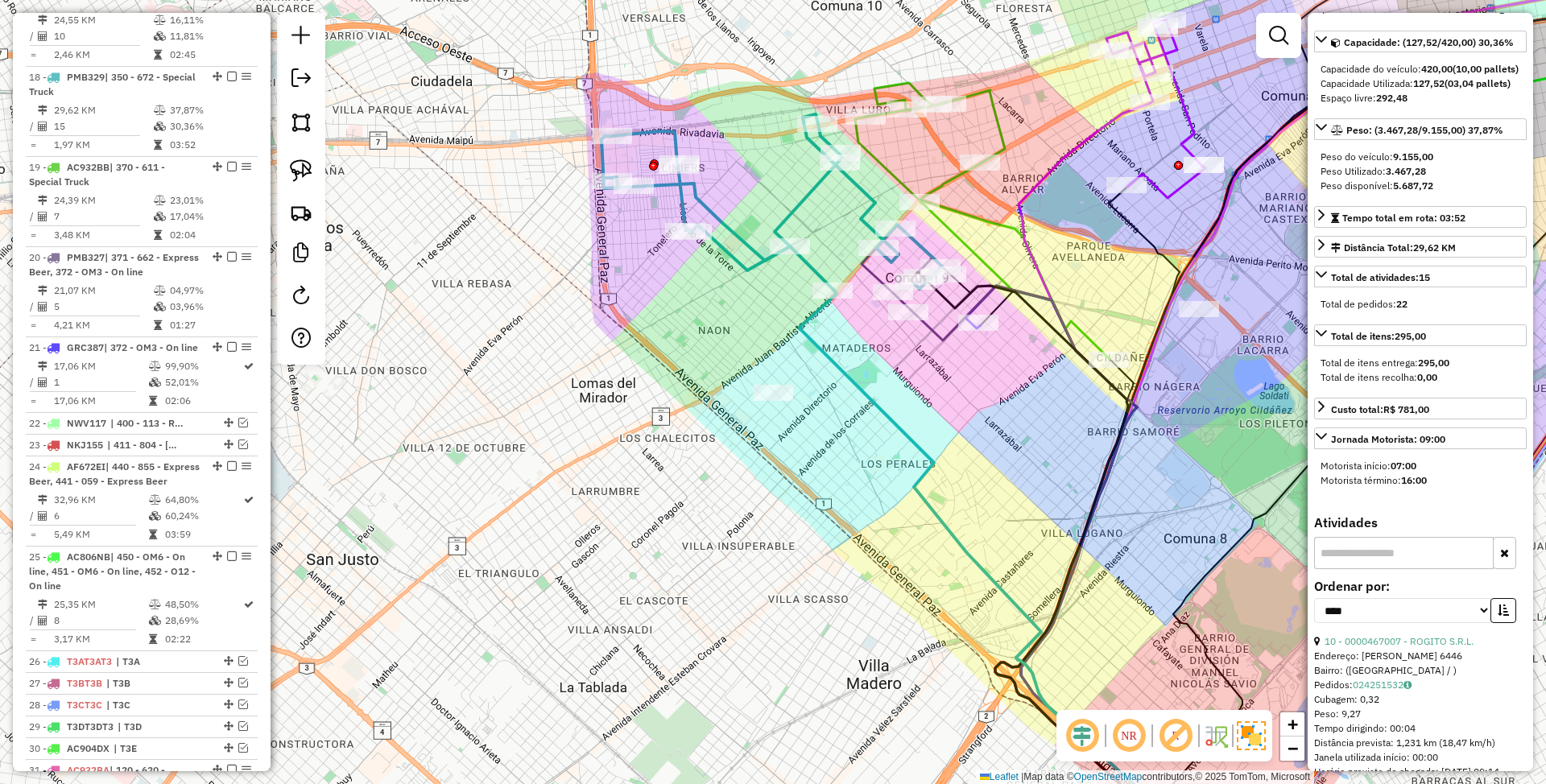
scroll to position [0, 0]
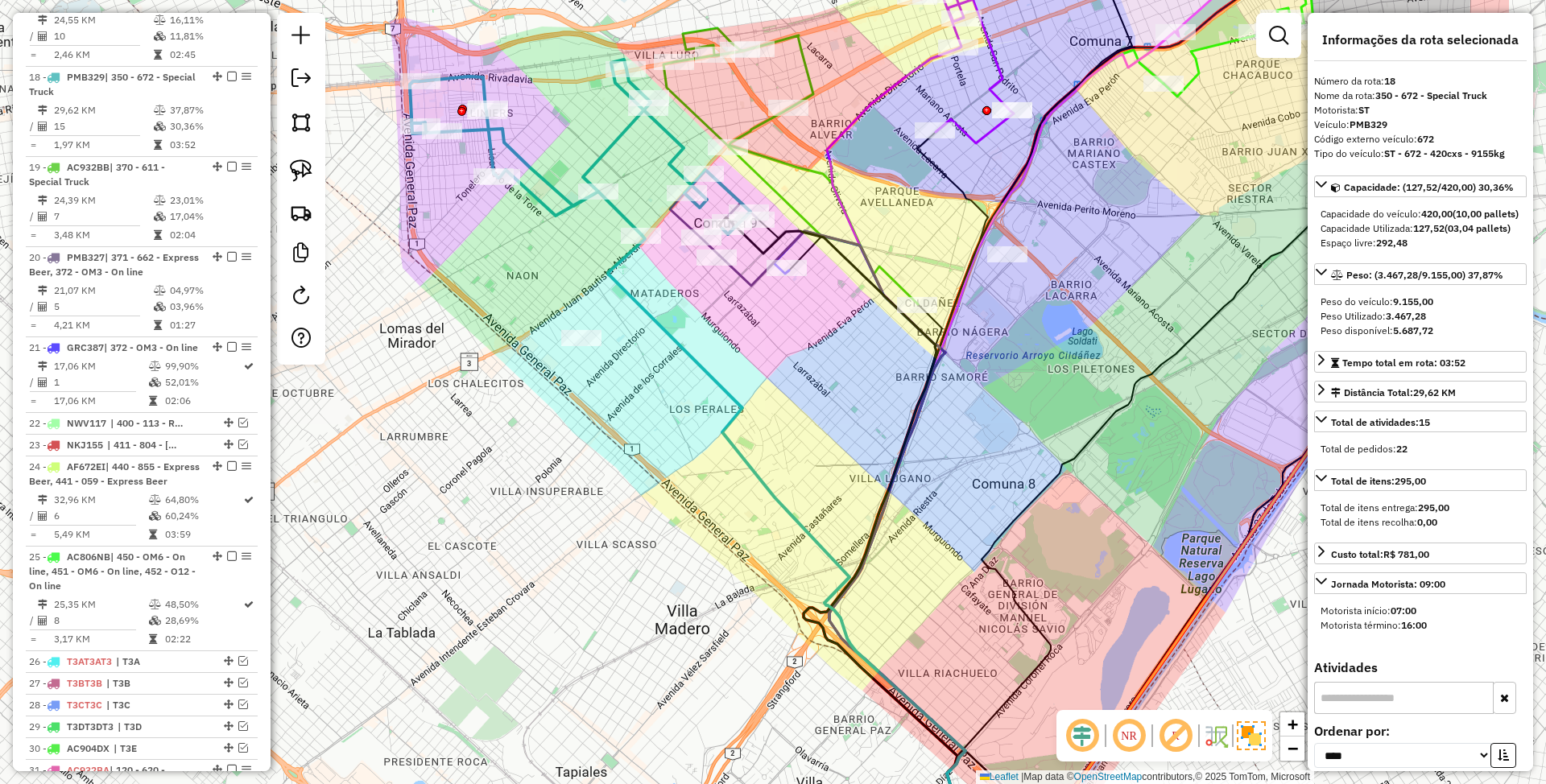
drag, startPoint x: 922, startPoint y: 386, endPoint x: 736, endPoint y: 328, distance: 194.8
click at [736, 328] on div "Janela de atendimento Grade de atendimento Capacidade Transportadoras Veículos …" at bounding box center [773, 392] width 1546 height 784
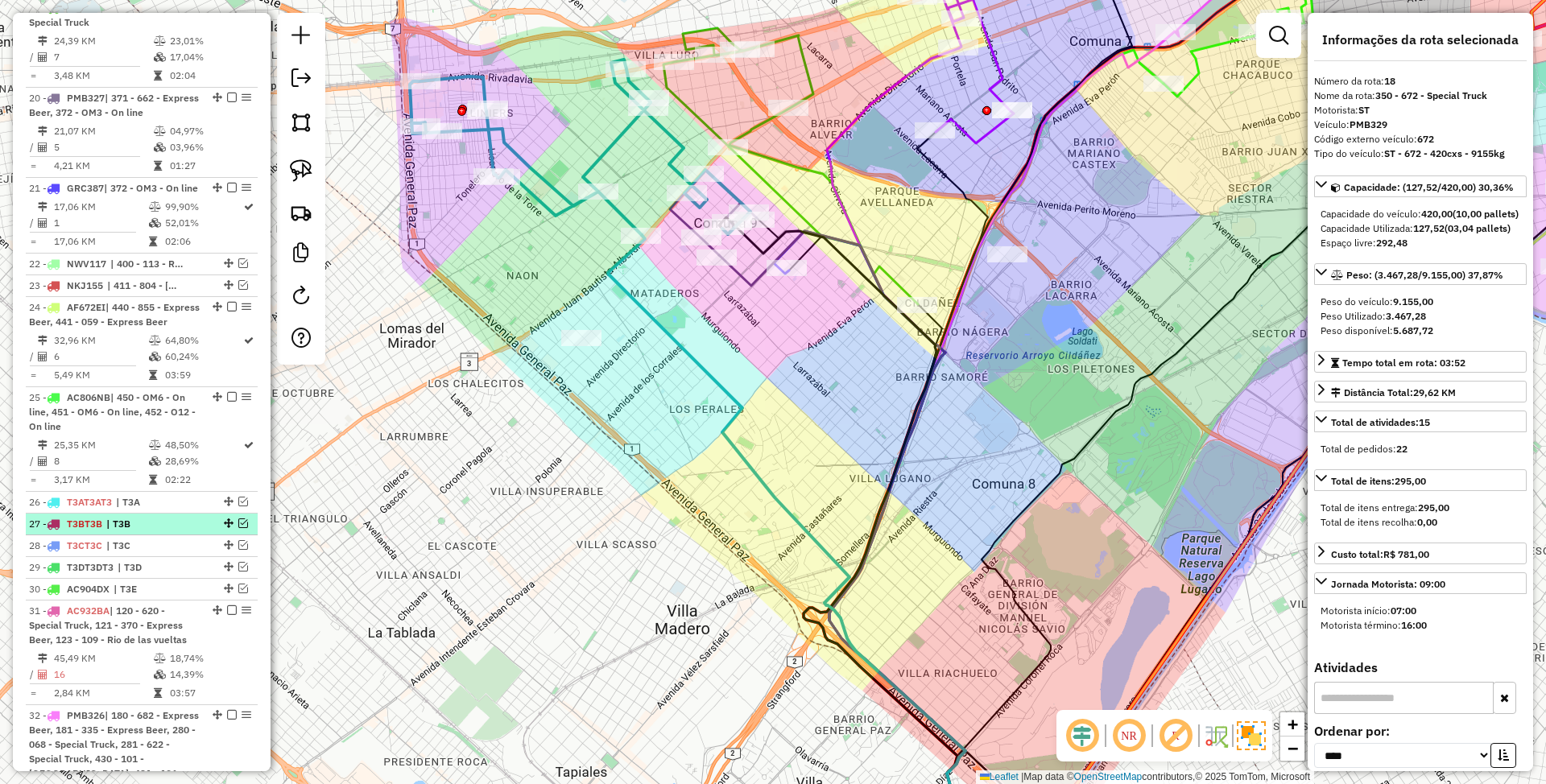
scroll to position [2043, 0]
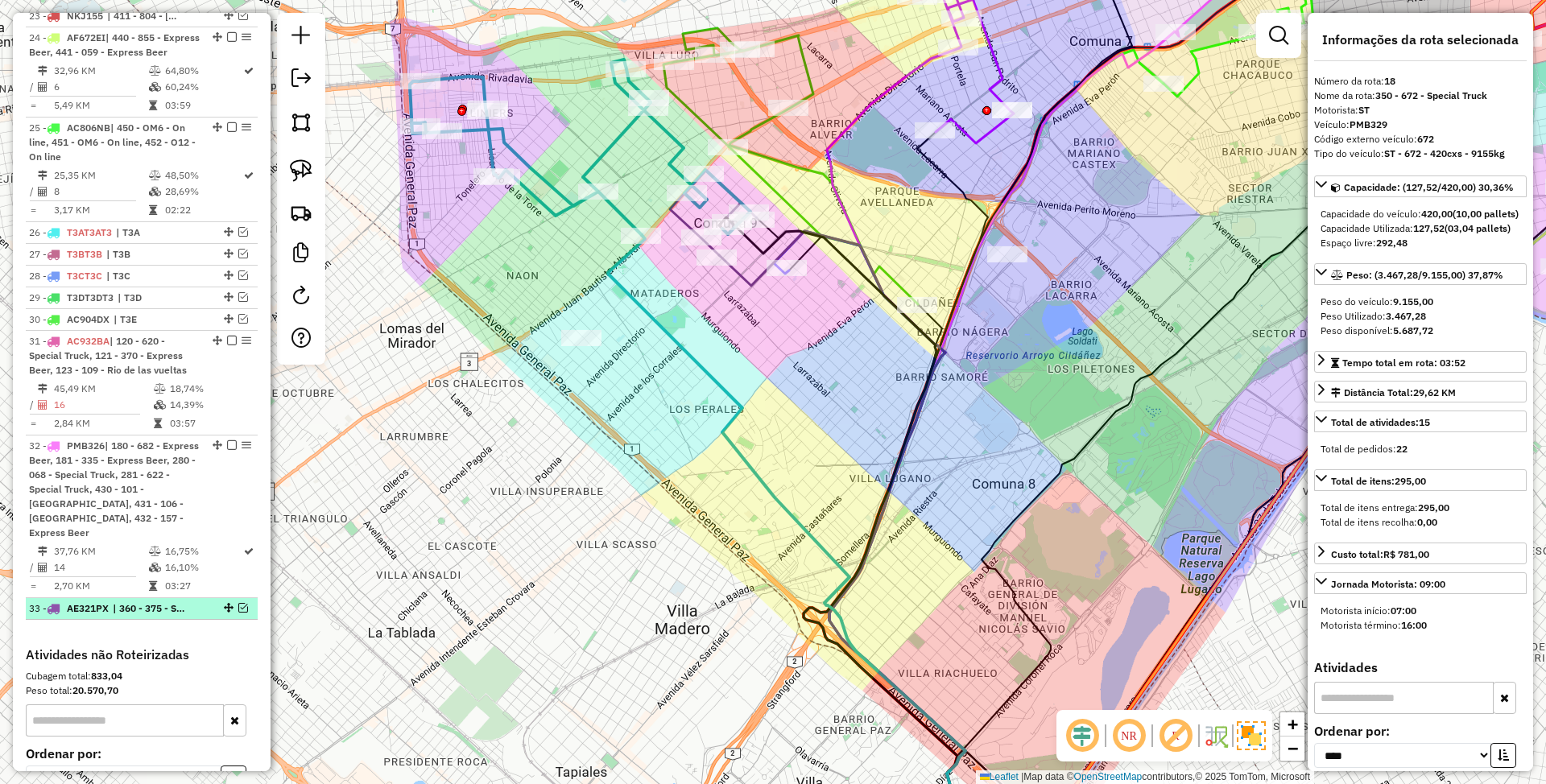
click at [240, 603] on em at bounding box center [243, 608] width 10 height 10
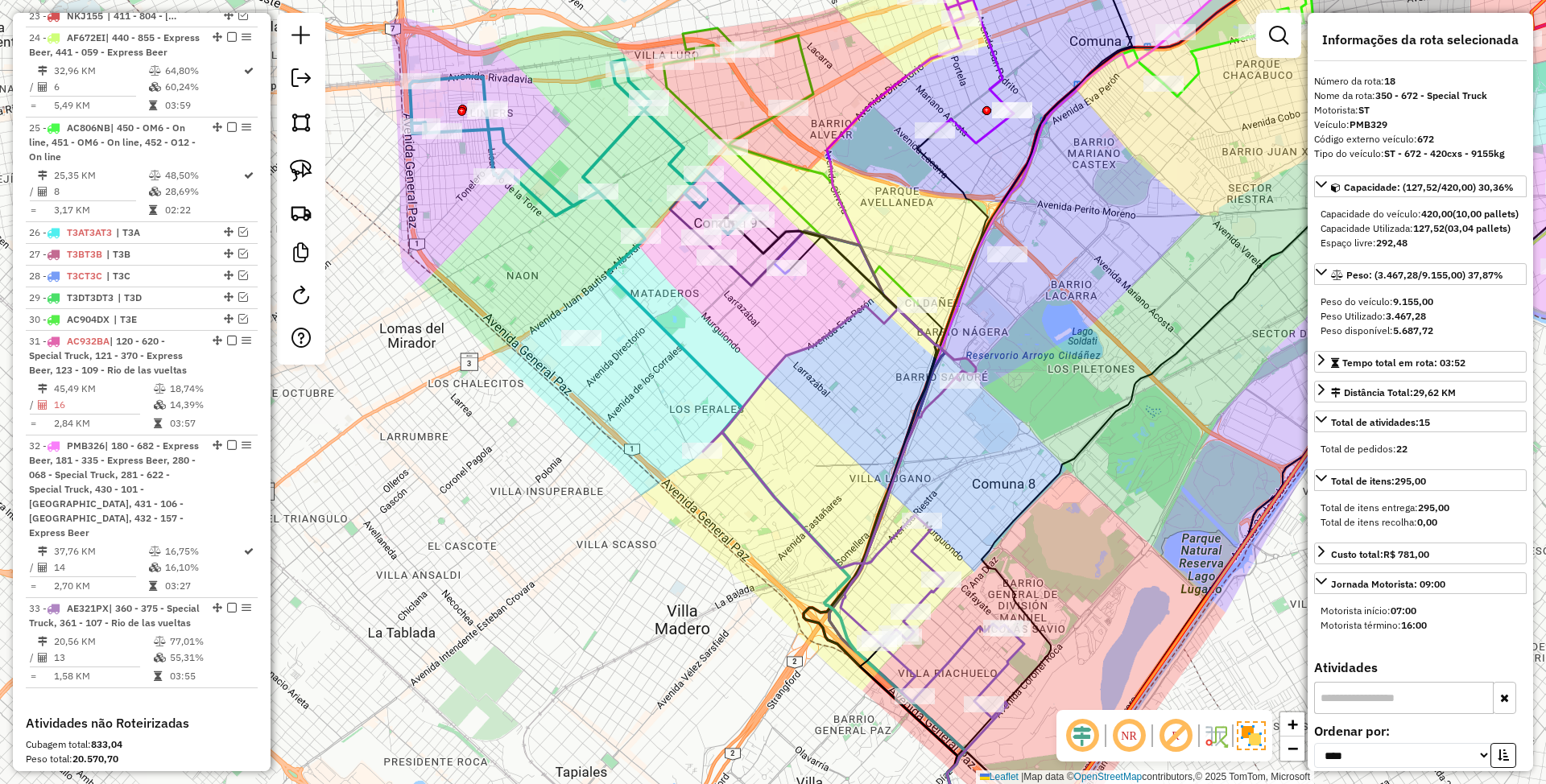
click at [761, 480] on icon at bounding box center [863, 507] width 322 height 402
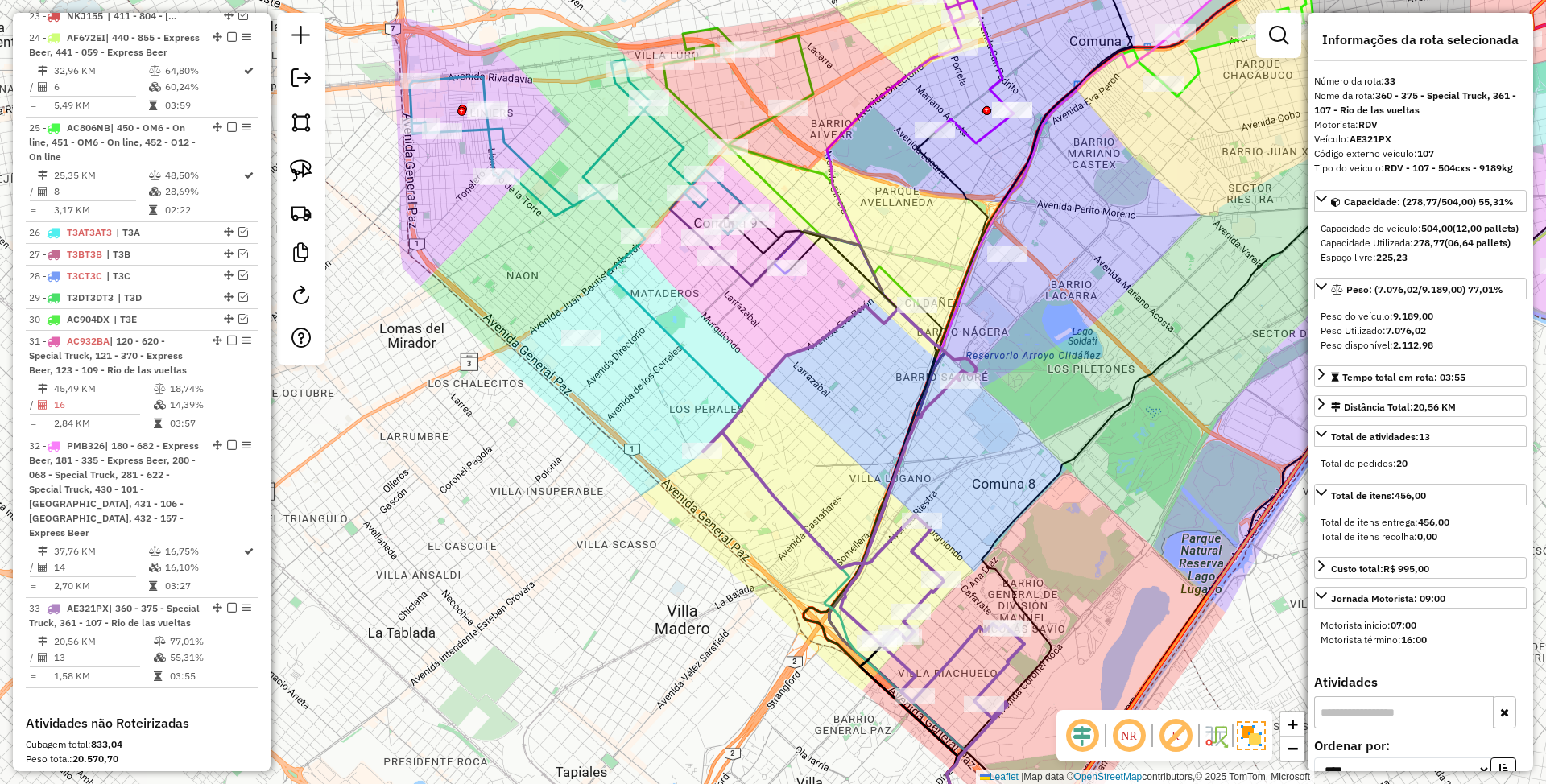
scroll to position [2300, 0]
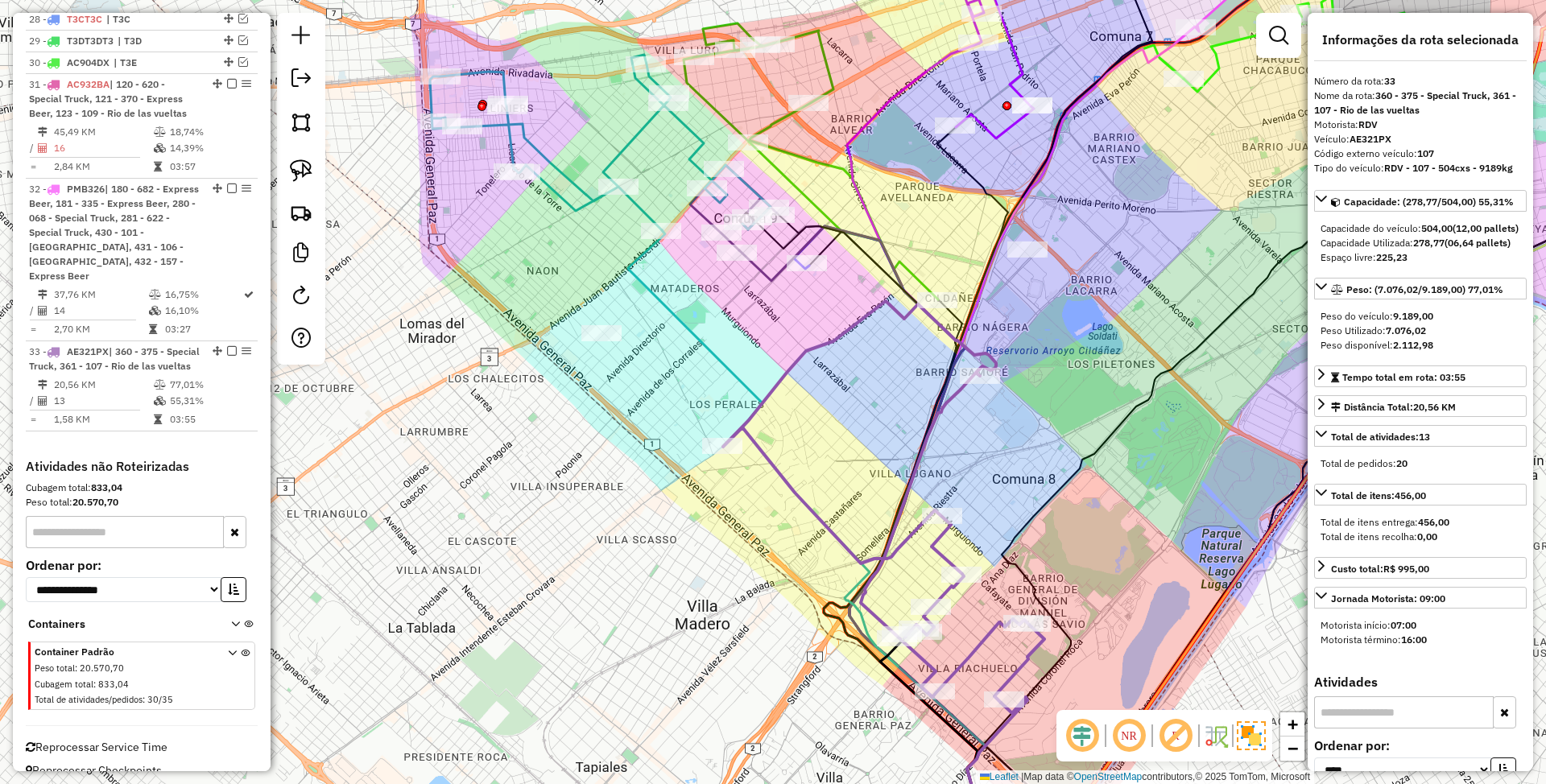
drag, startPoint x: 783, startPoint y: 449, endPoint x: 810, endPoint y: 487, distance: 46.6
click at [810, 487] on div "Janela de atendimento Grade de atendimento Capacidade Transportadoras Veículos …" at bounding box center [773, 392] width 1546 height 784
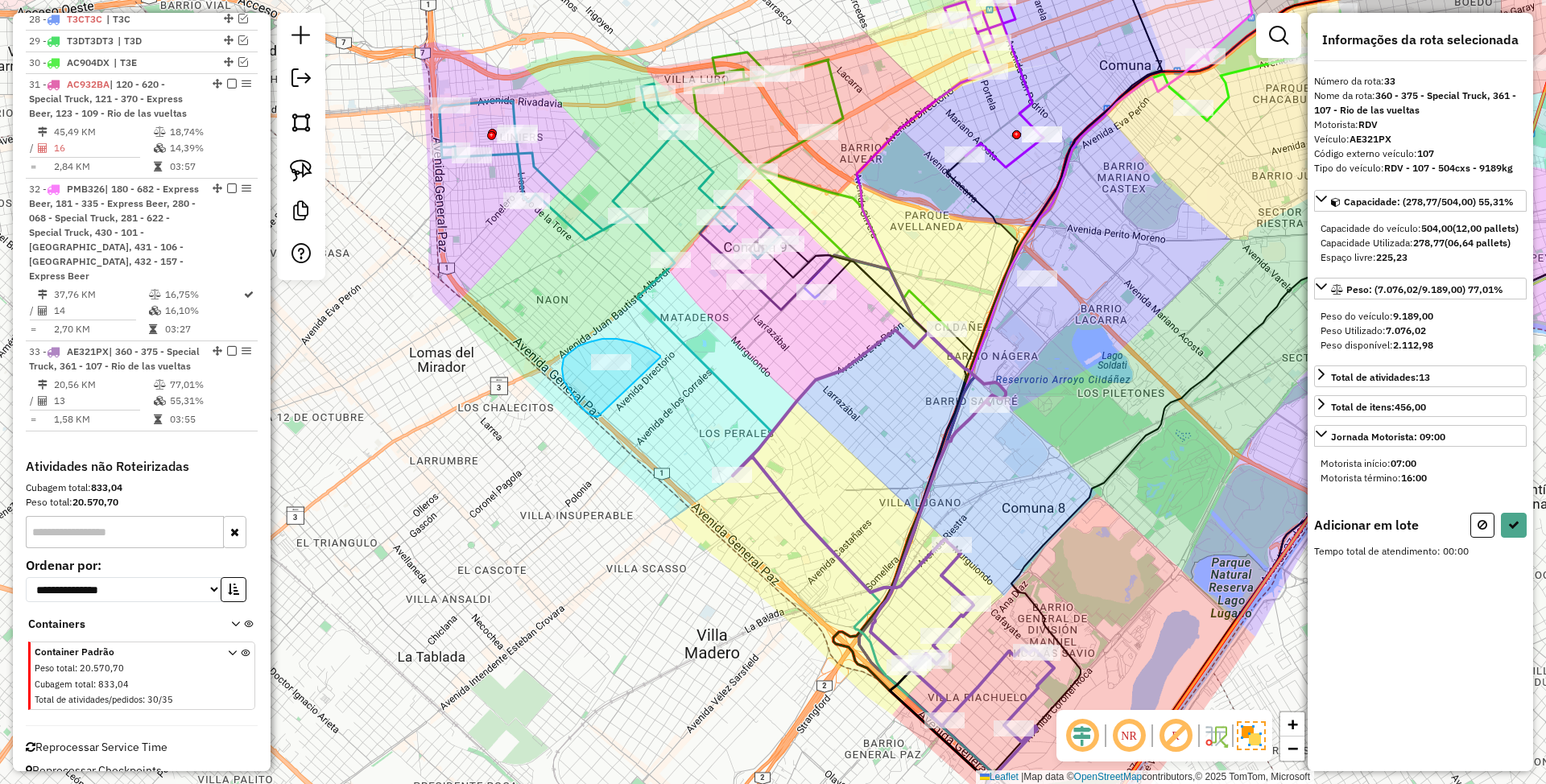
drag, startPoint x: 661, startPoint y: 356, endPoint x: 598, endPoint y: 417, distance: 87.7
click at [598, 417] on div "Janela de atendimento Grade de atendimento Capacidade Transportadoras Veículos …" at bounding box center [773, 392] width 1546 height 784
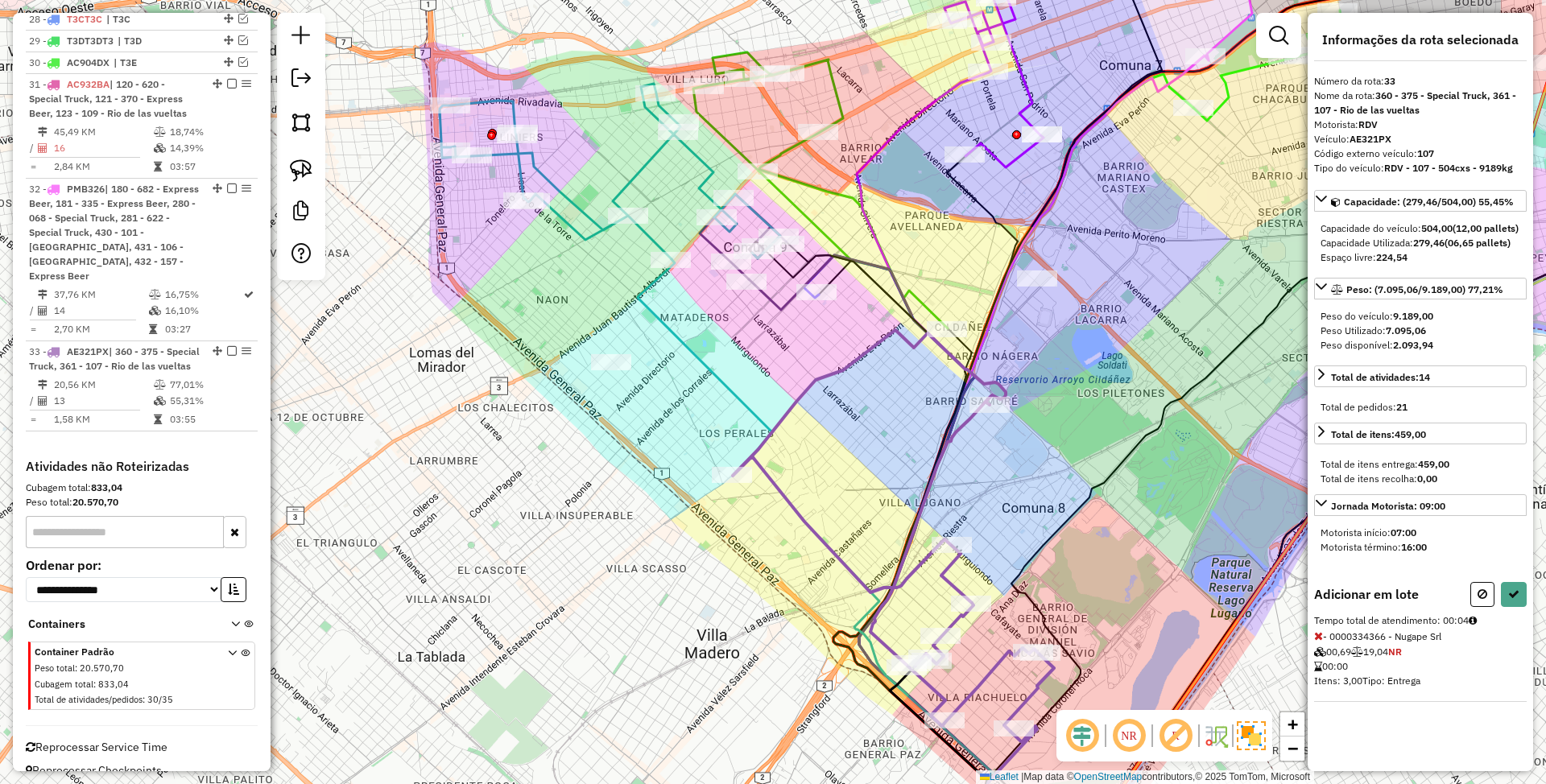
select select "*********"
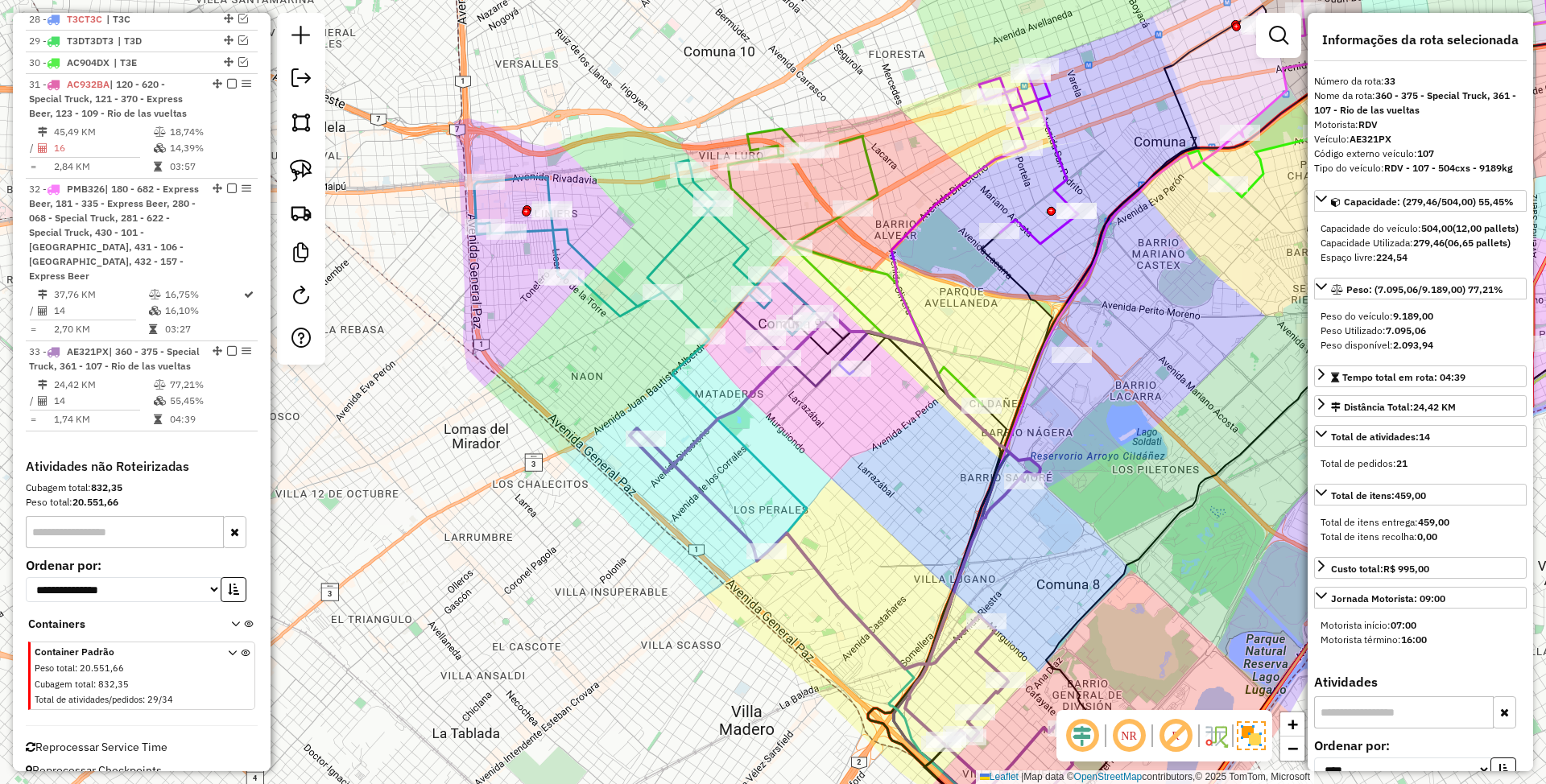
click at [806, 375] on icon at bounding box center [907, 598] width 246 height 532
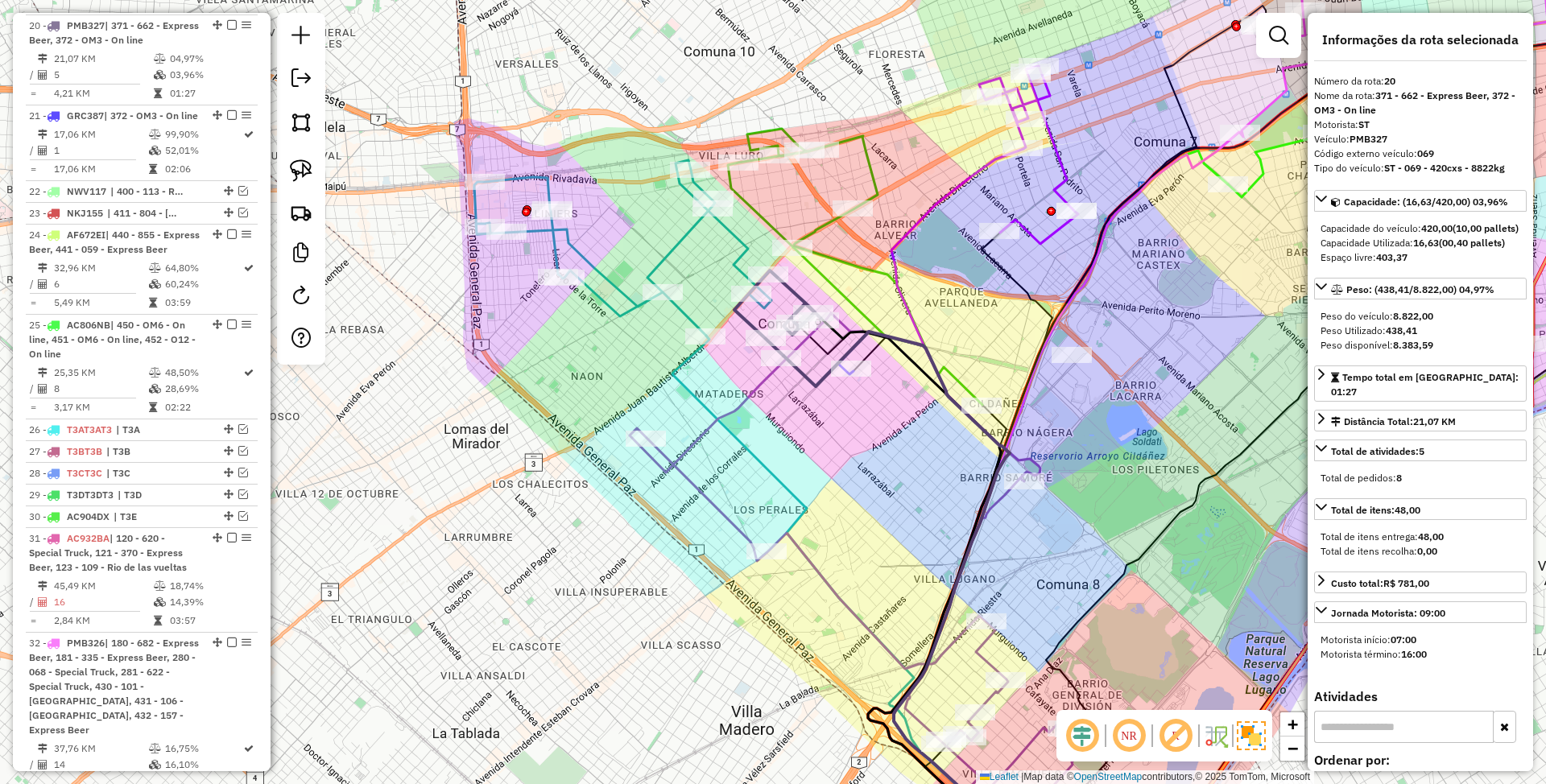
scroll to position [1795, 0]
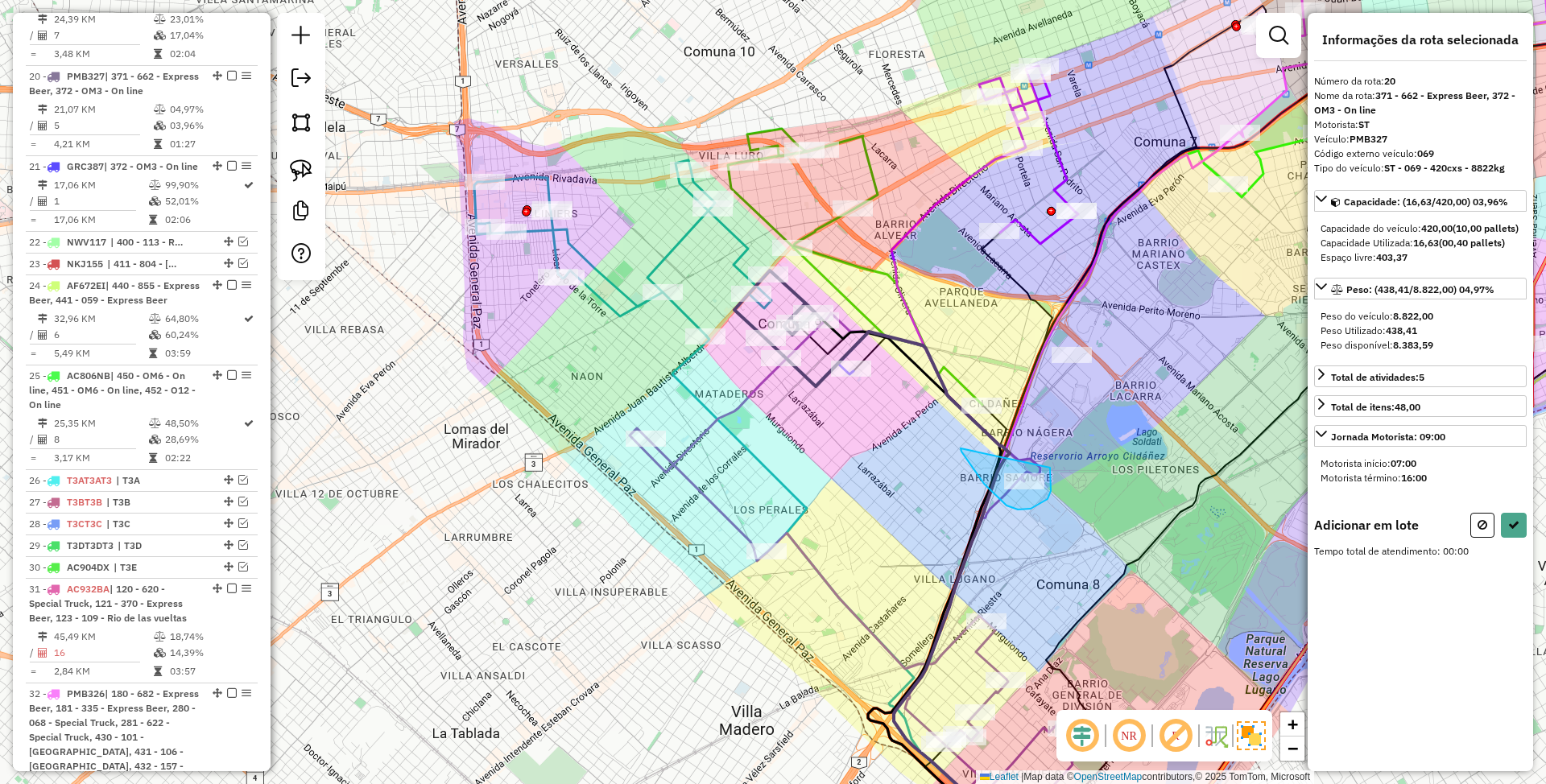
drag, startPoint x: 961, startPoint y: 449, endPoint x: 1051, endPoint y: 468, distance: 92.0
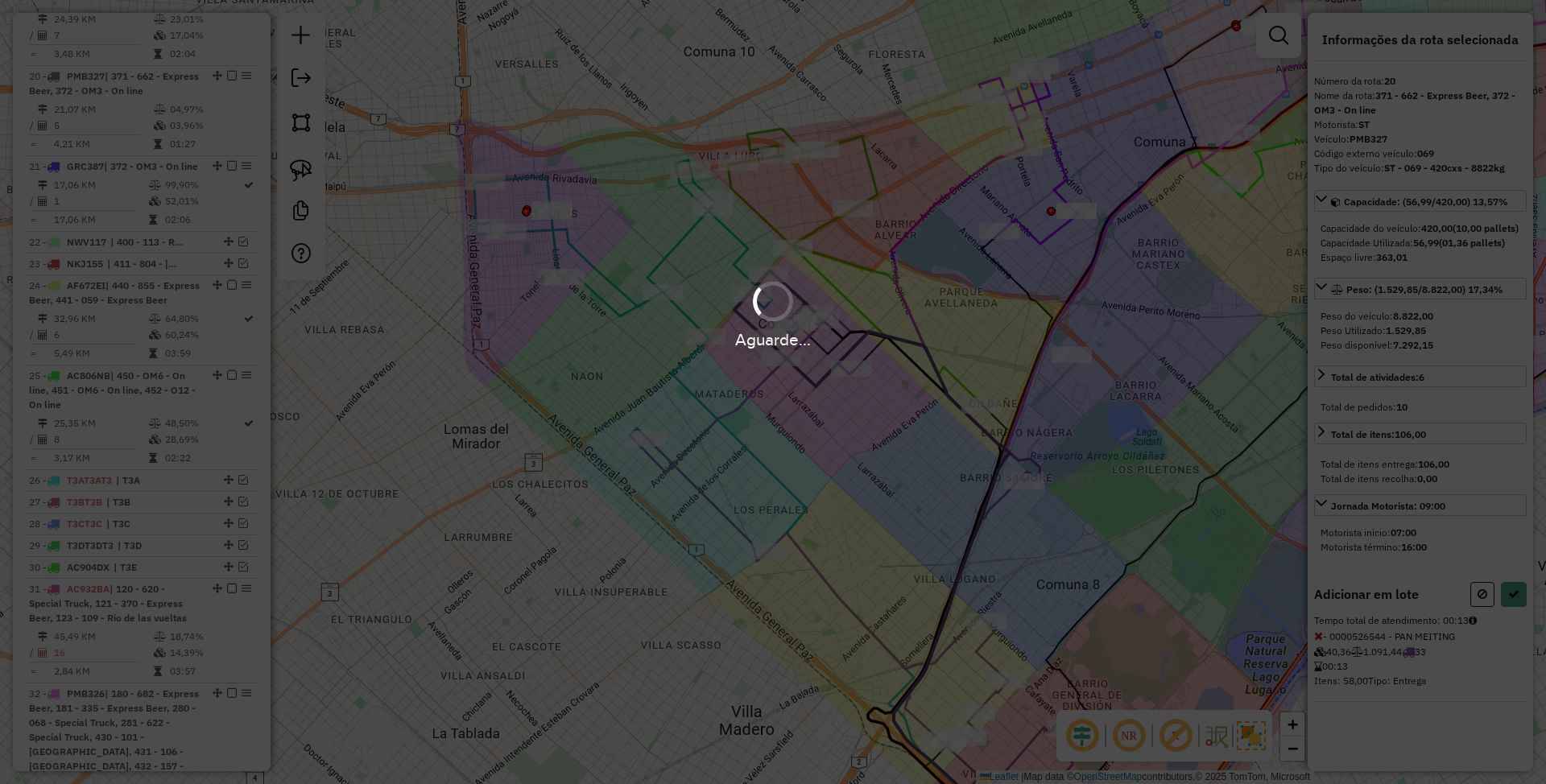
select select "*********"
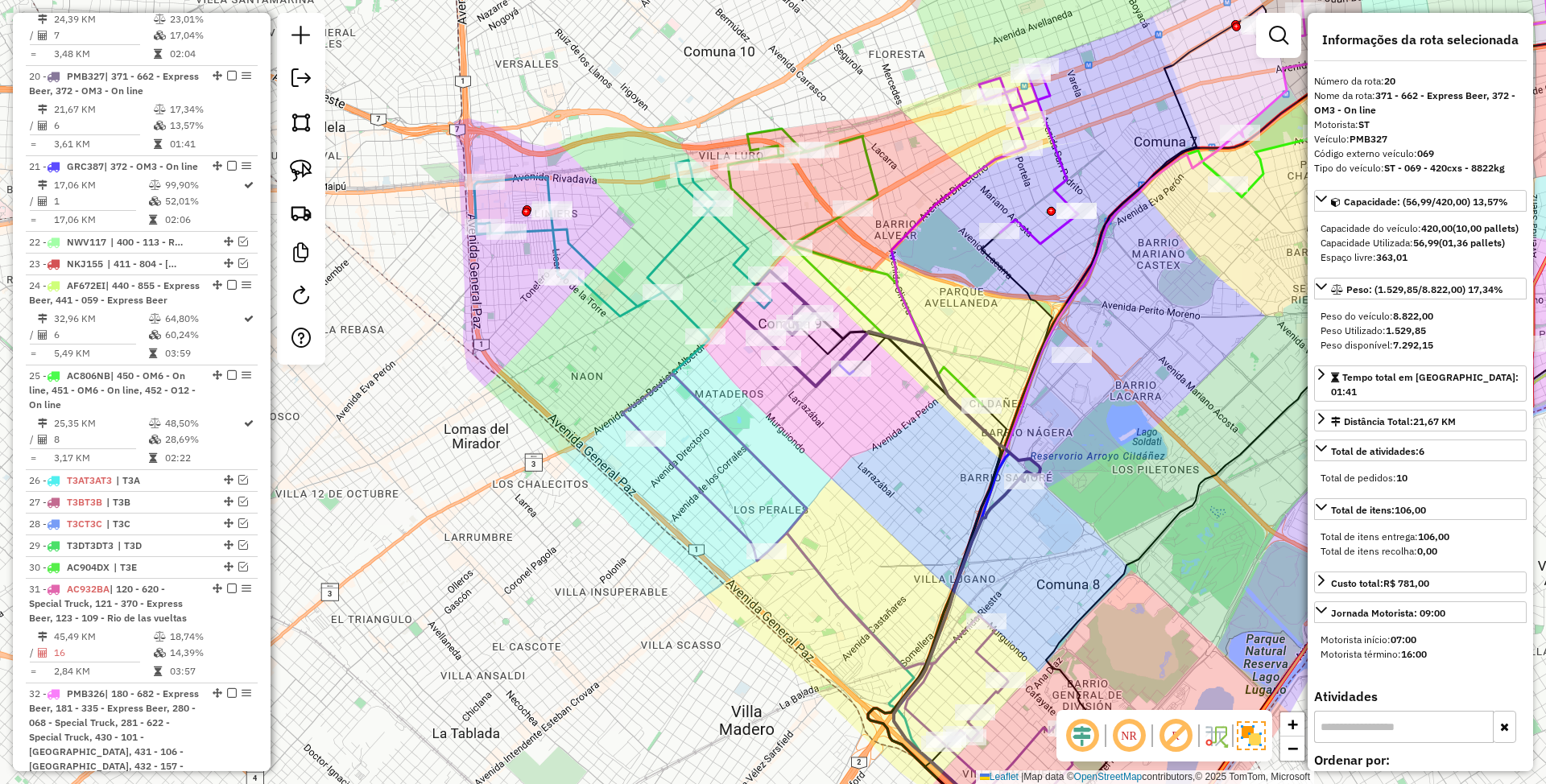
click at [838, 593] on icon at bounding box center [856, 591] width 466 height 434
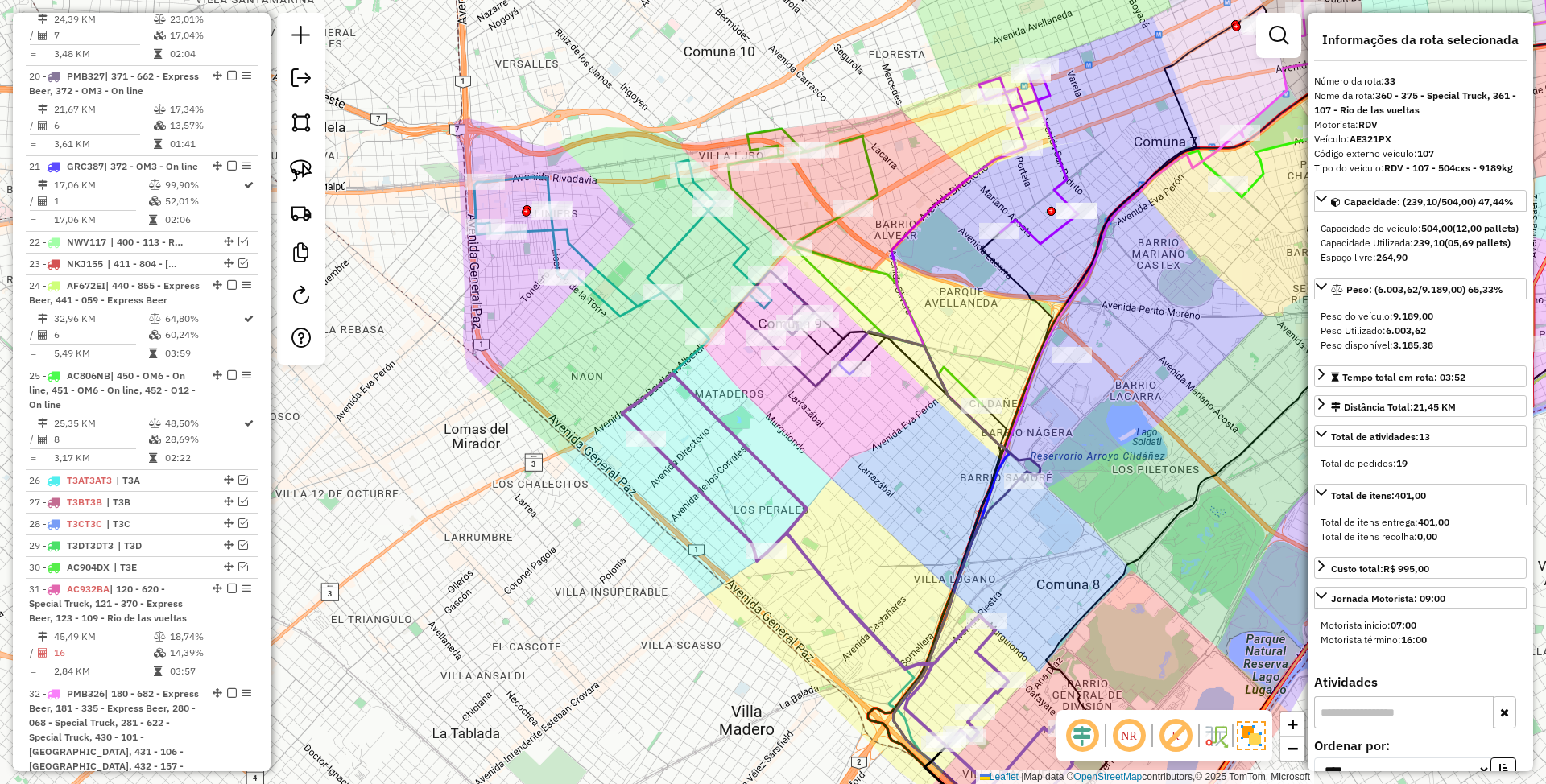
scroll to position [2300, 0]
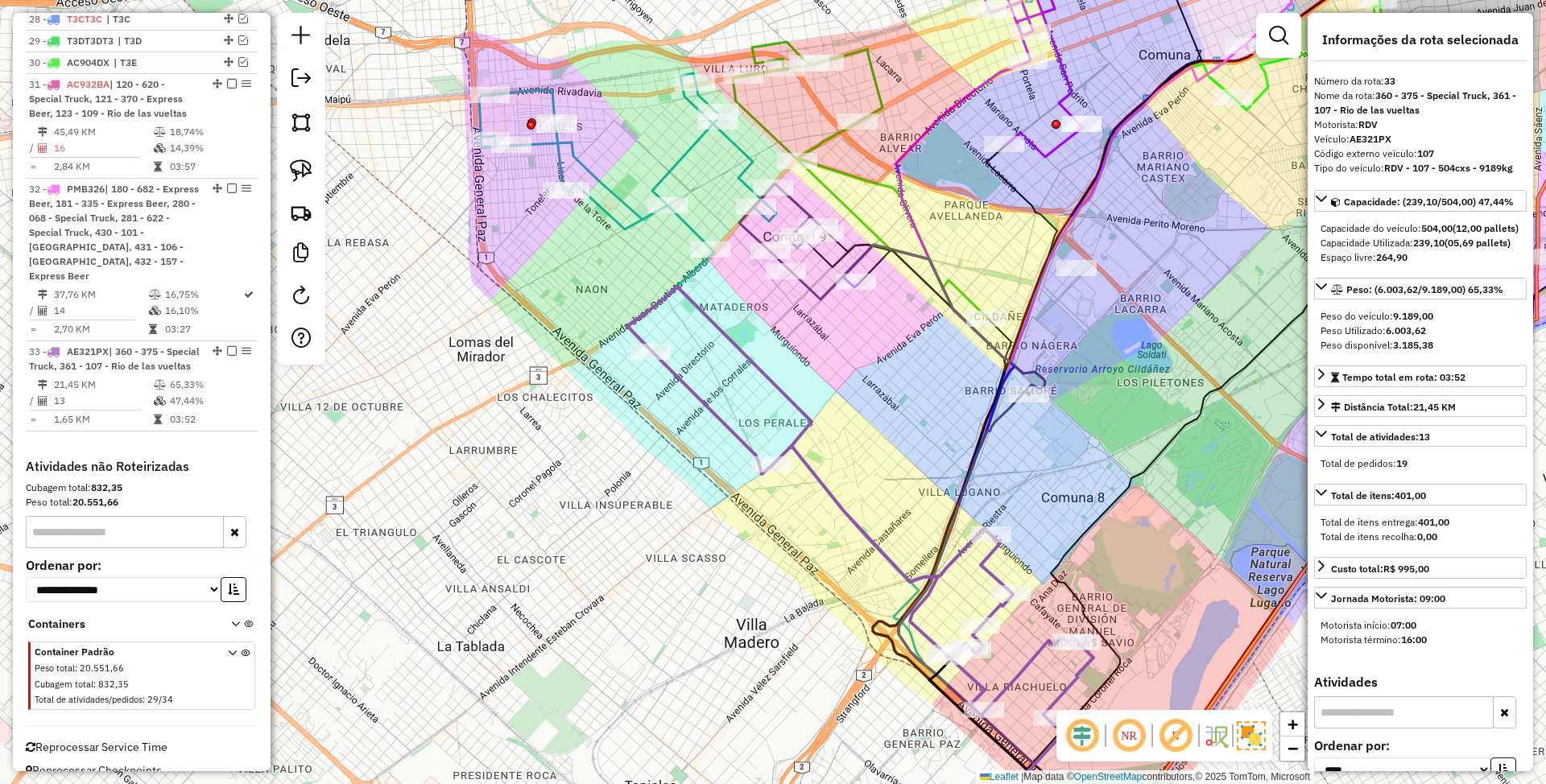
drag, startPoint x: 857, startPoint y: 571, endPoint x: 861, endPoint y: 480, distance: 91.1
click at [861, 480] on div "Janela de atendimento Grade de atendimento Capacidade Transportadoras Veículos …" at bounding box center [773, 392] width 1546 height 784
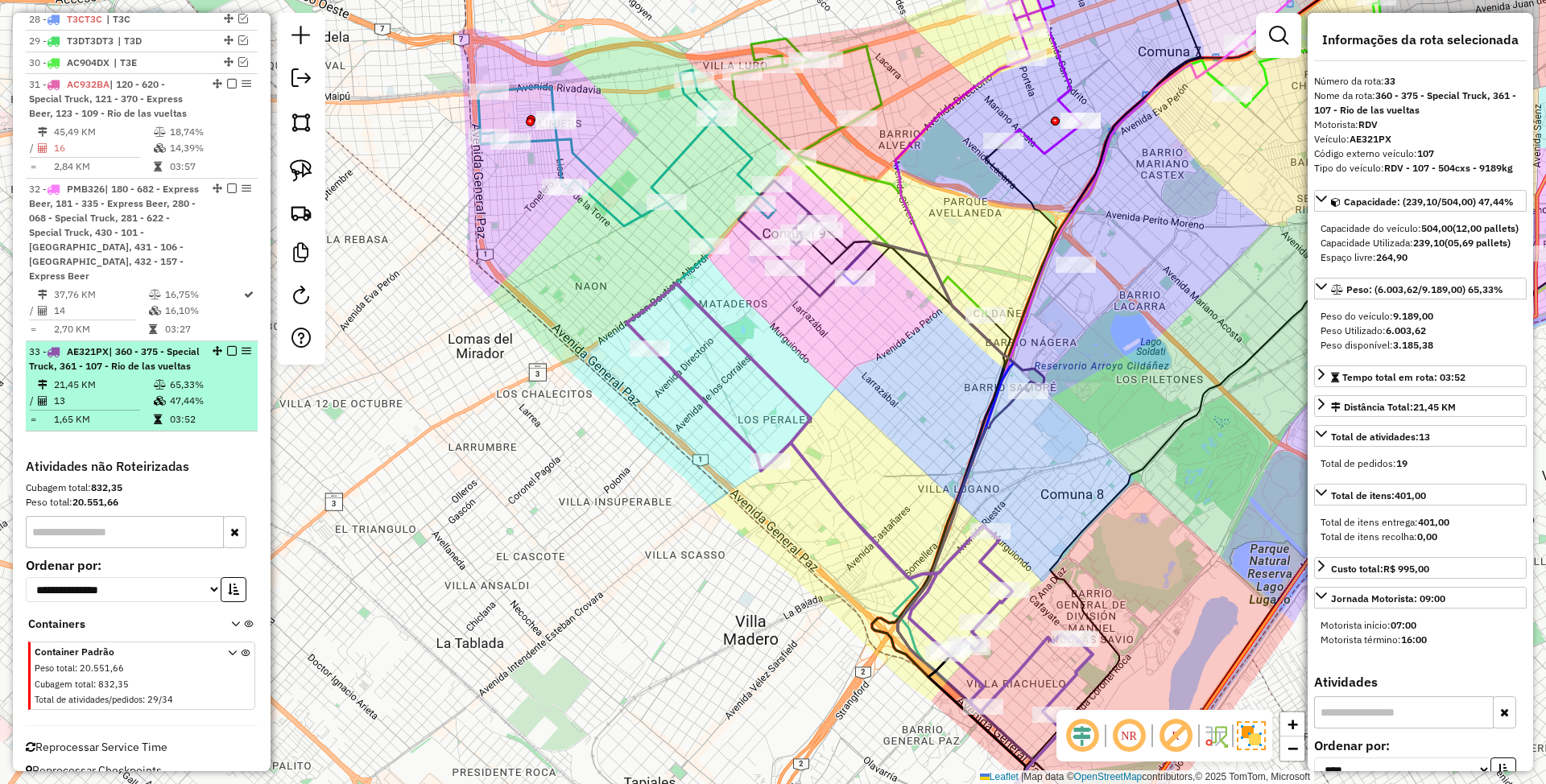
click at [227, 347] on em at bounding box center [232, 351] width 10 height 10
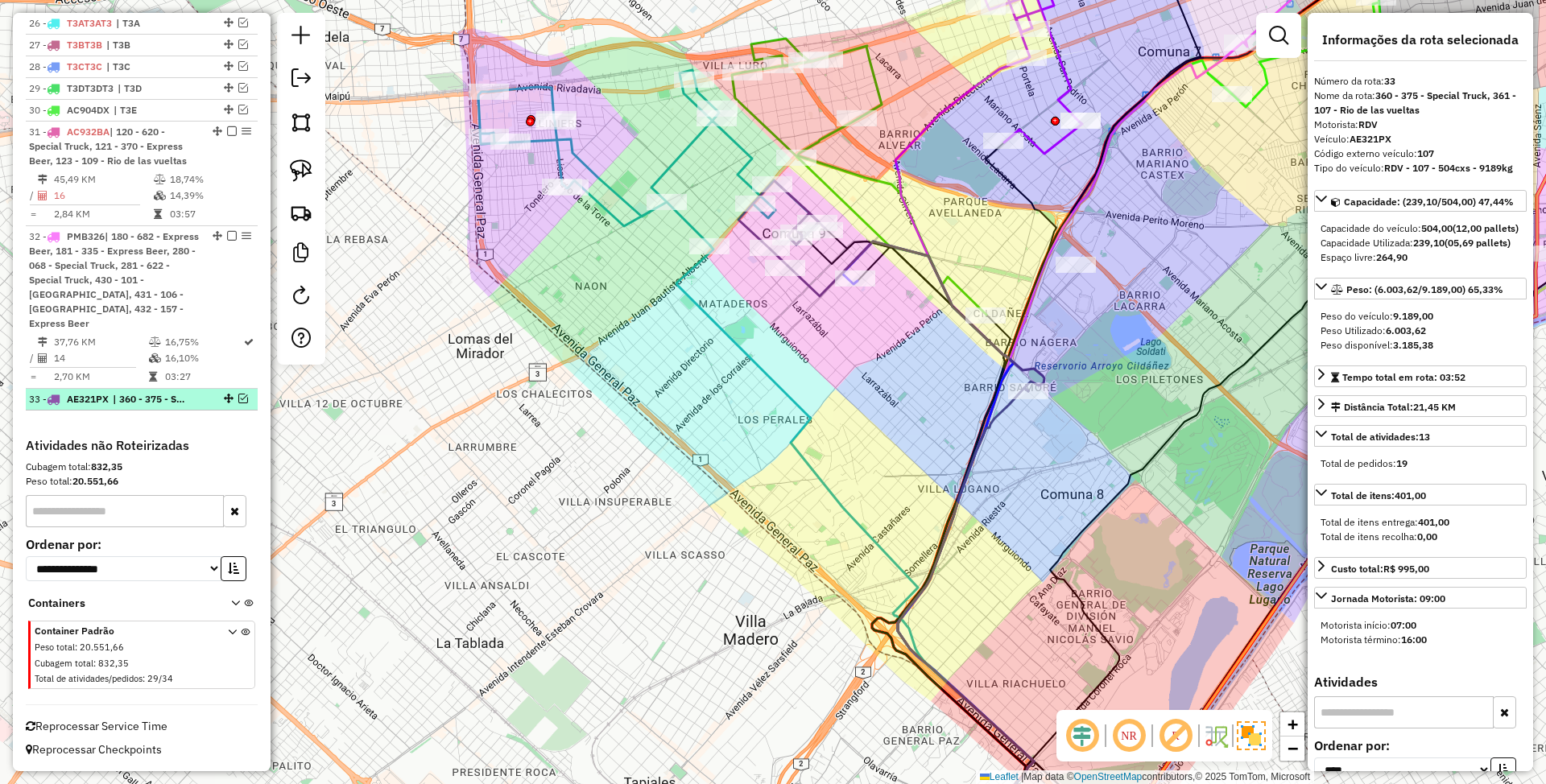
scroll to position [2217, 0]
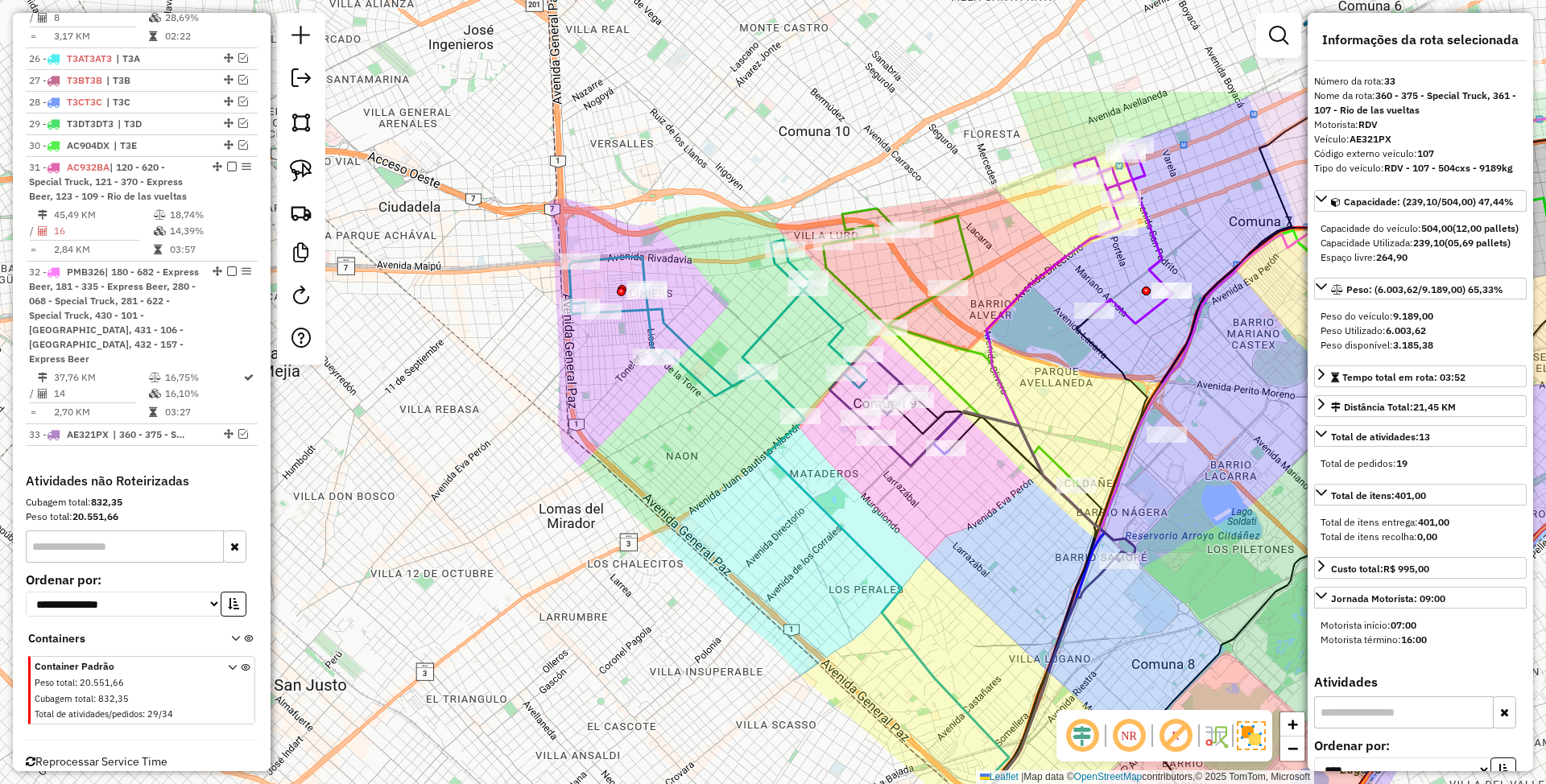
drag, startPoint x: 868, startPoint y: 401, endPoint x: 950, endPoint y: 614, distance: 228.2
click at [951, 614] on div "Janela de atendimento Grade de atendimento Capacidade Transportadoras Veículos …" at bounding box center [773, 392] width 1546 height 784
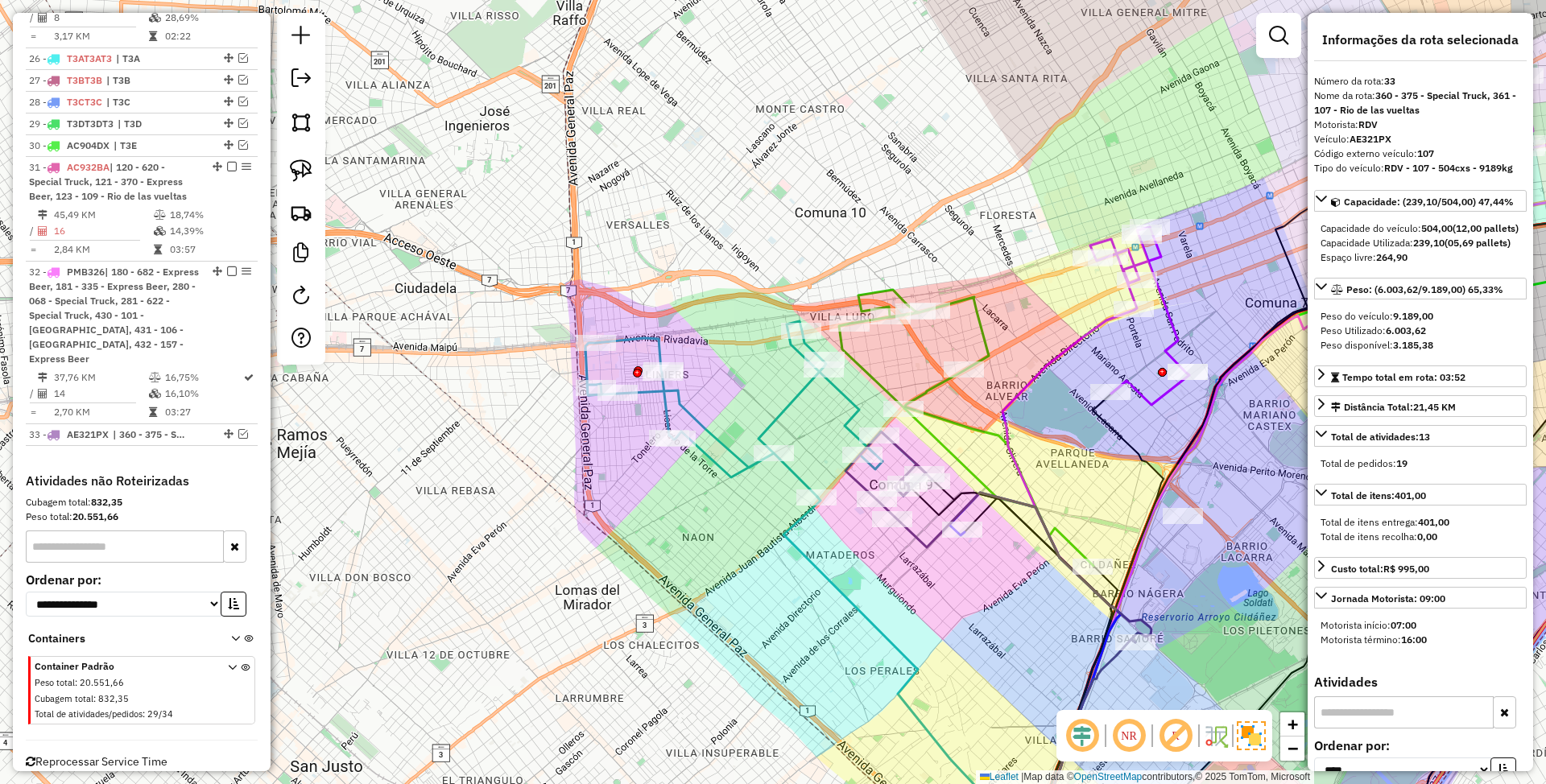
click at [786, 415] on icon at bounding box center [755, 409] width 341 height 176
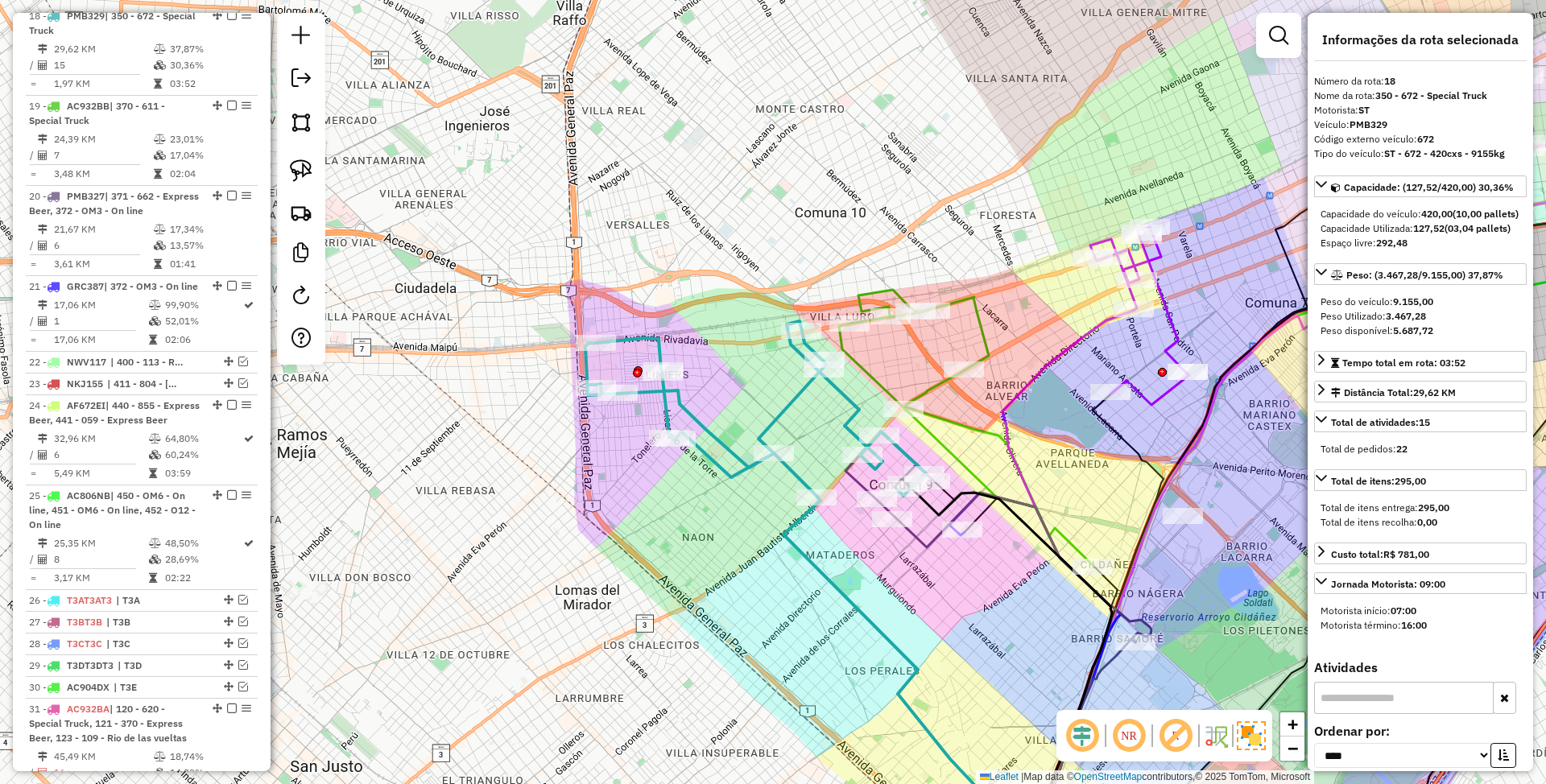
scroll to position [1614, 0]
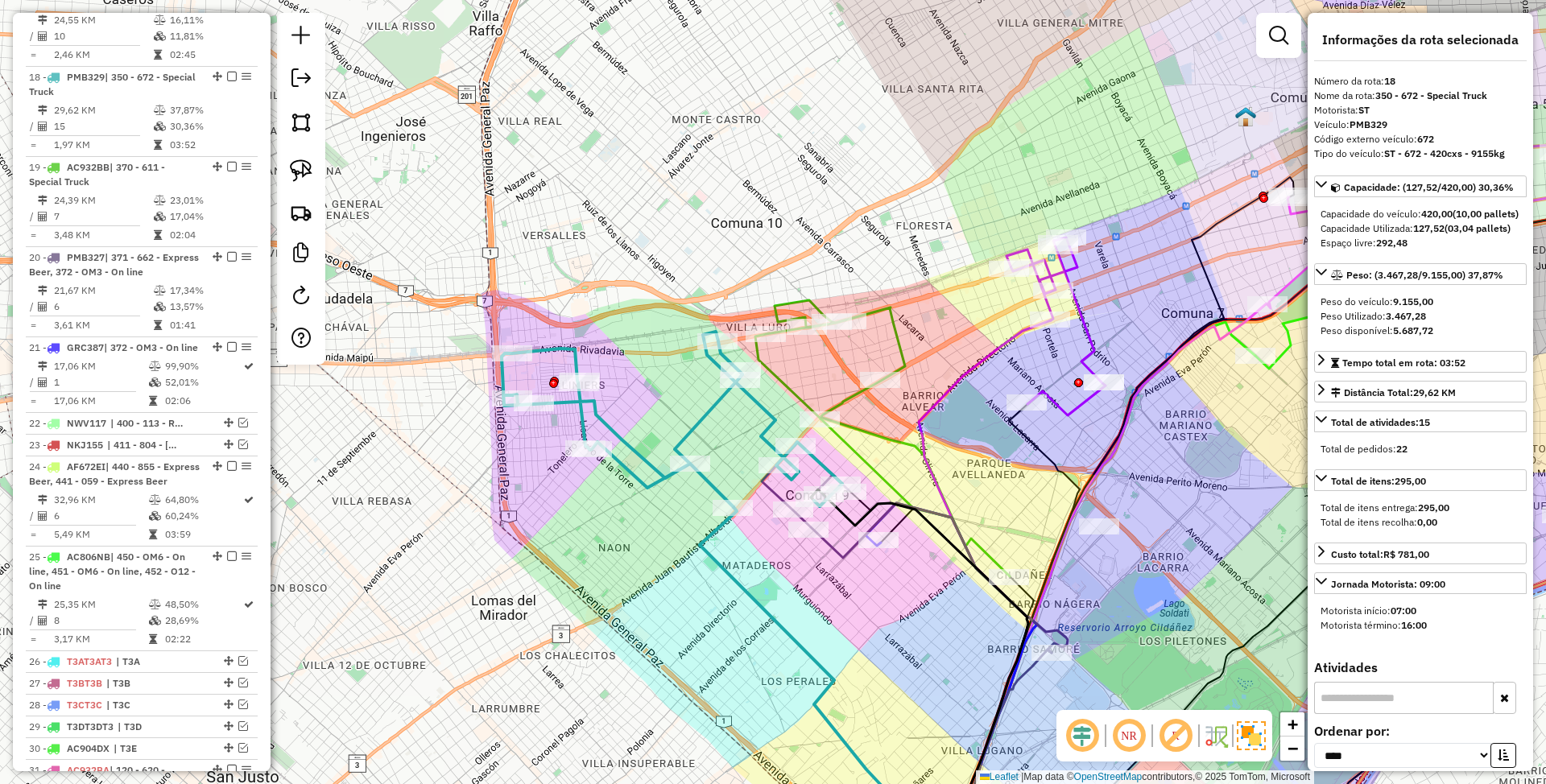
drag, startPoint x: 806, startPoint y: 420, endPoint x: 722, endPoint y: 430, distance: 84.6
click at [722, 430] on div "Janela de atendimento Grade de atendimento Capacidade Transportadoras Veículos …" at bounding box center [773, 392] width 1546 height 784
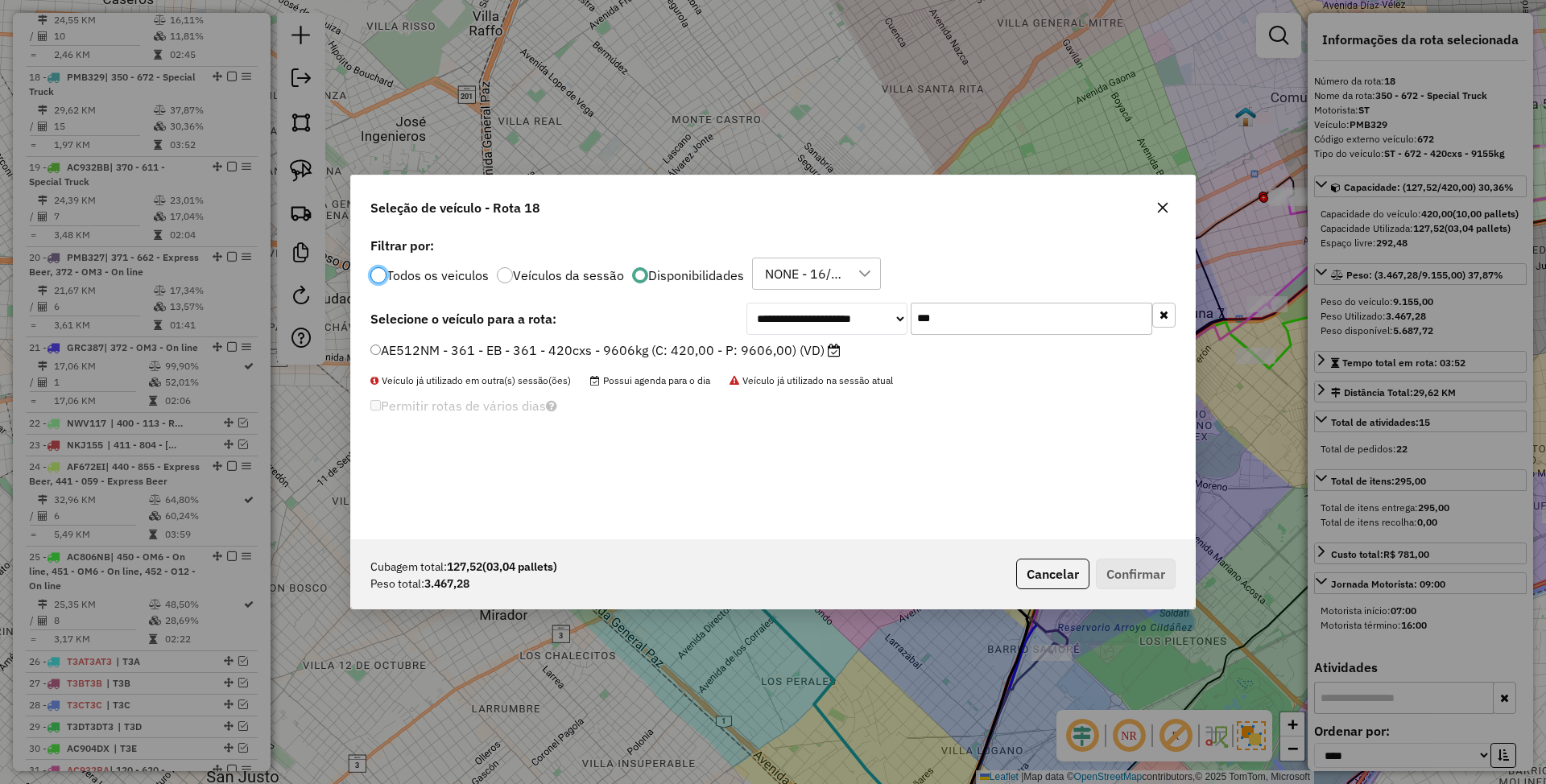
scroll to position [8, 5]
drag, startPoint x: 987, startPoint y: 310, endPoint x: 837, endPoint y: 317, distance: 150.2
click at [837, 317] on div "**********" at bounding box center [961, 319] width 430 height 32
type input "***"
click at [736, 355] on label "AC904DY - 673 - ST - 673 - 420cxs - 8592kg (C: 420,00 - P: 8592,00) (VD)" at bounding box center [604, 350] width 467 height 19
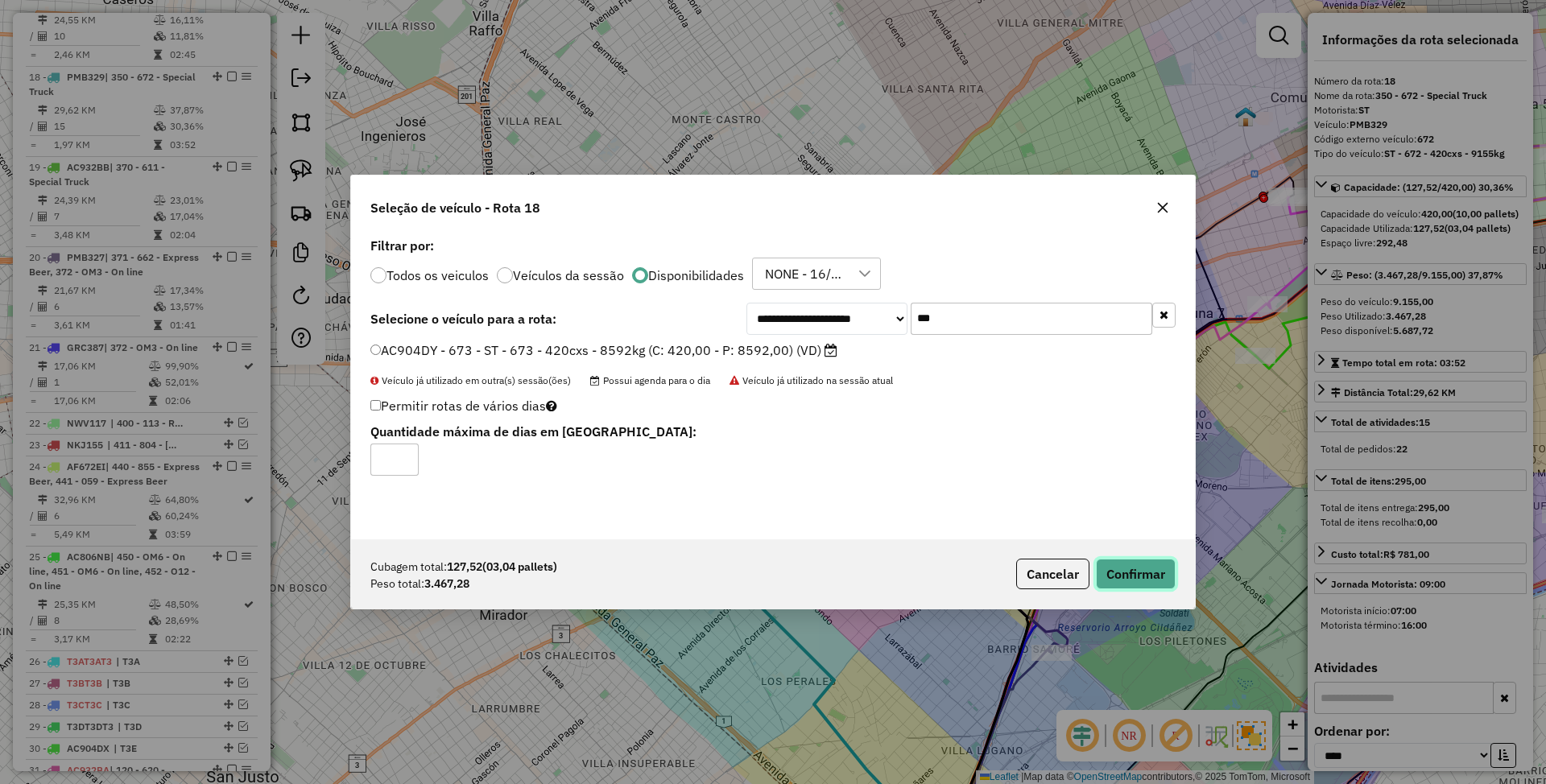
click at [1147, 571] on button "Confirmar" at bounding box center [1136, 574] width 80 height 31
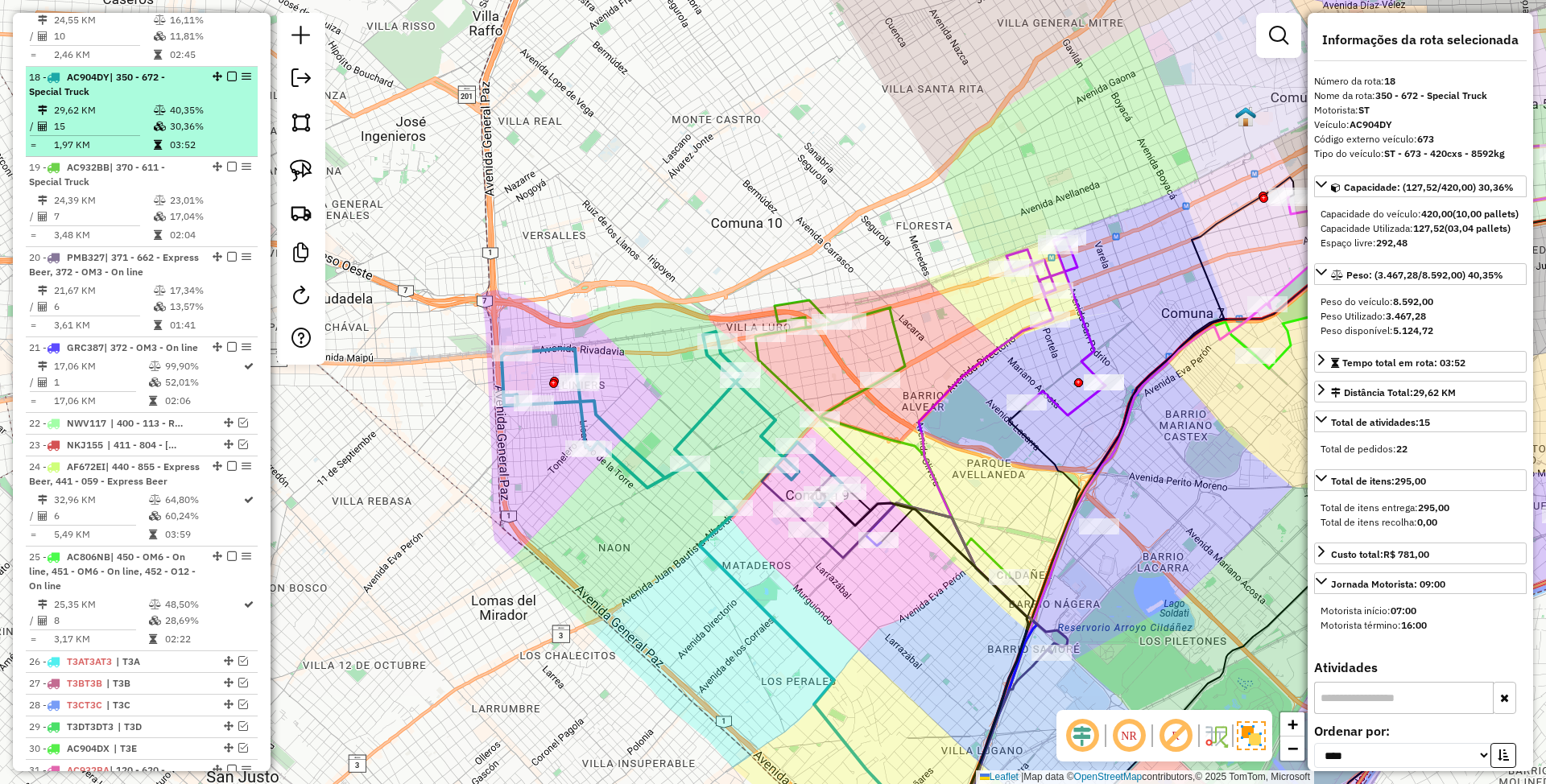
click at [227, 71] on em at bounding box center [232, 76] width 10 height 10
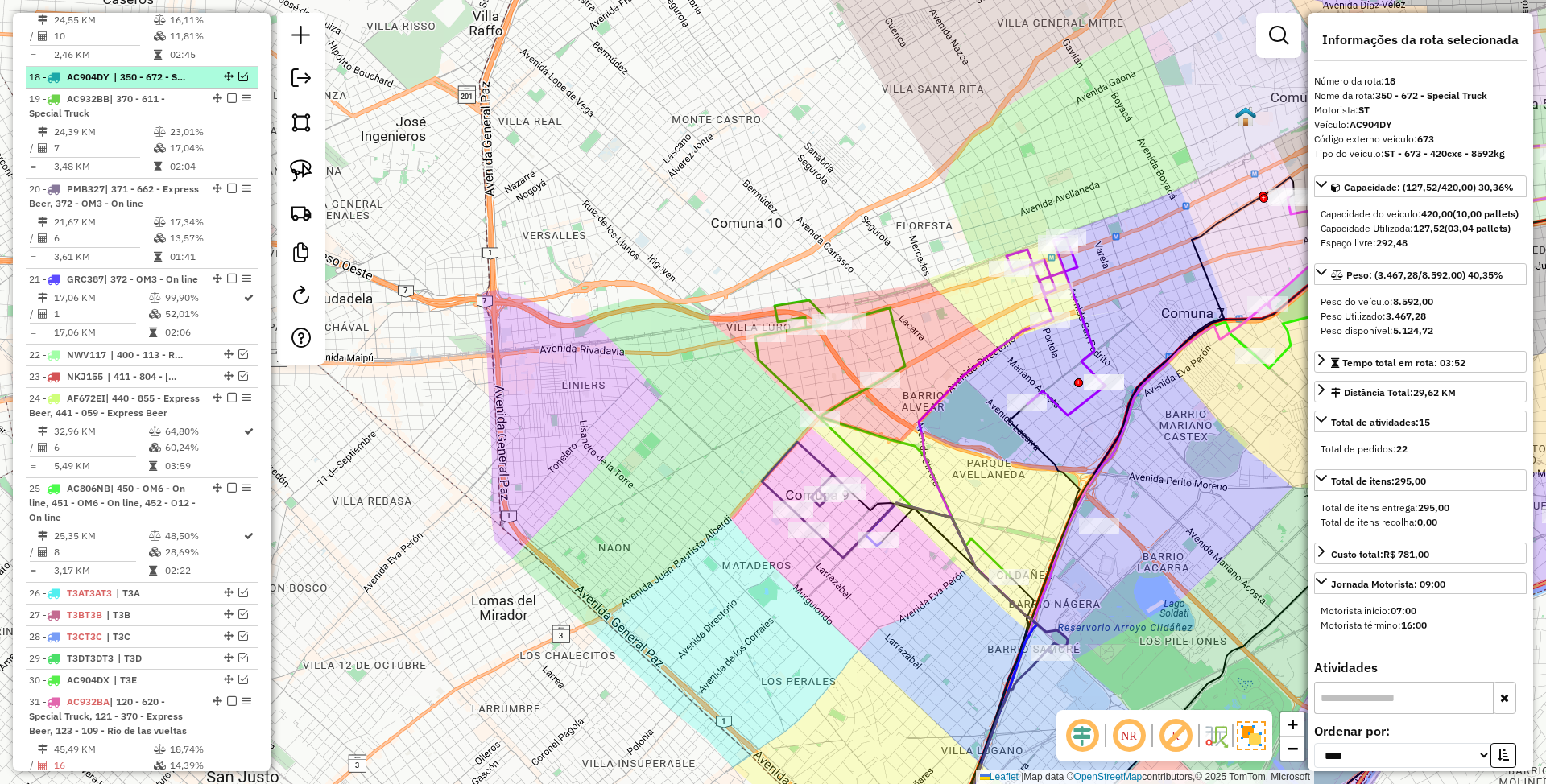
scroll to position [1545, 0]
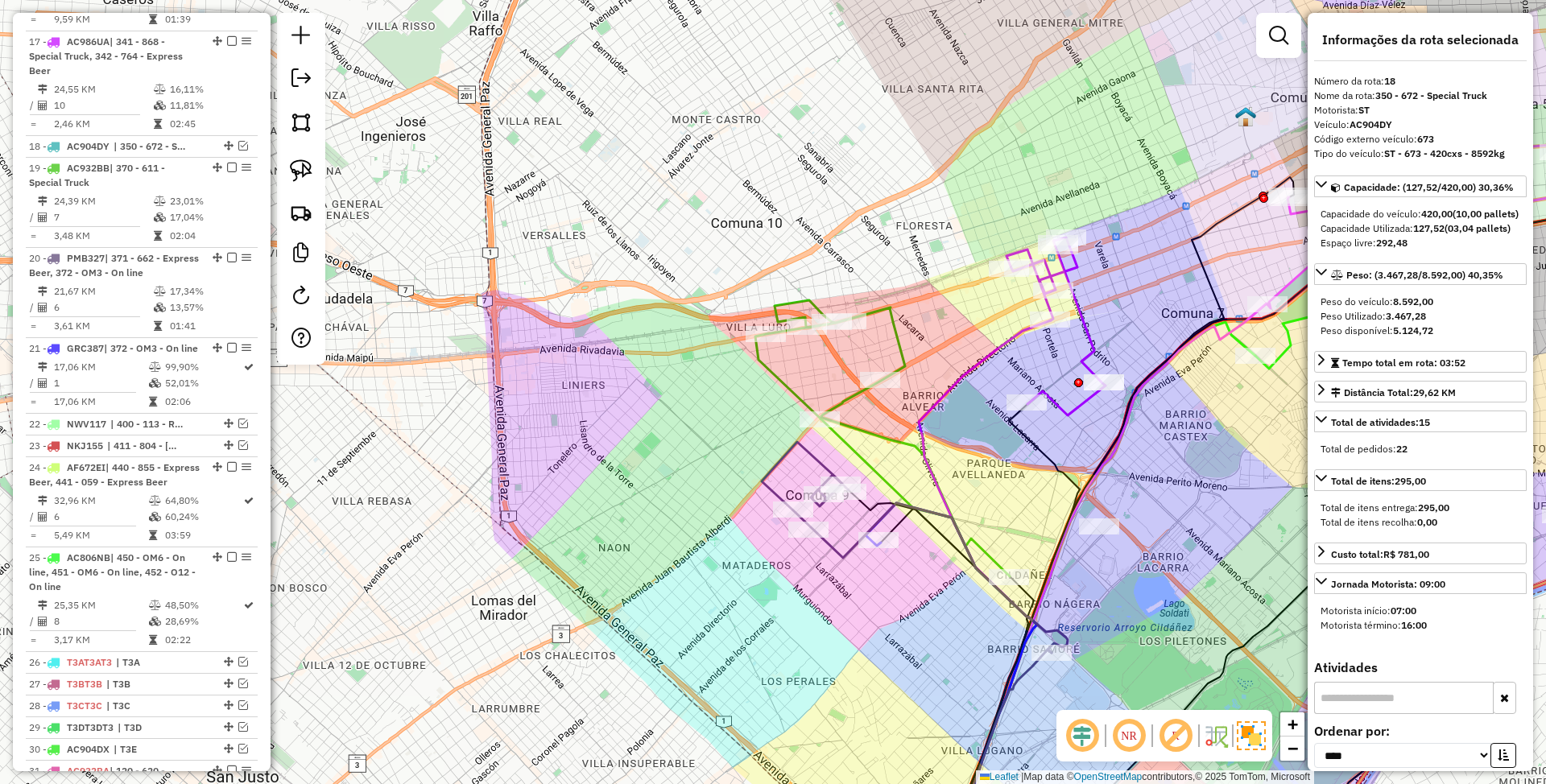
click at [815, 459] on icon at bounding box center [914, 547] width 306 height 211
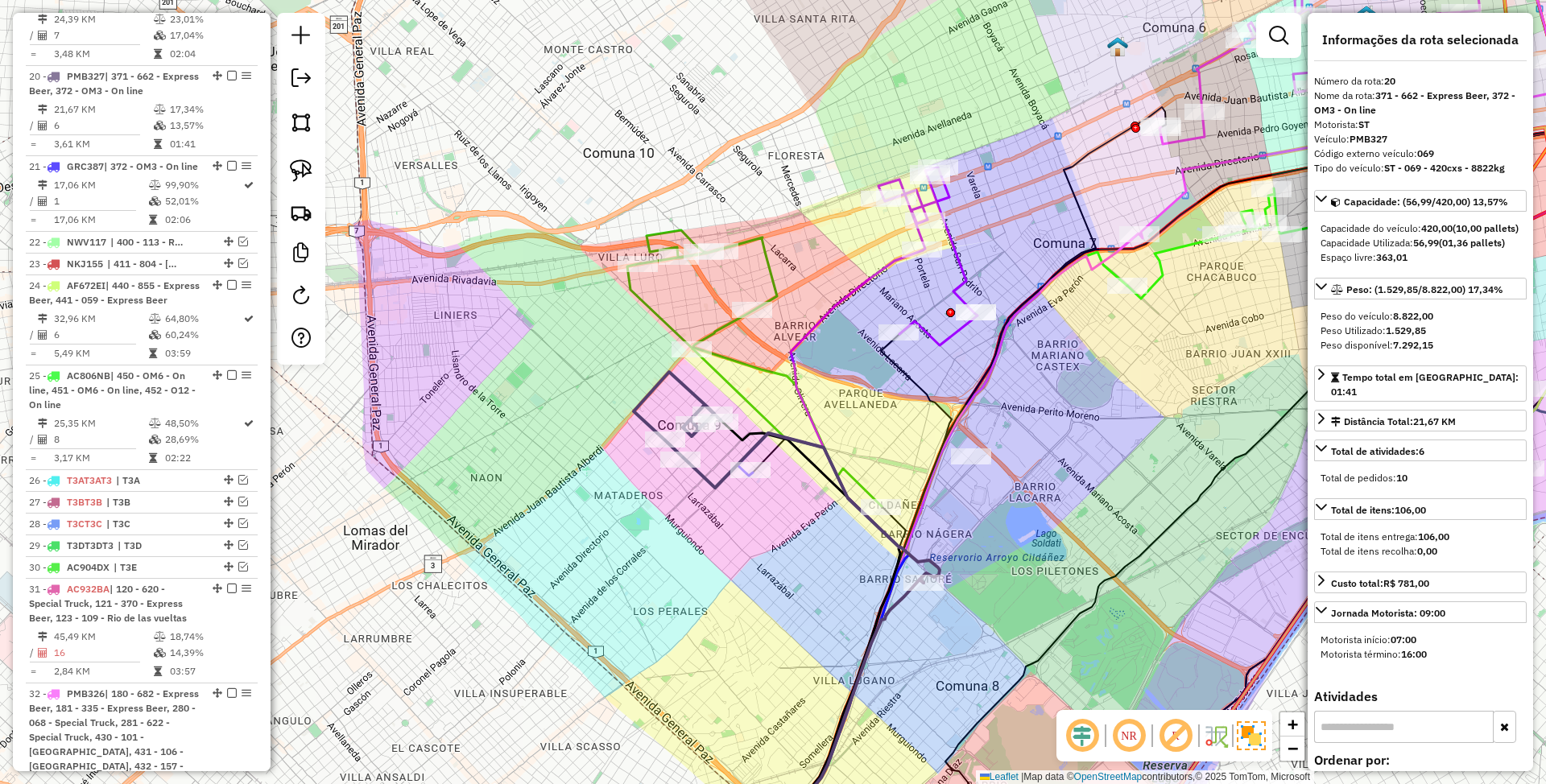
drag, startPoint x: 918, startPoint y: 616, endPoint x: 789, endPoint y: 546, distance: 146.8
click at [789, 546] on div "Janela de atendimento Grade de atendimento Capacidade Transportadoras Veículos …" at bounding box center [773, 392] width 1546 height 784
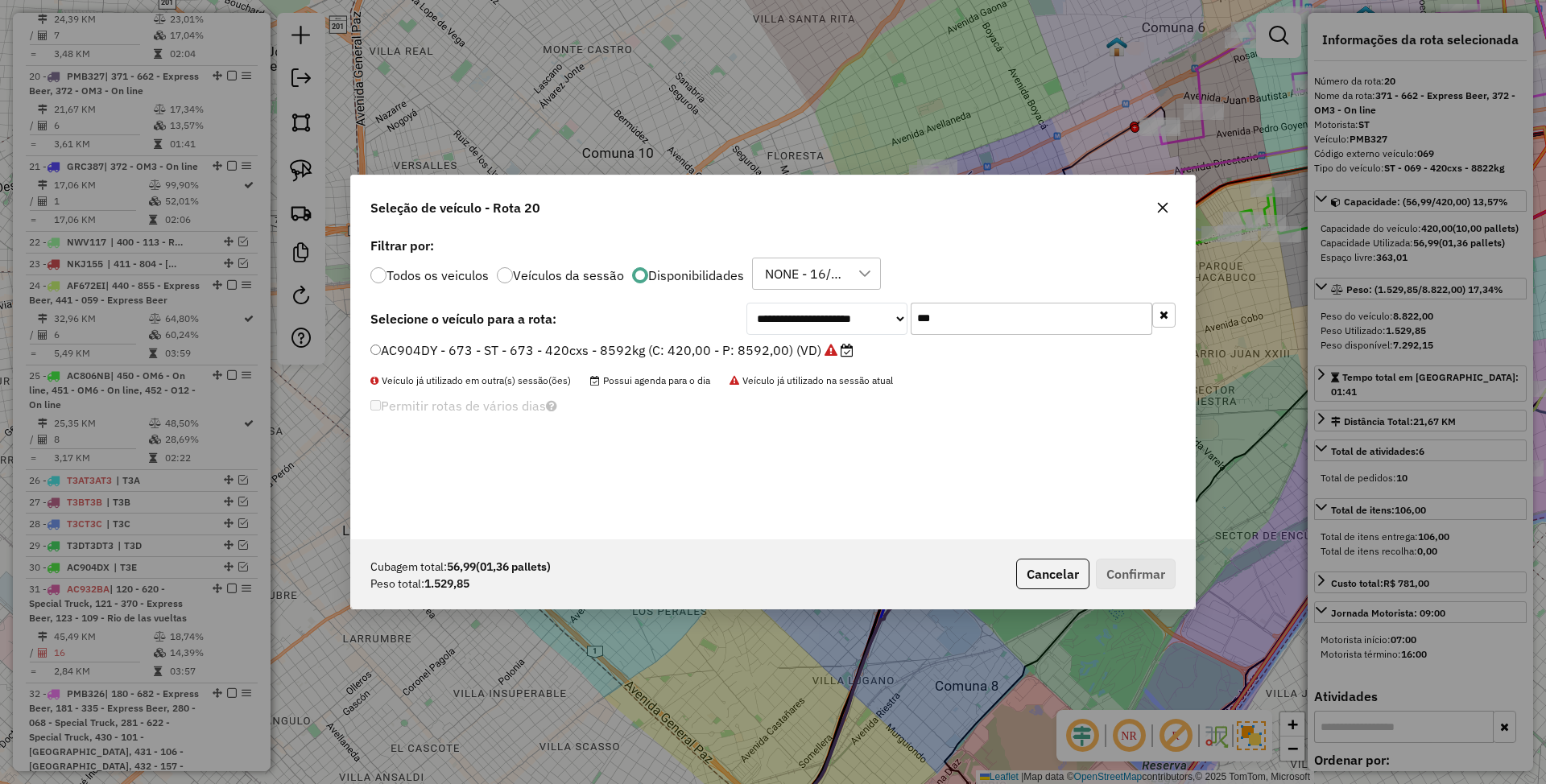
scroll to position [8, 5]
drag, startPoint x: 969, startPoint y: 311, endPoint x: 803, endPoint y: 313, distance: 166.0
click at [803, 313] on div "**********" at bounding box center [961, 319] width 430 height 32
type input "***"
click at [772, 349] on label "AC787NX - OM3 - TOL - OM3 - 420cxs - 8256kg (C: 420,00 - P: 8256,00) (VD)" at bounding box center [612, 350] width 483 height 19
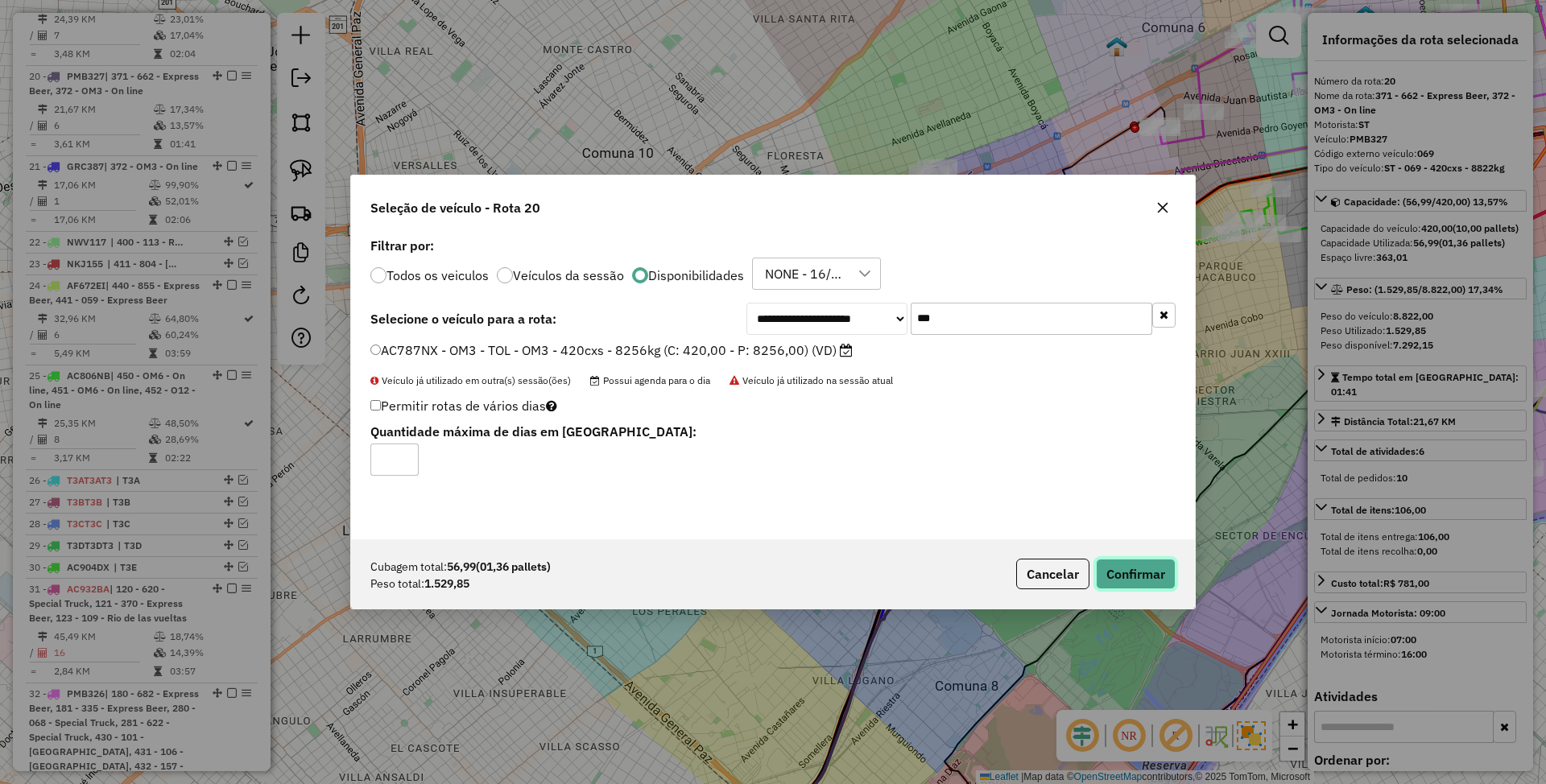
click at [1125, 571] on button "Confirmar" at bounding box center [1136, 574] width 80 height 31
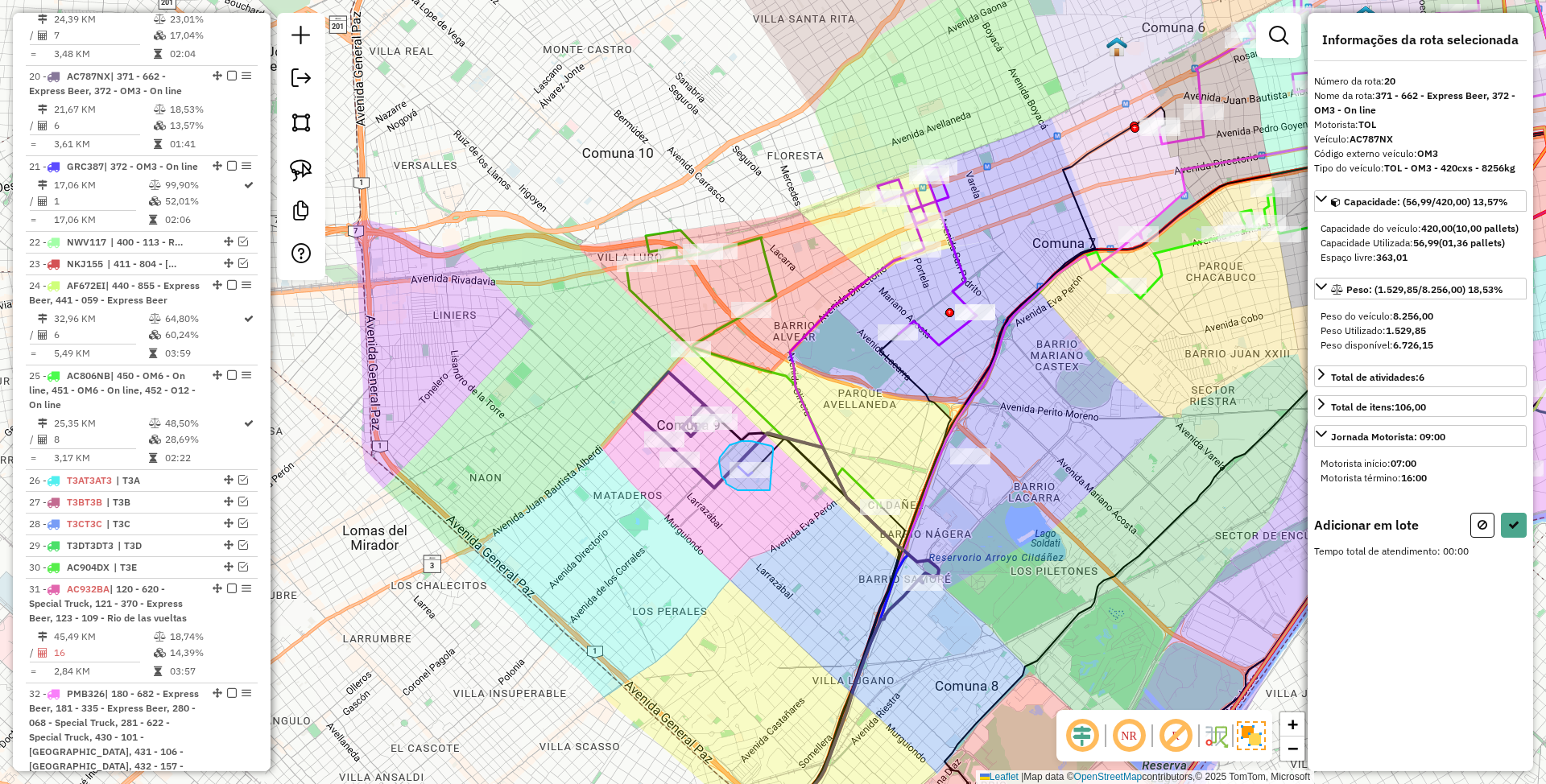
drag, startPoint x: 773, startPoint y: 449, endPoint x: 770, endPoint y: 490, distance: 41.1
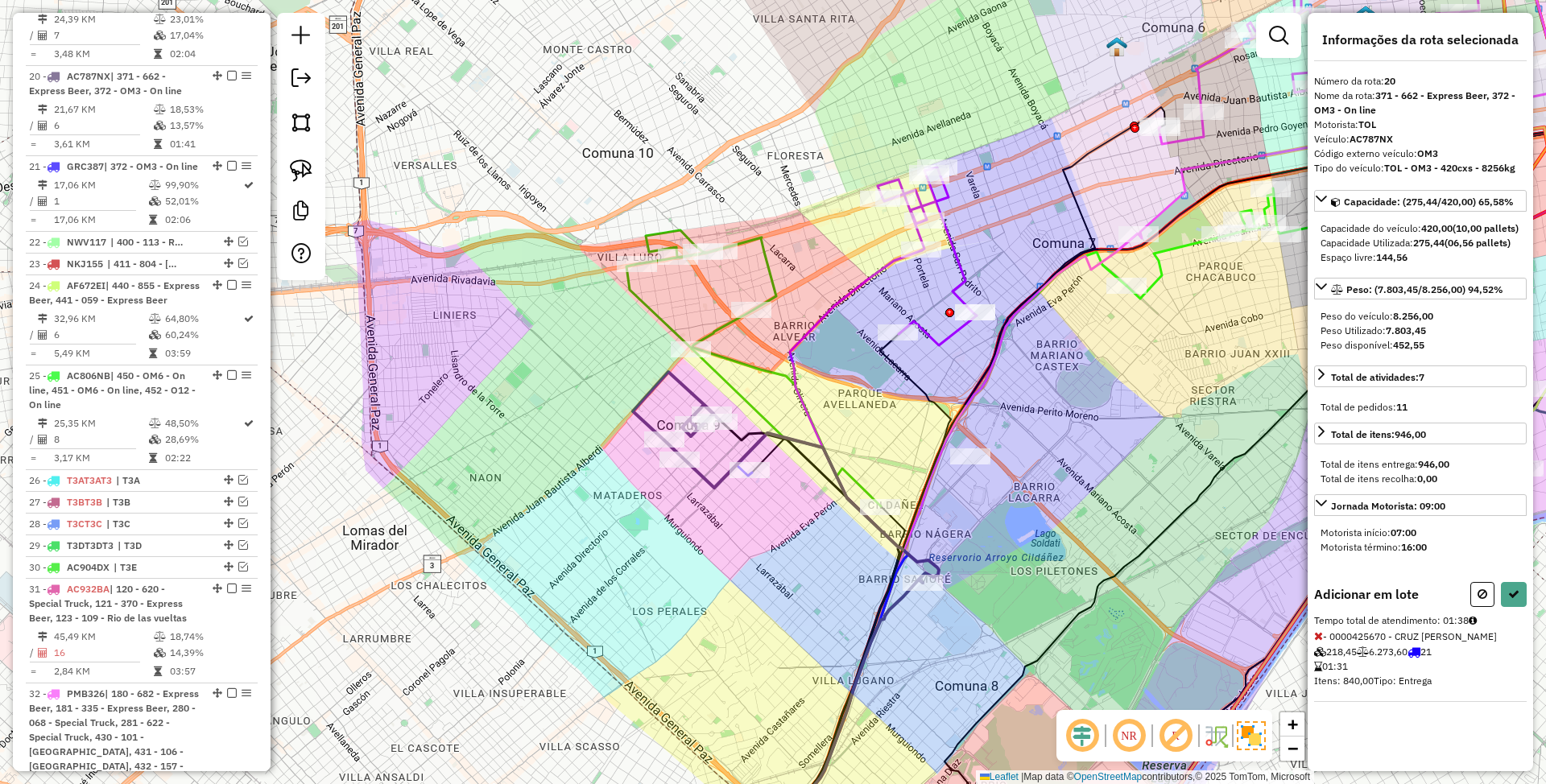
select select "*********"
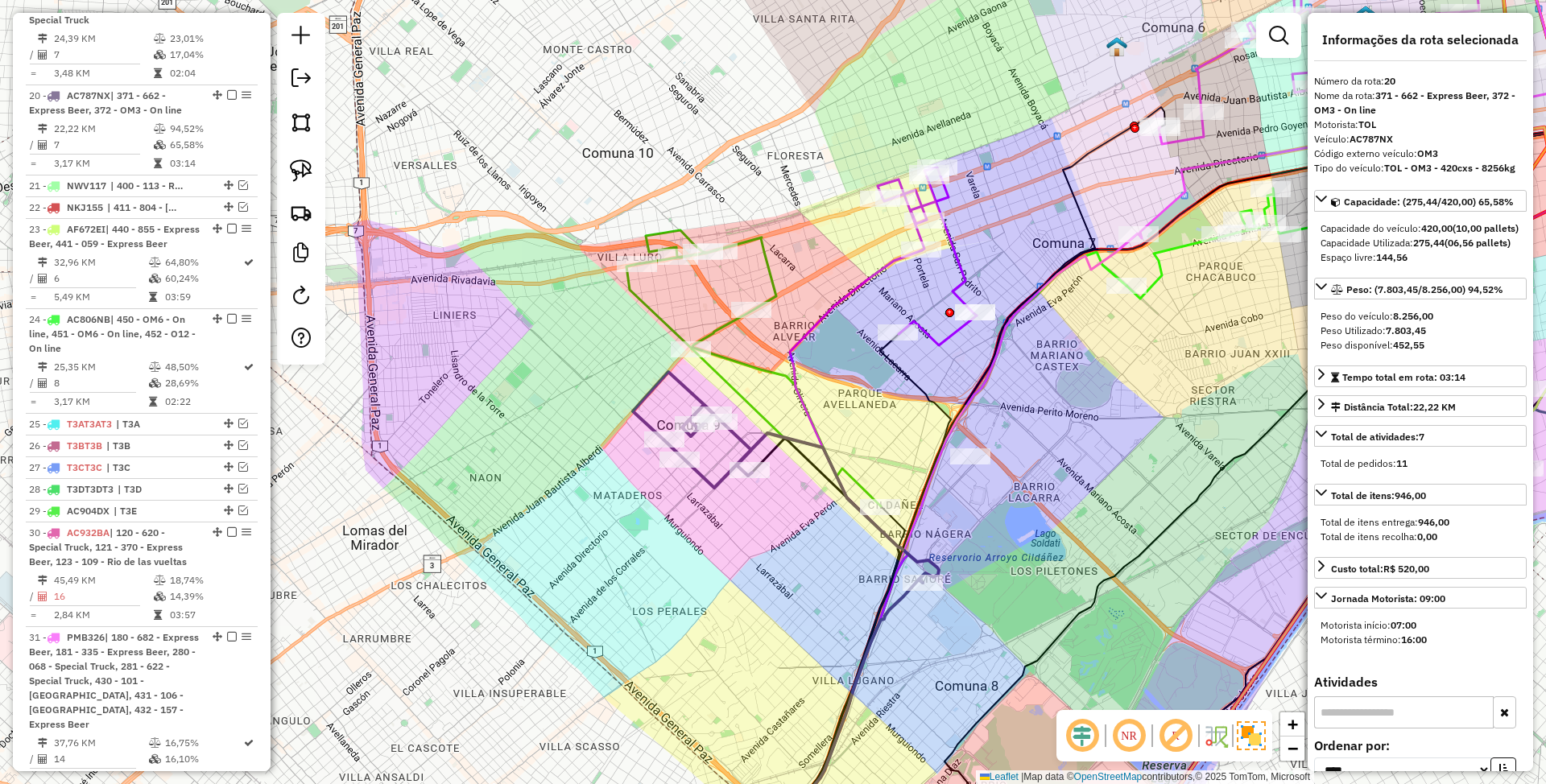
scroll to position [1726, 0]
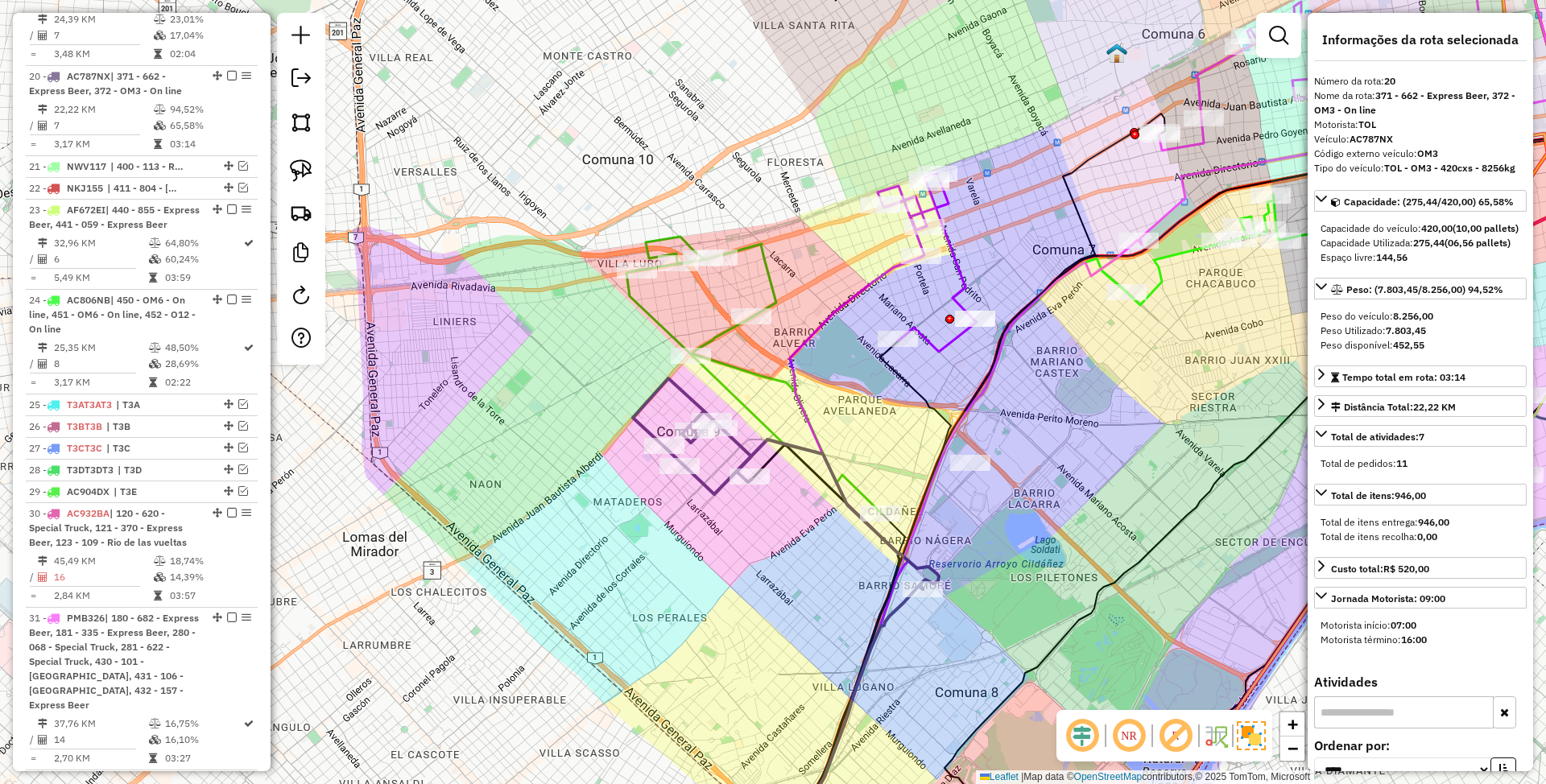
drag, startPoint x: 815, startPoint y: 572, endPoint x: 837, endPoint y: 624, distance: 56.5
click at [837, 624] on div "Janela de atendimento Grade de atendimento Capacidade Transportadoras Veículos …" at bounding box center [773, 392] width 1546 height 784
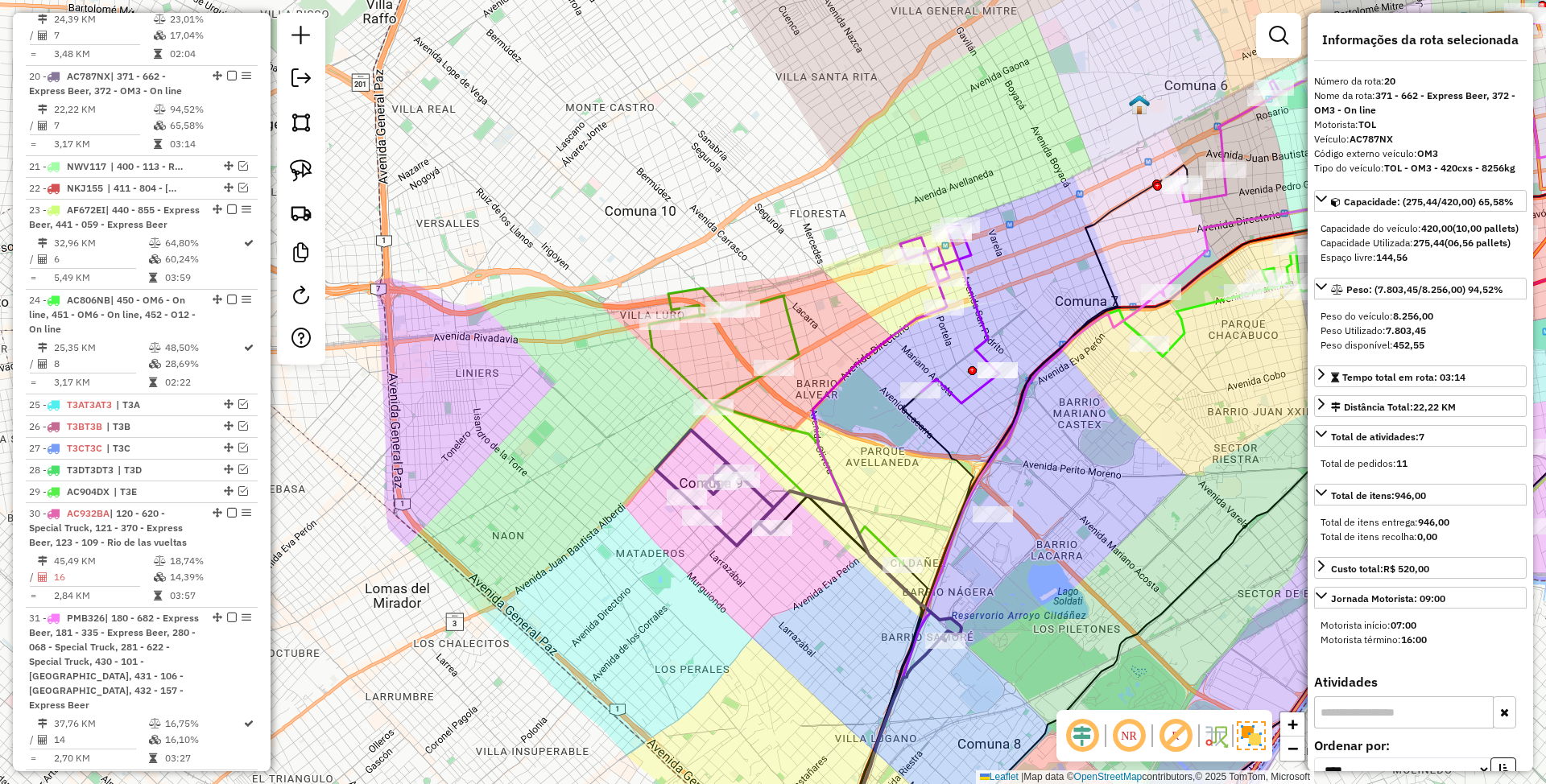
click at [728, 545] on icon at bounding box center [808, 535] width 306 height 211
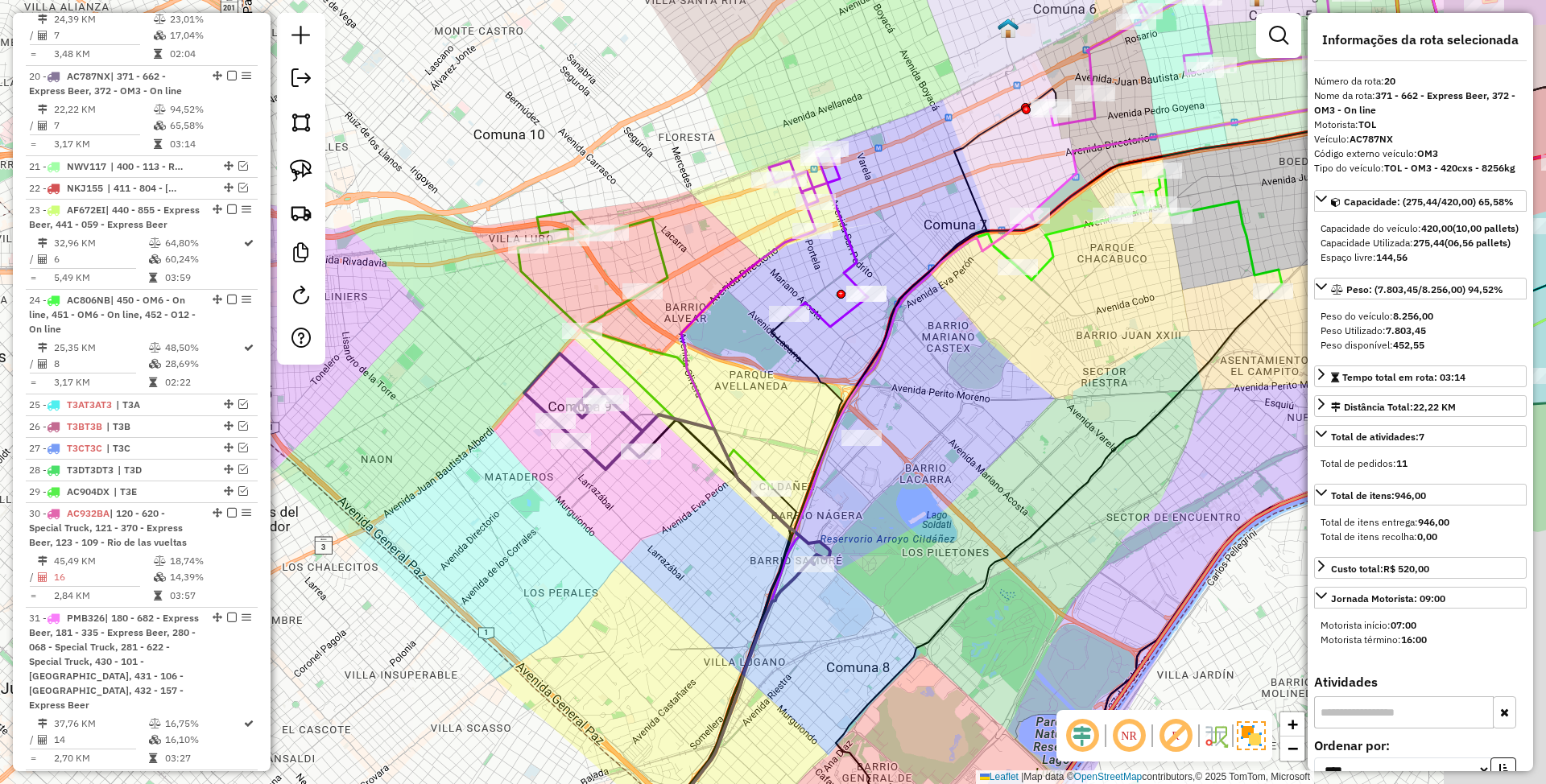
drag, startPoint x: 776, startPoint y: 602, endPoint x: 633, endPoint y: 511, distance: 169.5
click at [636, 516] on div "Janela de atendimento Grade de atendimento Capacidade Transportadoras Veículos …" at bounding box center [773, 392] width 1546 height 784
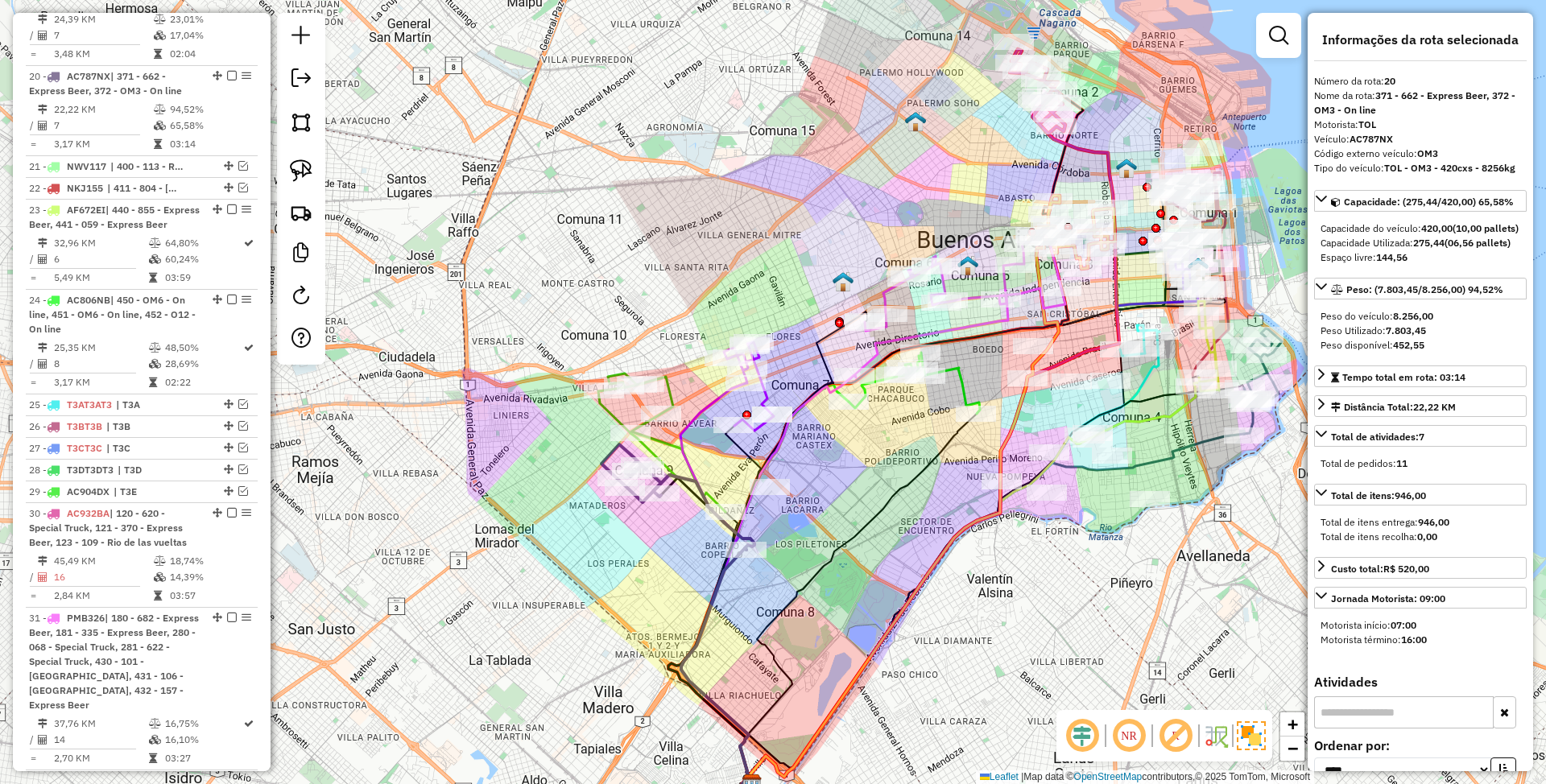
drag, startPoint x: 646, startPoint y: 532, endPoint x: 678, endPoint y: 551, distance: 37.2
click at [678, 551] on div "Janela de atendimento Grade de atendimento Capacidade Transportadoras Veículos …" at bounding box center [773, 392] width 1546 height 784
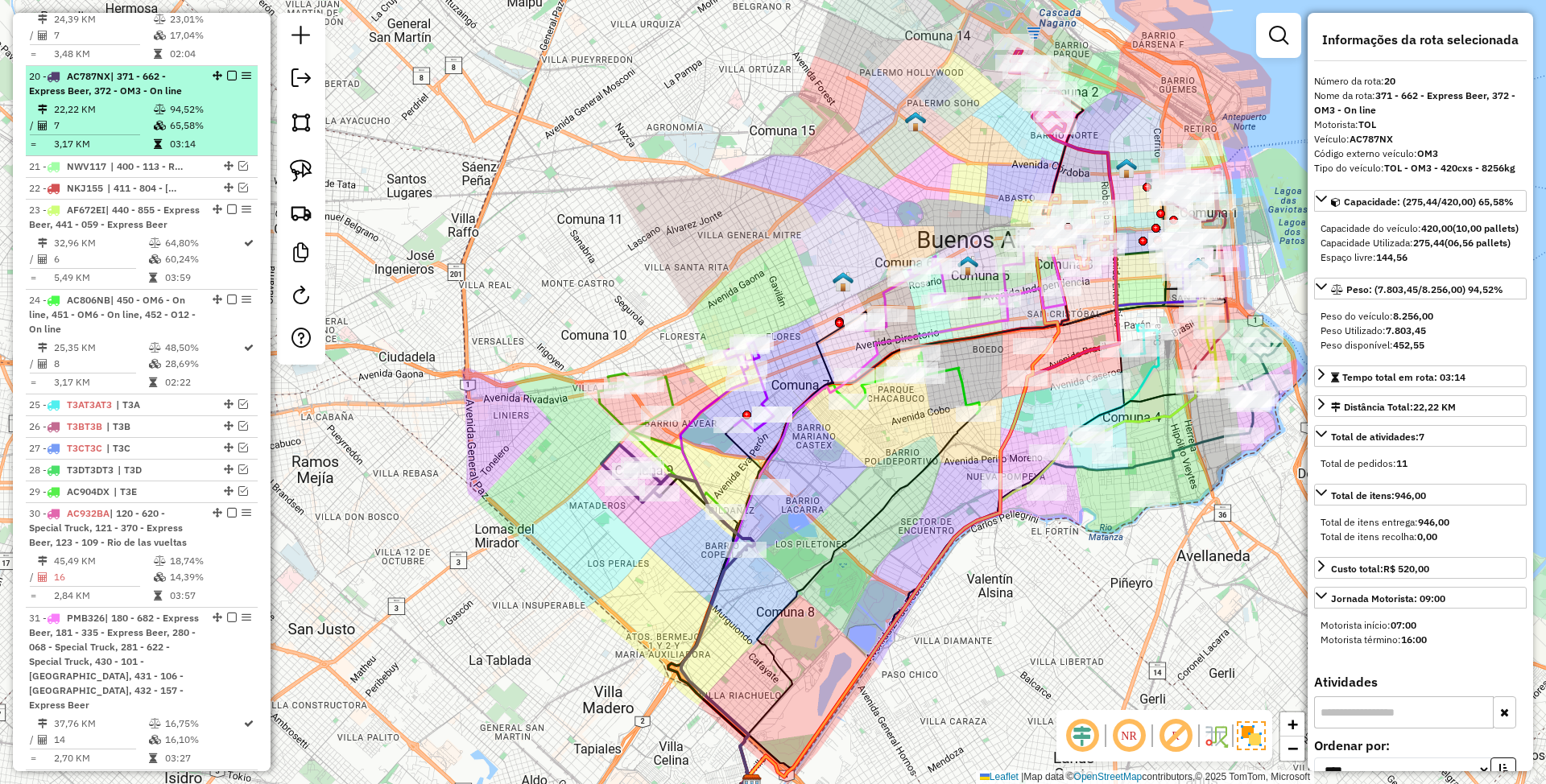
click at [229, 70] on em at bounding box center [232, 75] width 10 height 10
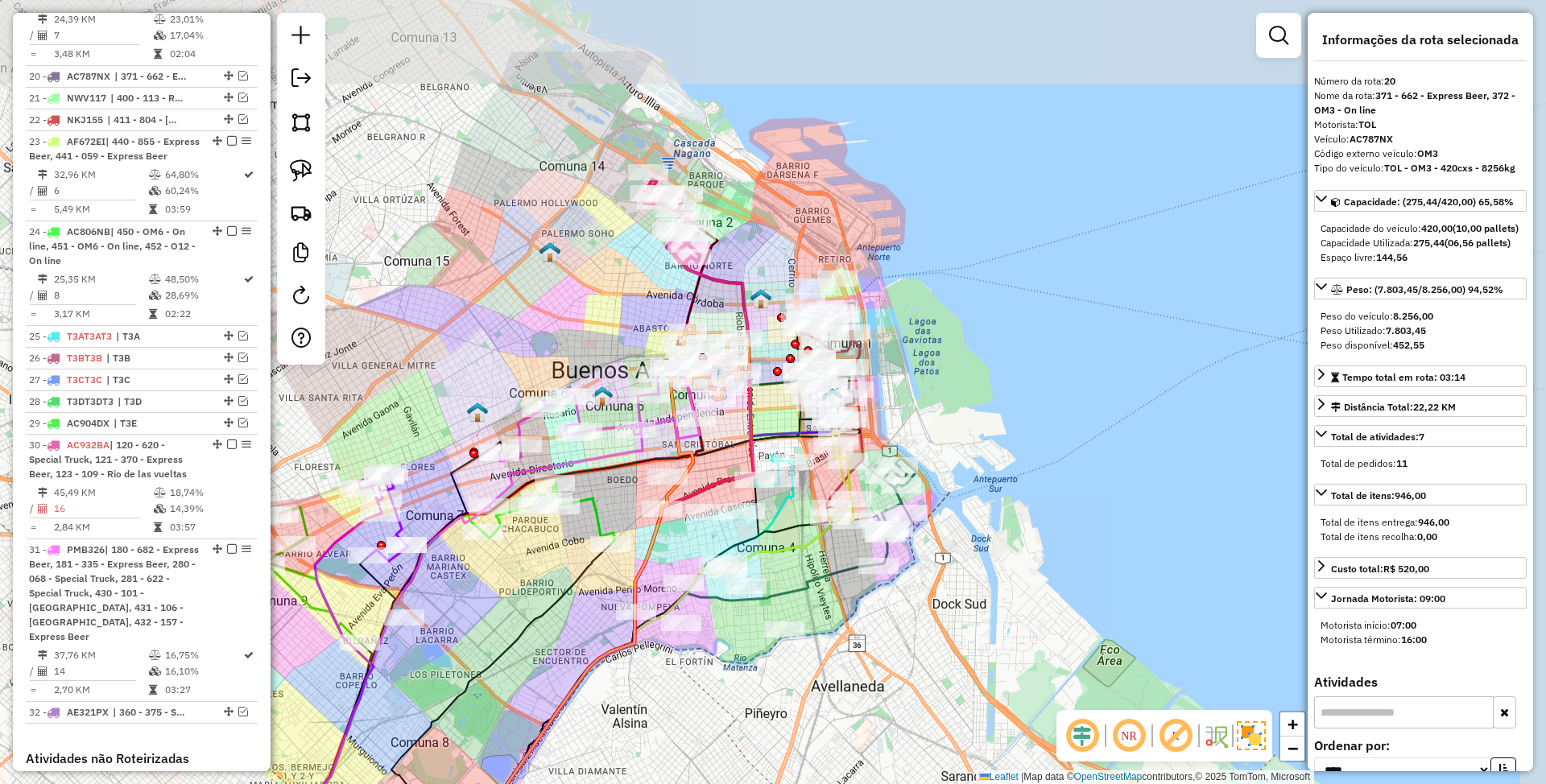
drag, startPoint x: 1232, startPoint y: 552, endPoint x: 867, endPoint y: 683, distance: 387.8
click at [867, 683] on div "Janela de atendimento Grade de atendimento Capacidade Transportadoras Veículos …" at bounding box center [773, 392] width 1546 height 784
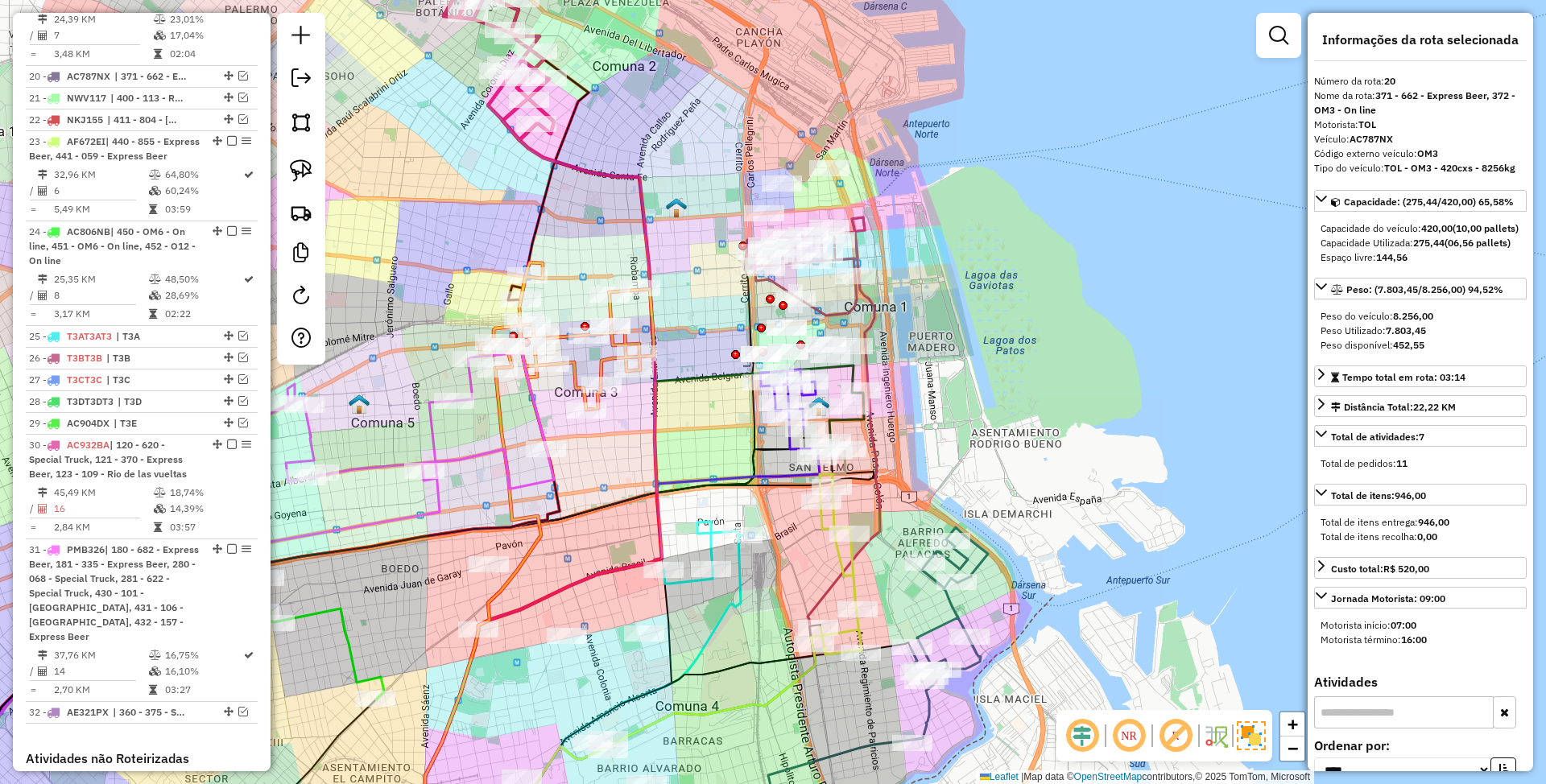
drag, startPoint x: 999, startPoint y: 332, endPoint x: 990, endPoint y: 263, distance: 69.6
click at [990, 263] on div "Janela de atendimento Grade de atendimento Capacidade Transportadoras Veículos …" at bounding box center [773, 392] width 1546 height 784
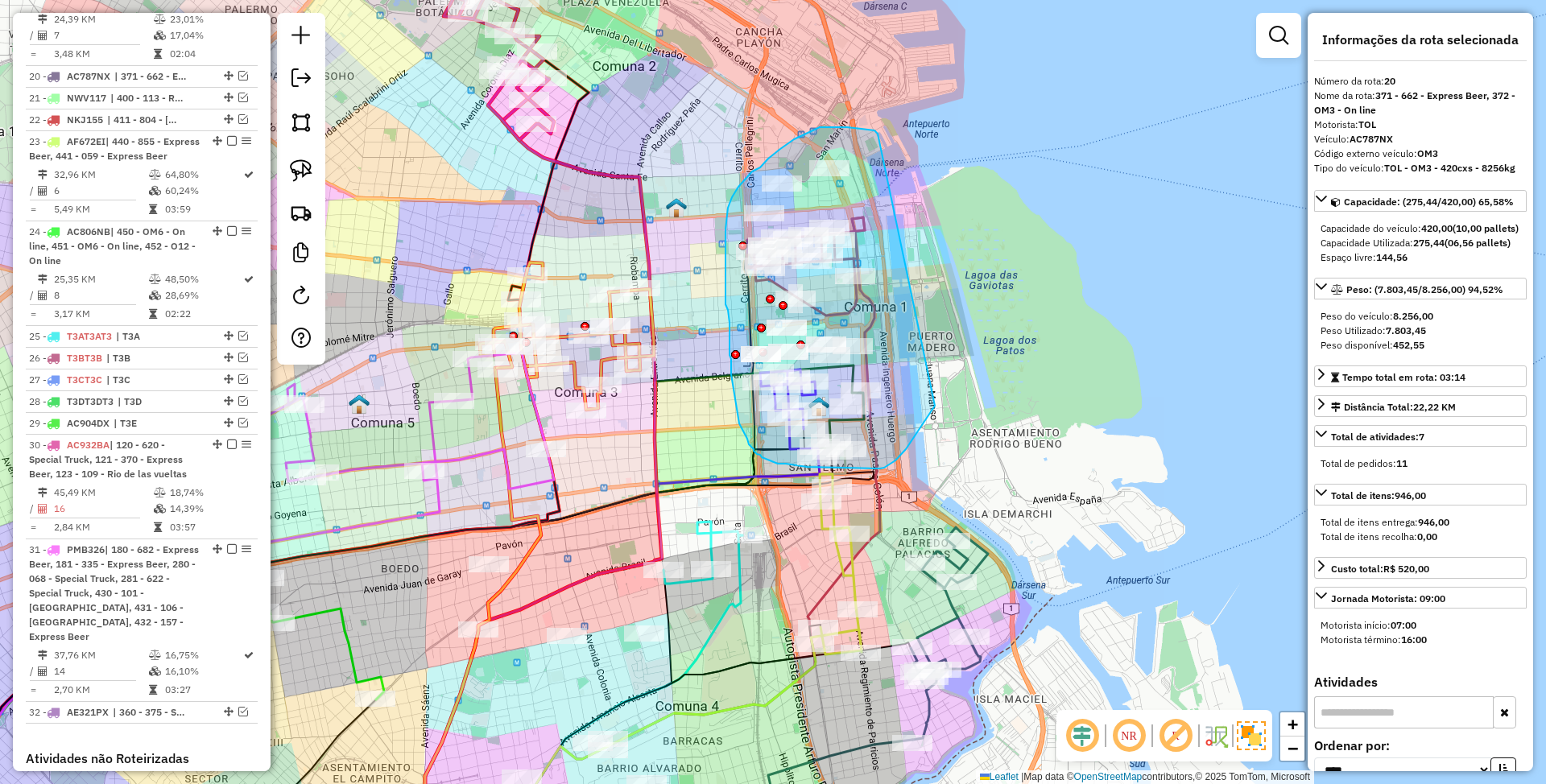
drag, startPoint x: 875, startPoint y: 130, endPoint x: 935, endPoint y: 406, distance: 282.4
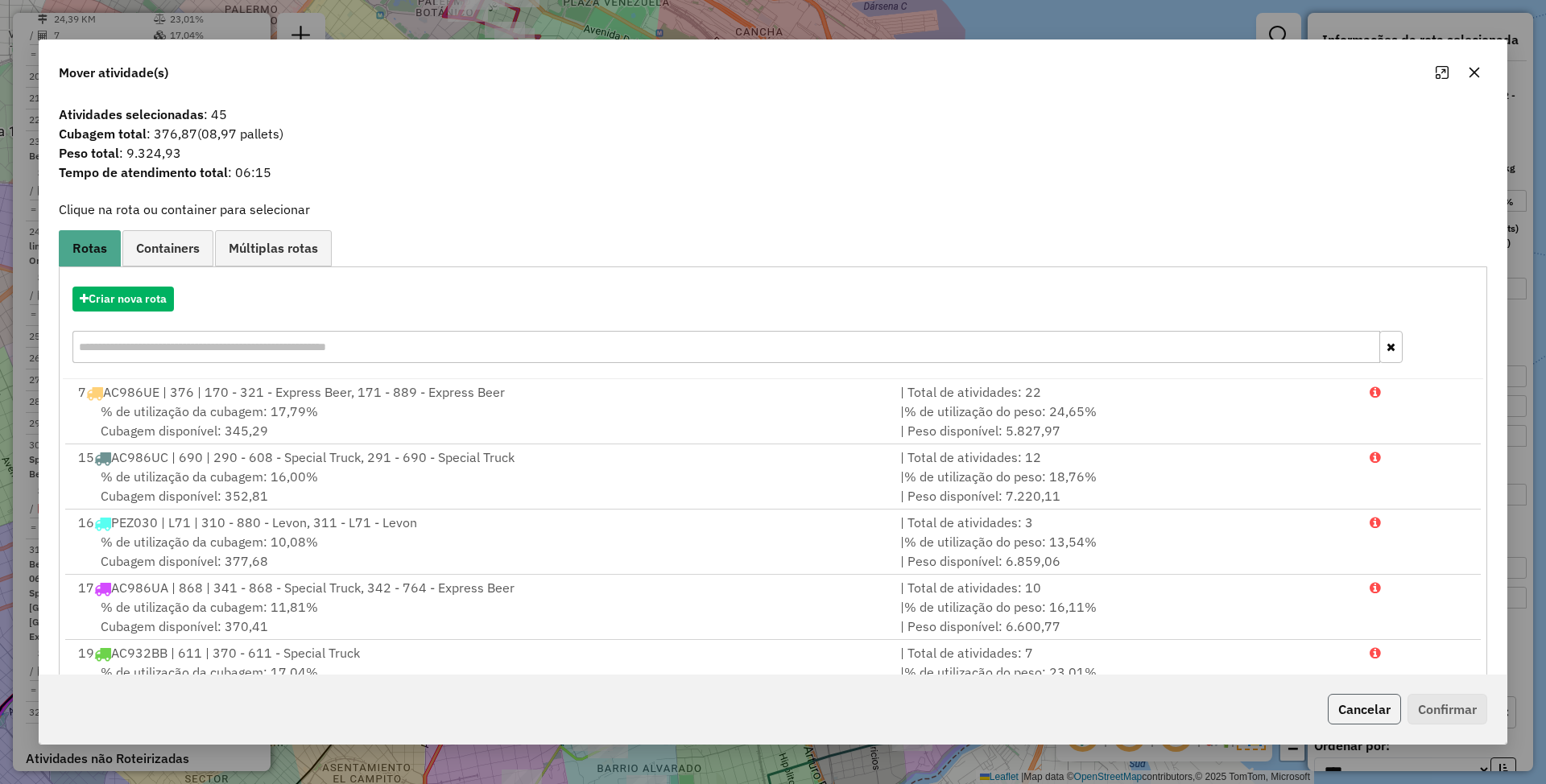
click at [1352, 704] on button "Cancelar" at bounding box center [1364, 710] width 73 height 31
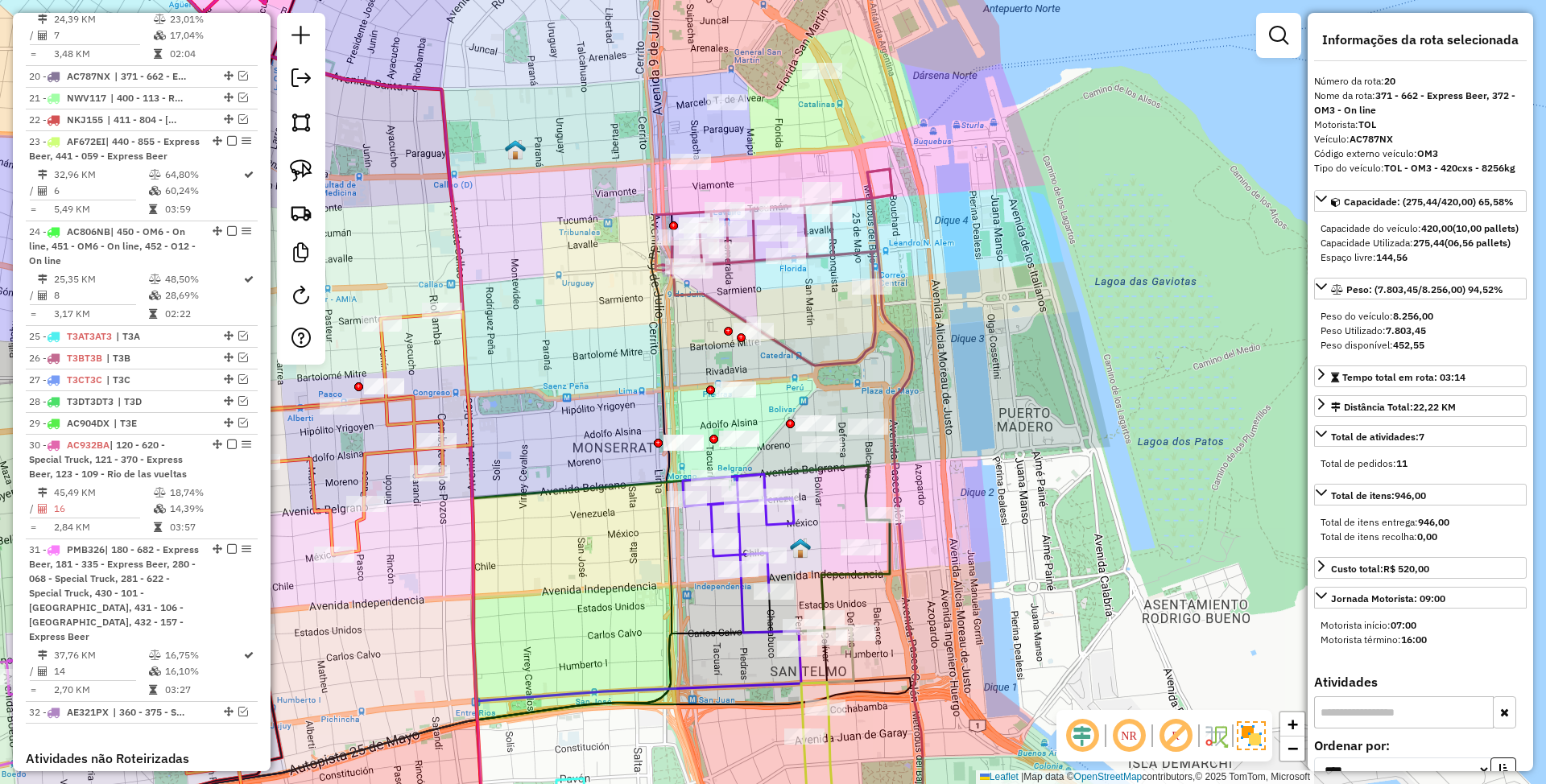
click at [861, 248] on icon at bounding box center [773, 267] width 238 height 197
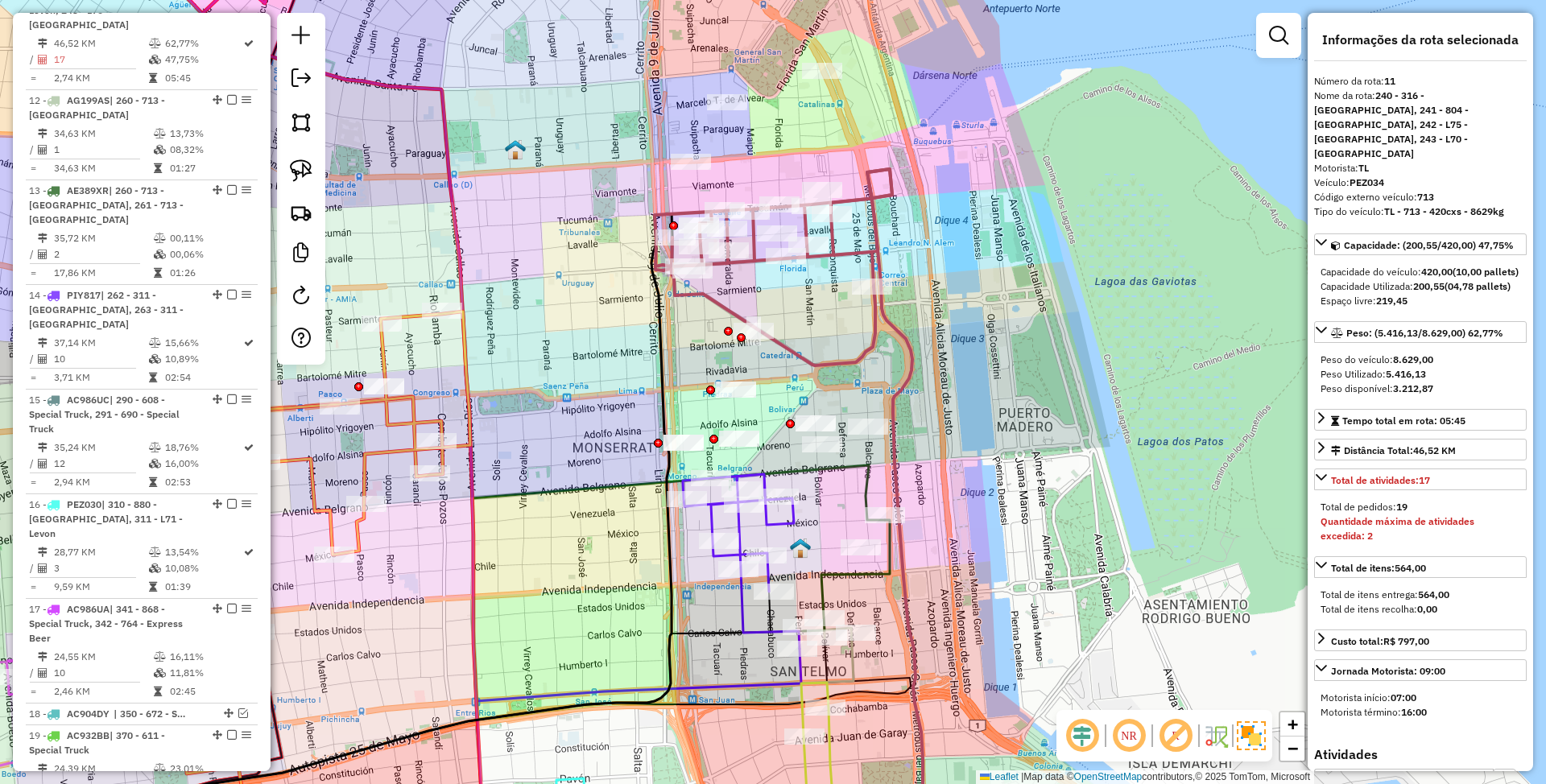
scroll to position [938, 0]
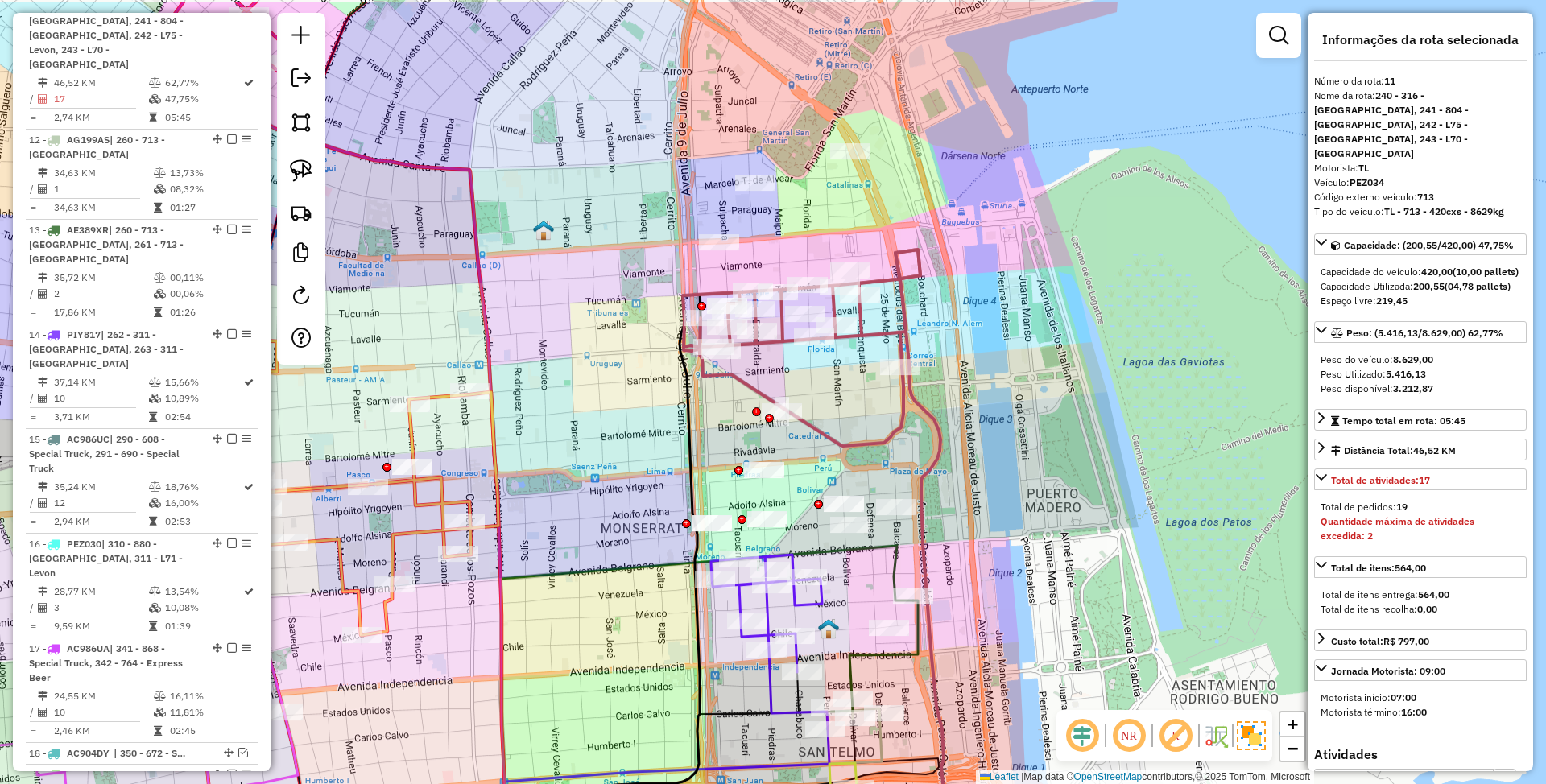
drag, startPoint x: 922, startPoint y: 255, endPoint x: 950, endPoint y: 330, distance: 80.1
click at [950, 330] on div "Janela de atendimento Grade de atendimento Capacidade Transportadoras Veículos …" at bounding box center [773, 392] width 1546 height 784
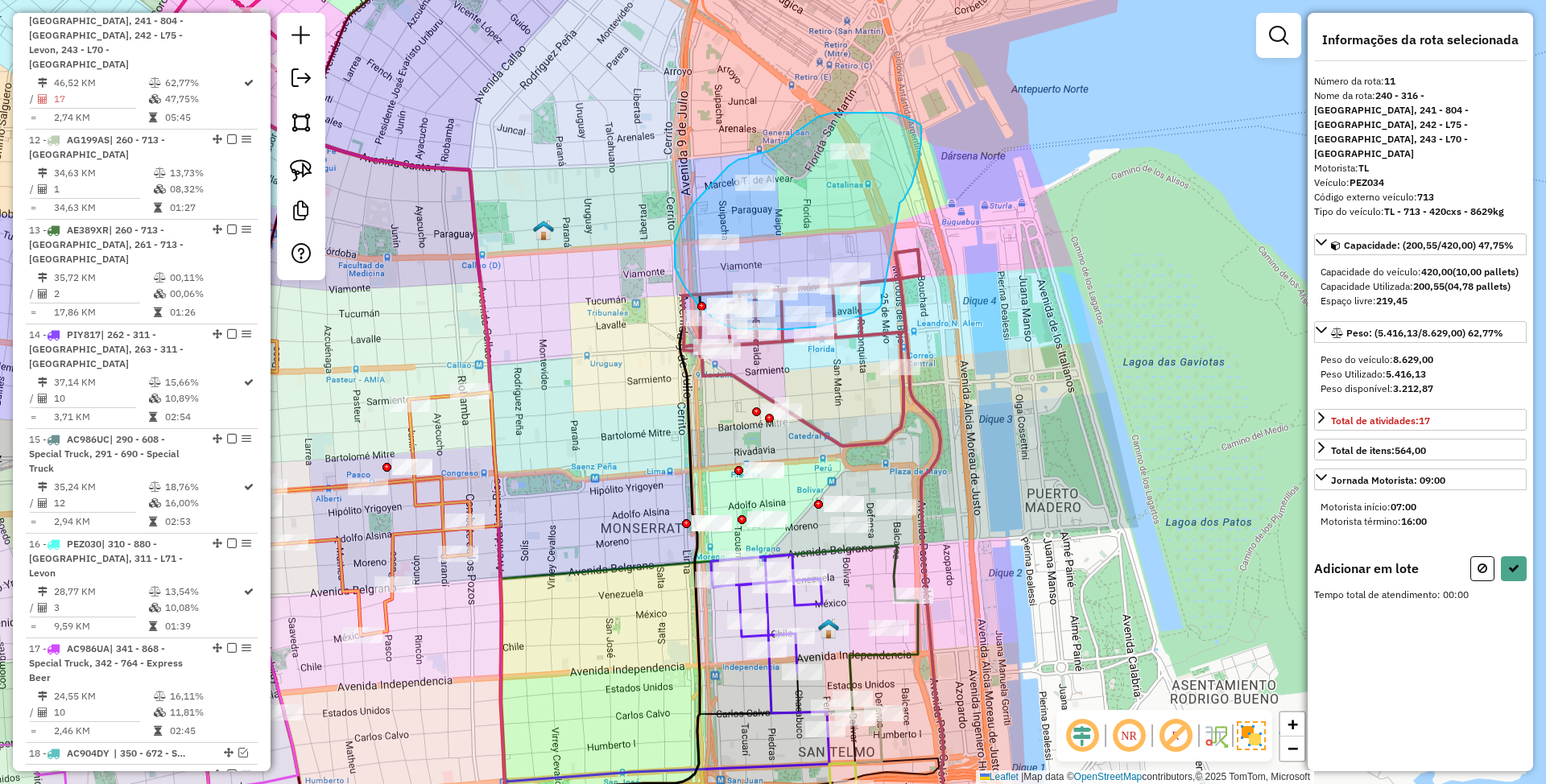
drag, startPoint x: 907, startPoint y: 194, endPoint x: 886, endPoint y: 296, distance: 104.1
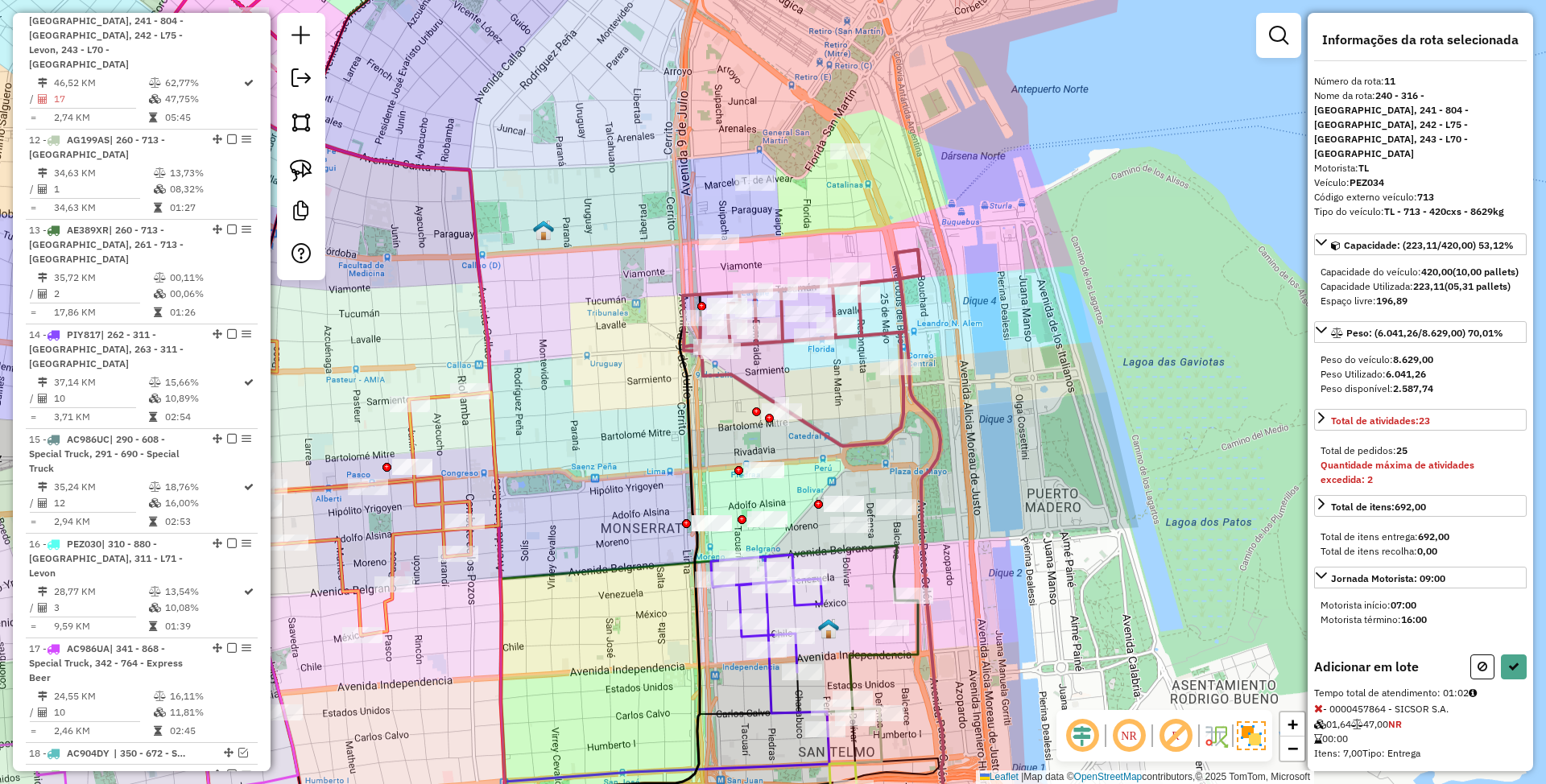
select select "*********"
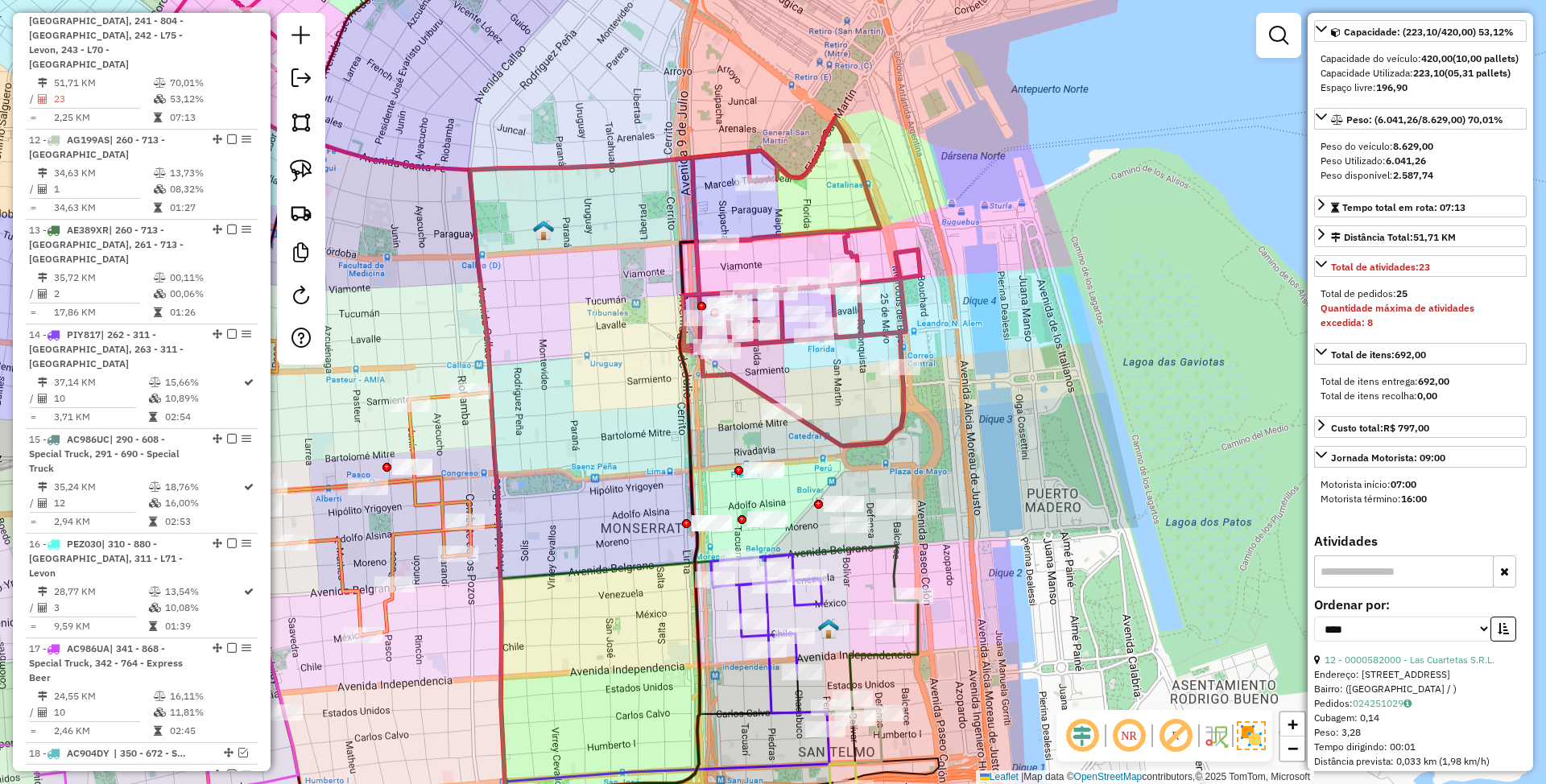
scroll to position [214, 0]
click at [1505, 619] on button "button" at bounding box center [1504, 629] width 26 height 25
click at [1507, 619] on button "button" at bounding box center [1504, 629] width 26 height 25
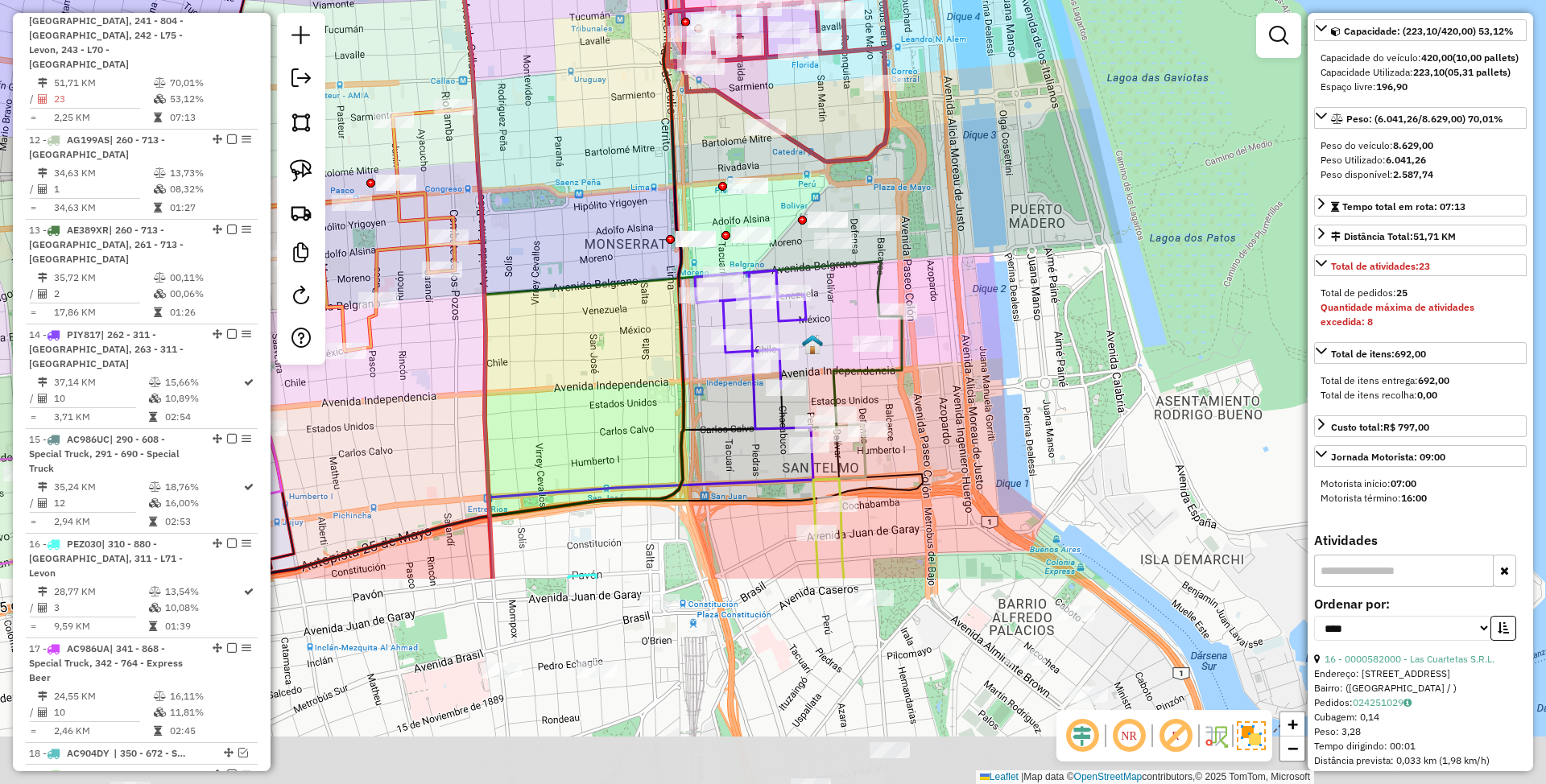
drag, startPoint x: 918, startPoint y: 462, endPoint x: 897, endPoint y: 167, distance: 295.7
click at [897, 167] on div "Janela de atendimento Grade de atendimento Capacidade Transportadoras Veículos …" at bounding box center [773, 392] width 1546 height 784
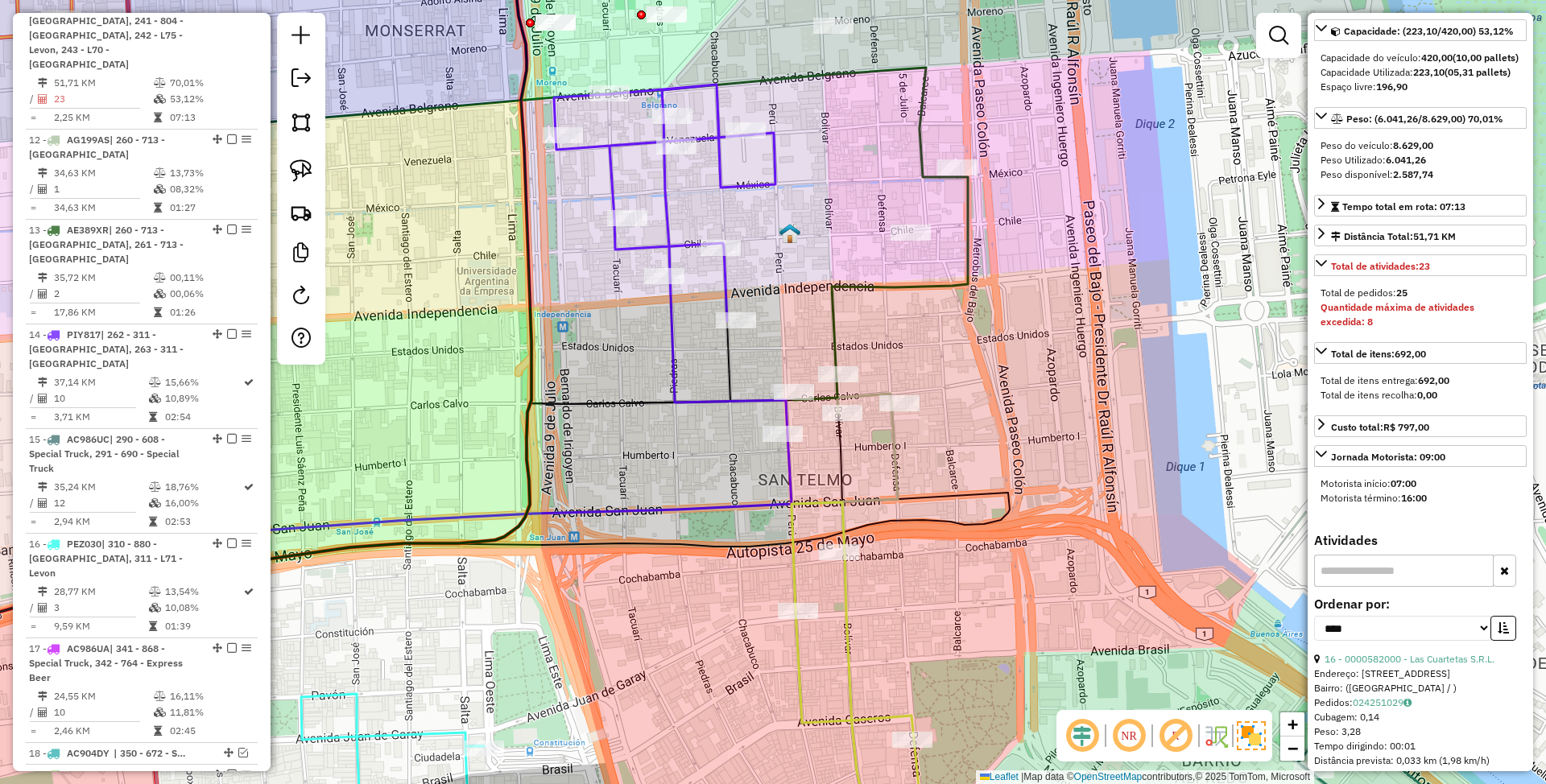
click at [673, 238] on icon at bounding box center [671, 260] width 234 height 350
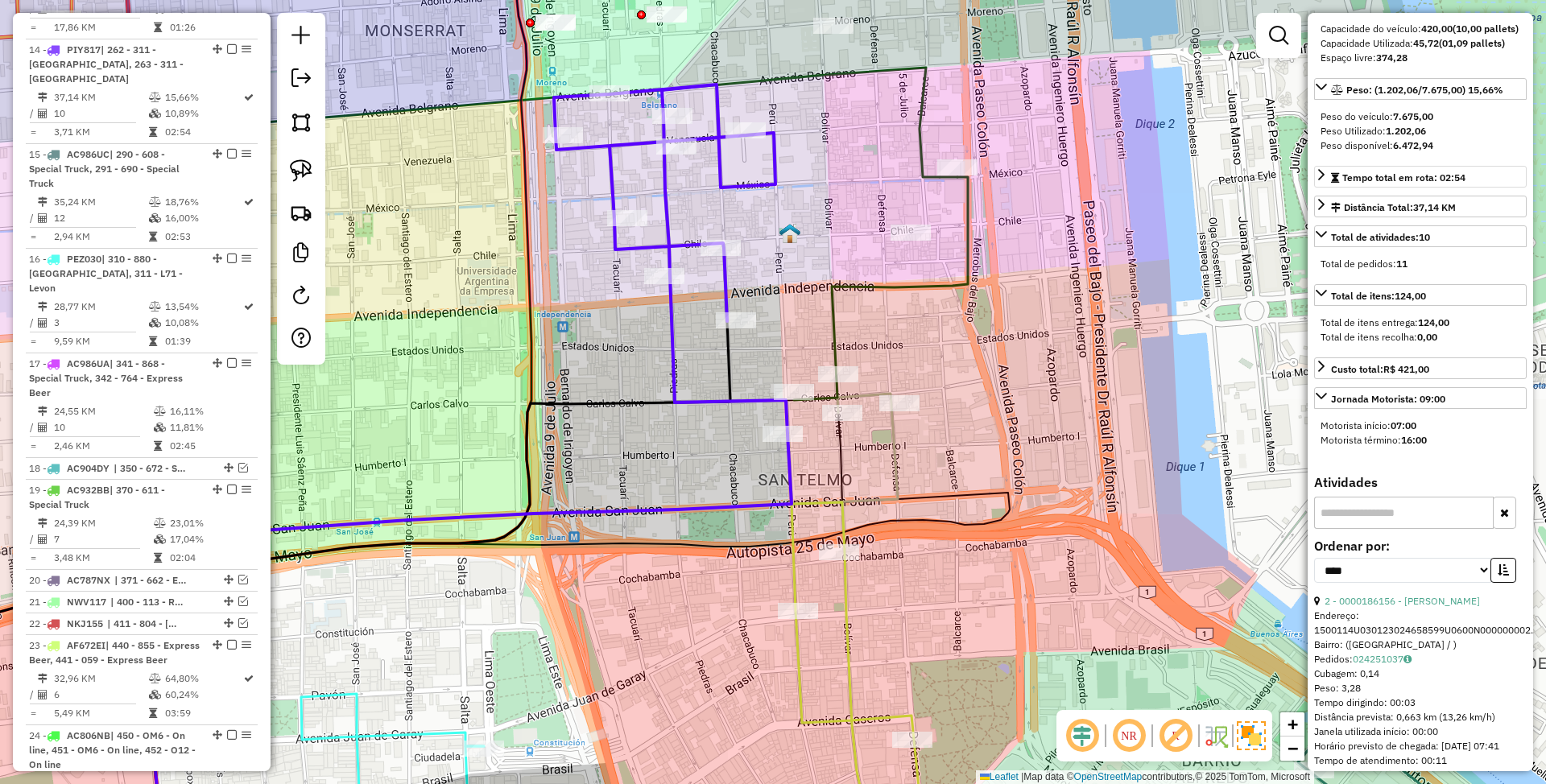
scroll to position [0, 0]
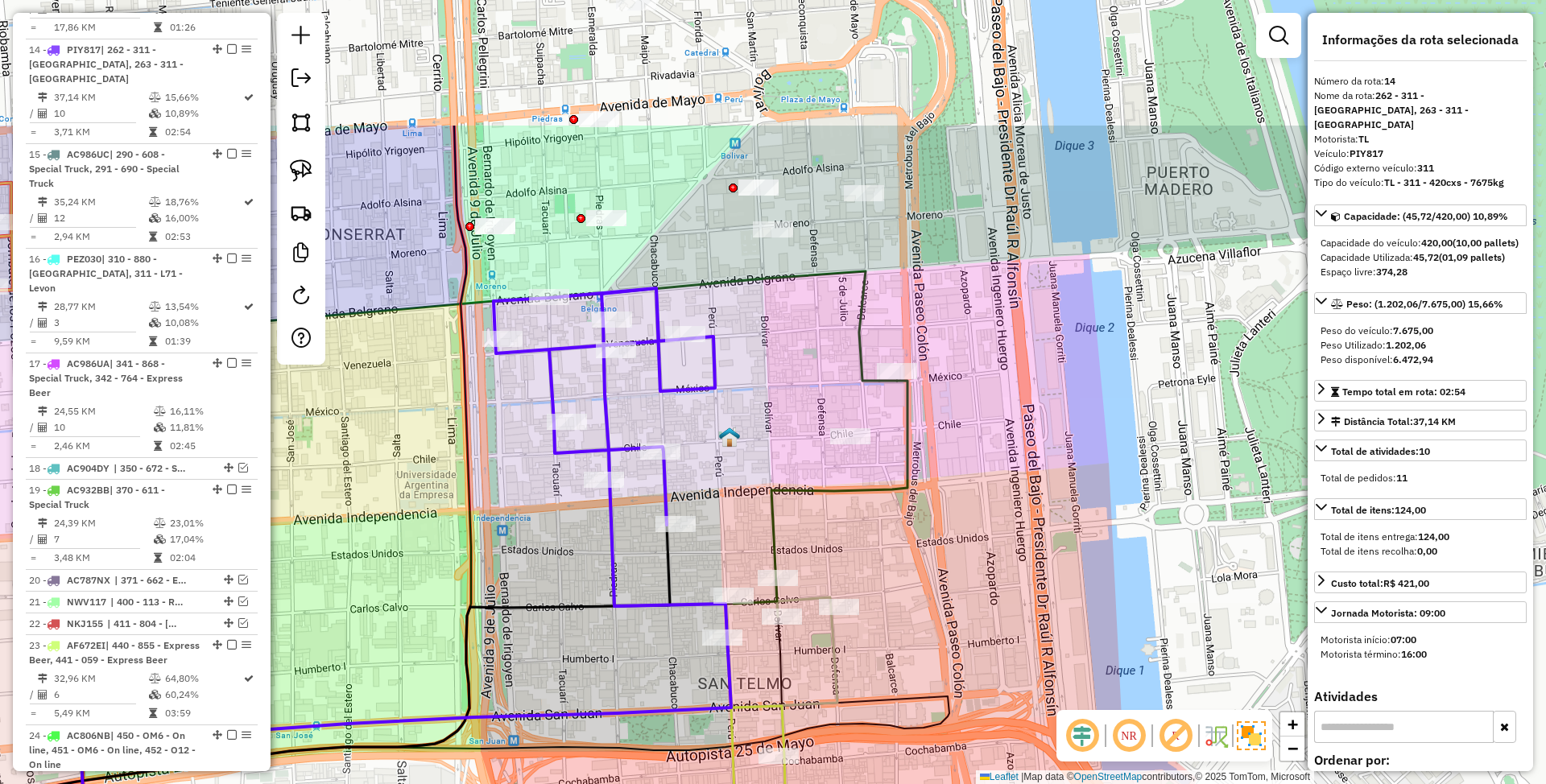
drag, startPoint x: 902, startPoint y: 357, endPoint x: 870, endPoint y: 512, distance: 158.3
click at [870, 512] on div "Janela de atendimento Grade de atendimento Capacidade Transportadoras Veículos …" at bounding box center [773, 392] width 1546 height 784
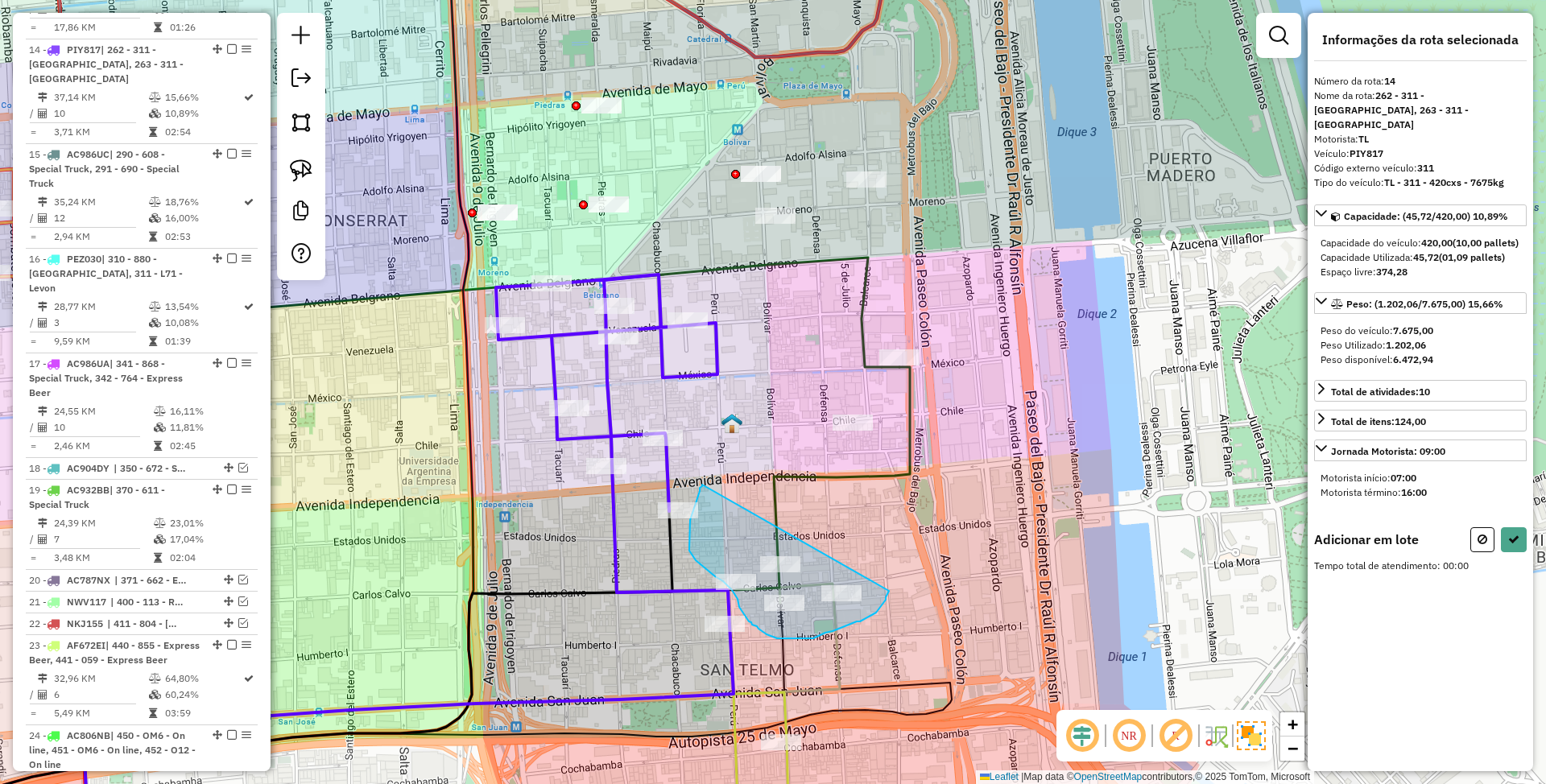
drag, startPoint x: 700, startPoint y: 491, endPoint x: 889, endPoint y: 591, distance: 213.8
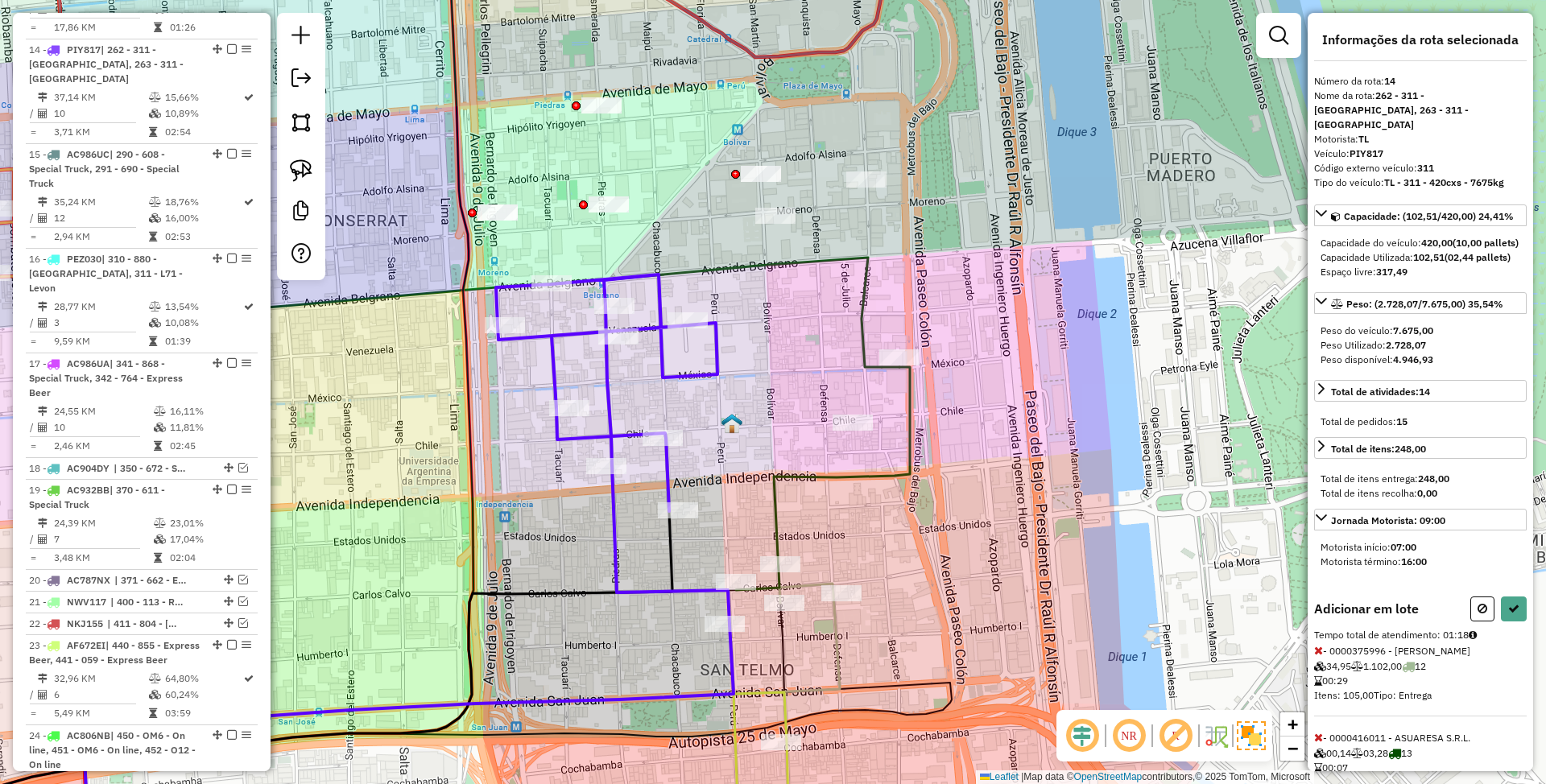
select select "*********"
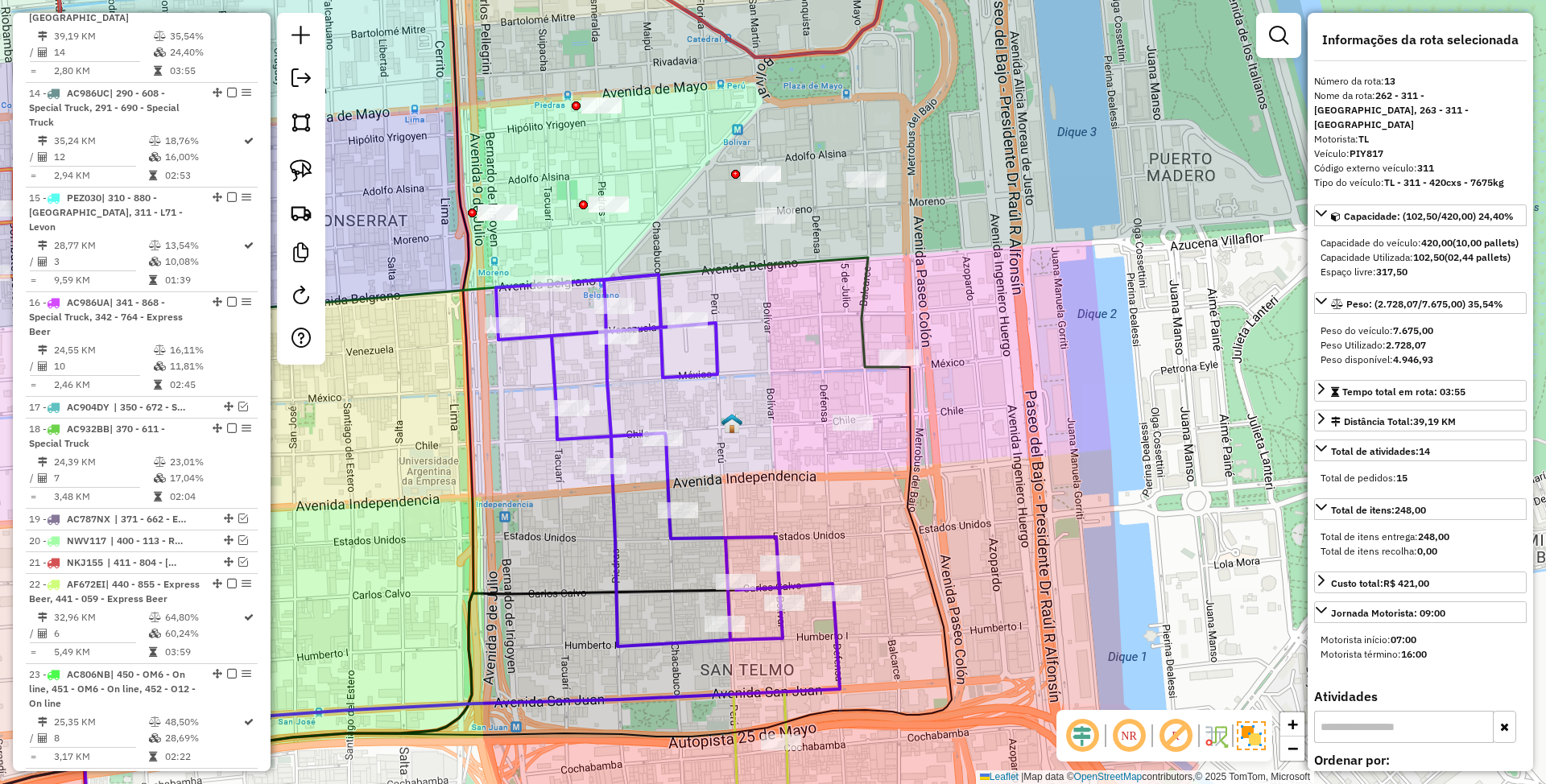
scroll to position [1222, 0]
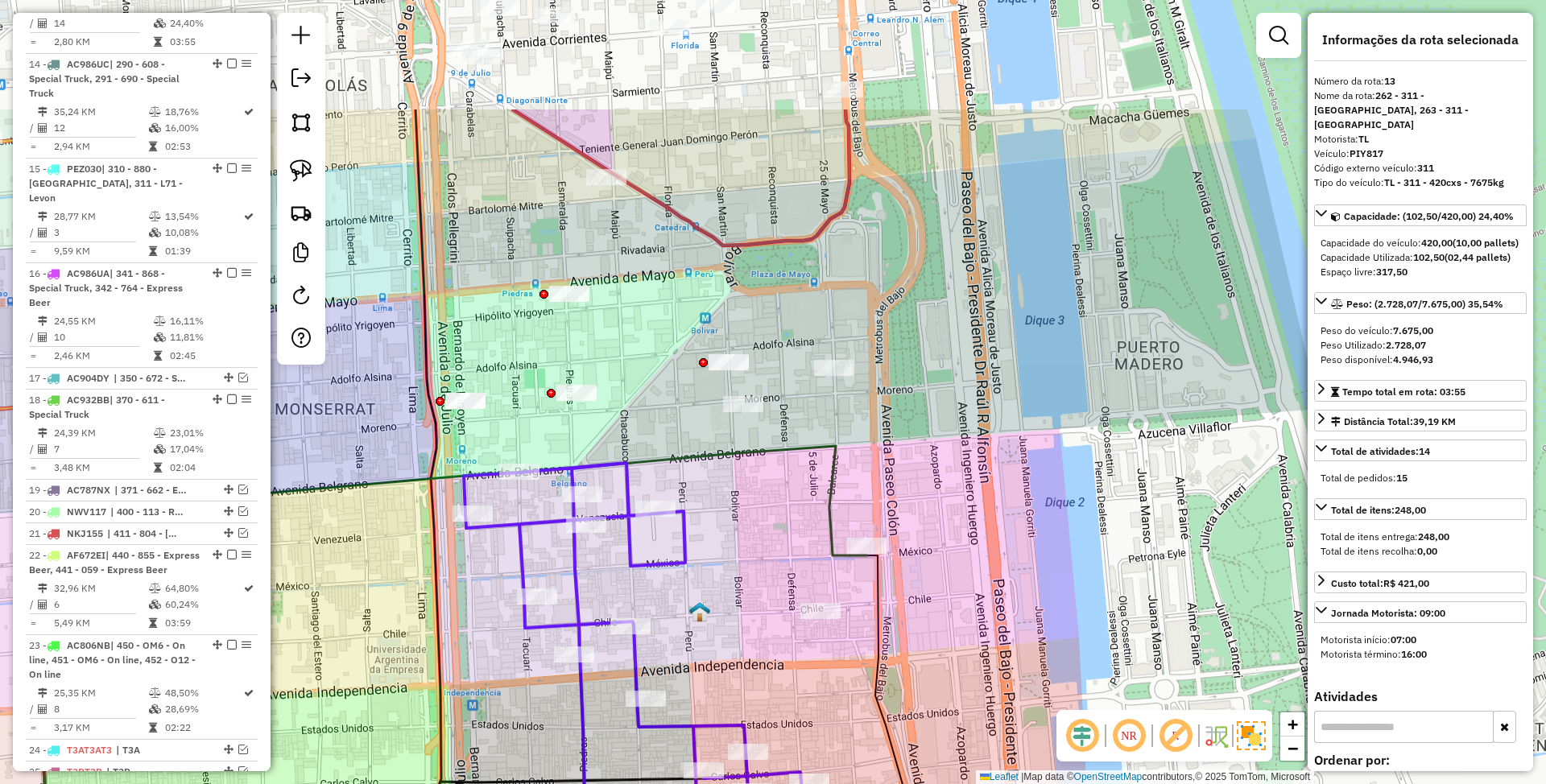
drag, startPoint x: 894, startPoint y: 514, endPoint x: 877, endPoint y: 682, distance: 168.9
click at [877, 682] on icon at bounding box center [366, 788] width 1107 height 463
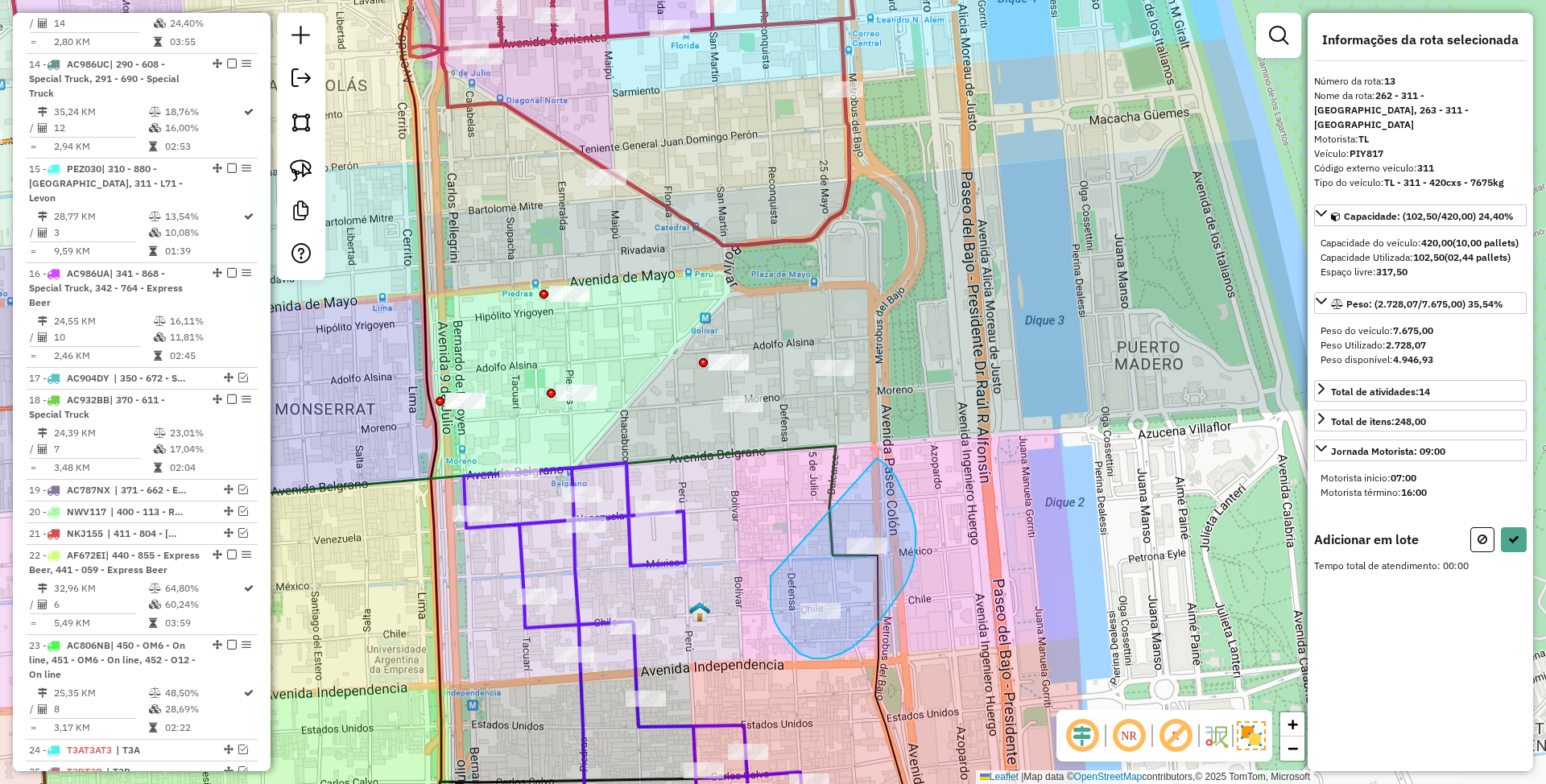
drag, startPoint x: 781, startPoint y: 633, endPoint x: 877, endPoint y: 459, distance: 198.7
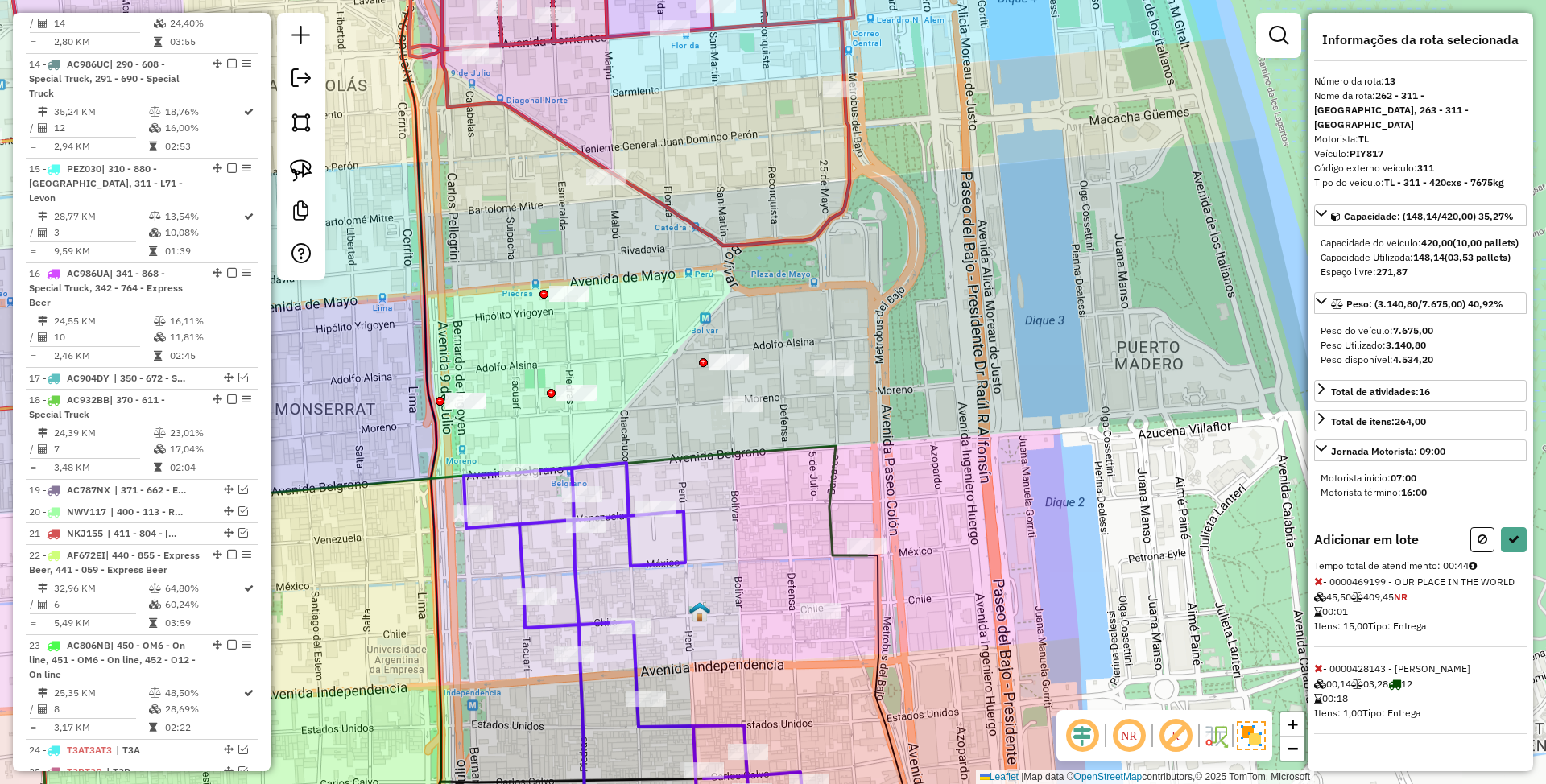
click at [1319, 667] on icon at bounding box center [1318, 668] width 9 height 12
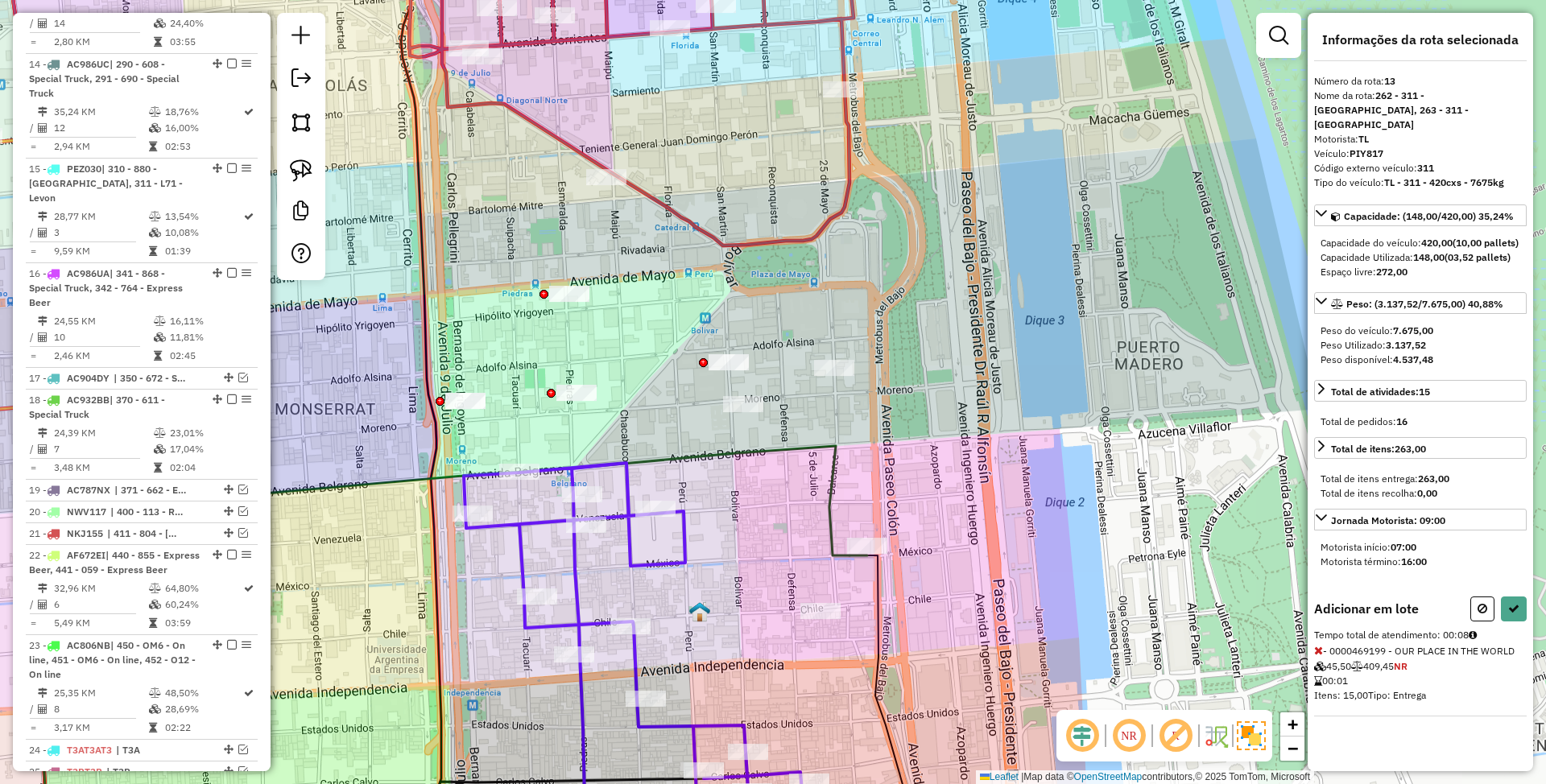
select select "*********"
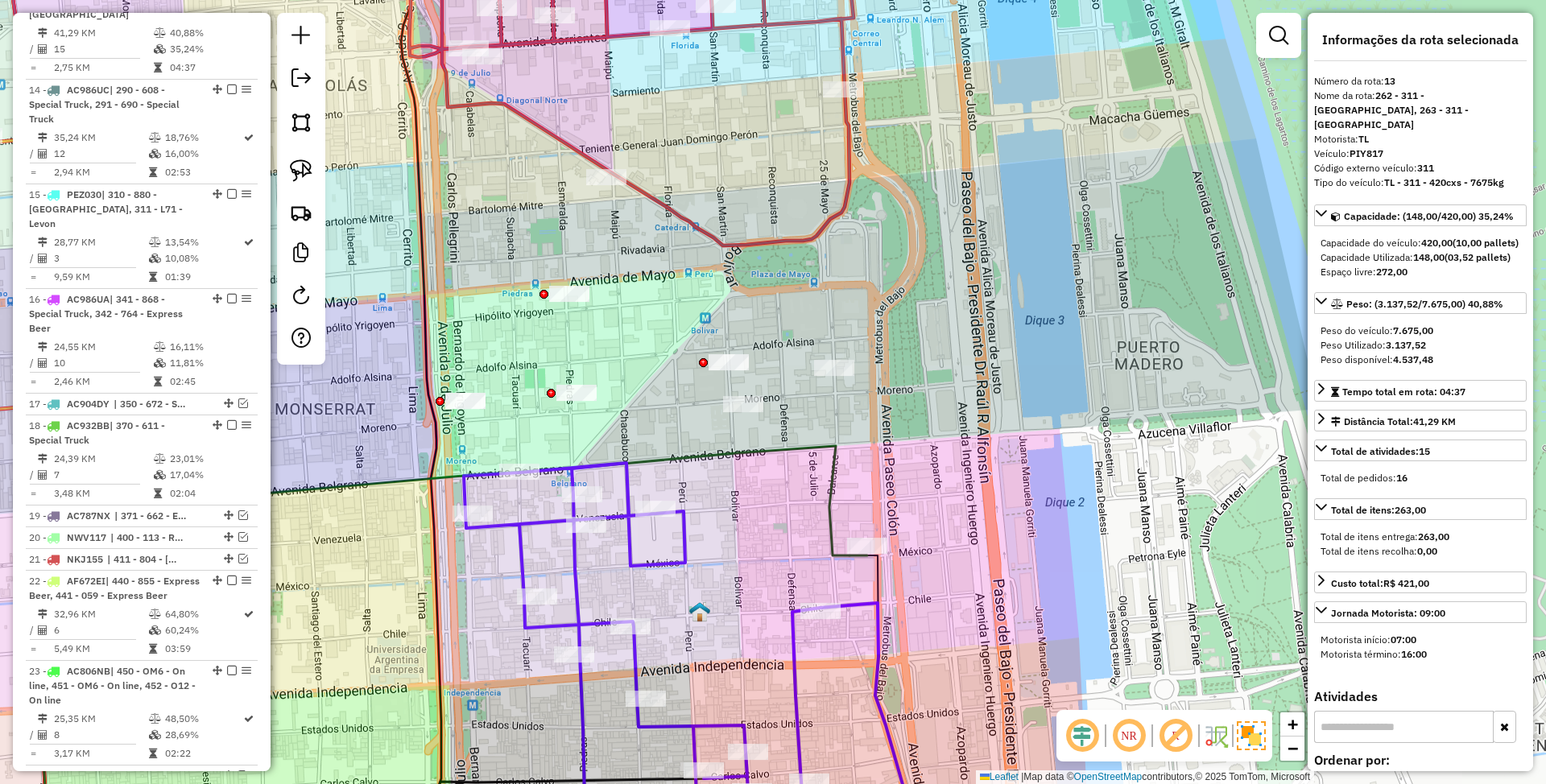
scroll to position [1133, 0]
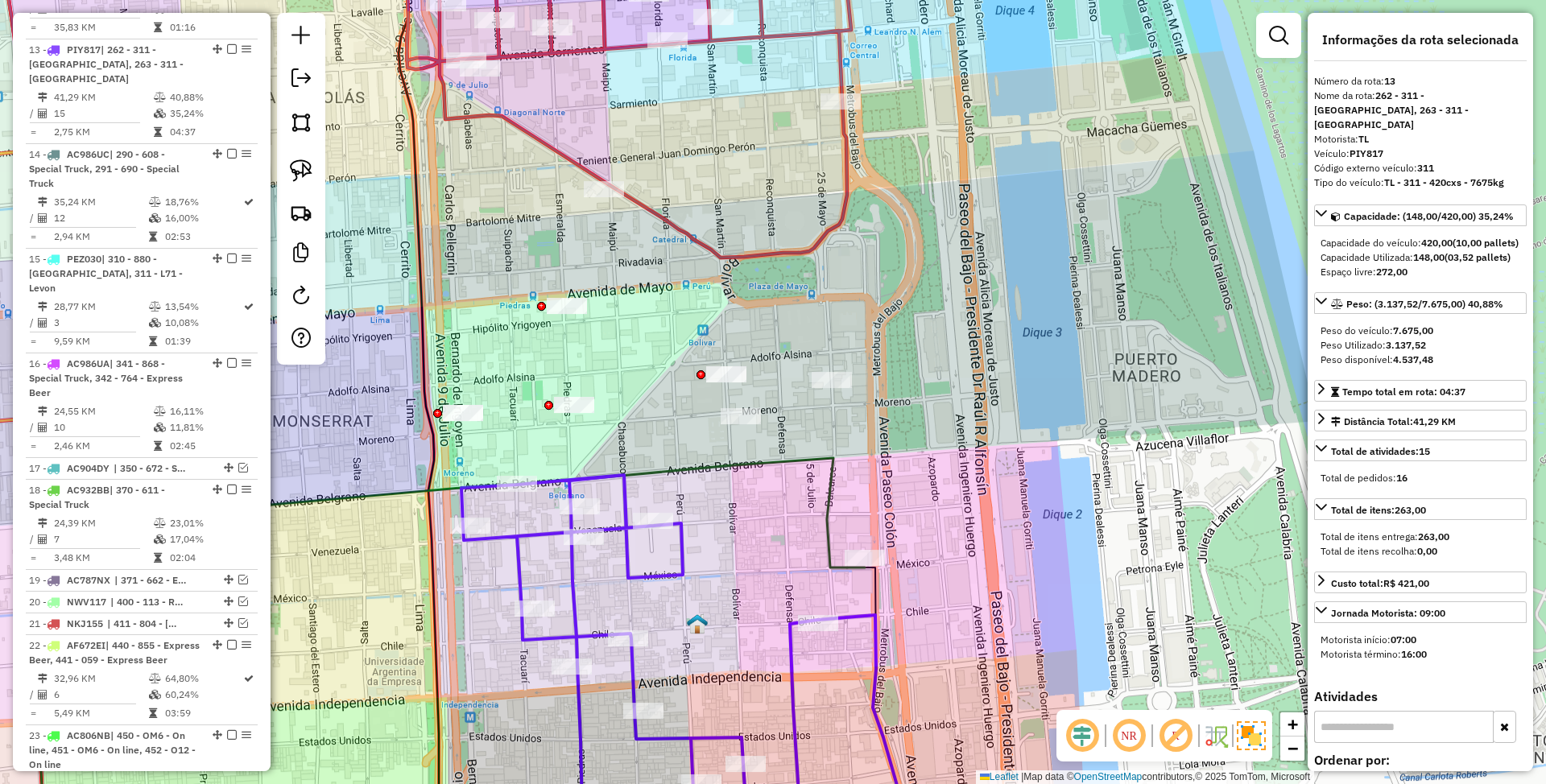
drag, startPoint x: 894, startPoint y: 452, endPoint x: 906, endPoint y: 485, distance: 35.1
click at [906, 485] on div "Janela de atendimento Grade de atendimento Capacidade Transportadoras Veículos …" at bounding box center [773, 392] width 1546 height 784
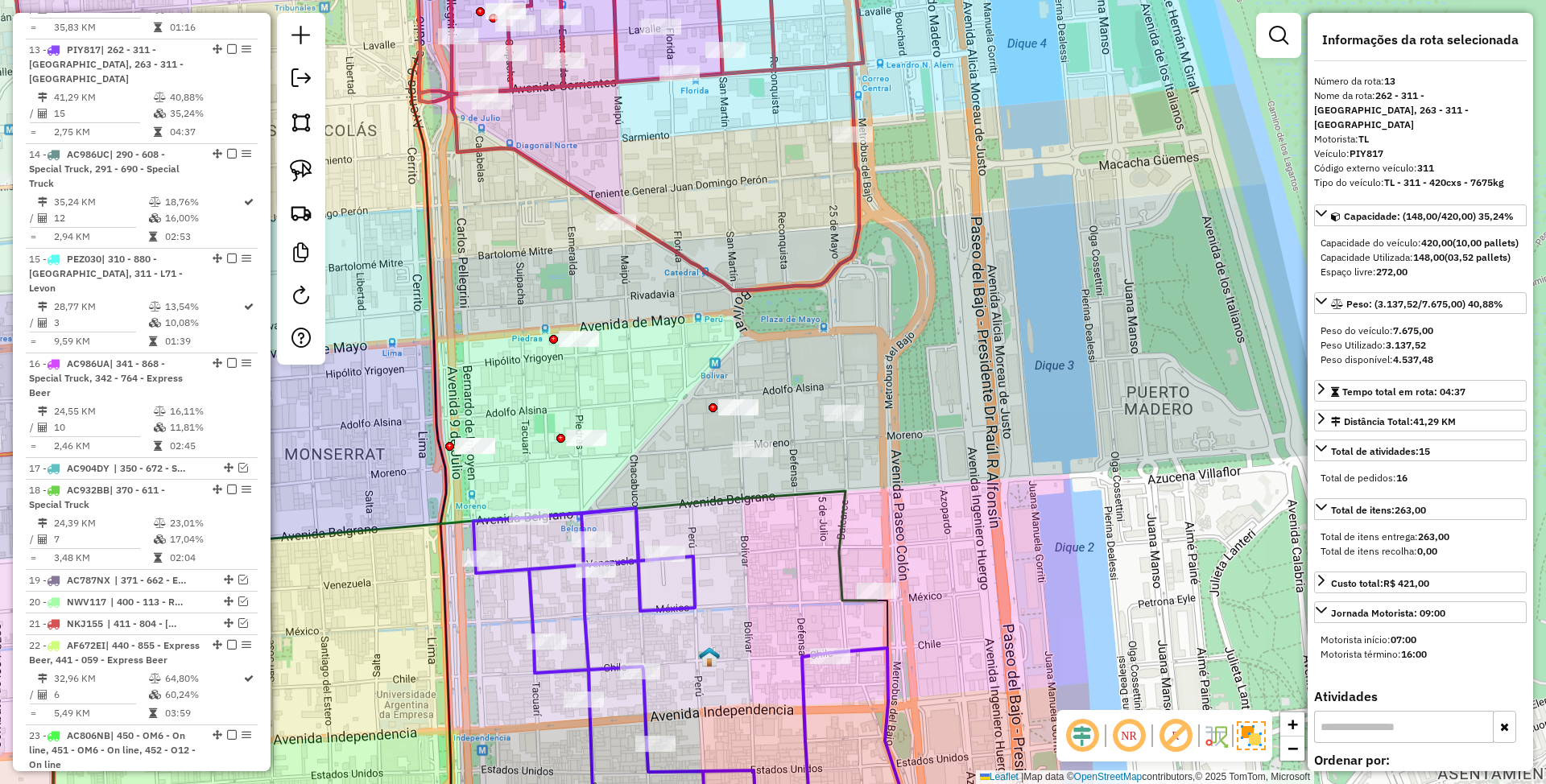
click at [841, 554] on icon at bounding box center [464, 677] width 825 height 372
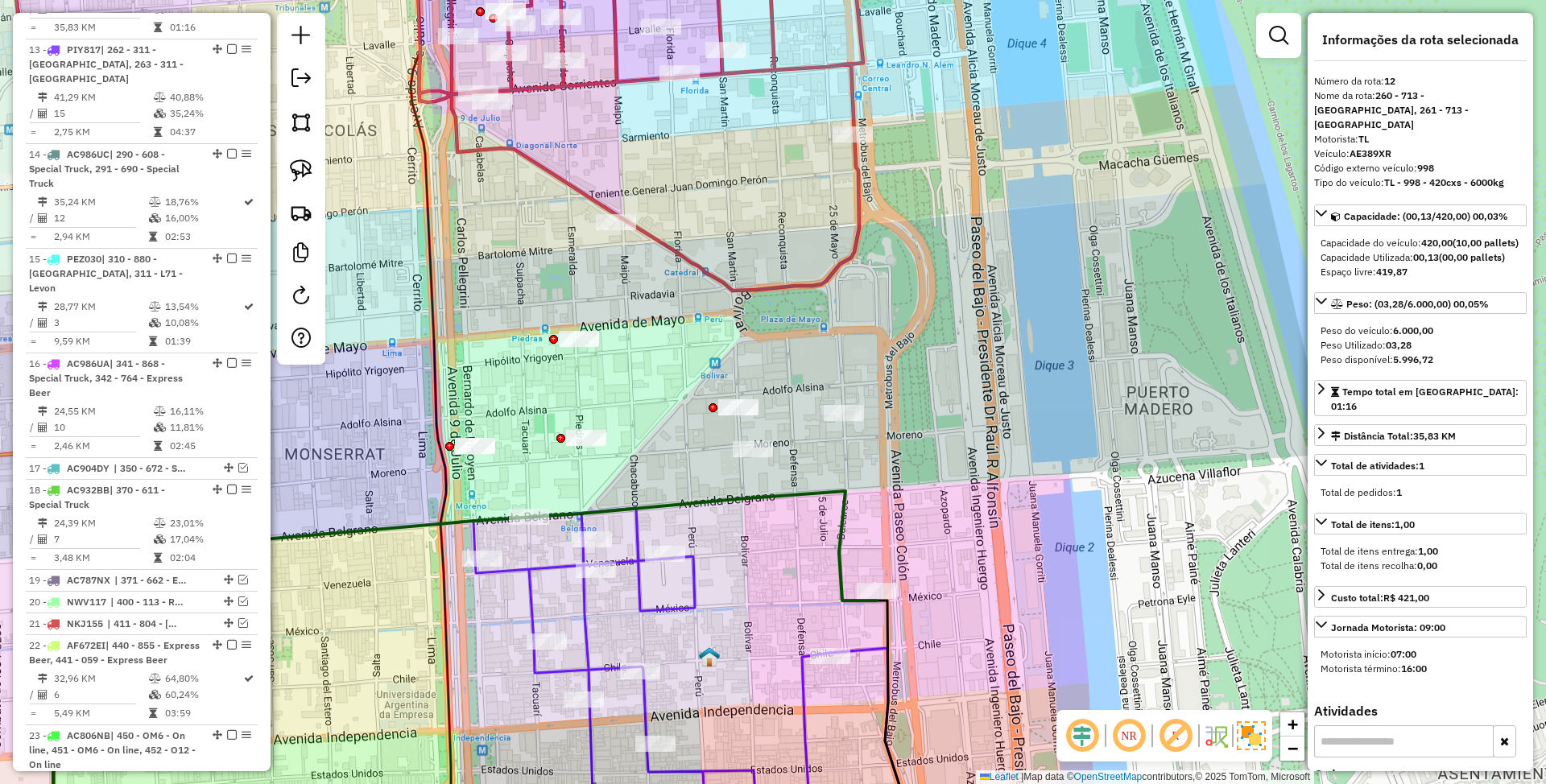
scroll to position [1042, 0]
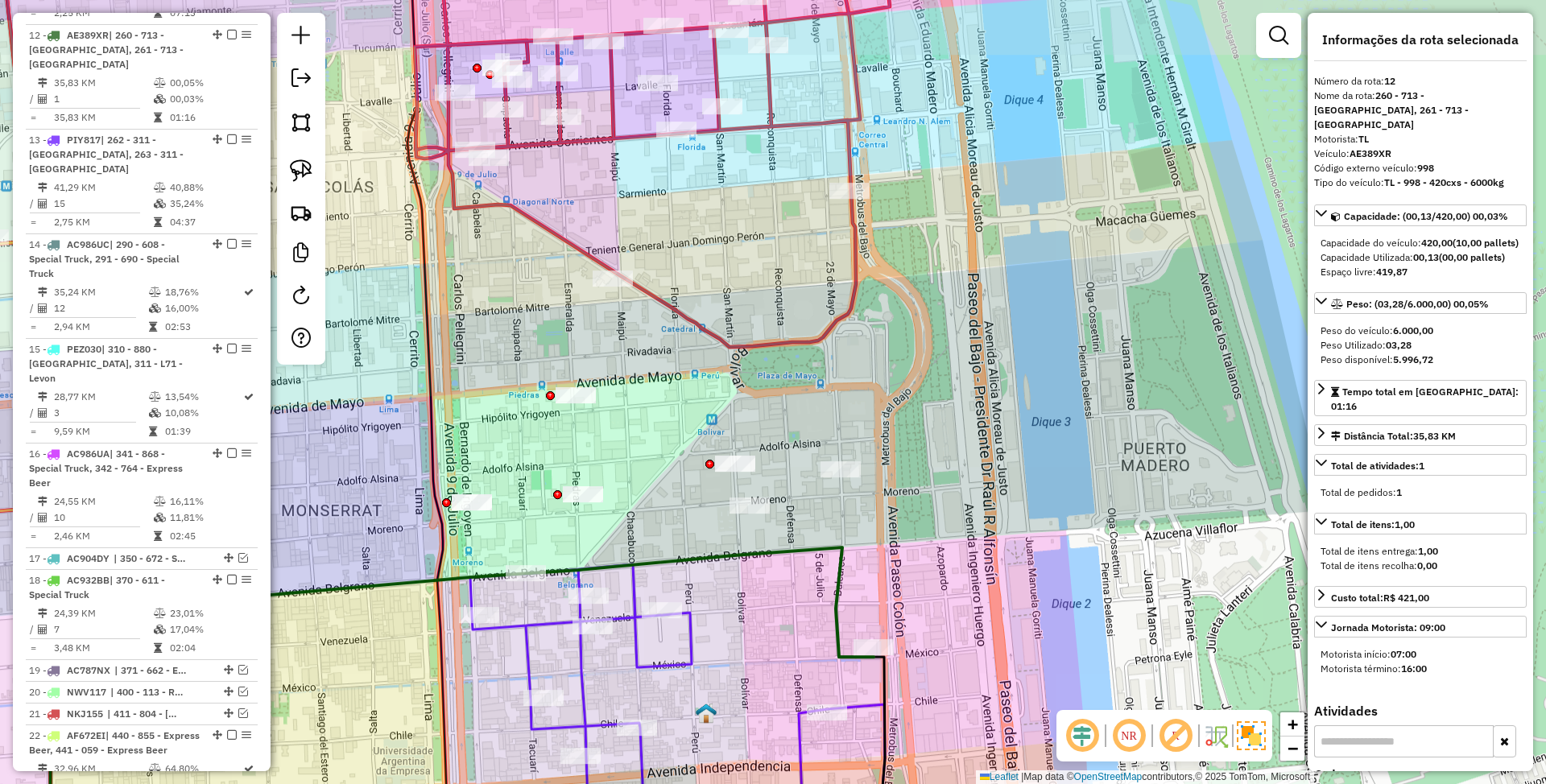
drag, startPoint x: 903, startPoint y: 520, endPoint x: 900, endPoint y: 576, distance: 56.1
click at [900, 576] on div "Janela de atendimento Grade de atendimento Capacidade Transportadoras Veículos …" at bounding box center [773, 392] width 1546 height 784
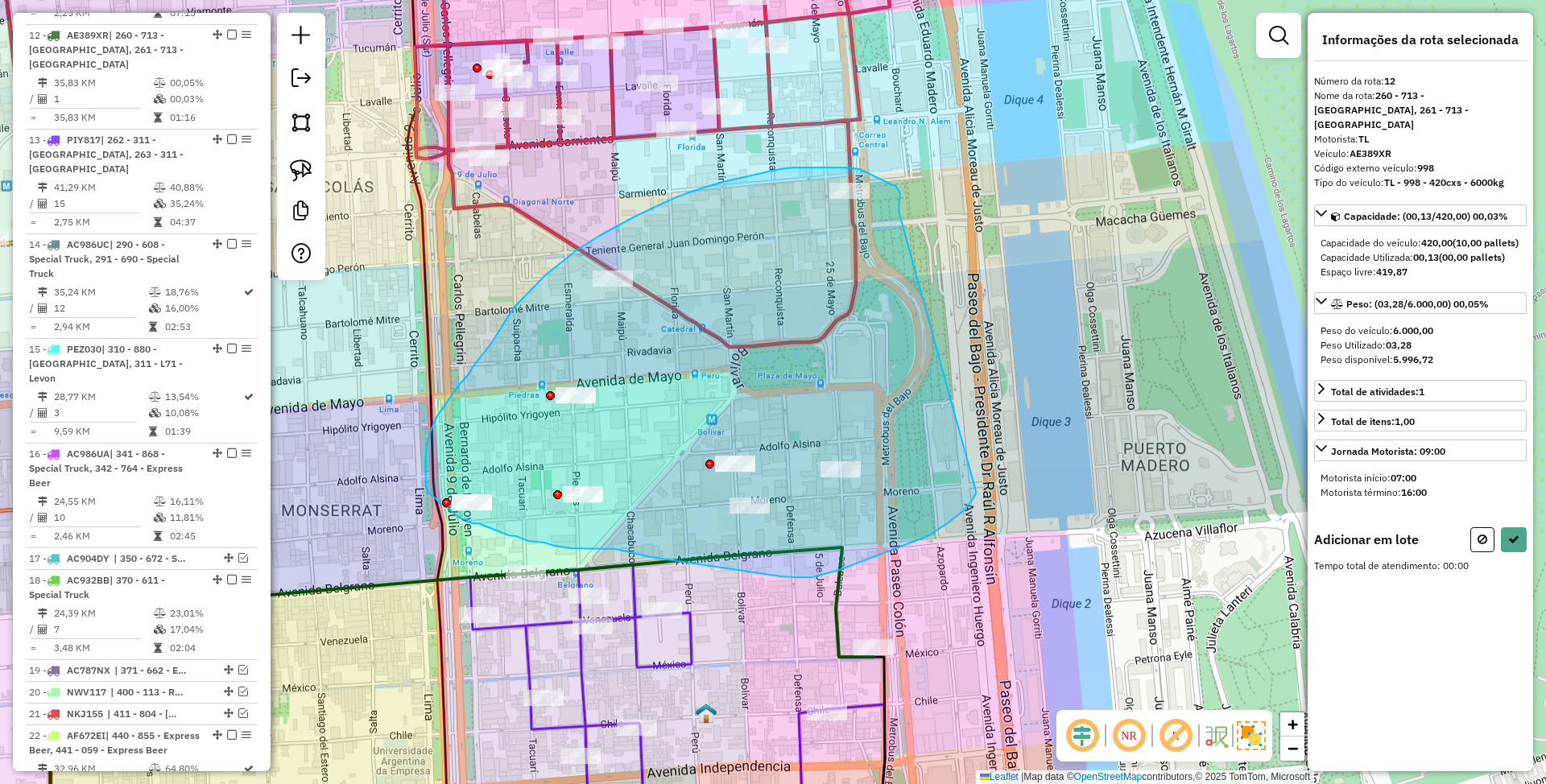
drag, startPoint x: 900, startPoint y: 202, endPoint x: 976, endPoint y: 491, distance: 298.8
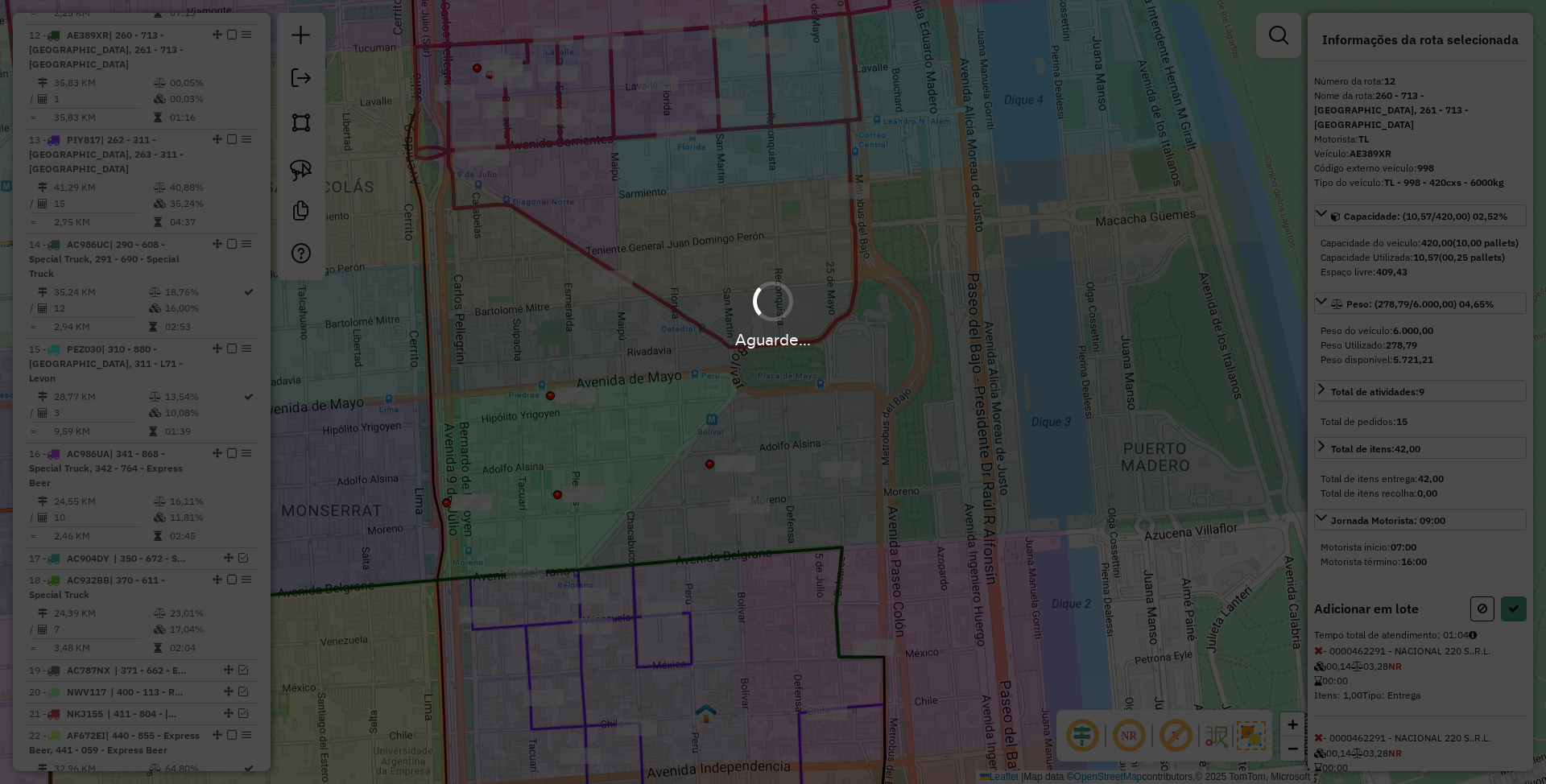
select select "*********"
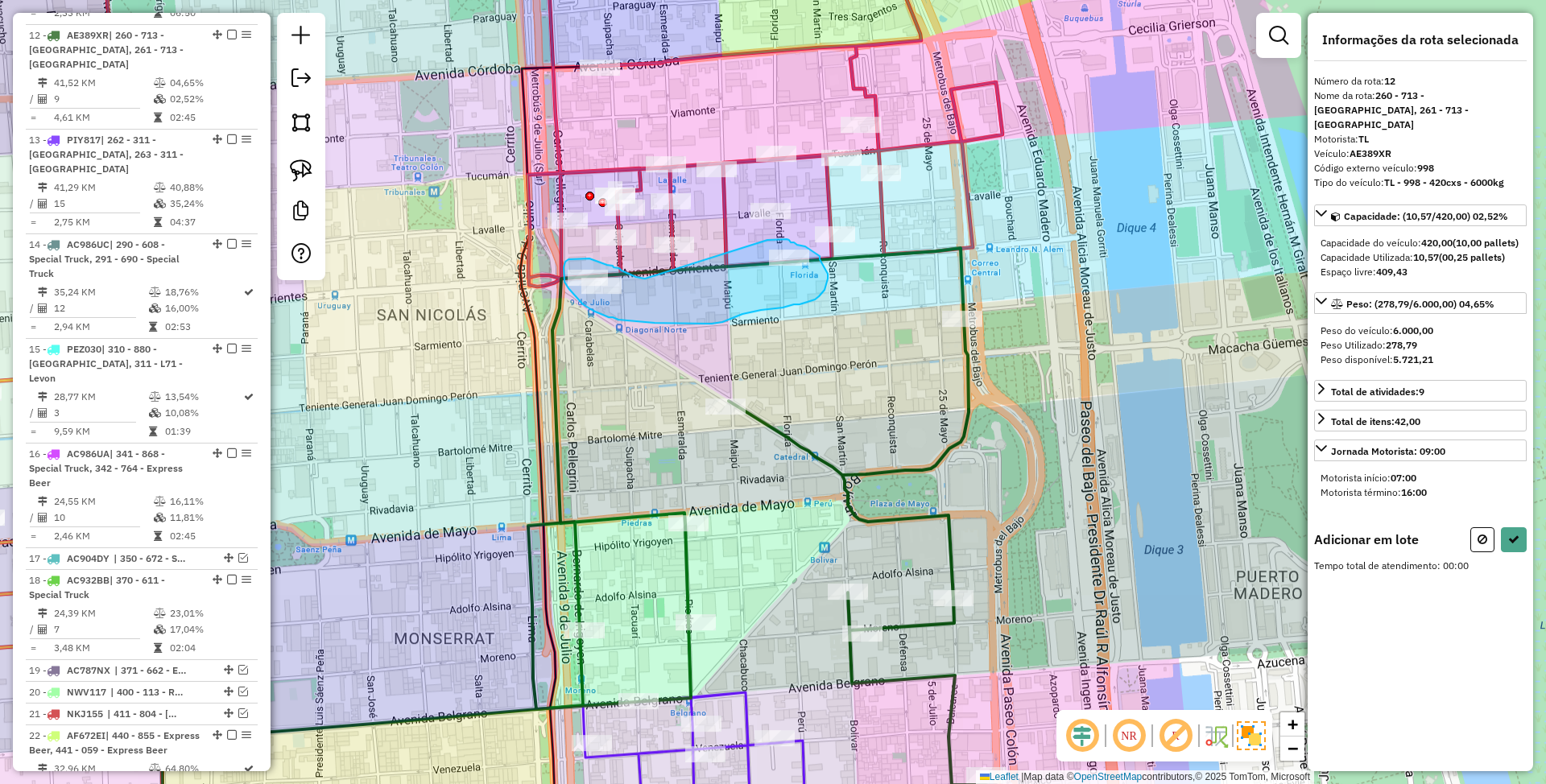
drag, startPoint x: 645, startPoint y: 279, endPoint x: 767, endPoint y: 240, distance: 128.1
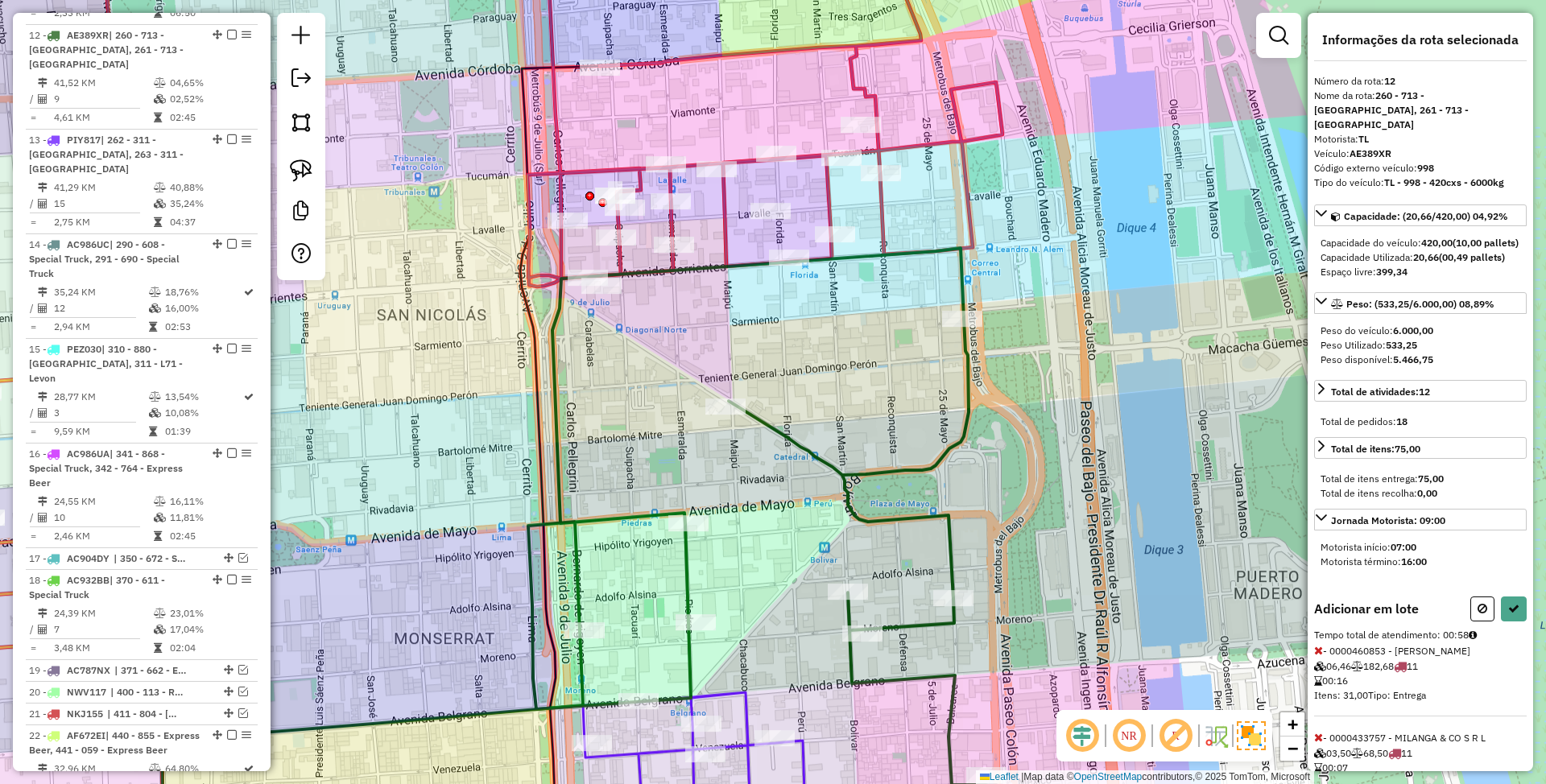
select select "*********"
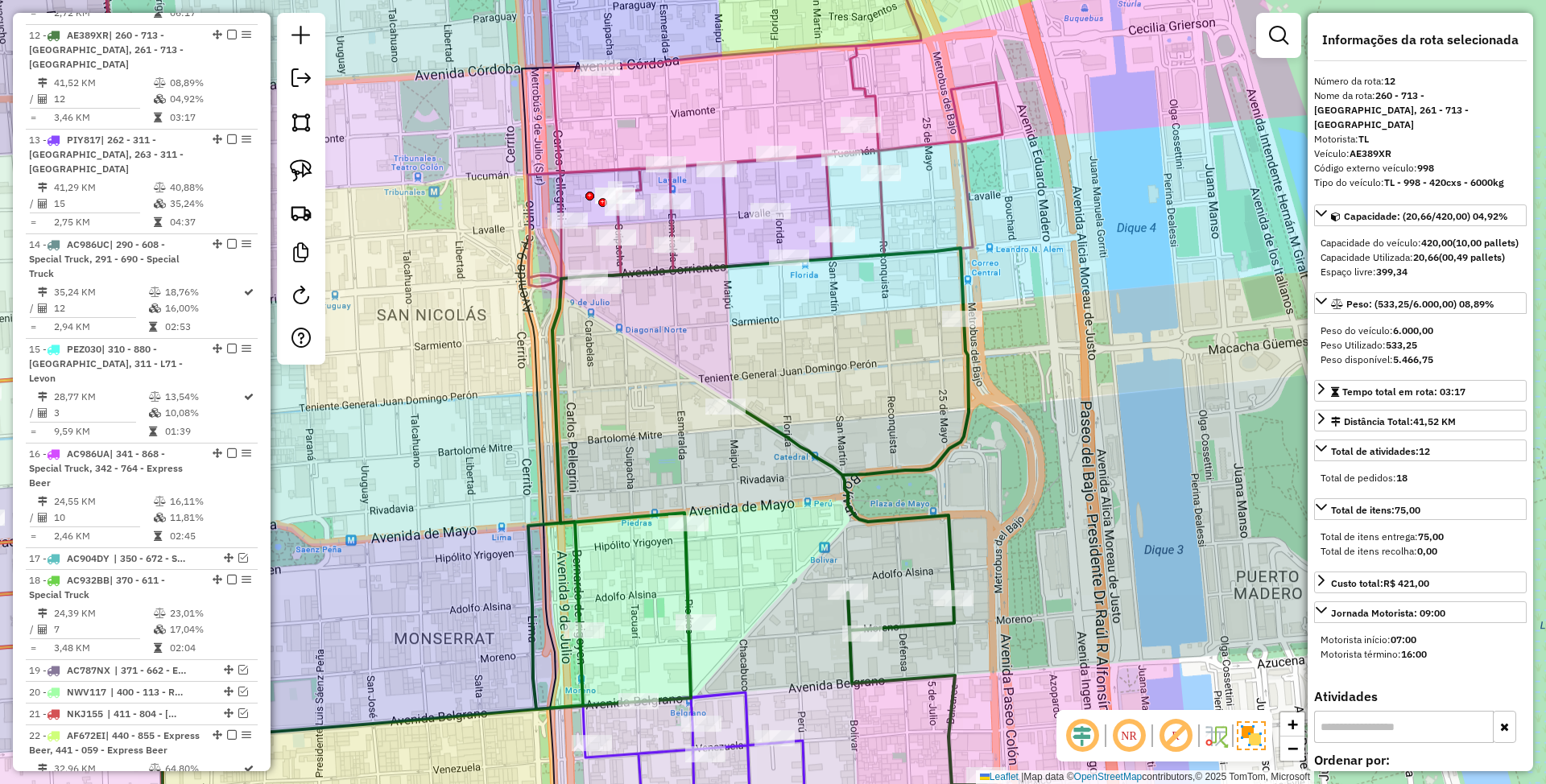
click at [829, 195] on icon at bounding box center [765, 103] width 475 height 366
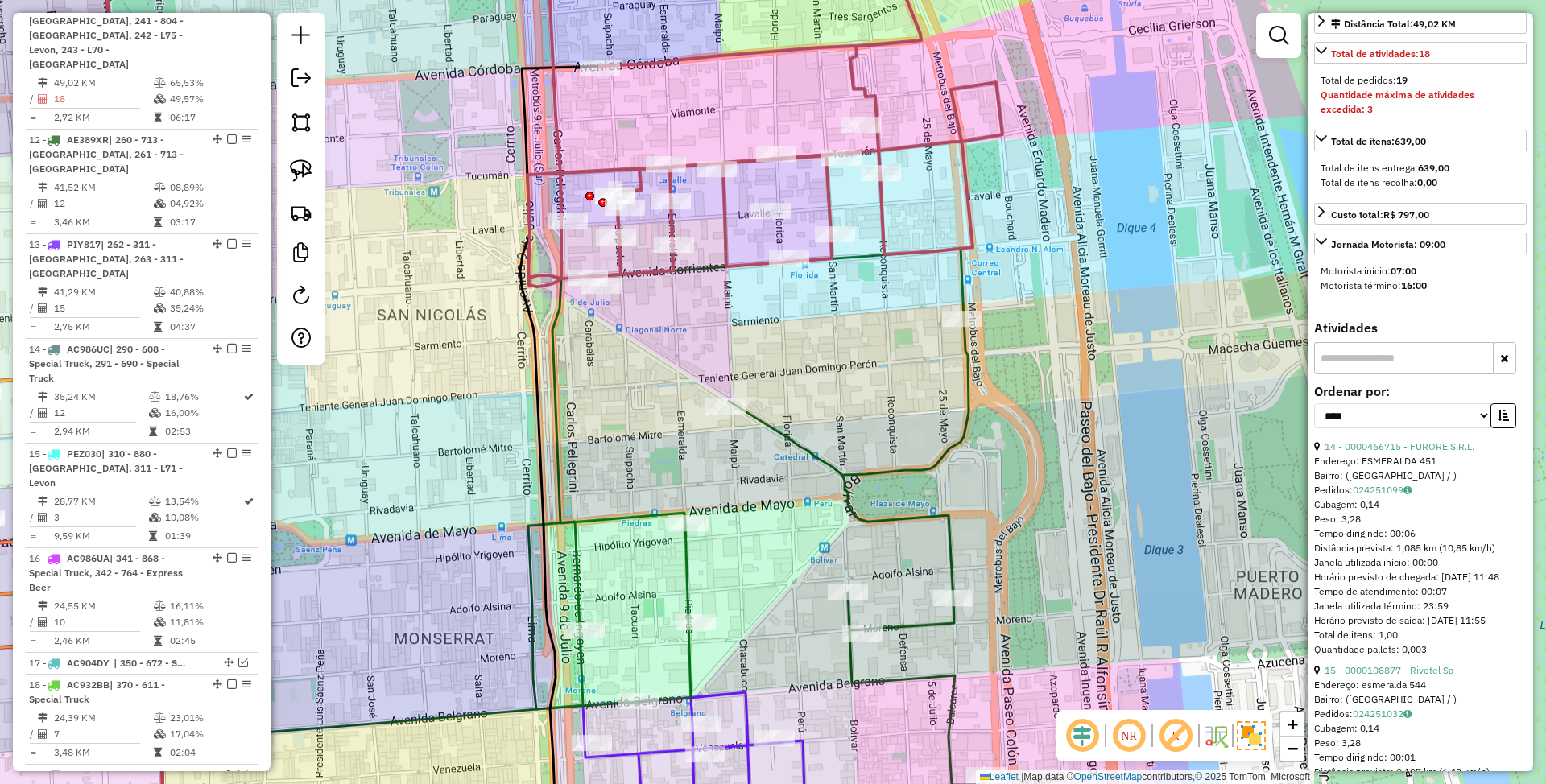
scroll to position [430, 0]
click at [1499, 407] on icon "button" at bounding box center [1504, 413] width 12 height 12
click at [802, 443] on icon at bounding box center [757, 517] width 459 height 537
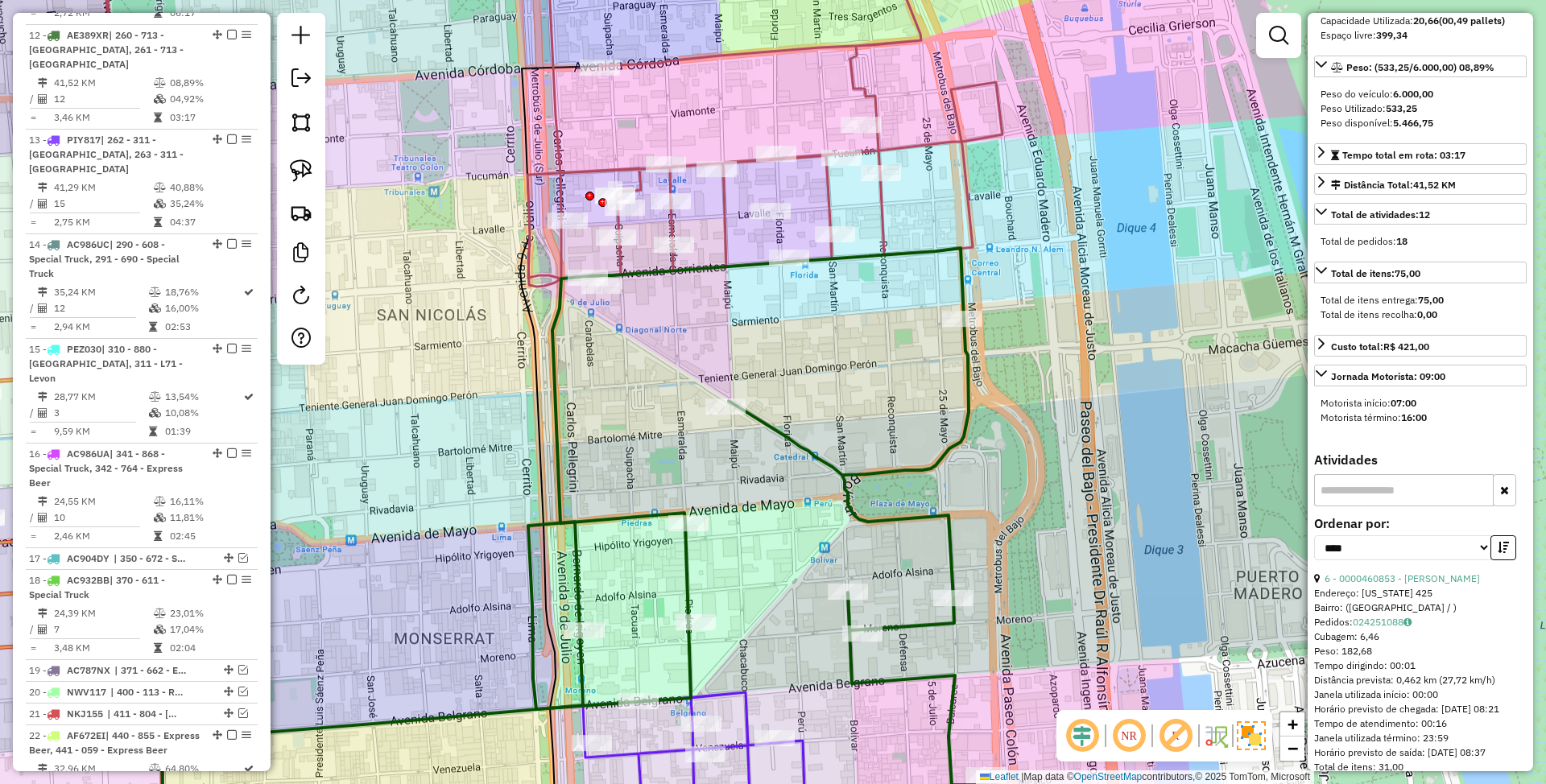
scroll to position [0, 0]
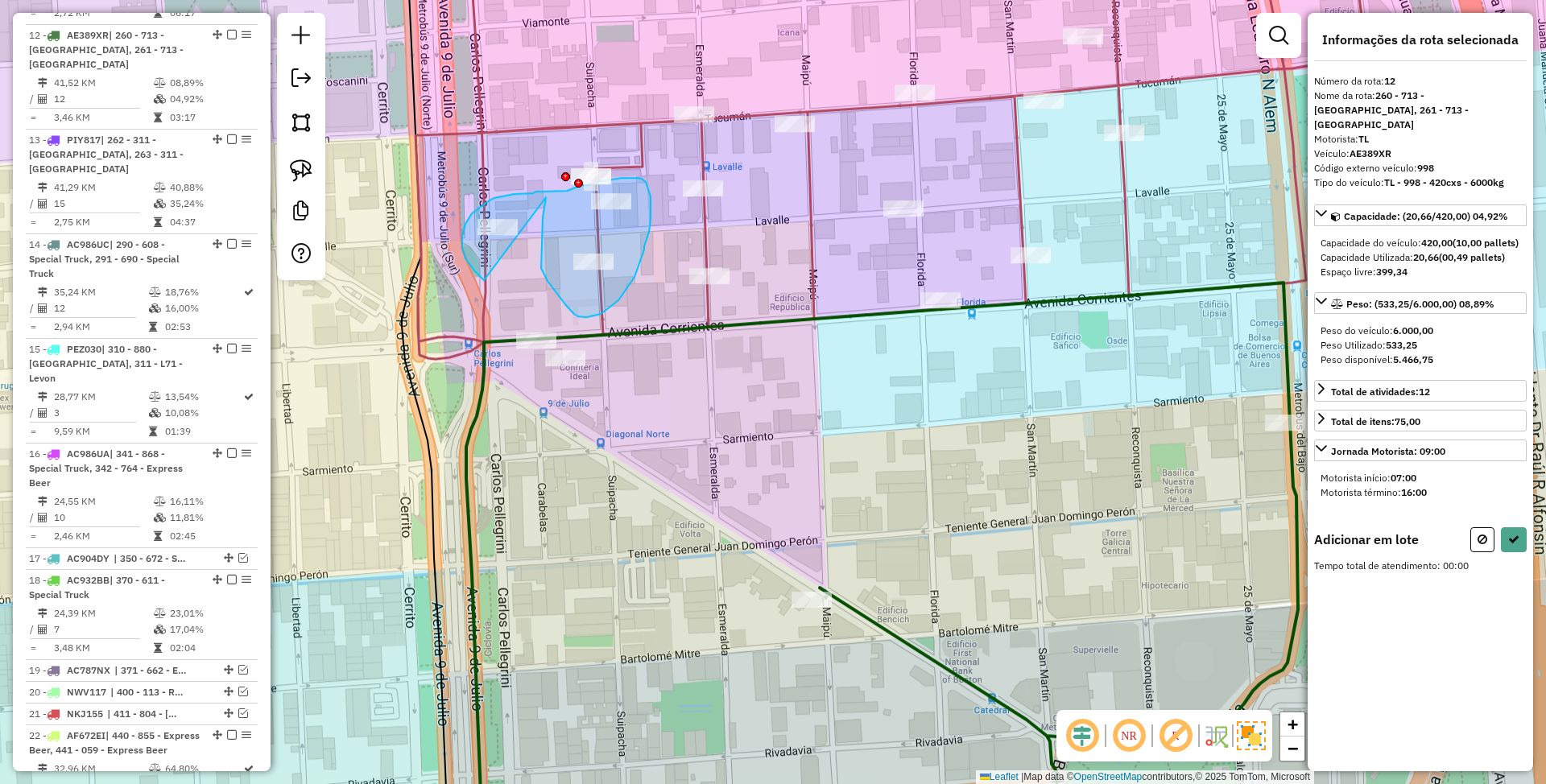
drag, startPoint x: 547, startPoint y: 197, endPoint x: 484, endPoint y: 280, distance: 104.2
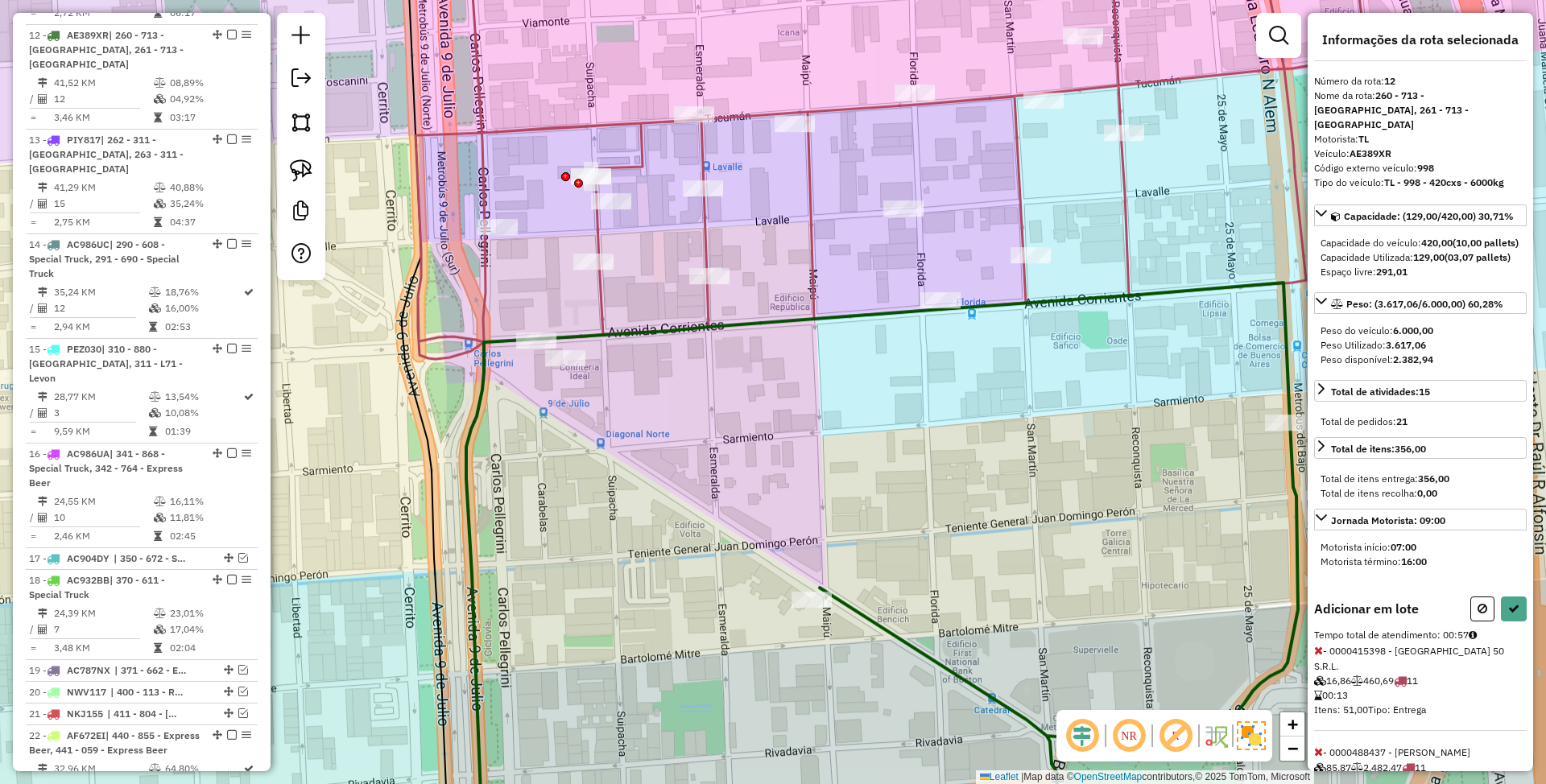
select select "*********"
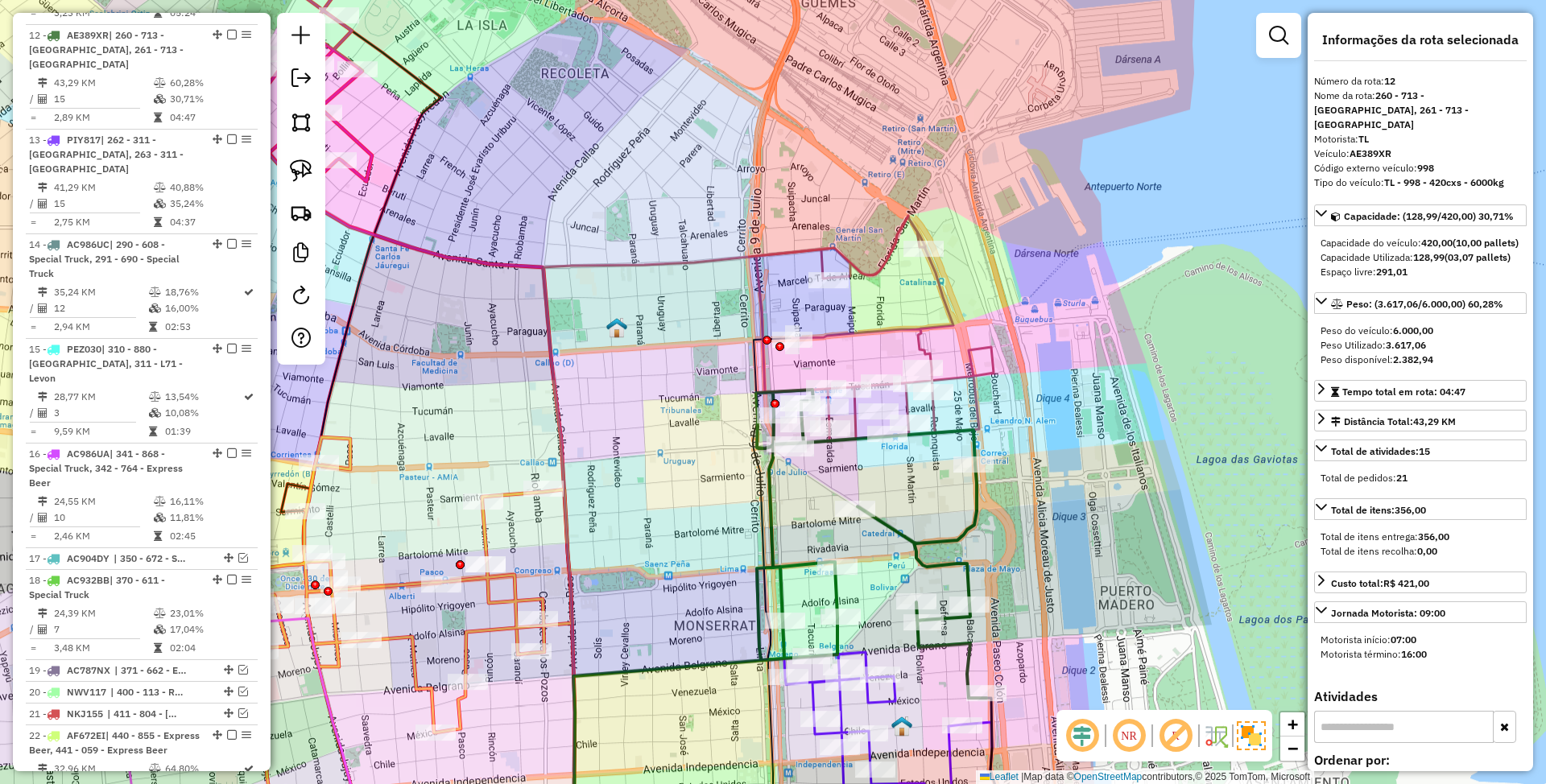
click at [919, 342] on icon at bounding box center [875, 332] width 238 height 233
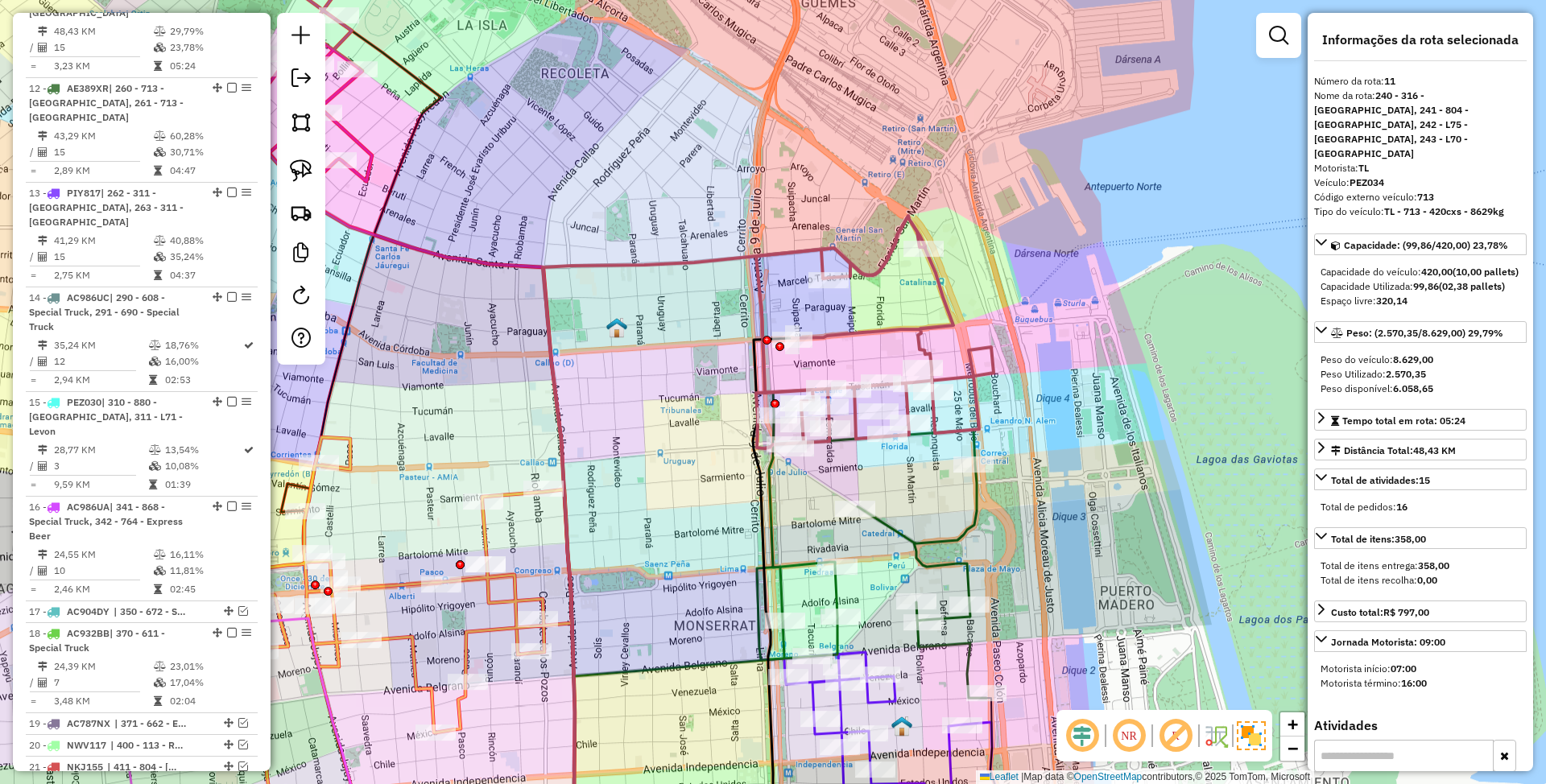
scroll to position [938, 0]
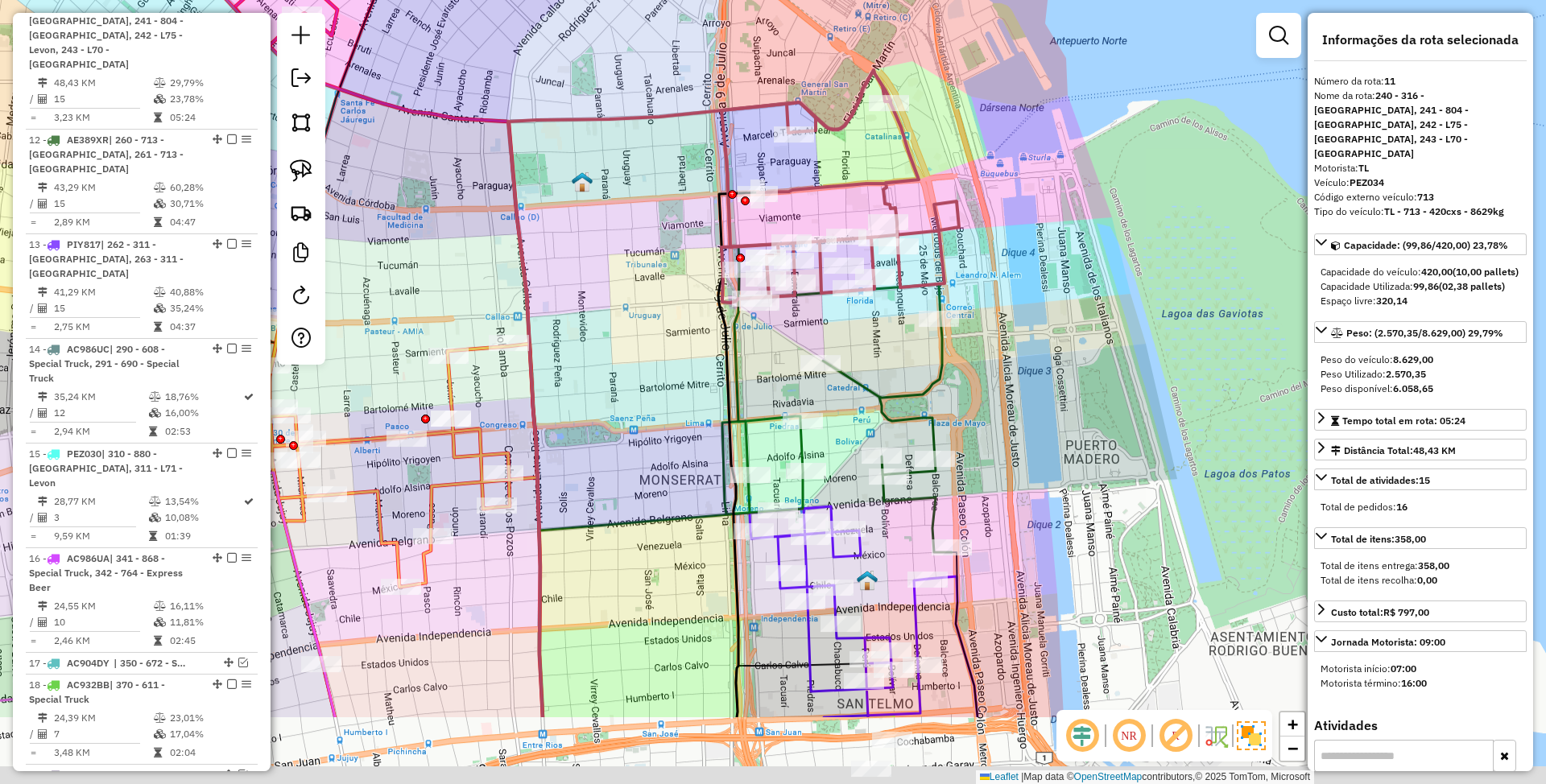
drag, startPoint x: 938, startPoint y: 503, endPoint x: 902, endPoint y: 352, distance: 155.2
click at [902, 352] on div "Janela de atendimento Grade de atendimento Capacidade Transportadoras Veículos …" at bounding box center [773, 392] width 1546 height 784
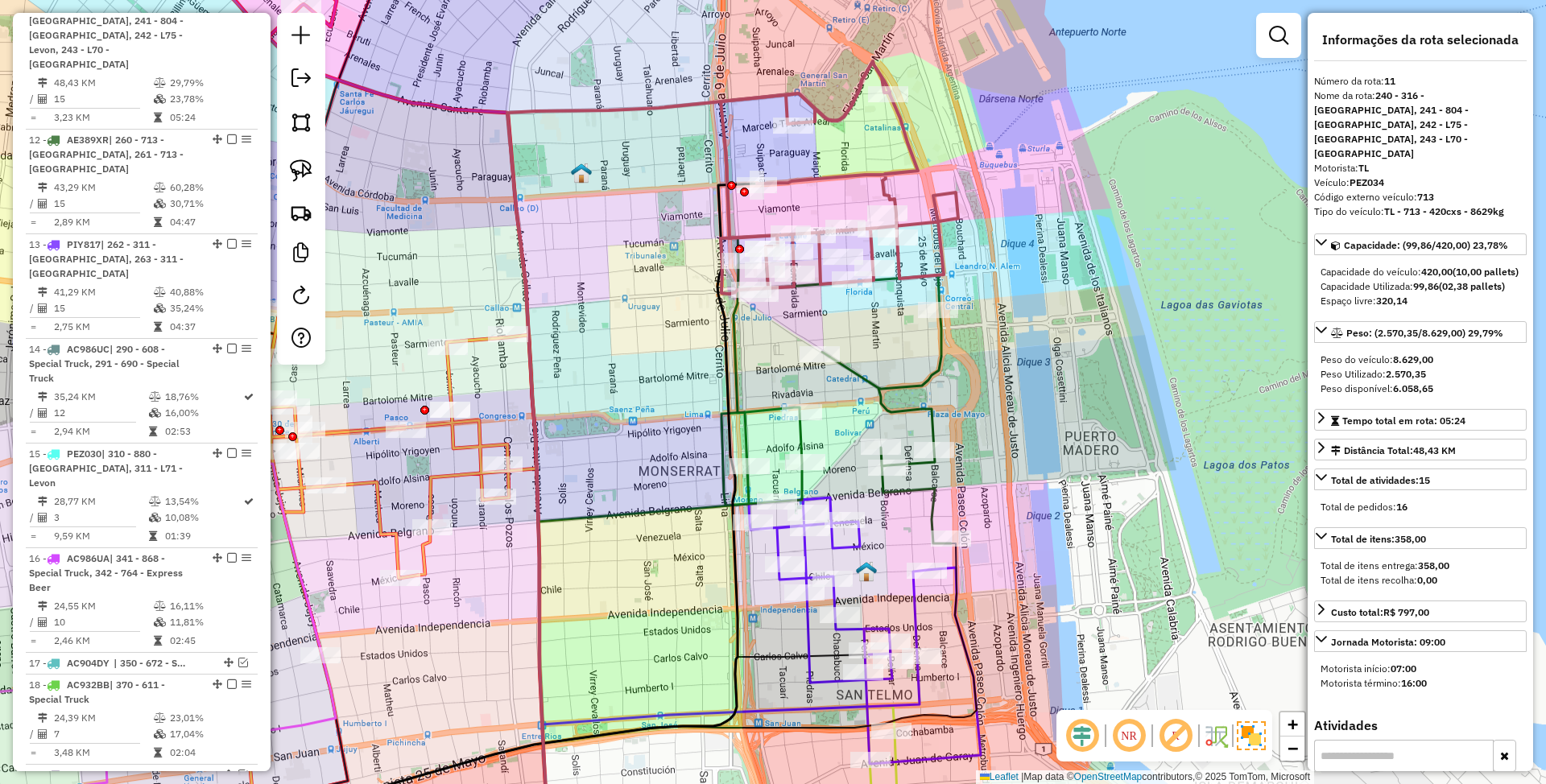
click at [906, 384] on icon at bounding box center [836, 389] width 231 height 308
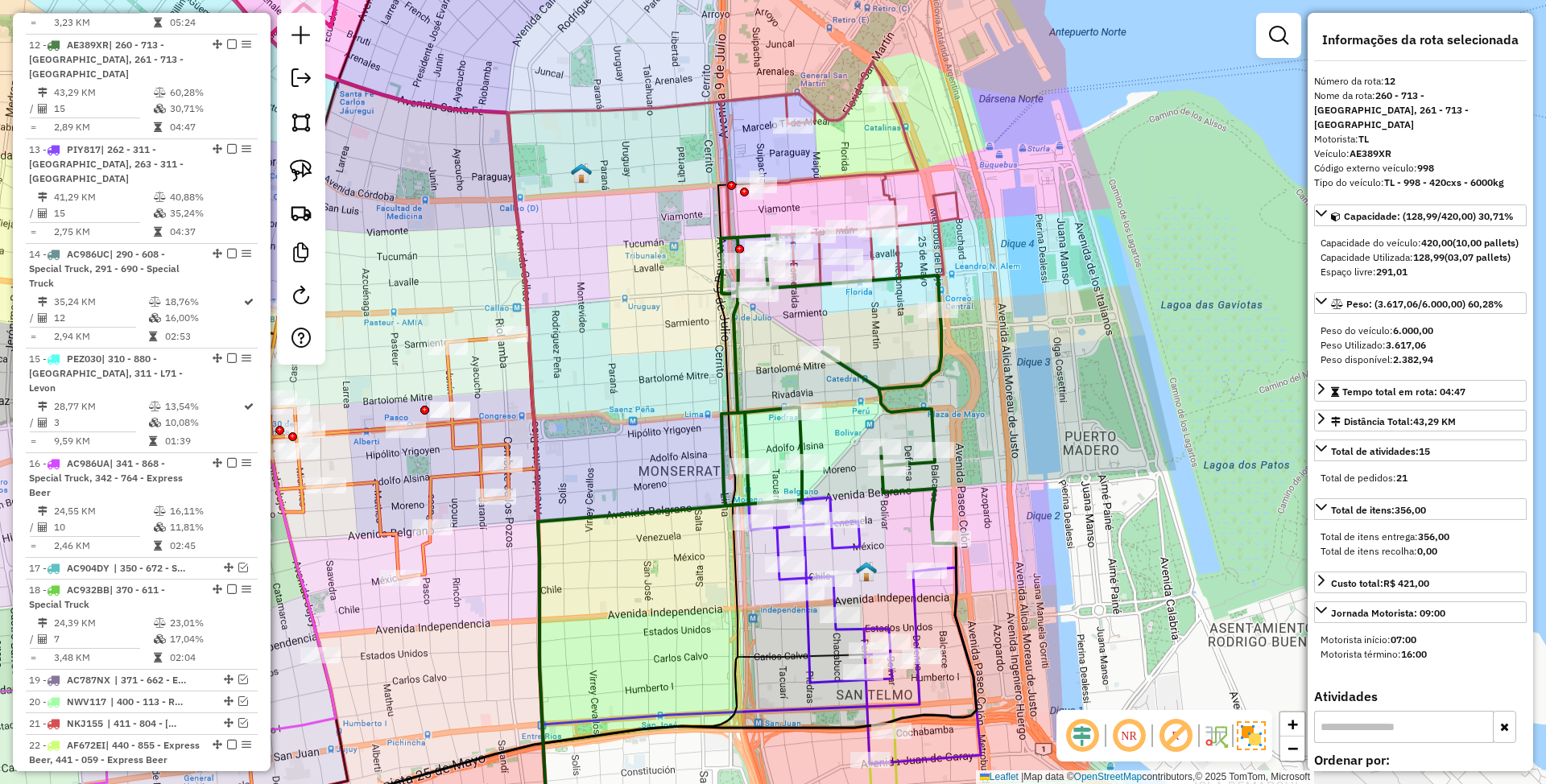
scroll to position [1042, 0]
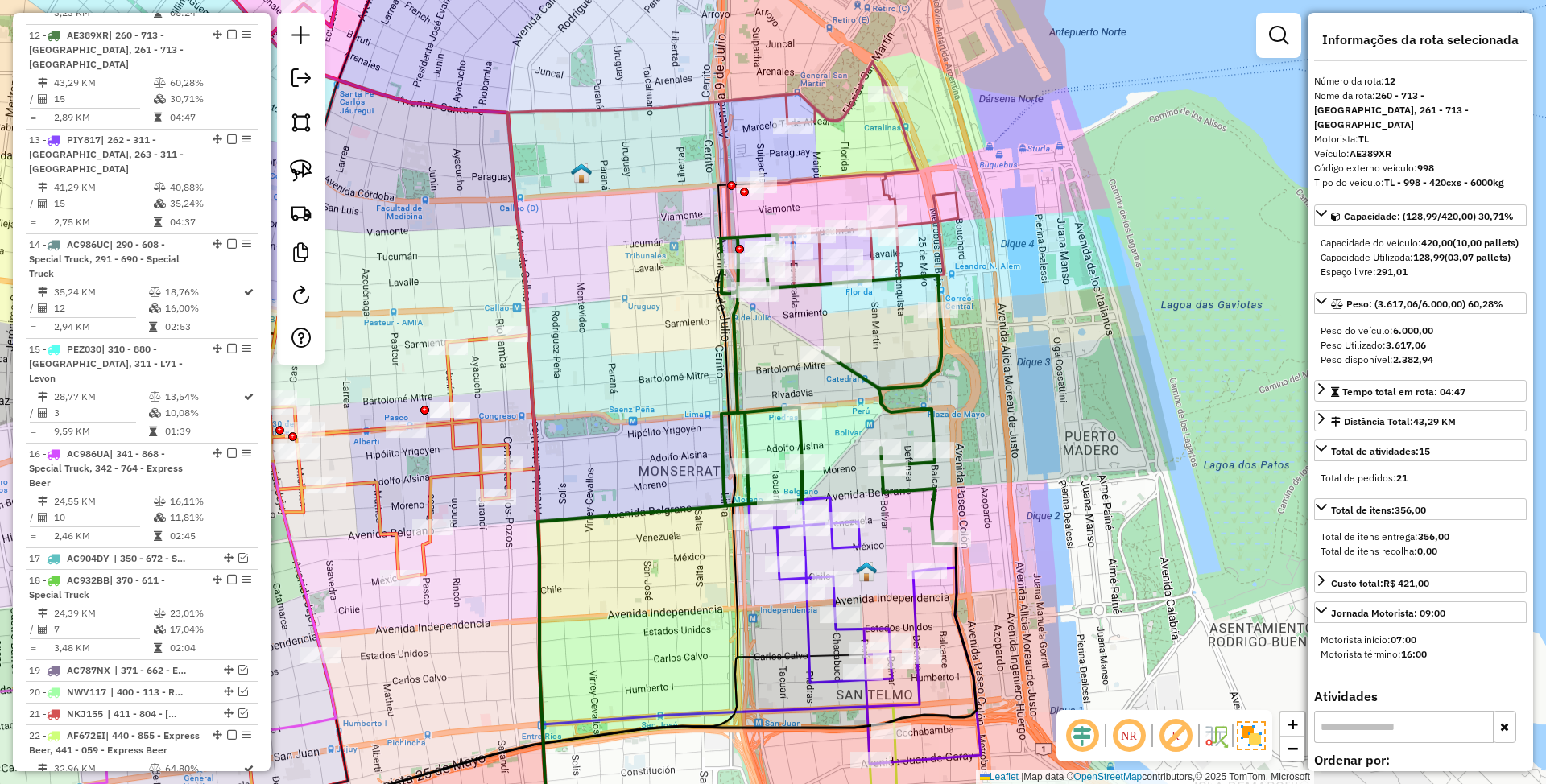
click at [860, 543] on icon at bounding box center [865, 630] width 232 height 266
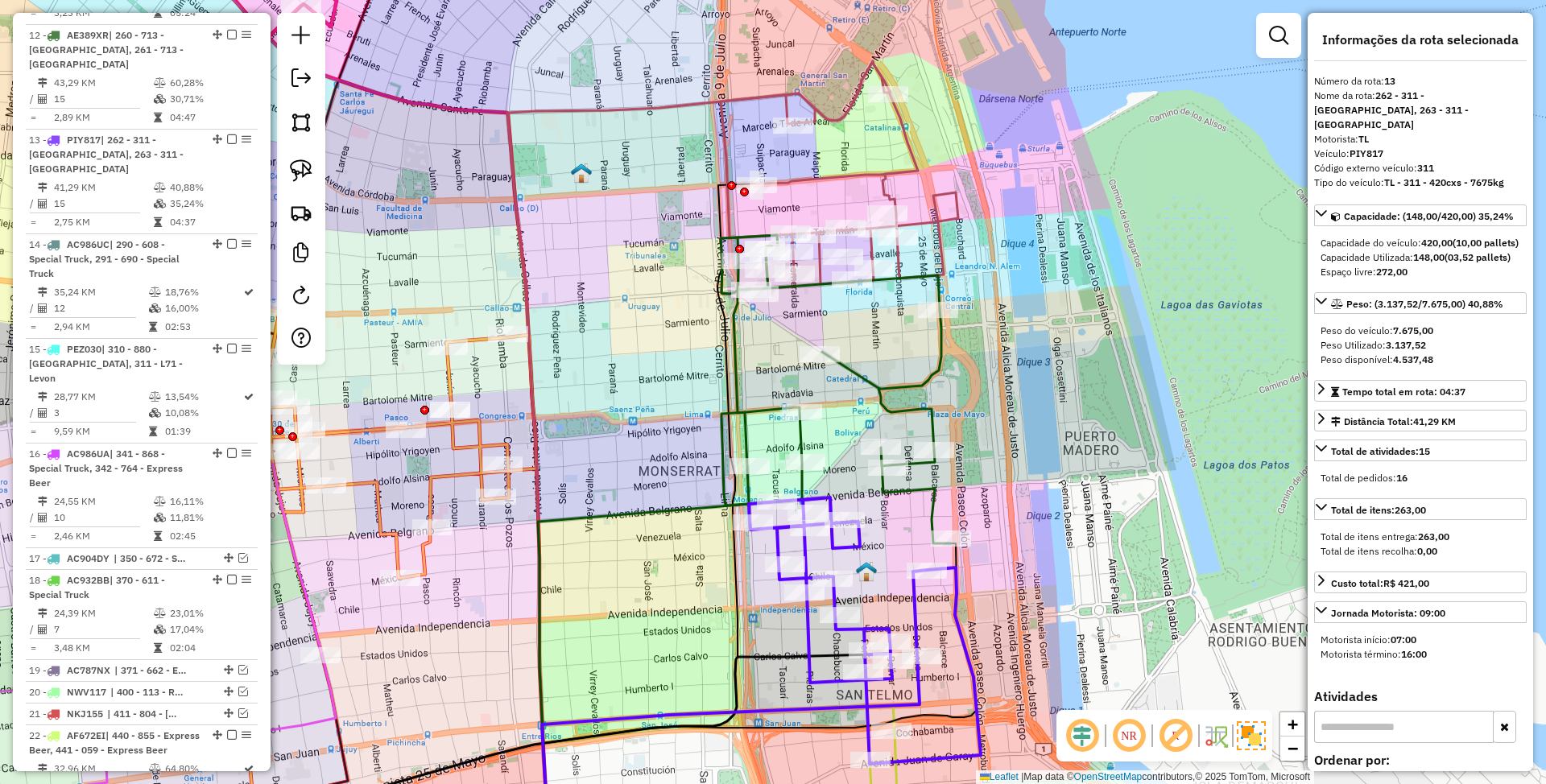
scroll to position [1133, 0]
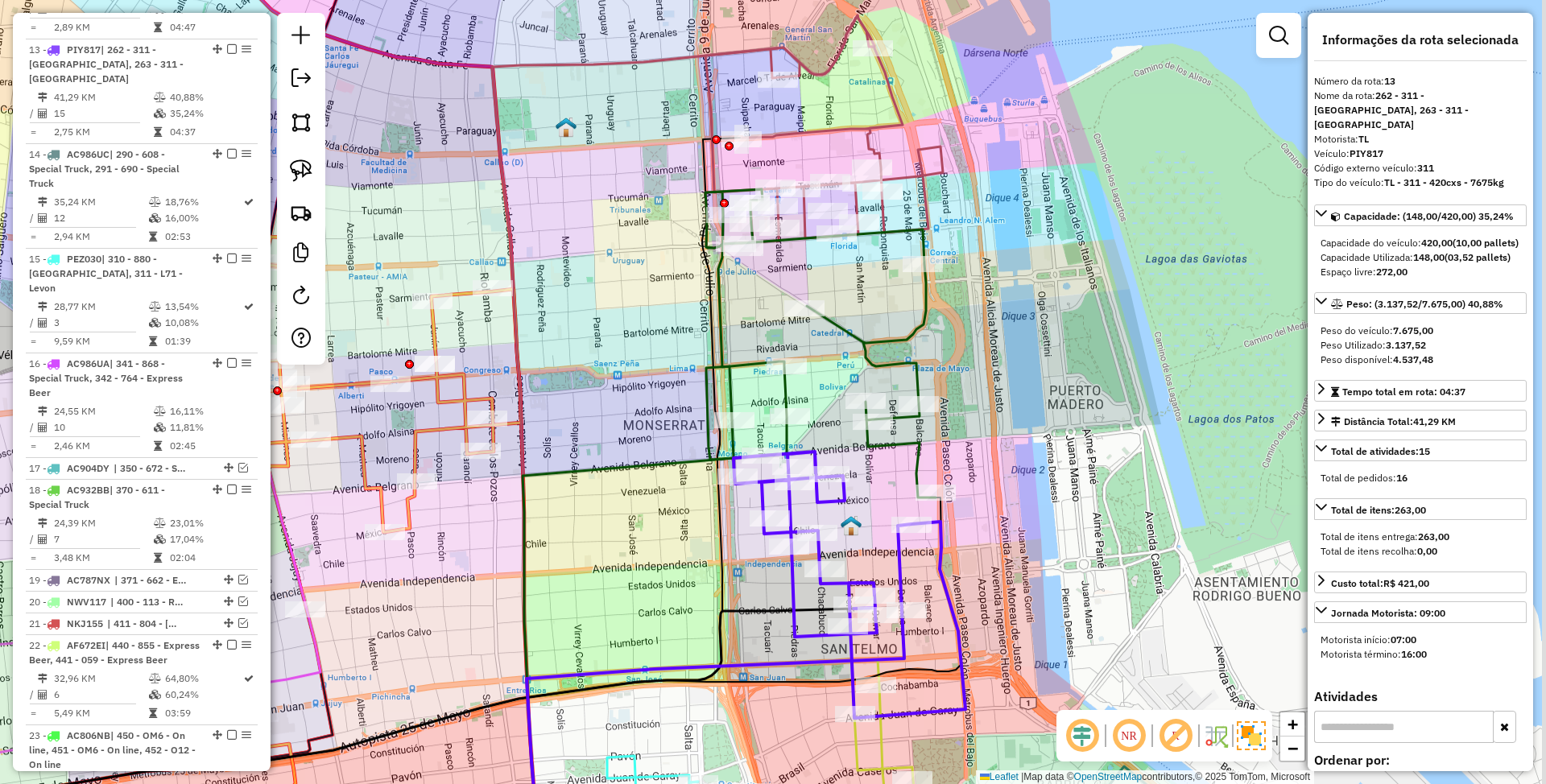
drag, startPoint x: 1042, startPoint y: 297, endPoint x: 1034, endPoint y: 265, distance: 33.0
click at [1034, 265] on div "Janela de atendimento Grade de atendimento Capacidade Transportadoras Veículos …" at bounding box center [773, 392] width 1546 height 784
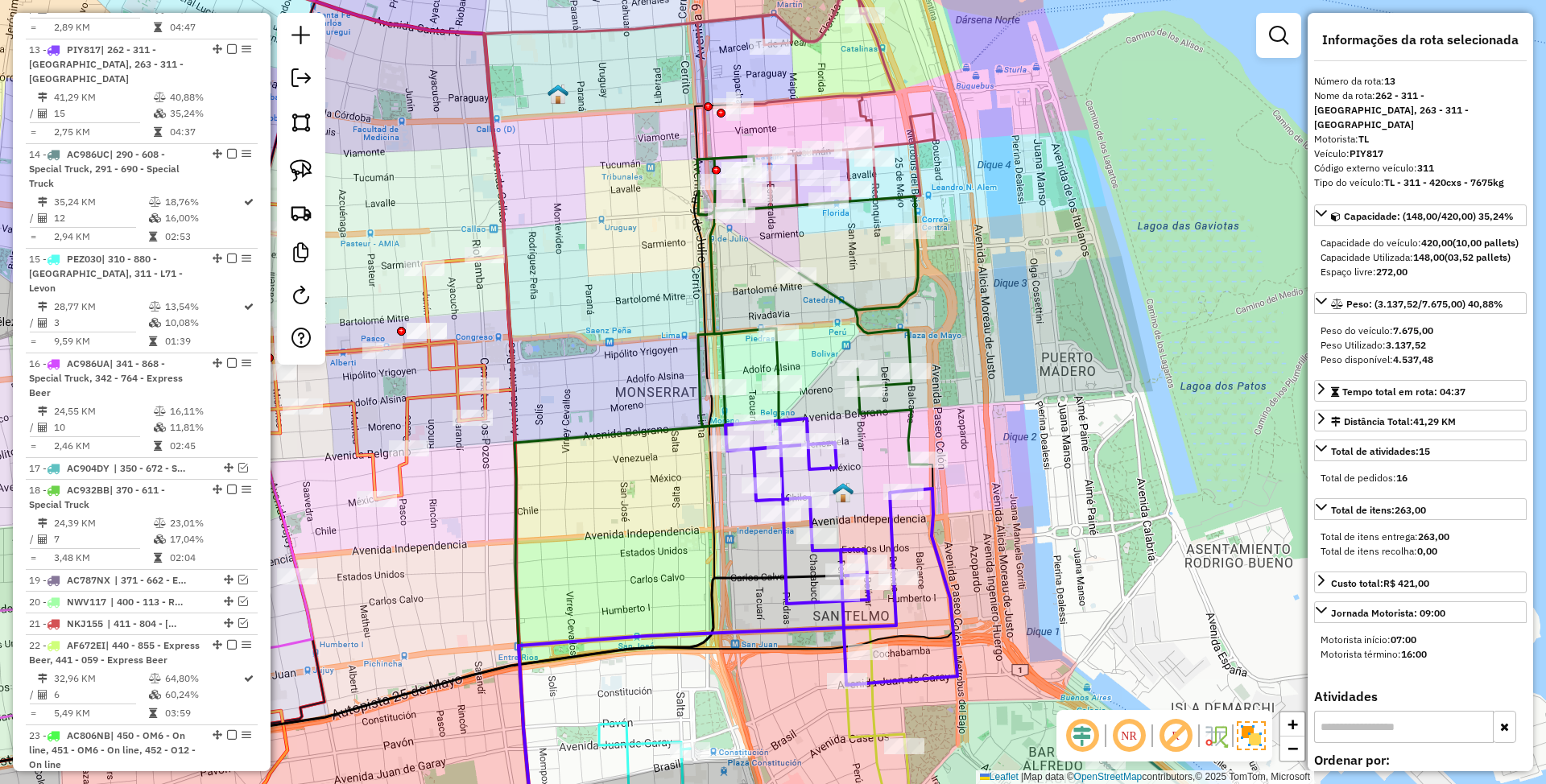
drag, startPoint x: 1031, startPoint y: 263, endPoint x: 1028, endPoint y: 378, distance: 115.0
click at [1028, 378] on div "Janela de atendimento Grade de atendimento Capacidade Transportadoras Veículos …" at bounding box center [773, 392] width 1546 height 784
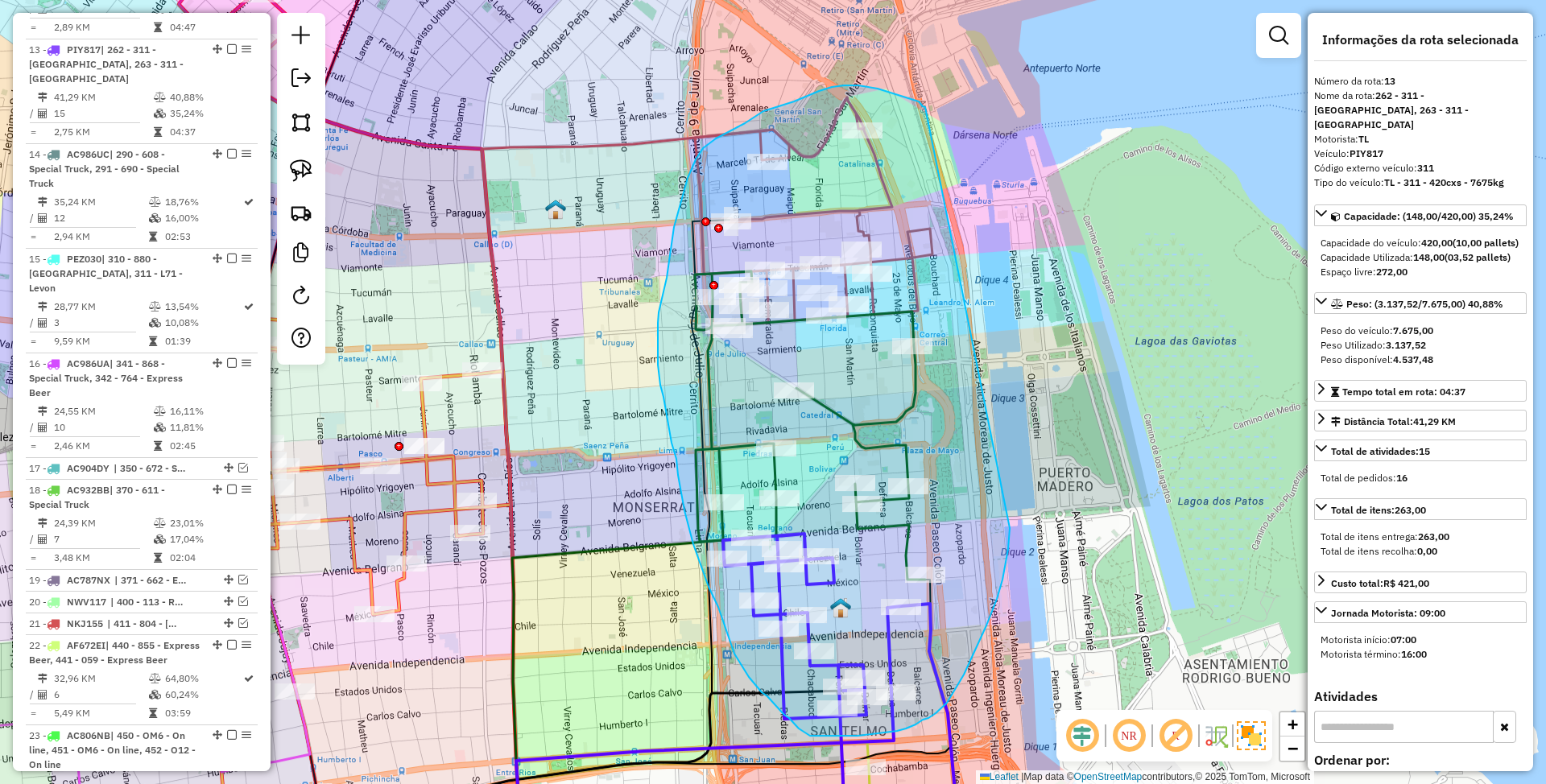
drag, startPoint x: 925, startPoint y: 107, endPoint x: 1010, endPoint y: 528, distance: 429.5
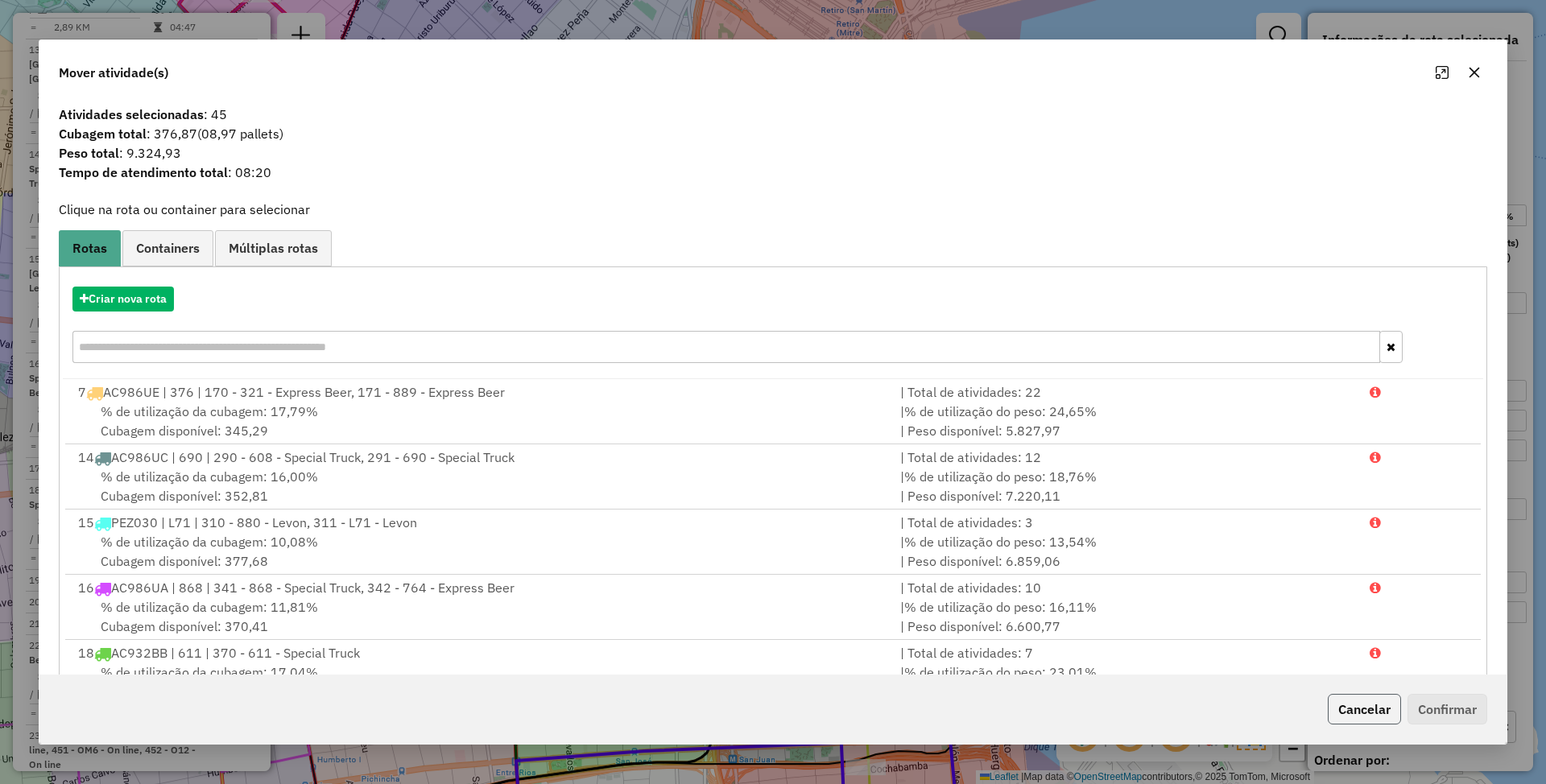
click at [1381, 711] on button "Cancelar" at bounding box center [1364, 710] width 73 height 31
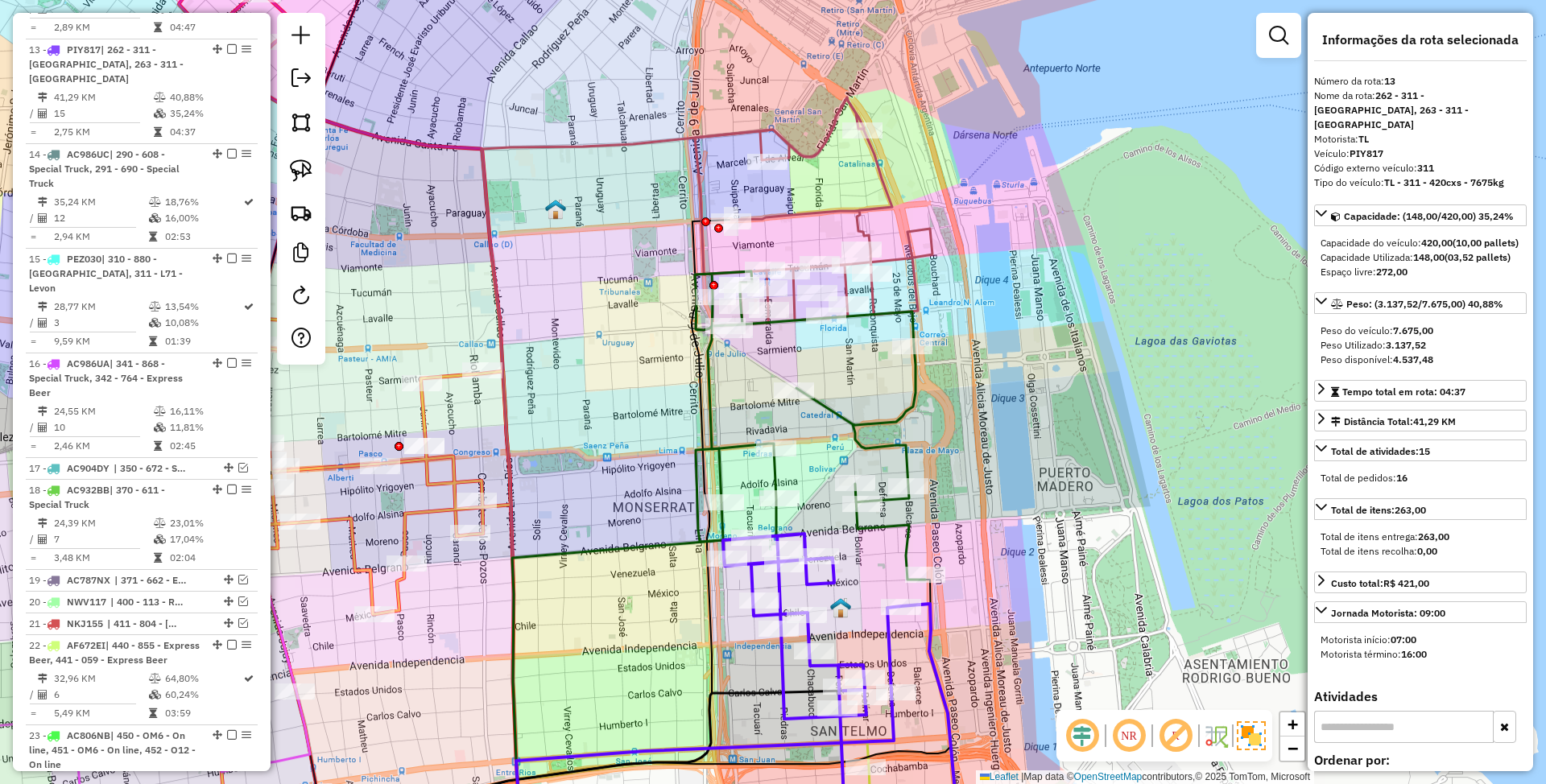
click at [858, 210] on icon at bounding box center [814, 213] width 238 height 233
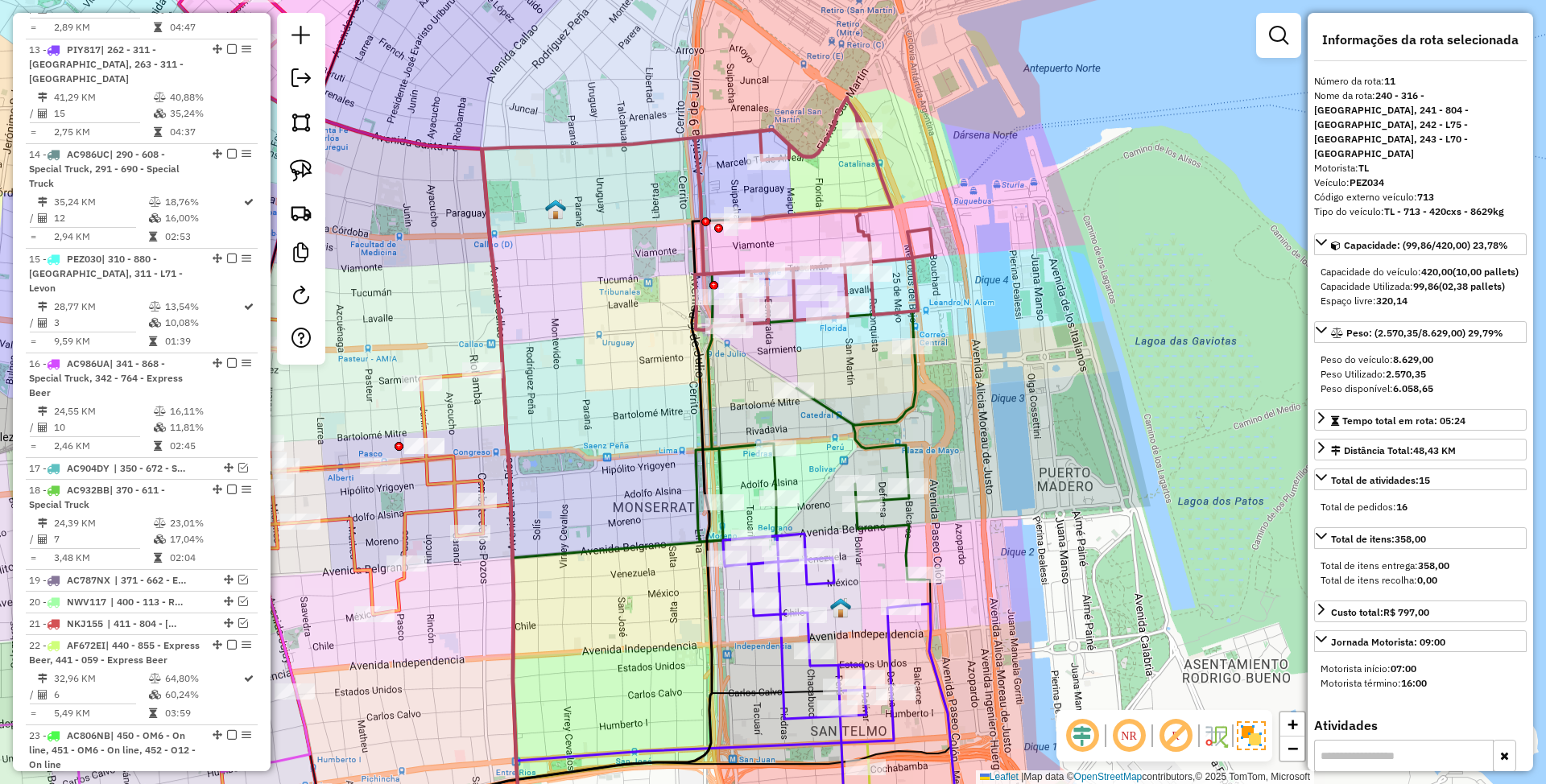
scroll to position [938, 0]
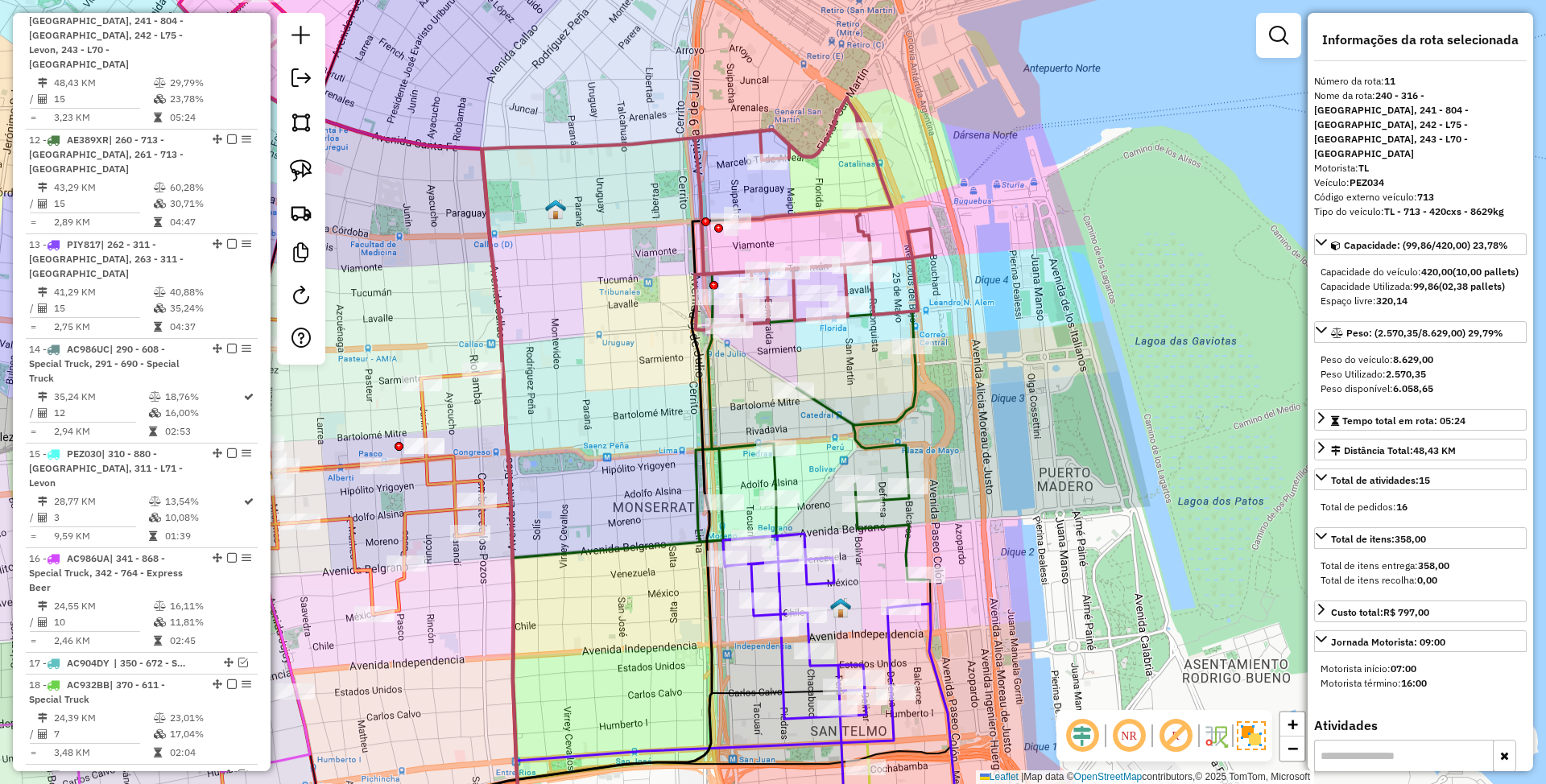
click at [845, 422] on icon at bounding box center [810, 425] width 231 height 308
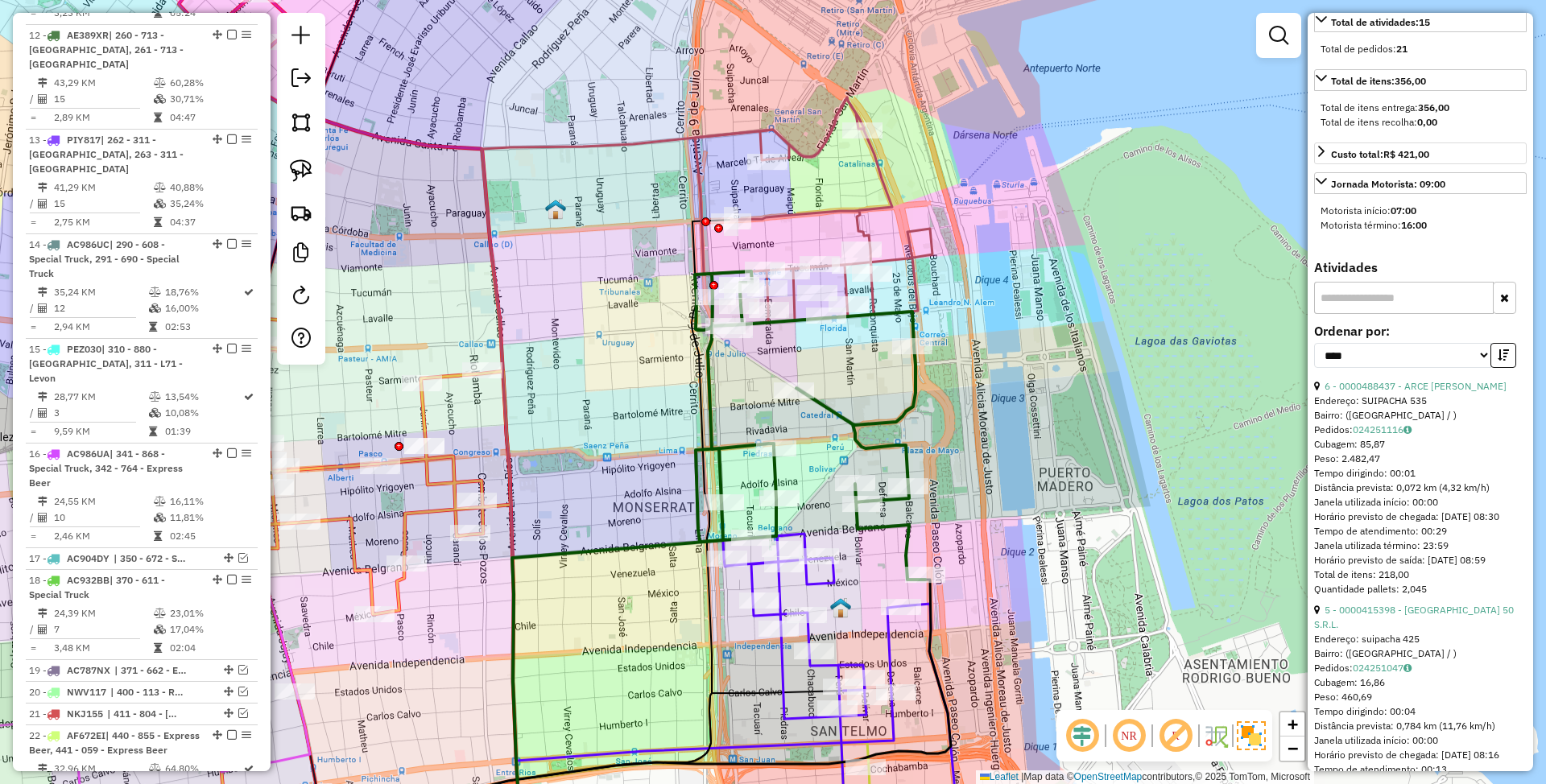
scroll to position [537, 0]
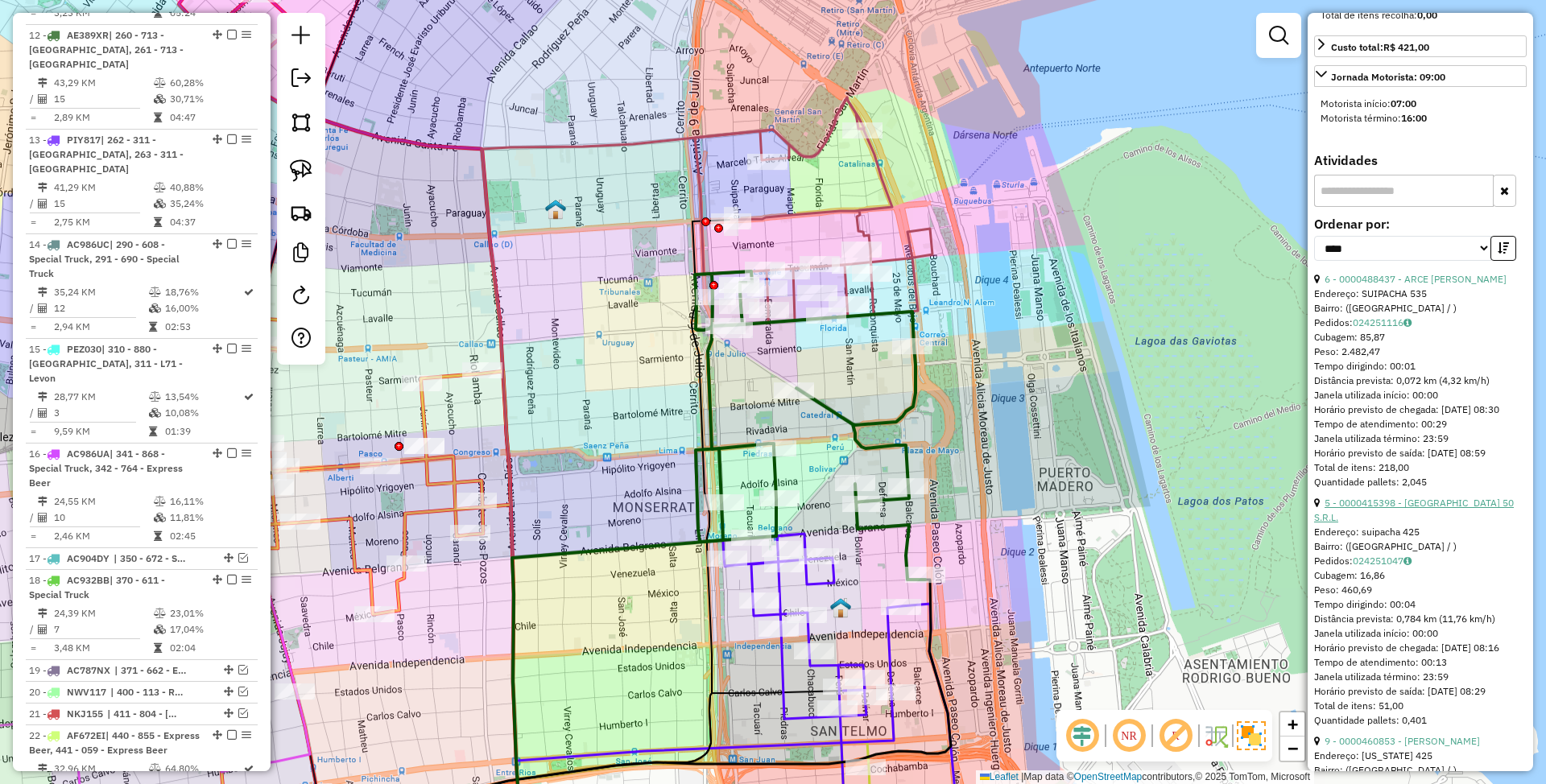
click at [1396, 523] on link "5 - 0000415398 - [GEOGRAPHIC_DATA] 50 S.R.L." at bounding box center [1414, 511] width 200 height 27
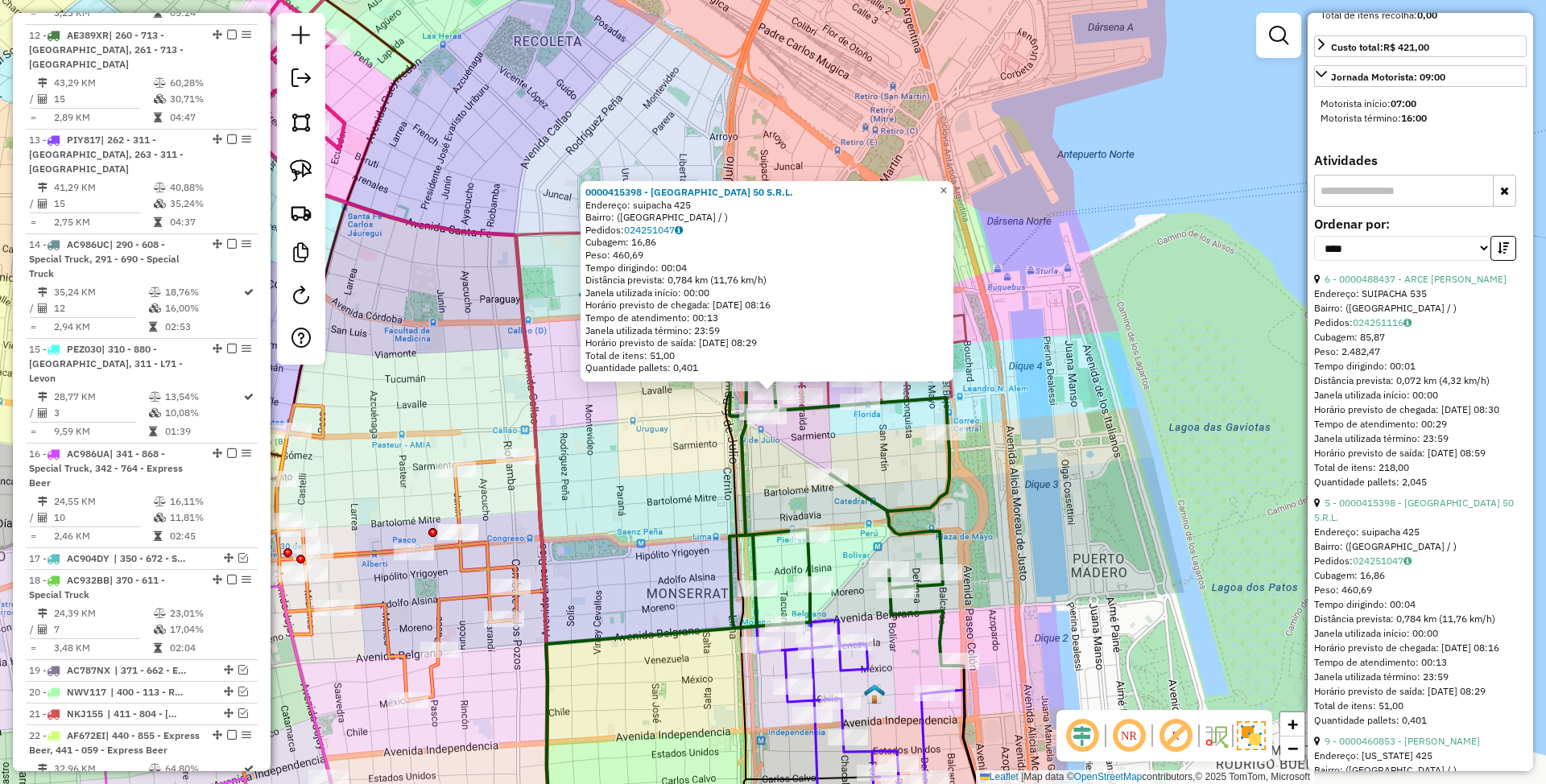
click at [947, 187] on span "×" at bounding box center [943, 190] width 8 height 14
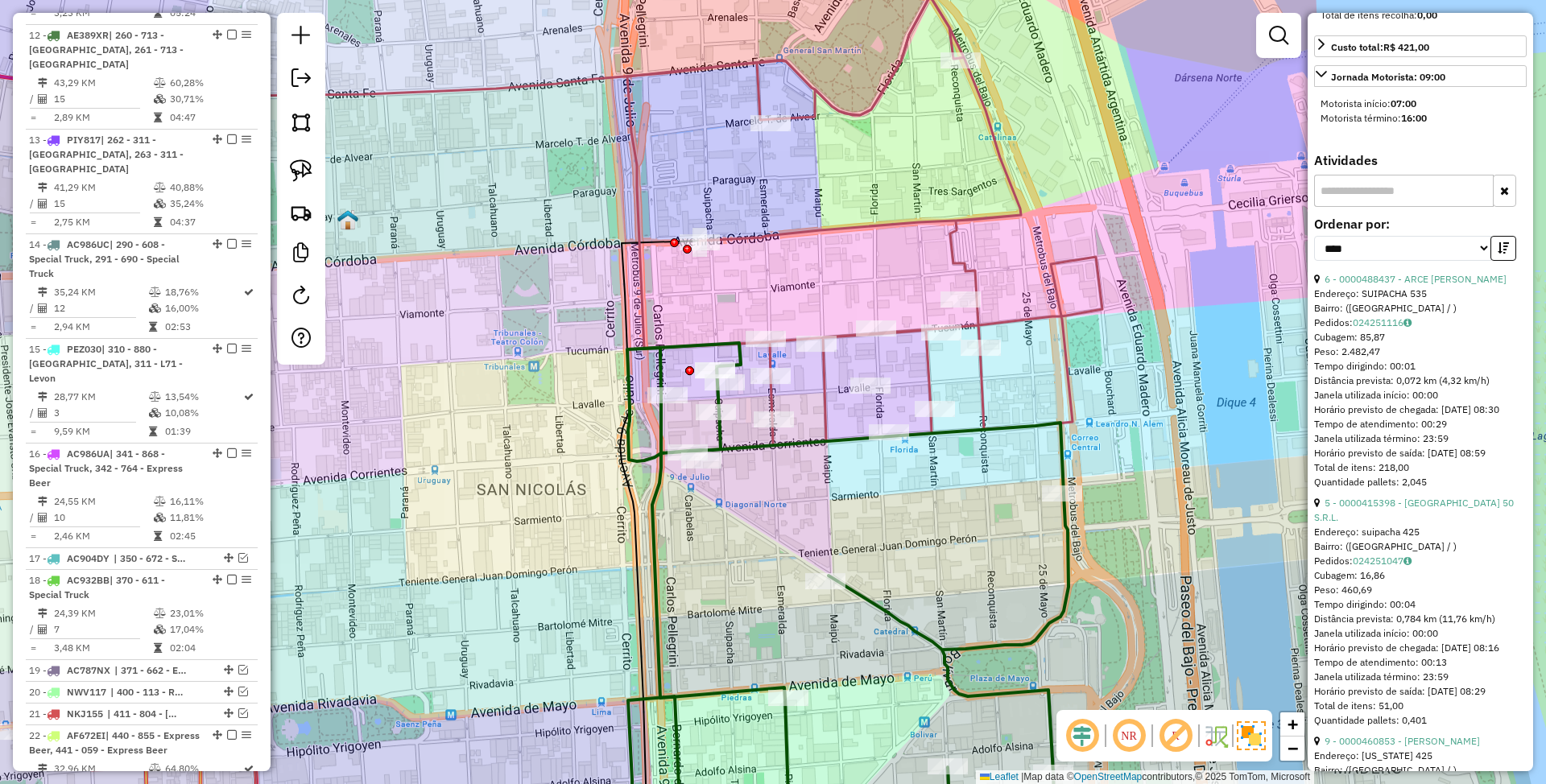
click at [817, 396] on icon at bounding box center [865, 229] width 475 height 465
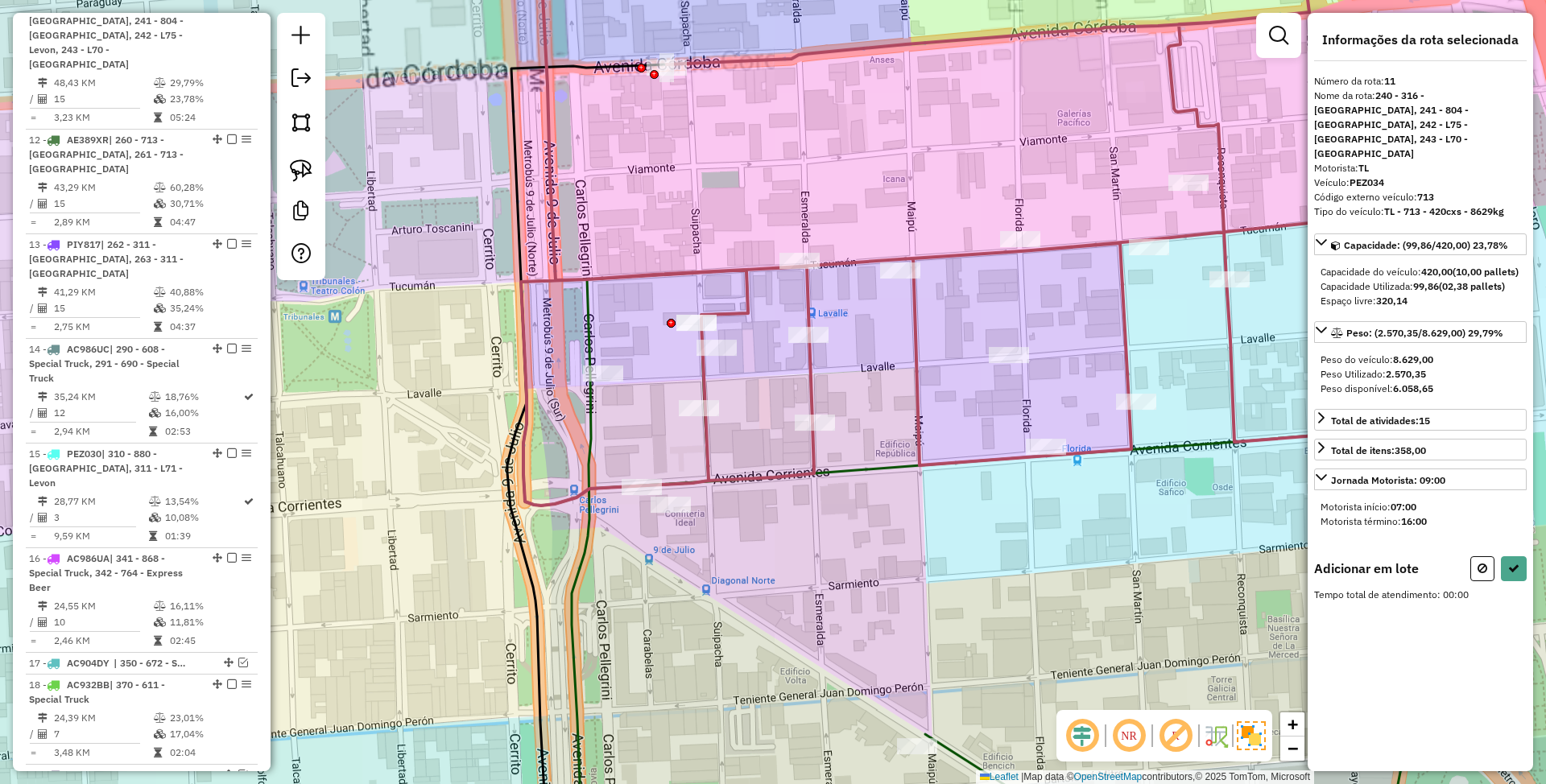
scroll to position [0, 0]
drag, startPoint x: 707, startPoint y: 386, endPoint x: 726, endPoint y: 444, distance: 61.0
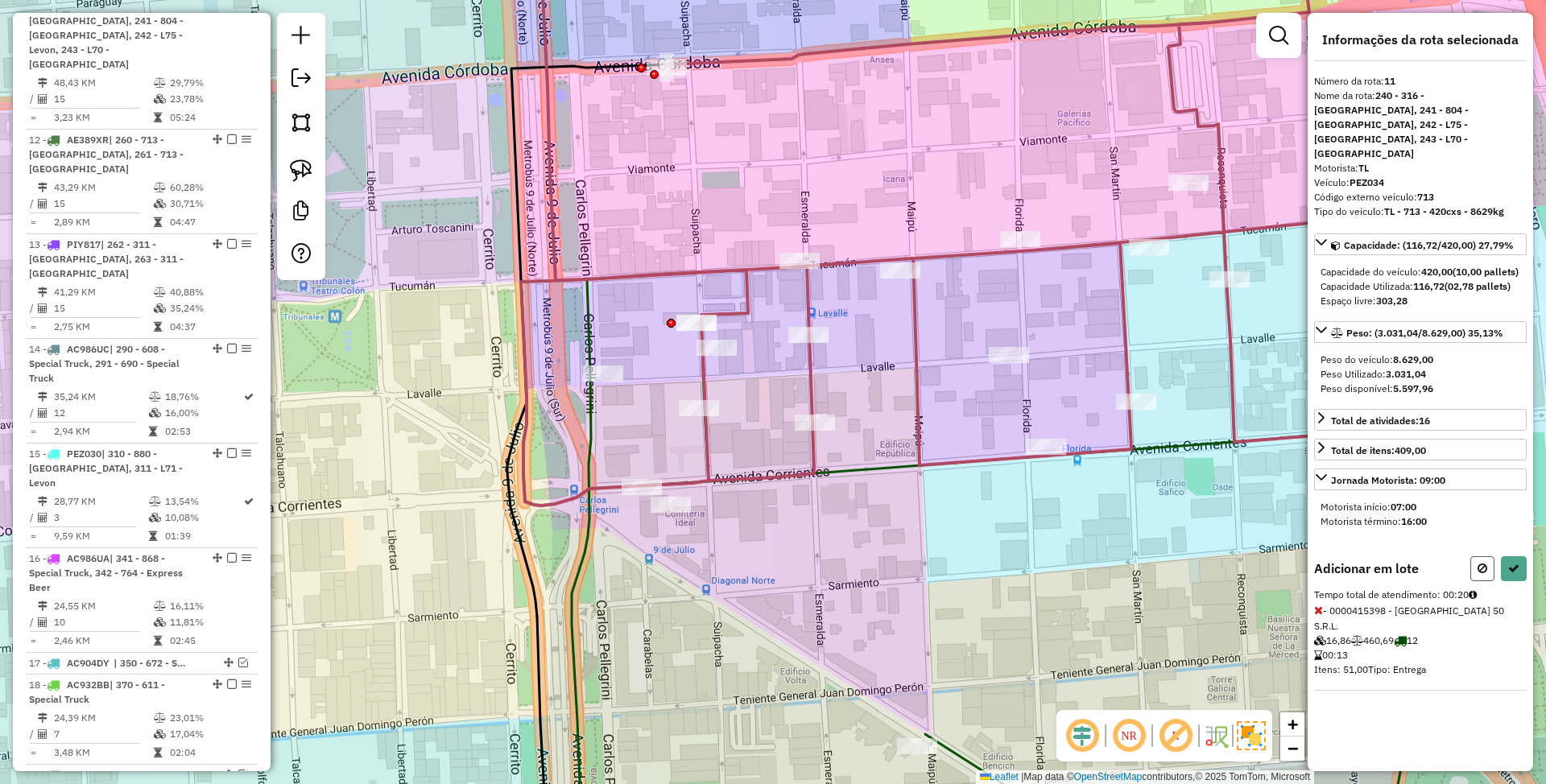
click at [1489, 556] on button at bounding box center [1482, 569] width 24 height 25
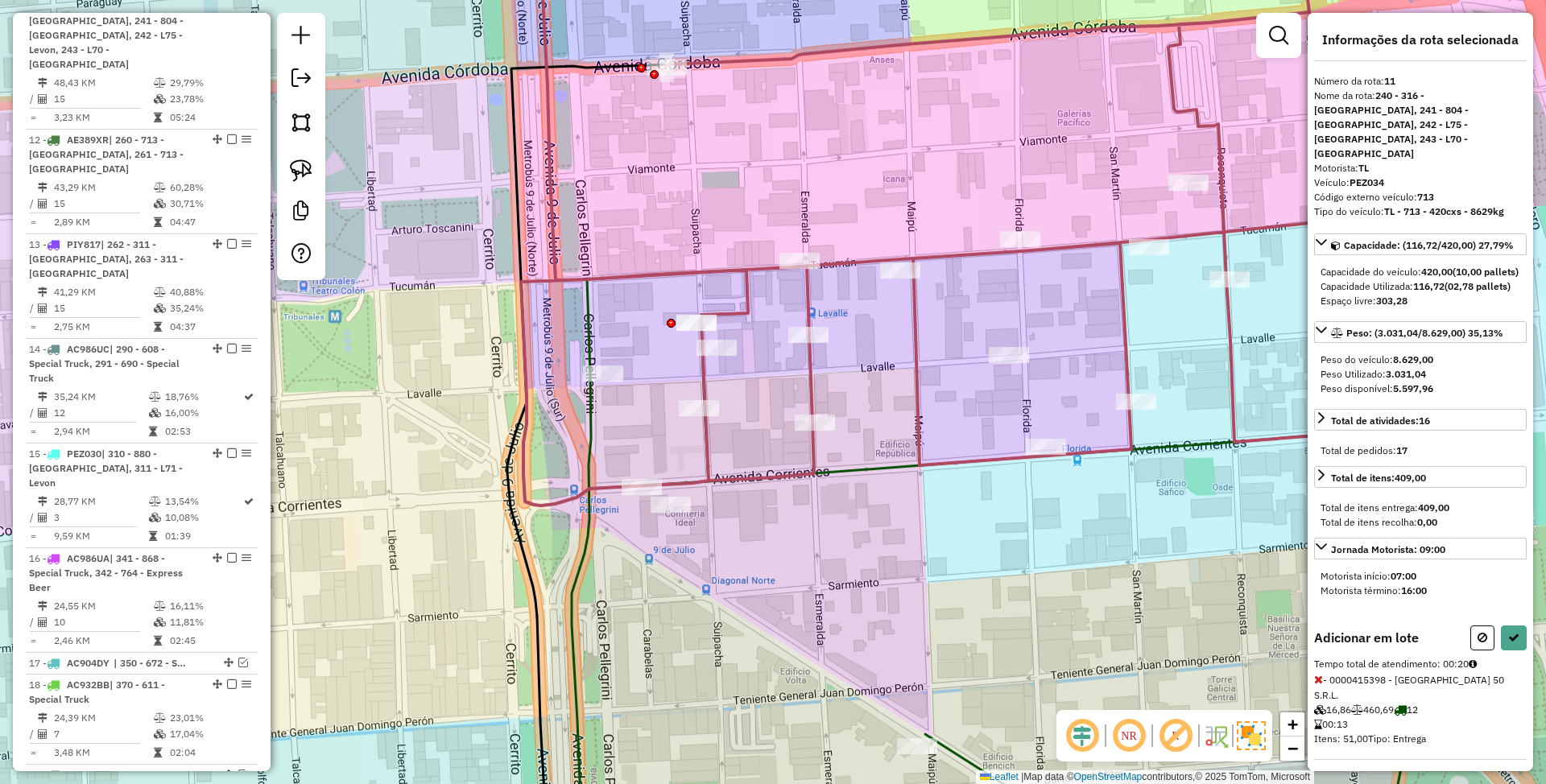
select select "*********"
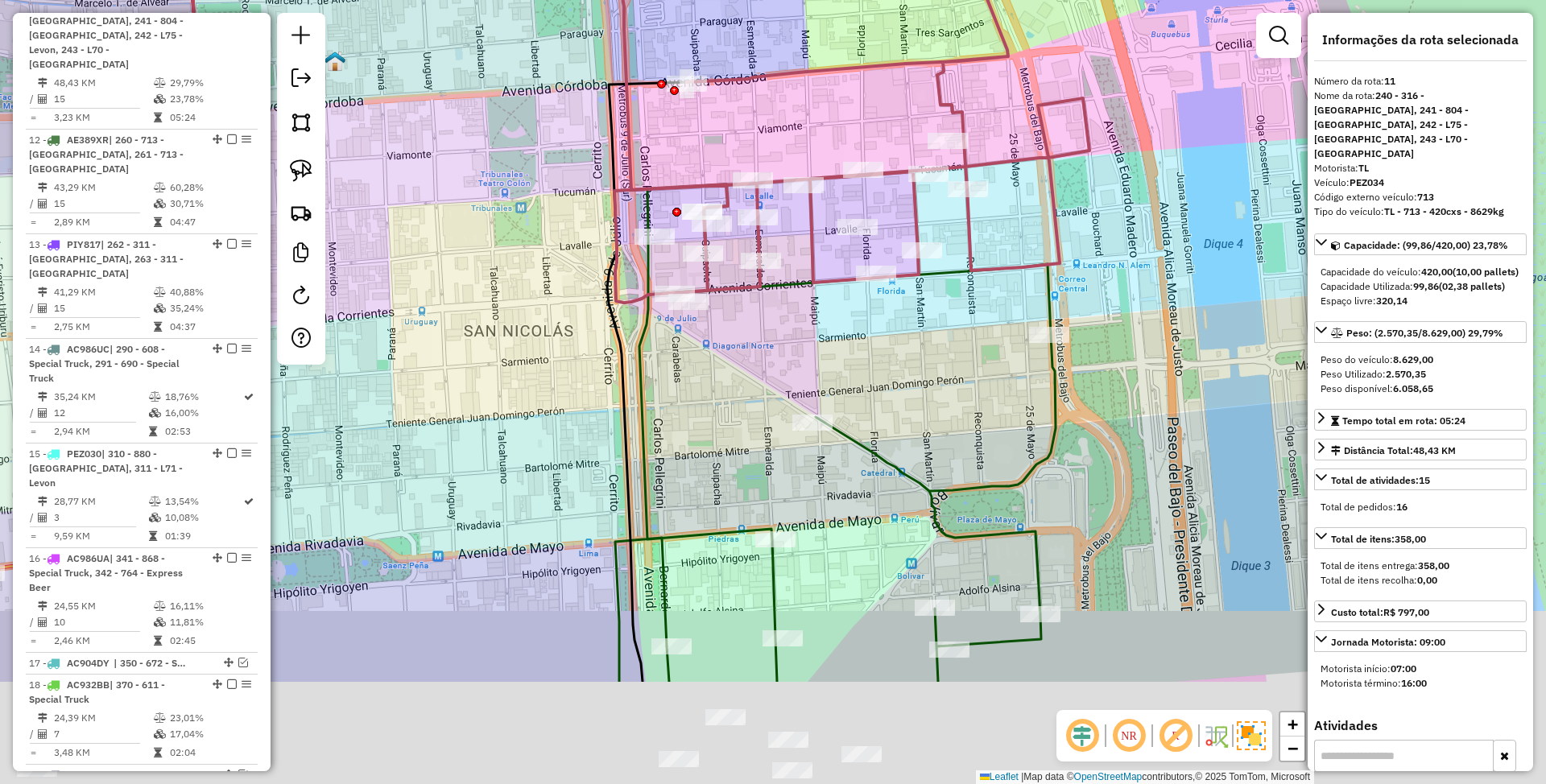
drag, startPoint x: 896, startPoint y: 527, endPoint x: 790, endPoint y: 274, distance: 274.3
click at [791, 275] on div "Janela de atendimento Grade de atendimento Capacidade Transportadoras Veículos …" at bounding box center [773, 392] width 1546 height 784
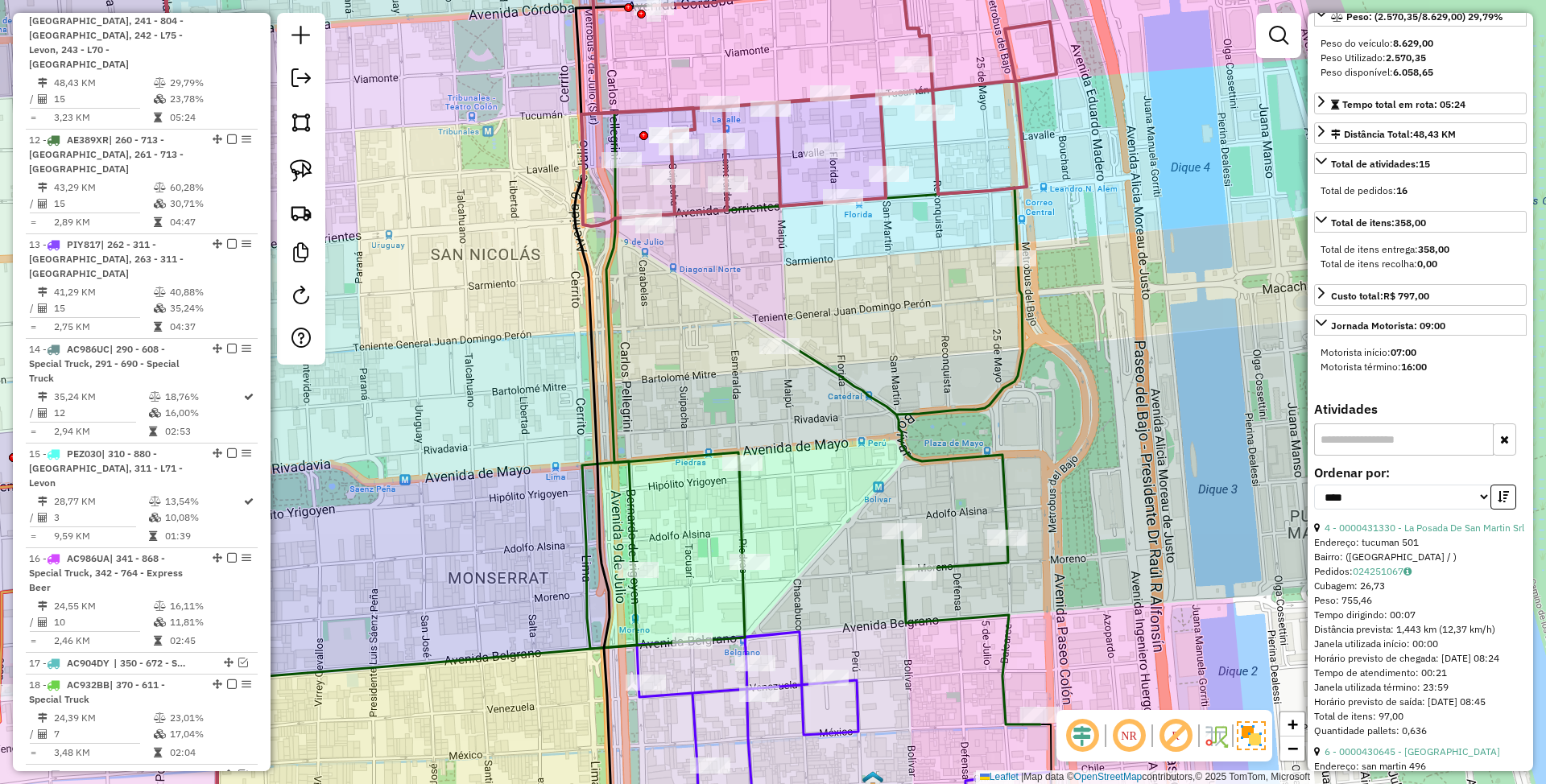
scroll to position [322, 0]
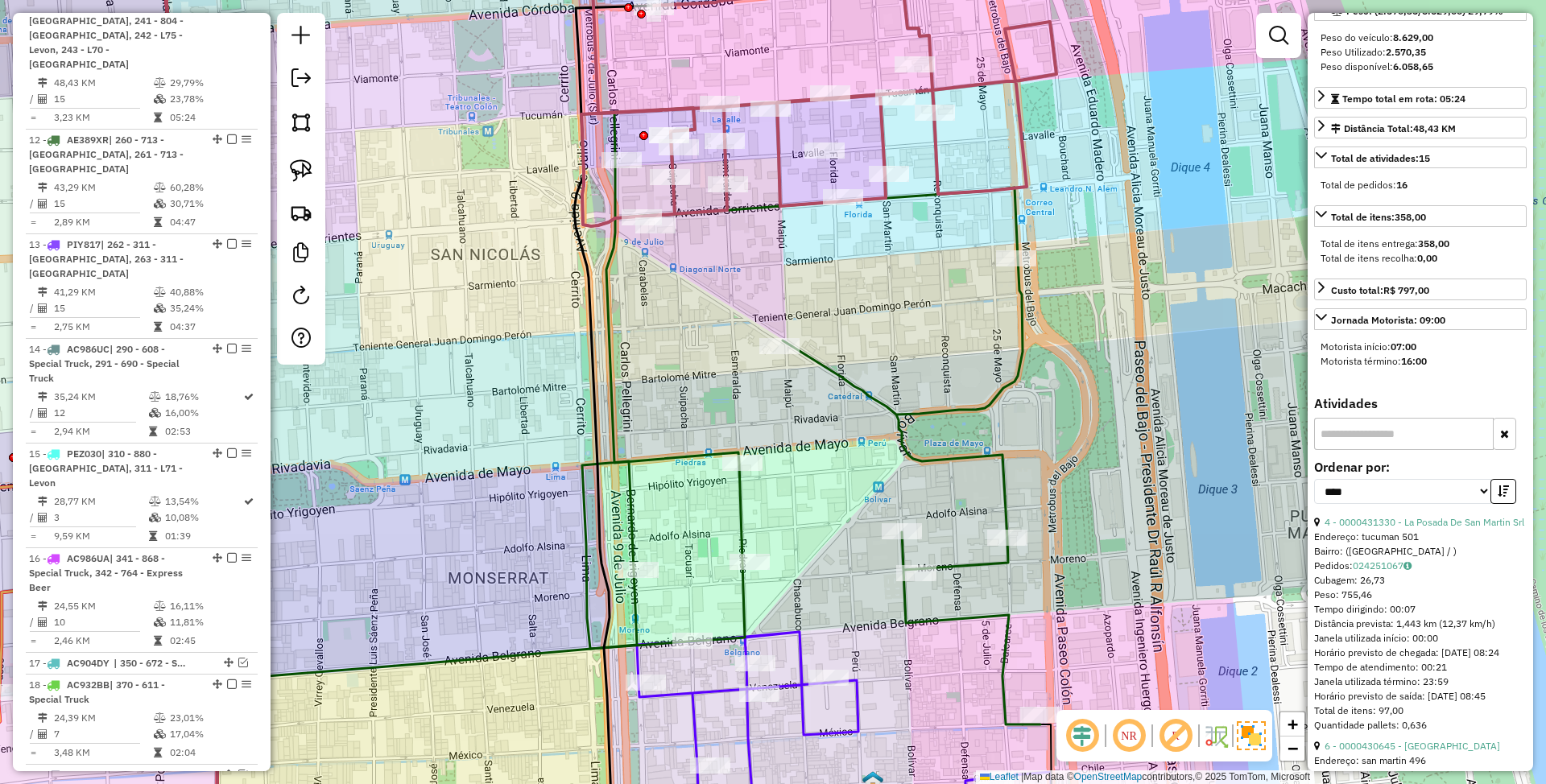
click at [949, 406] on icon at bounding box center [810, 416] width 459 height 617
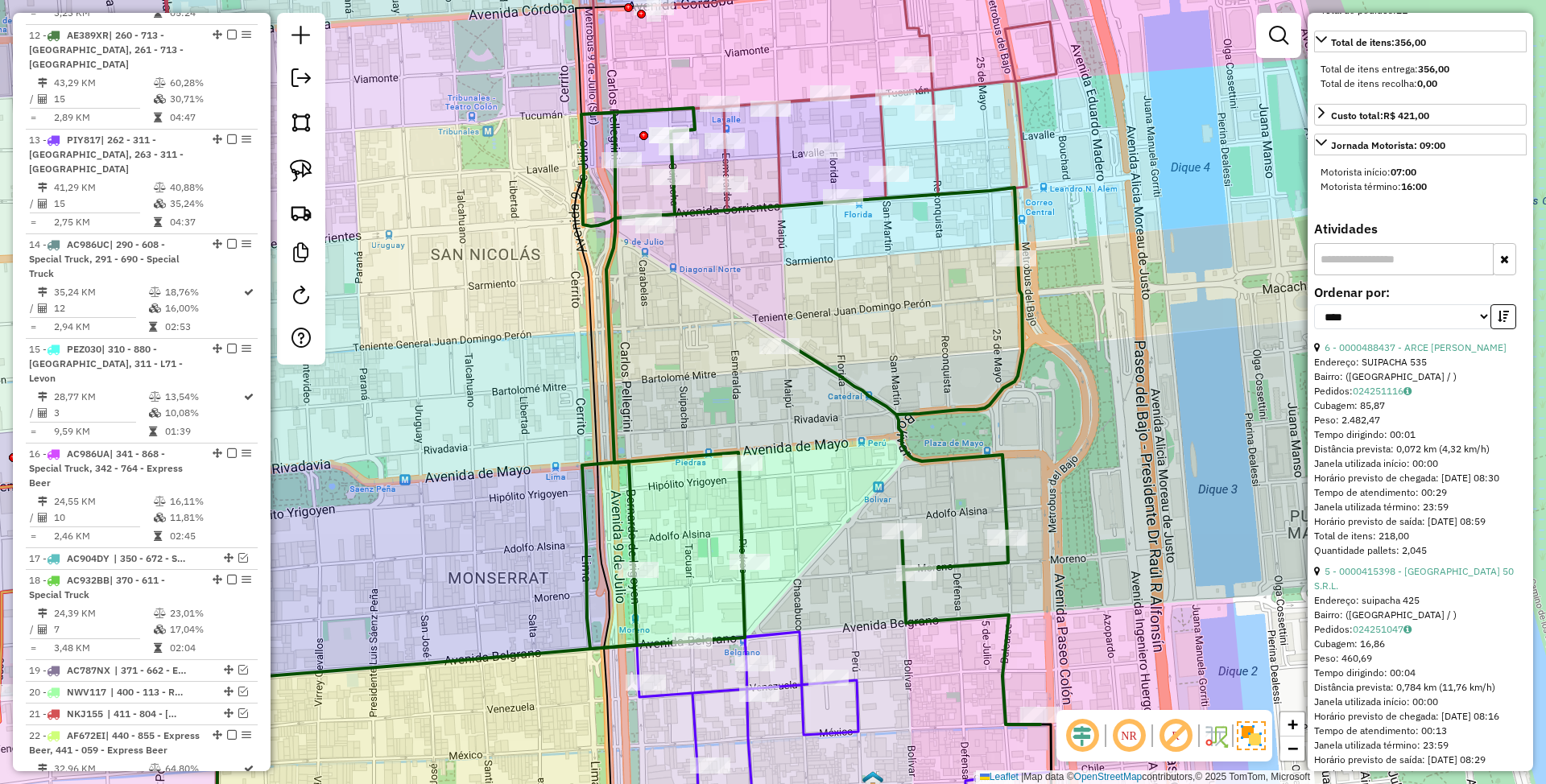
scroll to position [444, 0]
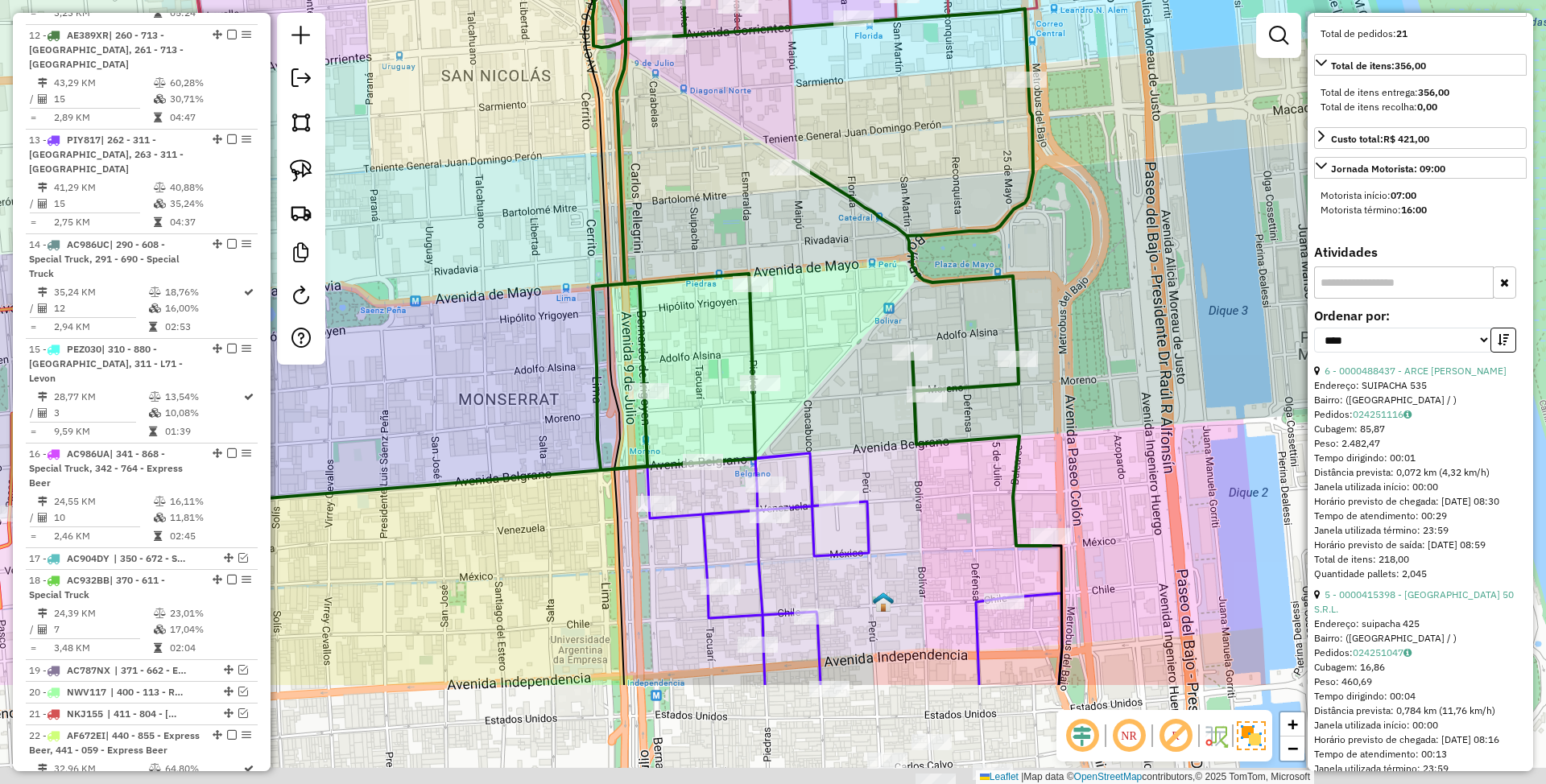
drag, startPoint x: 817, startPoint y: 464, endPoint x: 806, endPoint y: 236, distance: 228.3
click at [806, 232] on div "Janela de atendimento Grade de atendimento Capacidade Transportadoras Veículos …" at bounding box center [773, 392] width 1546 height 784
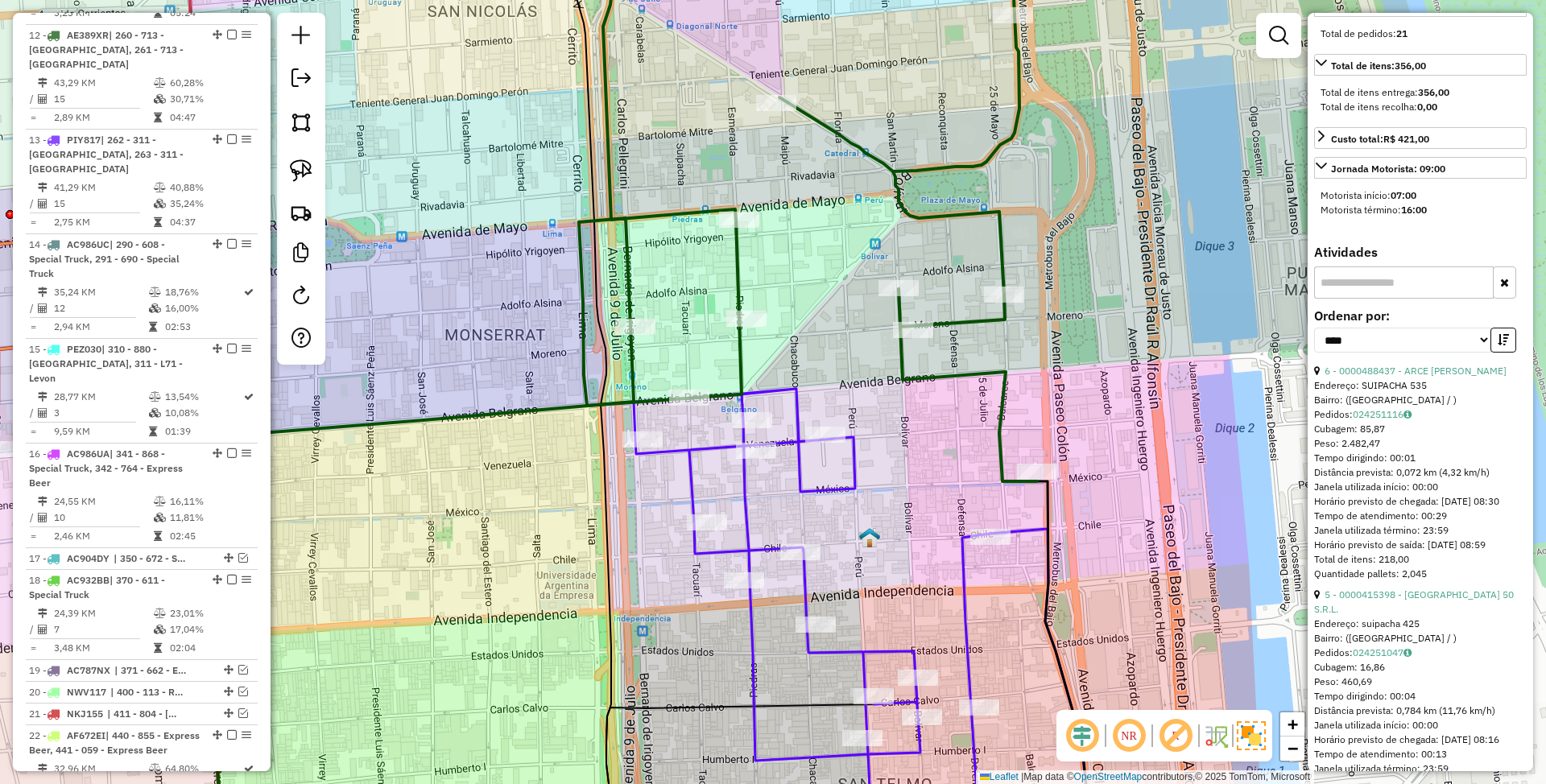
click at [793, 419] on icon at bounding box center [864, 627] width 462 height 475
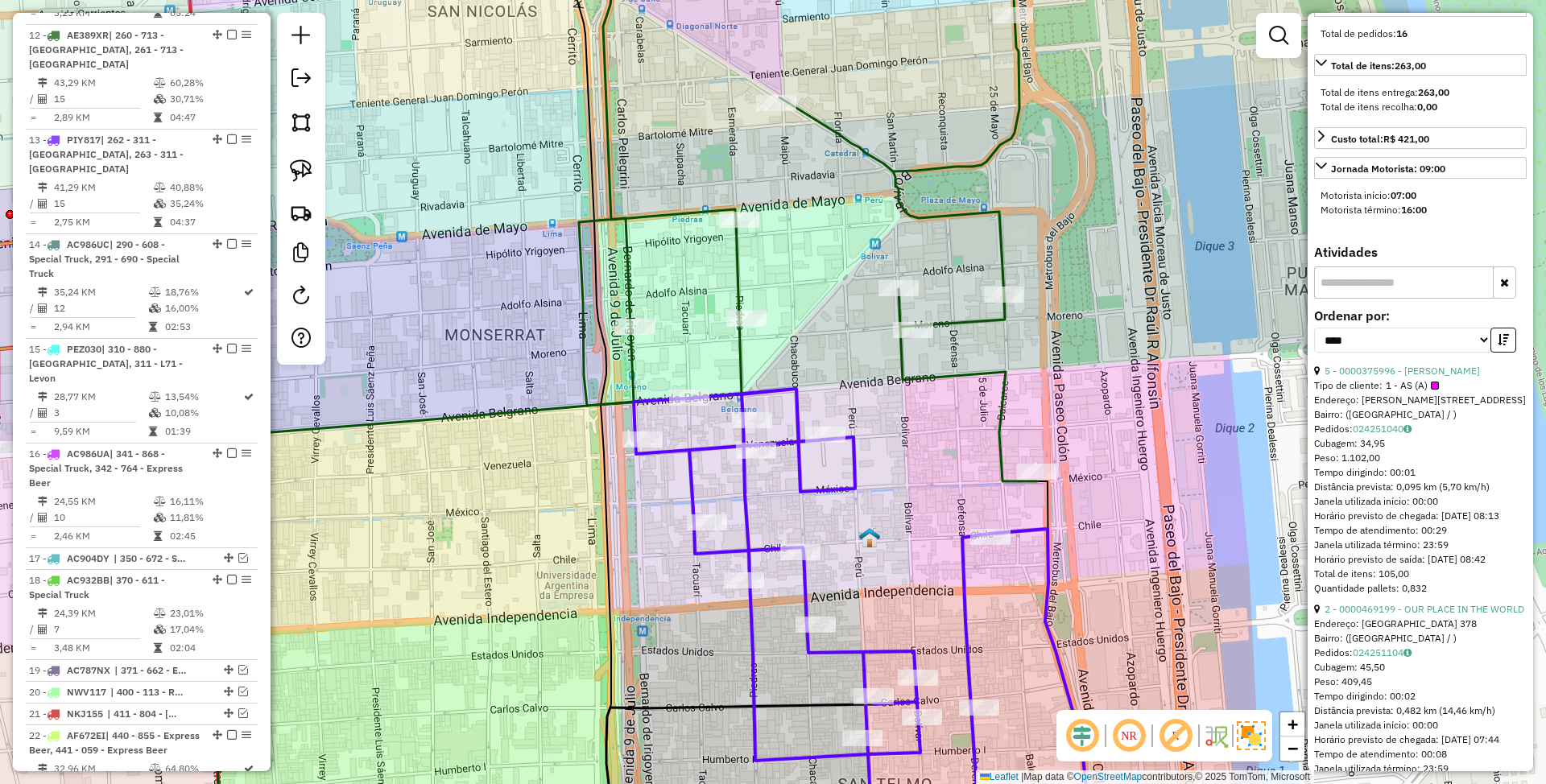
scroll to position [1133, 0]
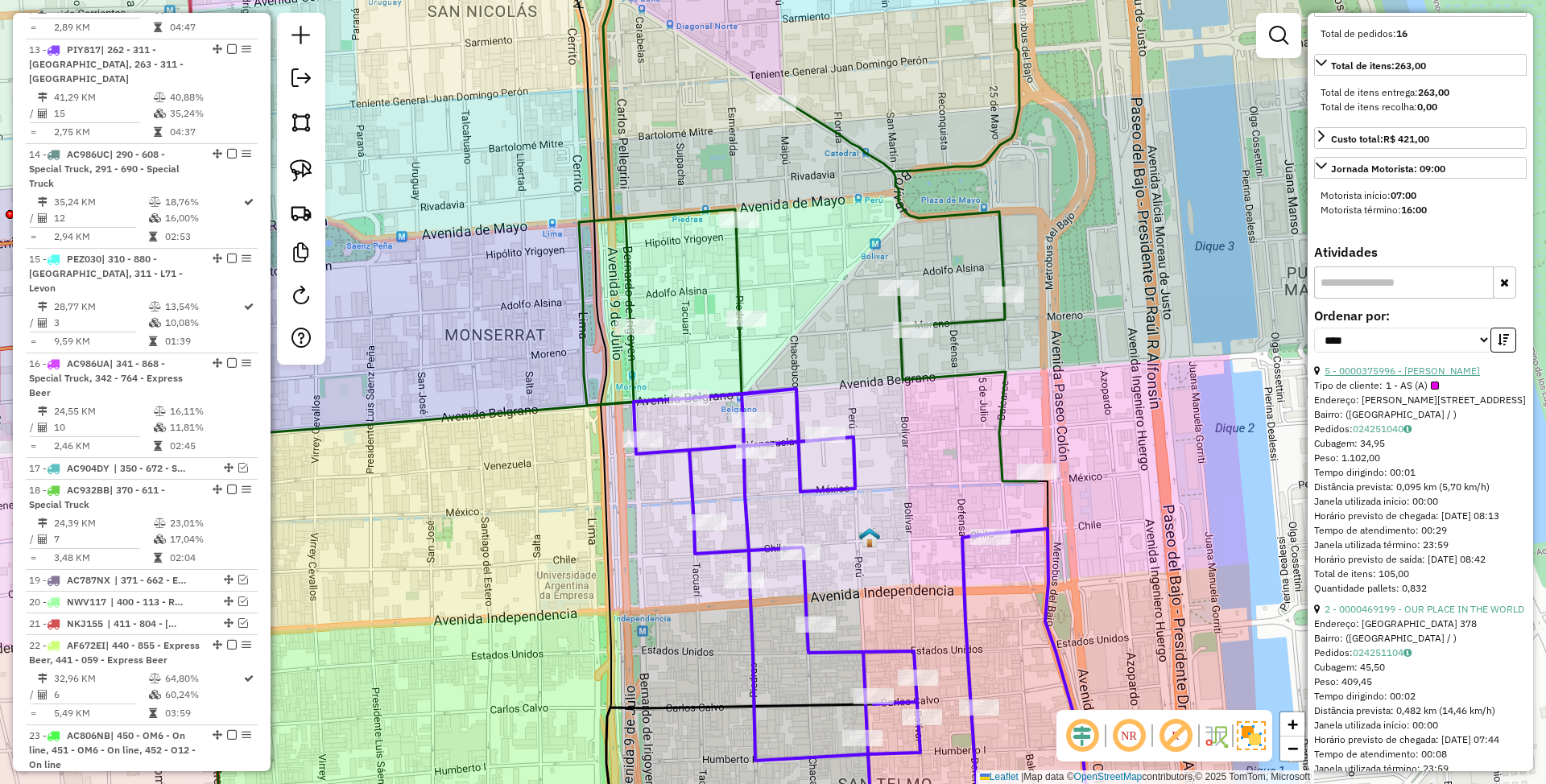
click at [1371, 377] on link "5 - 0000375996 - Xue Hanlong" at bounding box center [1402, 371] width 155 height 13
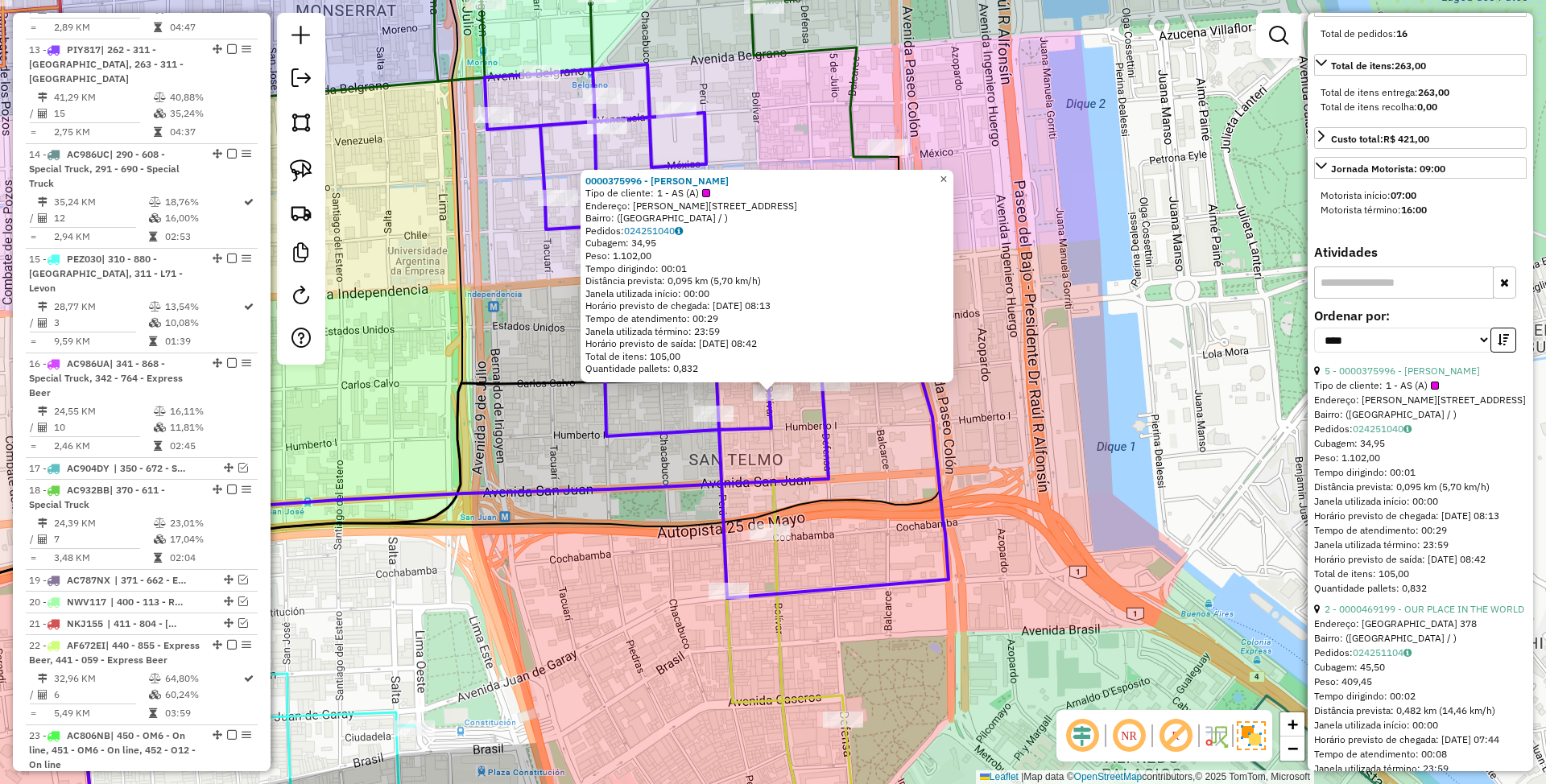
click at [947, 176] on span "×" at bounding box center [943, 179] width 8 height 14
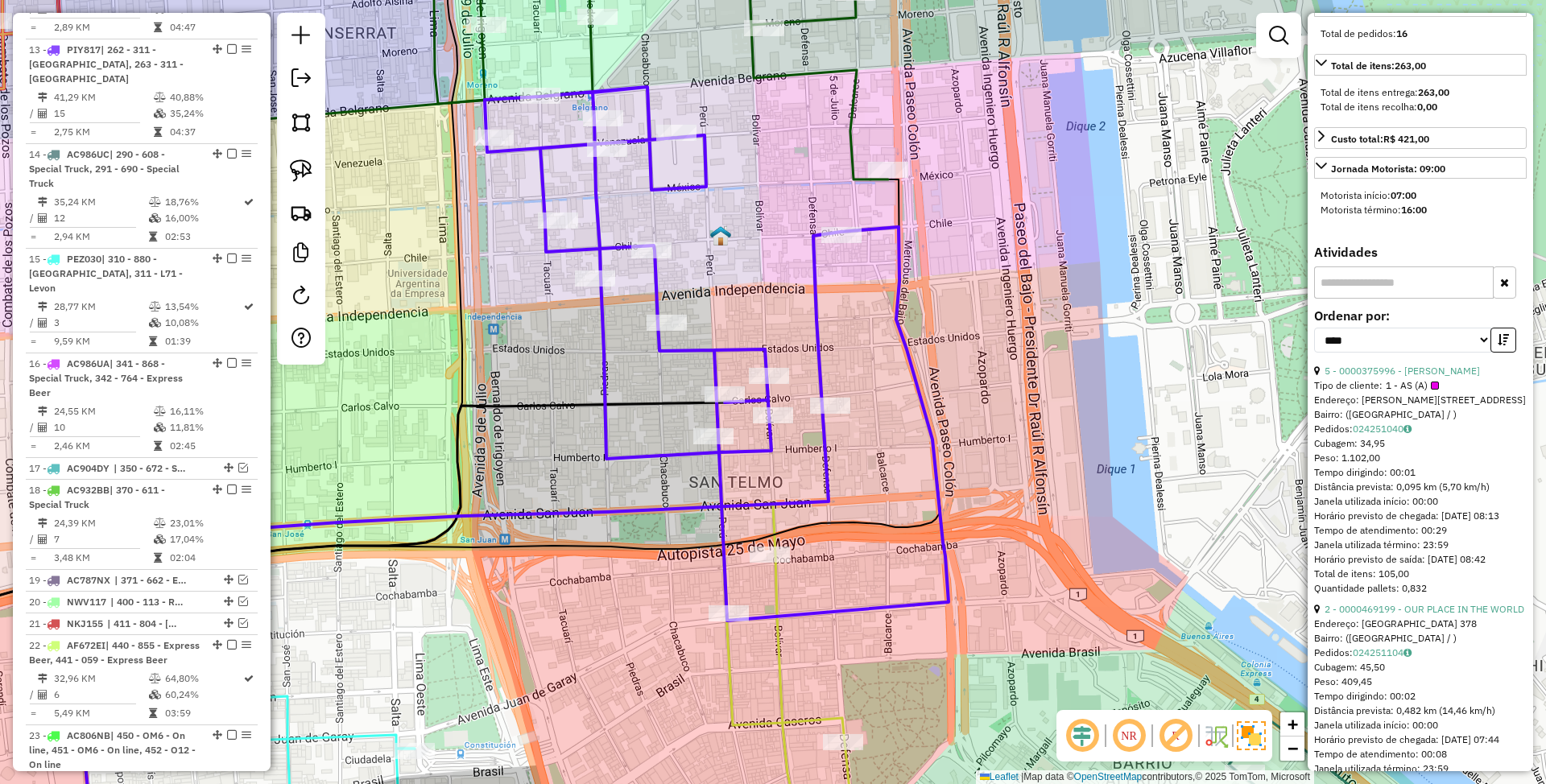
drag, startPoint x: 1027, startPoint y: 367, endPoint x: 1041, endPoint y: 613, distance: 246.4
click at [1052, 654] on div "Janela de atendimento Grade de atendimento Capacidade Transportadoras Veículos …" at bounding box center [773, 392] width 1546 height 784
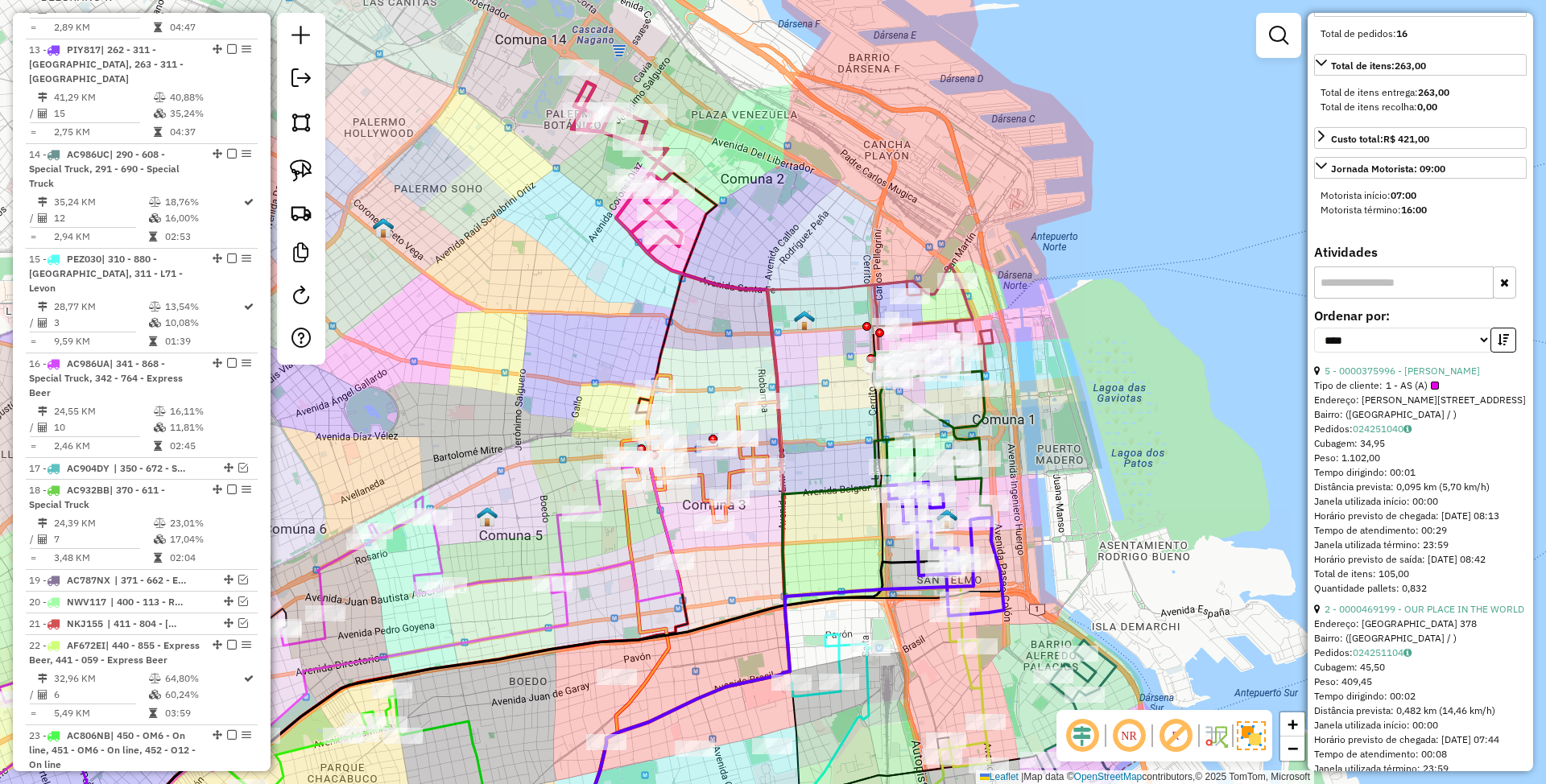
click at [947, 317] on icon at bounding box center [934, 322] width 119 height 116
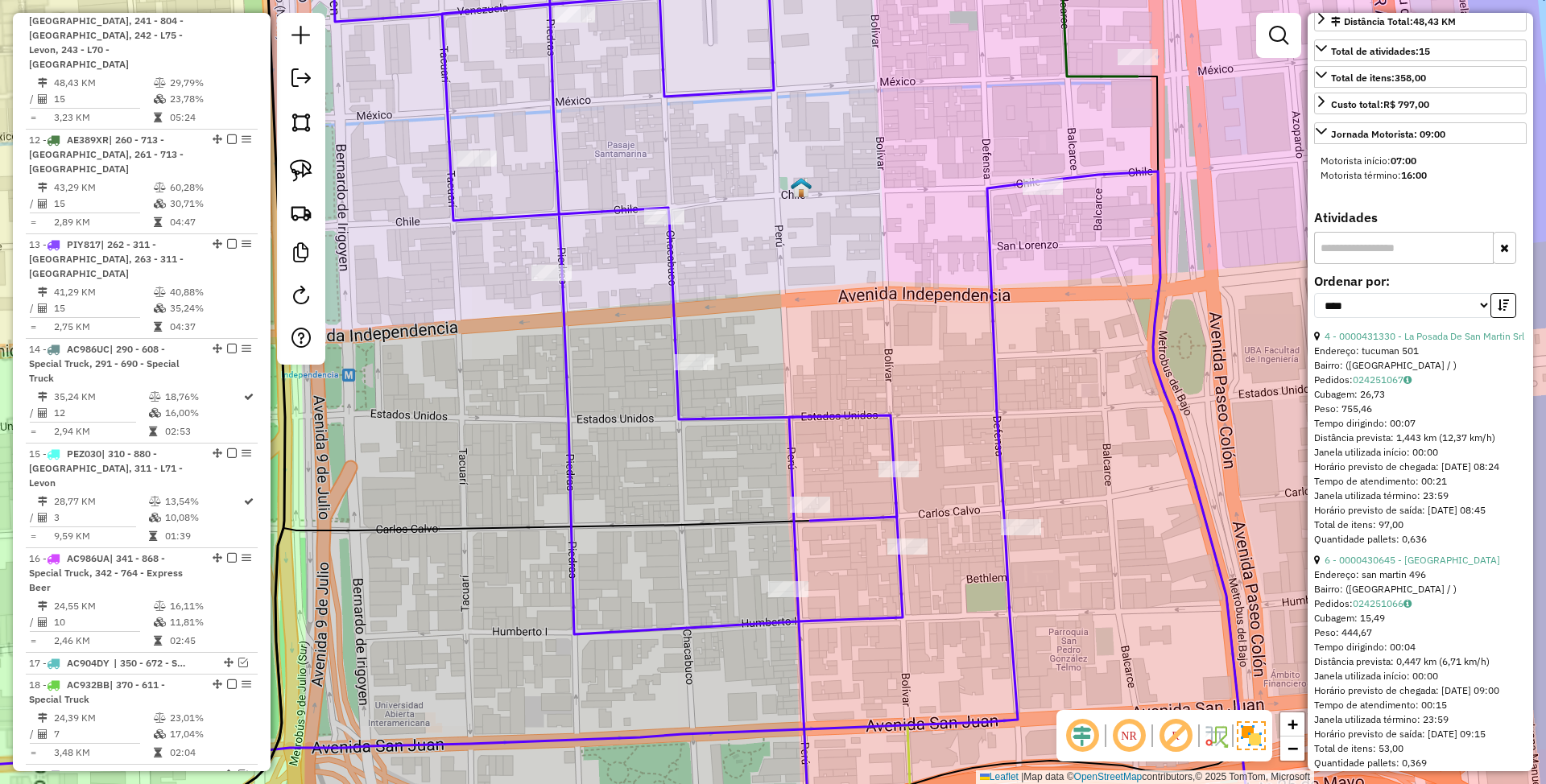
scroll to position [0, 0]
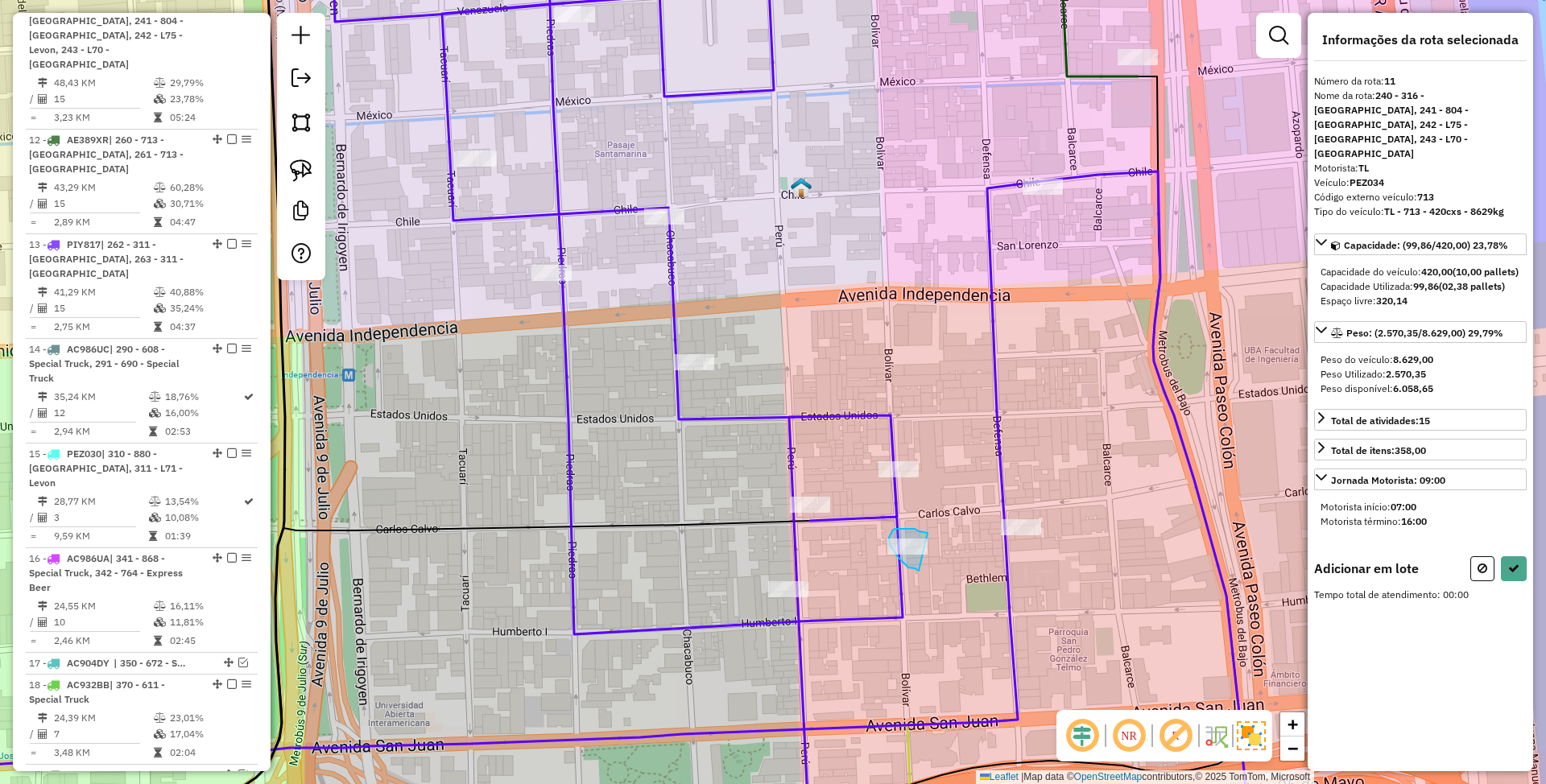
drag, startPoint x: 909, startPoint y: 529, endPoint x: 919, endPoint y: 571, distance: 43.2
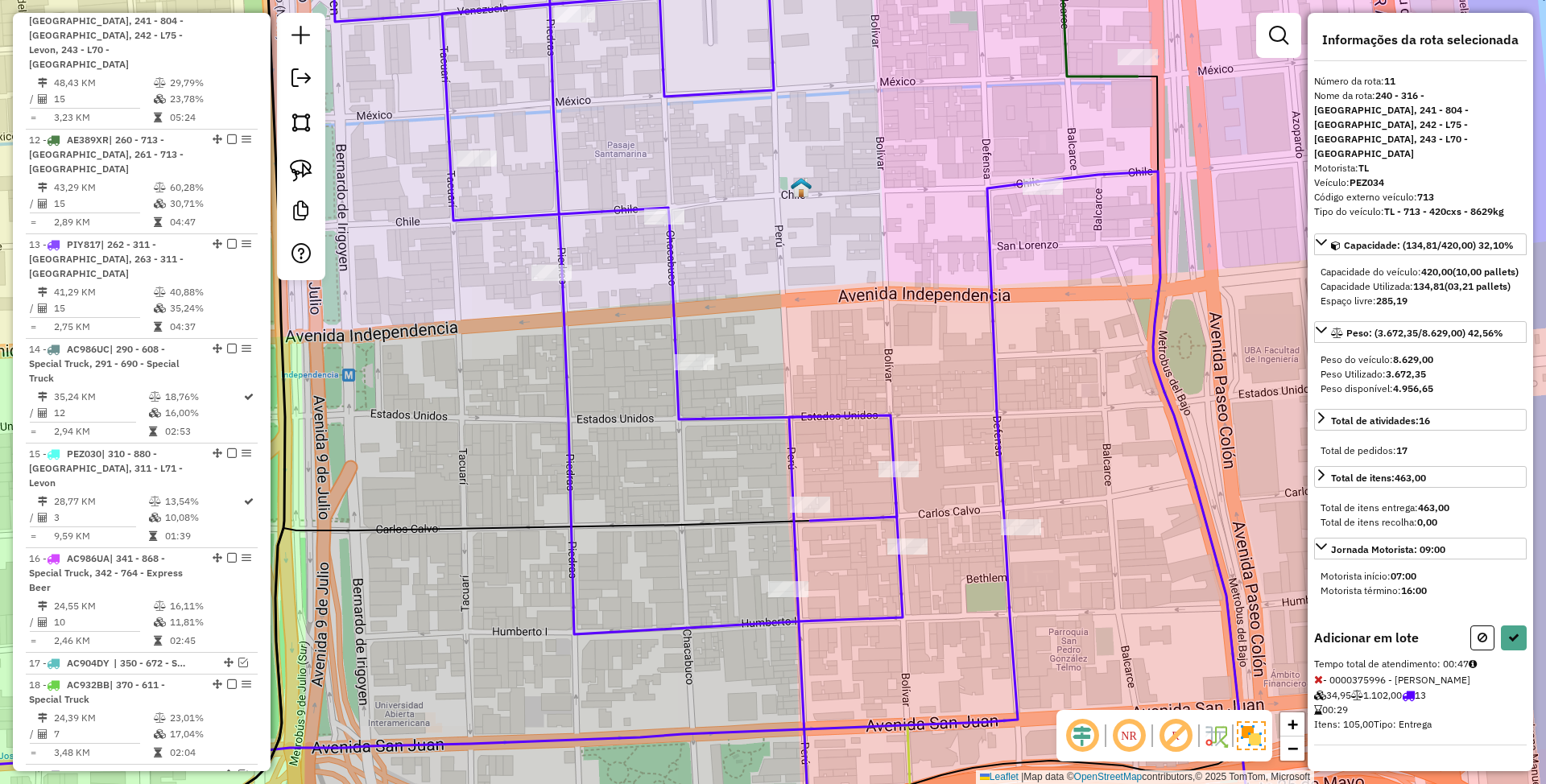
select select "*********"
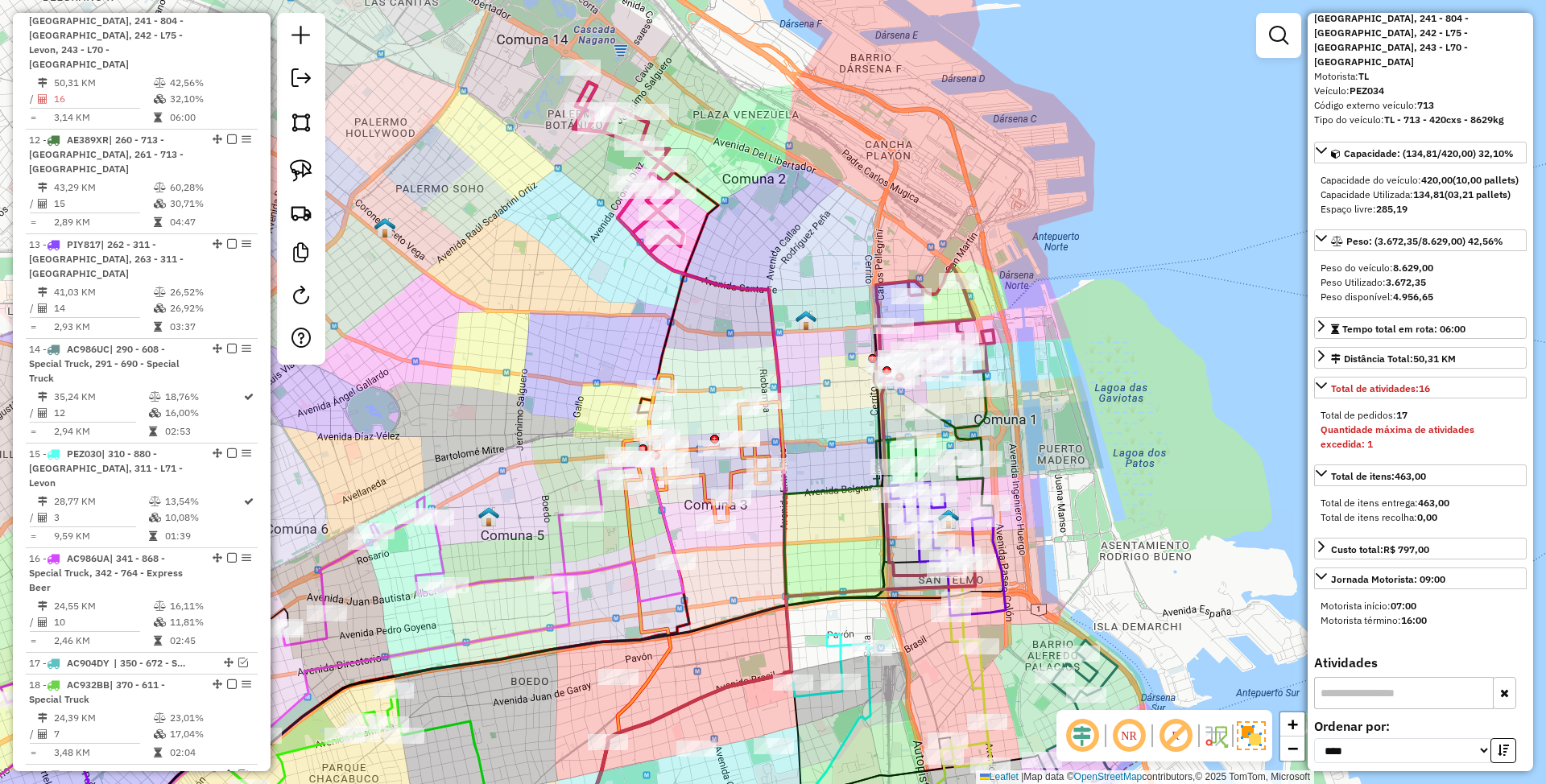
scroll to position [214, 0]
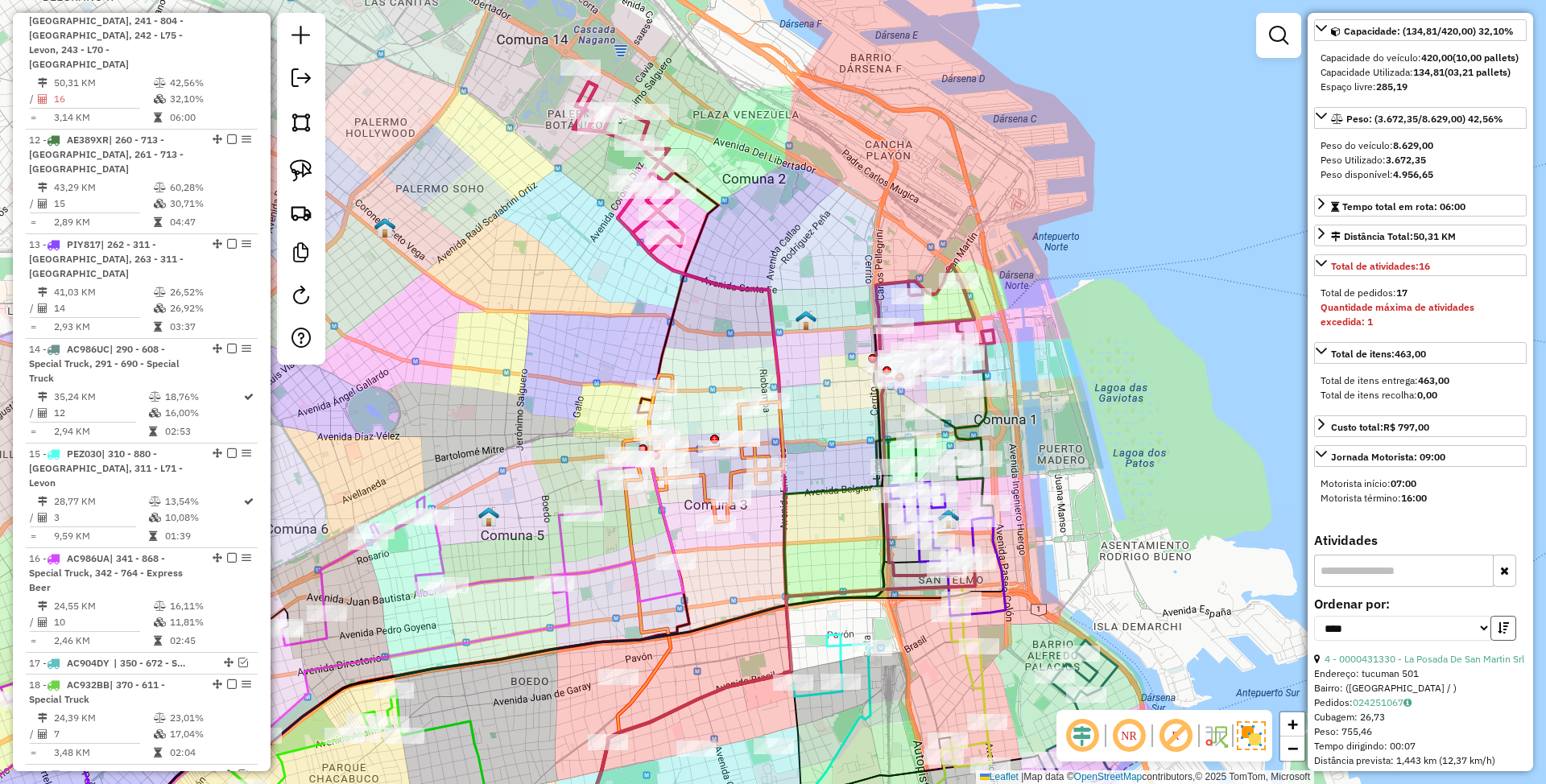
click at [1502, 623] on icon "button" at bounding box center [1504, 629] width 12 height 12
click at [1401, 653] on link "13 - 0000466715 - FURORE S.R.L." at bounding box center [1399, 658] width 150 height 13
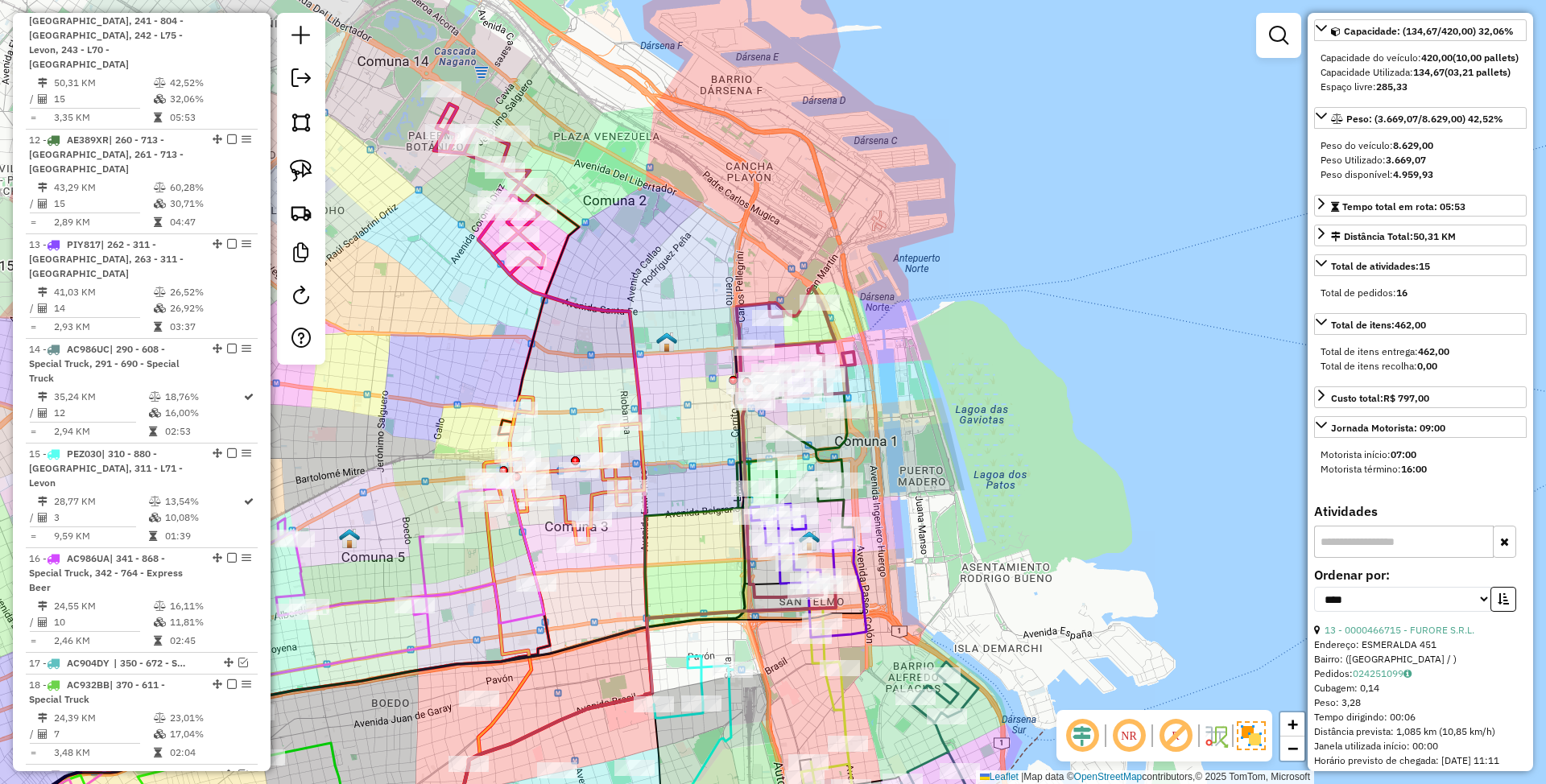
scroll to position [0, 0]
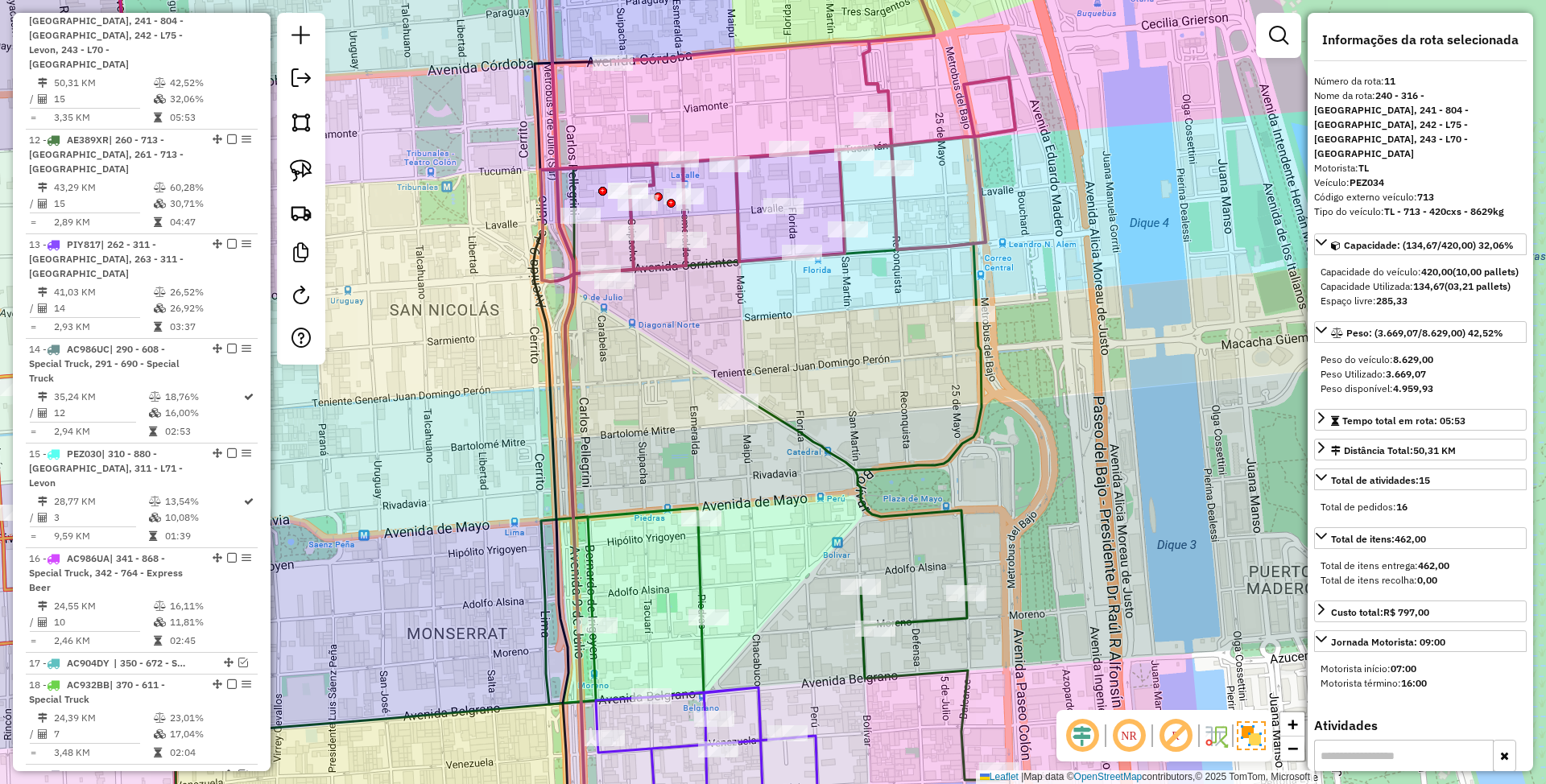
click at [741, 226] on icon at bounding box center [778, 393] width 475 height 942
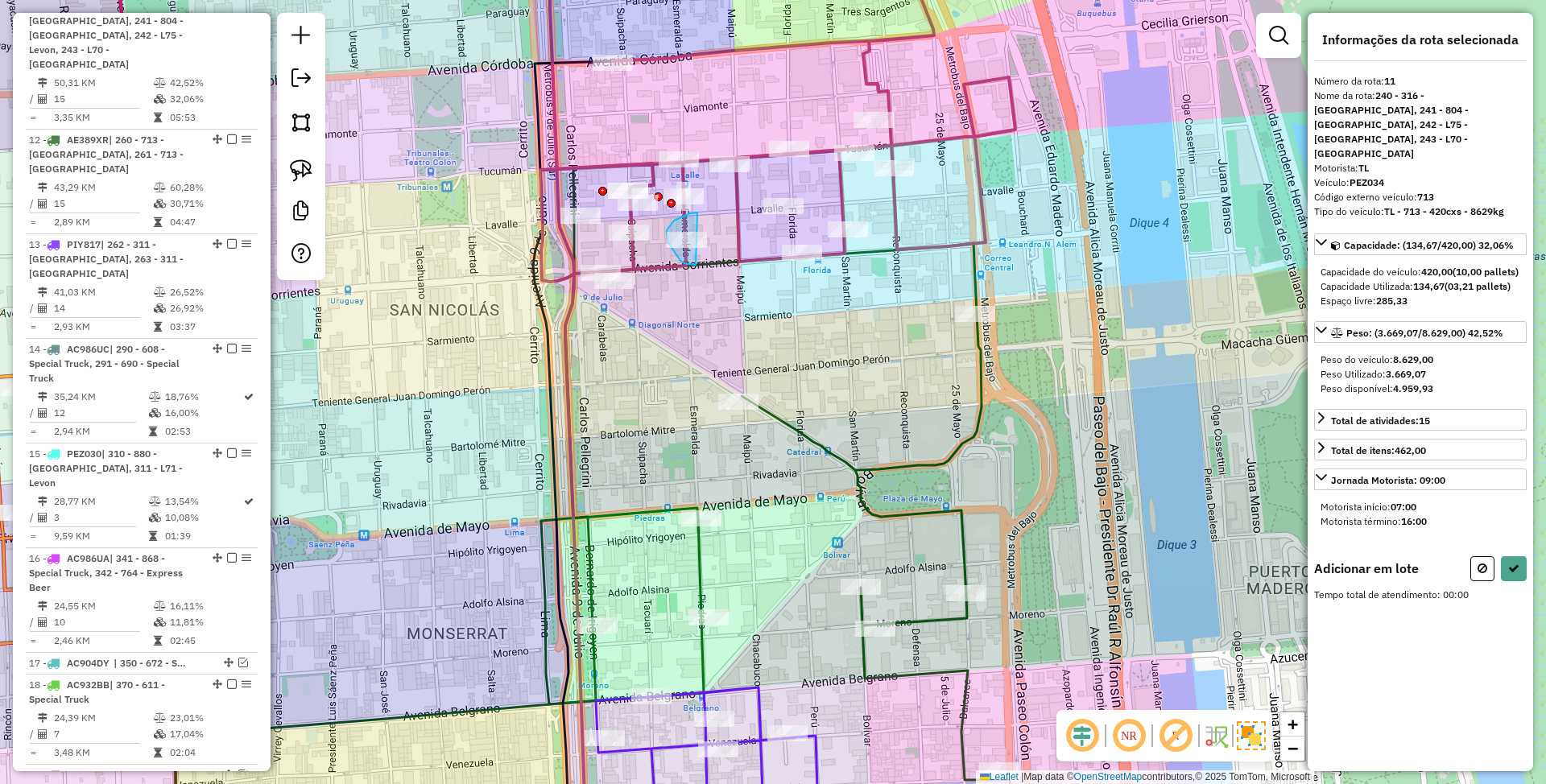
drag, startPoint x: 690, startPoint y: 213, endPoint x: 704, endPoint y: 265, distance: 53.9
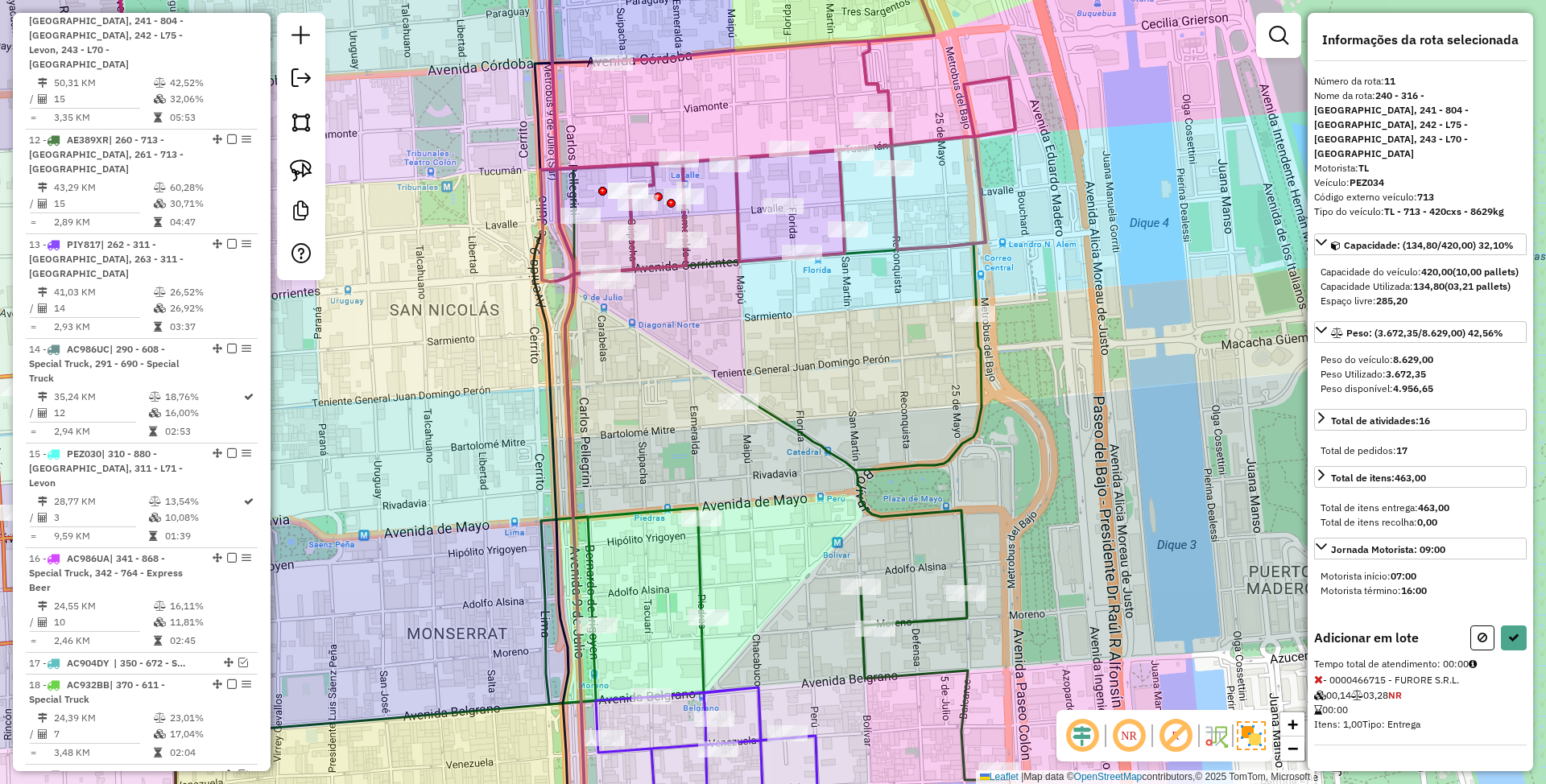
select select "*********"
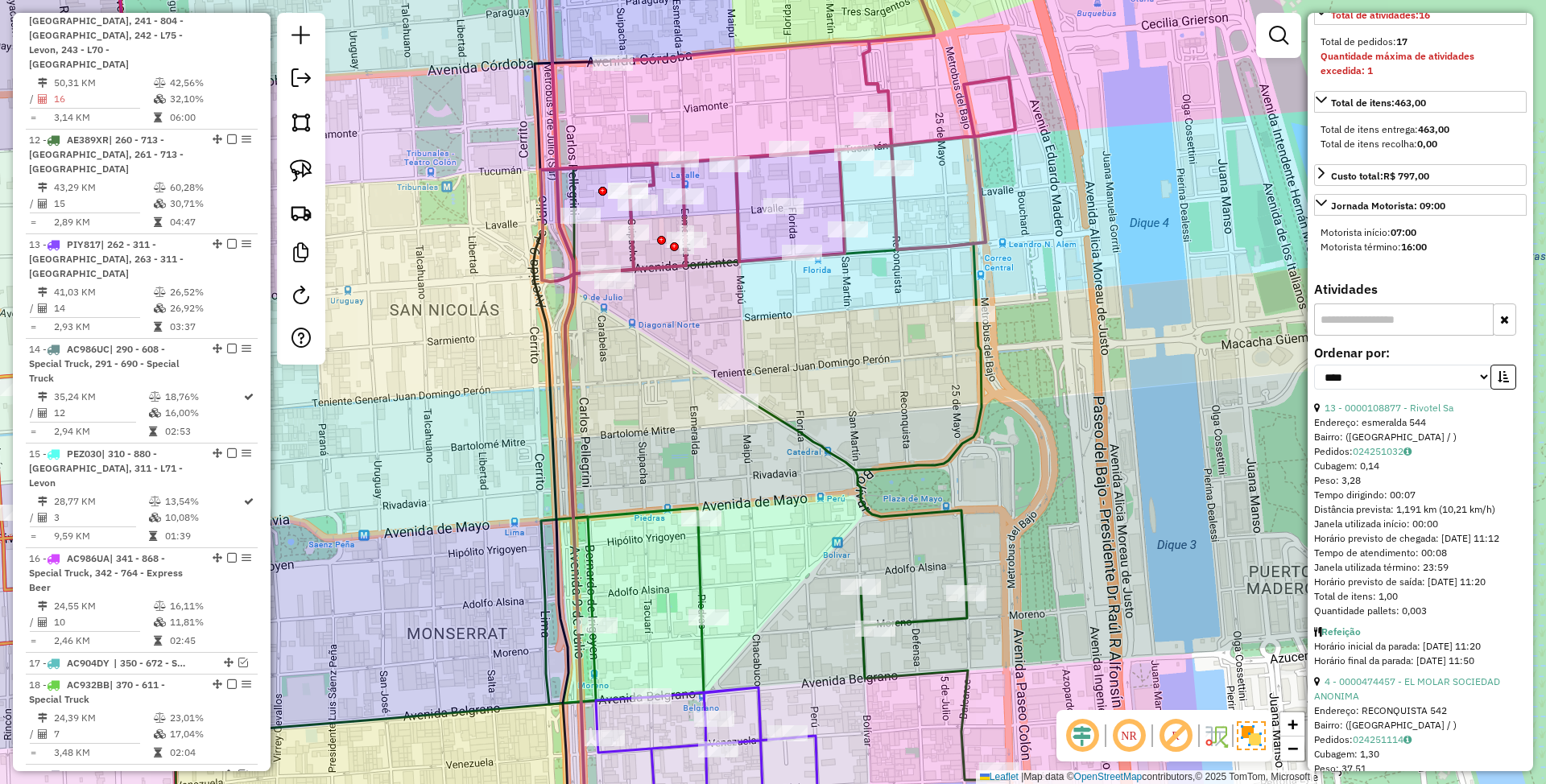
scroll to position [644, 0]
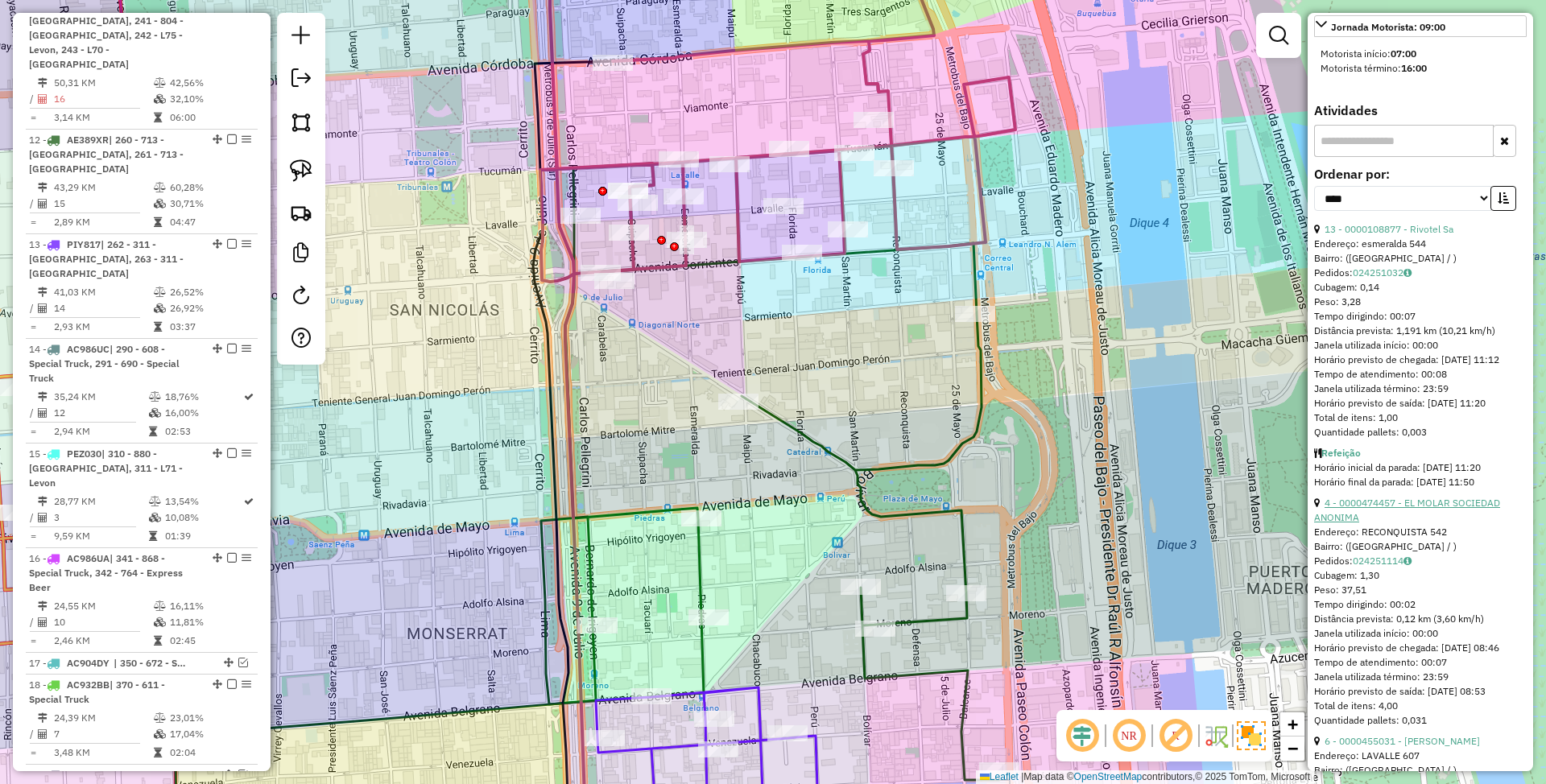
click at [1369, 506] on link "4 - 0000474457 - EL MOLAR SOCIEDAD ANONIMA" at bounding box center [1407, 511] width 186 height 27
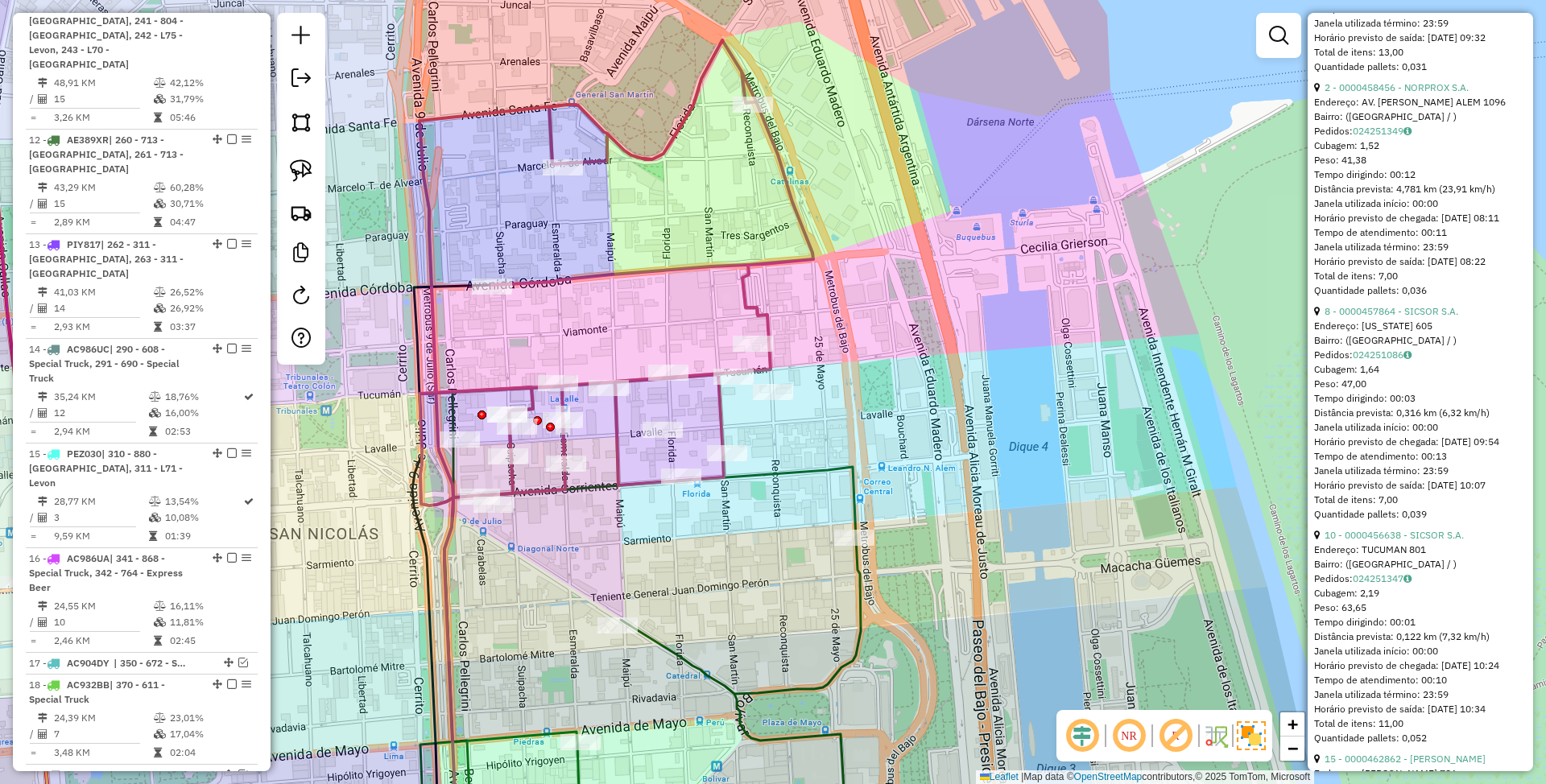
scroll to position [1718, 0]
click at [1362, 541] on link "10 - 0000456638 - SICSOR S.A." at bounding box center [1394, 534] width 139 height 13
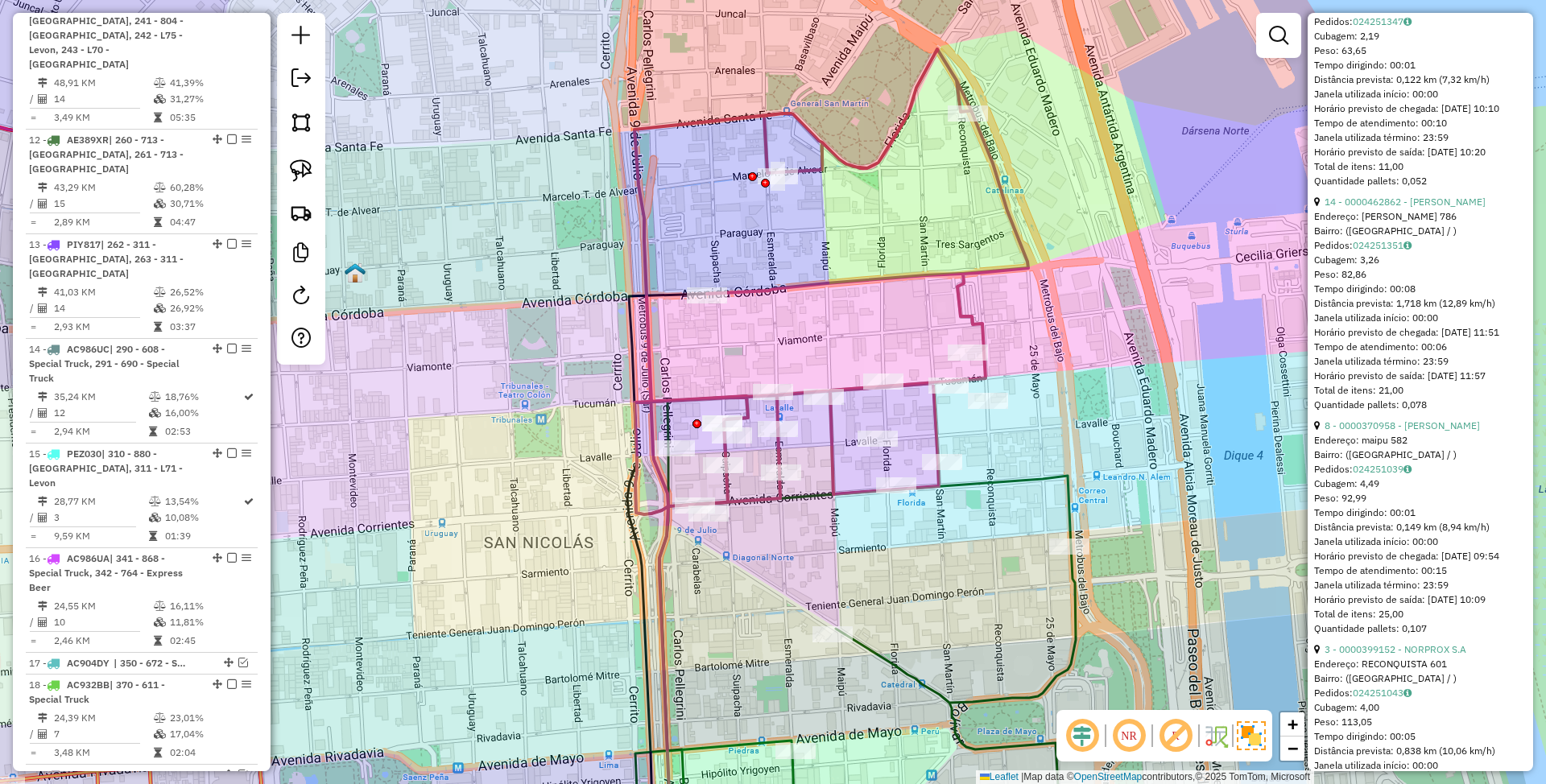
scroll to position [2147, 0]
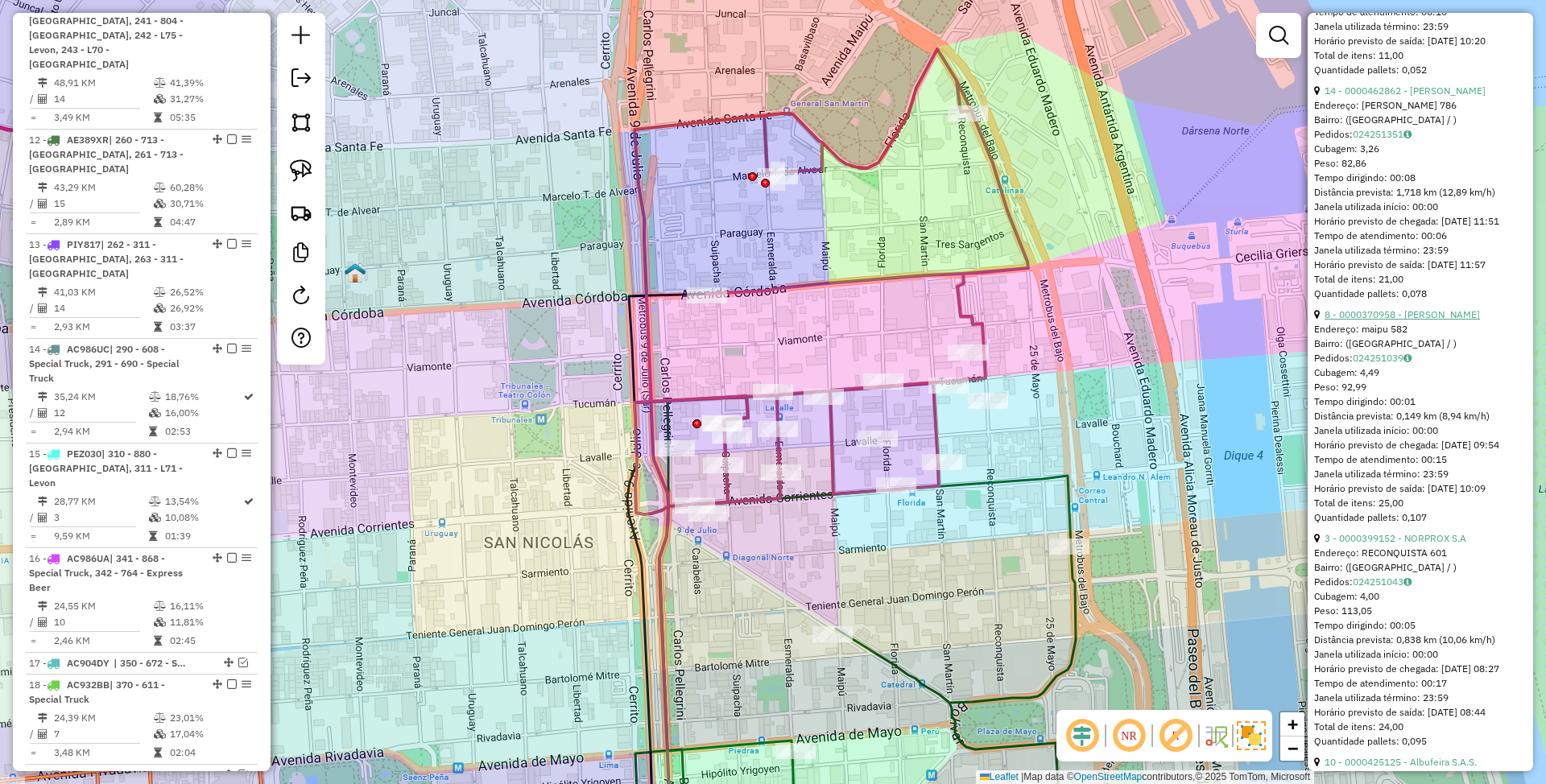
click at [1363, 321] on link "8 - 0000370958 - Maldonado Hugo Alberto" at bounding box center [1402, 314] width 155 height 13
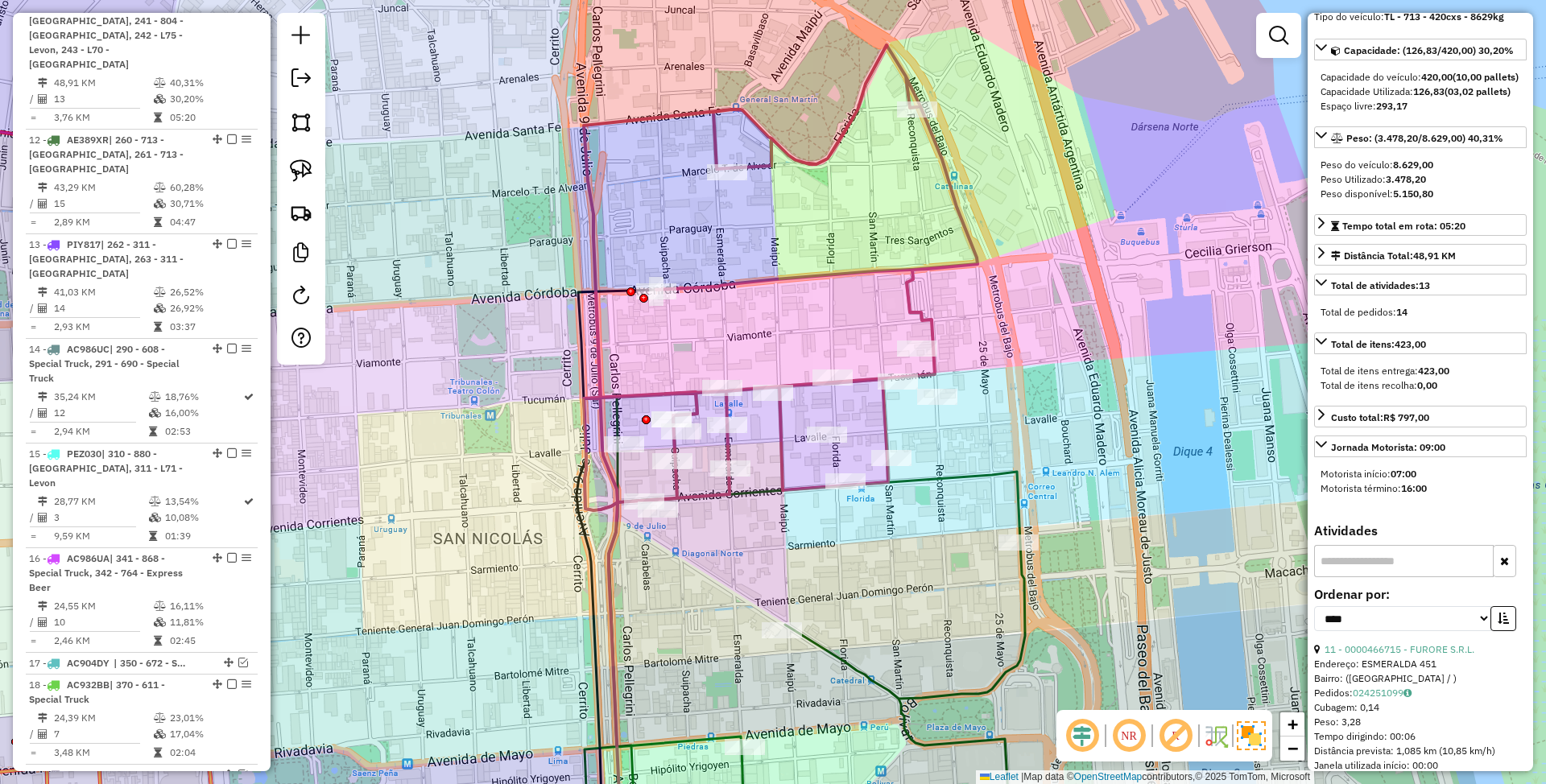
scroll to position [0, 0]
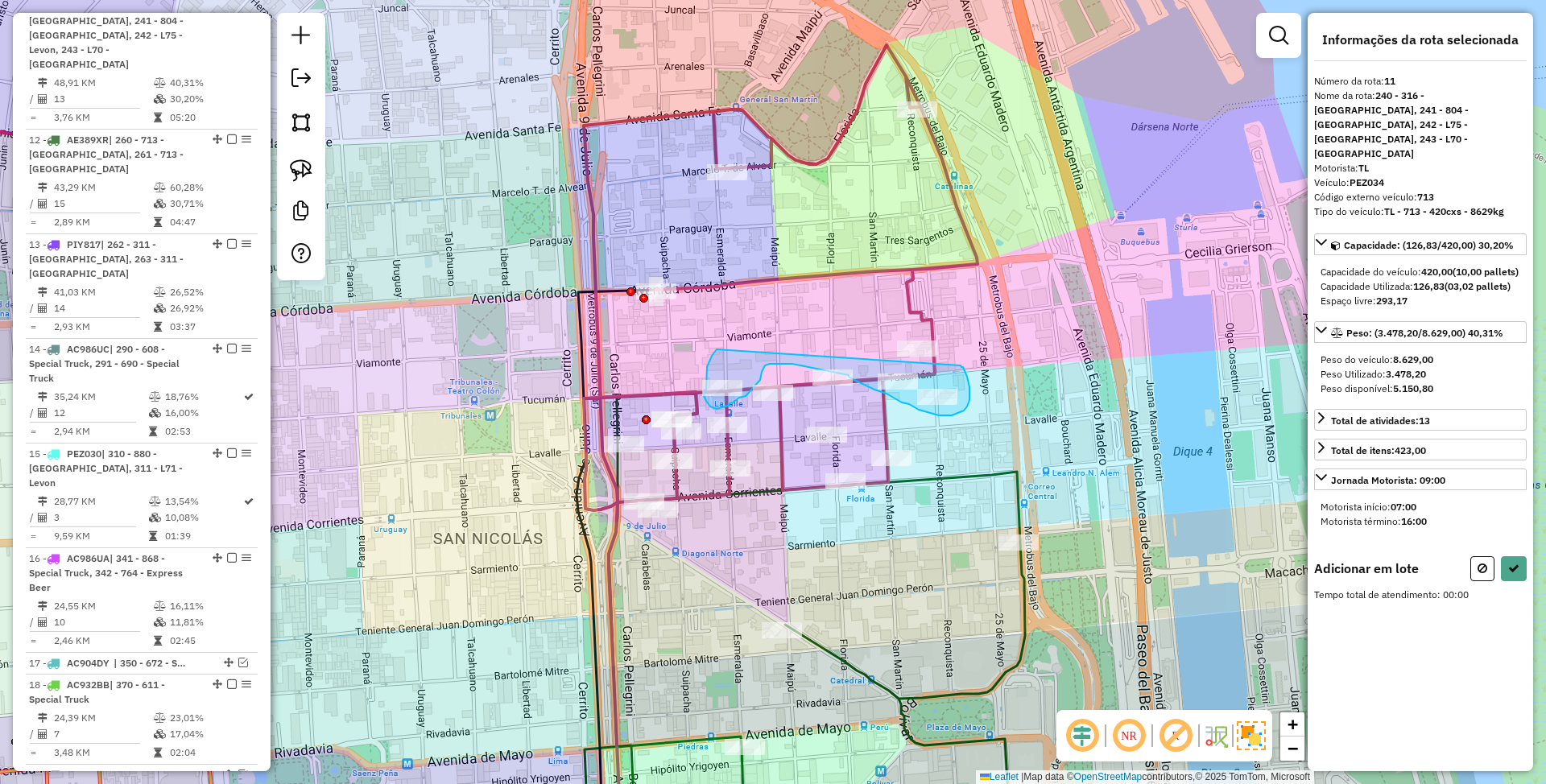
drag, startPoint x: 716, startPoint y: 351, endPoint x: 961, endPoint y: 366, distance: 245.5
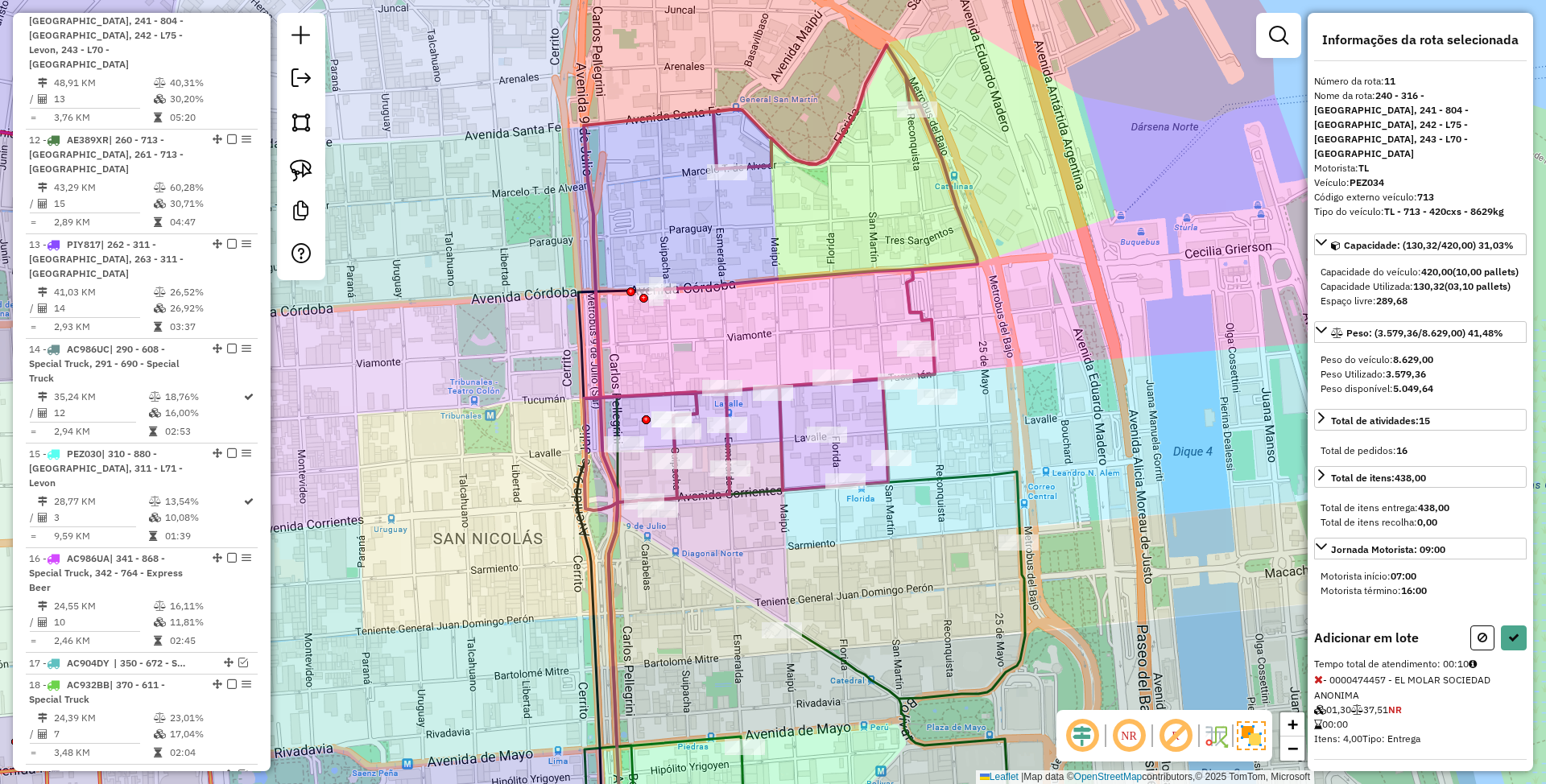
select select "*********"
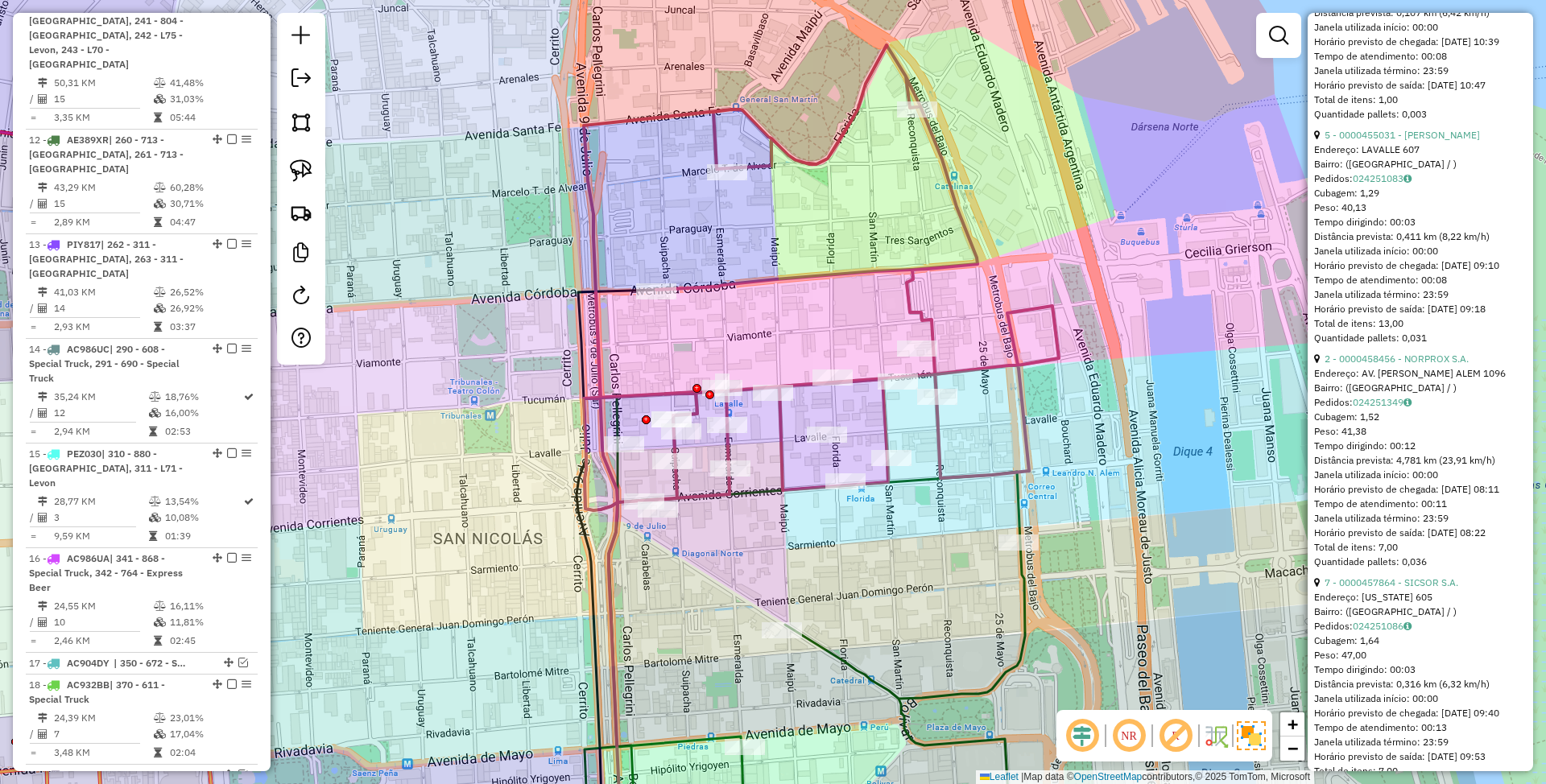
scroll to position [1181, 0]
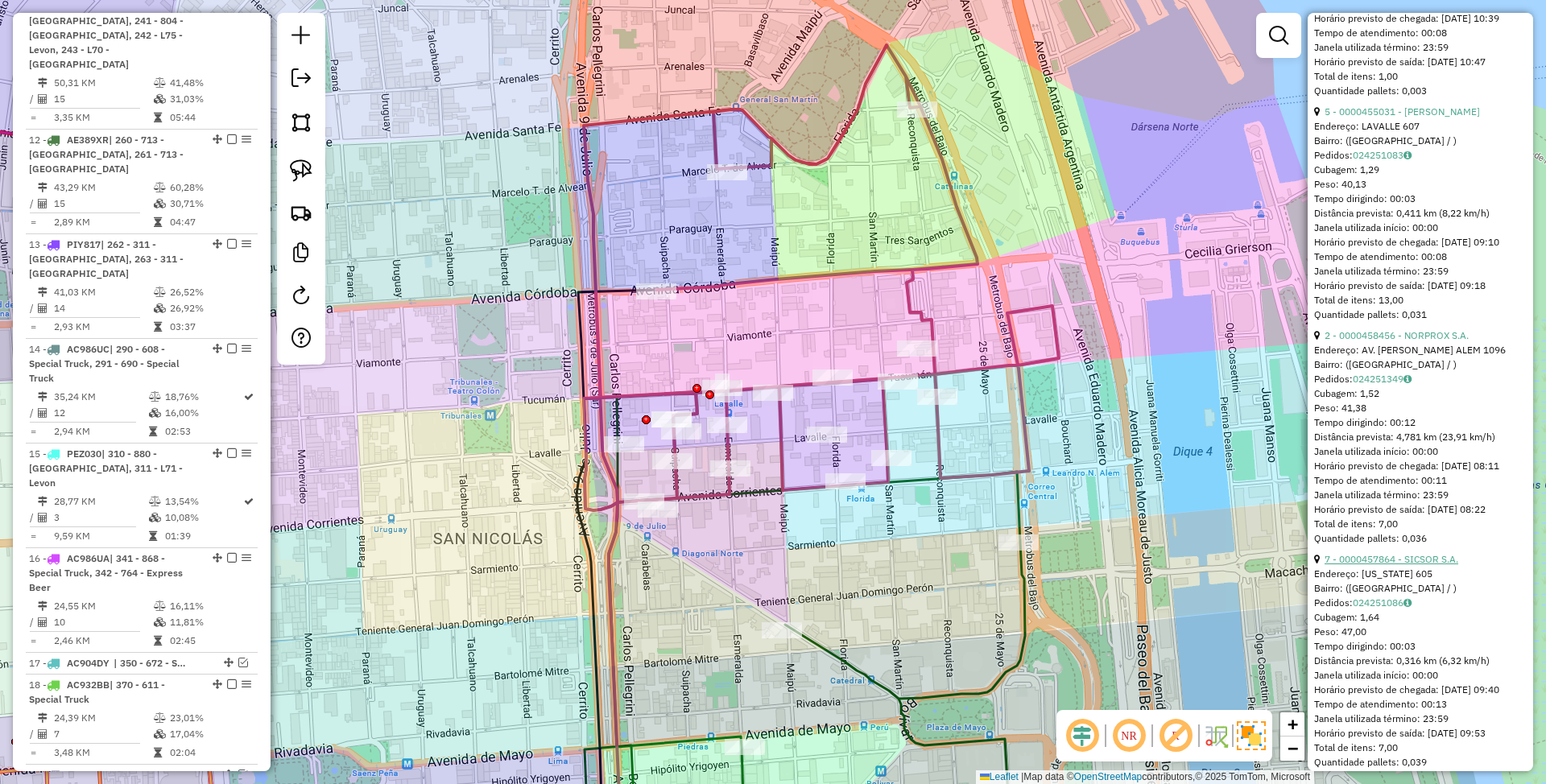
click at [1366, 566] on link "7 - 0000457864 - SICSOR S.A." at bounding box center [1391, 559] width 133 height 13
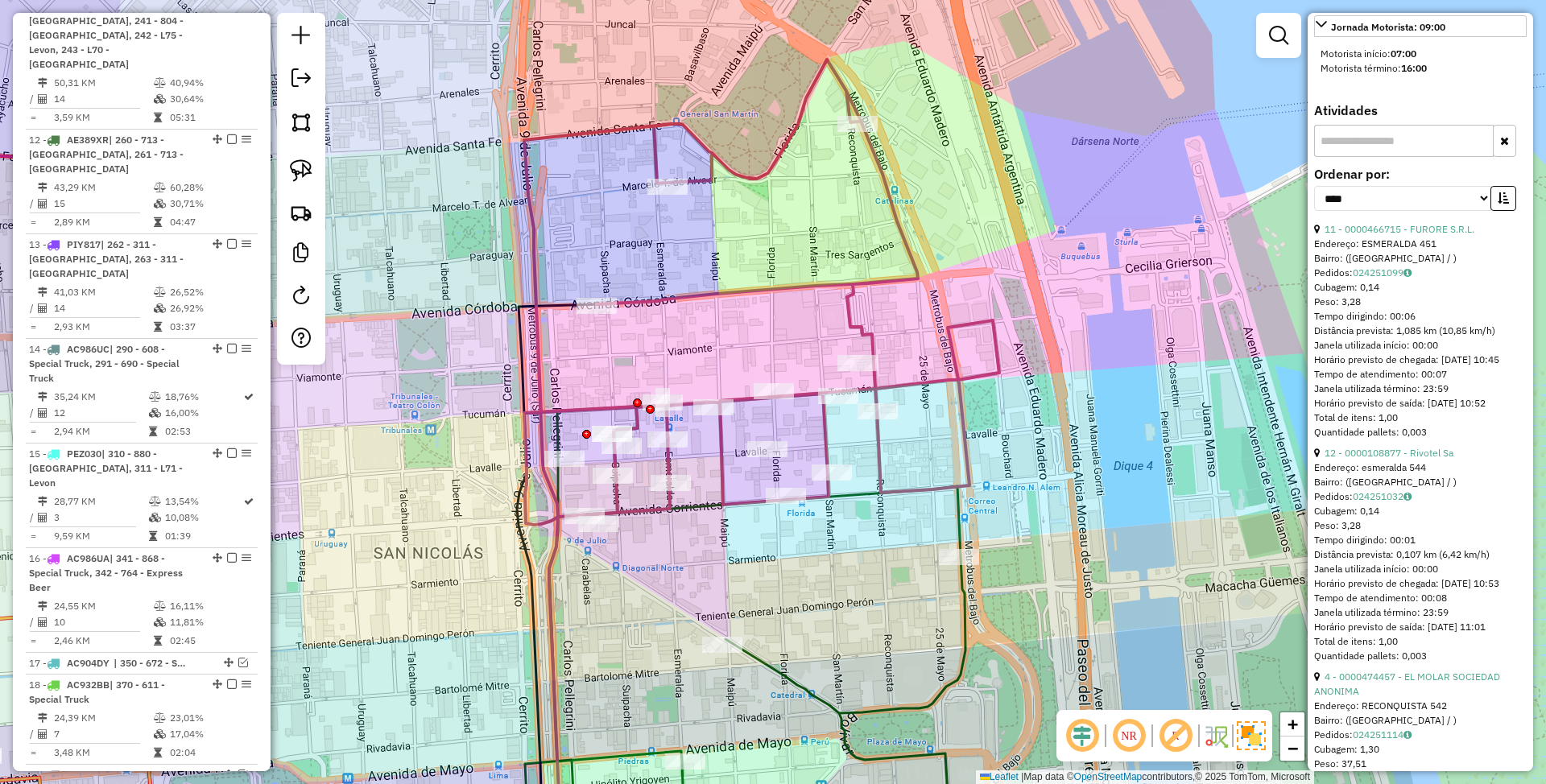
scroll to position [0, 0]
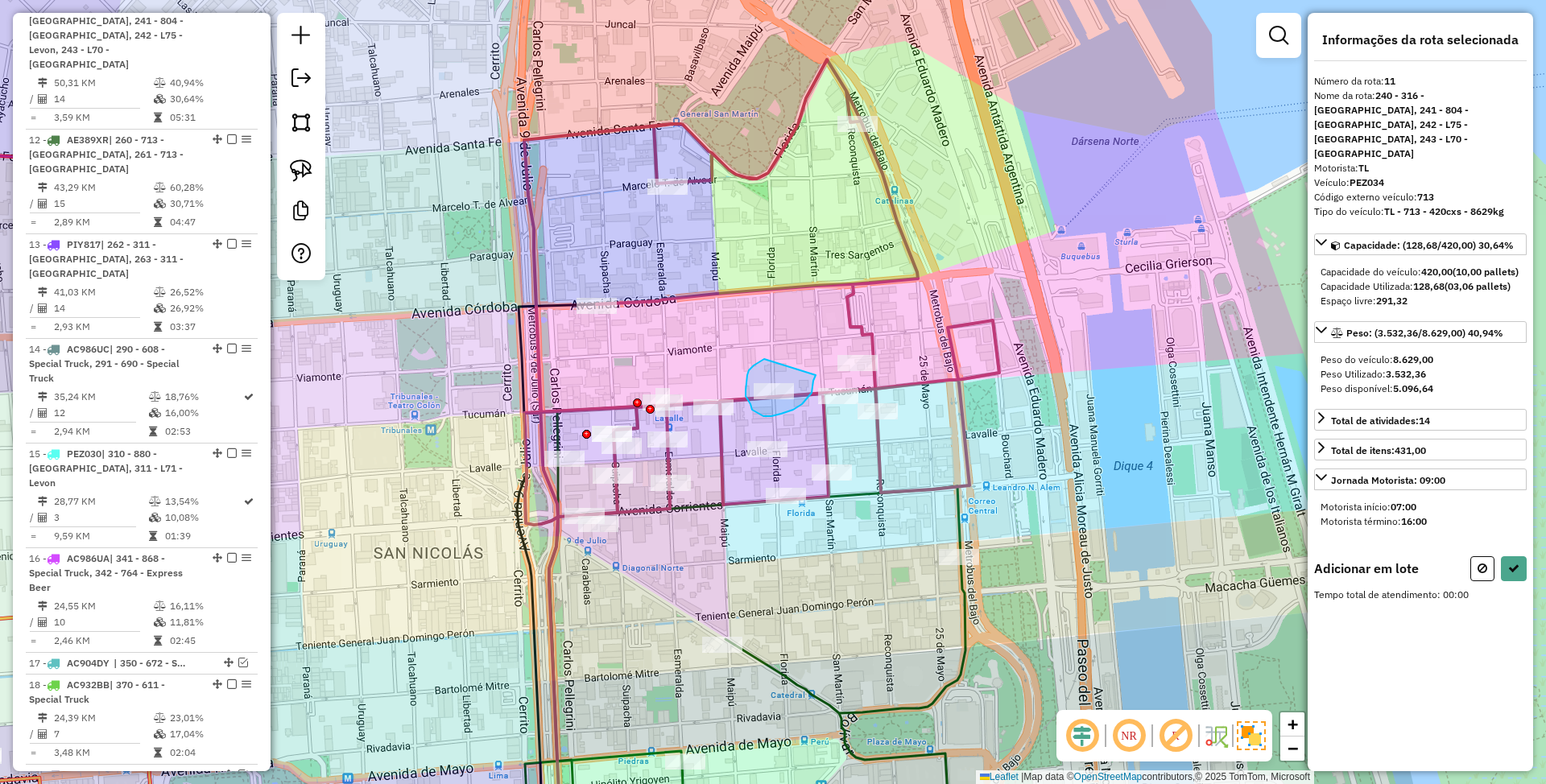
drag, startPoint x: 765, startPoint y: 359, endPoint x: 816, endPoint y: 376, distance: 53.8
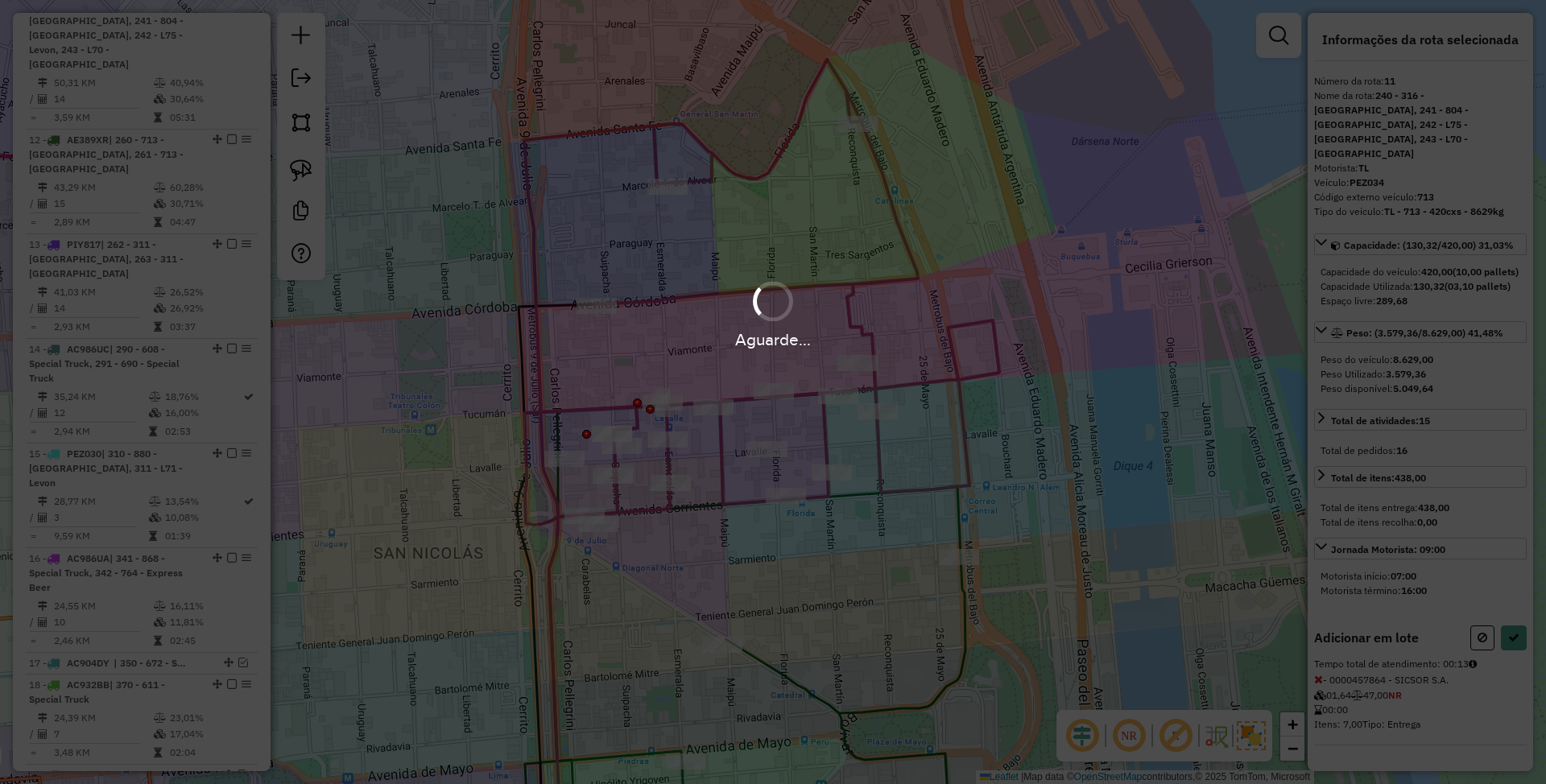
select select "*********"
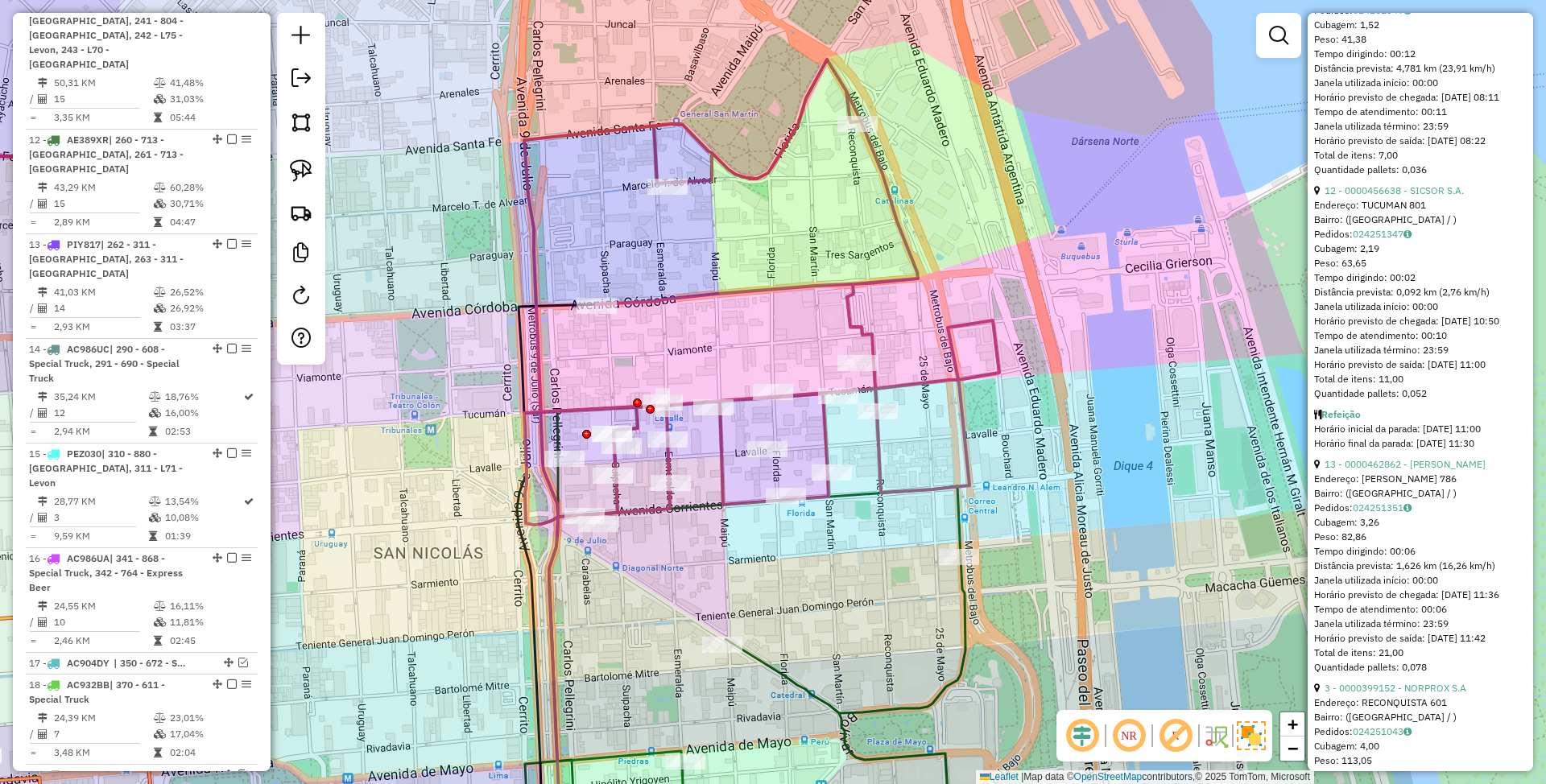
scroll to position [1825, 0]
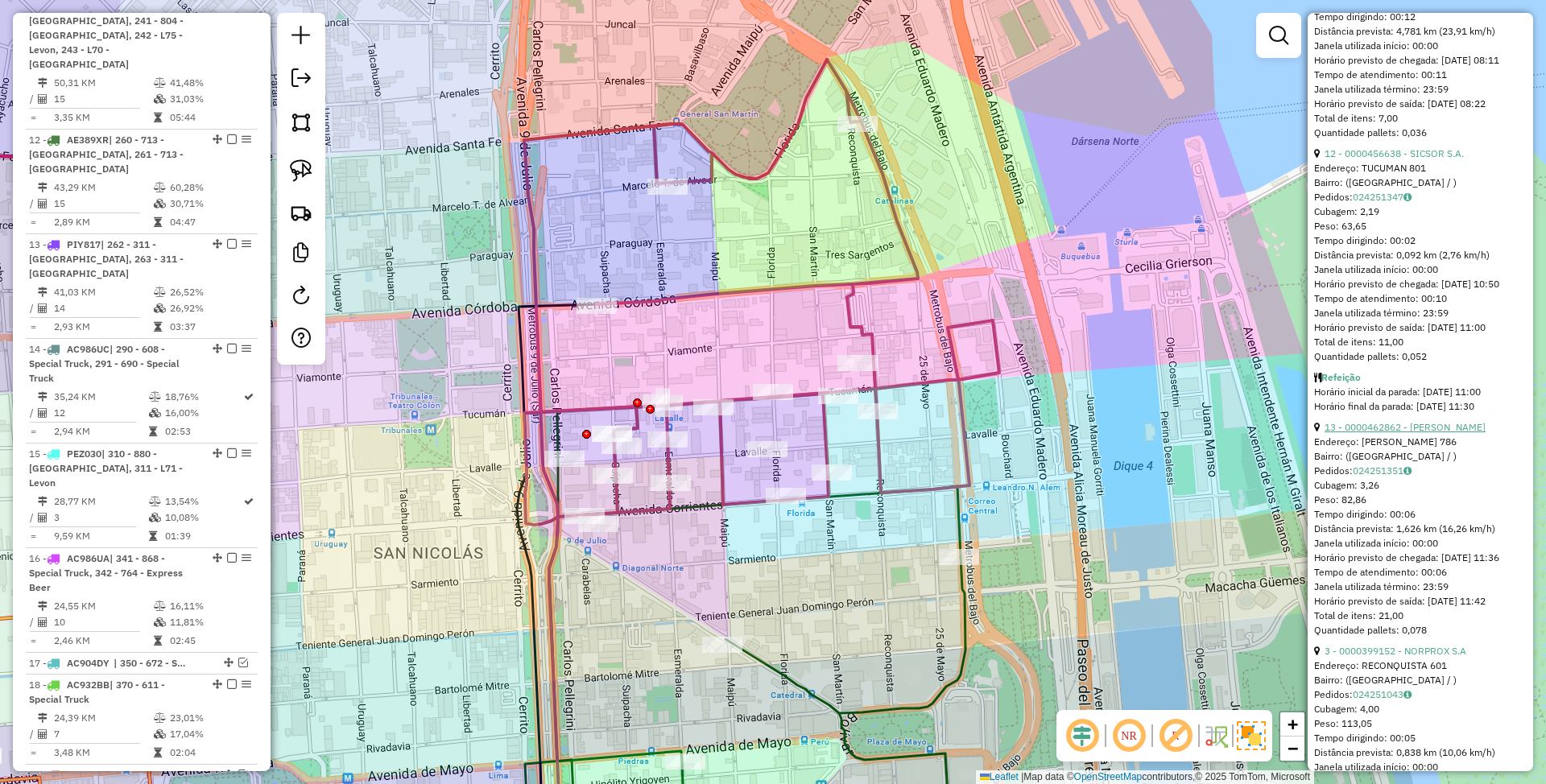
click at [1358, 434] on link "13 - 0000462862 - CHACON PEREZ CARLOS ENRIQUE" at bounding box center [1405, 427] width 161 height 13
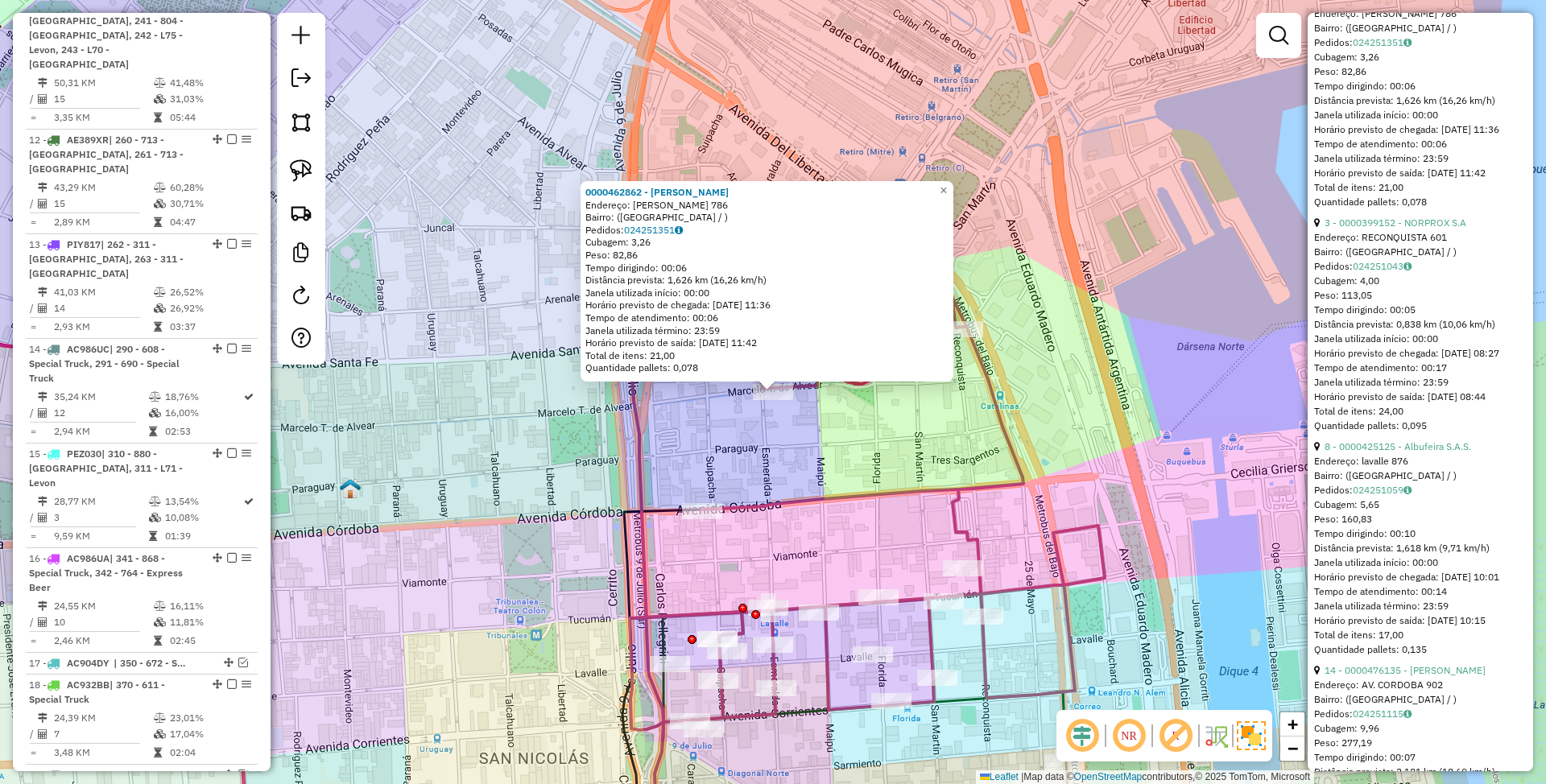
scroll to position [2255, 0]
click at [1357, 227] on link "3 - 0000399152 - NORPROX S.A" at bounding box center [1395, 221] width 142 height 13
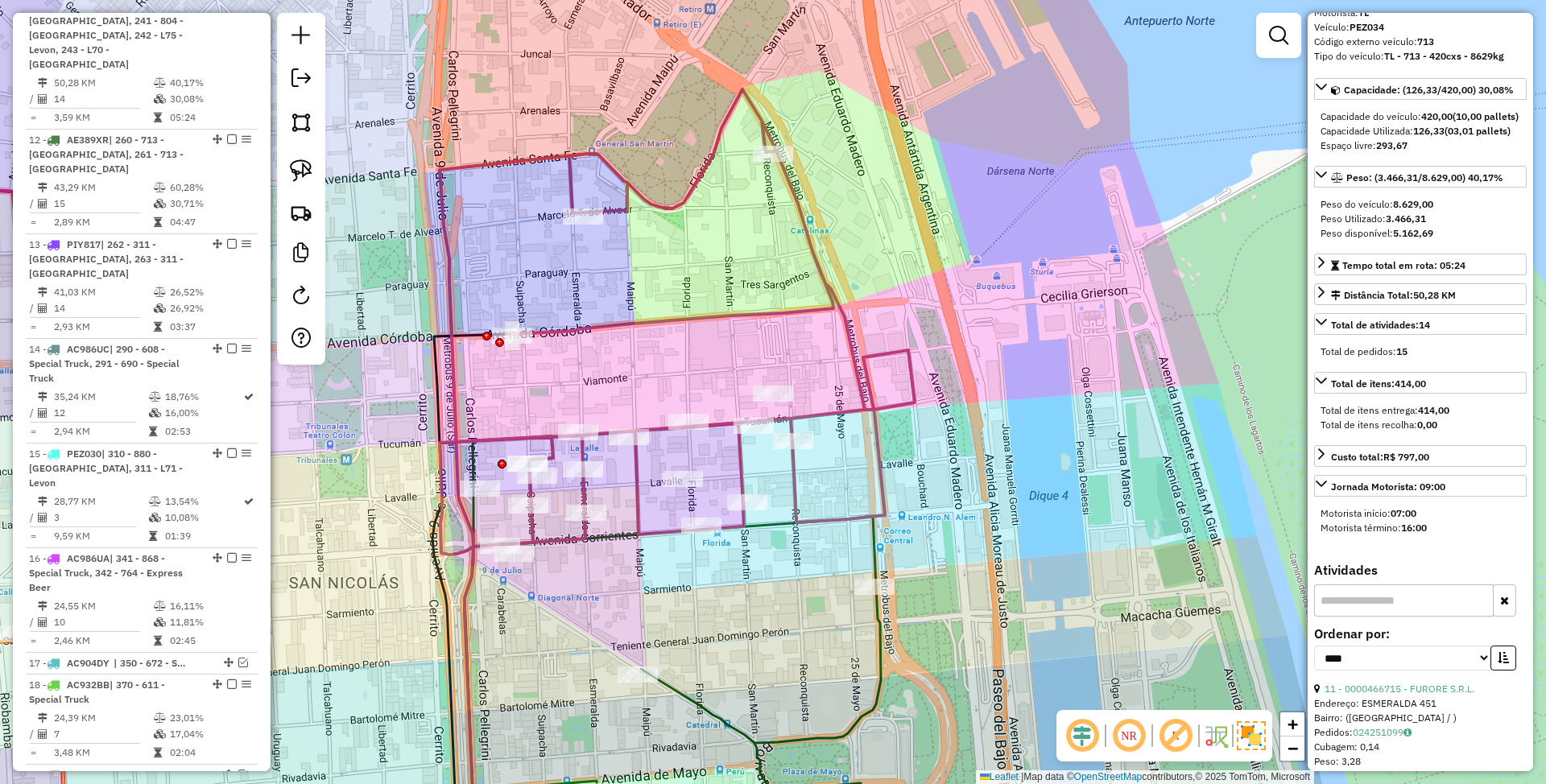
scroll to position [0, 0]
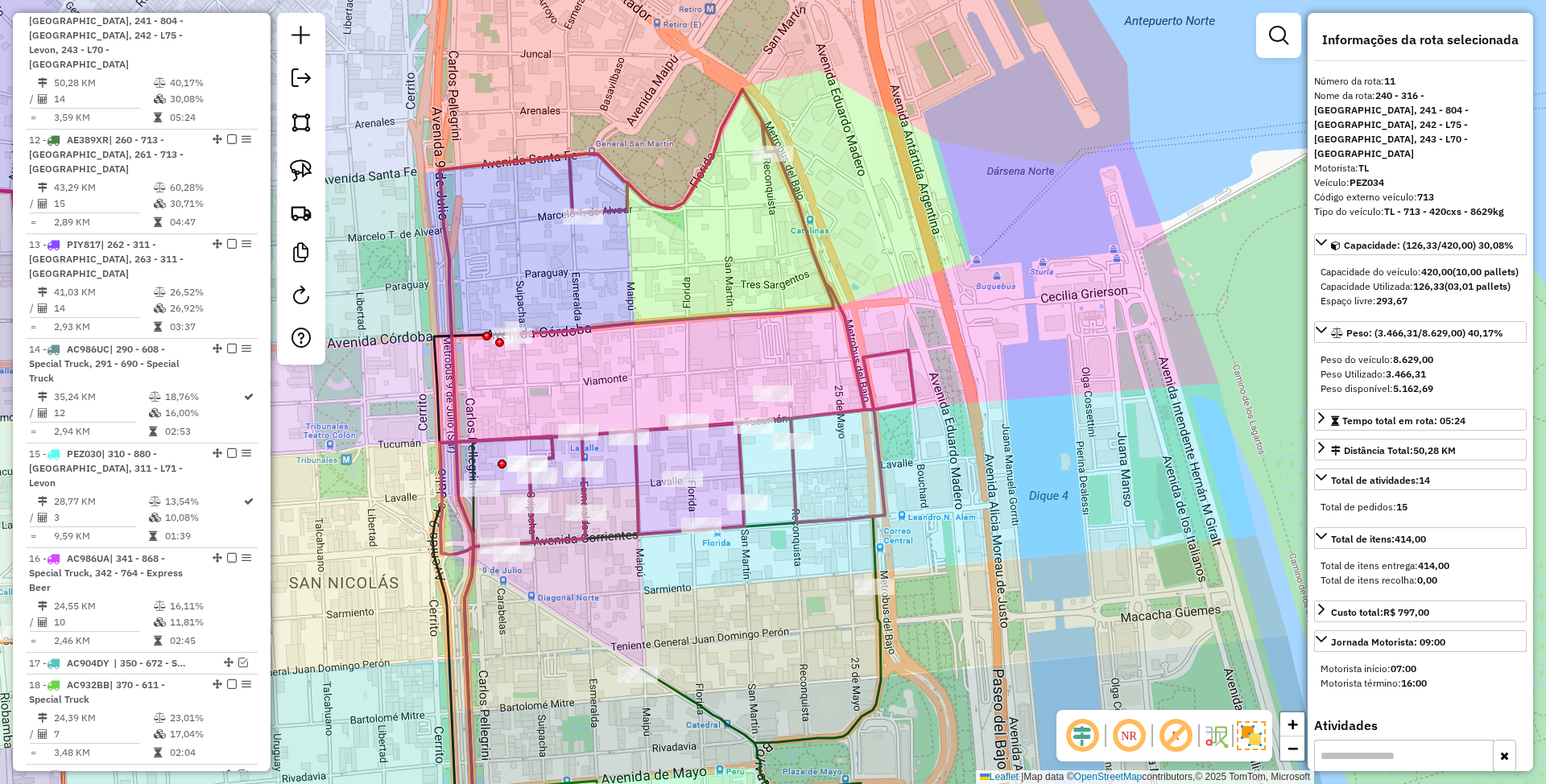
click at [878, 629] on icon at bounding box center [660, 650] width 441 height 428
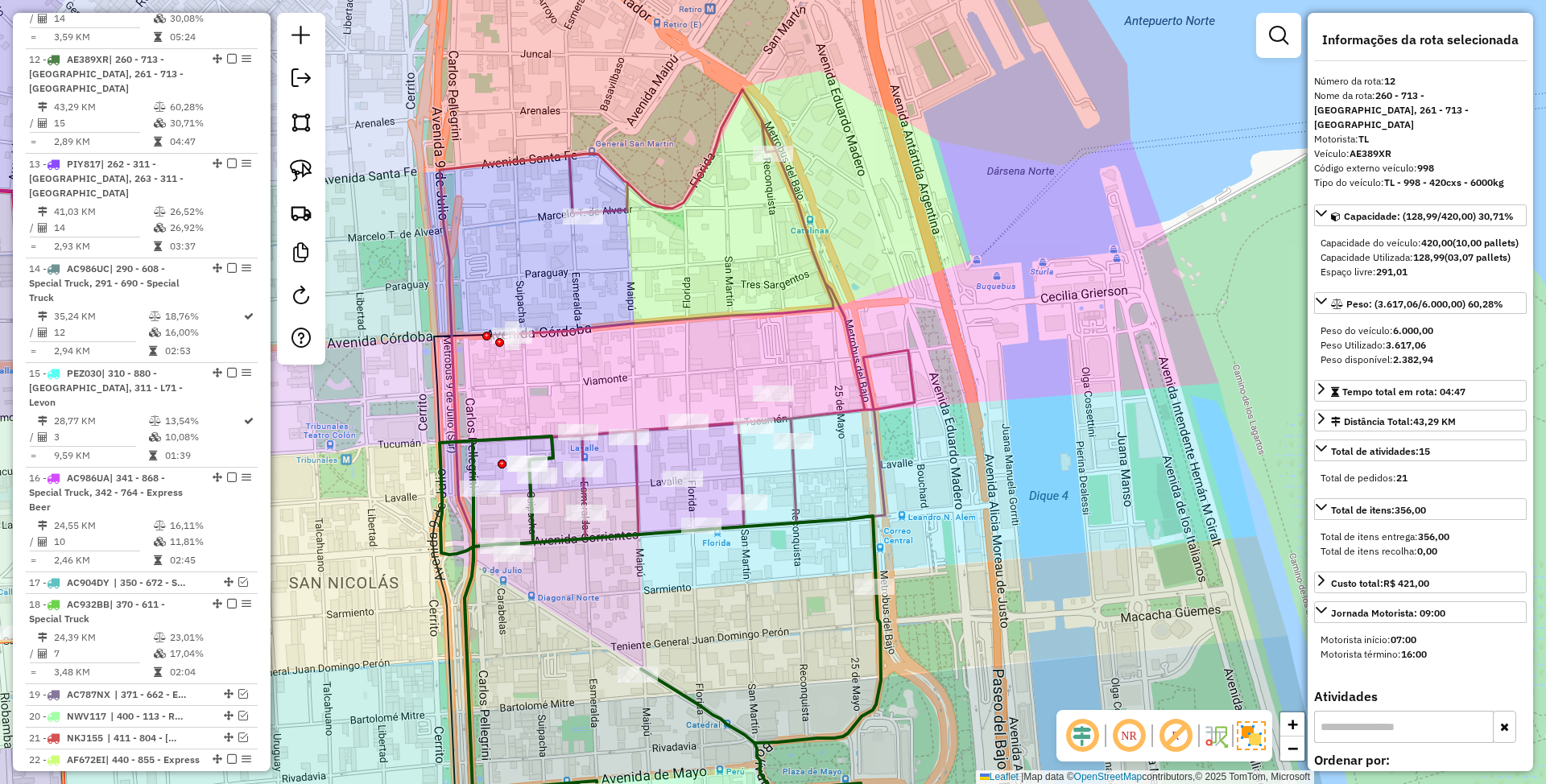
scroll to position [1042, 0]
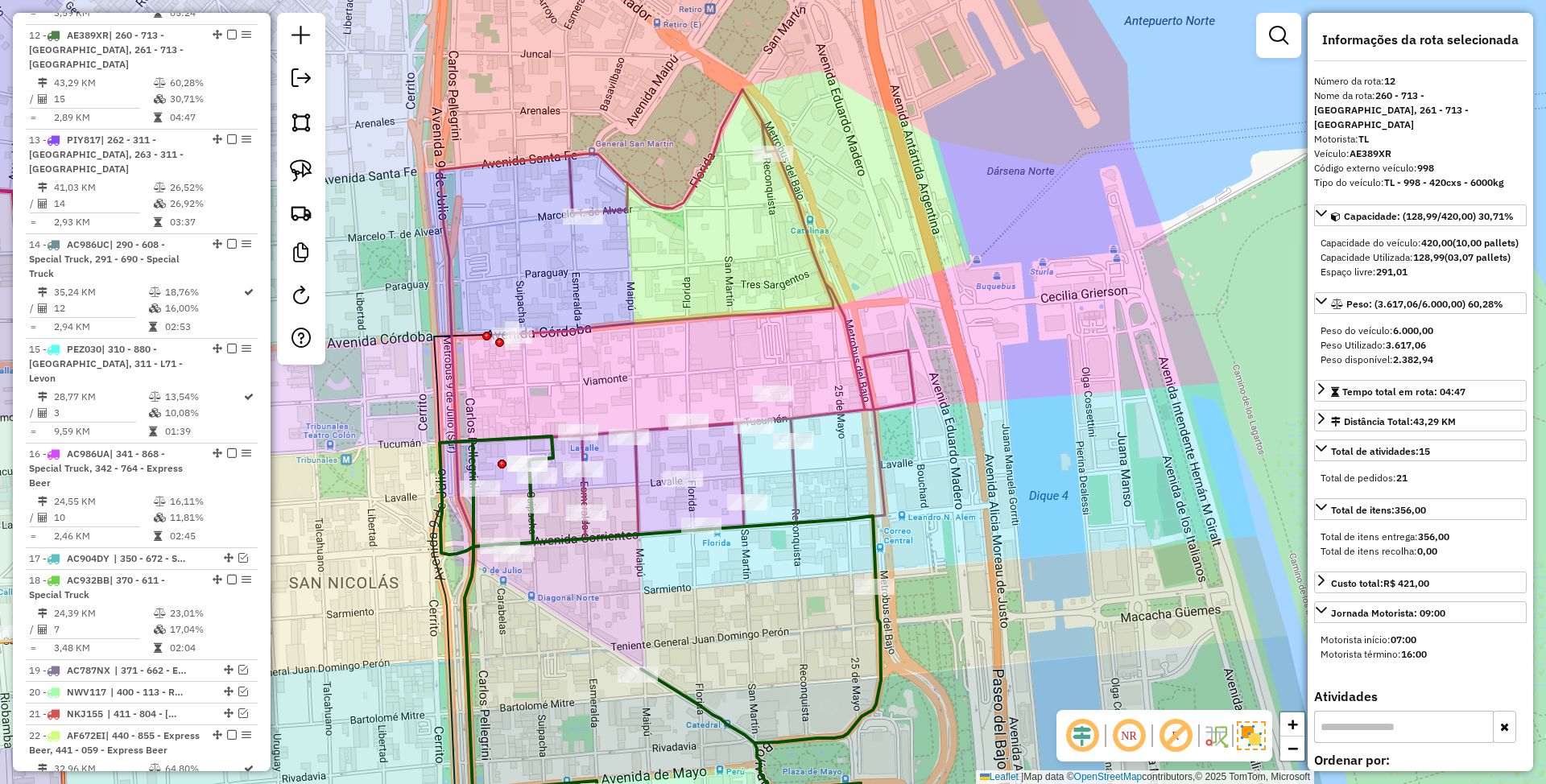
click at [873, 554] on icon at bounding box center [660, 650] width 441 height 428
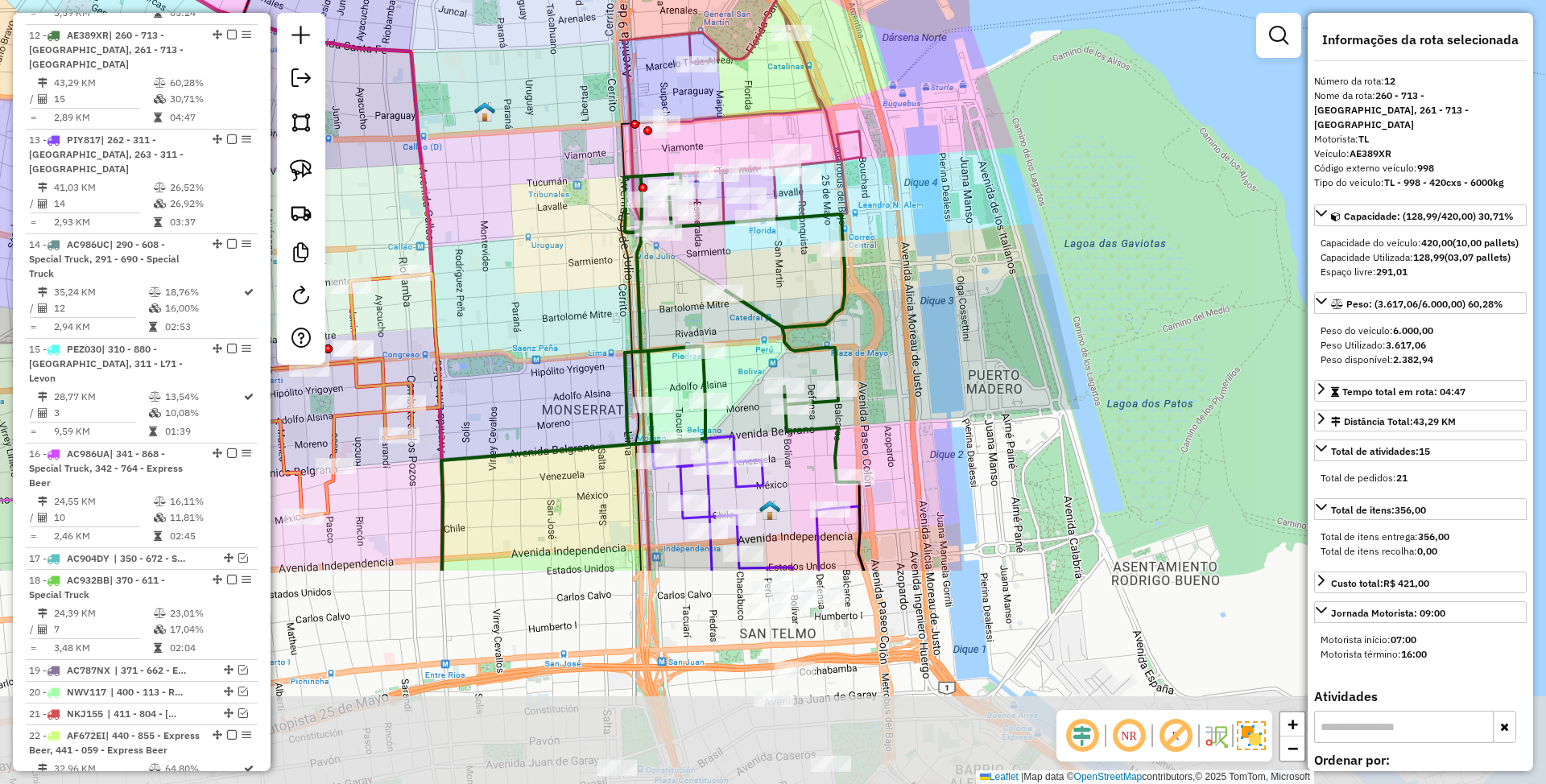
drag, startPoint x: 912, startPoint y: 574, endPoint x: 886, endPoint y: 280, distance: 295.1
click at [886, 280] on div "Janela de atendimento Grade de atendimento Capacidade Transportadoras Veículos …" at bounding box center [773, 392] width 1546 height 784
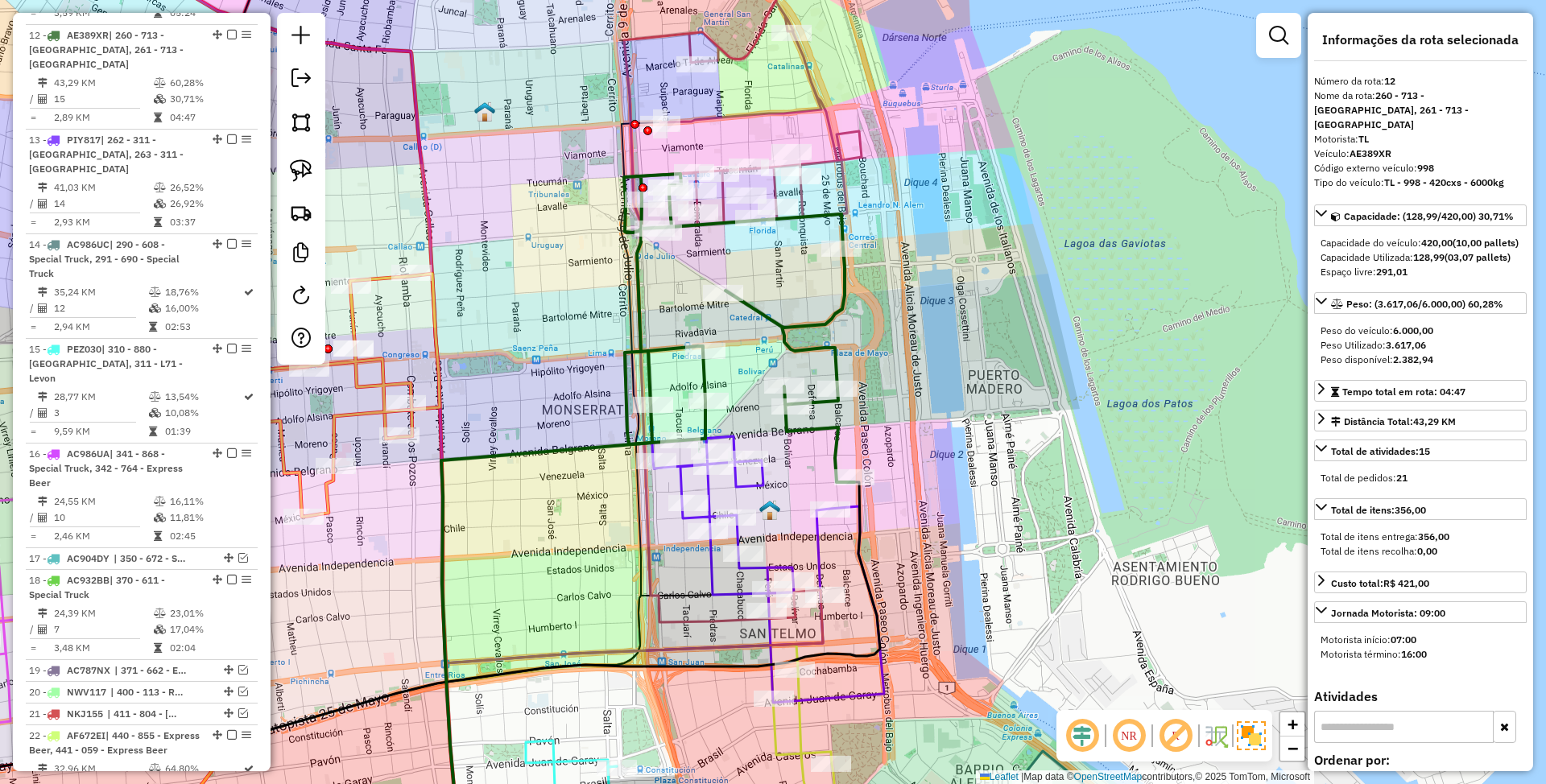
click at [755, 488] on icon at bounding box center [769, 570] width 232 height 266
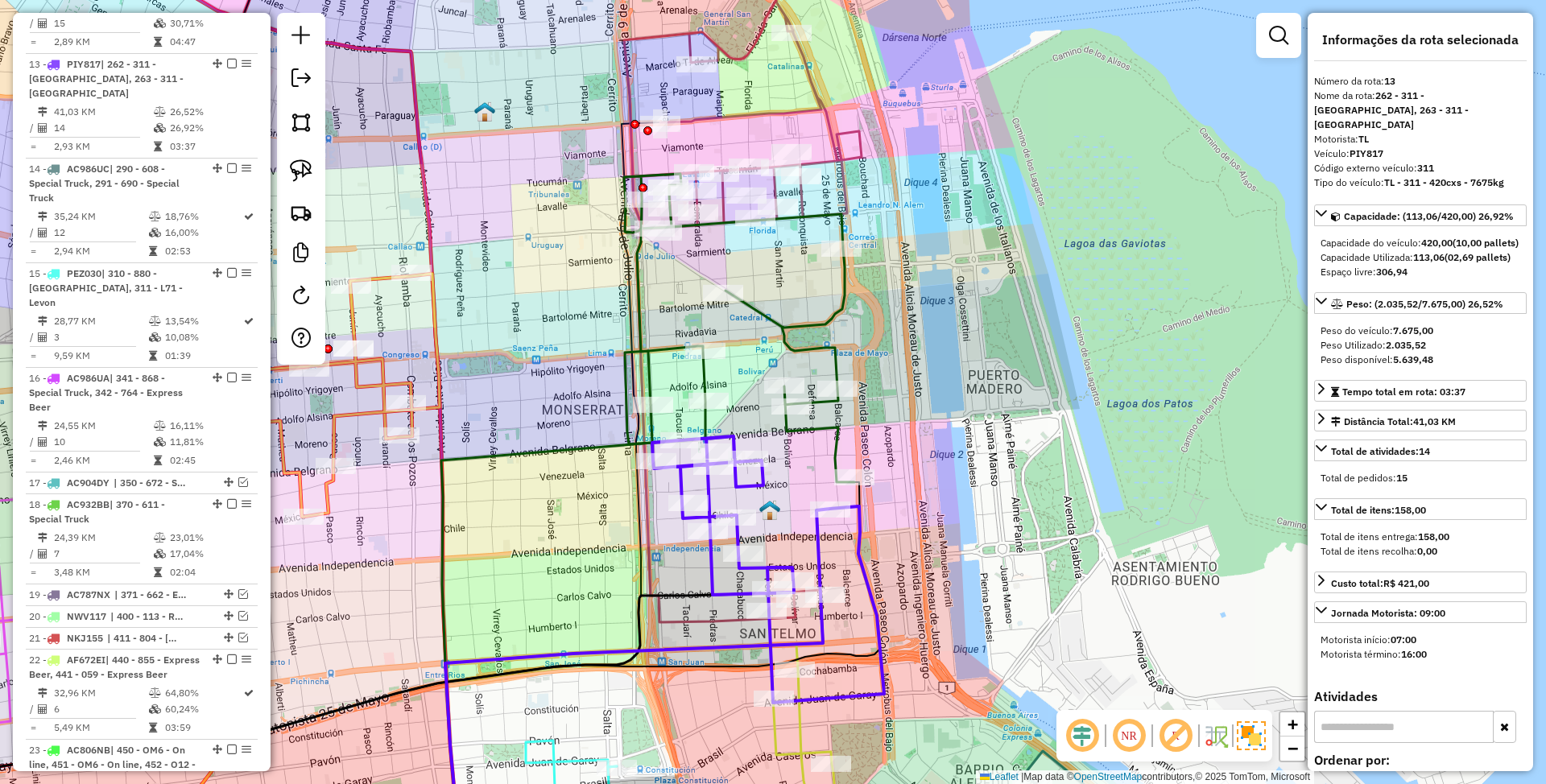
scroll to position [1133, 0]
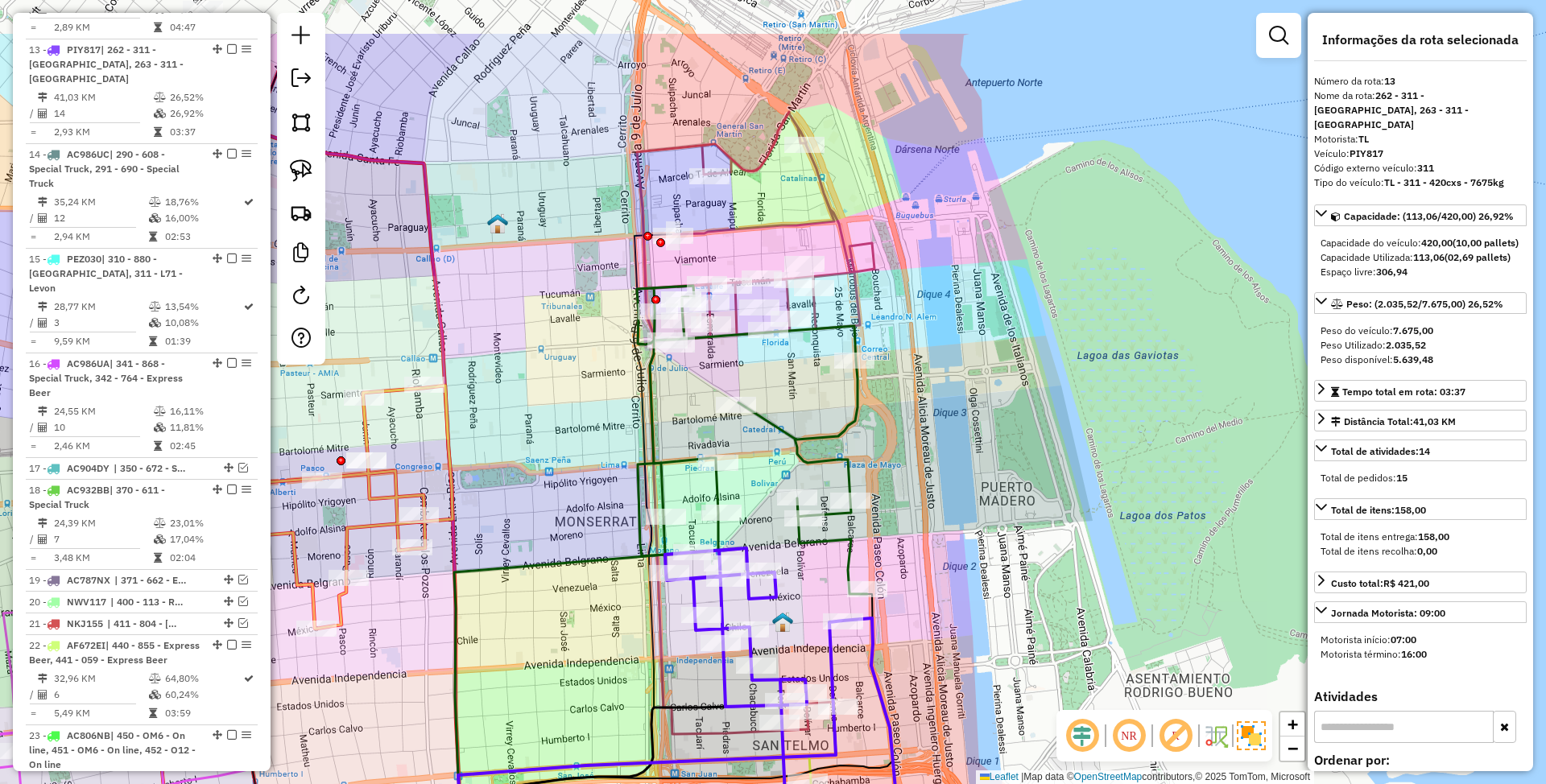
drag, startPoint x: 891, startPoint y: 256, endPoint x: 915, endPoint y: 432, distance: 177.6
click at [915, 432] on div "Janela de atendimento Grade de atendimento Capacidade Transportadoras Veículos …" at bounding box center [773, 392] width 1546 height 784
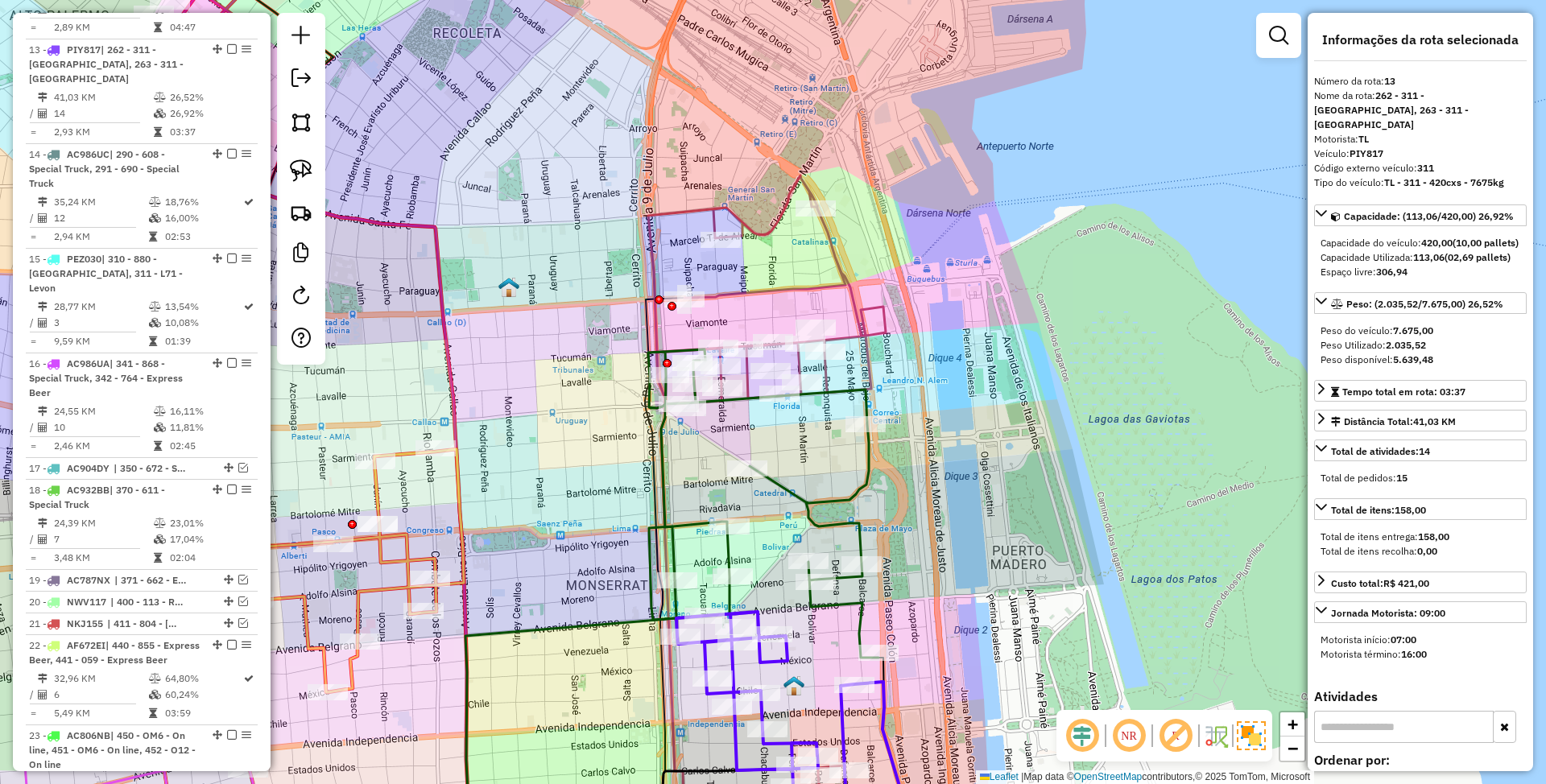
click at [856, 332] on icon at bounding box center [767, 487] width 238 height 623
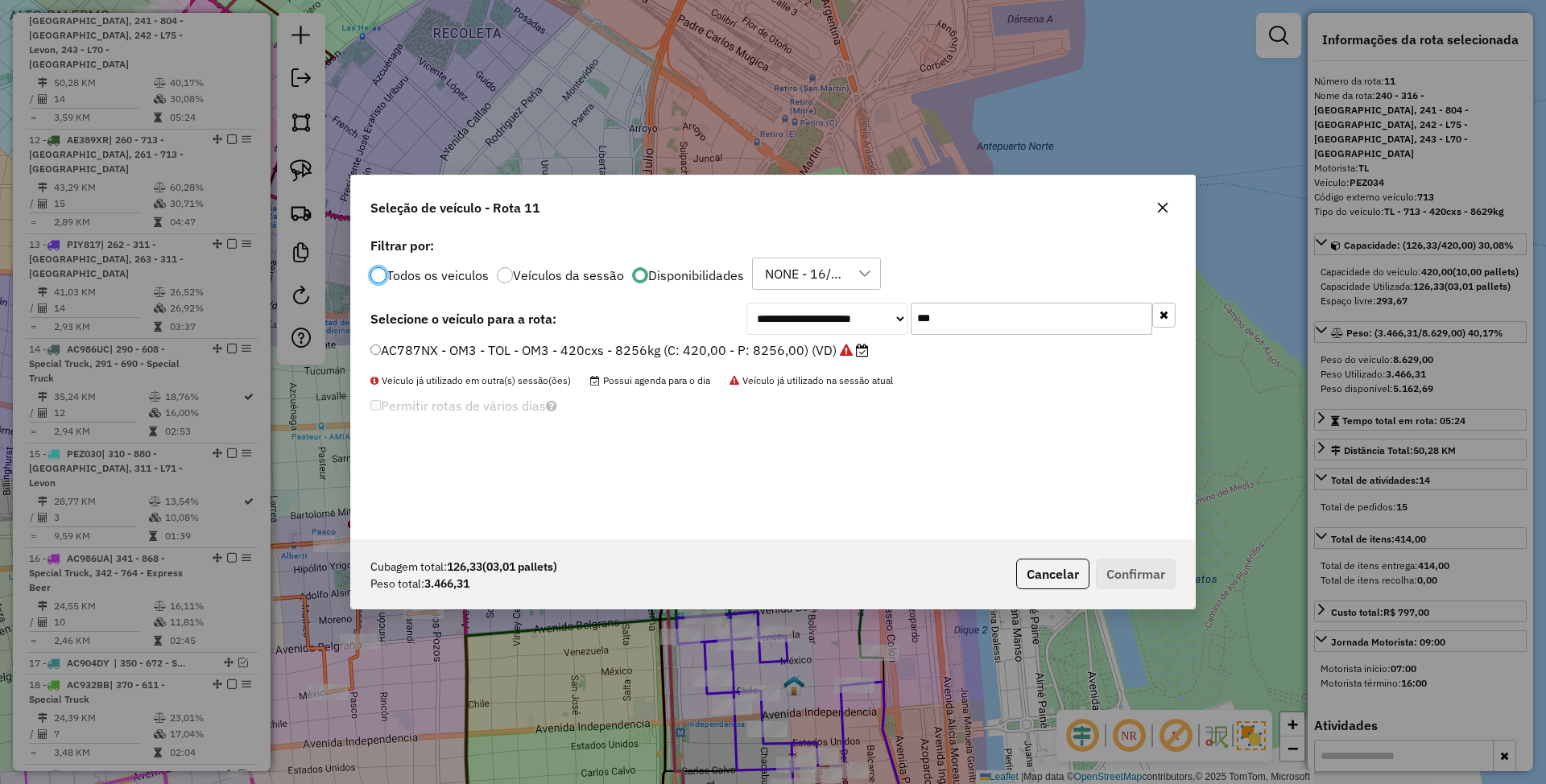
scroll to position [8, 5]
drag, startPoint x: 952, startPoint y: 309, endPoint x: 860, endPoint y: 292, distance: 93.6
click at [860, 292] on div "**********" at bounding box center [773, 386] width 844 height 306
type input "***"
click at [747, 352] on label "PIY816 - L69 - TL - L69 - 420Cx - 8414Kg (C: 420,00 - P: 8414,00) (VD)" at bounding box center [595, 350] width 448 height 19
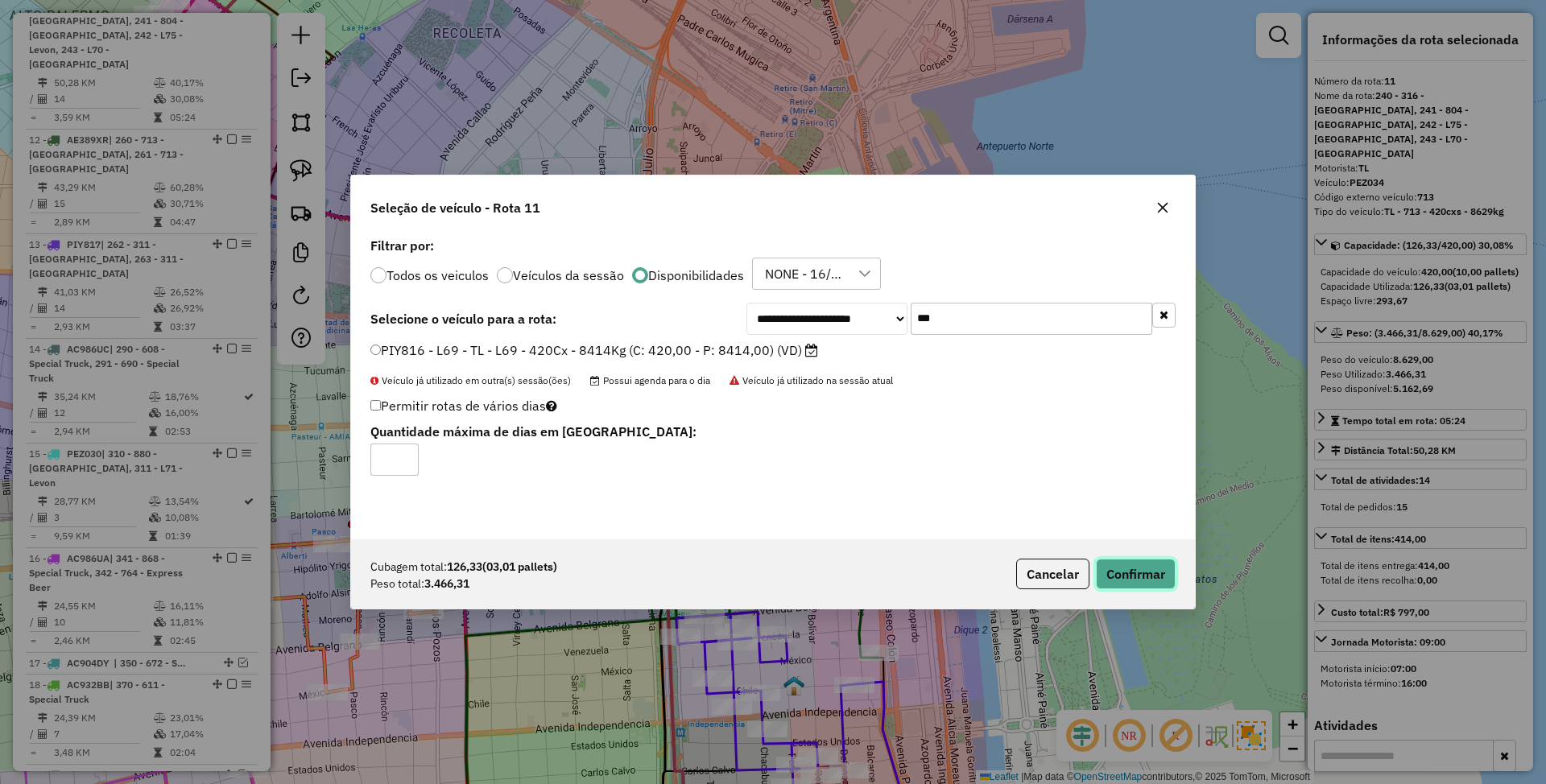
click at [1123, 574] on button "Confirmar" at bounding box center [1136, 574] width 80 height 31
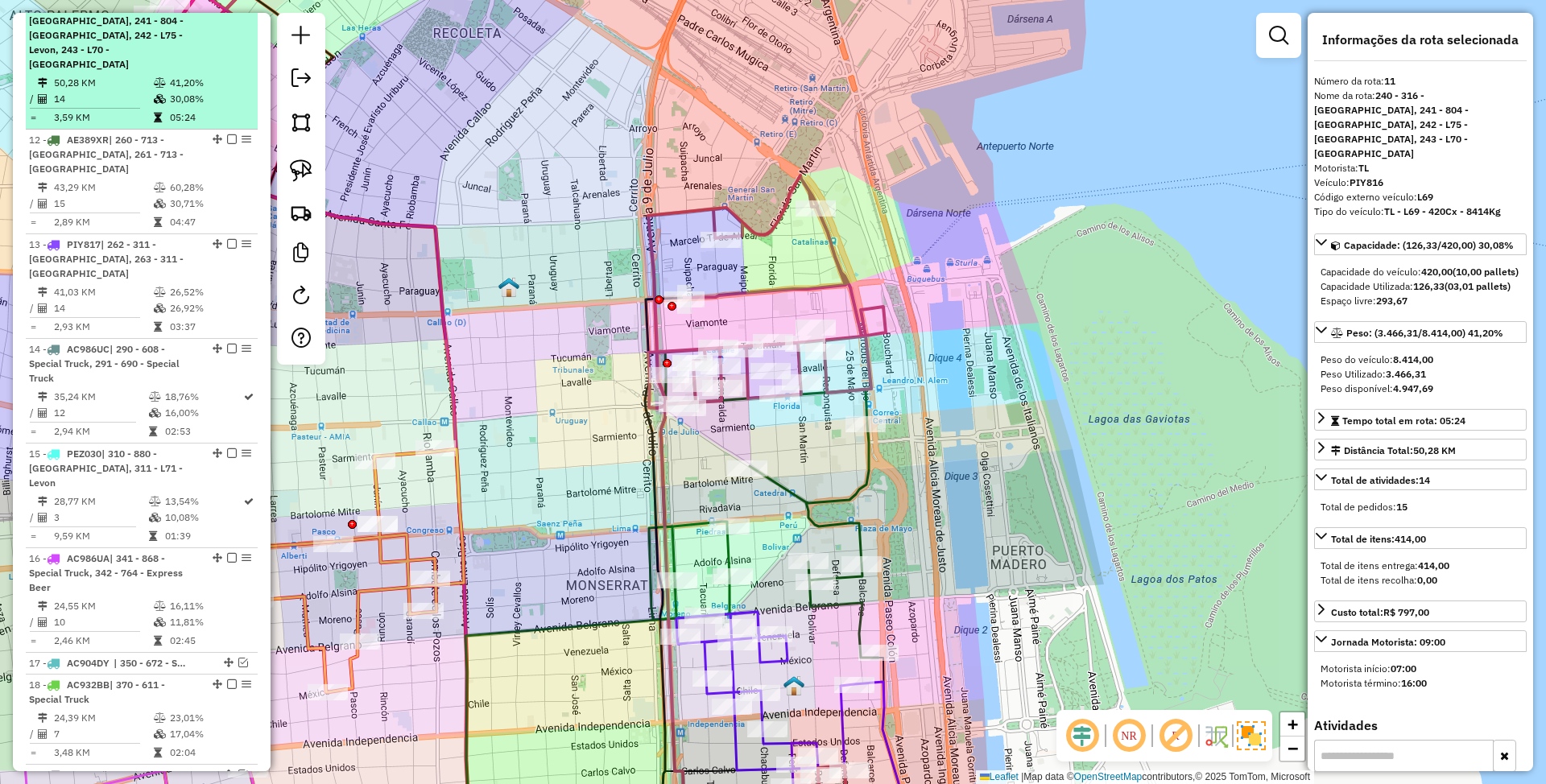
click at [227, 11] on em at bounding box center [232, 6] width 10 height 10
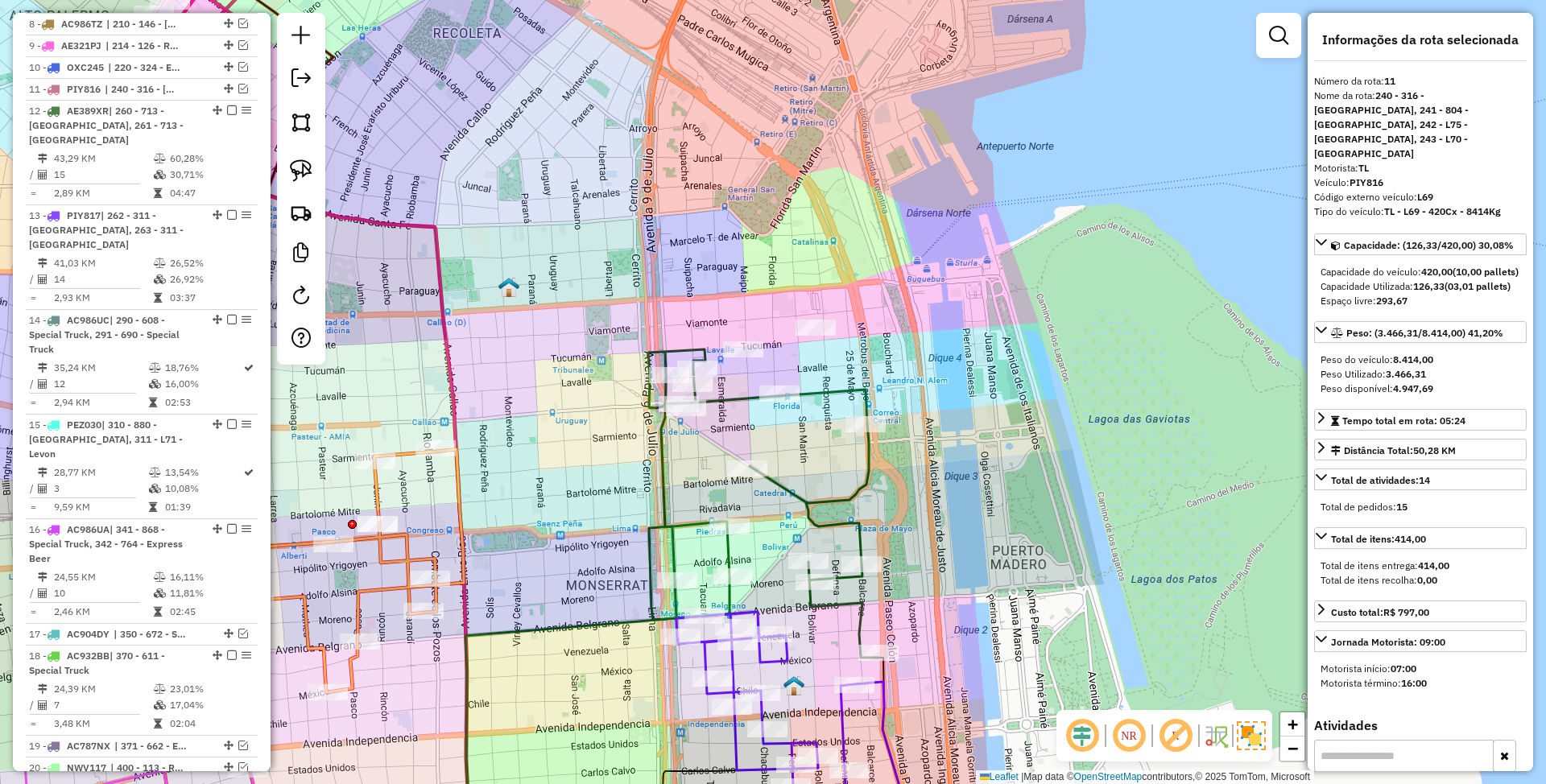
click at [867, 472] on icon at bounding box center [763, 503] width 231 height 308
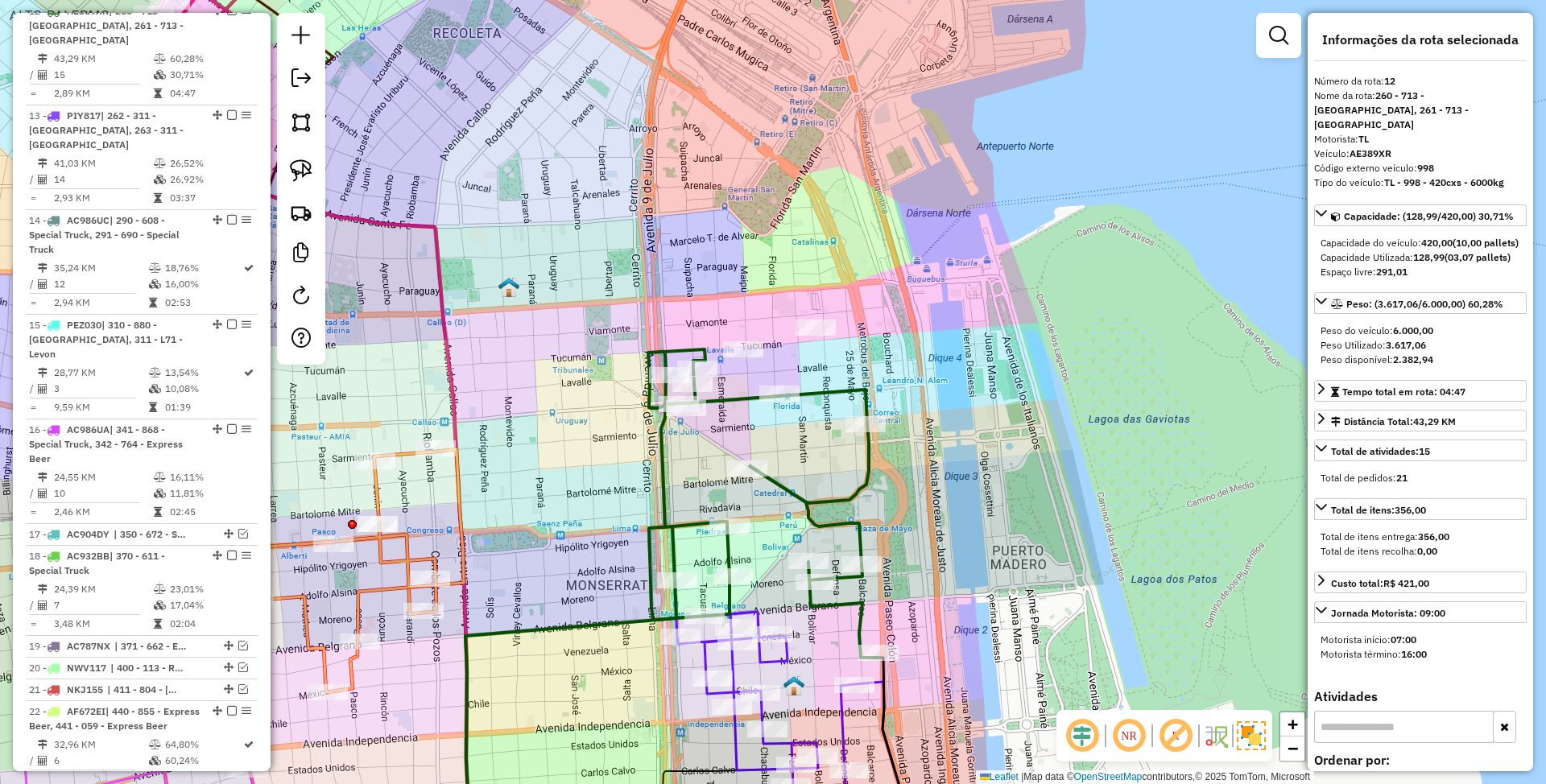
scroll to position [959, 0]
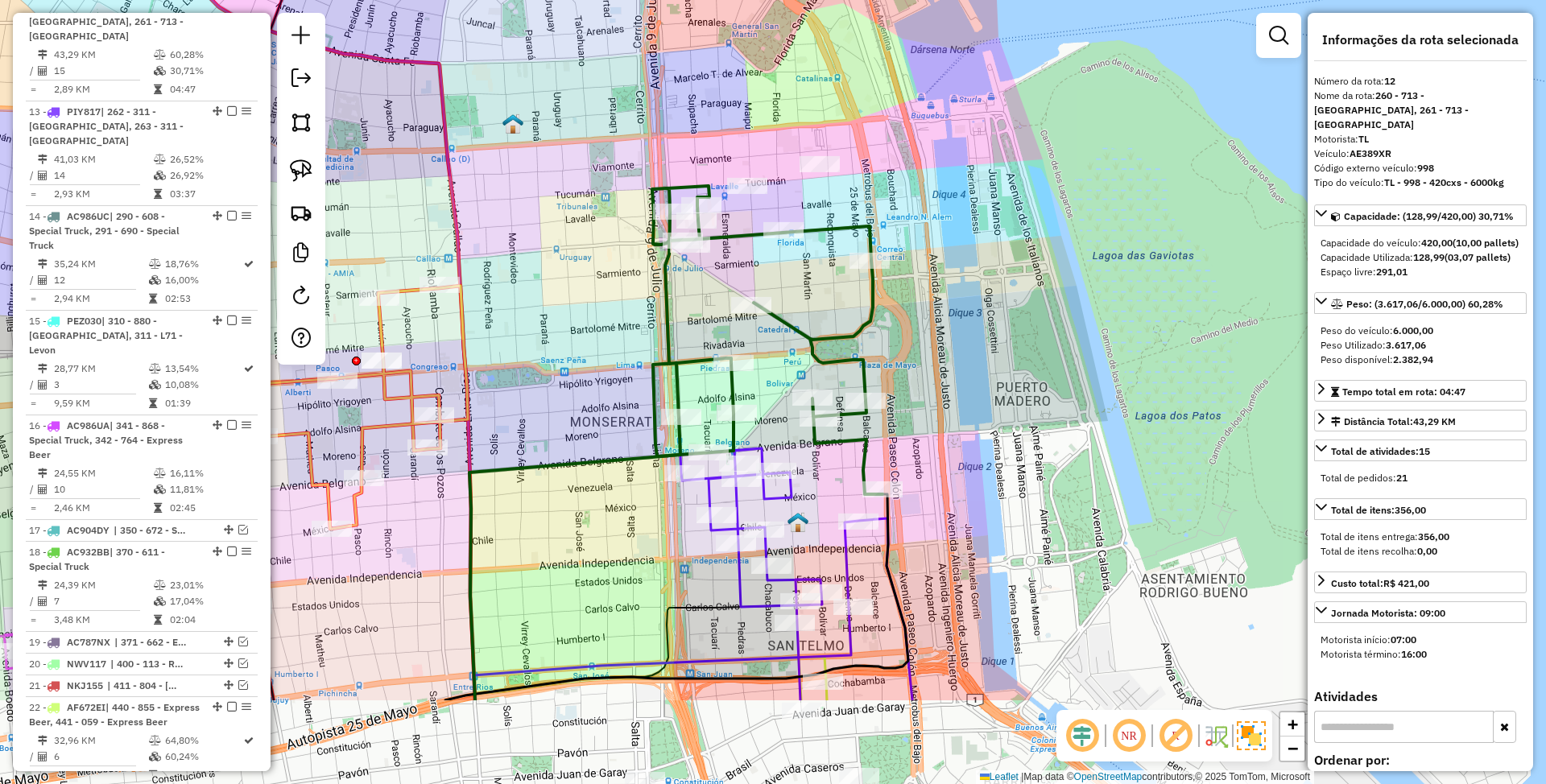
drag, startPoint x: 818, startPoint y: 462, endPoint x: 823, endPoint y: 298, distance: 164.1
click at [823, 298] on div "Janela de atendimento Grade de atendimento Capacidade Transportadoras Veículos …" at bounding box center [773, 392] width 1546 height 784
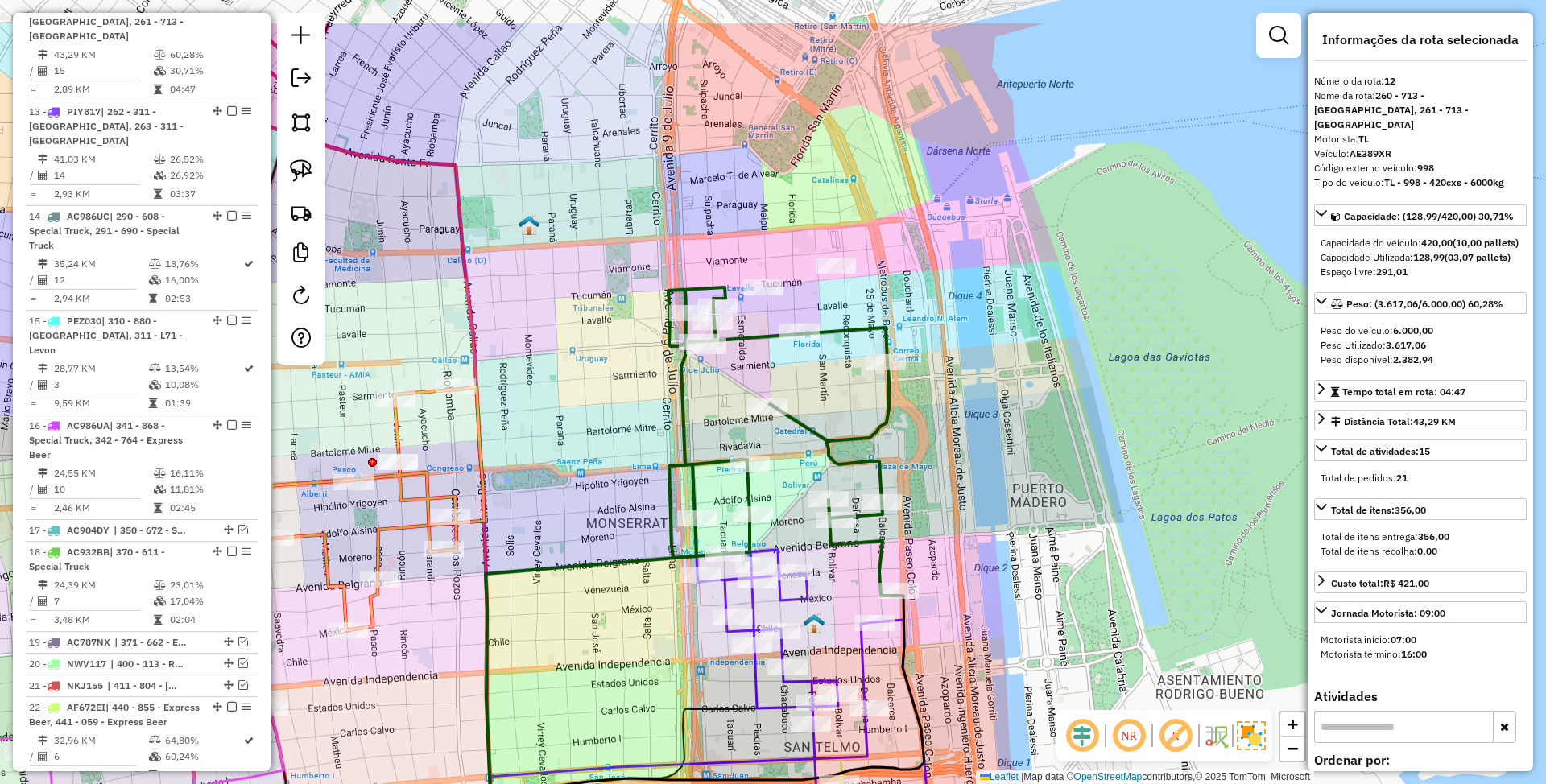
drag, startPoint x: 823, startPoint y: 298, endPoint x: 838, endPoint y: 403, distance: 106.1
click at [838, 403] on div "Janela de atendimento Grade de atendimento Capacidade Transportadoras Veículos …" at bounding box center [773, 392] width 1546 height 784
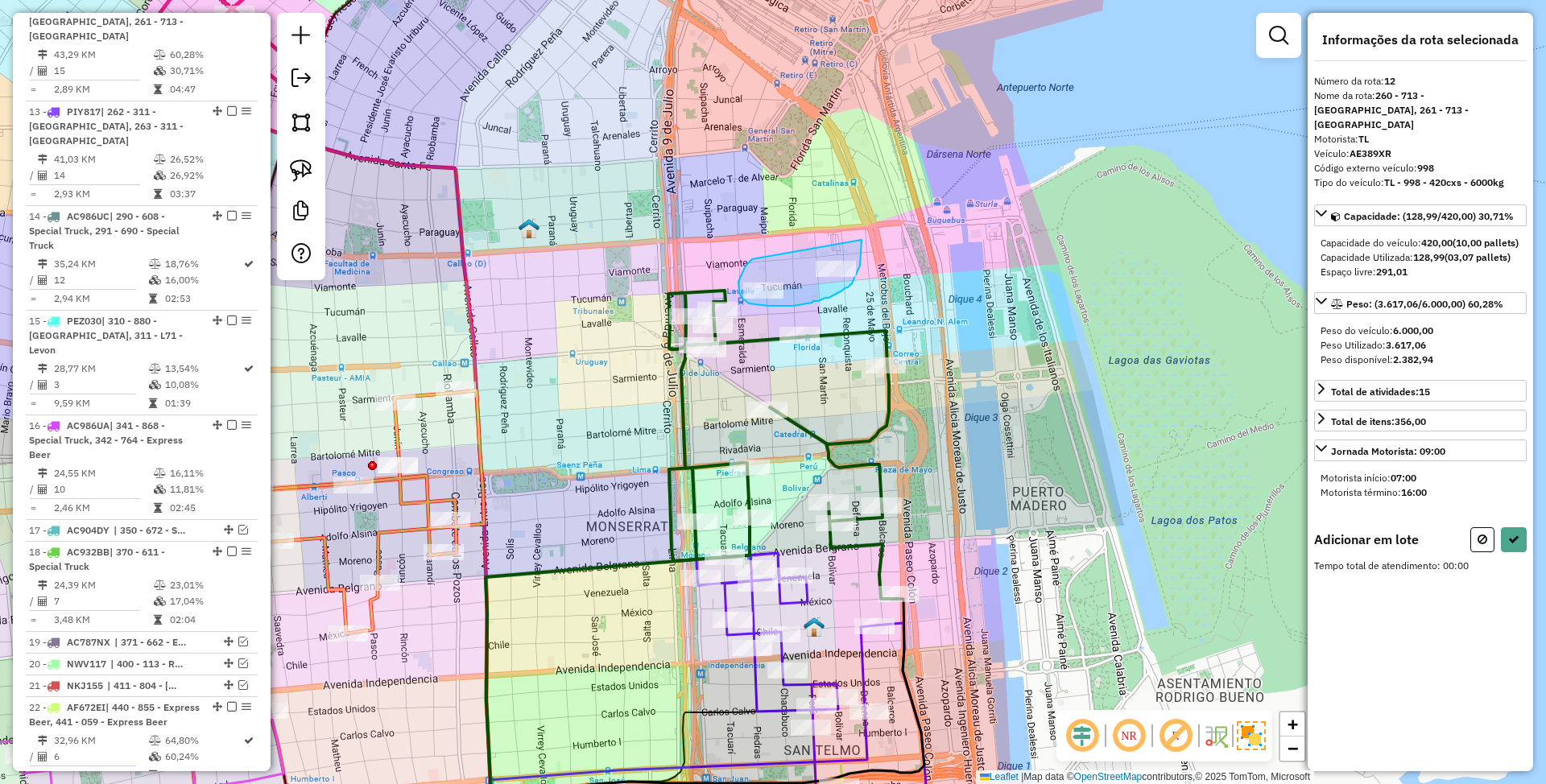
drag, startPoint x: 749, startPoint y: 263, endPoint x: 861, endPoint y: 240, distance: 114.3
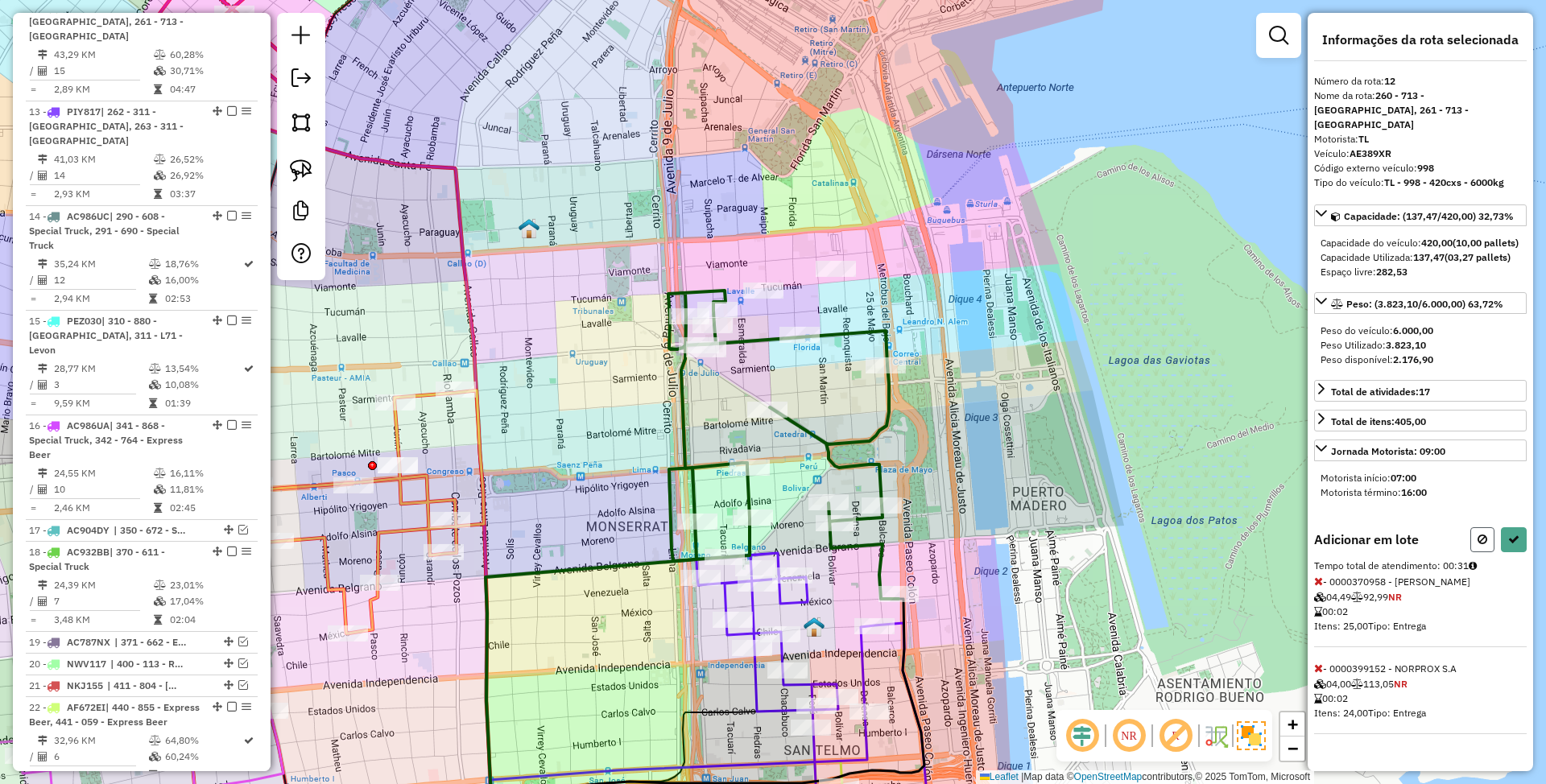
click at [1483, 545] on icon at bounding box center [1483, 540] width 10 height 12
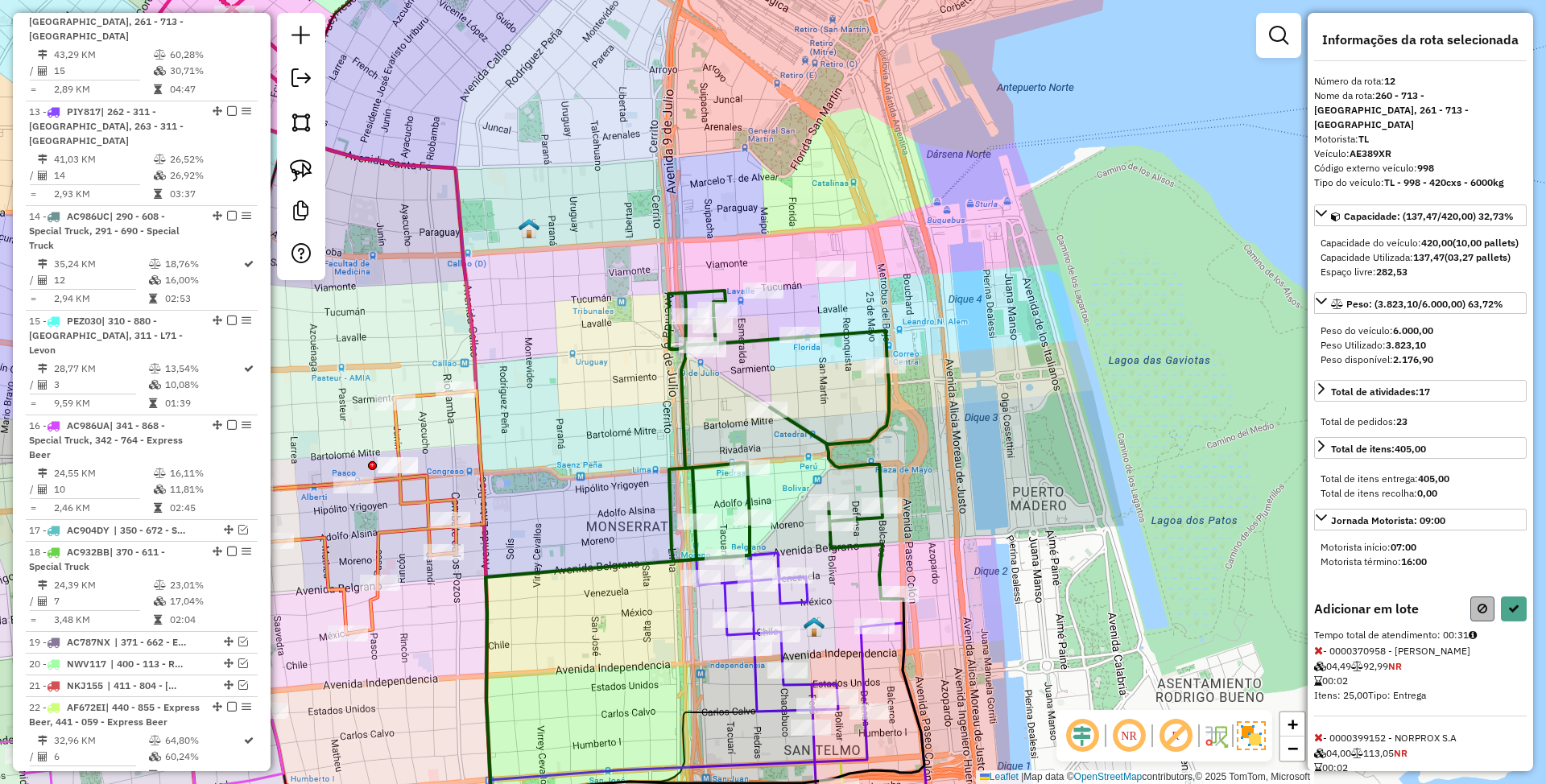
select select "*********"
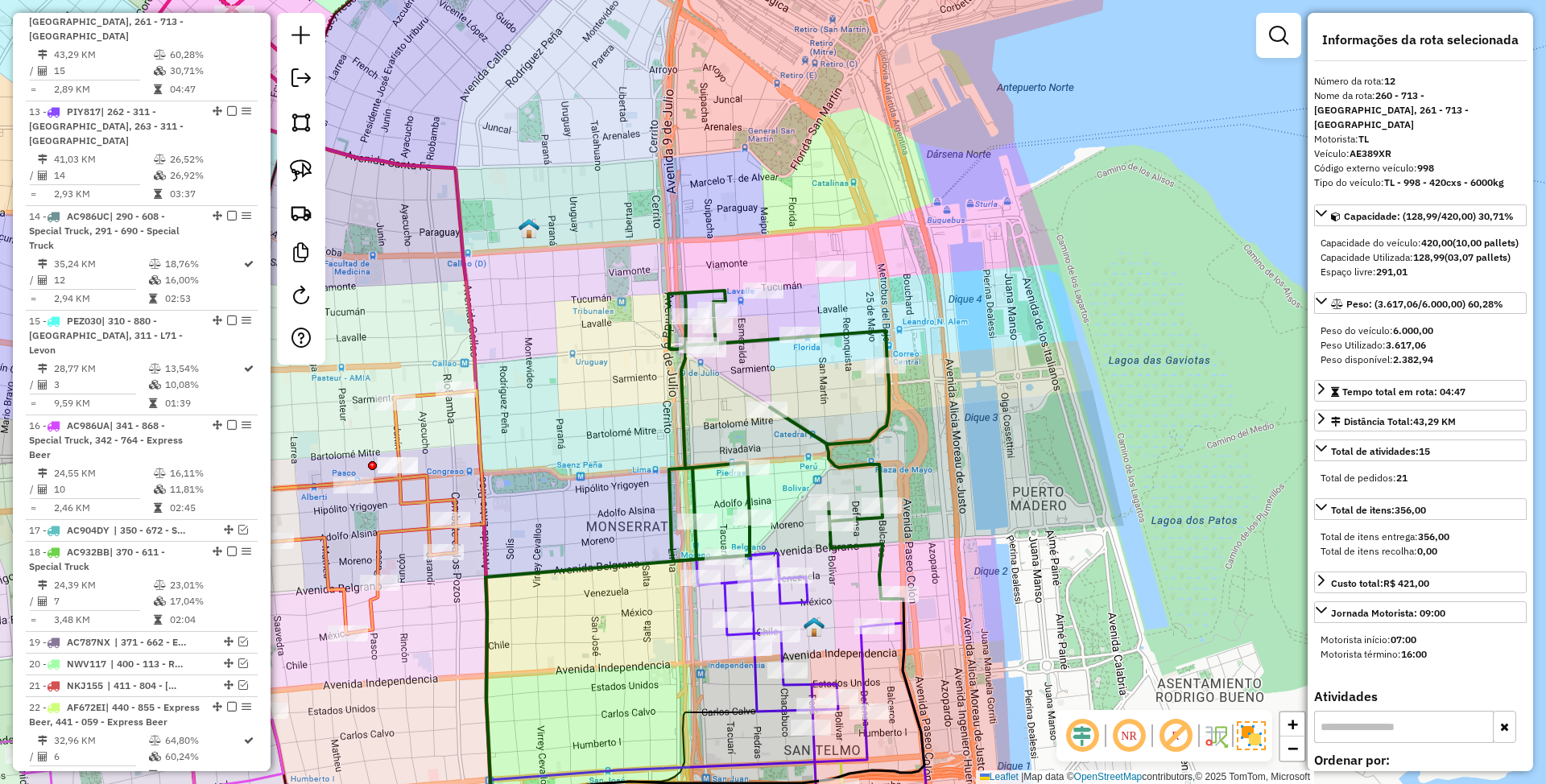
click at [803, 600] on icon at bounding box center [813, 686] width 232 height 266
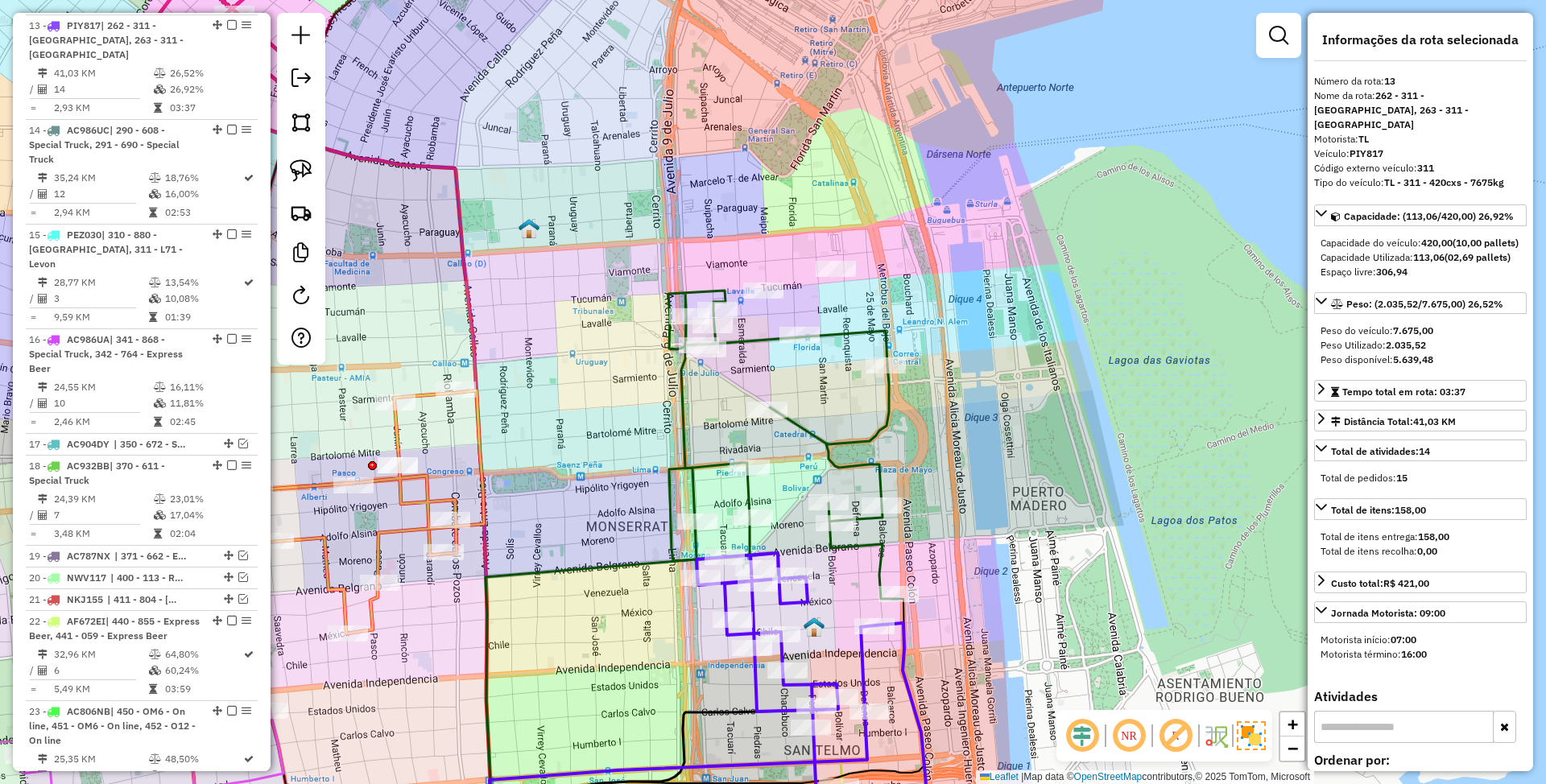
scroll to position [1049, 0]
click at [812, 439] on icon at bounding box center [783, 444] width 231 height 308
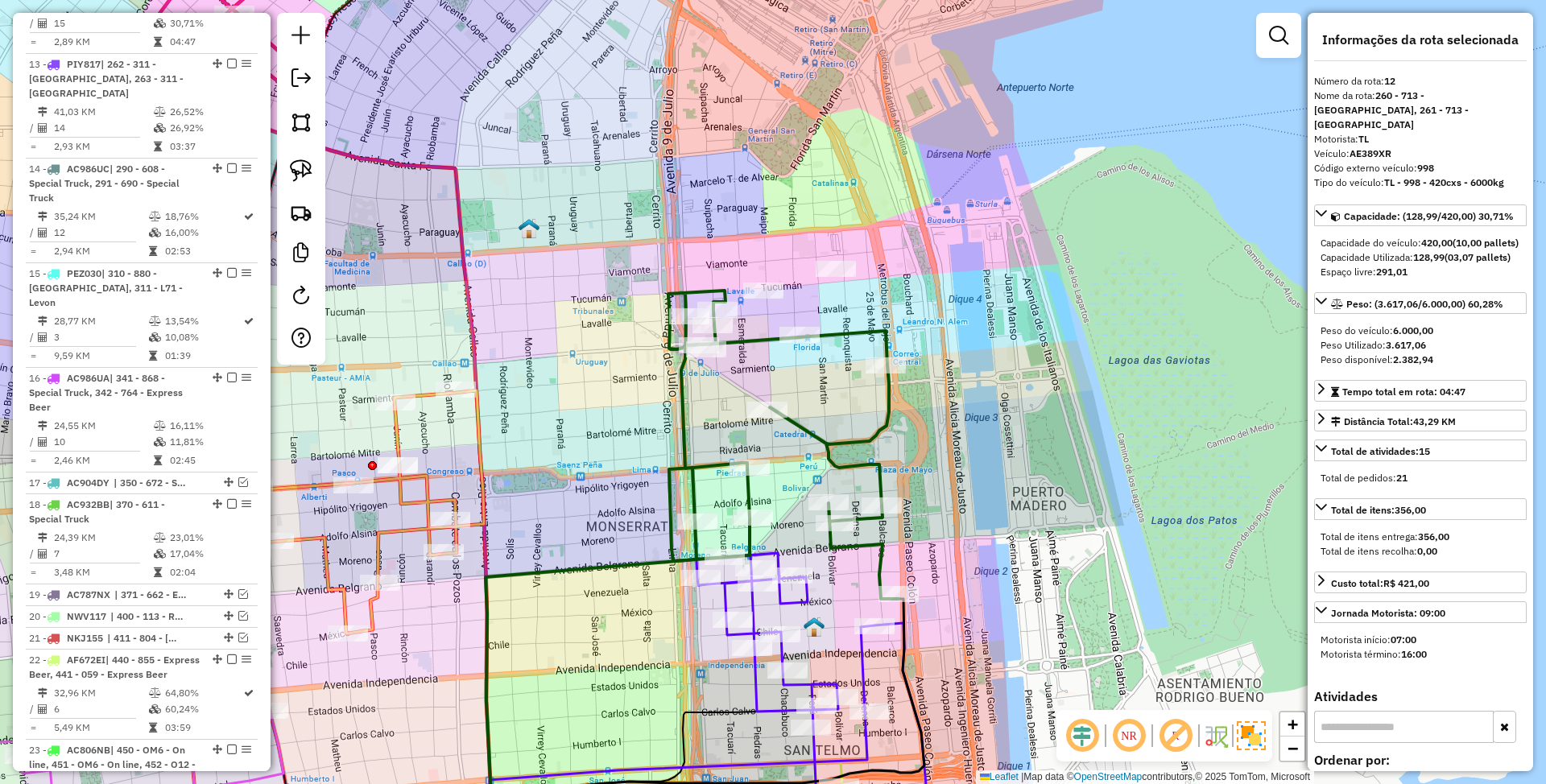
scroll to position [959, 0]
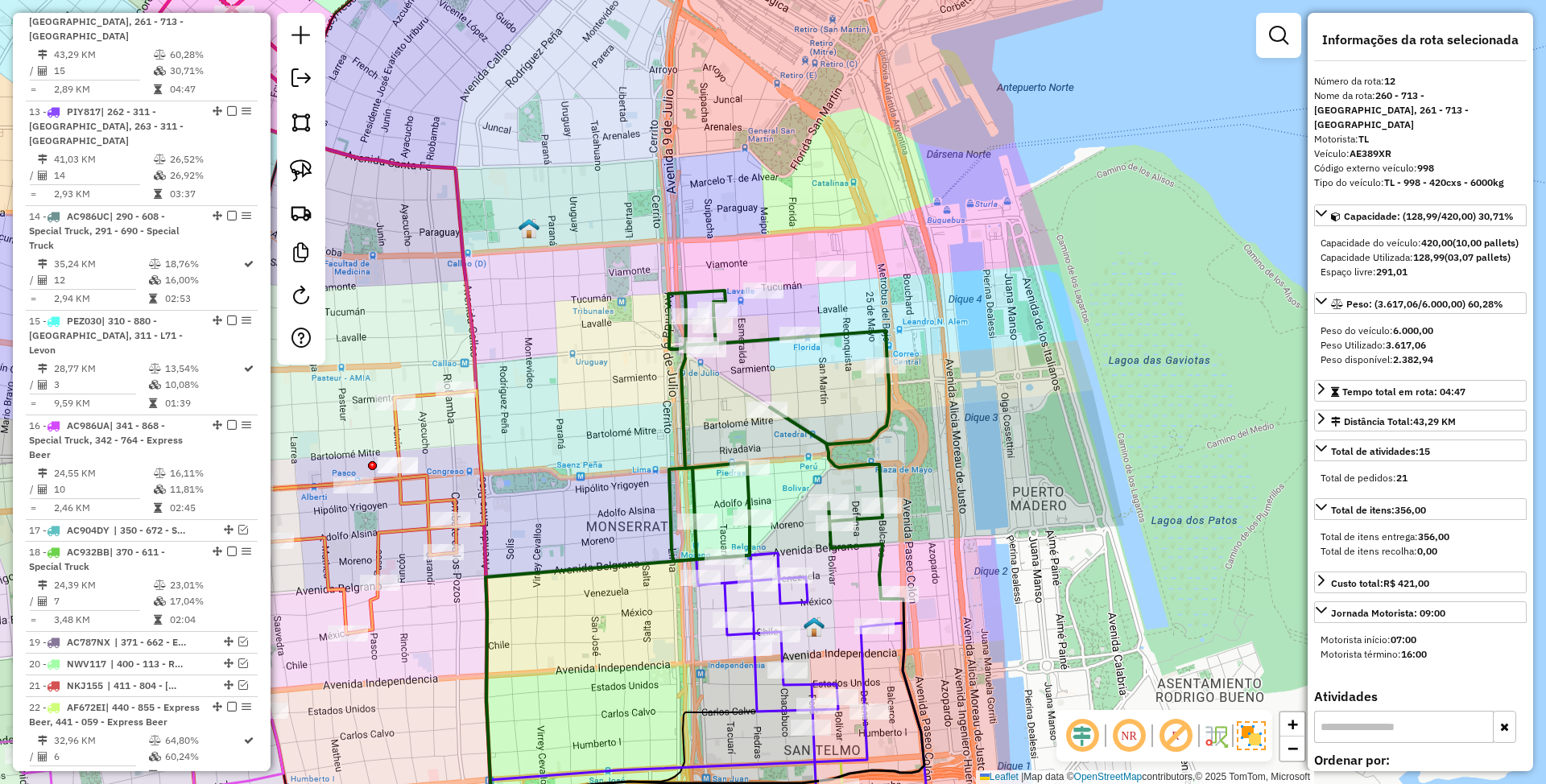
click at [810, 601] on icon at bounding box center [813, 686] width 232 height 266
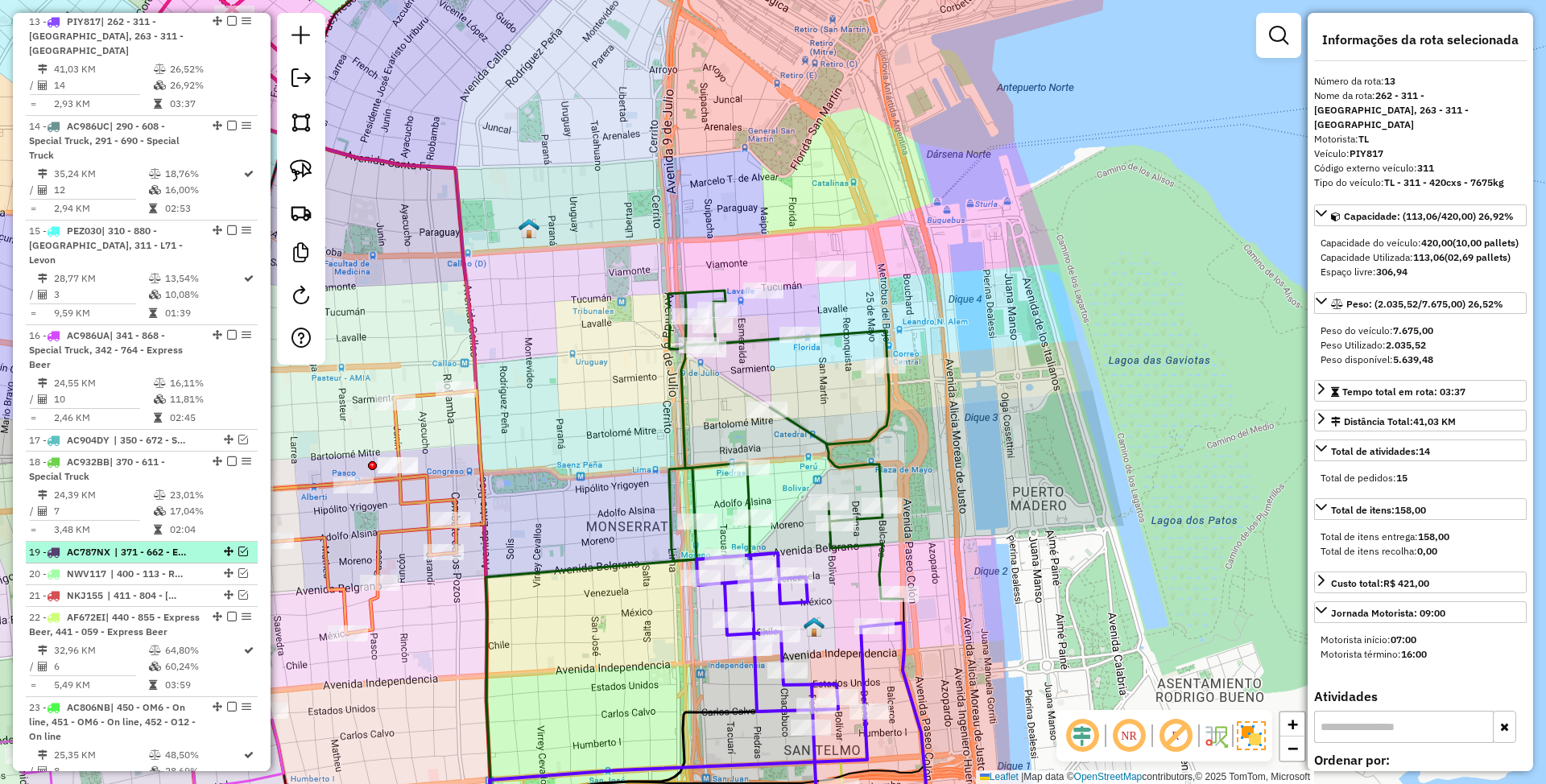
scroll to position [941, 0]
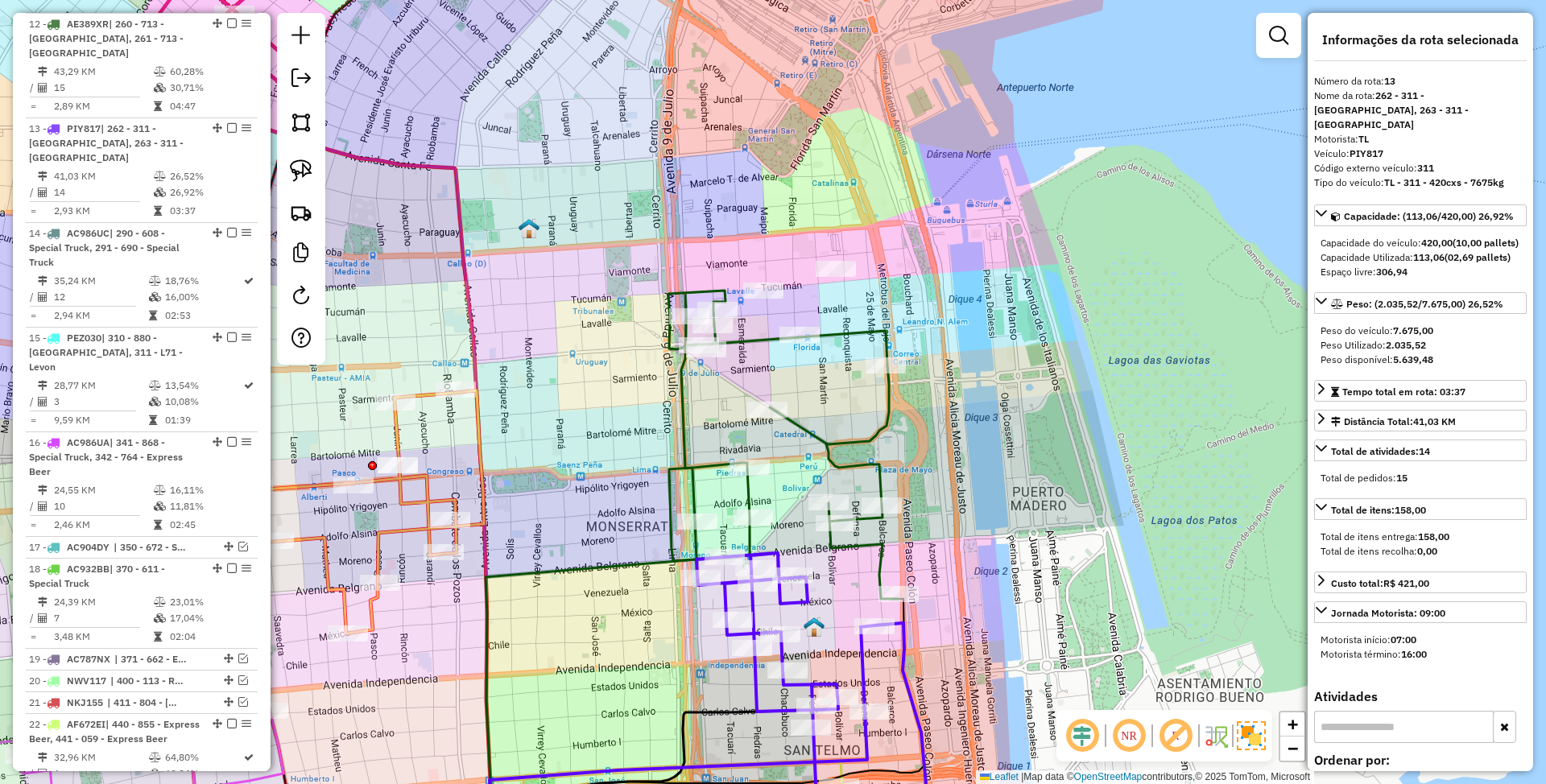
click at [852, 443] on icon at bounding box center [783, 444] width 231 height 308
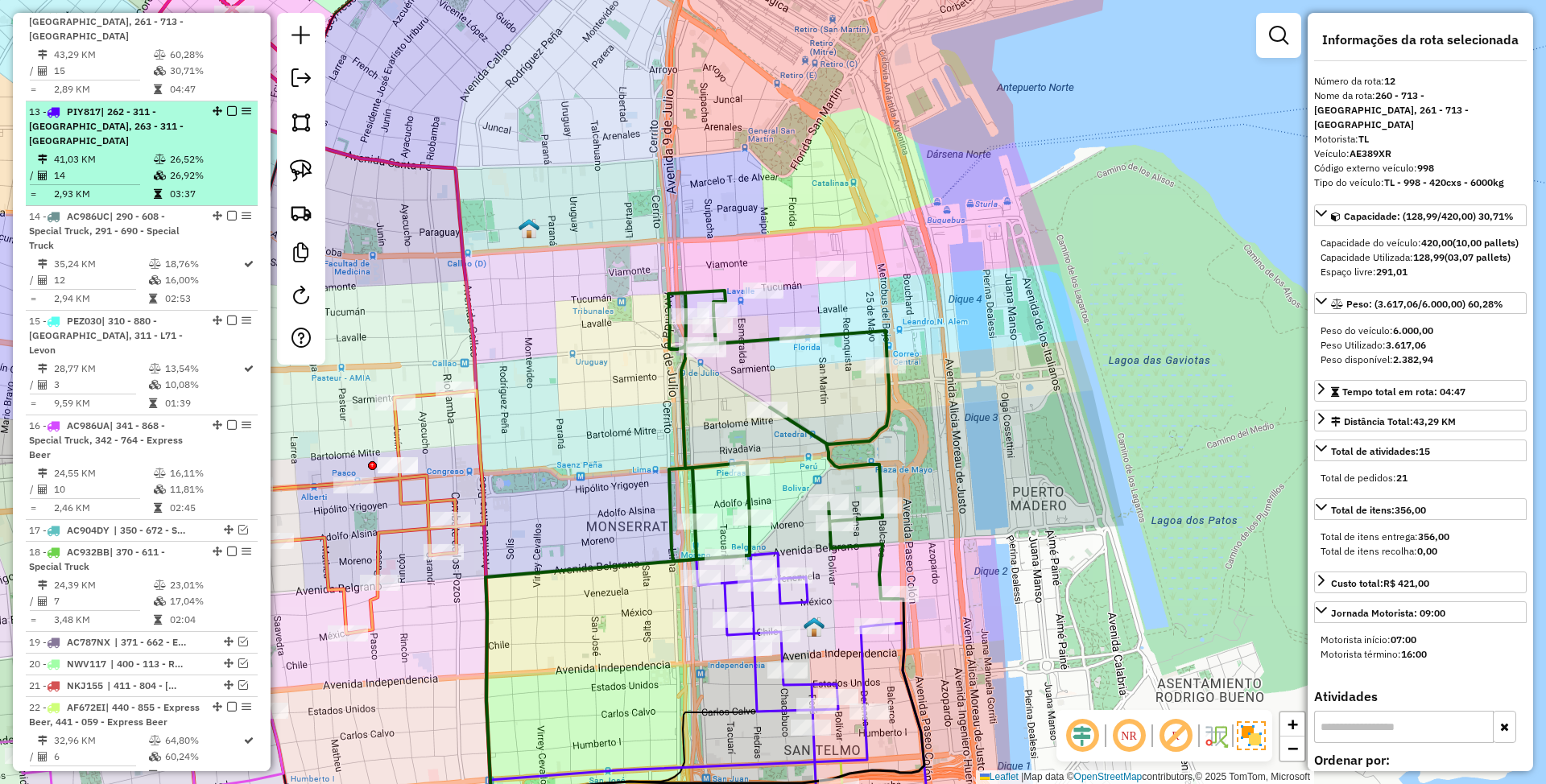
scroll to position [852, 0]
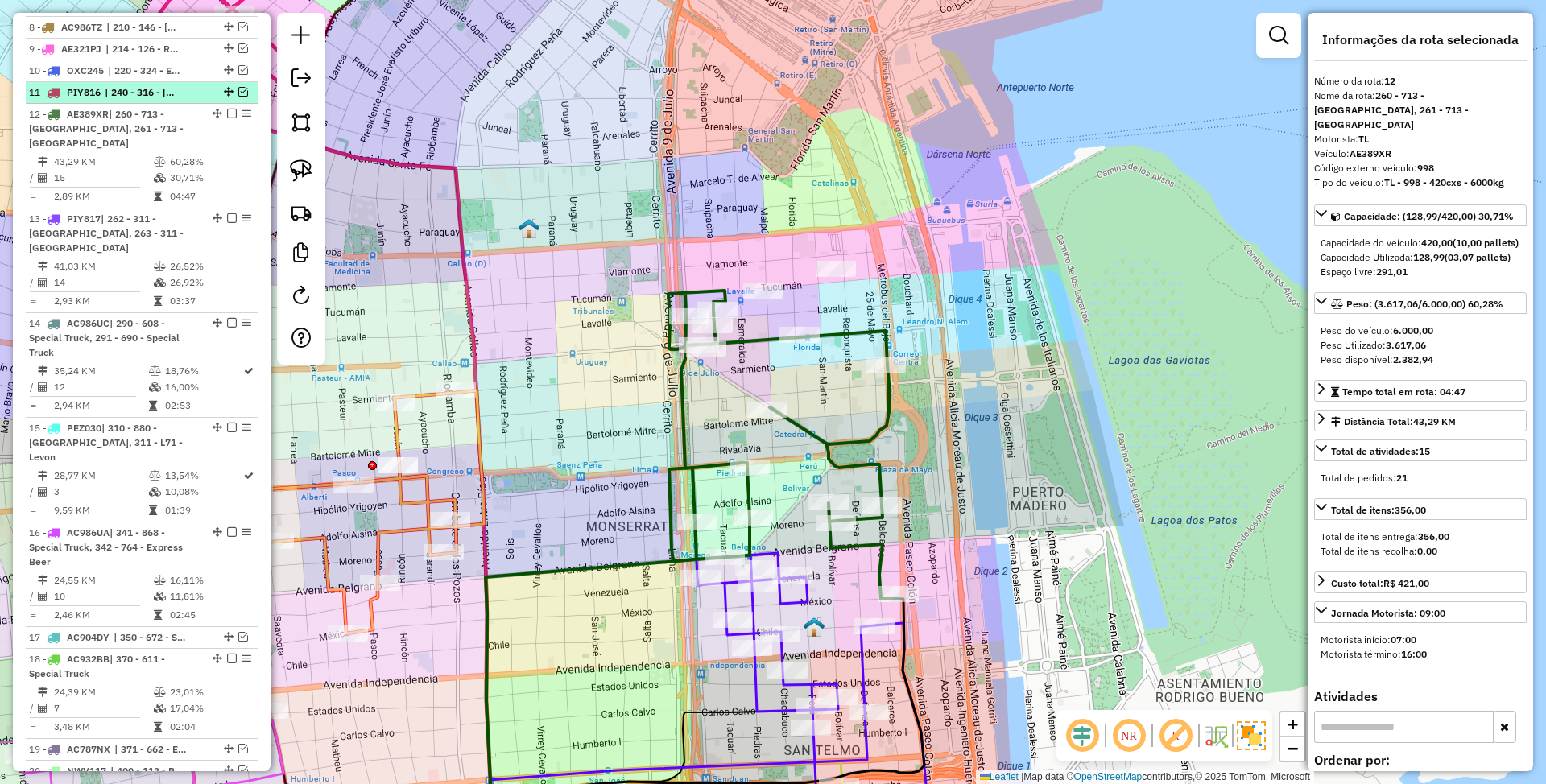
click at [239, 97] on em at bounding box center [243, 92] width 10 height 10
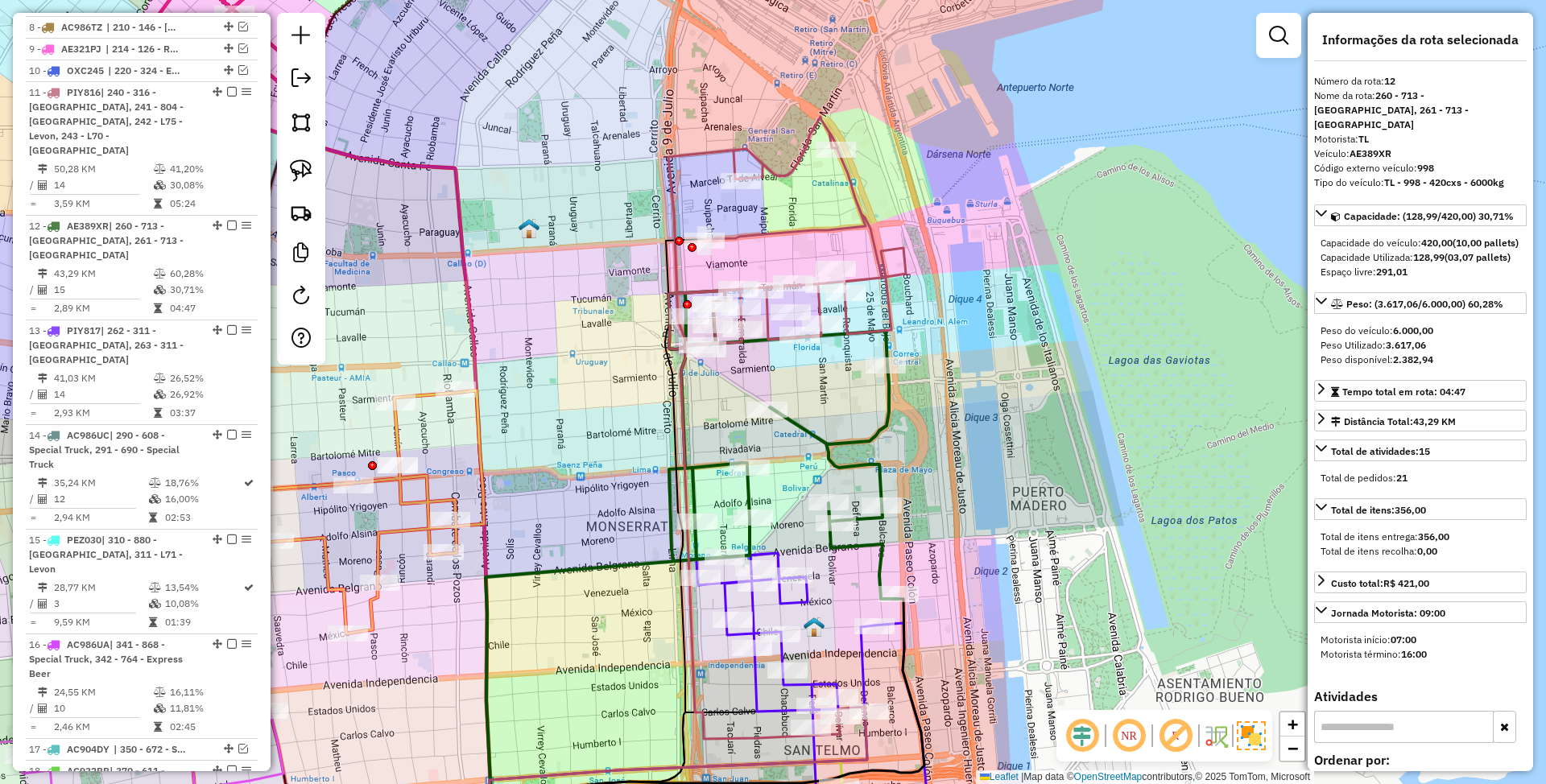
click at [890, 272] on icon at bounding box center [787, 428] width 238 height 623
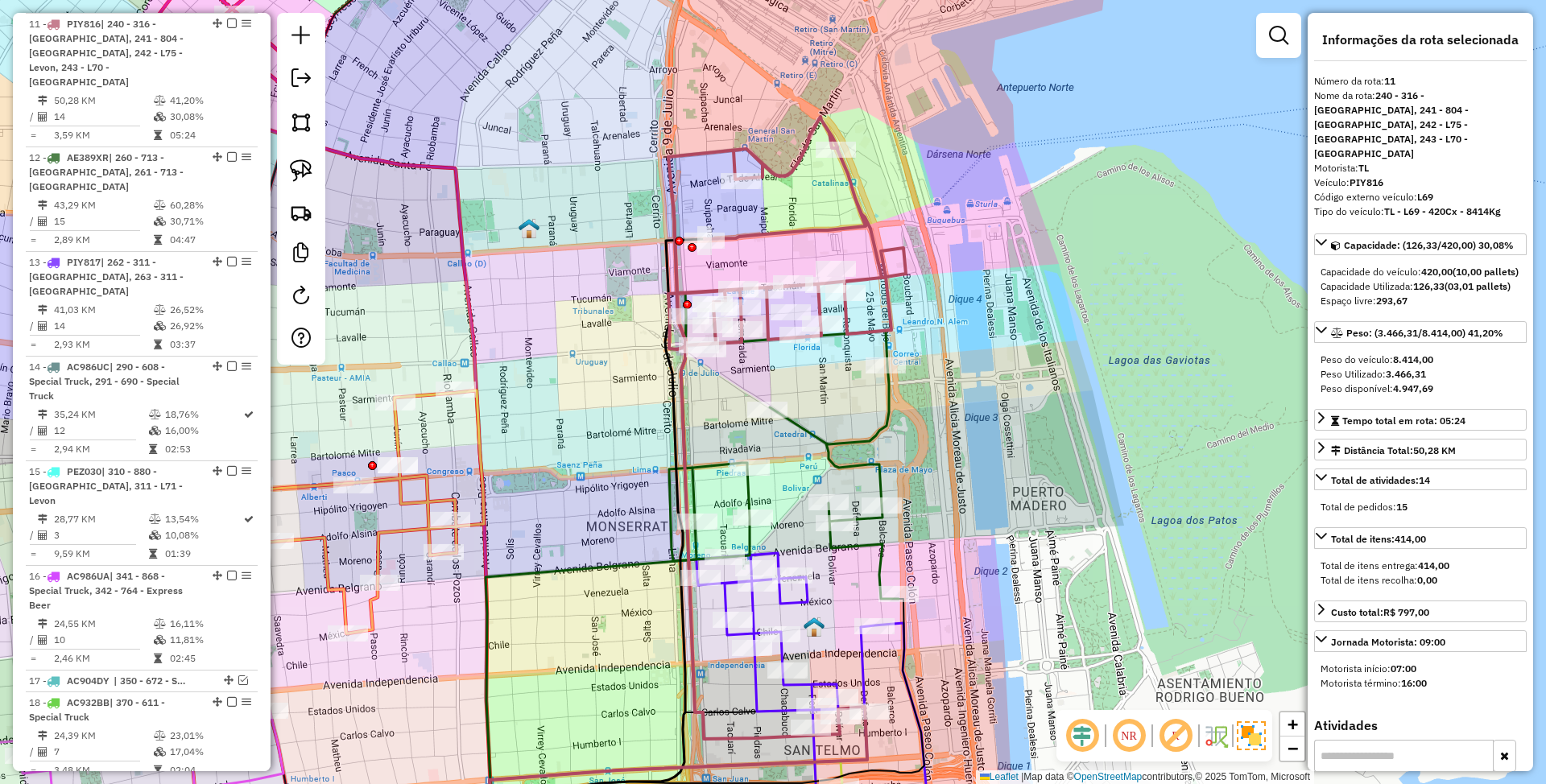
scroll to position [938, 0]
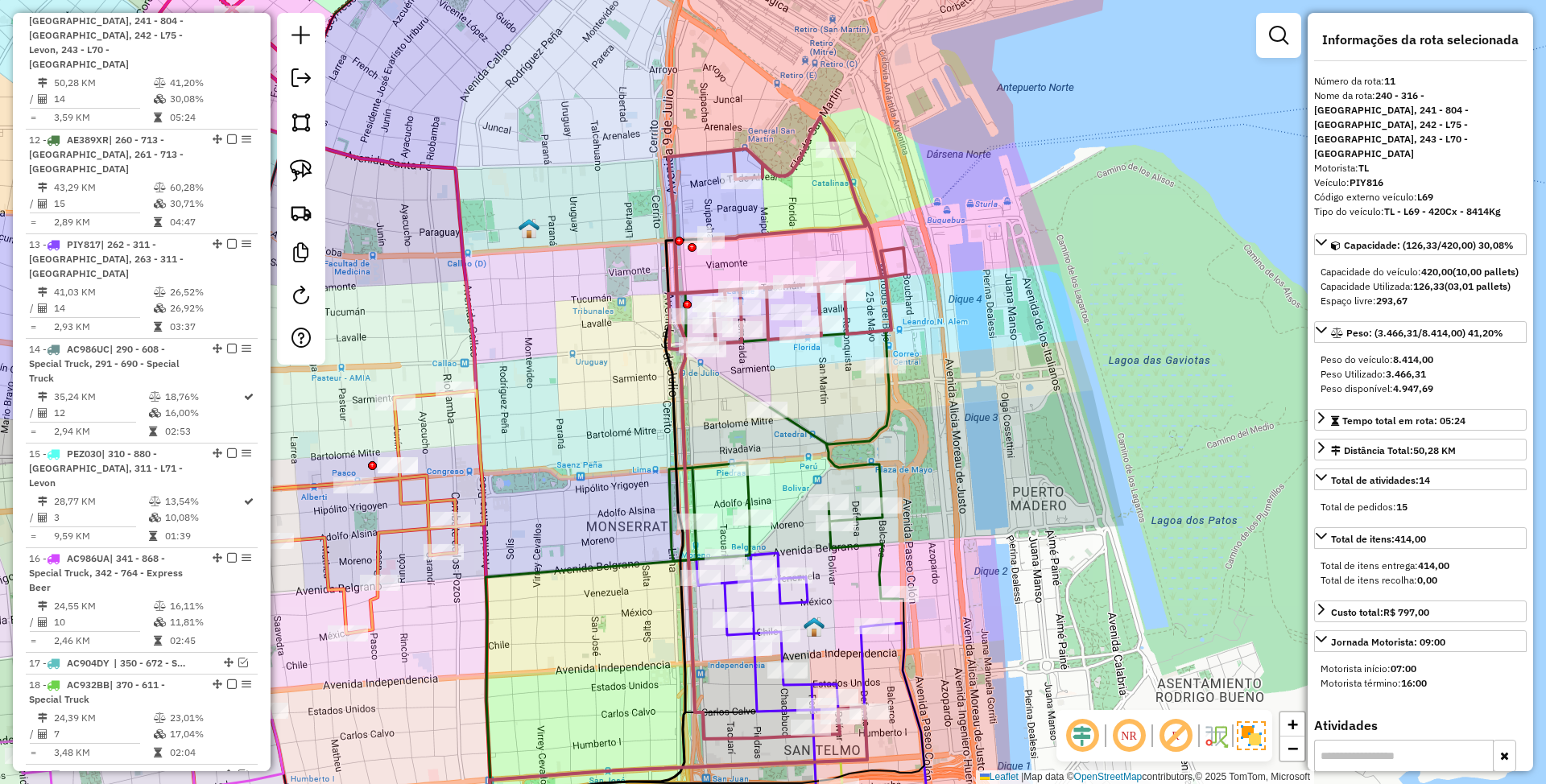
click at [823, 436] on icon at bounding box center [783, 444] width 231 height 308
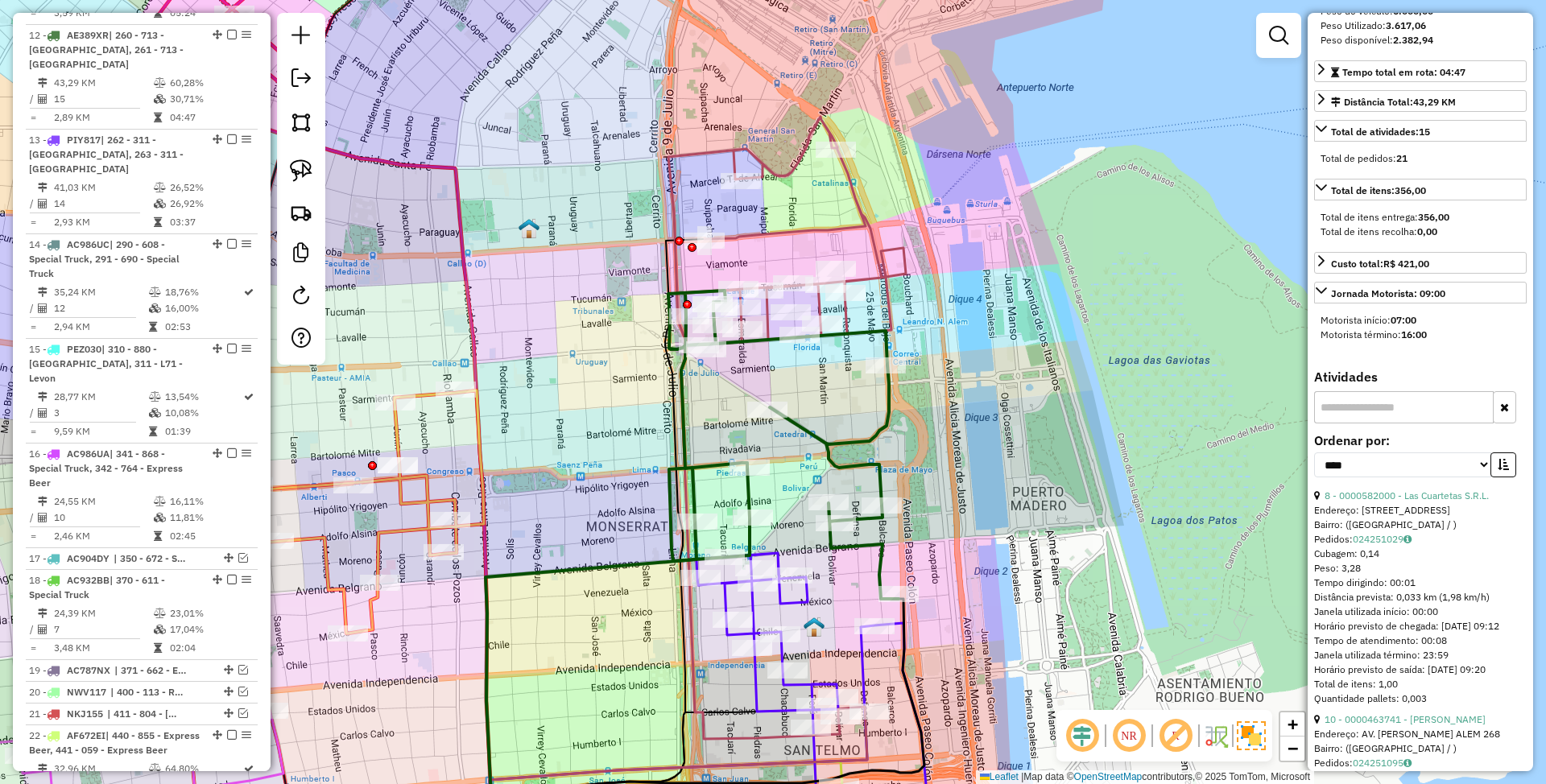
scroll to position [322, 0]
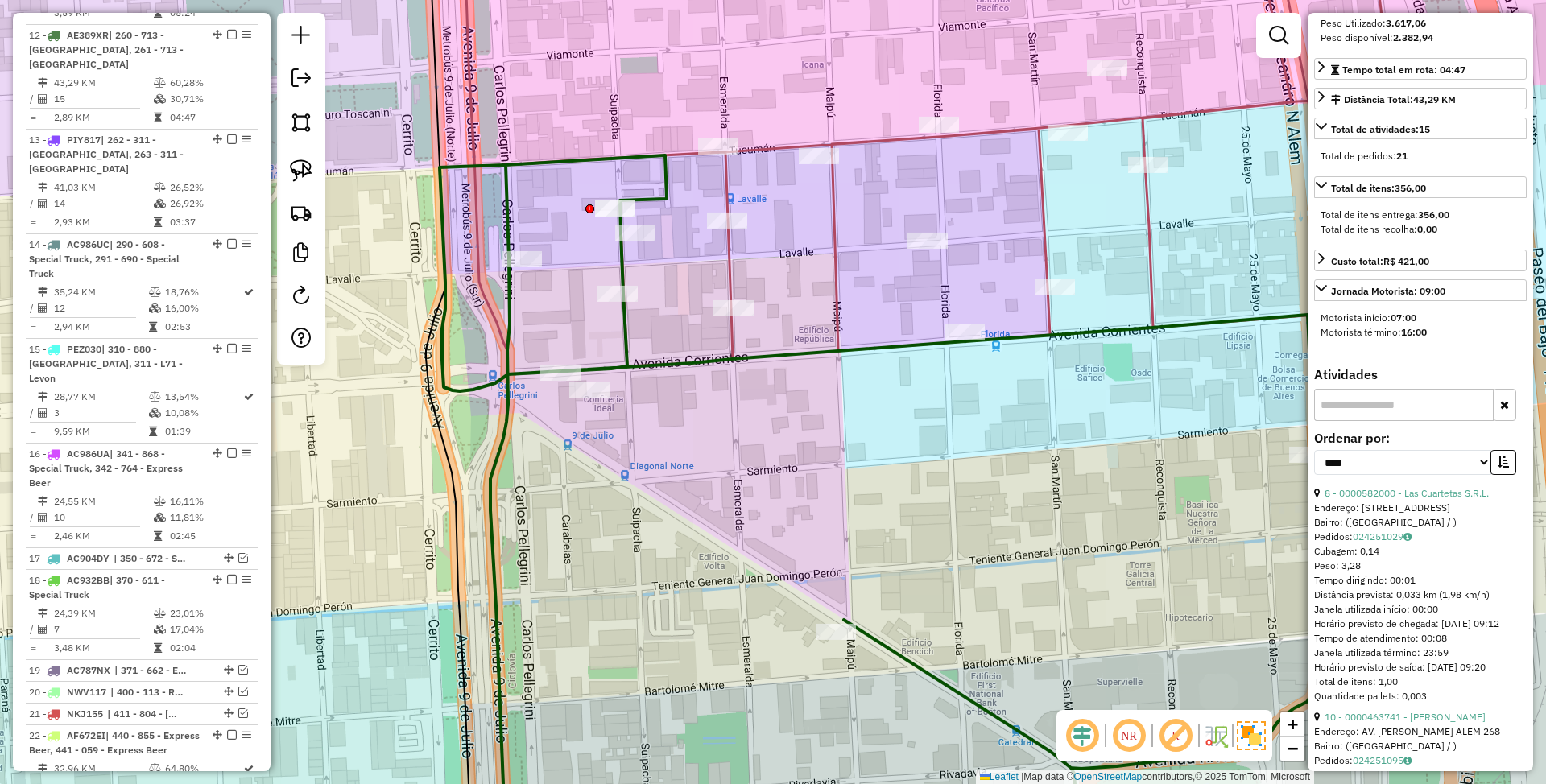
click at [832, 289] on icon at bounding box center [914, 393] width 951 height 942
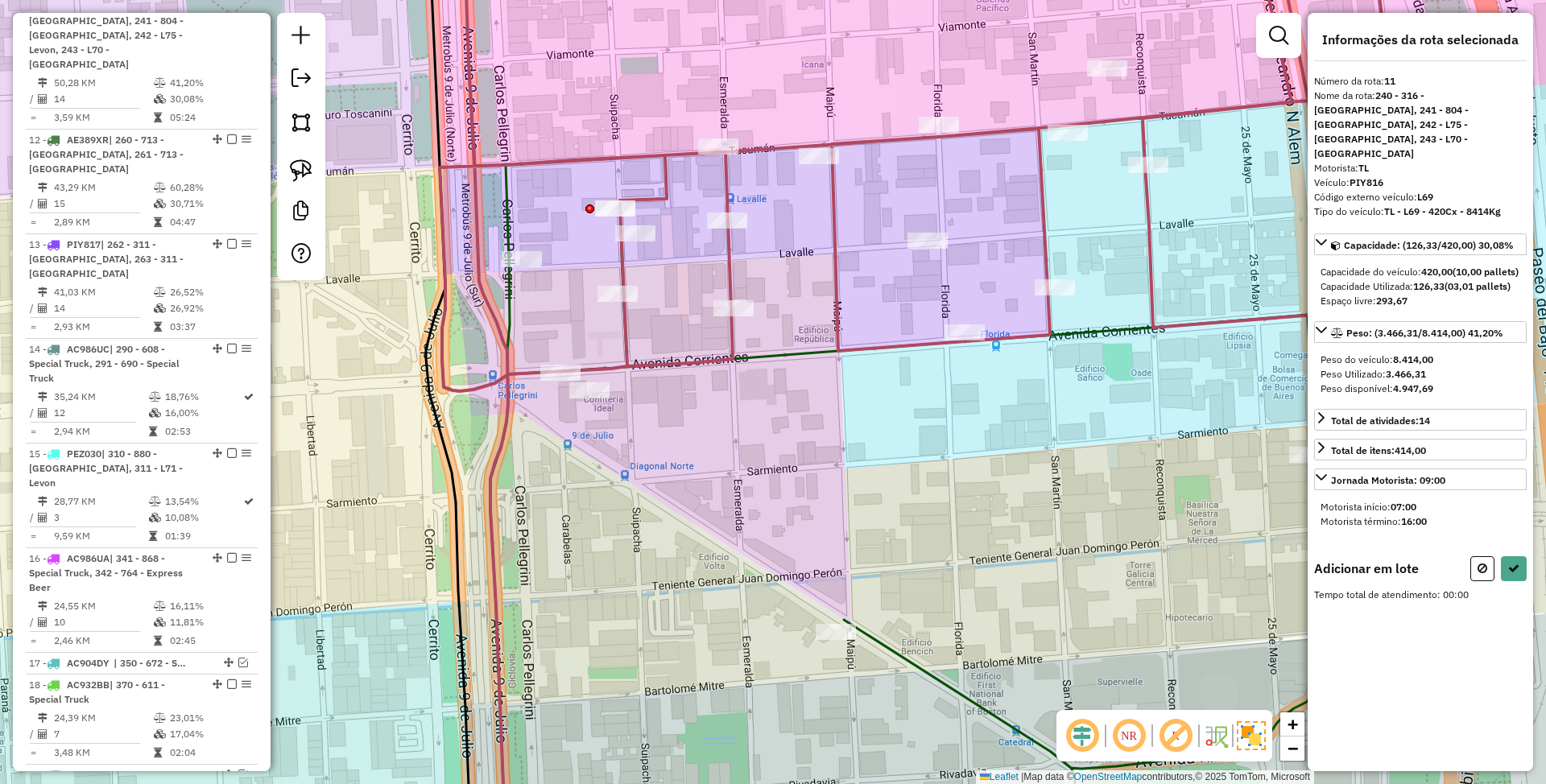
scroll to position [0, 0]
drag, startPoint x: 622, startPoint y: 383, endPoint x: 577, endPoint y: 426, distance: 62.2
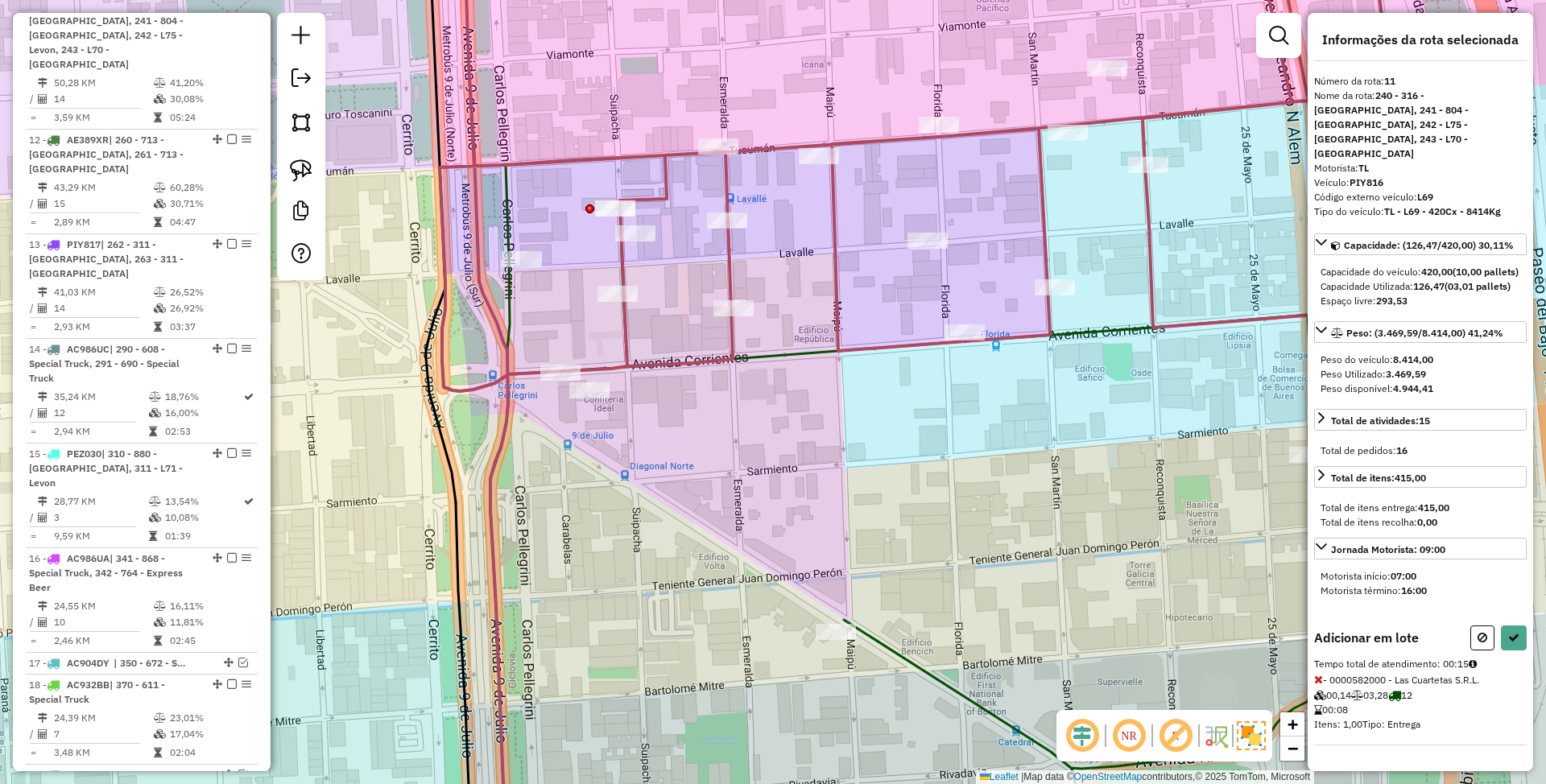
select select "*********"
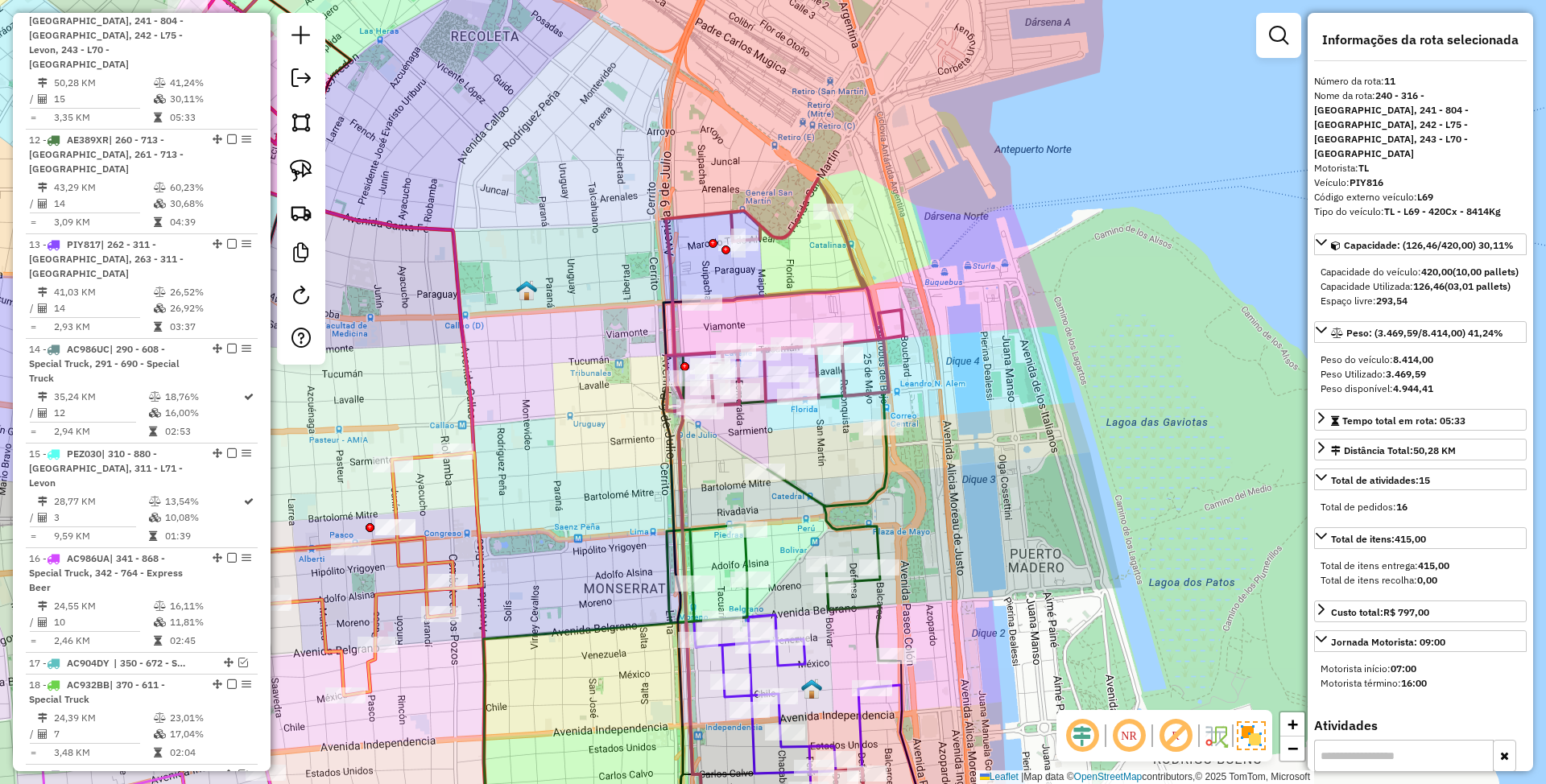
drag, startPoint x: 797, startPoint y: 454, endPoint x: 802, endPoint y: 412, distance: 42.3
click at [802, 412] on div "Janela de atendimento Grade de atendimento Capacidade Transportadoras Veículos …" at bounding box center [773, 392] width 1546 height 784
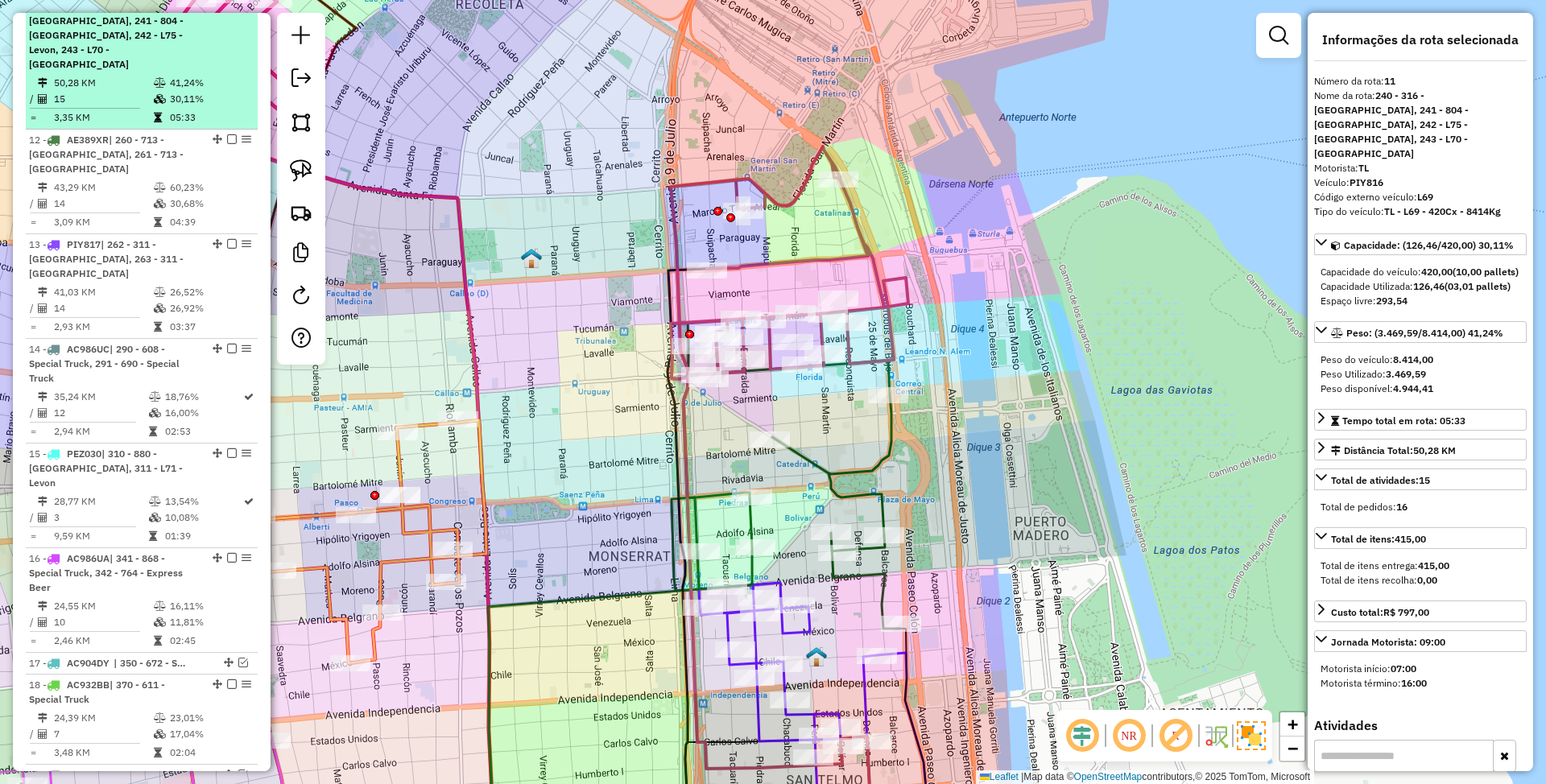
click at [229, 11] on em at bounding box center [232, 6] width 10 height 10
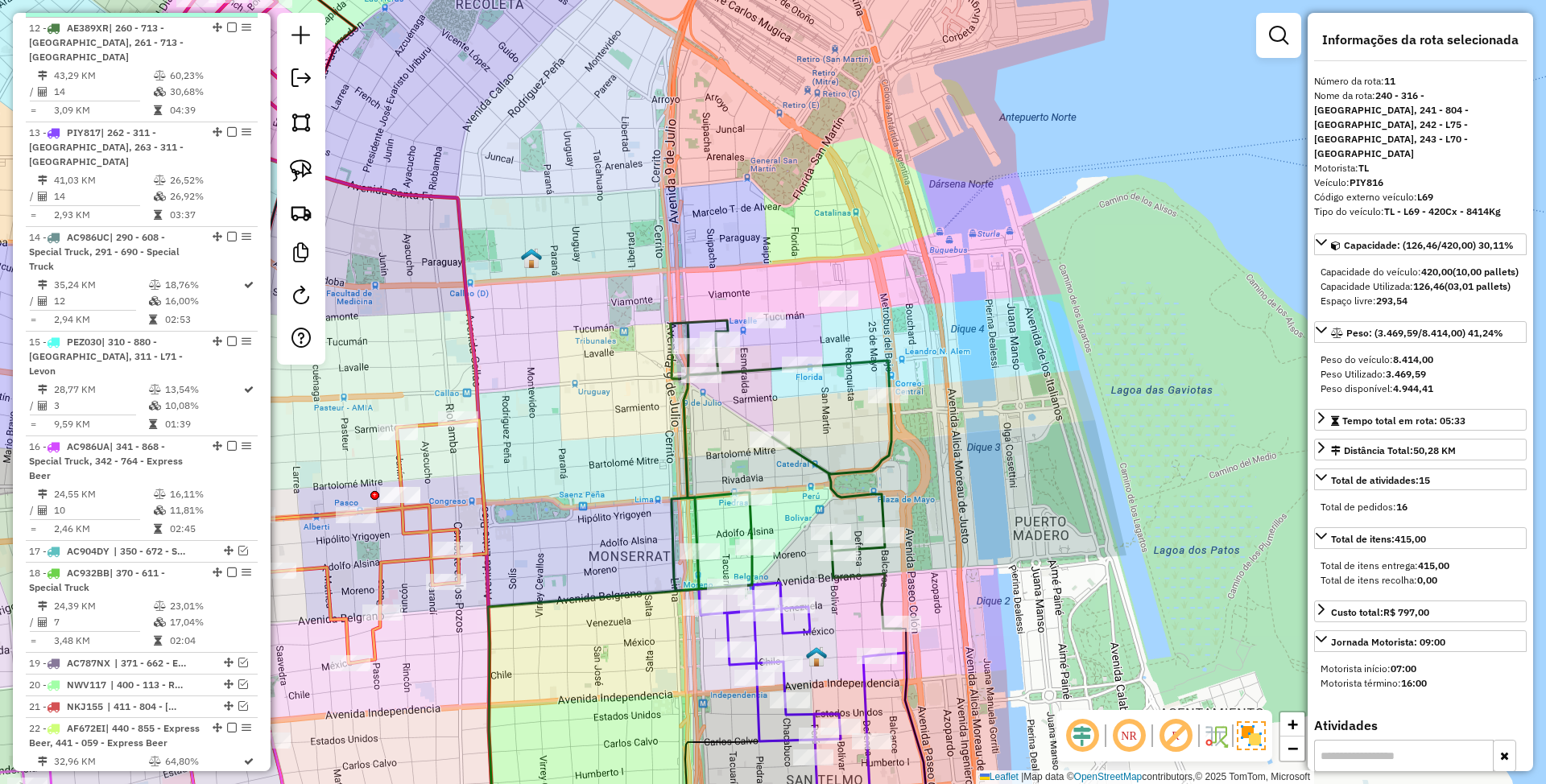
scroll to position [854, 0]
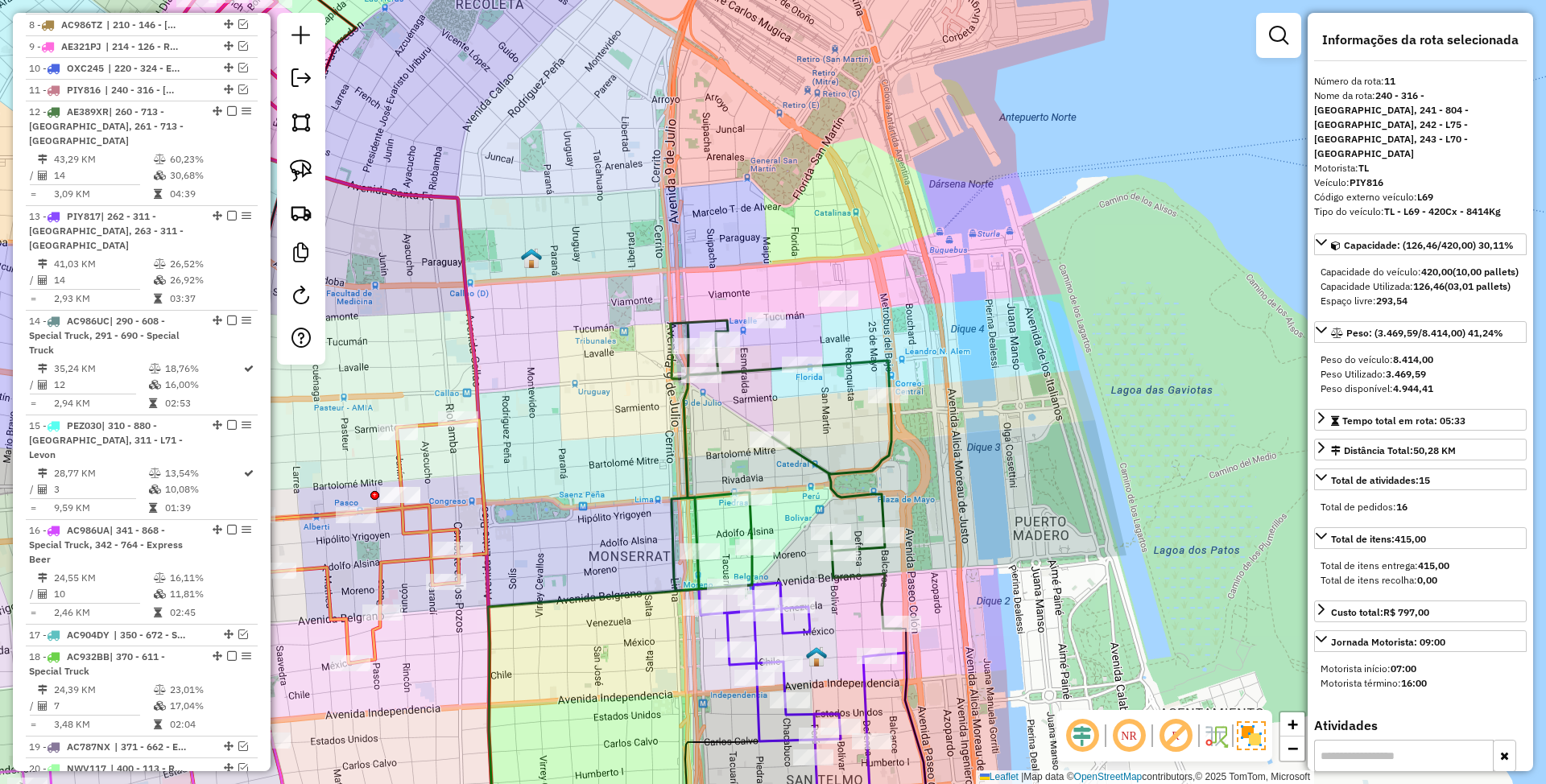
click at [849, 470] on icon at bounding box center [786, 474] width 231 height 308
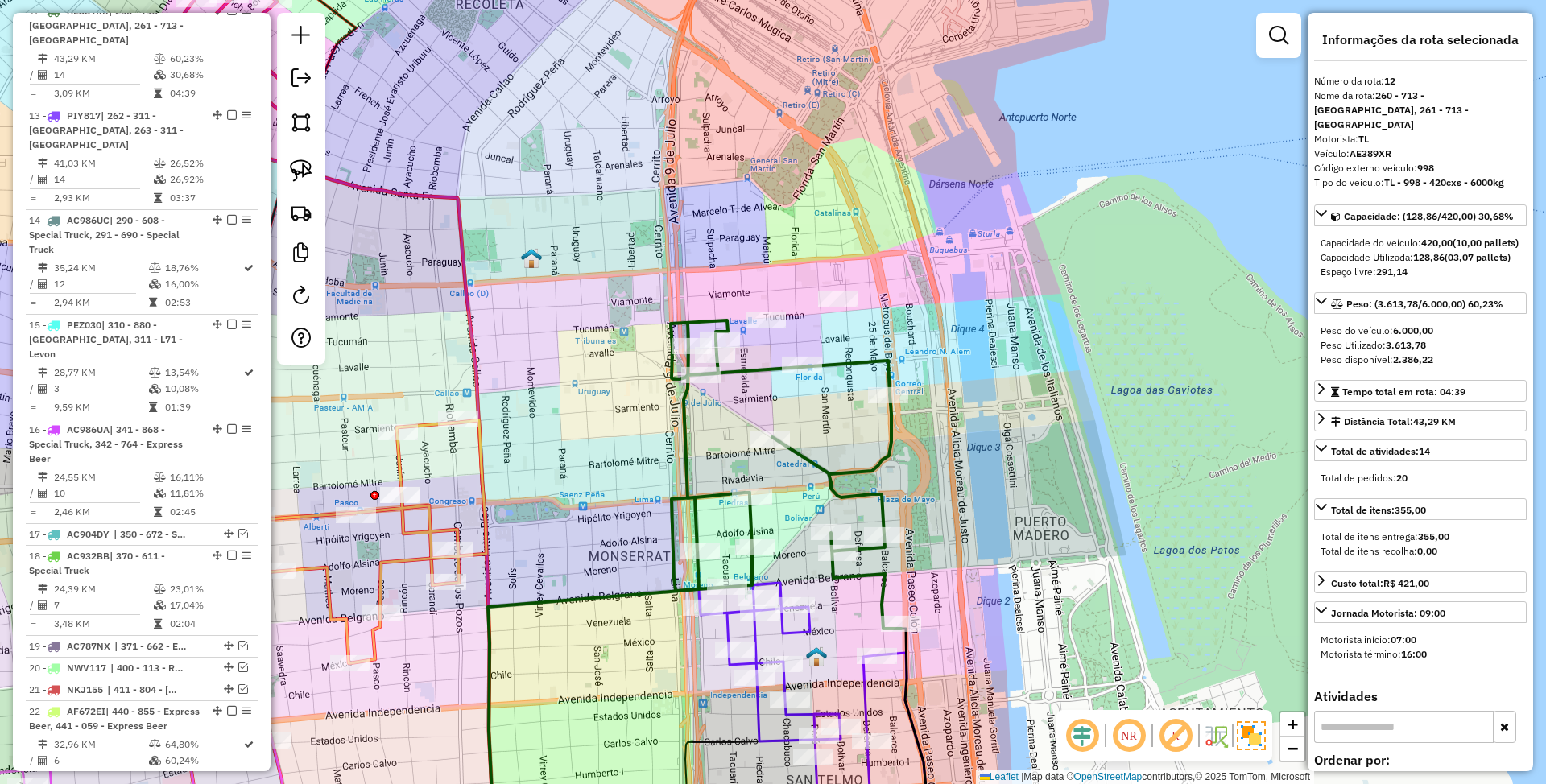
scroll to position [959, 0]
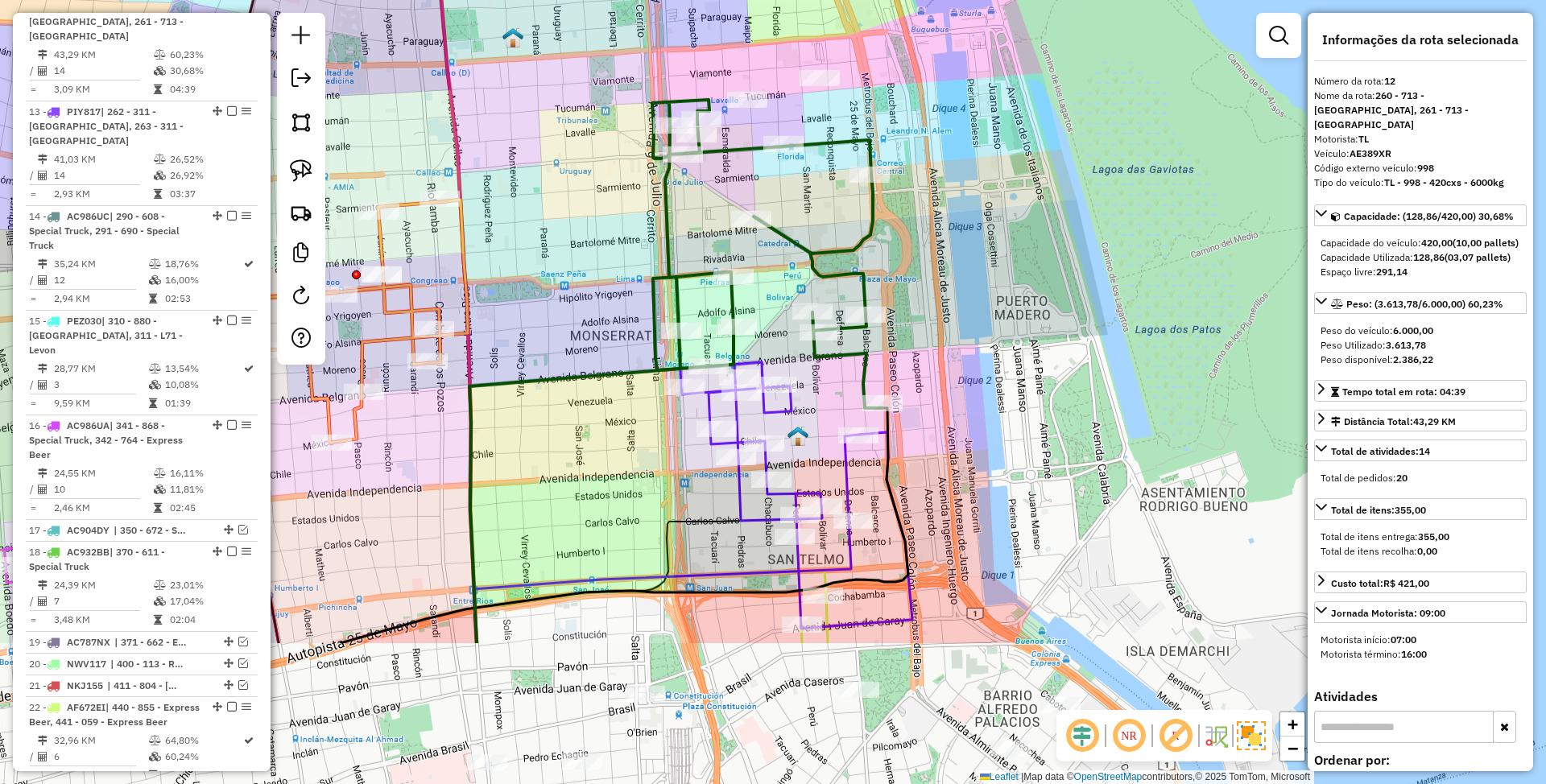
drag, startPoint x: 848, startPoint y: 427, endPoint x: 829, endPoint y: 207, distance: 220.8
click at [829, 207] on div "Janela de atendimento Grade de atendimento Capacidade Transportadoras Veículos …" at bounding box center [773, 392] width 1546 height 784
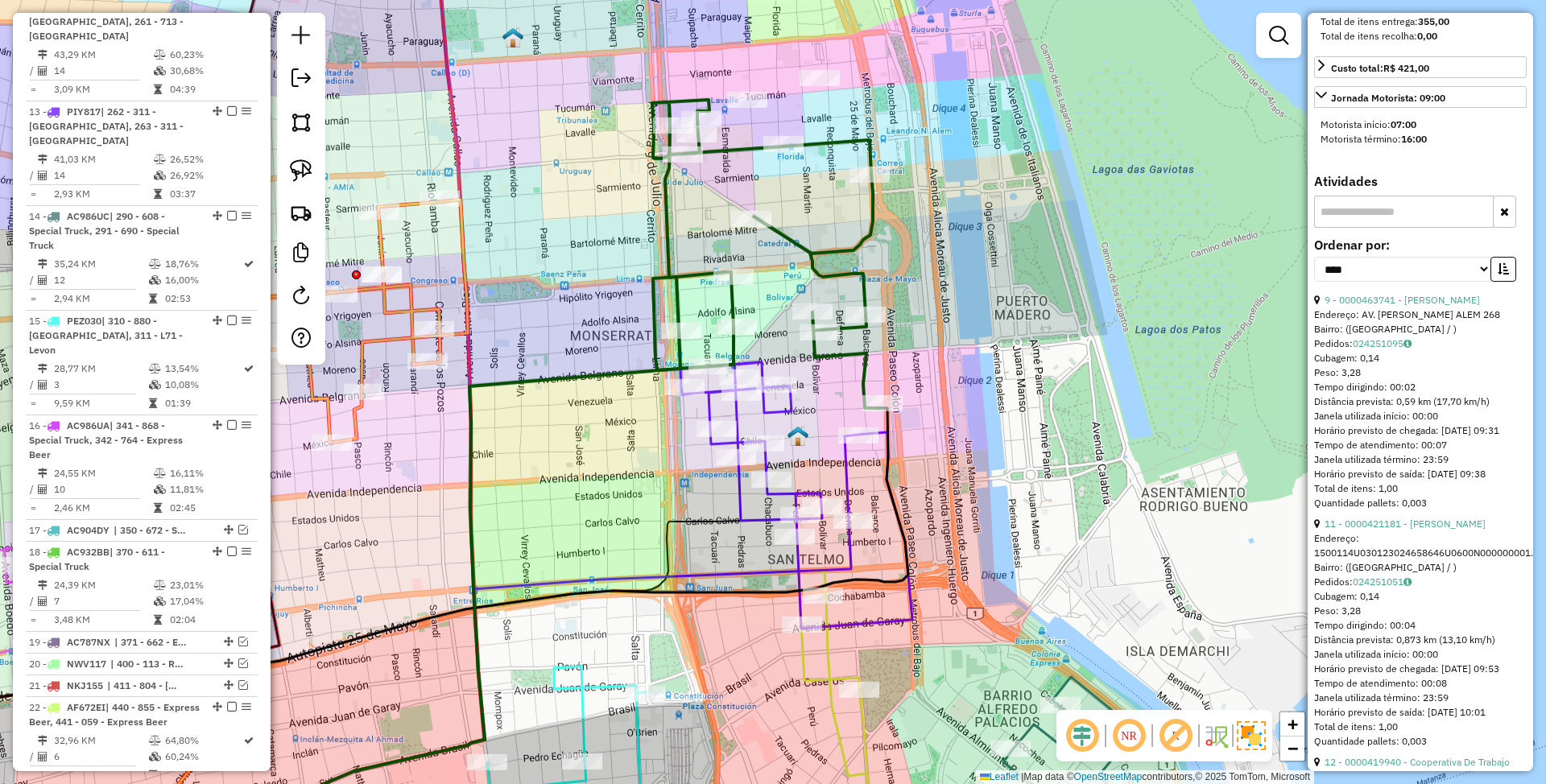
scroll to position [537, 0]
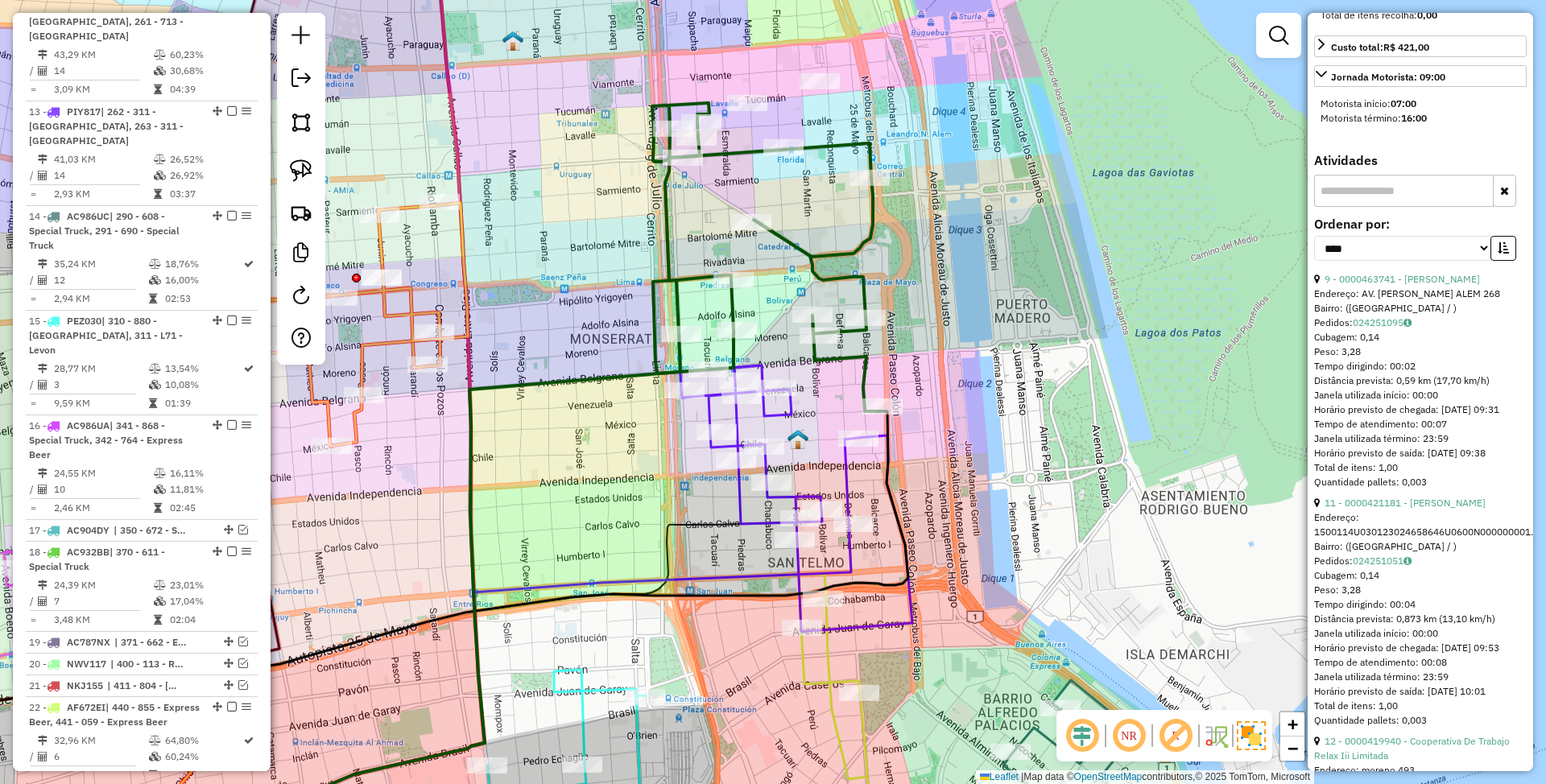
drag, startPoint x: 831, startPoint y: 200, endPoint x: 823, endPoint y: 303, distance: 103.3
click at [823, 303] on div "Janela de atendimento Grade de atendimento Capacidade Transportadoras Veículos …" at bounding box center [773, 392] width 1546 height 784
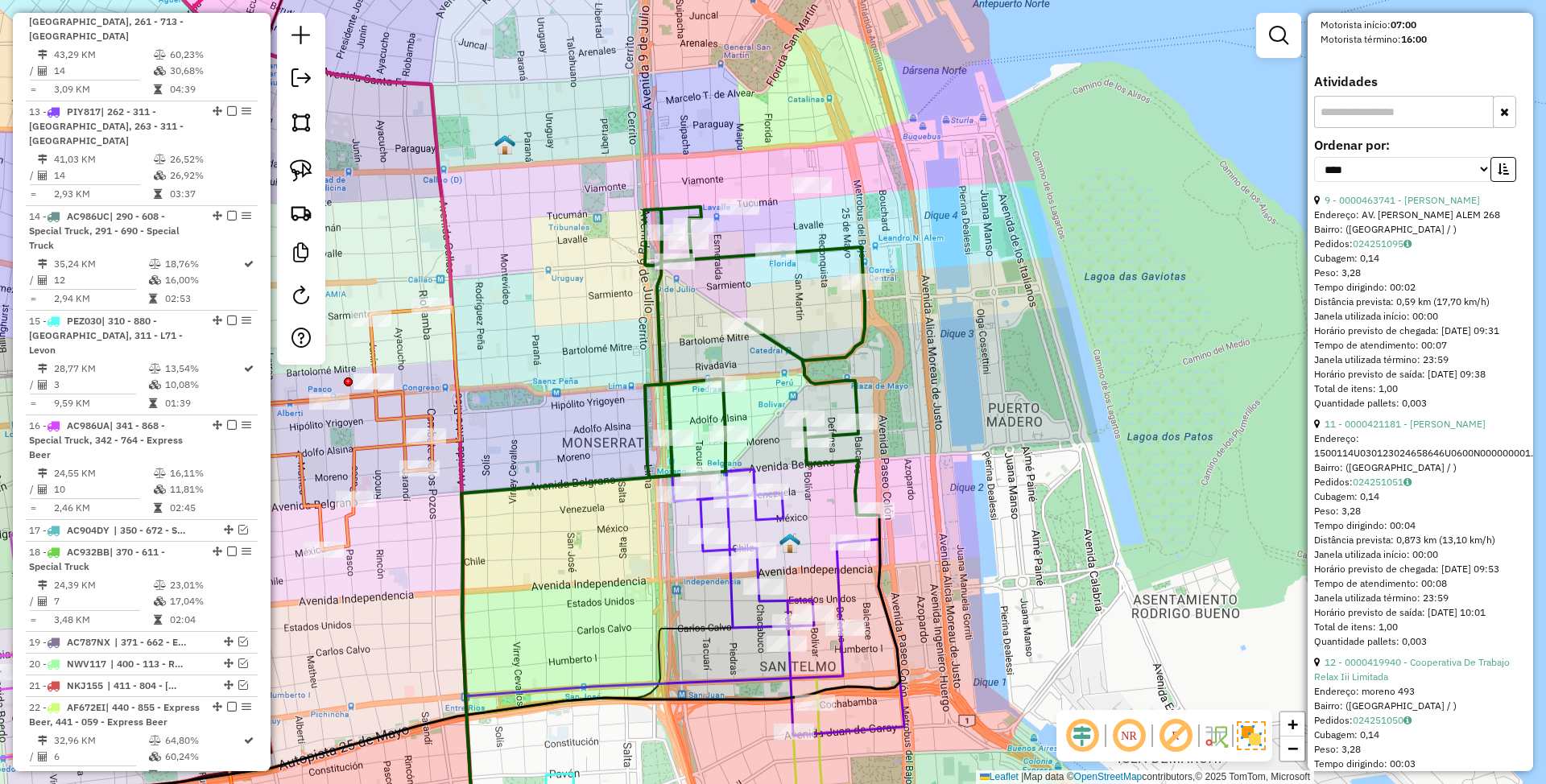
scroll to position [0, 0]
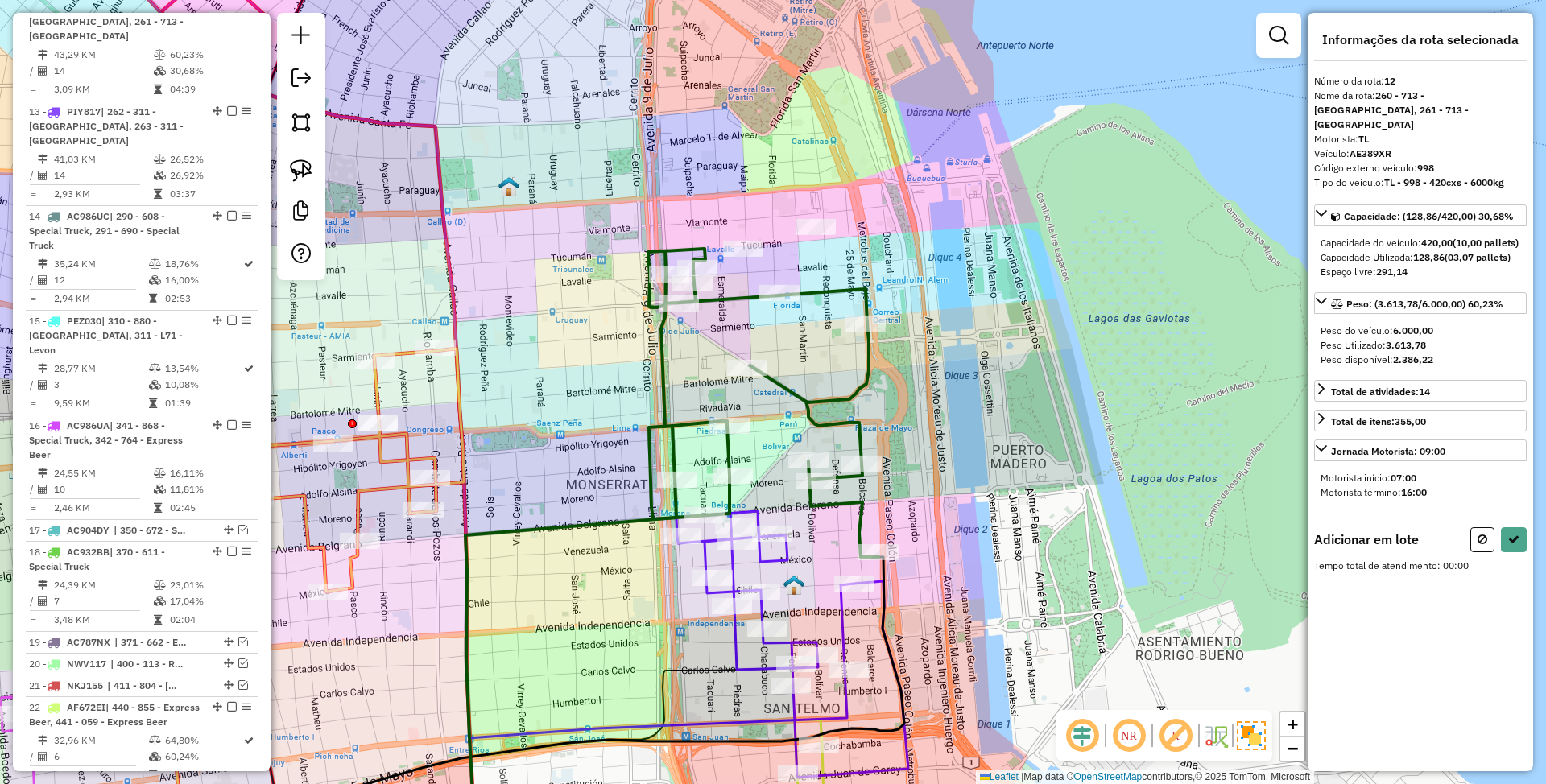
drag, startPoint x: 729, startPoint y: 176, endPoint x: 733, endPoint y: 203, distance: 27.3
click at [733, 204] on div "Janela de atendimento Grade de atendimento Capacidade Transportadoras Veículos …" at bounding box center [773, 392] width 1546 height 784
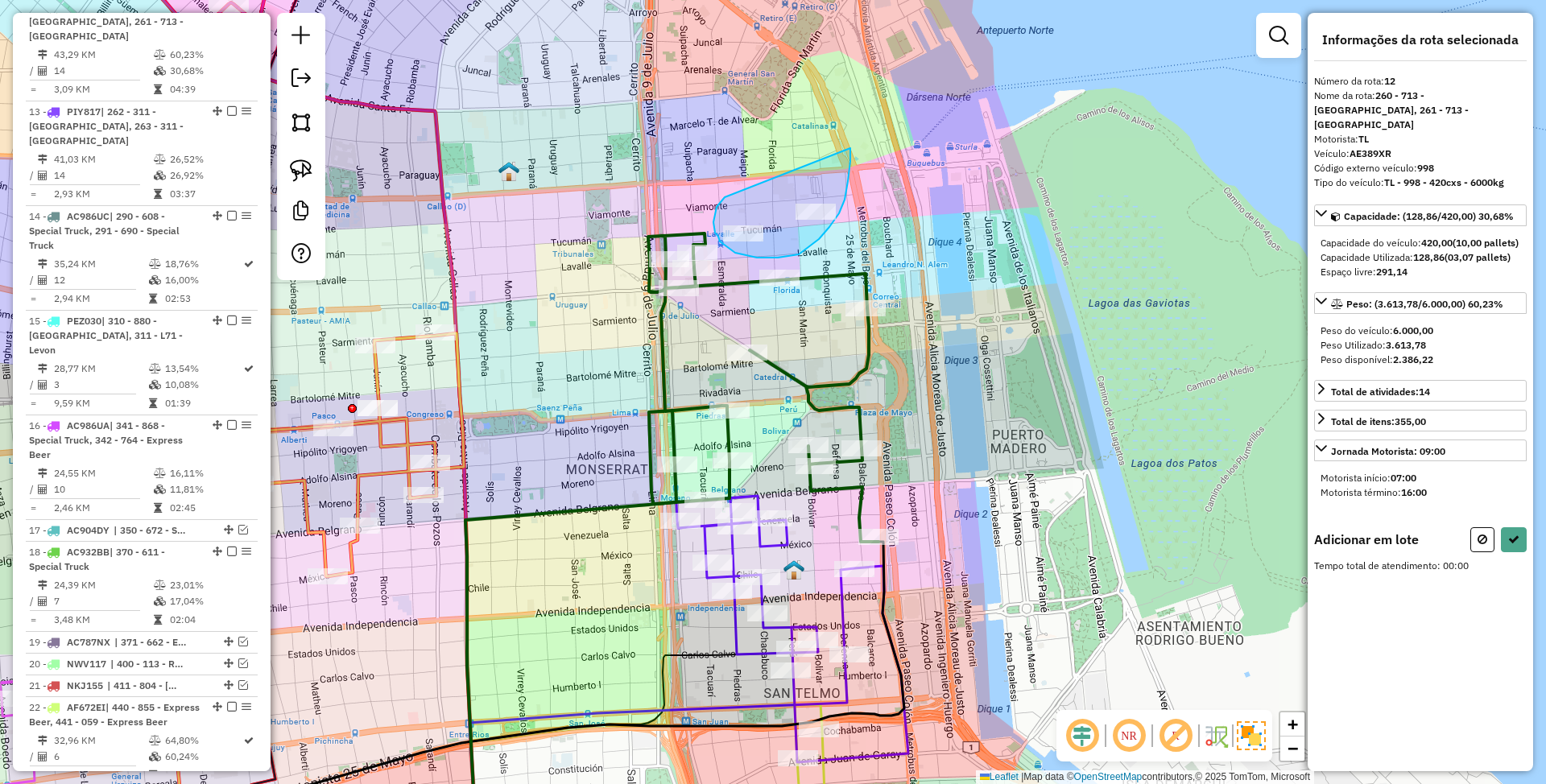
drag, startPoint x: 725, startPoint y: 197, endPoint x: 851, endPoint y: 148, distance: 135.2
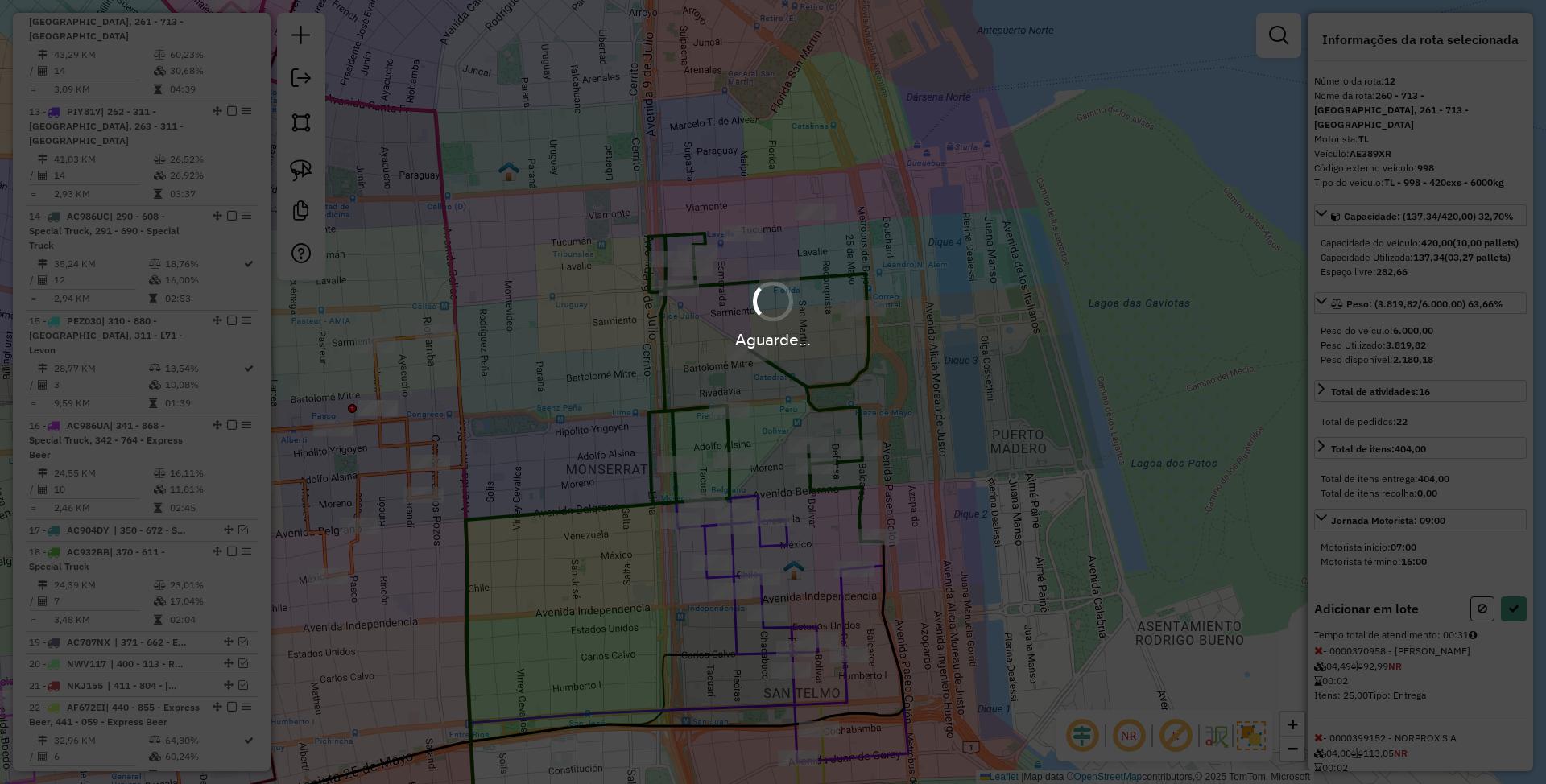
select select "*********"
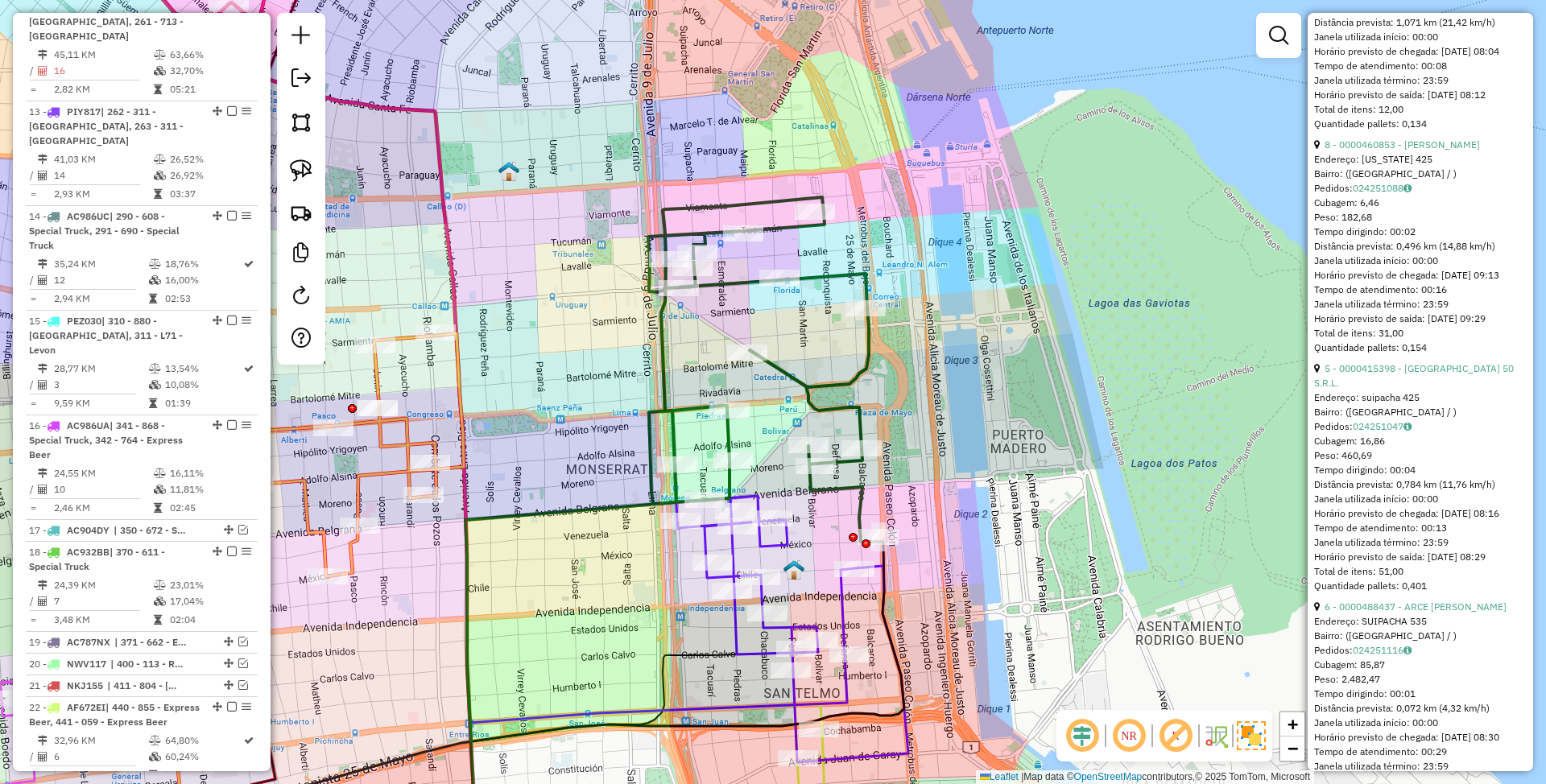
scroll to position [3641, 0]
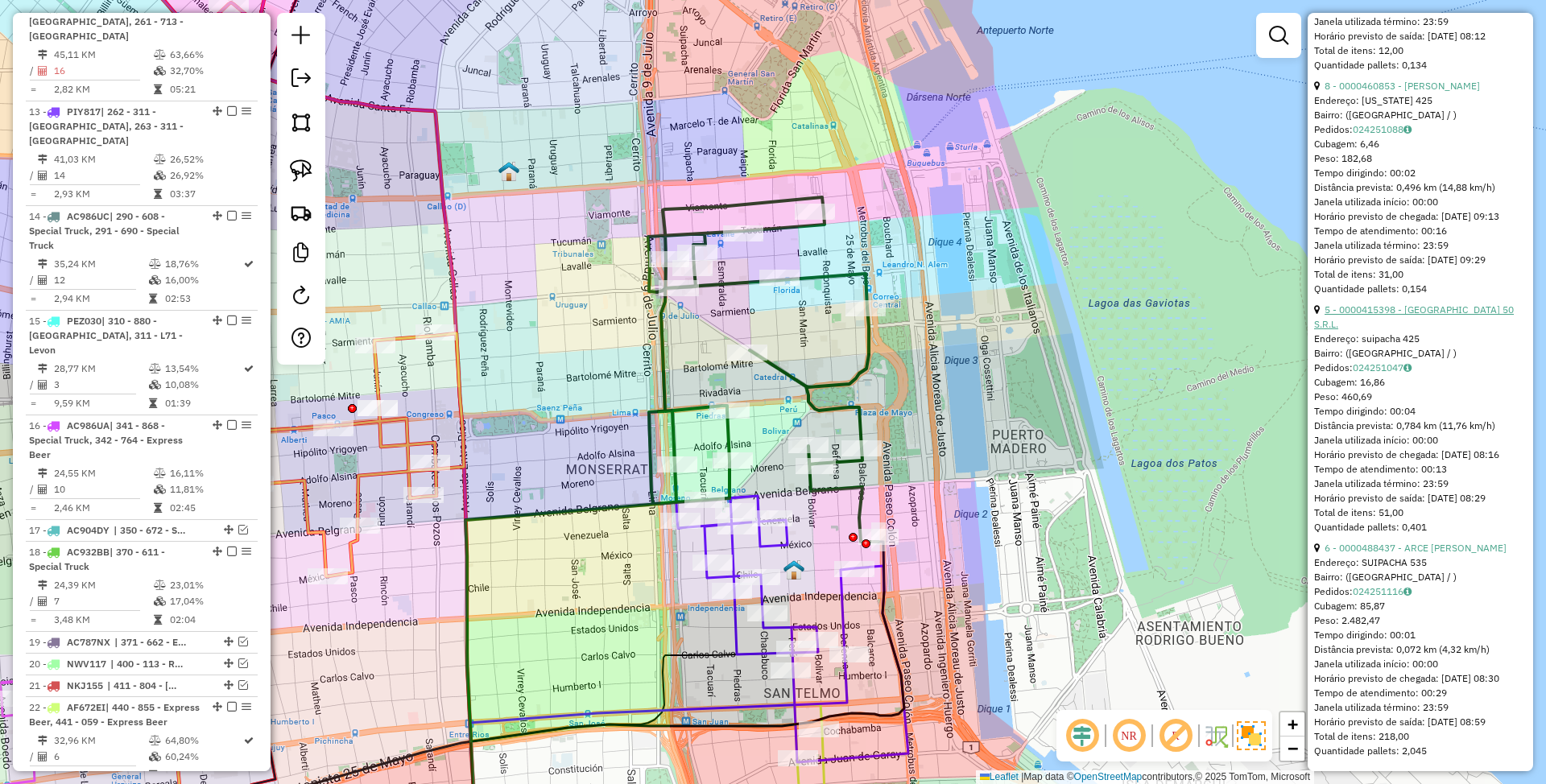
click at [1341, 303] on link "5 - 0000415398 - Buenos Aires 50 S.R.L." at bounding box center [1414, 317] width 200 height 27
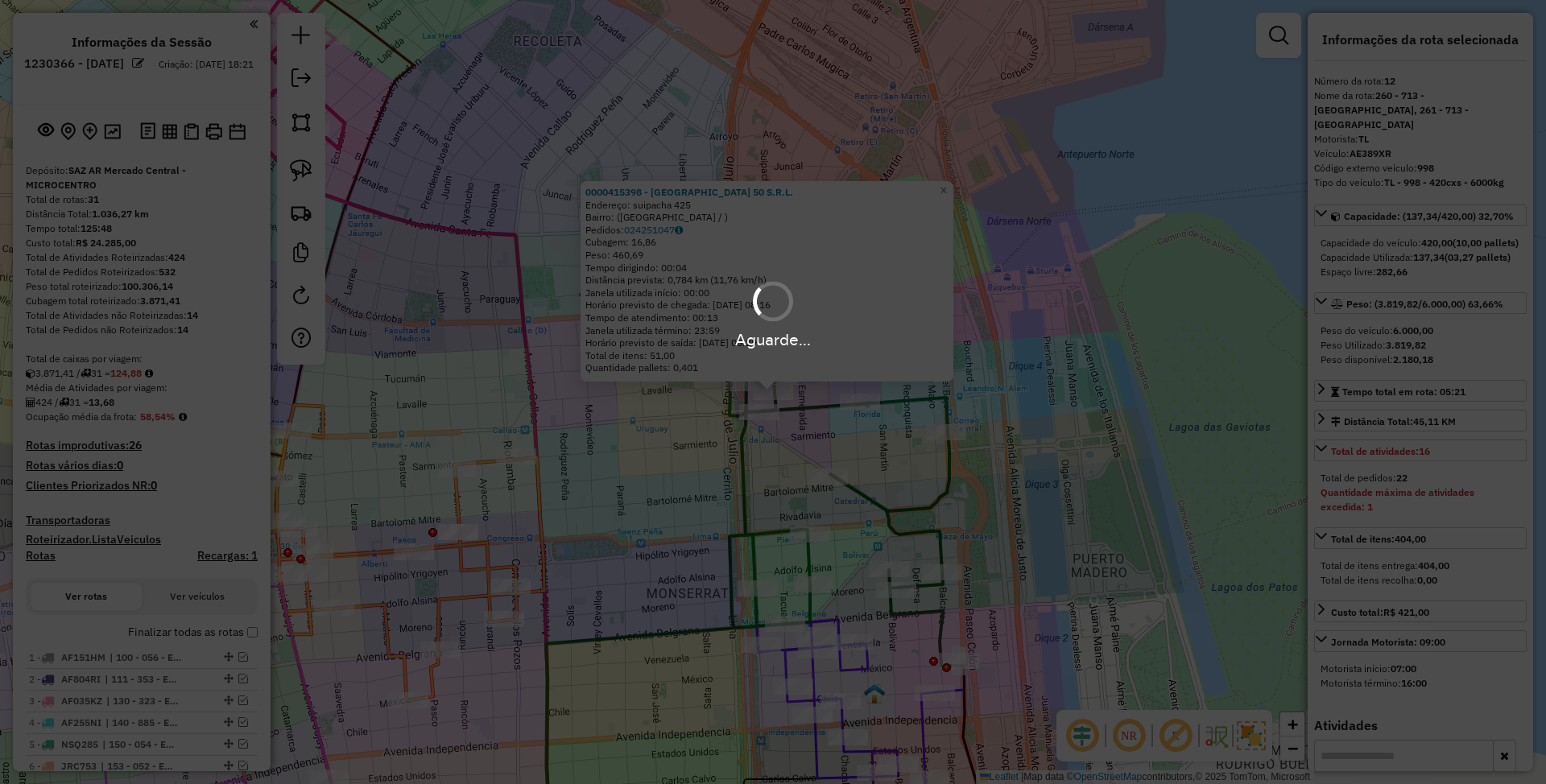
select select "*********"
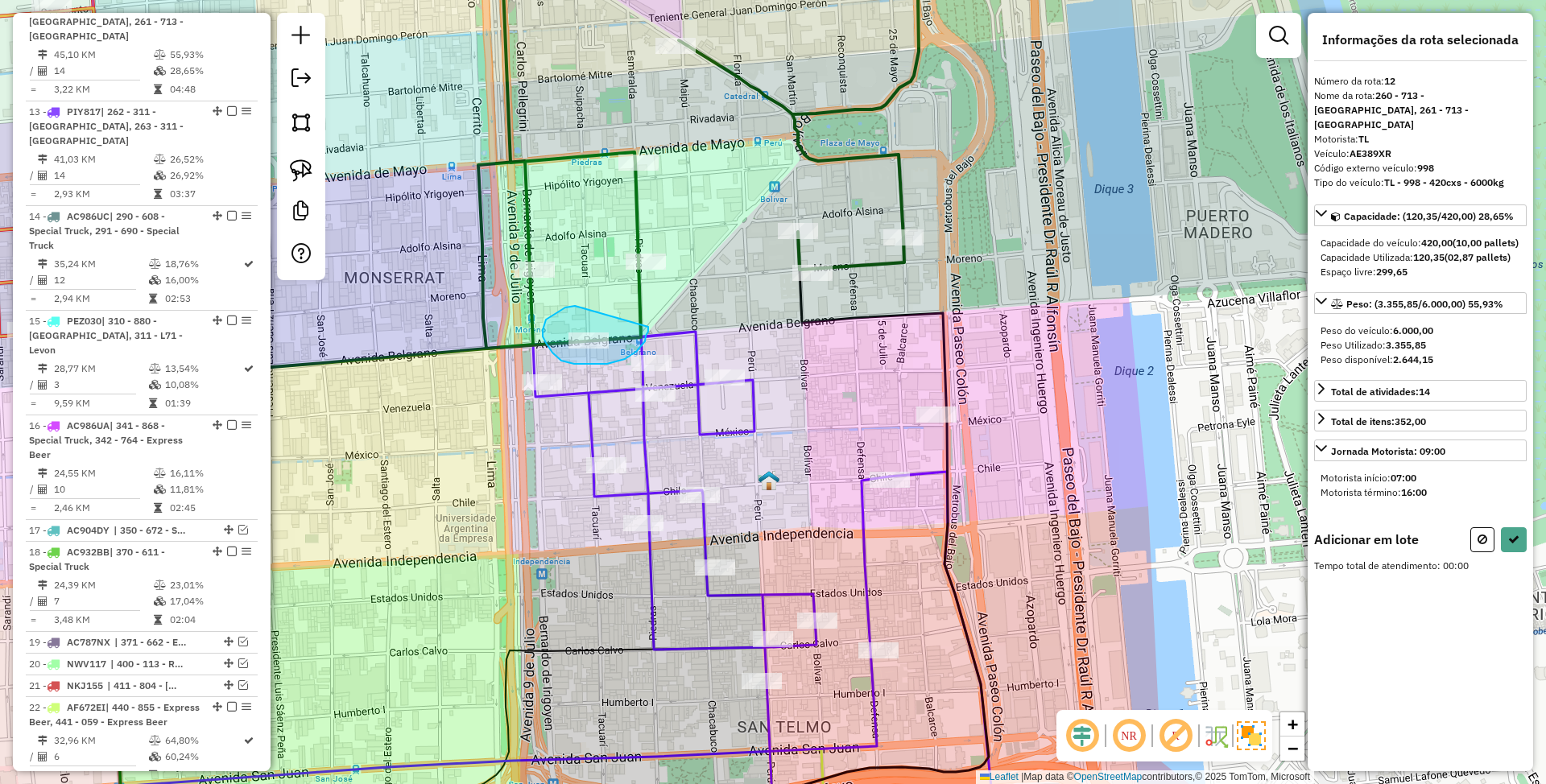
drag, startPoint x: 576, startPoint y: 306, endPoint x: 648, endPoint y: 327, distance: 75.0
click at [1483, 538] on icon at bounding box center [1483, 540] width 10 height 12
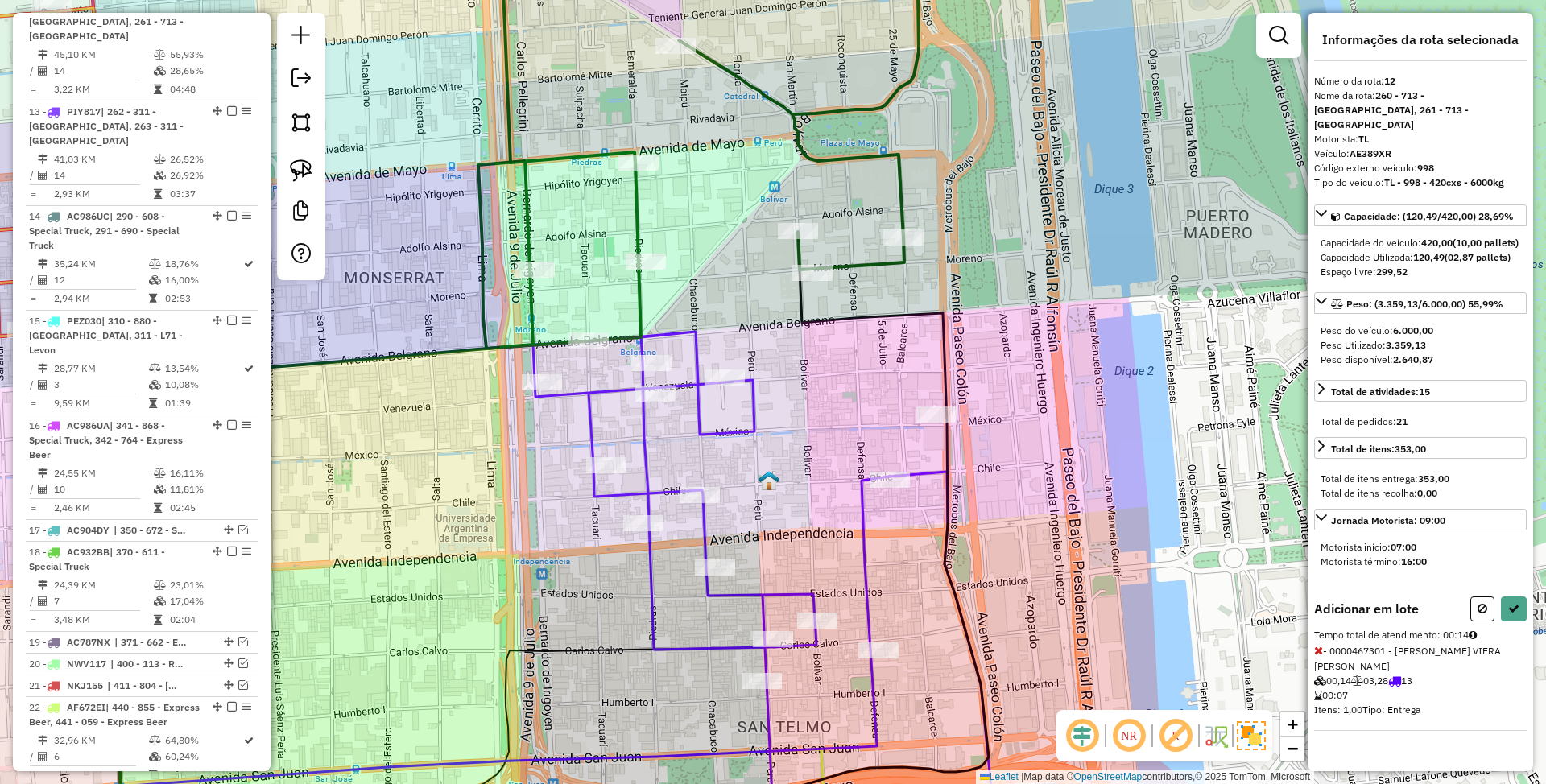
select select "*********"
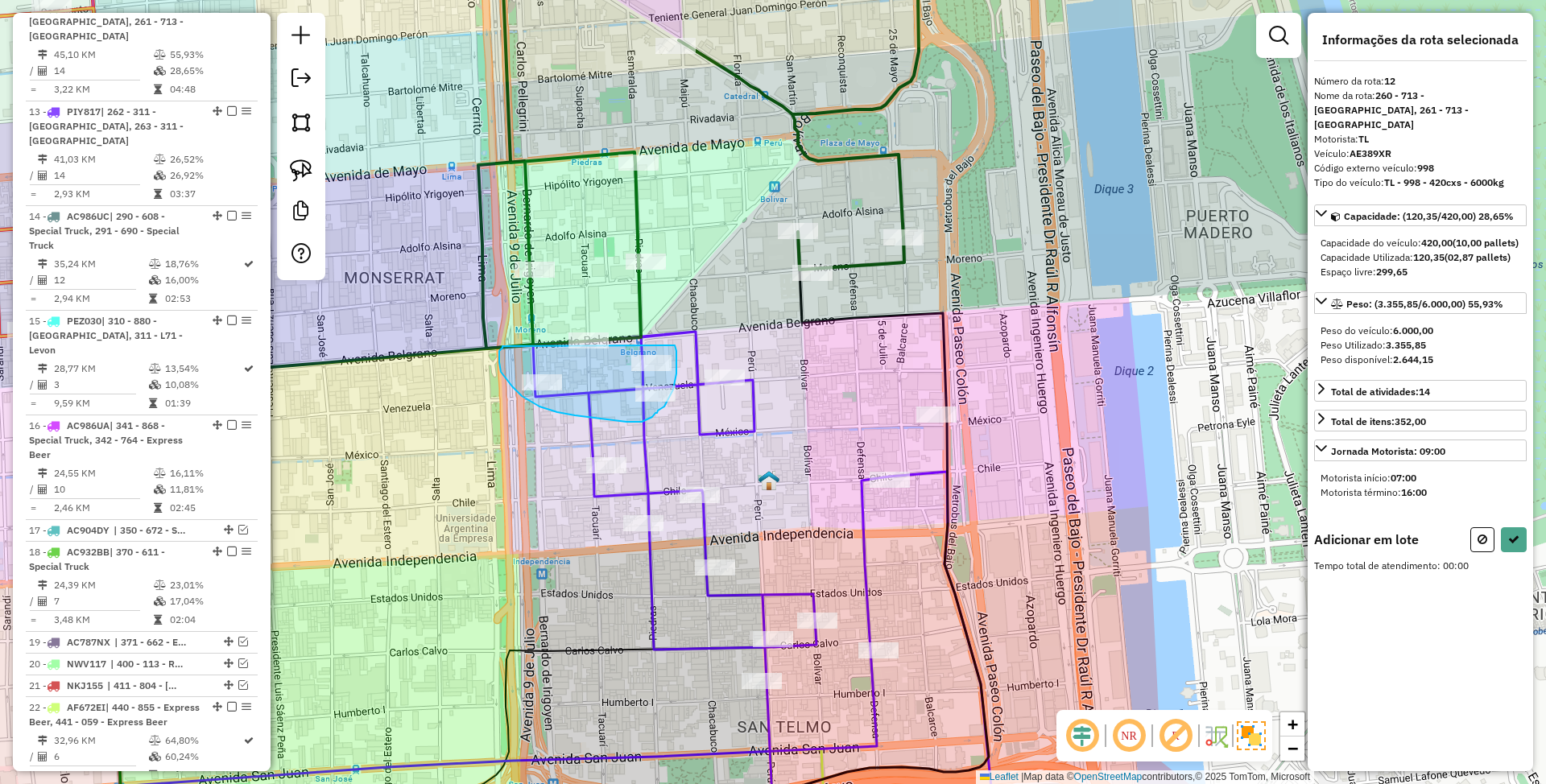
drag, startPoint x: 499, startPoint y: 362, endPoint x: 672, endPoint y: 342, distance: 174.2
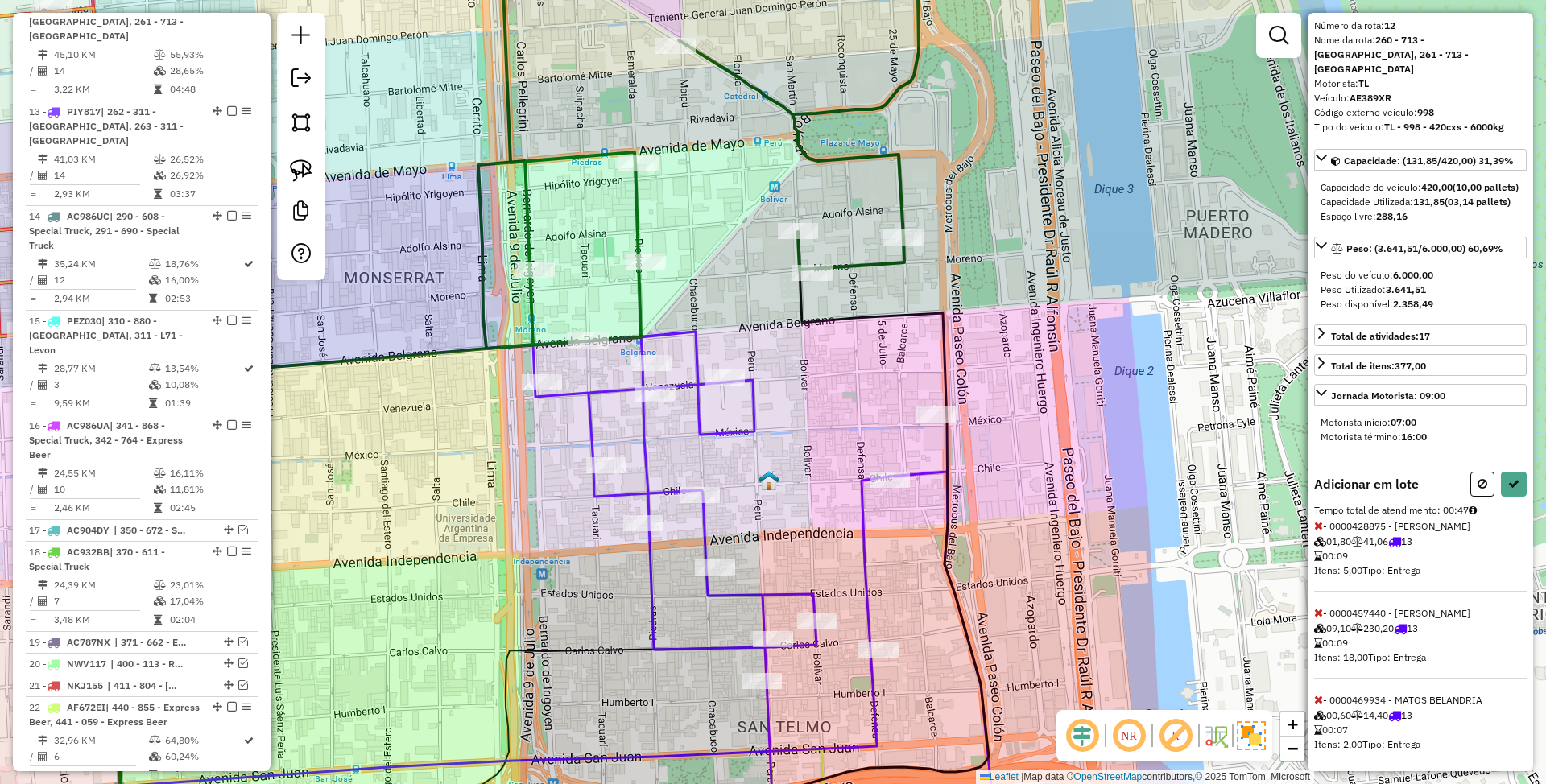
scroll to position [100, 0]
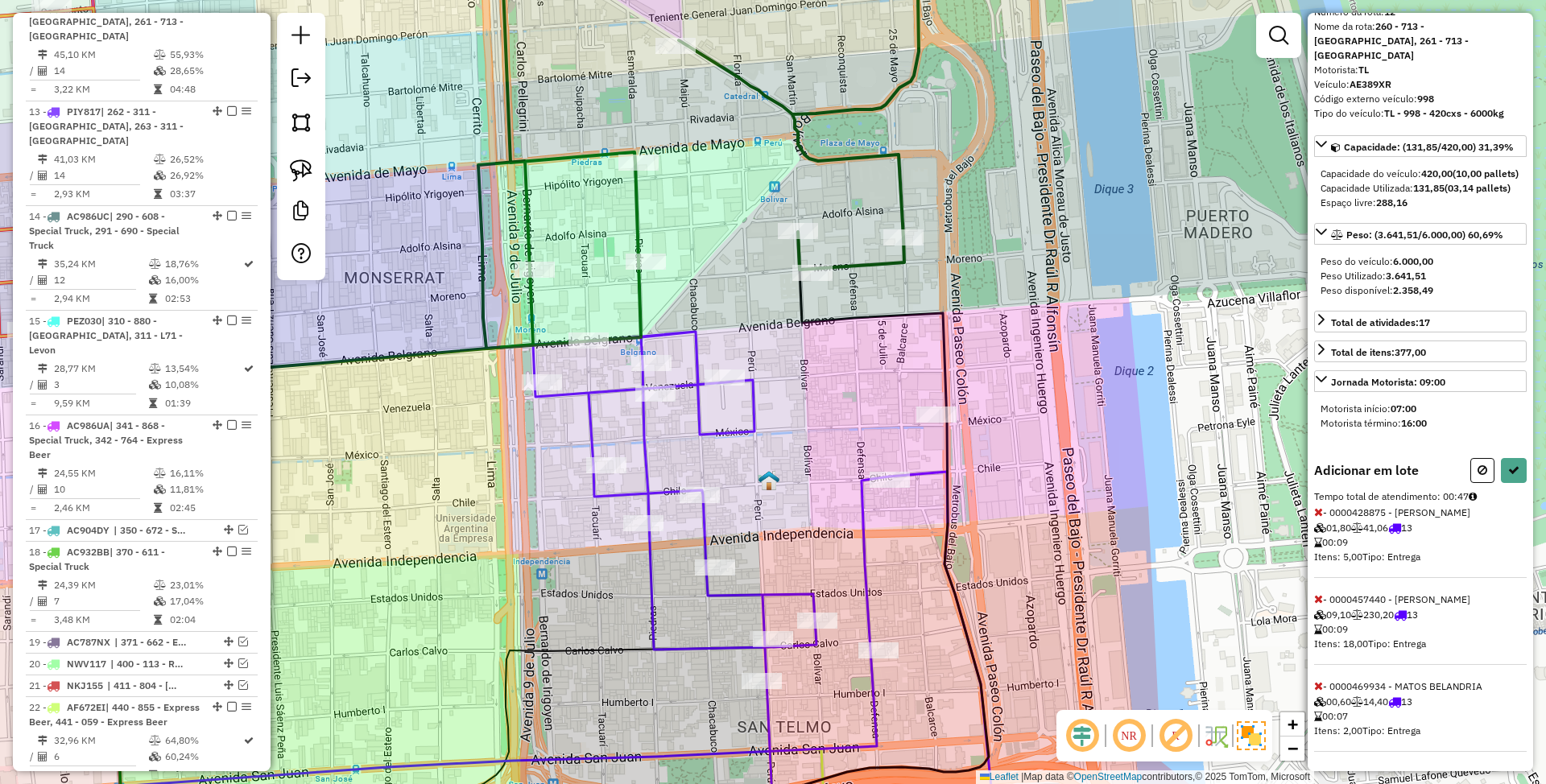
click at [1318, 686] on icon at bounding box center [1318, 686] width 9 height 12
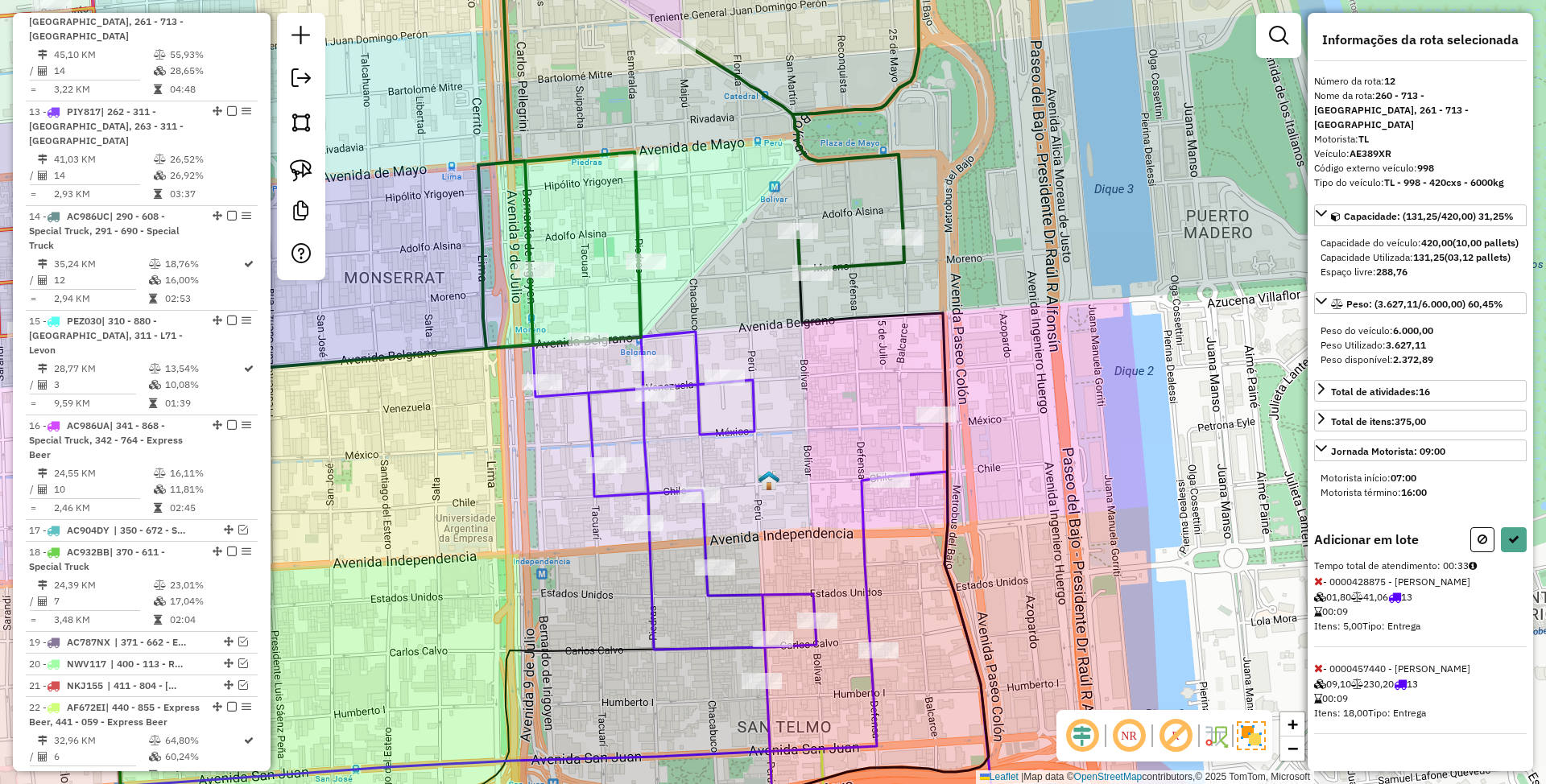
click at [1318, 583] on icon at bounding box center [1318, 581] width 9 height 12
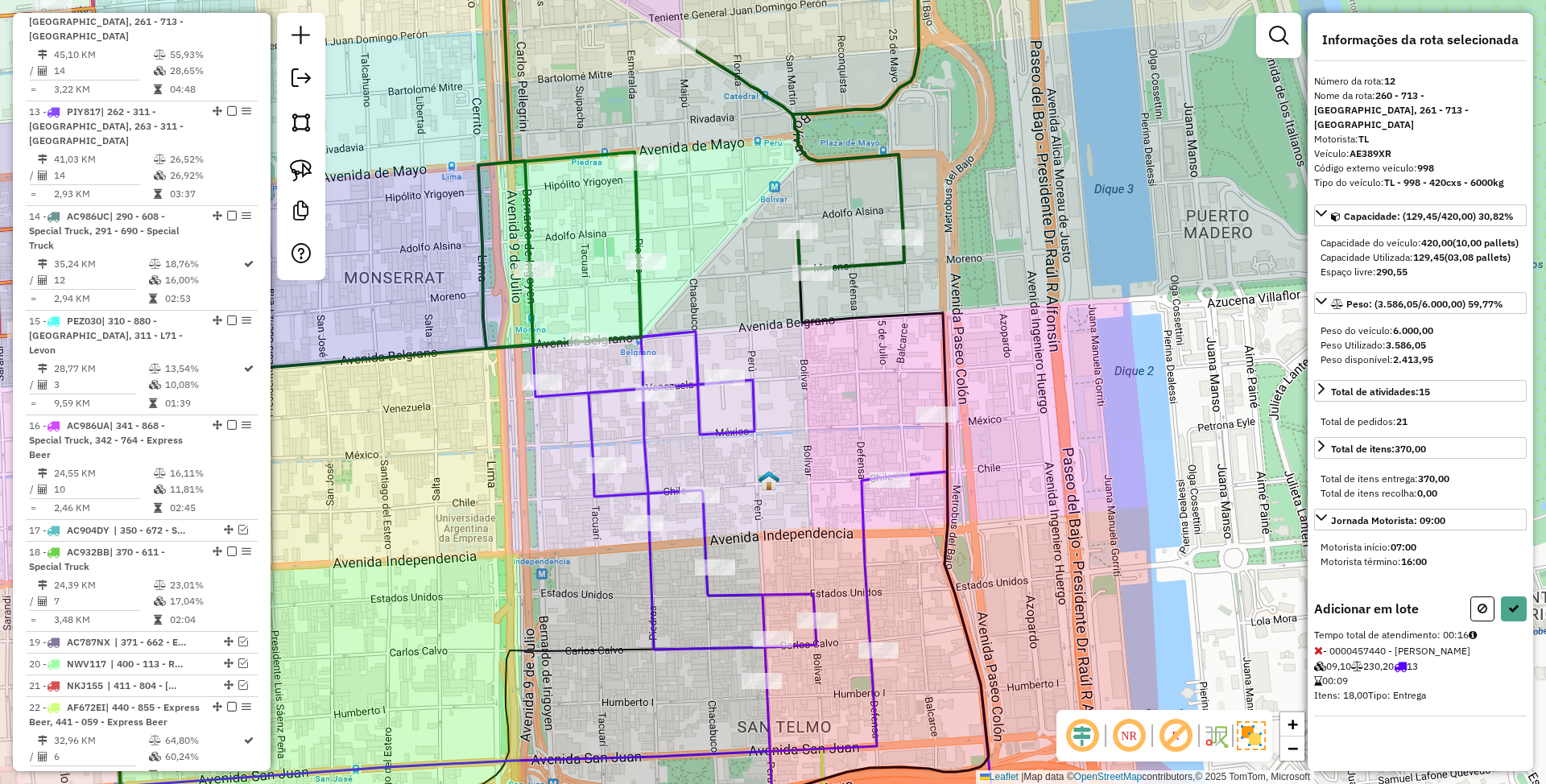
select select "*********"
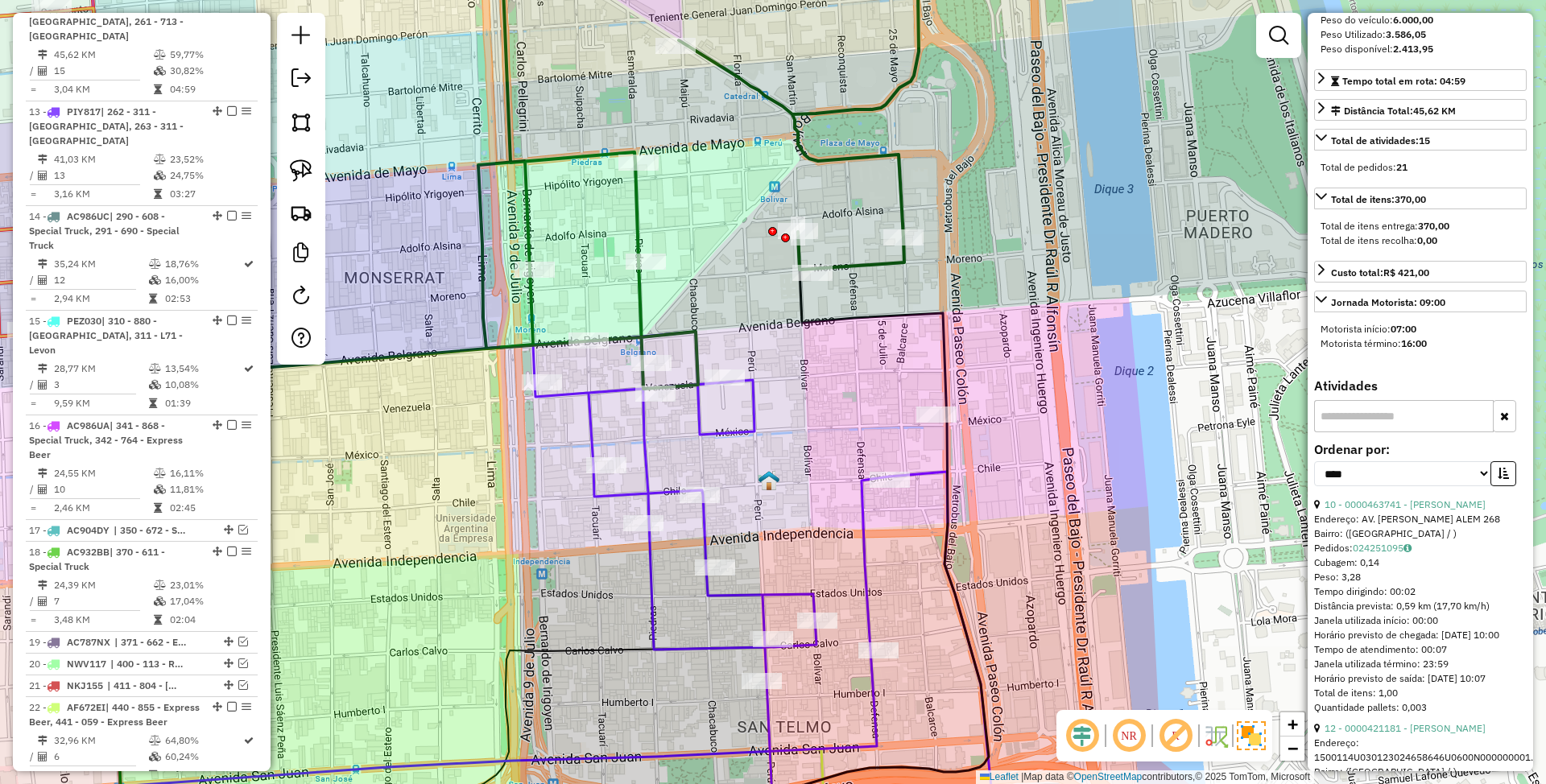
scroll to position [322, 0]
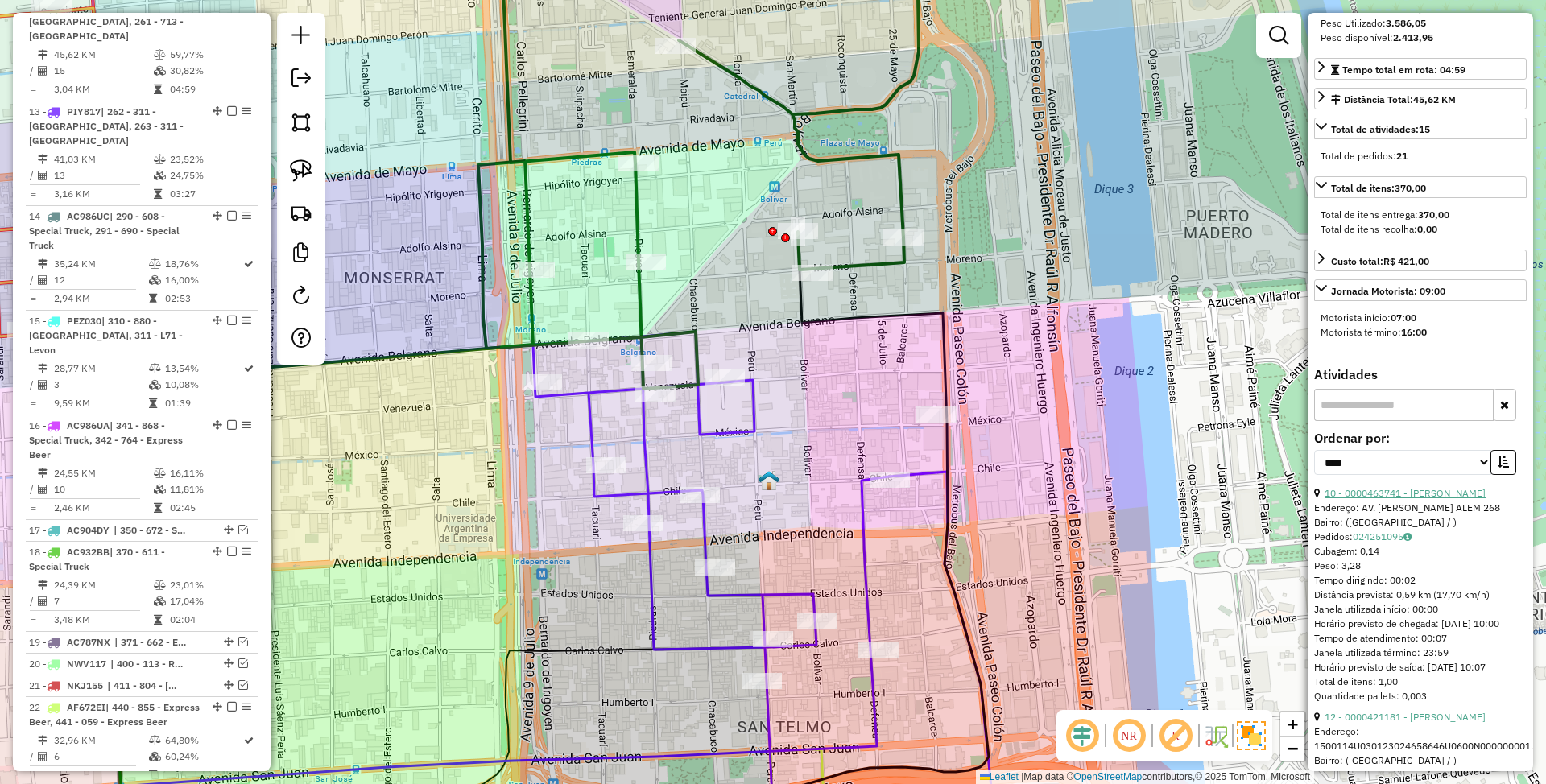
click at [1399, 499] on link "10 - 0000463741 - [PERSON_NAME]" at bounding box center [1405, 493] width 161 height 13
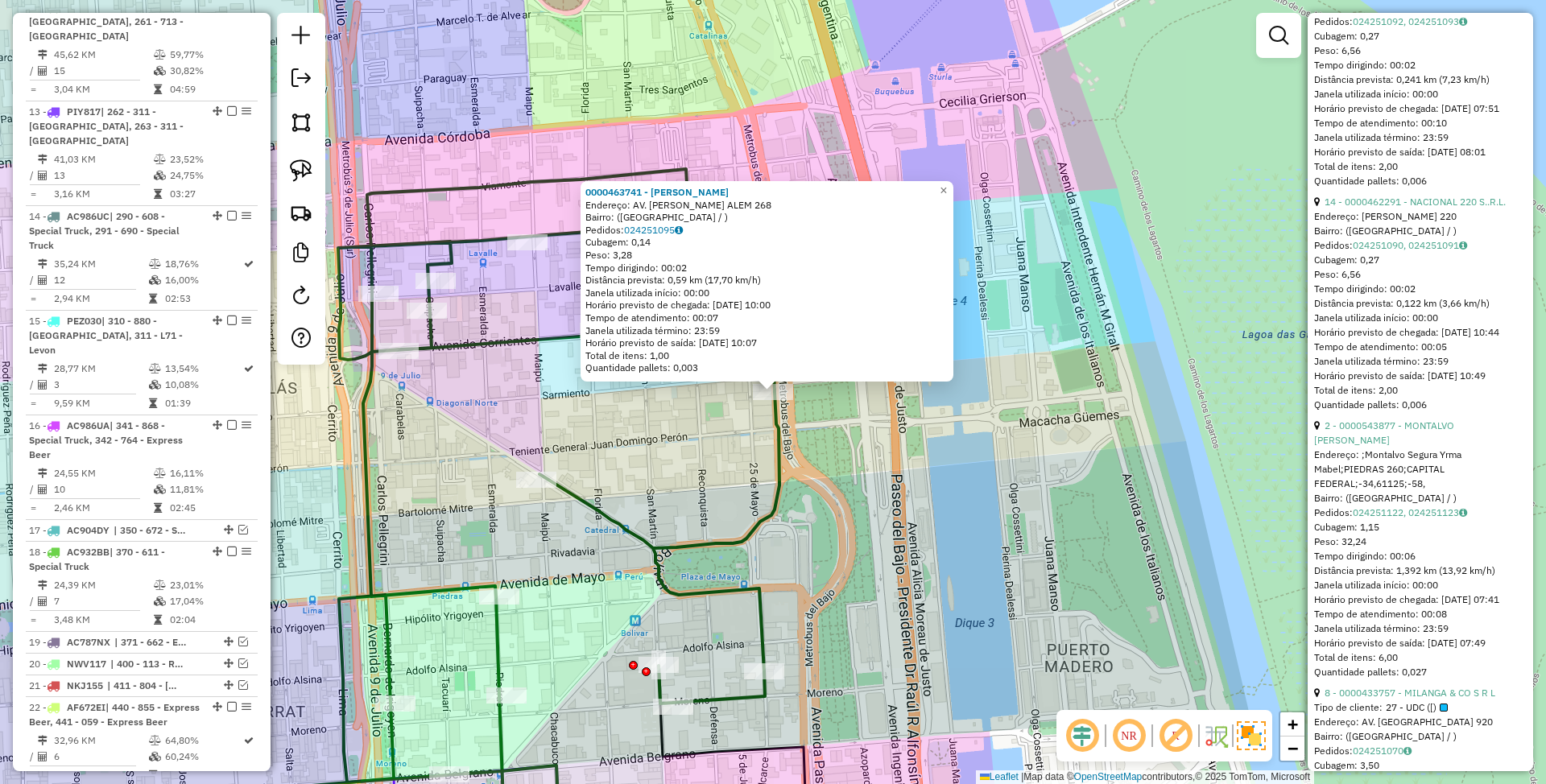
scroll to position [1610, 0]
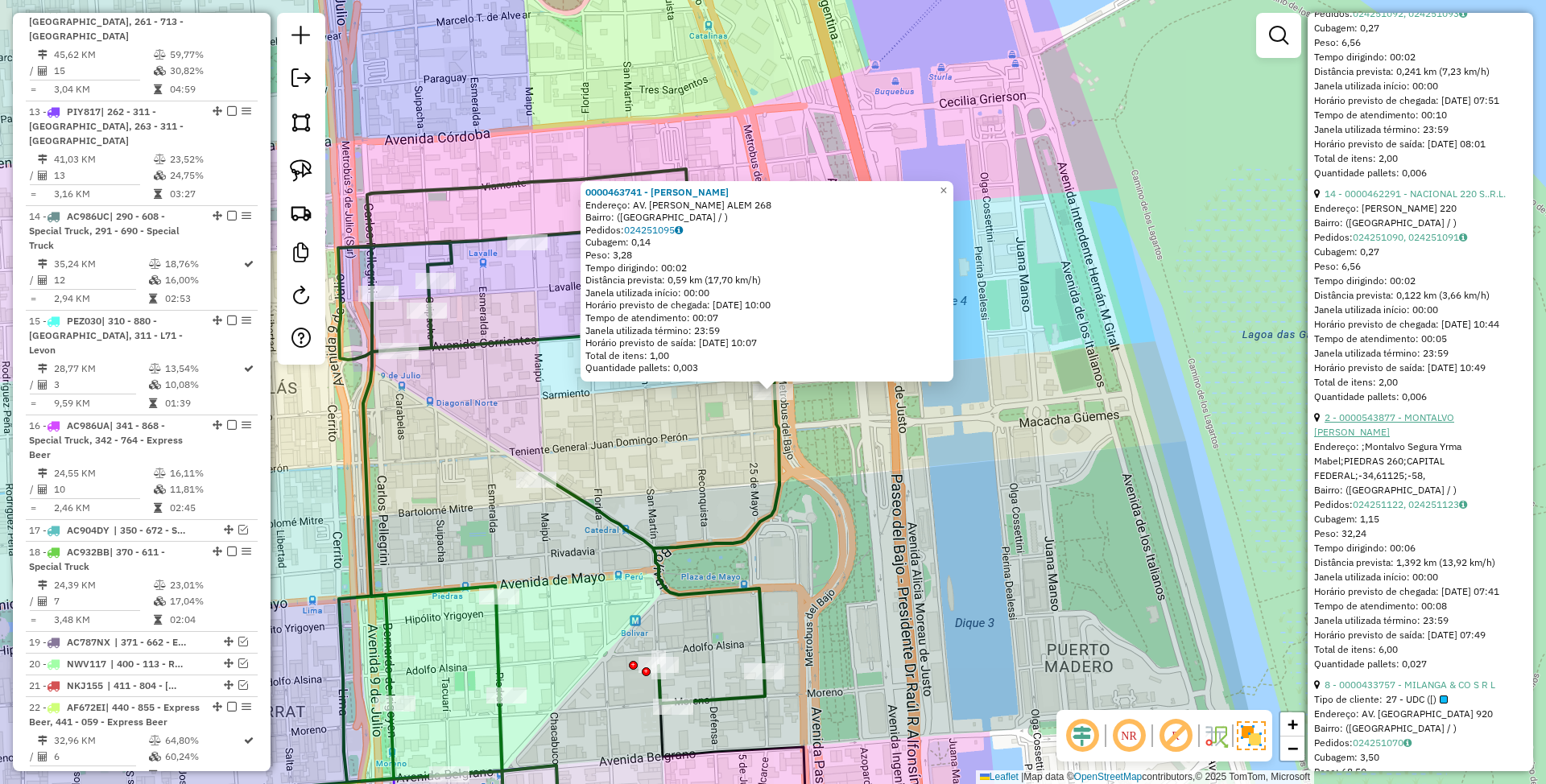
click at [1373, 438] on link "2 - 0000543877 - MONTALVO [PERSON_NAME]" at bounding box center [1384, 425] width 140 height 27
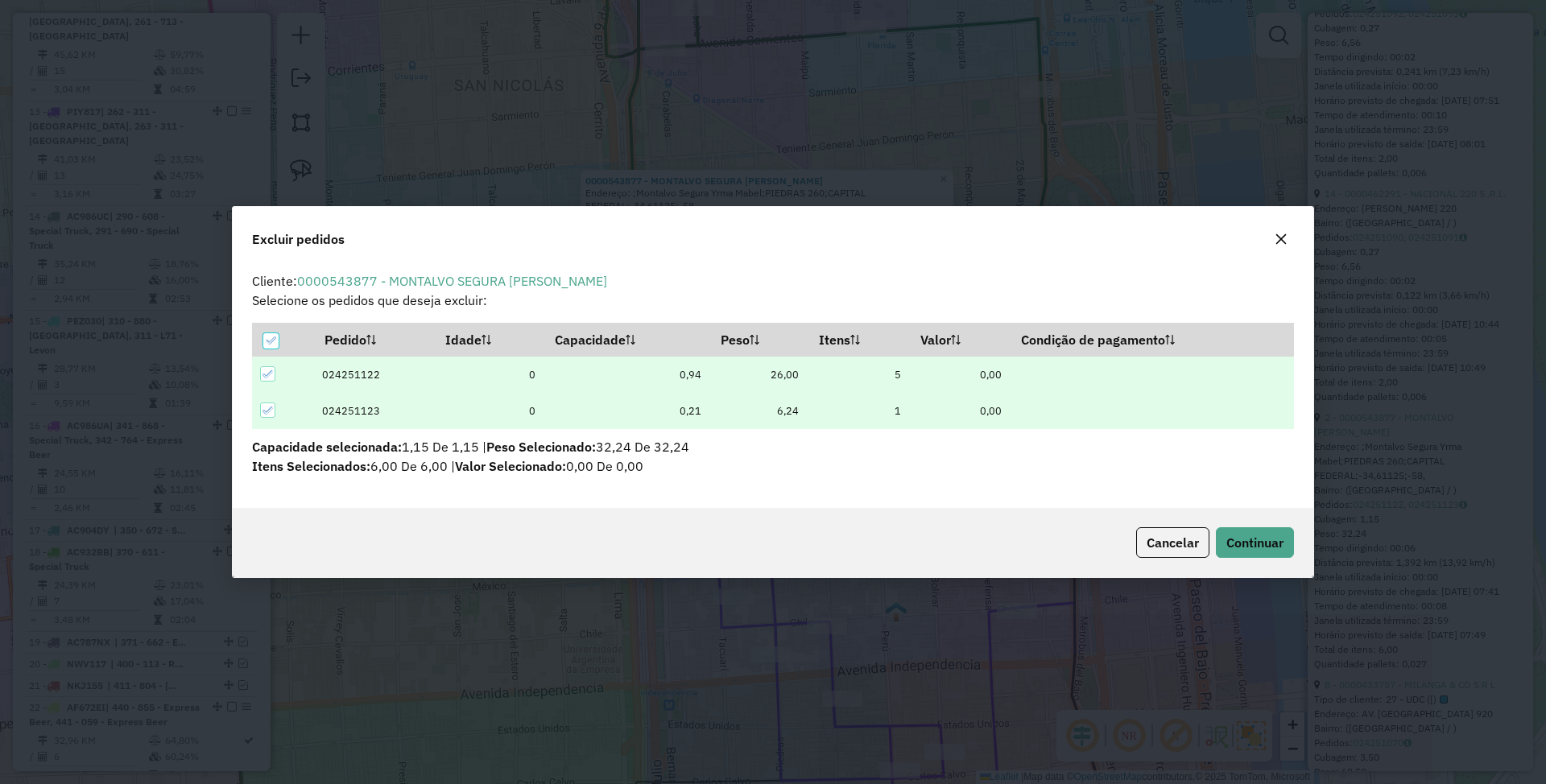
scroll to position [0, 0]
click at [1257, 548] on span "Continuar" at bounding box center [1254, 543] width 57 height 16
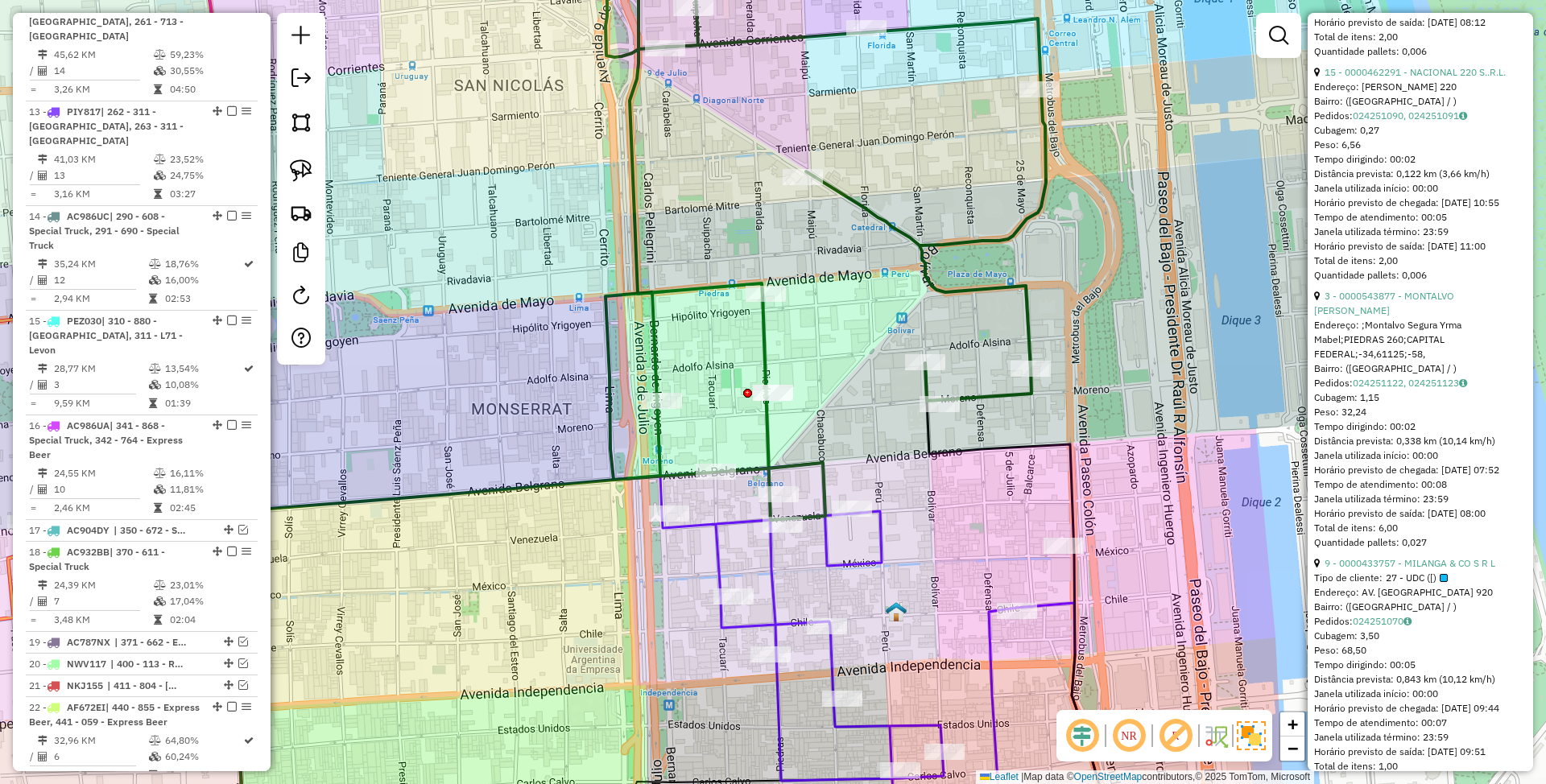
scroll to position [2040, 0]
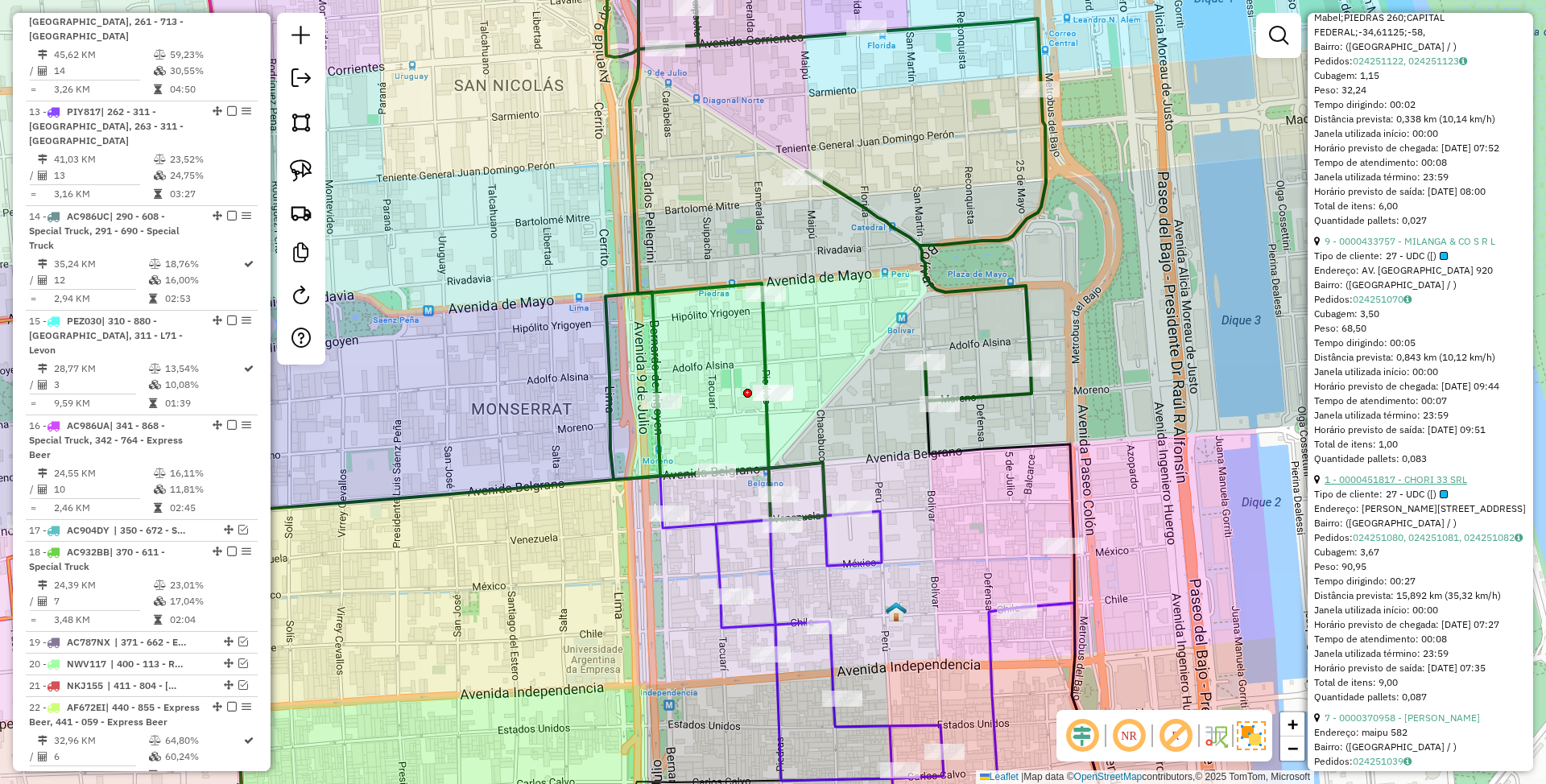
click at [1376, 486] on link "1 - 0000451817 - CHORI 33 SRL" at bounding box center [1396, 479] width 143 height 13
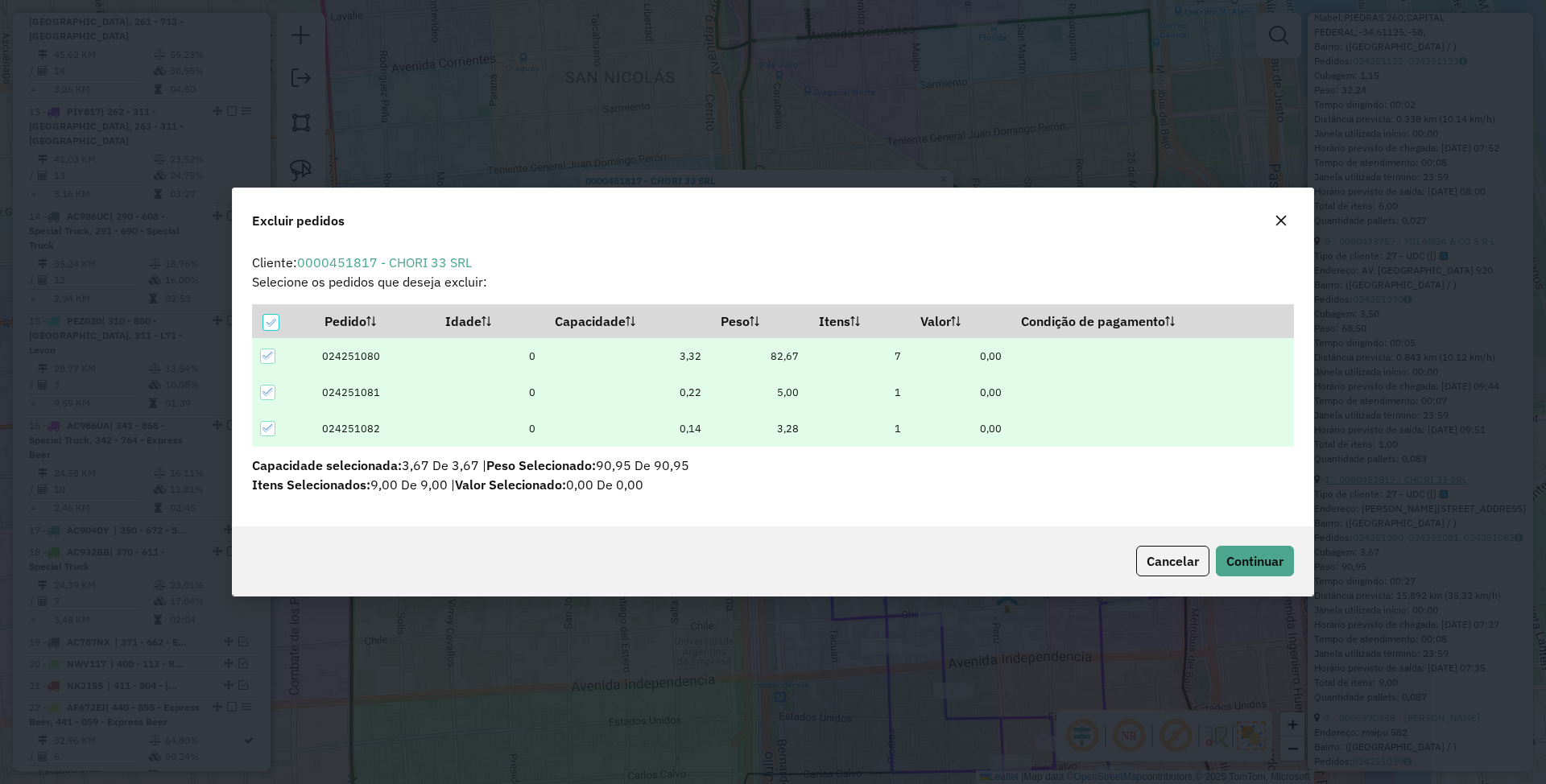
scroll to position [8, 5]
click at [1248, 549] on button "Continuar" at bounding box center [1255, 562] width 78 height 31
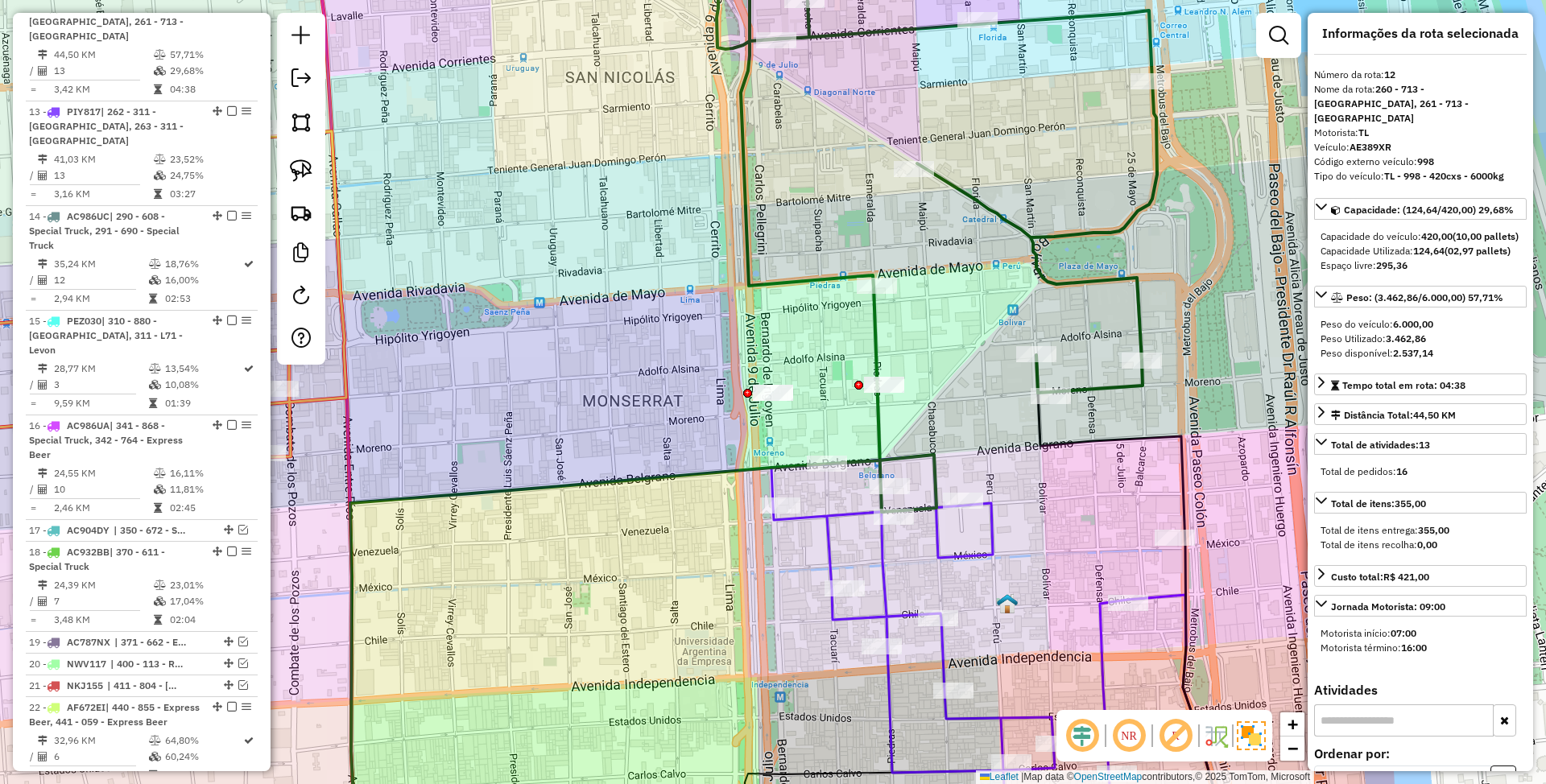
scroll to position [0, 0]
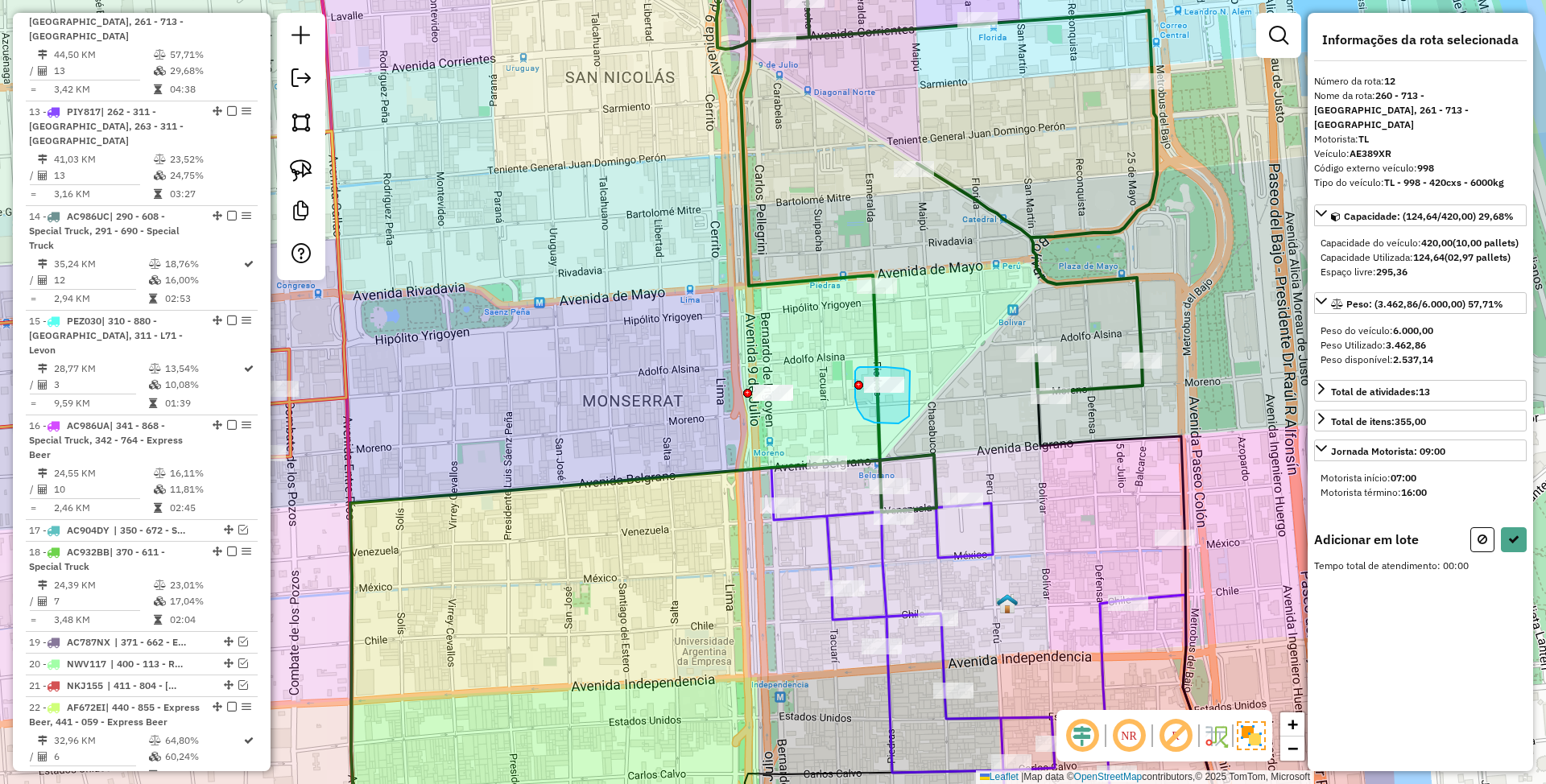
drag, startPoint x: 911, startPoint y: 372, endPoint x: 910, endPoint y: 416, distance: 44.0
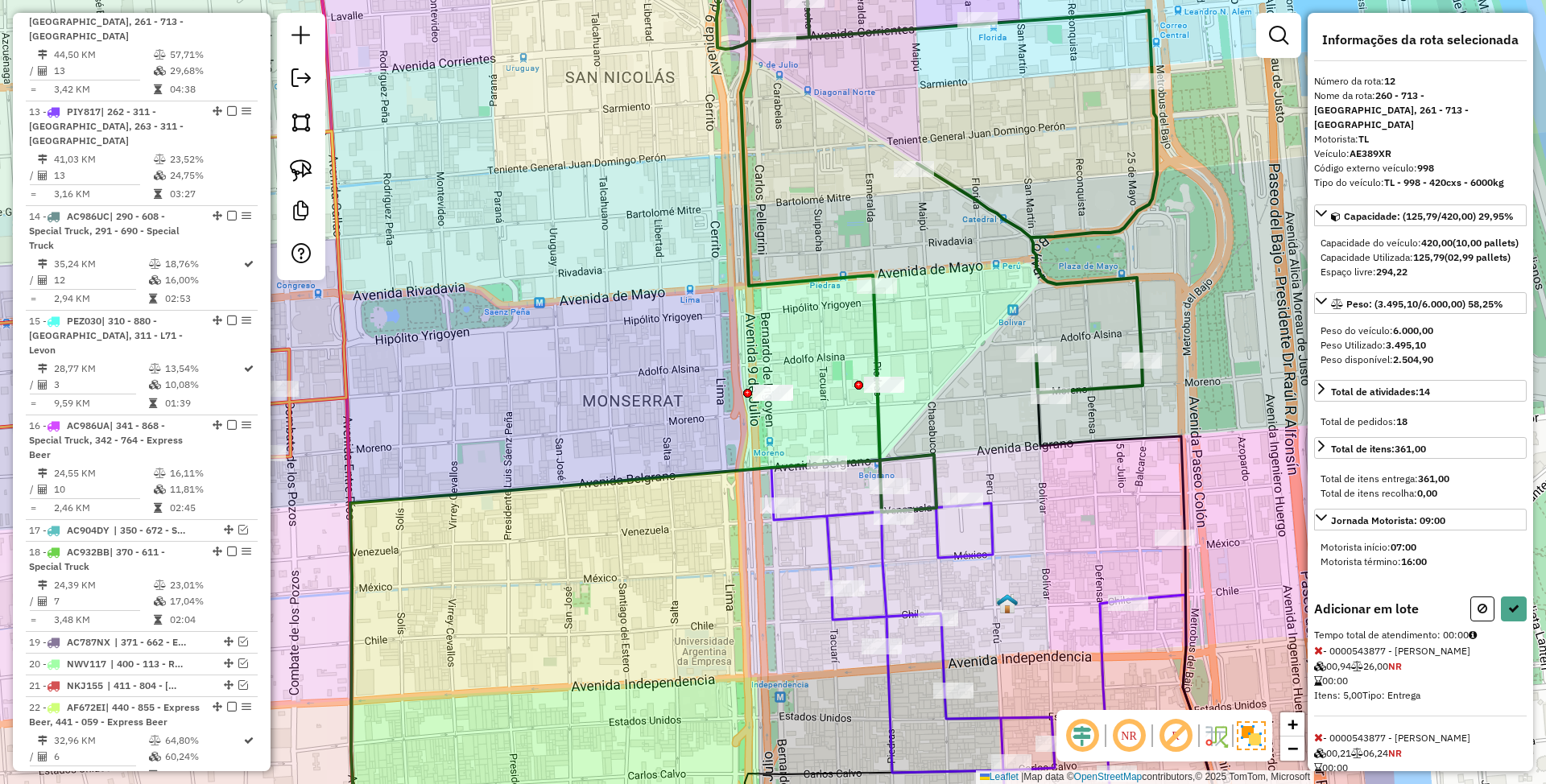
select select "*********"
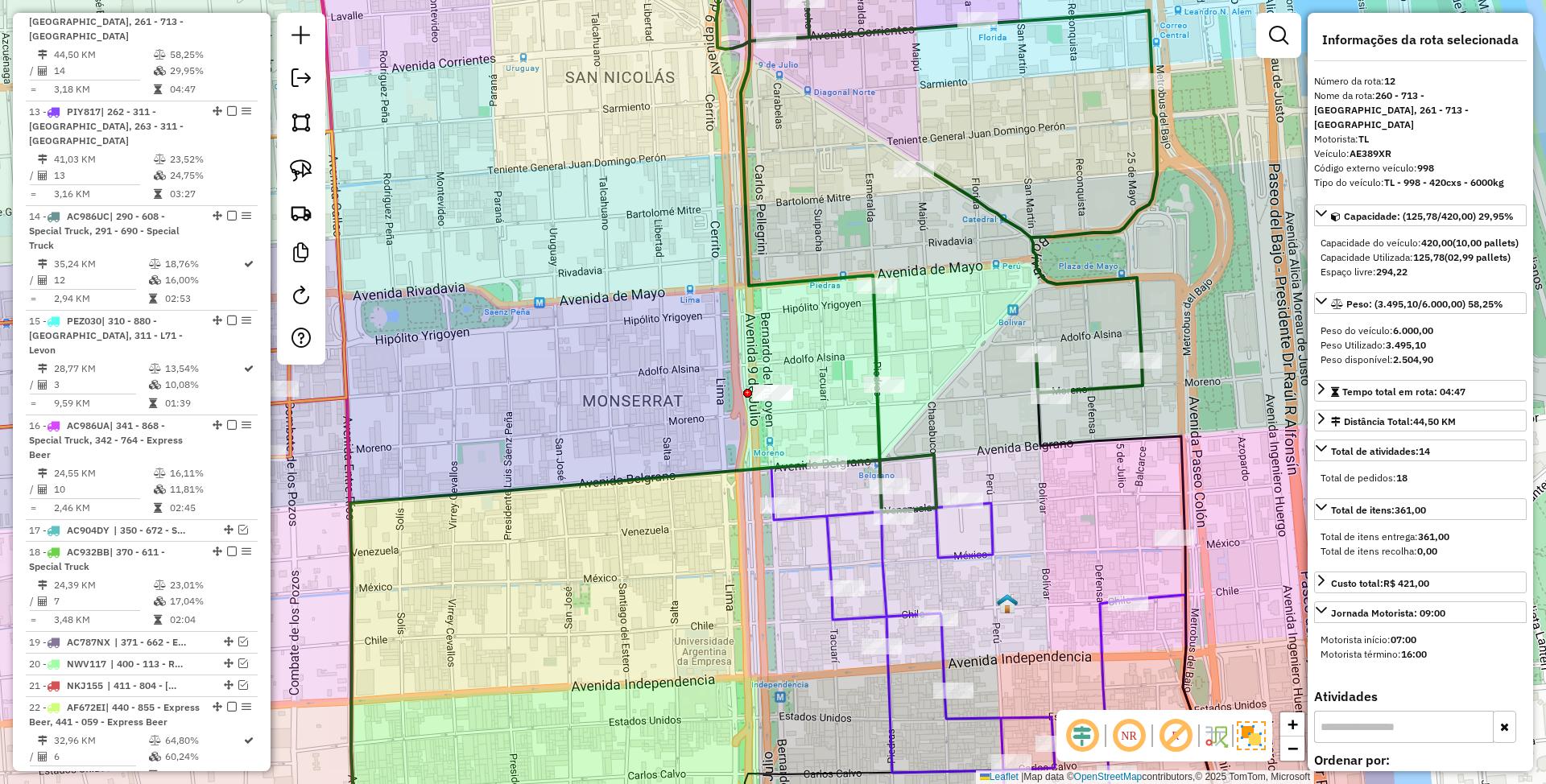
click at [993, 549] on icon at bounding box center [998, 659] width 454 height 409
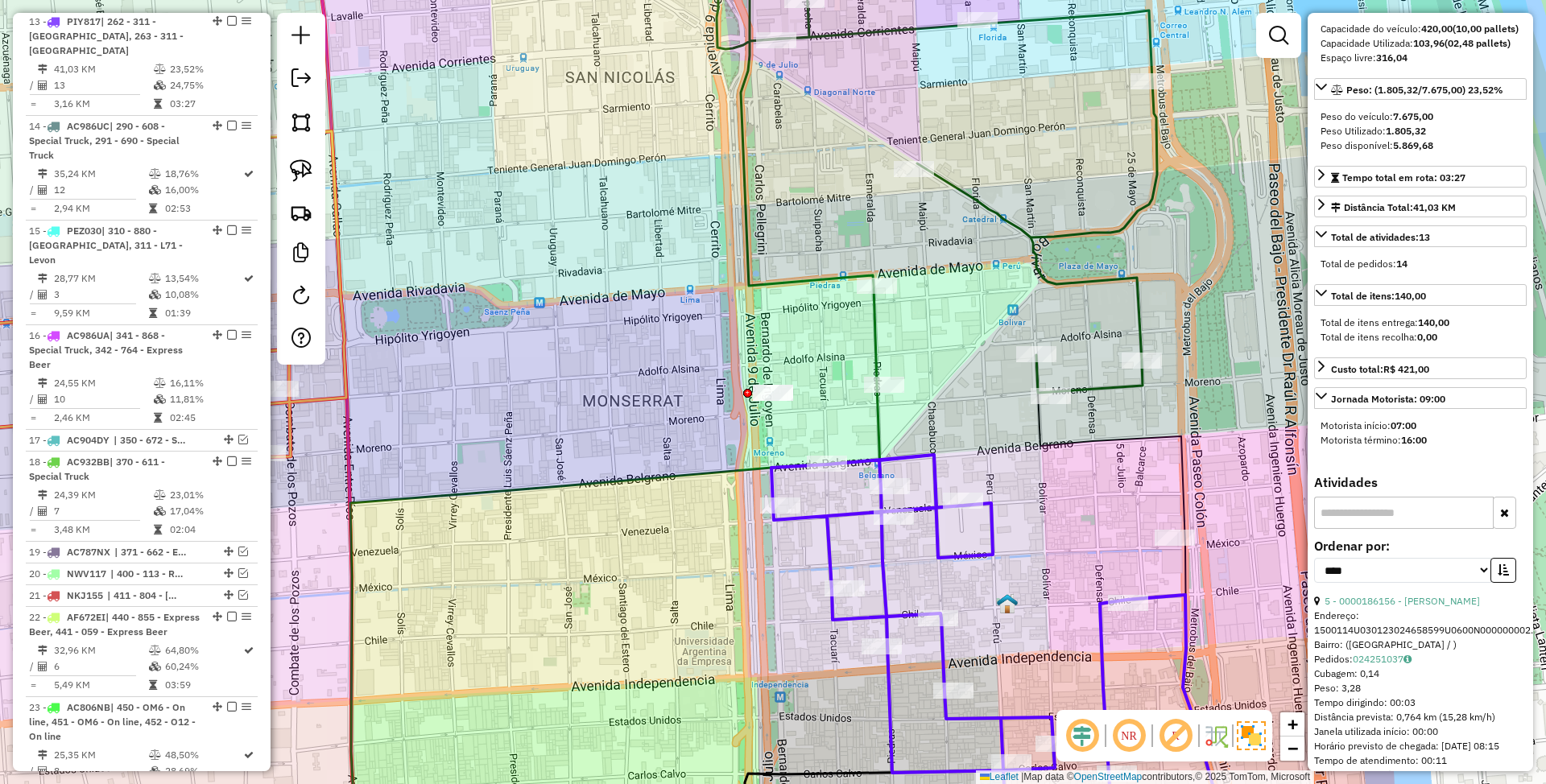
scroll to position [322, 0]
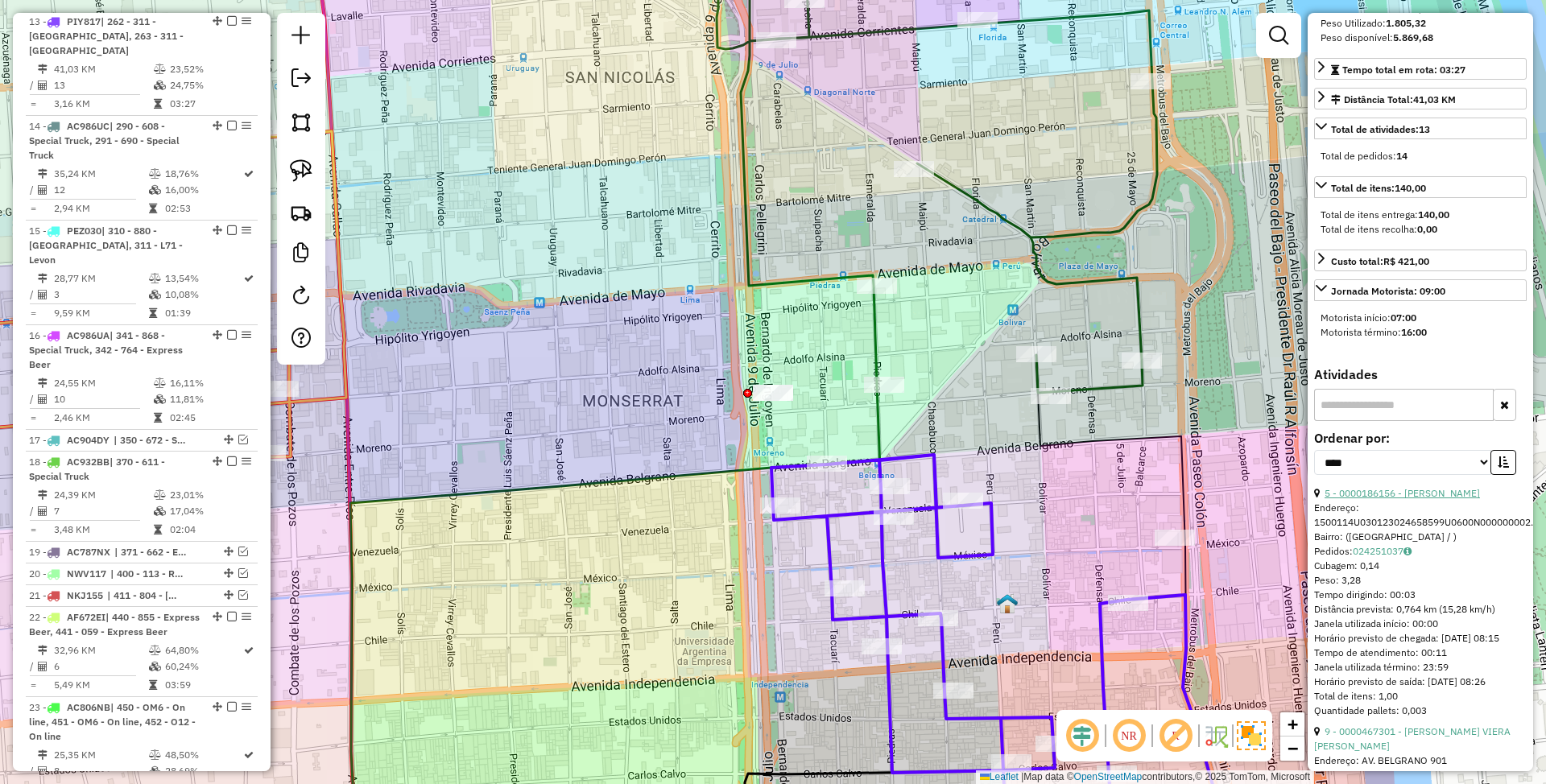
click at [1401, 499] on link "5 - 0000186156 - [PERSON_NAME]" at bounding box center [1402, 493] width 155 height 13
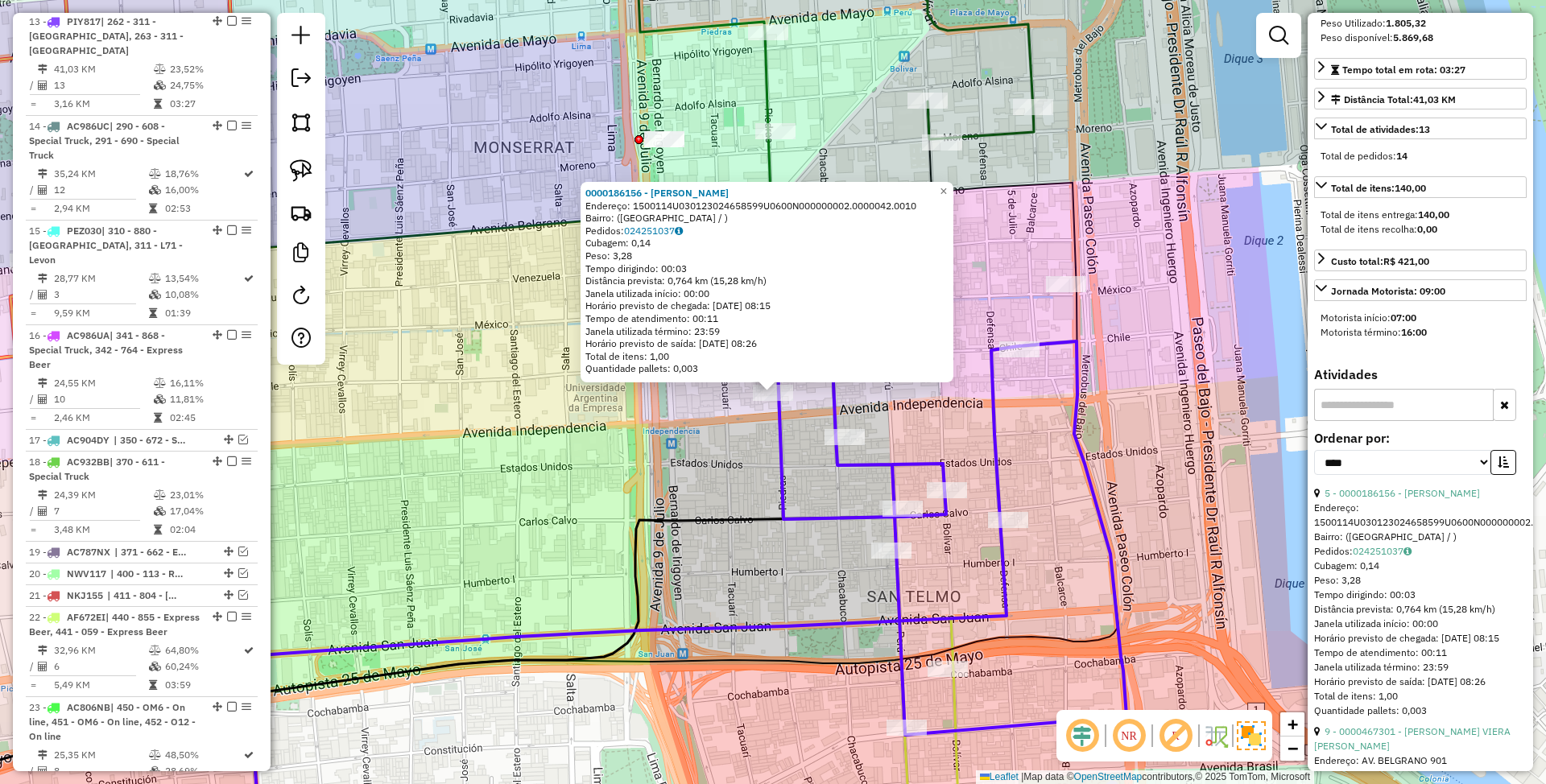
scroll to position [537, 0]
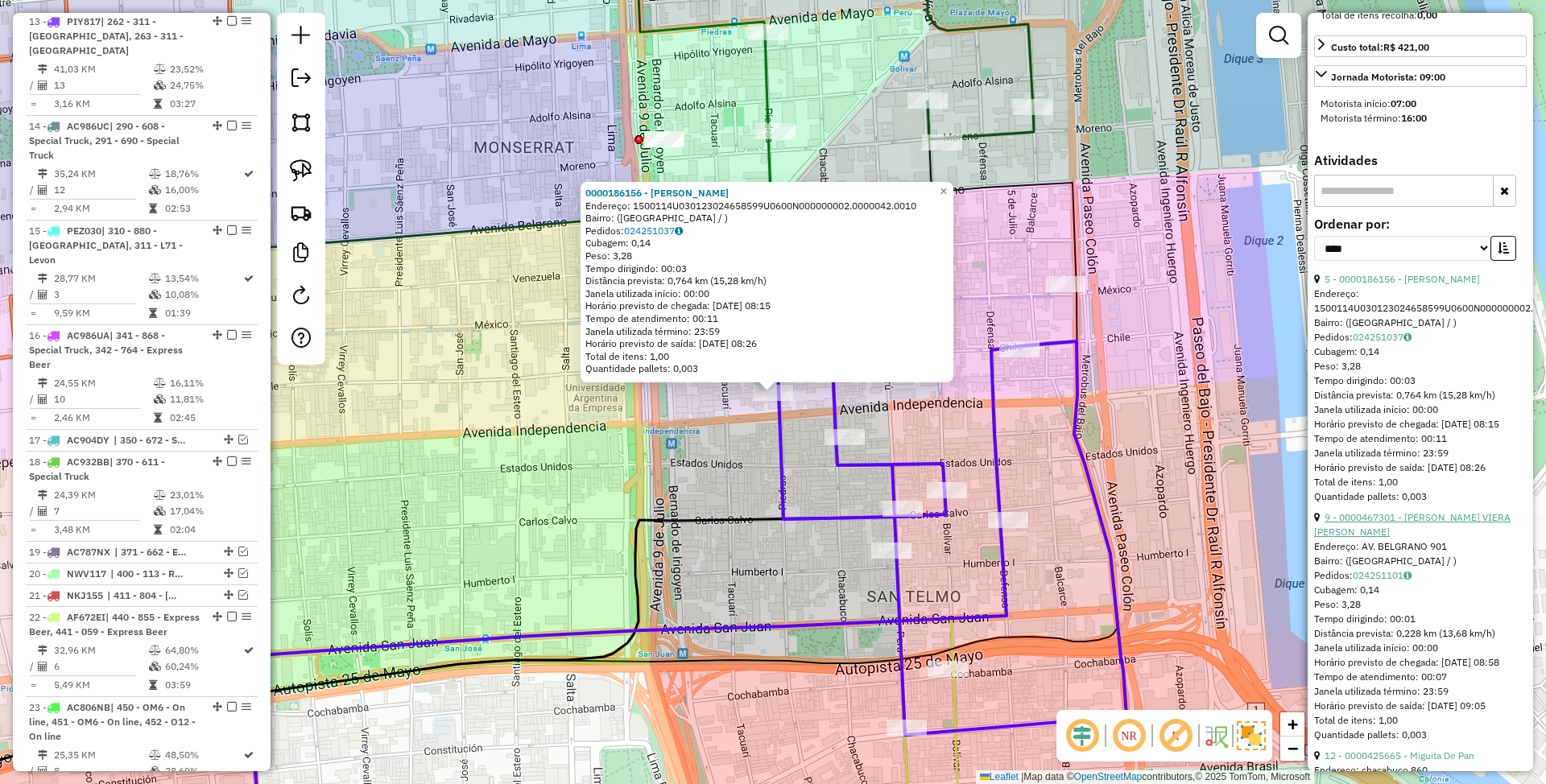
click at [1379, 538] on link "9 - 0000467301 - [PERSON_NAME] VIERA [PERSON_NAME]" at bounding box center [1413, 525] width 197 height 27
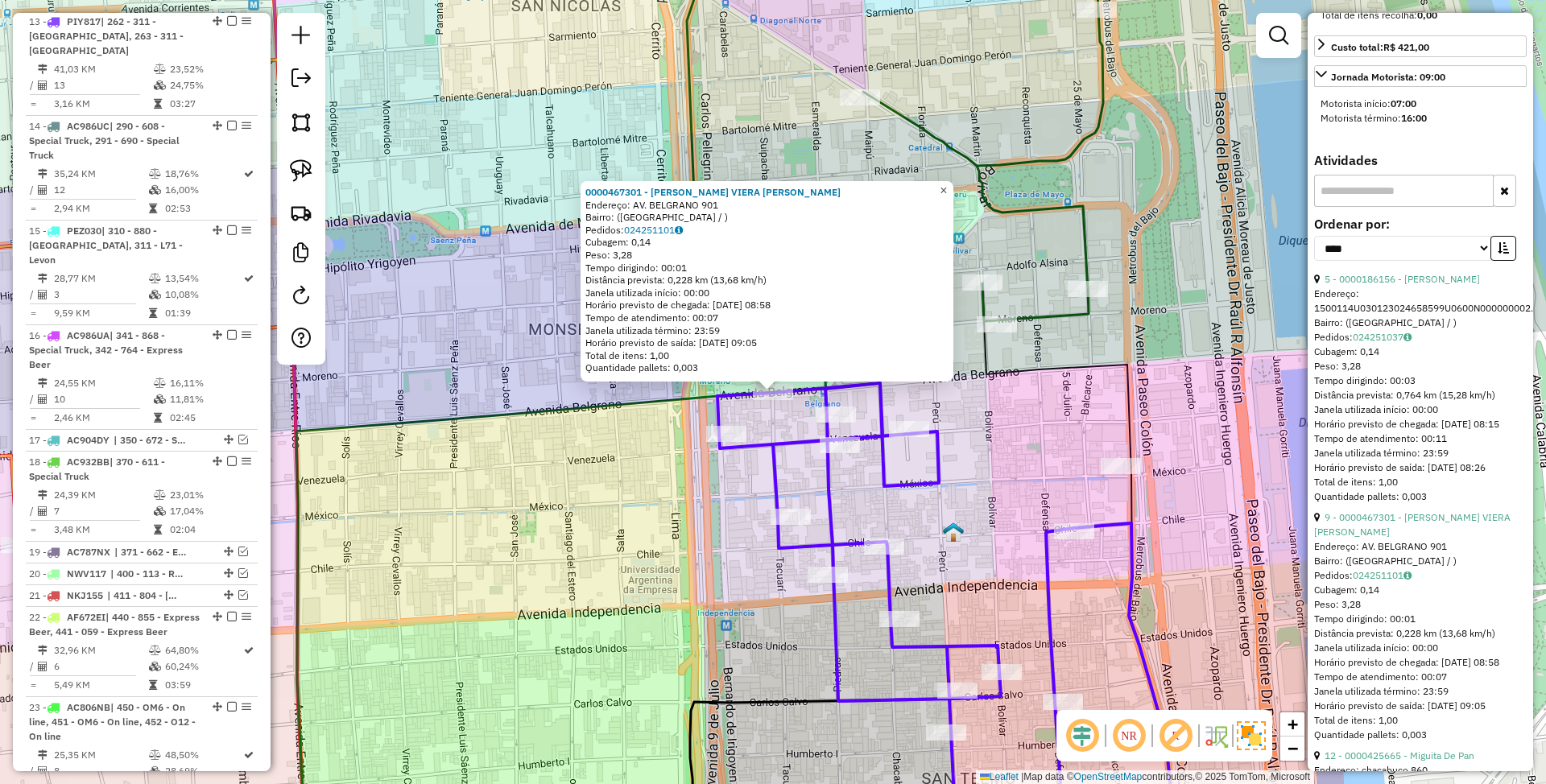
click at [947, 183] on span "×" at bounding box center [943, 190] width 8 height 14
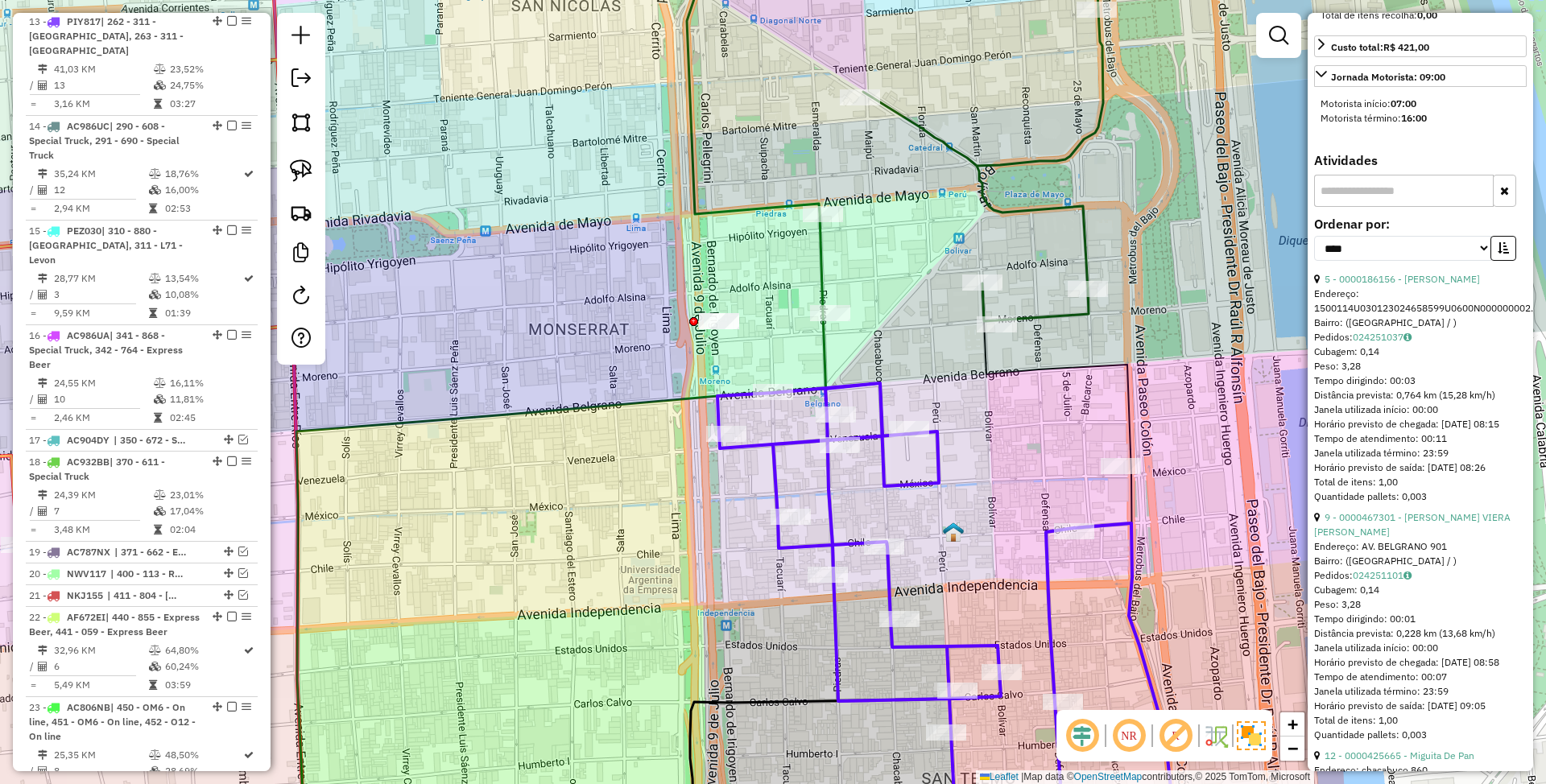
click at [1049, 313] on icon at bounding box center [883, 181] width 440 height 518
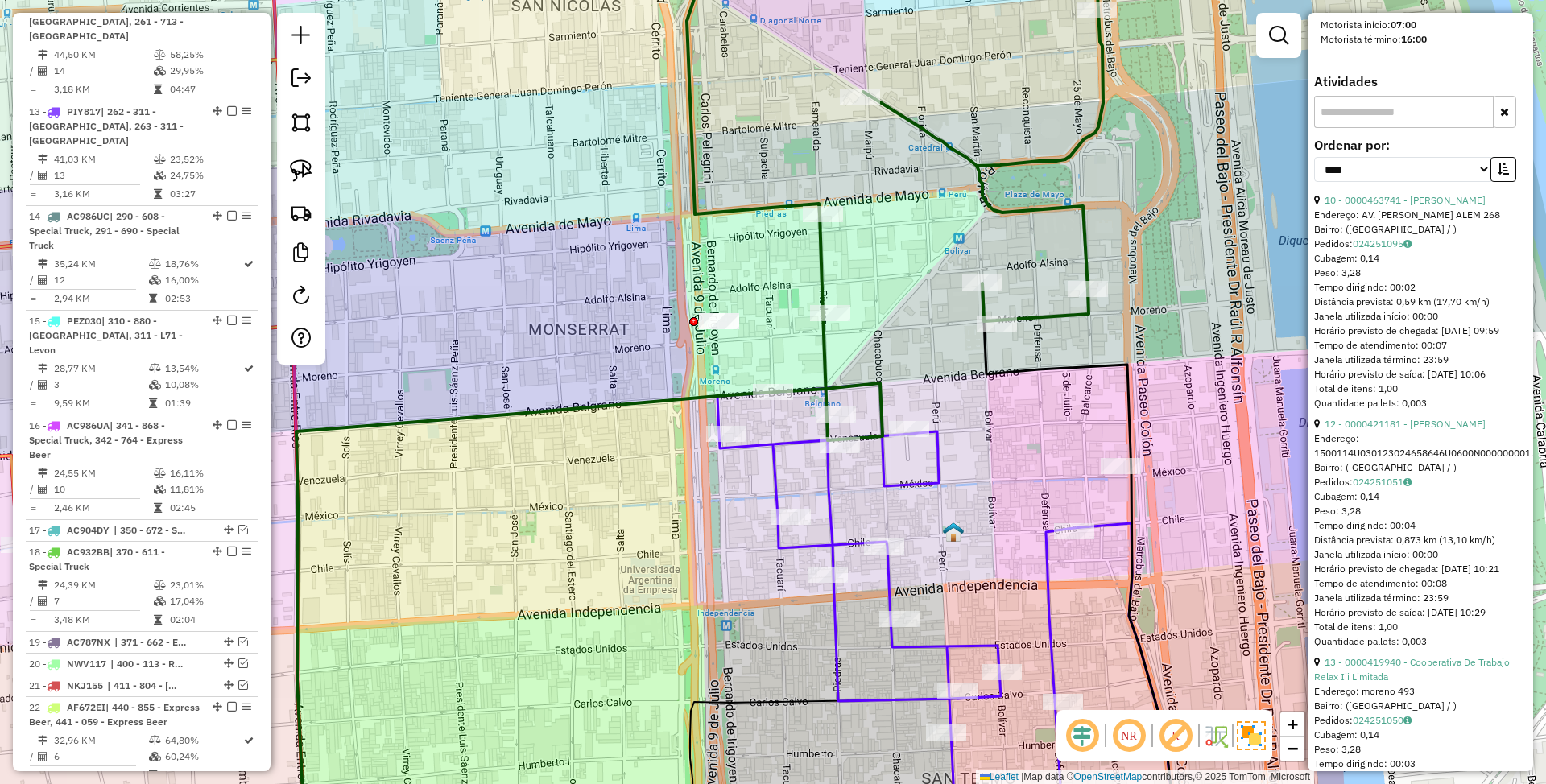
scroll to position [0, 0]
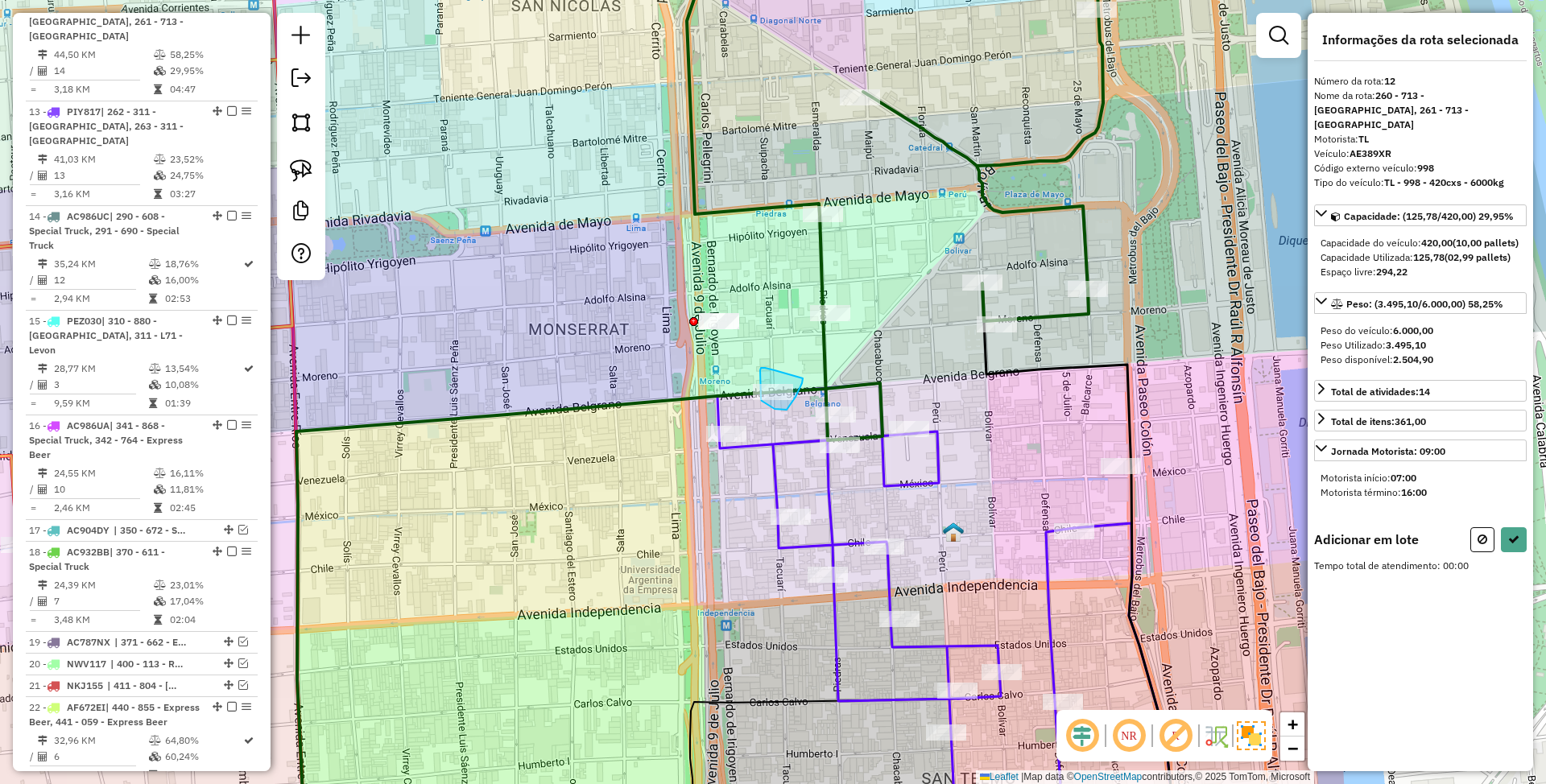
drag, startPoint x: 774, startPoint y: 371, endPoint x: 803, endPoint y: 378, distance: 29.8
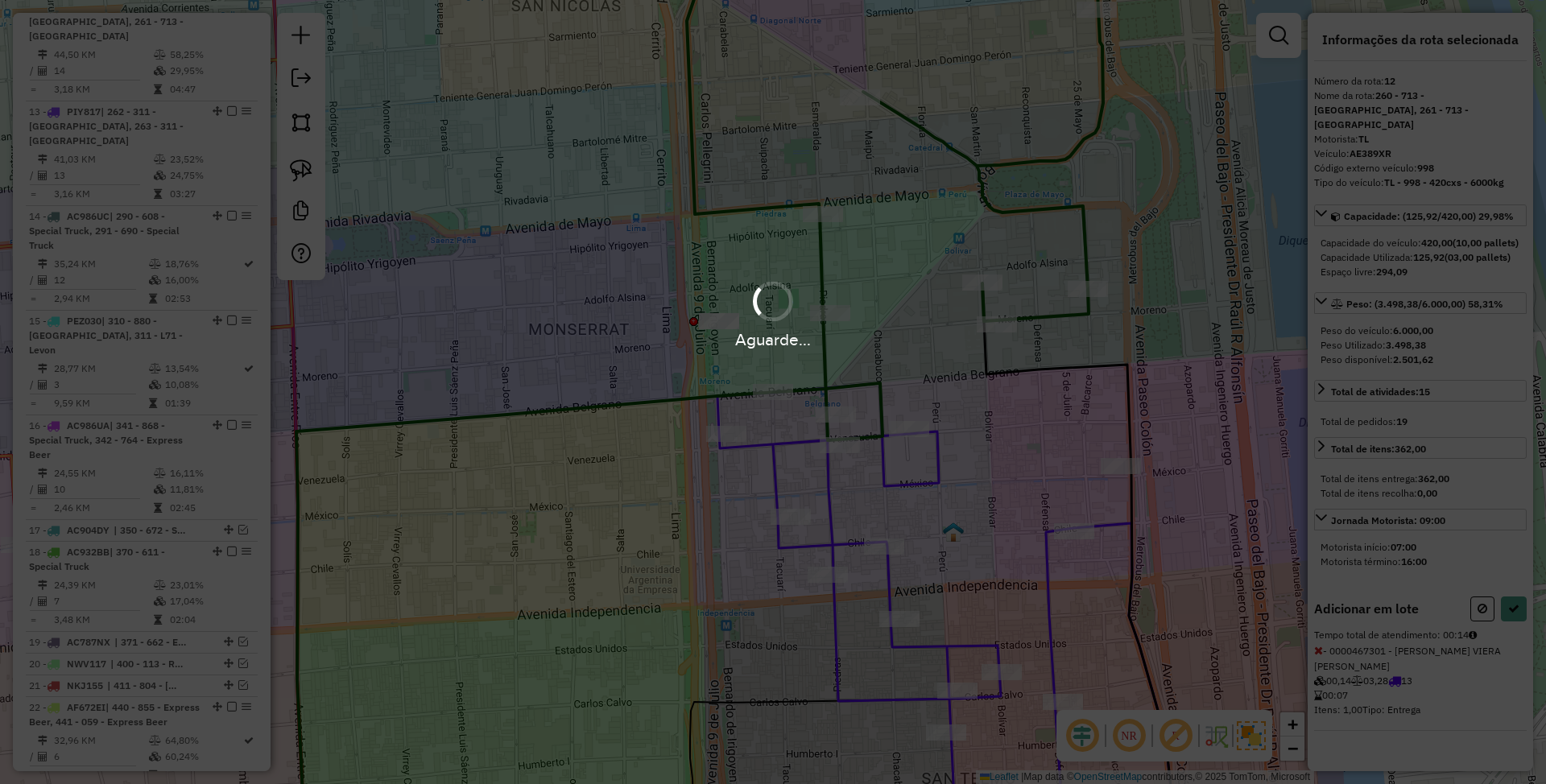
select select "*********"
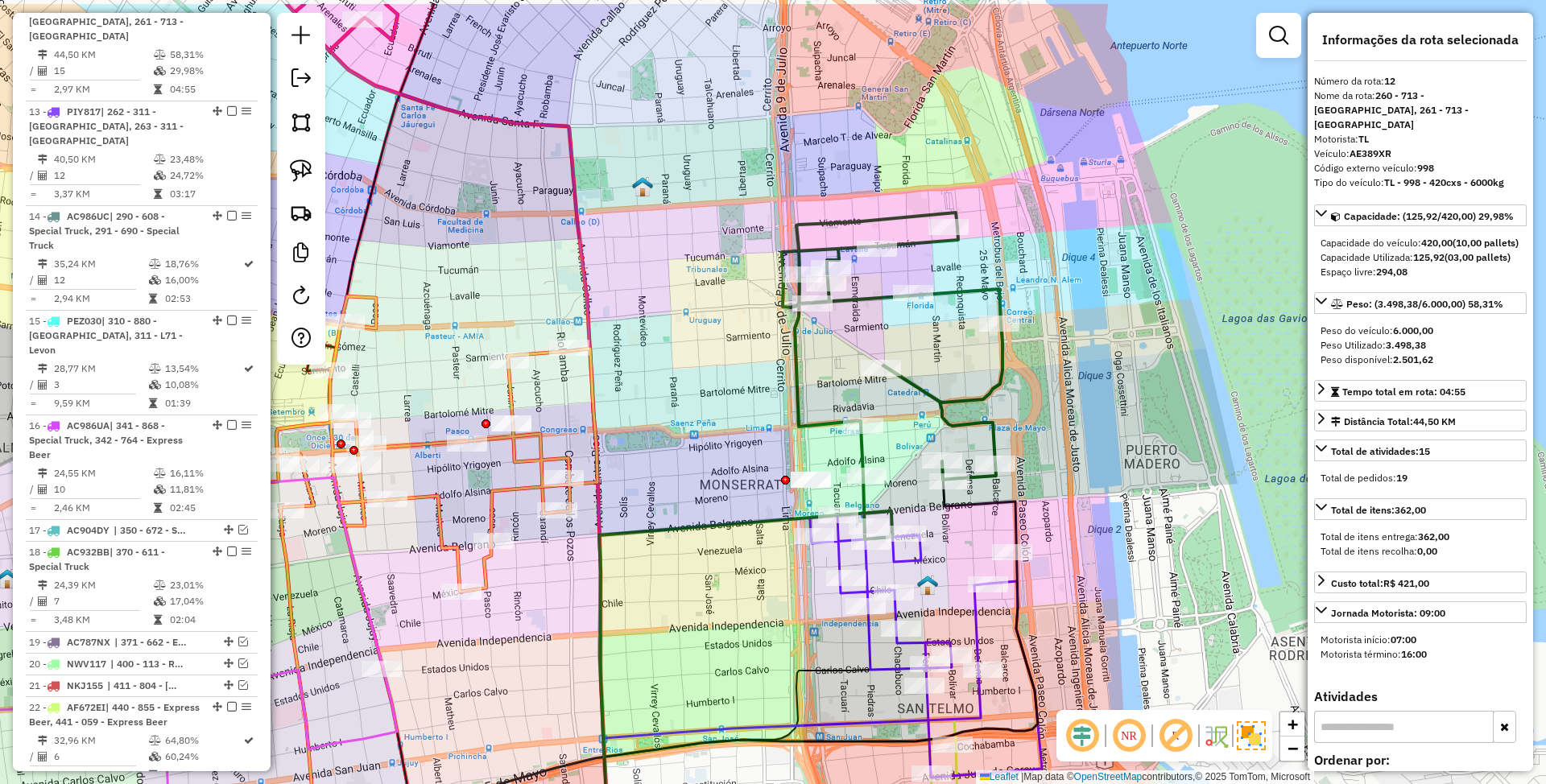
drag, startPoint x: 961, startPoint y: 326, endPoint x: 954, endPoint y: 372, distance: 46.5
click at [954, 372] on div "Janela de atendimento Grade de atendimento Capacidade Transportadoras Veículos …" at bounding box center [773, 392] width 1546 height 784
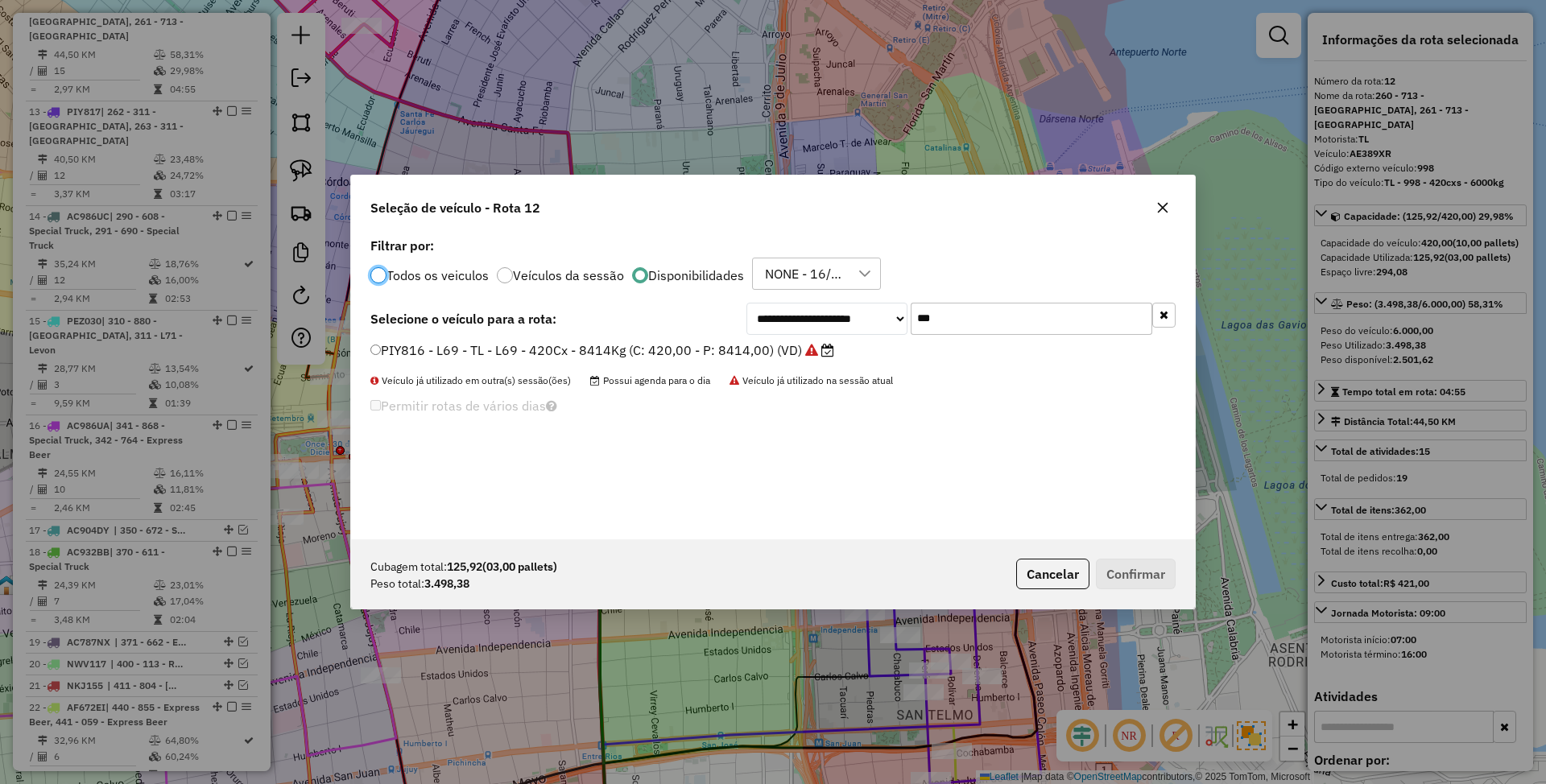
scroll to position [8, 5]
drag, startPoint x: 944, startPoint y: 318, endPoint x: 861, endPoint y: 298, distance: 85.4
click at [861, 298] on div "**********" at bounding box center [773, 386] width 844 height 306
type input "***"
click at [757, 351] on label "AB636QC - 656 - TL - 656 - 420cxs - 8338kg (C: 420,00 - P: 8338,00) (VD)" at bounding box center [604, 350] width 467 height 19
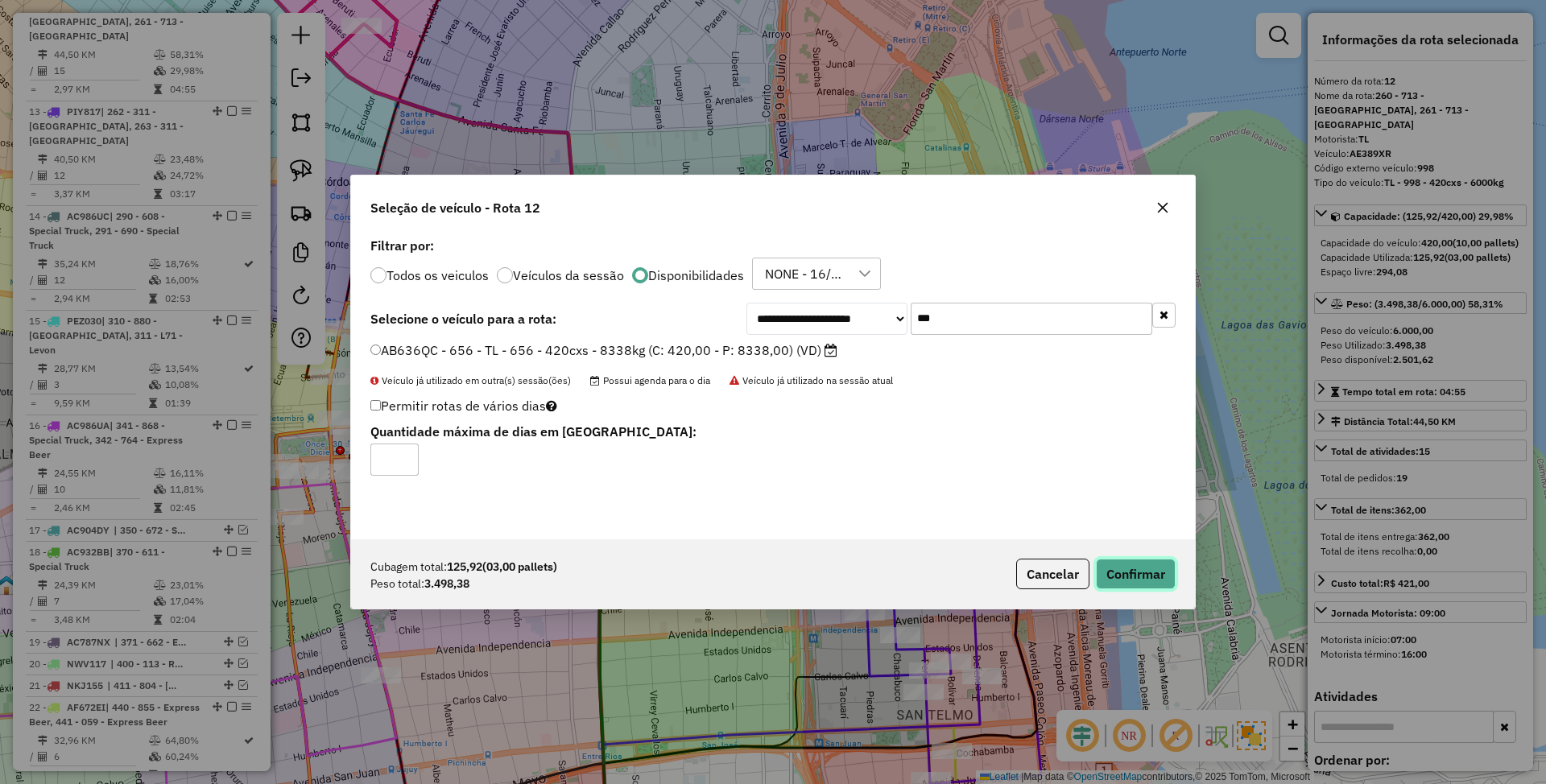
click at [1147, 571] on button "Confirmar" at bounding box center [1136, 574] width 80 height 31
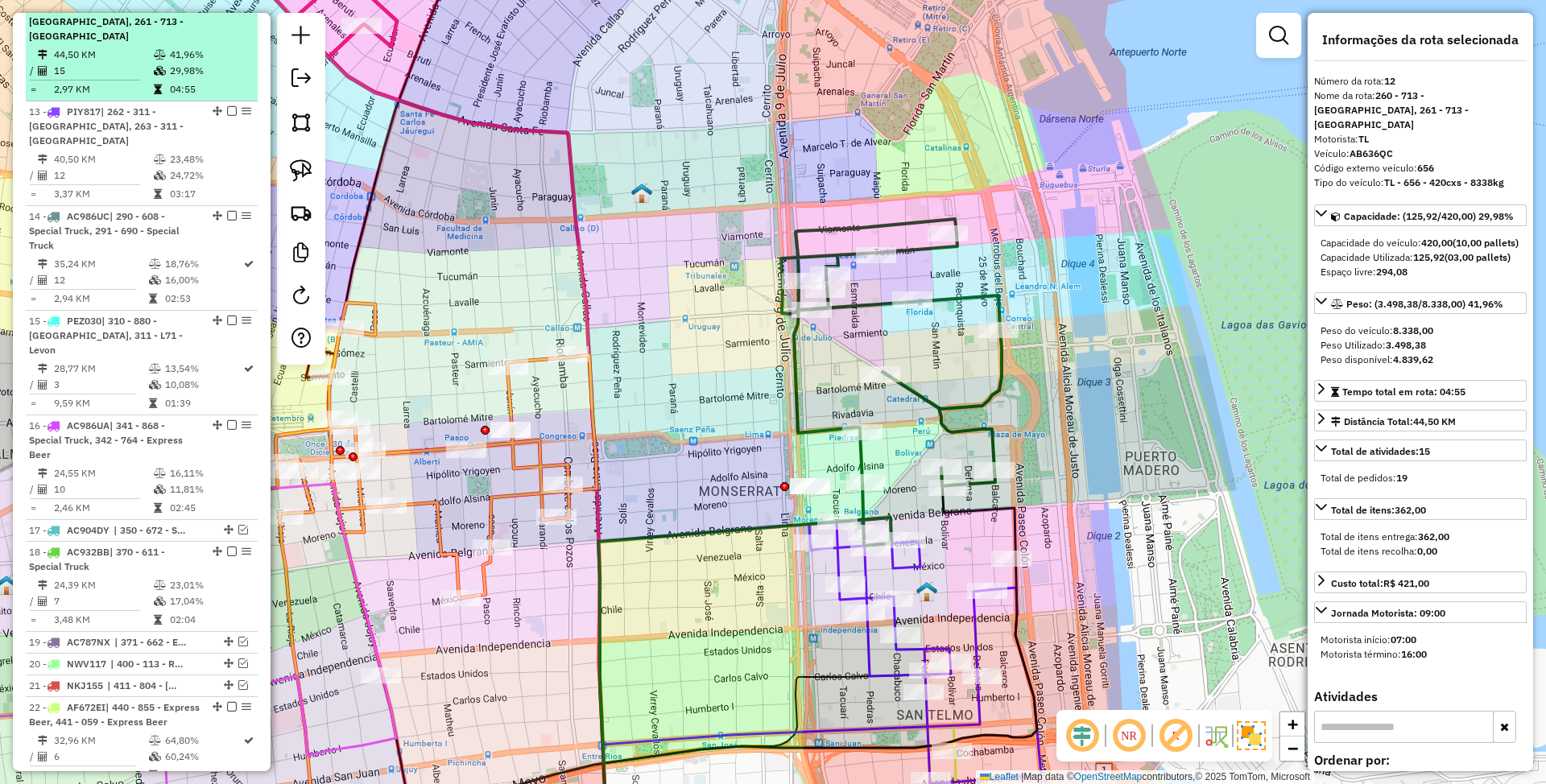
click at [227, 12] on em at bounding box center [232, 7] width 10 height 10
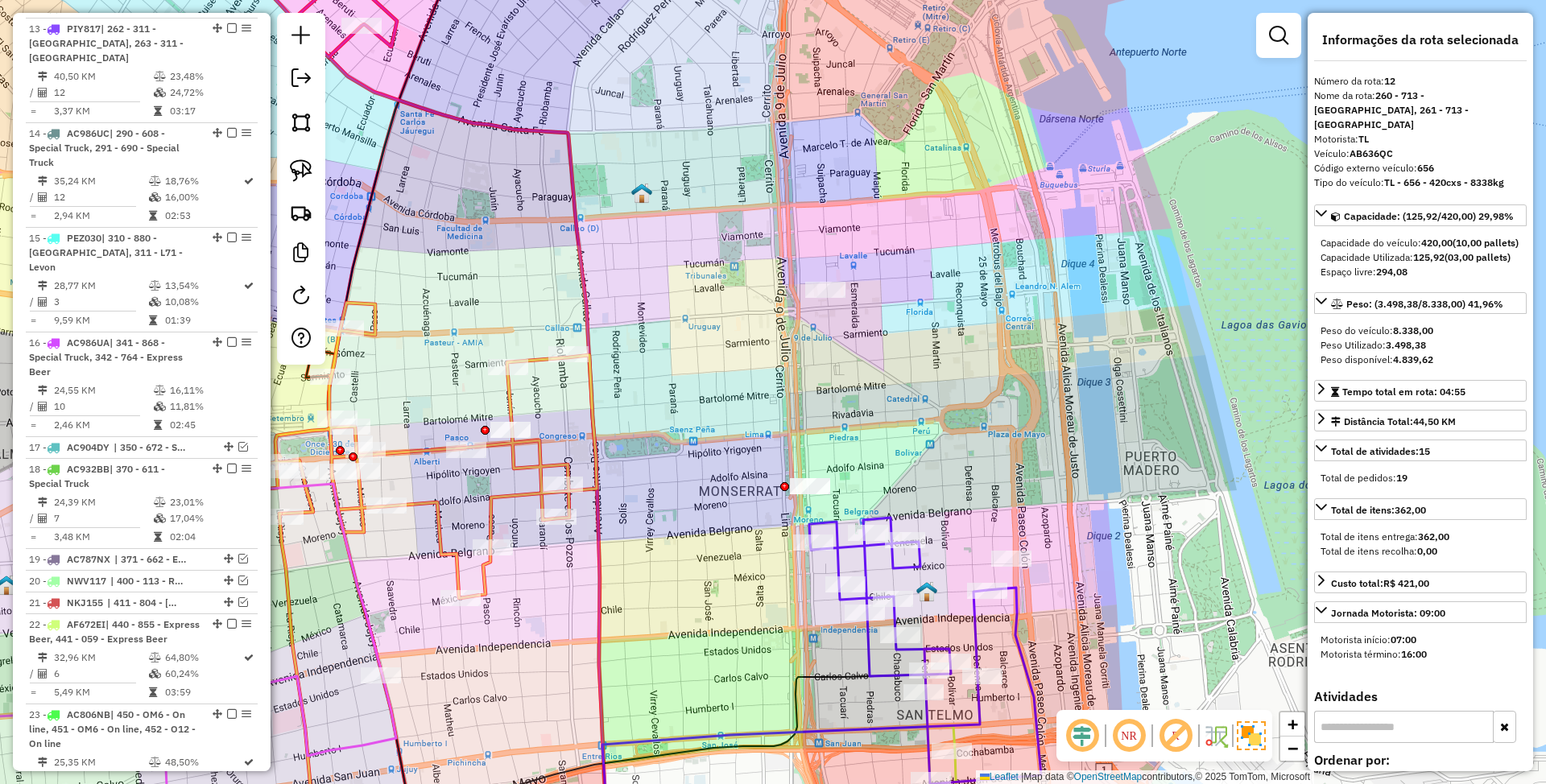
click at [899, 564] on icon at bounding box center [925, 651] width 232 height 266
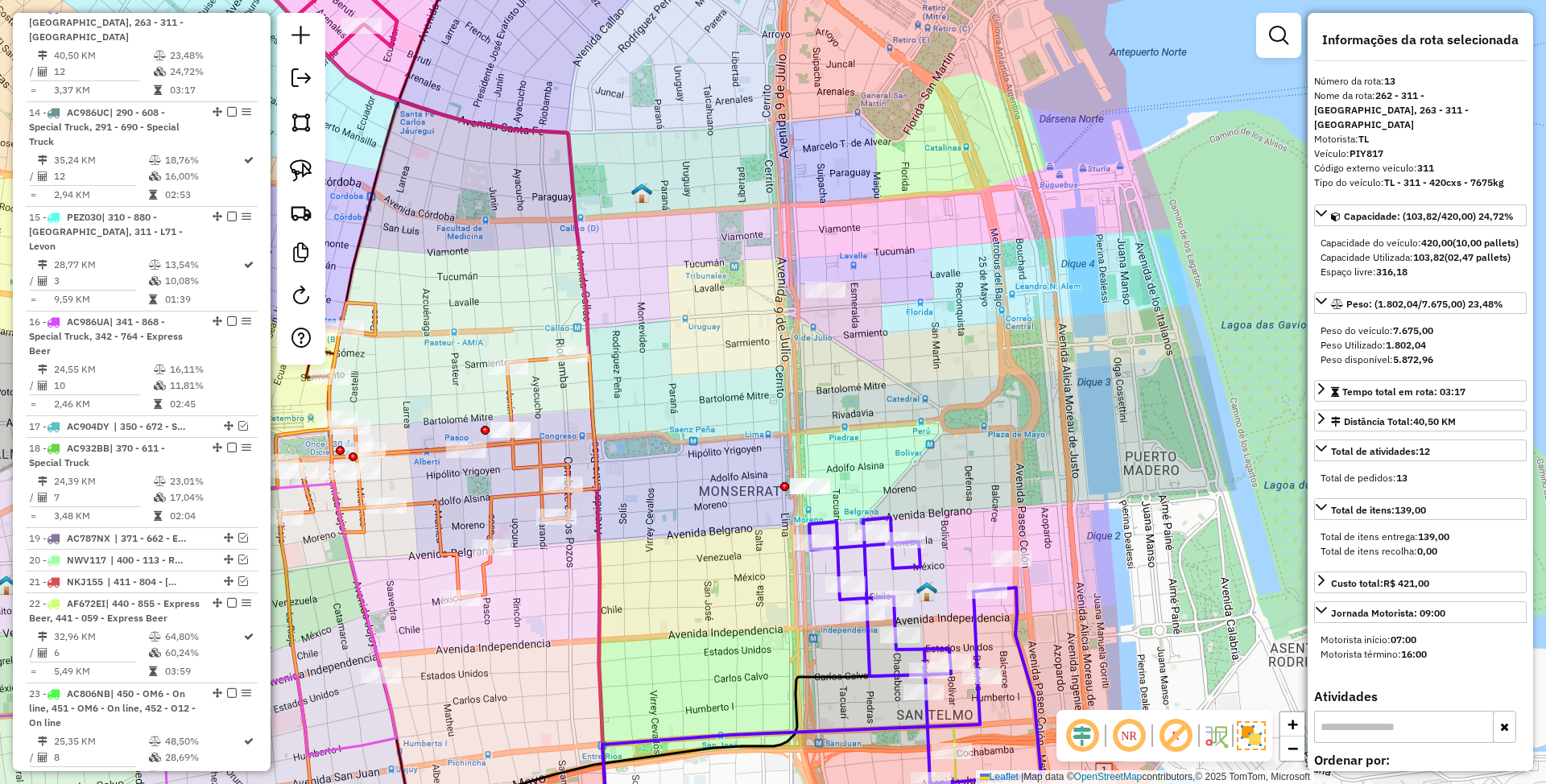
scroll to position [981, 0]
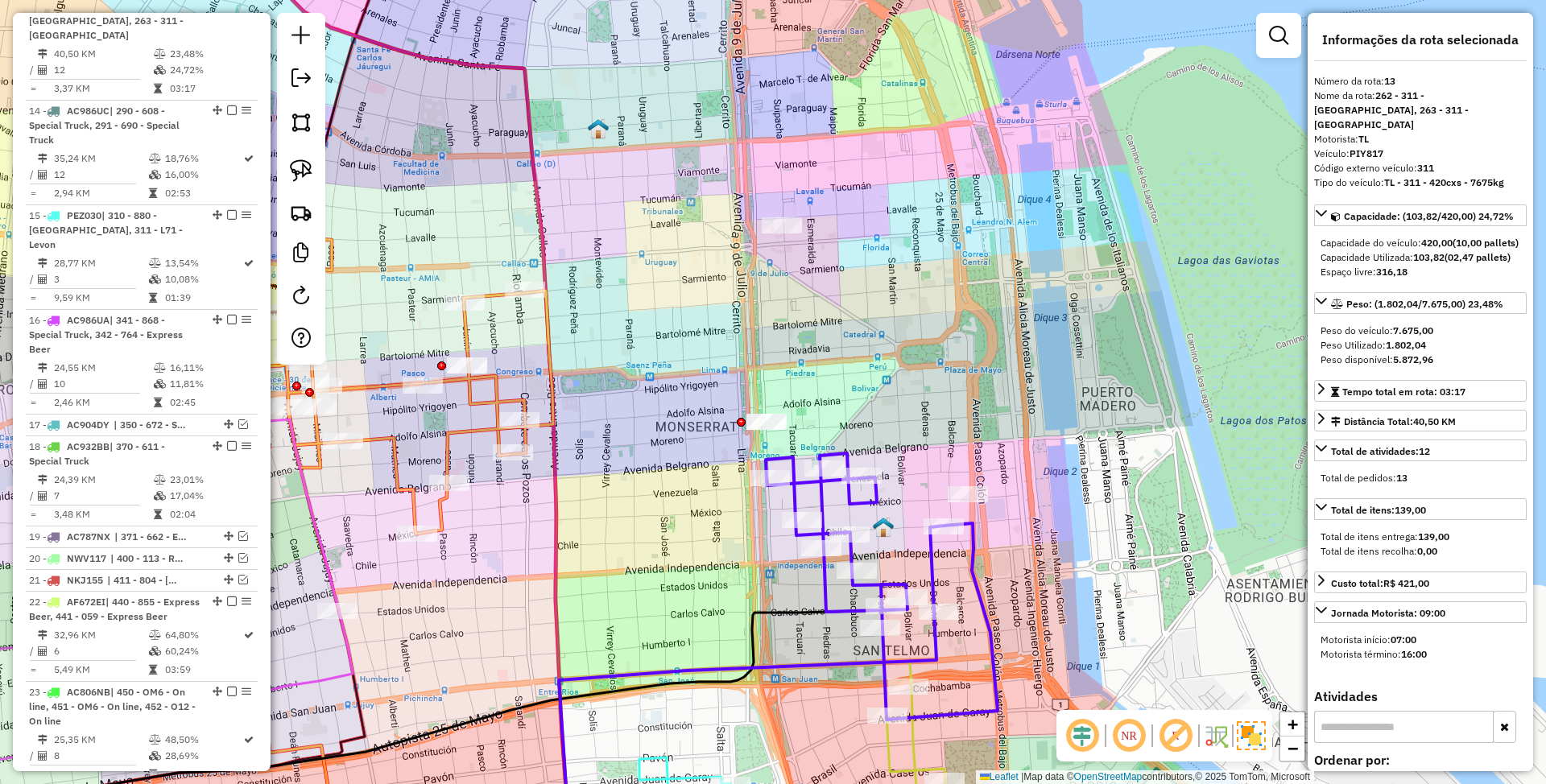
drag, startPoint x: 936, startPoint y: 446, endPoint x: 892, endPoint y: 381, distance: 78.5
click at [892, 381] on div "Janela de atendimento Grade de atendimento Capacidade Transportadoras Veículos …" at bounding box center [773, 392] width 1546 height 784
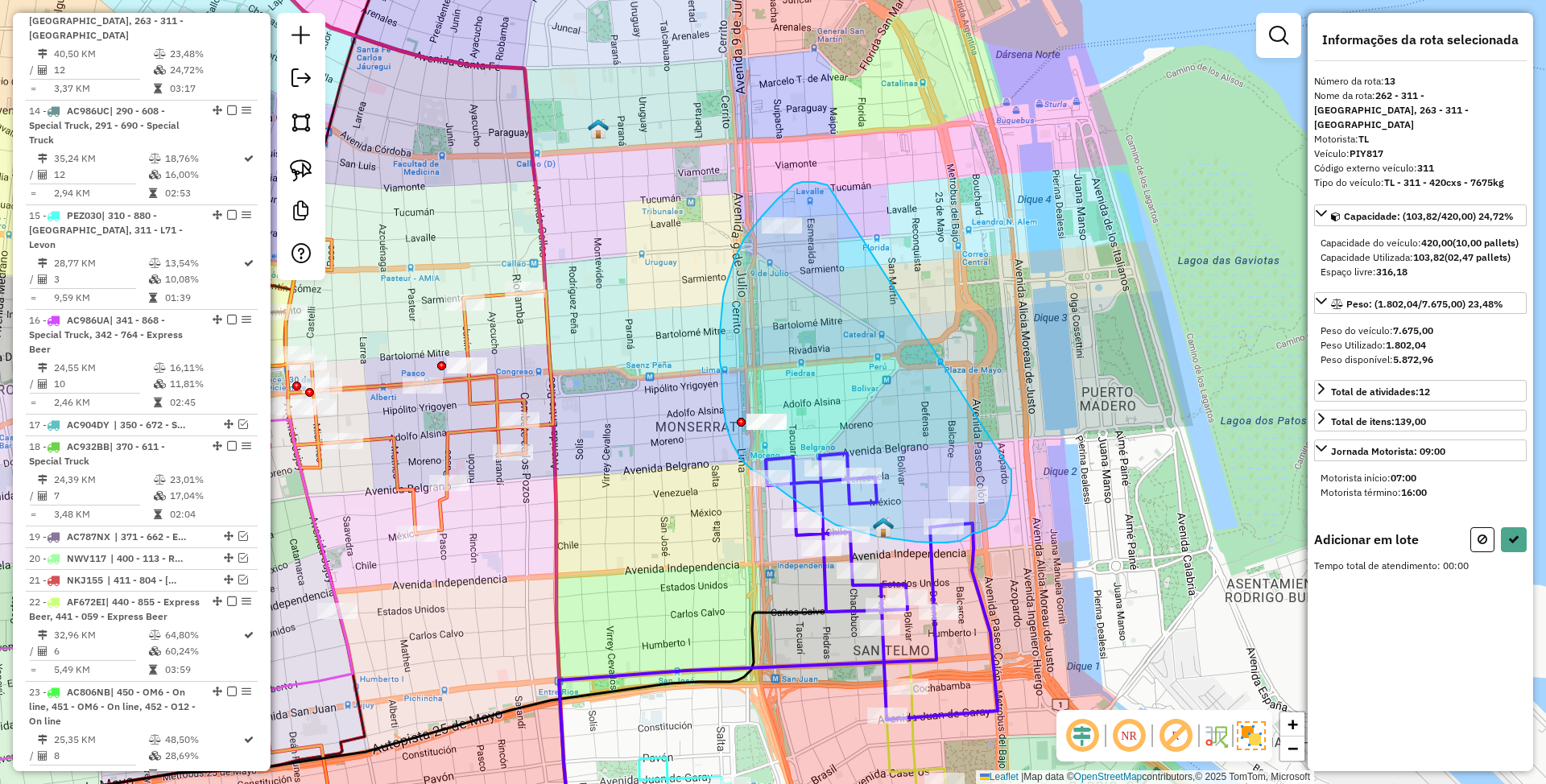
drag, startPoint x: 810, startPoint y: 182, endPoint x: 1010, endPoint y: 468, distance: 349.0
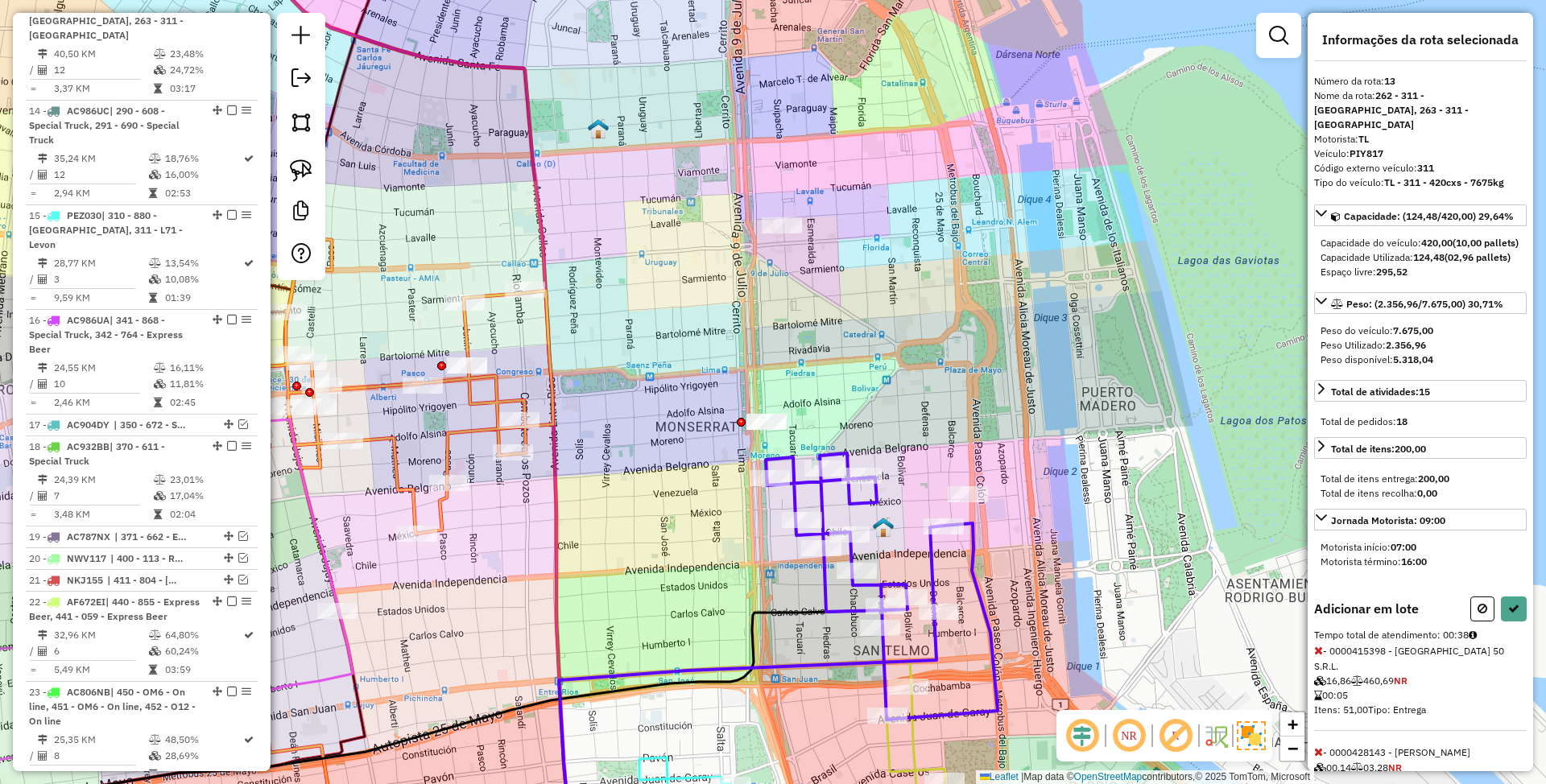
select select "*********"
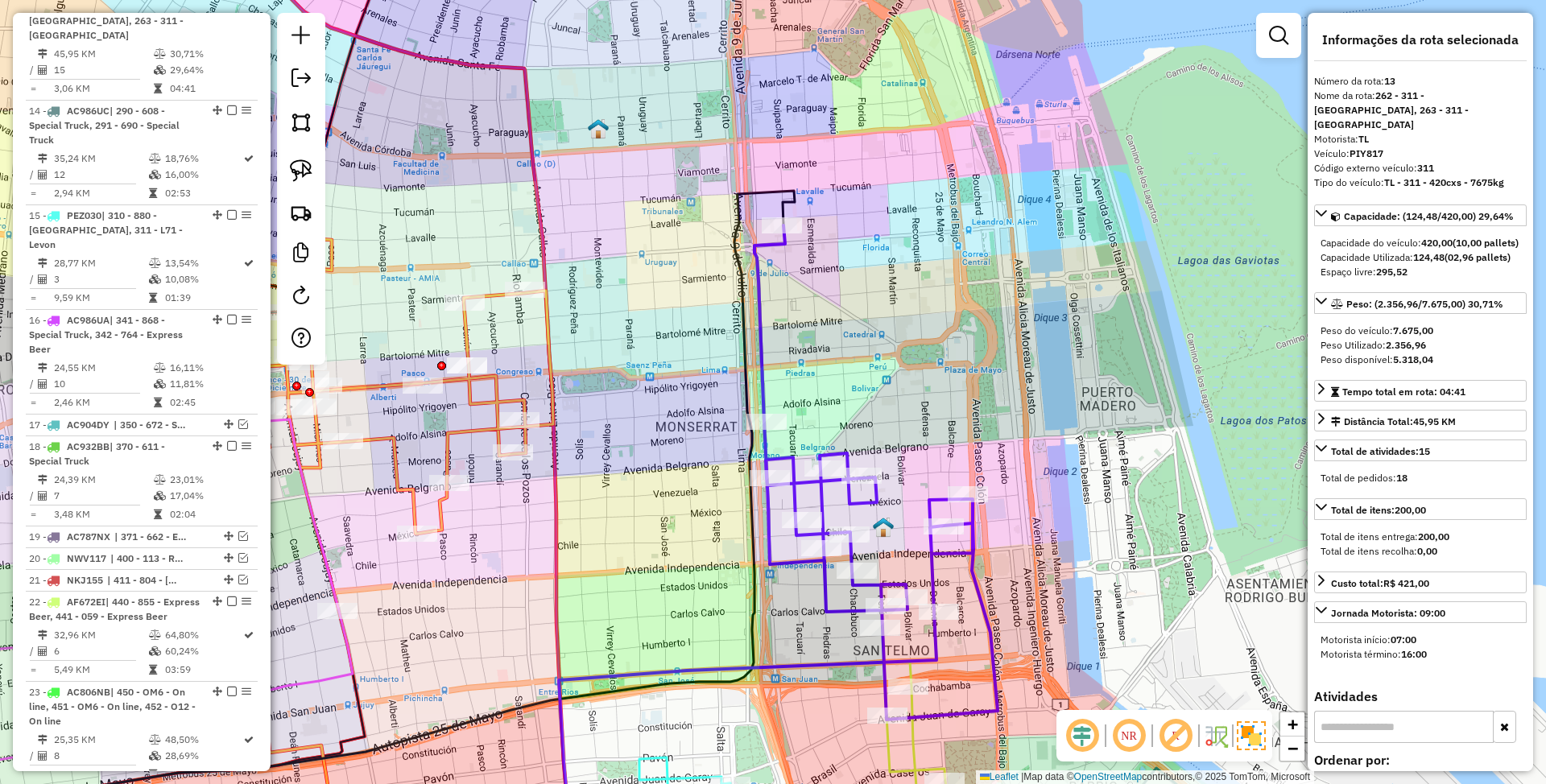
click at [861, 507] on icon at bounding box center [877, 473] width 243 height 494
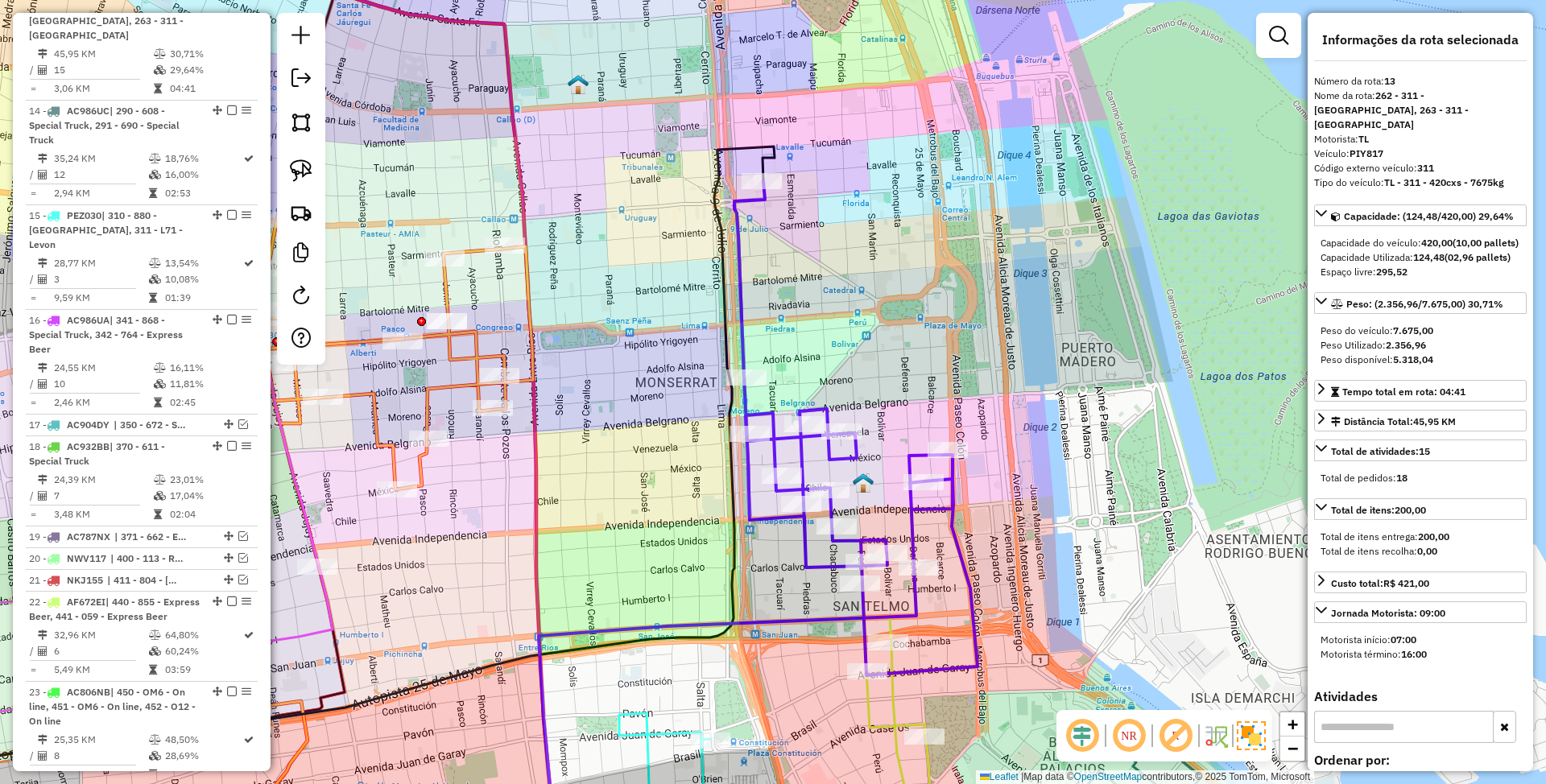
click at [918, 414] on div "Janela de atendimento Grade de atendimento Capacidade Transportadoras Veículos …" at bounding box center [773, 392] width 1546 height 784
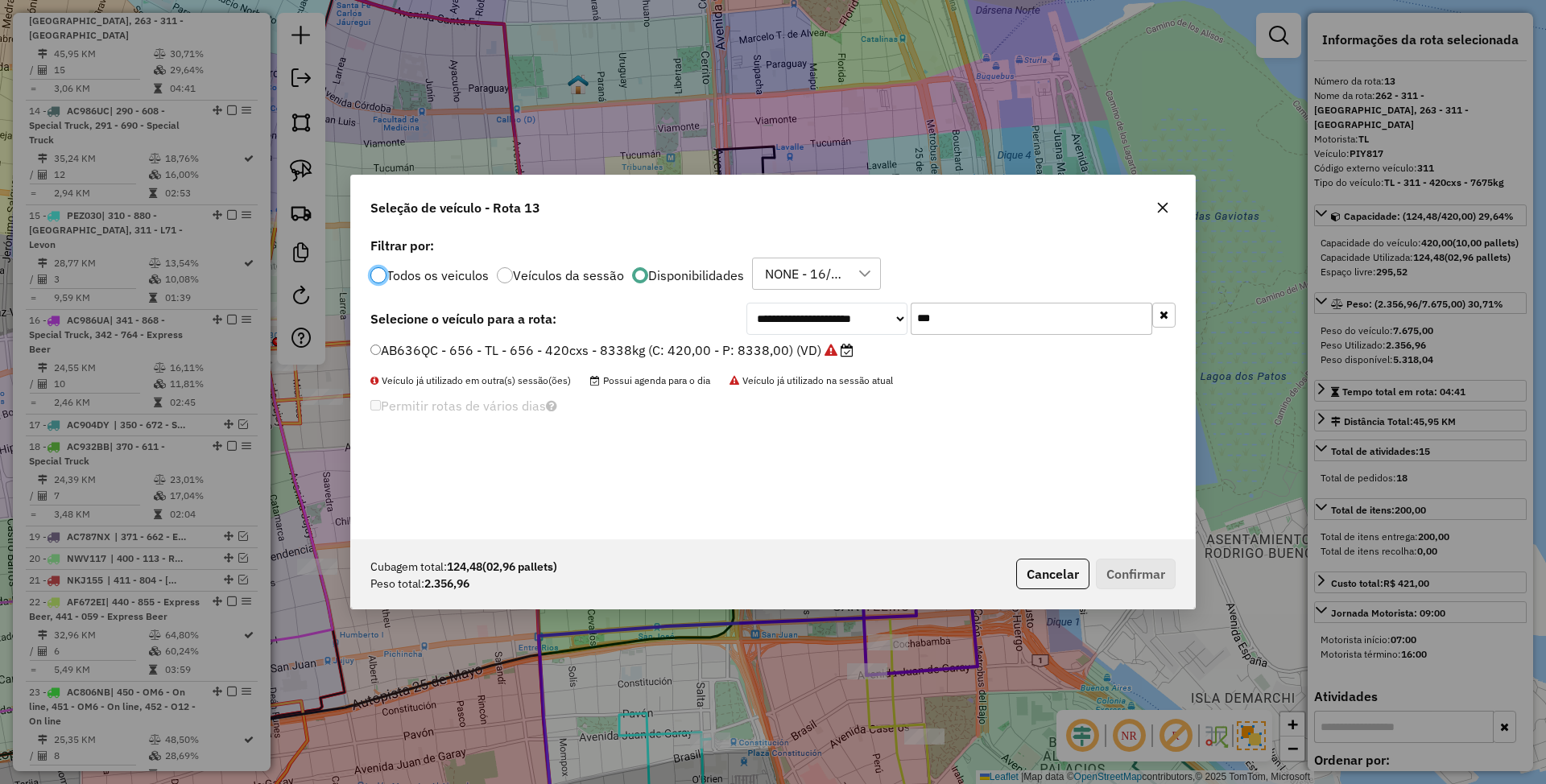
scroll to position [8, 5]
drag, startPoint x: 961, startPoint y: 322, endPoint x: 846, endPoint y: 299, distance: 117.3
click at [846, 299] on div "**********" at bounding box center [773, 386] width 844 height 306
type input "***"
click at [1046, 572] on button "Cancelar" at bounding box center [1054, 574] width 73 height 31
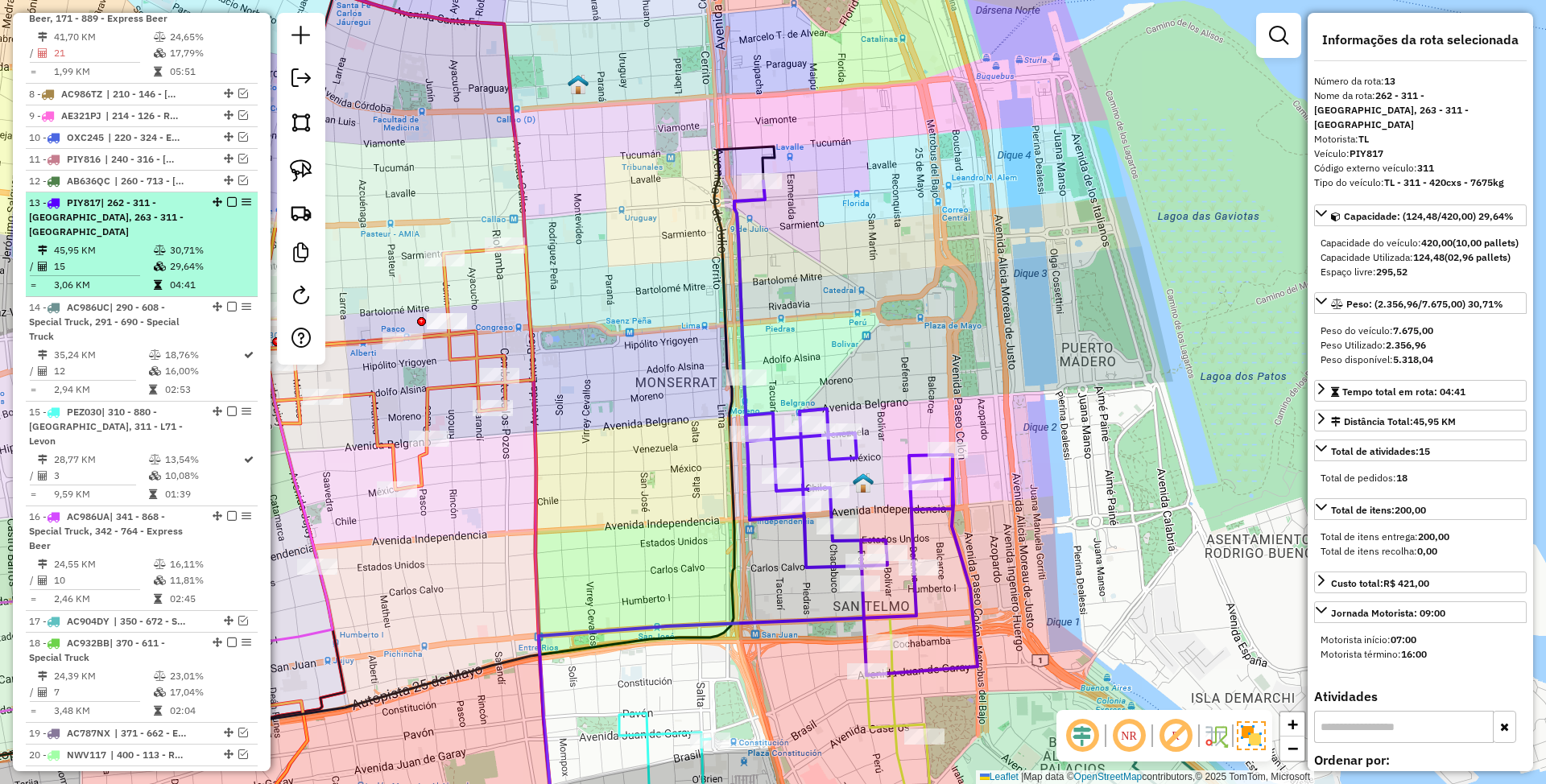
scroll to position [767, 0]
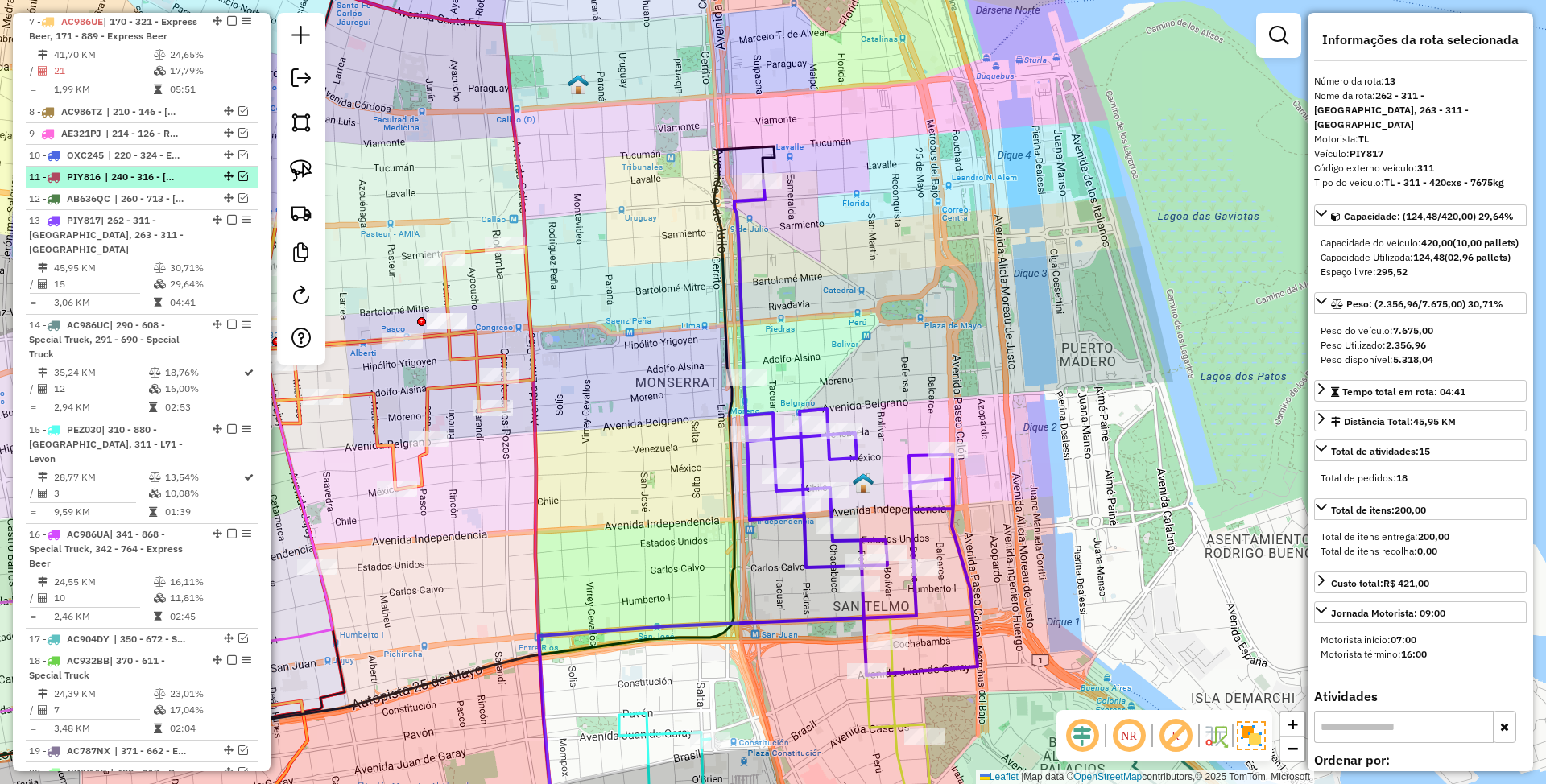
click at [175, 184] on span "| 240 - 316 - [GEOGRAPHIC_DATA], 241 - 804 - [GEOGRAPHIC_DATA], 242 - L75 - Lev…" at bounding box center [141, 177] width 74 height 14
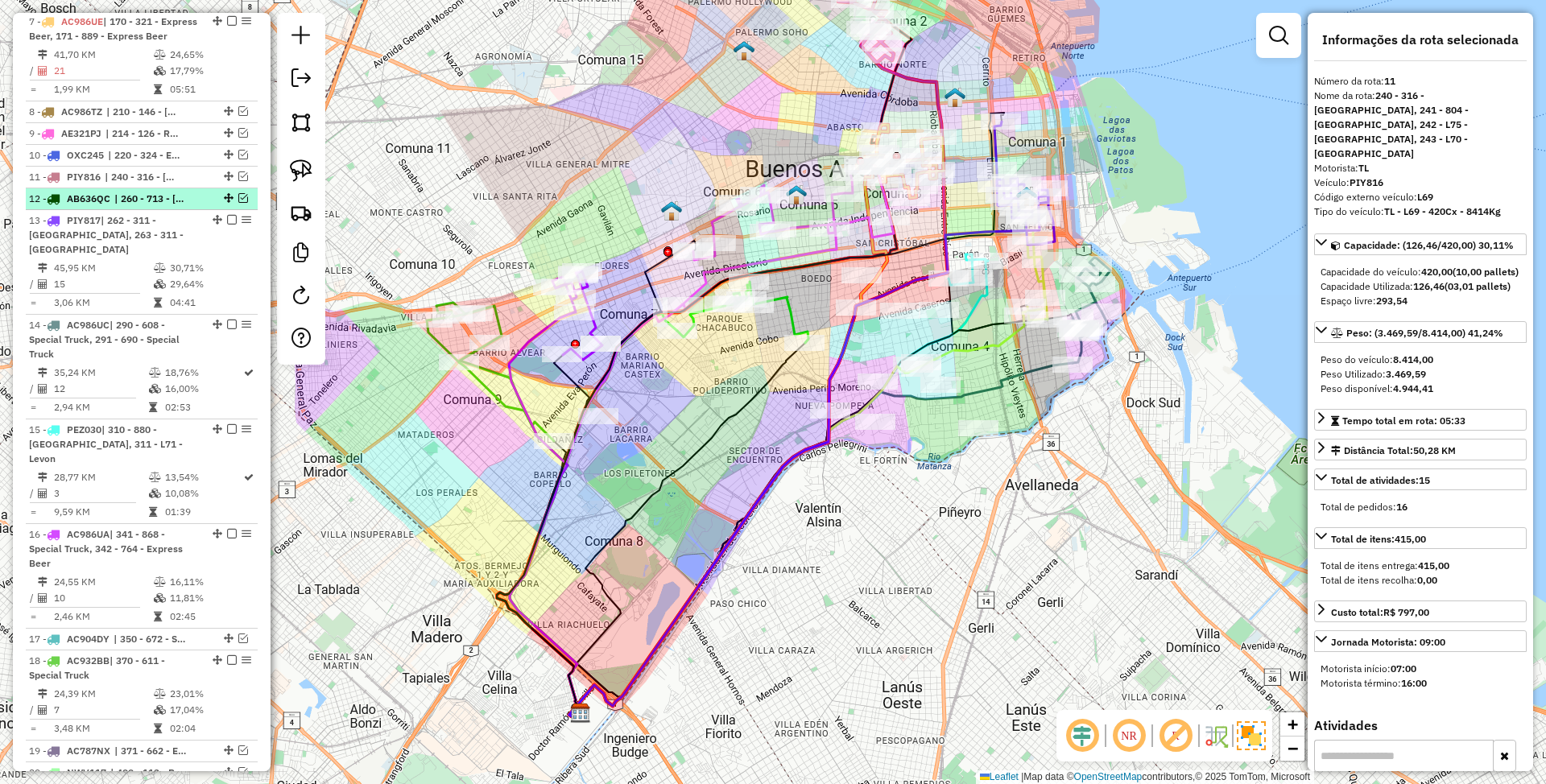
click at [166, 207] on li "12 - AB636QC | 260 - 713 - Levon, 261 - 713 - [GEOGRAPHIC_DATA]" at bounding box center [142, 199] width 232 height 22
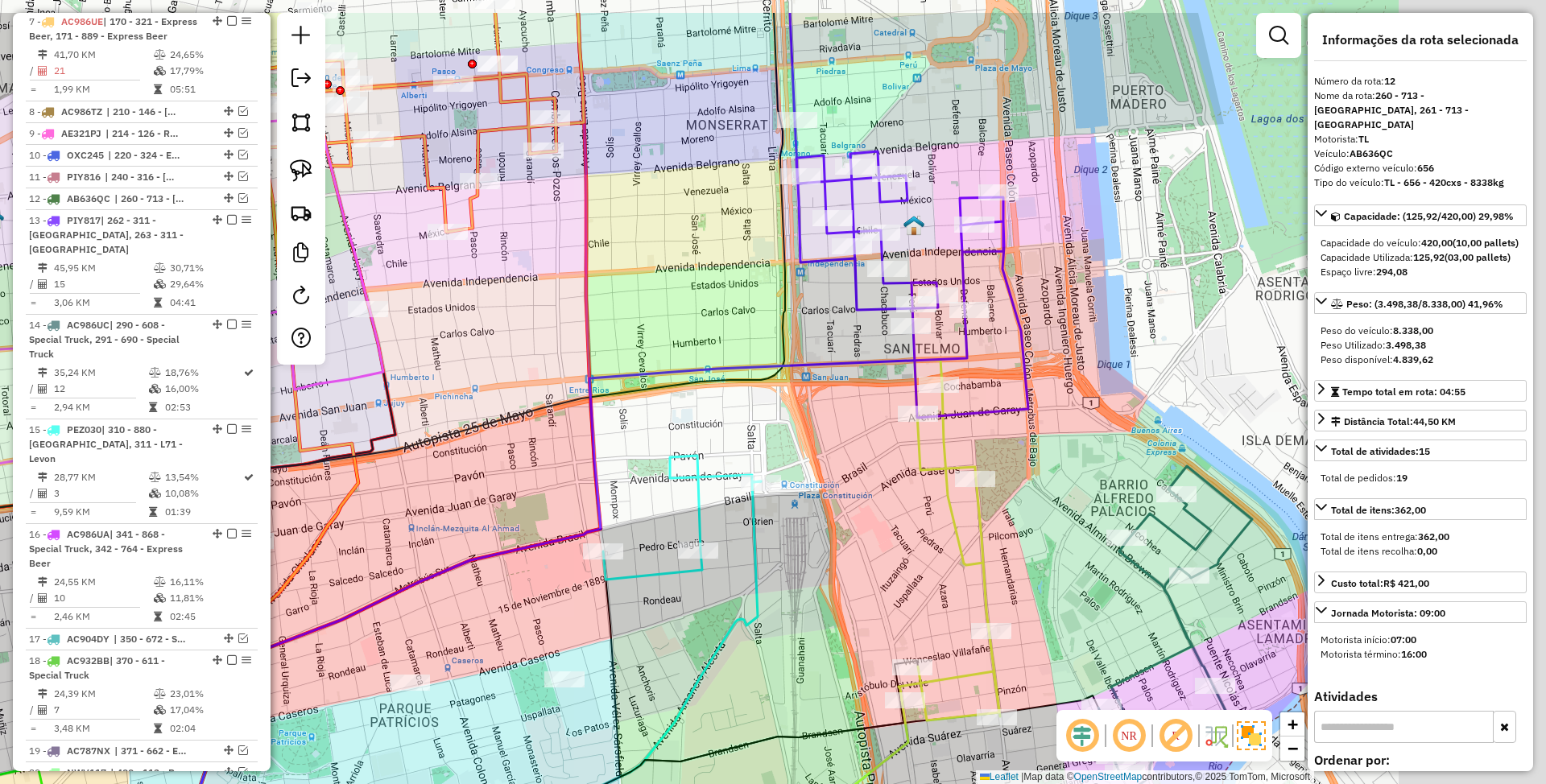
drag, startPoint x: 1227, startPoint y: 210, endPoint x: 1005, endPoint y: 397, distance: 290.3
click at [1005, 397] on div "Janela de atendimento Grade de atendimento Capacidade Transportadoras Veículos …" at bounding box center [773, 392] width 1546 height 784
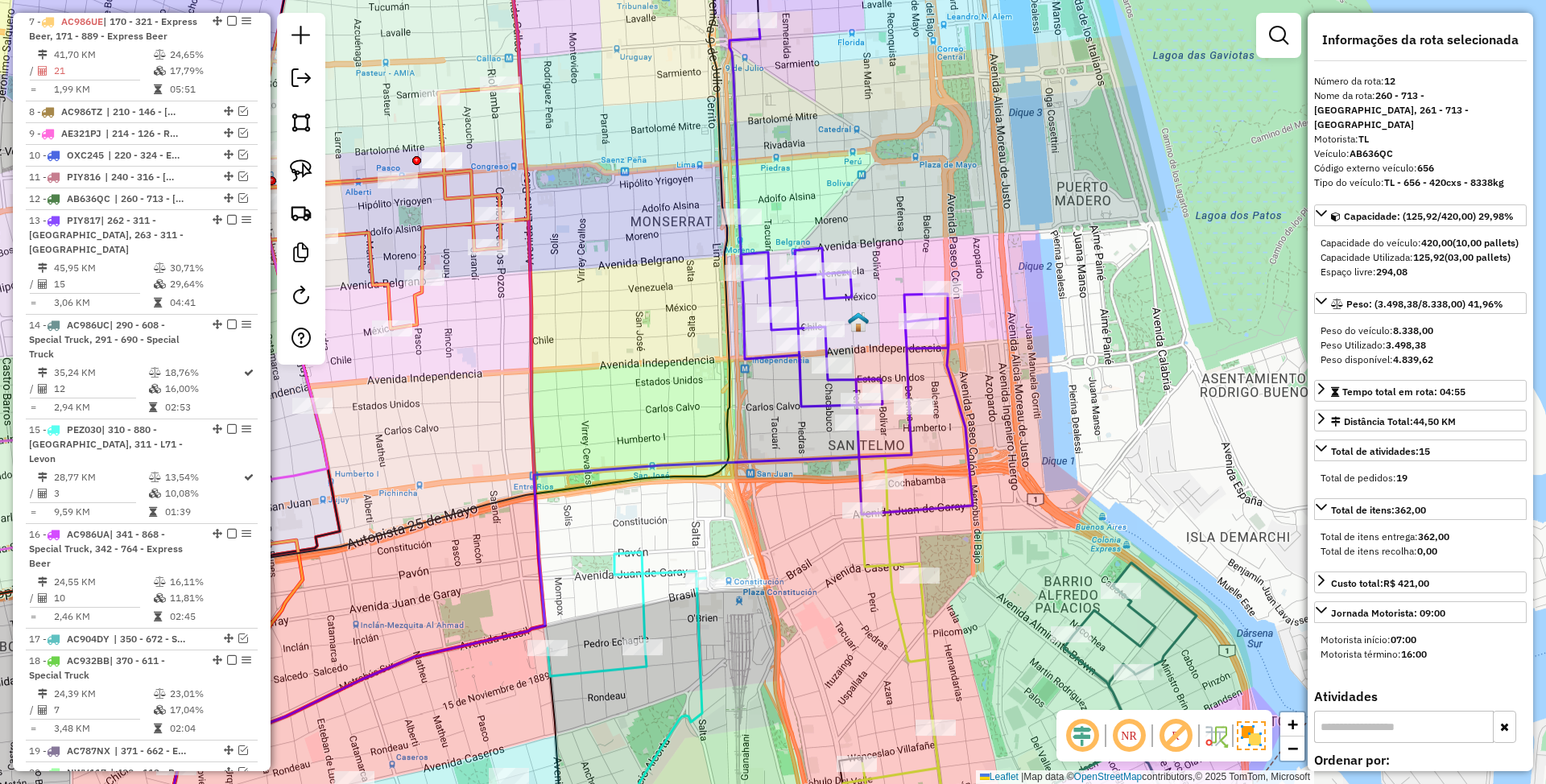
click at [949, 378] on icon at bounding box center [852, 267] width 243 height 494
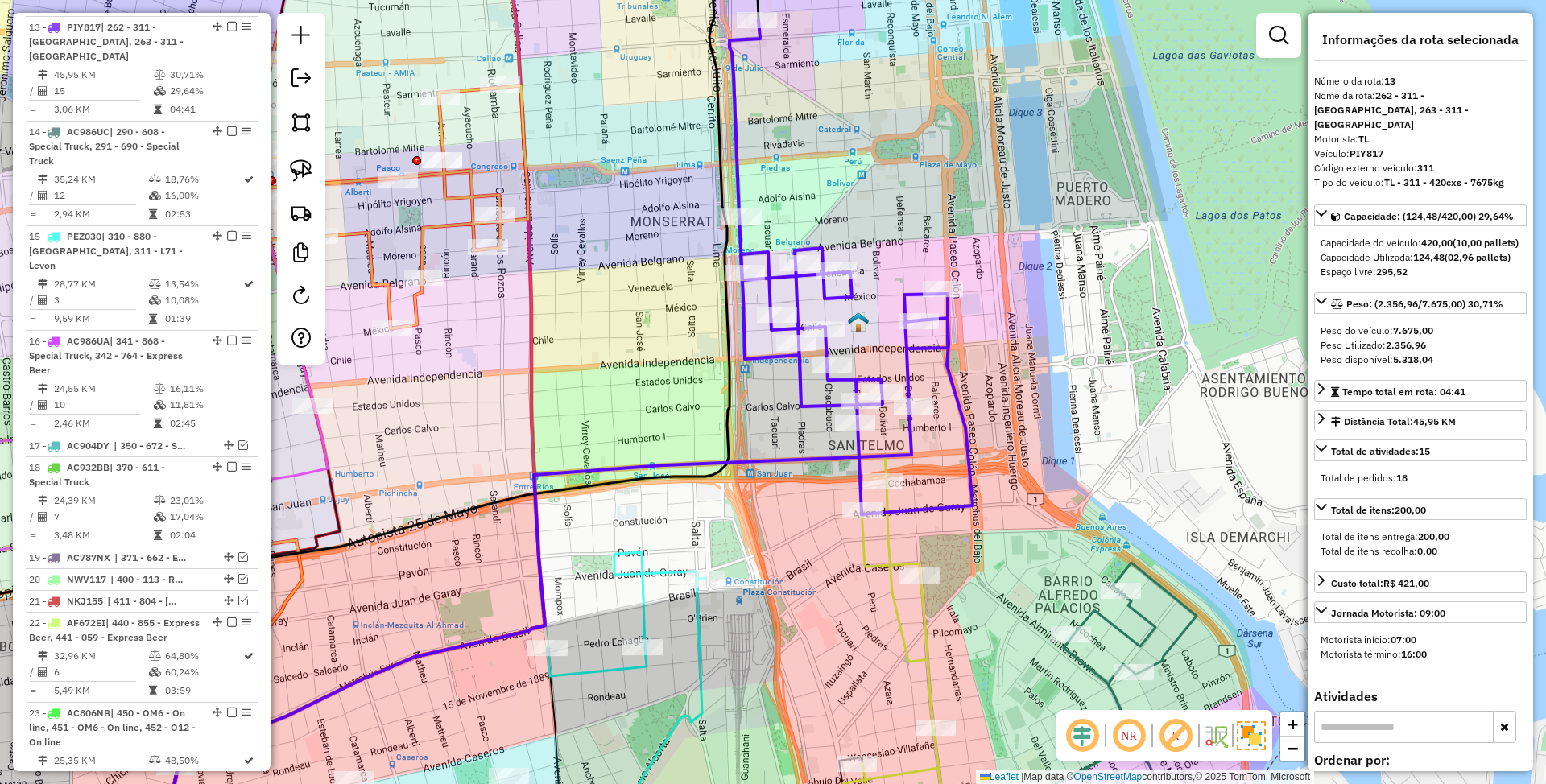
scroll to position [981, 0]
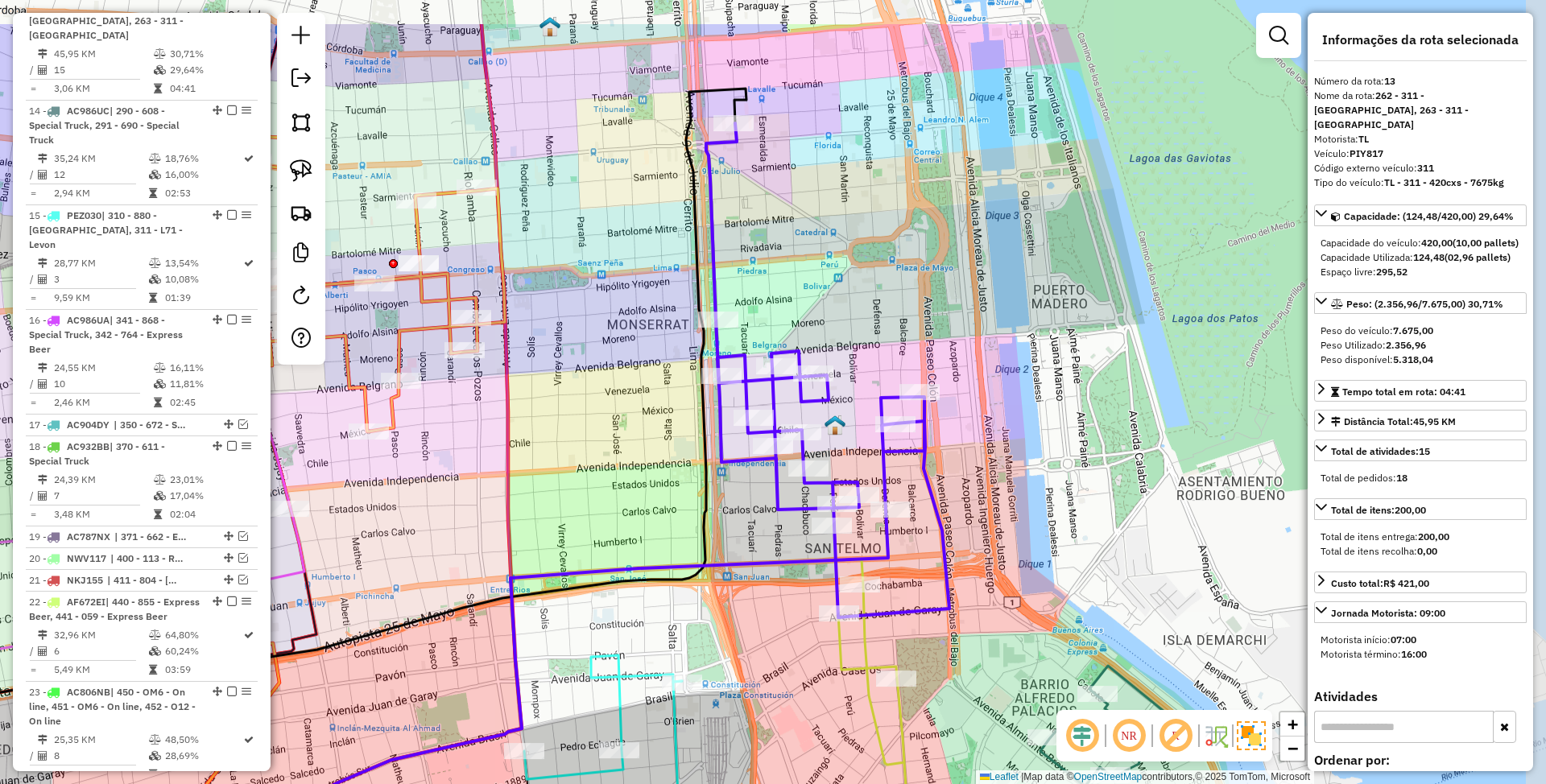
drag, startPoint x: 1028, startPoint y: 384, endPoint x: 1002, endPoint y: 551, distance: 169.0
click at [1002, 551] on div "Janela de atendimento Grade de atendimento Capacidade Transportadoras Veículos …" at bounding box center [773, 392] width 1546 height 784
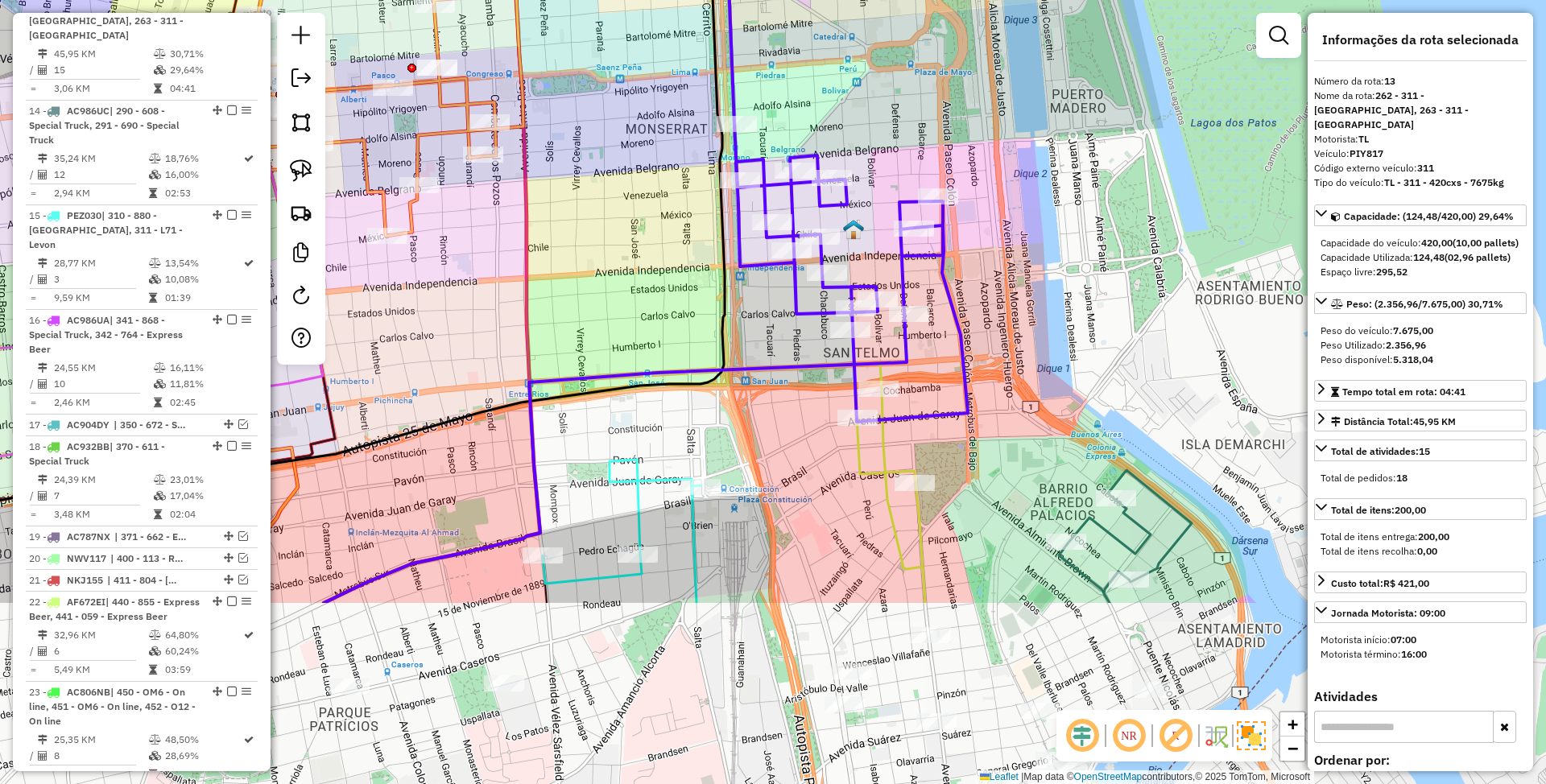
drag, startPoint x: 1027, startPoint y: 527, endPoint x: 1052, endPoint y: 288, distance: 240.3
click at [1052, 288] on div "Janela de atendimento Grade de atendimento Capacidade Transportadoras Veículos …" at bounding box center [773, 392] width 1546 height 784
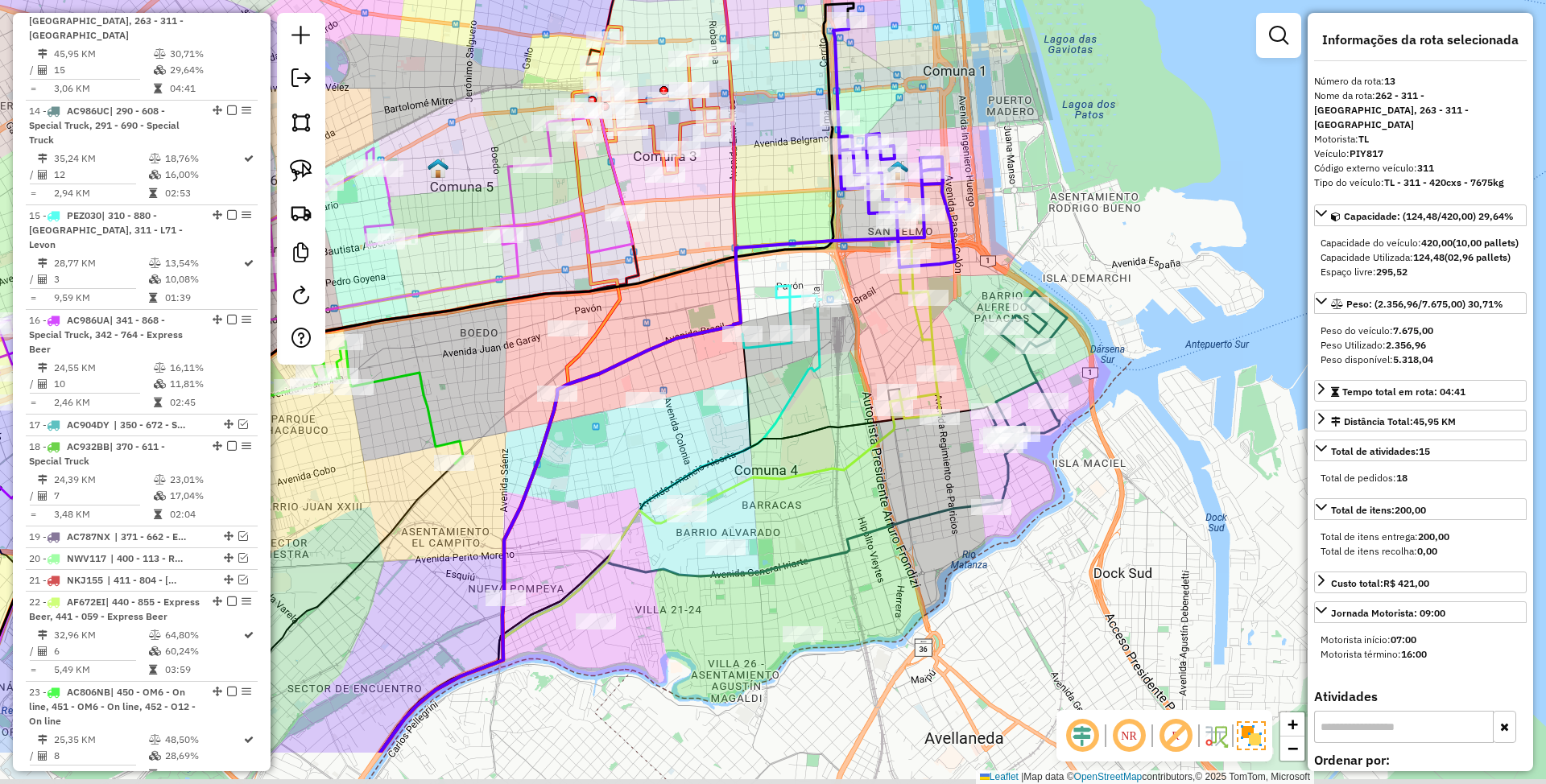
drag, startPoint x: 1081, startPoint y: 307, endPoint x: 1057, endPoint y: 226, distance: 84.5
click at [1057, 226] on div "Janela de atendimento Grade de atendimento Capacidade Transportadoras Veículos …" at bounding box center [773, 392] width 1546 height 784
click at [1057, 325] on icon at bounding box center [1028, 398] width 77 height 212
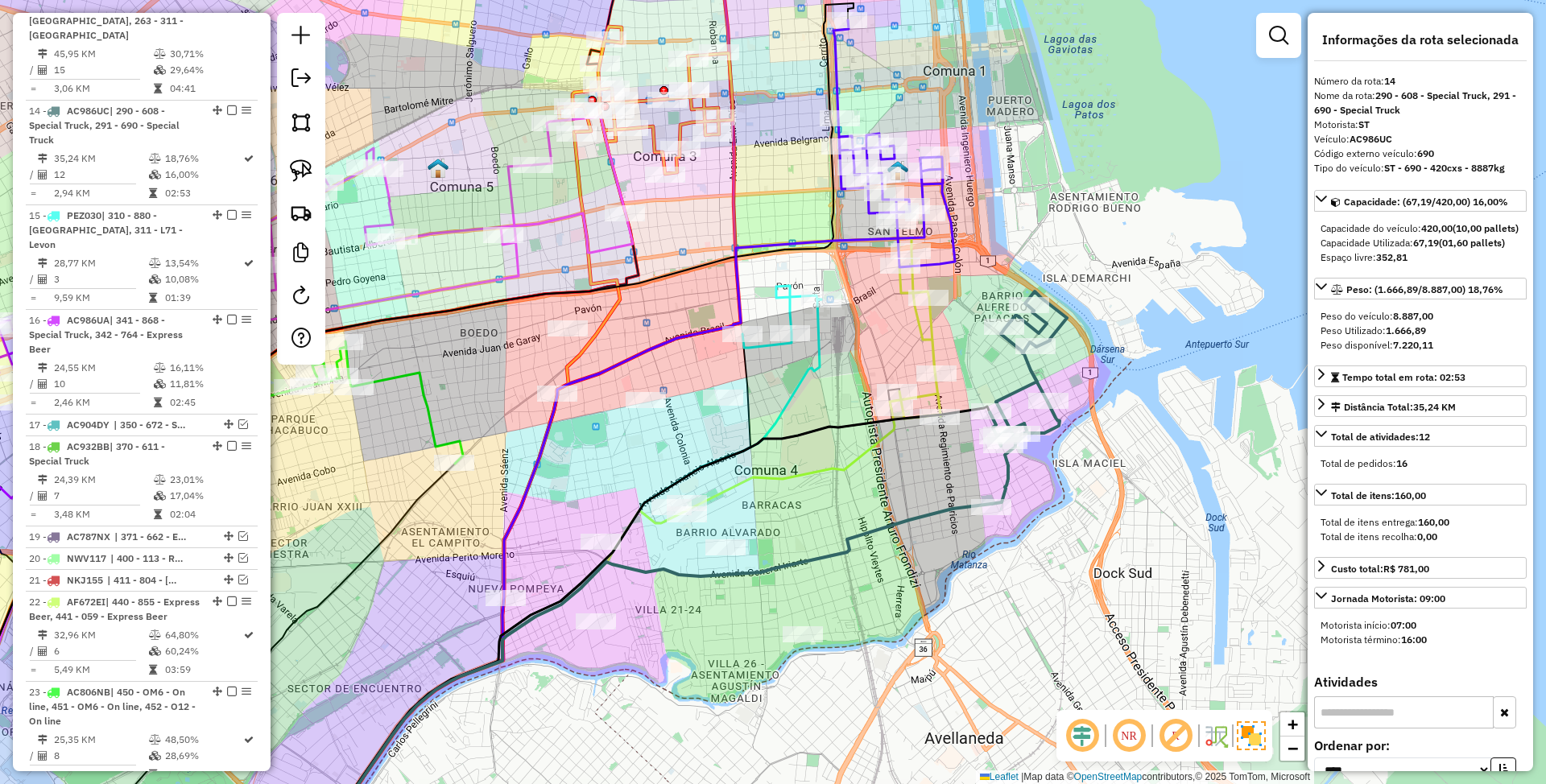
scroll to position [1071, 0]
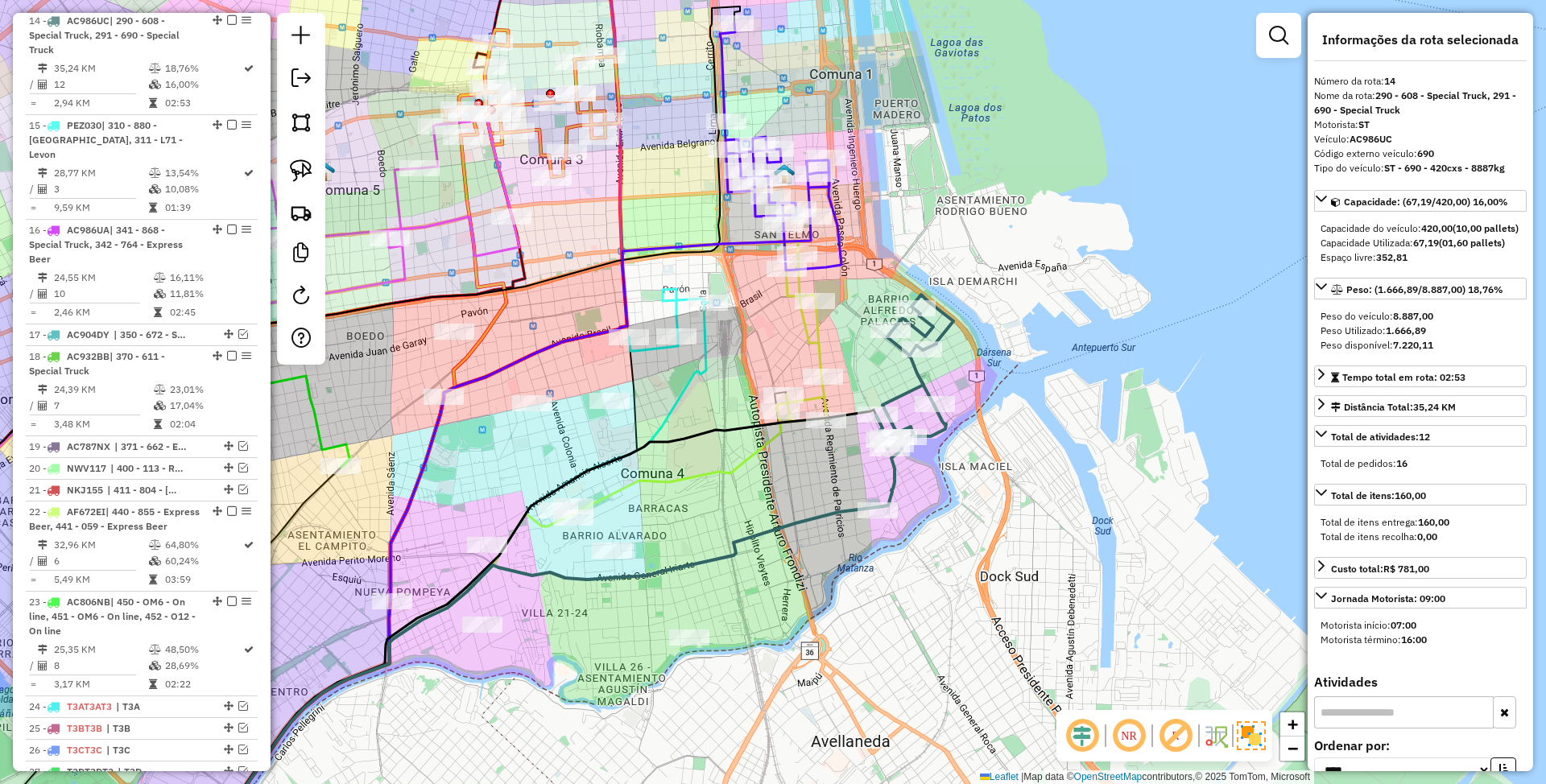
drag, startPoint x: 1084, startPoint y: 385, endPoint x: 973, endPoint y: 388, distance: 111.0
click at [973, 388] on div "Janela de atendimento Grade de atendimento Capacidade Transportadoras Veículos …" at bounding box center [773, 392] width 1546 height 784
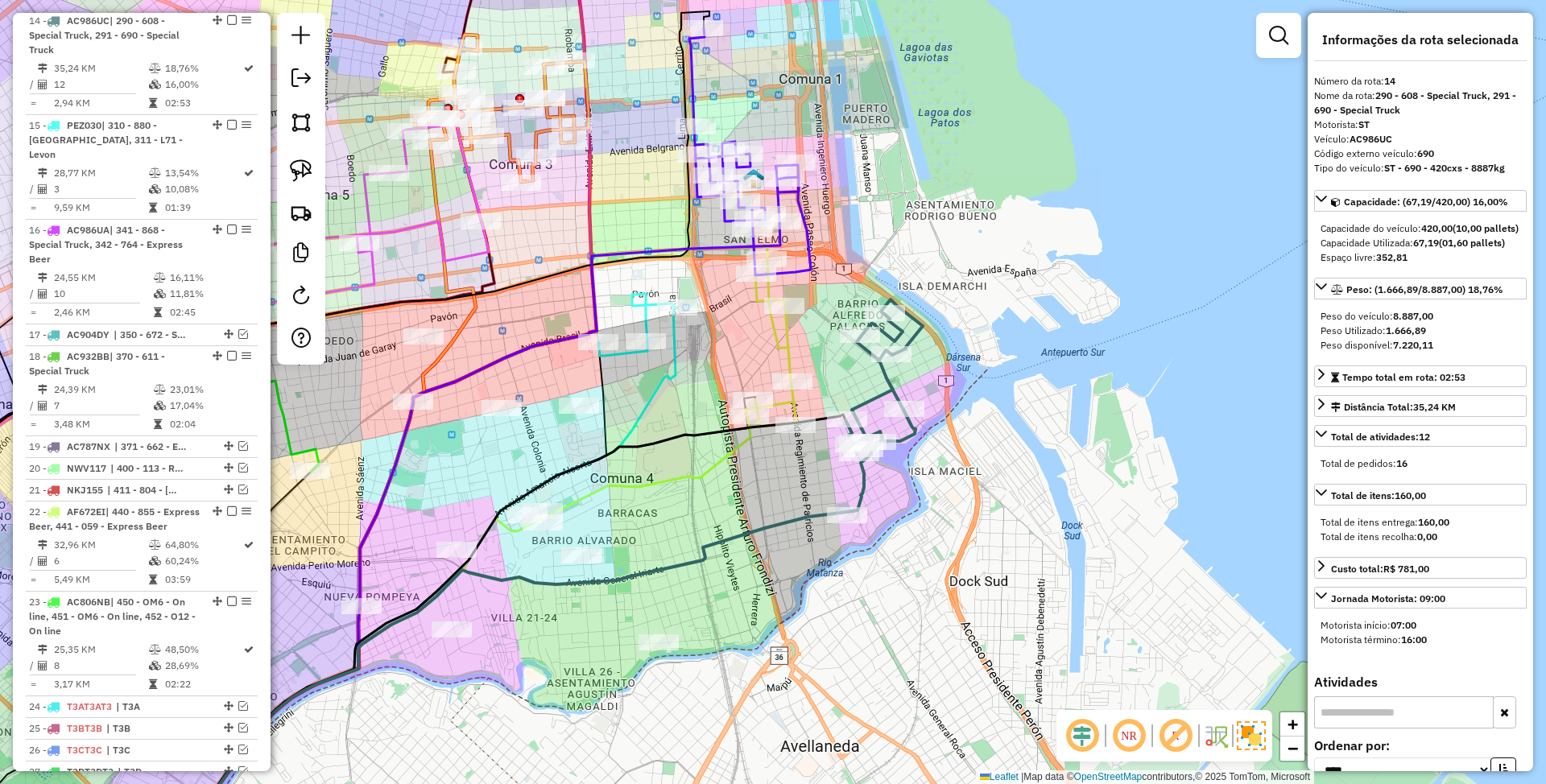
drag, startPoint x: 1002, startPoint y: 470, endPoint x: 971, endPoint y: 475, distance: 31.4
click at [971, 475] on div "Janela de atendimento Grade de atendimento Capacidade Transportadoras Veículos …" at bounding box center [773, 392] width 1546 height 784
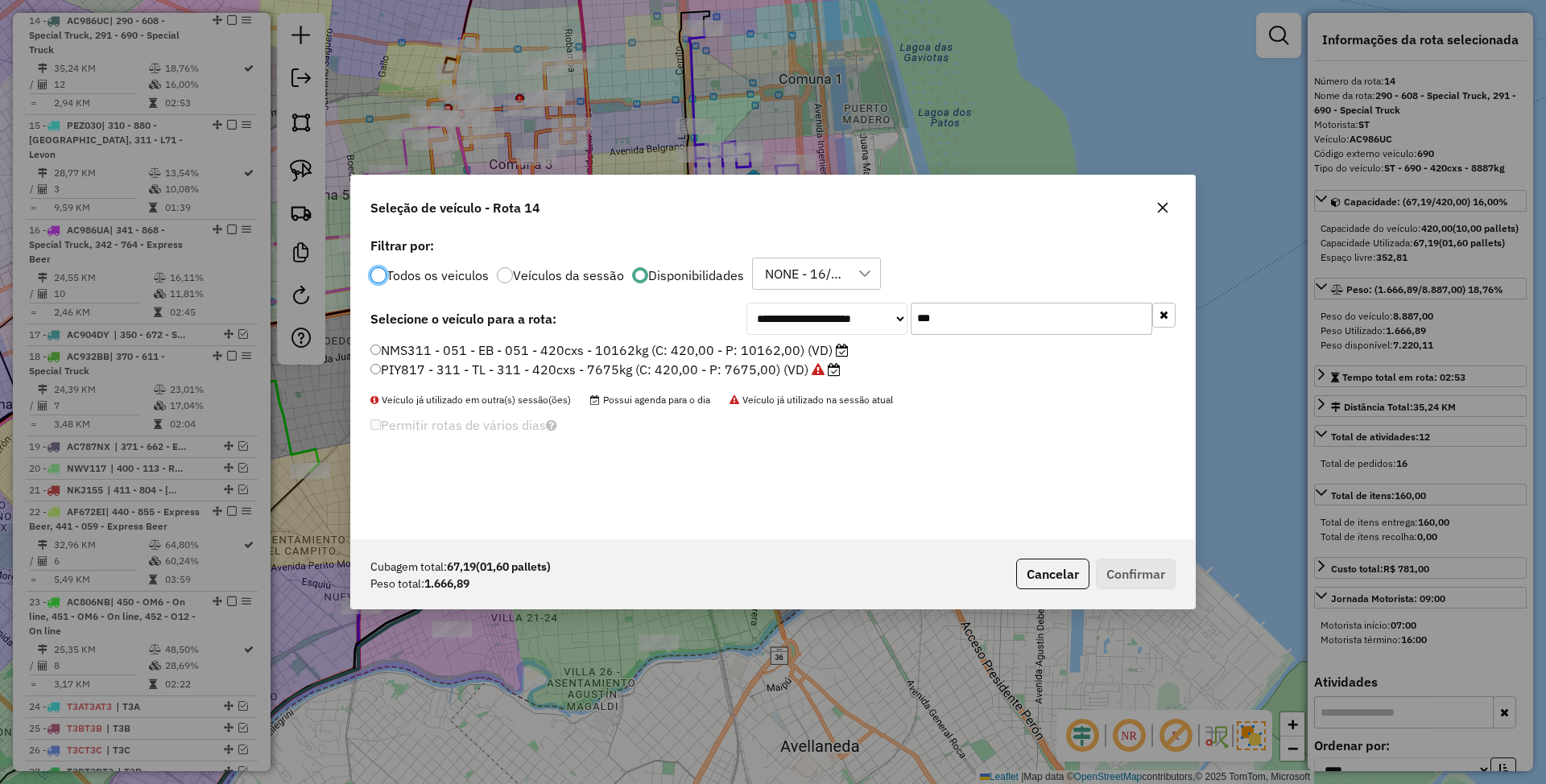
scroll to position [8, 5]
drag, startPoint x: 973, startPoint y: 320, endPoint x: 858, endPoint y: 300, distance: 116.7
click at [858, 300] on div "**********" at bounding box center [773, 386] width 844 height 306
type input "***"
click at [1064, 580] on button "Cancelar" at bounding box center [1054, 574] width 73 height 31
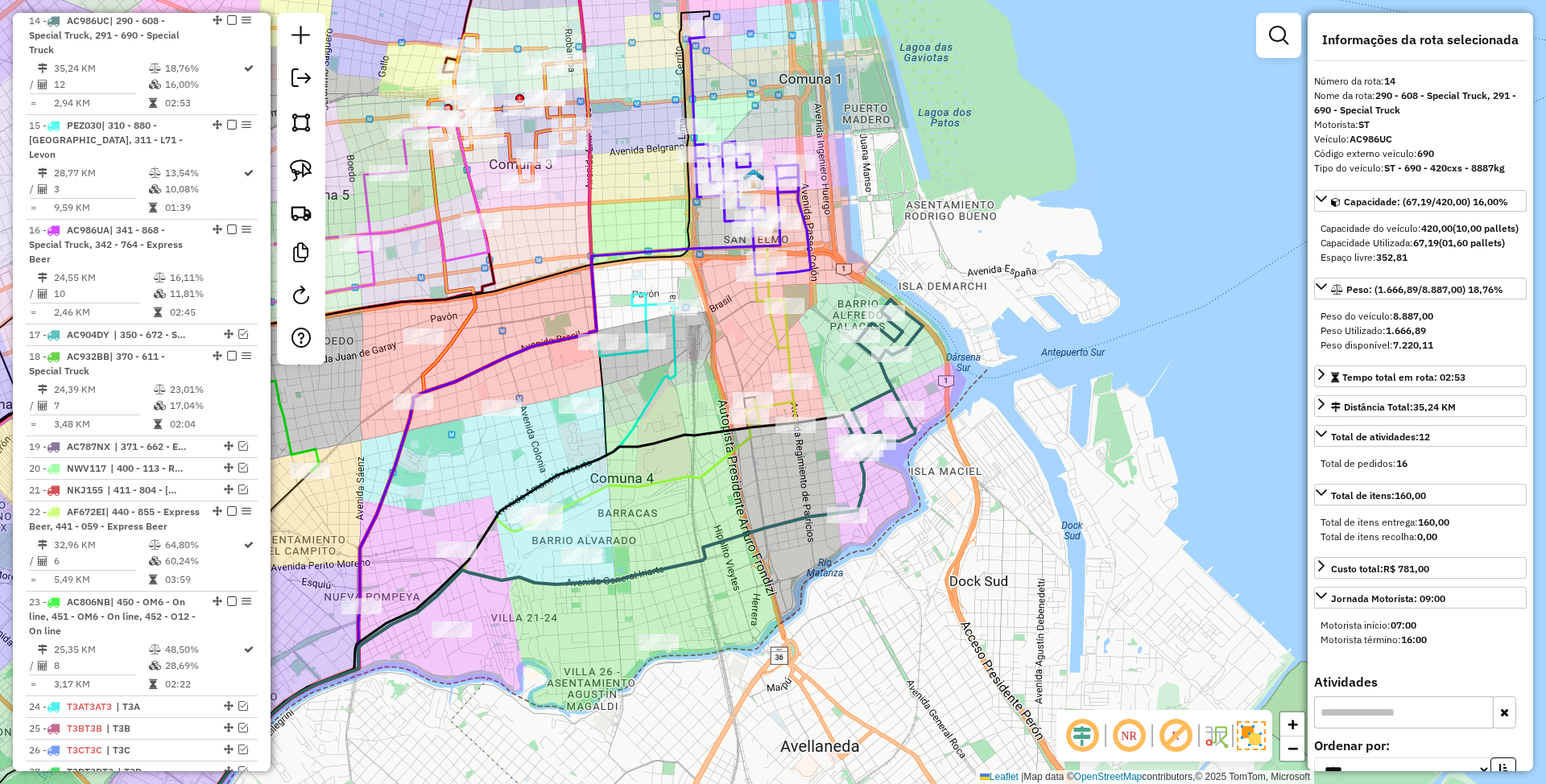
click at [791, 343] on icon at bounding box center [771, 336] width 51 height 181
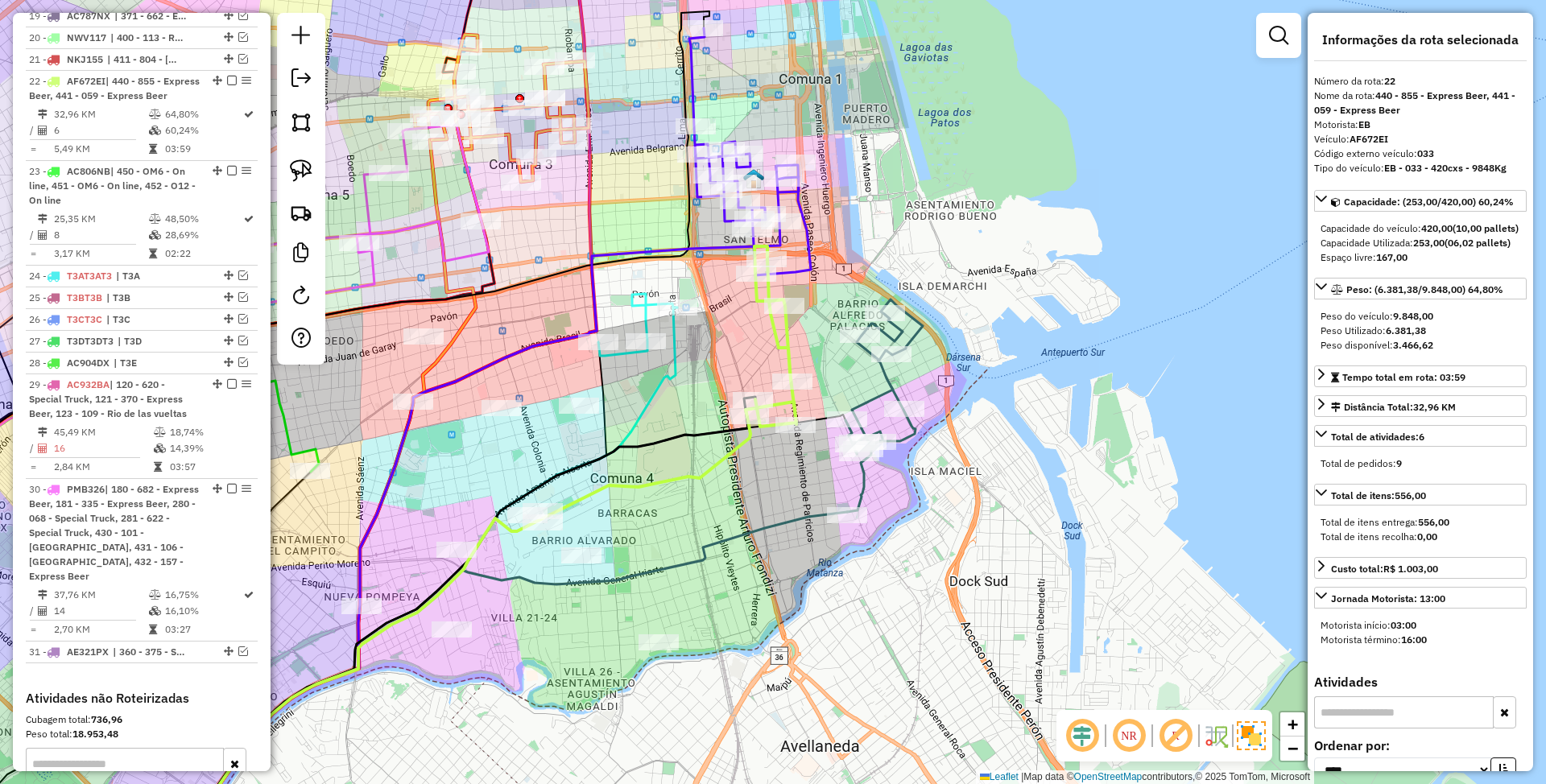
scroll to position [1551, 0]
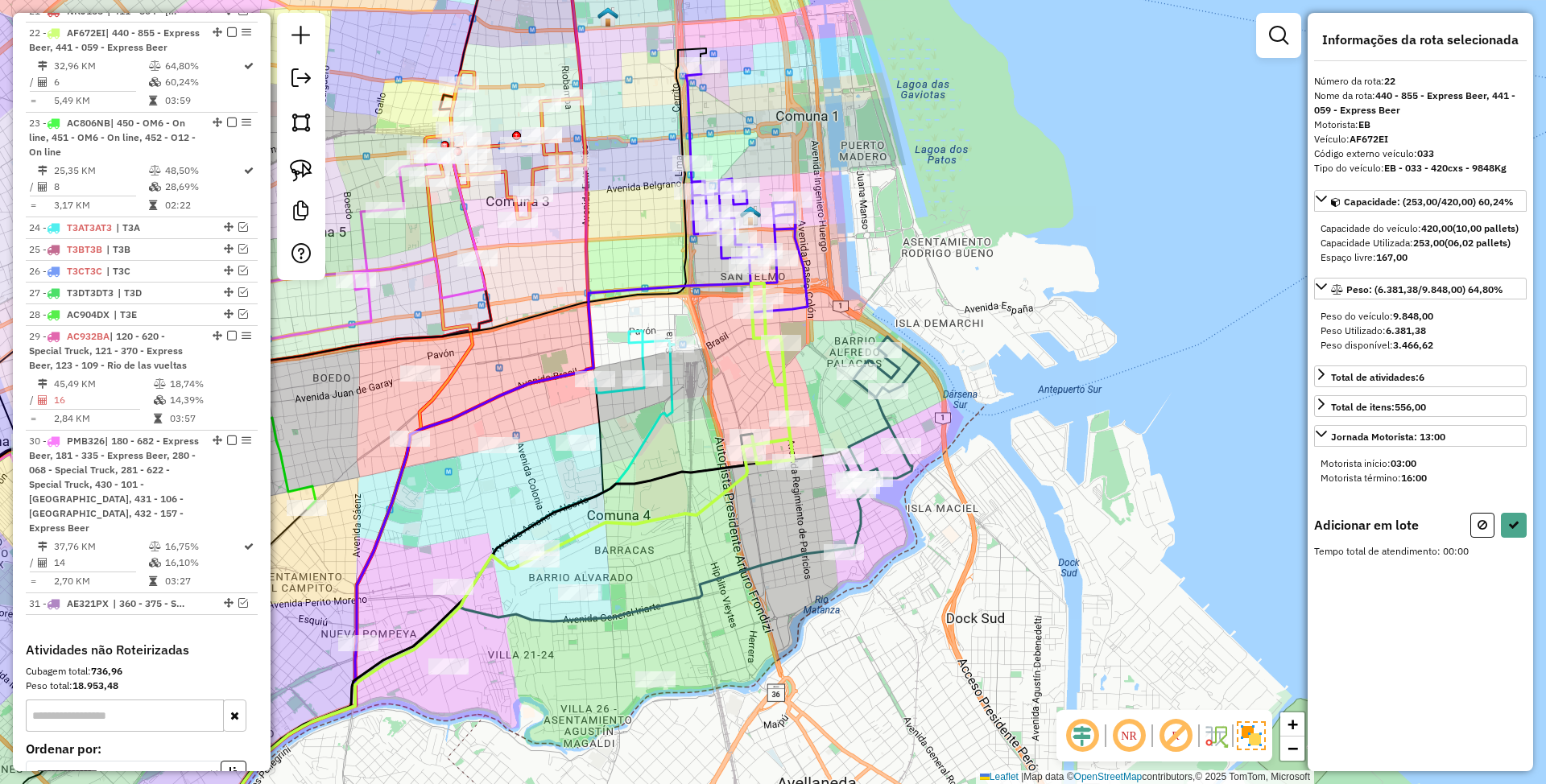
drag, startPoint x: 780, startPoint y: 357, endPoint x: 783, endPoint y: 380, distance: 23.2
click at [778, 391] on icon at bounding box center [768, 374] width 51 height 181
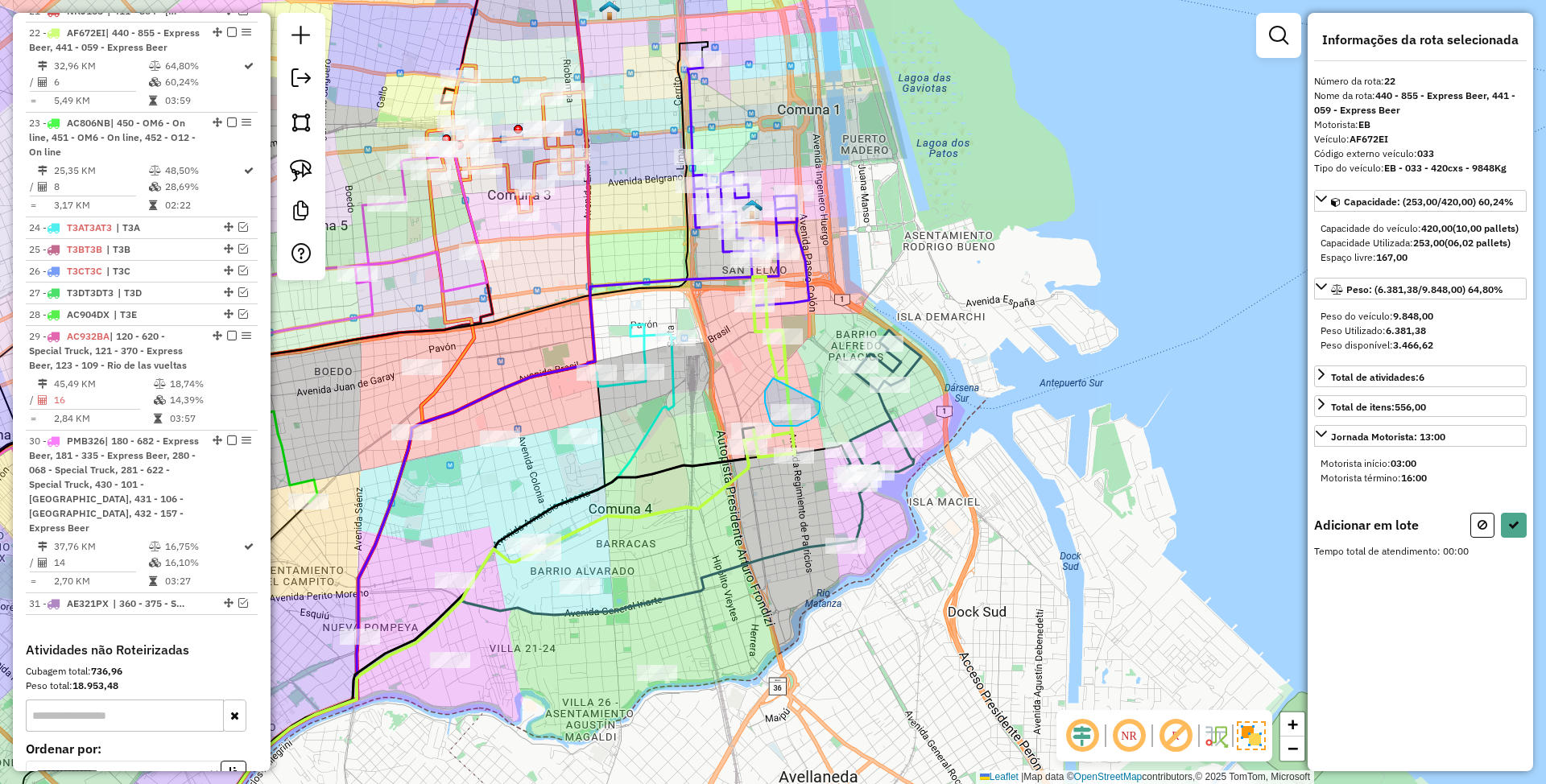
drag, startPoint x: 773, startPoint y: 378, endPoint x: 820, endPoint y: 403, distance: 53.2
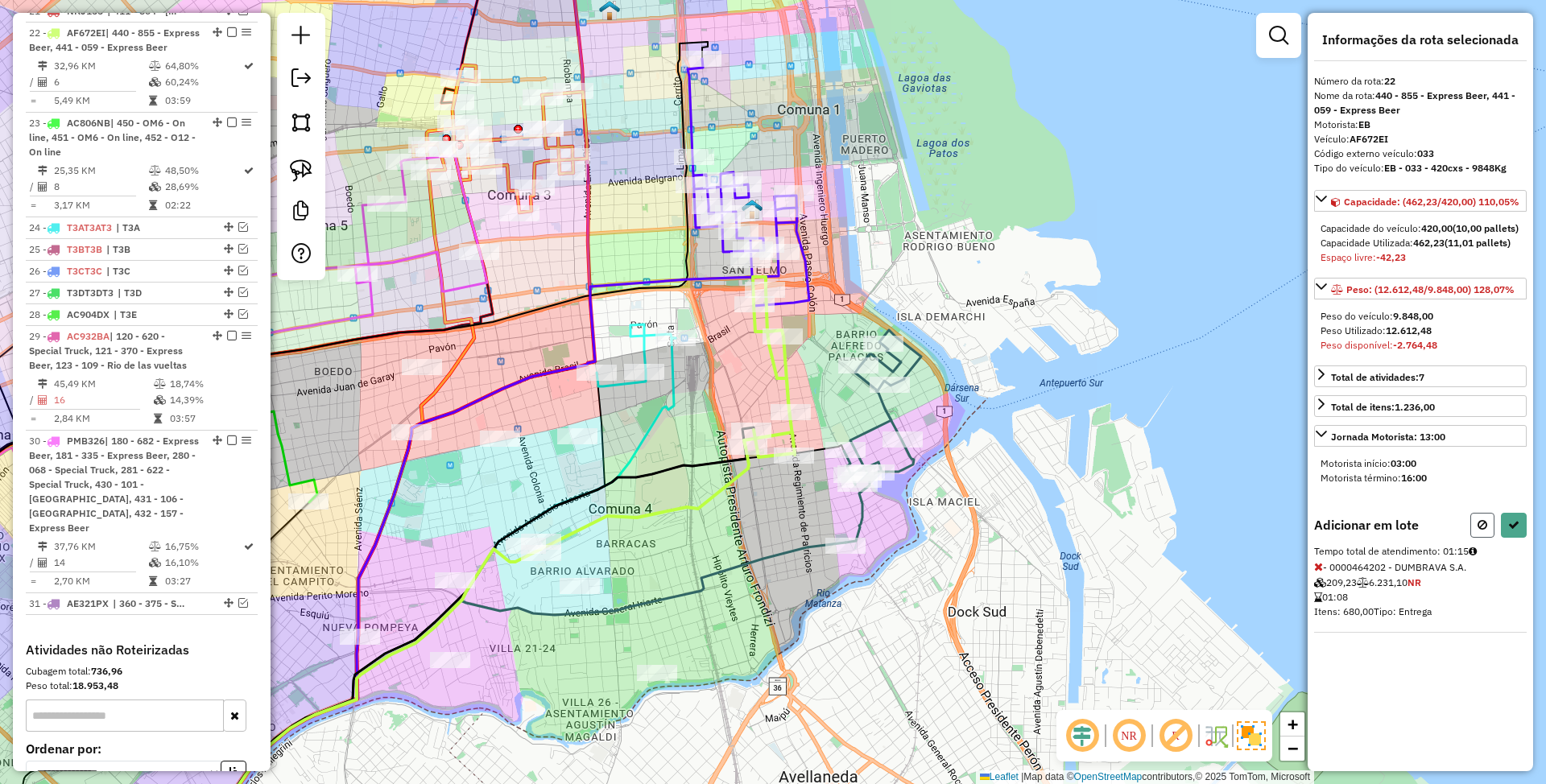
click at [1485, 531] on icon at bounding box center [1483, 525] width 10 height 12
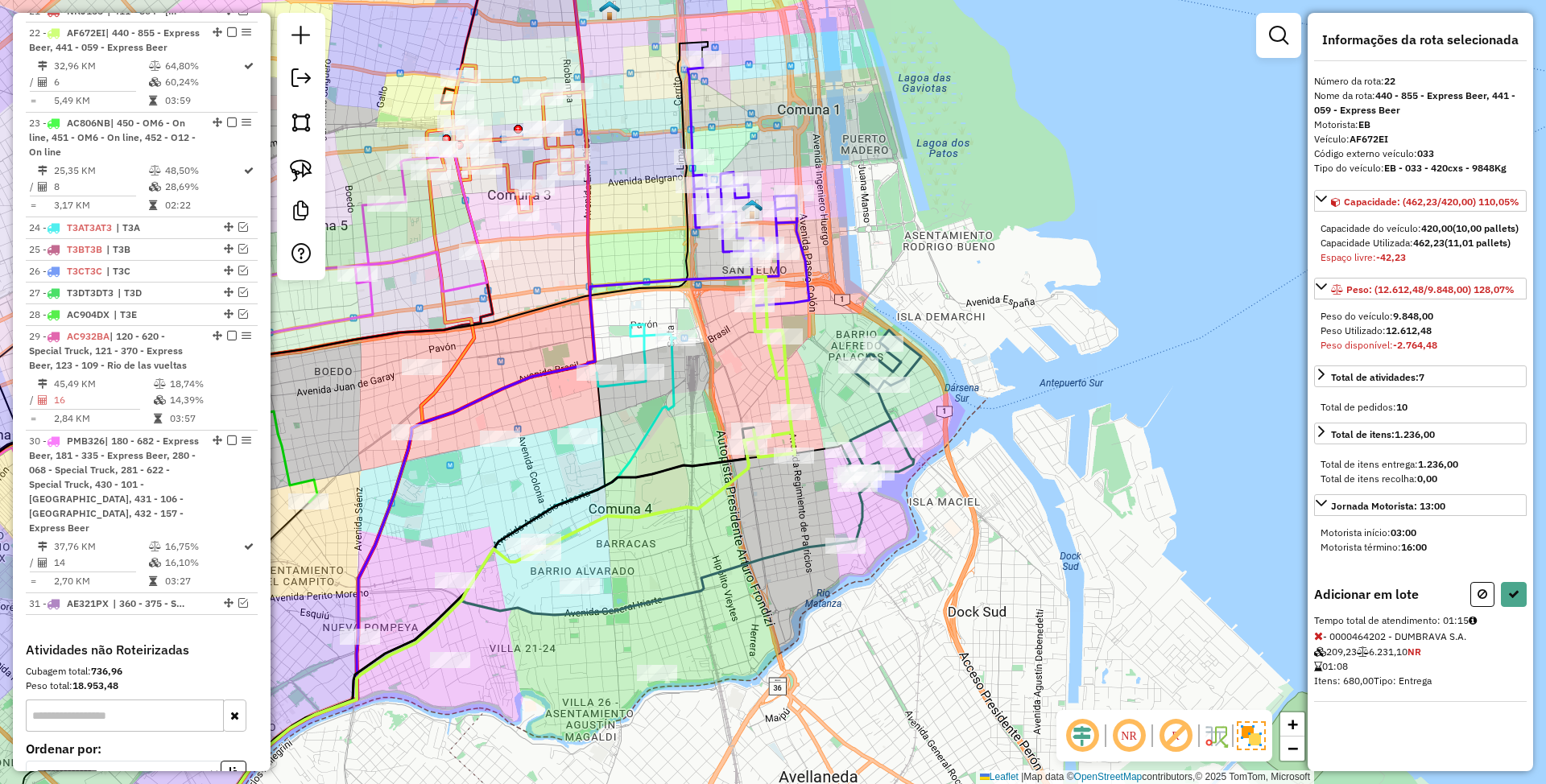
select select "*********"
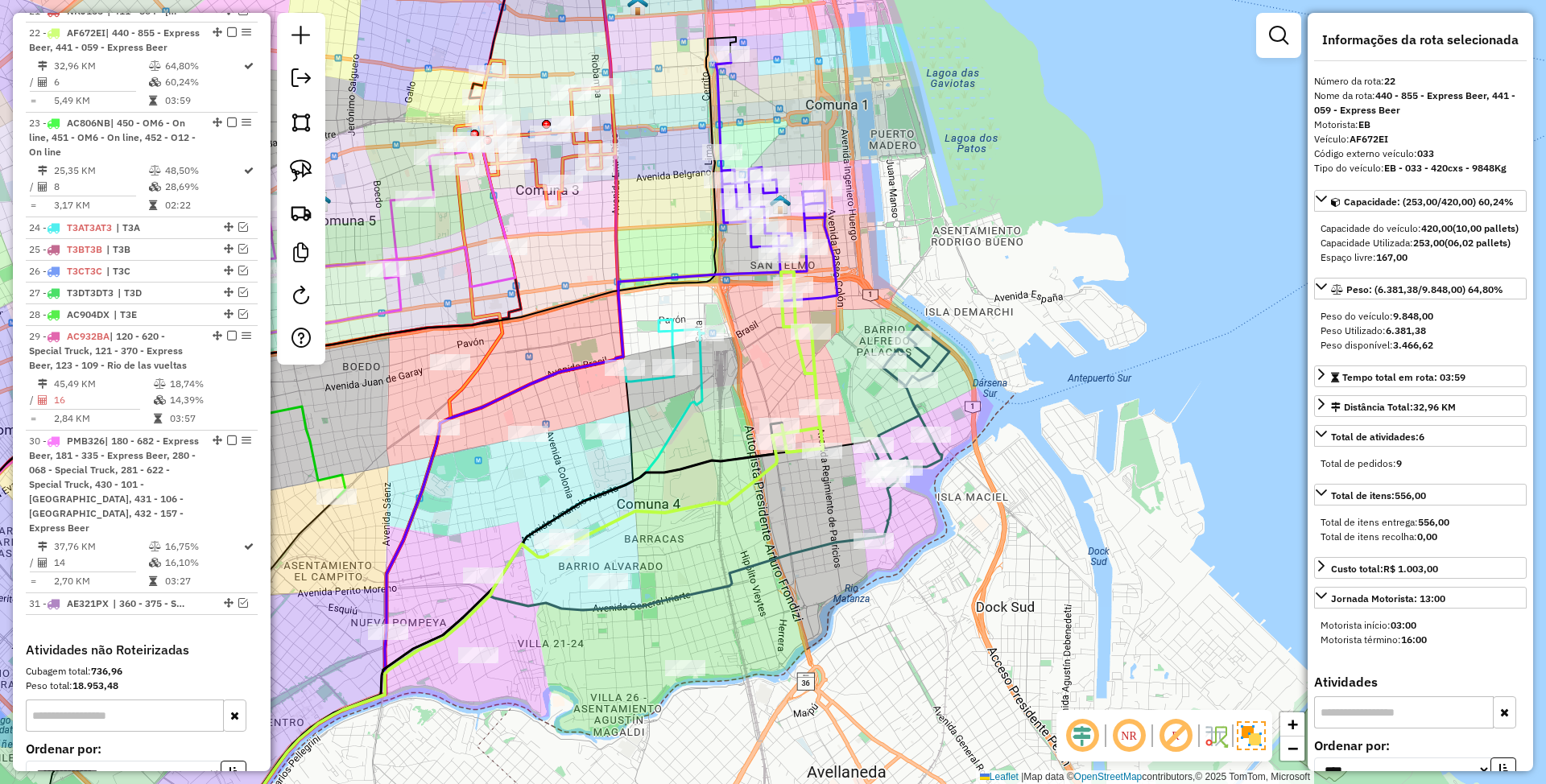
click at [914, 409] on icon at bounding box center [911, 432] width 77 height 212
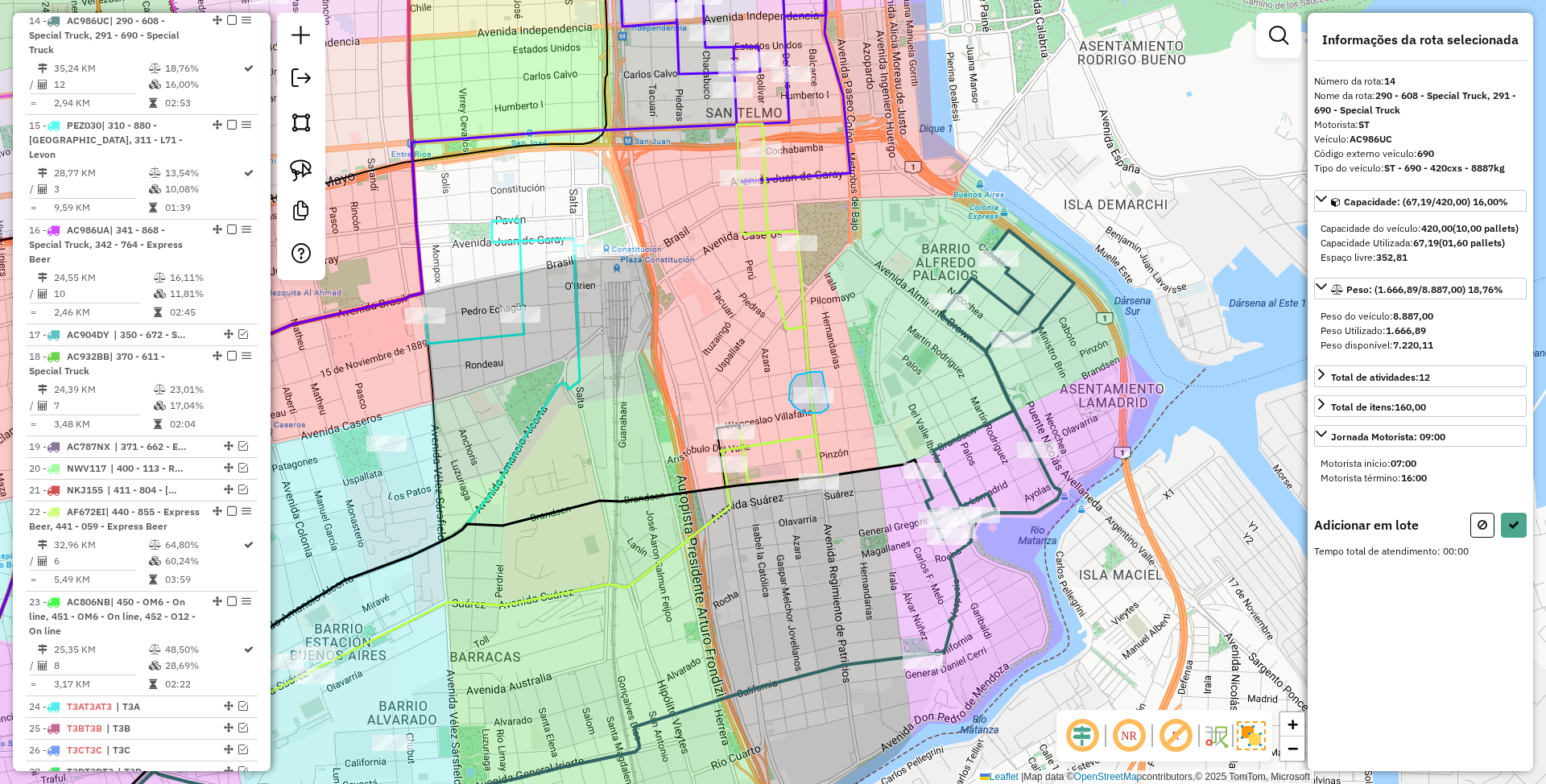
drag, startPoint x: 812, startPoint y: 372, endPoint x: 832, endPoint y: 405, distance: 38.6
click at [832, 405] on div "Janela de atendimento Grade de atendimento Capacidade Transportadoras Veículos …" at bounding box center [773, 392] width 1546 height 784
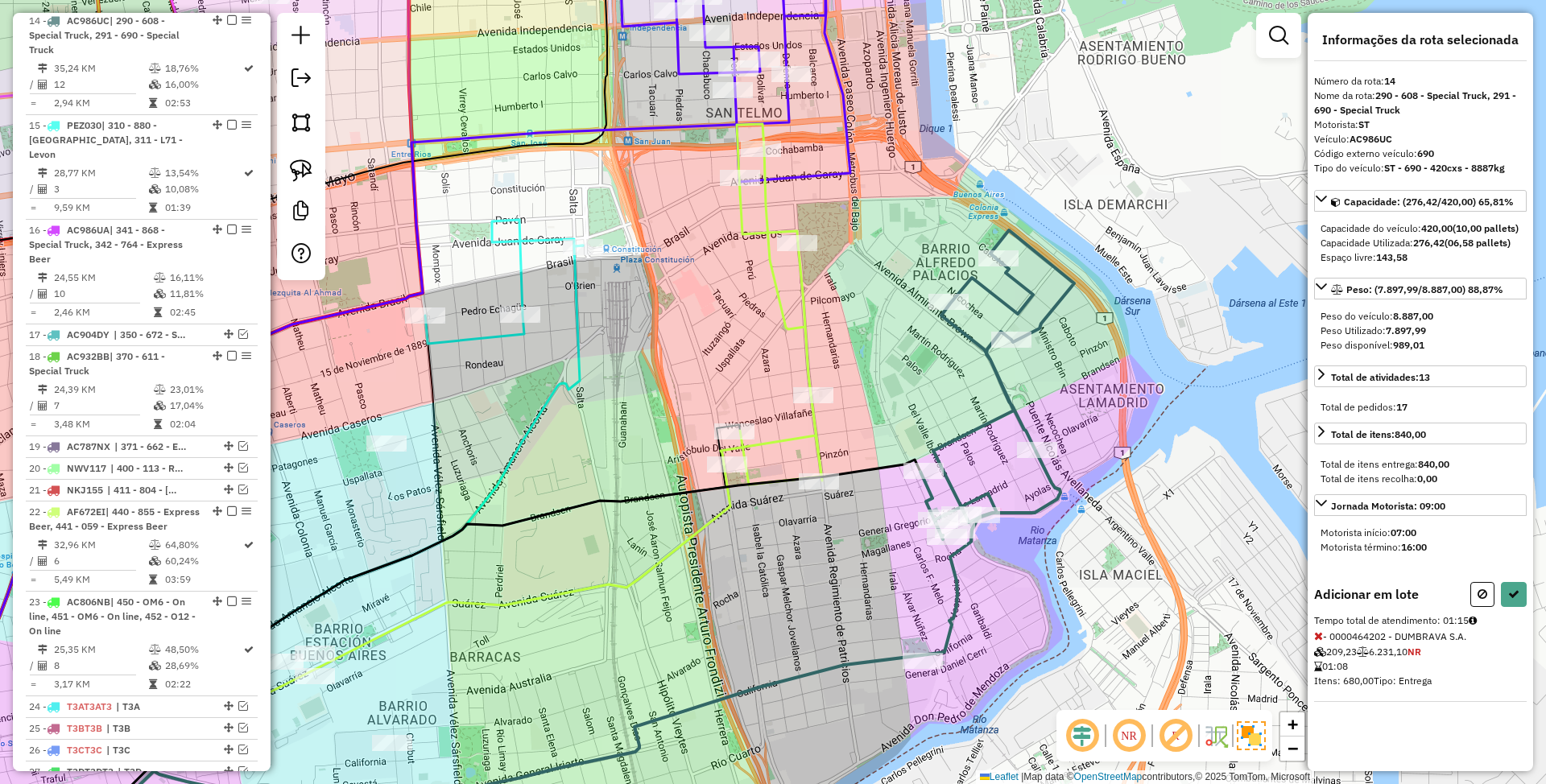
select select "*********"
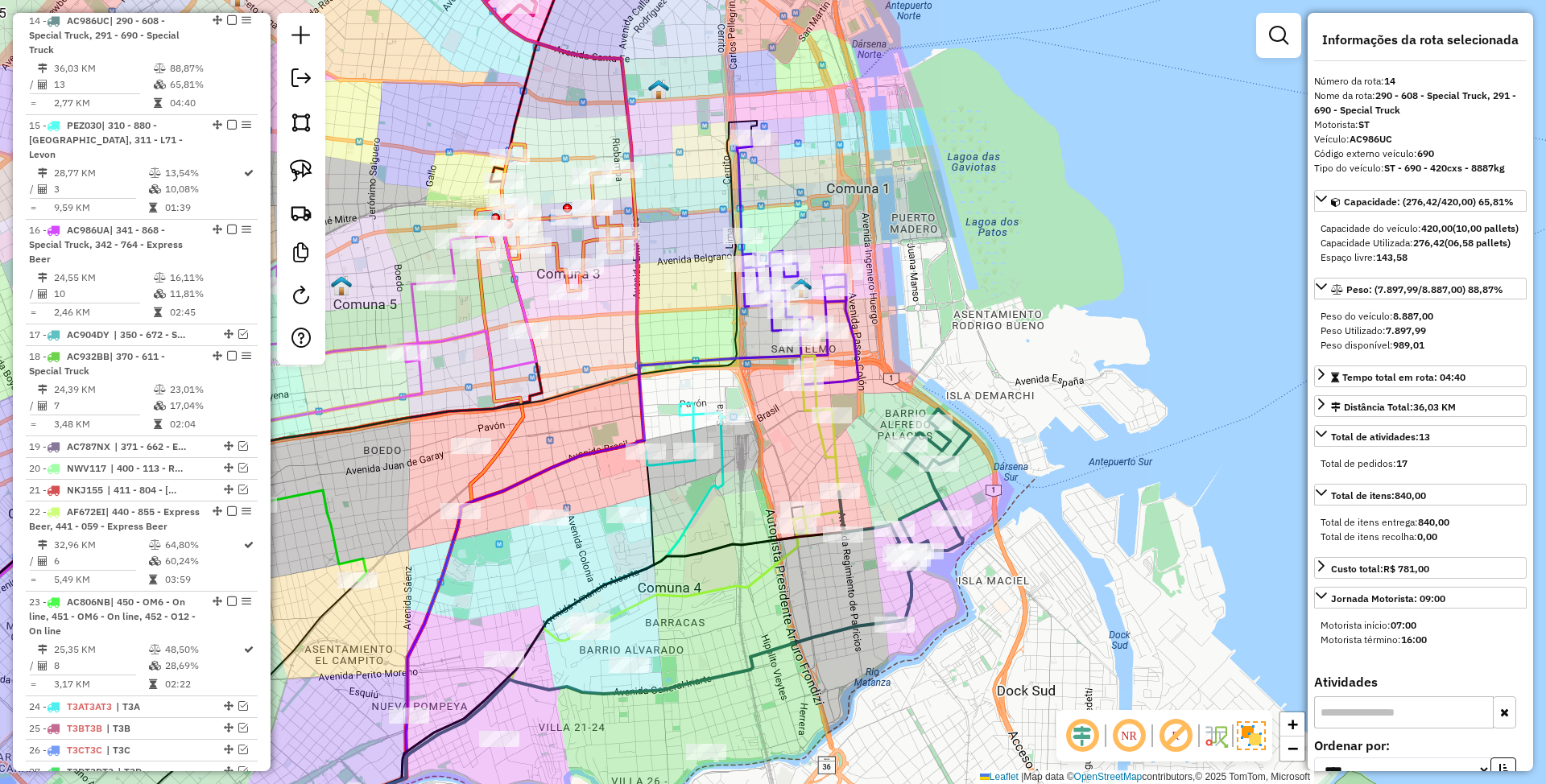
click at [823, 451] on icon at bounding box center [819, 446] width 51 height 181
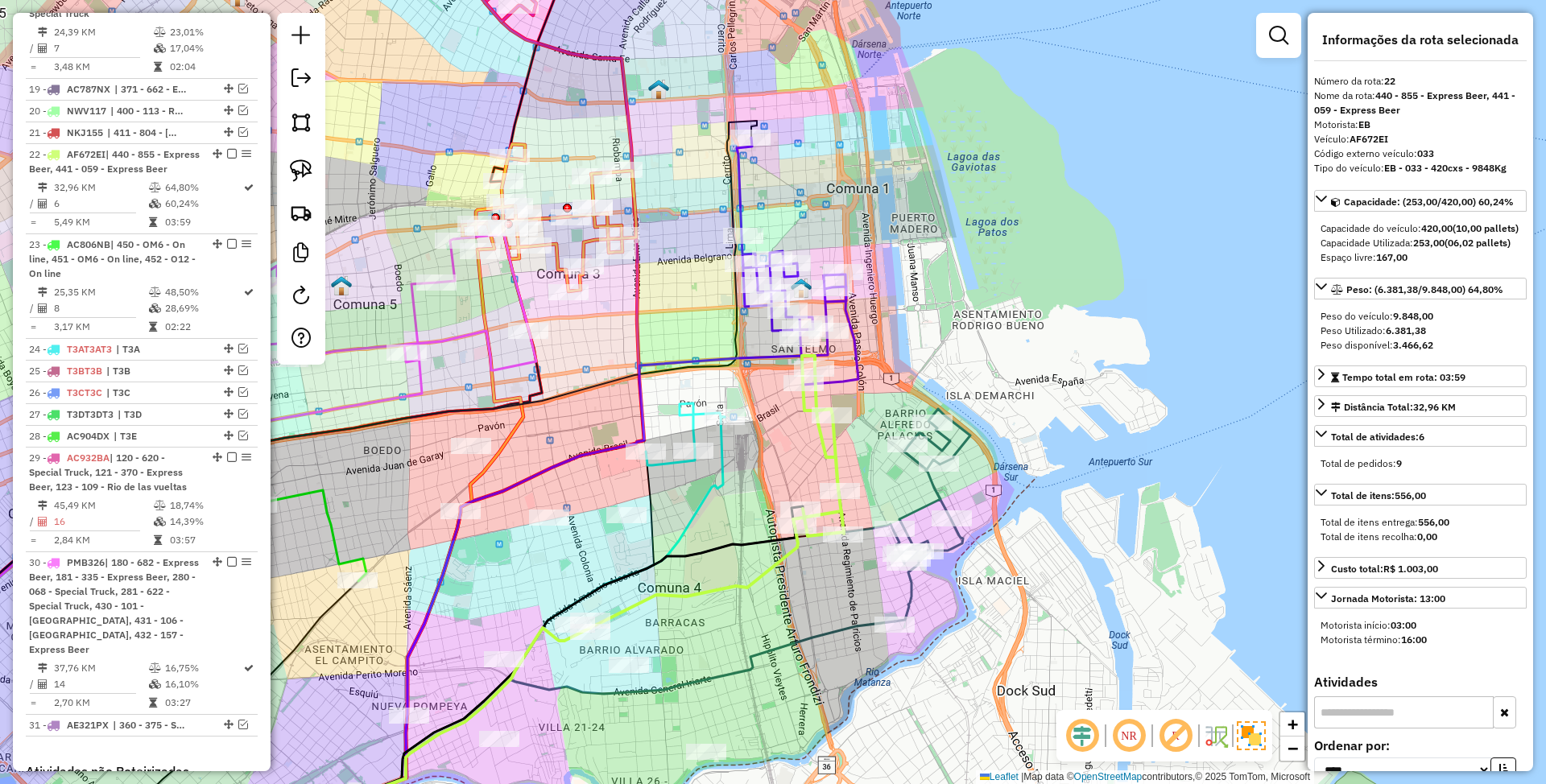
scroll to position [1551, 0]
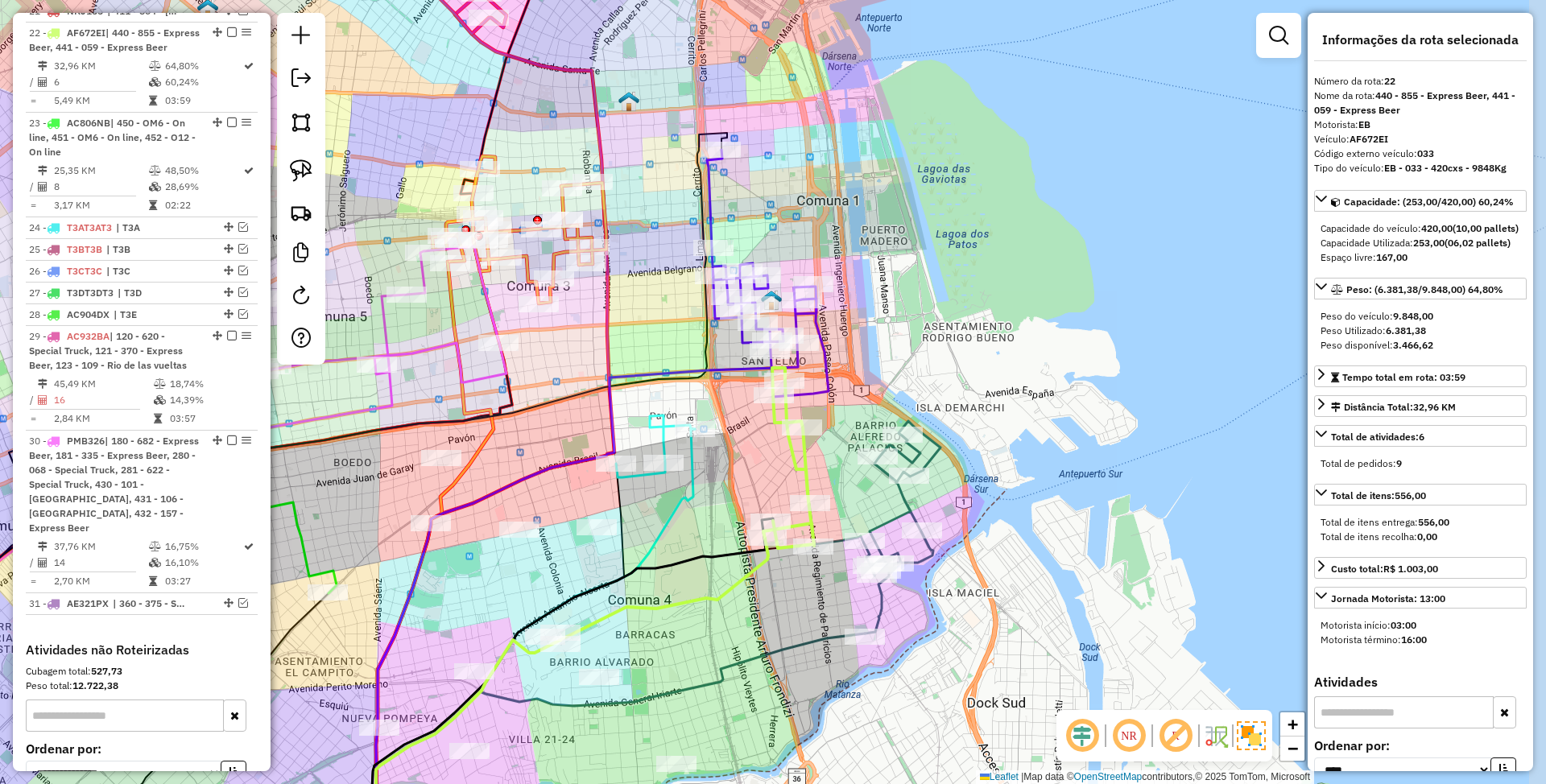
drag, startPoint x: 848, startPoint y: 588, endPoint x: 818, endPoint y: 600, distance: 32.3
click at [818, 600] on div "Janela de atendimento Grade de atendimento Capacidade Transportadoras Veículos …" at bounding box center [773, 392] width 1546 height 784
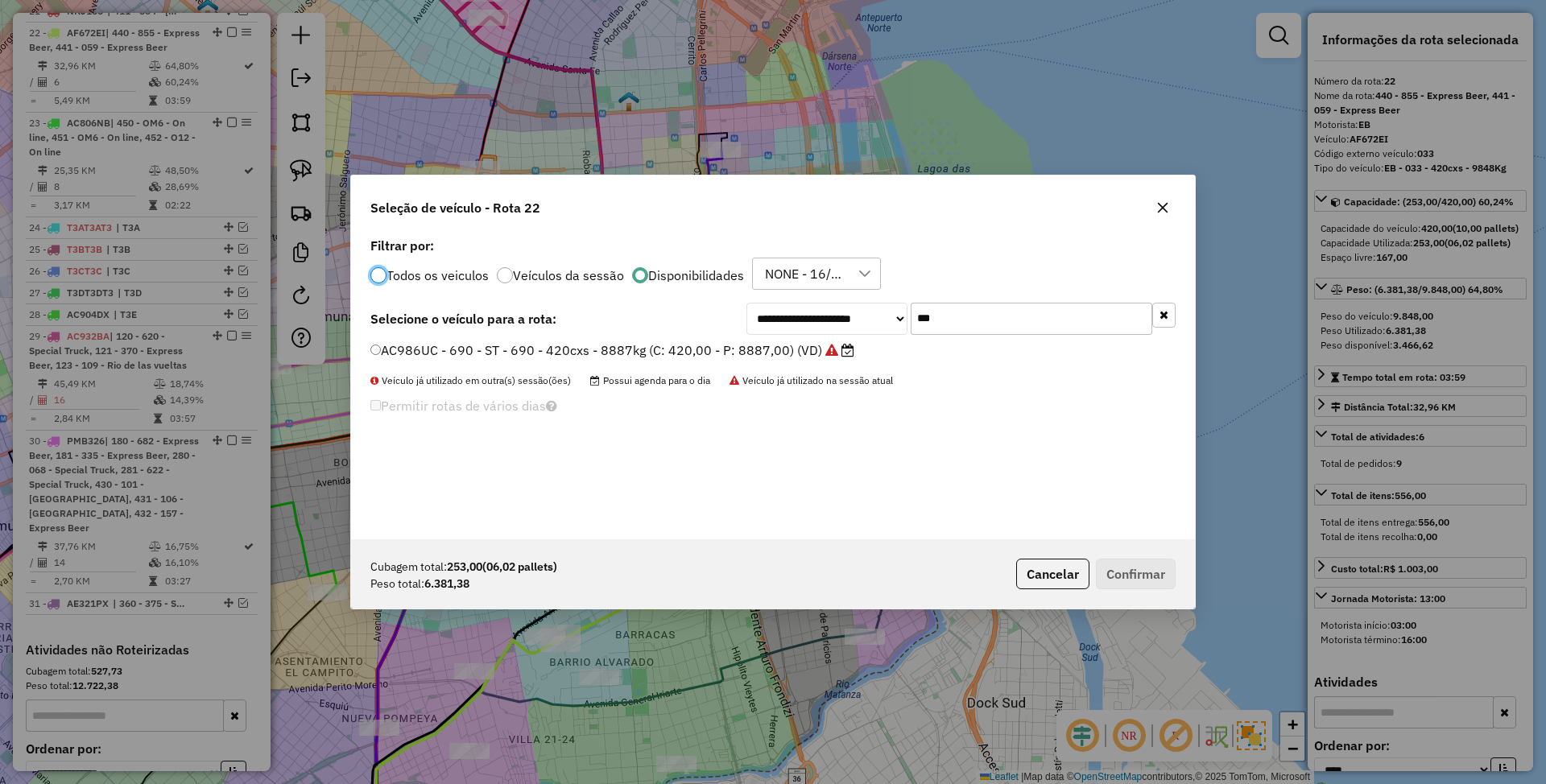
scroll to position [8, 5]
drag, startPoint x: 954, startPoint y: 323, endPoint x: 873, endPoint y: 299, distance: 84.5
click at [873, 299] on div "**********" at bounding box center [773, 386] width 844 height 306
type input "***"
click at [733, 348] on label "LAX703 - 855 - EB - 855 - 420cxs - 9702kg (C: 420,00 - P: 9702,00) (VD)" at bounding box center [600, 350] width 459 height 19
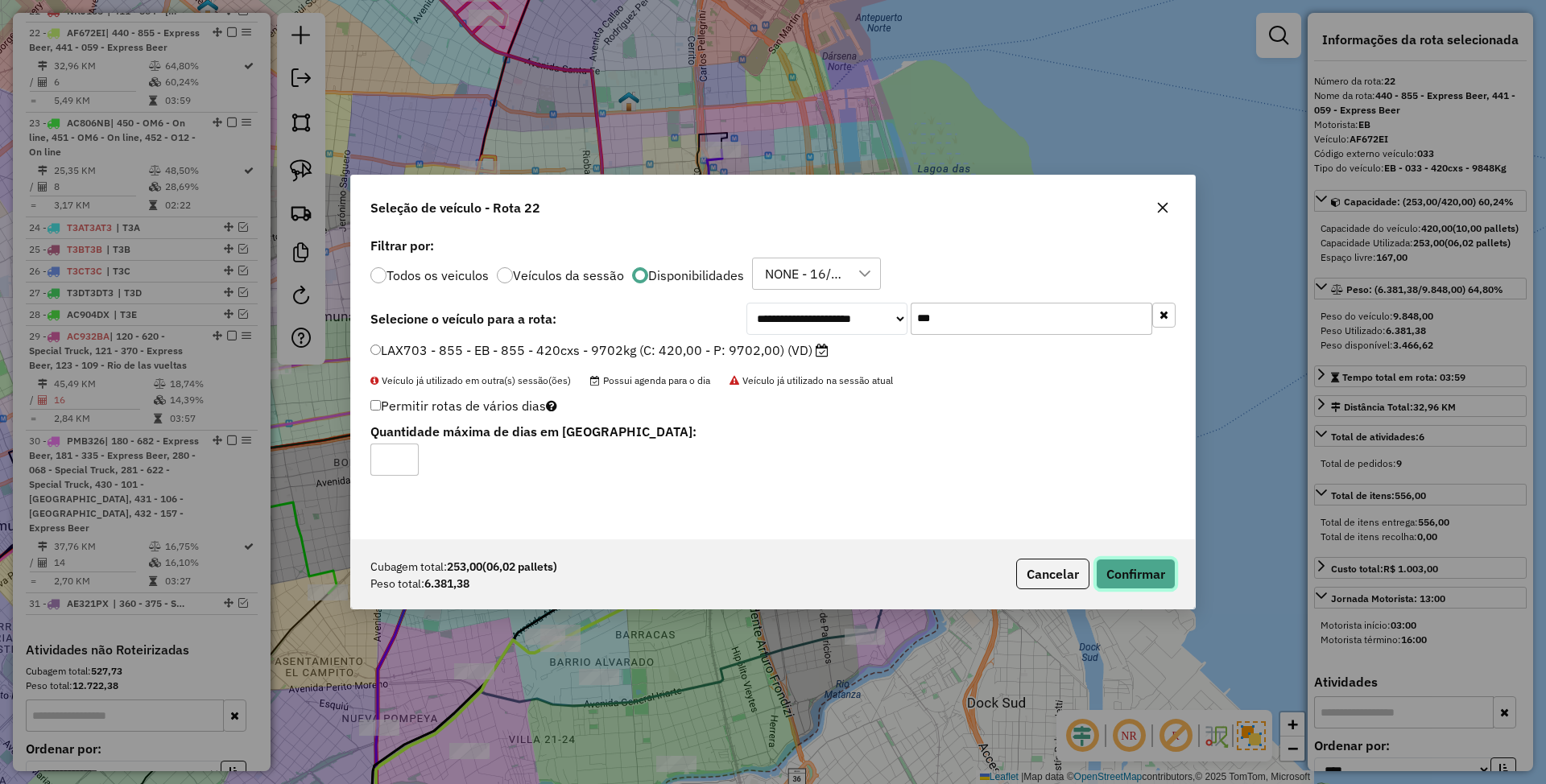
click at [1135, 574] on button "Confirmar" at bounding box center [1136, 574] width 80 height 31
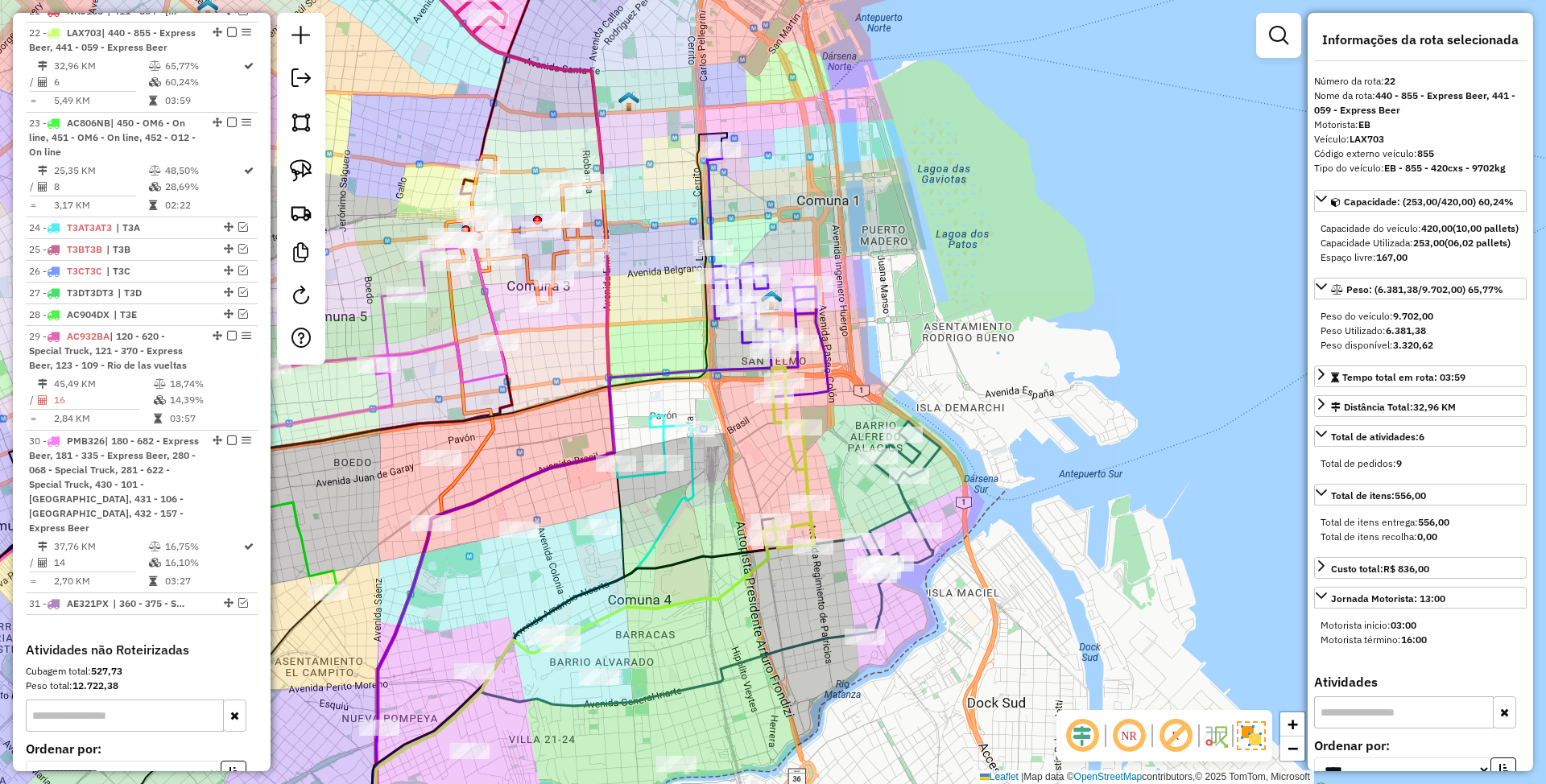
click at [904, 507] on icon at bounding box center [875, 527] width 131 height 212
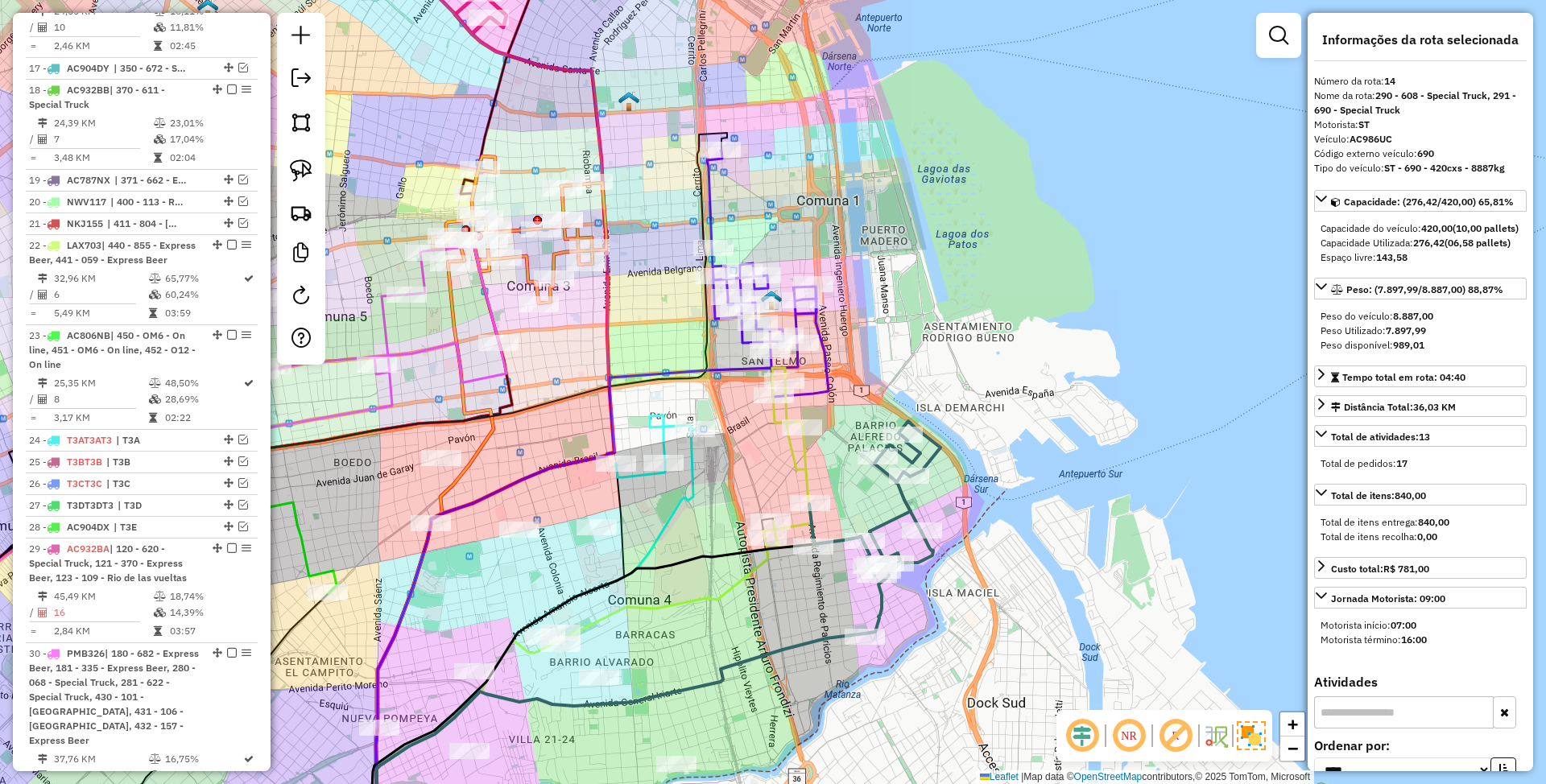
scroll to position [1071, 0]
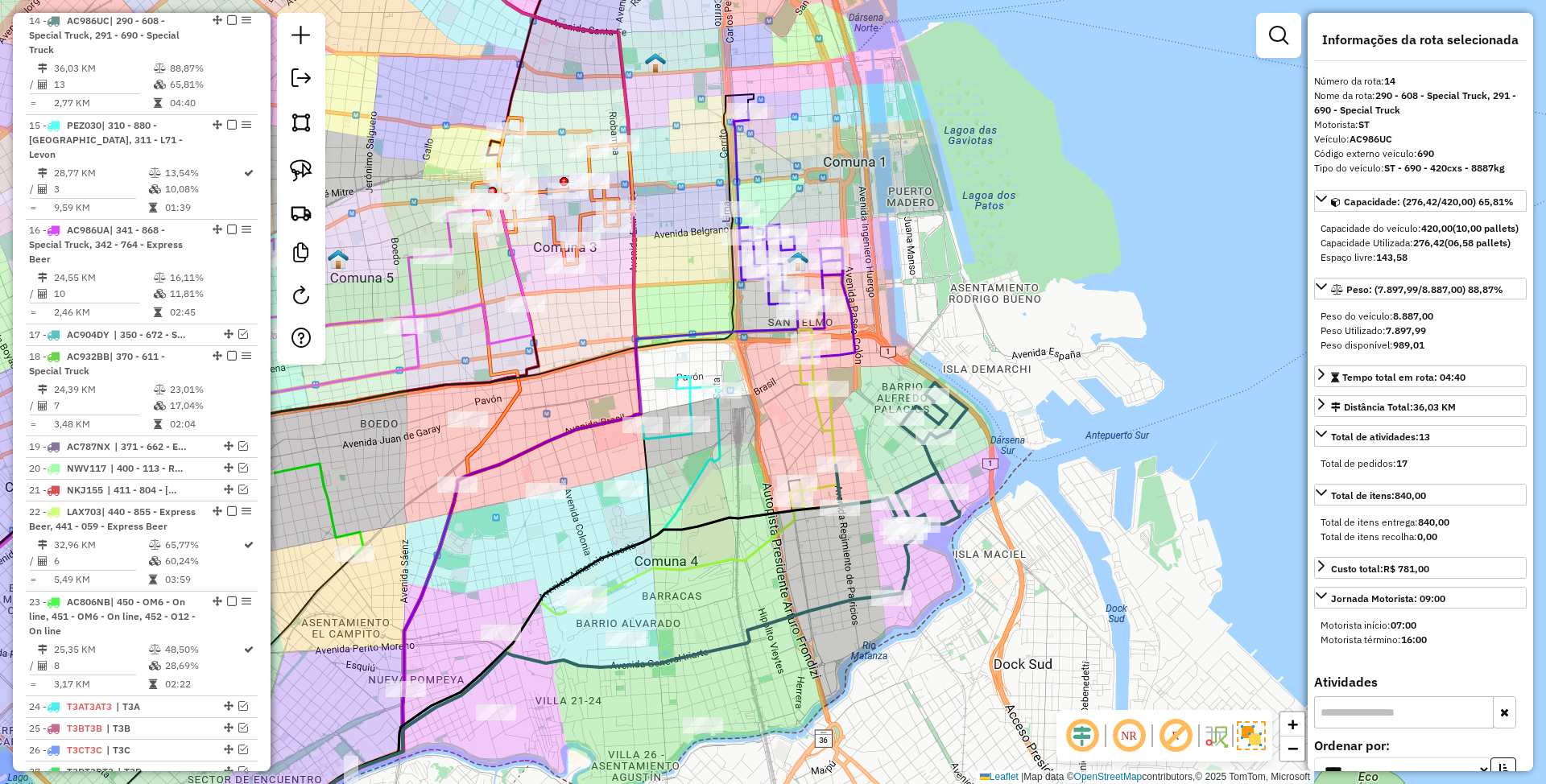
drag, startPoint x: 964, startPoint y: 519, endPoint x: 990, endPoint y: 481, distance: 46.0
click at [990, 481] on div "Janela de atendimento Grade de atendimento Capacidade Transportadoras Veículos …" at bounding box center [773, 392] width 1546 height 784
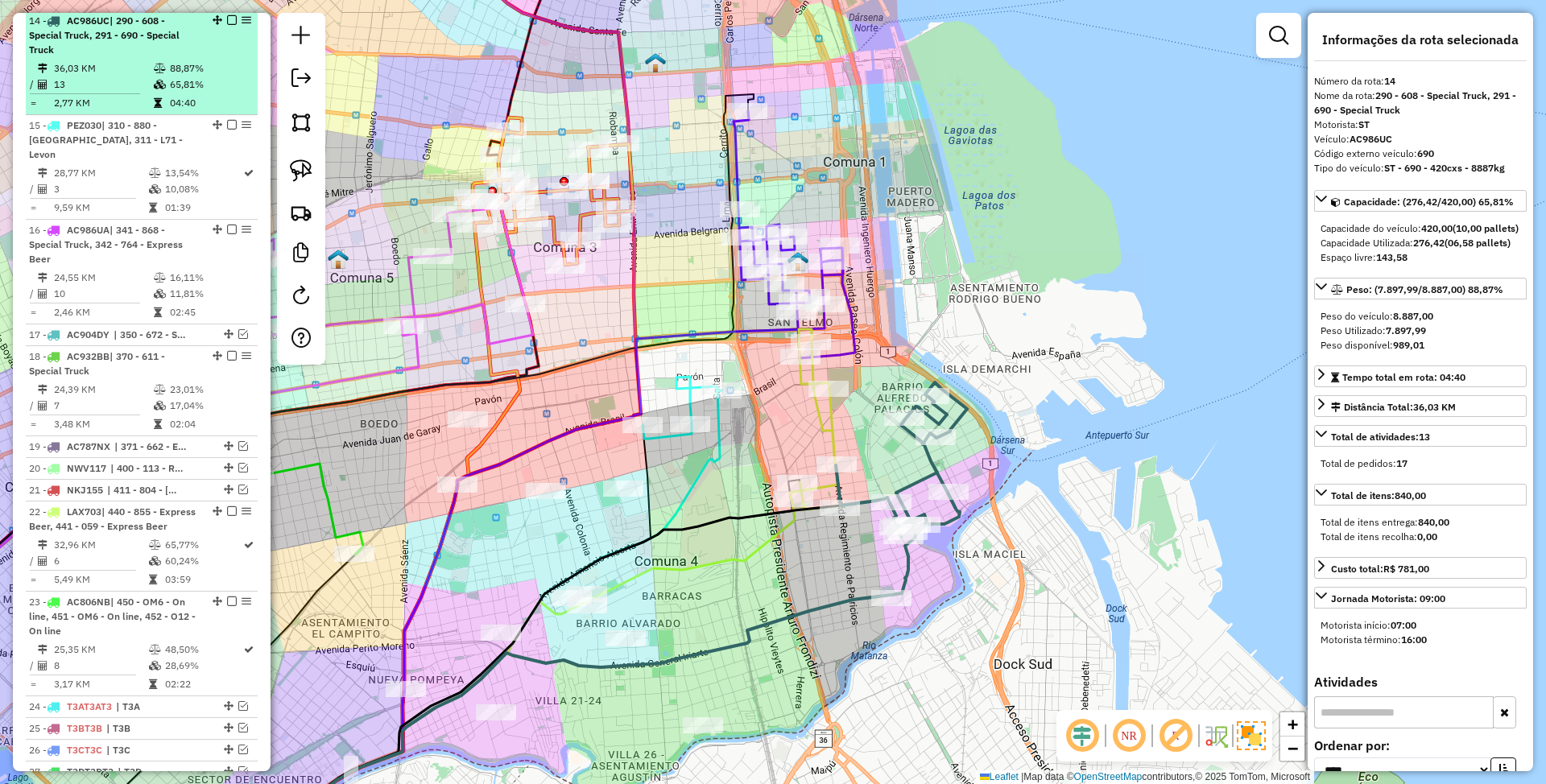
click at [227, 23] on em at bounding box center [232, 20] width 10 height 10
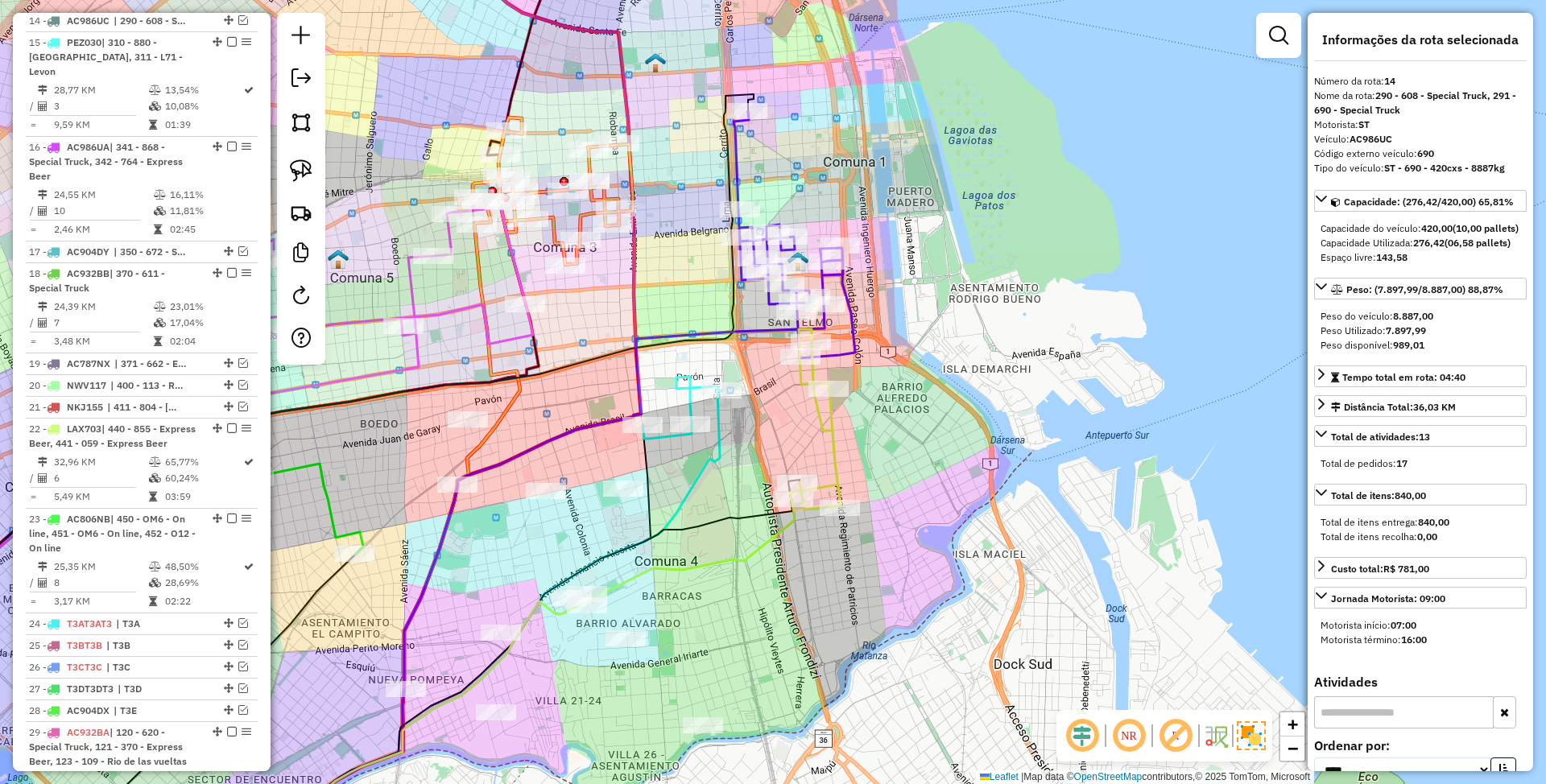
click at [832, 465] on icon at bounding box center [815, 419] width 51 height 181
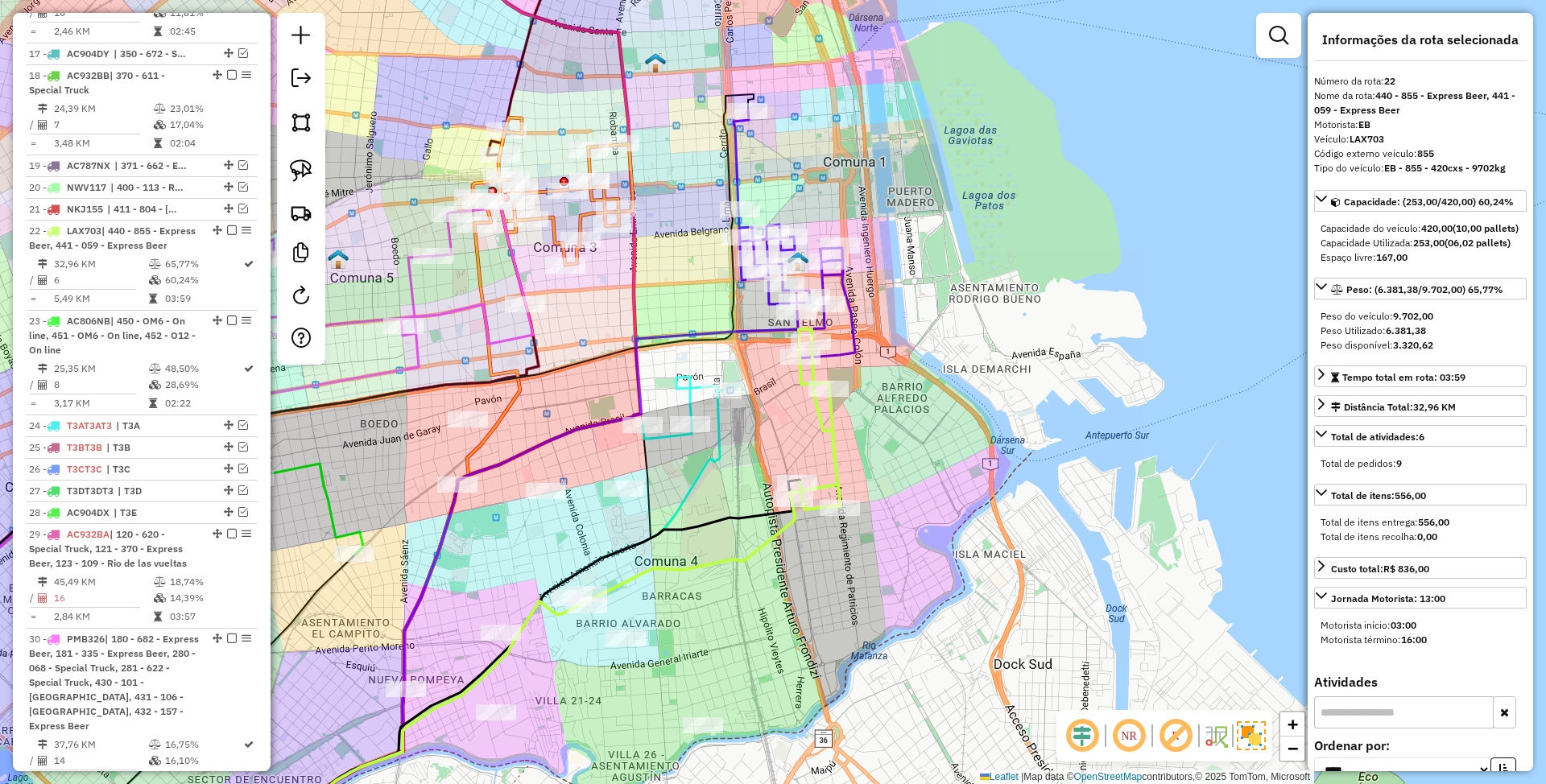
scroll to position [1468, 0]
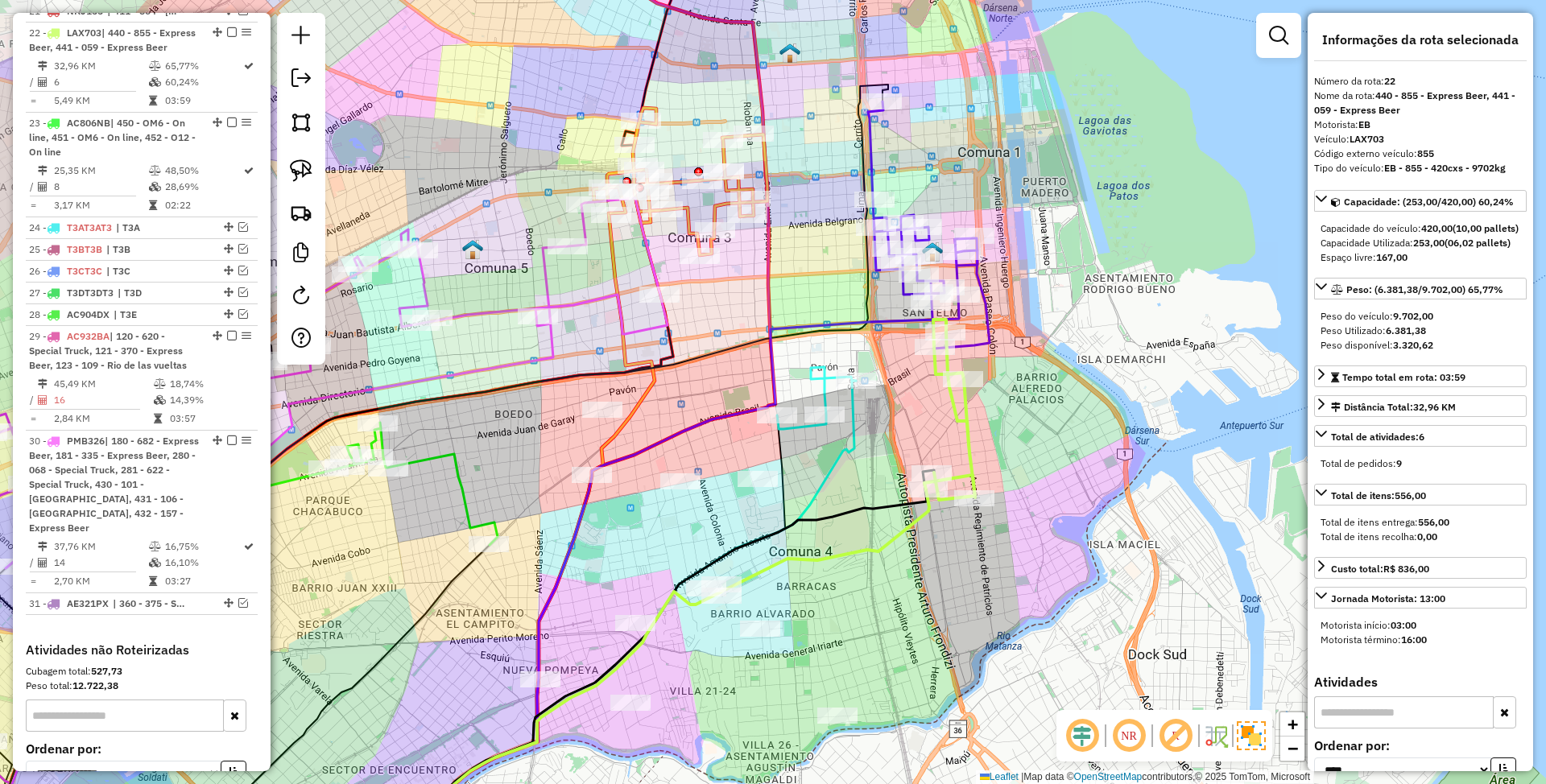
drag, startPoint x: 901, startPoint y: 445, endPoint x: 1035, endPoint y: 435, distance: 134.4
click at [1035, 435] on div "Janela de atendimento Grade de atendimento Capacidade Transportadoras Veículos …" at bounding box center [773, 392] width 1546 height 784
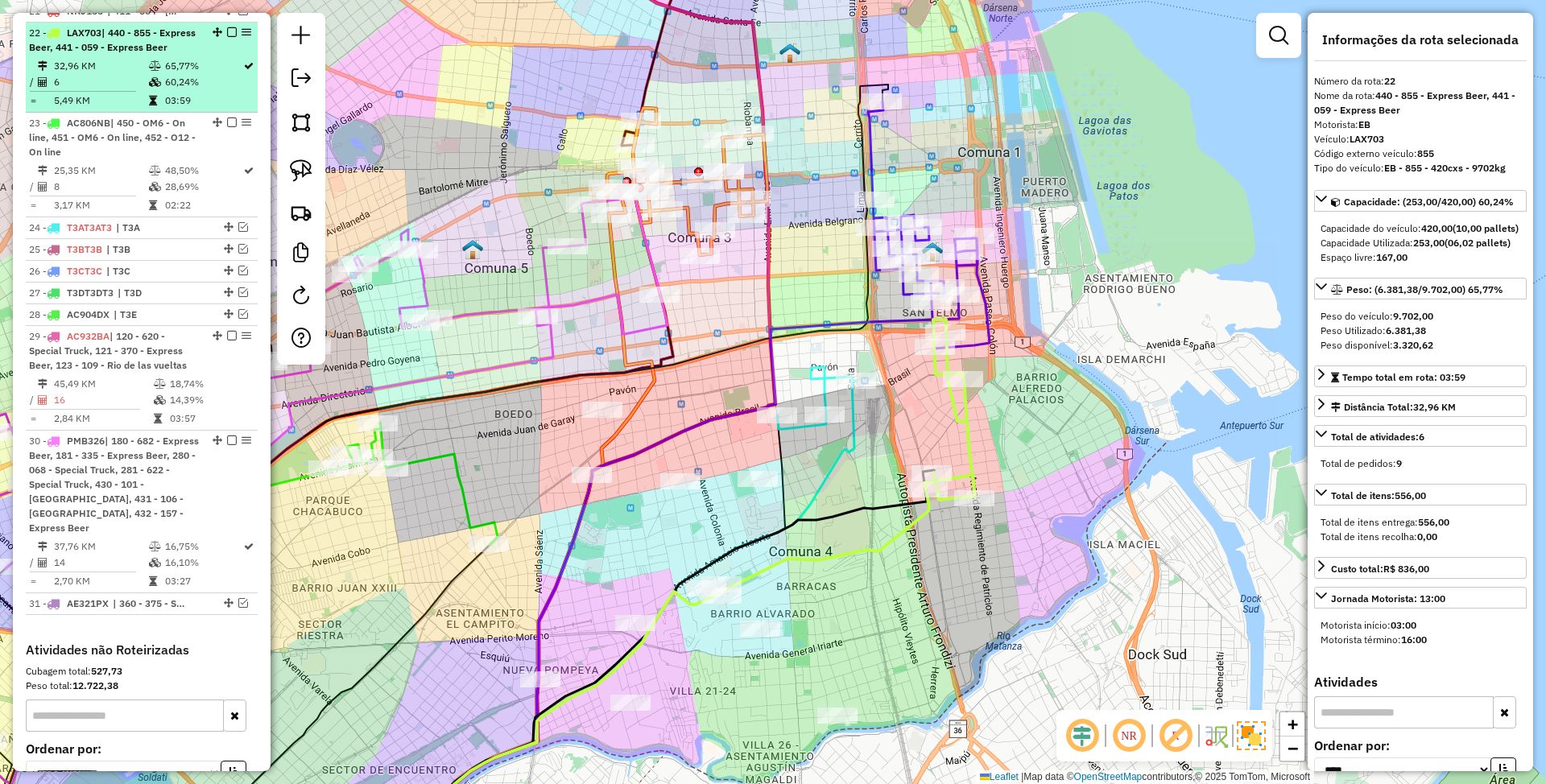
click at [227, 27] on em at bounding box center [232, 32] width 10 height 10
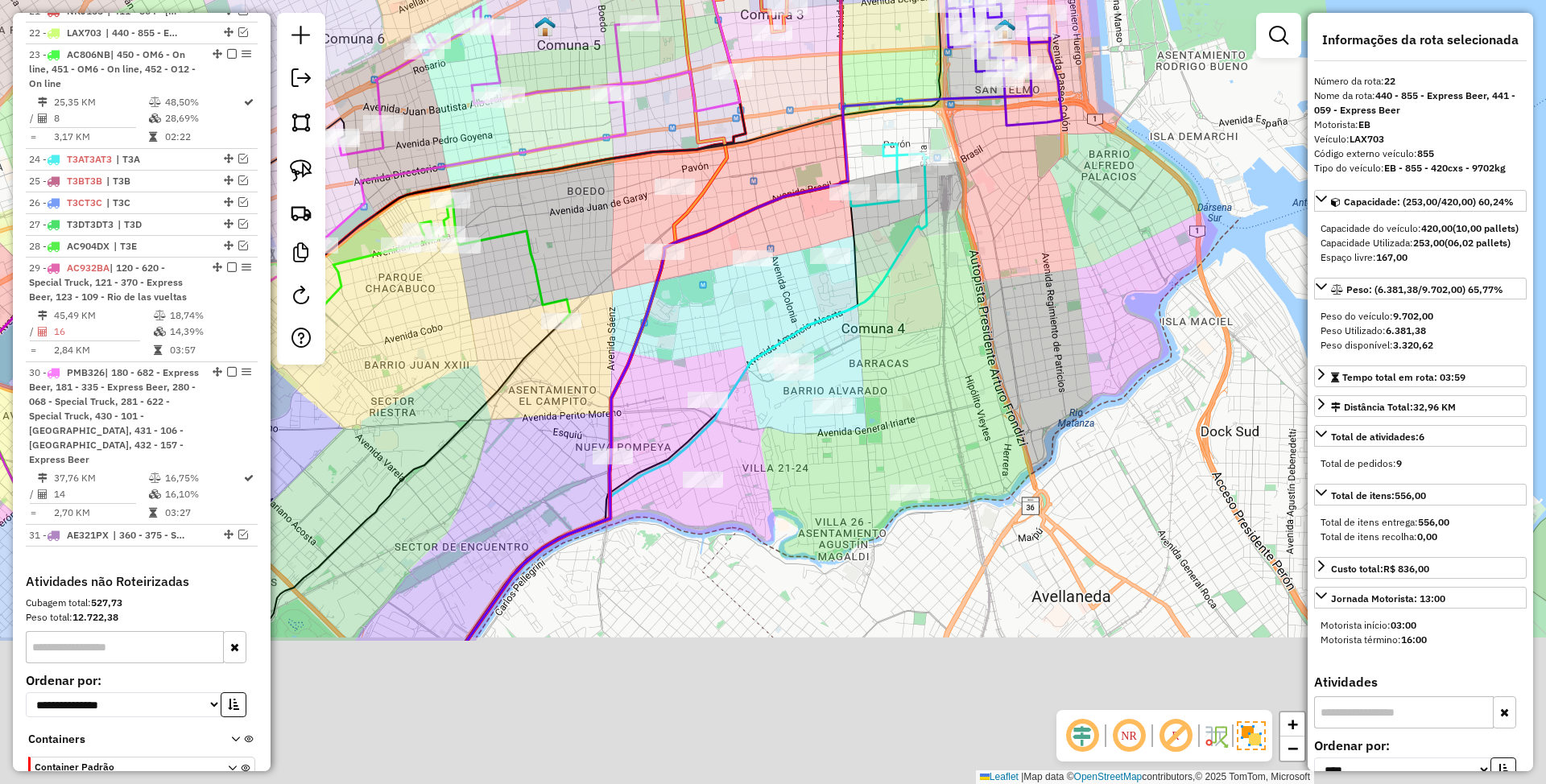
drag, startPoint x: 808, startPoint y: 614, endPoint x: 882, endPoint y: 374, distance: 251.1
click at [882, 374] on div "Janela de atendimento Grade de atendimento Capacidade Transportadoras Veículos …" at bounding box center [773, 392] width 1546 height 784
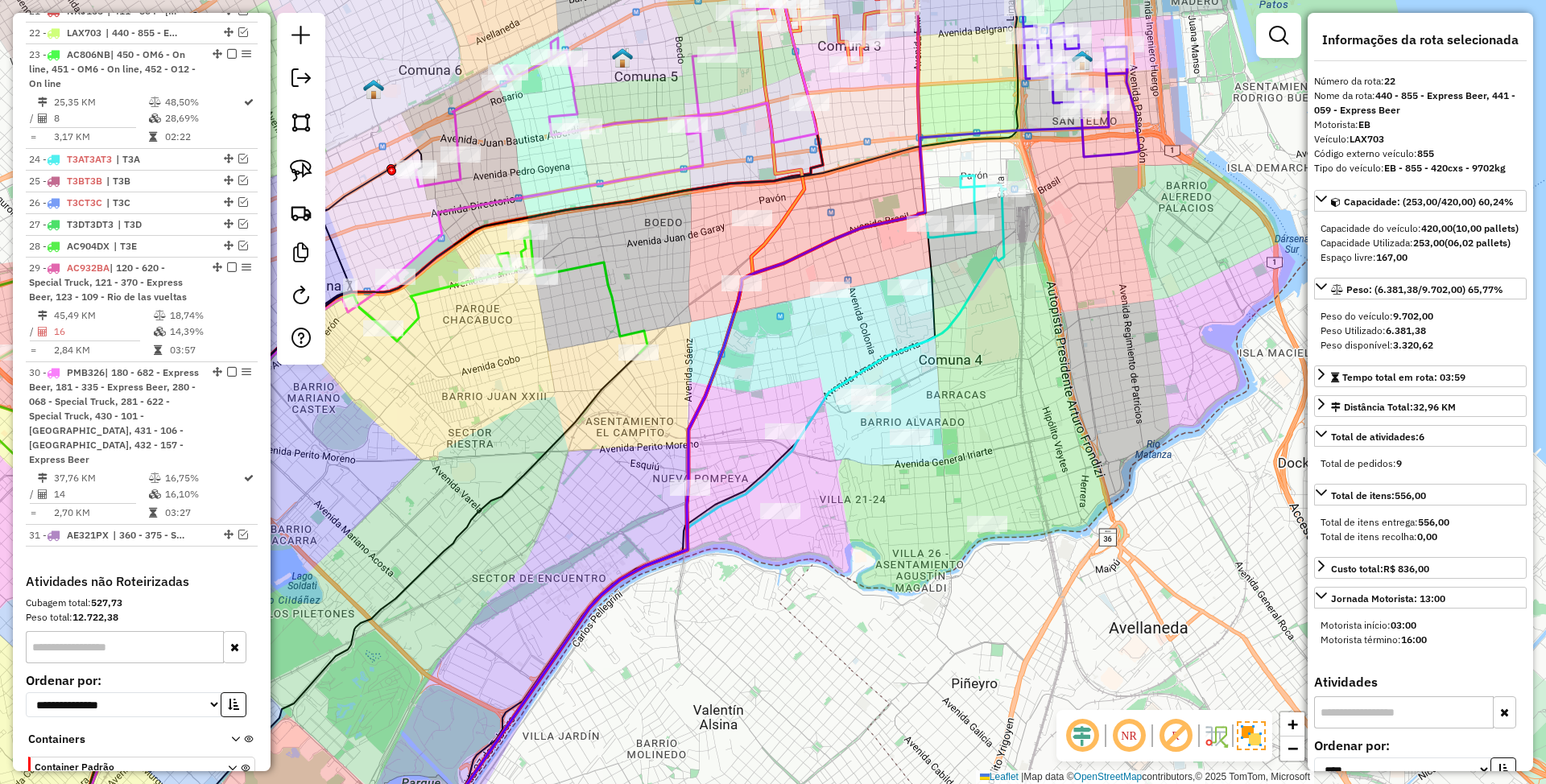
drag, startPoint x: 904, startPoint y: 410, endPoint x: 981, endPoint y: 459, distance: 91.3
click at [981, 459] on div "Janela de atendimento Grade de atendimento Capacidade Transportadoras Veículos …" at bounding box center [773, 392] width 1546 height 784
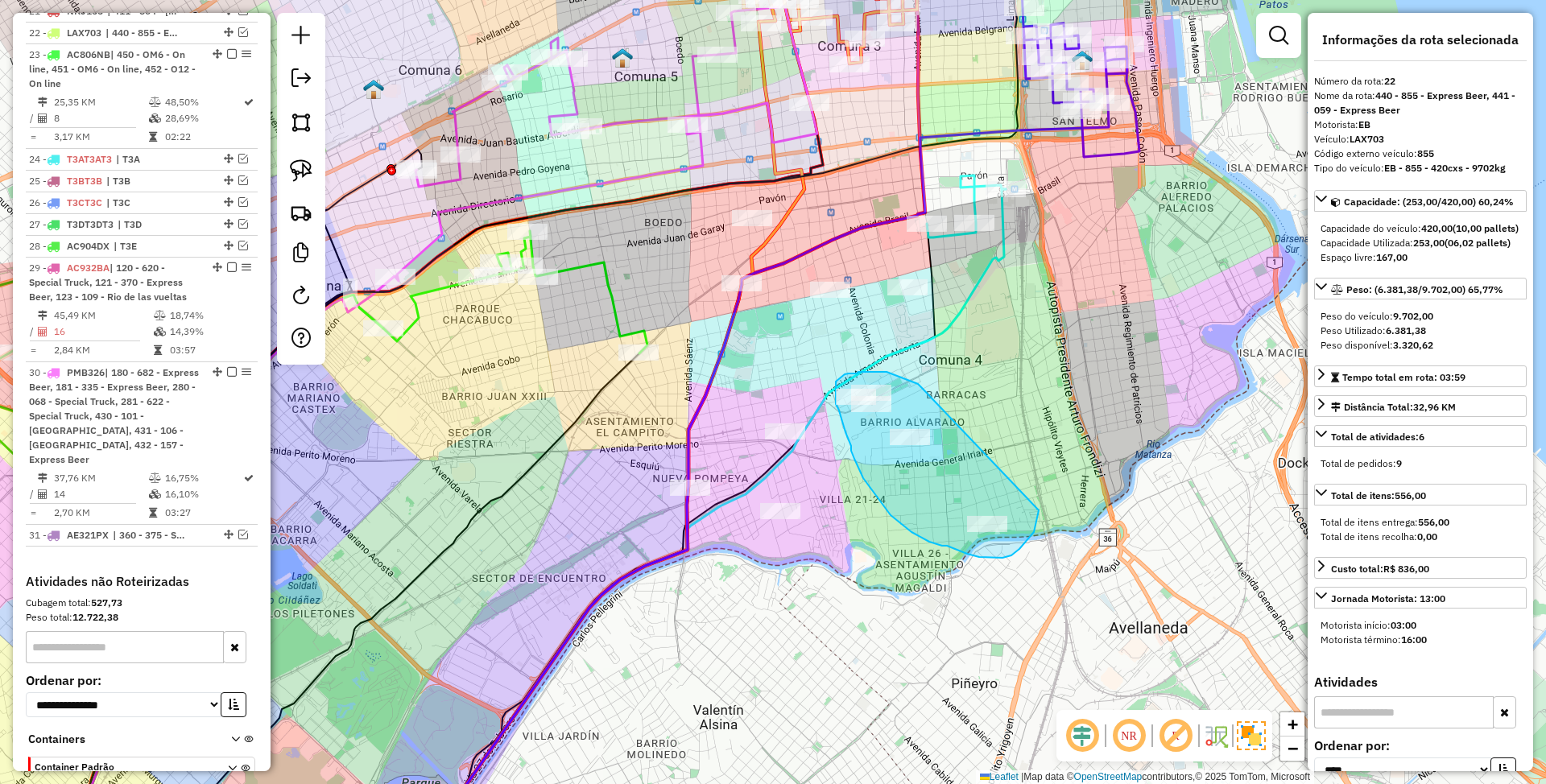
drag, startPoint x: 918, startPoint y: 384, endPoint x: 1039, endPoint y: 511, distance: 175.4
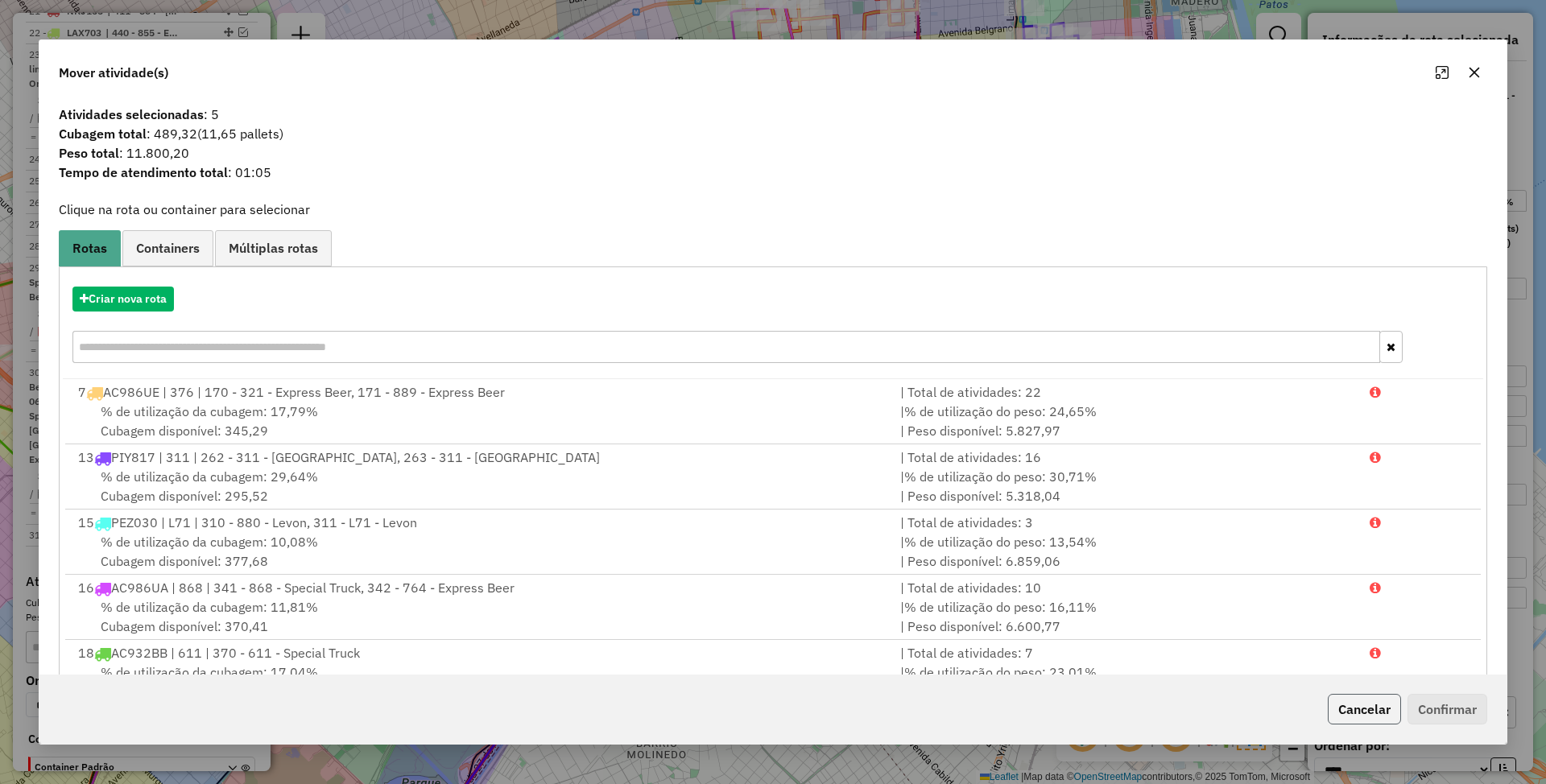
click at [1360, 709] on button "Cancelar" at bounding box center [1364, 710] width 73 height 31
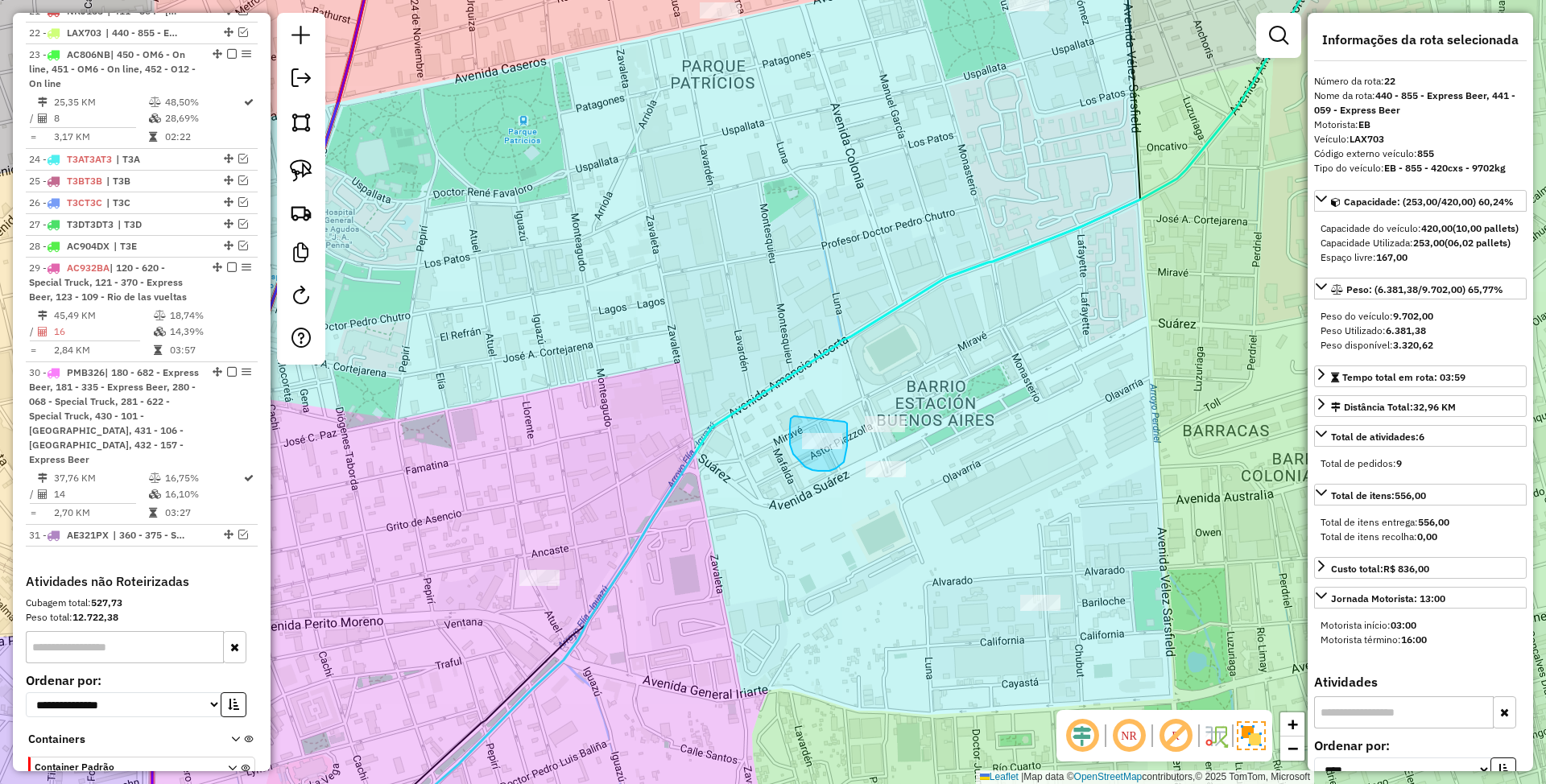
drag, startPoint x: 794, startPoint y: 454, endPoint x: 844, endPoint y: 420, distance: 60.5
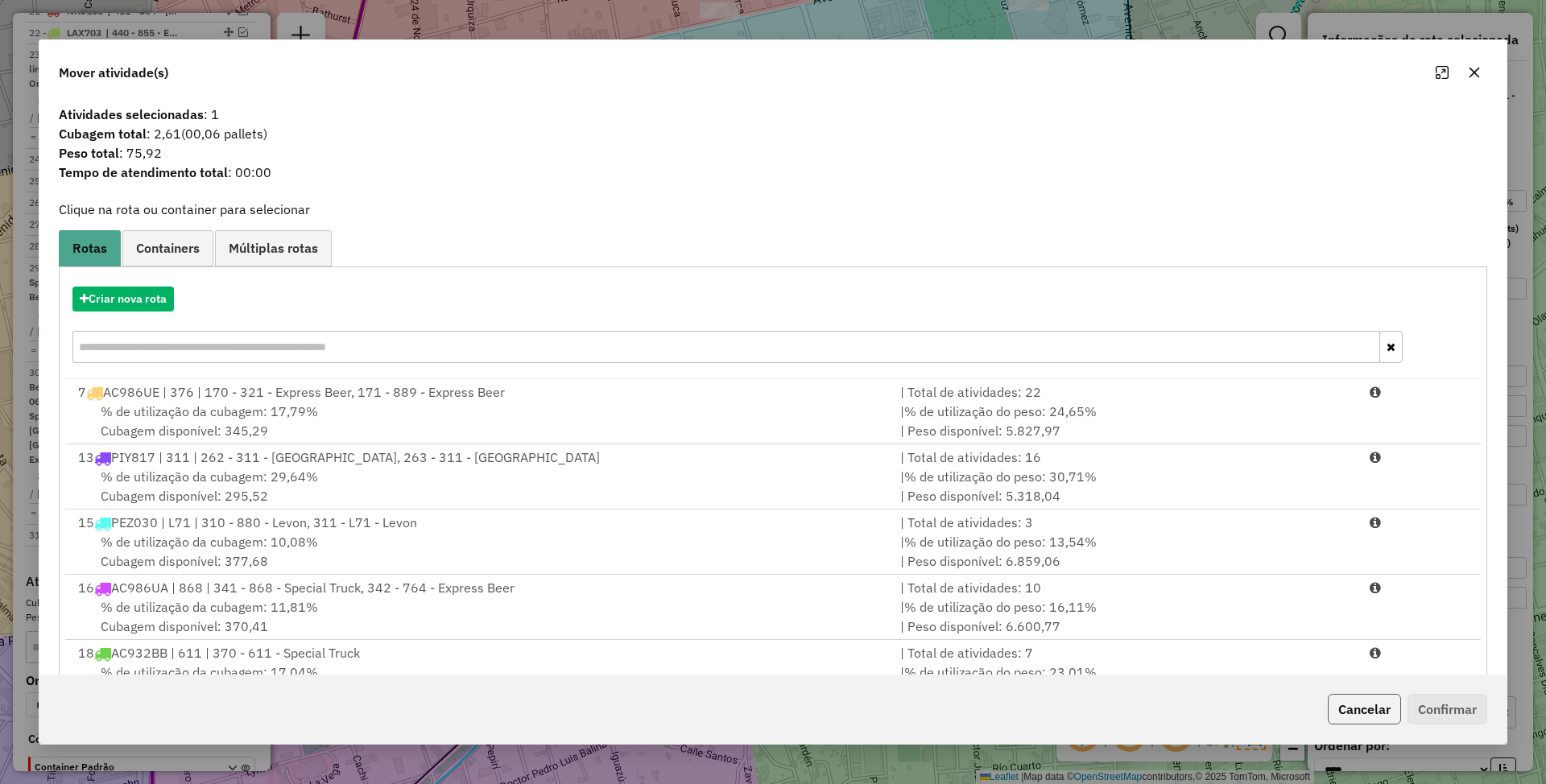
click at [1372, 706] on button "Cancelar" at bounding box center [1364, 710] width 73 height 31
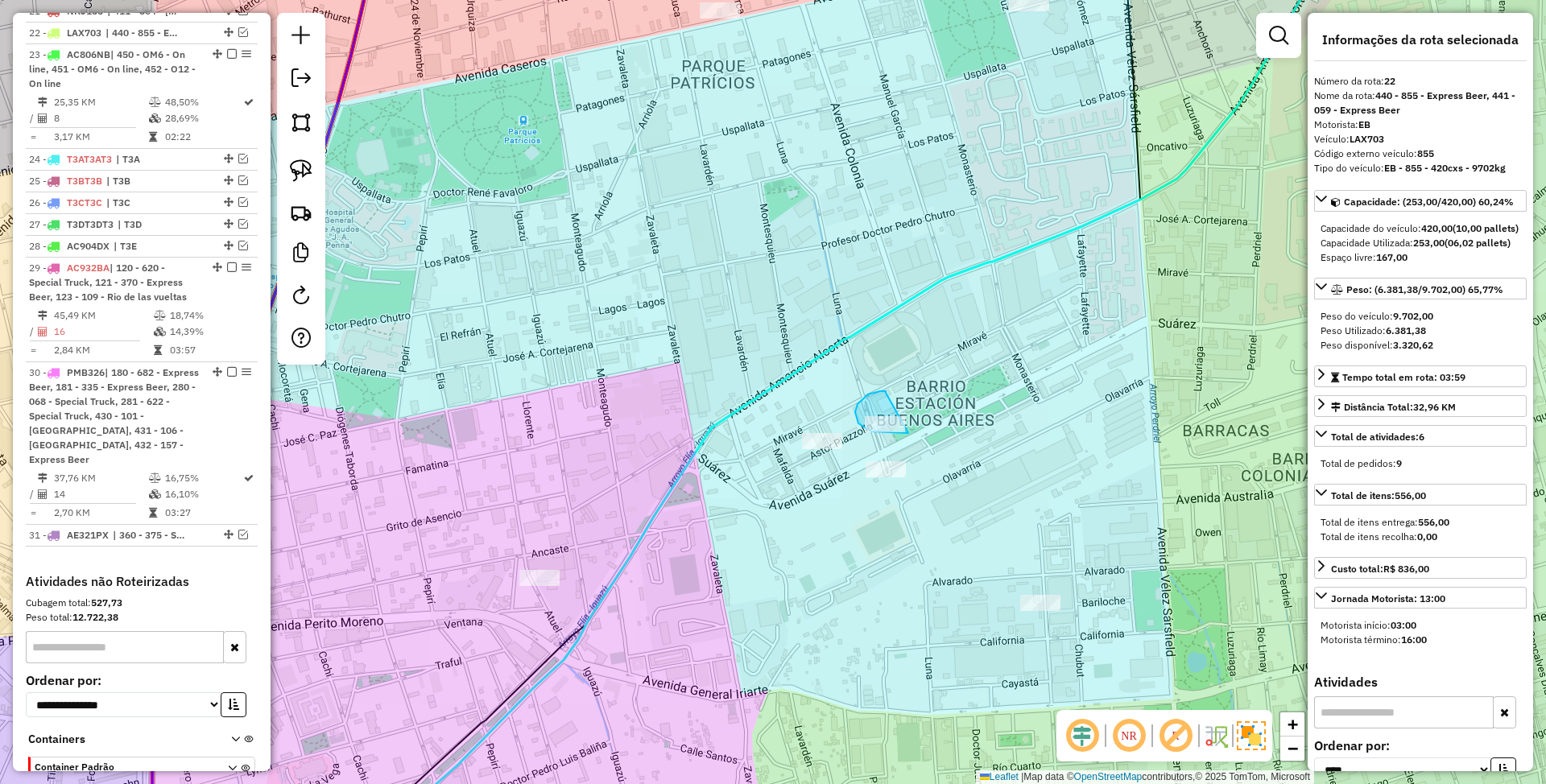
drag, startPoint x: 886, startPoint y: 393, endPoint x: 915, endPoint y: 430, distance: 47.0
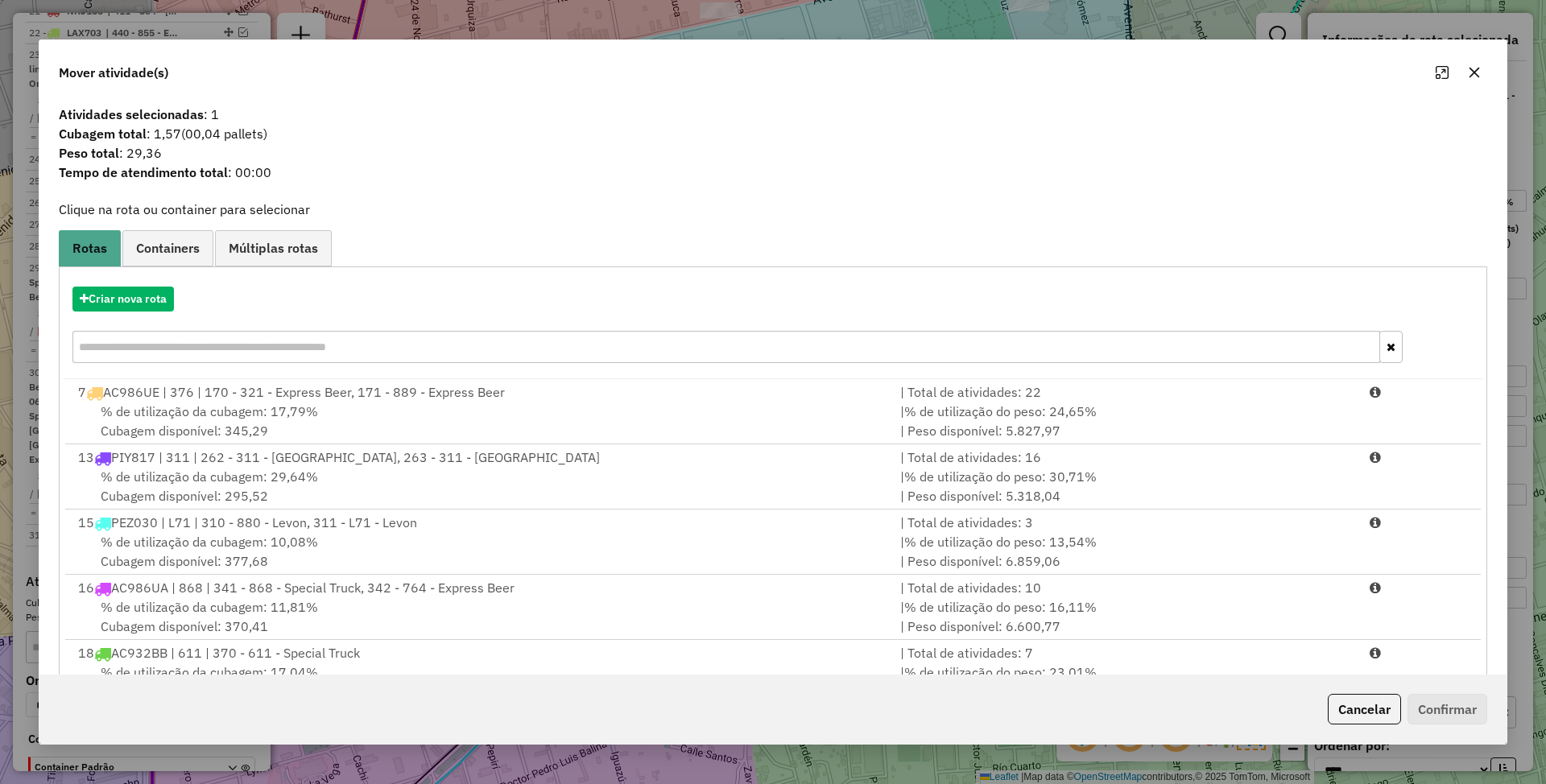
drag, startPoint x: 1384, startPoint y: 700, endPoint x: 1153, endPoint y: 616, distance: 245.8
click at [1383, 700] on button "Cancelar" at bounding box center [1364, 710] width 73 height 31
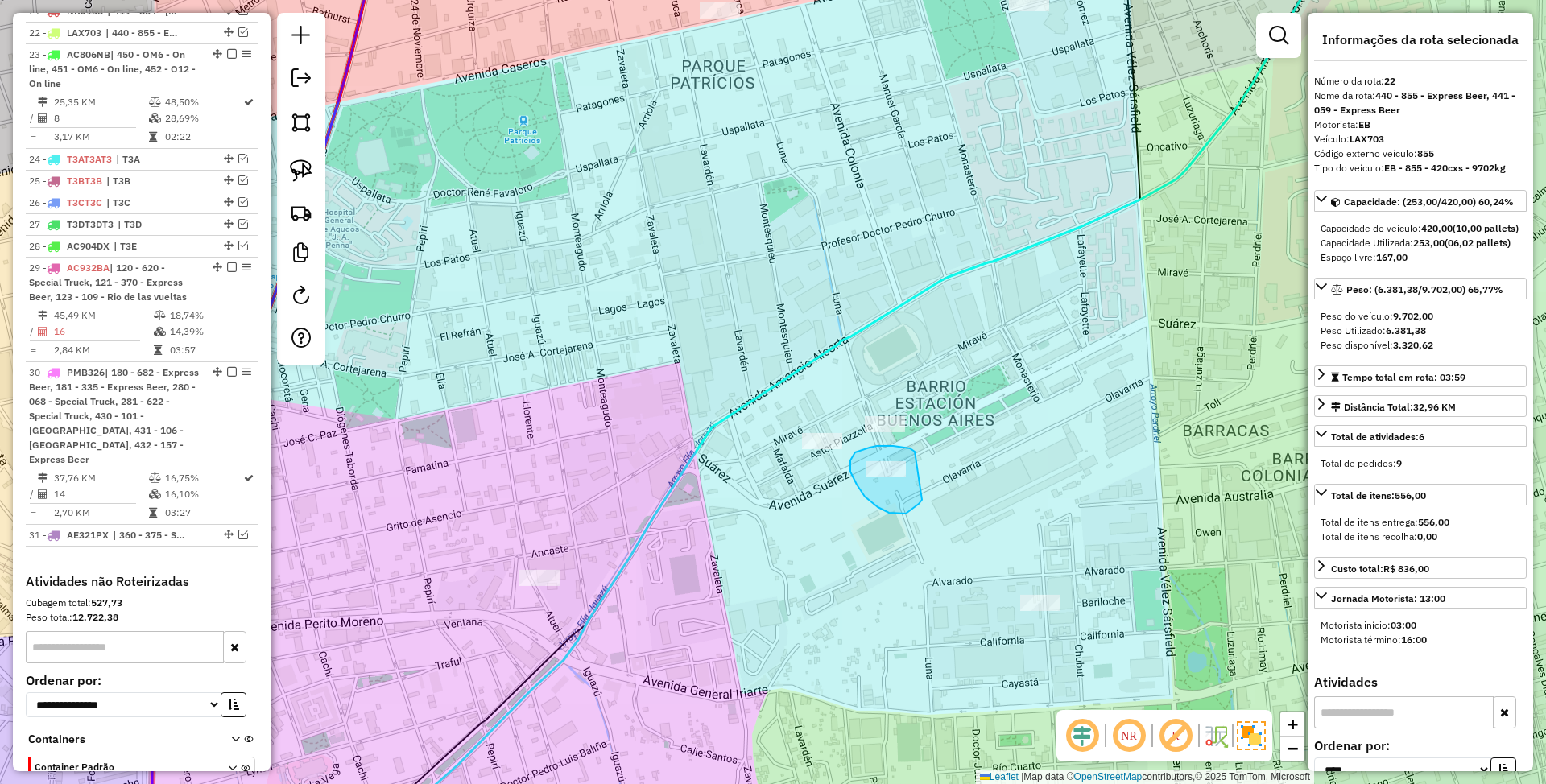
drag, startPoint x: 915, startPoint y: 452, endPoint x: 922, endPoint y: 500, distance: 48.5
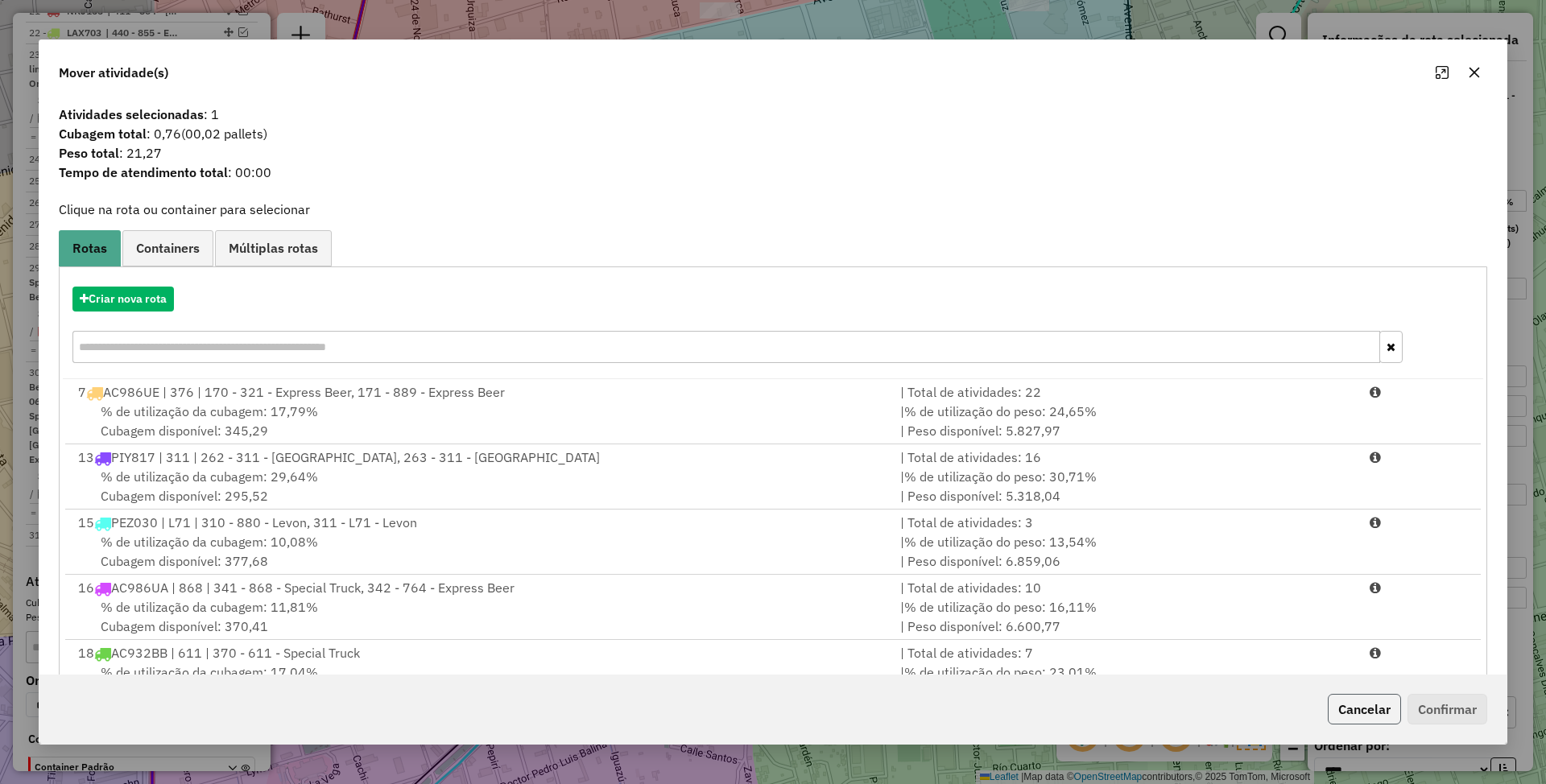
click at [1350, 704] on button "Cancelar" at bounding box center [1364, 710] width 73 height 31
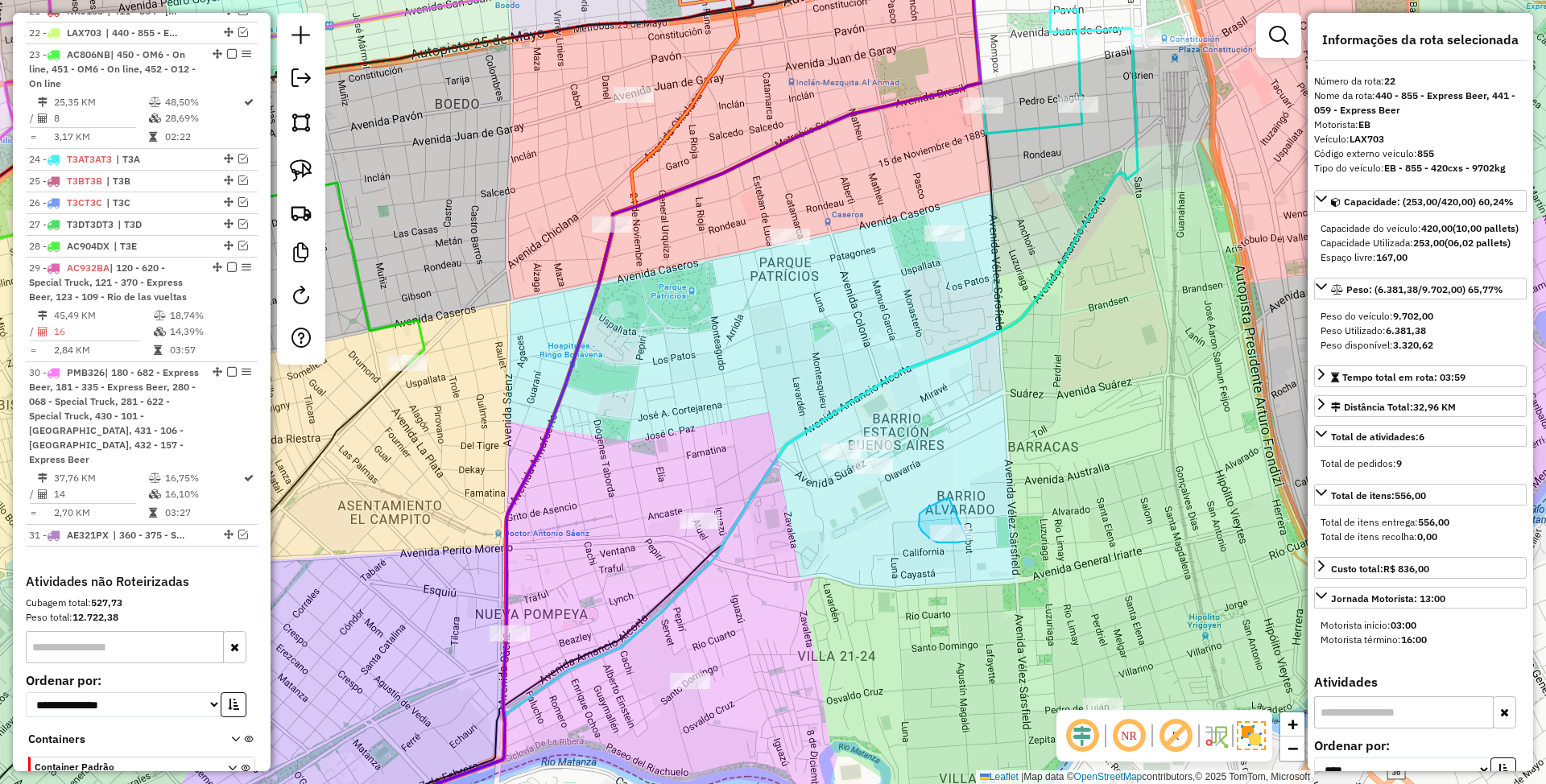
click at [968, 540] on div "Janela de atendimento Grade de atendimento Capacidade Transportadoras Veículos …" at bounding box center [773, 392] width 1546 height 784
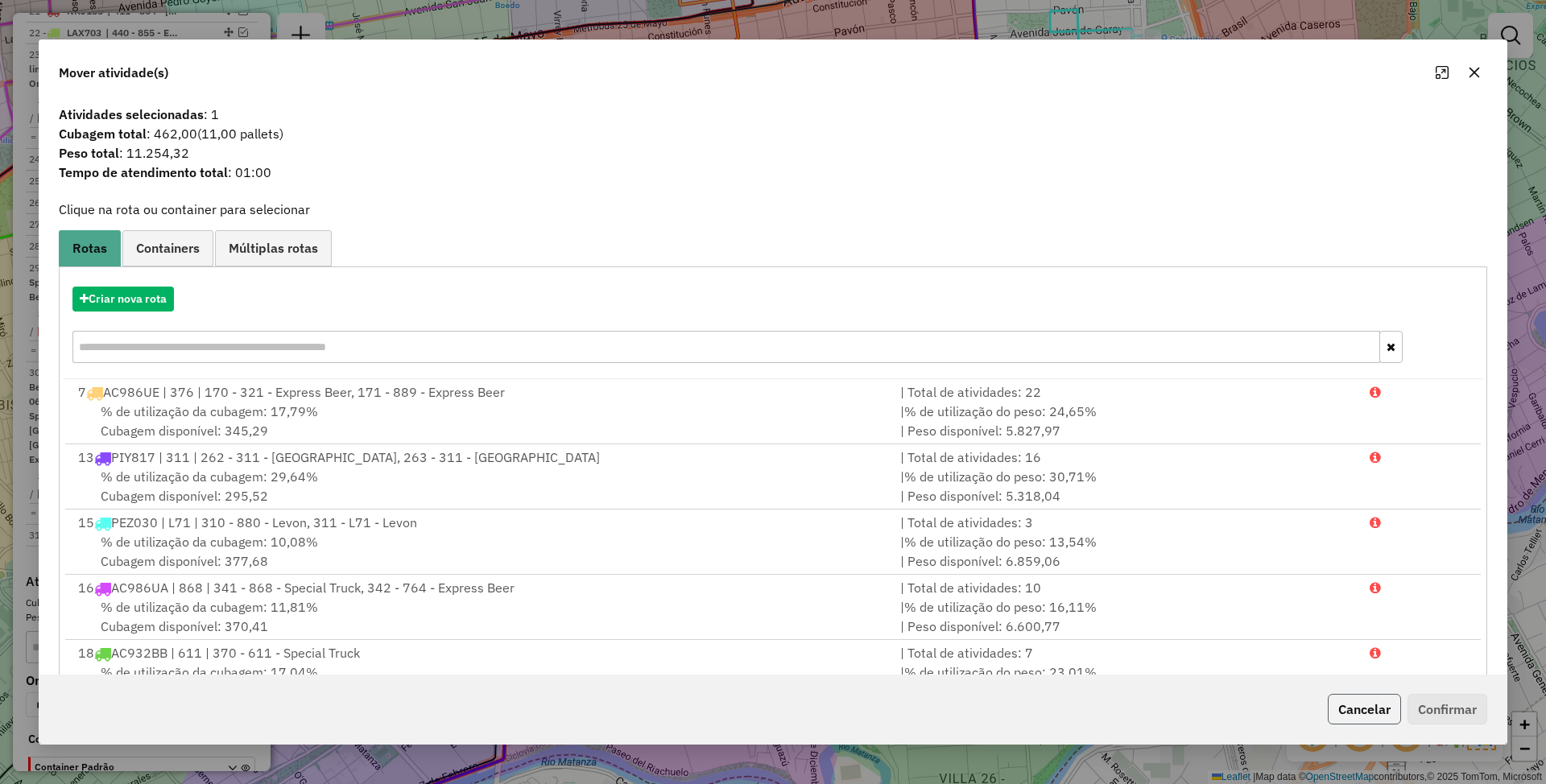
click at [1372, 719] on button "Cancelar" at bounding box center [1364, 710] width 73 height 31
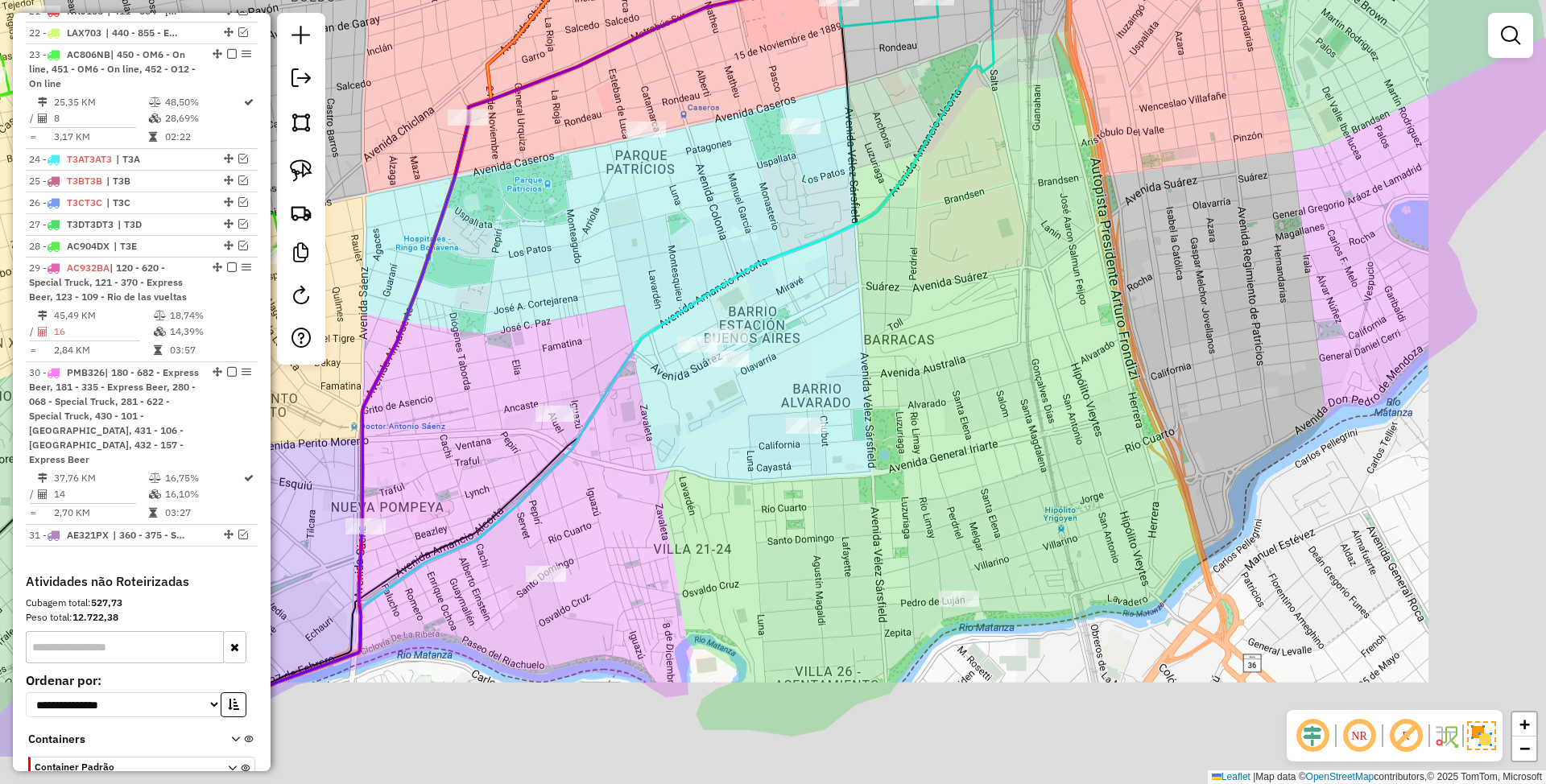
drag, startPoint x: 929, startPoint y: 581, endPoint x: 877, endPoint y: 523, distance: 77.9
click at [877, 523] on div "Janela de atendimento Grade de atendimento Capacidade Transportadoras Veículos …" at bounding box center [773, 392] width 1546 height 784
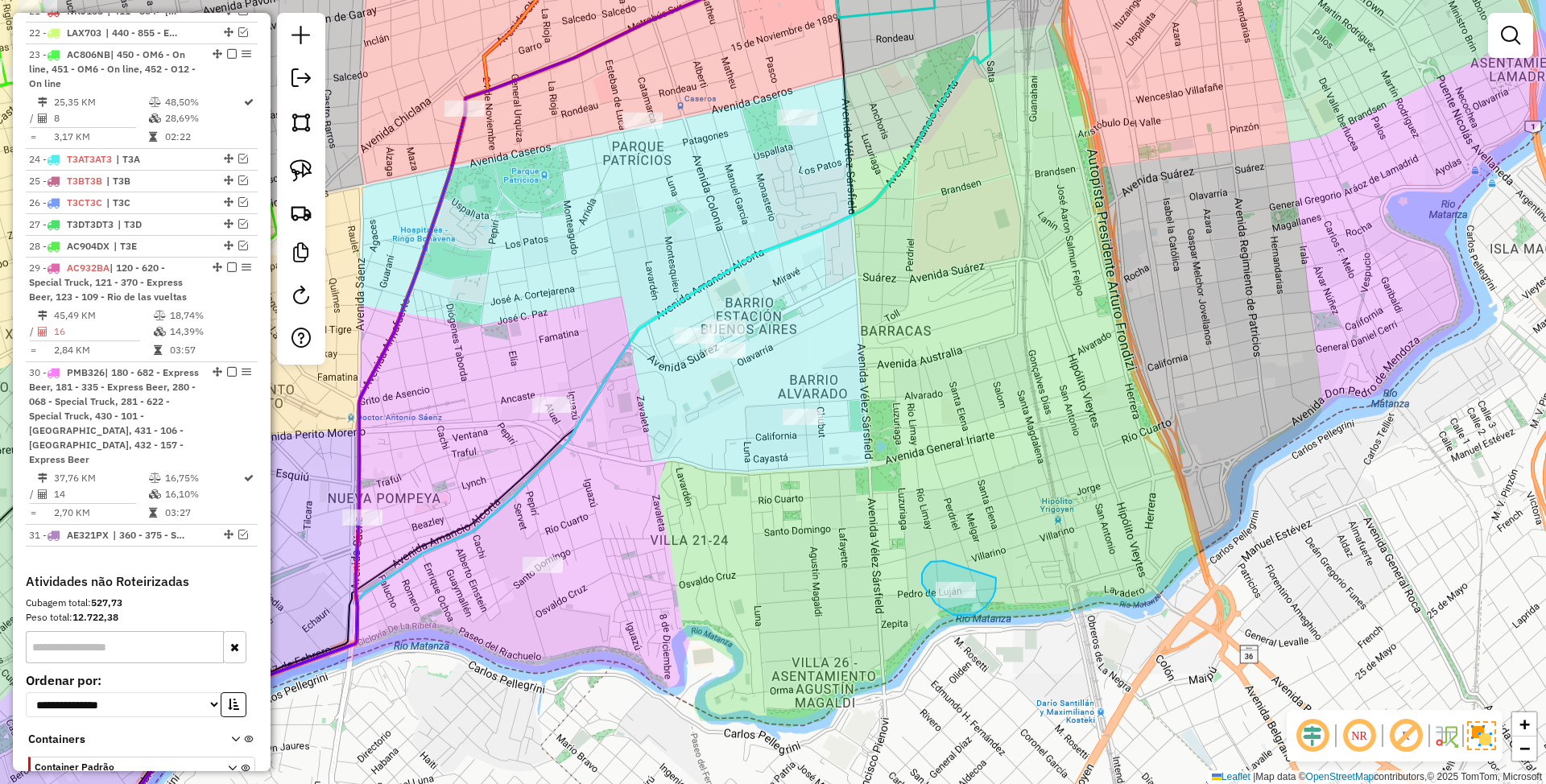
drag, startPoint x: 944, startPoint y: 561, endPoint x: 997, endPoint y: 578, distance: 55.7
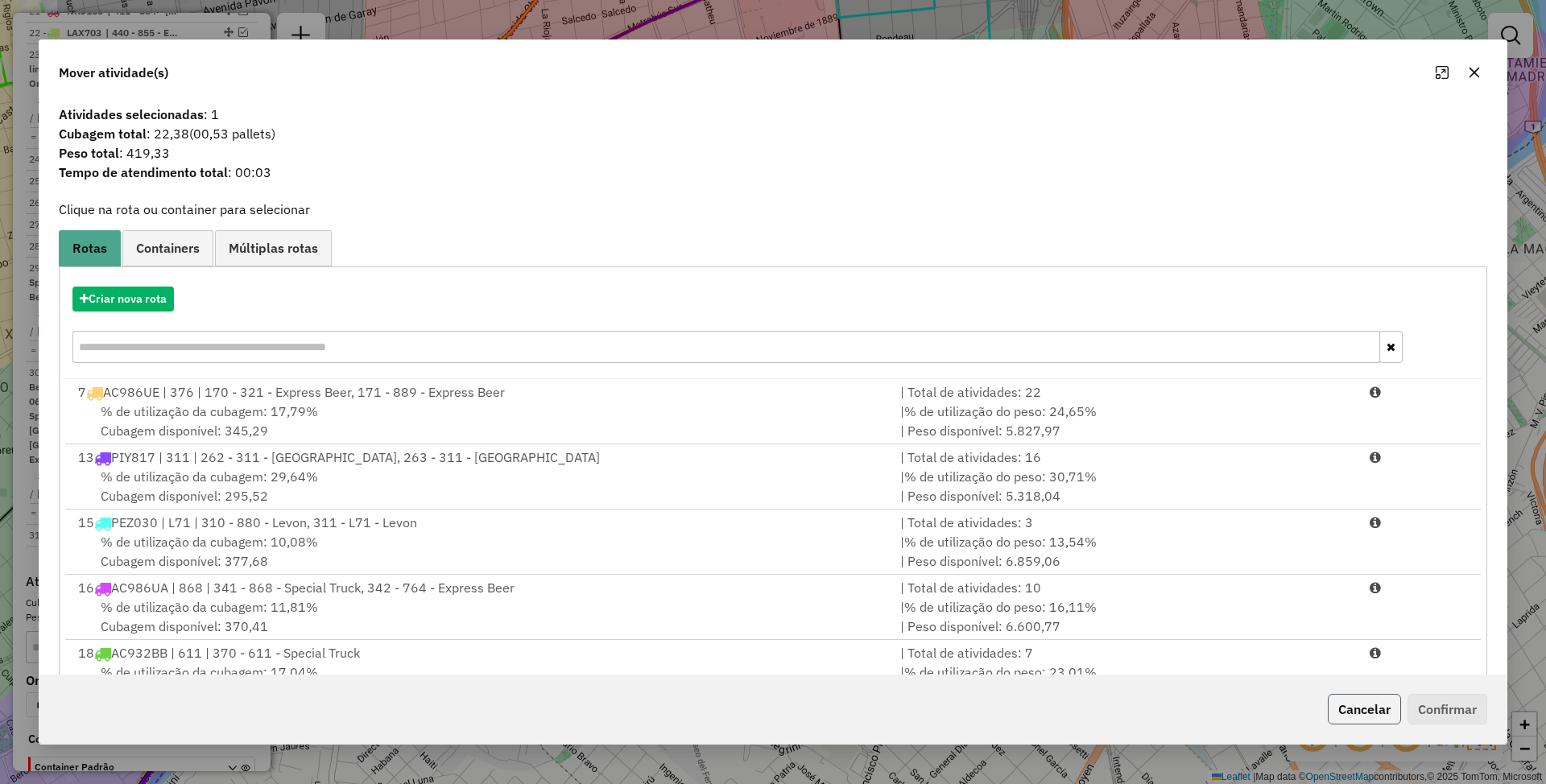
click at [1363, 707] on button "Cancelar" at bounding box center [1364, 710] width 73 height 31
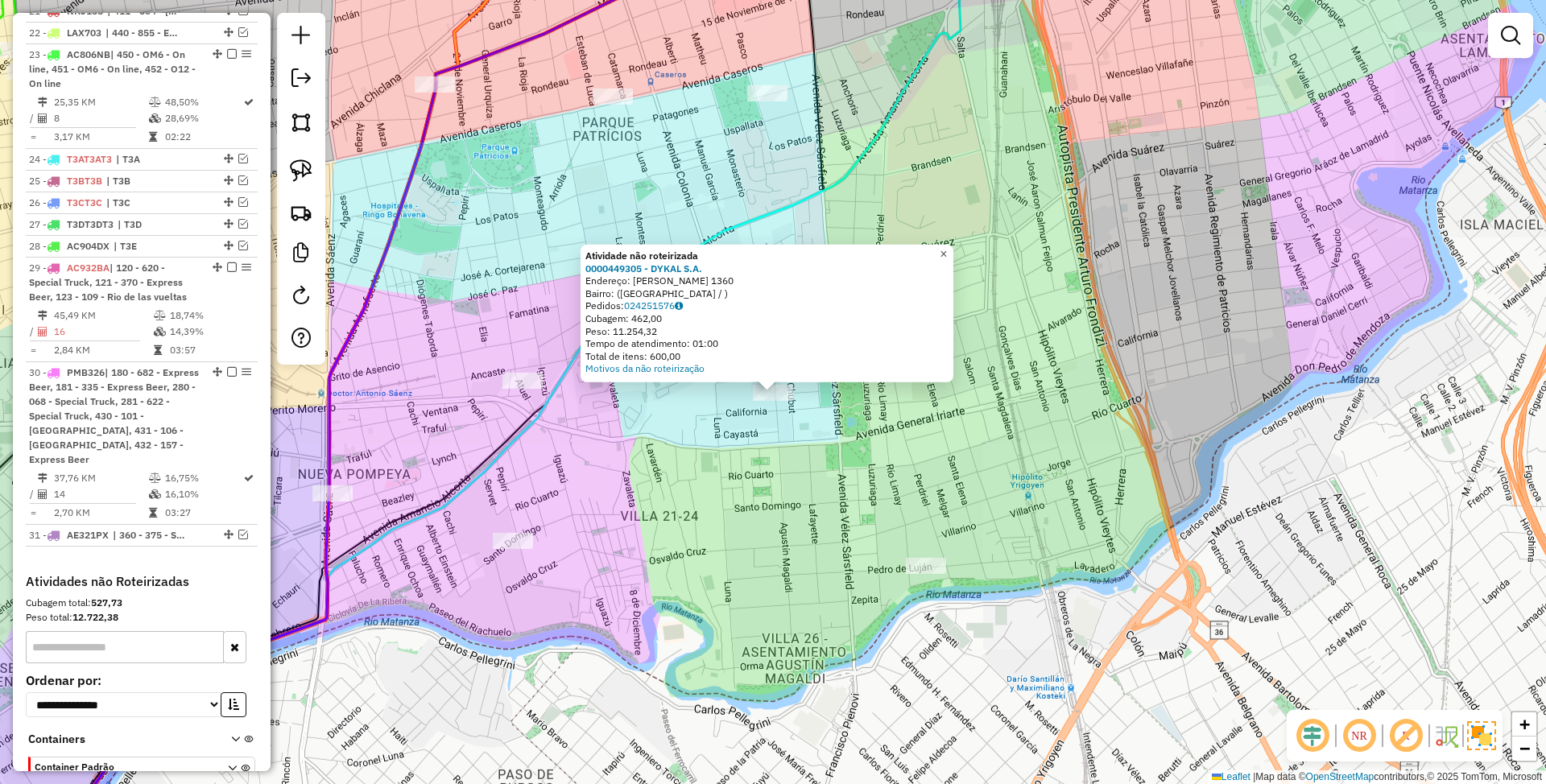
click at [947, 248] on span "×" at bounding box center [943, 254] width 8 height 14
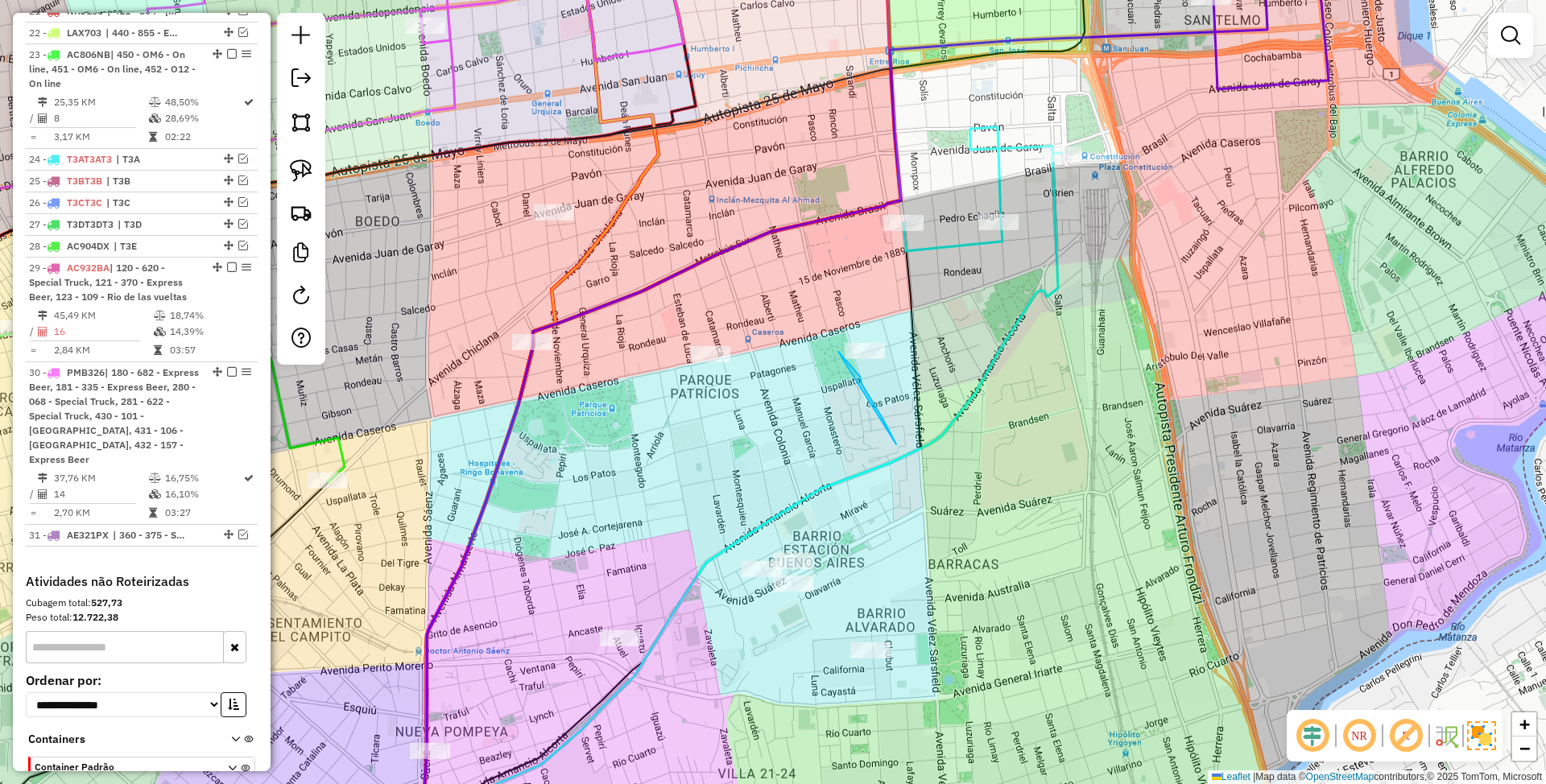
drag, startPoint x: 896, startPoint y: 444, endPoint x: 829, endPoint y: 342, distance: 122.0
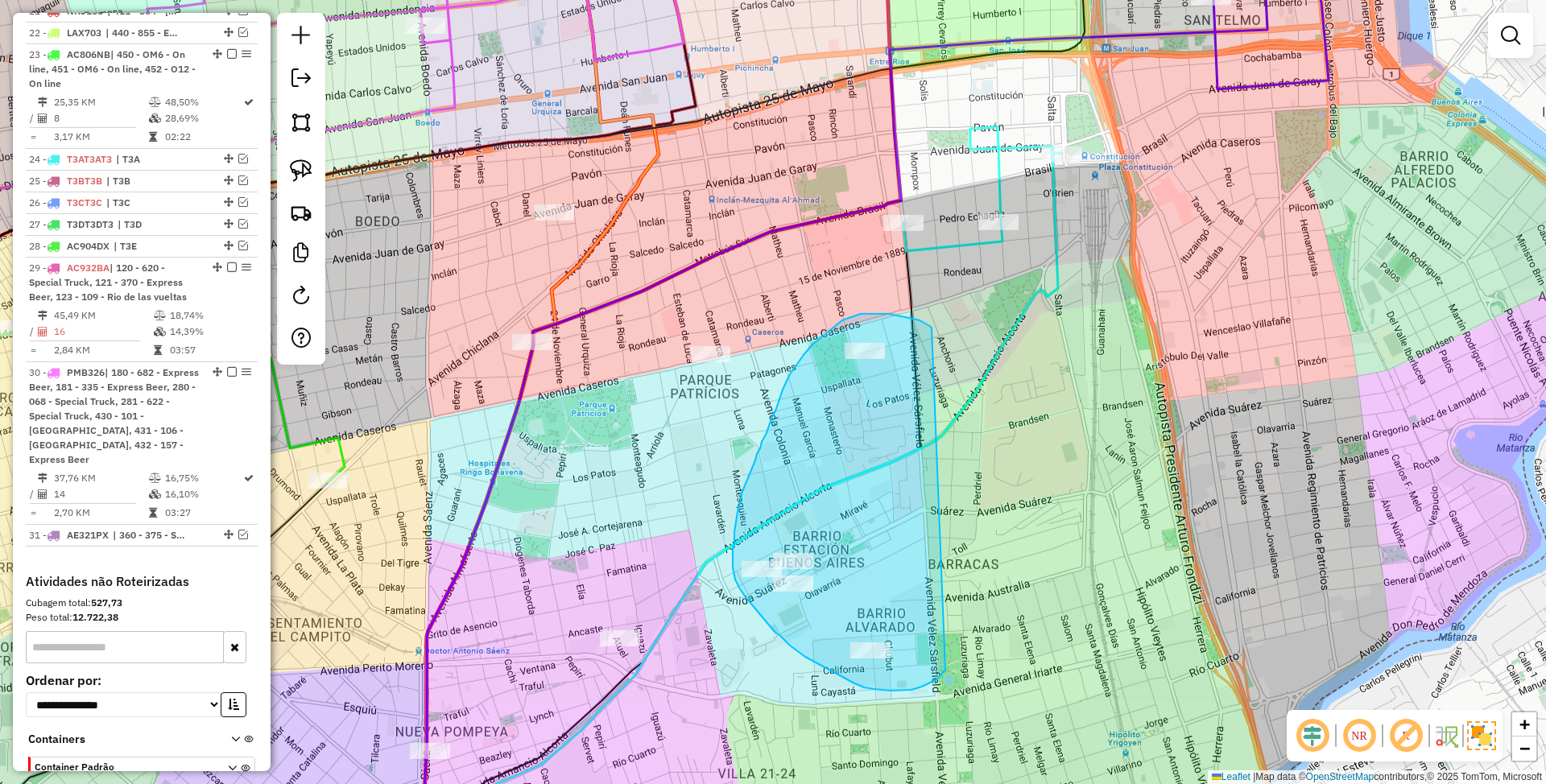
drag, startPoint x: 929, startPoint y: 326, endPoint x: 945, endPoint y: 670, distance: 344.4
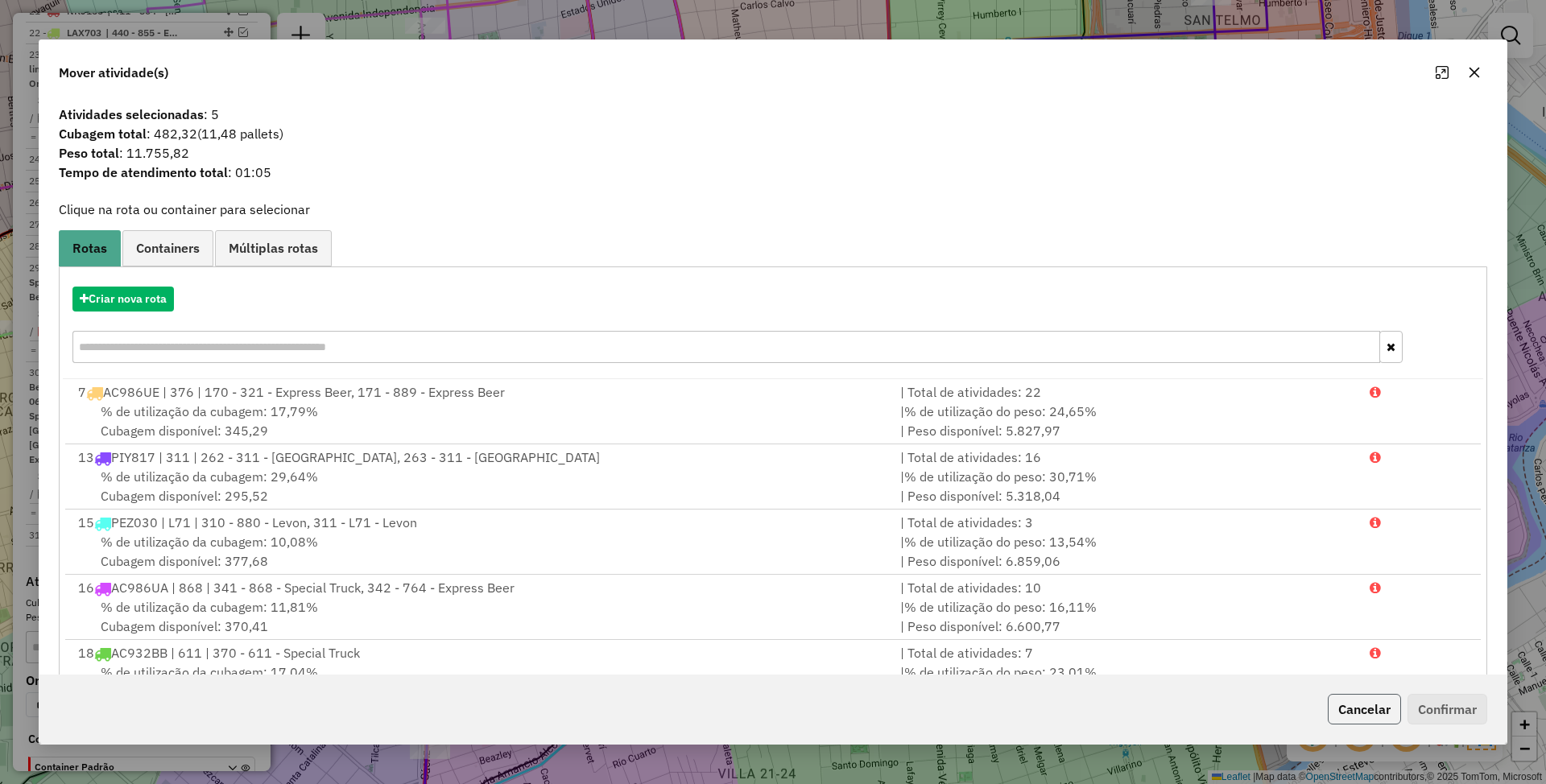
drag, startPoint x: 1350, startPoint y: 706, endPoint x: 1279, endPoint y: 658, distance: 85.7
click at [1347, 704] on button "Cancelar" at bounding box center [1364, 710] width 73 height 31
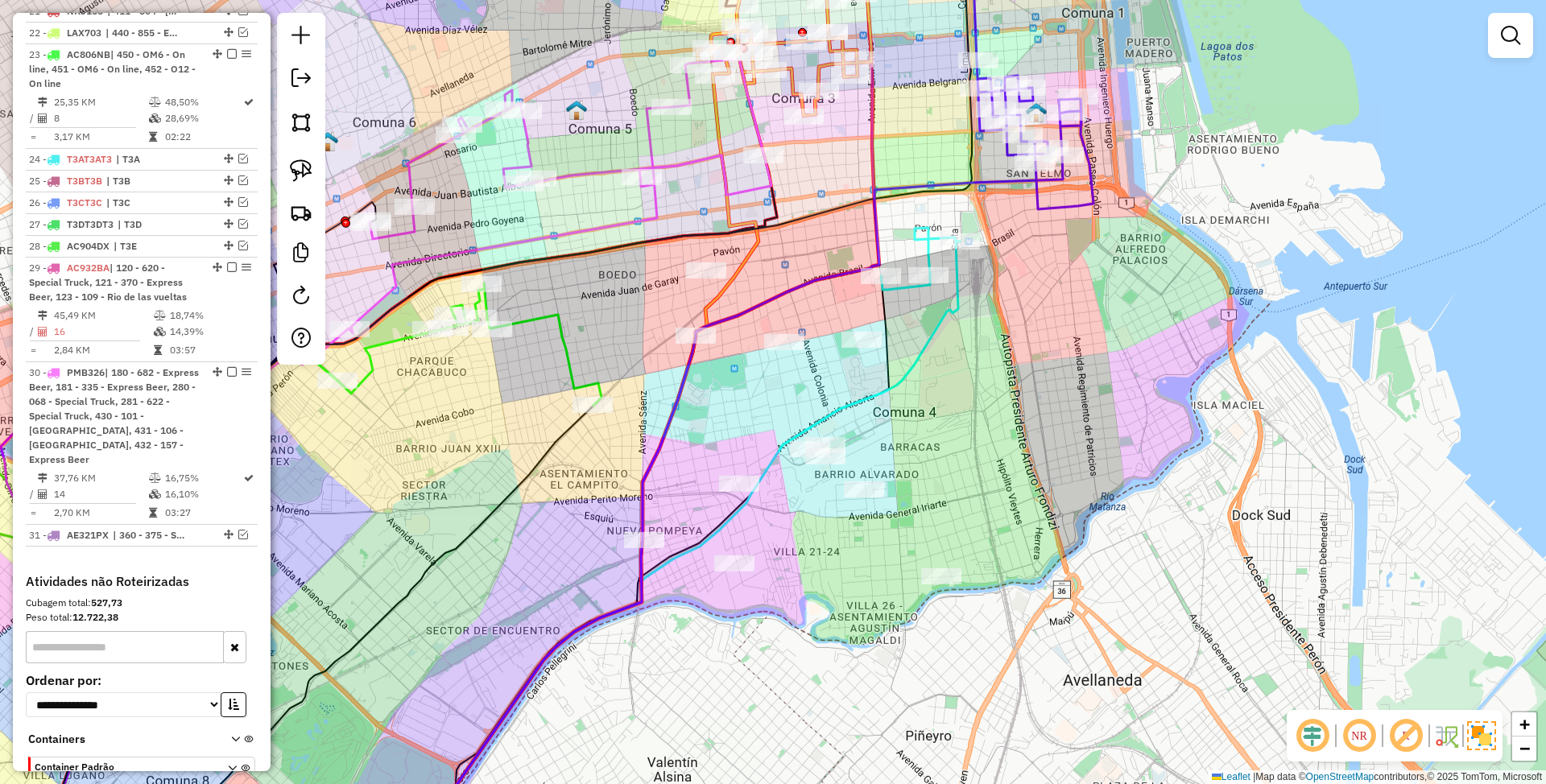
click at [949, 311] on icon at bounding box center [681, 552] width 558 height 623
select select "*********"
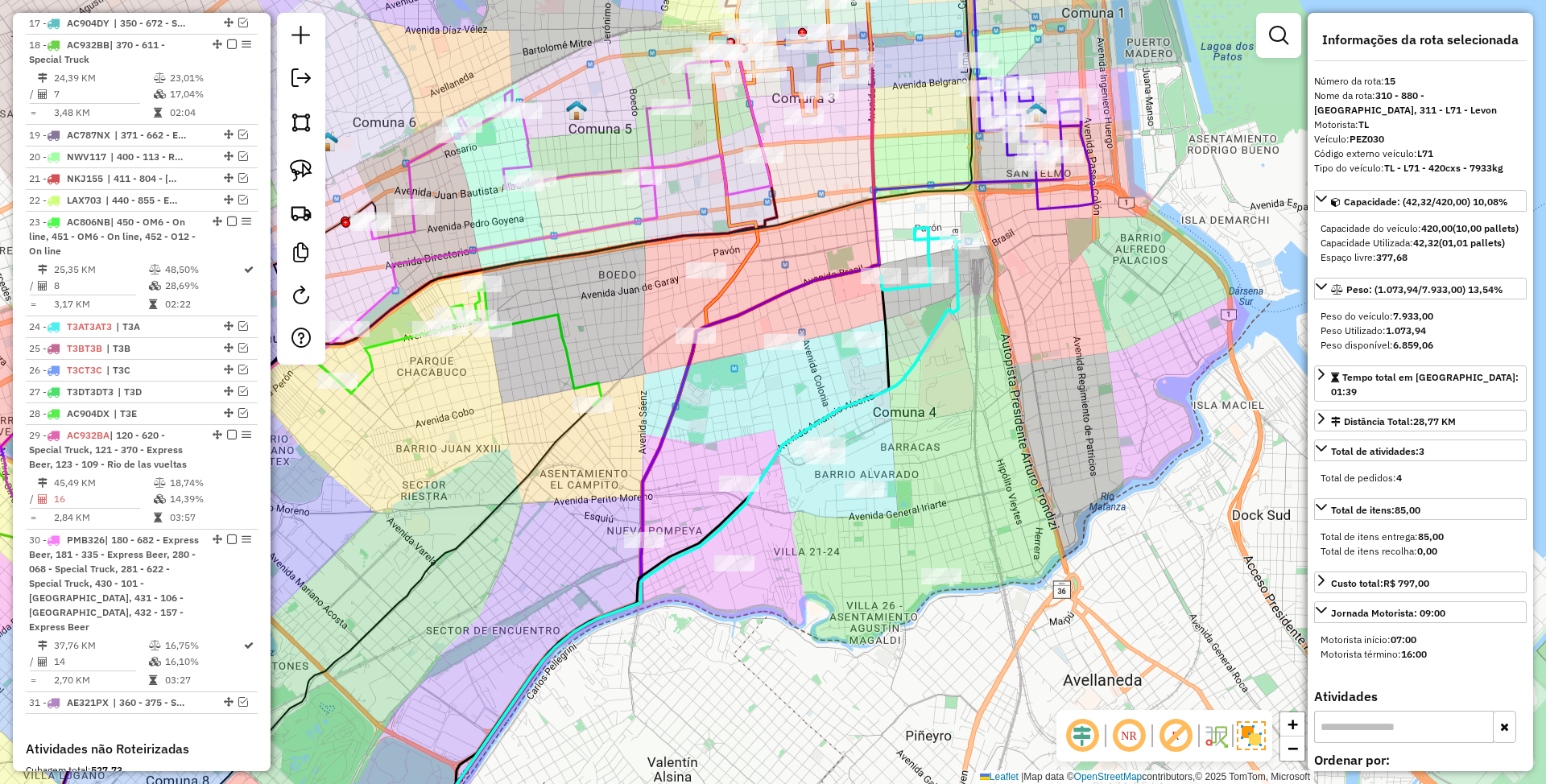
scroll to position [1094, 0]
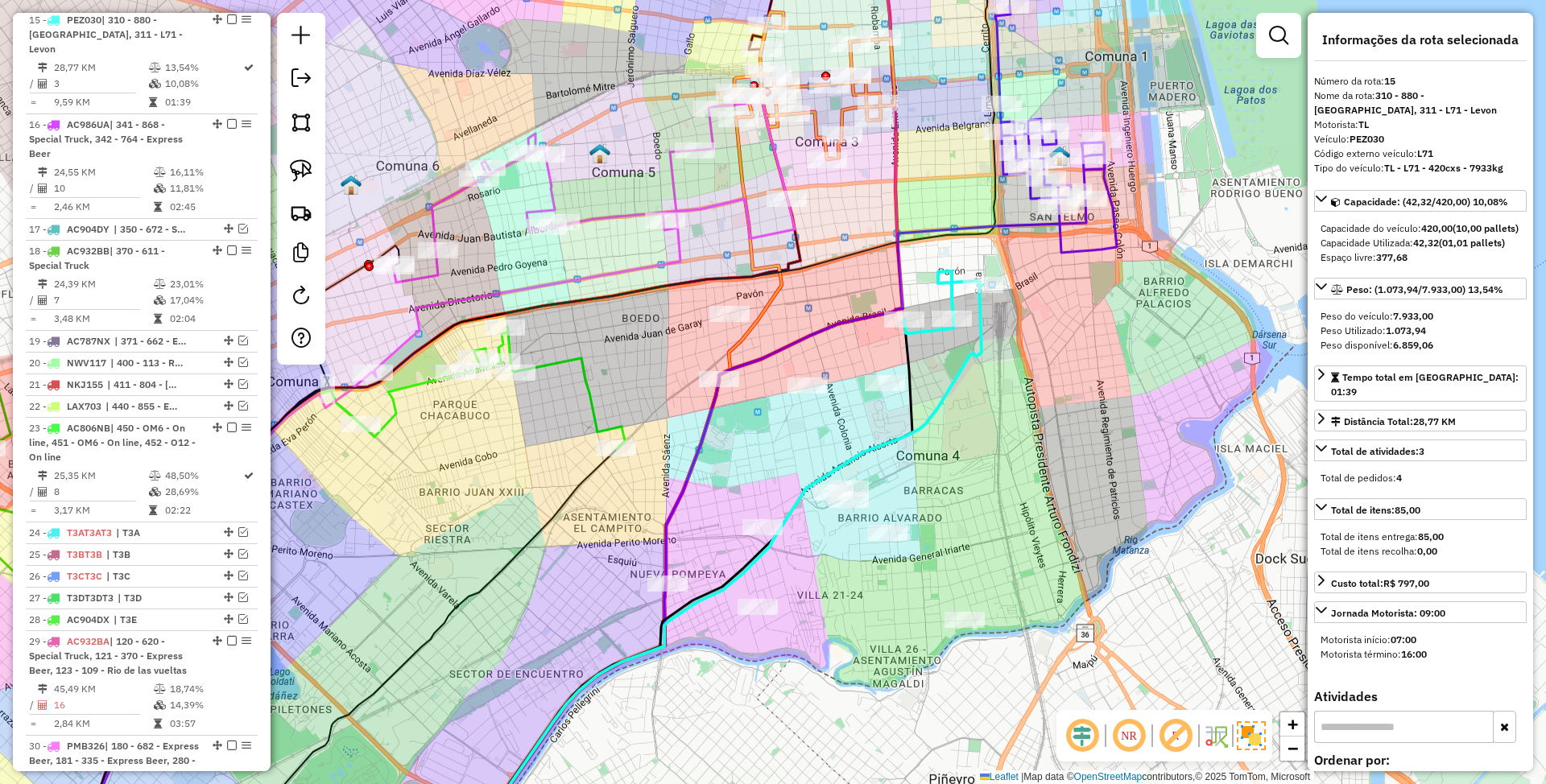
drag, startPoint x: 964, startPoint y: 393, endPoint x: 987, endPoint y: 436, distance: 48.8
click at [987, 436] on div "Janela de atendimento Grade de atendimento Capacidade Transportadoras Veículos …" at bounding box center [773, 392] width 1546 height 784
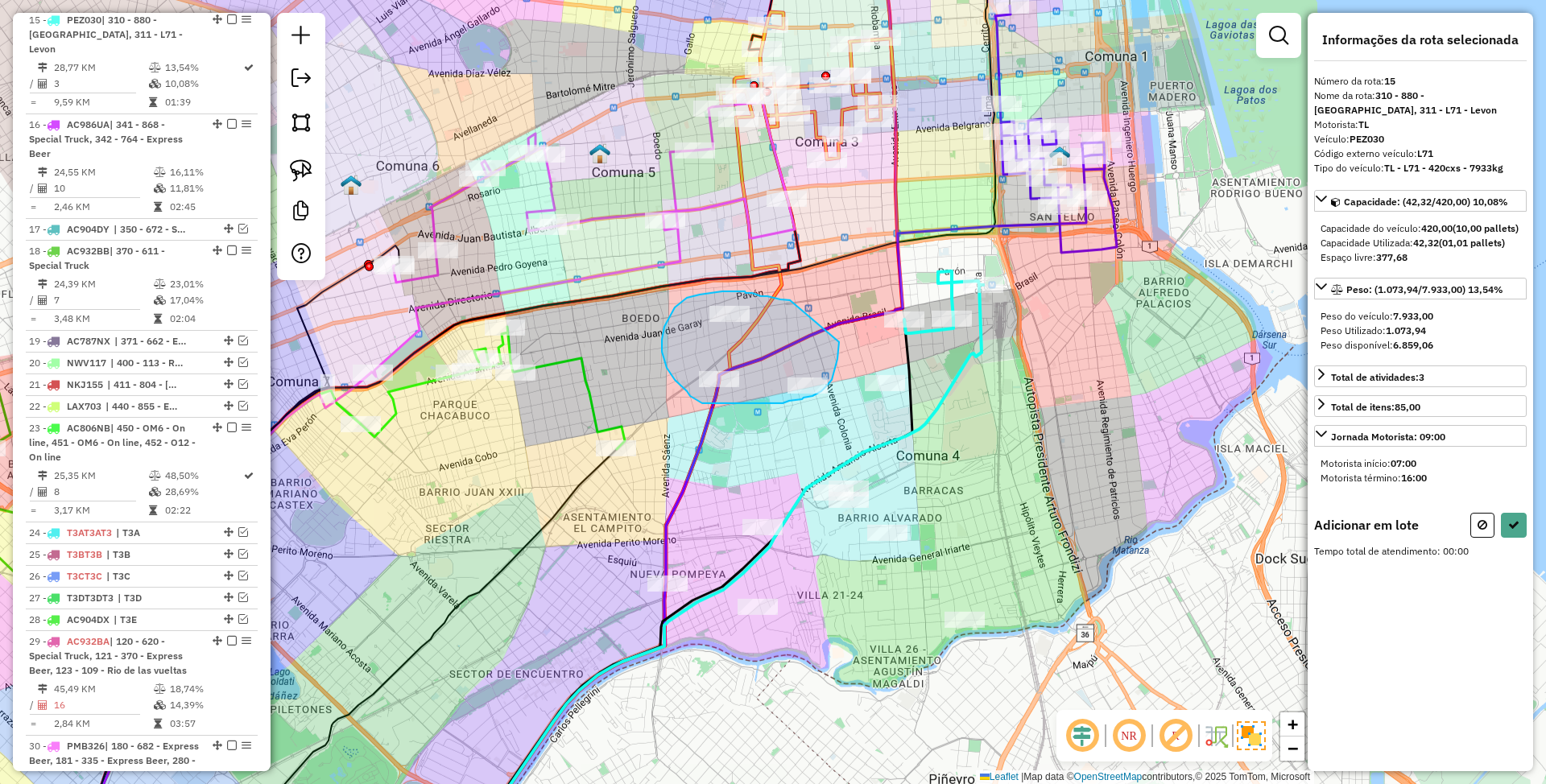
drag, startPoint x: 780, startPoint y: 299, endPoint x: 839, endPoint y: 342, distance: 73.0
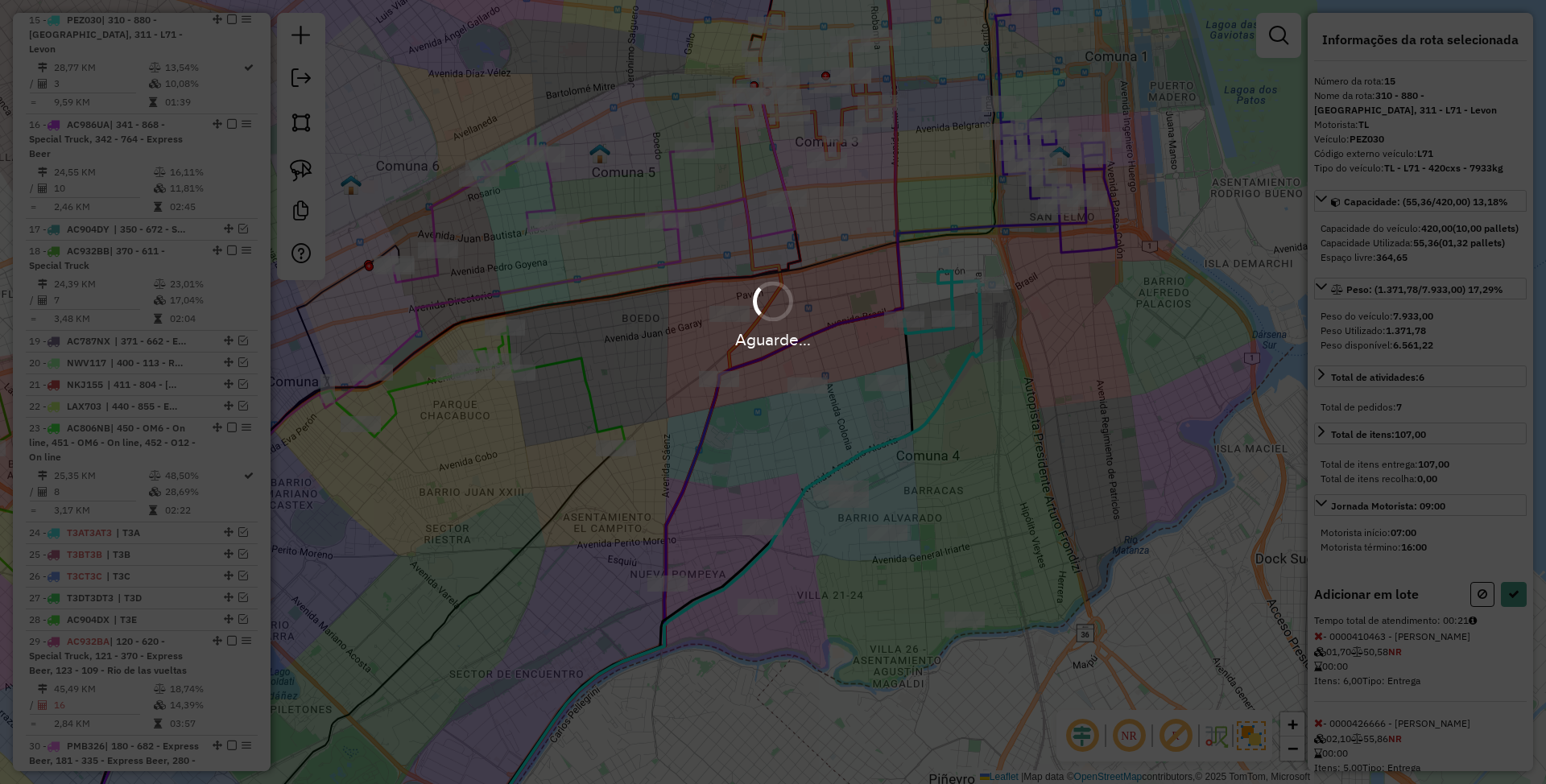
select select "*********"
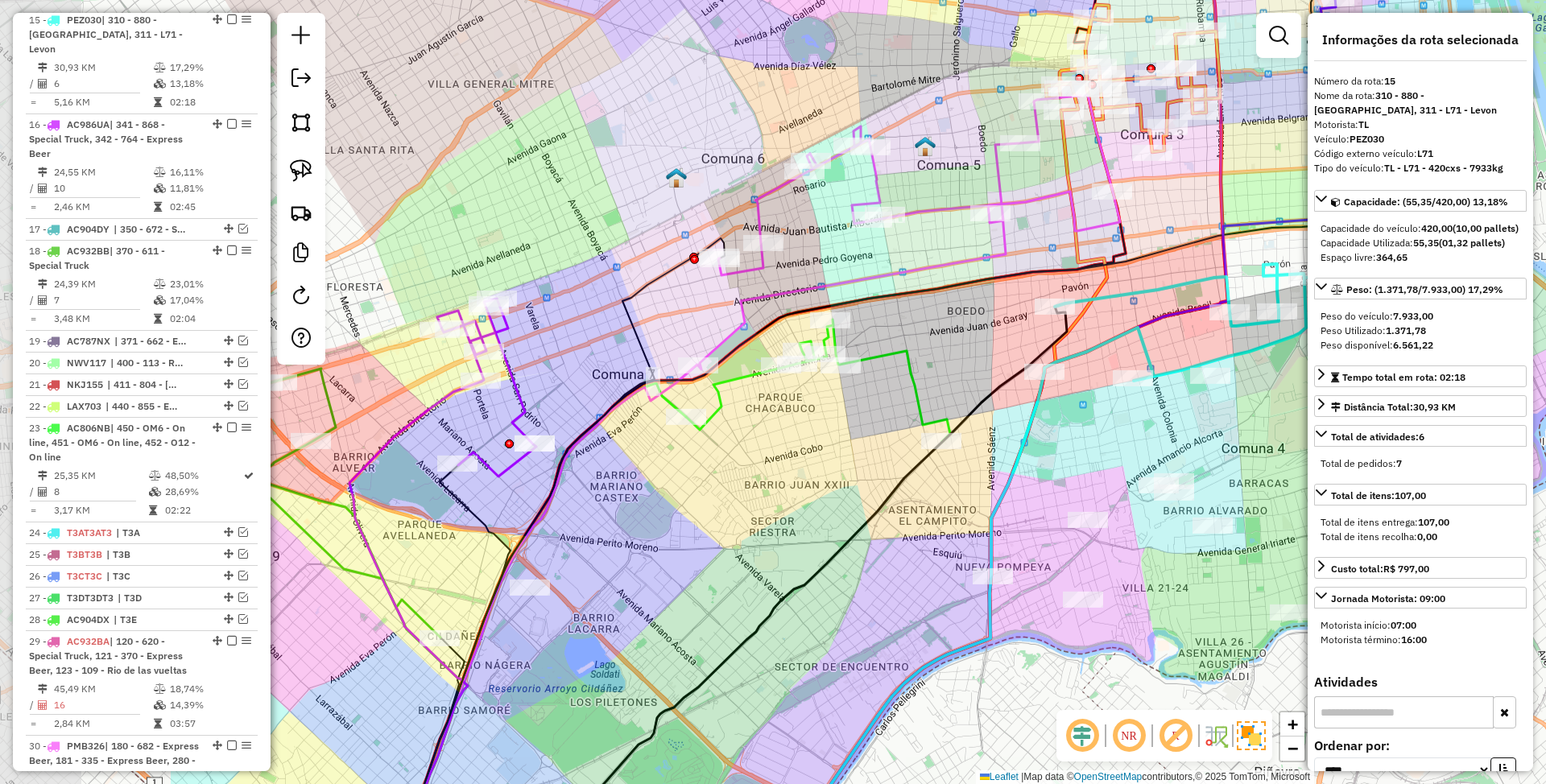
drag, startPoint x: 607, startPoint y: 350, endPoint x: 933, endPoint y: 342, distance: 326.1
click at [933, 342] on div "Janela de atendimento Grade de atendimento Capacidade Transportadoras Veículos …" at bounding box center [773, 392] width 1546 height 784
click at [878, 355] on icon at bounding box center [819, 380] width 265 height 123
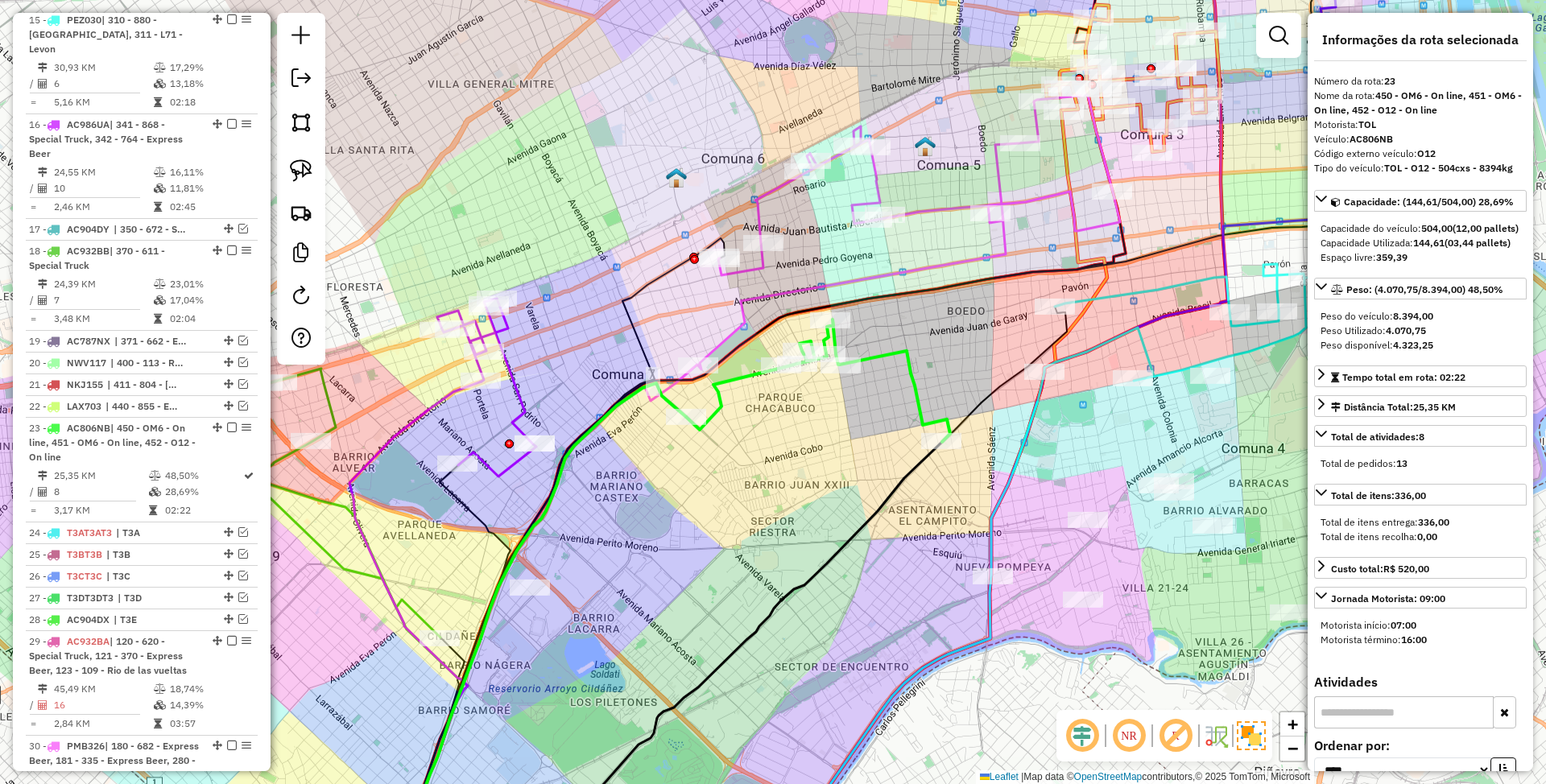
scroll to position [1490, 0]
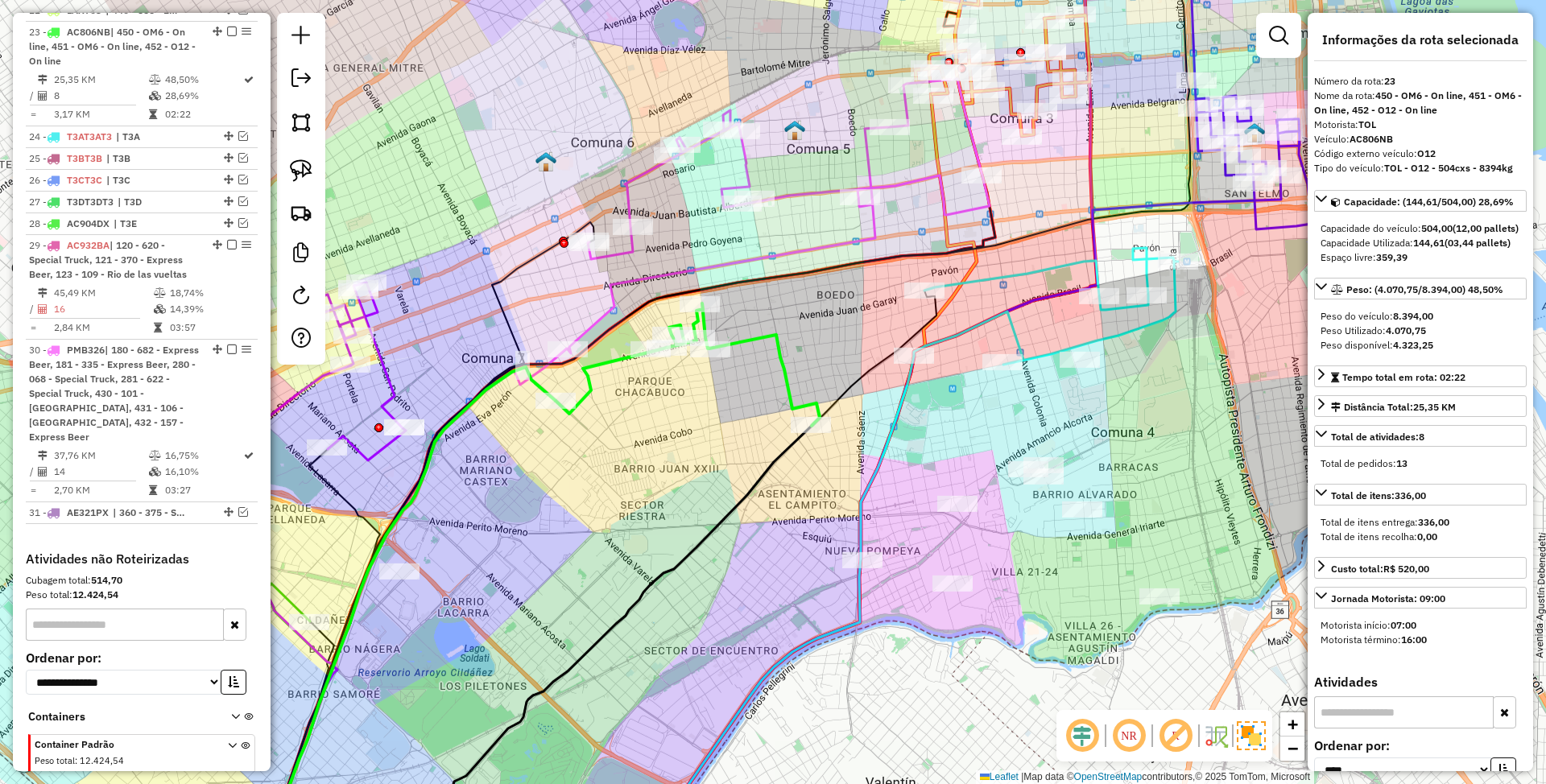
drag, startPoint x: 944, startPoint y: 356, endPoint x: 813, endPoint y: 340, distance: 132.0
click at [813, 340] on div "Janela de atendimento Grade de atendimento Capacidade Transportadoras Veículos …" at bounding box center [773, 392] width 1546 height 784
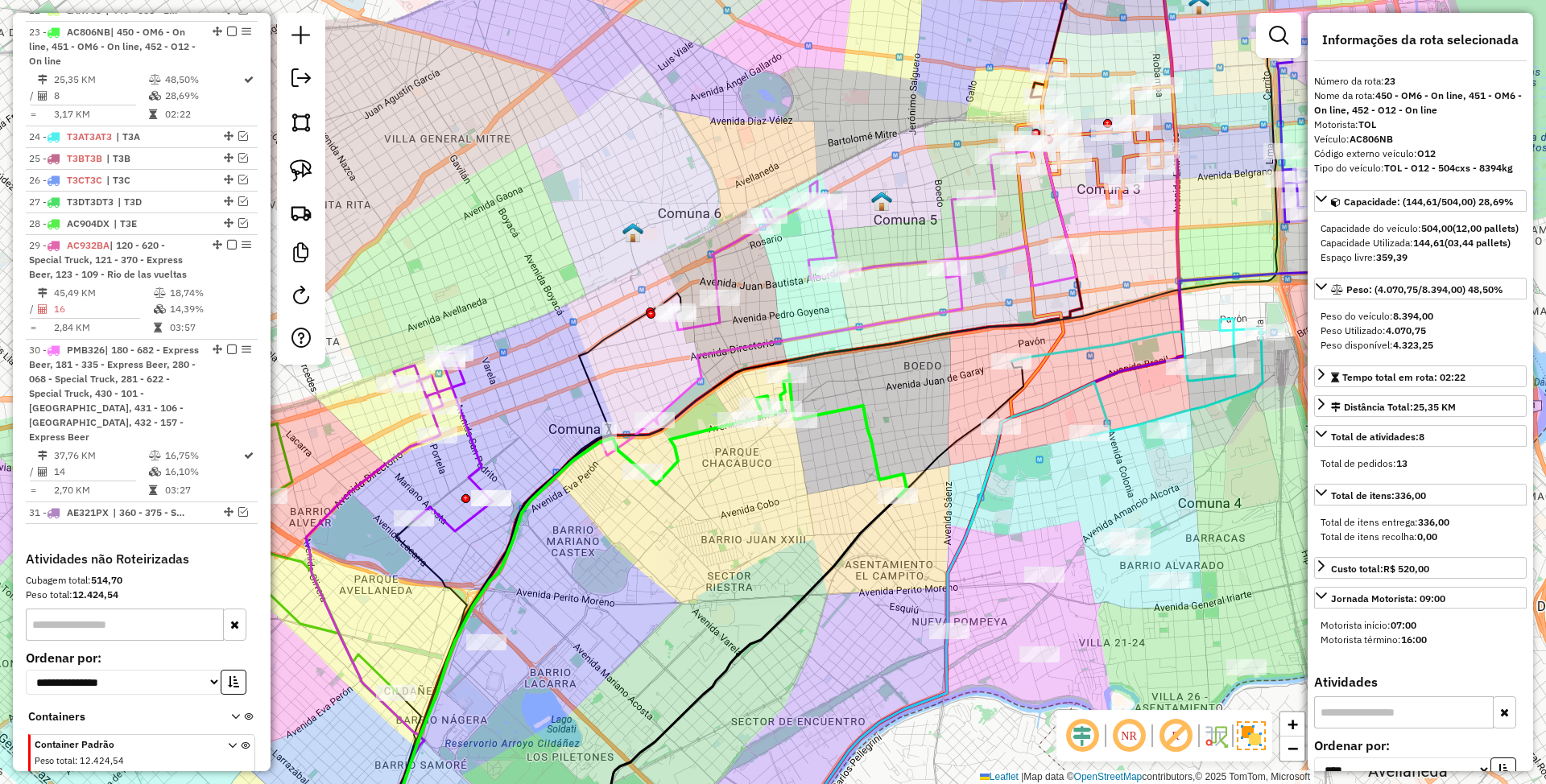
drag, startPoint x: 626, startPoint y: 464, endPoint x: 713, endPoint y: 536, distance: 112.9
click at [713, 536] on div "Janela de atendimento Grade de atendimento Capacidade Transportadoras Veículos …" at bounding box center [773, 392] width 1546 height 784
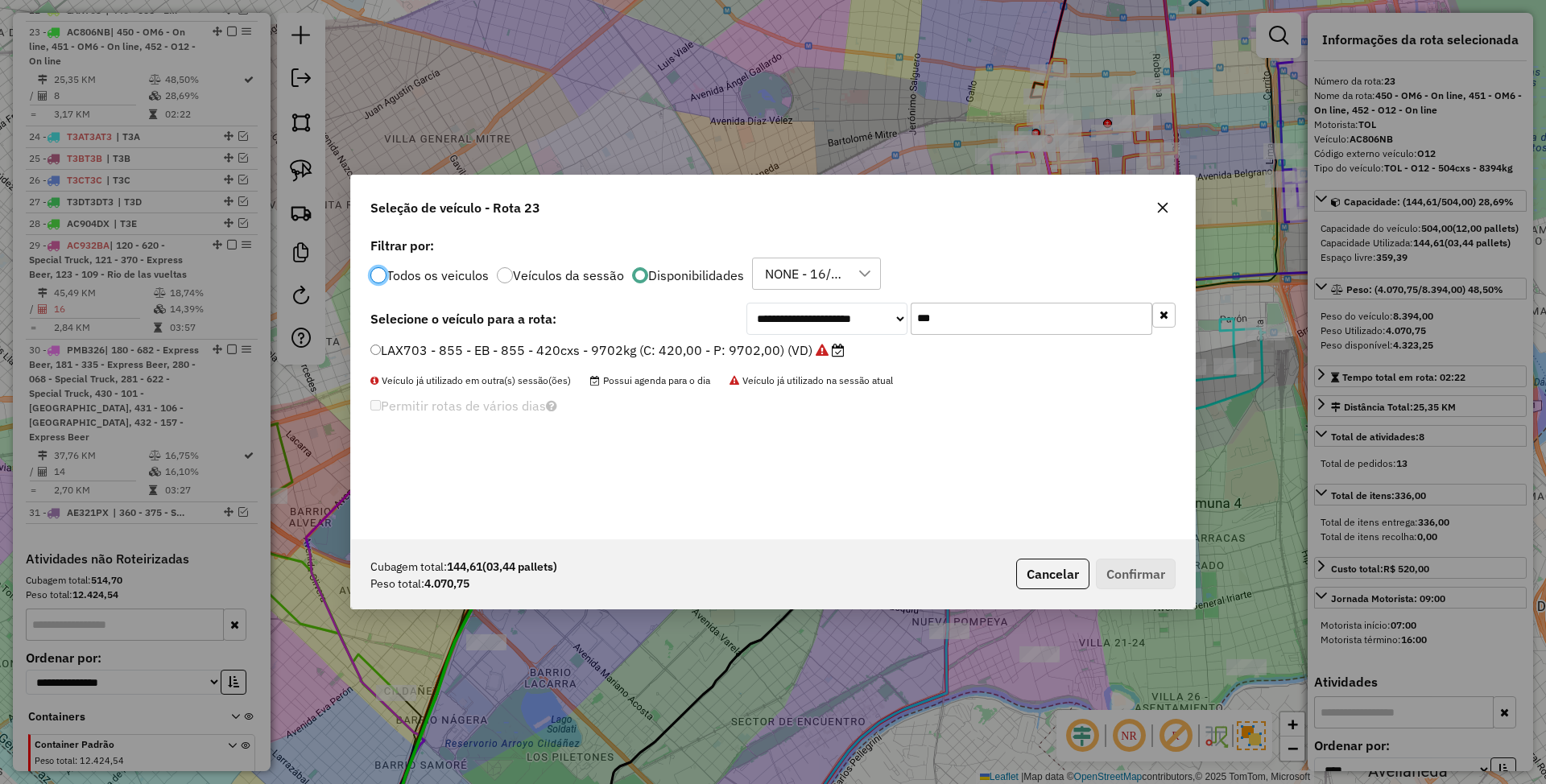
scroll to position [8, 5]
drag, startPoint x: 942, startPoint y: 321, endPoint x: 886, endPoint y: 303, distance: 58.8
click at [886, 303] on div "**********" at bounding box center [961, 319] width 430 height 32
click at [497, 274] on div at bounding box center [505, 275] width 16 height 16
click at [967, 322] on input "***" at bounding box center [1031, 319] width 241 height 32
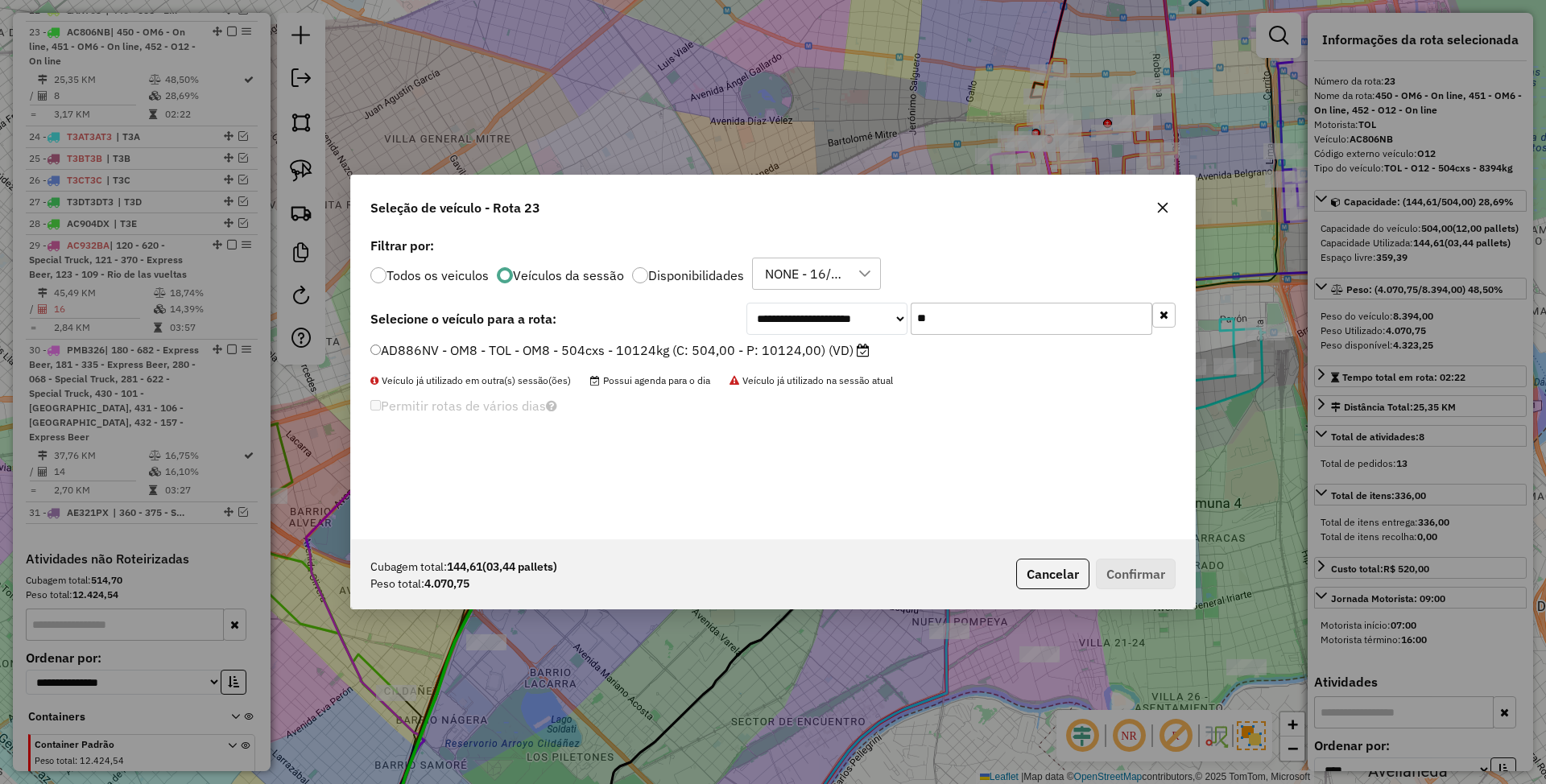
type input "*"
click at [639, 270] on div at bounding box center [640, 275] width 16 height 16
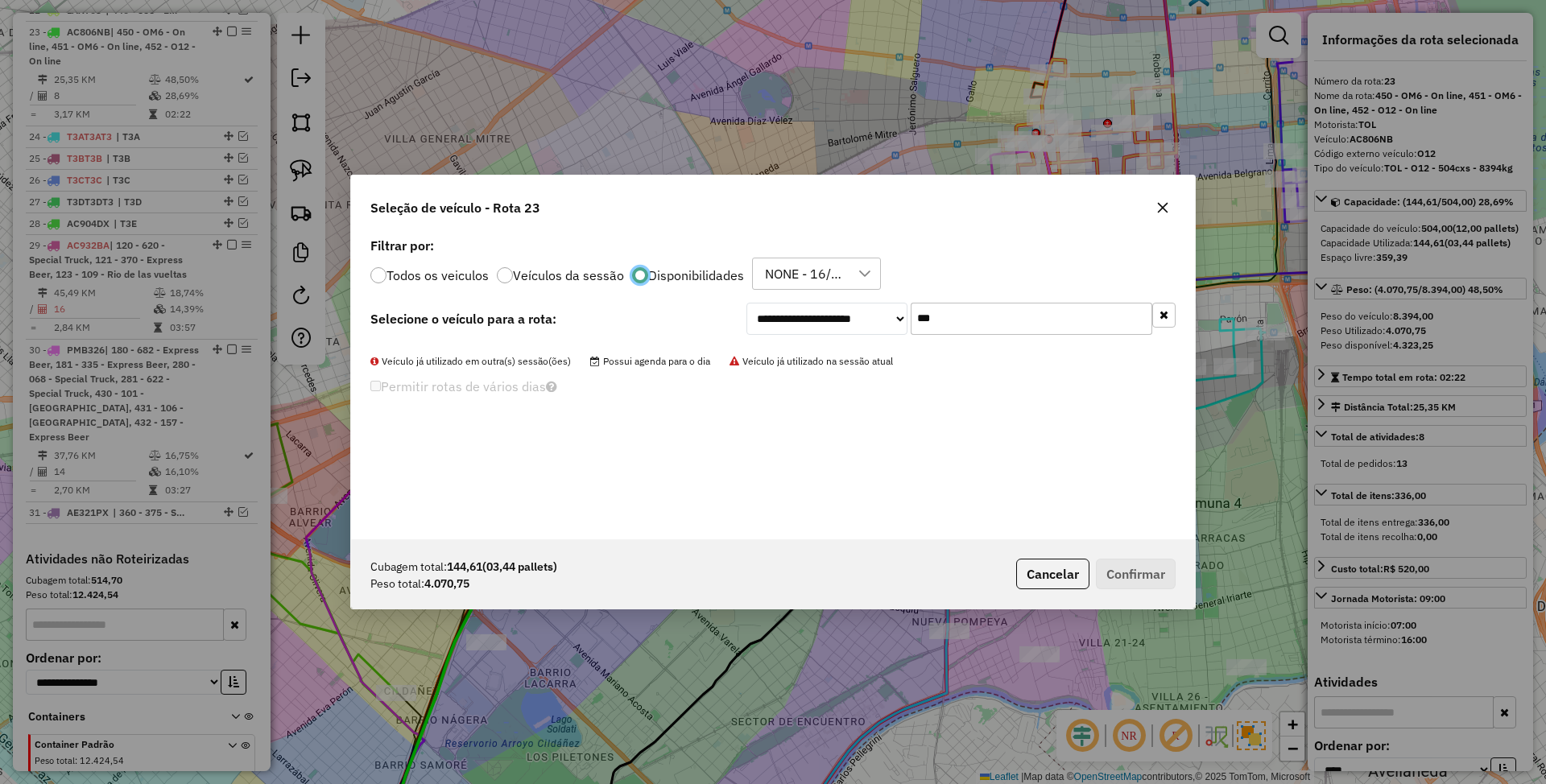
click at [968, 320] on input "***" at bounding box center [1031, 319] width 241 height 32
type input "*"
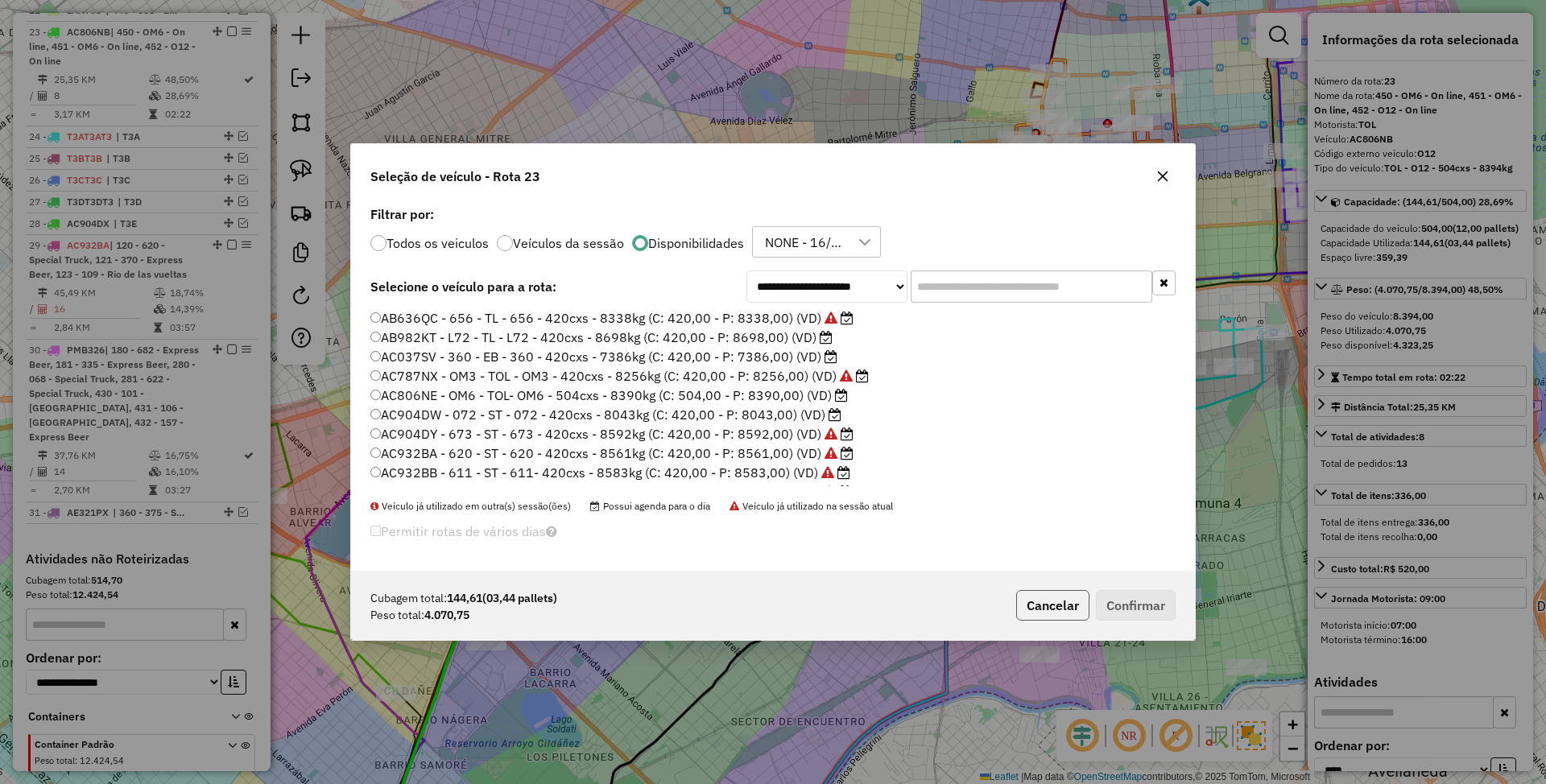
click at [1045, 607] on button "Cancelar" at bounding box center [1054, 605] width 73 height 31
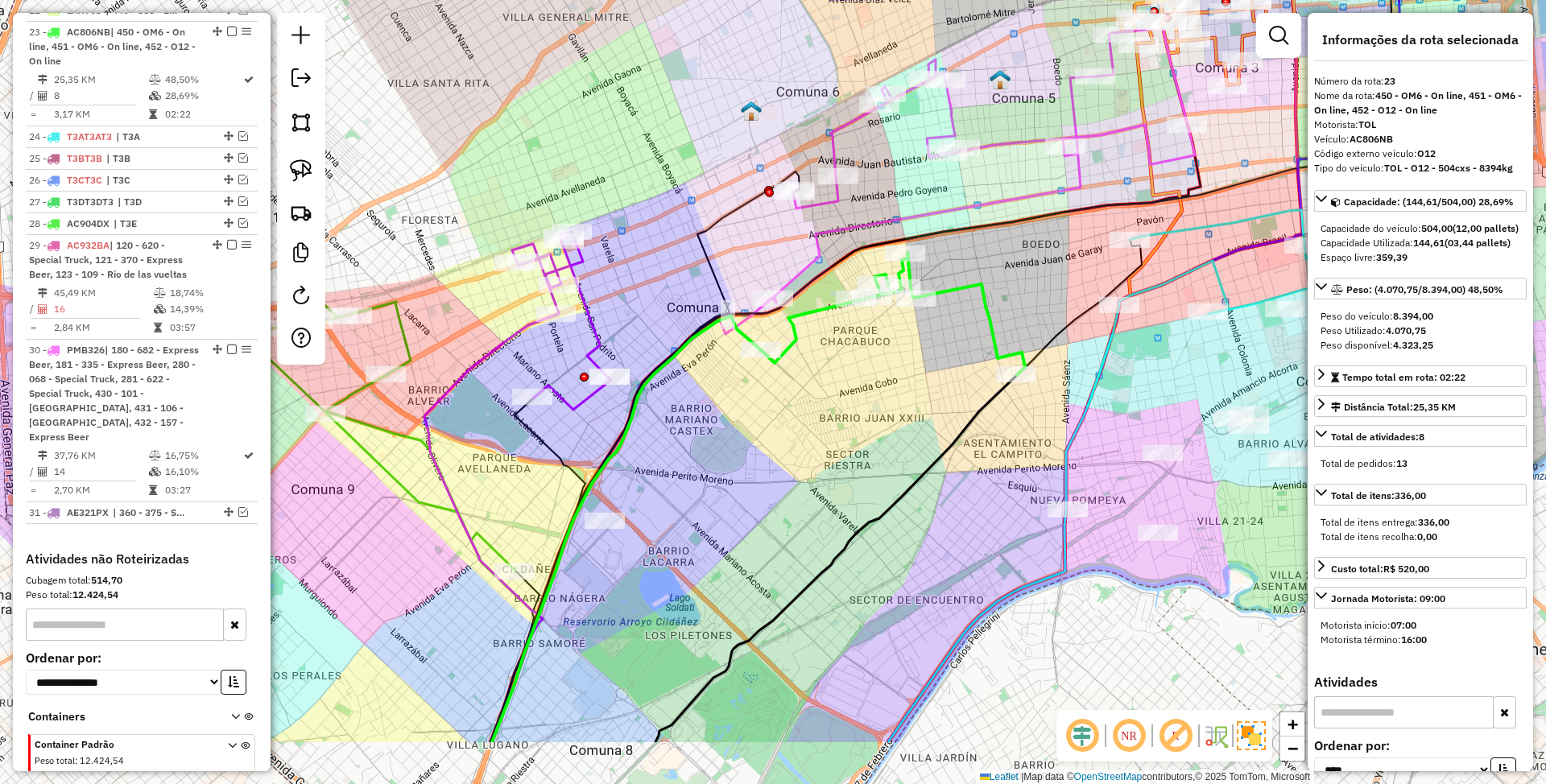
drag, startPoint x: 598, startPoint y: 642, endPoint x: 723, endPoint y: 507, distance: 184.0
click at [723, 507] on div "Janela de atendimento Grade de atendimento Capacidade Transportadoras Veículos …" at bounding box center [773, 392] width 1546 height 784
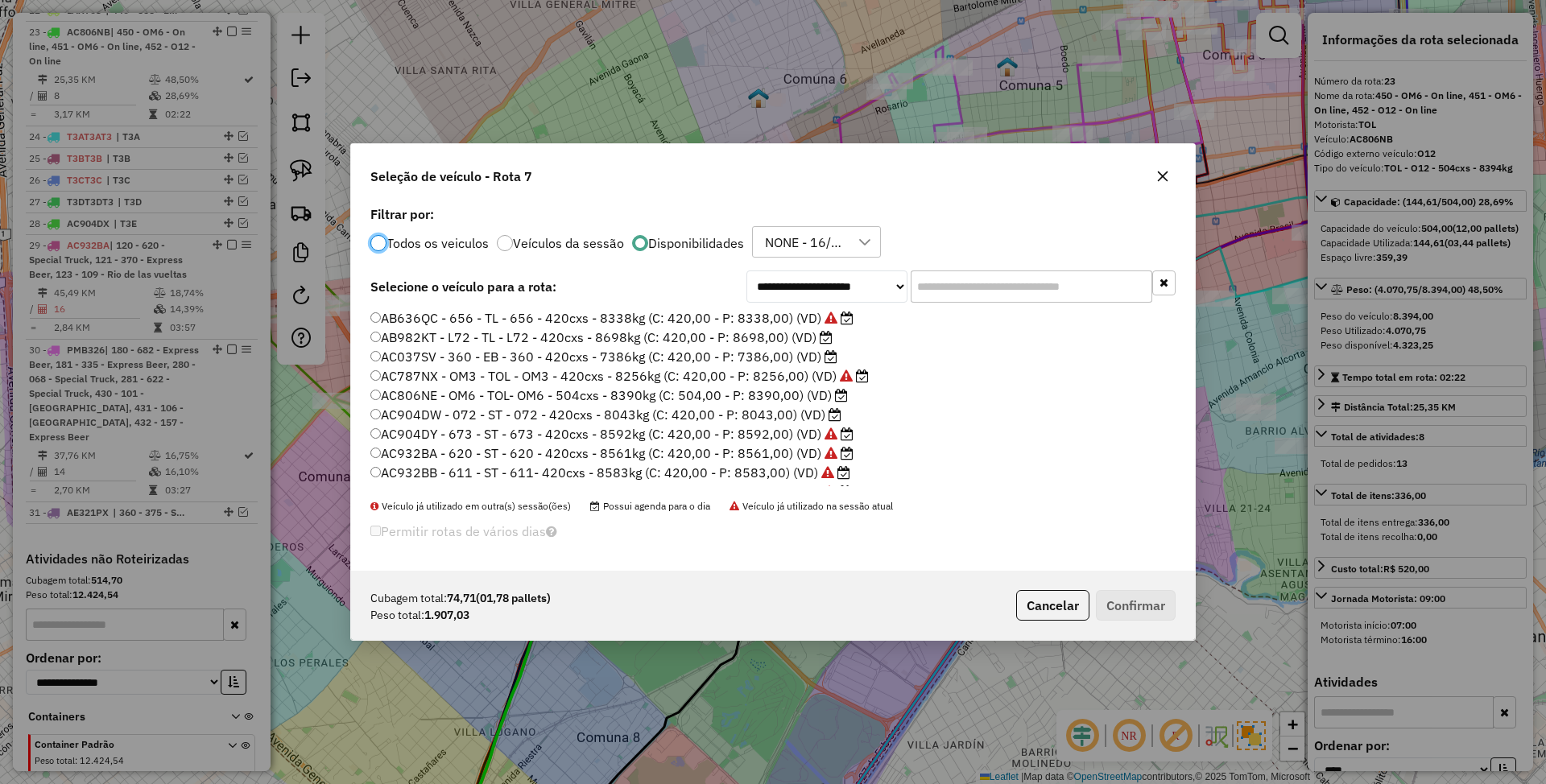
click at [1066, 612] on button "Cancelar" at bounding box center [1054, 605] width 73 height 31
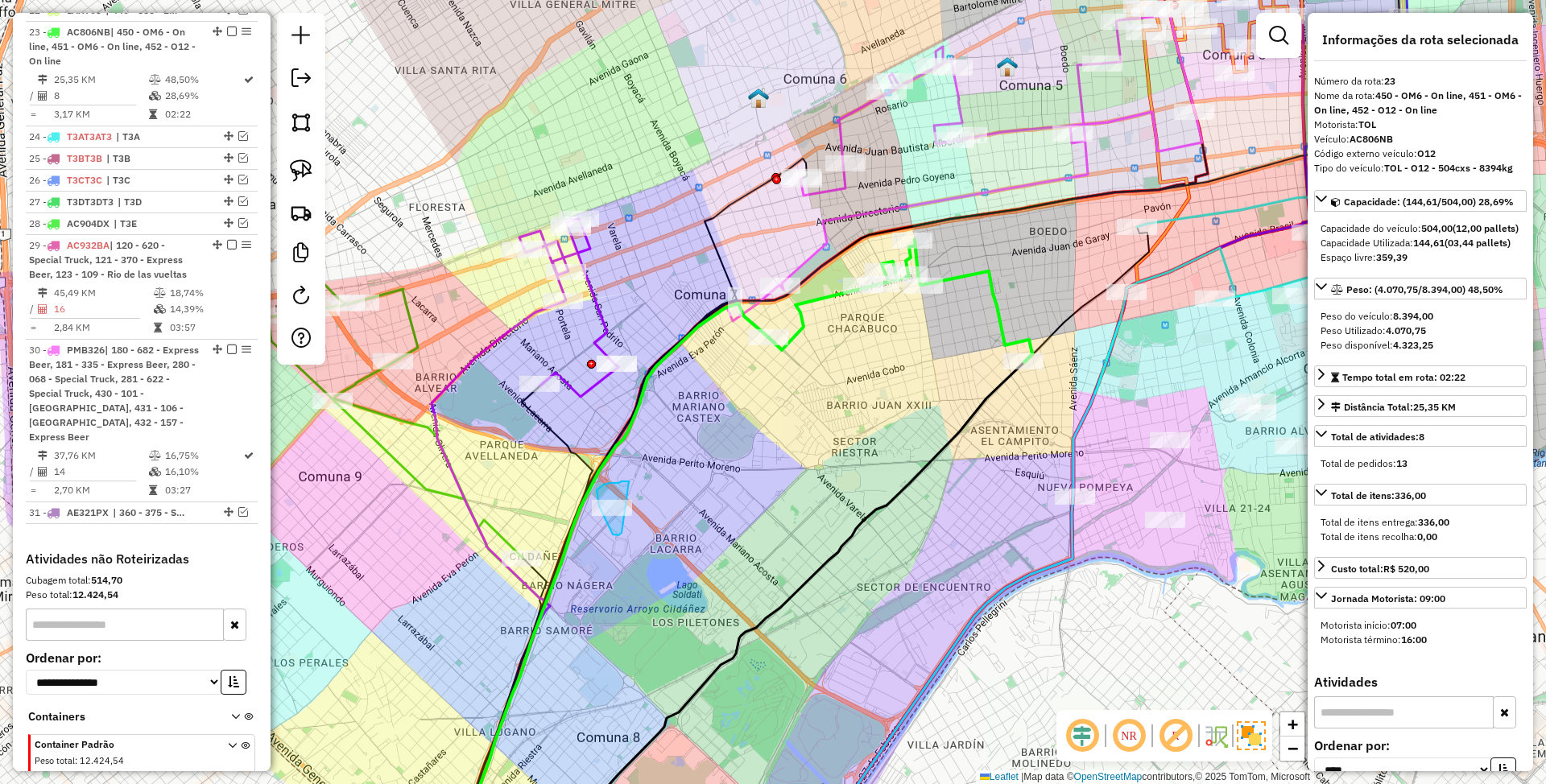
drag, startPoint x: 624, startPoint y: 482, endPoint x: 622, endPoint y: 533, distance: 51.0
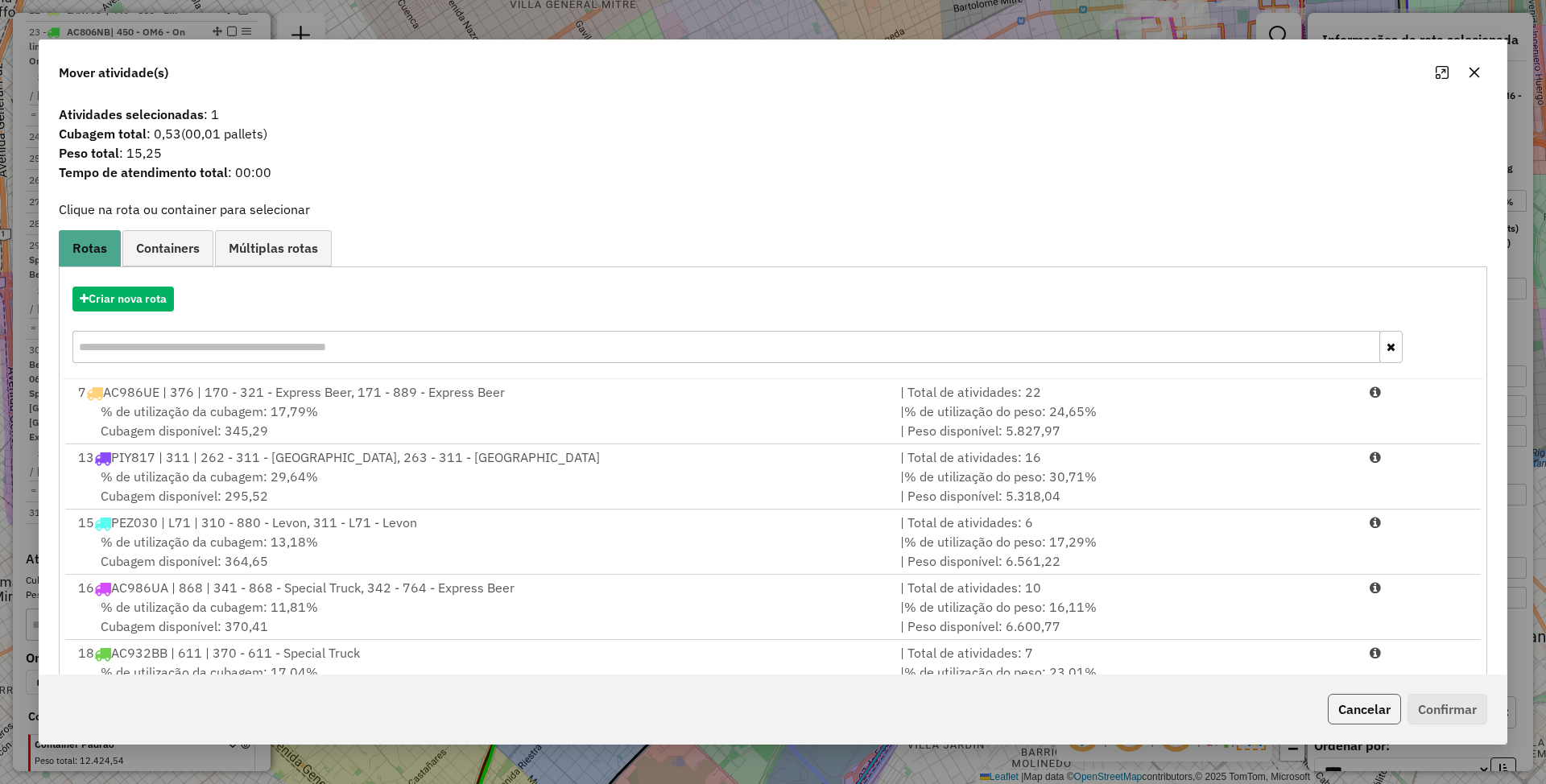
click at [1376, 711] on button "Cancelar" at bounding box center [1364, 710] width 73 height 31
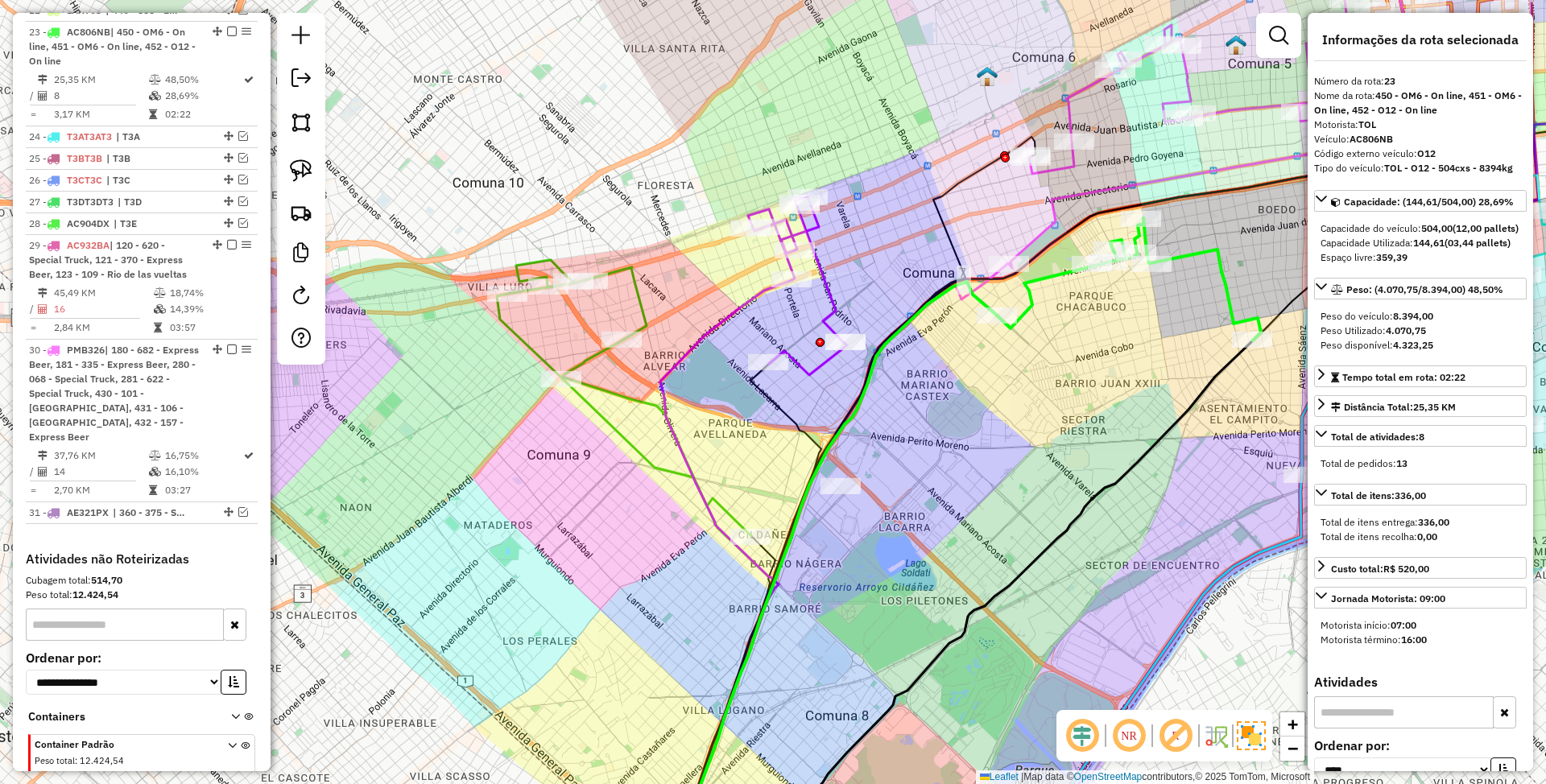
drag, startPoint x: 832, startPoint y: 425, endPoint x: 1061, endPoint y: 404, distance: 230.0
click at [1061, 404] on div "Janela de atendimento Grade de atendimento Capacidade Transportadoras Veículos …" at bounding box center [773, 392] width 1546 height 784
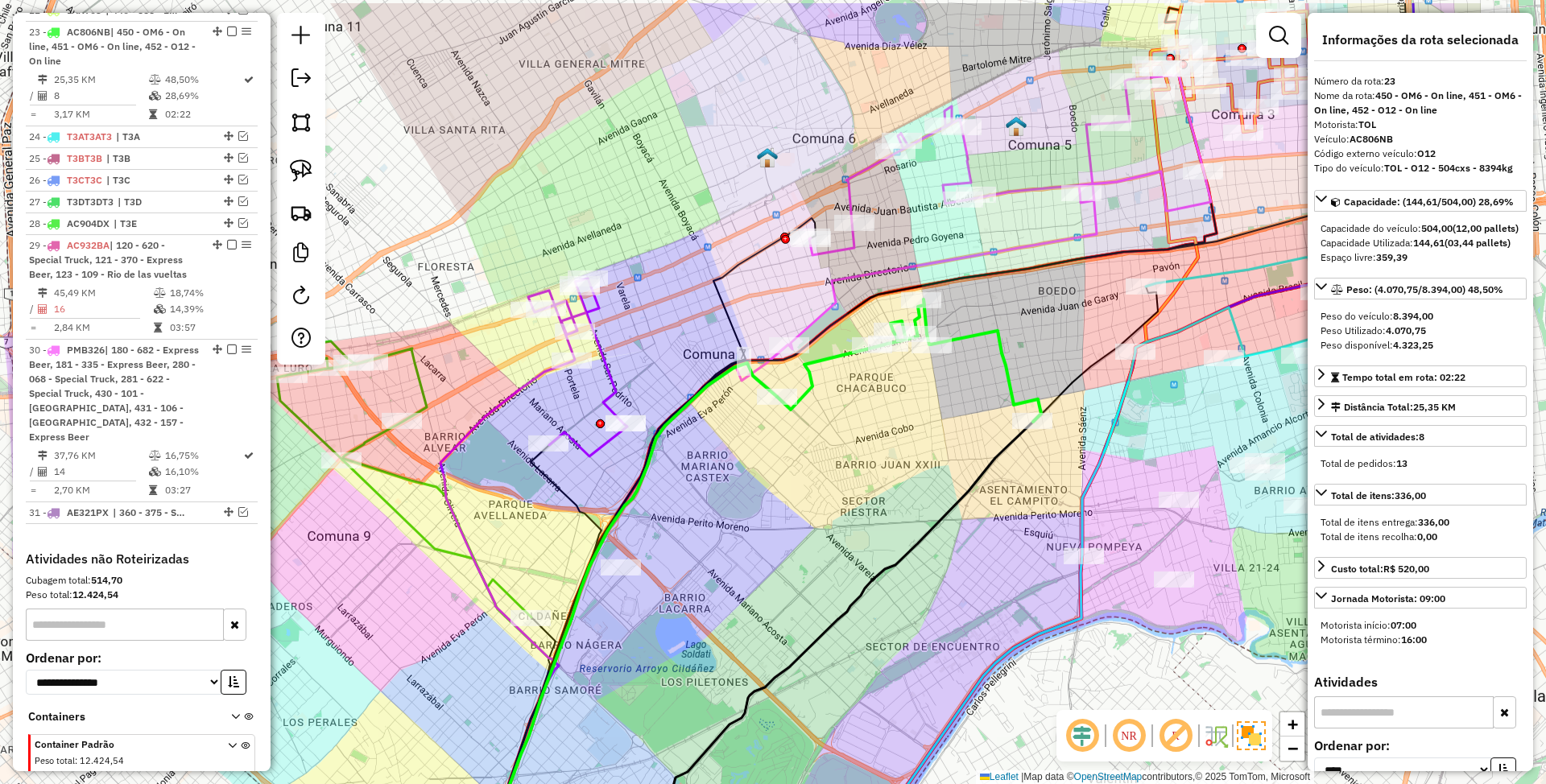
drag, startPoint x: 1042, startPoint y: 404, endPoint x: 812, endPoint y: 494, distance: 247.0
click at [812, 494] on div "Janela de atendimento Grade de atendimento Capacidade Transportadoras Veículos …" at bounding box center [773, 392] width 1546 height 784
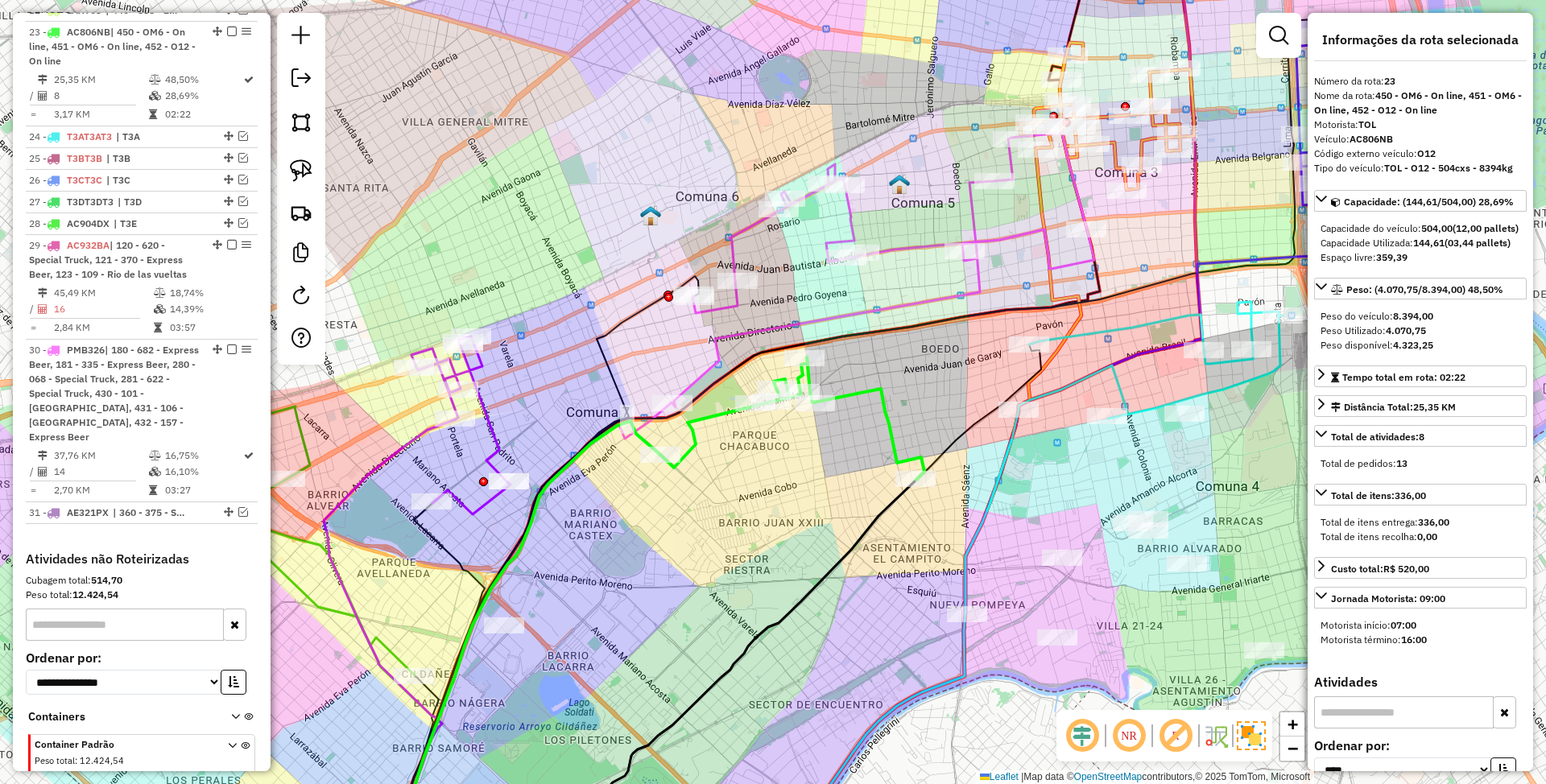
drag, startPoint x: 954, startPoint y: 414, endPoint x: 851, endPoint y: 462, distance: 113.6
click at [851, 462] on div "Janela de atendimento Grade de atendimento Capacidade Transportadoras Veículos …" at bounding box center [773, 392] width 1546 height 784
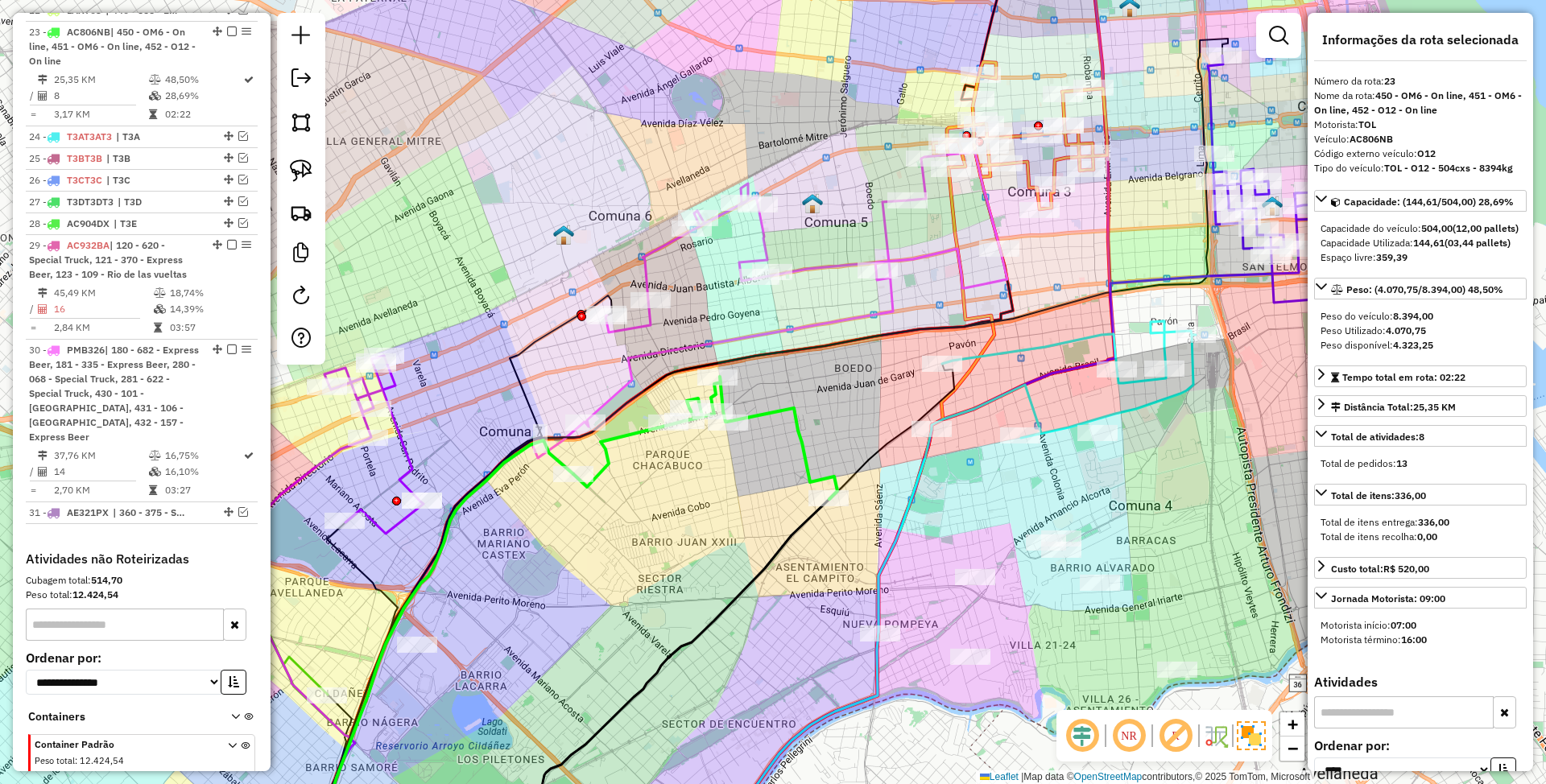
drag, startPoint x: 839, startPoint y: 547, endPoint x: 745, endPoint y: 569, distance: 96.5
click at [745, 569] on icon at bounding box center [640, 691] width 379 height 384
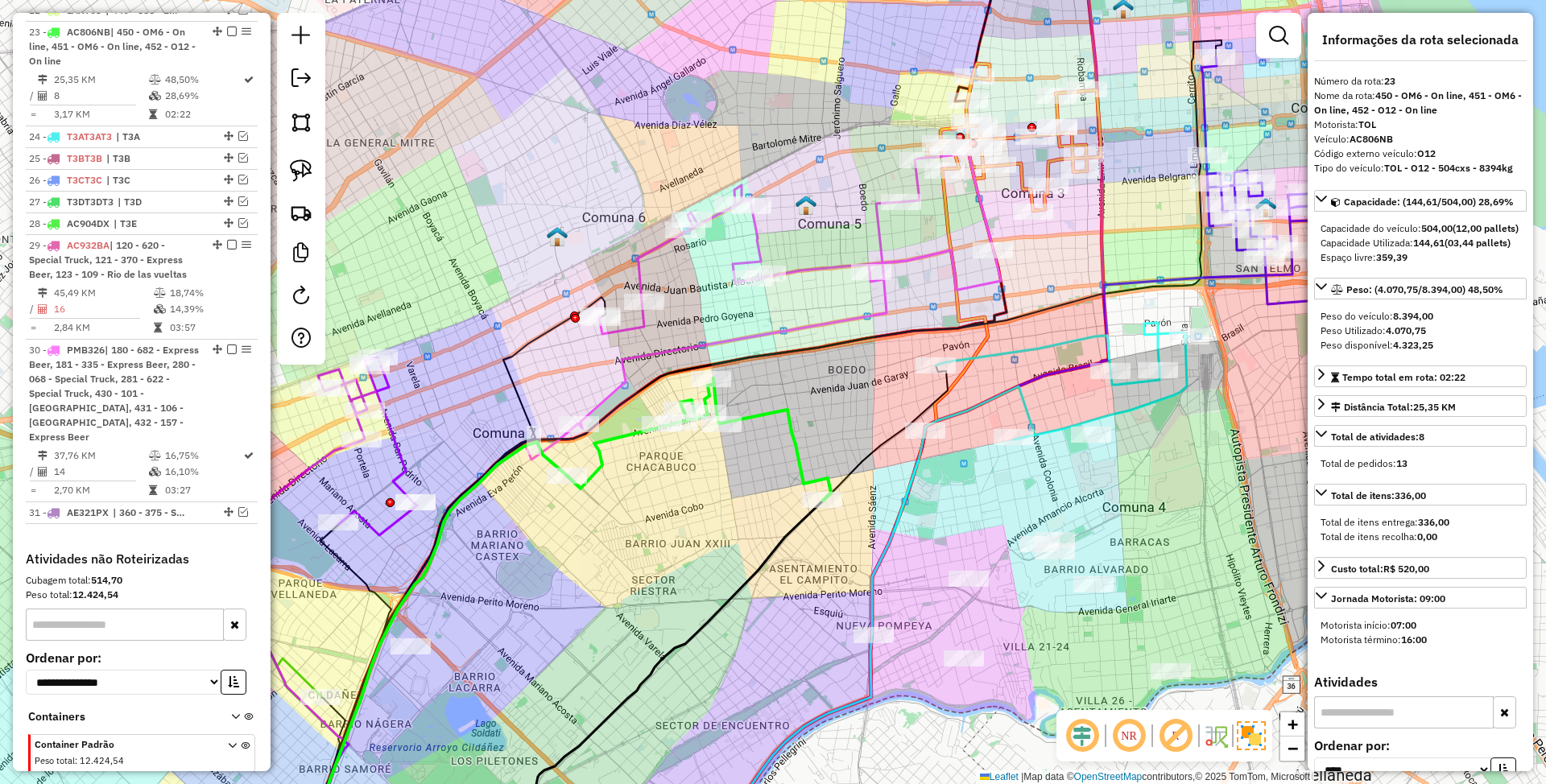
click at [998, 397] on icon at bounding box center [1057, 380] width 265 height 117
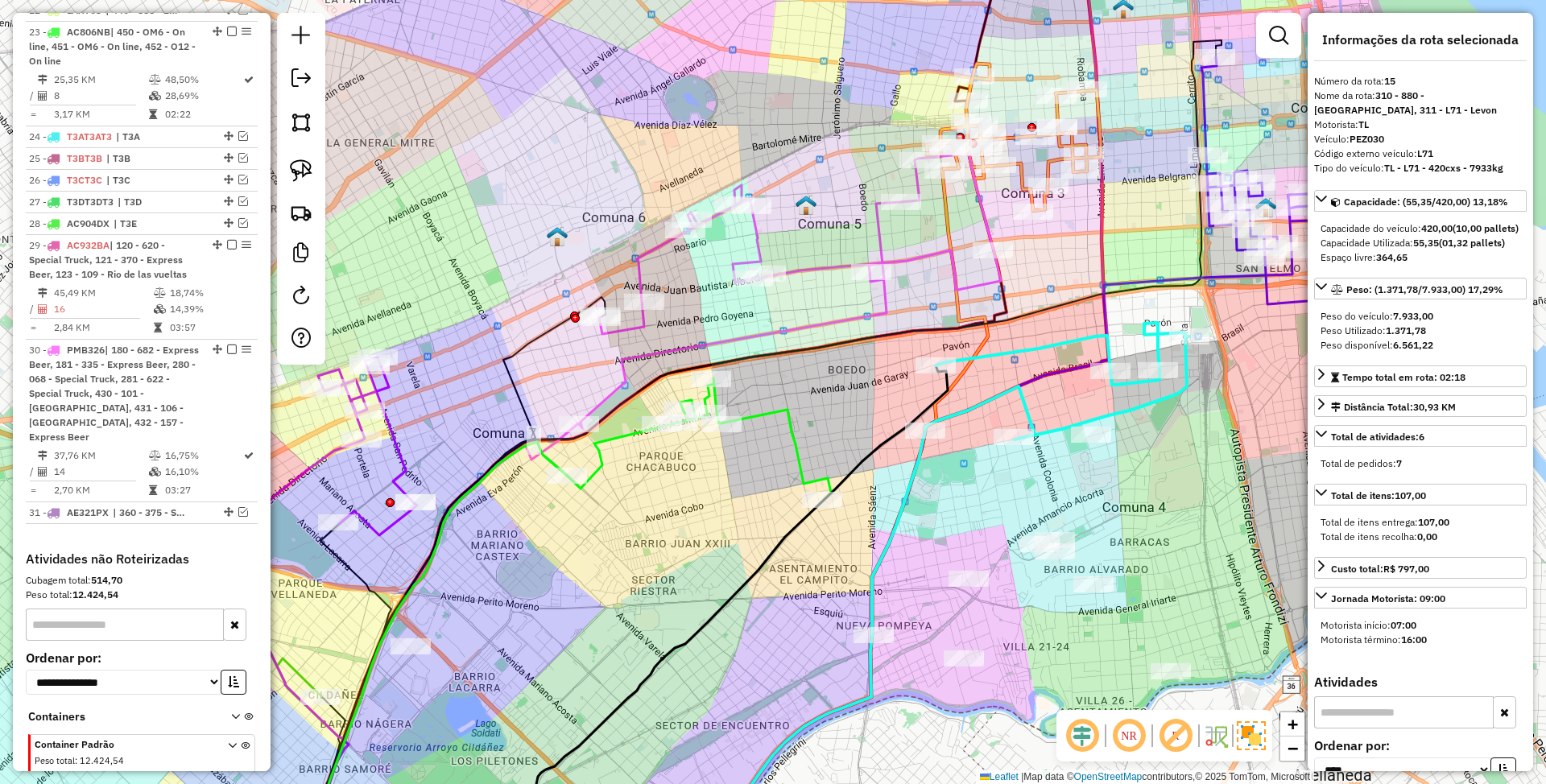
scroll to position [1094, 0]
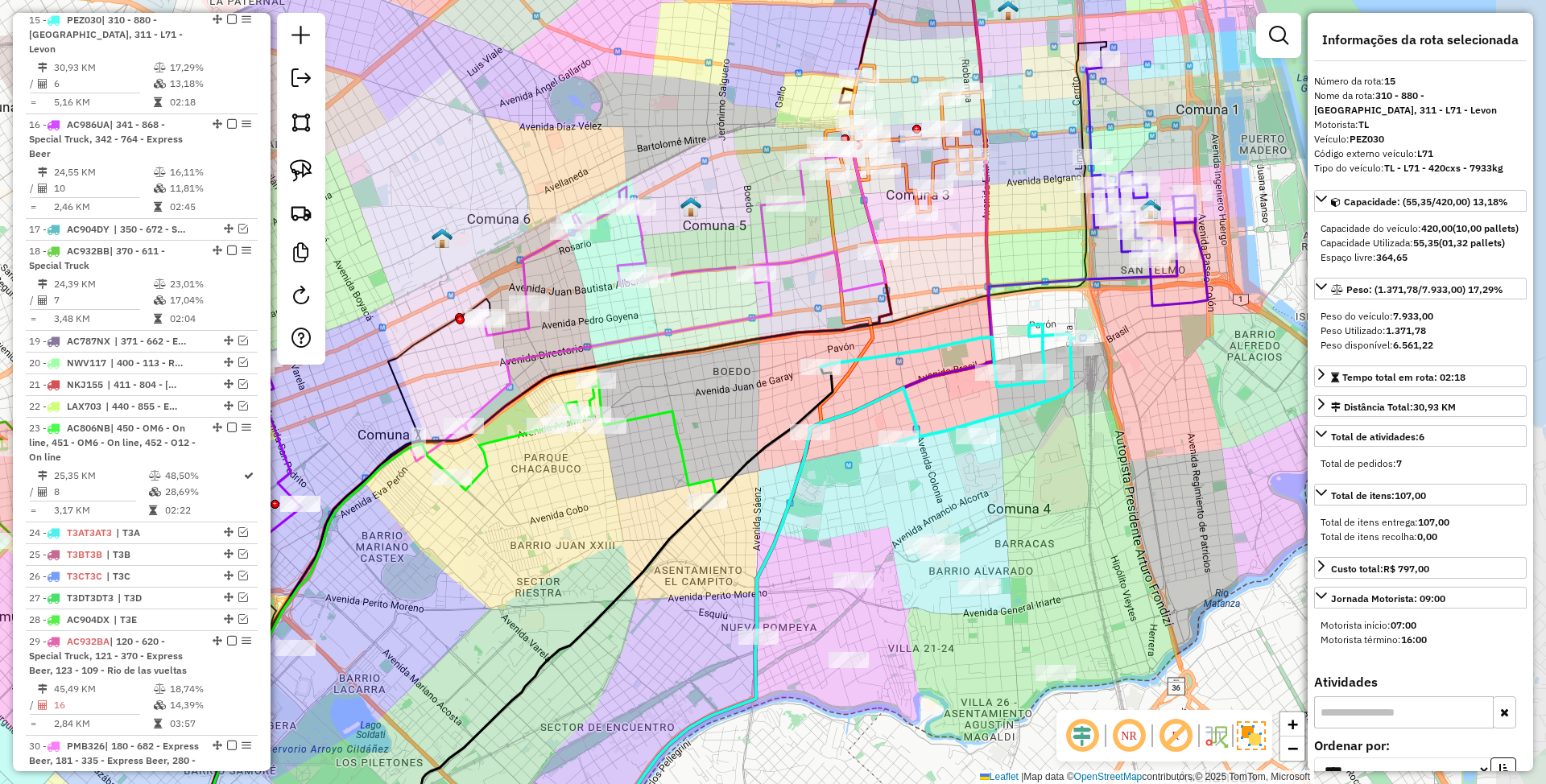
drag, startPoint x: 983, startPoint y: 405, endPoint x: 868, endPoint y: 406, distance: 115.0
click at [868, 406] on icon at bounding box center [942, 382] width 265 height 117
click at [677, 435] on icon at bounding box center [584, 441] width 265 height 123
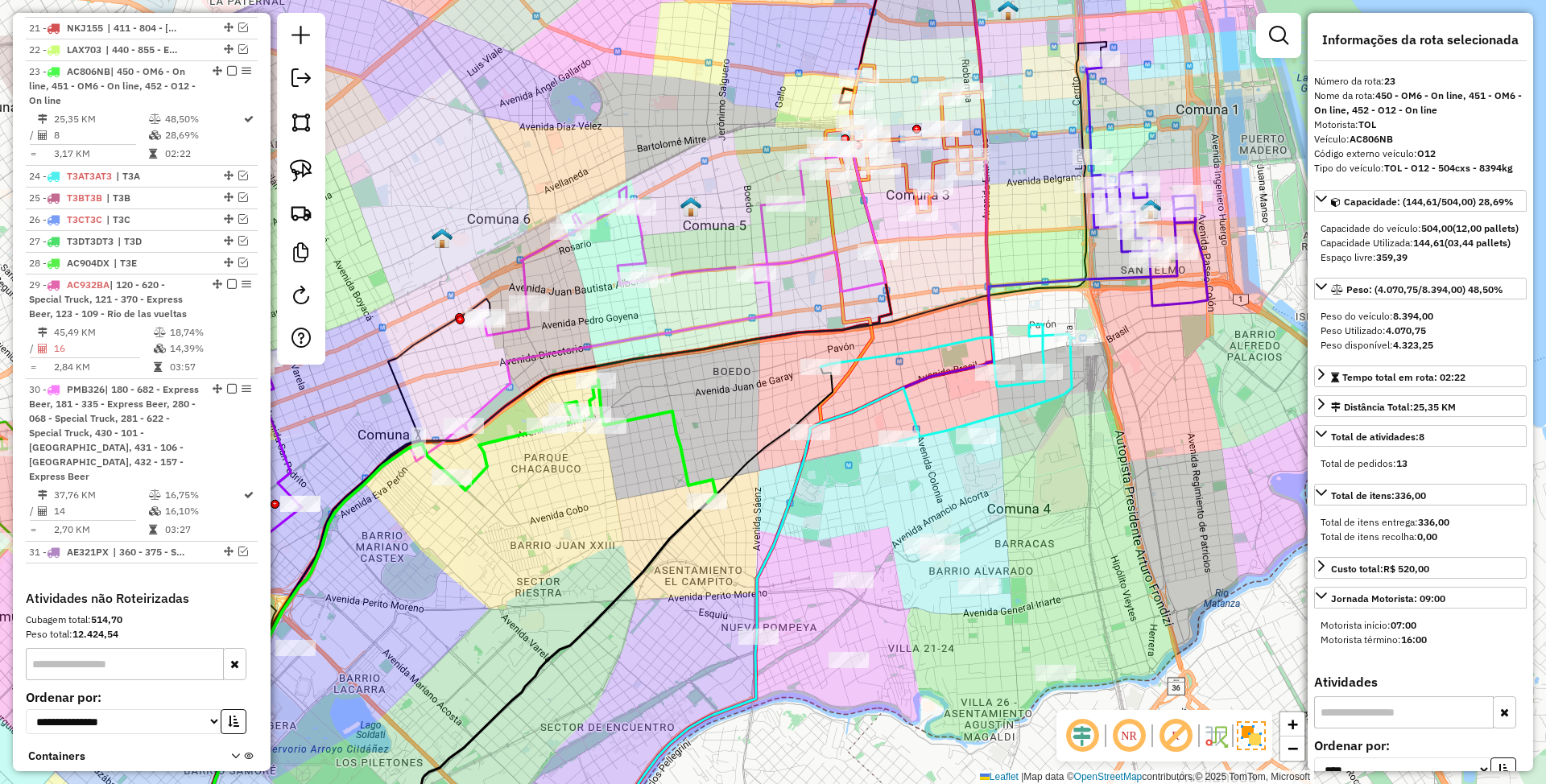
scroll to position [1490, 0]
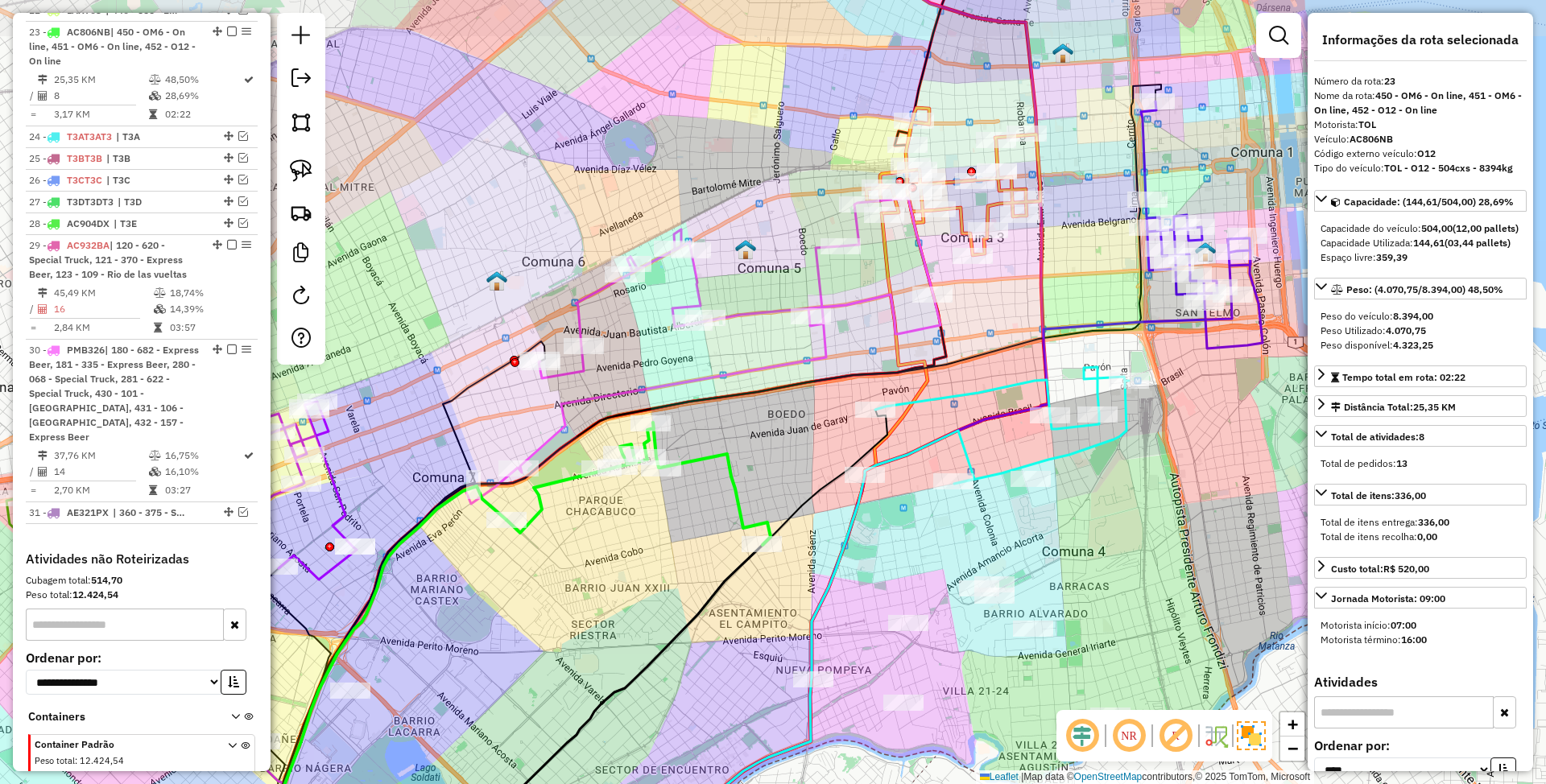
drag, startPoint x: 726, startPoint y: 426, endPoint x: 780, endPoint y: 468, distance: 68.4
click at [780, 468] on div "Janela de atendimento Grade de atendimento Capacidade Transportadoras Veículos …" at bounding box center [773, 392] width 1546 height 784
click at [731, 481] on icon at bounding box center [639, 484] width 265 height 123
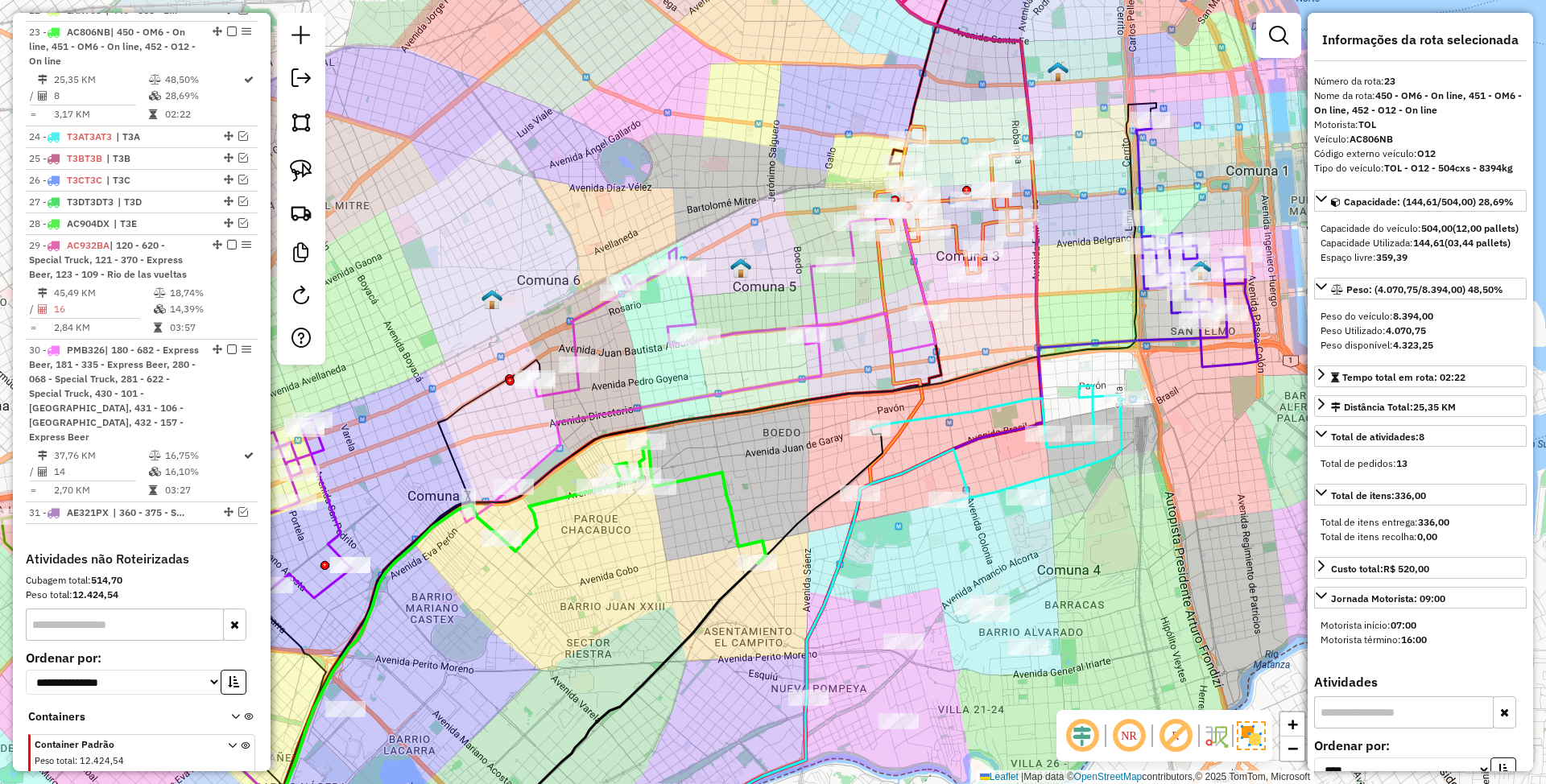
drag, startPoint x: 752, startPoint y: 468, endPoint x: 747, endPoint y: 490, distance: 22.6
click at [747, 490] on div "Janela de atendimento Grade de atendimento Capacidade Transportadoras Veículos …" at bounding box center [773, 392] width 1546 height 784
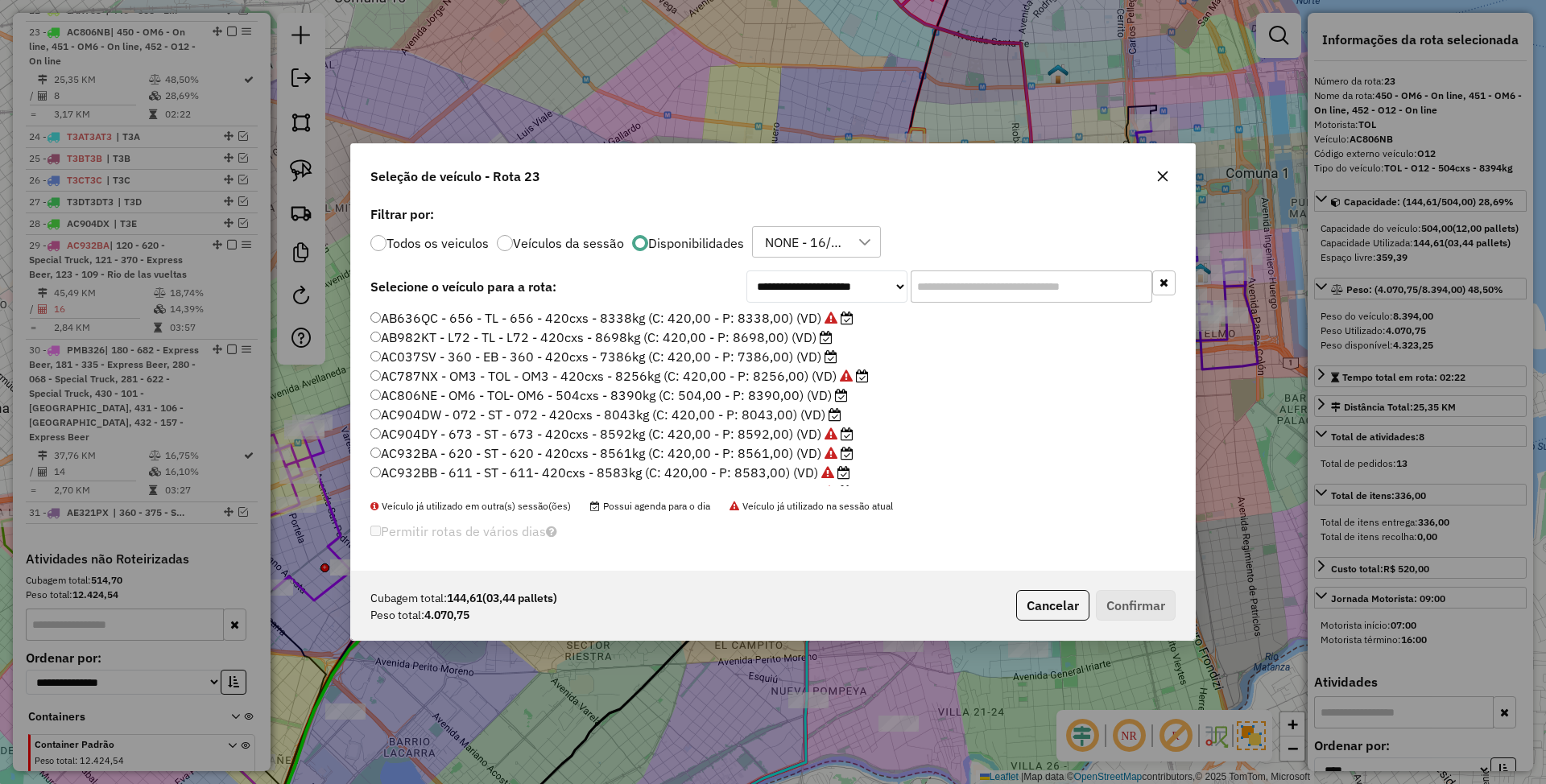
scroll to position [8, 5]
click at [957, 287] on input "text" at bounding box center [1031, 286] width 241 height 32
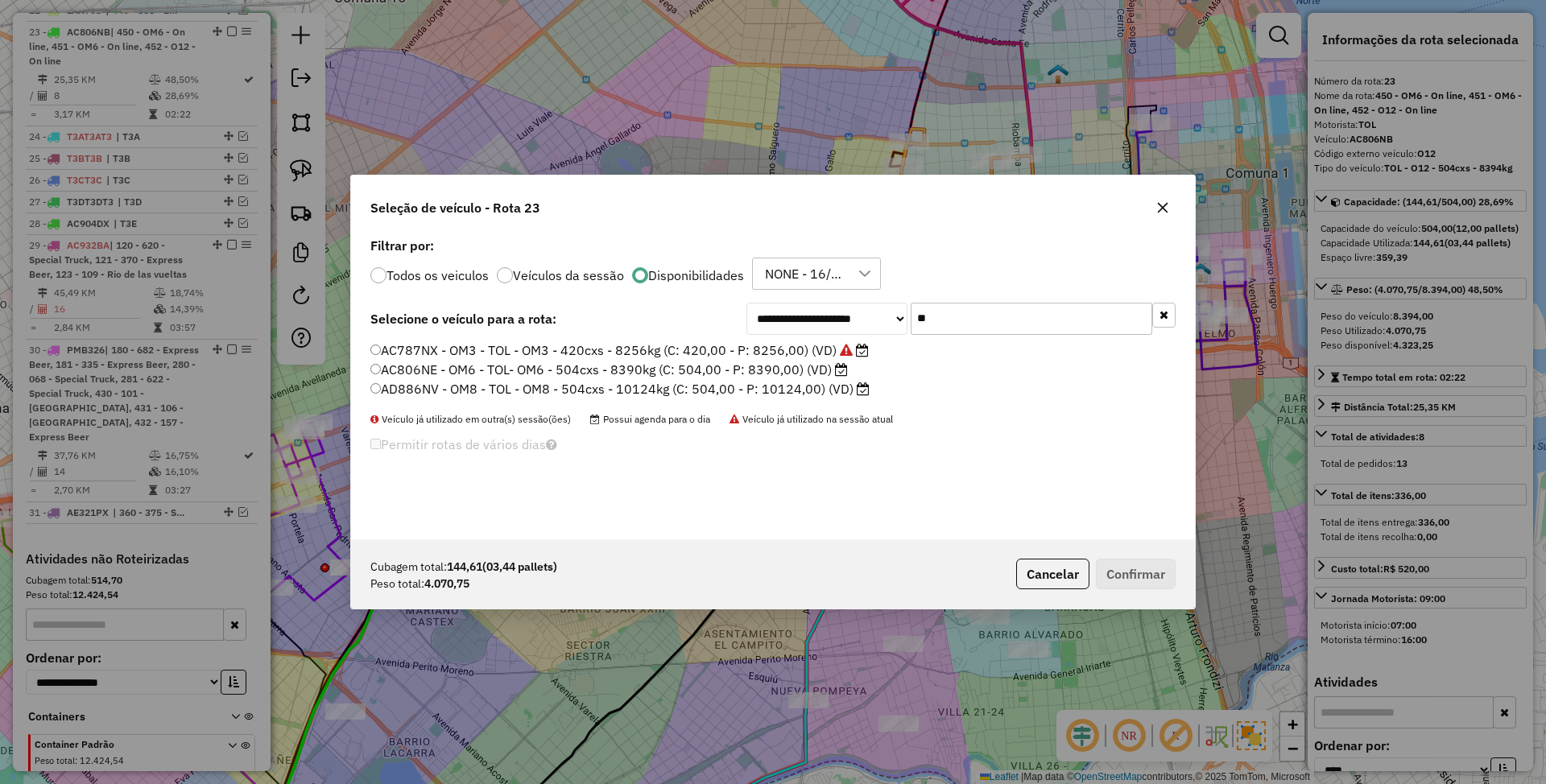
type input "**"
click at [655, 374] on label "AC806NE - OM6 - TOL- OM6 - 504cxs - 8390kg (C: 504,00 - P: 8390,00) (VD)" at bounding box center [609, 370] width 478 height 19
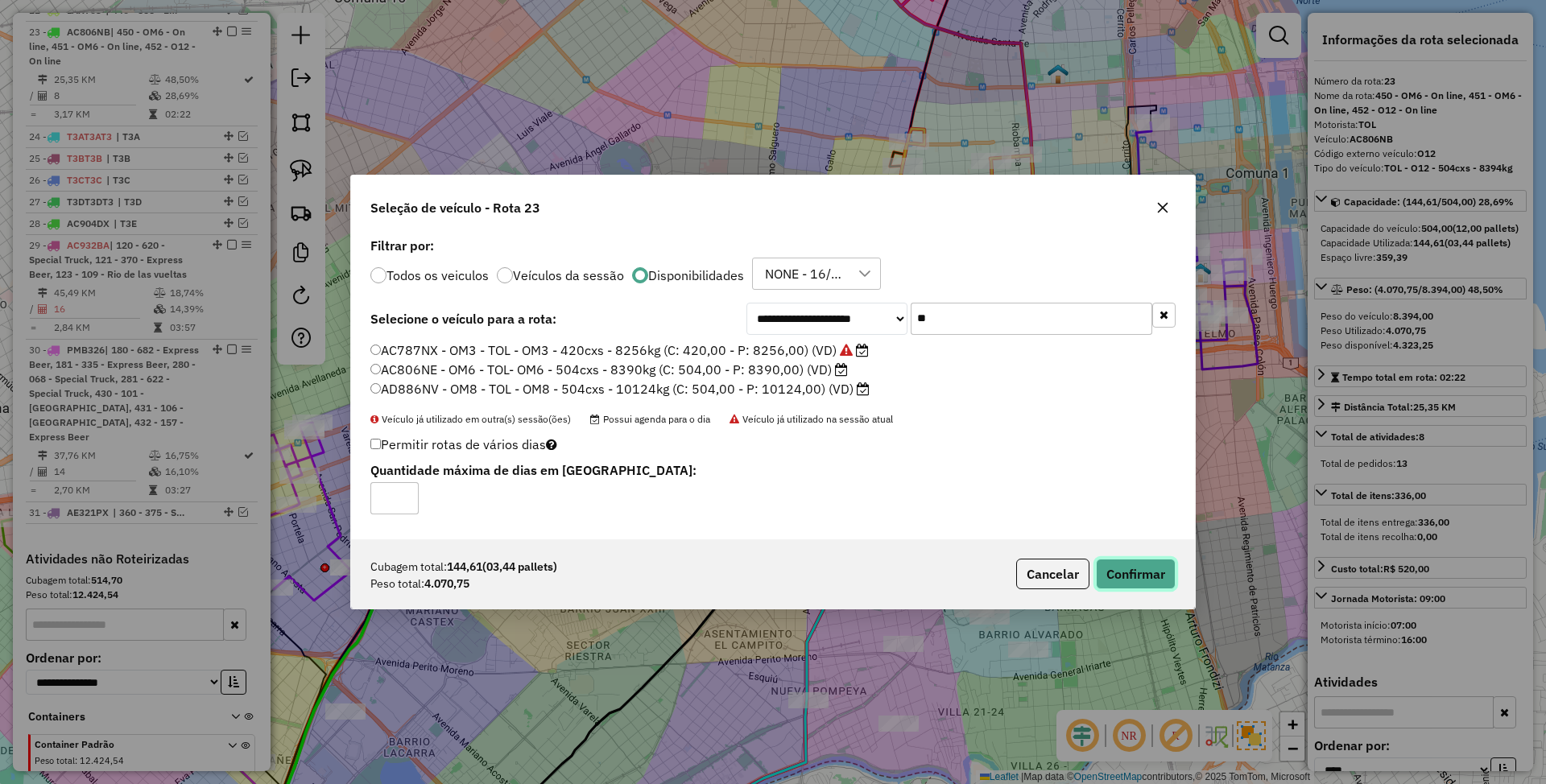
click at [1150, 567] on button "Confirmar" at bounding box center [1136, 574] width 80 height 31
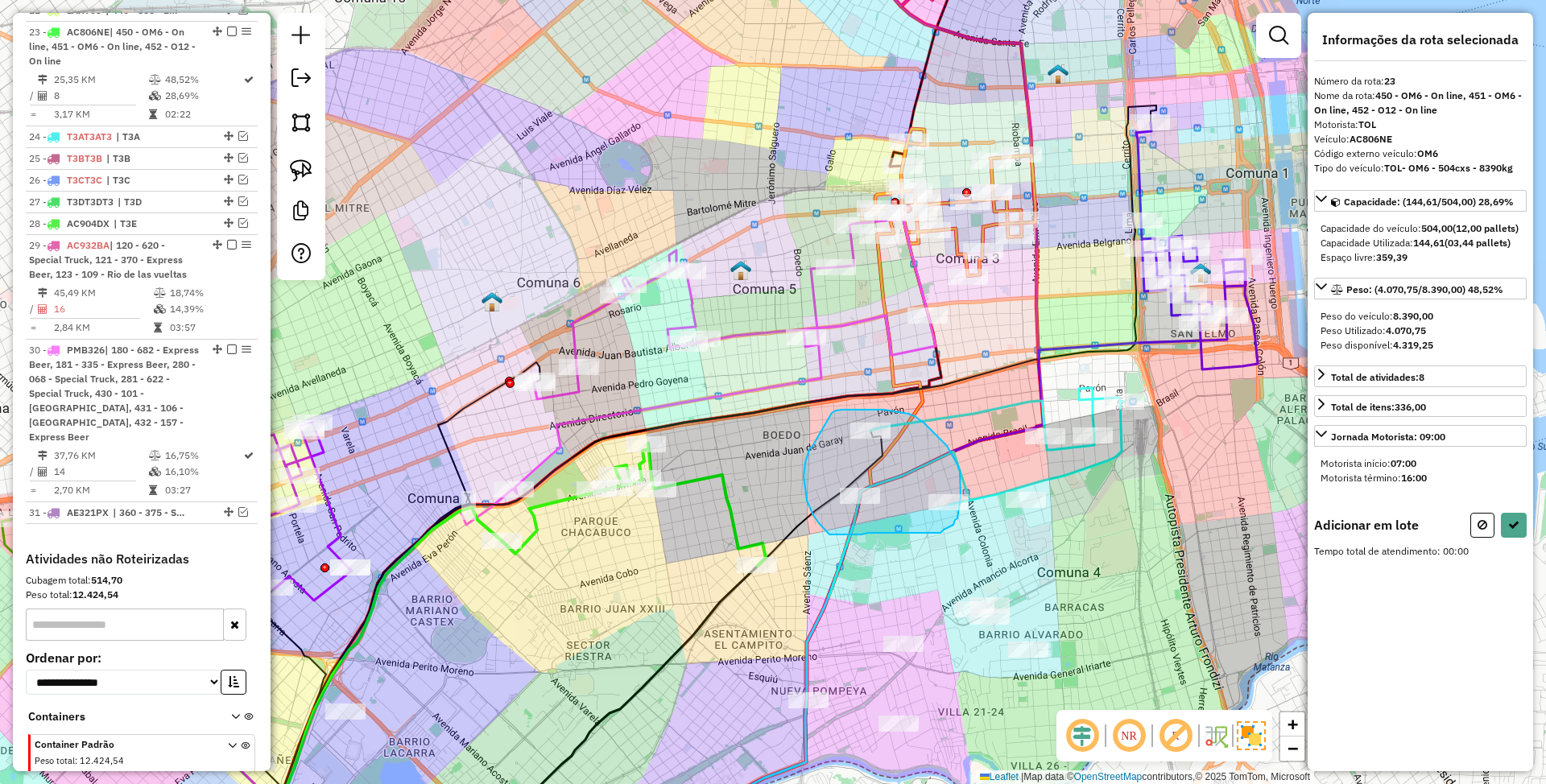
drag, startPoint x: 812, startPoint y: 448, endPoint x: 832, endPoint y: 413, distance: 40.3
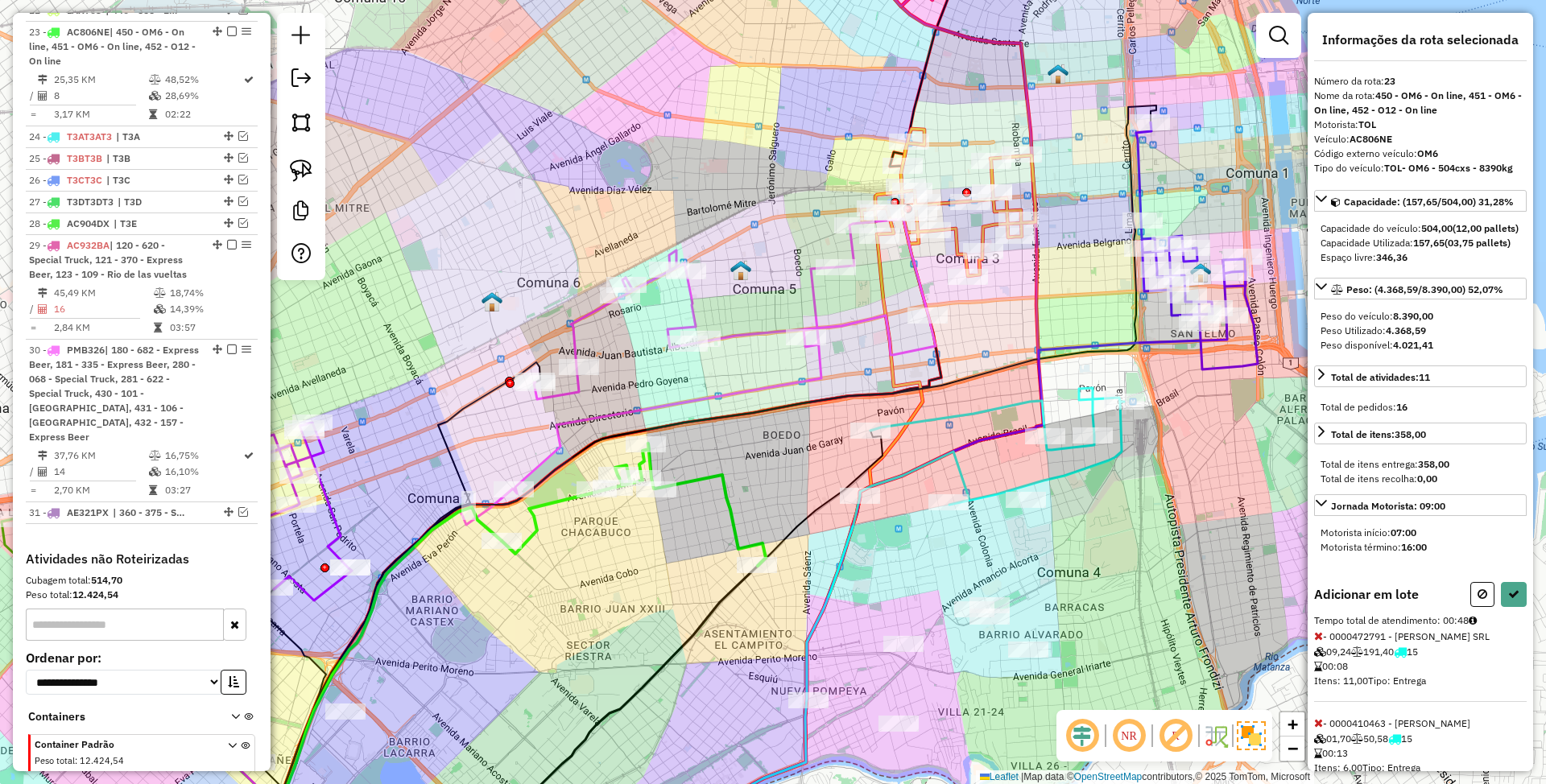
select select "*********"
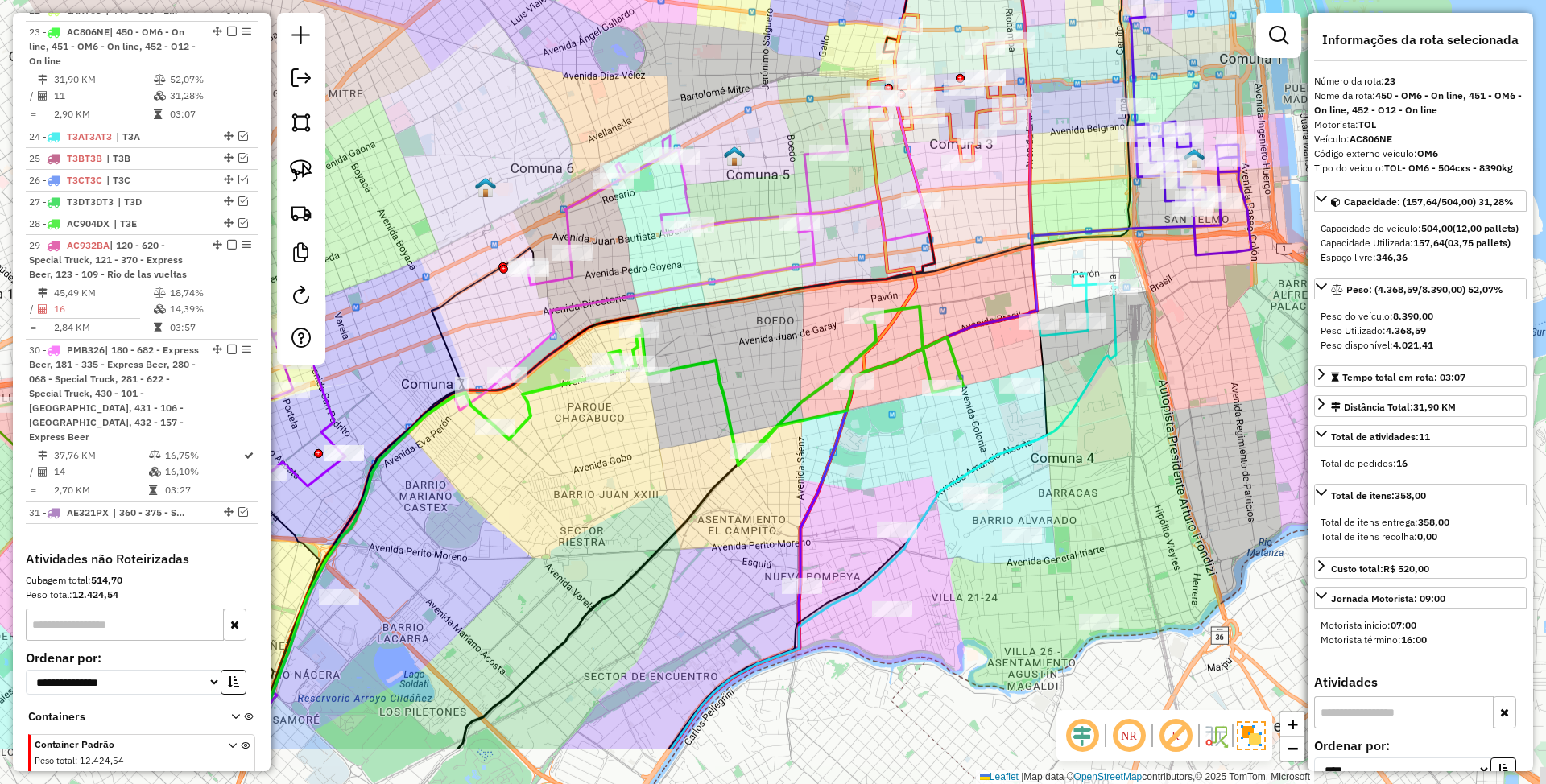
drag, startPoint x: 1124, startPoint y: 554, endPoint x: 1113, endPoint y: 432, distance: 122.5
click at [1113, 432] on div "Janela de atendimento Grade de atendimento Capacidade Transportadoras Veículos …" at bounding box center [773, 392] width 1546 height 784
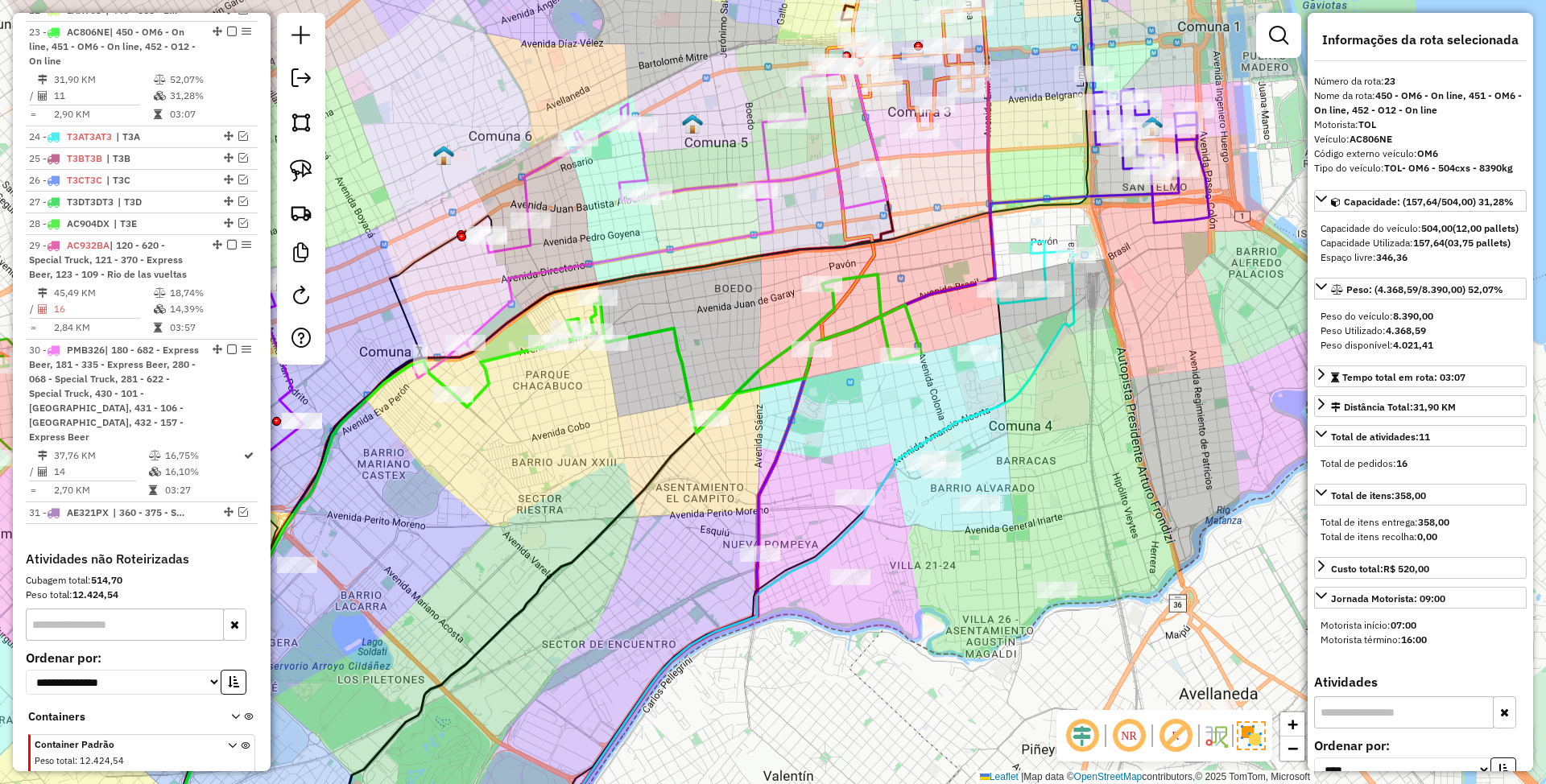
drag, startPoint x: 1041, startPoint y: 433, endPoint x: 1026, endPoint y: 419, distance: 20.5
click at [1026, 419] on div "Janela de atendimento Grade de atendimento Capacidade Transportadoras Veículos …" at bounding box center [773, 392] width 1546 height 784
drag, startPoint x: 755, startPoint y: 510, endPoint x: 745, endPoint y: 517, distance: 12.2
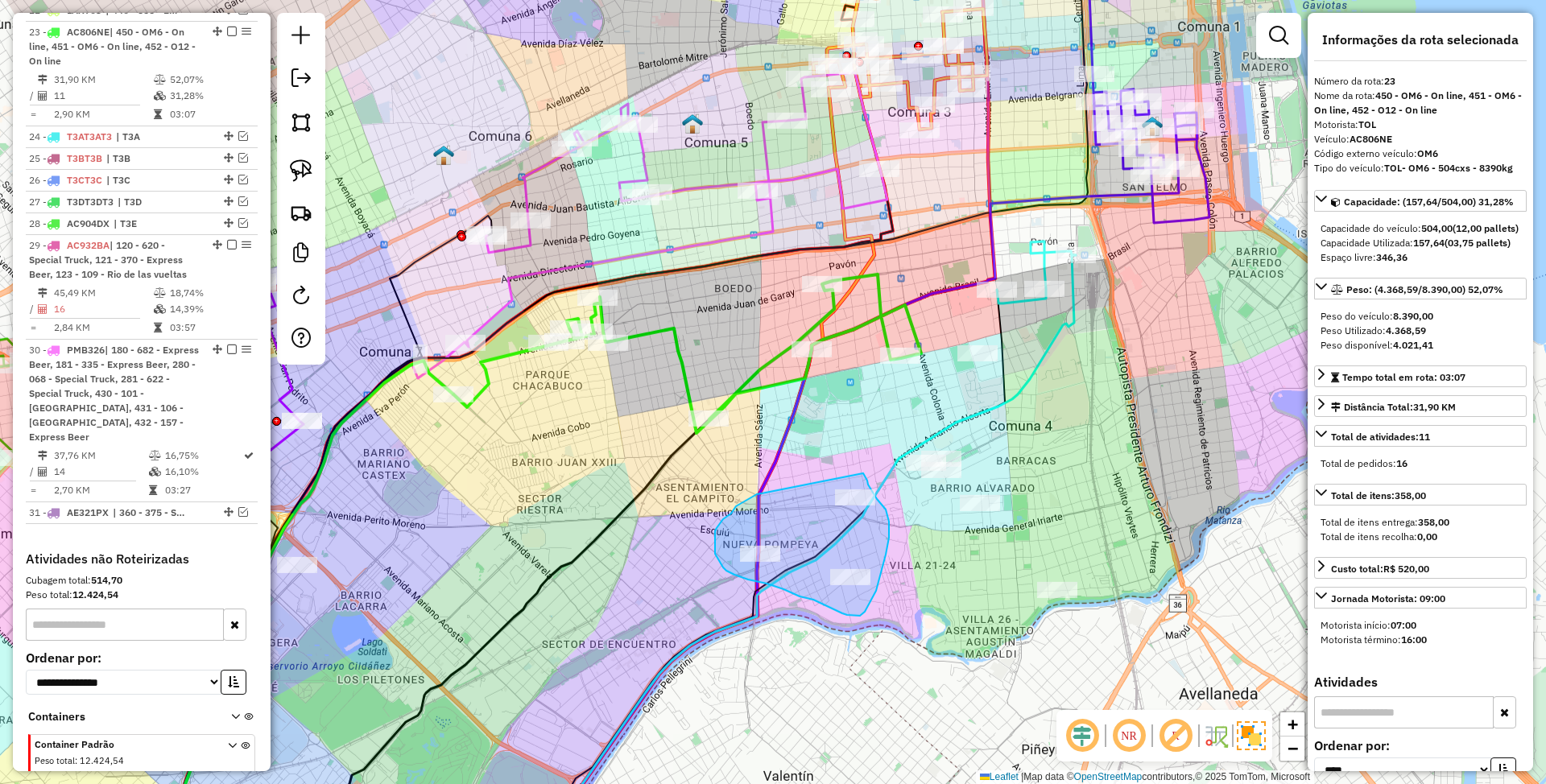
drag, startPoint x: 762, startPoint y: 493, endPoint x: 861, endPoint y: 472, distance: 101.2
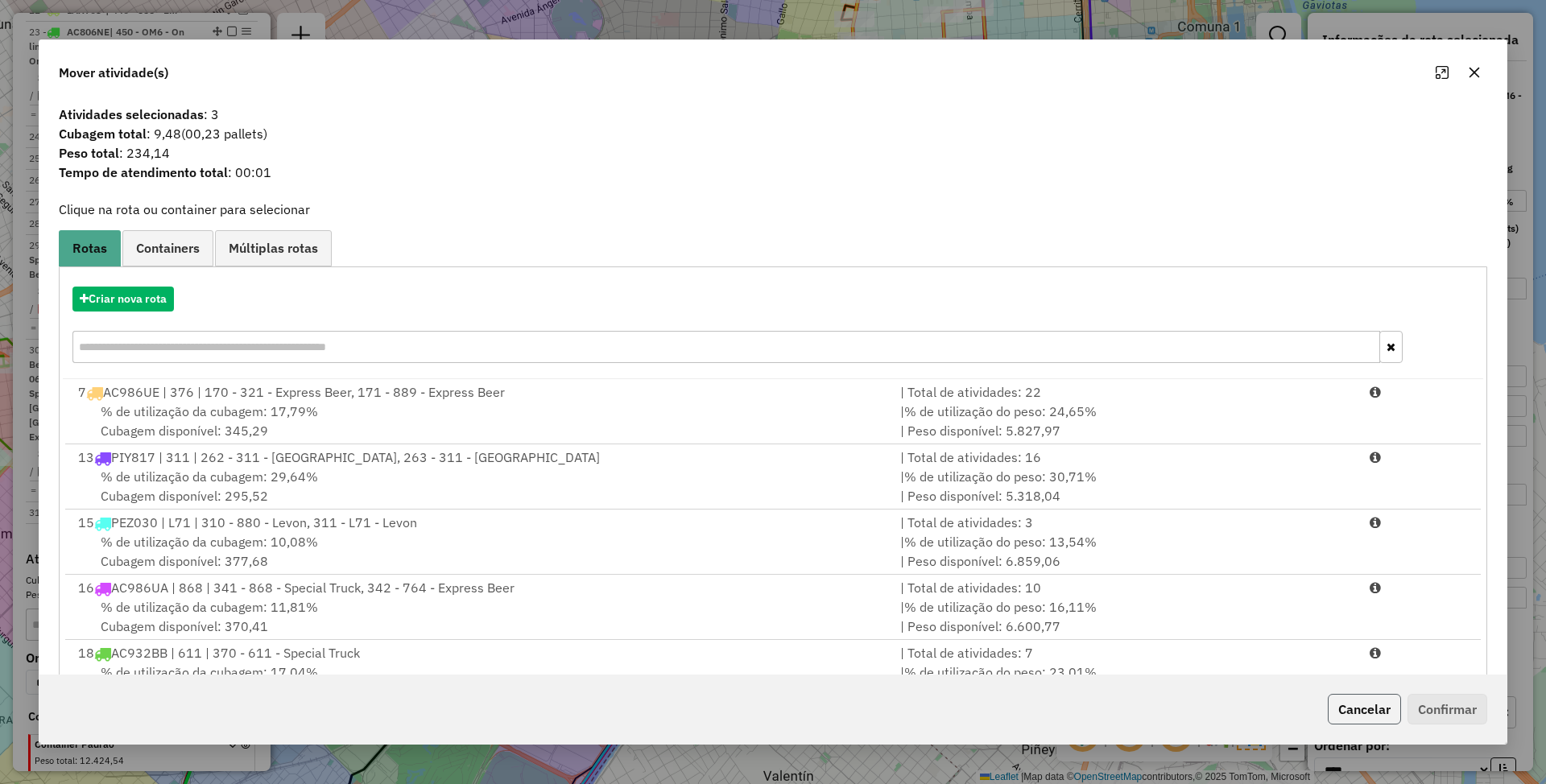
click at [1371, 710] on button "Cancelar" at bounding box center [1364, 710] width 73 height 31
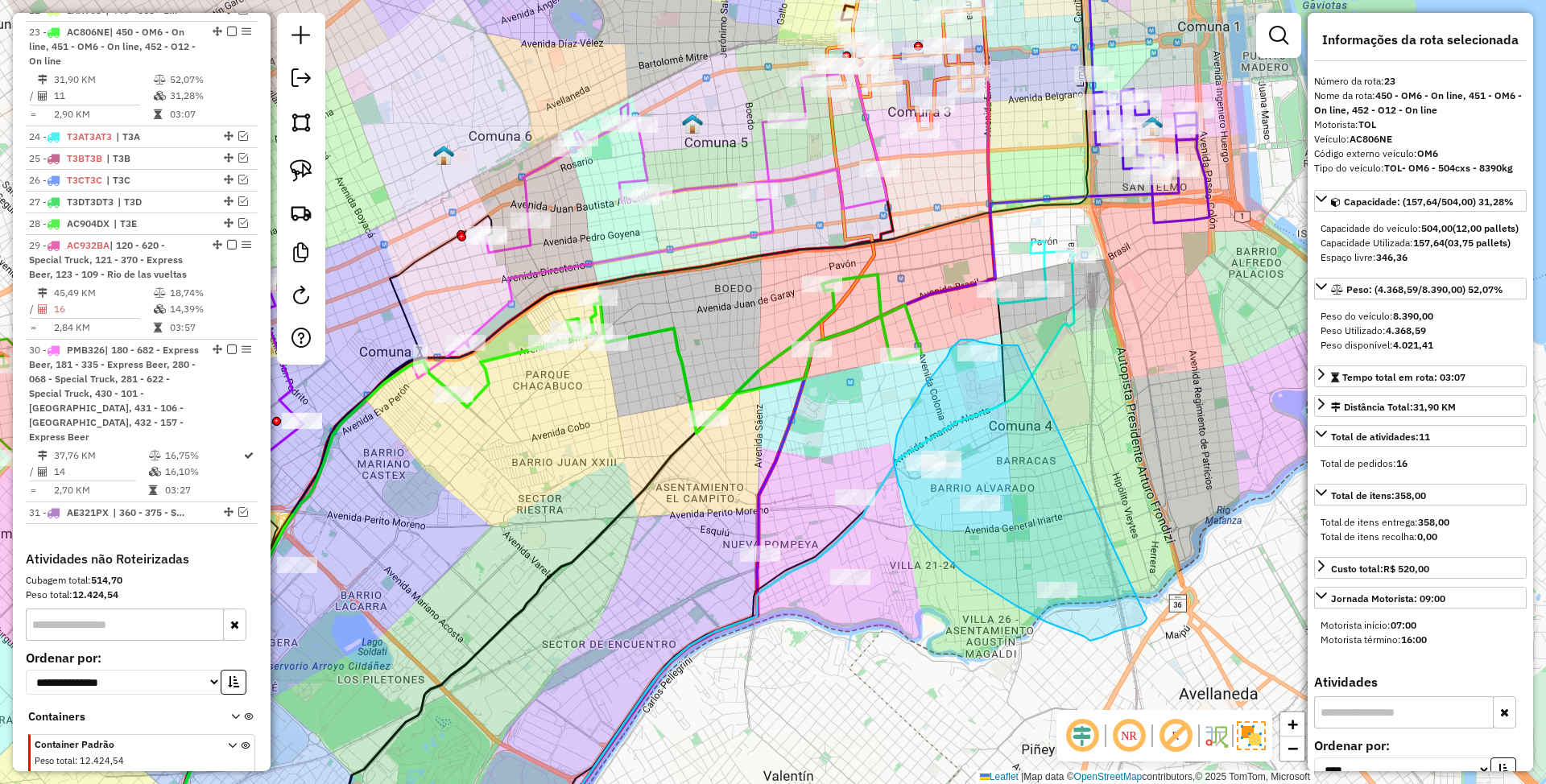
drag, startPoint x: 1018, startPoint y: 346, endPoint x: 1148, endPoint y: 616, distance: 299.7
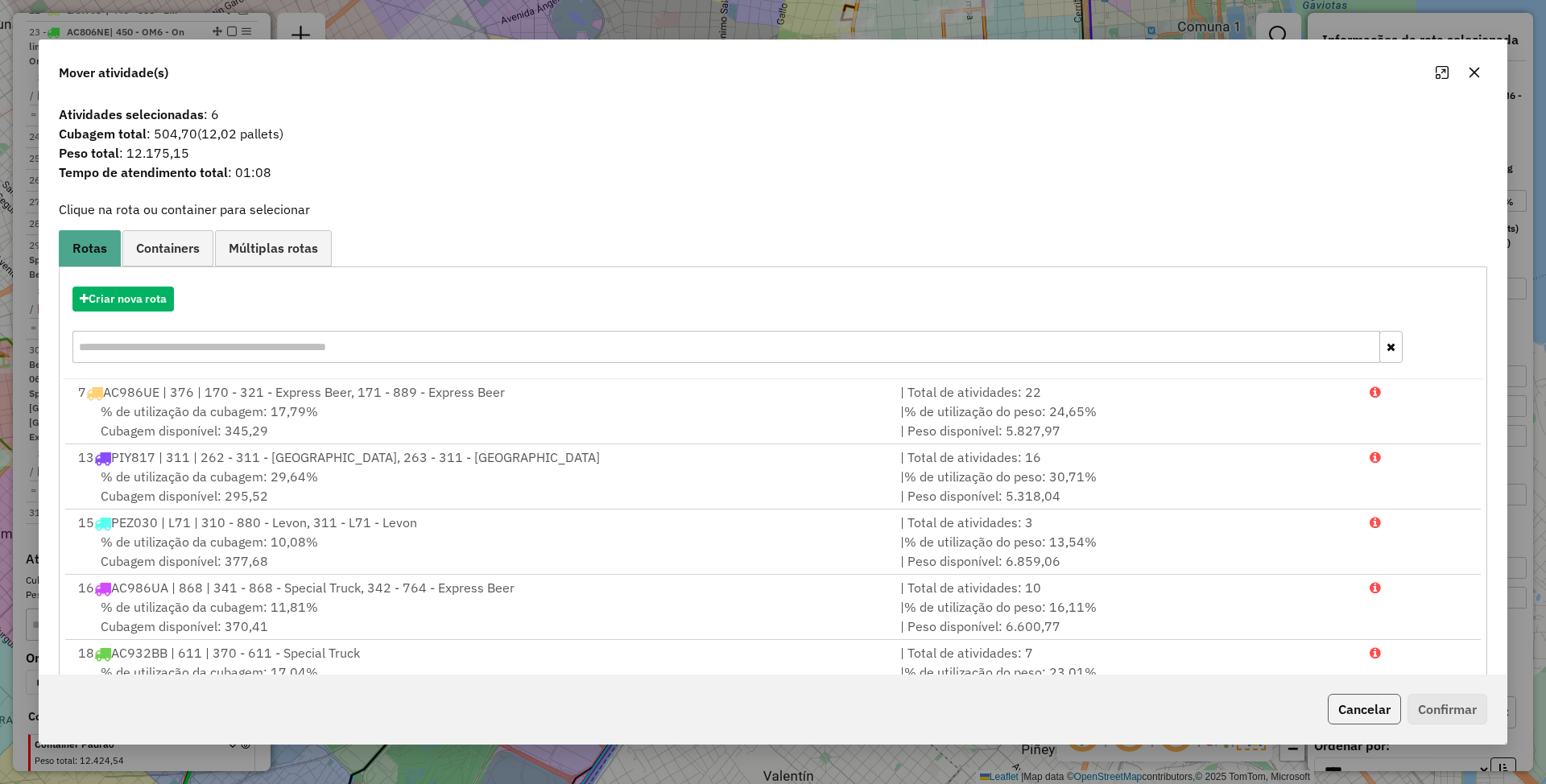
click at [1371, 711] on button "Cancelar" at bounding box center [1364, 710] width 73 height 31
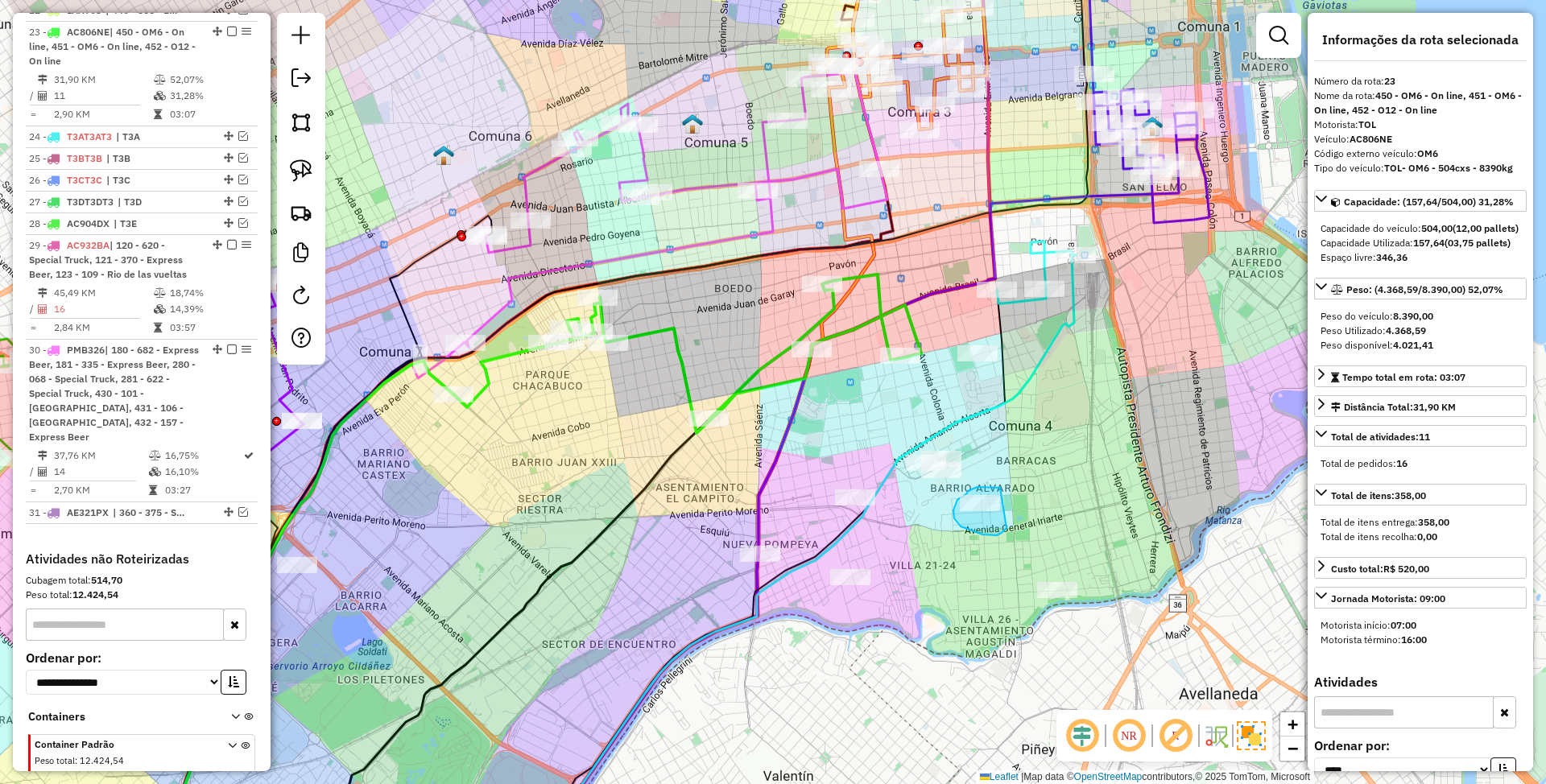
drag, startPoint x: 1000, startPoint y: 488, endPoint x: 1007, endPoint y: 527, distance: 39.6
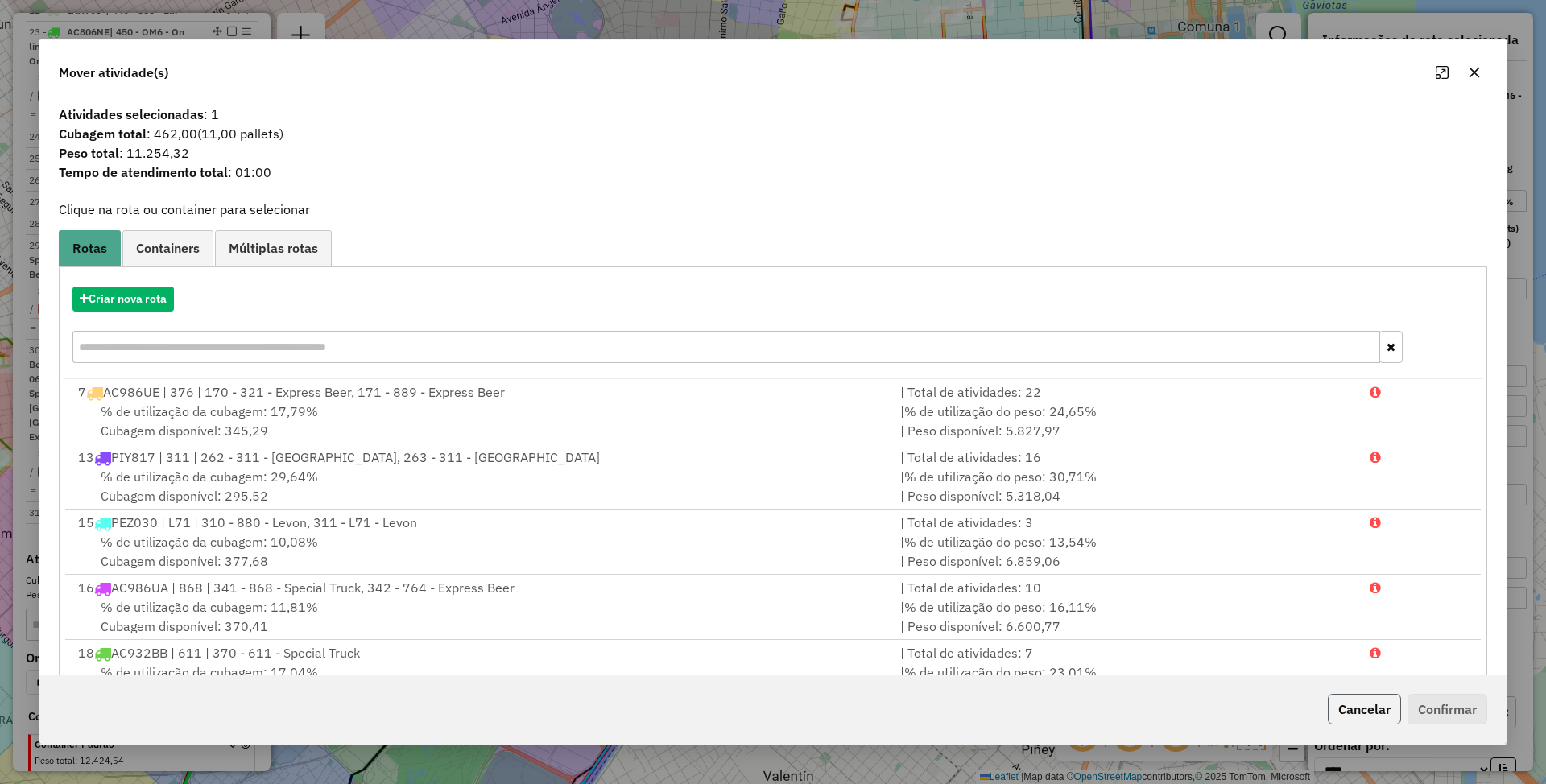
click at [1354, 715] on button "Cancelar" at bounding box center [1364, 710] width 73 height 31
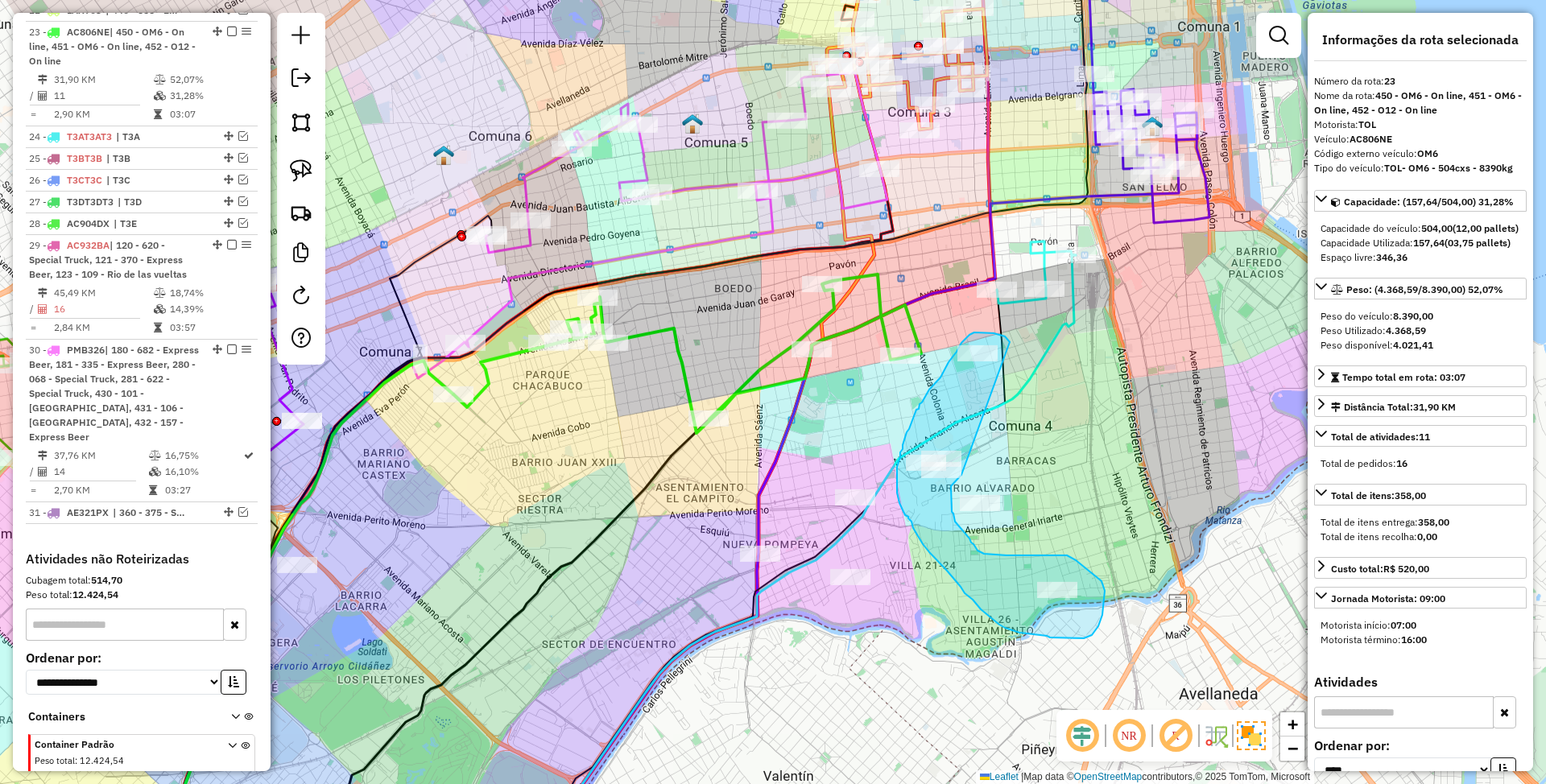
drag, startPoint x: 1009, startPoint y: 342, endPoint x: 965, endPoint y: 470, distance: 135.4
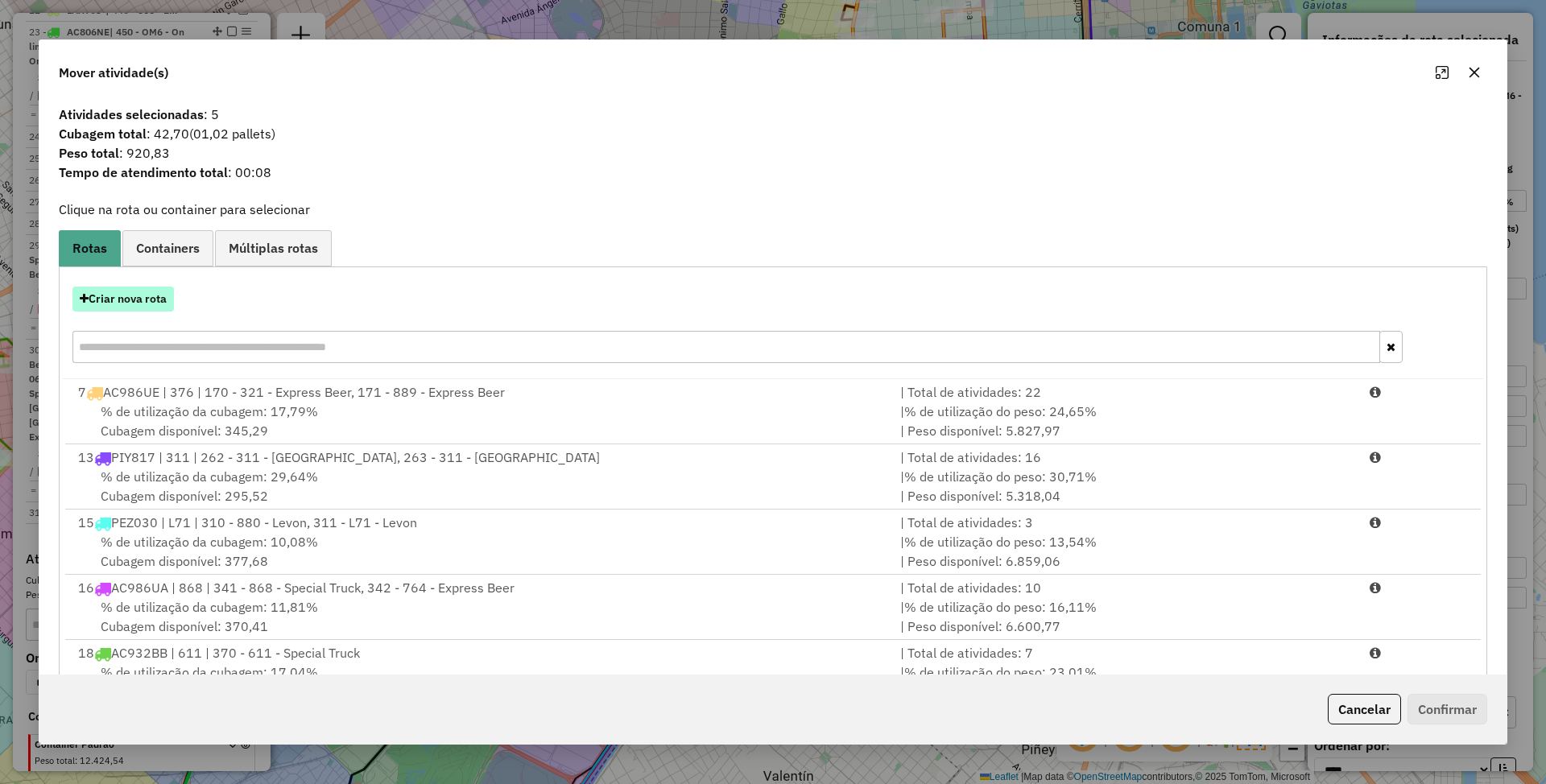
click at [121, 303] on button "Criar nova rota" at bounding box center [123, 299] width 101 height 25
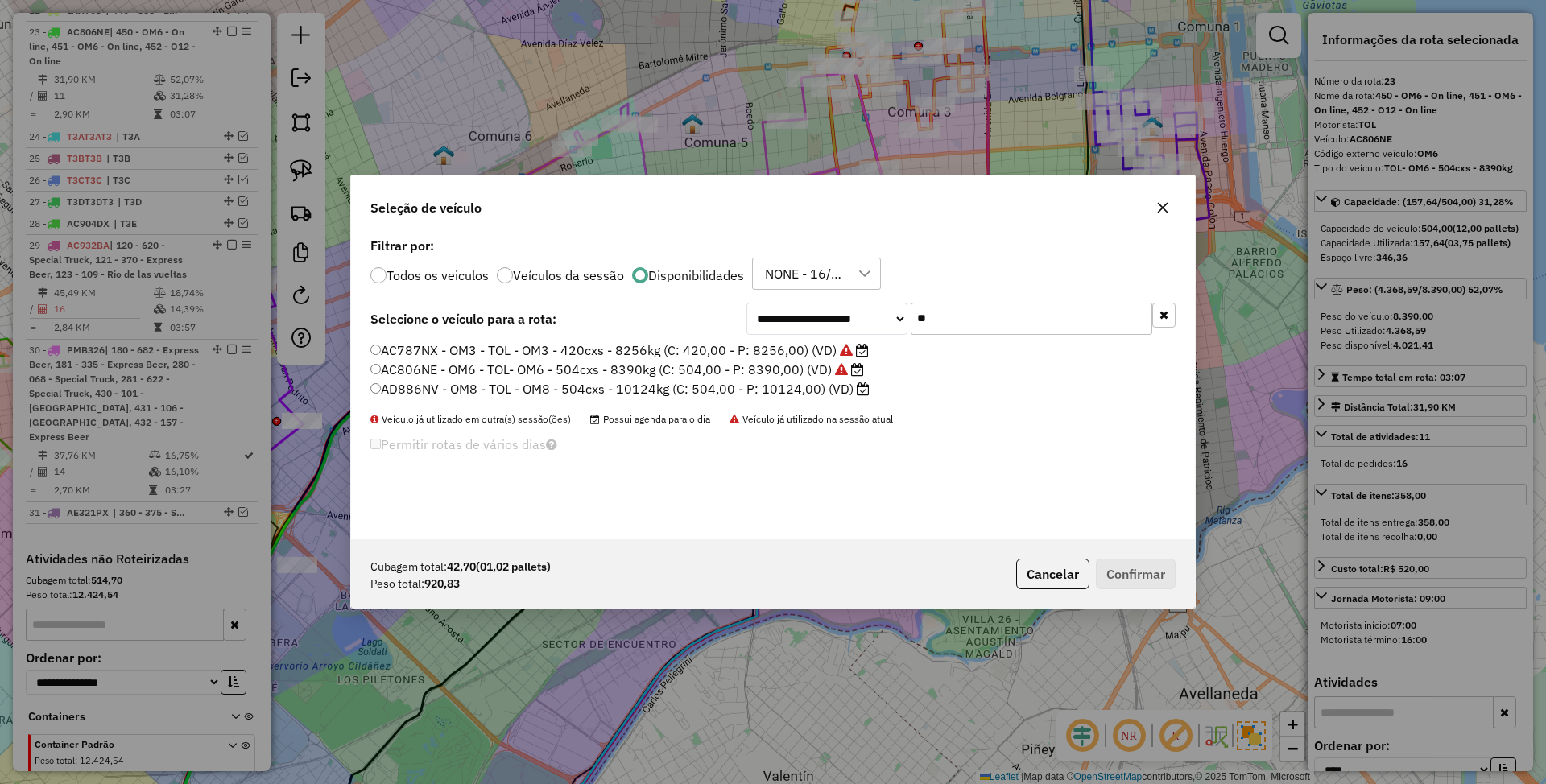
drag, startPoint x: 949, startPoint y: 325, endPoint x: 884, endPoint y: 304, distance: 68.3
click at [884, 304] on div "**********" at bounding box center [961, 319] width 430 height 32
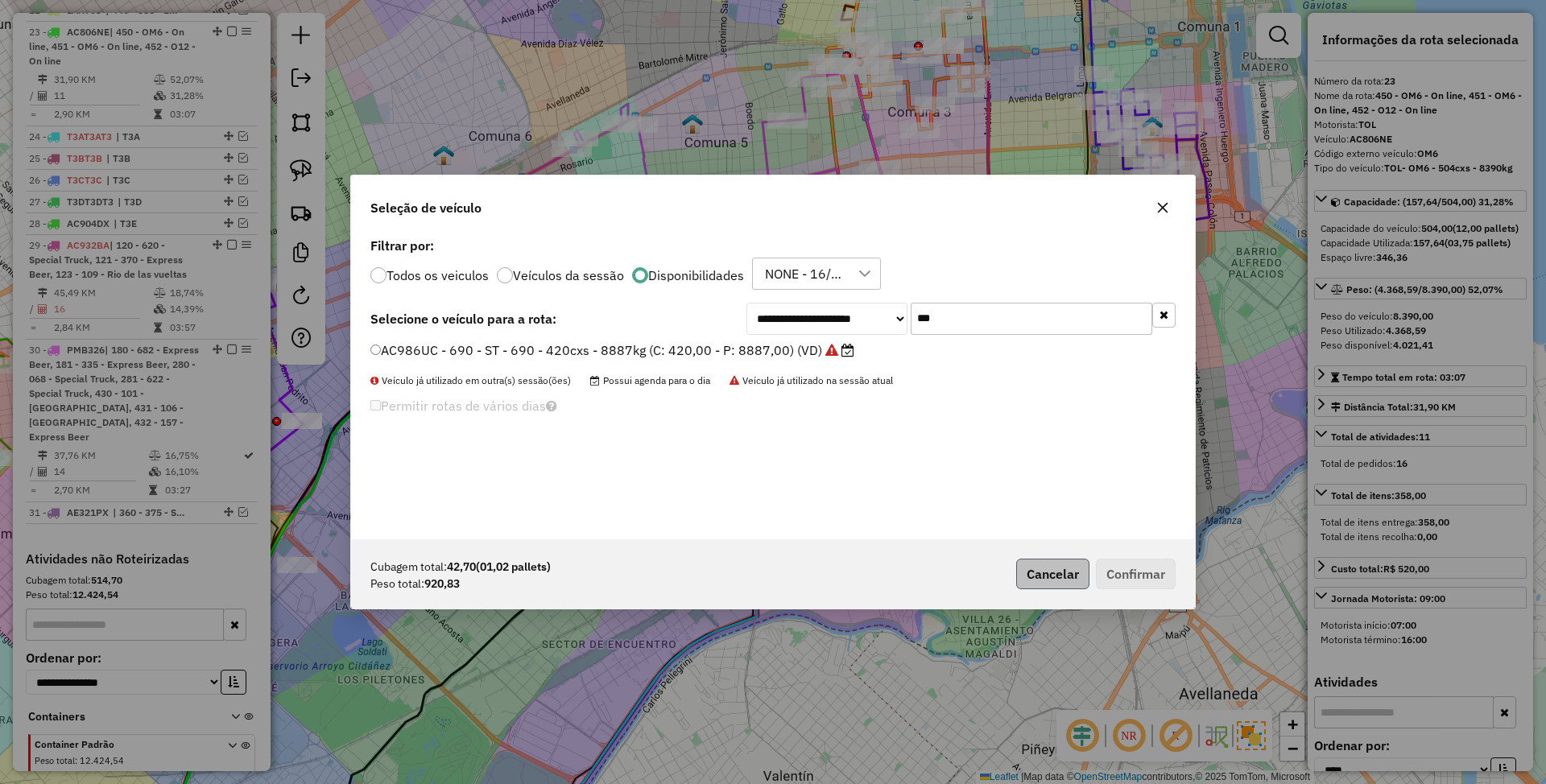
type input "***"
click at [1061, 581] on button "Cancelar" at bounding box center [1054, 574] width 73 height 31
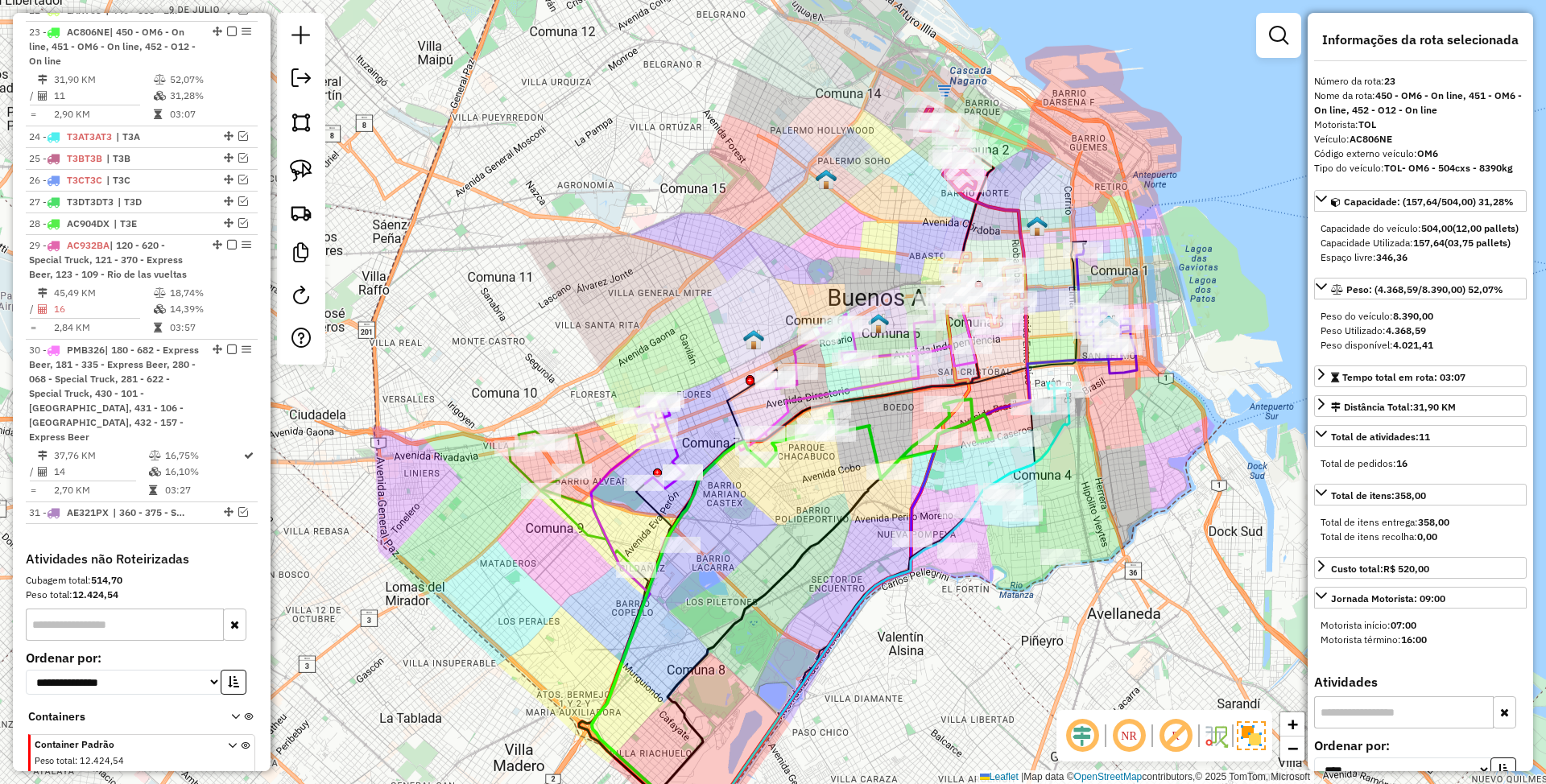
click at [912, 449] on icon at bounding box center [877, 439] width 234 height 80
click at [1052, 438] on icon at bounding box center [861, 618] width 419 height 456
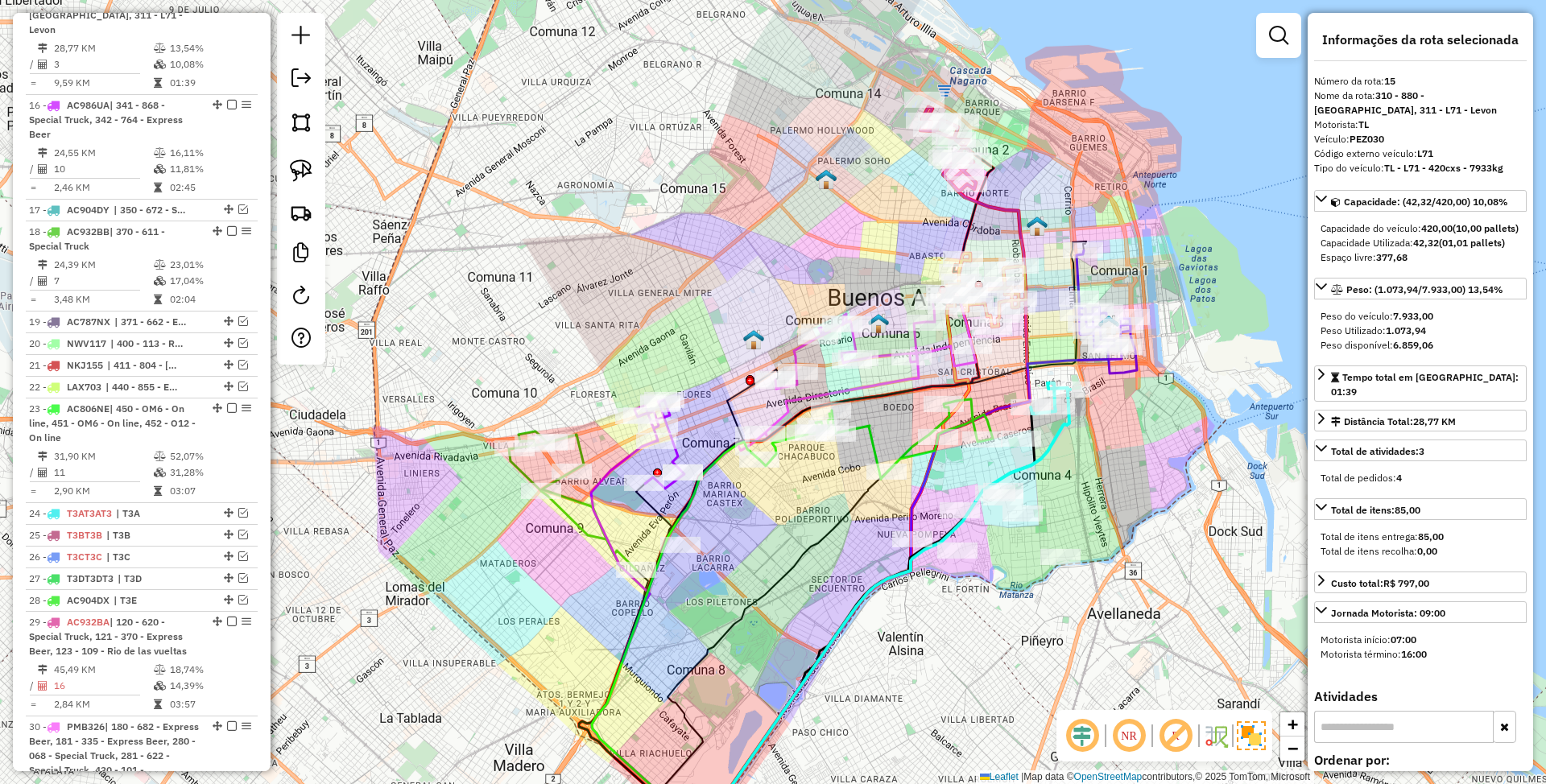
scroll to position [1094, 0]
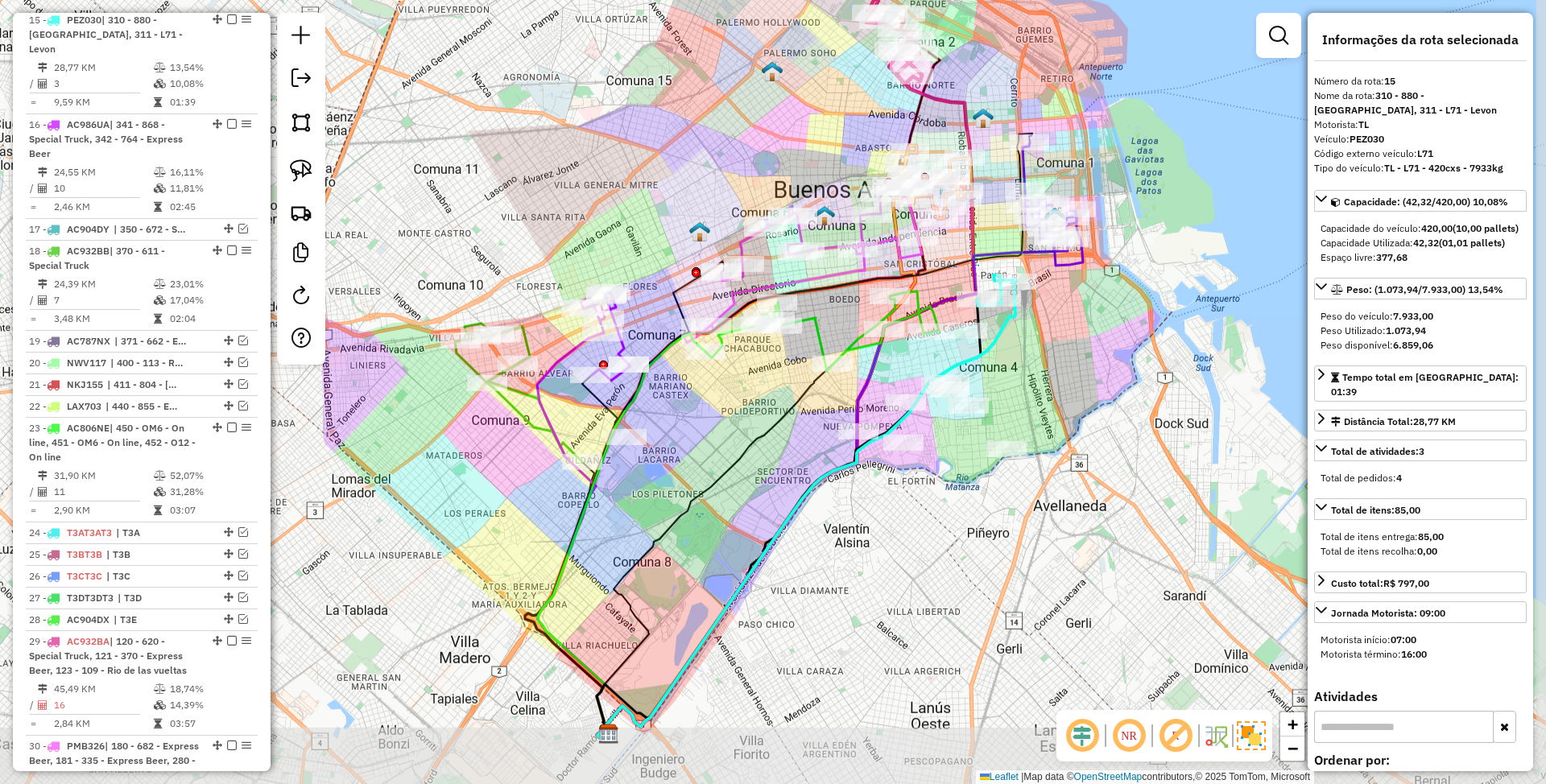
drag, startPoint x: 1084, startPoint y: 463, endPoint x: 1052, endPoint y: 390, distance: 79.7
click at [1052, 390] on div "Janela de atendimento Grade de atendimento Capacidade Transportadoras Veículos …" at bounding box center [773, 392] width 1546 height 784
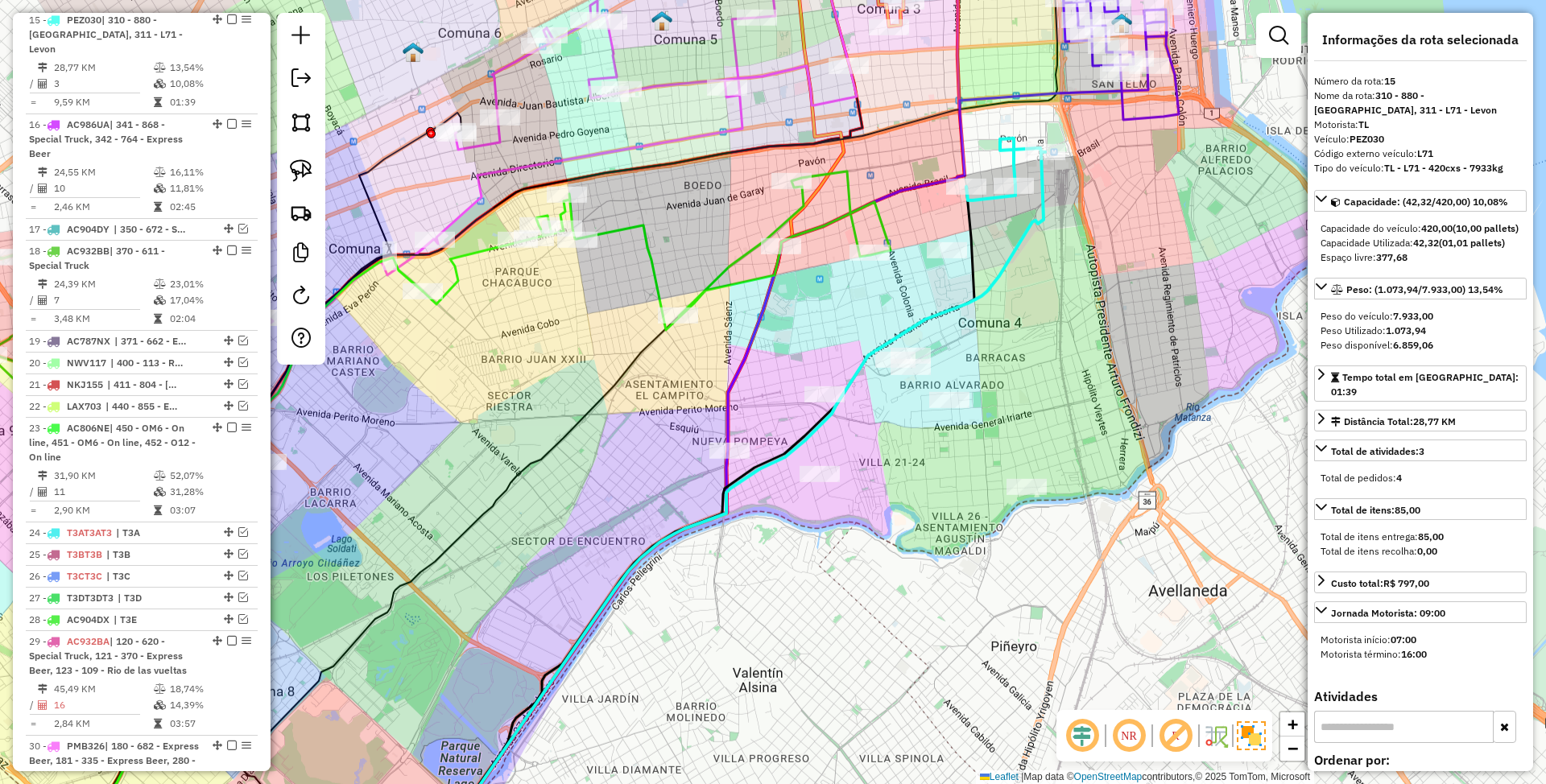
drag, startPoint x: 1071, startPoint y: 472, endPoint x: 1067, endPoint y: 439, distance: 33.2
click at [1067, 439] on div "Janela de atendimento Grade de atendimento Capacidade Transportadoras Veículos …" at bounding box center [773, 392] width 1546 height 784
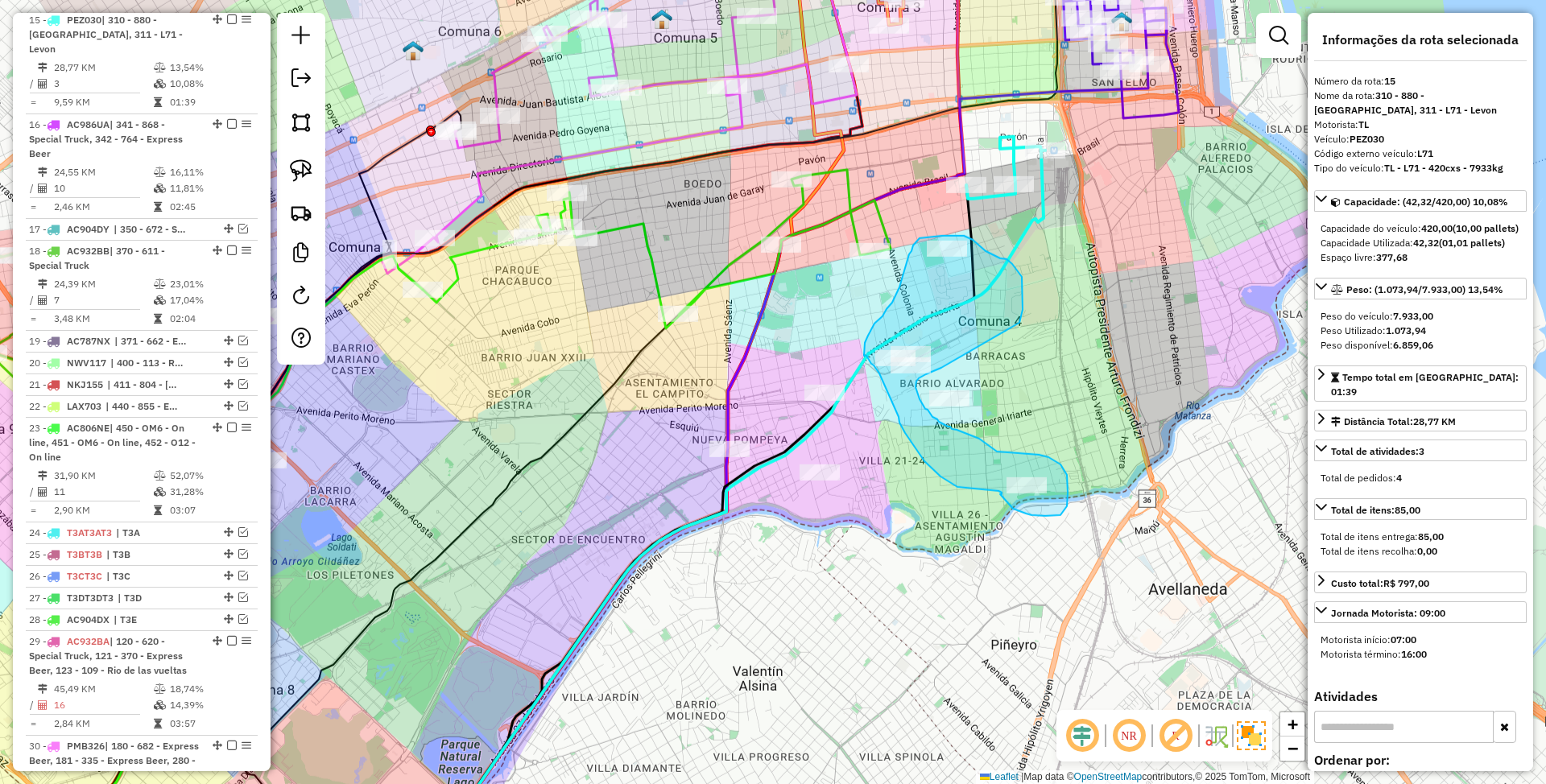
drag, startPoint x: 1020, startPoint y: 322, endPoint x: 944, endPoint y: 368, distance: 88.8
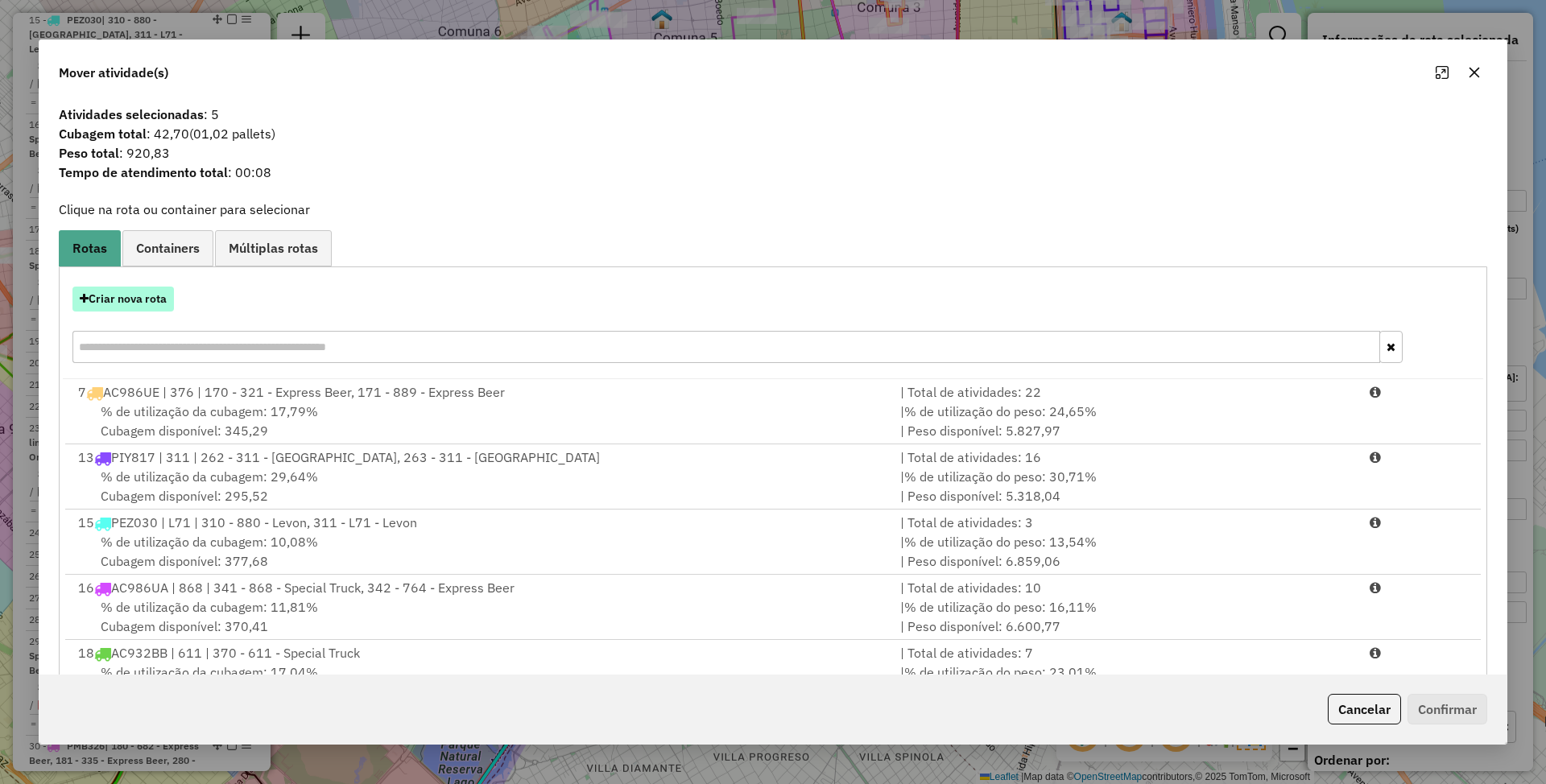
click at [135, 303] on button "Criar nova rota" at bounding box center [123, 299] width 101 height 25
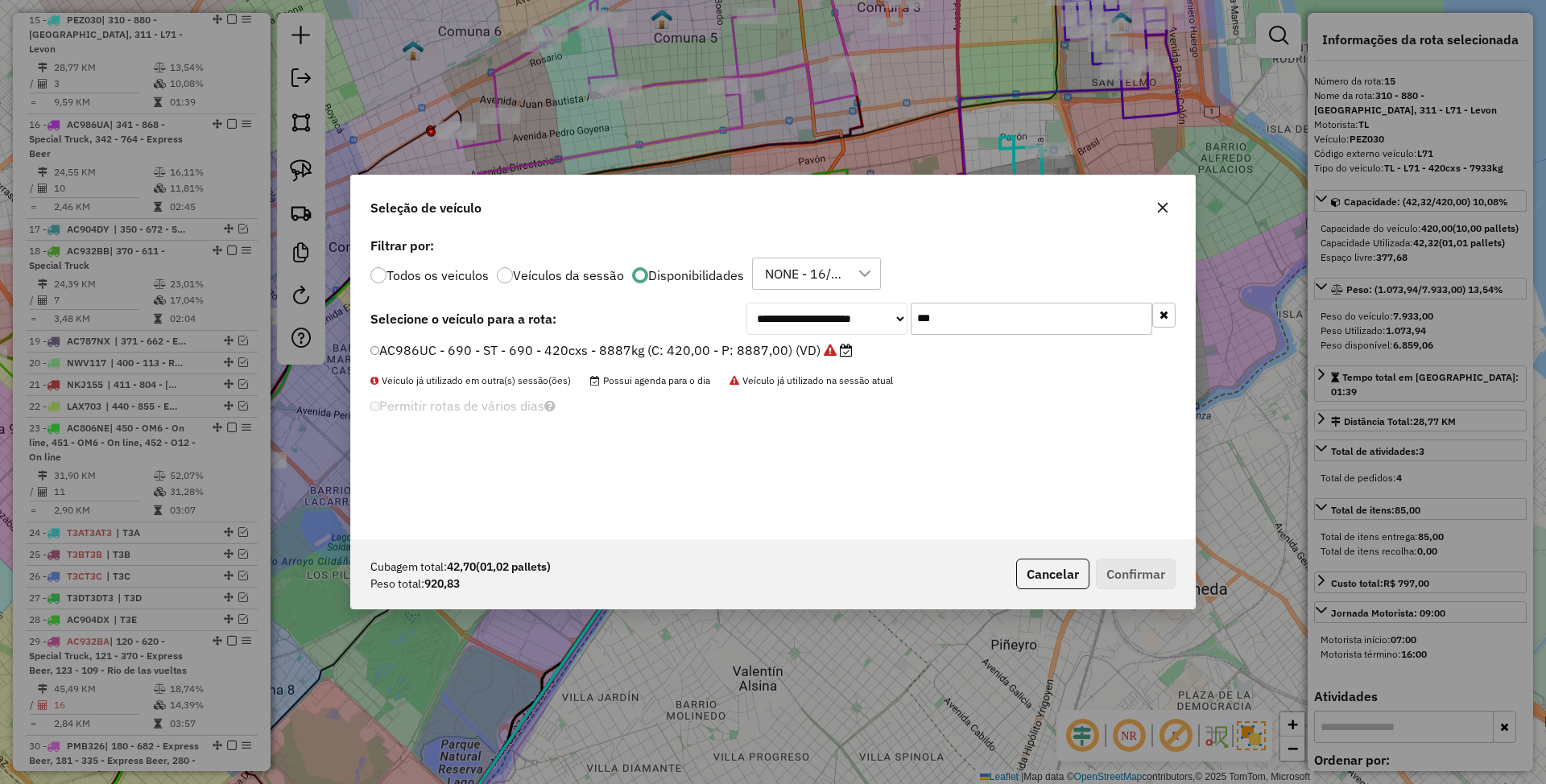
scroll to position [8, 5]
drag, startPoint x: 965, startPoint y: 317, endPoint x: 838, endPoint y: 301, distance: 128.0
click at [838, 301] on div "**********" at bounding box center [773, 386] width 844 height 306
type input "***"
click at [689, 347] on label "PMB327 - 069 - ST - 069 - 420cxs - 8822kg (C: 420,00 - P: 8822,00) (VD)" at bounding box center [602, 350] width 462 height 19
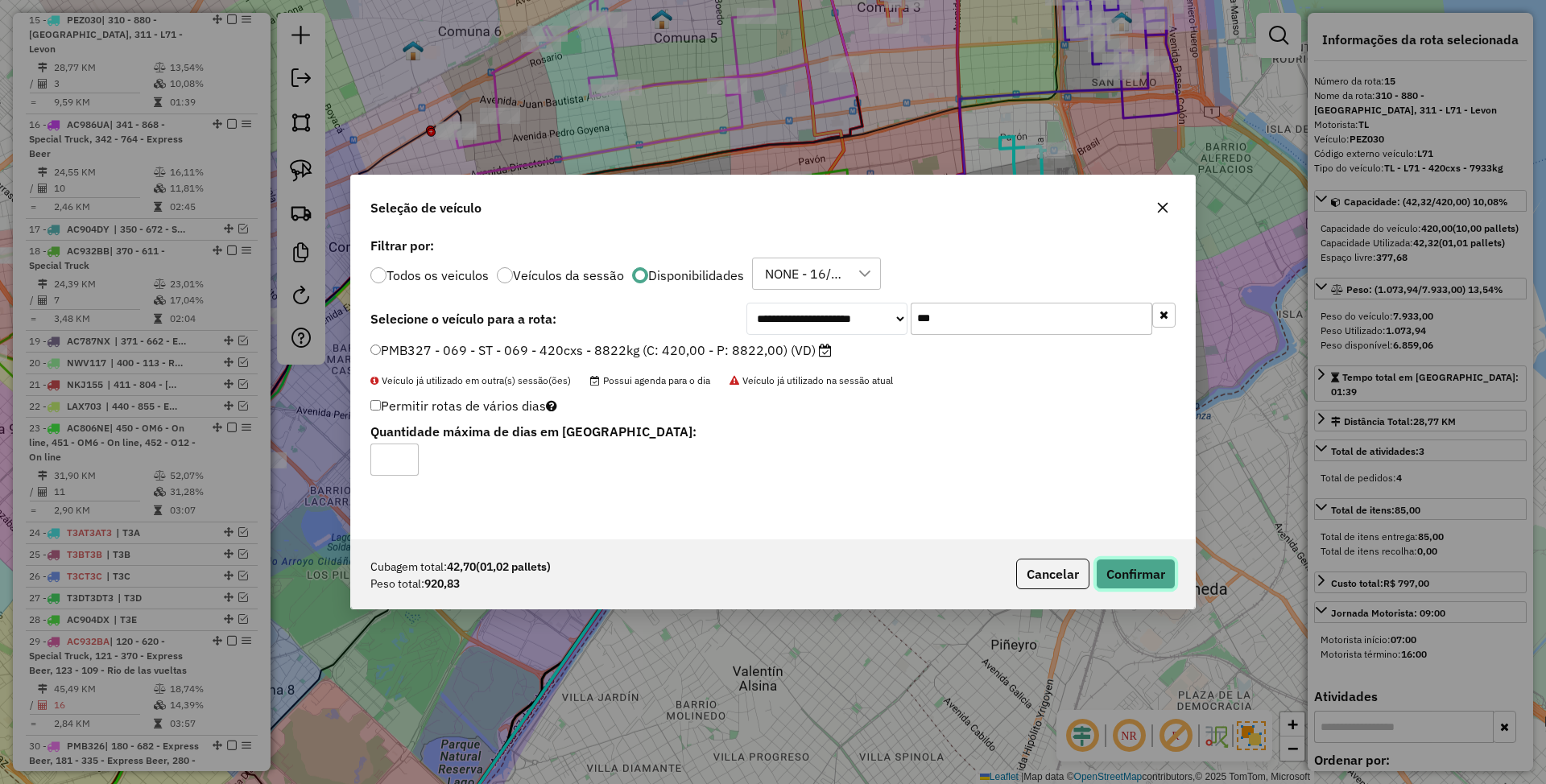
click at [1148, 578] on button "Confirmar" at bounding box center [1136, 574] width 80 height 31
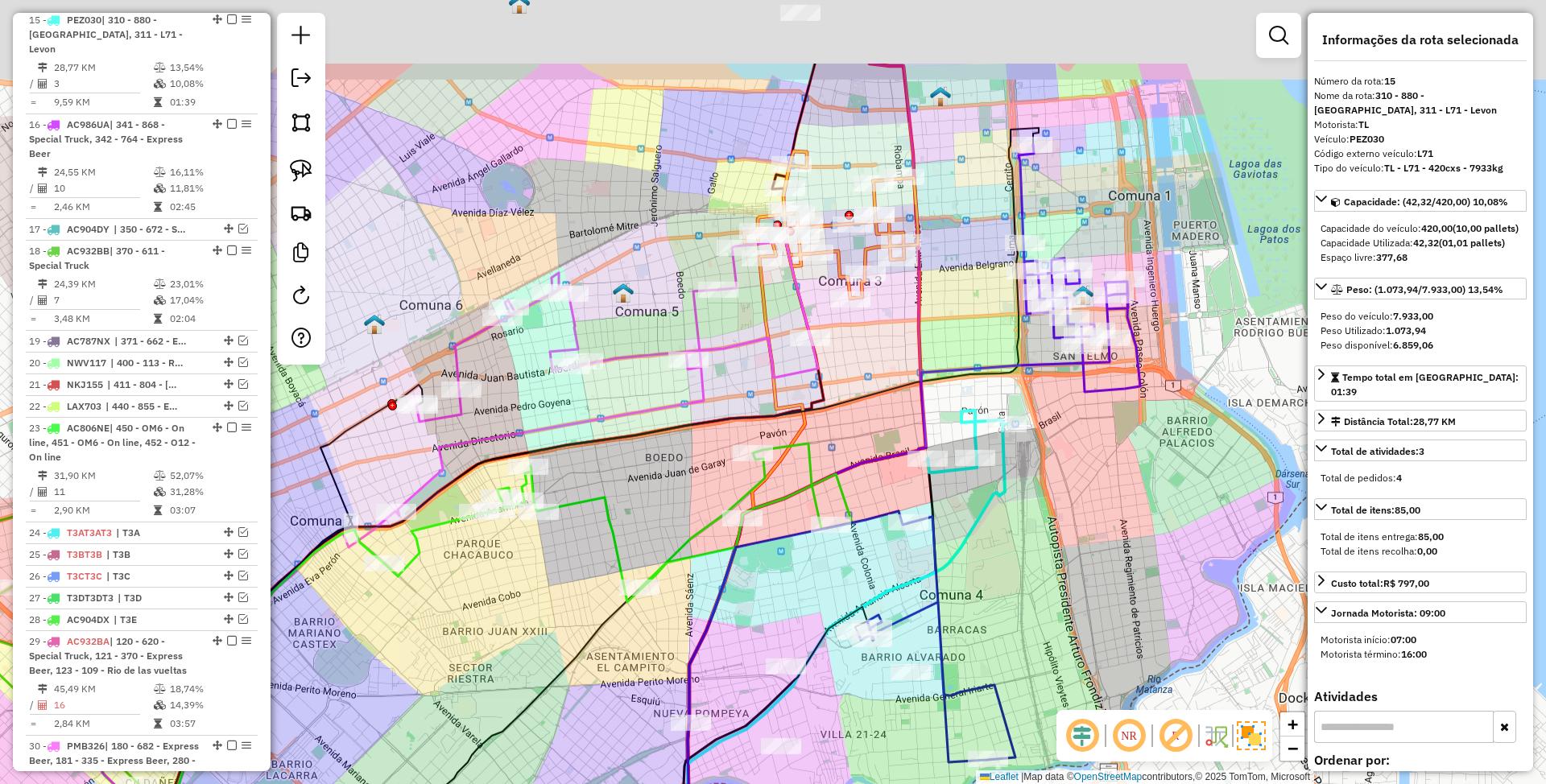
drag, startPoint x: 1041, startPoint y: 484, endPoint x: 1131, endPoint y: 633, distance: 174.1
click at [1131, 633] on div "Janela de atendimento Grade de atendimento Capacidade Transportadoras Veículos …" at bounding box center [773, 392] width 1546 height 784
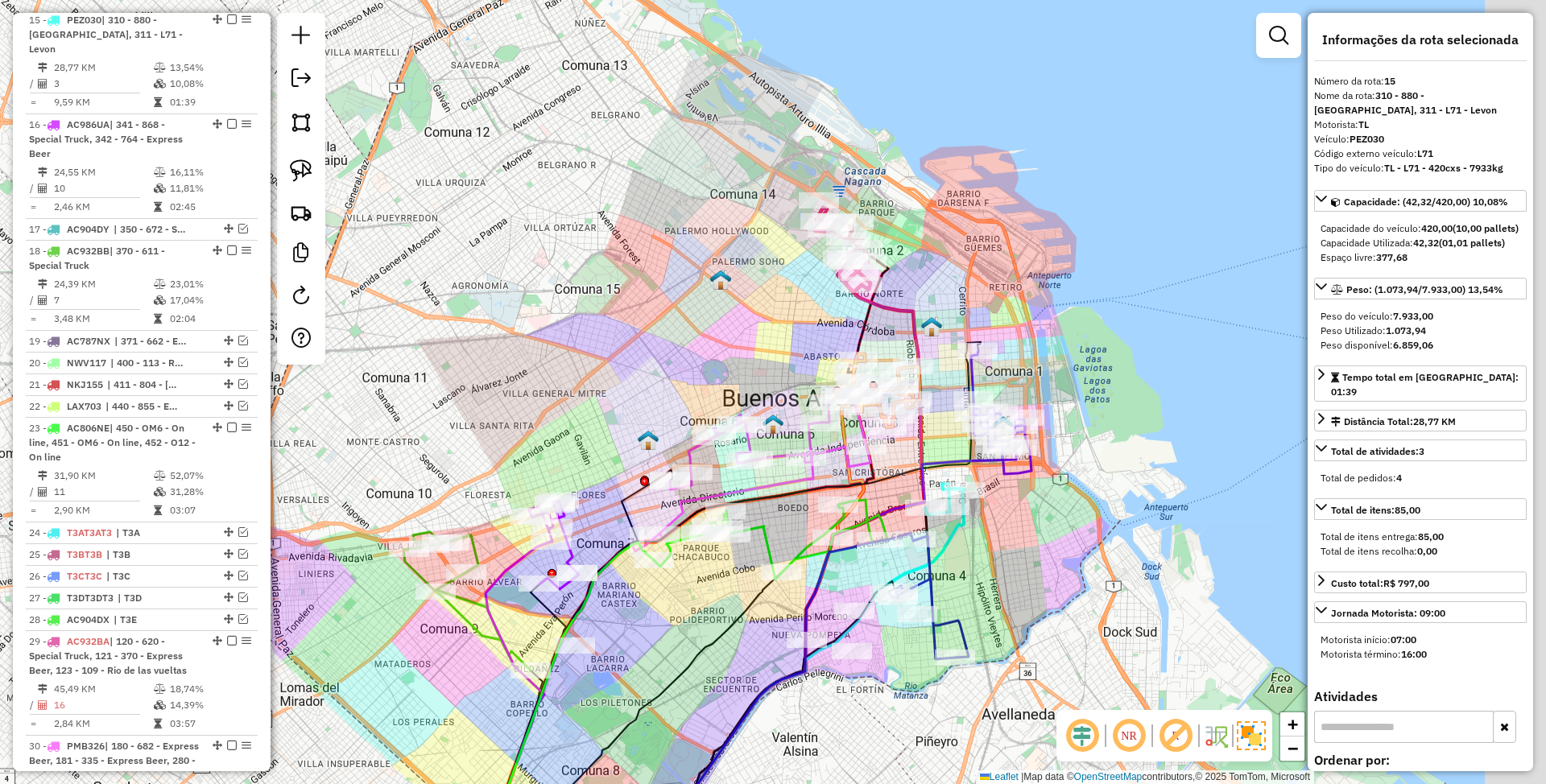
drag, startPoint x: 1142, startPoint y: 549, endPoint x: 1061, endPoint y: 546, distance: 81.1
click at [1061, 546] on div "Janela de atendimento Grade de atendimento Capacidade Transportadoras Veículos …" at bounding box center [773, 392] width 1546 height 784
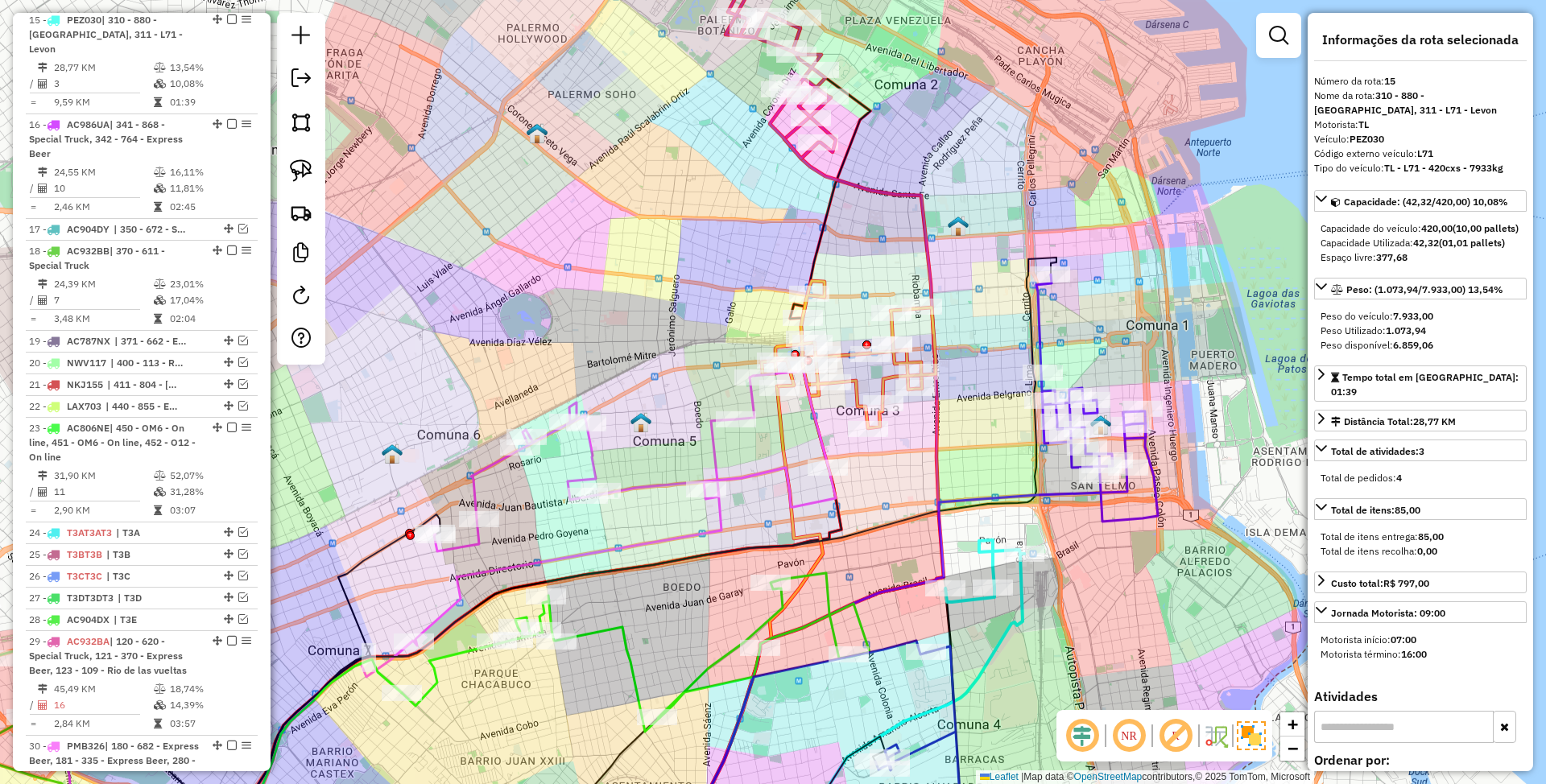
click at [1134, 516] on icon at bounding box center [1097, 398] width 122 height 247
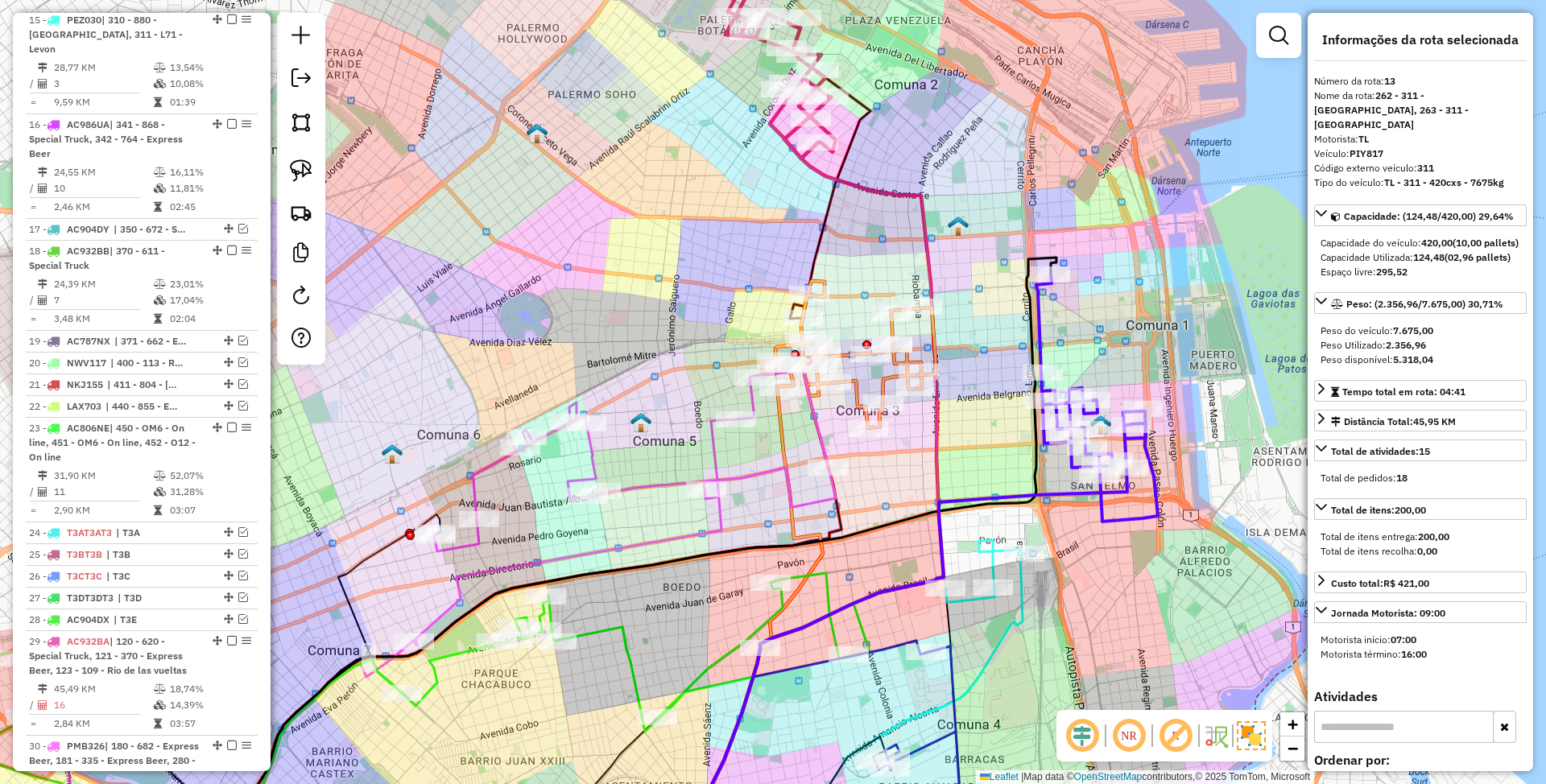
scroll to position [981, 0]
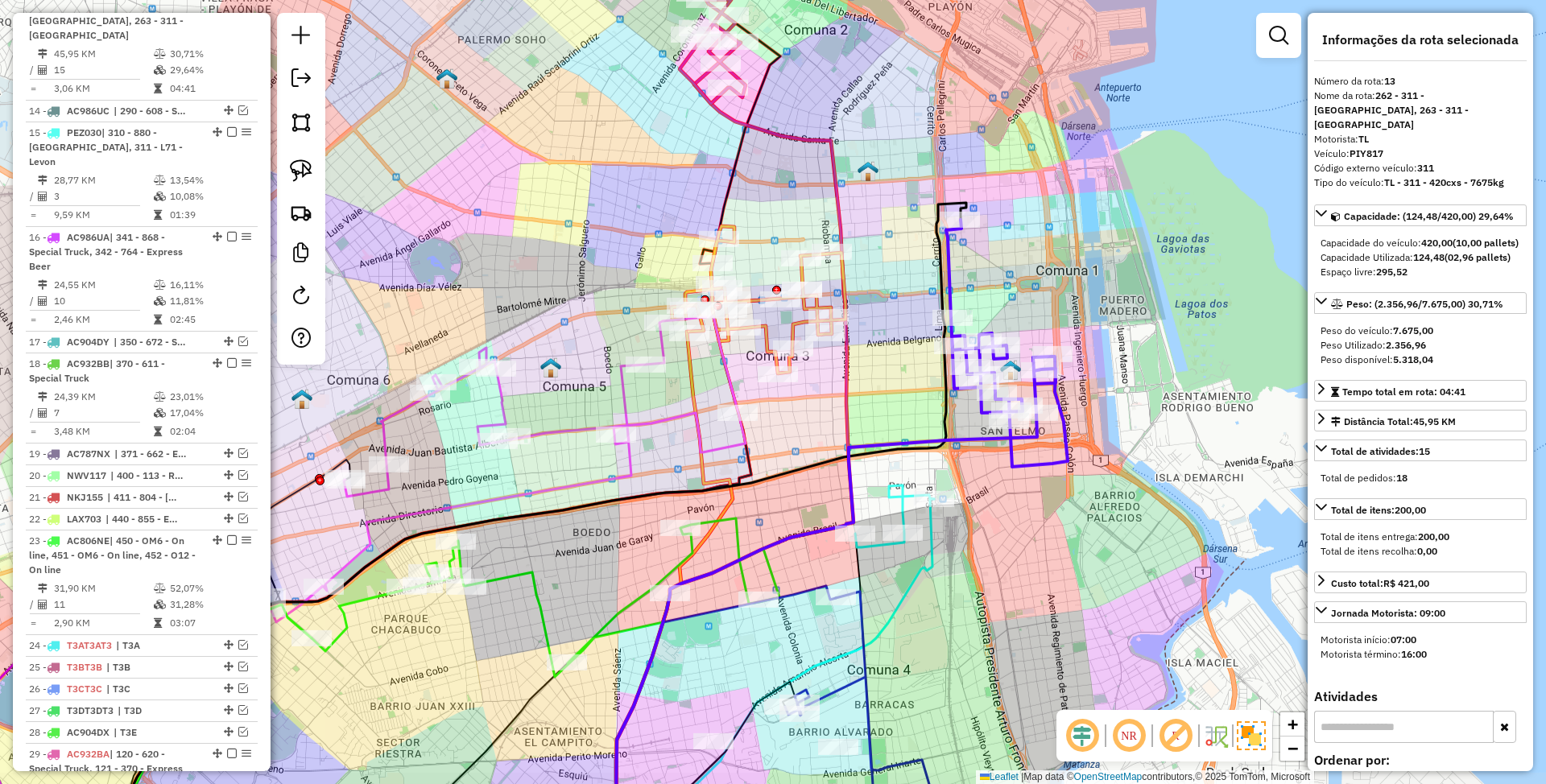
drag, startPoint x: 1162, startPoint y: 584, endPoint x: 1067, endPoint y: 530, distance: 109.3
click at [1070, 529] on div "Janela de atendimento Grade de atendimento Capacidade Transportadoras Veículos …" at bounding box center [773, 392] width 1546 height 784
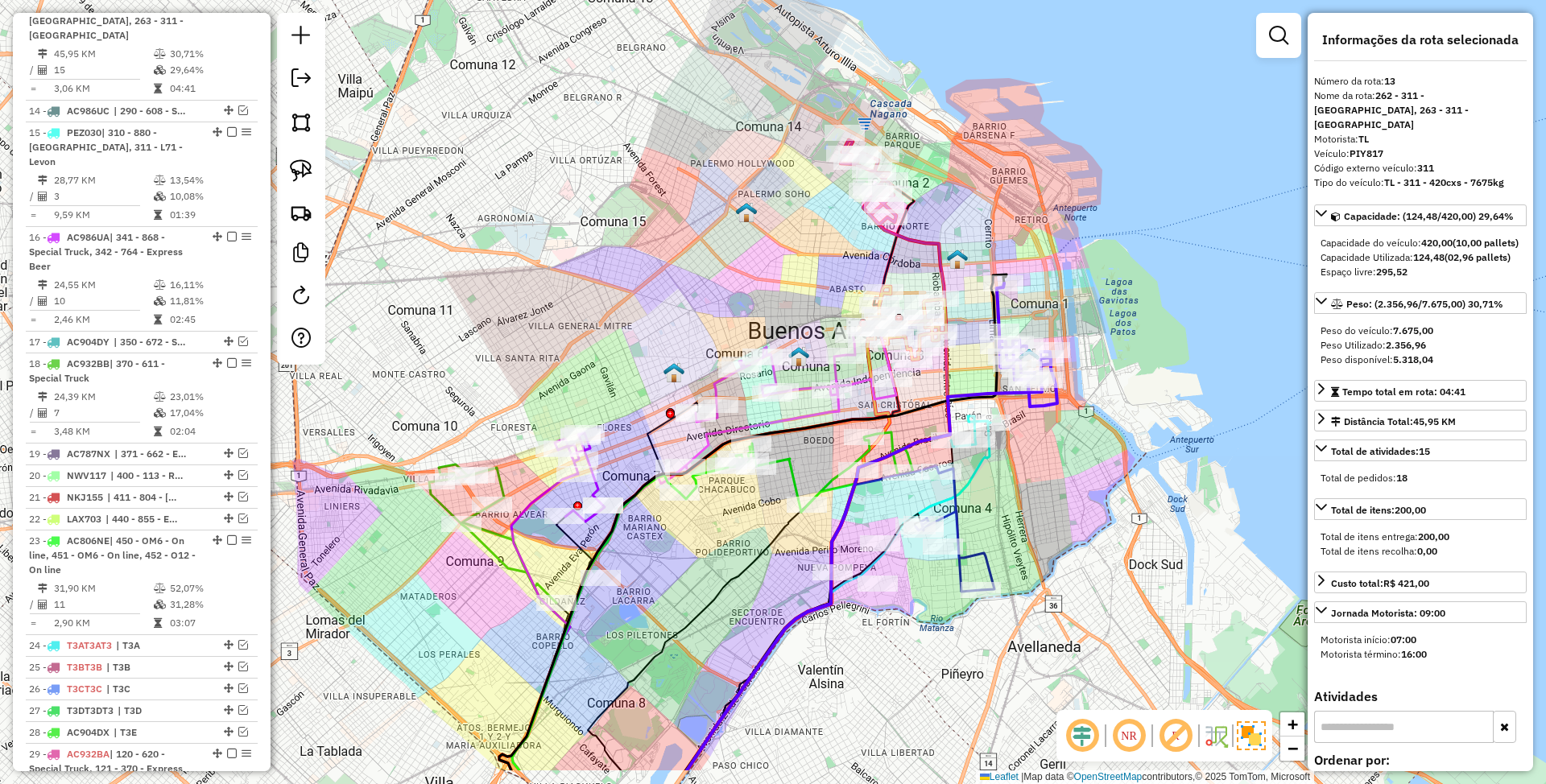
drag, startPoint x: 1064, startPoint y: 585, endPoint x: 1061, endPoint y: 491, distance: 94.0
click at [1061, 491] on div "Janela de atendimento Grade de atendimento Capacidade Transportadoras Veículos …" at bounding box center [773, 392] width 1546 height 784
click at [955, 529] on icon at bounding box center [955, 530] width 79 height 124
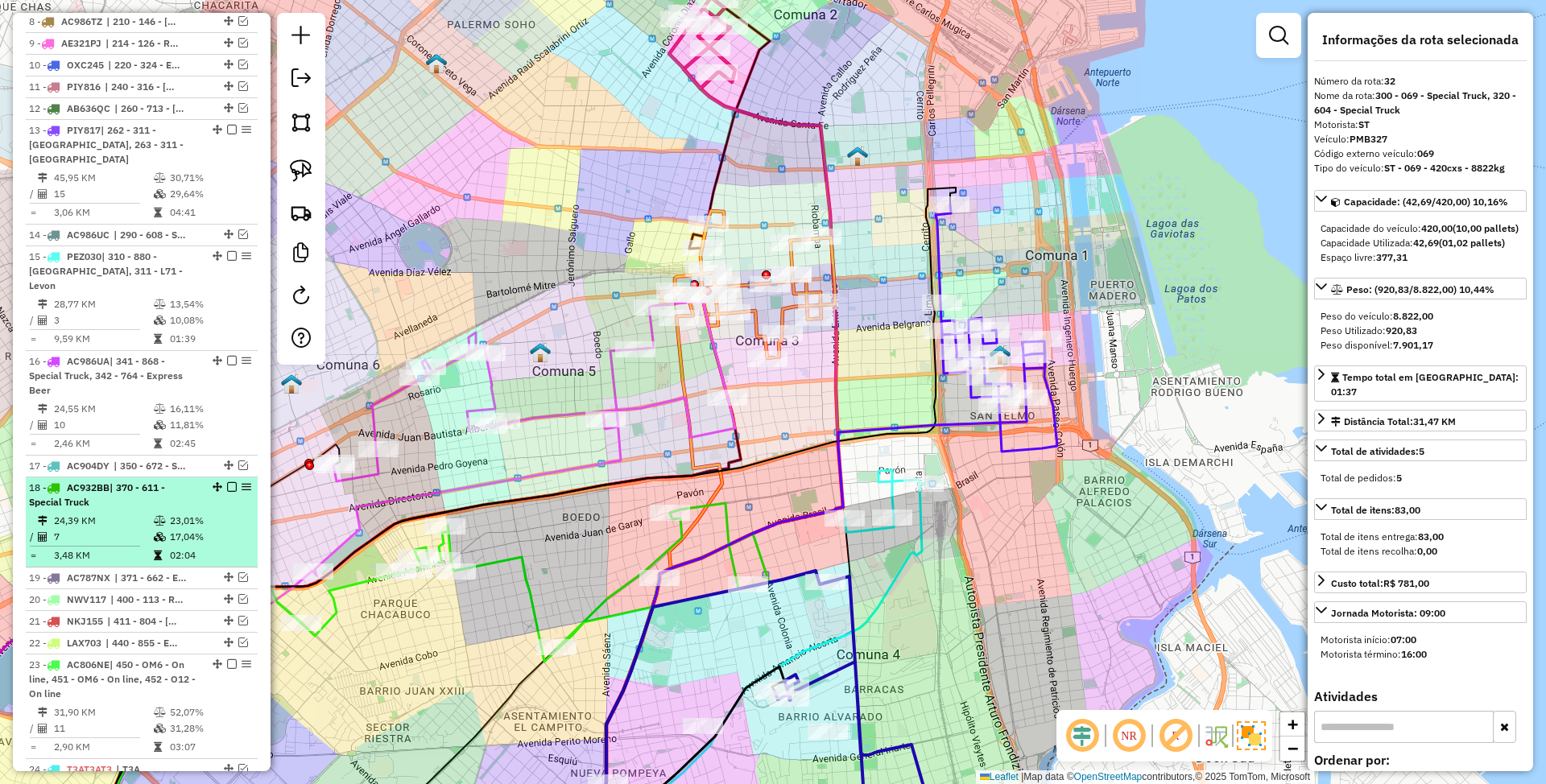
scroll to position [827, 0]
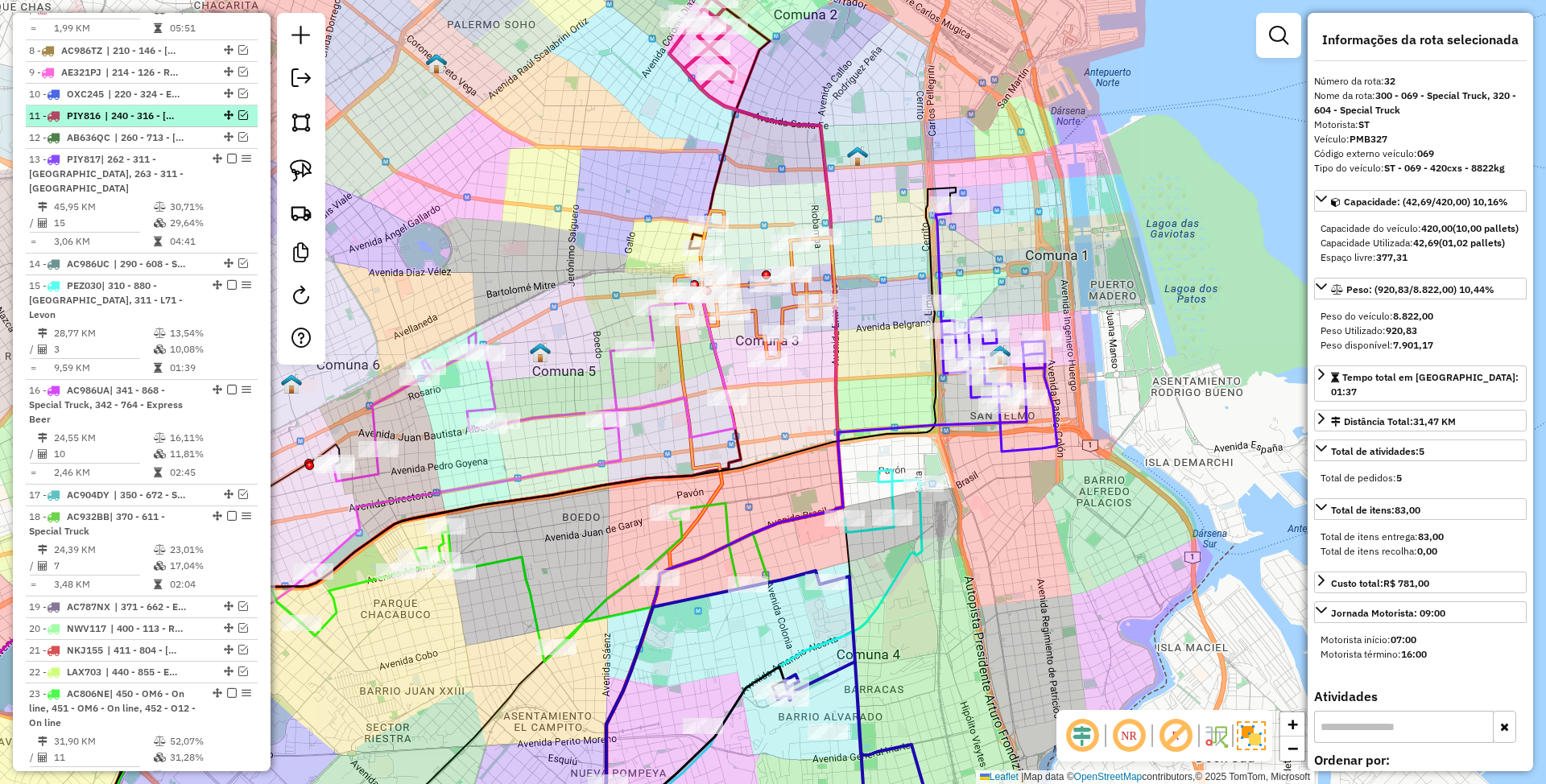
click at [241, 120] on em at bounding box center [243, 115] width 10 height 10
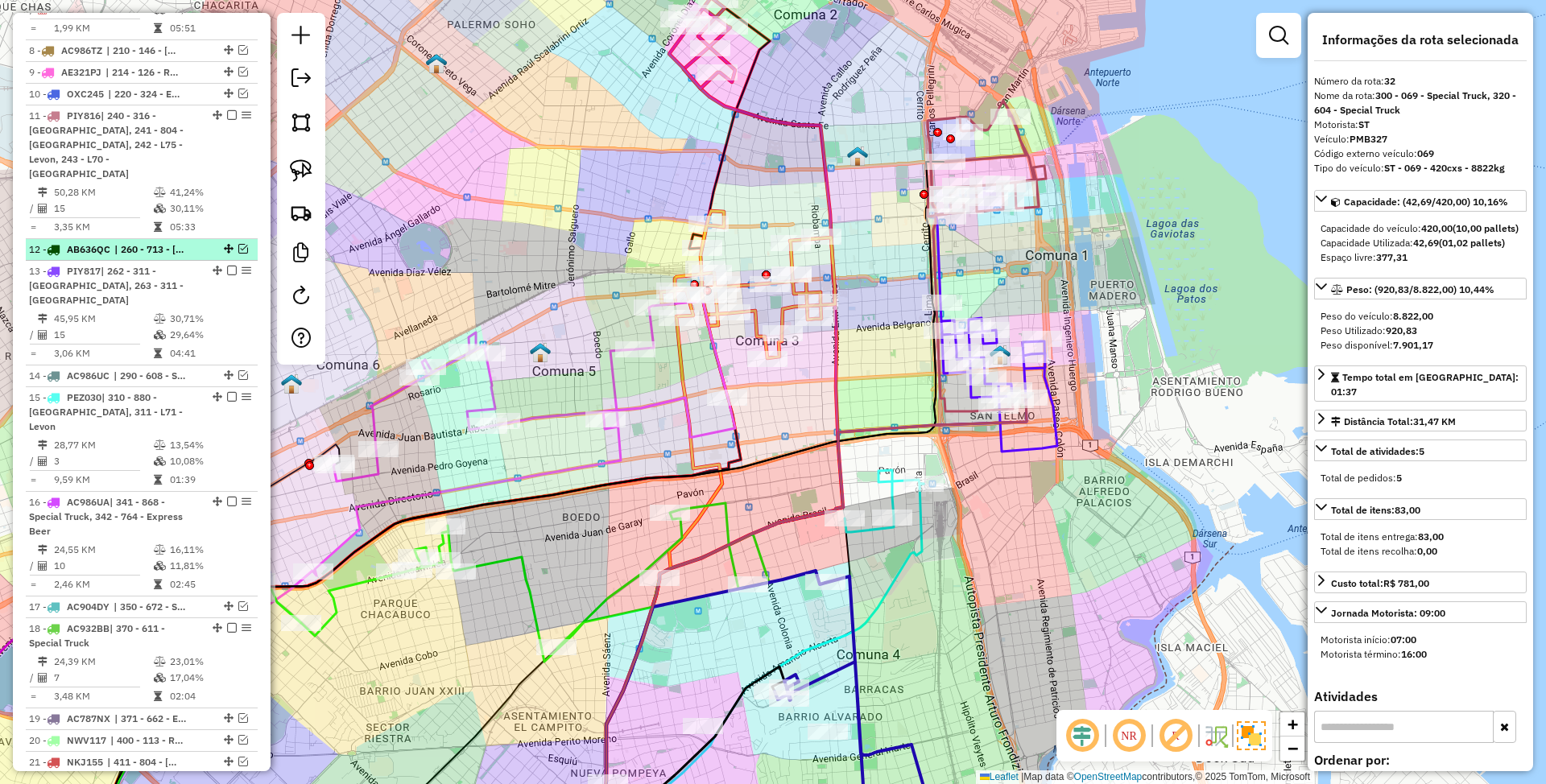
click at [239, 244] on em at bounding box center [243, 249] width 10 height 10
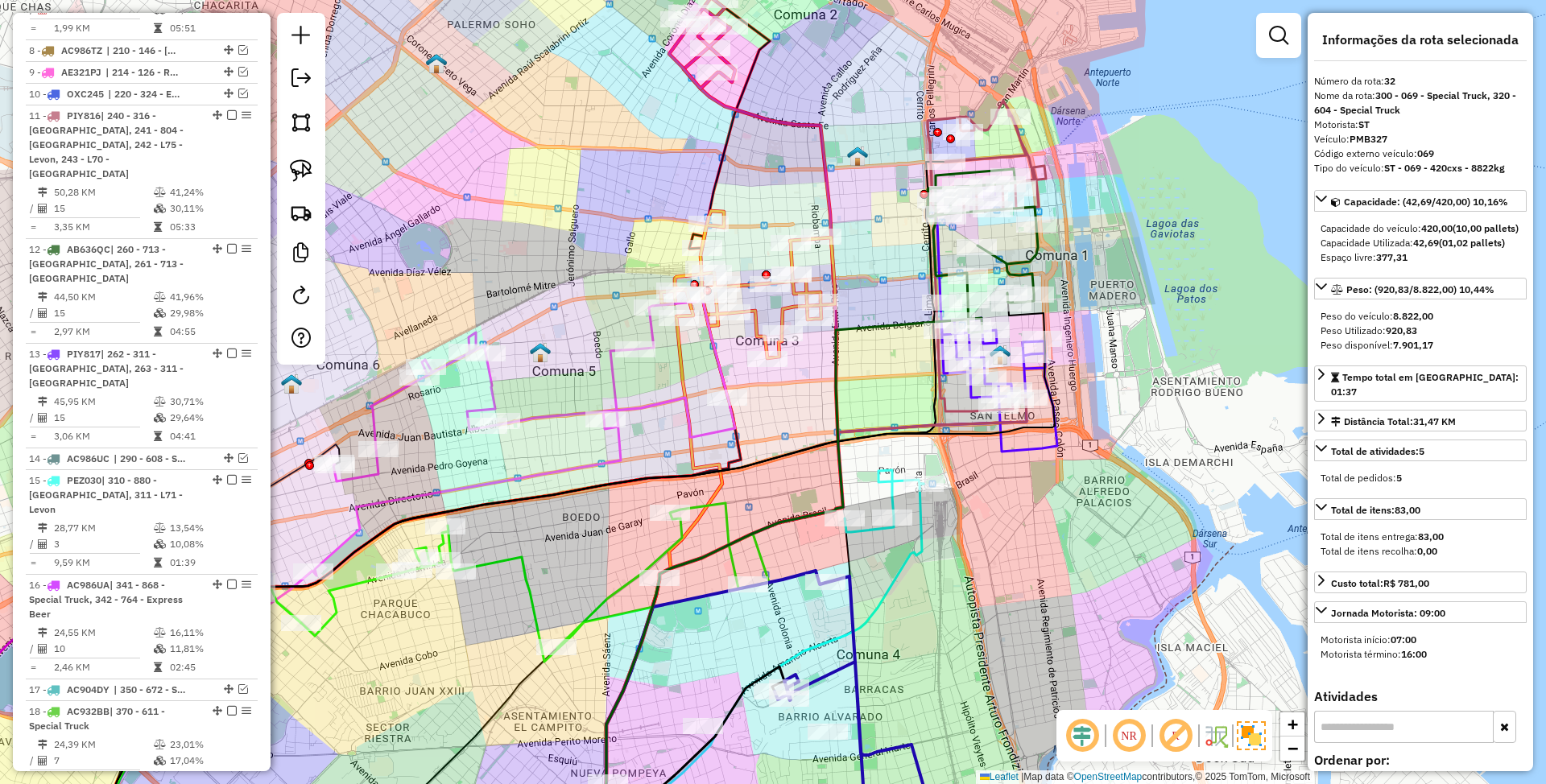
click at [1022, 146] on icon at bounding box center [987, 256] width 119 height 311
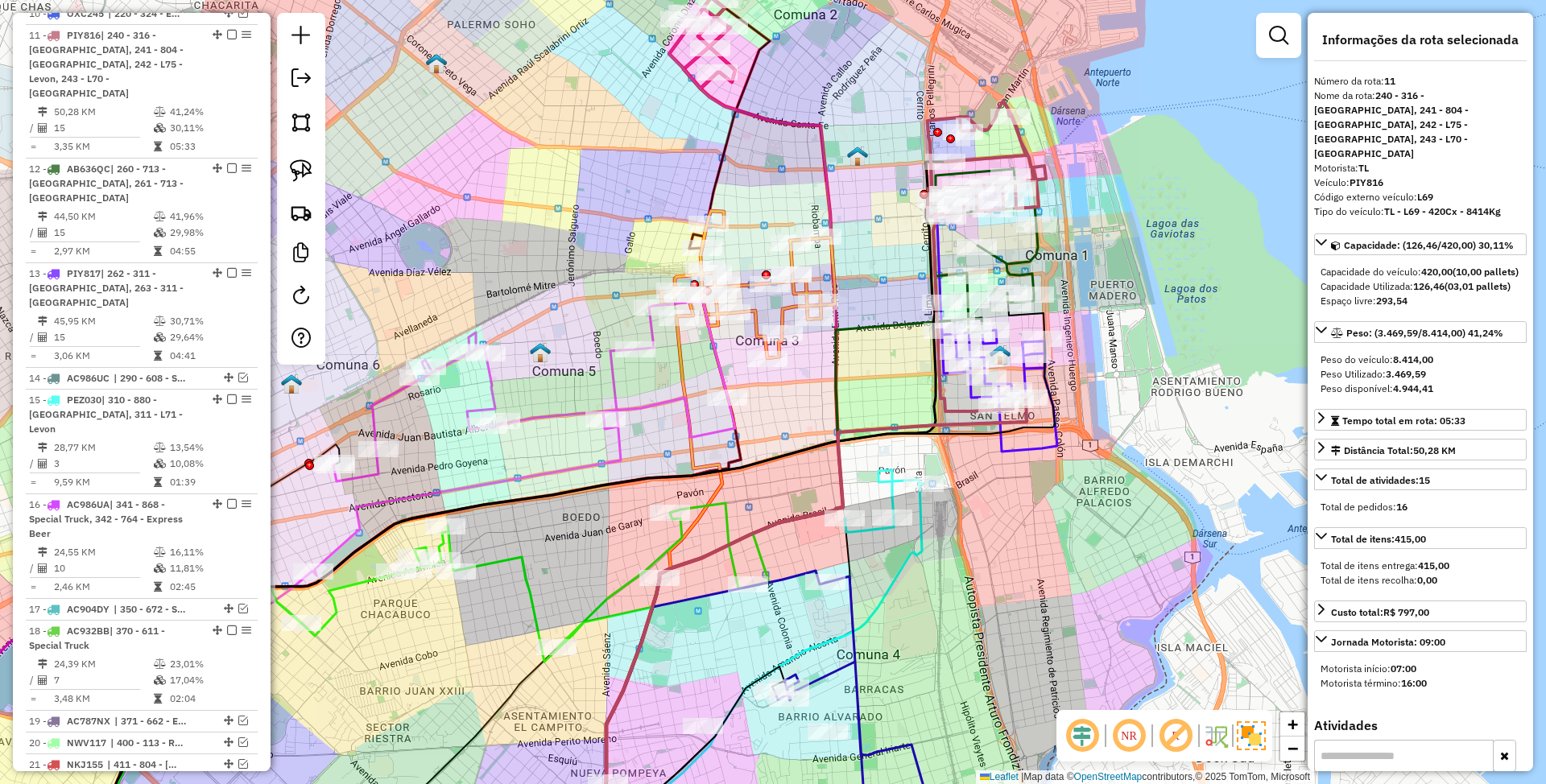
scroll to position [938, 0]
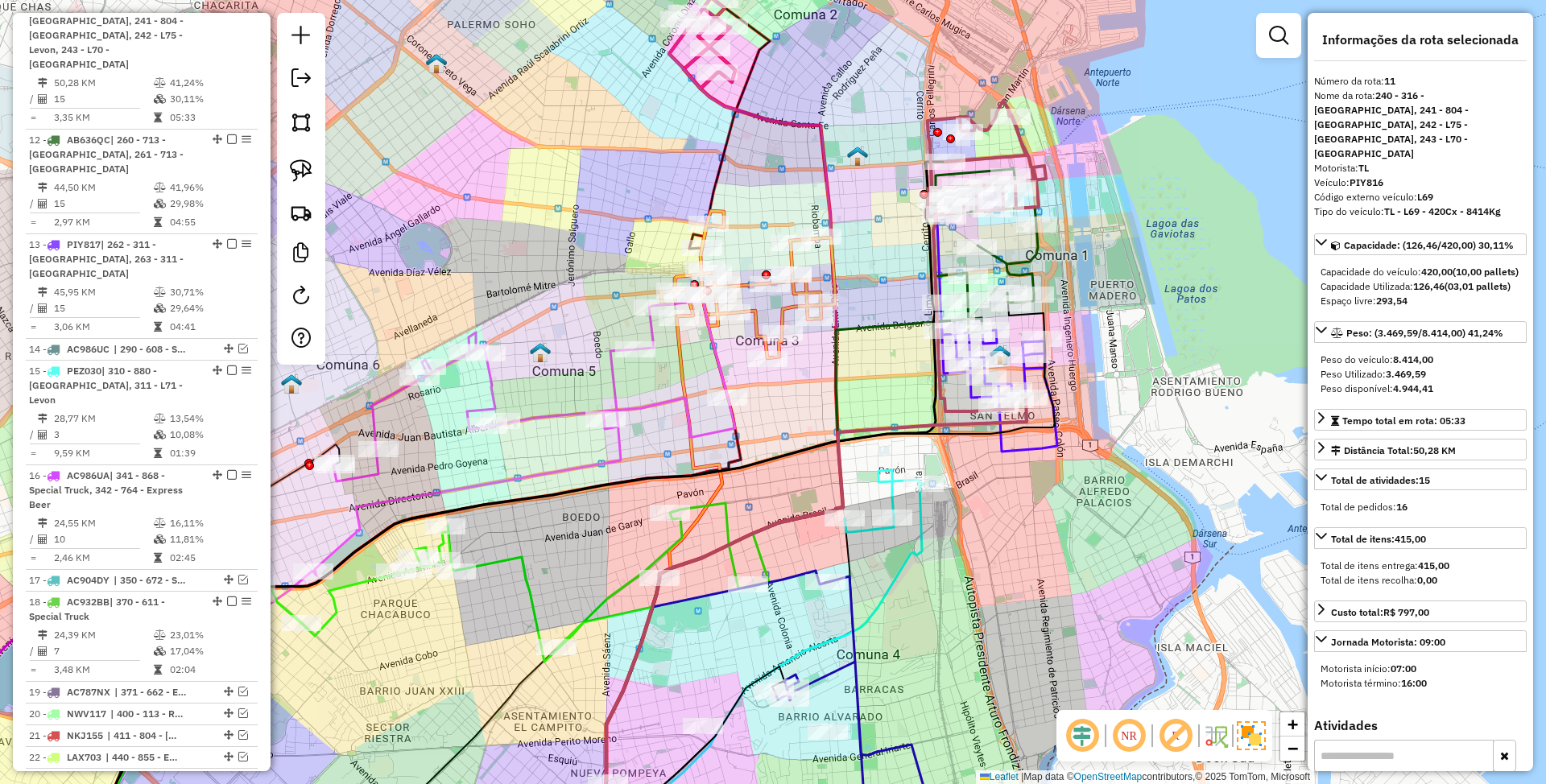
click at [1031, 259] on icon at bounding box center [983, 250] width 110 height 163
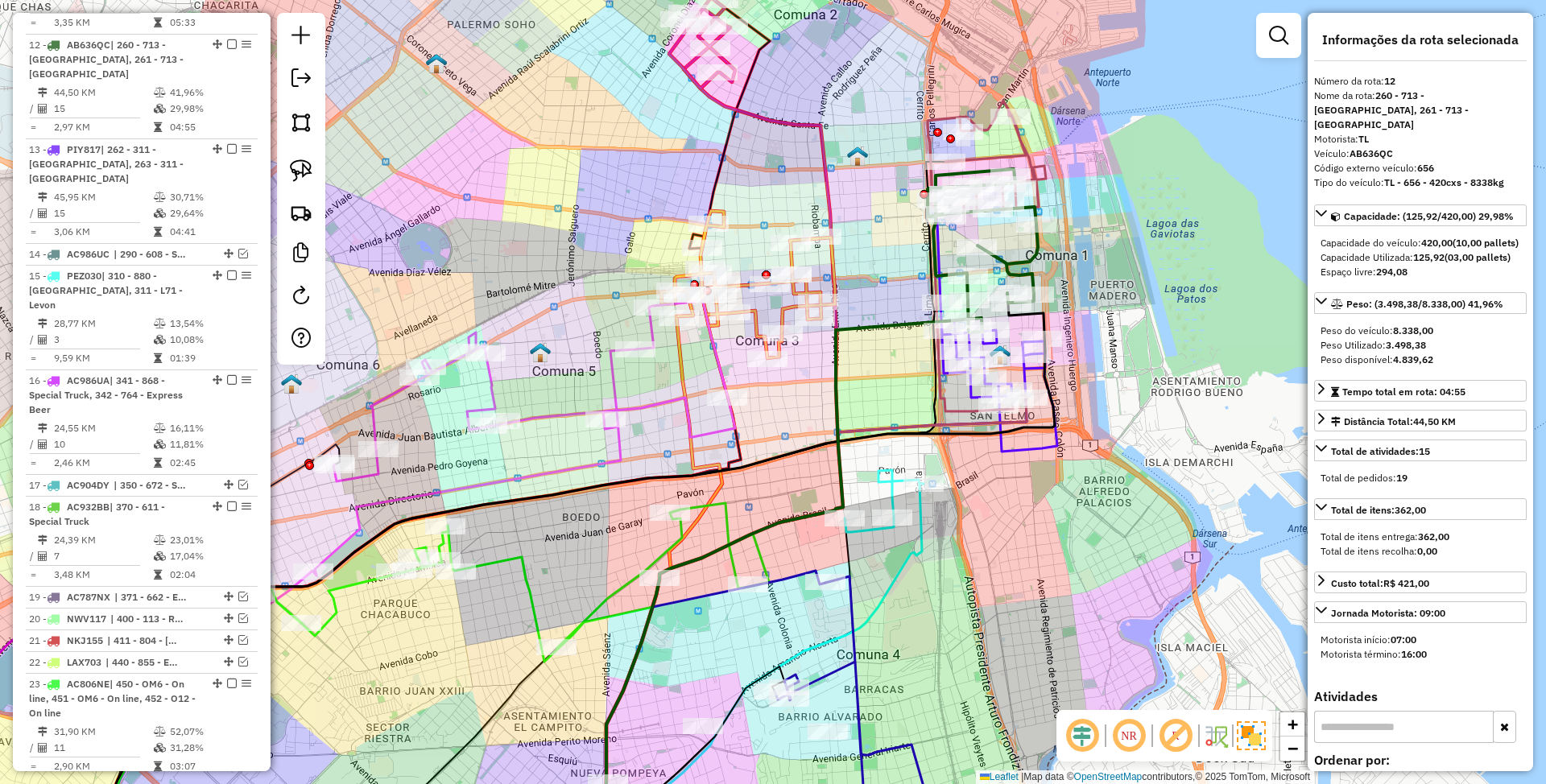
scroll to position [1042, 0]
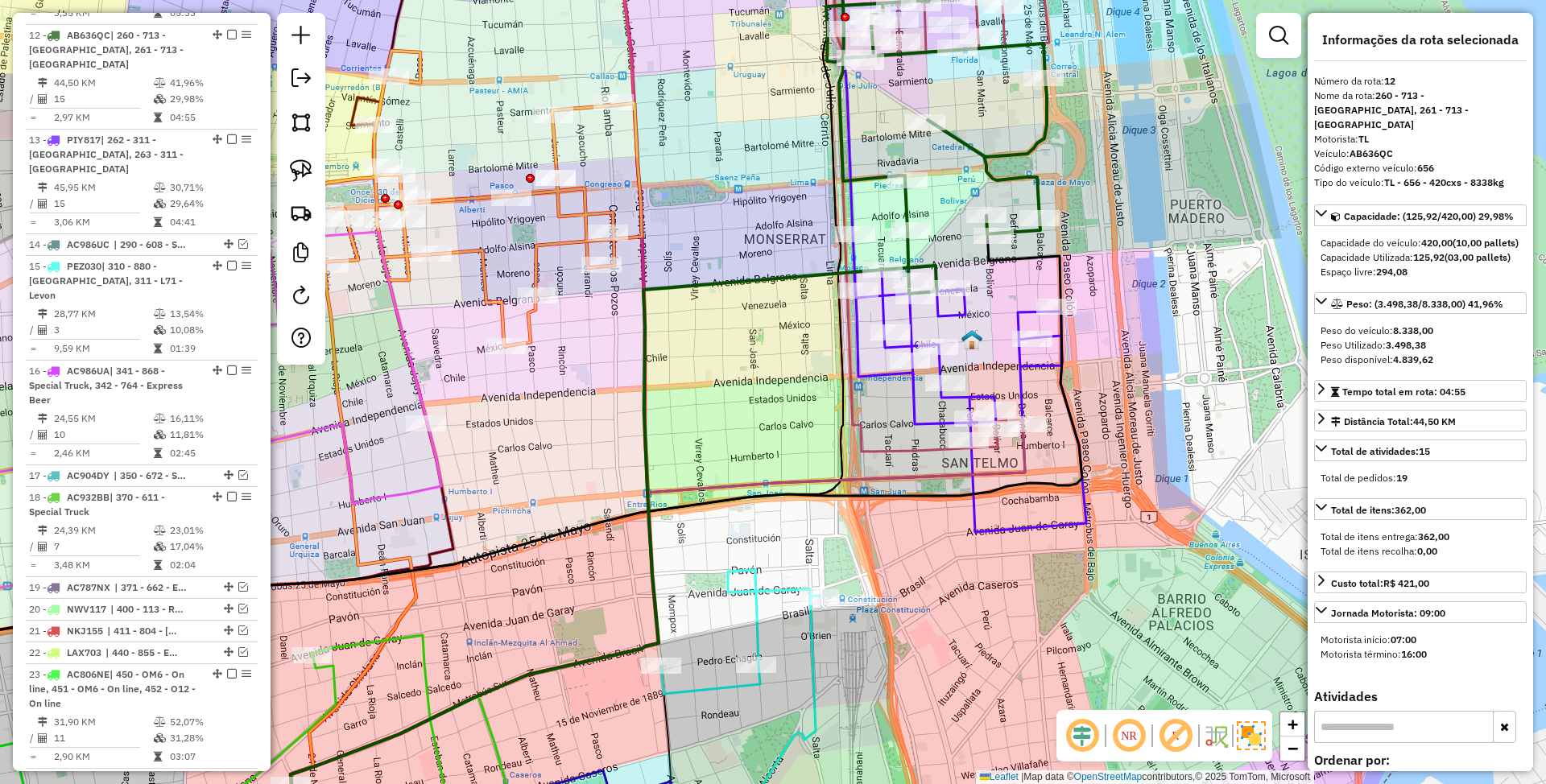
click at [1022, 368] on icon at bounding box center [965, 285] width 243 height 494
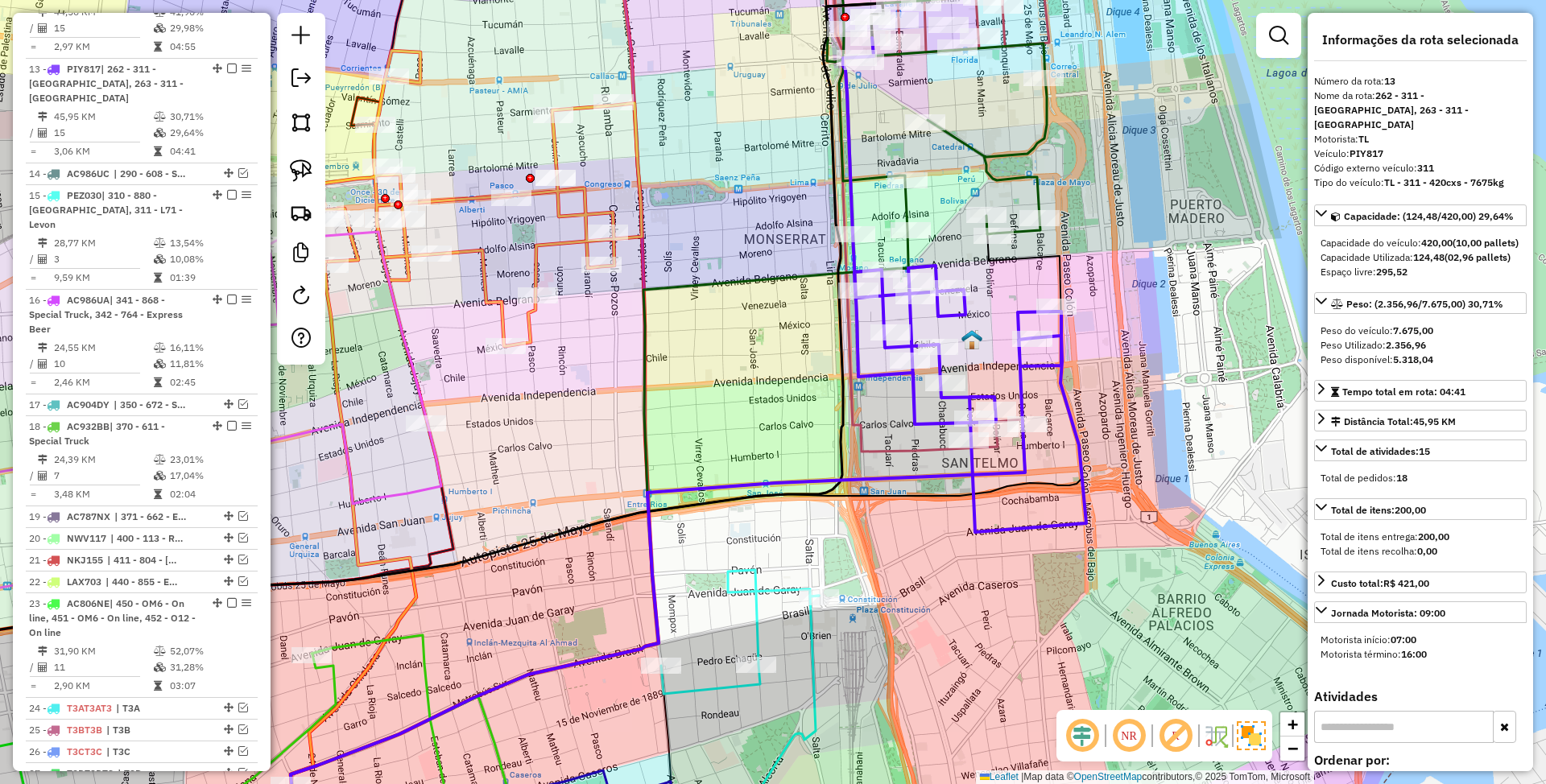
scroll to position [1133, 0]
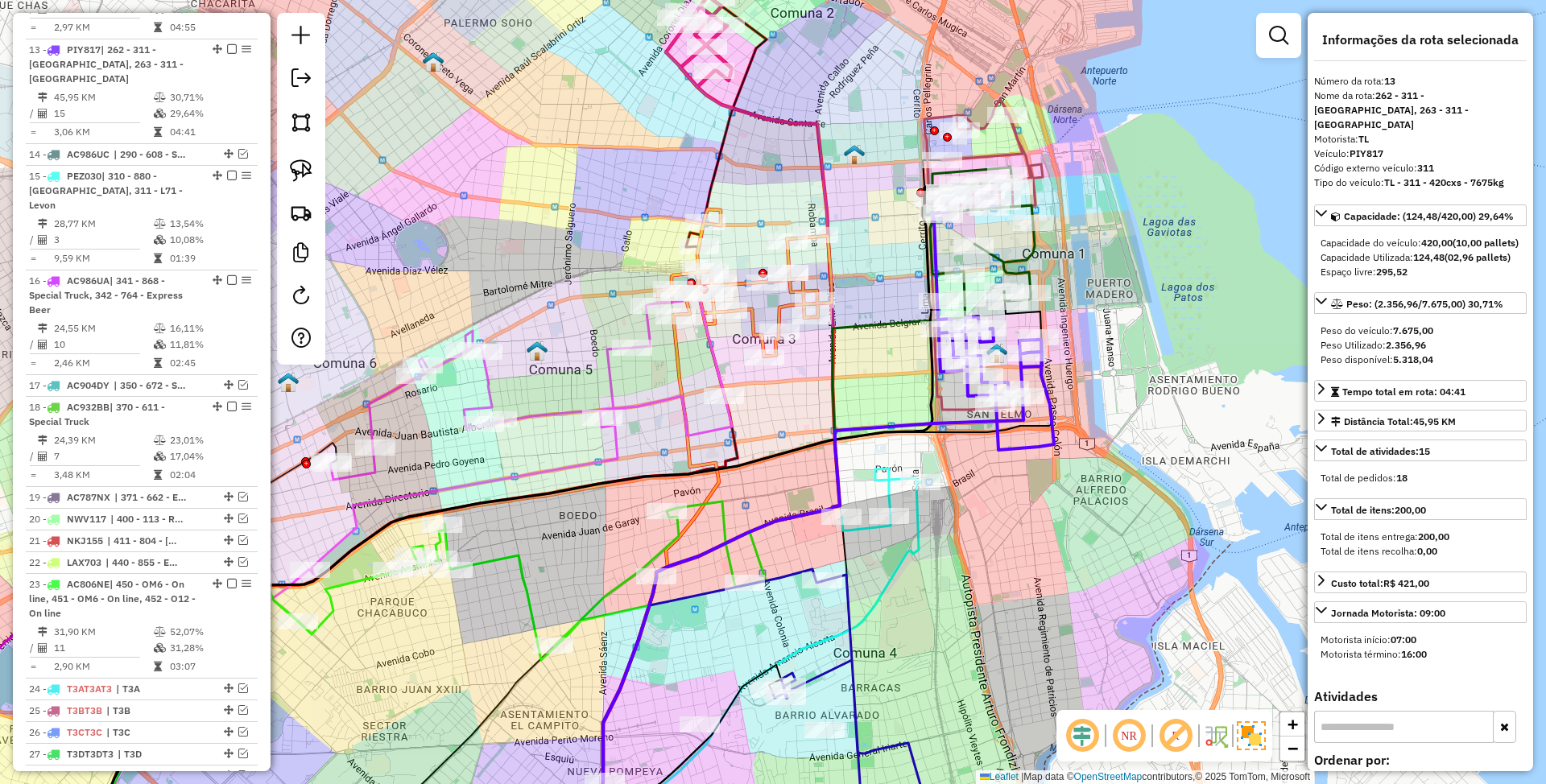
click at [1026, 152] on icon at bounding box center [984, 255] width 119 height 311
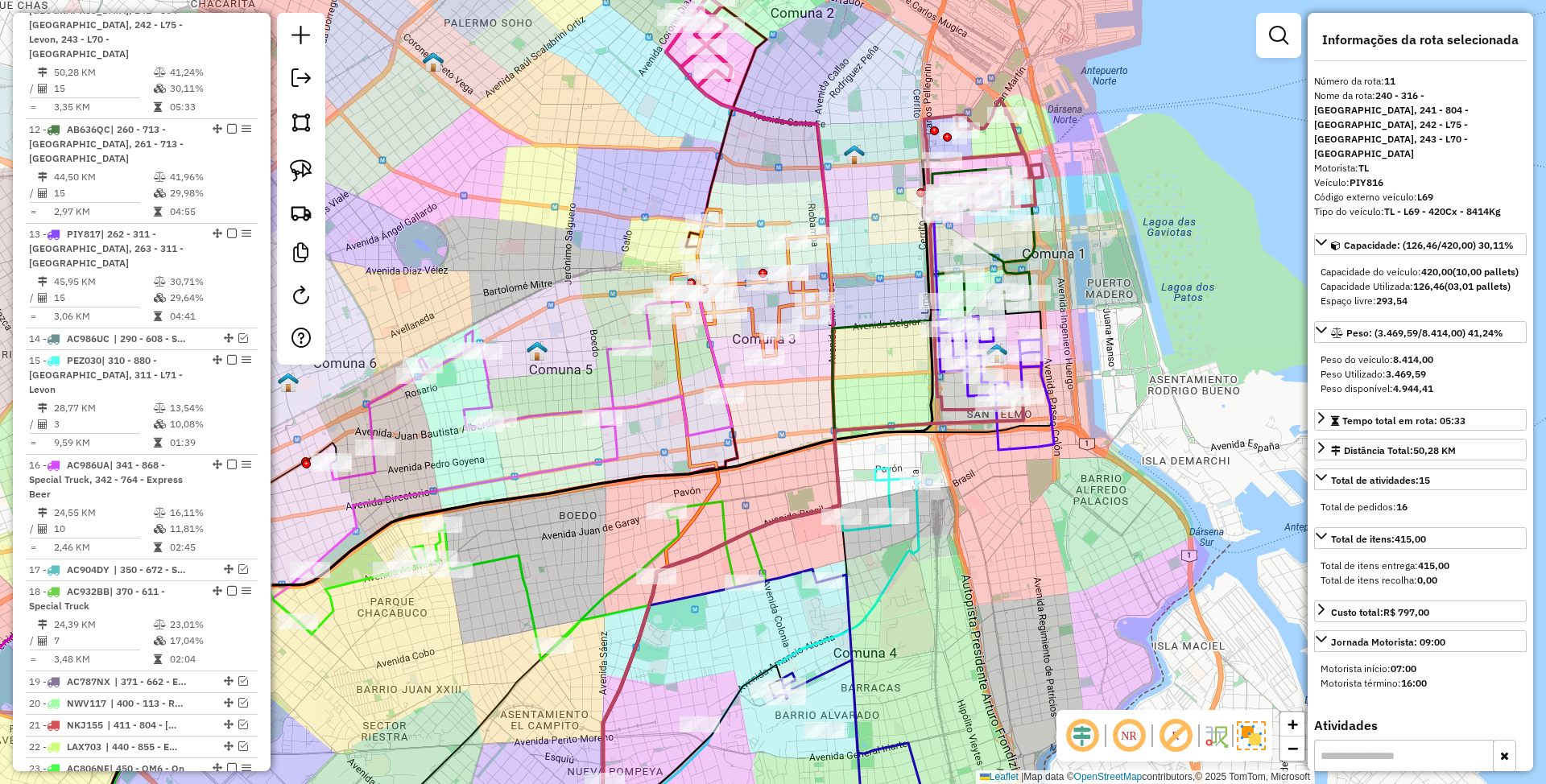
scroll to position [938, 0]
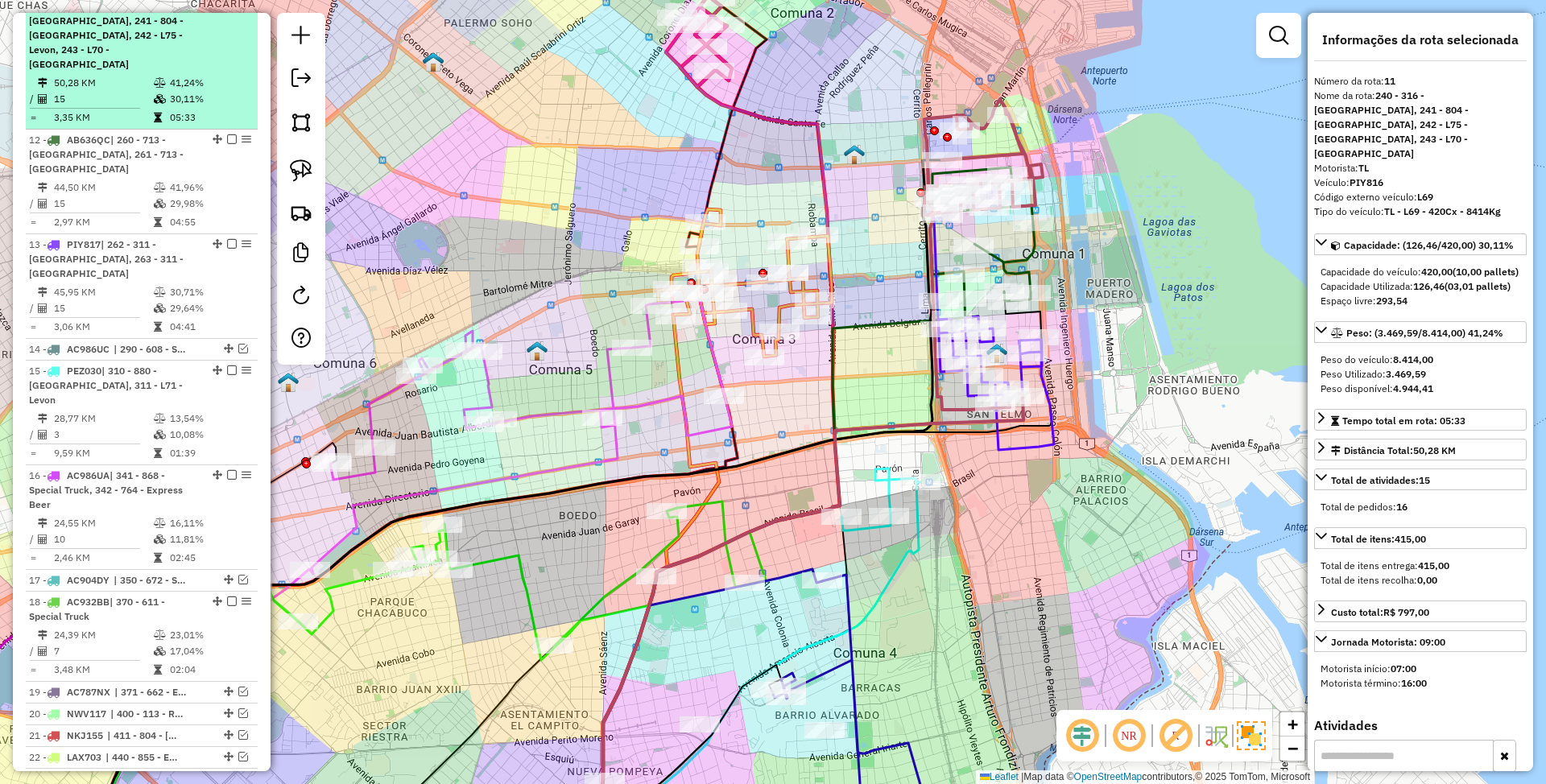
click at [229, 11] on em at bounding box center [232, 6] width 10 height 10
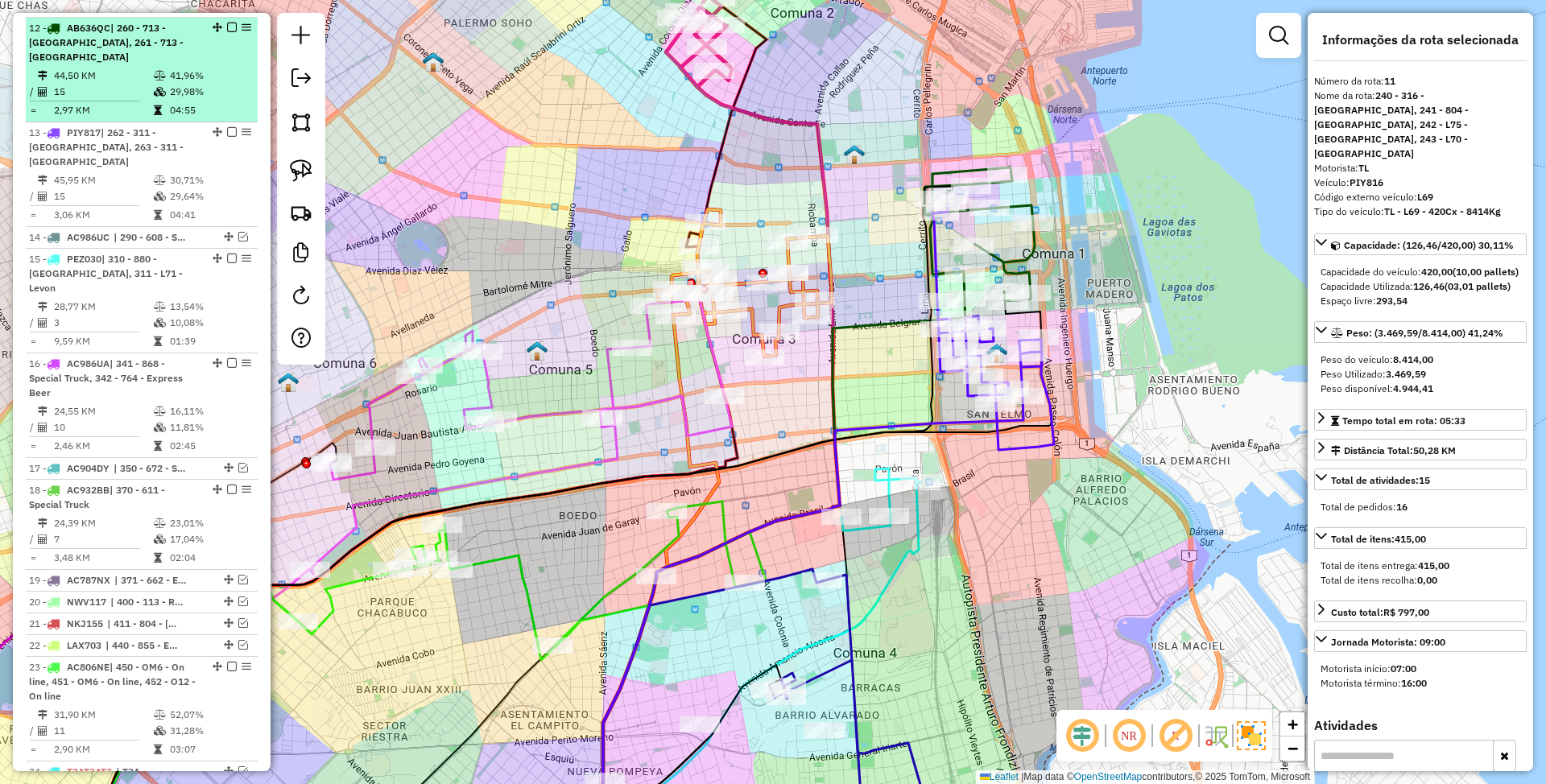
click at [231, 32] on em at bounding box center [232, 27] width 10 height 10
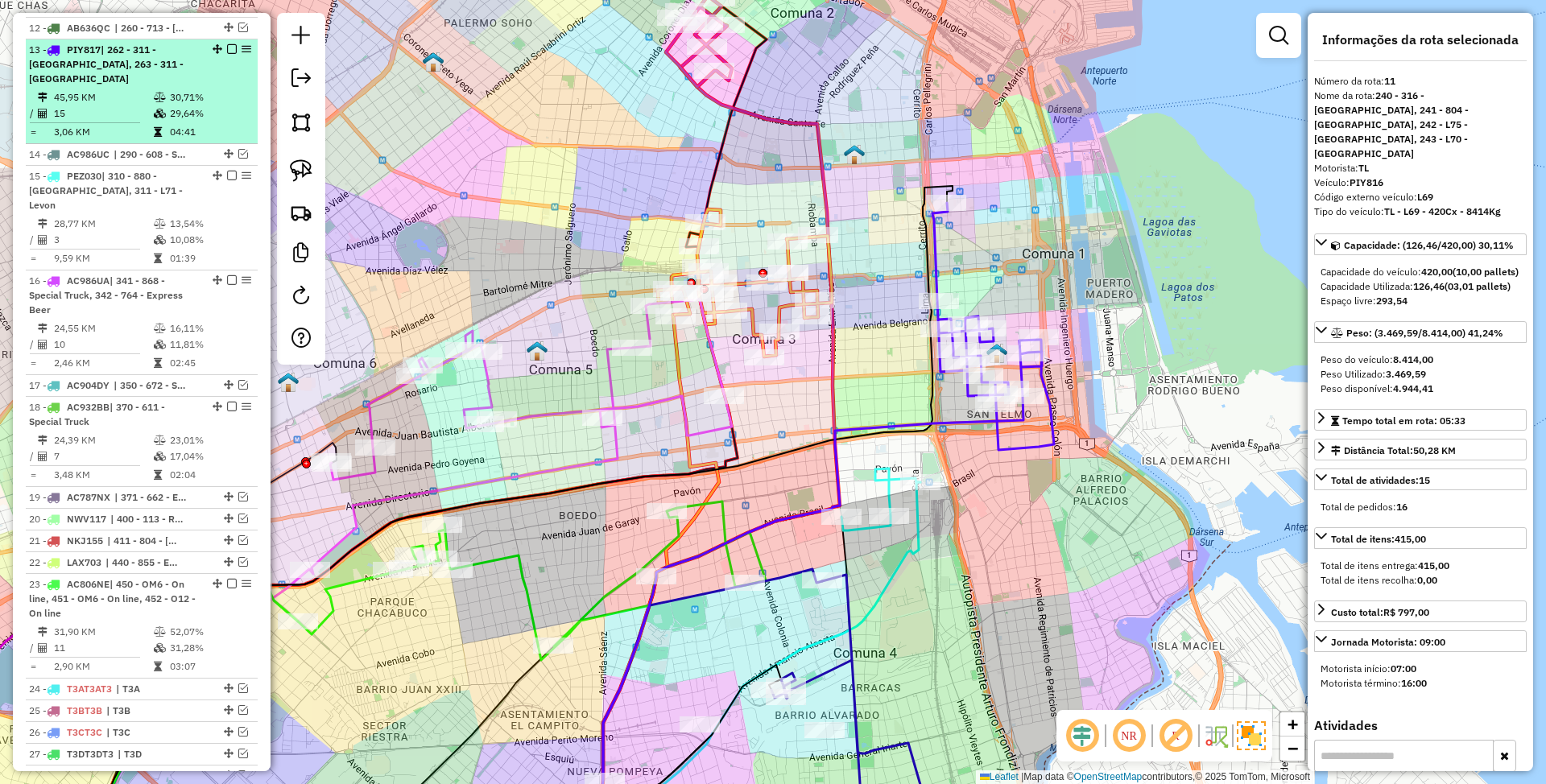
click at [231, 54] on em at bounding box center [232, 49] width 10 height 10
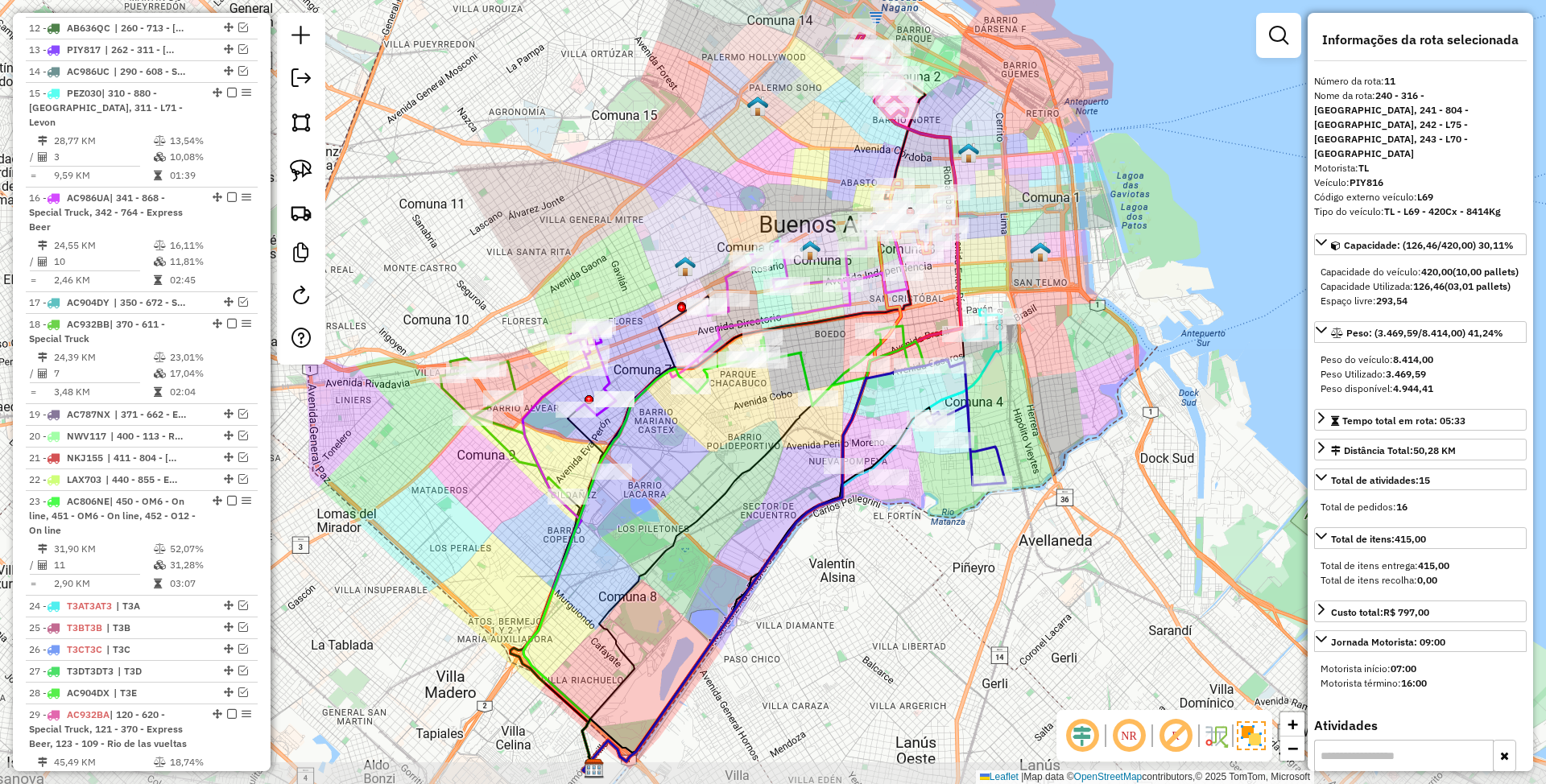
drag, startPoint x: 1044, startPoint y: 478, endPoint x: 1056, endPoint y: 420, distance: 59.2
click at [1056, 420] on div "Janela de atendimento Grade de atendimento Capacidade Transportadoras Veículos …" at bounding box center [773, 392] width 1546 height 784
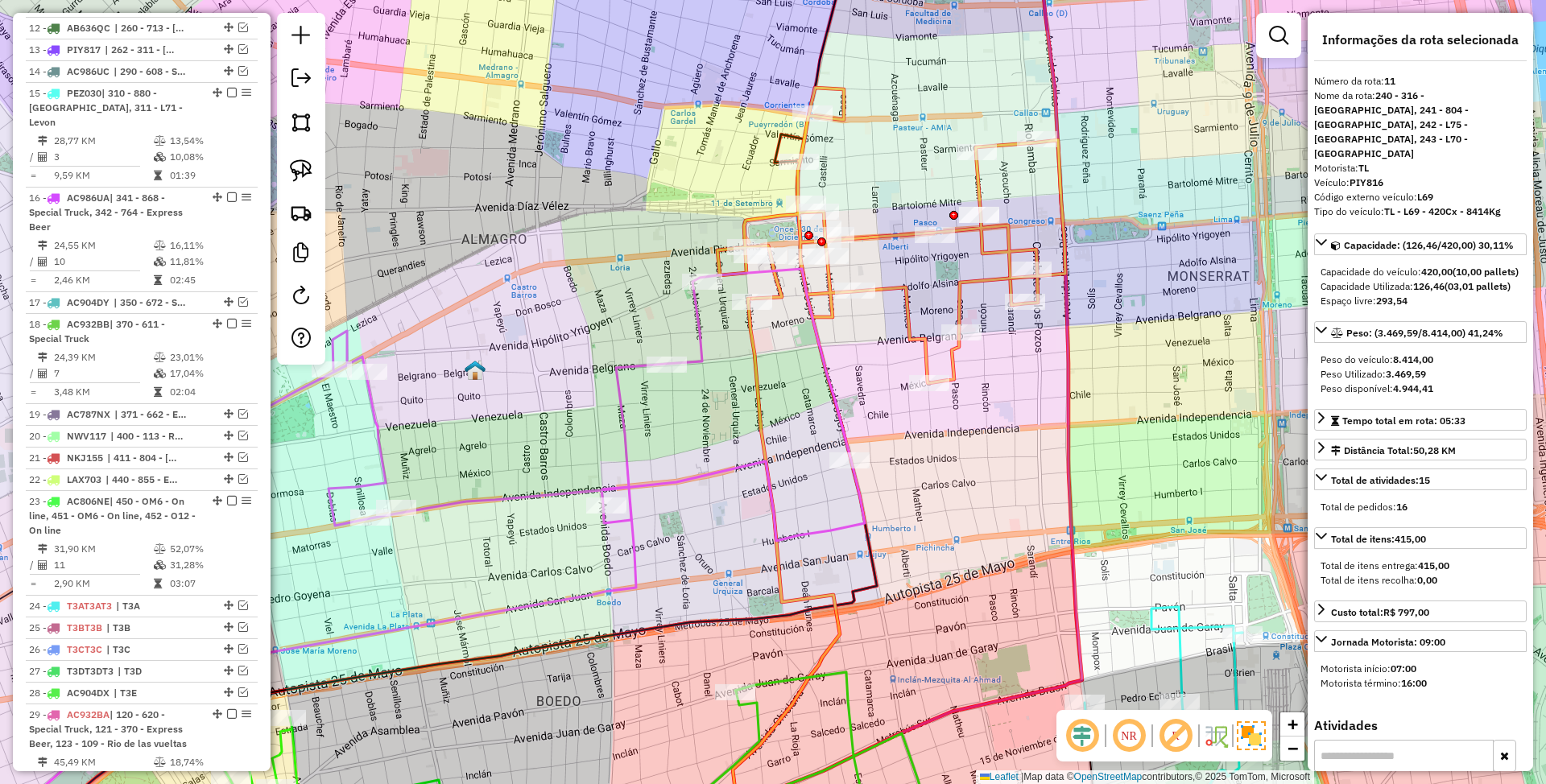
click at [980, 197] on icon at bounding box center [891, 236] width 348 height 295
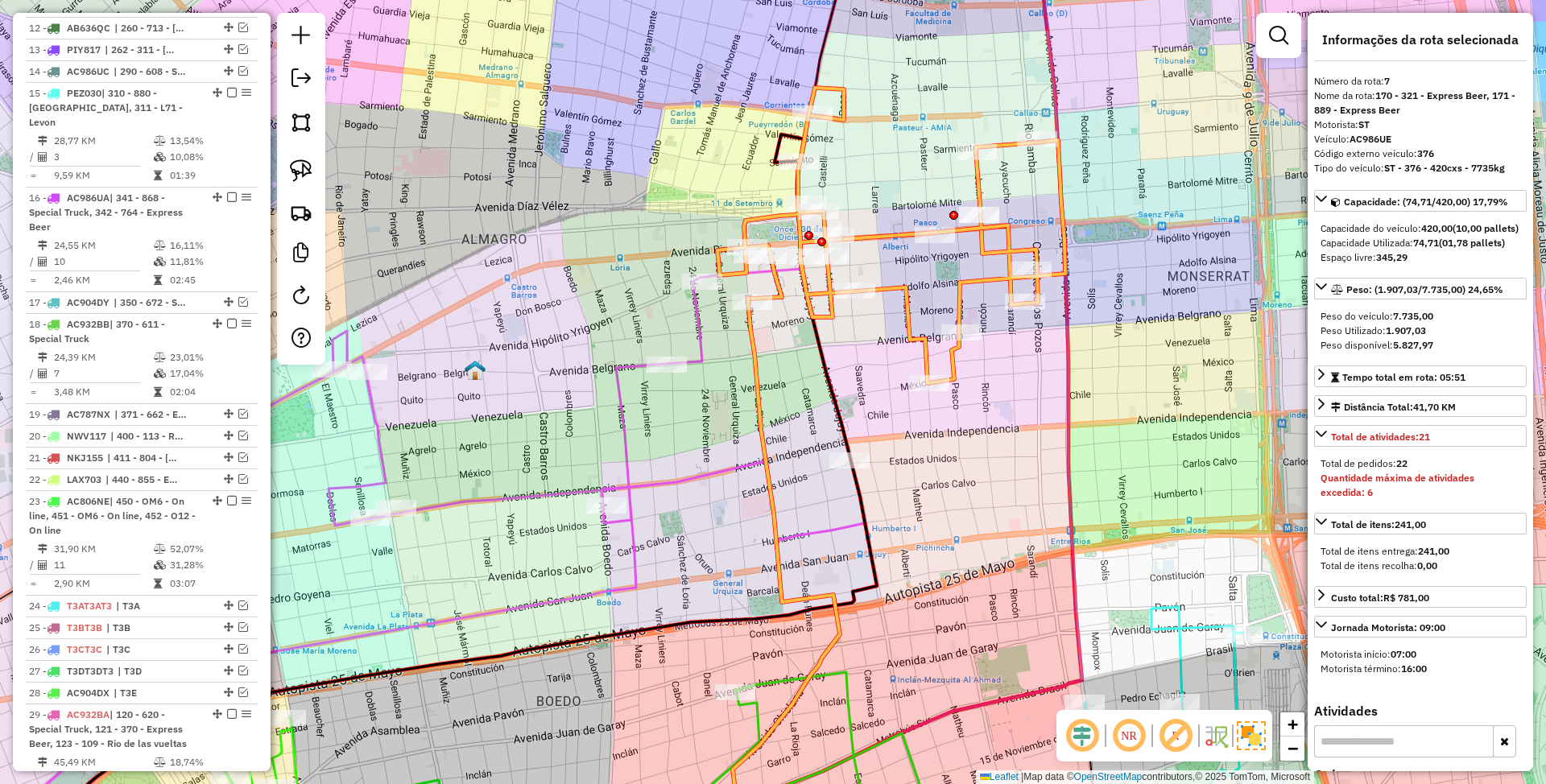
scroll to position [765, 0]
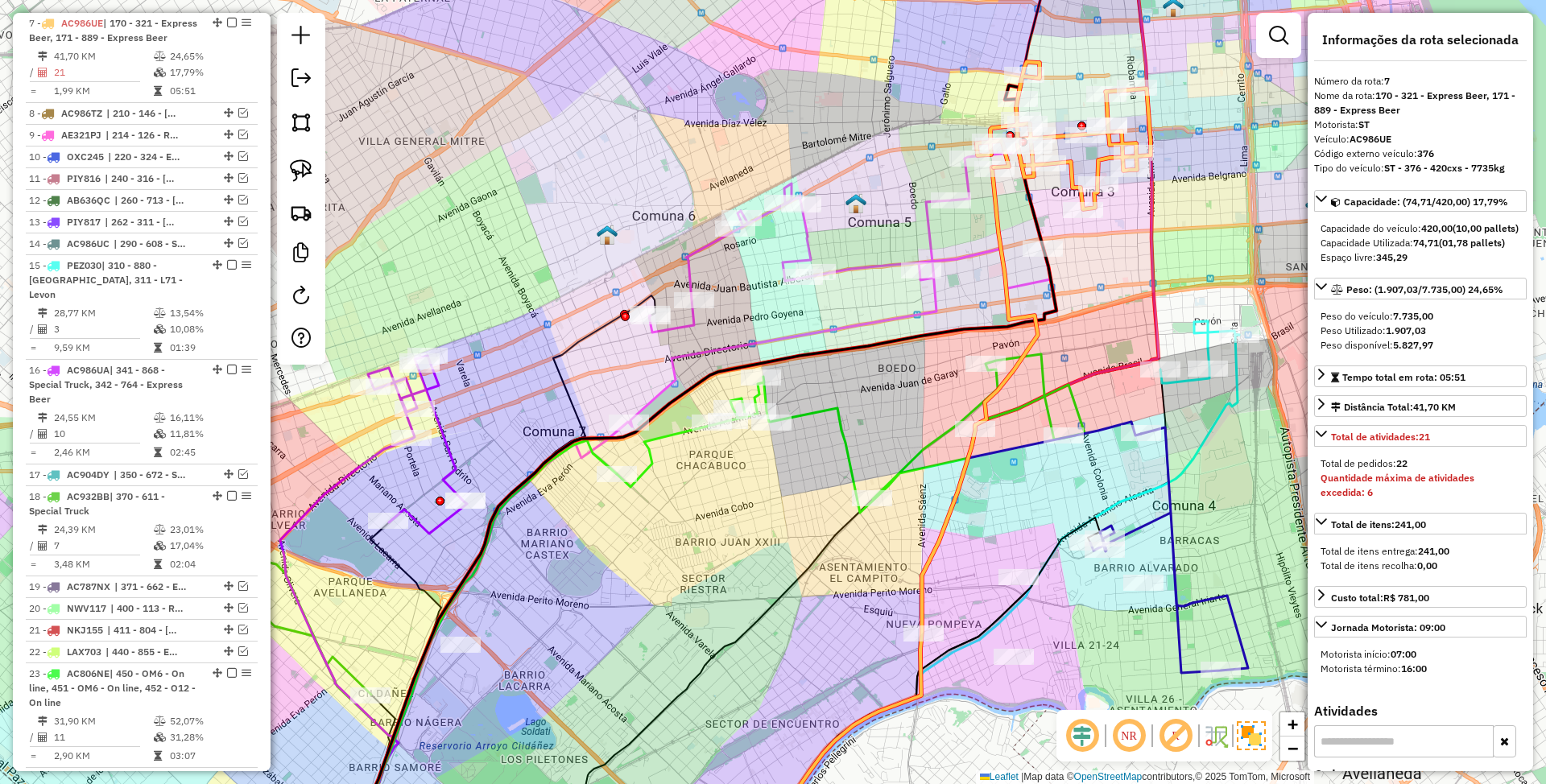
click at [863, 262] on icon at bounding box center [839, 290] width 422 height 274
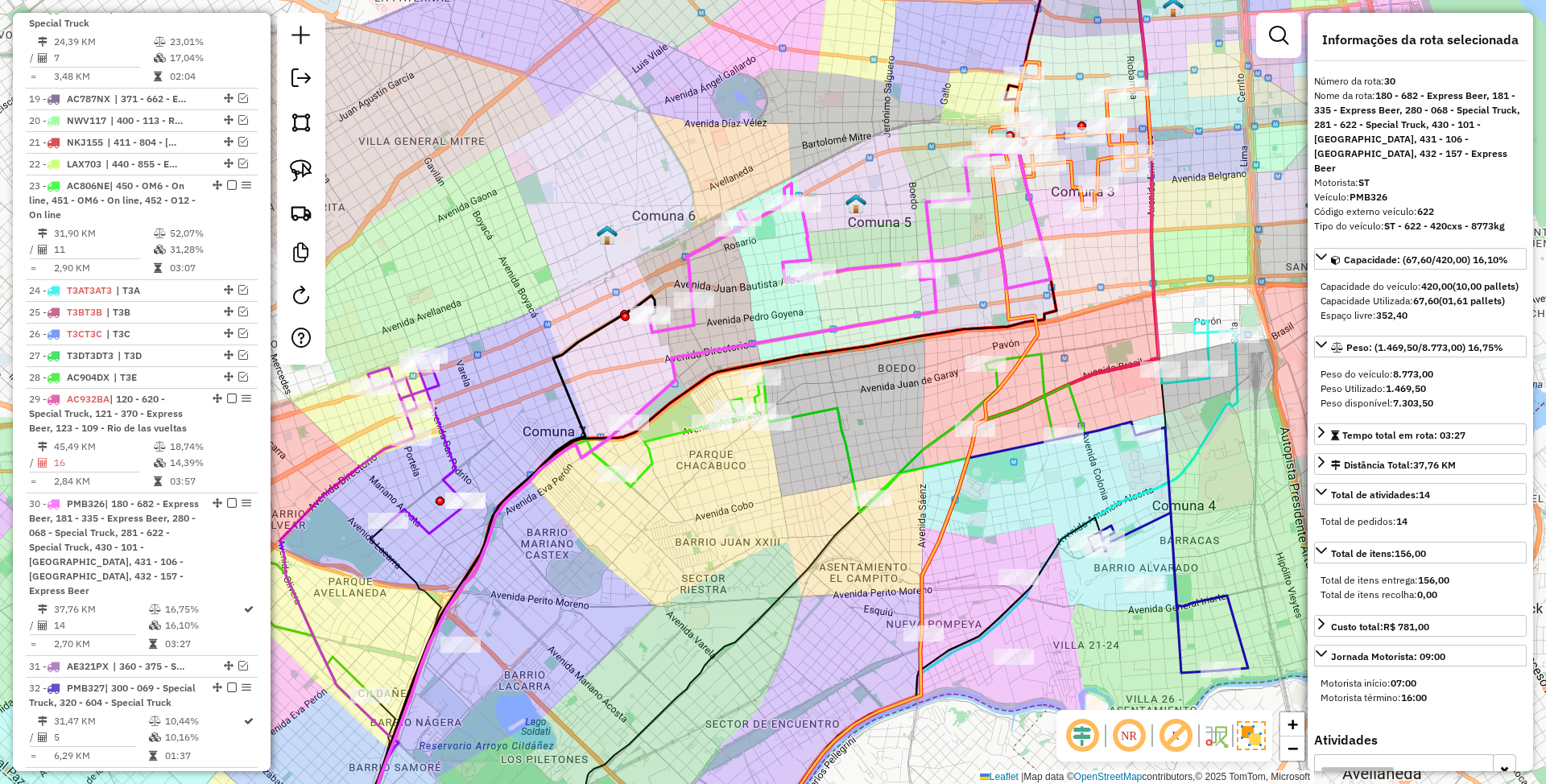
scroll to position [1619, 0]
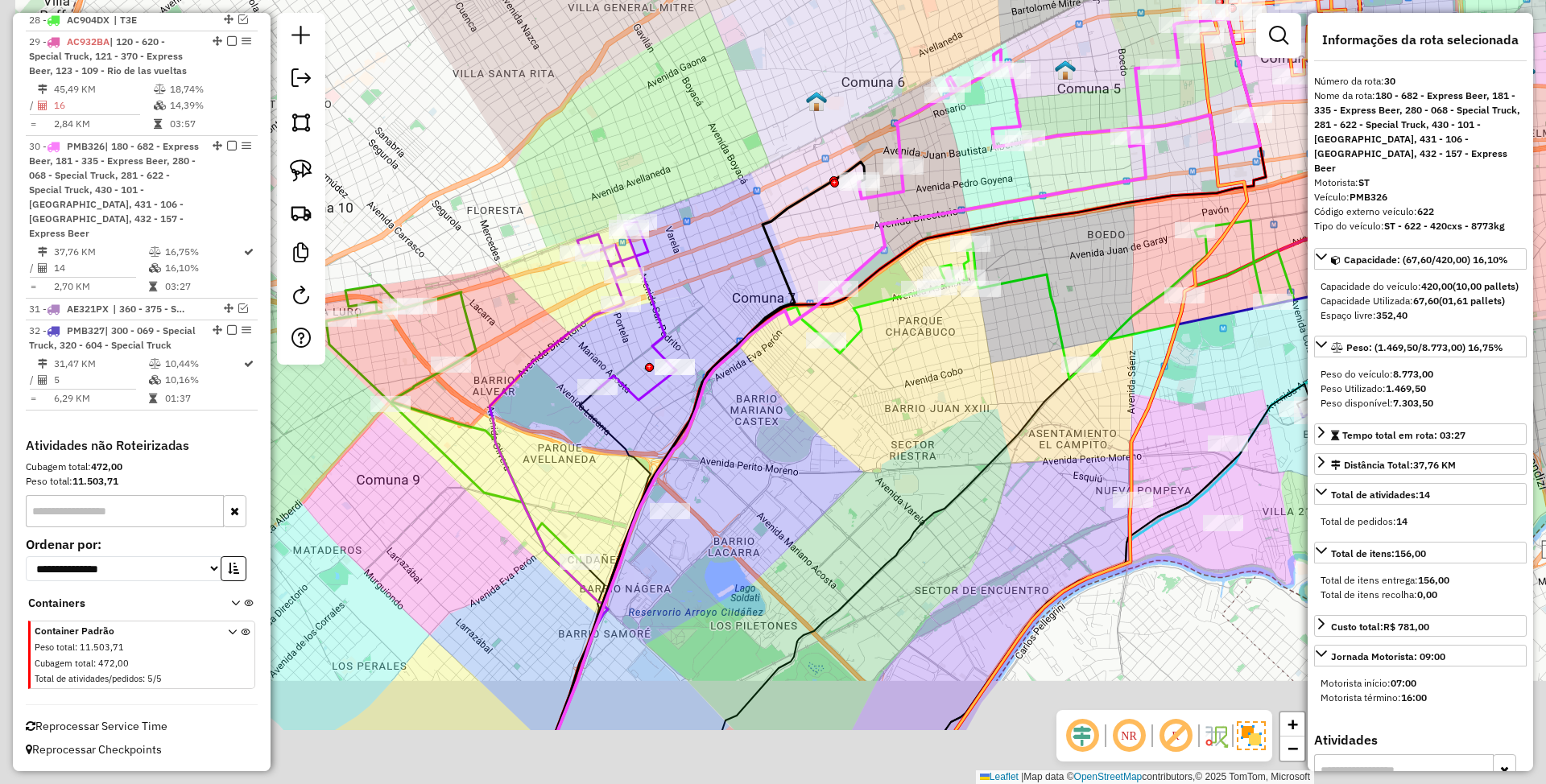
drag, startPoint x: 620, startPoint y: 374, endPoint x: 906, endPoint y: 216, distance: 326.7
click at [906, 216] on div "Janela de atendimento Grade de atendimento Capacidade Transportadoras Veículos …" at bounding box center [773, 392] width 1546 height 784
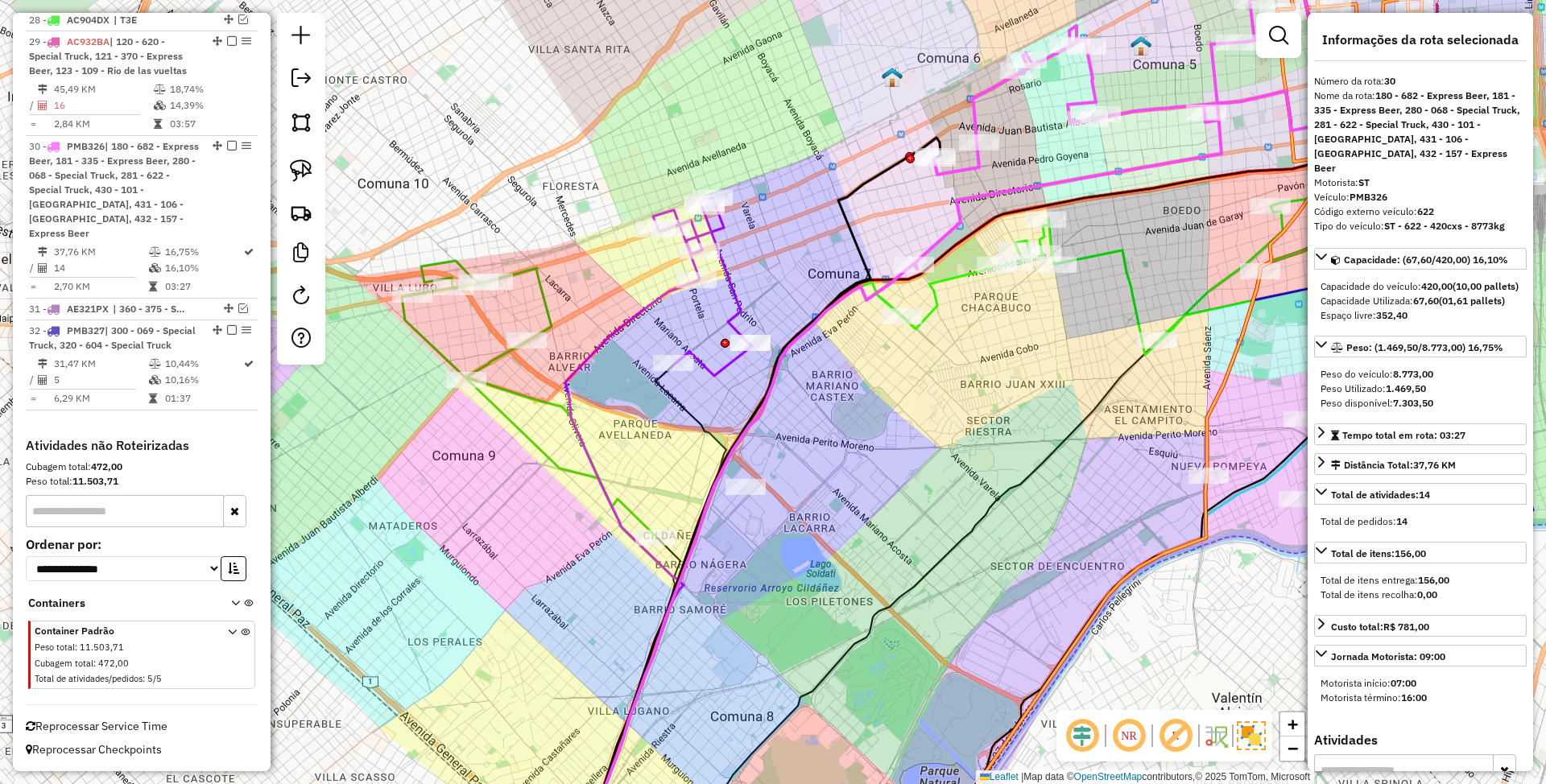
click at [728, 277] on icon at bounding box center [702, 287] width 99 height 178
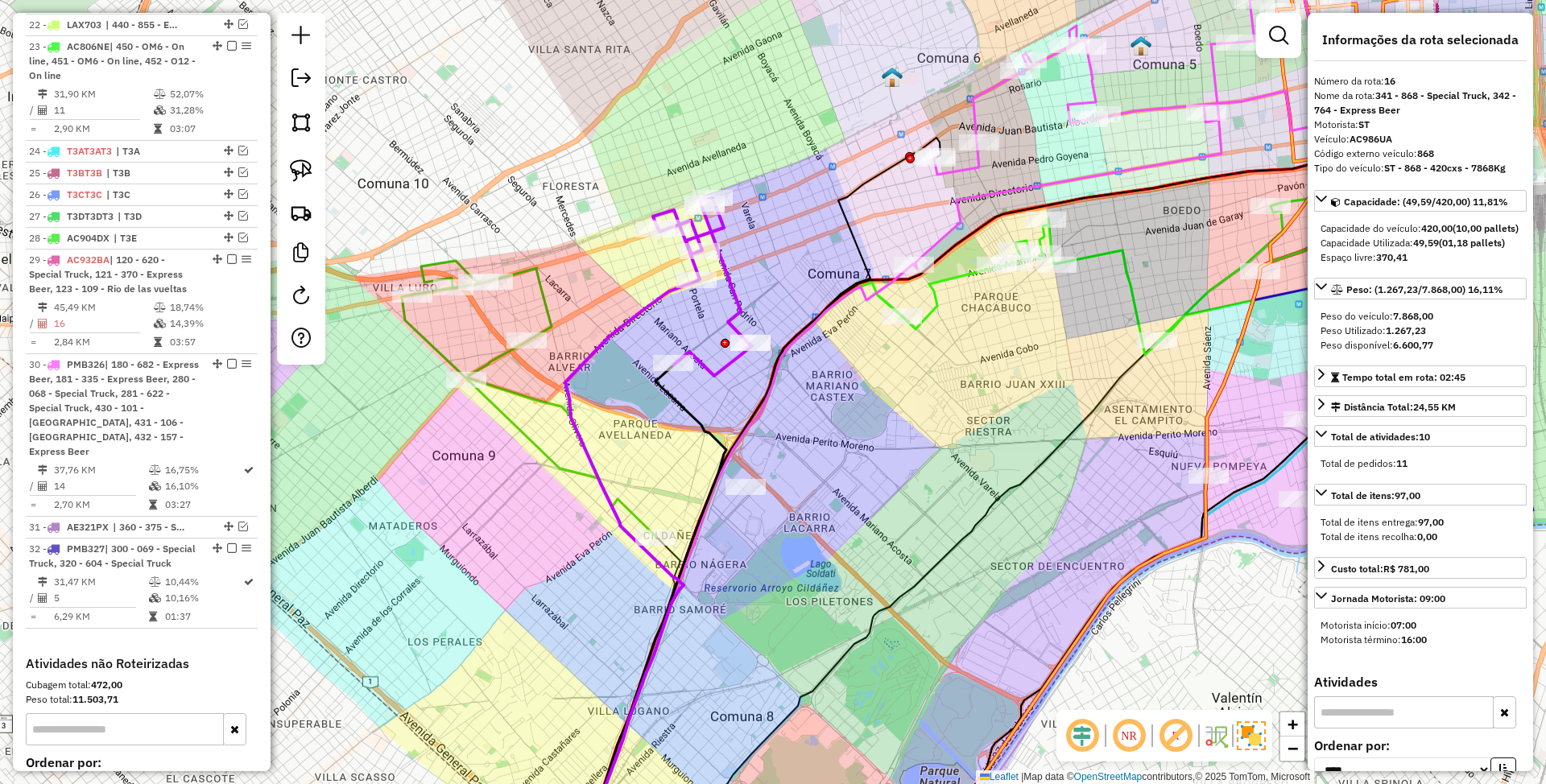
scroll to position [1115, 0]
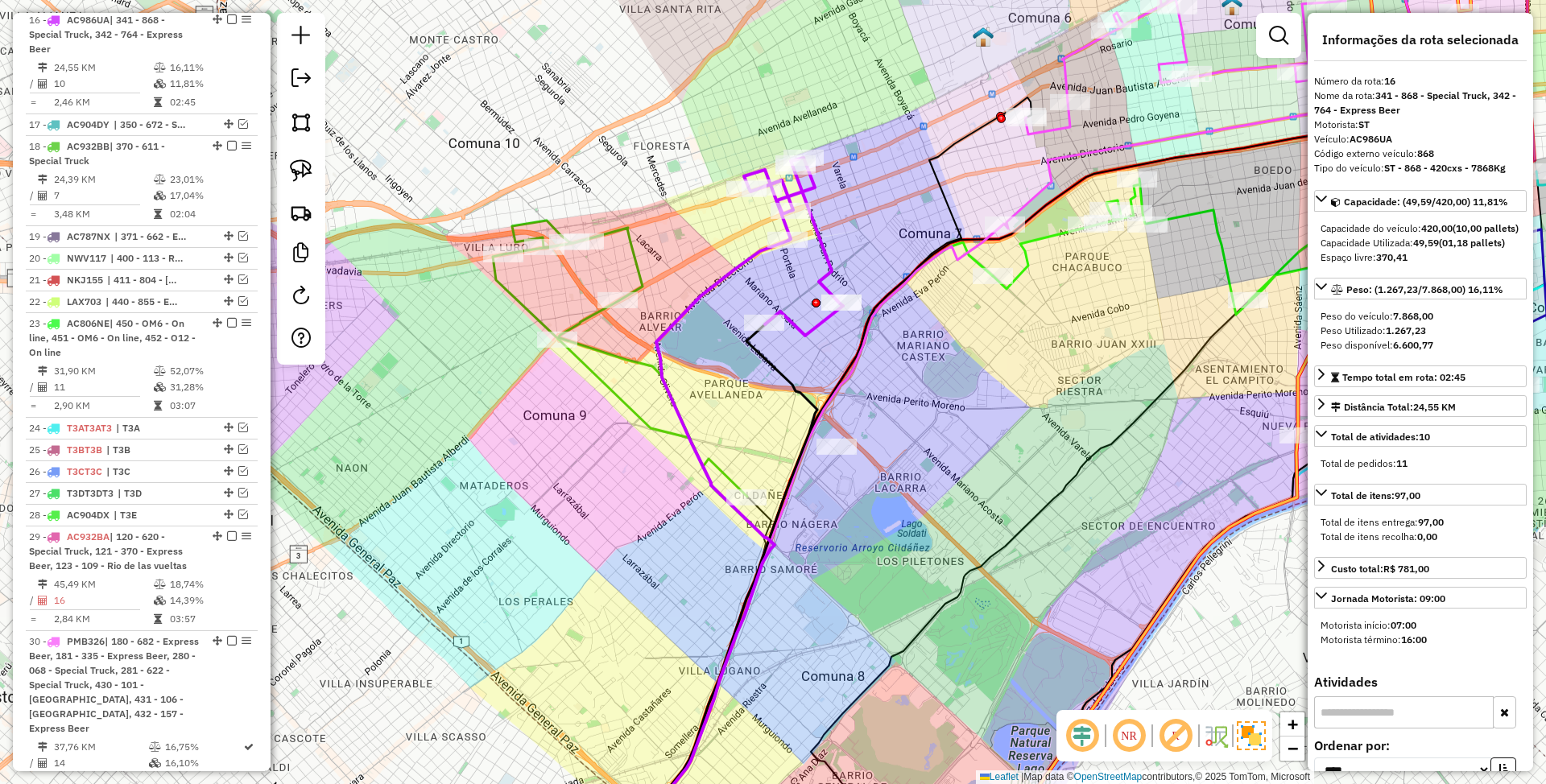
drag, startPoint x: 773, startPoint y: 272, endPoint x: 903, endPoint y: 221, distance: 139.6
click at [903, 221] on div "Janela de atendimento Grade de atendimento Capacidade Transportadoras Veículos …" at bounding box center [773, 392] width 1546 height 784
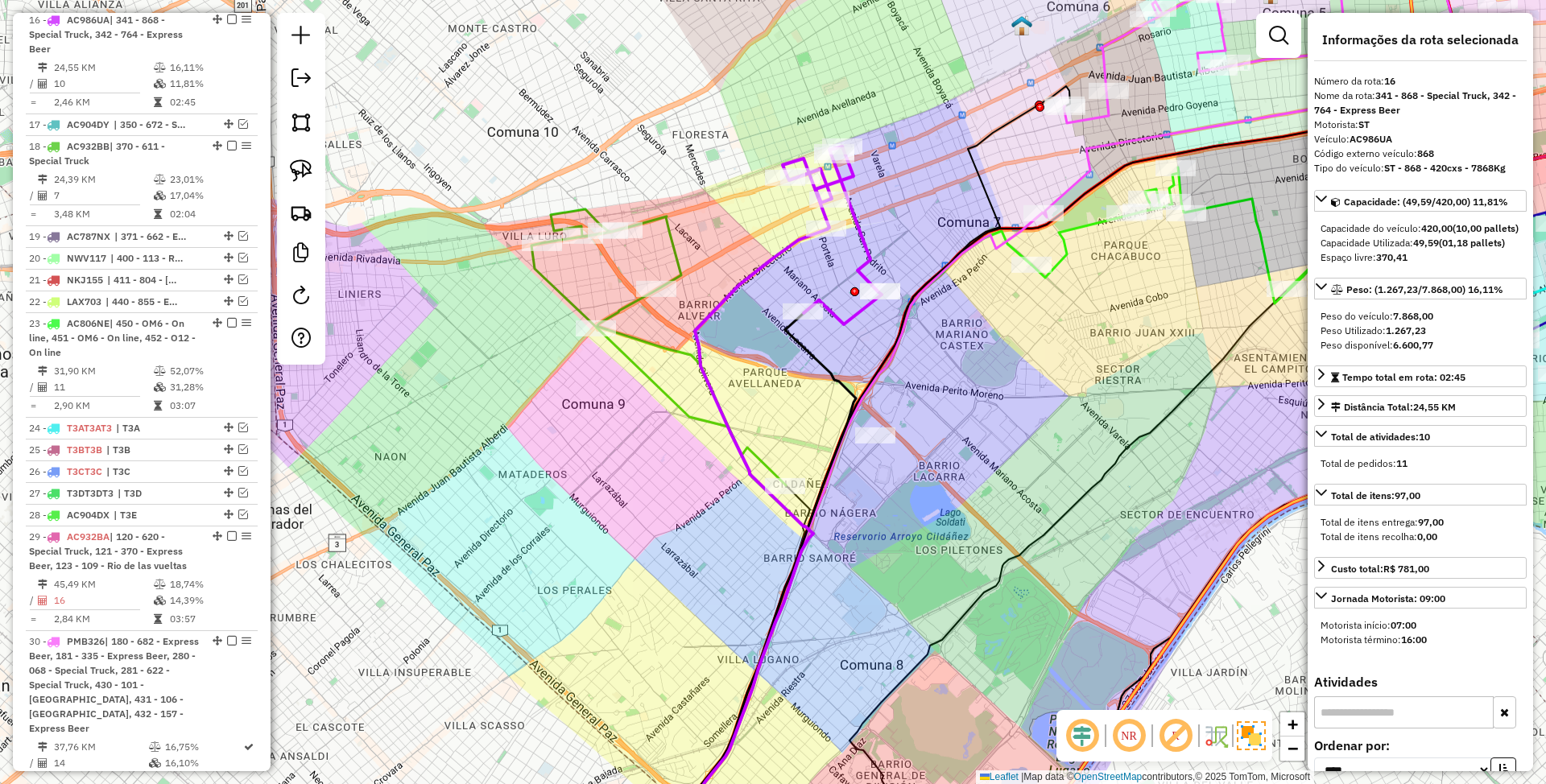
click at [671, 243] on icon at bounding box center [660, 348] width 255 height 276
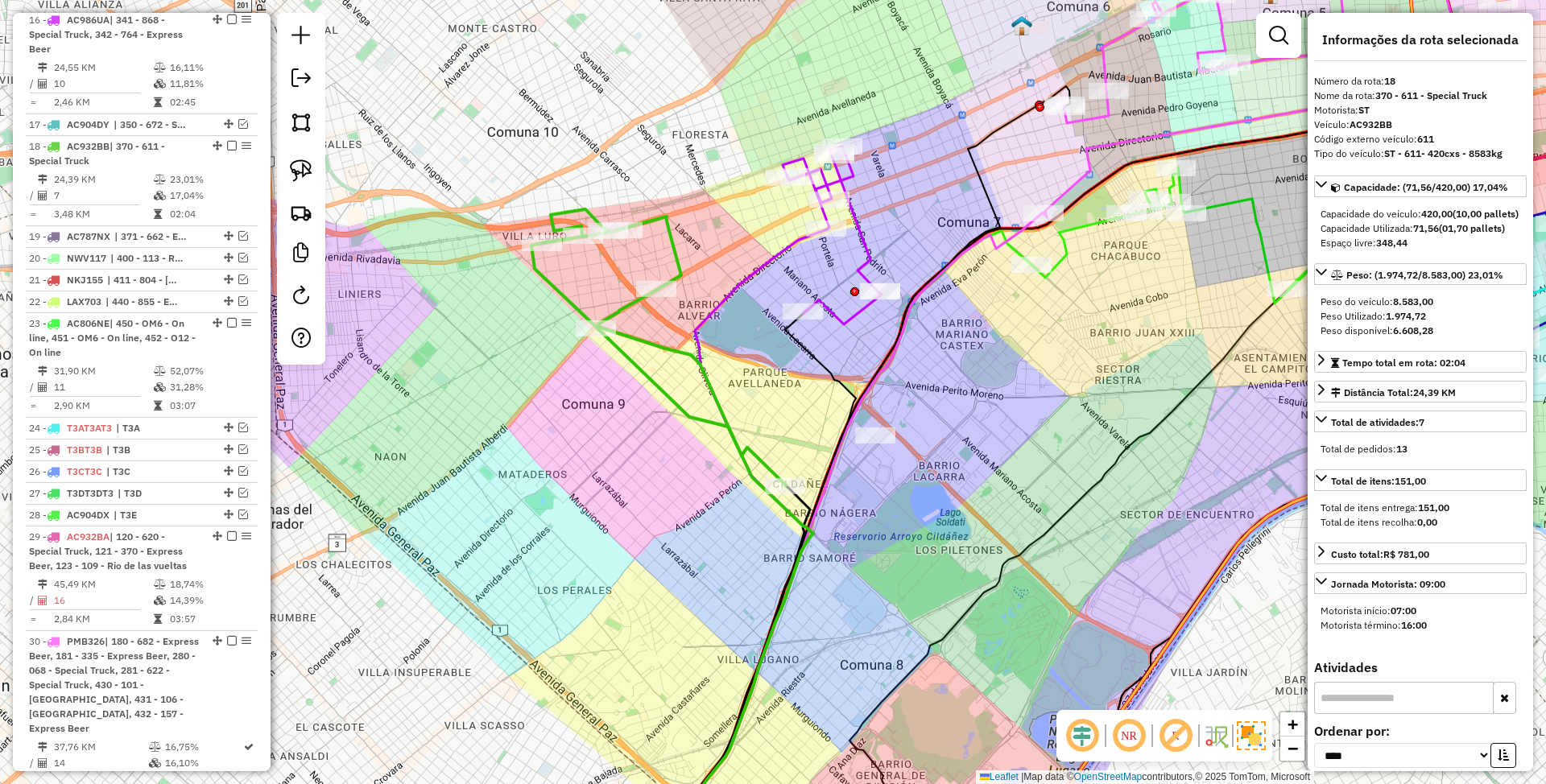
scroll to position [1242, 0]
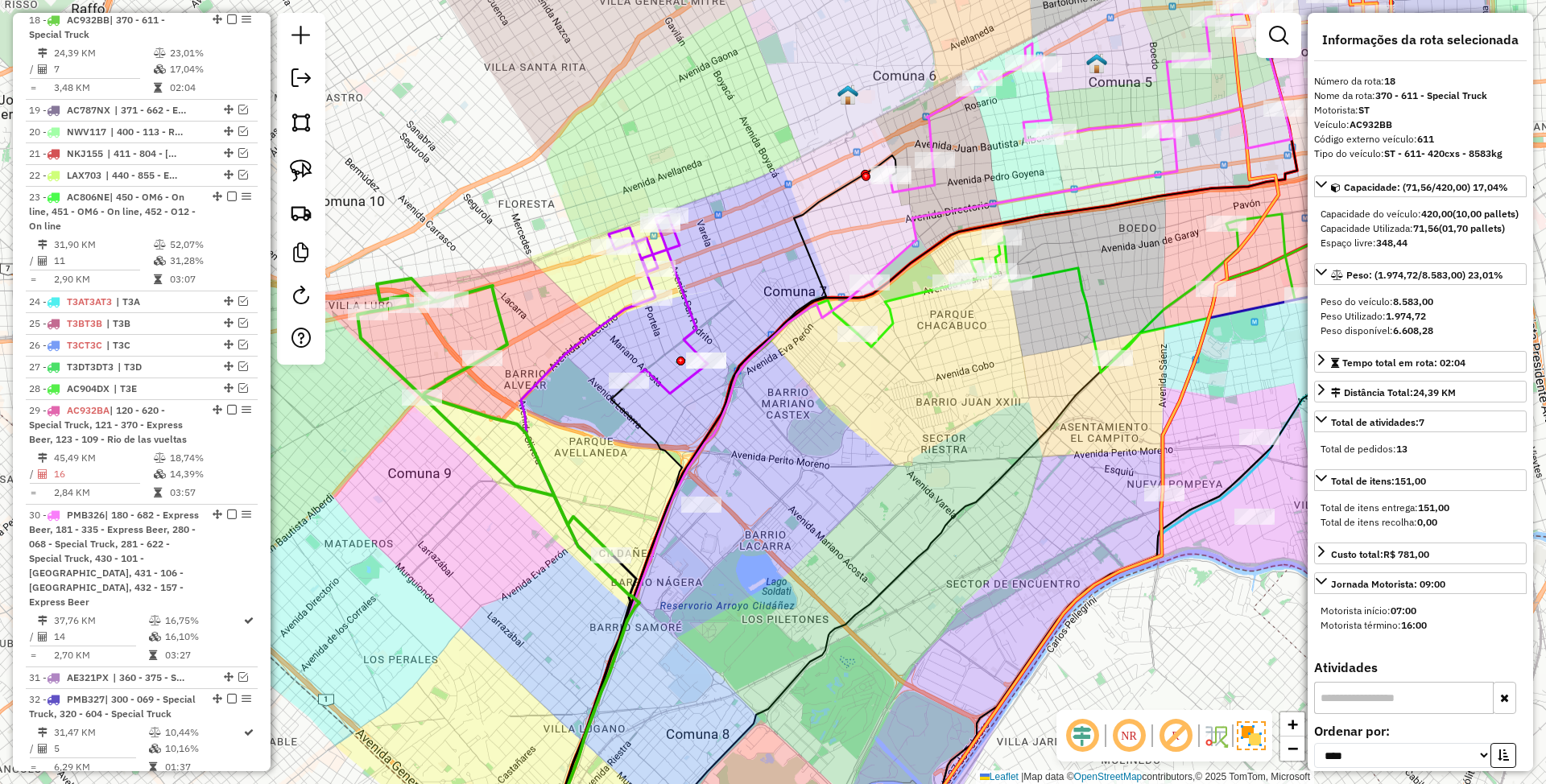
drag, startPoint x: 993, startPoint y: 409, endPoint x: 819, endPoint y: 478, distance: 187.2
click at [819, 478] on div "Janela de atendimento Grade de atendimento Capacidade Transportadoras Veículos …" at bounding box center [773, 392] width 1546 height 784
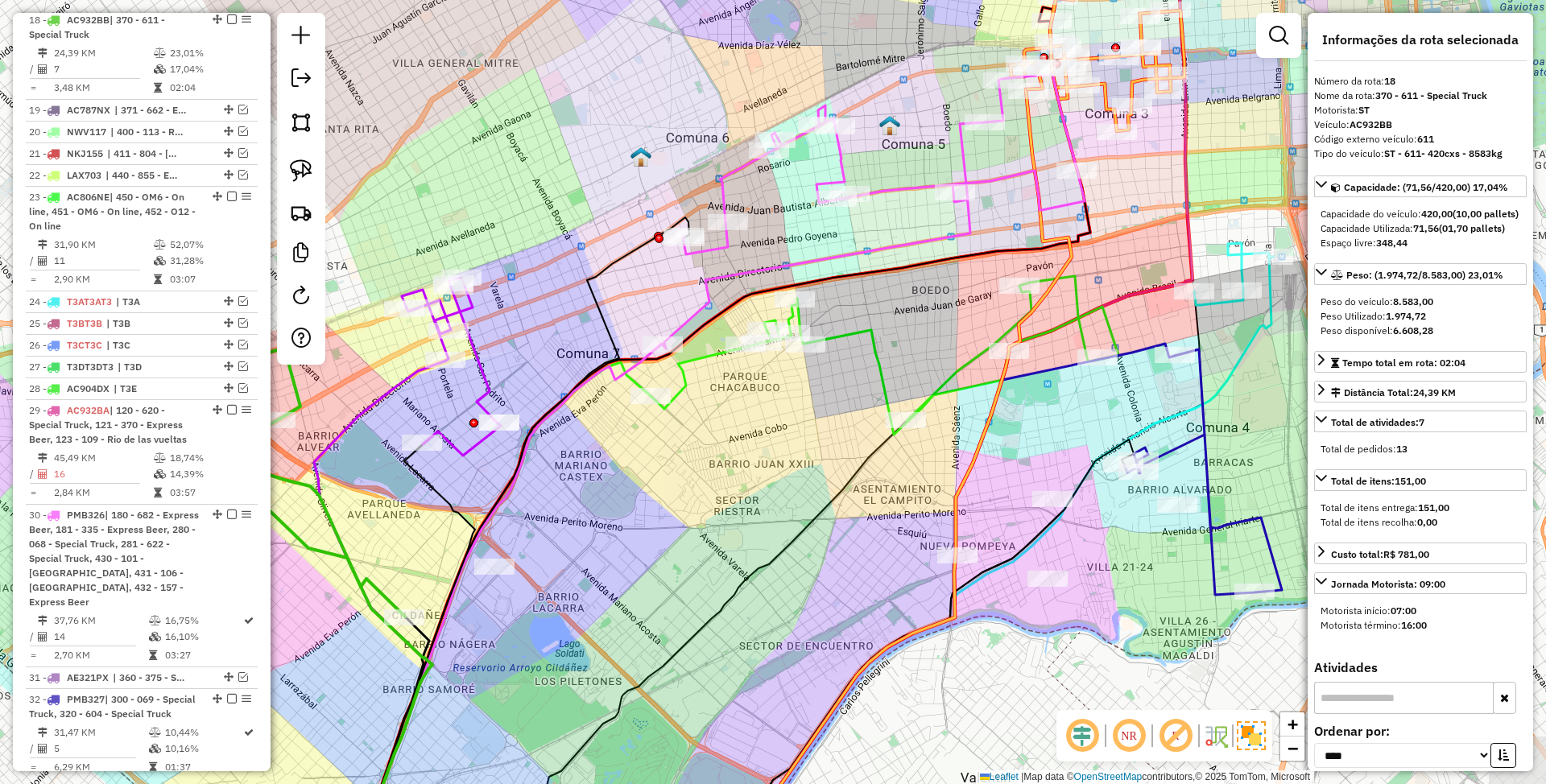
drag, startPoint x: 864, startPoint y: 481, endPoint x: 658, endPoint y: 543, distance: 215.1
click at [658, 543] on div "Janela de atendimento Grade de atendimento Capacidade Transportadoras Veículos …" at bounding box center [773, 392] width 1546 height 784
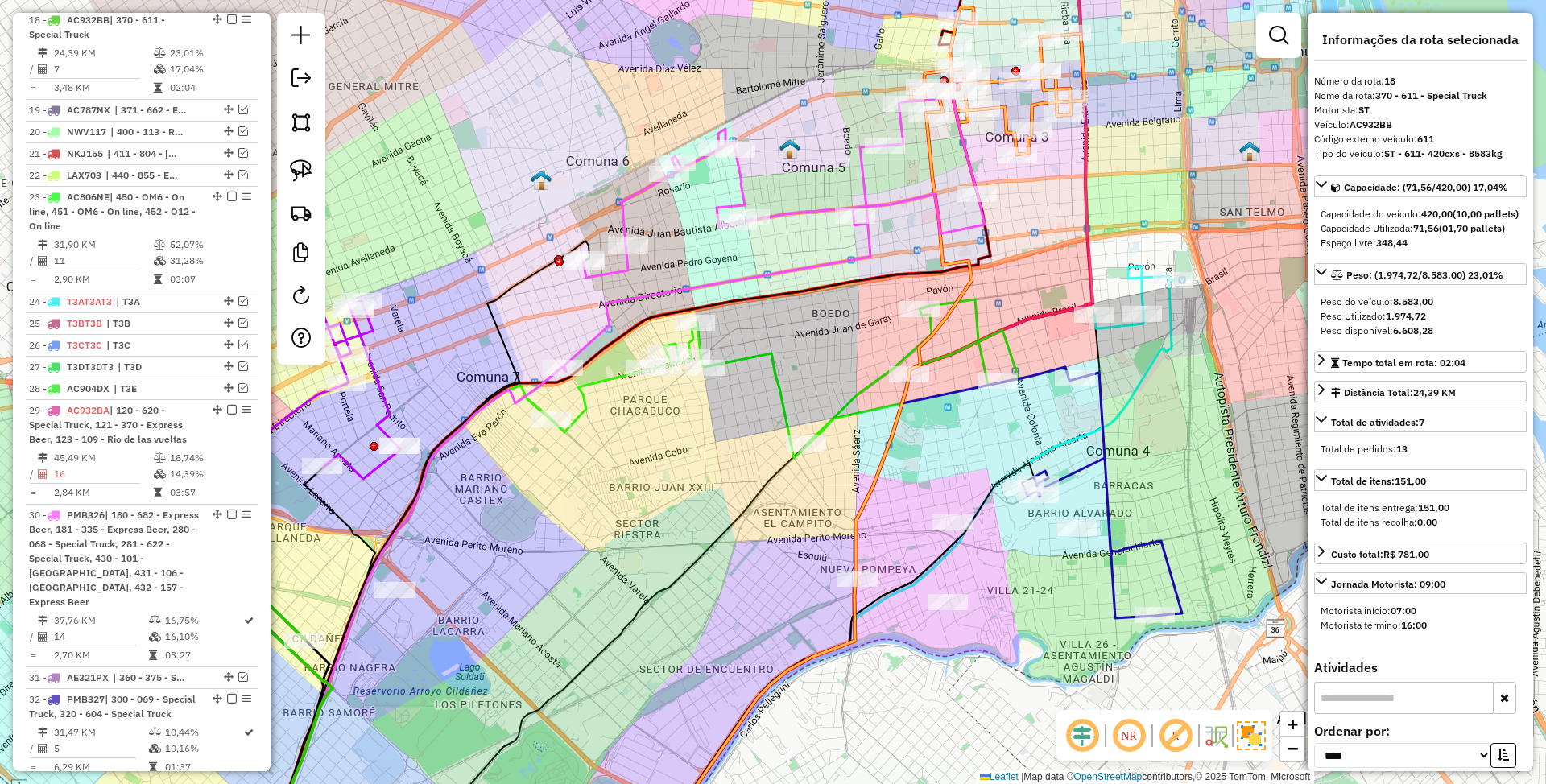
drag, startPoint x: 805, startPoint y: 434, endPoint x: 664, endPoint y: 473, distance: 146.3
click at [664, 473] on div "Janela de atendimento Grade de atendimento Capacidade Transportadoras Veículos …" at bounding box center [773, 392] width 1546 height 784
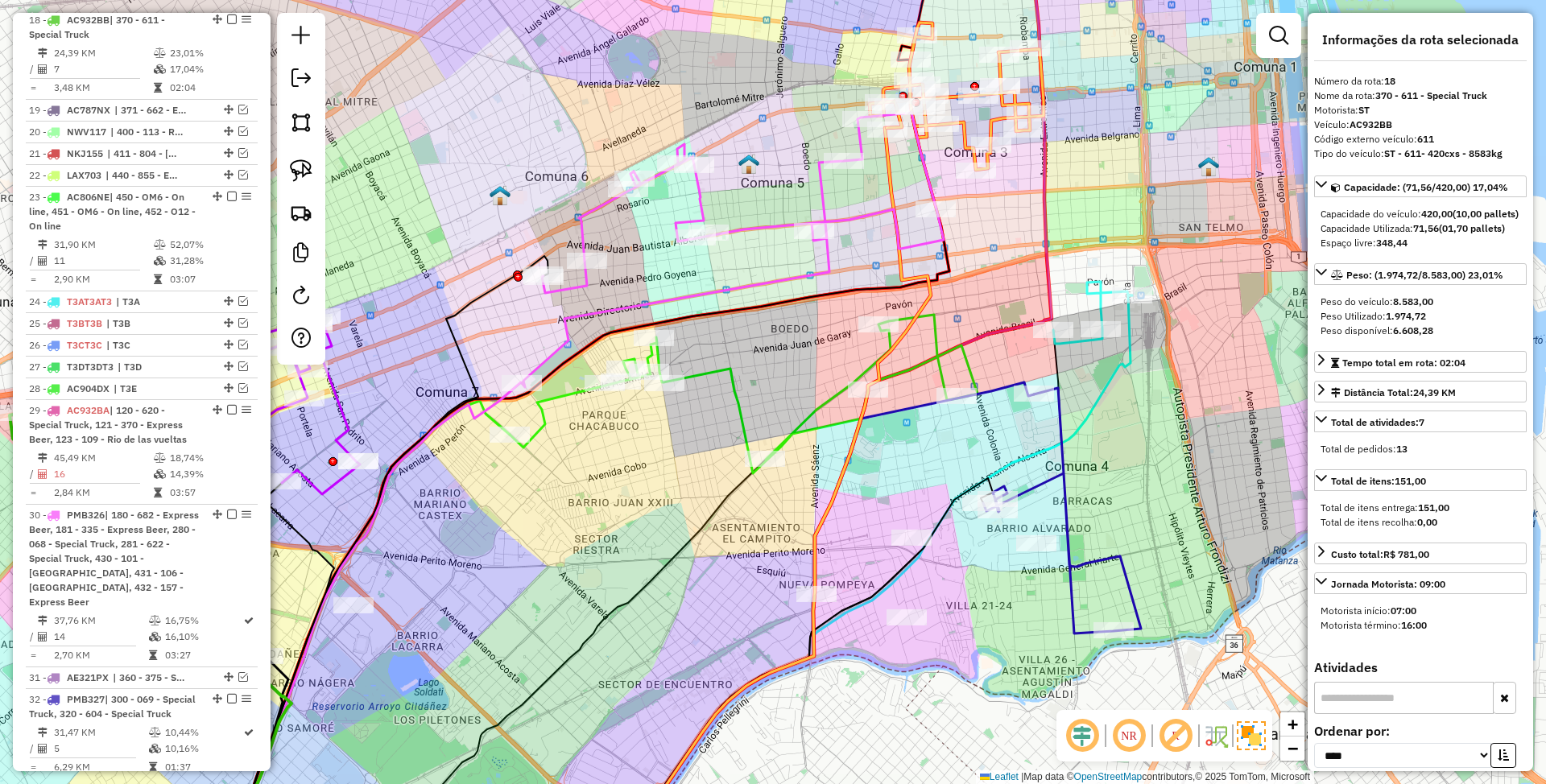
click at [741, 401] on icon at bounding box center [744, 394] width 468 height 158
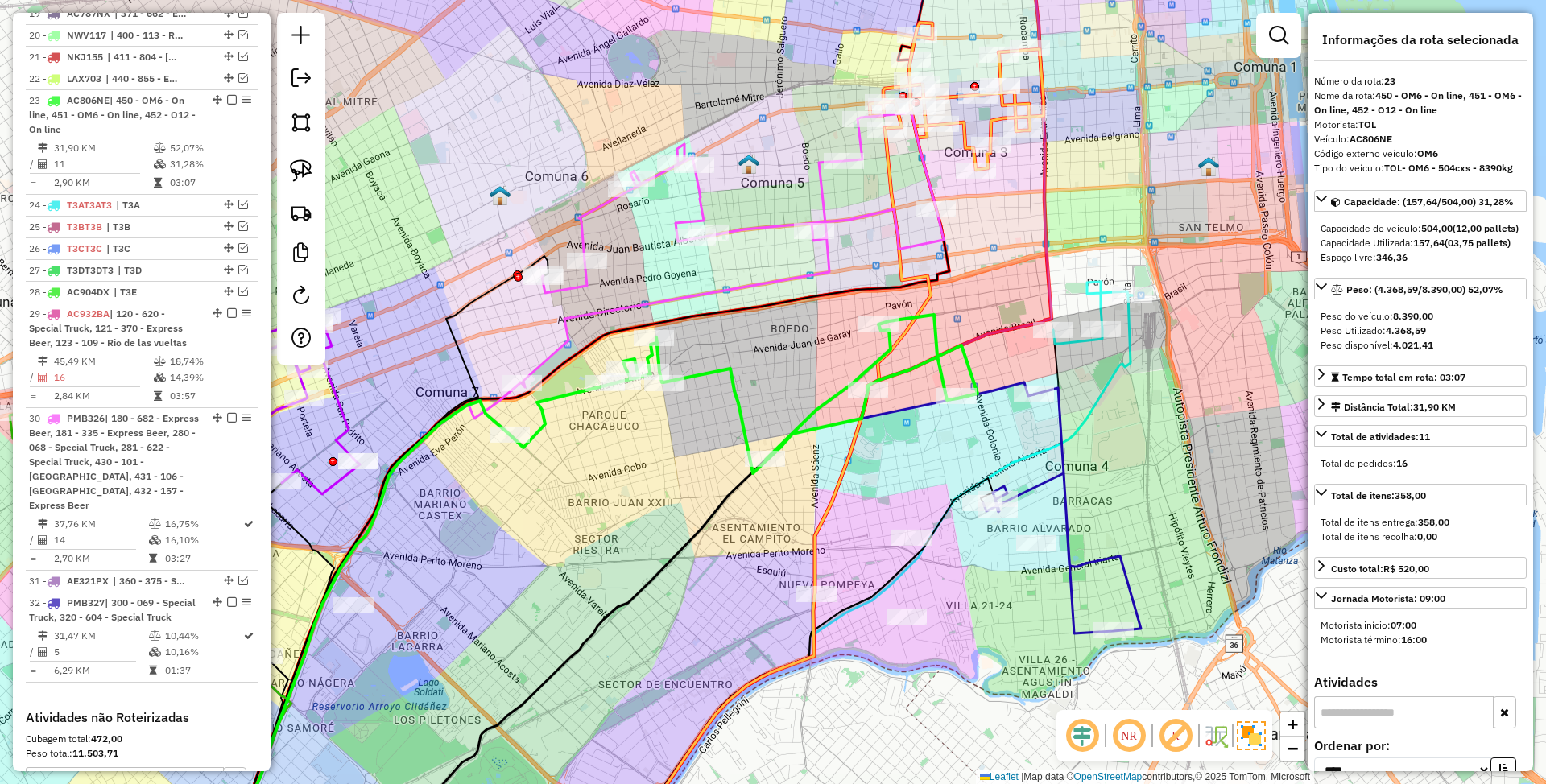
scroll to position [1421, 0]
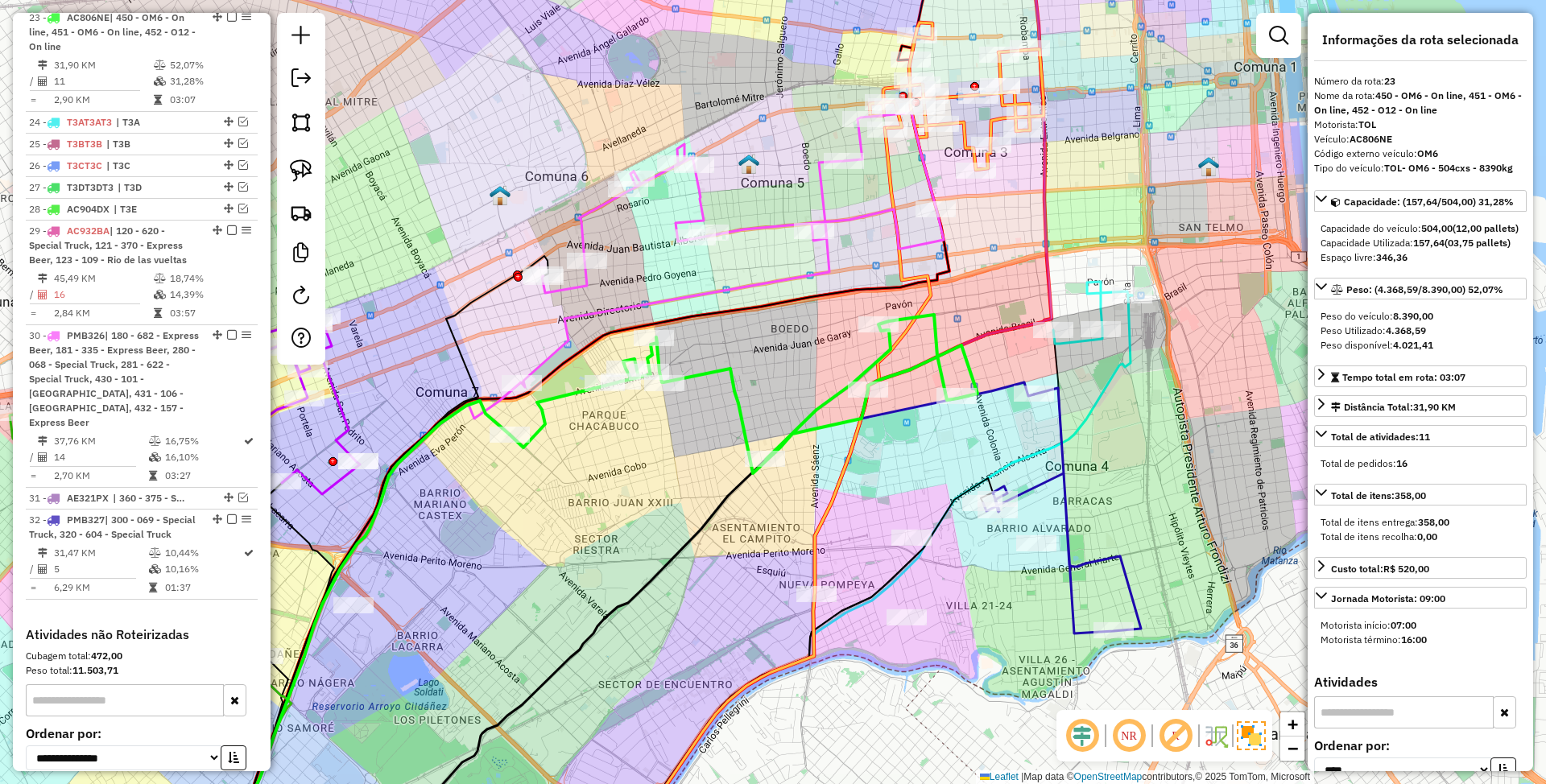
click at [736, 383] on icon at bounding box center [744, 394] width 468 height 158
click at [1133, 337] on icon at bounding box center [872, 579] width 521 height 569
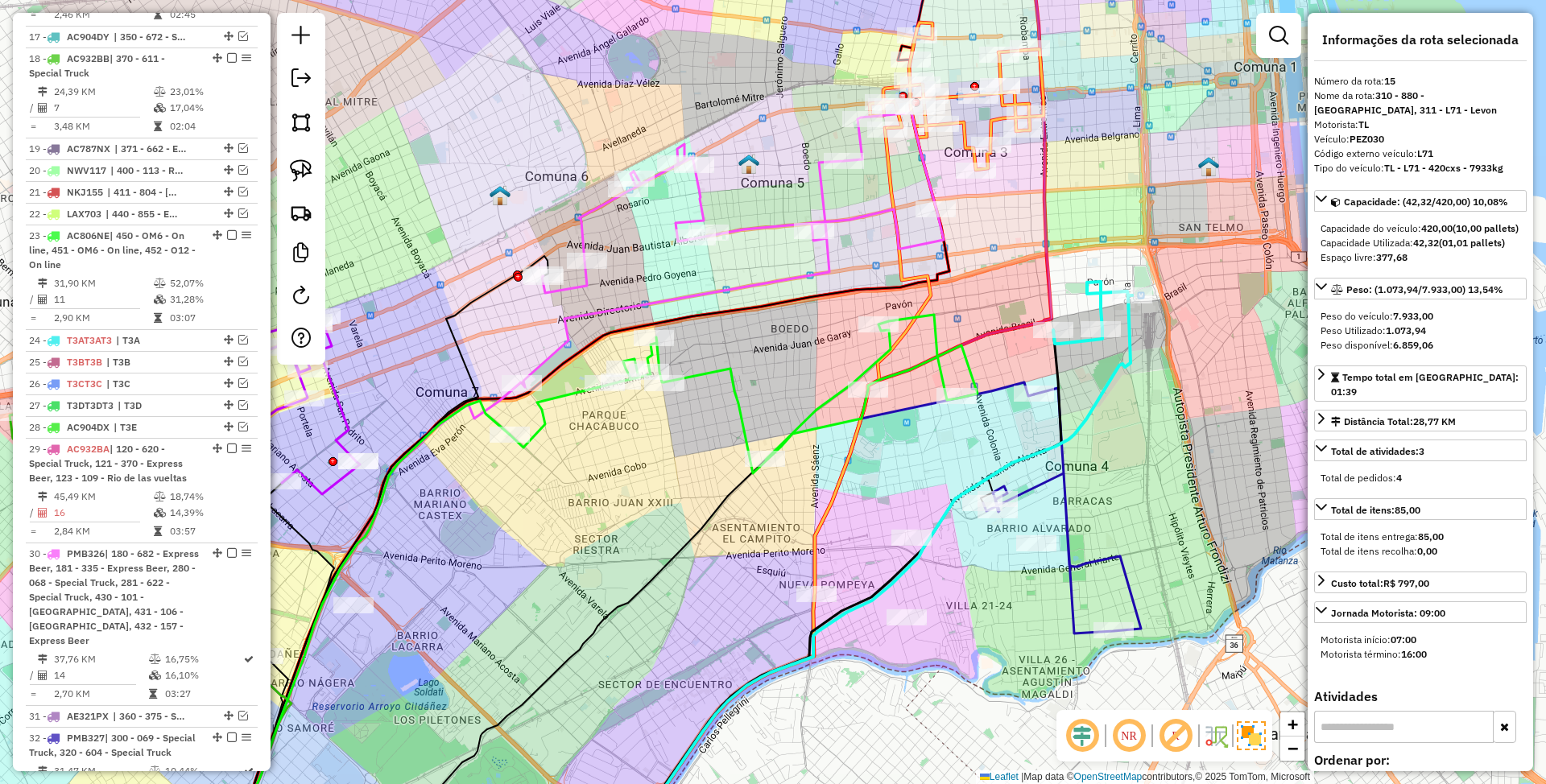
scroll to position [1025, 0]
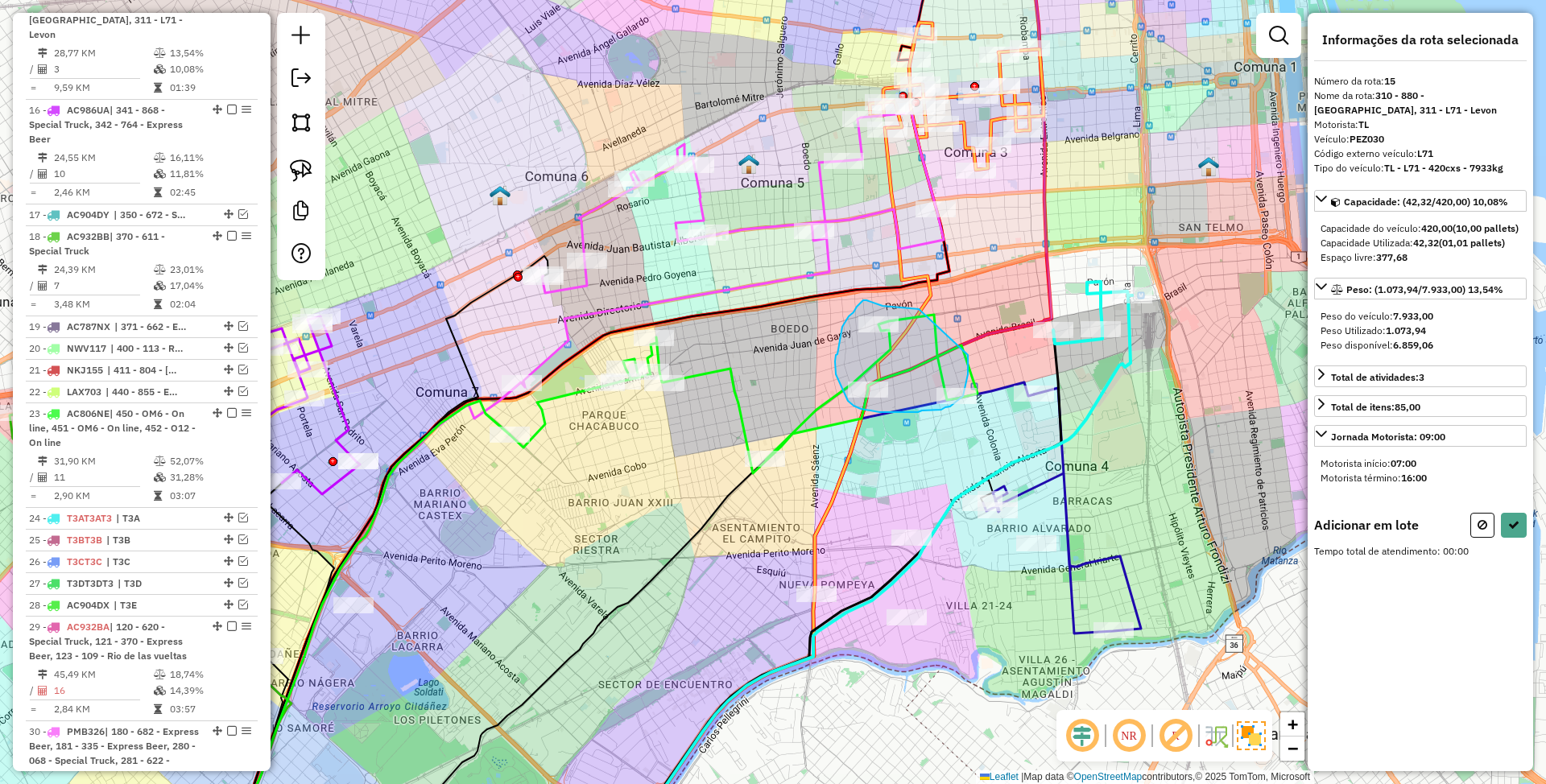
drag, startPoint x: 919, startPoint y: 309, endPoint x: 969, endPoint y: 355, distance: 67.9
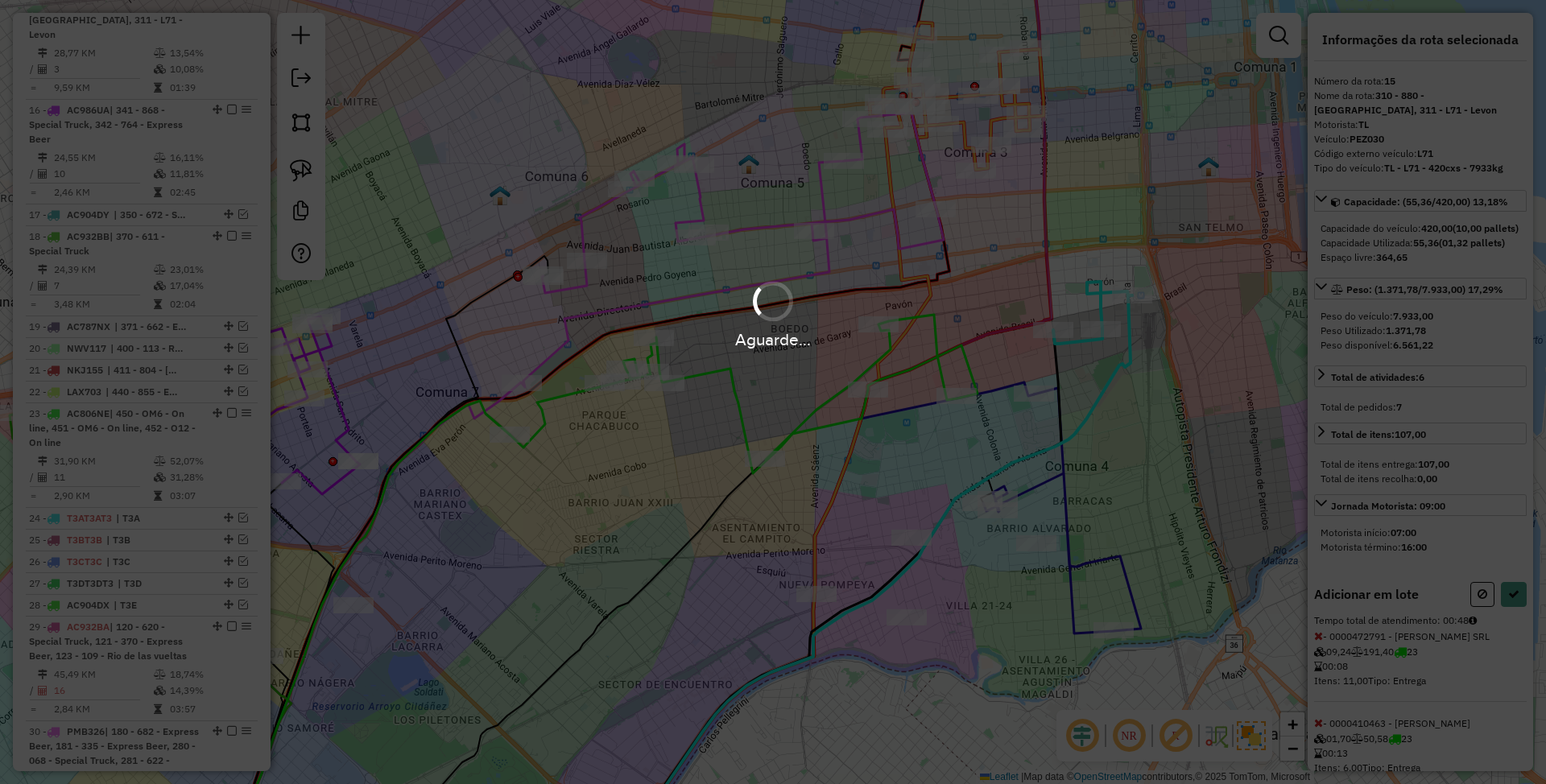
select select "*********"
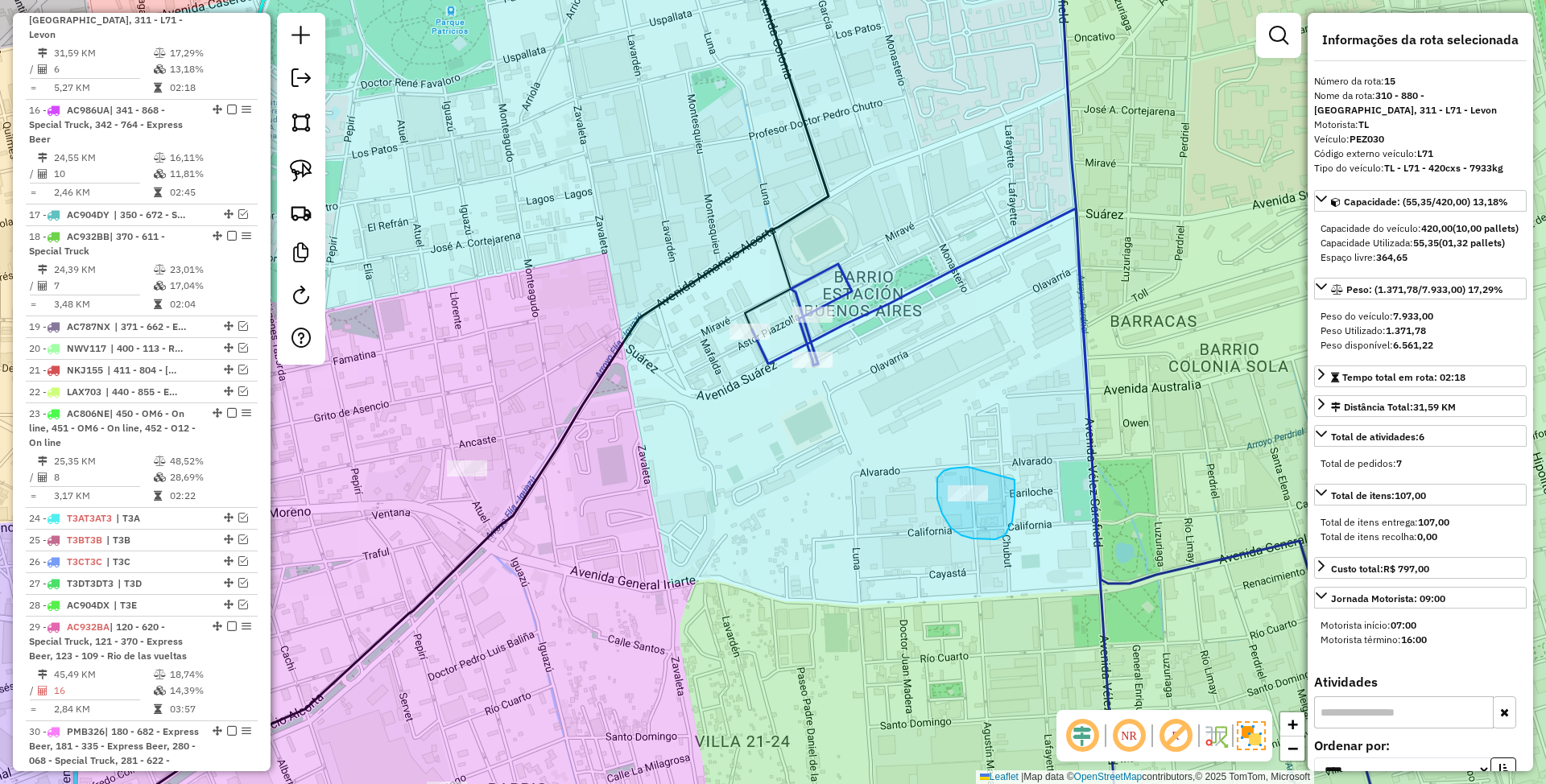
drag, startPoint x: 969, startPoint y: 467, endPoint x: 1015, endPoint y: 480, distance: 47.8
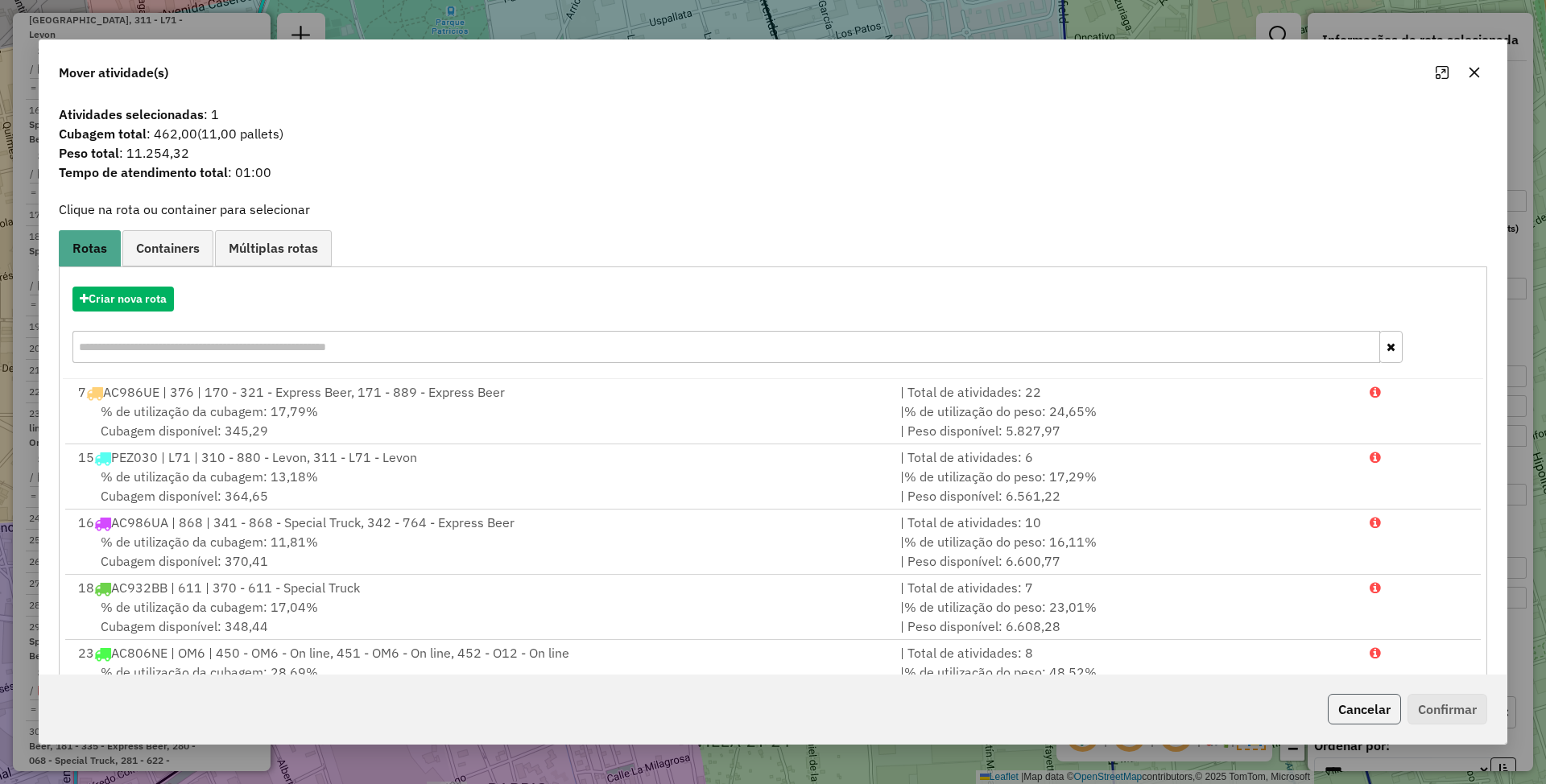
click at [1358, 711] on button "Cancelar" at bounding box center [1364, 710] width 73 height 31
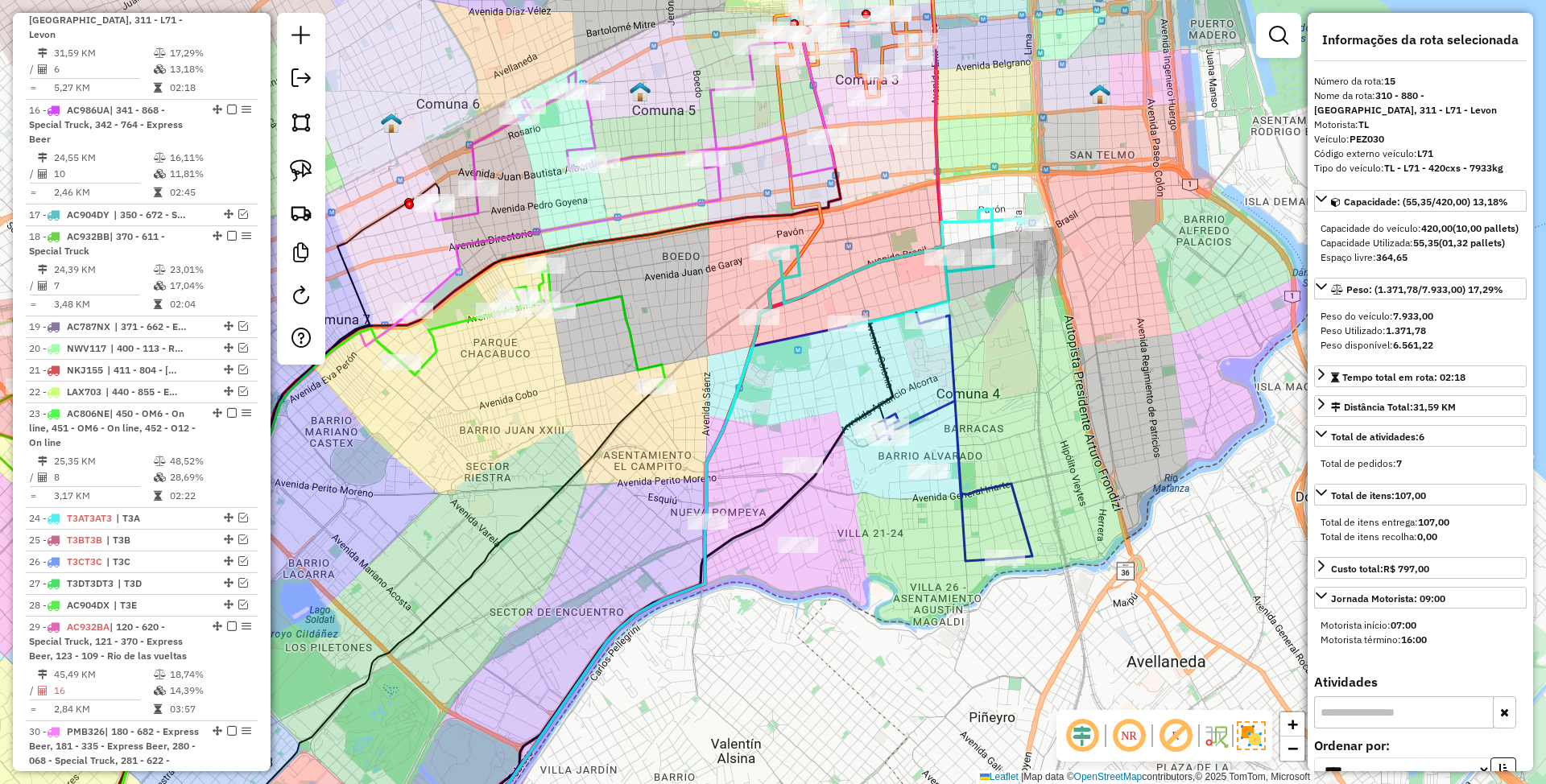
click at [875, 259] on icon at bounding box center [892, 267] width 265 height 117
click at [624, 339] on icon at bounding box center [533, 325] width 265 height 123
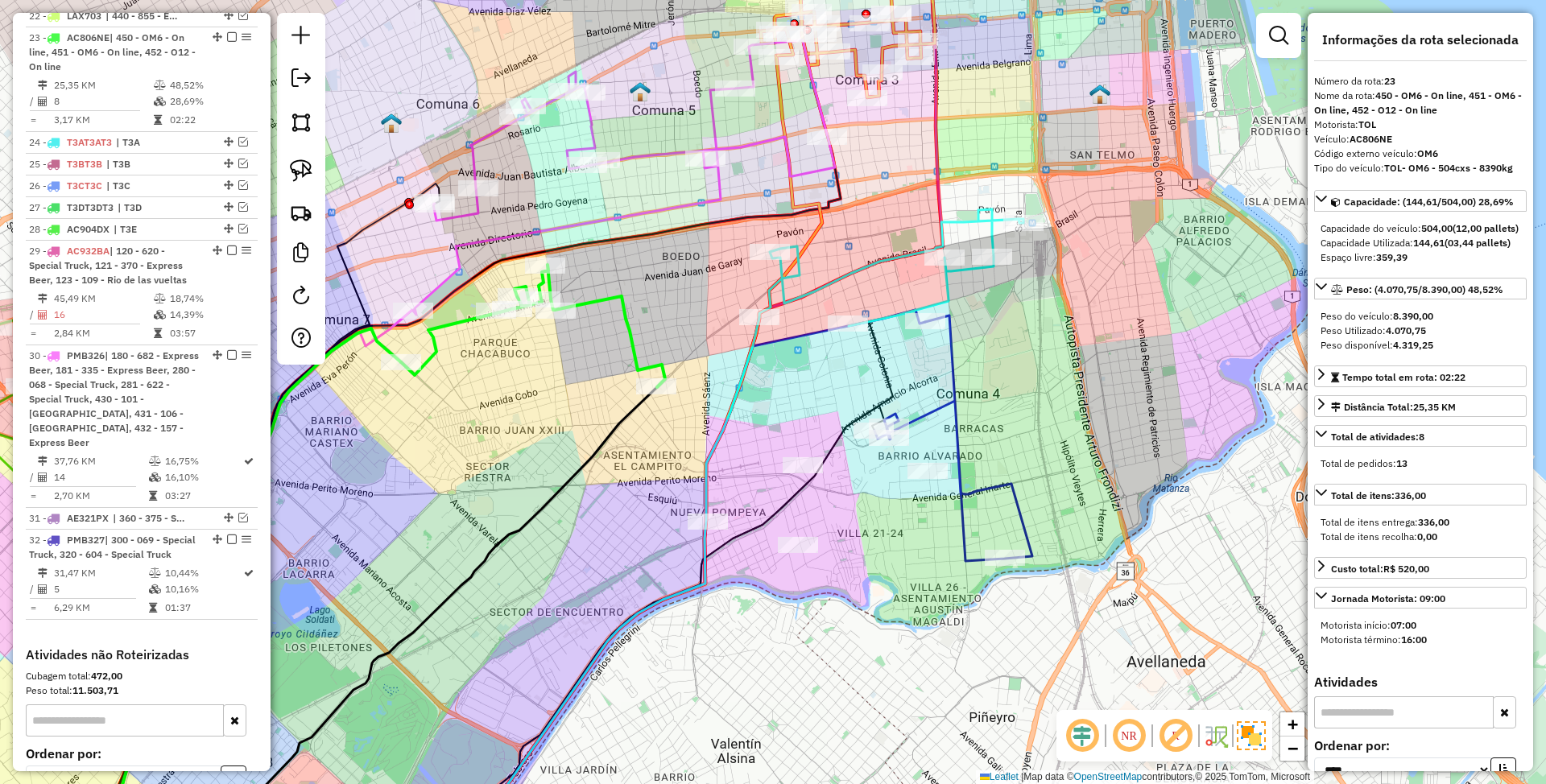
scroll to position [1421, 0]
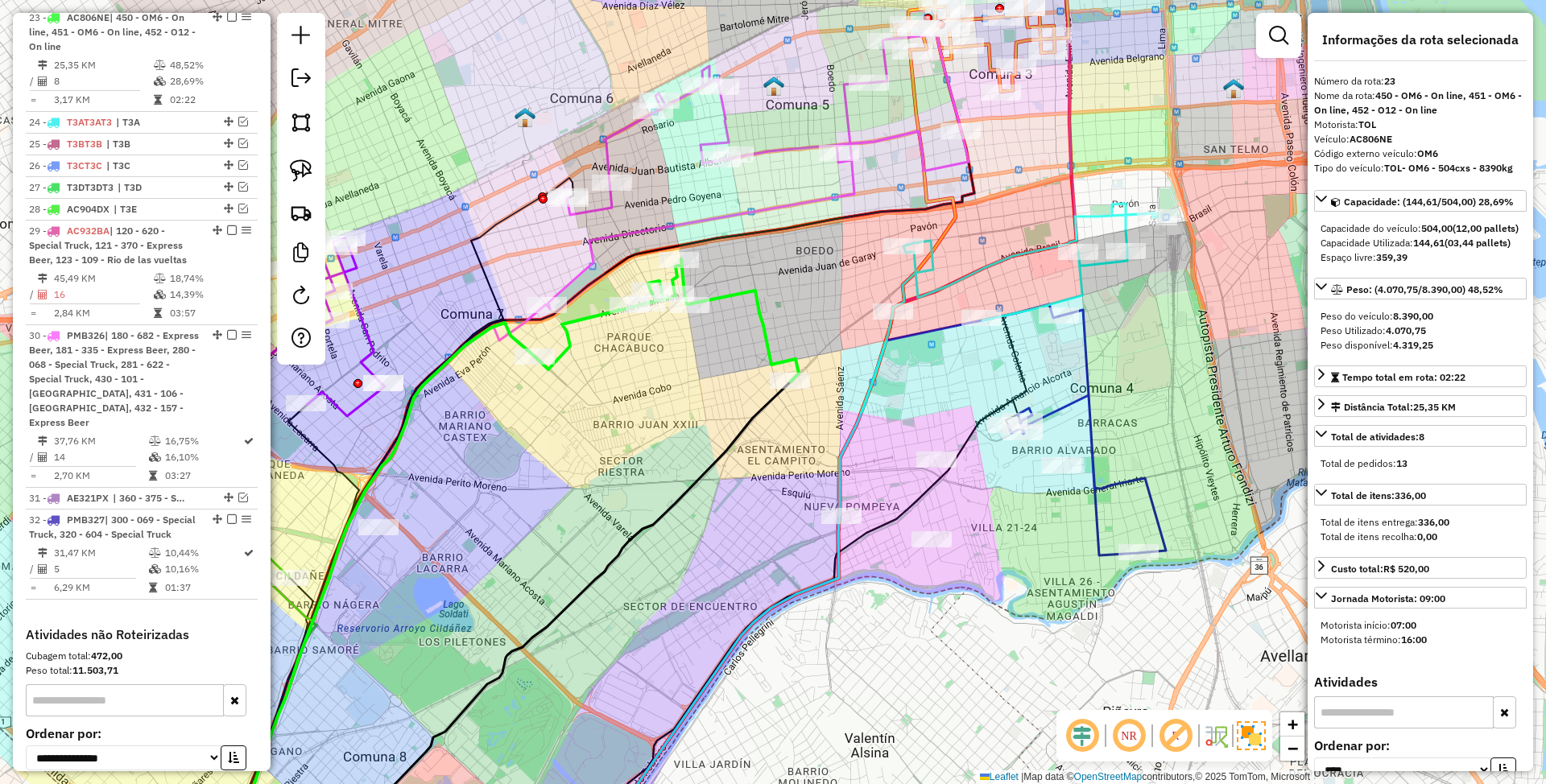
drag, startPoint x: 668, startPoint y: 317, endPoint x: 802, endPoint y: 311, distance: 134.1
click at [802, 311] on div "Janela de atendimento Grade de atendimento Capacidade Transportadoras Veículos …" at bounding box center [773, 392] width 1546 height 784
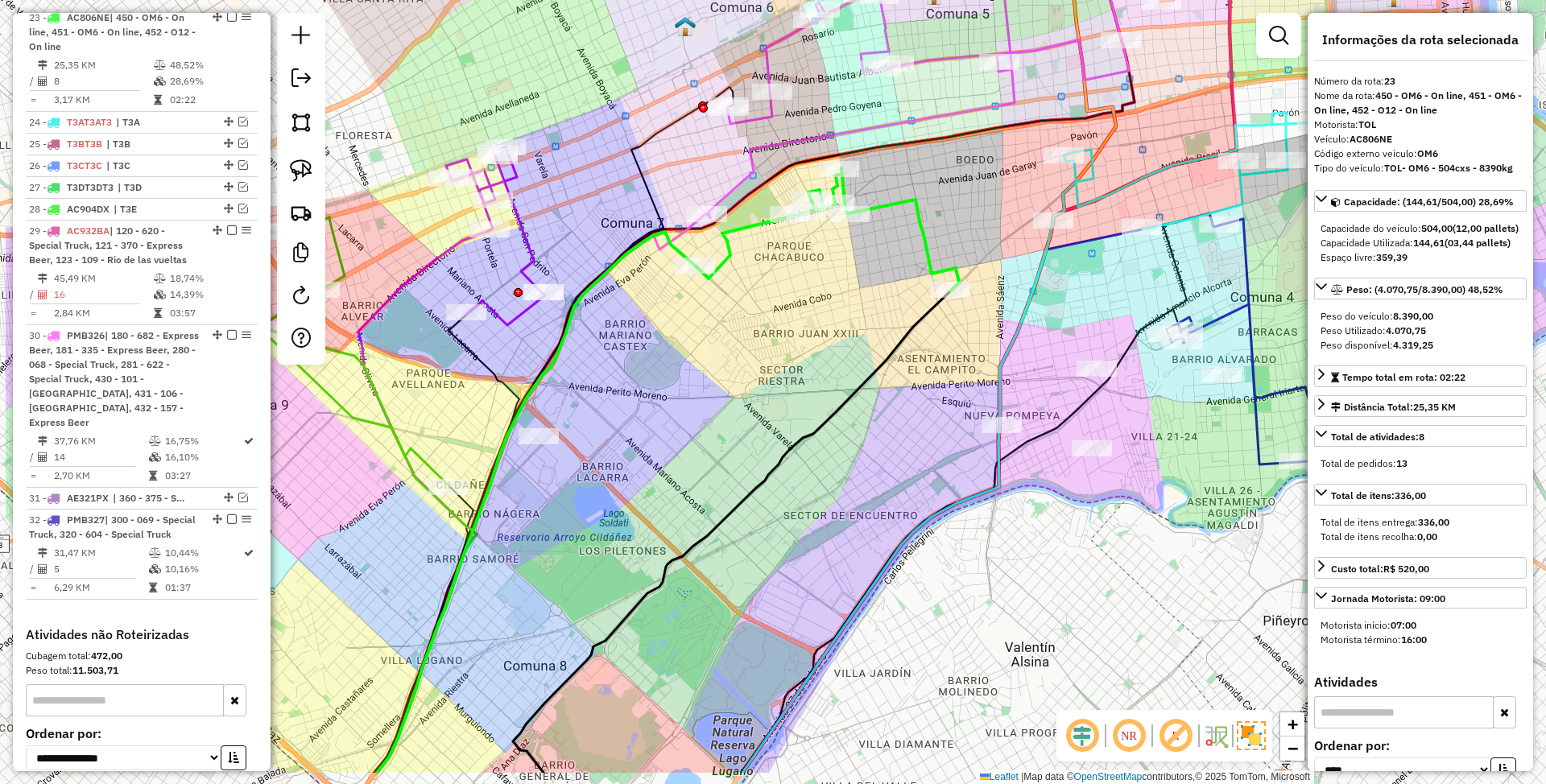
drag, startPoint x: 638, startPoint y: 464, endPoint x: 702, endPoint y: 434, distance: 70.7
click at [702, 434] on div "Janela de atendimento Grade de atendimento Capacidade Transportadoras Veículos …" at bounding box center [773, 392] width 1546 height 784
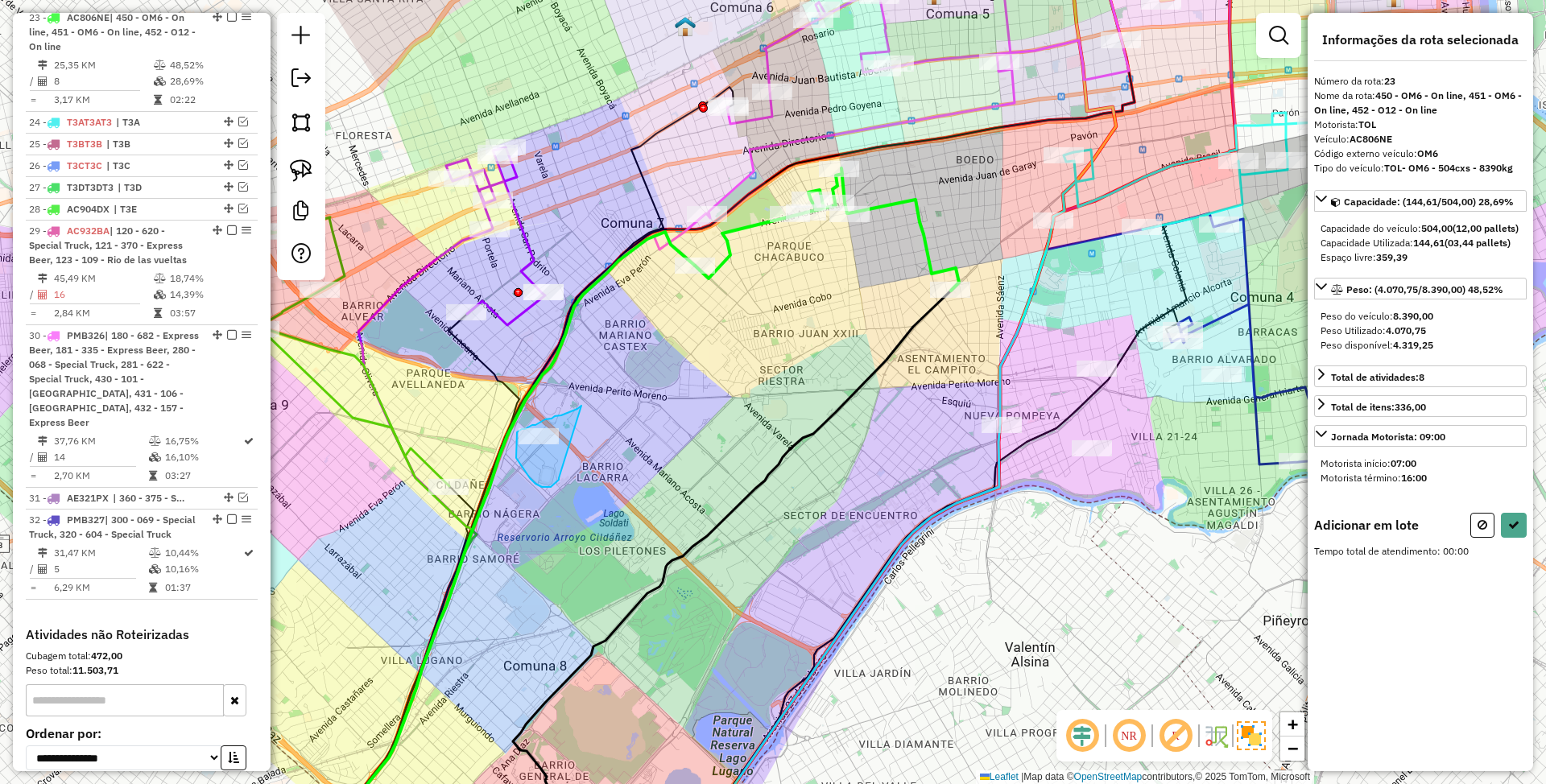
drag, startPoint x: 551, startPoint y: 419, endPoint x: 559, endPoint y: 478, distance: 59.5
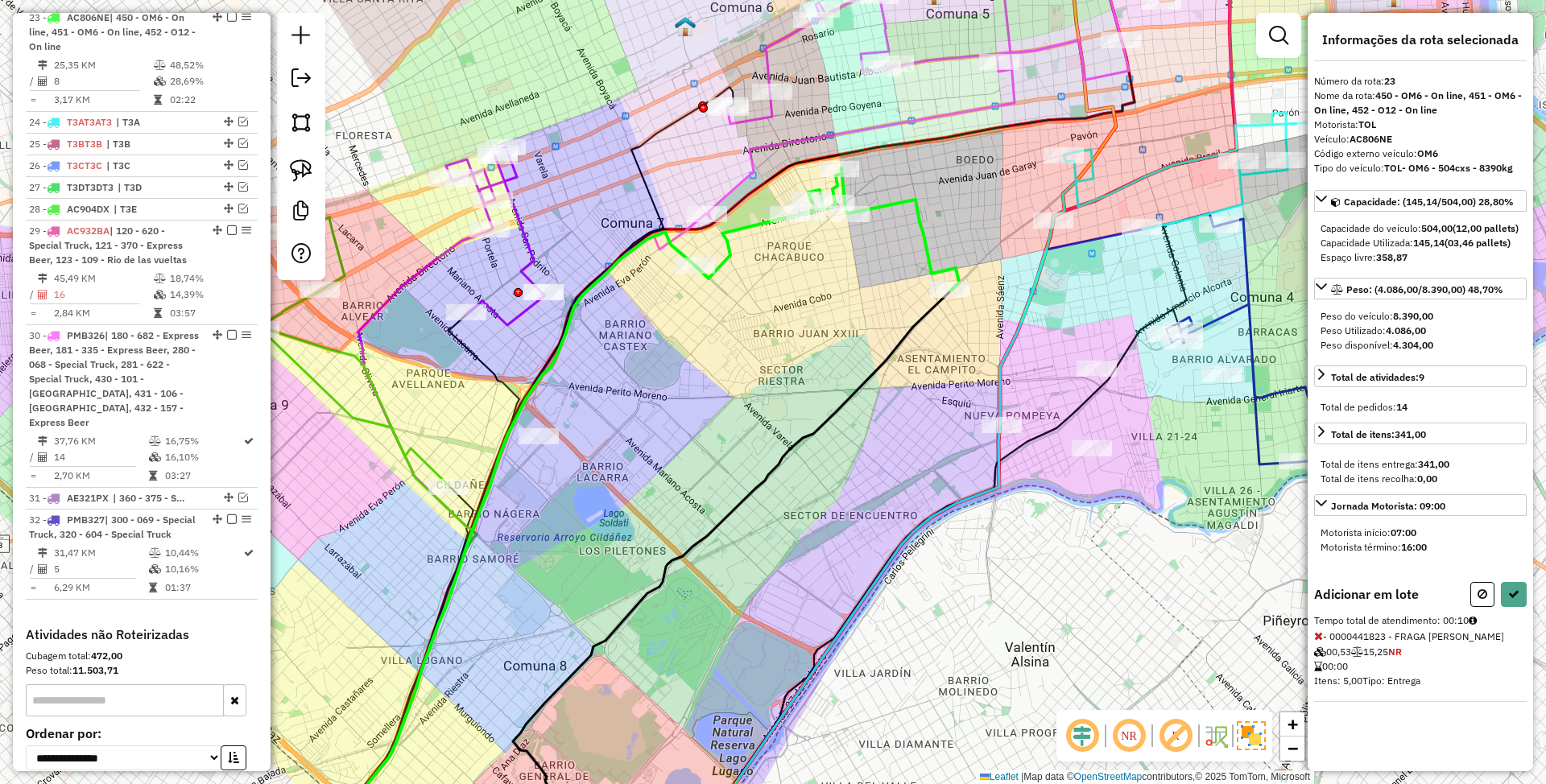
select select "*********"
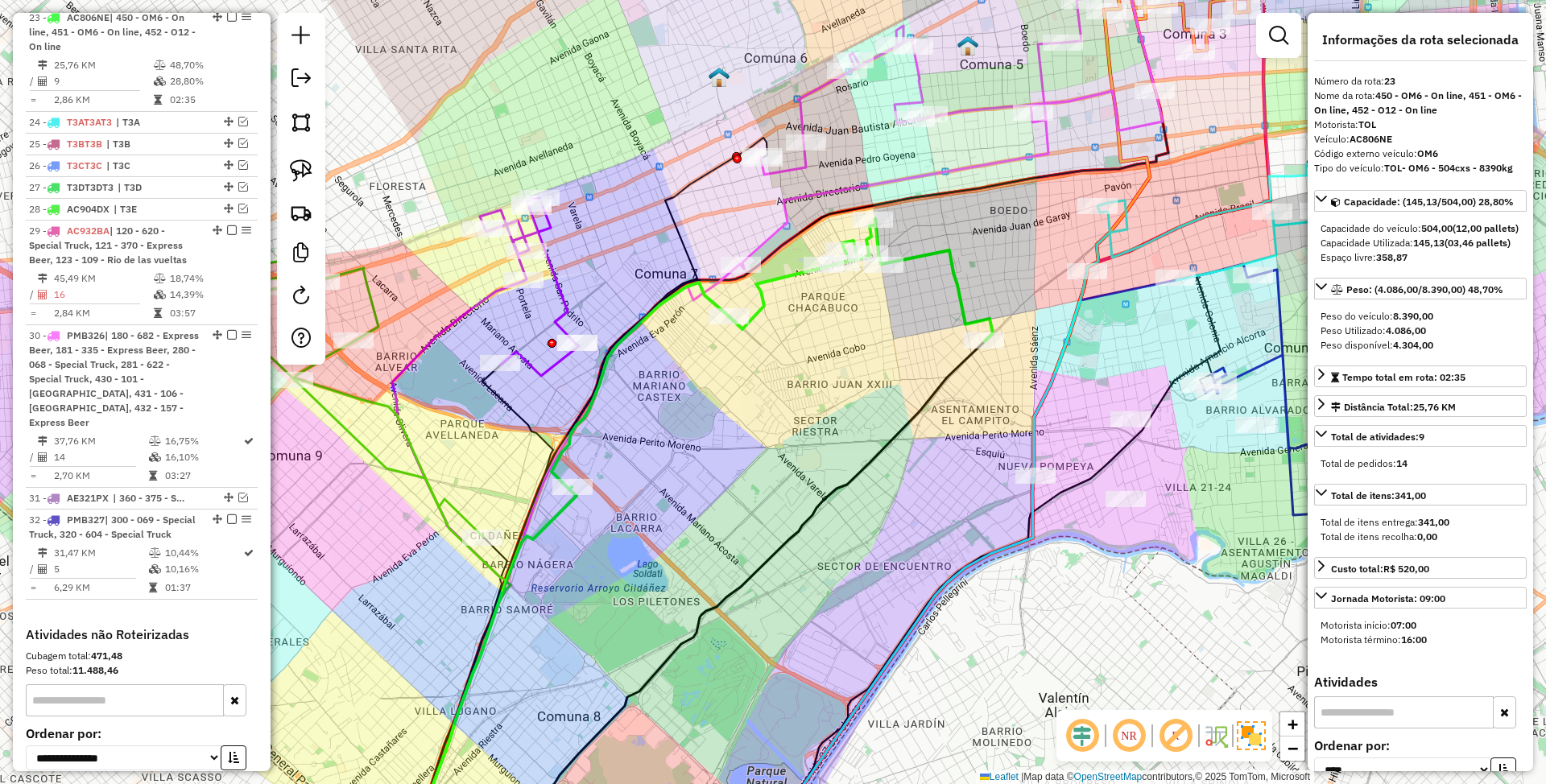
drag, startPoint x: 662, startPoint y: 378, endPoint x: 702, endPoint y: 482, distance: 111.4
click at [702, 482] on div "Janela de atendimento Grade de atendimento Capacidade Transportadoras Veículos …" at bounding box center [773, 392] width 1546 height 784
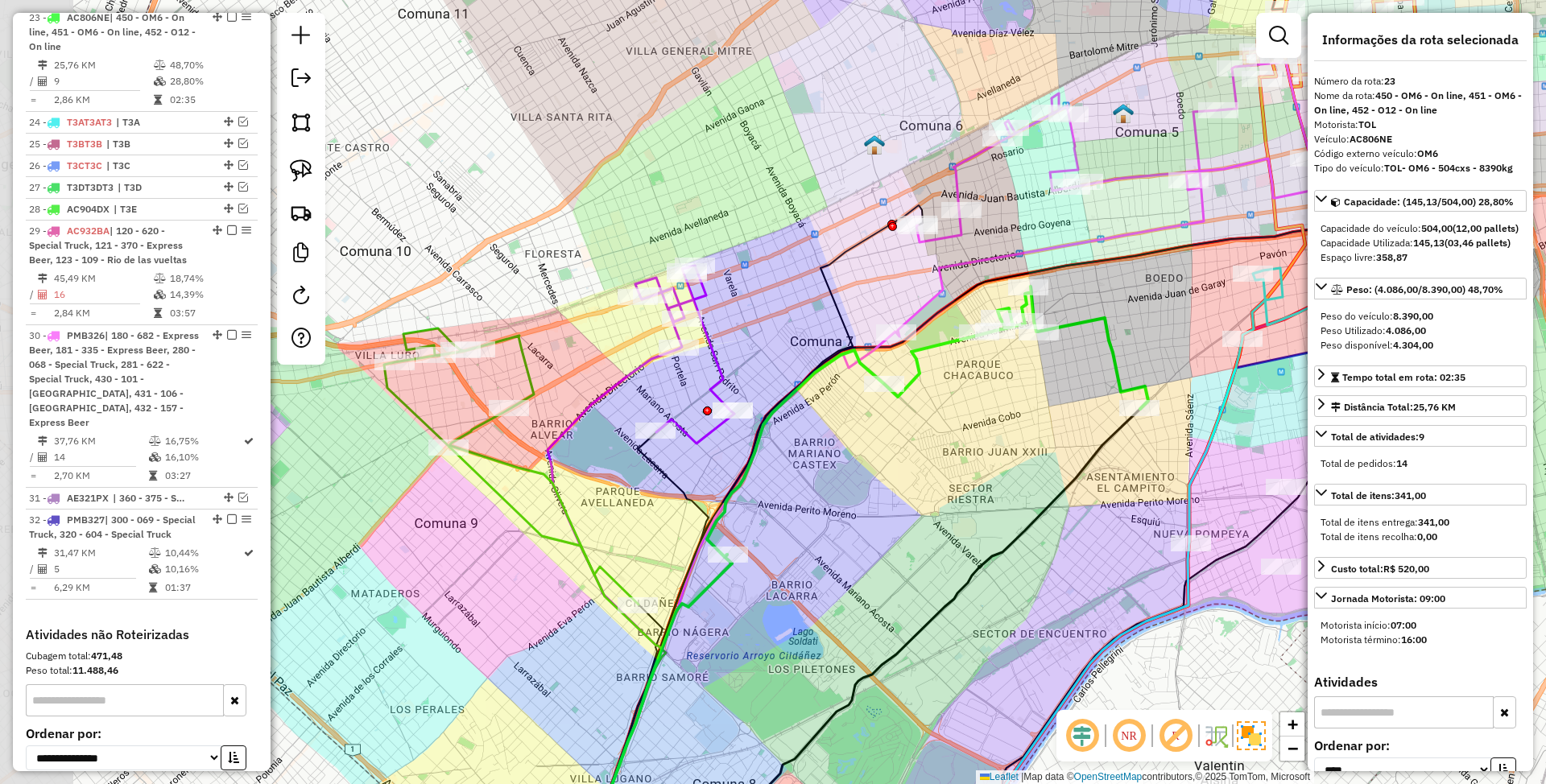
drag, startPoint x: 601, startPoint y: 321, endPoint x: 749, endPoint y: 336, distance: 148.8
click at [749, 335] on div "Janela de atendimento Grade de atendimento Capacidade Transportadoras Veículos …" at bounding box center [773, 392] width 1546 height 784
click at [718, 367] on icon at bounding box center [685, 354] width 99 height 178
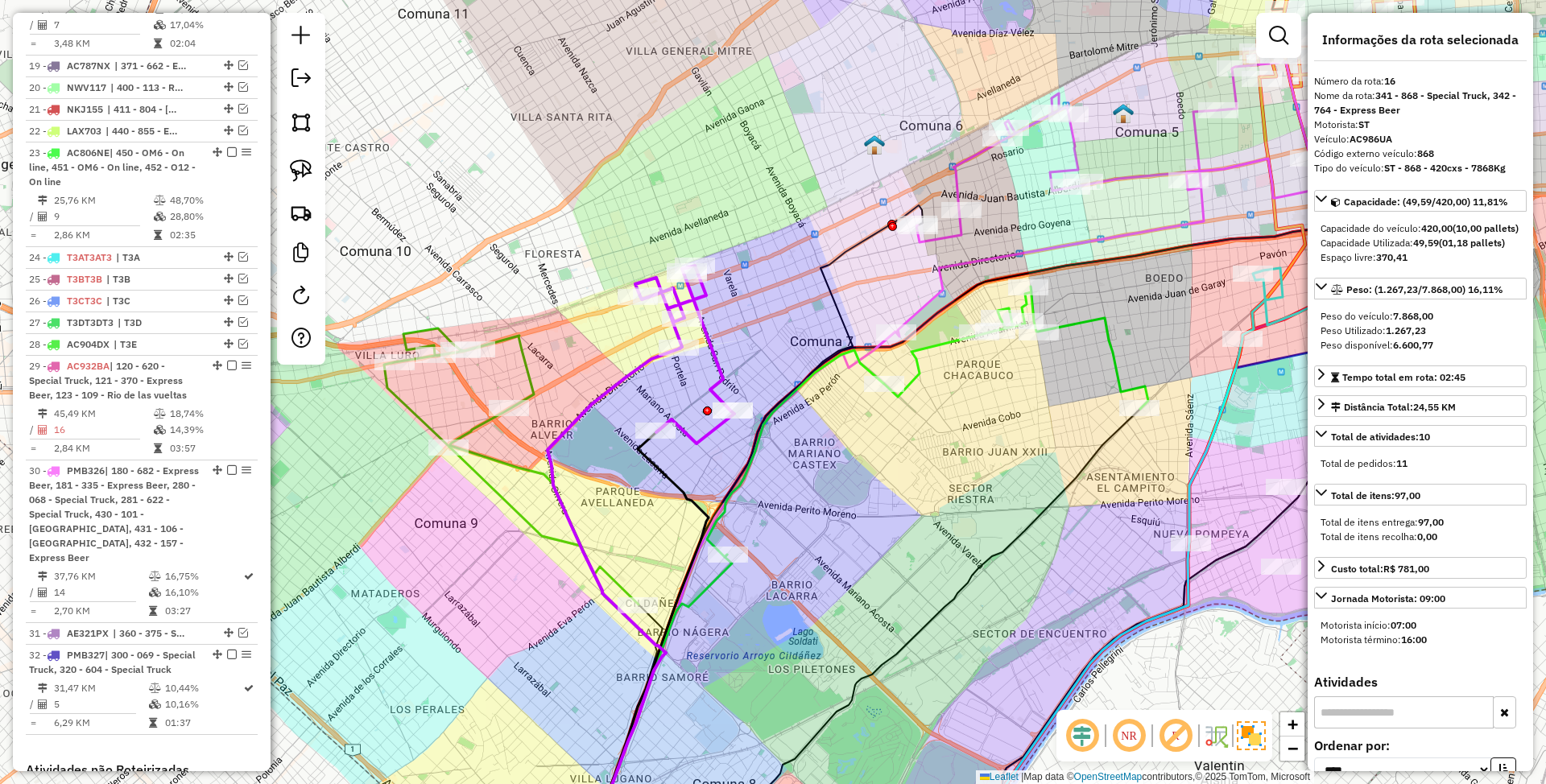
scroll to position [1115, 0]
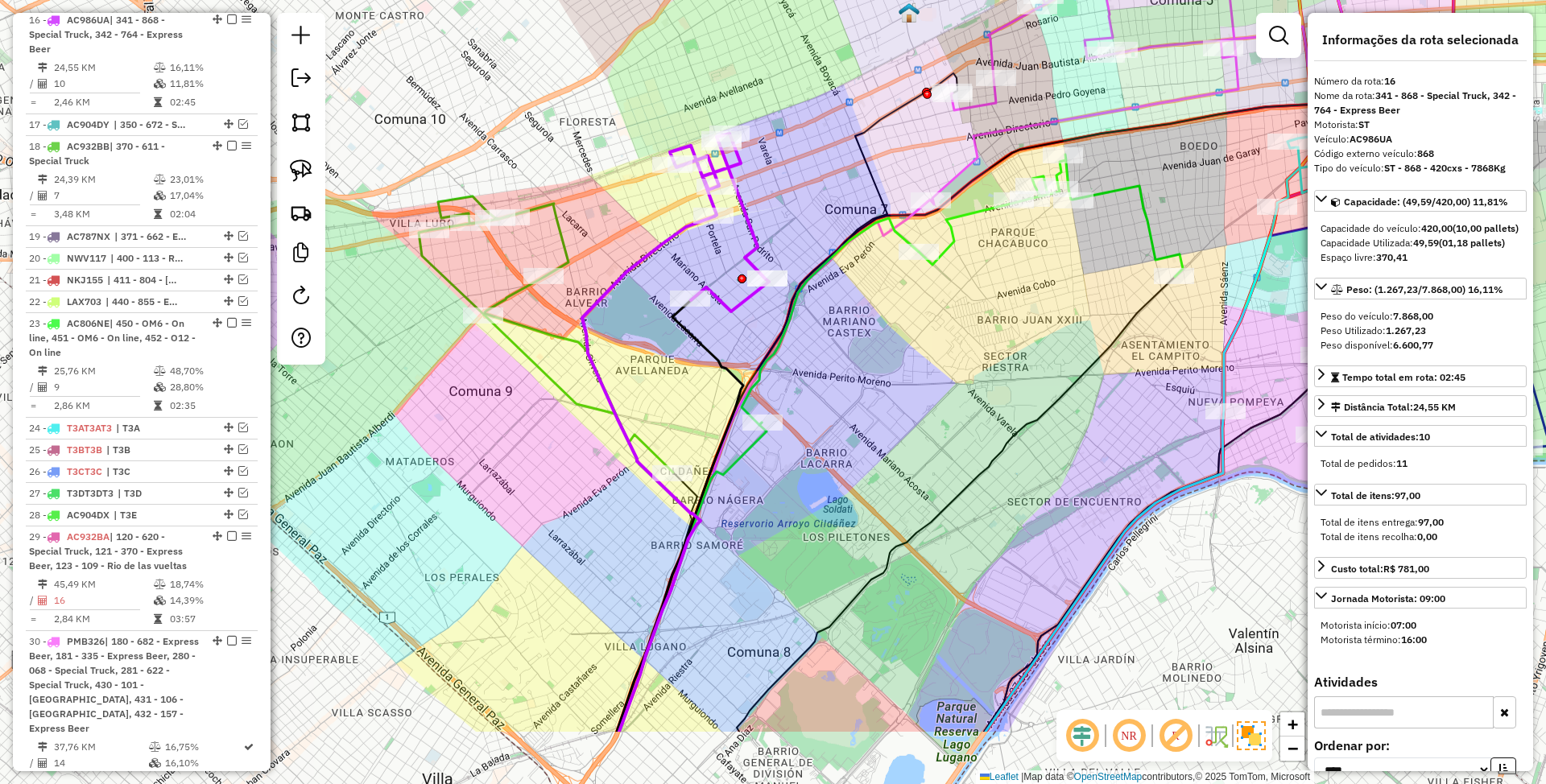
drag, startPoint x: 484, startPoint y: 583, endPoint x: 519, endPoint y: 451, distance: 136.6
click at [519, 451] on div "Janela de atendimento Grade de atendimento Capacidade Transportadoras Veículos …" at bounding box center [773, 392] width 1546 height 784
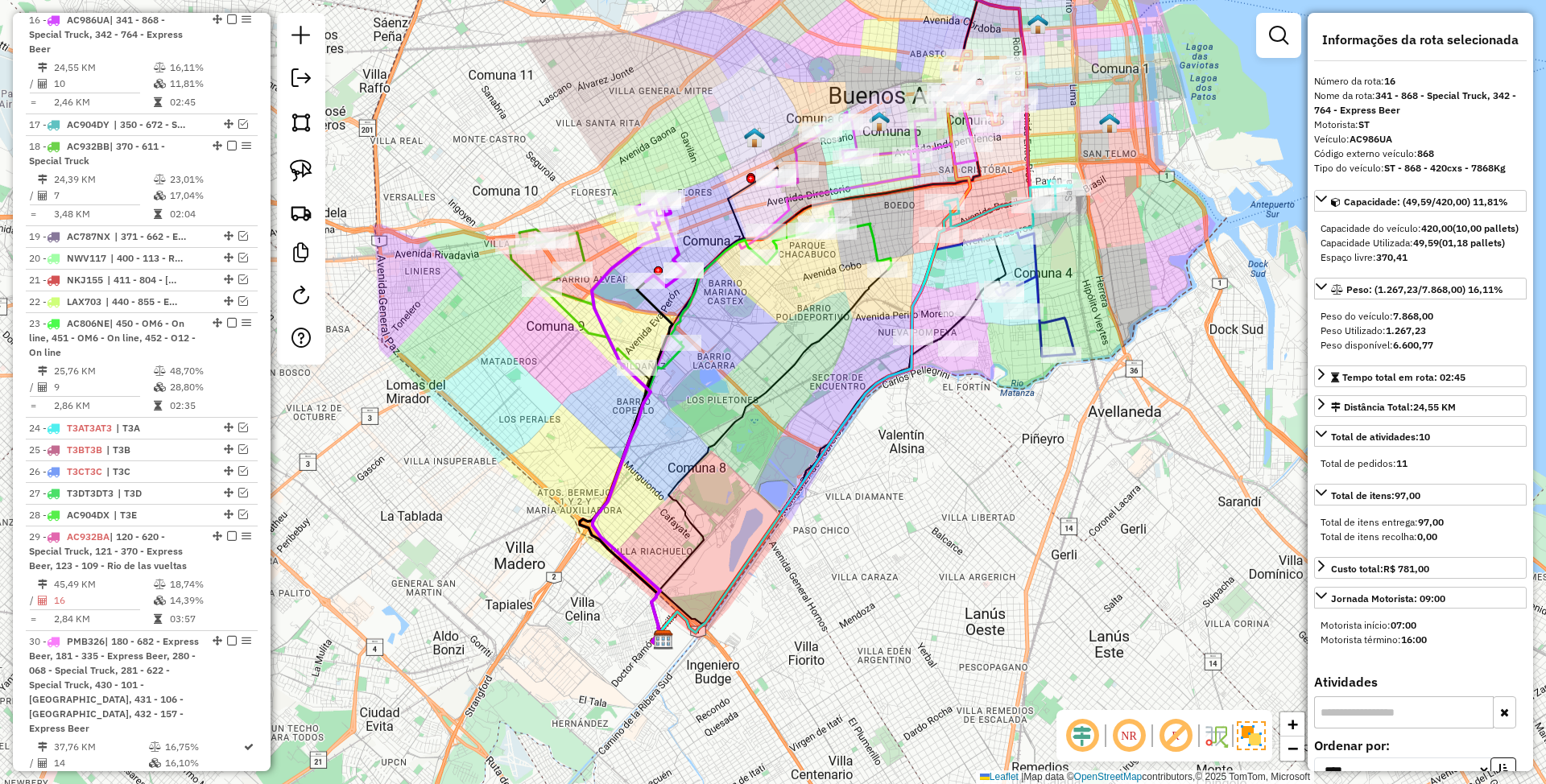
drag, startPoint x: 713, startPoint y: 604, endPoint x: 731, endPoint y: 502, distance: 103.6
click at [731, 501] on div "Janela de atendimento Grade de atendimento Capacidade Transportadoras Veículos …" at bounding box center [773, 392] width 1546 height 784
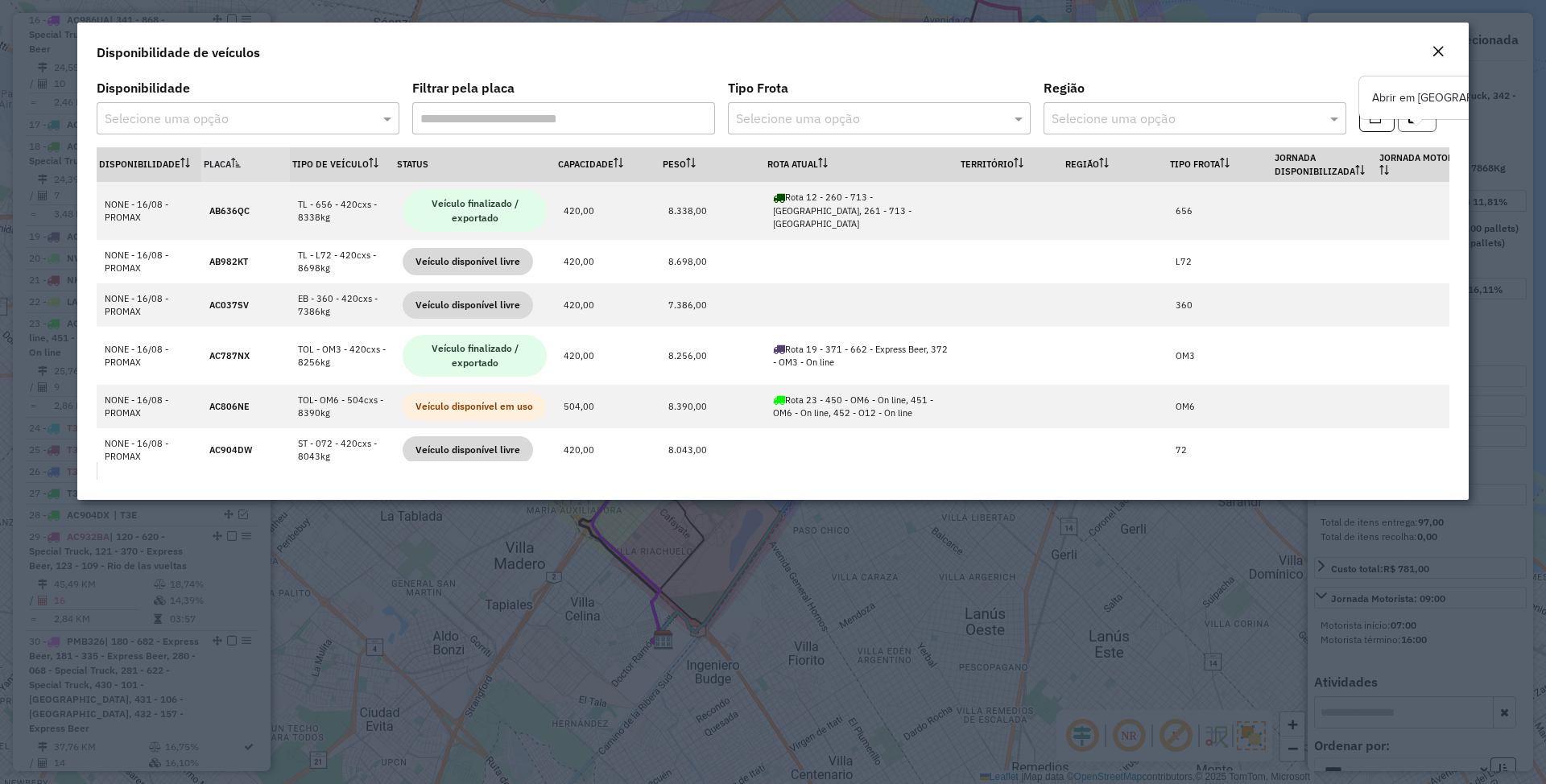
click at [1421, 126] on button "button" at bounding box center [1418, 117] width 39 height 31
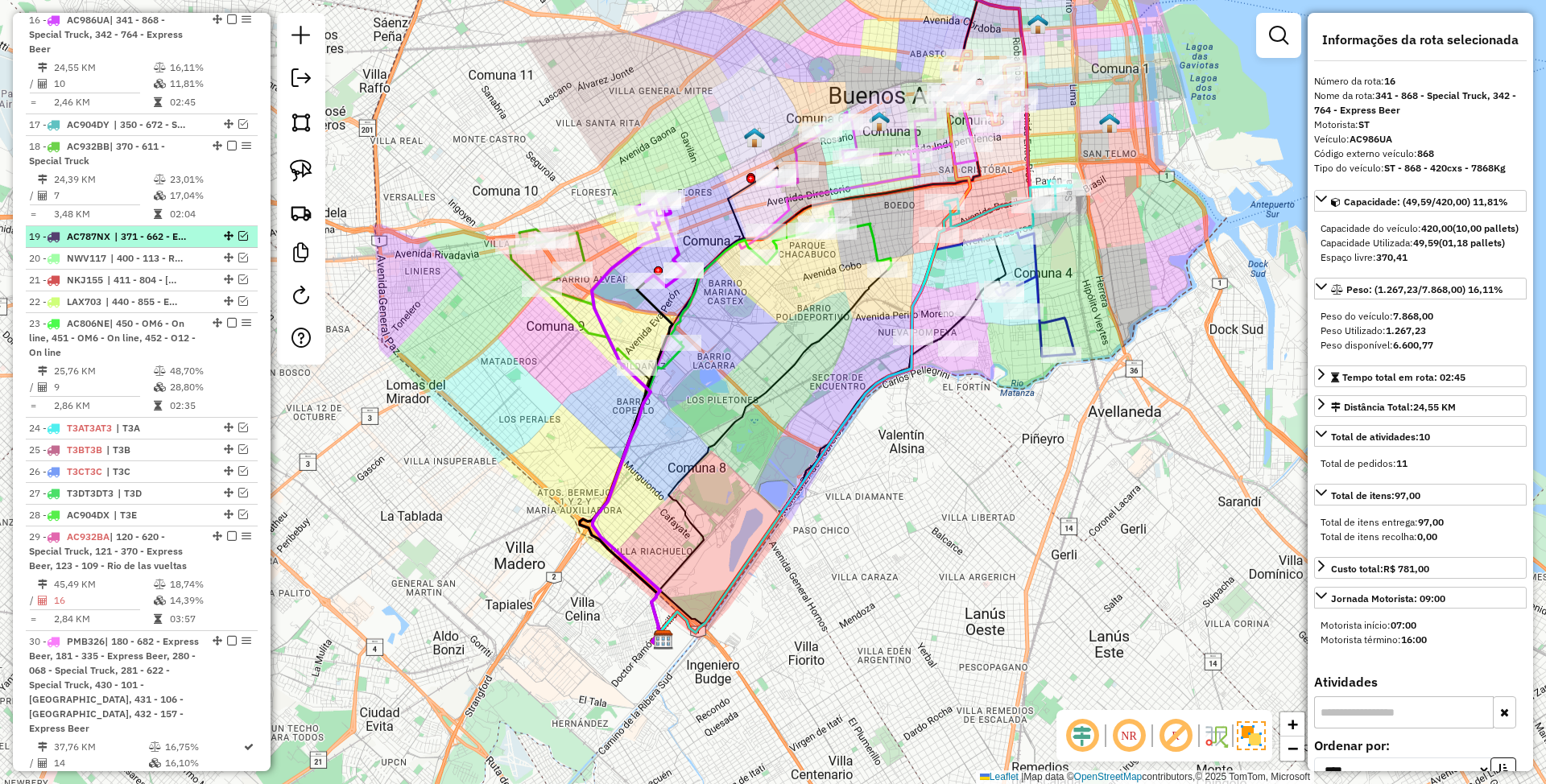
click at [239, 240] on em at bounding box center [243, 236] width 10 height 10
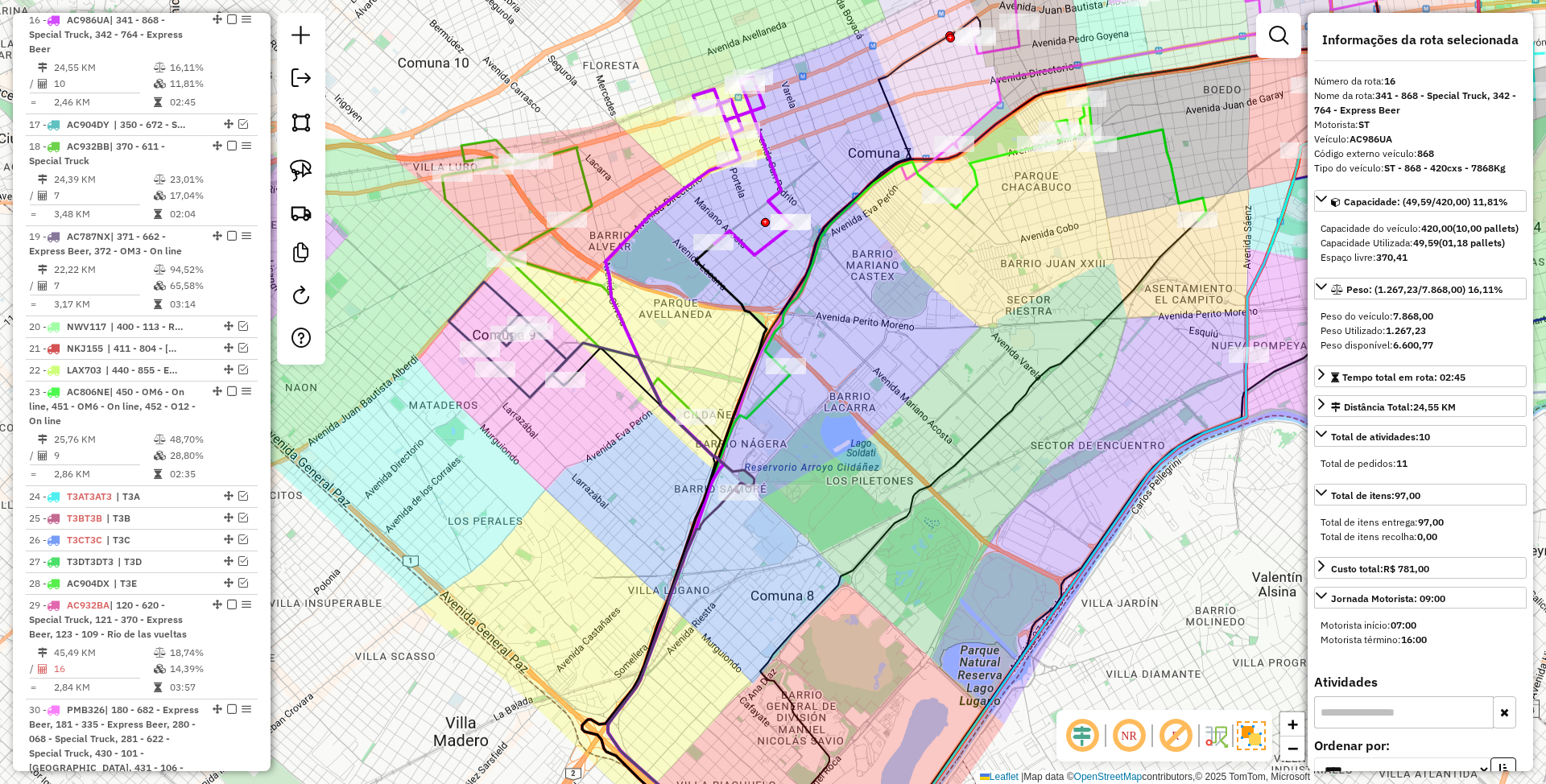
click at [559, 347] on icon at bounding box center [602, 387] width 306 height 211
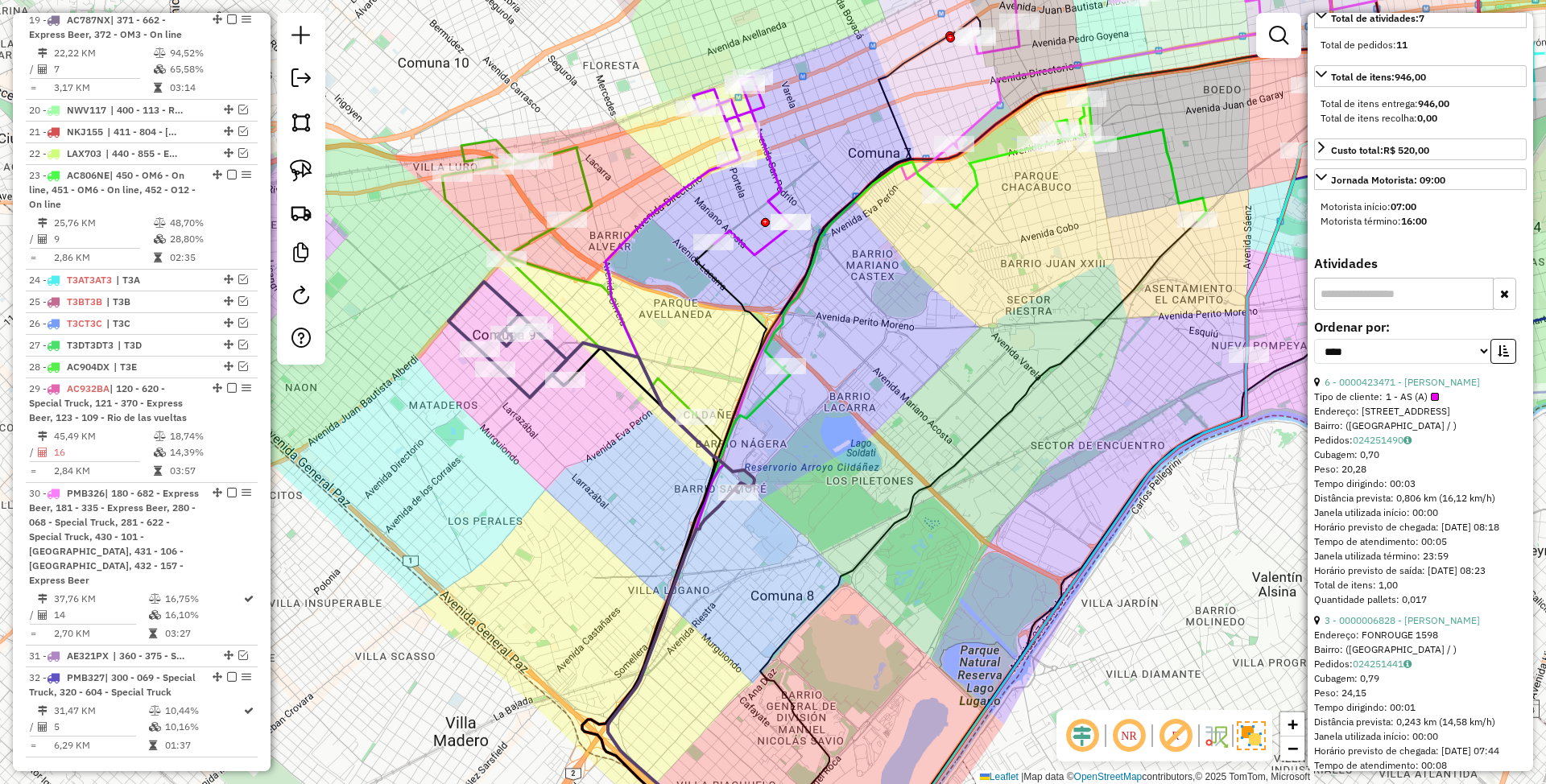
scroll to position [430, 0]
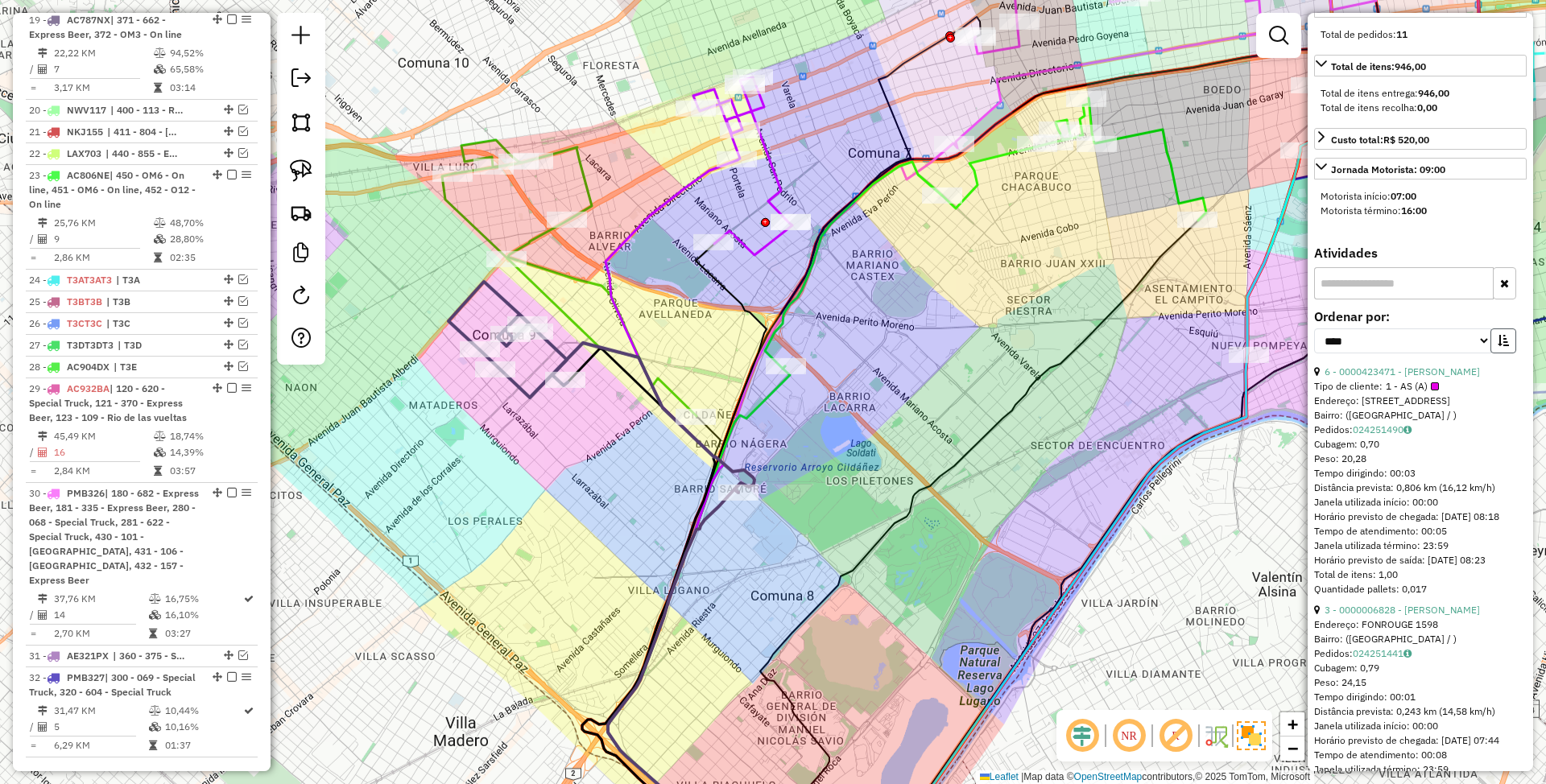
click at [1491, 353] on button "button" at bounding box center [1504, 341] width 26 height 25
click at [1374, 378] on link "7 - 0000425670 - CRUZ ARIEL HERNNAN" at bounding box center [1416, 372] width 183 height 13
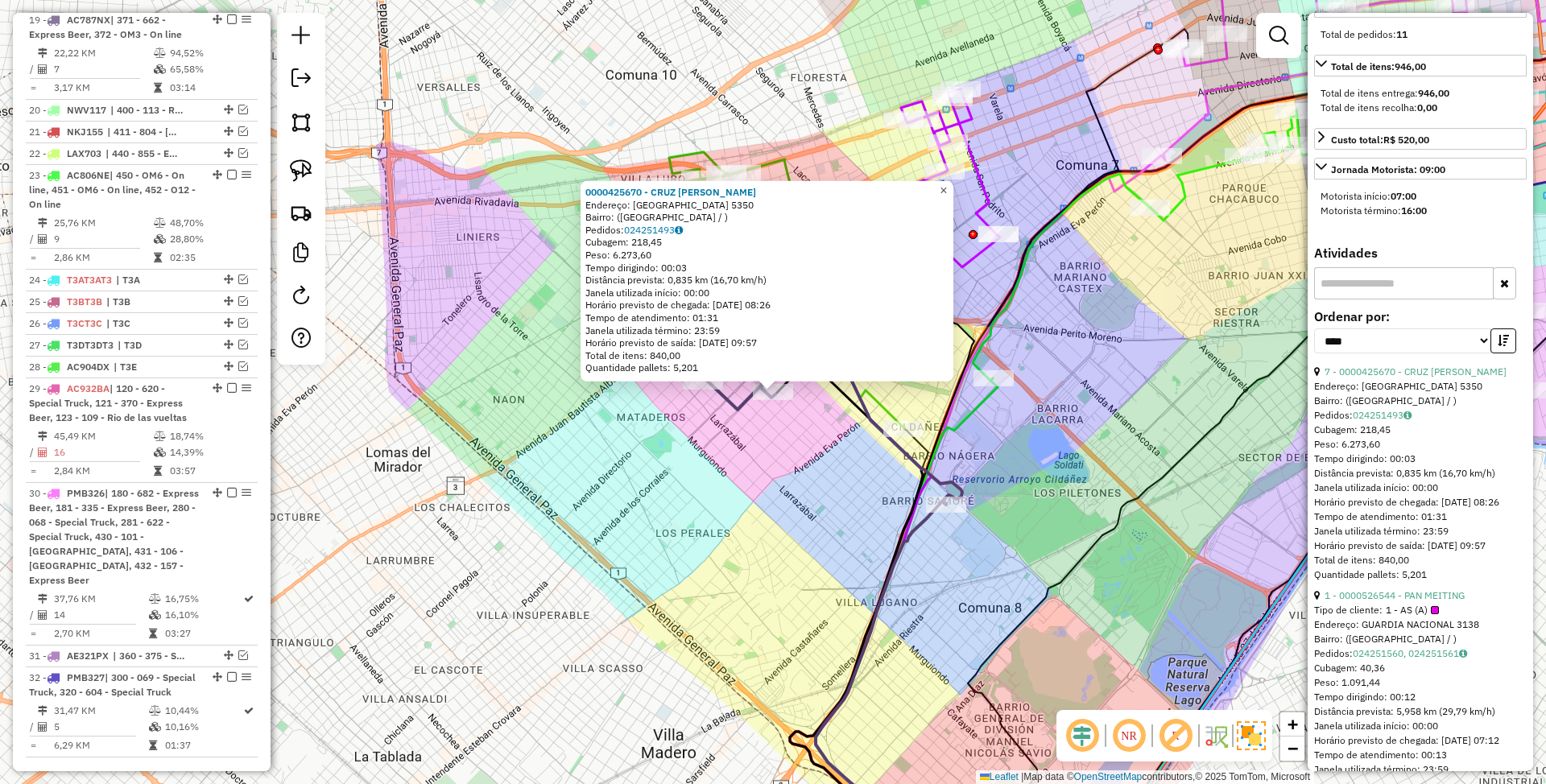
click at [947, 183] on span "×" at bounding box center [943, 190] width 8 height 14
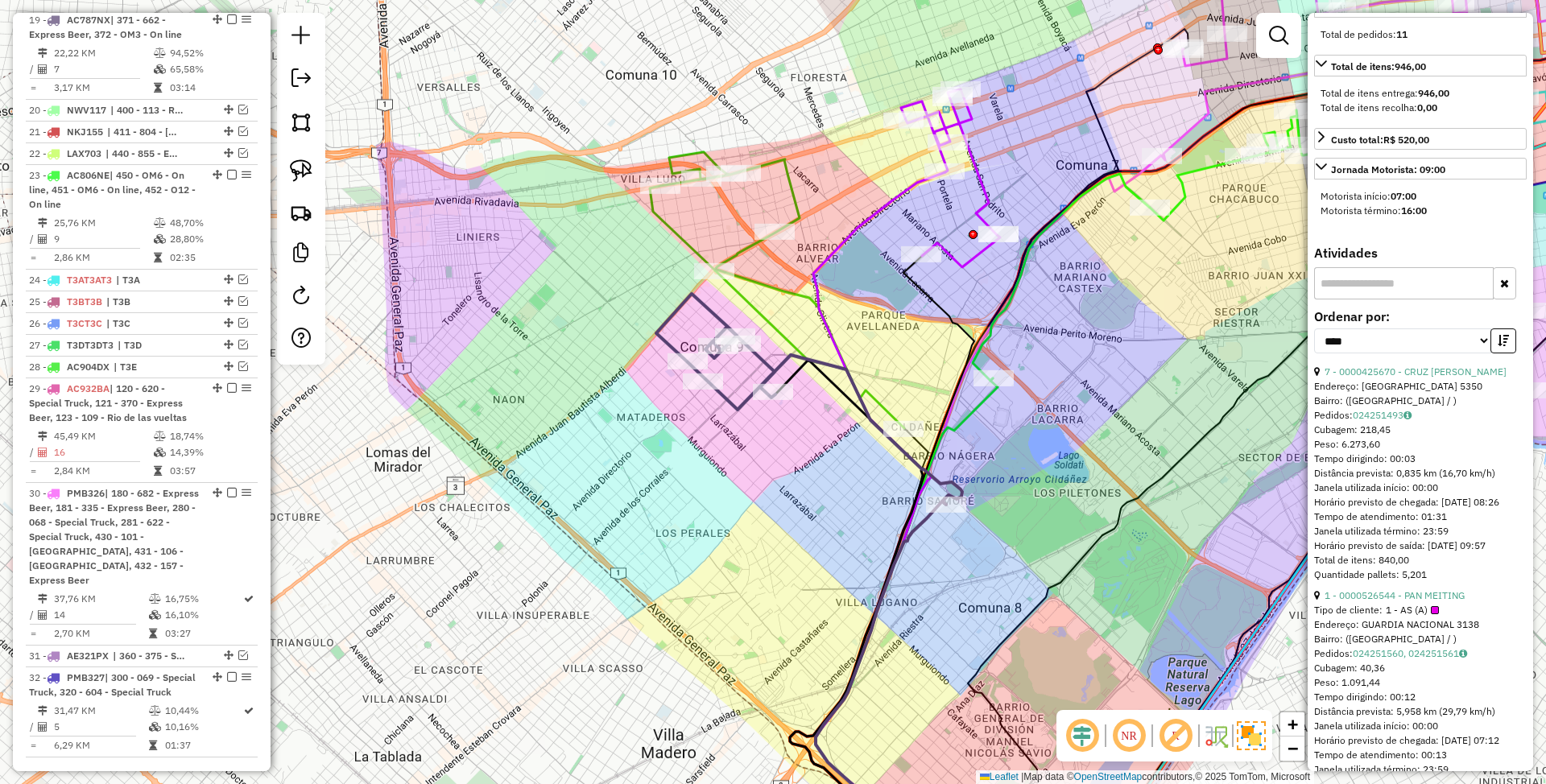
scroll to position [0, 0]
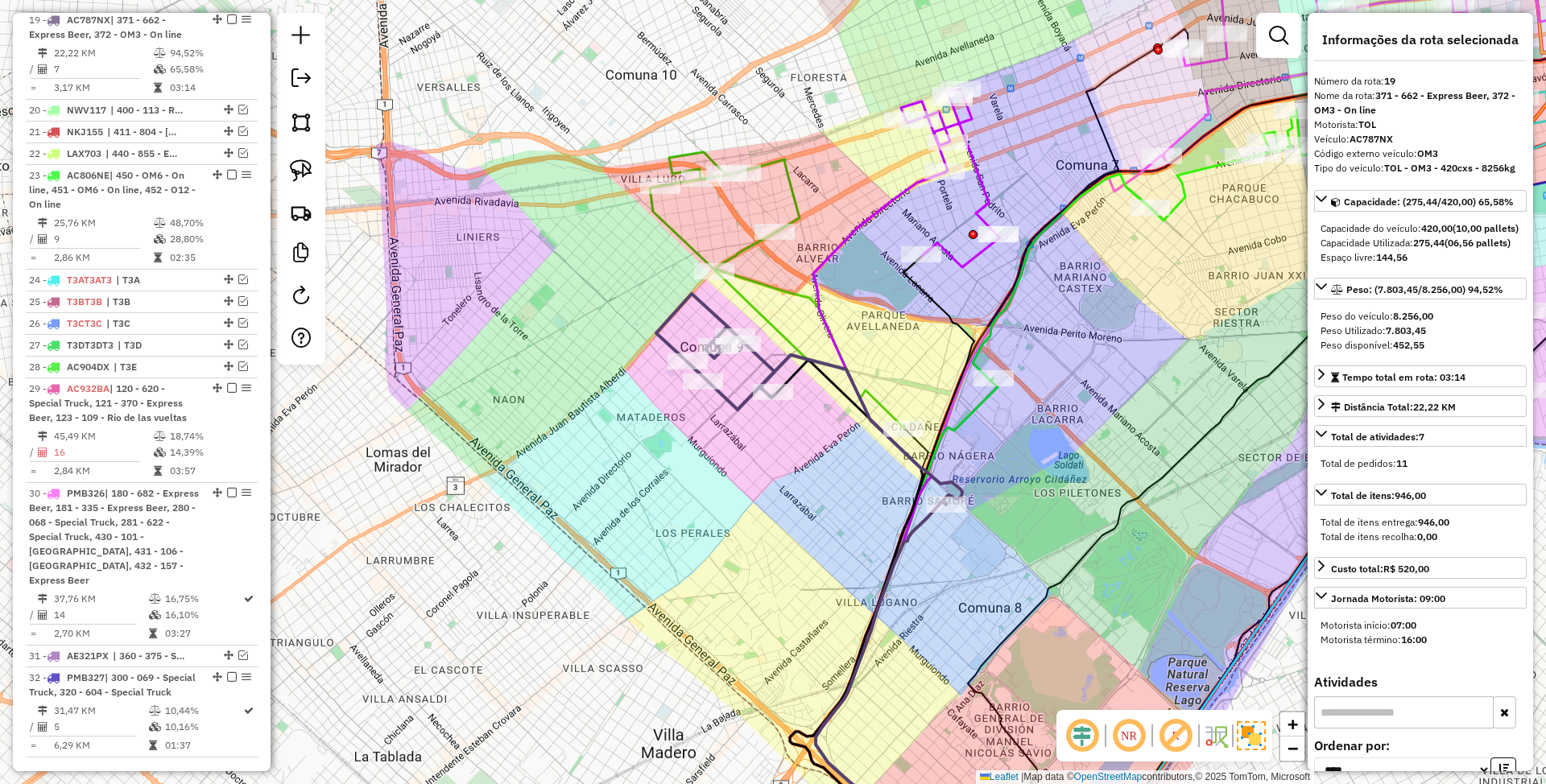
click at [771, 292] on icon at bounding box center [777, 291] width 255 height 276
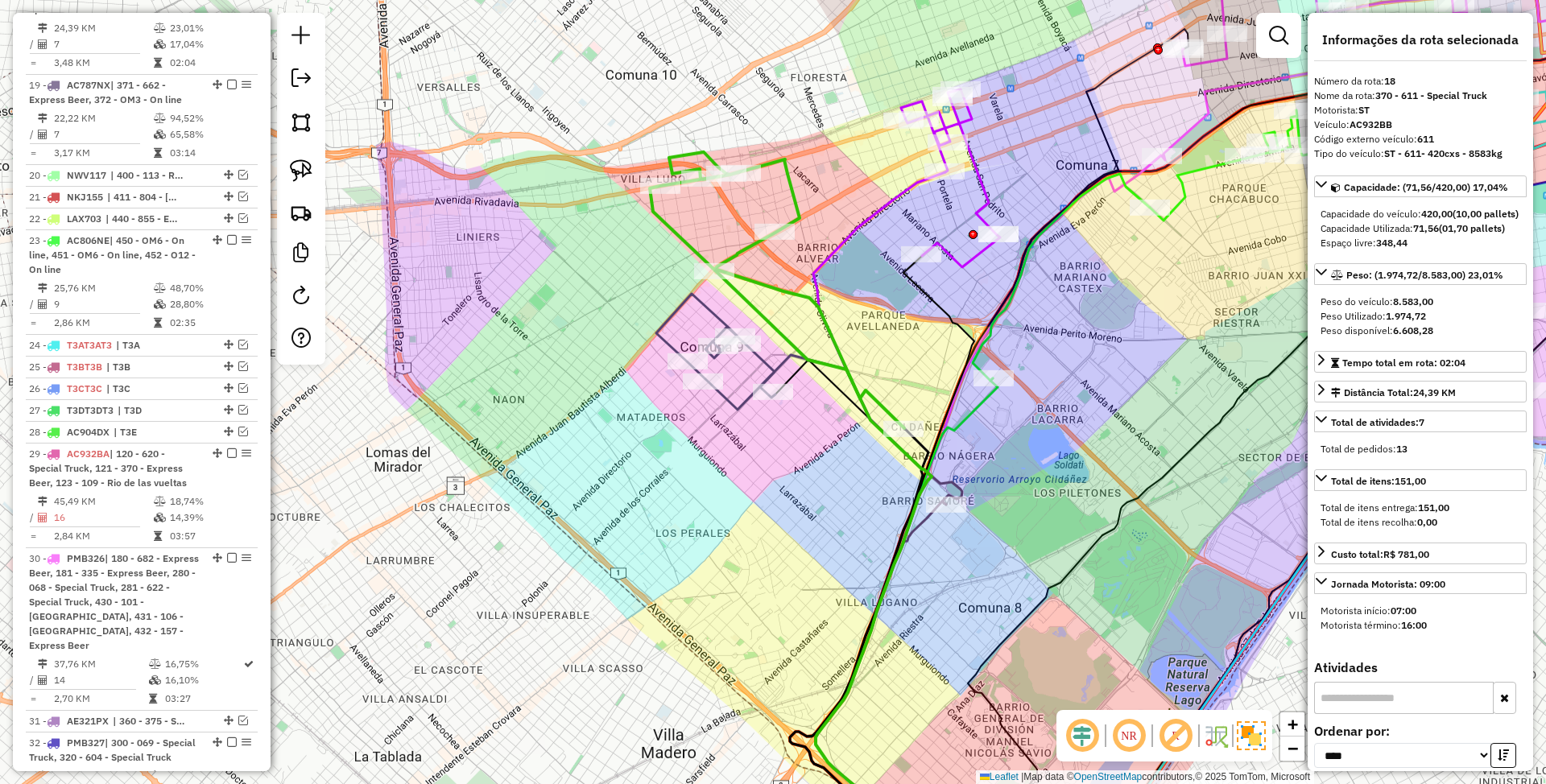
scroll to position [1242, 0]
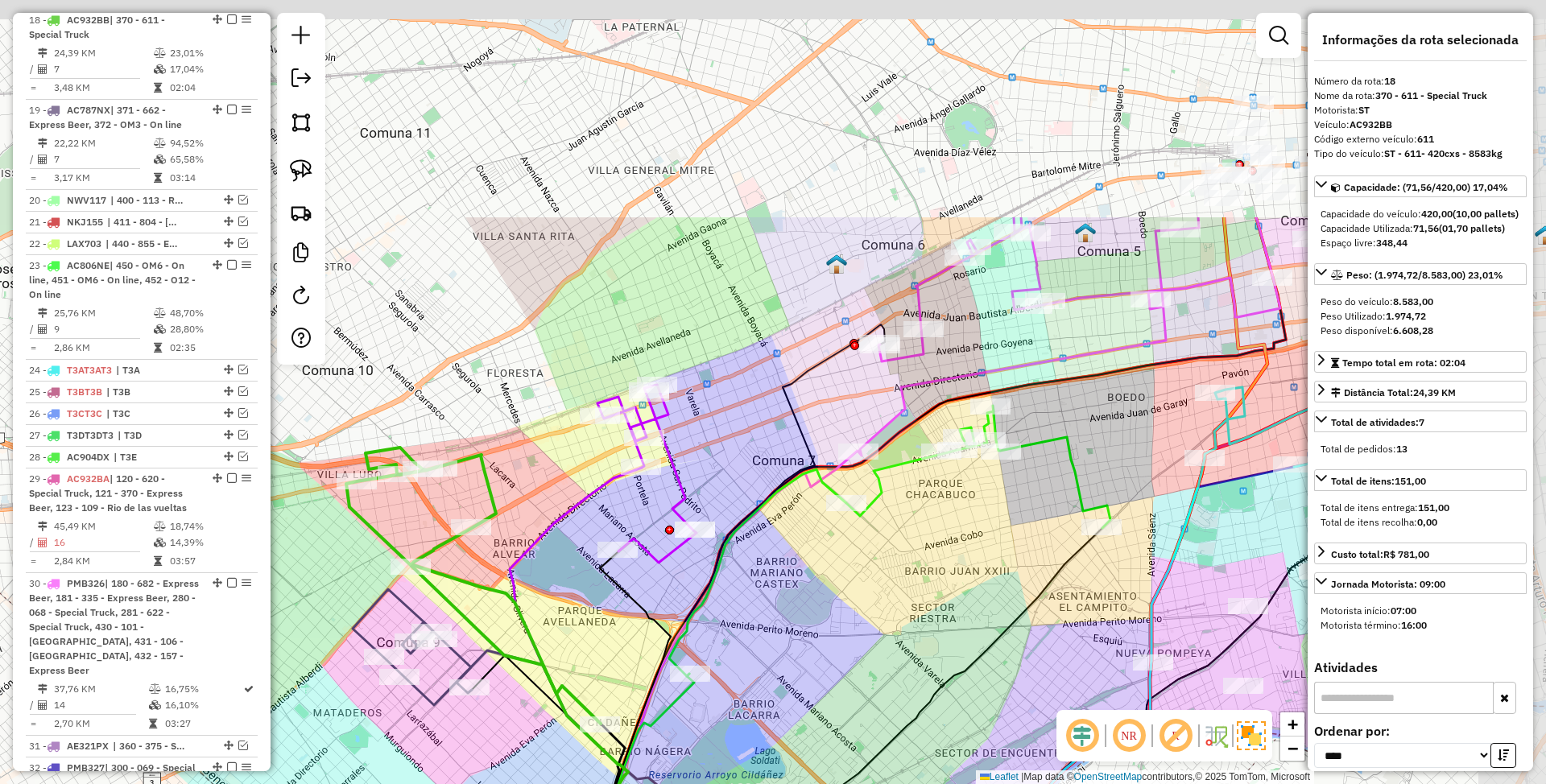
drag, startPoint x: 1173, startPoint y: 269, endPoint x: 774, endPoint y: 622, distance: 532.7
click at [774, 622] on div "Janela de atendimento Grade de atendimento Capacidade Transportadoras Veículos …" at bounding box center [773, 392] width 1546 height 784
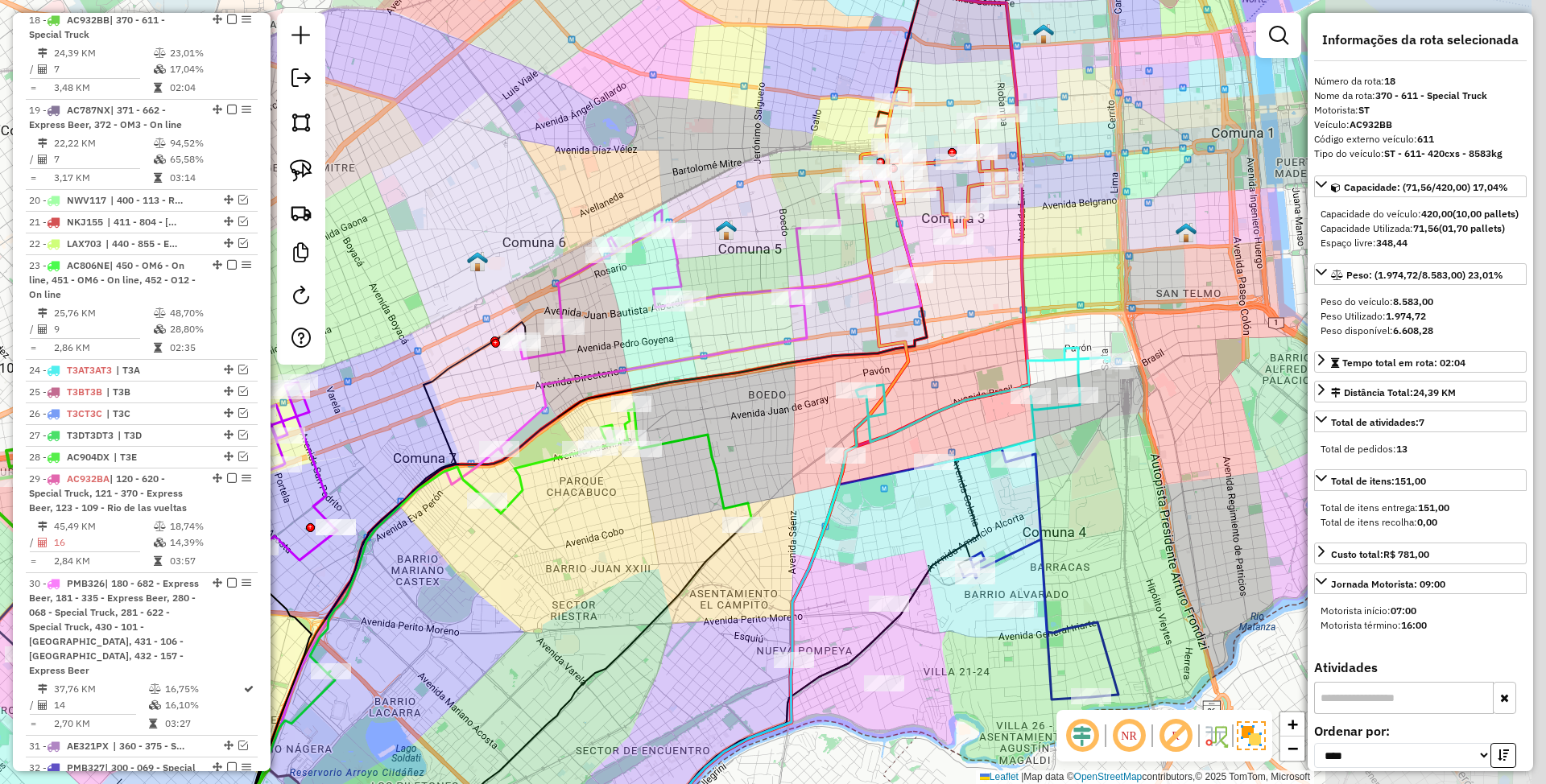
drag, startPoint x: 1118, startPoint y: 564, endPoint x: 1162, endPoint y: 576, distance: 45.6
click at [1162, 576] on div "Janela de atendimento Grade de atendimento Capacidade Transportadoras Veículos …" at bounding box center [773, 392] width 1546 height 784
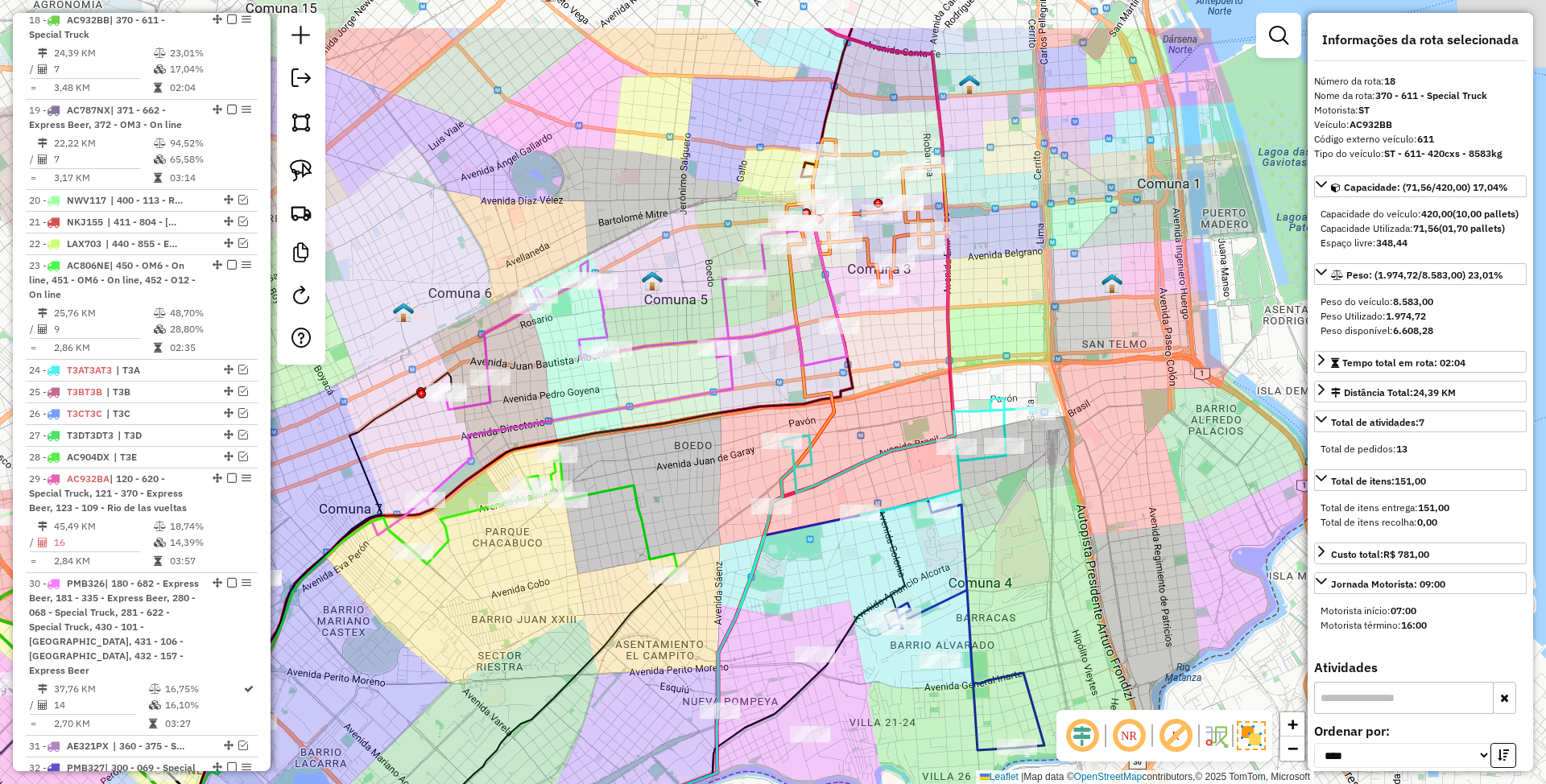
drag, startPoint x: 1106, startPoint y: 443, endPoint x: 1107, endPoint y: 580, distance: 137.0
click at [1107, 580] on div "Janela de atendimento Grade de atendimento Capacidade Transportadoras Veículos …" at bounding box center [773, 392] width 1546 height 784
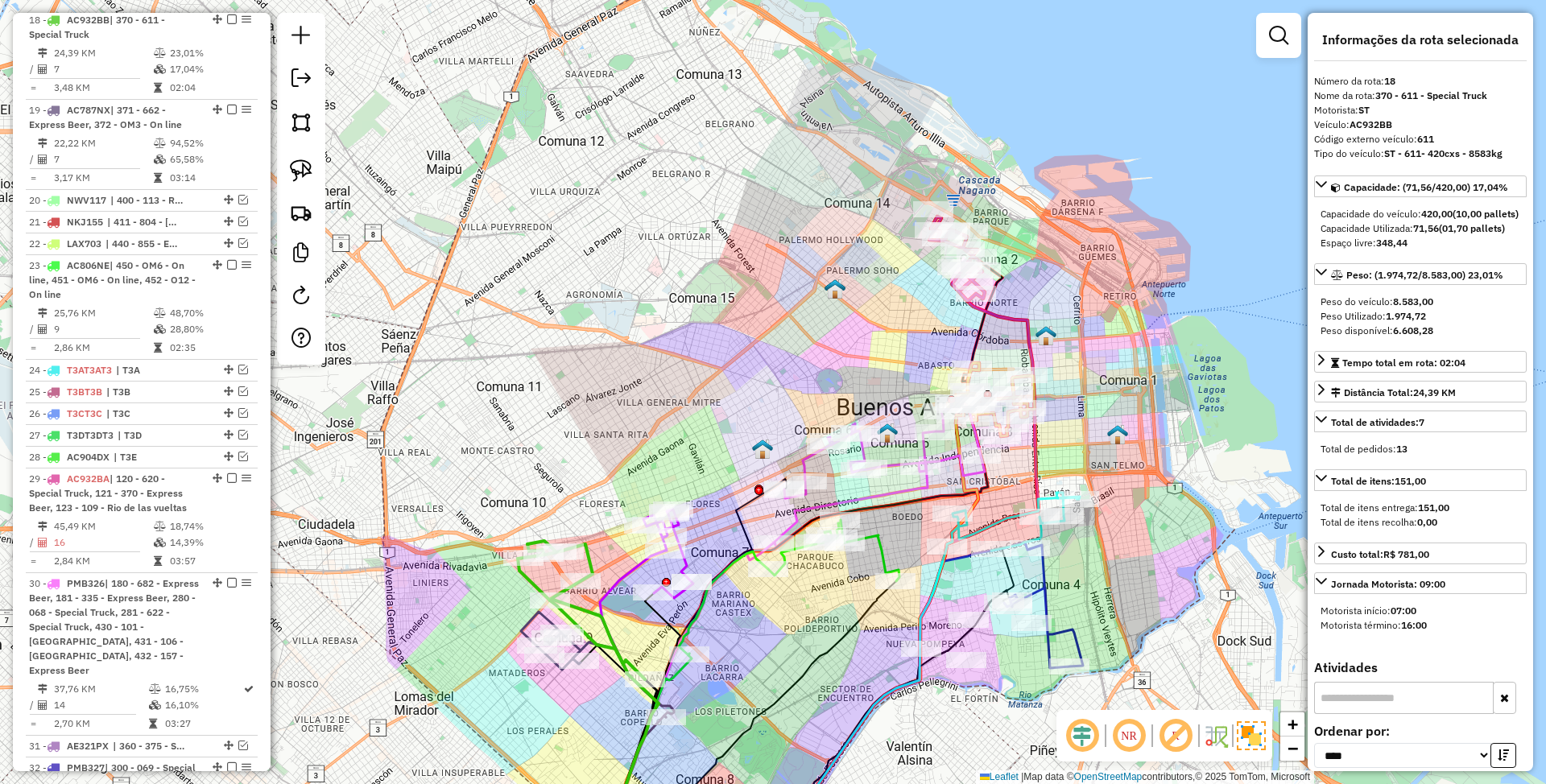
click at [880, 551] on icon at bounding box center [789, 588] width 221 height 135
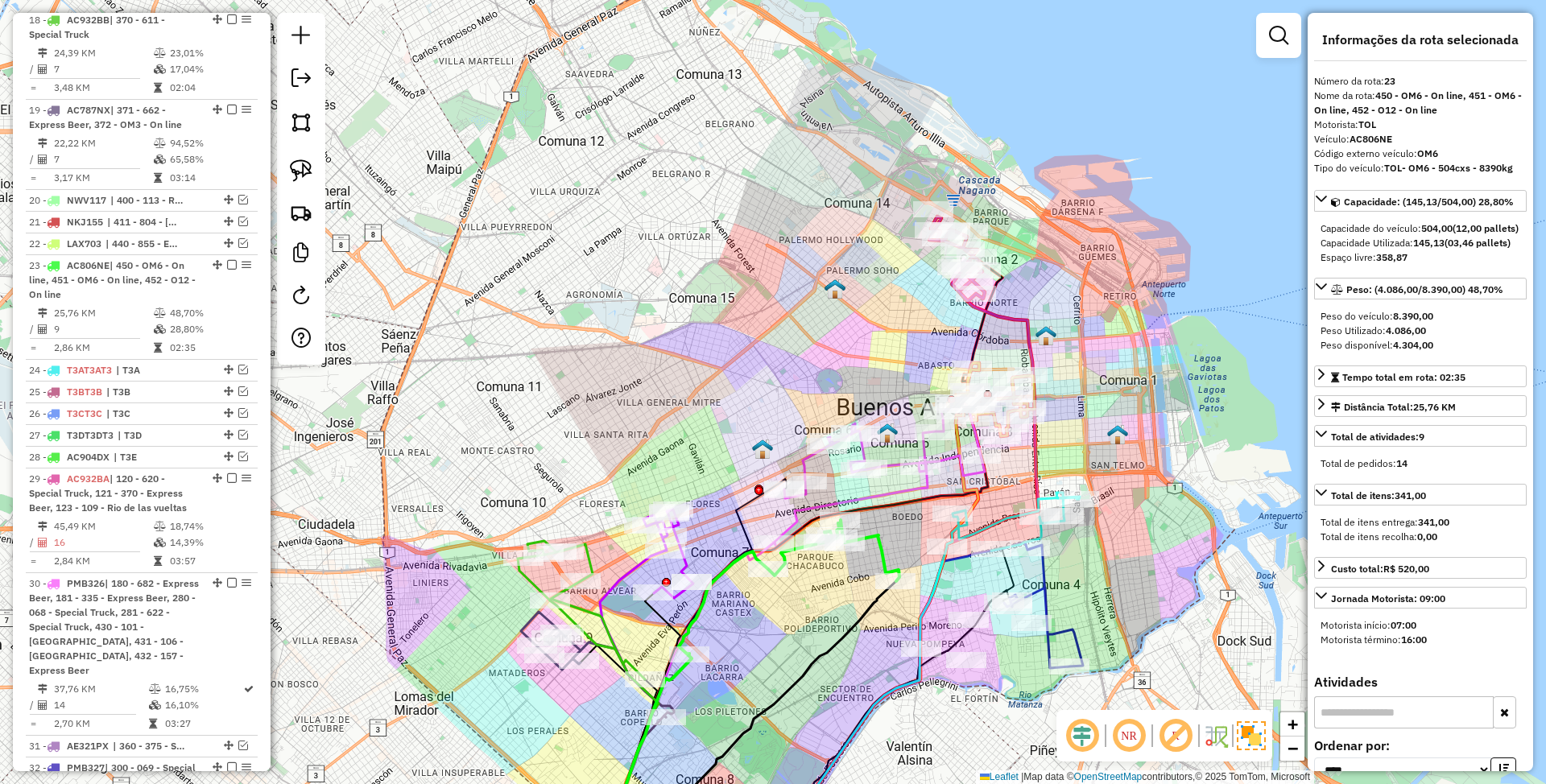
scroll to position [1490, 0]
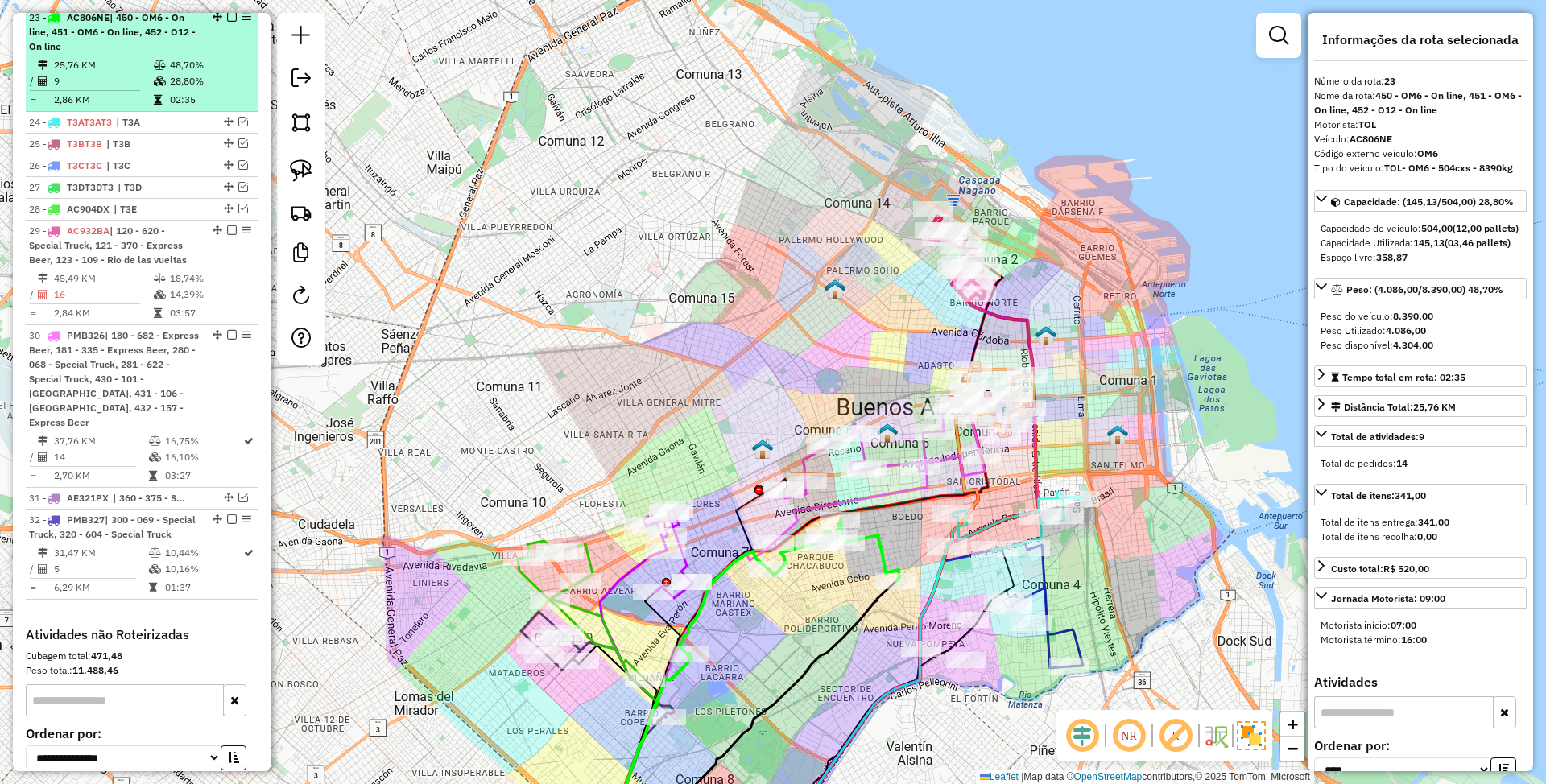
click at [227, 20] on em at bounding box center [232, 17] width 10 height 10
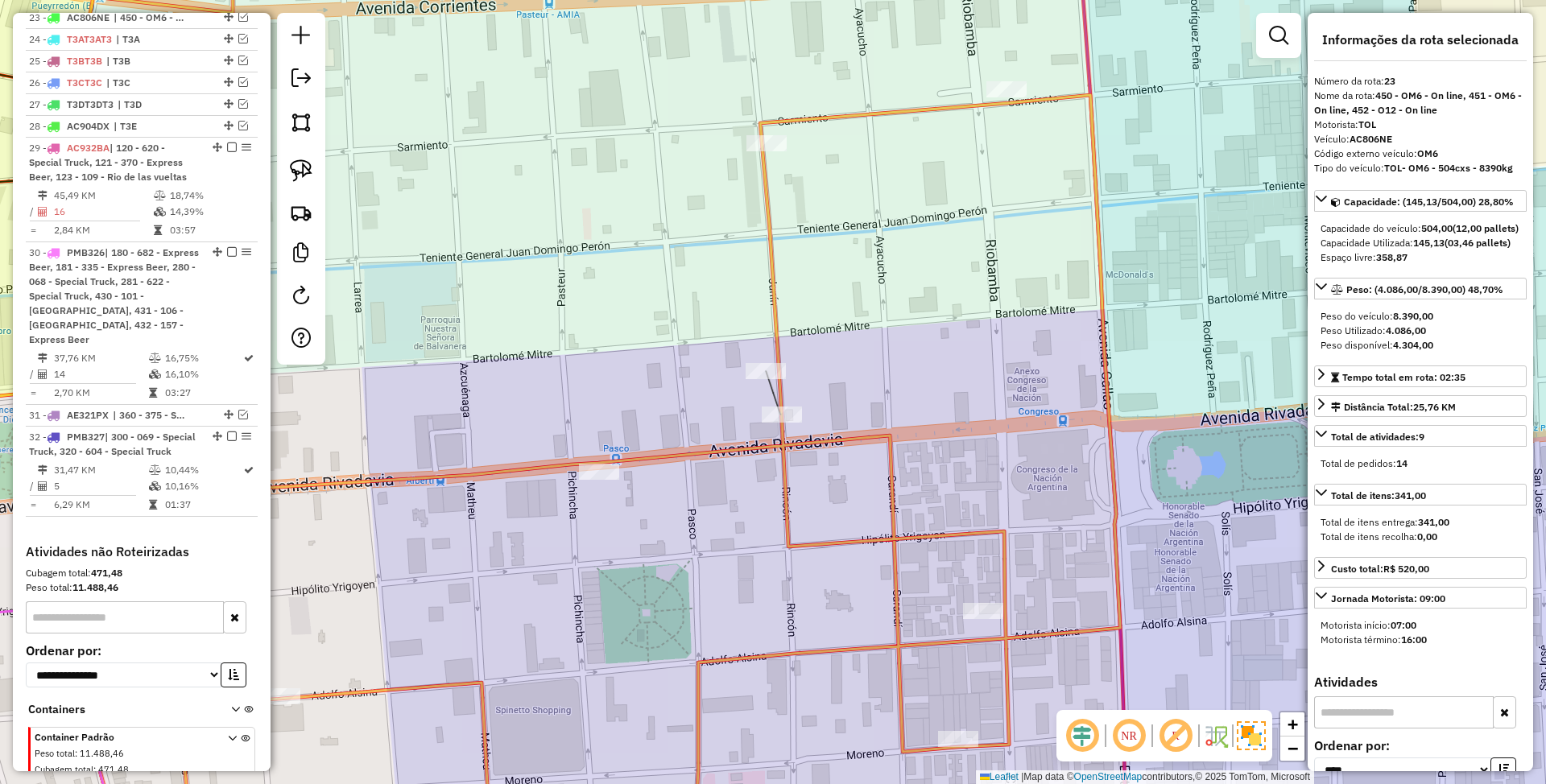
click at [896, 455] on icon at bounding box center [483, 393] width 1275 height 942
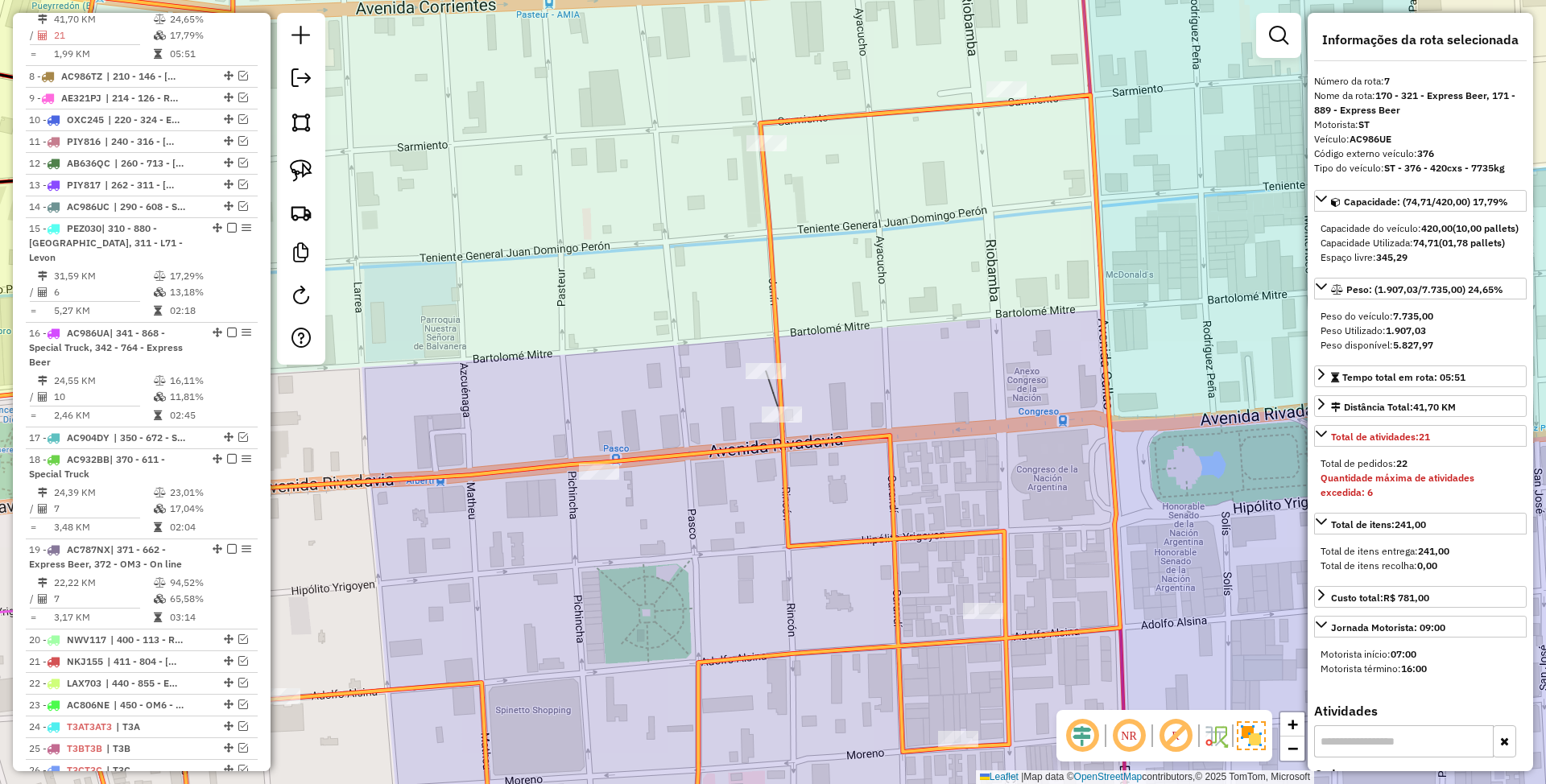
scroll to position [765, 0]
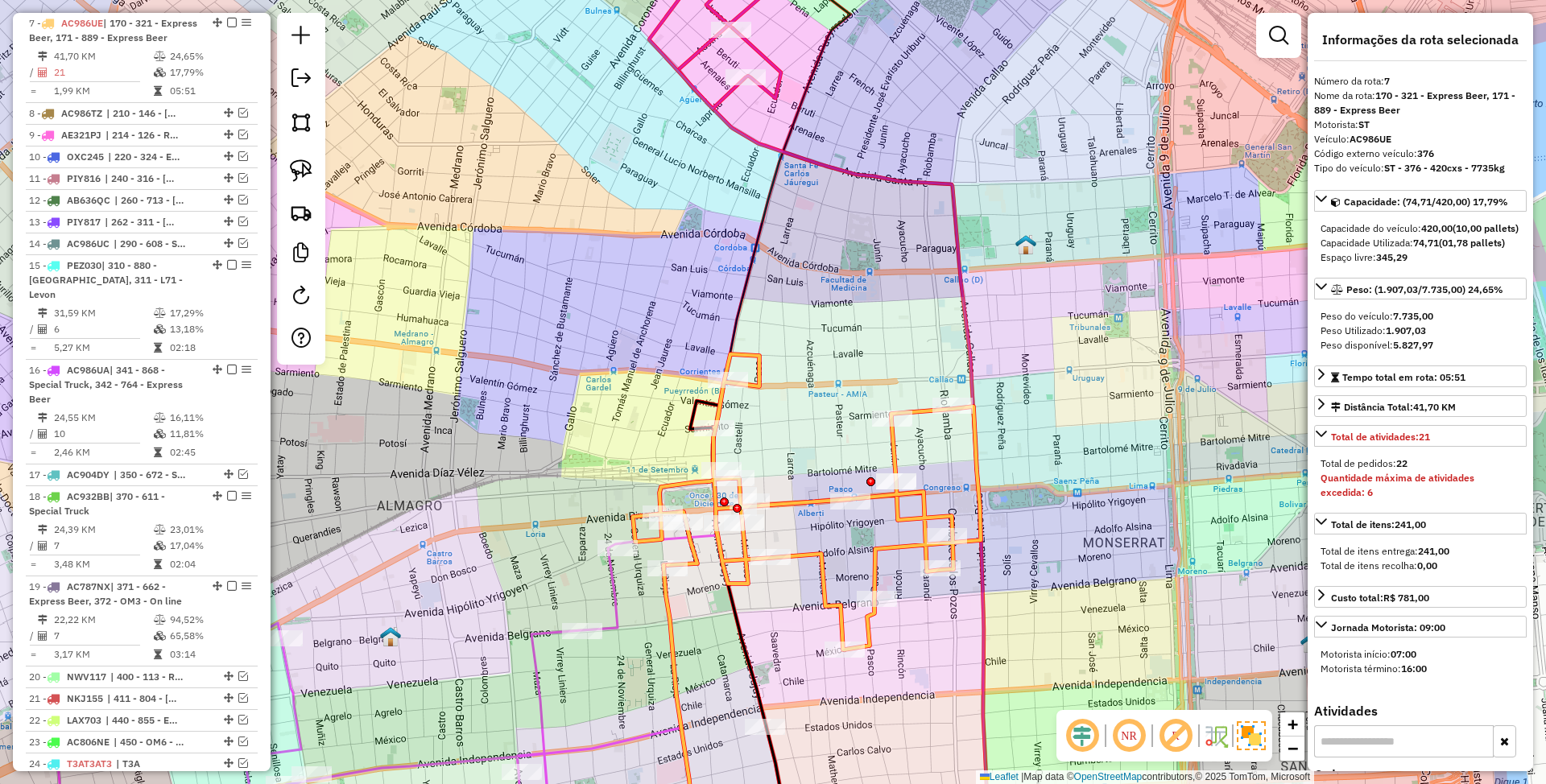
click at [615, 603] on icon at bounding box center [379, 700] width 803 height 328
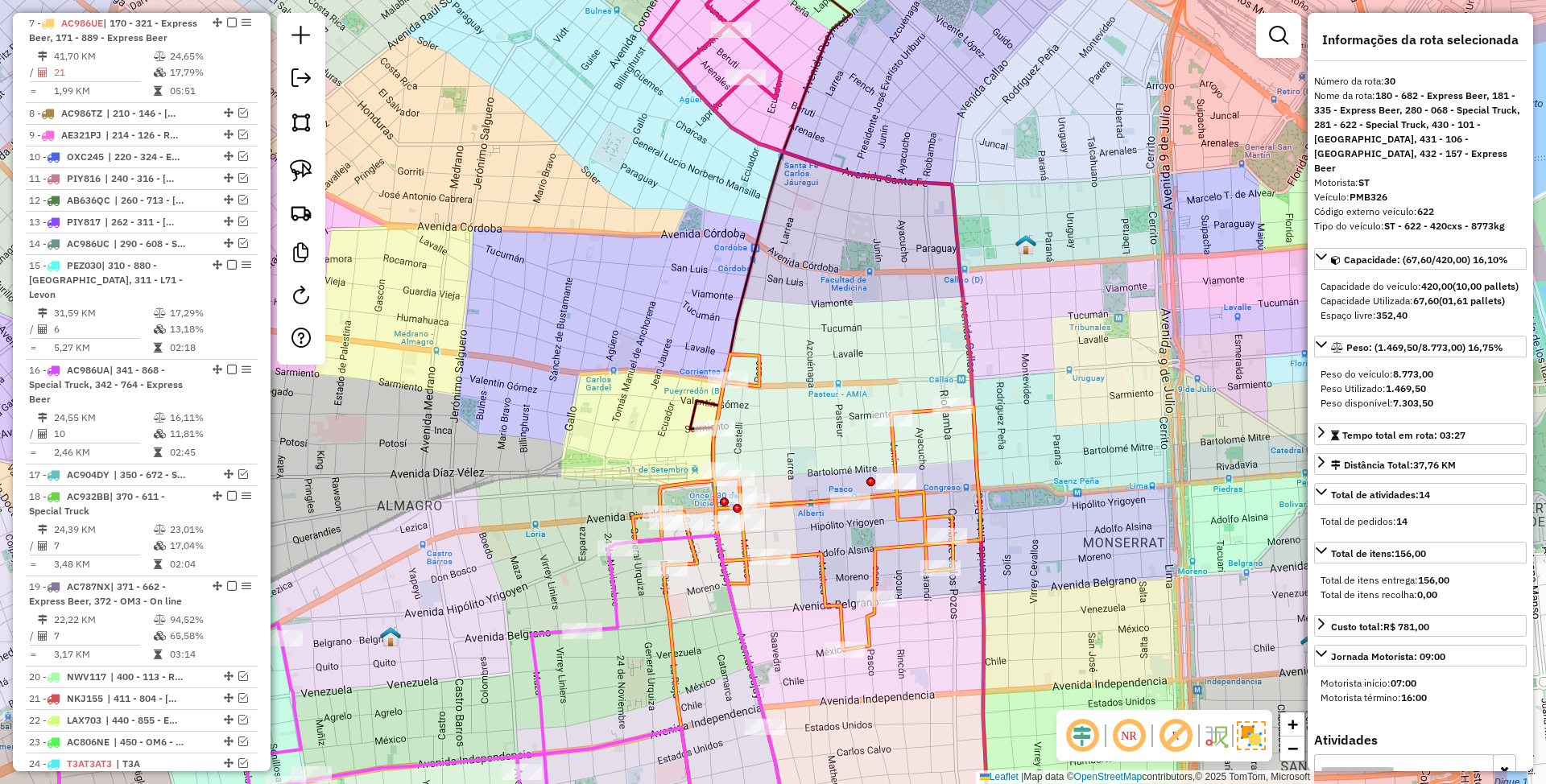
scroll to position [1605, 0]
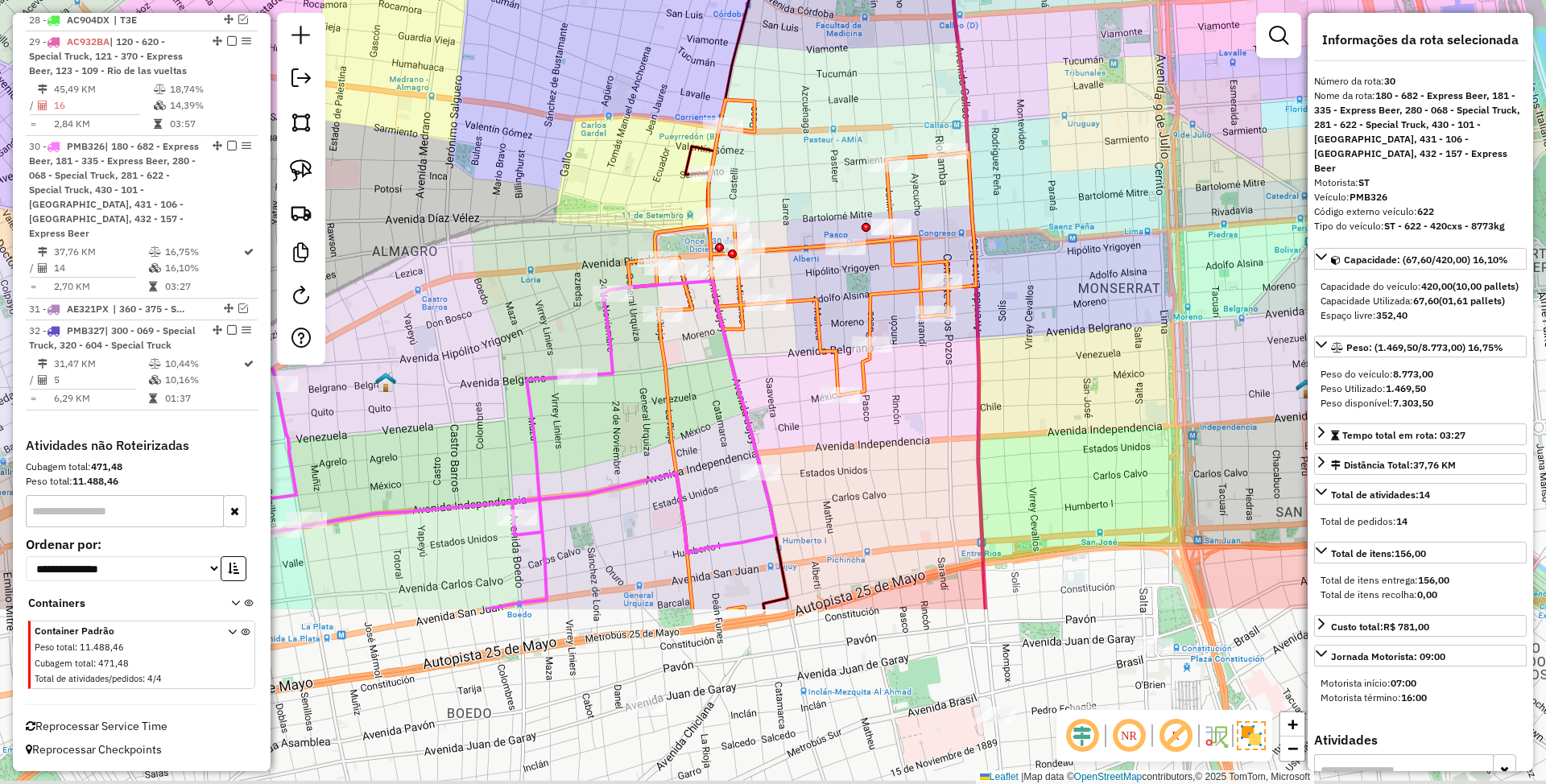
drag, startPoint x: 1039, startPoint y: 496, endPoint x: 1055, endPoint y: 626, distance: 131.0
click at [1034, 593] on div "Janela de atendimento Grade de atendimento Capacidade Transportadoras Veículos …" at bounding box center [773, 392] width 1546 height 784
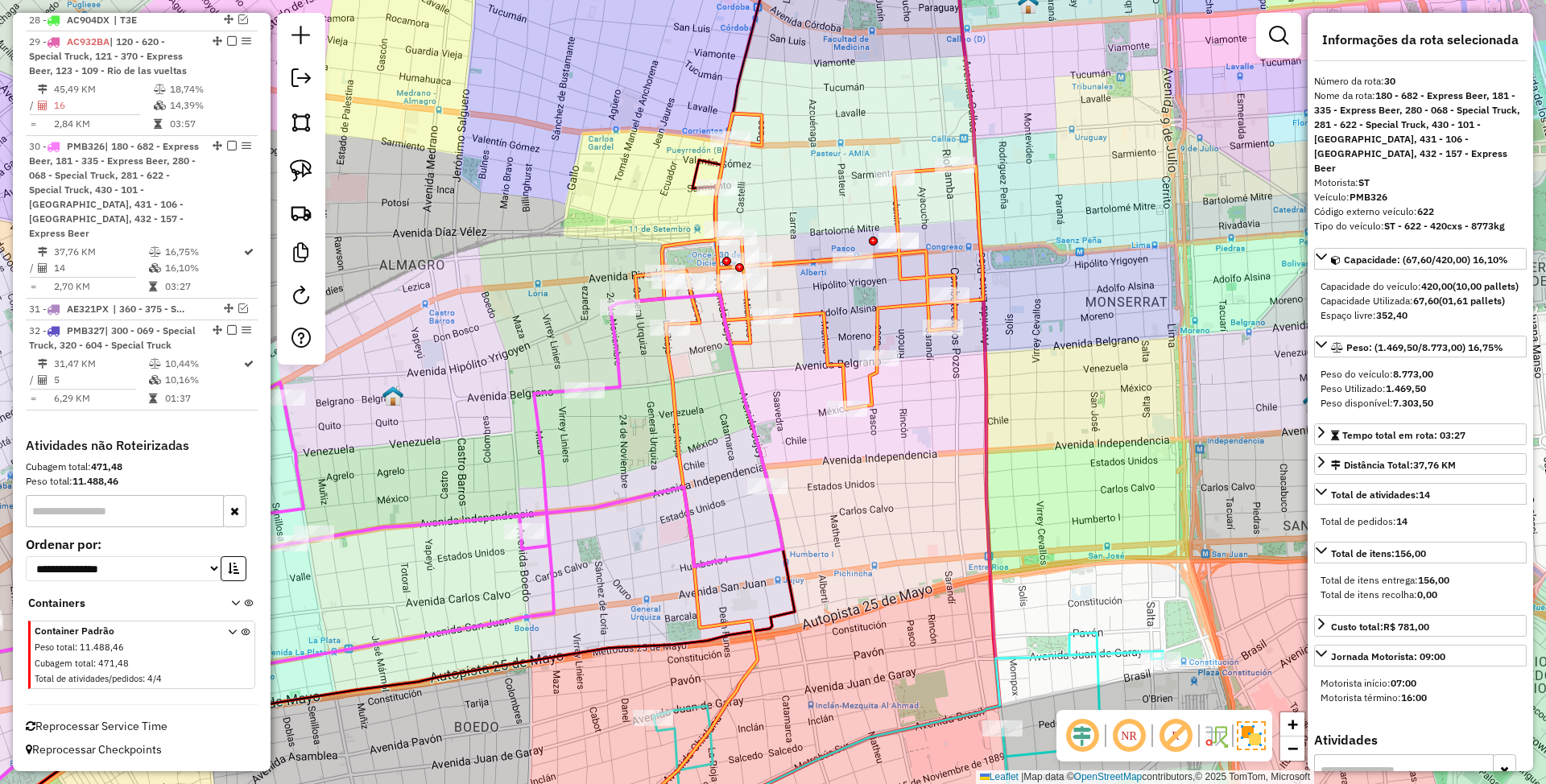
drag, startPoint x: 915, startPoint y: 412, endPoint x: 925, endPoint y: 510, distance: 98.5
click at [925, 510] on div "Janela de atendimento Grade de atendimento Capacidade Transportadoras Veículos …" at bounding box center [773, 392] width 1546 height 784
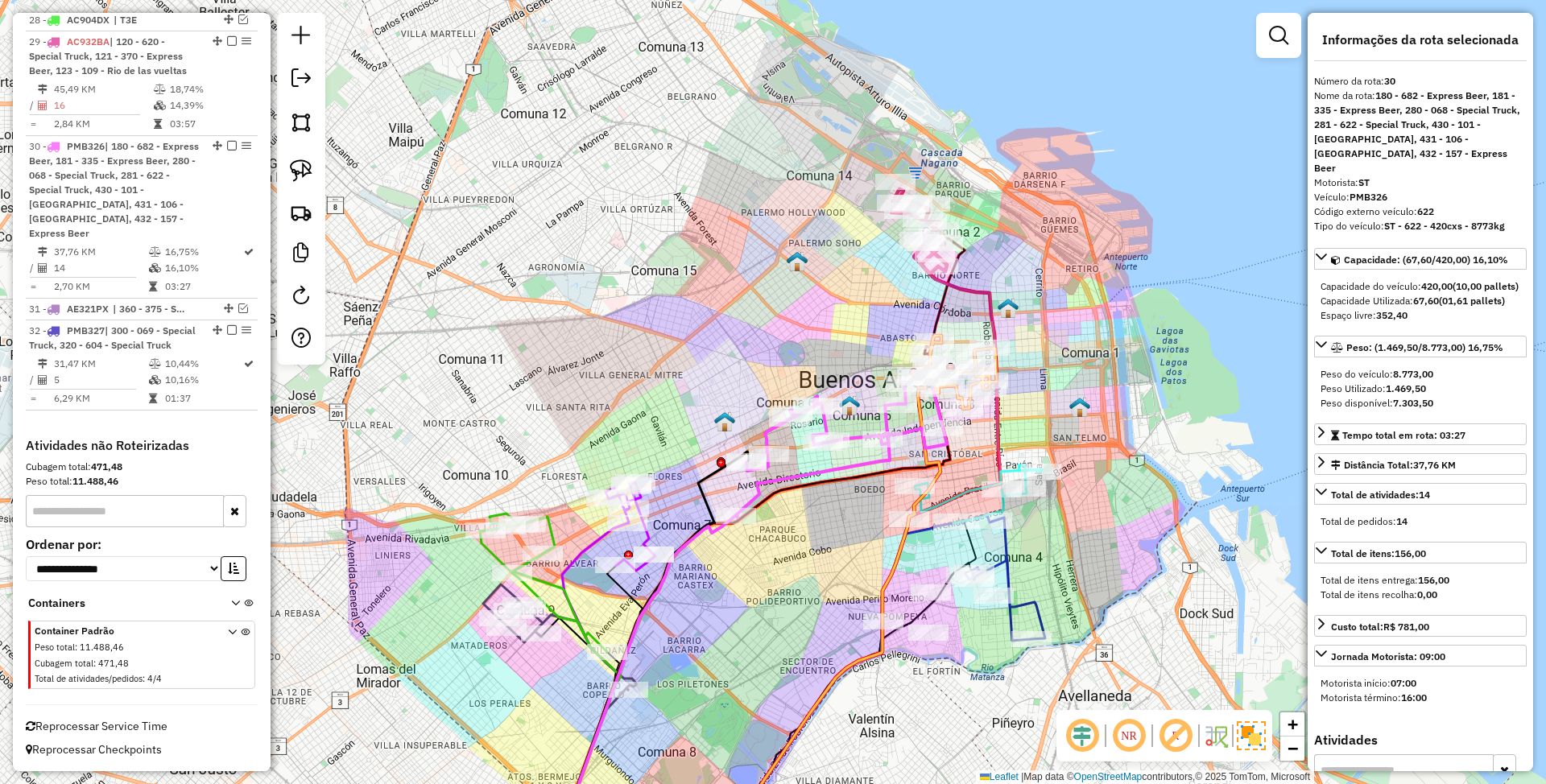
drag, startPoint x: 1094, startPoint y: 409, endPoint x: 1102, endPoint y: 367, distance: 42.8
click at [1102, 367] on div "Janela de atendimento Grade de atendimento Capacidade Transportadoras Veículos …" at bounding box center [773, 392] width 1546 height 784
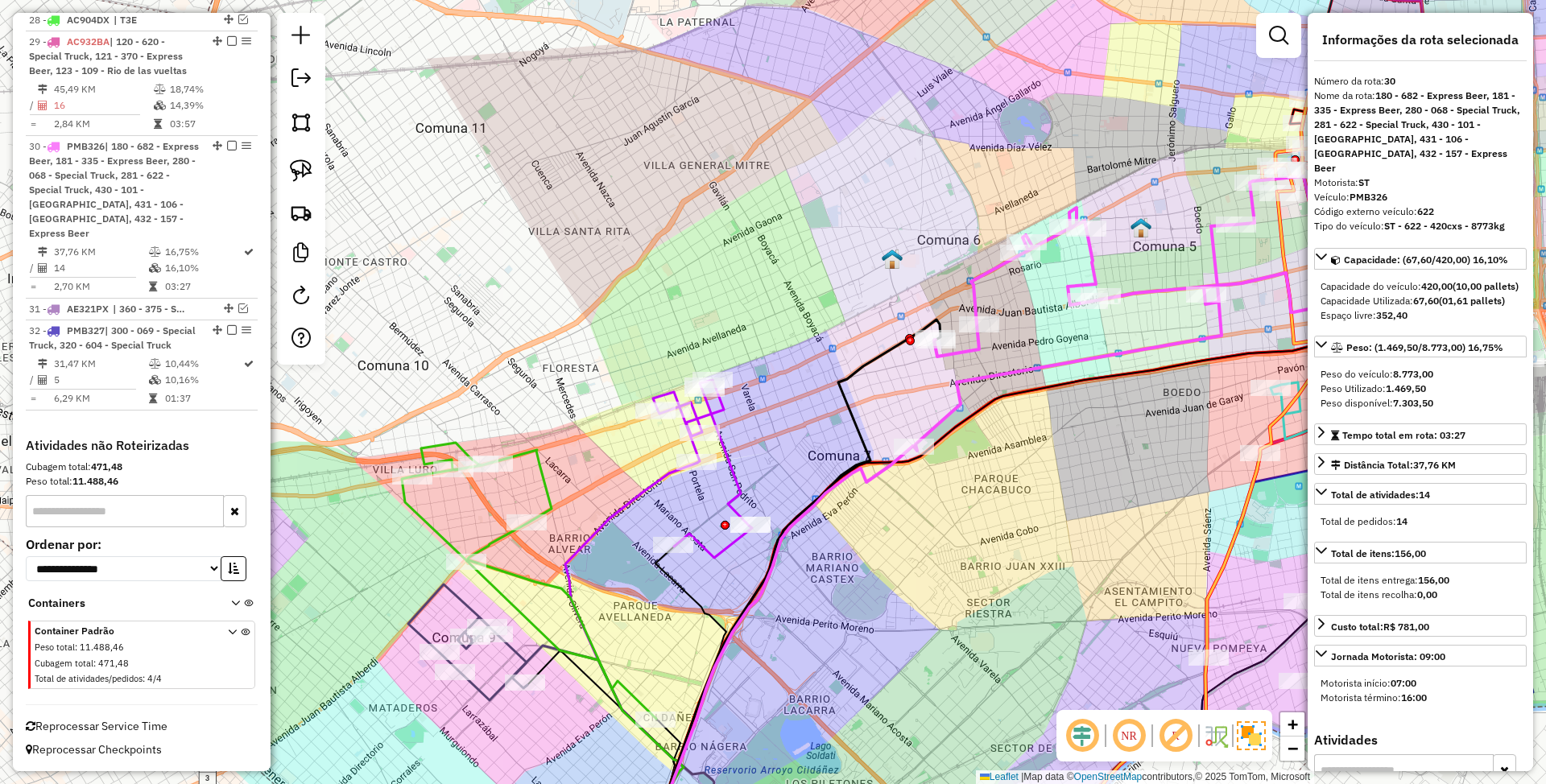
click at [546, 474] on icon at bounding box center [529, 581] width 255 height 276
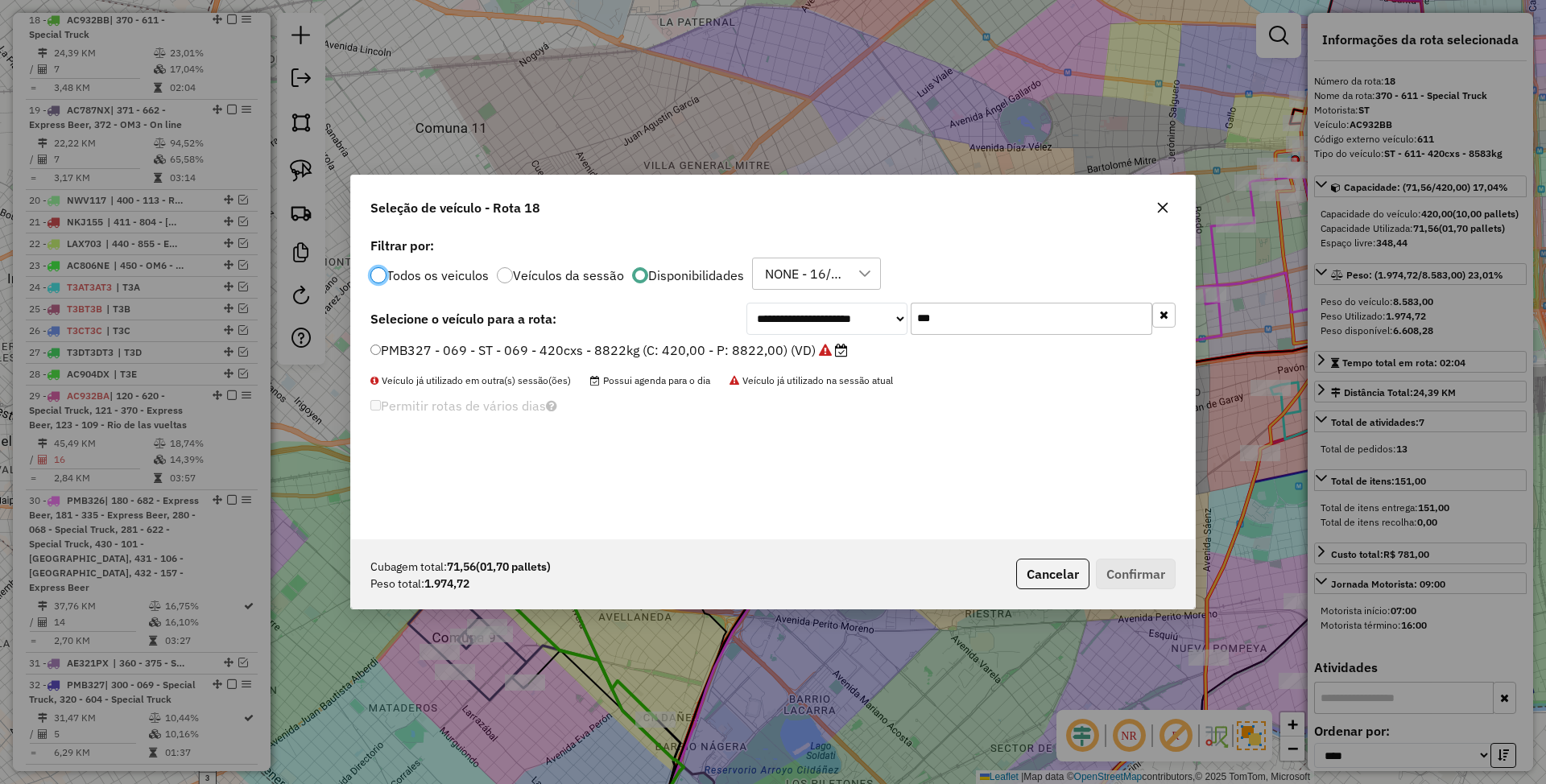
scroll to position [8, 5]
drag, startPoint x: 954, startPoint y: 328, endPoint x: 897, endPoint y: 308, distance: 60.4
click at [897, 308] on div "**********" at bounding box center [961, 319] width 430 height 32
type input "***"
click at [1052, 580] on button "Cancelar" at bounding box center [1054, 574] width 73 height 31
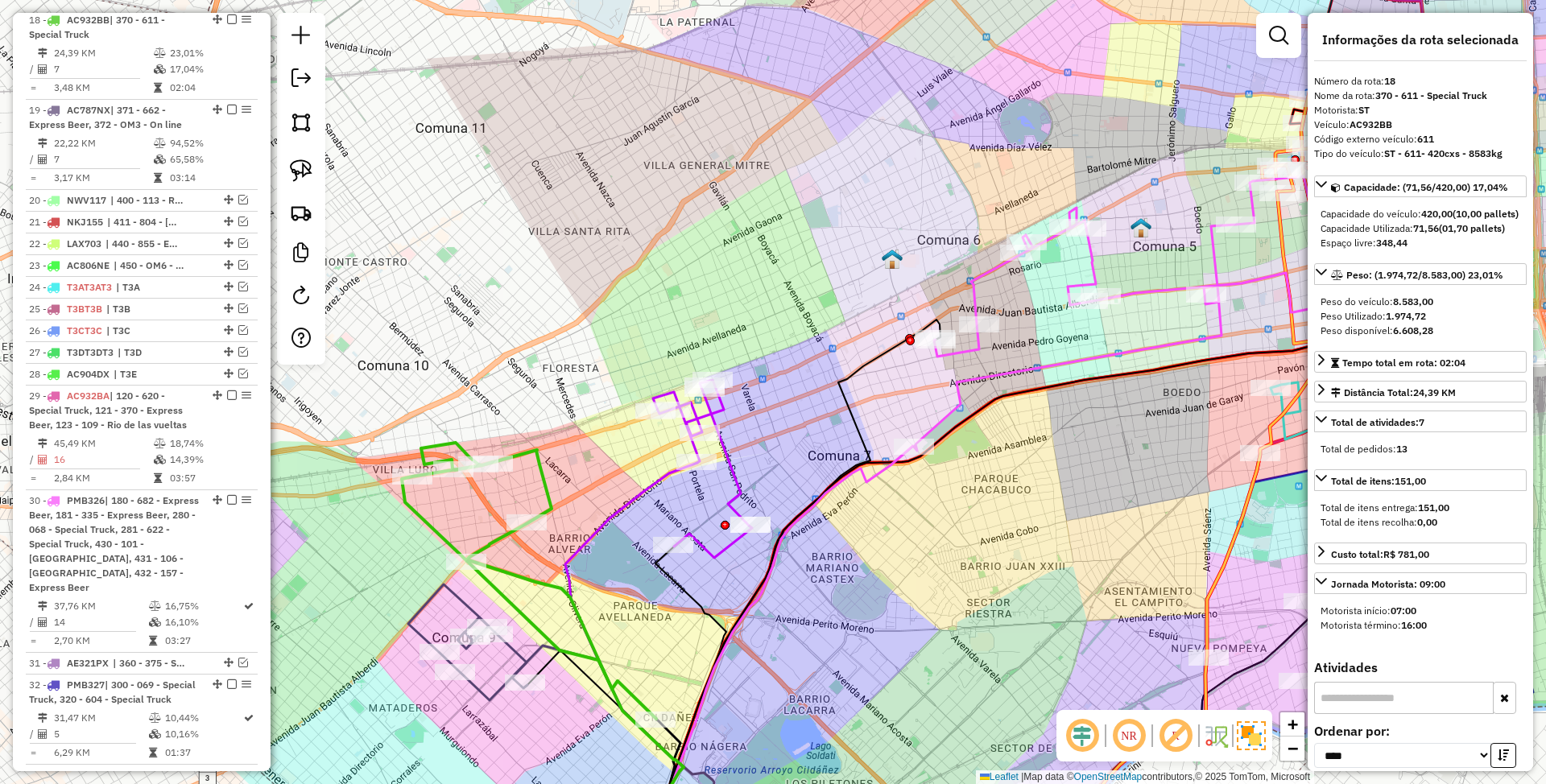
click at [548, 485] on icon at bounding box center [529, 581] width 255 height 276
click at [730, 468] on icon at bounding box center [702, 469] width 99 height 178
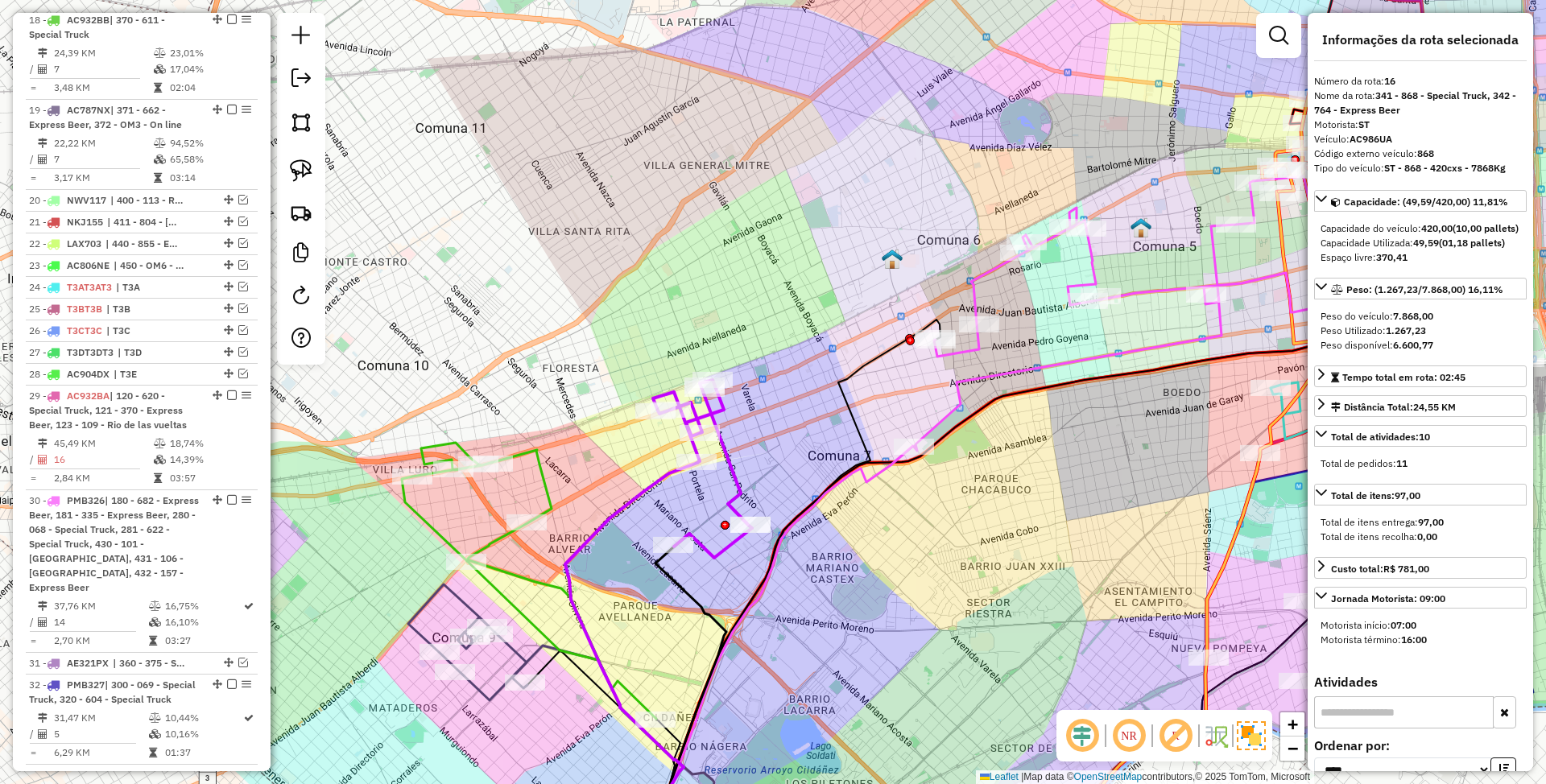
scroll to position [1115, 0]
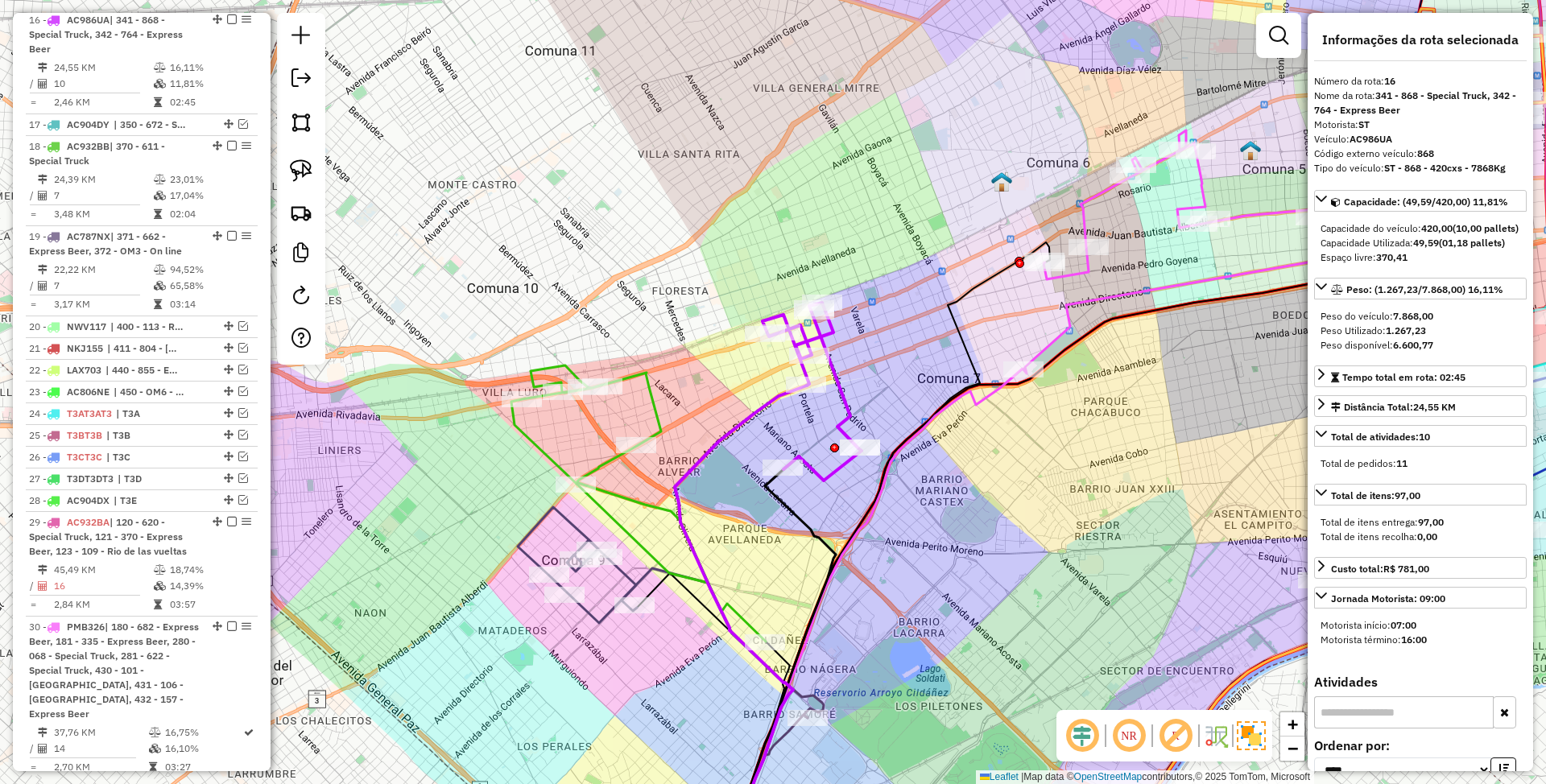
click at [654, 412] on icon at bounding box center [639, 504] width 255 height 276
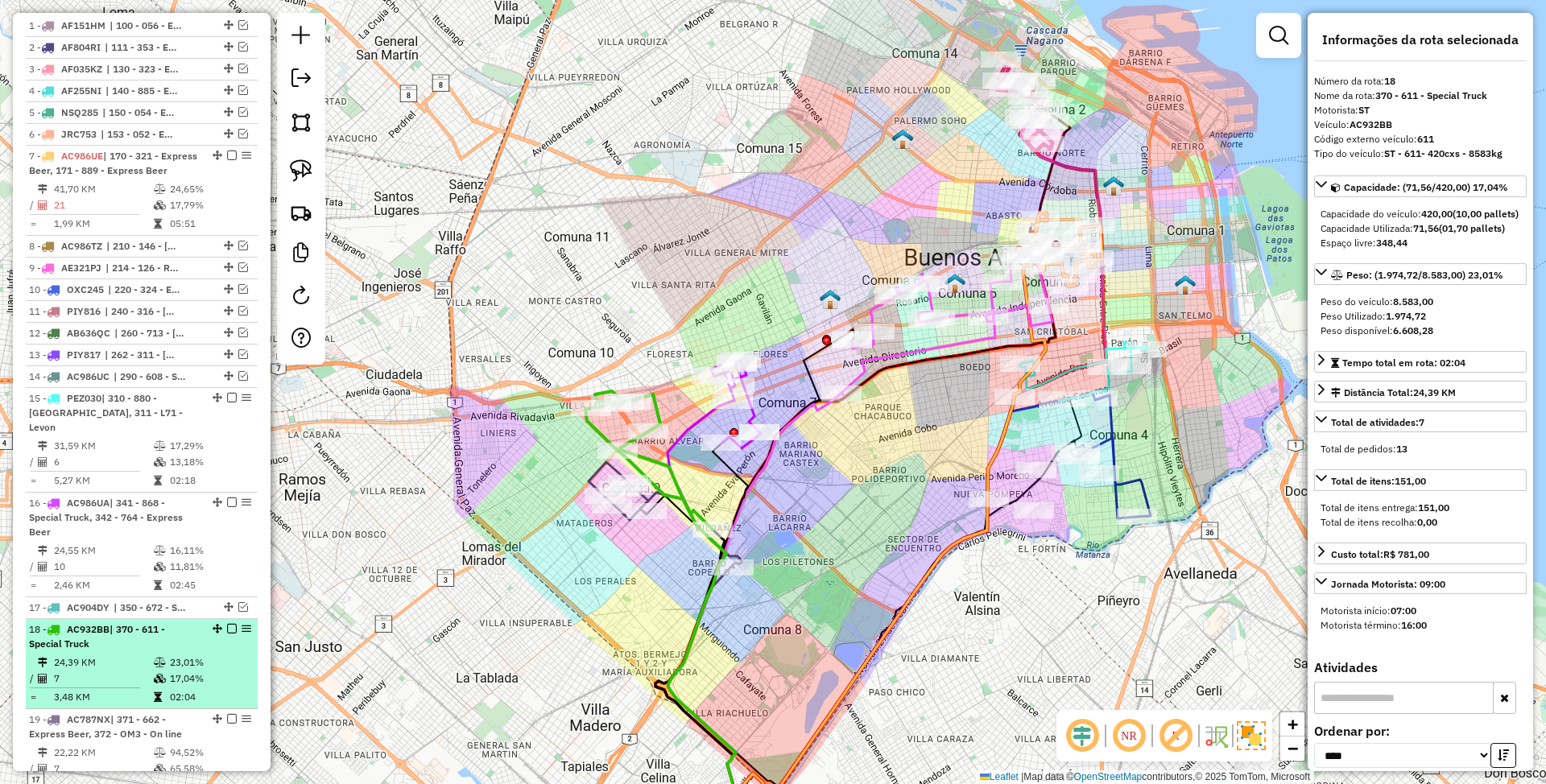
scroll to position [598, 0]
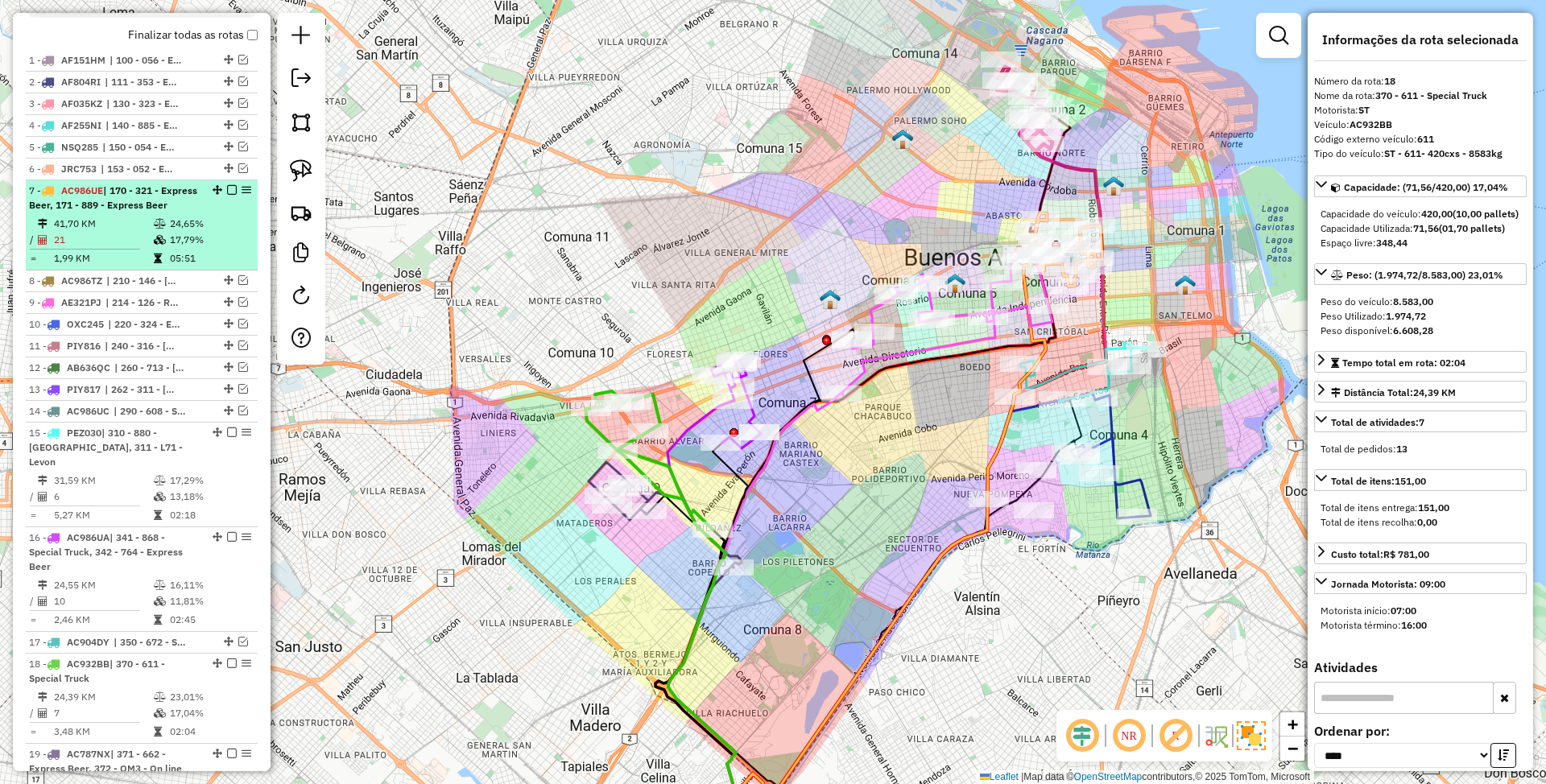
click at [135, 212] on div "7 - AC986UE | 170 - 321 - Express Beer, 171 - 889 - Express Beer" at bounding box center [114, 198] width 171 height 29
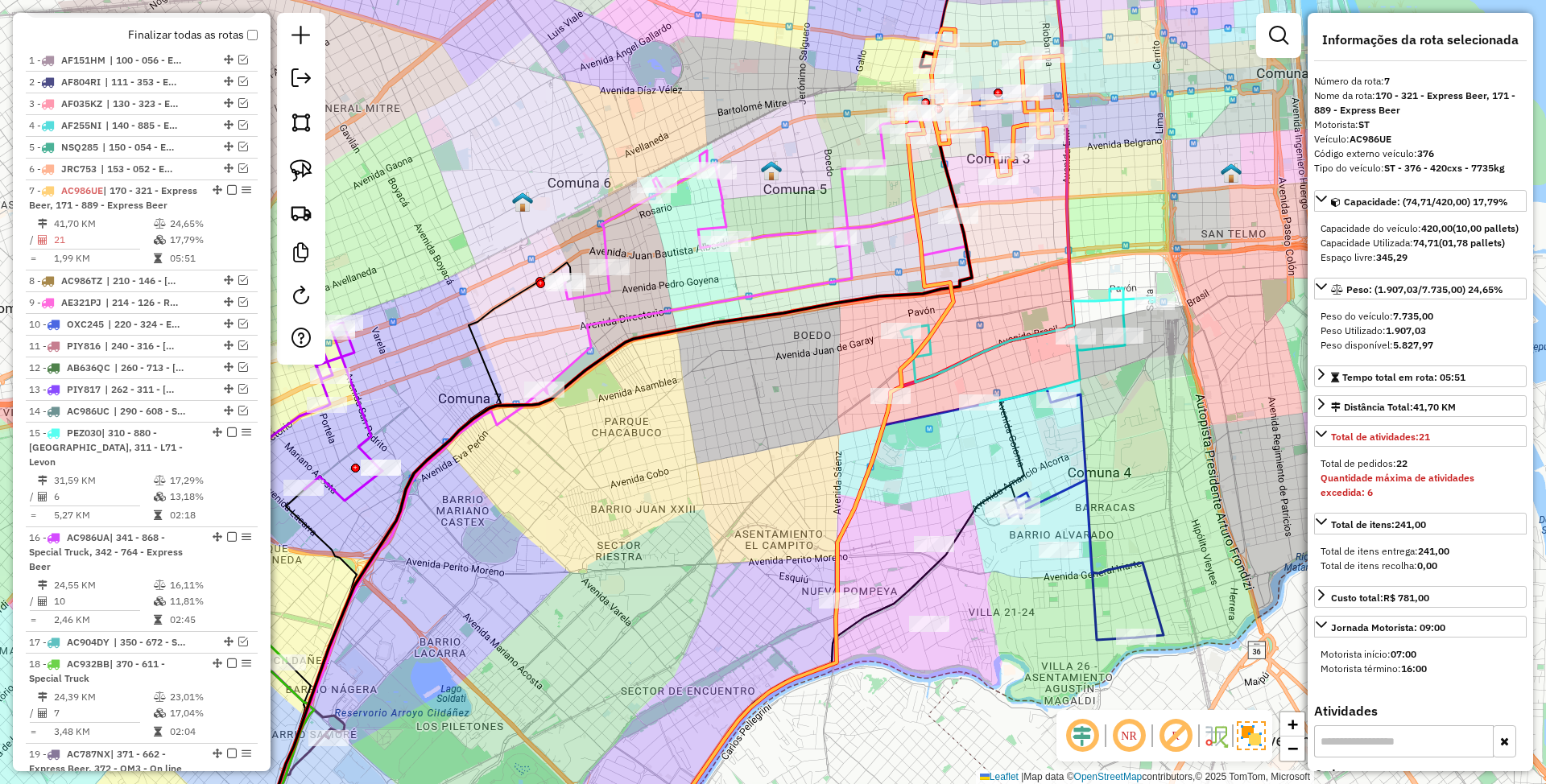
click at [984, 143] on icon at bounding box center [979, 102] width 174 height 148
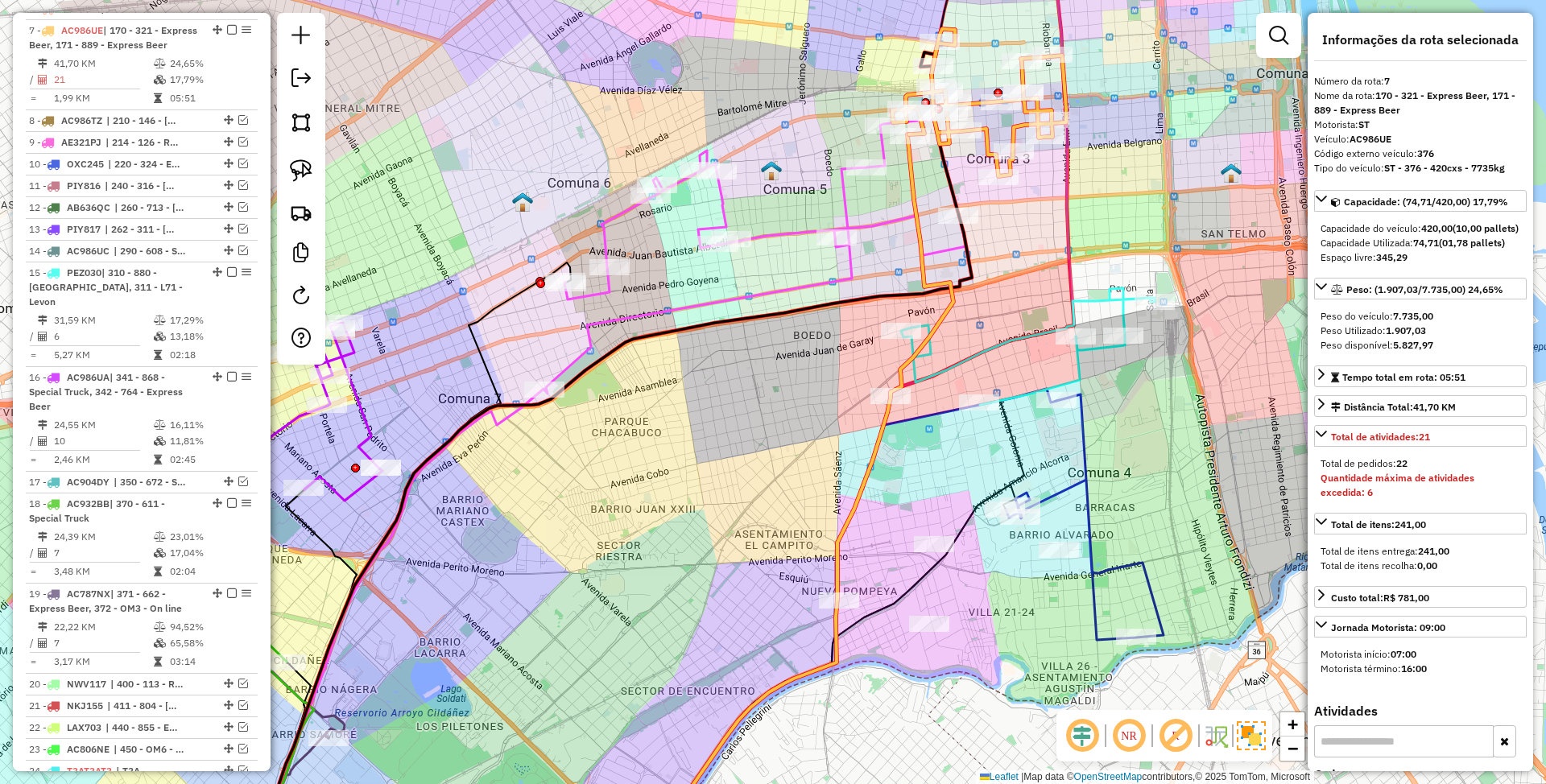
scroll to position [765, 0]
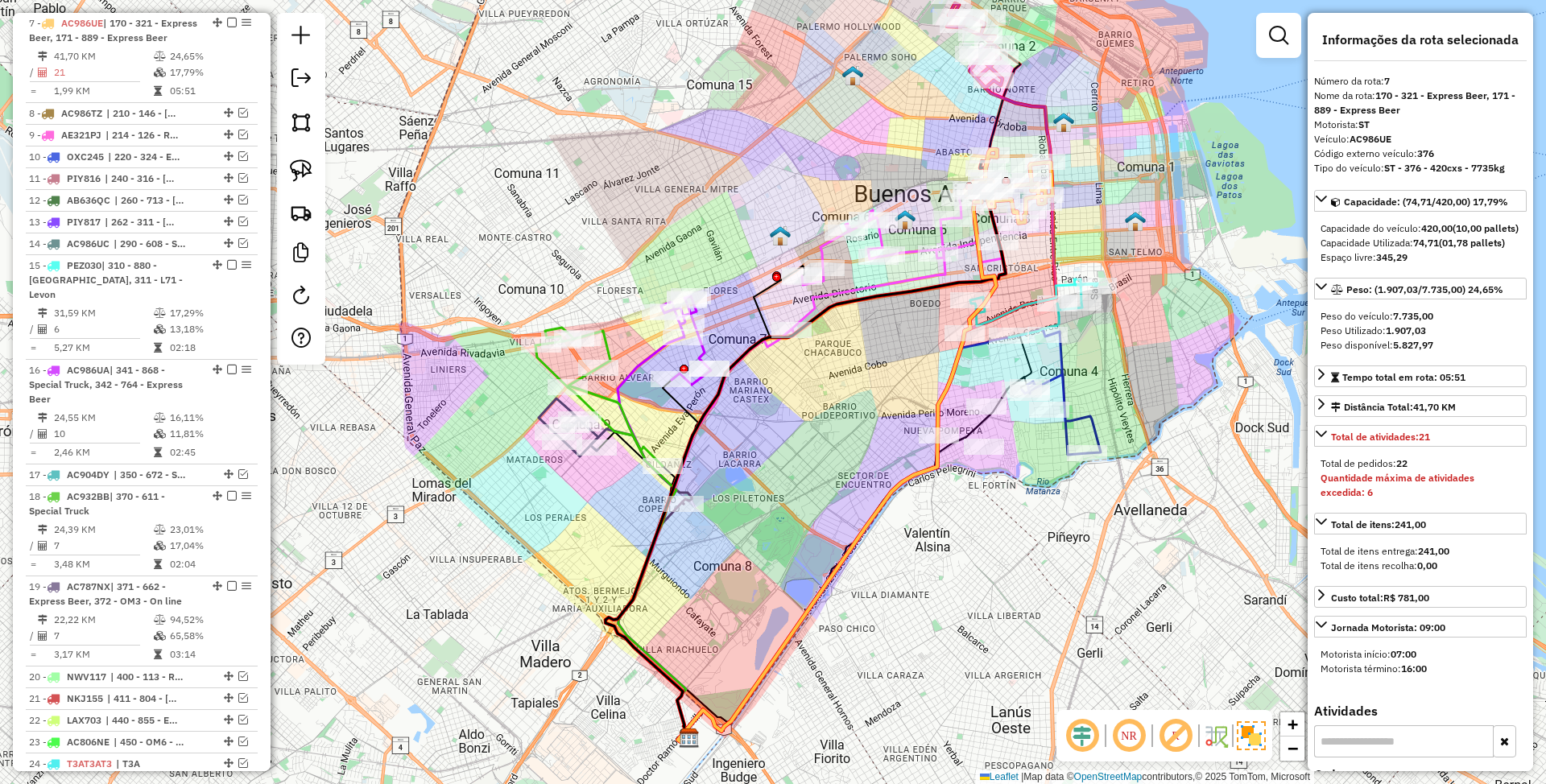
click at [615, 398] on icon at bounding box center [600, 396] width 127 height 138
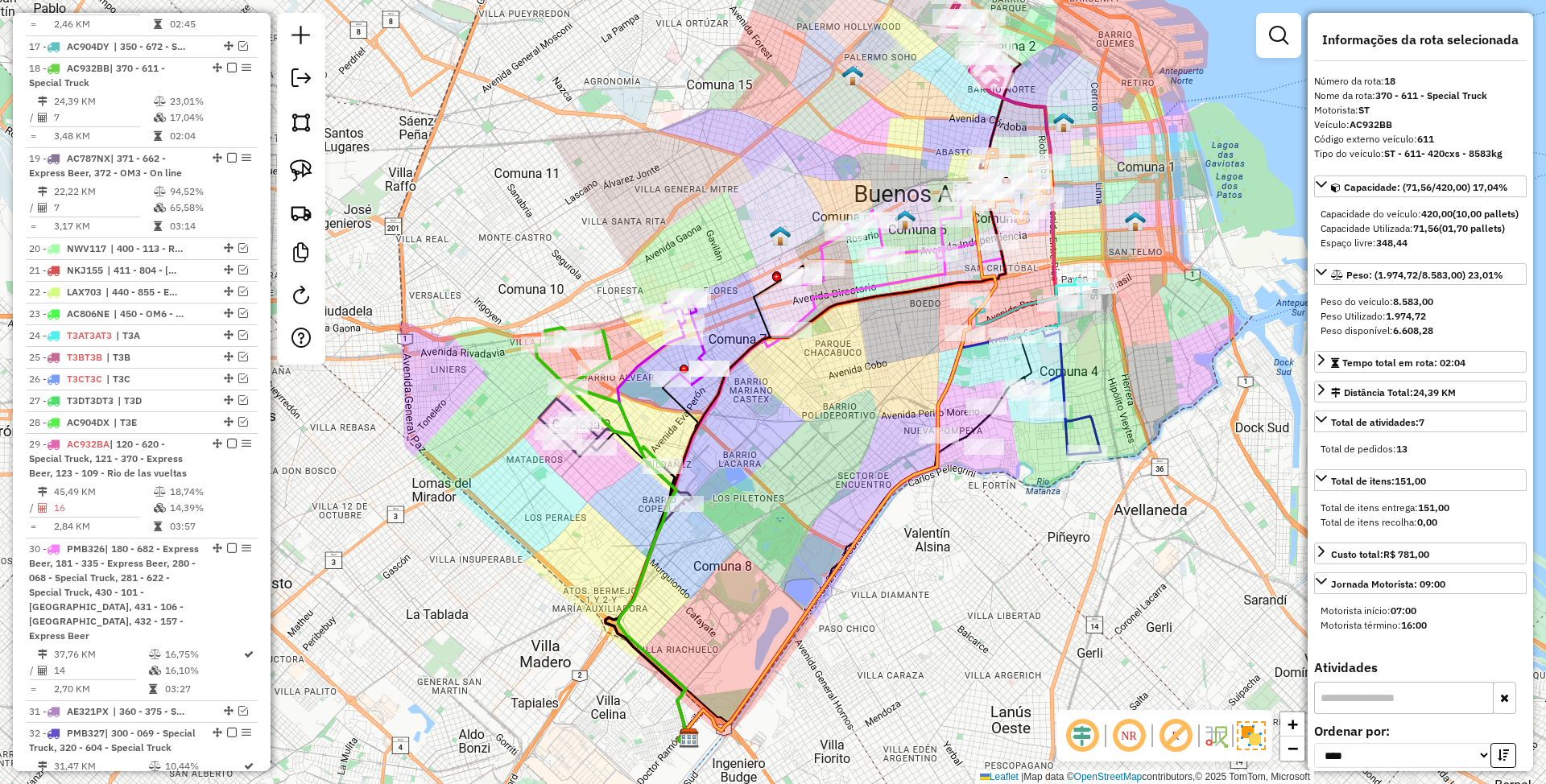
scroll to position [1242, 0]
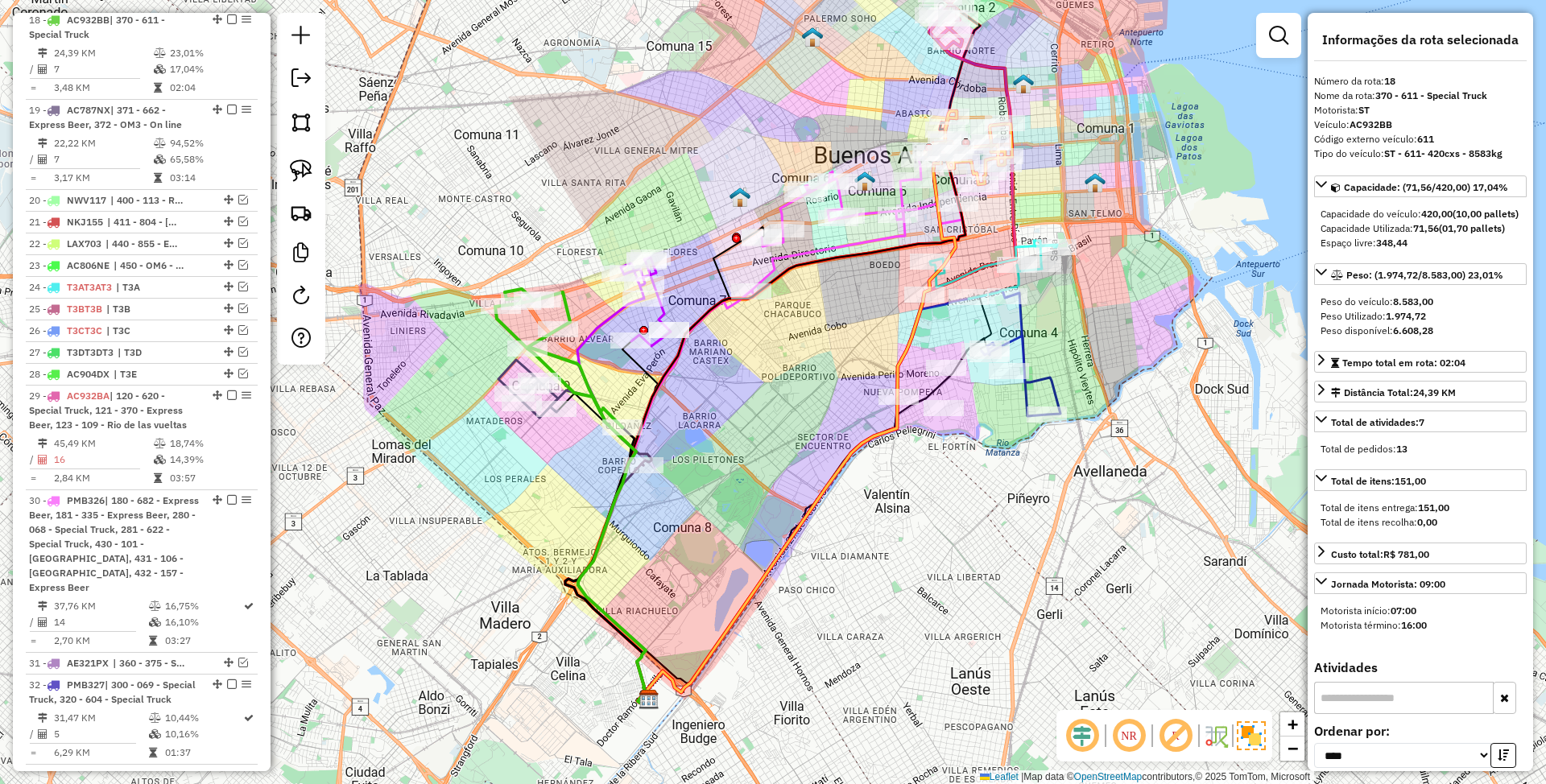
drag, startPoint x: 663, startPoint y: 420, endPoint x: 624, endPoint y: 381, distance: 55.2
click at [624, 381] on div "Janela de atendimento Grade de atendimento Capacidade Transportadoras Veículos …" at bounding box center [773, 392] width 1546 height 784
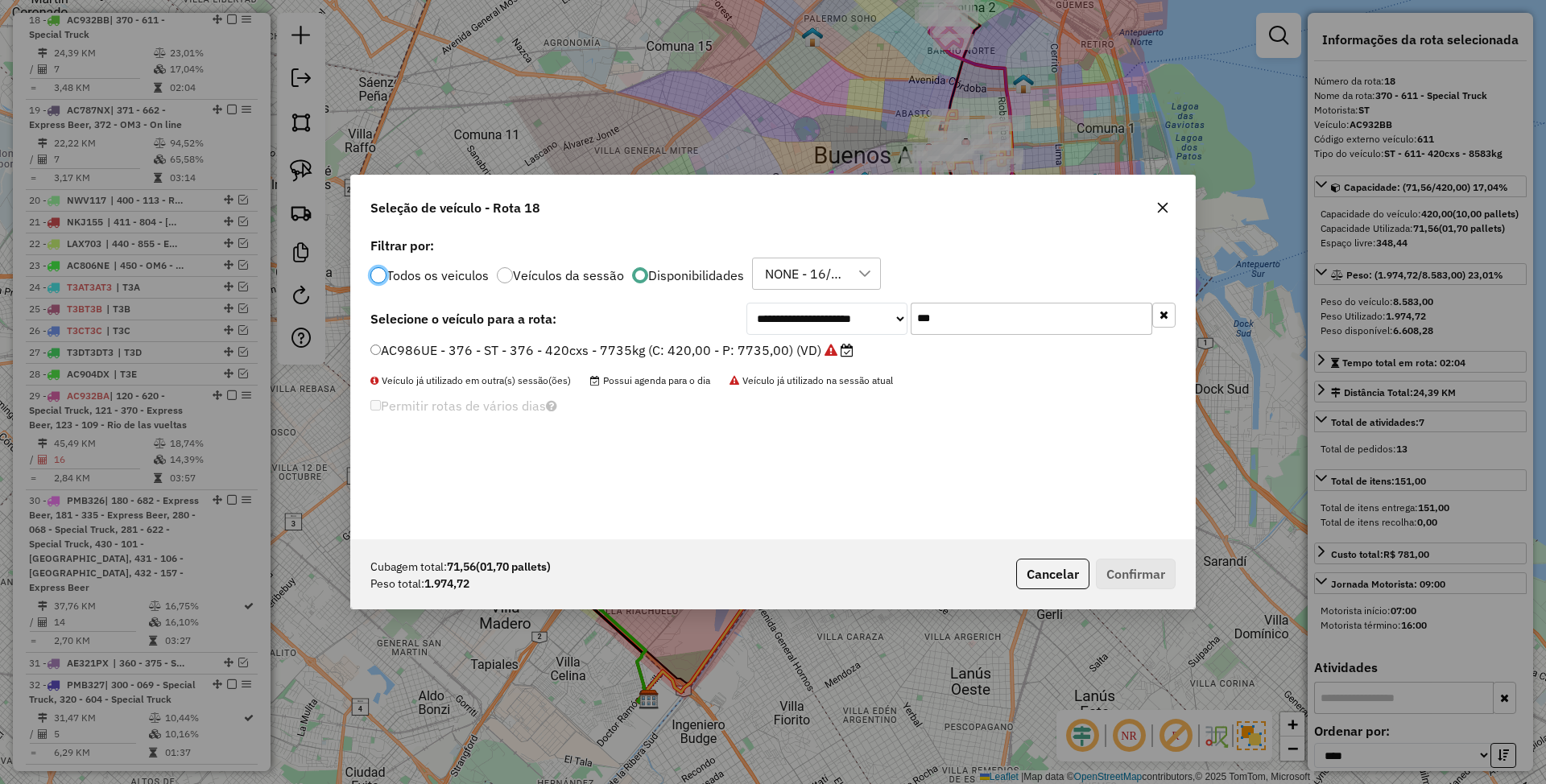
scroll to position [8, 5]
click at [722, 351] on label "AC986UE - 376 - ST - 376 - 420cxs - 7735kg (C: 420,00 - P: 7735,00) (VD)" at bounding box center [612, 350] width 483 height 19
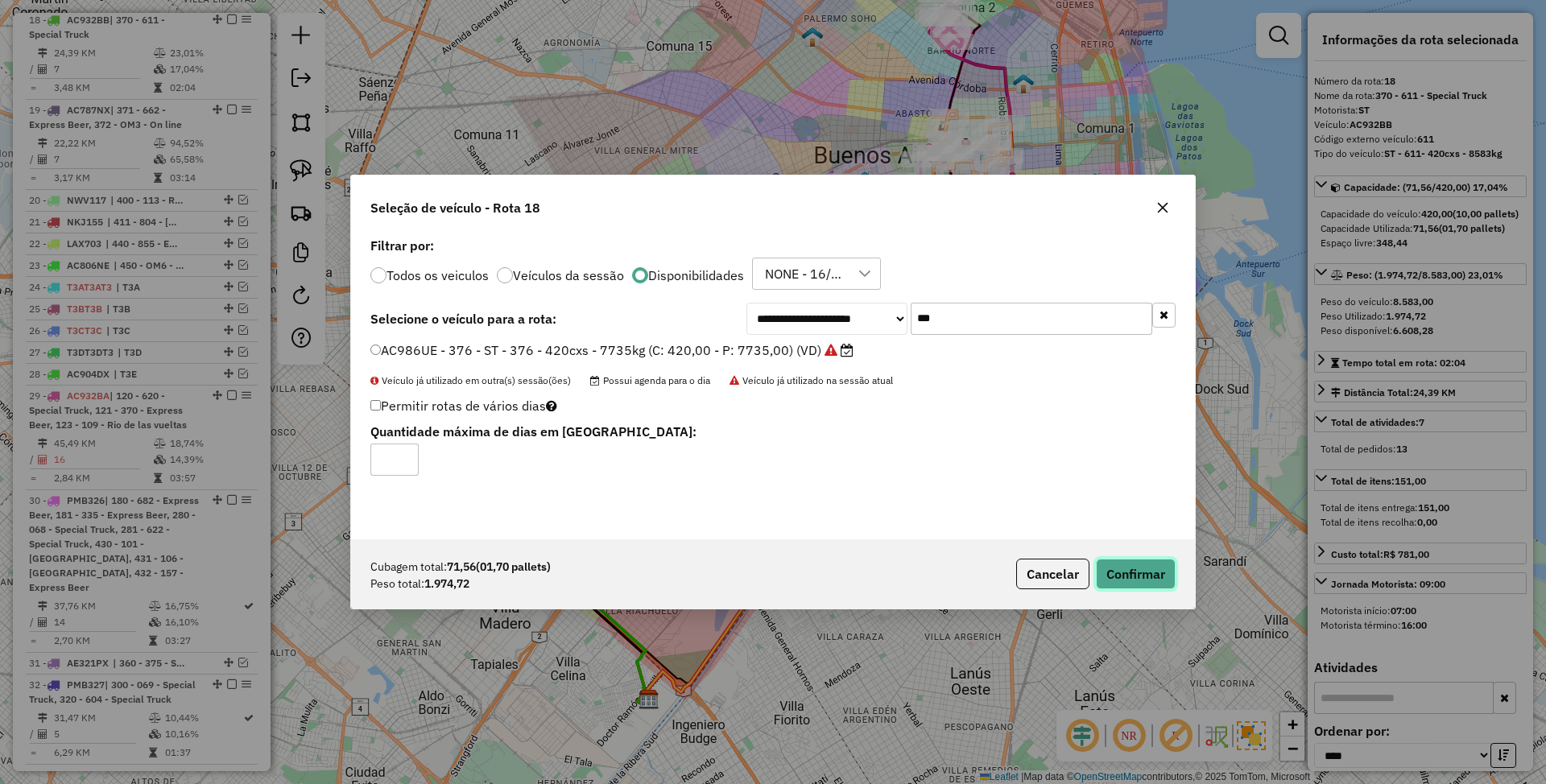
click at [1138, 575] on button "Confirmar" at bounding box center [1136, 574] width 80 height 31
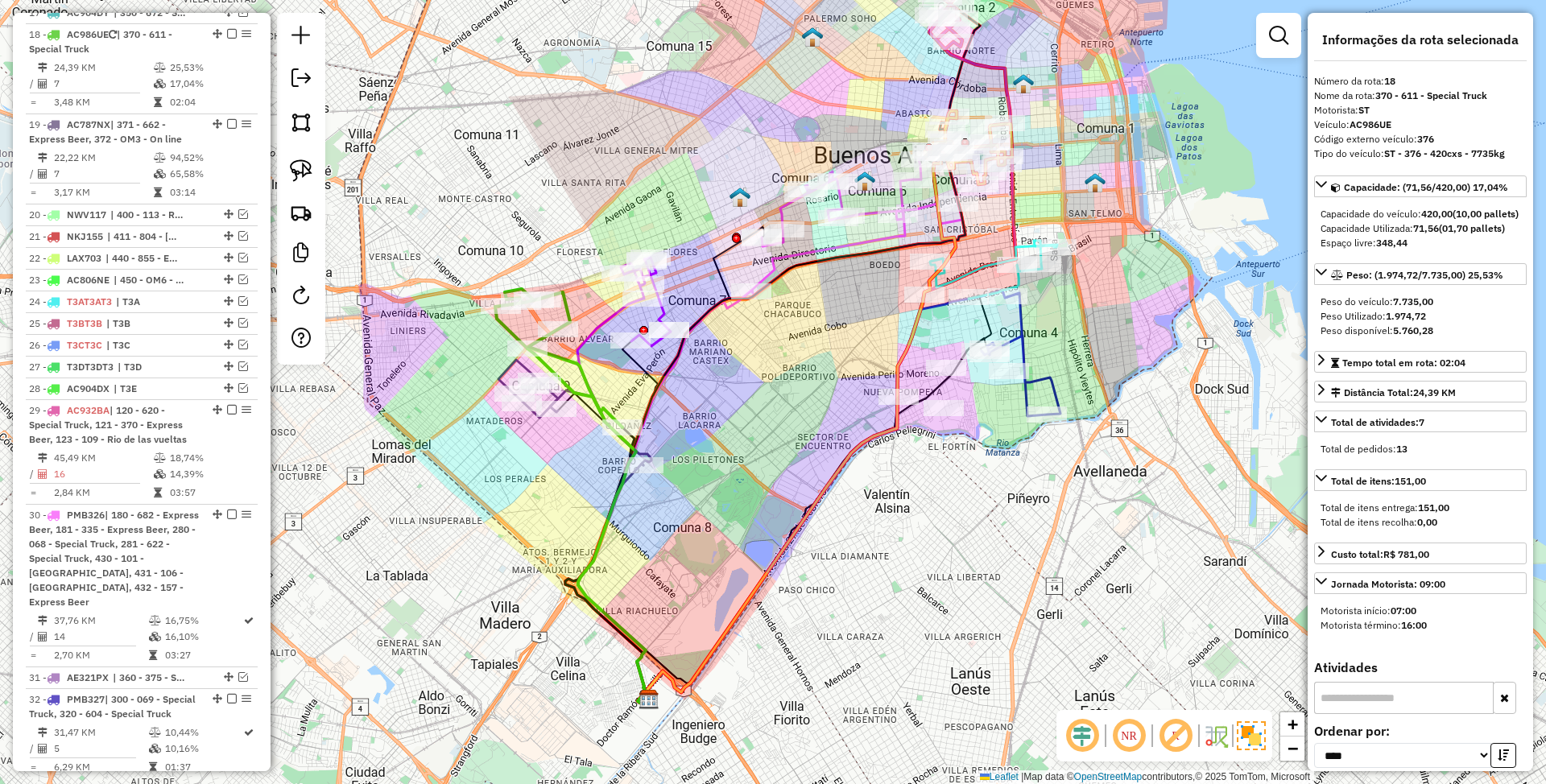
click at [567, 361] on icon at bounding box center [559, 357] width 127 height 138
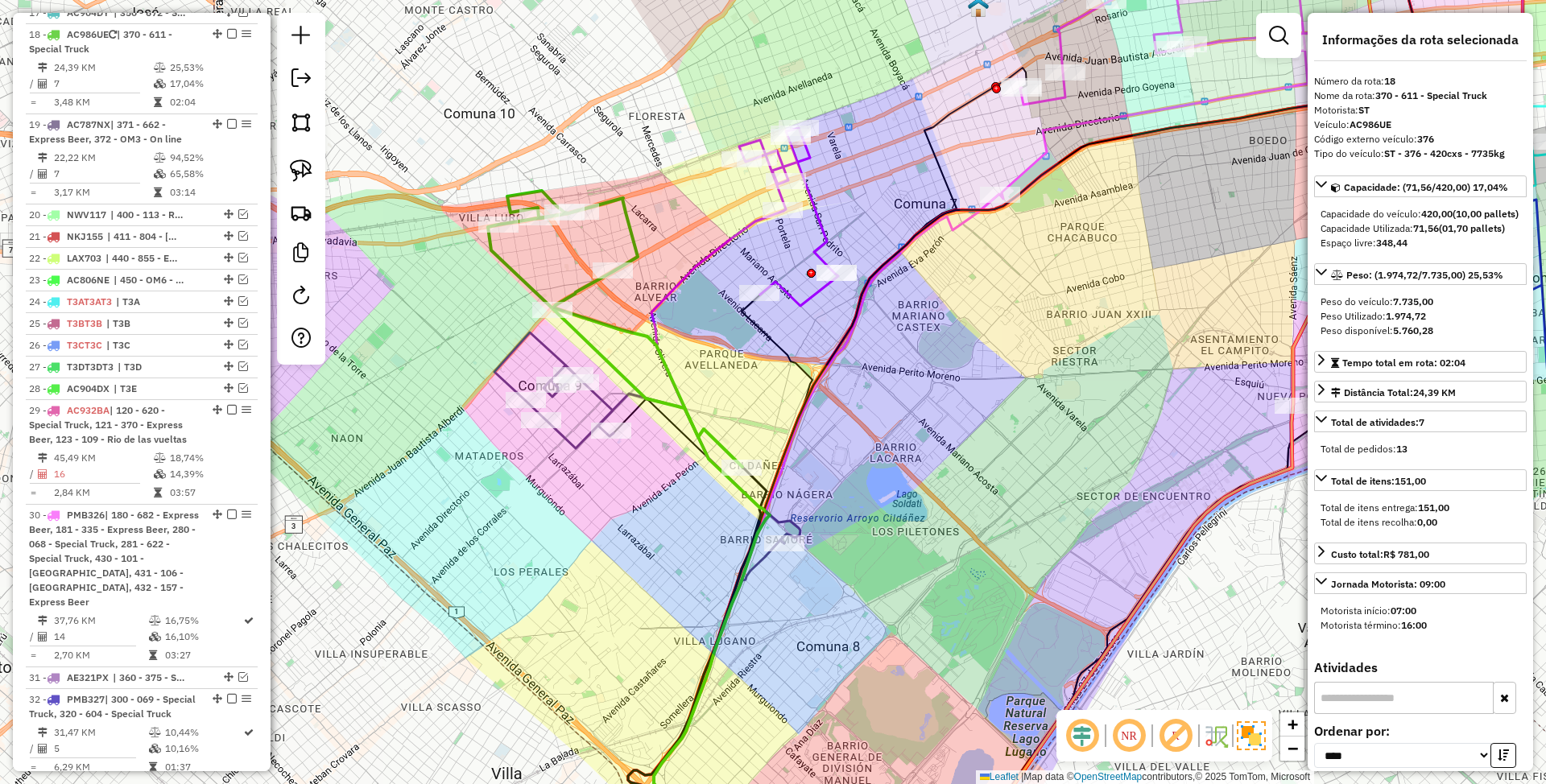
click at [606, 406] on icon at bounding box center [647, 437] width 306 height 211
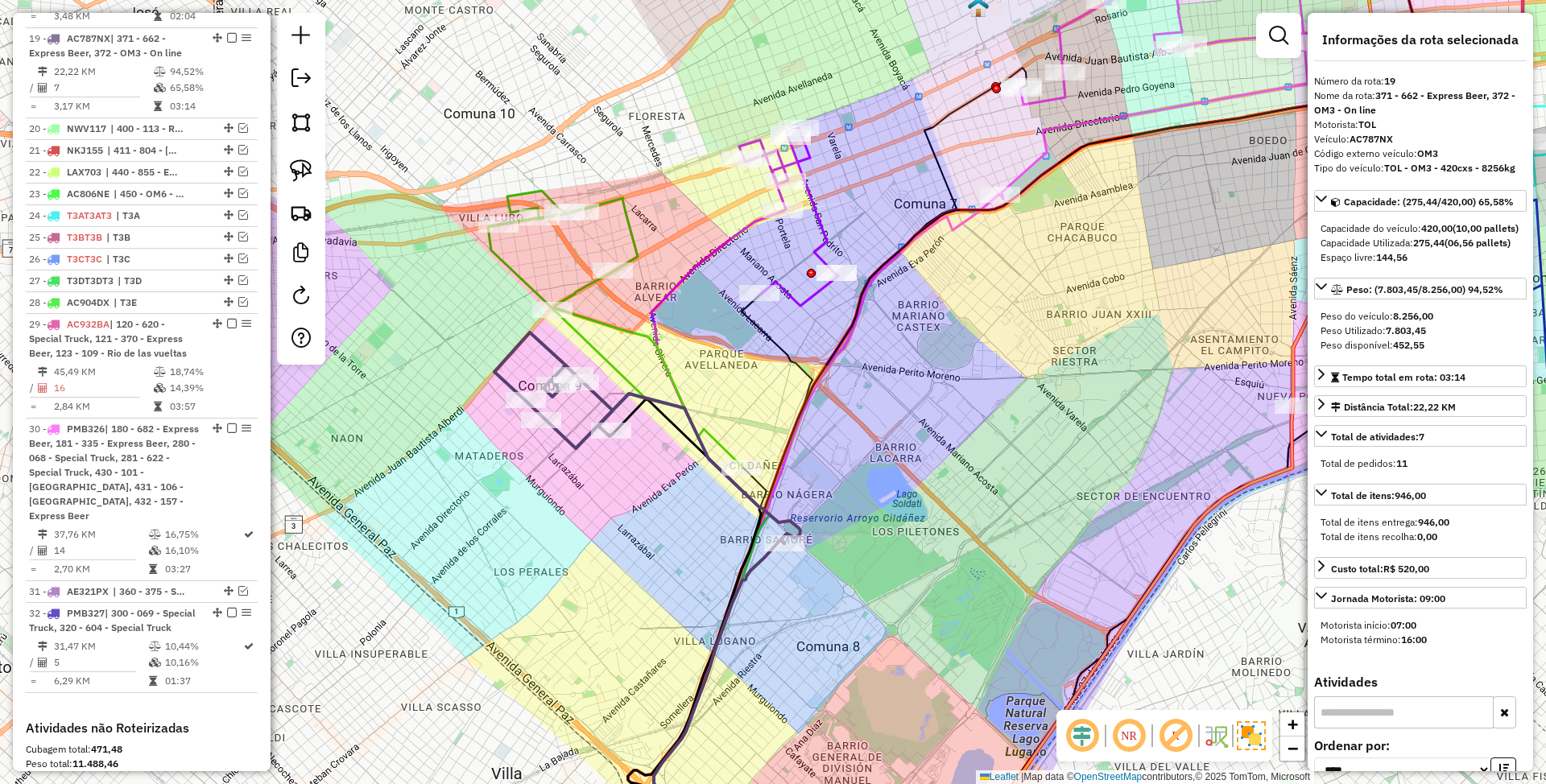
scroll to position [1332, 0]
click at [603, 398] on icon at bounding box center [647, 437] width 306 height 211
click at [629, 328] on icon at bounding box center [615, 329] width 255 height 276
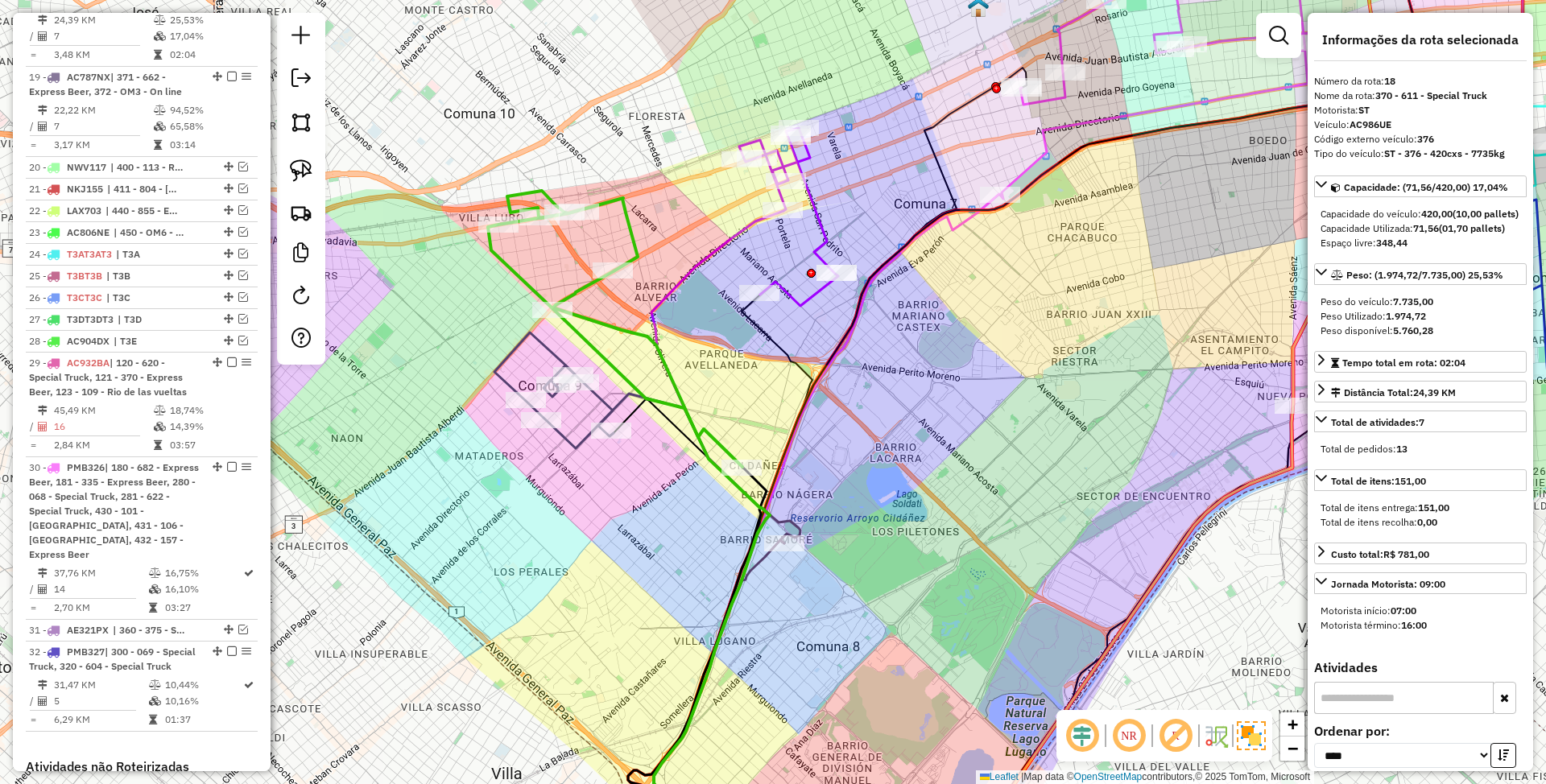
scroll to position [1242, 0]
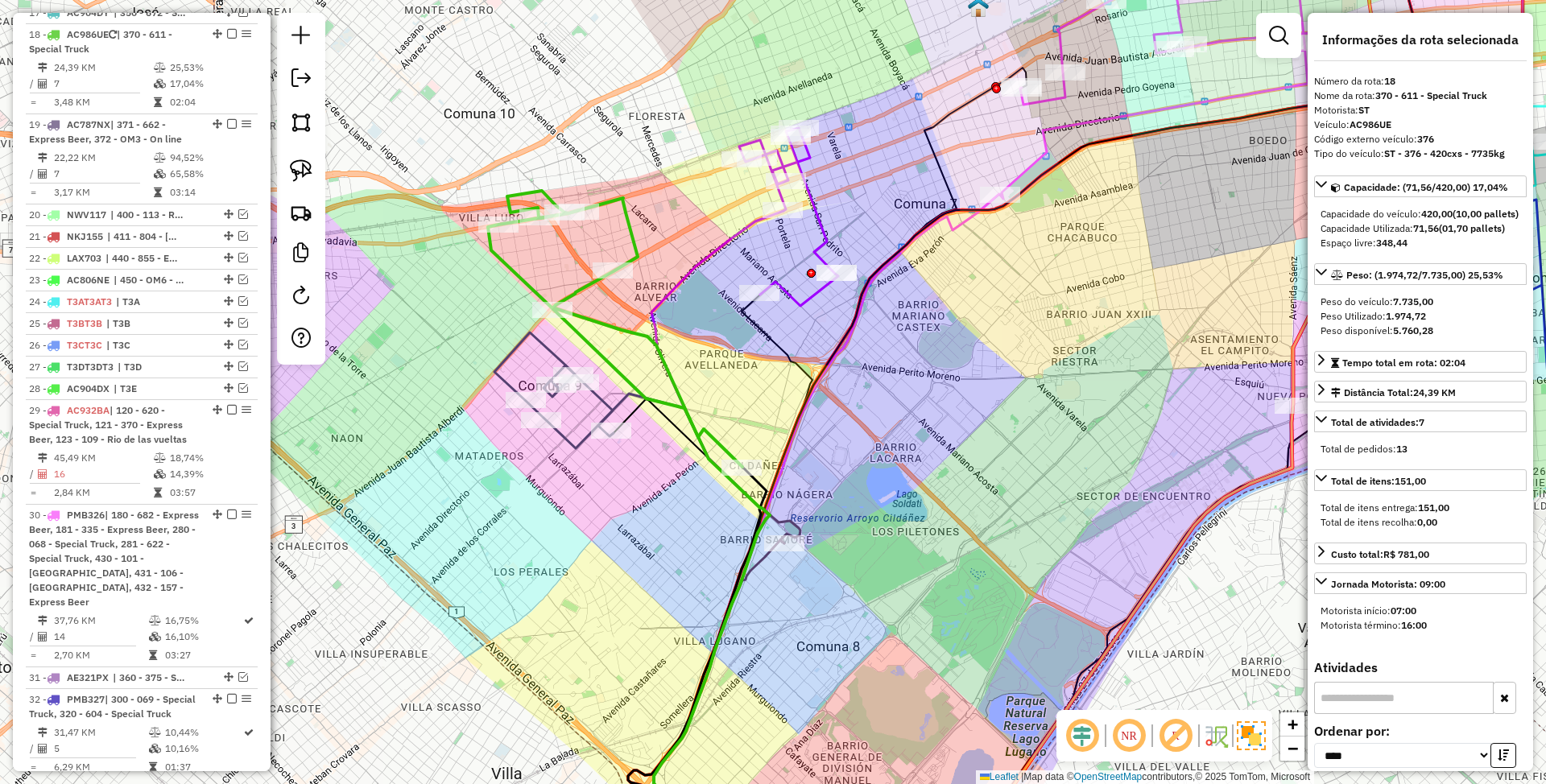
click at [630, 237] on icon at bounding box center [615, 329] width 255 height 276
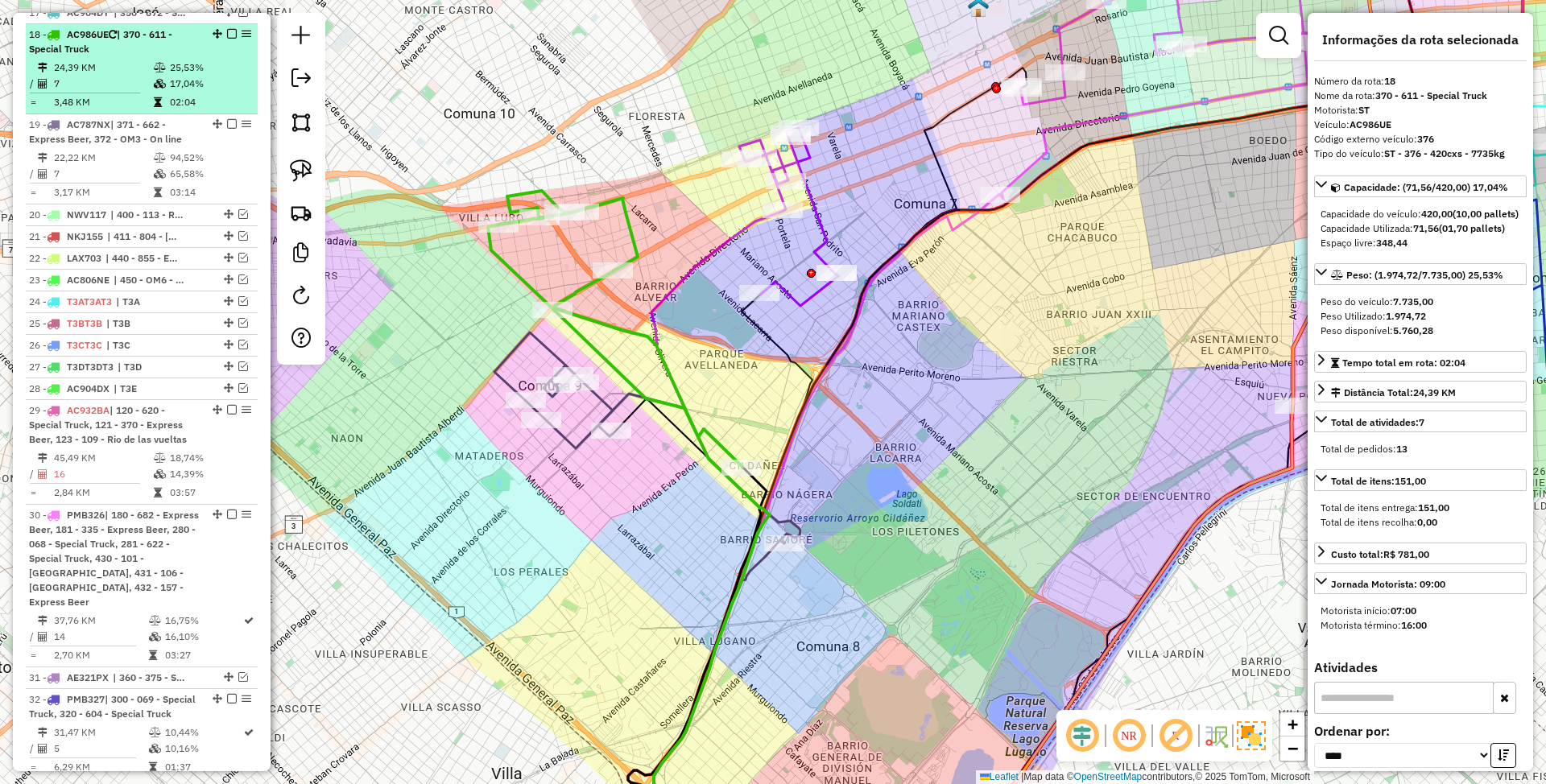
click at [227, 29] on em at bounding box center [232, 34] width 10 height 10
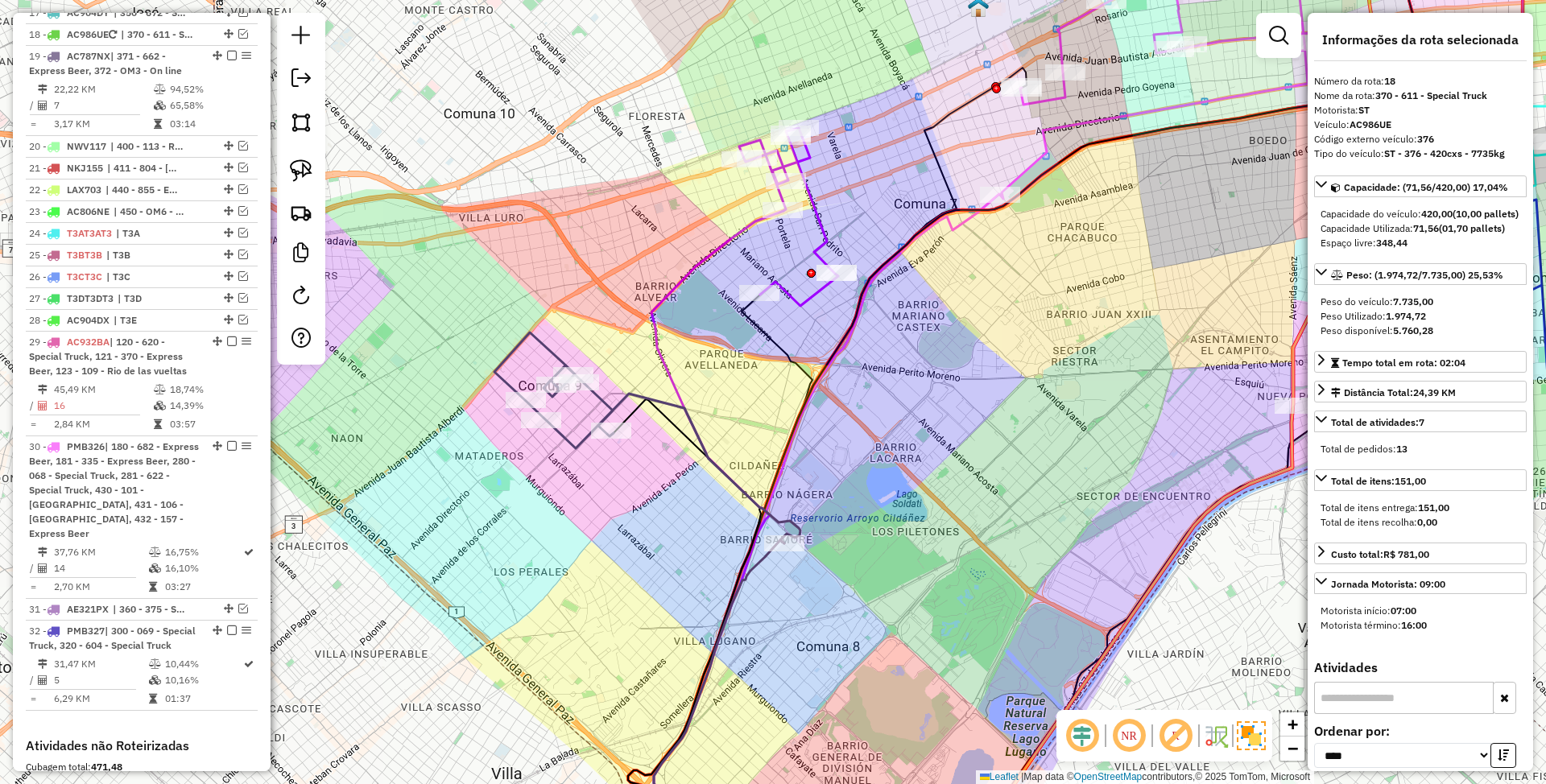
click at [598, 401] on icon at bounding box center [647, 437] width 306 height 211
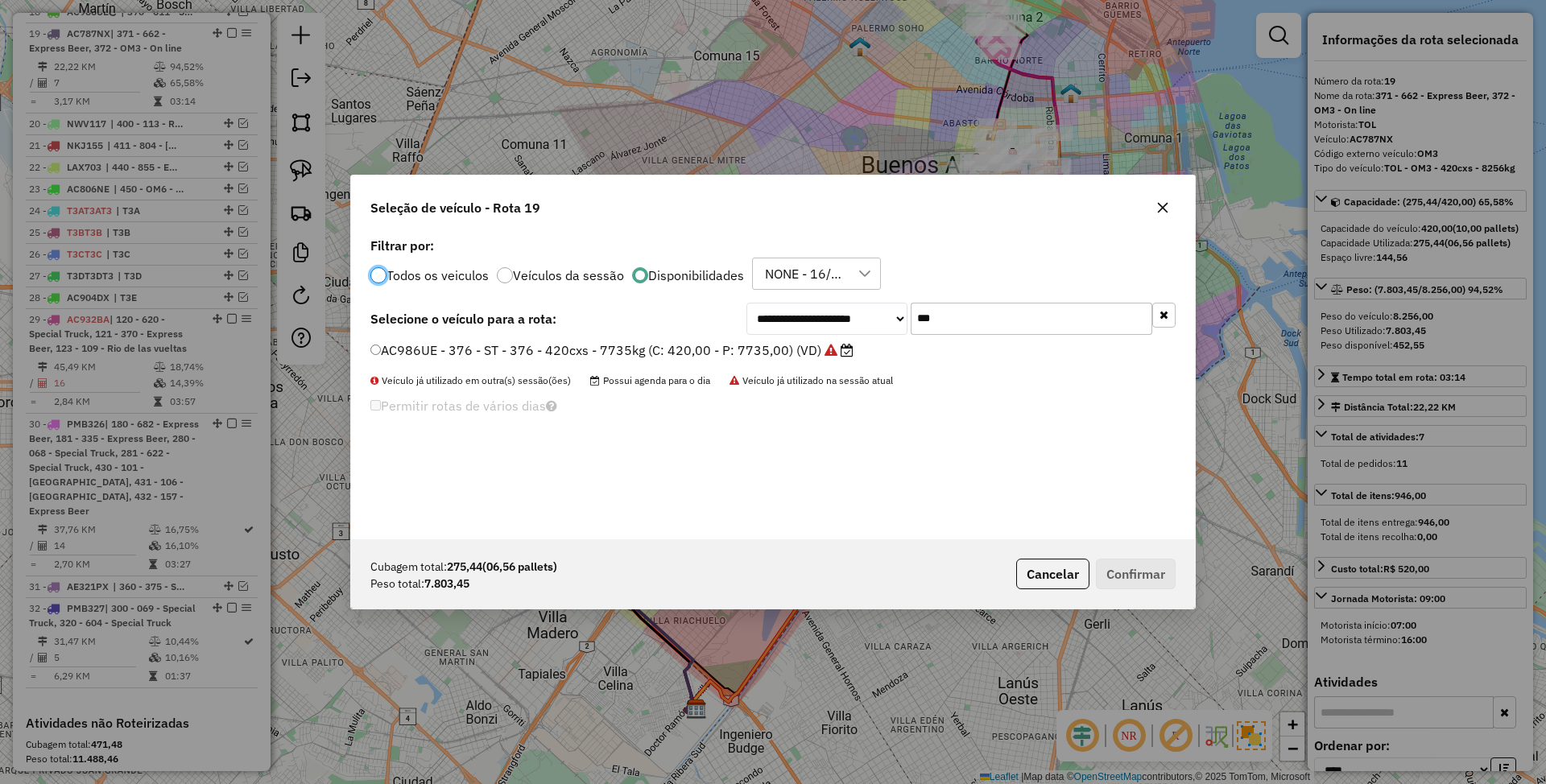
scroll to position [8, 5]
drag, startPoint x: 951, startPoint y: 310, endPoint x: 855, endPoint y: 290, distance: 98.1
click at [855, 290] on div "**********" at bounding box center [773, 386] width 844 height 306
type input "***"
click at [1052, 576] on button "Cancelar" at bounding box center [1054, 574] width 73 height 31
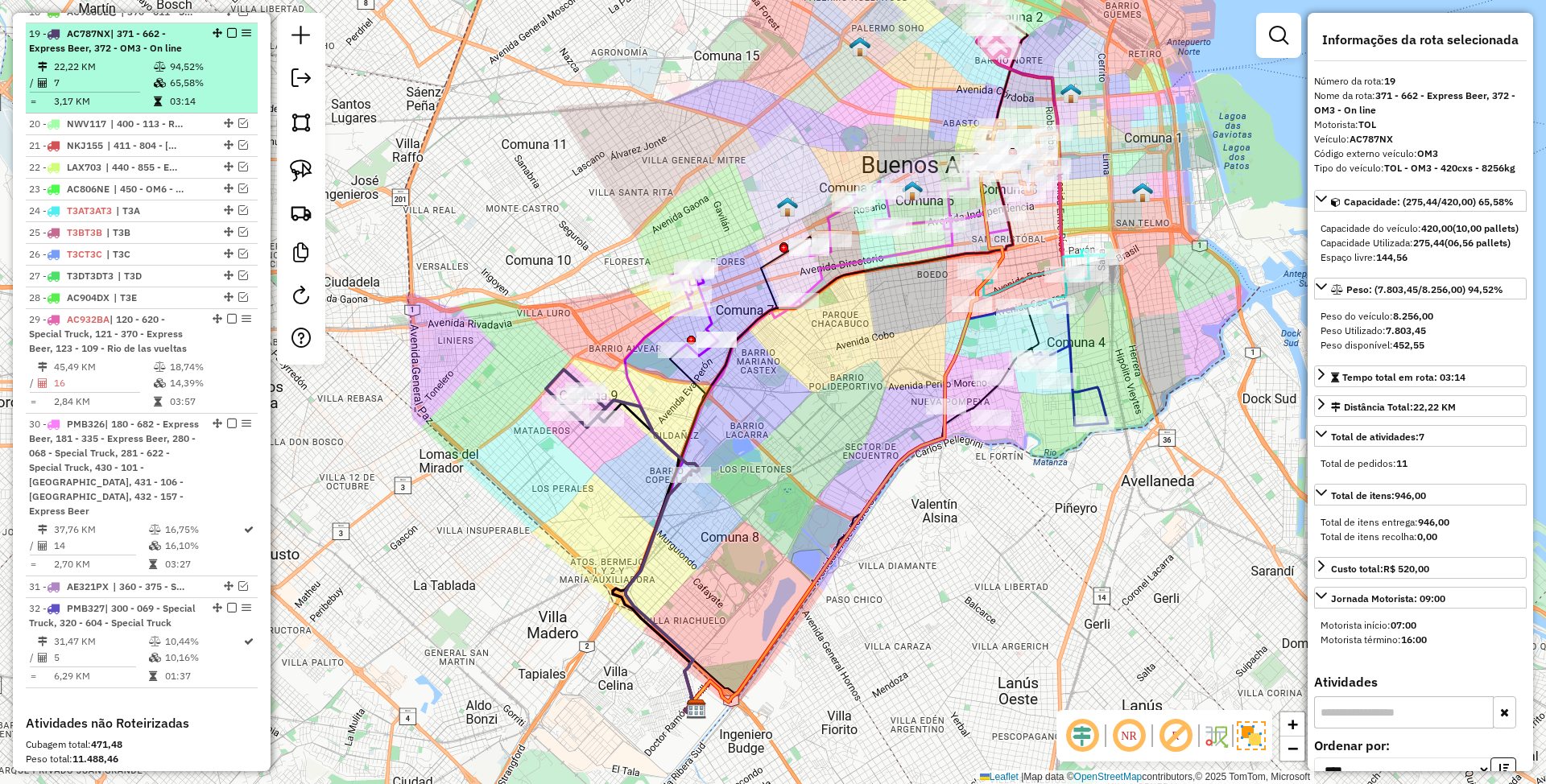
click at [229, 28] on em at bounding box center [232, 33] width 10 height 10
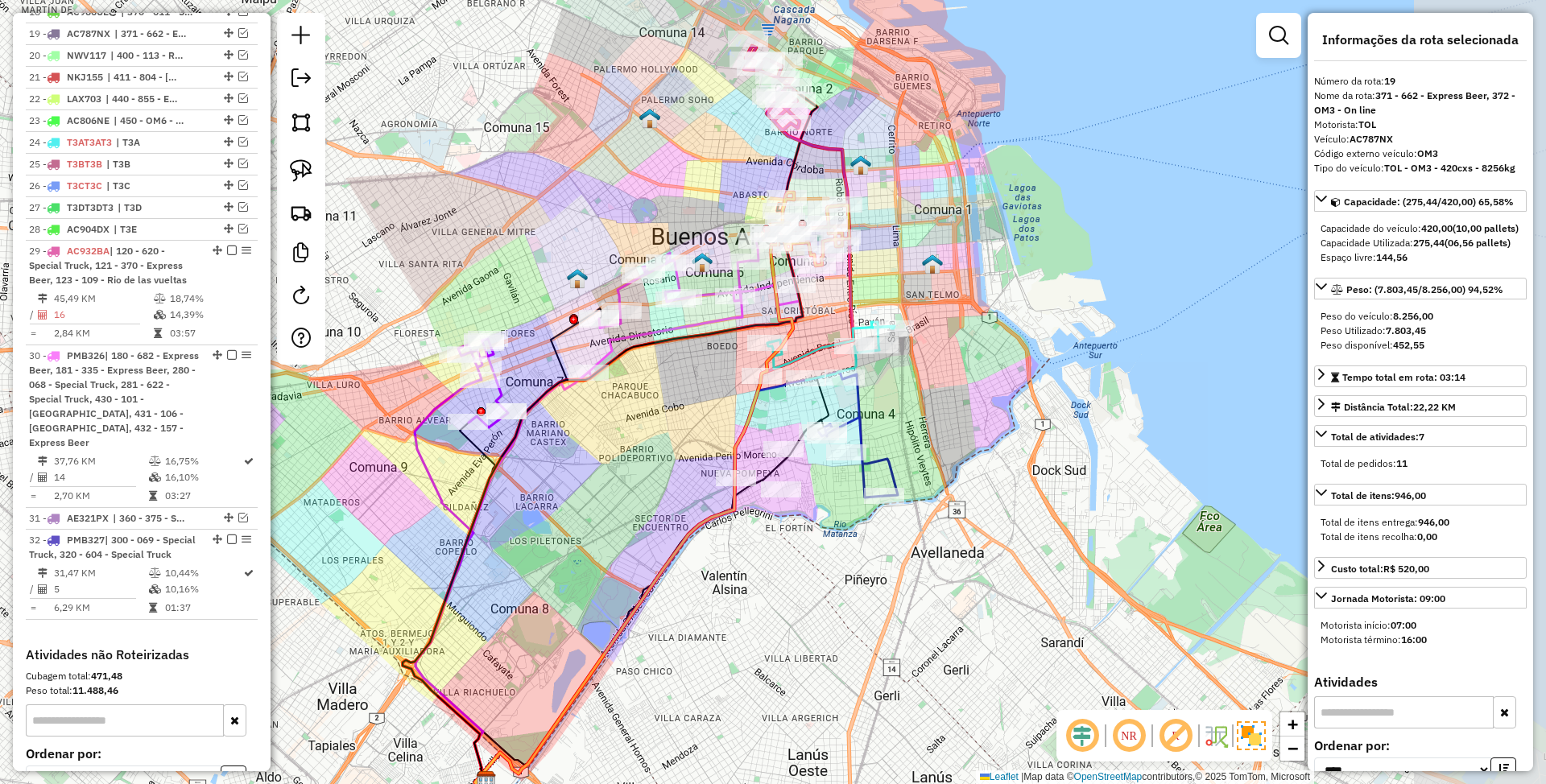
drag, startPoint x: 948, startPoint y: 506, endPoint x: 738, endPoint y: 577, distance: 221.7
click at [738, 577] on div "Janela de atendimento Grade de atendimento Capacidade Transportadoras Veículos …" at bounding box center [773, 392] width 1546 height 784
click at [855, 414] on icon at bounding box center [858, 436] width 79 height 124
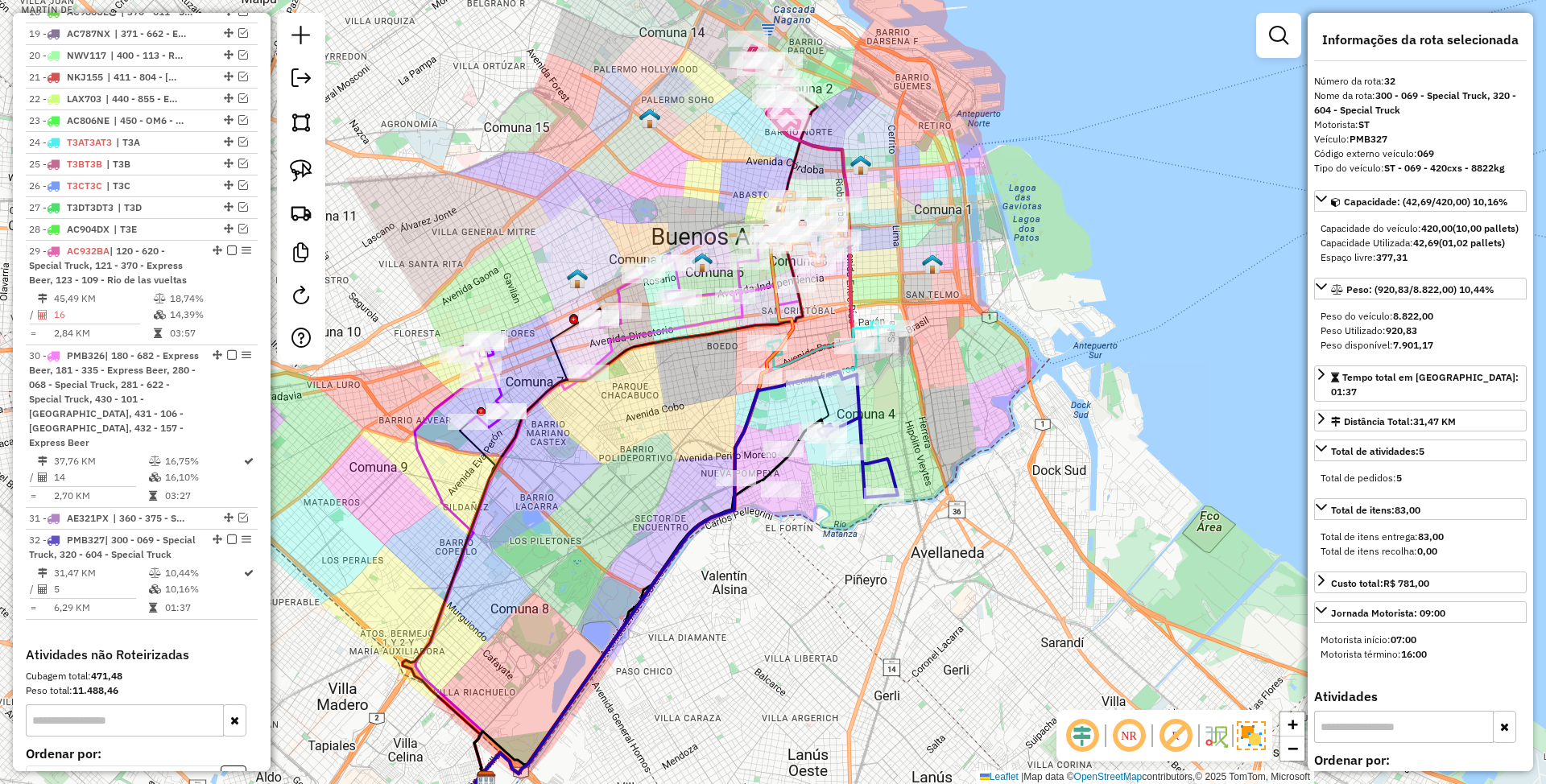
scroll to position [1468, 0]
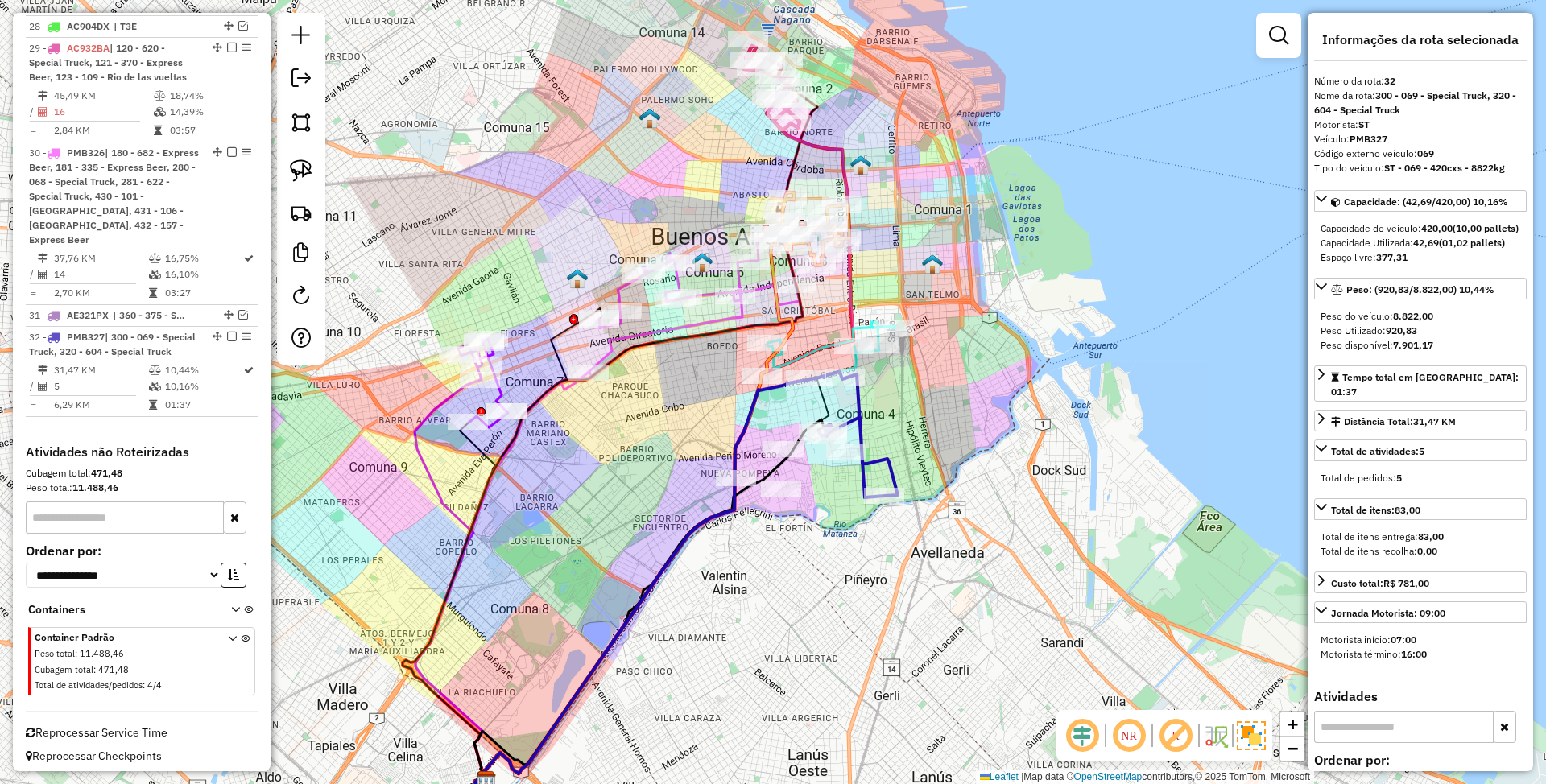
click at [815, 348] on icon at bounding box center [829, 351] width 133 height 58
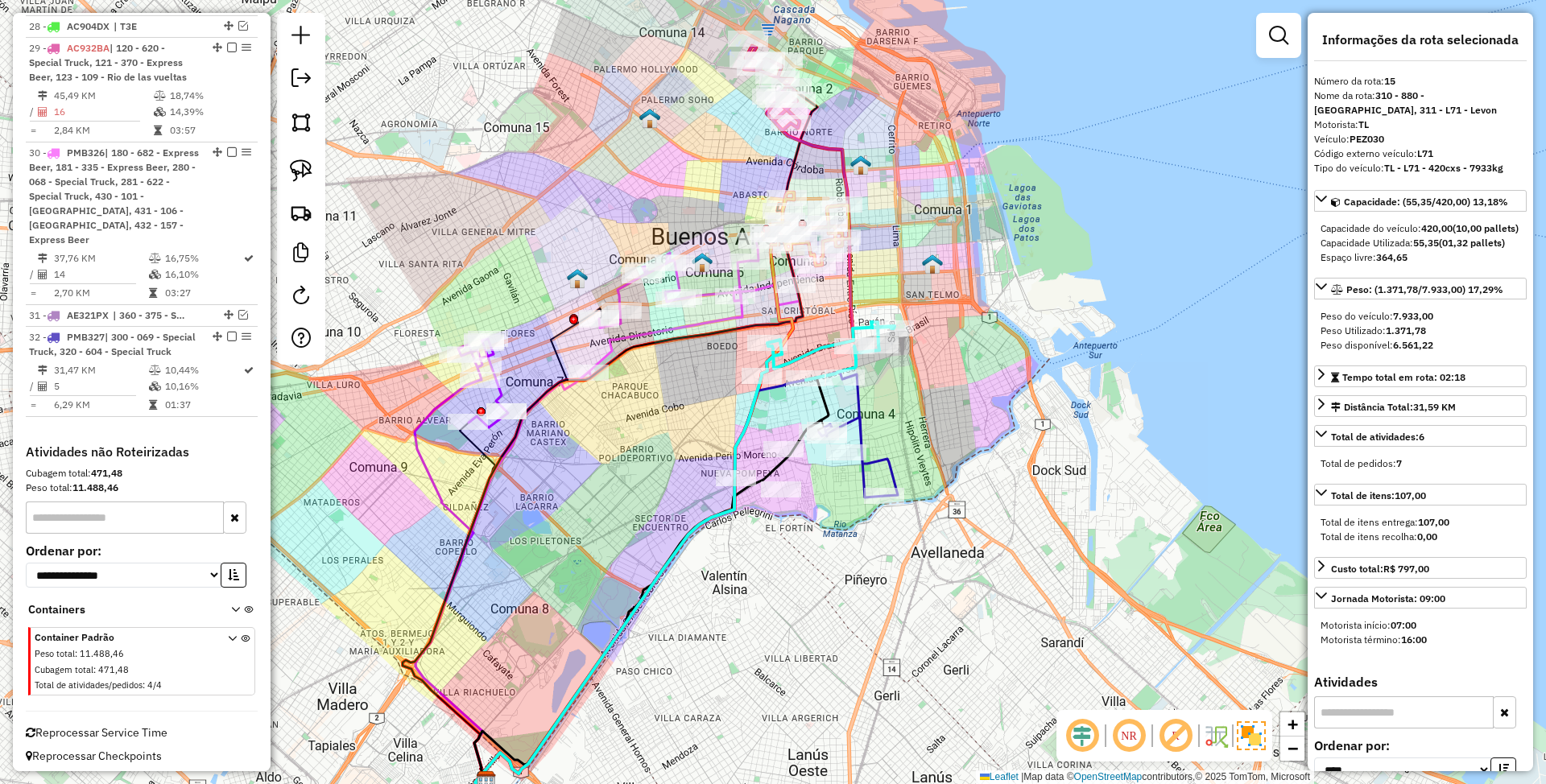
scroll to position [1025, 0]
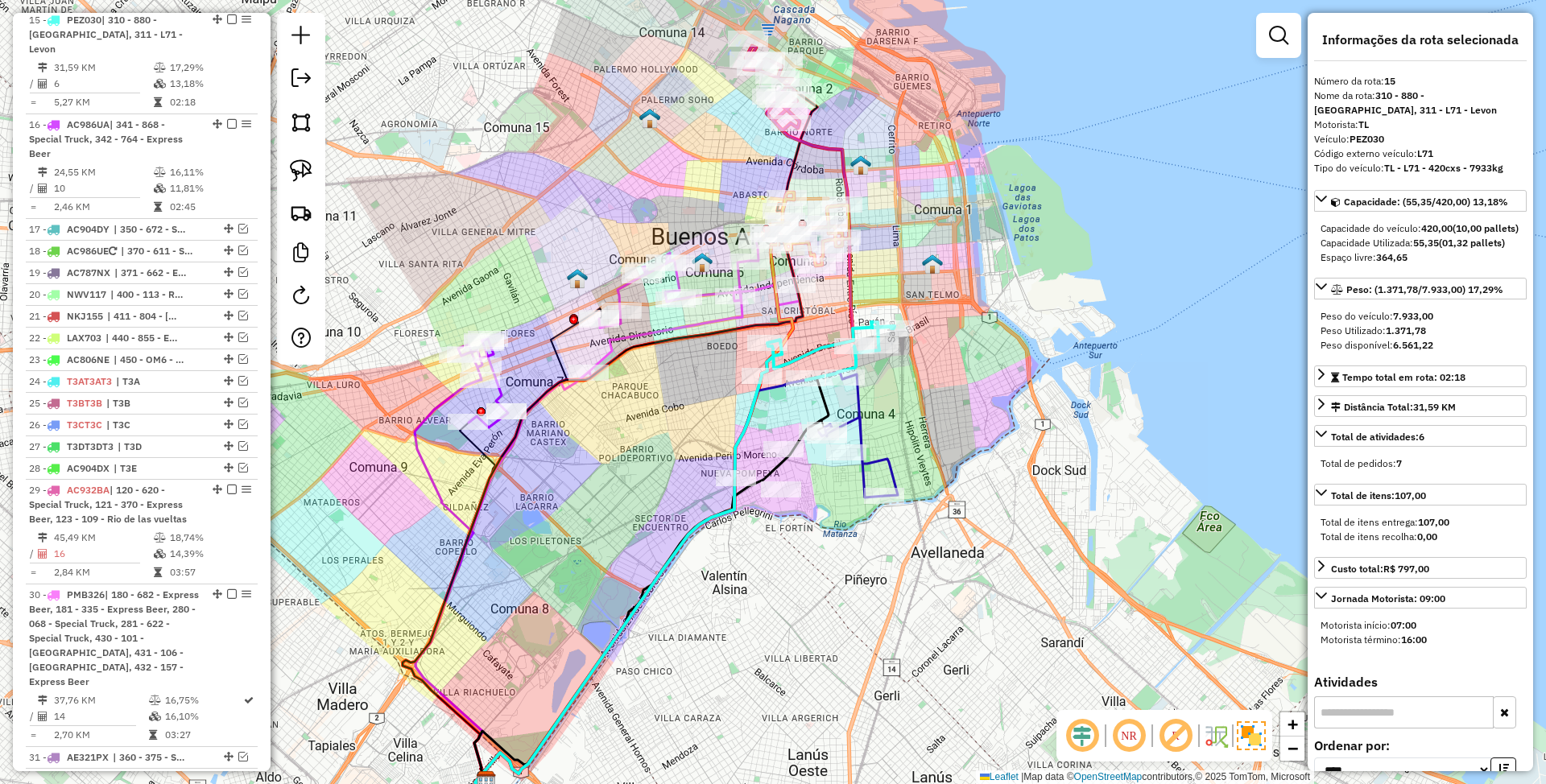
click at [858, 424] on icon at bounding box center [858, 436] width 79 height 124
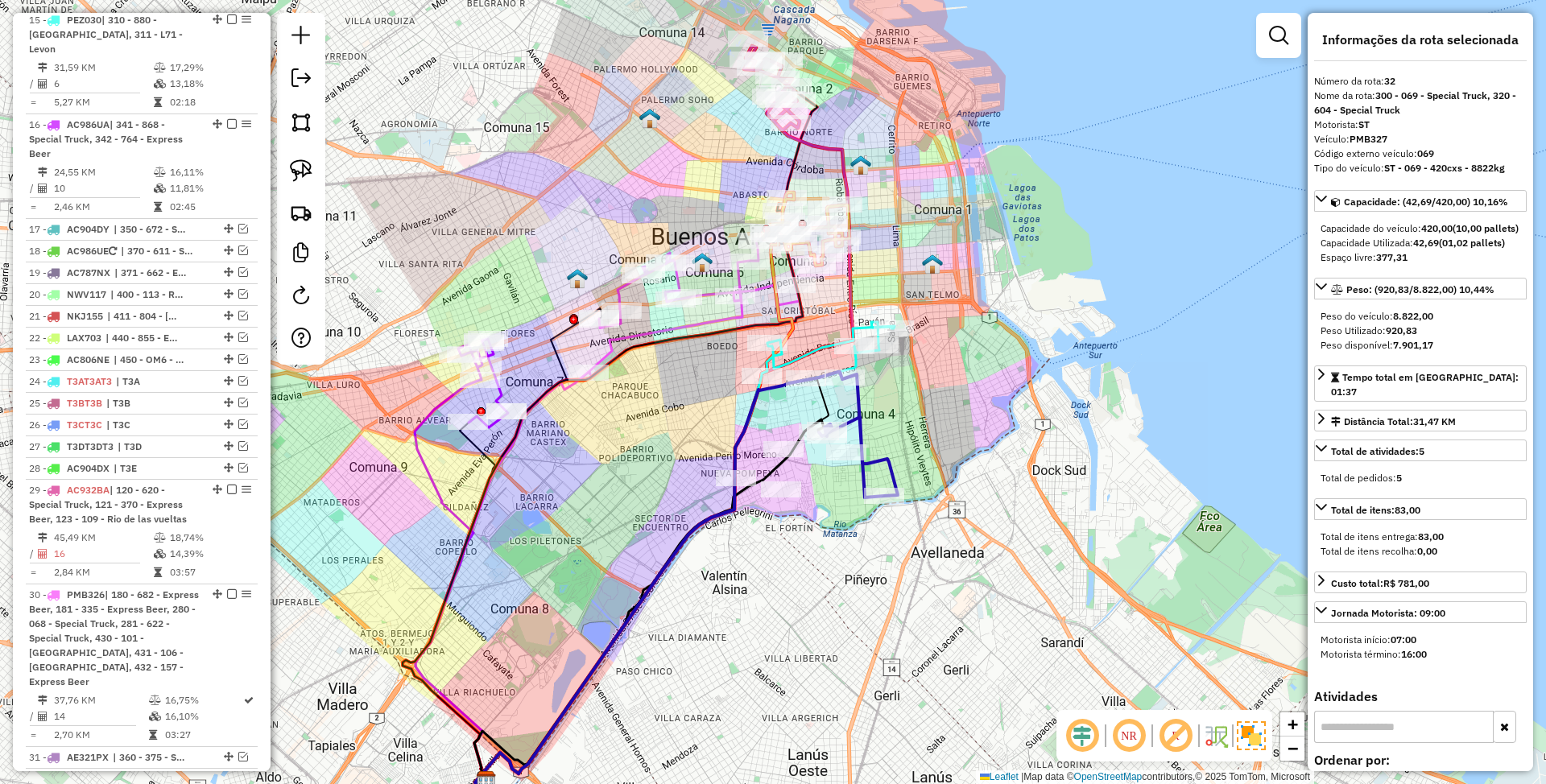
scroll to position [1468, 0]
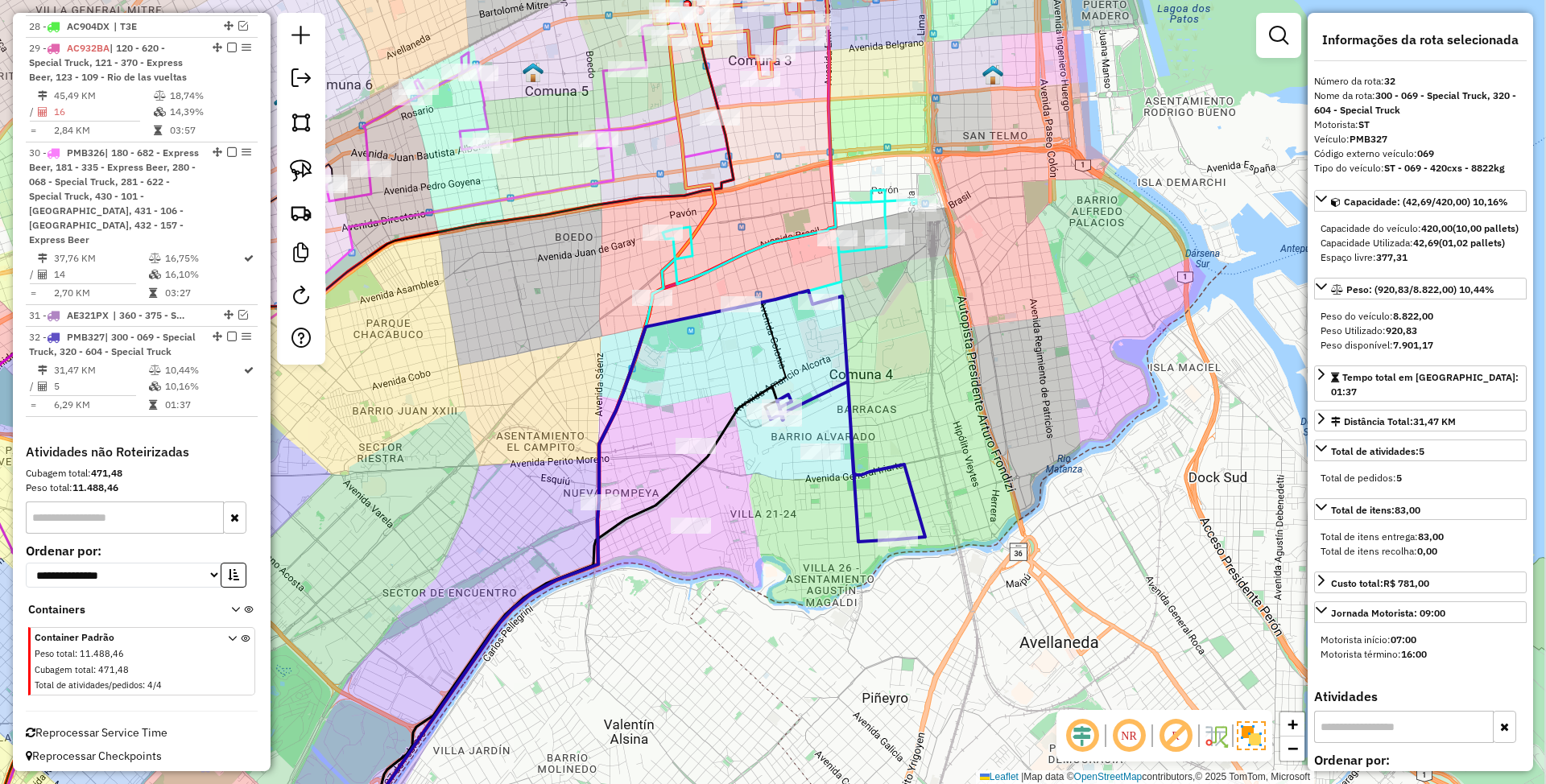
drag, startPoint x: 912, startPoint y: 465, endPoint x: 897, endPoint y: 434, distance: 34.4
click at [899, 434] on div "Janela de atendimento Grade de atendimento Capacidade Transportadoras Veículos …" at bounding box center [773, 392] width 1546 height 784
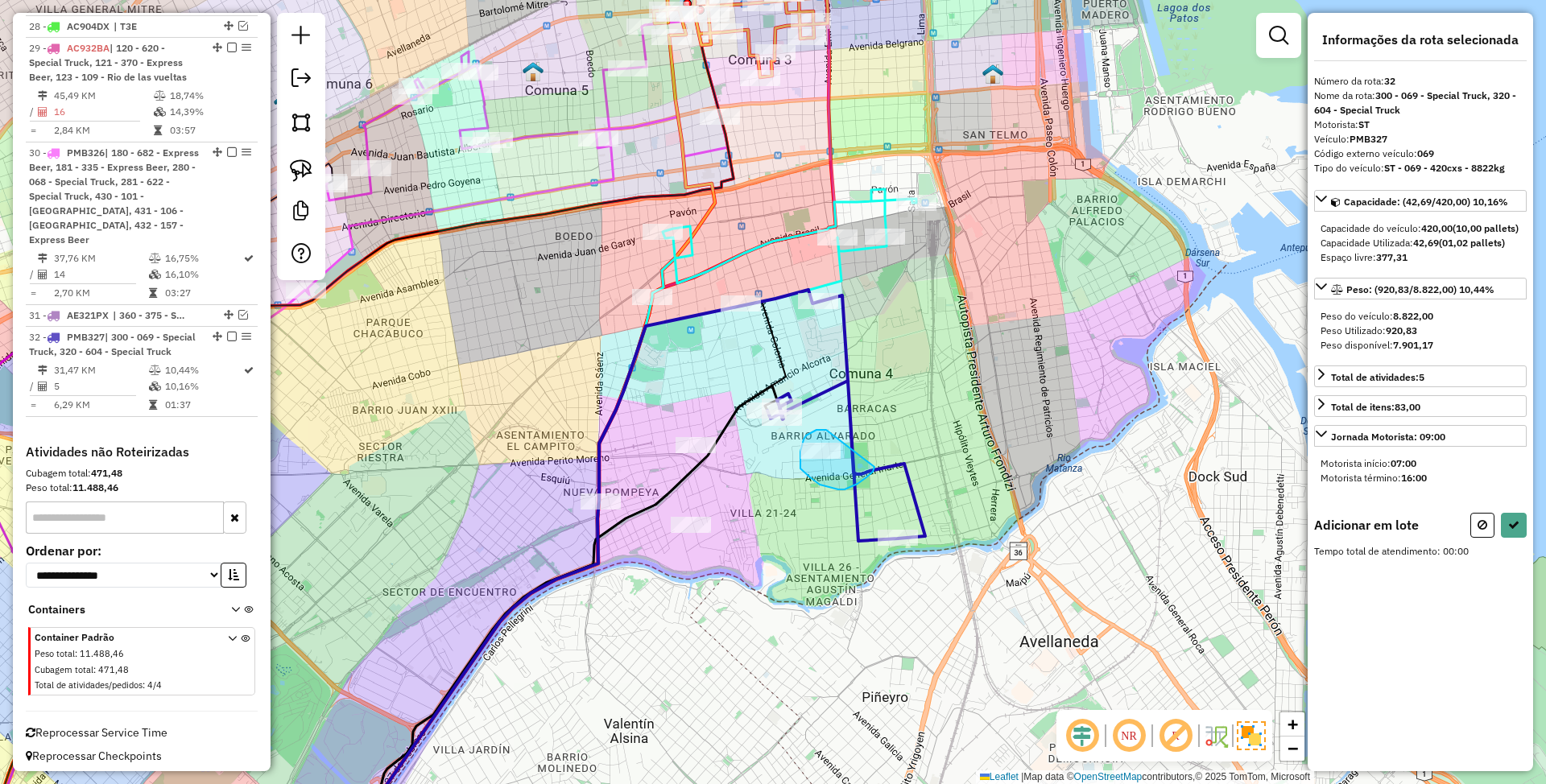
drag, startPoint x: 803, startPoint y: 439, endPoint x: 875, endPoint y: 467, distance: 77.3
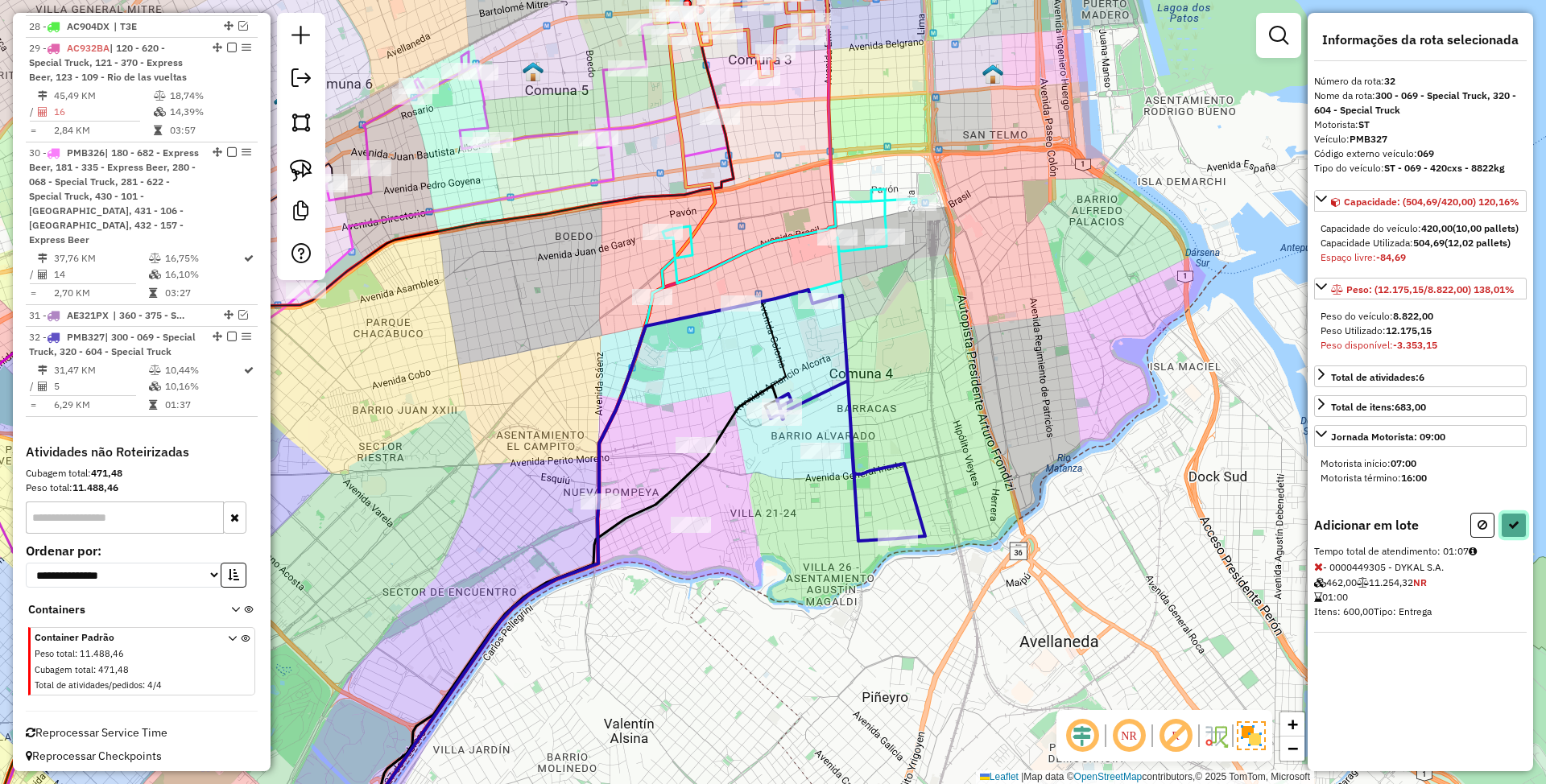
click at [1512, 531] on icon at bounding box center [1514, 525] width 12 height 12
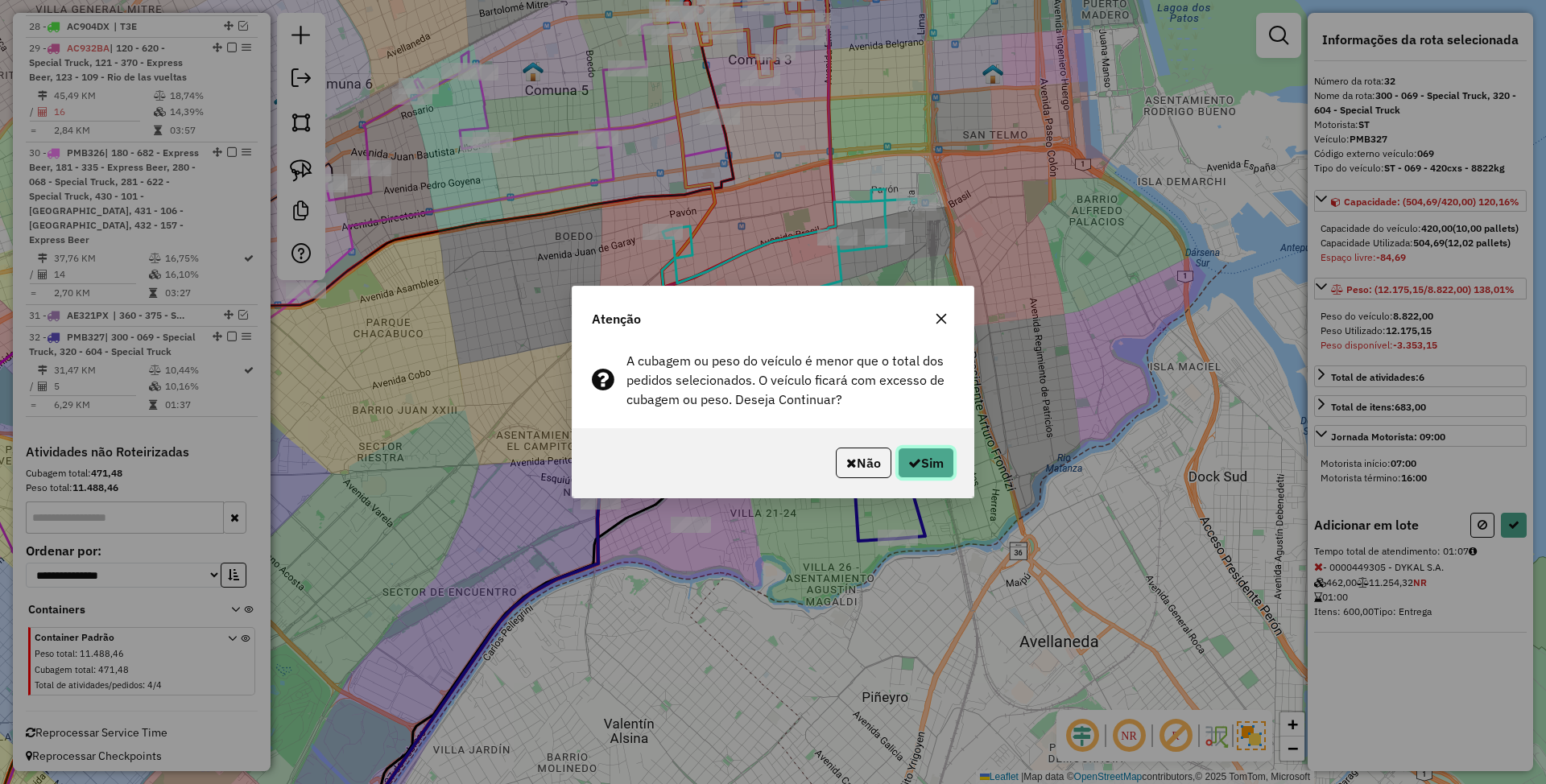
click at [935, 458] on button "Sim" at bounding box center [926, 463] width 56 height 31
select select "*********"
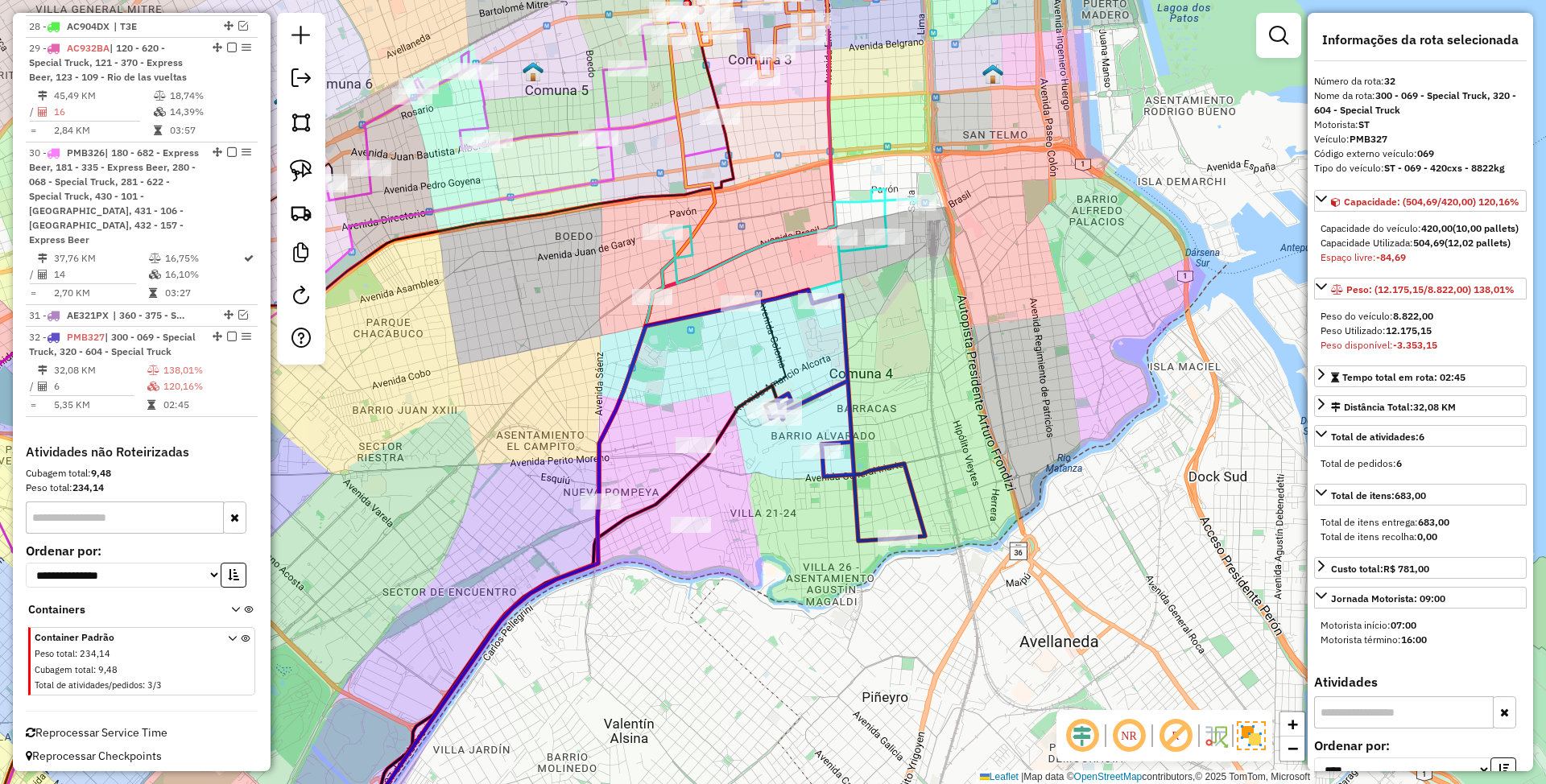
click at [780, 239] on icon at bounding box center [785, 247] width 265 height 117
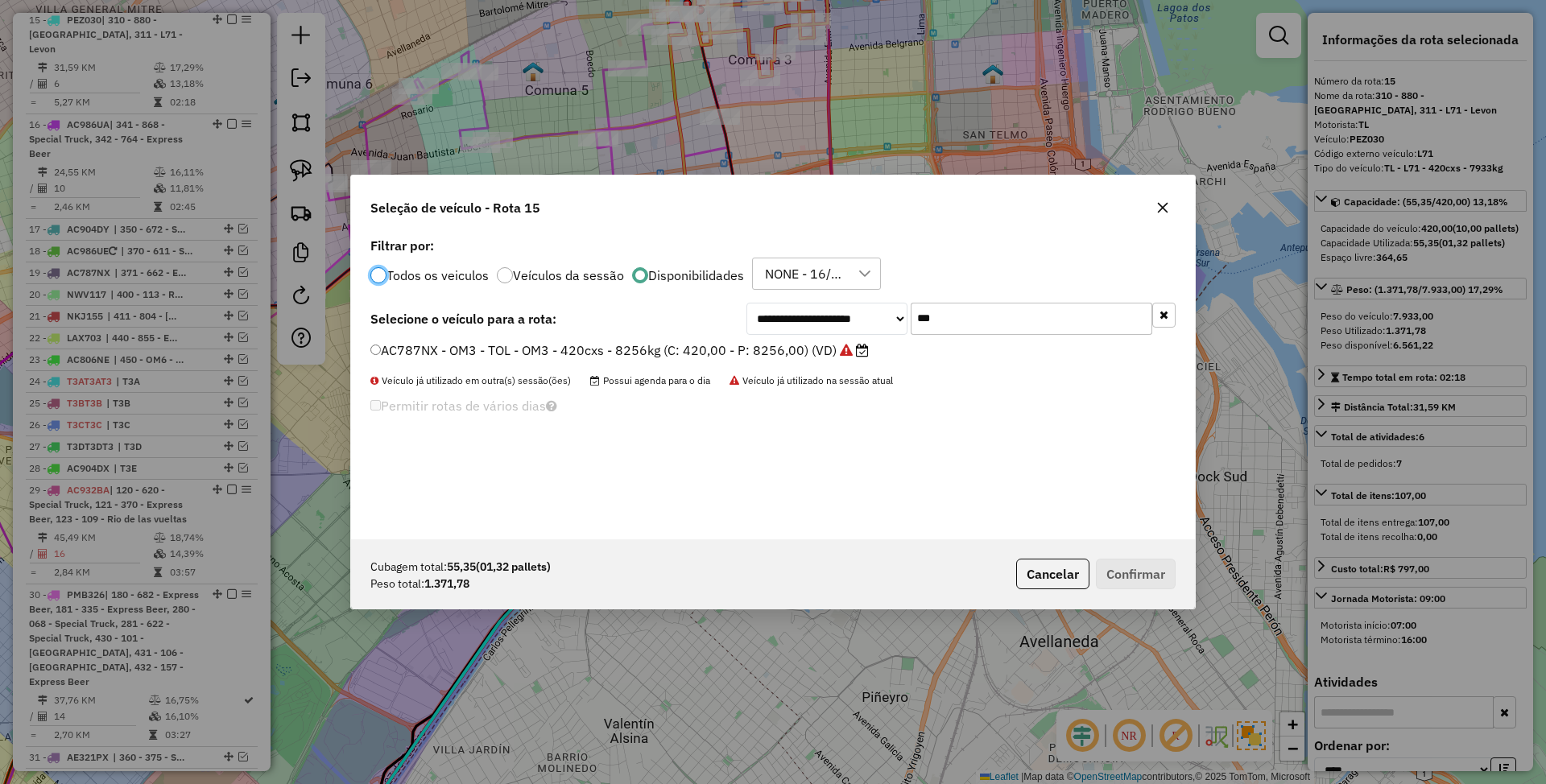
scroll to position [8, 5]
click at [947, 319] on input "***" at bounding box center [1031, 319] width 241 height 32
type input "***"
click at [731, 351] on label "AD886NV - OM8 - TOL - OM8 - 504cxs - 10124kg (C: 504,00 - P: 10124,00) (VD)" at bounding box center [620, 350] width 499 height 19
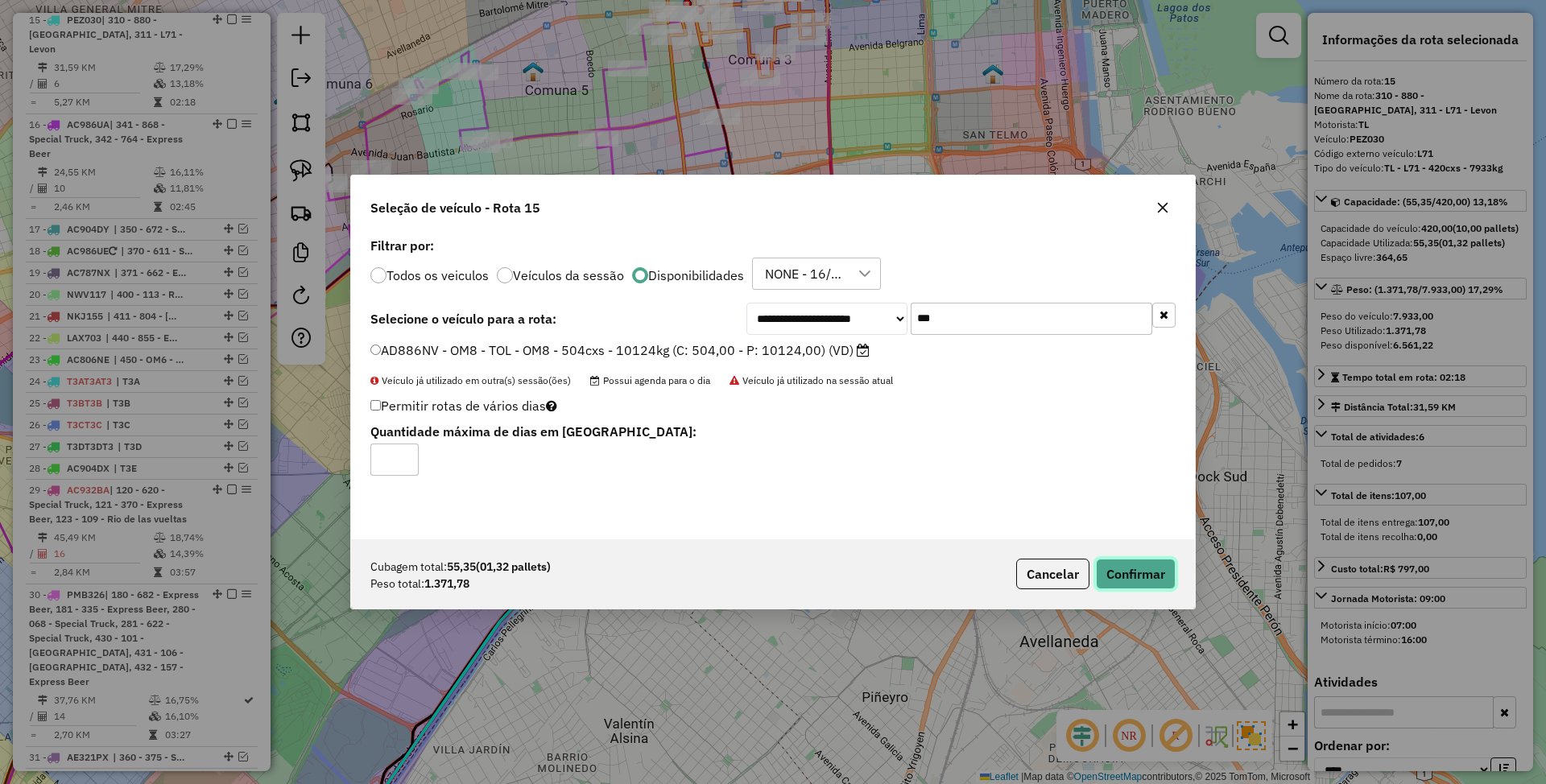
click at [1134, 574] on button "Confirmar" at bounding box center [1136, 574] width 80 height 31
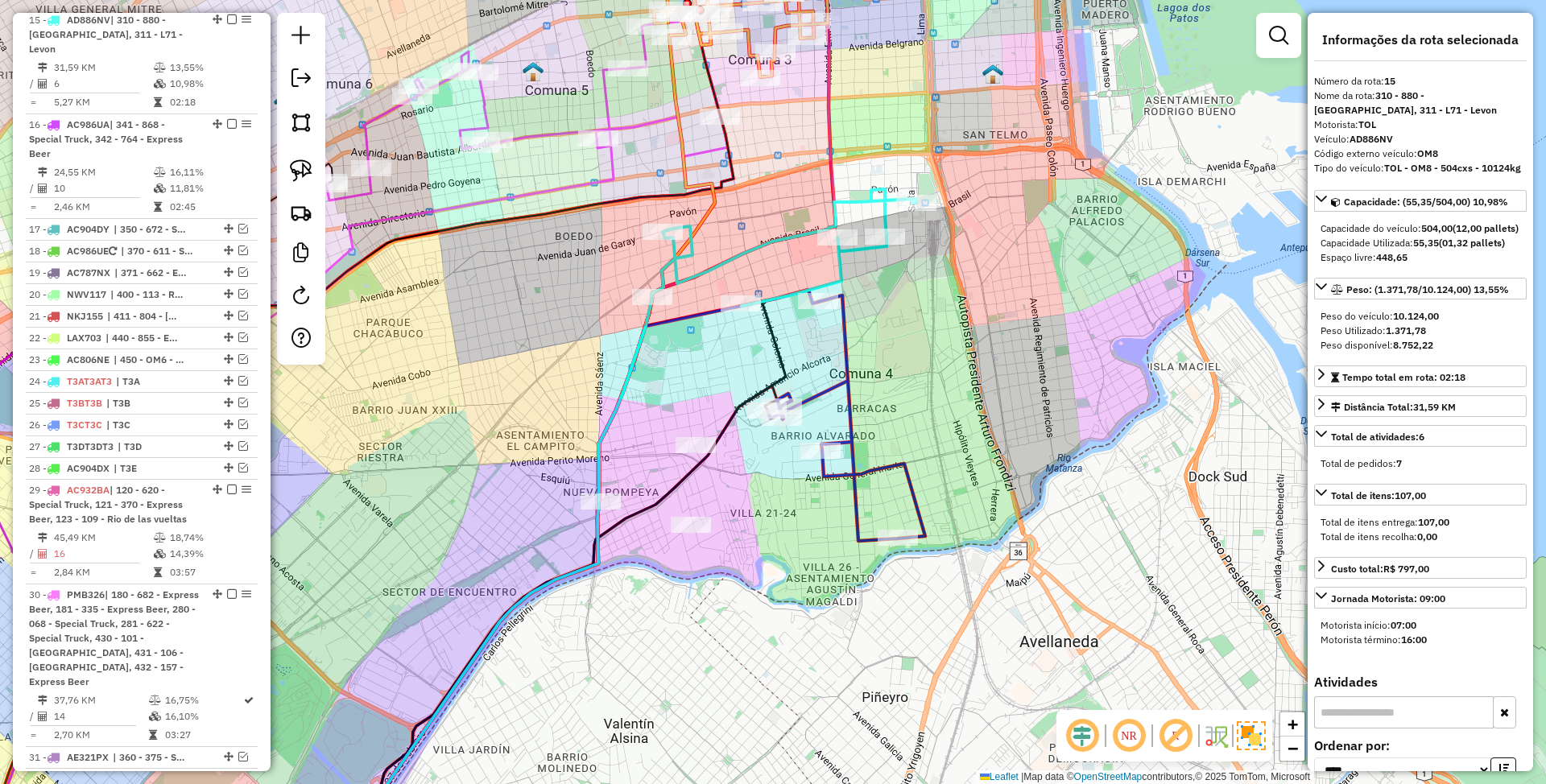
click at [770, 239] on icon at bounding box center [785, 247] width 265 height 117
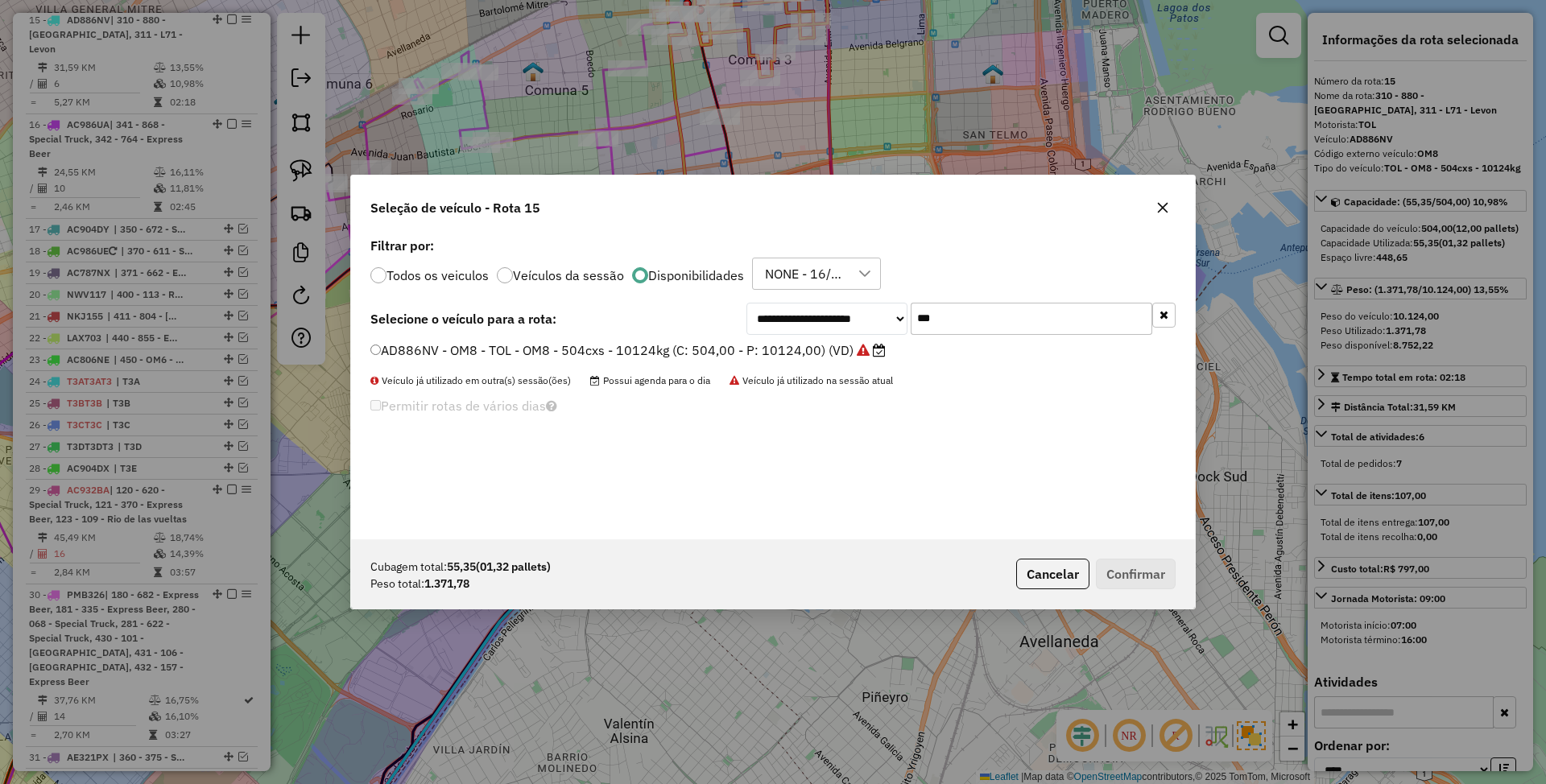
drag, startPoint x: 951, startPoint y: 316, endPoint x: 767, endPoint y: 297, distance: 185.0
click at [767, 297] on div "**********" at bounding box center [773, 386] width 844 height 306
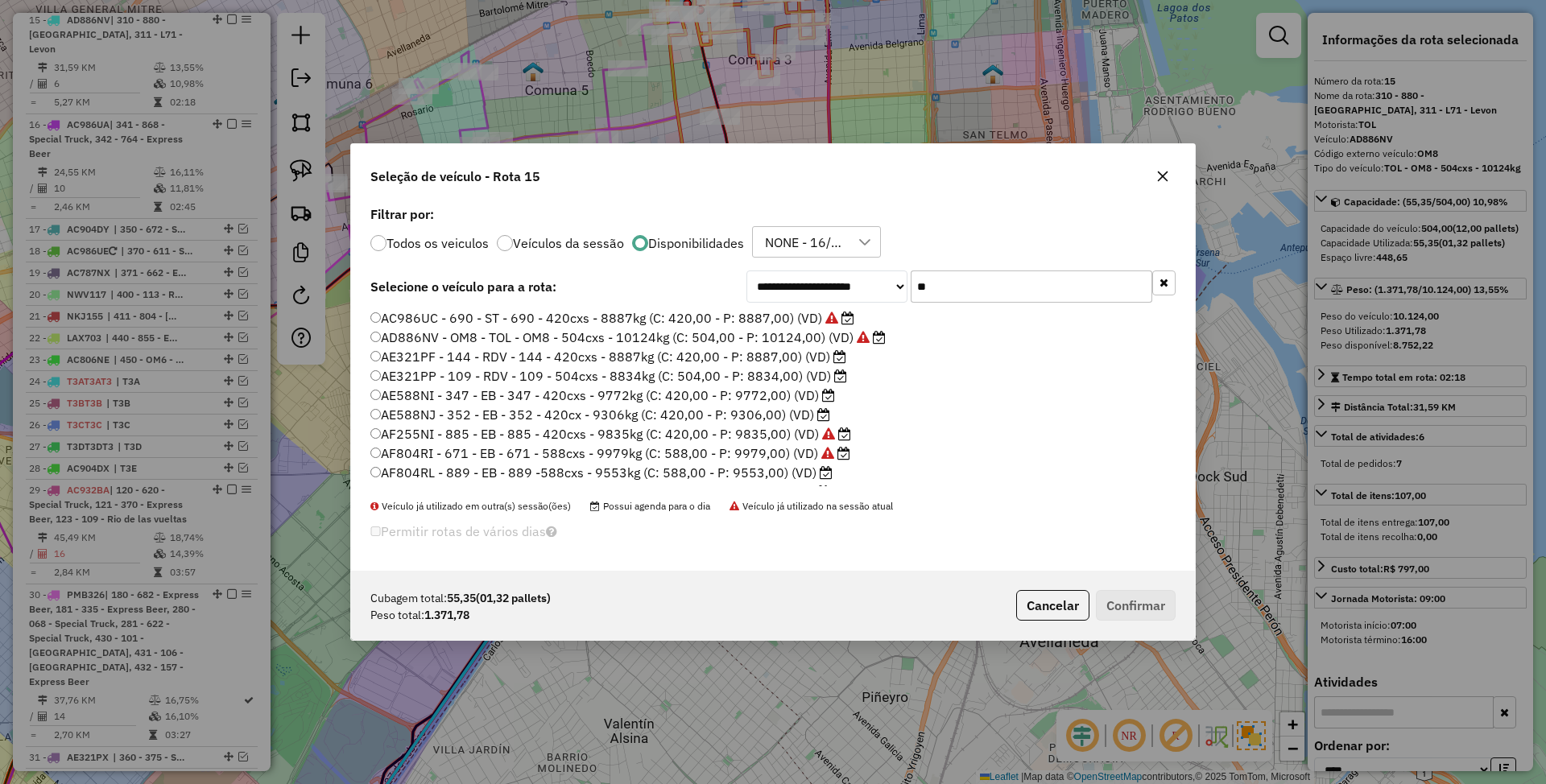
type input "*"
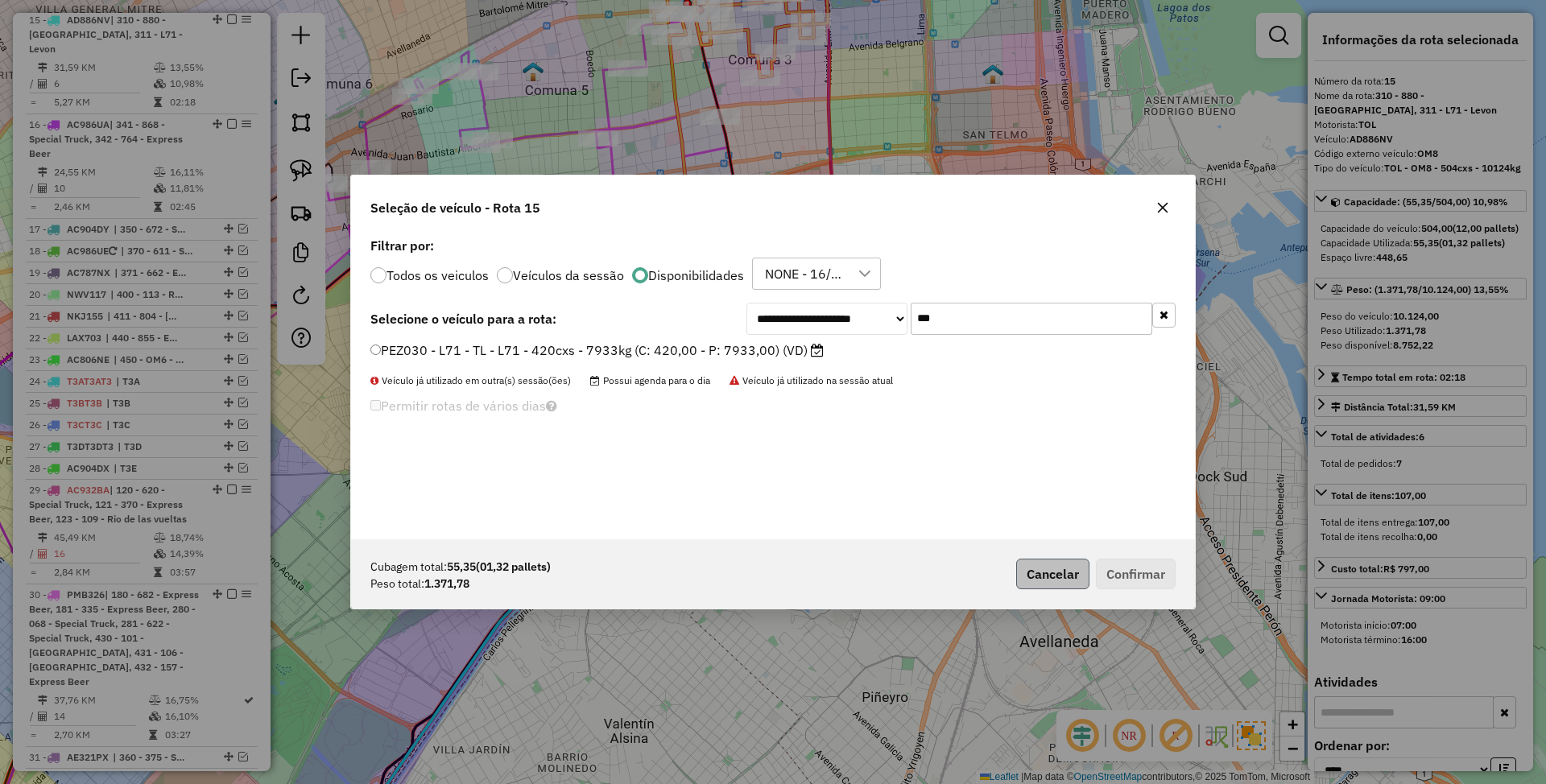
type input "***"
click at [1065, 580] on button "Cancelar" at bounding box center [1054, 574] width 73 height 31
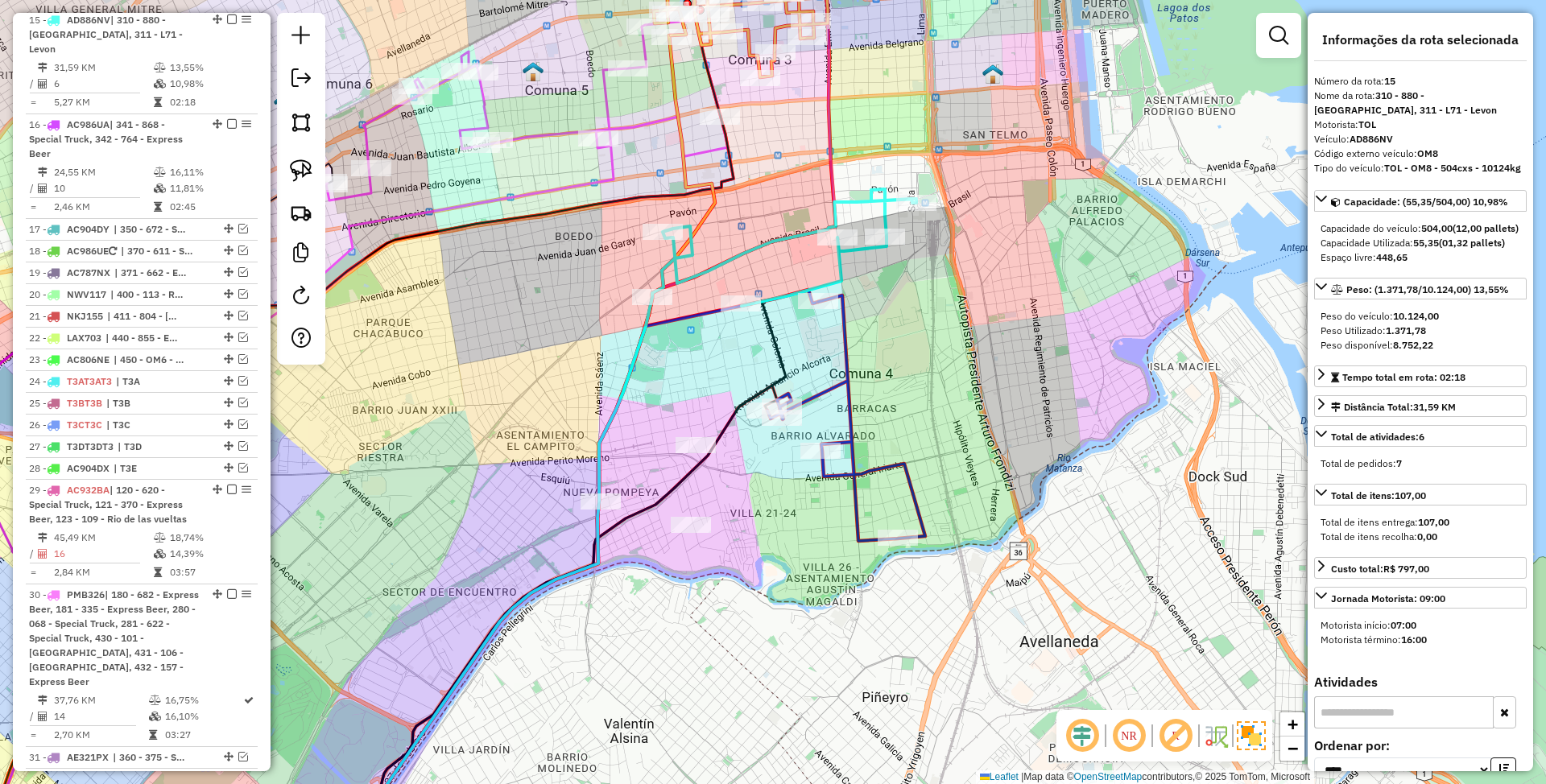
click at [769, 246] on icon at bounding box center [785, 247] width 265 height 117
click at [750, 245] on icon at bounding box center [785, 247] width 265 height 117
click at [870, 465] on icon at bounding box center [846, 418] width 157 height 245
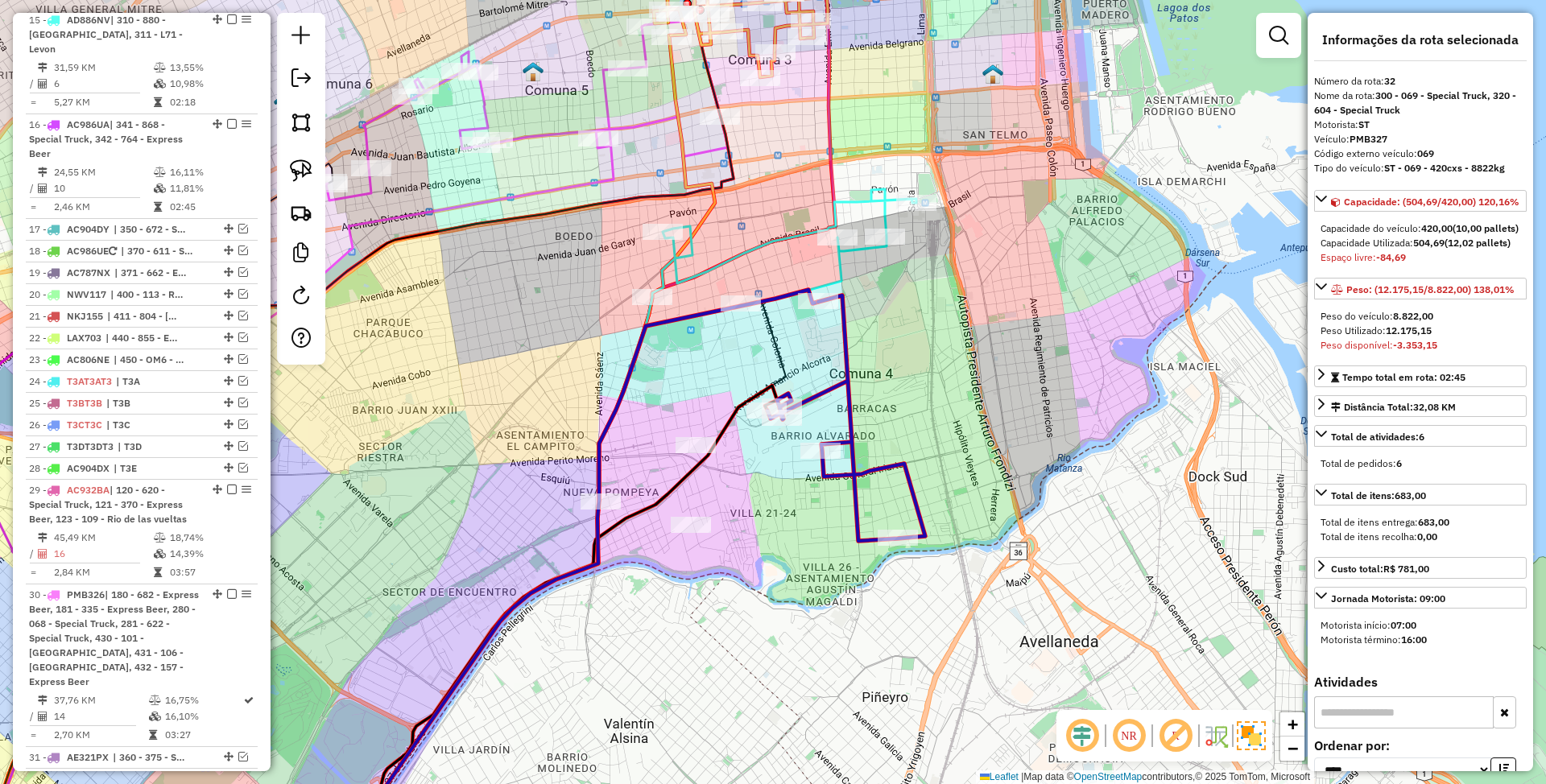
scroll to position [1468, 0]
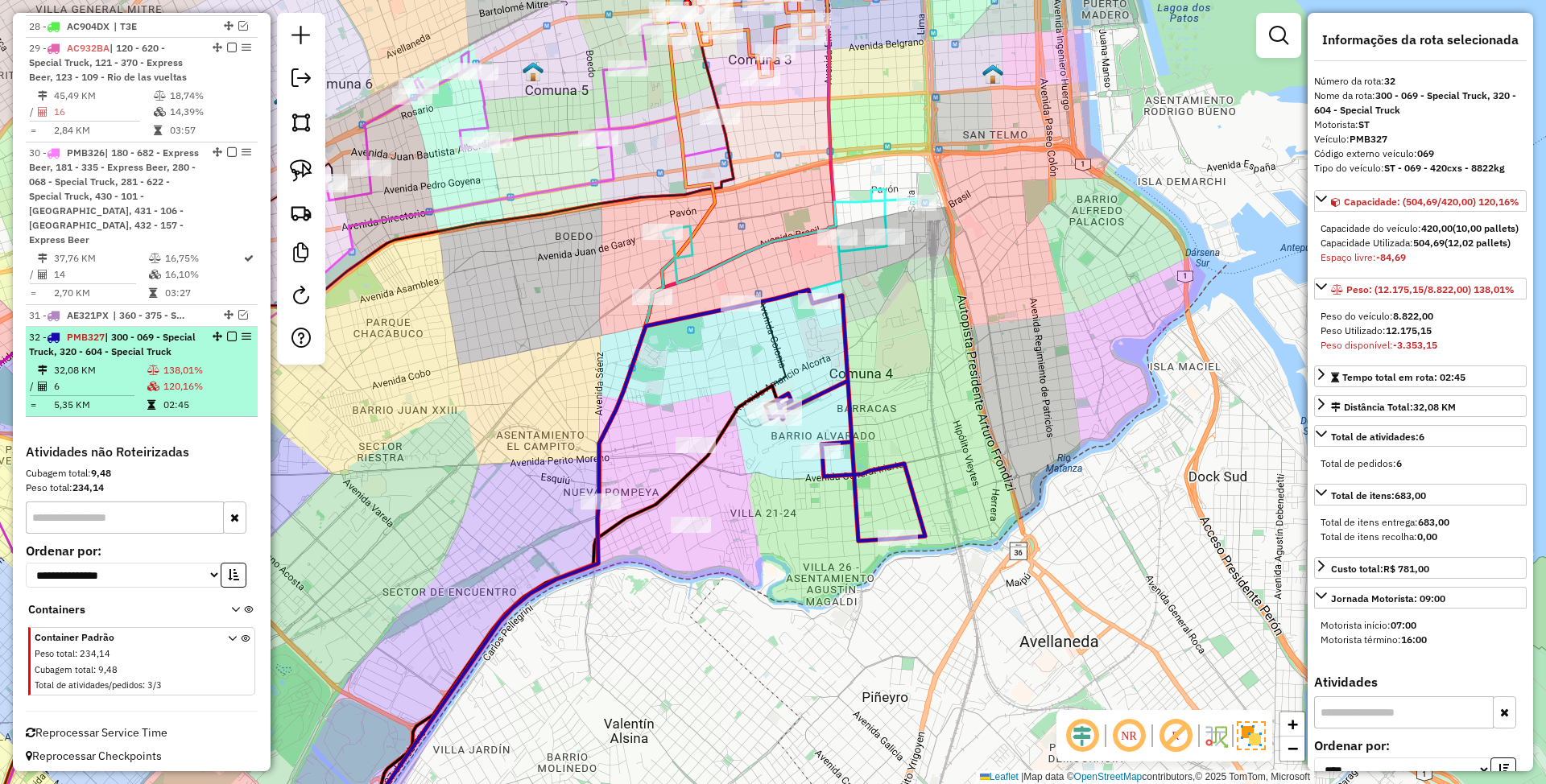
click at [227, 332] on em at bounding box center [232, 337] width 10 height 10
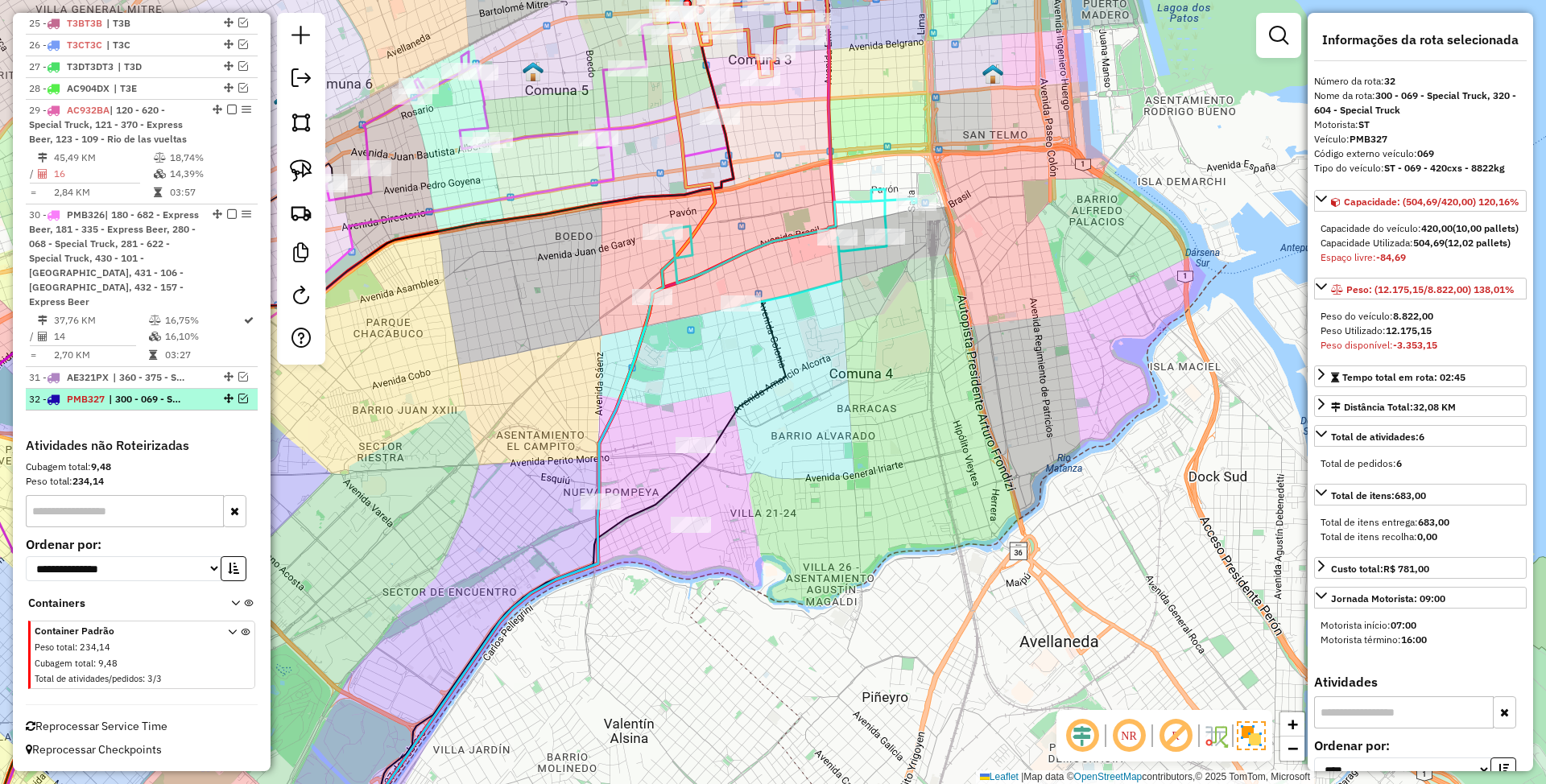
scroll to position [1384, 0]
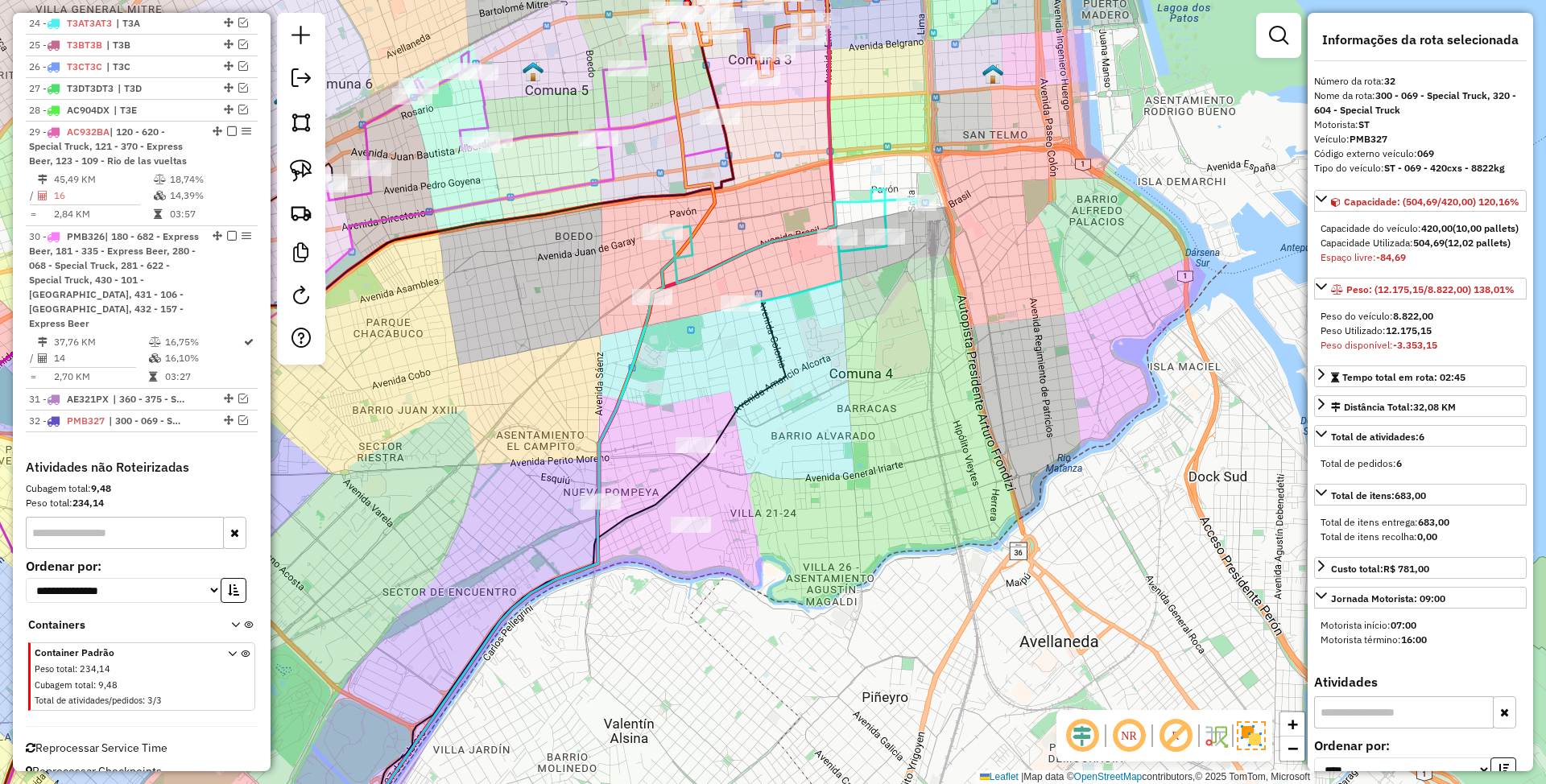
click at [793, 241] on icon at bounding box center [785, 247] width 265 height 117
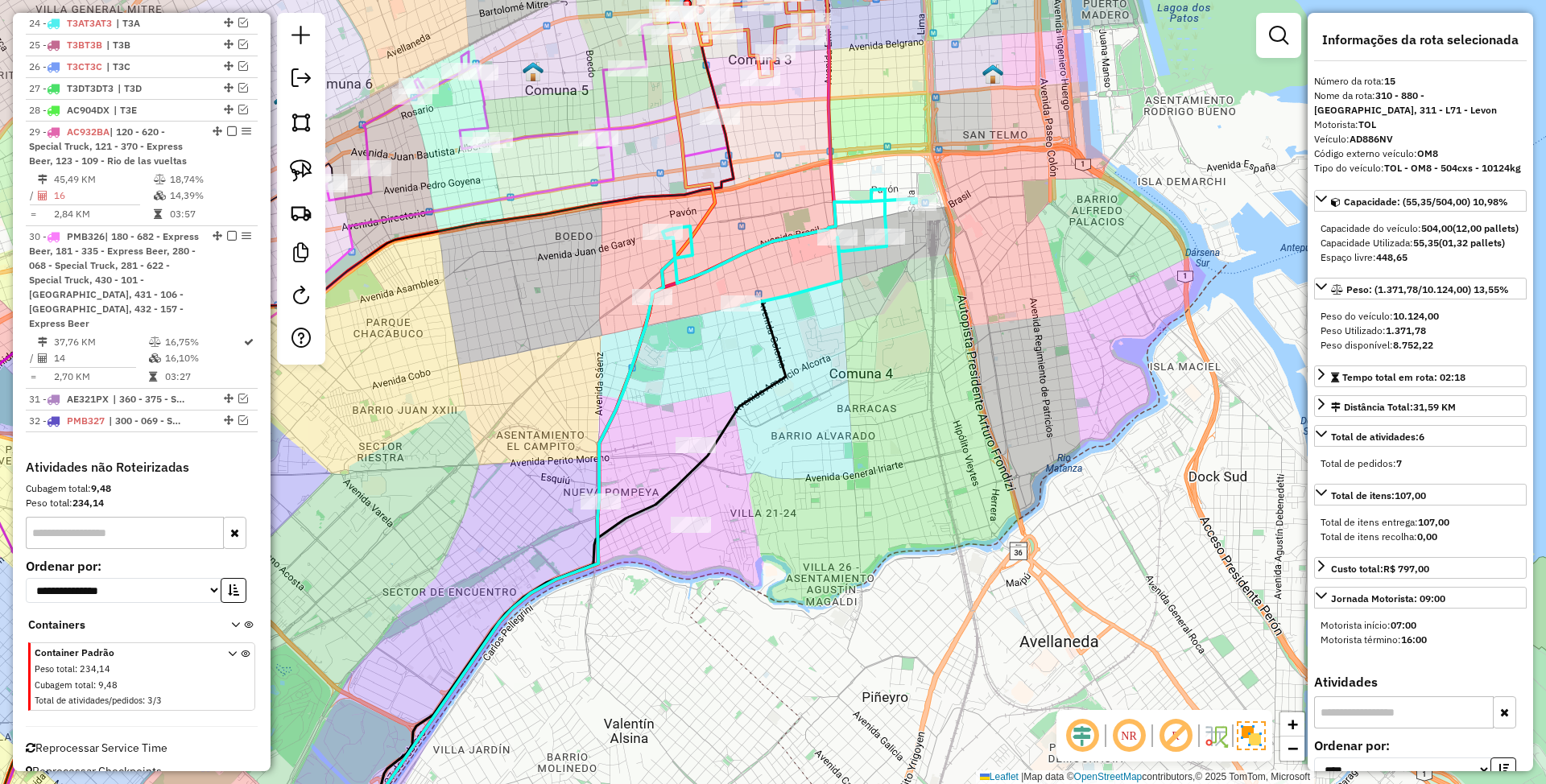
scroll to position [1025, 0]
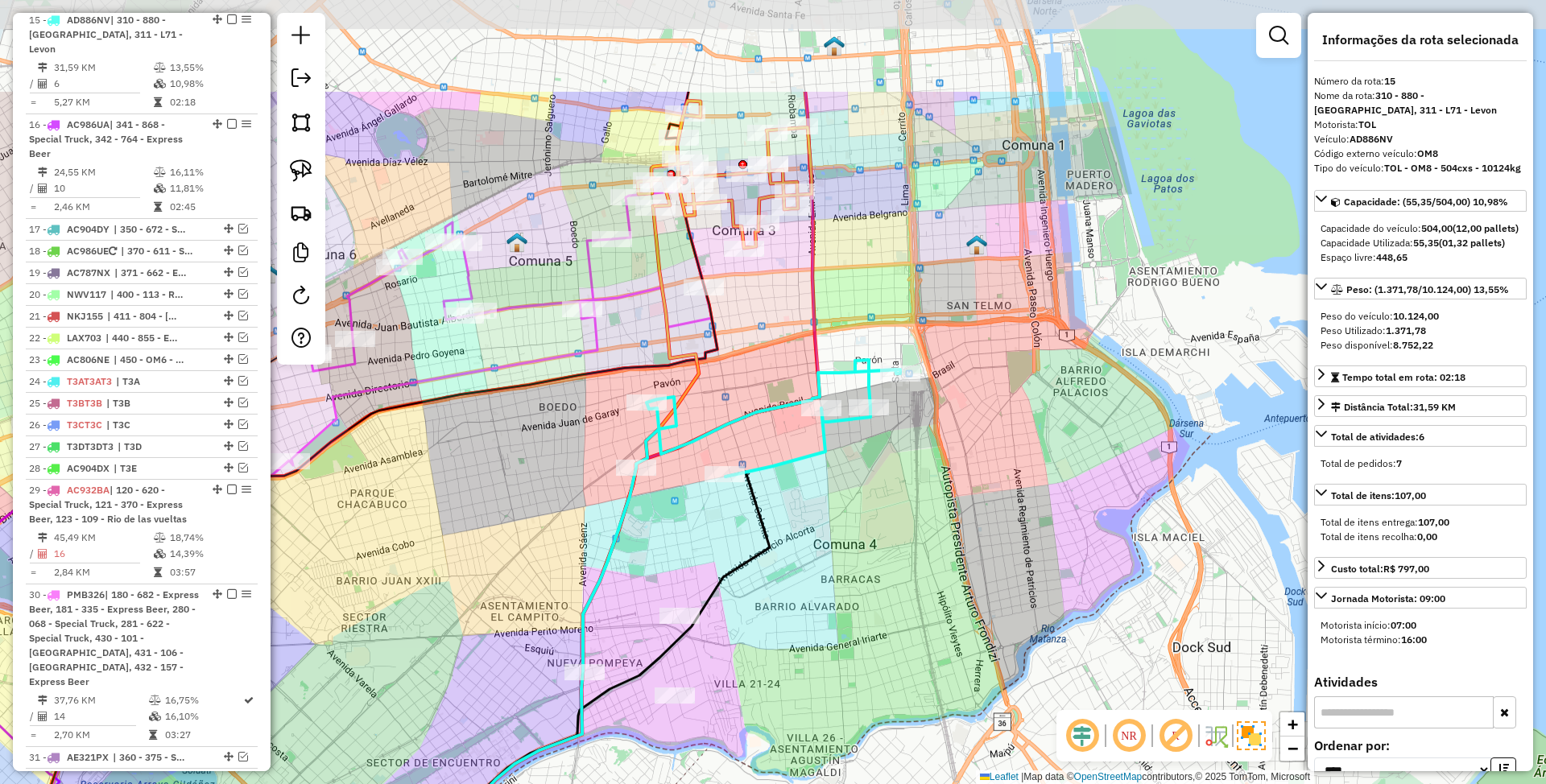
drag, startPoint x: 920, startPoint y: 356, endPoint x: 904, endPoint y: 527, distance: 171.7
click at [904, 527] on div "Janela de atendimento Grade de atendimento Capacidade Transportadoras Veículos …" at bounding box center [773, 392] width 1546 height 784
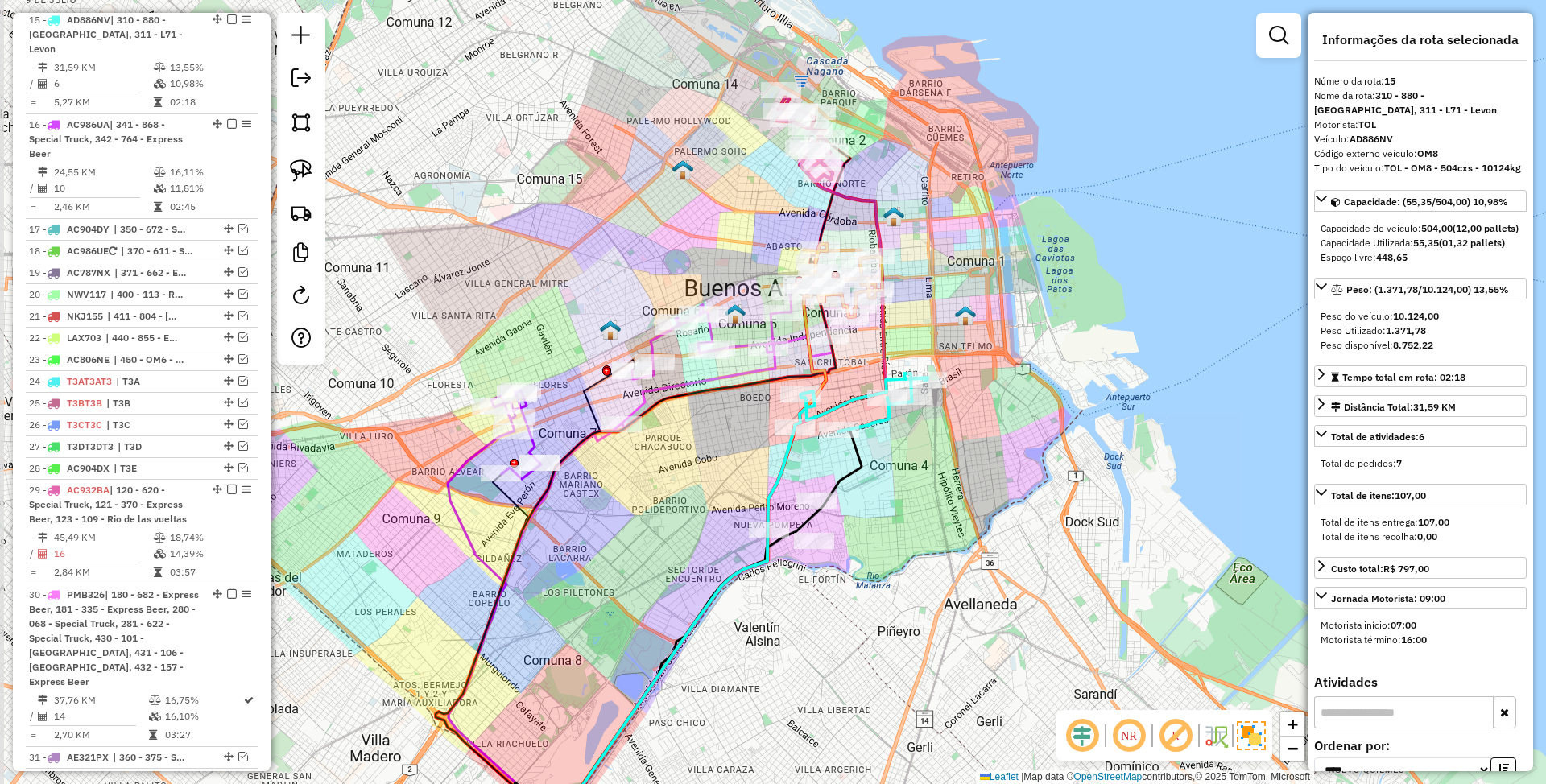
drag, startPoint x: 925, startPoint y: 530, endPoint x: 947, endPoint y: 474, distance: 60.2
click at [947, 474] on div "Janela de atendimento Grade de atendimento Capacidade Transportadoras Veículos …" at bounding box center [773, 392] width 1546 height 784
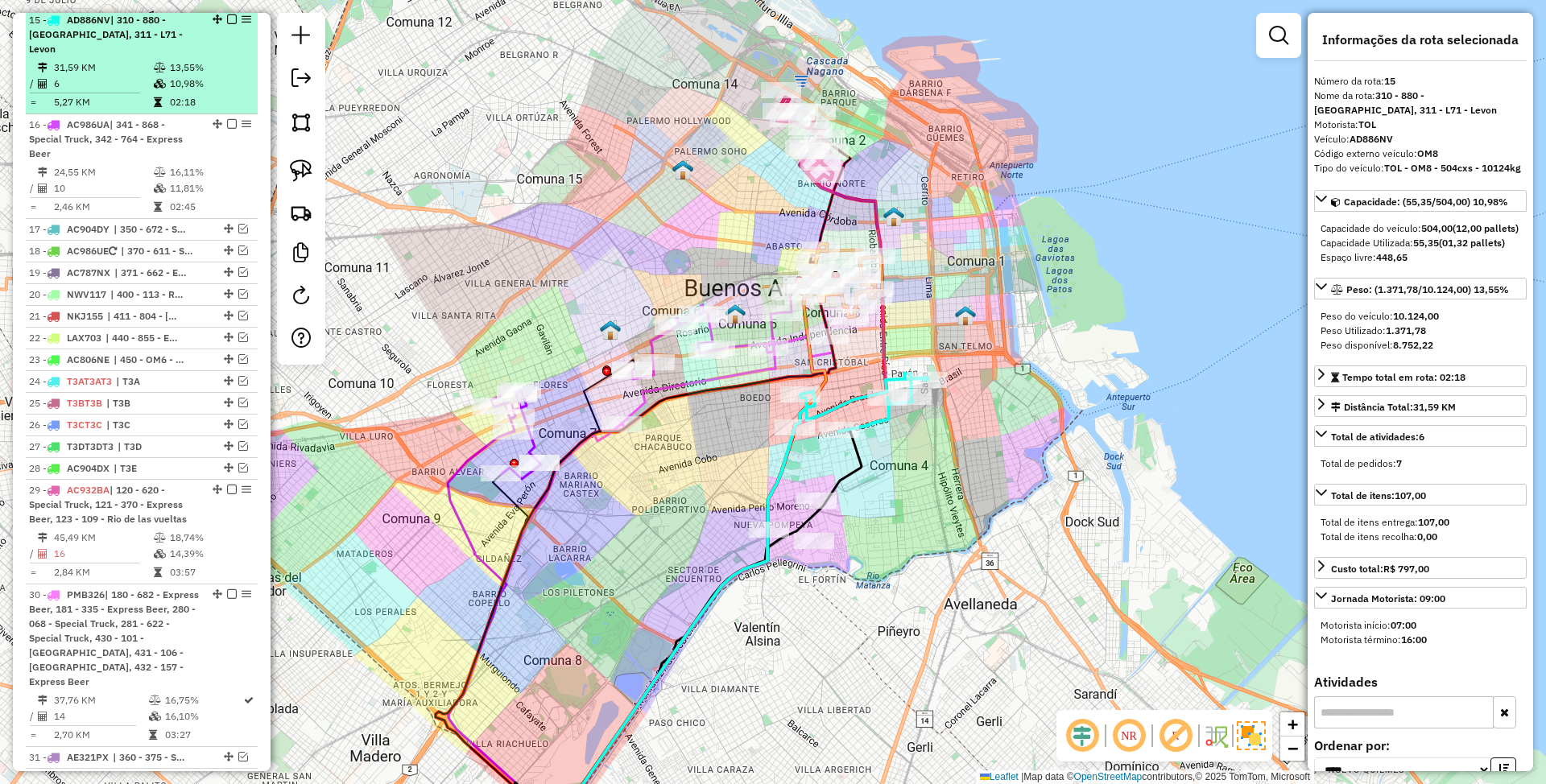
click at [227, 23] on em at bounding box center [232, 19] width 10 height 10
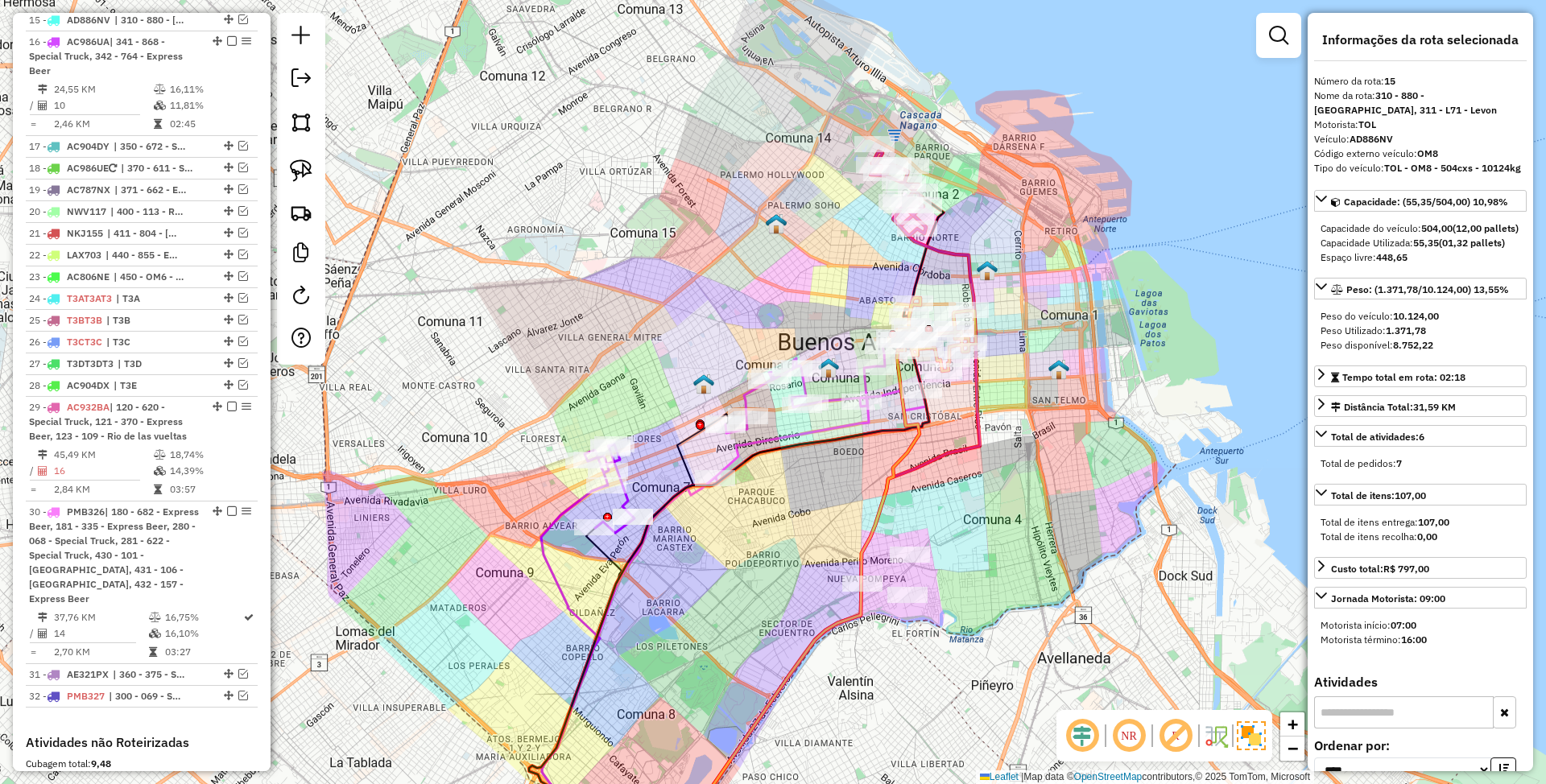
drag, startPoint x: 933, startPoint y: 434, endPoint x: 1026, endPoint y: 488, distance: 107.5
click at [1026, 488] on div "Janela de atendimento Grade de atendimento Capacidade Transportadoras Veículos …" at bounding box center [773, 392] width 1546 height 784
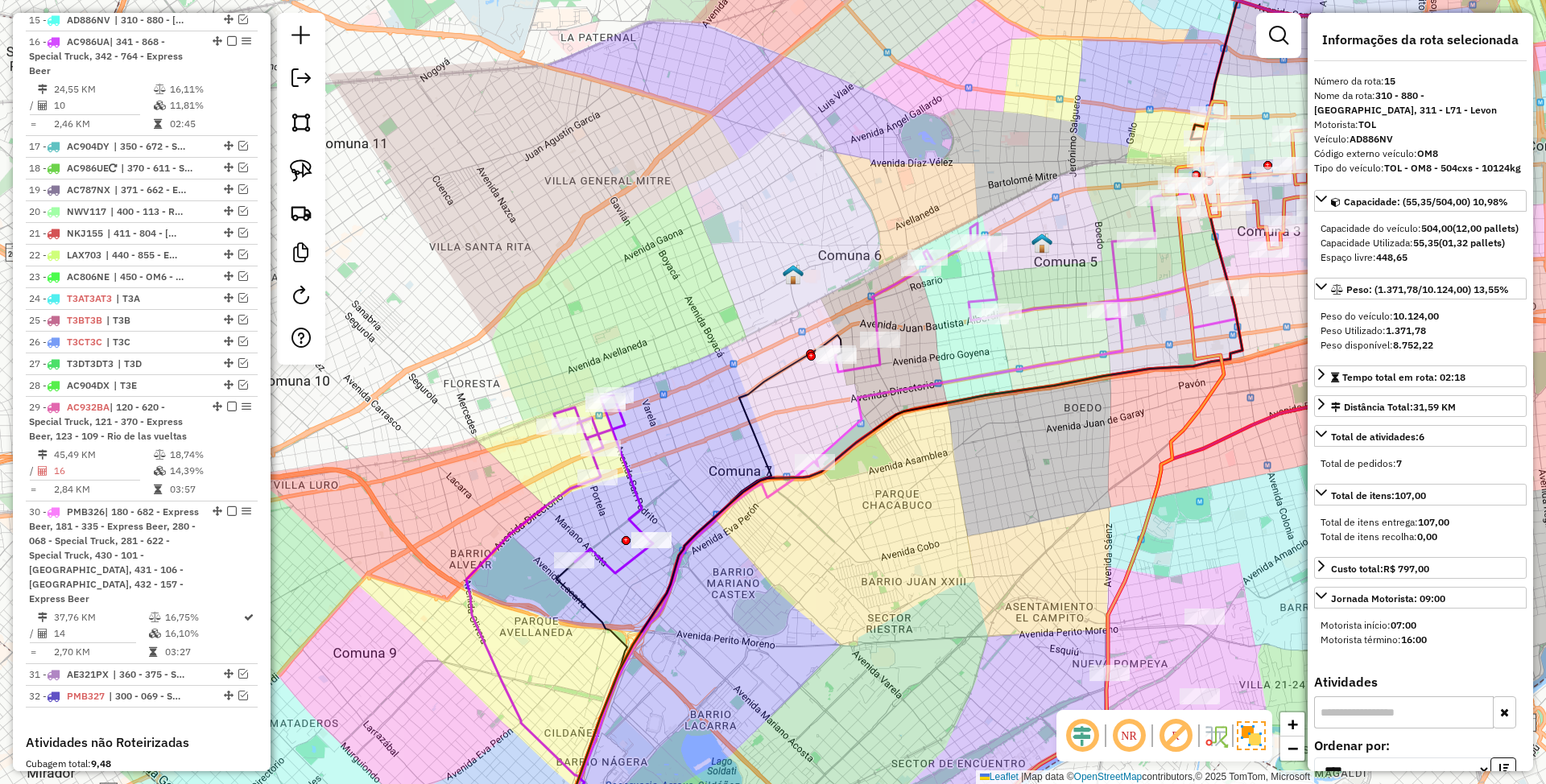
click at [632, 485] on icon at bounding box center [604, 485] width 99 height 178
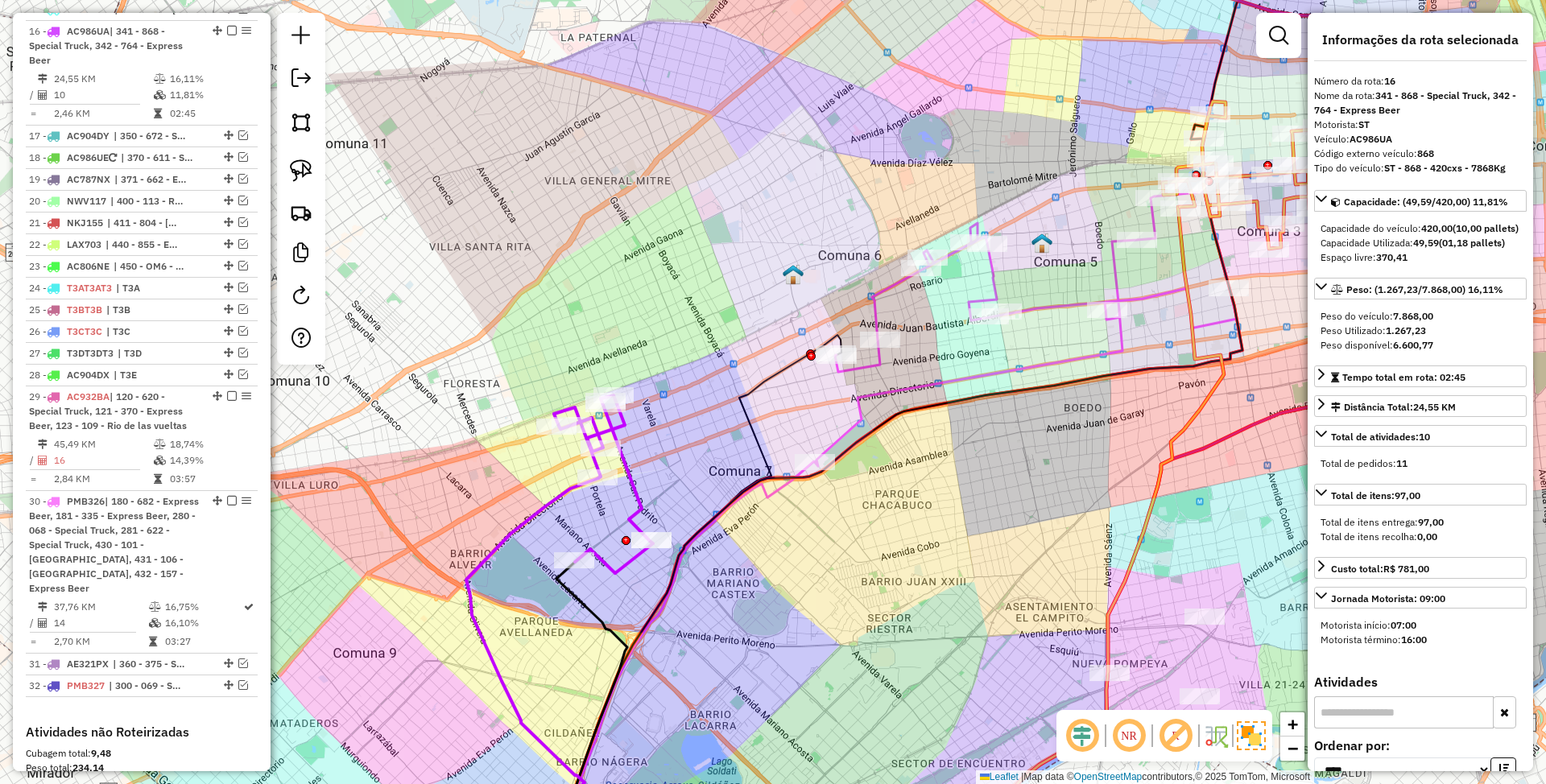
scroll to position [1047, 0]
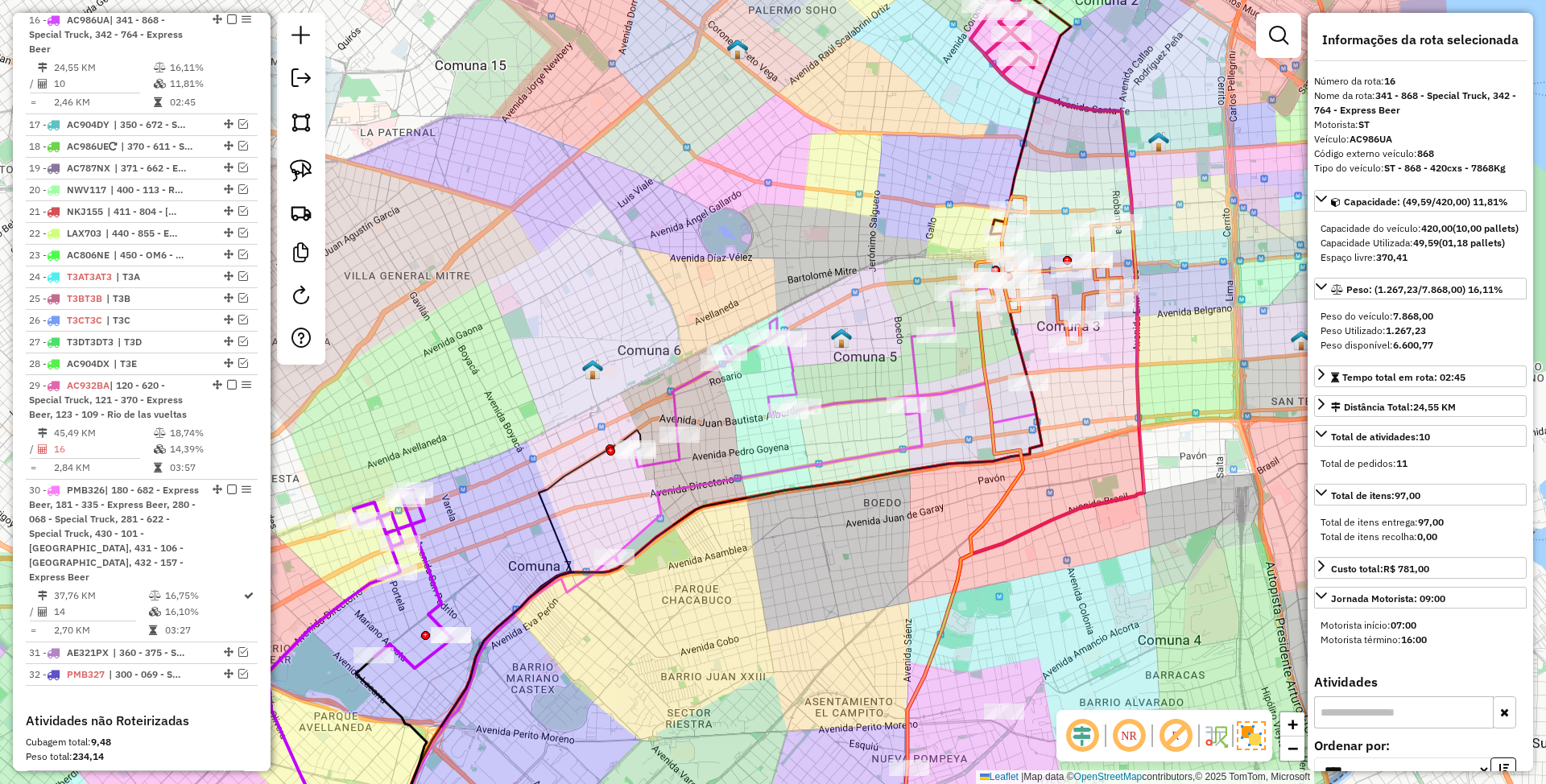
click at [845, 401] on icon at bounding box center [825, 424] width 422 height 274
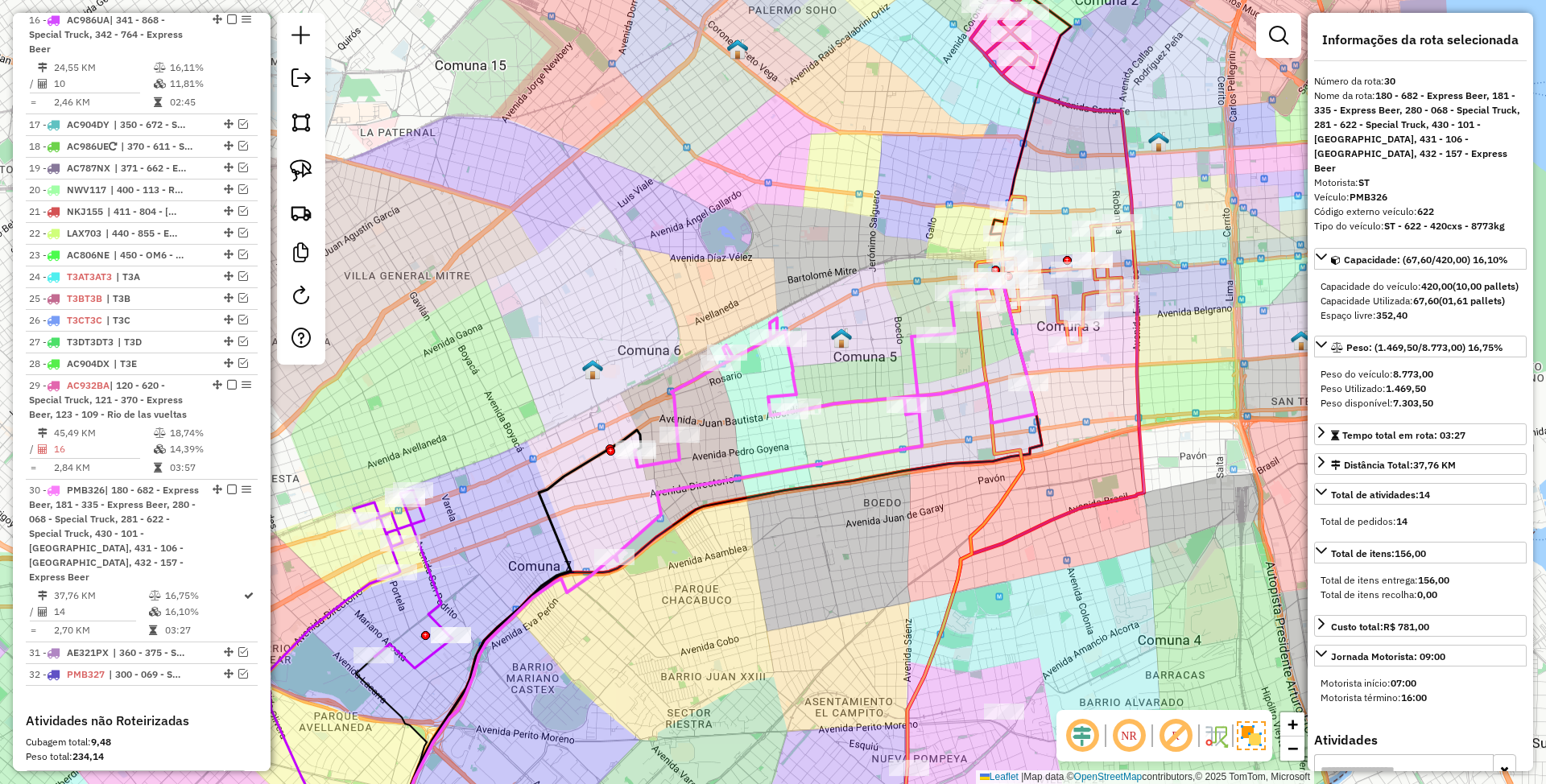
scroll to position [1316, 0]
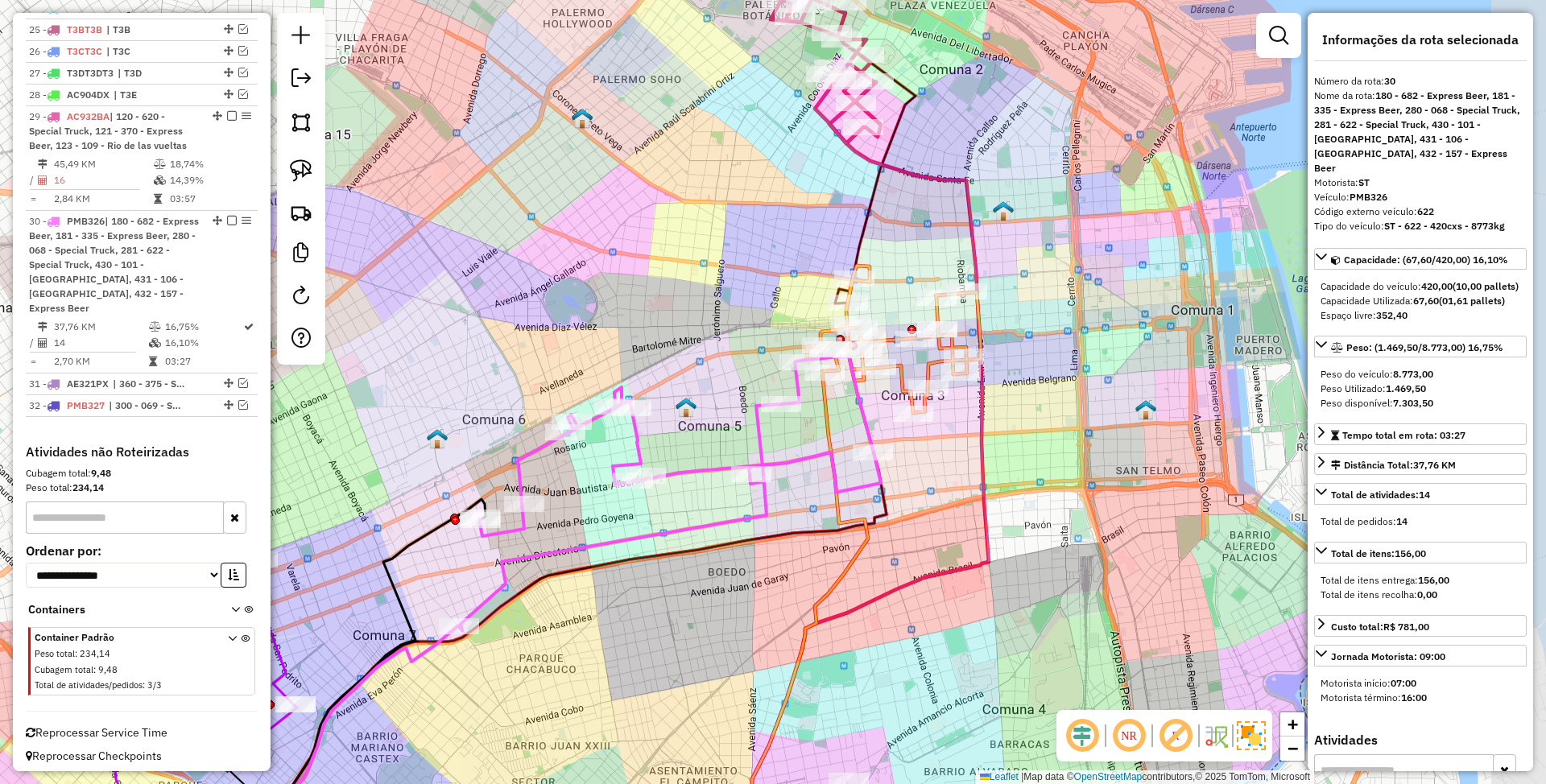
drag, startPoint x: 970, startPoint y: 443, endPoint x: 807, endPoint y: 522, distance: 181.1
click at [807, 522] on div "Janela de atendimento Grade de atendimento Capacidade Transportadoras Veículos …" at bounding box center [773, 392] width 1546 height 784
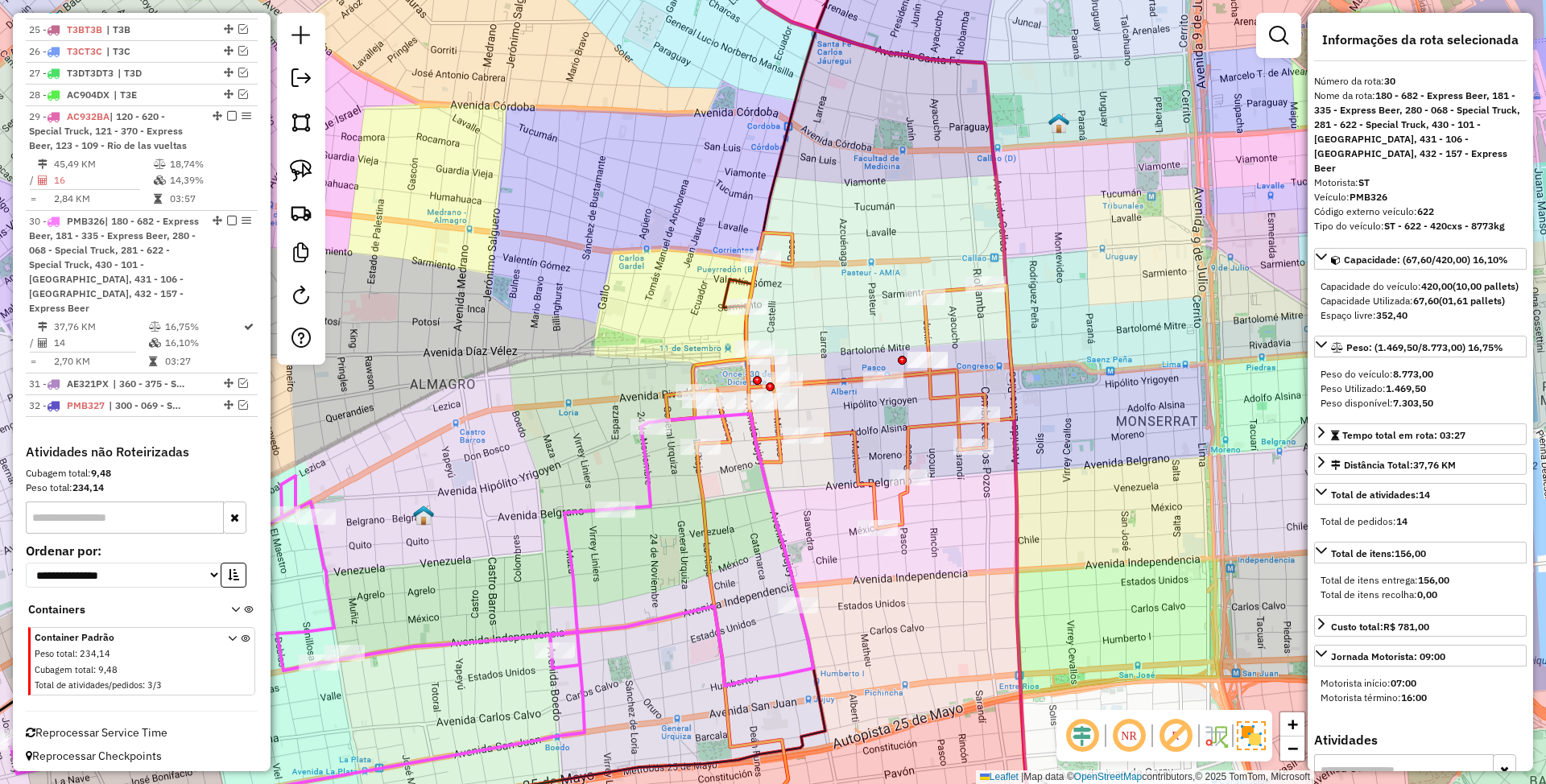
click at [925, 322] on icon at bounding box center [840, 380] width 348 height 295
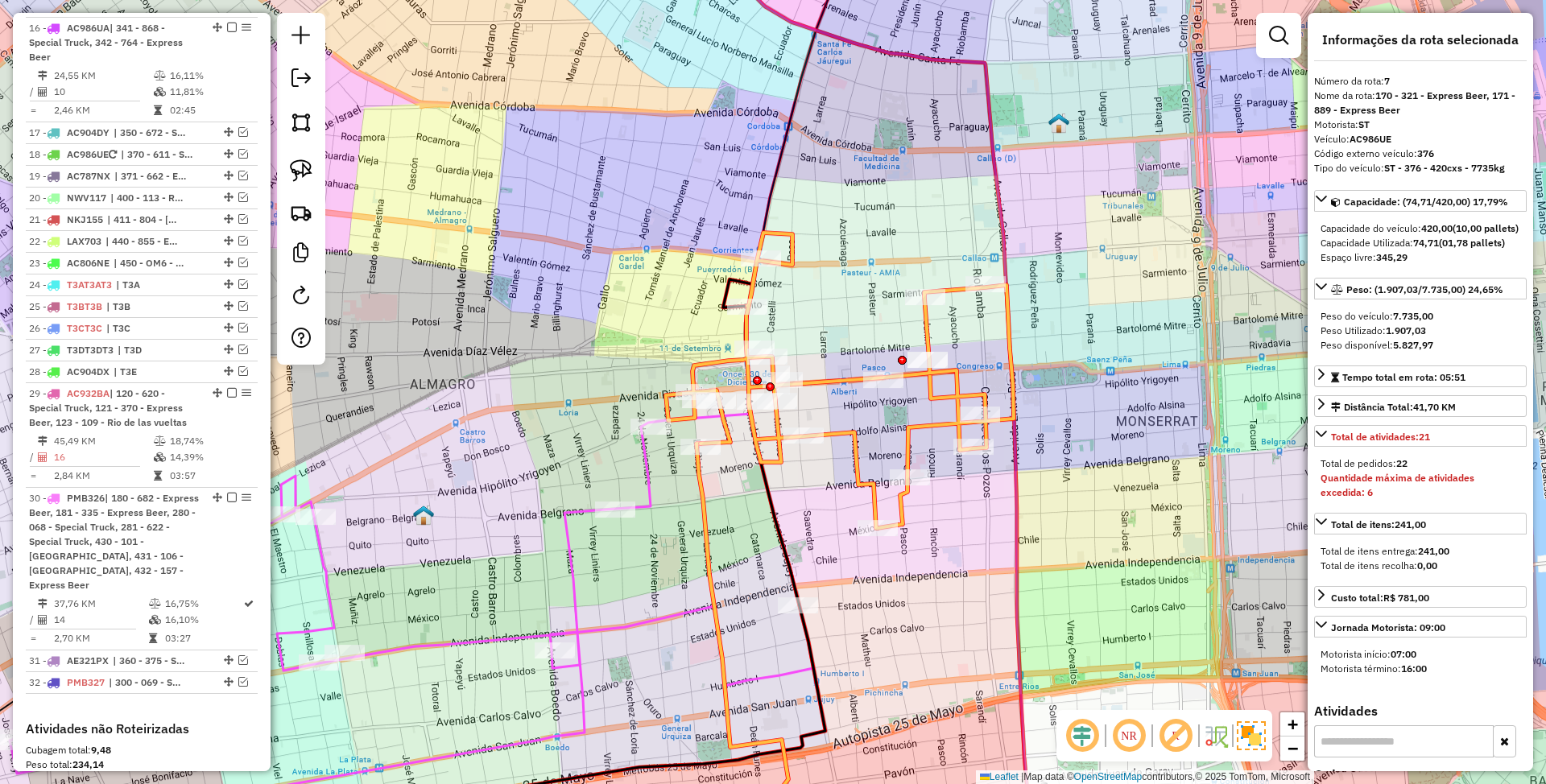
scroll to position [765, 0]
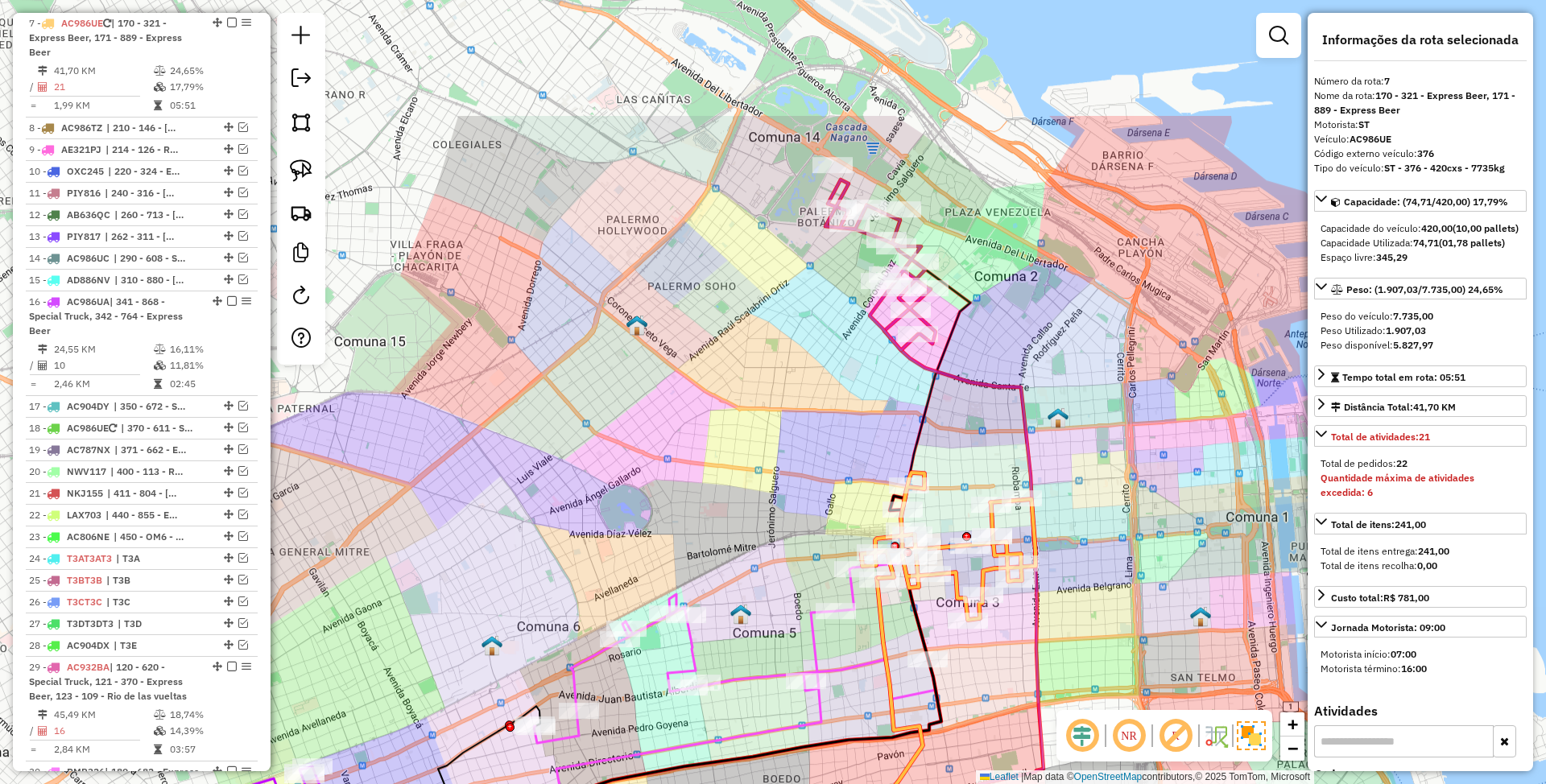
drag, startPoint x: 942, startPoint y: 169, endPoint x: 1012, endPoint y: 395, distance: 236.6
click at [1012, 395] on div "Janela de atendimento Grade de atendimento Capacidade Transportadoras Veículos …" at bounding box center [773, 392] width 1546 height 784
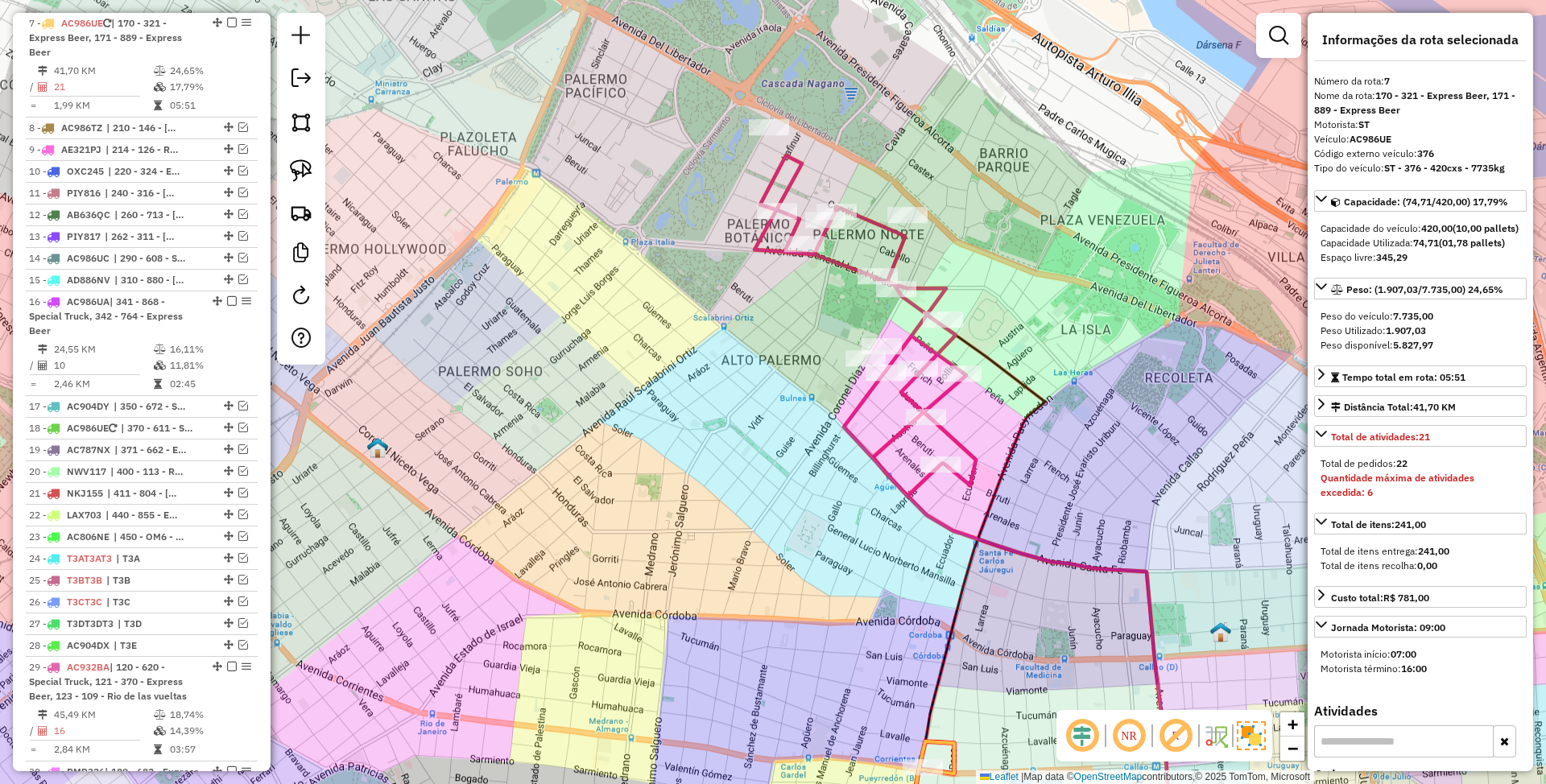
click at [896, 253] on icon at bounding box center [865, 325] width 221 height 341
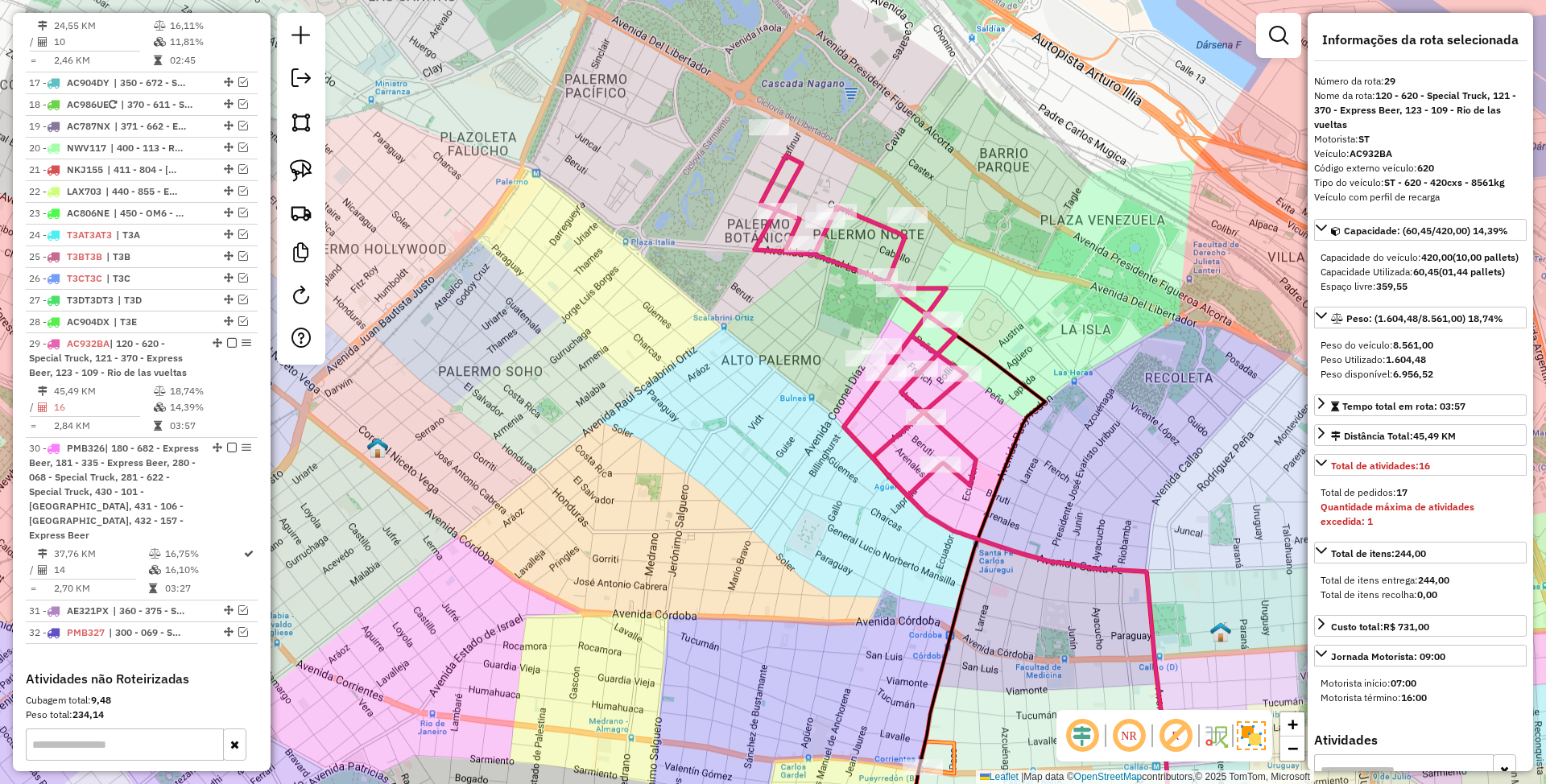
scroll to position [1316, 0]
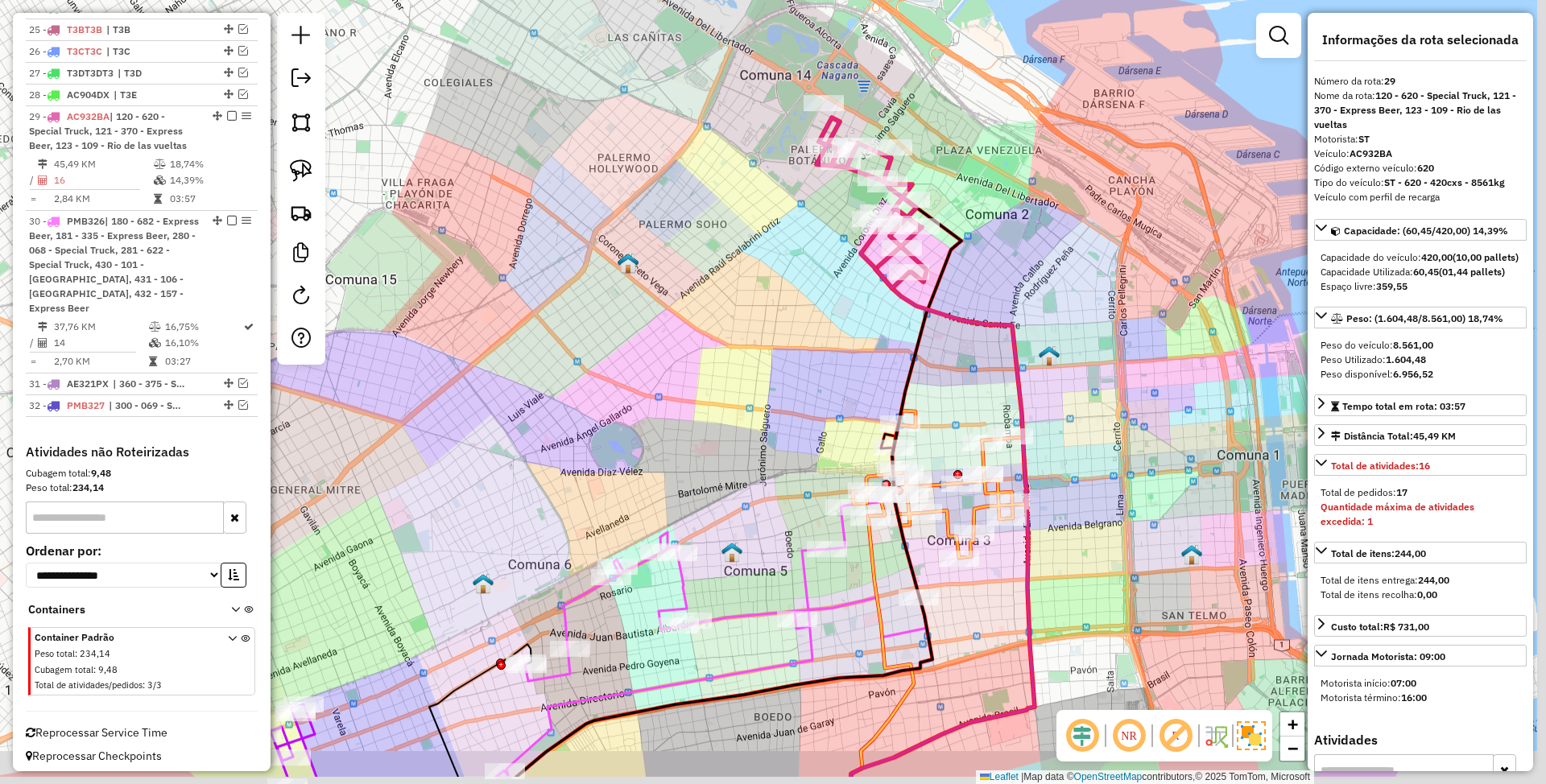
drag, startPoint x: 973, startPoint y: 477, endPoint x: 948, endPoint y: 306, distance: 172.8
click at [948, 306] on div "Janela de atendimento Grade de atendimento Capacidade Transportadoras Veículos …" at bounding box center [773, 392] width 1546 height 784
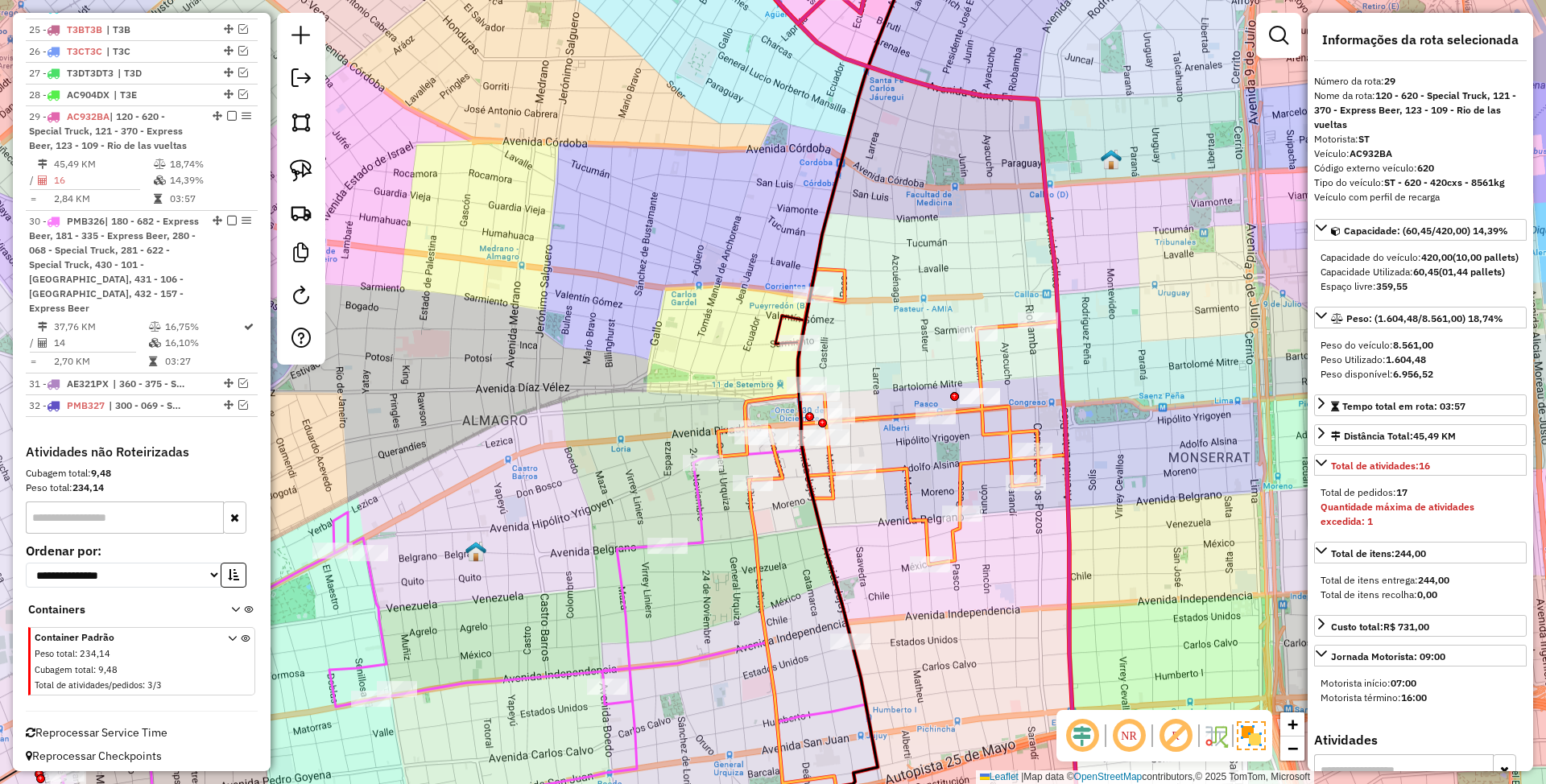
click at [981, 371] on icon at bounding box center [892, 417] width 348 height 295
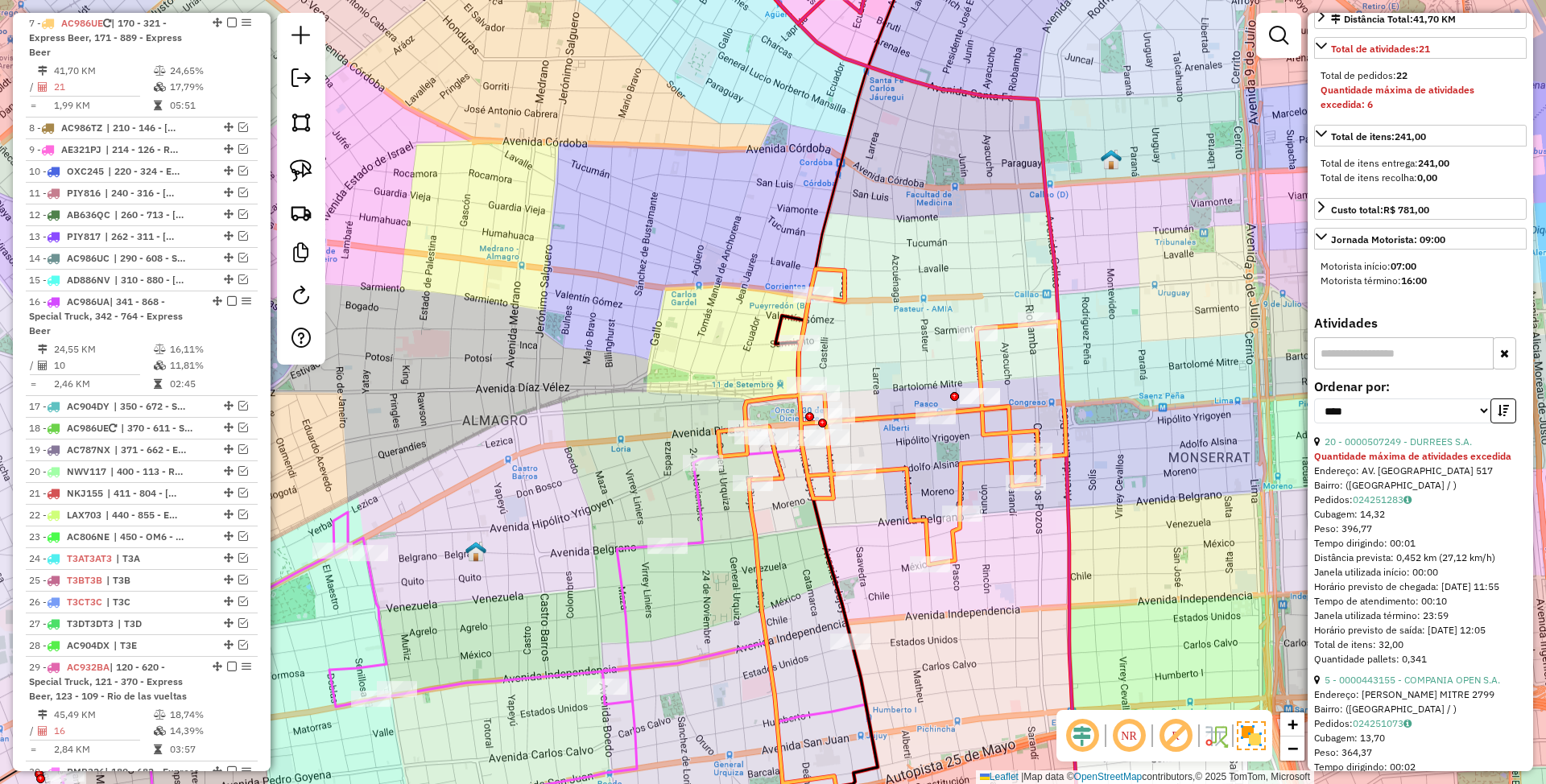
scroll to position [430, 0]
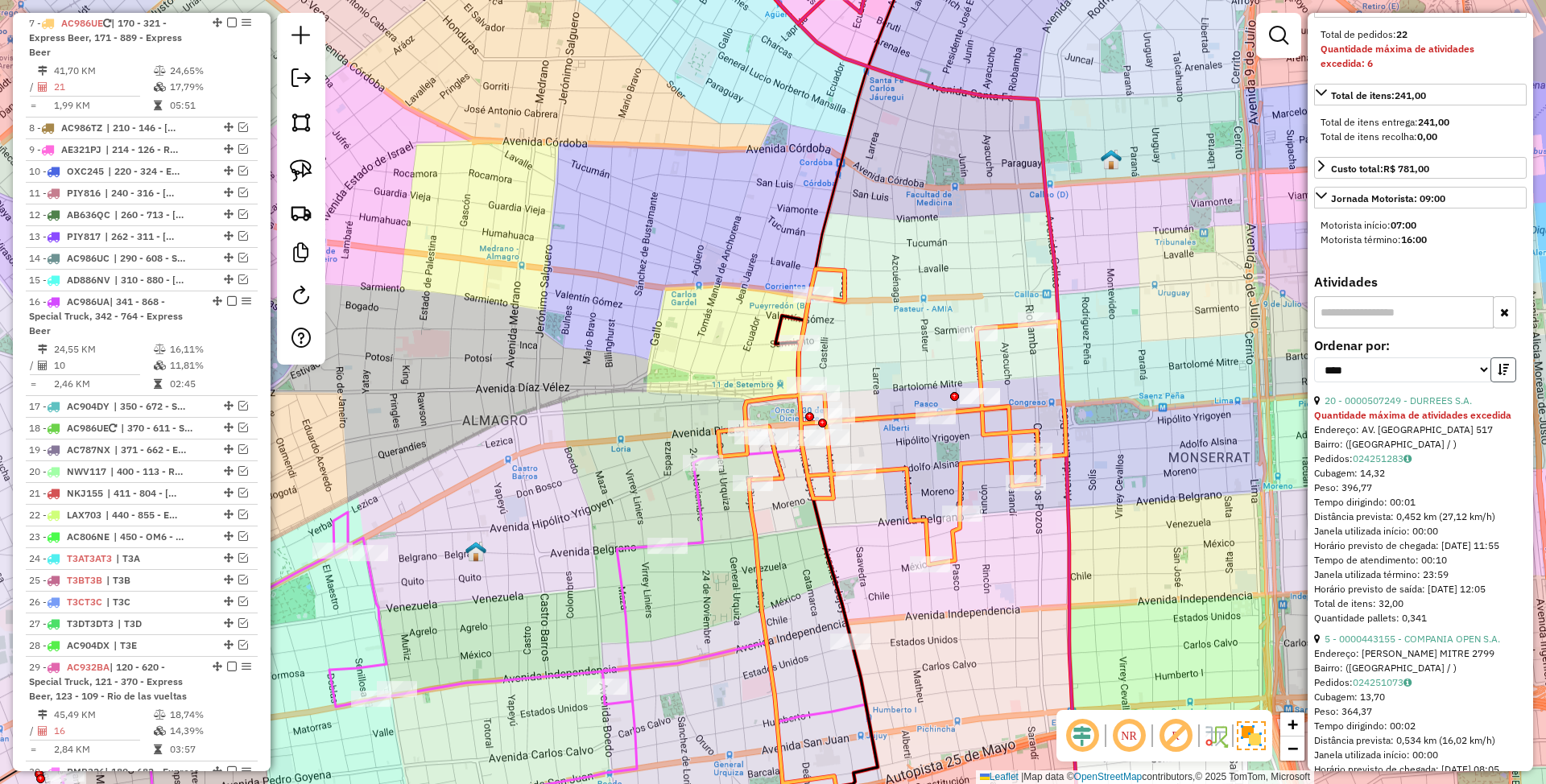
click at [1500, 376] on icon "button" at bounding box center [1504, 370] width 12 height 12
click at [1381, 420] on link "1 - 0000465230 - LAUREANO PARRERA VICTOR HUMBERTO" at bounding box center [1407, 408] width 185 height 27
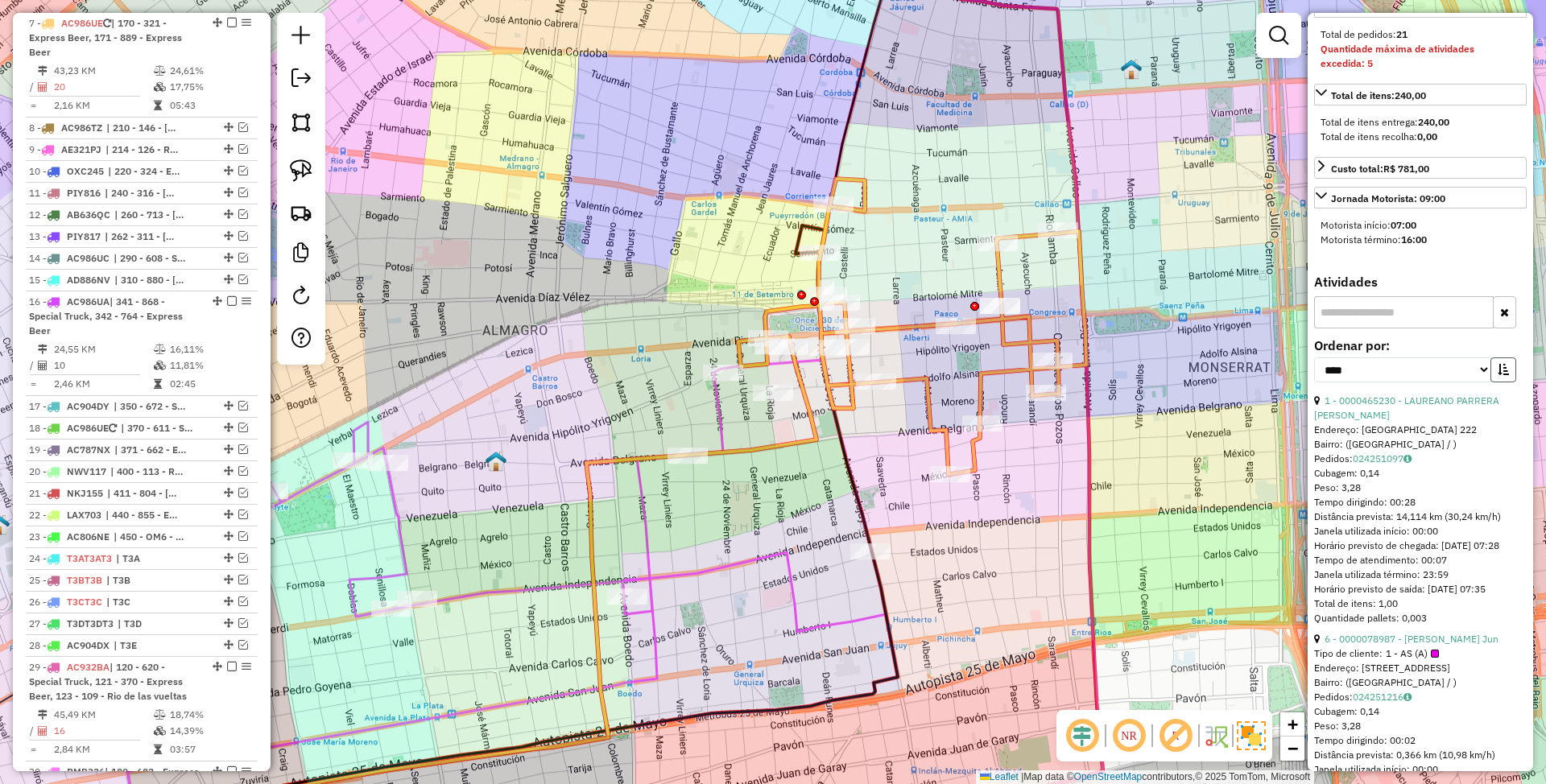
click at [1507, 378] on button "button" at bounding box center [1504, 370] width 26 height 25
click at [1506, 378] on button "button" at bounding box center [1504, 370] width 26 height 25
click at [1392, 406] on link "5 - 0000078987 - Zhu Bao Jun" at bounding box center [1402, 401] width 155 height 13
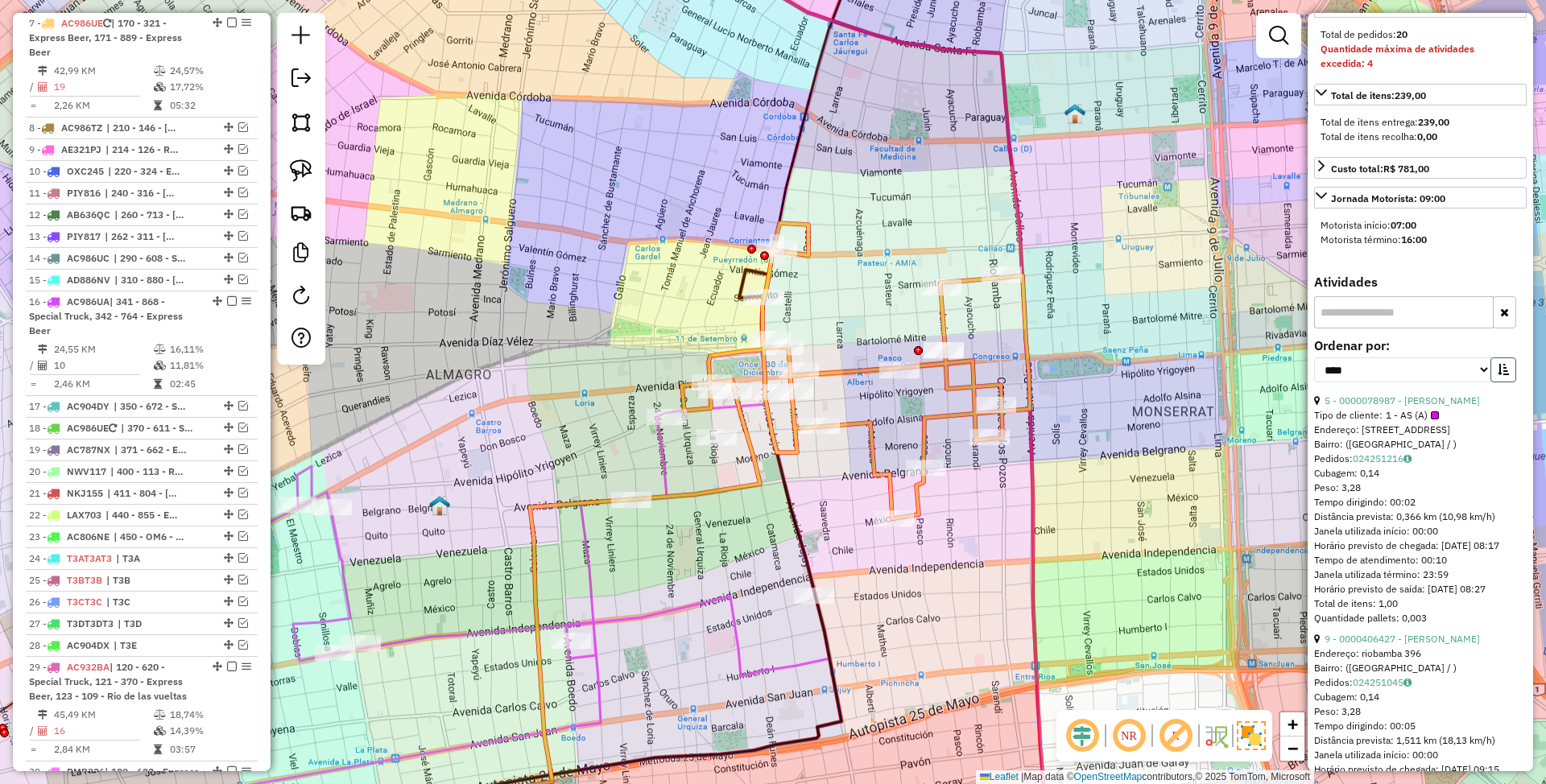
click at [1499, 376] on icon "button" at bounding box center [1504, 370] width 12 height 12
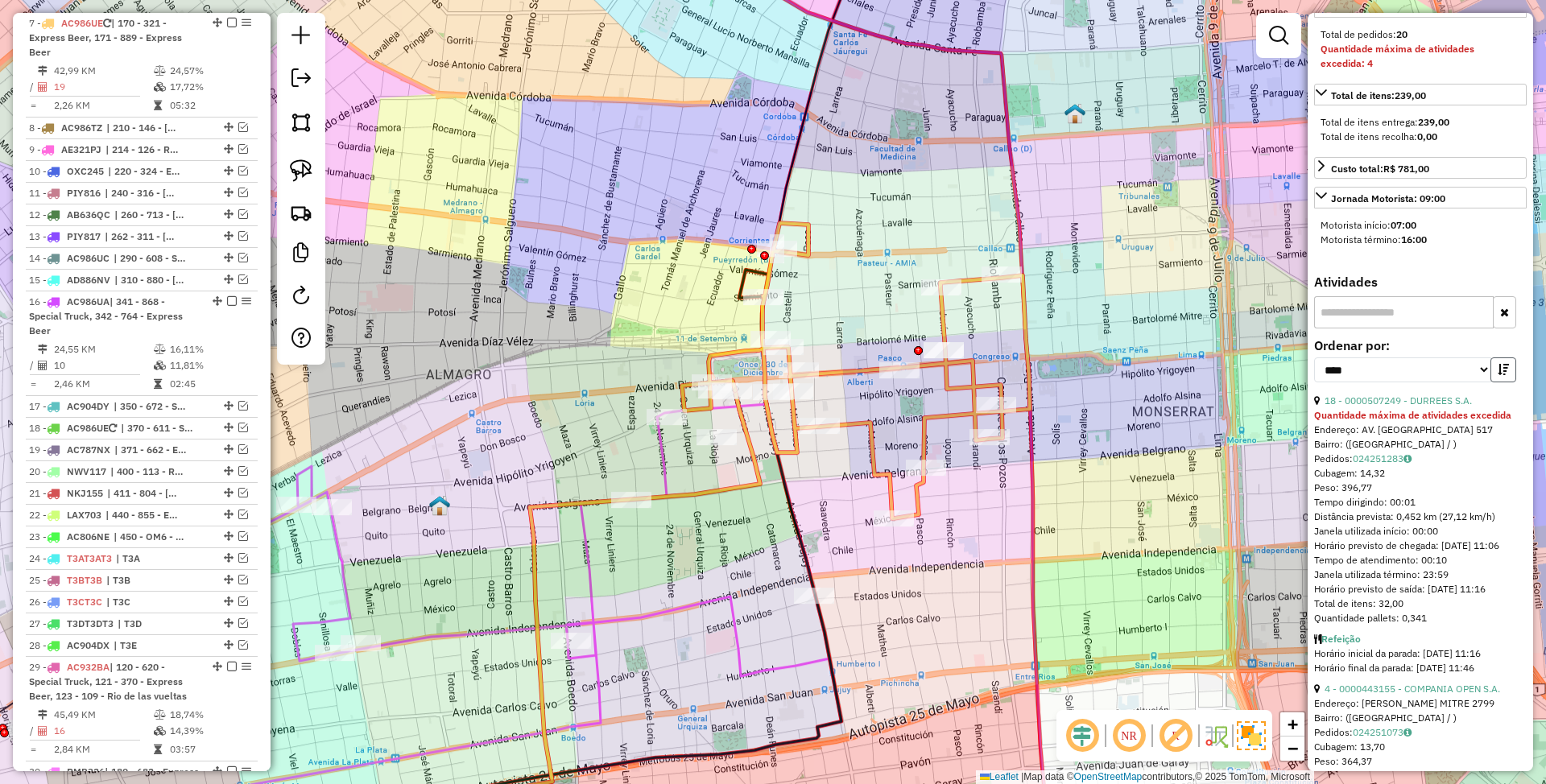
click at [1499, 376] on icon "button" at bounding box center [1504, 370] width 12 height 12
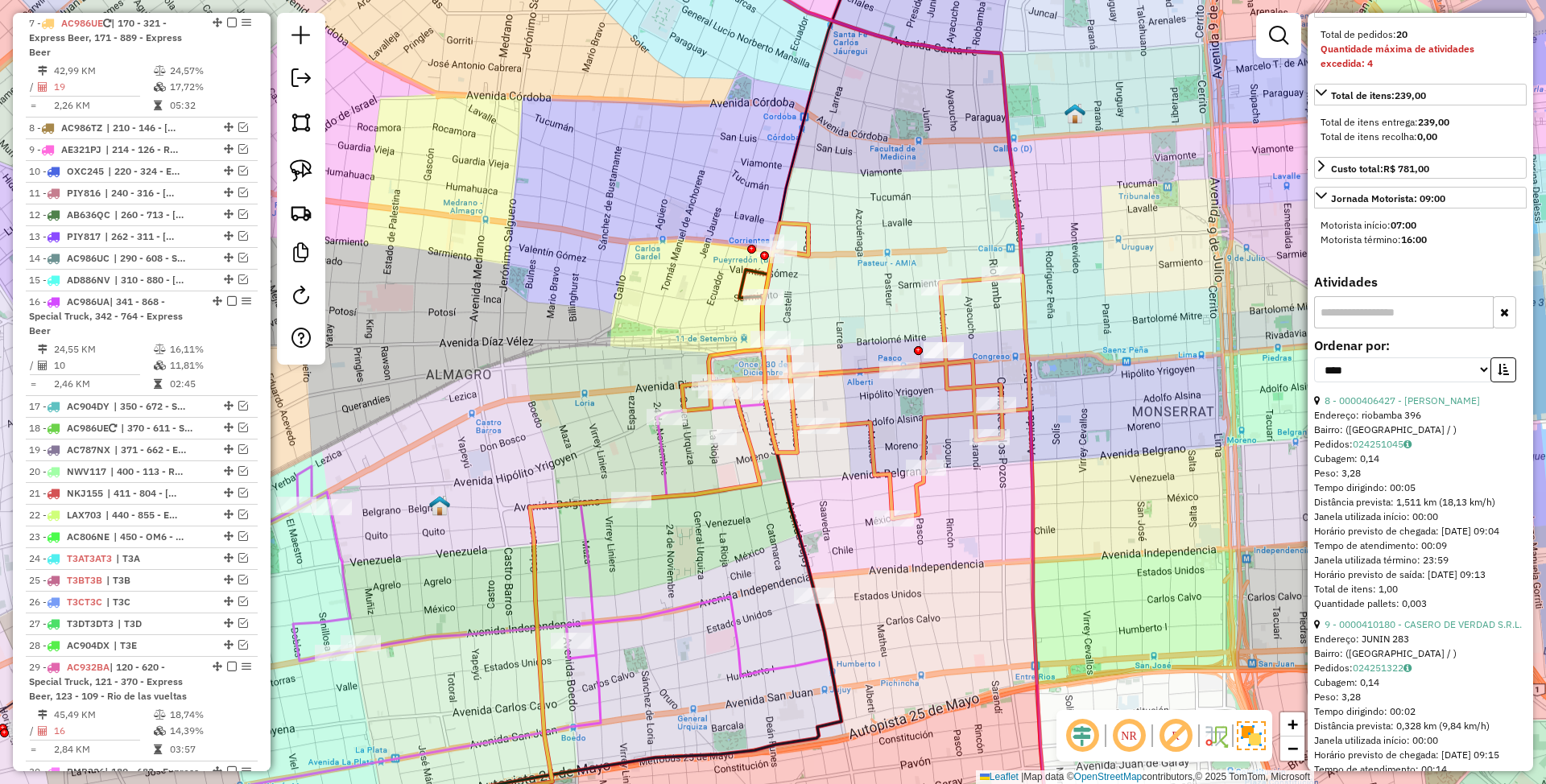
click at [1390, 408] on div "8 - 0000406427 - Paluch Emilio Andres" at bounding box center [1420, 401] width 212 height 14
click at [1390, 406] on link "8 - 0000406427 - Paluch Emilio Andres" at bounding box center [1402, 401] width 155 height 13
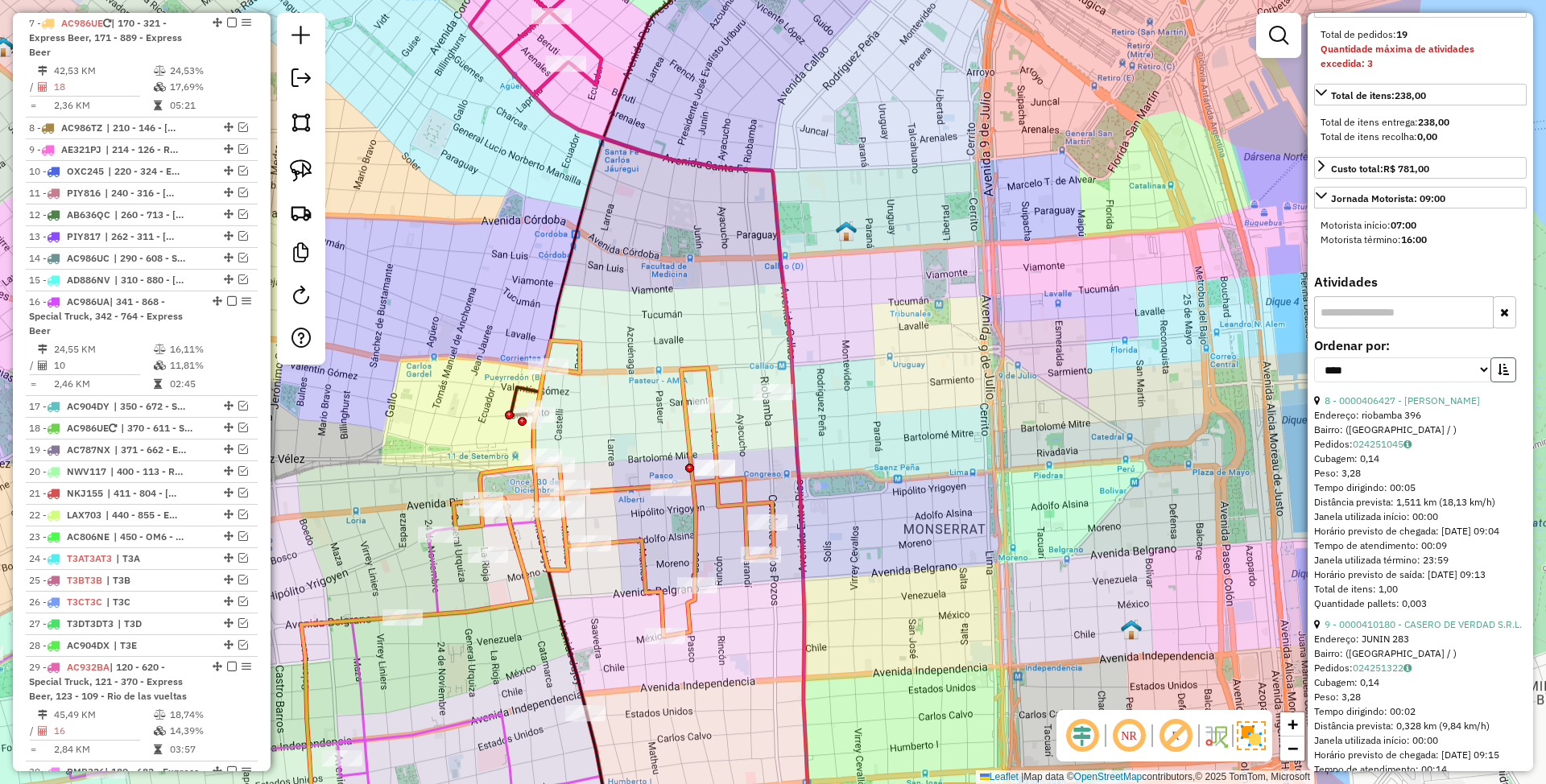
click at [1491, 382] on button "button" at bounding box center [1504, 370] width 26 height 25
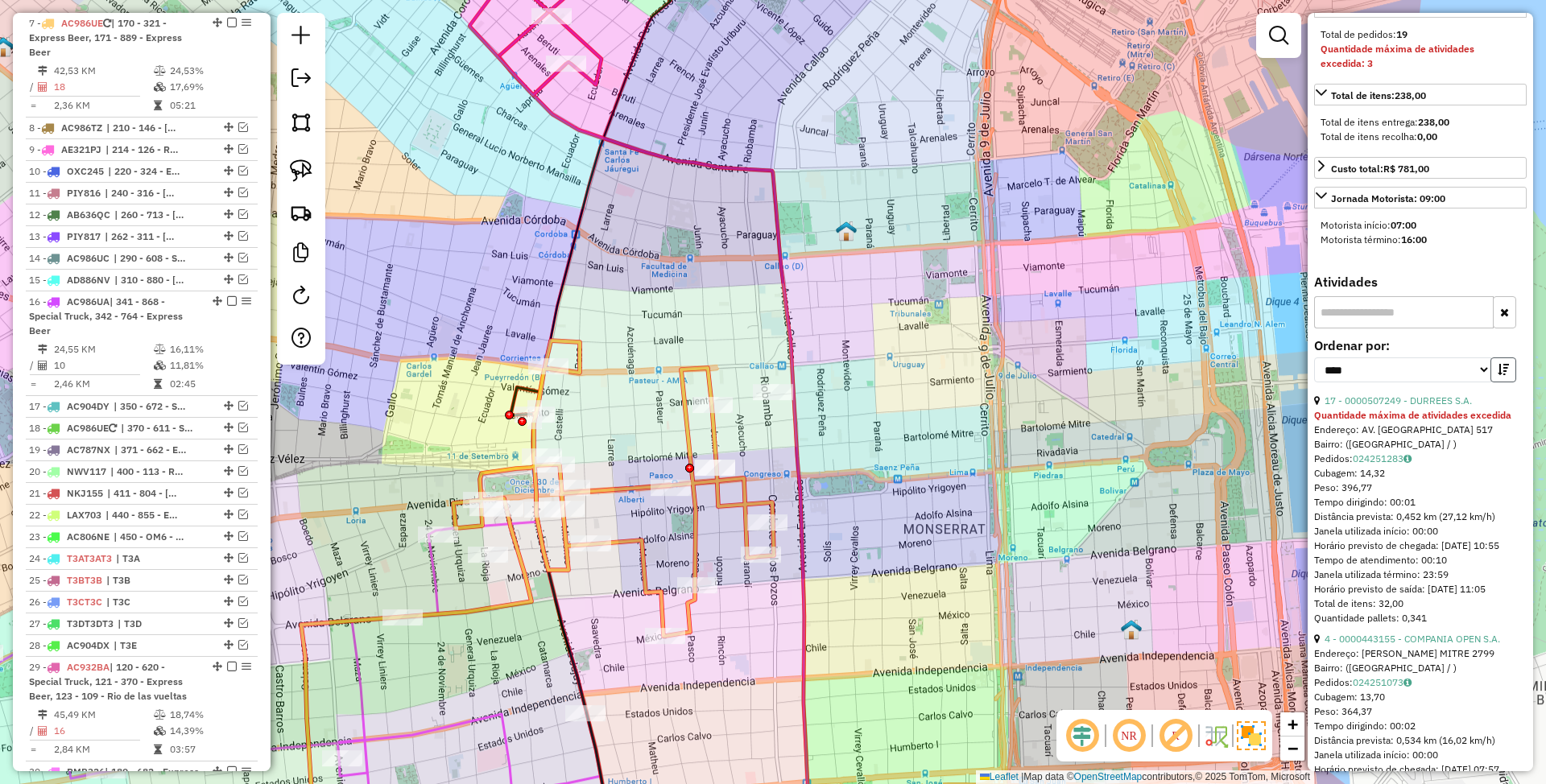
click at [1491, 382] on button "button" at bounding box center [1504, 370] width 26 height 25
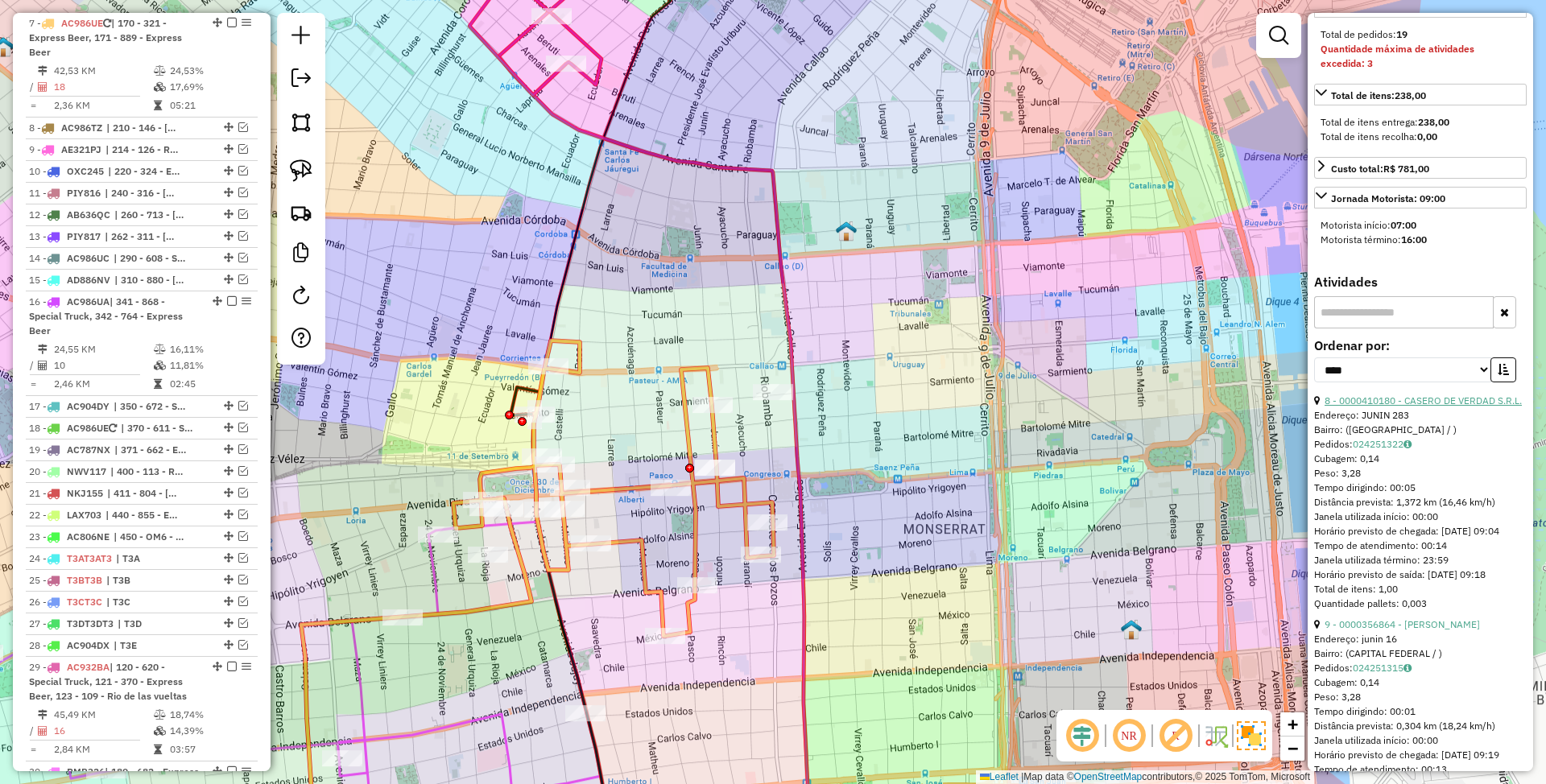
click at [1377, 406] on link "8 - 0000410180 - CASERO DE VERDAD S.R.L." at bounding box center [1423, 401] width 197 height 13
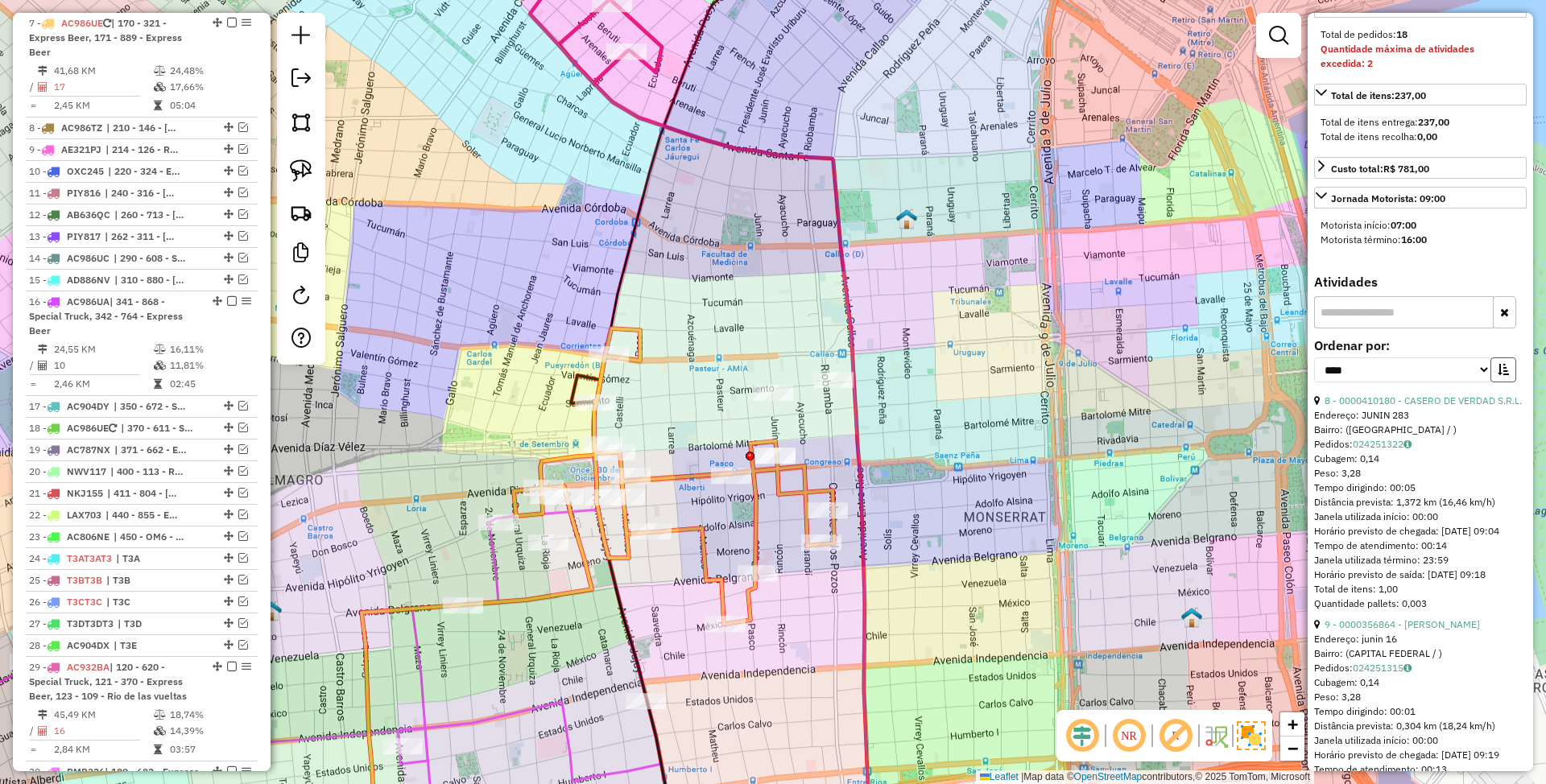
click at [1505, 382] on button "button" at bounding box center [1504, 370] width 26 height 25
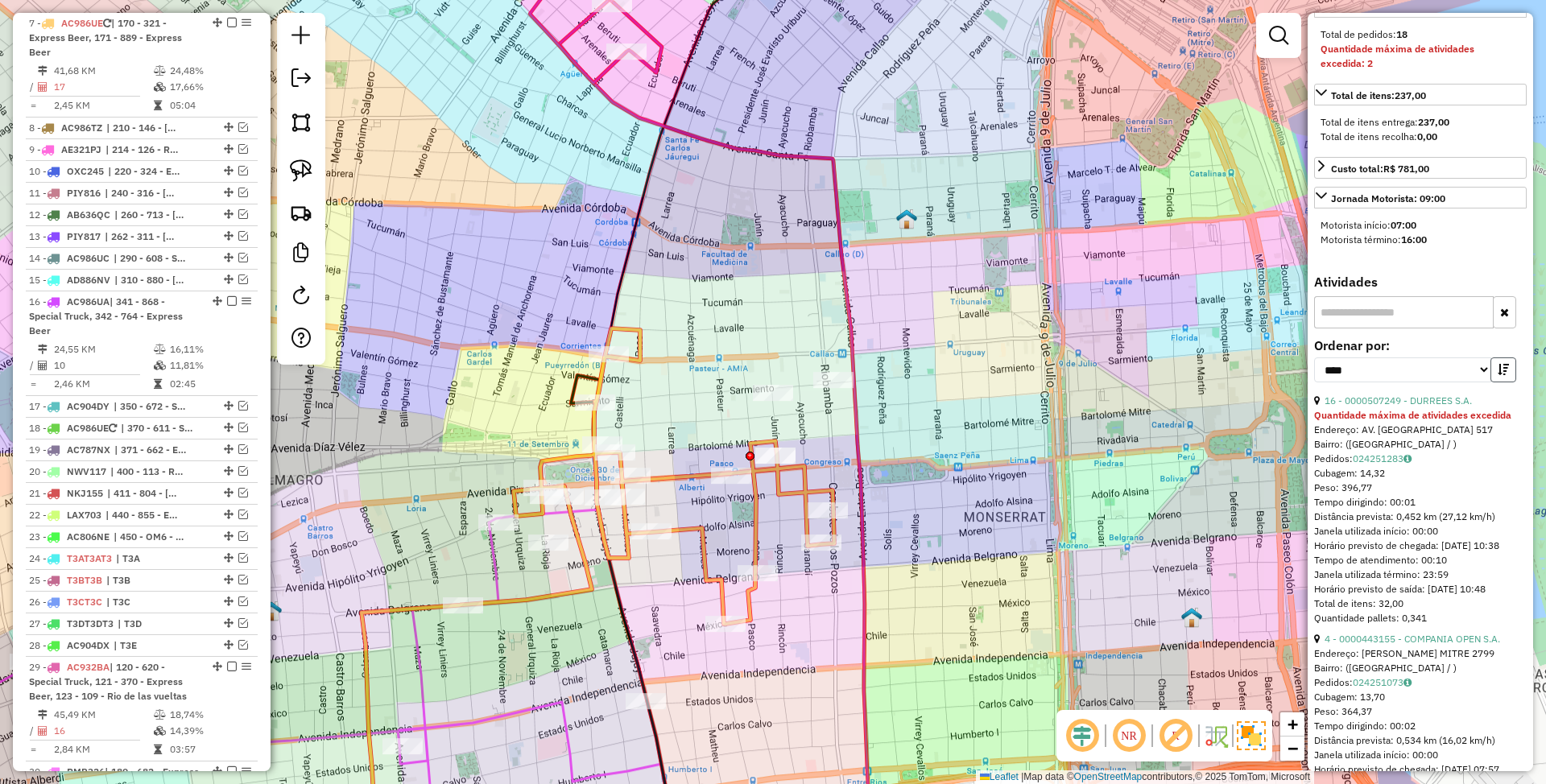
click at [1505, 382] on button "button" at bounding box center [1504, 370] width 26 height 25
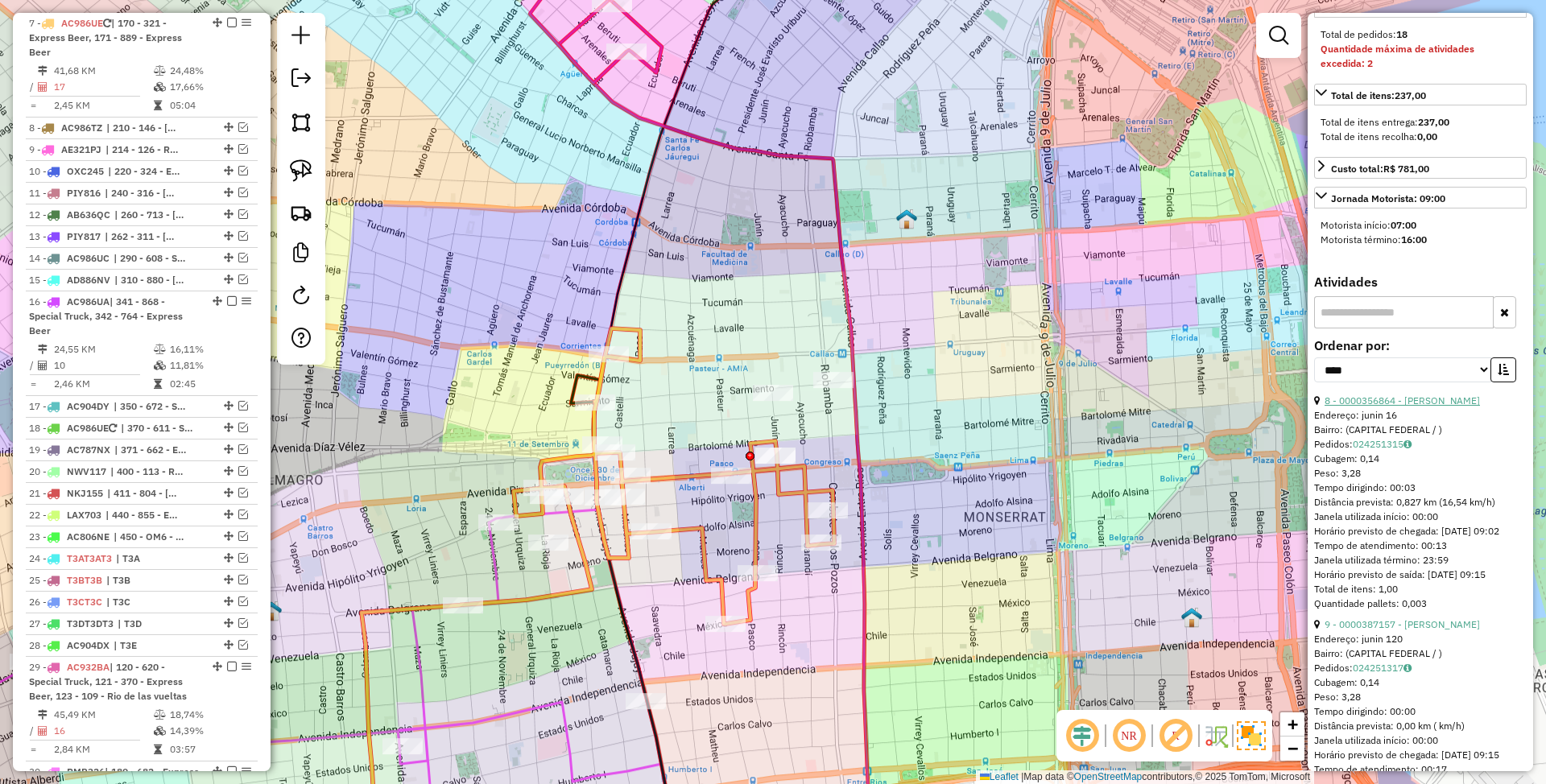
click at [1409, 406] on link "8 - 0000356864 - Britez Ortellado Graciela" at bounding box center [1402, 401] width 155 height 13
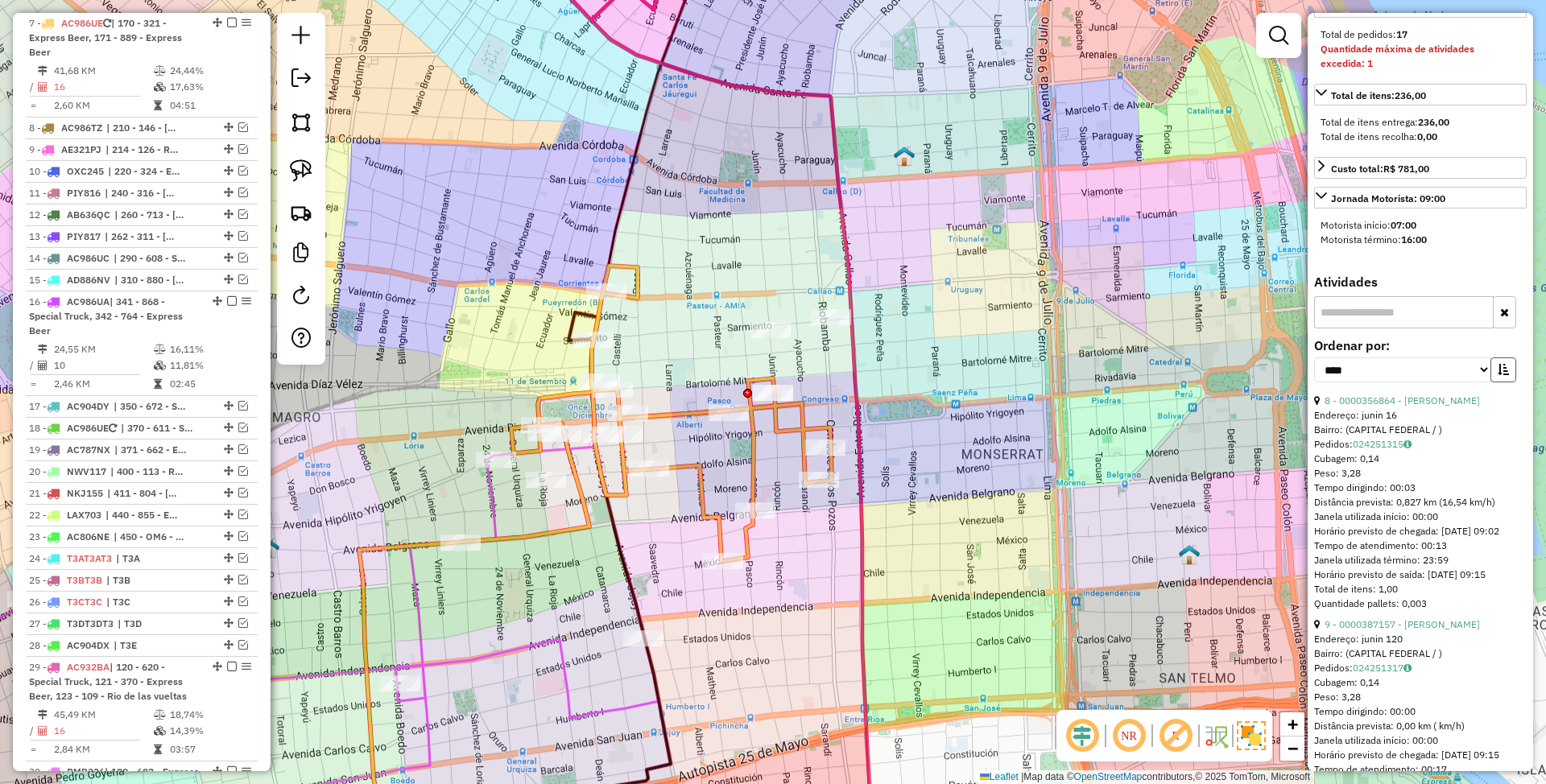
click at [1508, 382] on button "button" at bounding box center [1504, 370] width 26 height 25
click at [1389, 406] on link "8 - 0000387157 - Ramirez Martina Amelia" at bounding box center [1402, 401] width 155 height 13
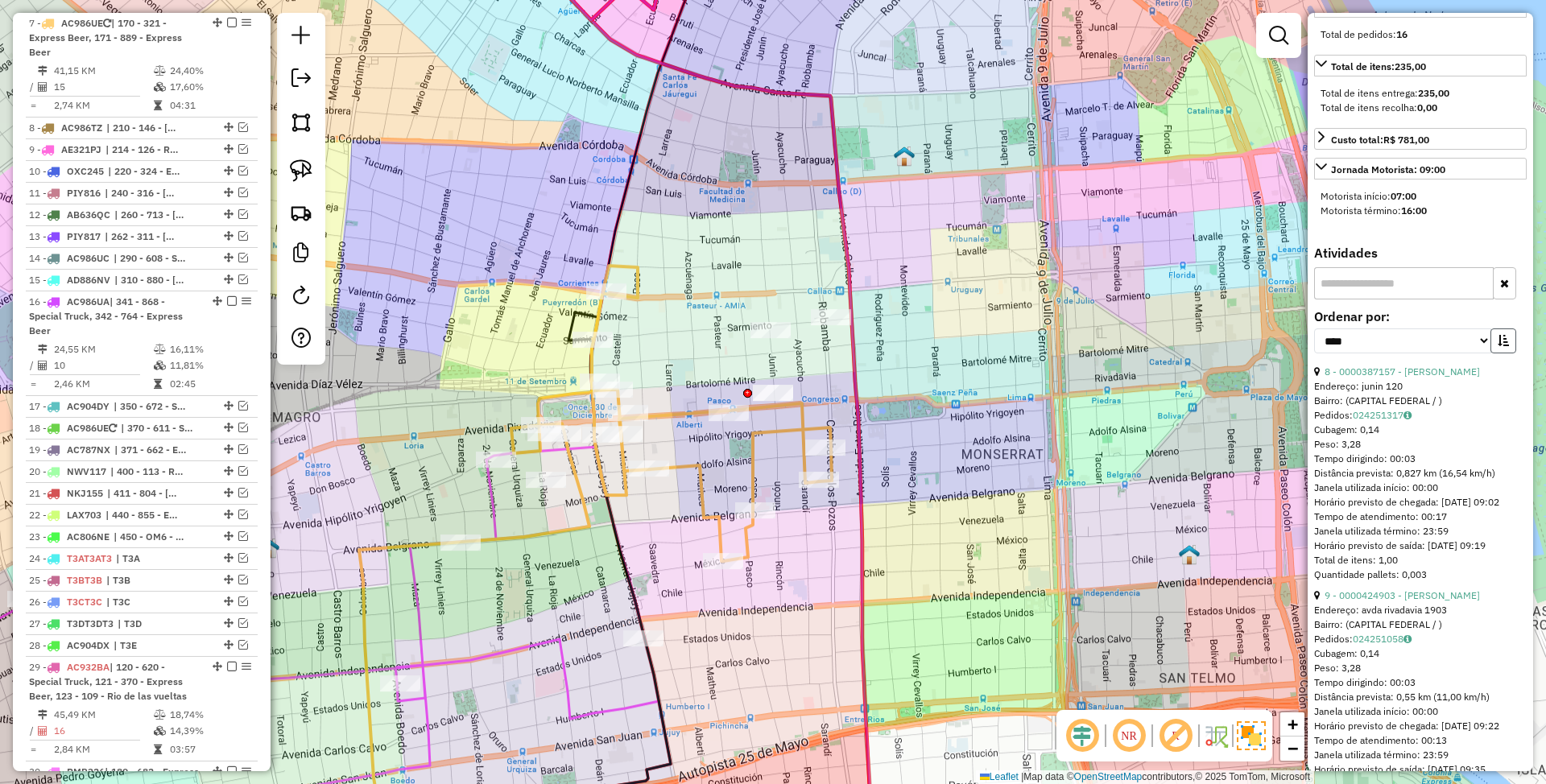
click at [1499, 347] on icon "button" at bounding box center [1504, 341] width 12 height 12
click at [1391, 378] on link "8 - 0000424903 - Acovar Srl" at bounding box center [1387, 372] width 124 height 13
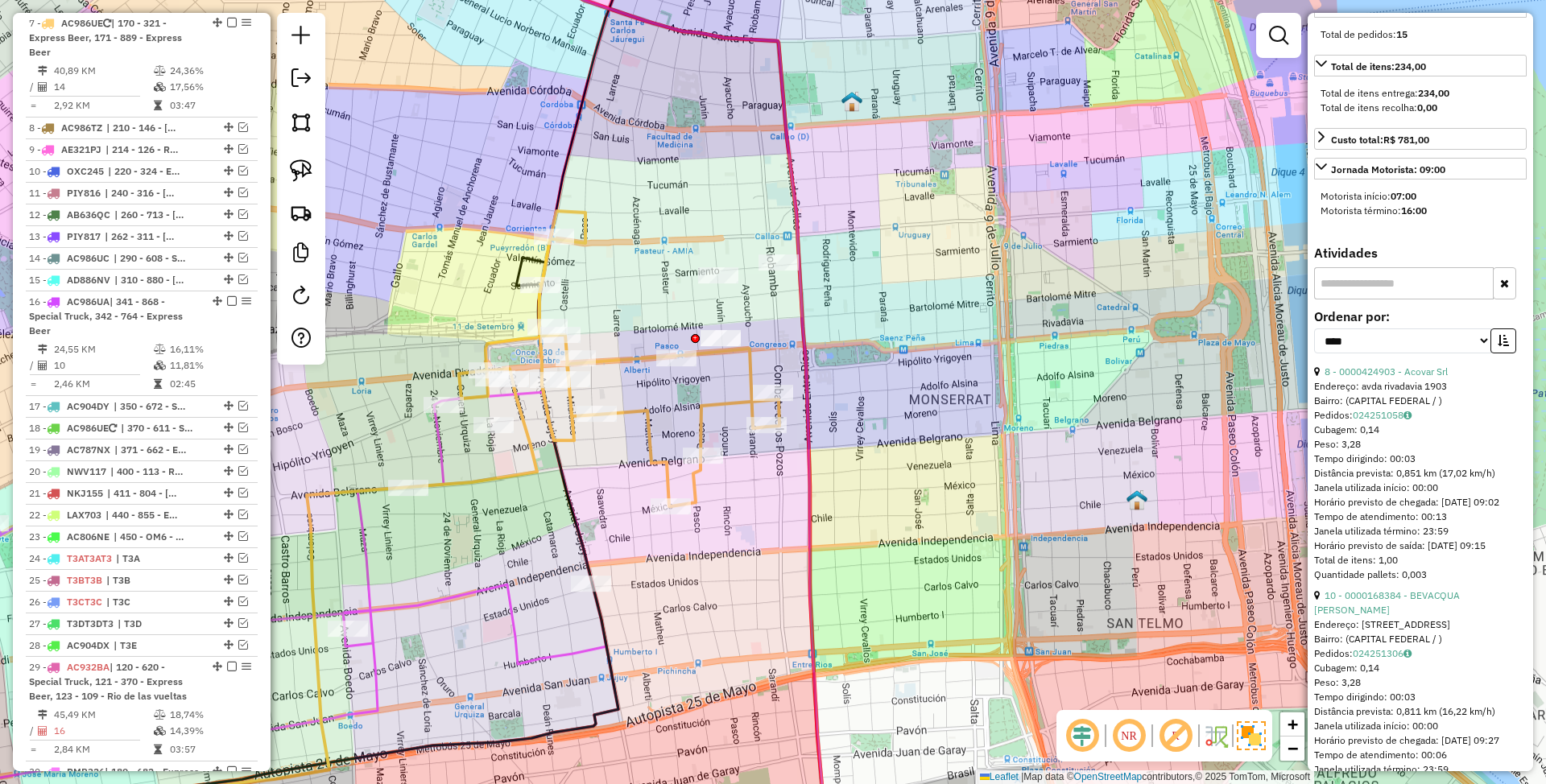
scroll to position [0, 0]
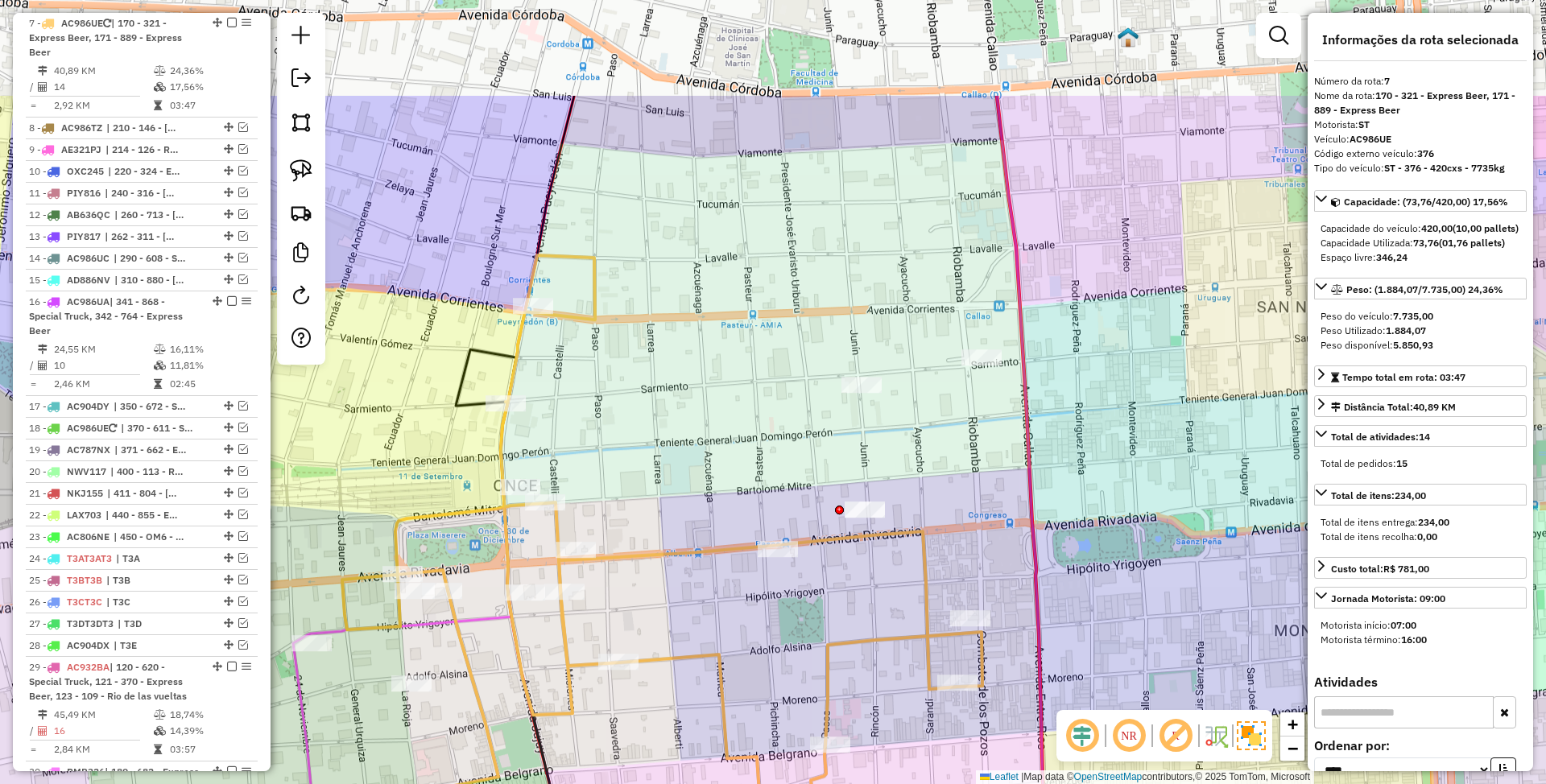
drag, startPoint x: 900, startPoint y: 412, endPoint x: 857, endPoint y: 595, distance: 188.0
click at [857, 595] on div "Janela de atendimento Grade de atendimento Capacidade Transportadoras Veículos …" at bounding box center [773, 392] width 1546 height 784
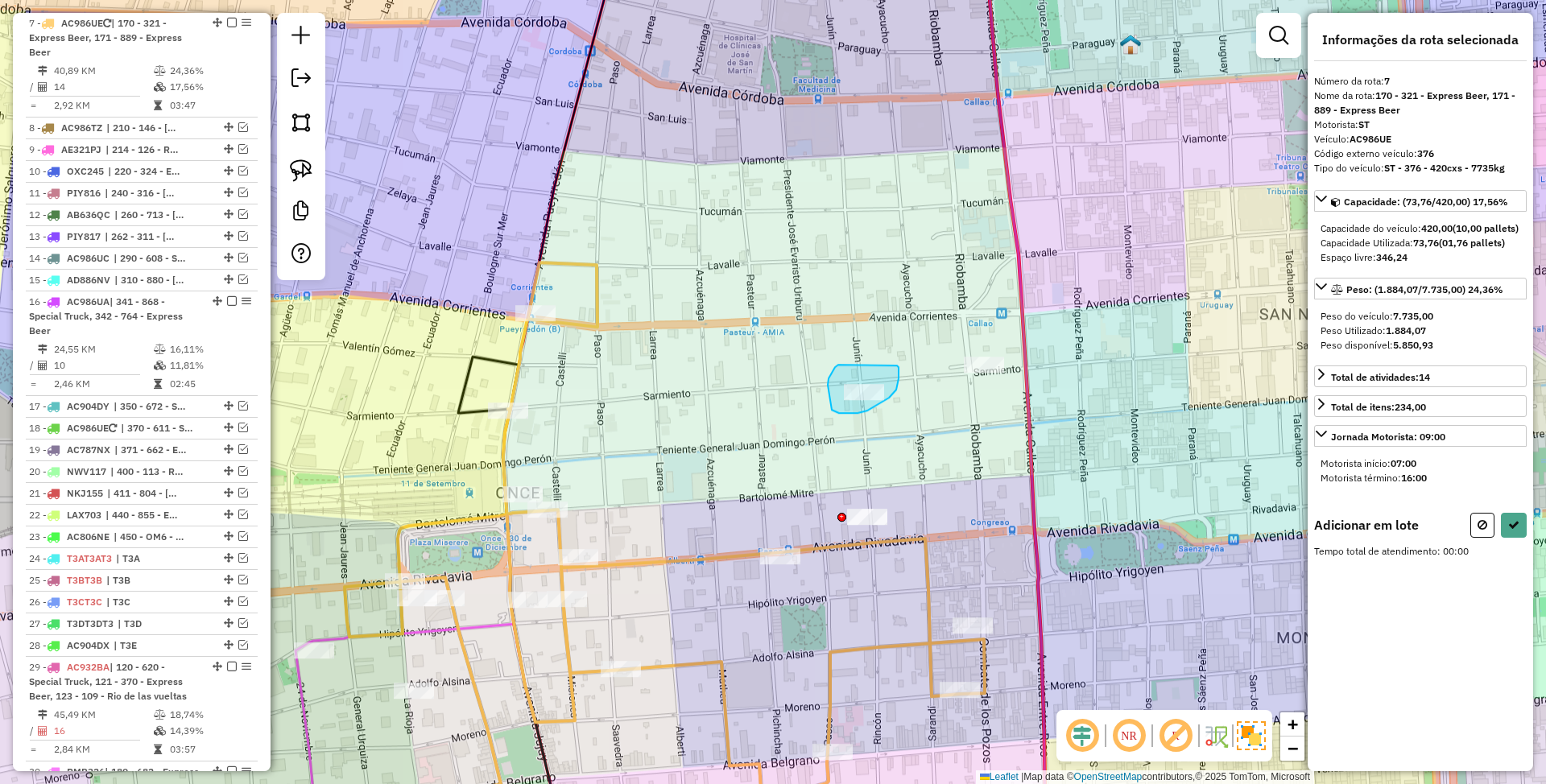
drag, startPoint x: 837, startPoint y: 365, endPoint x: 897, endPoint y: 366, distance: 60.0
select select "*********"
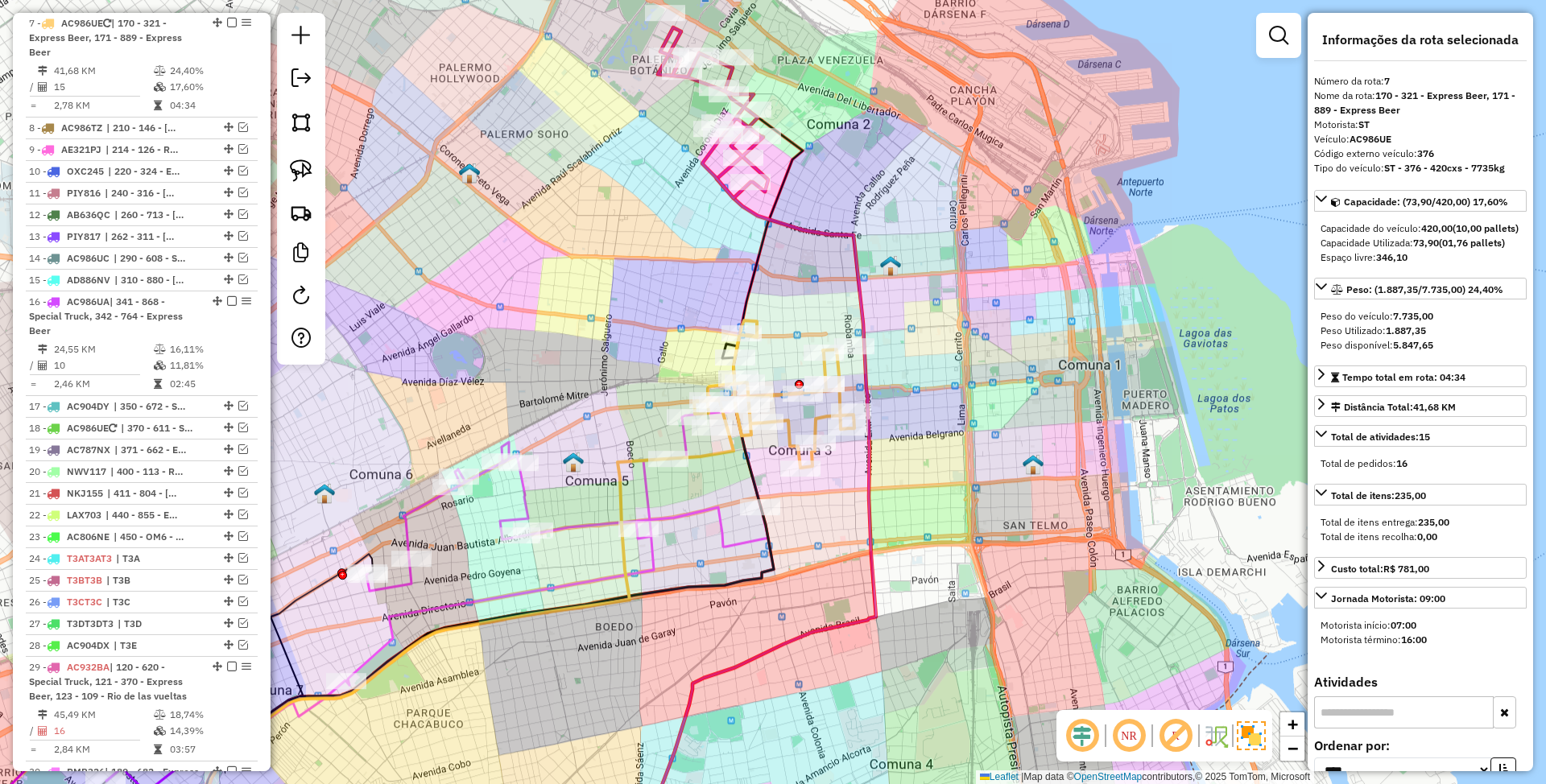
drag, startPoint x: 904, startPoint y: 410, endPoint x: 919, endPoint y: 369, distance: 43.7
click at [919, 369] on div "Janela de atendimento Grade de atendimento Capacidade Transportadoras Veículos …" at bounding box center [773, 392] width 1546 height 784
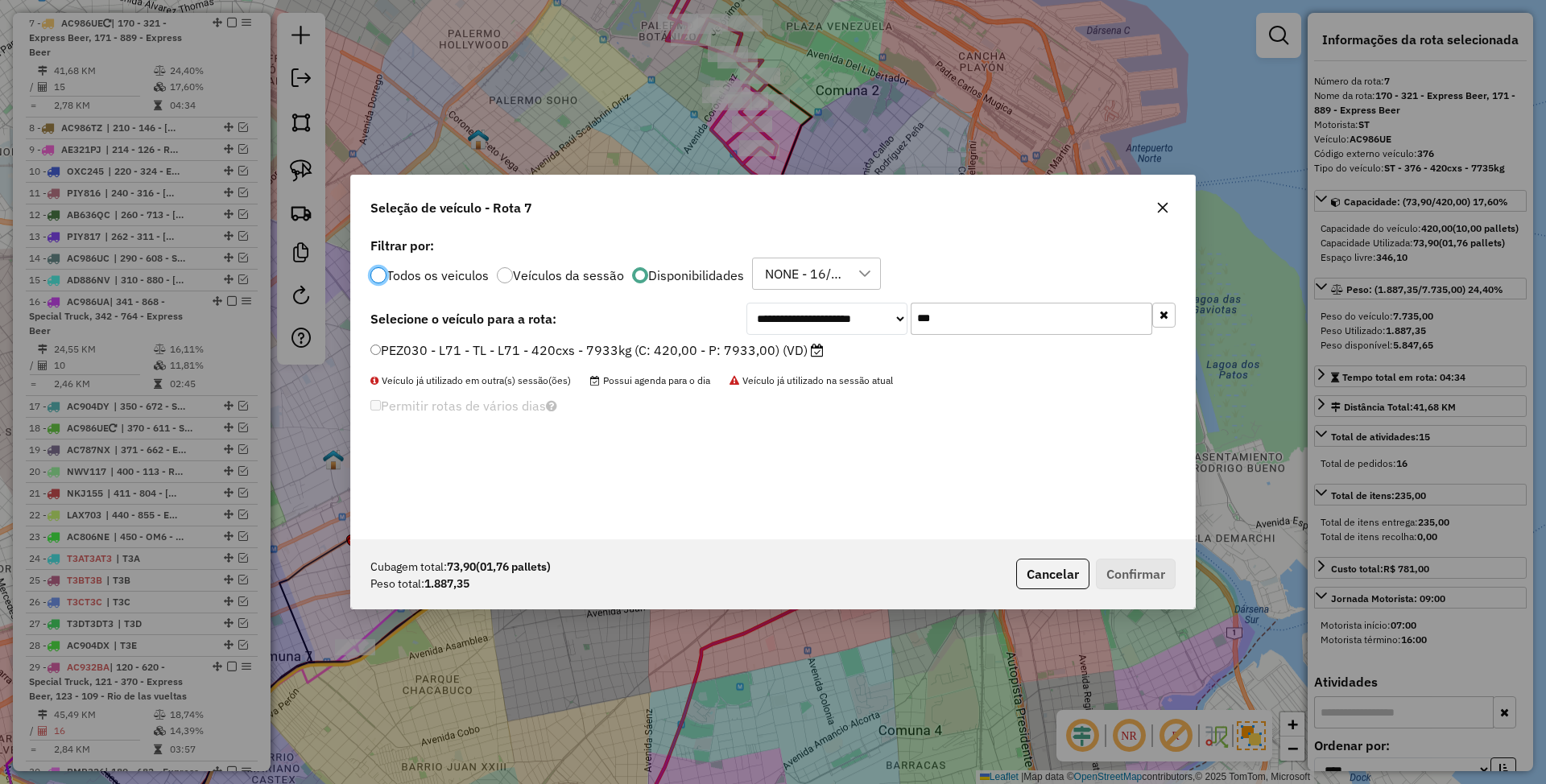
scroll to position [8, 5]
drag, startPoint x: 944, startPoint y: 320, endPoint x: 829, endPoint y: 311, distance: 115.4
click at [829, 311] on div "**********" at bounding box center [961, 319] width 430 height 32
type input "***"
click at [375, 271] on div at bounding box center [379, 275] width 16 height 16
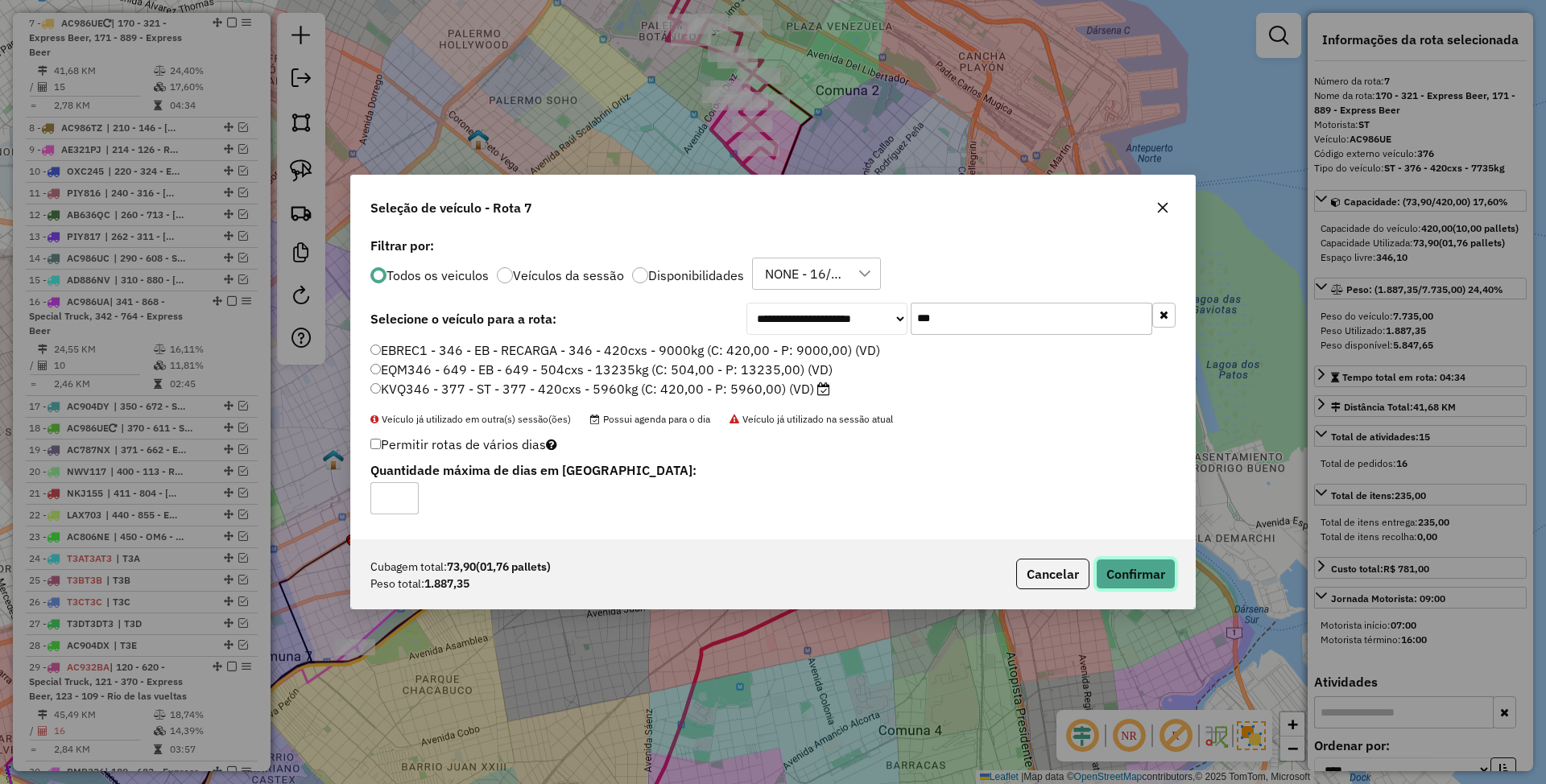
click at [1135, 576] on button "Confirmar" at bounding box center [1136, 574] width 80 height 31
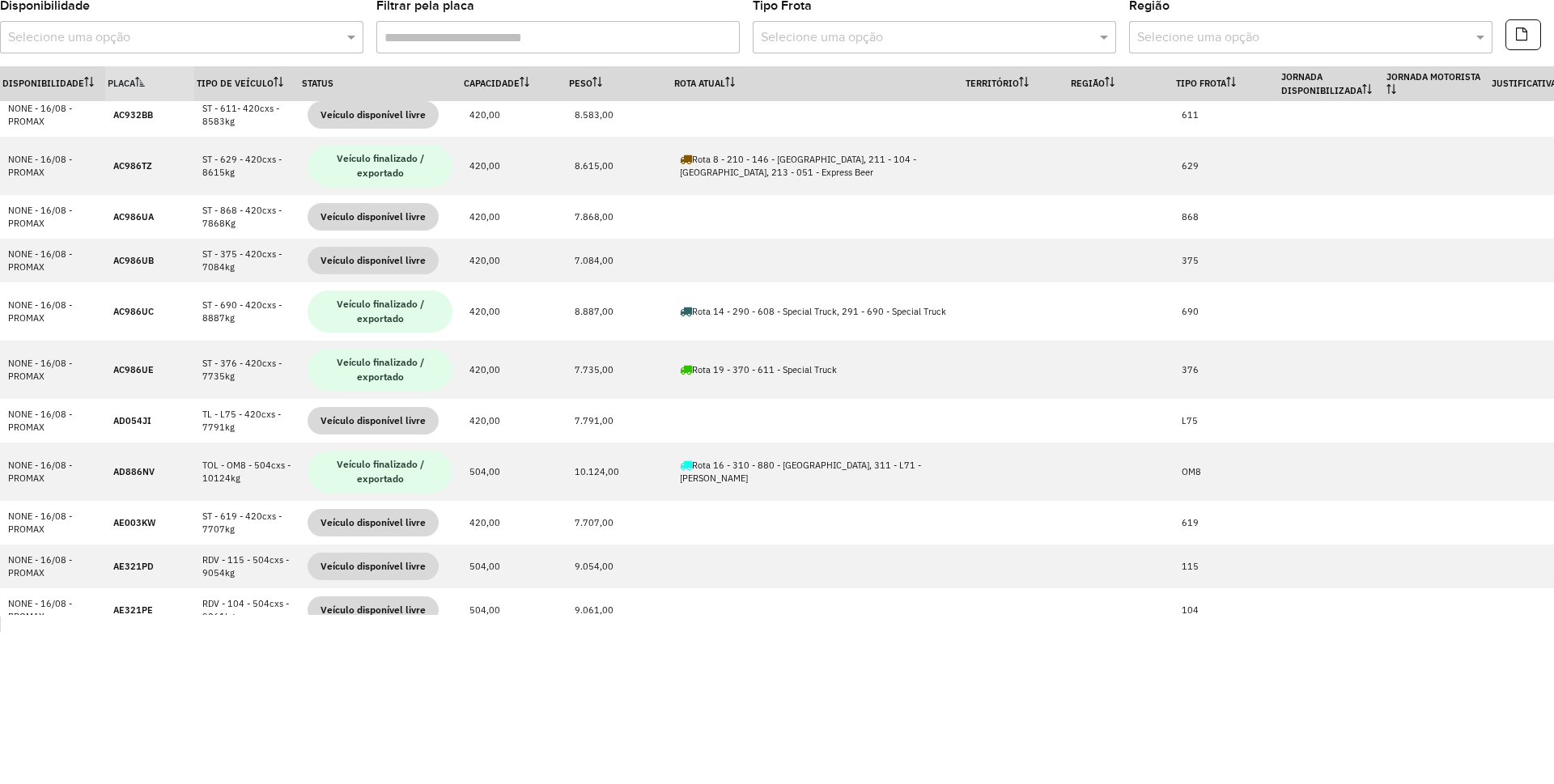
scroll to position [2267, 0]
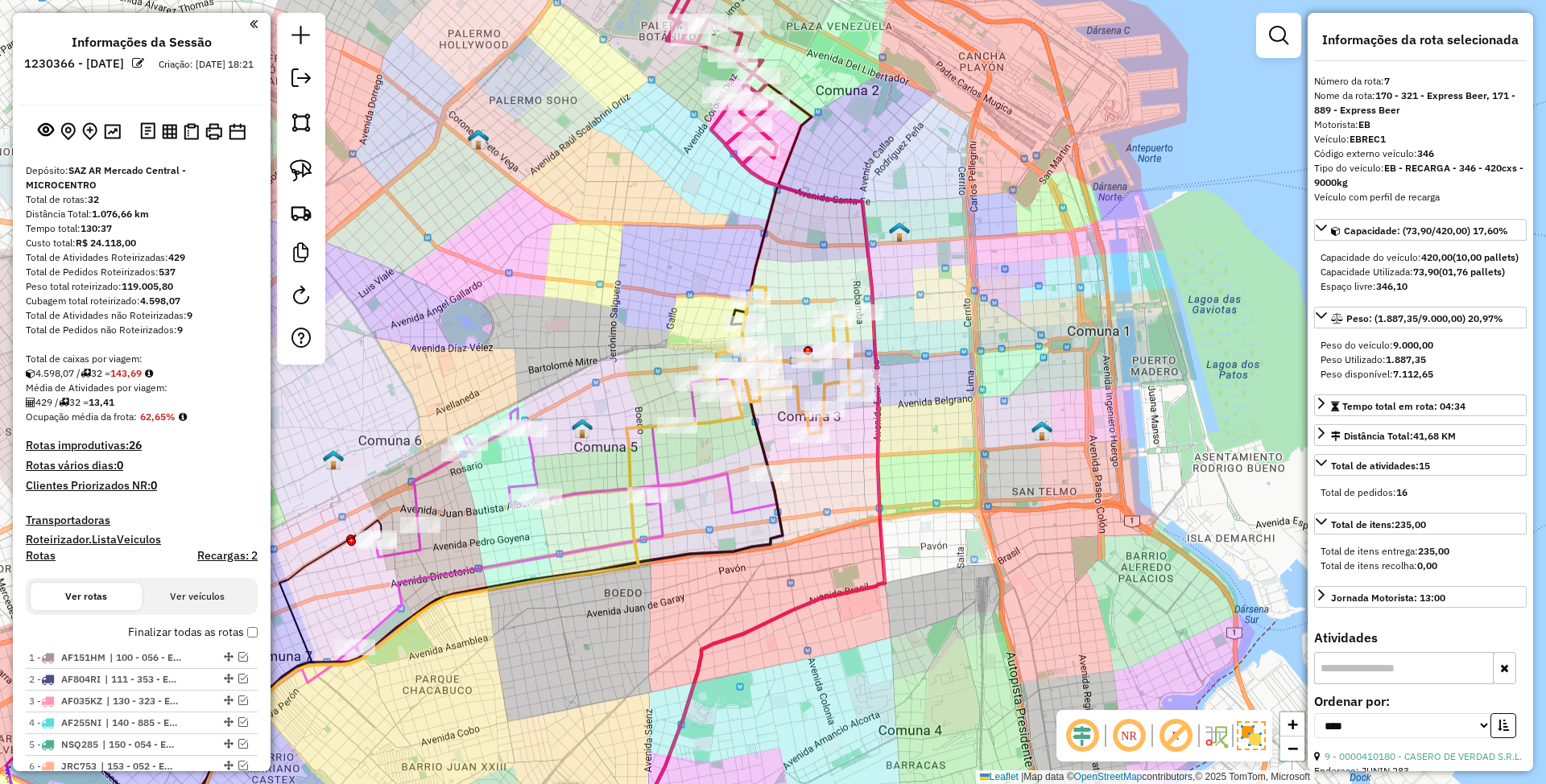
select select "*********"
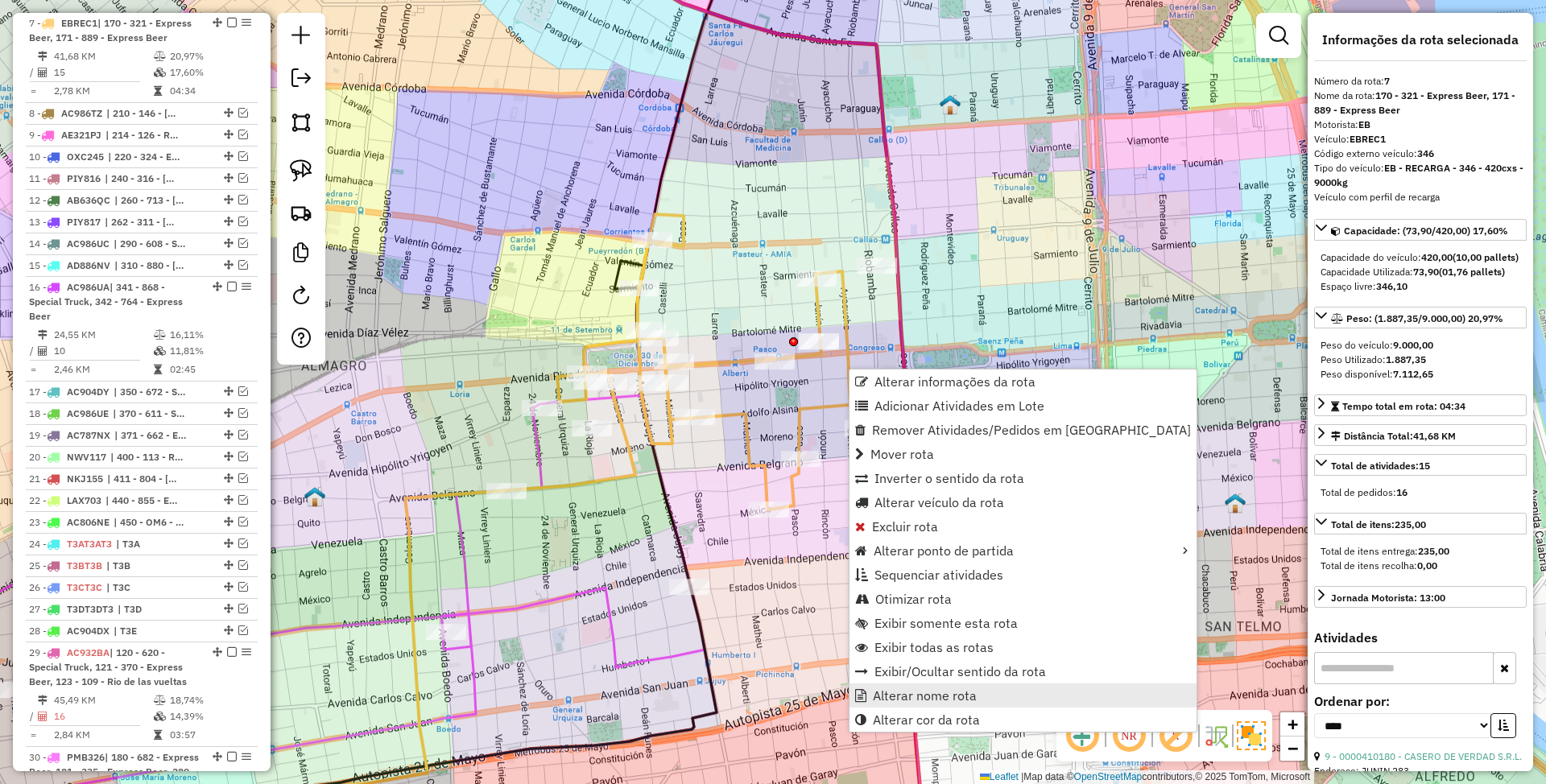
click at [954, 691] on span "Alterar nome rota" at bounding box center [925, 695] width 104 height 13
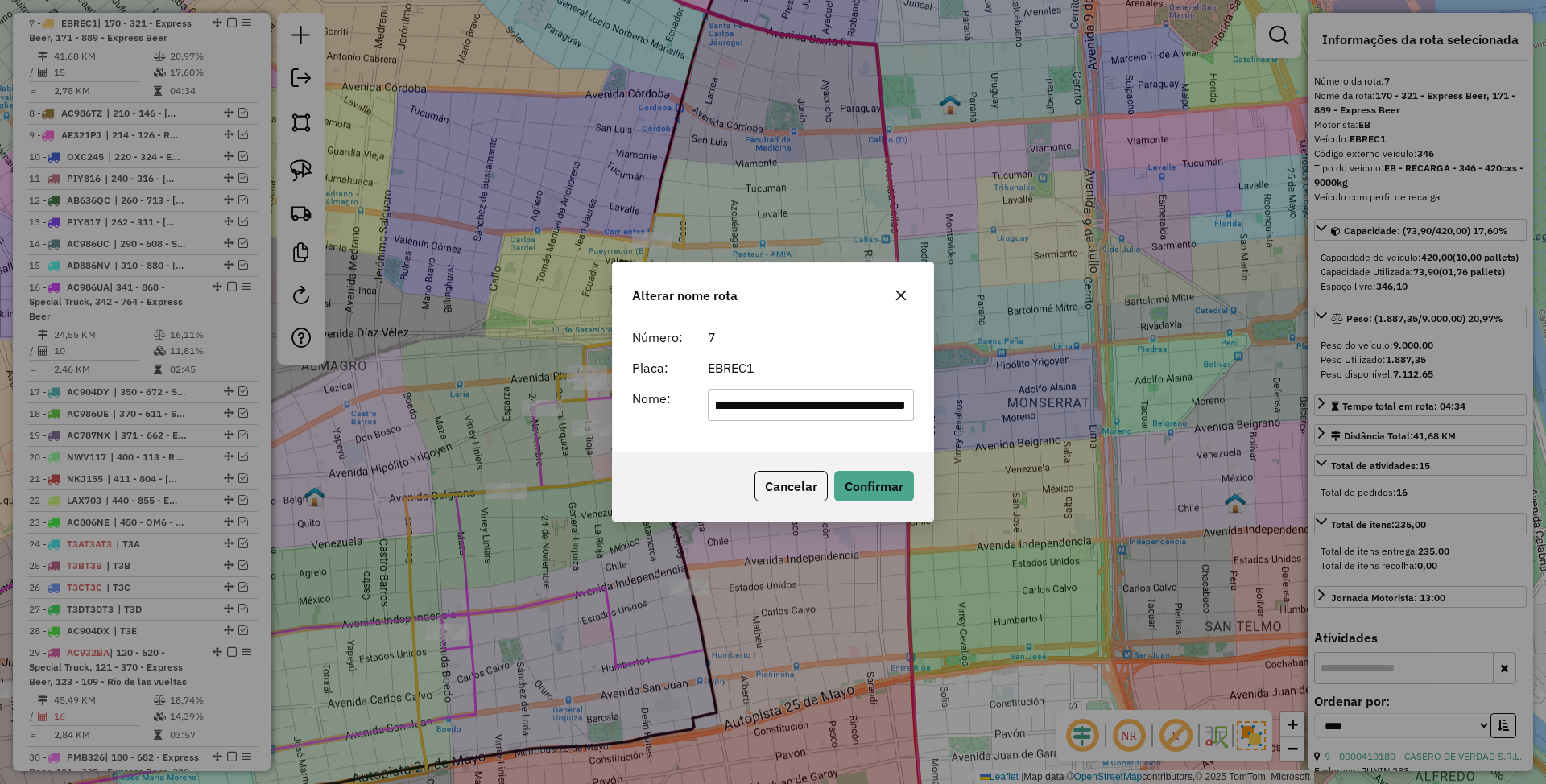
scroll to position [0, 0]
drag, startPoint x: 904, startPoint y: 406, endPoint x: 557, endPoint y: 404, distance: 347.0
click at [557, 404] on div "**********" at bounding box center [773, 392] width 1546 height 784
type input "**"
click at [867, 484] on button "Confirmar" at bounding box center [874, 487] width 80 height 31
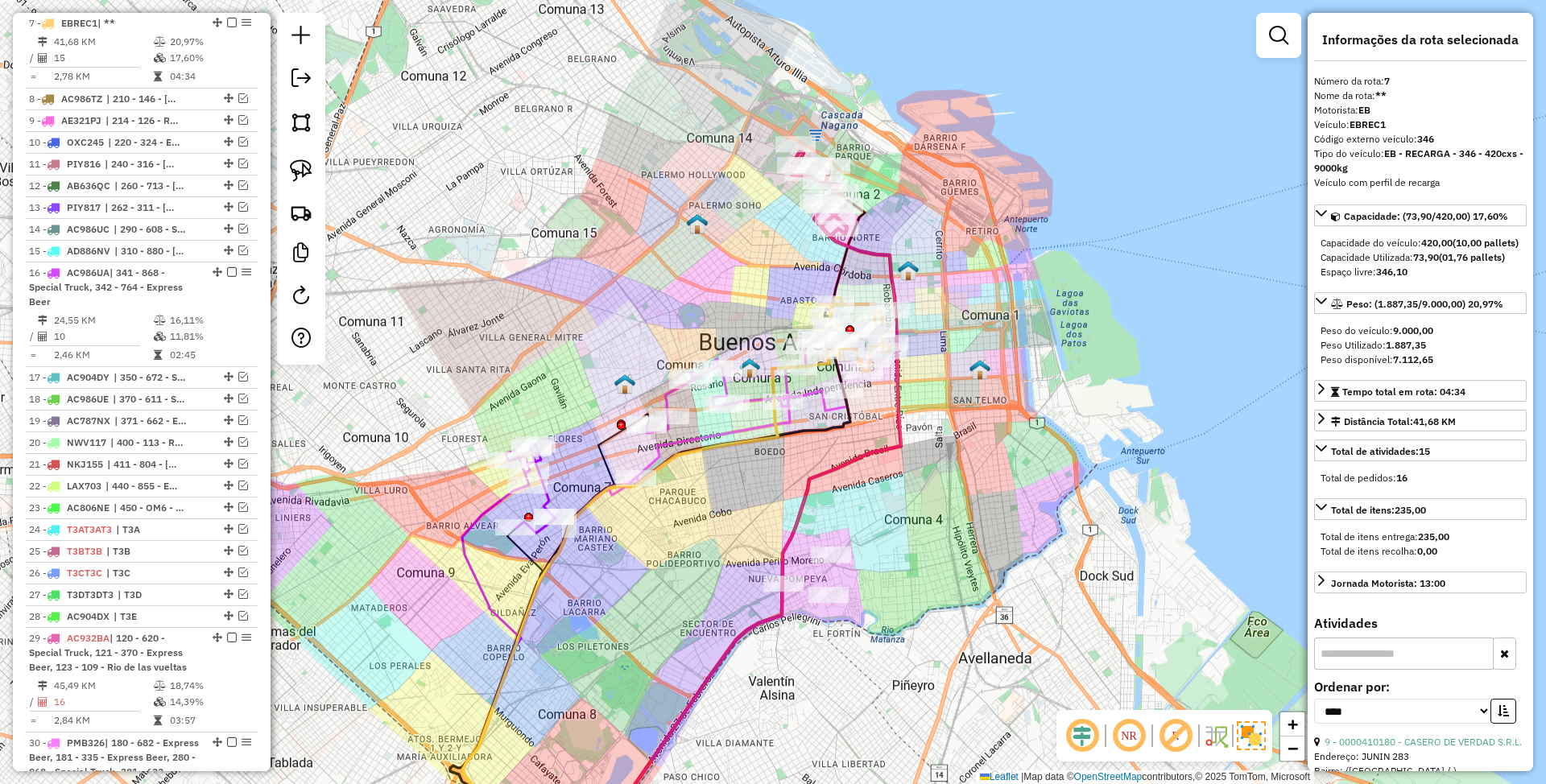
drag, startPoint x: 973, startPoint y: 434, endPoint x: 979, endPoint y: 393, distance: 41.4
click at [979, 393] on div "Janela de atendimento Grade de atendimento Capacidade Transportadoras Veículos …" at bounding box center [773, 392] width 1546 height 784
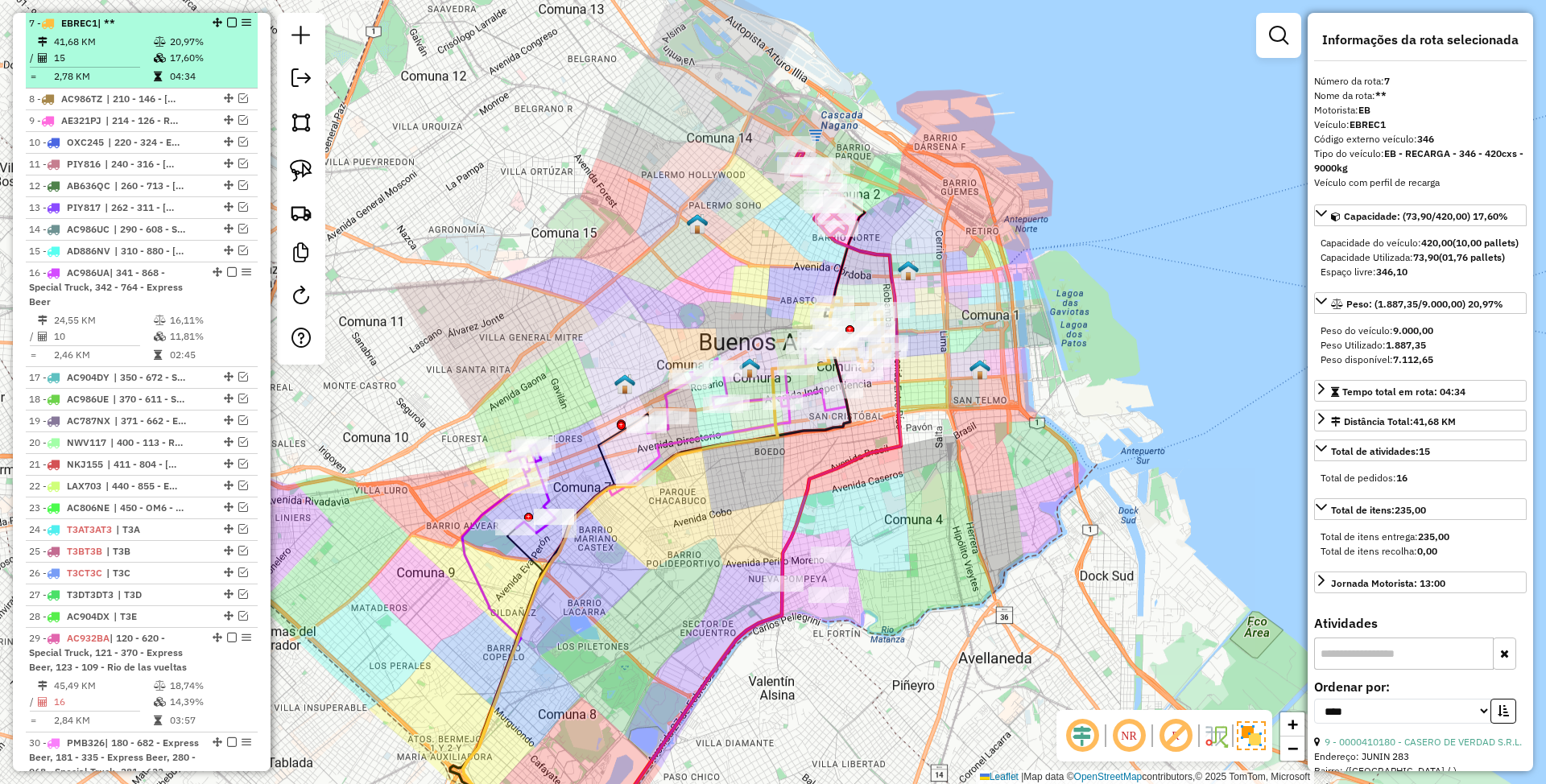
click at [227, 23] on em at bounding box center [232, 22] width 10 height 10
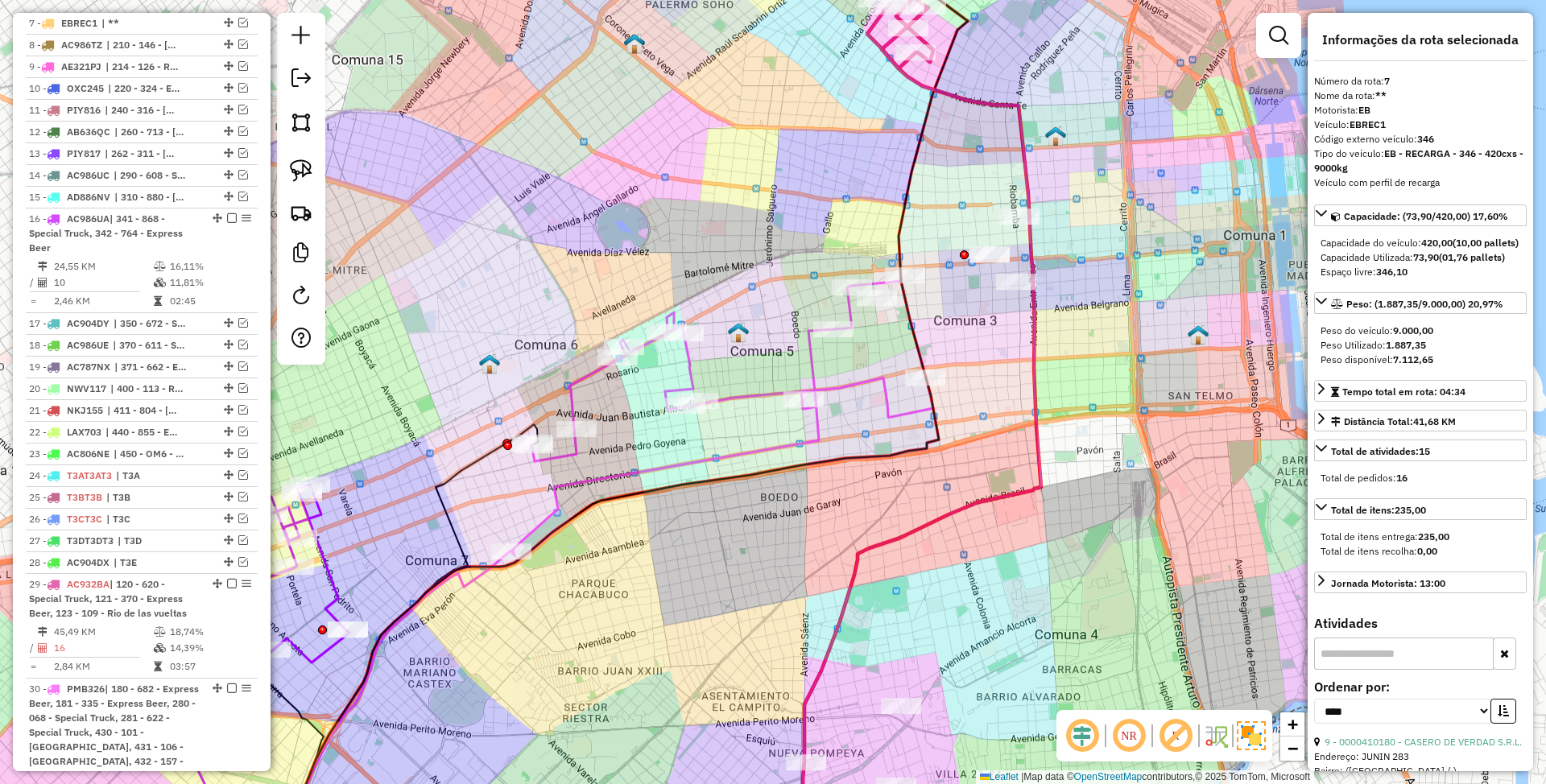
click at [743, 396] on icon at bounding box center [722, 418] width 422 height 274
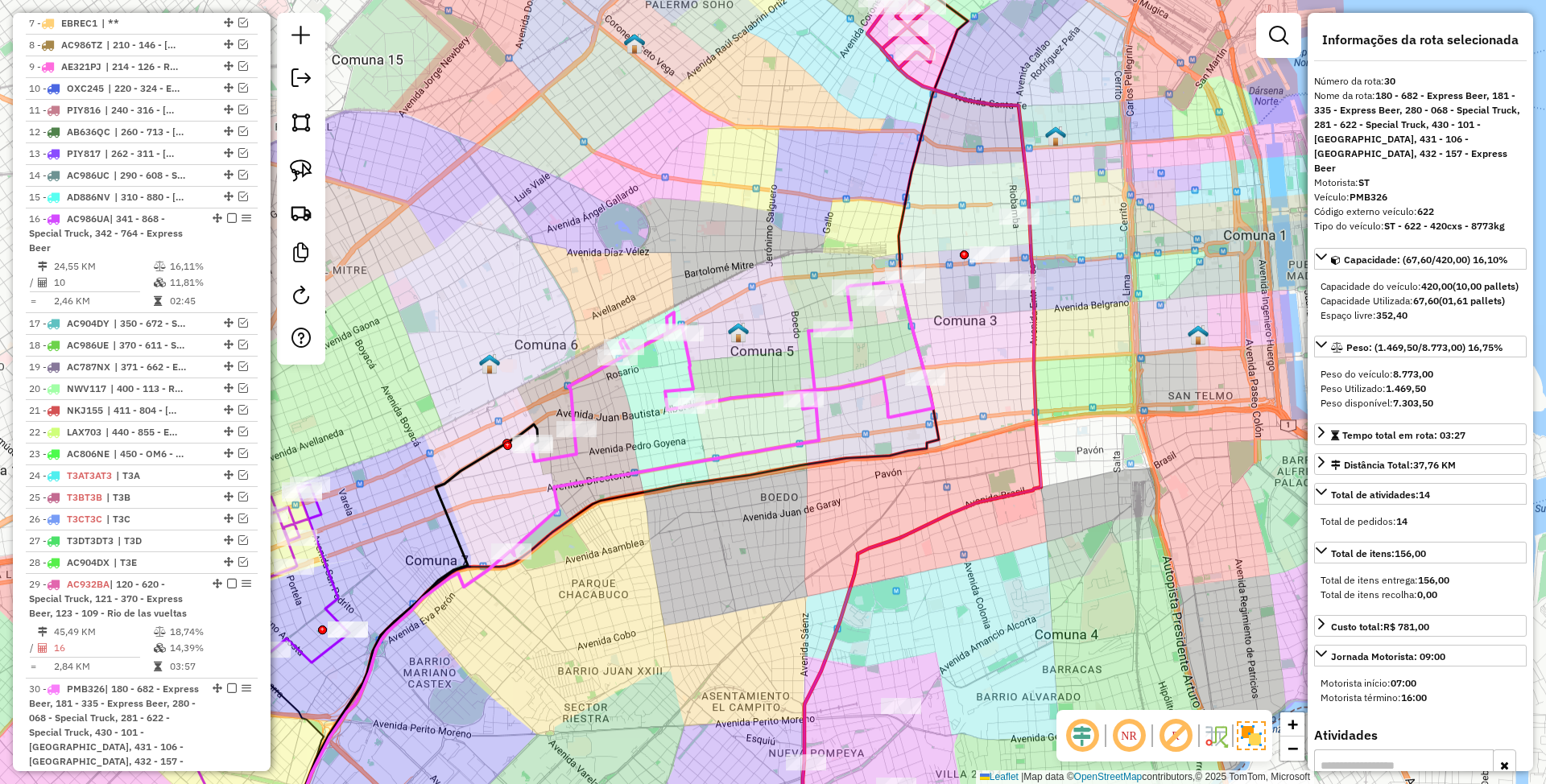
scroll to position [1232, 0]
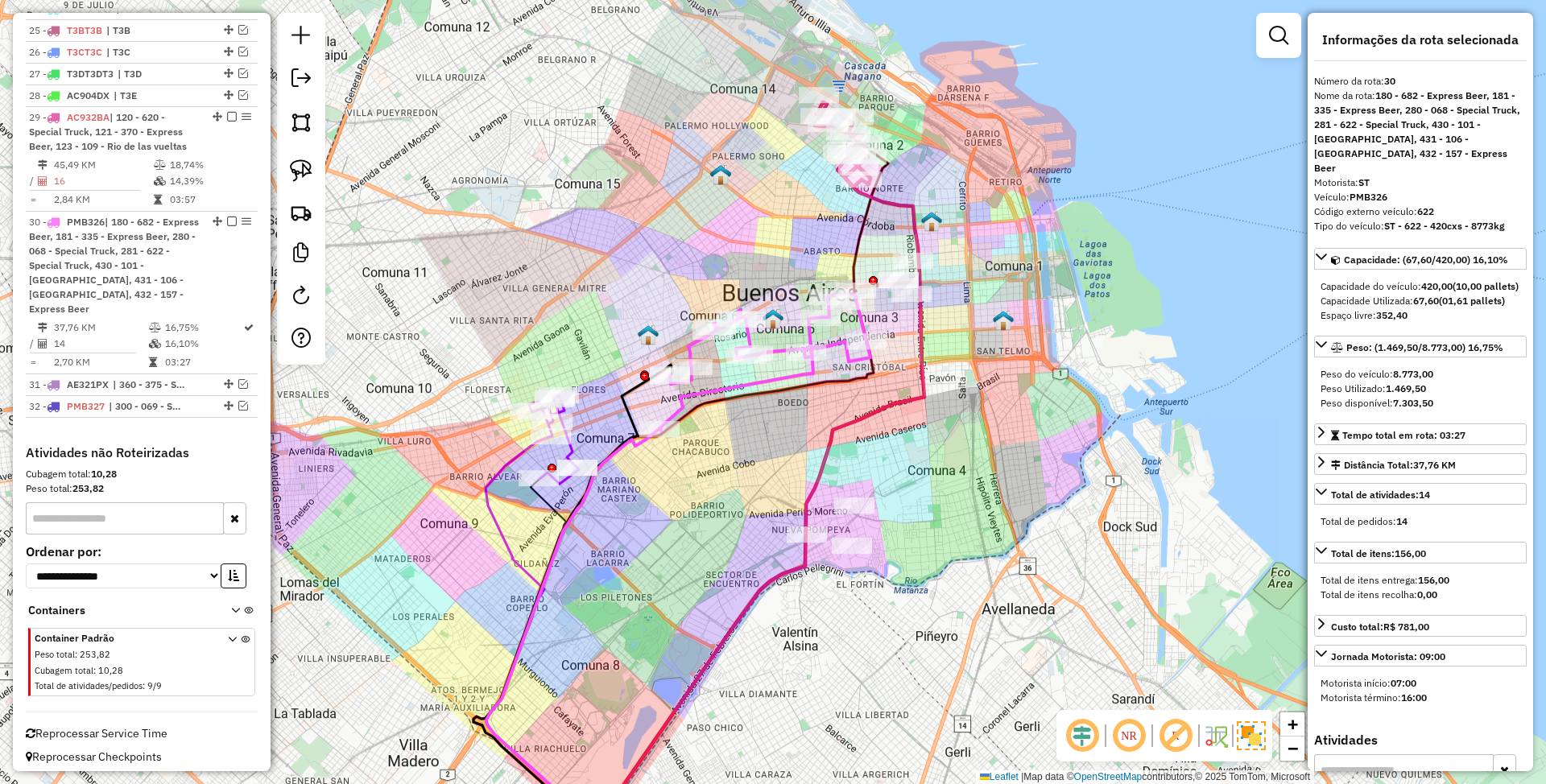
click at [731, 494] on div "Janela de atendimento Grade de atendimento Capacidade Transportadoras Veículos …" at bounding box center [773, 392] width 1546 height 784
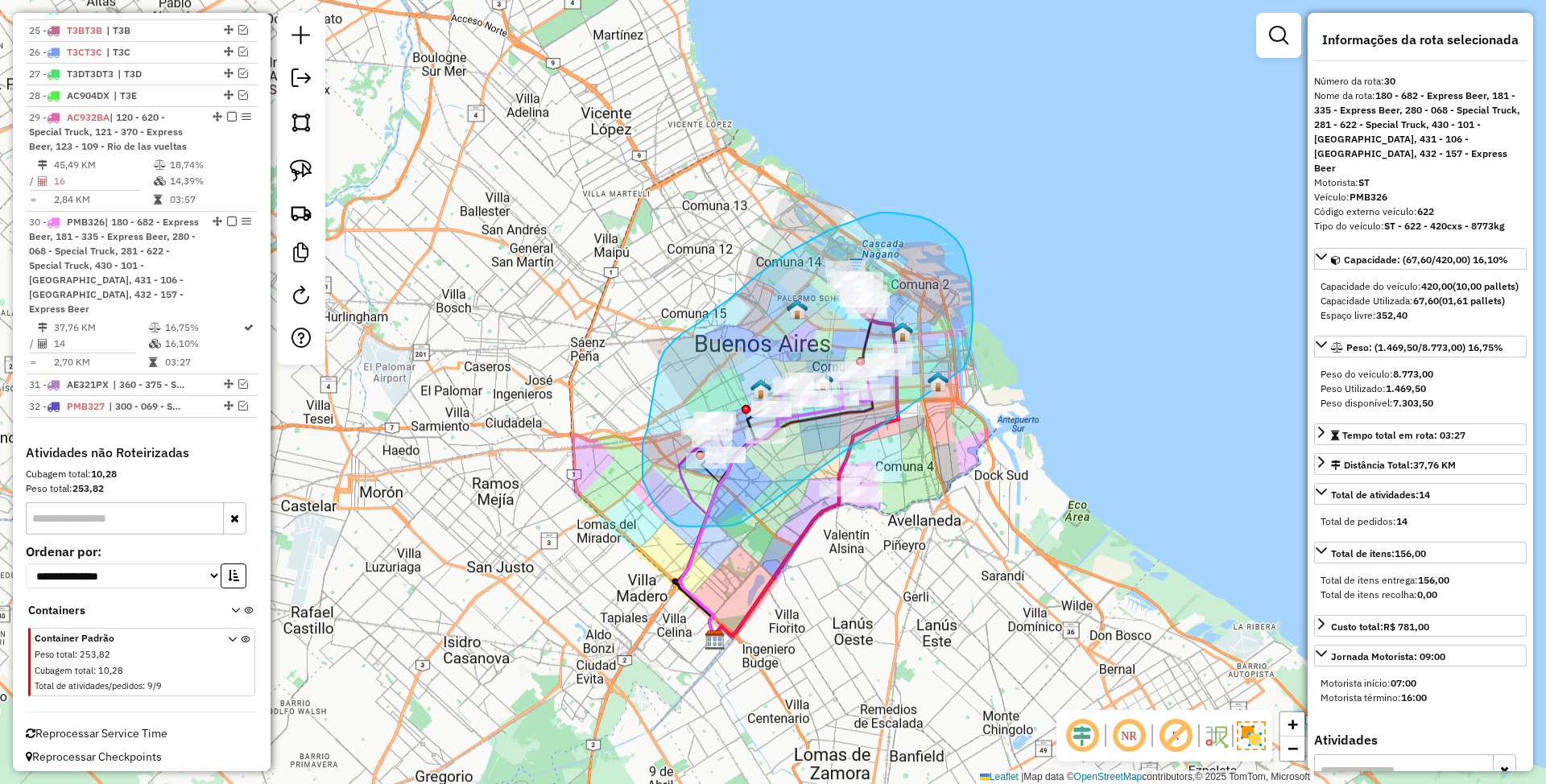
drag, startPoint x: 967, startPoint y: 362, endPoint x: 742, endPoint y: 522, distance: 276.1
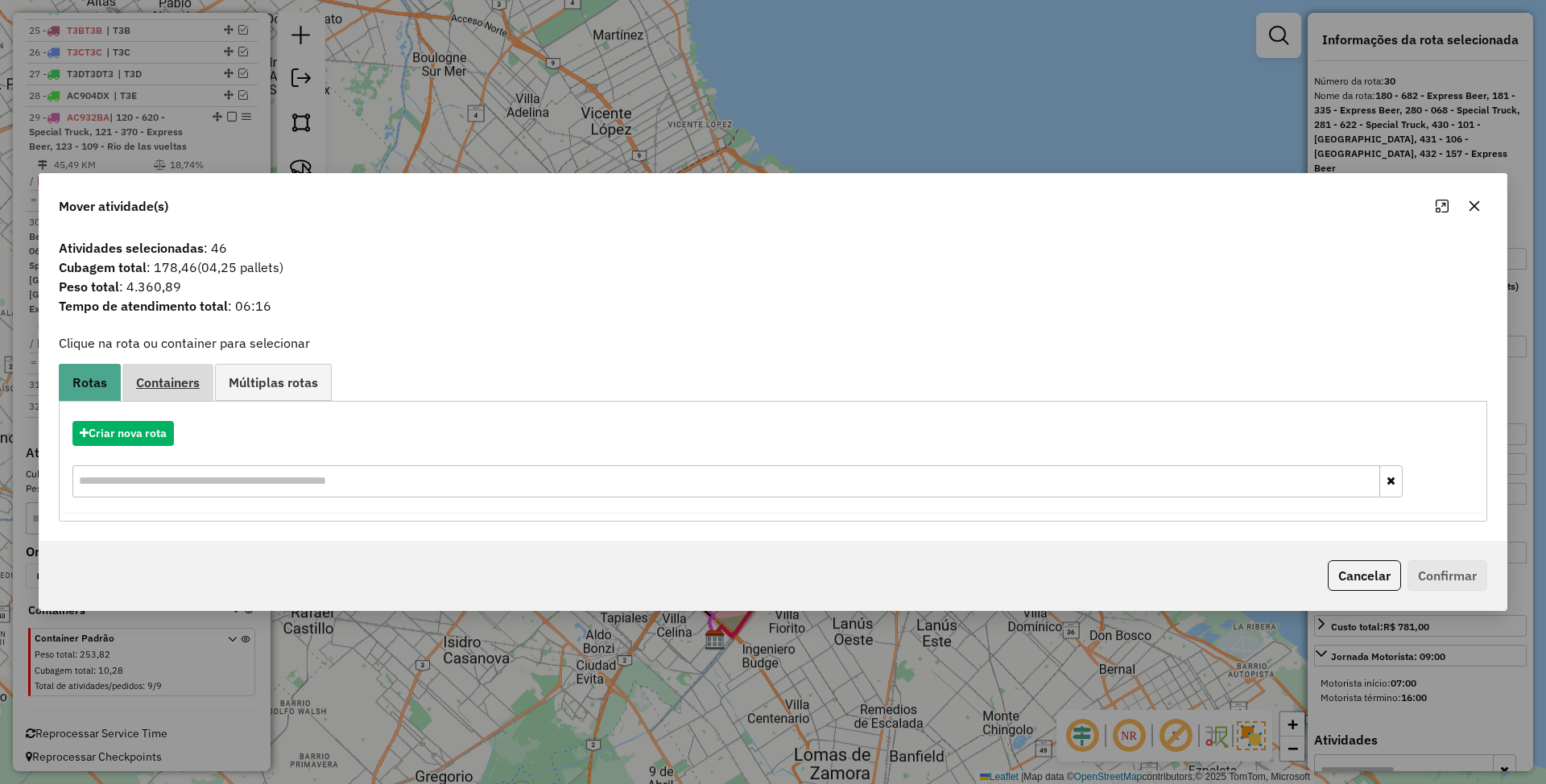
click at [168, 372] on link "Containers" at bounding box center [168, 382] width 91 height 37
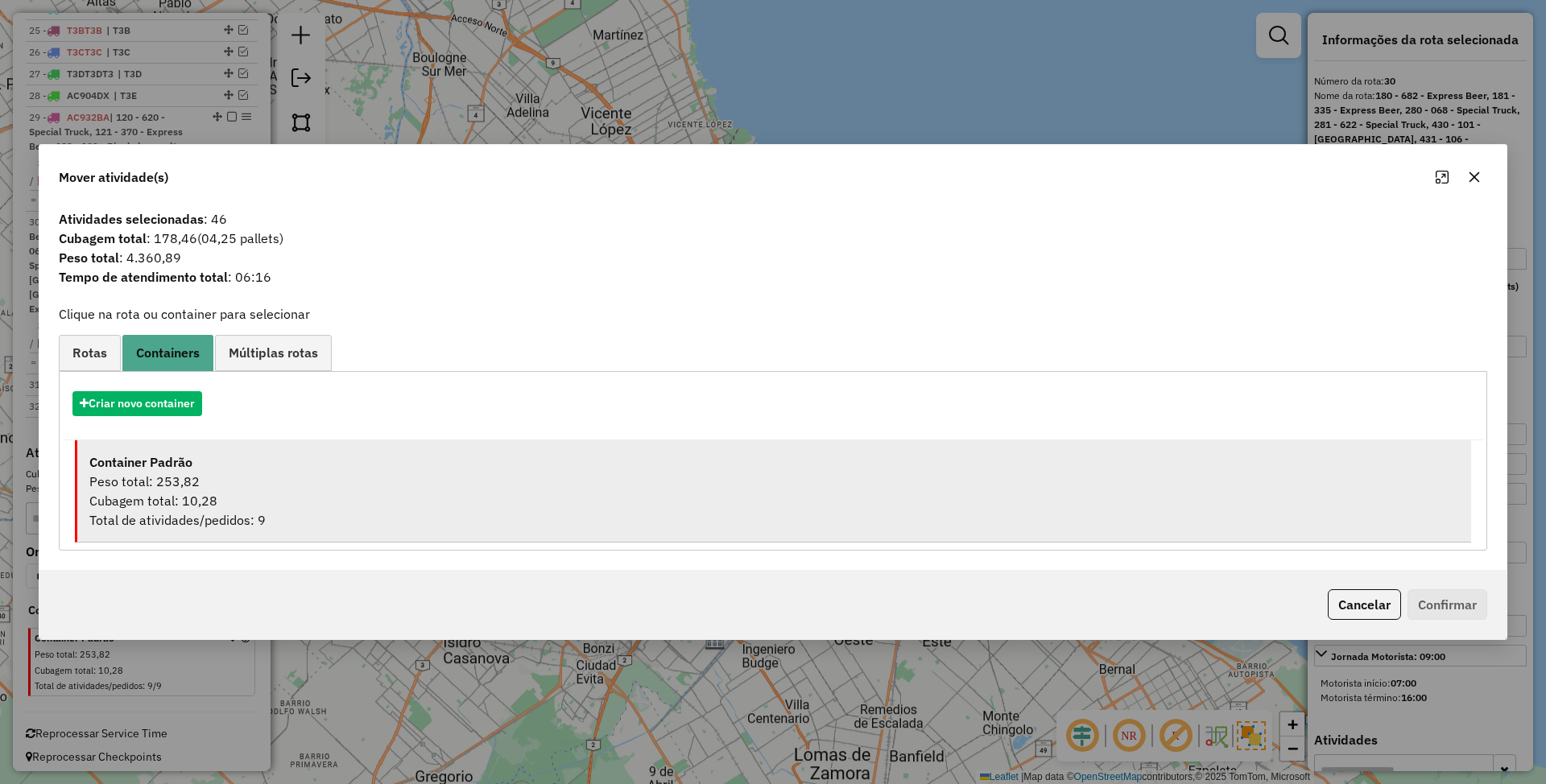
click at [156, 488] on div "Peso total: 253,82" at bounding box center [774, 482] width 1370 height 19
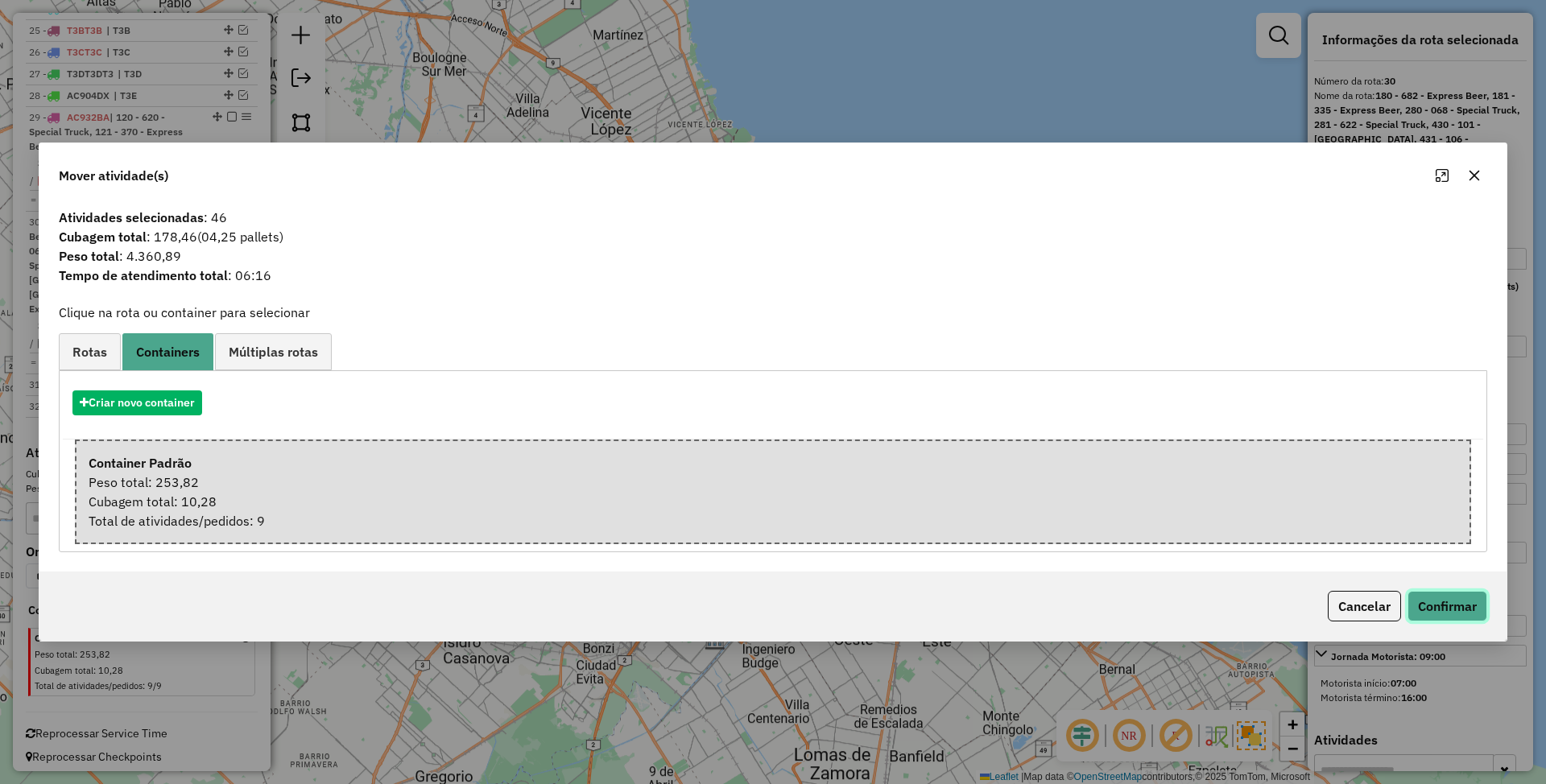
click at [1457, 596] on button "Confirmar" at bounding box center [1448, 606] width 80 height 31
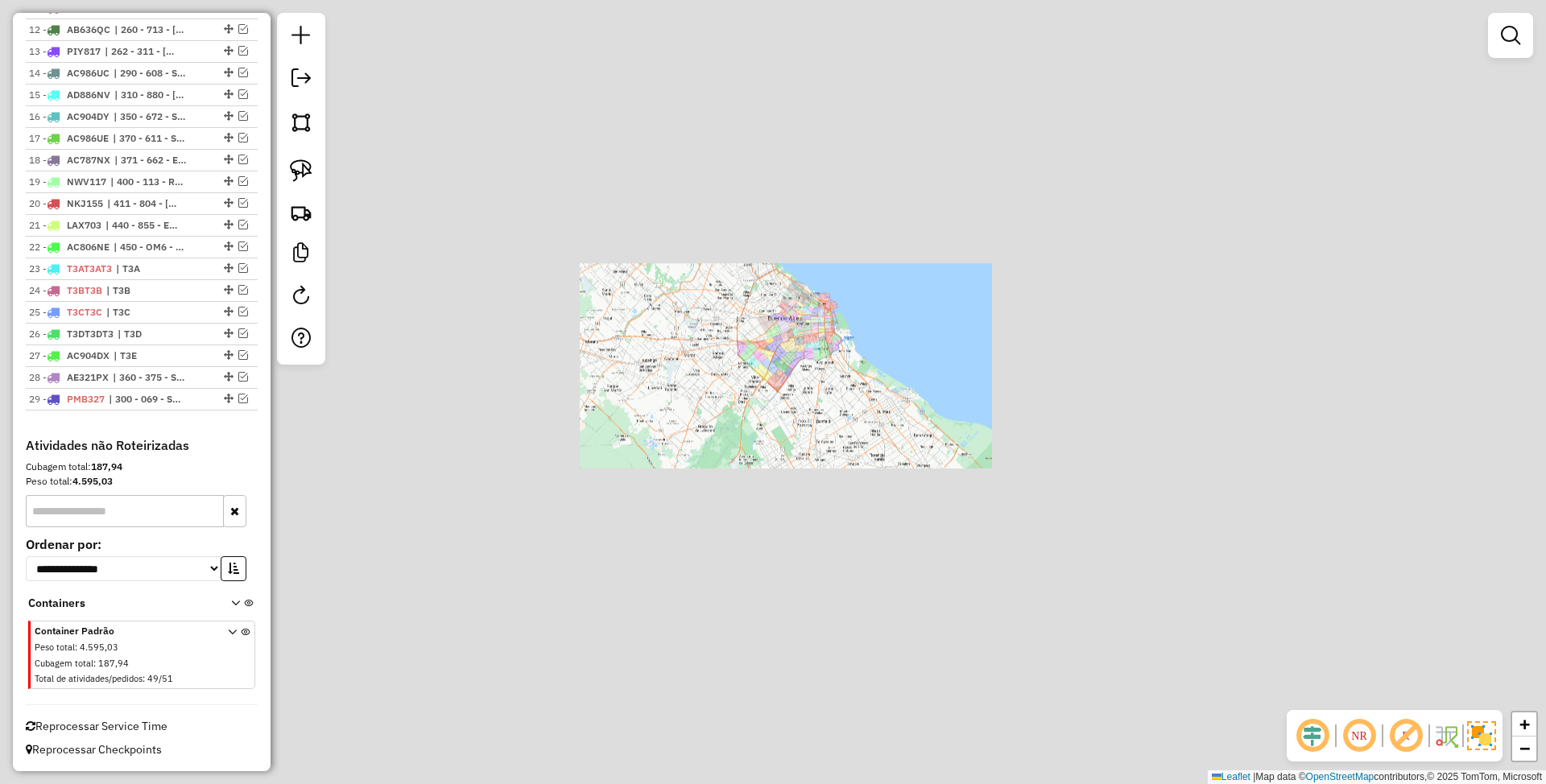
scroll to position [875, 0]
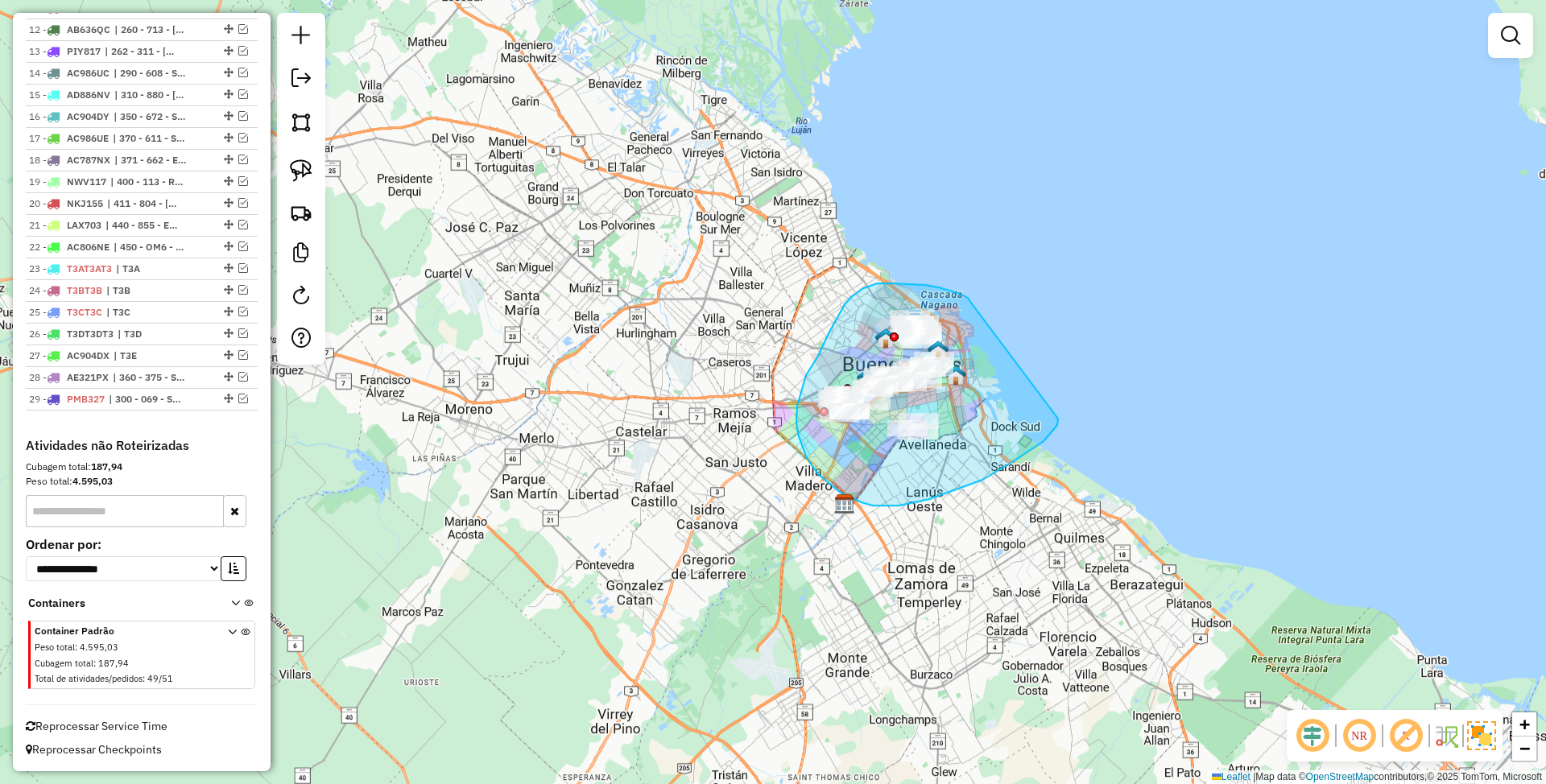
drag, startPoint x: 970, startPoint y: 299, endPoint x: 1060, endPoint y: 405, distance: 139.1
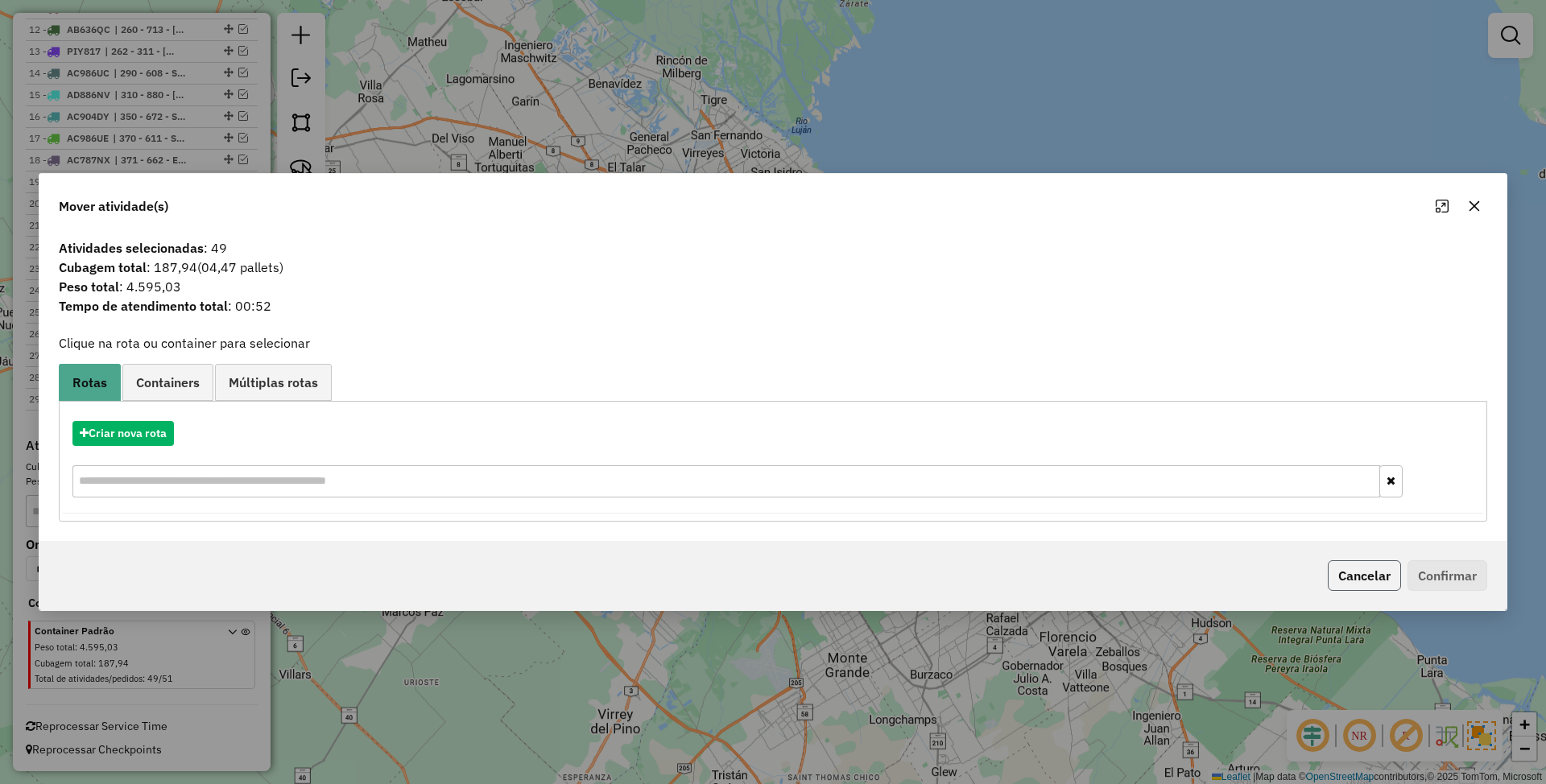
click at [1360, 574] on button "Cancelar" at bounding box center [1364, 576] width 73 height 31
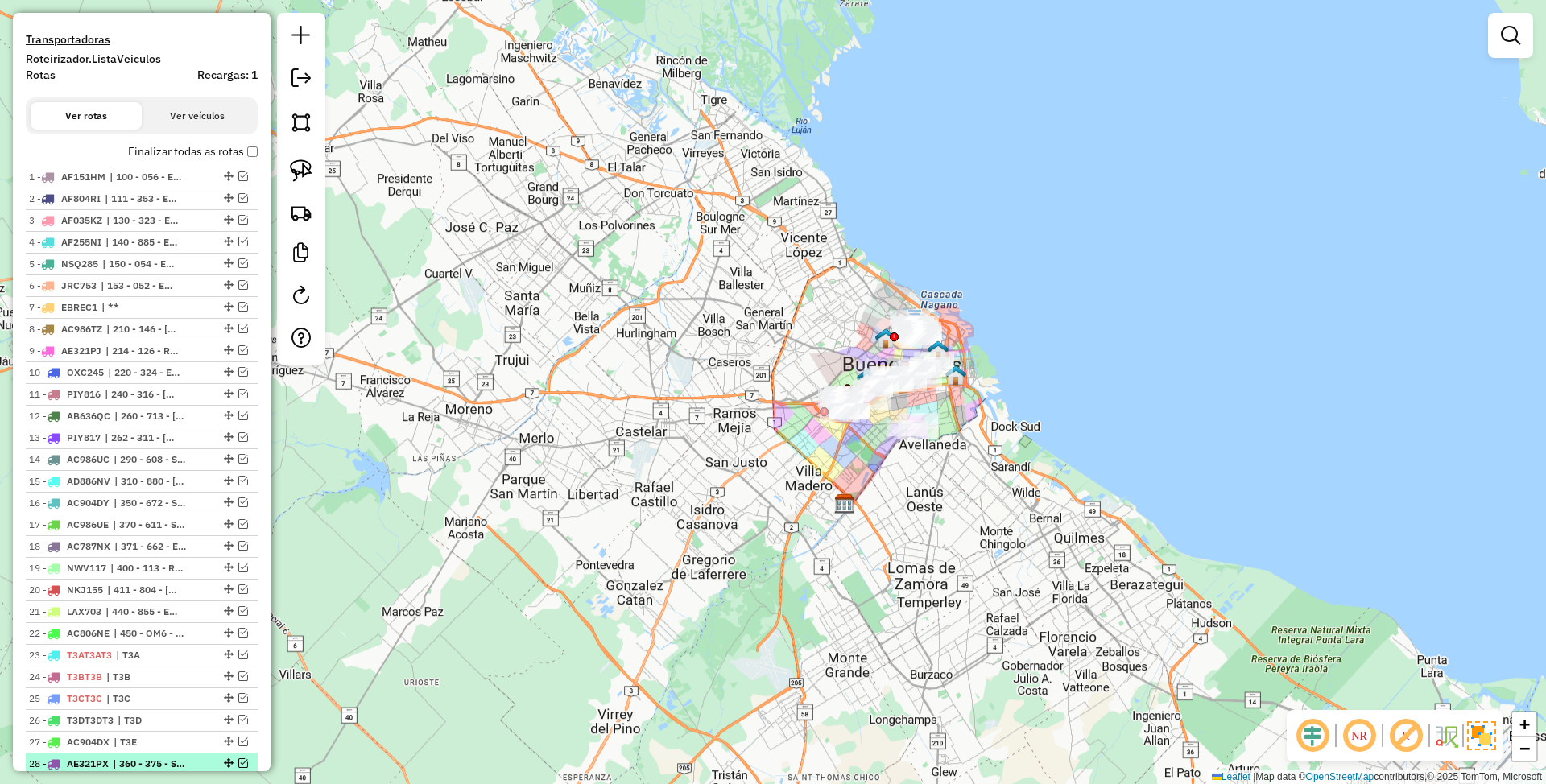
scroll to position [445, 0]
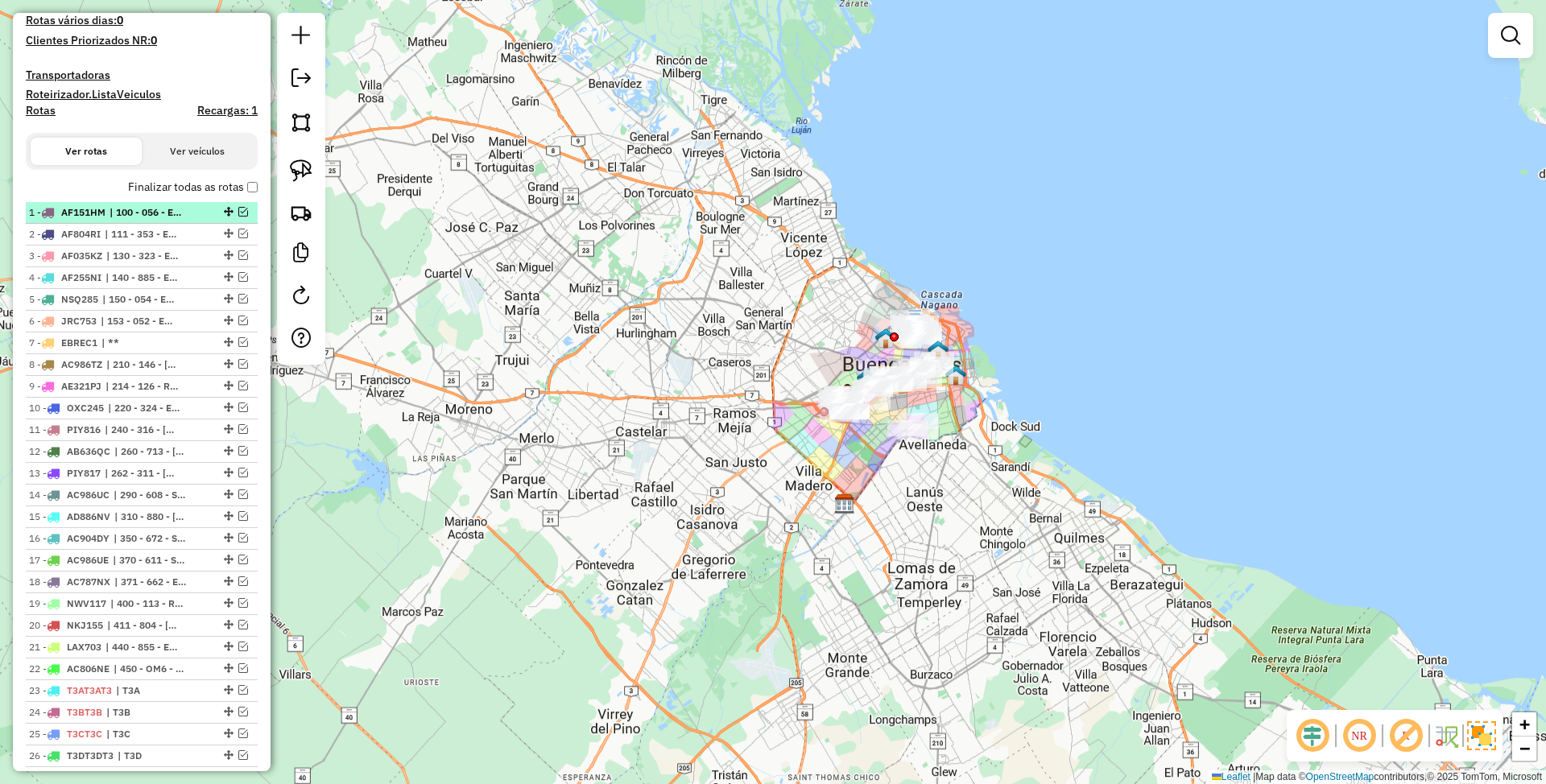
click at [153, 208] on span "| 100 - 056 - Express Beer, 101 - 352 - Express Beer, 102 - 340 - Express Beer,…" at bounding box center [146, 212] width 74 height 14
select select "*********"
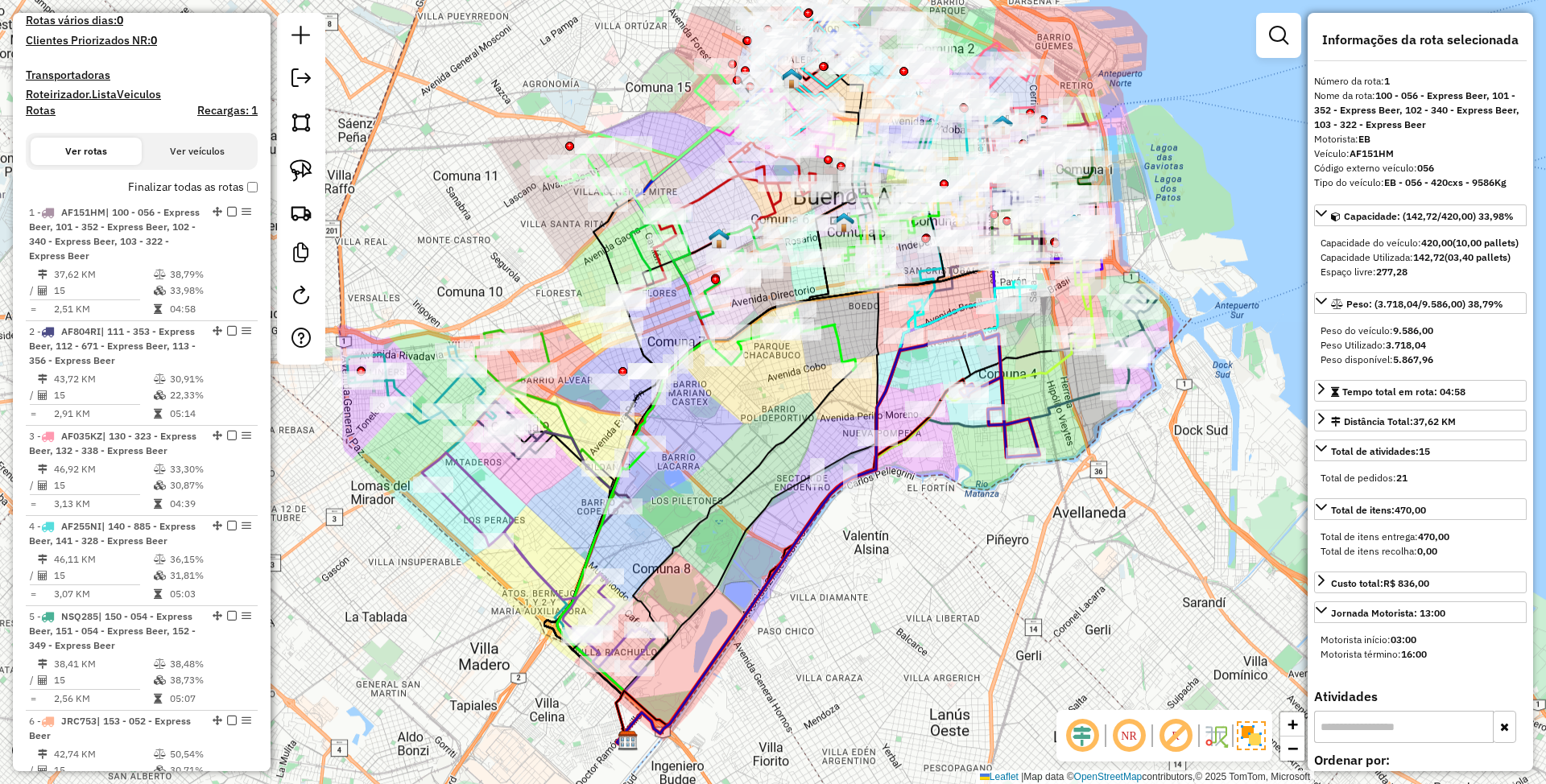
drag, startPoint x: 891, startPoint y: 584, endPoint x: 942, endPoint y: 719, distance: 144.3
click at [942, 719] on div "Janela de atendimento Grade de atendimento Capacidade Transportadoras Veículos …" at bounding box center [773, 392] width 1546 height 784
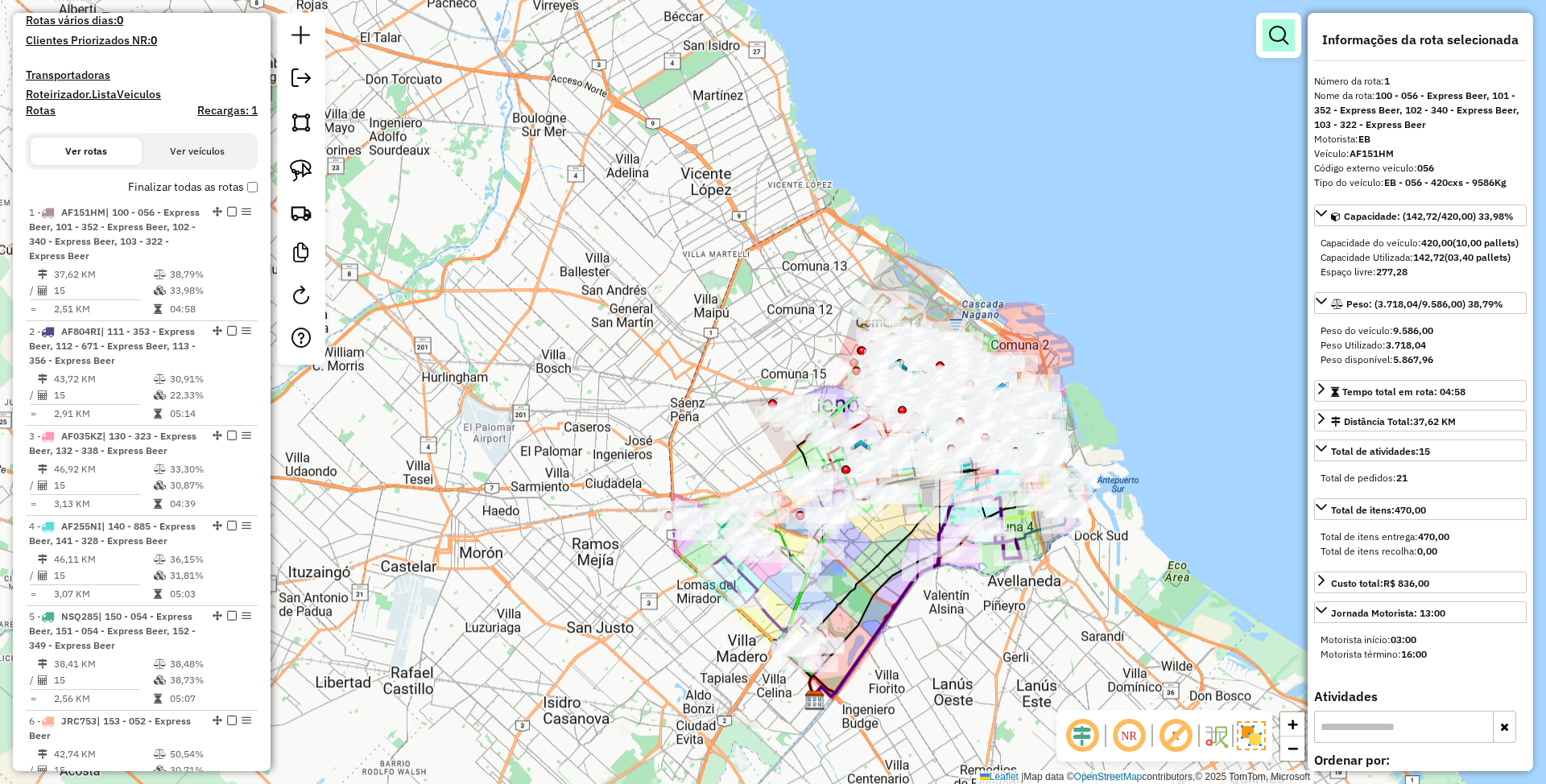
click at [1282, 42] on em at bounding box center [1279, 36] width 19 height 19
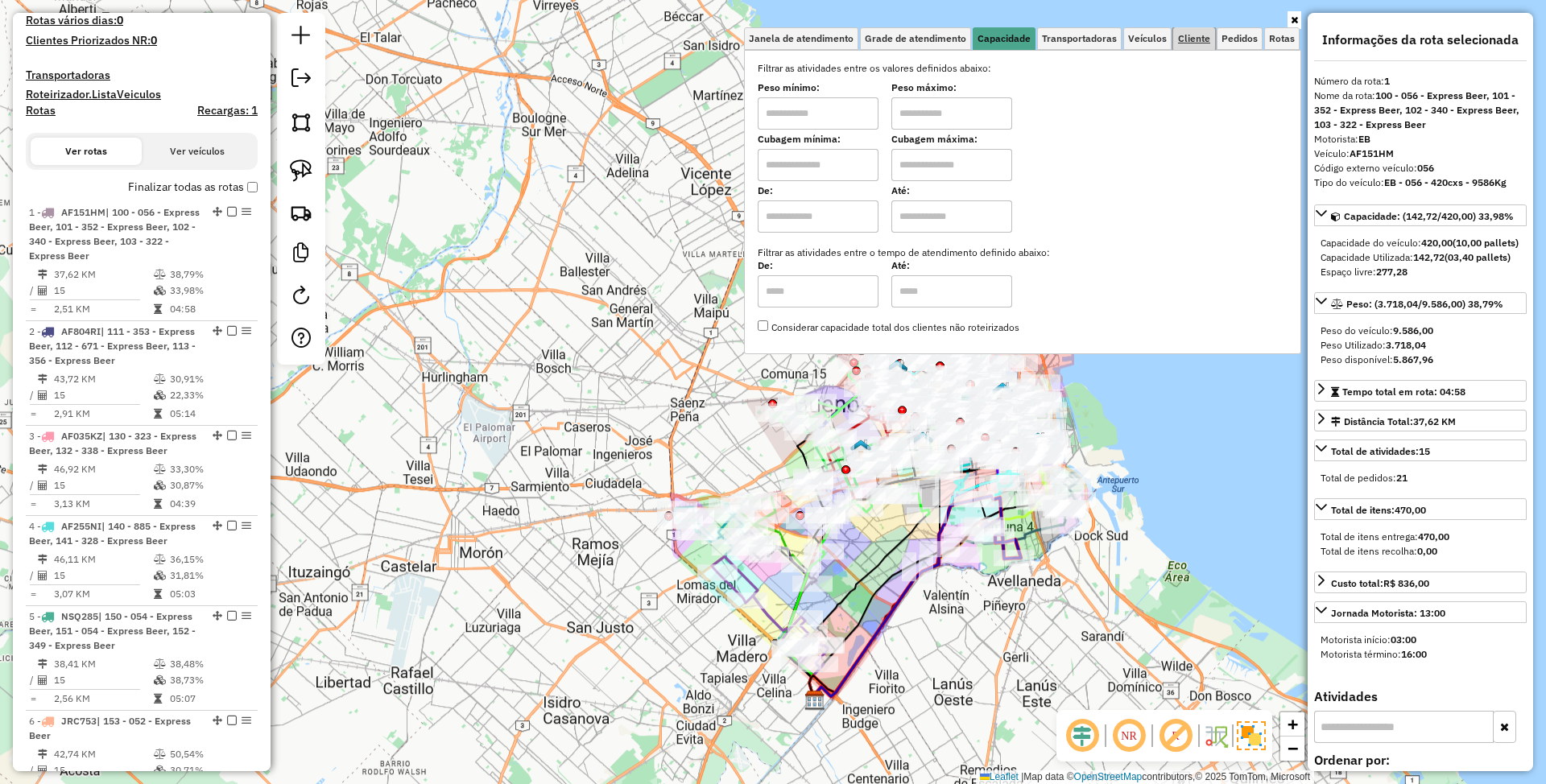
click at [1186, 42] on span "Cliente" at bounding box center [1194, 39] width 32 height 10
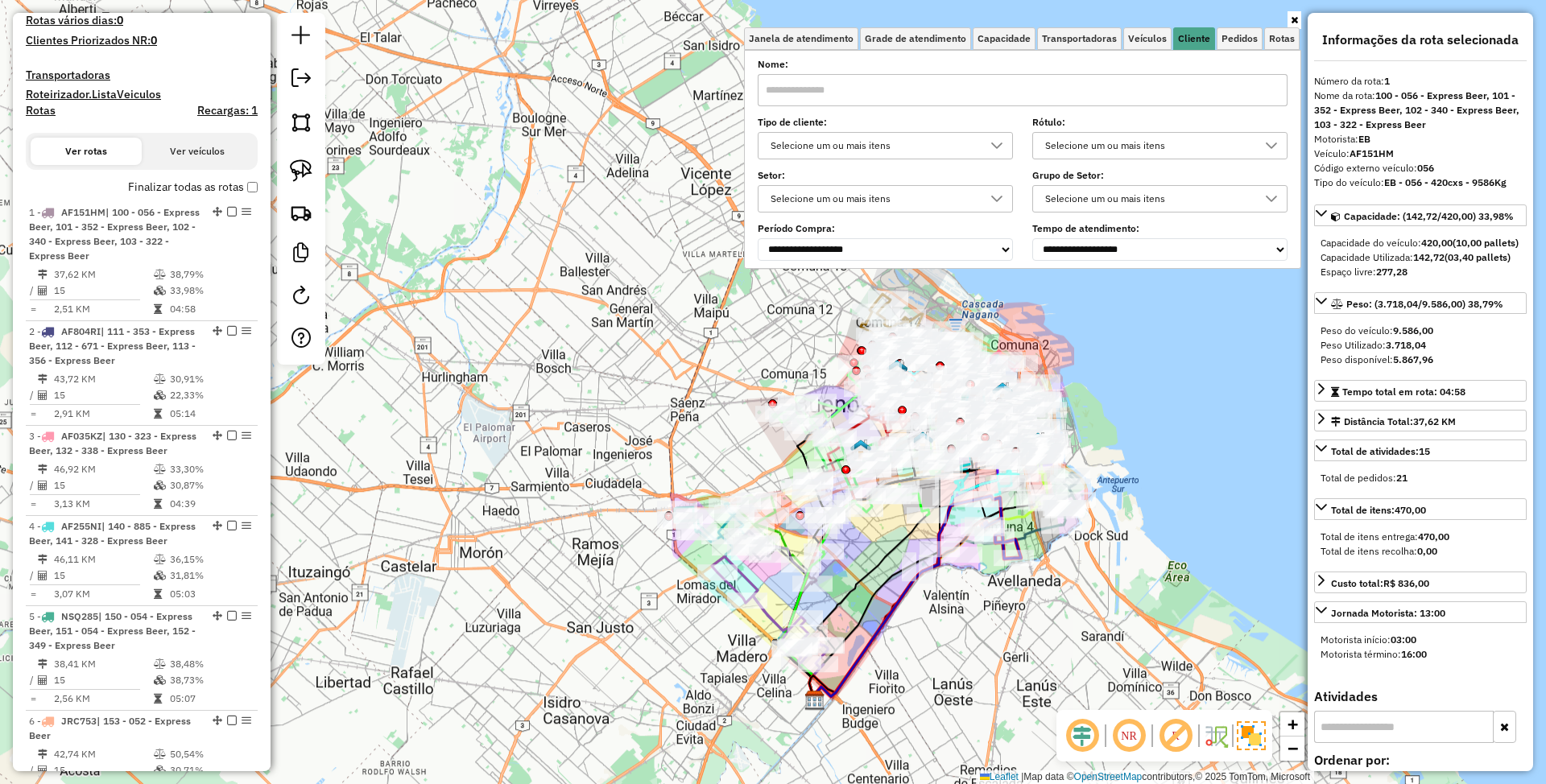
click at [896, 150] on div "Selecione um ou mais itens" at bounding box center [873, 146] width 216 height 26
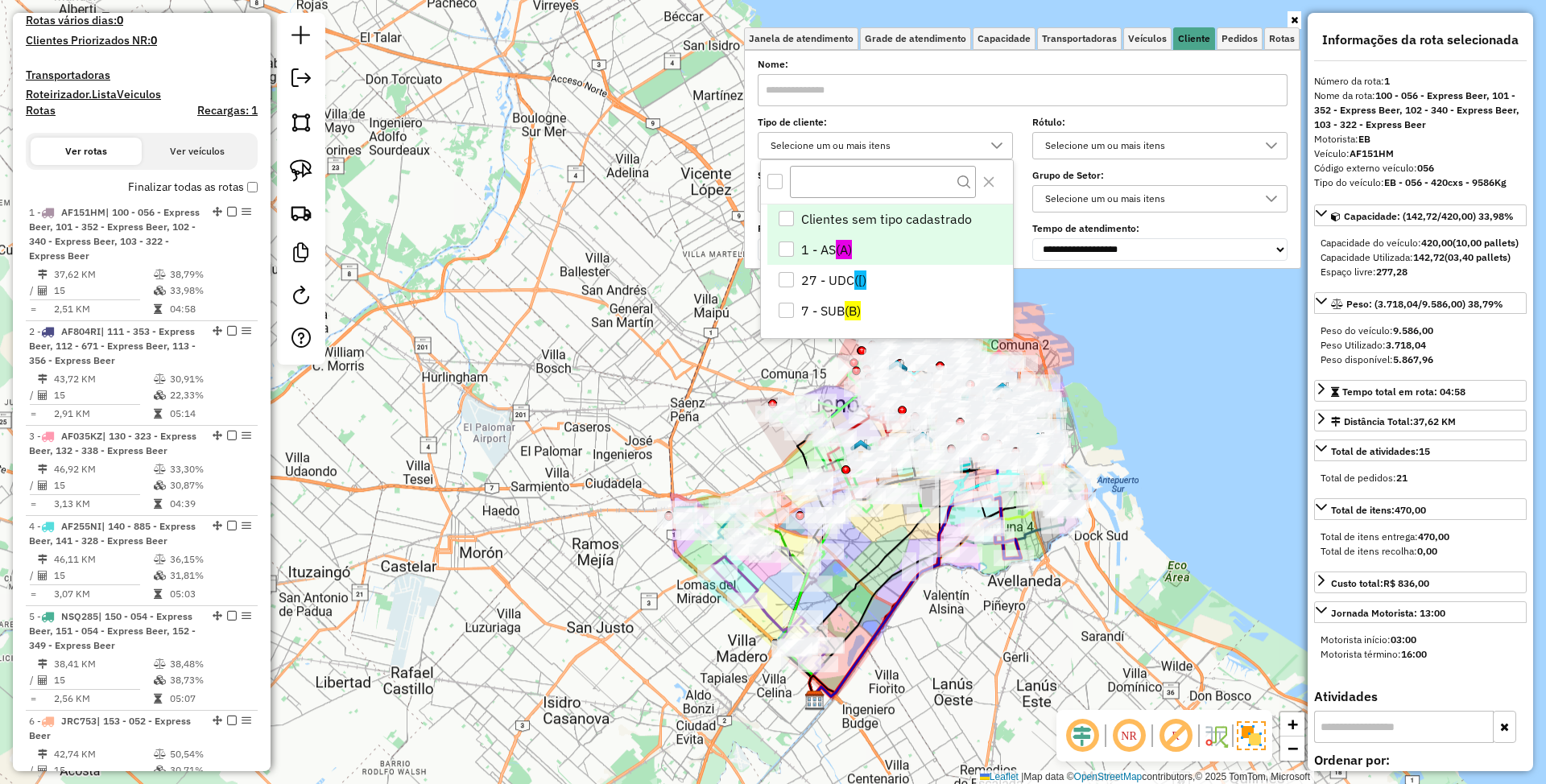
click at [789, 251] on div "1 - AS" at bounding box center [787, 249] width 15 height 15
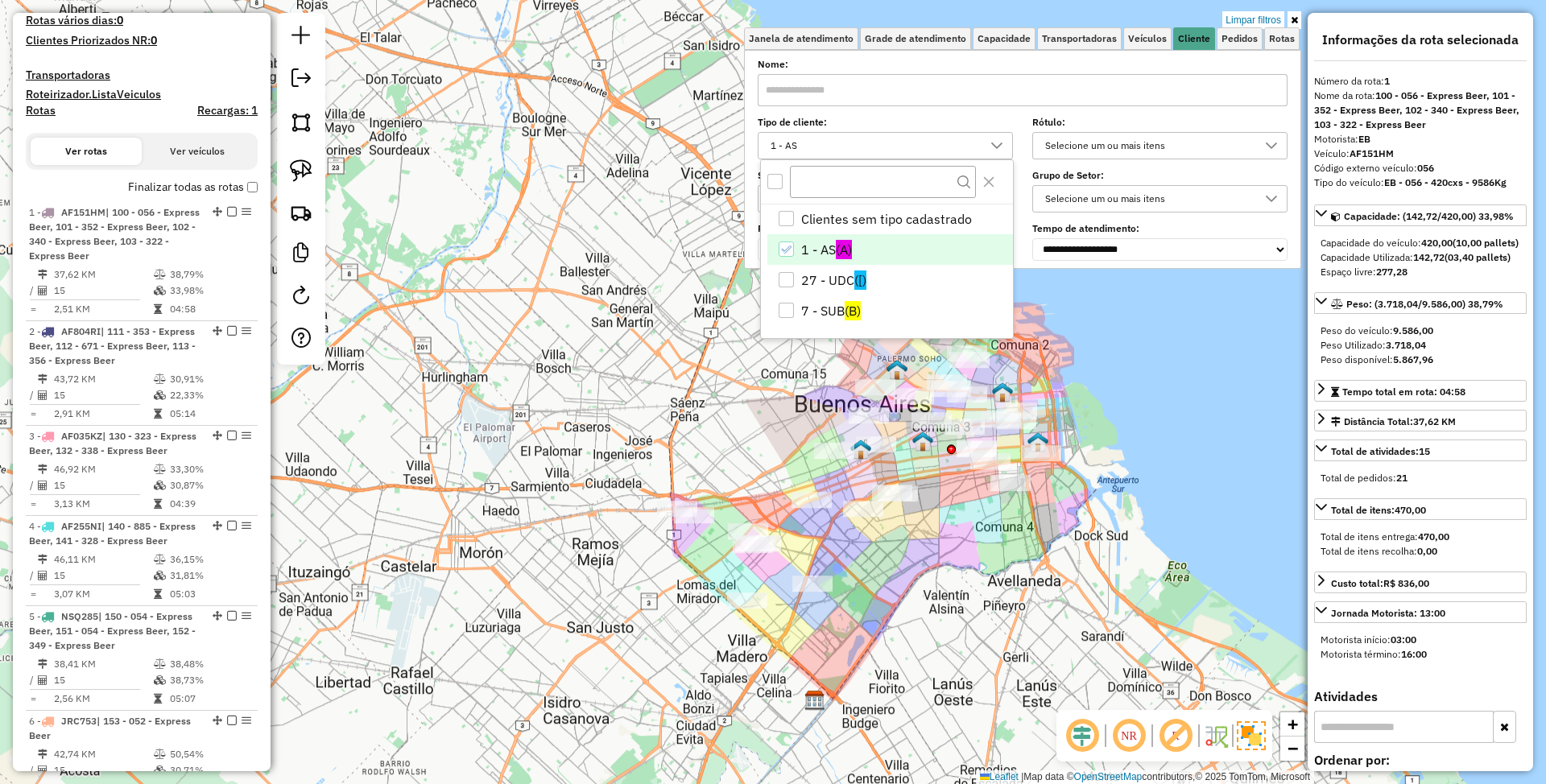
click at [998, 677] on div "Limpar filtros Janela de atendimento Grade de atendimento Capacidade Transporta…" at bounding box center [773, 392] width 1546 height 784
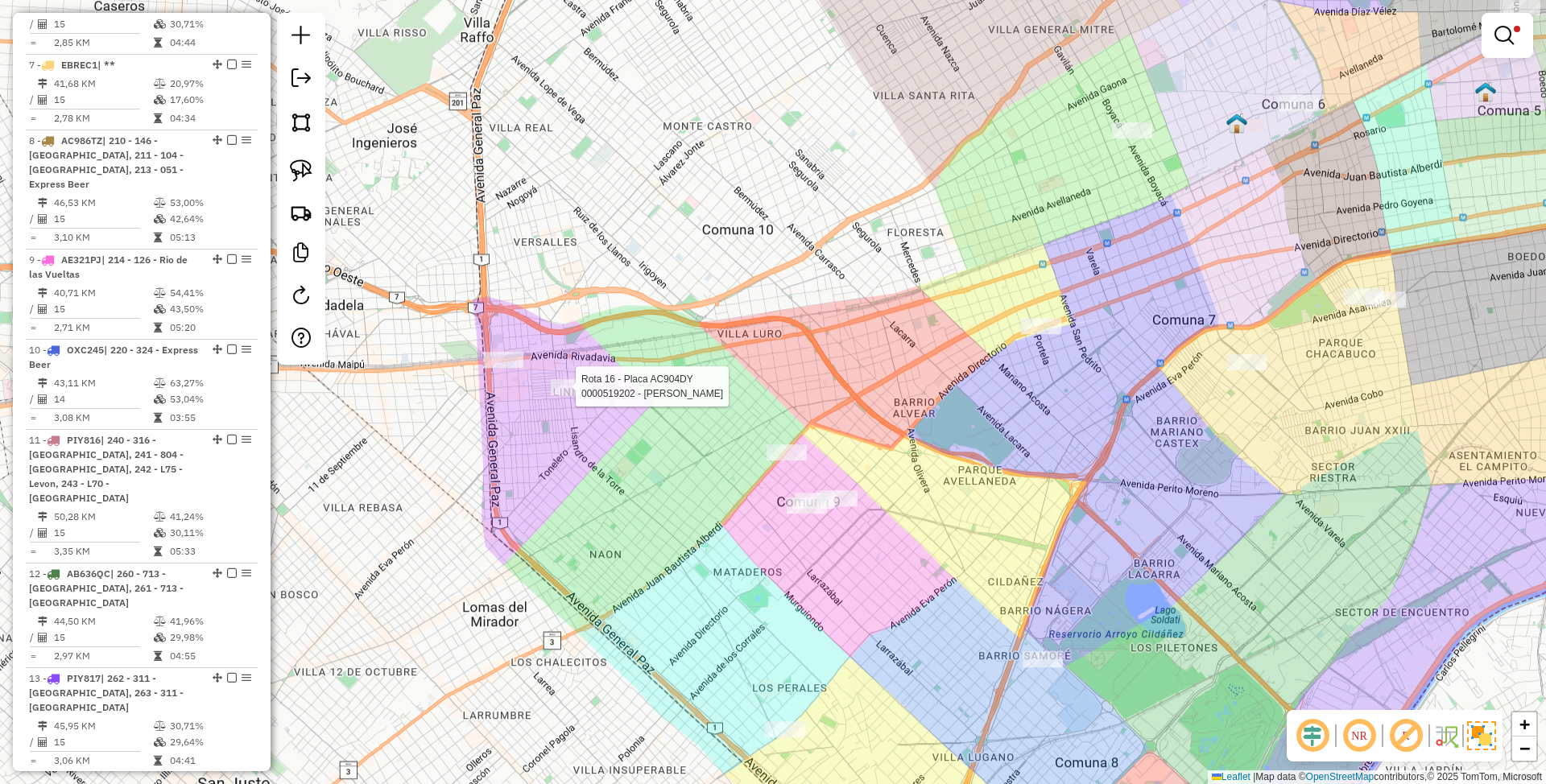
select select "*********"
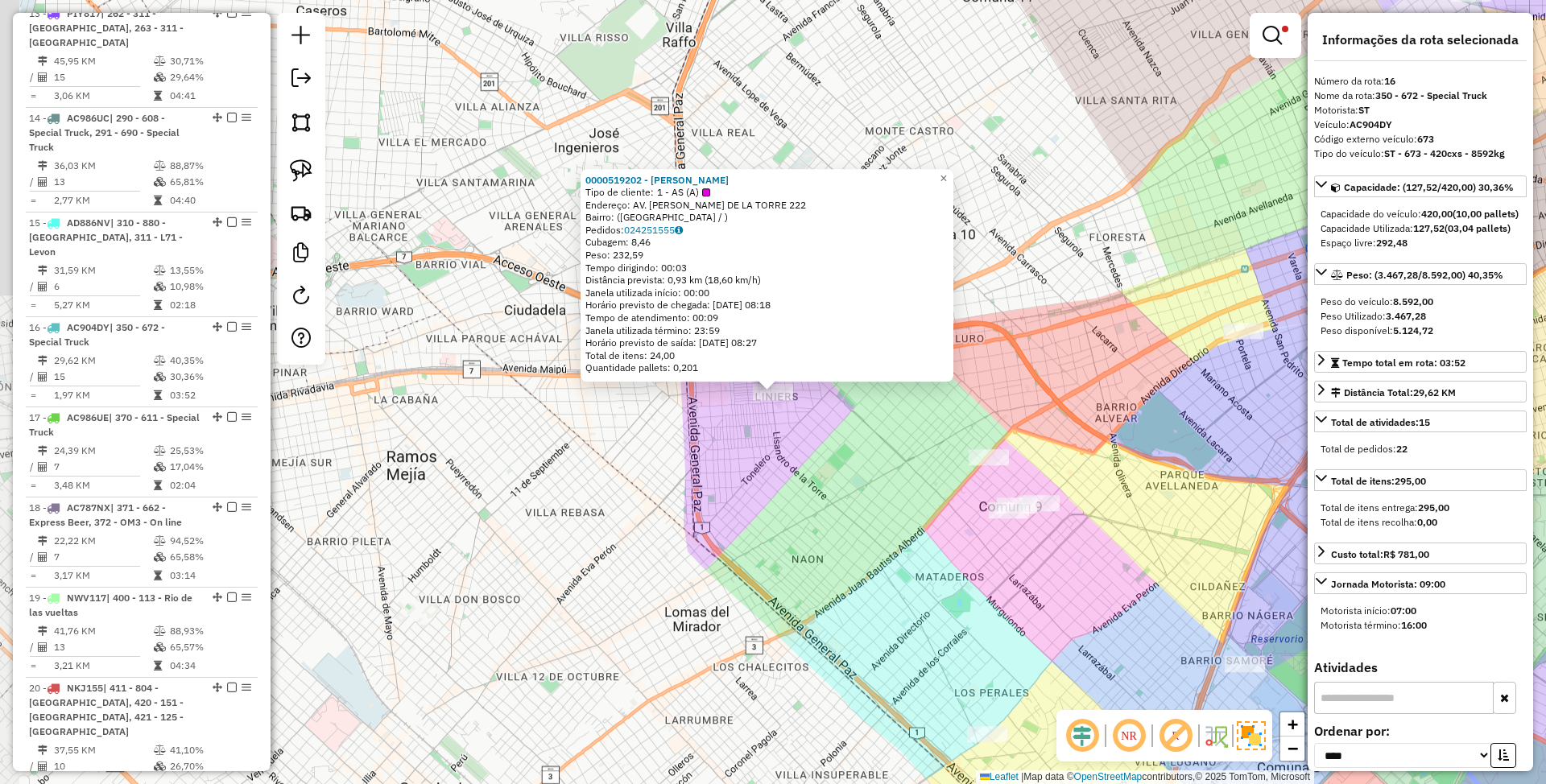
scroll to position [2107, 0]
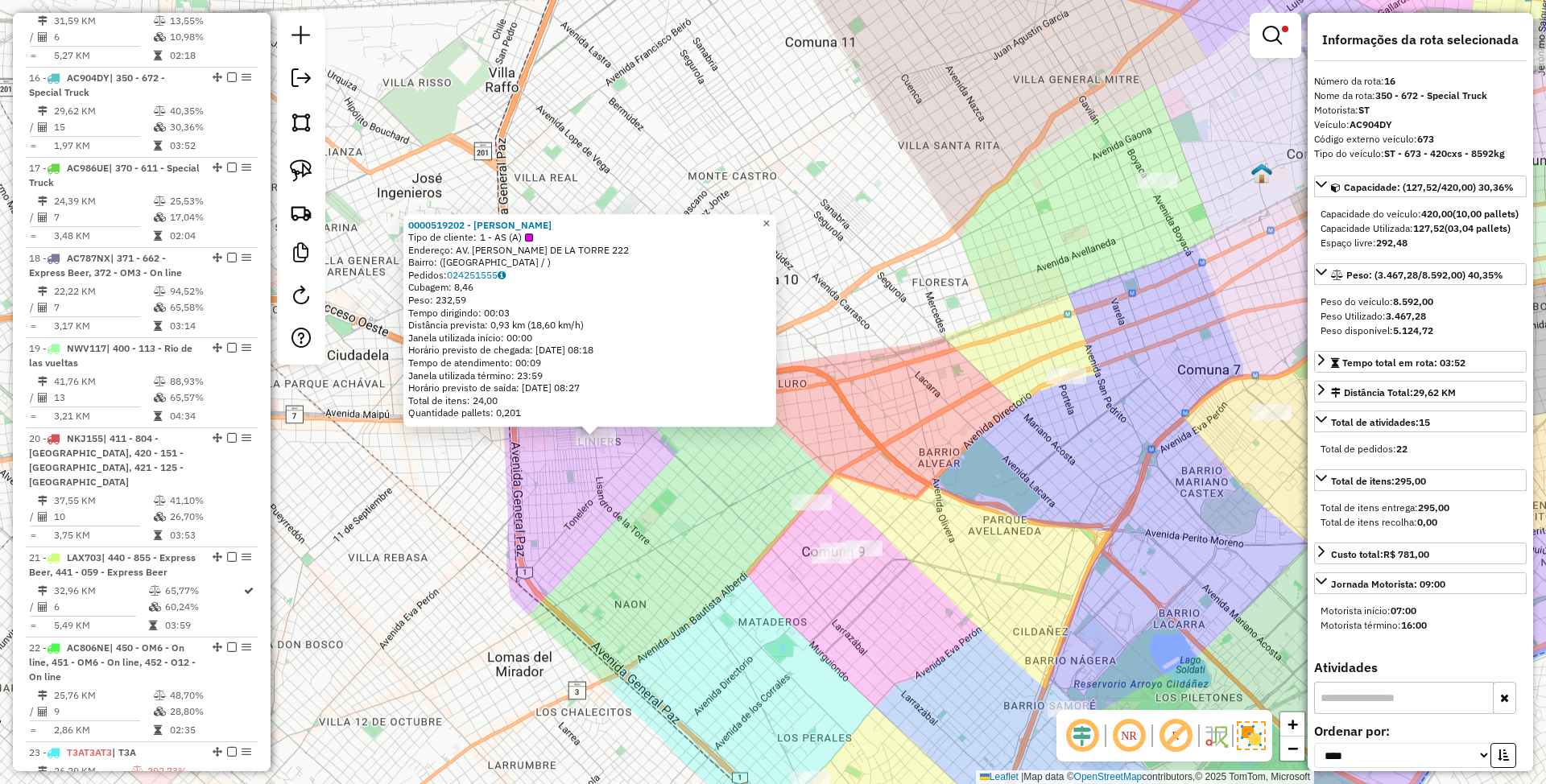
click at [770, 221] on span "×" at bounding box center [767, 223] width 8 height 14
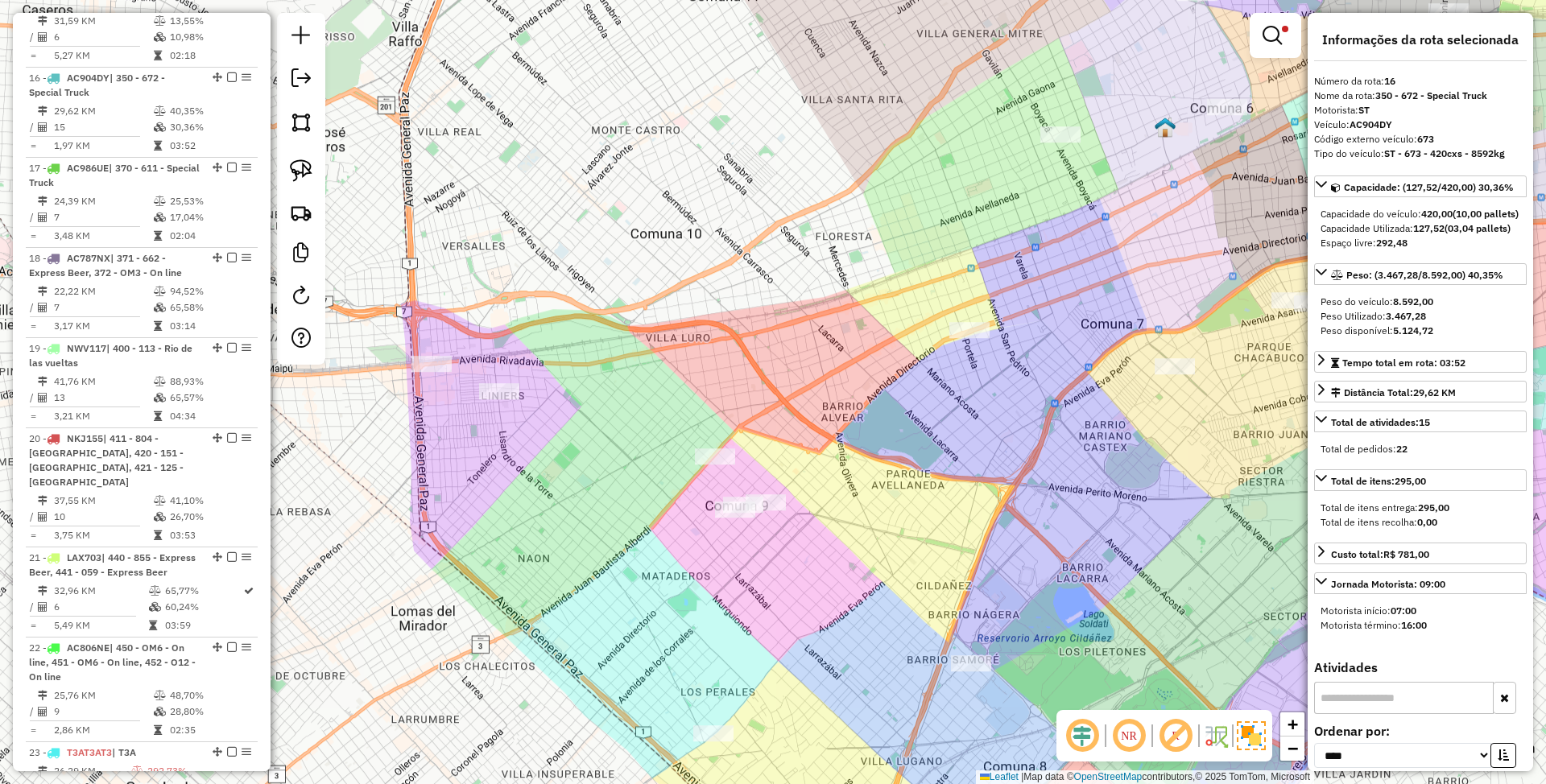
drag, startPoint x: 641, startPoint y: 501, endPoint x: 539, endPoint y: 454, distance: 112.3
click at [539, 454] on div "Limpar filtros Janela de atendimento Grade de atendimento Capacidade Transporta…" at bounding box center [773, 392] width 1546 height 784
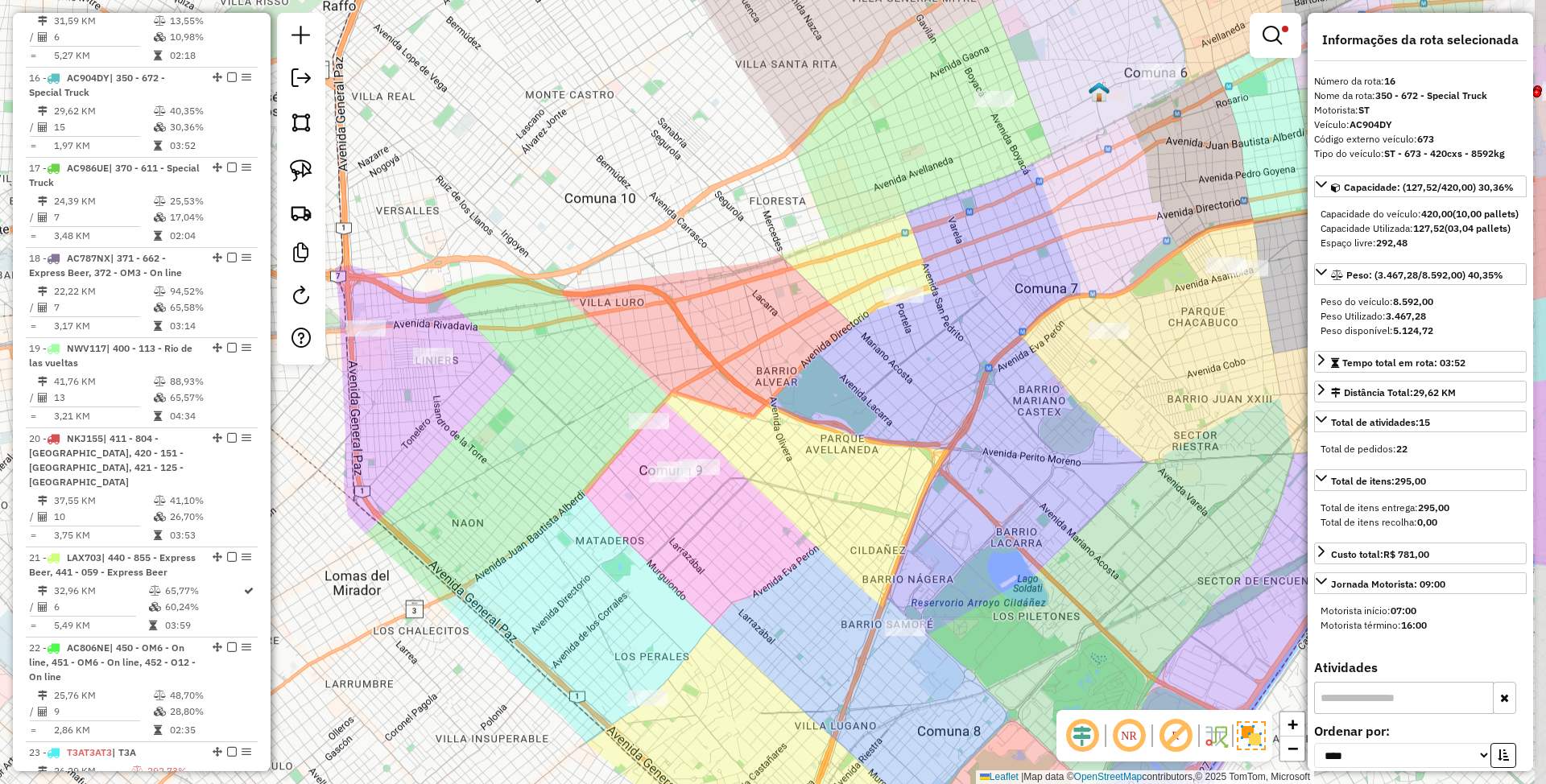
drag, startPoint x: 911, startPoint y: 449, endPoint x: 852, endPoint y: 414, distance: 68.6
click at [852, 414] on div "Limpar filtros Janela de atendimento Grade de atendimento Capacidade Transporta…" at bounding box center [773, 392] width 1546 height 784
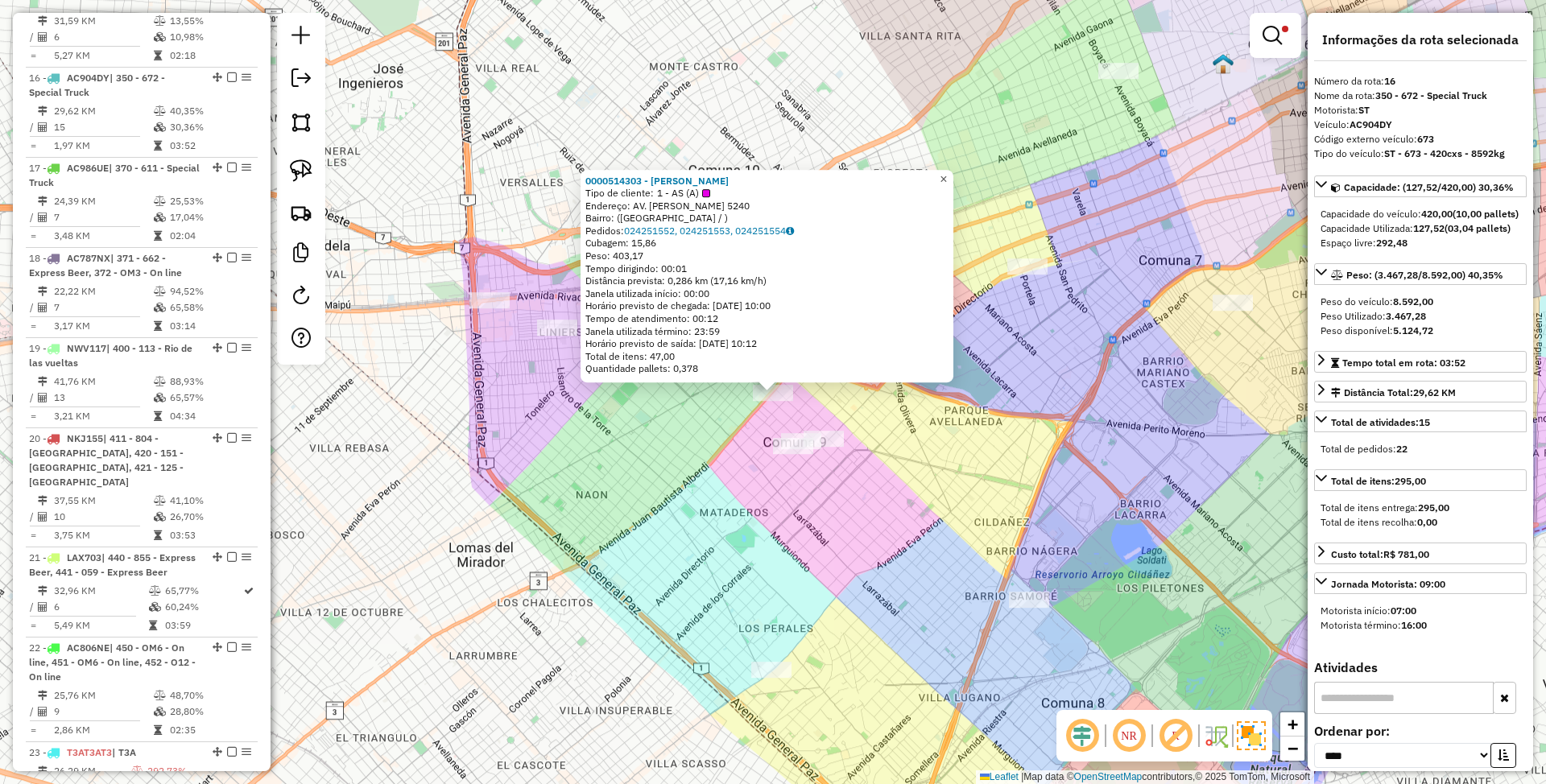
click at [947, 174] on span "×" at bounding box center [943, 179] width 8 height 14
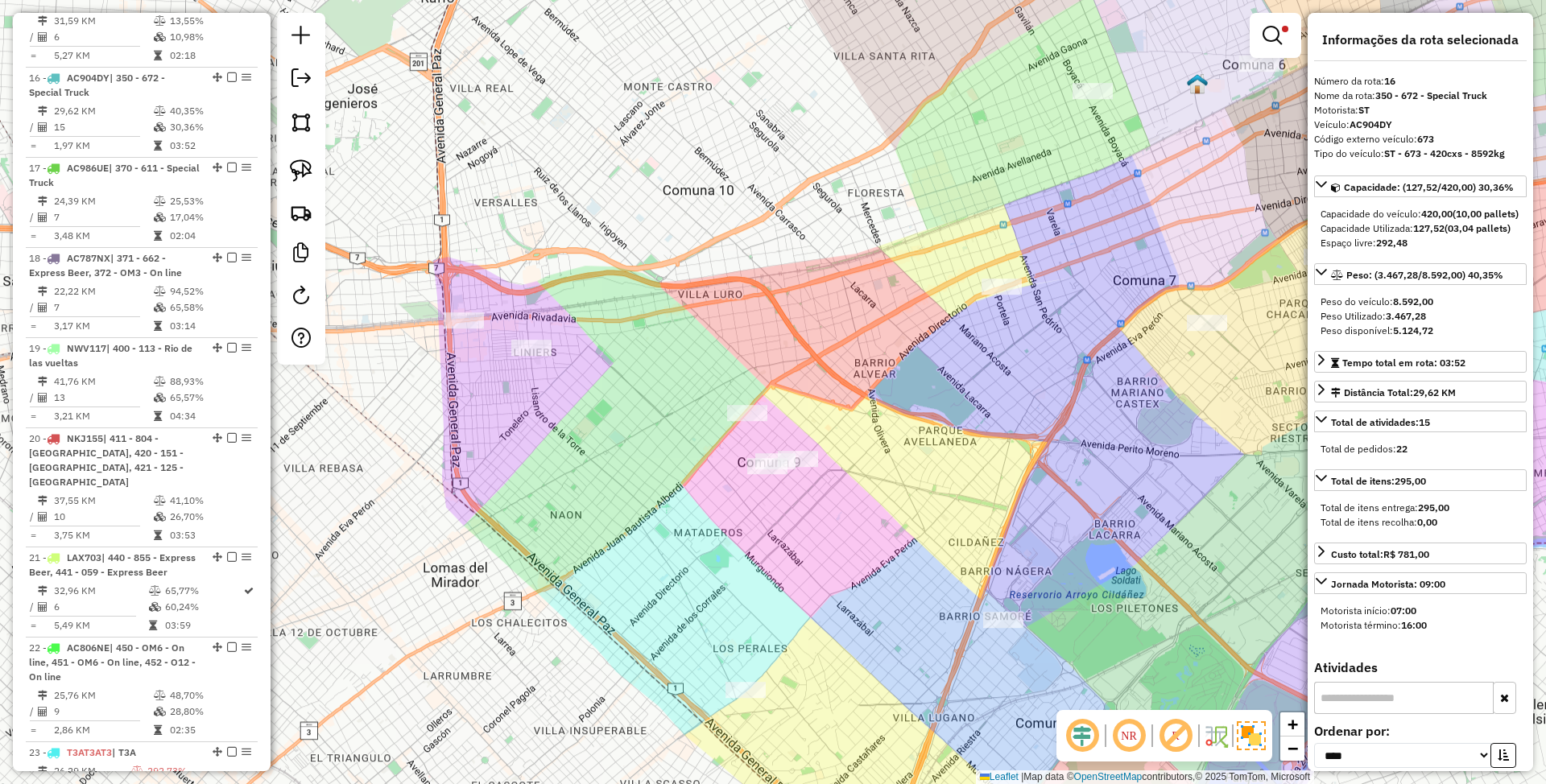
drag, startPoint x: 831, startPoint y: 551, endPoint x: 586, endPoint y: 347, distance: 318.8
click at [591, 354] on div "Limpar filtros Janela de atendimento Grade de atendimento Capacidade Transporta…" at bounding box center [773, 392] width 1546 height 784
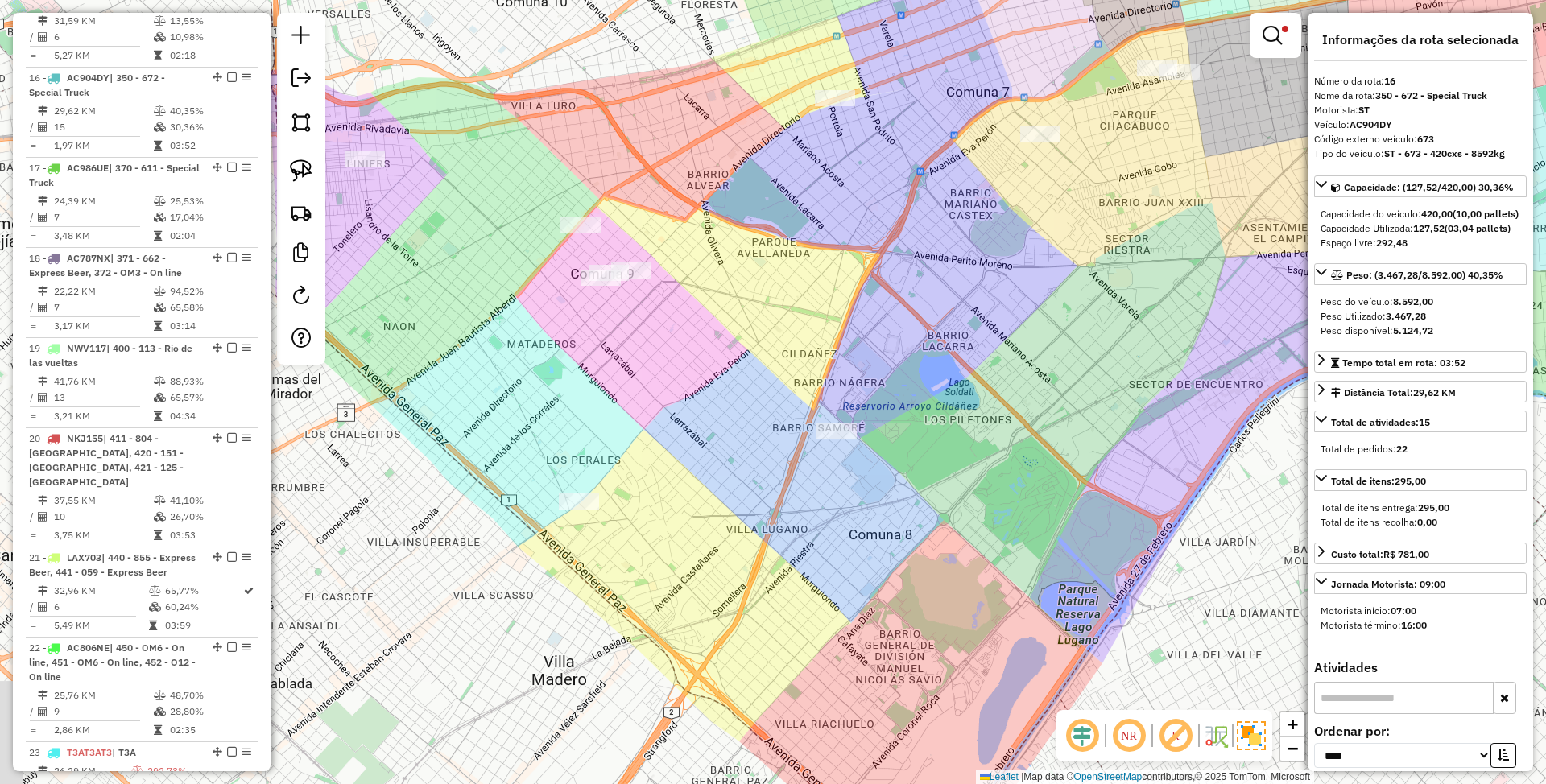
drag, startPoint x: 635, startPoint y: 455, endPoint x: 687, endPoint y: 465, distance: 53.0
click at [687, 465] on div "Limpar filtros Janela de atendimento Grade de atendimento Capacidade Transporta…" at bounding box center [773, 392] width 1546 height 784
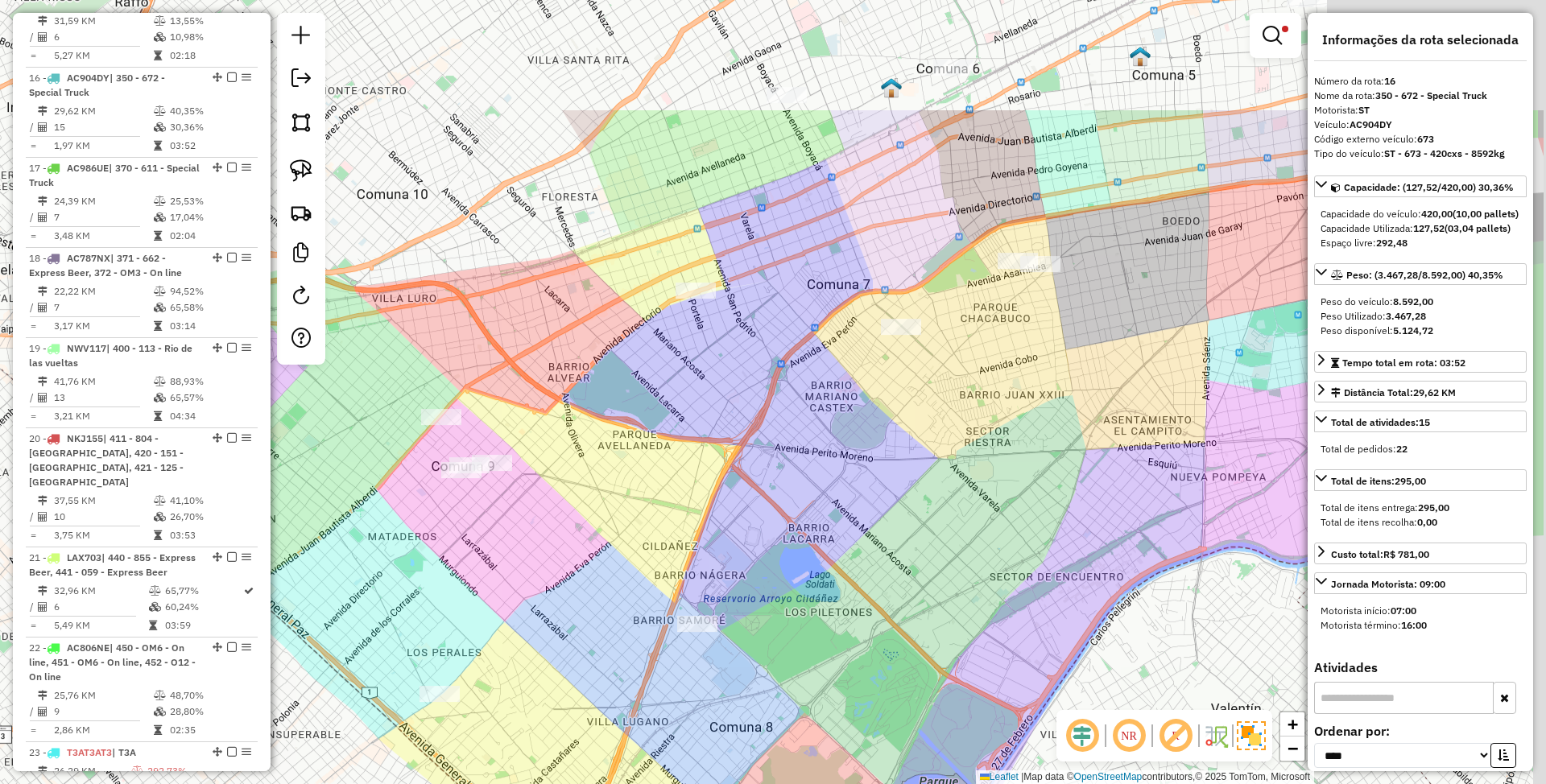
drag, startPoint x: 717, startPoint y: 394, endPoint x: 555, endPoint y: 600, distance: 262.1
click at [555, 598] on div "Limpar filtros Janela de atendimento Grade de atendimento Capacidade Transporta…" at bounding box center [773, 392] width 1546 height 784
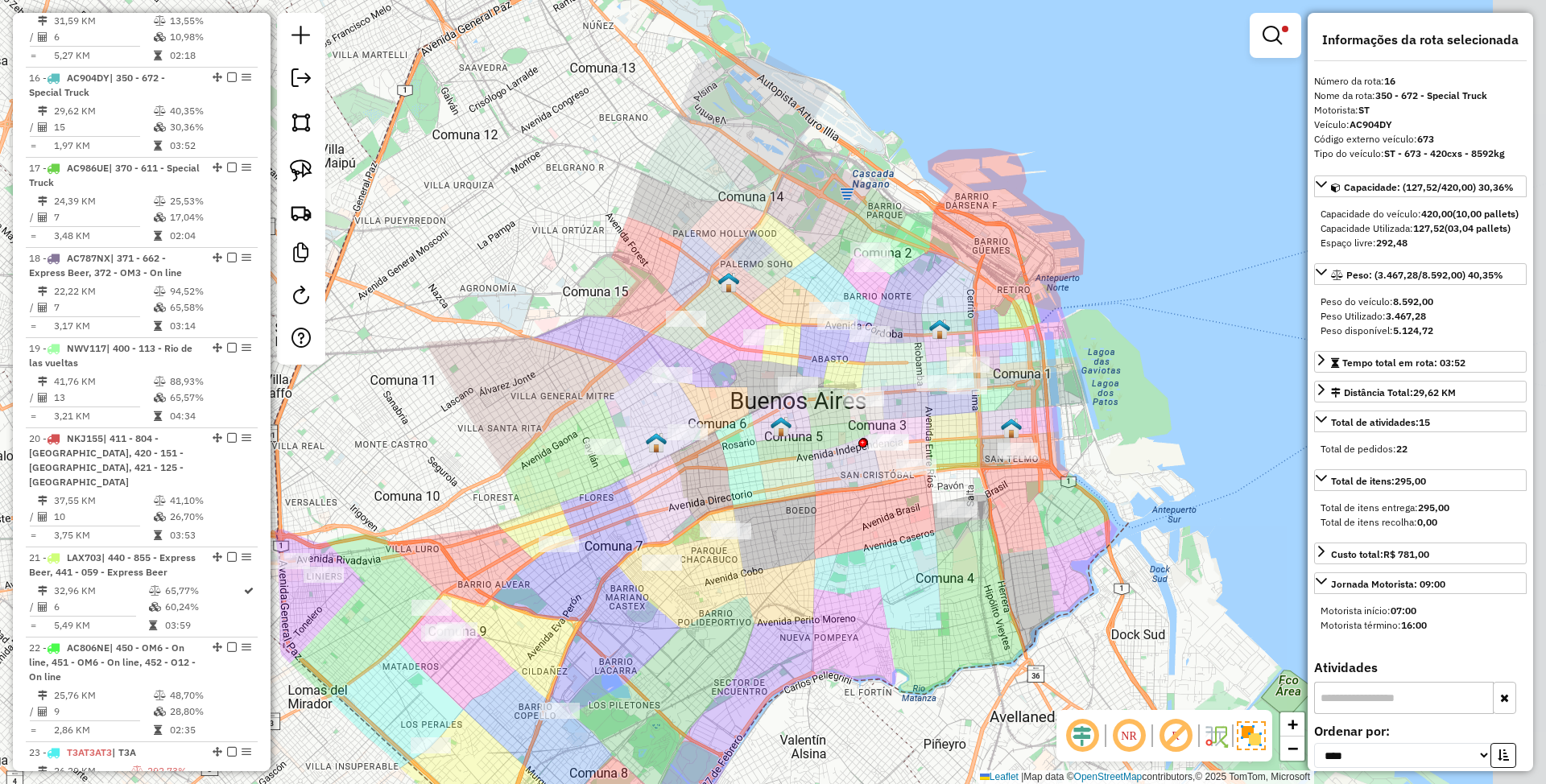
drag, startPoint x: 903, startPoint y: 388, endPoint x: 761, endPoint y: 427, distance: 147.3
click at [761, 427] on div "Limpar filtros Janela de atendimento Grade de atendimento Capacidade Transporta…" at bounding box center [773, 392] width 1546 height 784
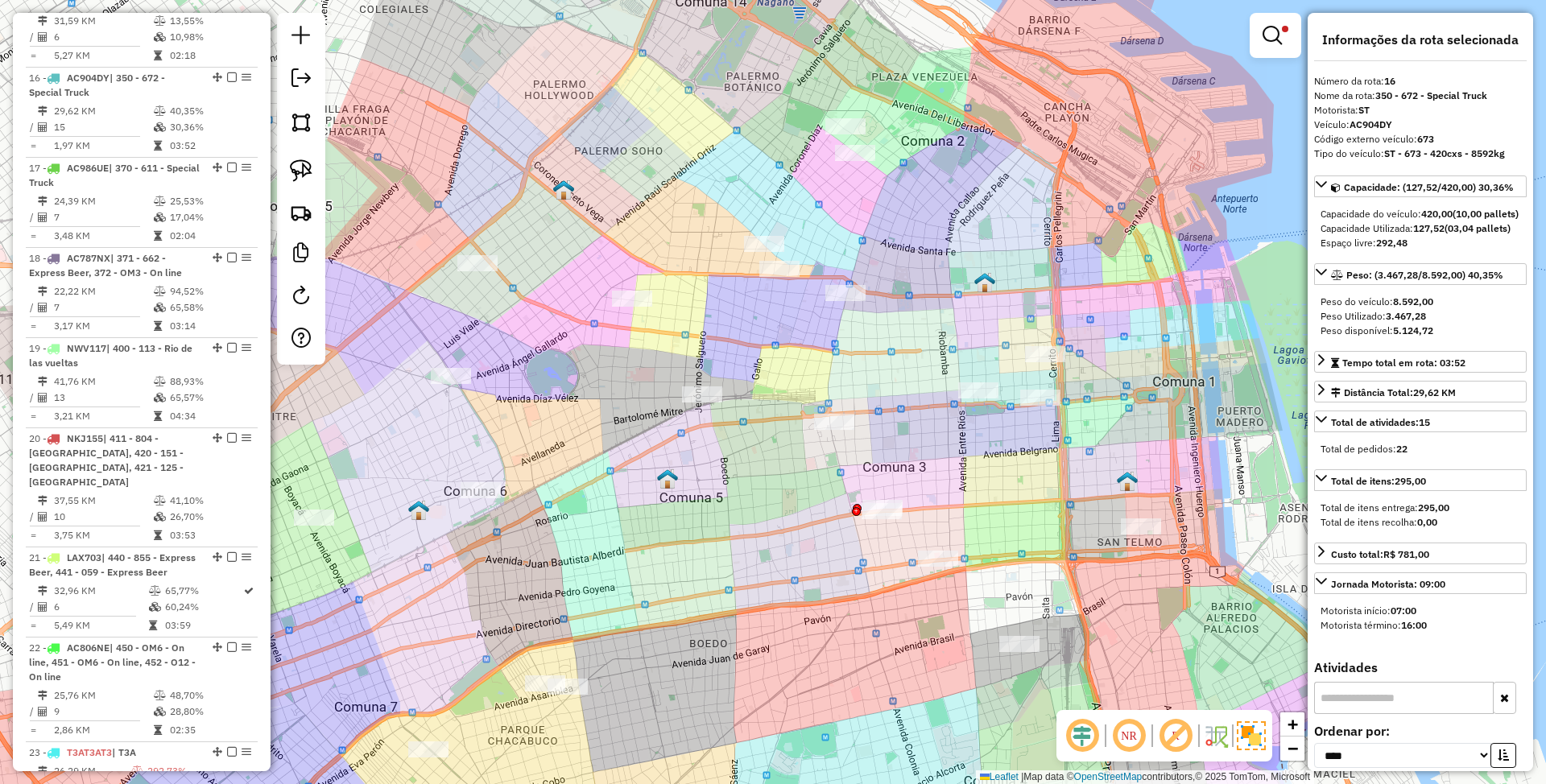
drag, startPoint x: 1015, startPoint y: 378, endPoint x: 835, endPoint y: 339, distance: 184.2
click at [835, 339] on div "Limpar filtros Janela de atendimento Grade de atendimento Capacidade Transporta…" at bounding box center [773, 392] width 1546 height 784
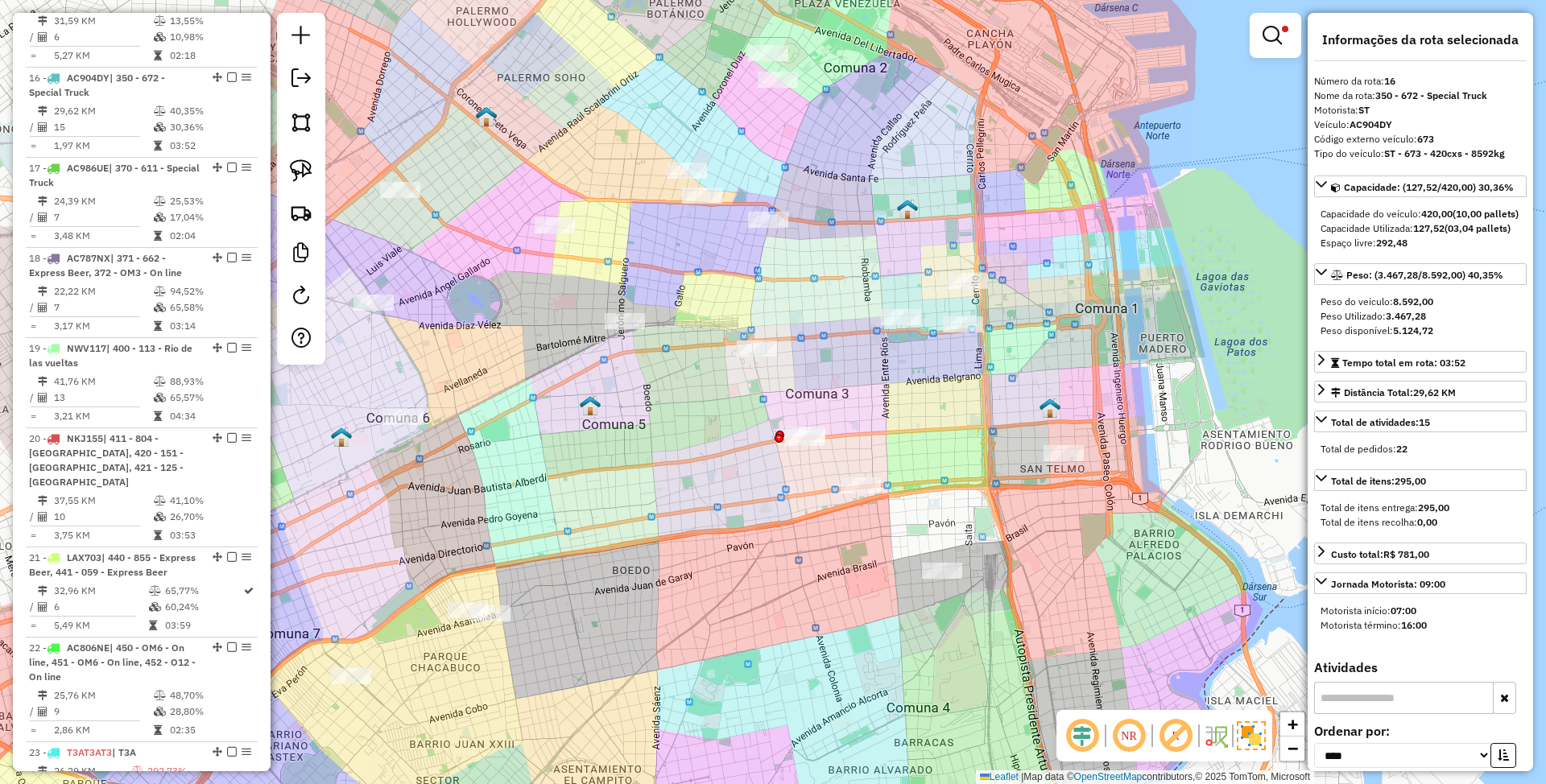
drag, startPoint x: 1082, startPoint y: 583, endPoint x: 1003, endPoint y: 509, distance: 108.2
click at [1003, 509] on div "Limpar filtros Janela de atendimento Grade de atendimento Capacidade Transporta…" at bounding box center [773, 392] width 1546 height 784
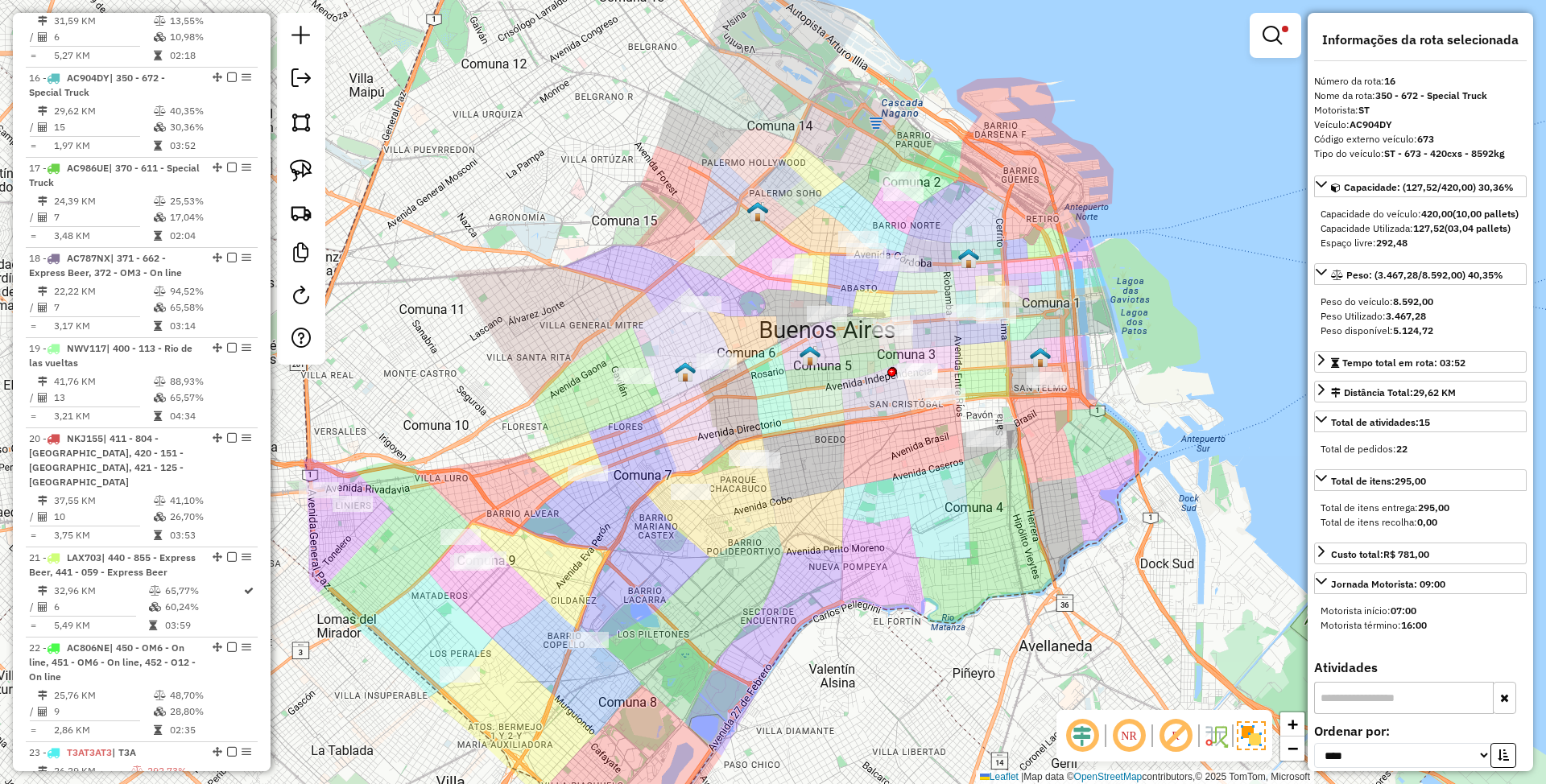
drag, startPoint x: 813, startPoint y: 600, endPoint x: 900, endPoint y: 561, distance: 95.3
click at [900, 561] on div "Limpar filtros Janela de atendimento Grade de atendimento Capacidade Transporta…" at bounding box center [773, 392] width 1546 height 784
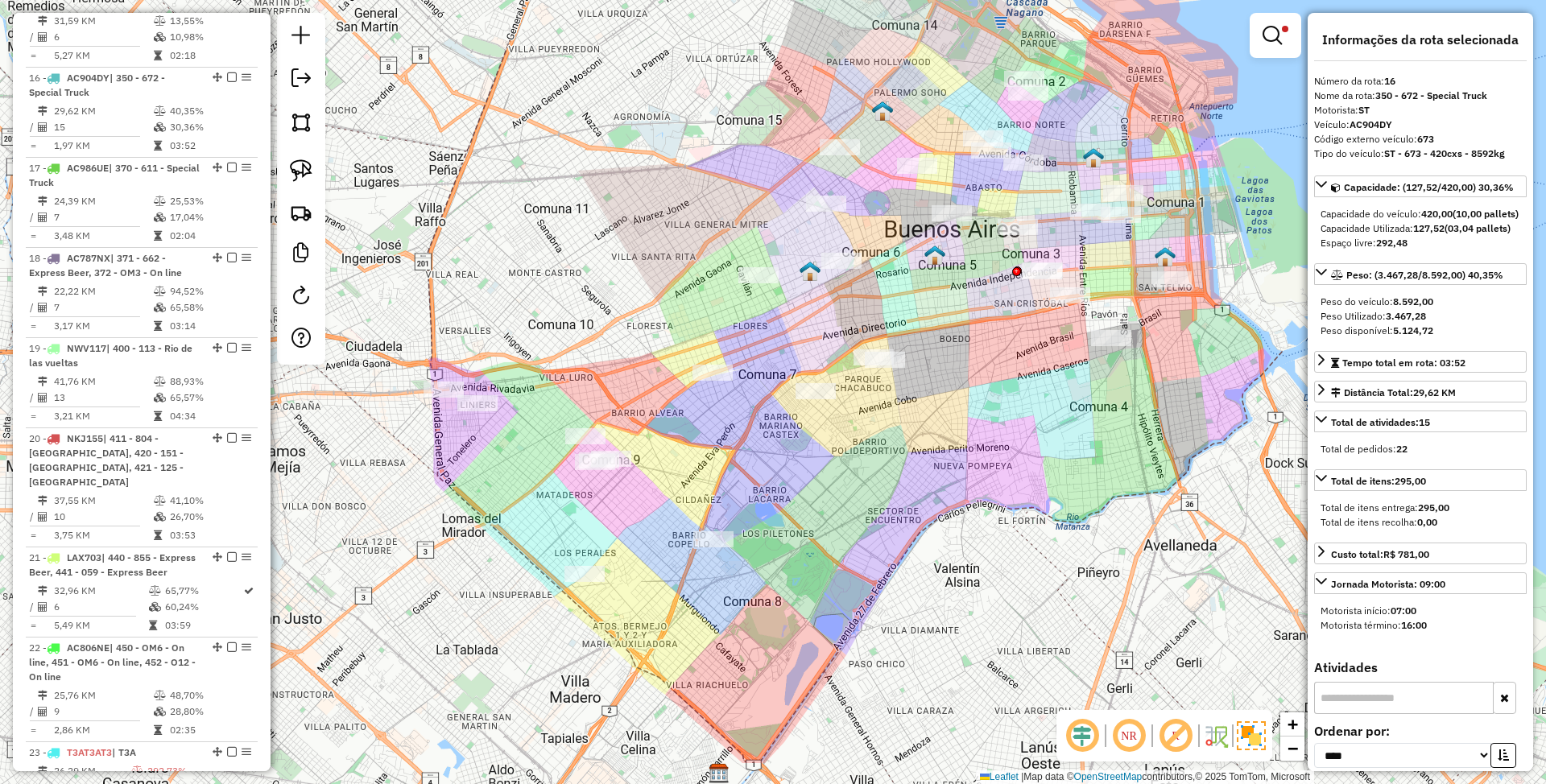
drag, startPoint x: 849, startPoint y: 537, endPoint x: 973, endPoint y: 435, distance: 160.6
click at [973, 435] on div "Limpar filtros Janela de atendimento Grade de atendimento Capacidade Transporta…" at bounding box center [773, 392] width 1546 height 784
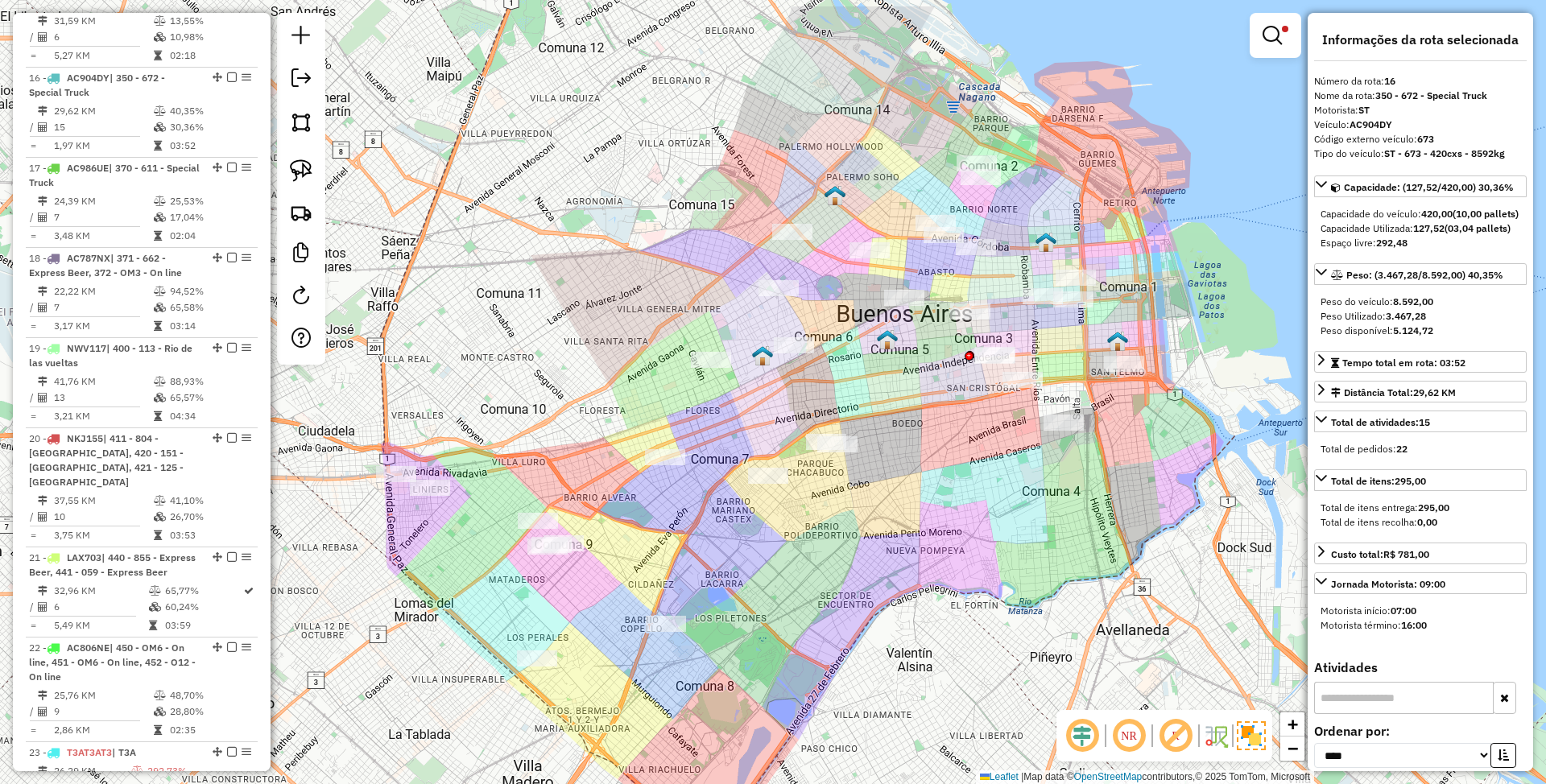
drag, startPoint x: 973, startPoint y: 435, endPoint x: 926, endPoint y: 520, distance: 97.1
click at [926, 520] on div "Limpar filtros Janela de atendimento Grade de atendimento Capacidade Transporta…" at bounding box center [773, 392] width 1546 height 784
click at [1274, 34] on em at bounding box center [1273, 36] width 19 height 19
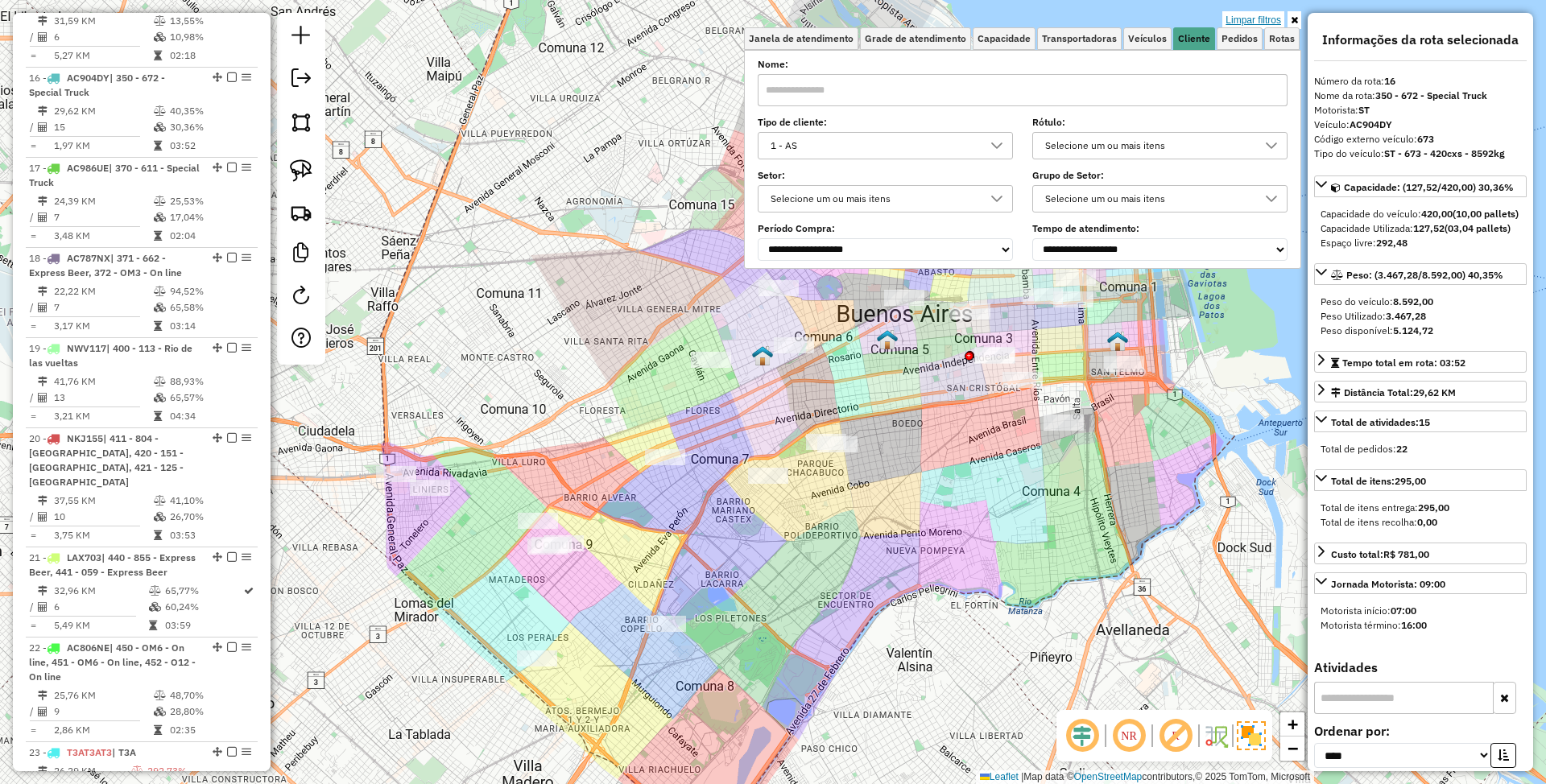
click at [1256, 21] on link "Limpar filtros" at bounding box center [1253, 20] width 62 height 17
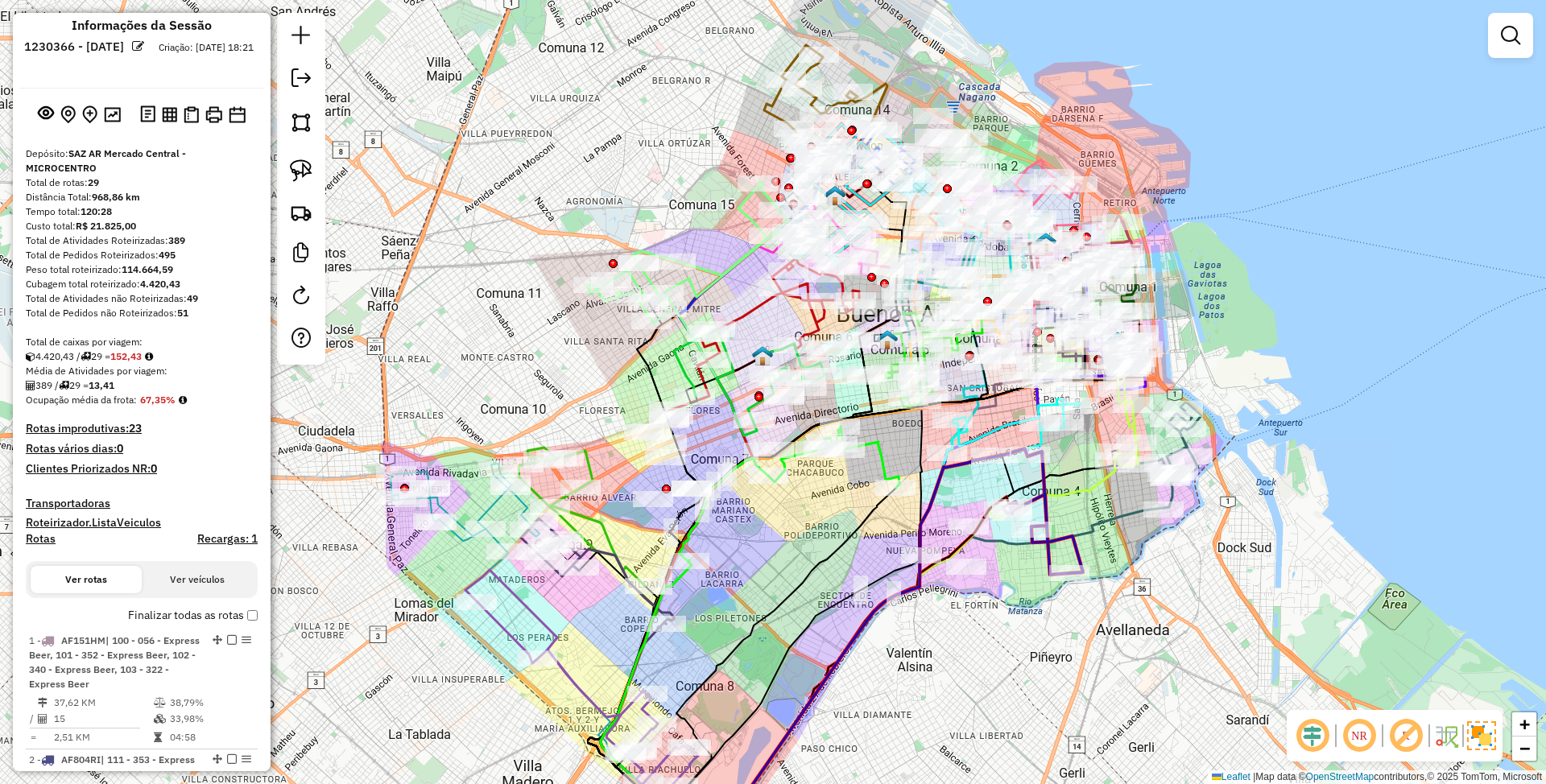
scroll to position [0, 0]
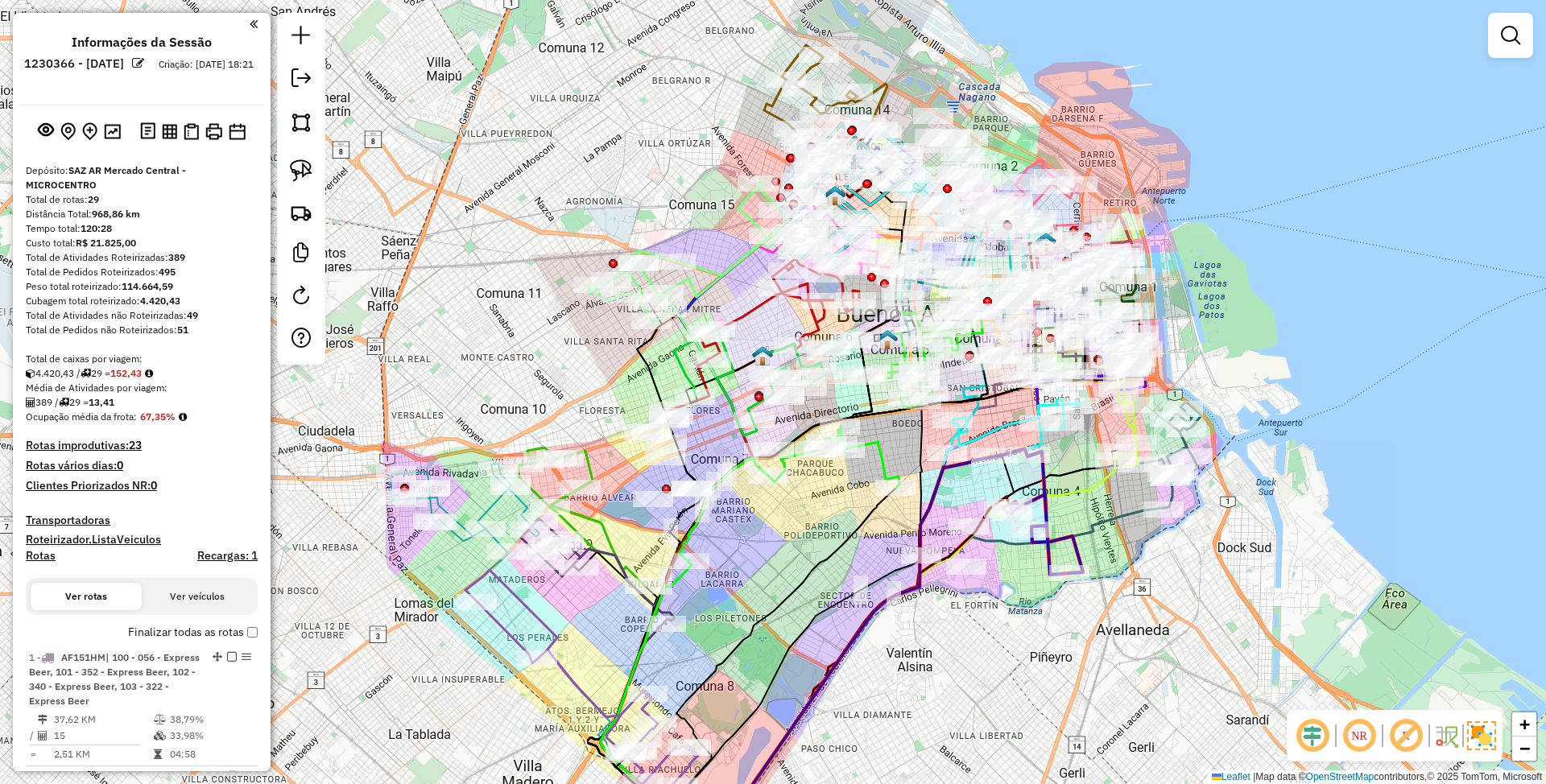
click at [42, 557] on h4 "Rotas" at bounding box center [41, 556] width 30 height 14
select select "*"
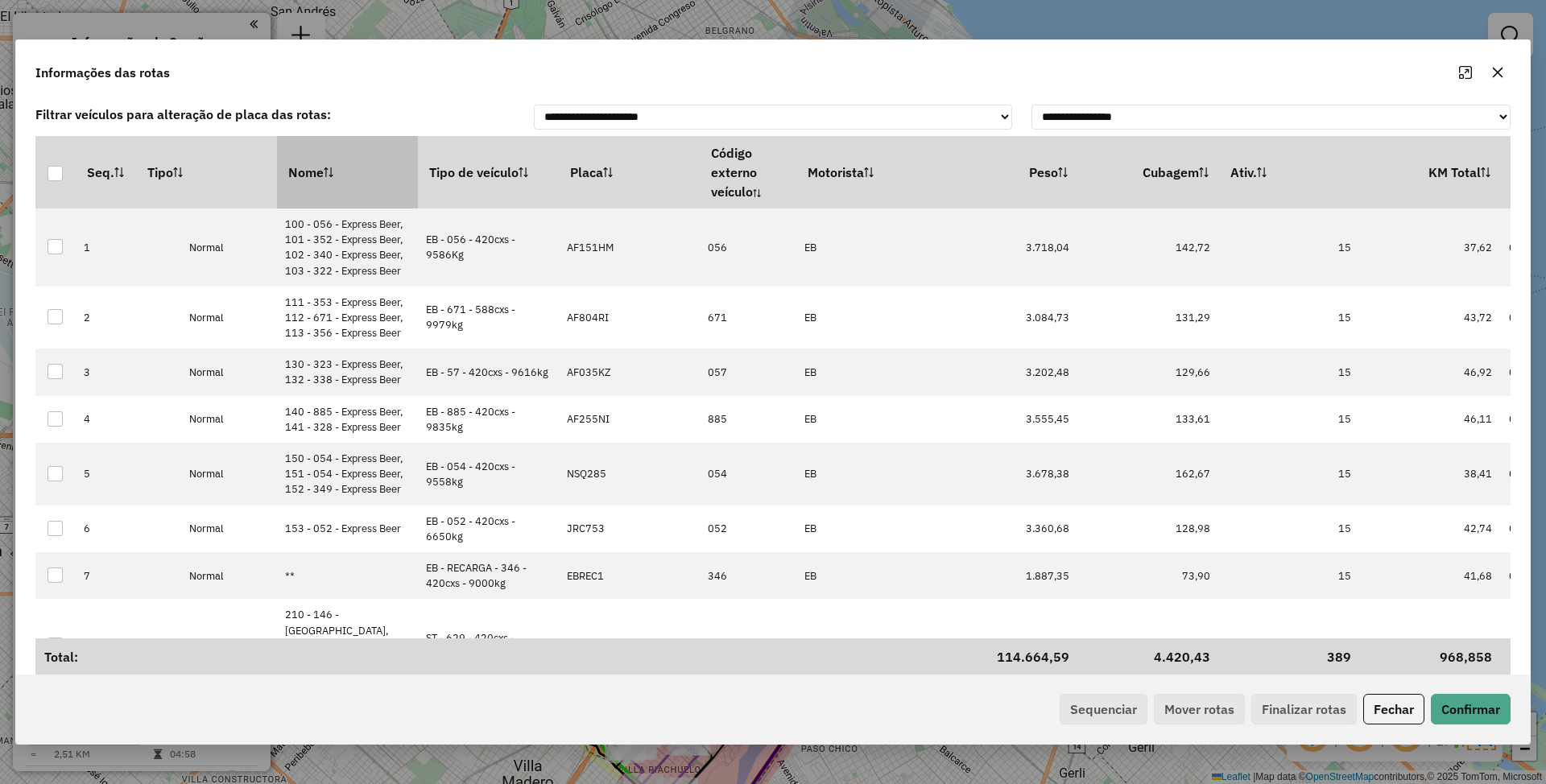
click at [313, 185] on th "Nome" at bounding box center [348, 172] width 141 height 72
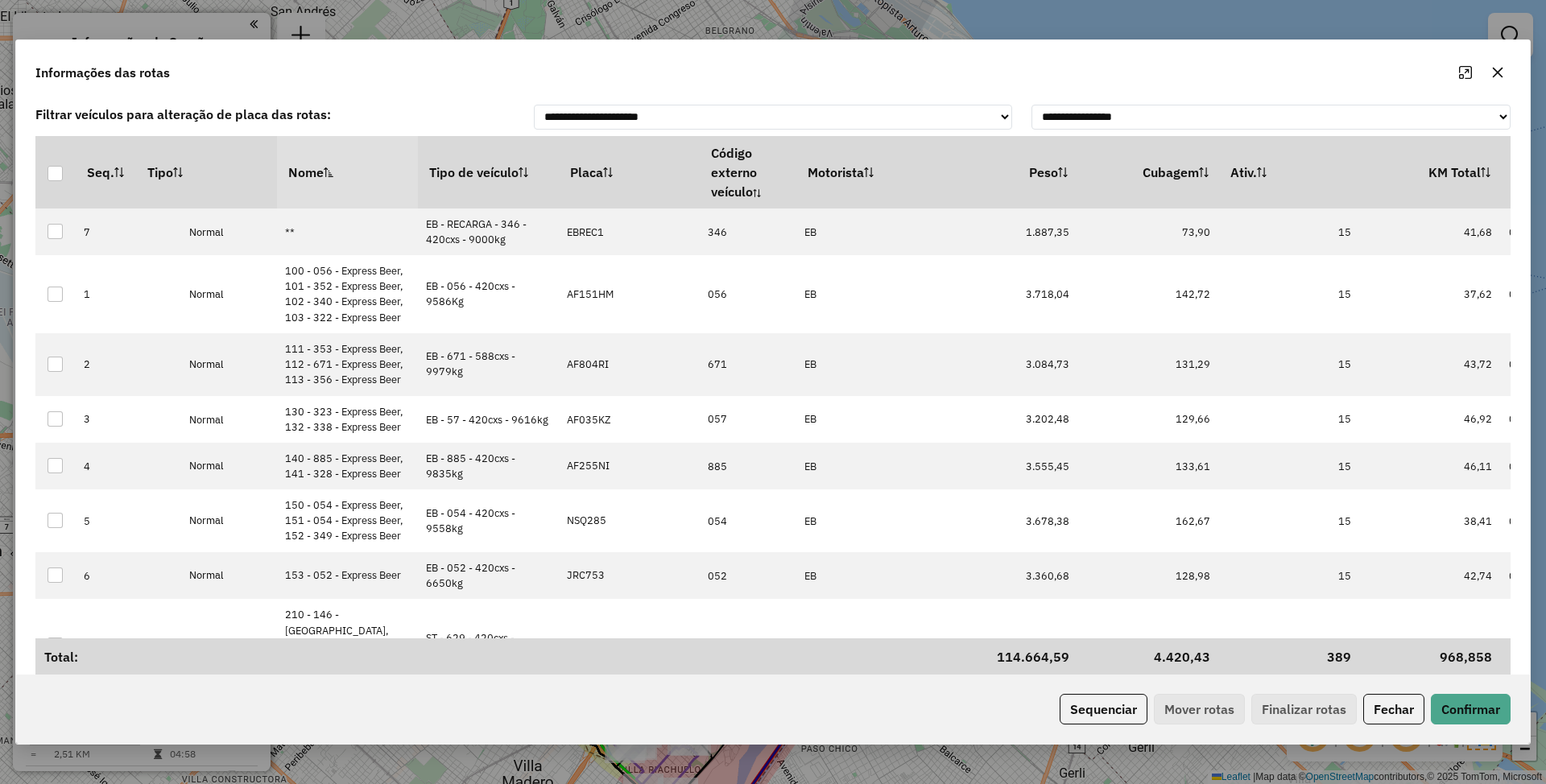
click at [327, 179] on sortamountupalticon at bounding box center [328, 172] width 10 height 16
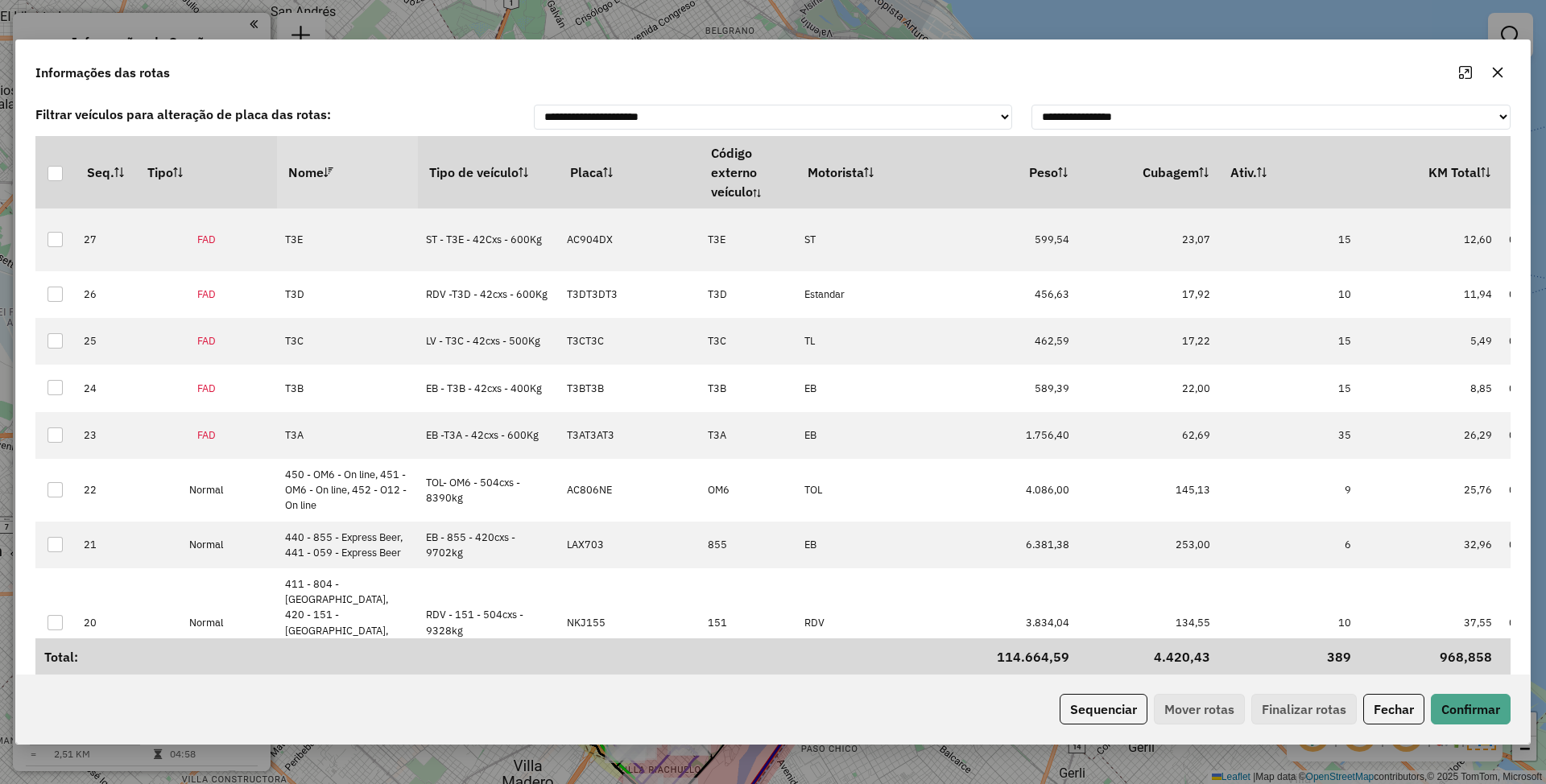
click at [327, 179] on sortamountdownicon at bounding box center [328, 172] width 10 height 16
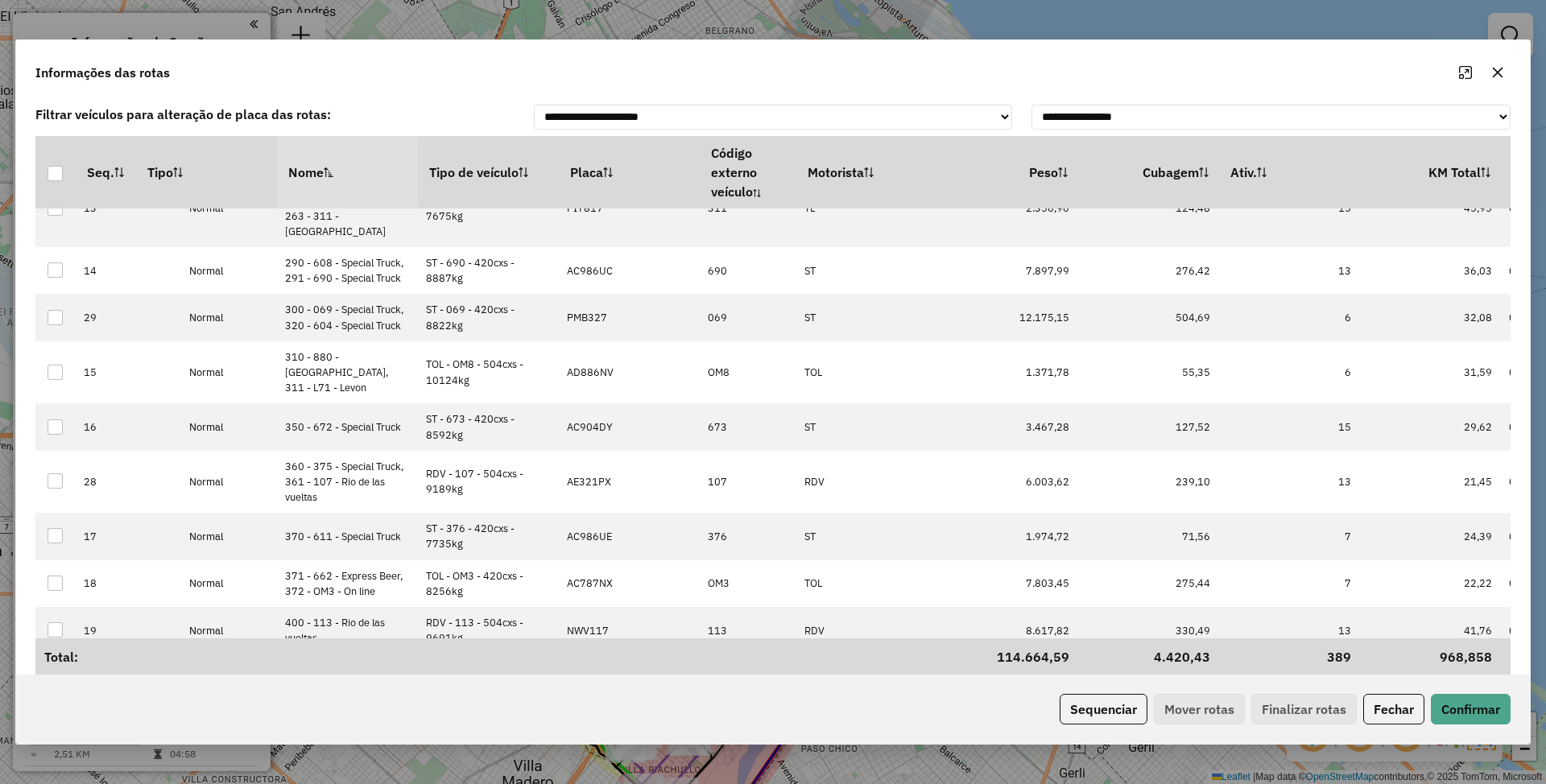
scroll to position [1106, 0]
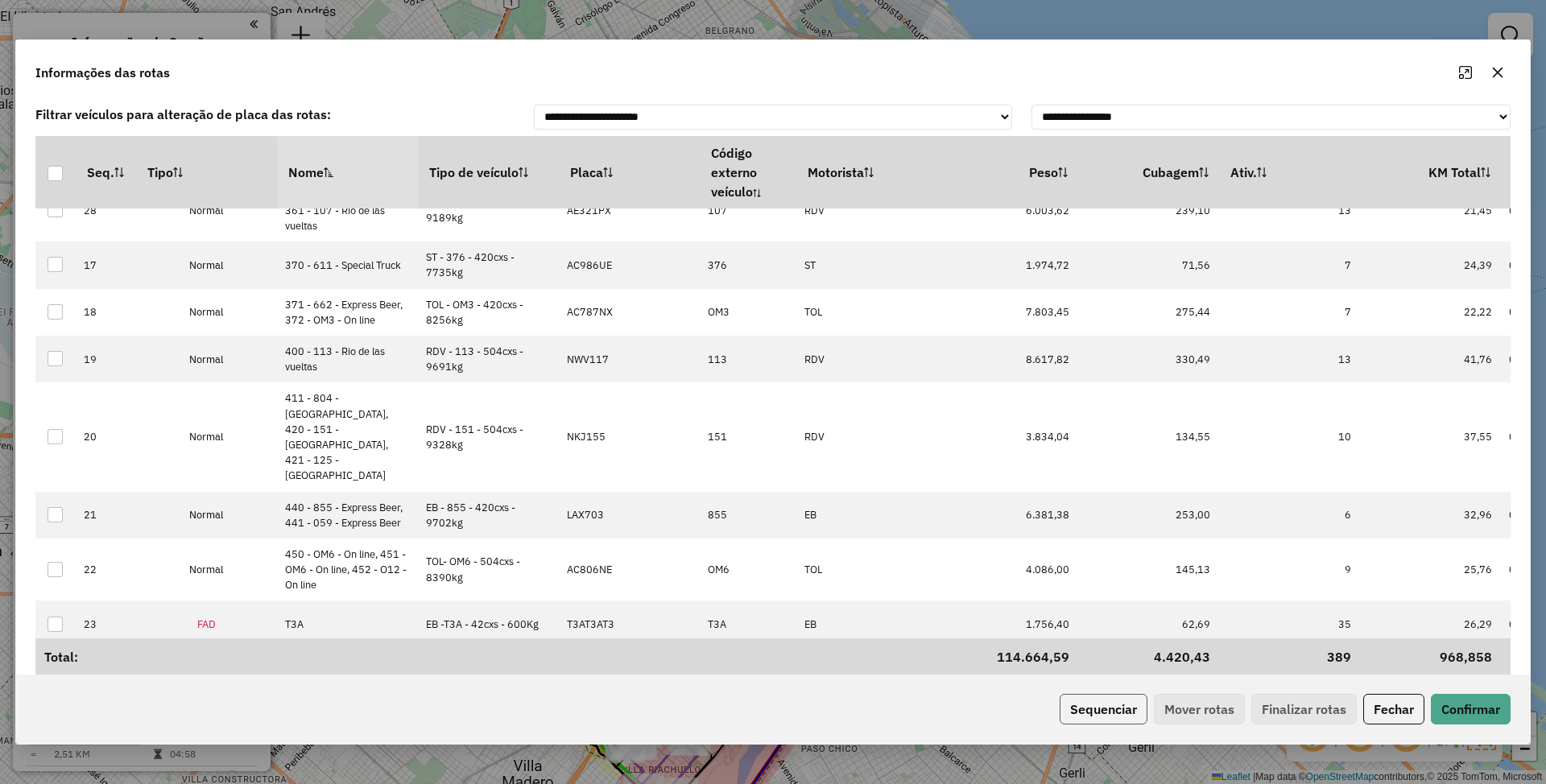
click at [1086, 707] on button "Sequenciar" at bounding box center [1104, 710] width 88 height 31
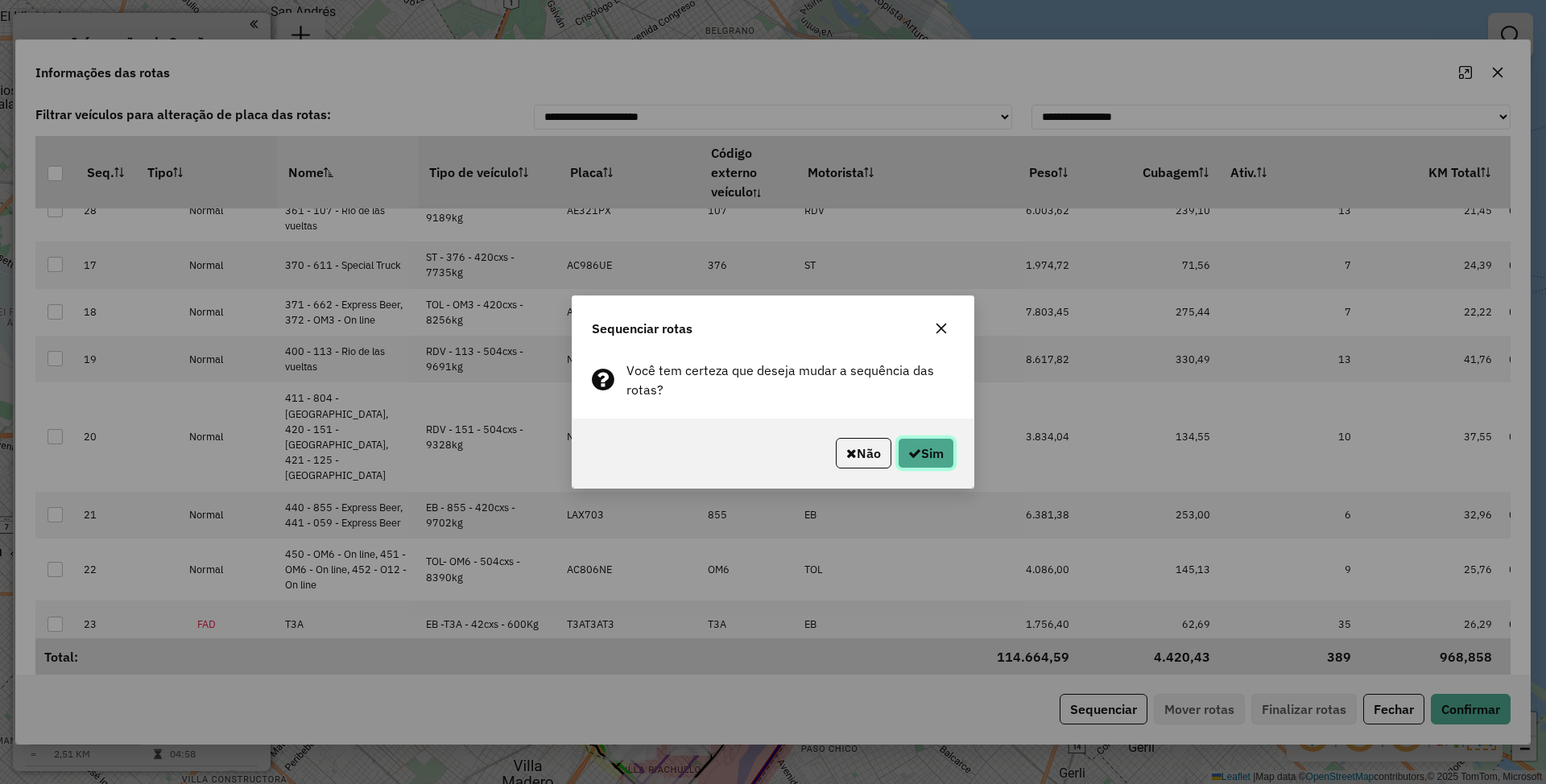
click at [936, 453] on button "Sim" at bounding box center [926, 454] width 56 height 31
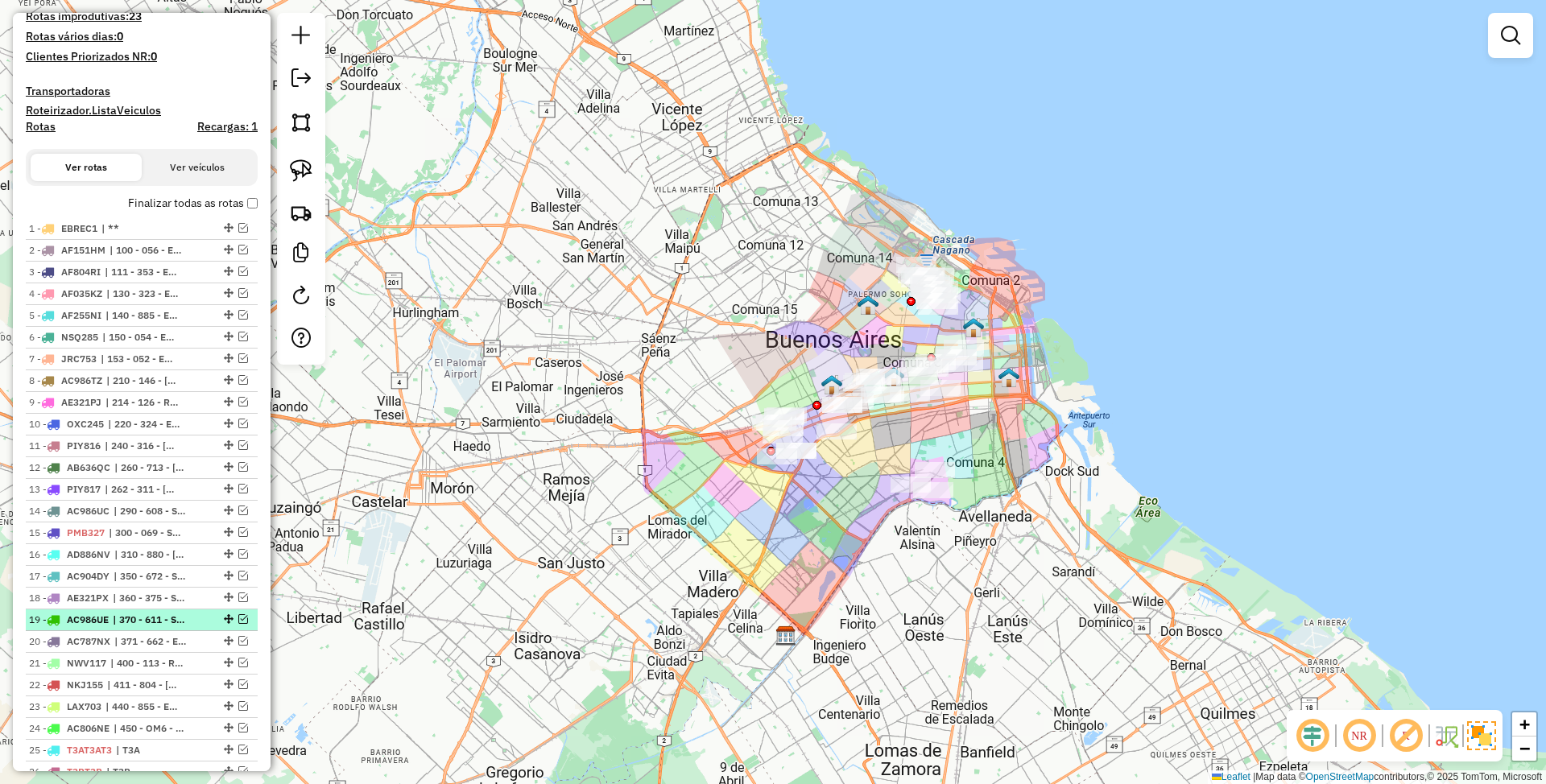
scroll to position [537, 0]
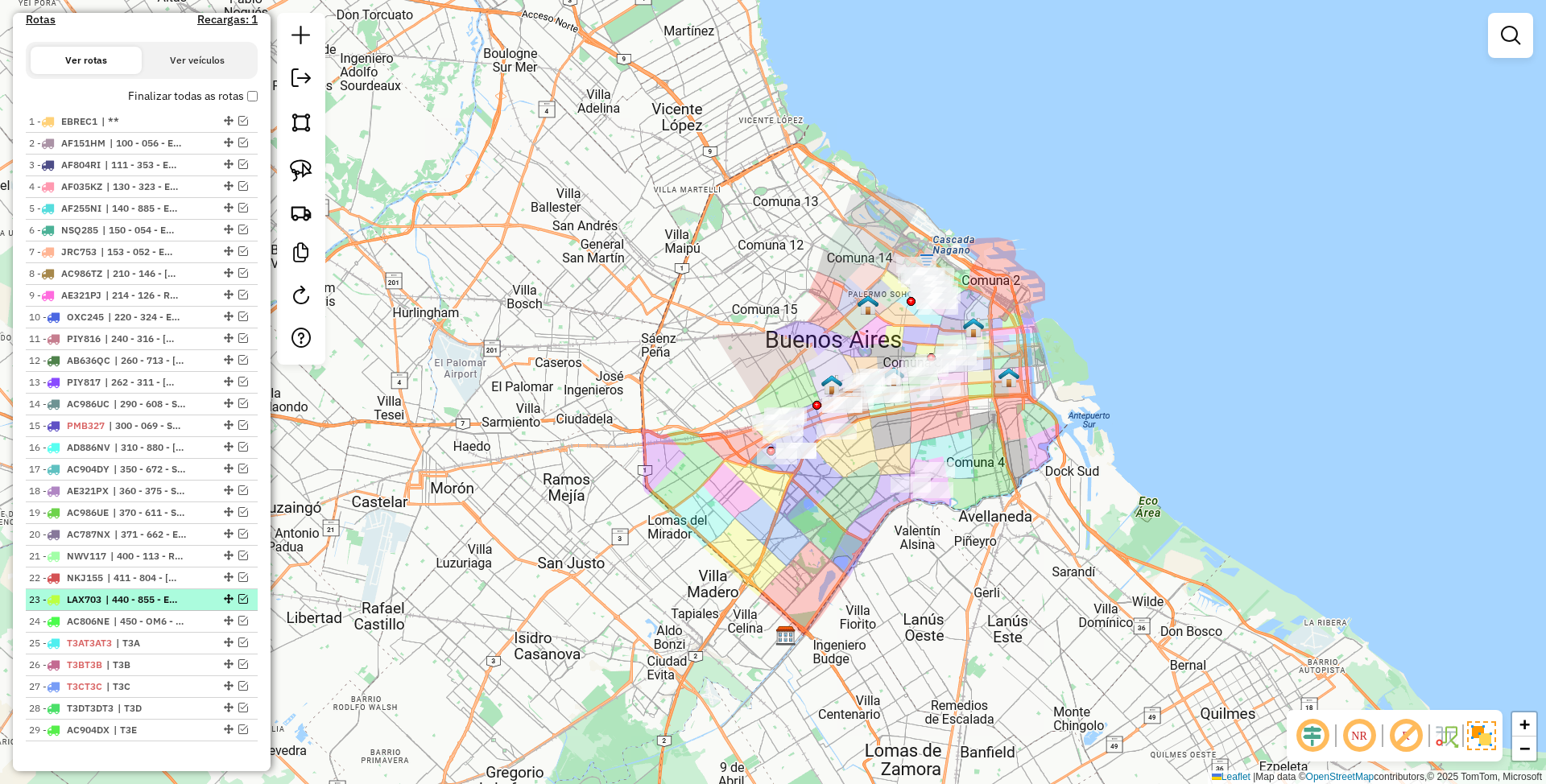
click at [109, 600] on span "| 440 - 855 - Express Beer, 441 - 059 - Express Beer" at bounding box center [142, 600] width 74 height 14
select select "*********"
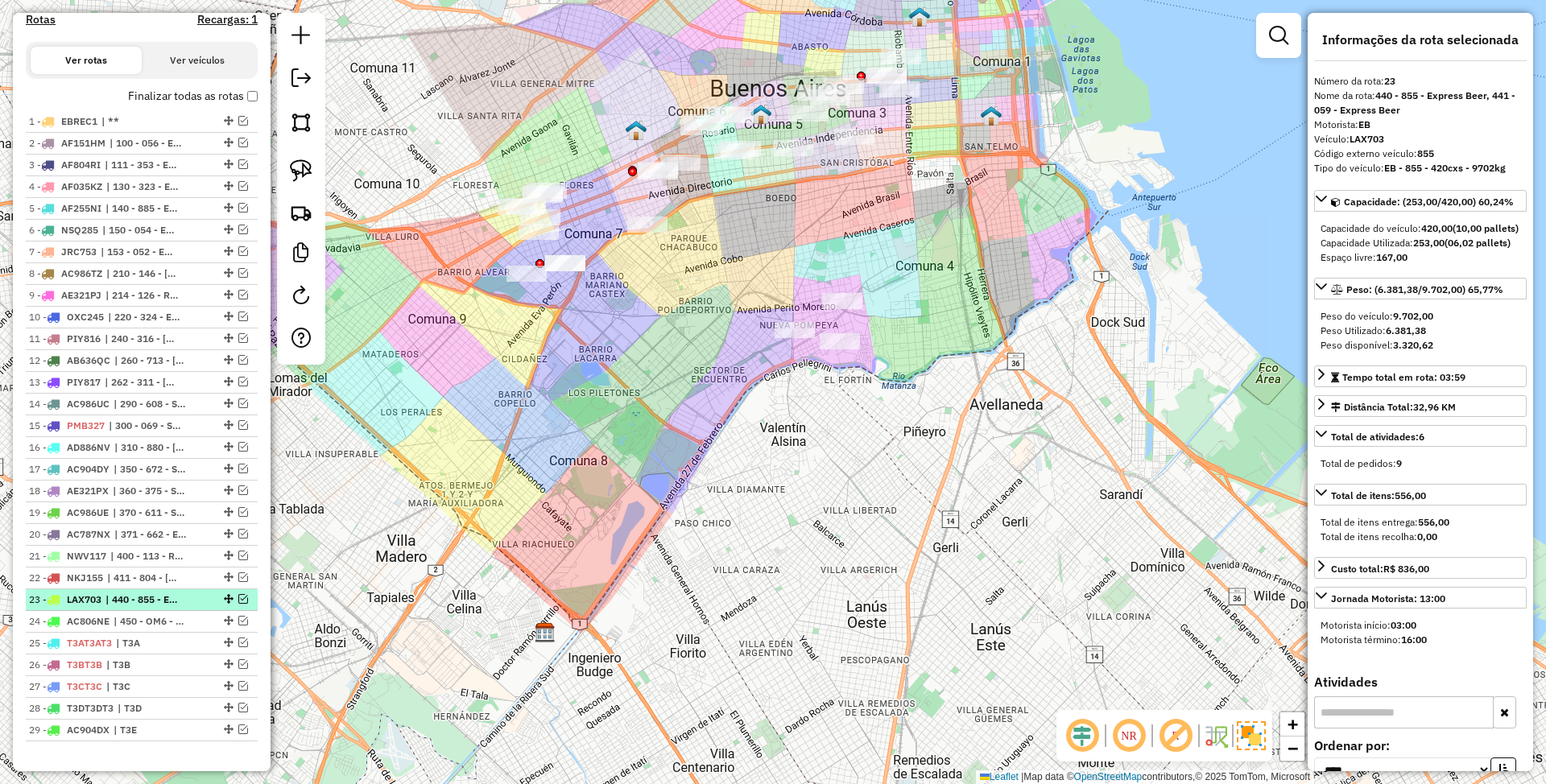
click at [241, 600] on em at bounding box center [243, 600] width 10 height 10
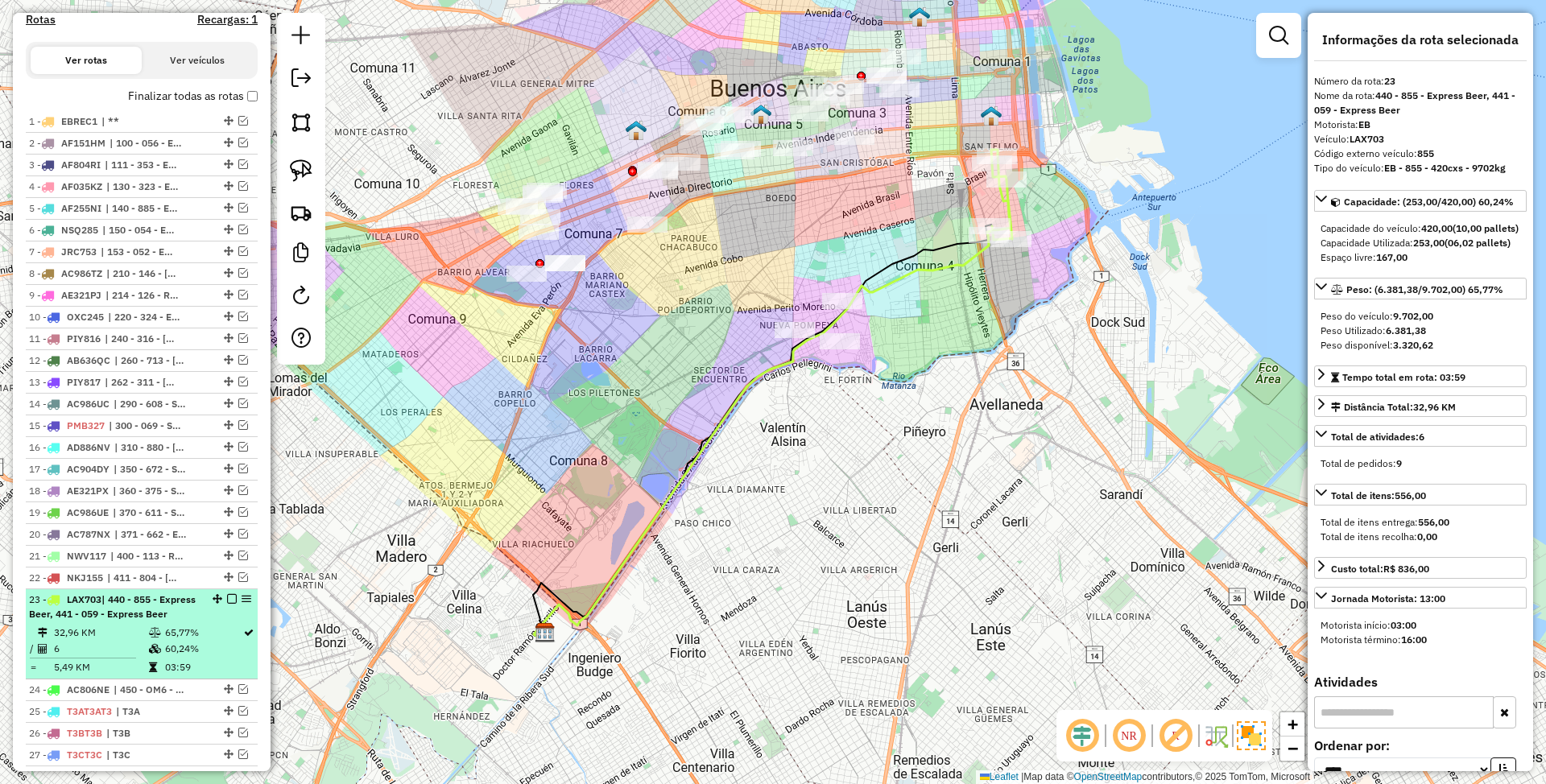
click at [227, 602] on em at bounding box center [232, 600] width 10 height 10
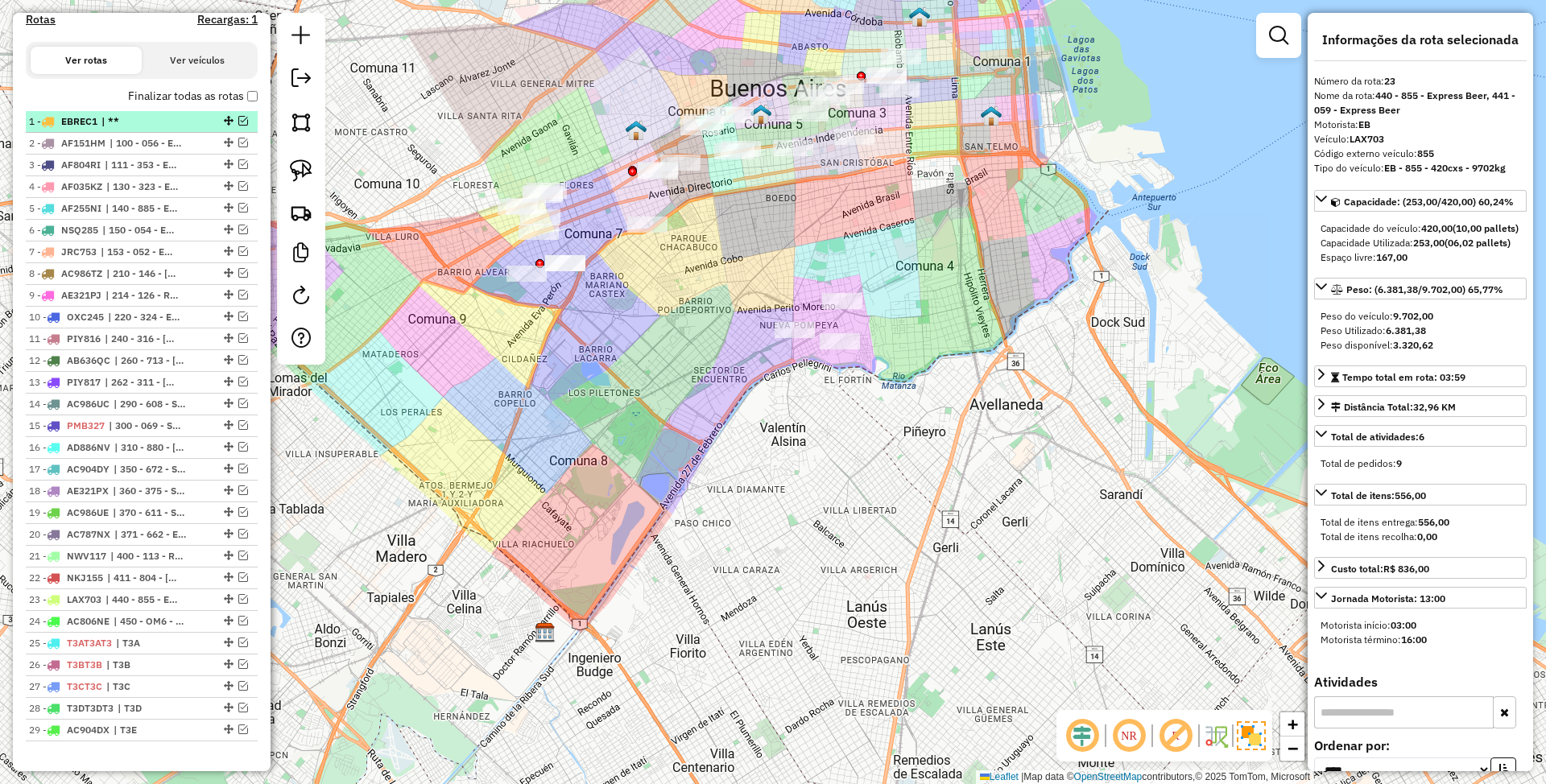
click at [242, 117] on em at bounding box center [243, 121] width 10 height 10
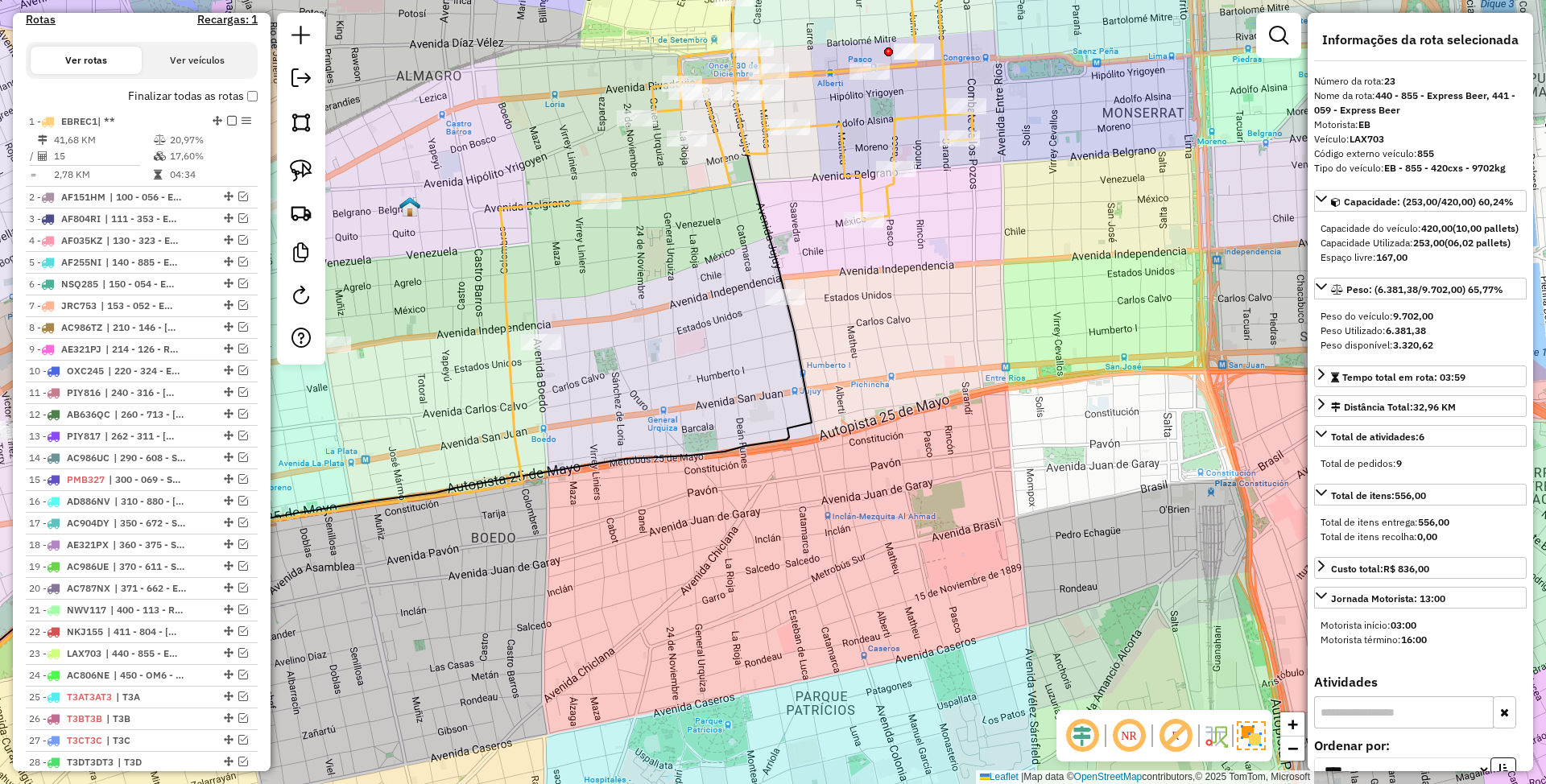
click at [893, 143] on icon at bounding box center [813, 72] width 321 height 295
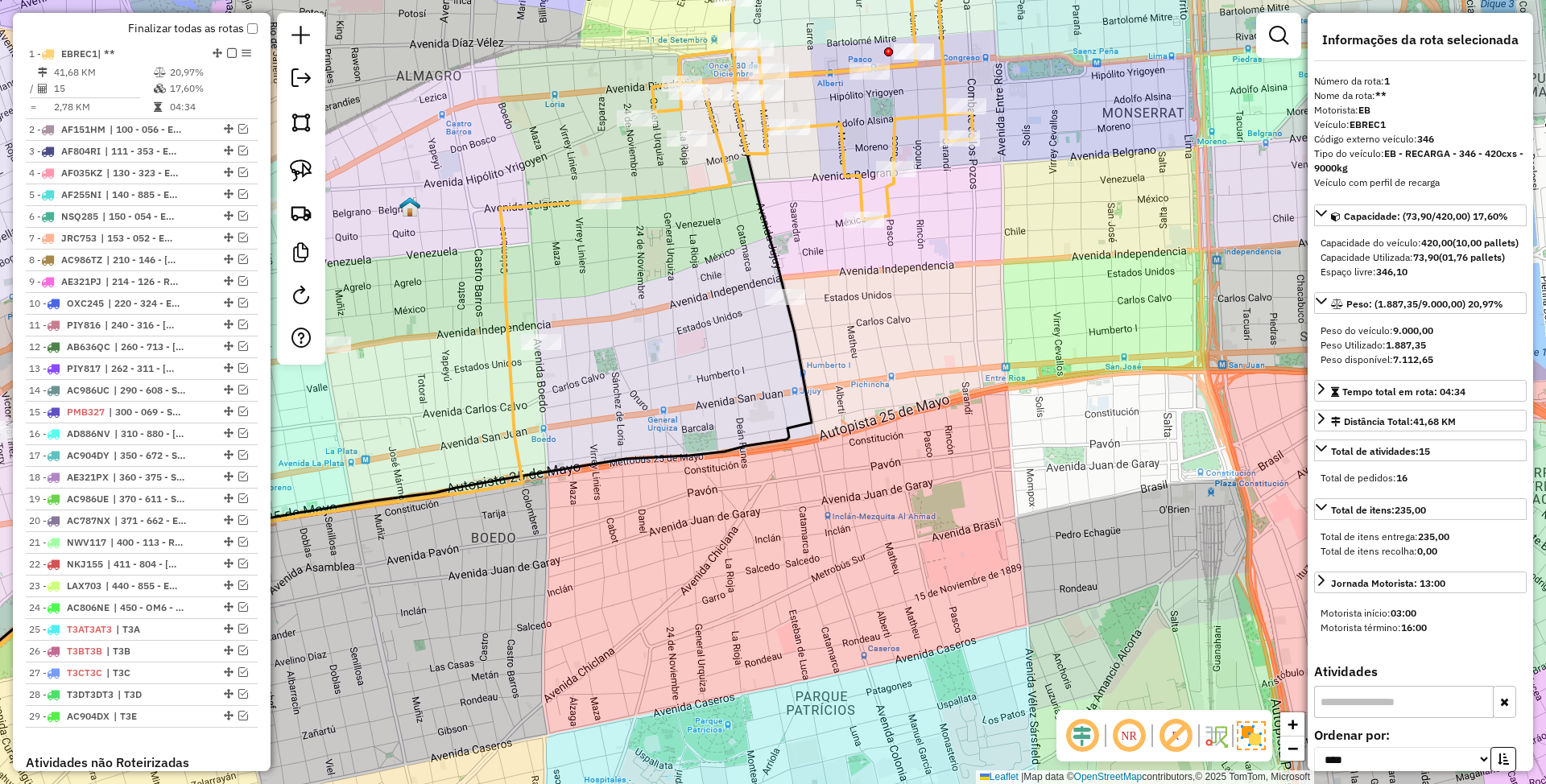
scroll to position [633, 0]
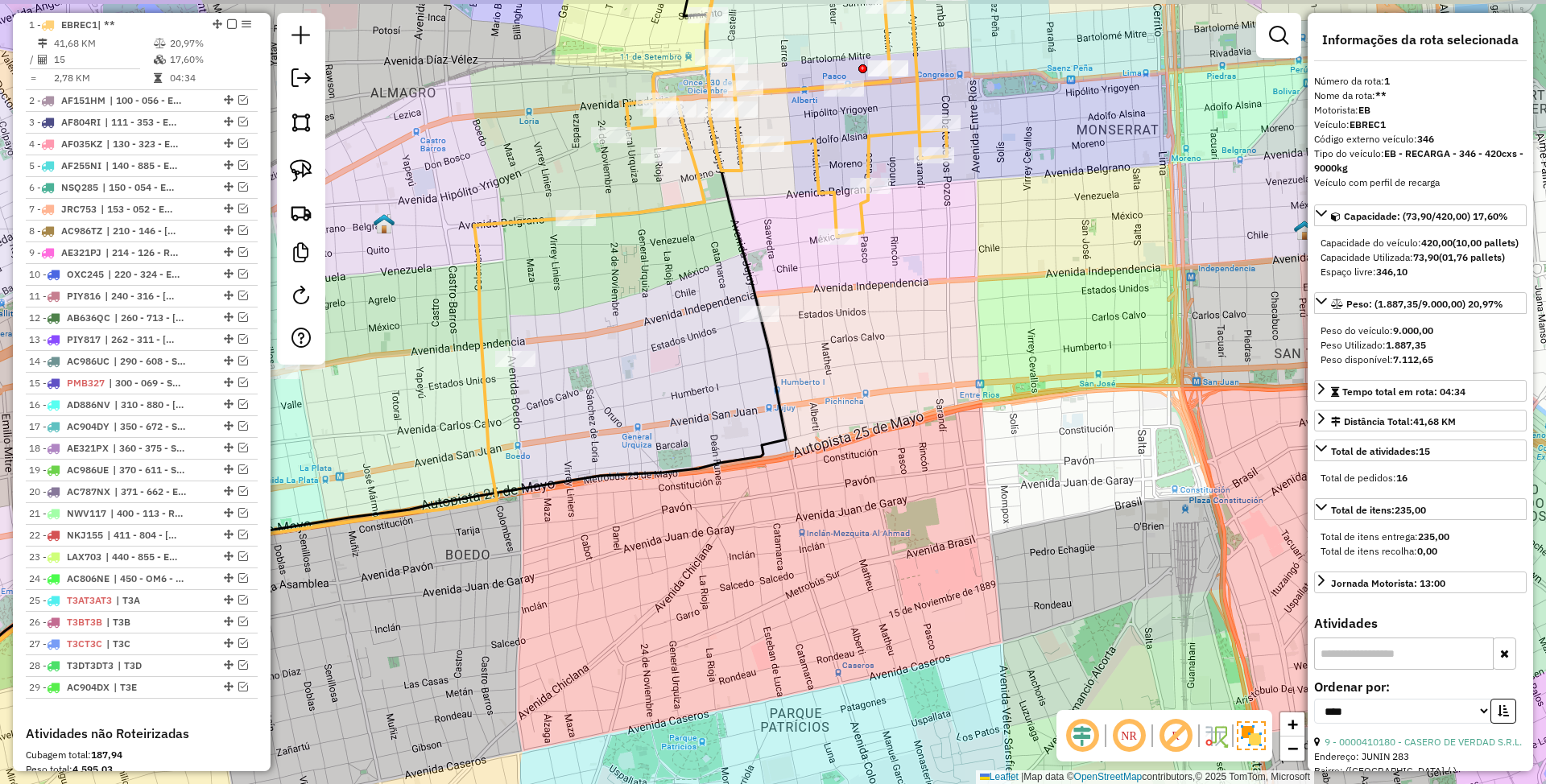
drag, startPoint x: 955, startPoint y: 282, endPoint x: 949, endPoint y: 366, distance: 84.2
click at [949, 366] on div "Janela de atendimento Grade de atendimento Capacidade Transportadoras Veículos …" at bounding box center [773, 392] width 1546 height 784
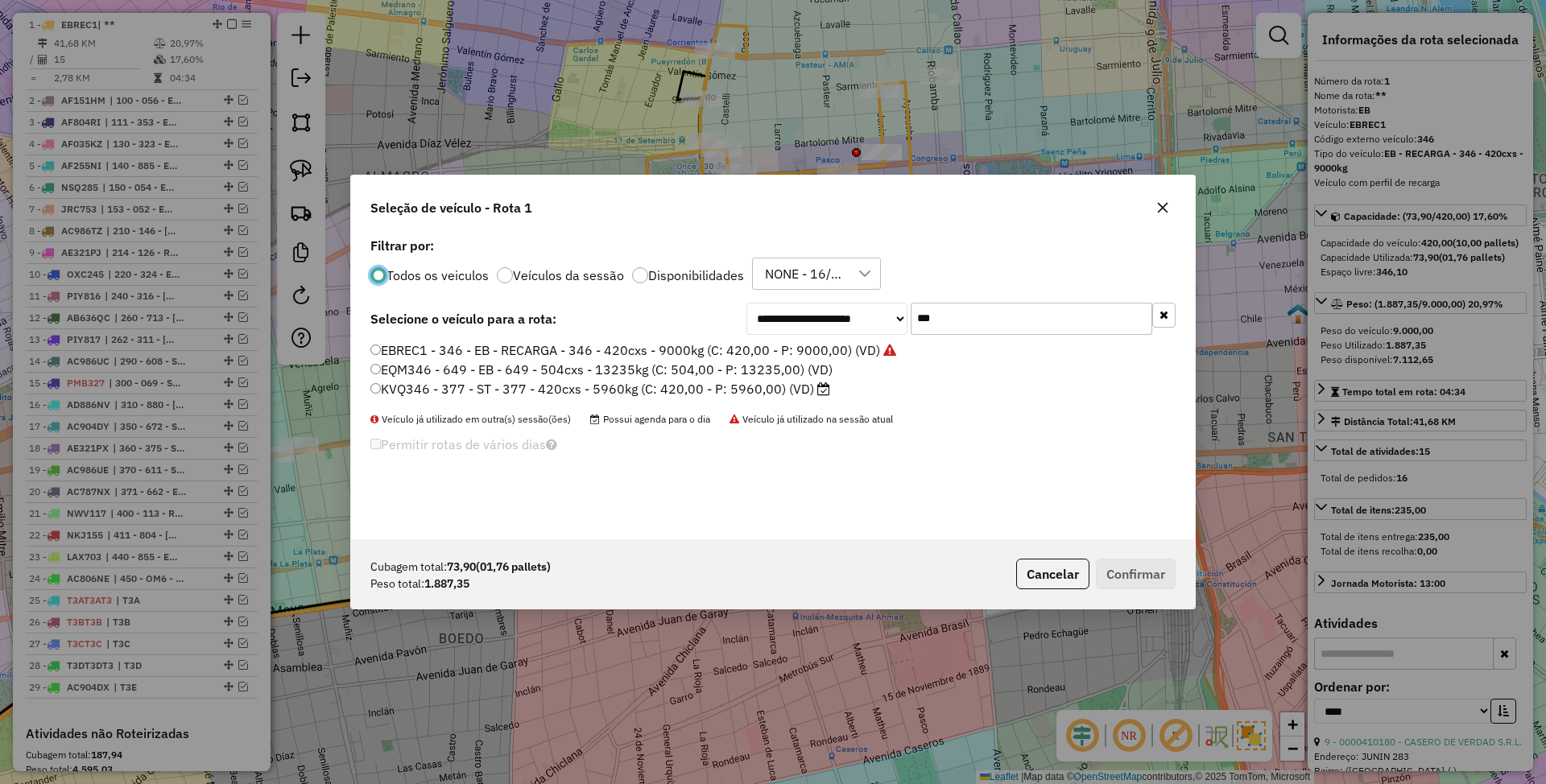
scroll to position [8, 5]
drag, startPoint x: 954, startPoint y: 322, endPoint x: 886, endPoint y: 316, distance: 68.3
click at [886, 316] on div "**********" at bounding box center [961, 319] width 430 height 32
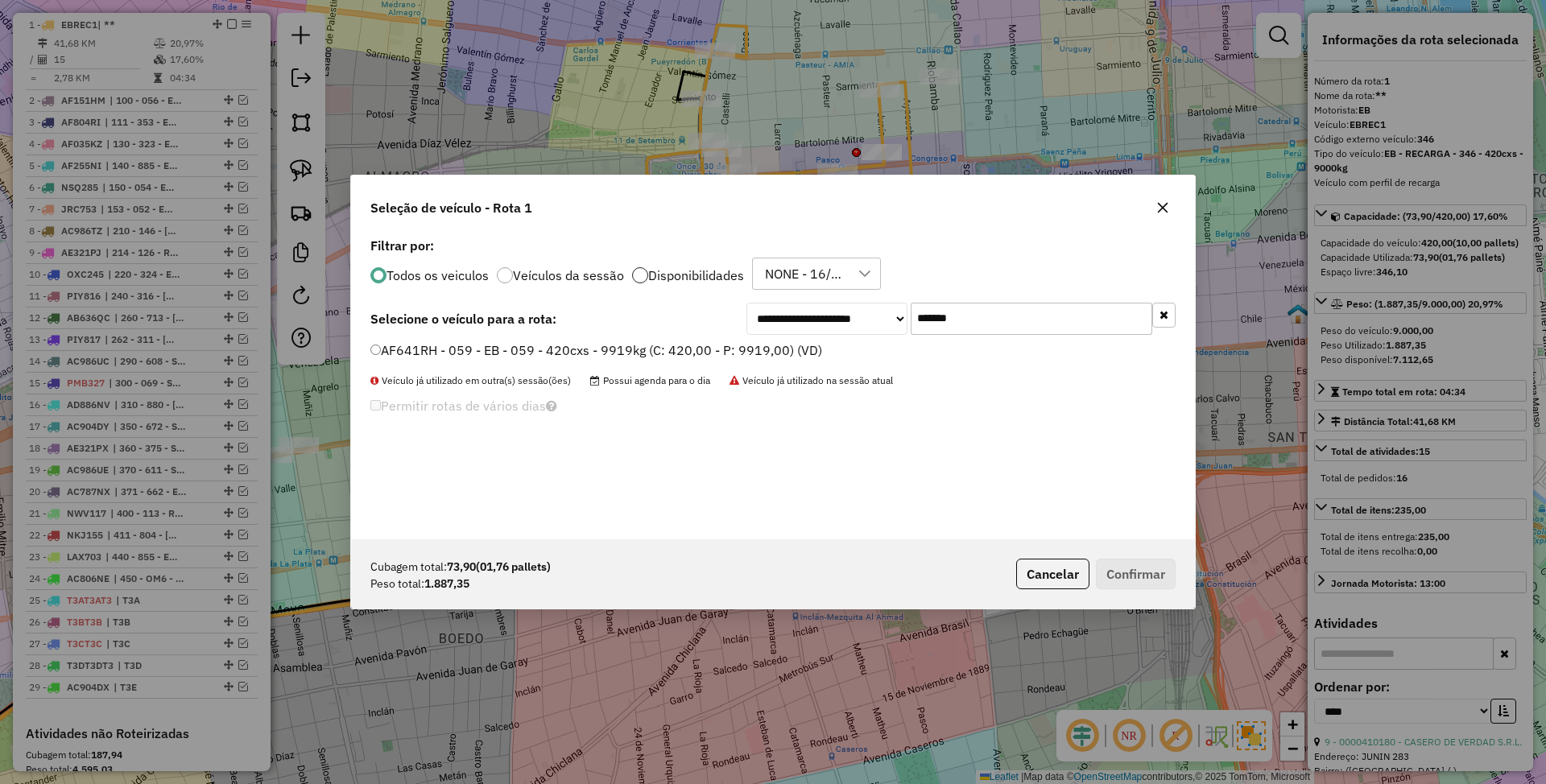
type input "*******"
click at [638, 274] on div at bounding box center [640, 275] width 16 height 16
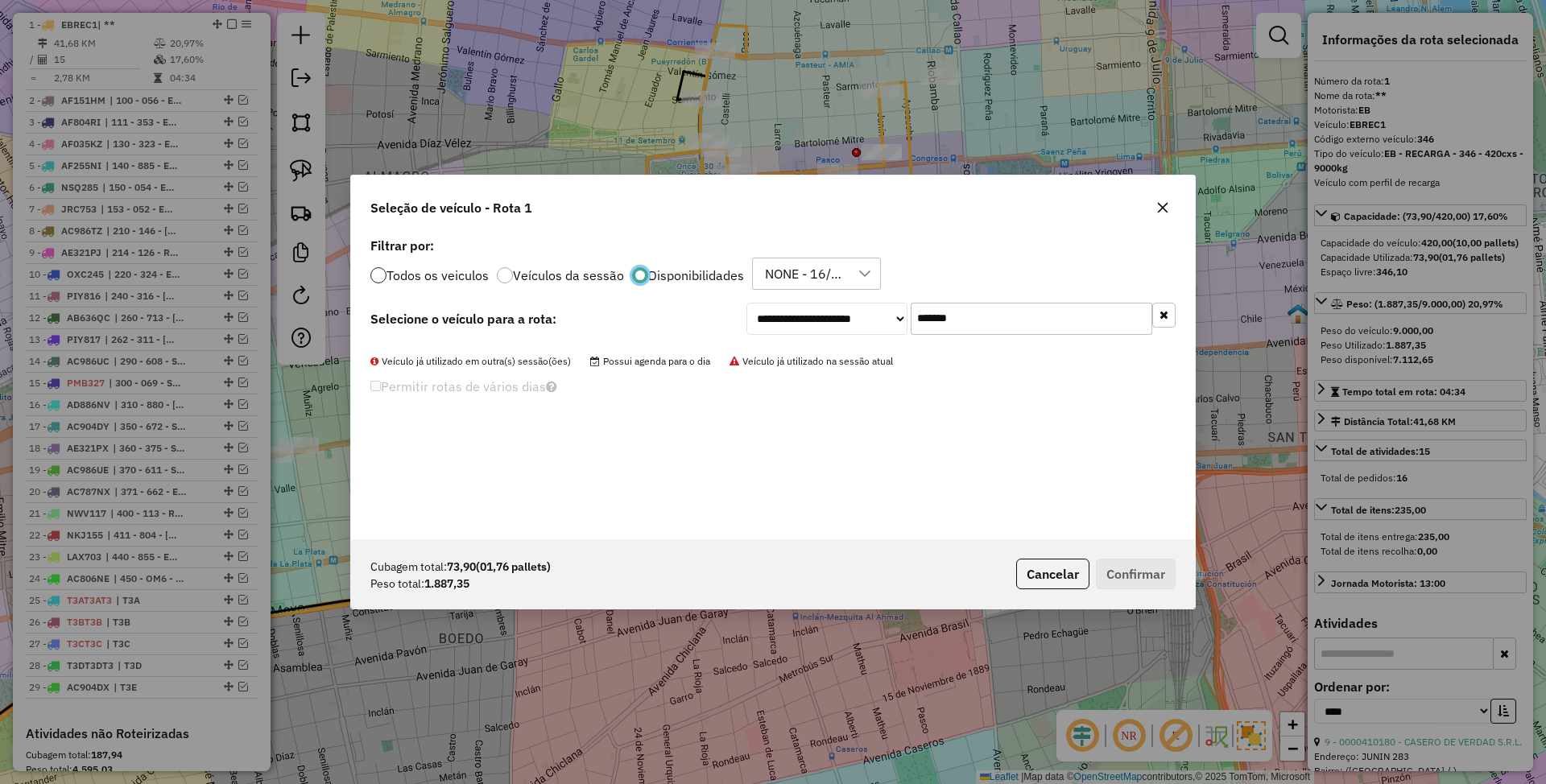
click at [376, 274] on div at bounding box center [379, 275] width 16 height 16
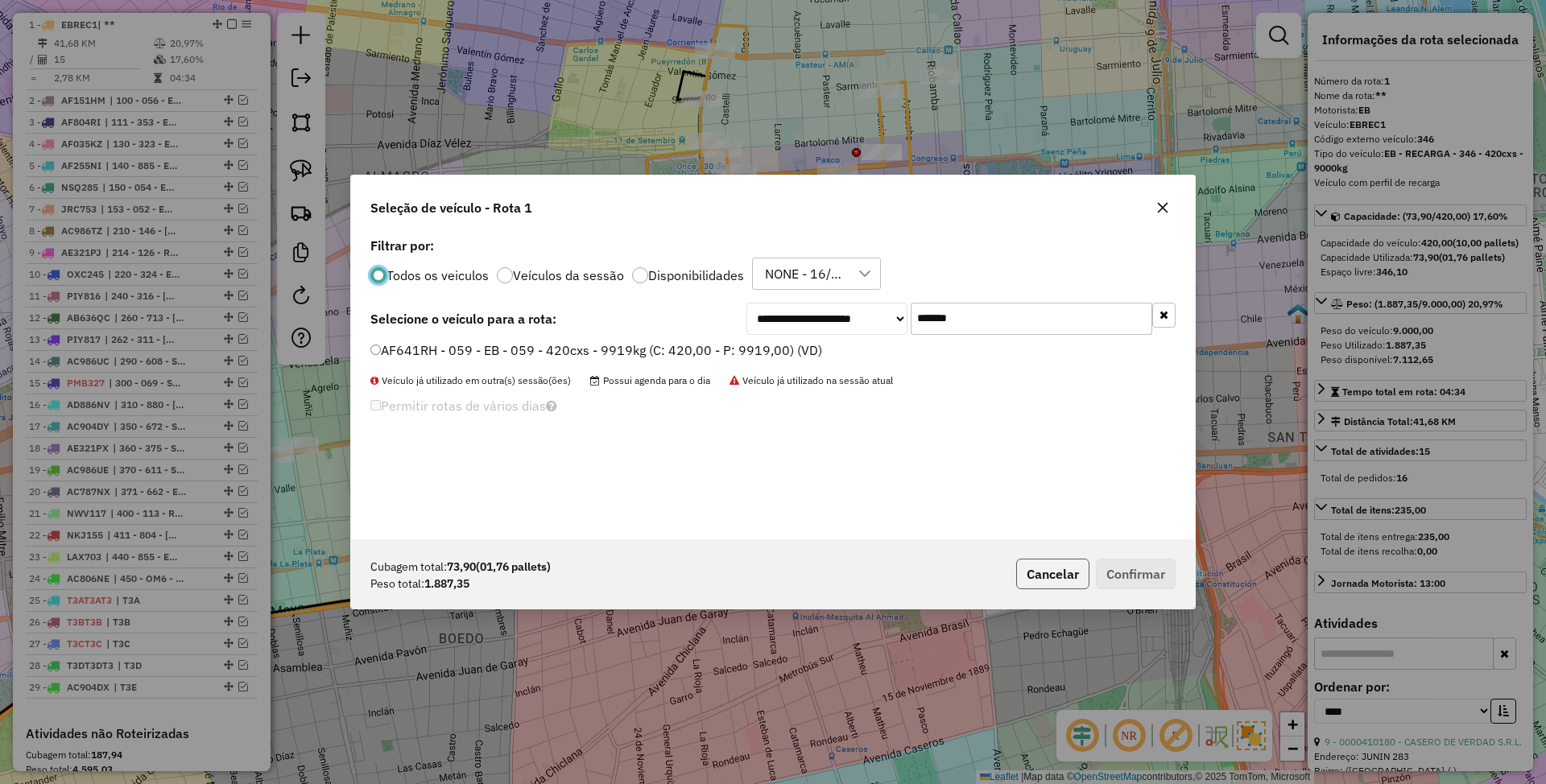
click at [1044, 574] on button "Cancelar" at bounding box center [1054, 574] width 73 height 31
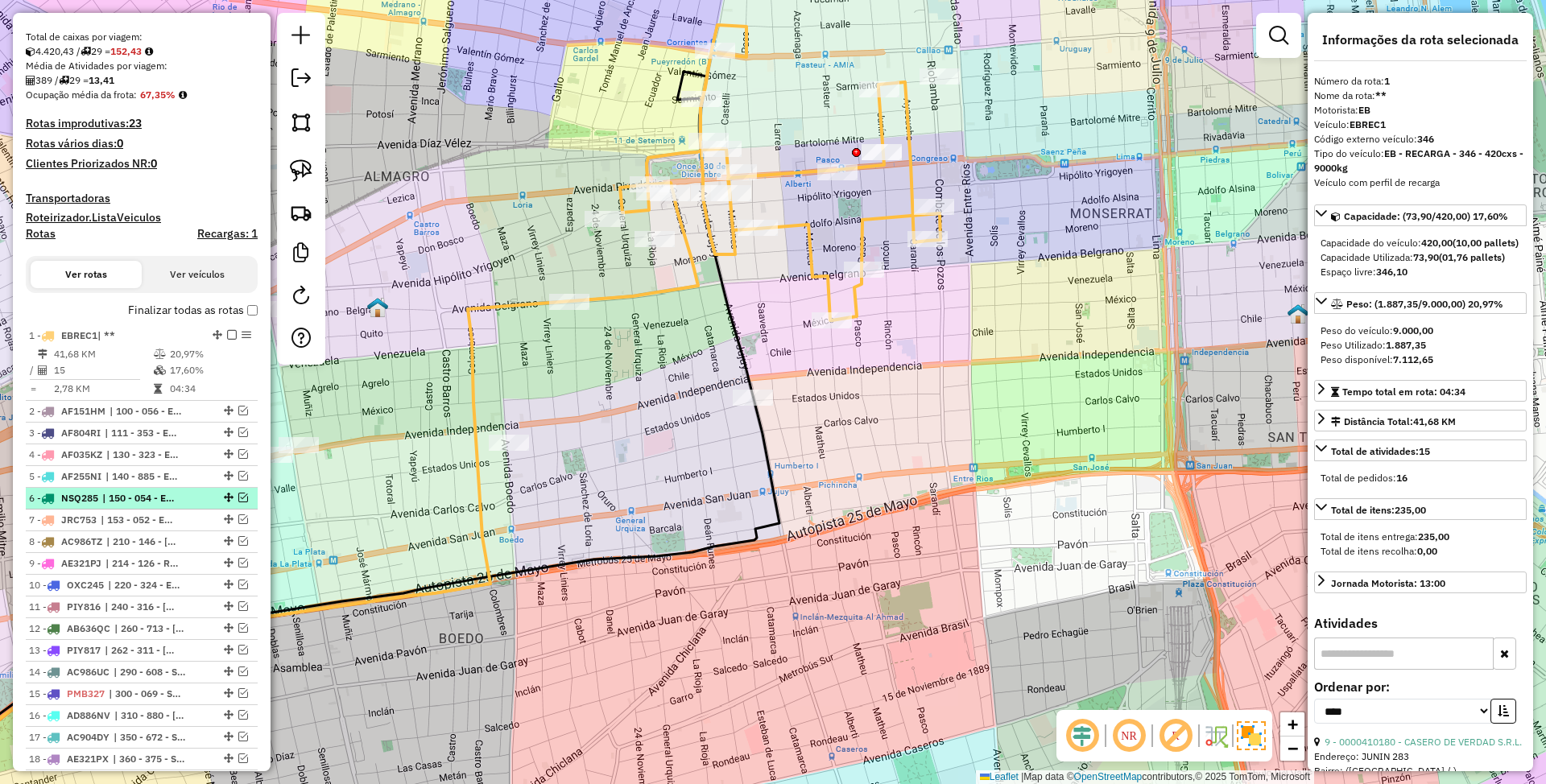
scroll to position [311, 0]
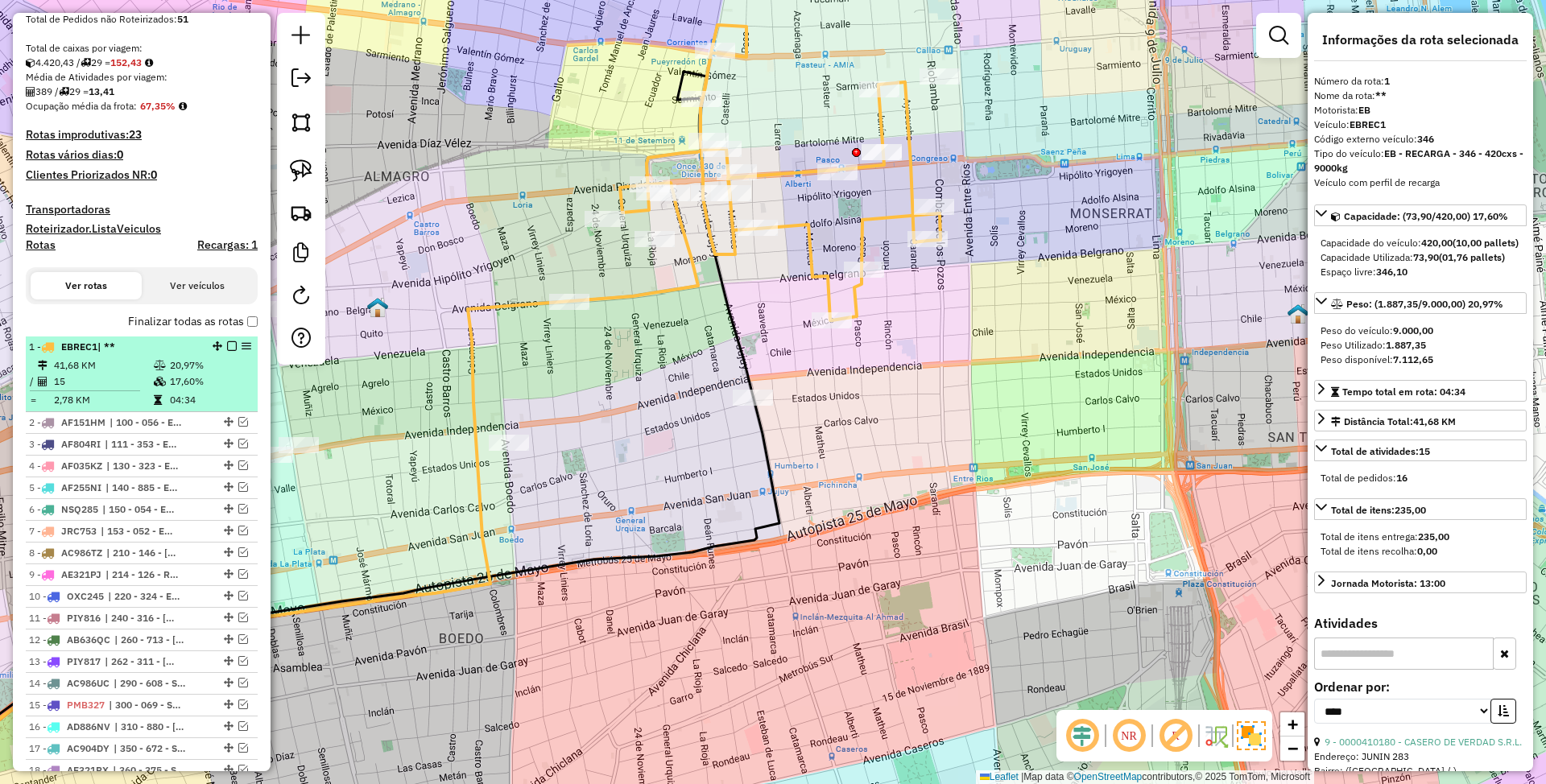
click at [229, 347] on em at bounding box center [232, 347] width 10 height 10
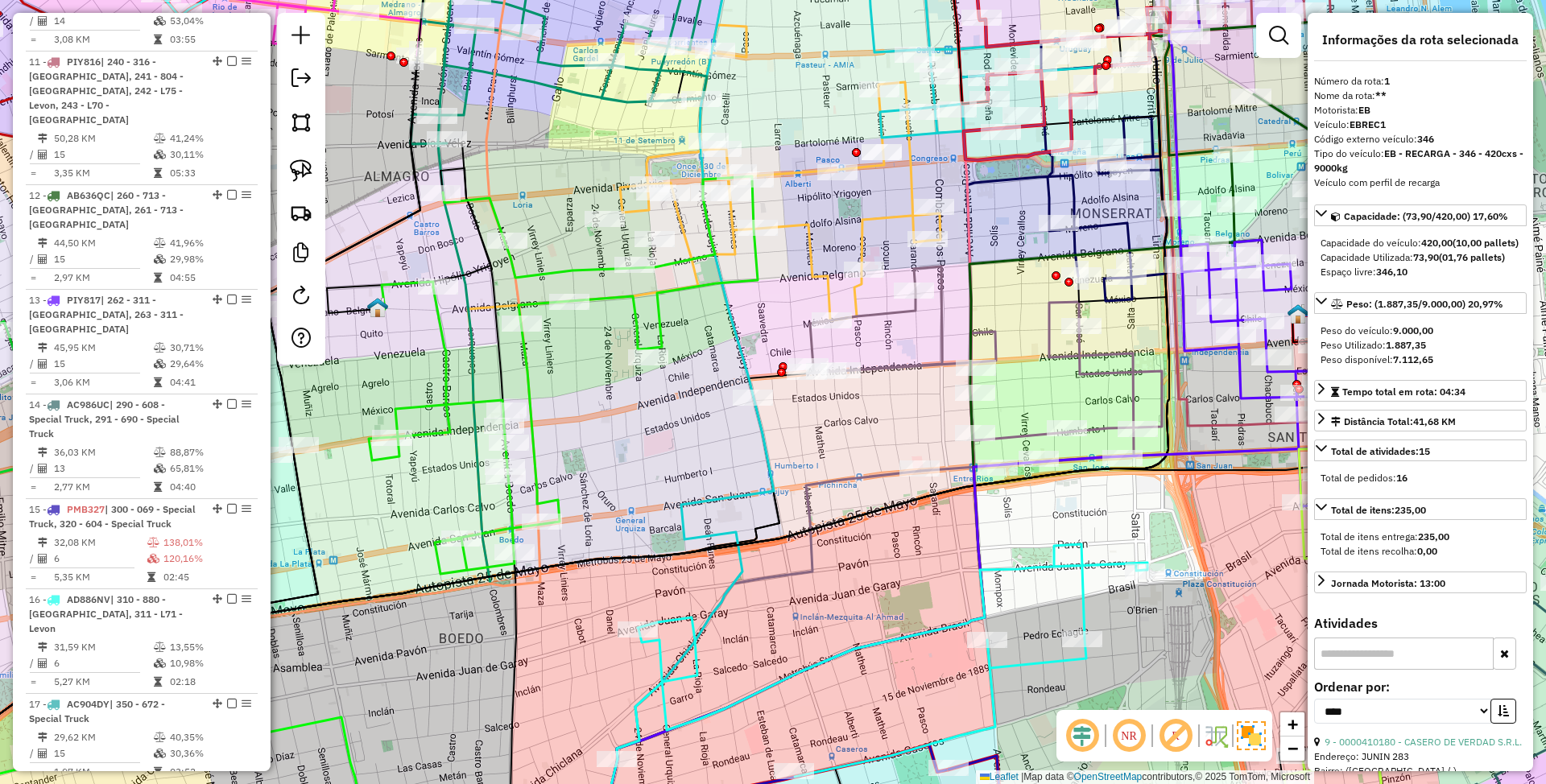
scroll to position [1600, 0]
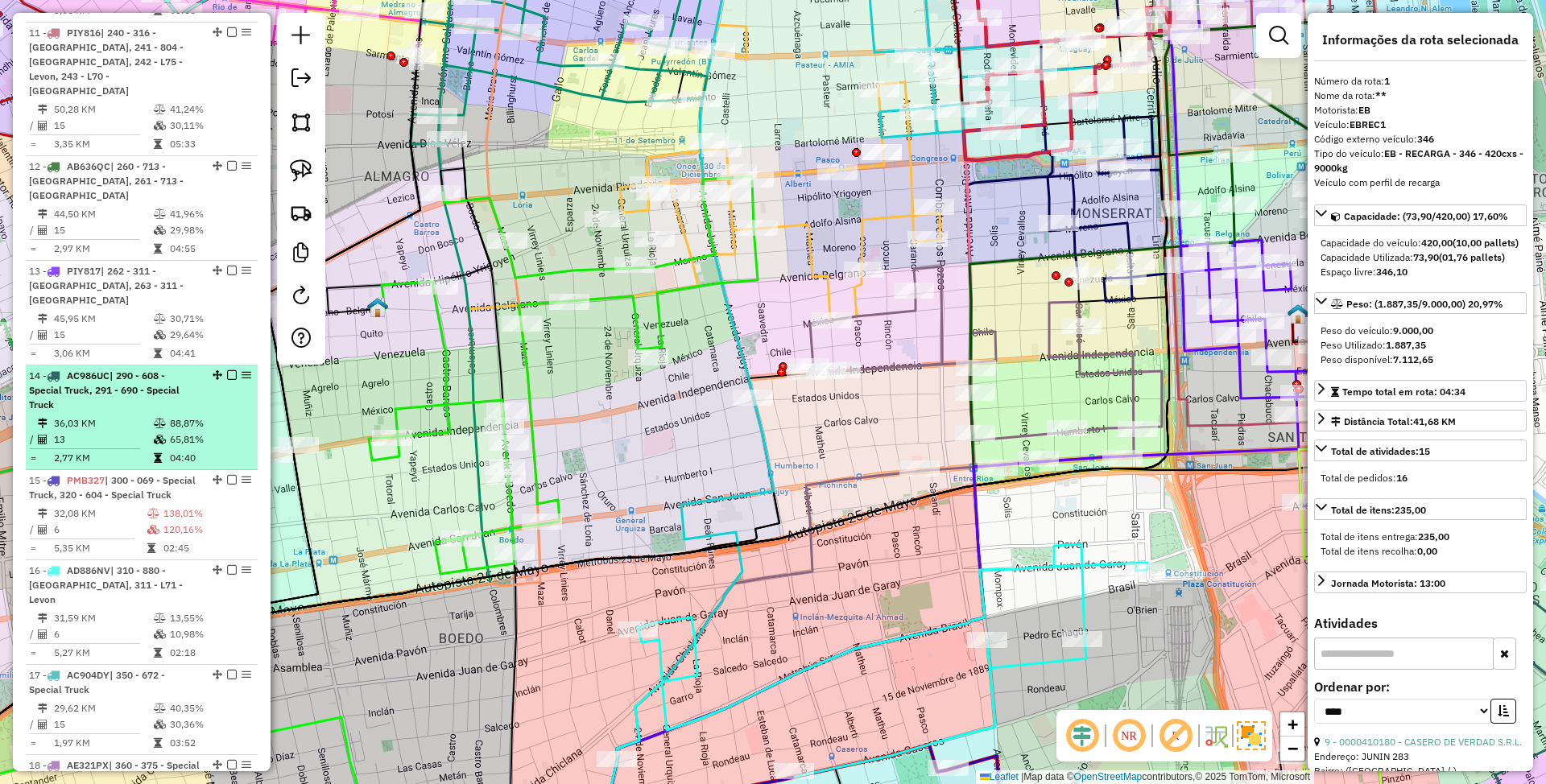
click at [95, 370] on span "| 290 - 608 - Special Truck, 291 - 690 - Special Truck" at bounding box center [104, 390] width 151 height 42
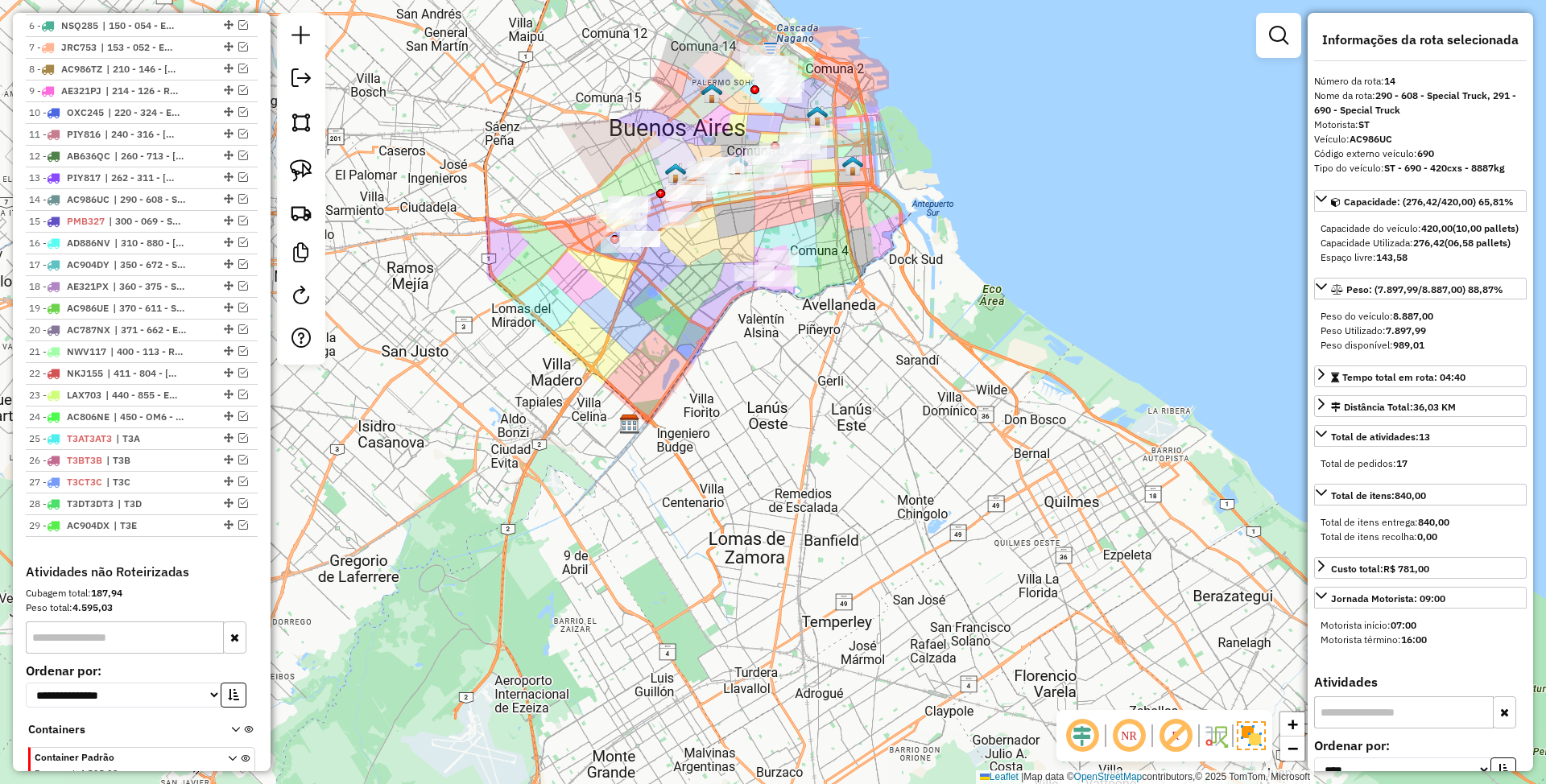
scroll to position [875, 0]
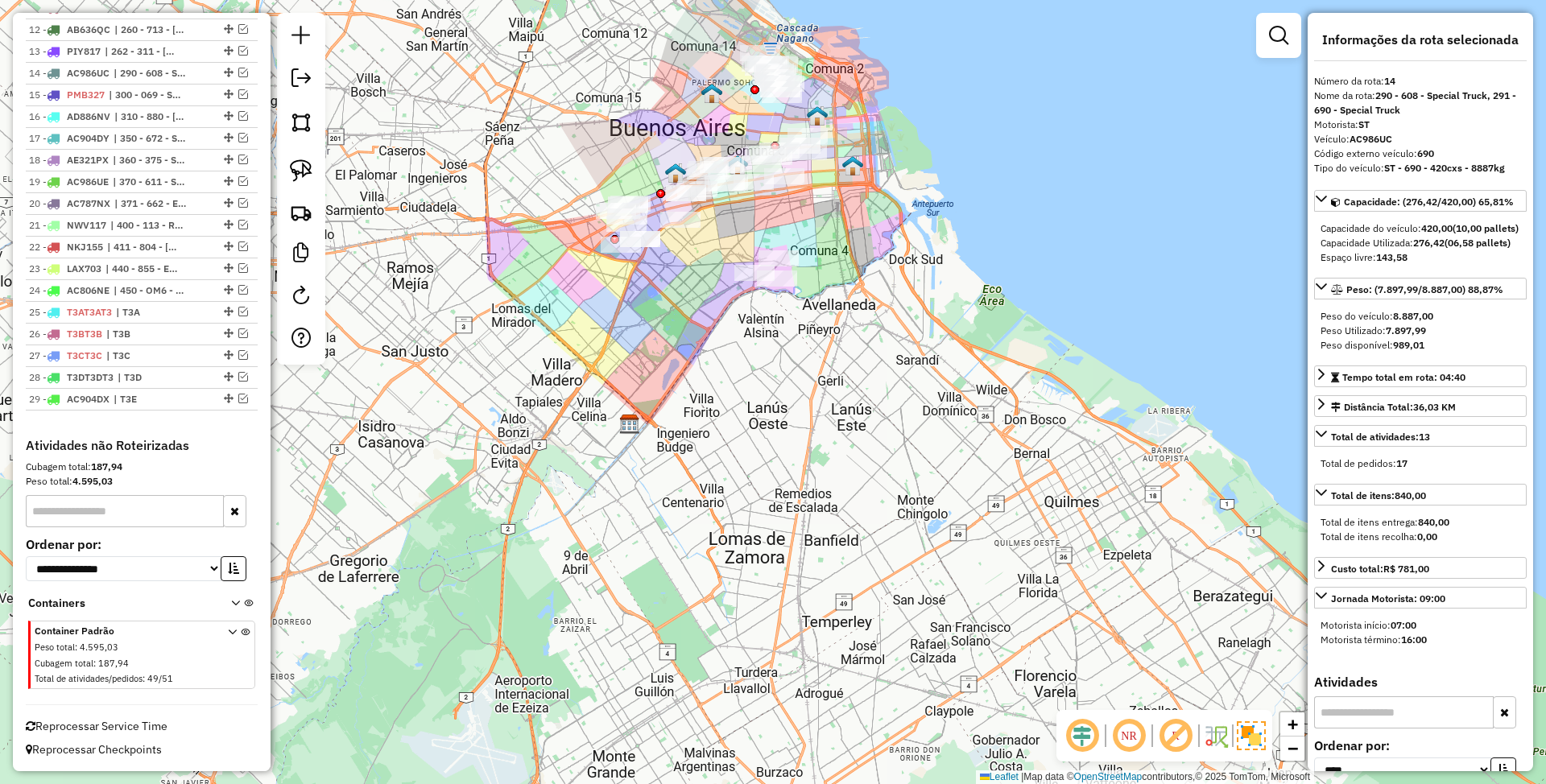
click at [240, 632] on icon at bounding box center [244, 658] width 9 height 61
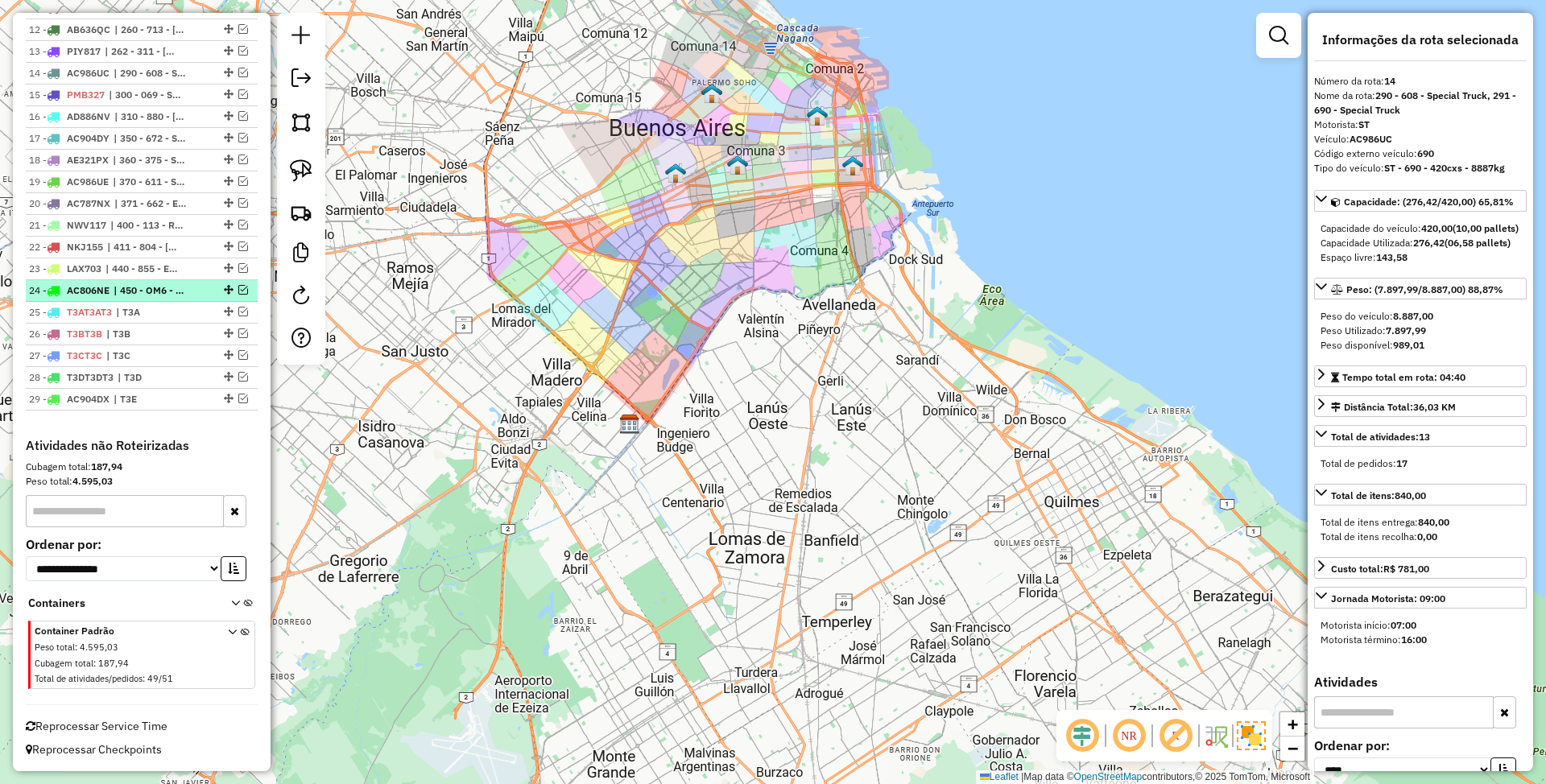
scroll to position [552, 0]
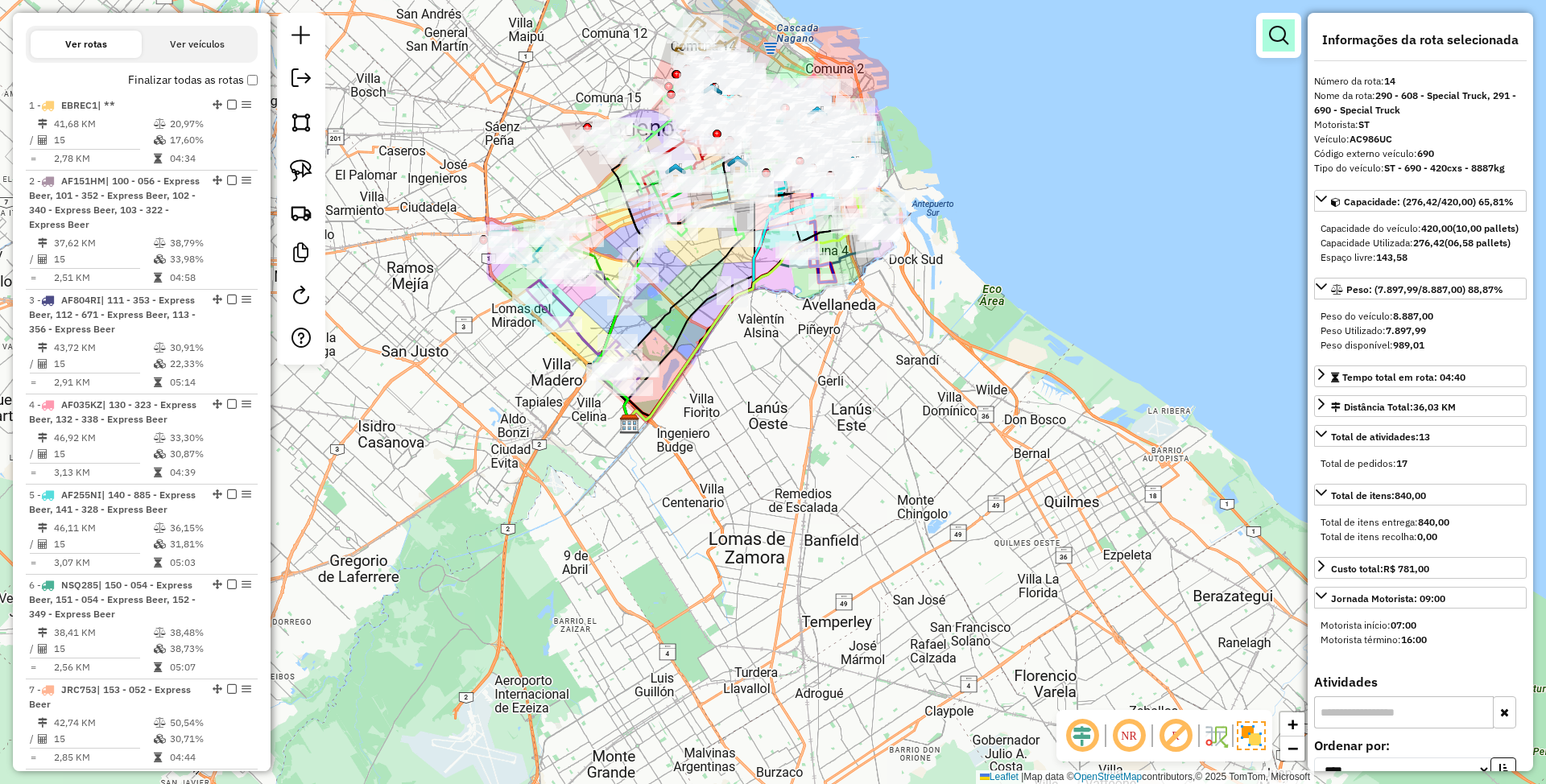
click at [1278, 40] on em at bounding box center [1279, 36] width 19 height 19
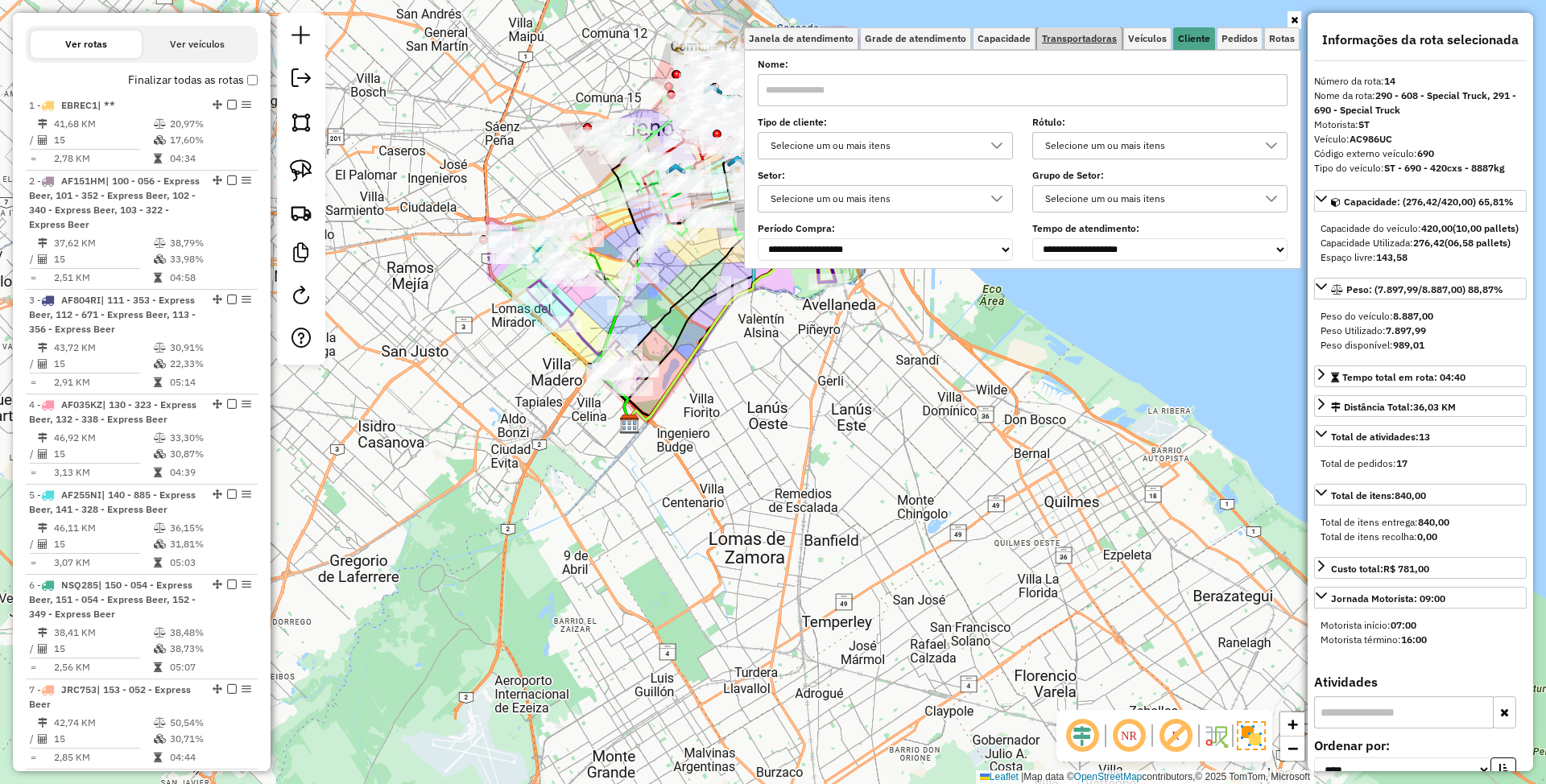
click at [1071, 42] on span "Transportadoras" at bounding box center [1080, 39] width 75 height 10
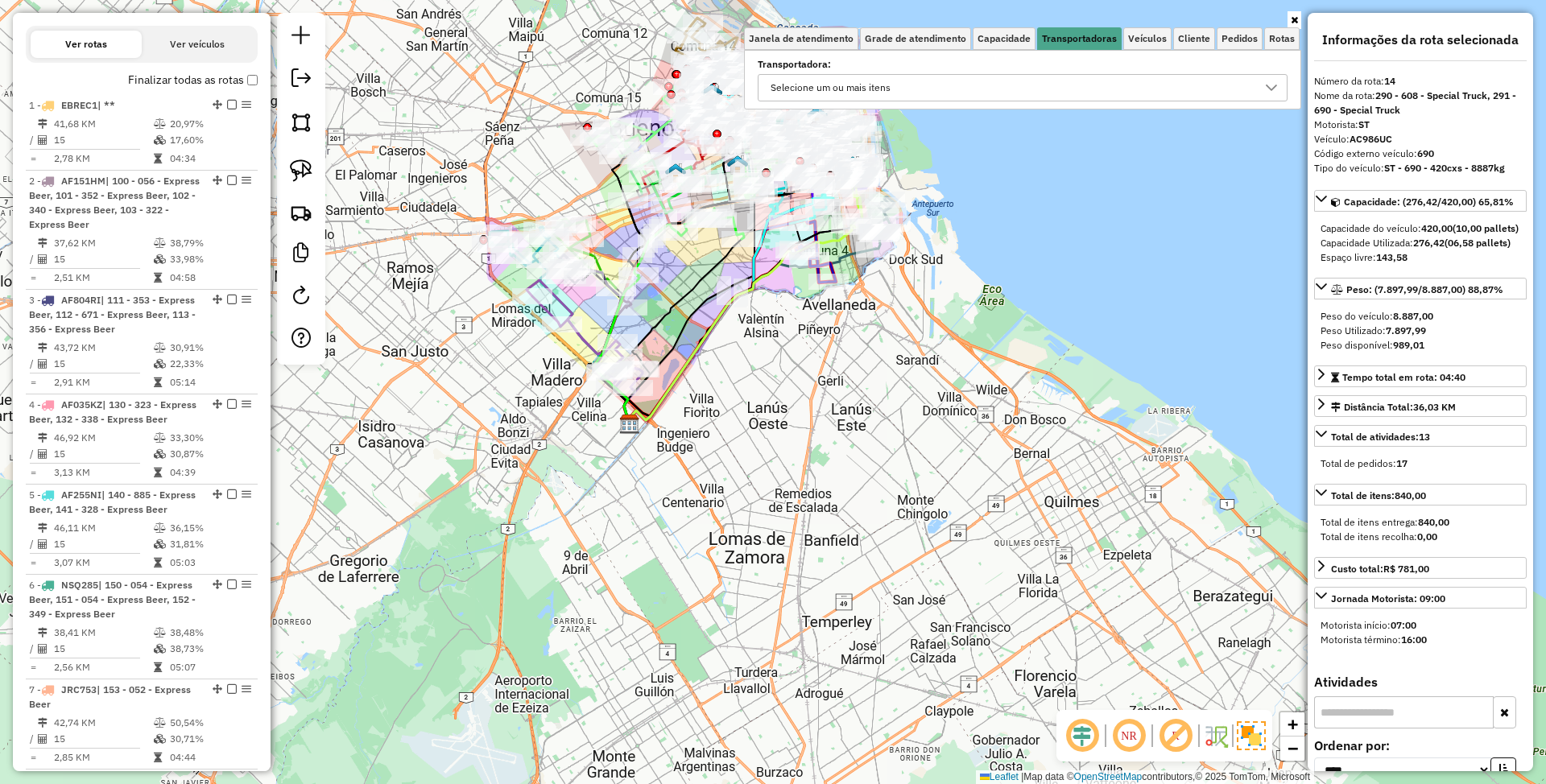
click at [931, 95] on div "Selecione um ou mais itens" at bounding box center [1010, 88] width 492 height 26
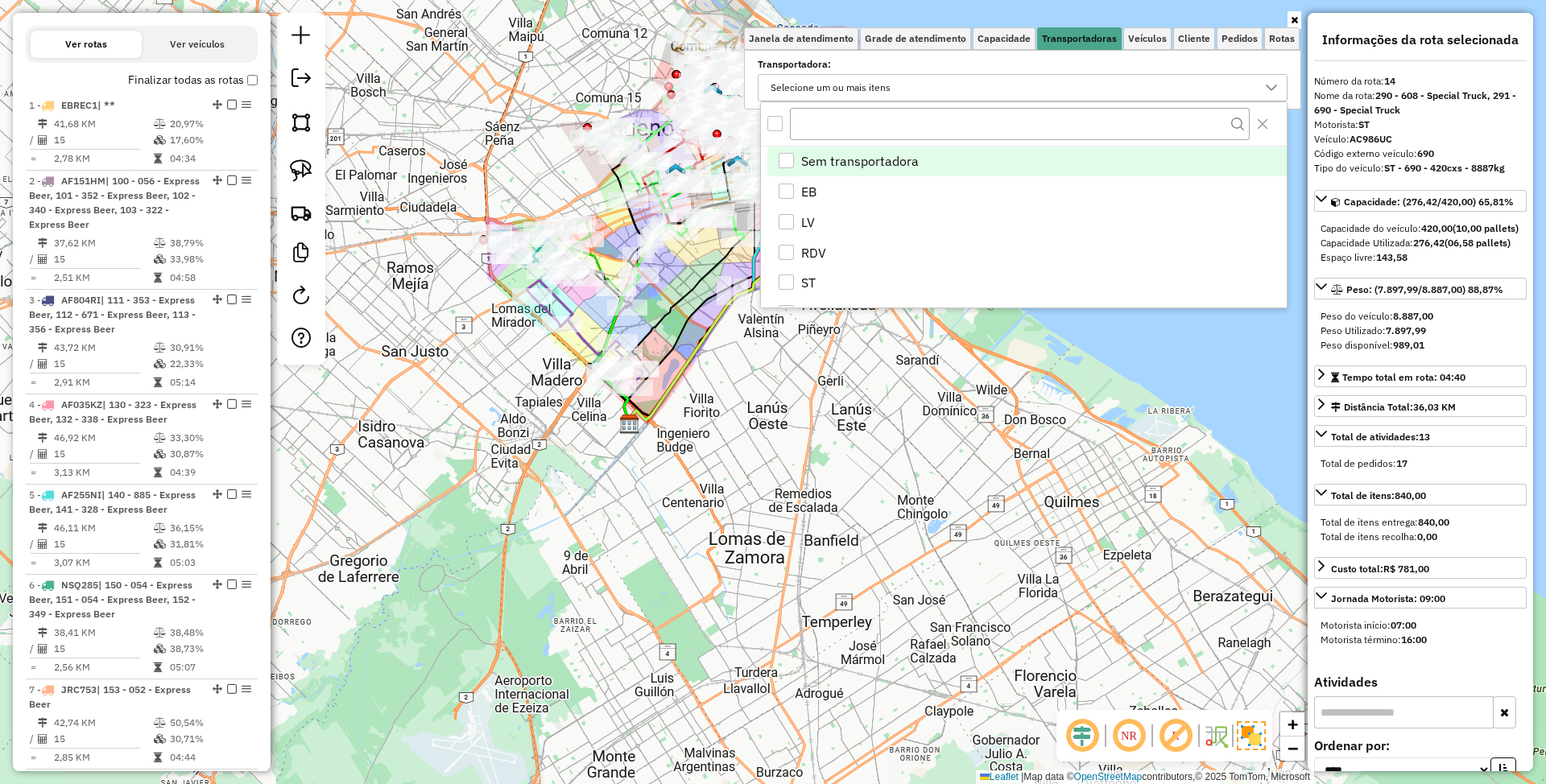
scroll to position [10, 60]
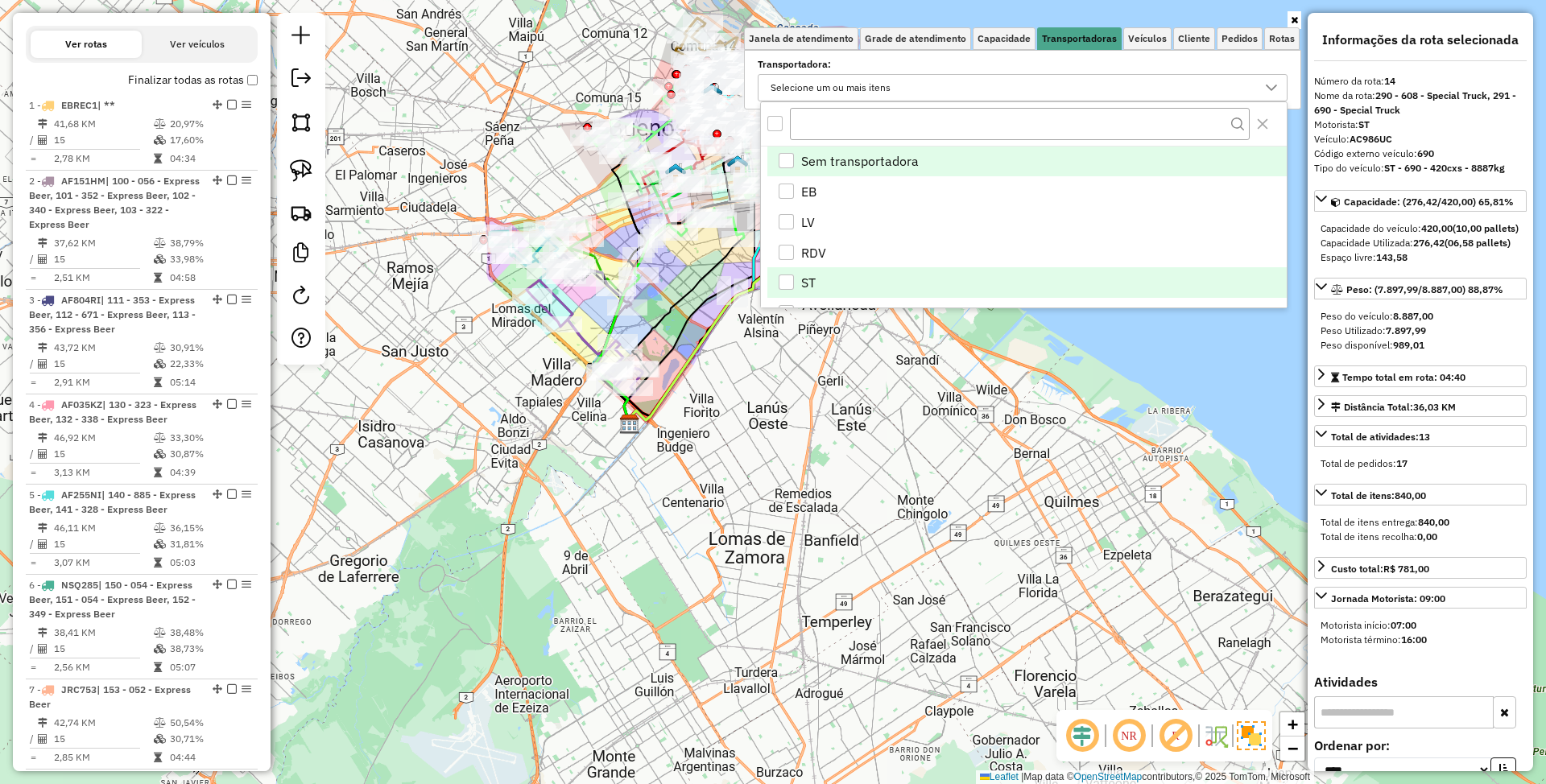
click at [784, 284] on div "ST" at bounding box center [787, 282] width 15 height 15
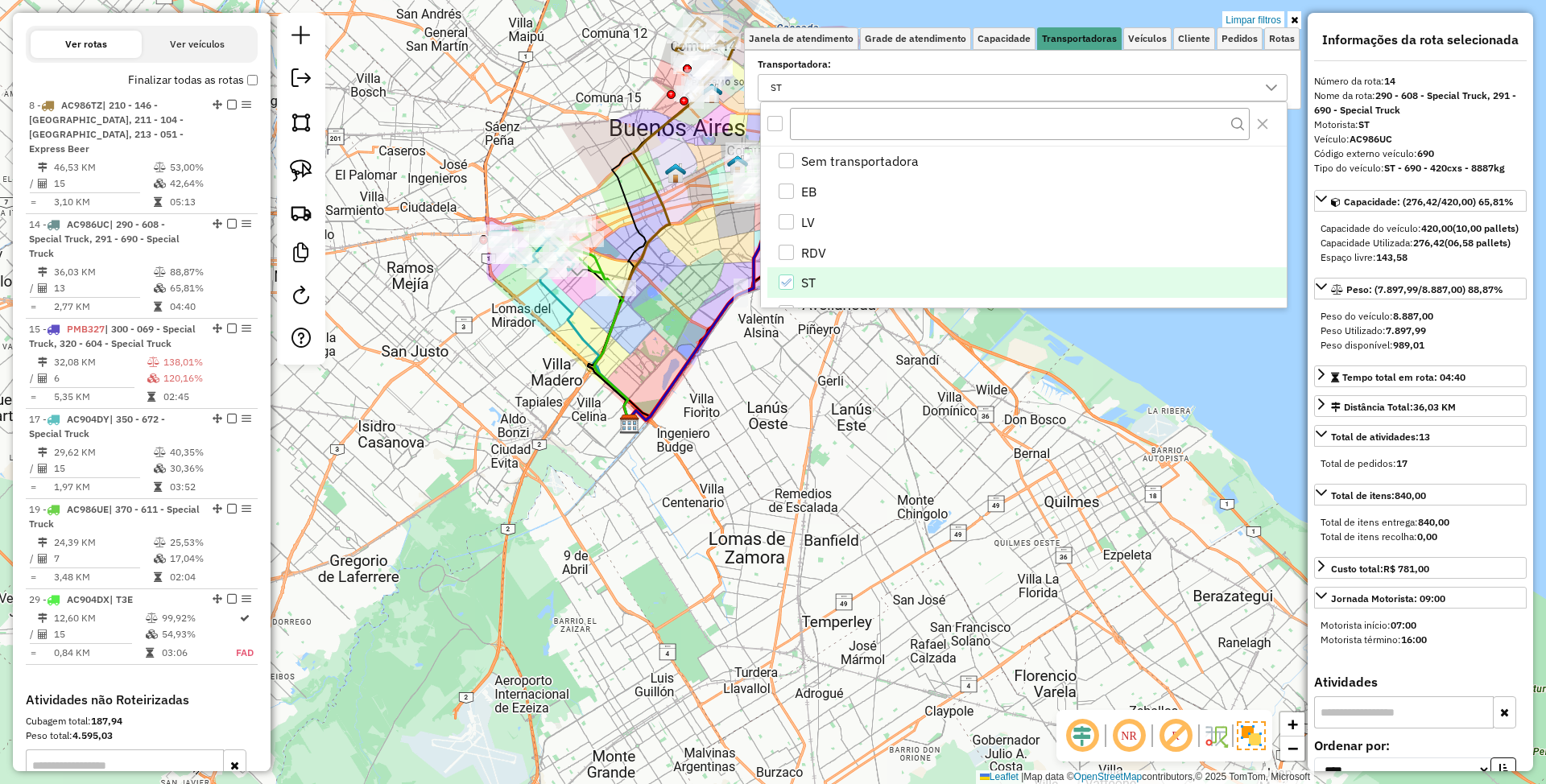
click at [856, 509] on div "Limpar filtros Janela de atendimento Grade de atendimento Capacidade Transporta…" at bounding box center [773, 392] width 1546 height 784
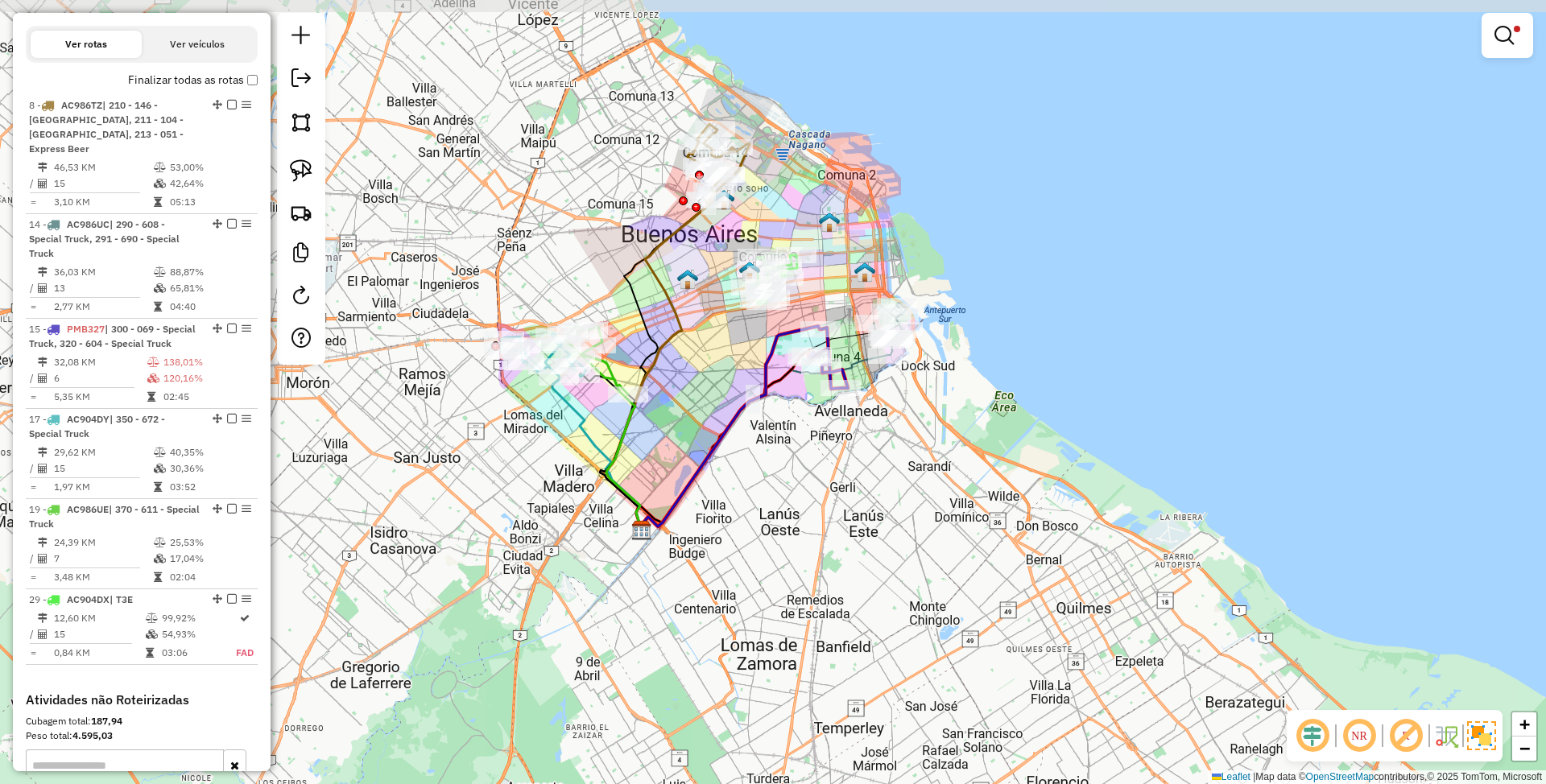
drag, startPoint x: 813, startPoint y: 471, endPoint x: 825, endPoint y: 578, distance: 107.7
click at [825, 578] on div "Limpar filtros Janela de atendimento Grade de atendimento Capacidade Transporta…" at bounding box center [773, 392] width 1546 height 784
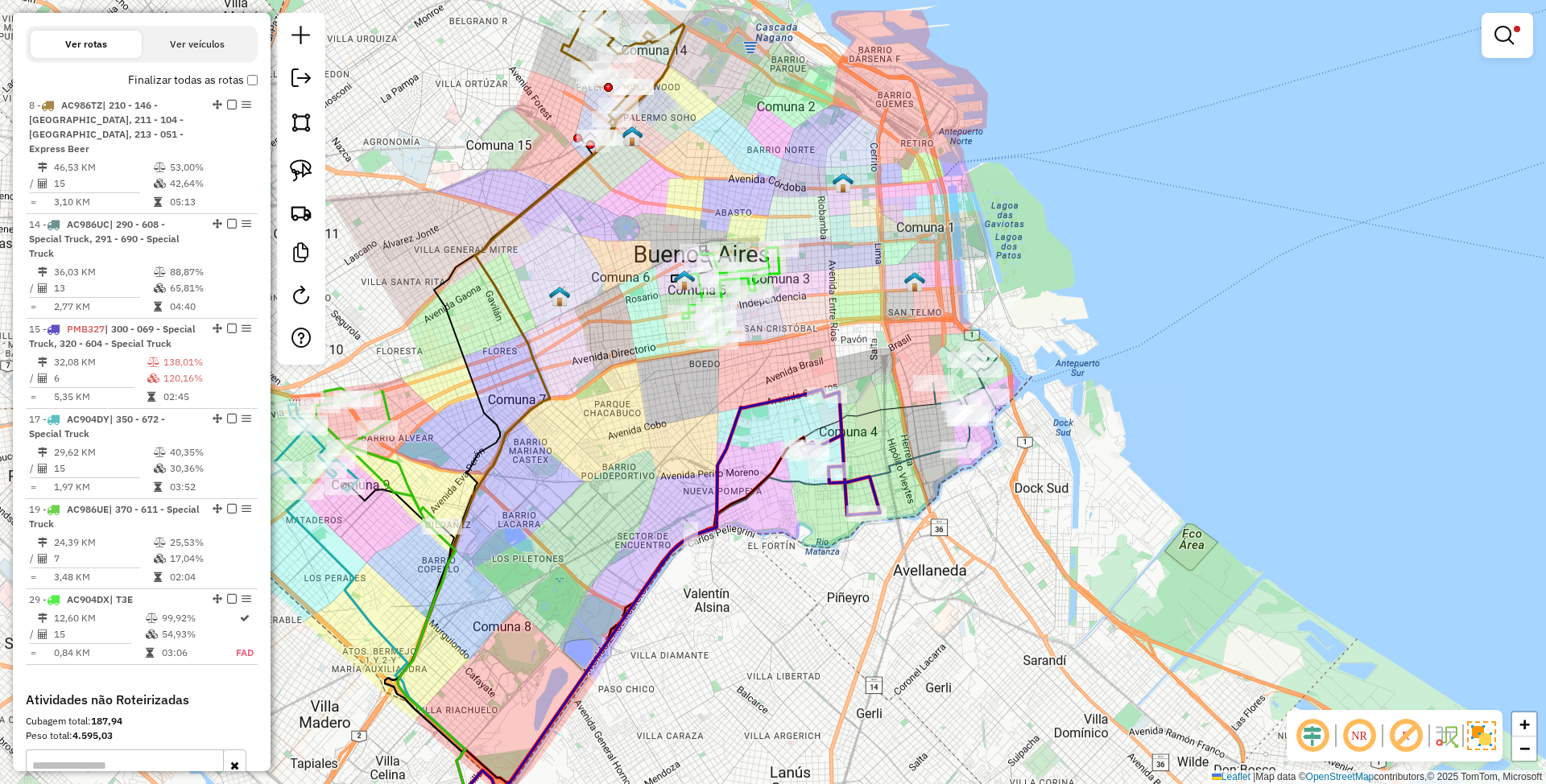
drag, startPoint x: 755, startPoint y: 227, endPoint x: 841, endPoint y: 322, distance: 128.1
click at [842, 320] on div "Limpar filtros Janela de atendimento Grade de atendimento Capacidade Transporta…" at bounding box center [773, 392] width 1546 height 784
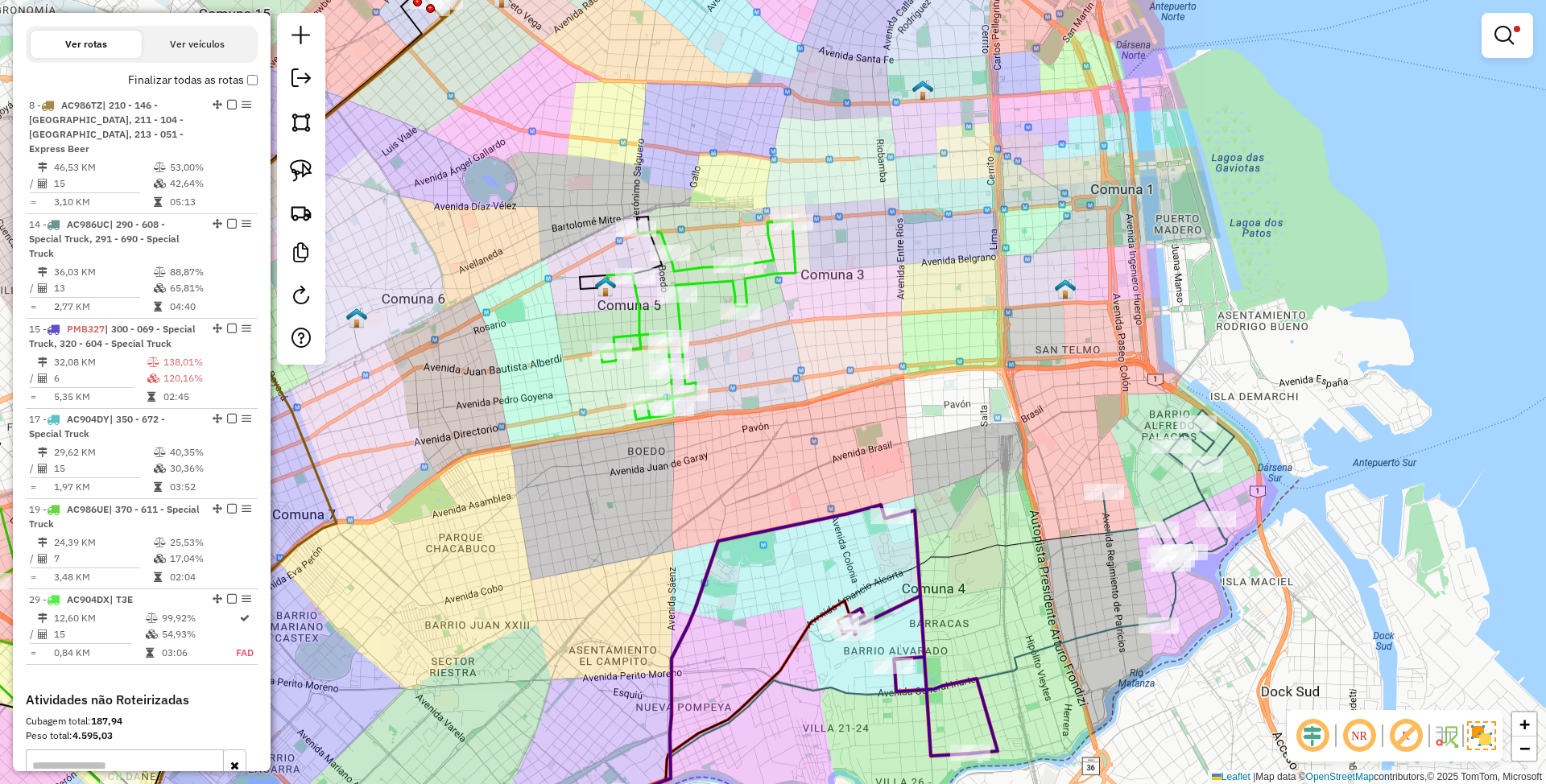
click at [787, 267] on icon at bounding box center [698, 321] width 195 height 199
select select "*********"
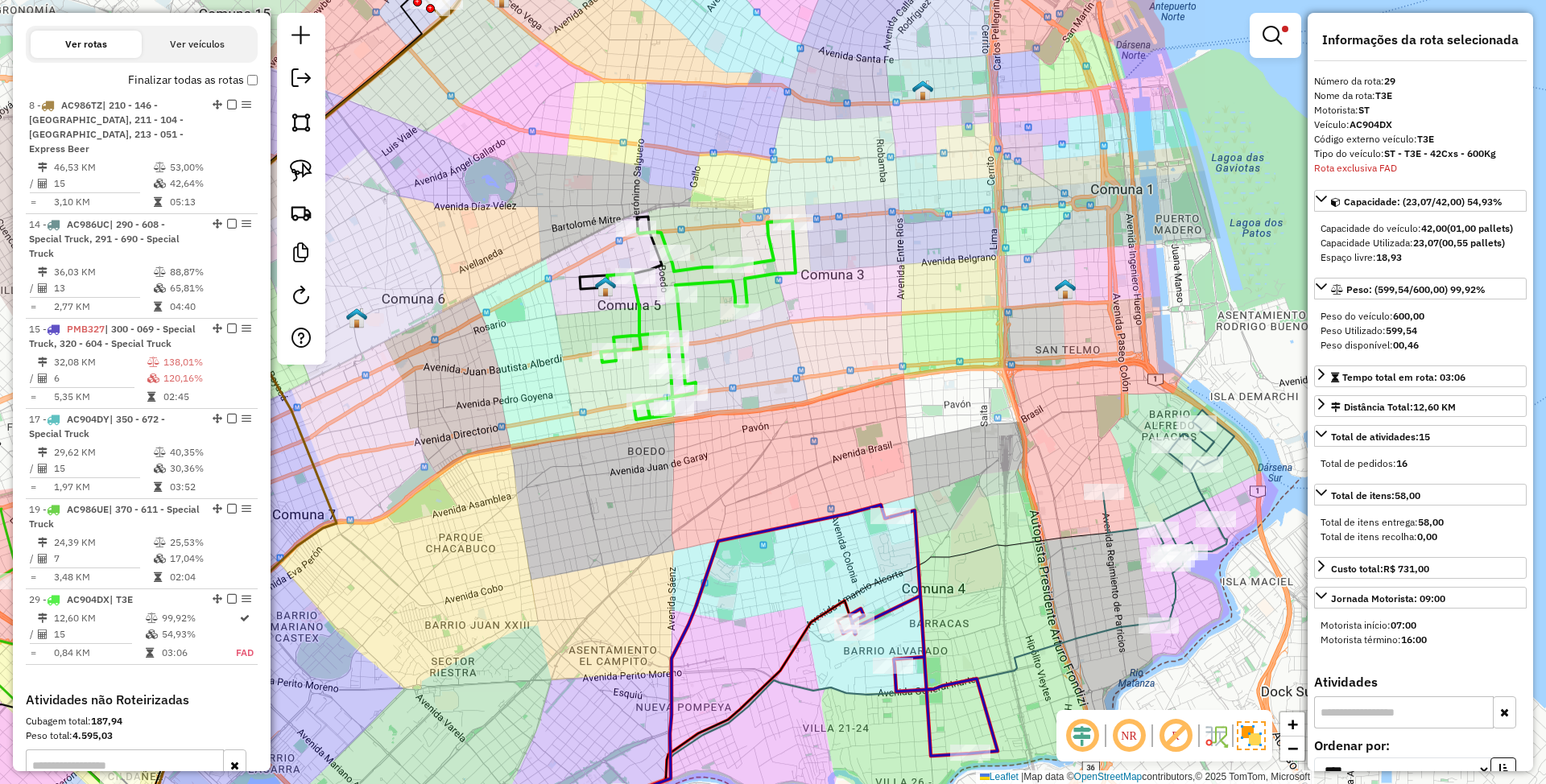
scroll to position [808, 0]
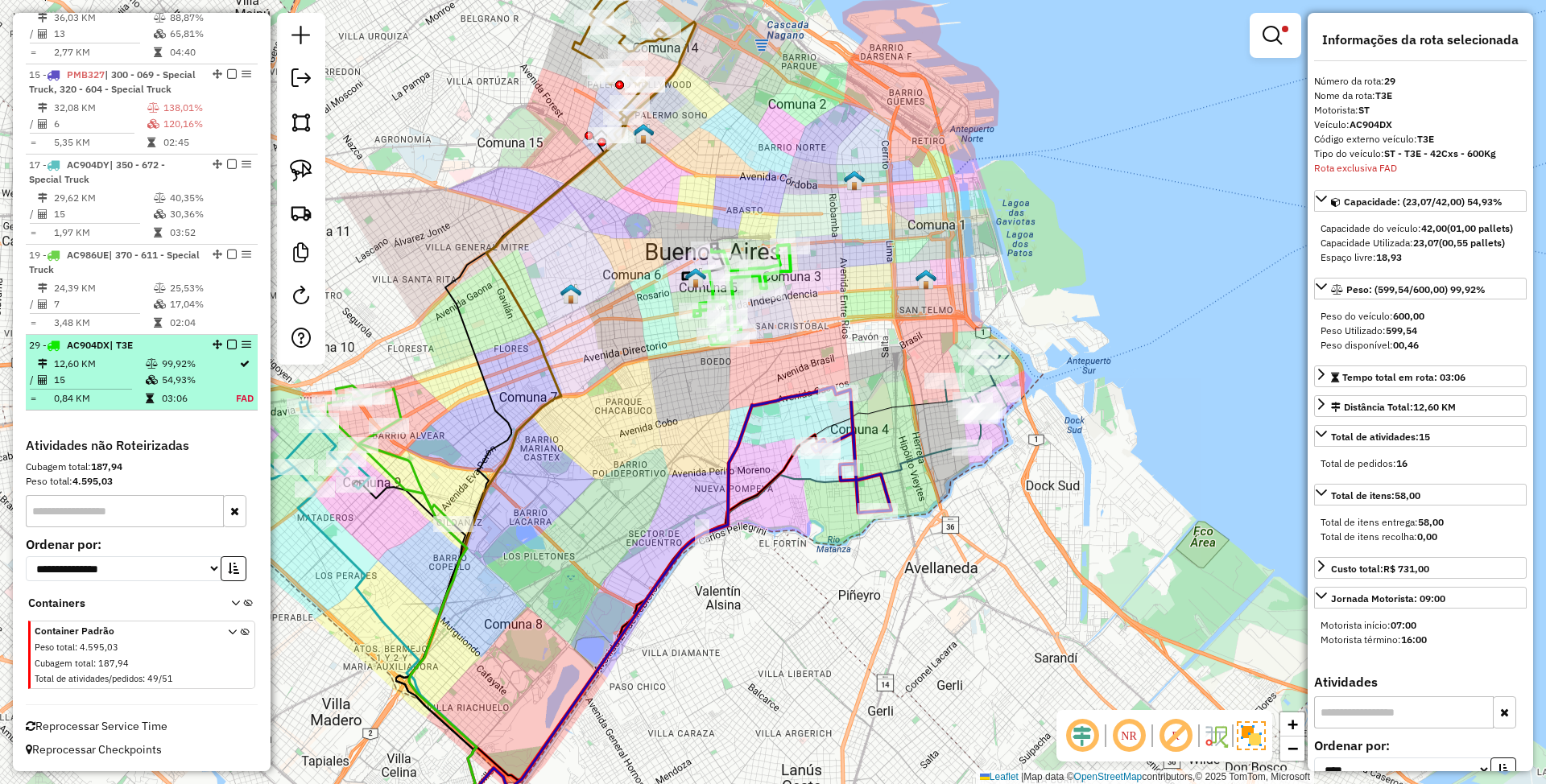
click at [227, 345] on em at bounding box center [232, 345] width 10 height 10
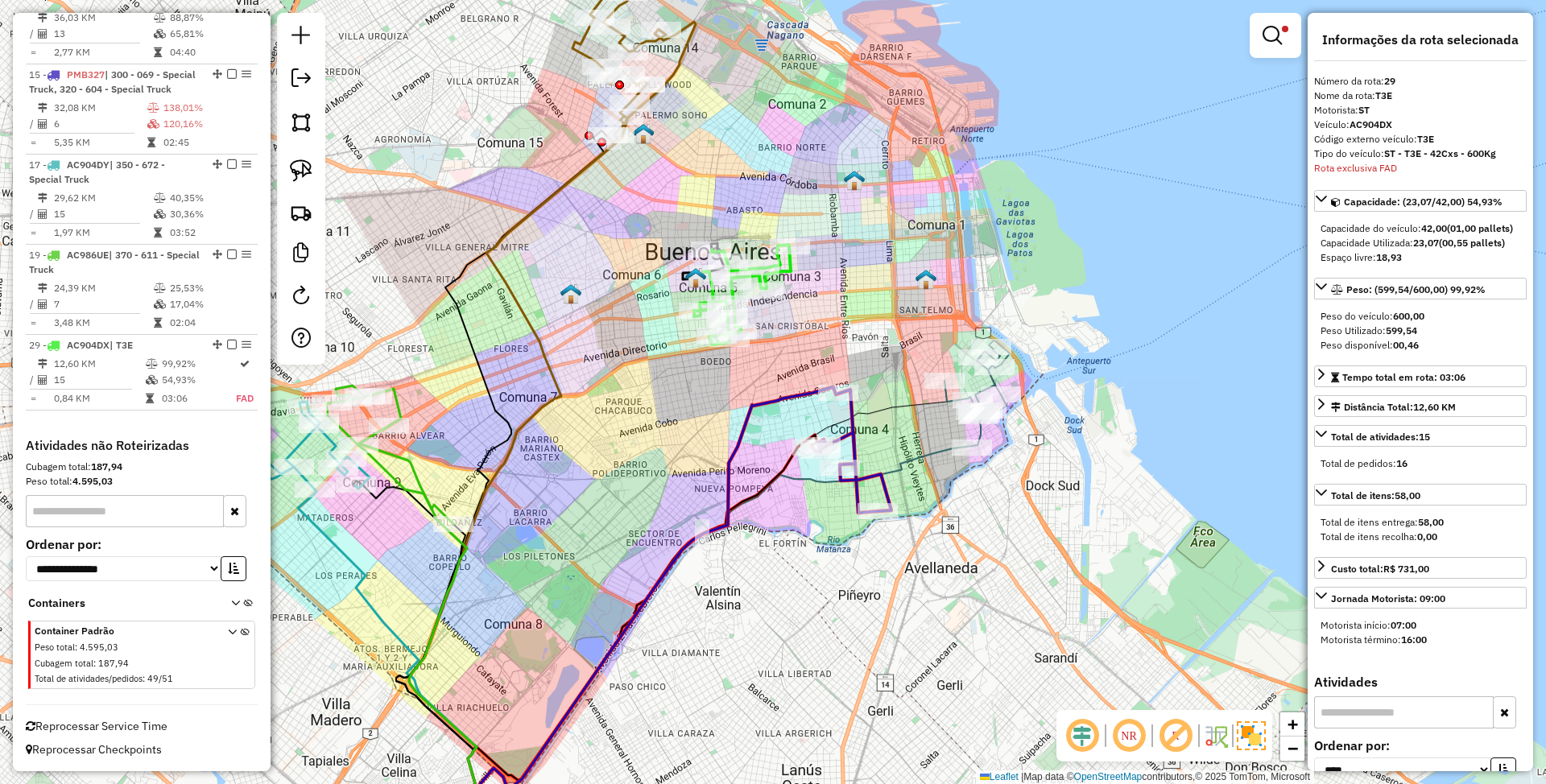
scroll to position [754, 0]
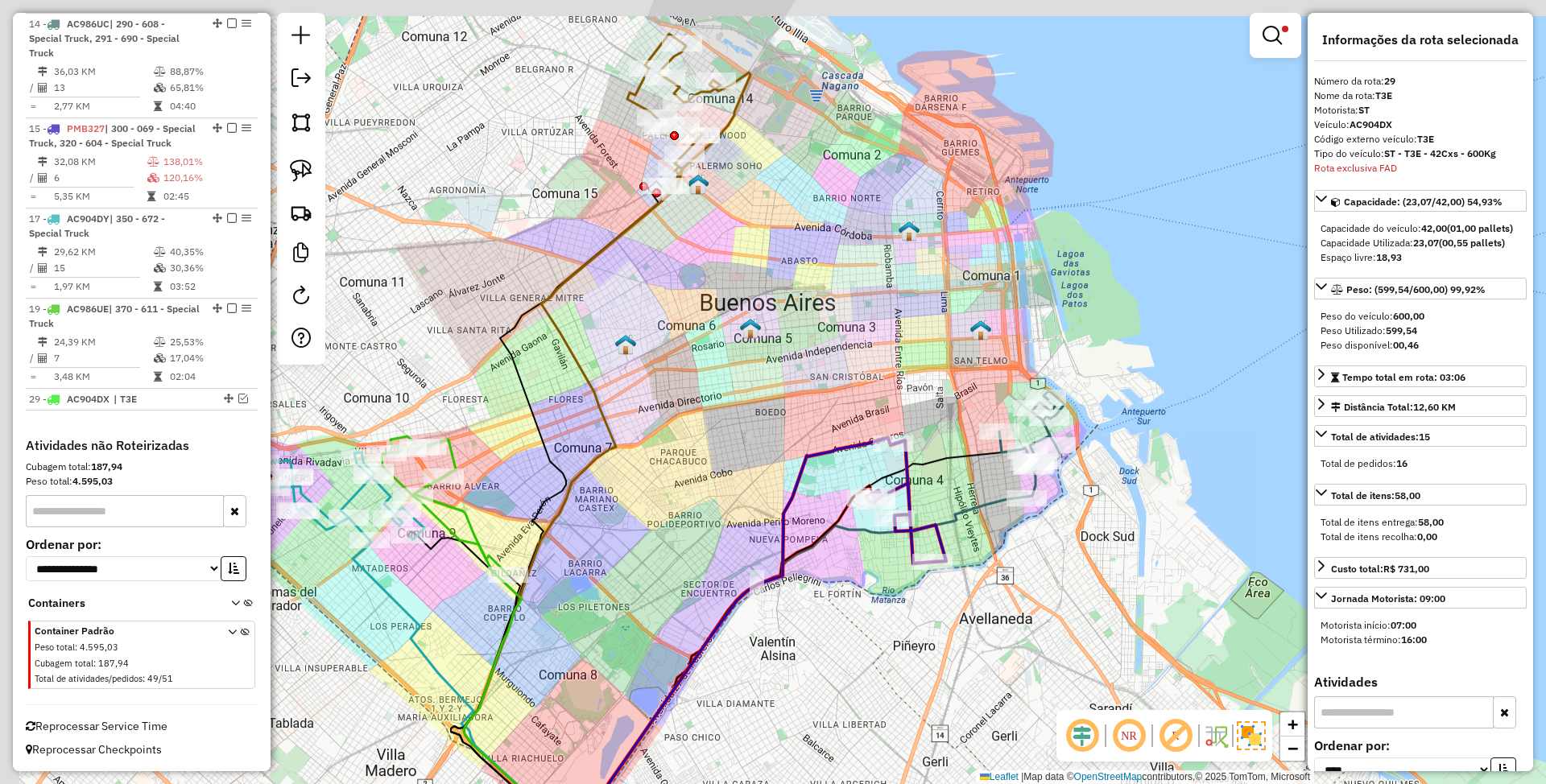
drag, startPoint x: 745, startPoint y: 249, endPoint x: 805, endPoint y: 371, distance: 136.0
click at [805, 371] on div "Limpar filtros Janela de atendimento Grade de atendimento Capacidade Transporta…" at bounding box center [773, 392] width 1546 height 784
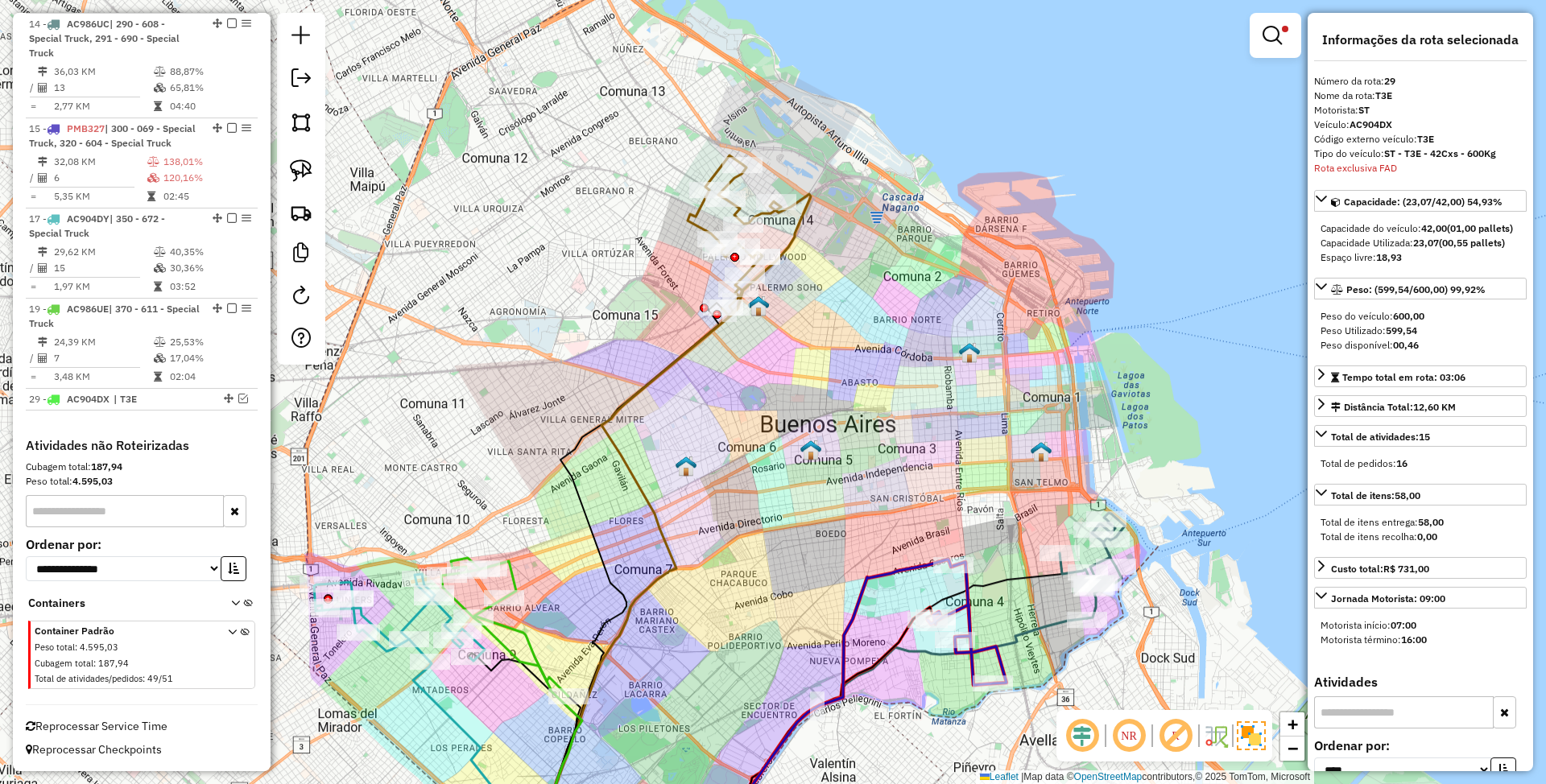
click at [783, 245] on icon at bounding box center [667, 528] width 287 height 669
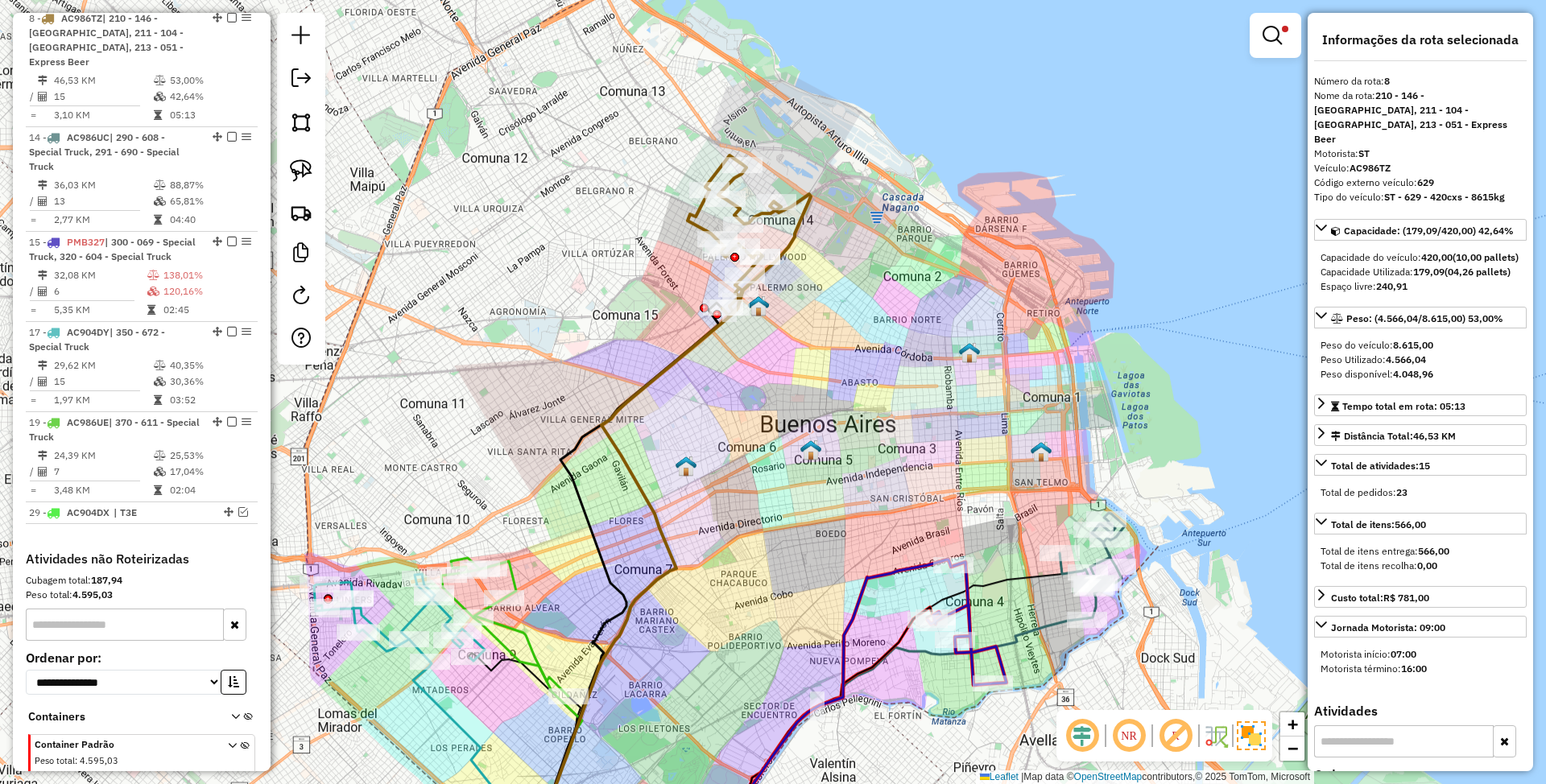
scroll to position [633, 0]
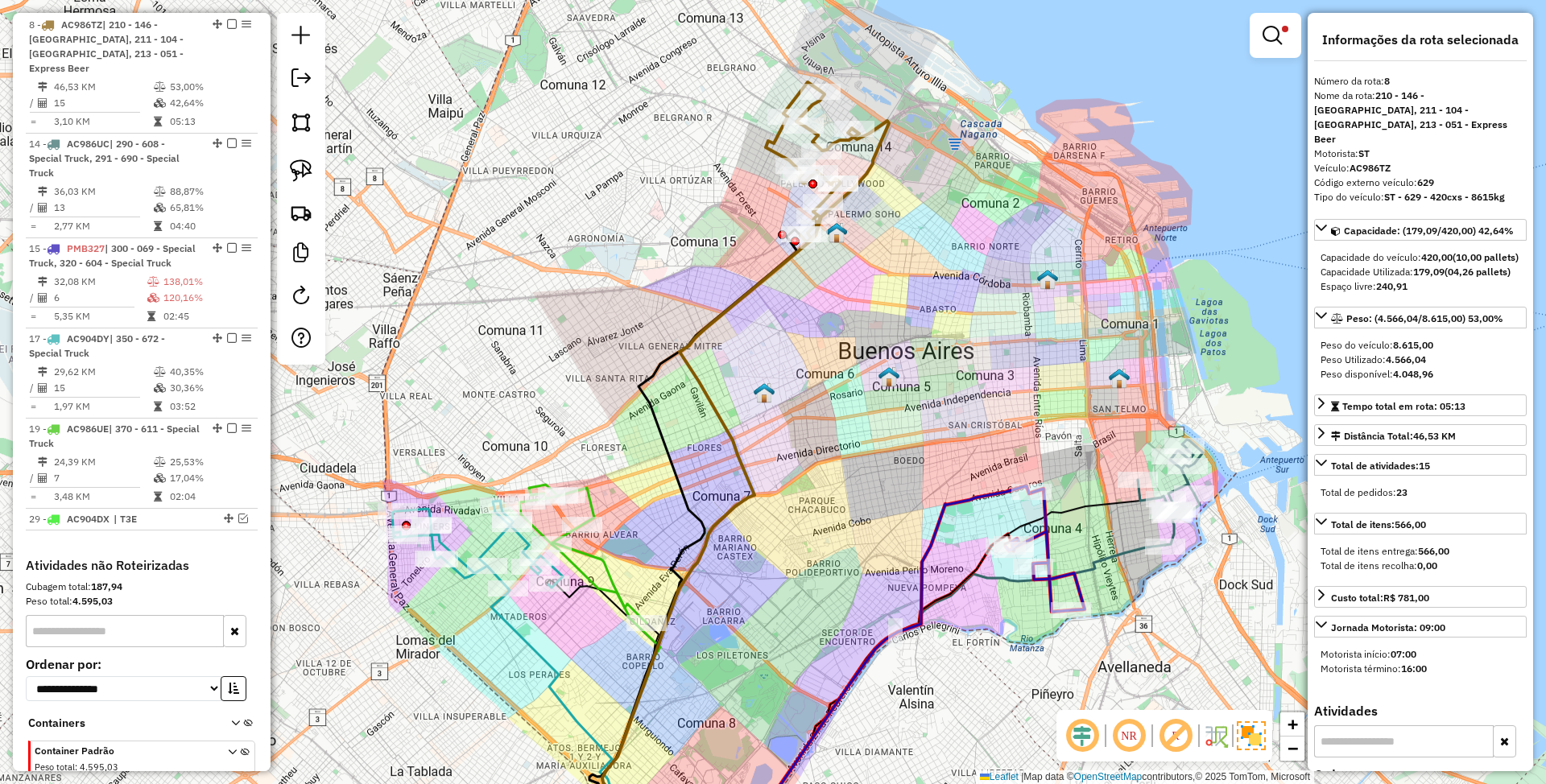
drag, startPoint x: 841, startPoint y: 406, endPoint x: 1122, endPoint y: 191, distance: 353.8
click at [1122, 191] on div "Limpar filtros Janela de atendimento Grade de atendimento Capacidade Transporta…" at bounding box center [773, 392] width 1546 height 784
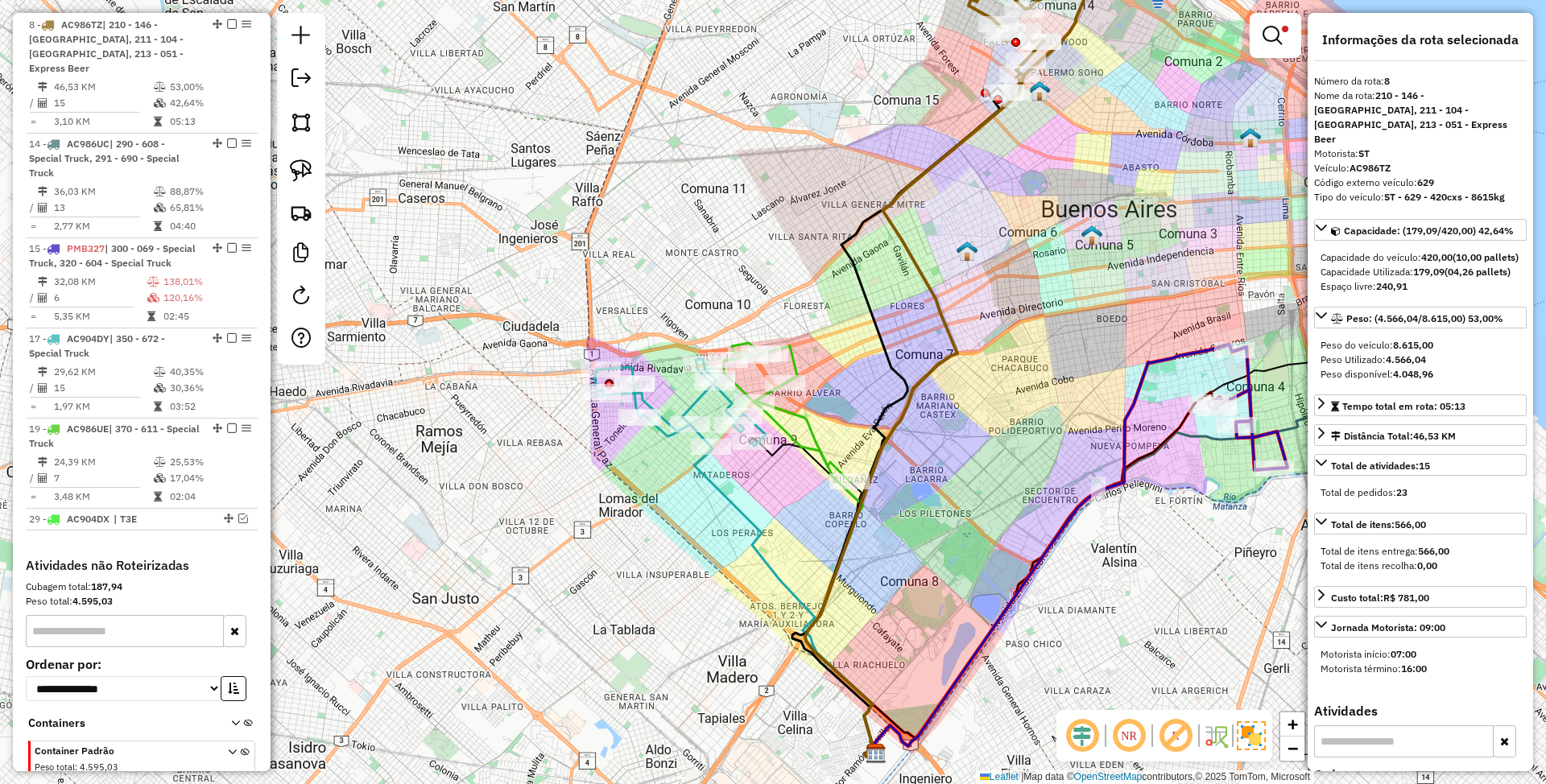
click at [800, 416] on icon at bounding box center [786, 411] width 127 height 138
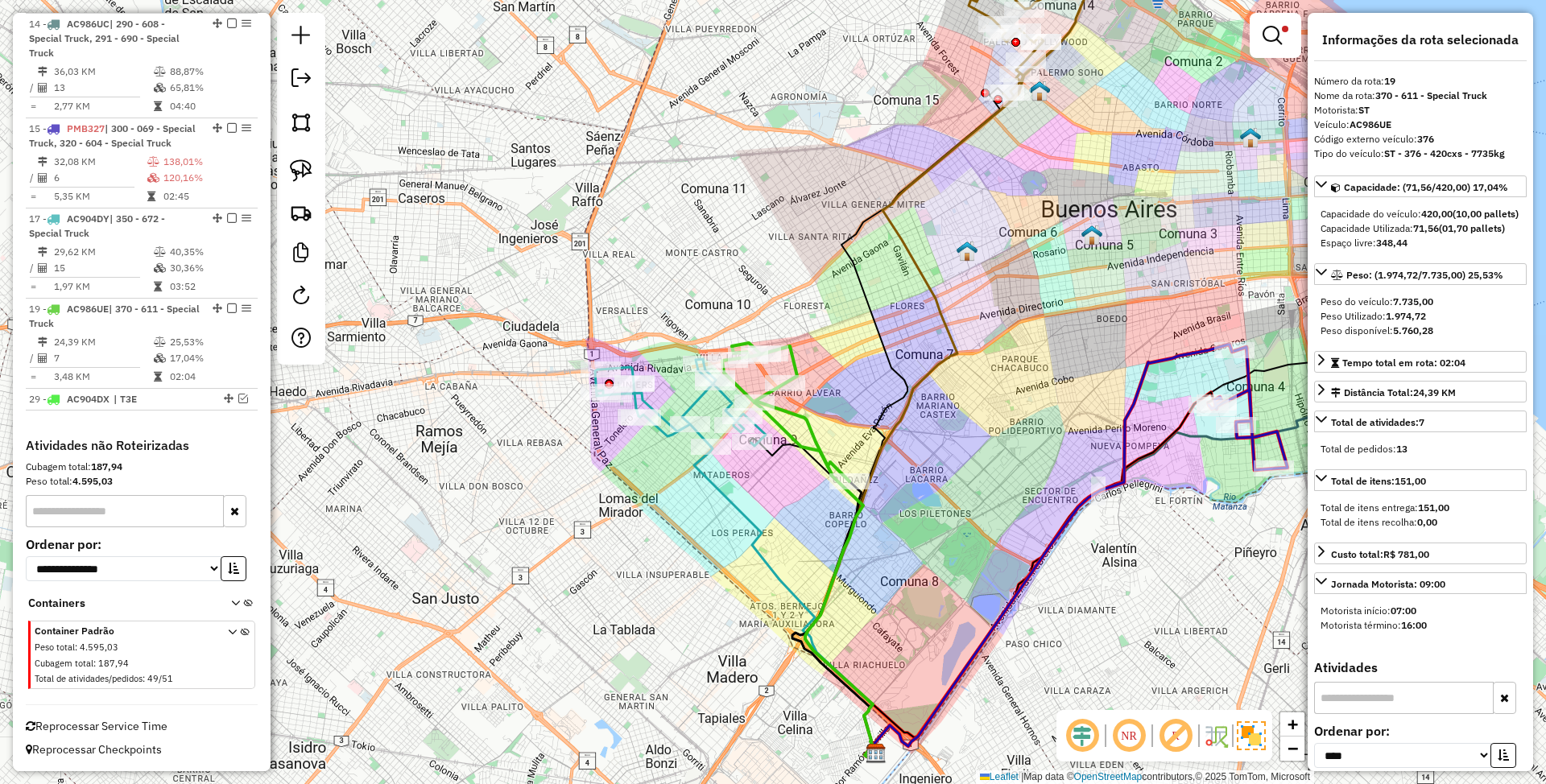
click at [696, 405] on icon at bounding box center [680, 403] width 171 height 88
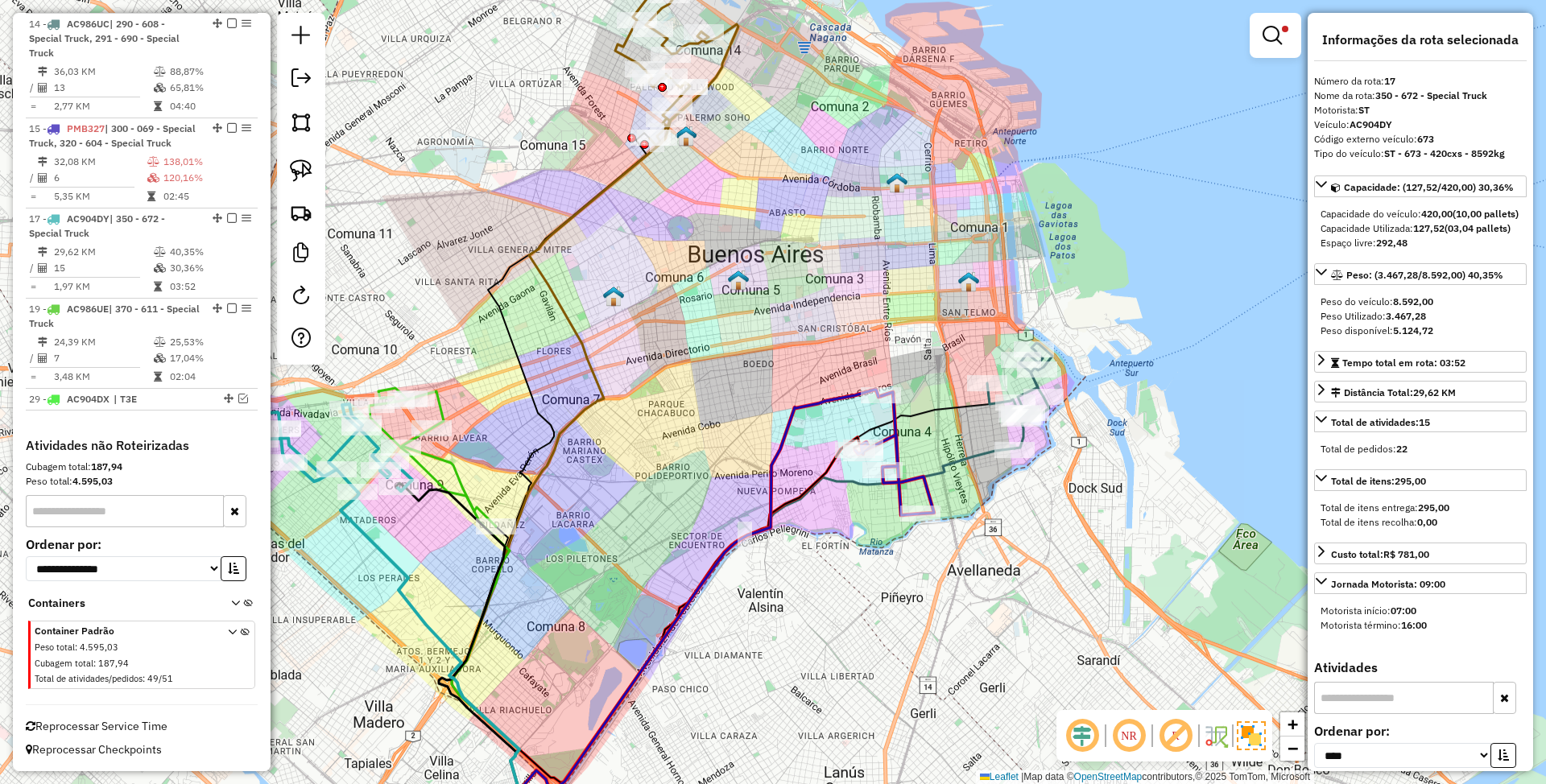
drag, startPoint x: 1222, startPoint y: 606, endPoint x: 872, endPoint y: 652, distance: 353.0
click at [872, 652] on div "Limpar filtros Janela de atendimento Grade de atendimento Capacidade Transporta…" at bounding box center [773, 392] width 1546 height 784
click at [887, 436] on icon at bounding box center [895, 454] width 79 height 124
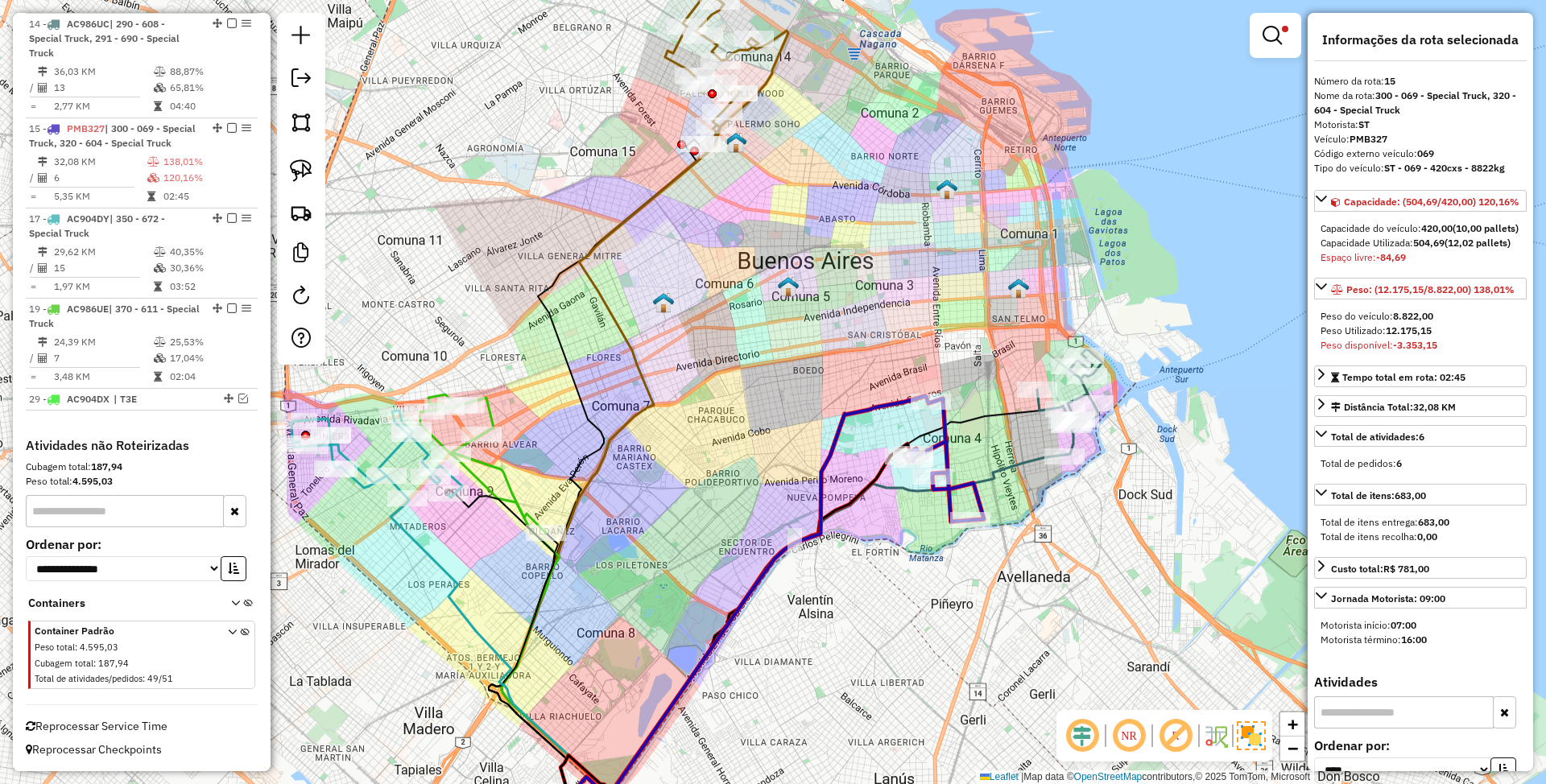
drag, startPoint x: 549, startPoint y: 459, endPoint x: 878, endPoint y: 471, distance: 329.2
click at [789, 471] on icon at bounding box center [645, 420] width 287 height 778
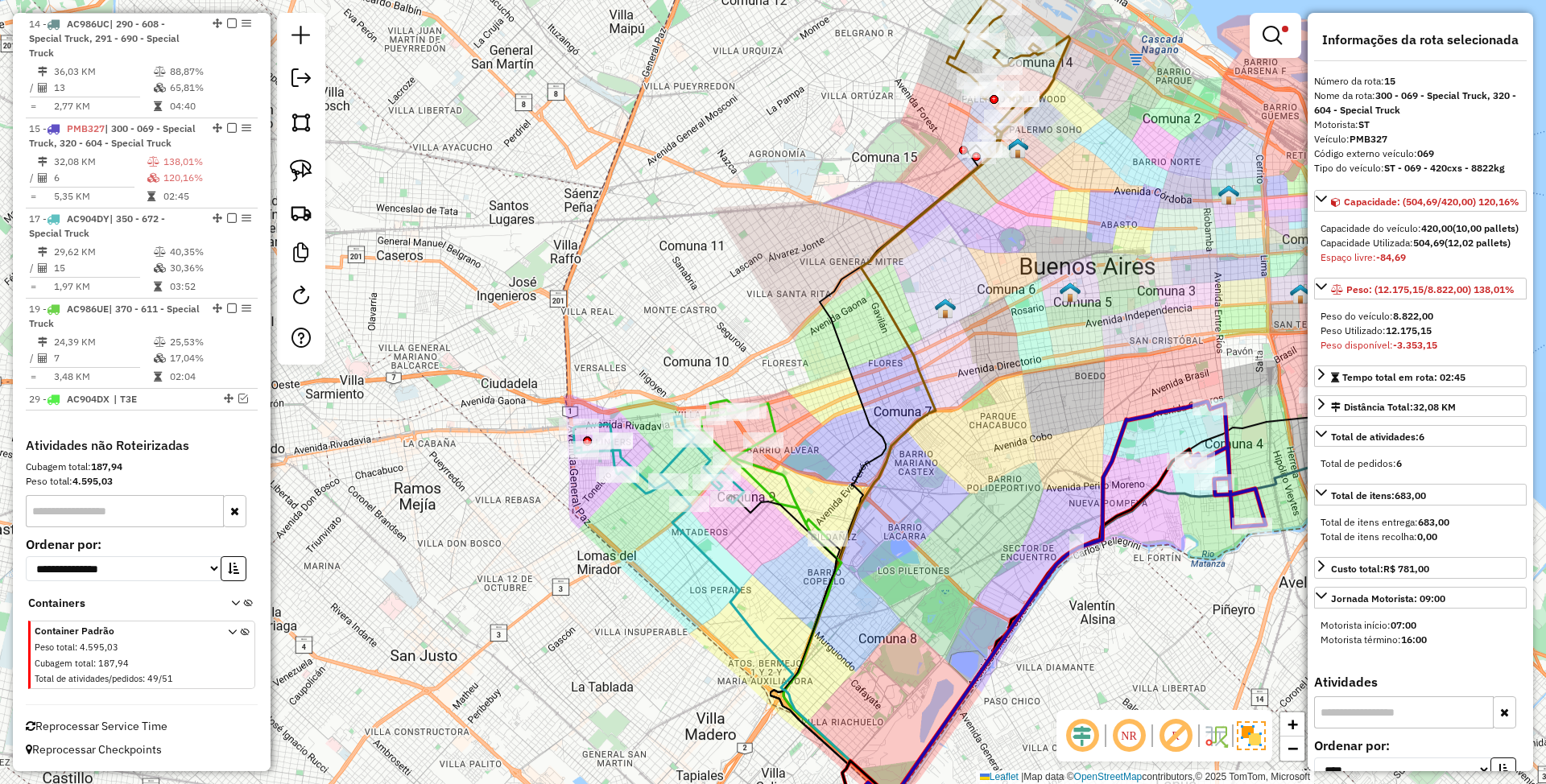
click at [671, 462] on icon at bounding box center [659, 460] width 171 height 88
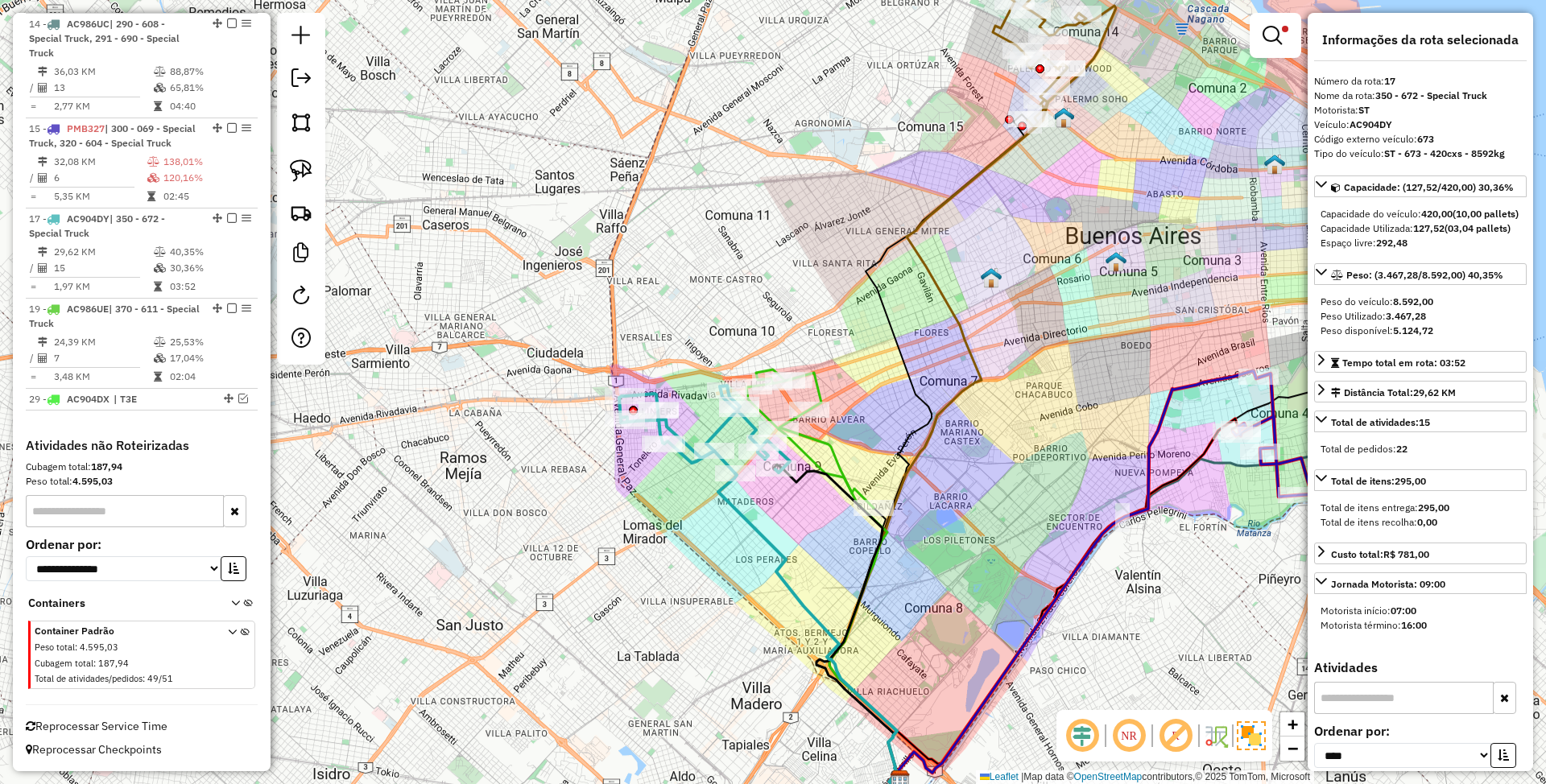
drag, startPoint x: 786, startPoint y: 439, endPoint x: 832, endPoint y: 409, distance: 54.9
click at [832, 409] on div "Limpar filtros Janela de atendimento Grade de atendimento Capacidade Transporta…" at bounding box center [773, 392] width 1546 height 784
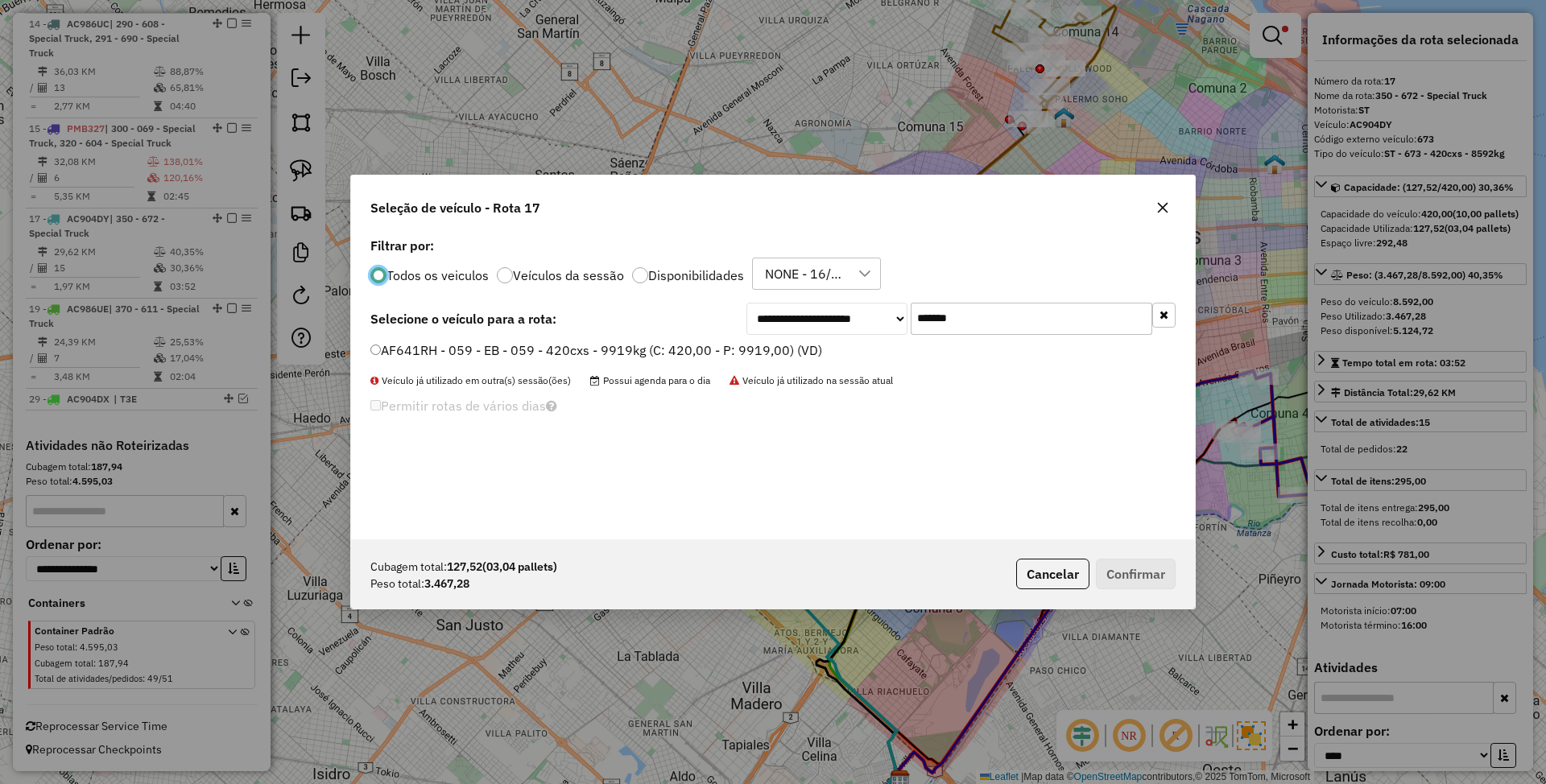
scroll to position [8, 5]
click at [639, 277] on div at bounding box center [640, 275] width 16 height 16
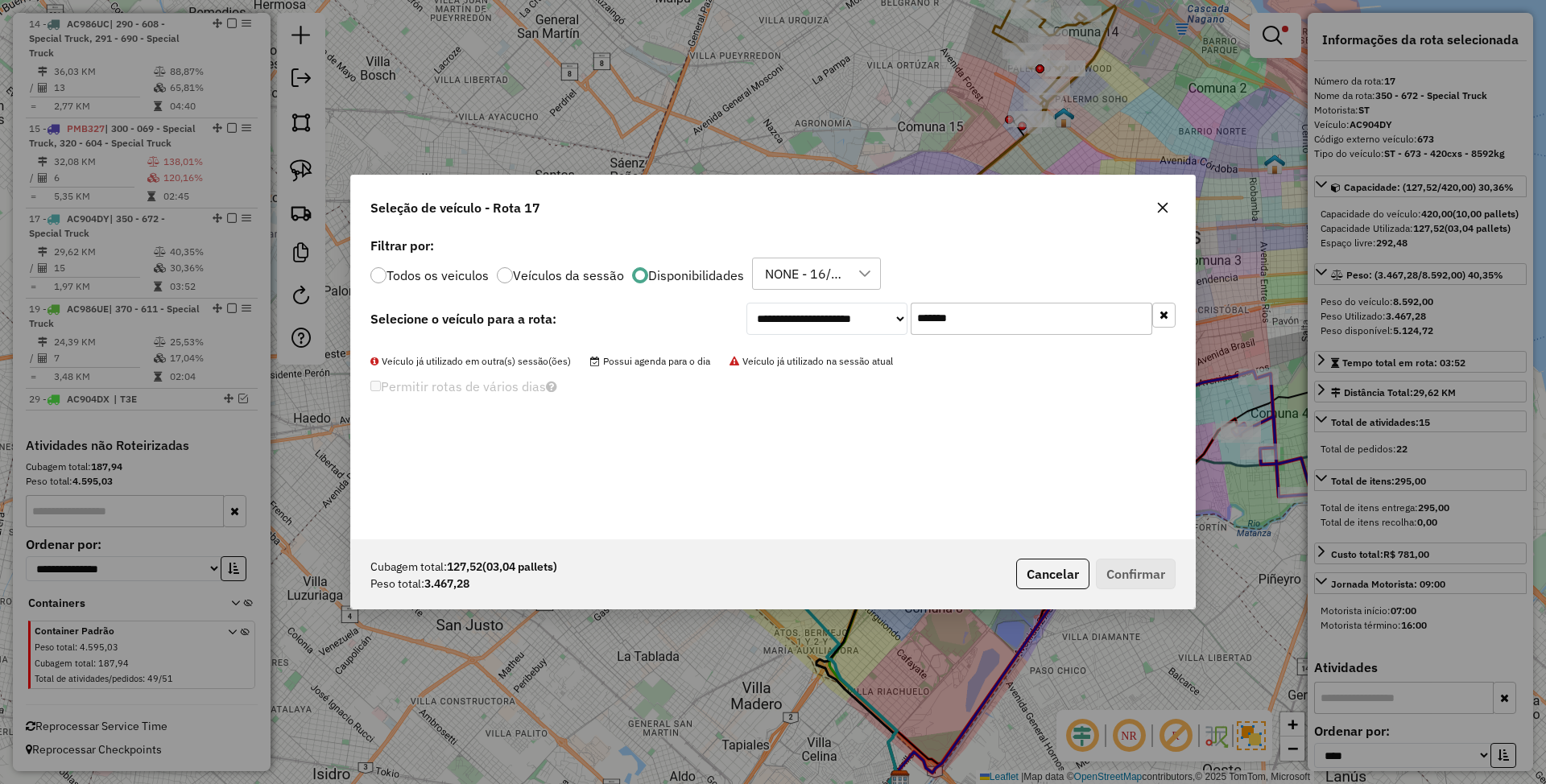
drag, startPoint x: 967, startPoint y: 321, endPoint x: 848, endPoint y: 320, distance: 119.0
click at [848, 320] on div "**********" at bounding box center [961, 319] width 430 height 32
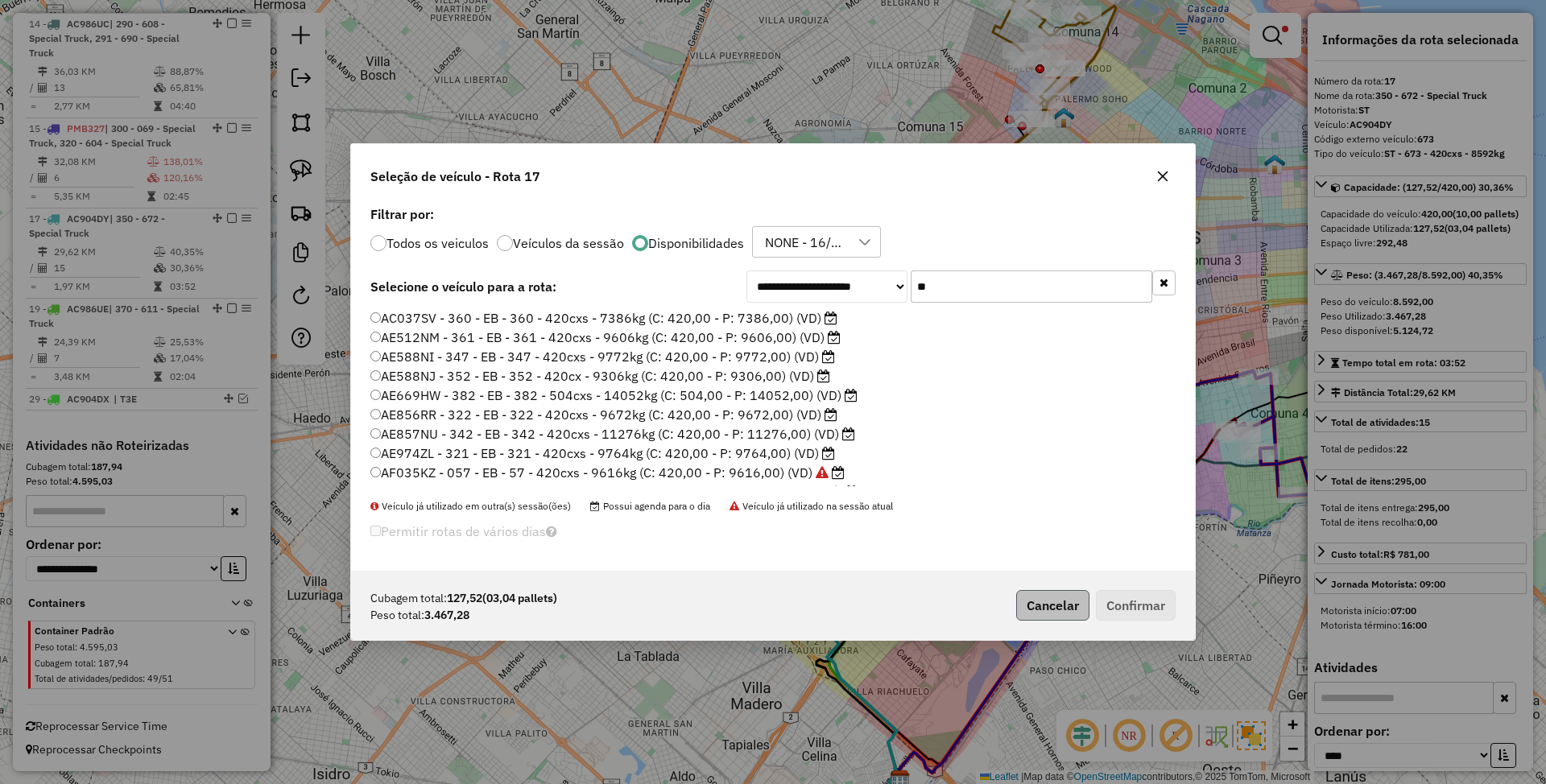
type input "**"
click at [1052, 610] on button "Cancelar" at bounding box center [1054, 605] width 73 height 31
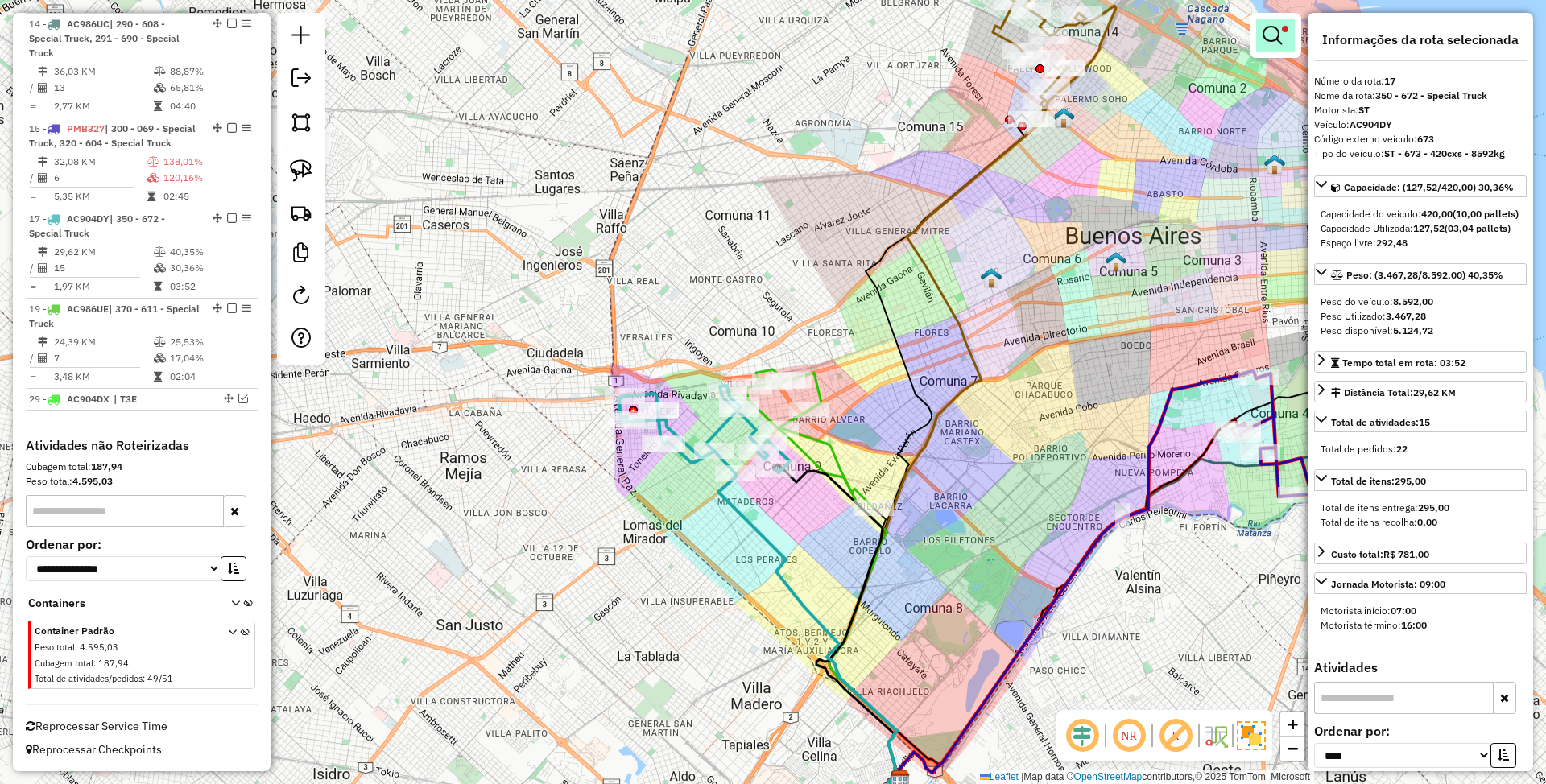
click at [1274, 36] on em at bounding box center [1273, 36] width 19 height 19
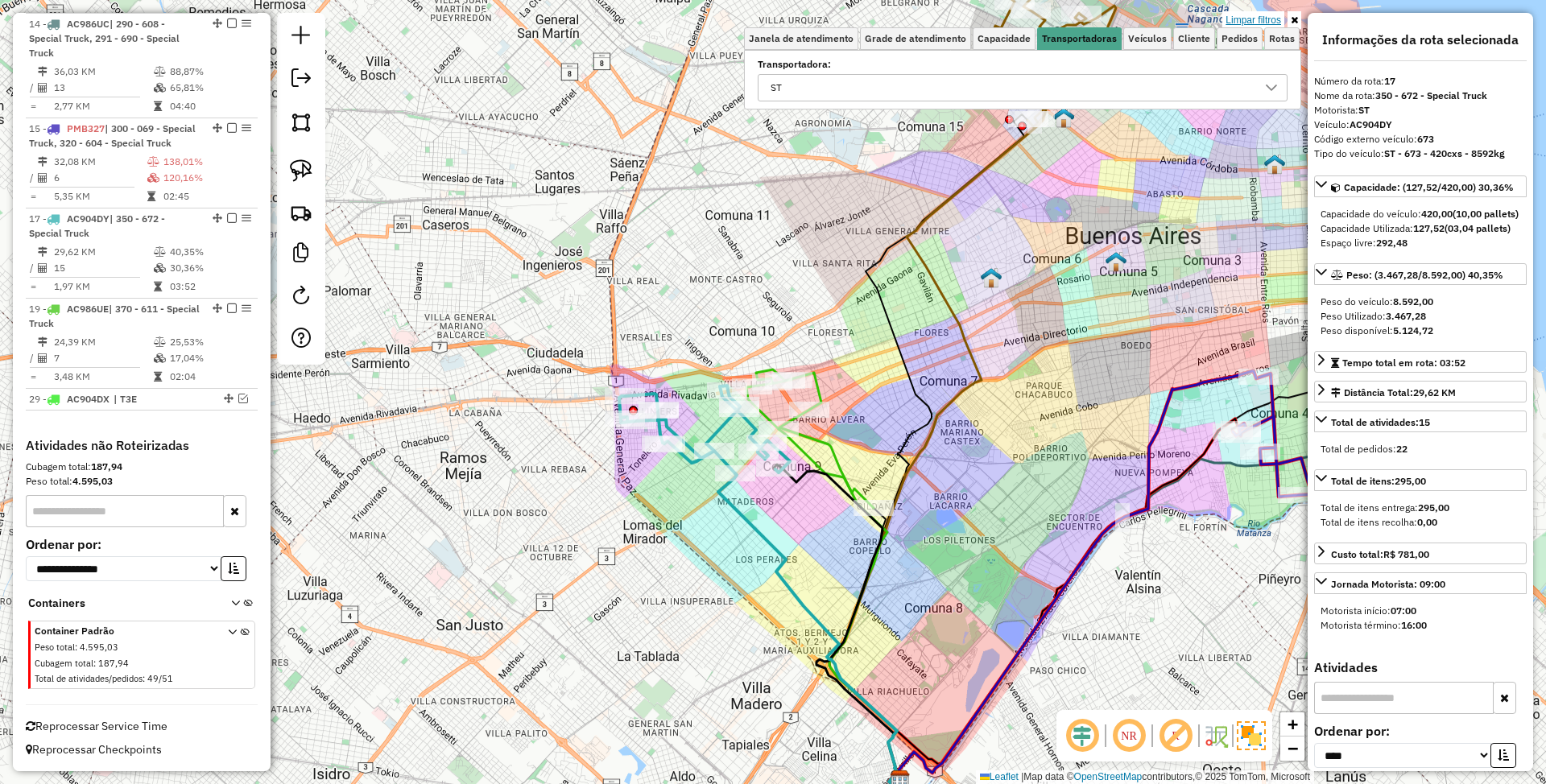
click at [1258, 17] on link "Limpar filtros" at bounding box center [1253, 20] width 62 height 17
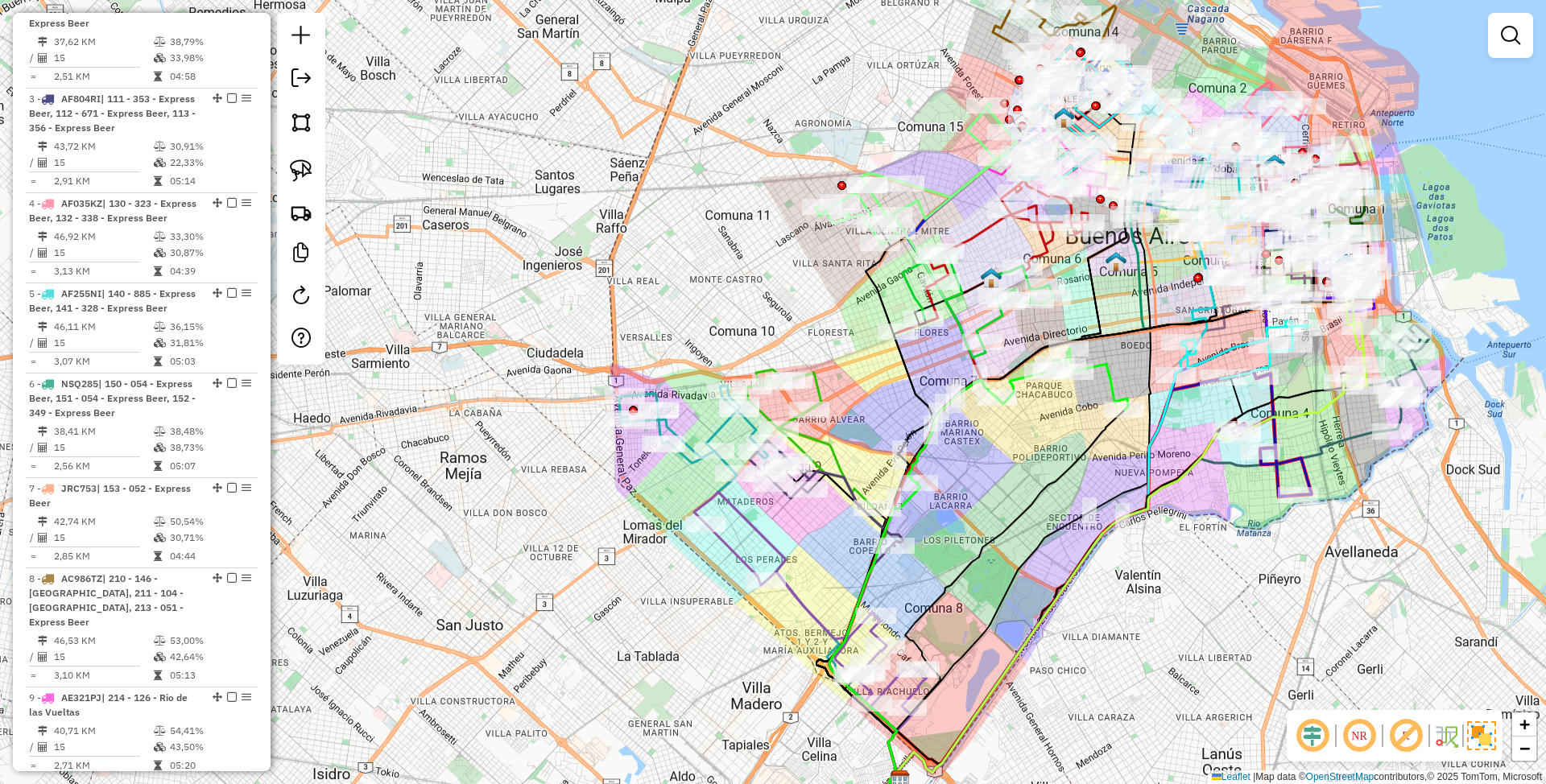
scroll to position [1926, 0]
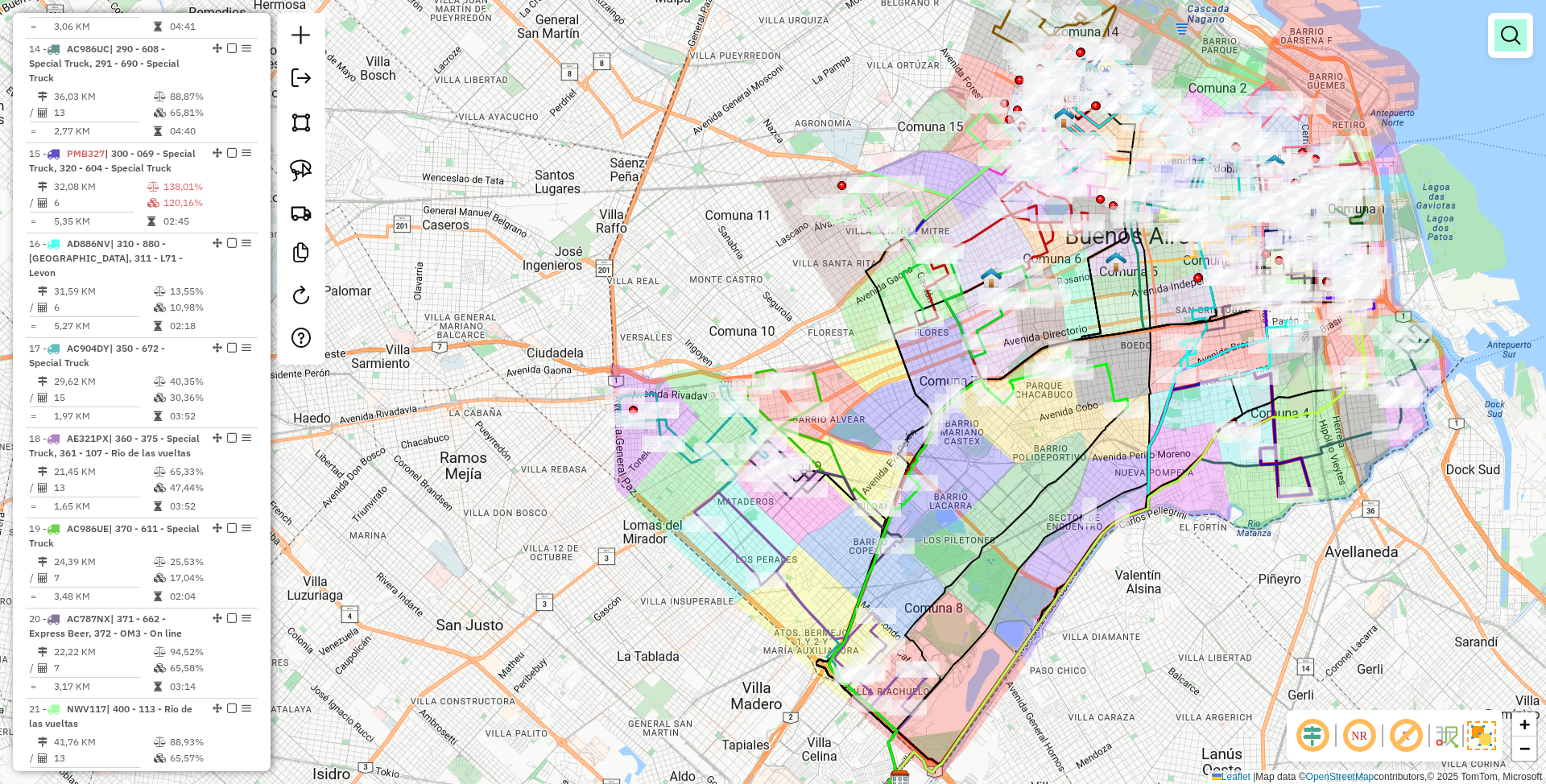
click at [1507, 37] on em at bounding box center [1511, 36] width 19 height 19
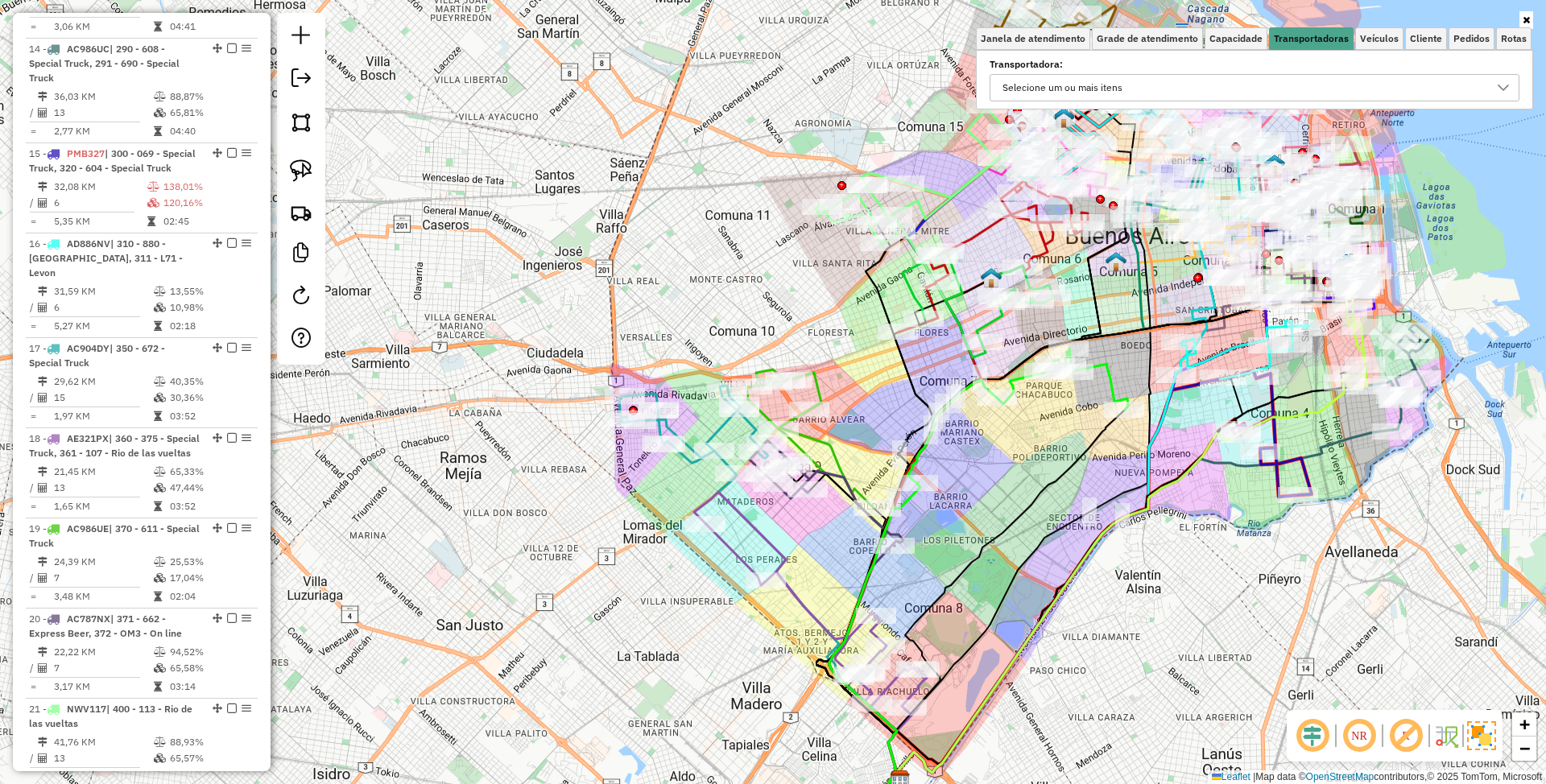
click at [1212, 90] on div "Selecione um ou mais itens" at bounding box center [1243, 88] width 492 height 26
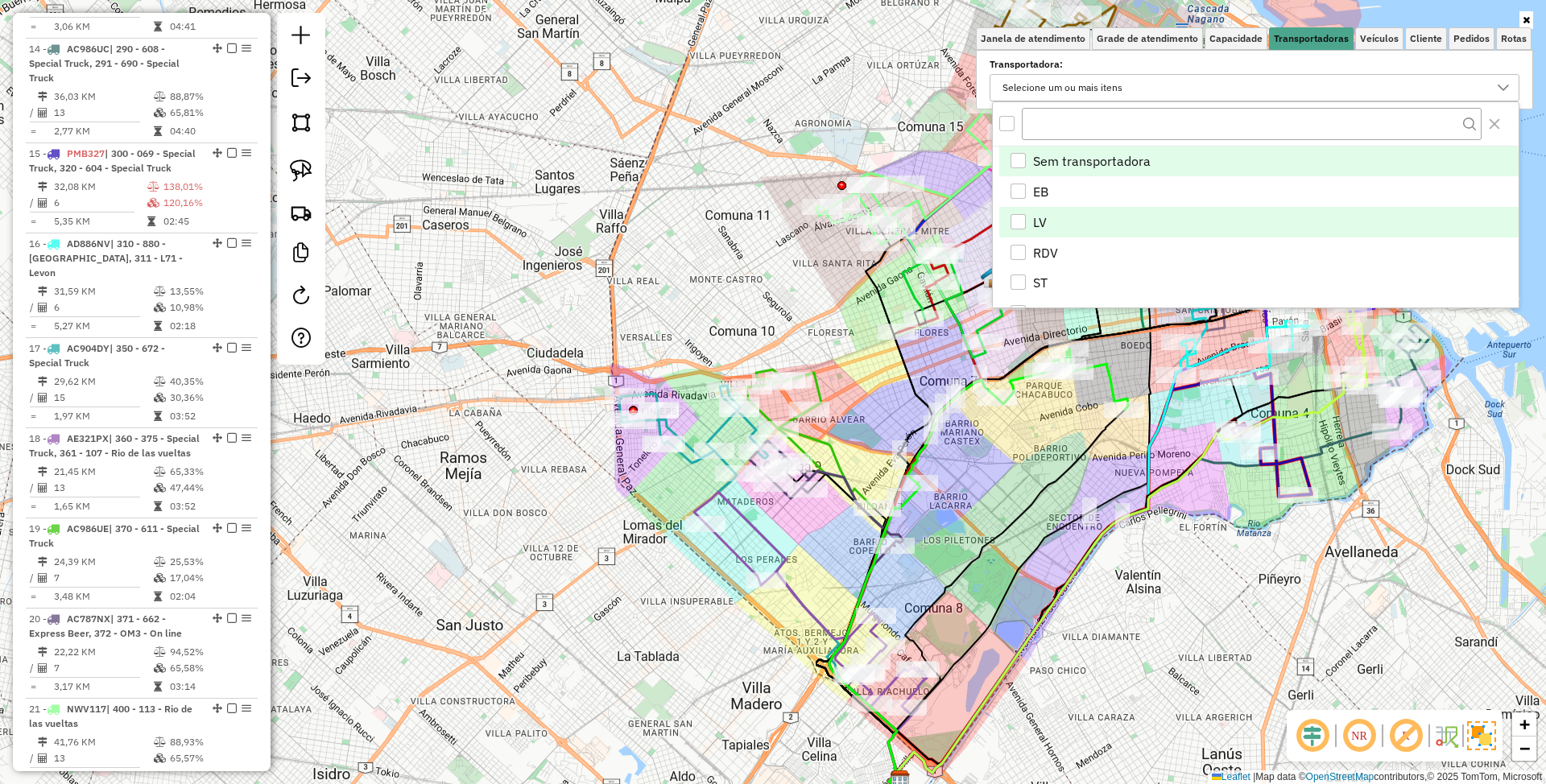
click at [1017, 223] on div "LV" at bounding box center [1019, 222] width 15 height 15
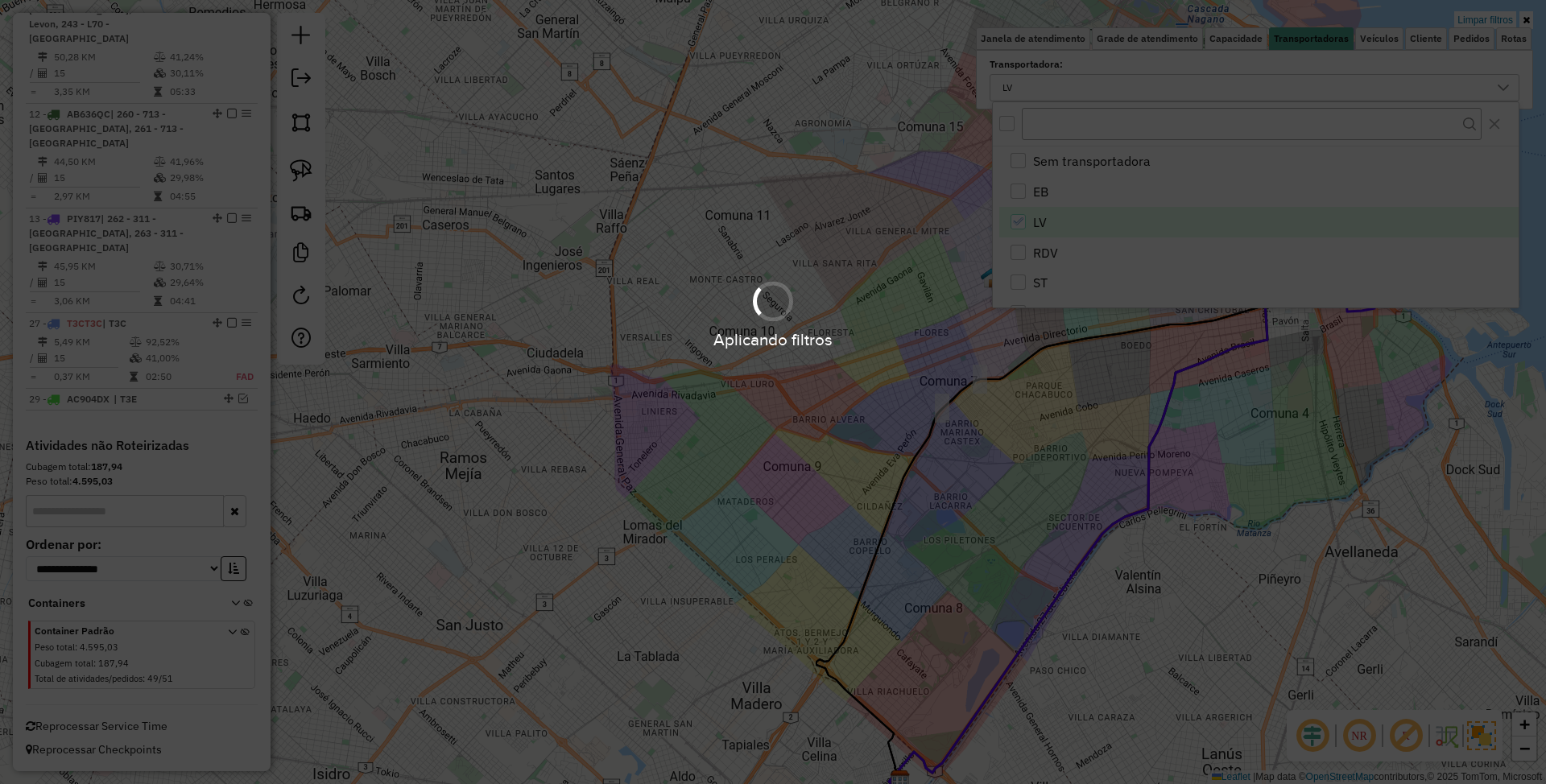
scroll to position [620, 0]
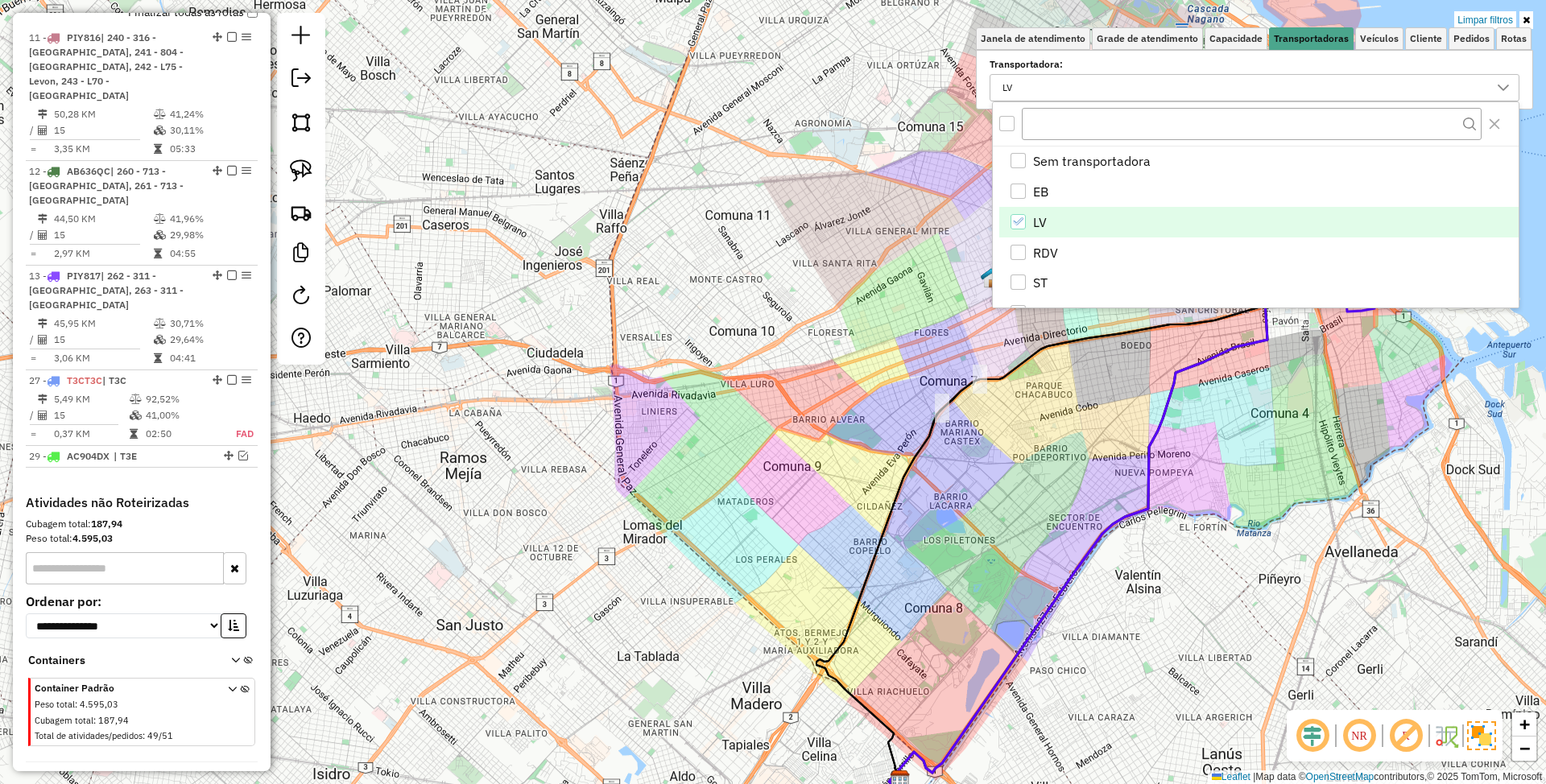
click at [1192, 619] on div "Limpar filtros Janela de atendimento Grade de atendimento Capacidade Transporta…" at bounding box center [773, 392] width 1546 height 784
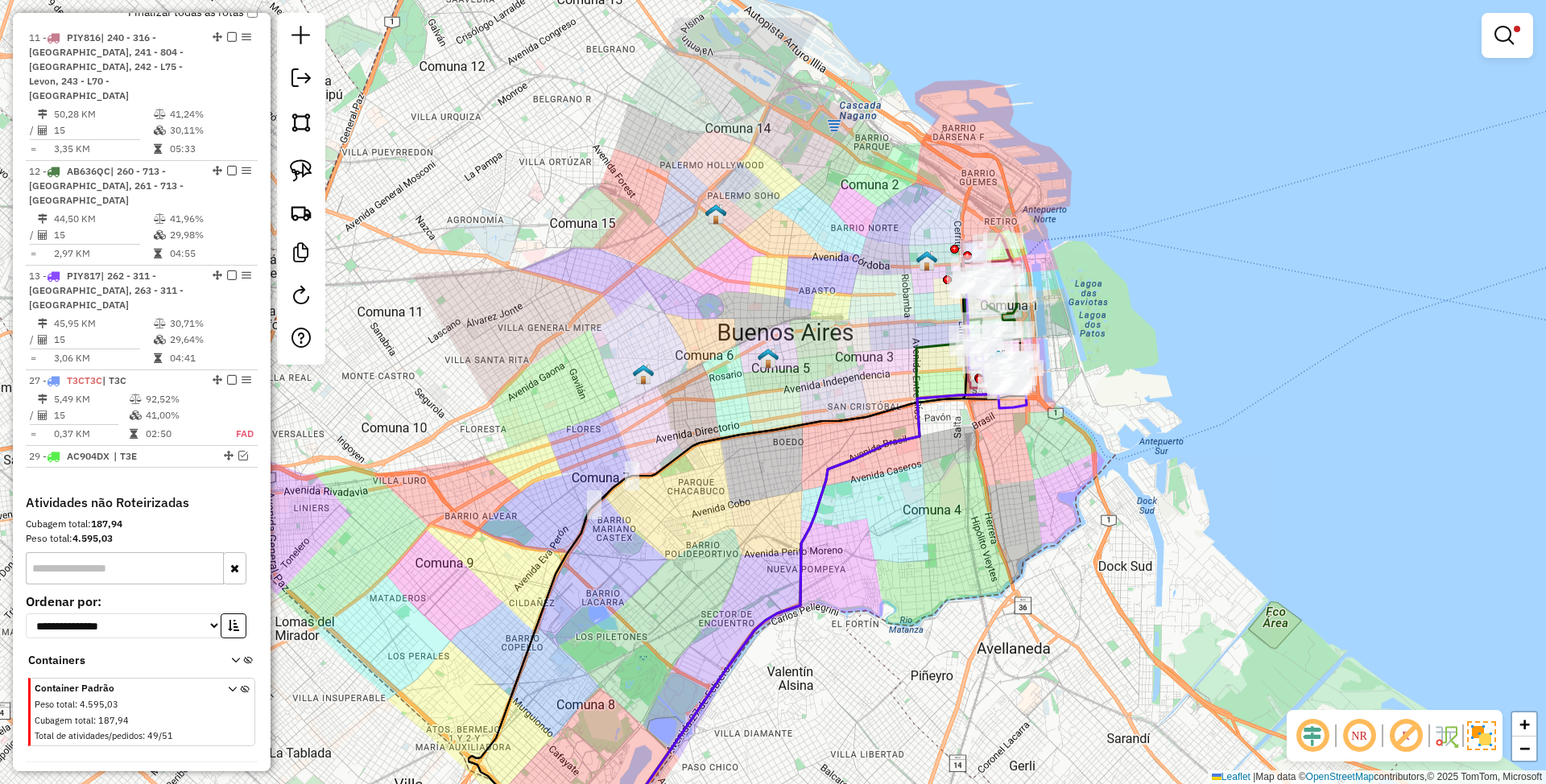
drag, startPoint x: 1209, startPoint y: 614, endPoint x: 780, endPoint y: 757, distance: 452.2
click at [780, 757] on div "Limpar filtros Janela de atendimento Grade de atendimento Capacidade Transporta…" at bounding box center [773, 392] width 1546 height 784
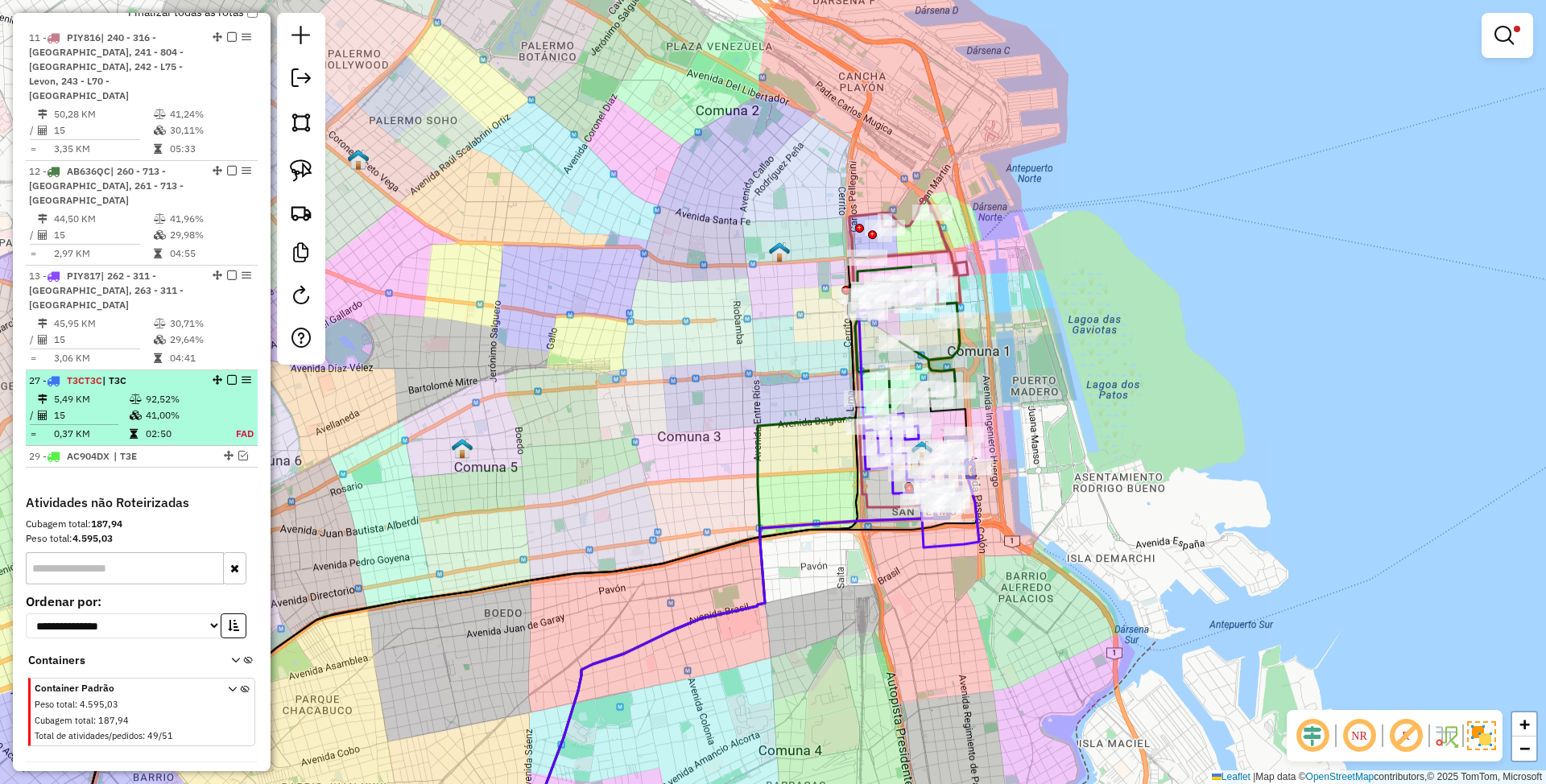
click at [82, 391] on td "5,49 KM" at bounding box center [91, 399] width 75 height 16
select select "*********"
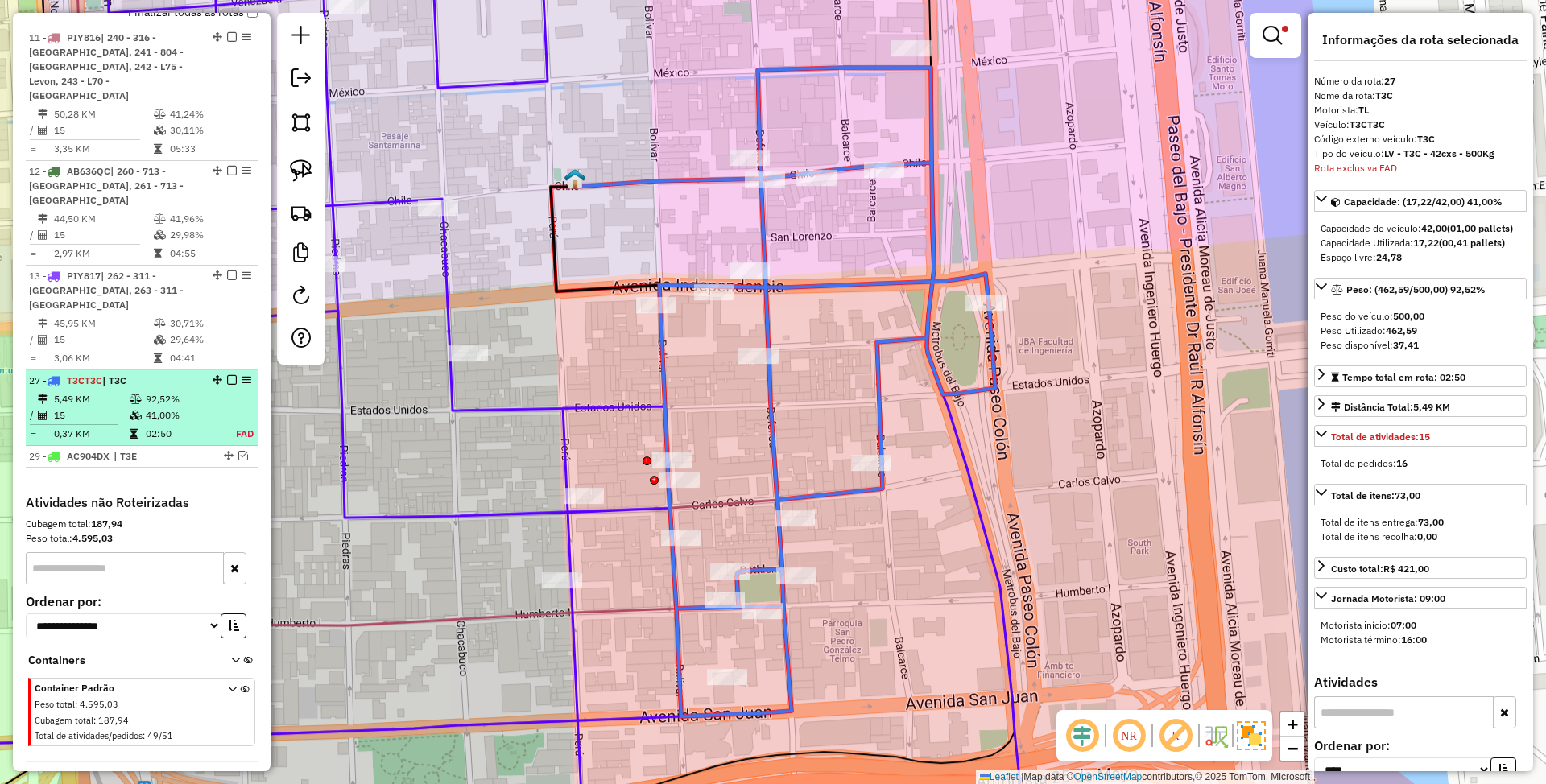
click at [229, 376] on em at bounding box center [232, 380] width 10 height 10
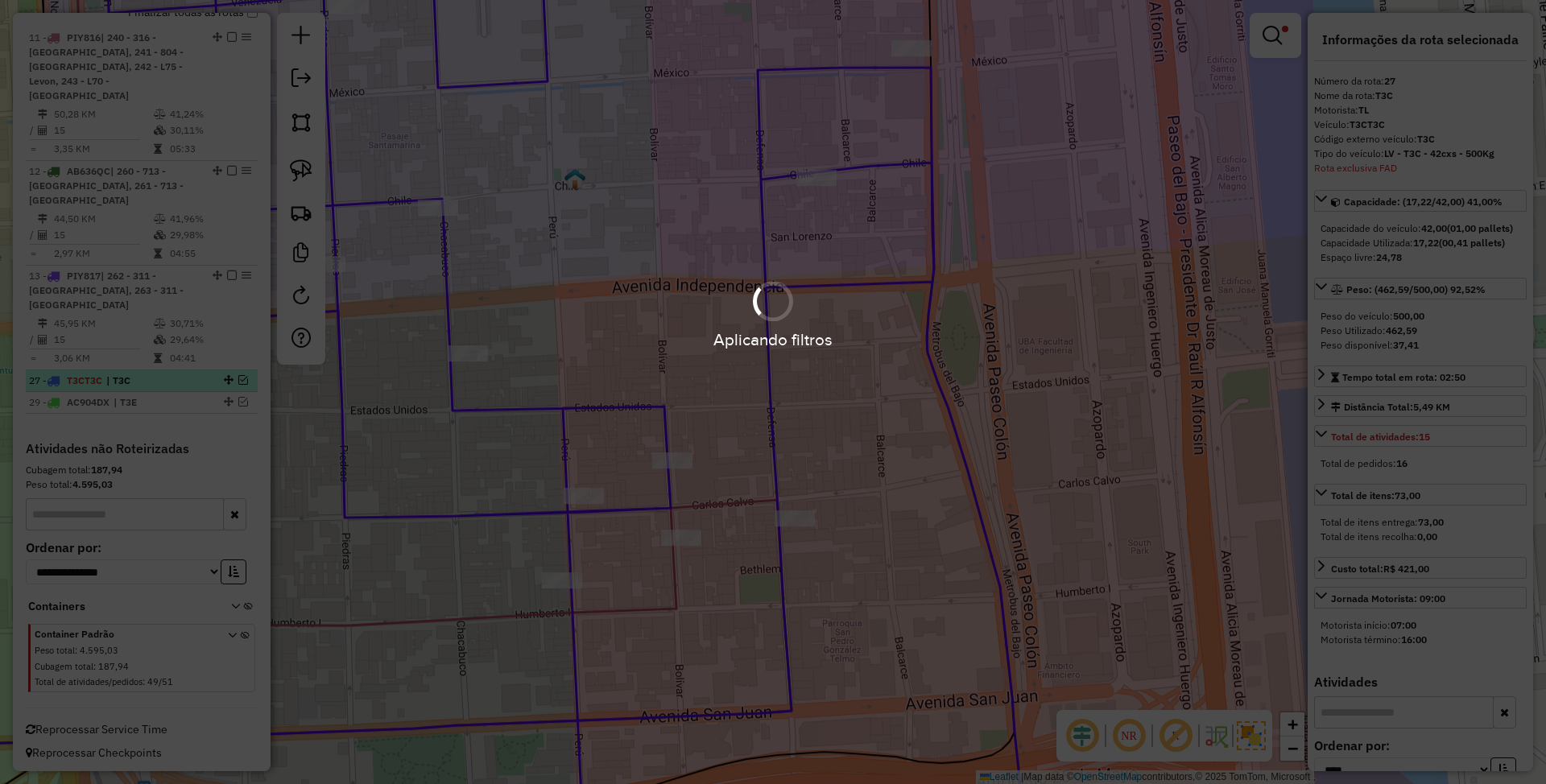
scroll to position [566, 0]
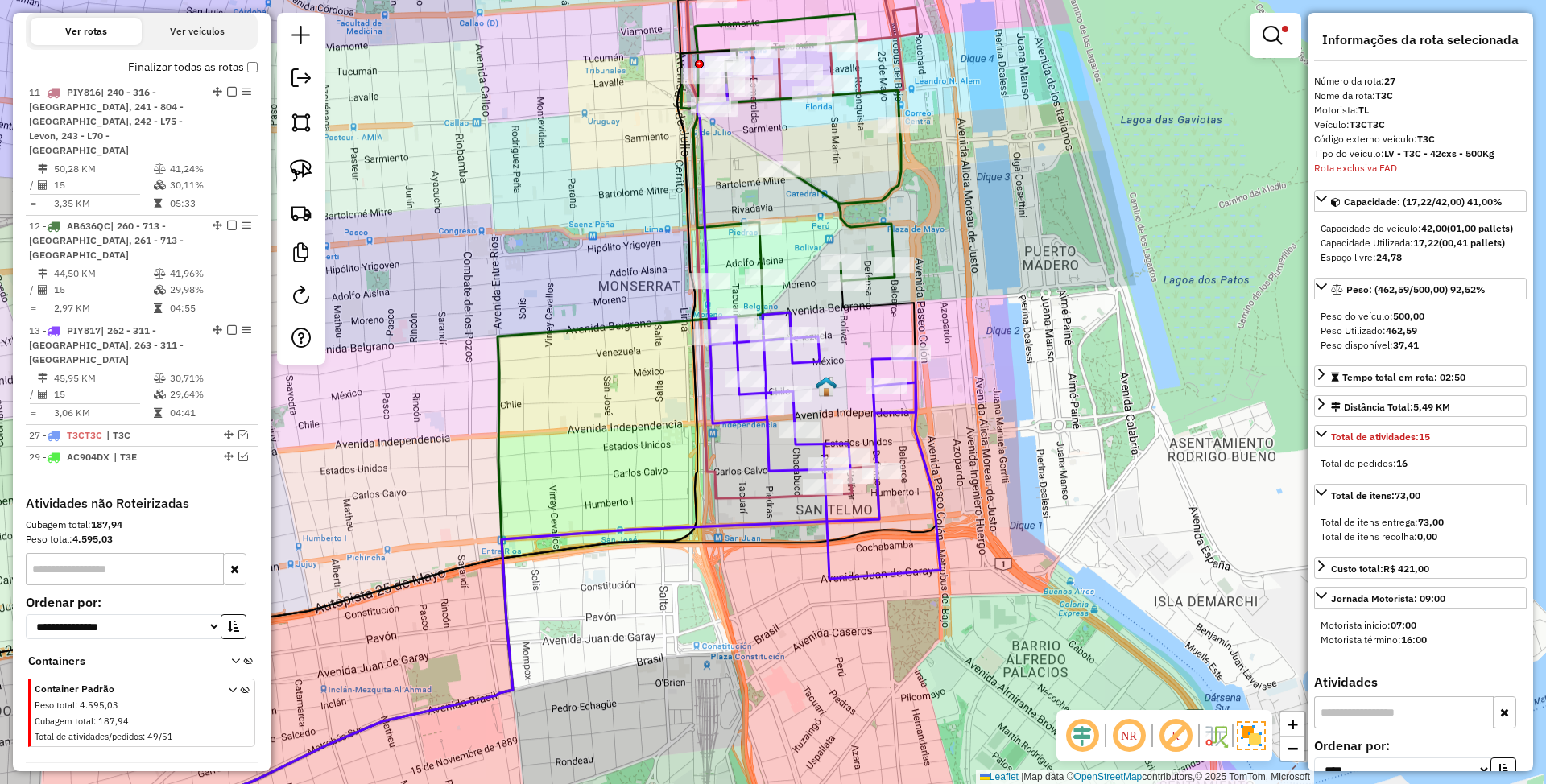
drag, startPoint x: 1002, startPoint y: 413, endPoint x: 1027, endPoint y: 454, distance: 48.0
click at [1027, 454] on div "Limpar filtros Janela de atendimento Grade de atendimento Capacidade Transporta…" at bounding box center [773, 392] width 1546 height 784
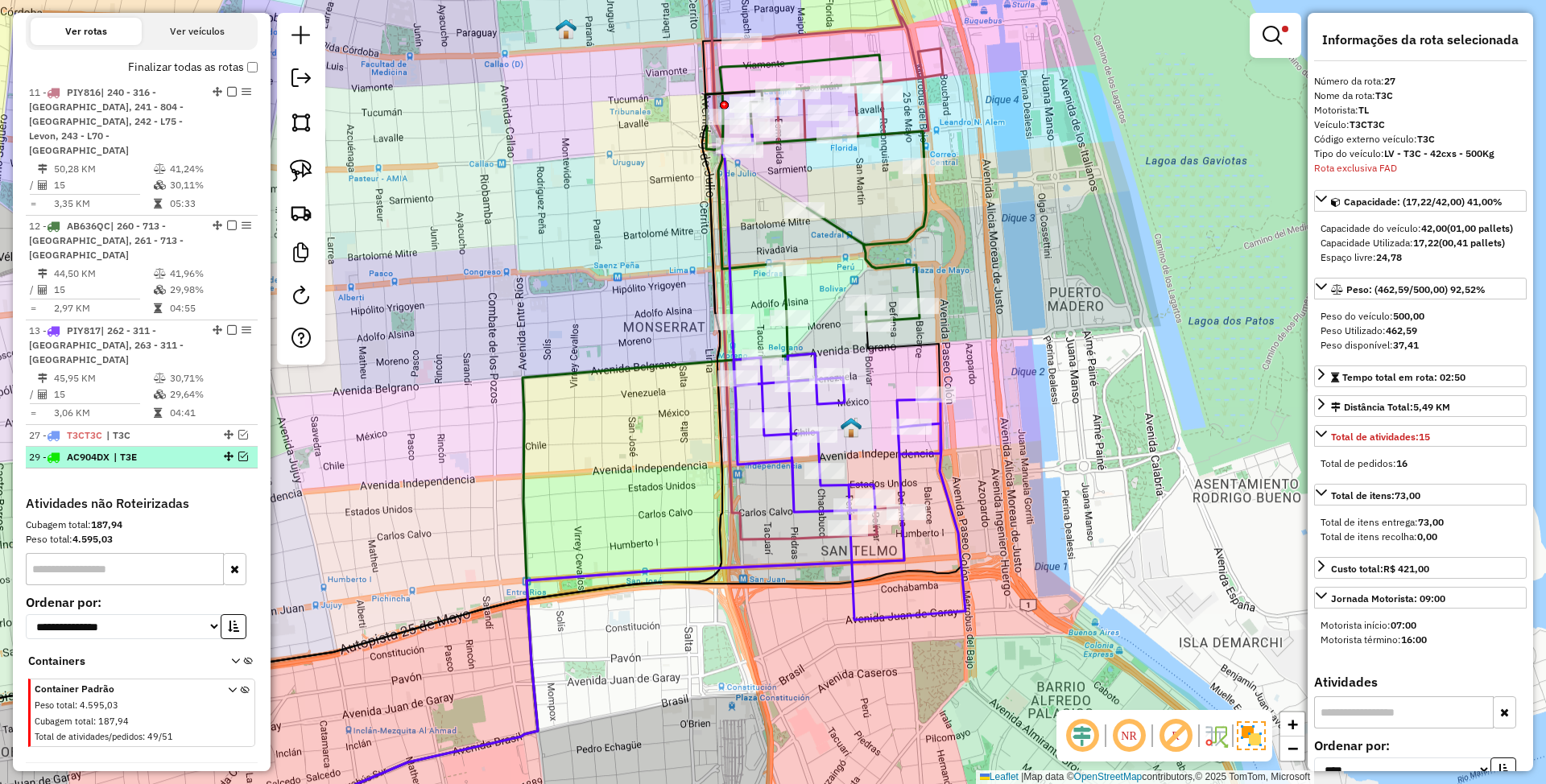
click at [149, 450] on span "| T3E" at bounding box center [151, 457] width 74 height 14
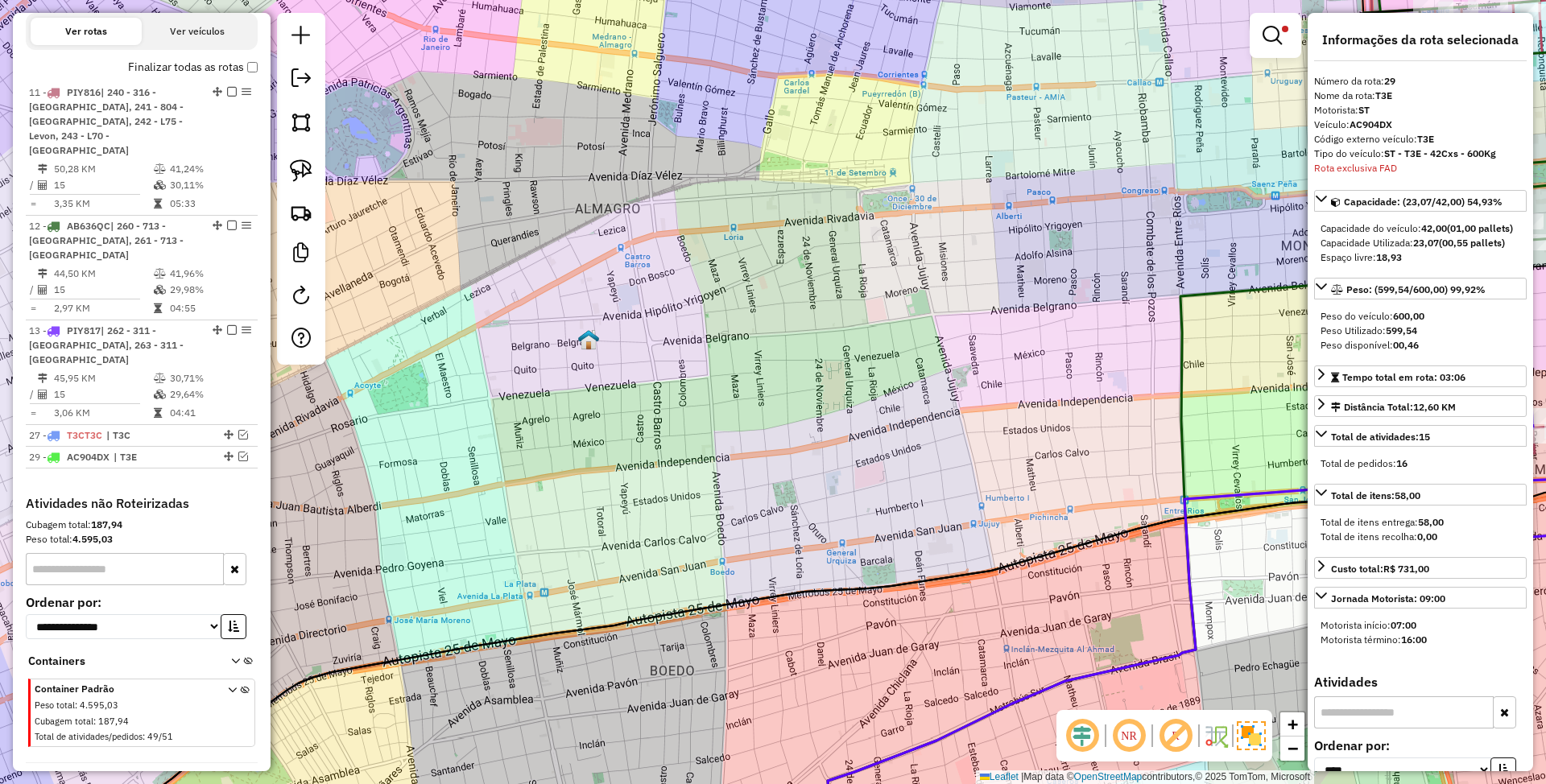
drag, startPoint x: 619, startPoint y: 448, endPoint x: 507, endPoint y: 522, distance: 134.2
click at [507, 522] on div "Limpar filtros Janela de atendimento Grade de atendimento Capacidade Transporta…" at bounding box center [773, 392] width 1546 height 784
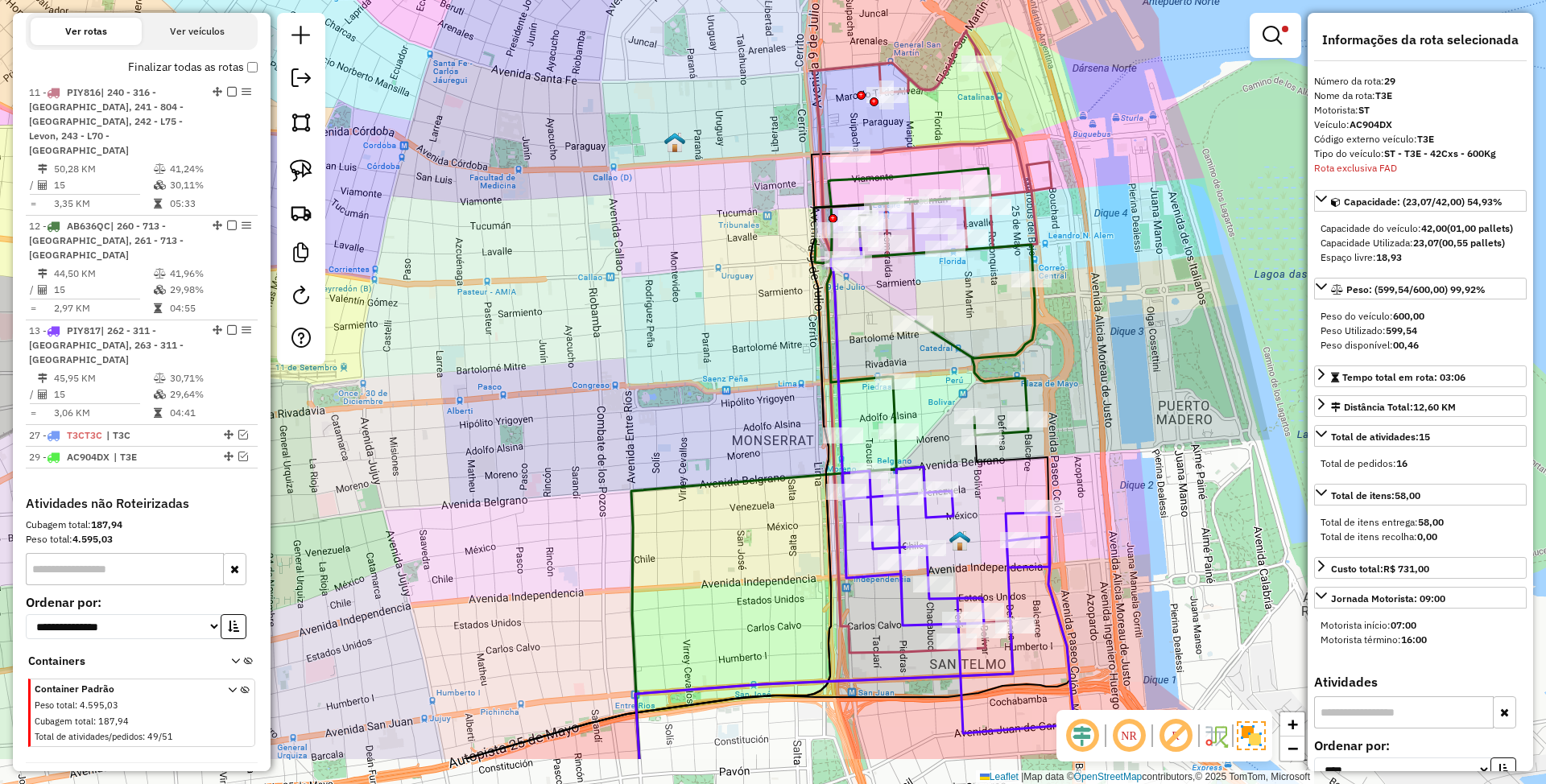
drag, startPoint x: 1005, startPoint y: 420, endPoint x: 984, endPoint y: 317, distance: 105.1
click at [984, 317] on div "Limpar filtros Janela de atendimento Grade de atendimento Capacidade Transporta…" at bounding box center [773, 392] width 1546 height 784
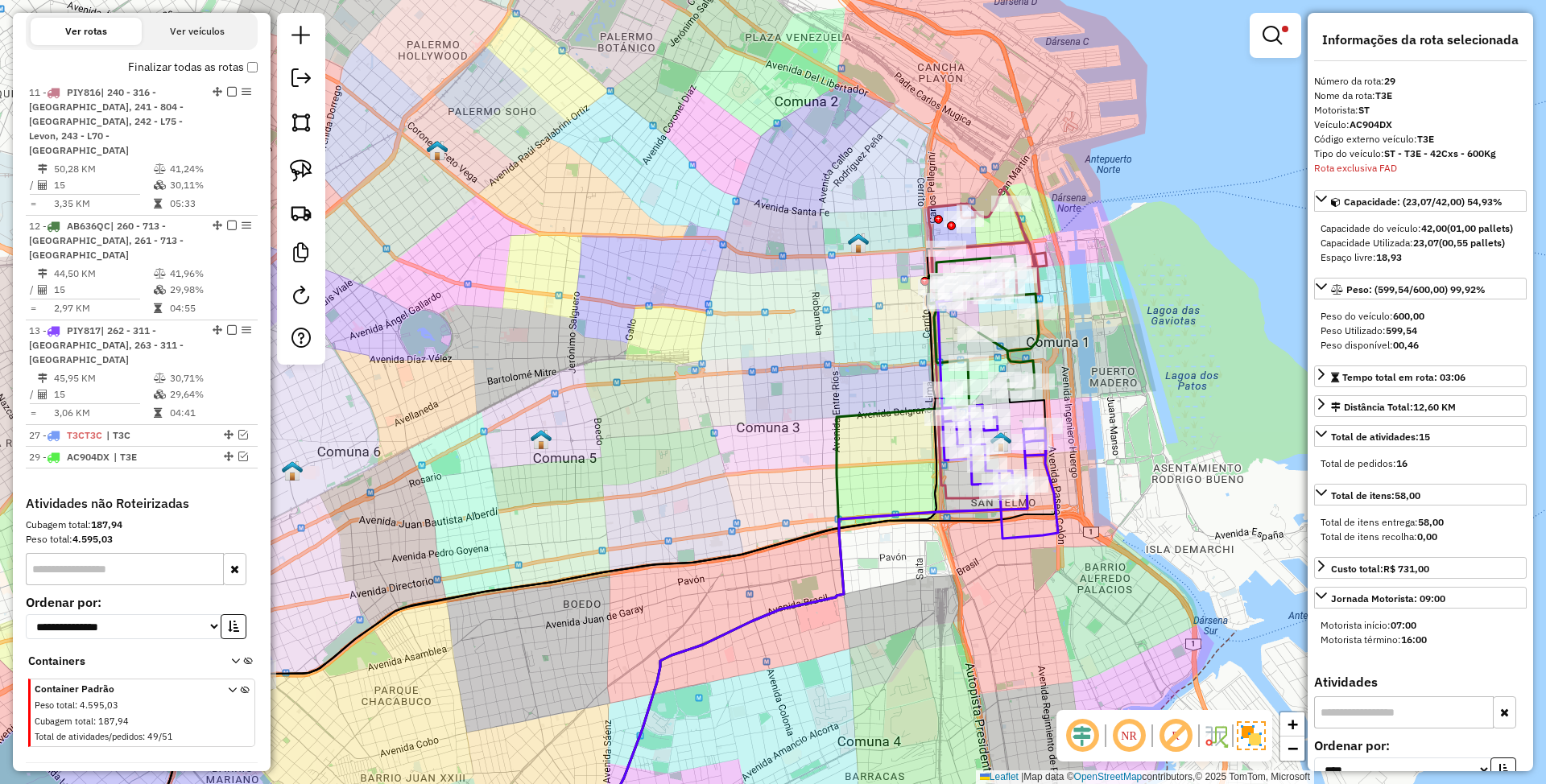
drag, startPoint x: 1121, startPoint y: 436, endPoint x: 1160, endPoint y: 449, distance: 41.1
click at [1160, 449] on div "Limpar filtros Janela de atendimento Grade de atendimento Capacidade Transporta…" at bounding box center [773, 392] width 1546 height 784
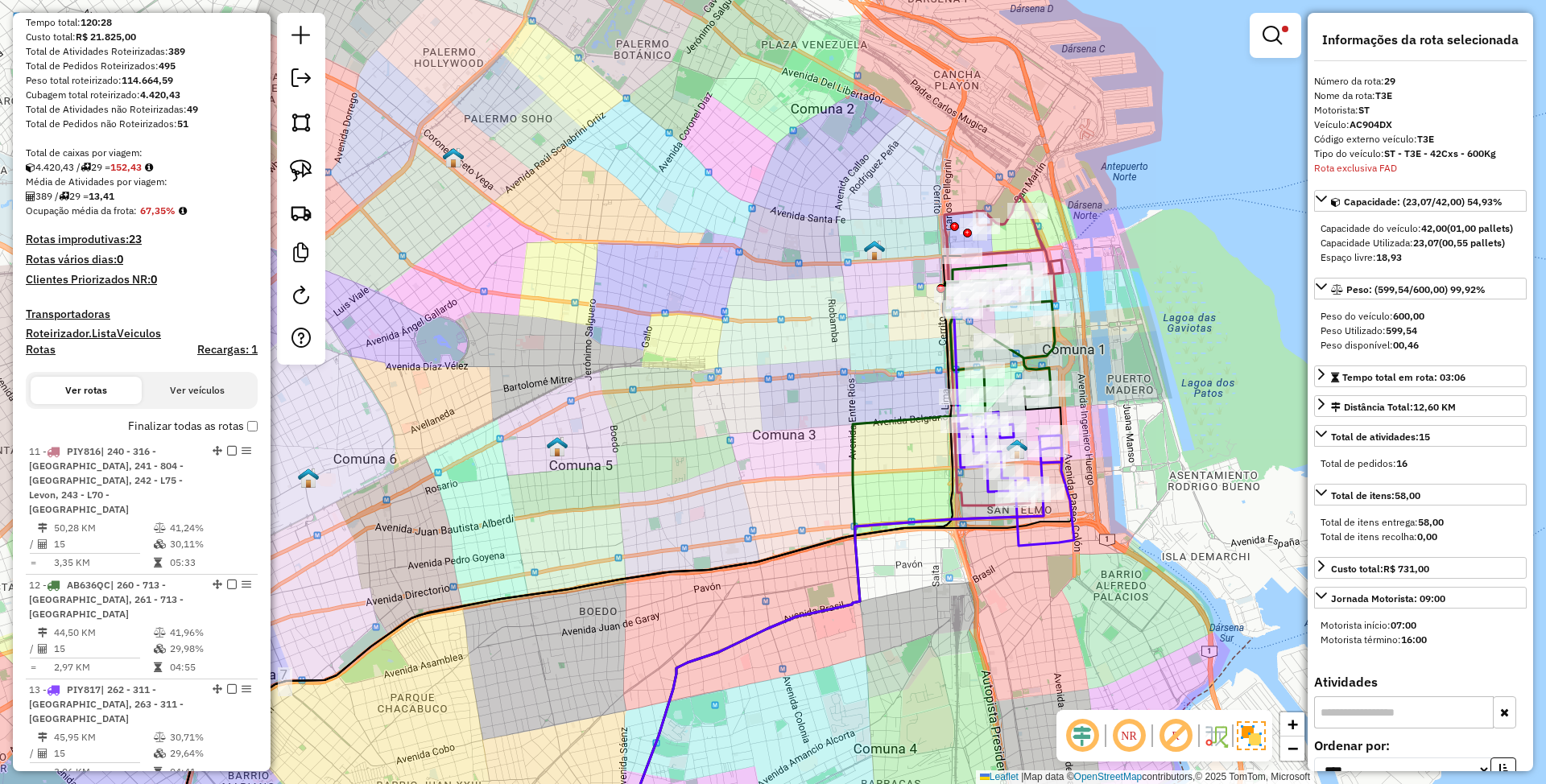
scroll to position [243, 0]
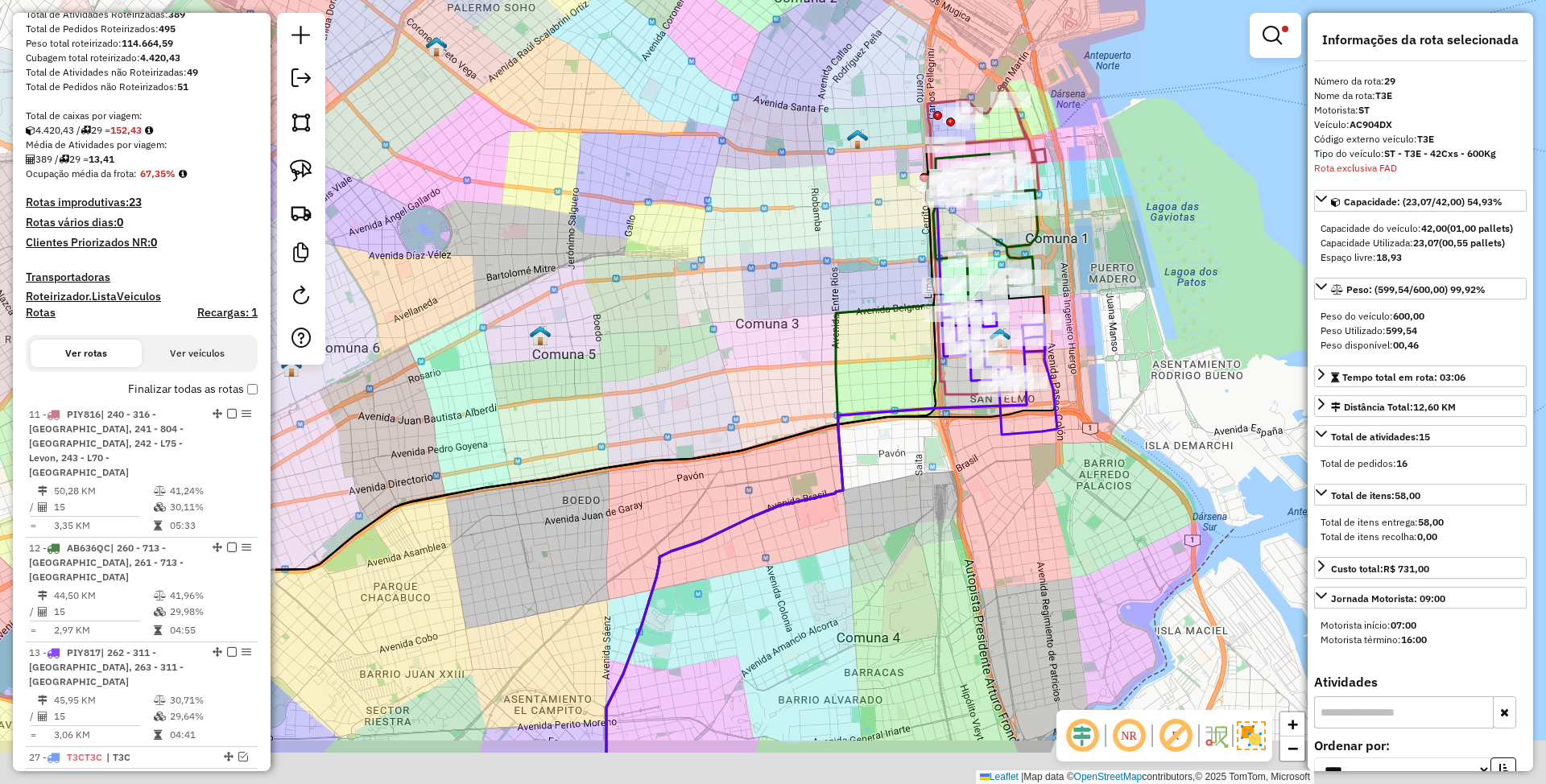
drag, startPoint x: 838, startPoint y: 388, endPoint x: 808, endPoint y: 220, distance: 170.7
click at [808, 220] on div "Limpar filtros Janela de atendimento Grade de atendimento Capacidade Transporta…" at bounding box center [773, 392] width 1546 height 784
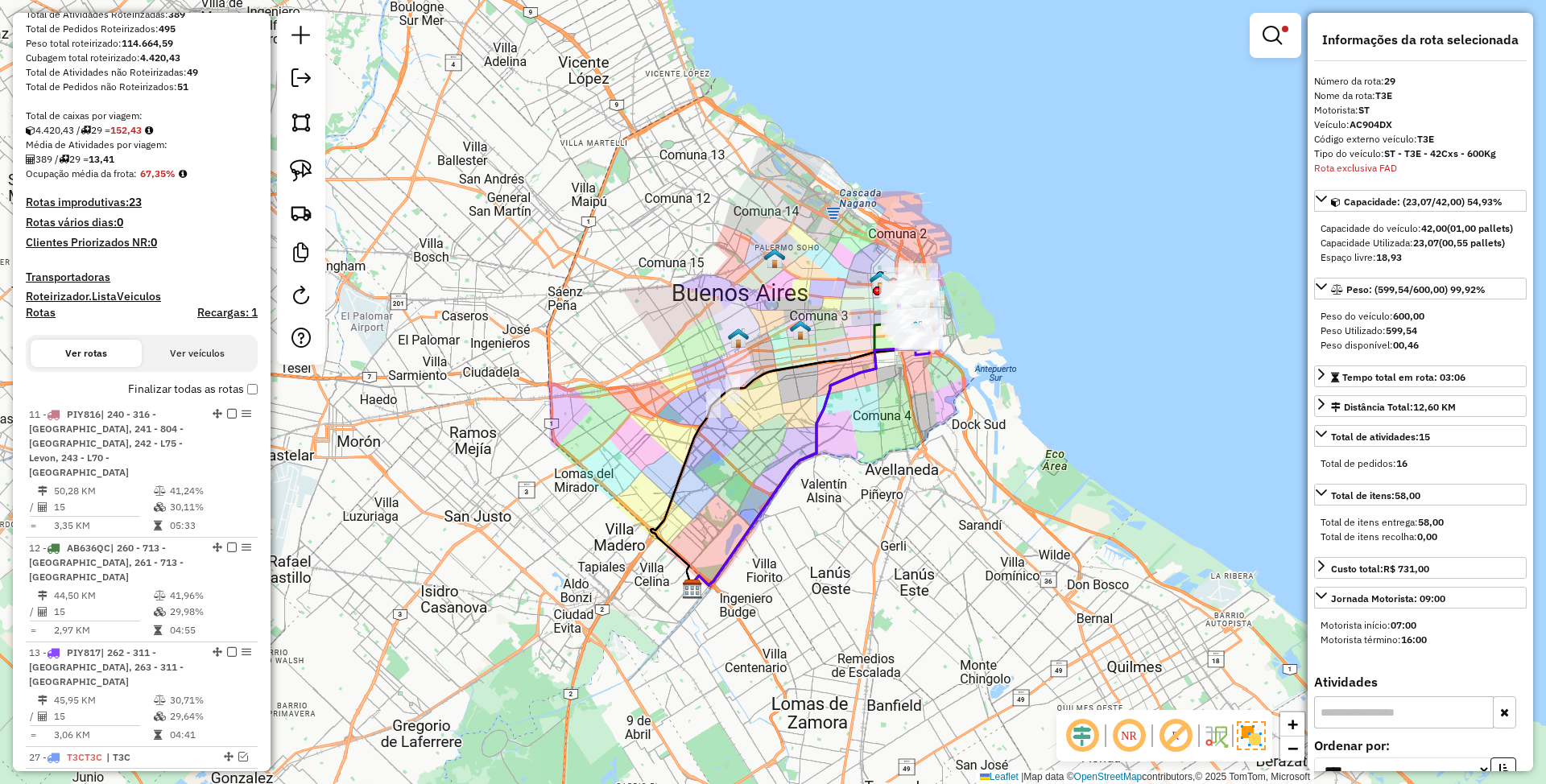
drag, startPoint x: 886, startPoint y: 424, endPoint x: 942, endPoint y: 491, distance: 87.3
click at [942, 491] on div "Limpar filtros Janela de atendimento Grade de atendimento Capacidade Transporta…" at bounding box center [773, 392] width 1546 height 784
click at [1279, 42] on em at bounding box center [1273, 36] width 19 height 19
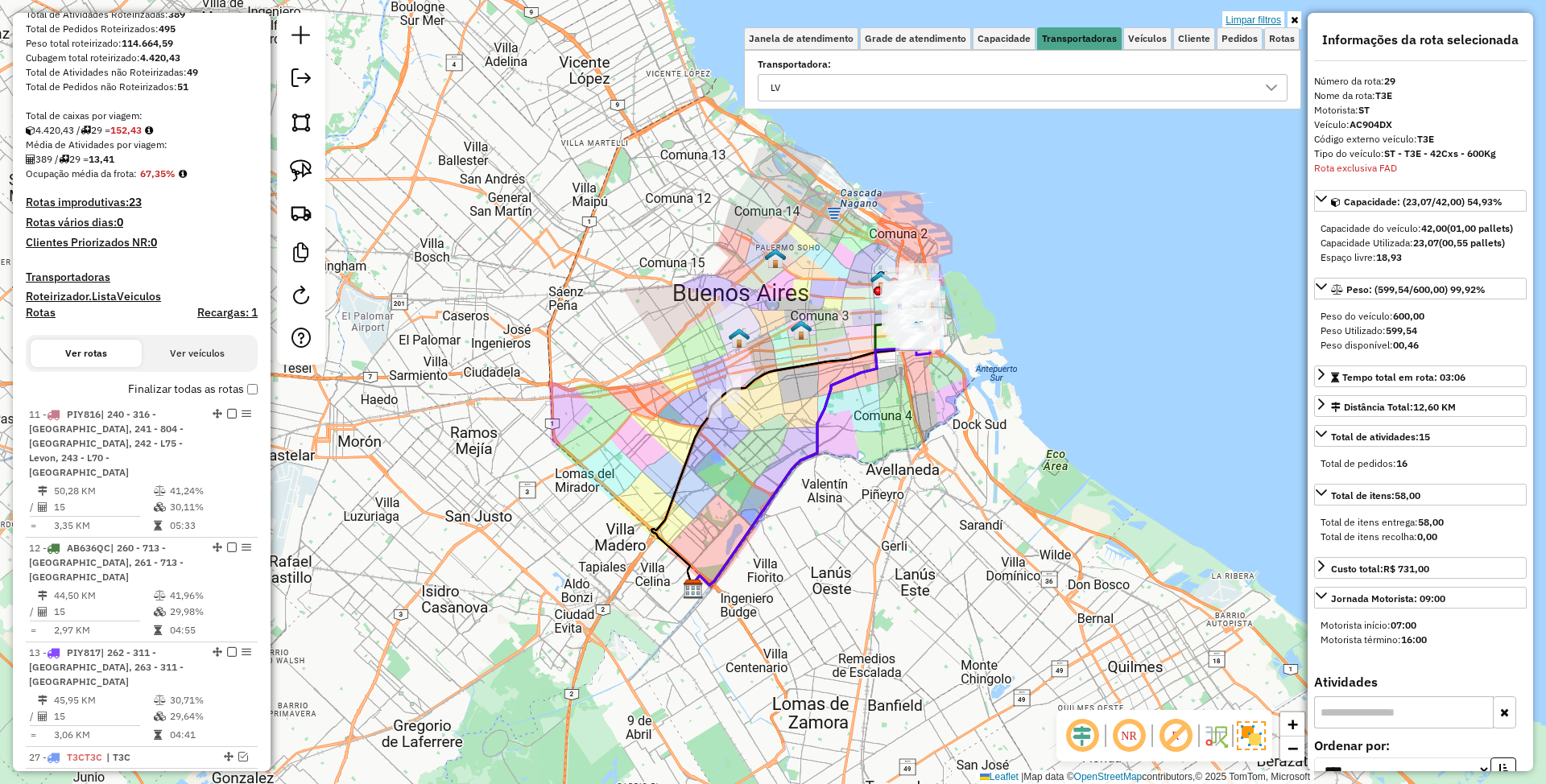
click at [1251, 20] on link "Limpar filtros" at bounding box center [1253, 20] width 62 height 17
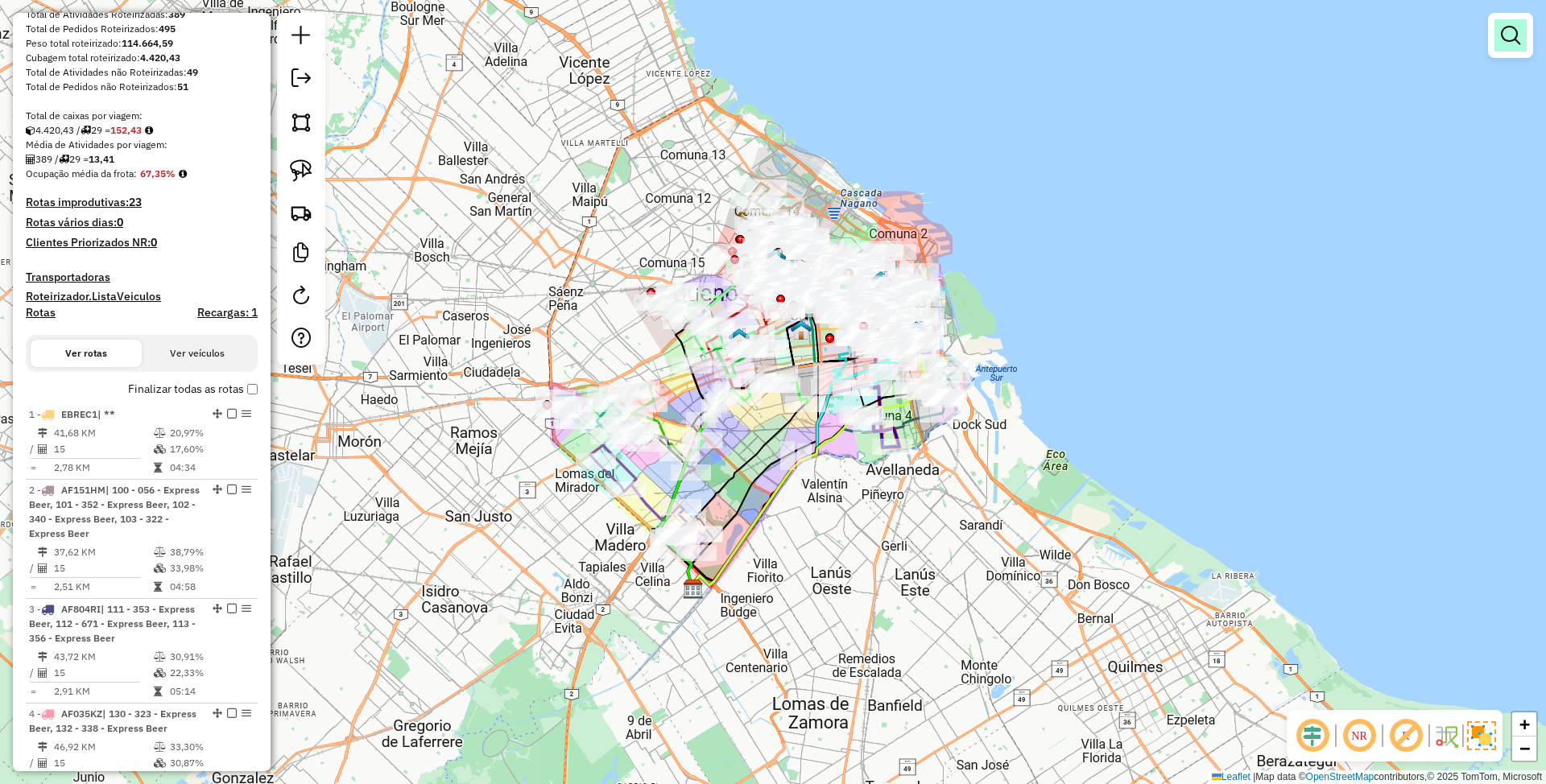
click at [1504, 40] on em at bounding box center [1511, 36] width 19 height 19
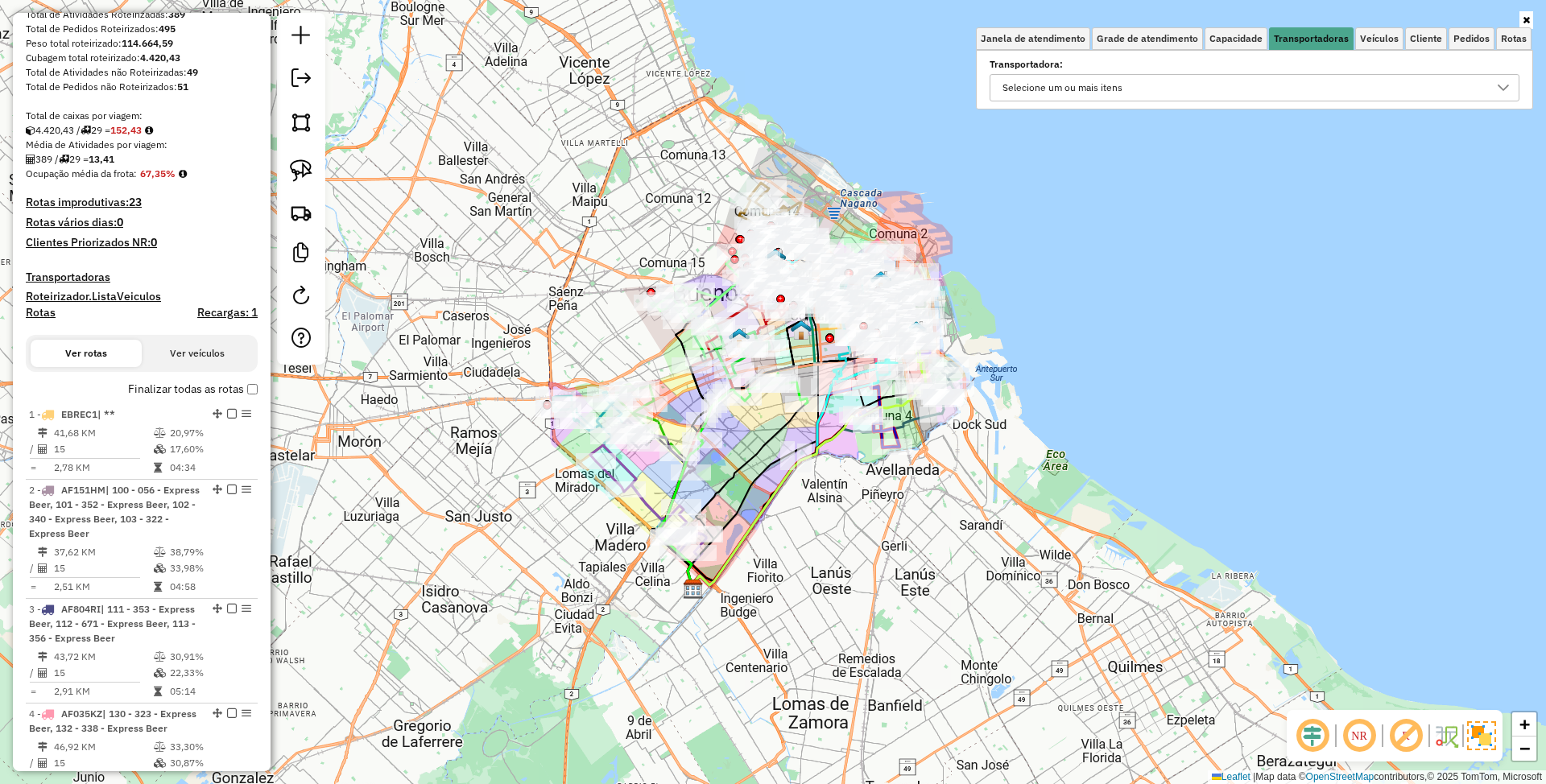
click at [1255, 85] on div "Selecione um ou mais itens" at bounding box center [1243, 88] width 492 height 26
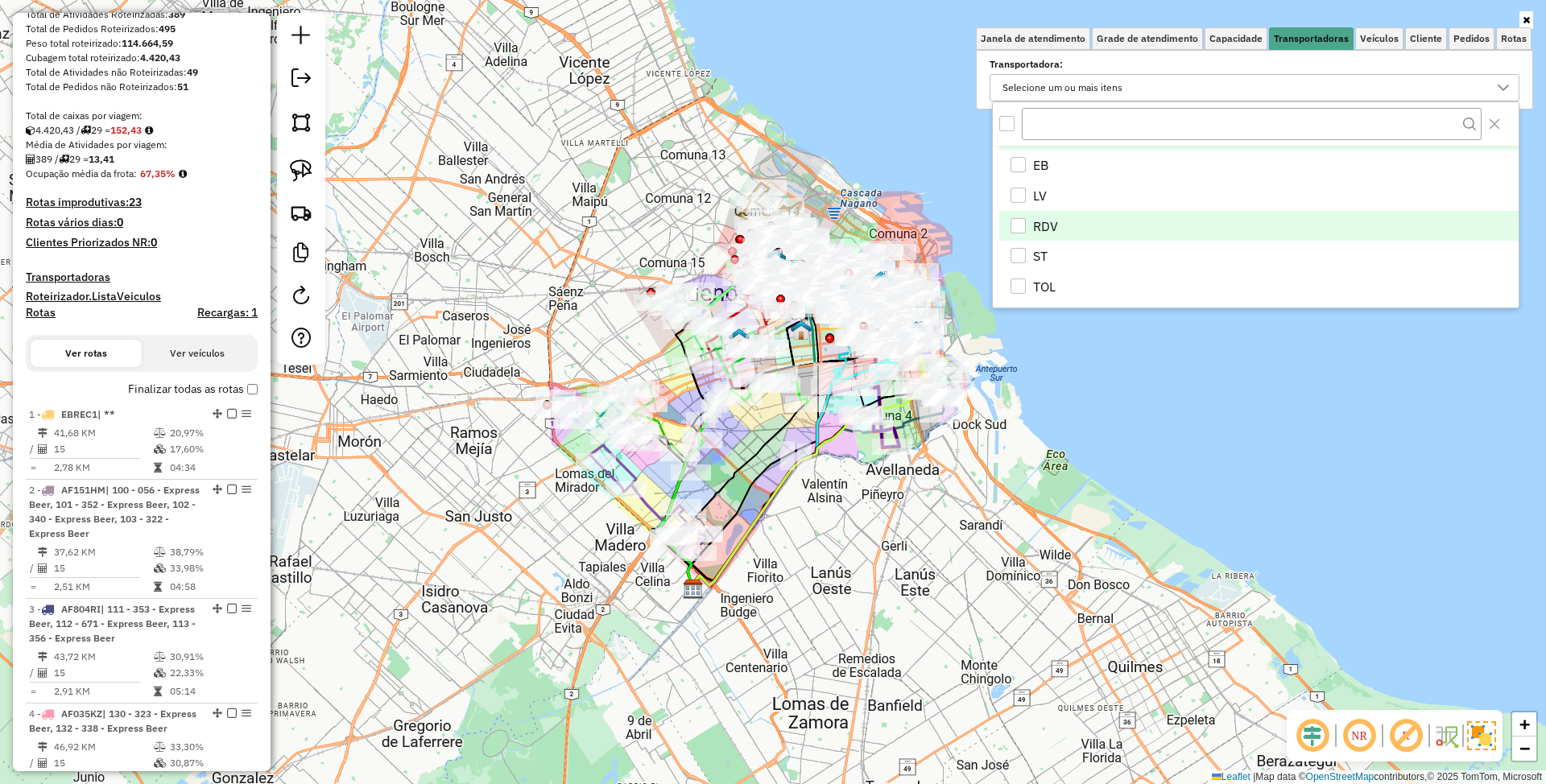
scroll to position [34, 0]
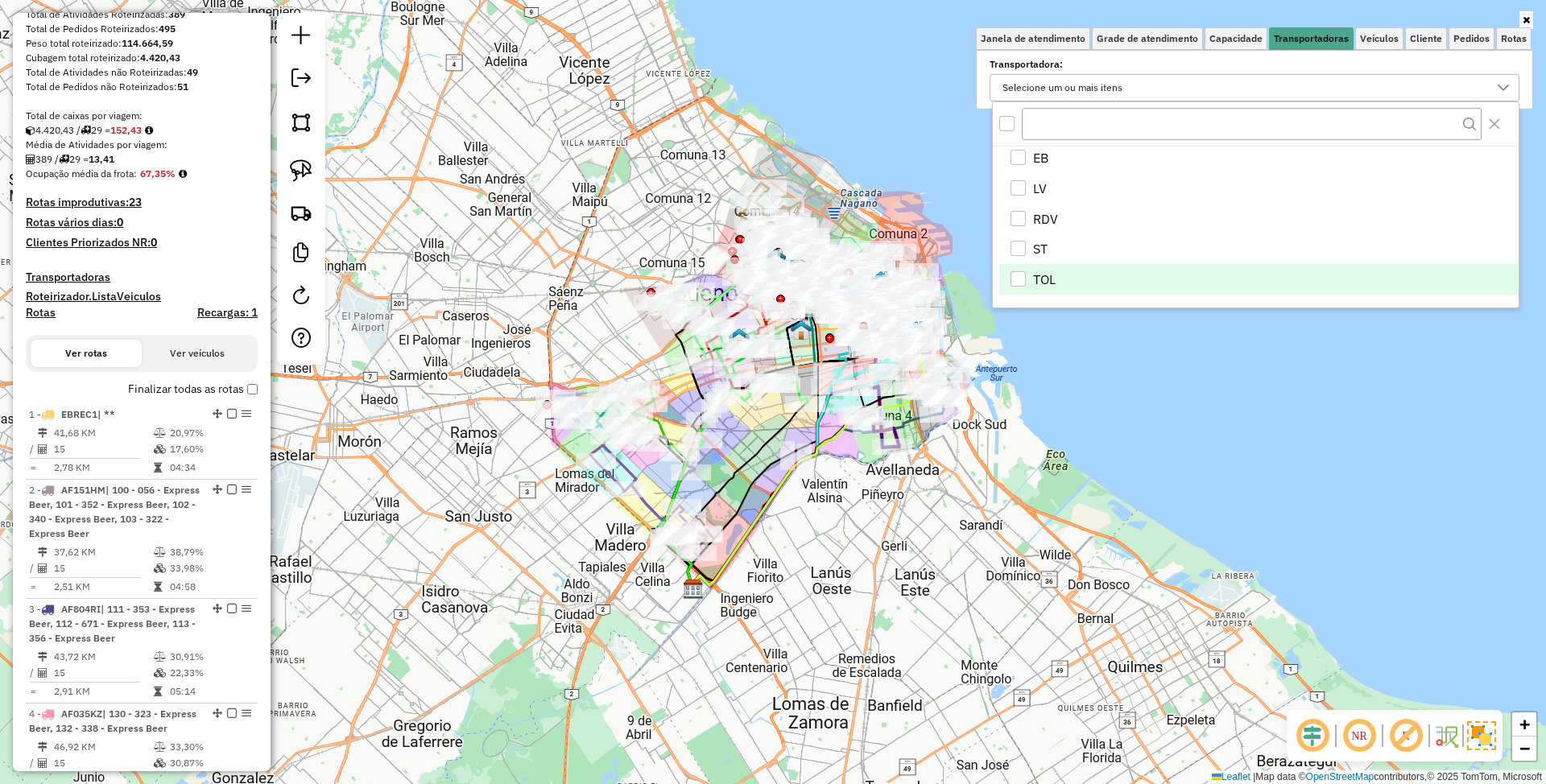
click at [1022, 278] on div "TOL" at bounding box center [1019, 279] width 15 height 15
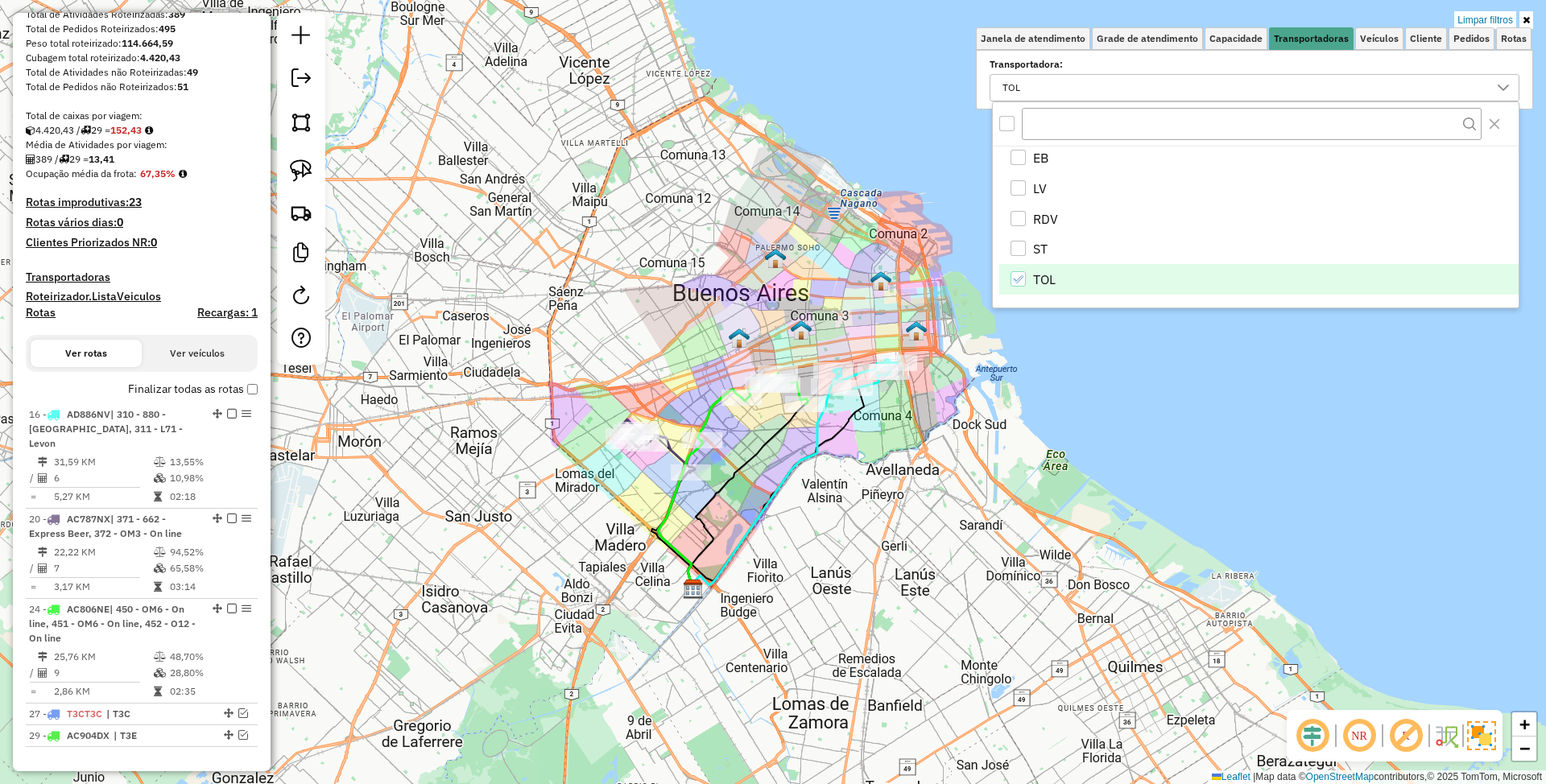
click at [842, 577] on div "Limpar filtros Janela de atendimento Grade de atendimento Capacidade Transporta…" at bounding box center [773, 392] width 1546 height 784
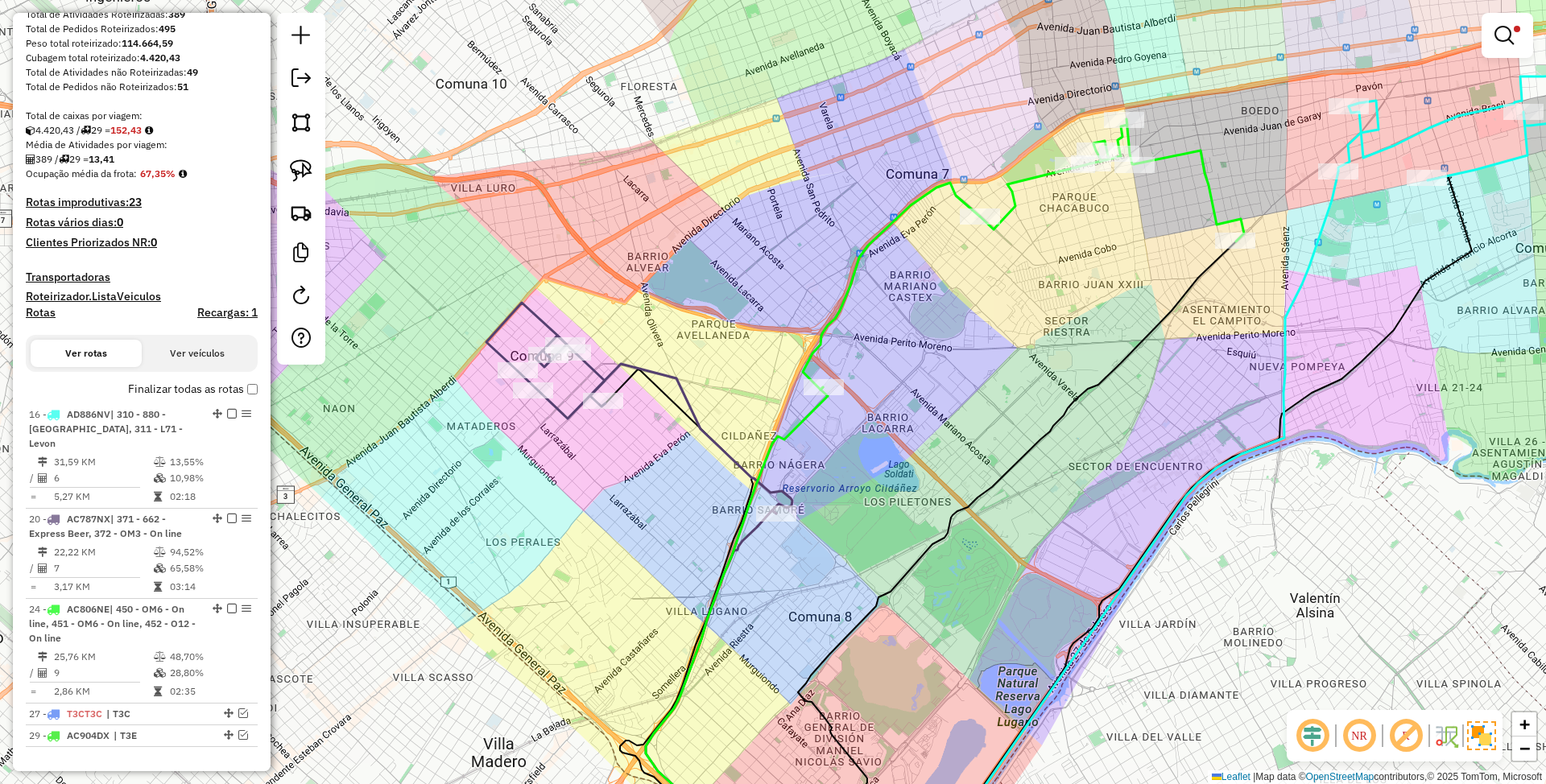
click at [692, 423] on icon at bounding box center [639, 408] width 306 height 211
select select "*********"
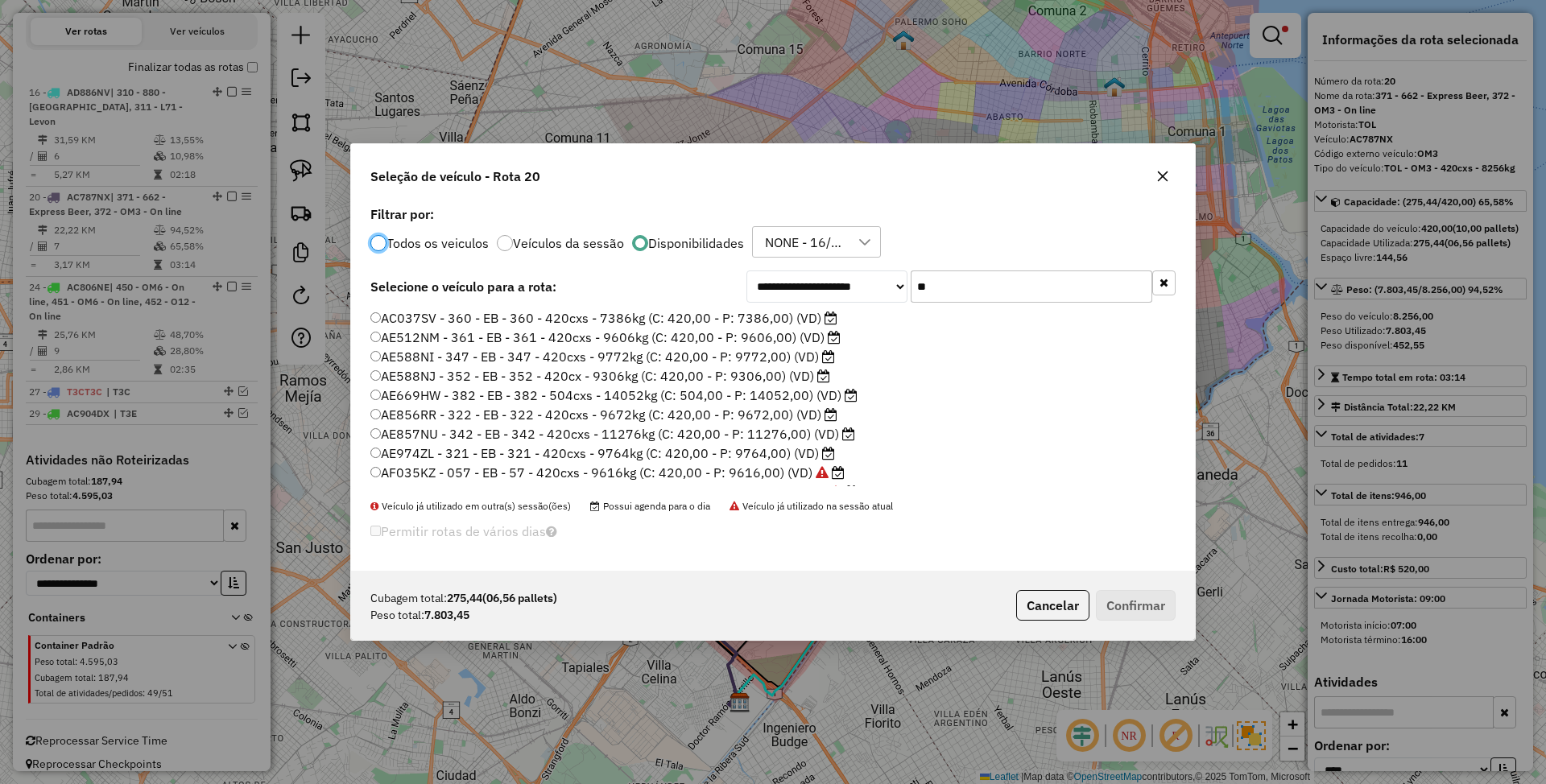
scroll to position [8, 5]
drag, startPoint x: 947, startPoint y: 290, endPoint x: 808, endPoint y: 265, distance: 141.2
click at [808, 265] on div "**********" at bounding box center [773, 386] width 844 height 370
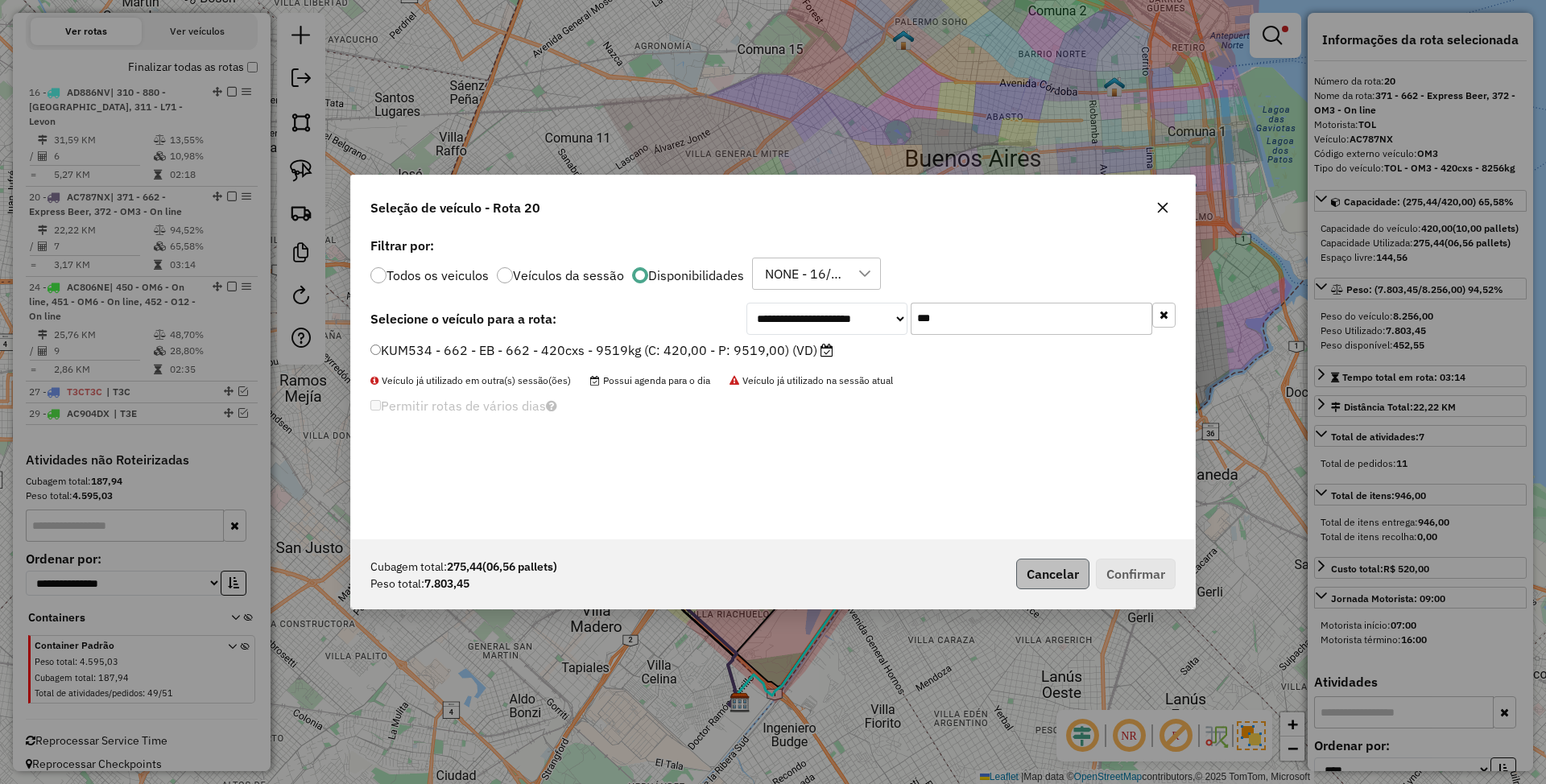
type input "***"
click at [1049, 574] on button "Cancelar" at bounding box center [1054, 574] width 73 height 31
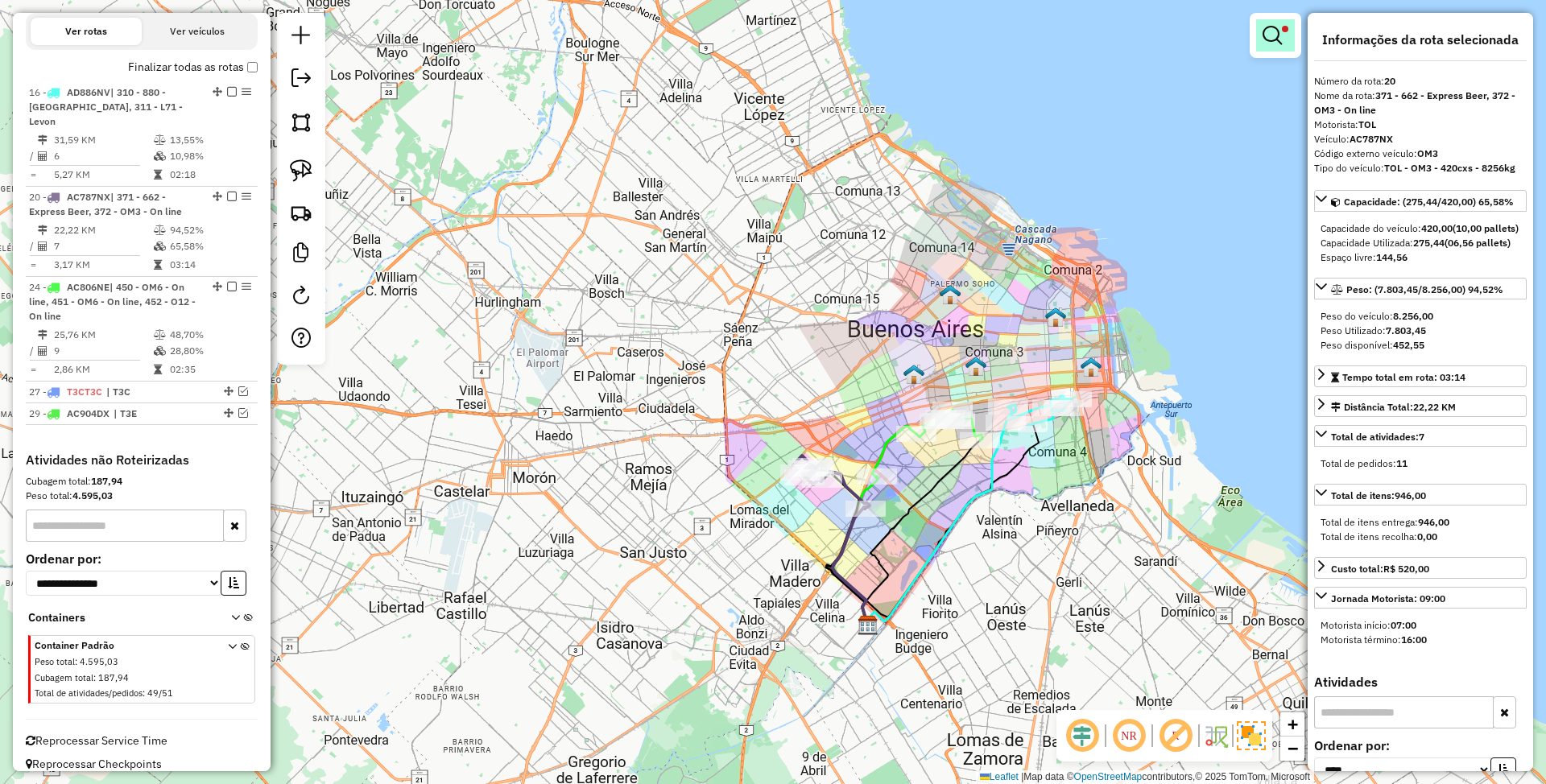
click at [1266, 41] on em at bounding box center [1273, 36] width 19 height 19
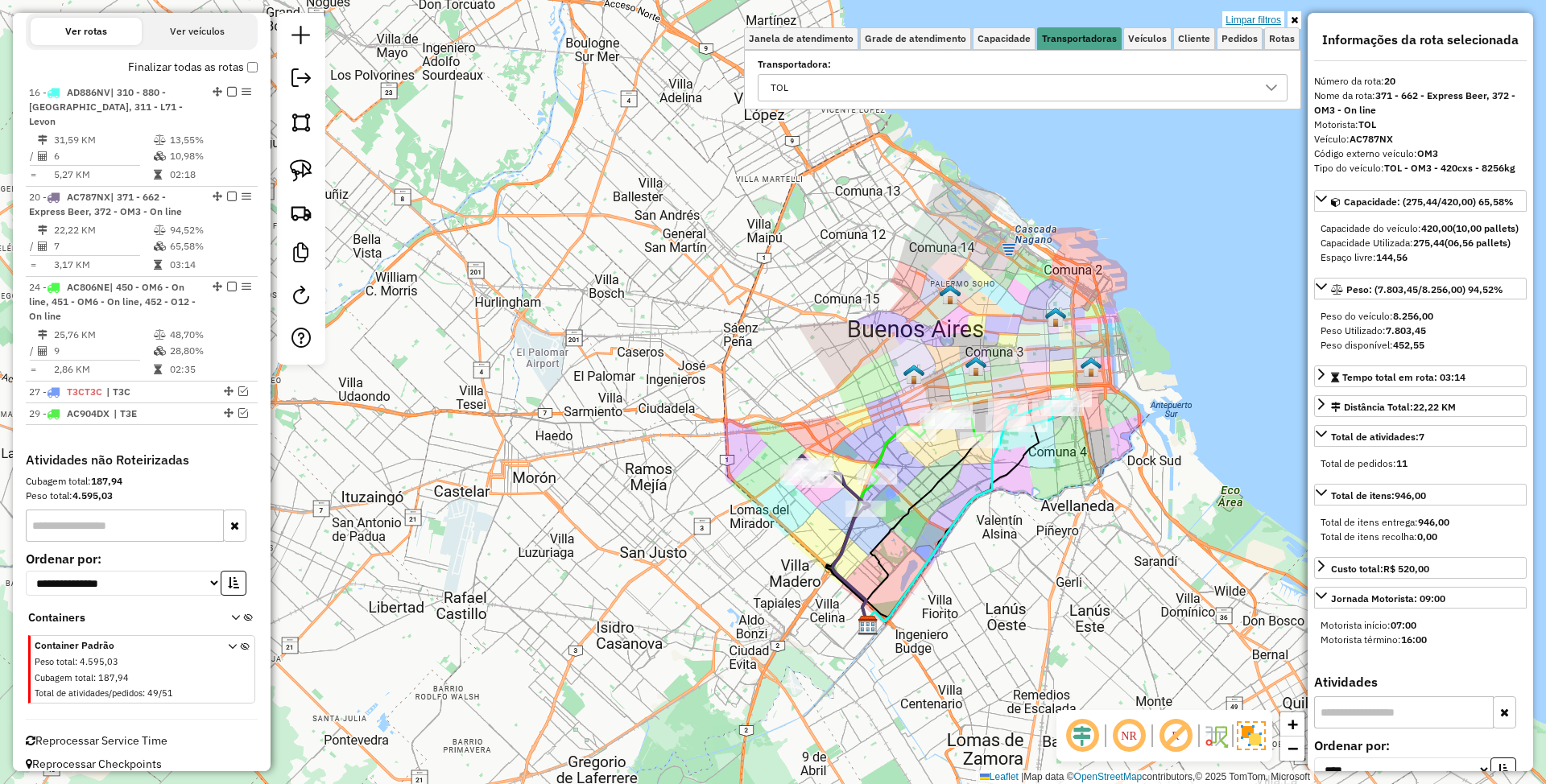
click at [1244, 16] on link "Limpar filtros" at bounding box center [1253, 20] width 62 height 17
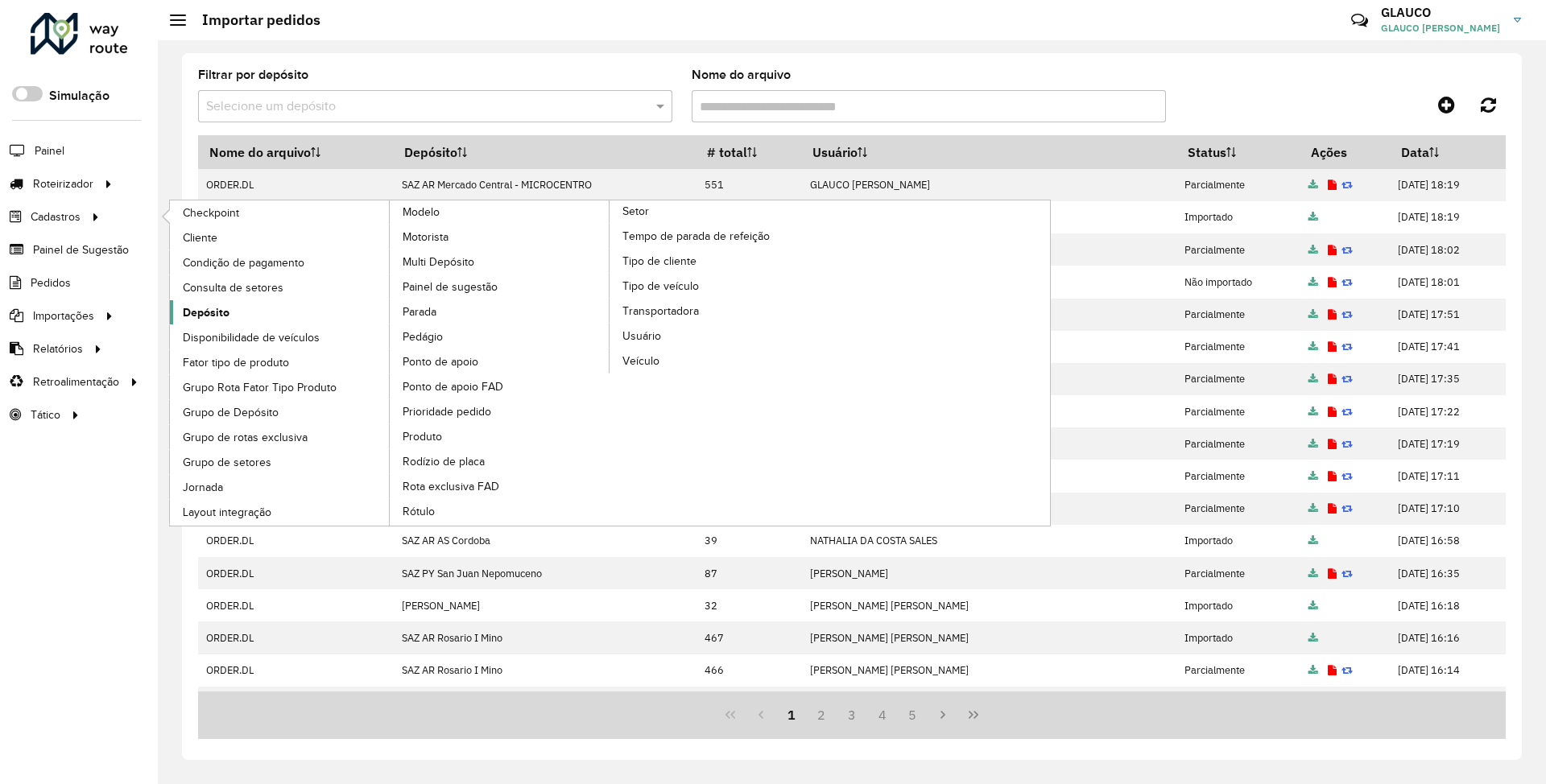
click at [214, 313] on span "Depósito" at bounding box center [206, 313] width 46 height 17
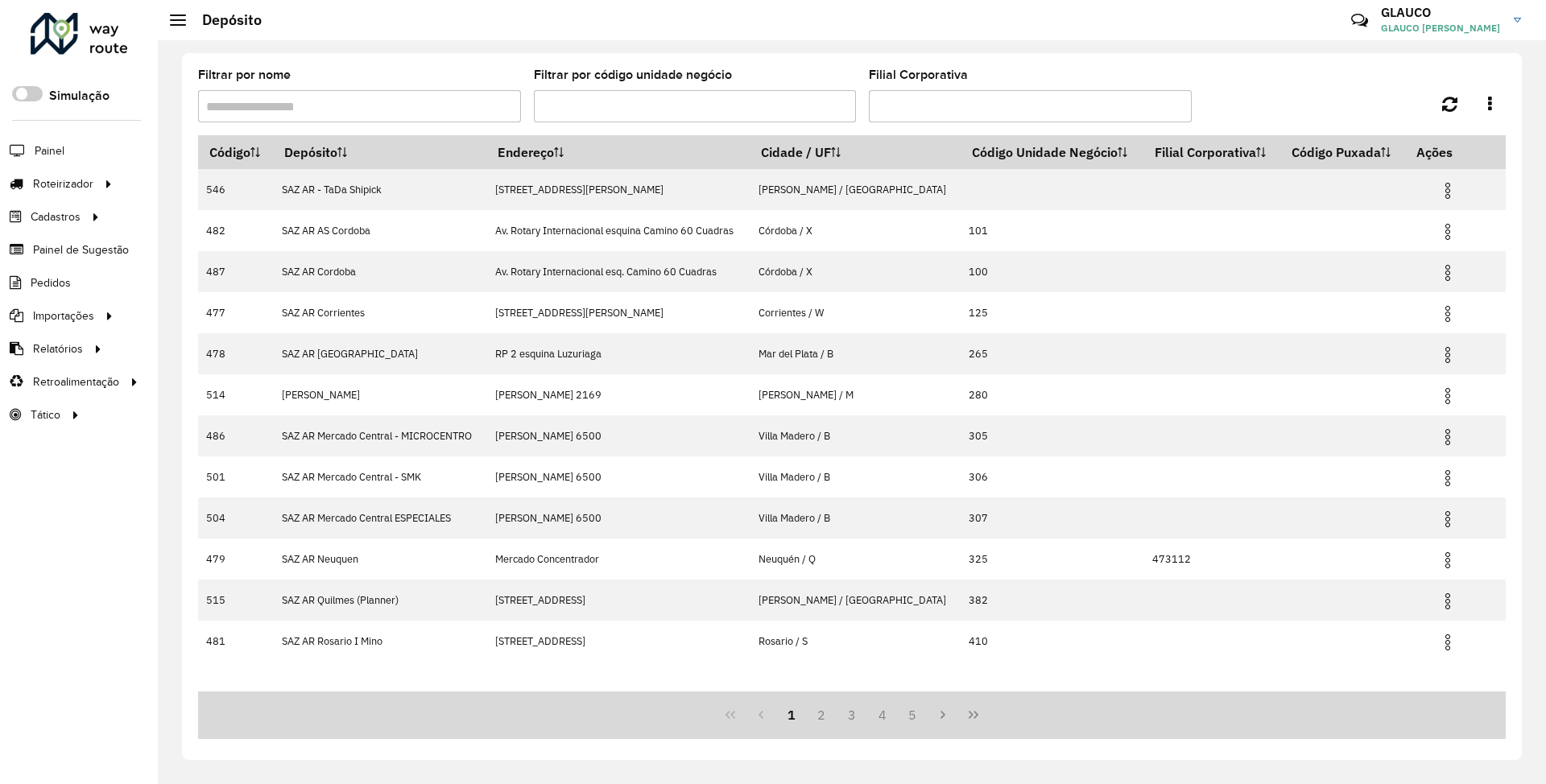
click at [356, 104] on input "Filtrar por nome" at bounding box center [359, 105] width 323 height 32
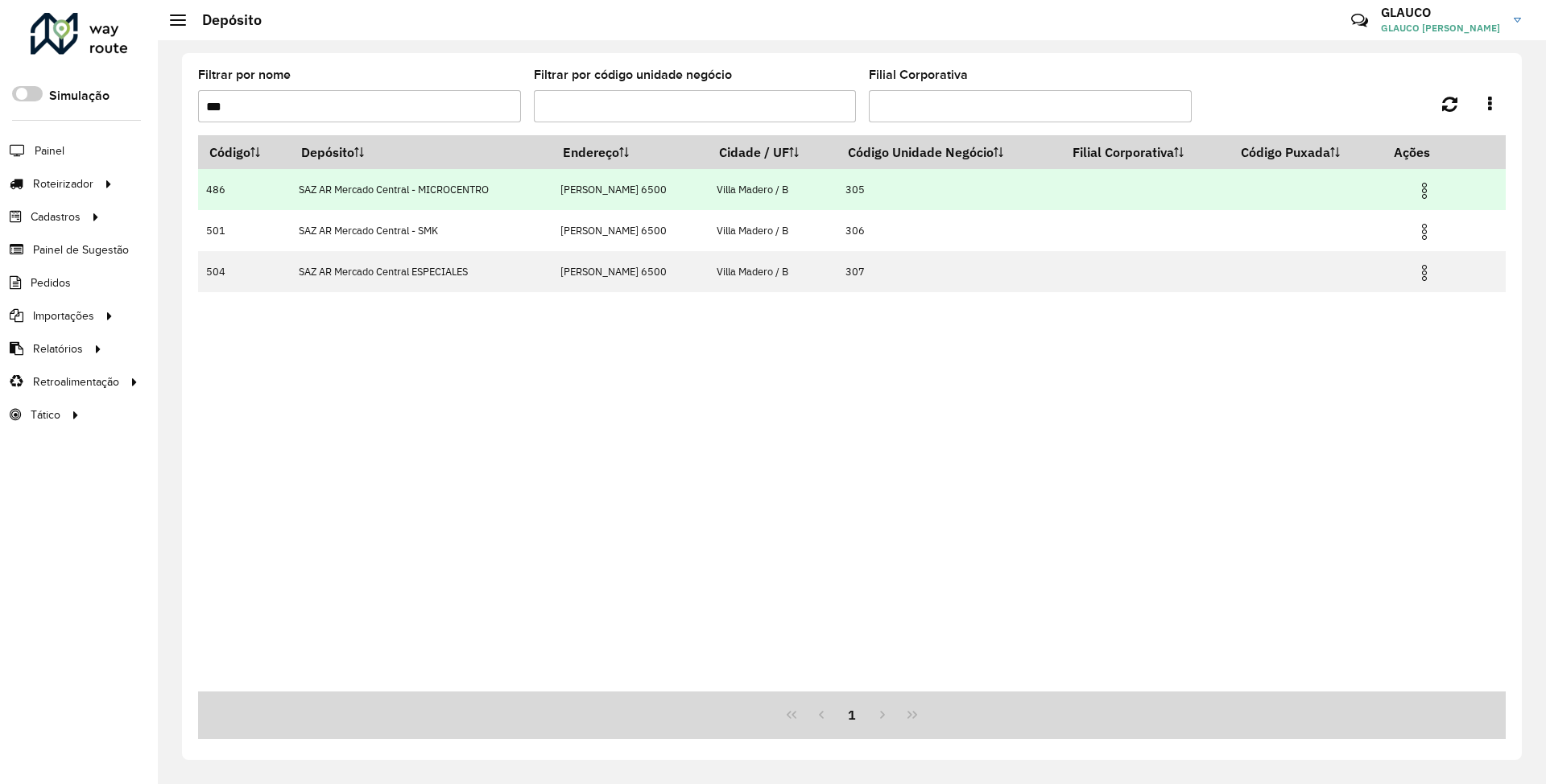
type input "***"
click at [1425, 184] on img at bounding box center [1425, 191] width 19 height 19
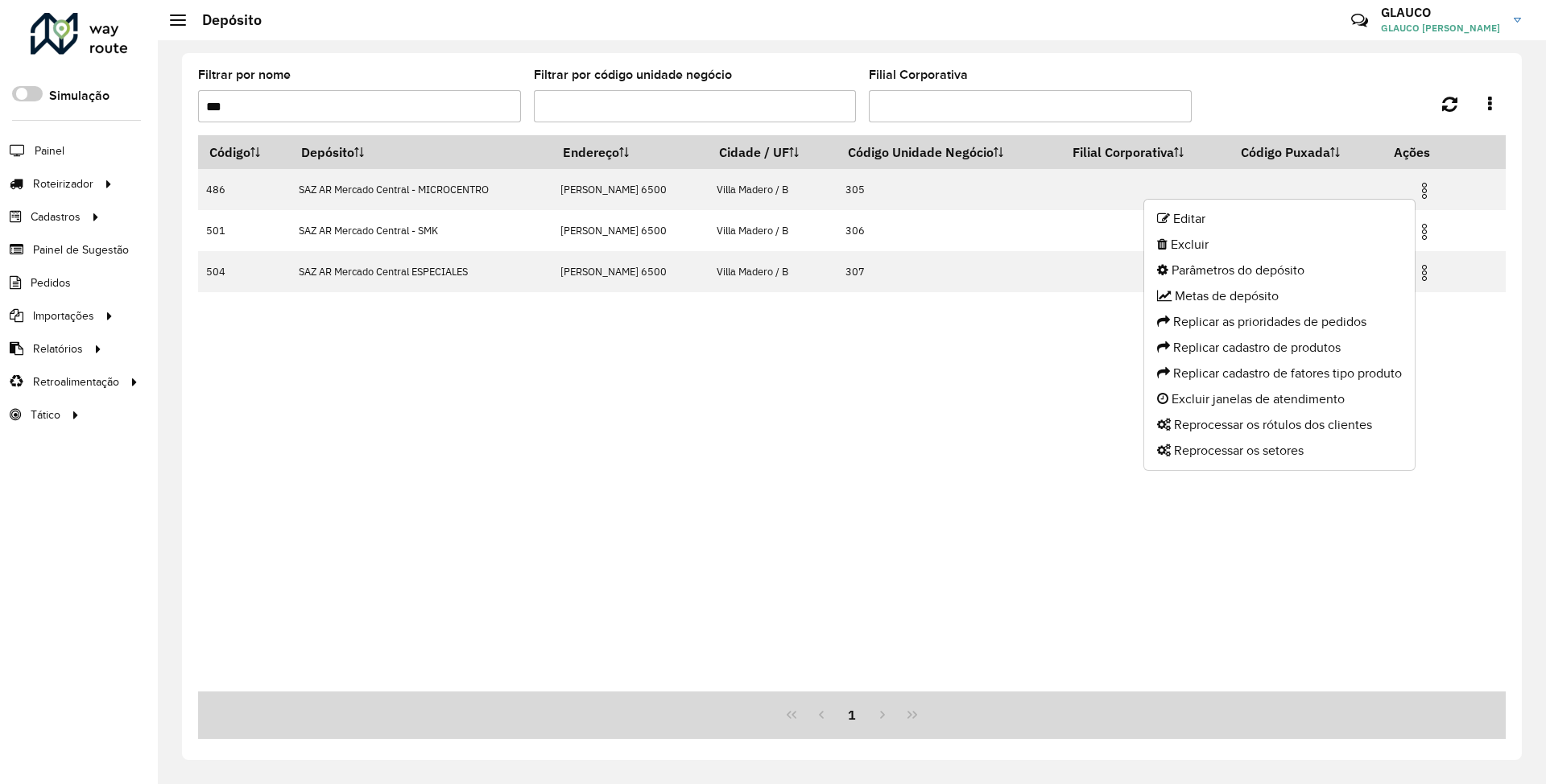
click at [911, 434] on div "Código Depósito Endereço Cidade / UF Código Unidade Negócio Filial Corporativa …" at bounding box center [852, 413] width 1308 height 556
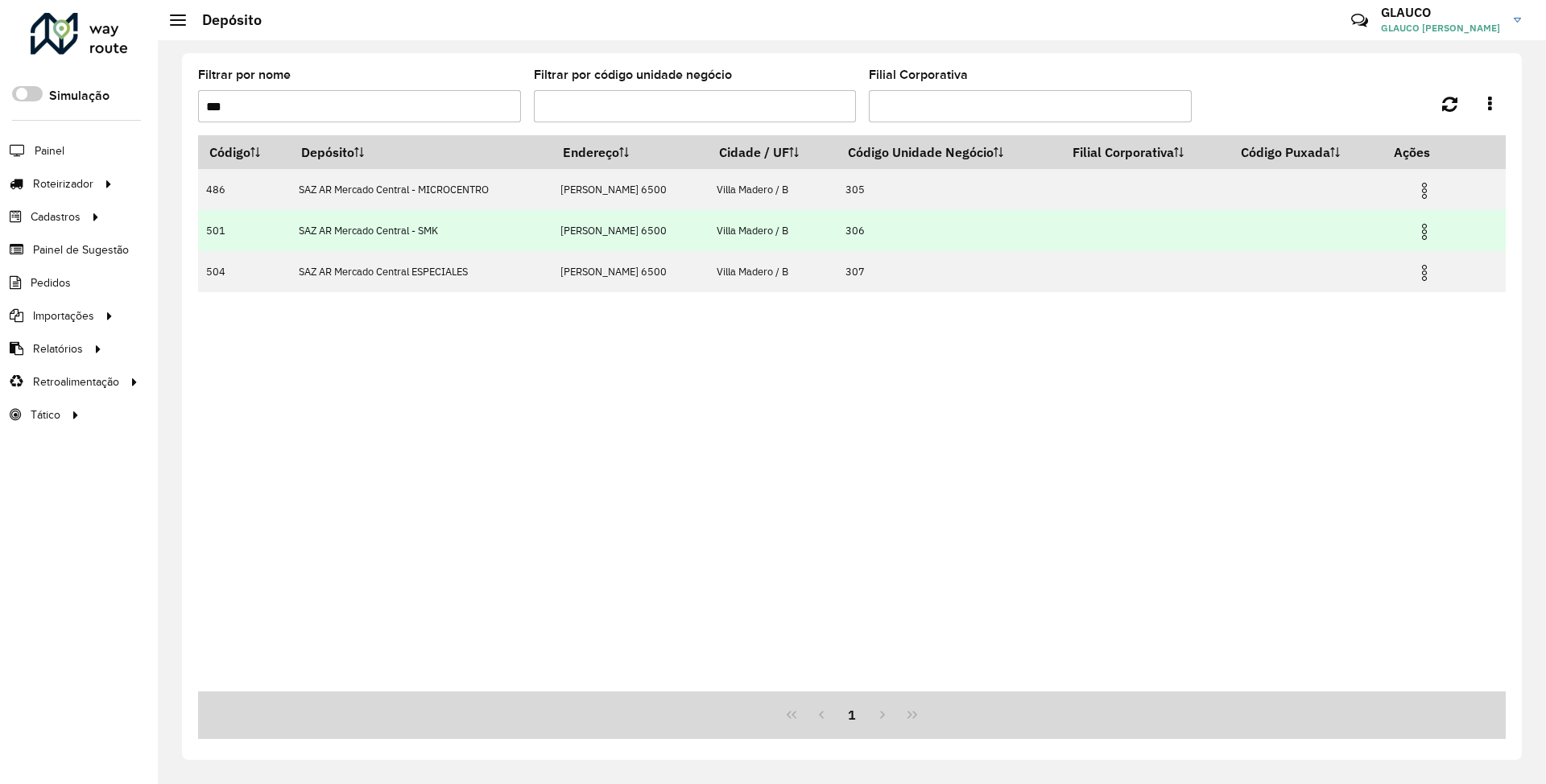
click at [1424, 231] on img at bounding box center [1425, 232] width 19 height 19
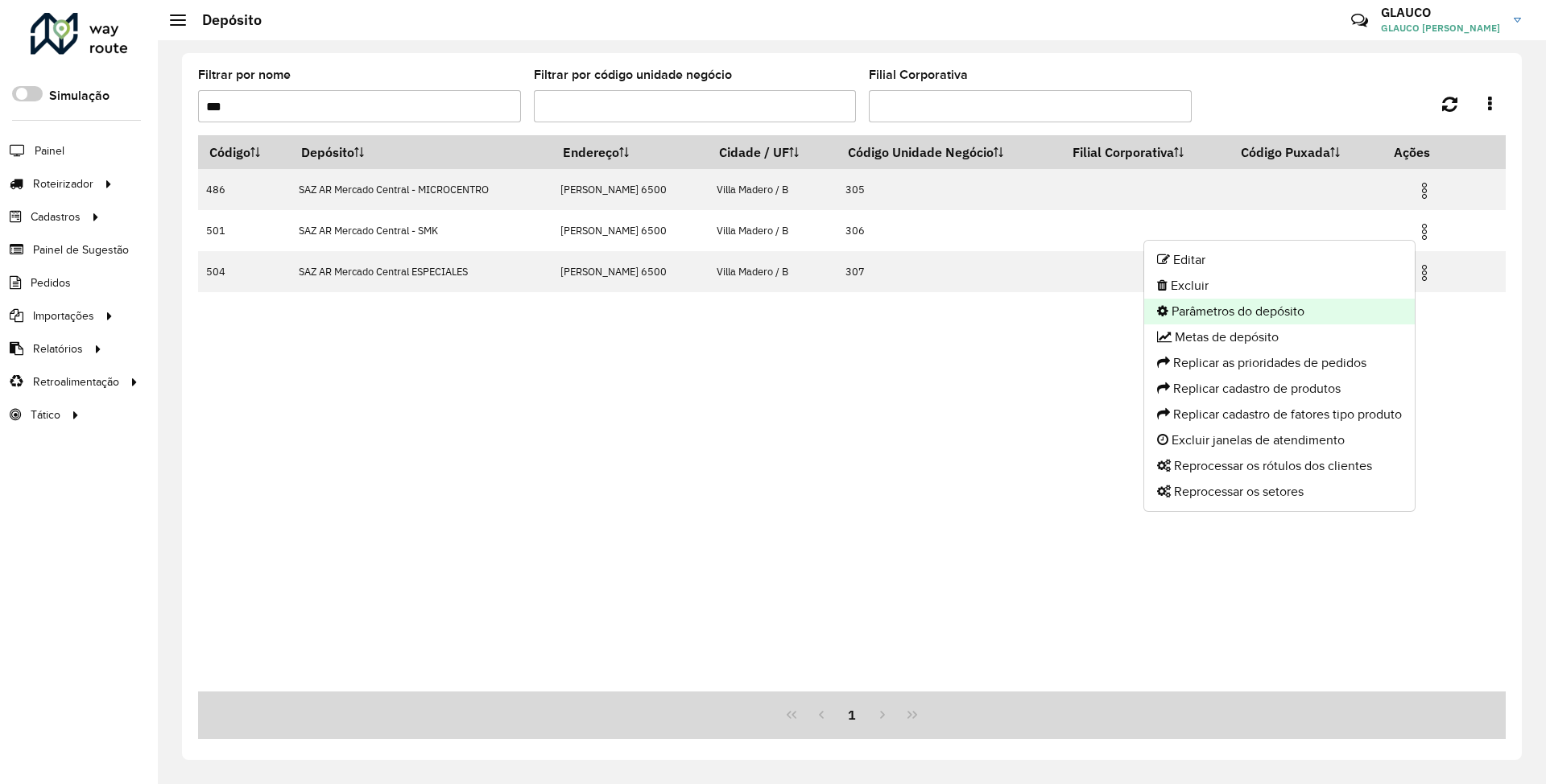
click at [1255, 313] on li "Parâmetros do depósito" at bounding box center [1279, 311] width 270 height 26
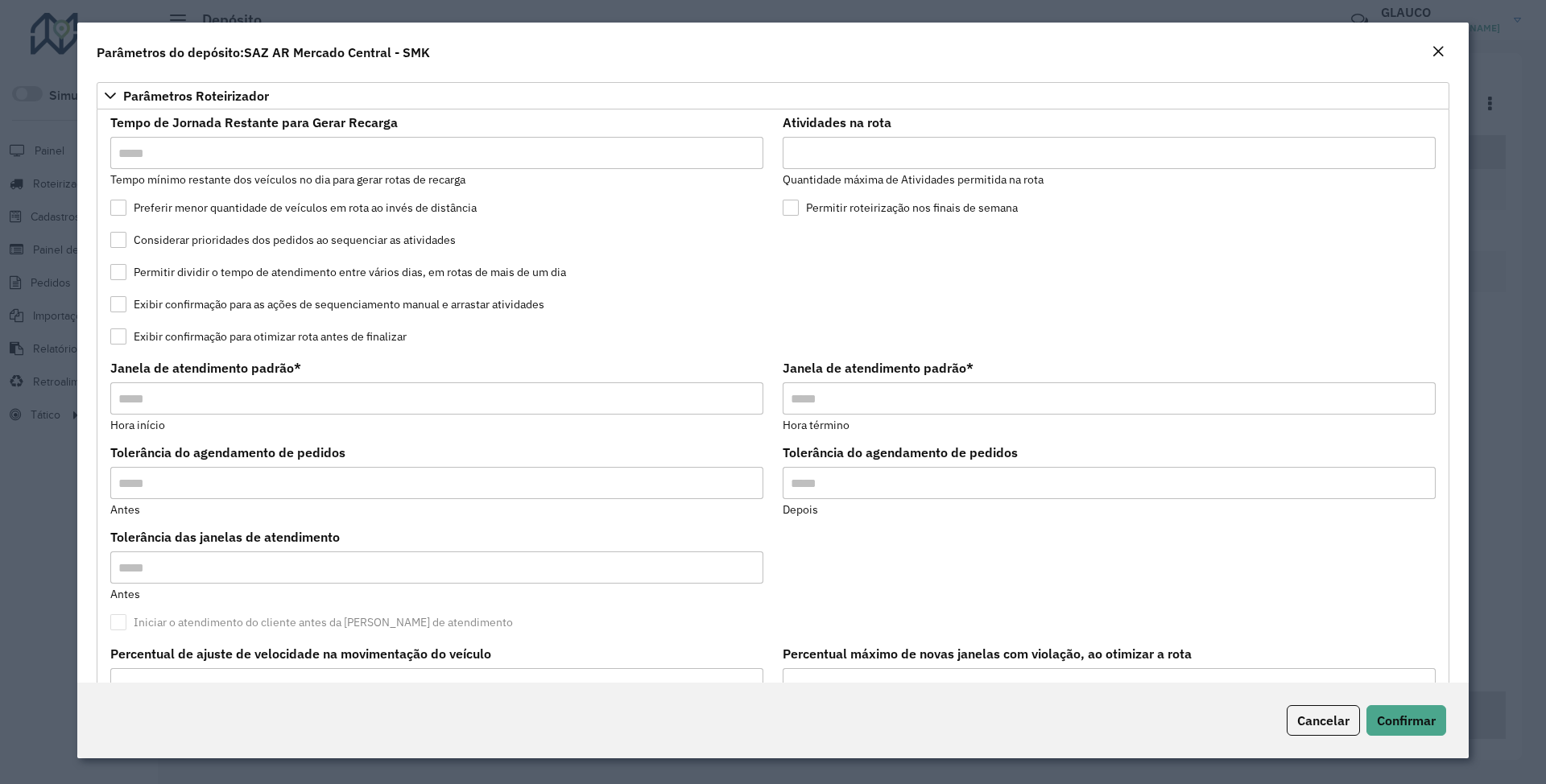
click at [819, 153] on input "Atividades na rota" at bounding box center [1110, 153] width 653 height 32
type input "*"
click at [1424, 725] on span "Confirmar" at bounding box center [1406, 720] width 59 height 16
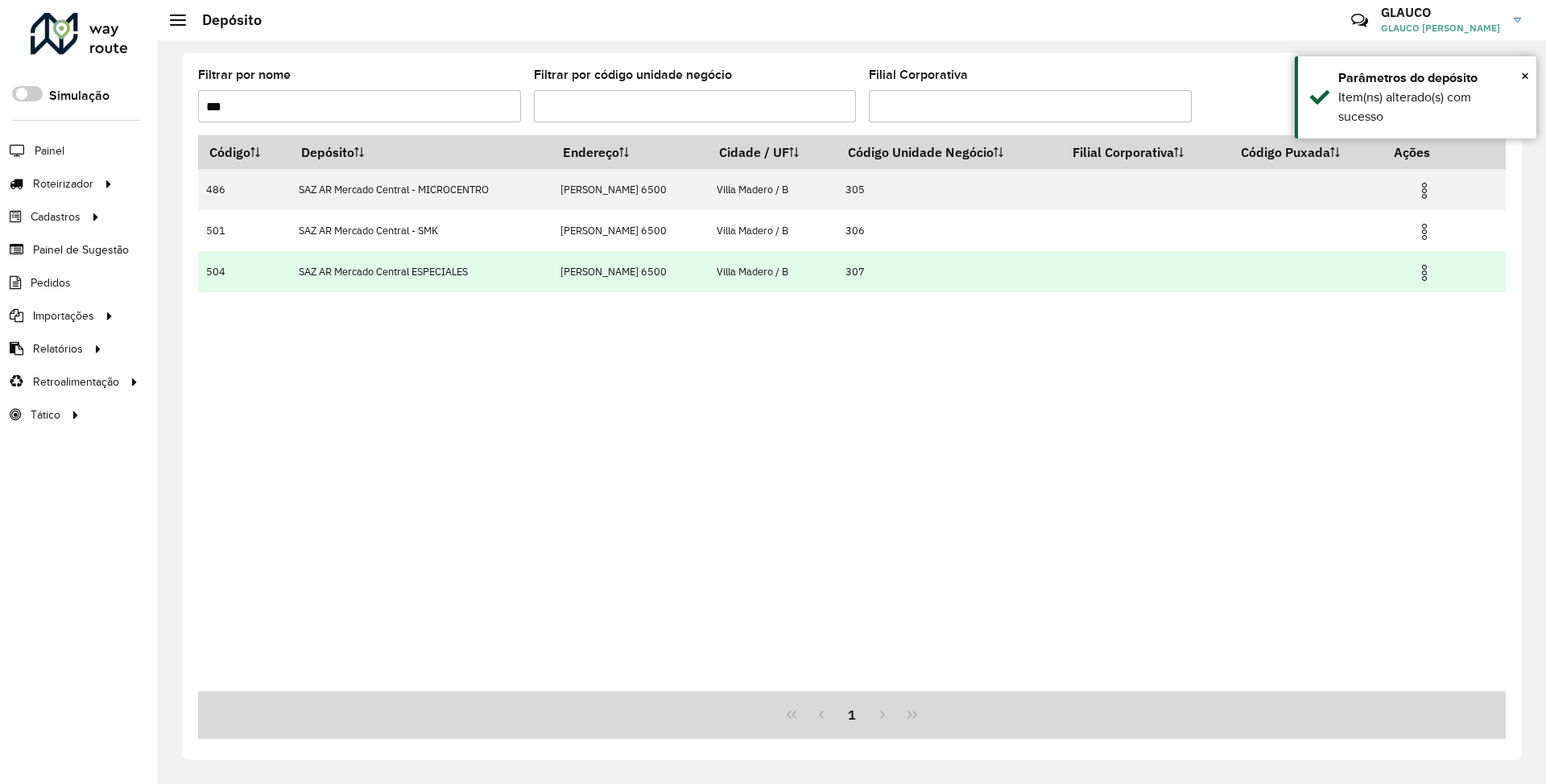
click at [1427, 274] on img at bounding box center [1425, 273] width 19 height 19
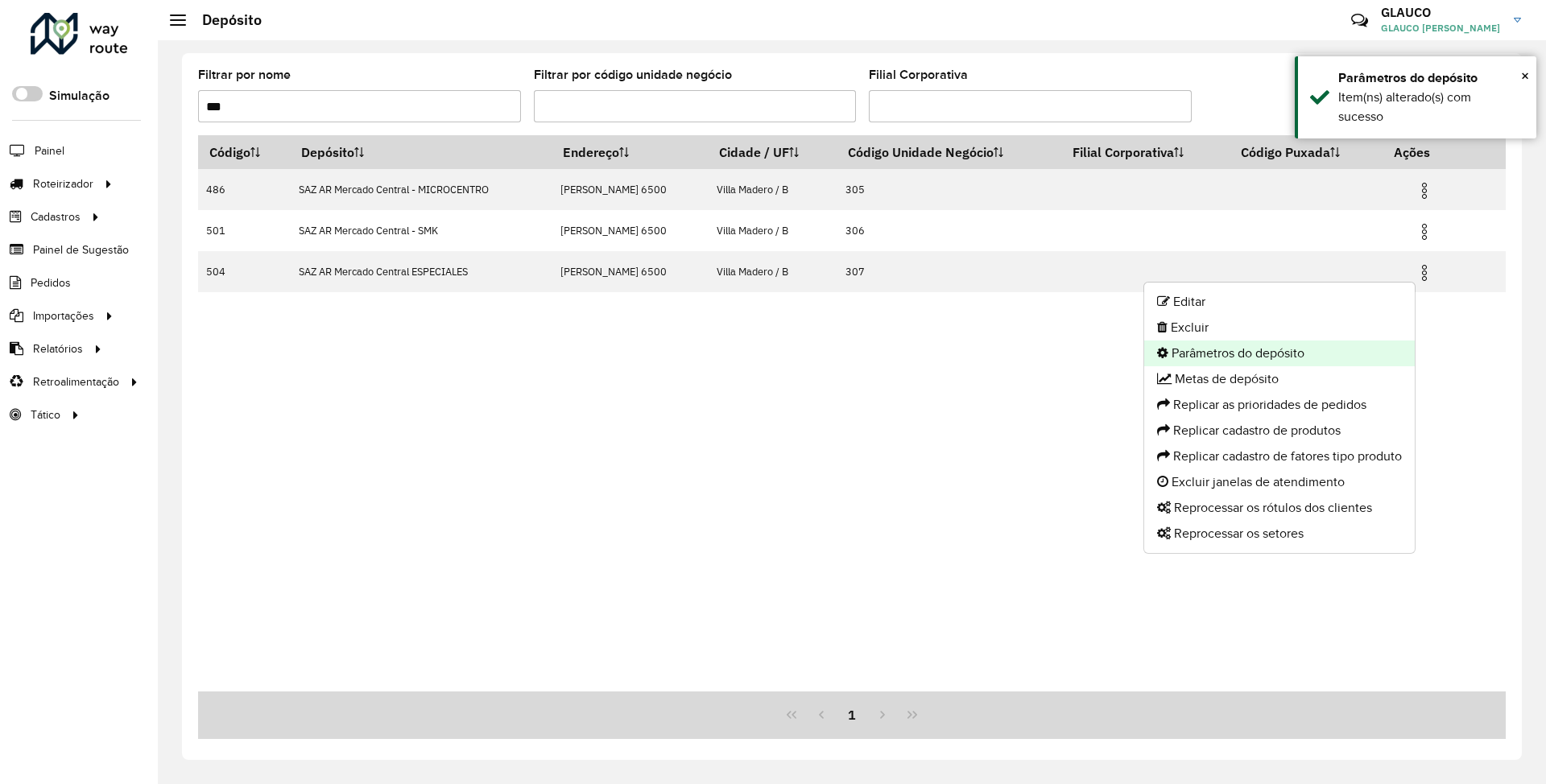
click at [1257, 352] on li "Parâmetros do depósito" at bounding box center [1279, 353] width 270 height 26
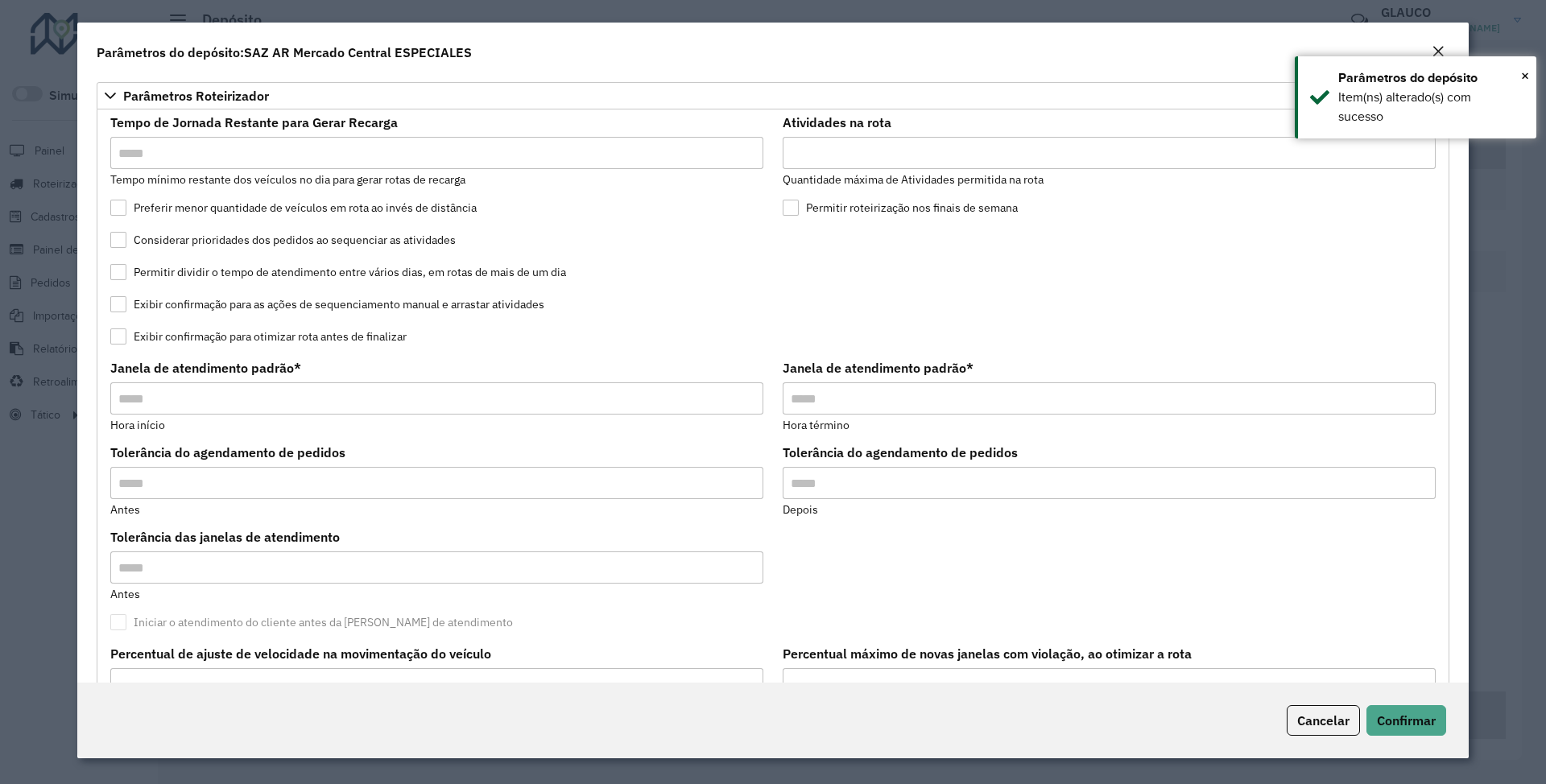
click at [837, 149] on input "Atividades na rota" at bounding box center [1110, 153] width 653 height 32
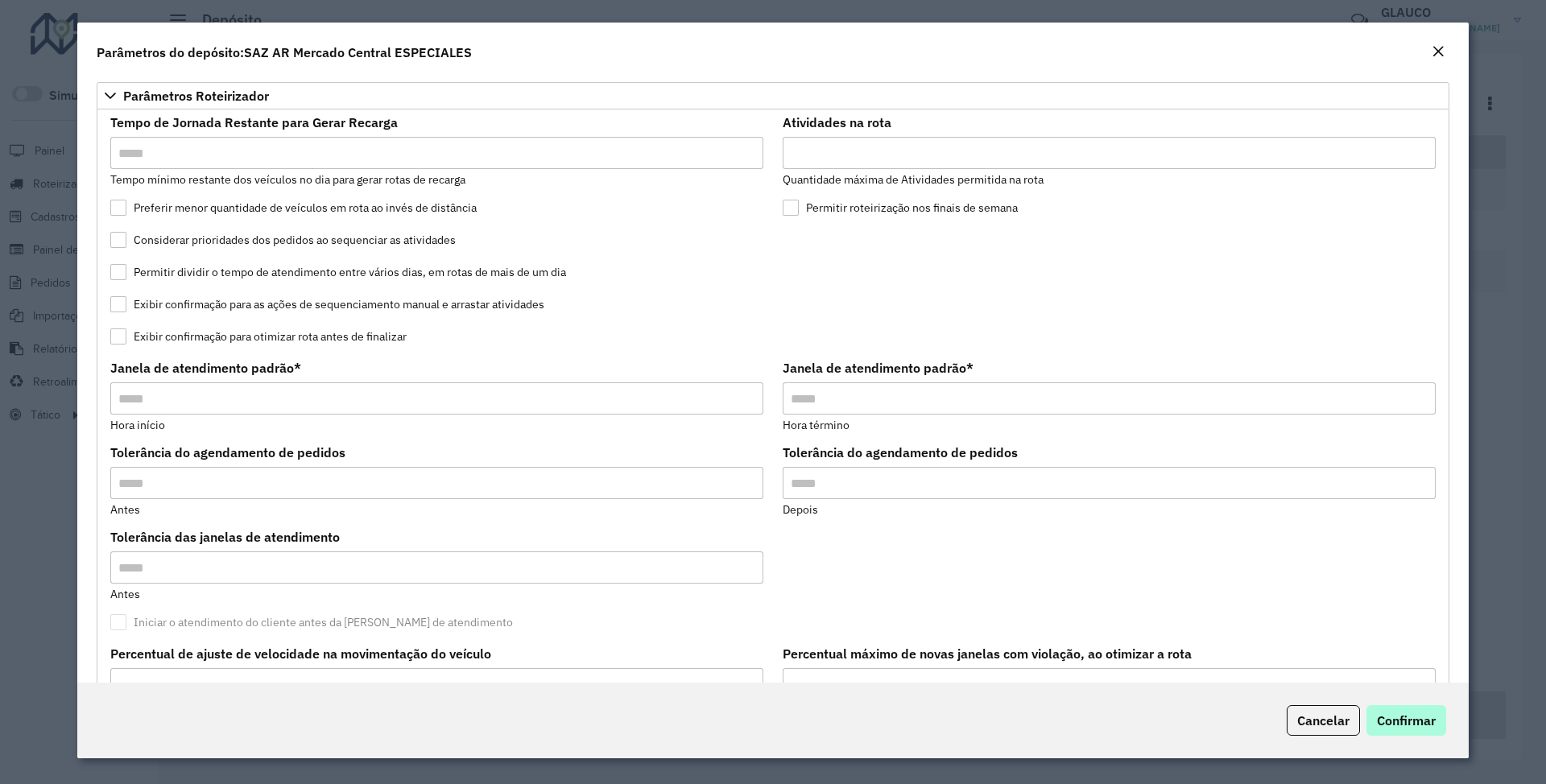
type input "**"
click at [1432, 716] on span "Confirmar" at bounding box center [1406, 720] width 59 height 16
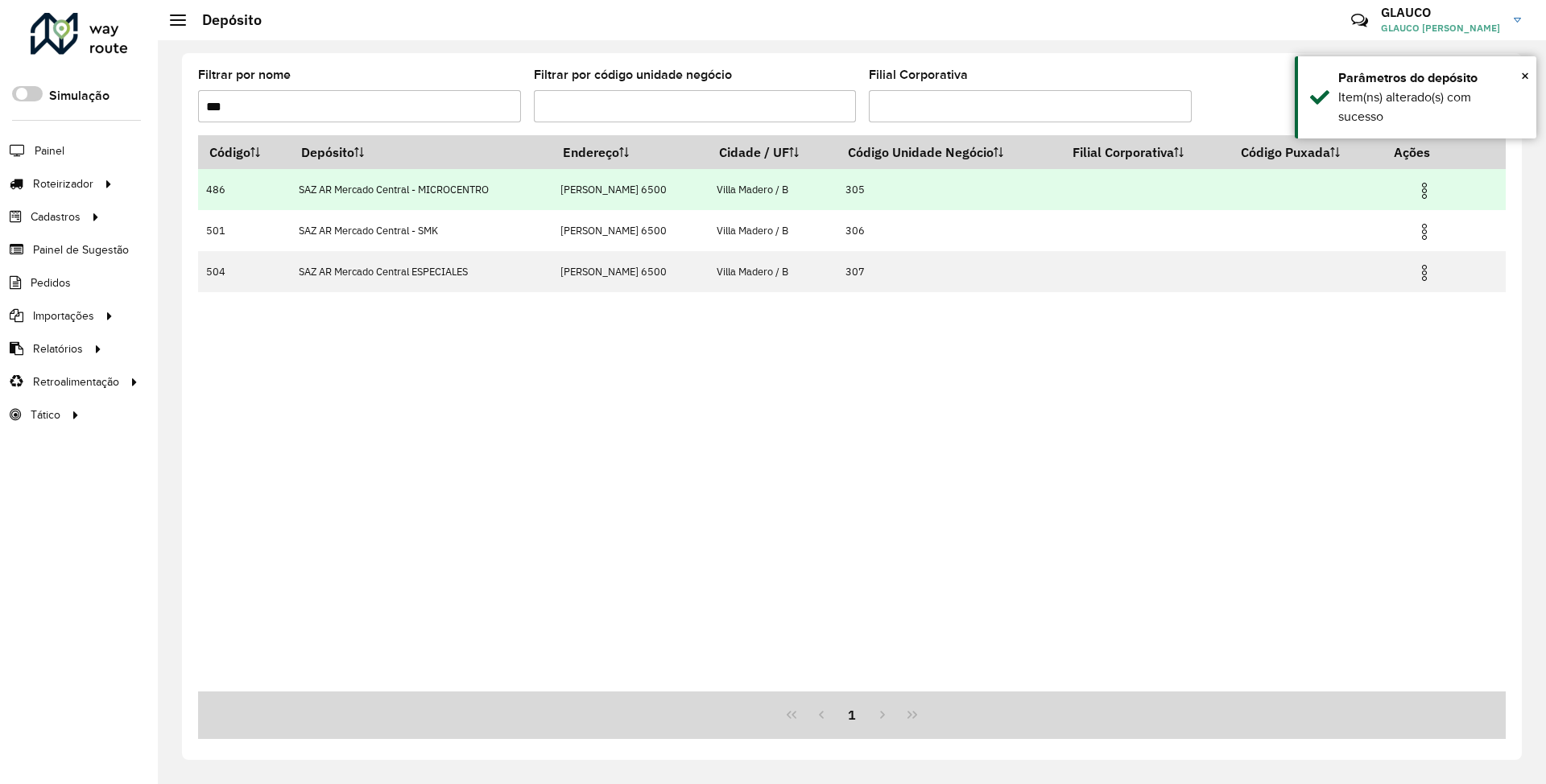
click at [1425, 191] on img at bounding box center [1425, 191] width 19 height 19
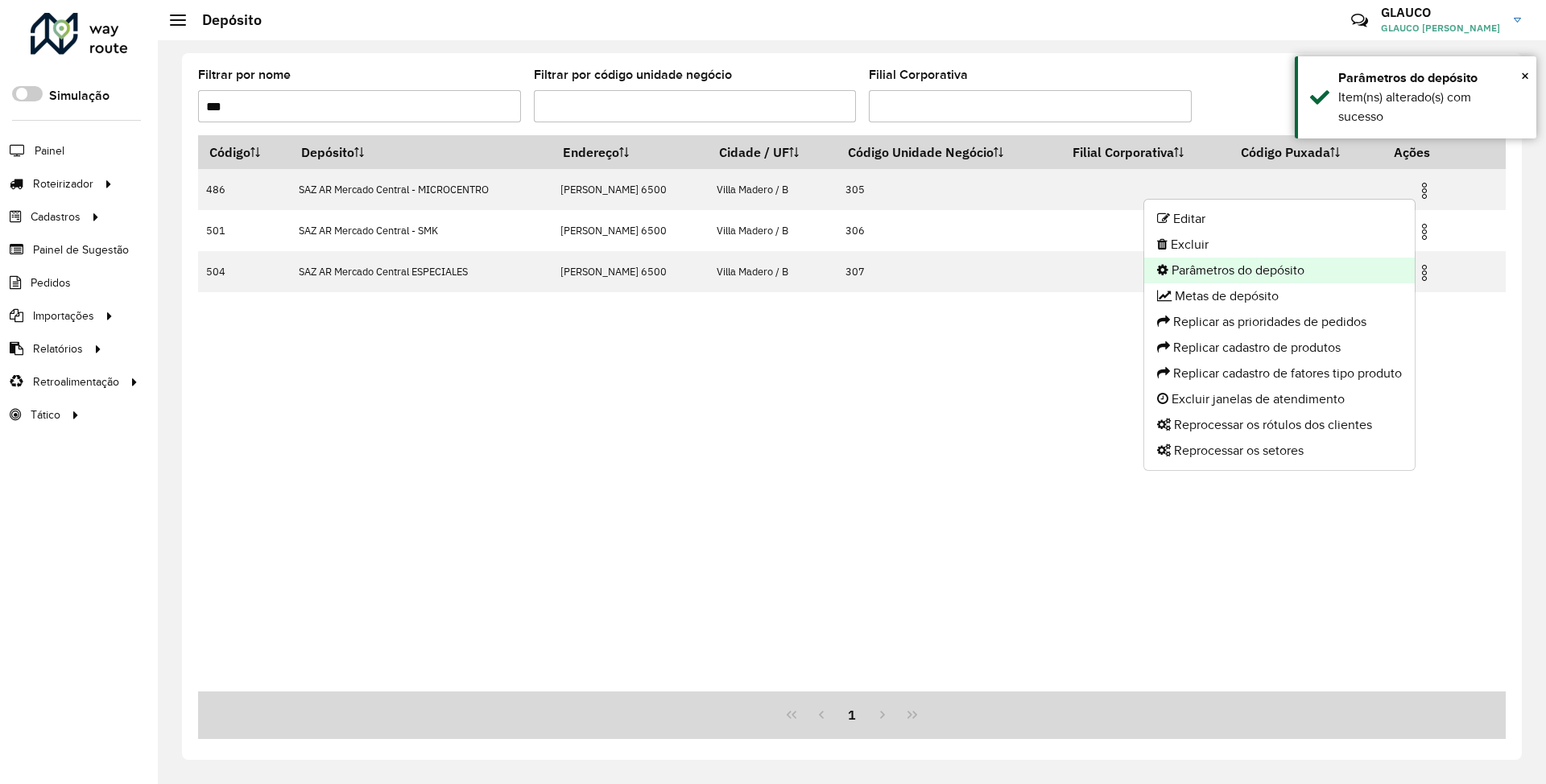
click at [1261, 266] on li "Parâmetros do depósito" at bounding box center [1279, 270] width 270 height 26
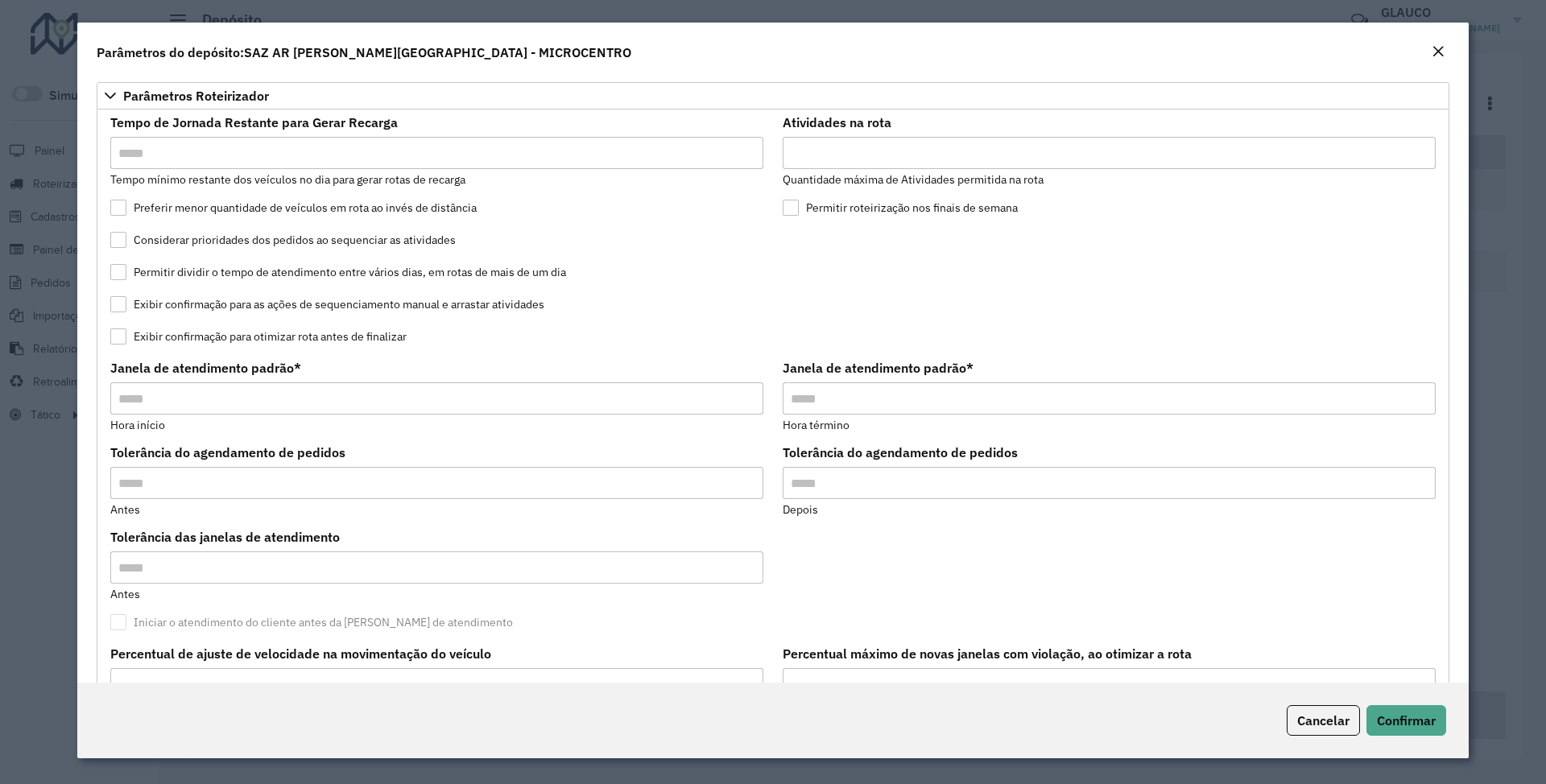
click at [852, 153] on input "Atividades na rota" at bounding box center [1110, 153] width 653 height 32
type input "*"
type input "**"
click at [1401, 723] on span "Confirmar" at bounding box center [1406, 720] width 59 height 16
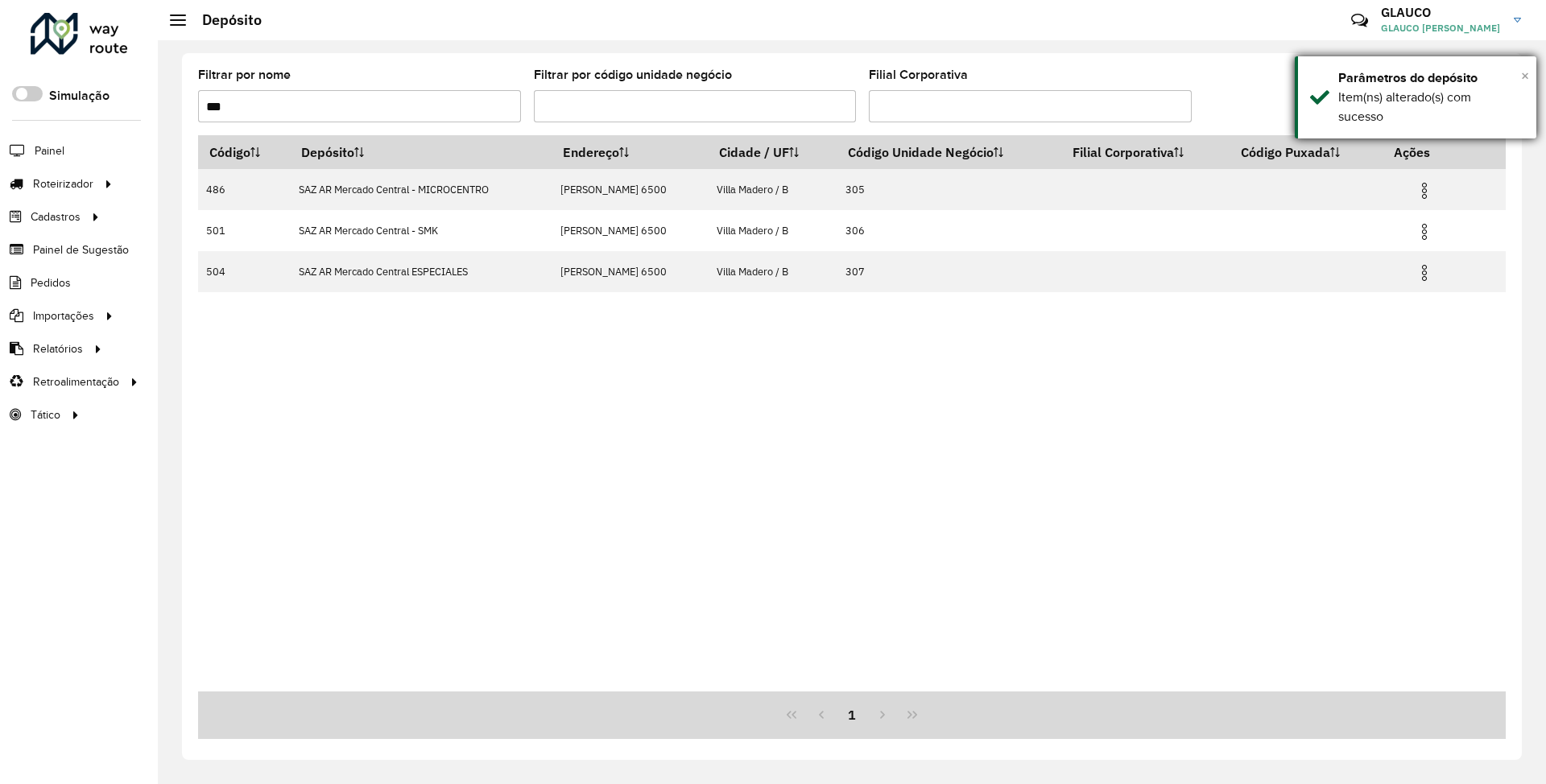
click at [1525, 75] on span "×" at bounding box center [1526, 75] width 8 height 17
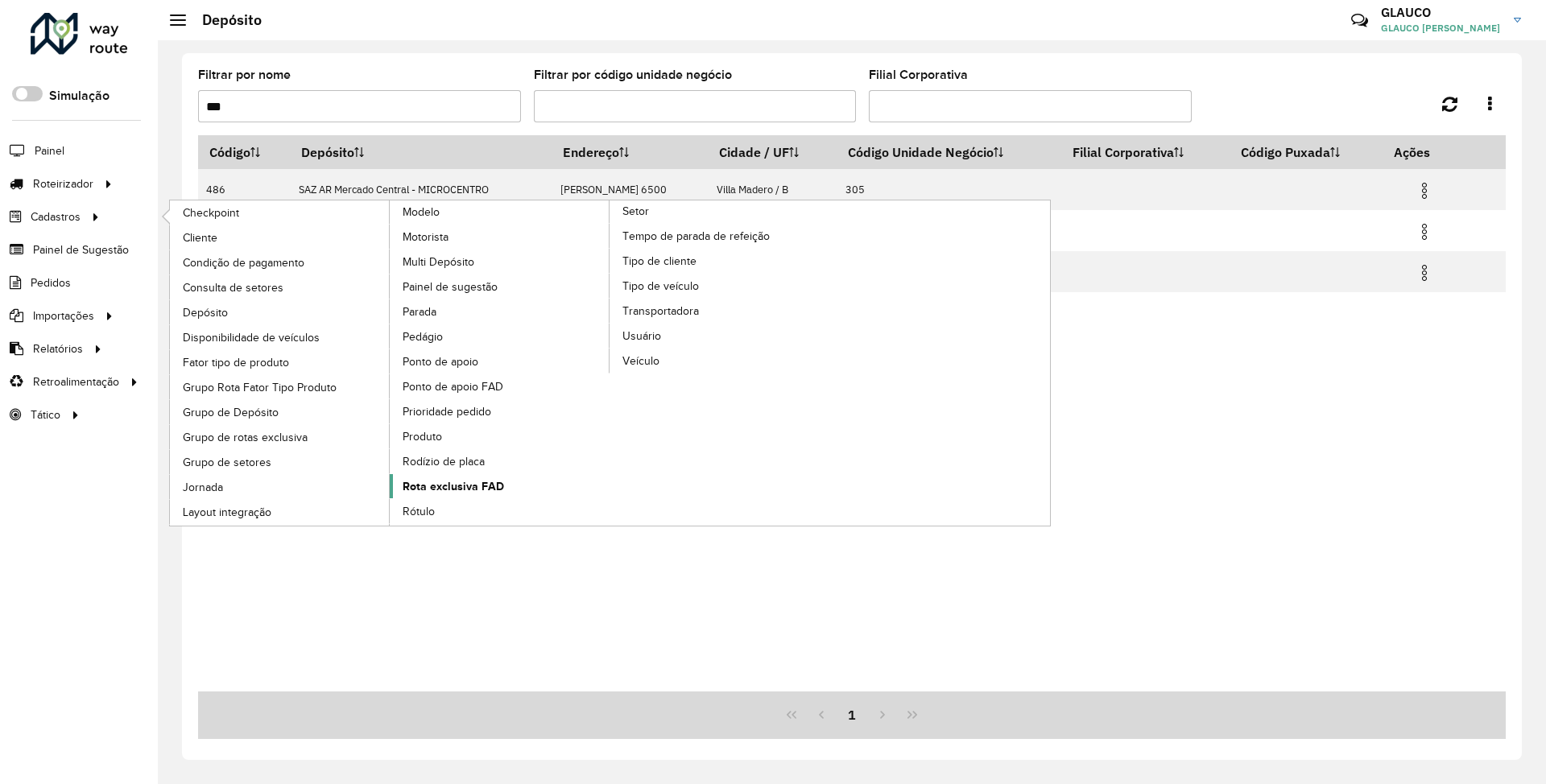
click at [439, 490] on span "Rota exclusiva FAD" at bounding box center [453, 487] width 101 height 17
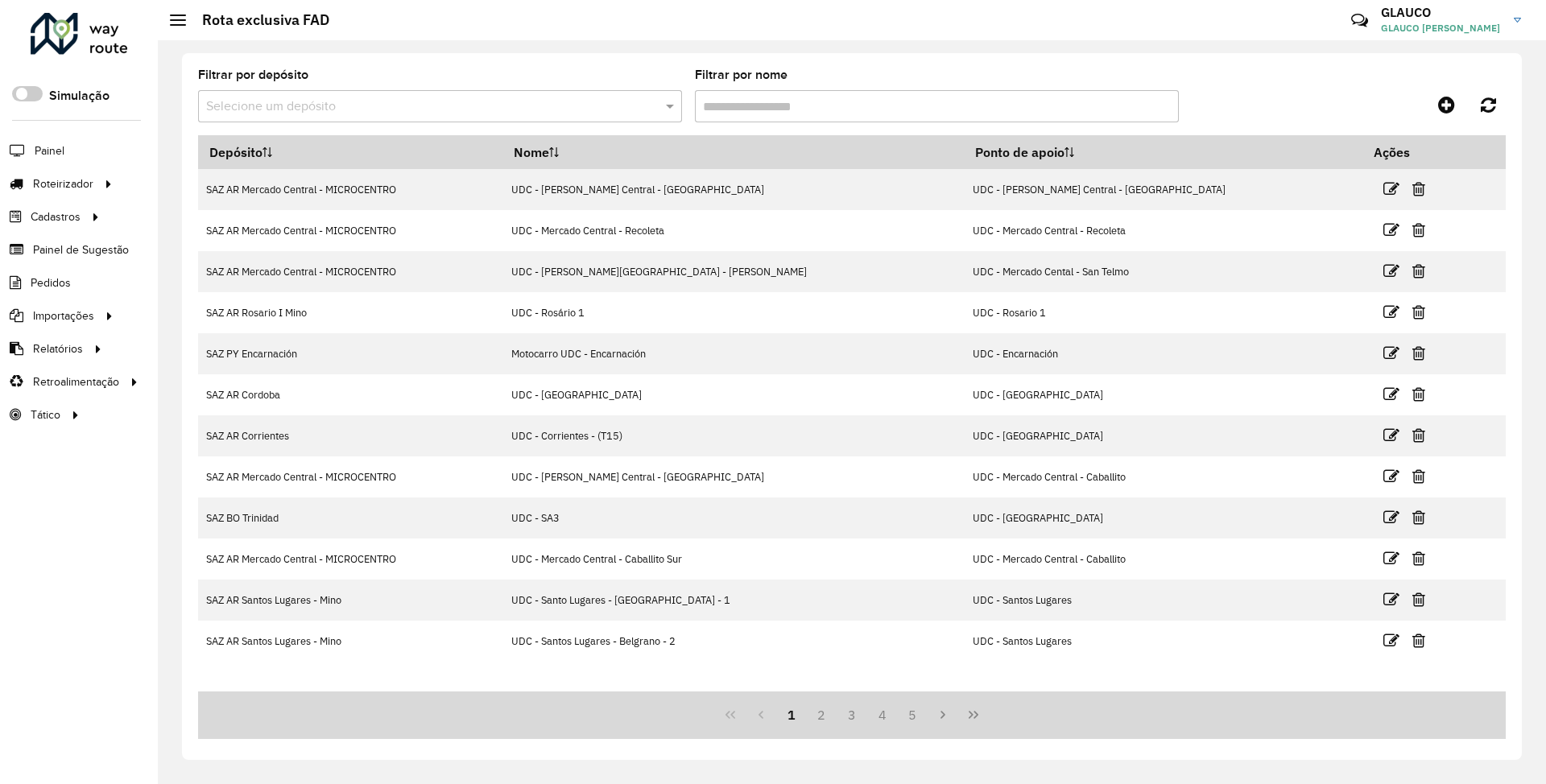
click at [386, 107] on input "text" at bounding box center [424, 107] width 436 height 19
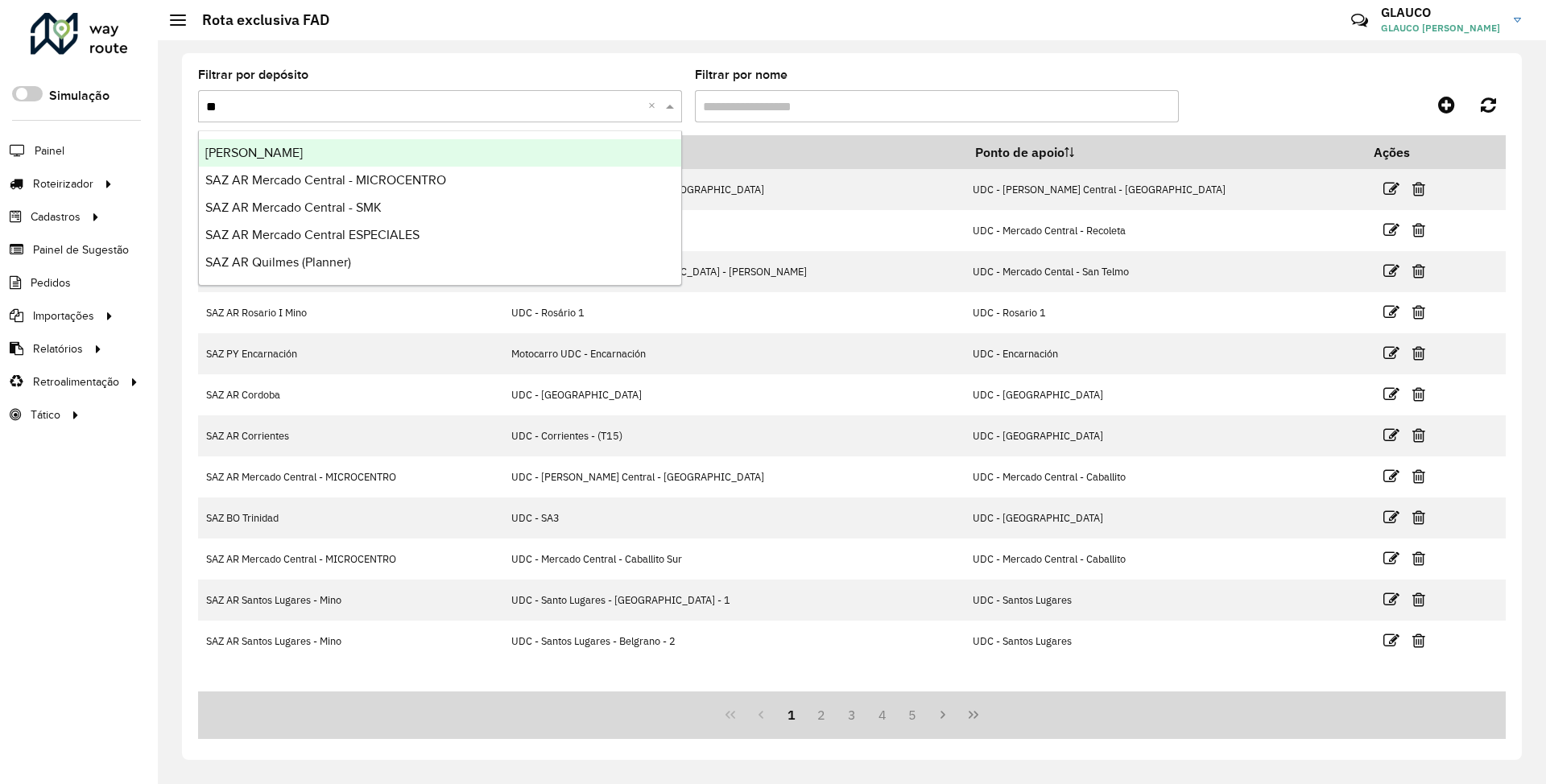
type input "***"
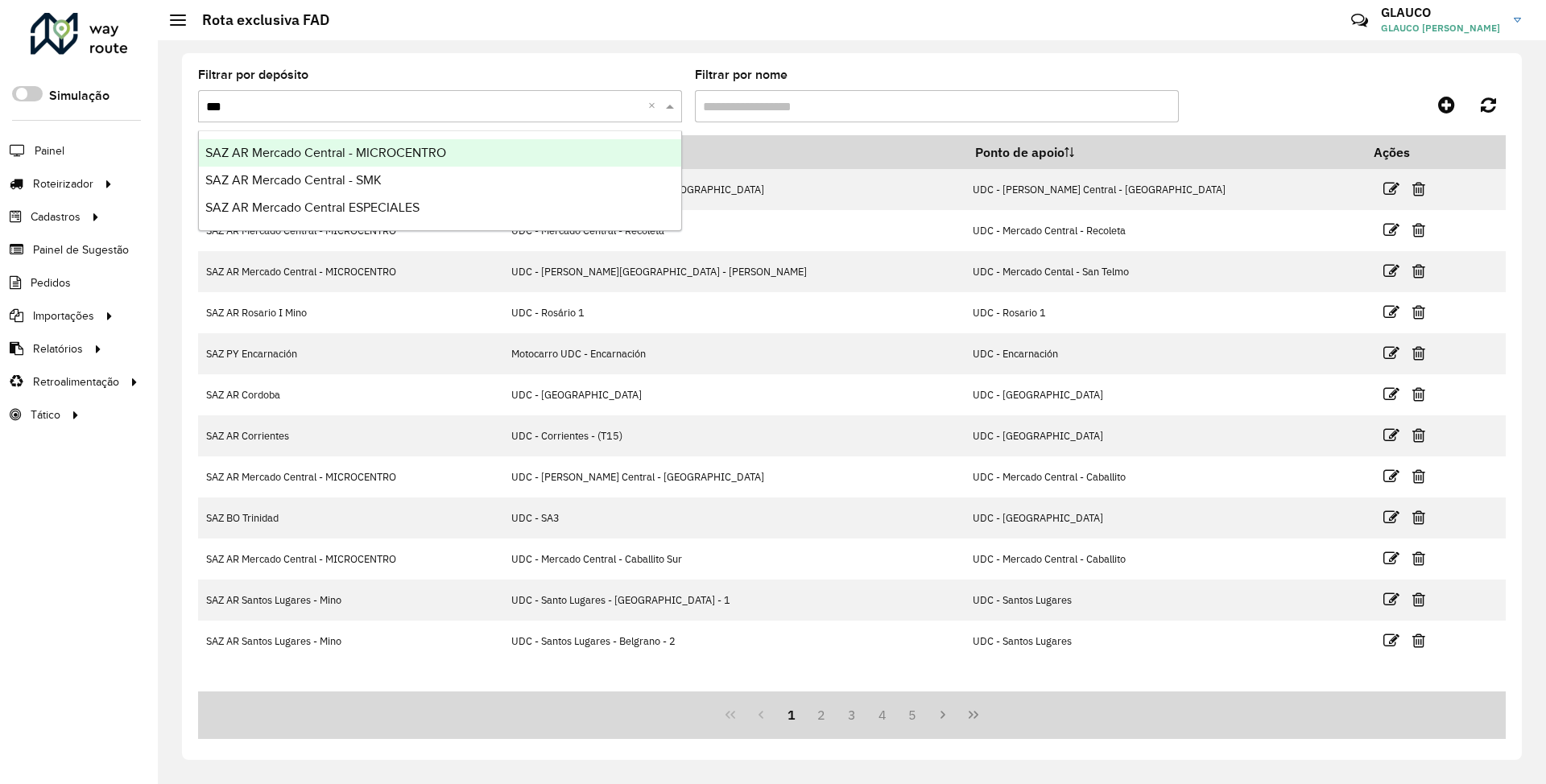
click at [372, 153] on span "SAZ AR Mercado Central - MICROCENTRO" at bounding box center [325, 153] width 240 height 14
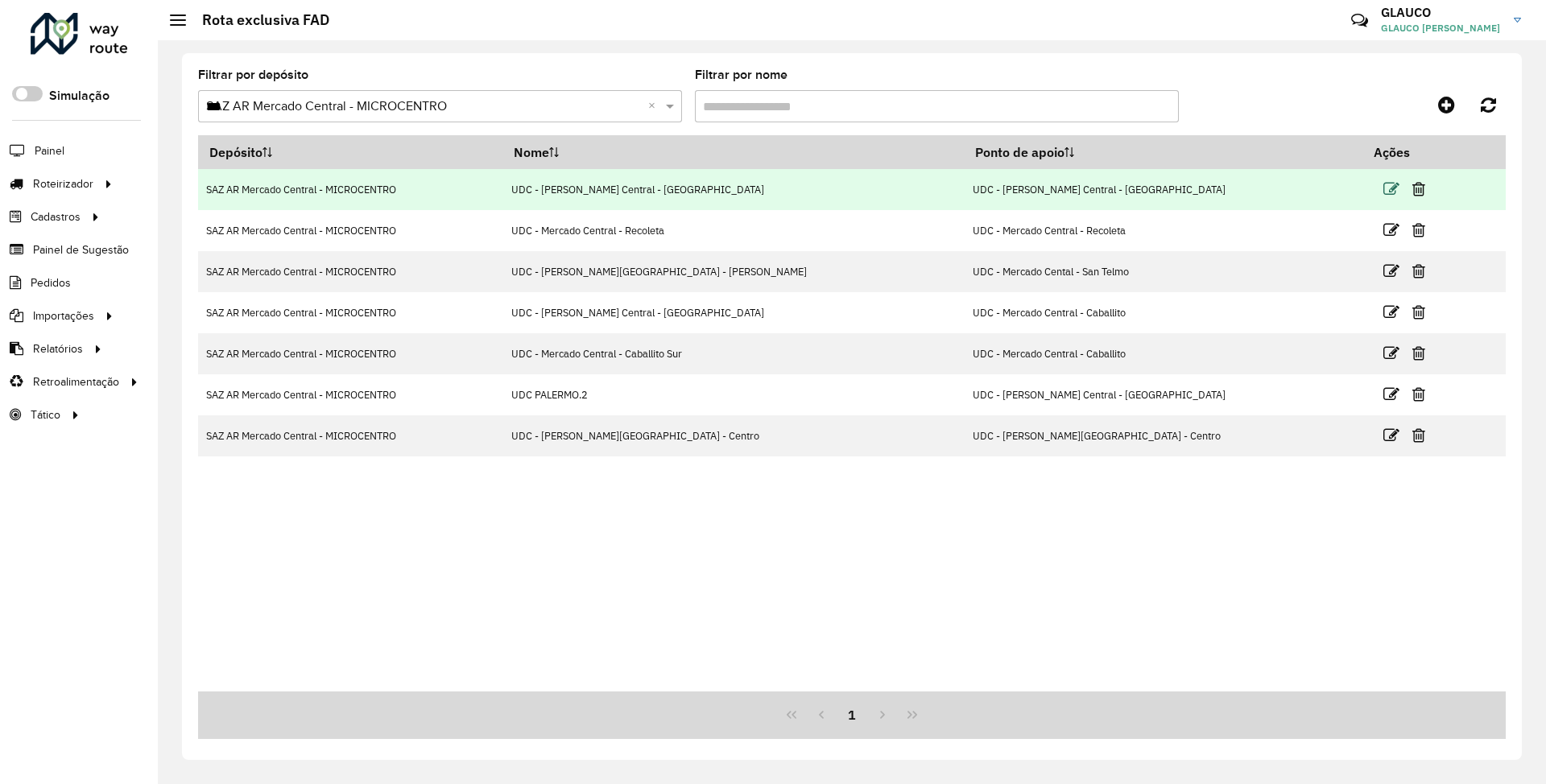
click at [1384, 187] on icon at bounding box center [1391, 189] width 16 height 16
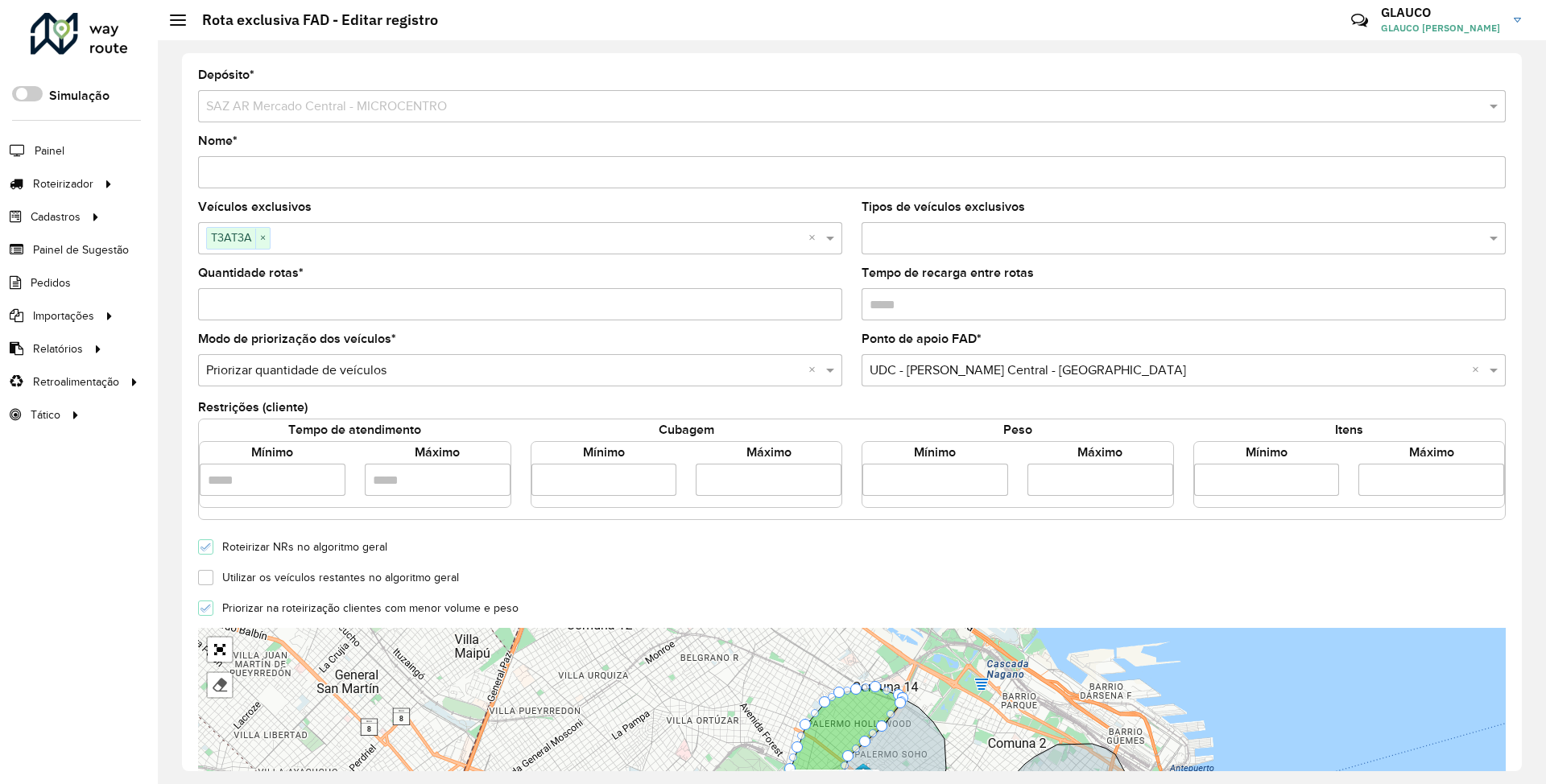
click at [239, 303] on input "Quantidade rotas *" at bounding box center [520, 304] width 644 height 32
type input "*"
click at [1332, 571] on div "Utilizar os veículos restantes no algoritmo geral" at bounding box center [852, 576] width 1328 height 19
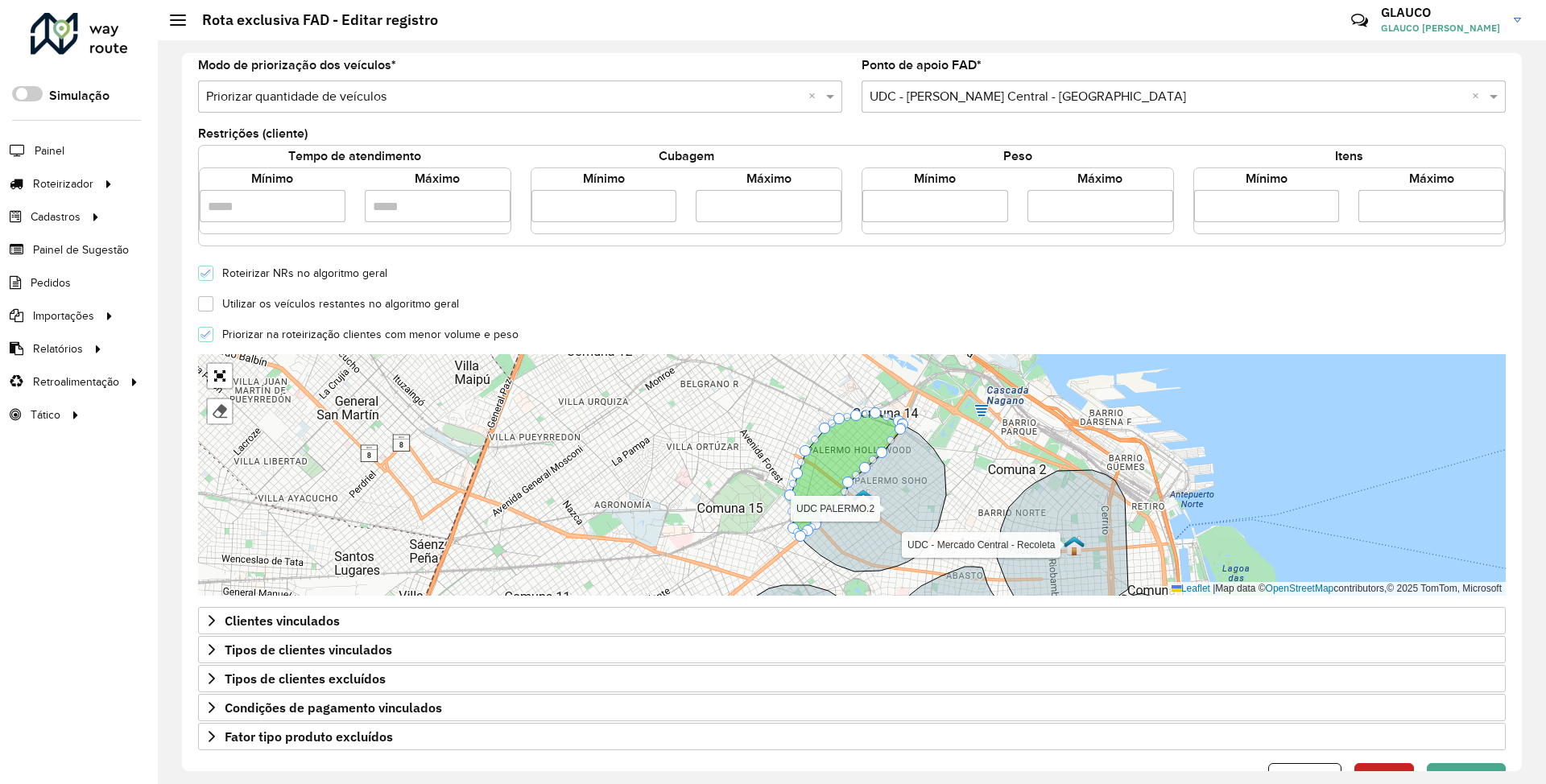
scroll to position [327, 0]
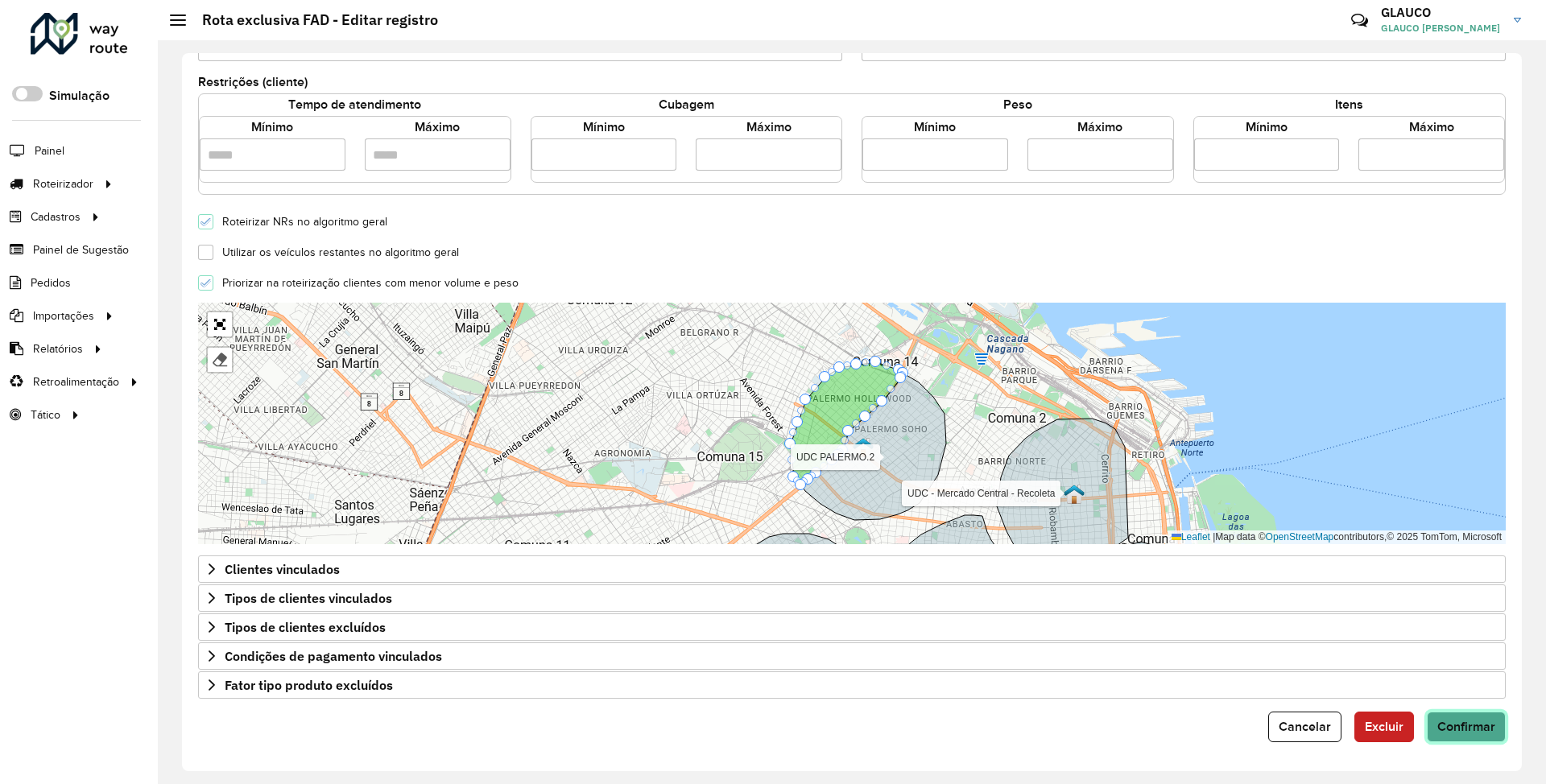
click at [1466, 726] on span "Confirmar" at bounding box center [1467, 727] width 58 height 14
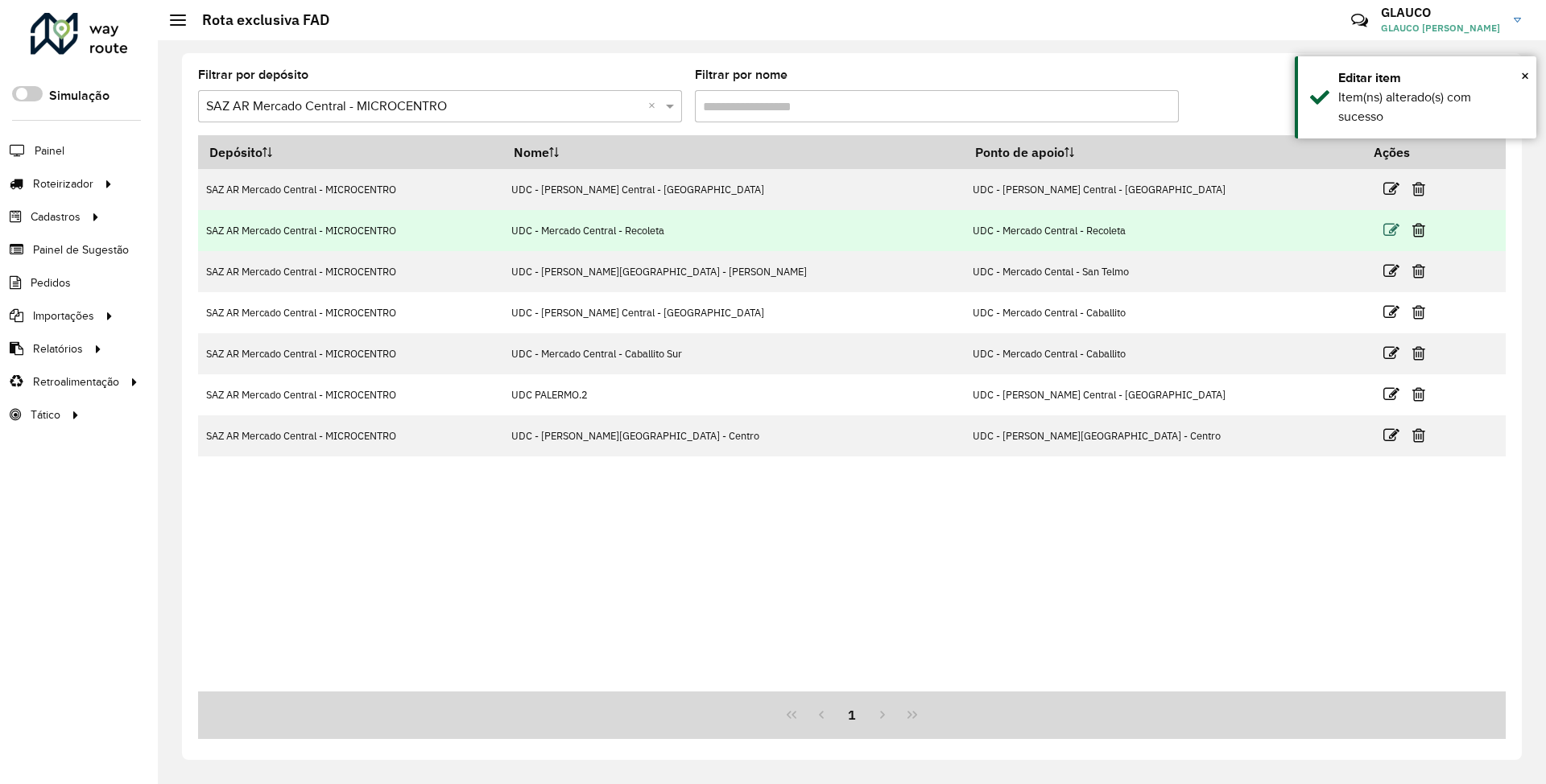
click at [1384, 229] on icon at bounding box center [1391, 230] width 16 height 16
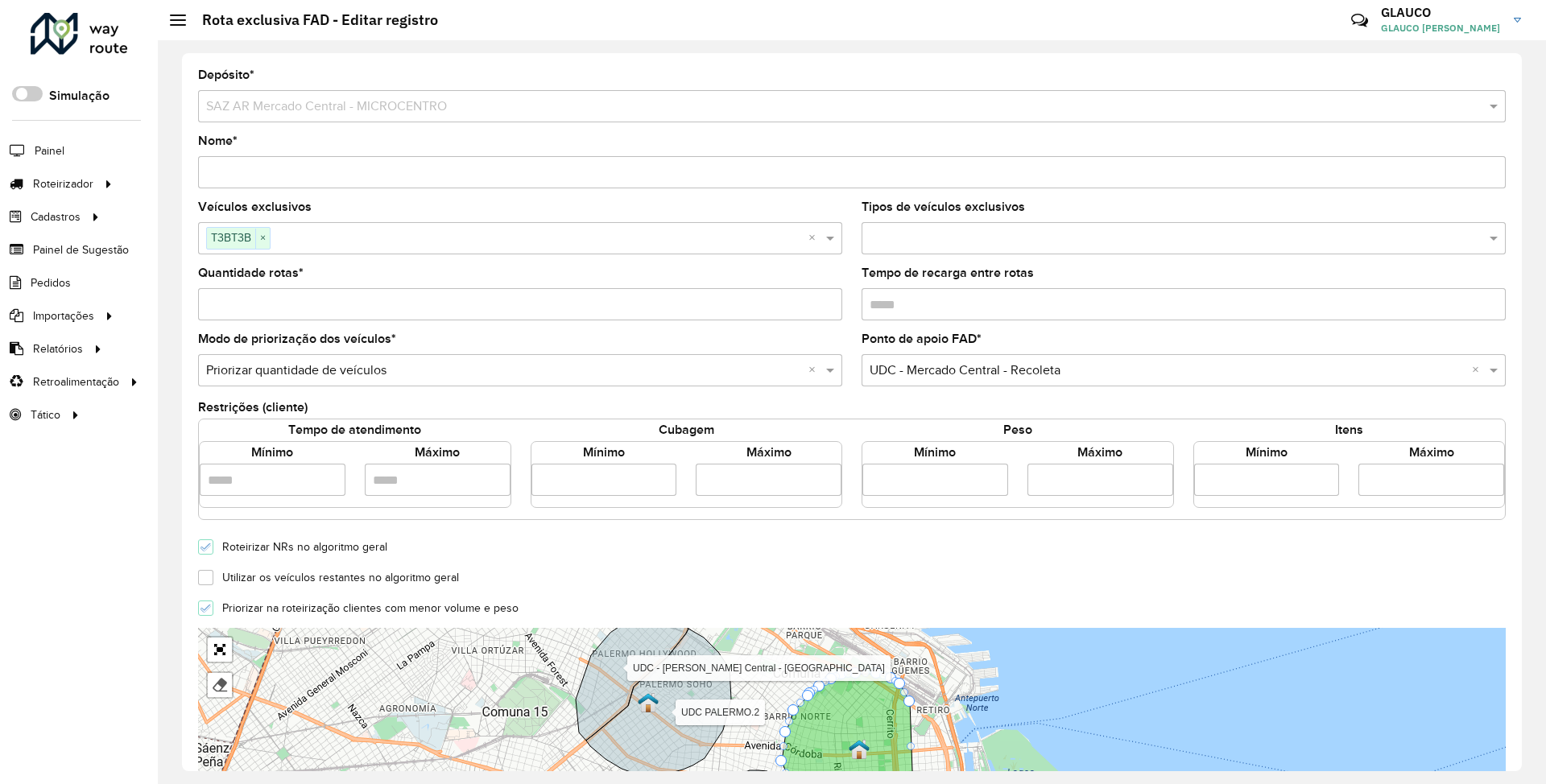
click at [258, 304] on input "Quantidade rotas *" at bounding box center [520, 304] width 644 height 32
type input "*"
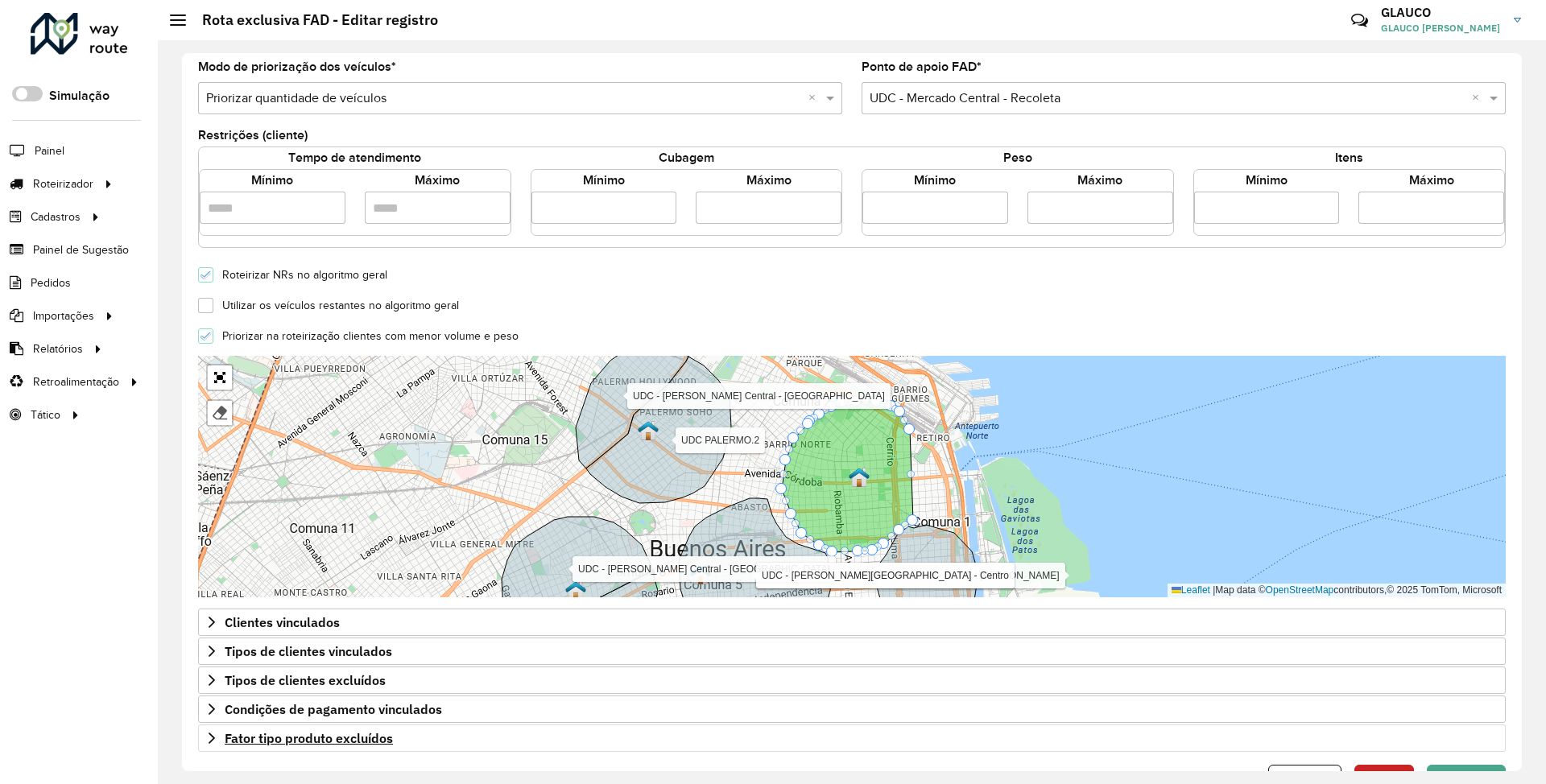
scroll to position [327, 0]
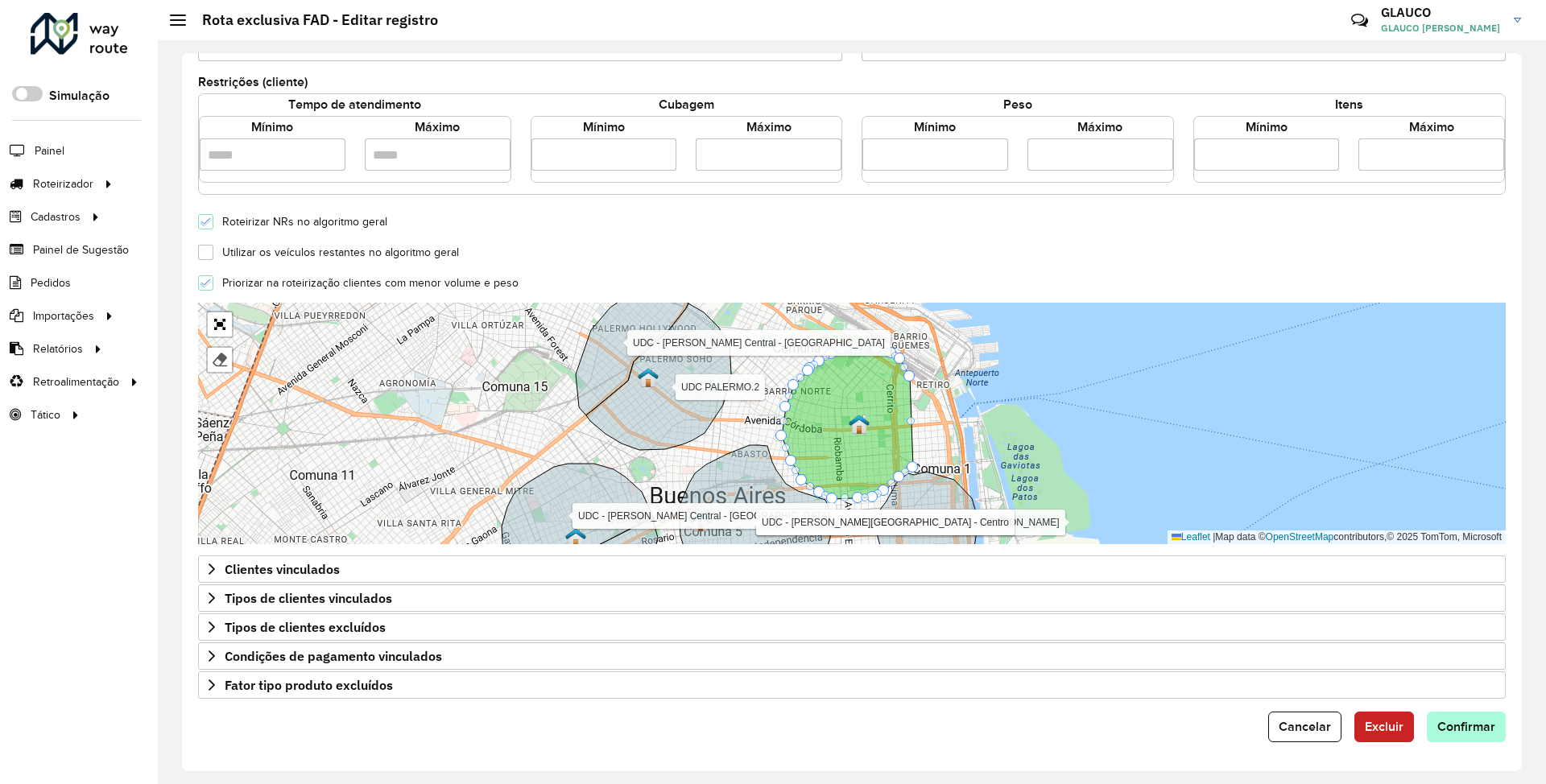
type input "*"
click at [1476, 716] on button "Confirmar" at bounding box center [1467, 727] width 79 height 31
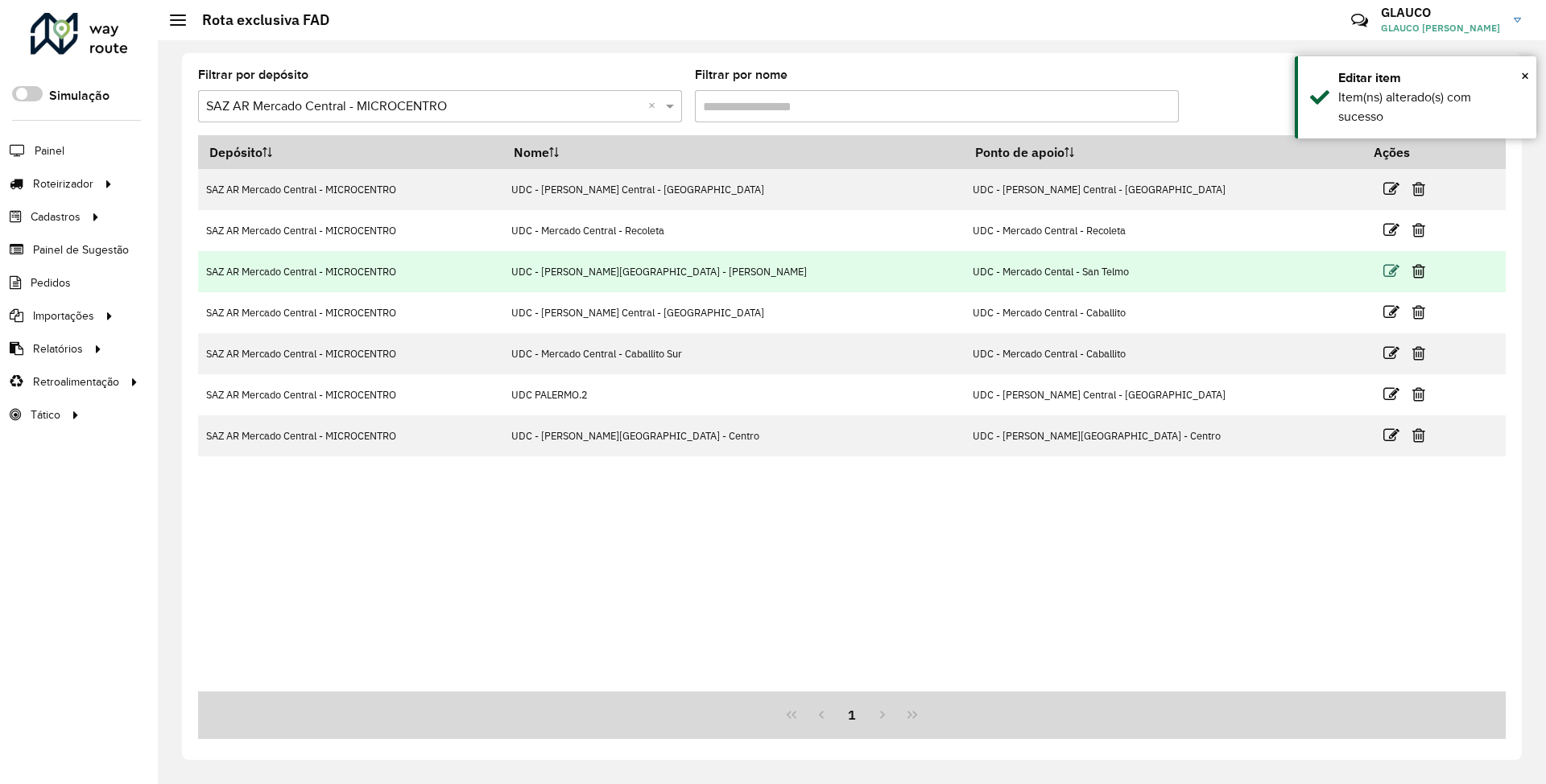
click at [1384, 271] on icon at bounding box center [1391, 271] width 16 height 16
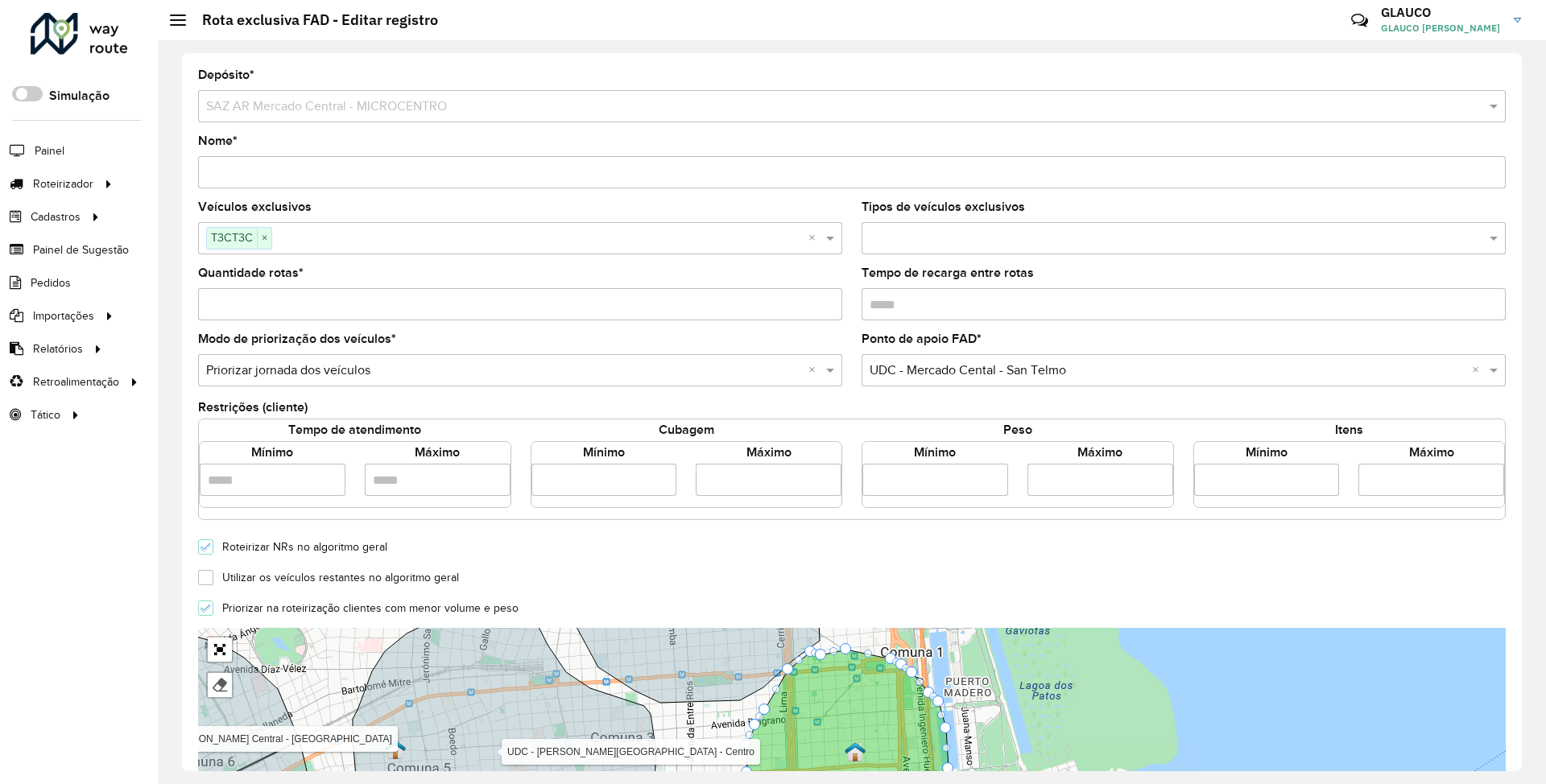
click at [256, 301] on input "Quantidade rotas *" at bounding box center [520, 304] width 644 height 32
type input "*"
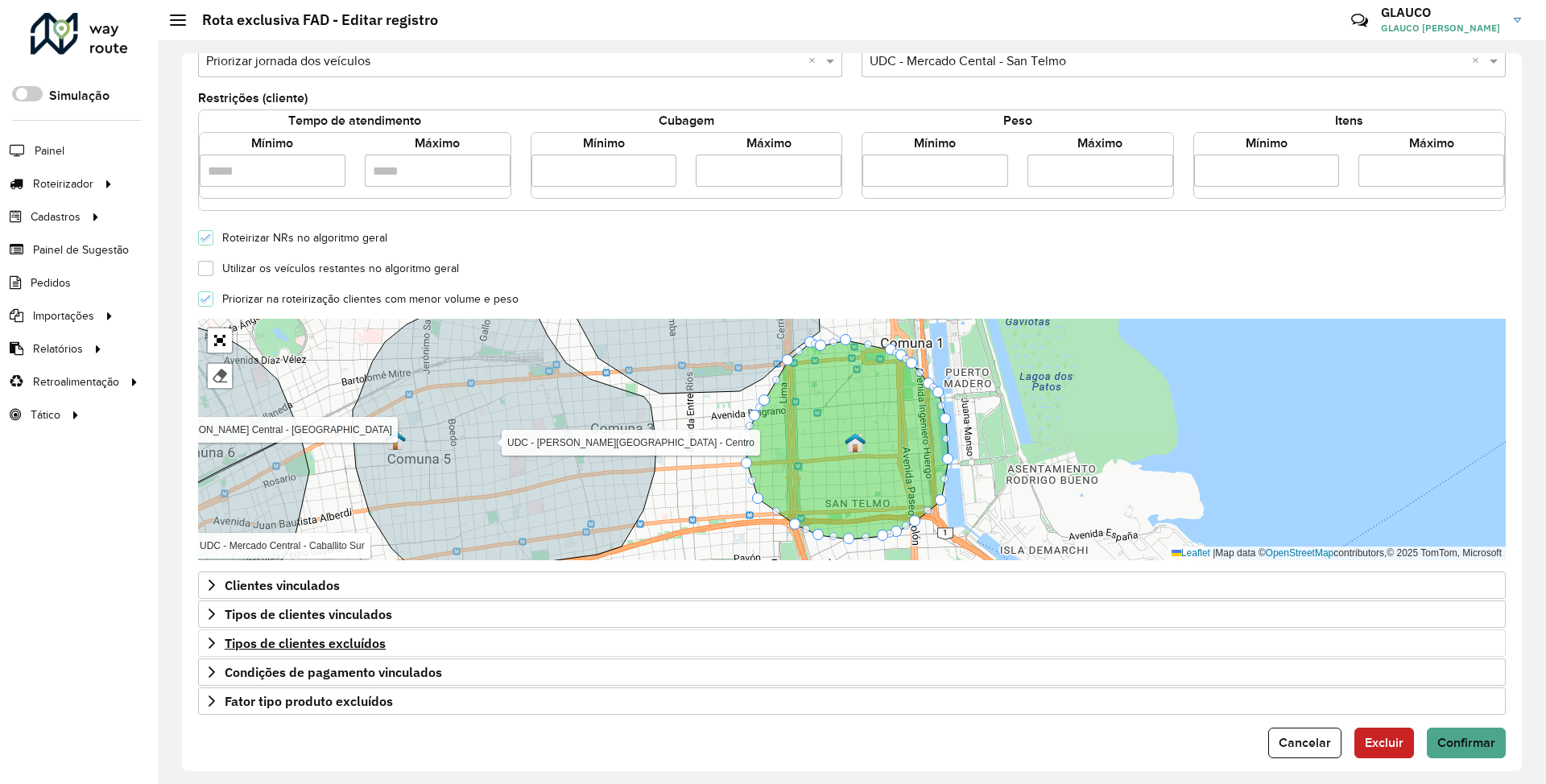
scroll to position [327, 0]
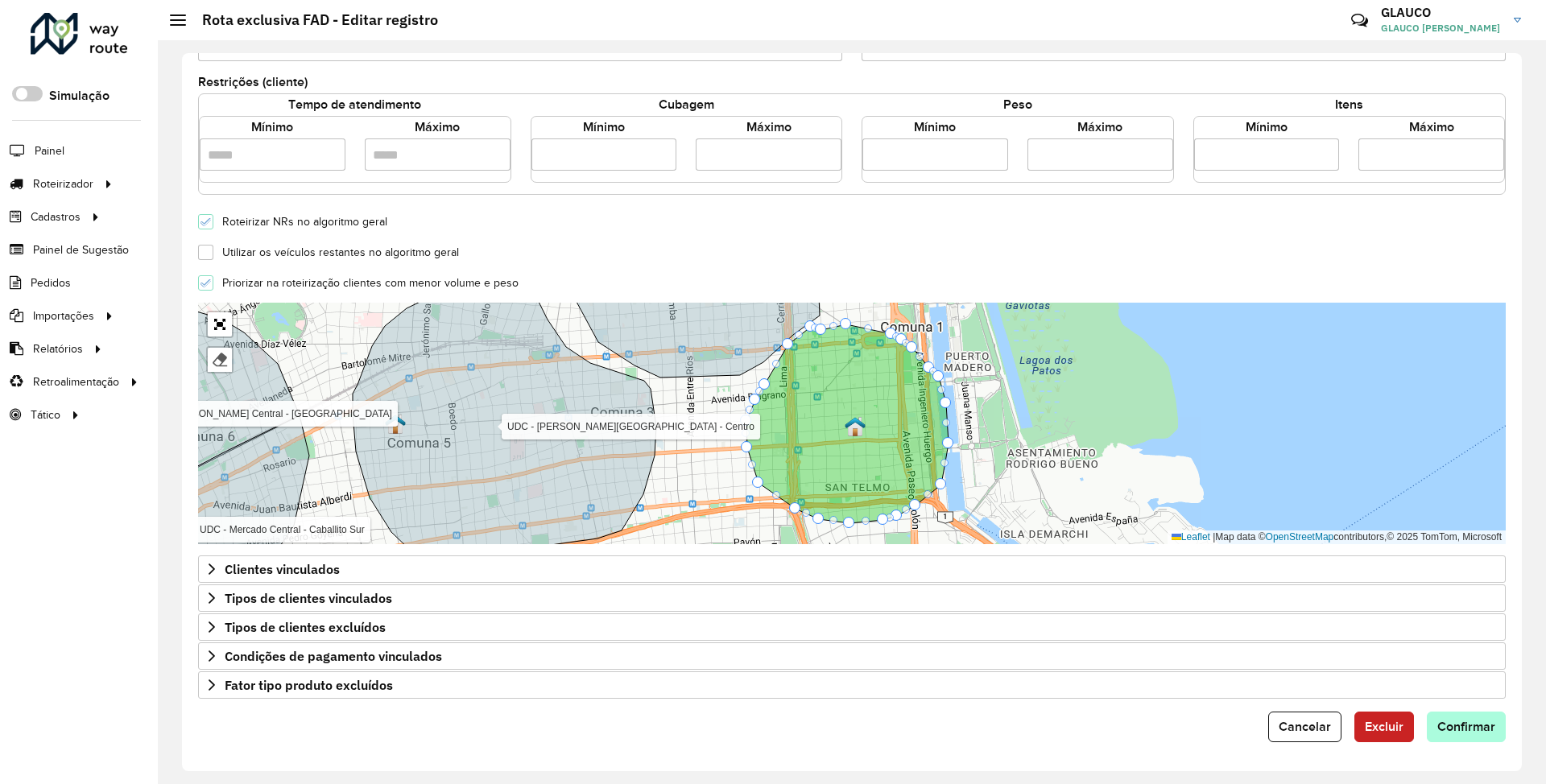
type input "*"
click at [1464, 720] on span "Confirmar" at bounding box center [1467, 727] width 58 height 14
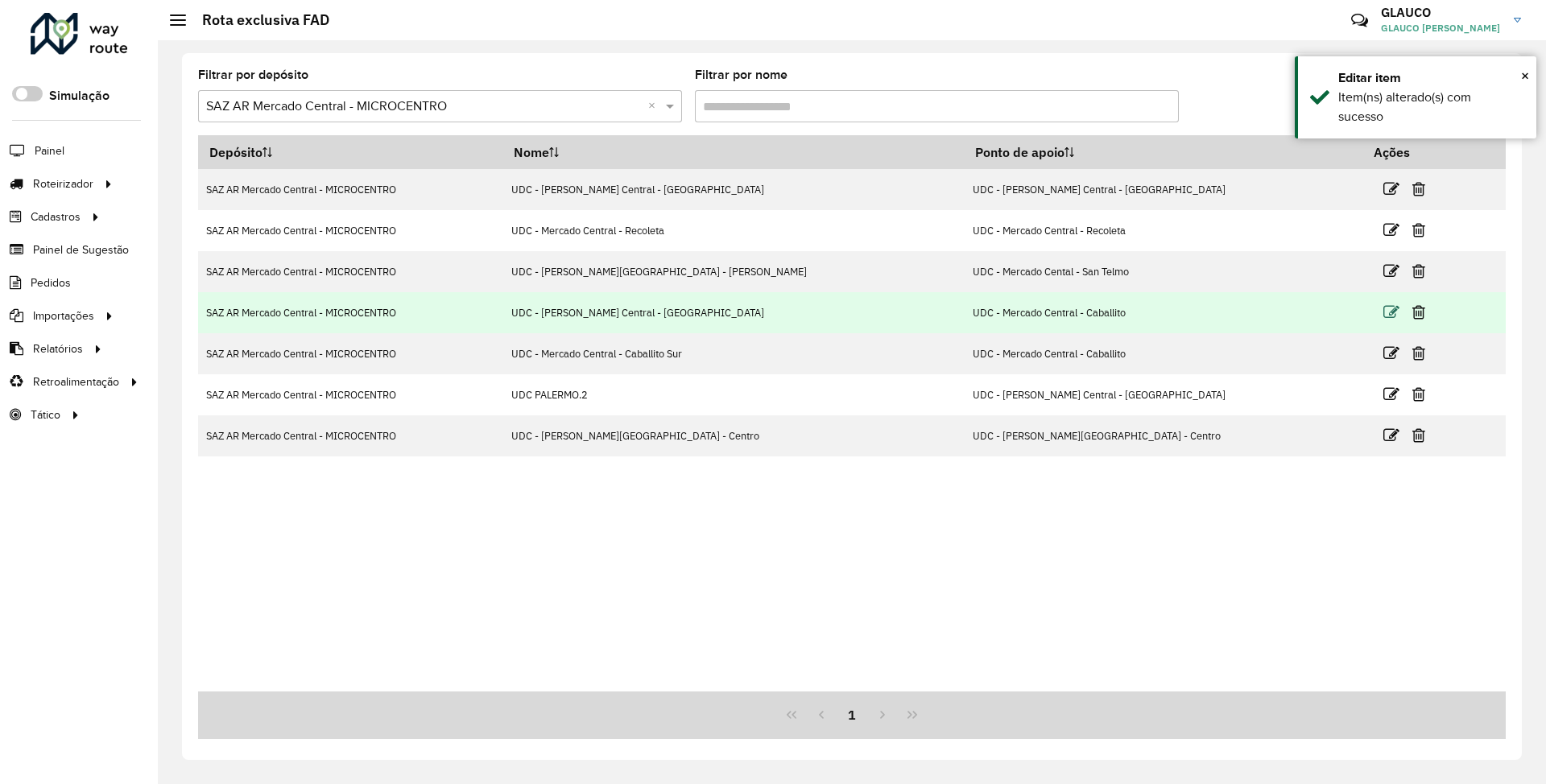
click at [1384, 318] on icon at bounding box center [1391, 312] width 16 height 16
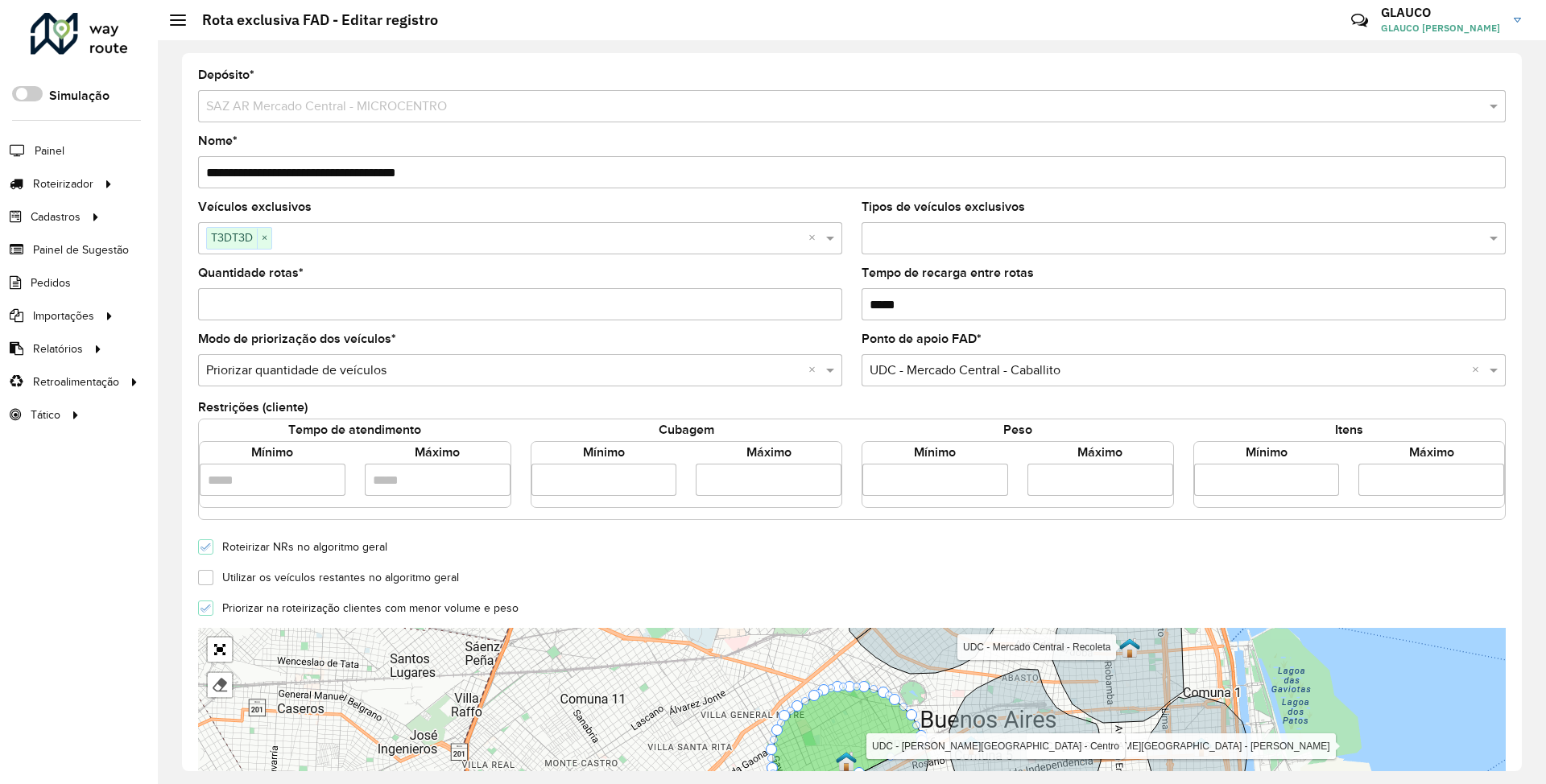
click at [295, 304] on input "*" at bounding box center [520, 304] width 644 height 32
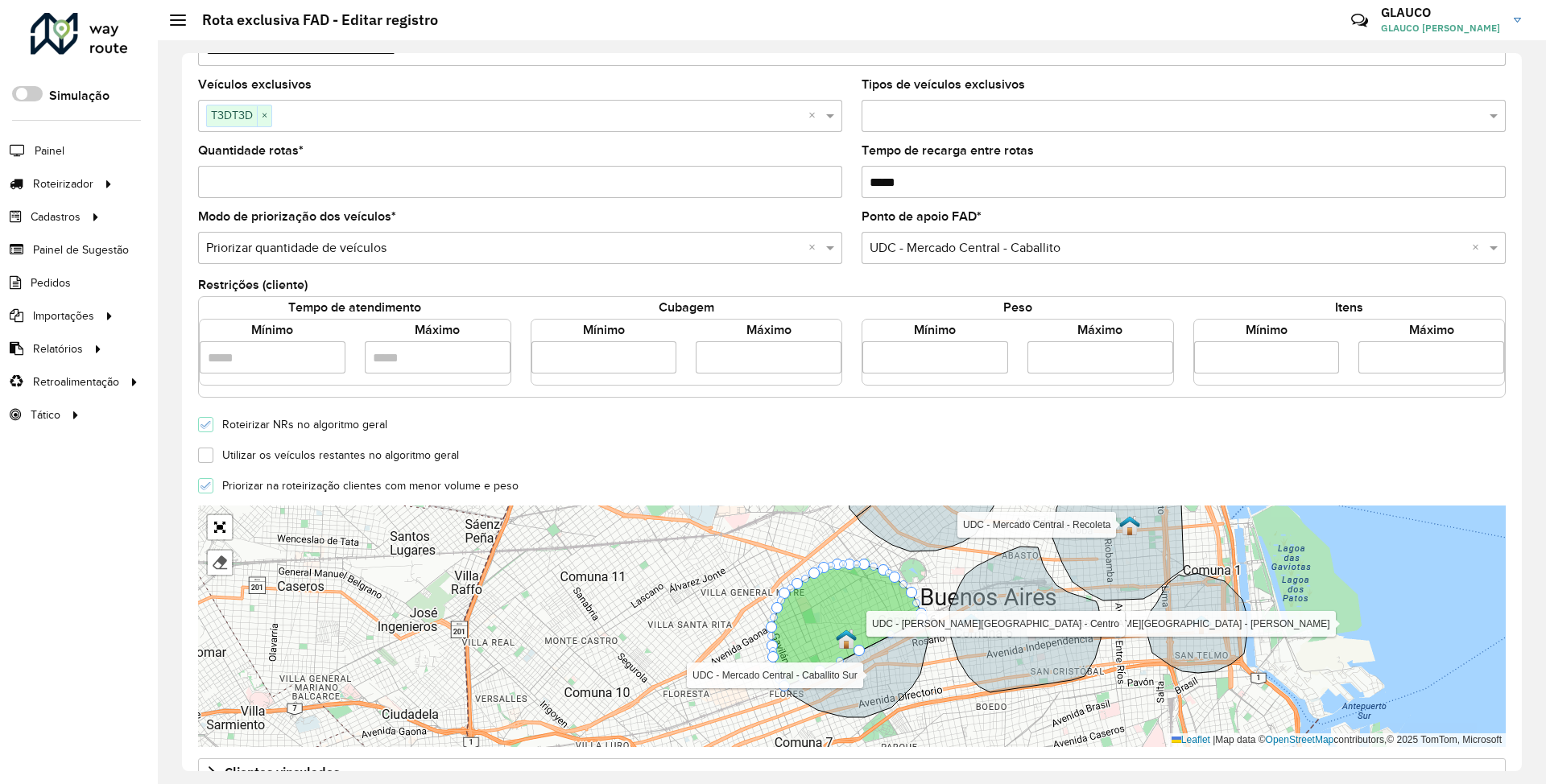
scroll to position [327, 0]
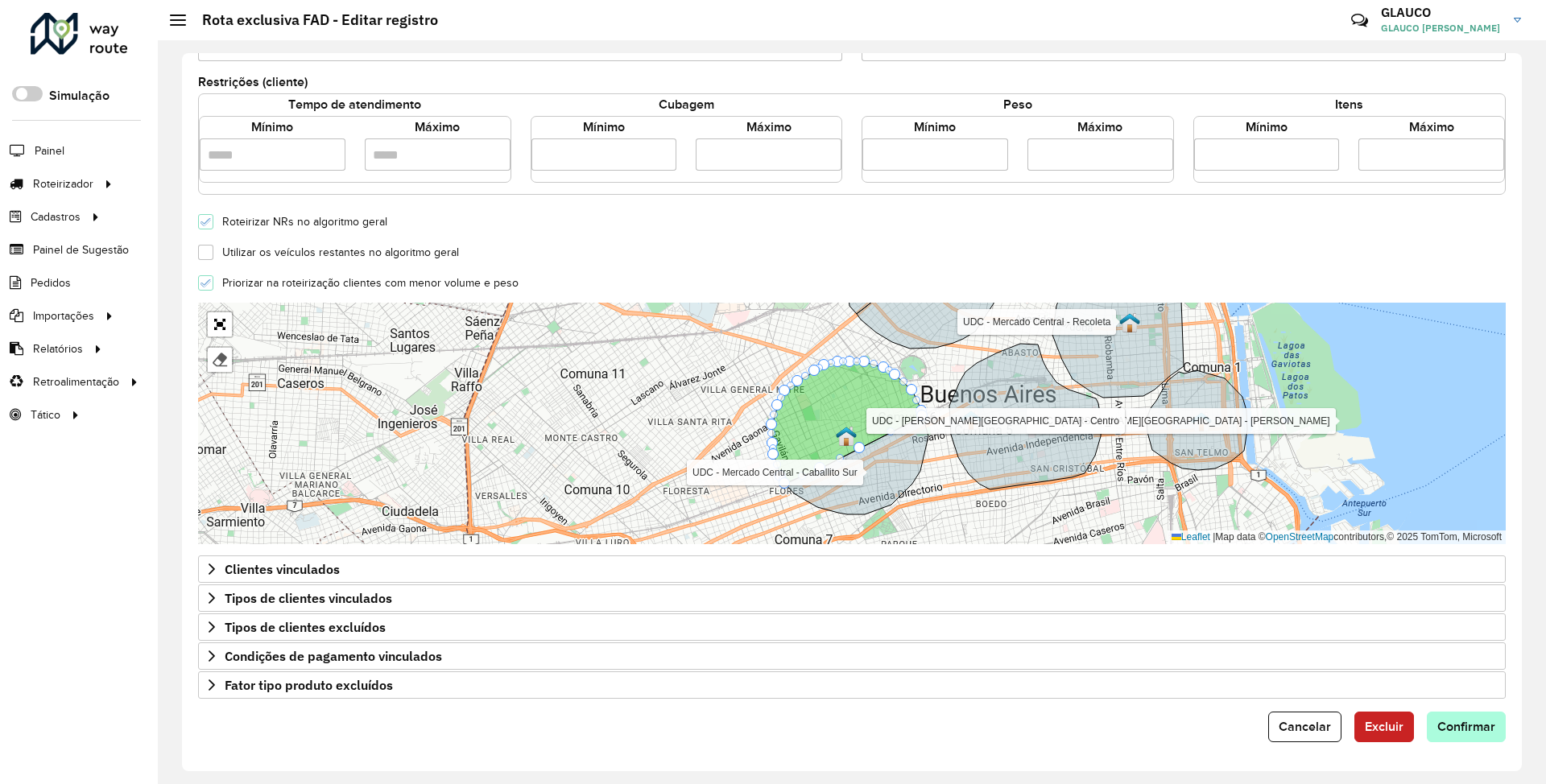
type input "*"
click at [1459, 725] on span "Confirmar" at bounding box center [1467, 727] width 58 height 14
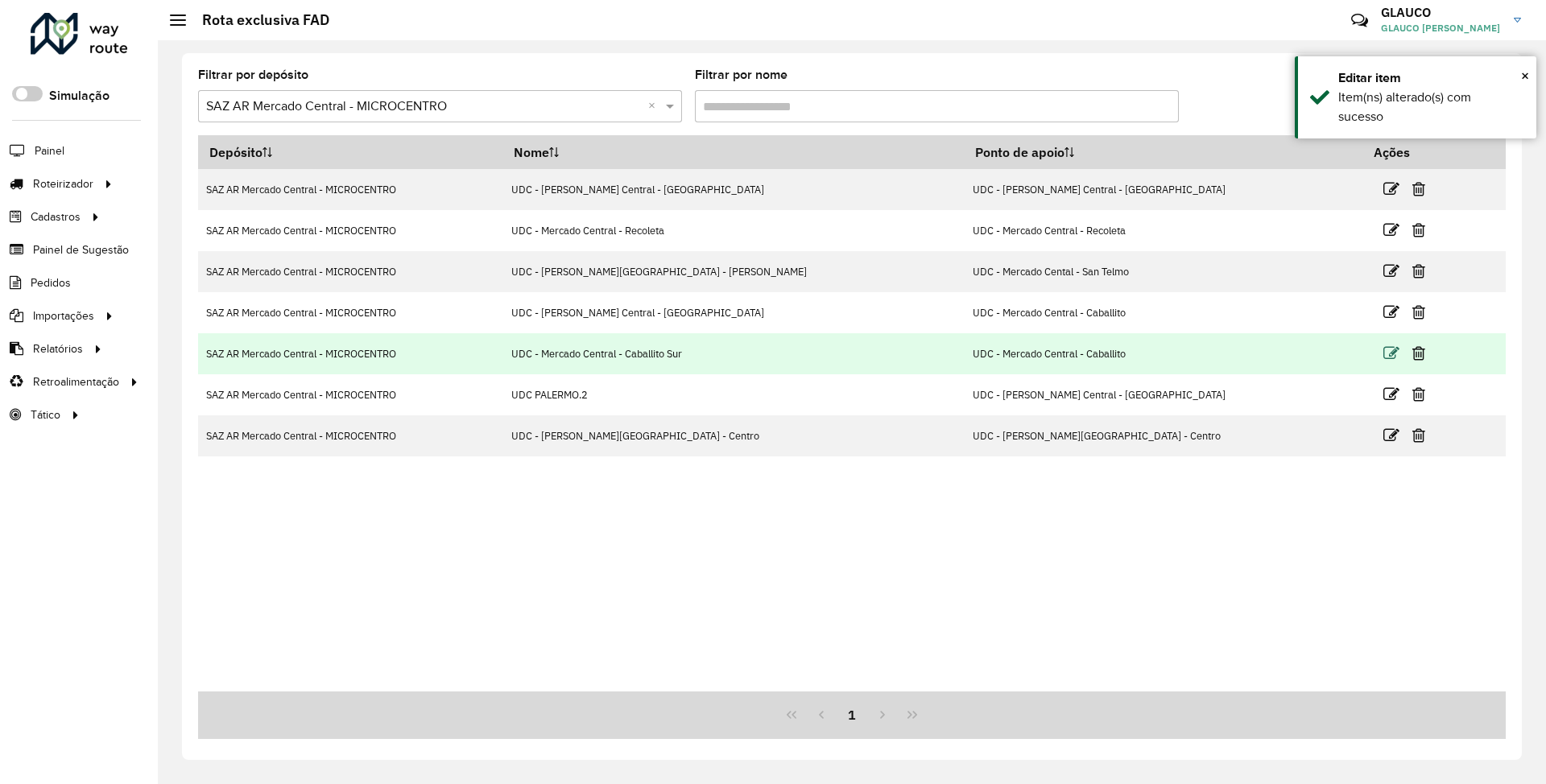
click at [1384, 351] on icon at bounding box center [1391, 353] width 16 height 16
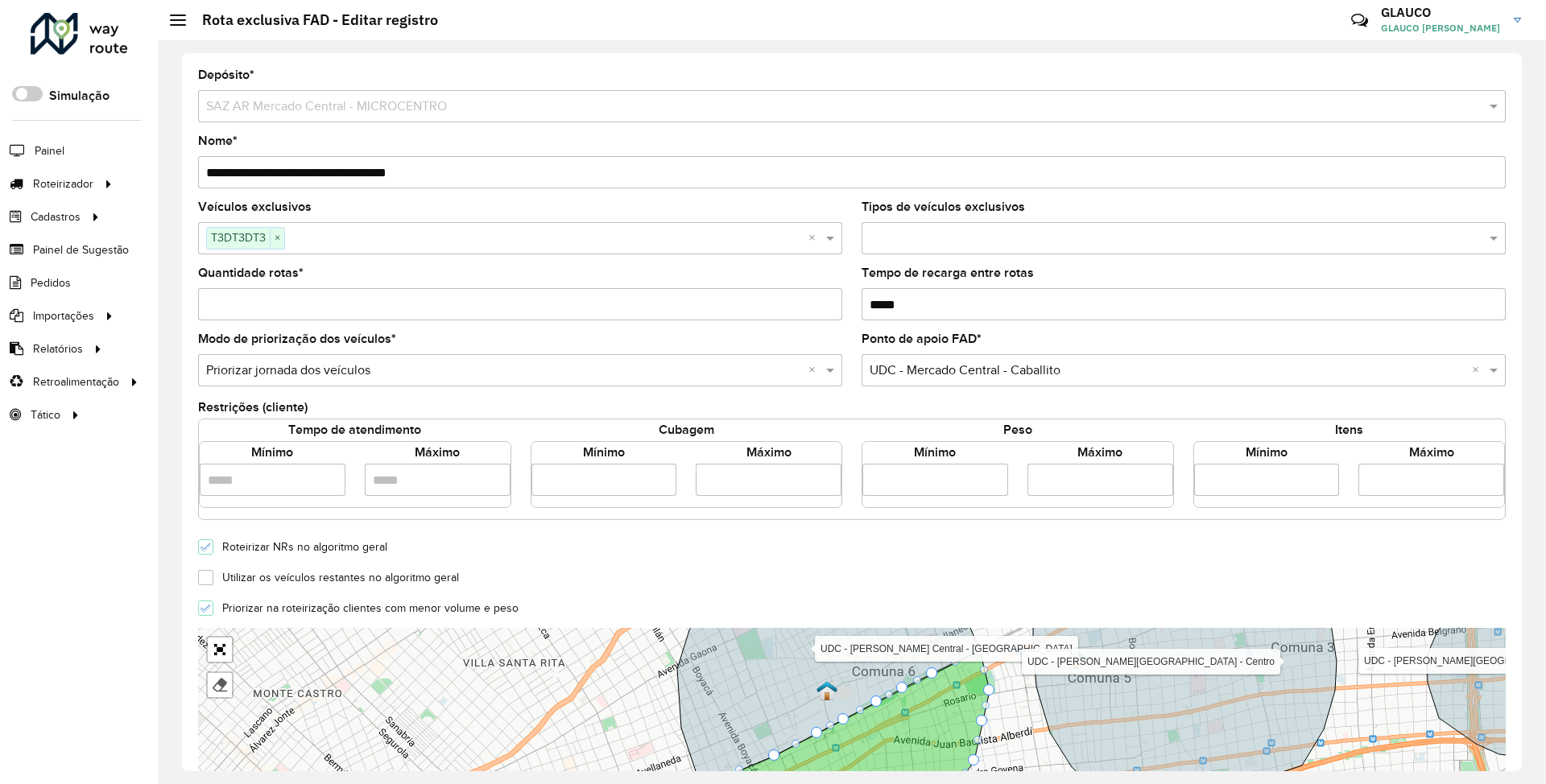
click at [256, 303] on input "*" at bounding box center [520, 304] width 644 height 32
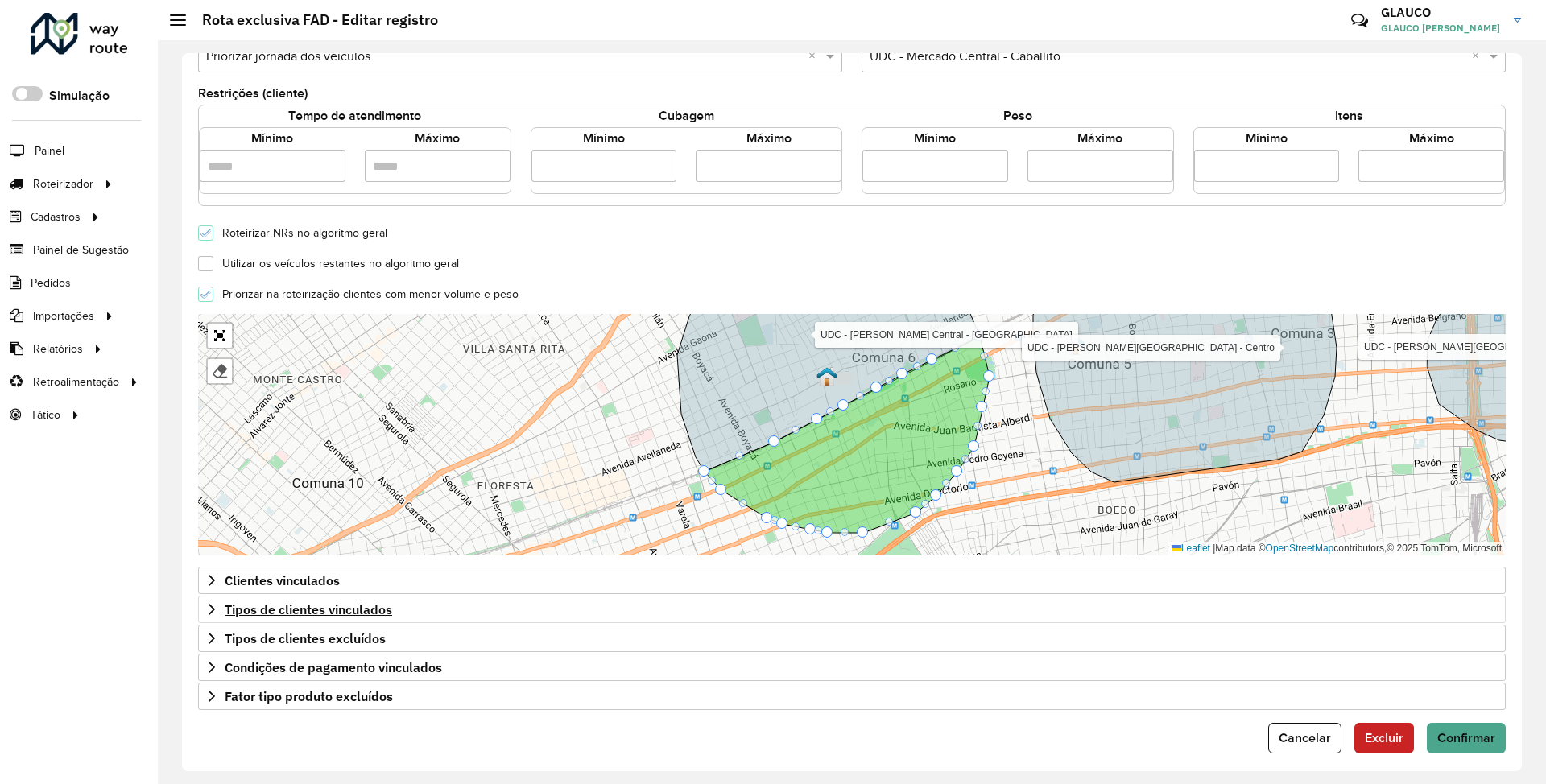
scroll to position [327, 0]
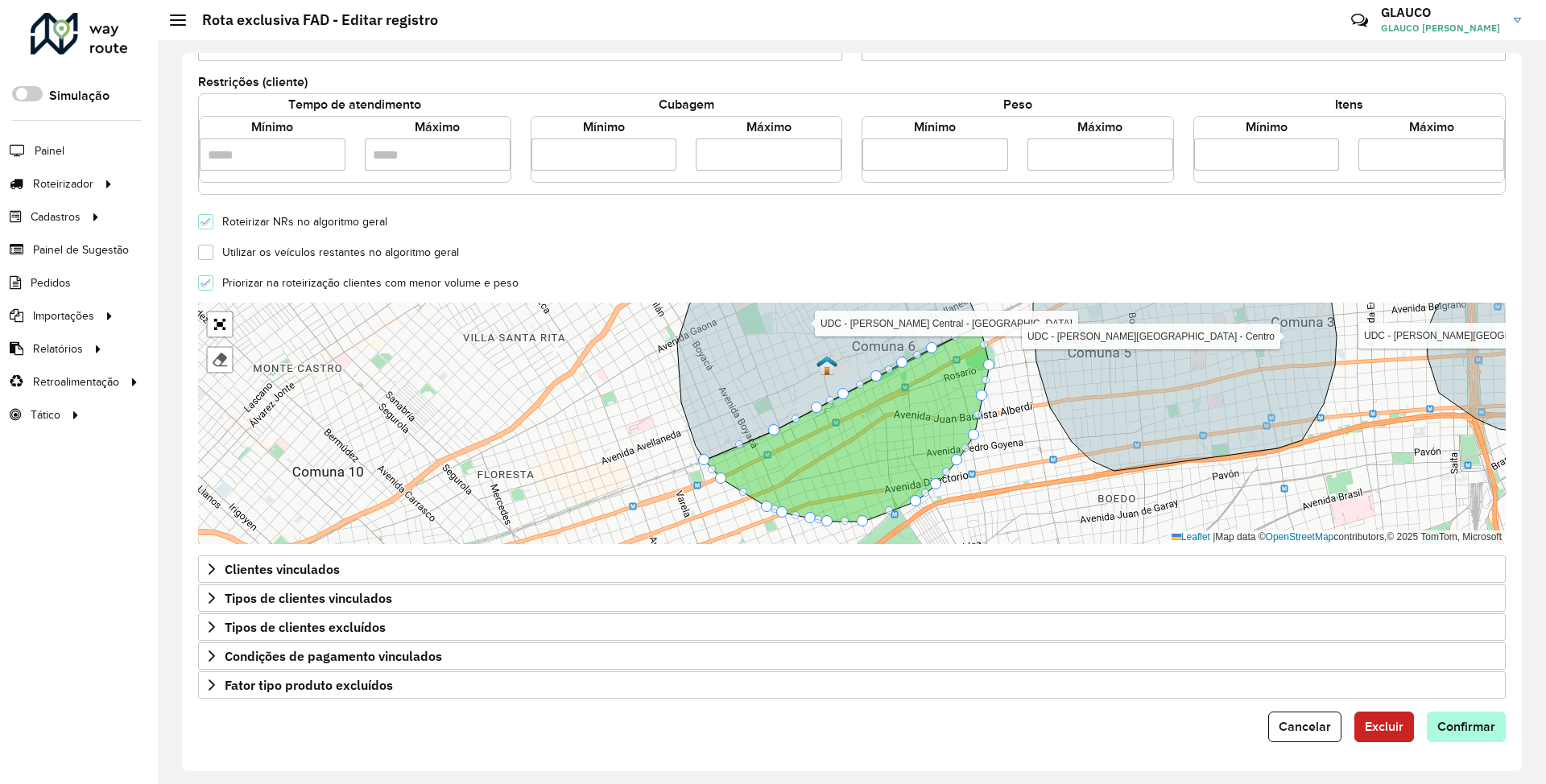
type input "*"
click at [1464, 716] on button "Confirmar" at bounding box center [1467, 727] width 79 height 31
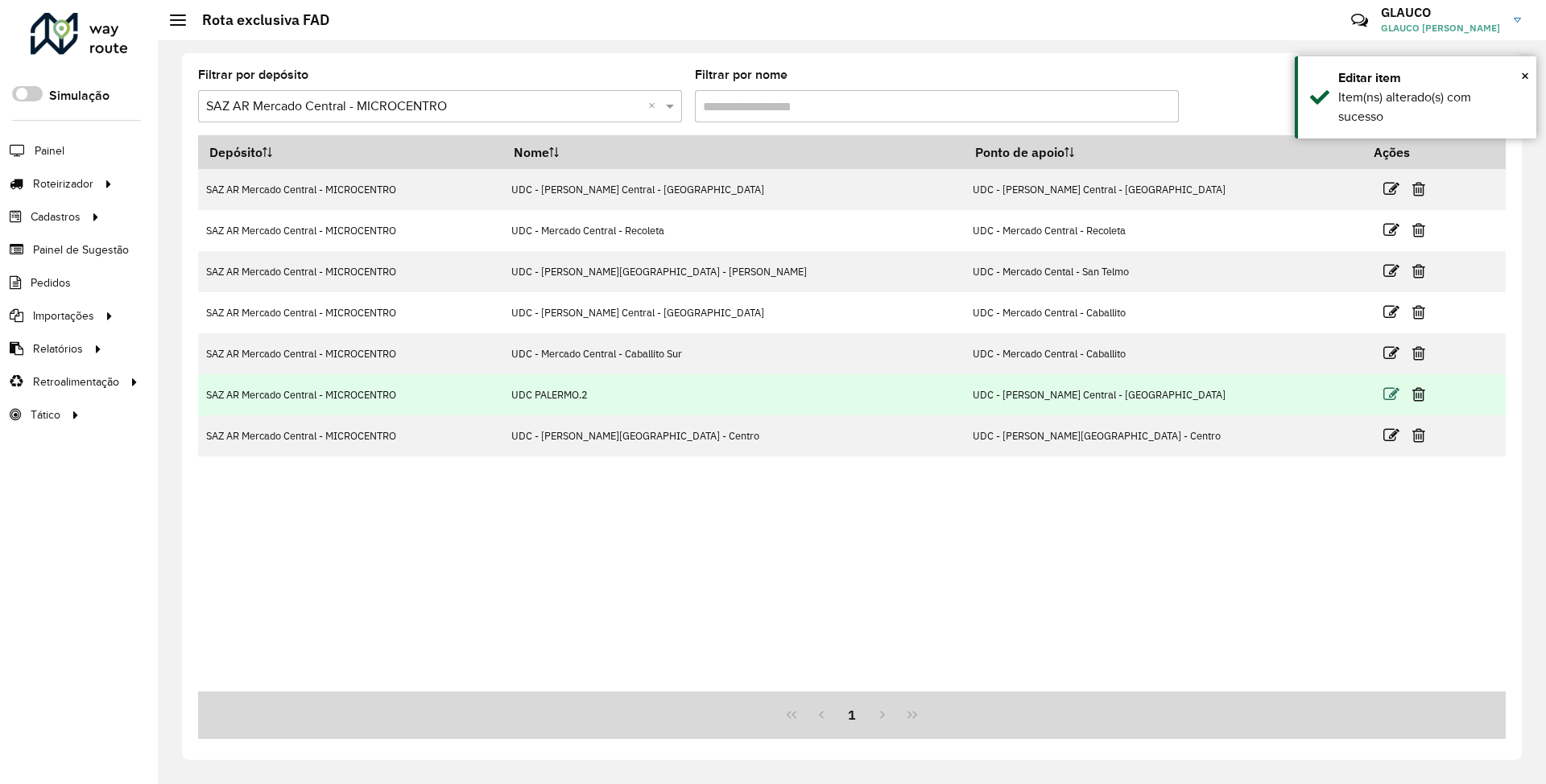
click at [1384, 393] on icon at bounding box center [1391, 394] width 16 height 16
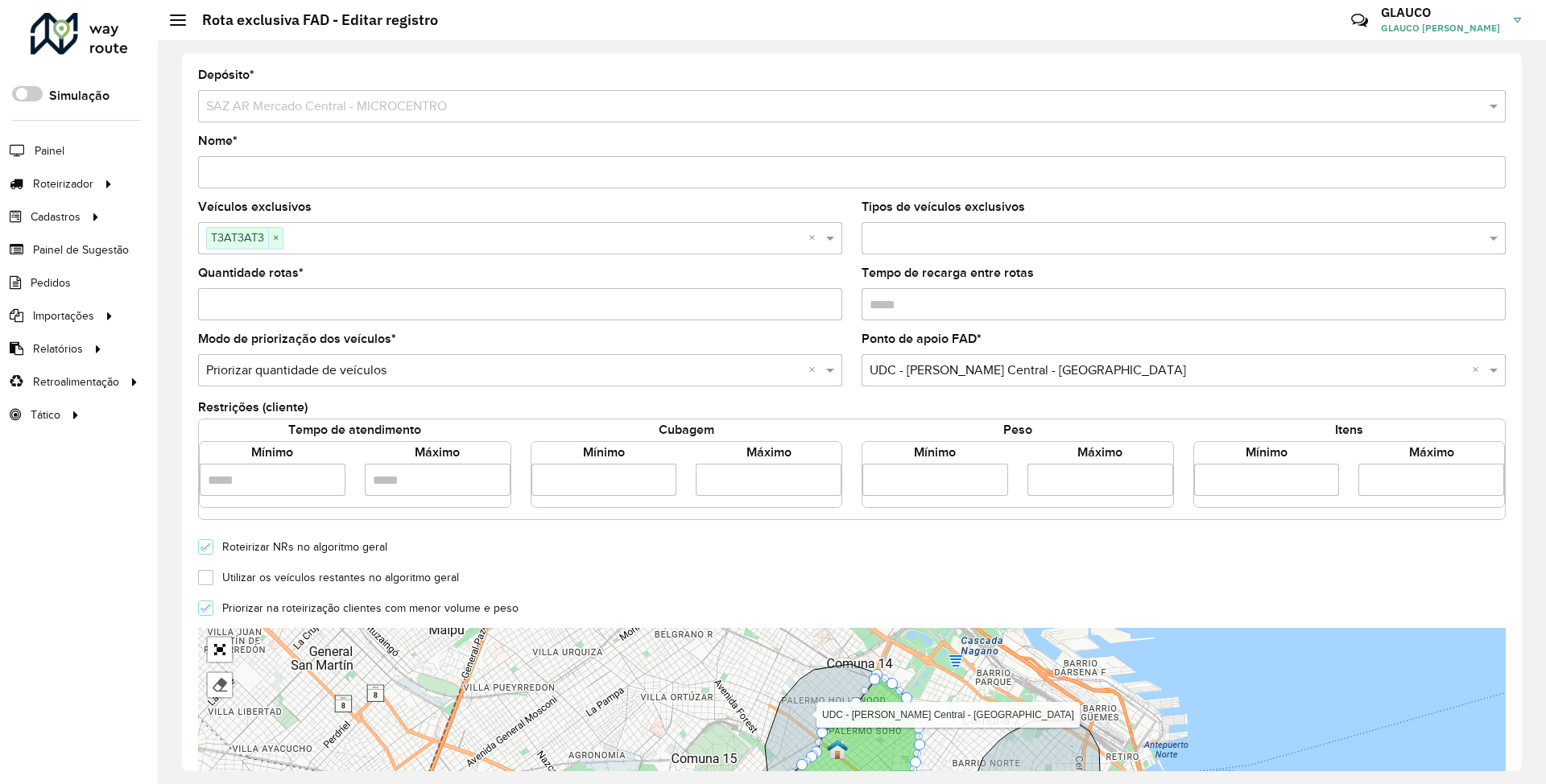
click at [274, 300] on input "Quantidade rotas *" at bounding box center [520, 304] width 644 height 32
type input "*"
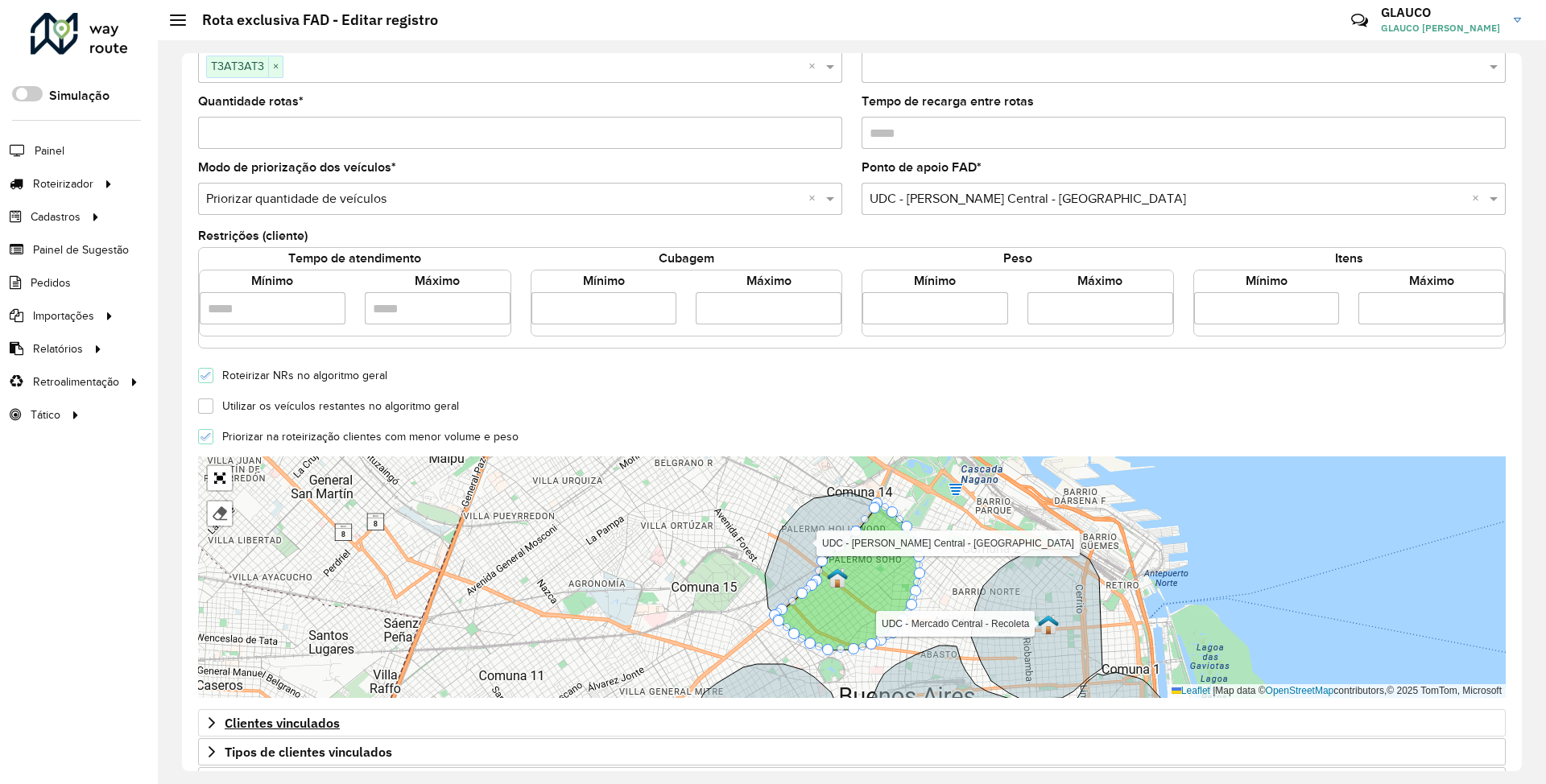
scroll to position [322, 0]
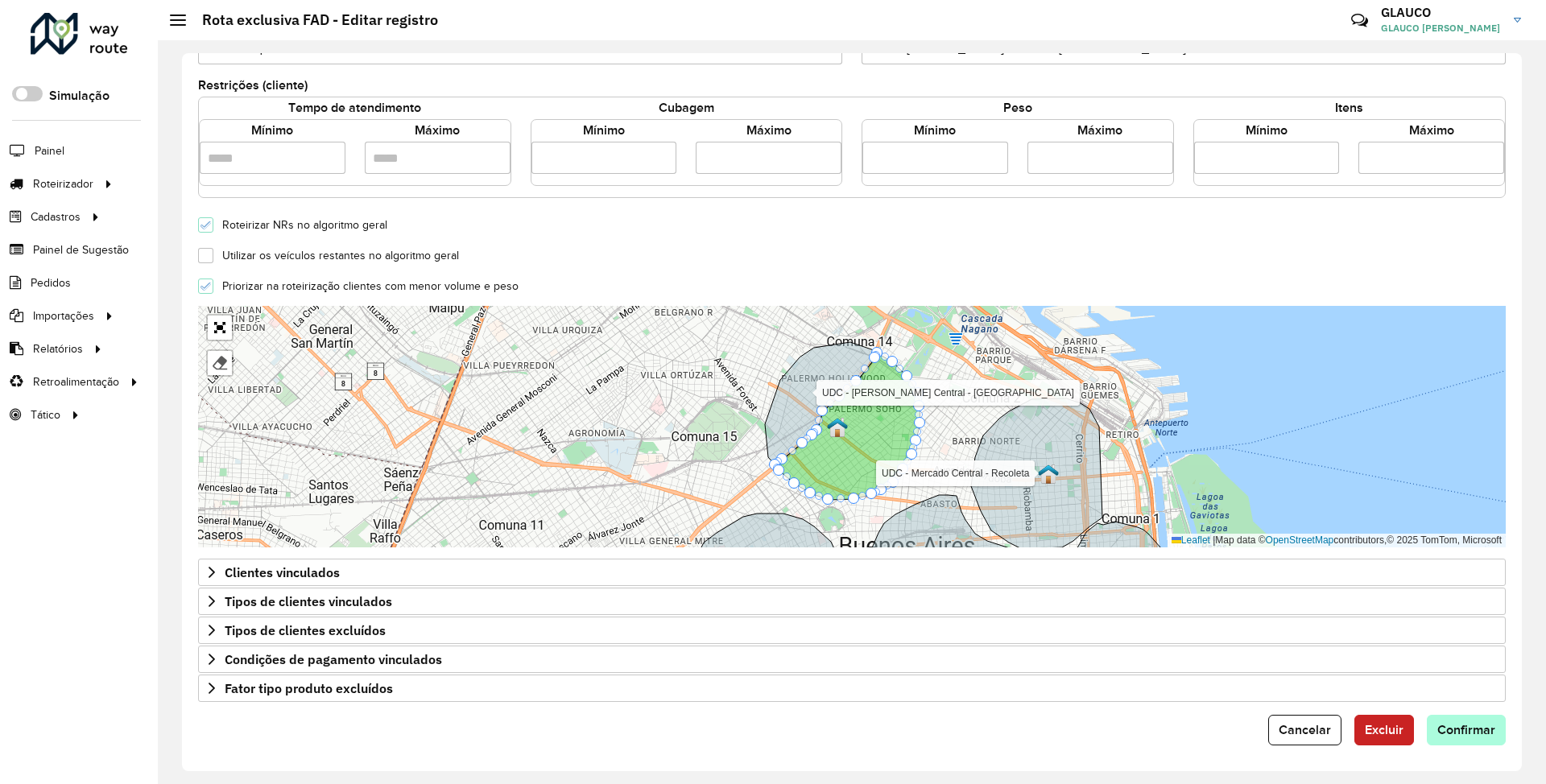
type input "*"
click at [1469, 732] on span "Confirmar" at bounding box center [1467, 730] width 58 height 14
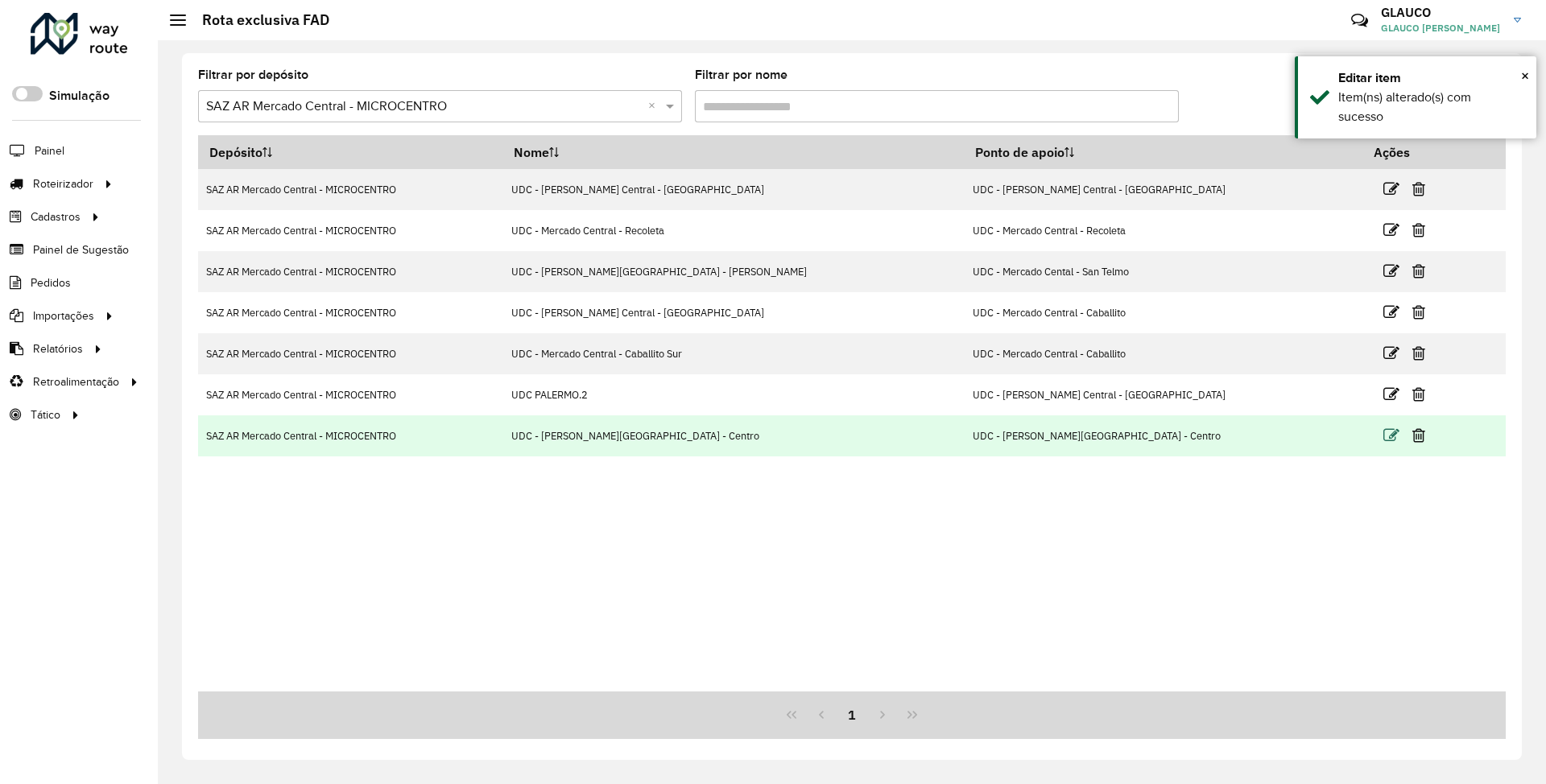
click at [1384, 439] on icon at bounding box center [1391, 435] width 16 height 16
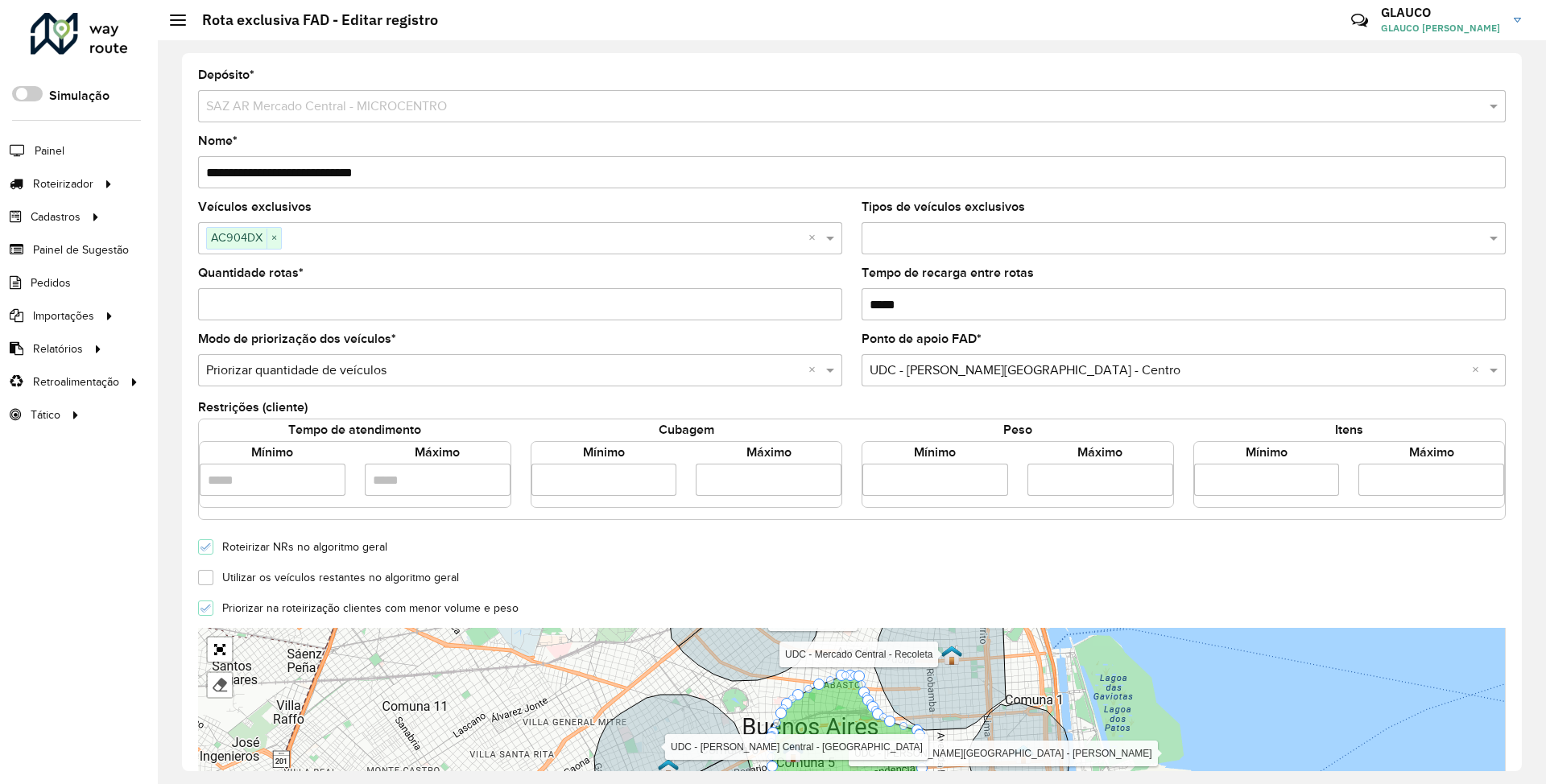
click at [268, 303] on input "*" at bounding box center [520, 304] width 644 height 32
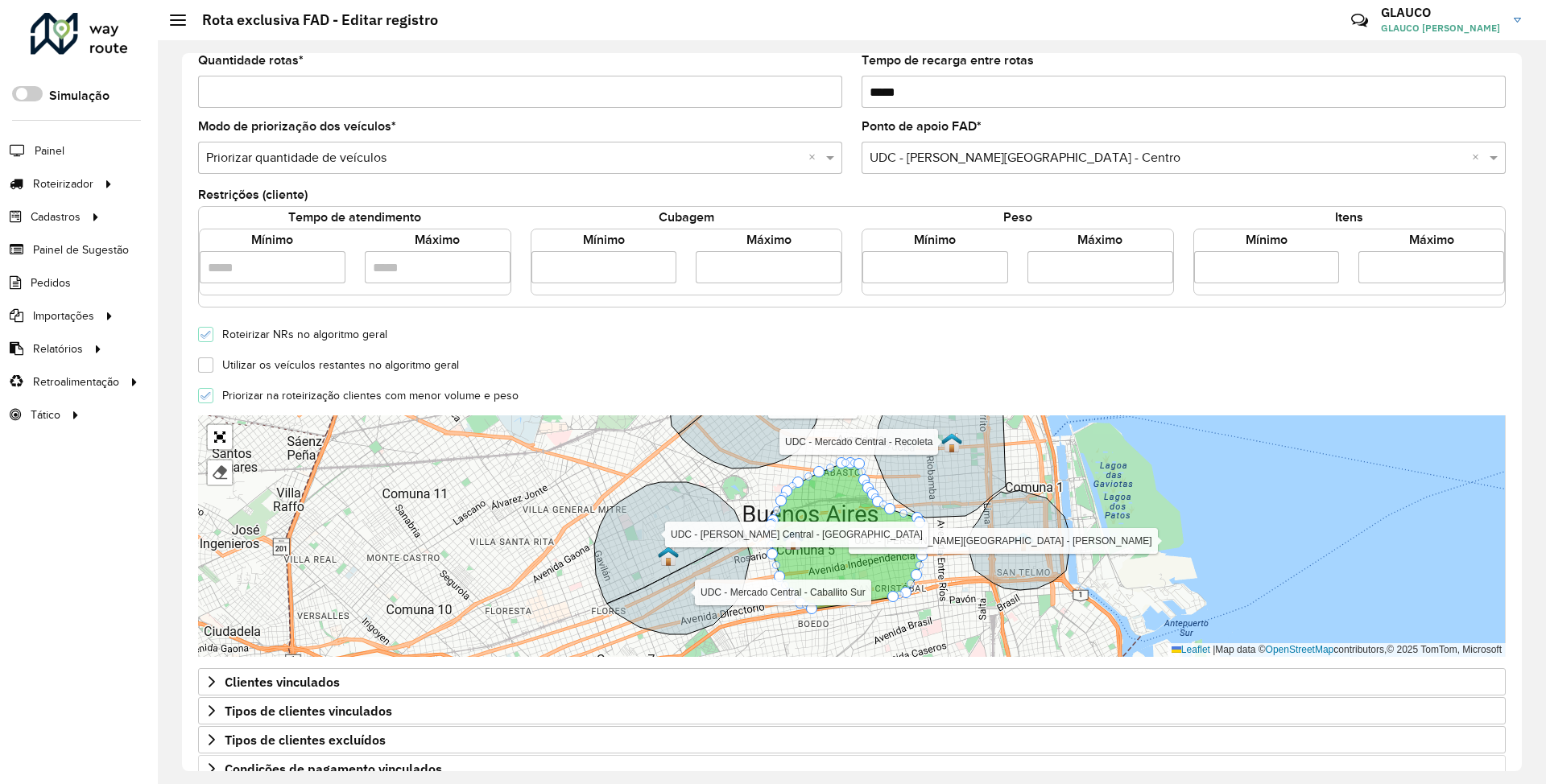
scroll to position [322, 0]
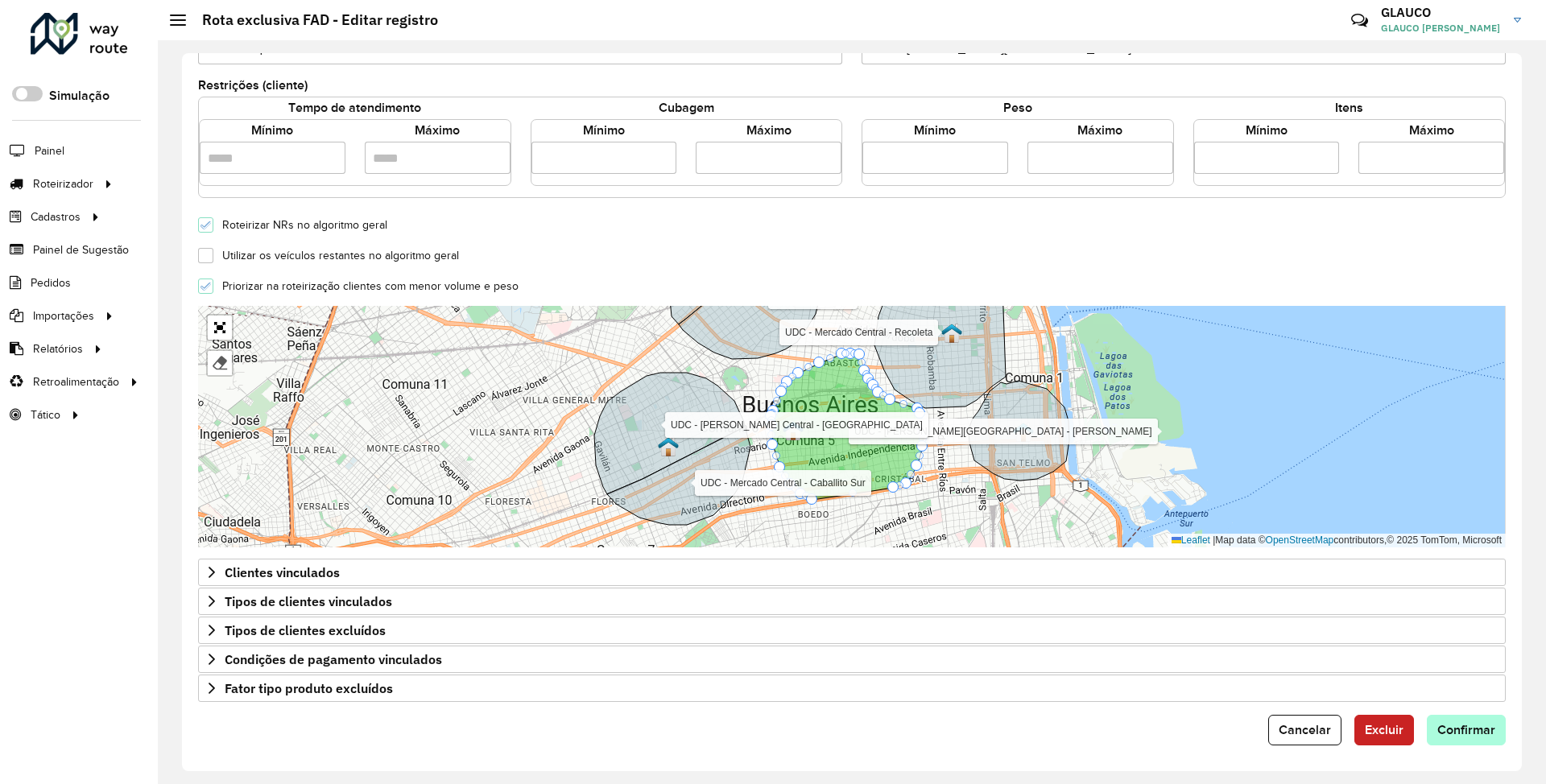
type input "*"
click at [1464, 736] on span "Confirmar" at bounding box center [1467, 730] width 58 height 14
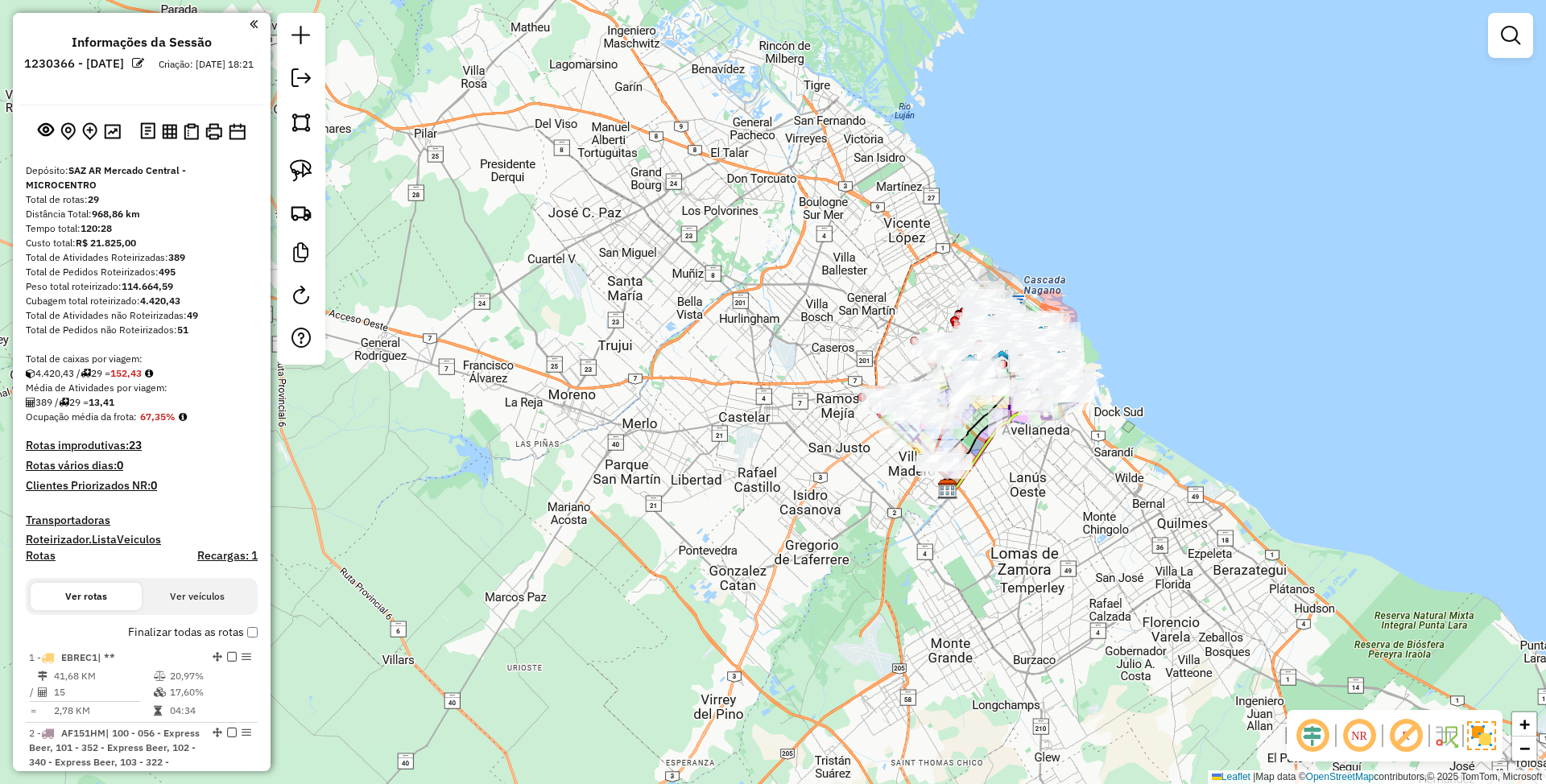
scroll to position [566, 0]
